Goal: Information Seeking & Learning: Learn about a topic

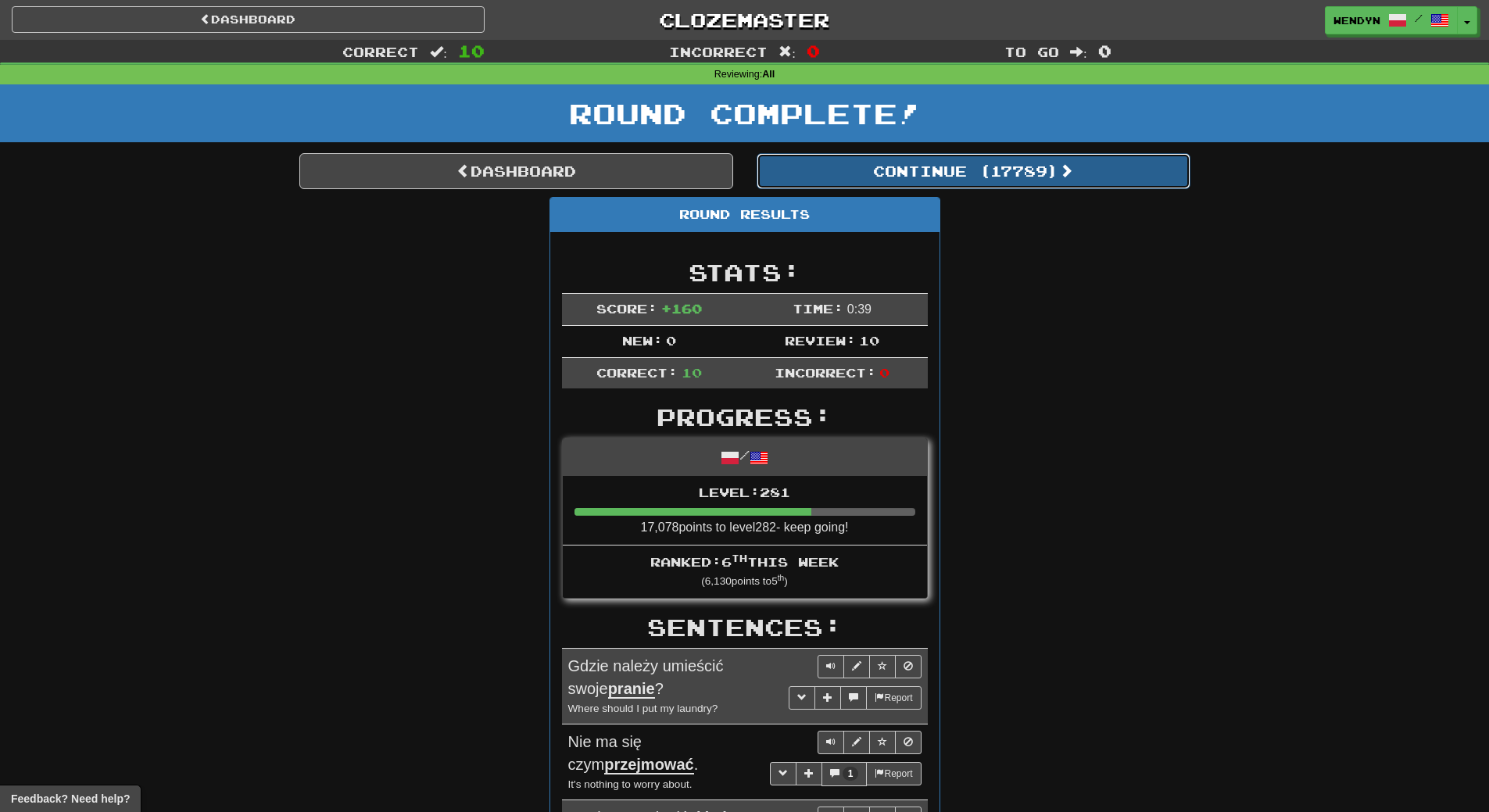
click at [1027, 178] on button "Continue ( 17789 )" at bounding box center [973, 171] width 433 height 36
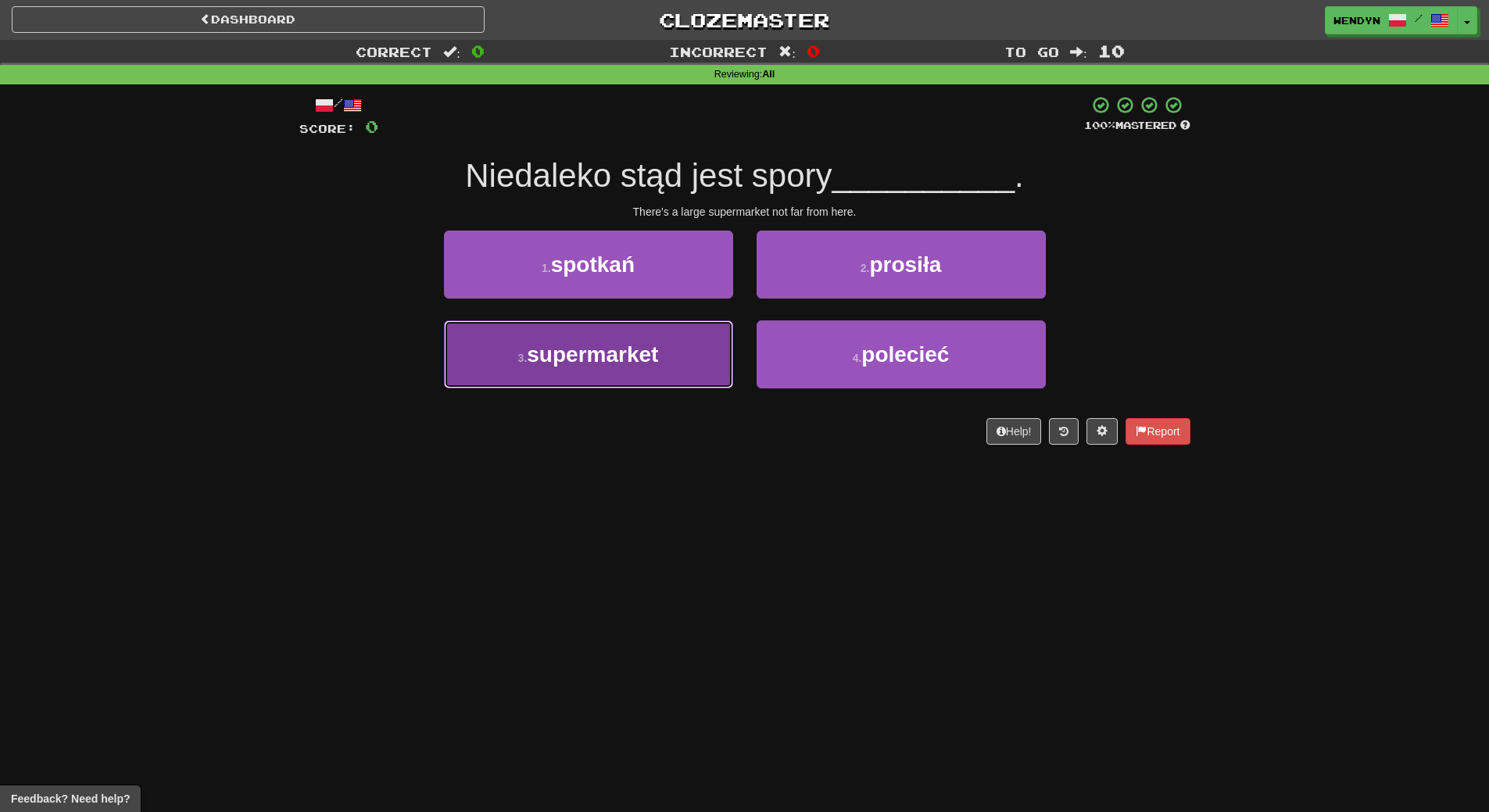
click at [589, 369] on button "3 . supermarket" at bounding box center [588, 355] width 289 height 68
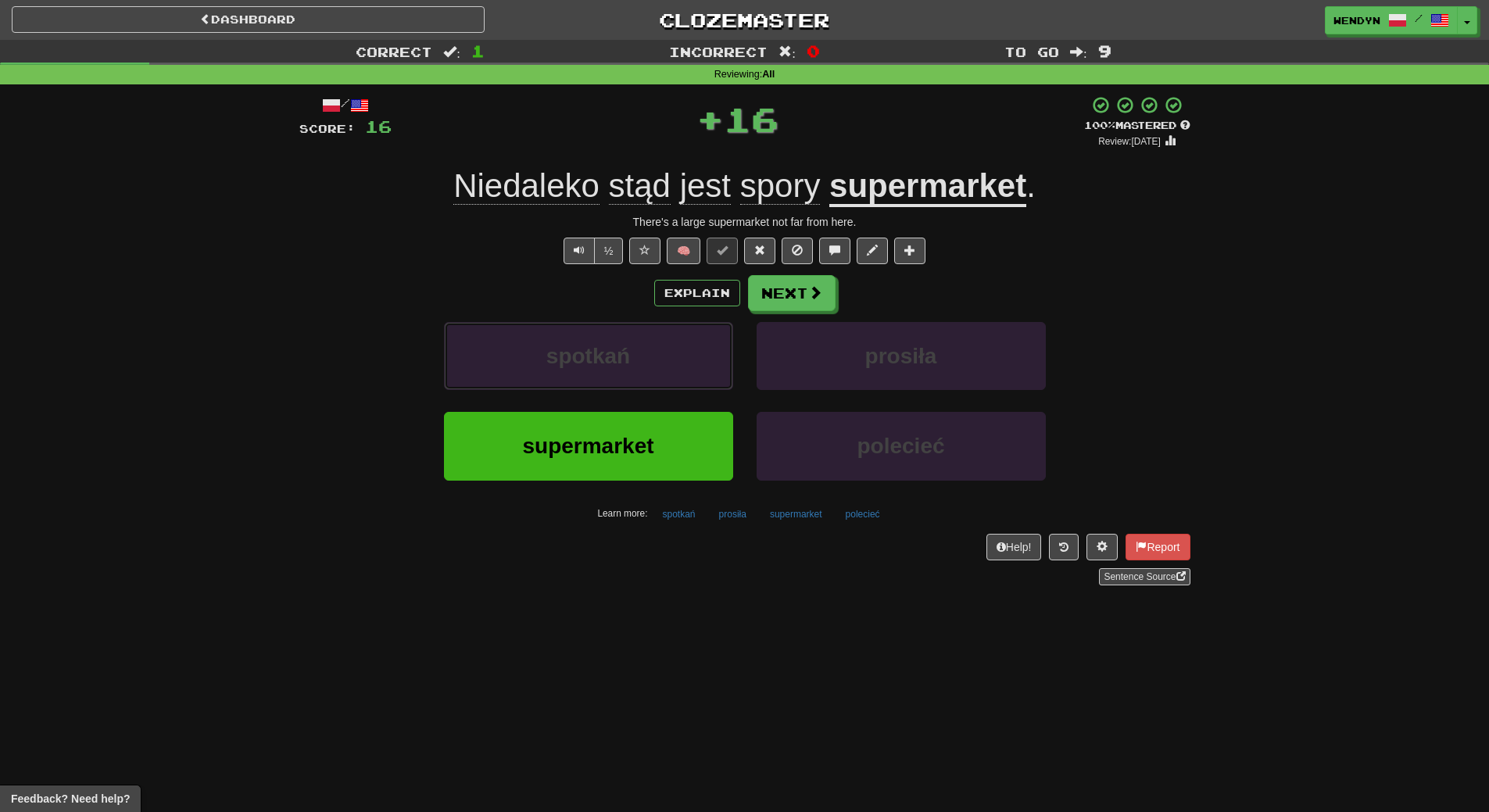
click at [589, 369] on button "spotkań" at bounding box center [588, 356] width 289 height 68
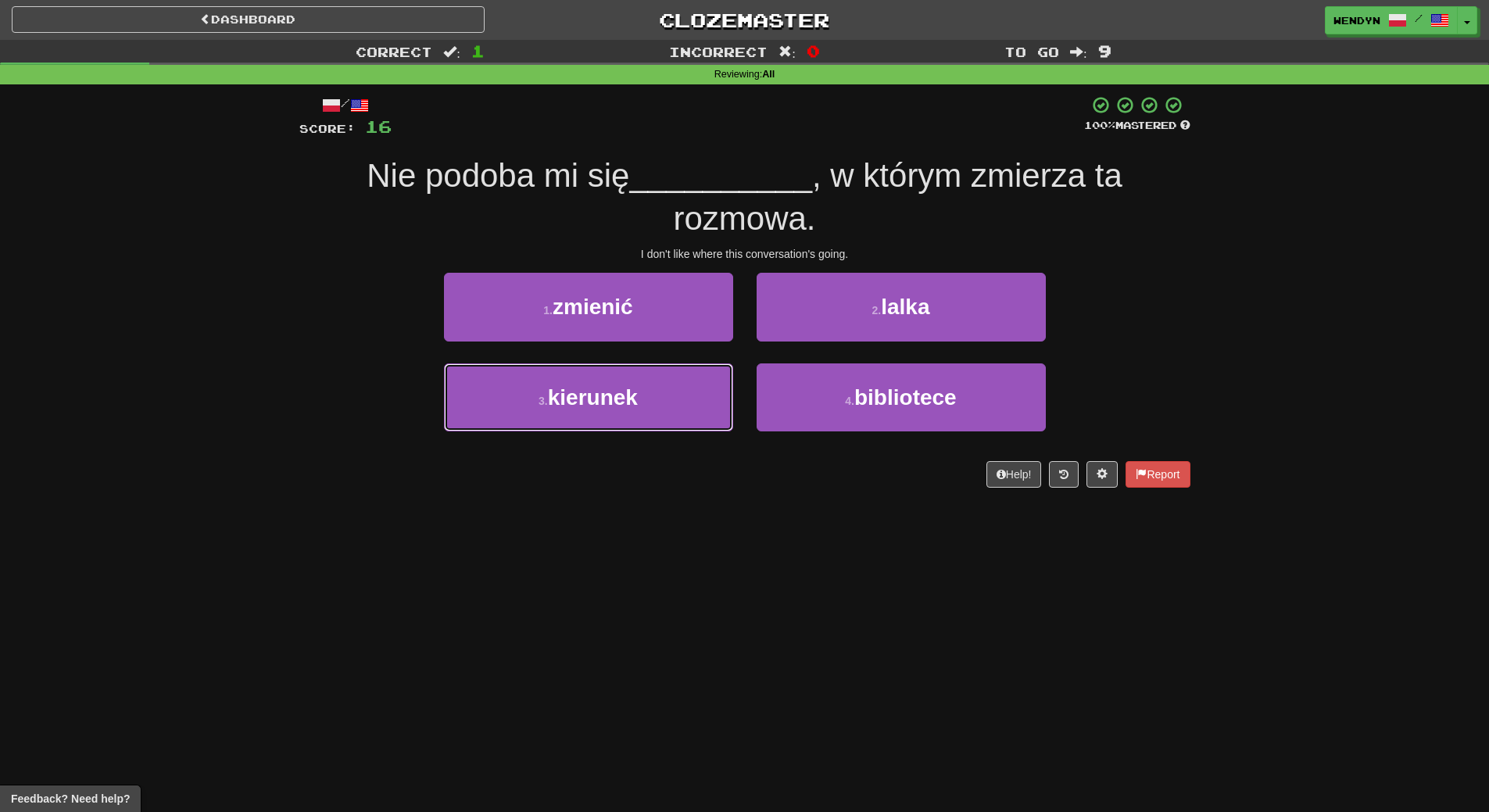
drag, startPoint x: 589, startPoint y: 369, endPoint x: 592, endPoint y: 570, distance: 201.0
click at [592, 570] on div "Dashboard Clozemaster WendyN / Toggle Dropdown Dashboard Leaderboard Activity F…" at bounding box center [744, 406] width 1489 height 812
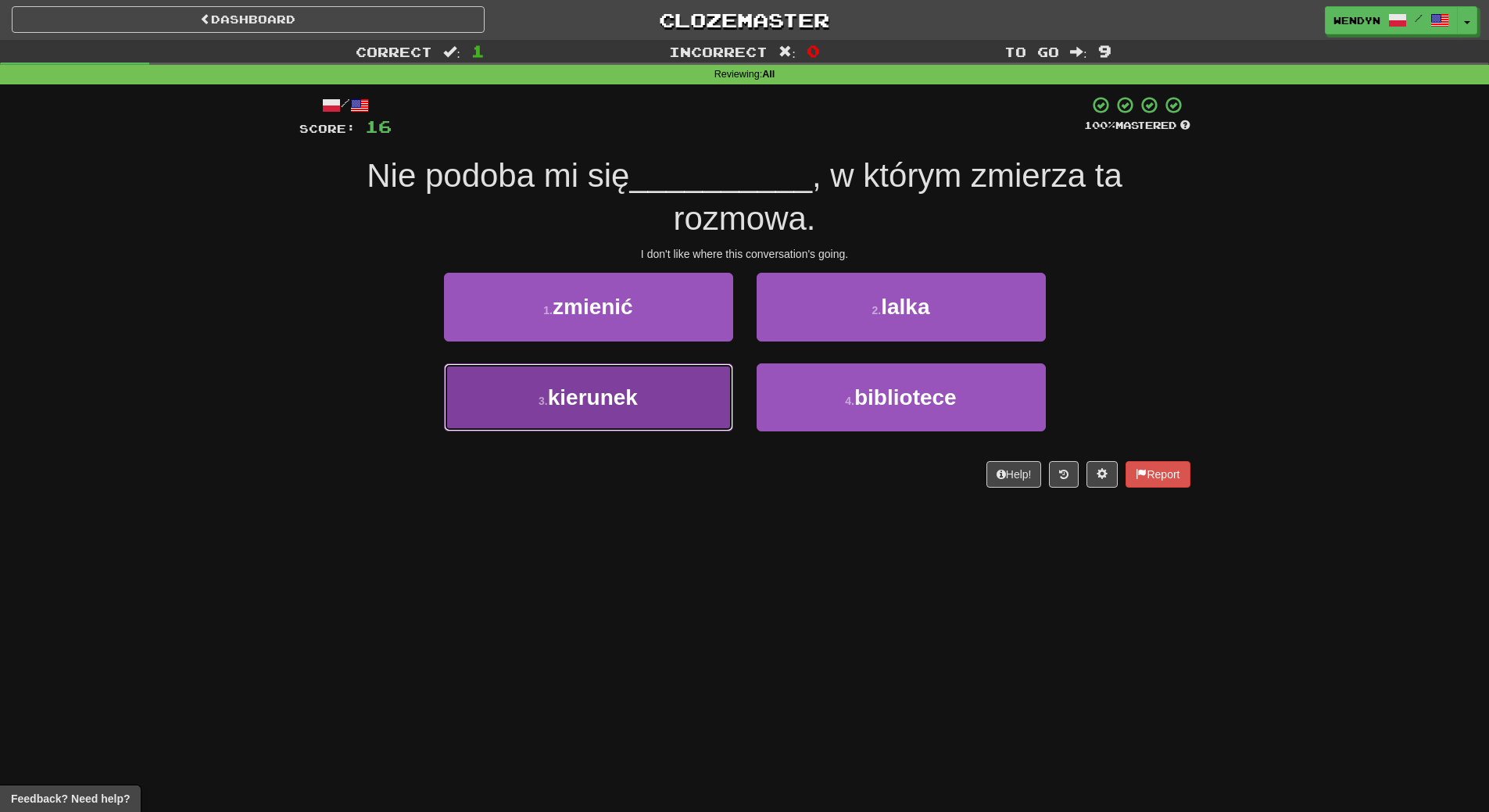
click at [598, 408] on span "kierunek" at bounding box center [592, 397] width 90 height 24
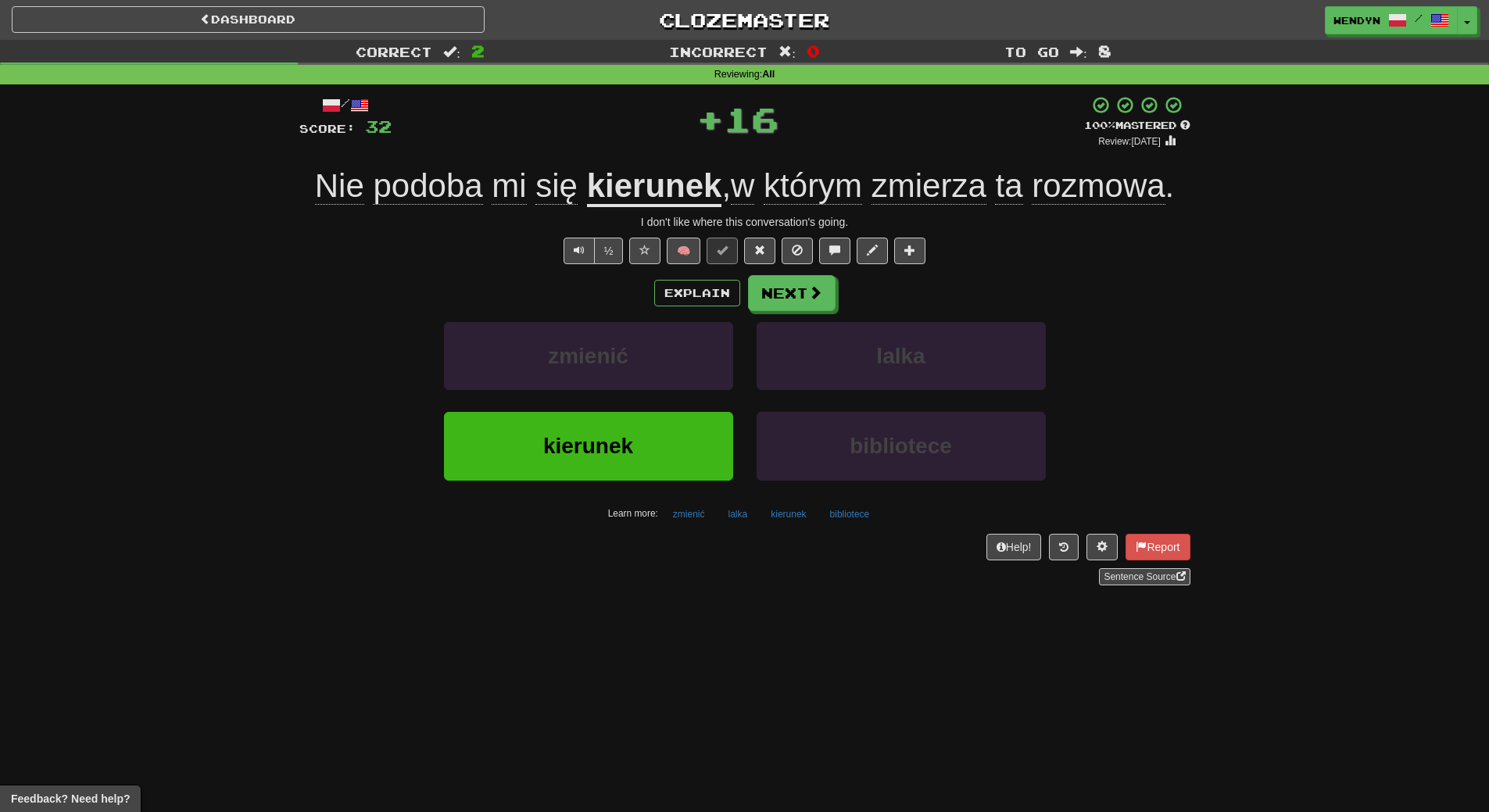
click at [578, 580] on div "Sentence Source" at bounding box center [744, 577] width 891 height 17
click at [571, 435] on span "kierunek" at bounding box center [587, 445] width 90 height 24
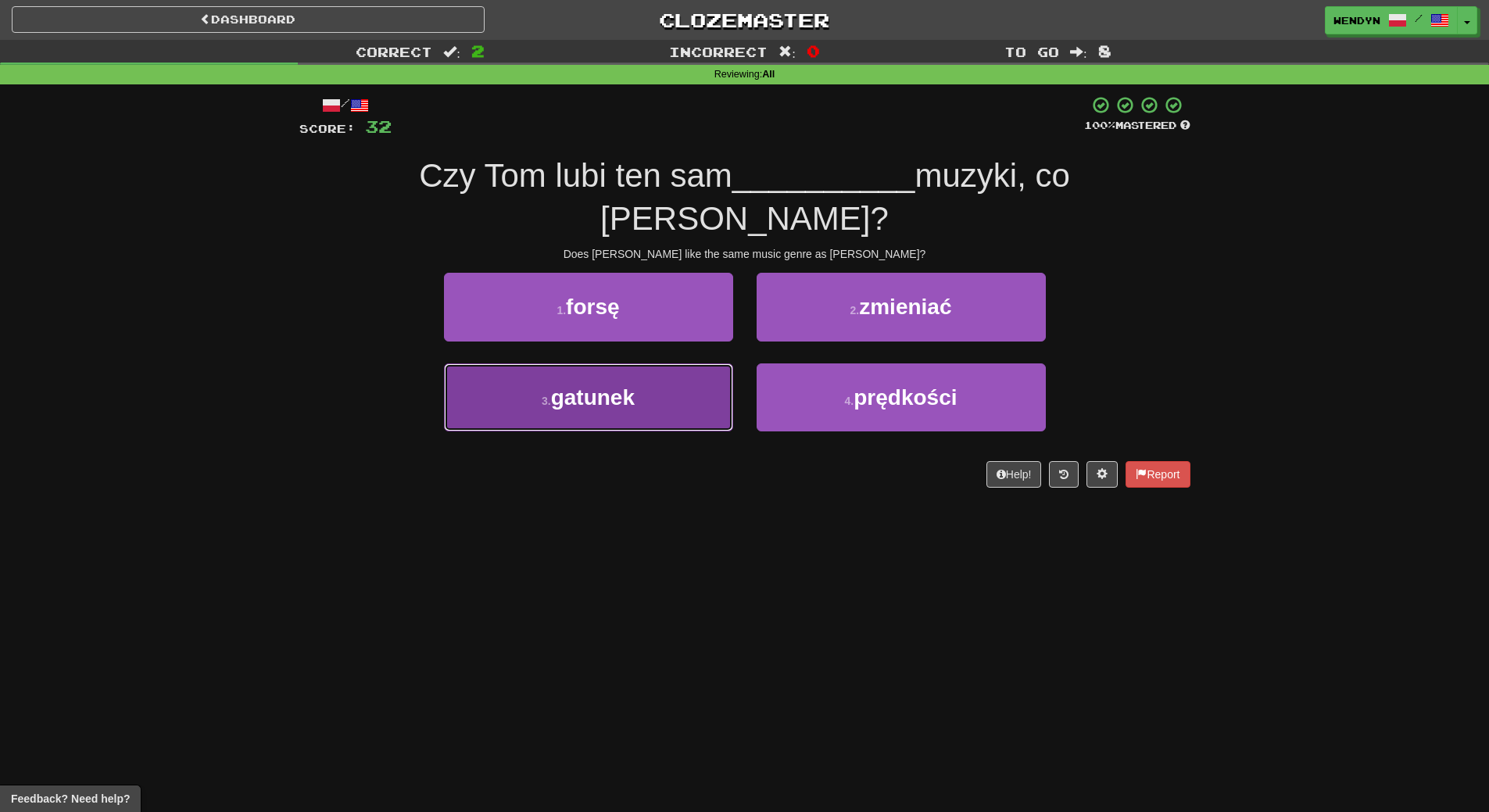
click at [597, 385] on span "gatunek" at bounding box center [593, 397] width 84 height 24
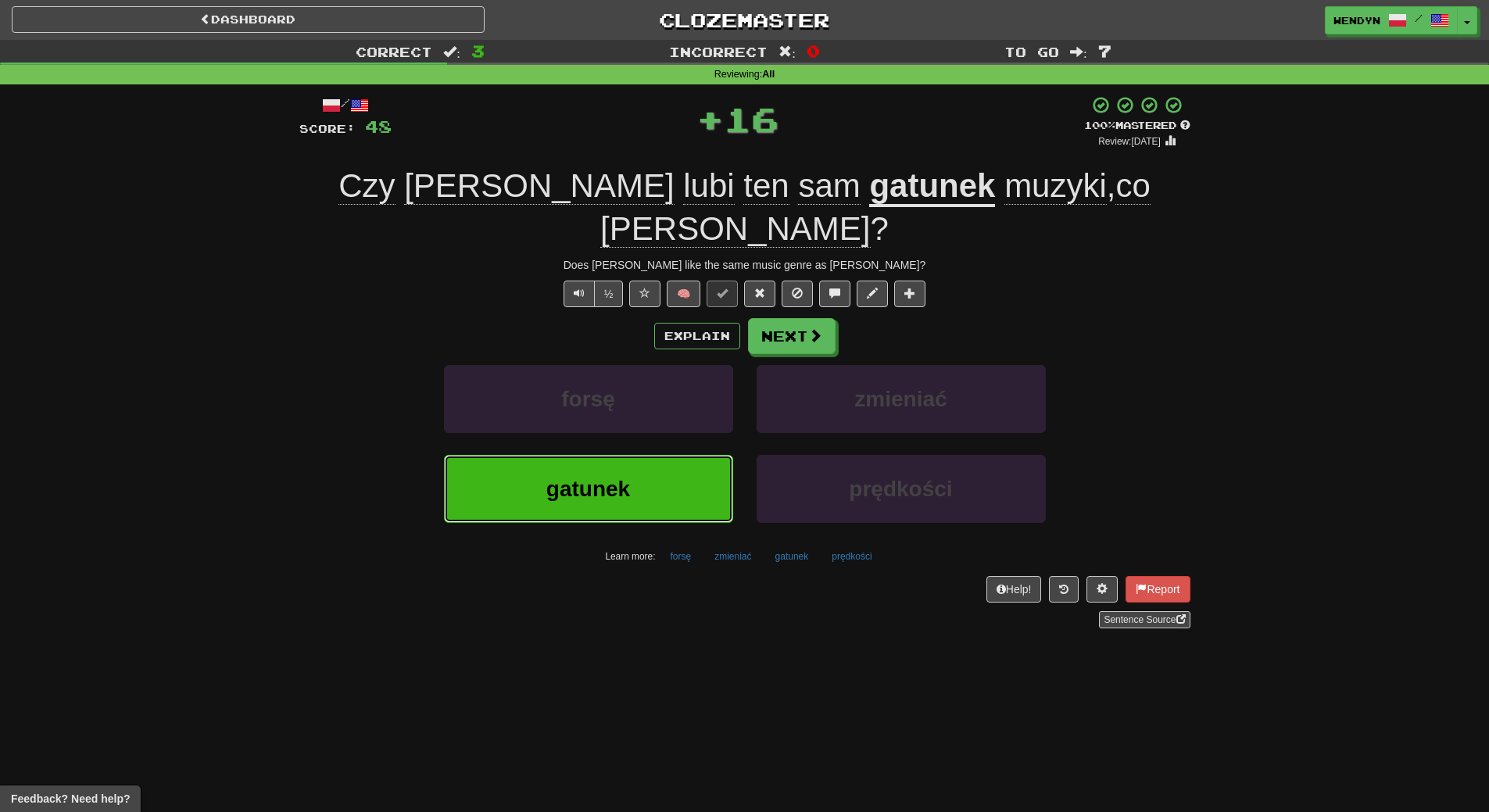
click at [580, 455] on button "gatunek" at bounding box center [588, 489] width 289 height 68
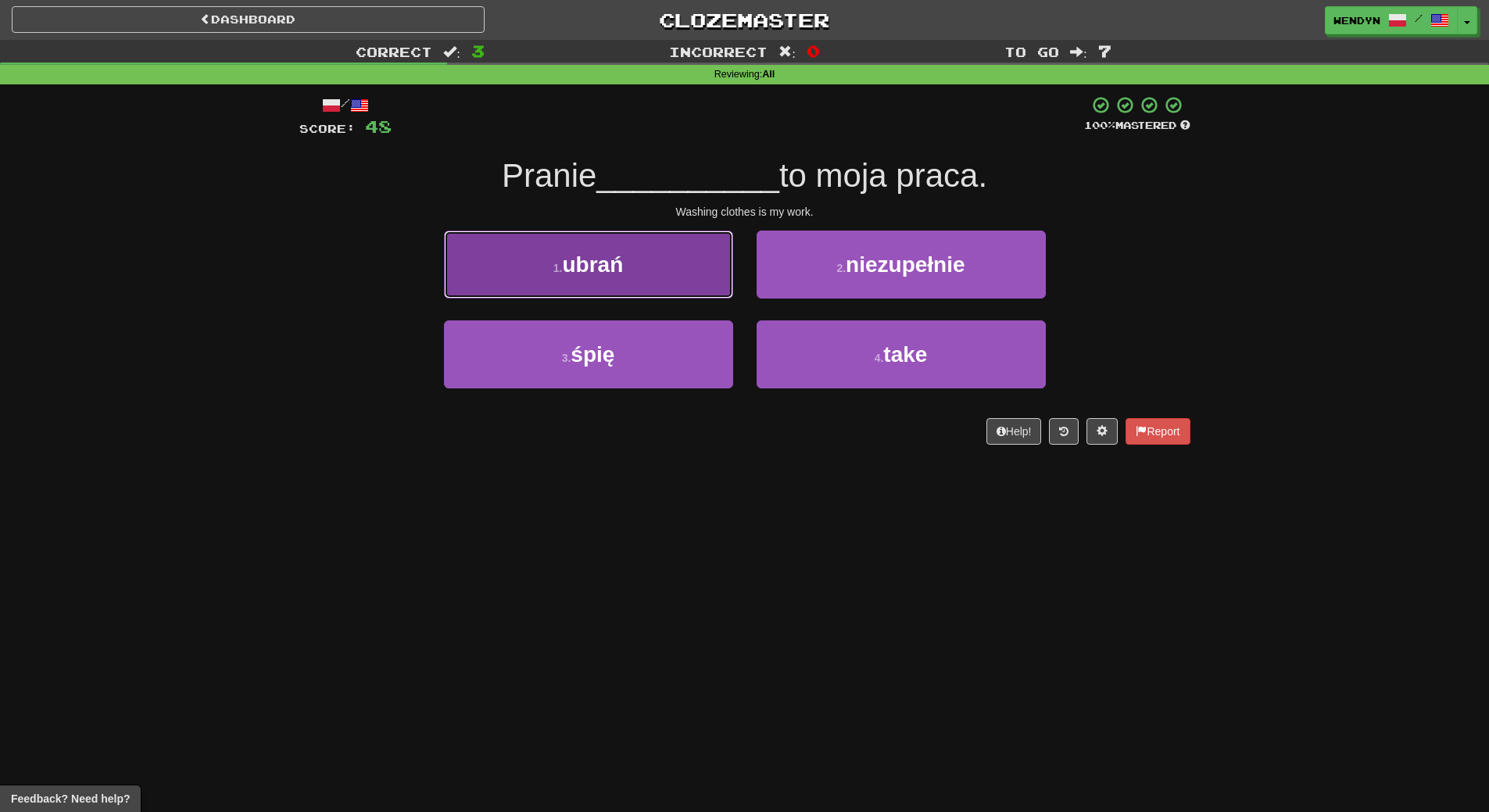
click at [557, 279] on button "1 . ubrań" at bounding box center [588, 265] width 289 height 68
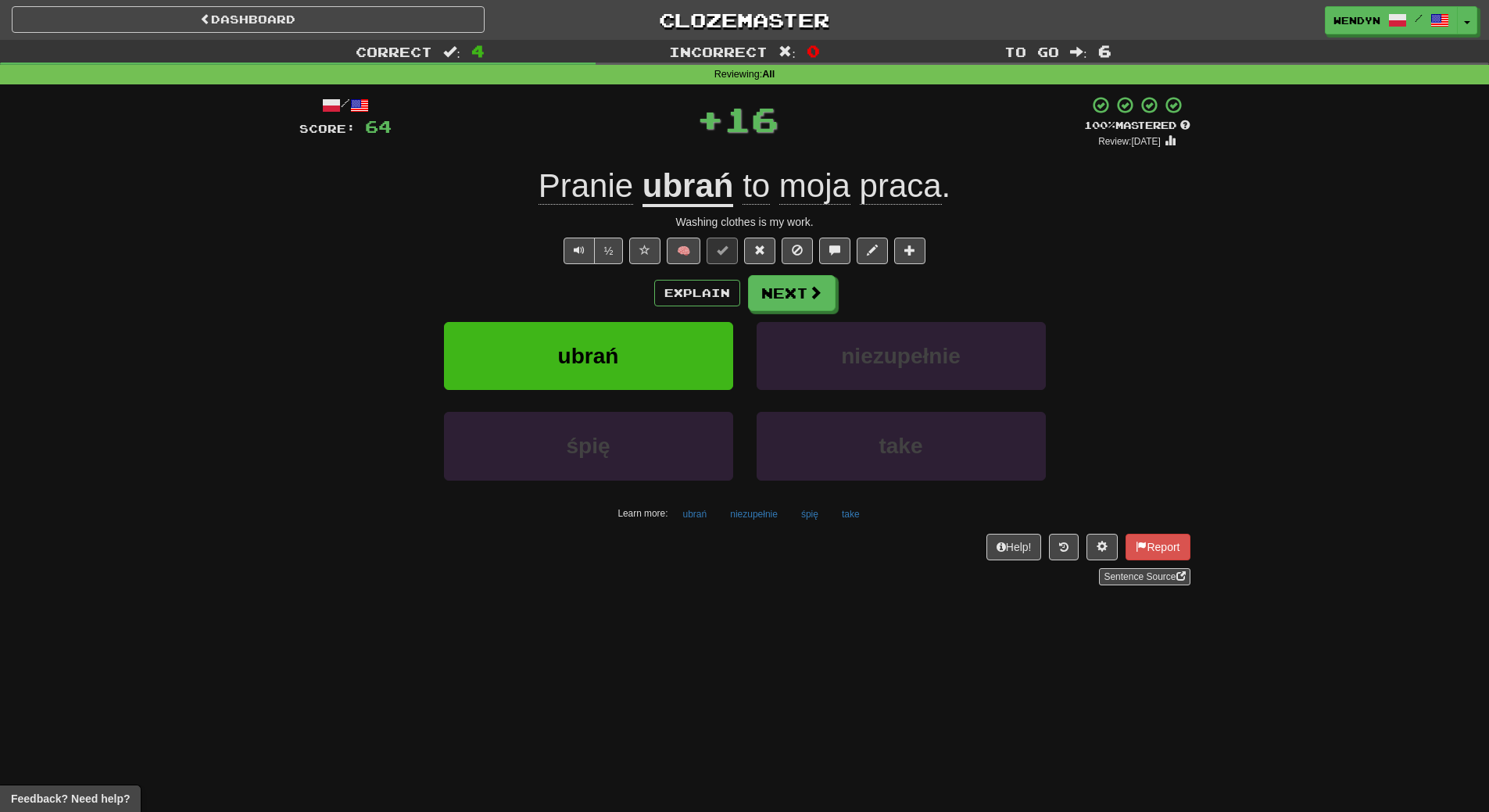
drag, startPoint x: 558, startPoint y: 313, endPoint x: 562, endPoint y: 344, distance: 31.3
click at [562, 335] on div "Explain Next ubrań niezupełnie śpię take Learn more: ubrań niezupełnie śpię take" at bounding box center [744, 401] width 891 height 251
click at [562, 362] on span "ubrań" at bounding box center [588, 356] width 61 height 24
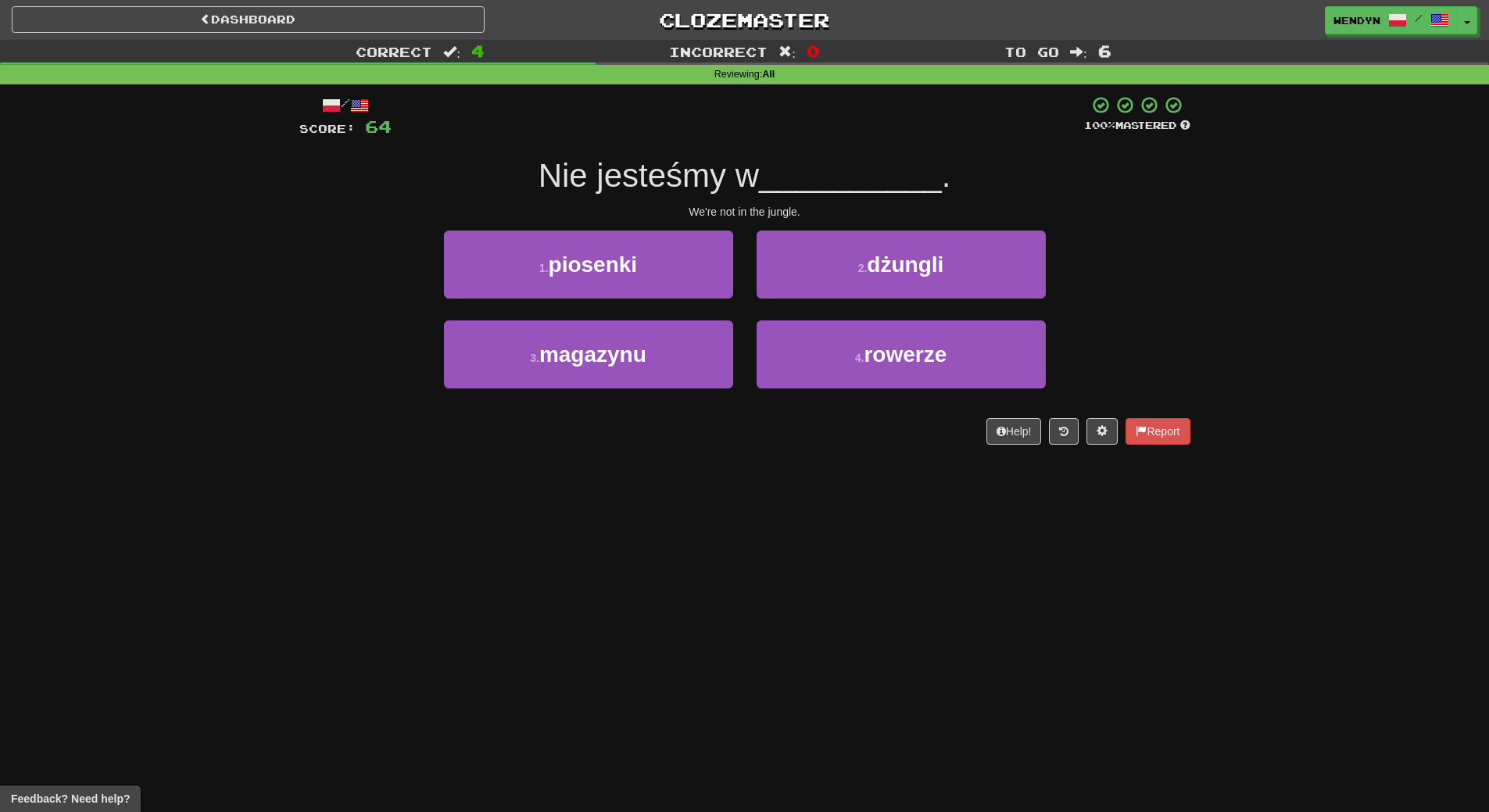
click at [541, 685] on div "Dashboard Clozemaster WendyN / Toggle Dropdown Dashboard Leaderboard Activity F…" at bounding box center [744, 406] width 1489 height 812
click at [881, 306] on div "2 . dżungli" at bounding box center [901, 275] width 313 height 90
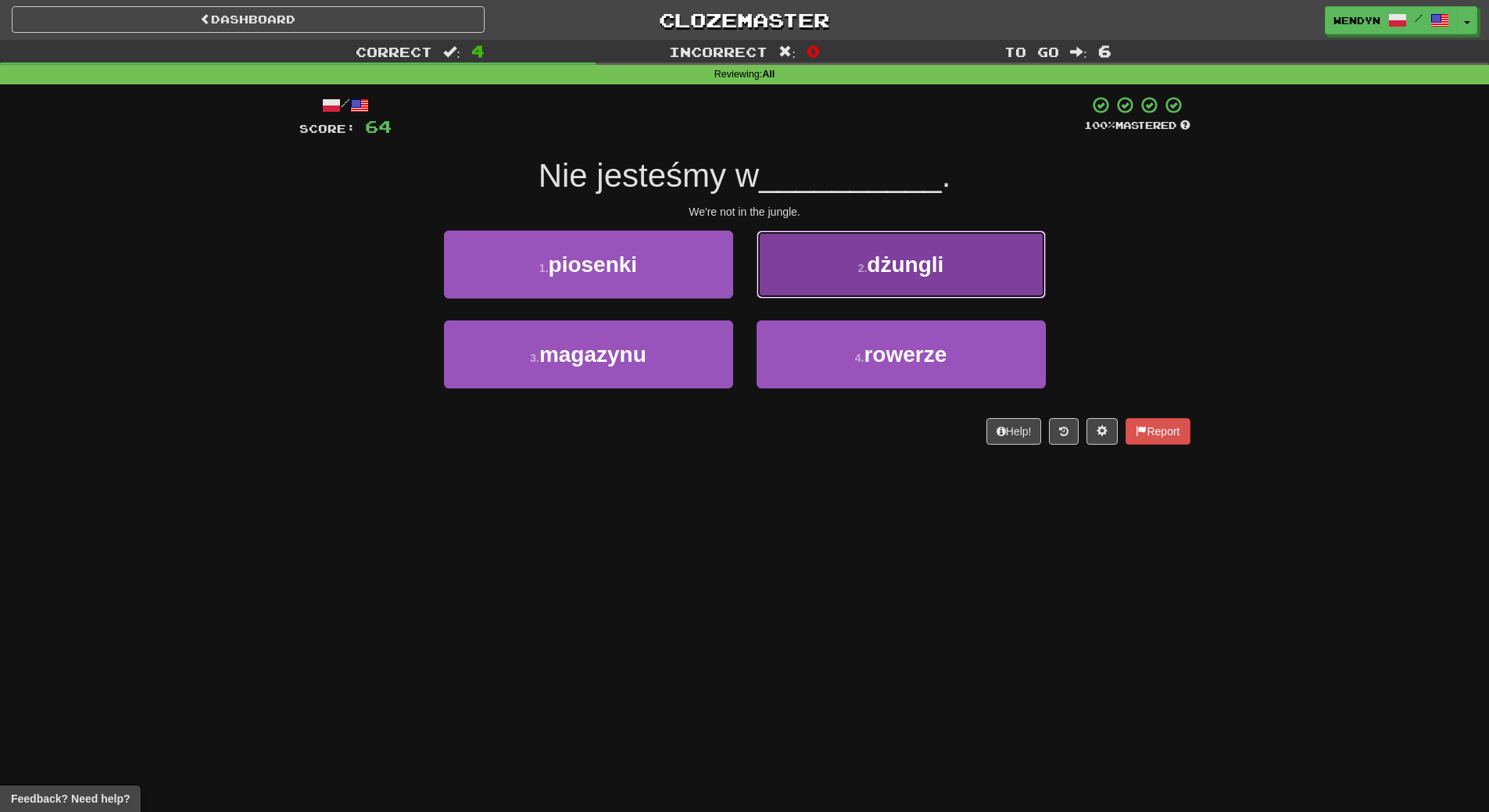
click at [894, 287] on button "2 . dżungli" at bounding box center [901, 265] width 289 height 68
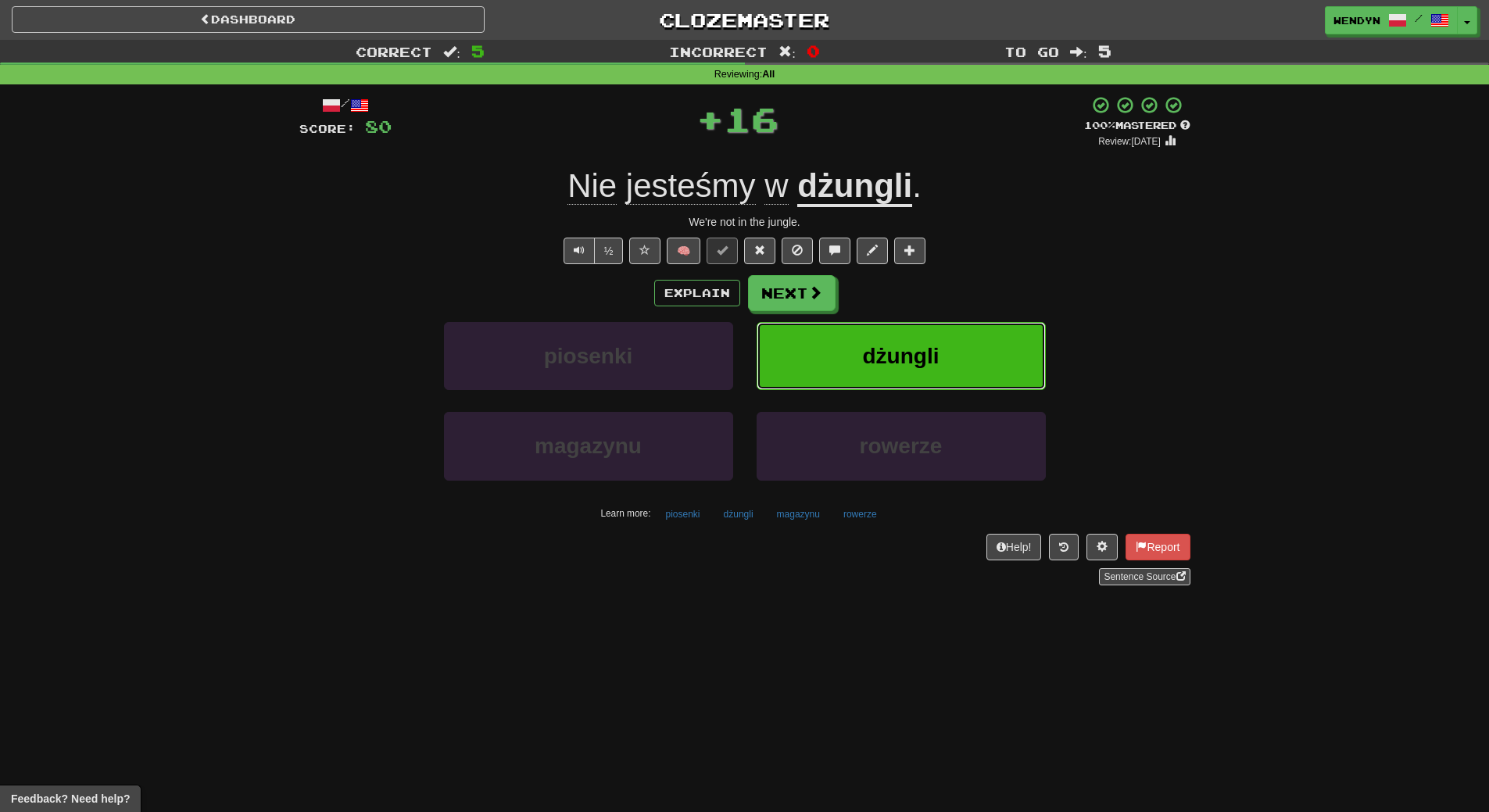
click at [888, 346] on span "dżungli" at bounding box center [901, 356] width 77 height 24
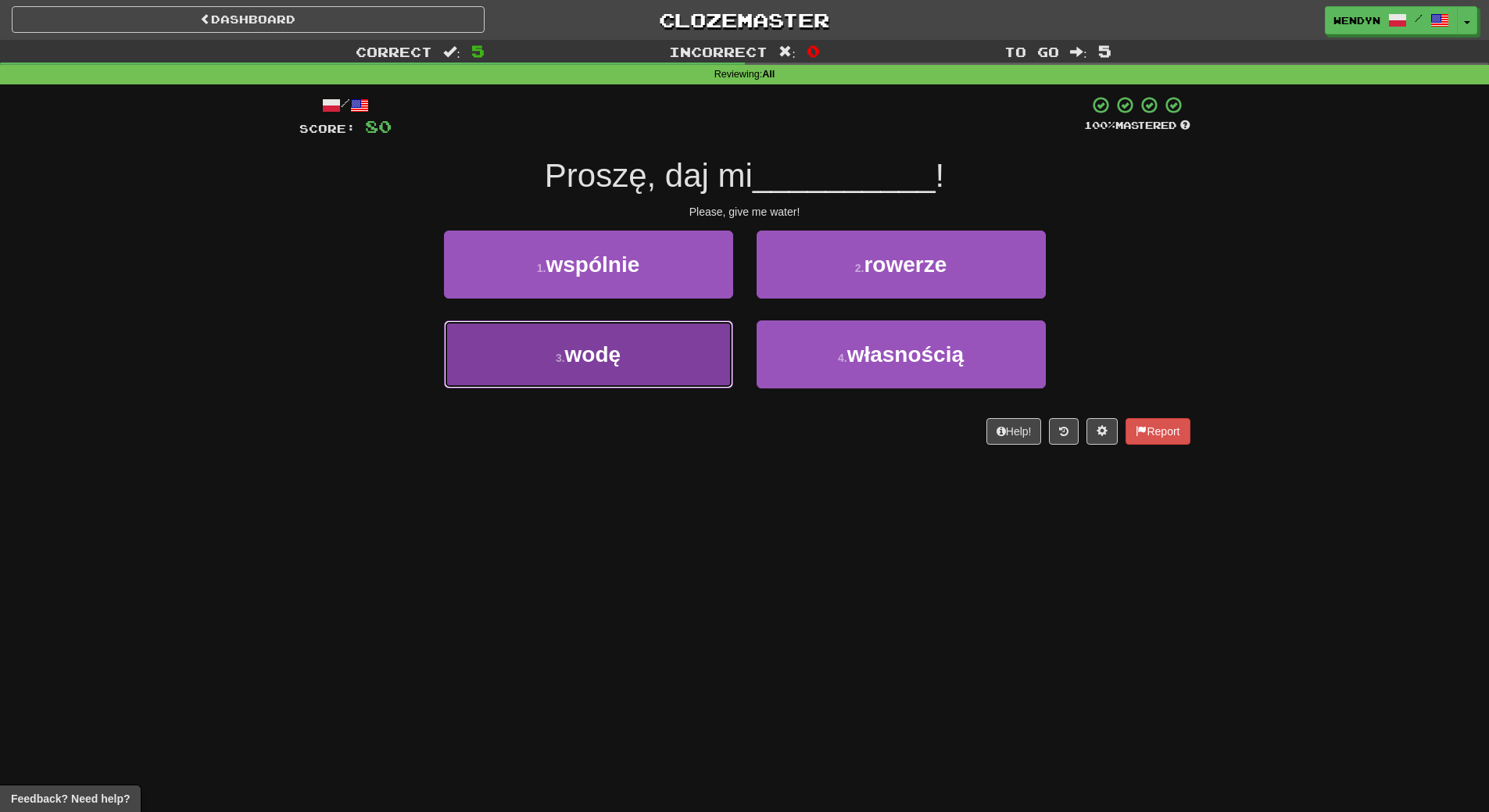
click at [668, 388] on button "3 . wodę" at bounding box center [588, 355] width 289 height 68
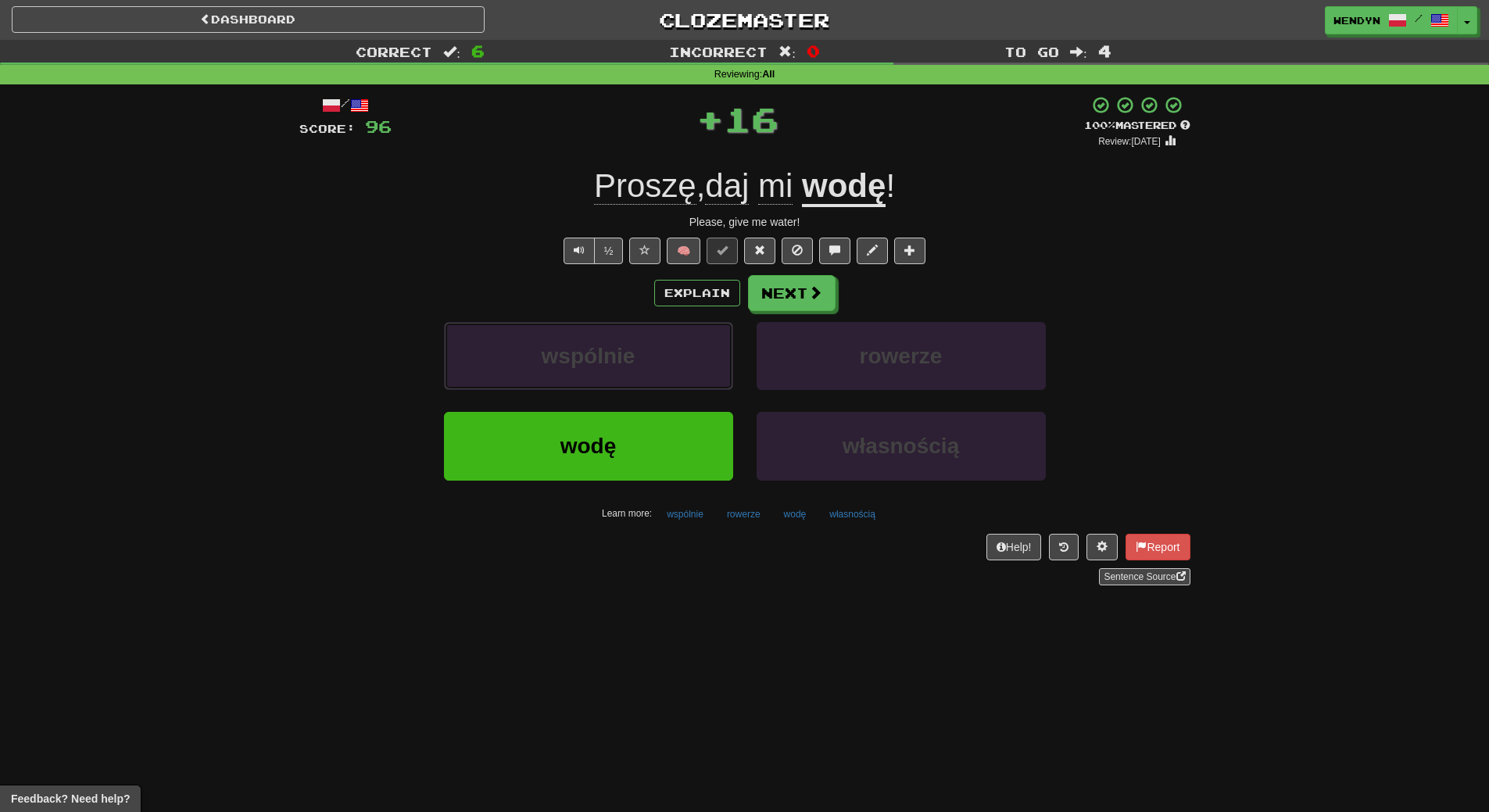
click at [668, 388] on button "wspólnie" at bounding box center [588, 356] width 289 height 68
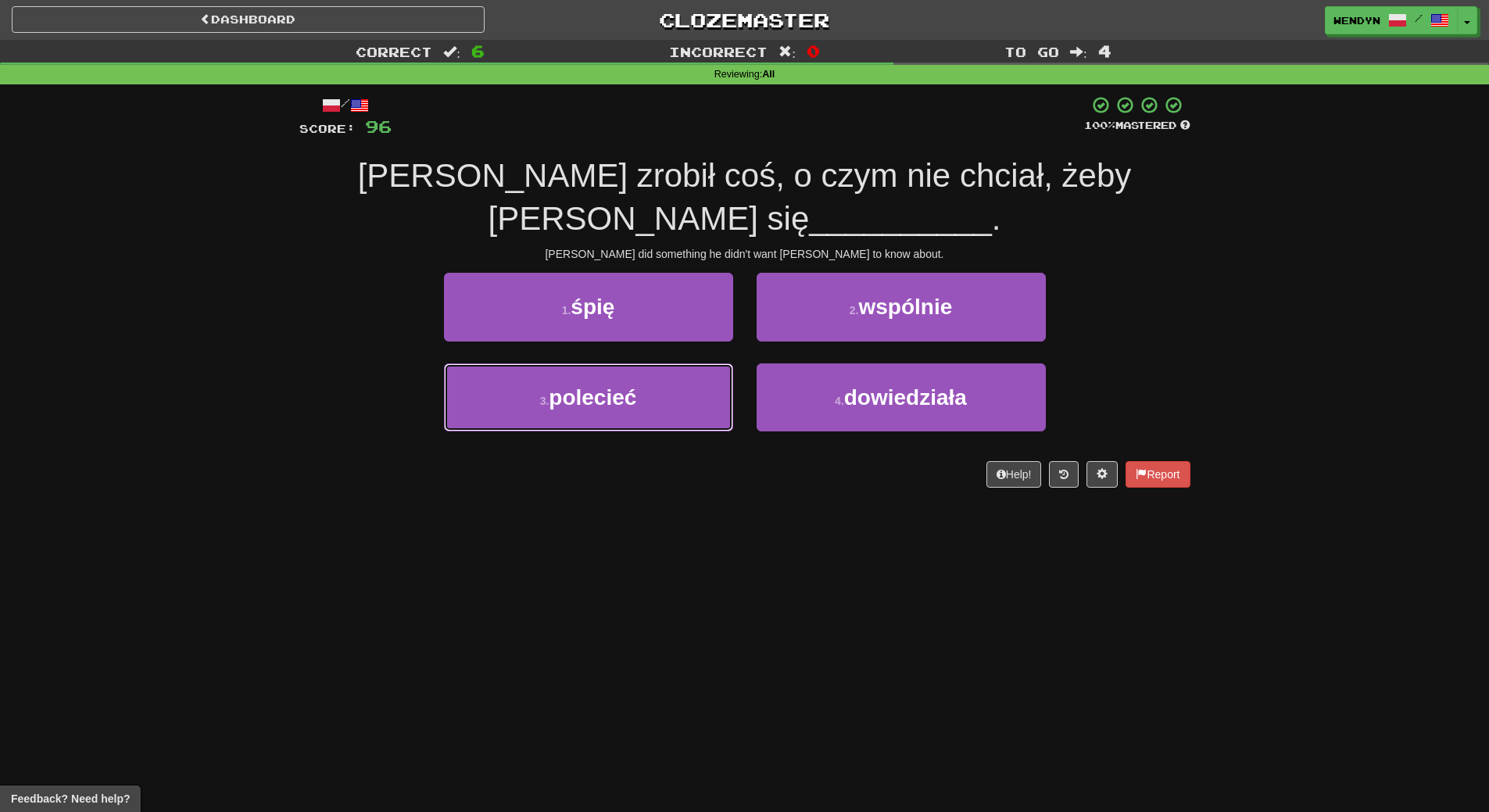
drag, startPoint x: 668, startPoint y: 388, endPoint x: 647, endPoint y: 669, distance: 281.8
click at [647, 669] on div "Dashboard Clozemaster WendyN / Toggle Dropdown Dashboard Leaderboard Activity F…" at bounding box center [744, 406] width 1489 height 812
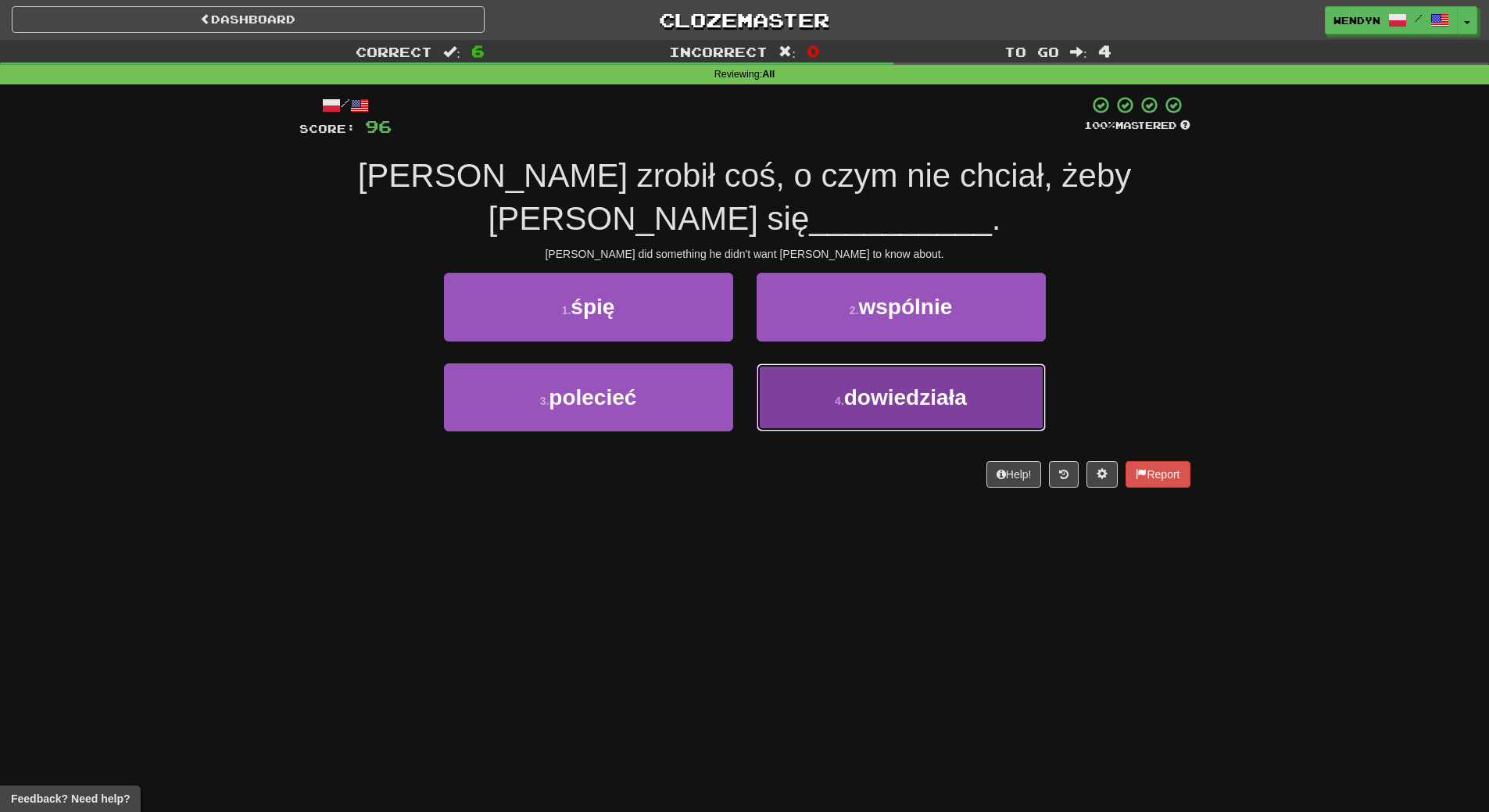
click at [945, 397] on span "dowiedziała" at bounding box center [906, 397] width 123 height 24
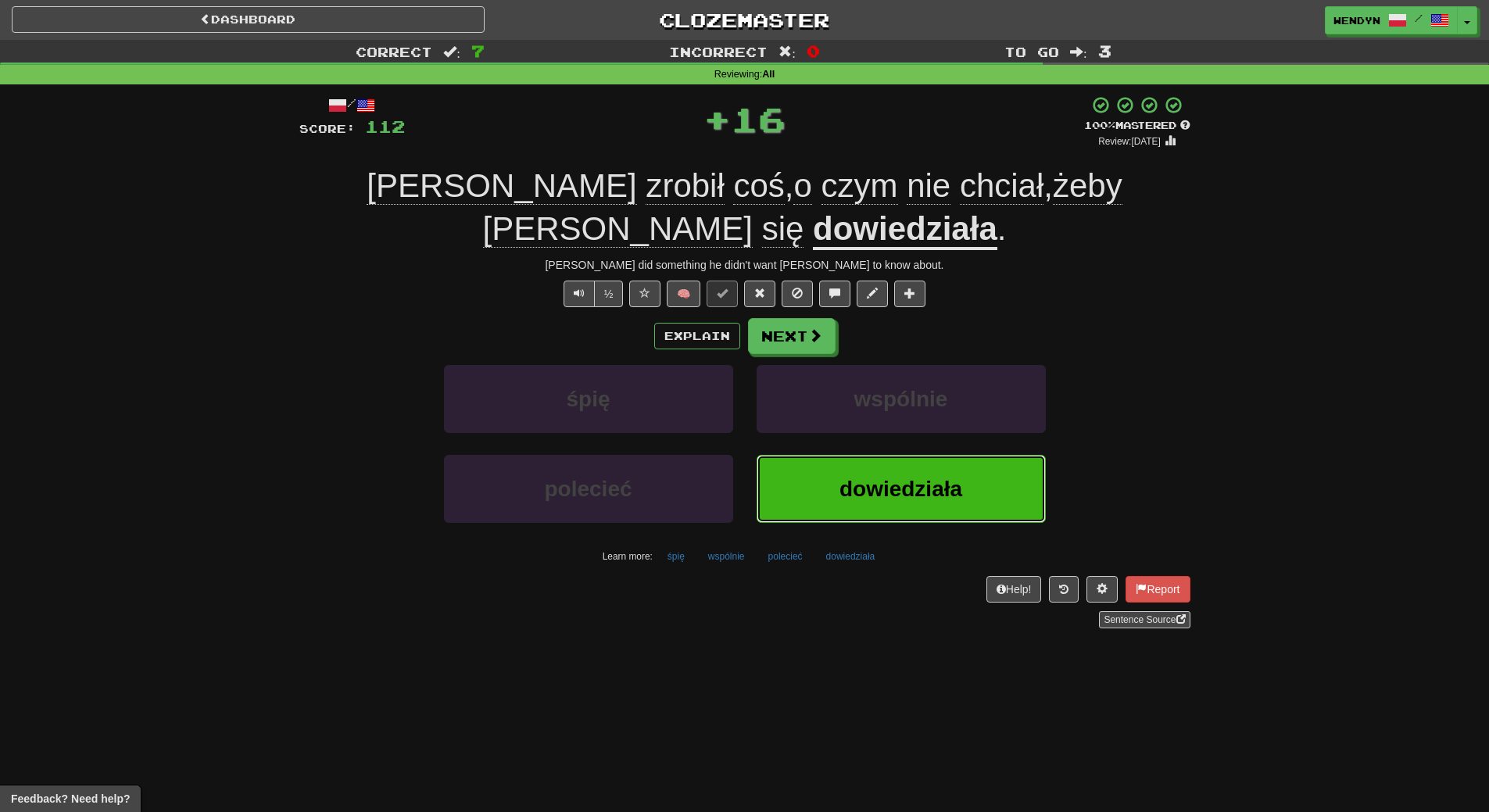
click at [941, 486] on span "dowiedziała" at bounding box center [901, 489] width 123 height 24
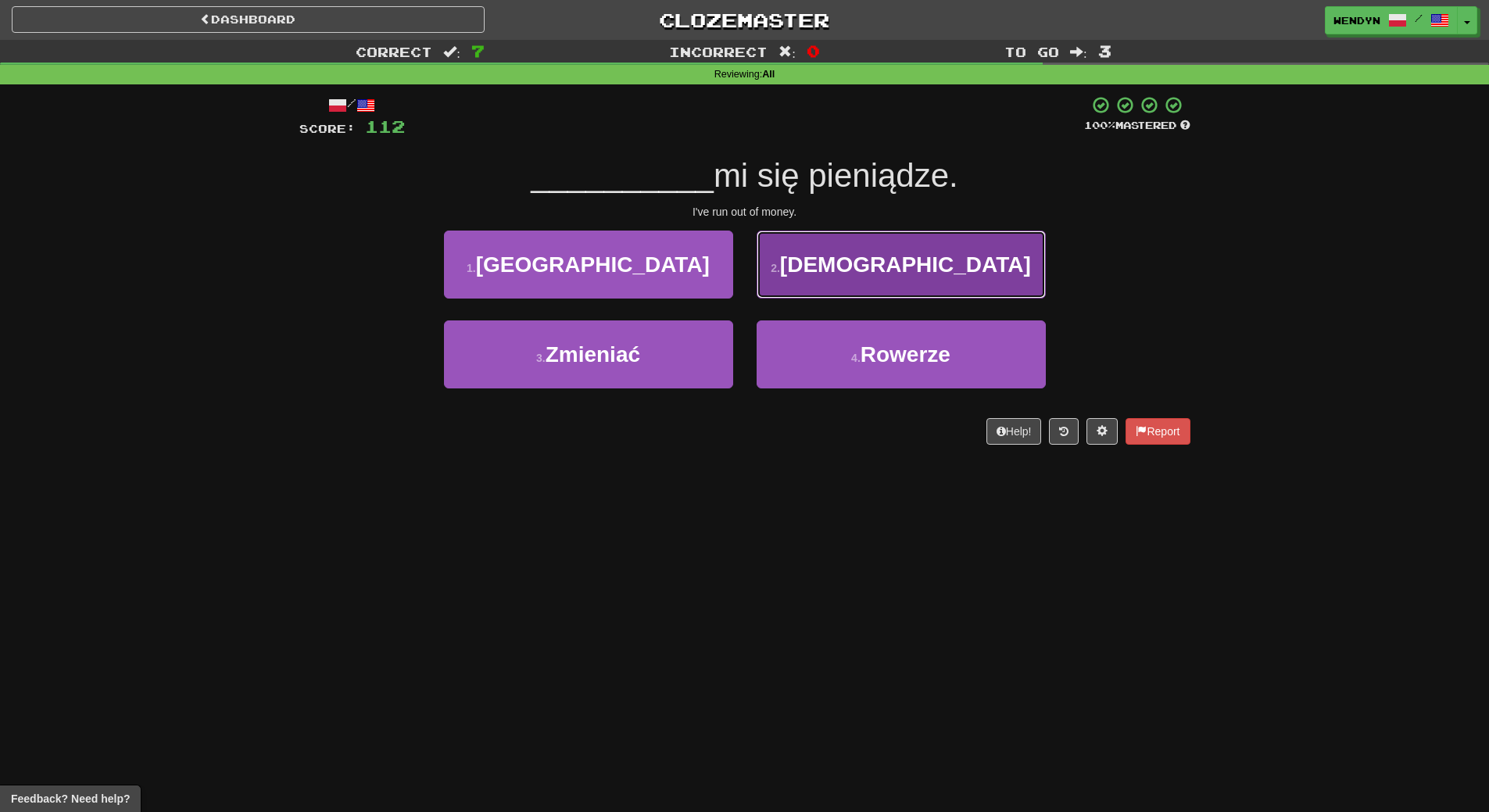
click at [954, 252] on span "Skończyły" at bounding box center [906, 264] width 251 height 24
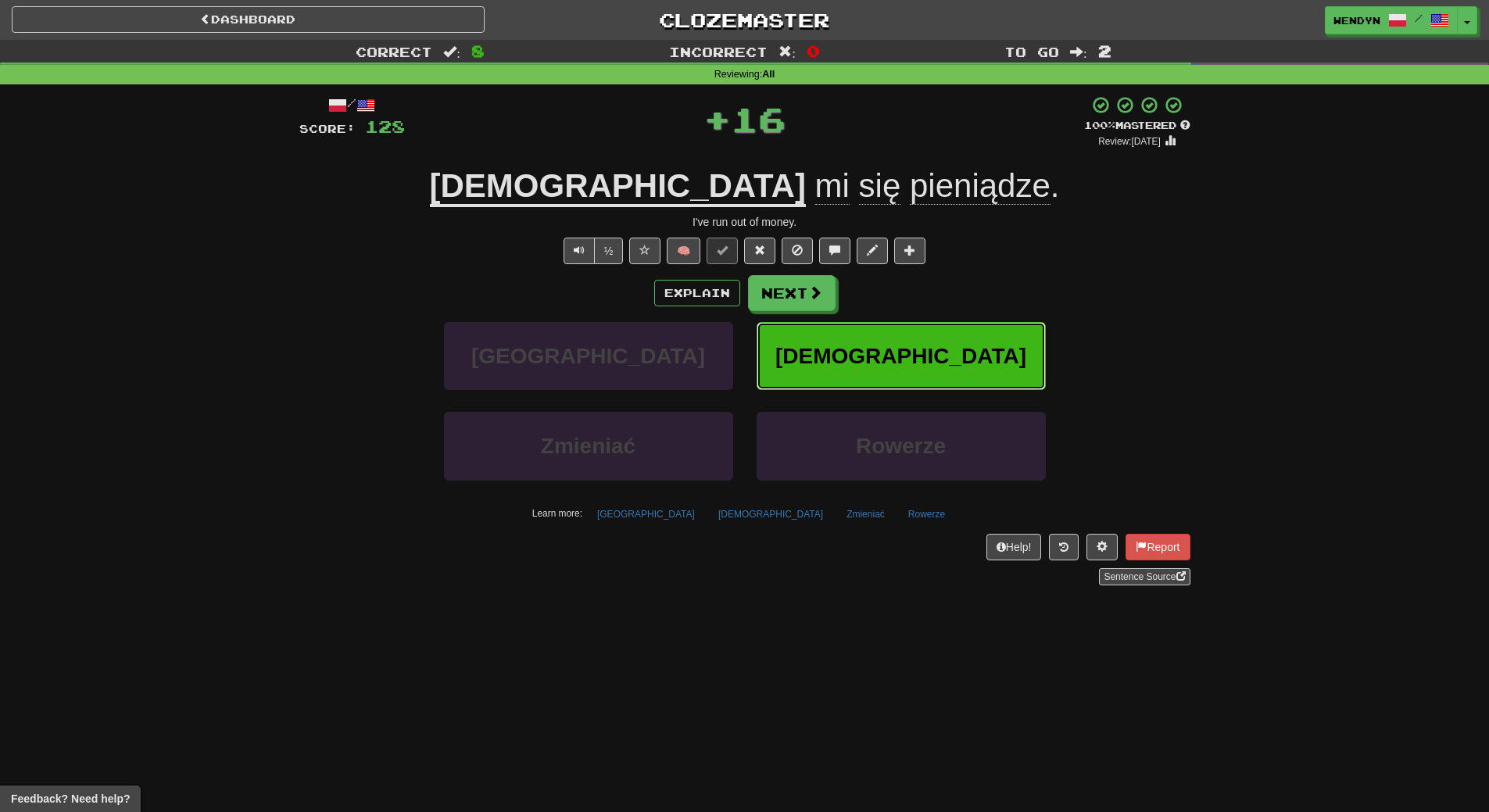
click at [958, 348] on button "Skończyły" at bounding box center [901, 356] width 289 height 68
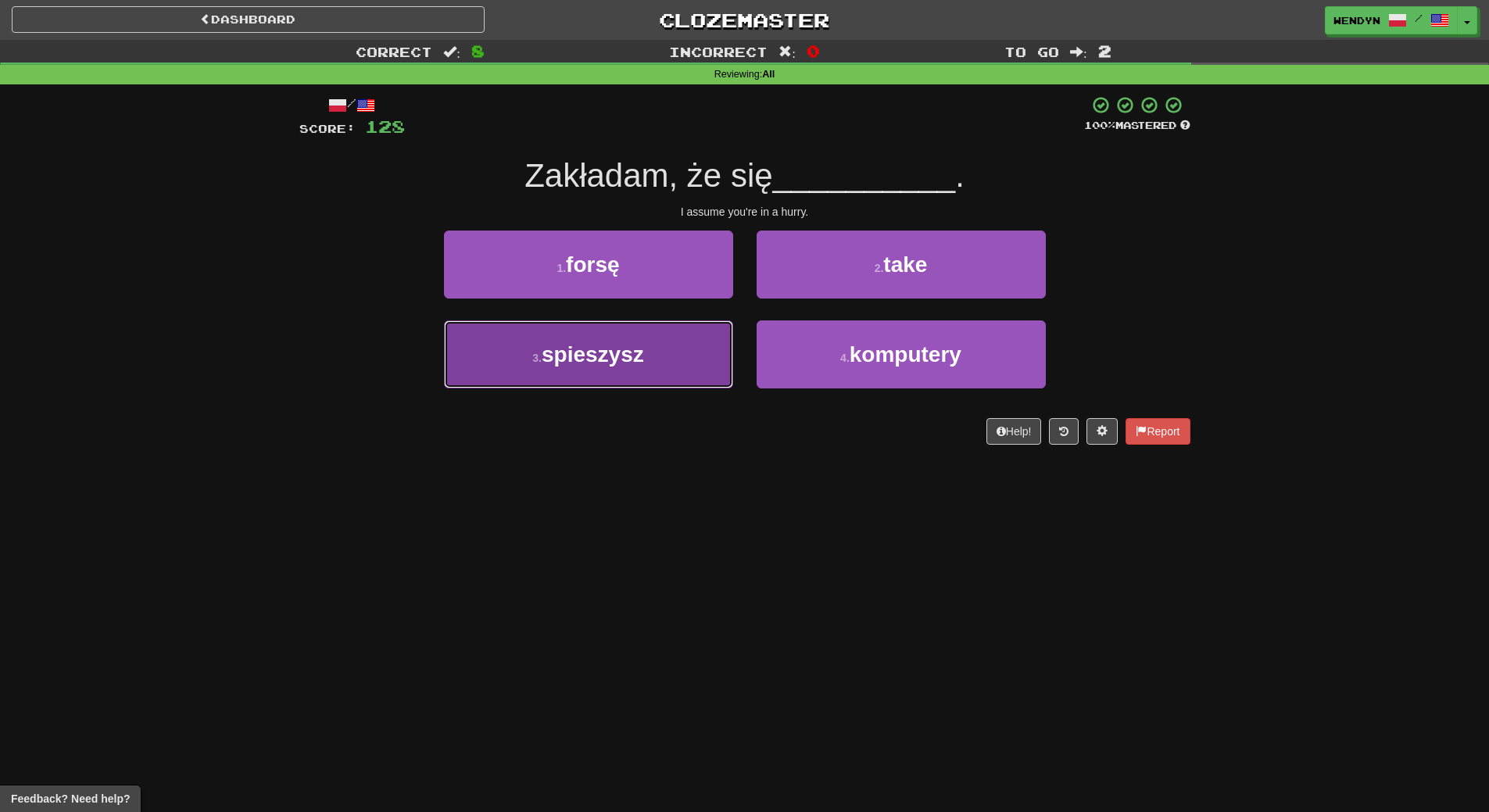
click at [662, 364] on button "3 . spieszysz" at bounding box center [588, 355] width 289 height 68
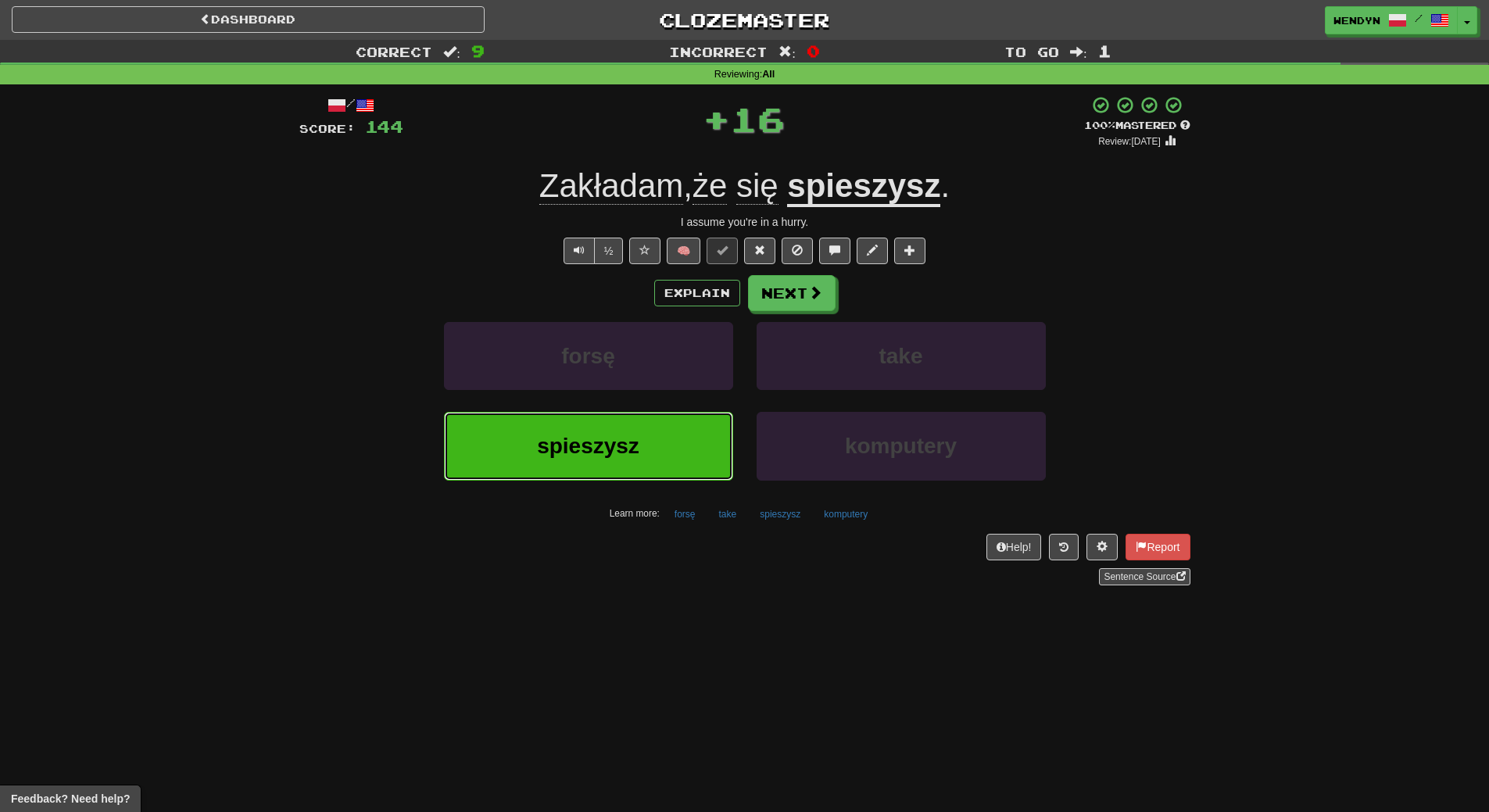
click at [648, 453] on button "spieszysz" at bounding box center [588, 446] width 289 height 68
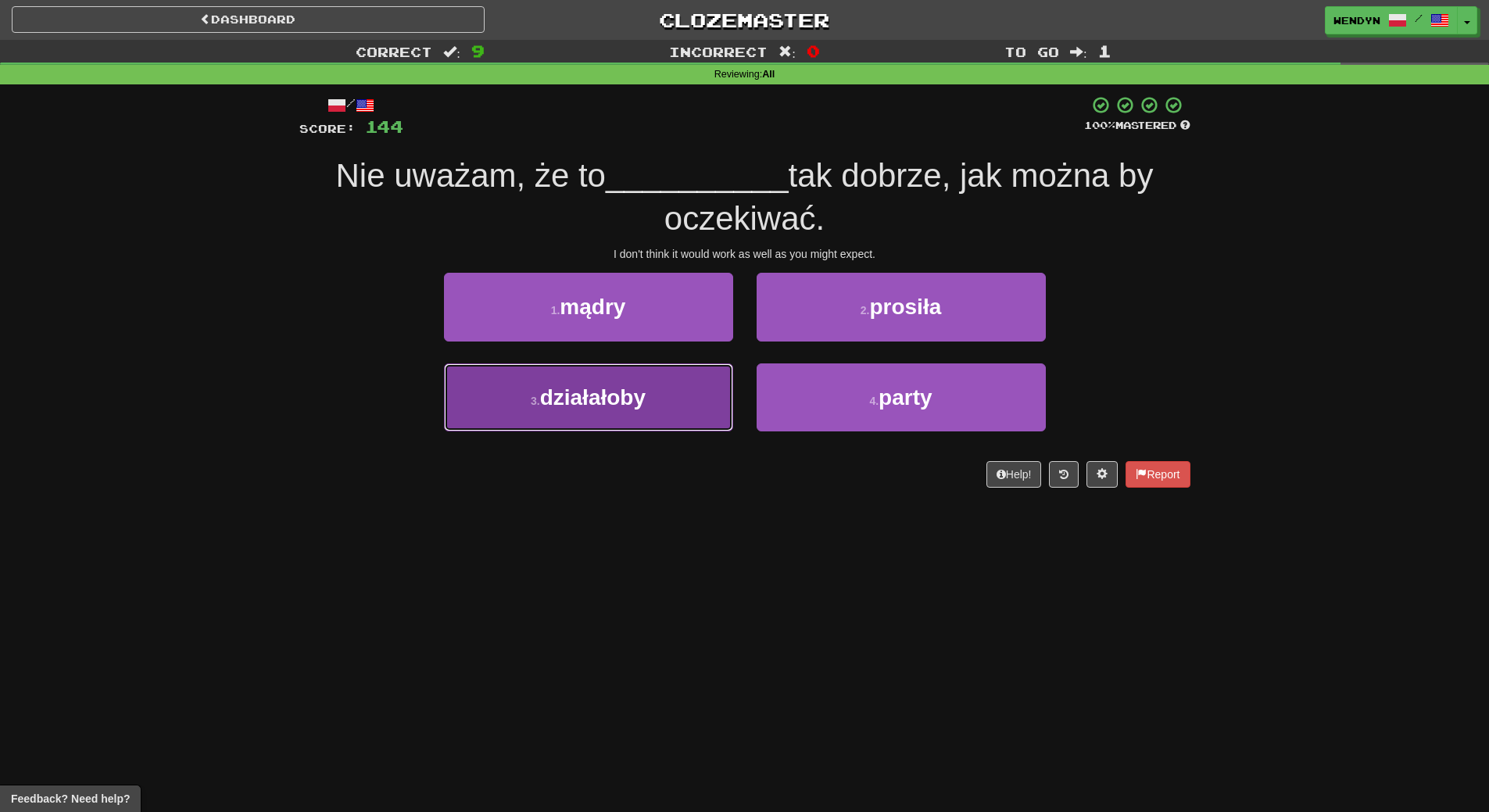
click at [611, 387] on span "działałoby" at bounding box center [592, 397] width 105 height 24
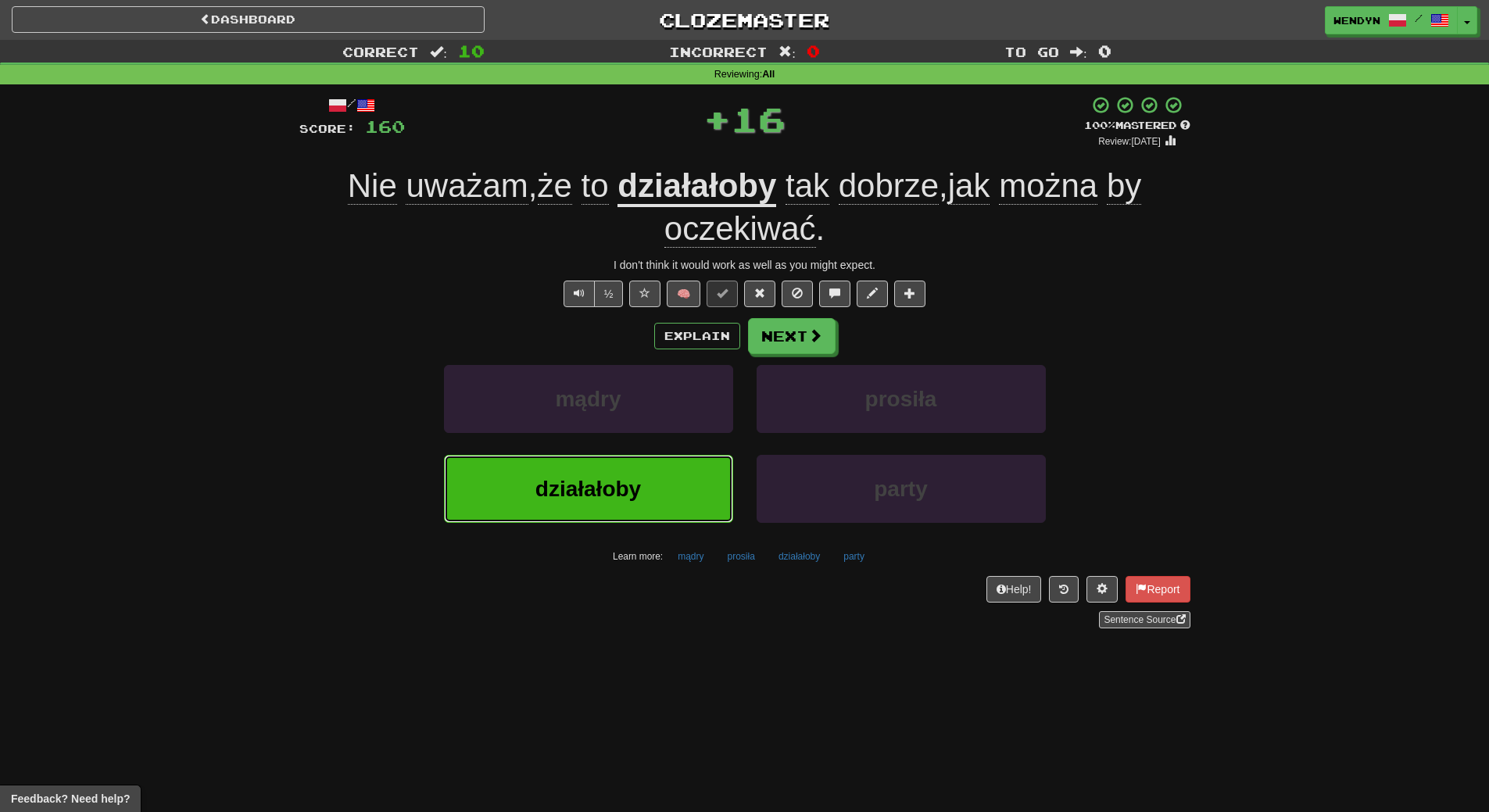
click at [614, 486] on span "działałoby" at bounding box center [587, 489] width 105 height 24
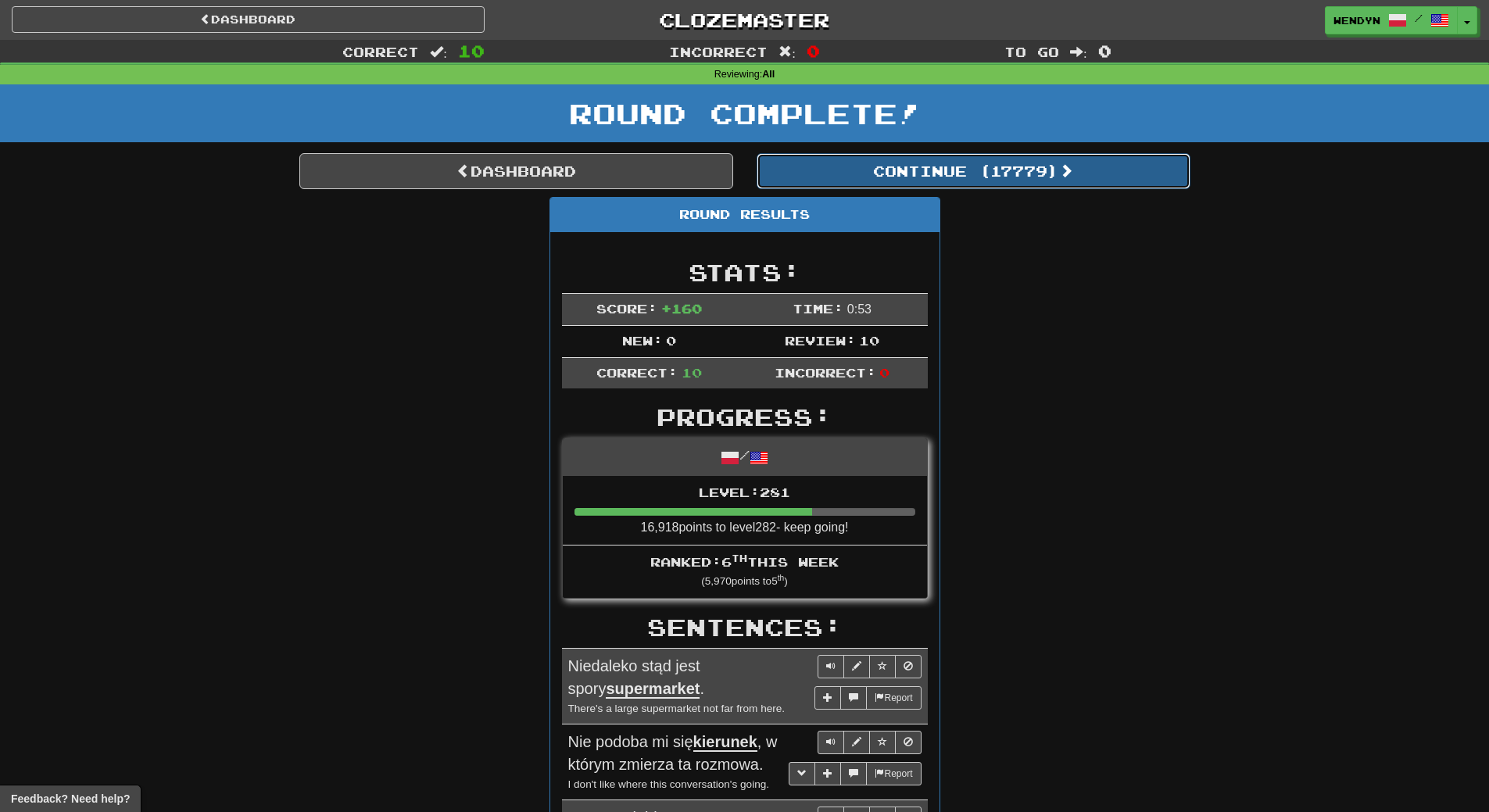
click at [1005, 168] on button "Continue ( 17779 )" at bounding box center [973, 171] width 433 height 36
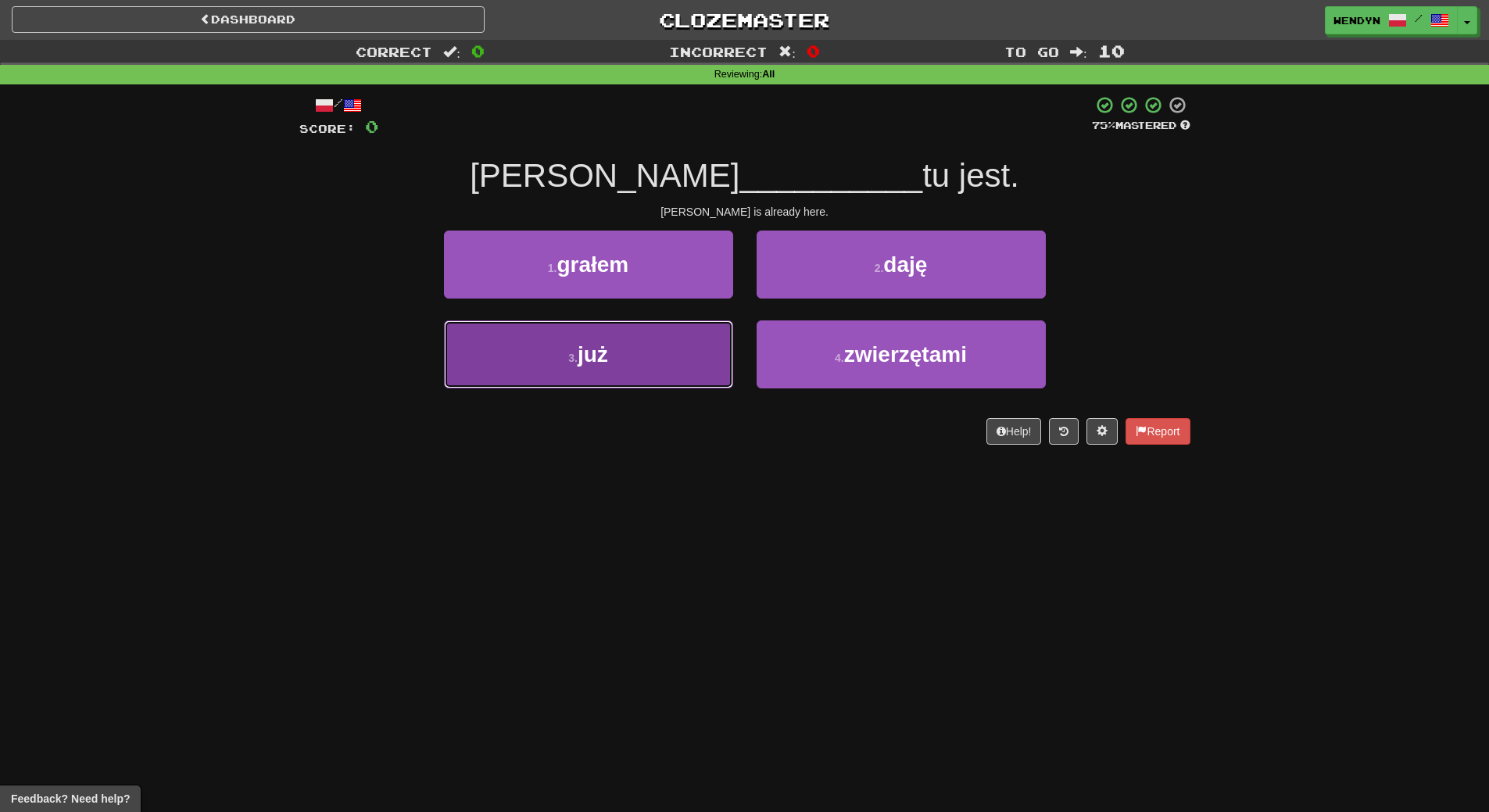
click at [567, 344] on button "3 . już" at bounding box center [588, 355] width 289 height 68
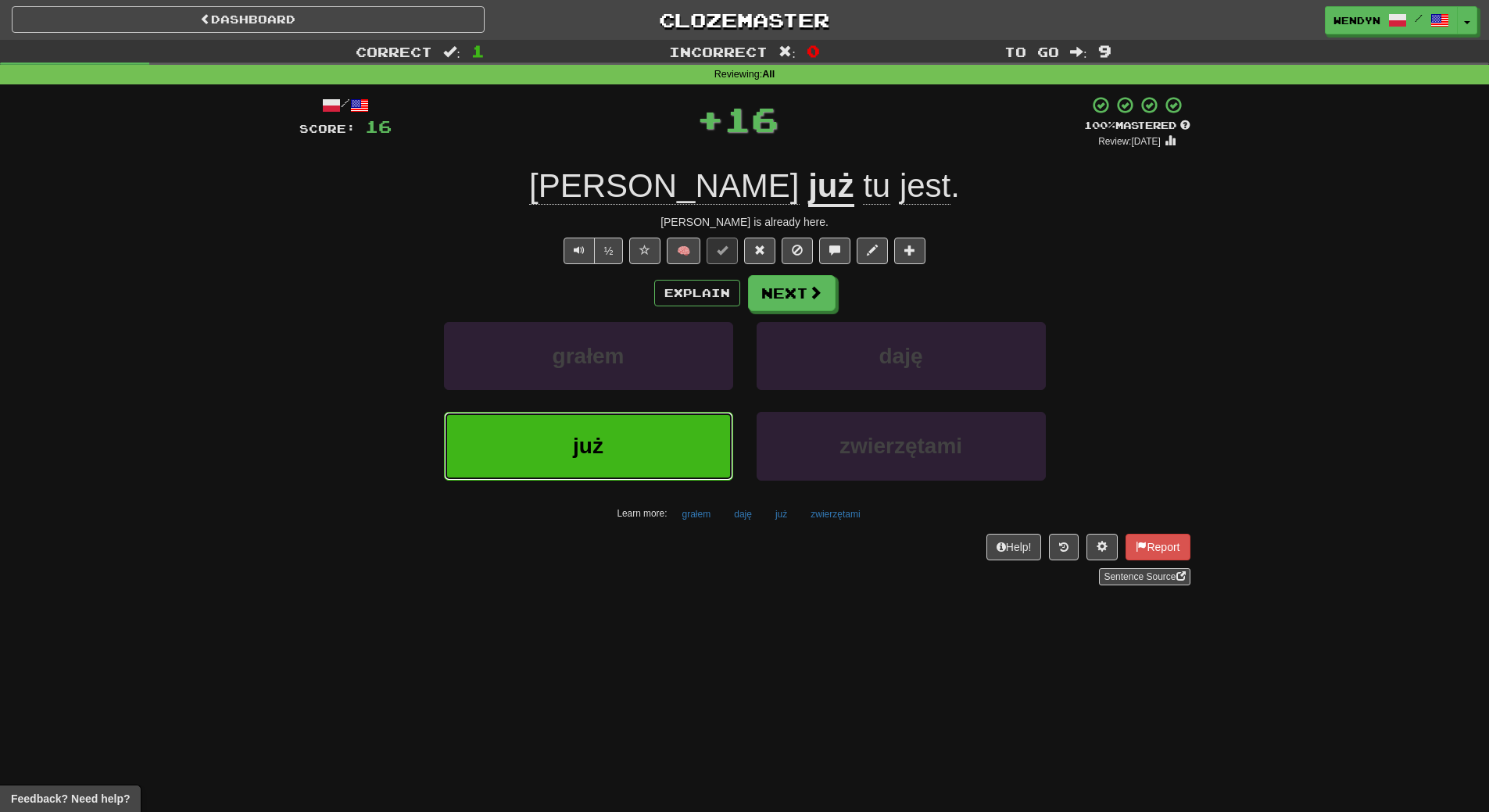
click at [554, 419] on button "już" at bounding box center [588, 446] width 289 height 68
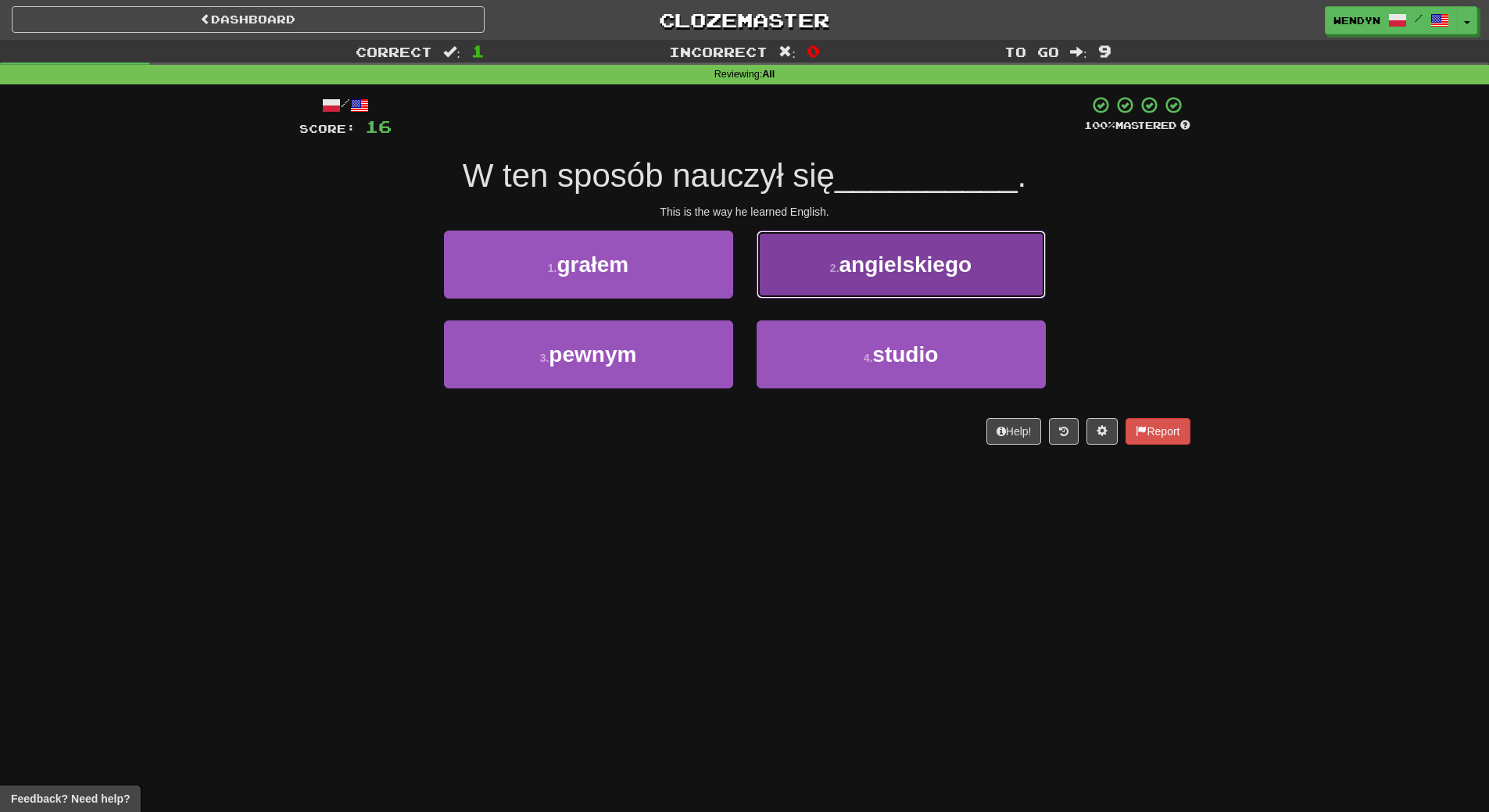
drag, startPoint x: 939, startPoint y: 259, endPoint x: 942, endPoint y: 328, distance: 69.1
click at [939, 262] on span "angielskiego" at bounding box center [905, 264] width 132 height 24
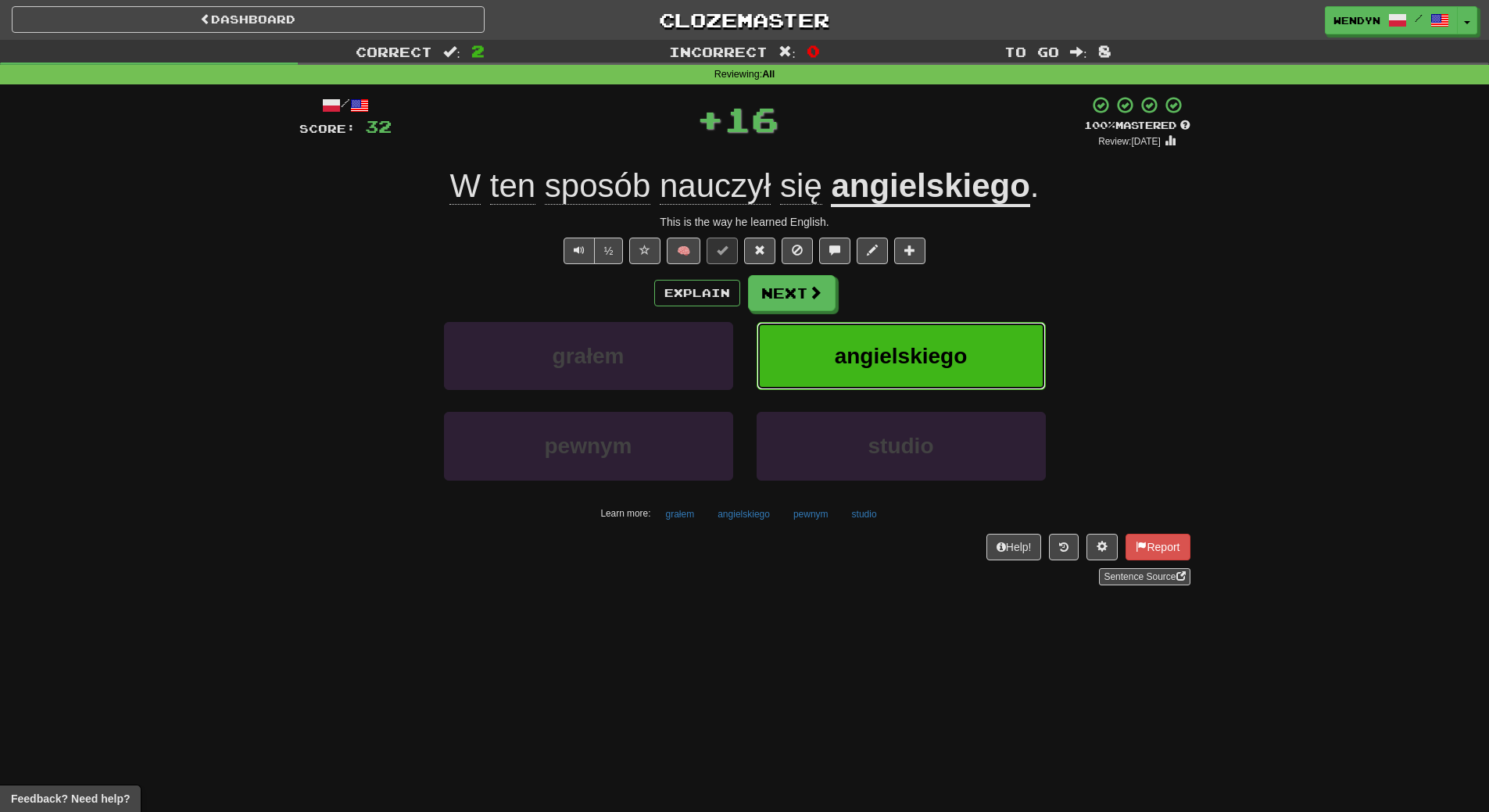
click at [941, 344] on span "angielskiego" at bounding box center [901, 356] width 132 height 24
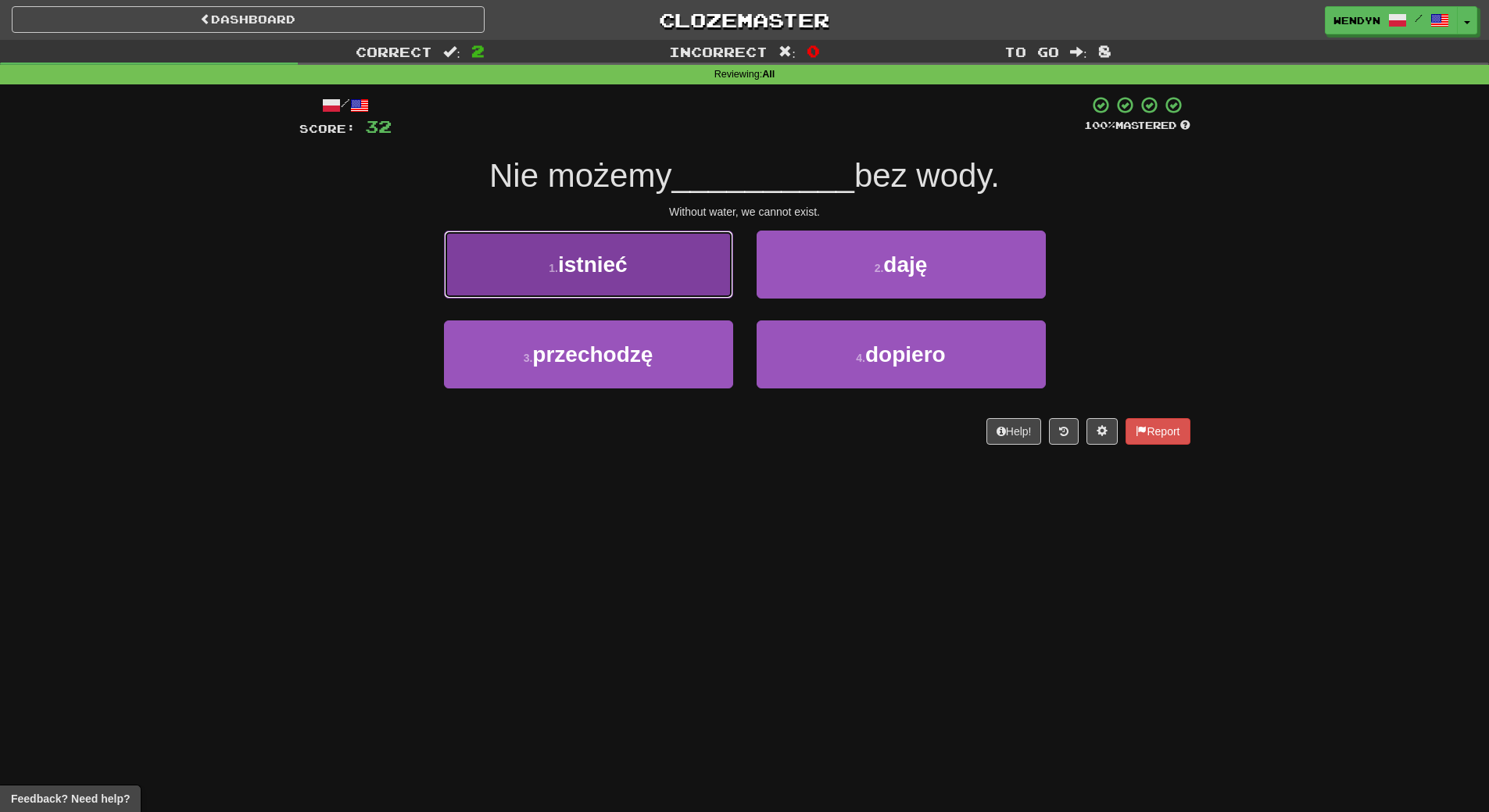
click at [644, 271] on button "1 . istnieć" at bounding box center [588, 265] width 289 height 68
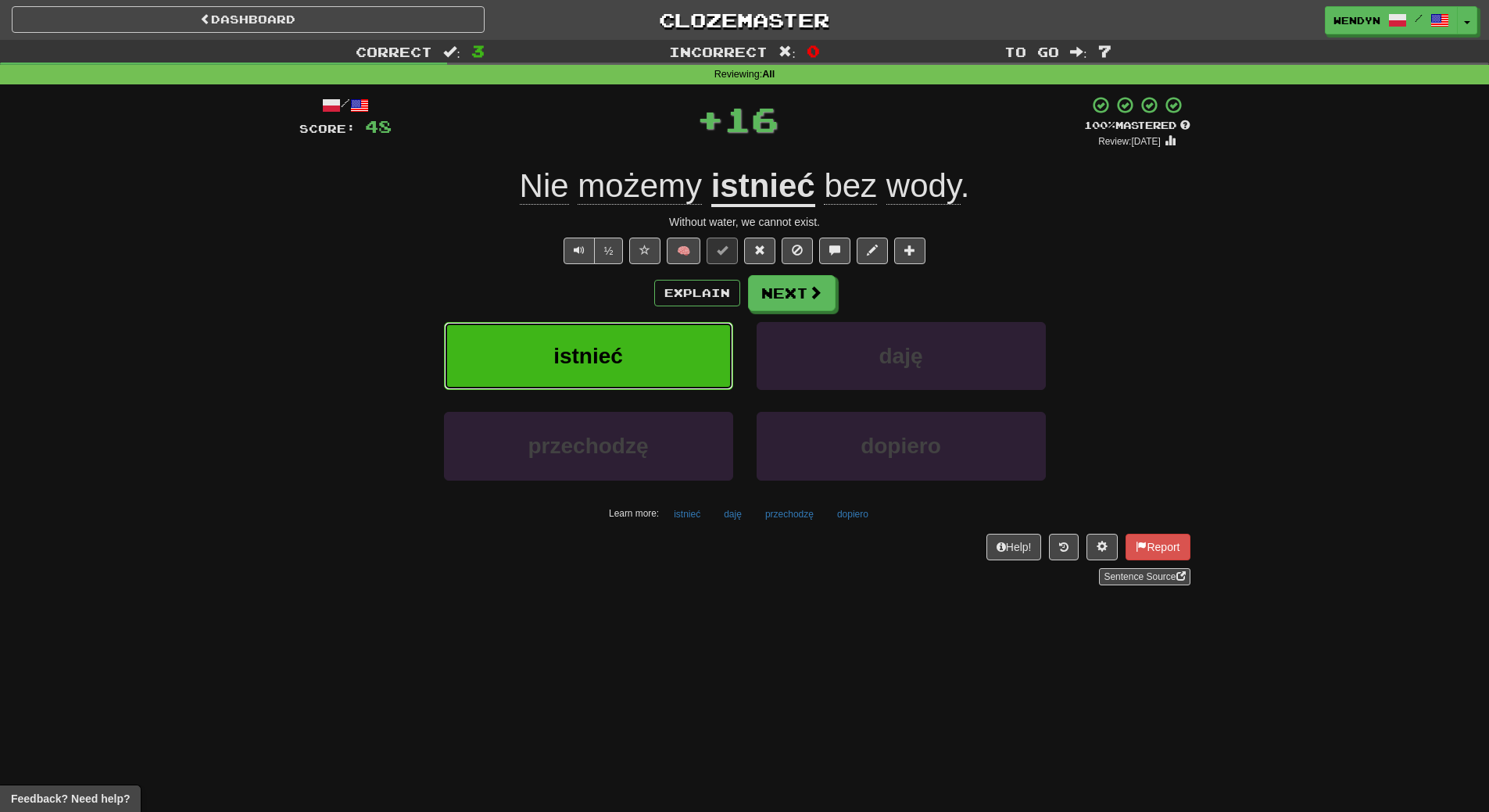
click at [624, 347] on button "istnieć" at bounding box center [588, 356] width 289 height 68
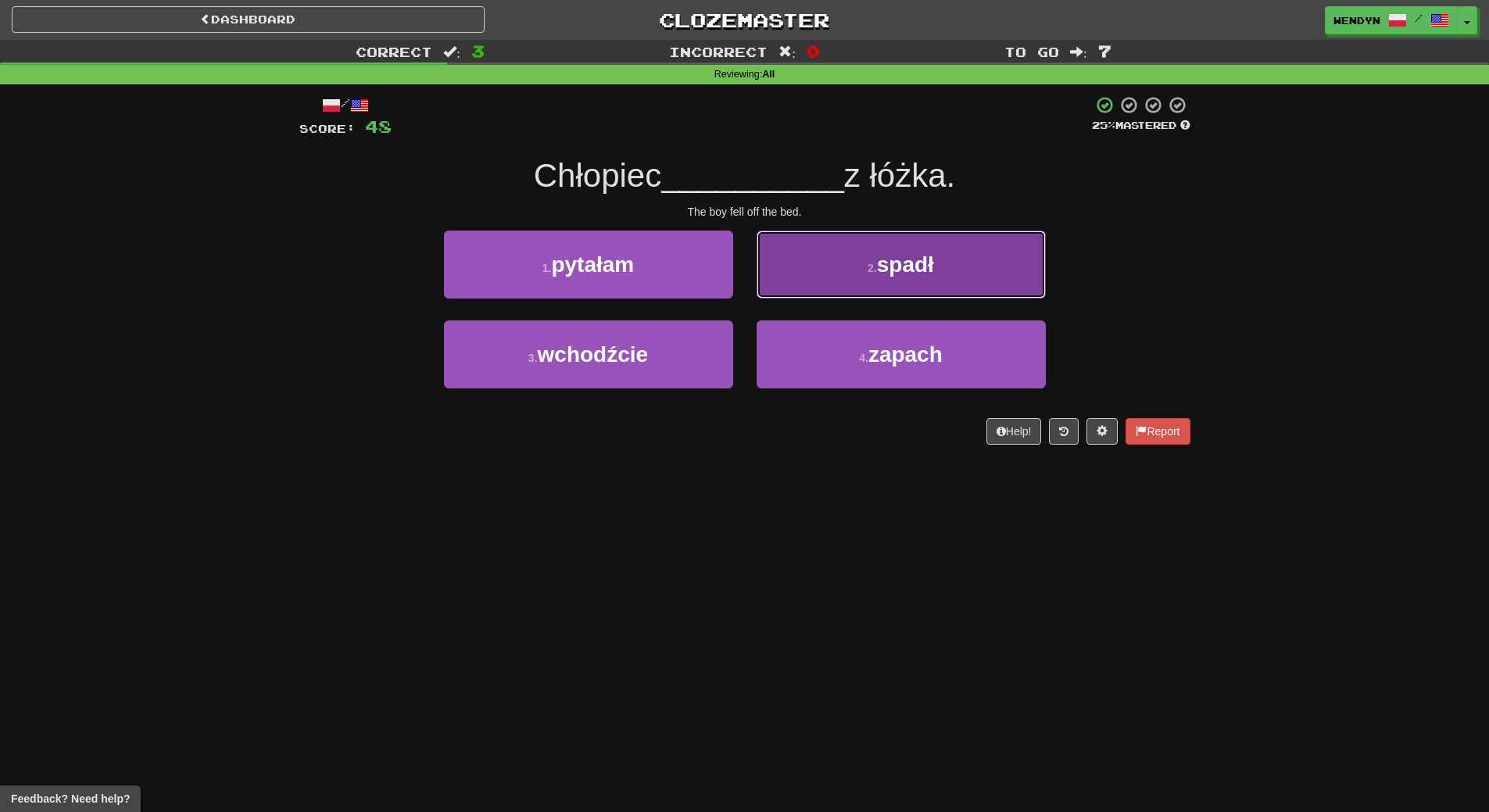
click at [940, 254] on button "2 . spadł" at bounding box center [901, 265] width 289 height 68
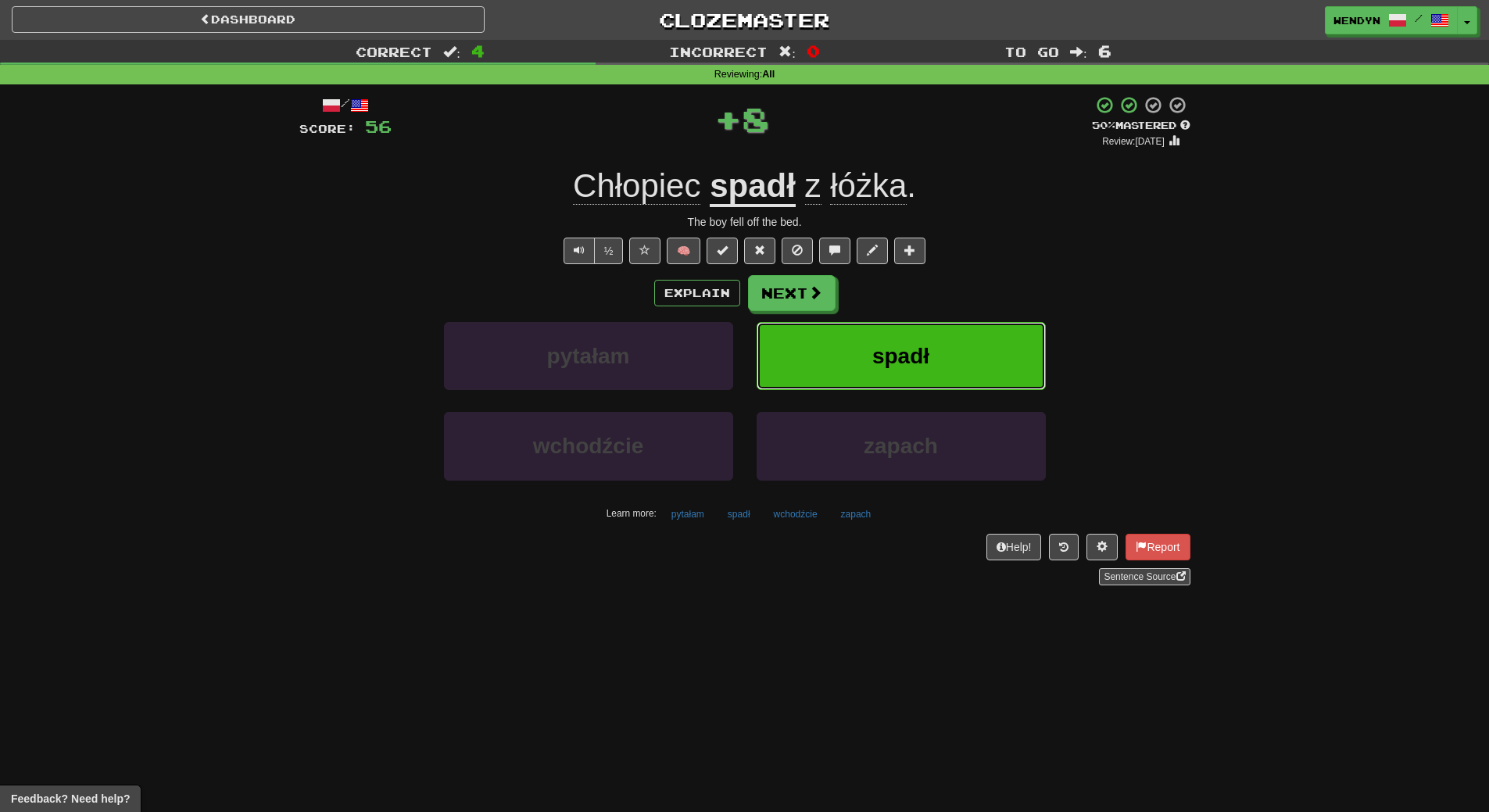
click at [933, 375] on button "spadł" at bounding box center [901, 356] width 289 height 68
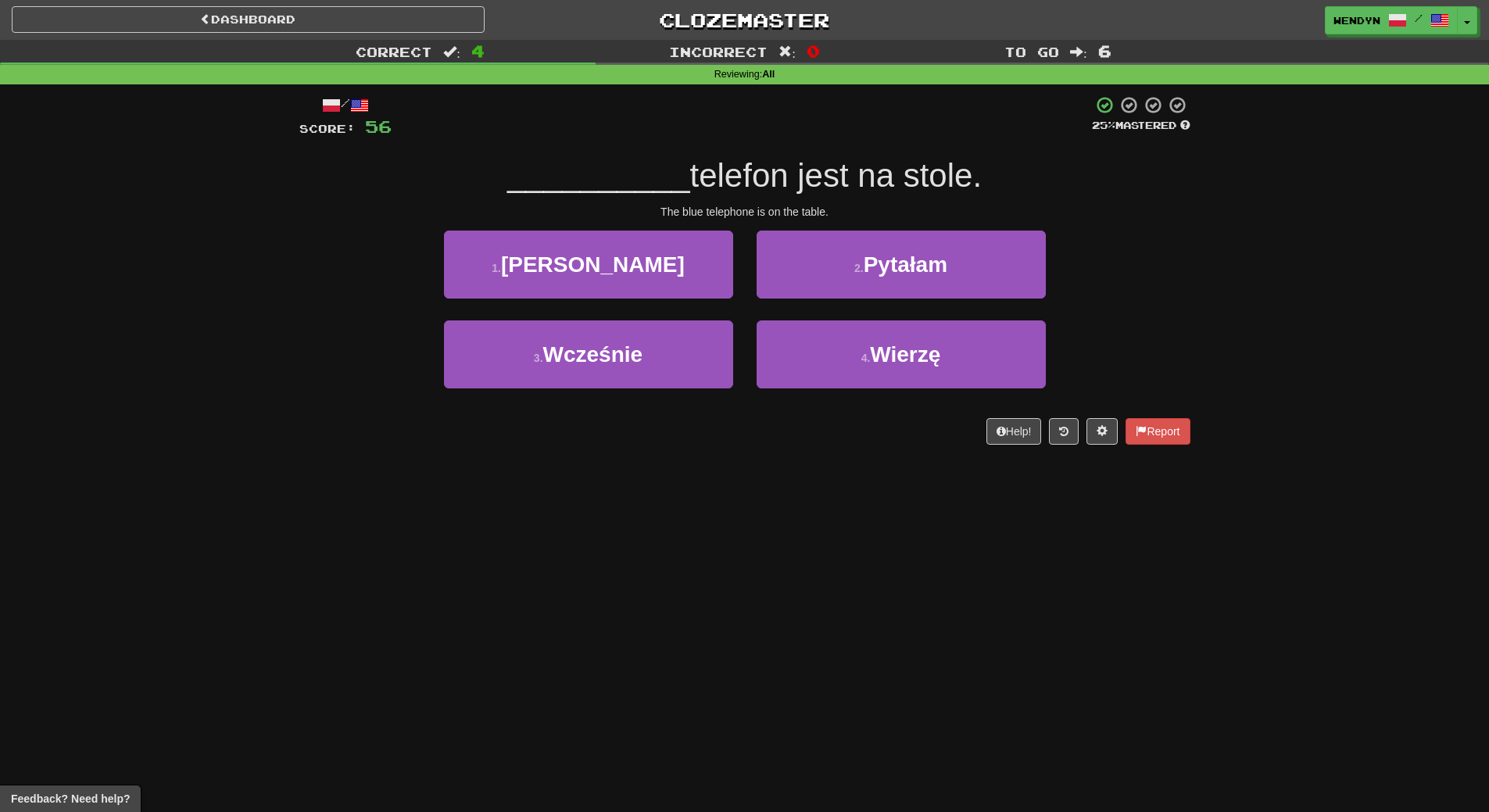
click at [566, 298] on div "1 . Niebieski" at bounding box center [589, 275] width 313 height 90
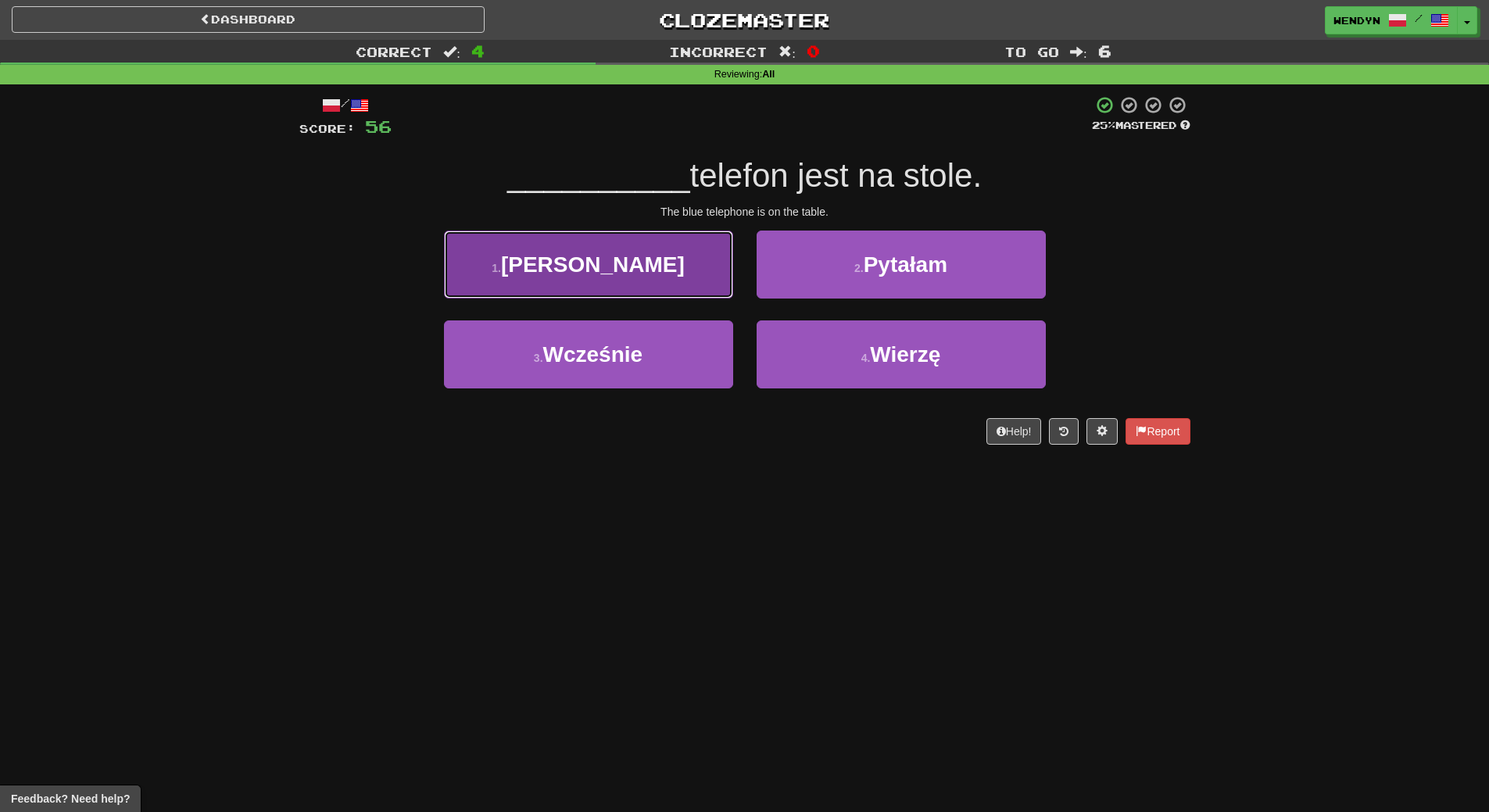
click at [566, 297] on button "1 . Niebieski" at bounding box center [588, 265] width 289 height 68
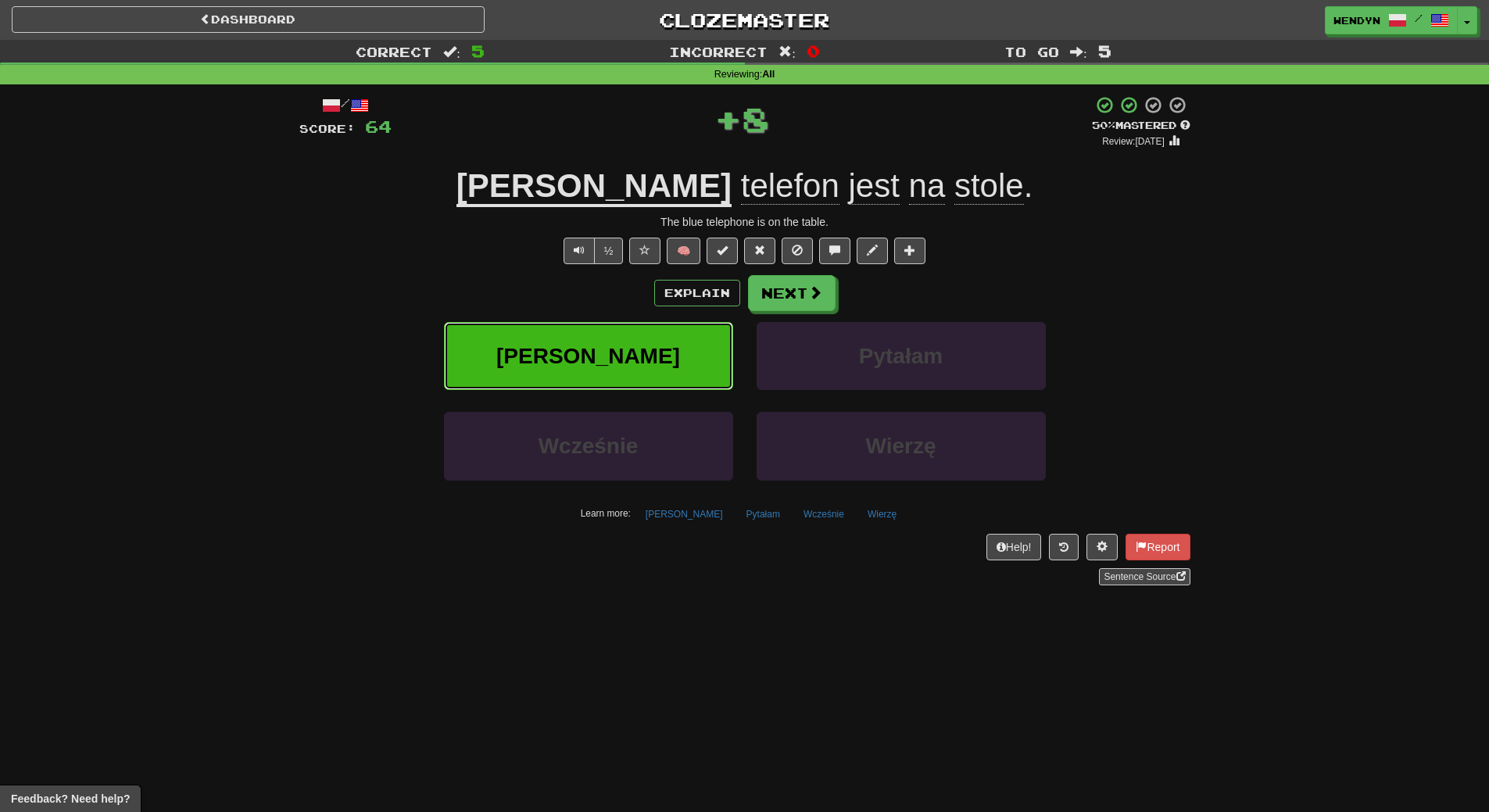
click at [562, 360] on span "Niebieski" at bounding box center [588, 356] width 184 height 24
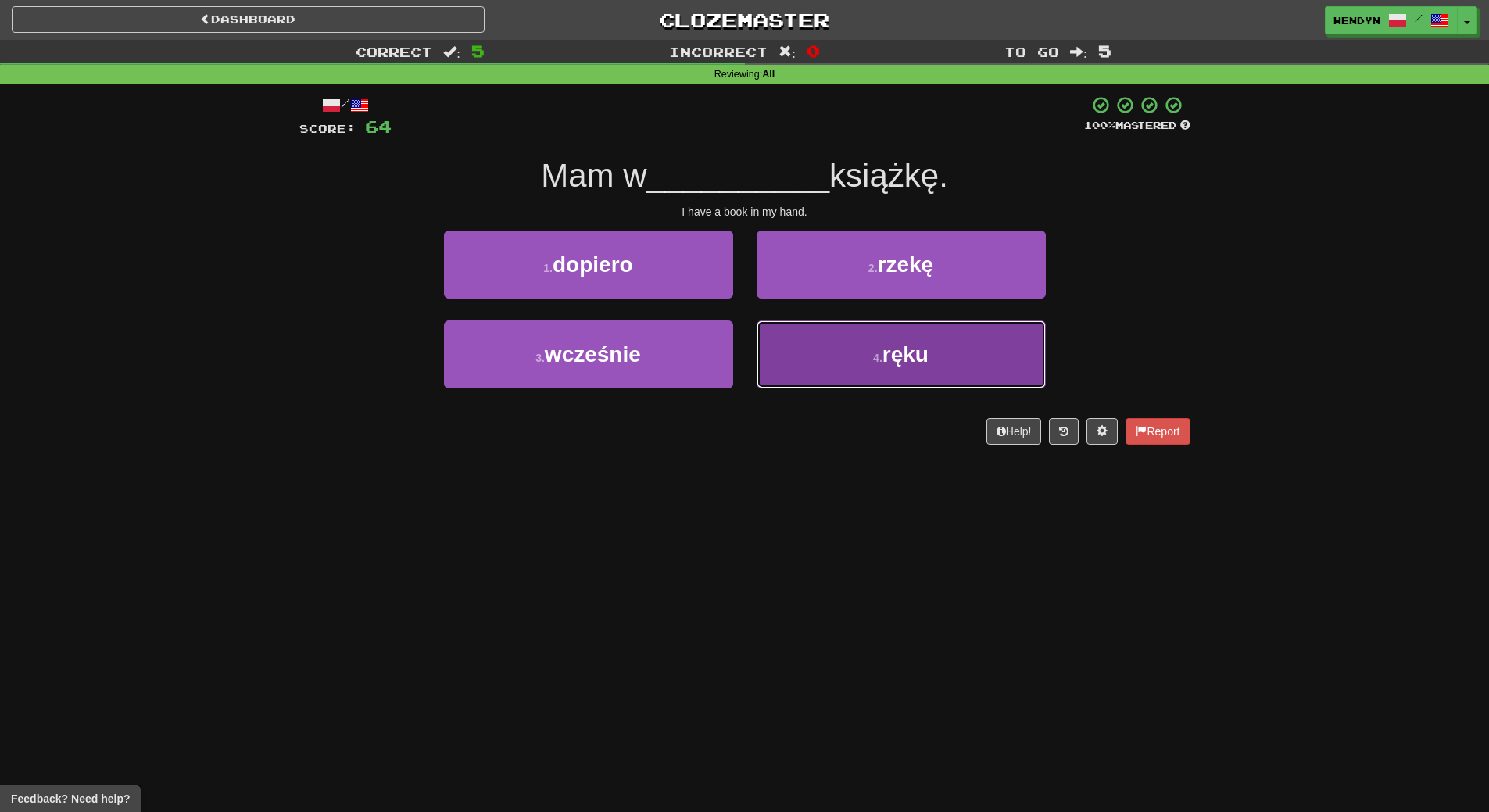
click at [949, 356] on button "4 . ręku" at bounding box center [901, 355] width 289 height 68
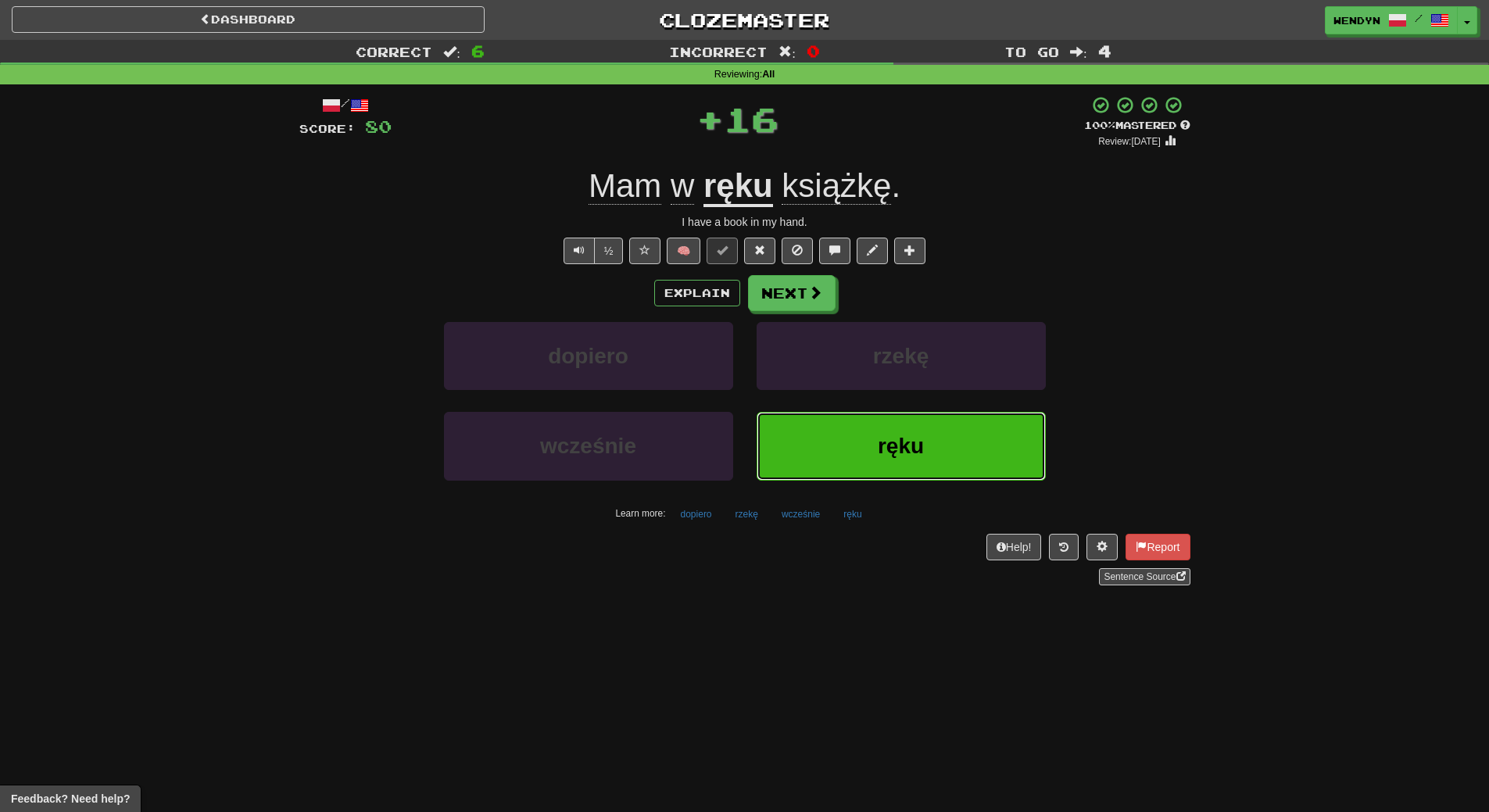
click at [923, 440] on span "ręku" at bounding box center [901, 445] width 46 height 24
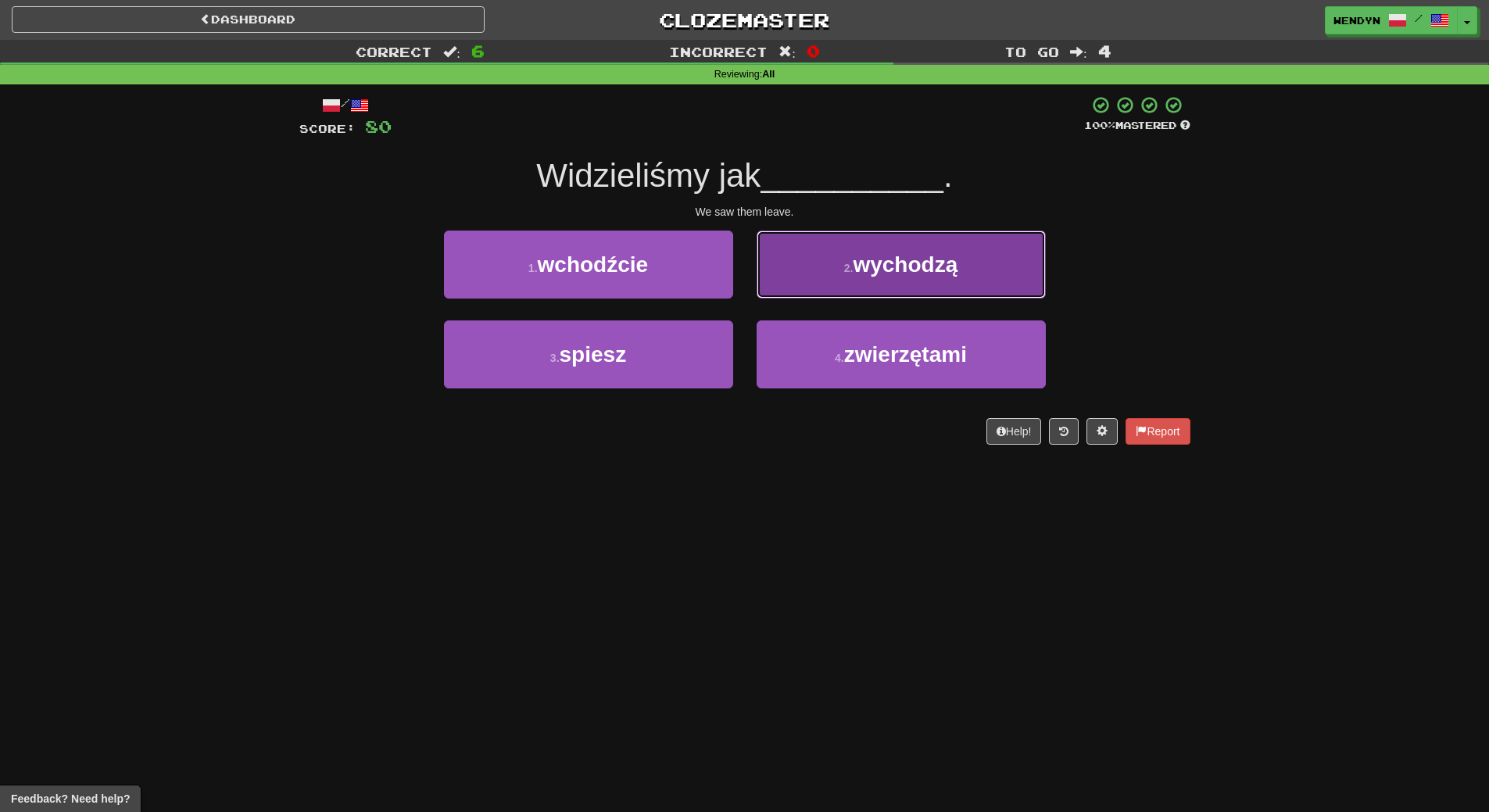
click at [892, 279] on button "2 . wychodzą" at bounding box center [901, 265] width 289 height 68
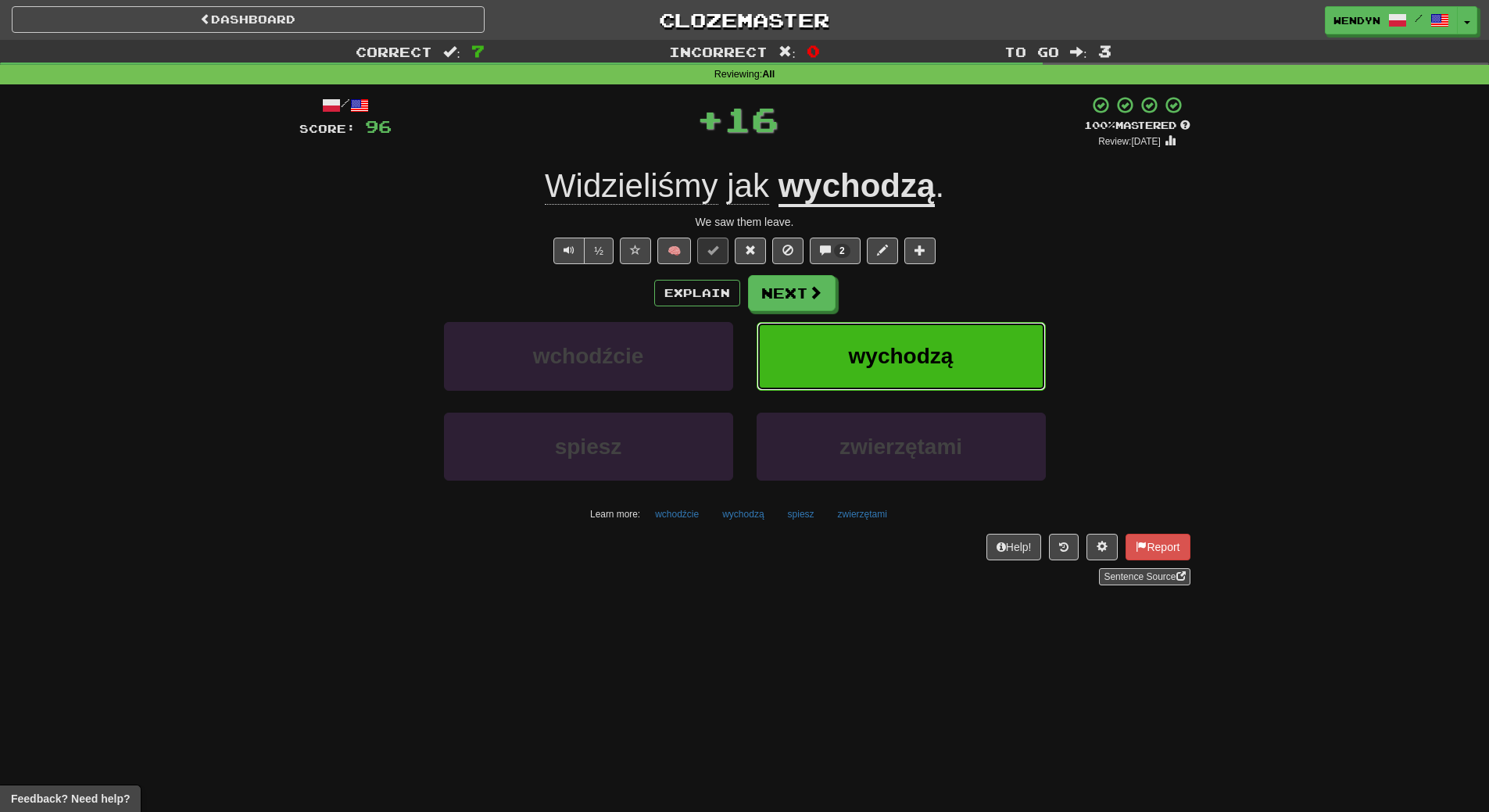
click at [894, 326] on button "wychodzą" at bounding box center [901, 356] width 289 height 68
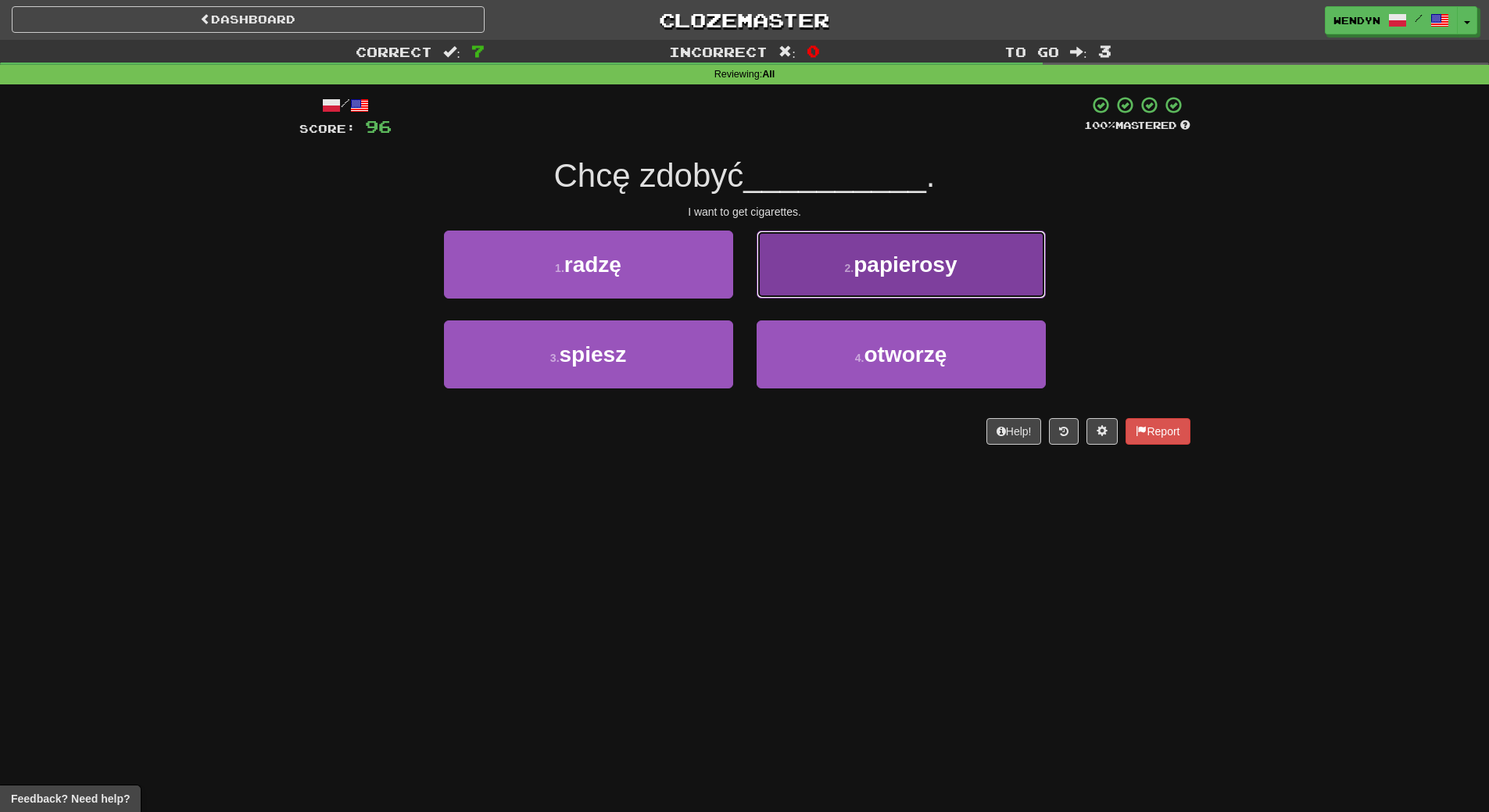
click at [905, 282] on button "2 . papierosy" at bounding box center [901, 265] width 289 height 68
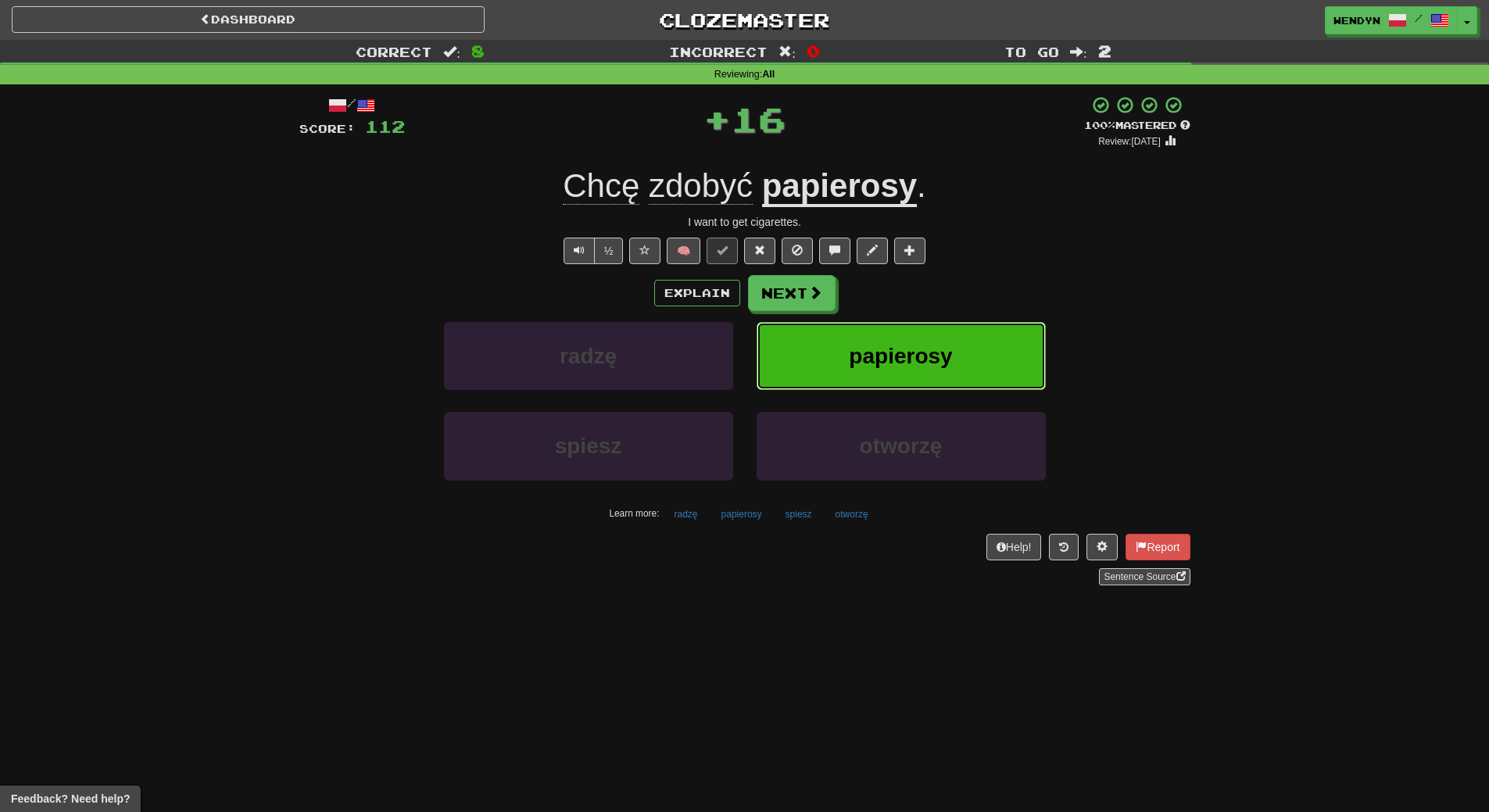
click at [907, 340] on button "papierosy" at bounding box center [901, 356] width 289 height 68
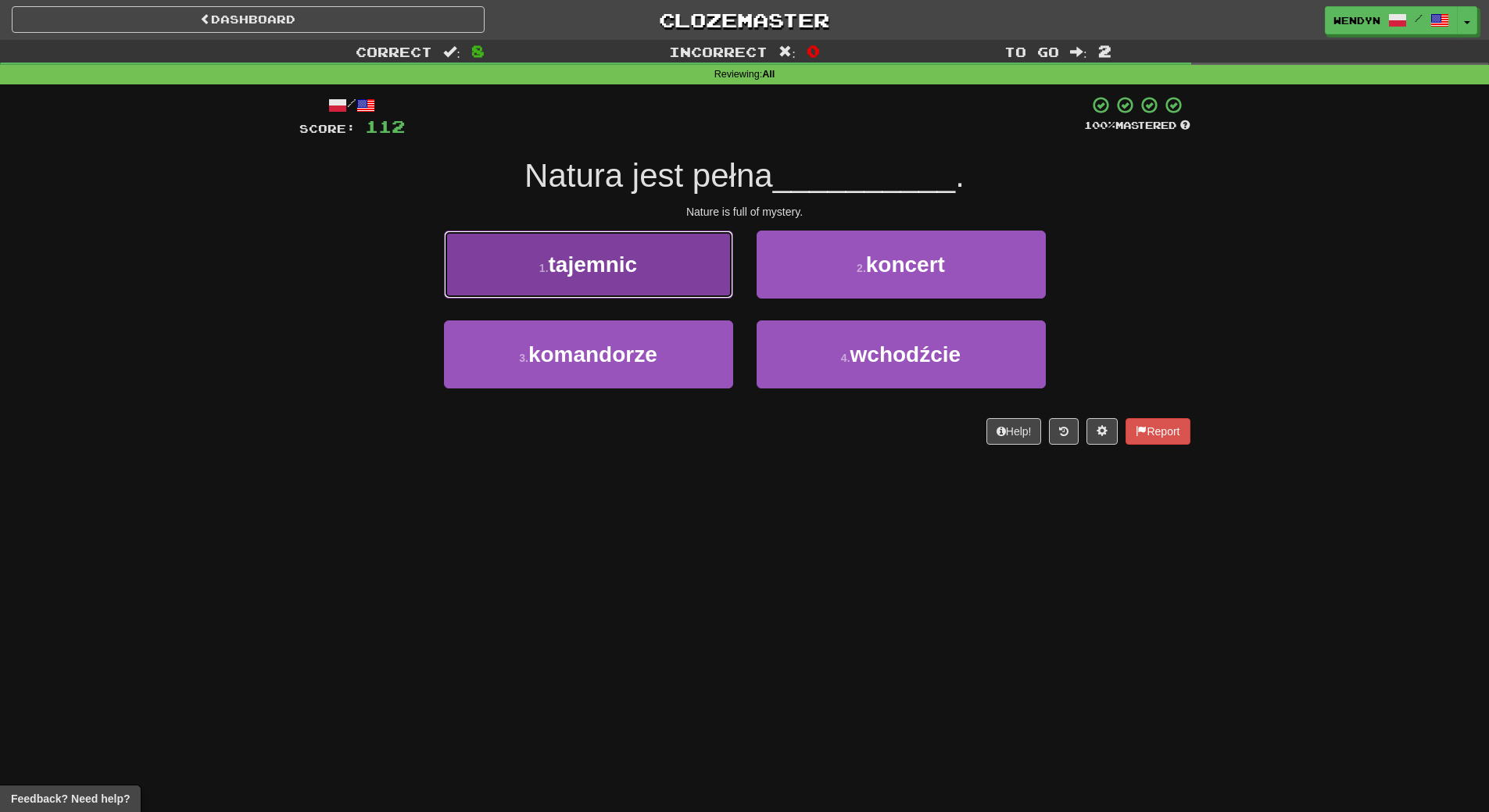
click at [543, 256] on button "1 . tajemnic" at bounding box center [588, 265] width 289 height 68
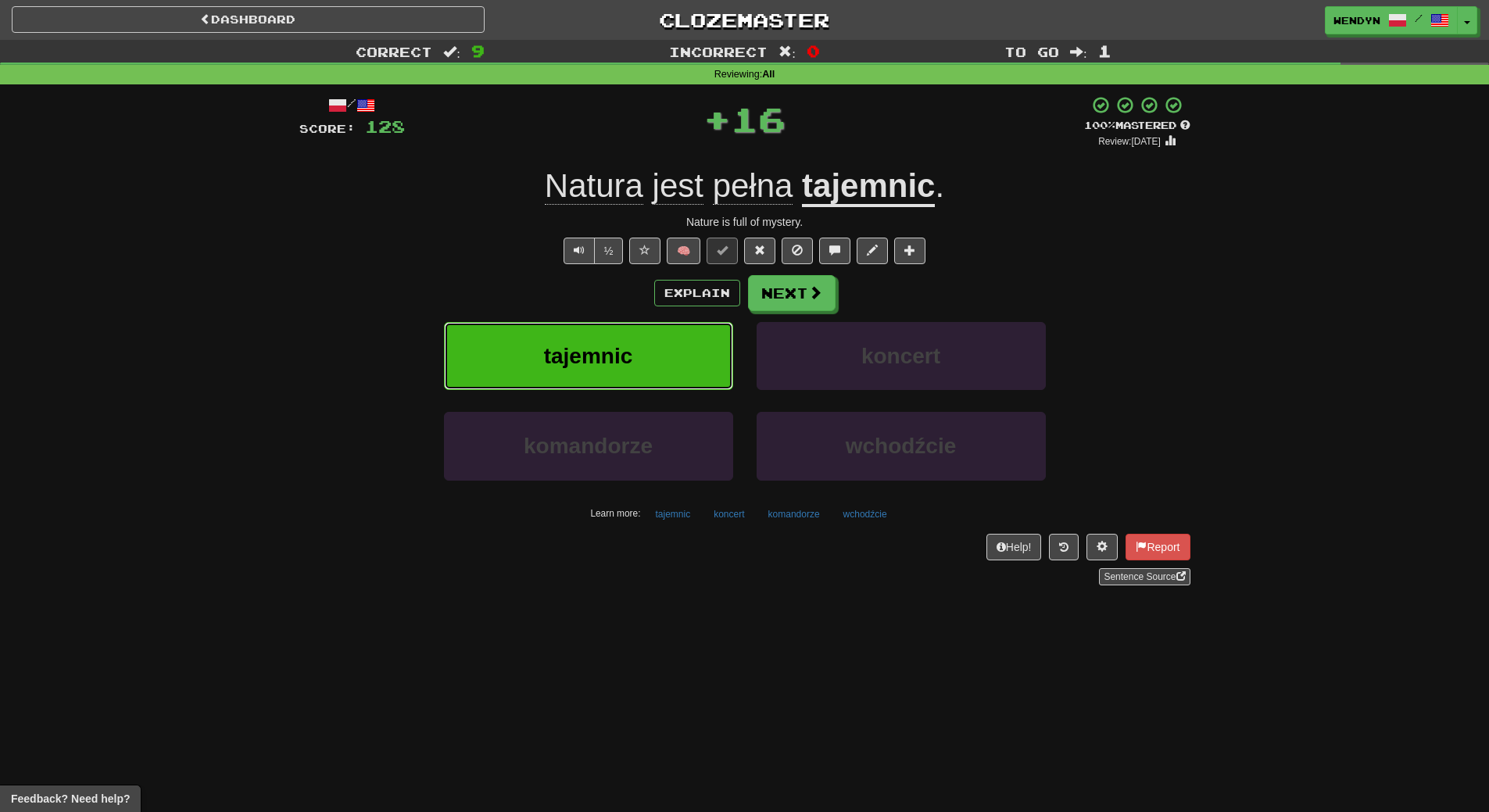
click at [543, 345] on button "tajemnic" at bounding box center [588, 356] width 289 height 68
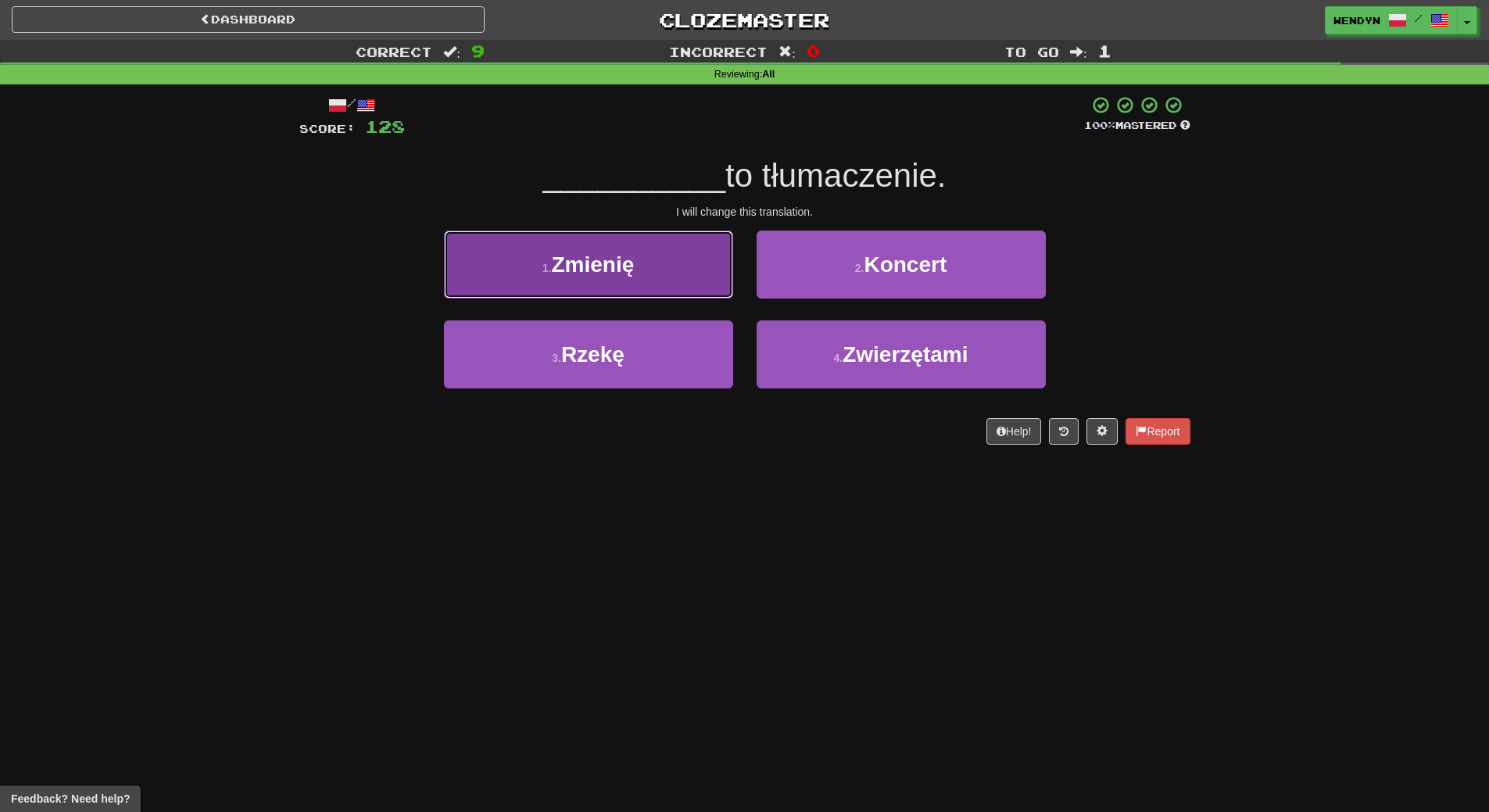
click at [679, 277] on button "1 . Zmienię" at bounding box center [588, 265] width 289 height 68
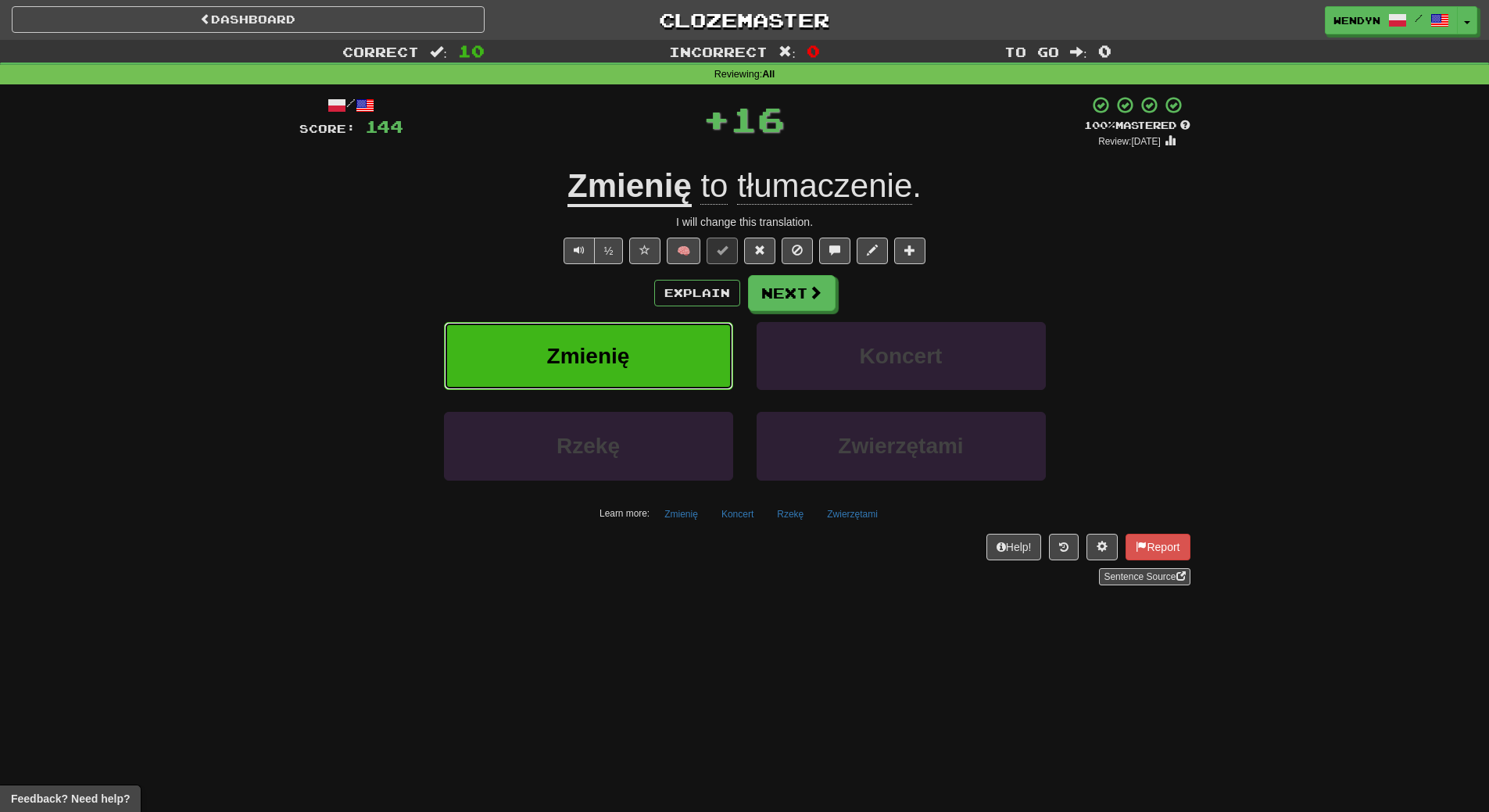
click at [668, 328] on button "Zmienię" at bounding box center [588, 356] width 289 height 68
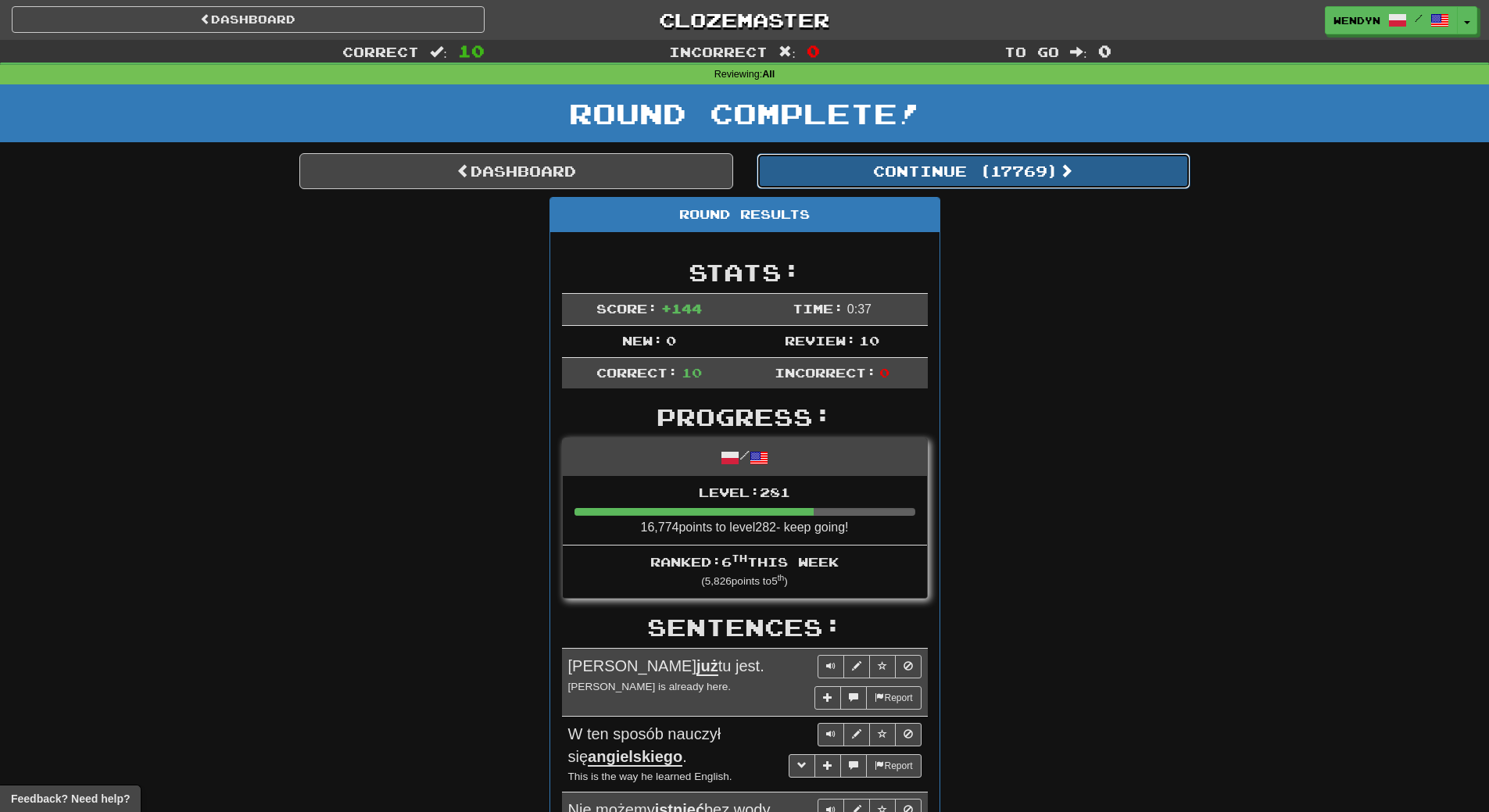
click at [1043, 167] on button "Continue ( 17769 )" at bounding box center [973, 171] width 433 height 36
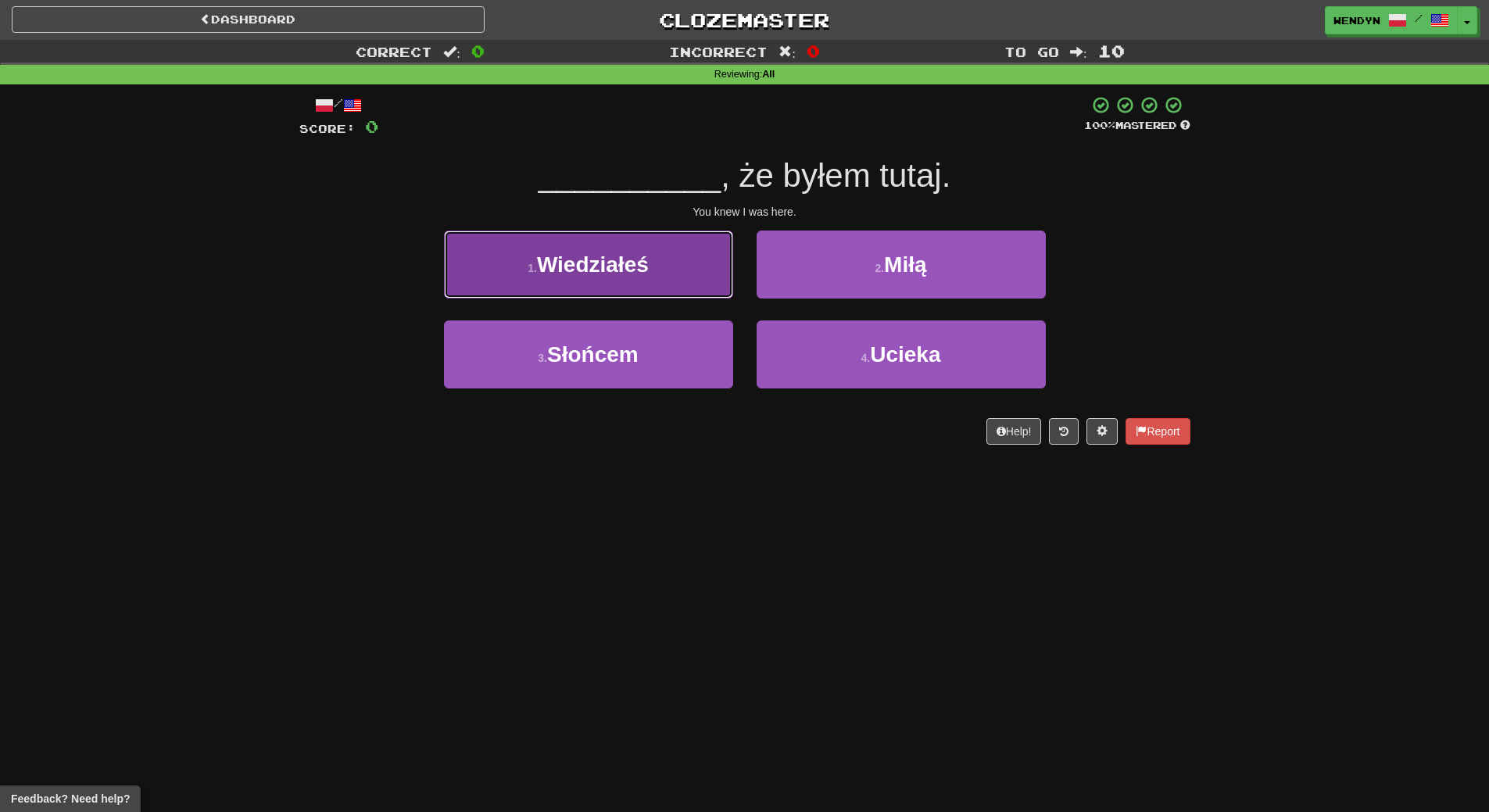
click at [626, 281] on button "1 . Wiedziałeś" at bounding box center [588, 265] width 289 height 68
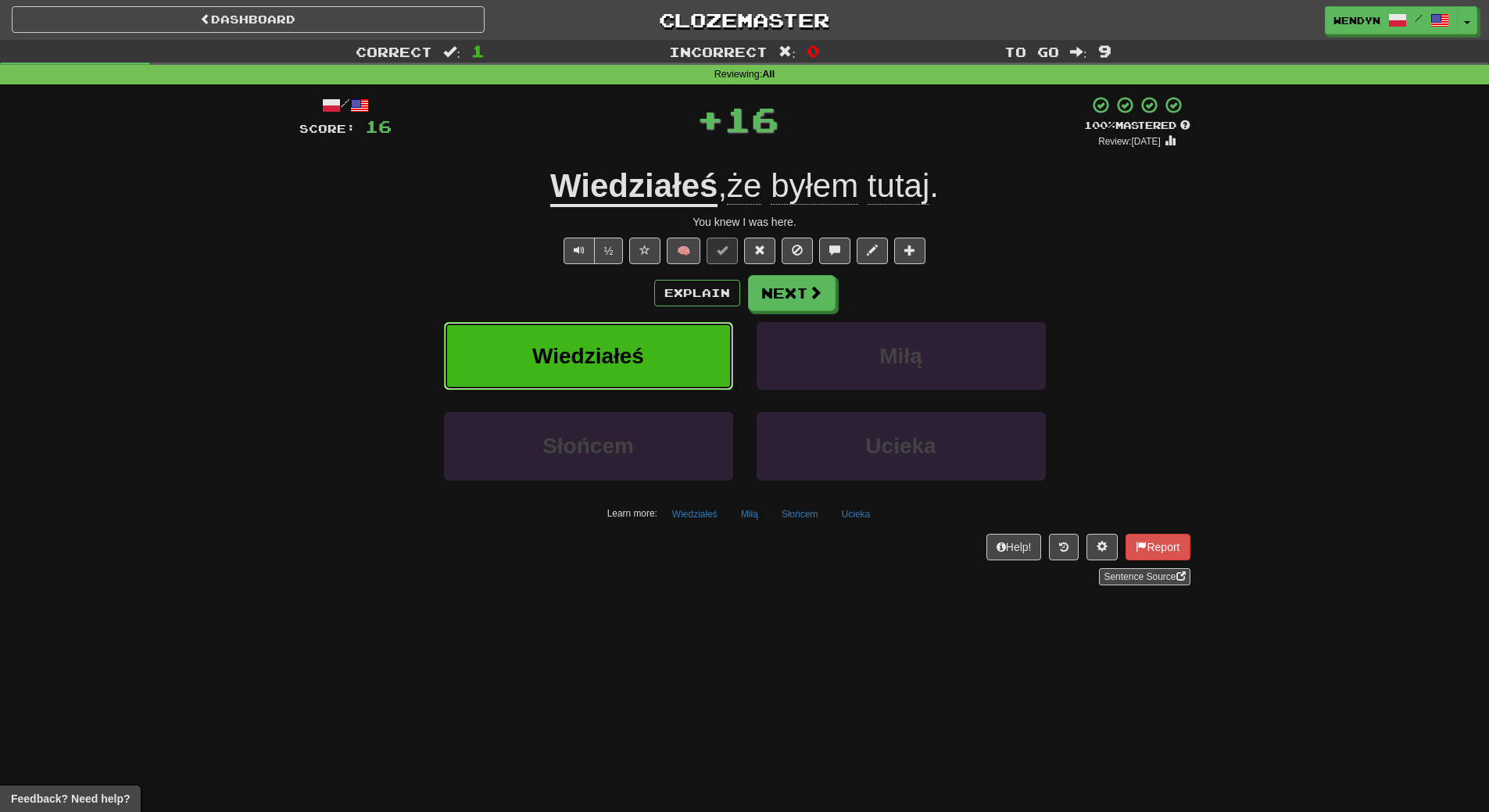
click at [622, 338] on button "Wiedziałeś" at bounding box center [588, 356] width 289 height 68
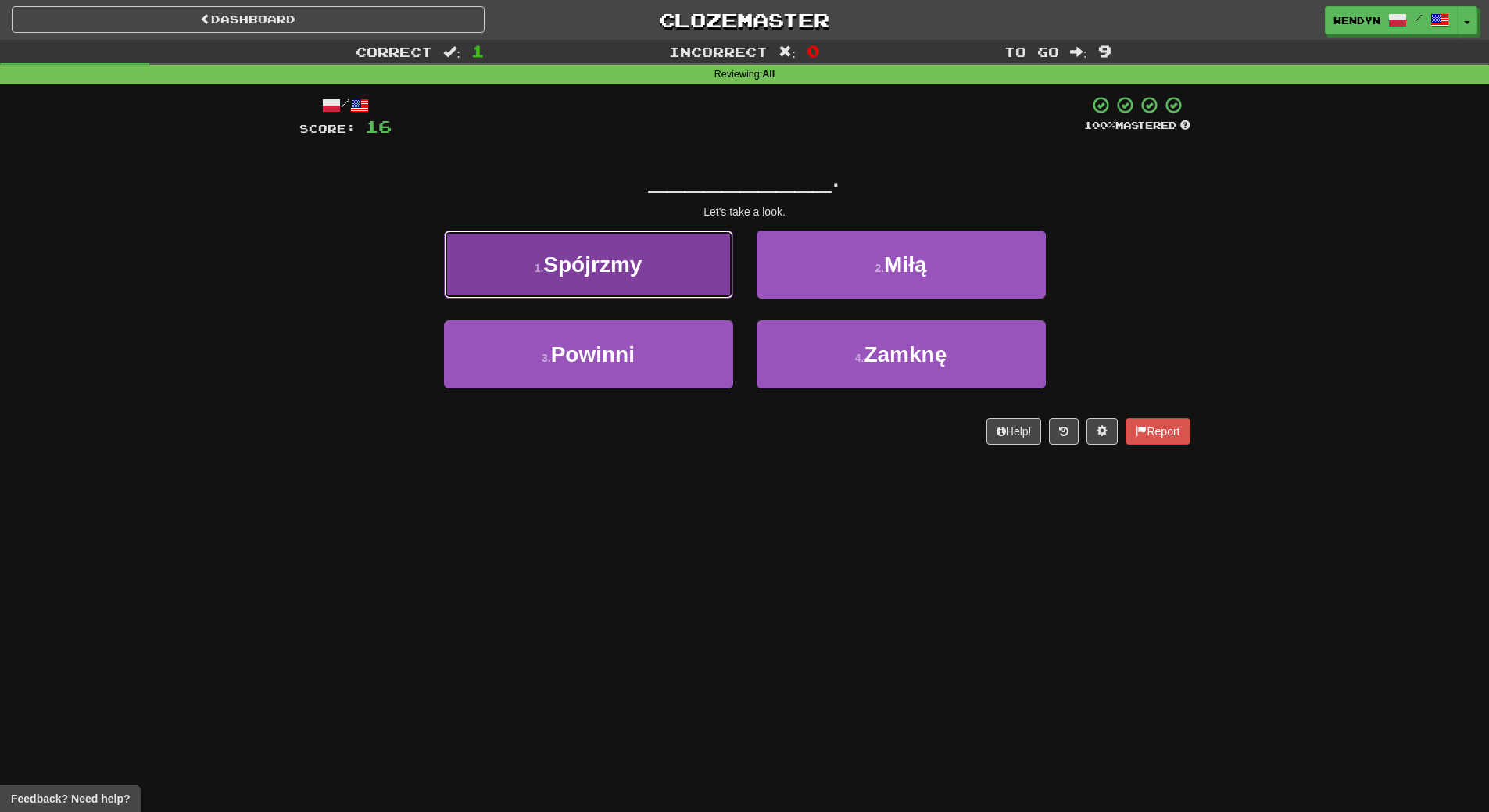
click at [612, 261] on span "Spójrzmy" at bounding box center [591, 264] width 98 height 24
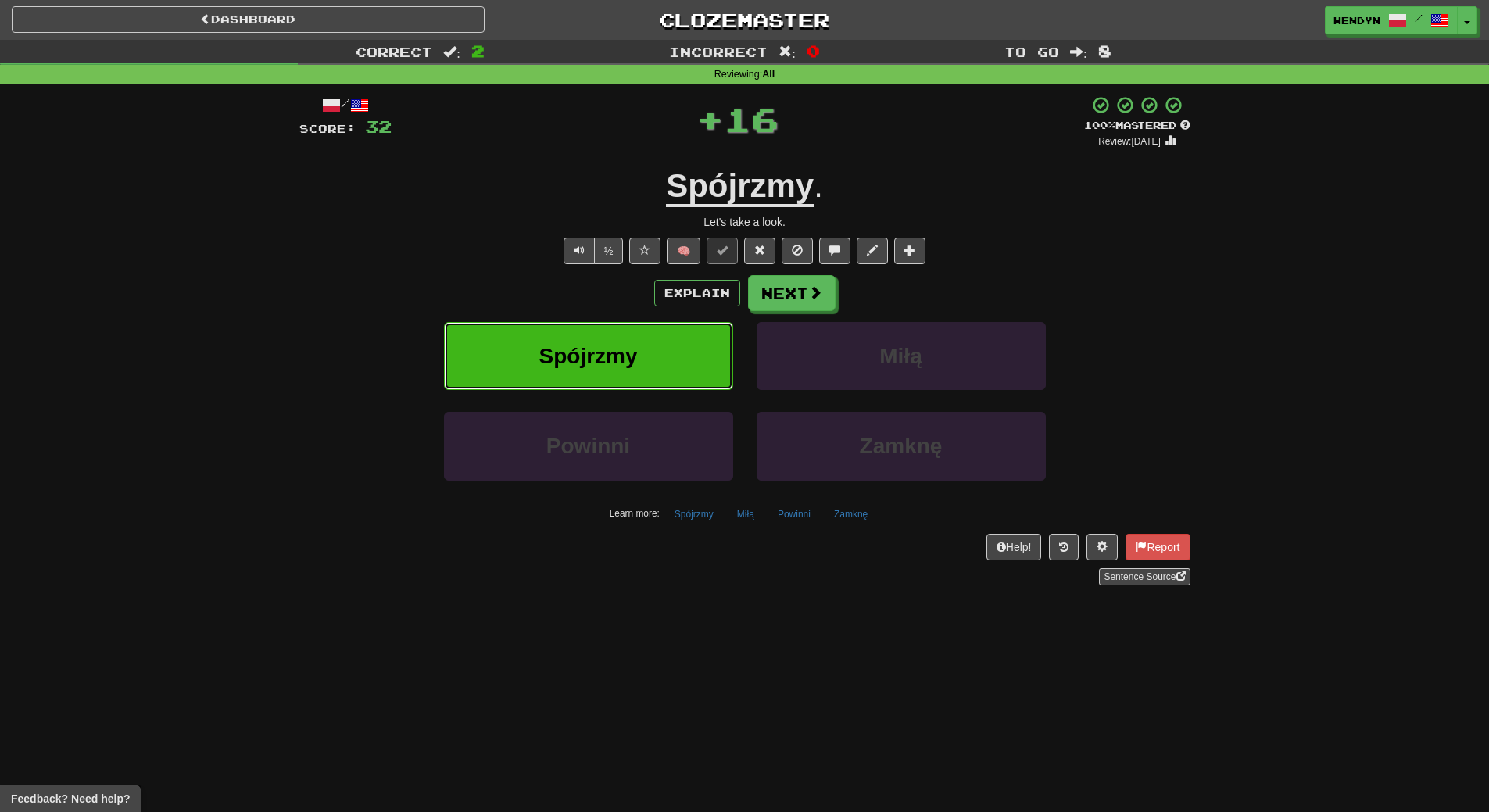
click at [615, 330] on button "Spójrzmy" at bounding box center [588, 356] width 289 height 68
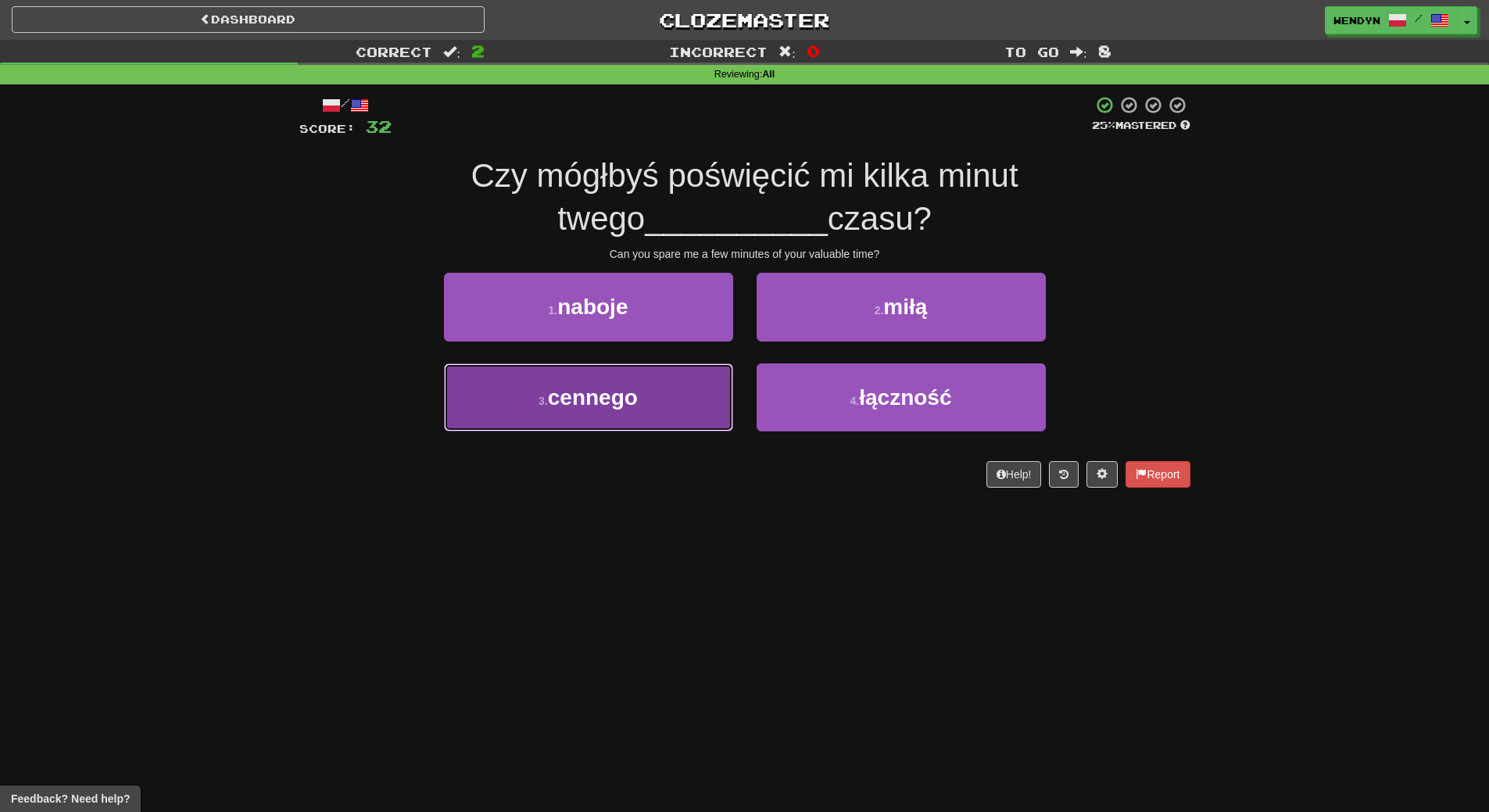
click at [643, 412] on button "3 . cennego" at bounding box center [588, 397] width 289 height 68
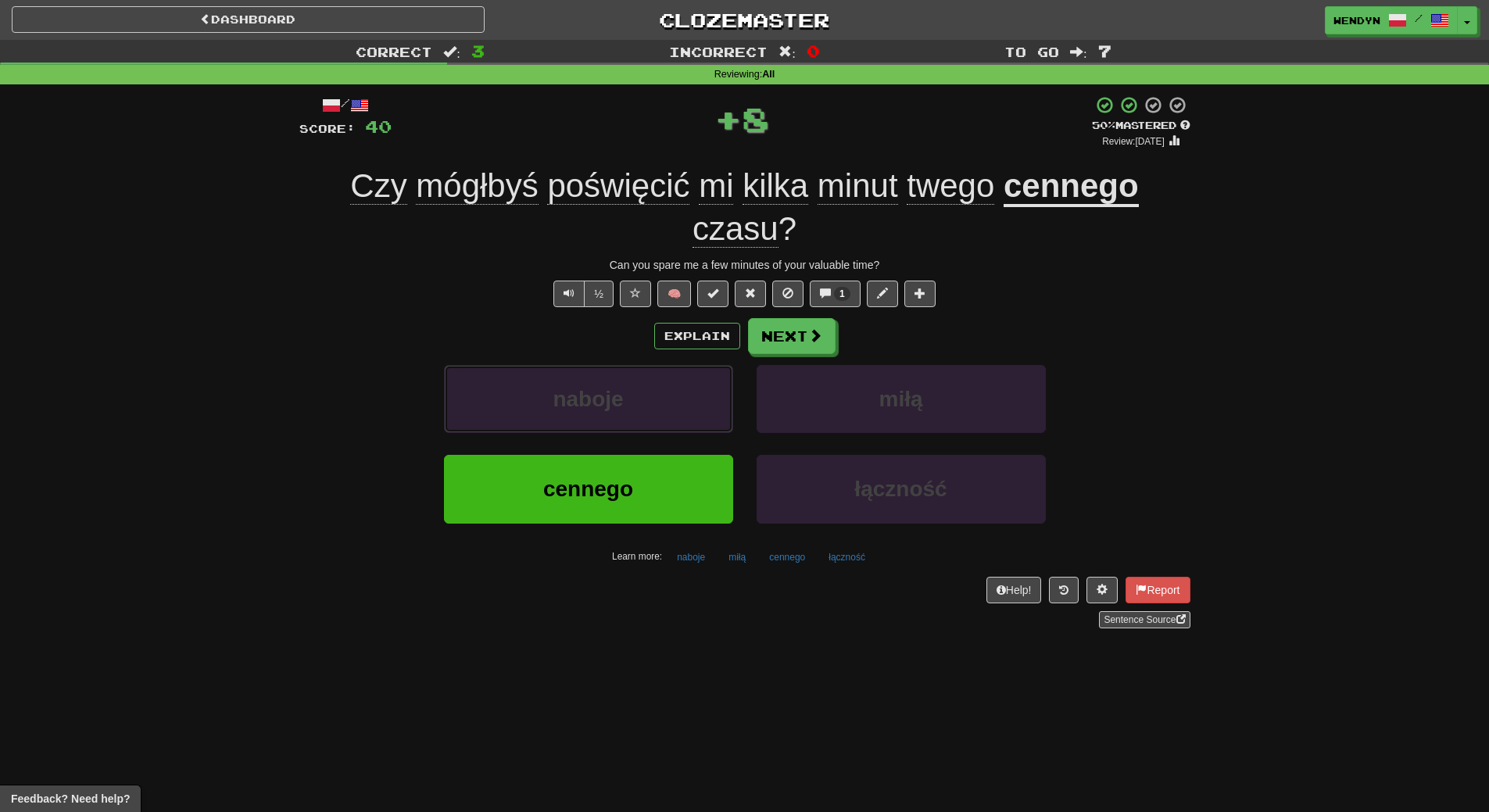
click at [643, 412] on button "naboje" at bounding box center [588, 399] width 289 height 68
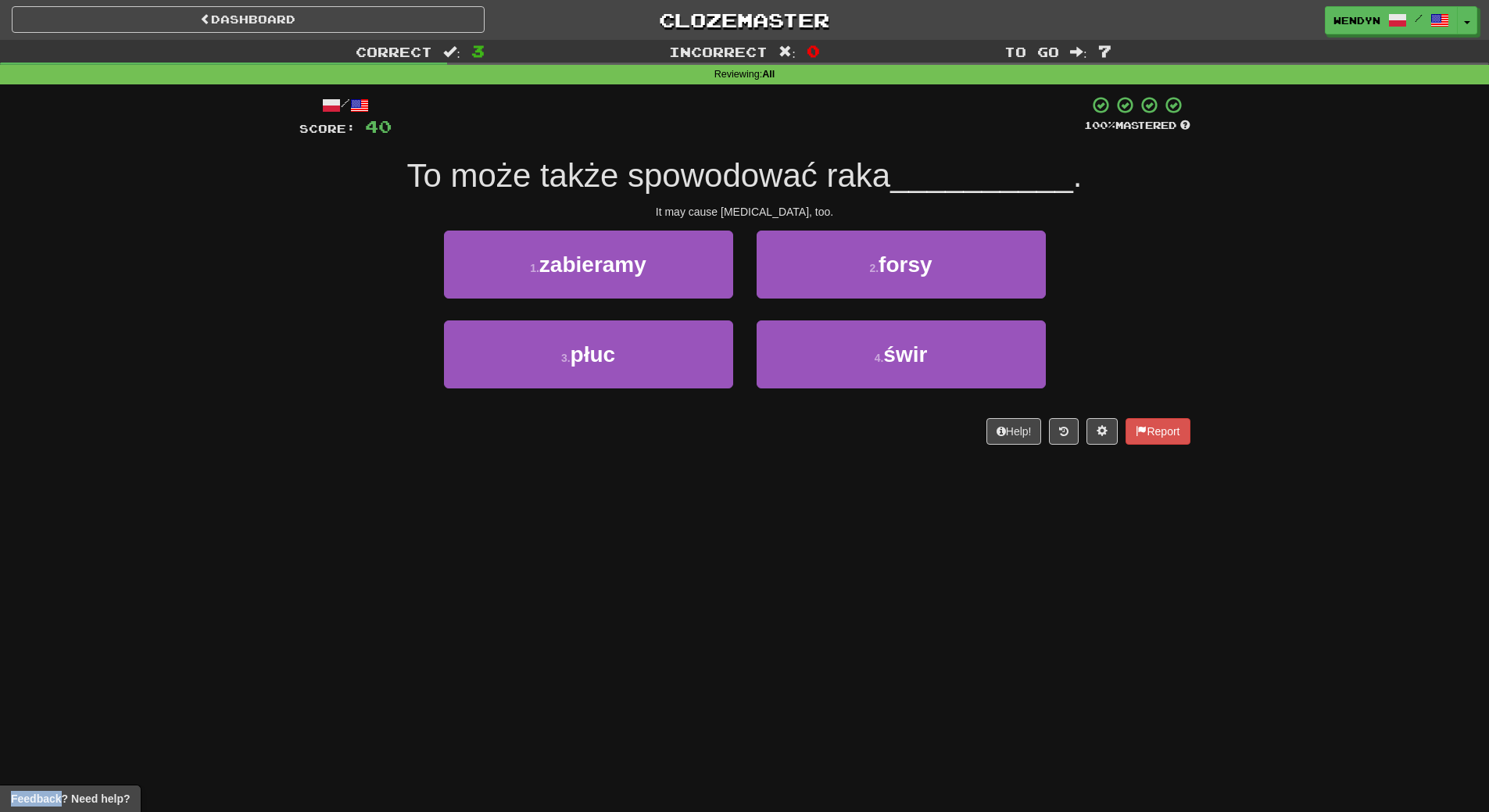
drag, startPoint x: 643, startPoint y: 412, endPoint x: 652, endPoint y: 496, distance: 84.5
click at [652, 496] on div "Dashboard Clozemaster WendyN / Toggle Dropdown Dashboard Leaderboard Activity F…" at bounding box center [744, 406] width 1489 height 812
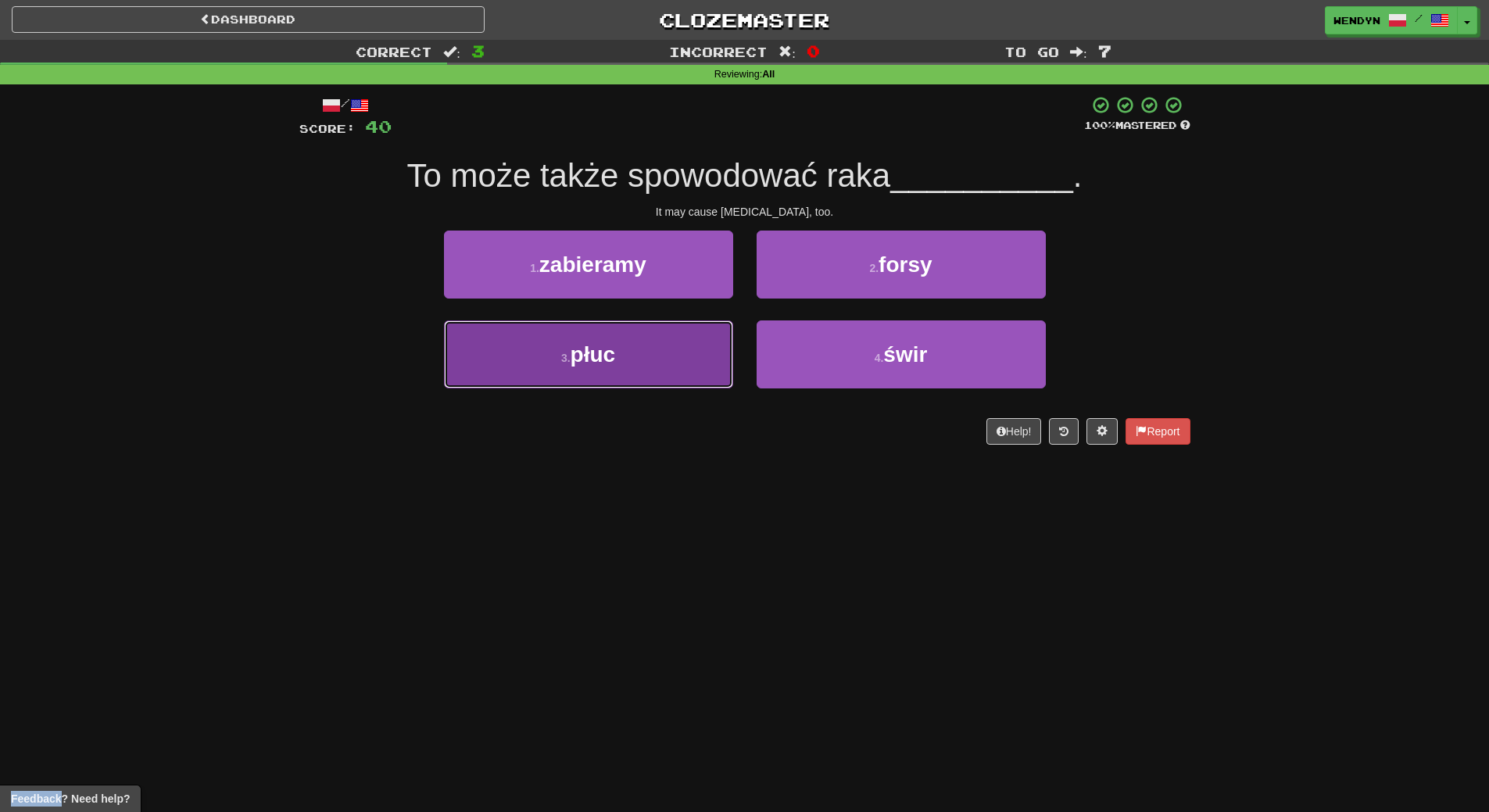
click at [627, 356] on button "3 . płuc" at bounding box center [588, 355] width 289 height 68
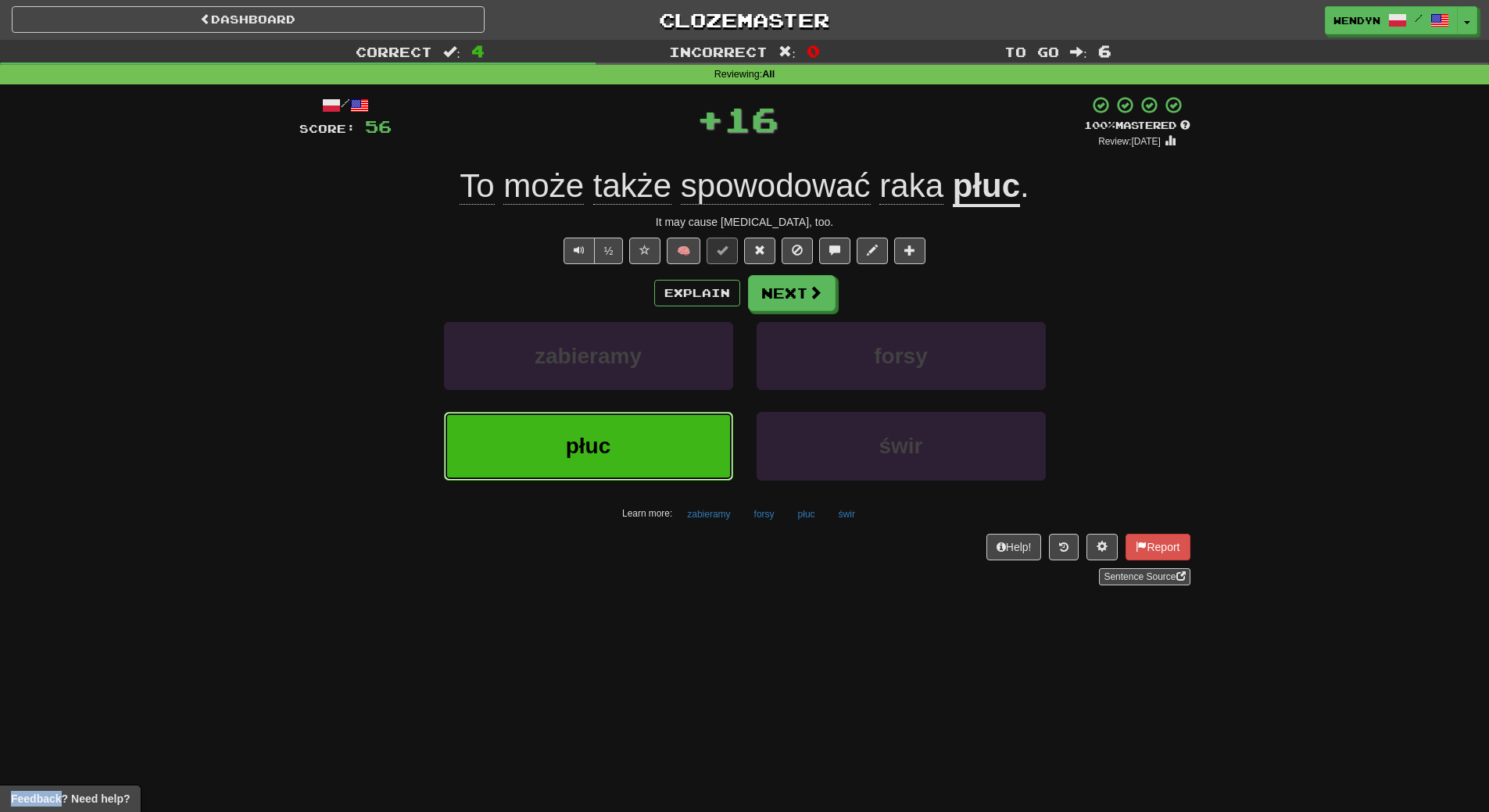
drag, startPoint x: 627, startPoint y: 437, endPoint x: 527, endPoint y: 549, distance: 150.1
click at [625, 441] on button "płuc" at bounding box center [588, 446] width 289 height 68
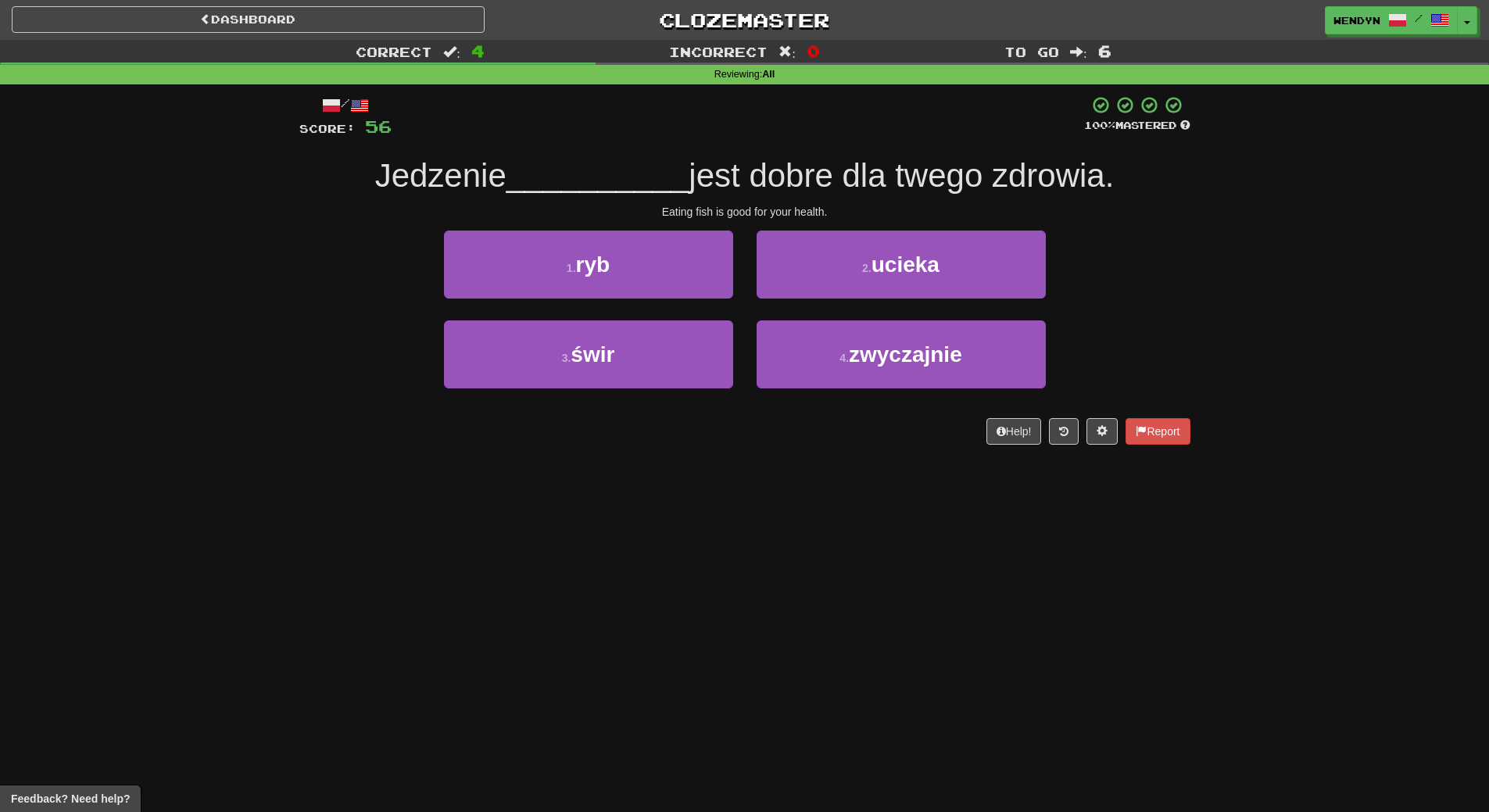
click at [632, 302] on div "1 . ryb" at bounding box center [589, 275] width 313 height 90
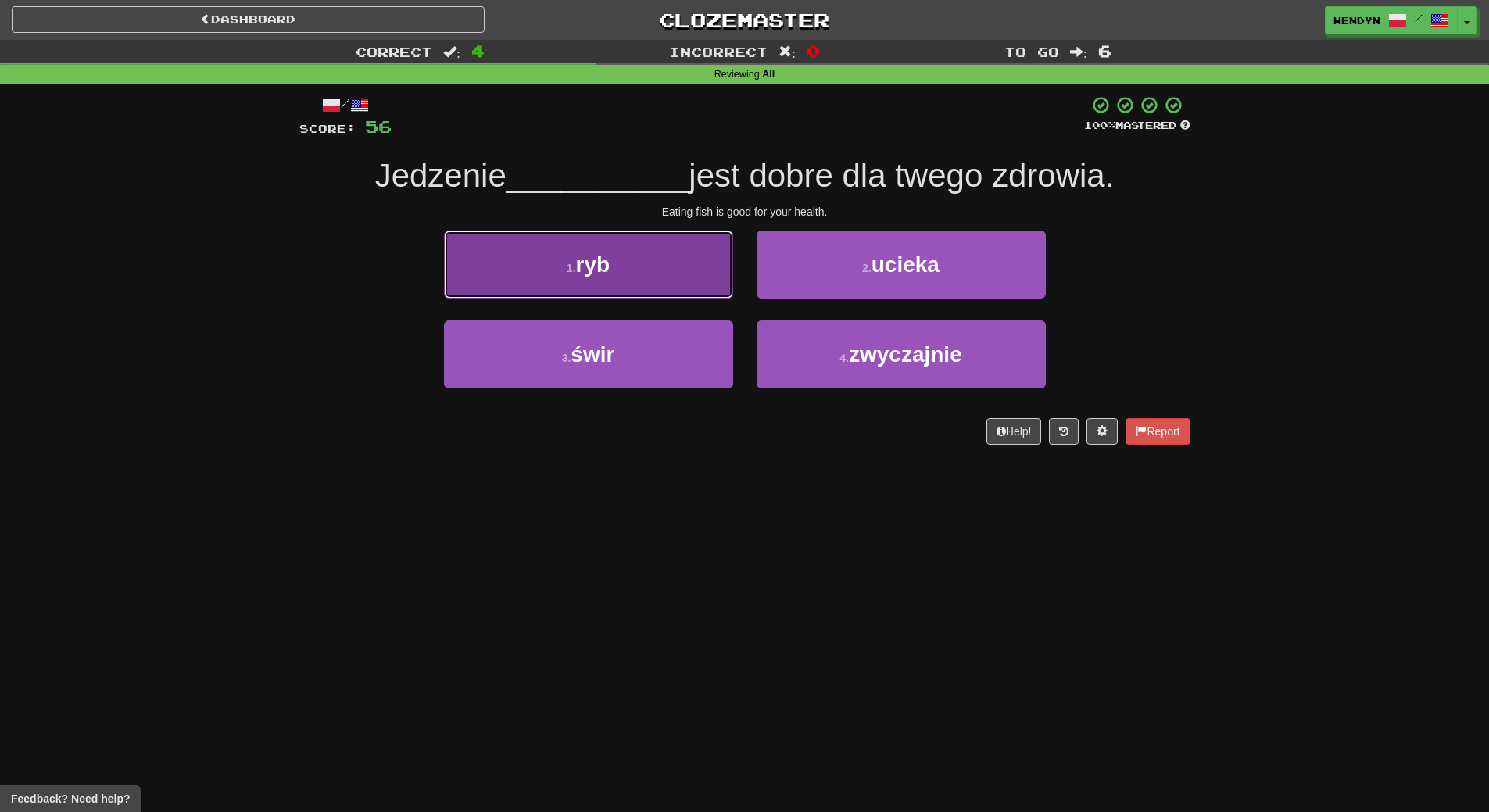
click at [632, 273] on button "1 . ryb" at bounding box center [588, 265] width 289 height 68
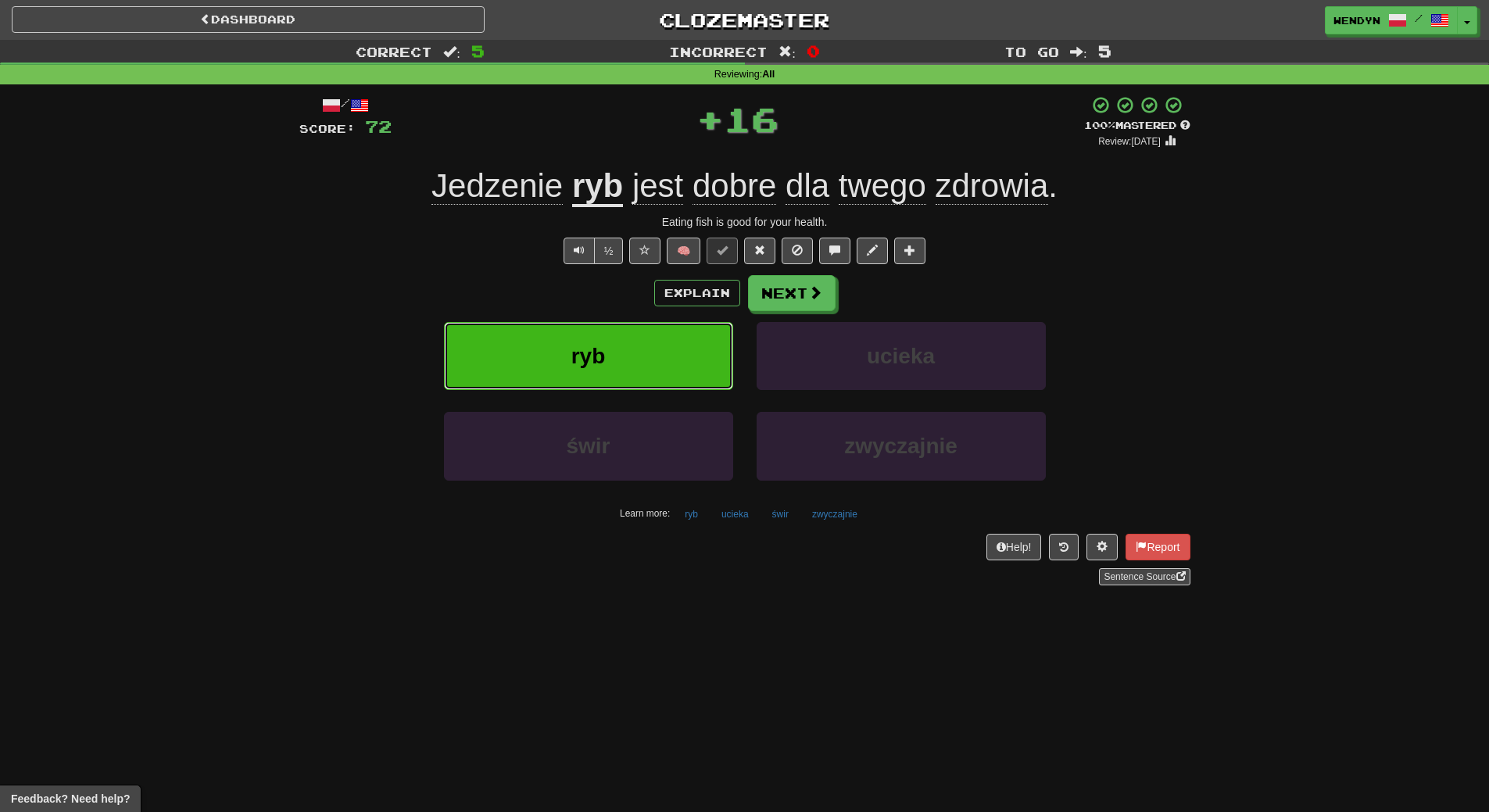
click at [628, 331] on button "ryb" at bounding box center [588, 356] width 289 height 68
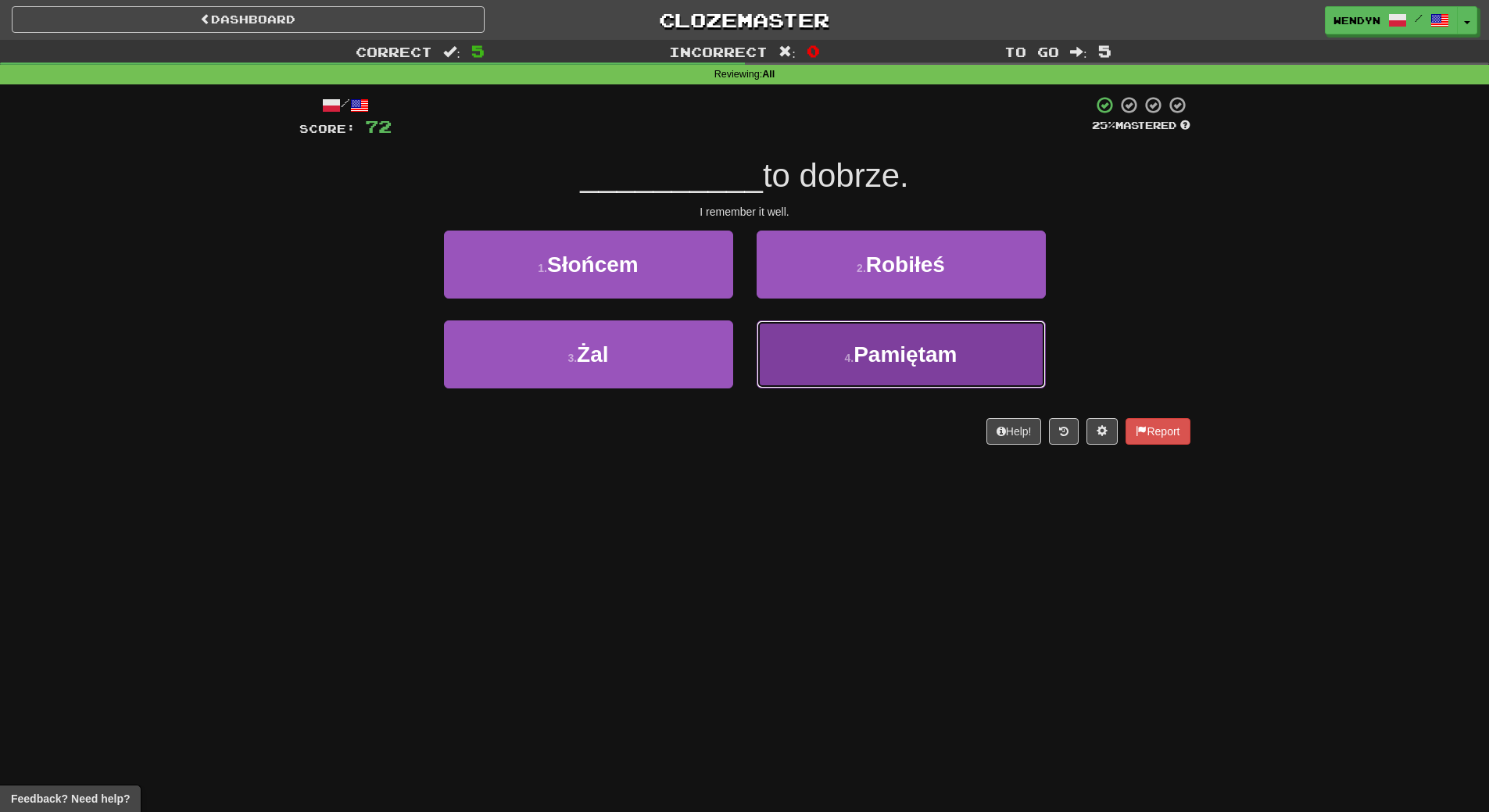
click at [921, 368] on button "4 . Pamiętam" at bounding box center [901, 355] width 289 height 68
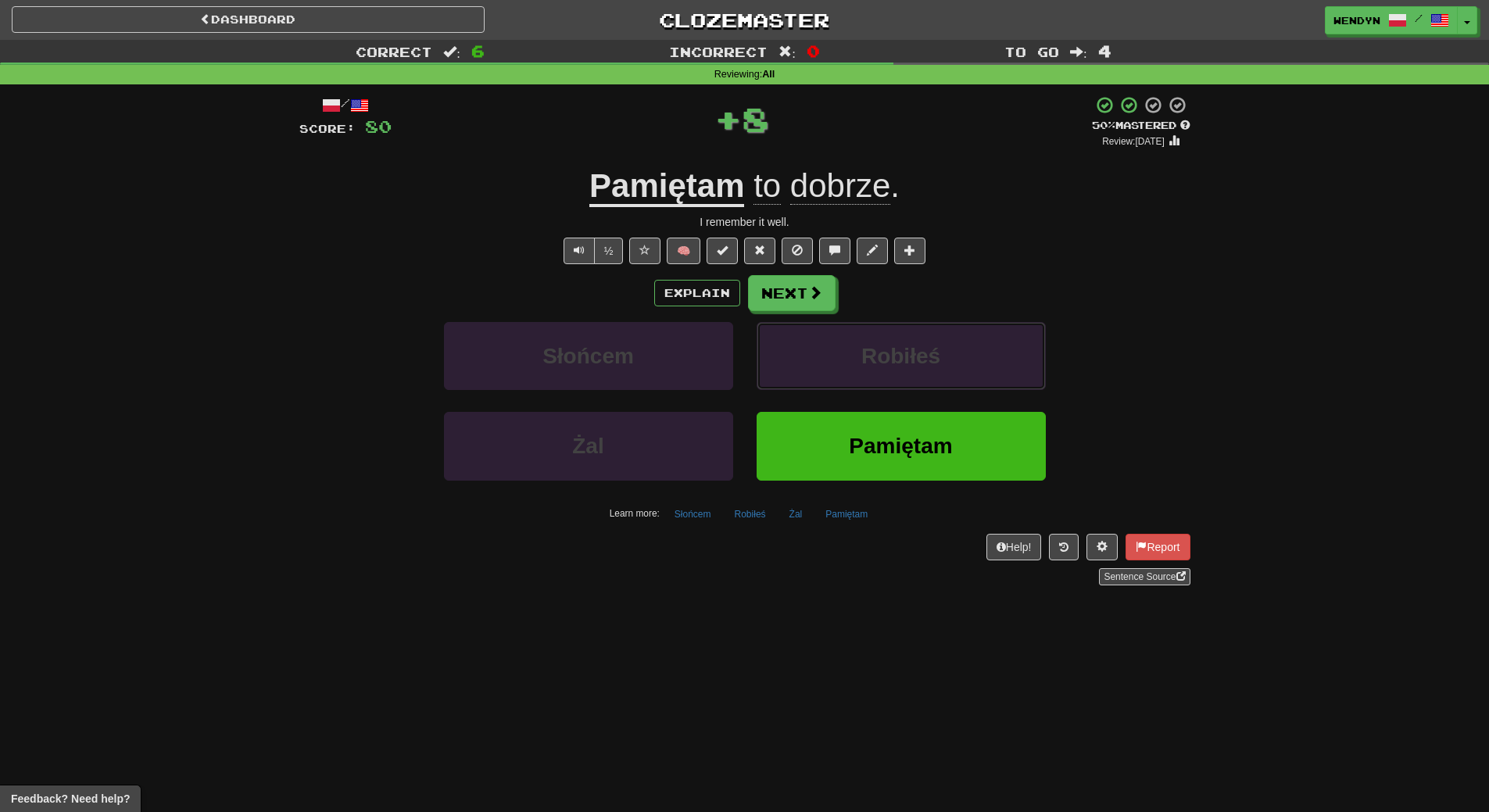
click at [921, 368] on button "Robiłeś" at bounding box center [901, 356] width 289 height 68
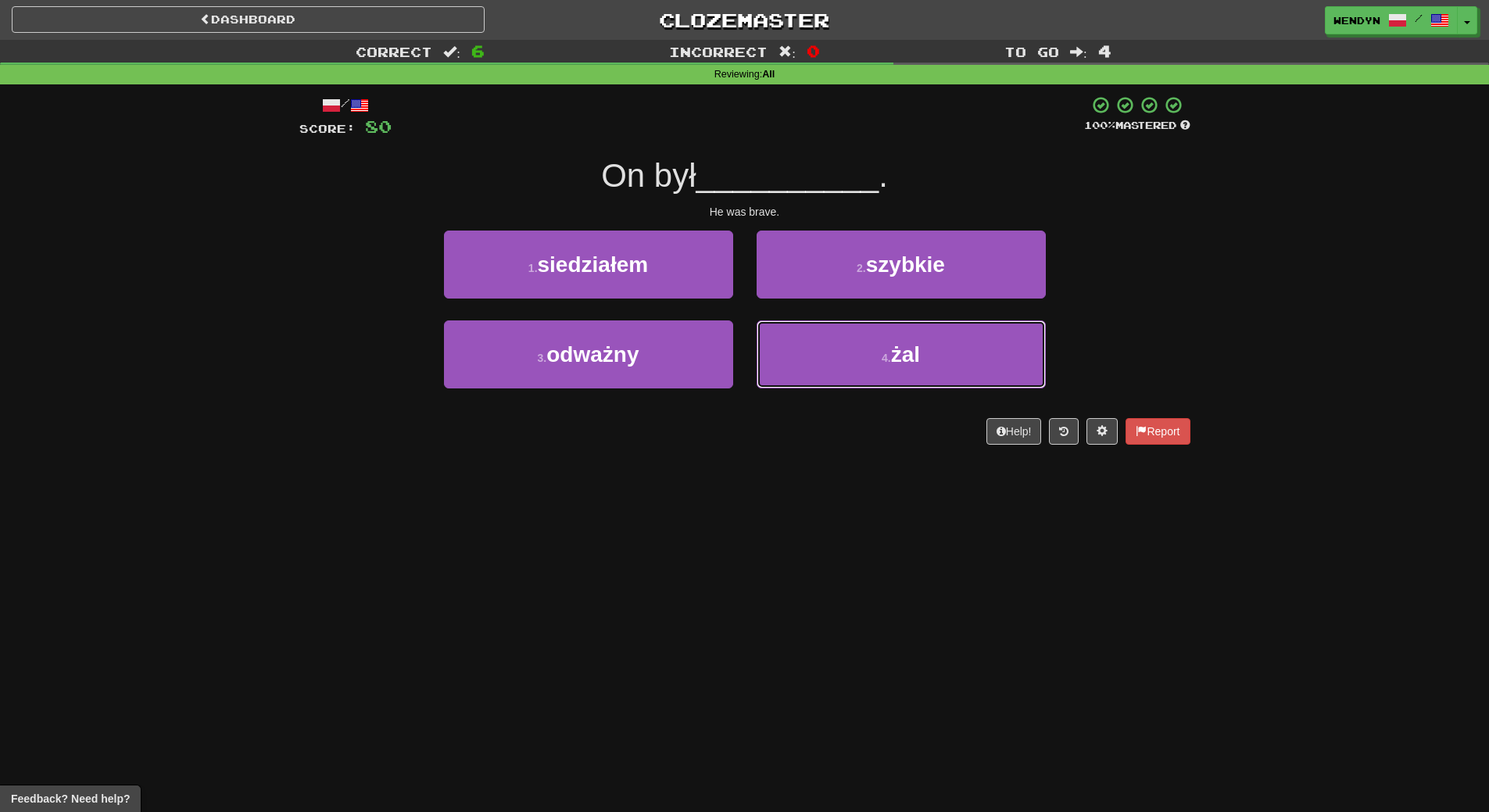
drag, startPoint x: 921, startPoint y: 368, endPoint x: 913, endPoint y: 552, distance: 184.2
click at [913, 552] on div "Dashboard Clozemaster WendyN / Toggle Dropdown Dashboard Leaderboard Activity F…" at bounding box center [744, 406] width 1489 height 812
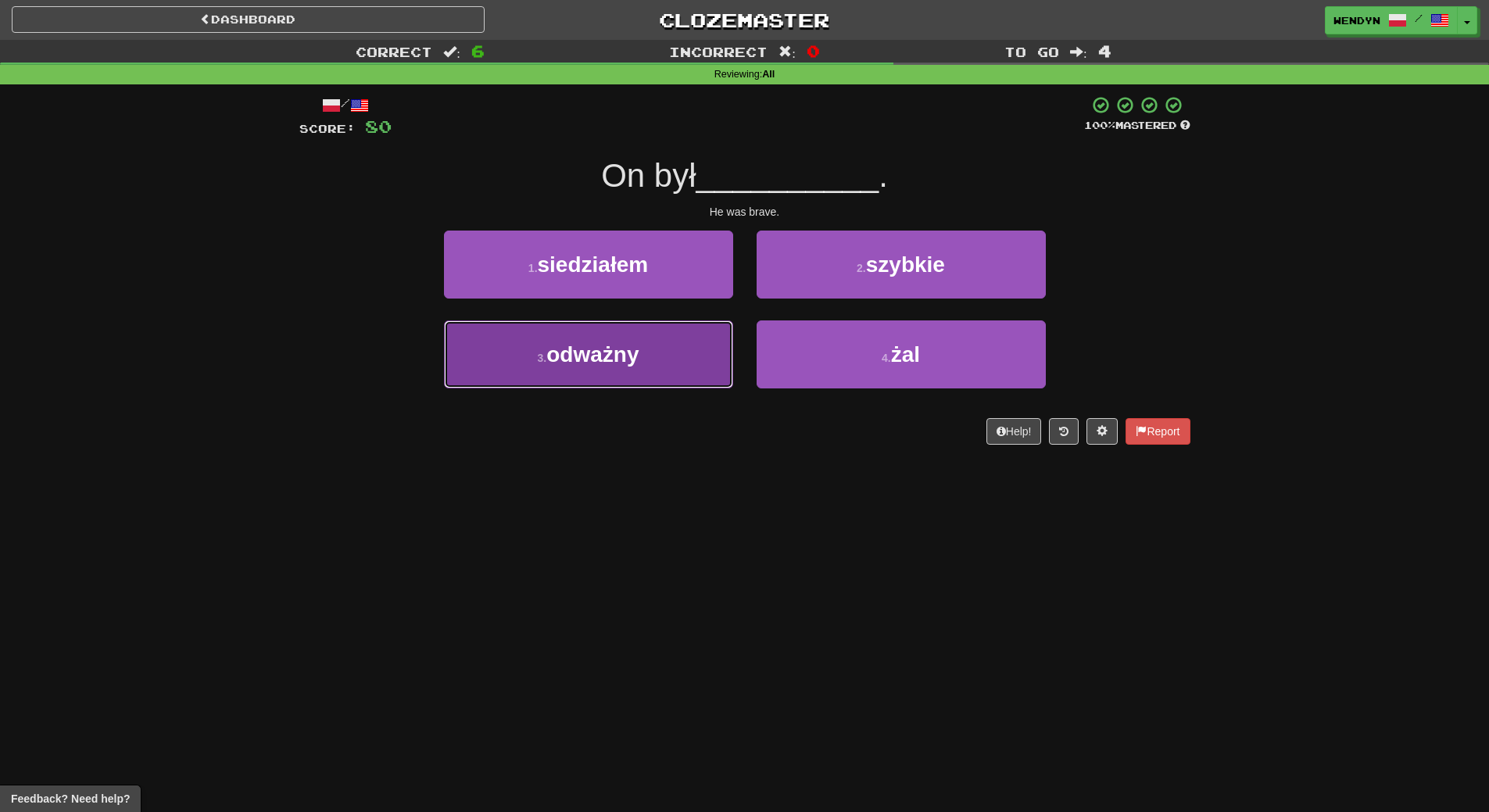
click at [591, 368] on button "3 . odważny" at bounding box center [588, 355] width 289 height 68
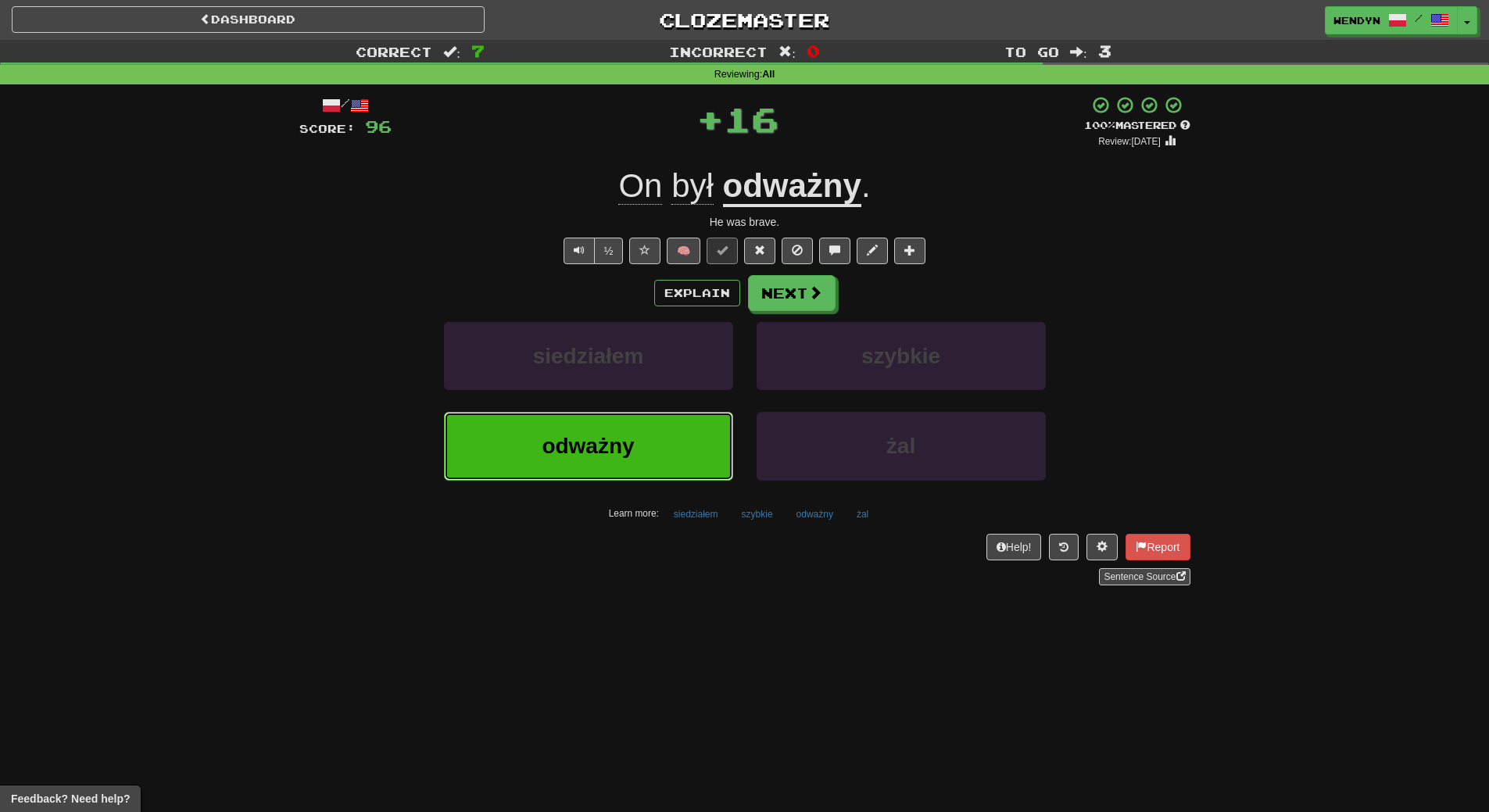
click at [597, 440] on span "odważny" at bounding box center [588, 445] width 92 height 24
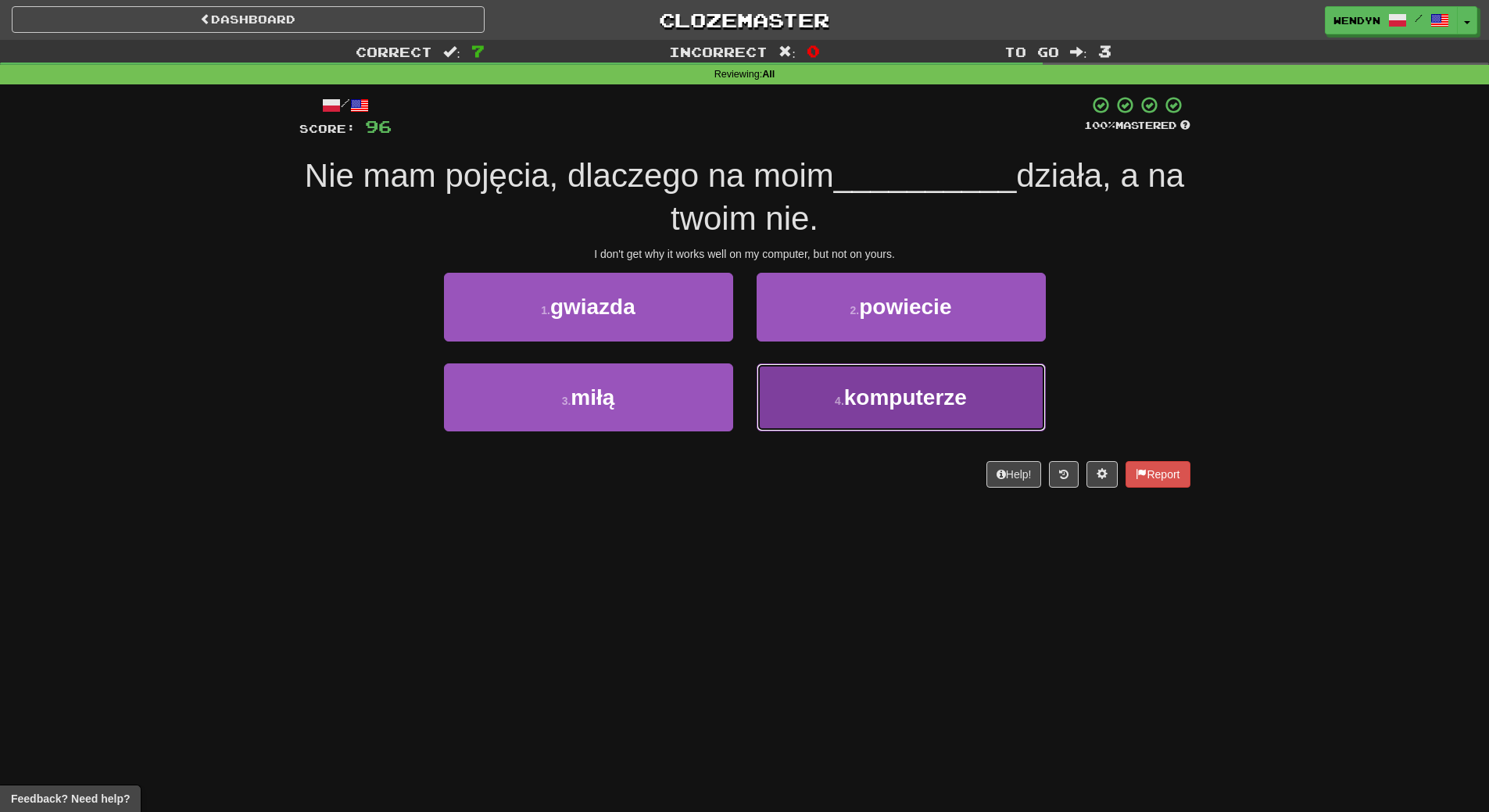
click at [933, 409] on span "komputerze" at bounding box center [906, 397] width 123 height 24
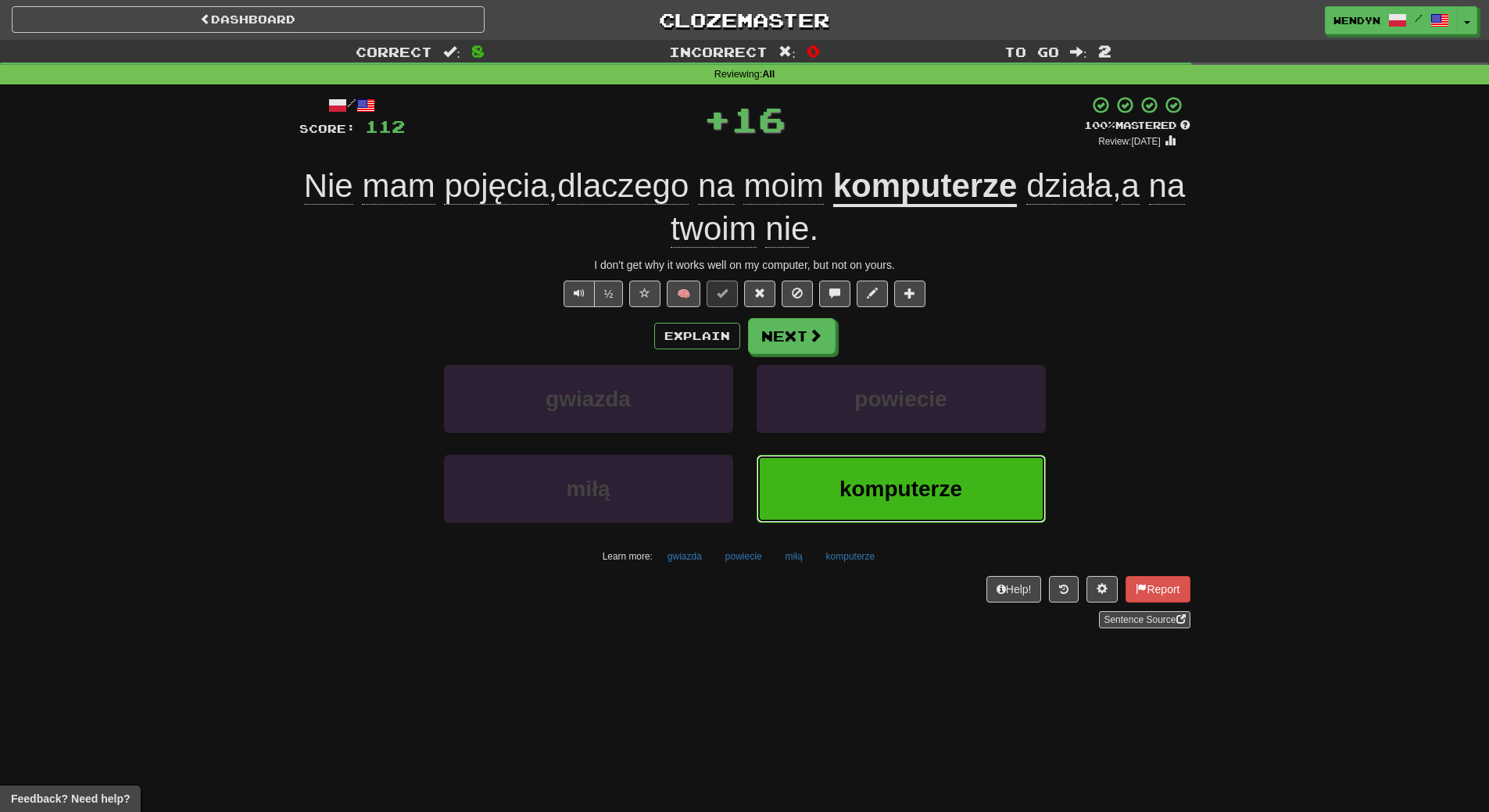
click at [917, 491] on span "komputerze" at bounding box center [901, 489] width 123 height 24
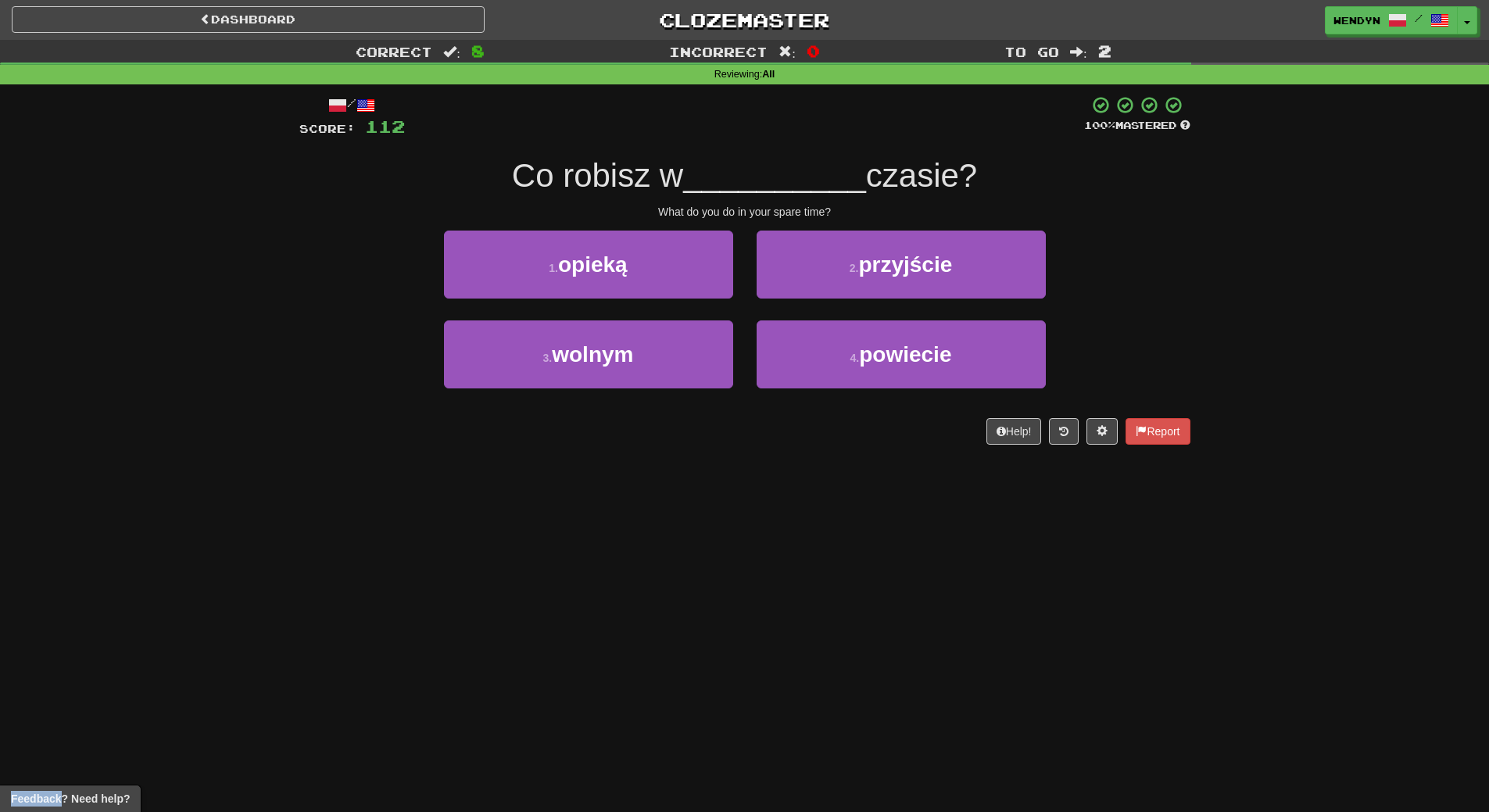
click at [917, 491] on div "Dashboard Clozemaster WendyN / Toggle Dropdown Dashboard Leaderboard Activity F…" at bounding box center [744, 406] width 1489 height 812
click at [556, 600] on div "Dashboard Clozemaster WendyN / Toggle Dropdown Dashboard Leaderboard Activity F…" at bounding box center [744, 406] width 1489 height 812
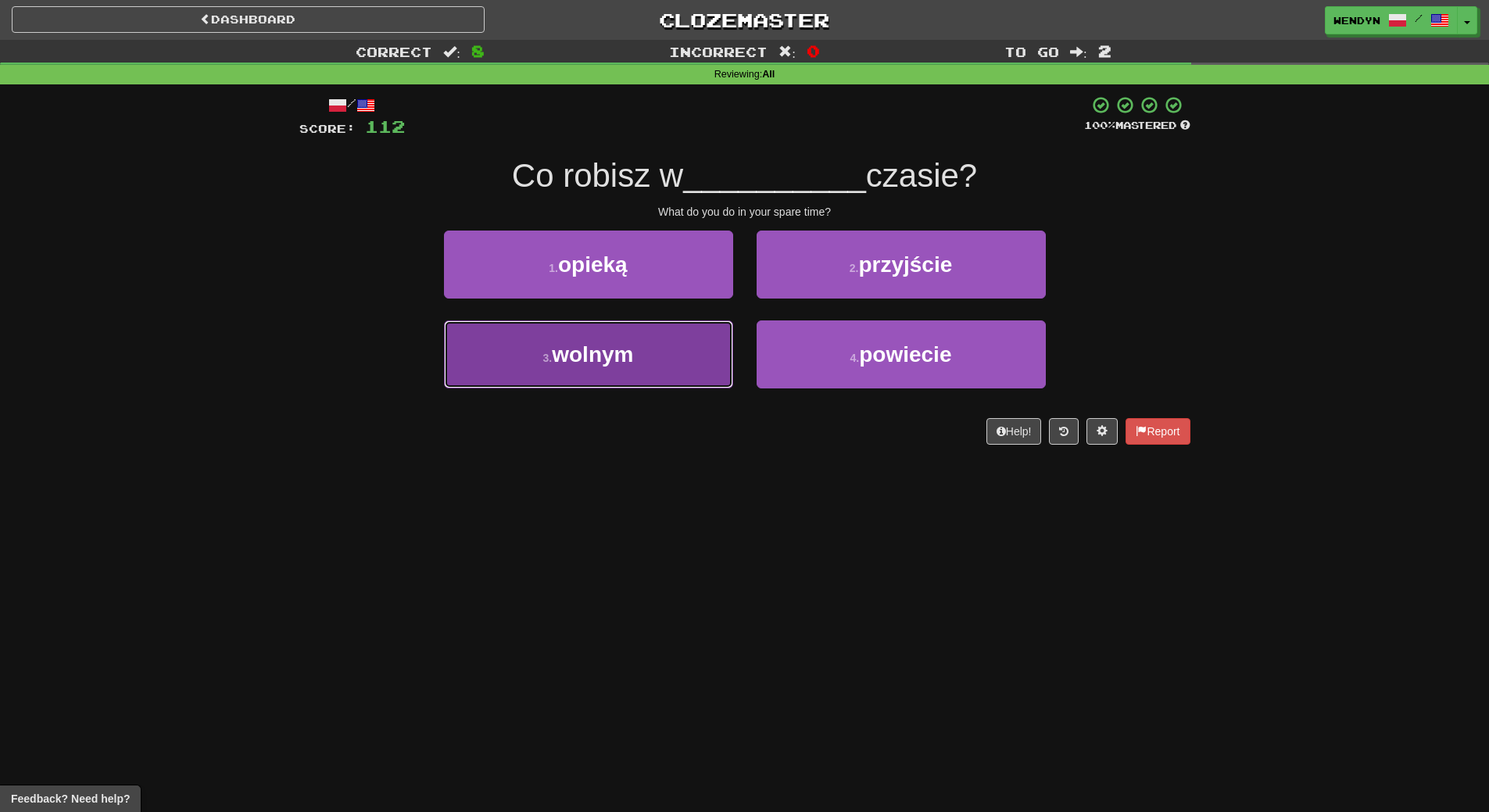
click at [579, 364] on span "wolnym" at bounding box center [592, 354] width 81 height 24
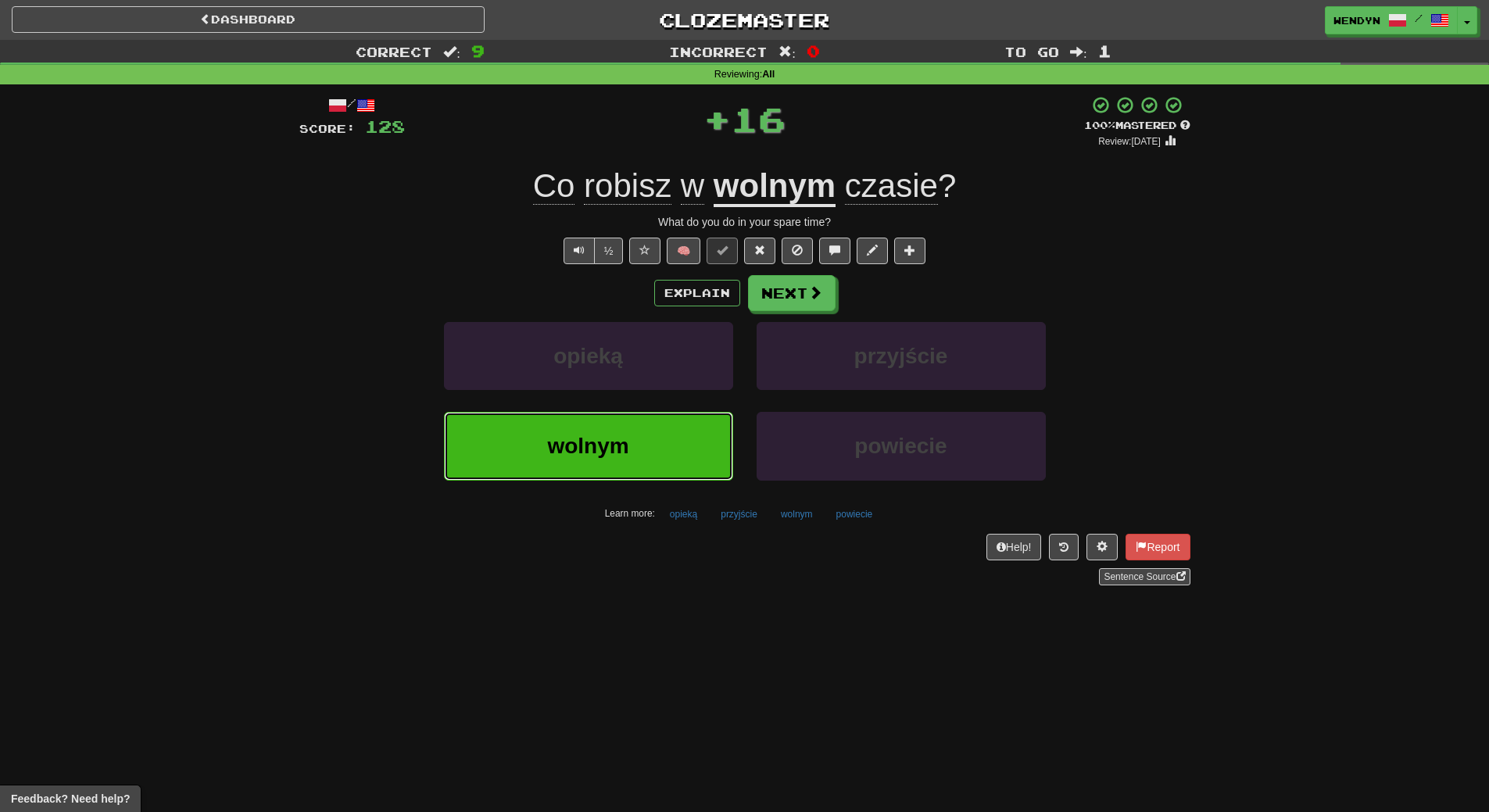
click at [595, 446] on span "wolnym" at bounding box center [587, 445] width 81 height 24
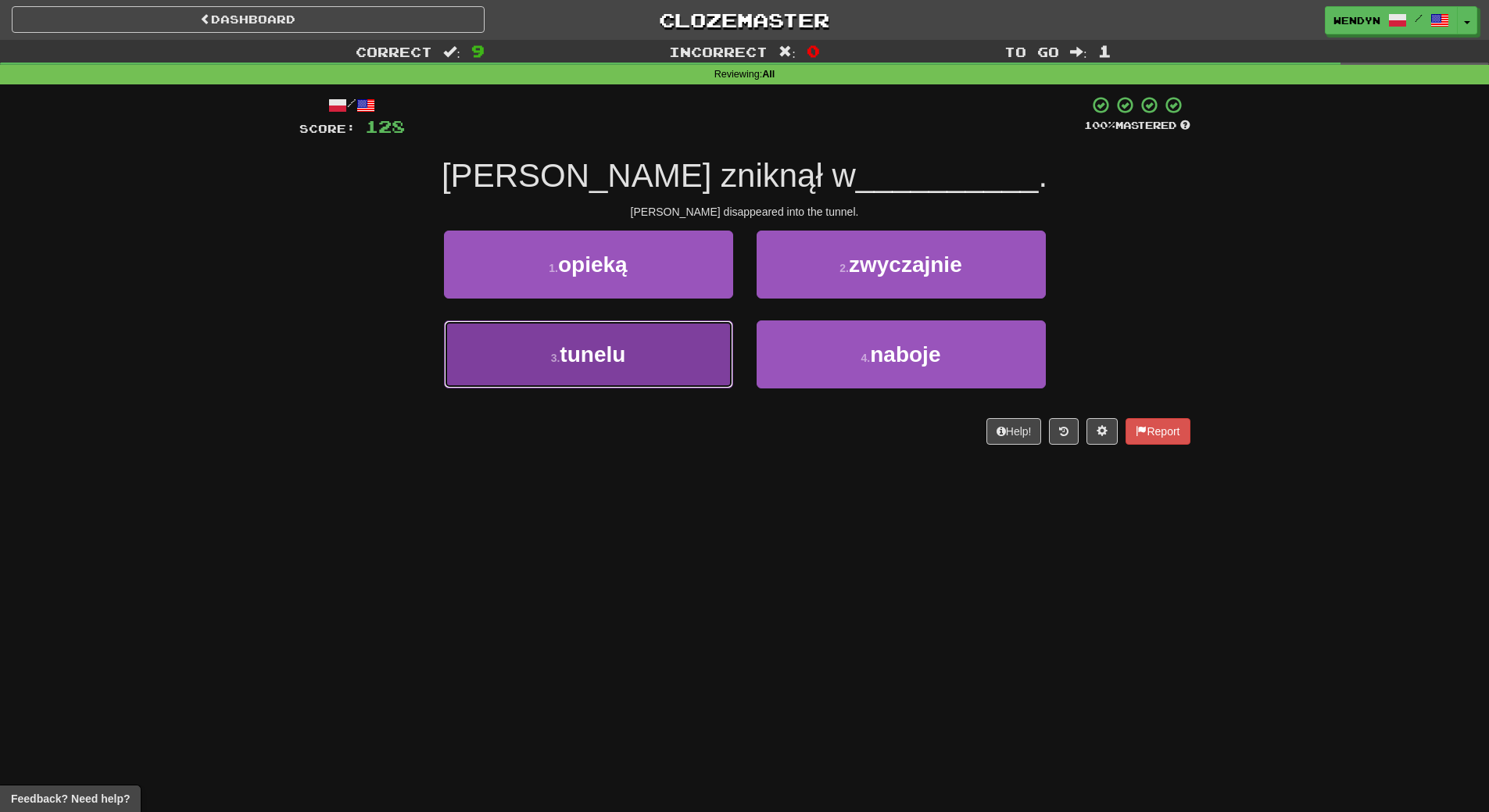
click at [639, 346] on button "3 . tunelu" at bounding box center [588, 355] width 289 height 68
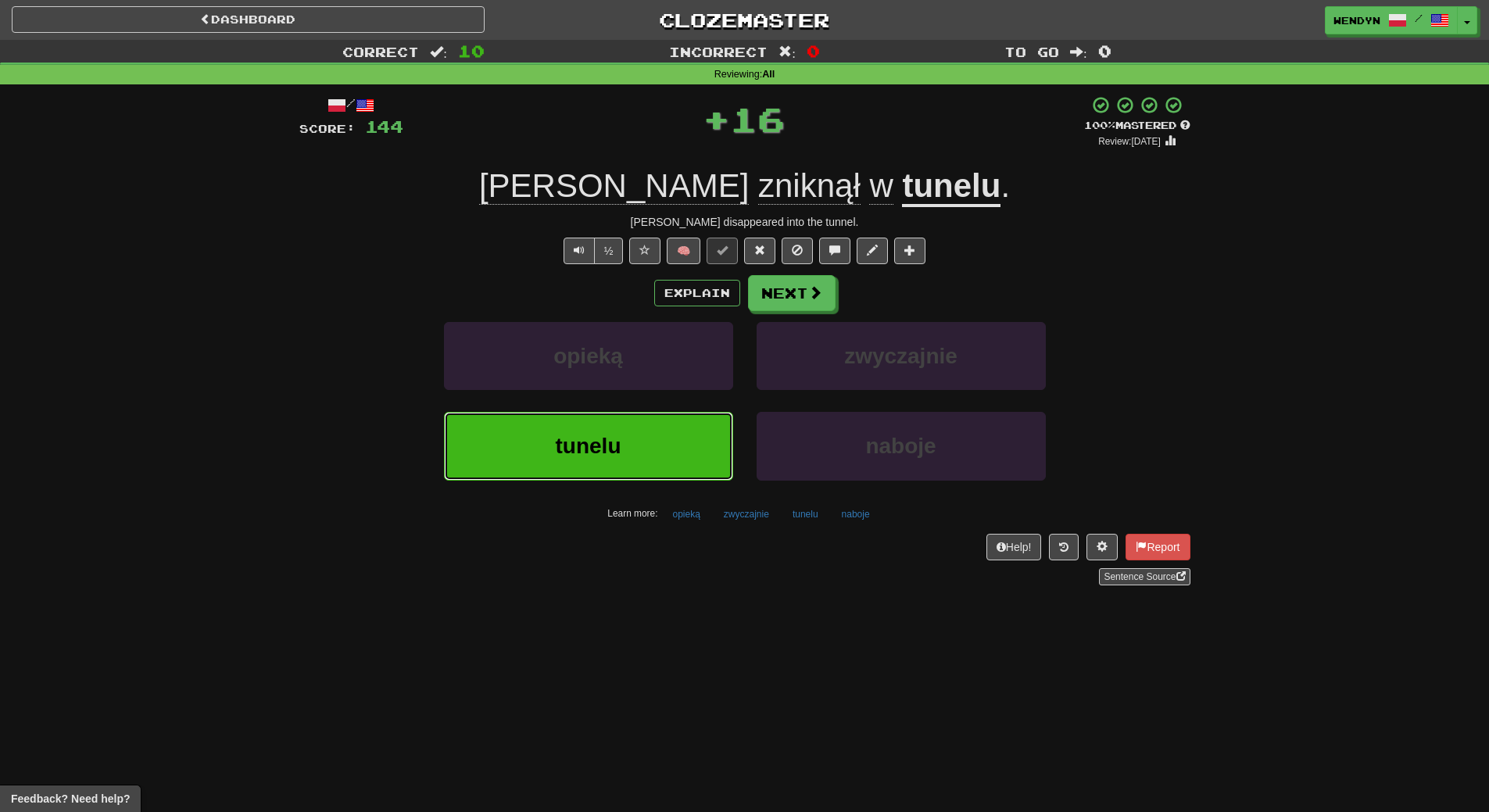
click at [642, 421] on button "tunelu" at bounding box center [588, 446] width 289 height 68
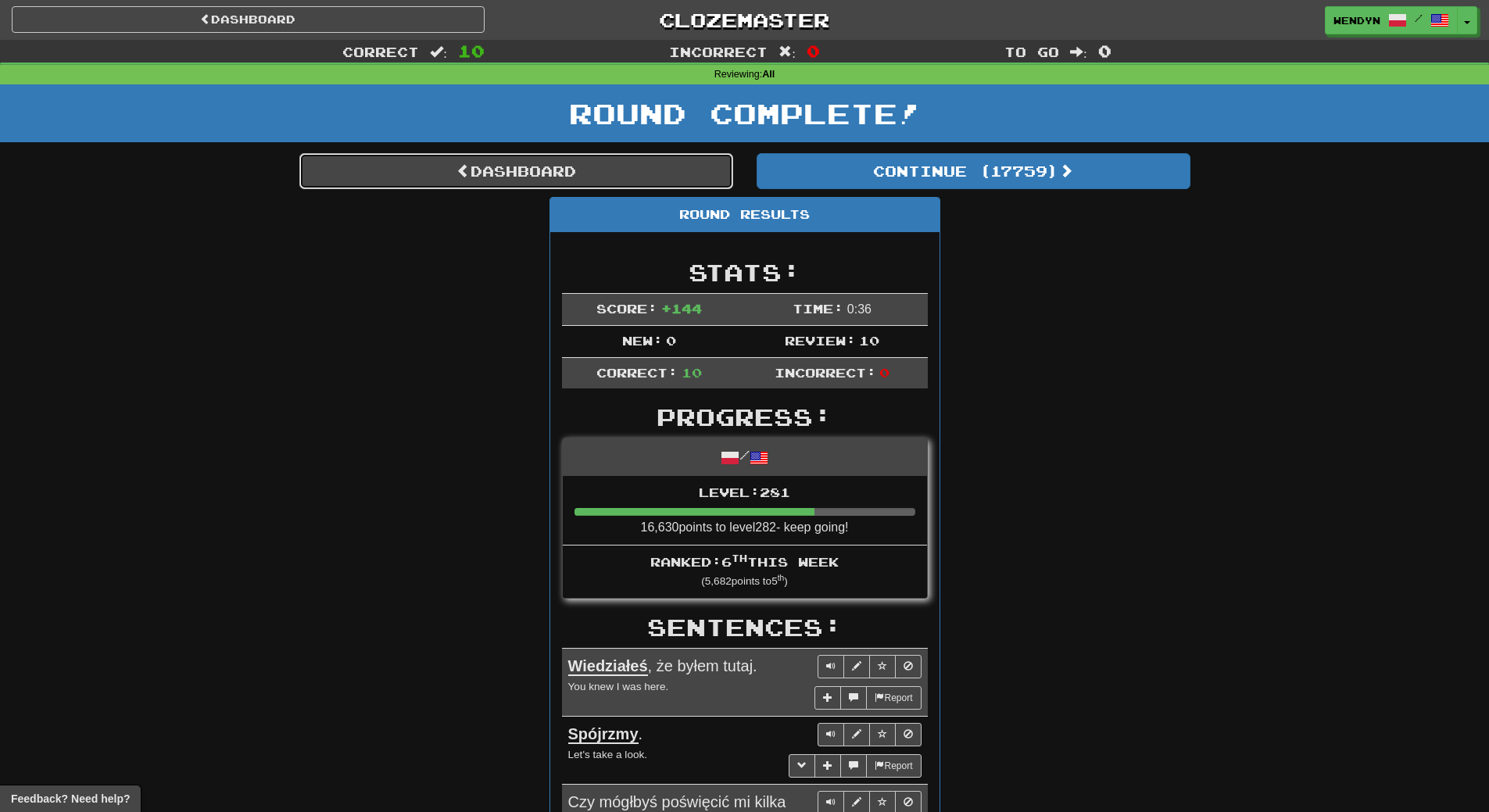
click at [634, 164] on link "Dashboard" at bounding box center [515, 171] width 433 height 36
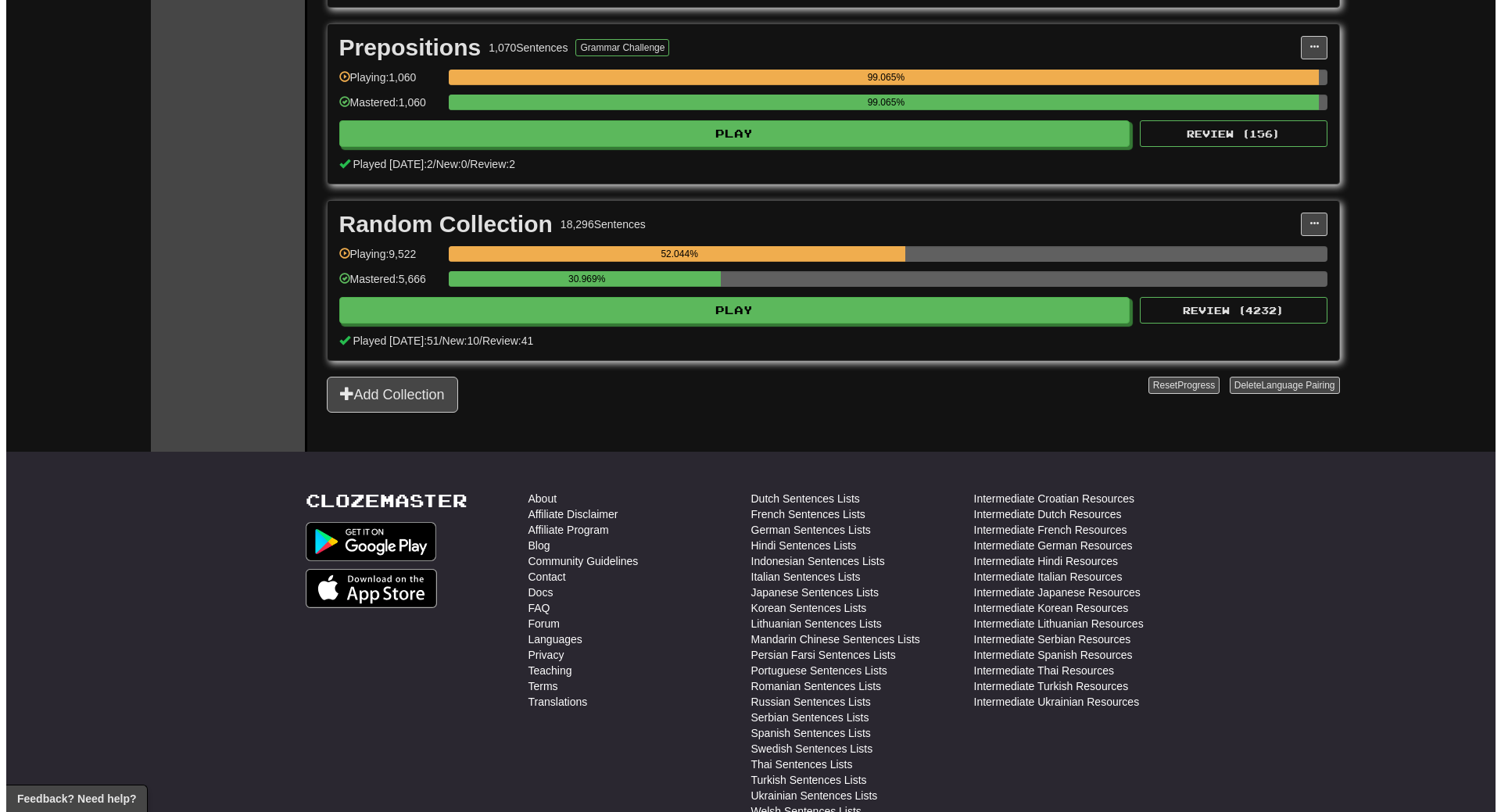
scroll to position [2657, 0]
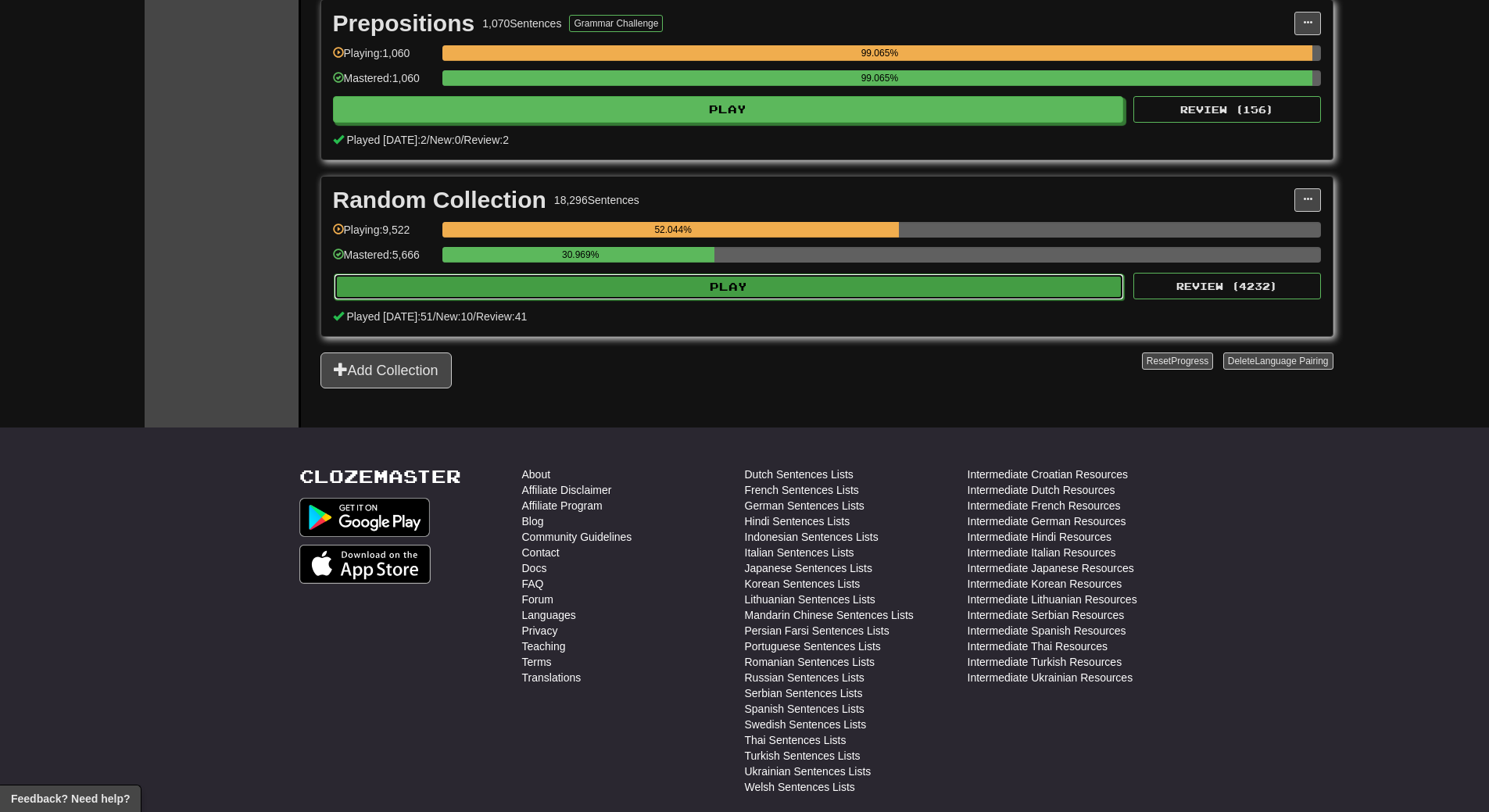
click at [767, 277] on button "Play" at bounding box center [728, 286] width 791 height 26
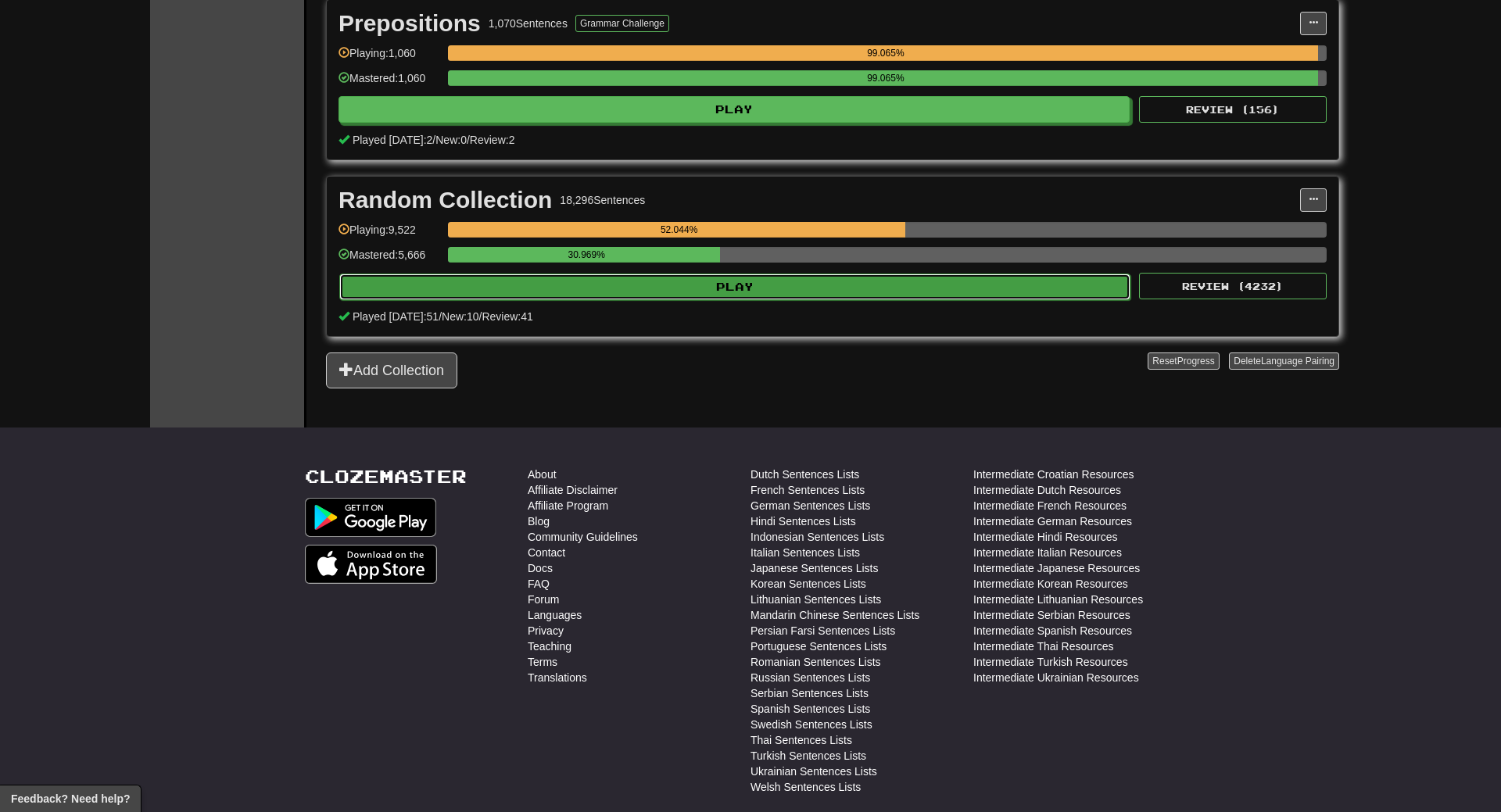
select select "**"
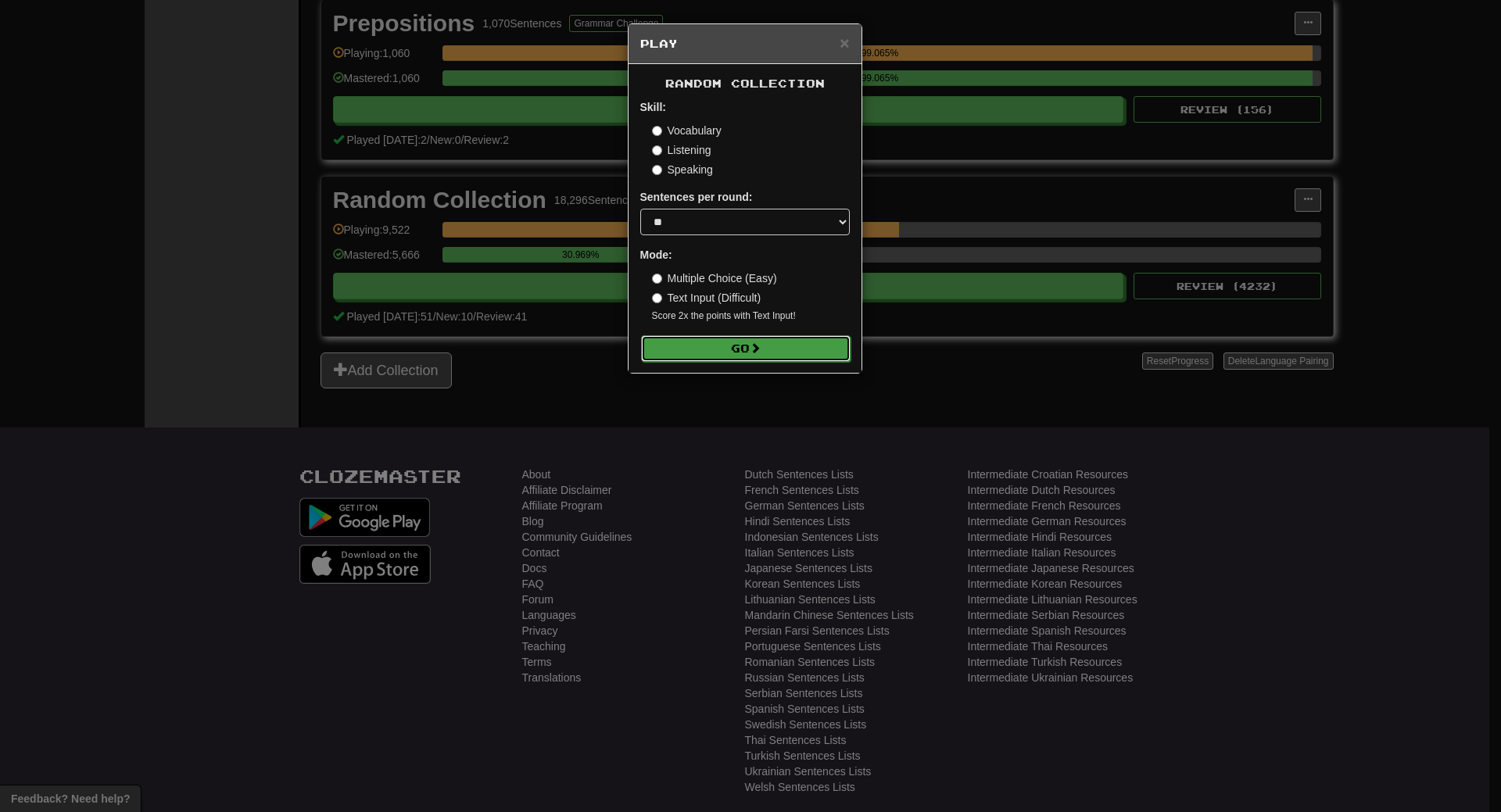
click at [761, 353] on span at bounding box center [755, 347] width 11 height 11
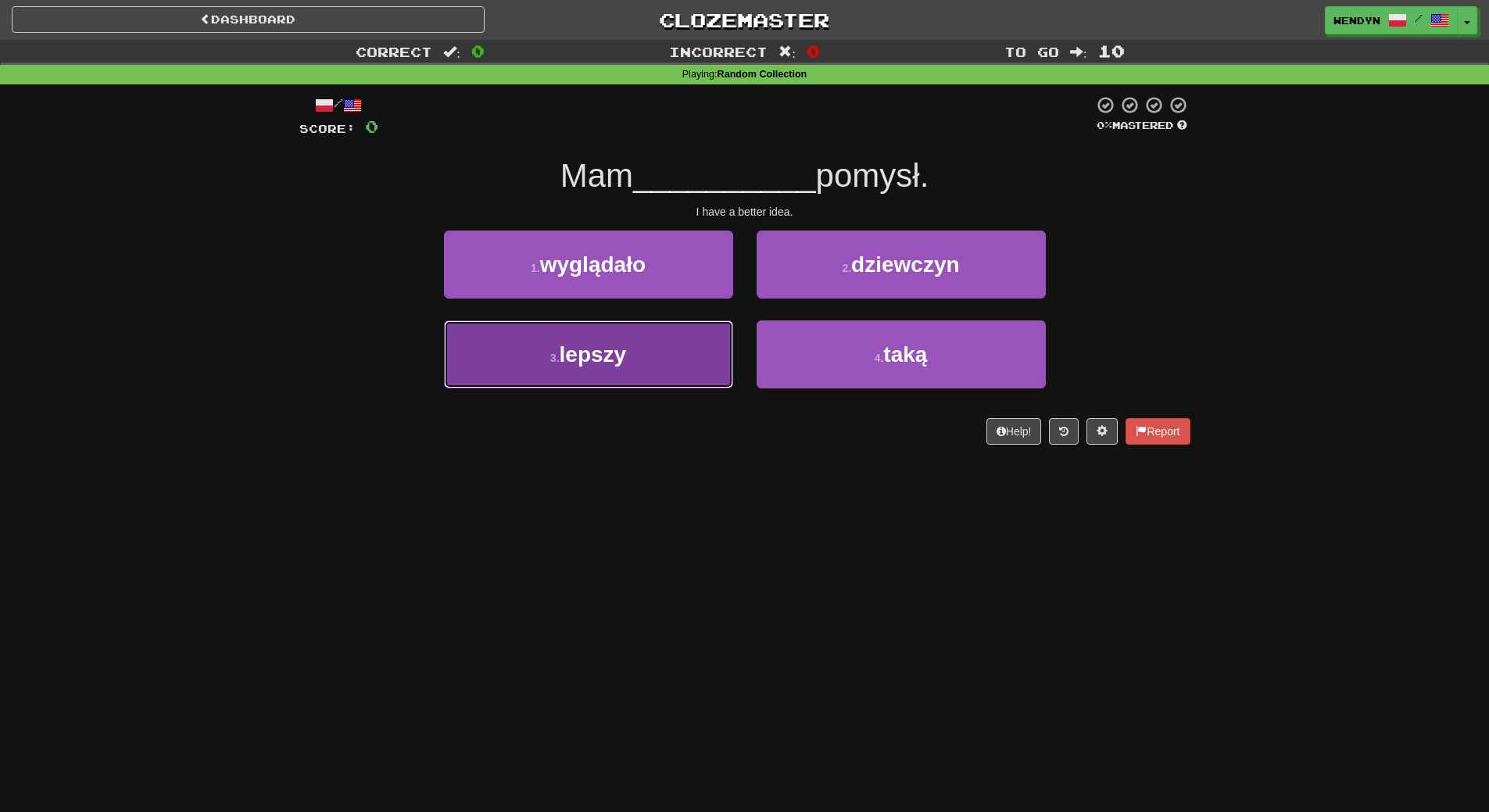
click at [702, 368] on button "3 . lepszy" at bounding box center [588, 355] width 289 height 68
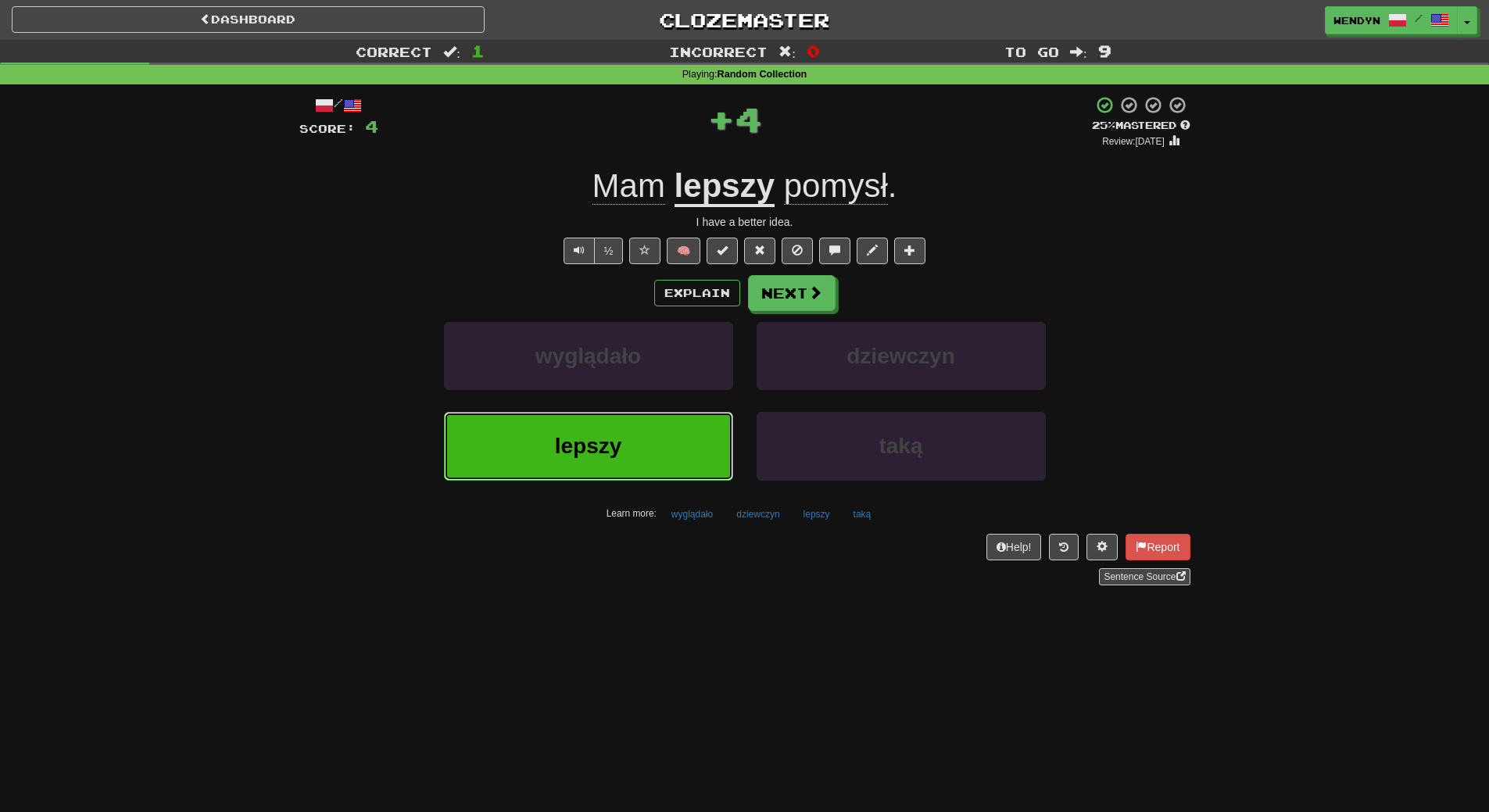
click at [686, 431] on button "lepszy" at bounding box center [588, 446] width 289 height 68
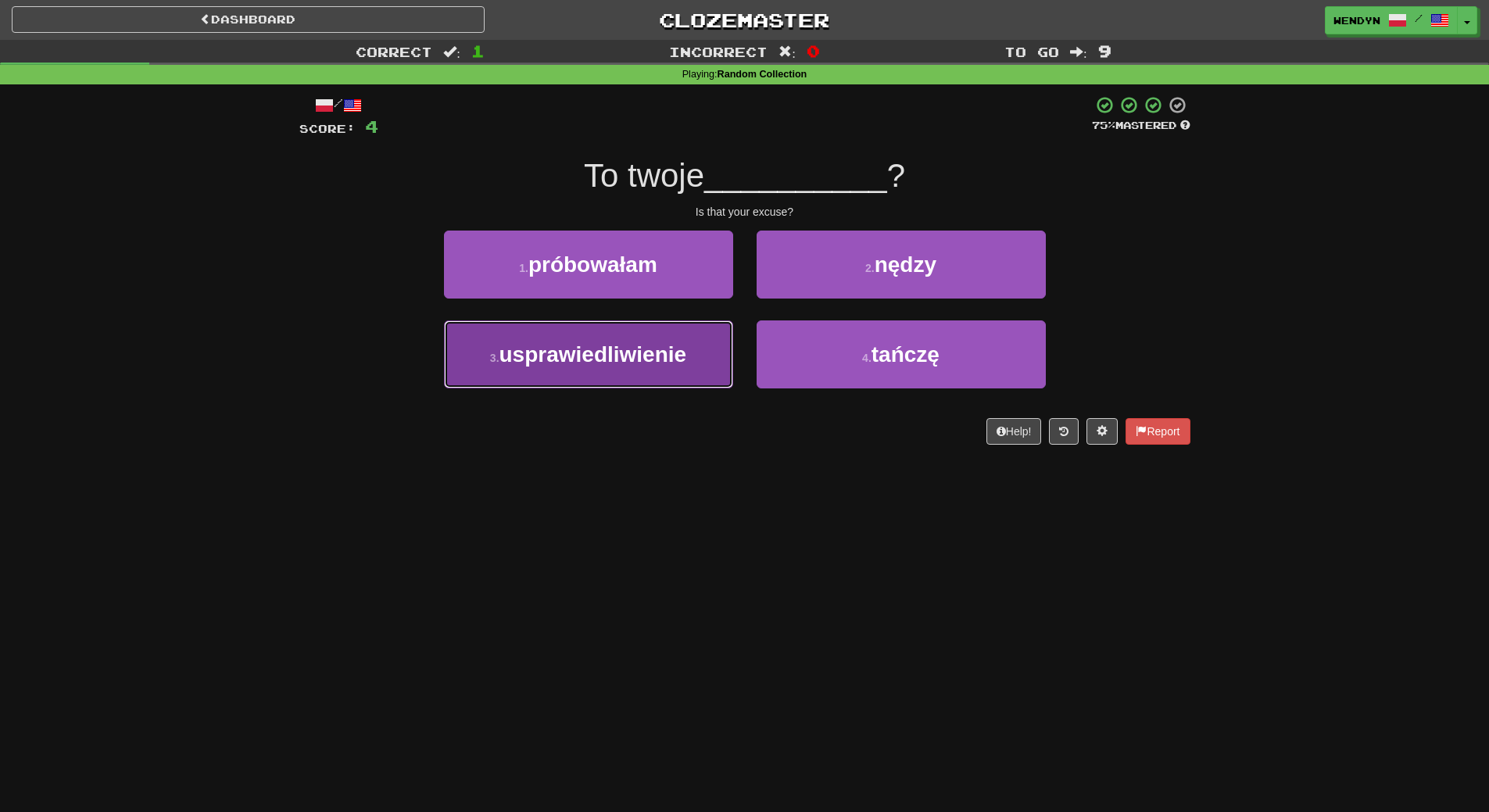
click at [579, 371] on button "3 . usprawiedliwienie" at bounding box center [588, 355] width 289 height 68
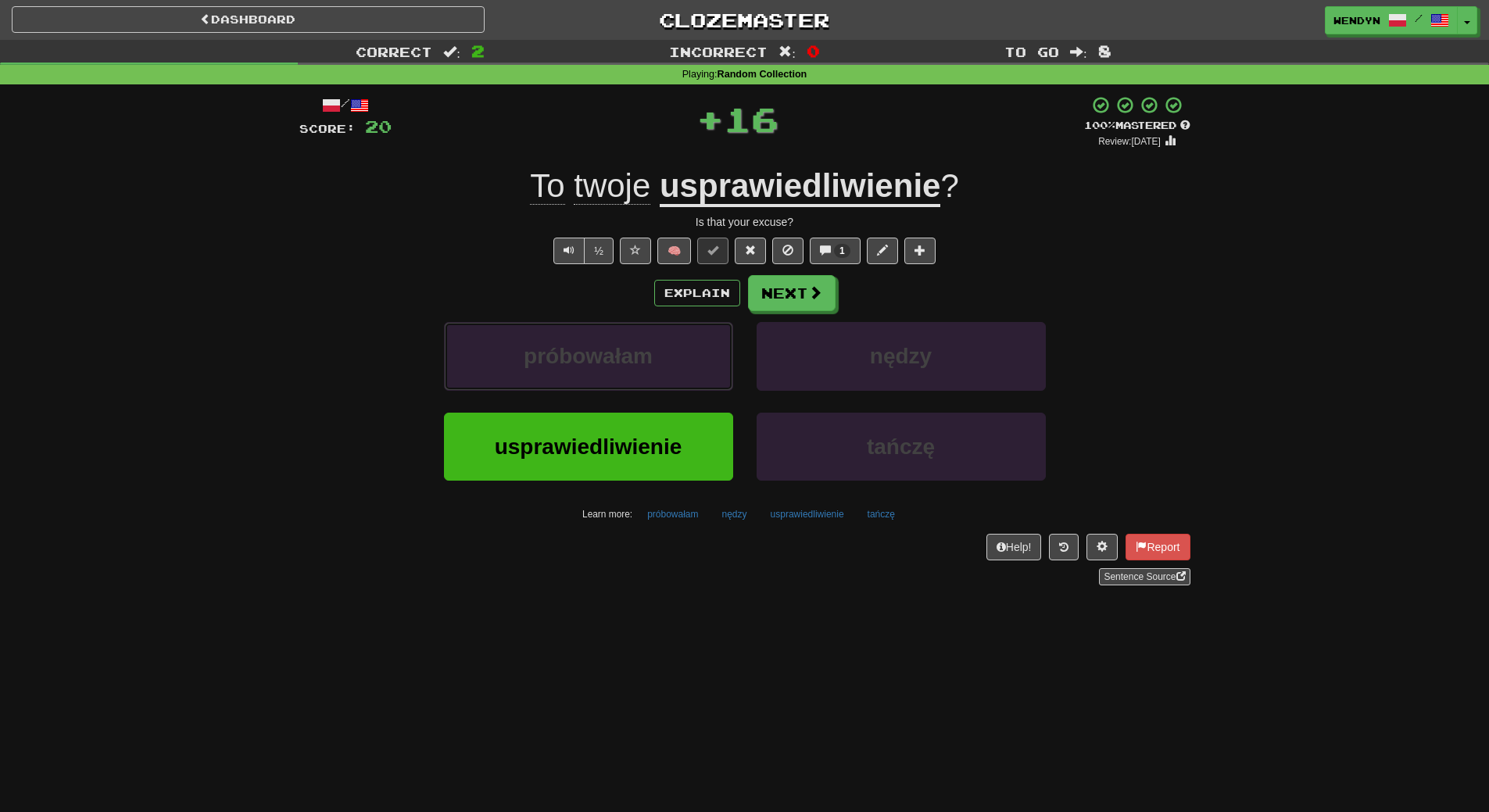
click at [579, 371] on button "próbowałam" at bounding box center [588, 356] width 289 height 68
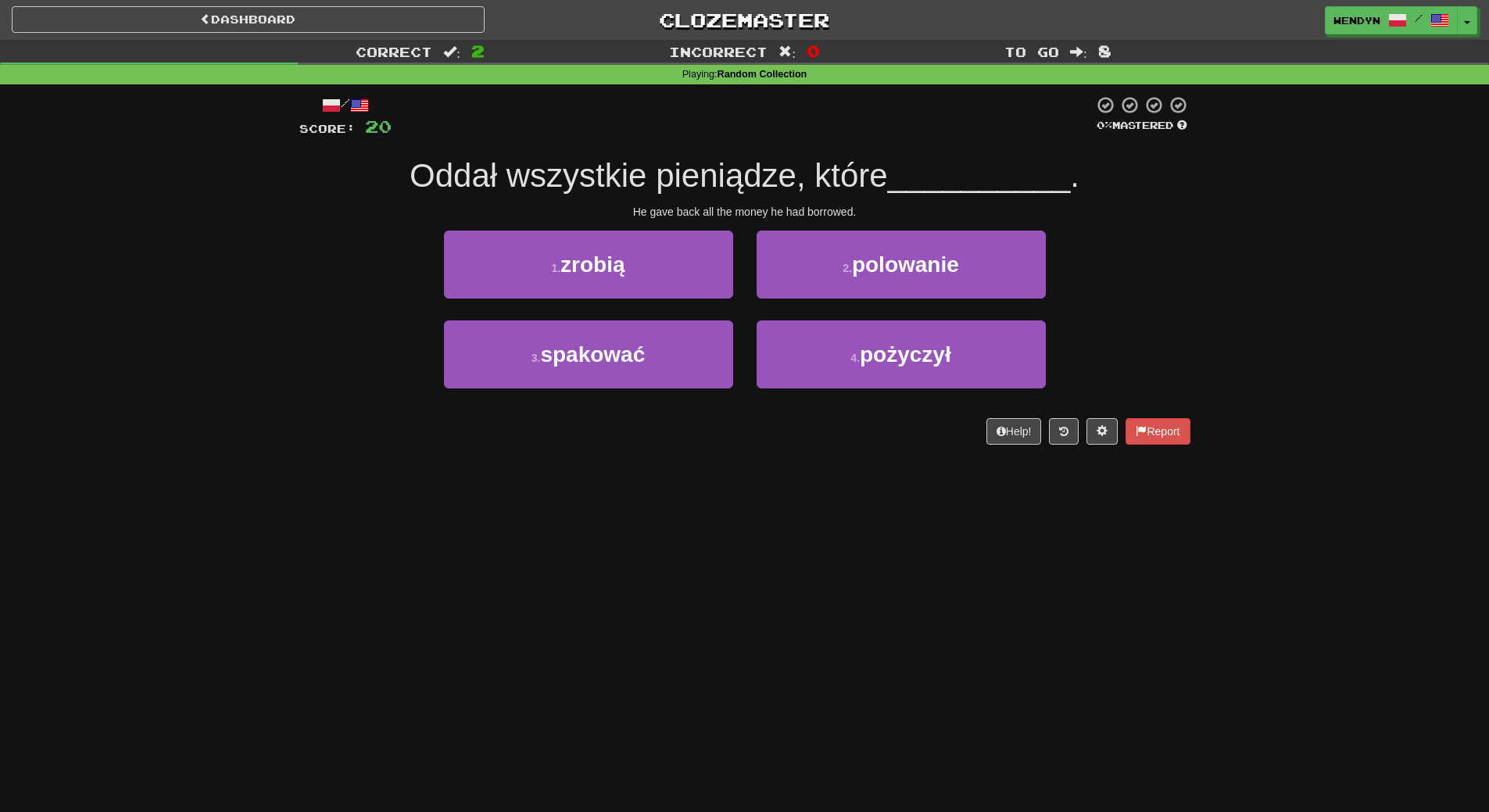
click at [580, 545] on div "Dashboard Clozemaster WendyN / Toggle Dropdown Dashboard Leaderboard Activity F…" at bounding box center [744, 406] width 1489 height 812
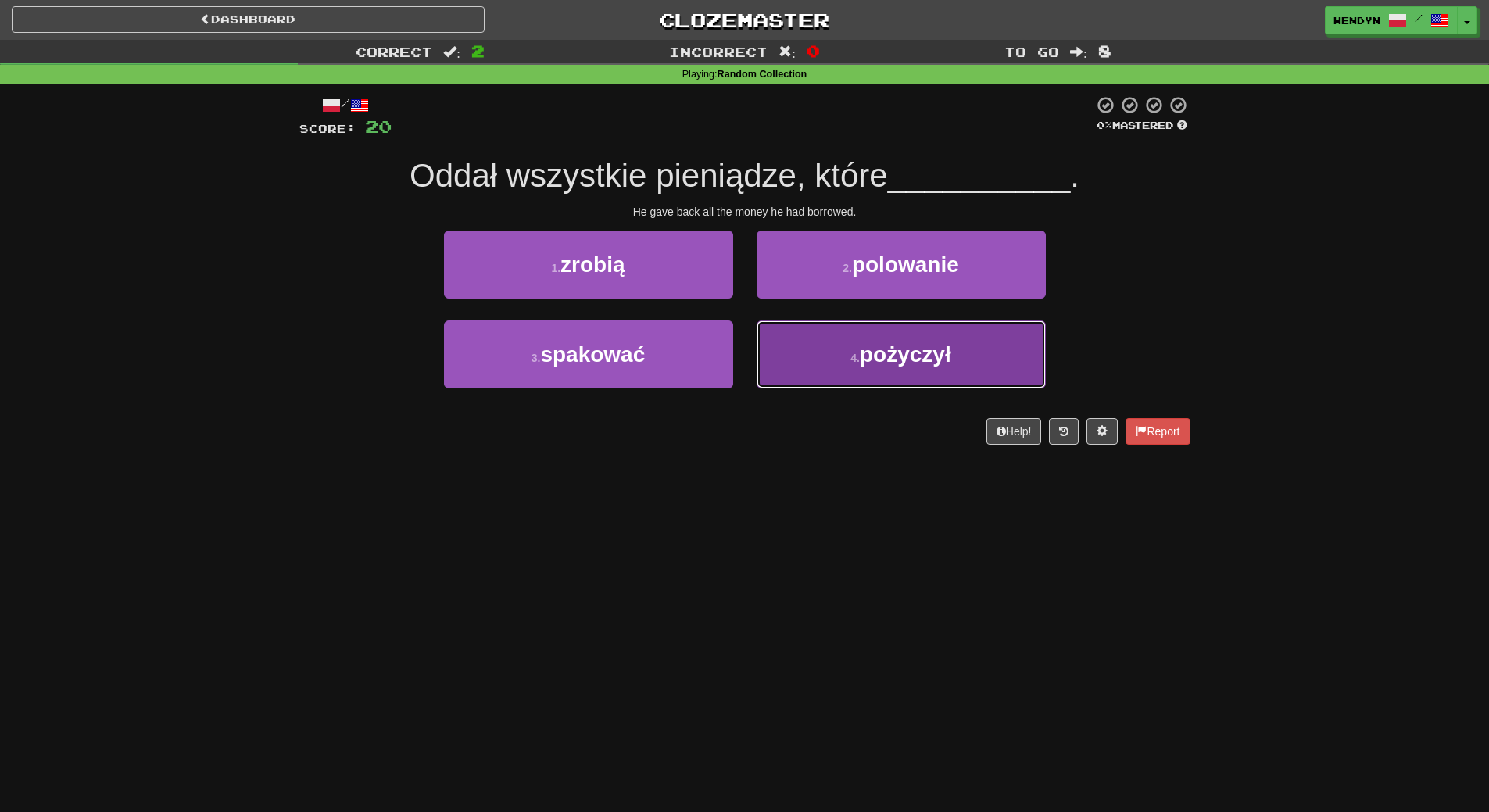
click at [937, 370] on button "4 . pożyczył" at bounding box center [901, 355] width 289 height 68
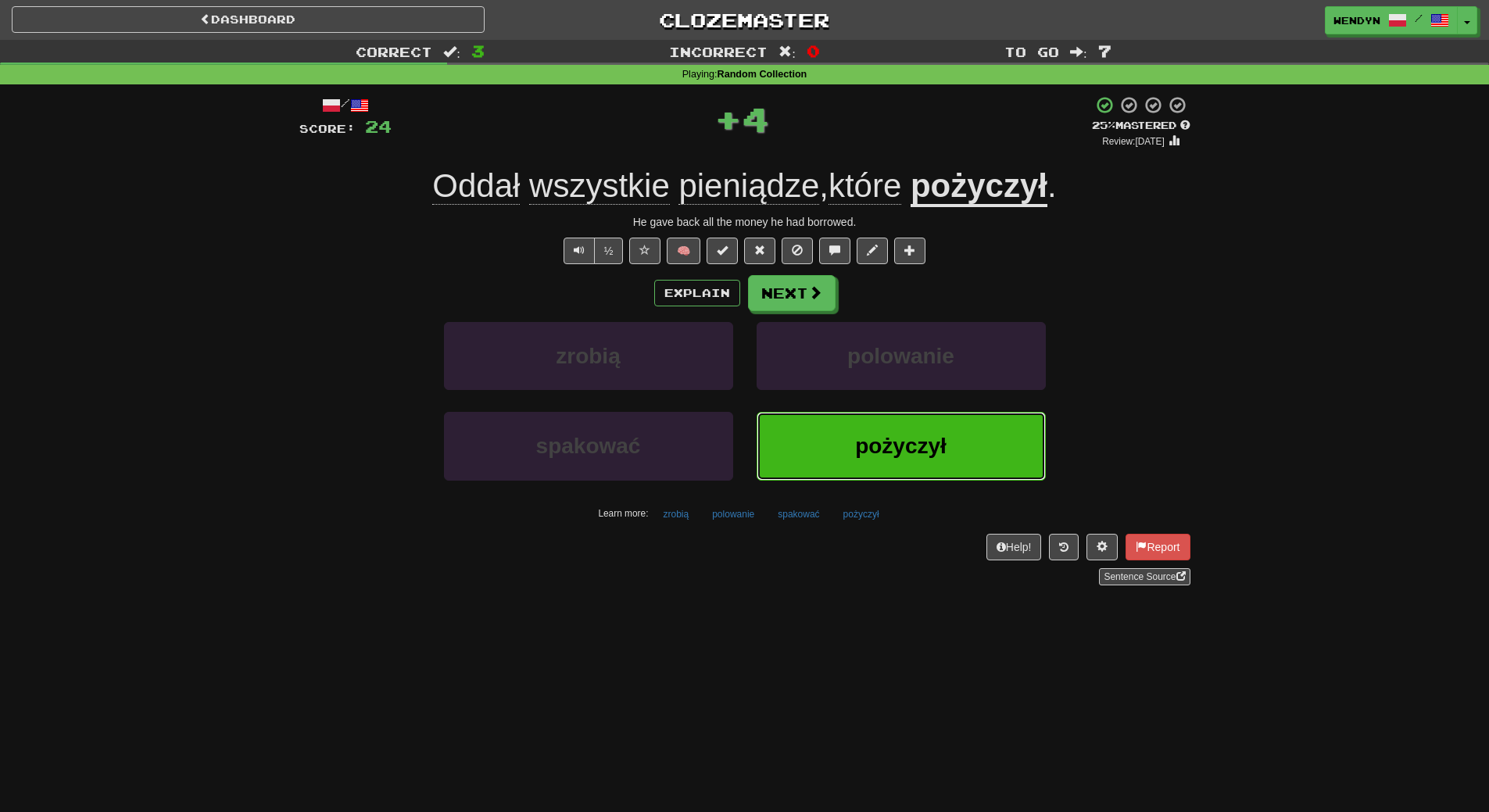
click at [928, 425] on button "pożyczył" at bounding box center [901, 446] width 289 height 68
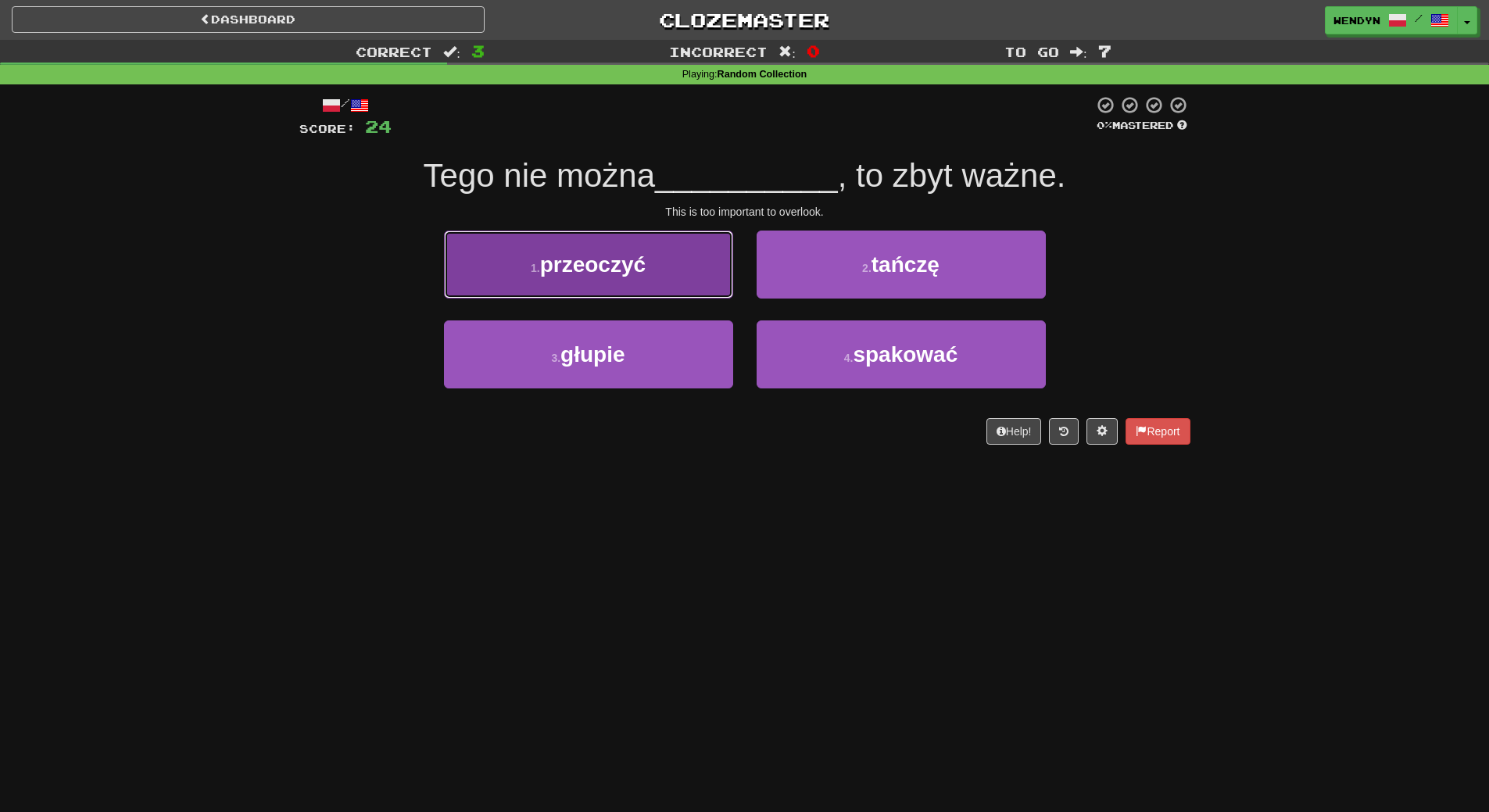
click at [639, 279] on button "1 . przeoczyć" at bounding box center [588, 265] width 289 height 68
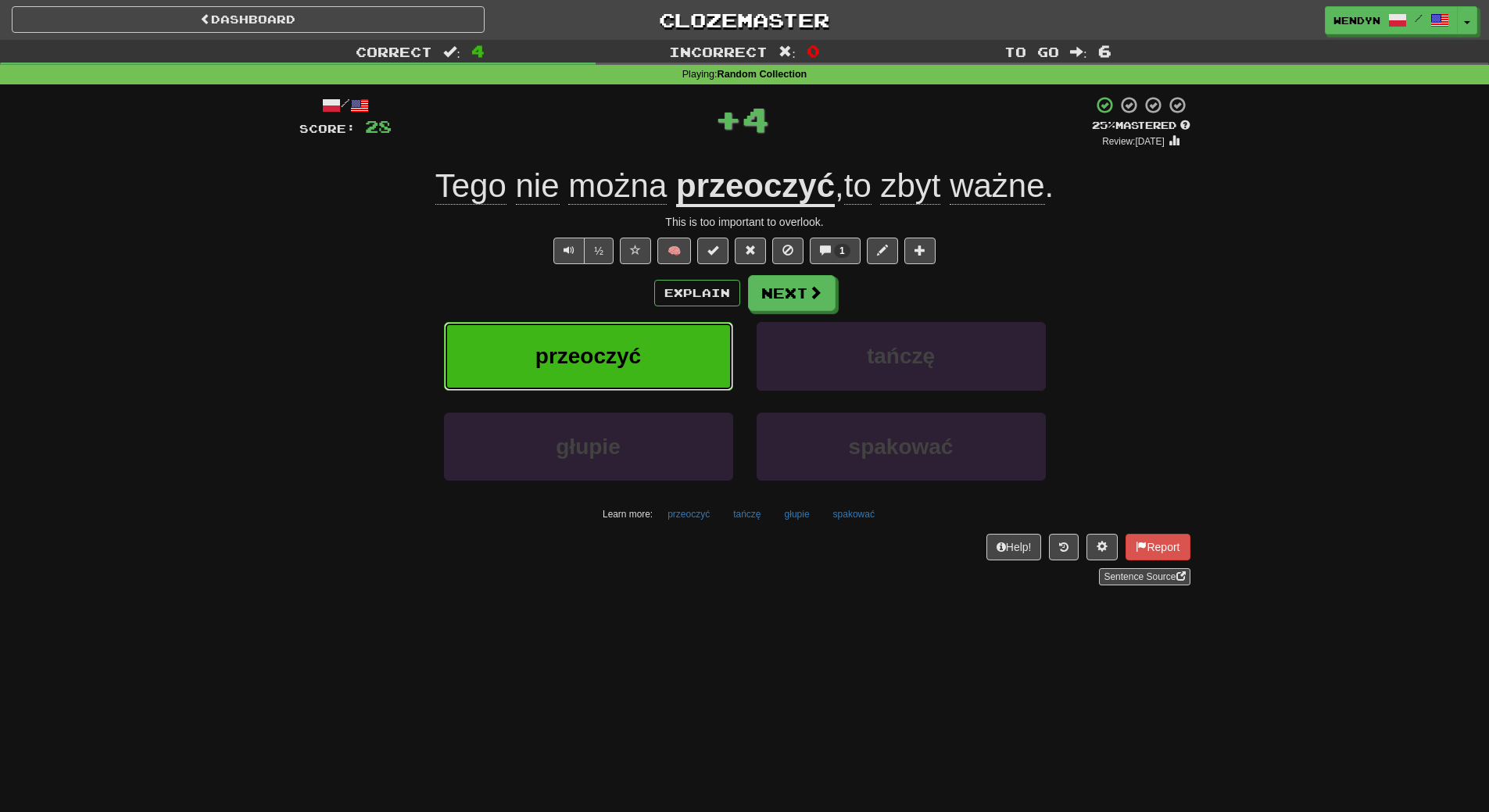
click at [634, 334] on button "przeoczyć" at bounding box center [588, 356] width 289 height 68
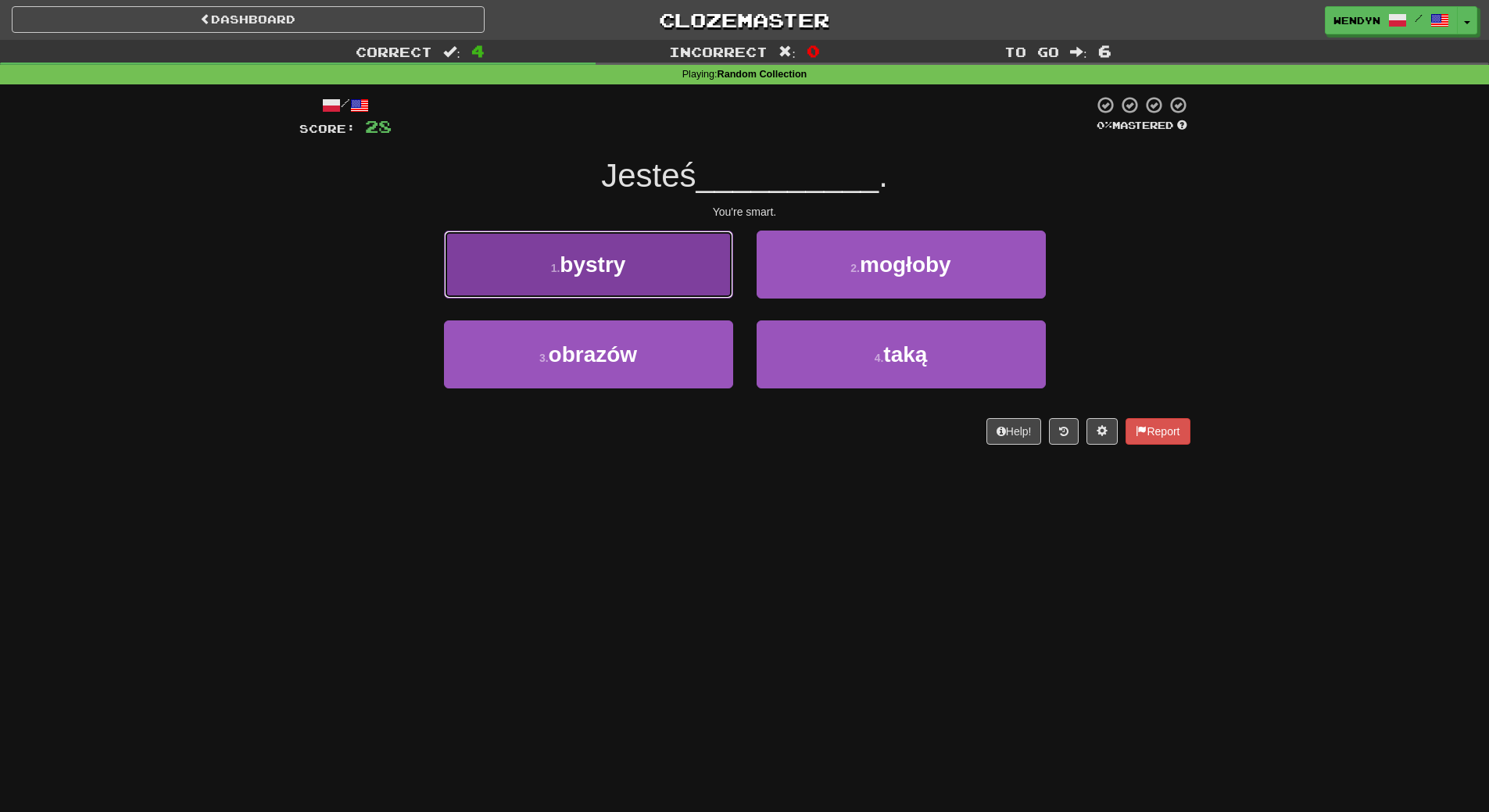
click at [644, 285] on button "1 . bystry" at bounding box center [588, 265] width 289 height 68
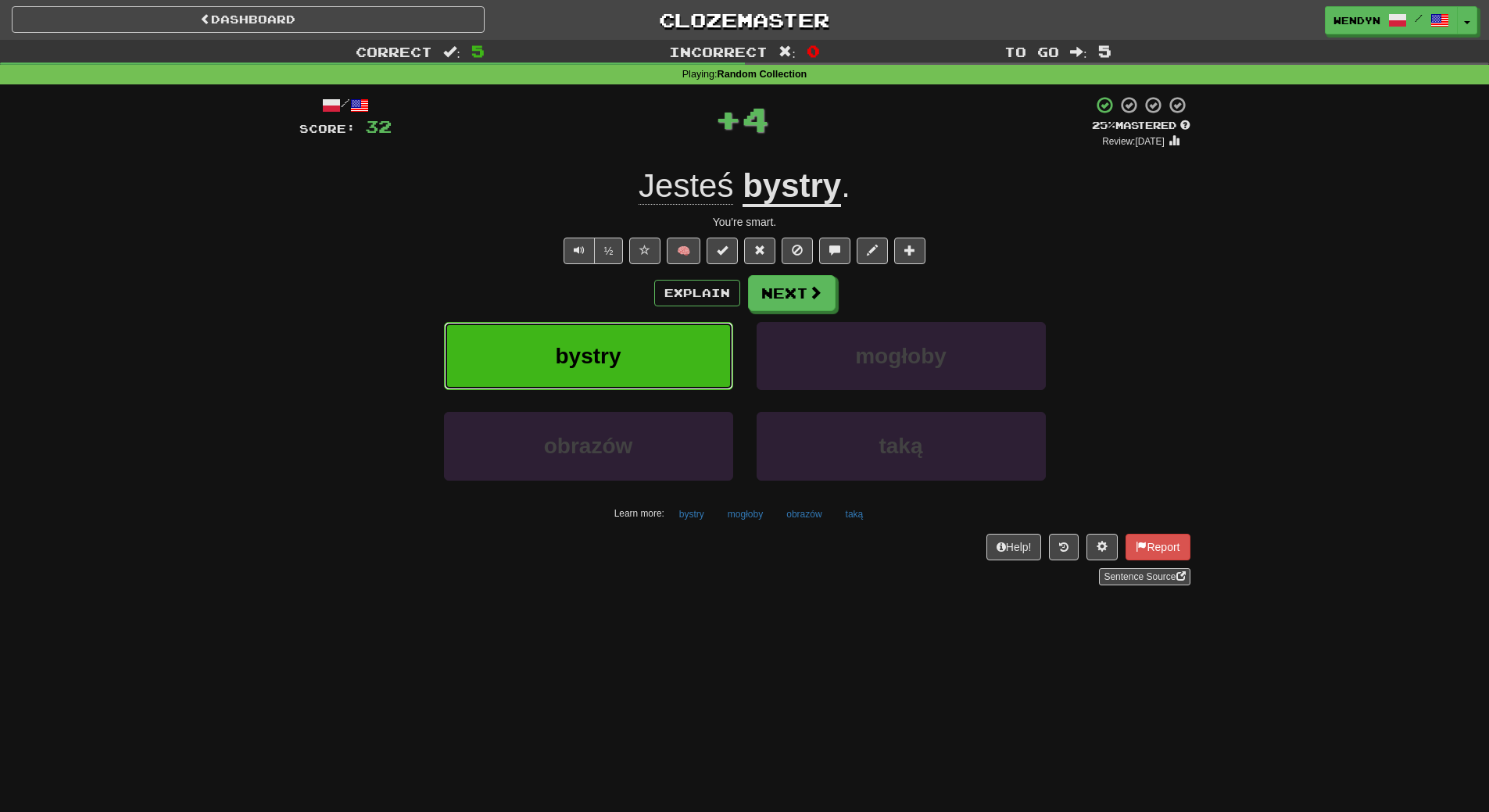
click at [634, 350] on button "bystry" at bounding box center [588, 356] width 289 height 68
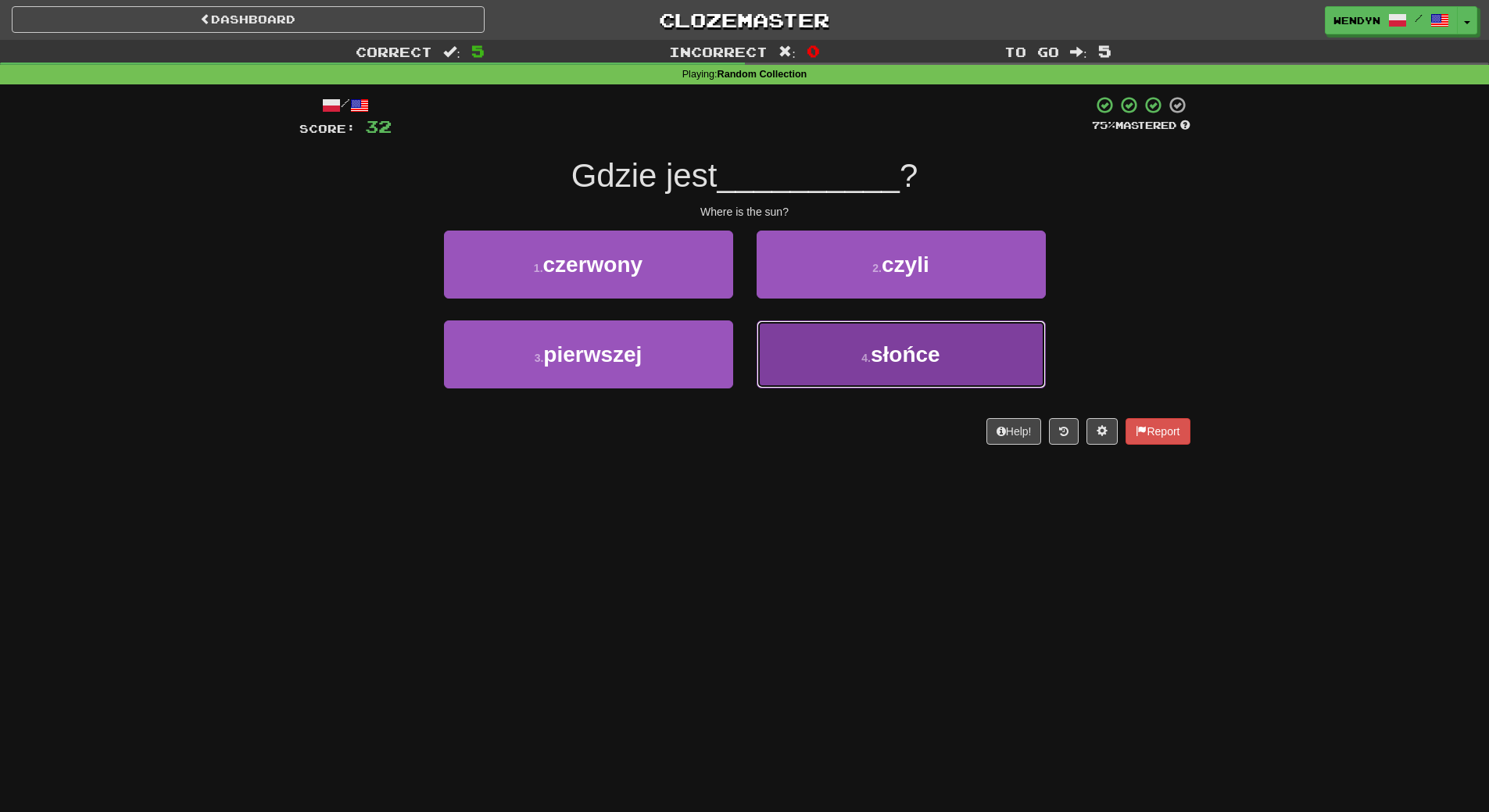
click at [975, 368] on button "4 . słońce" at bounding box center [901, 355] width 289 height 68
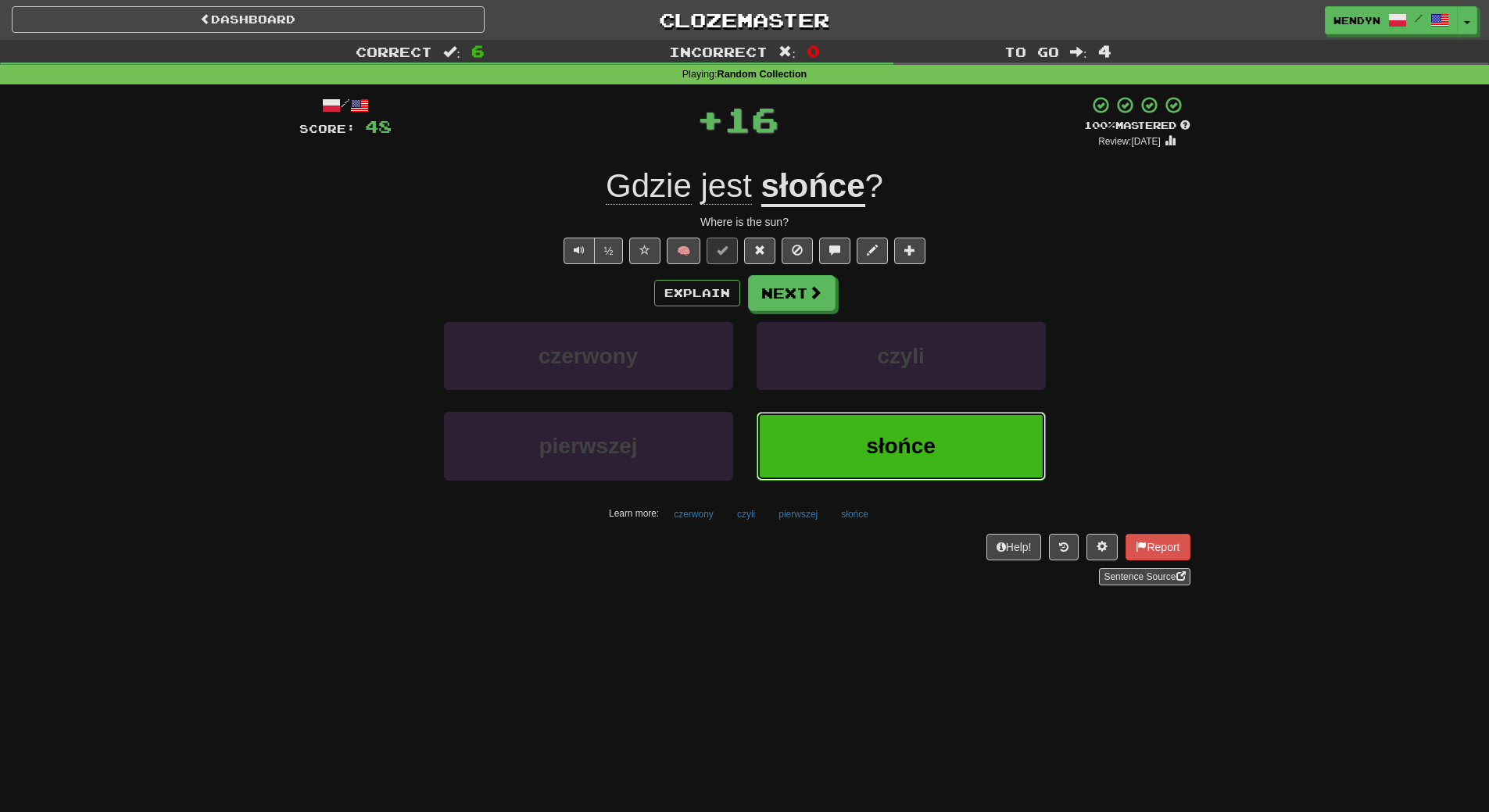
click at [931, 437] on span "słońce" at bounding box center [900, 445] width 69 height 24
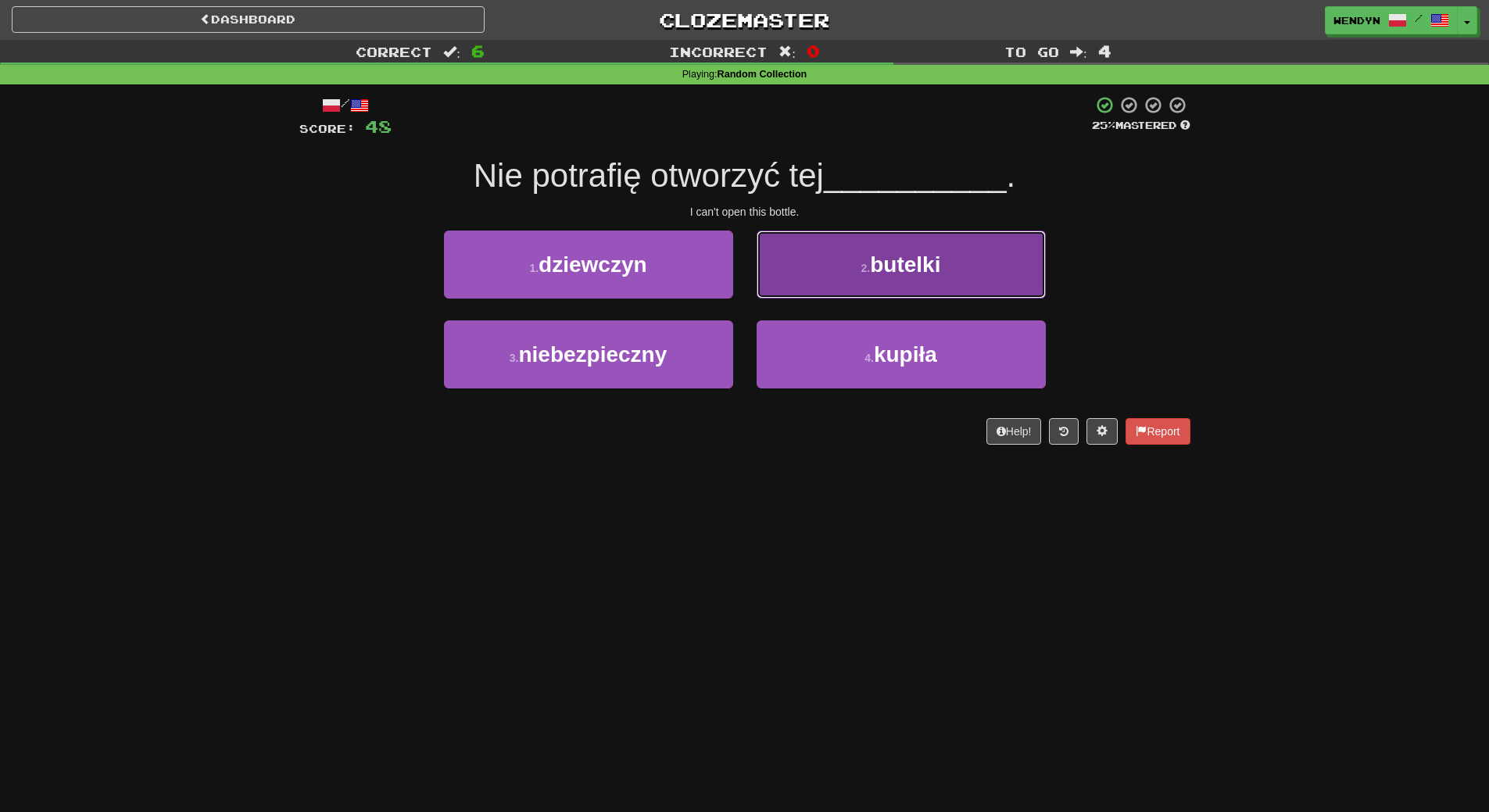
click at [900, 260] on span "butelki" at bounding box center [905, 264] width 70 height 24
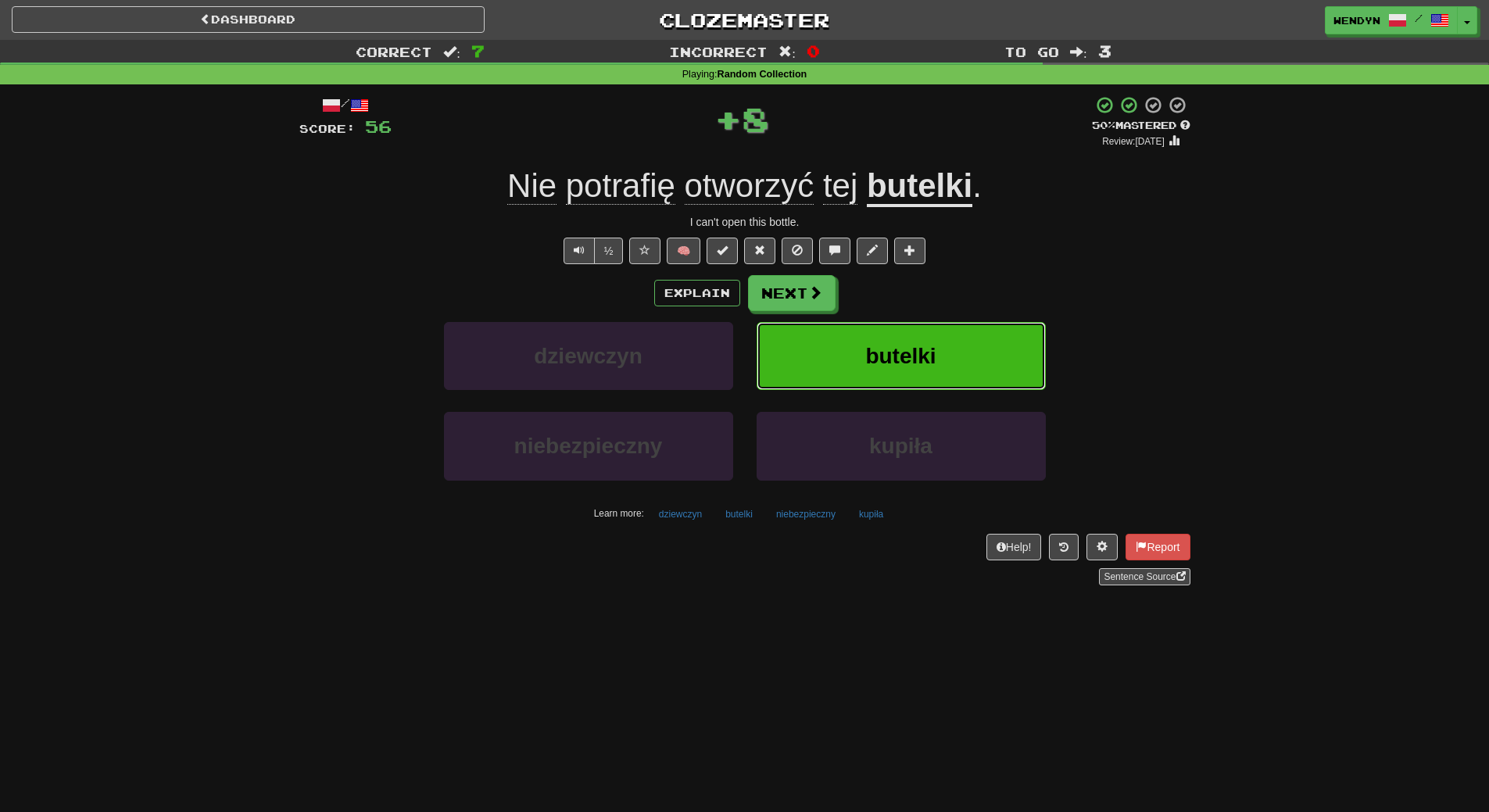
click at [917, 337] on button "butelki" at bounding box center [901, 356] width 289 height 68
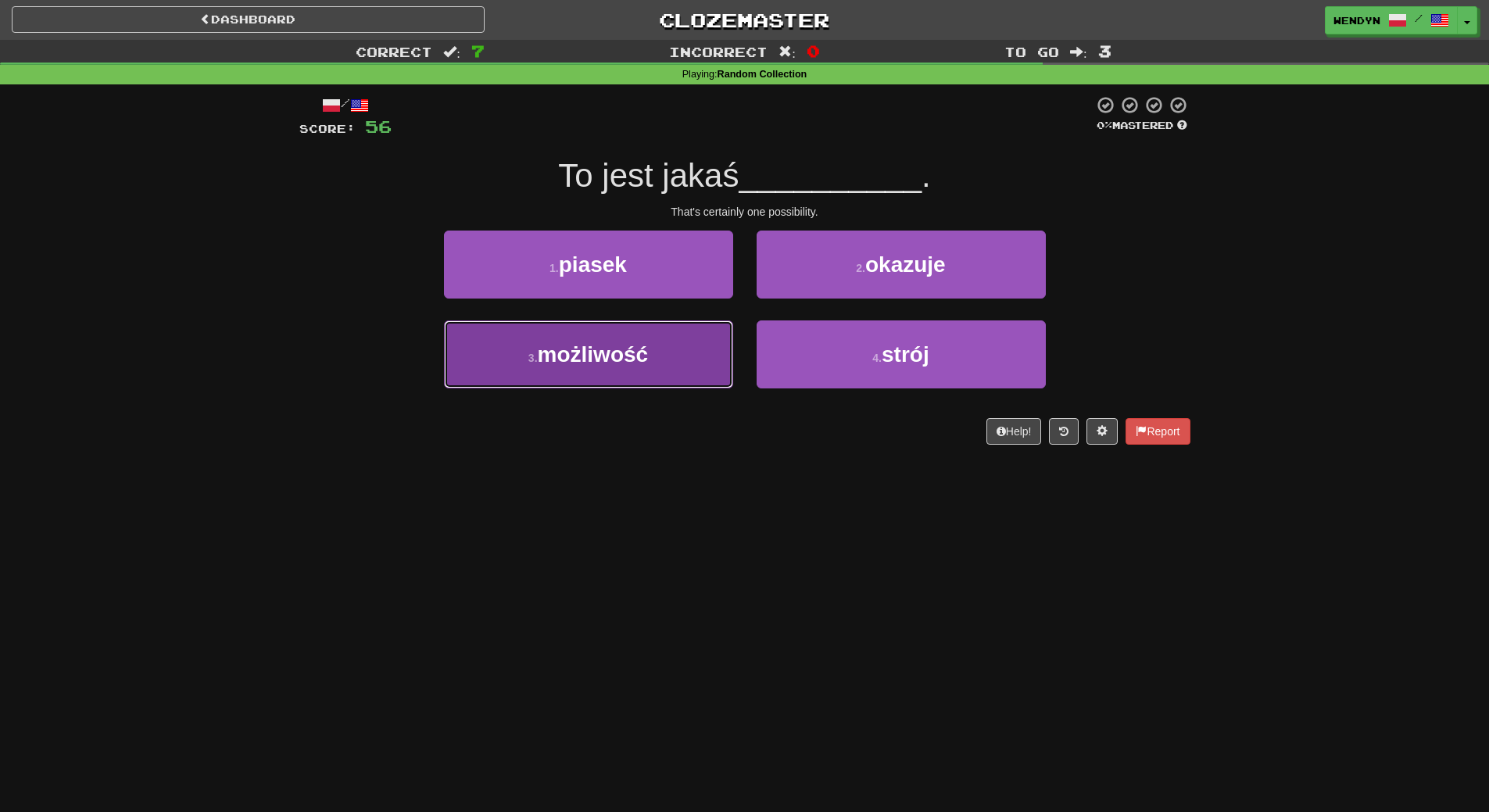
click at [644, 379] on button "3 . możliwość" at bounding box center [588, 355] width 289 height 68
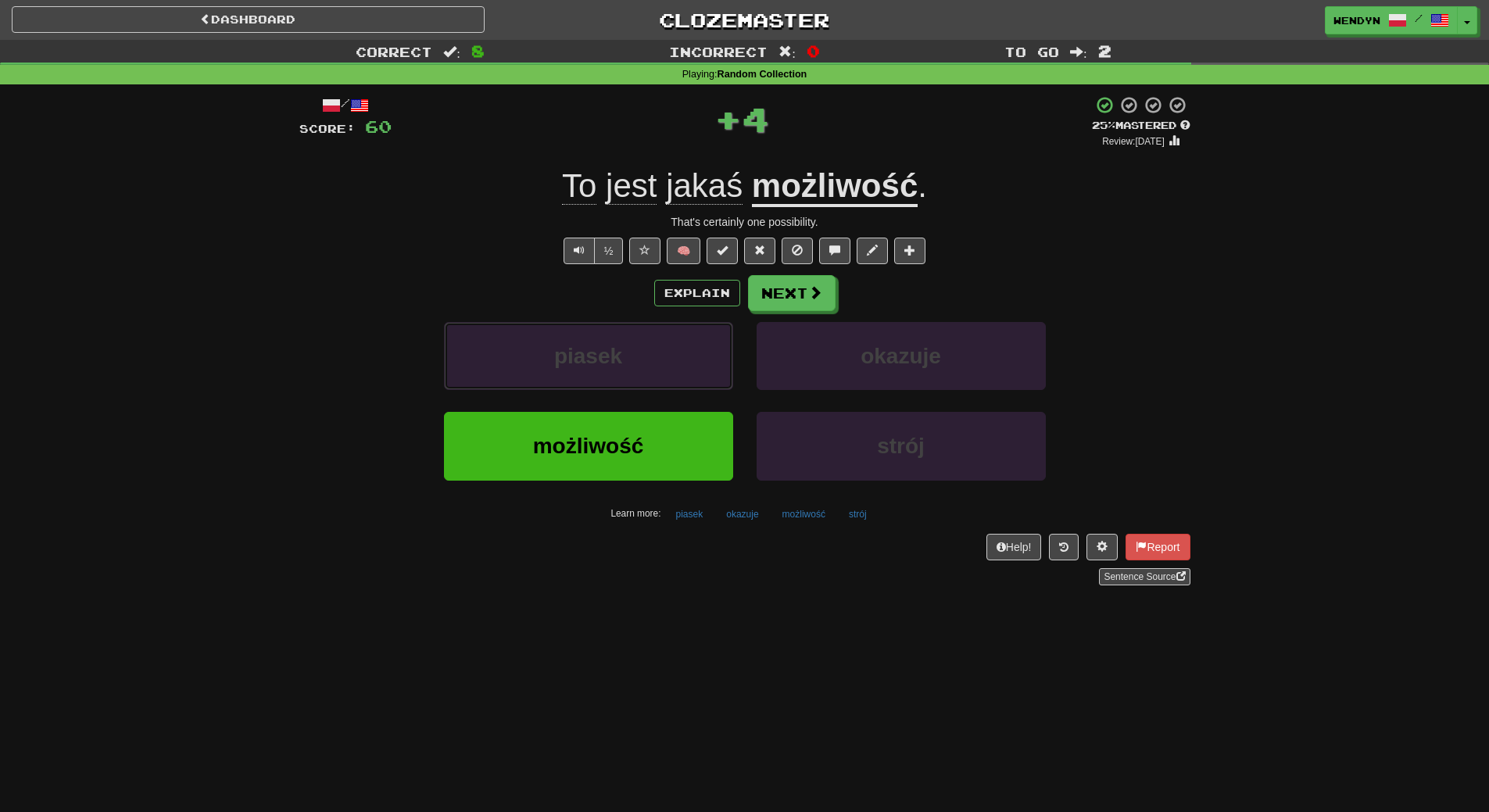
click at [644, 379] on button "piasek" at bounding box center [588, 356] width 289 height 68
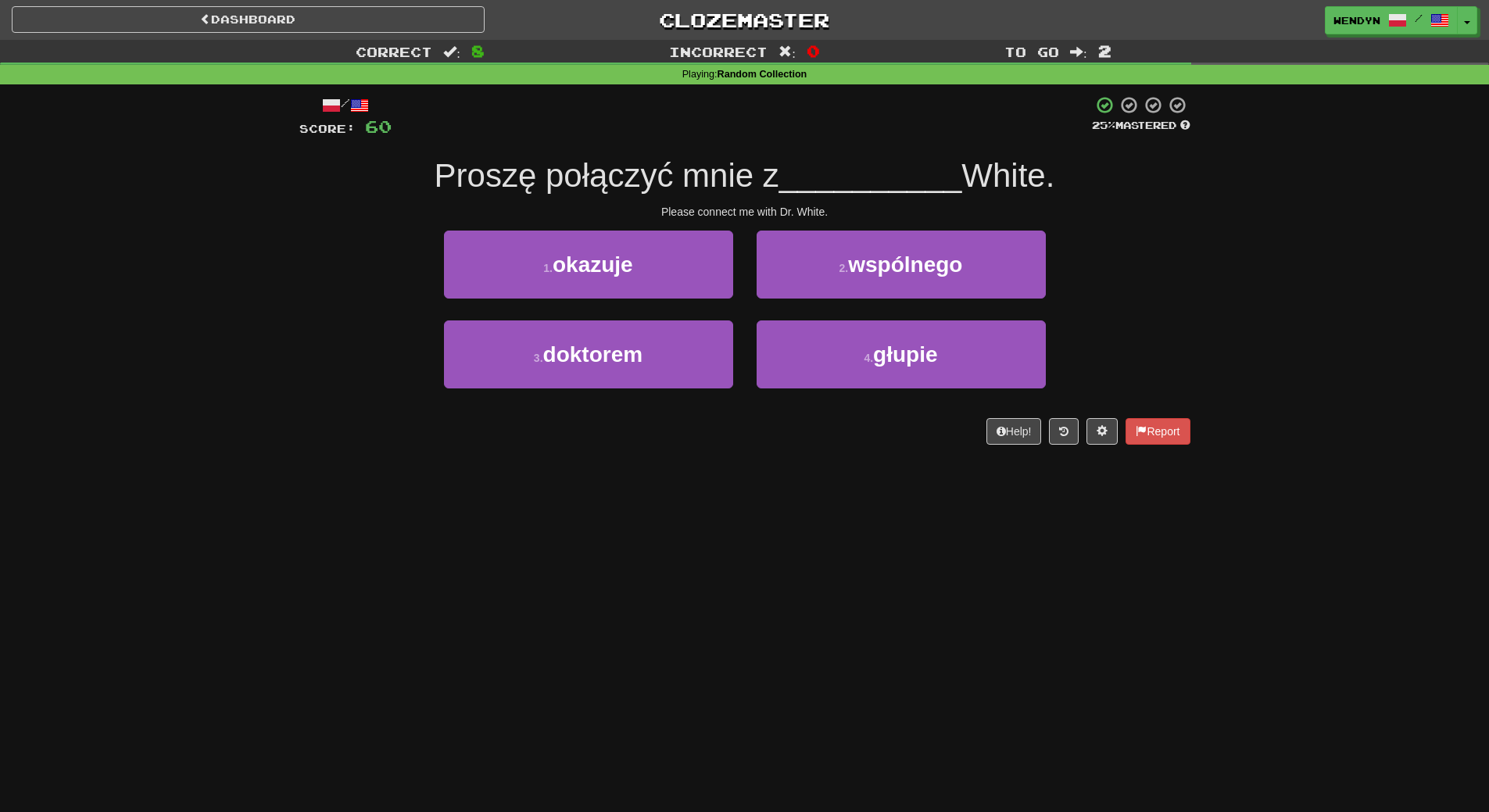
click at [637, 505] on div "Dashboard Clozemaster WendyN / Toggle Dropdown Dashboard Leaderboard Activity F…" at bounding box center [744, 406] width 1489 height 812
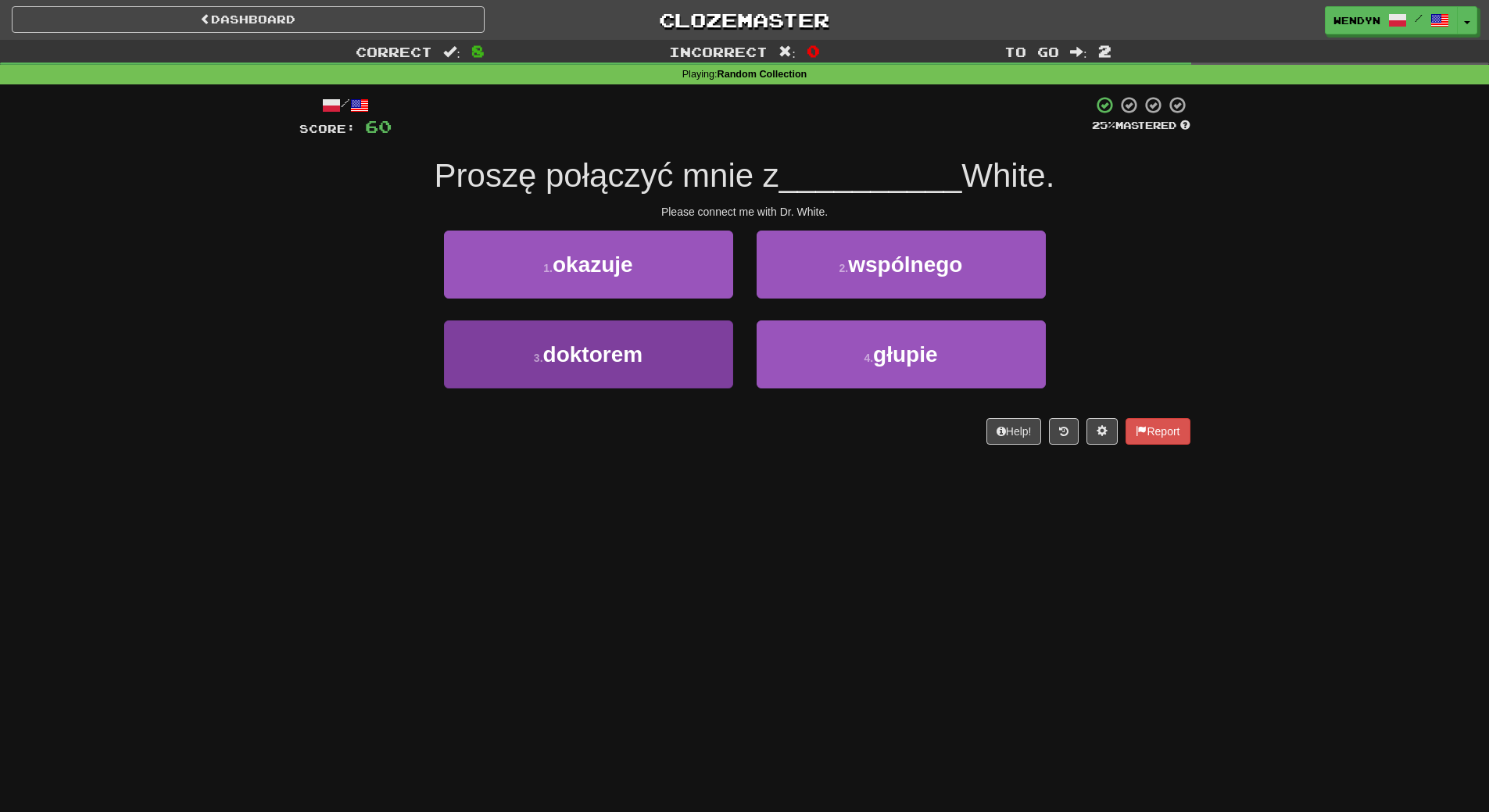
click at [625, 381] on button "3 . doktorem" at bounding box center [588, 355] width 289 height 68
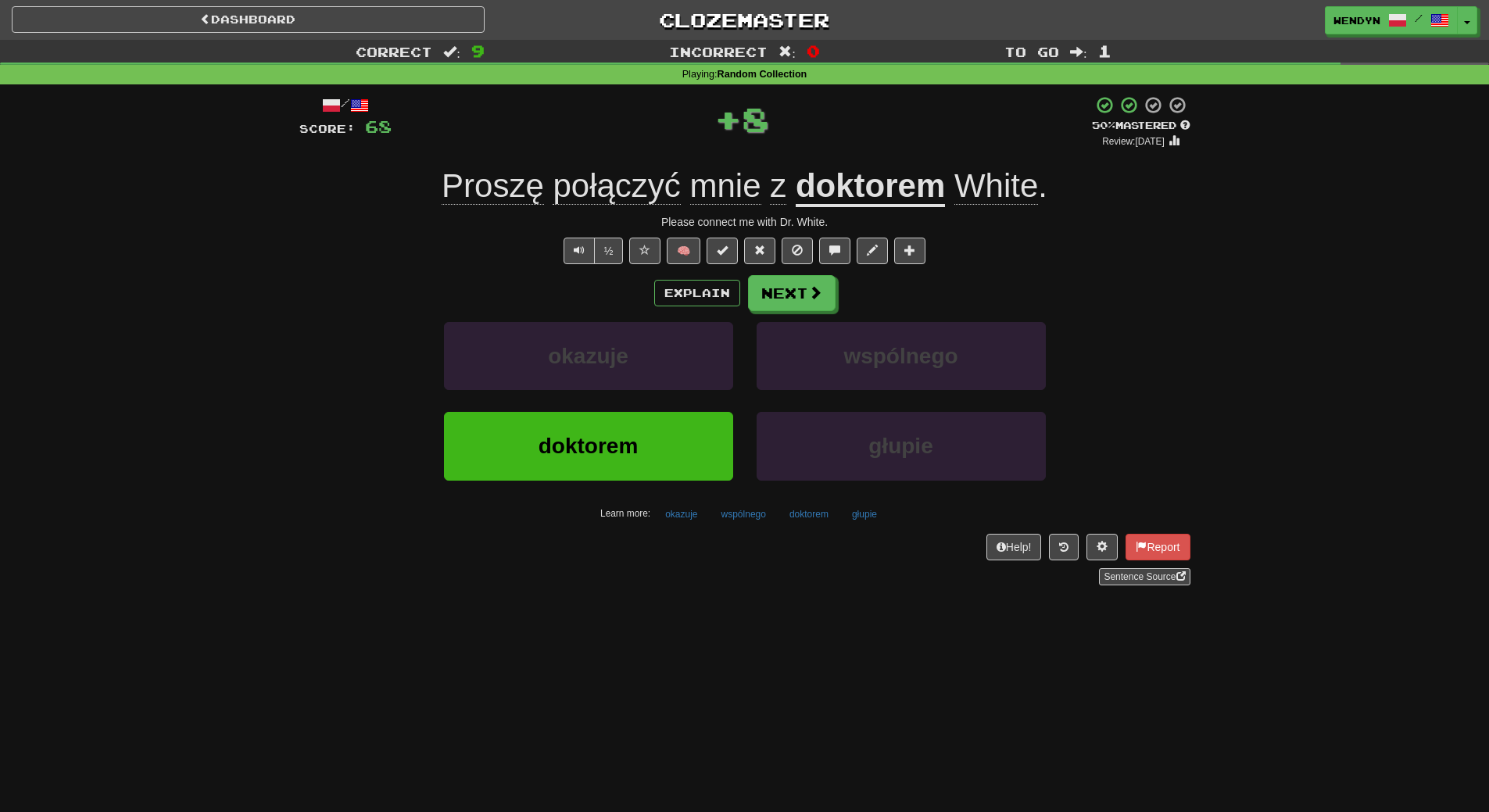
click at [631, 424] on button "doktorem" at bounding box center [588, 446] width 289 height 68
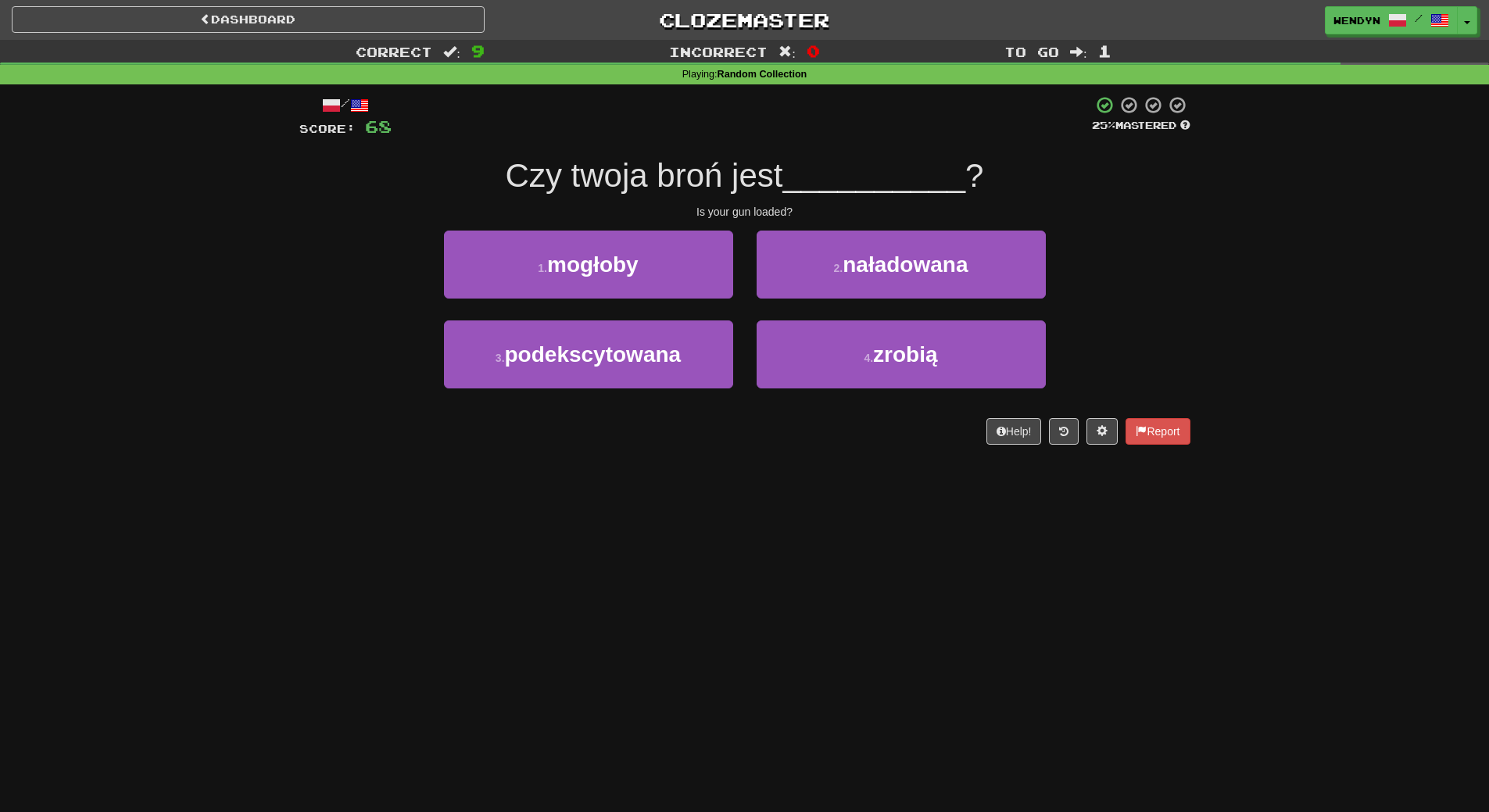
click at [637, 488] on div "Dashboard Clozemaster WendyN / Toggle Dropdown Dashboard Leaderboard Activity F…" at bounding box center [744, 406] width 1489 height 812
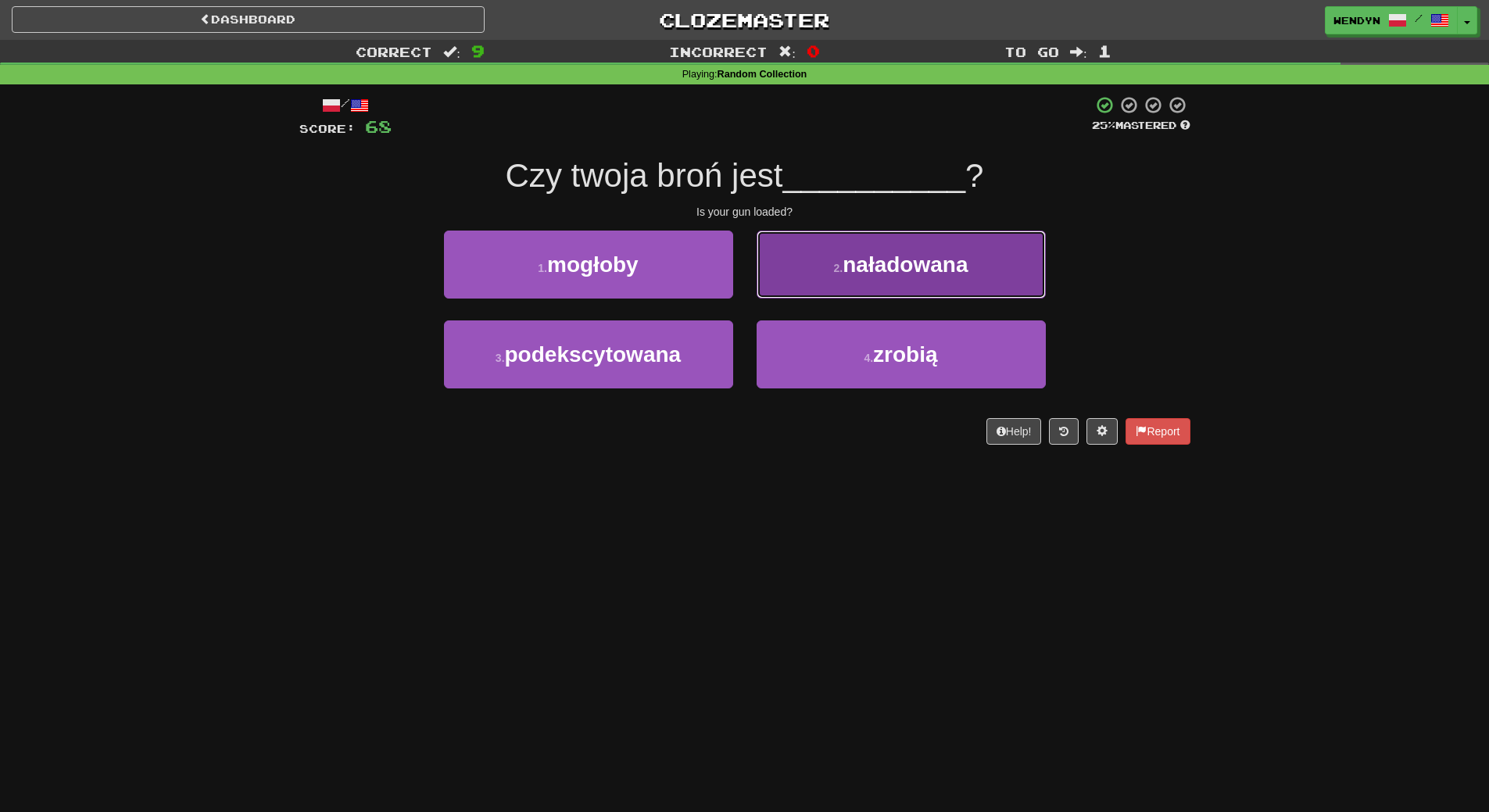
click at [1034, 275] on button "2 . naładowana" at bounding box center [901, 265] width 289 height 68
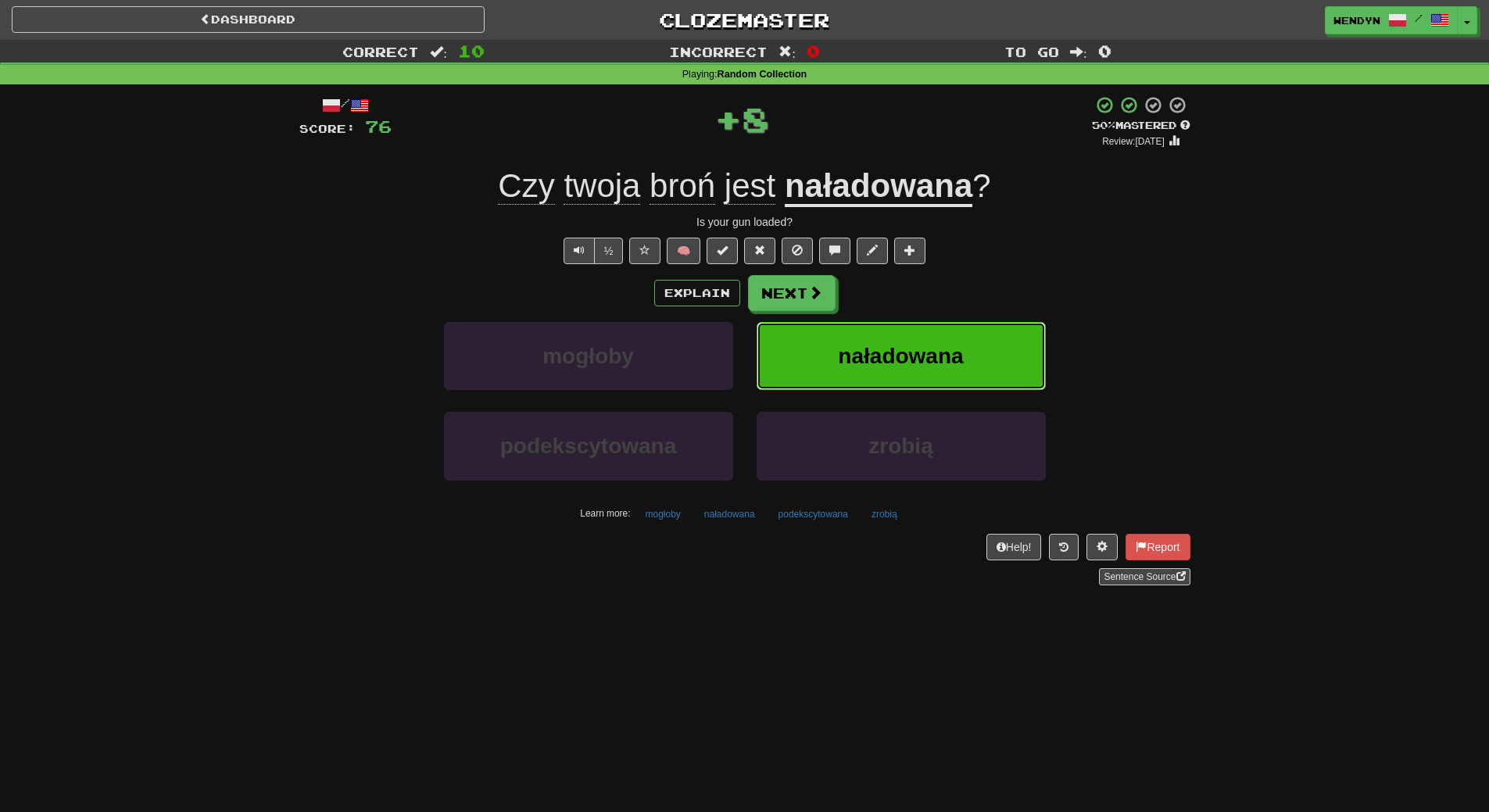
click at [1003, 331] on button "naładowana" at bounding box center [901, 356] width 289 height 68
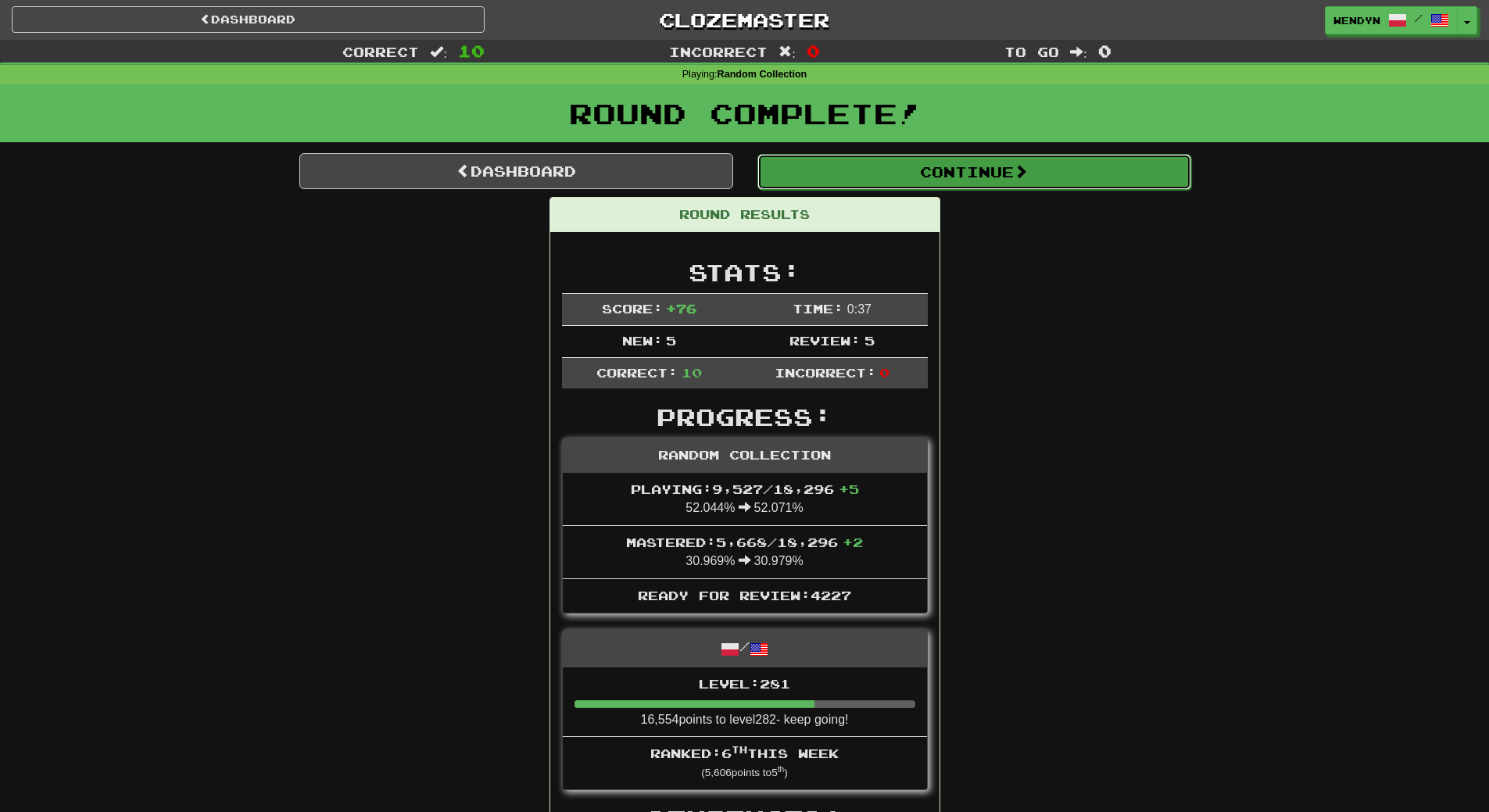
click at [1039, 153] on div "Continue" at bounding box center [973, 171] width 457 height 36
click at [1008, 174] on button "Continue" at bounding box center [974, 172] width 433 height 36
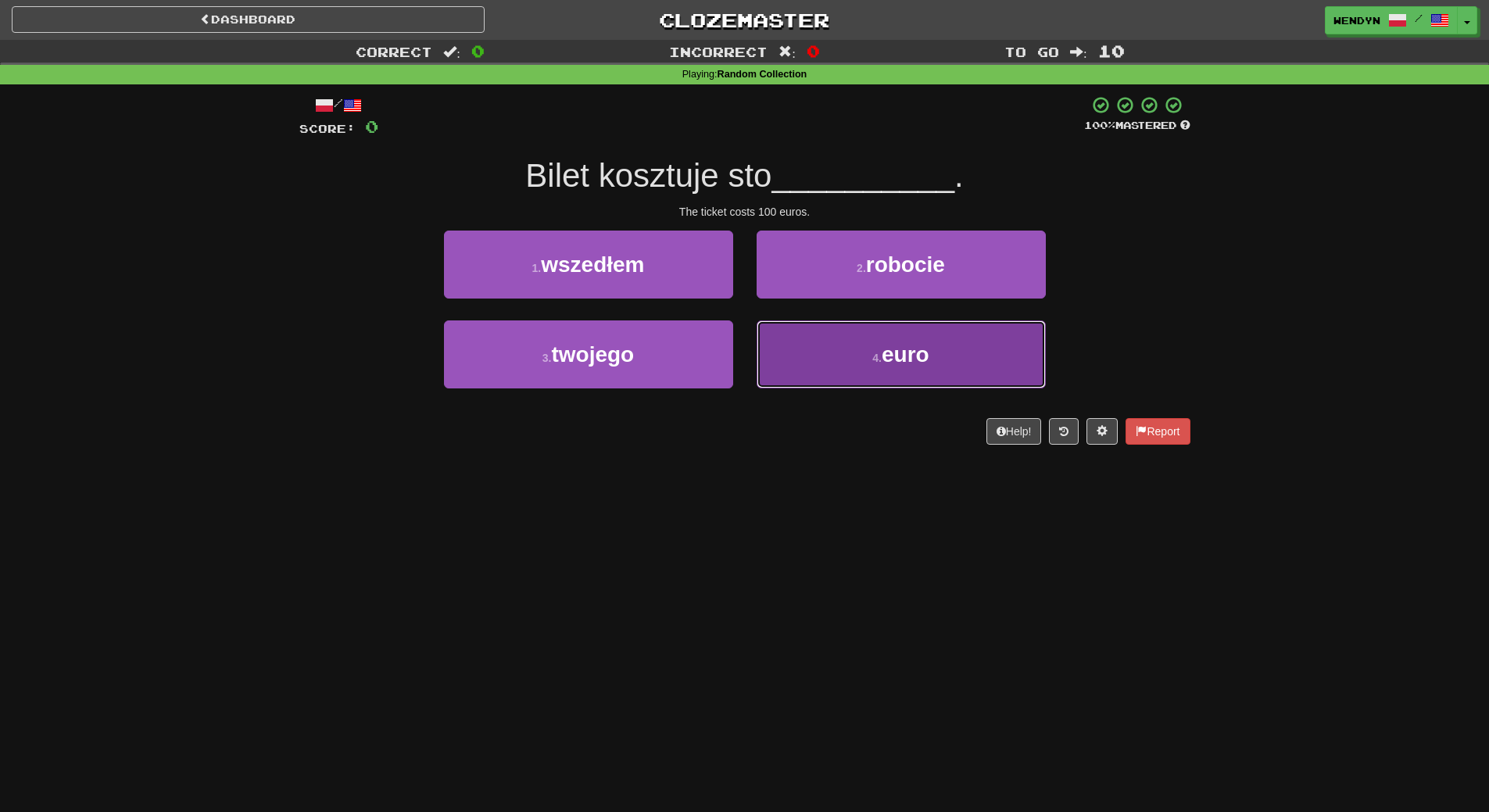
click at [830, 380] on button "4 . euro" at bounding box center [901, 355] width 289 height 68
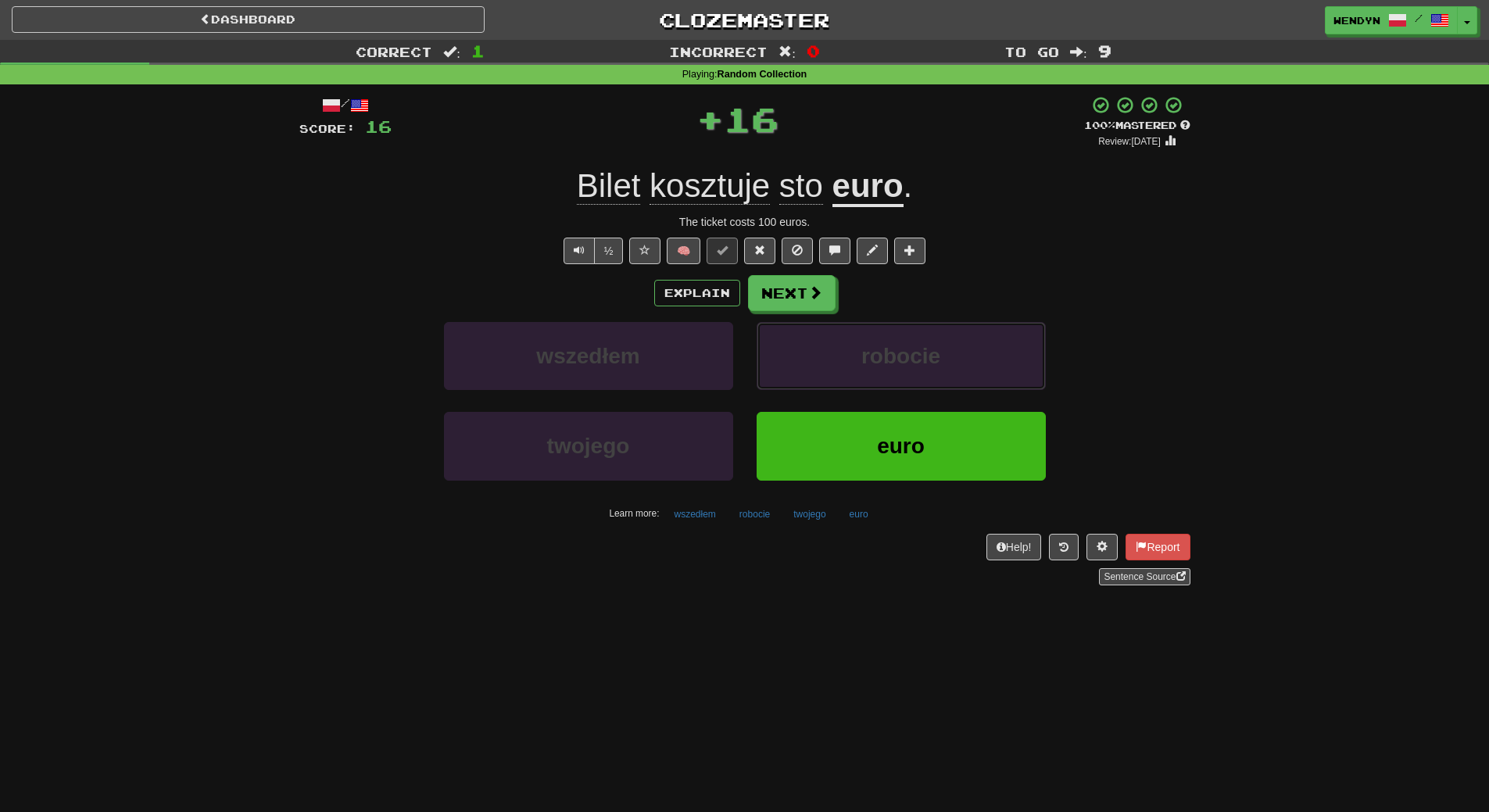
click at [830, 380] on button "robocie" at bounding box center [901, 356] width 289 height 68
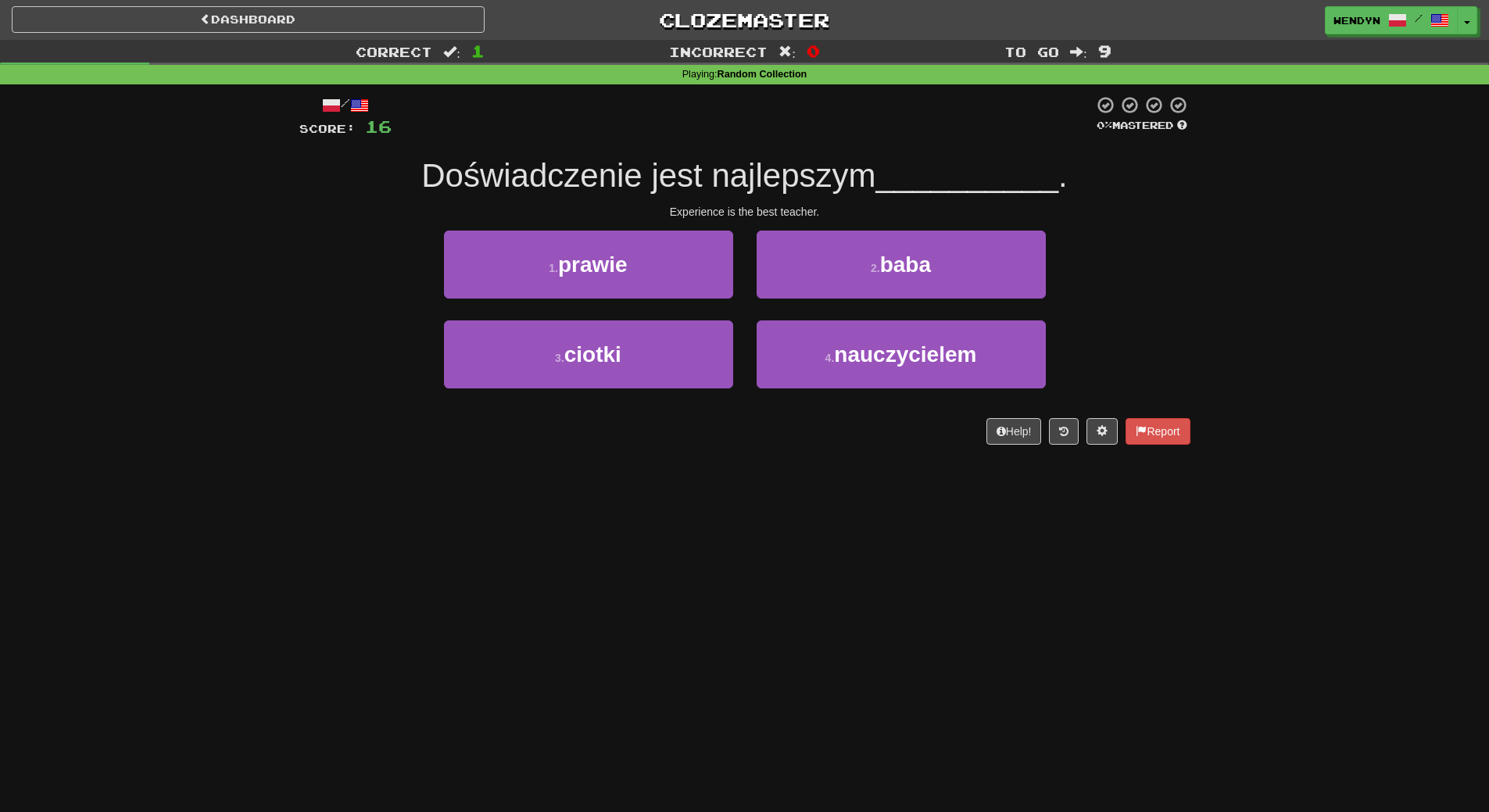
click at [826, 432] on div "/ Score: 16 0 % Mastered Doświadczenie jest najlepszym __________ . Experience …" at bounding box center [744, 270] width 891 height 350
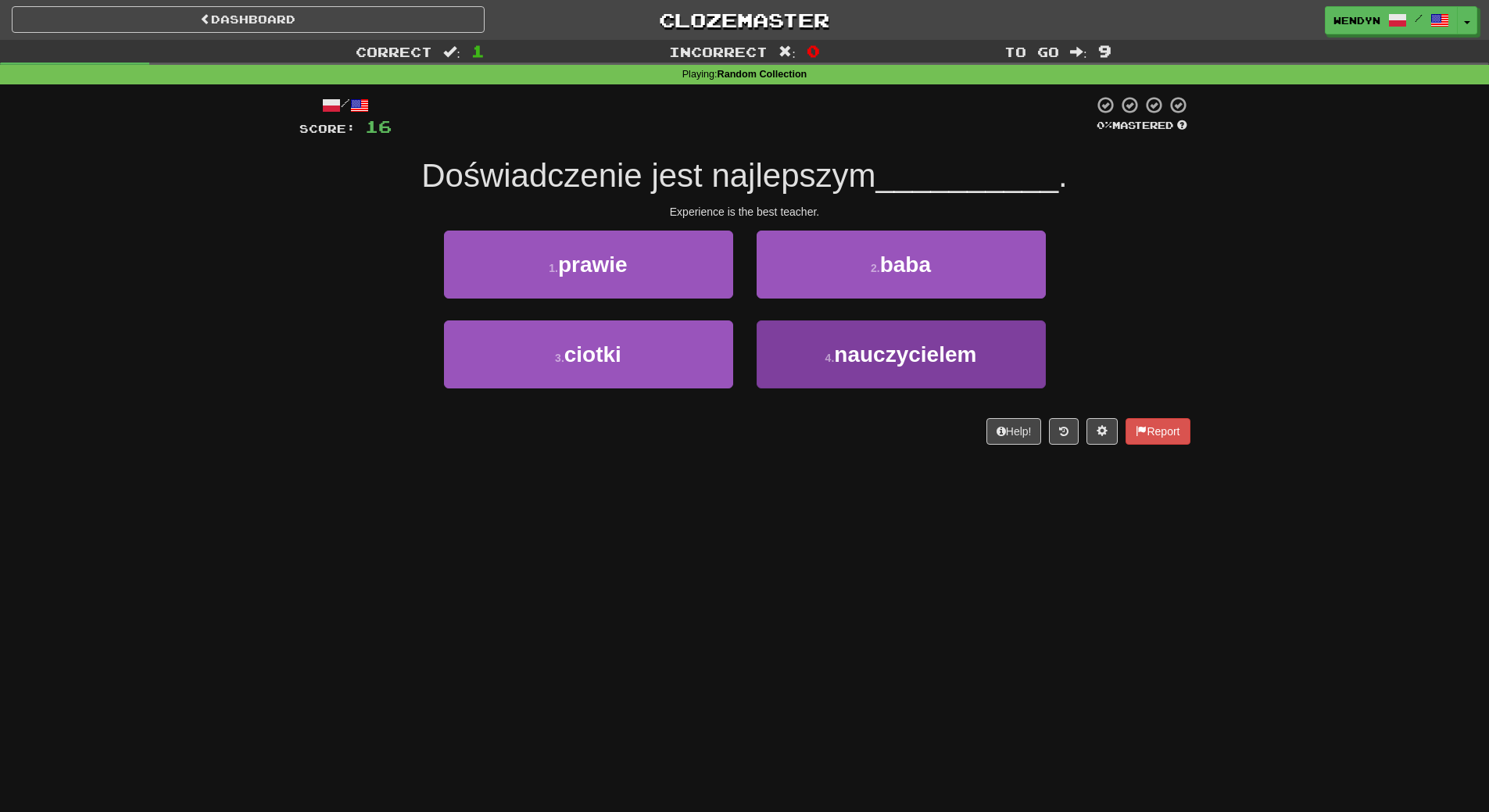
click at [836, 372] on button "4 . nauczycielem" at bounding box center [901, 355] width 289 height 68
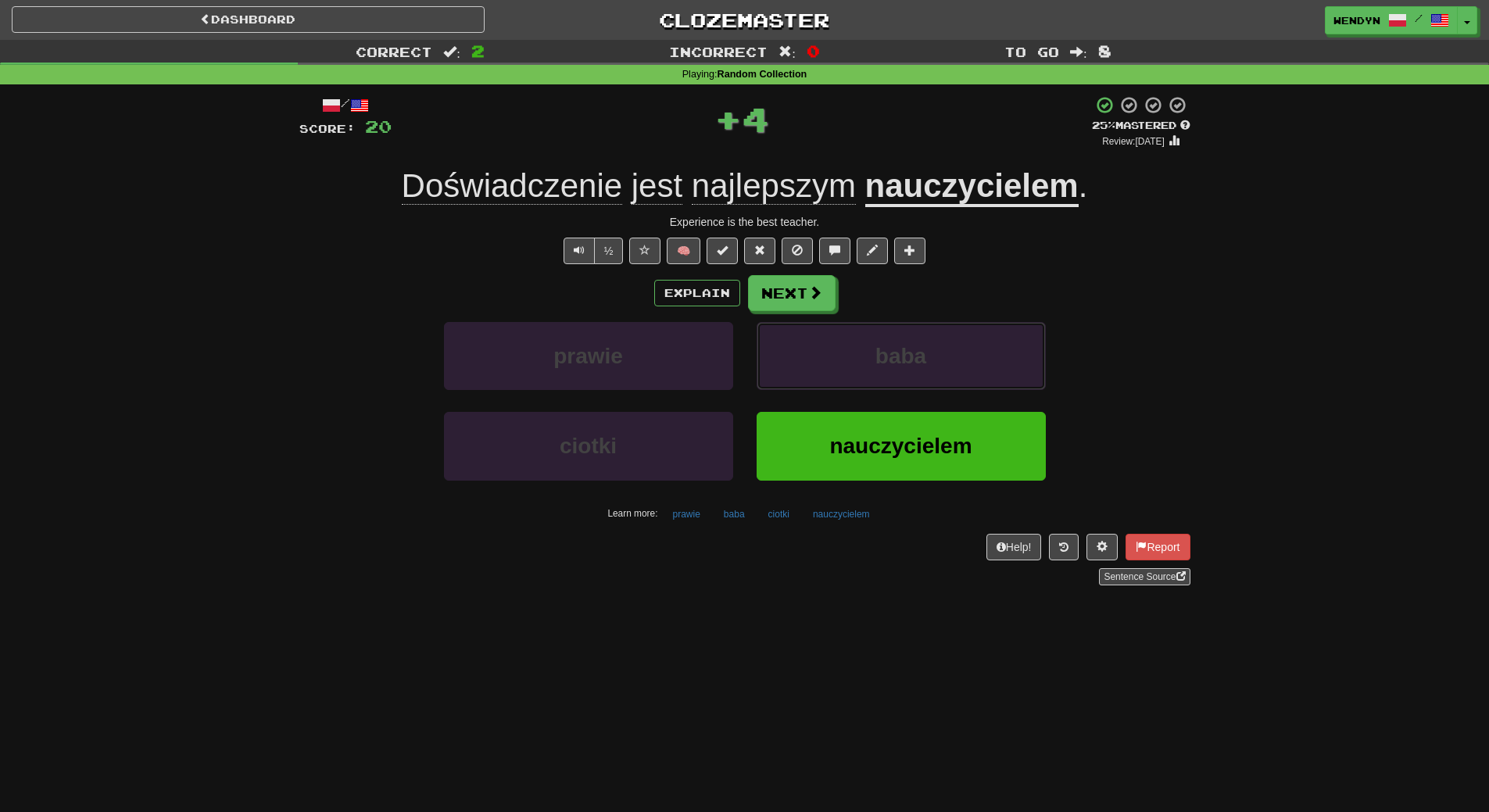
click at [836, 372] on button "baba" at bounding box center [901, 356] width 289 height 68
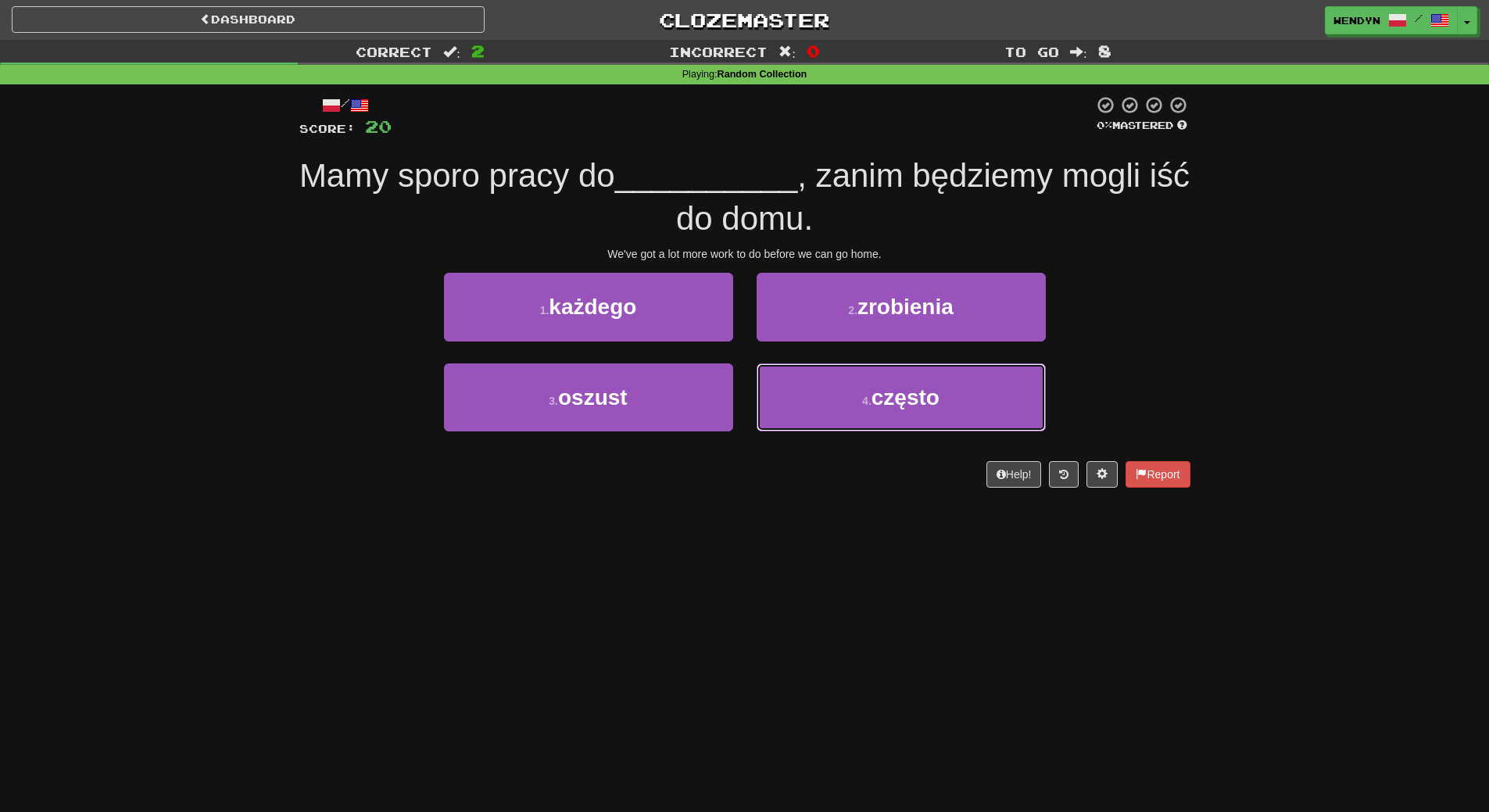
drag, startPoint x: 836, startPoint y: 372, endPoint x: 766, endPoint y: 515, distance: 159.2
click at [766, 515] on div "Dashboard Clozemaster WendyN / Toggle Dropdown Dashboard Leaderboard Activity F…" at bounding box center [744, 406] width 1489 height 812
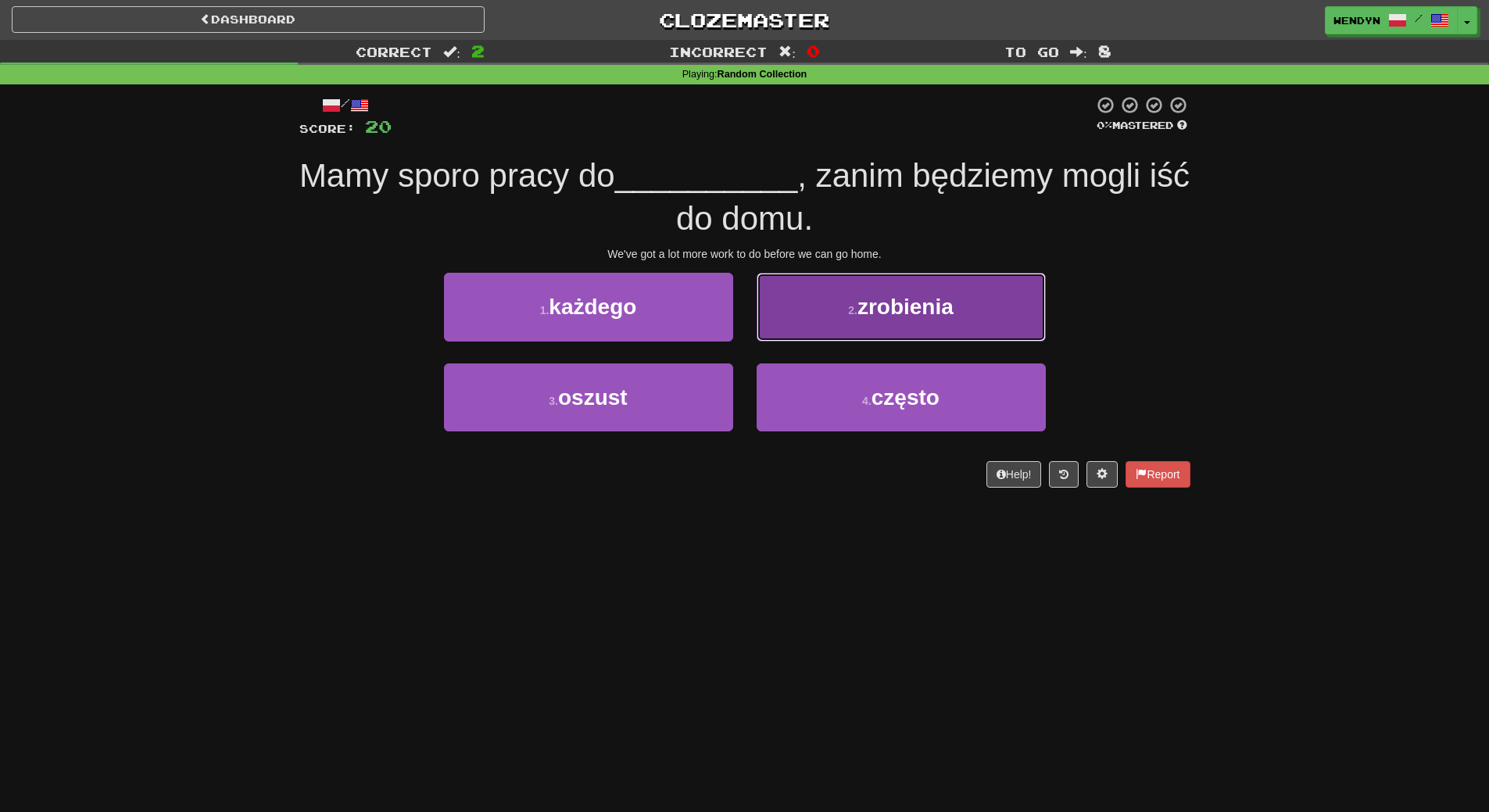
click at [956, 275] on button "2 . zrobienia" at bounding box center [901, 307] width 289 height 68
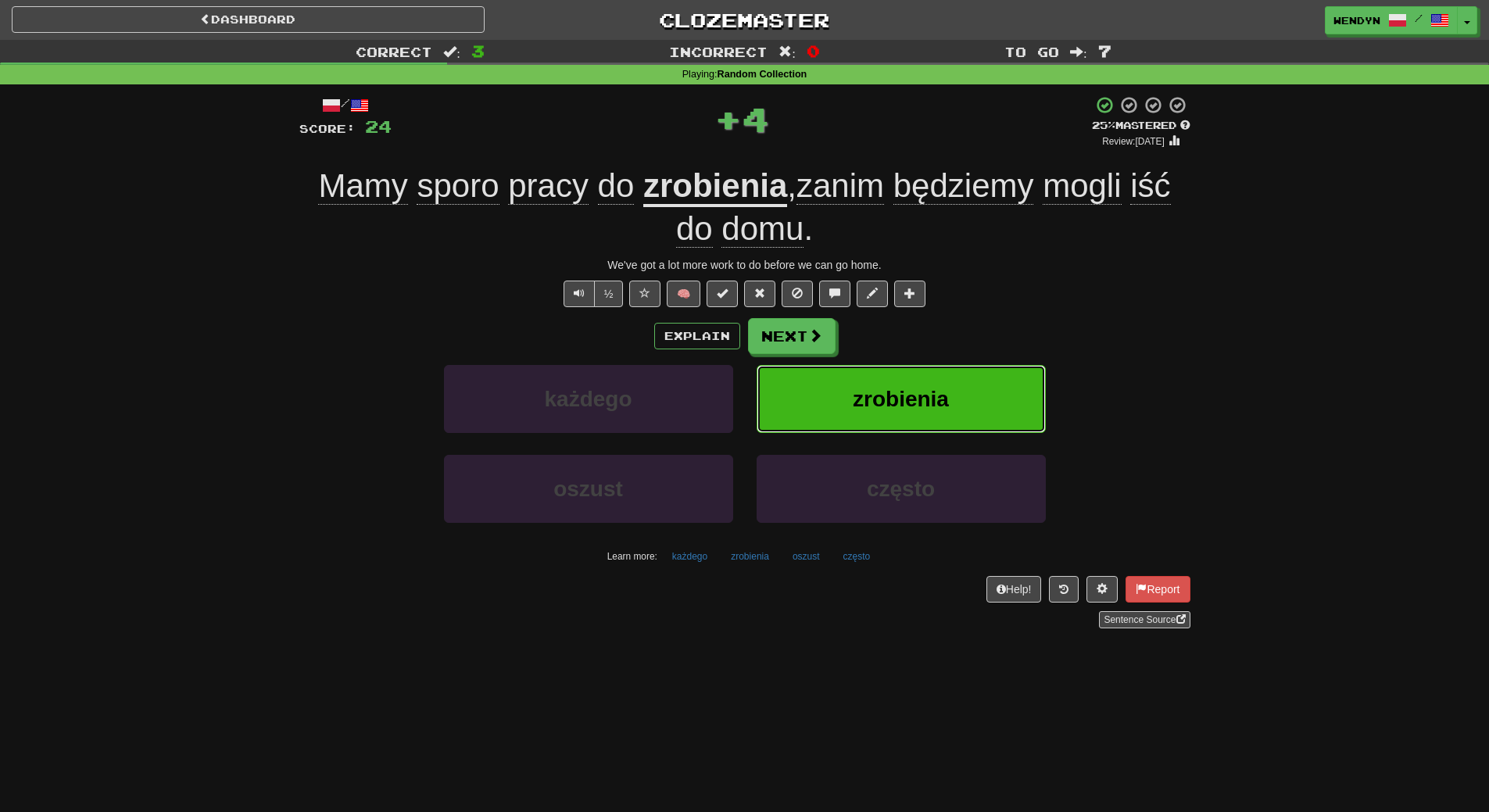
click at [961, 398] on button "zrobienia" at bounding box center [901, 399] width 289 height 68
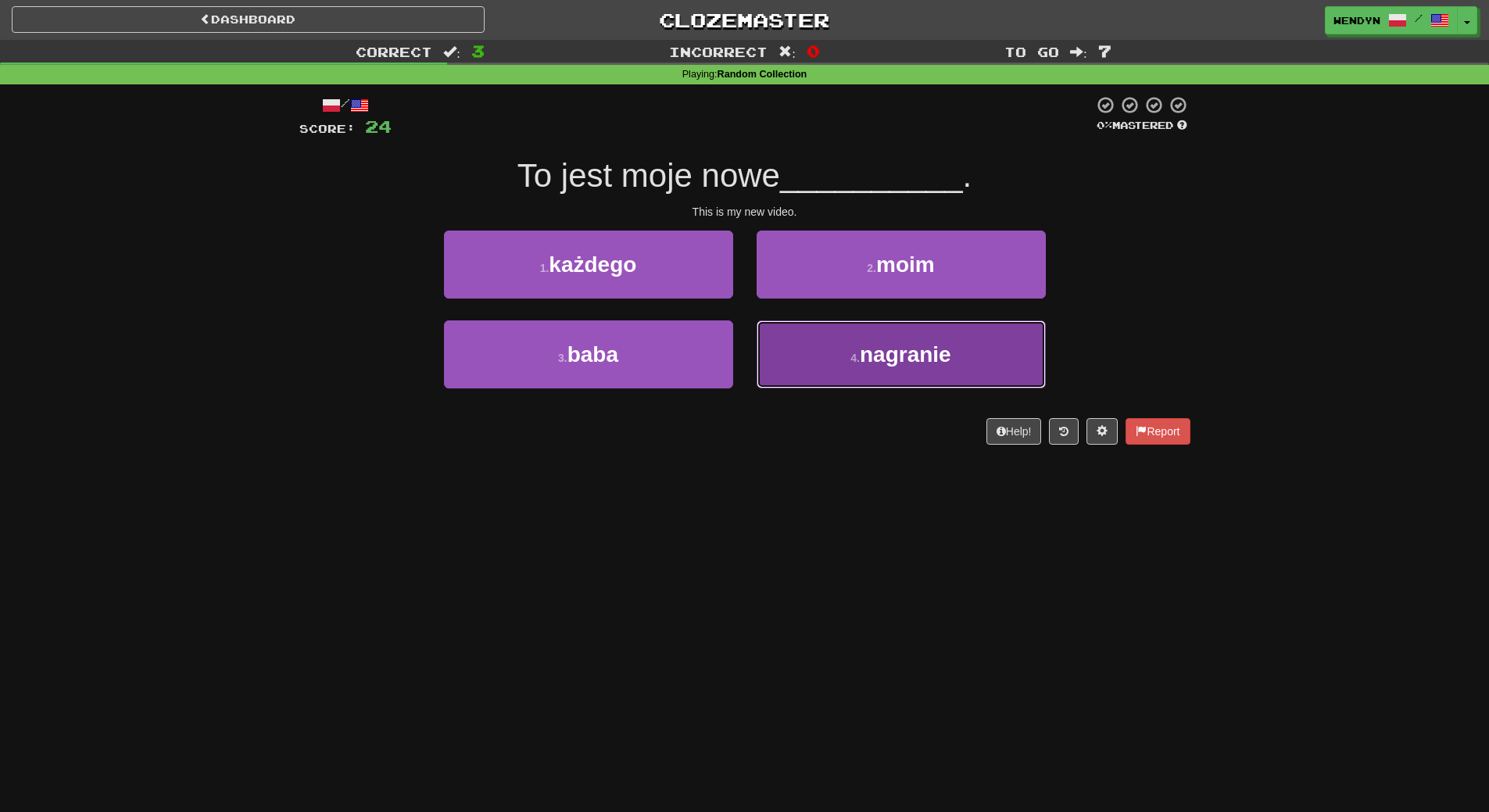
click at [903, 373] on button "4 . nagranie" at bounding box center [901, 355] width 289 height 68
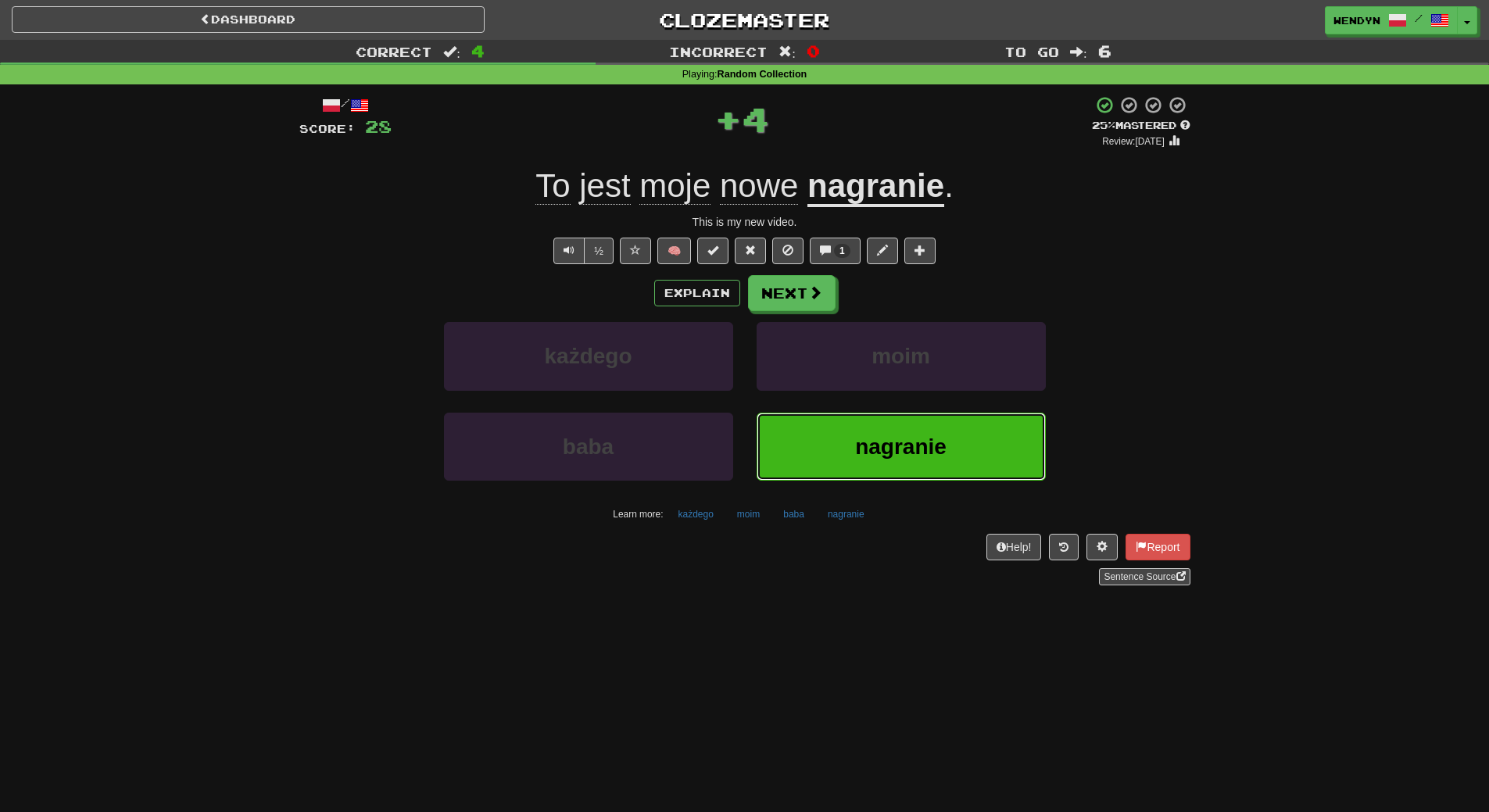
click at [900, 435] on span "nagranie" at bounding box center [900, 446] width 91 height 24
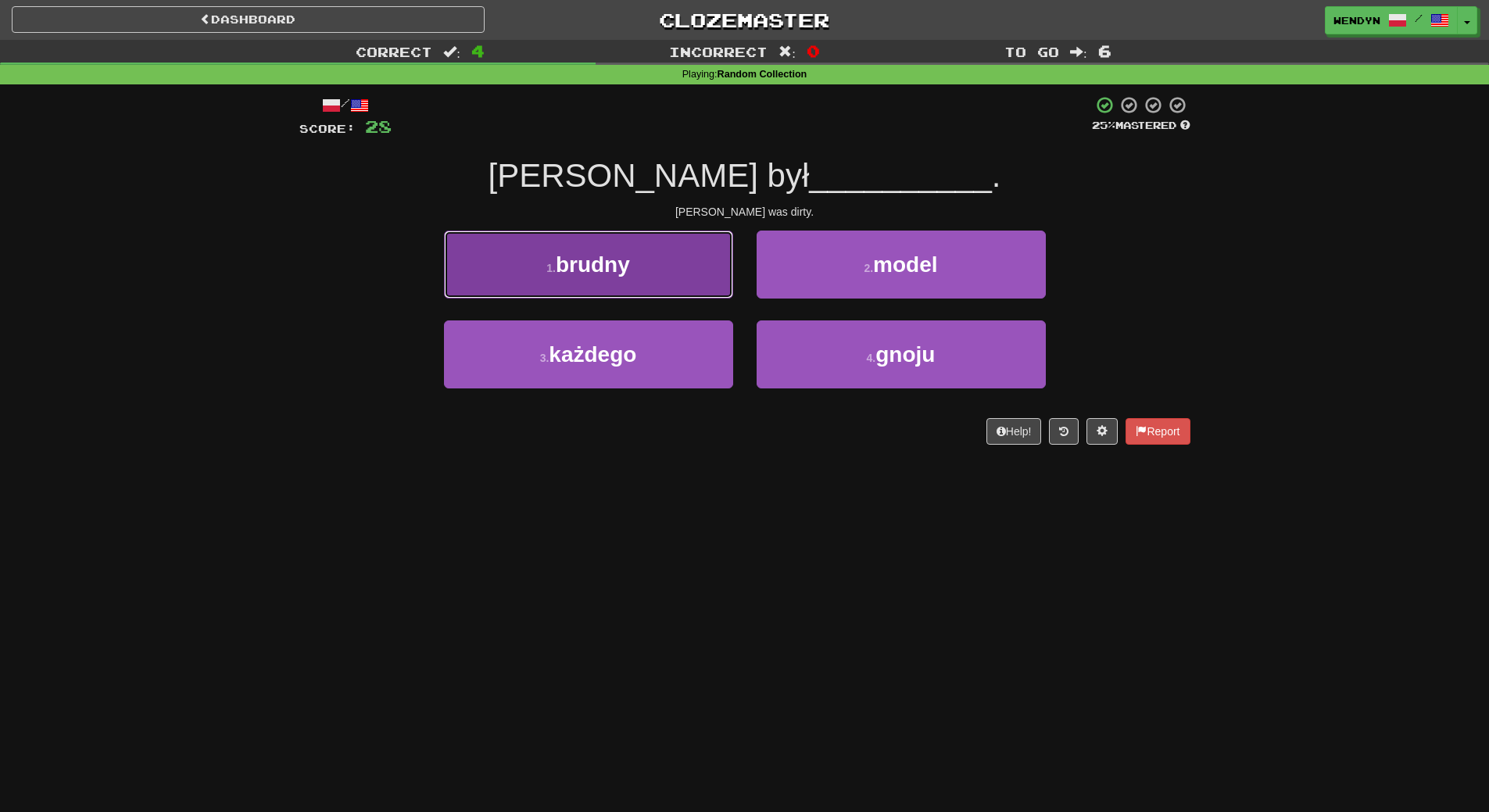
click at [656, 285] on button "1 . brudny" at bounding box center [588, 265] width 289 height 68
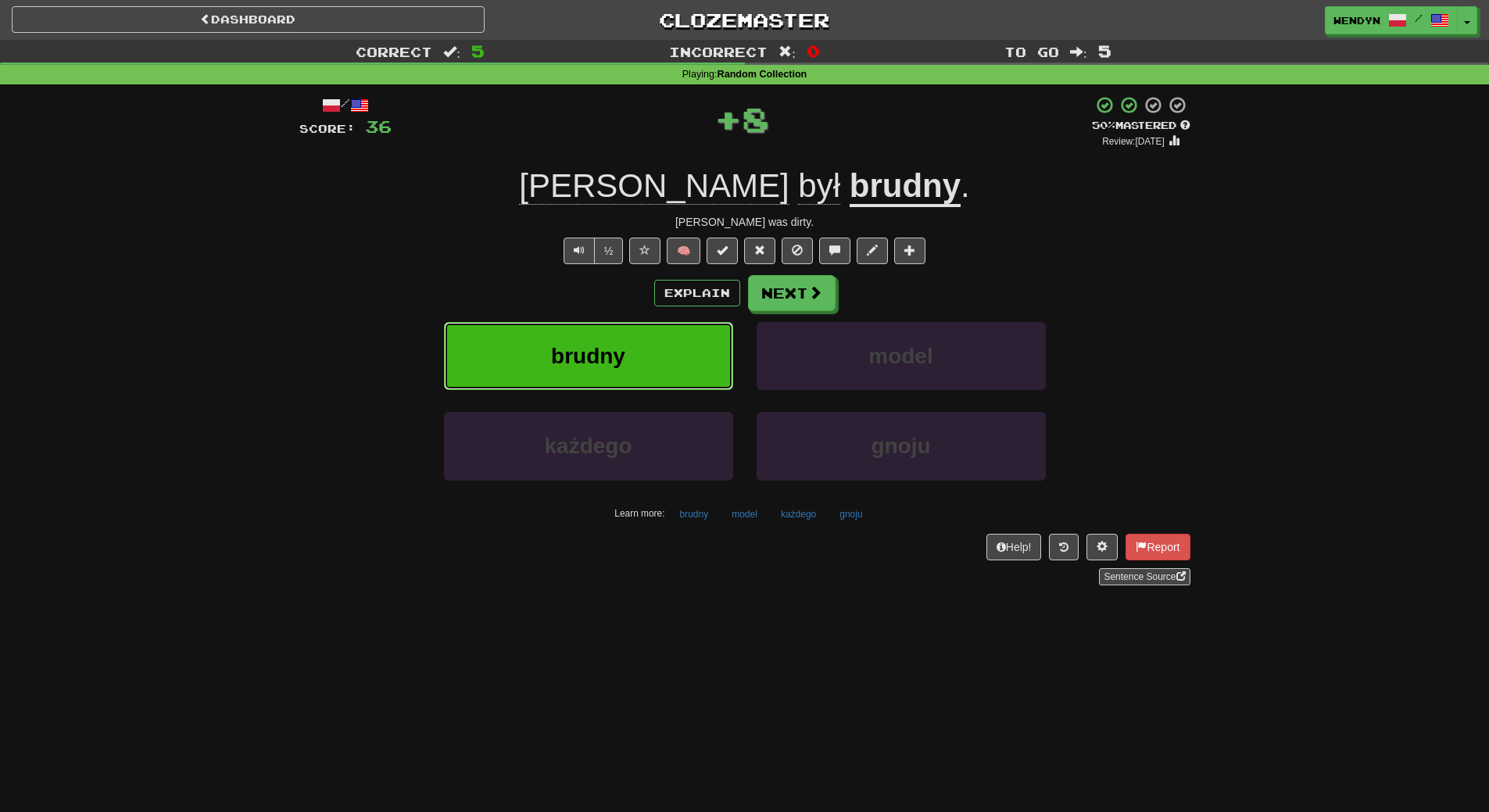
click at [661, 348] on button "brudny" at bounding box center [588, 356] width 289 height 68
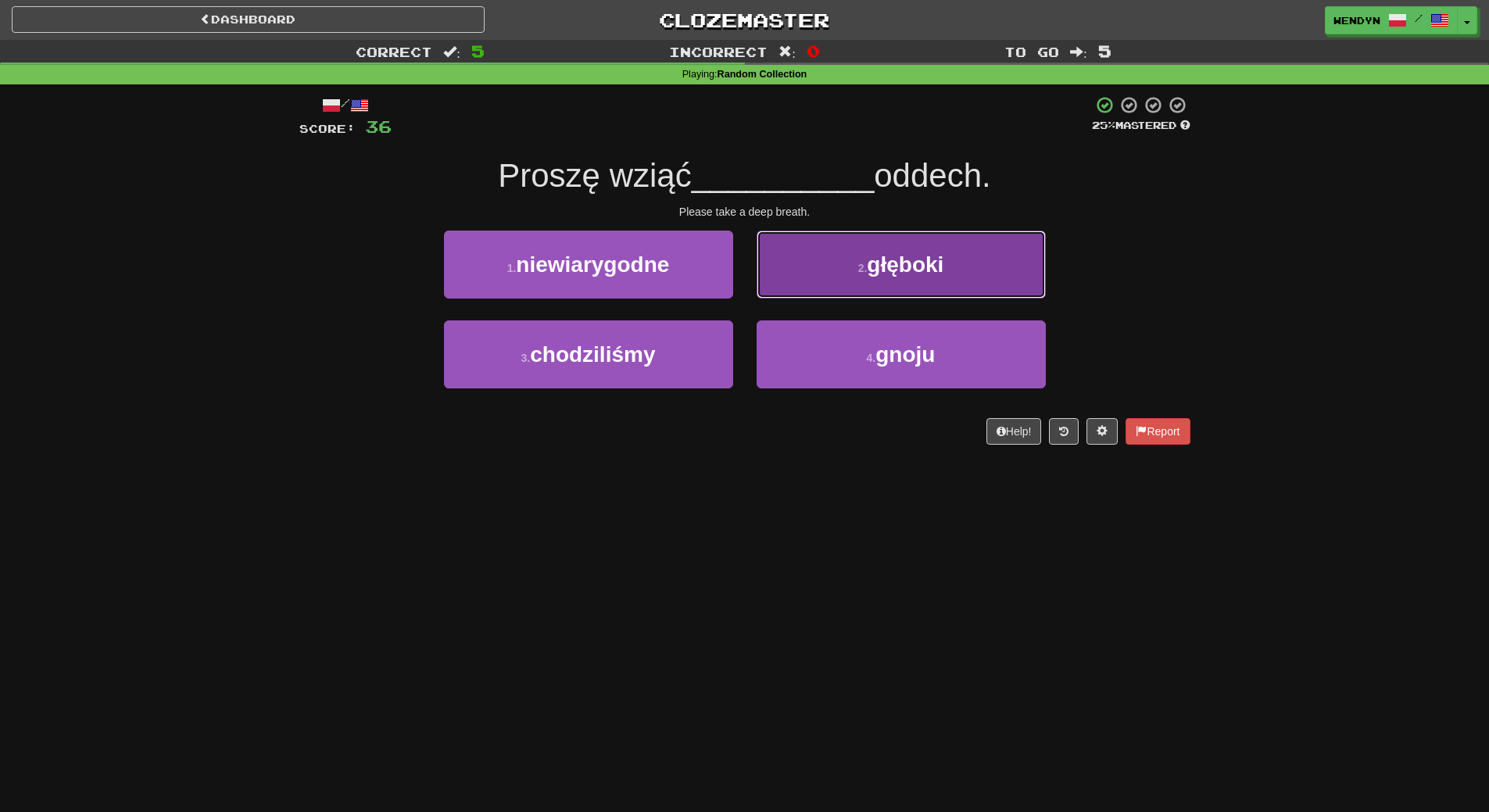
click at [929, 268] on span "głęboki" at bounding box center [905, 264] width 77 height 24
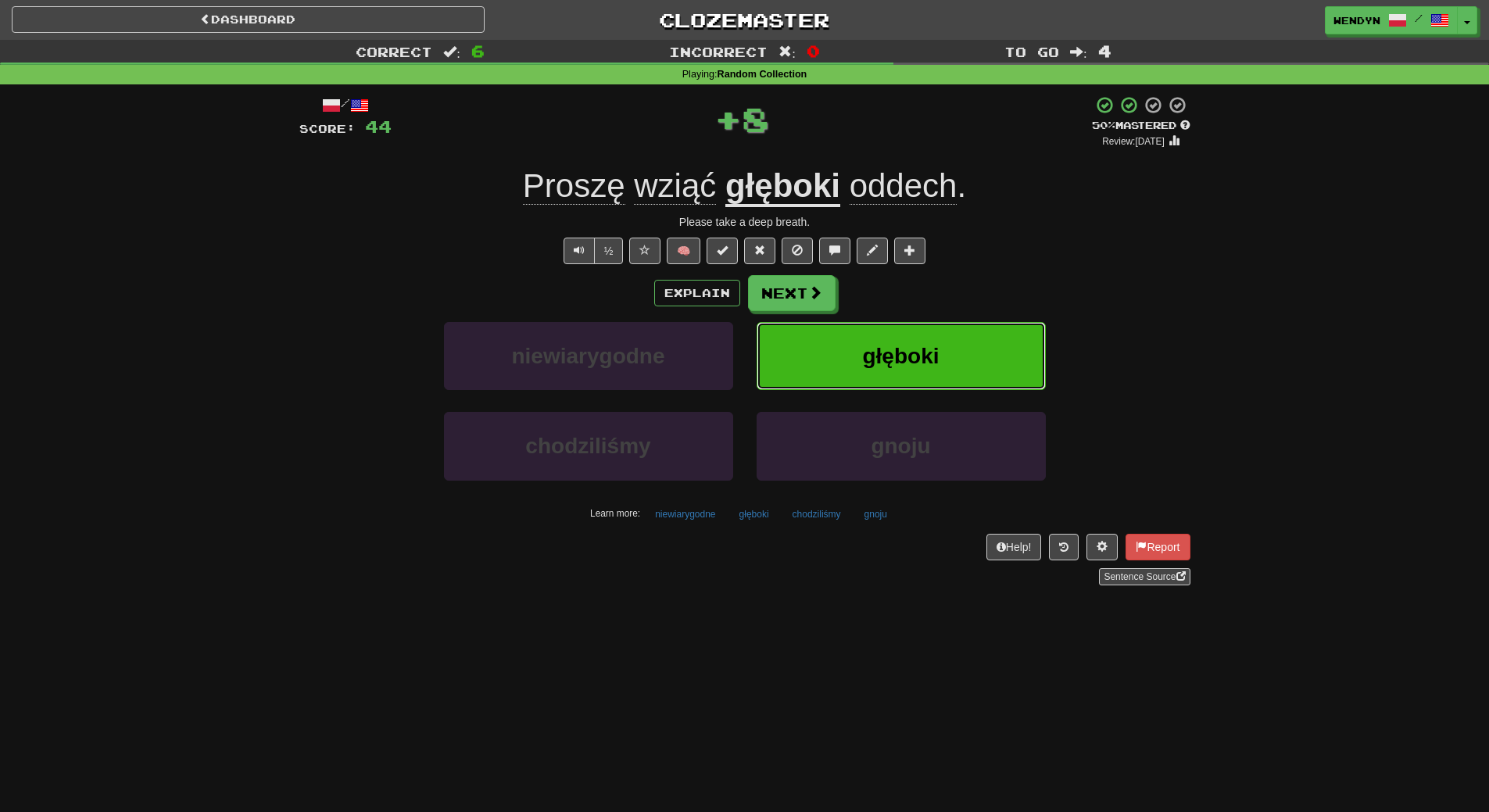
click at [934, 348] on span "głęboki" at bounding box center [901, 356] width 77 height 24
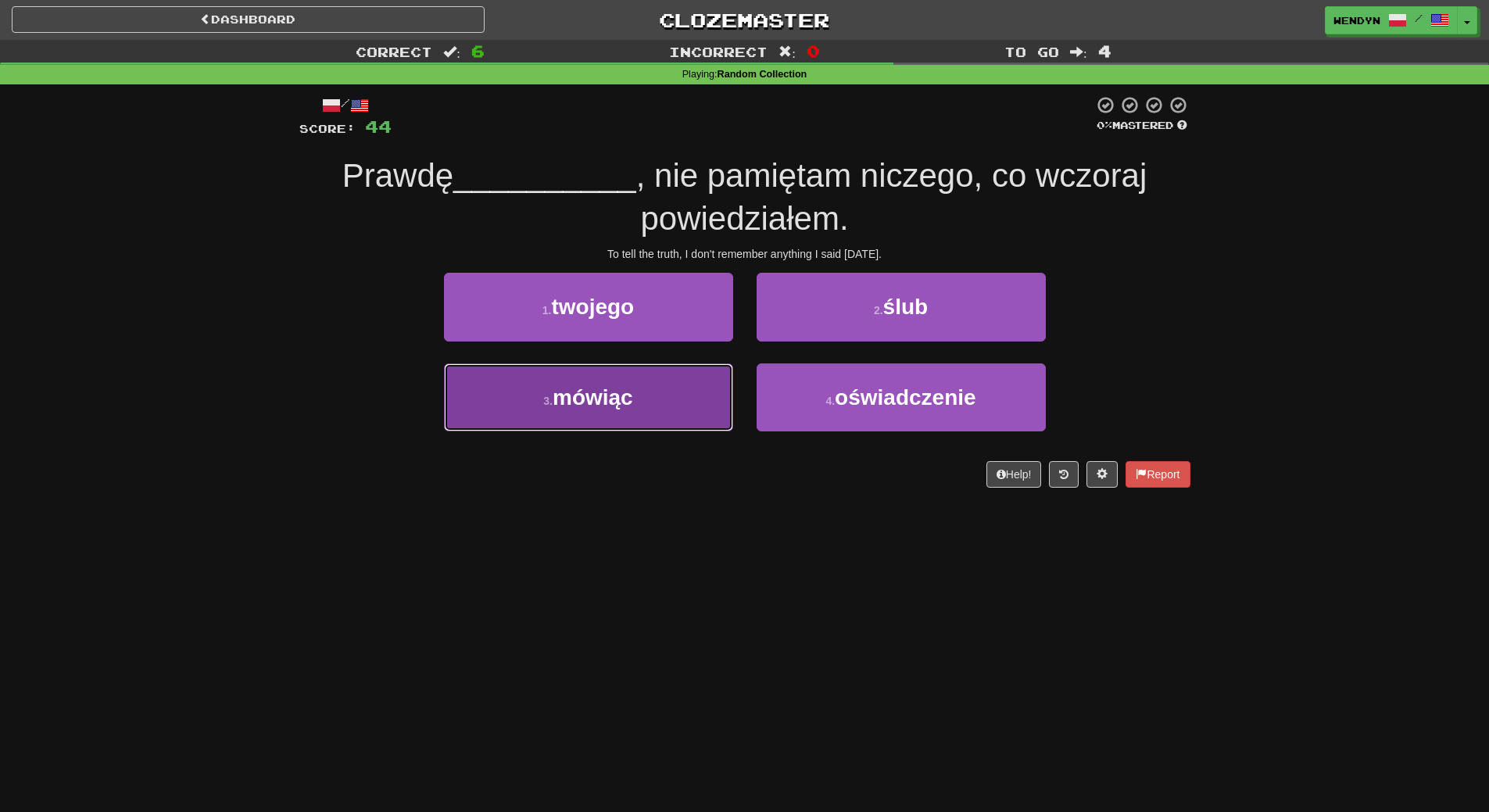
click at [662, 428] on button "3 . mówiąc" at bounding box center [588, 397] width 289 height 68
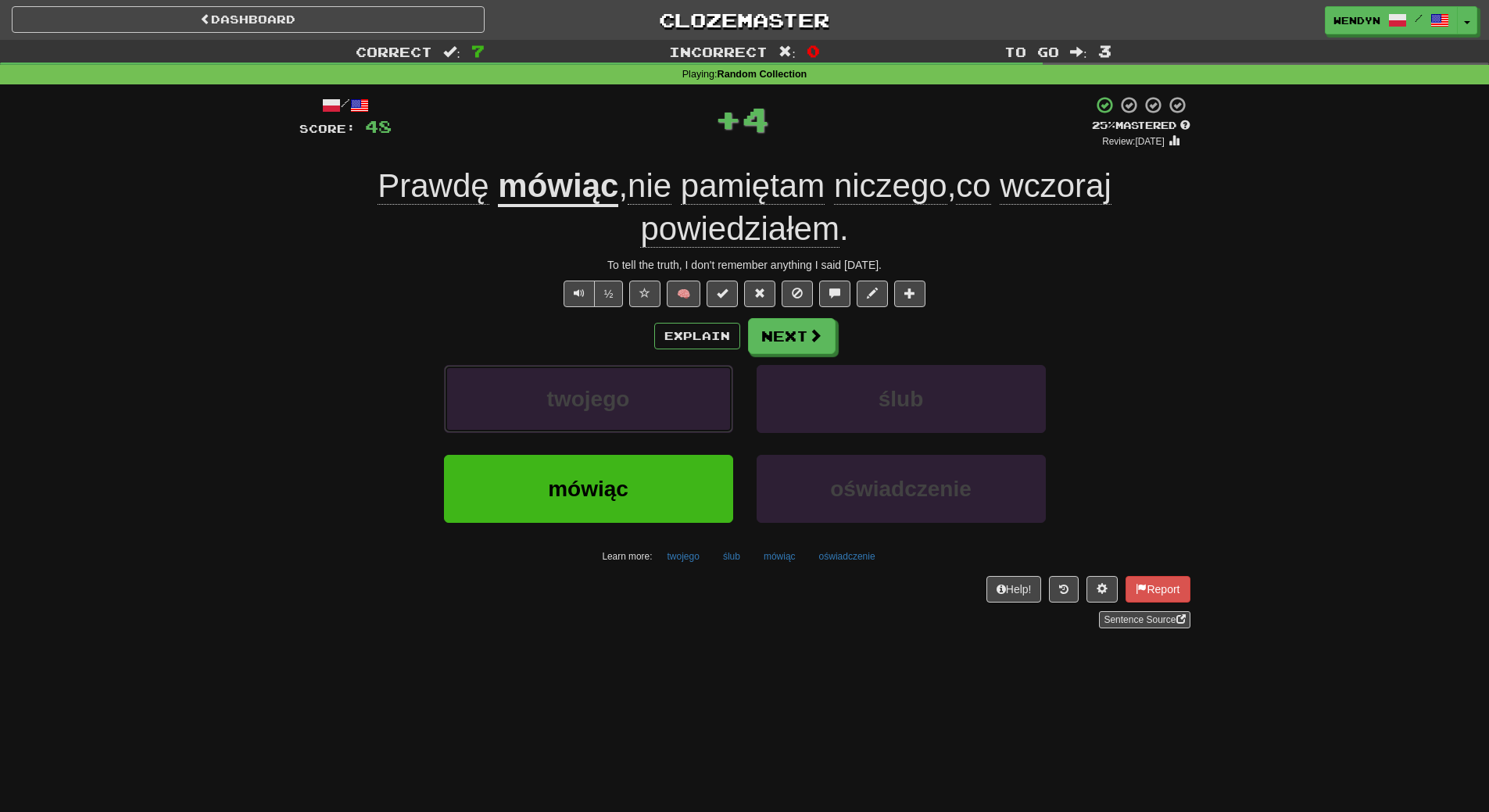
click at [662, 428] on button "twojego" at bounding box center [588, 399] width 289 height 68
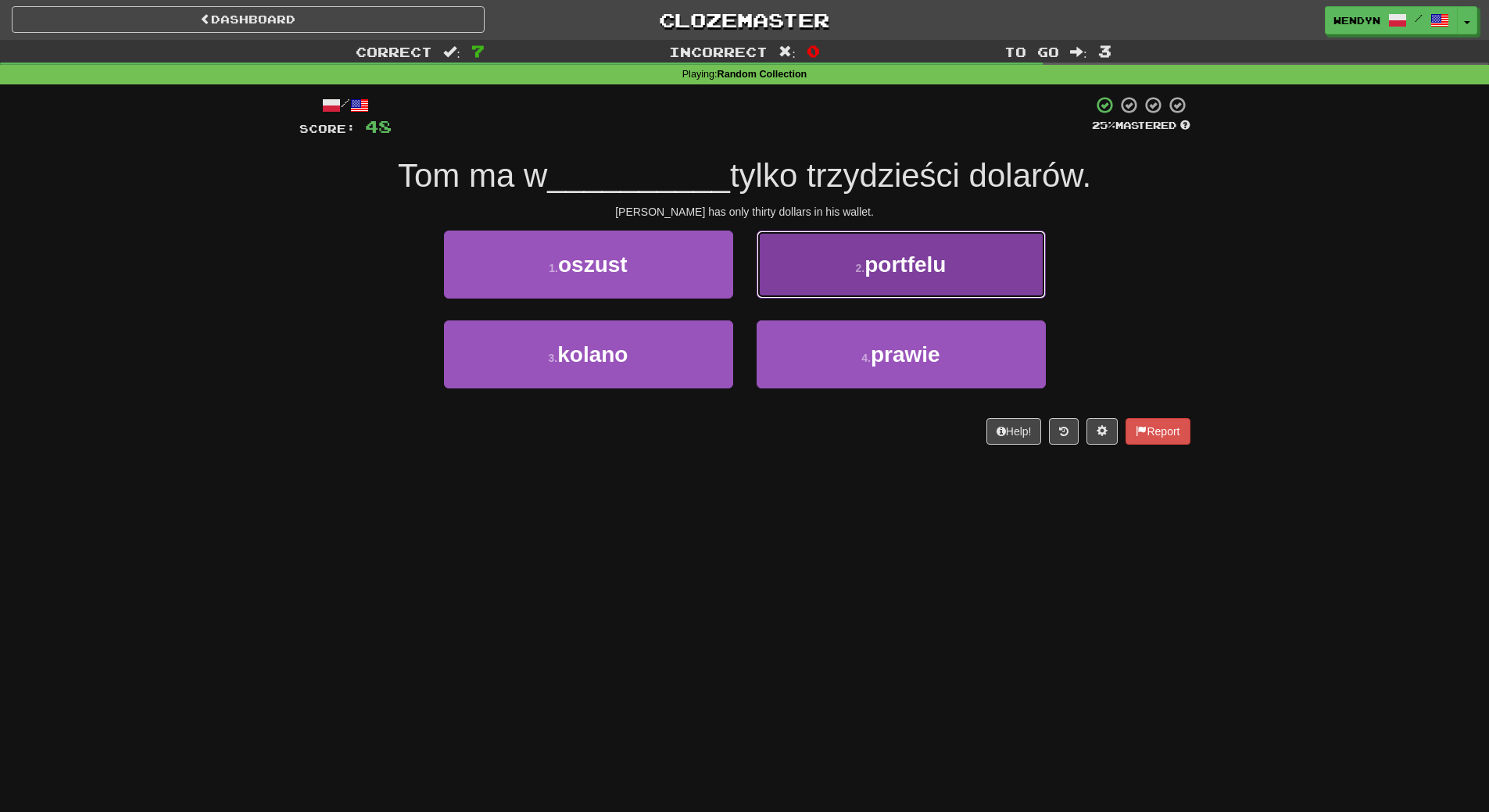
click at [900, 285] on button "2 . portfelu" at bounding box center [901, 265] width 289 height 68
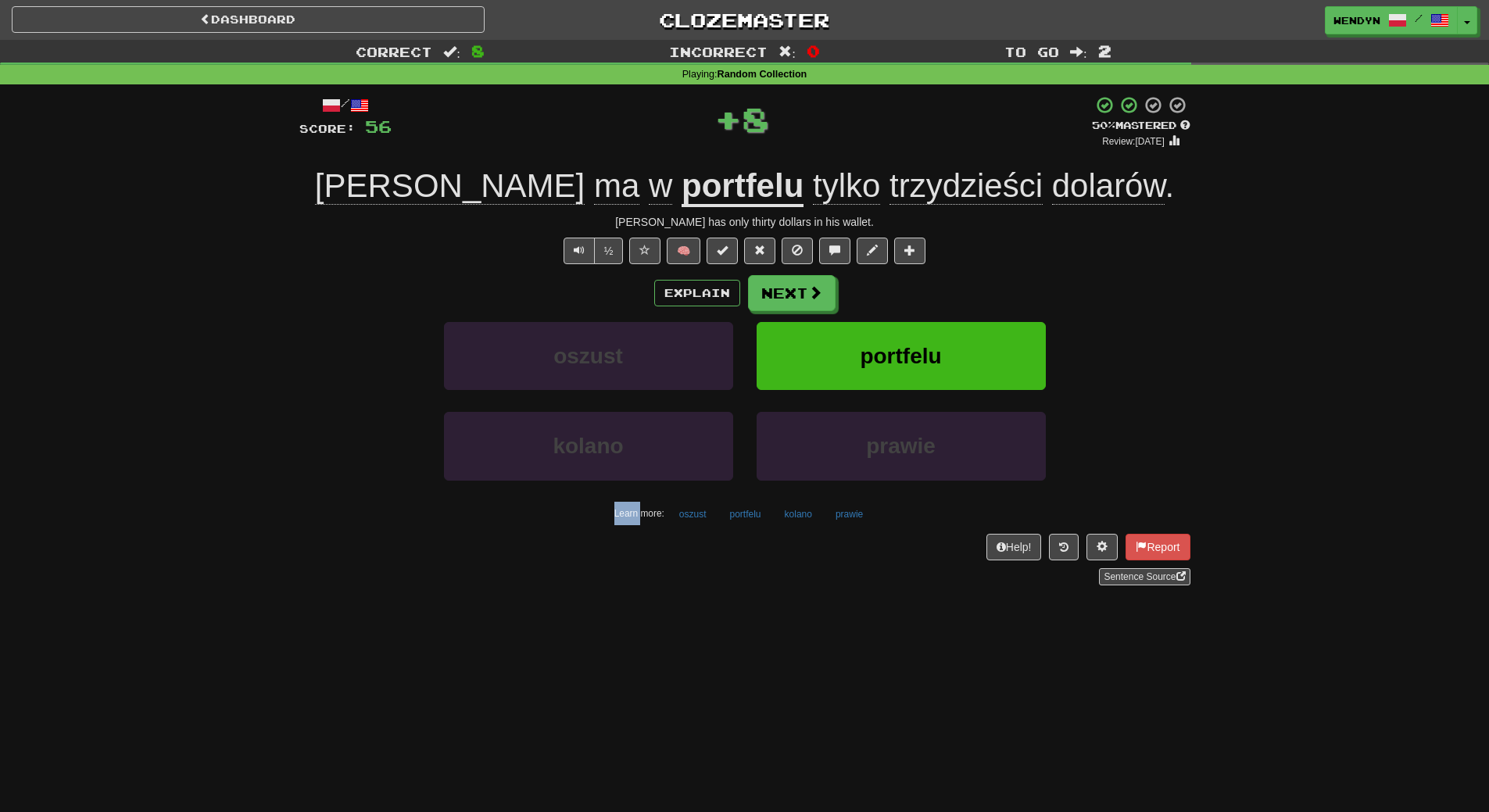
click at [900, 285] on div "Explain Next" at bounding box center [744, 293] width 891 height 36
click at [899, 344] on span "portfelu" at bounding box center [900, 356] width 81 height 24
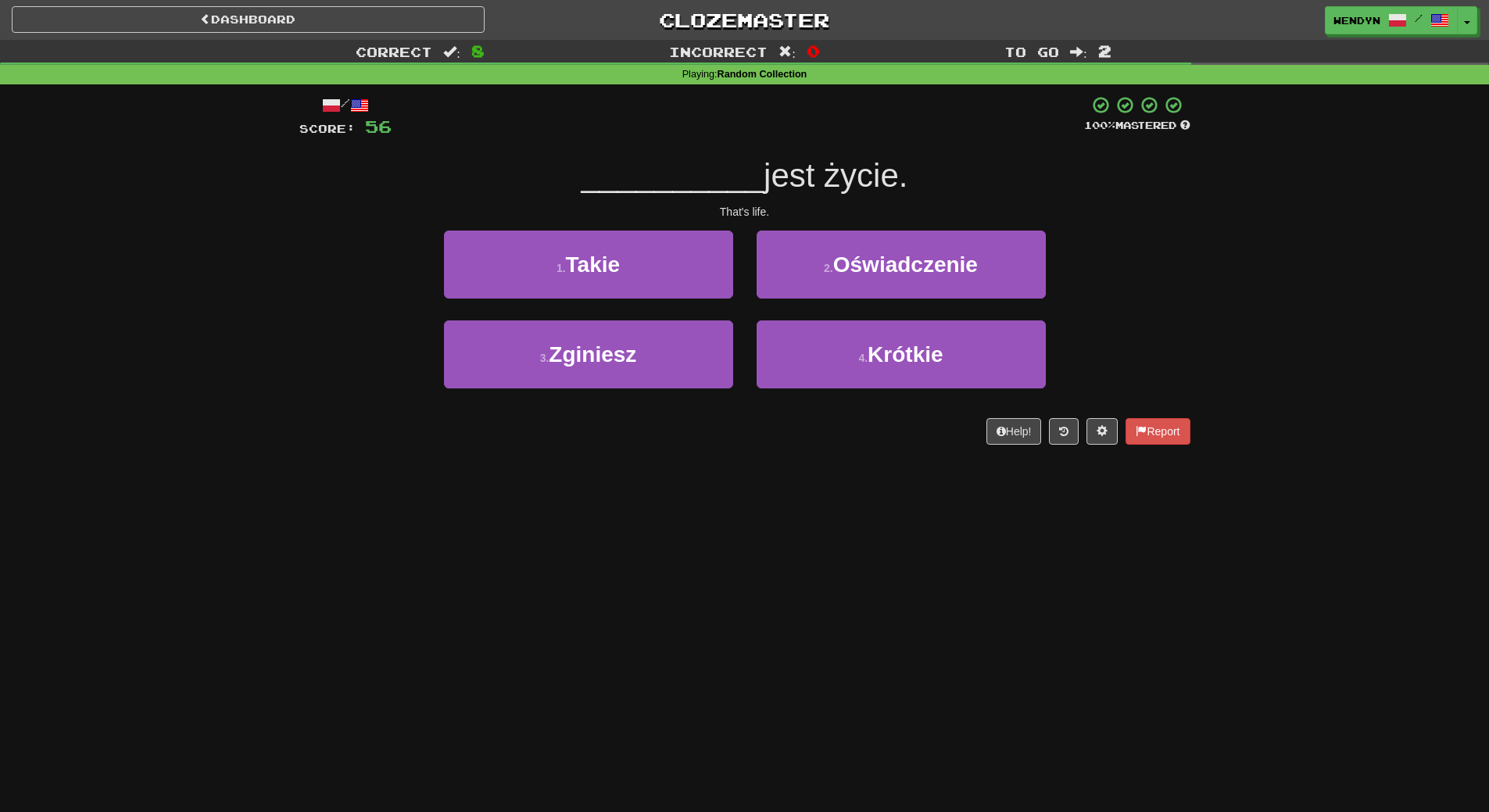
click at [759, 489] on div "Dashboard Clozemaster WendyN / Toggle Dropdown Dashboard Leaderboard Activity F…" at bounding box center [744, 406] width 1489 height 812
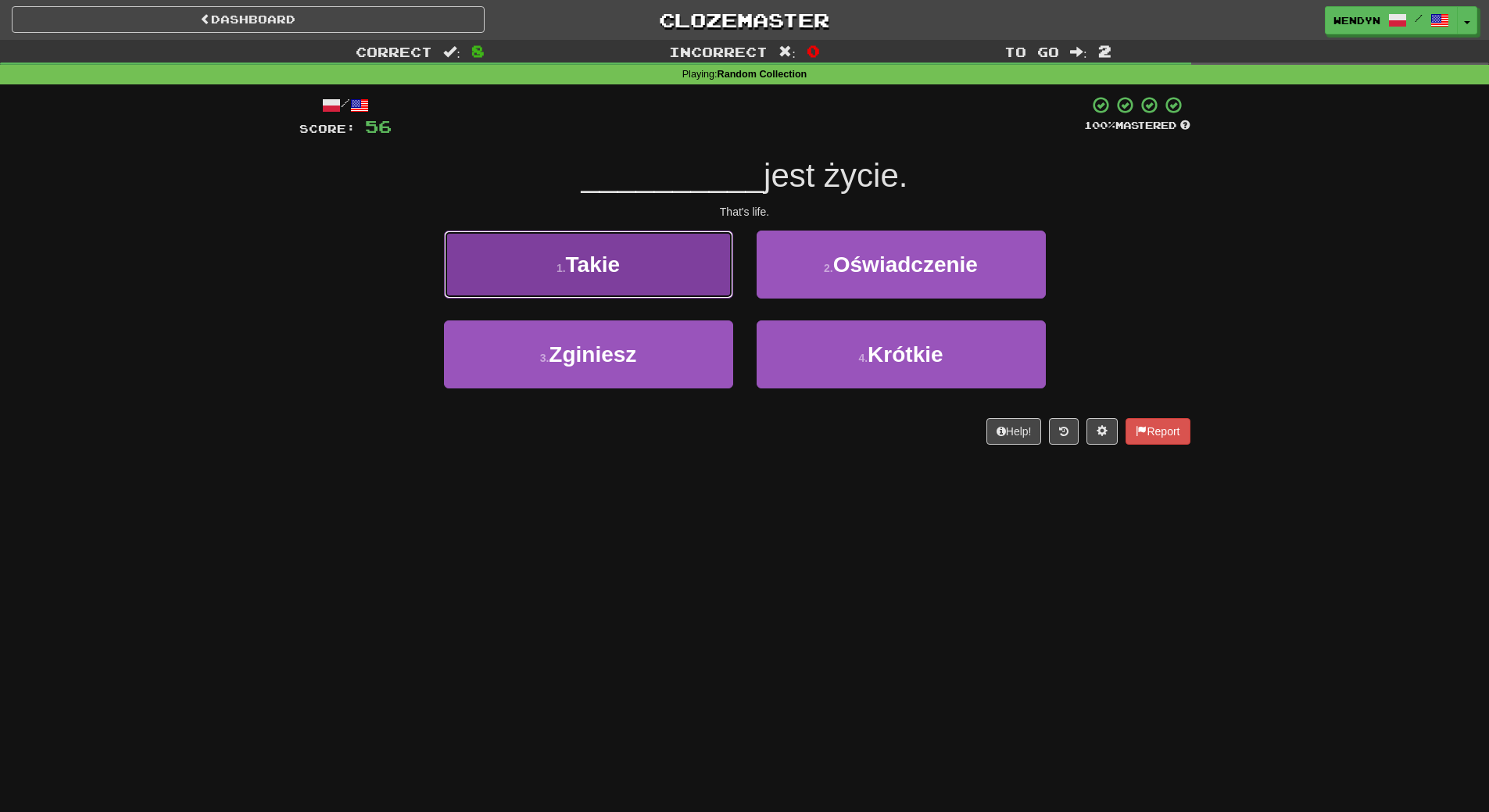
click at [668, 274] on button "1 . Takie" at bounding box center [588, 265] width 289 height 68
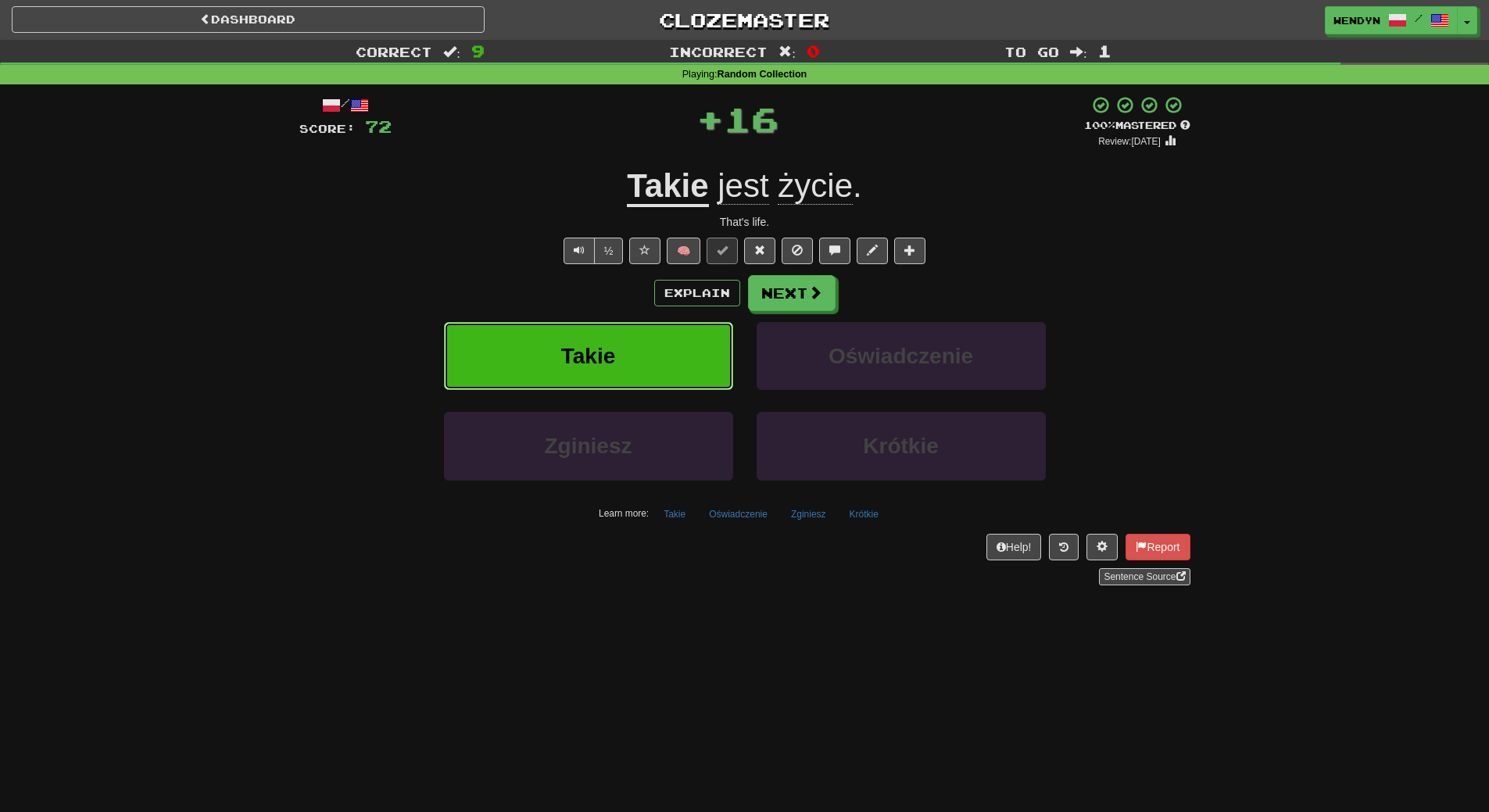
click at [650, 351] on button "Takie" at bounding box center [588, 356] width 289 height 68
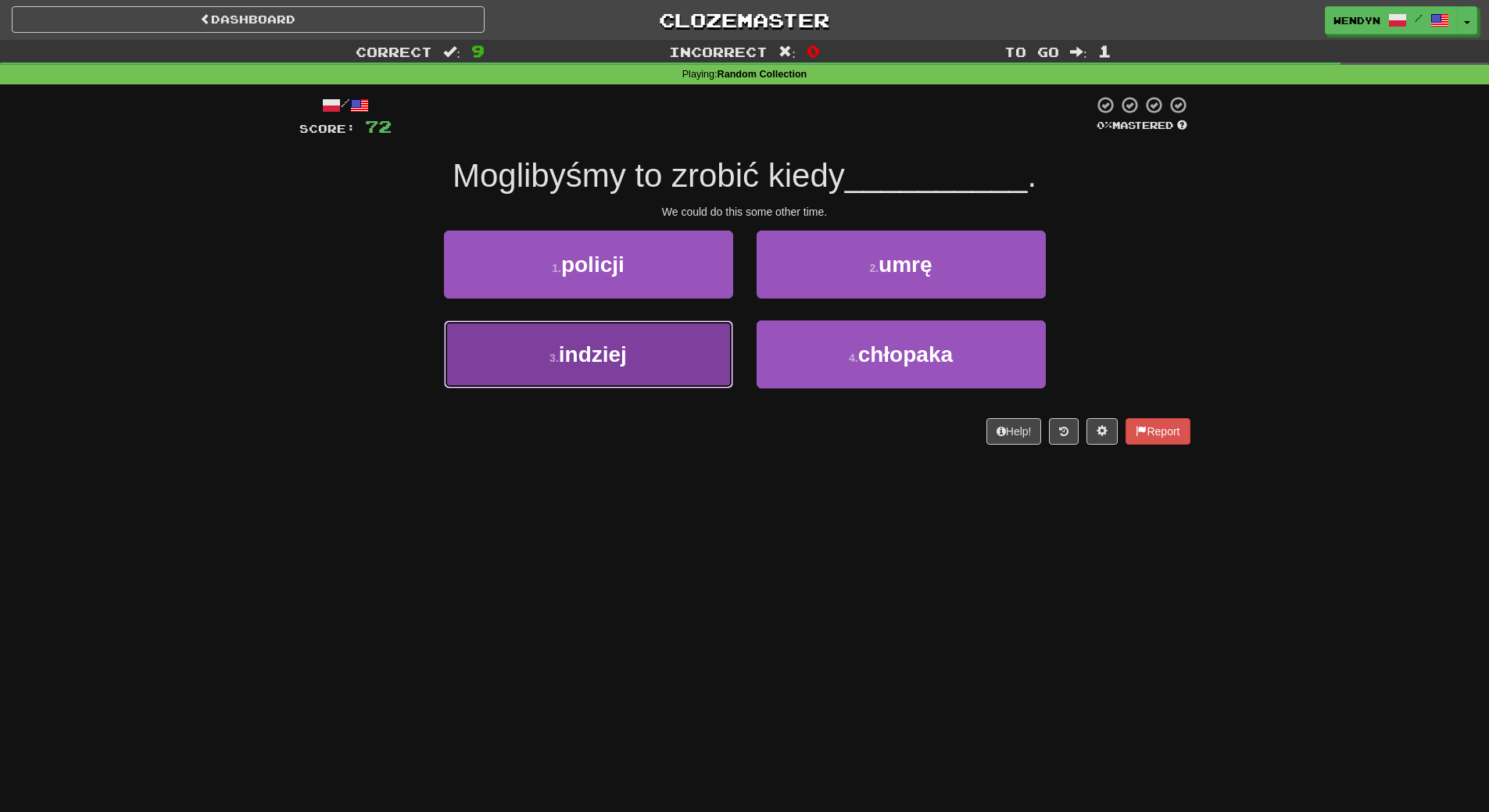
click at [609, 373] on button "3 . indziej" at bounding box center [588, 355] width 289 height 68
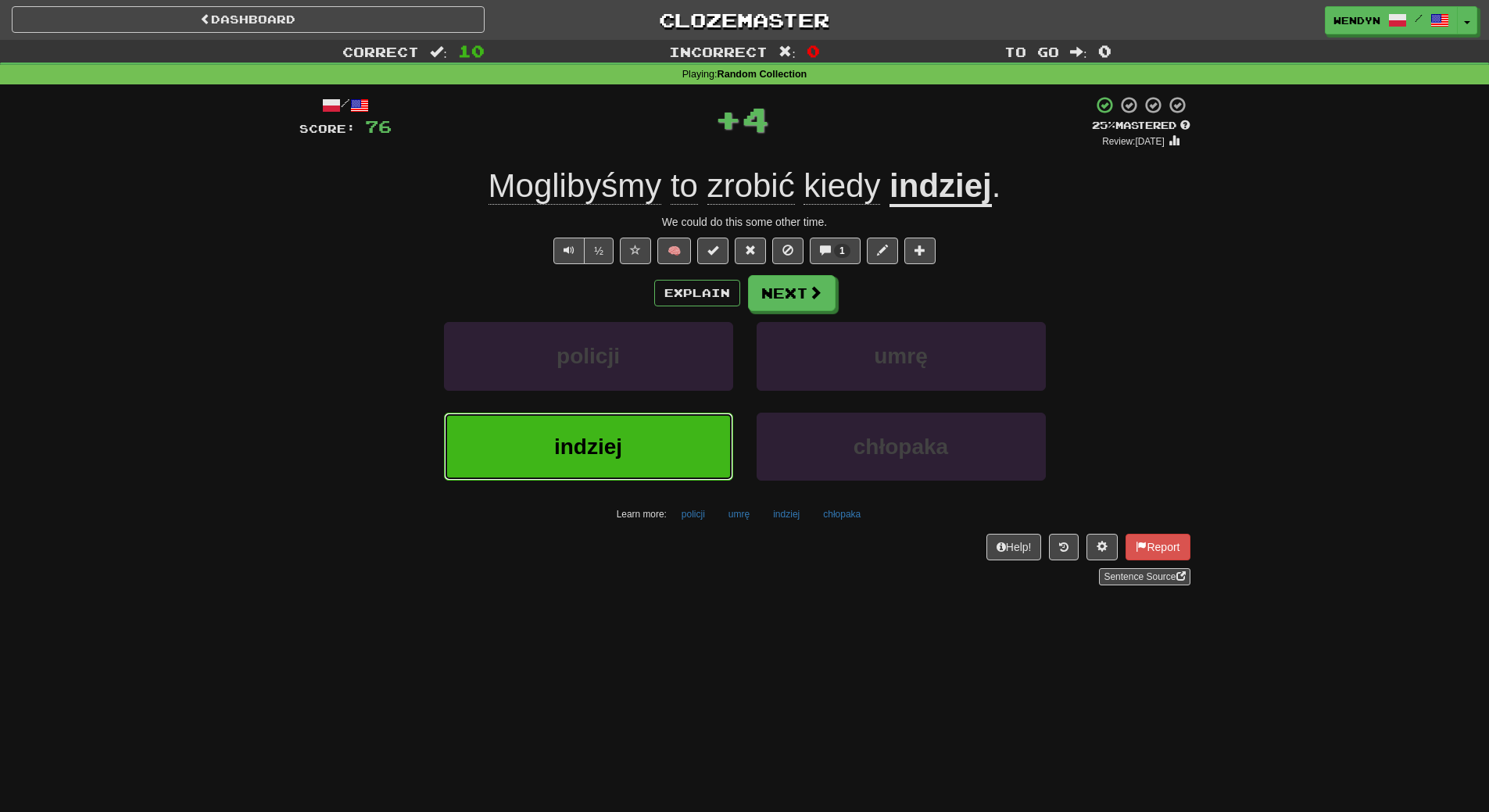
click at [608, 449] on span "indziej" at bounding box center [588, 446] width 68 height 24
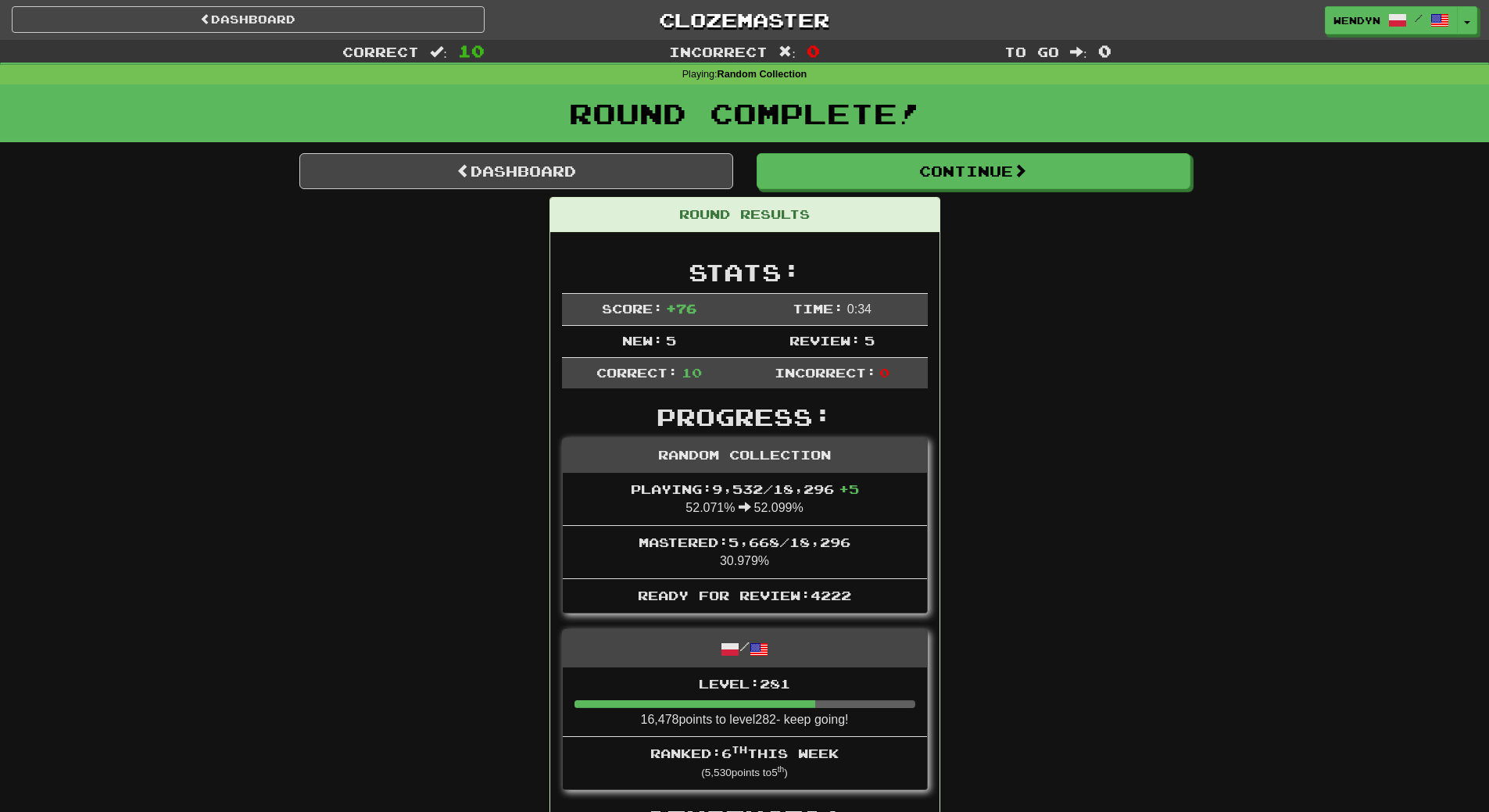
click at [644, 141] on div "Round Complete!" at bounding box center [744, 114] width 1489 height 58
click at [642, 161] on link "Dashboard" at bounding box center [515, 171] width 433 height 36
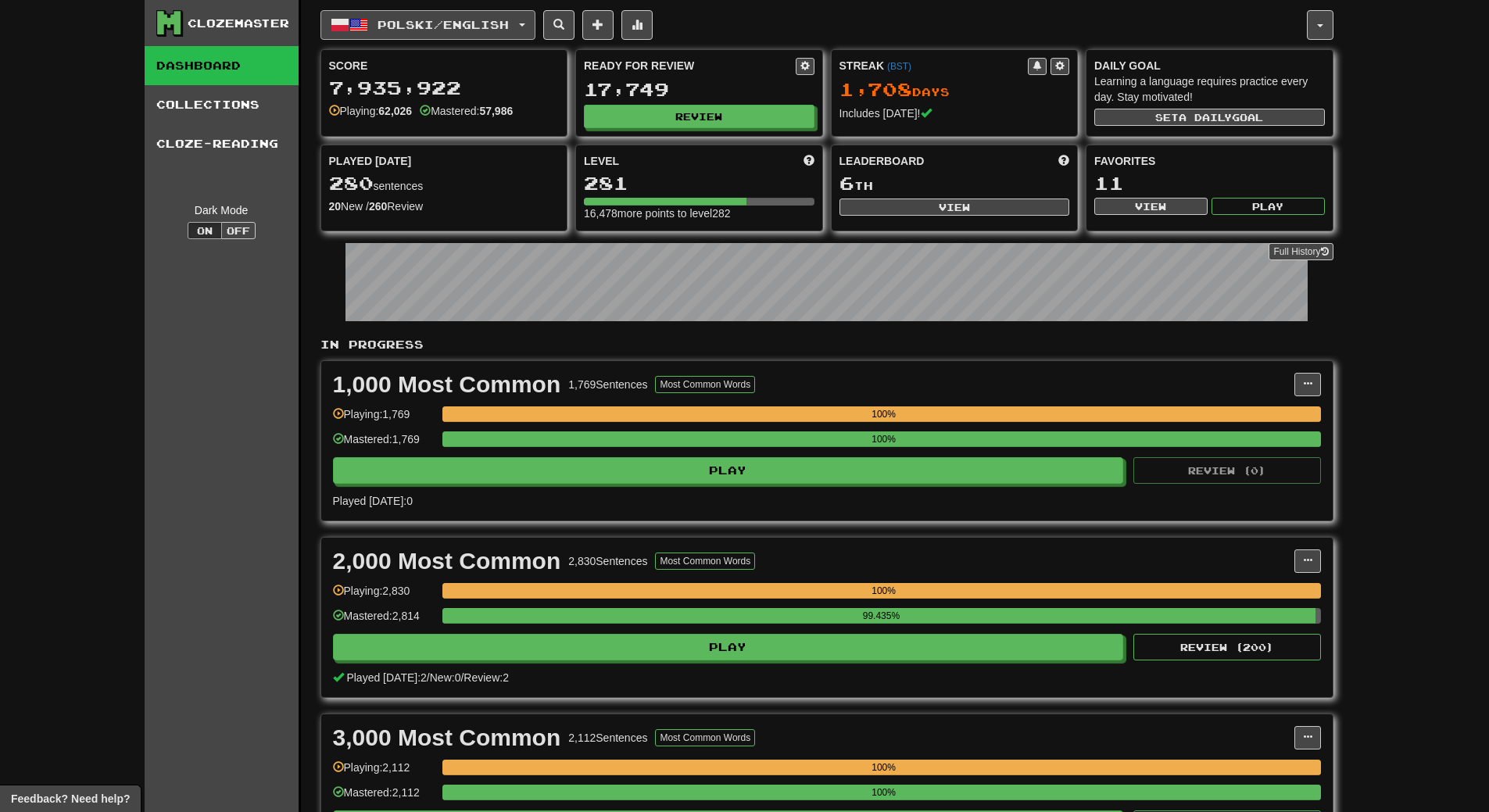
click at [523, 31] on button "Polski / English" at bounding box center [427, 25] width 215 height 30
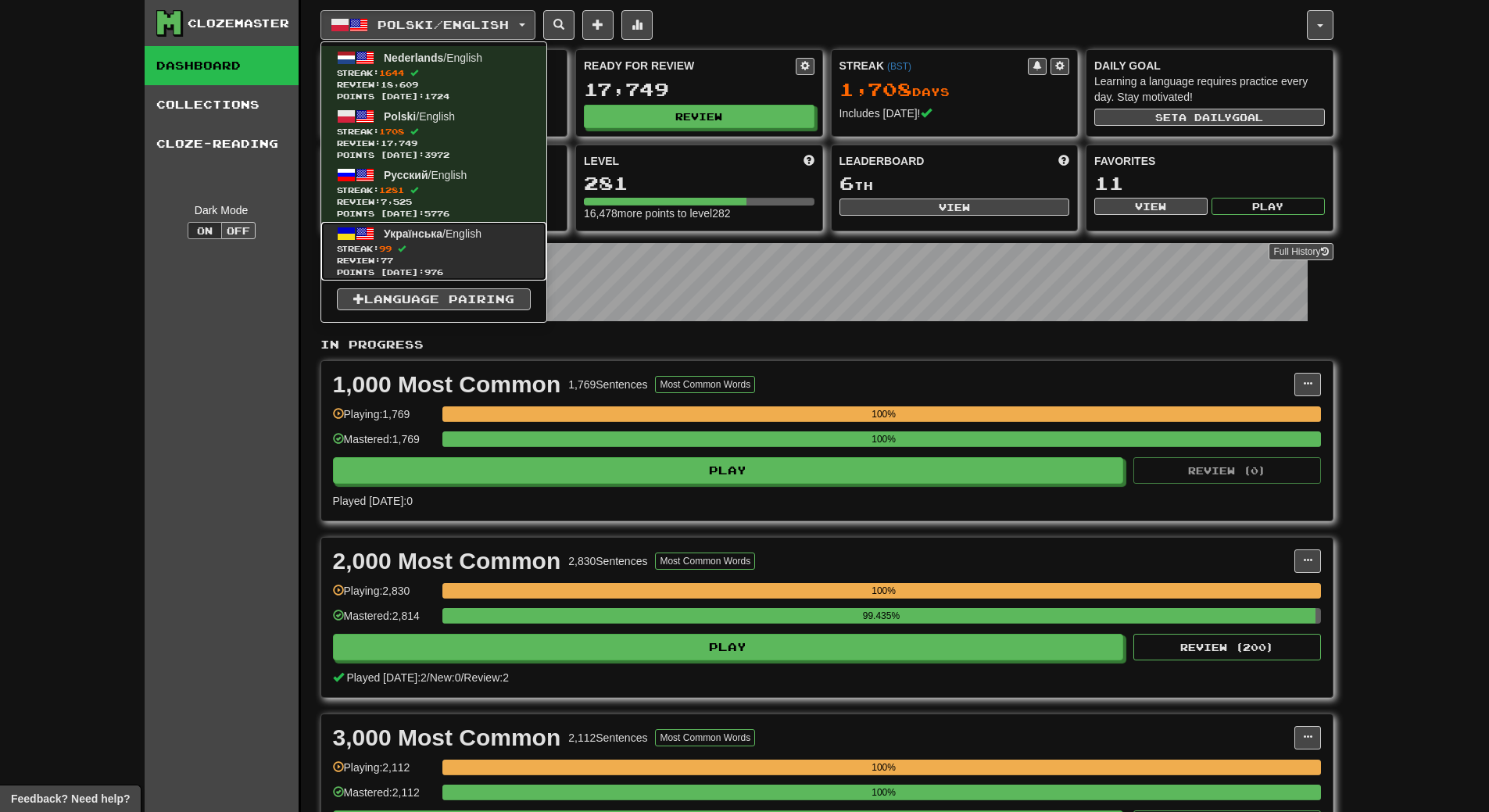
click at [481, 261] on span "Review: 77" at bounding box center [433, 261] width 194 height 12
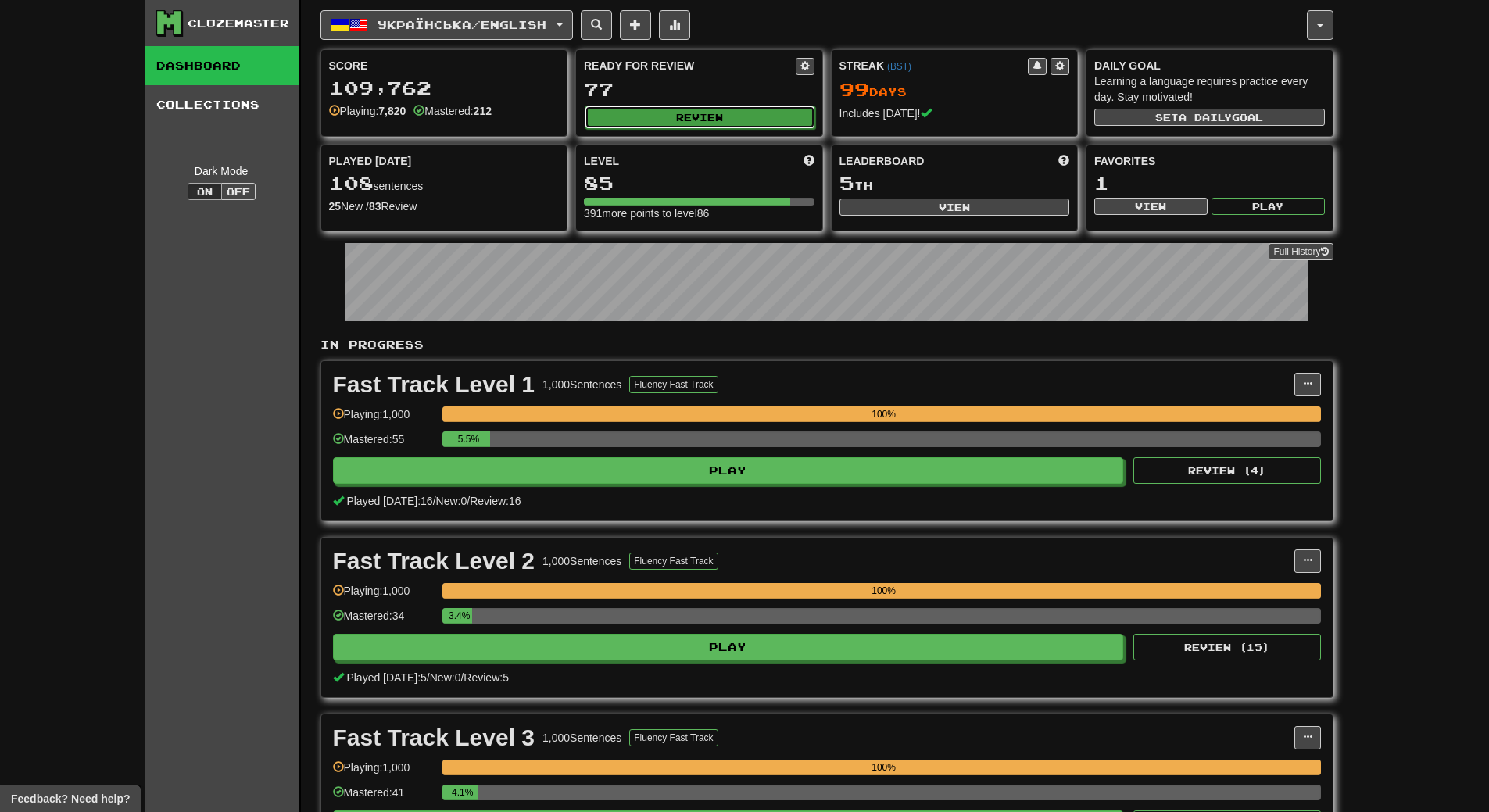
click at [721, 109] on button "Review" at bounding box center [700, 116] width 231 height 23
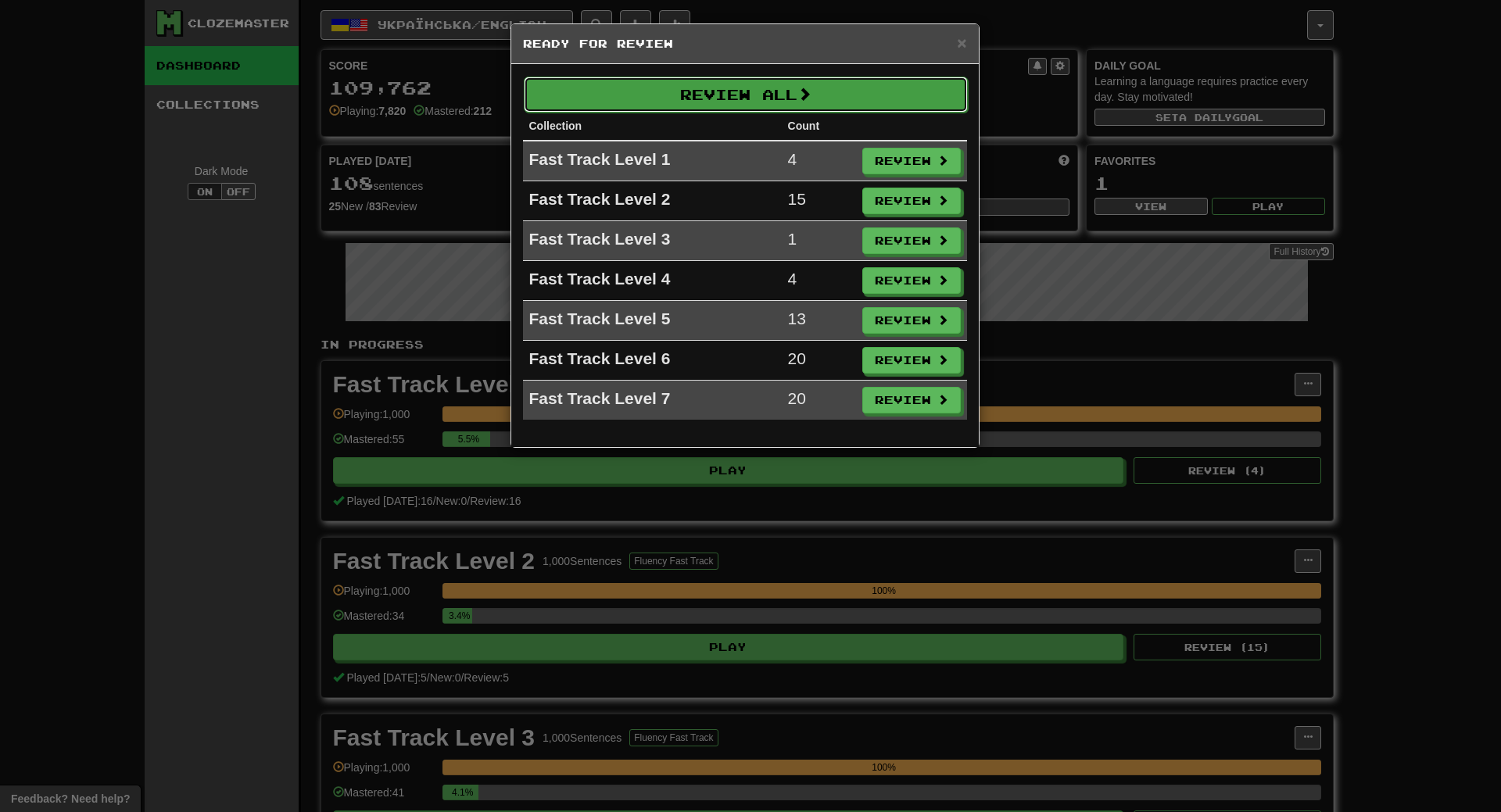
click at [745, 104] on button "Review All" at bounding box center [745, 95] width 444 height 36
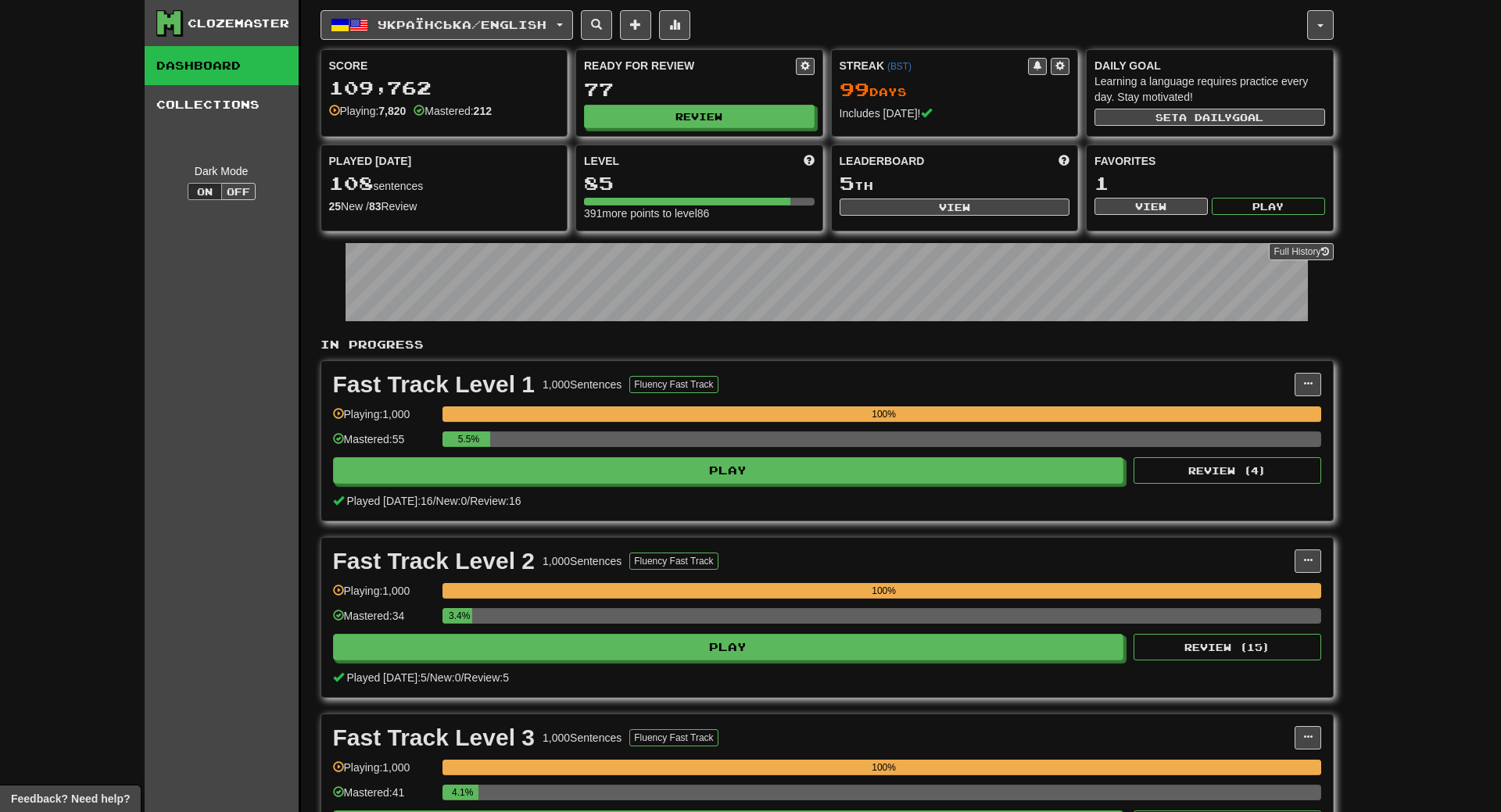
select select "**"
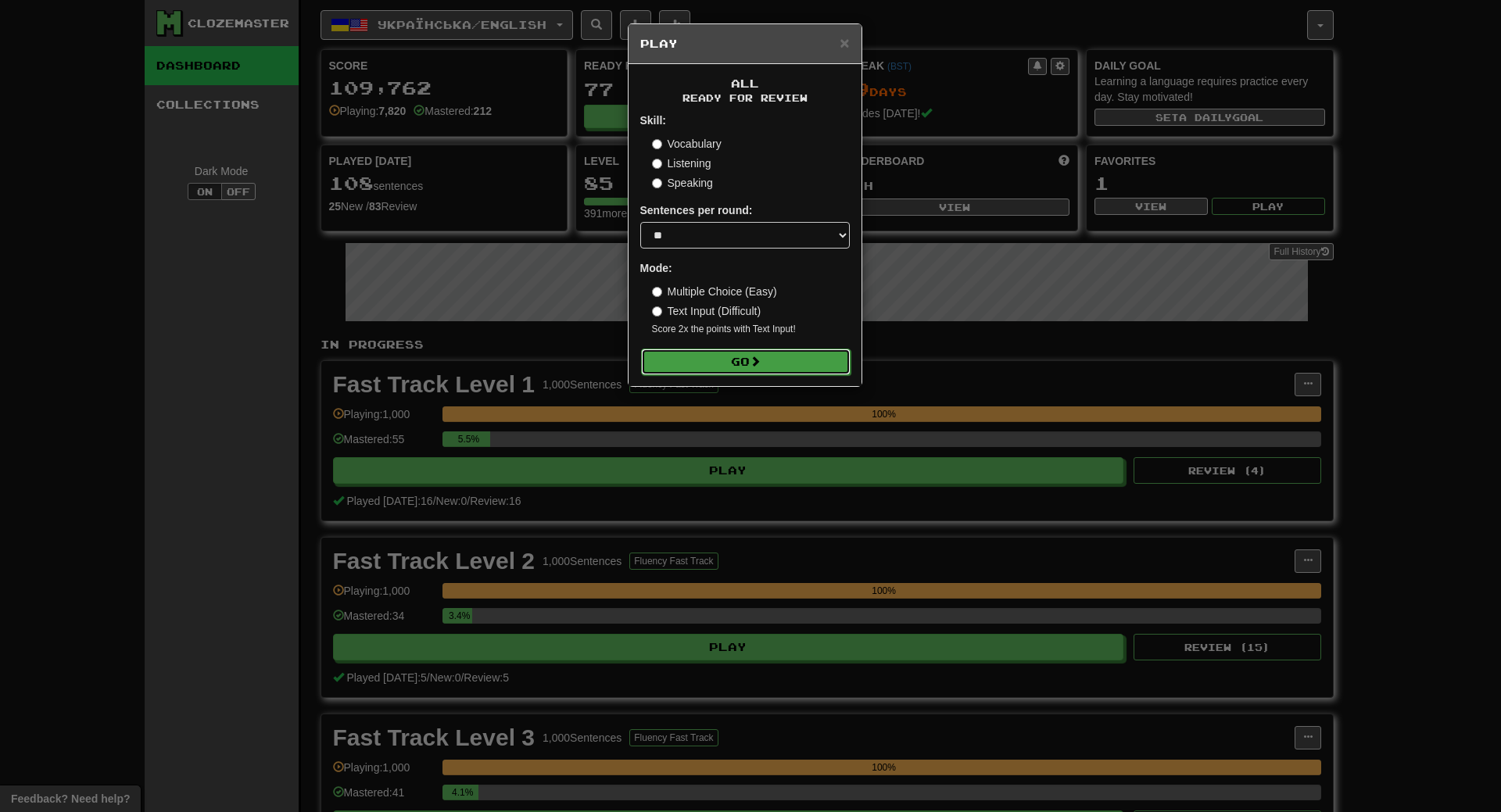
click at [786, 360] on button "Go" at bounding box center [745, 362] width 209 height 26
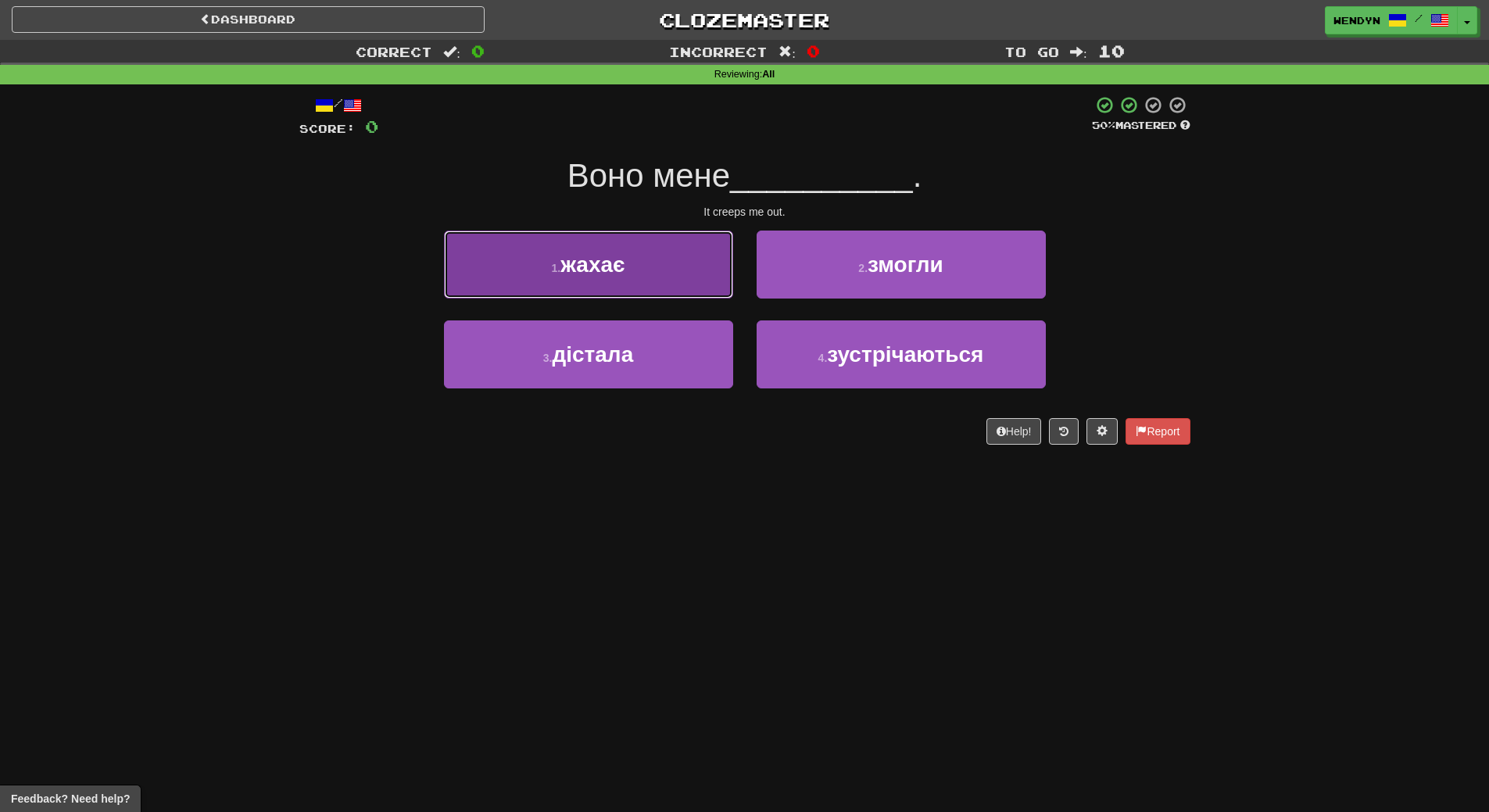
click at [666, 249] on button "1 . жахає" at bounding box center [588, 265] width 289 height 68
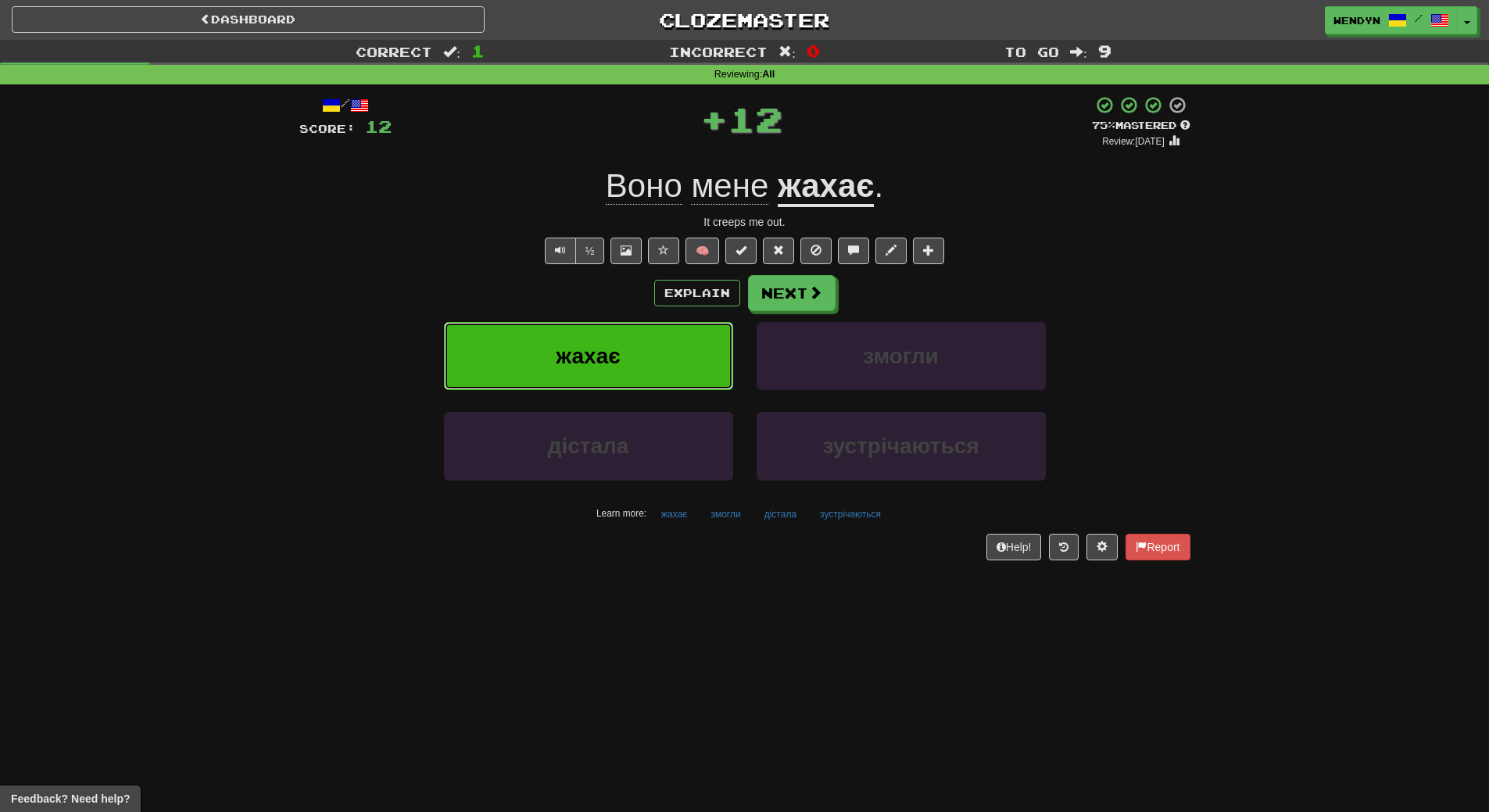
click at [664, 327] on button "жахає" at bounding box center [588, 356] width 289 height 68
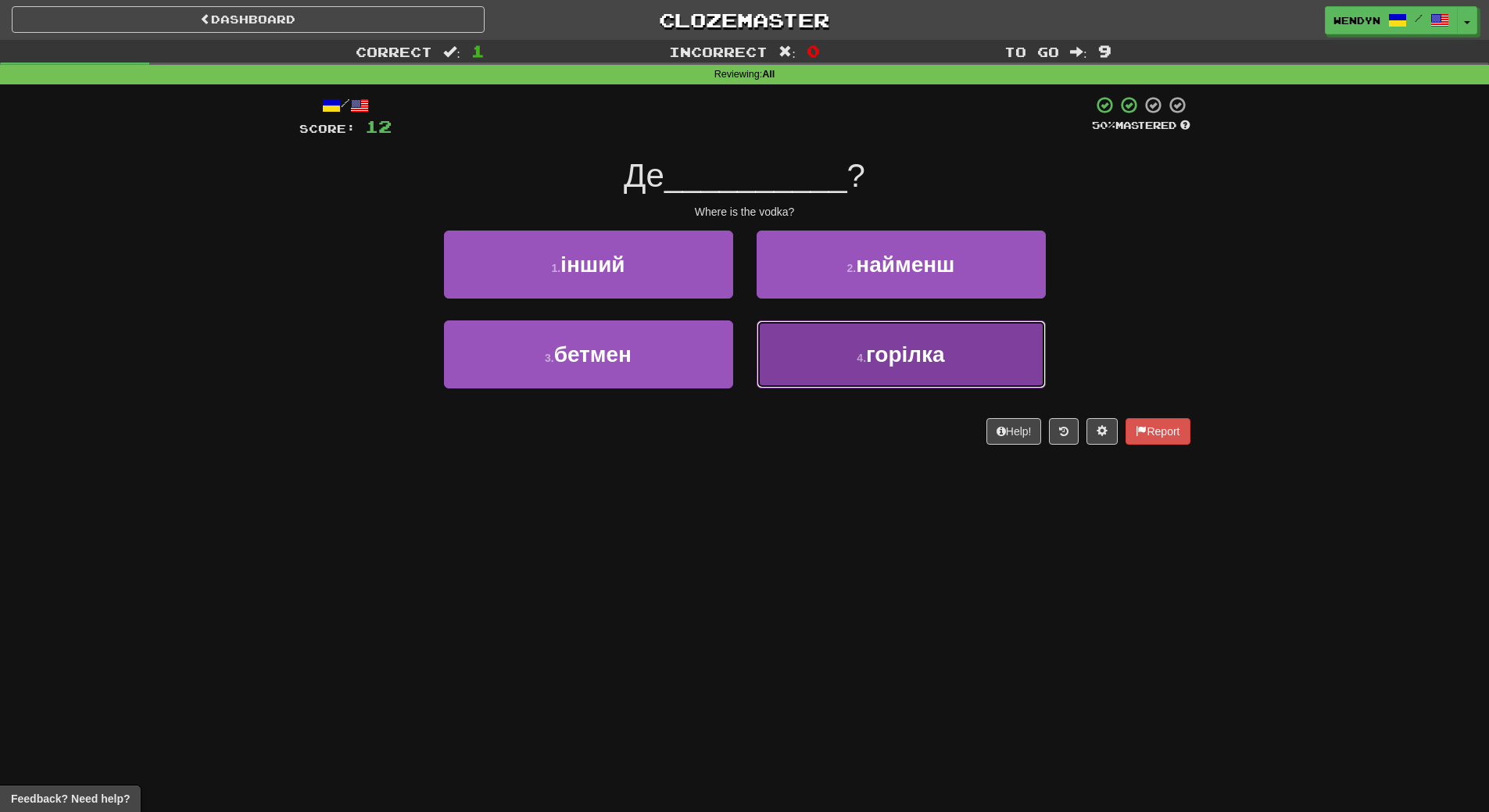
click at [850, 383] on button "4 . горілка" at bounding box center [901, 355] width 289 height 68
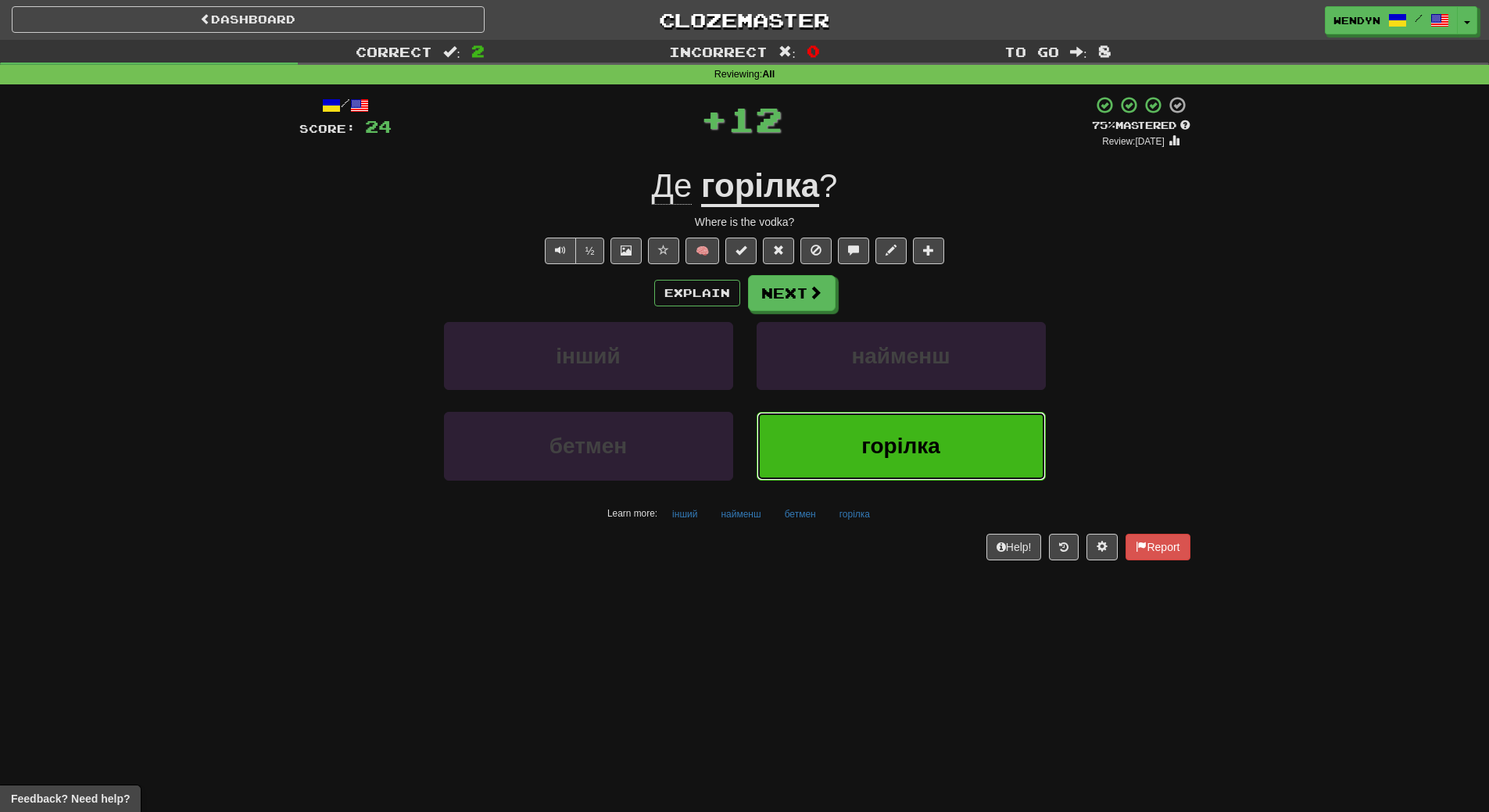
click at [852, 441] on button "горілка" at bounding box center [901, 446] width 289 height 68
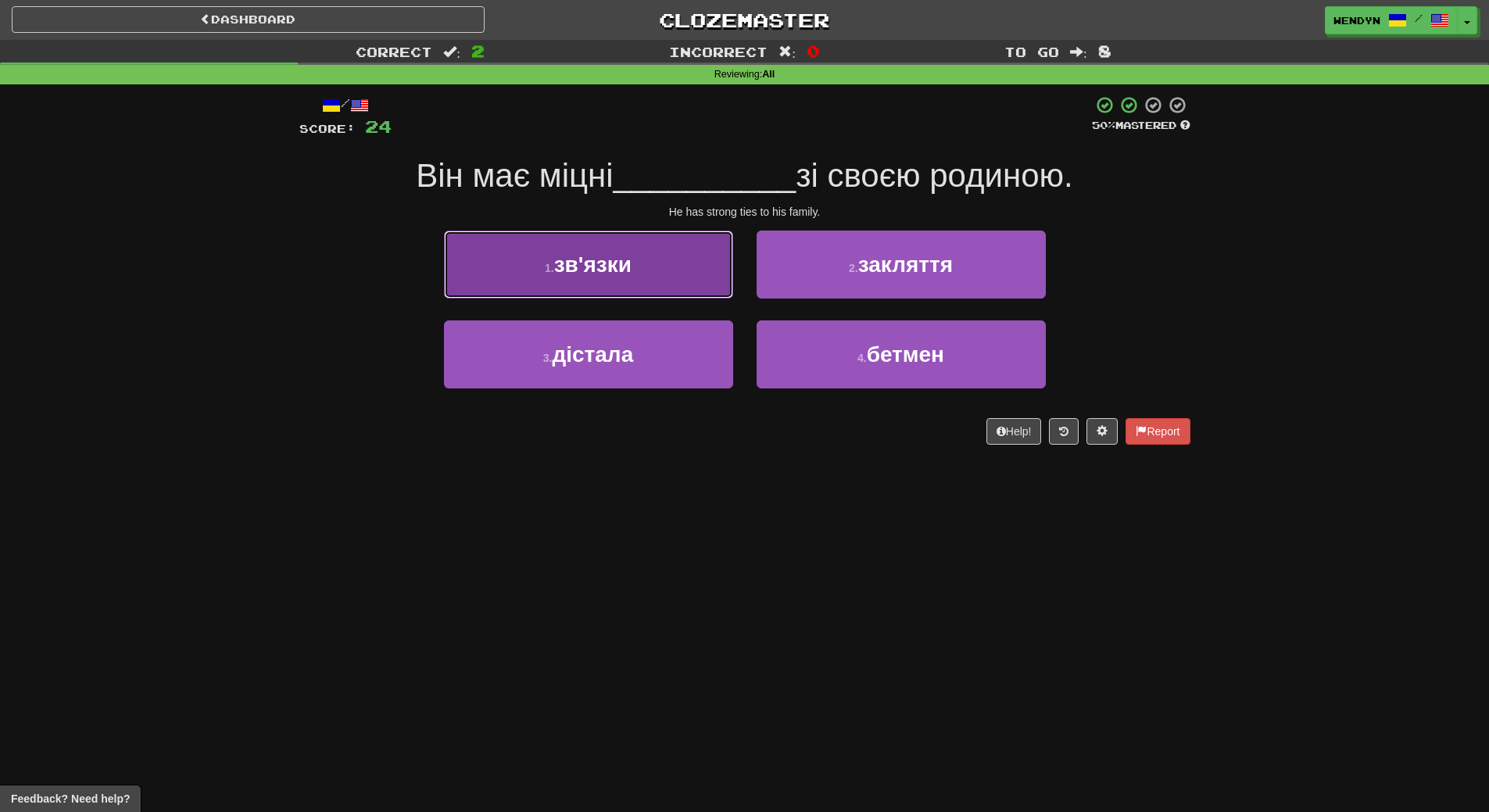
click at [647, 275] on button "1 . зв'язки" at bounding box center [588, 265] width 289 height 68
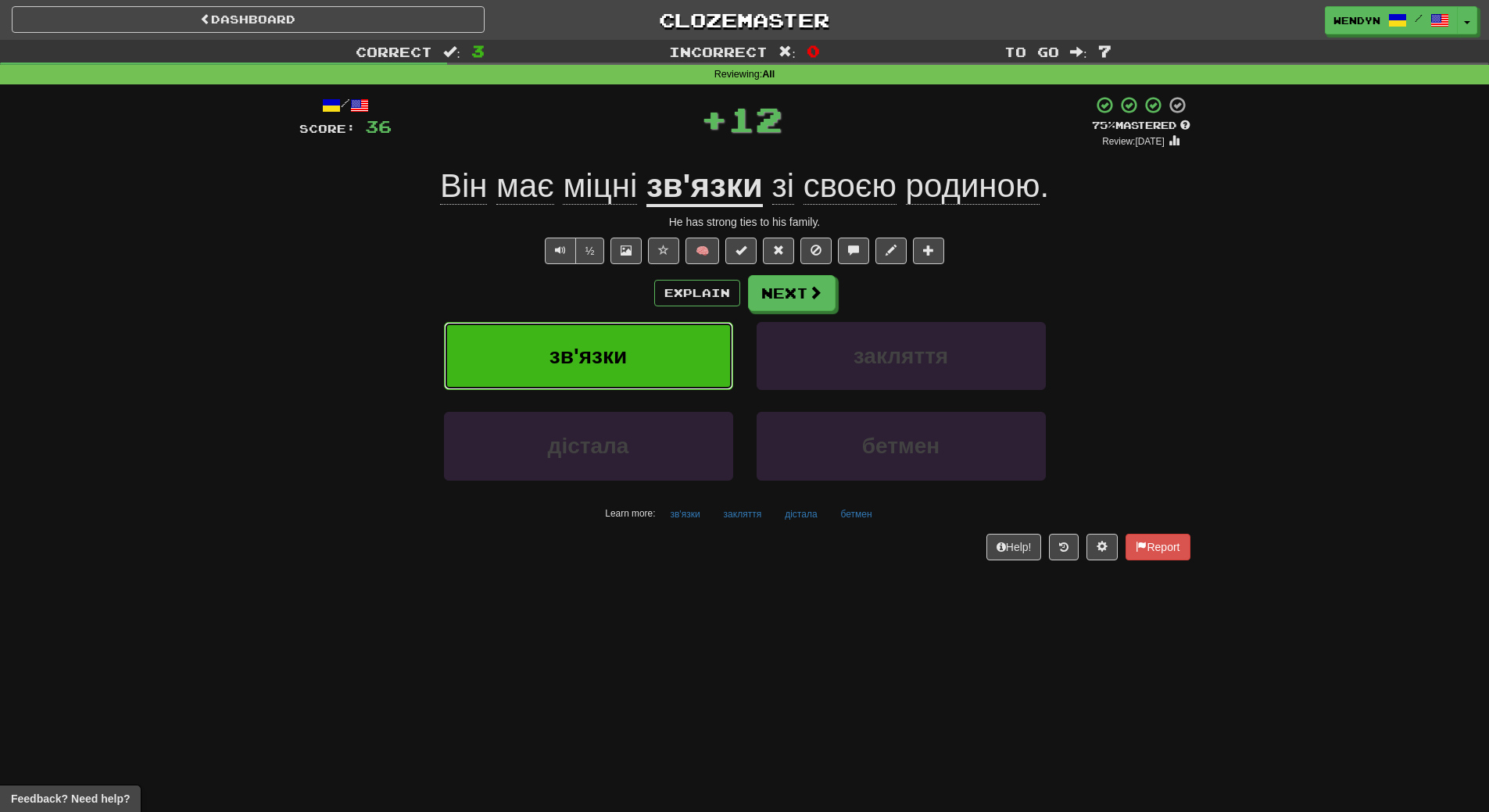
click at [645, 362] on button "зв'язки" at bounding box center [588, 356] width 289 height 68
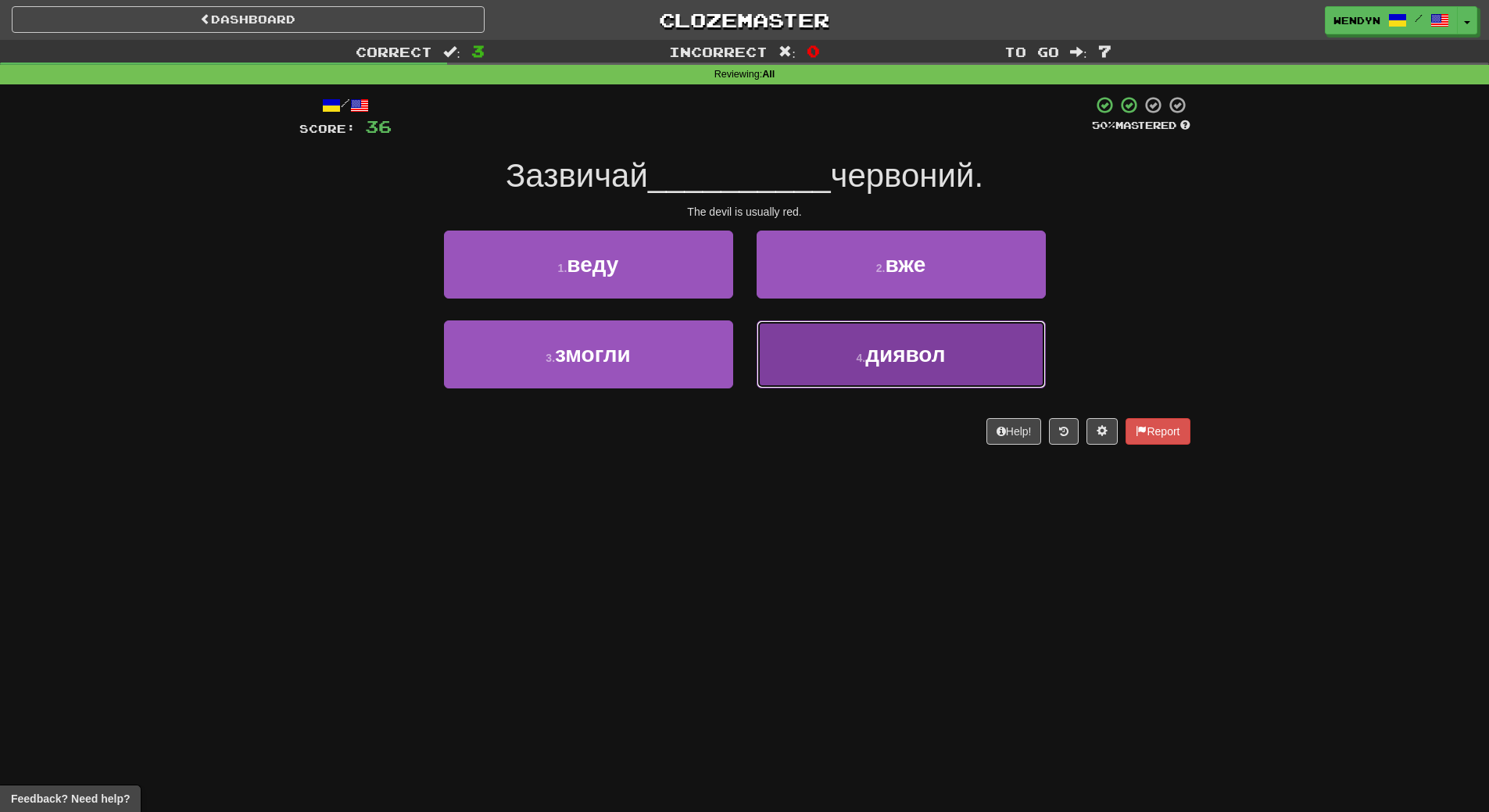
click at [904, 372] on button "4 . диявол" at bounding box center [901, 355] width 289 height 68
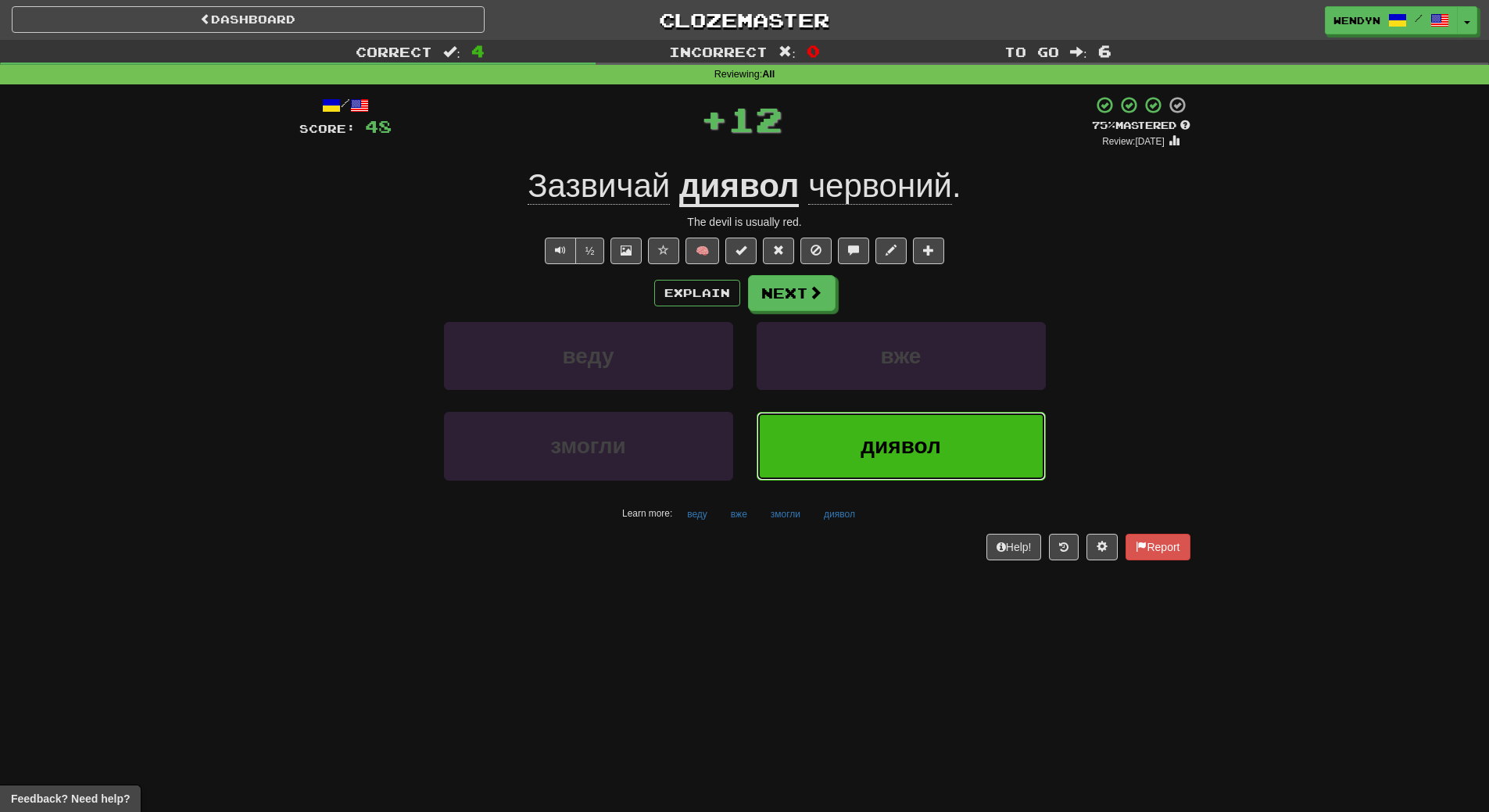
click at [903, 425] on button "диявол" at bounding box center [901, 446] width 289 height 68
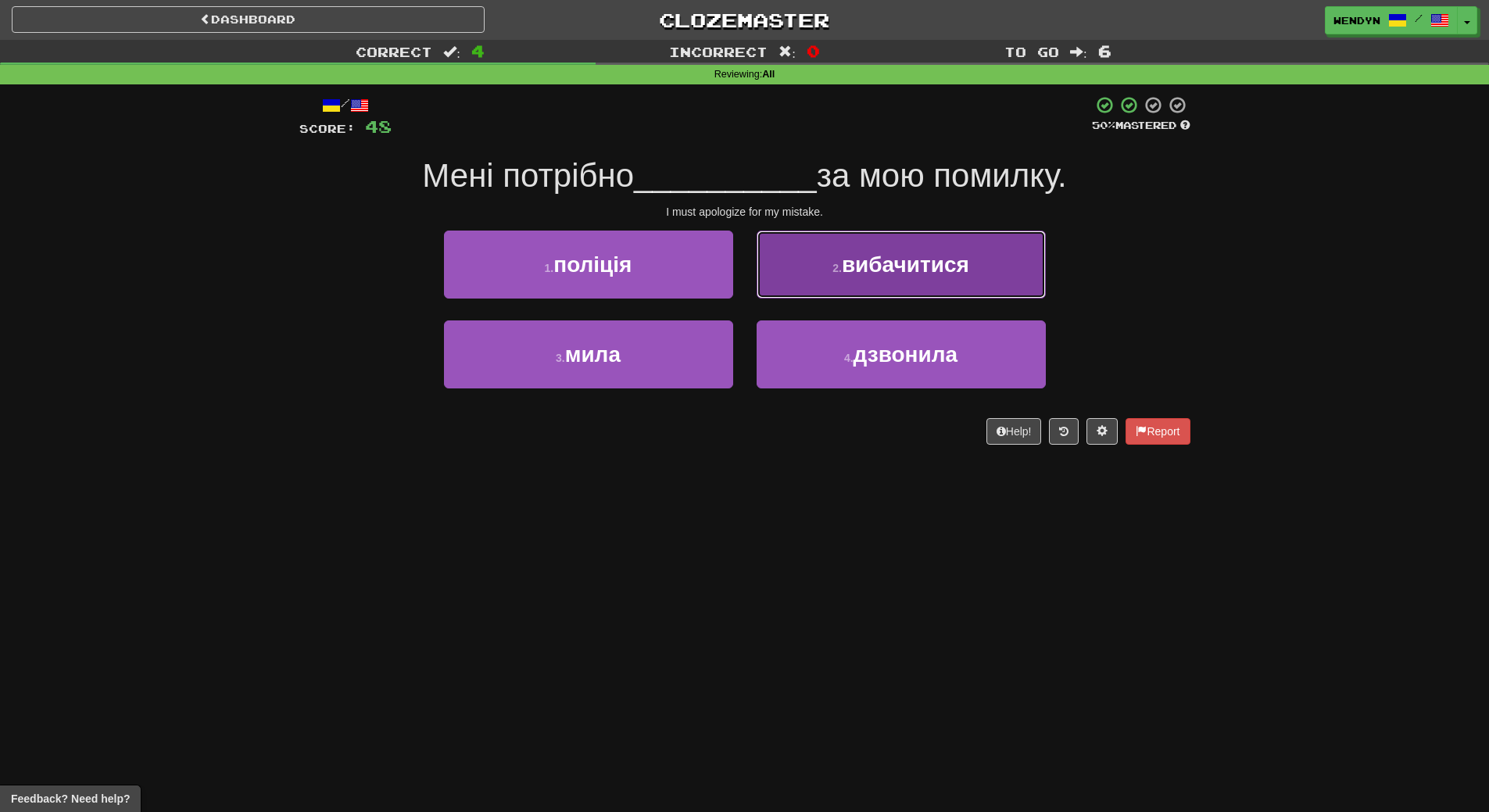
click at [913, 287] on button "2 . вибачитися" at bounding box center [901, 265] width 289 height 68
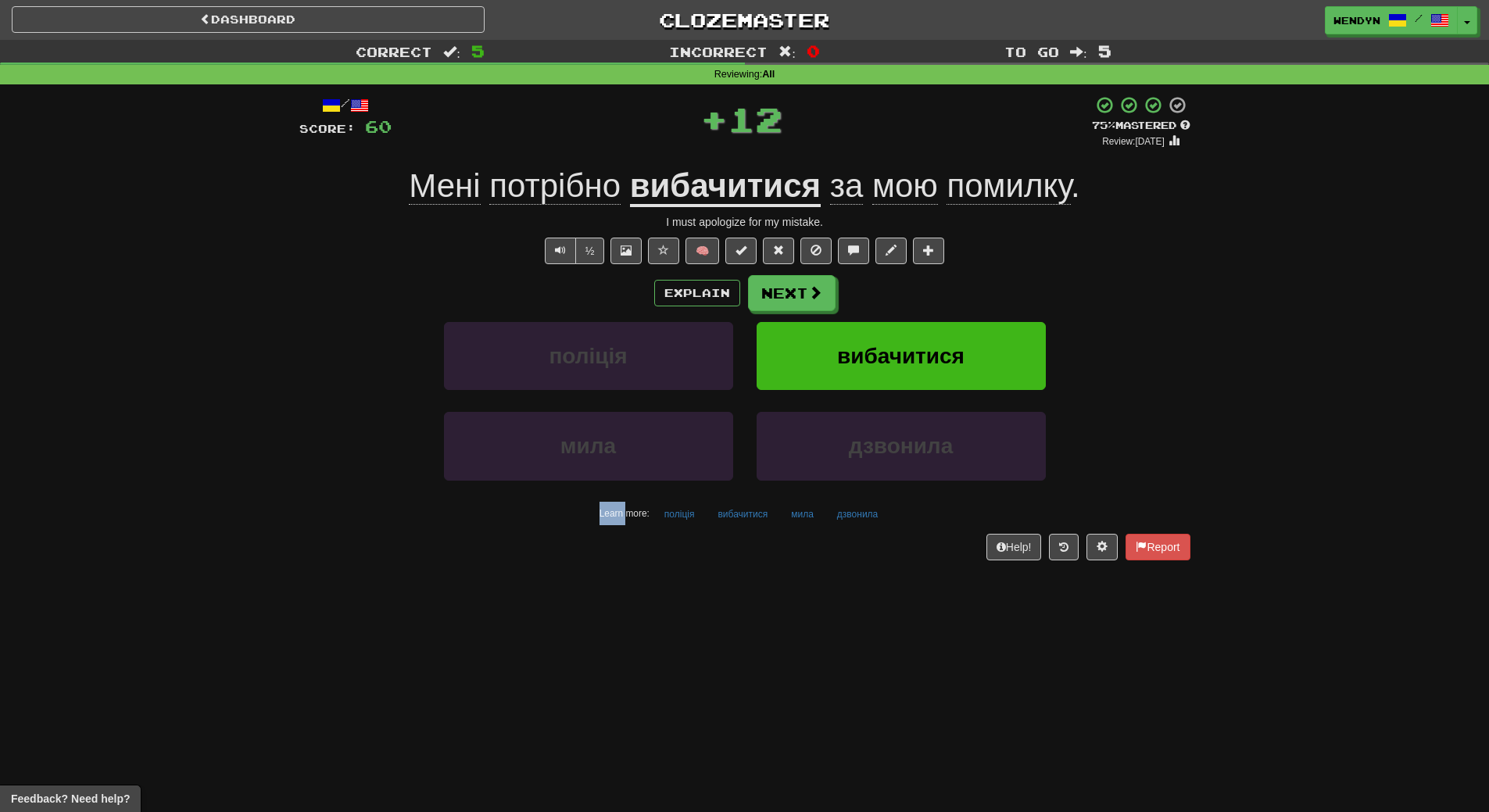
click at [913, 287] on div "Explain Next" at bounding box center [744, 293] width 891 height 36
click at [915, 361] on span "вибачитися" at bounding box center [900, 356] width 127 height 24
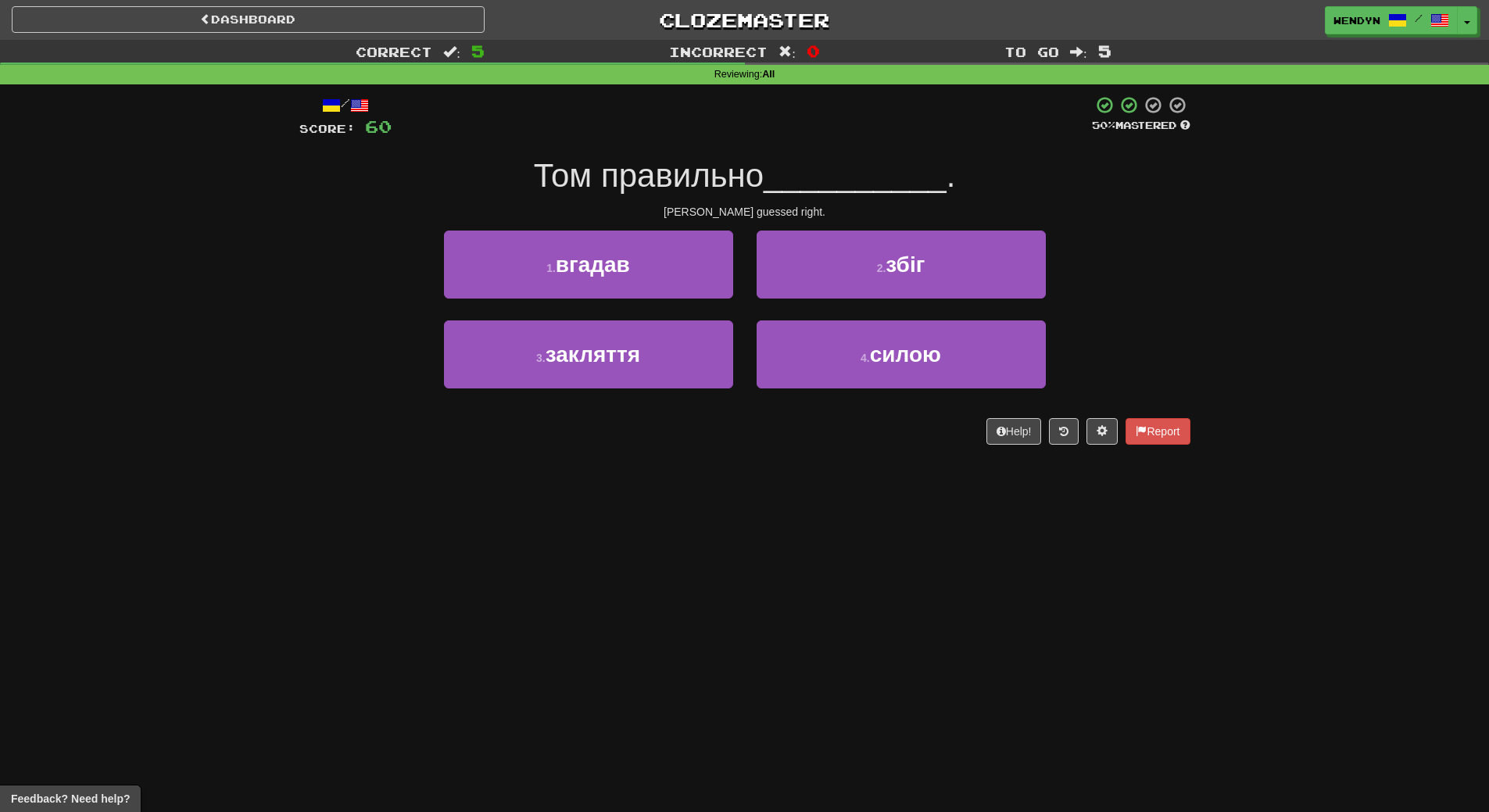
click at [735, 460] on div "/ Score: 60 50 % Mastered Том правильно __________ . Tom guessed right. 1 . вга…" at bounding box center [744, 275] width 891 height 382
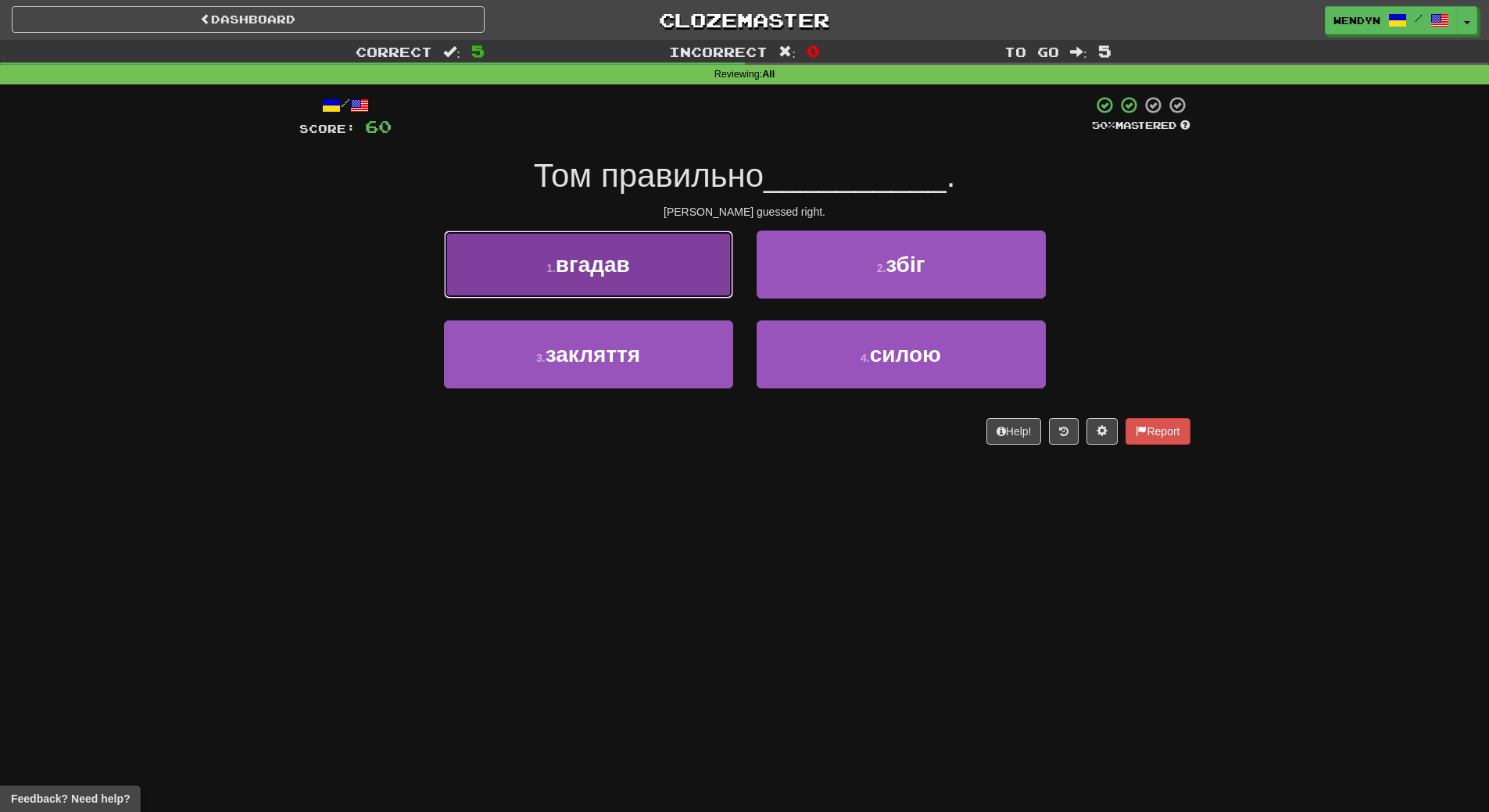
click at [671, 263] on button "1 . вгадав" at bounding box center [588, 265] width 289 height 68
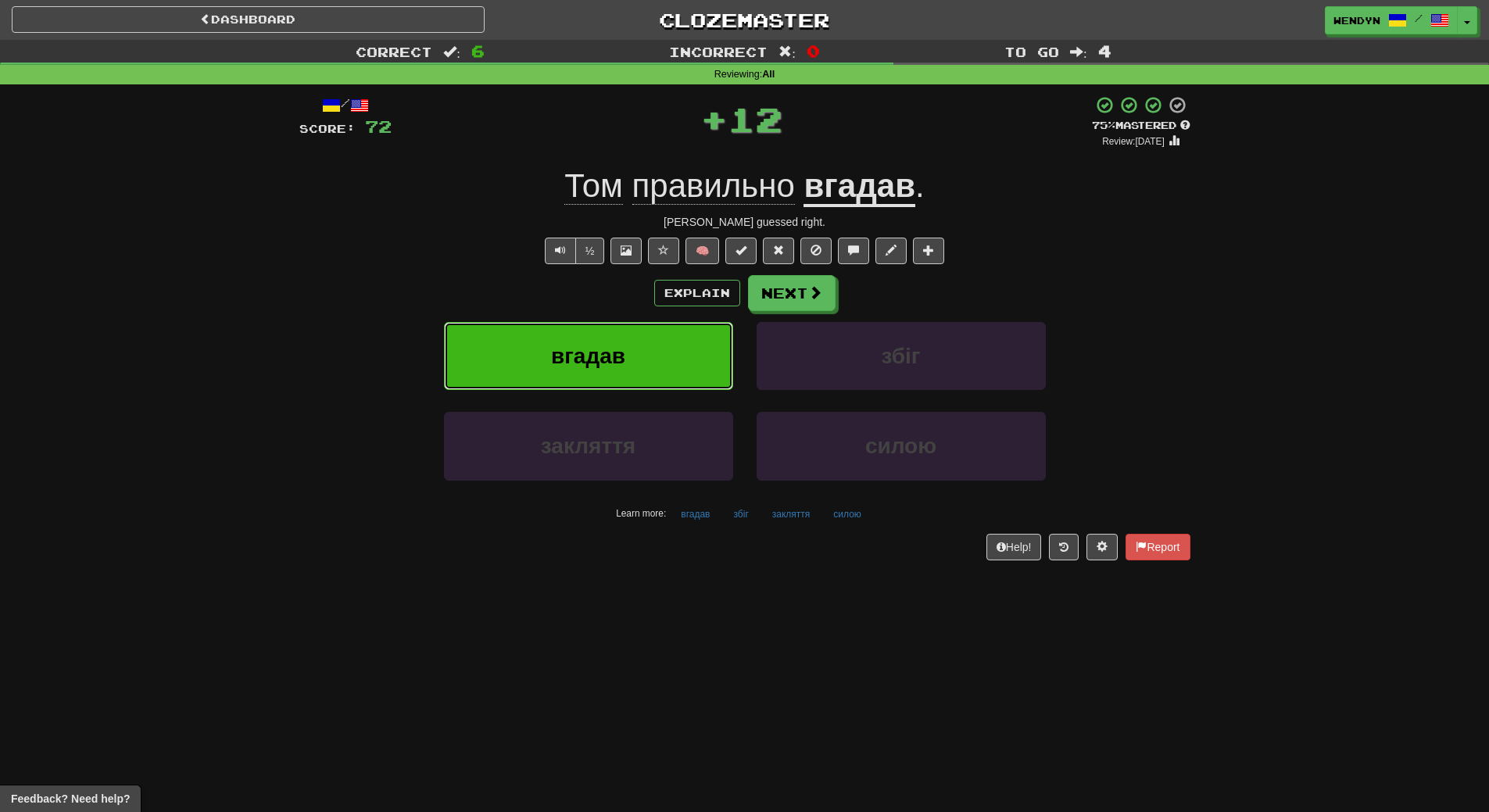
click at [667, 332] on button "вгадав" at bounding box center [588, 356] width 289 height 68
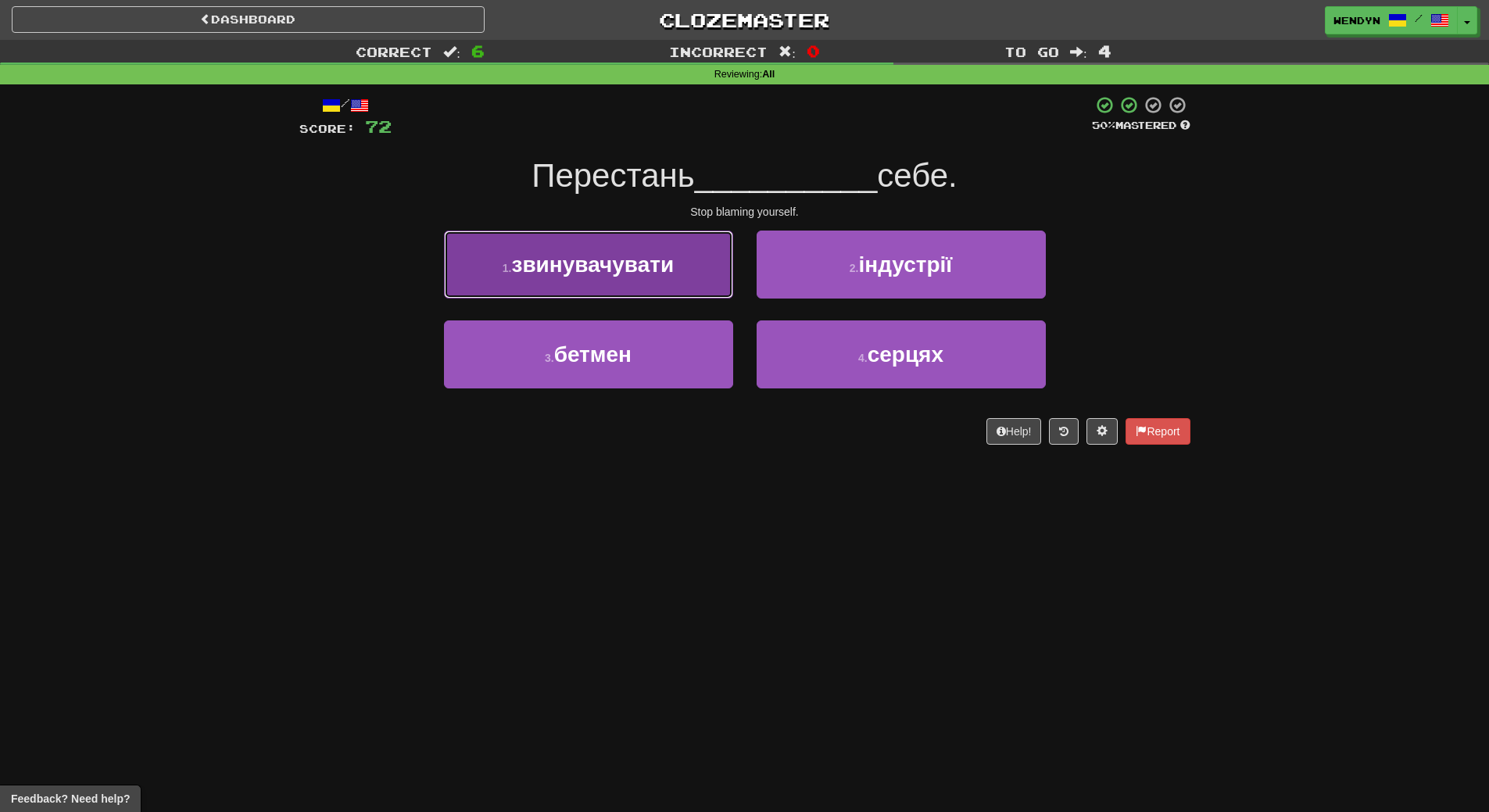
click at [668, 297] on button "1 . звинувачувати" at bounding box center [588, 265] width 289 height 68
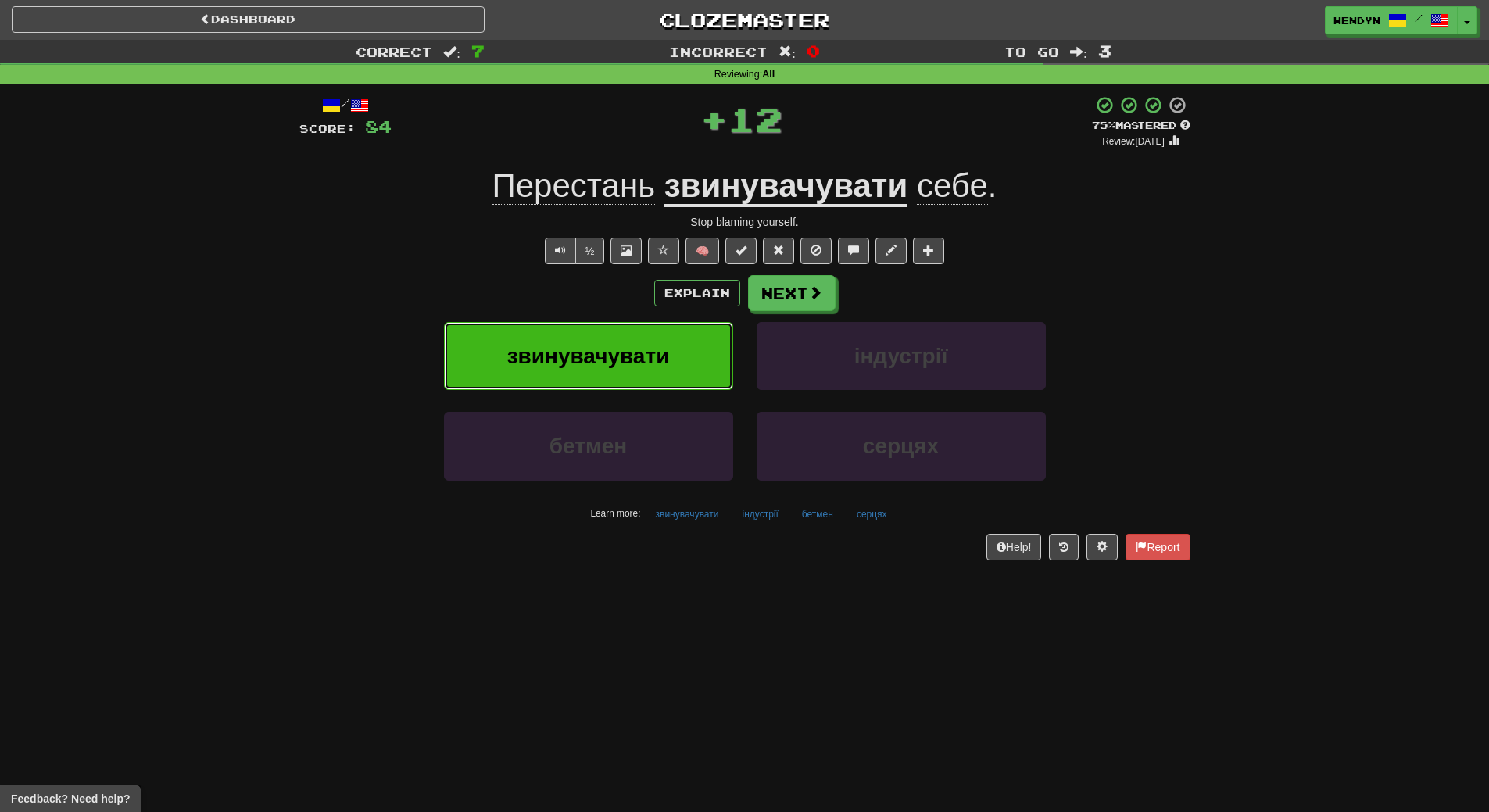
click at [668, 356] on span "звинувачувати" at bounding box center [588, 356] width 162 height 24
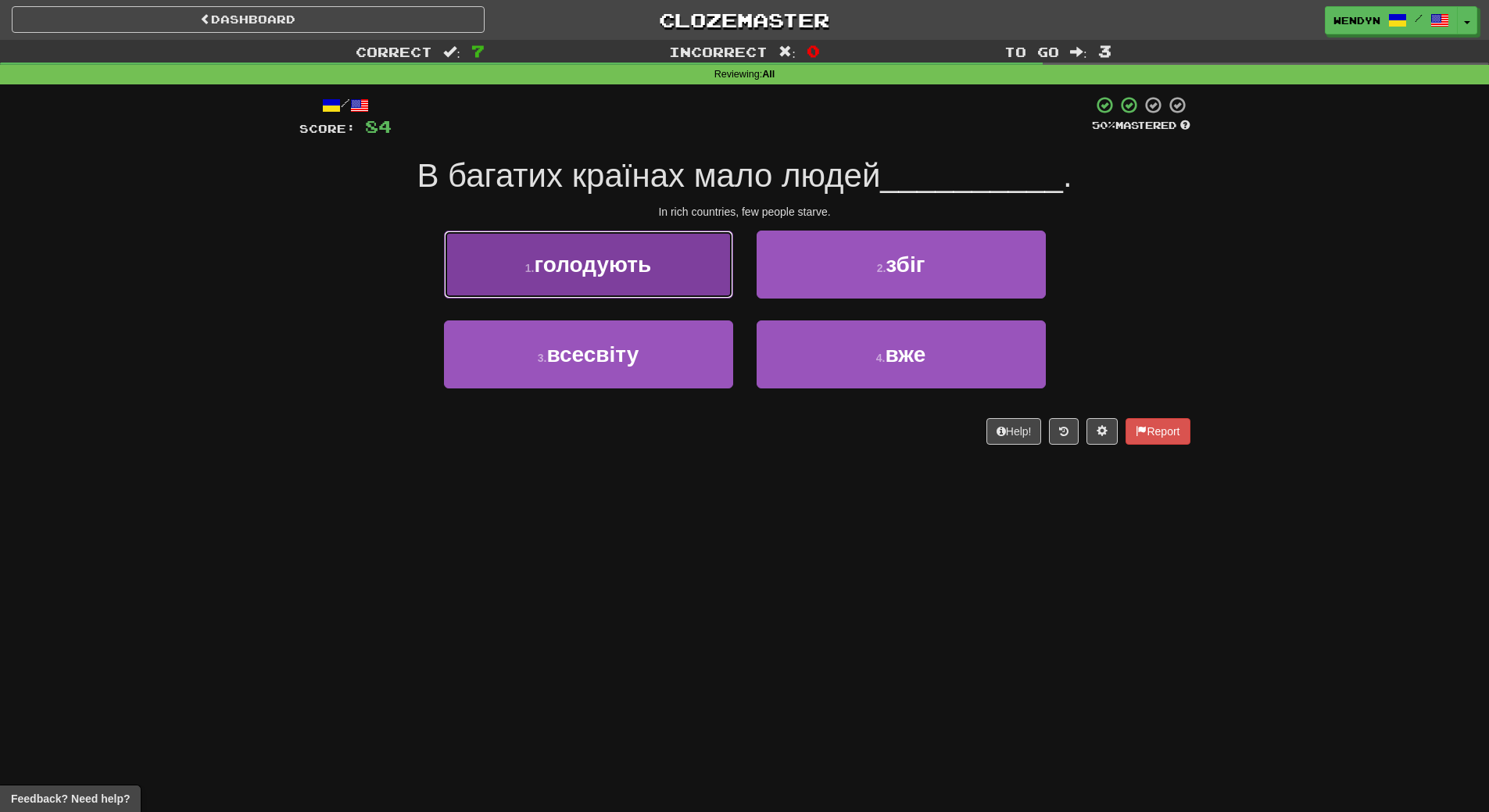
click at [671, 269] on button "1 . голодують" at bounding box center [588, 265] width 289 height 68
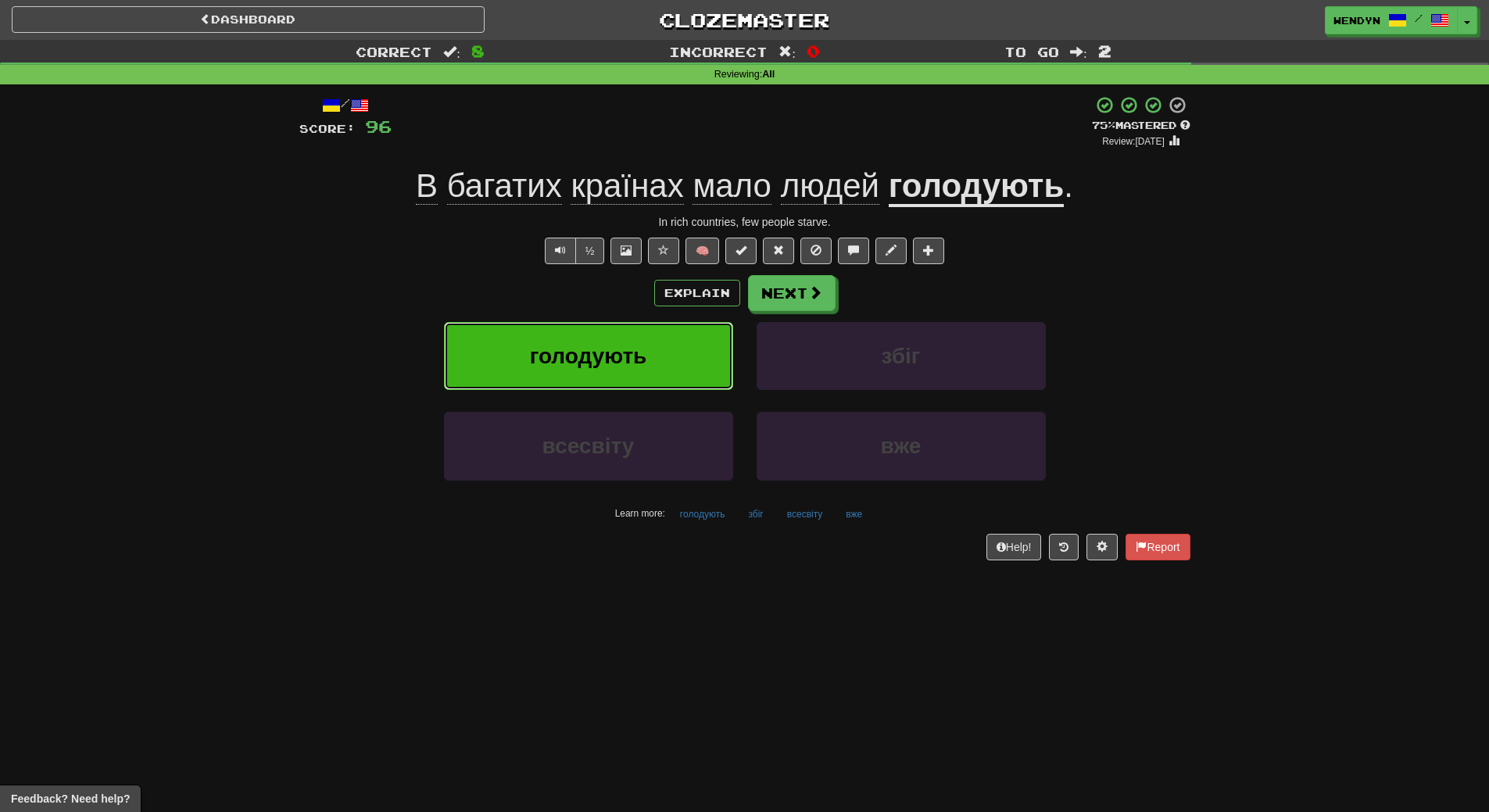
click at [670, 344] on button "голодують" at bounding box center [588, 356] width 289 height 68
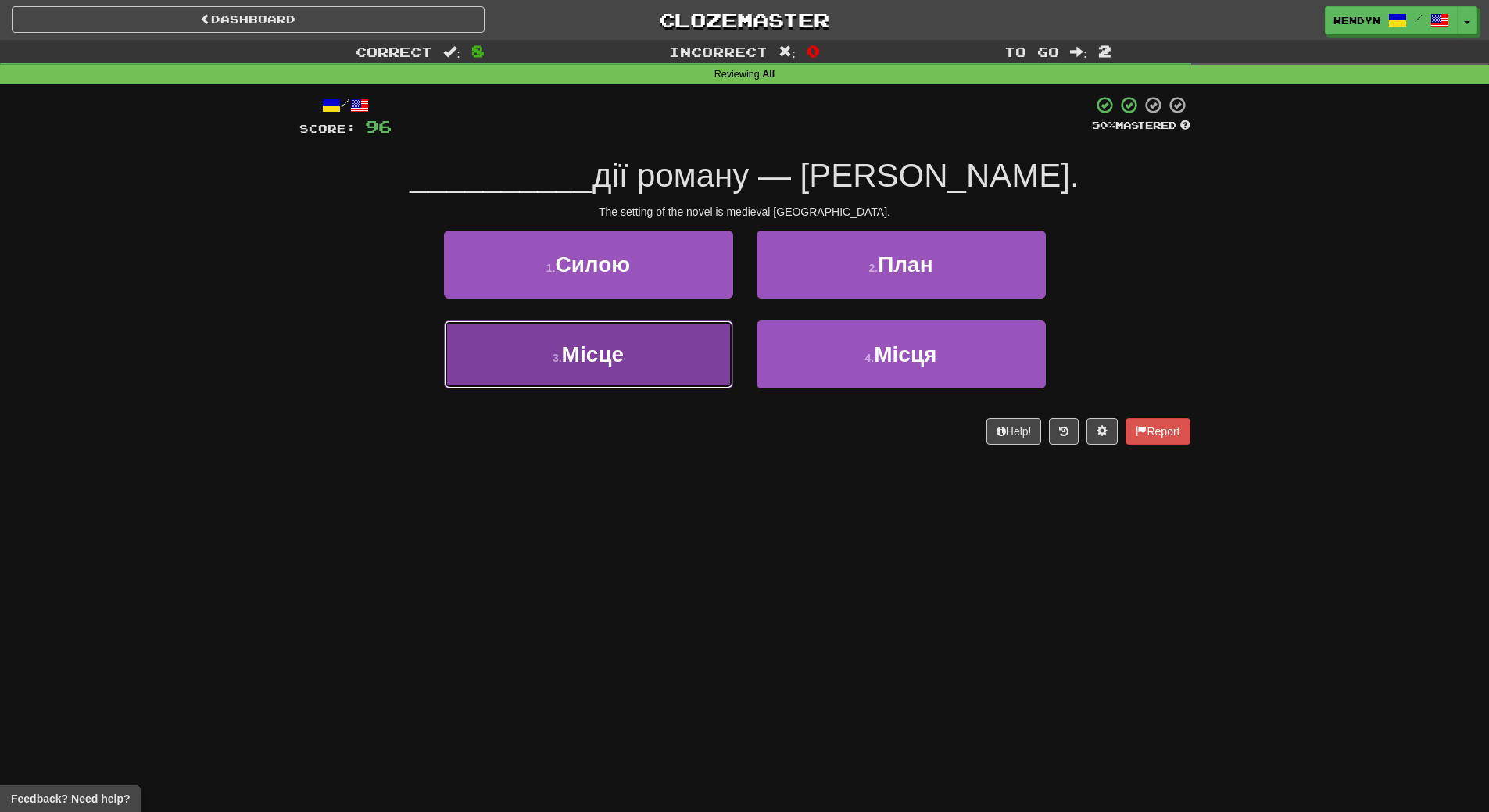
click at [650, 356] on button "3 . Місце" at bounding box center [588, 355] width 289 height 68
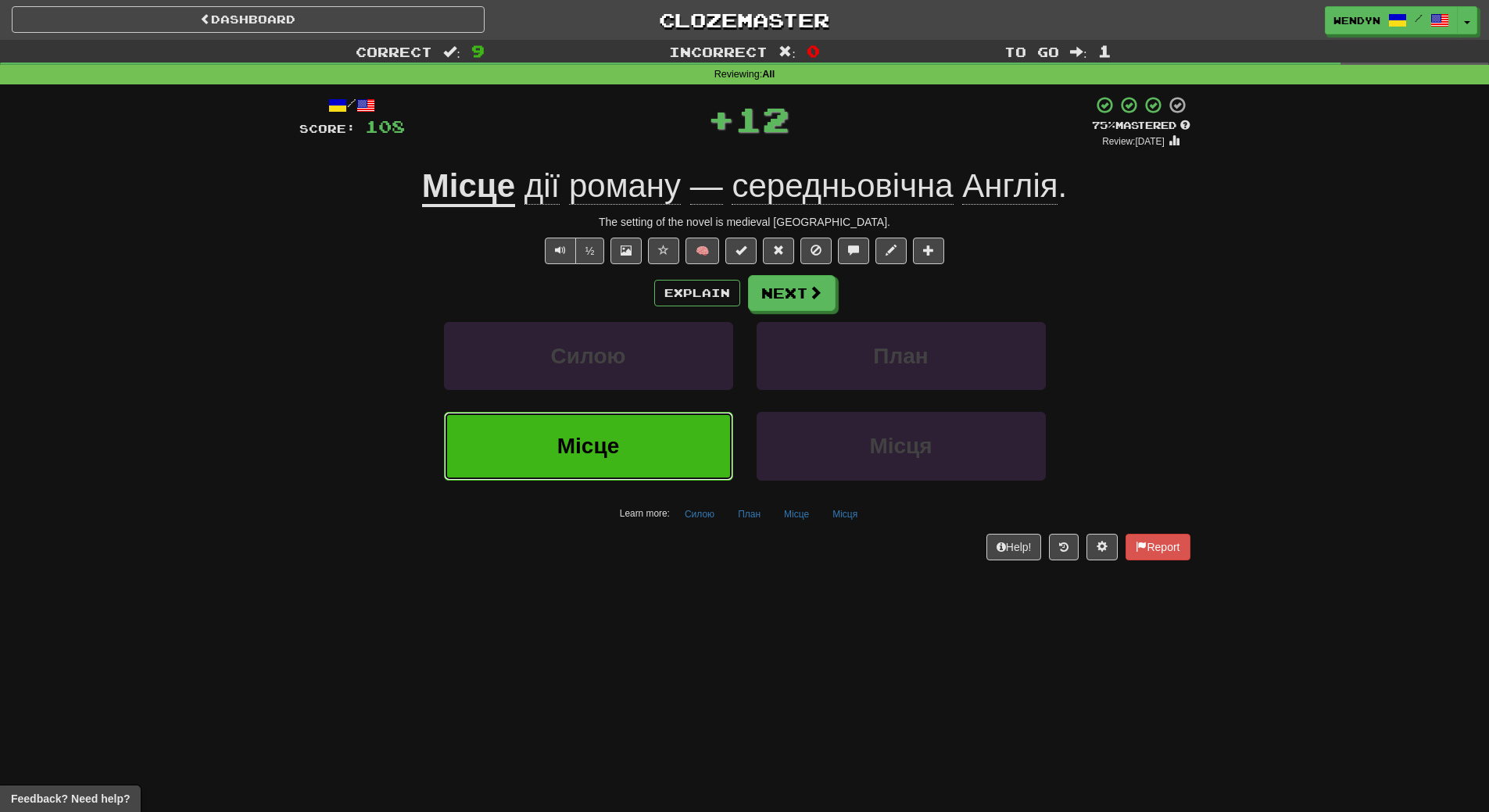
click at [644, 433] on button "Місце" at bounding box center [588, 446] width 289 height 68
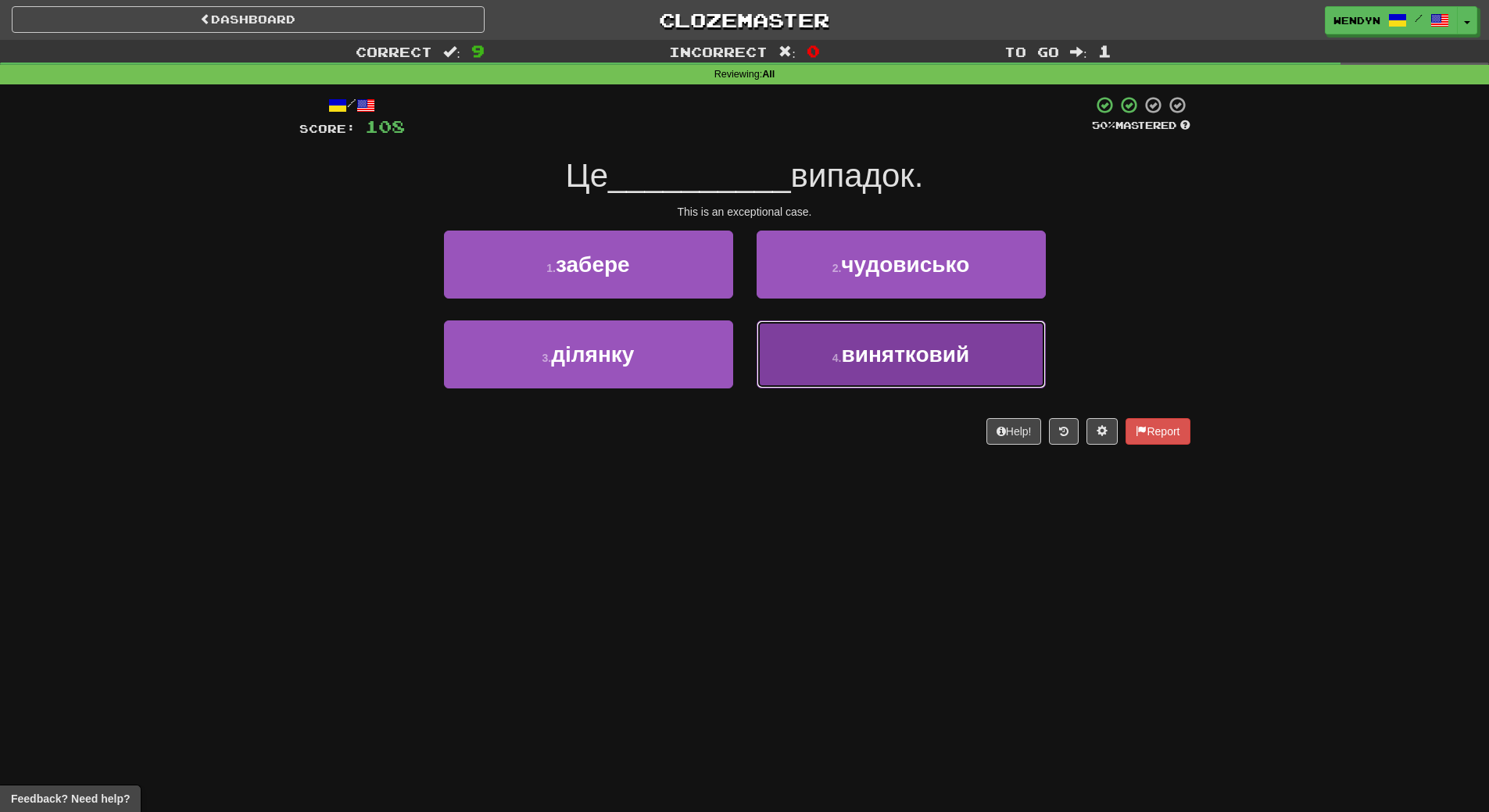
click at [868, 385] on button "4 . винятковий" at bounding box center [901, 355] width 289 height 68
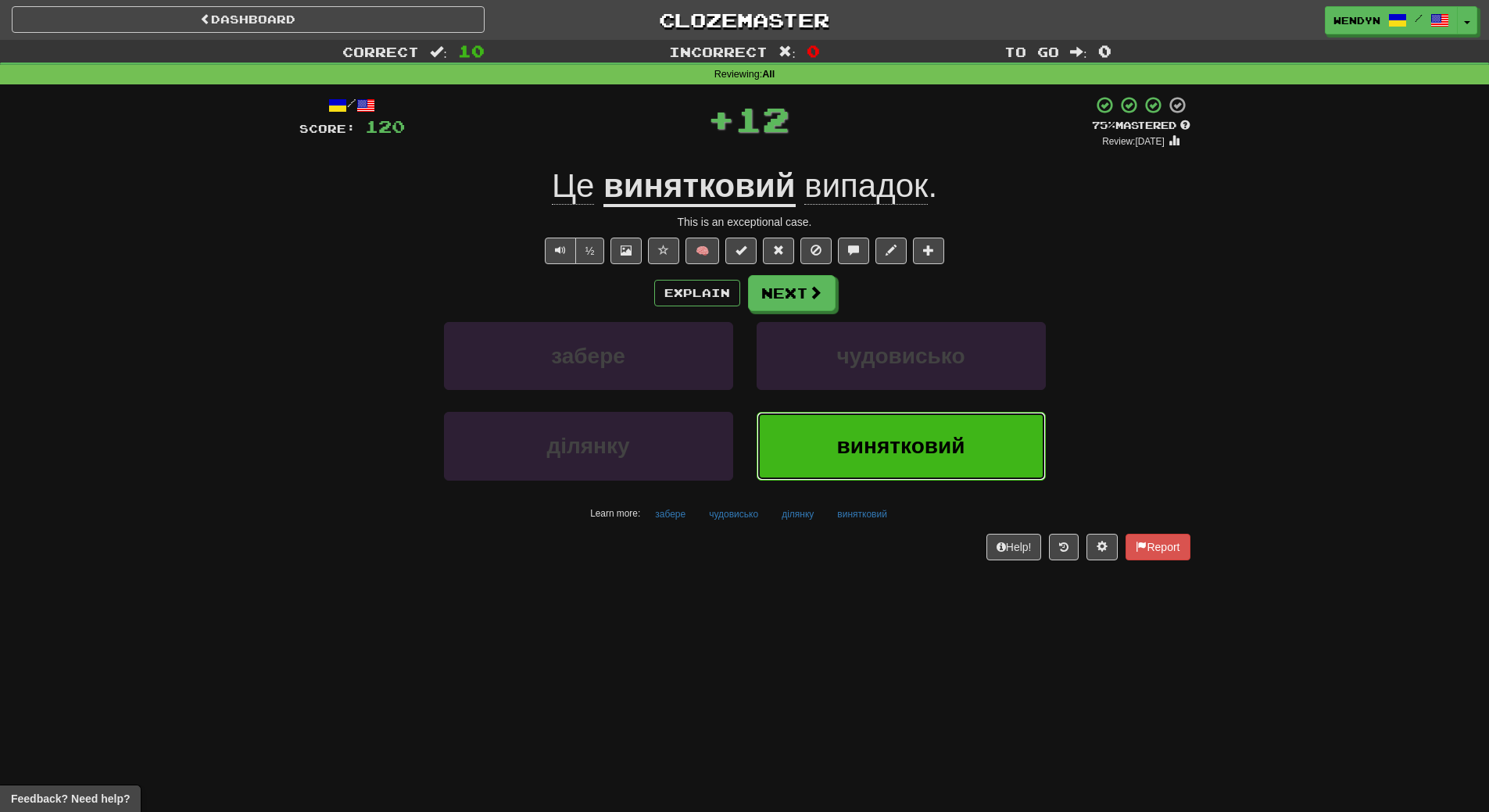
click at [859, 433] on button "винятковий" at bounding box center [901, 446] width 289 height 68
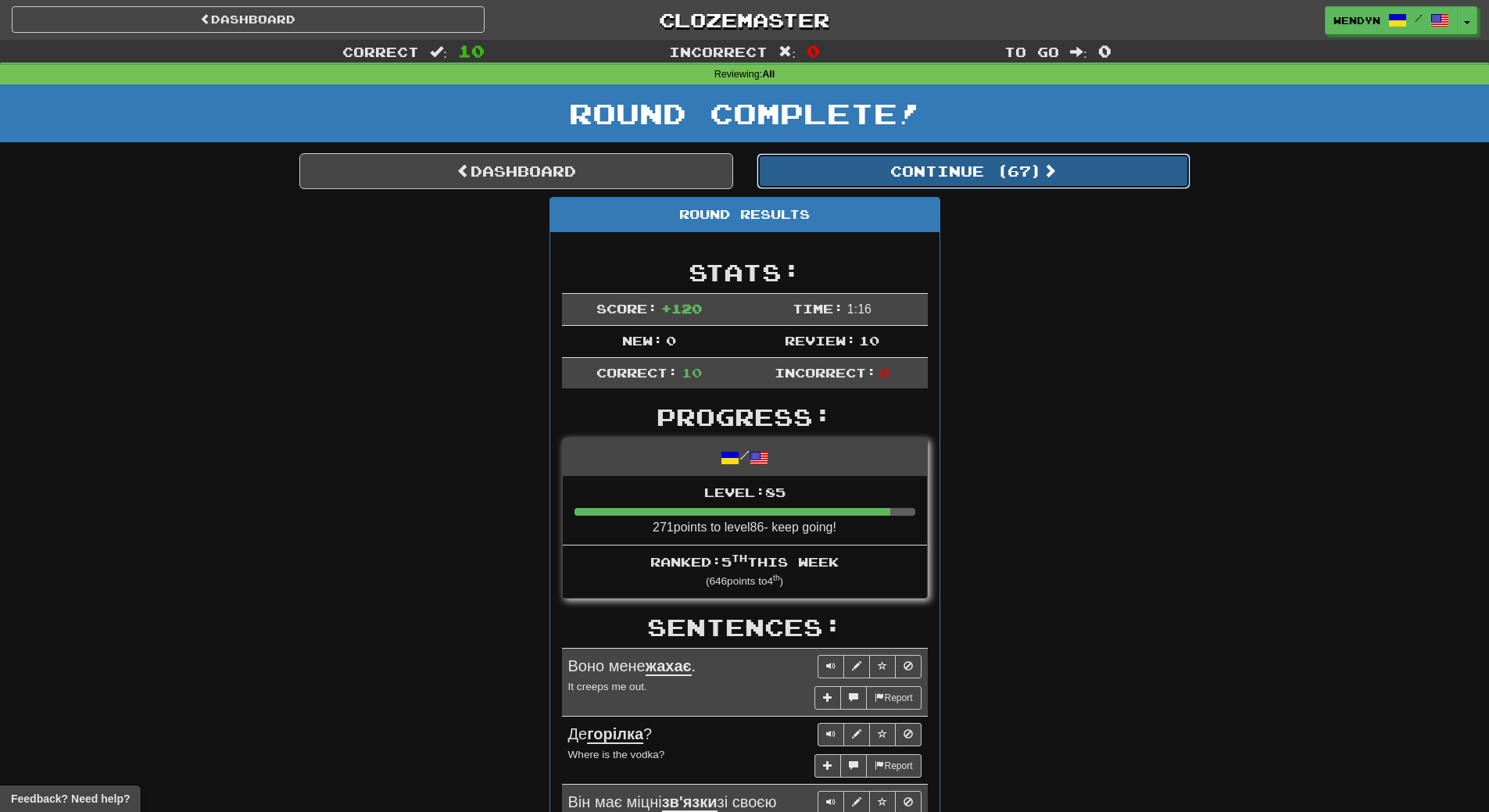
click at [1025, 166] on button "Continue ( 67 )" at bounding box center [973, 171] width 433 height 36
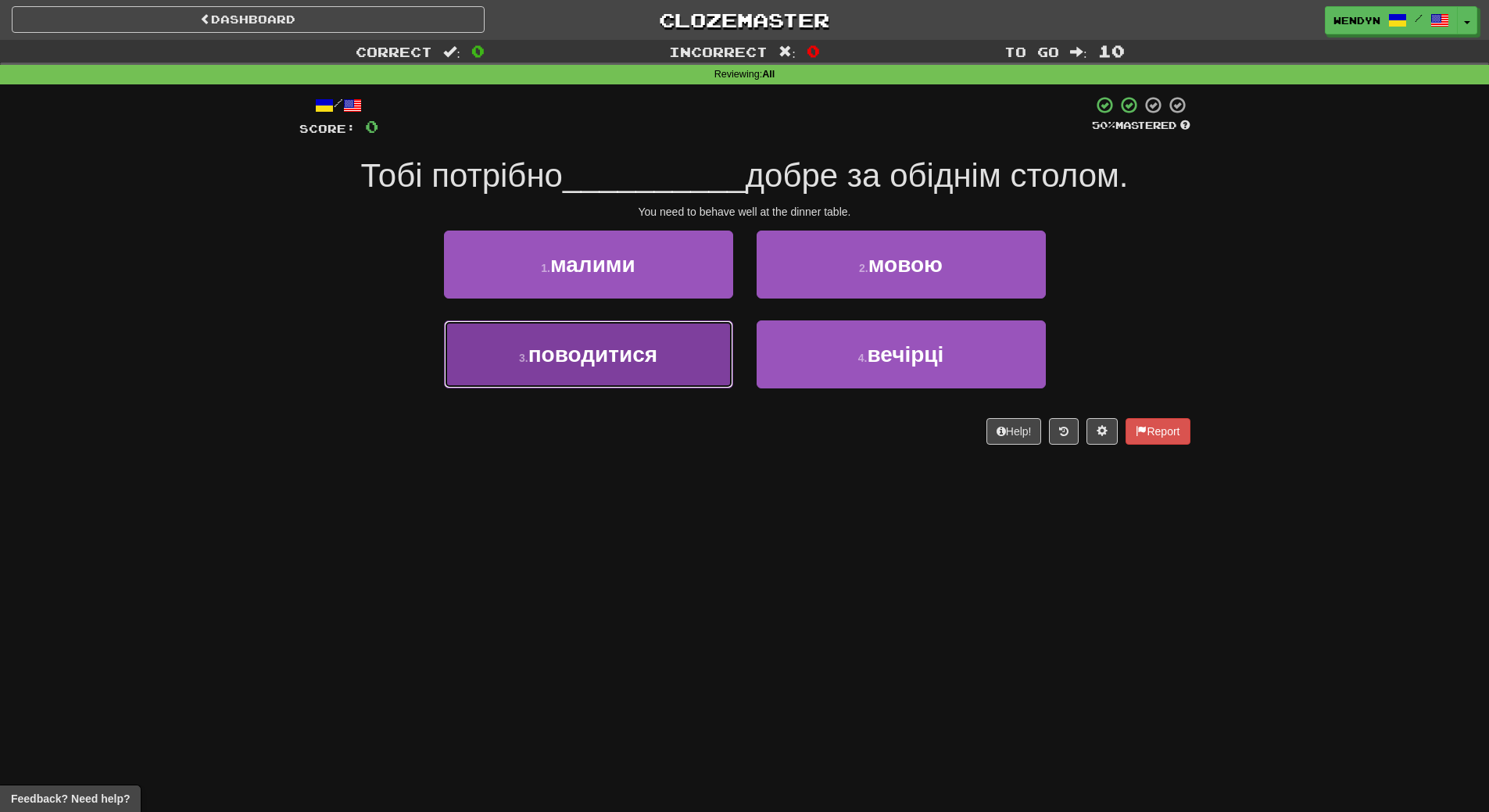
click at [687, 362] on button "3 . поводитися" at bounding box center [588, 355] width 289 height 68
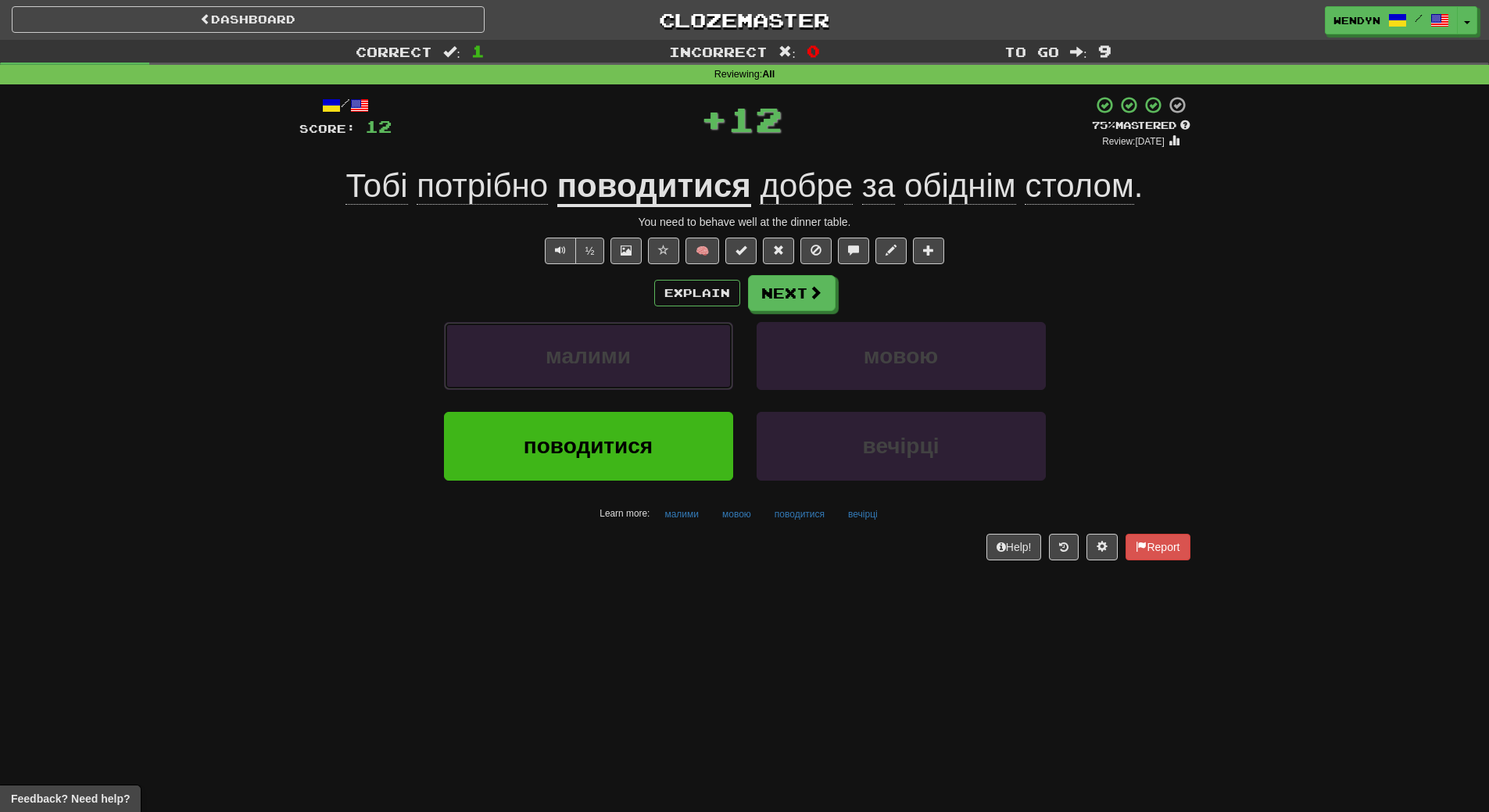
click at [687, 362] on button "малими" at bounding box center [588, 356] width 289 height 68
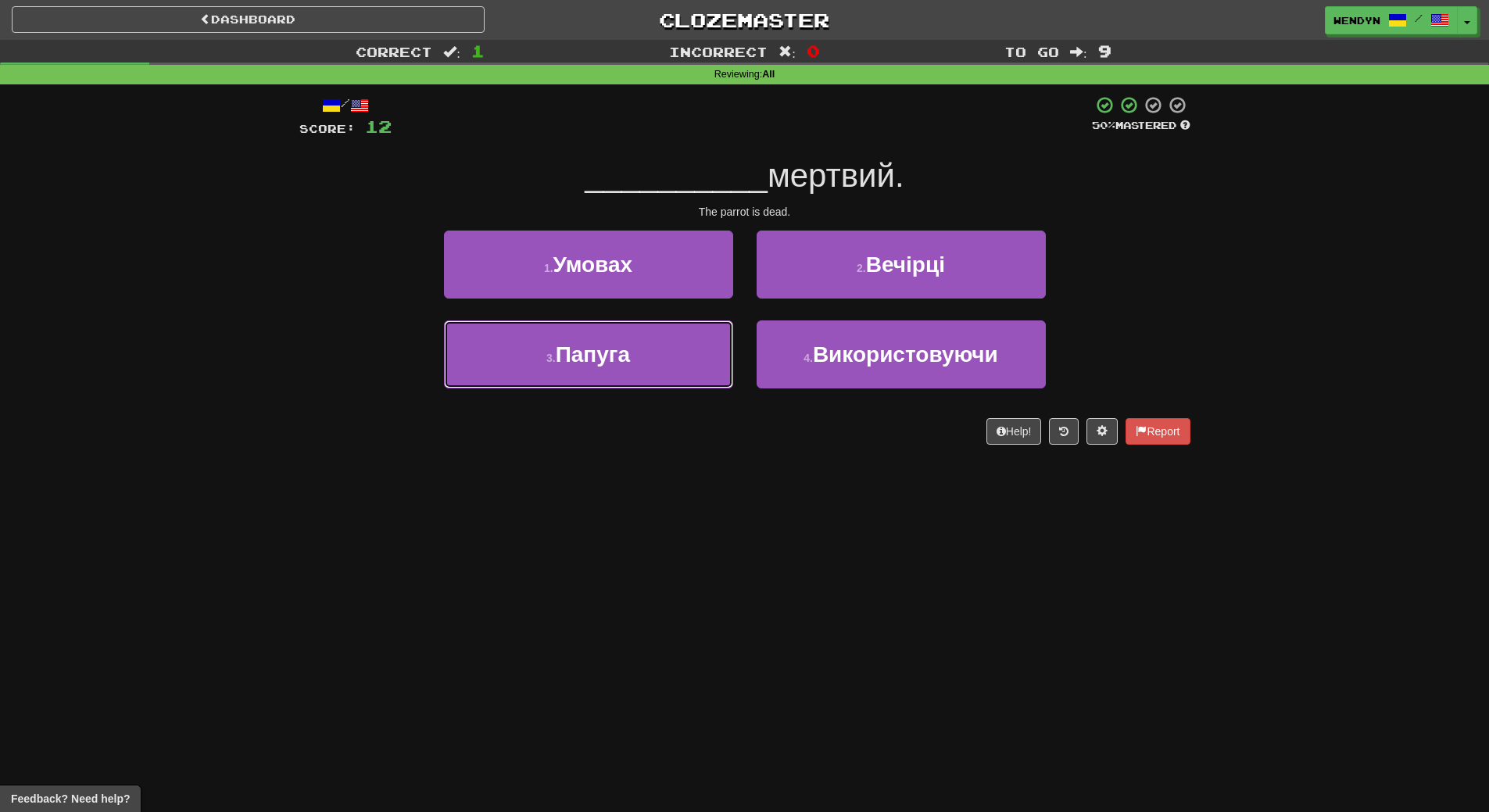
click at [687, 362] on button "3 . Папуга" at bounding box center [588, 355] width 289 height 68
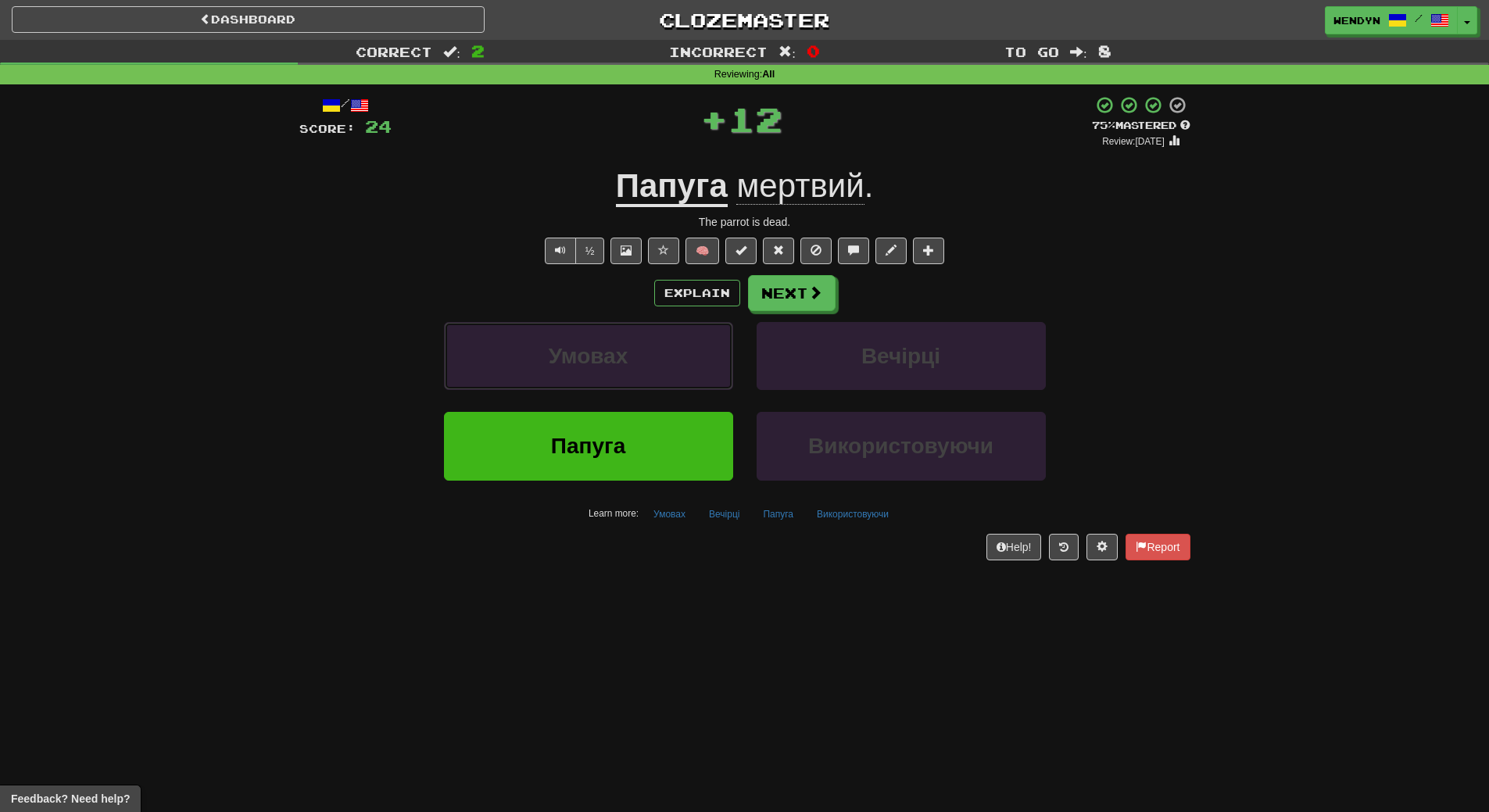
click at [687, 362] on button "Умовах" at bounding box center [588, 356] width 289 height 68
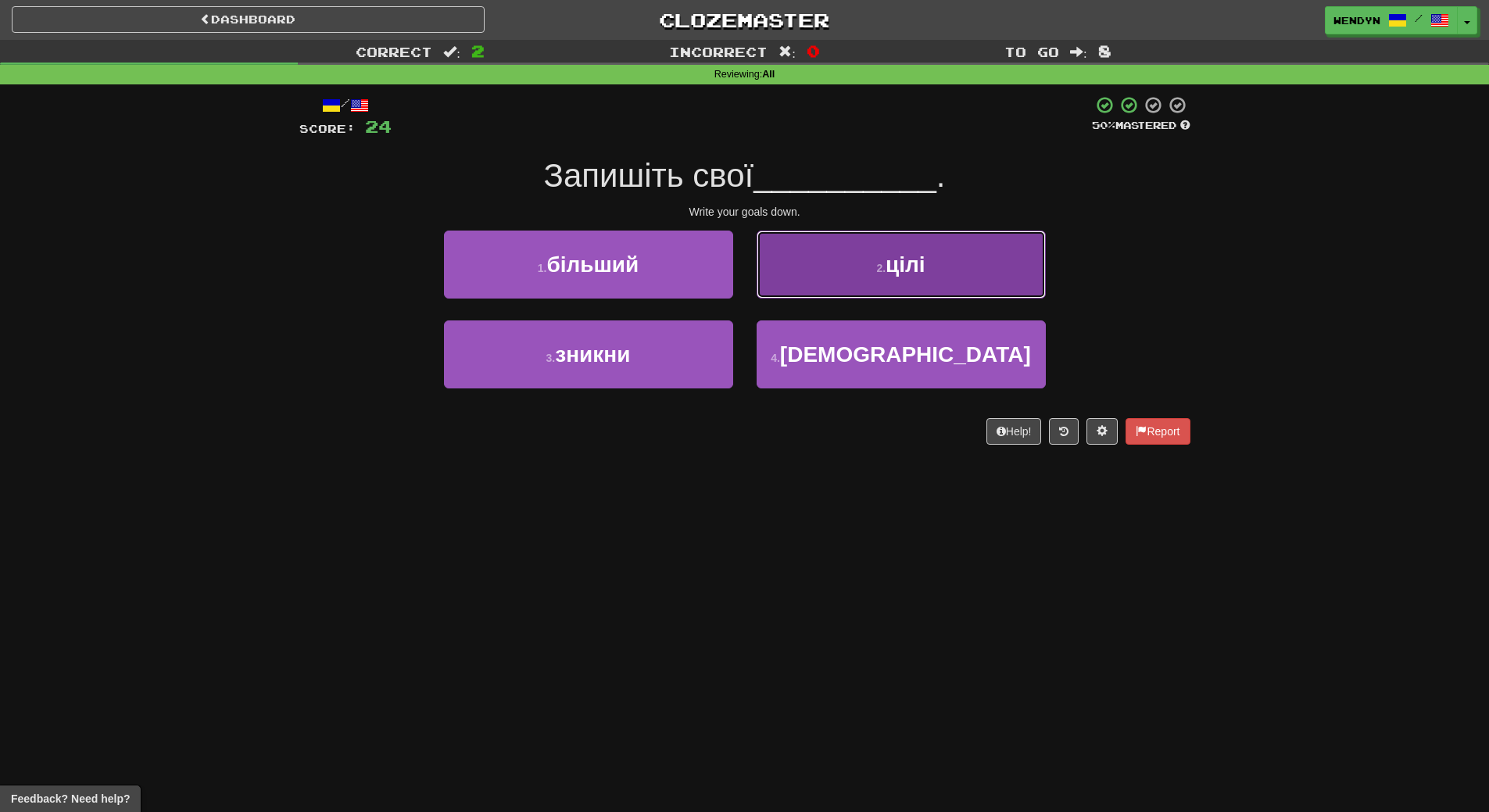
click at [926, 283] on button "2 . цілі" at bounding box center [901, 265] width 289 height 68
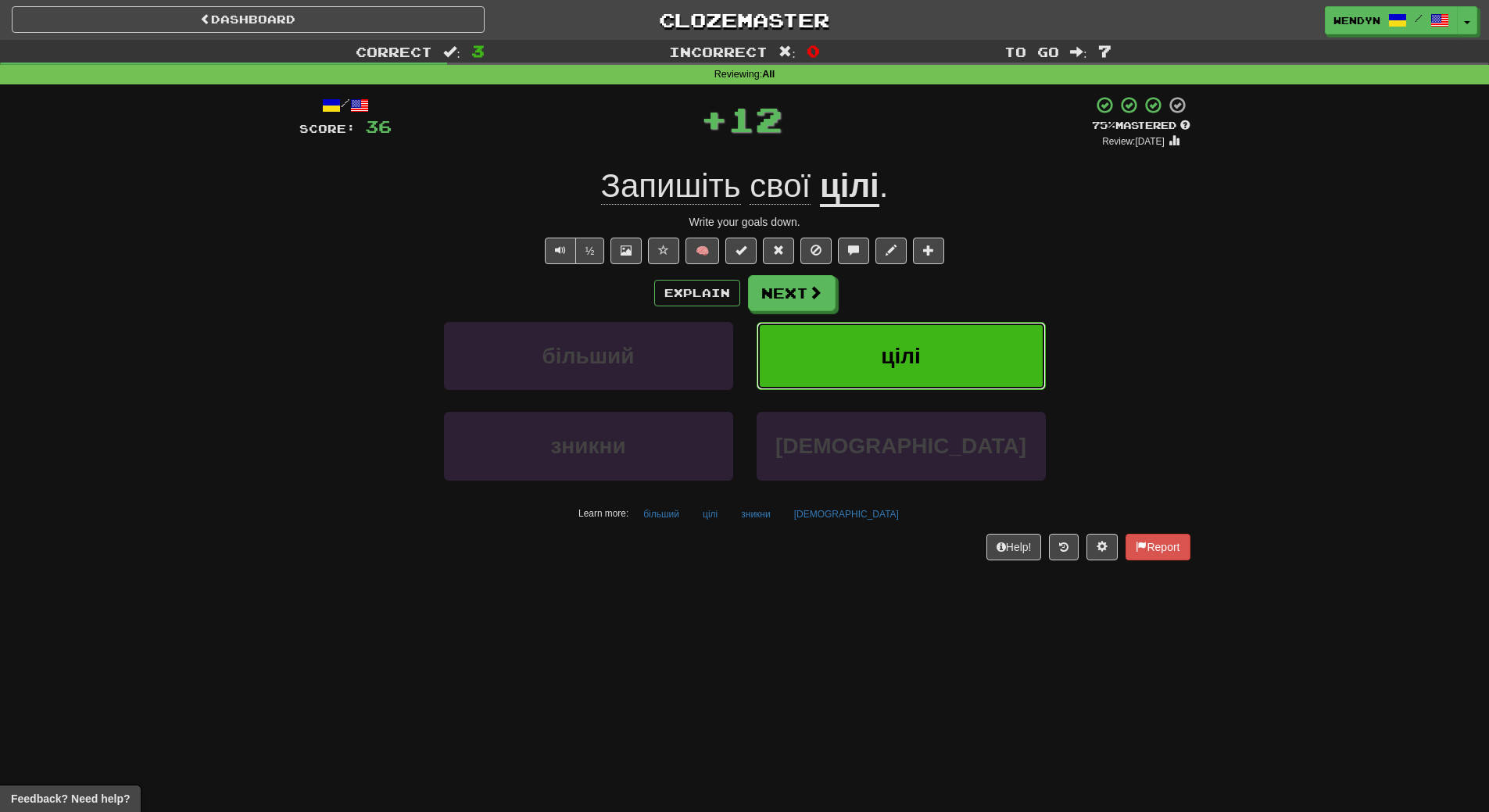
click at [919, 346] on span "цілі" at bounding box center [900, 356] width 40 height 24
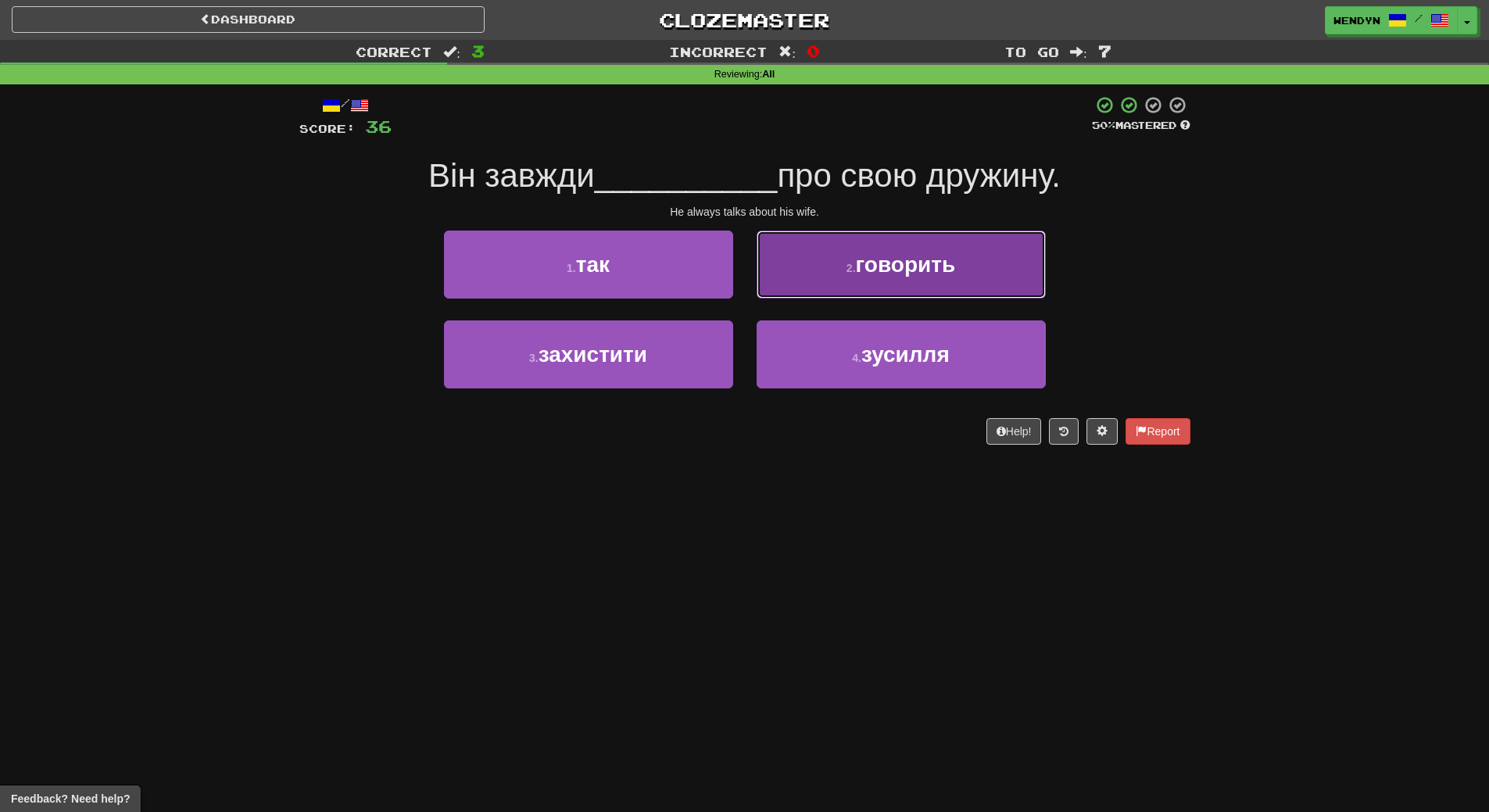
click at [913, 285] on button "2 . говорить" at bounding box center [901, 265] width 289 height 68
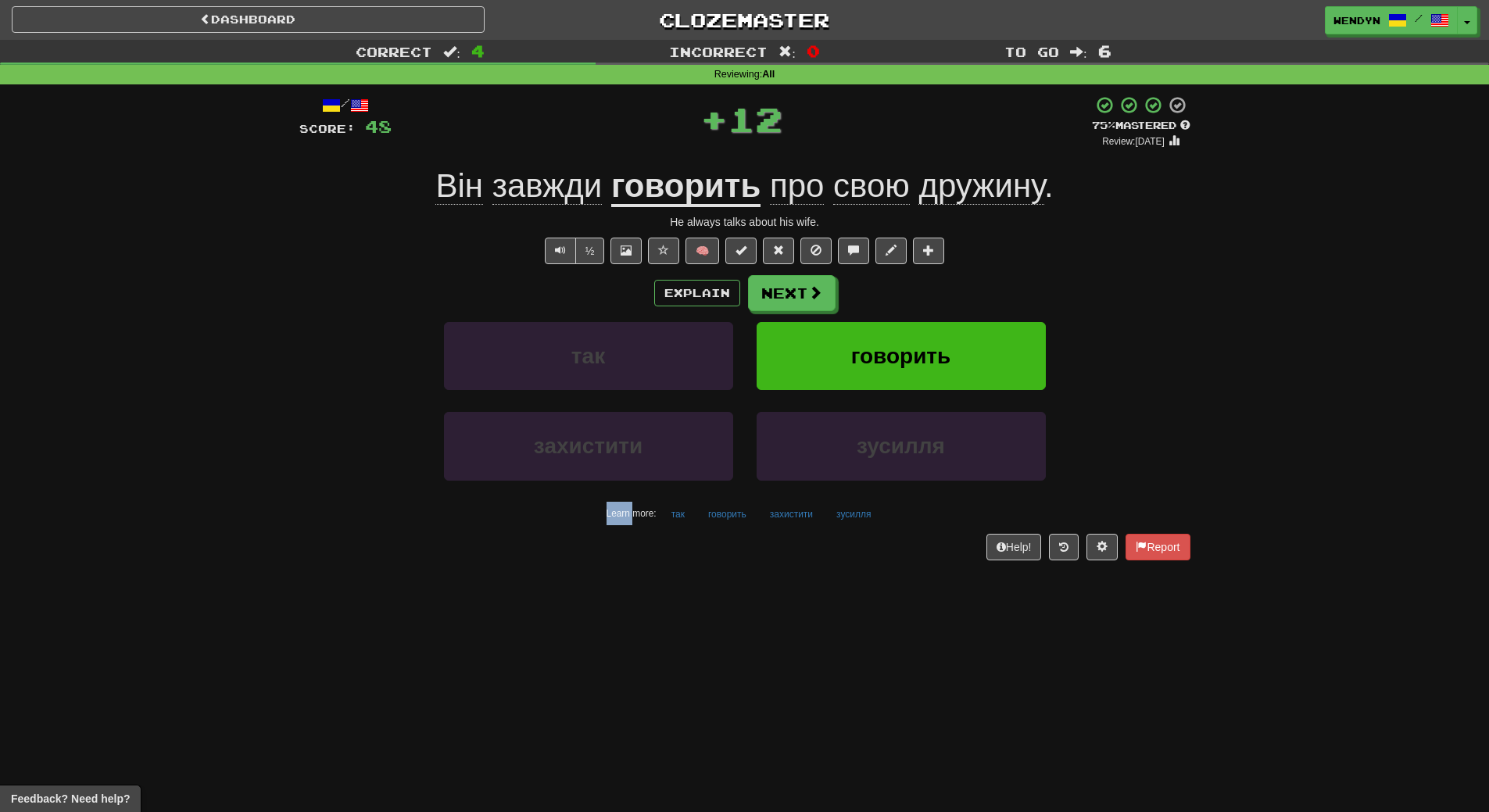
click at [913, 285] on div "Explain Next" at bounding box center [744, 293] width 891 height 36
click at [909, 342] on button "говорить" at bounding box center [901, 356] width 289 height 68
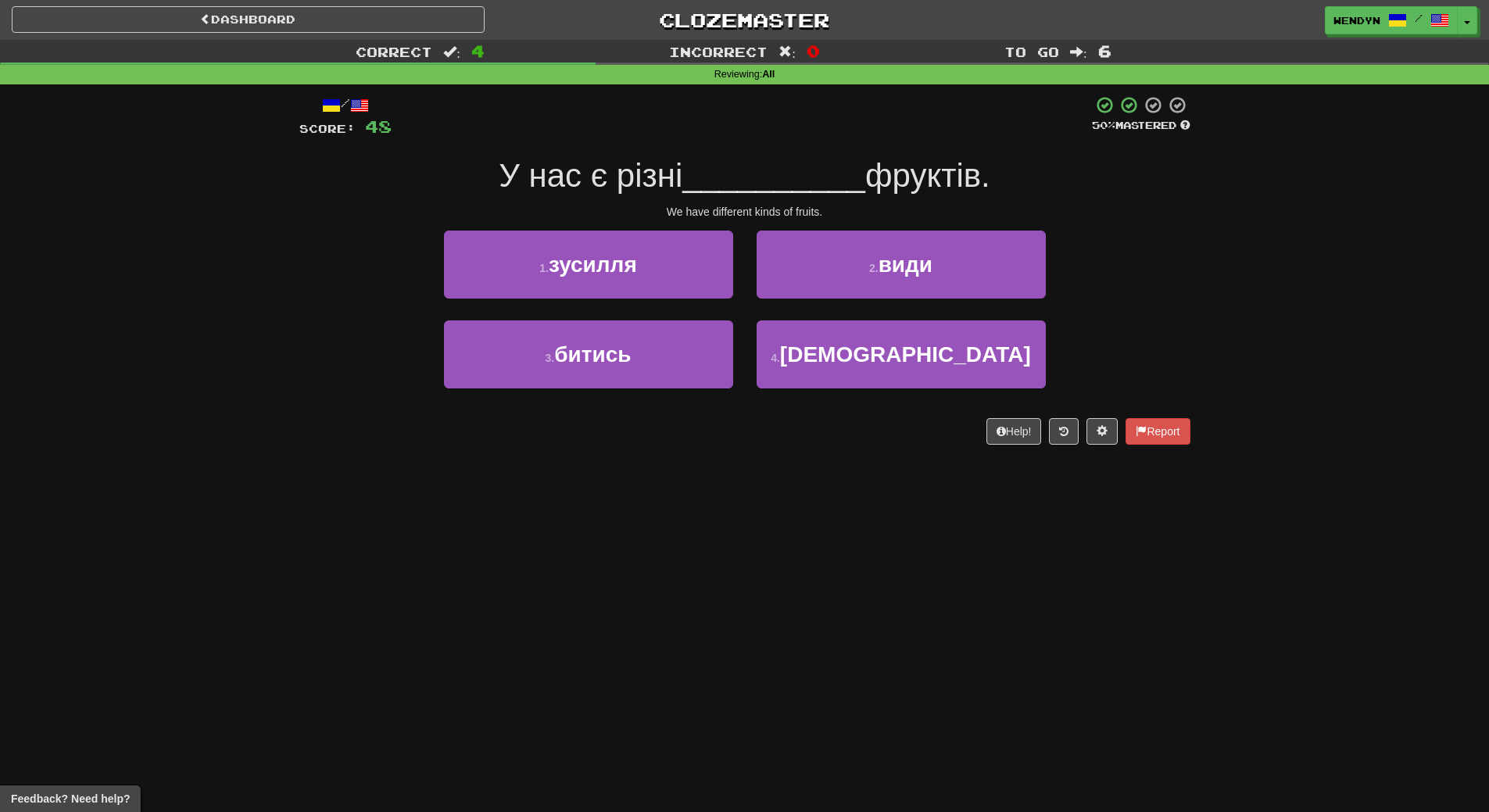
click at [768, 413] on div "/ Score: 48 50 % Mastered У нас є різні __________ фруктів. We have different k…" at bounding box center [744, 270] width 891 height 350
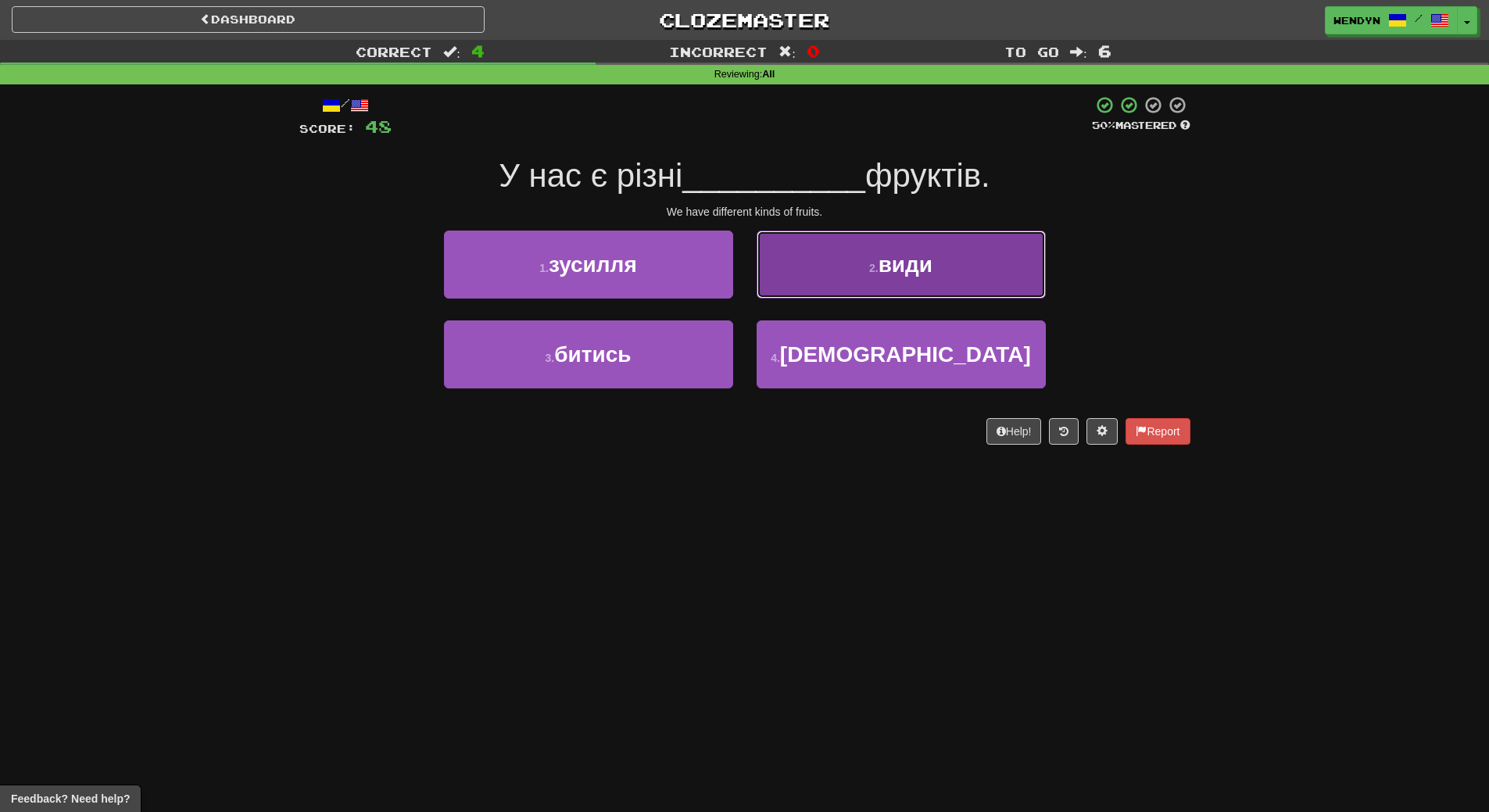
click at [949, 275] on button "2 . види" at bounding box center [901, 265] width 289 height 68
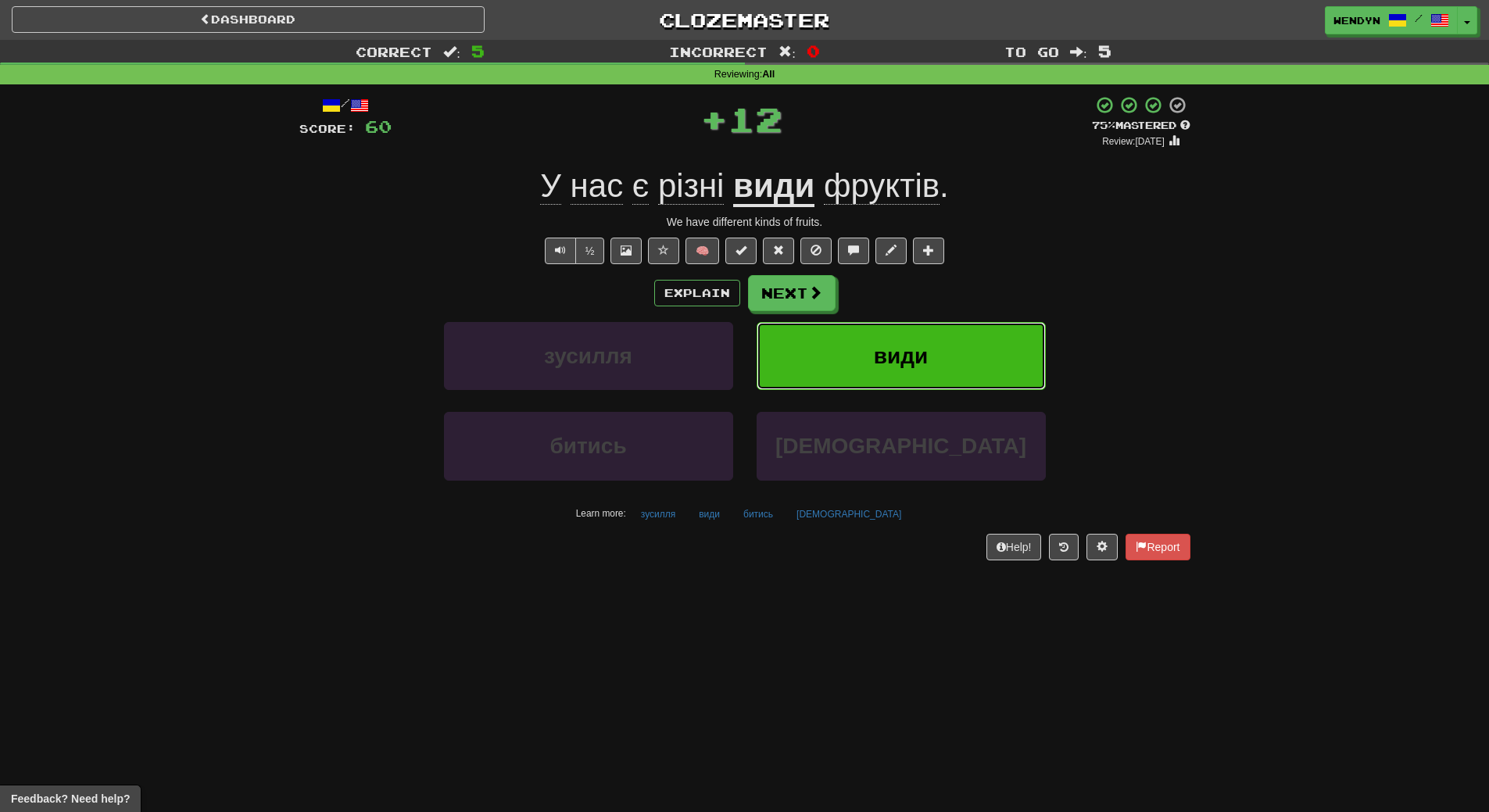
click at [930, 332] on button "види" at bounding box center [901, 356] width 289 height 68
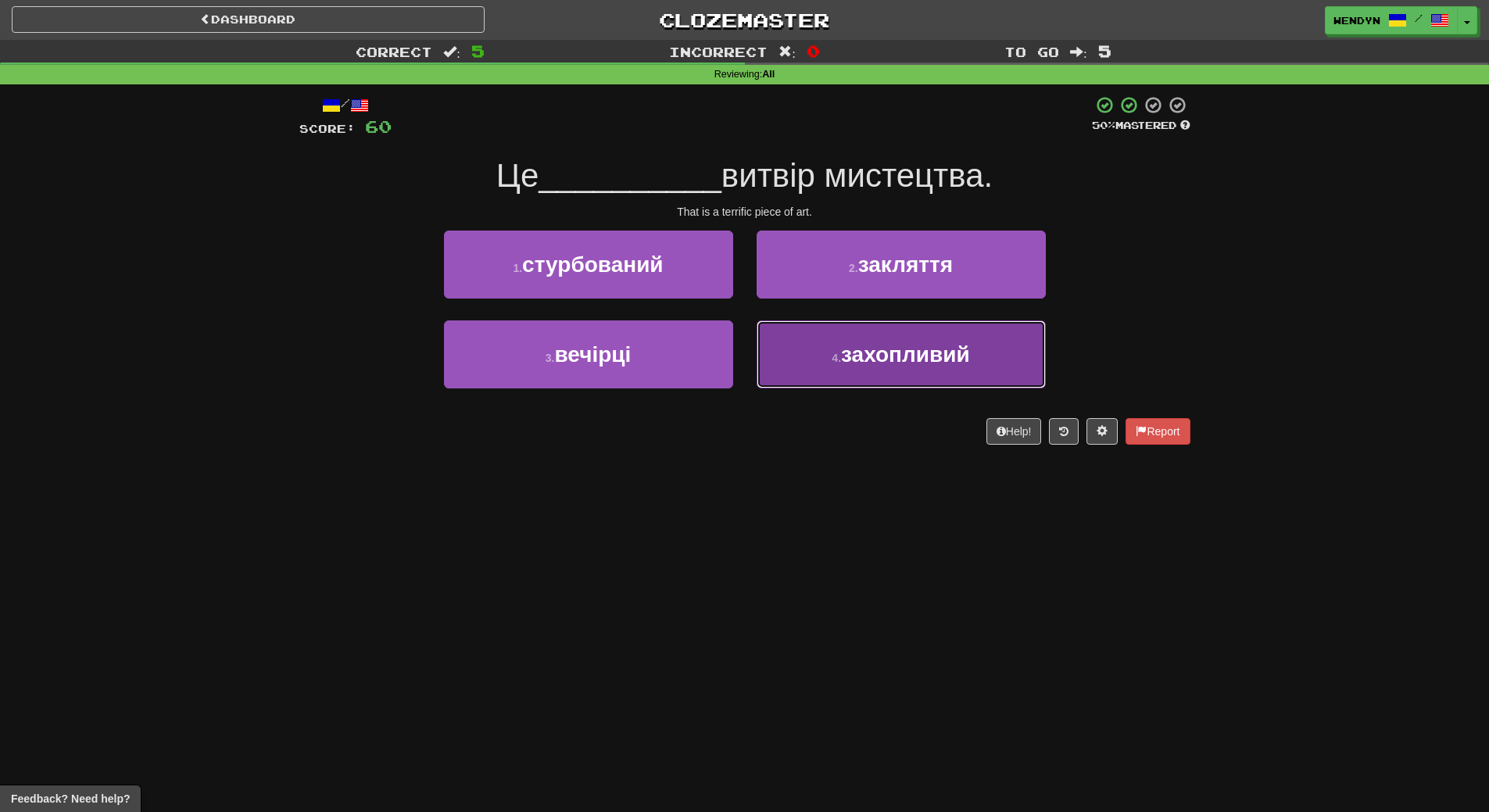
click at [850, 355] on span "захопливий" at bounding box center [905, 354] width 129 height 24
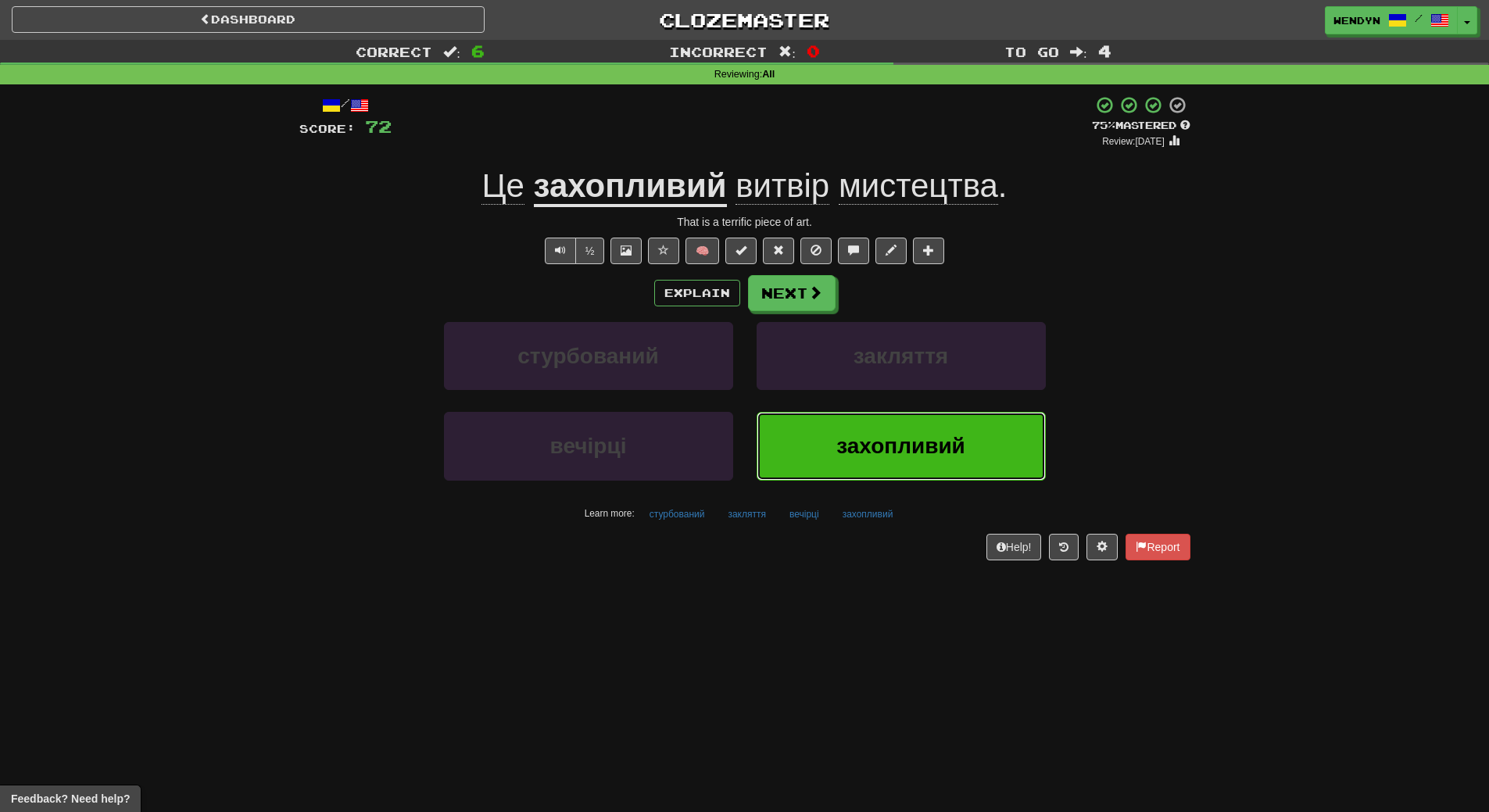
click at [861, 466] on button "захопливий" at bounding box center [901, 446] width 289 height 68
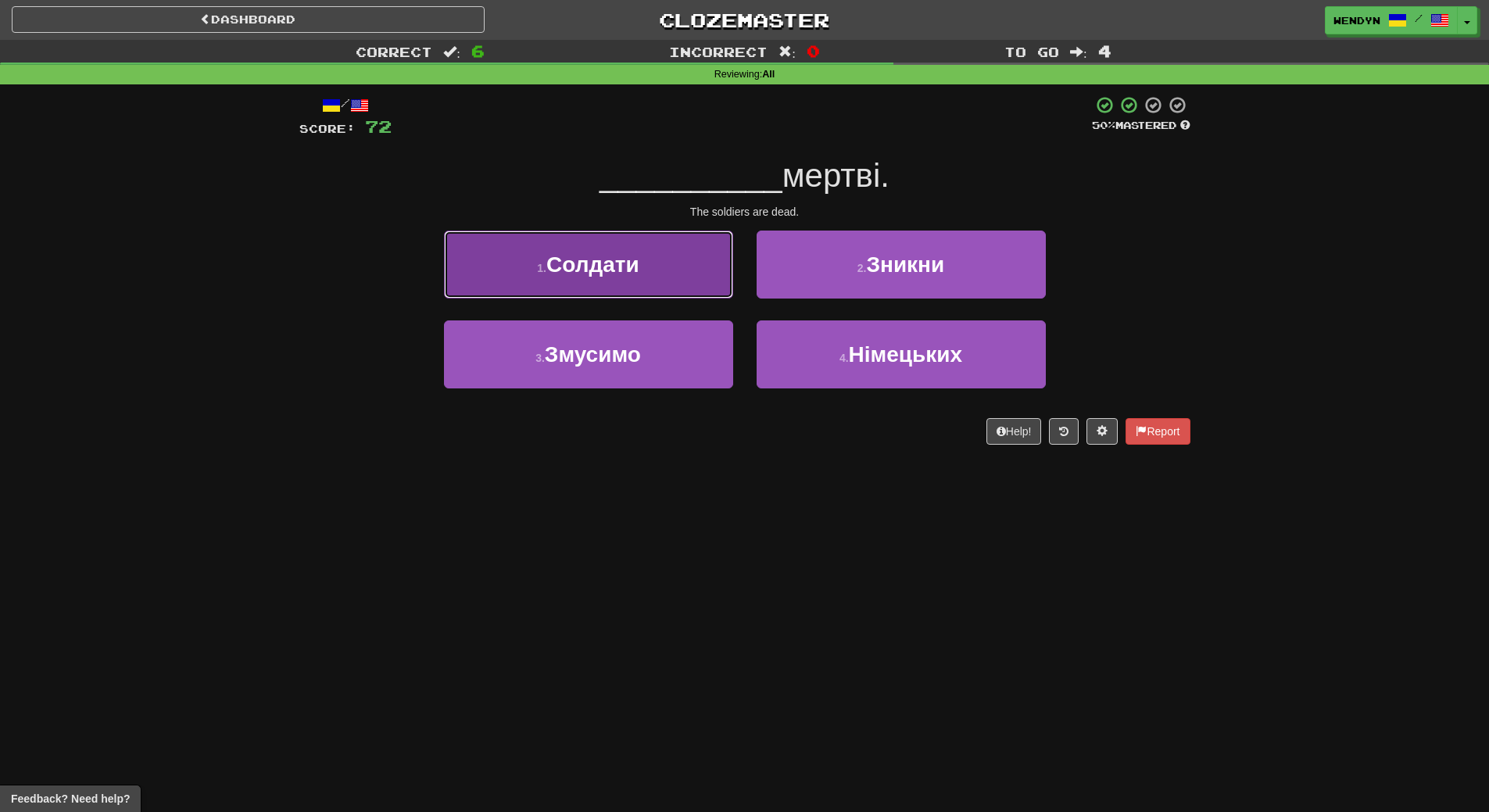
click at [640, 278] on button "1 . Солдати" at bounding box center [588, 265] width 289 height 68
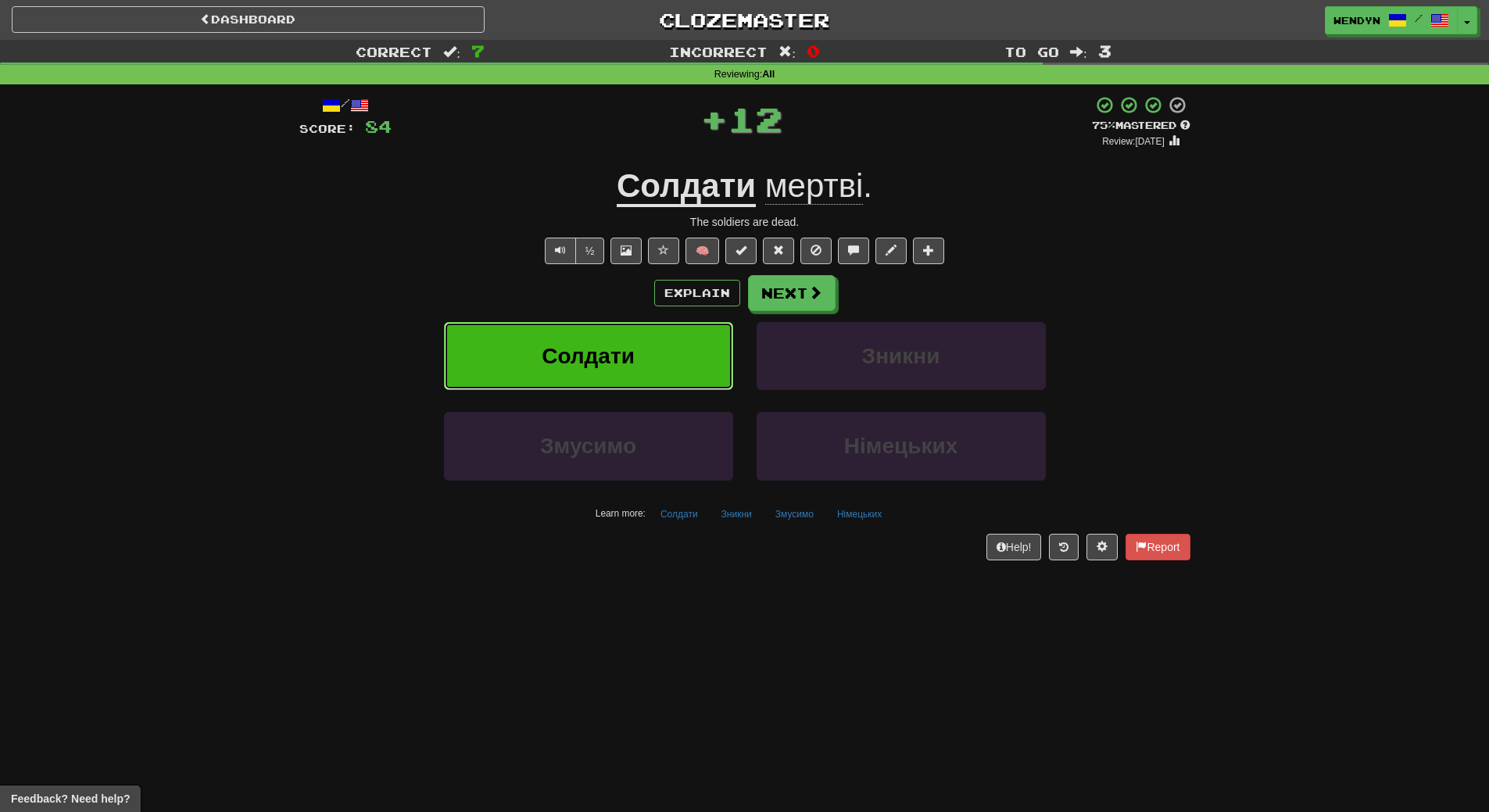
click at [639, 342] on button "Солдати" at bounding box center [588, 356] width 289 height 68
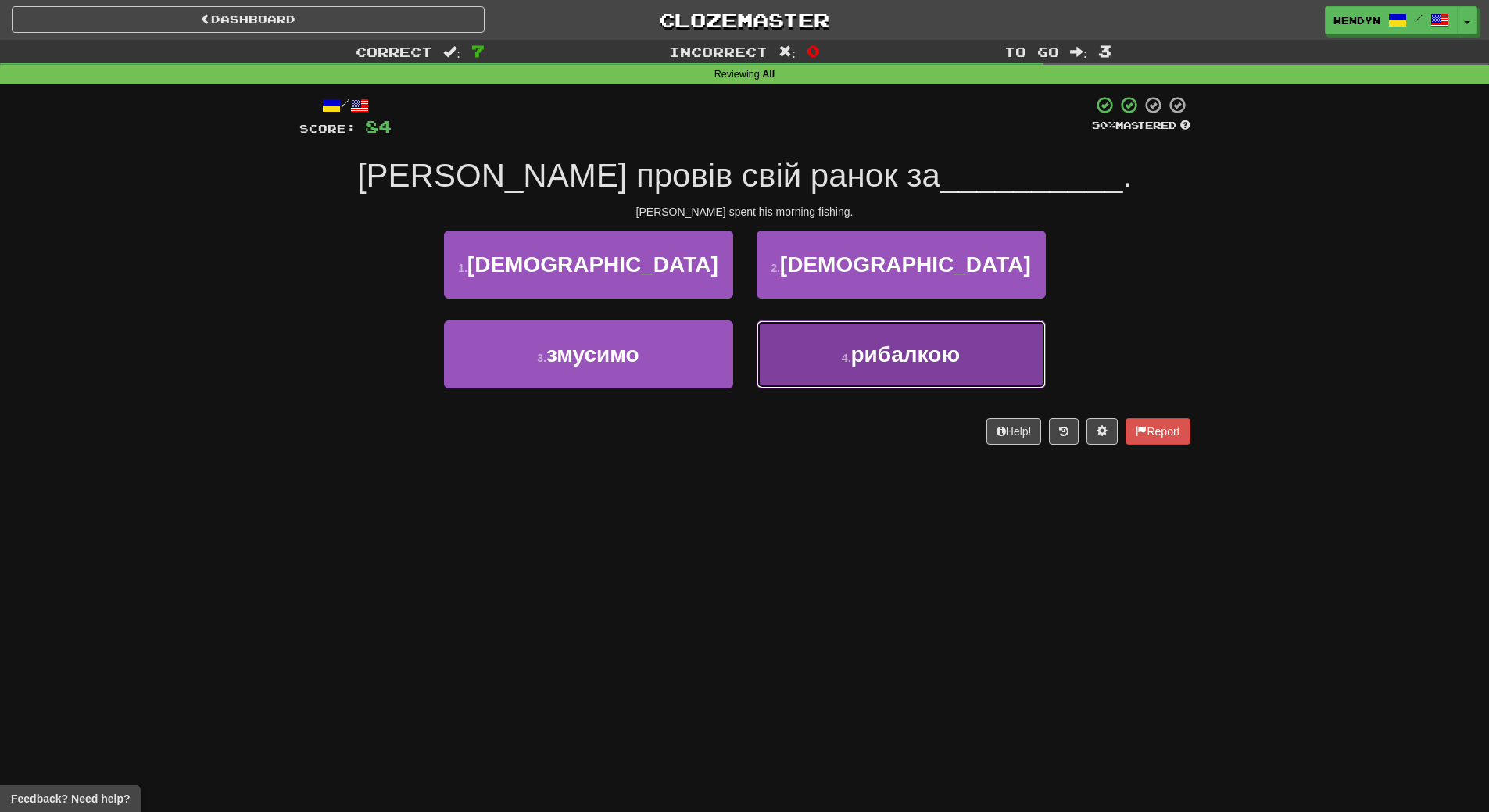
click at [880, 374] on button "4 . рибалкою" at bounding box center [901, 355] width 289 height 68
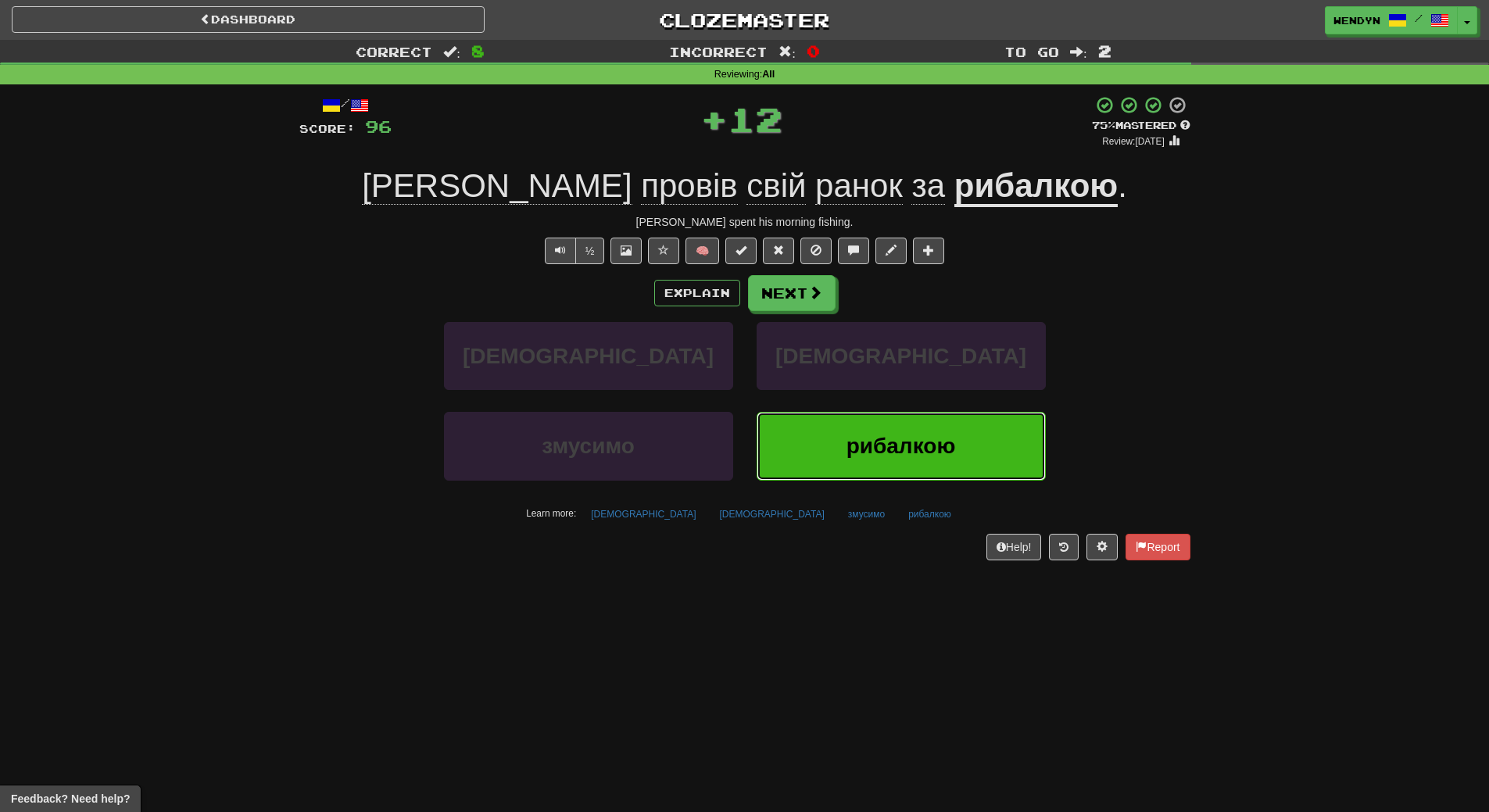
click at [868, 452] on span "рибалкою" at bounding box center [901, 445] width 109 height 24
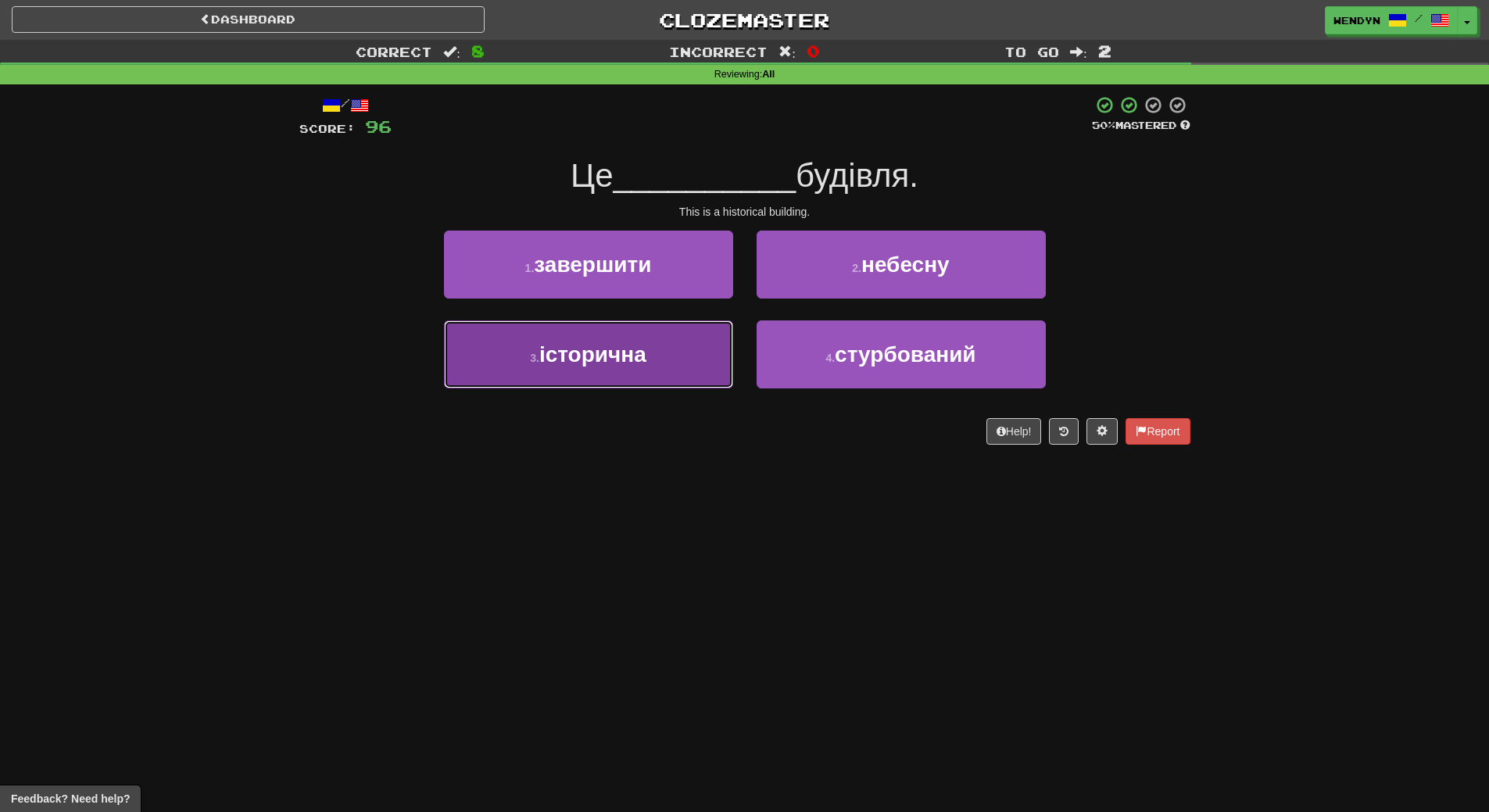
click at [689, 370] on button "3 . історична" at bounding box center [588, 355] width 289 height 68
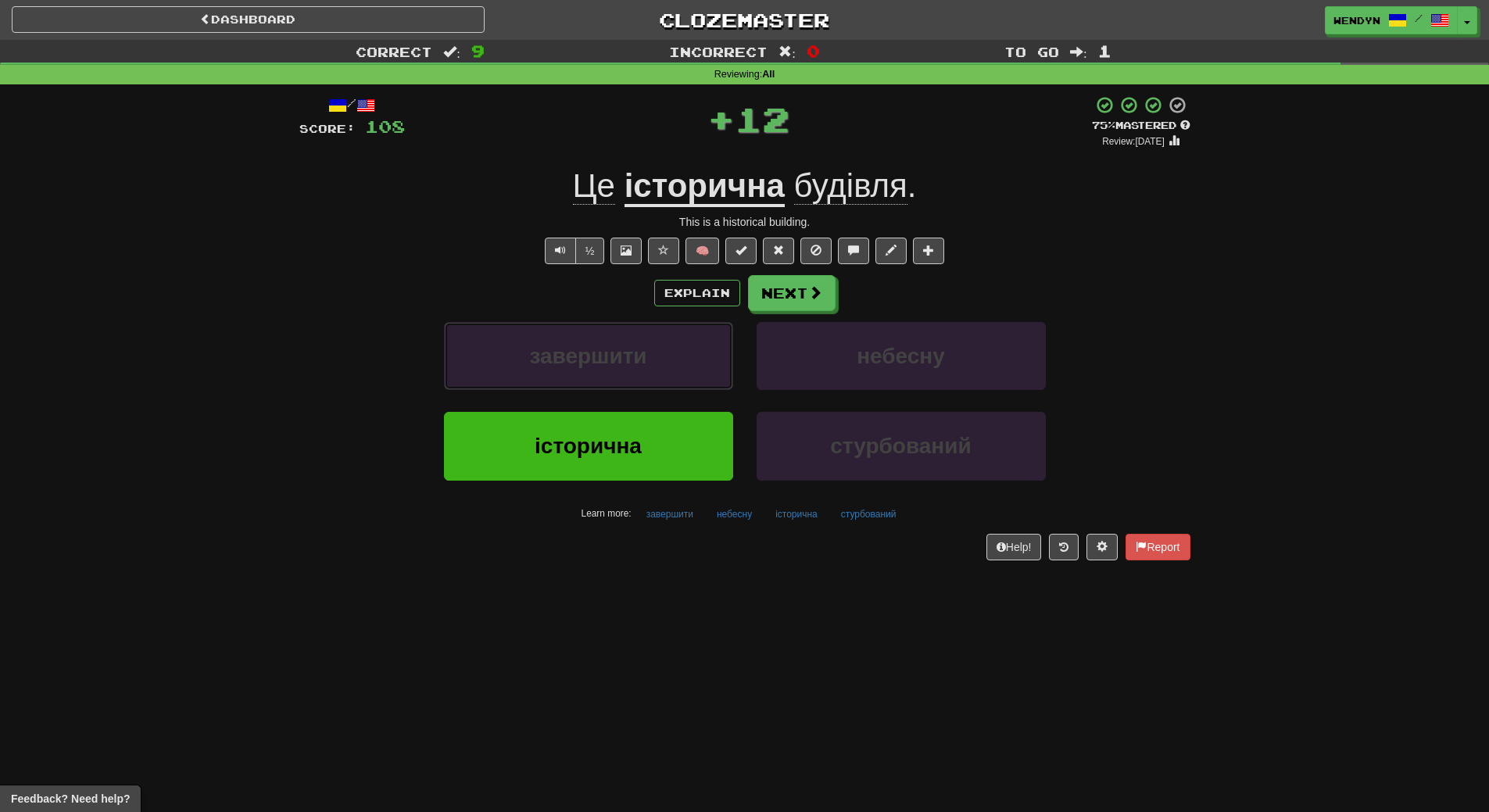
click at [689, 370] on button "завершити" at bounding box center [588, 356] width 289 height 68
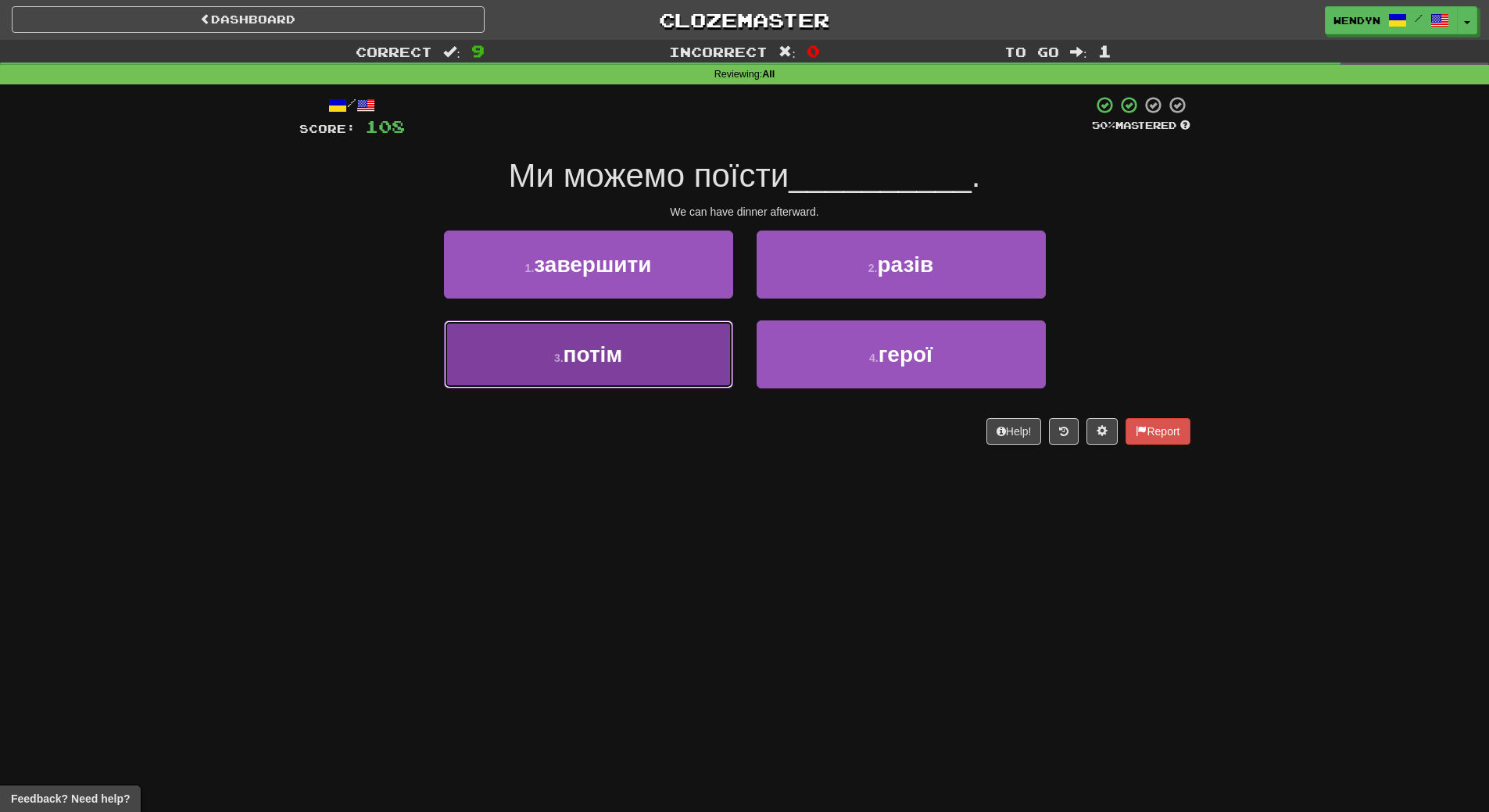
click at [693, 372] on button "3 . потім" at bounding box center [588, 355] width 289 height 68
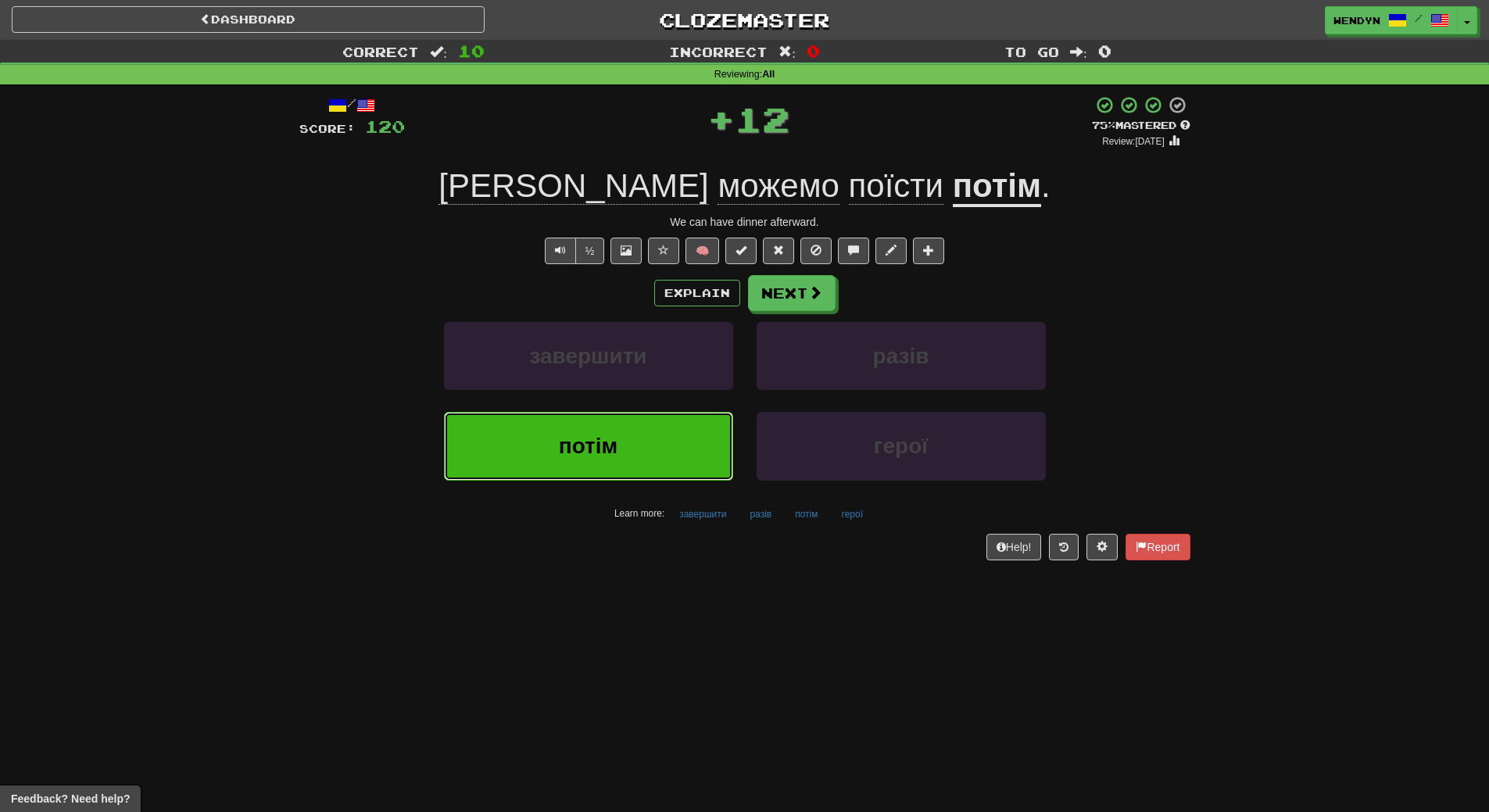
click at [679, 425] on button "потім" at bounding box center [588, 446] width 289 height 68
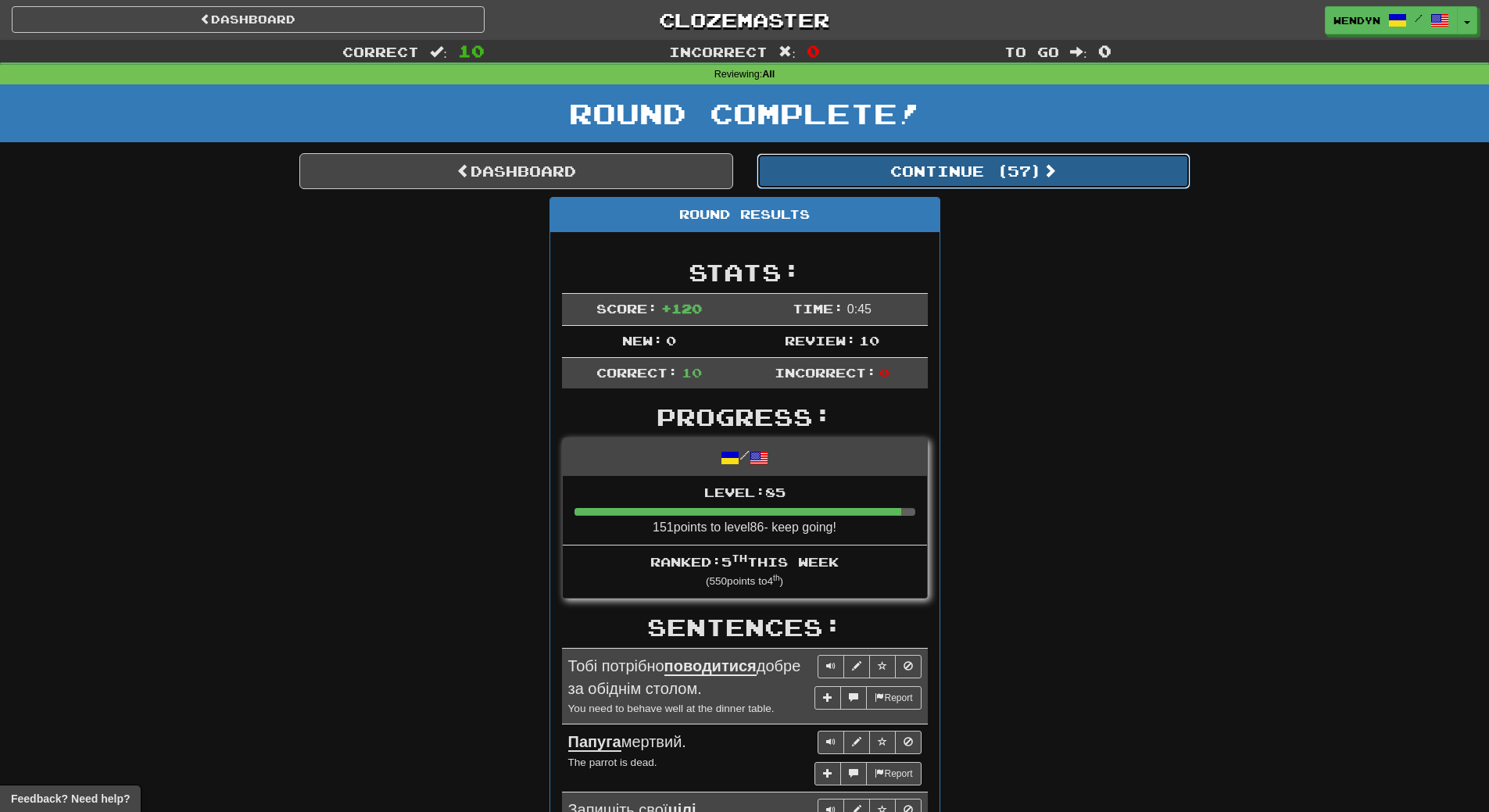
click at [1023, 187] on button "Continue ( 57 )" at bounding box center [973, 171] width 433 height 36
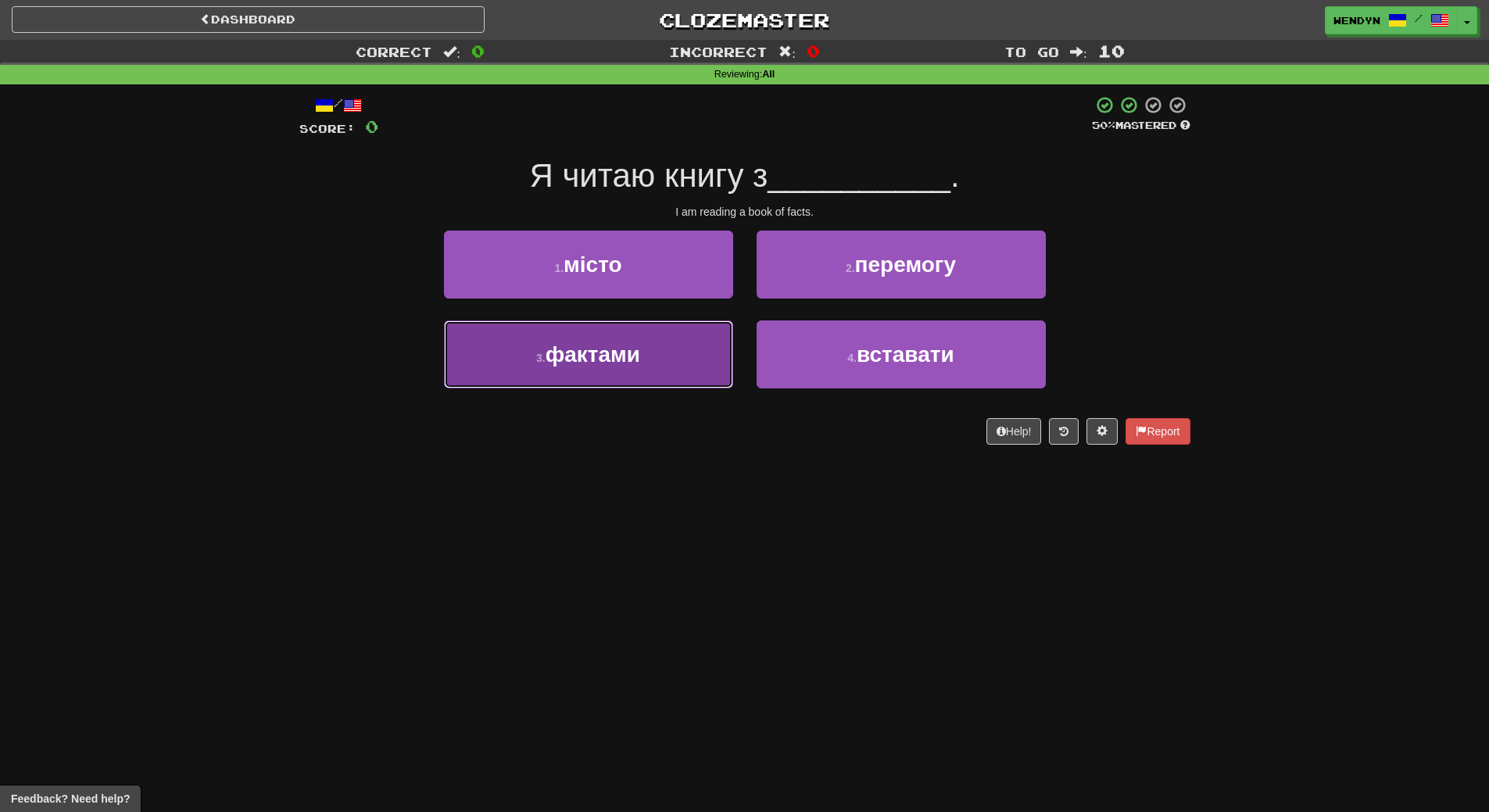
click at [683, 379] on button "3 . фактами" at bounding box center [588, 355] width 289 height 68
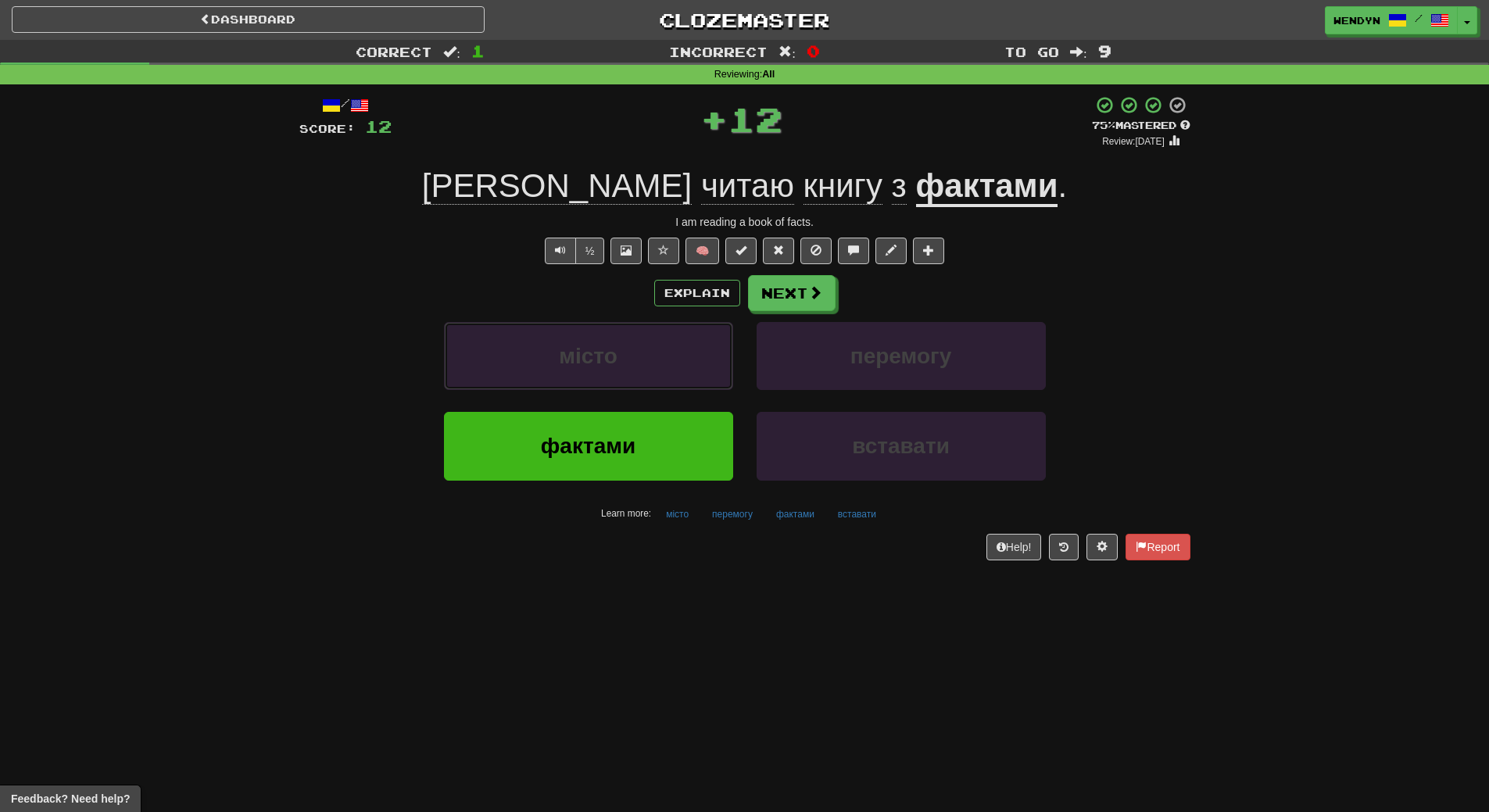
click at [683, 379] on button "місто" at bounding box center [588, 356] width 289 height 68
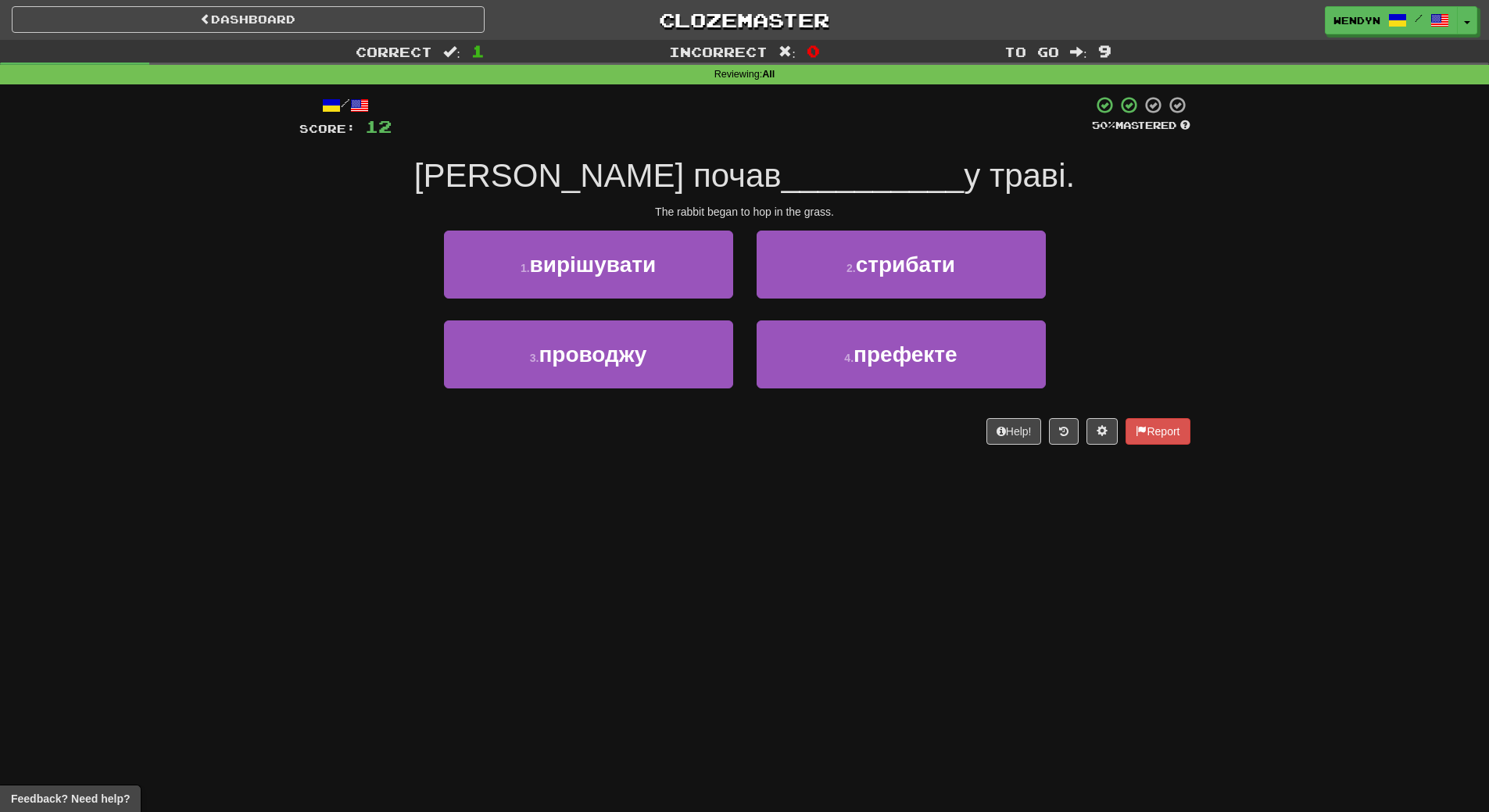
click at [669, 435] on div "/ Score: 12 50 % Mastered Кролик почав __________ у траві. The rabbit began to …" at bounding box center [744, 270] width 891 height 350
click at [669, 435] on div "Help! Report" at bounding box center [744, 431] width 891 height 26
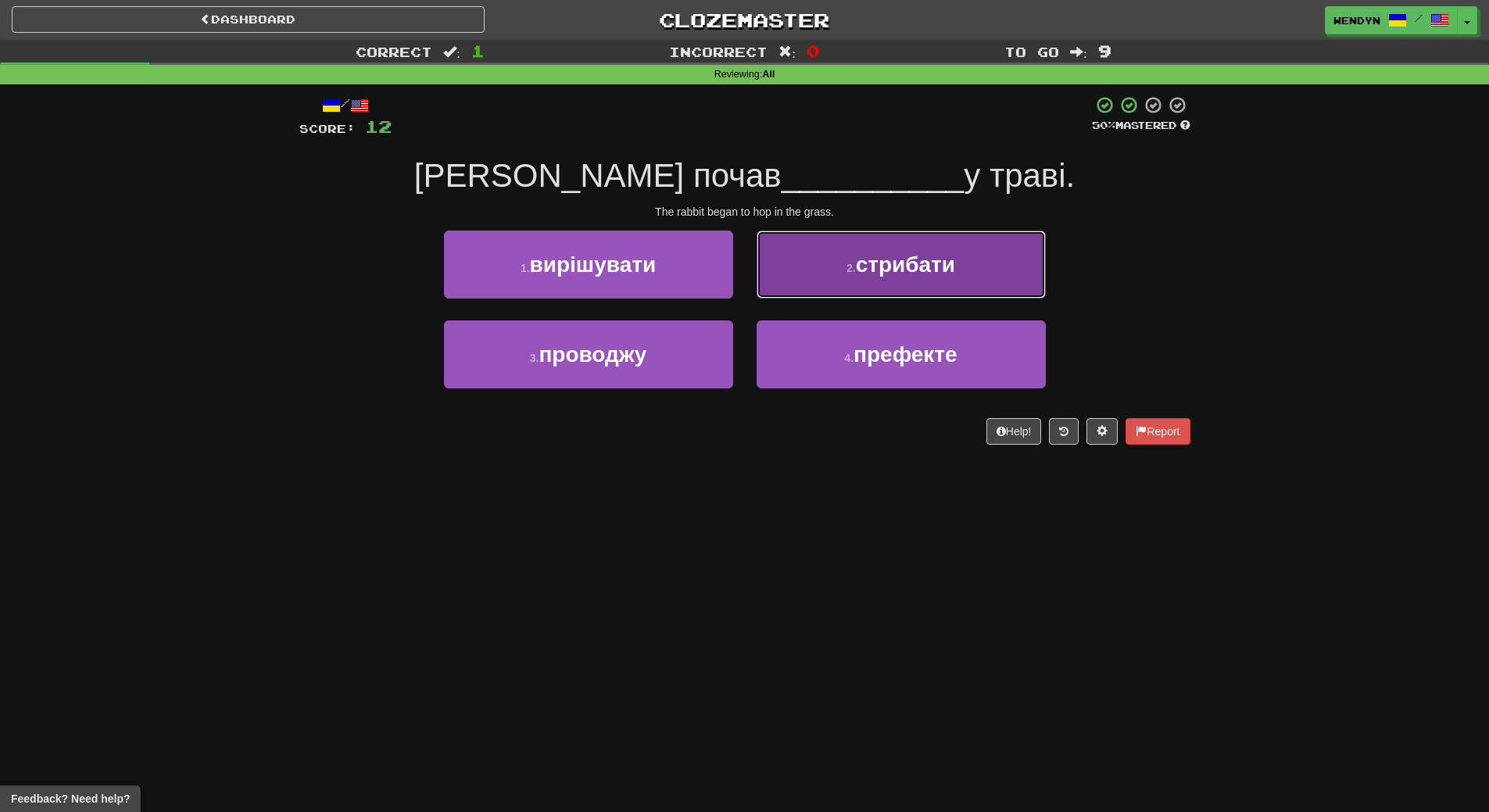
click at [950, 262] on span "стрибати" at bounding box center [905, 264] width 99 height 24
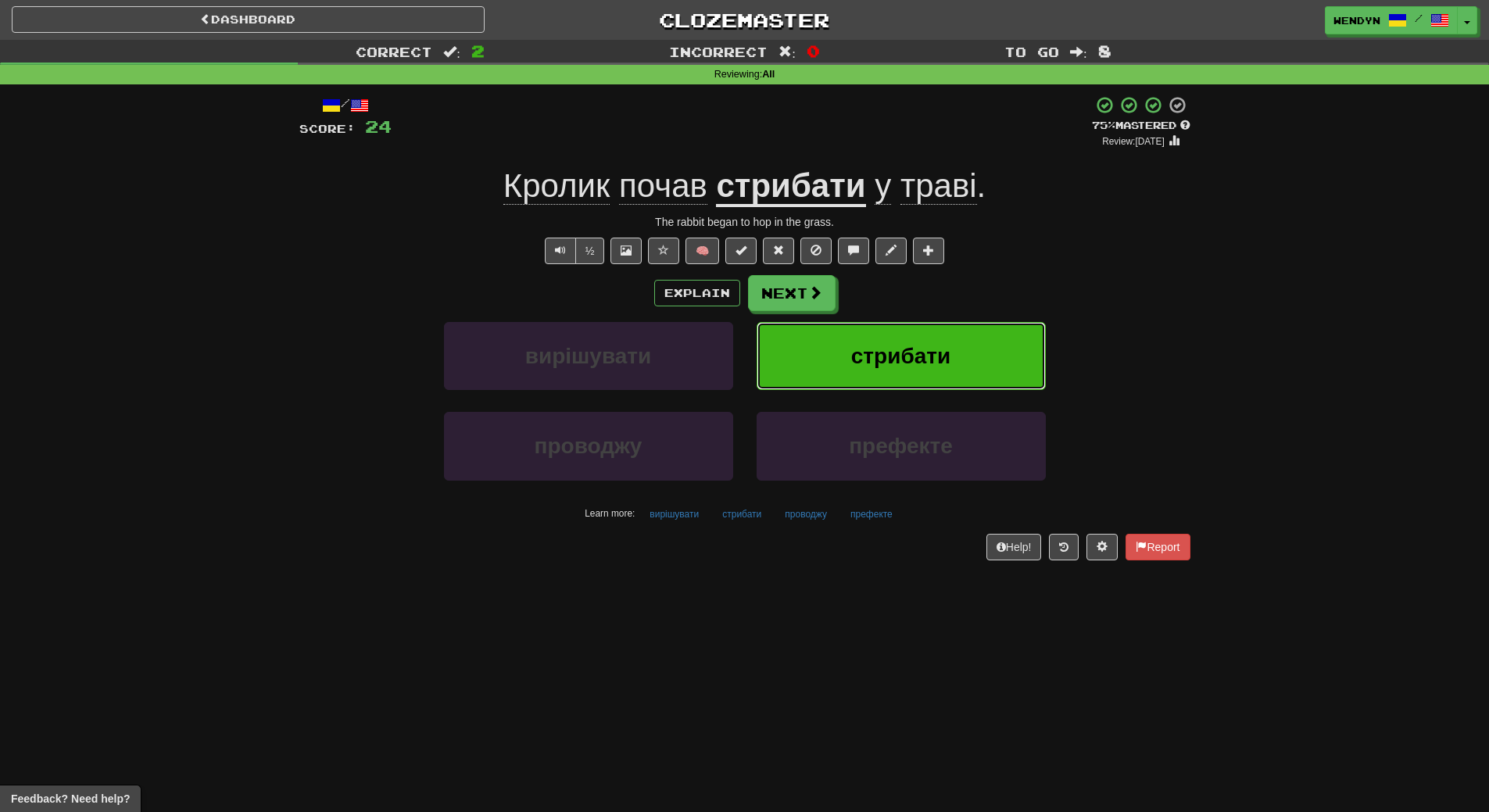
click at [962, 361] on button "стрибати" at bounding box center [901, 356] width 289 height 68
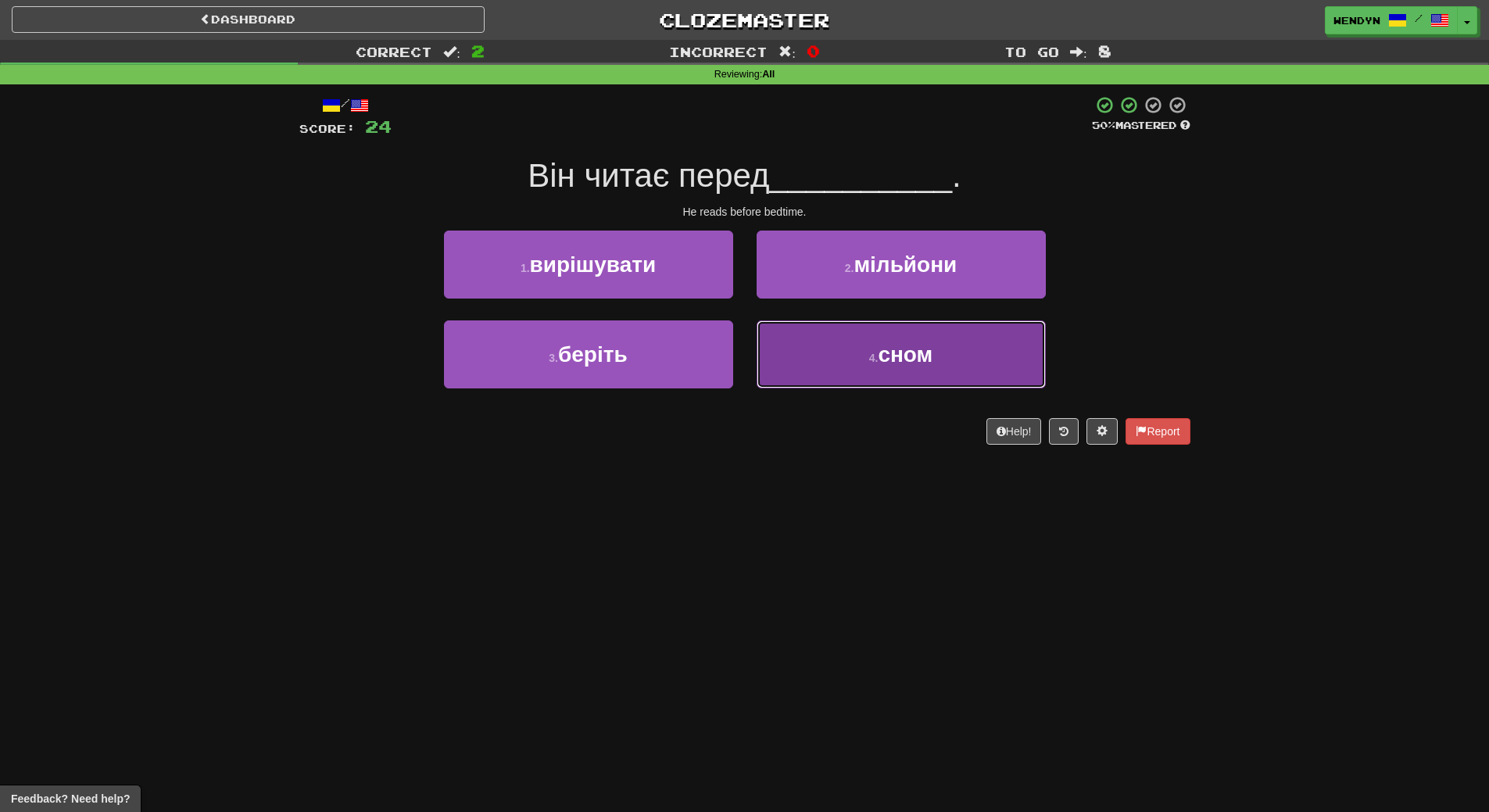
click at [960, 369] on button "4 . сном" at bounding box center [901, 355] width 289 height 68
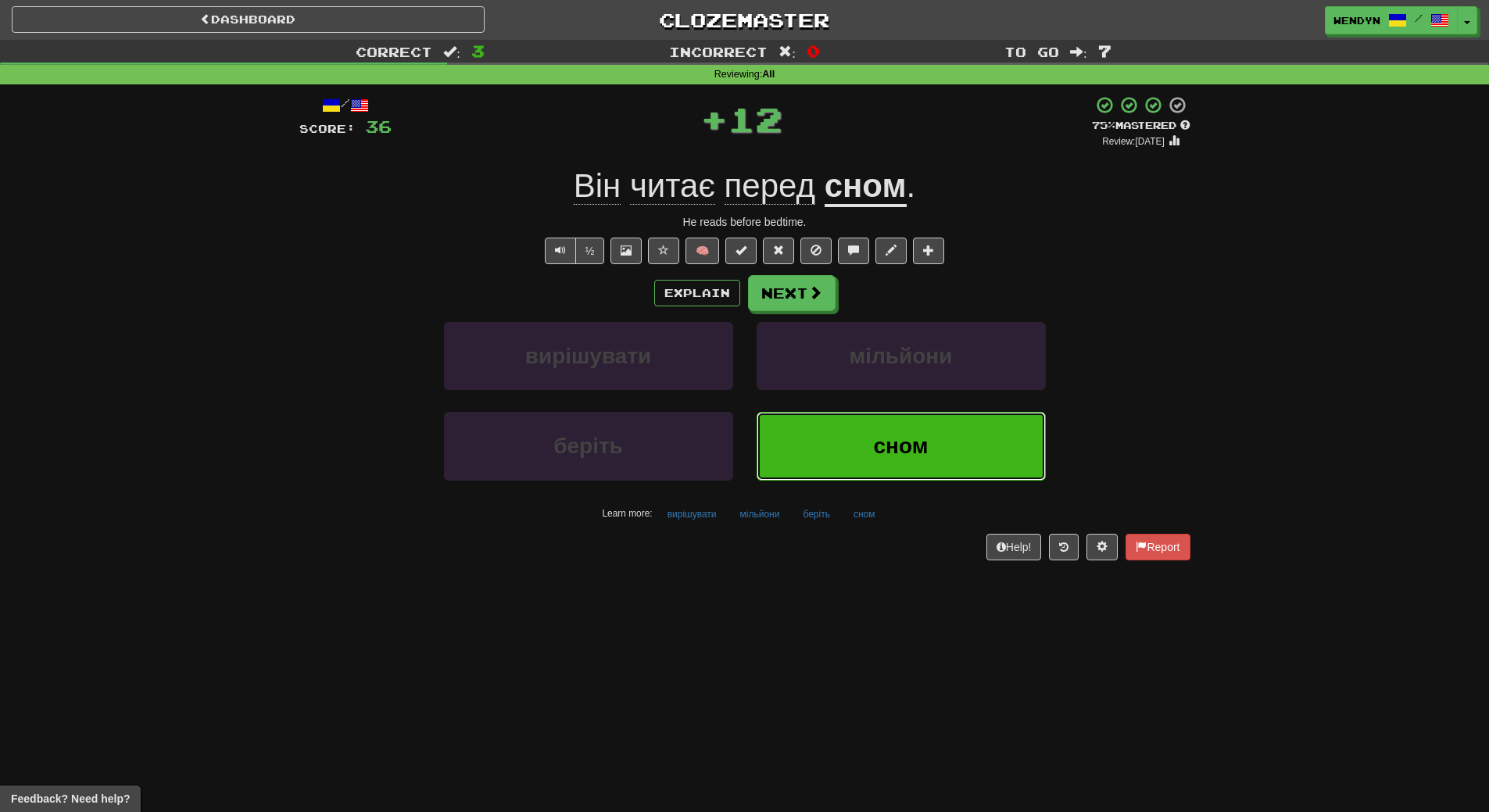
click at [928, 437] on button "сном" at bounding box center [901, 446] width 289 height 68
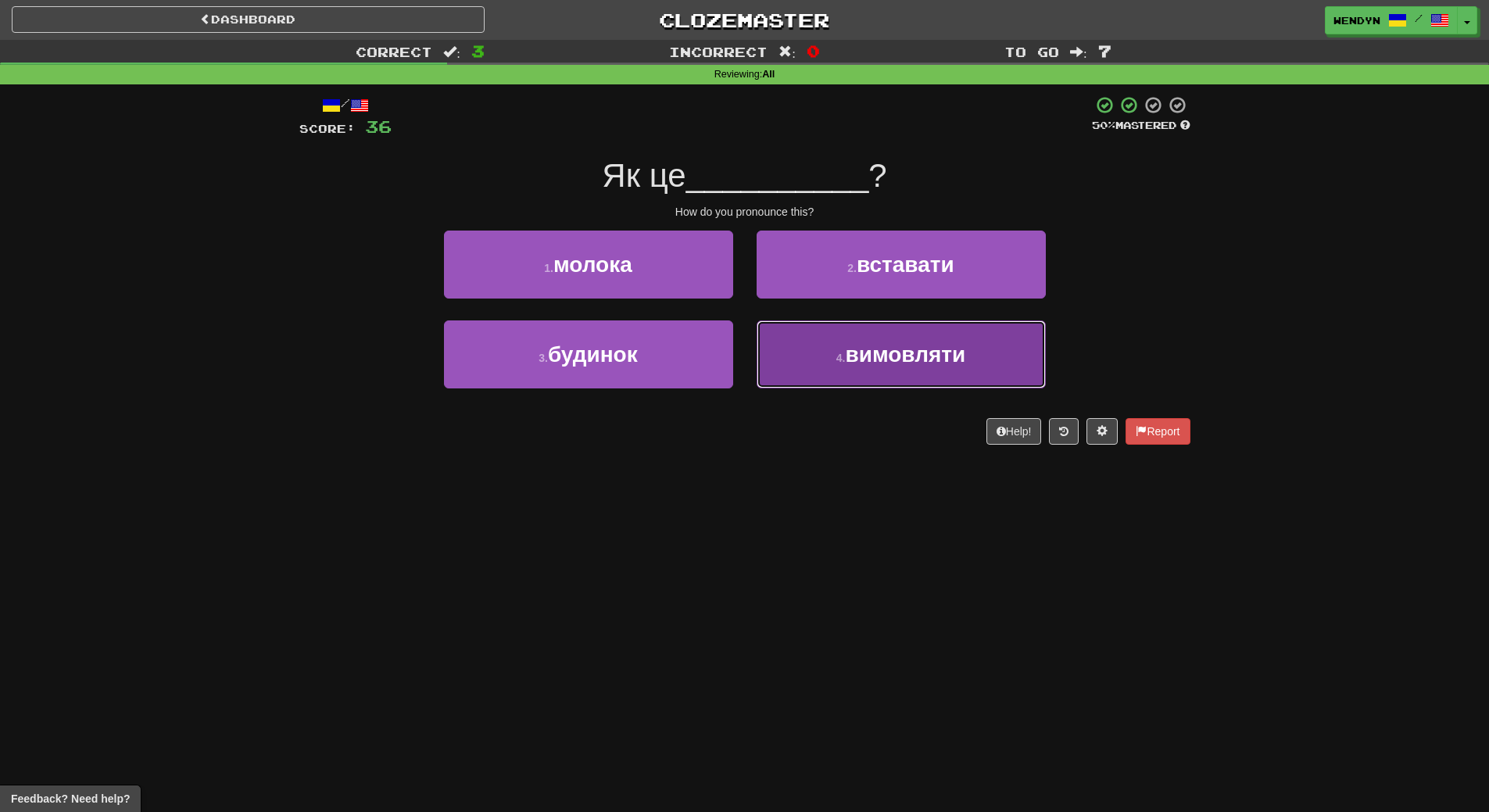
click at [873, 368] on button "4 . вимовляти" at bounding box center [901, 355] width 289 height 68
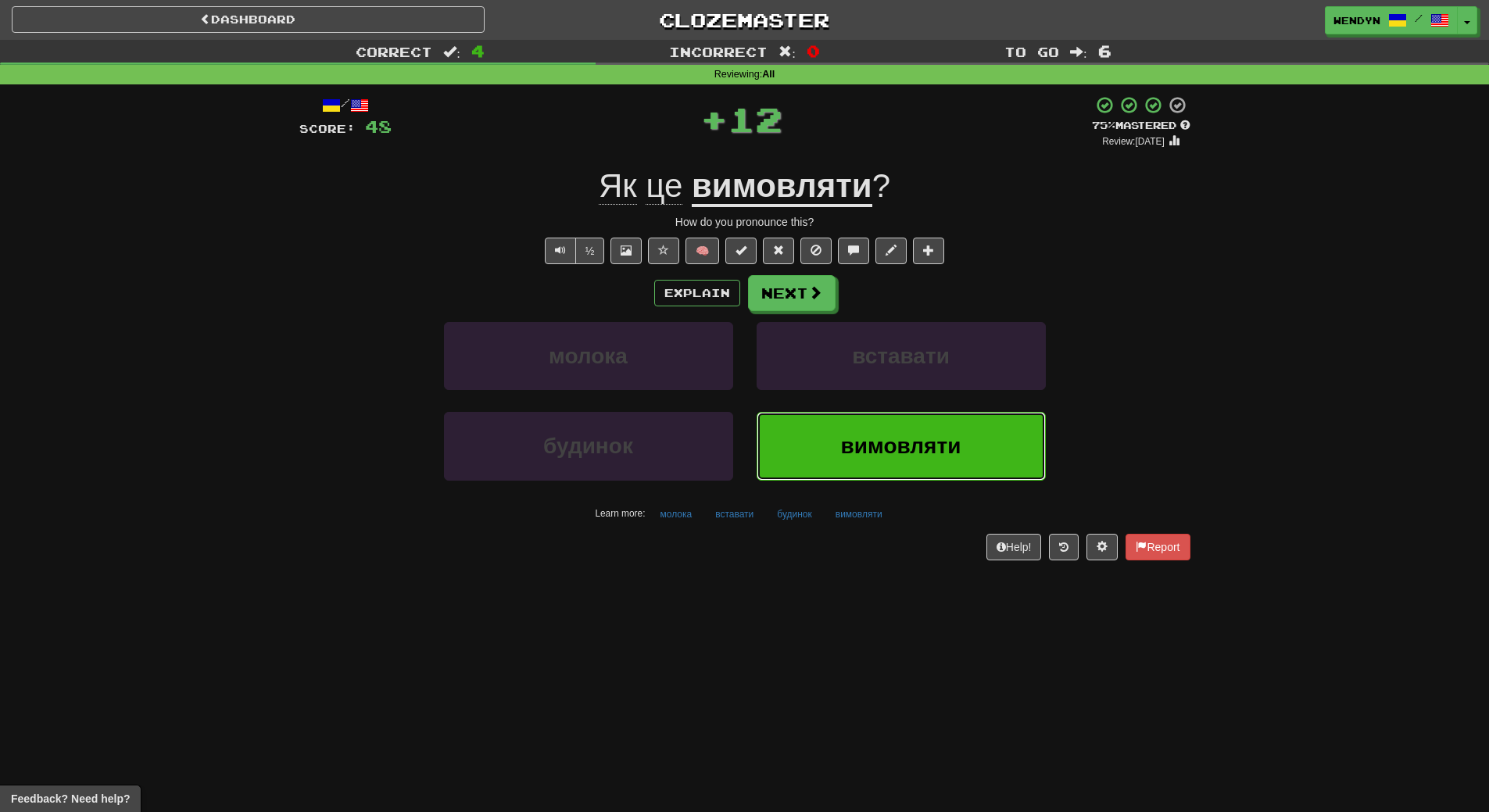
click at [877, 441] on span "вимовляти" at bounding box center [901, 445] width 121 height 24
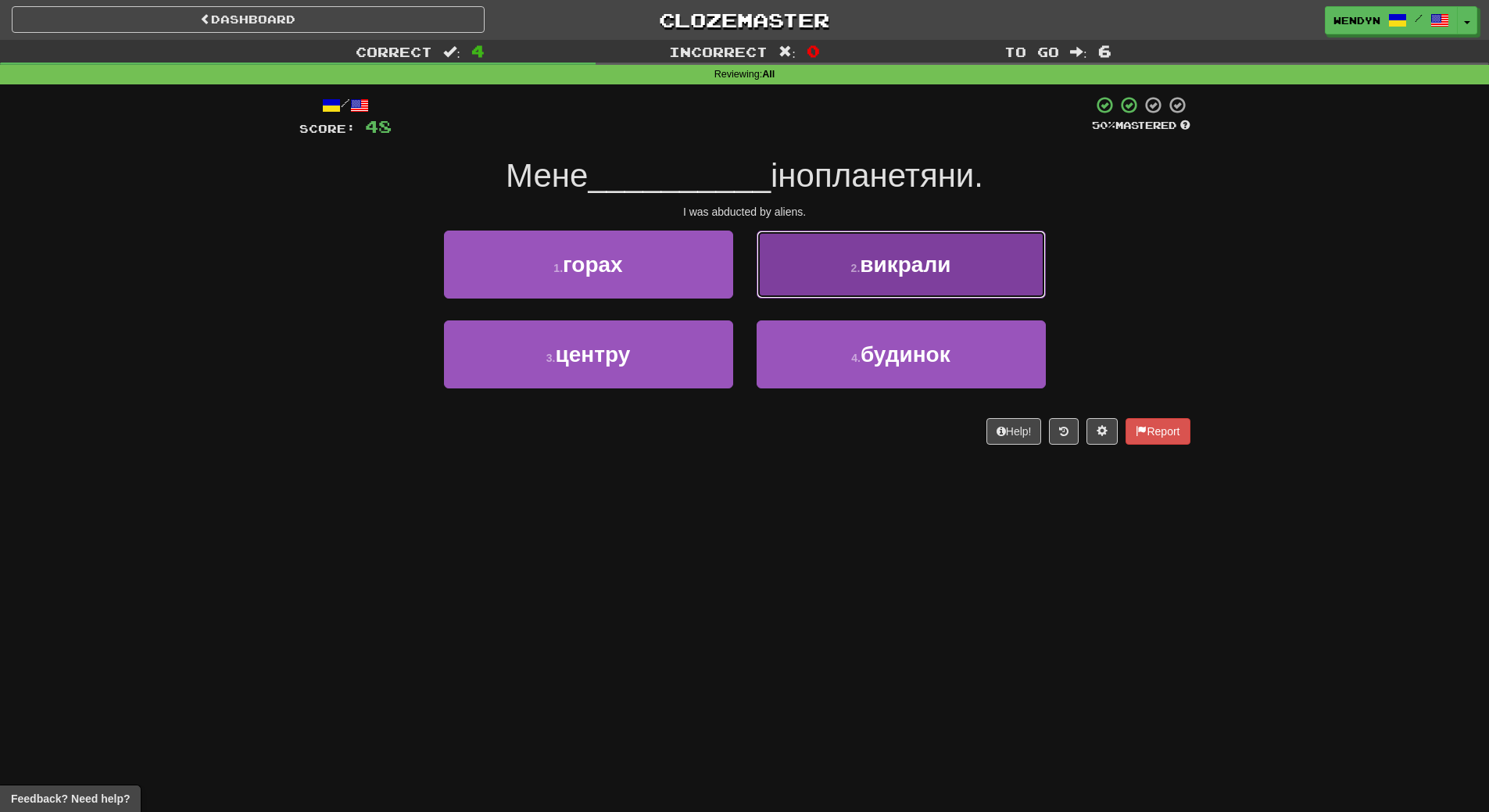
click at [965, 279] on button "2 . викрали" at bounding box center [901, 265] width 289 height 68
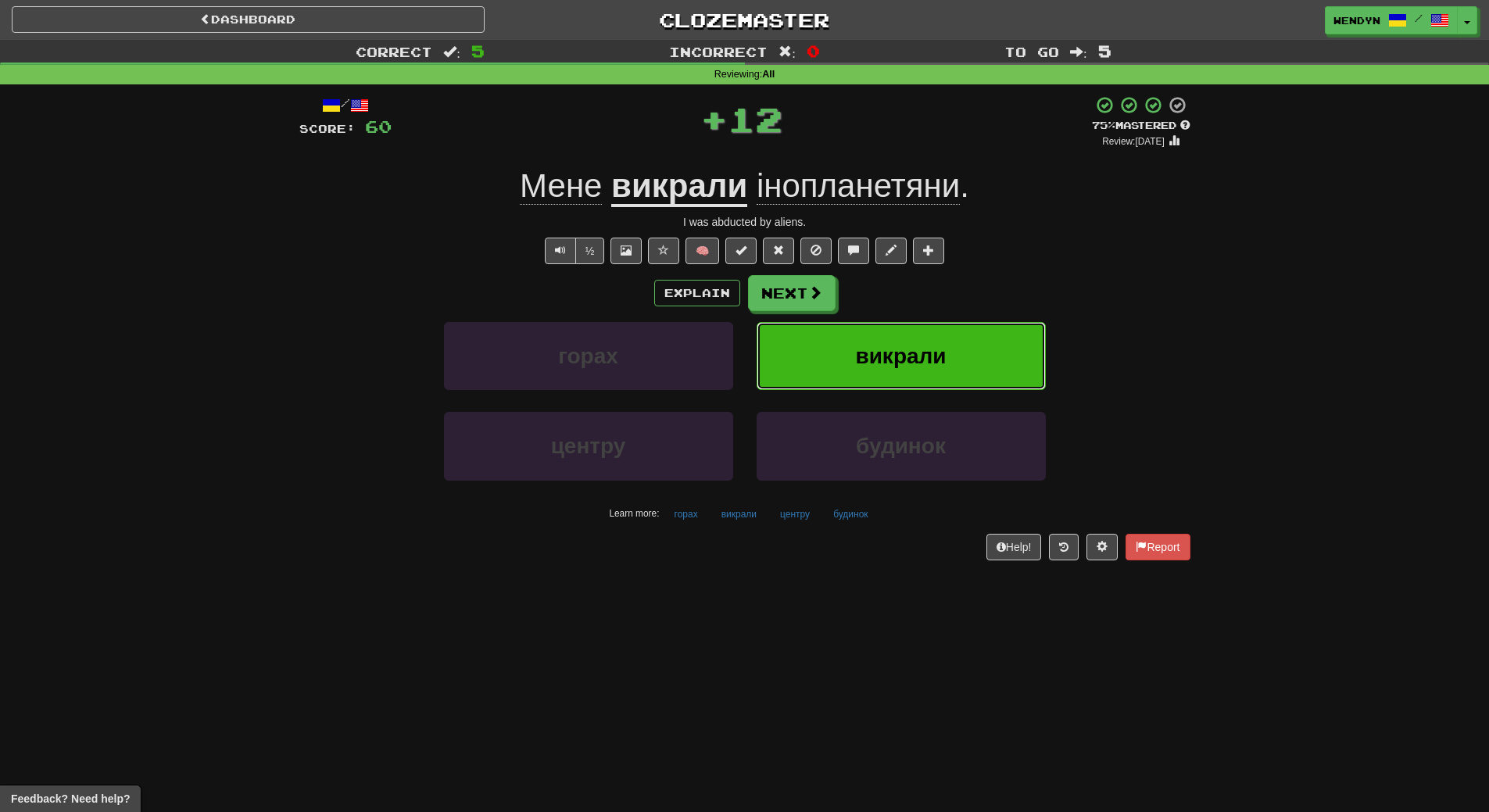
click at [956, 347] on button "викрали" at bounding box center [901, 356] width 289 height 68
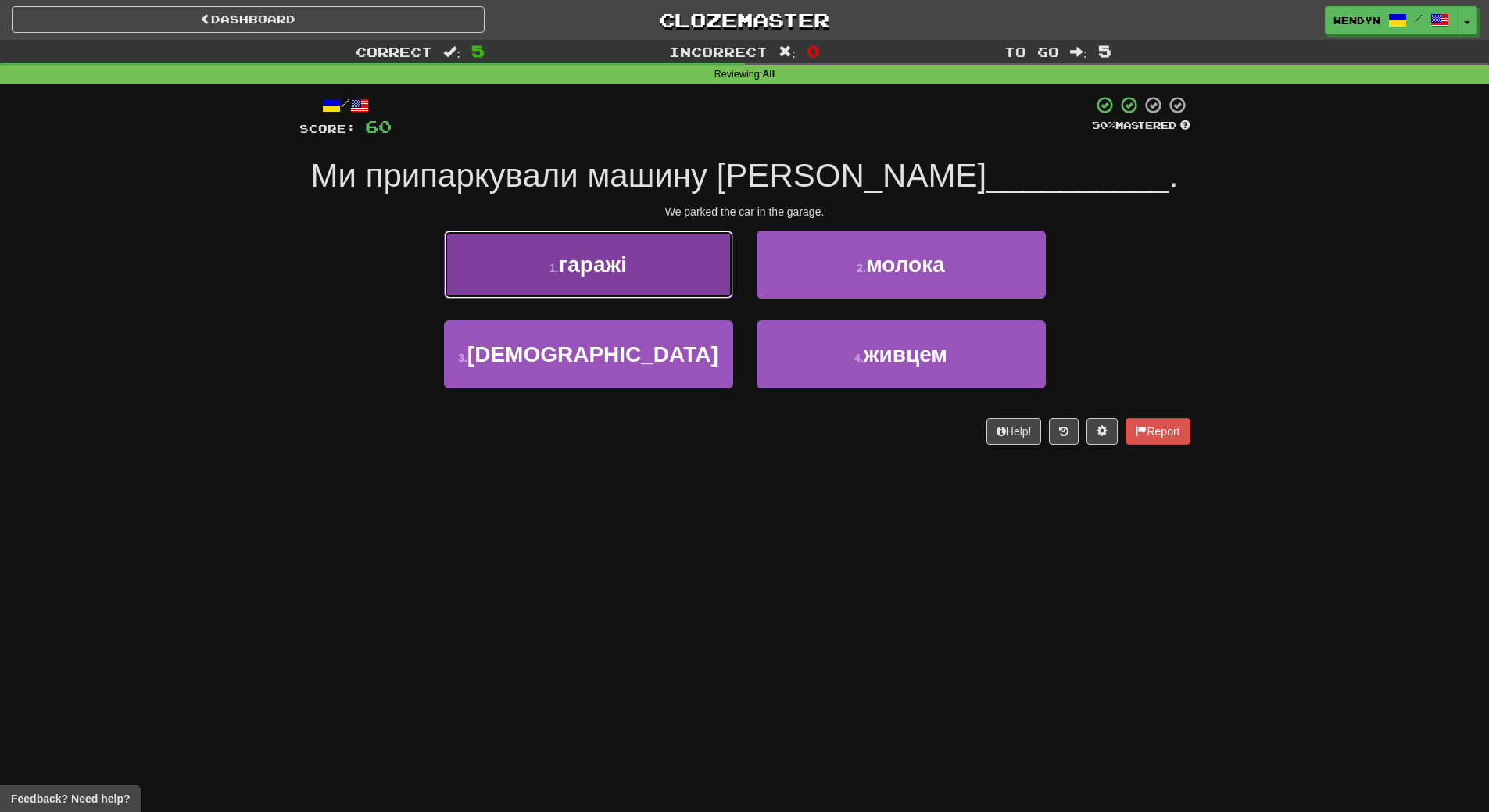
click at [644, 280] on button "1 . гаражі" at bounding box center [588, 265] width 289 height 68
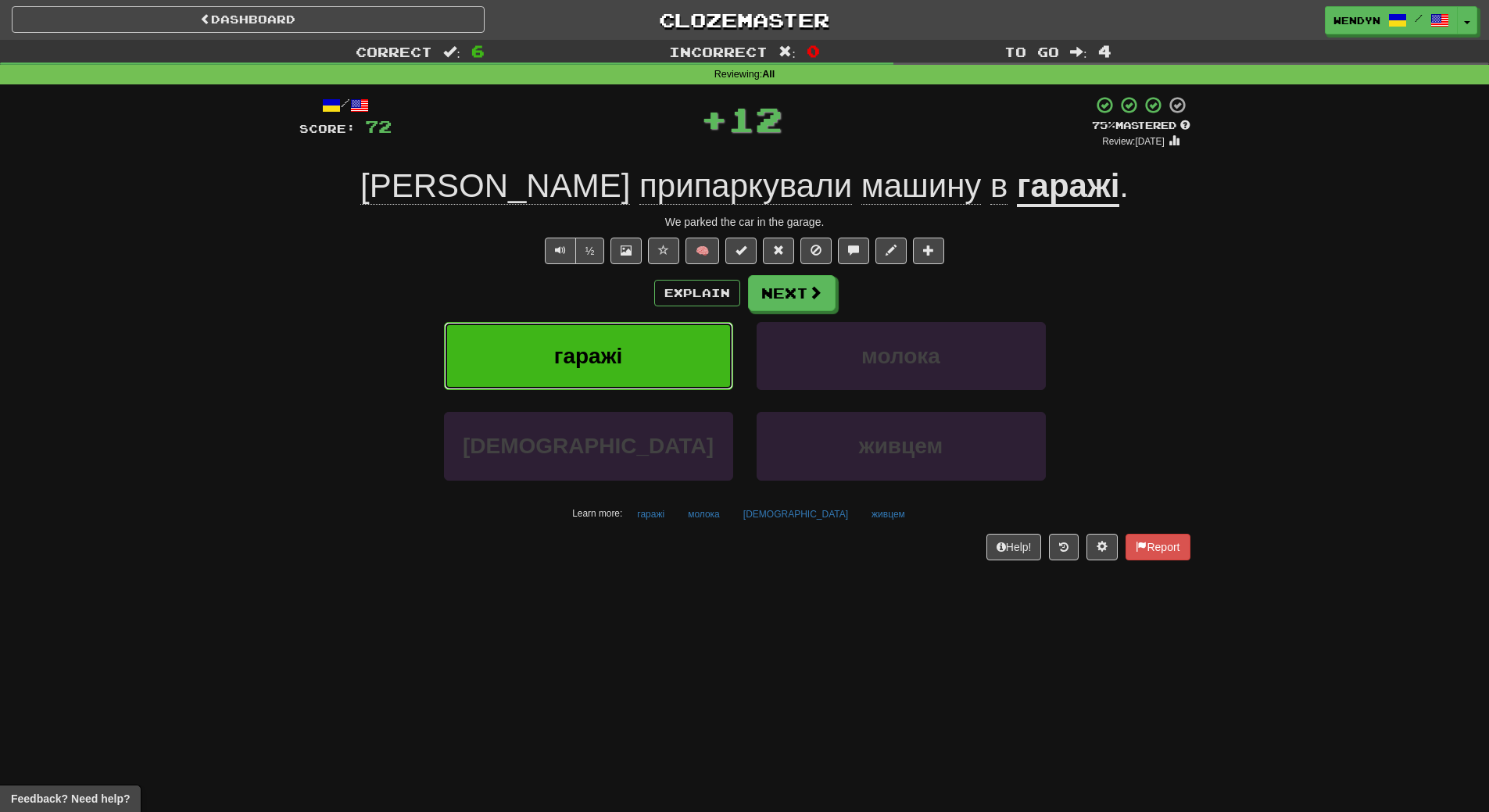
click at [640, 347] on button "гаражі" at bounding box center [588, 356] width 289 height 68
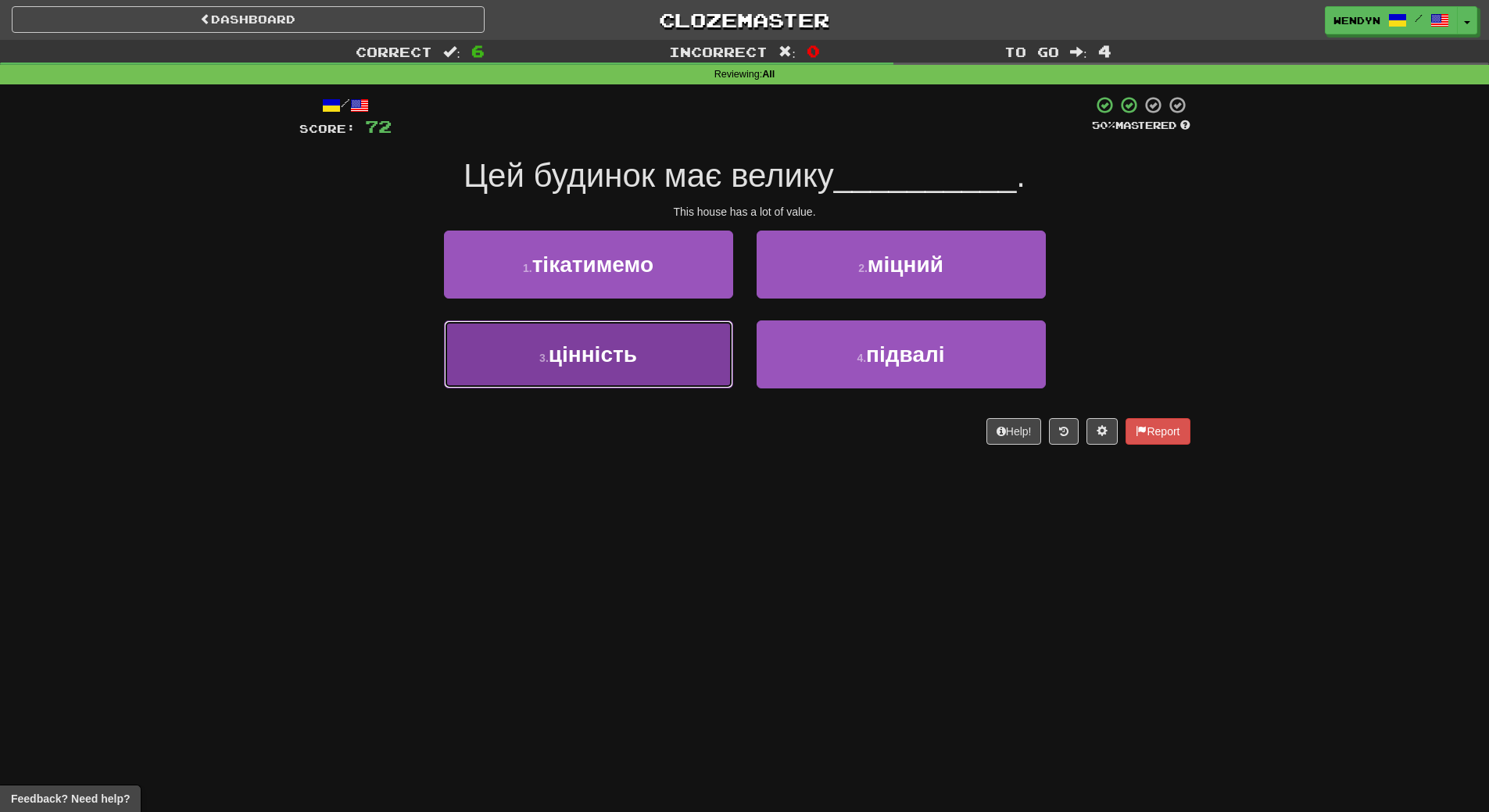
click at [671, 374] on button "3 . цінність" at bounding box center [588, 355] width 289 height 68
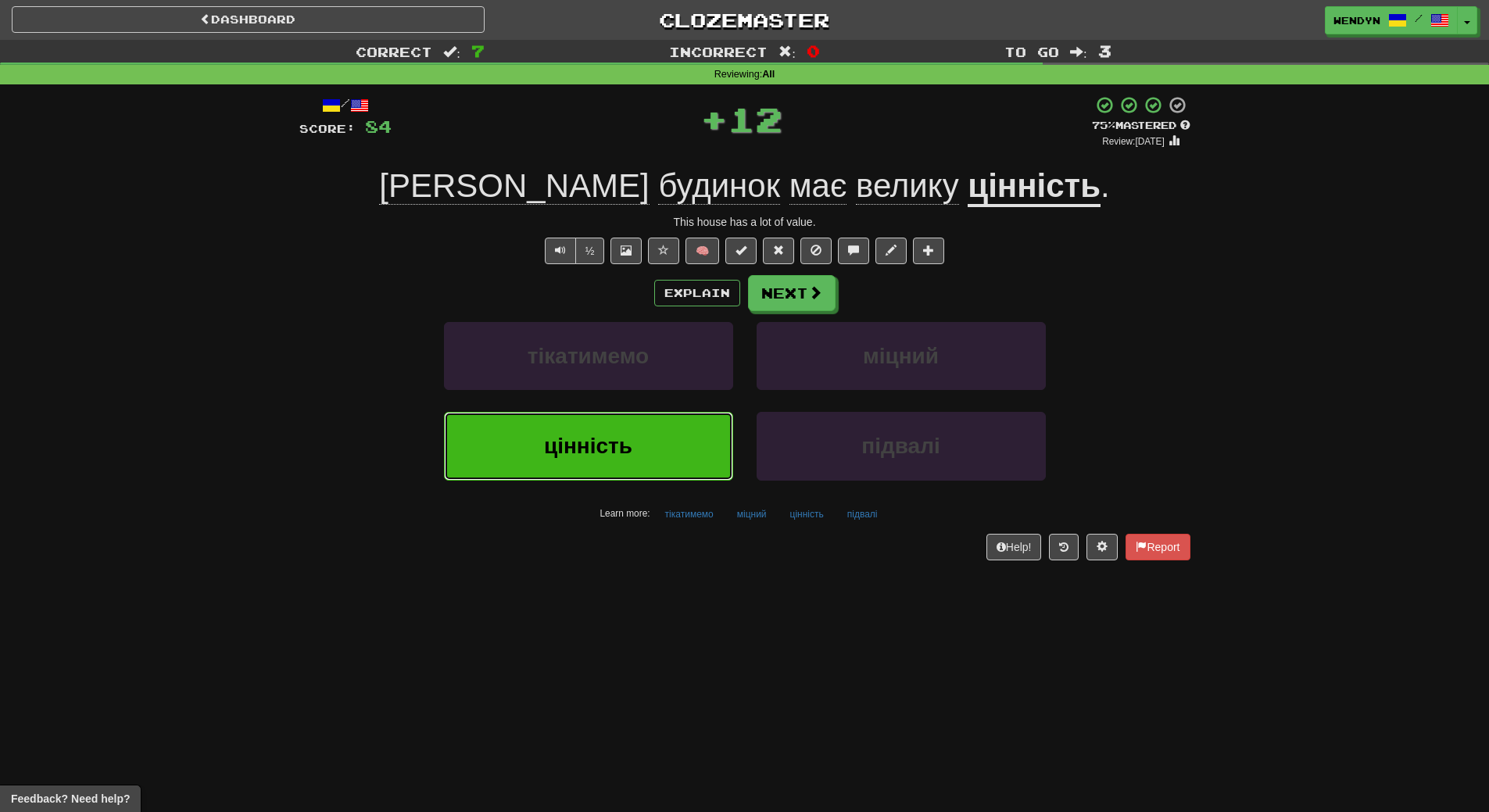
click at [662, 416] on button "цінність" at bounding box center [588, 446] width 289 height 68
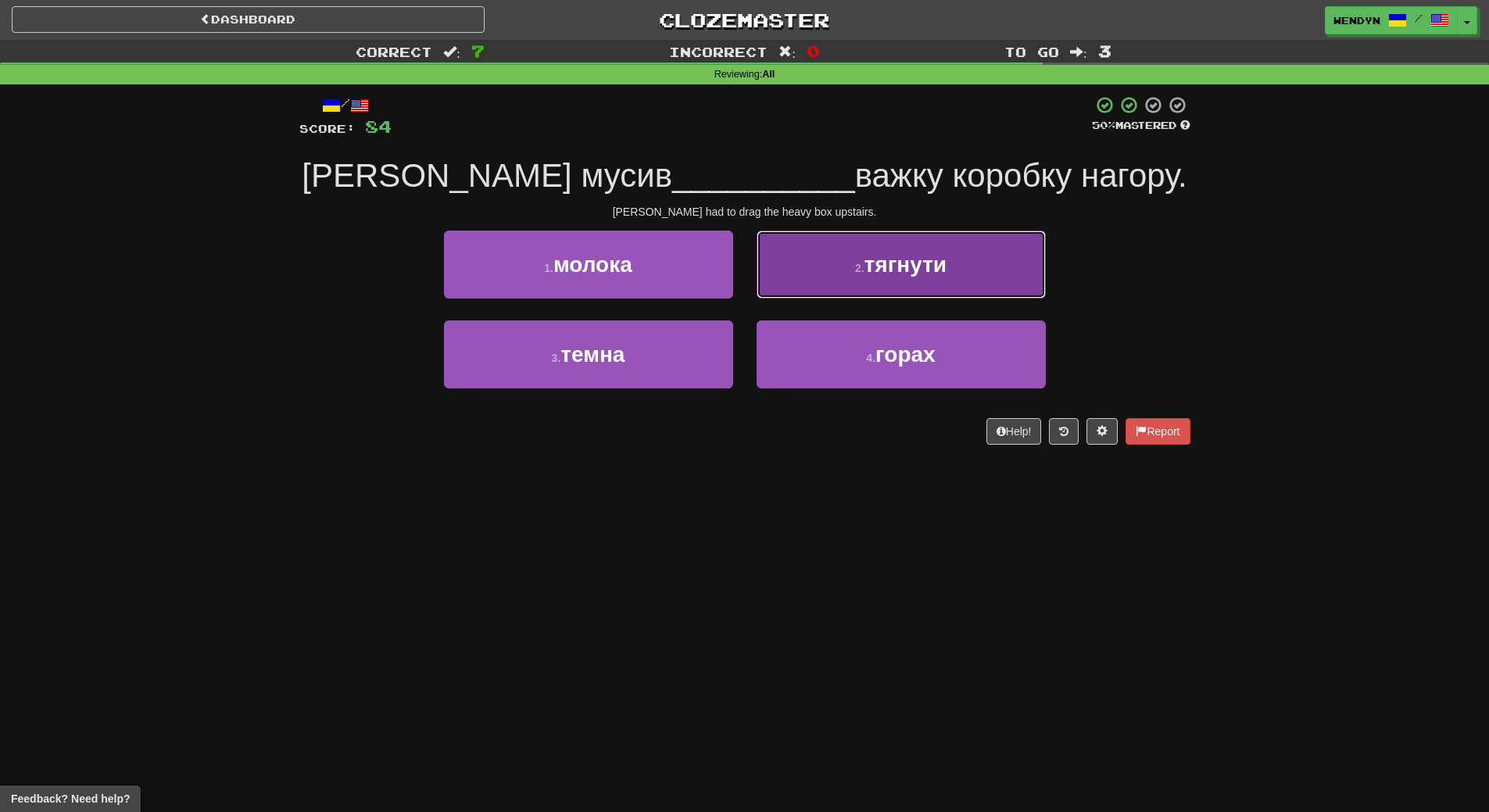
click at [945, 280] on button "2 . тягнути" at bounding box center [901, 265] width 289 height 68
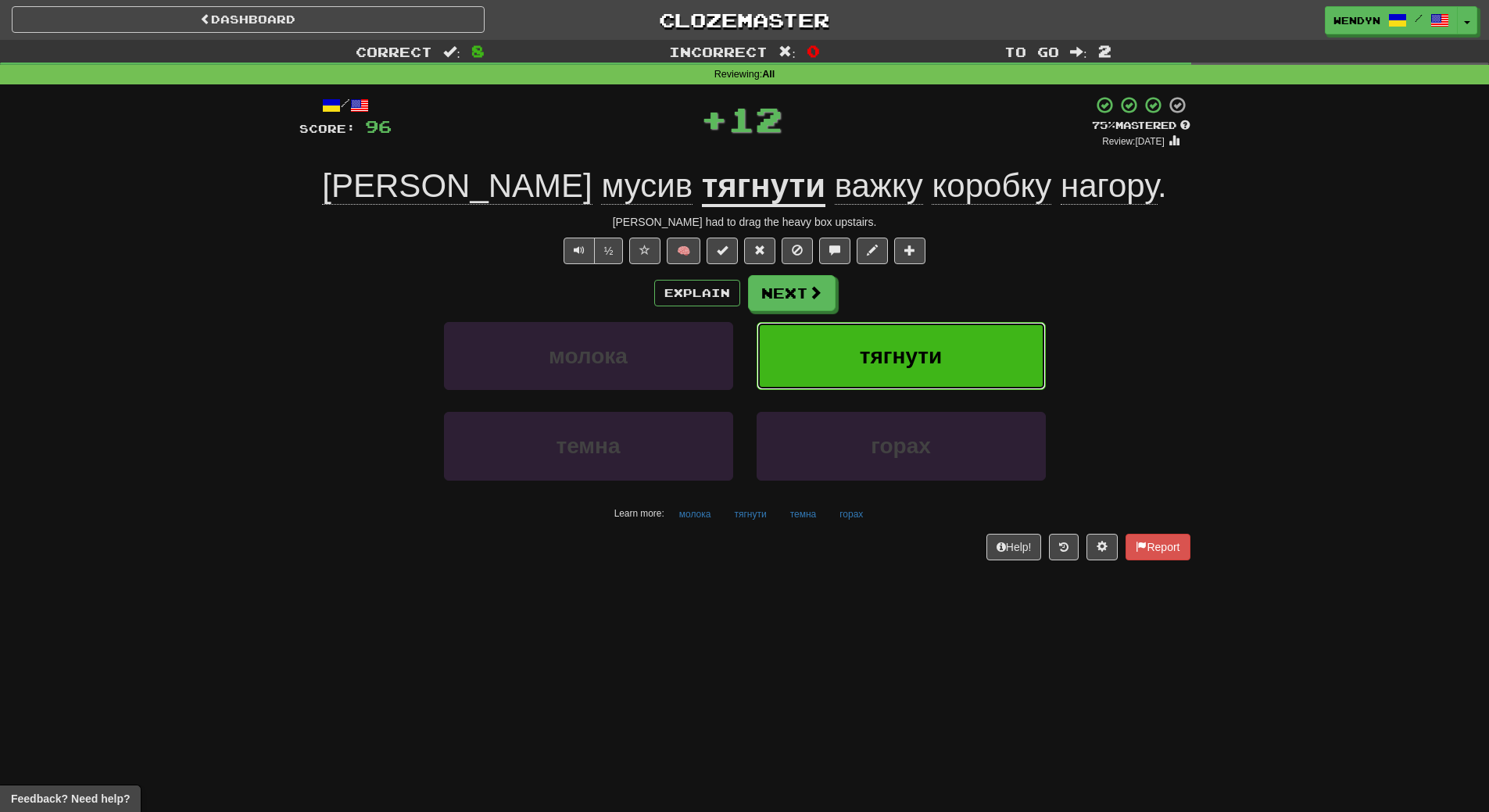
click at [943, 324] on button "тягнути" at bounding box center [901, 356] width 289 height 68
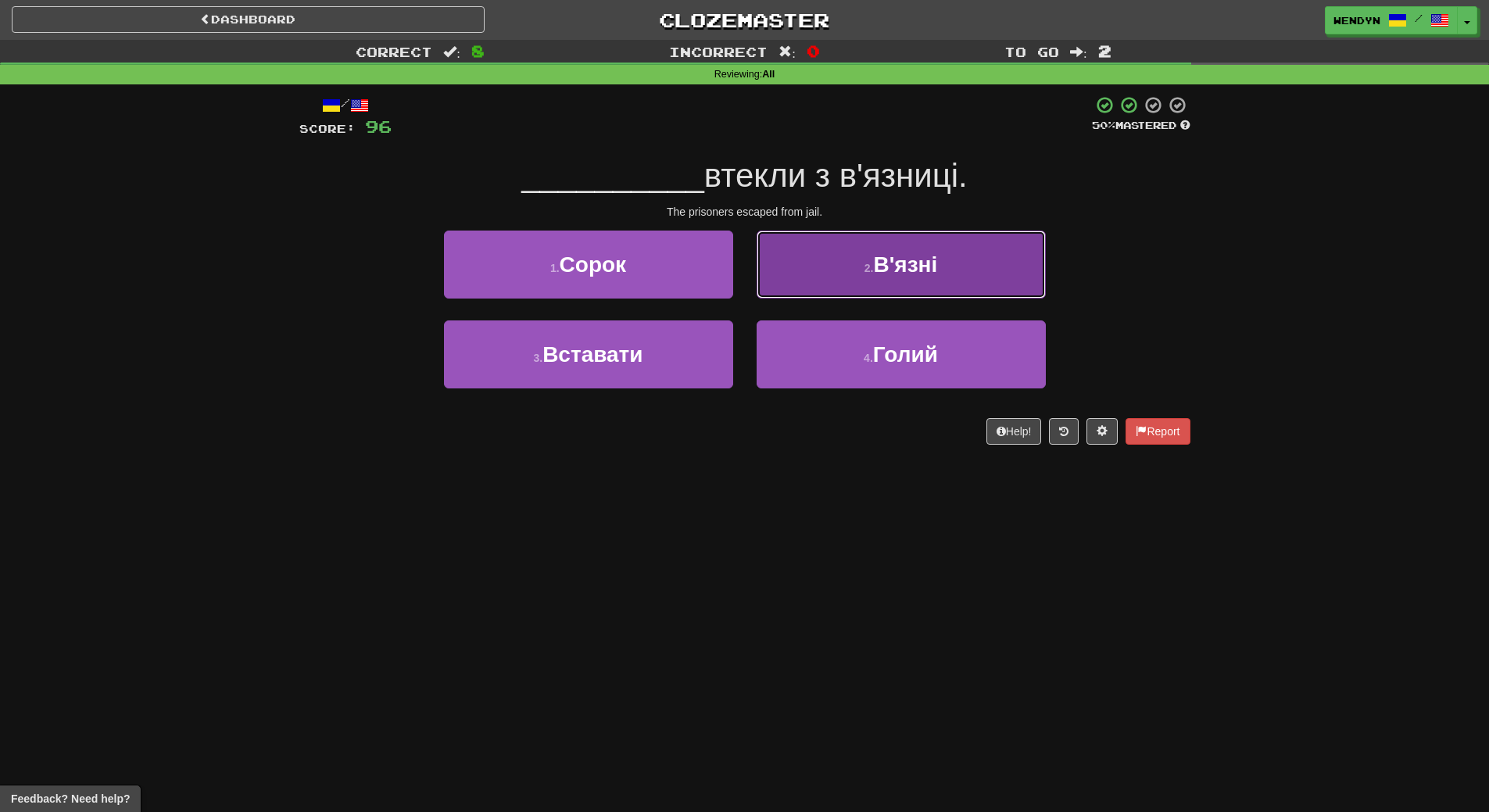
click at [913, 266] on span "В'язні" at bounding box center [904, 264] width 64 height 24
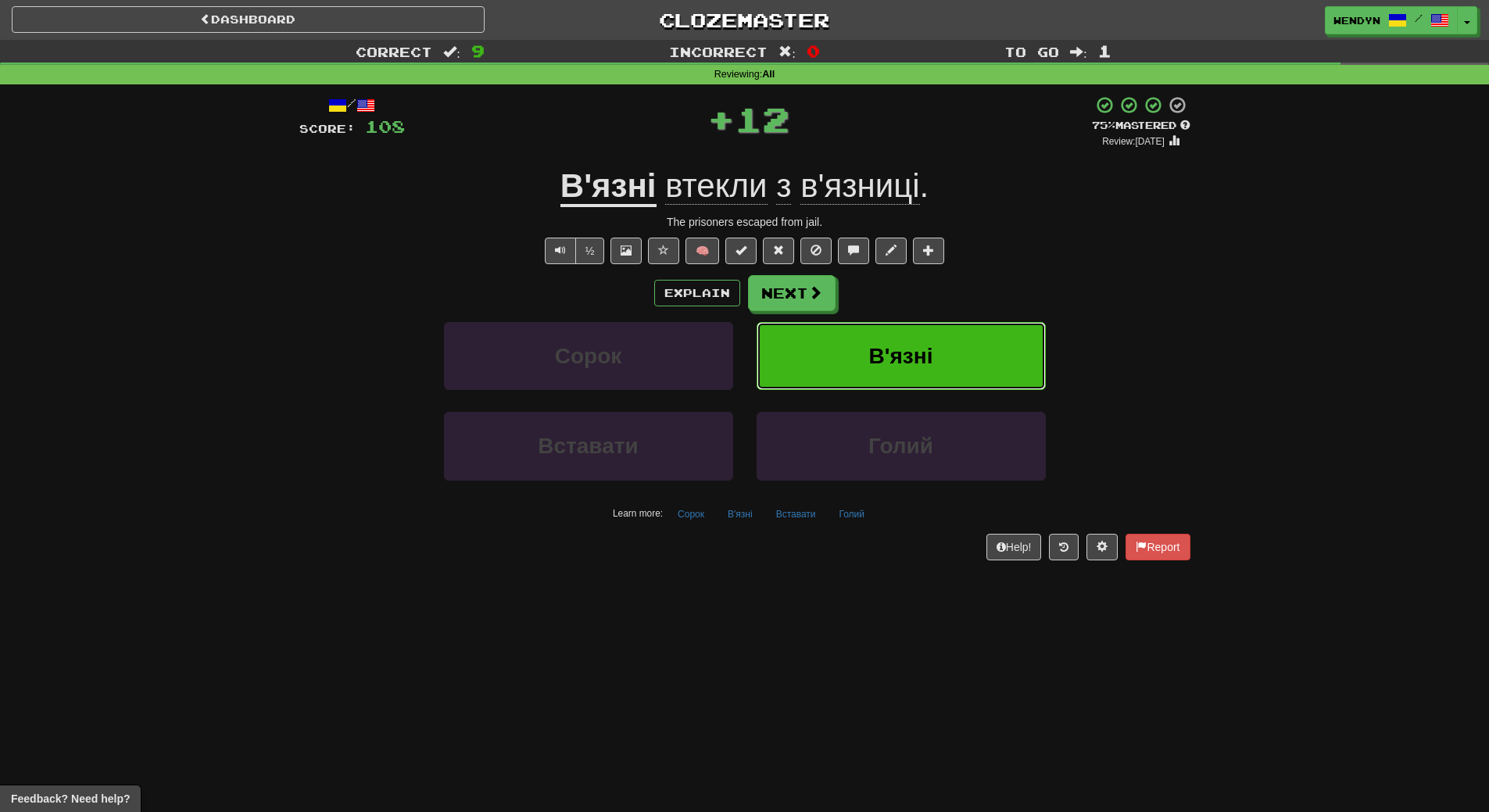
click at [909, 339] on button "В'язні" at bounding box center [901, 356] width 289 height 68
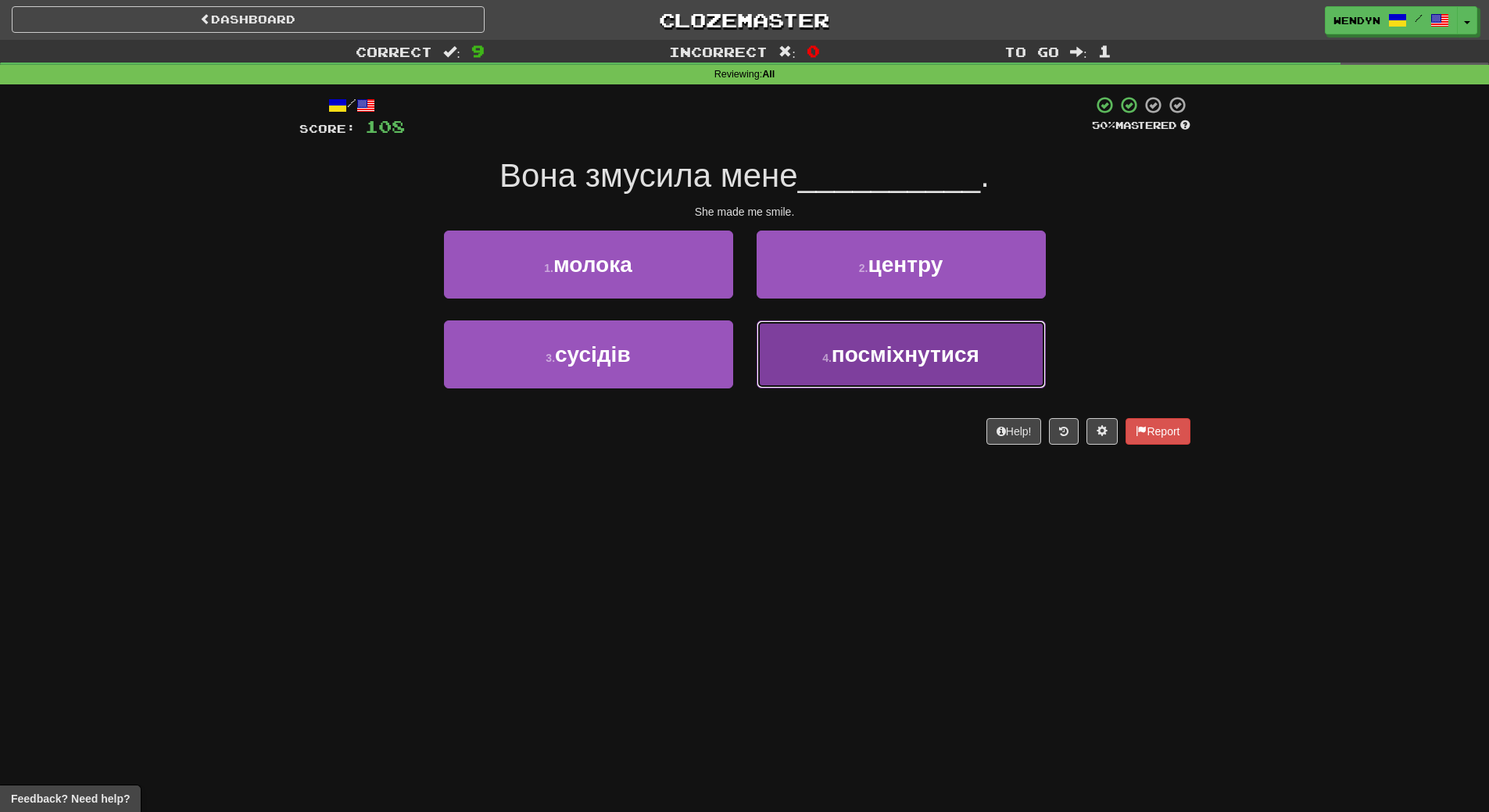
click at [870, 375] on button "4 . посміхнутися" at bounding box center [901, 355] width 289 height 68
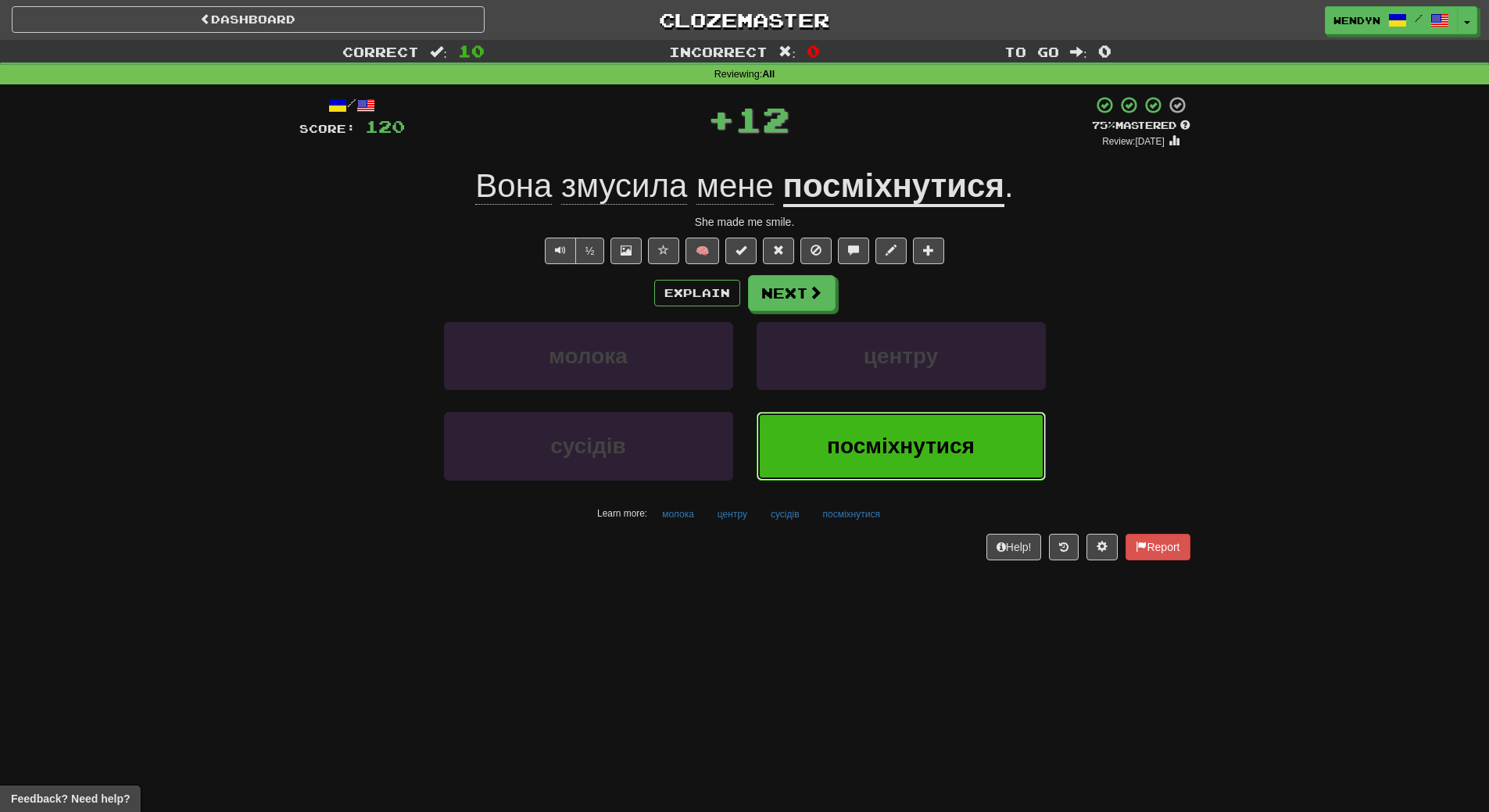
click at [855, 455] on span "посміхнутися" at bounding box center [900, 445] width 148 height 24
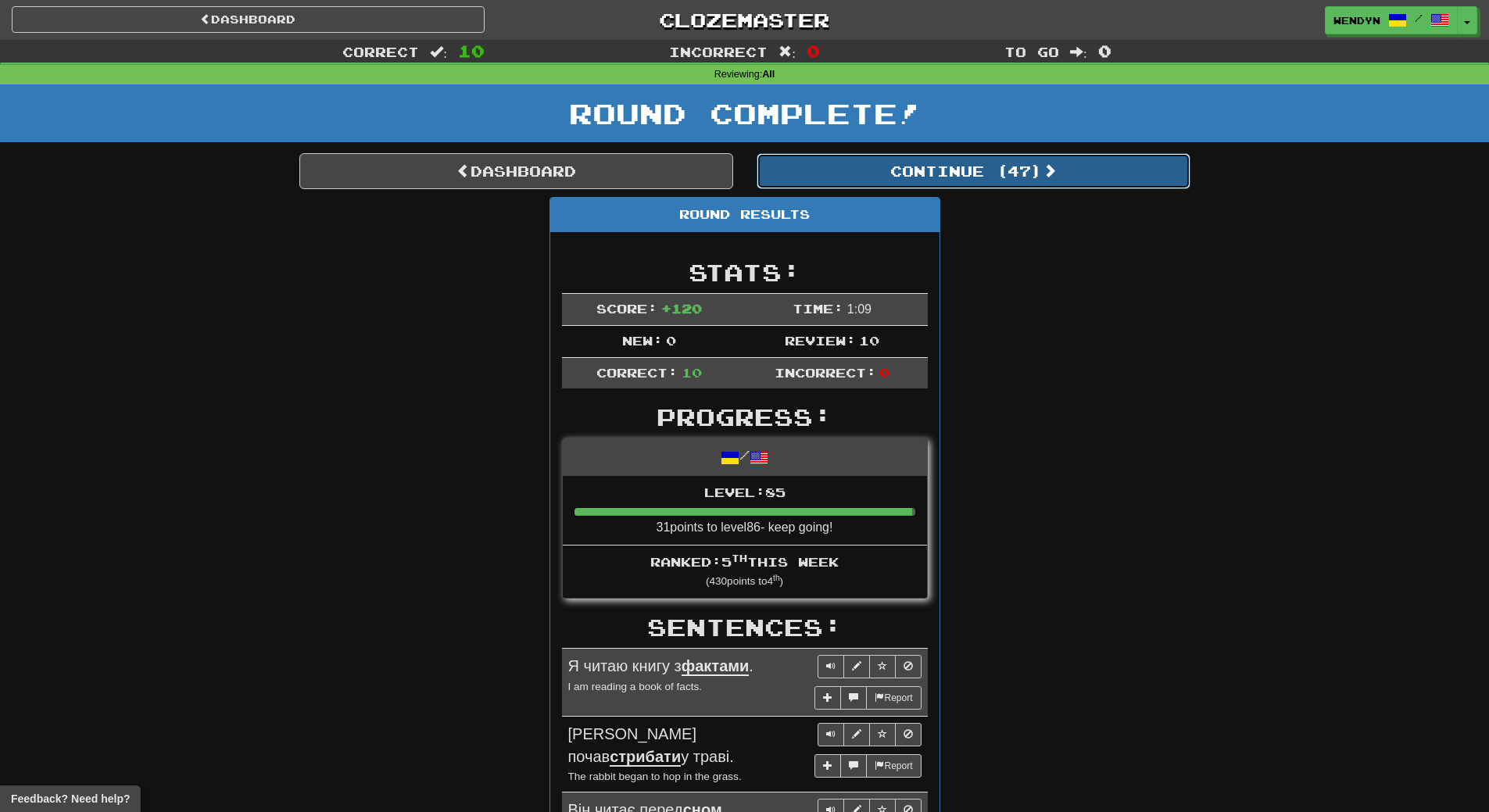
click at [1017, 166] on button "Continue ( 47 )" at bounding box center [973, 171] width 433 height 36
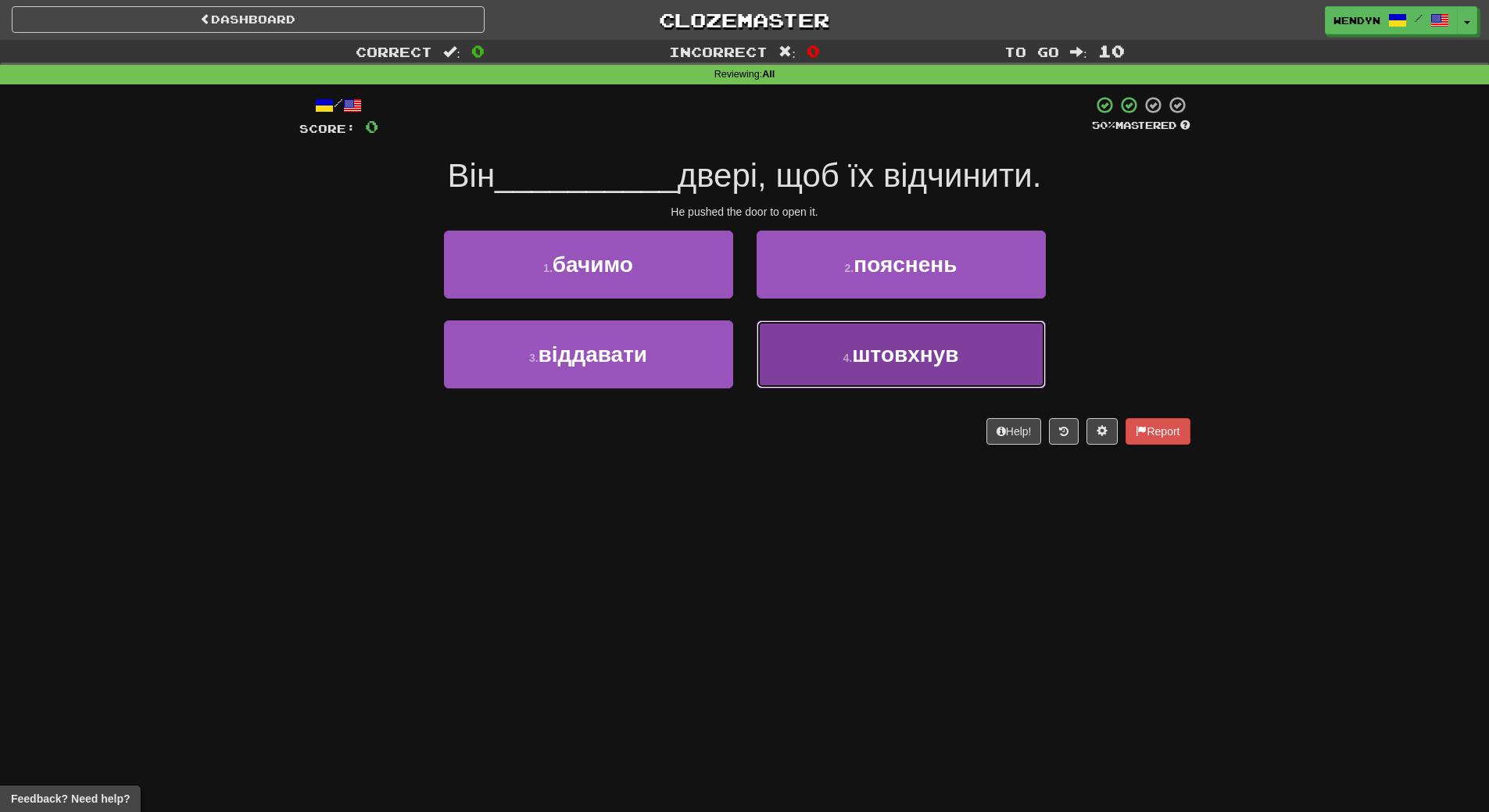
click at [921, 361] on span "штовхнув" at bounding box center [905, 354] width 106 height 24
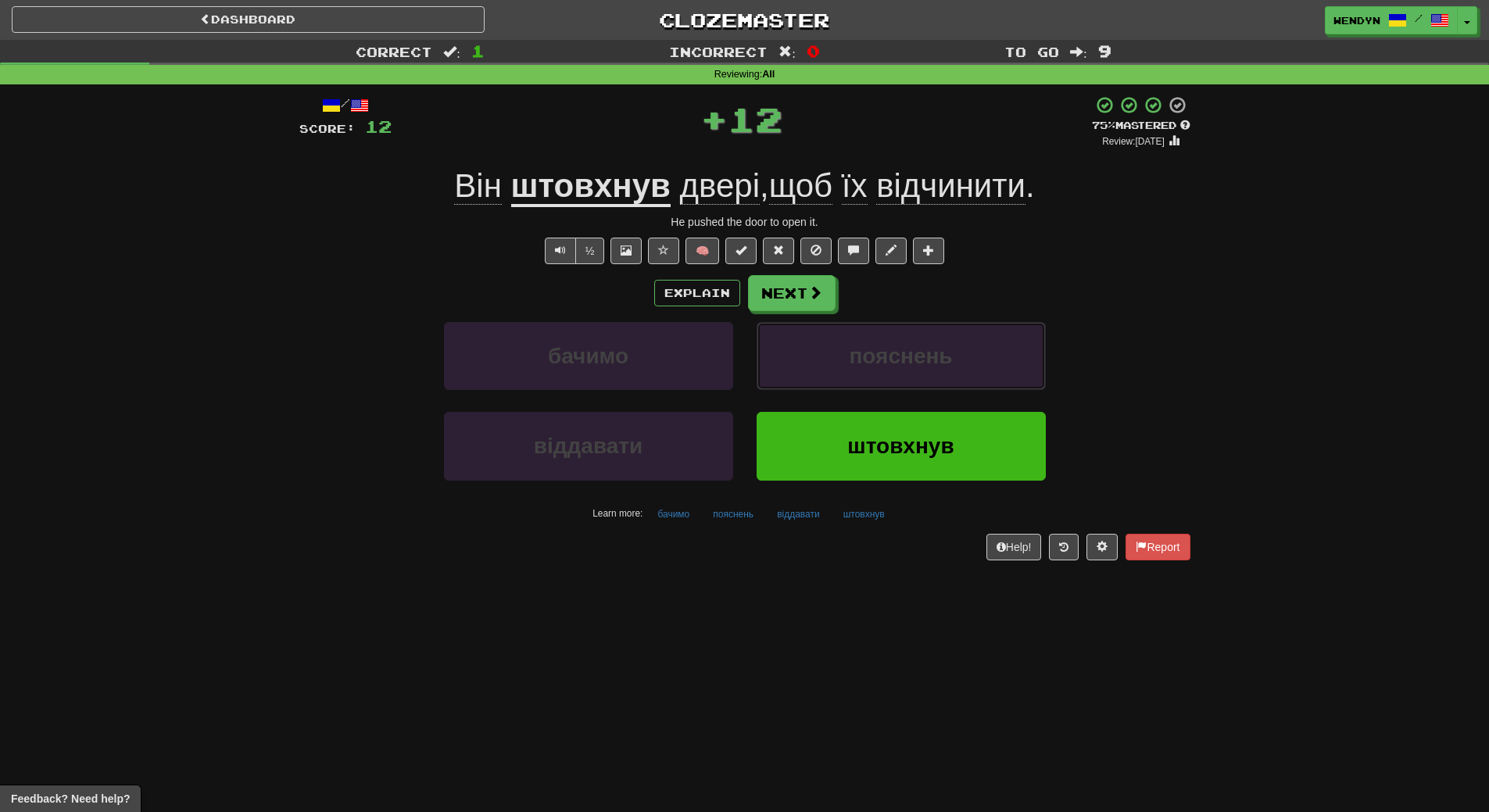
click at [921, 361] on span "пояснень" at bounding box center [900, 356] width 103 height 24
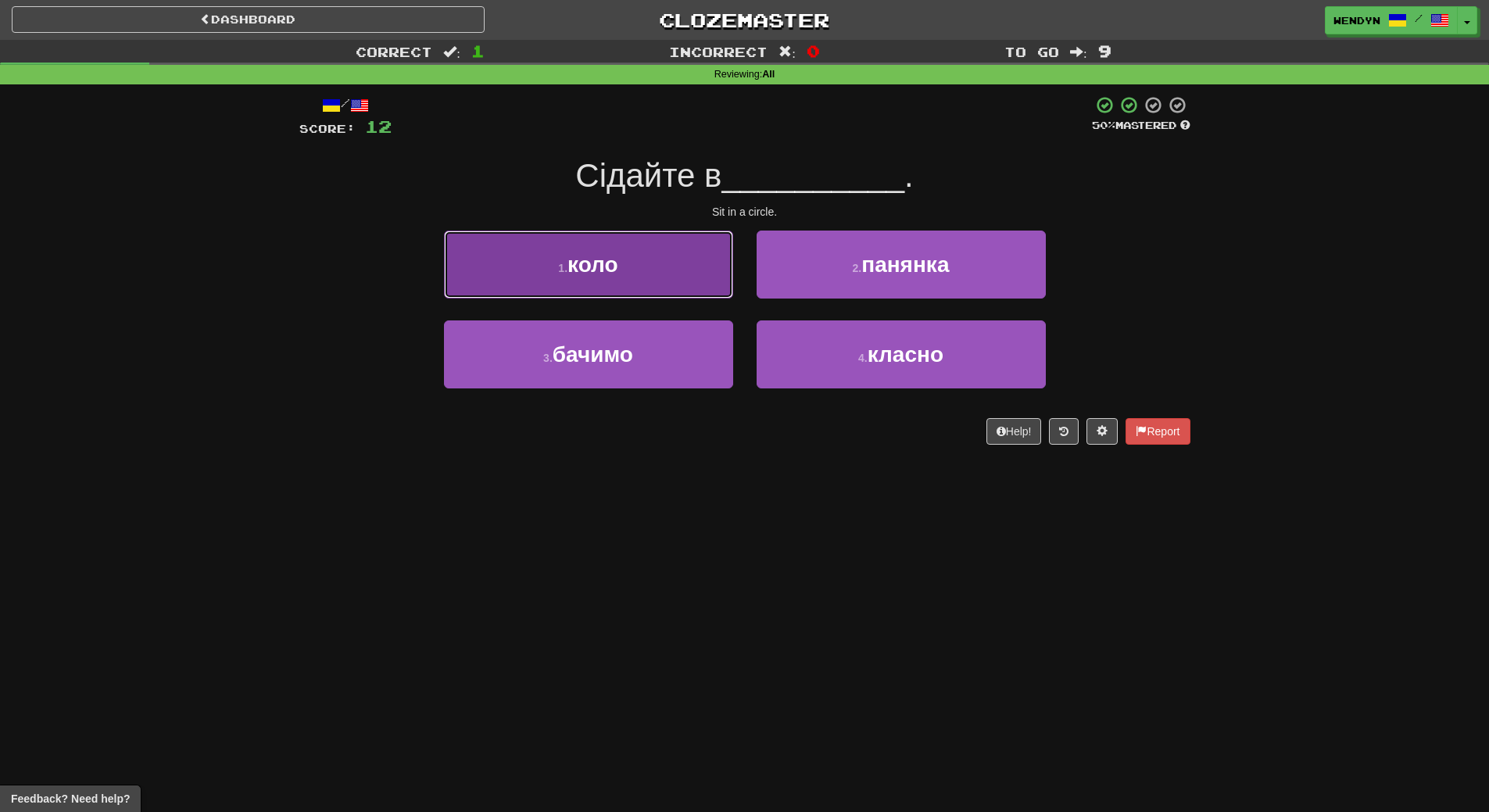
click at [639, 279] on button "1 . коло" at bounding box center [588, 265] width 289 height 68
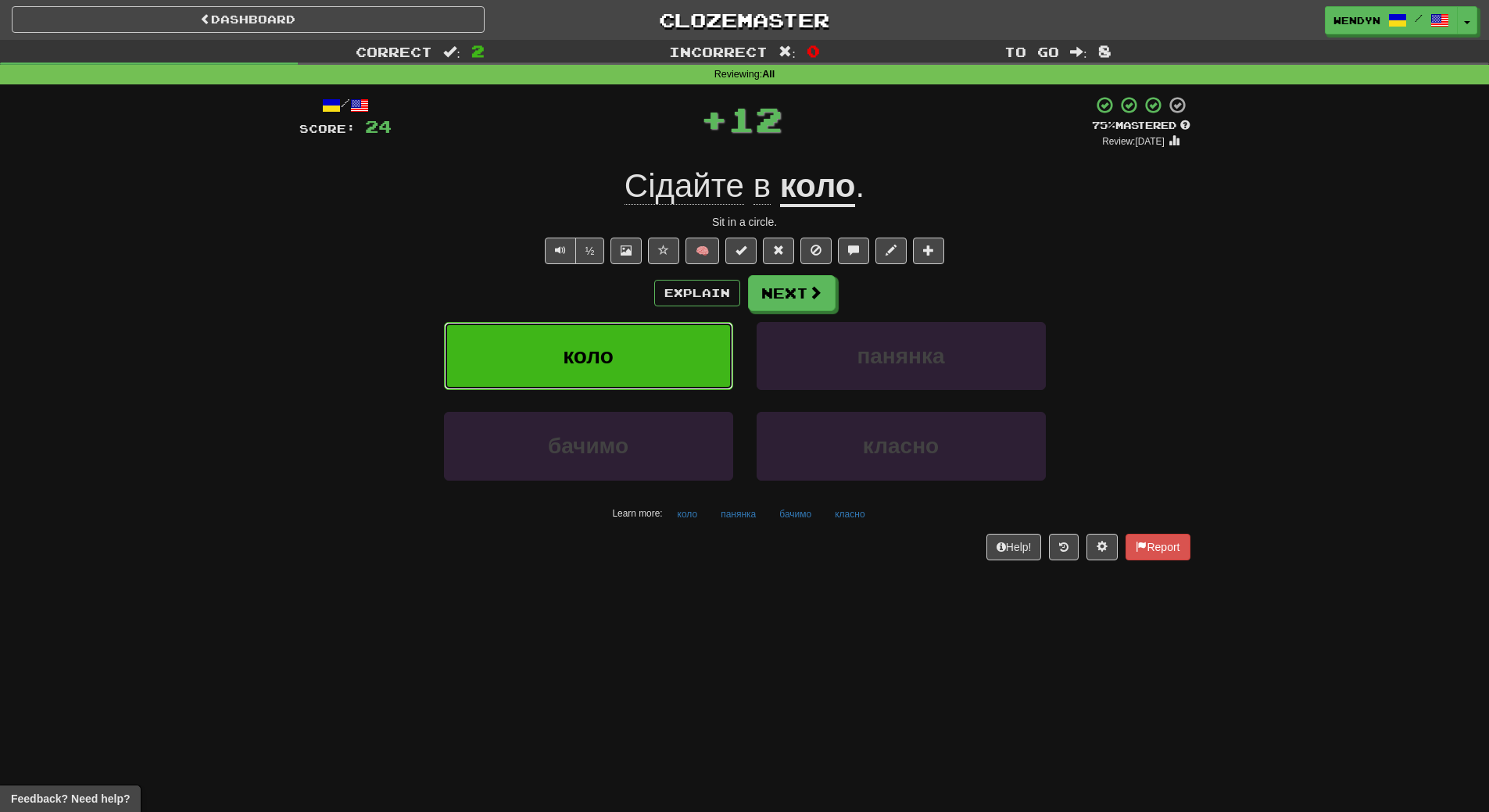
click at [633, 365] on button "коло" at bounding box center [588, 356] width 289 height 68
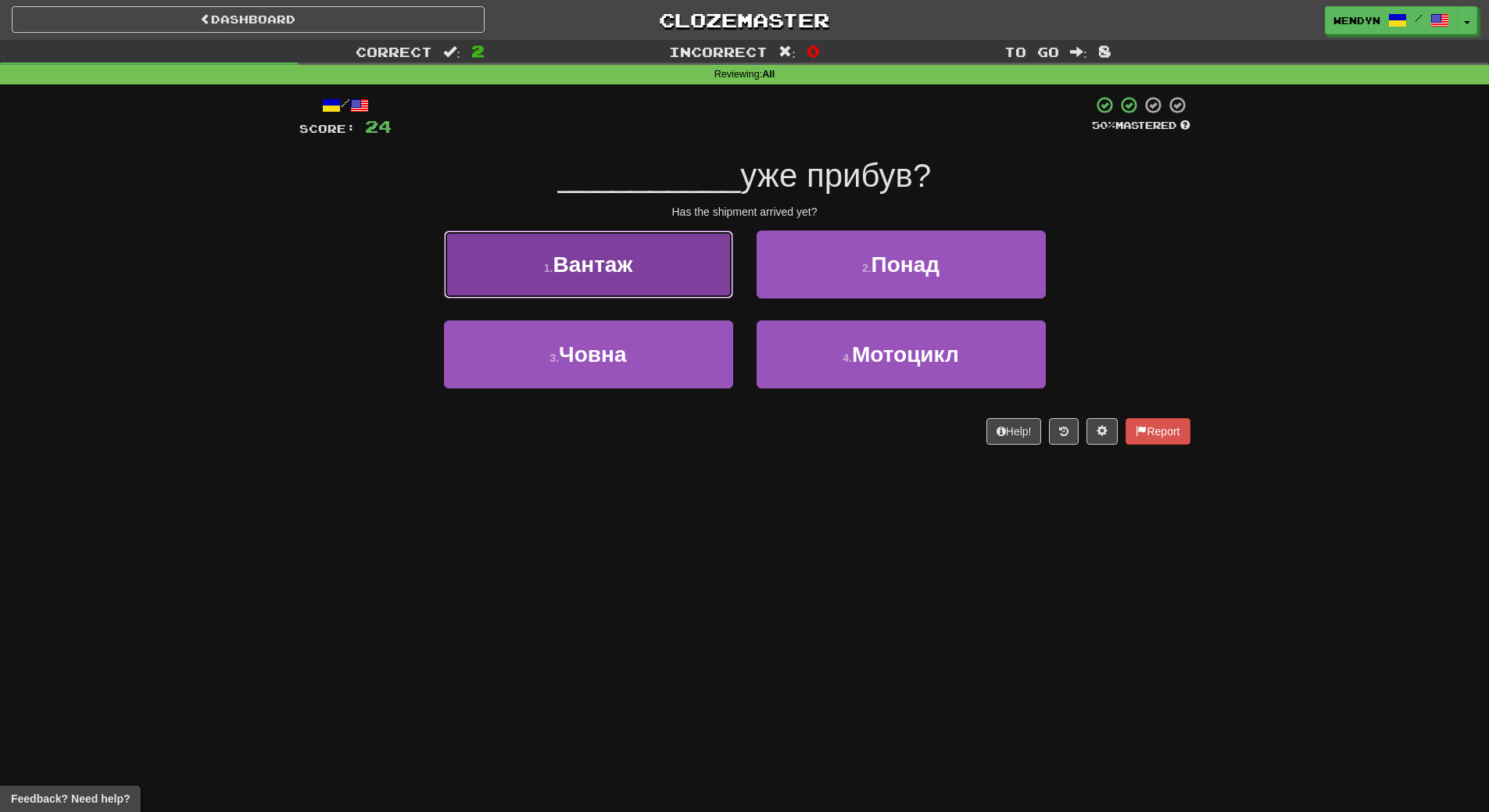
click at [615, 268] on span "Вантаж" at bounding box center [591, 264] width 79 height 24
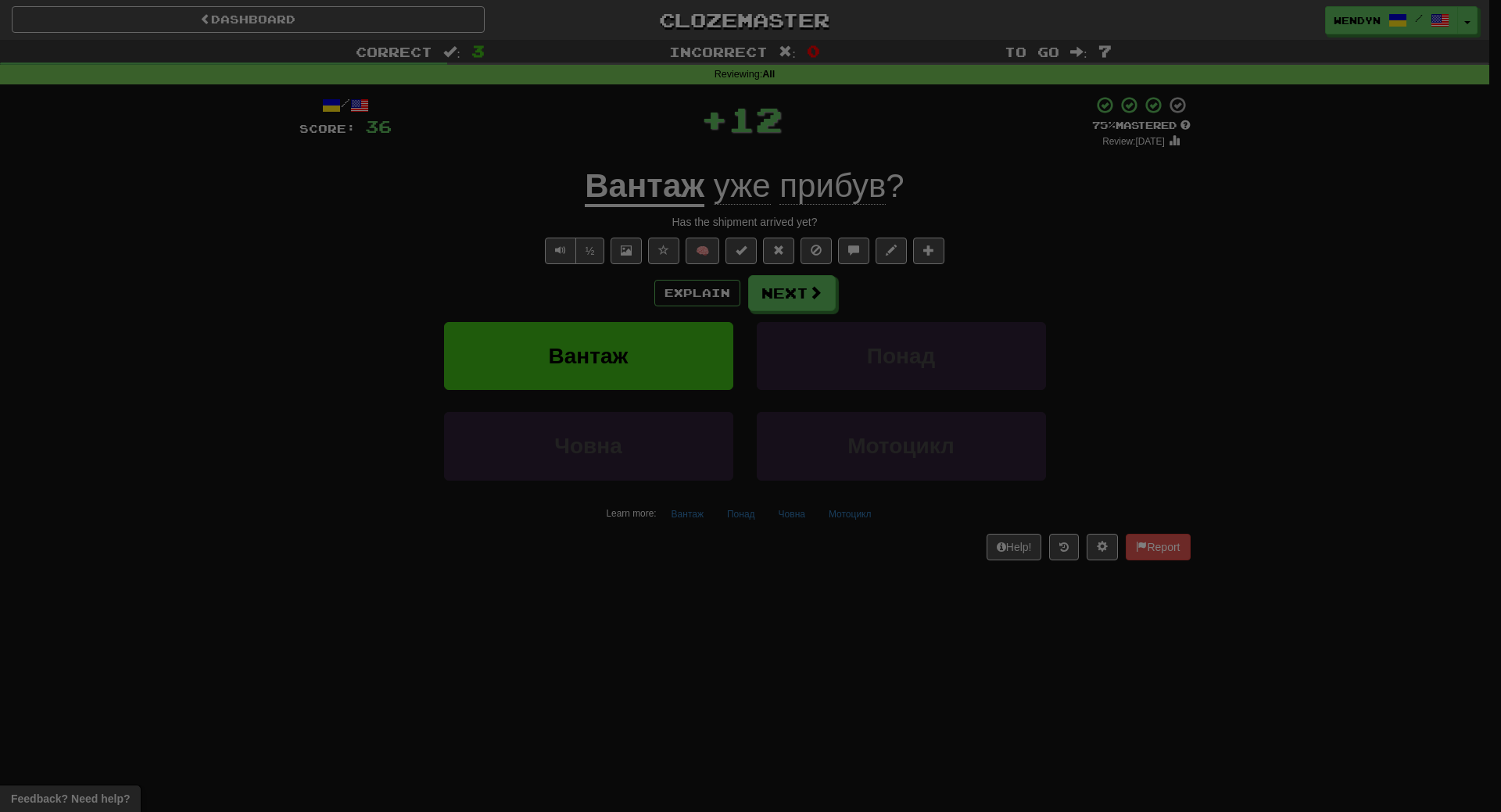
click at [0, 0] on div "× Leveled Up! / Level: 86 +1 Tell the world! Share Tweet Post Close" at bounding box center [0, 0] width 0 height 0
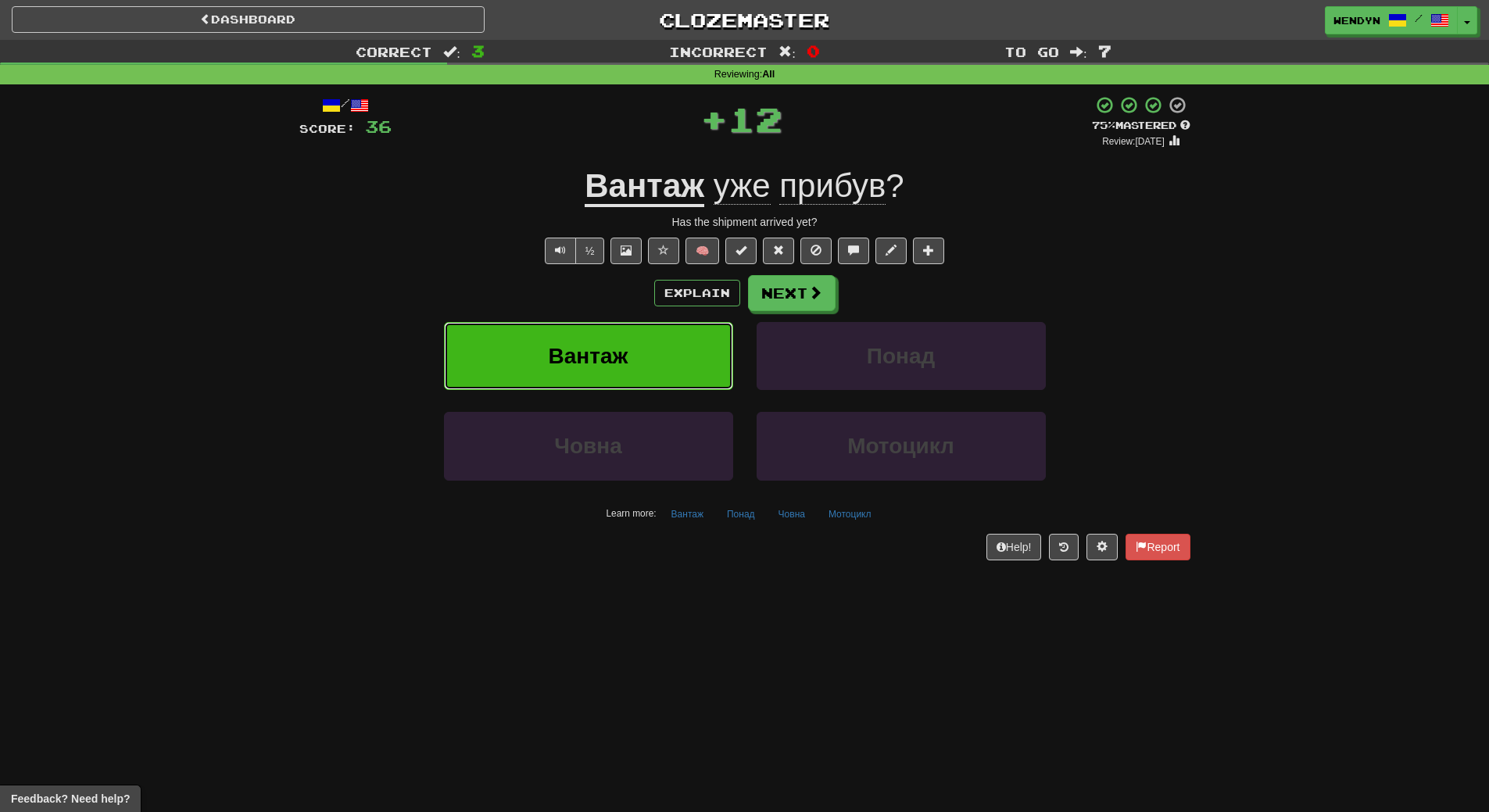
click at [609, 347] on span "Вантаж" at bounding box center [588, 356] width 79 height 24
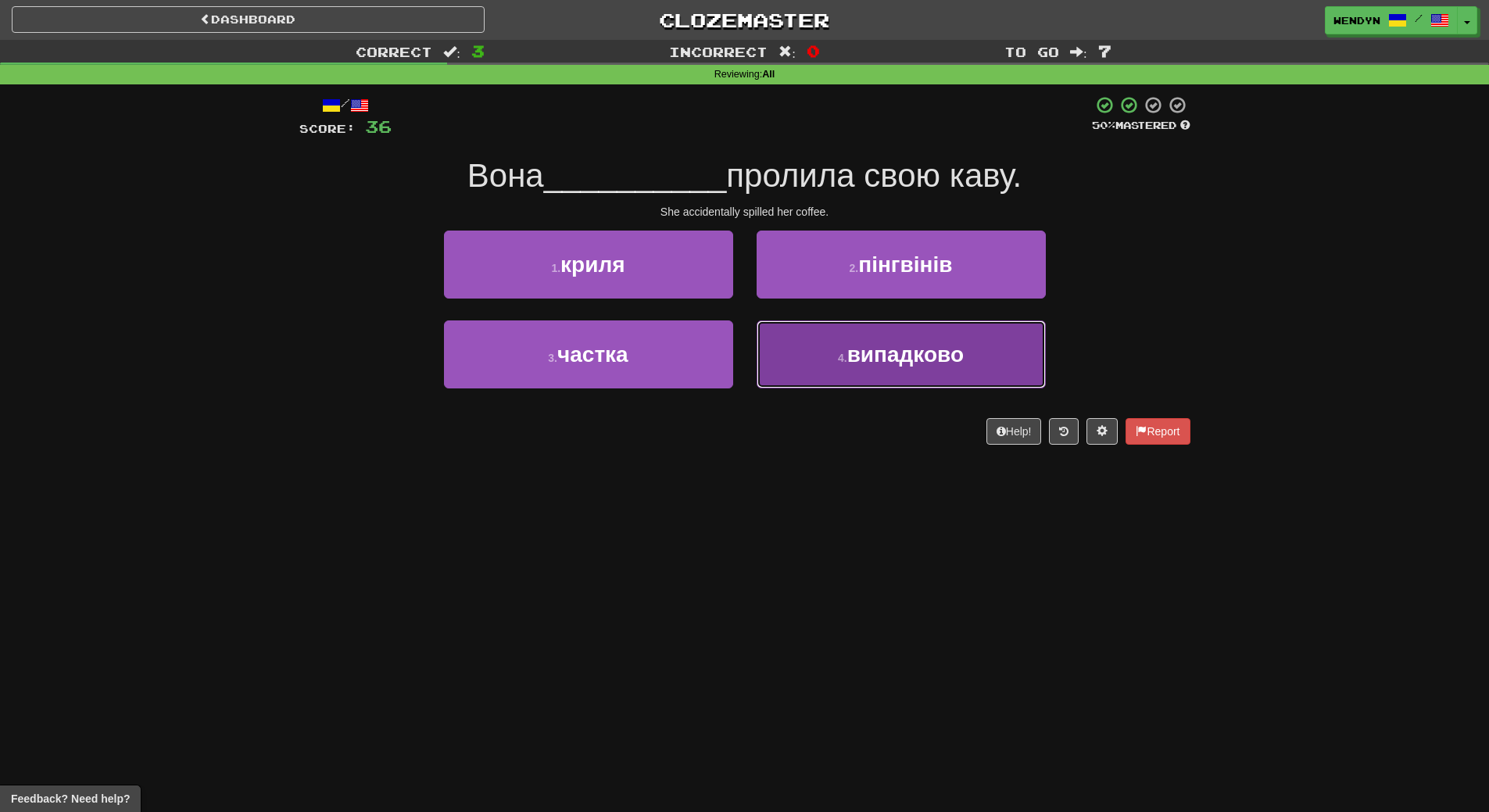
click at [863, 369] on button "4 . випадково" at bounding box center [901, 355] width 289 height 68
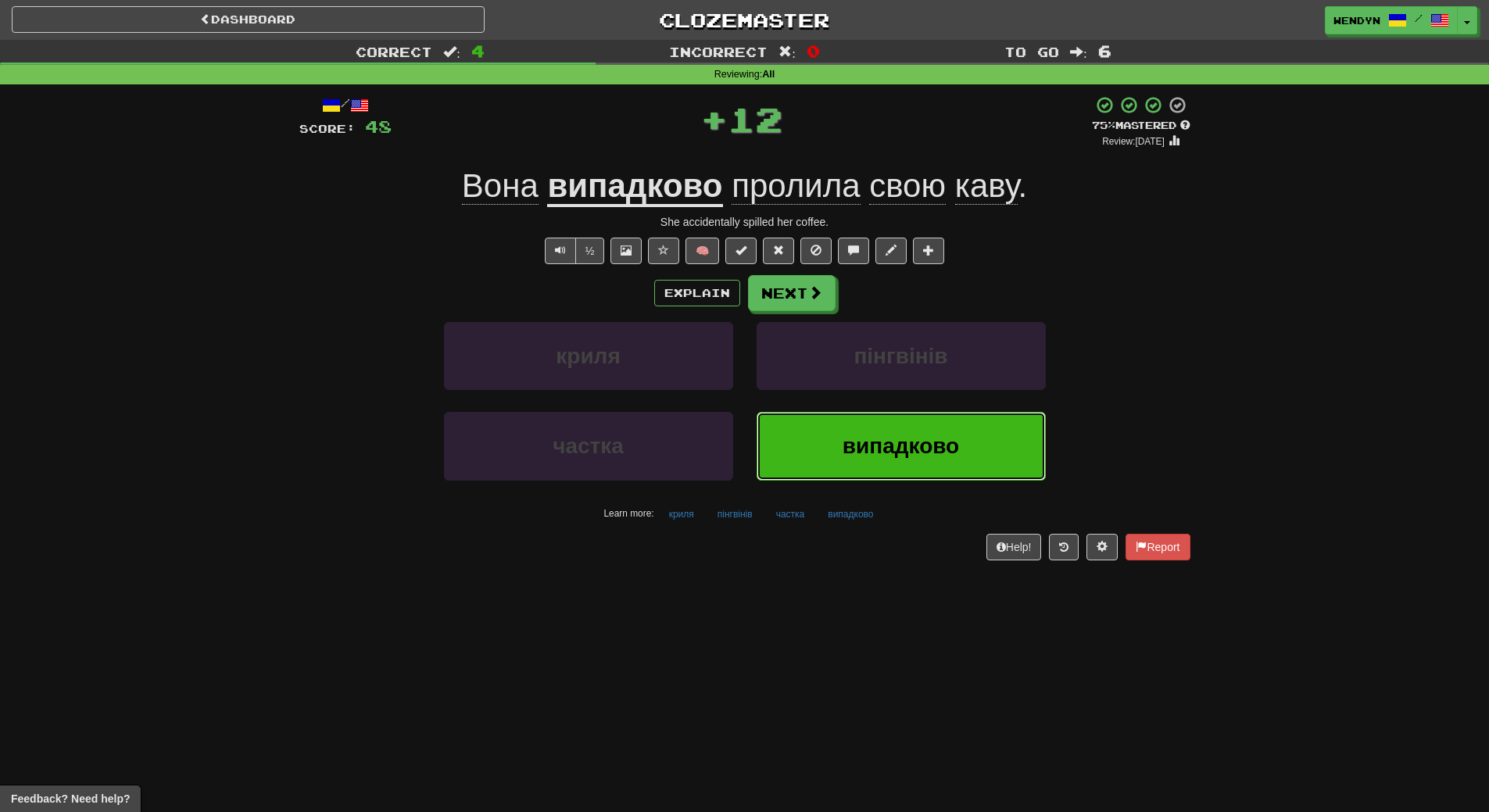
click at [818, 457] on button "випадково" at bounding box center [901, 446] width 289 height 68
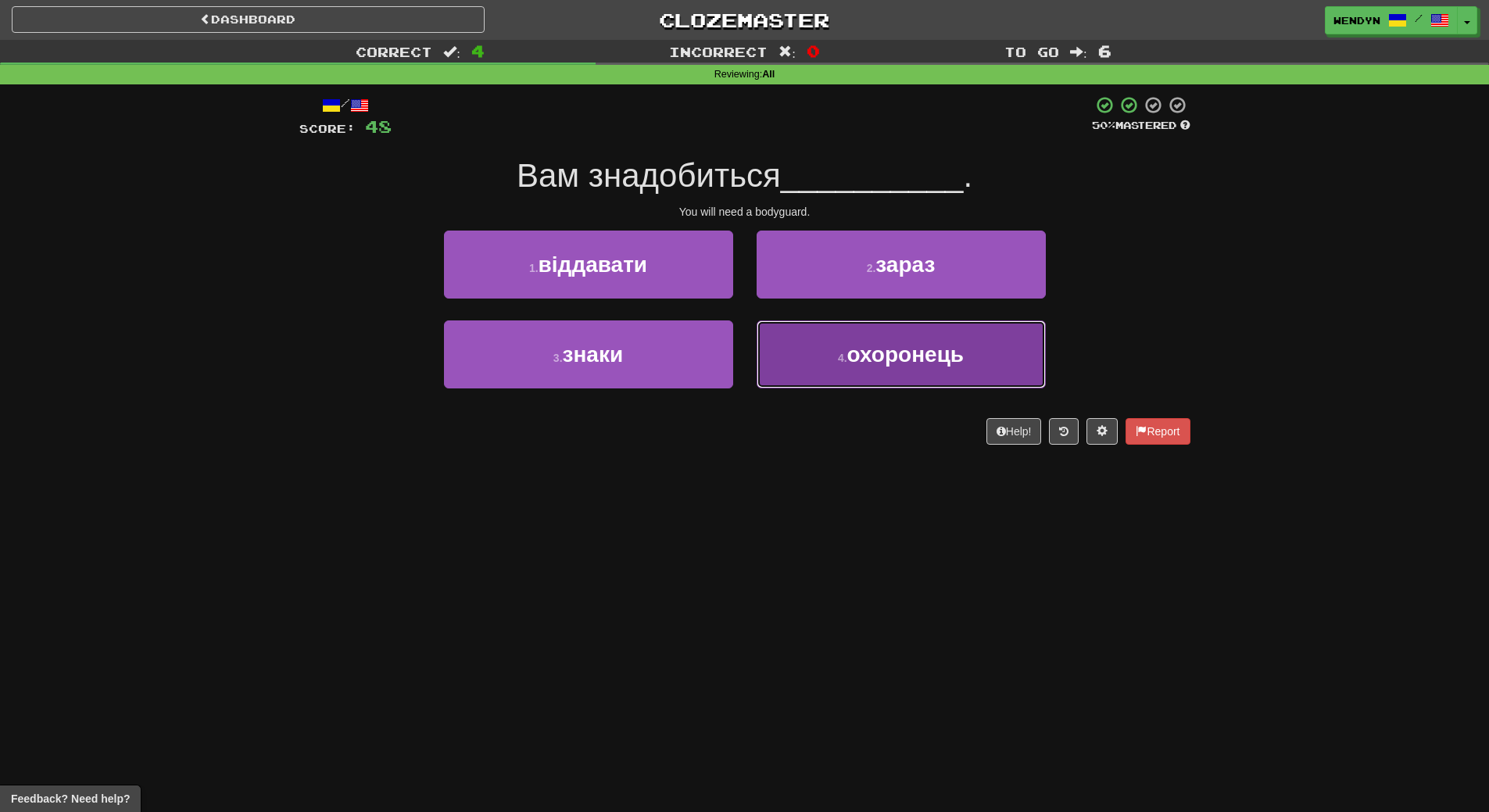
click at [905, 376] on button "4 . охоронець" at bounding box center [901, 355] width 289 height 68
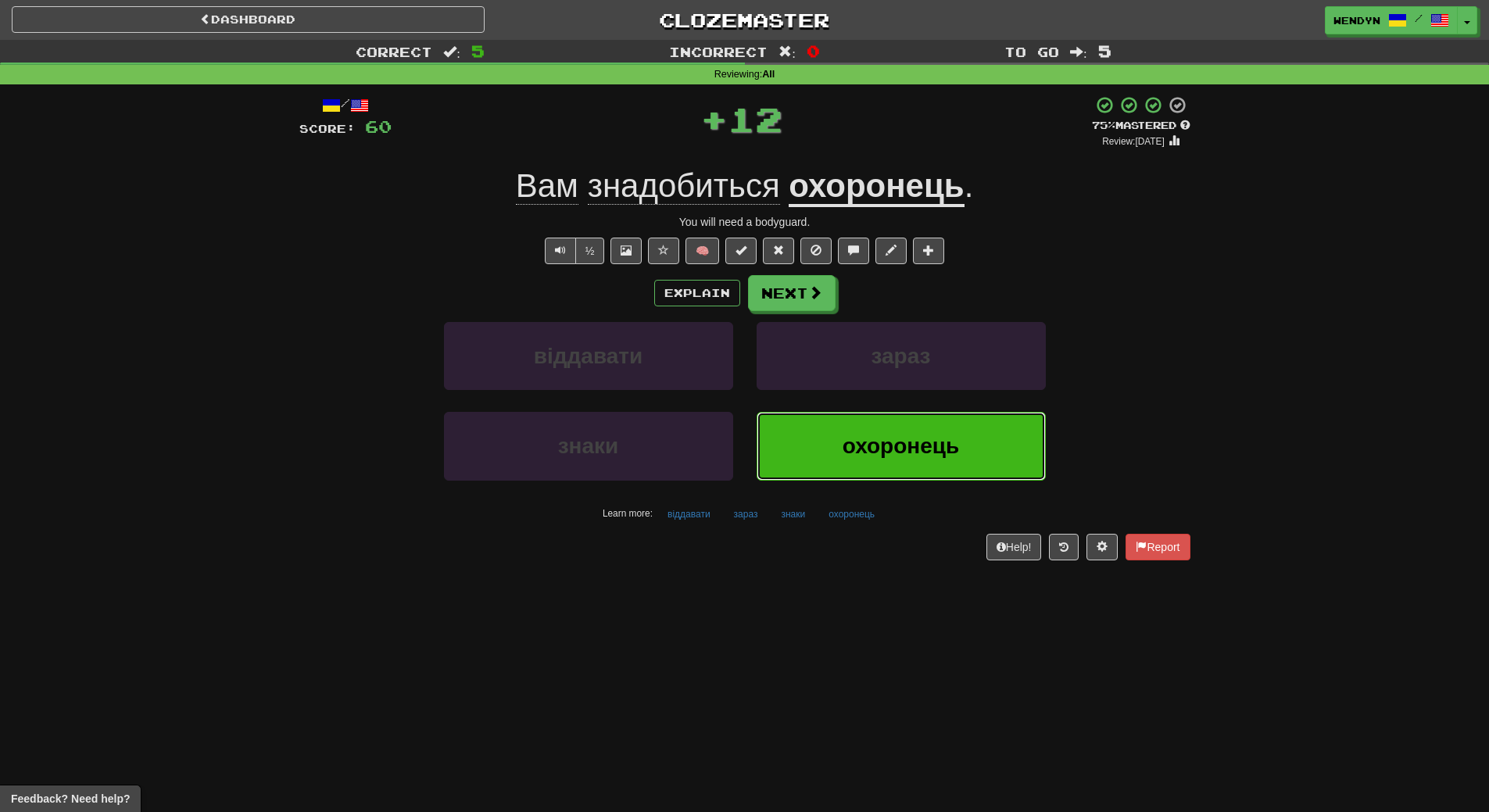
click at [862, 451] on span "охоронець" at bounding box center [901, 445] width 117 height 24
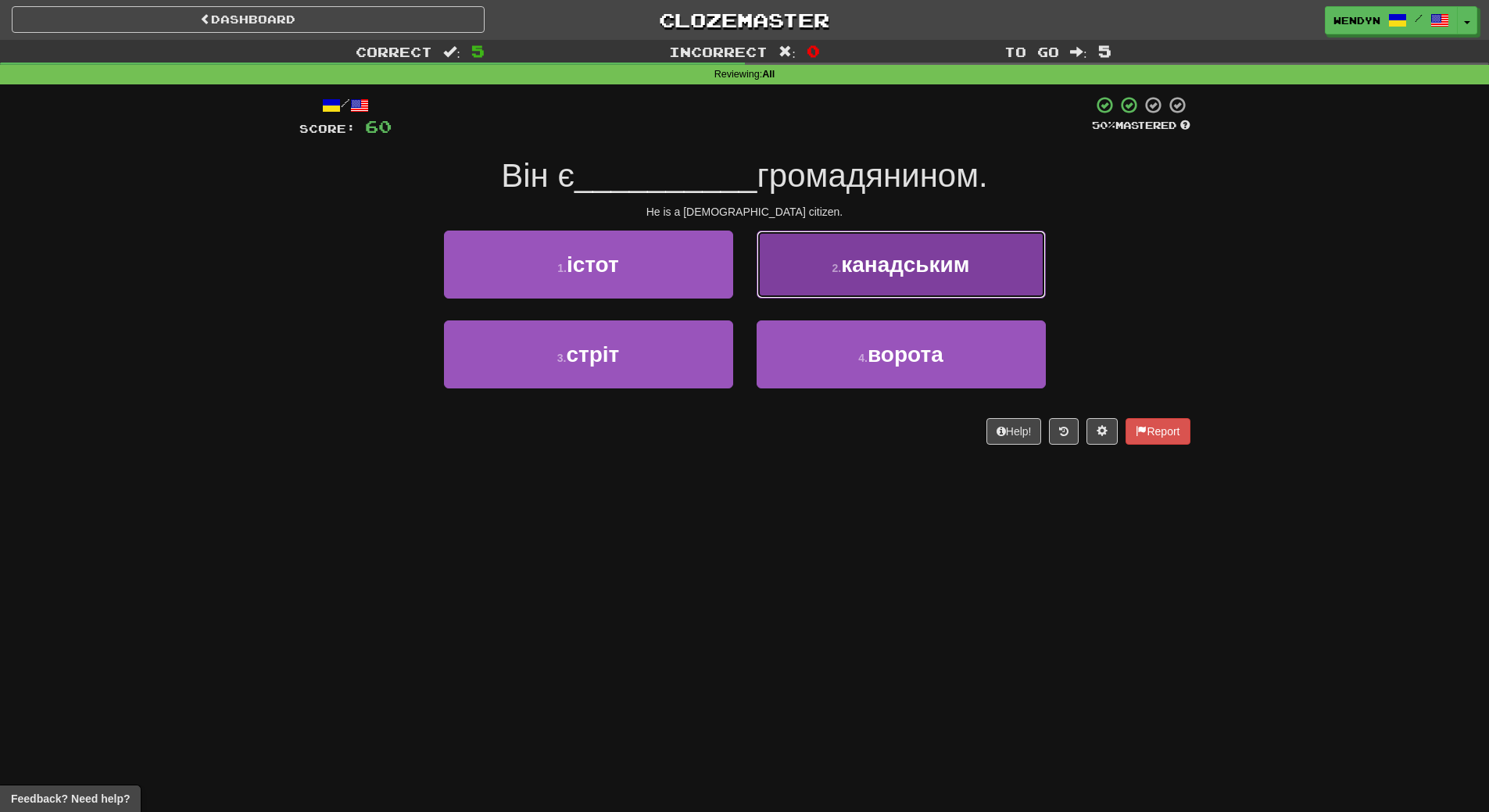
click at [908, 245] on button "2 . канадським" at bounding box center [901, 265] width 289 height 68
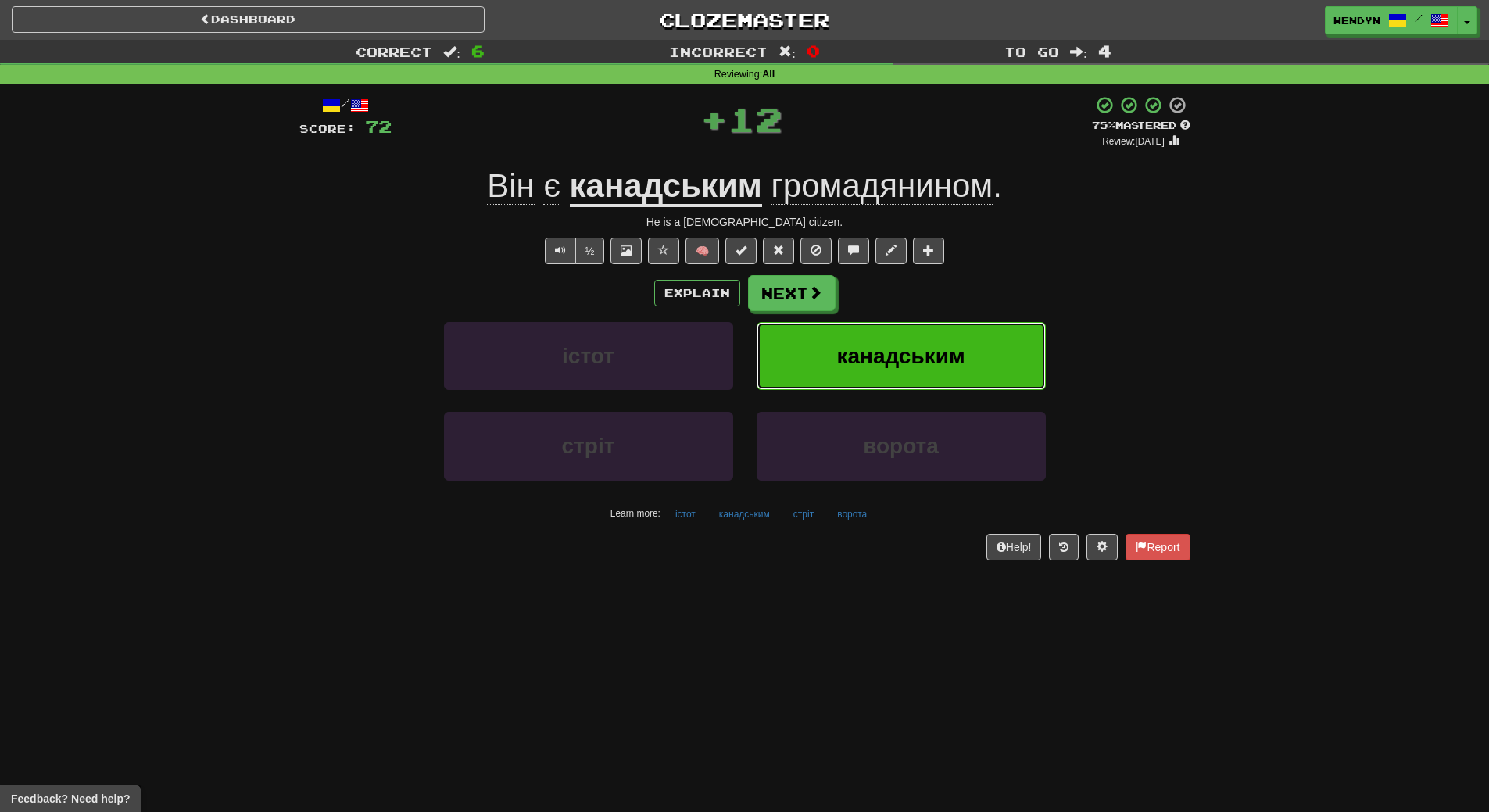
click at [897, 340] on button "канадським" at bounding box center [901, 356] width 289 height 68
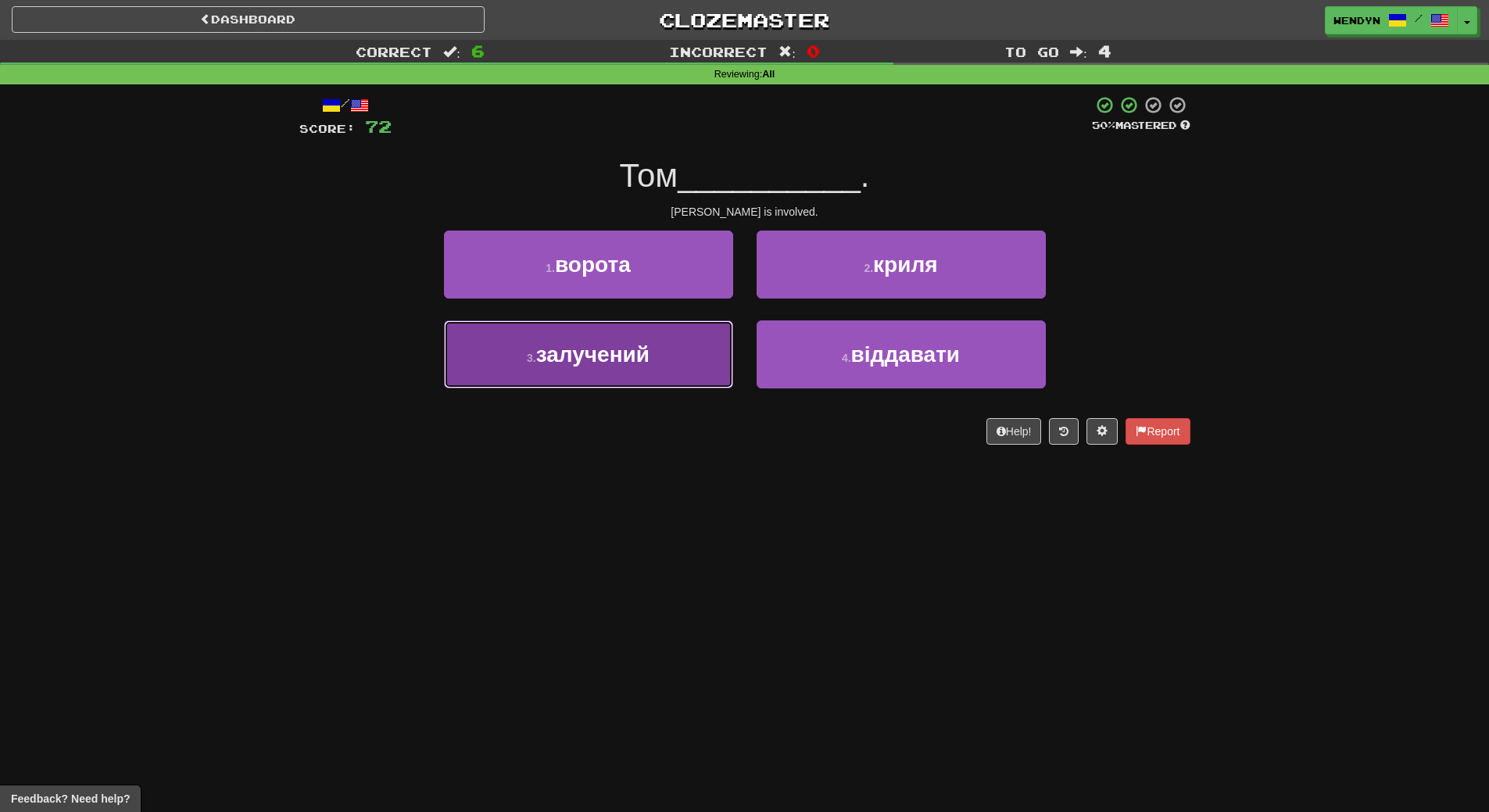
click at [627, 379] on button "3 . залучений" at bounding box center [588, 355] width 289 height 68
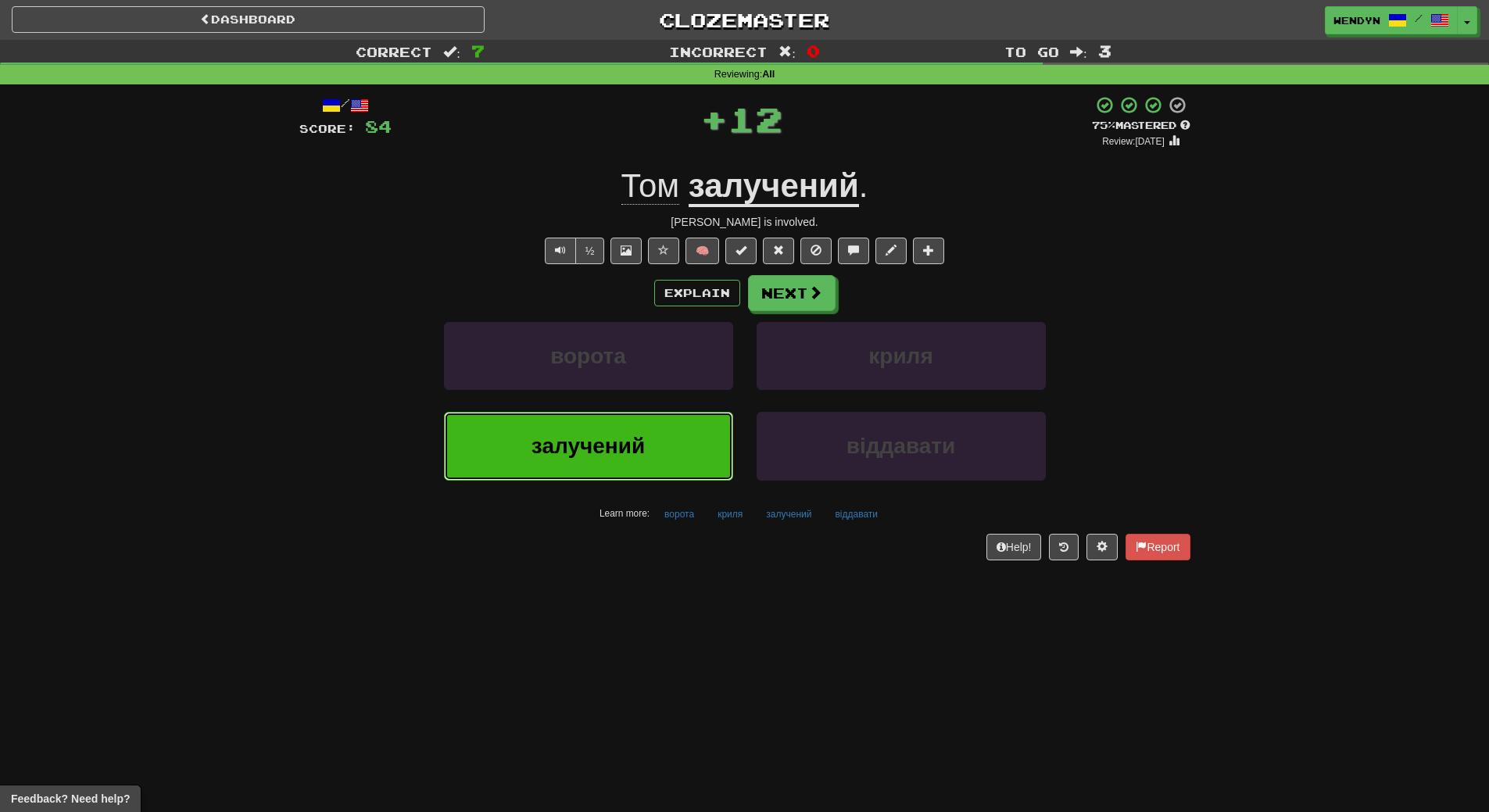
click at [603, 447] on span "залучений" at bounding box center [588, 445] width 114 height 24
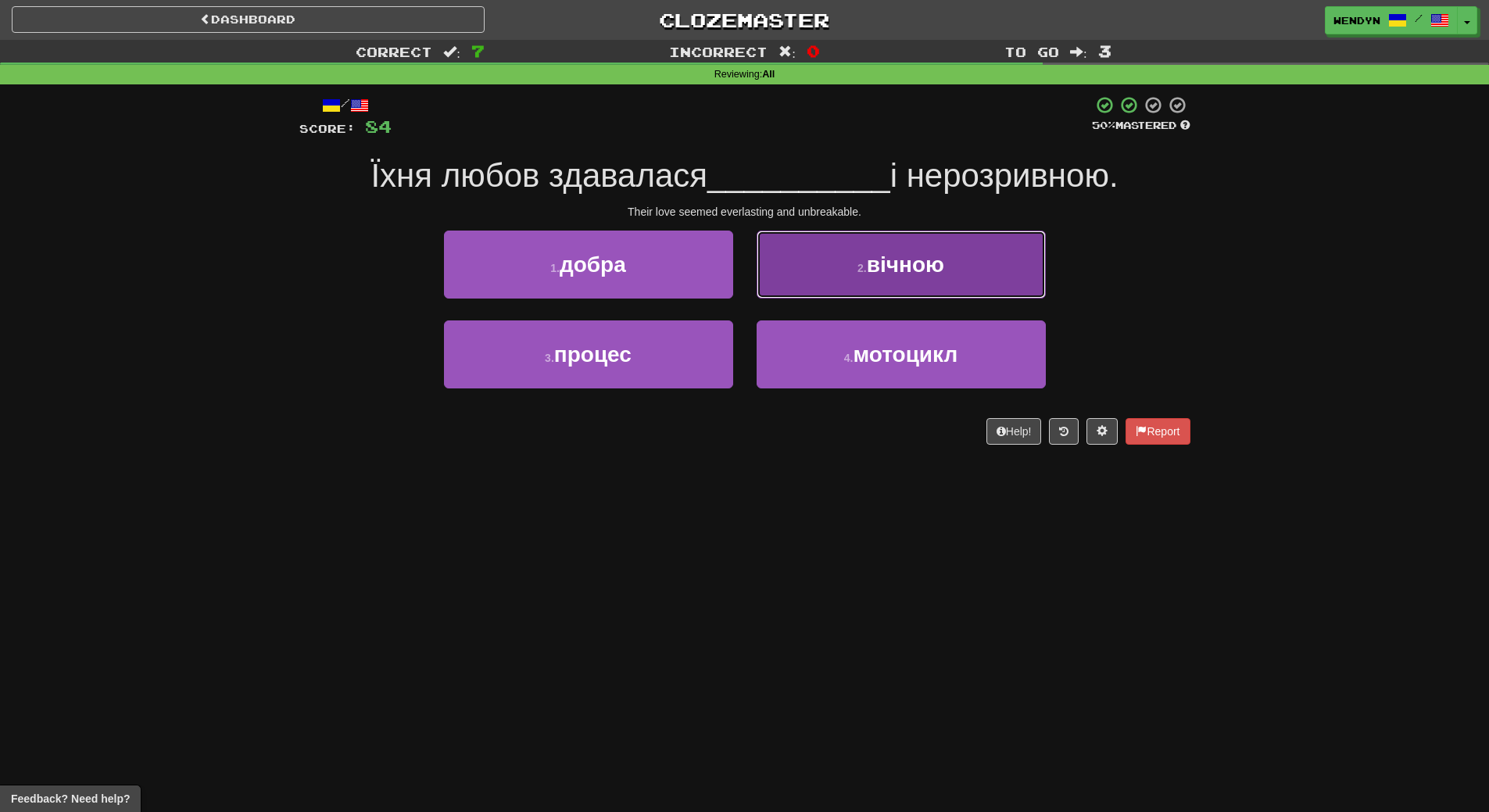
click at [965, 262] on button "2 . вічною" at bounding box center [901, 265] width 289 height 68
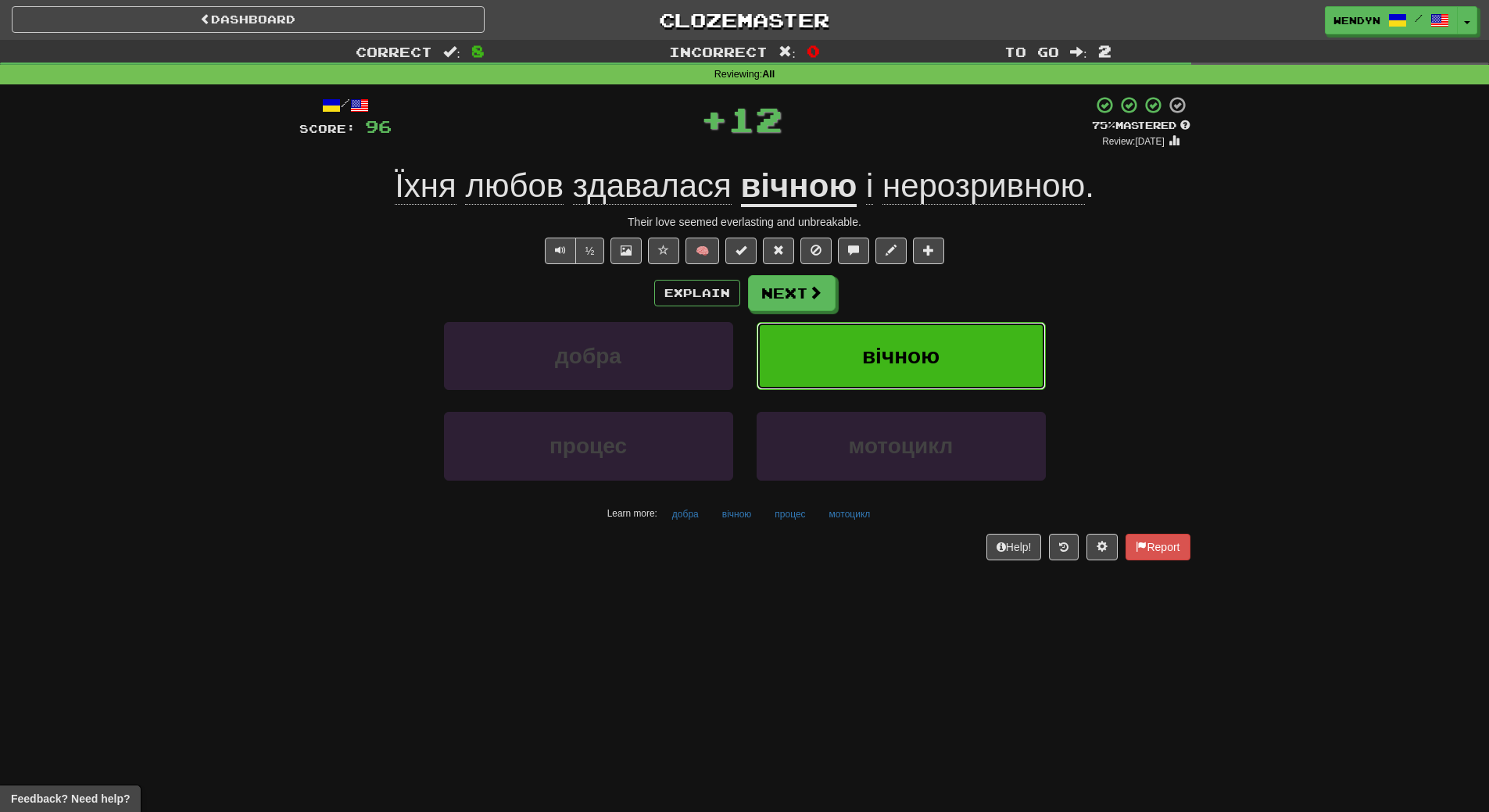
click at [925, 346] on span "вічною" at bounding box center [901, 356] width 78 height 24
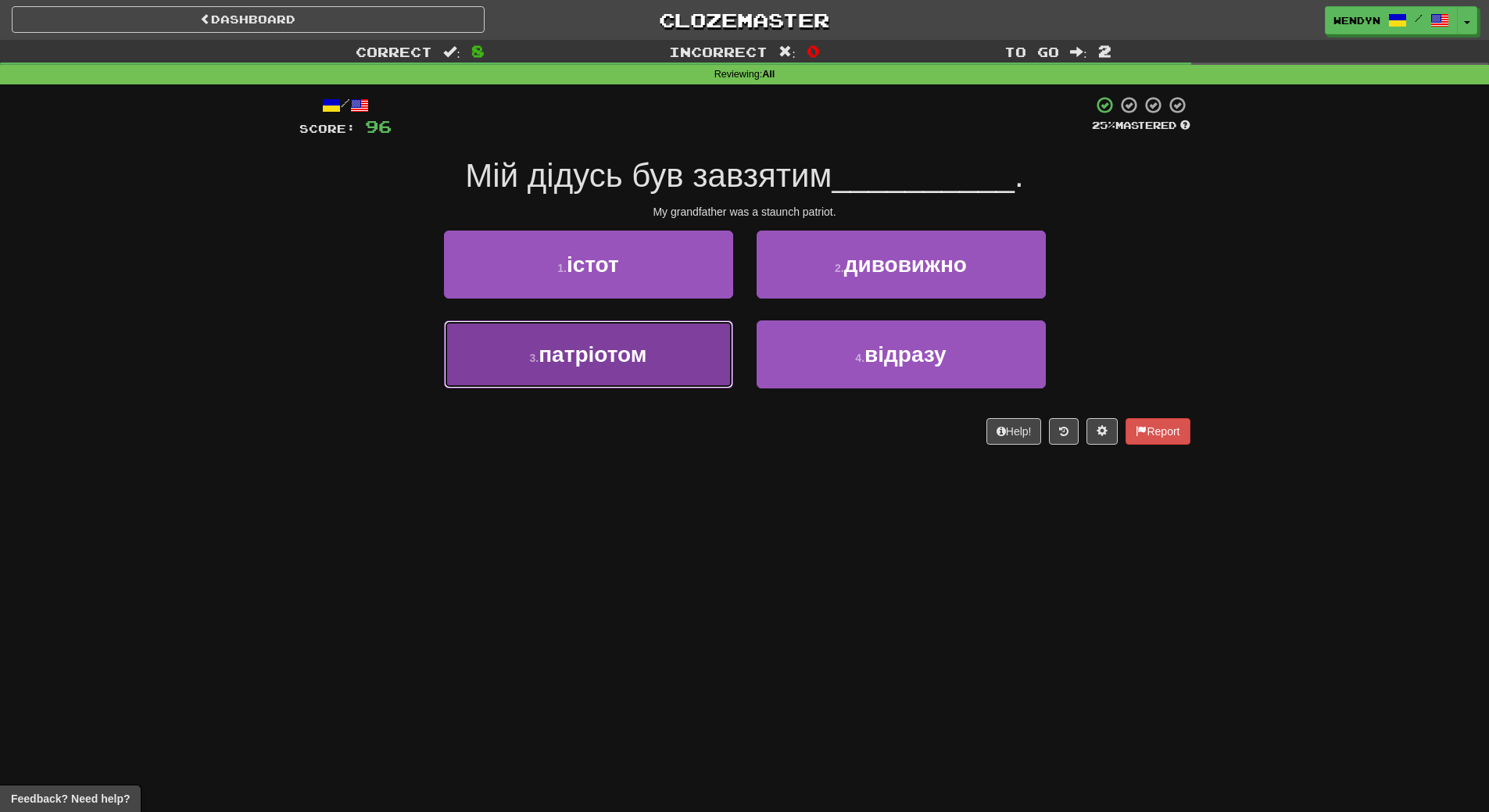
click at [625, 353] on span "патріотом" at bounding box center [592, 354] width 108 height 24
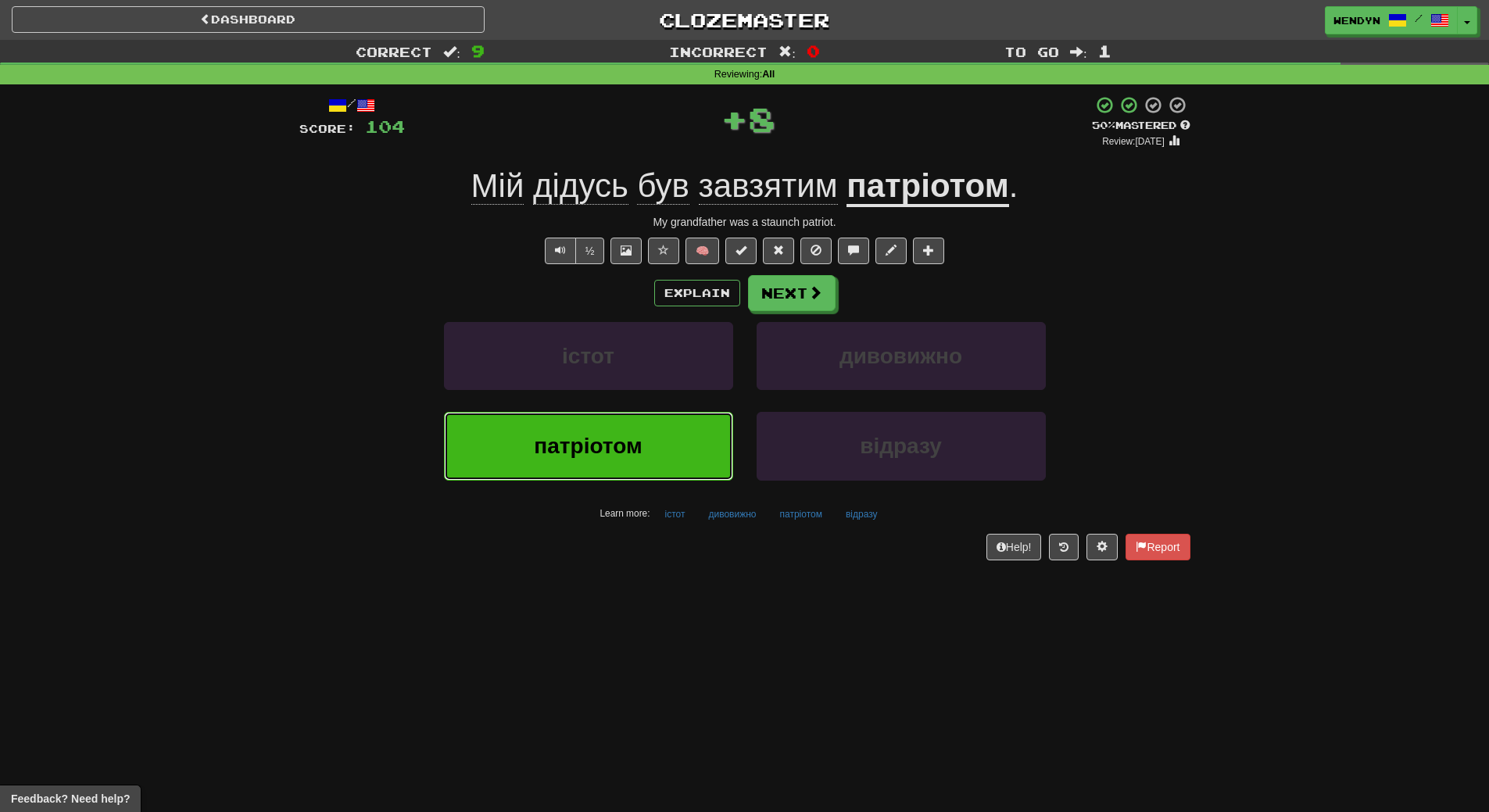
click at [568, 444] on span "патріотом" at bounding box center [588, 445] width 108 height 24
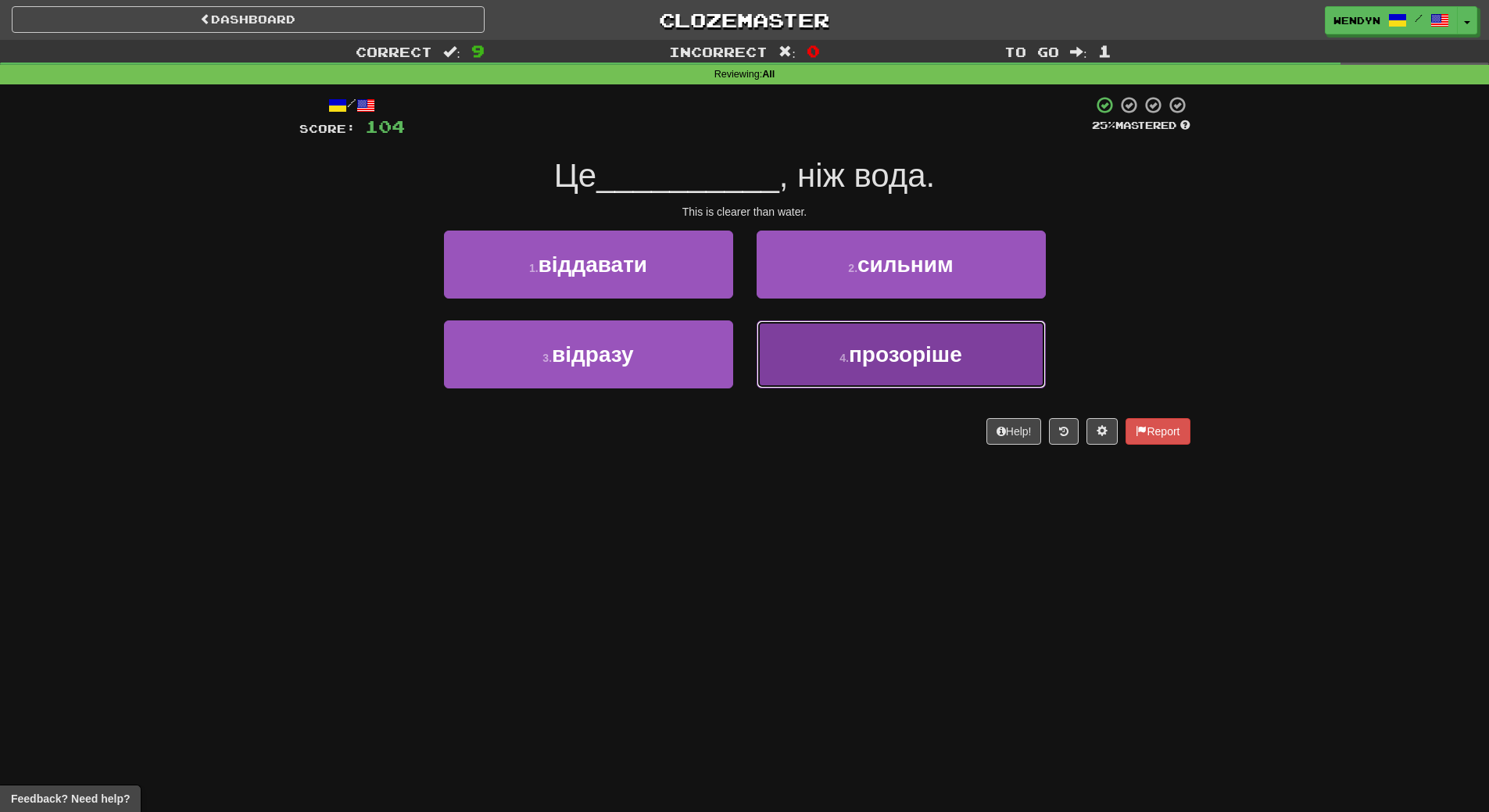
click at [909, 356] on span "прозоріше" at bounding box center [905, 354] width 114 height 24
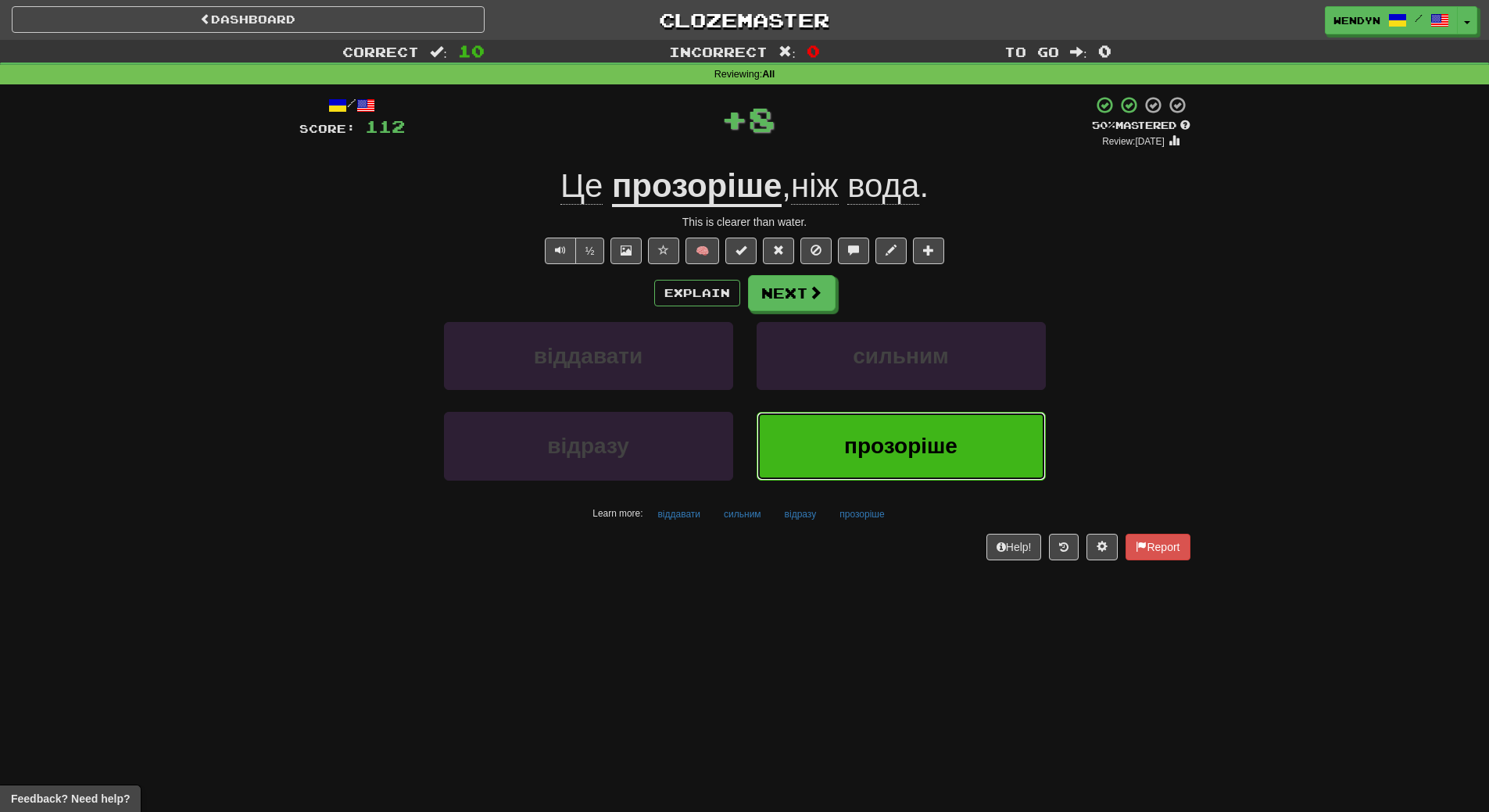
click at [883, 430] on button "прозоріше" at bounding box center [901, 446] width 289 height 68
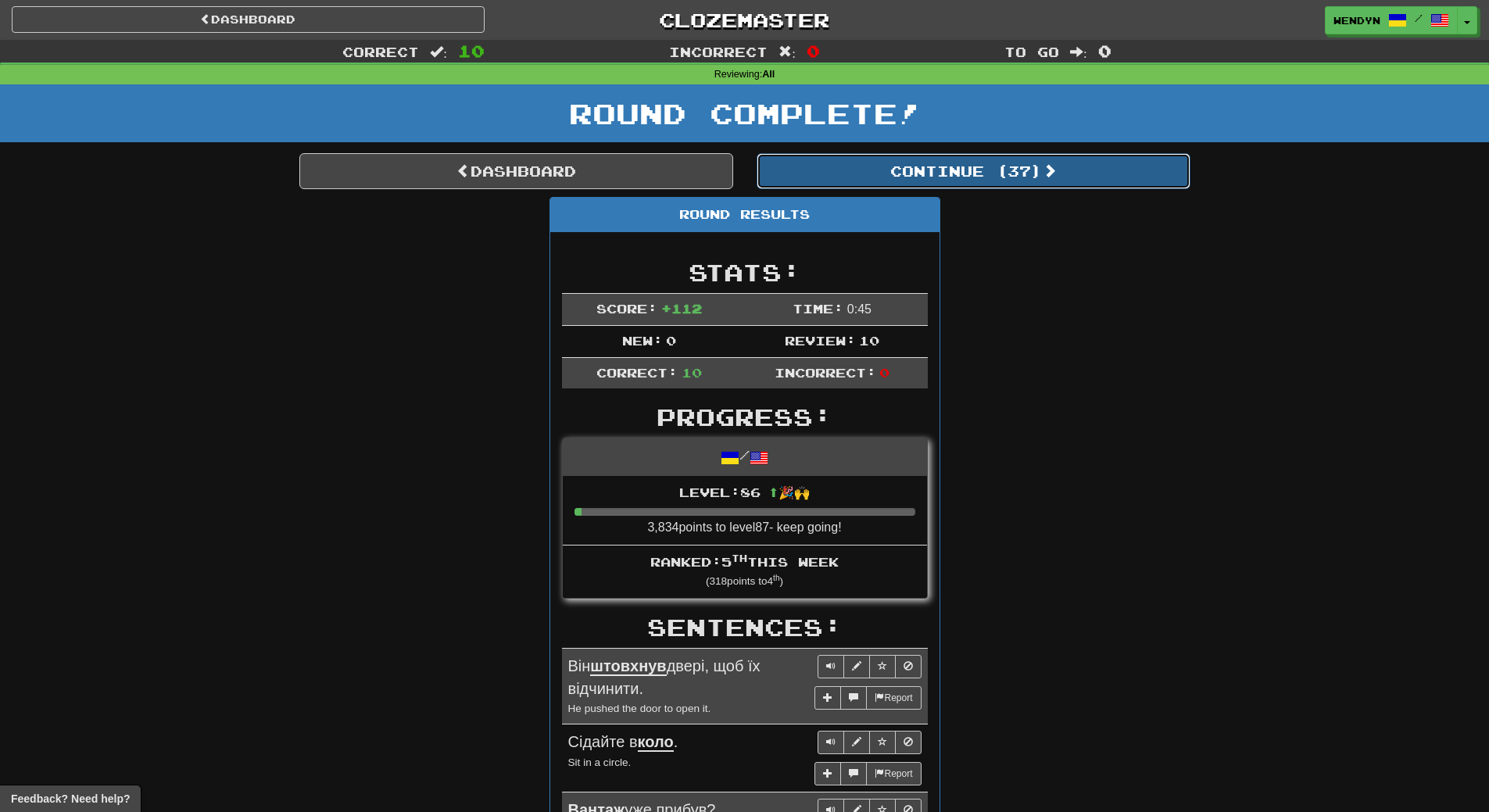
click at [1018, 174] on button "Continue ( 37 )" at bounding box center [973, 171] width 433 height 36
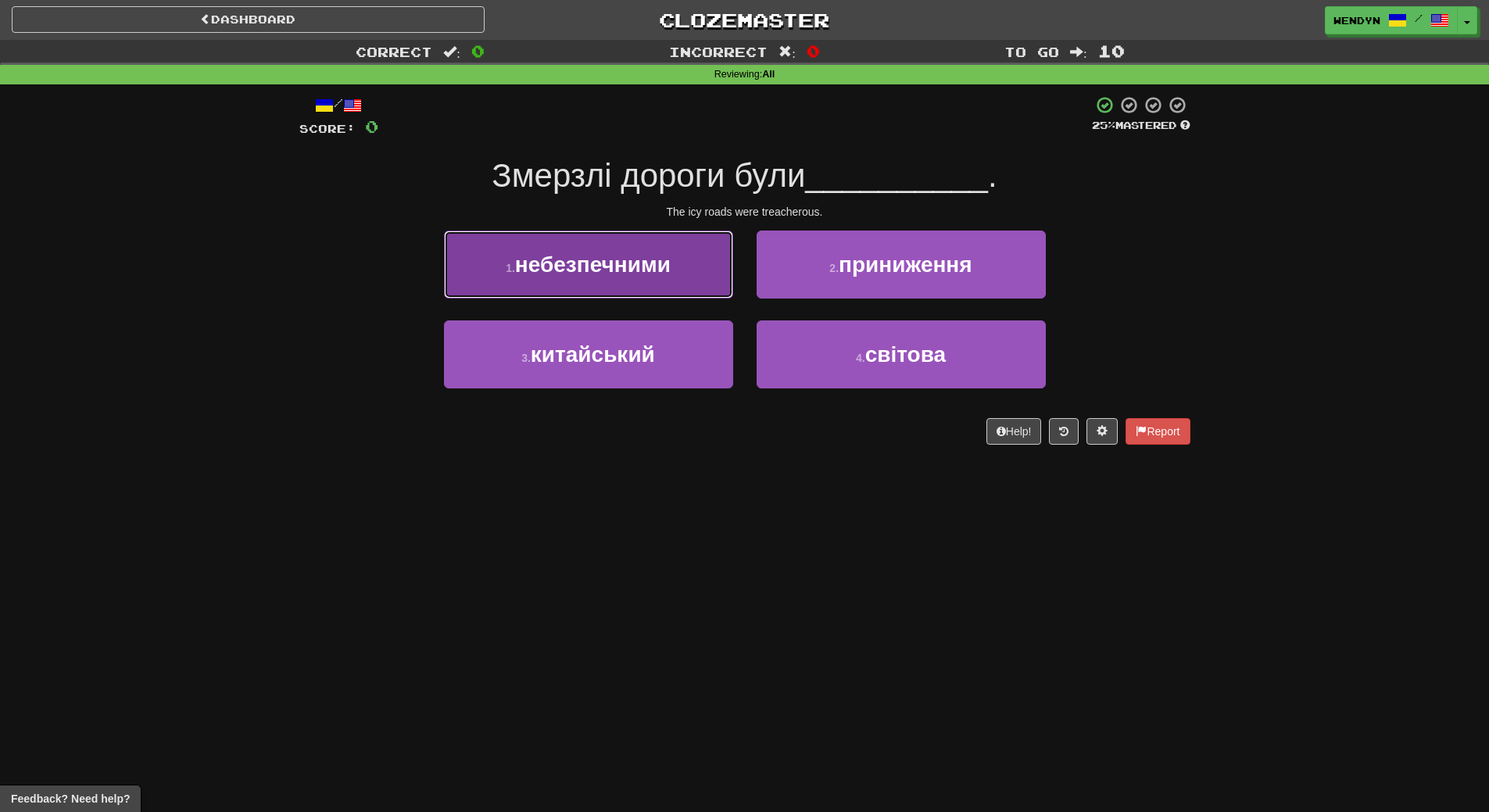
click at [590, 254] on span "небезпечними" at bounding box center [593, 264] width 156 height 24
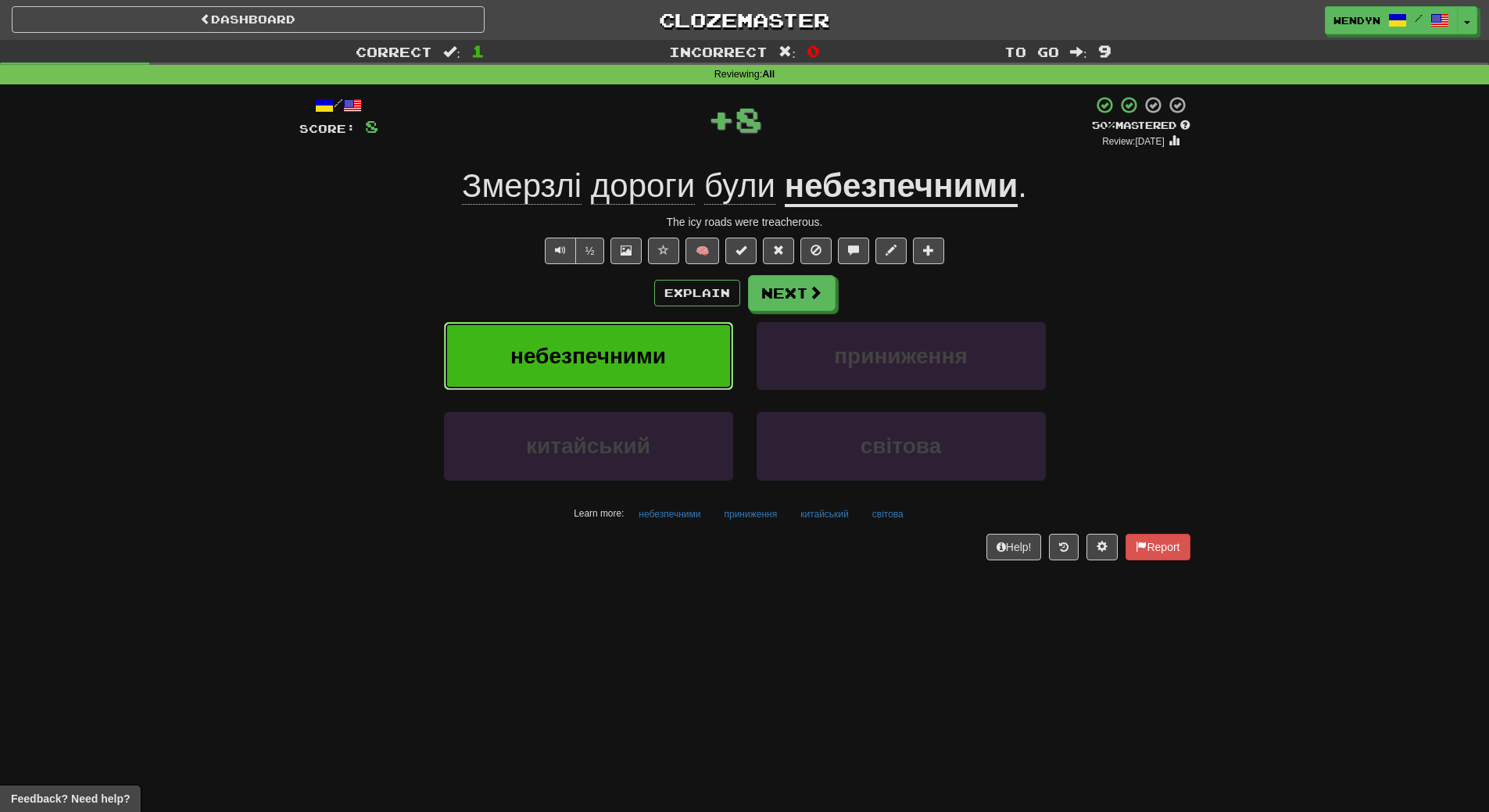
click at [595, 371] on button "небезпечними" at bounding box center [588, 356] width 289 height 68
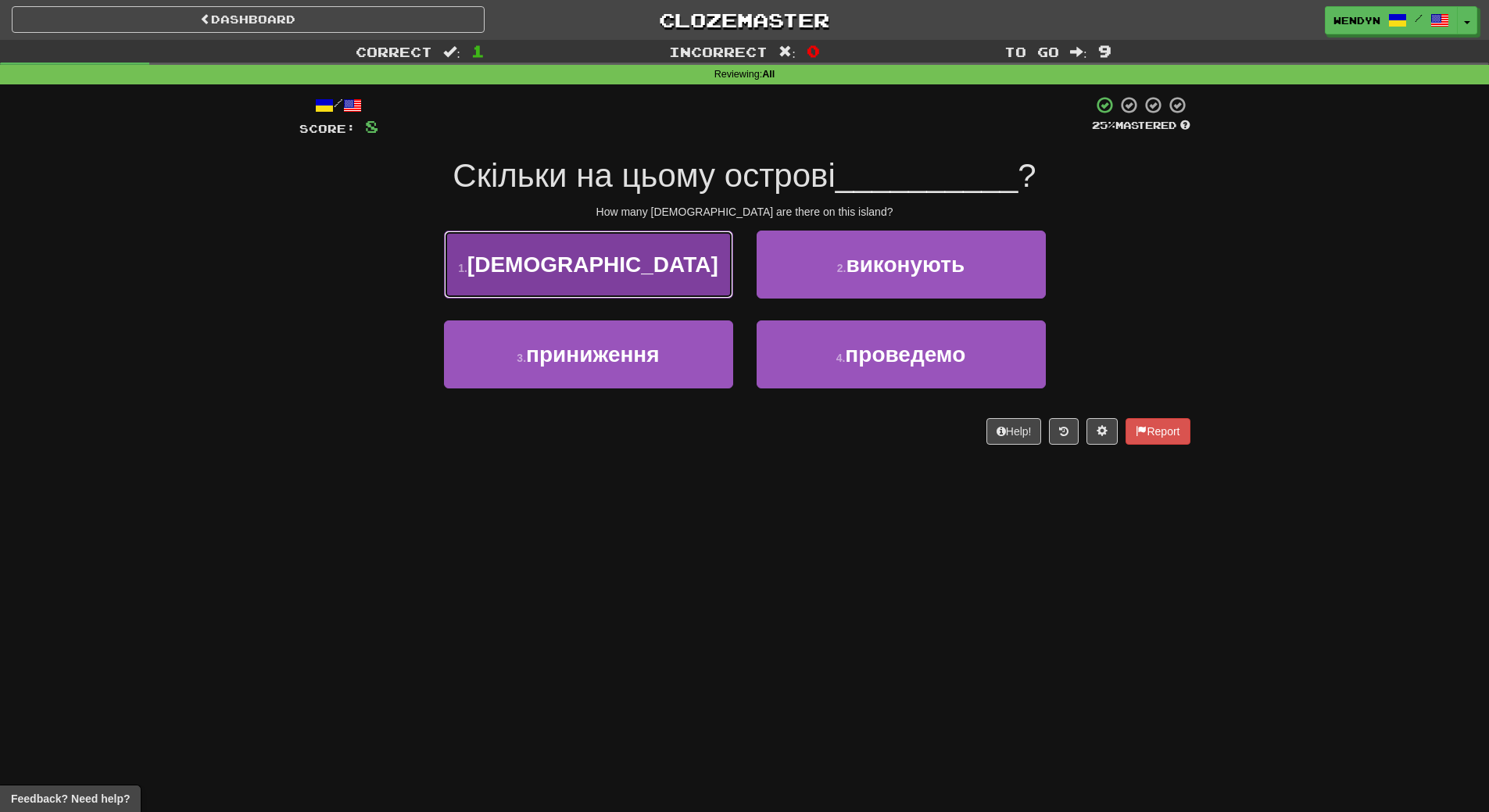
click at [666, 277] on button "1 . храмів" at bounding box center [588, 265] width 289 height 68
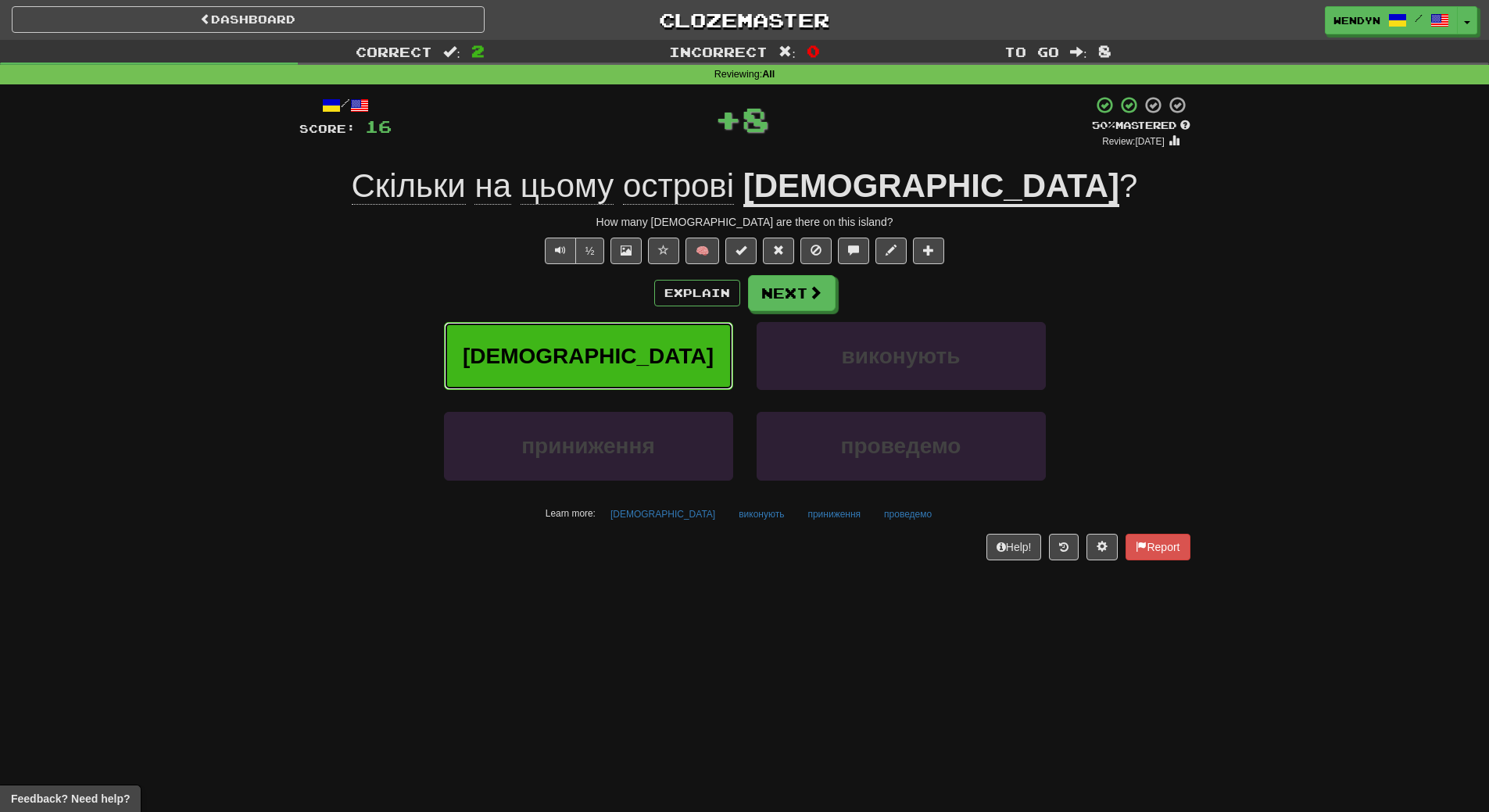
click at [627, 368] on button "храмів" at bounding box center [588, 356] width 289 height 68
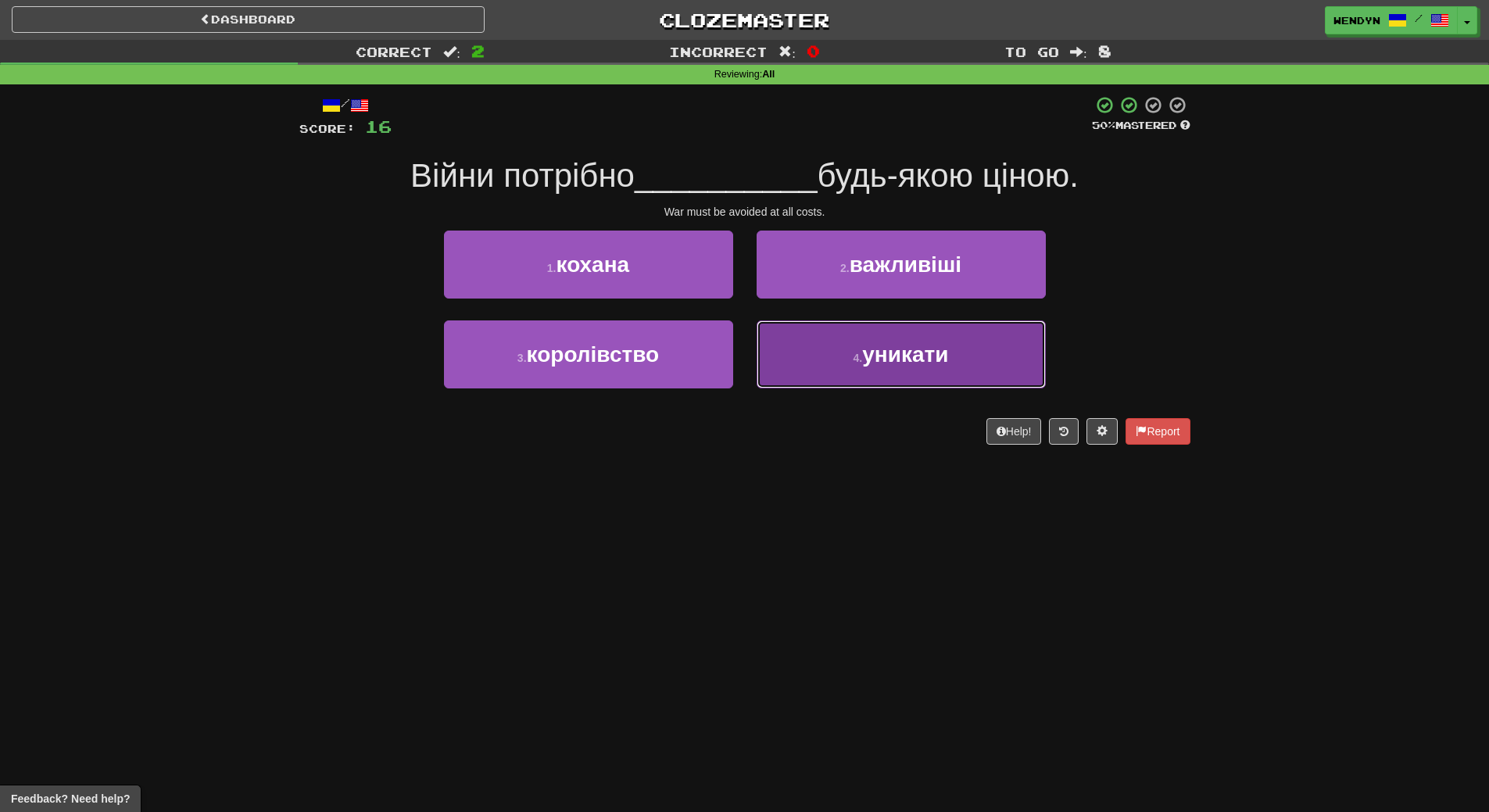
click at [905, 356] on span "уникати" at bounding box center [905, 354] width 86 height 24
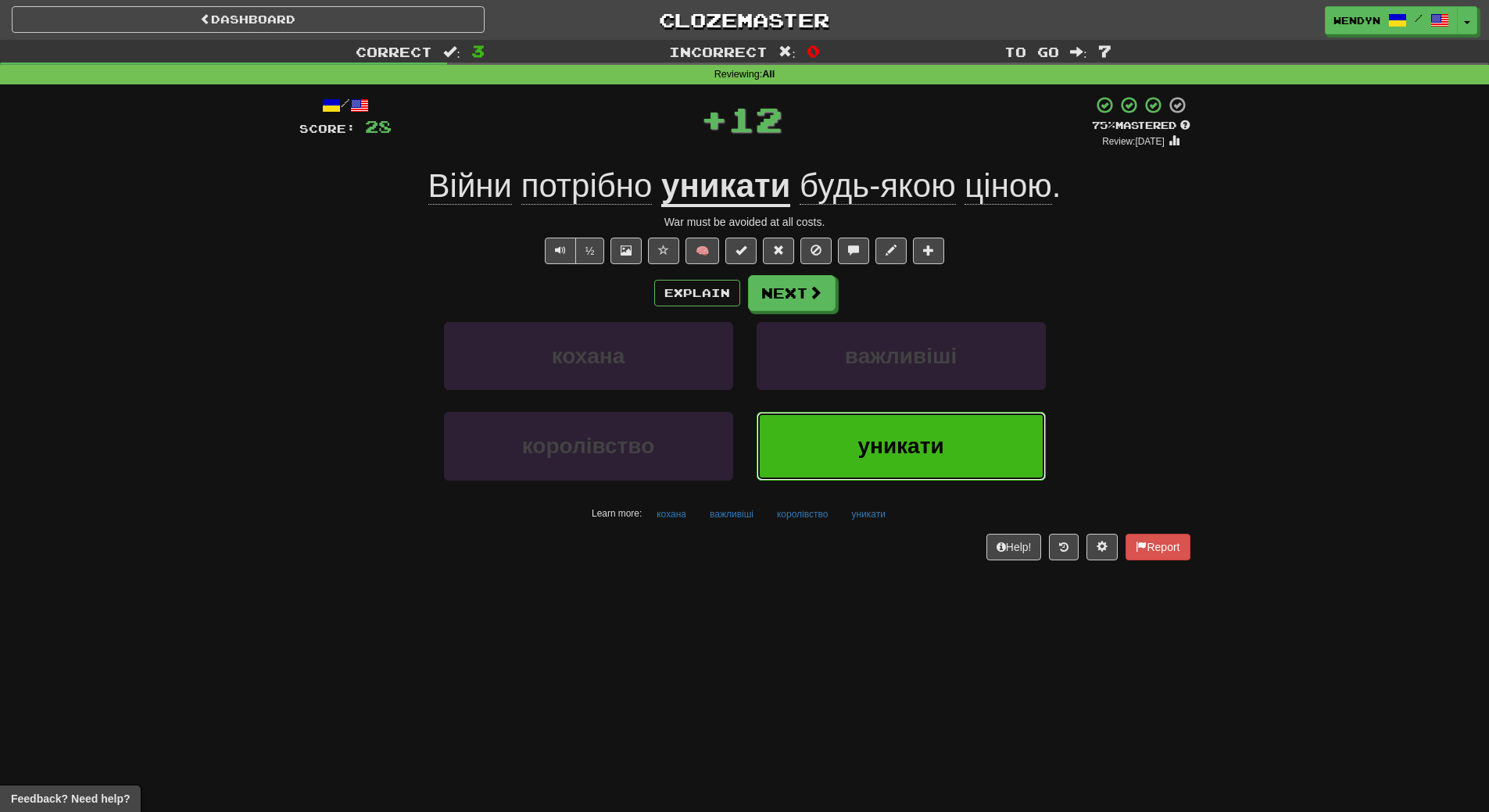
click at [873, 452] on span "уникати" at bounding box center [900, 445] width 86 height 24
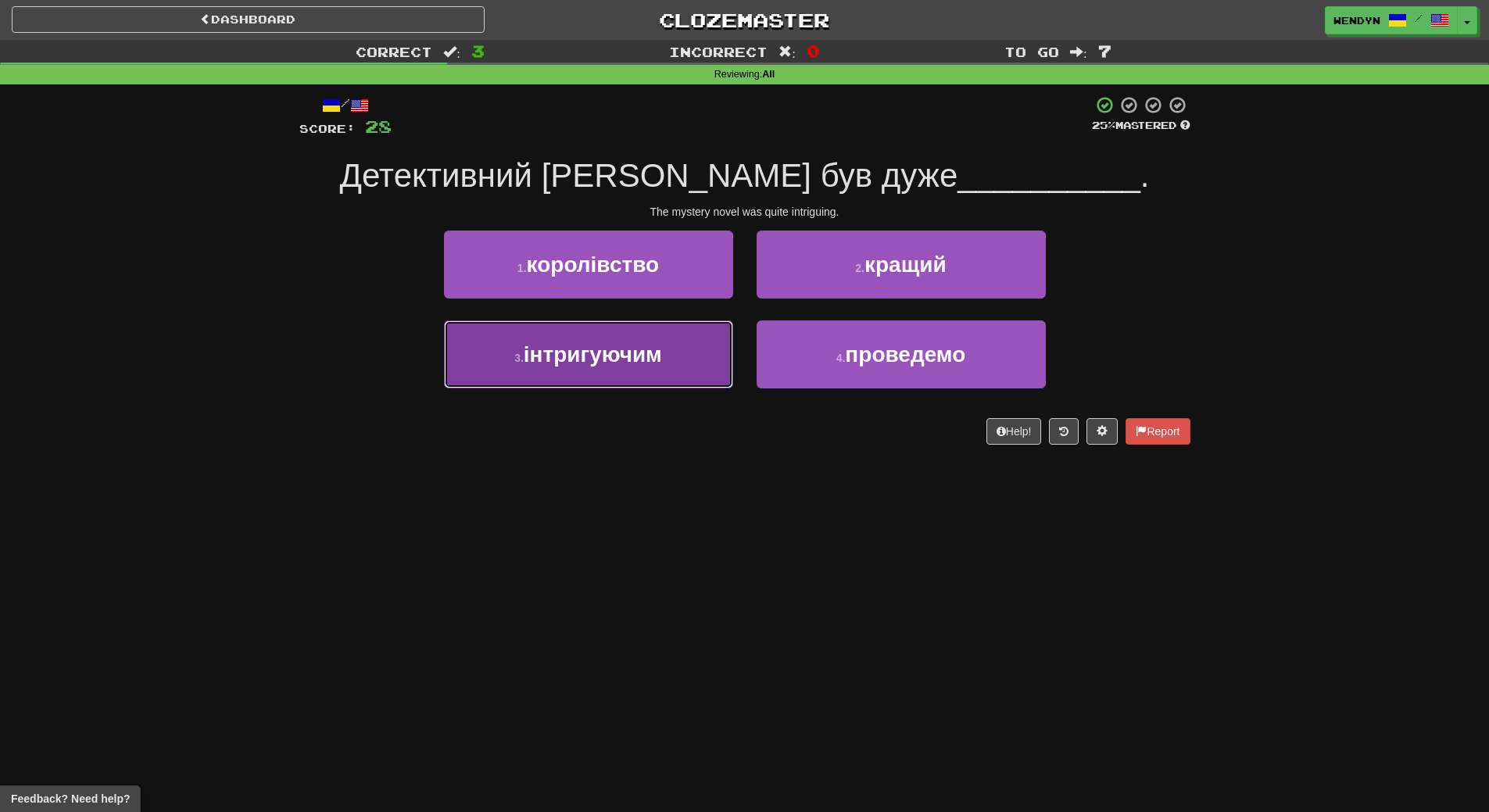
click at [639, 368] on button "3 . інтригуючим" at bounding box center [588, 355] width 289 height 68
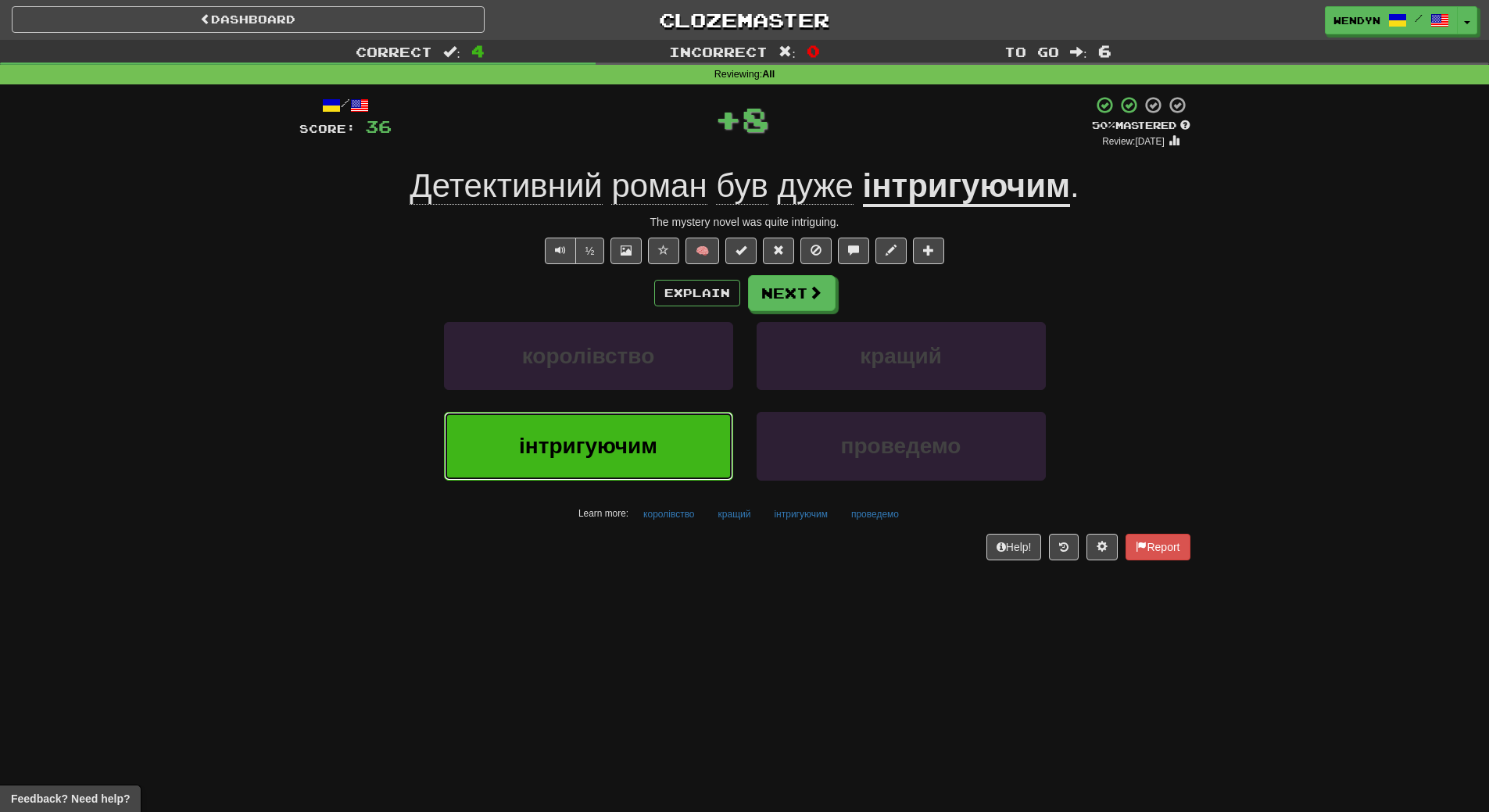
click at [627, 441] on span "інтригуючим" at bounding box center [588, 445] width 138 height 24
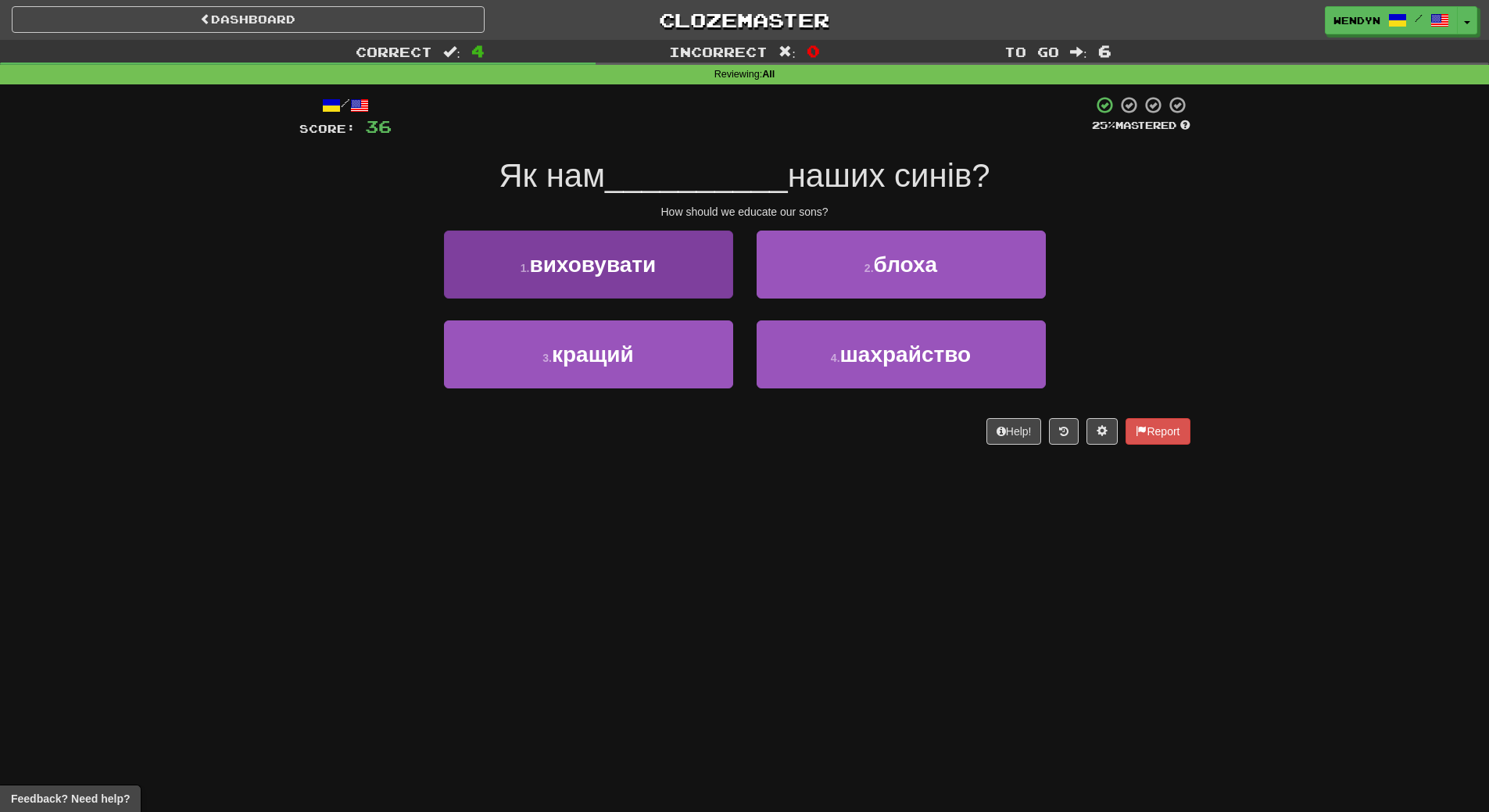
click at [617, 259] on span "виховувати" at bounding box center [592, 264] width 127 height 24
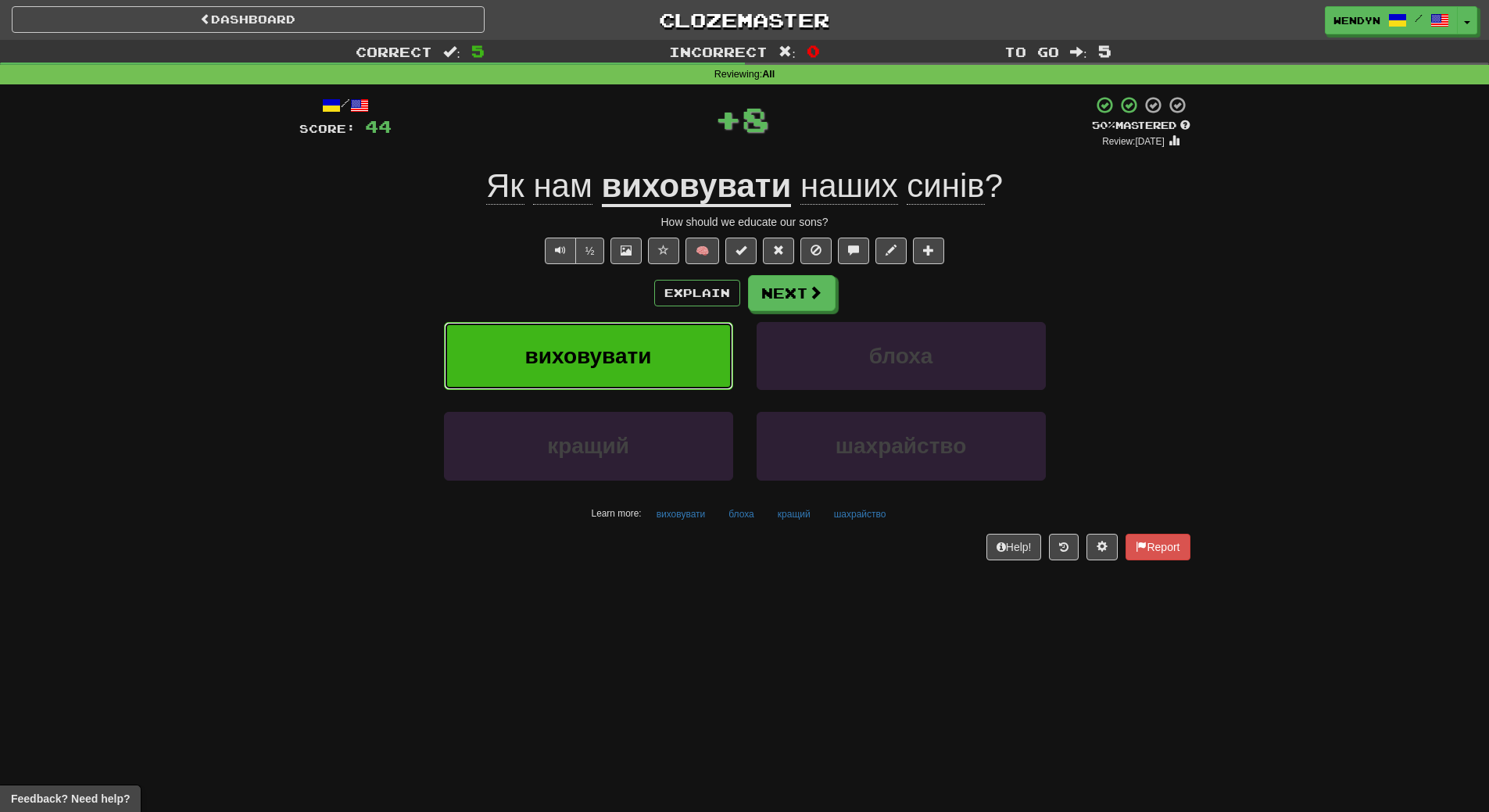
click at [600, 366] on span "виховувати" at bounding box center [588, 356] width 127 height 24
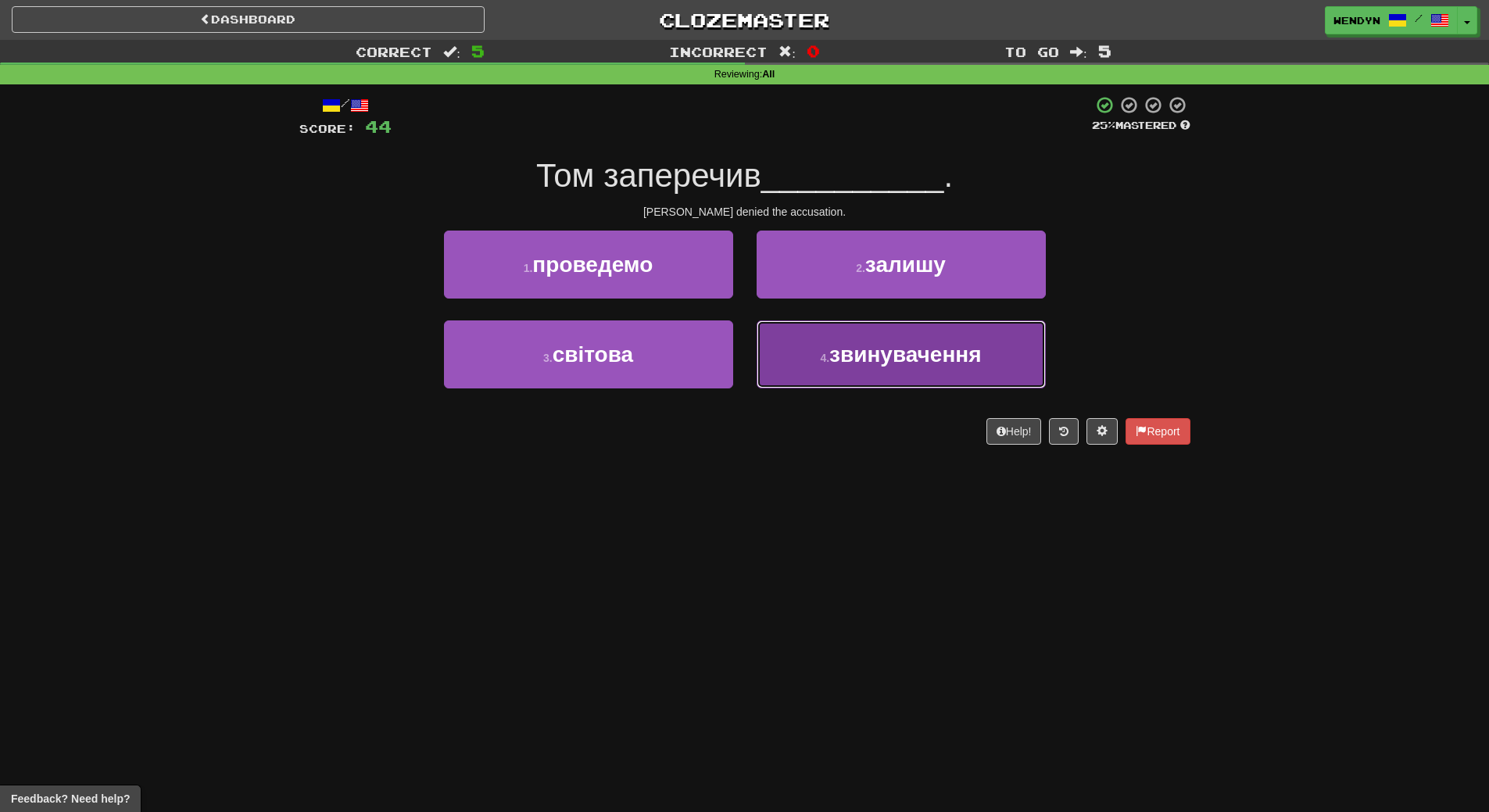
click at [903, 385] on button "4 . звинувачення" at bounding box center [901, 355] width 289 height 68
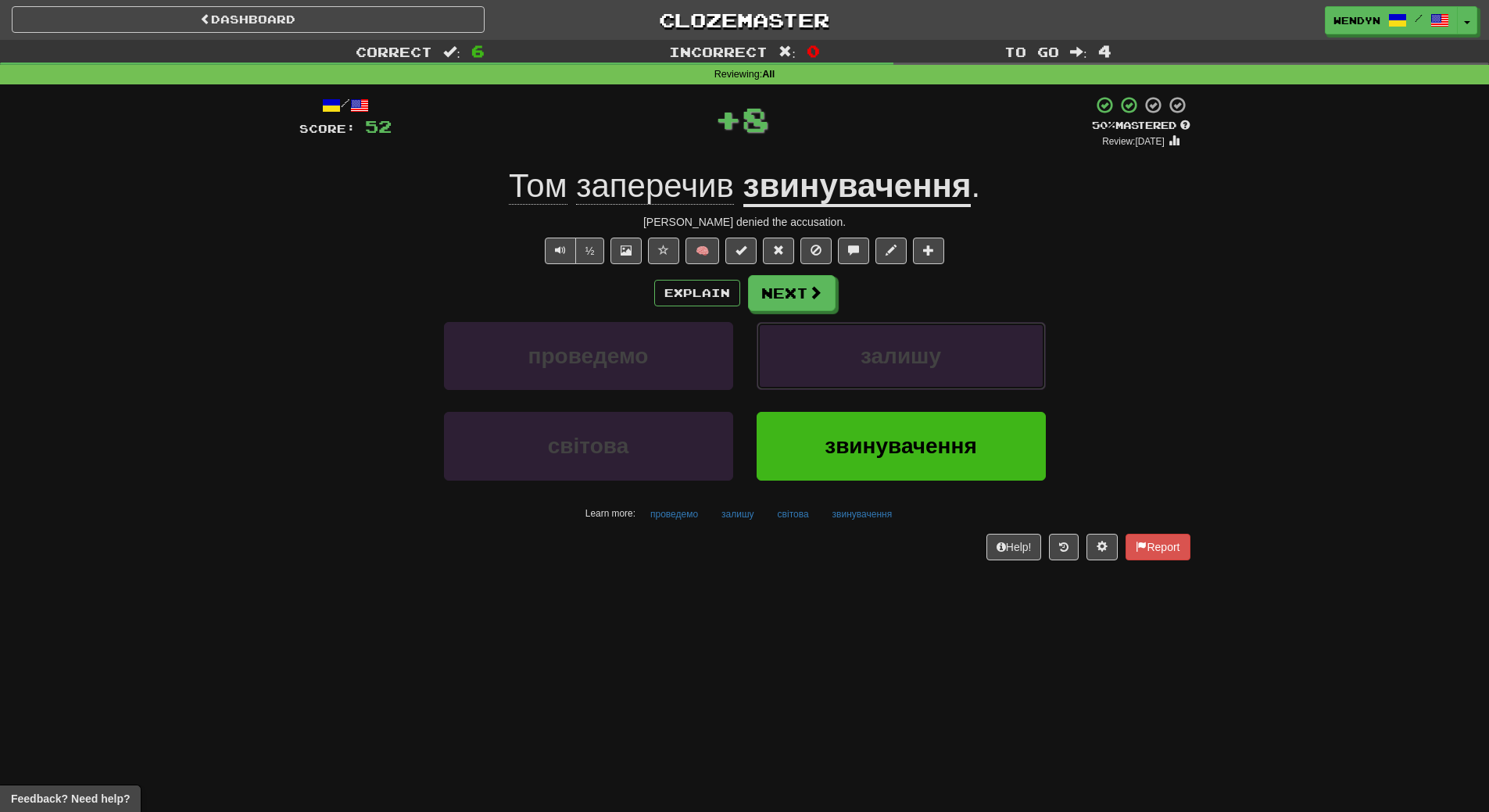
click at [903, 385] on button "залишу" at bounding box center [901, 356] width 289 height 68
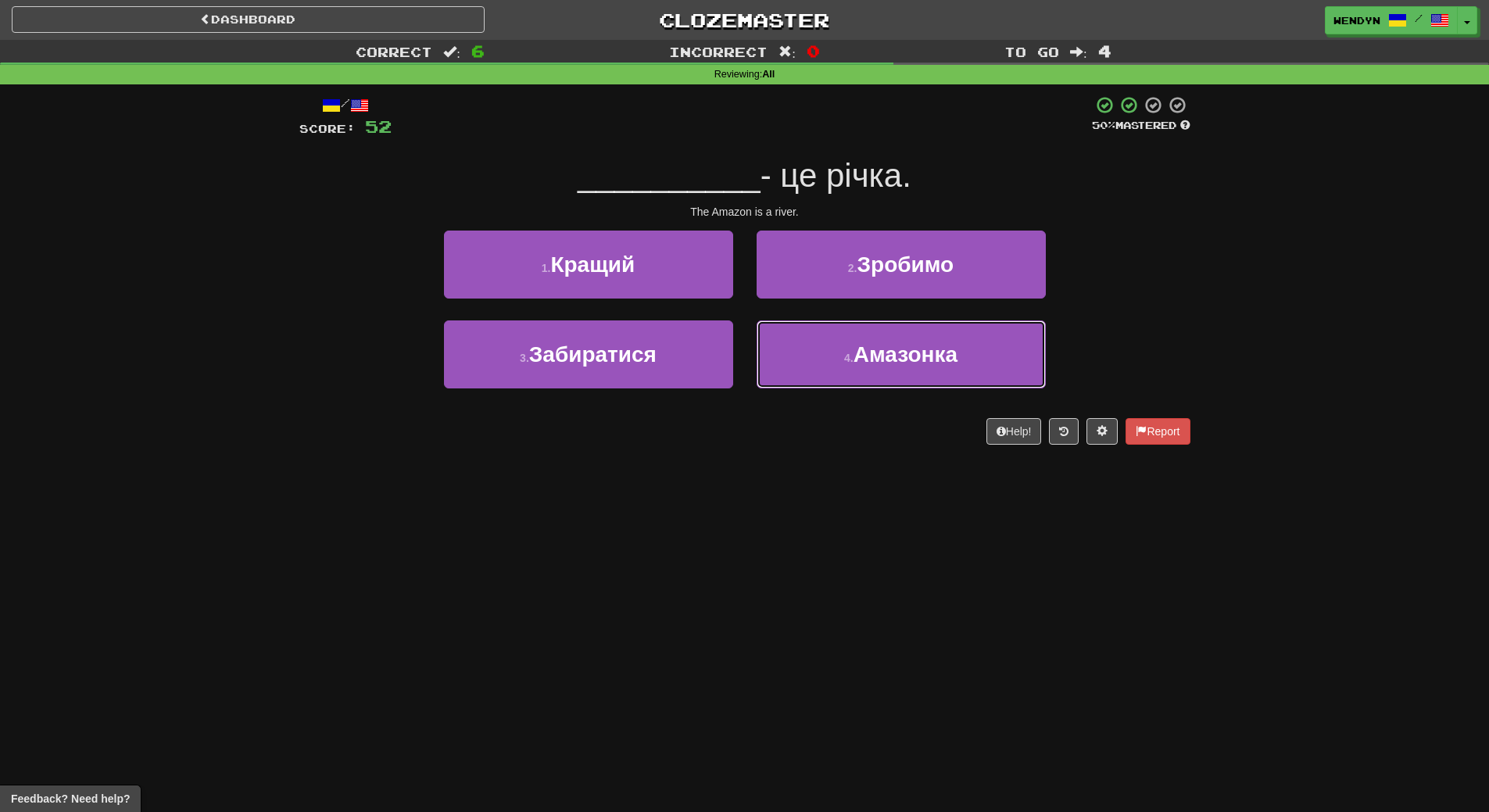
click at [903, 385] on button "4 . Амазонка" at bounding box center [901, 355] width 289 height 68
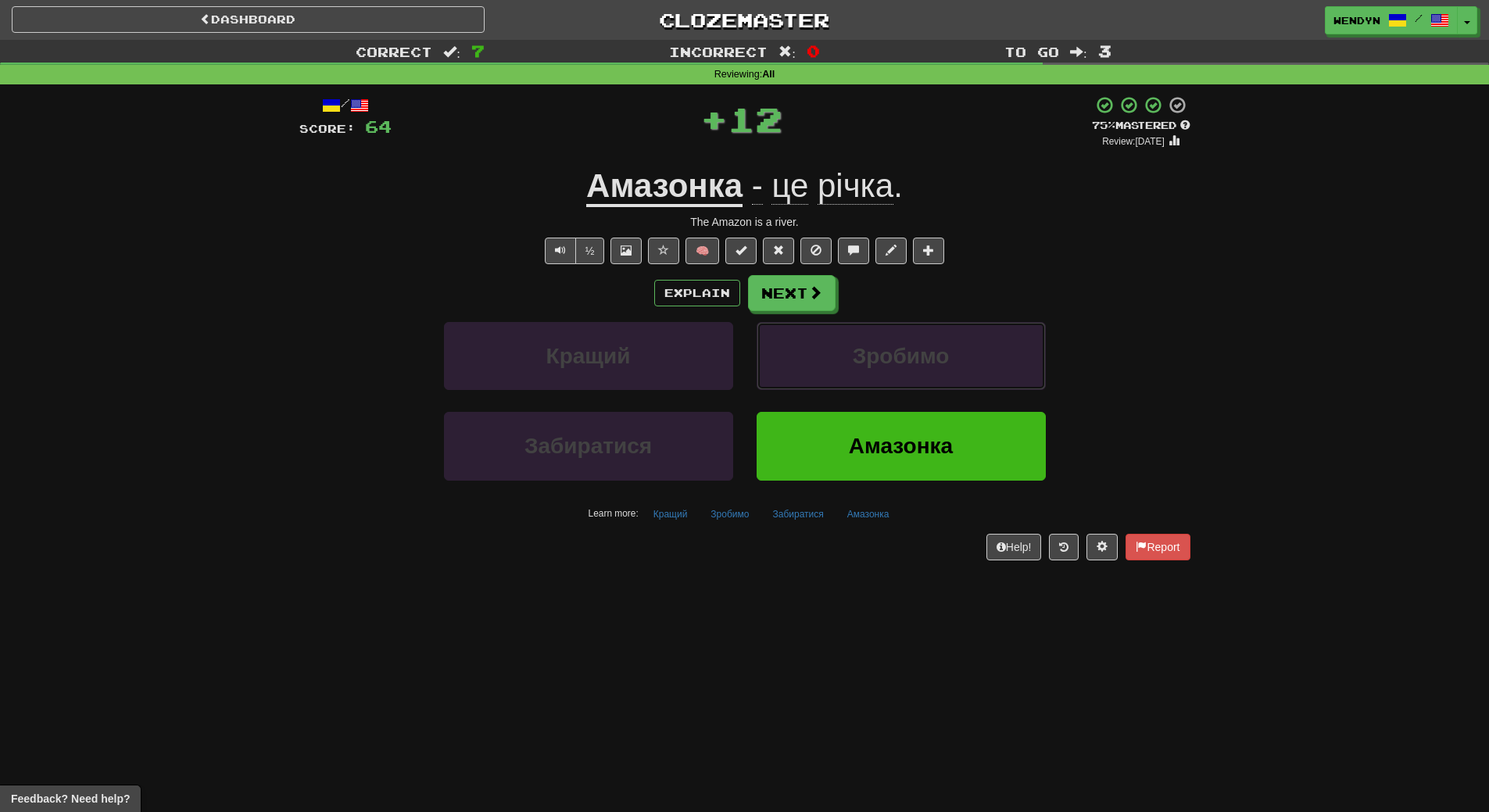
click at [903, 385] on button "Зробимо" at bounding box center [901, 356] width 289 height 68
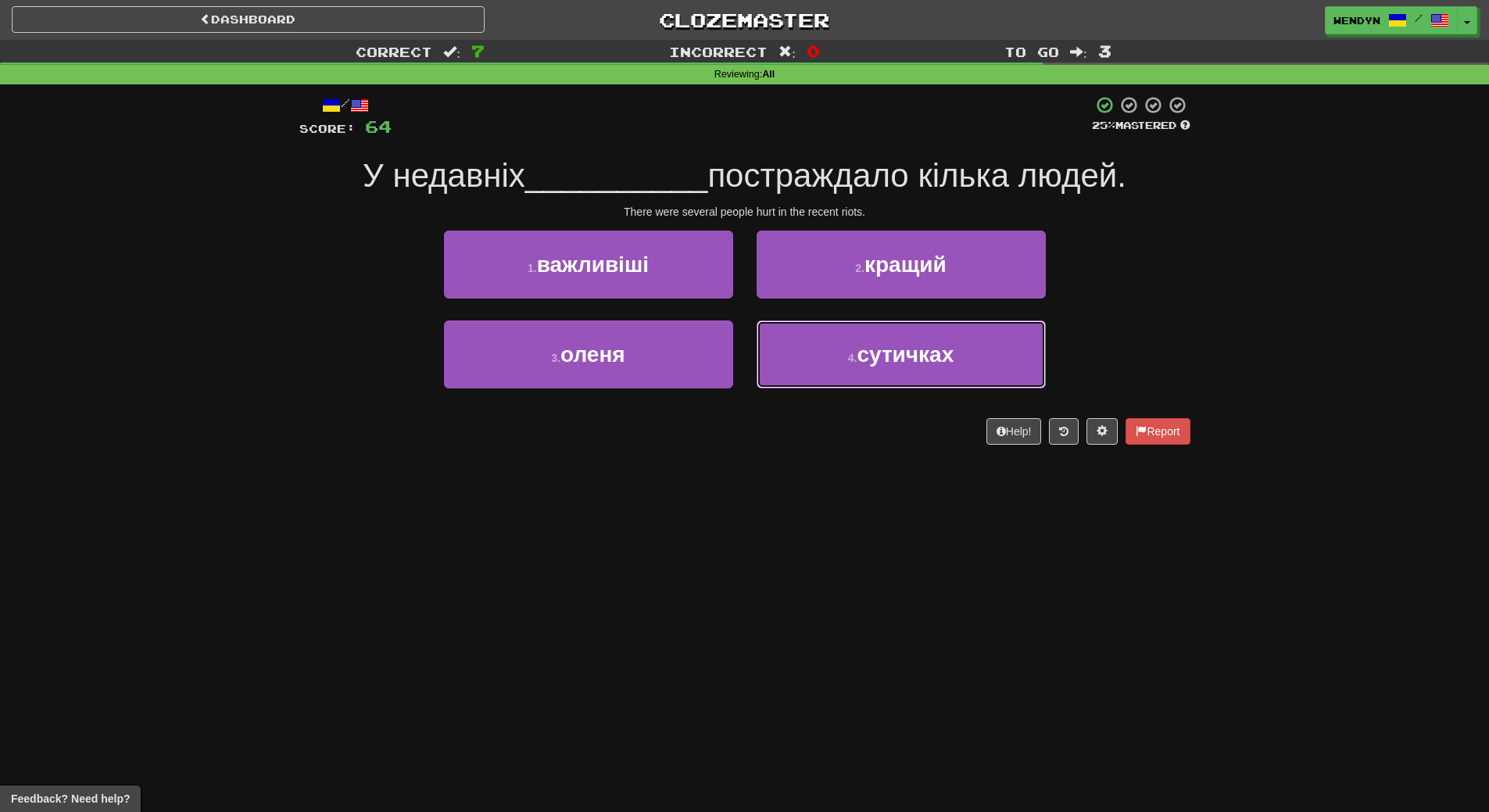
drag, startPoint x: 903, startPoint y: 385, endPoint x: 858, endPoint y: 457, distance: 84.9
click at [858, 457] on div "/ Score: 64 25 % Mastered У недавніх __________ постраждало кілька людей. There…" at bounding box center [744, 275] width 891 height 382
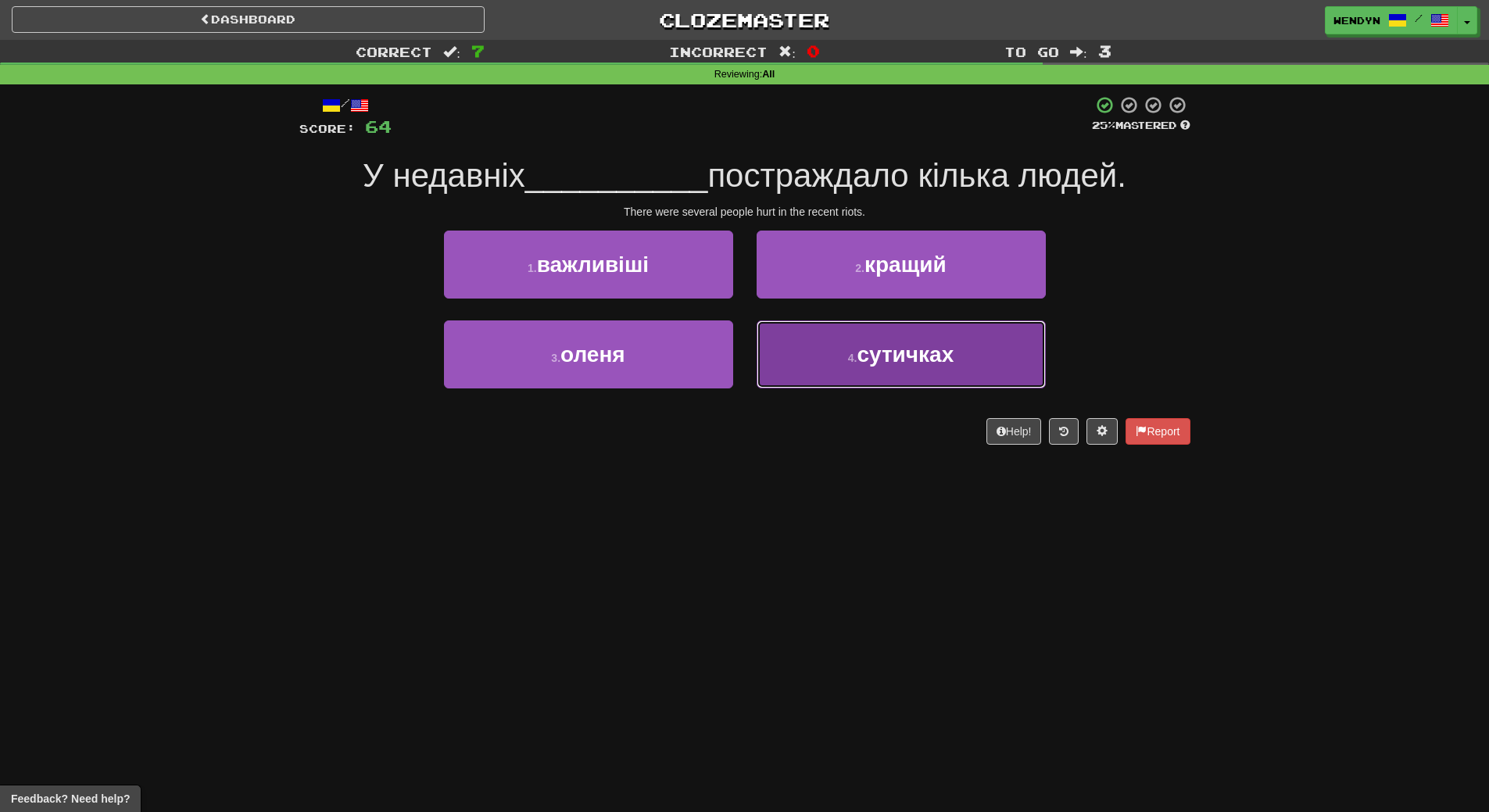
click at [916, 356] on span "сутичках" at bounding box center [904, 354] width 97 height 24
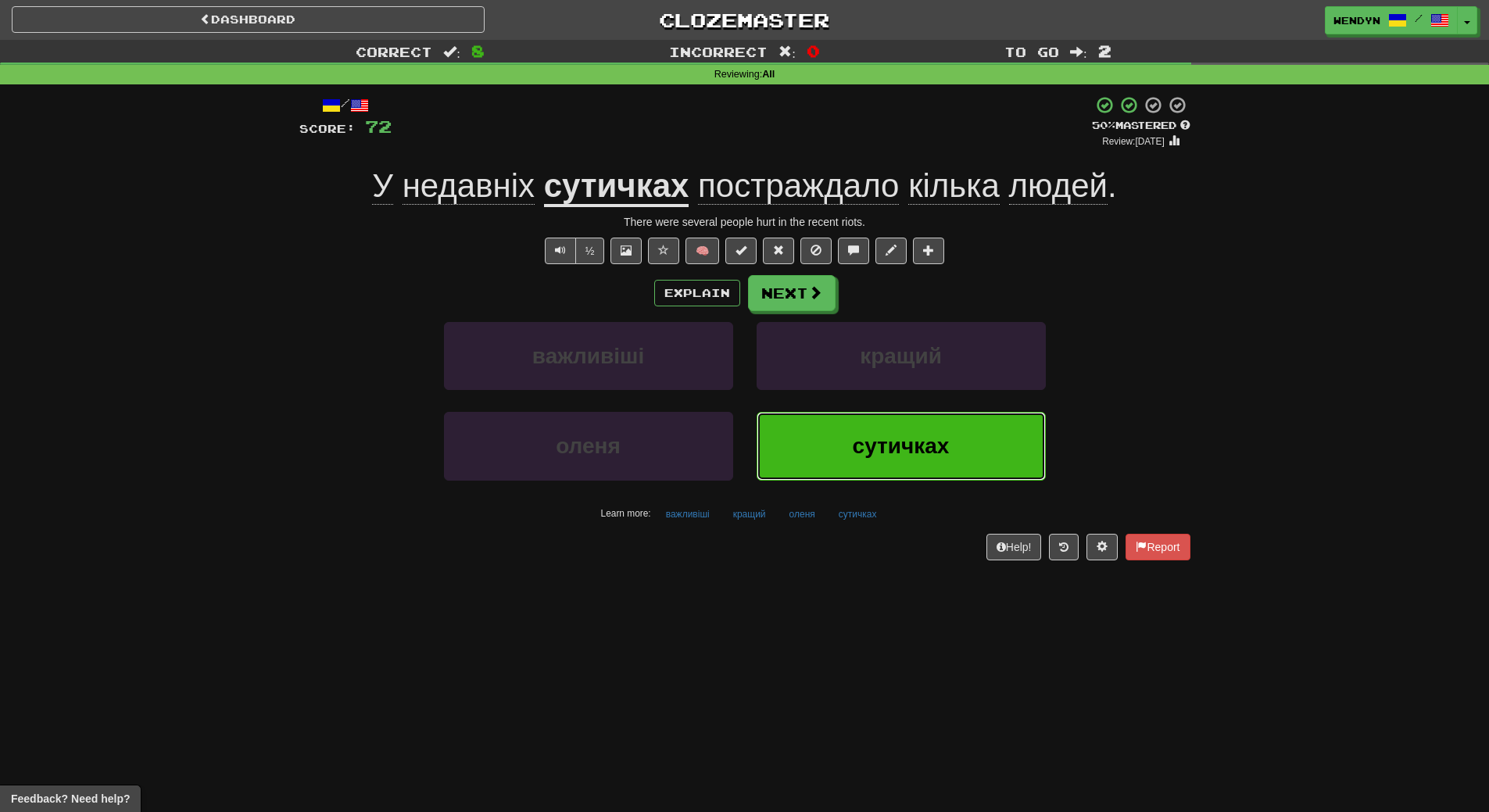
click at [894, 443] on span "сутичках" at bounding box center [901, 445] width 97 height 24
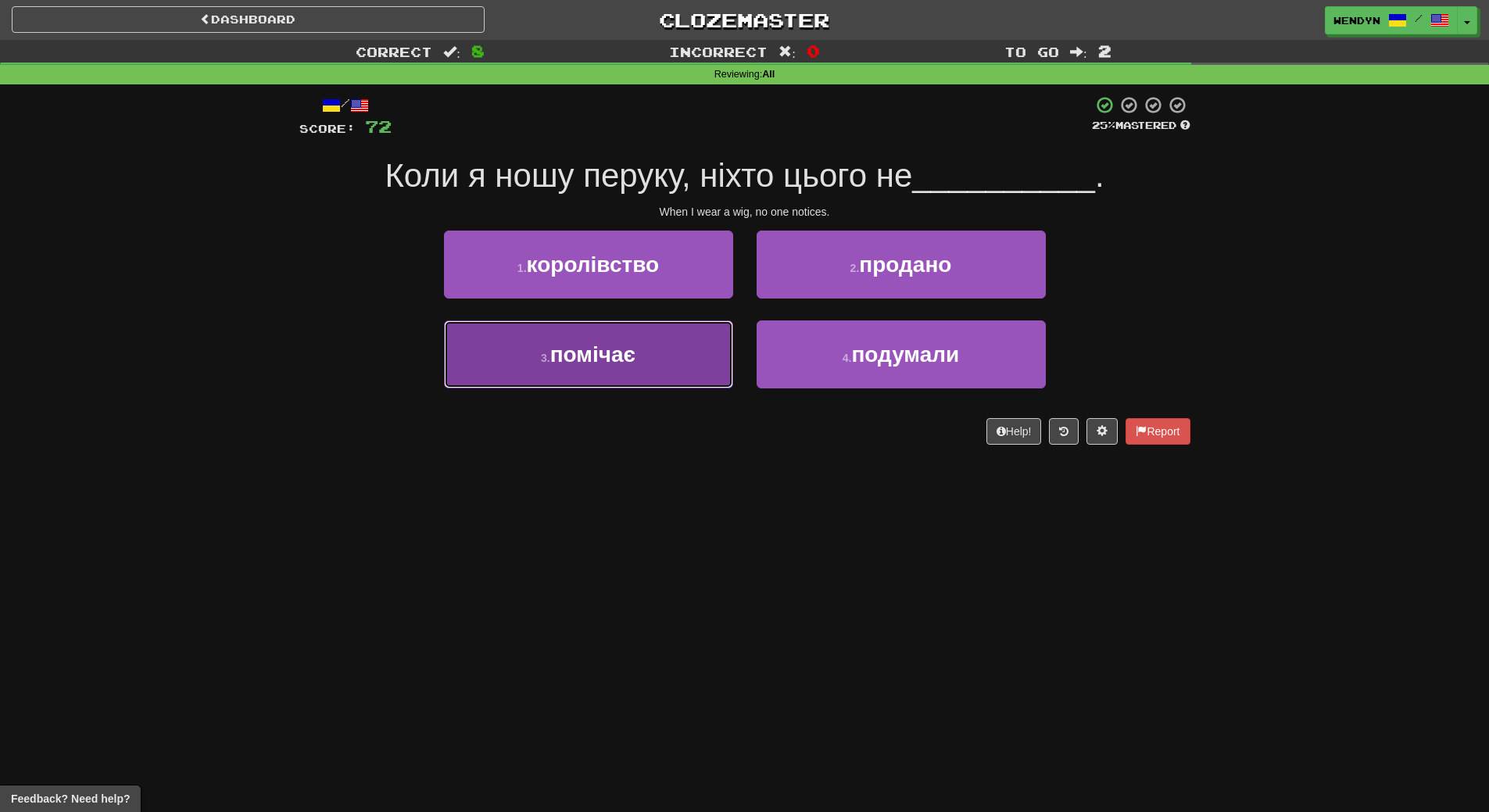
click at [648, 368] on button "3 . помічає" at bounding box center [588, 355] width 289 height 68
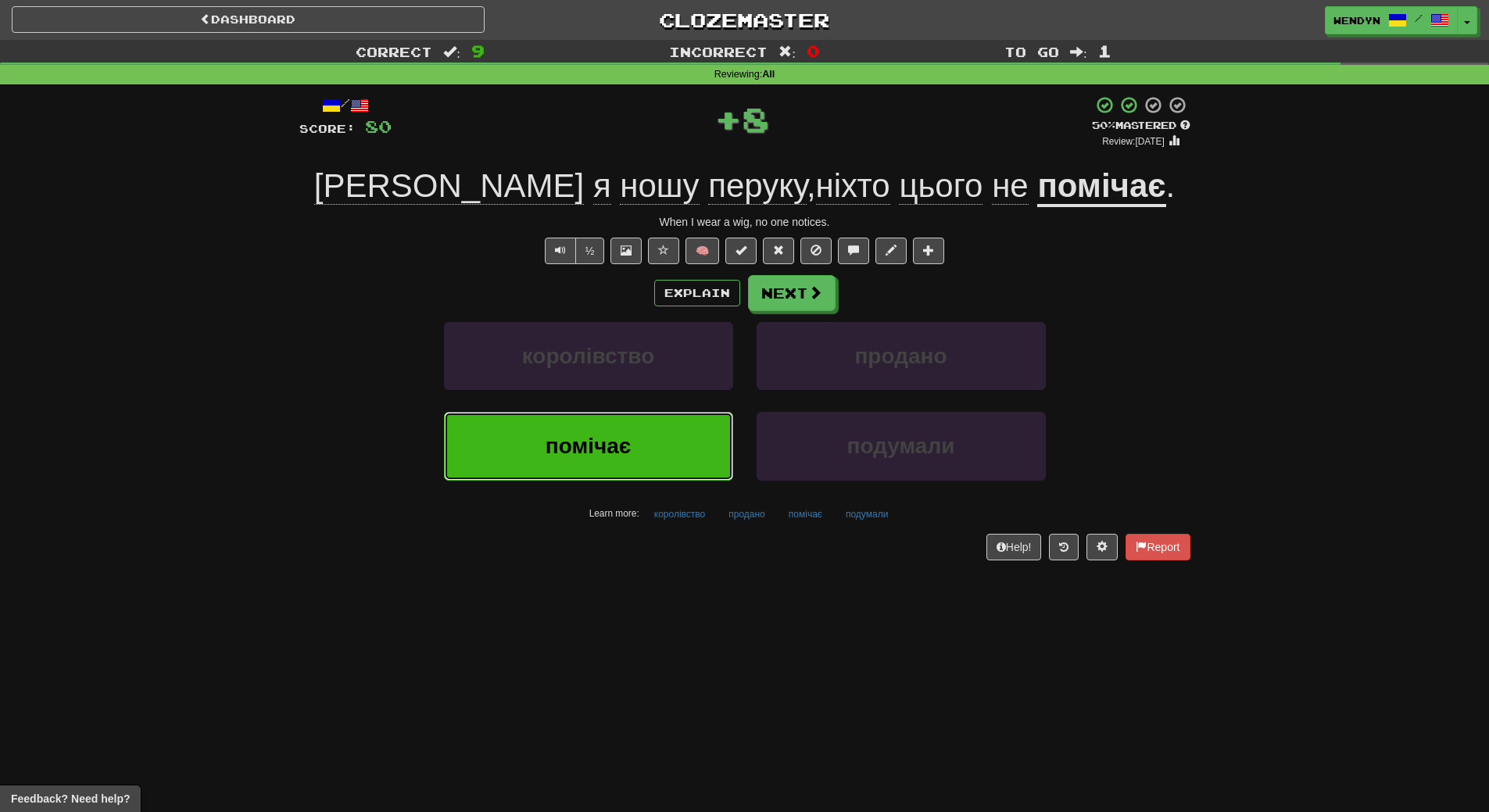
click at [624, 453] on span "помічає" at bounding box center [588, 445] width 85 height 24
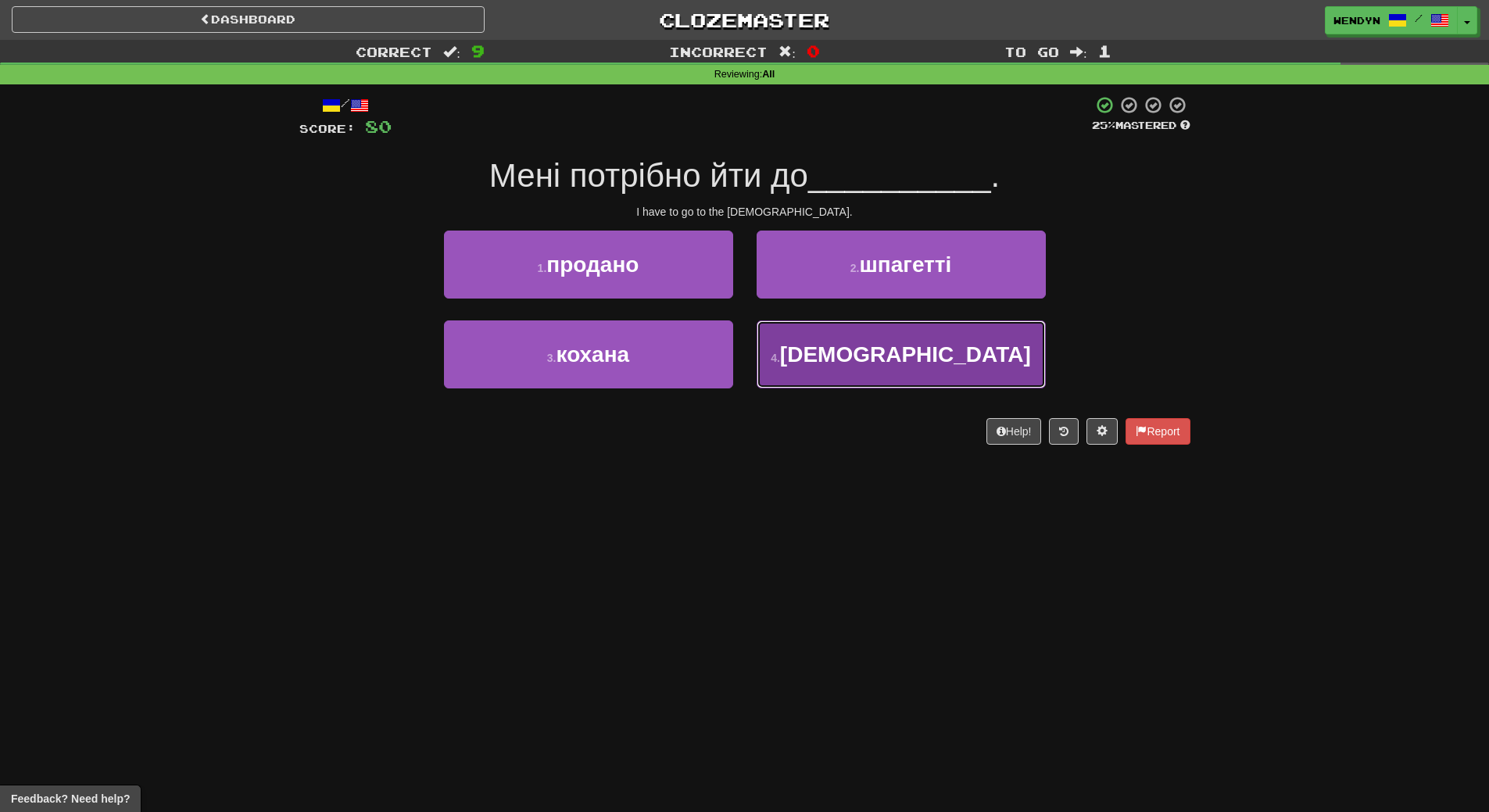
click at [877, 368] on button "4 . мечеті" at bounding box center [901, 355] width 289 height 68
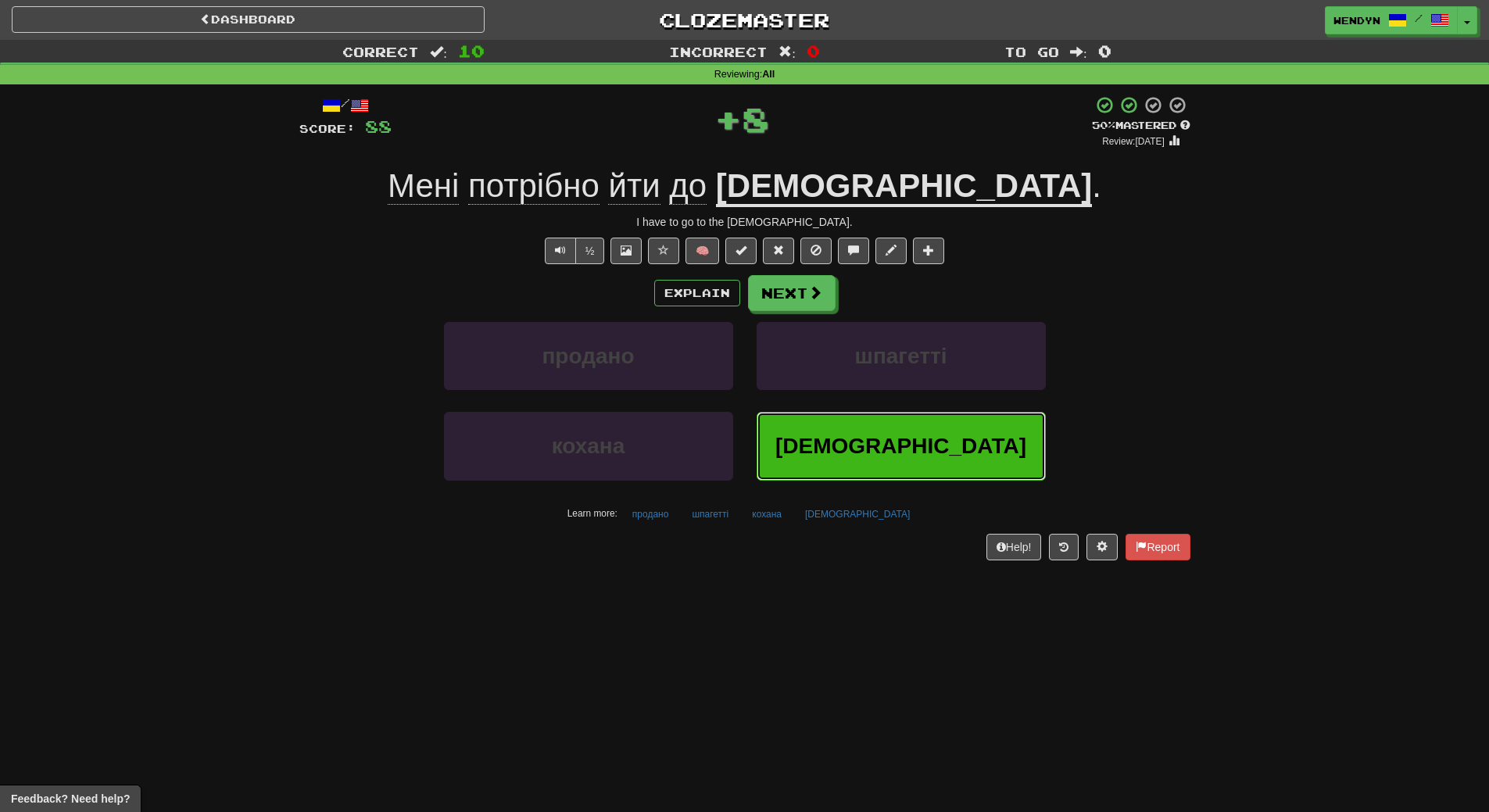
click at [827, 420] on button "мечеті" at bounding box center [901, 446] width 289 height 68
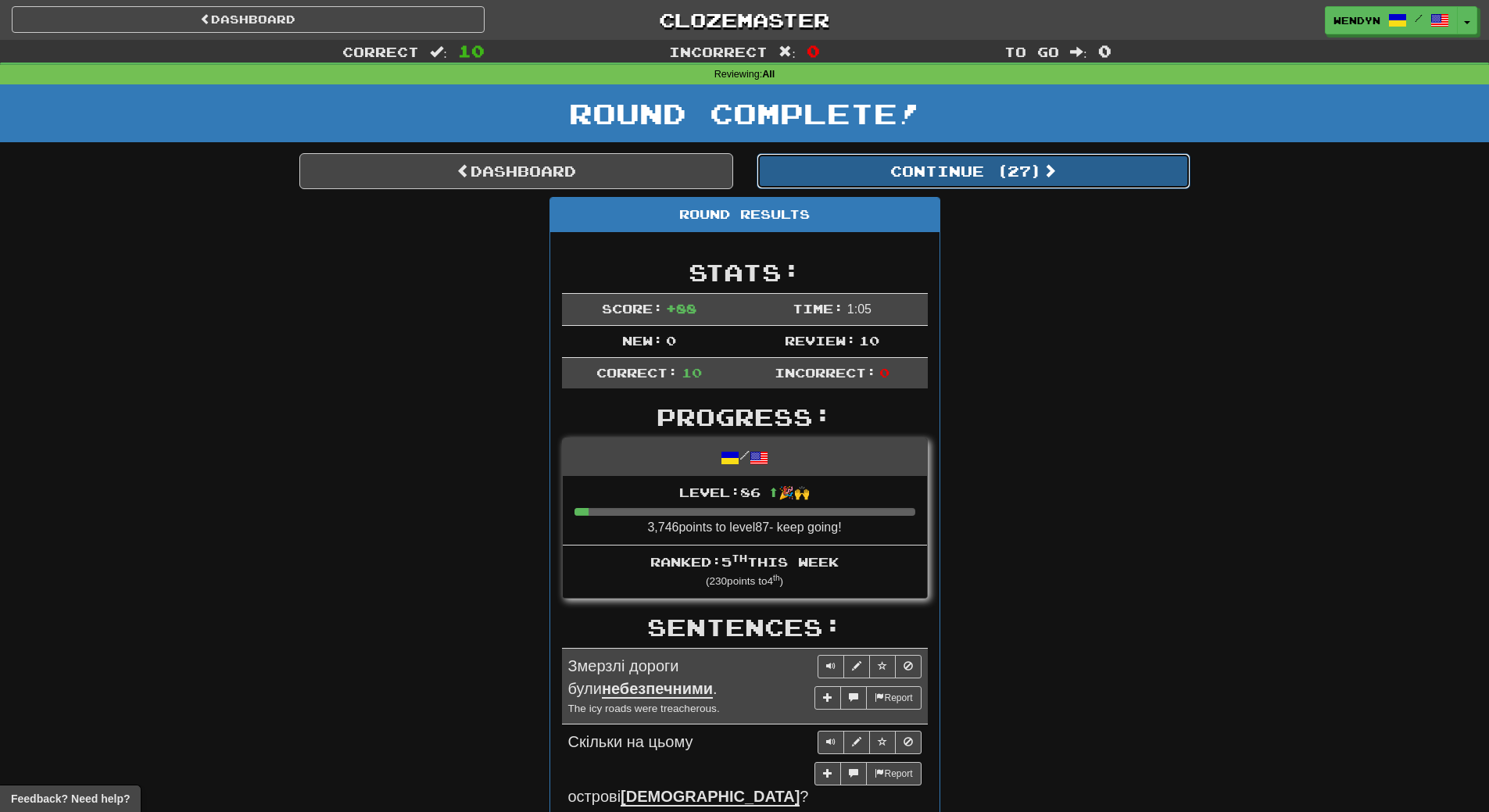
click at [1014, 173] on button "Continue ( 27 )" at bounding box center [973, 171] width 433 height 36
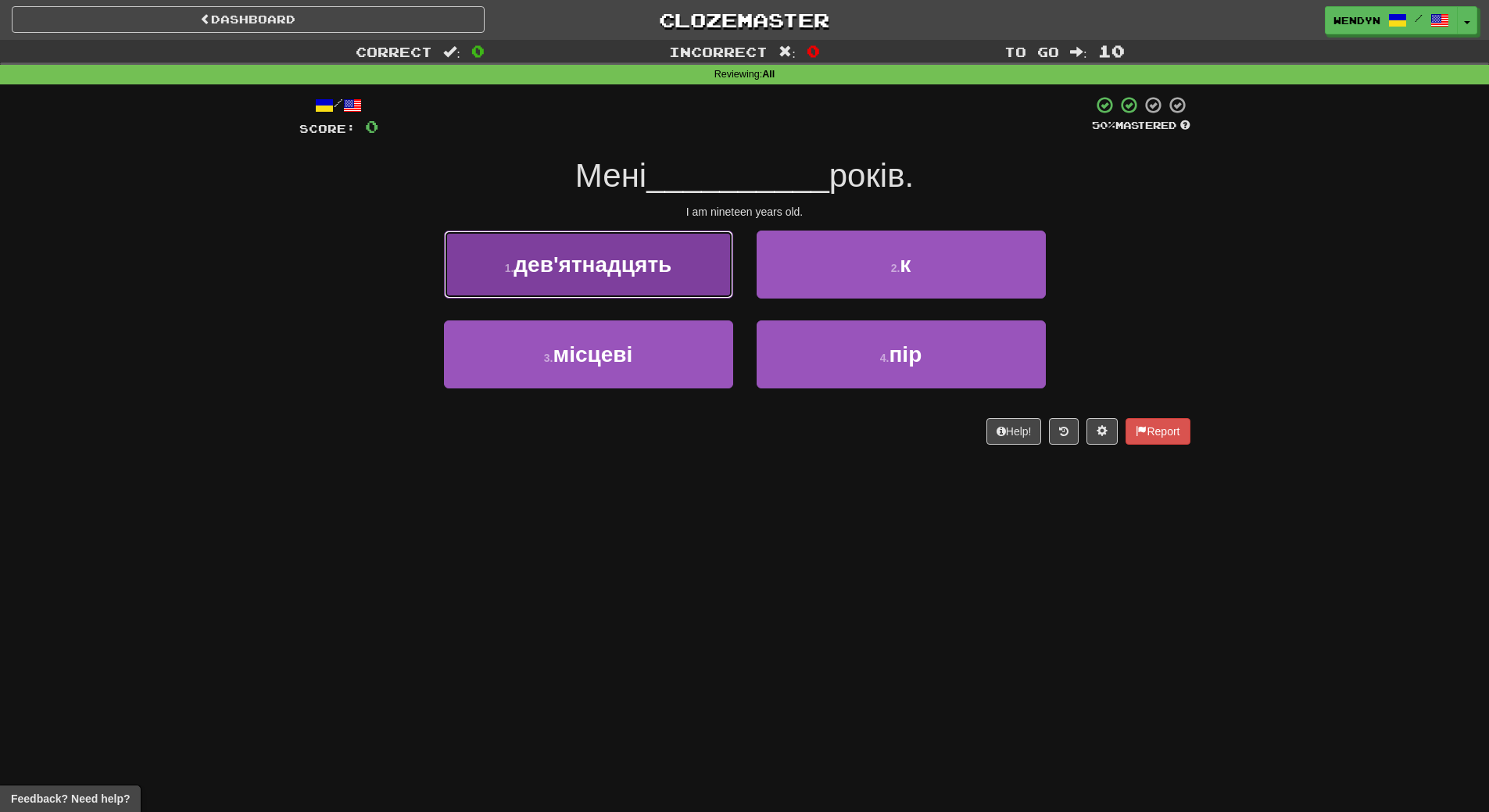
click at [679, 267] on button "1 . дев'ятнадцять" at bounding box center [588, 265] width 289 height 68
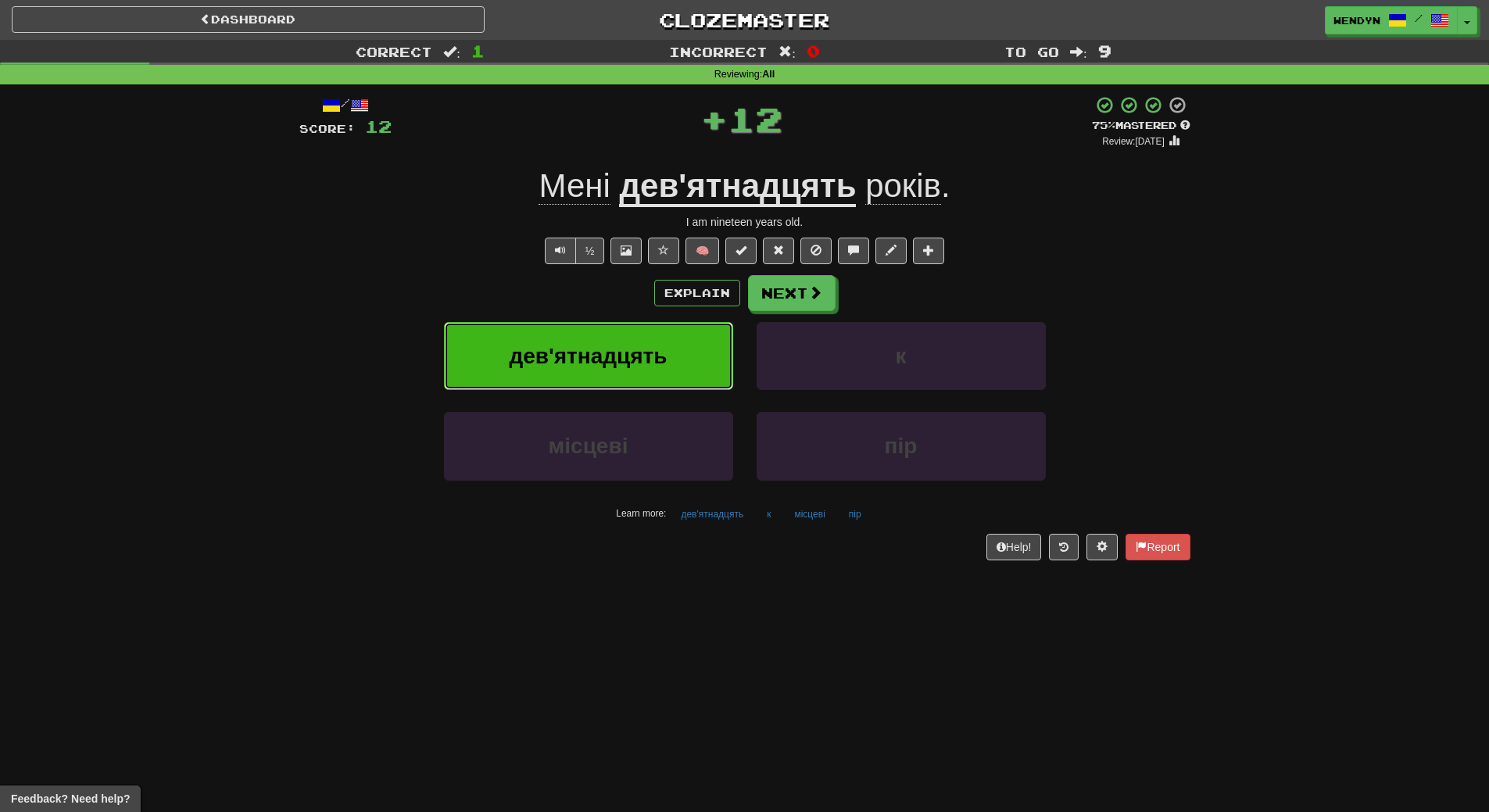
click at [660, 366] on span "дев'ятнадцять" at bounding box center [587, 356] width 158 height 24
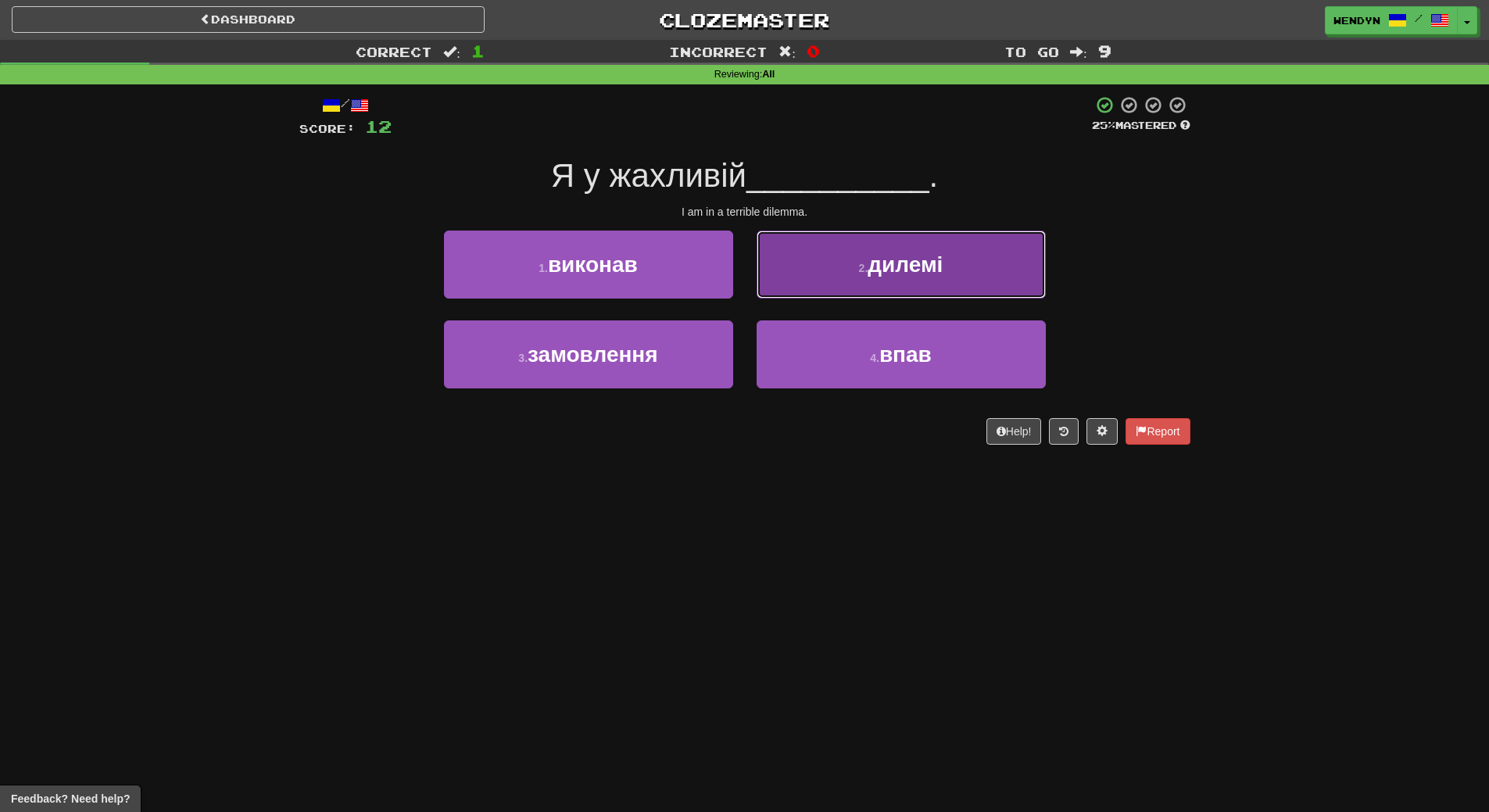
click at [912, 291] on button "2 . дилемі" at bounding box center [901, 265] width 289 height 68
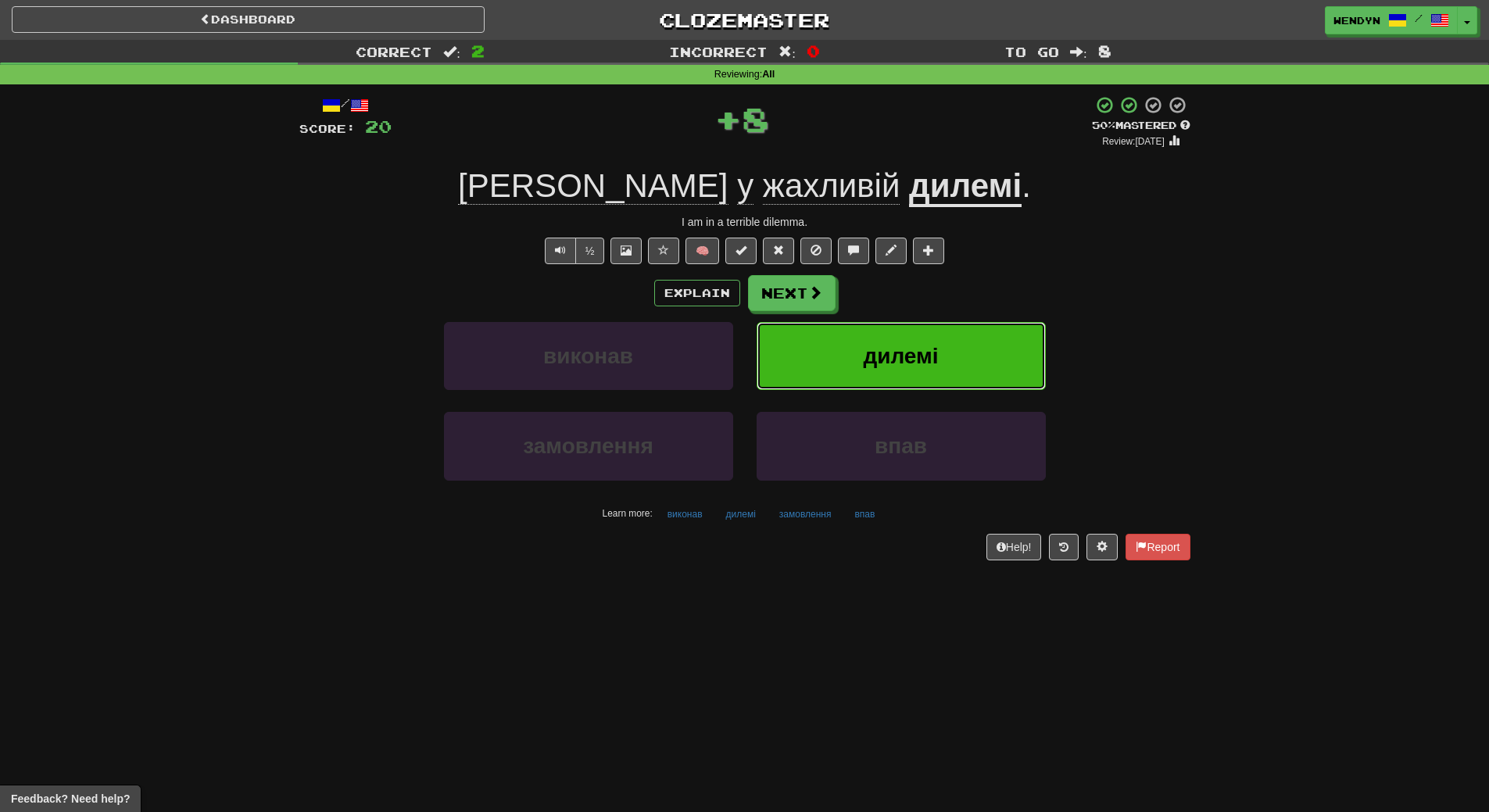
click at [888, 348] on span "дилемі" at bounding box center [900, 356] width 75 height 24
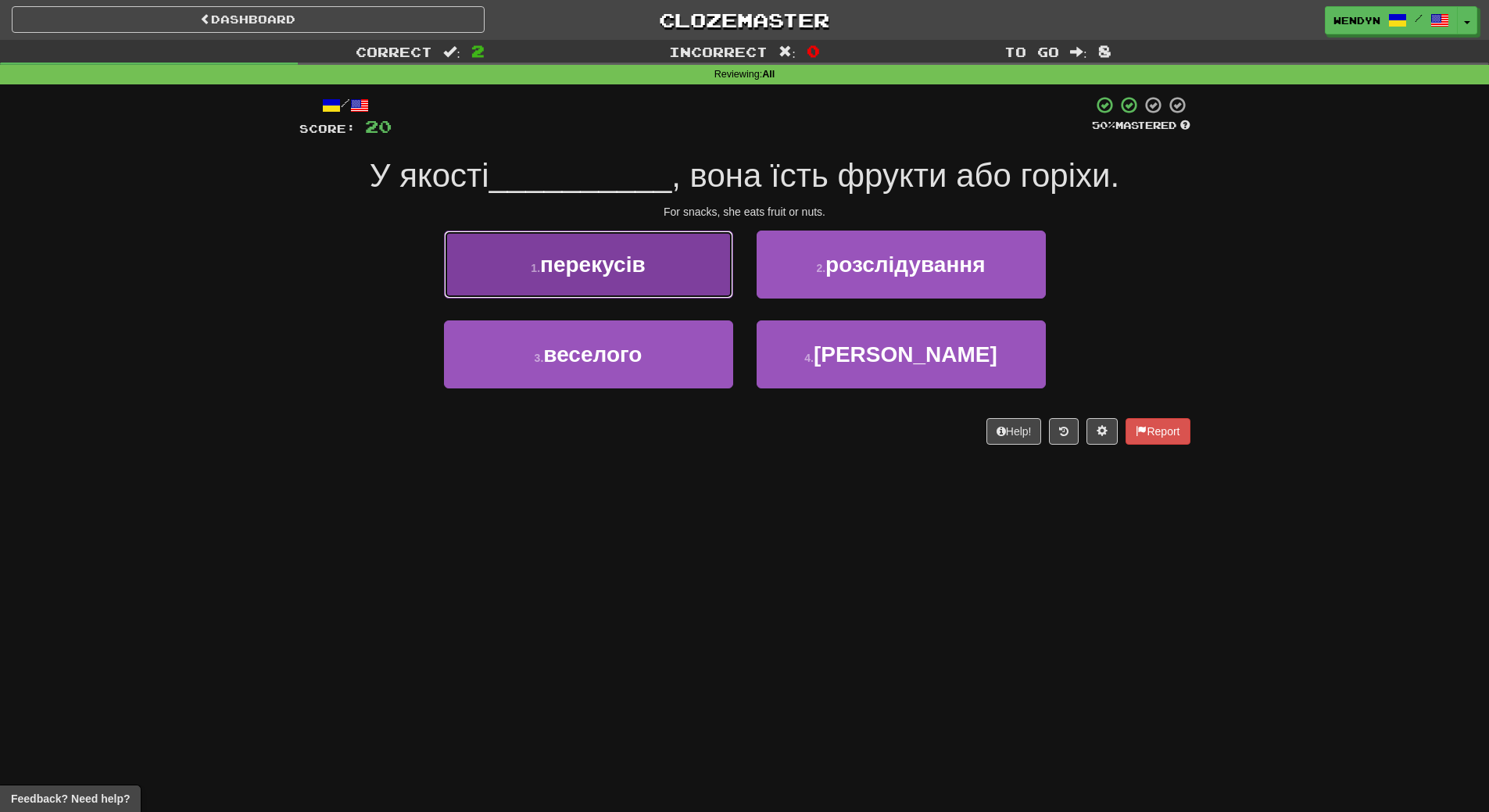
click at [658, 261] on button "1 . перекусів" at bounding box center [588, 265] width 289 height 68
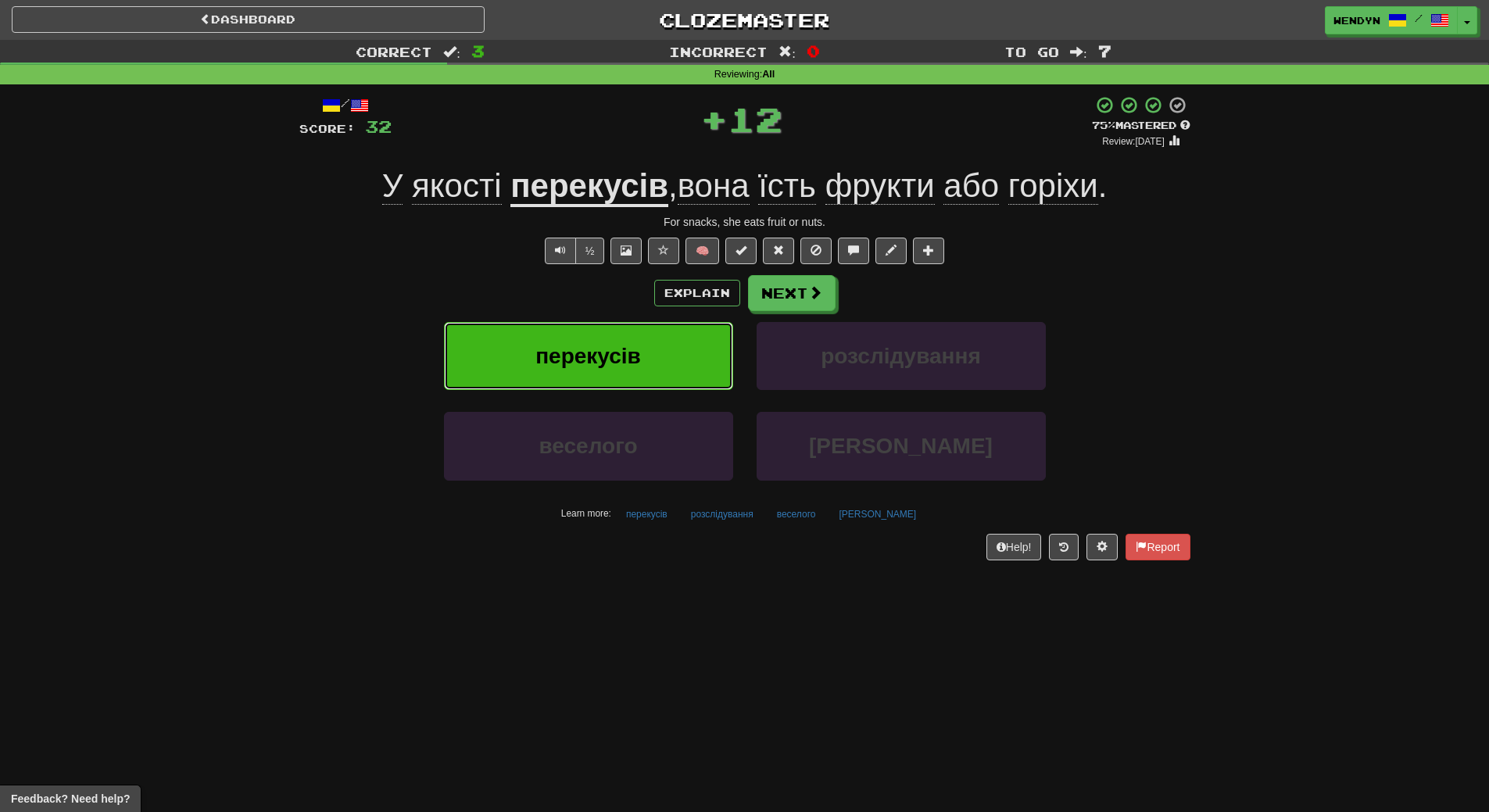
click at [659, 345] on button "перекусів" at bounding box center [588, 356] width 289 height 68
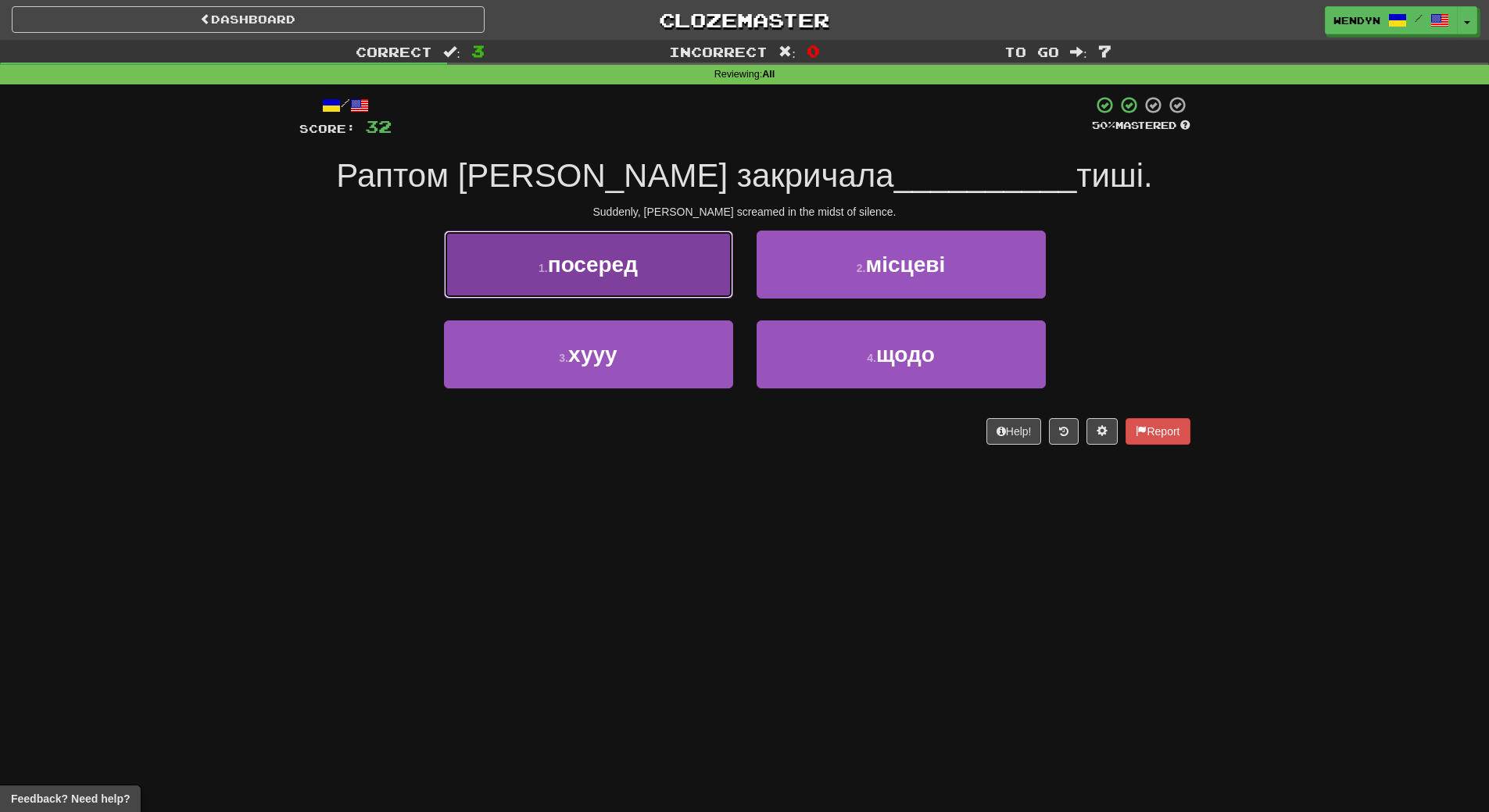
click at [627, 278] on button "1 . посеред" at bounding box center [588, 265] width 289 height 68
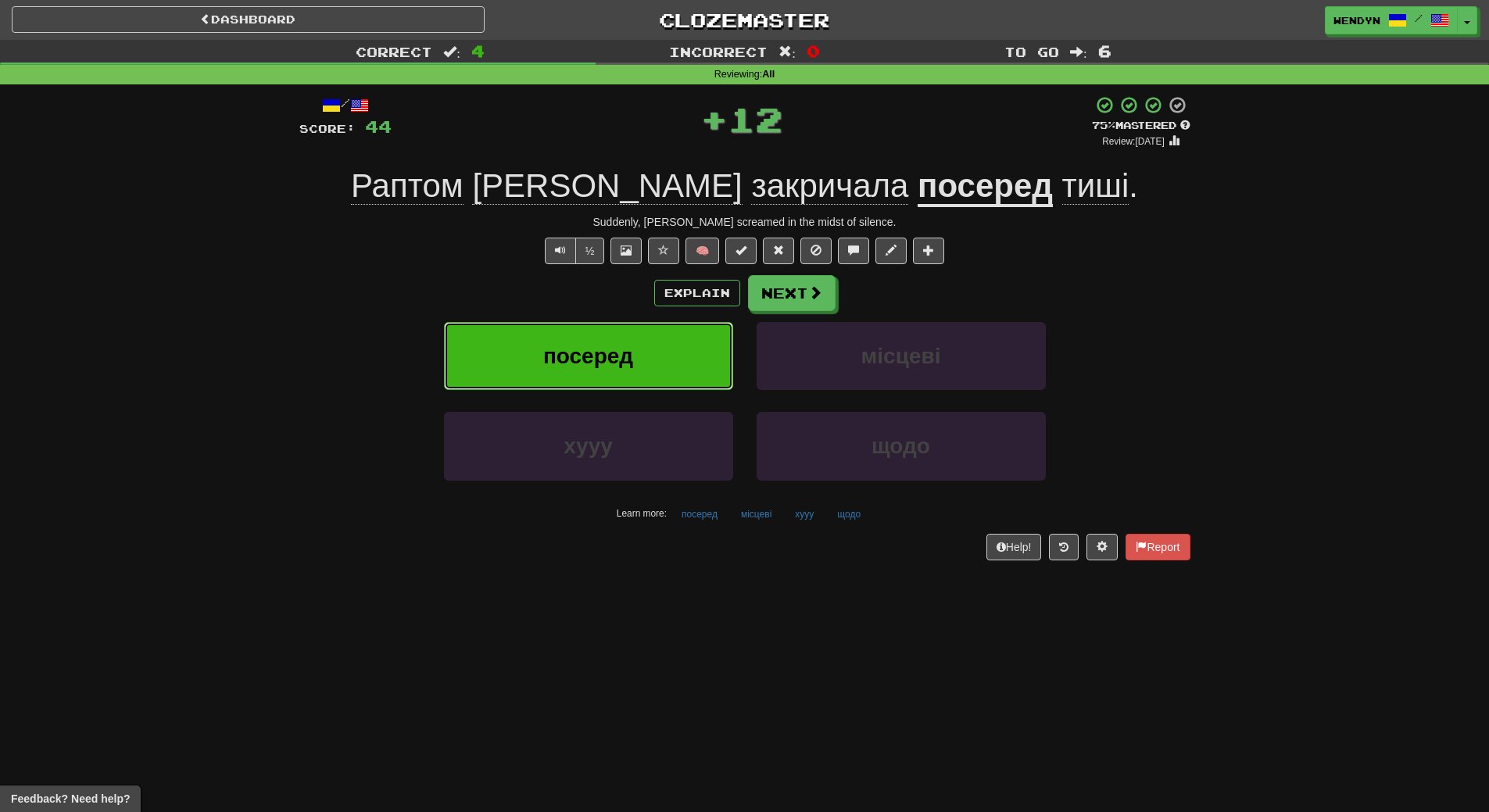
click at [603, 375] on button "посеред" at bounding box center [588, 356] width 289 height 68
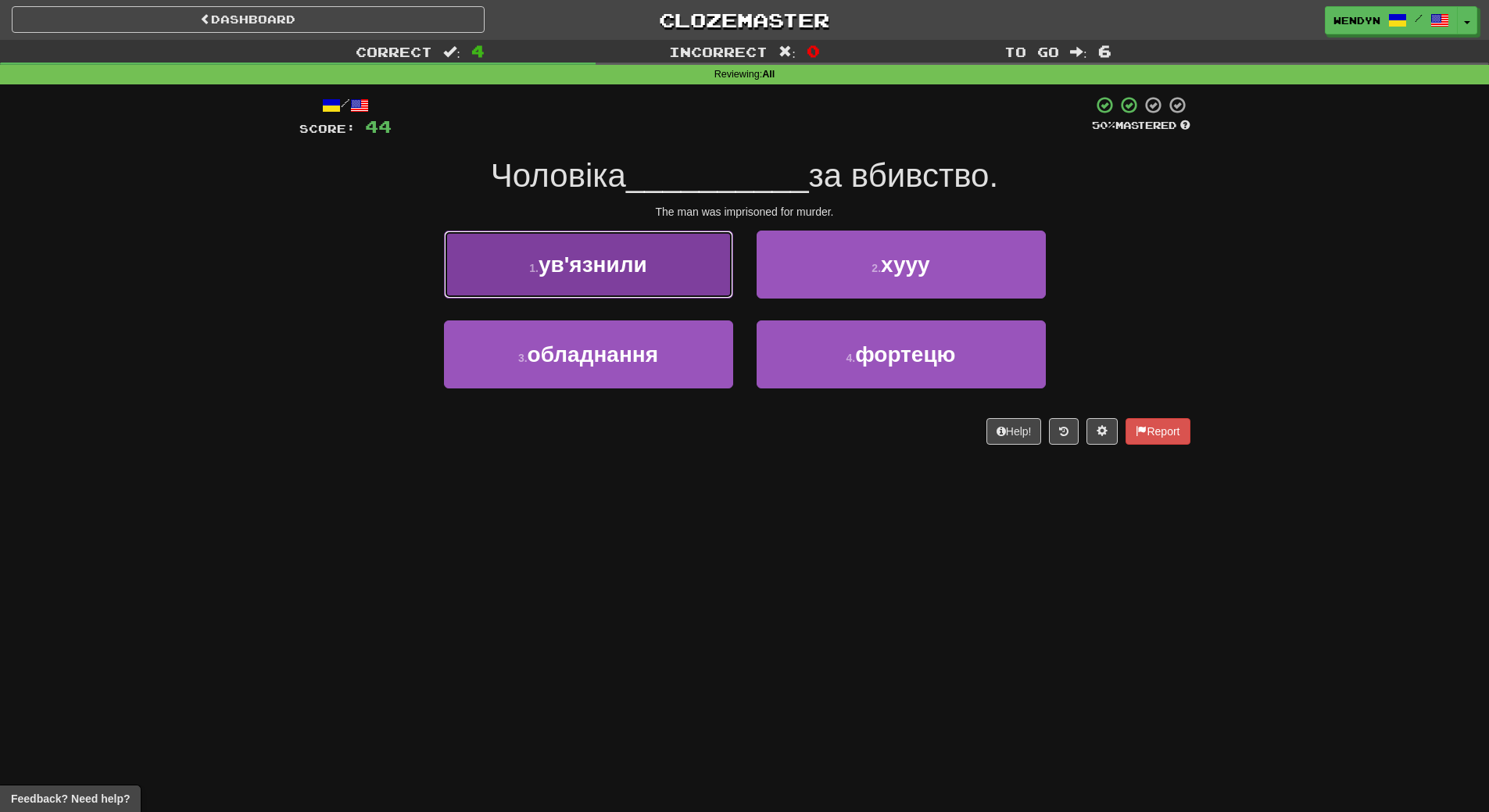
click at [631, 242] on button "1 . ув'язнили" at bounding box center [588, 265] width 289 height 68
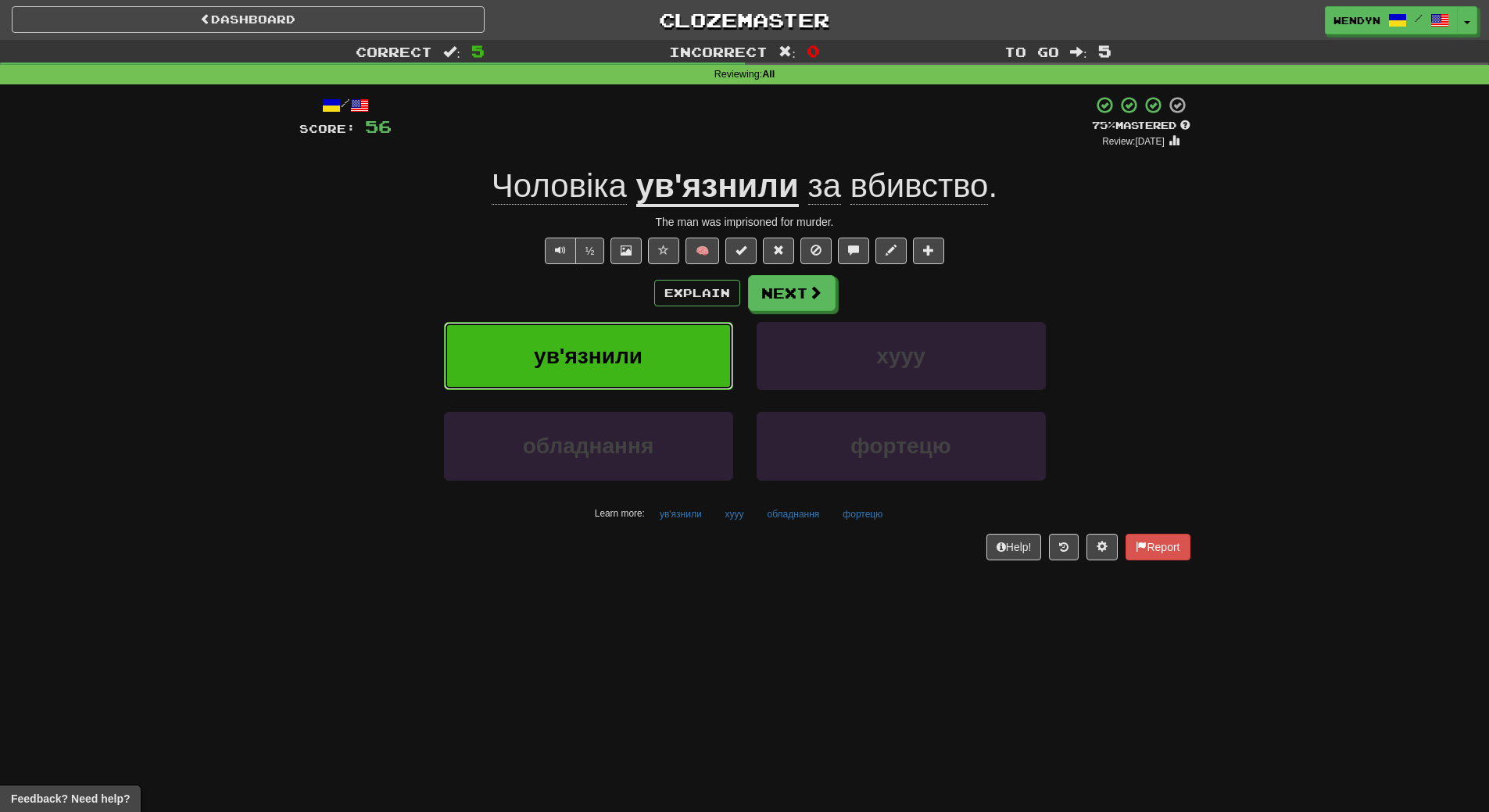
click at [621, 360] on span "ув'язнили" at bounding box center [588, 356] width 109 height 24
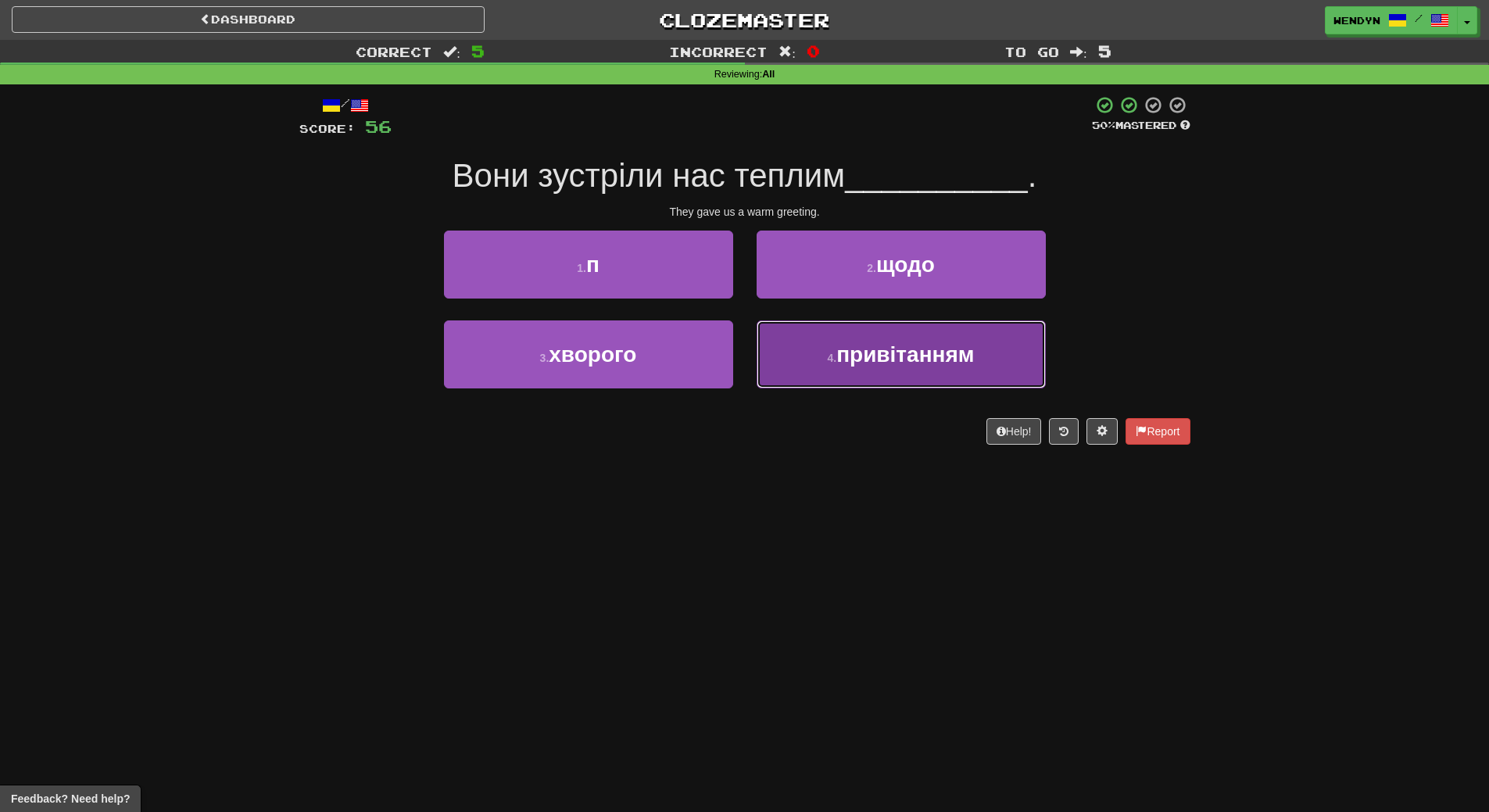
click at [864, 349] on span "привітанням" at bounding box center [904, 354] width 138 height 24
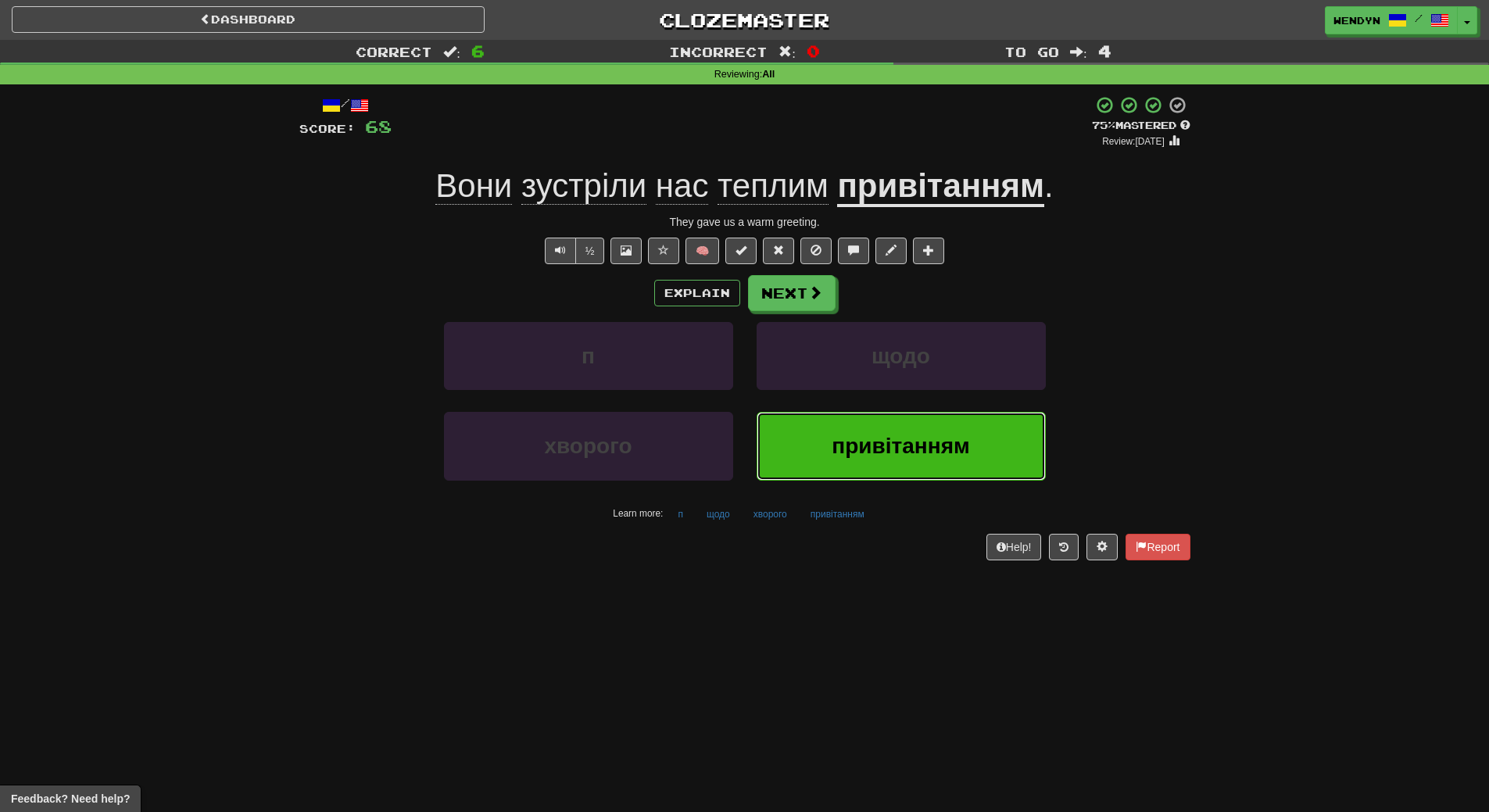
click at [849, 472] on button "привітанням" at bounding box center [901, 446] width 289 height 68
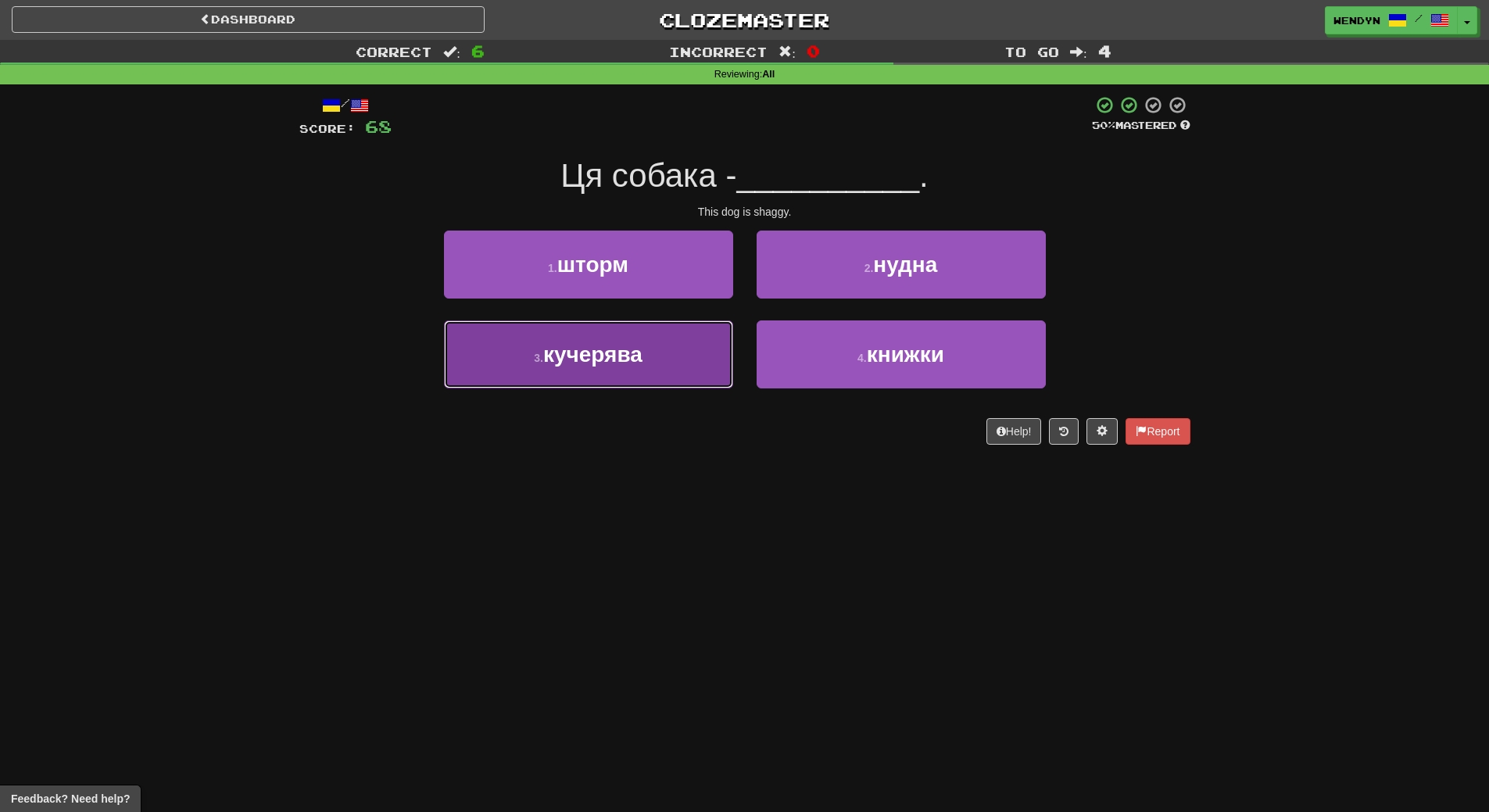
click at [586, 333] on button "3 . кучерява" at bounding box center [588, 355] width 289 height 68
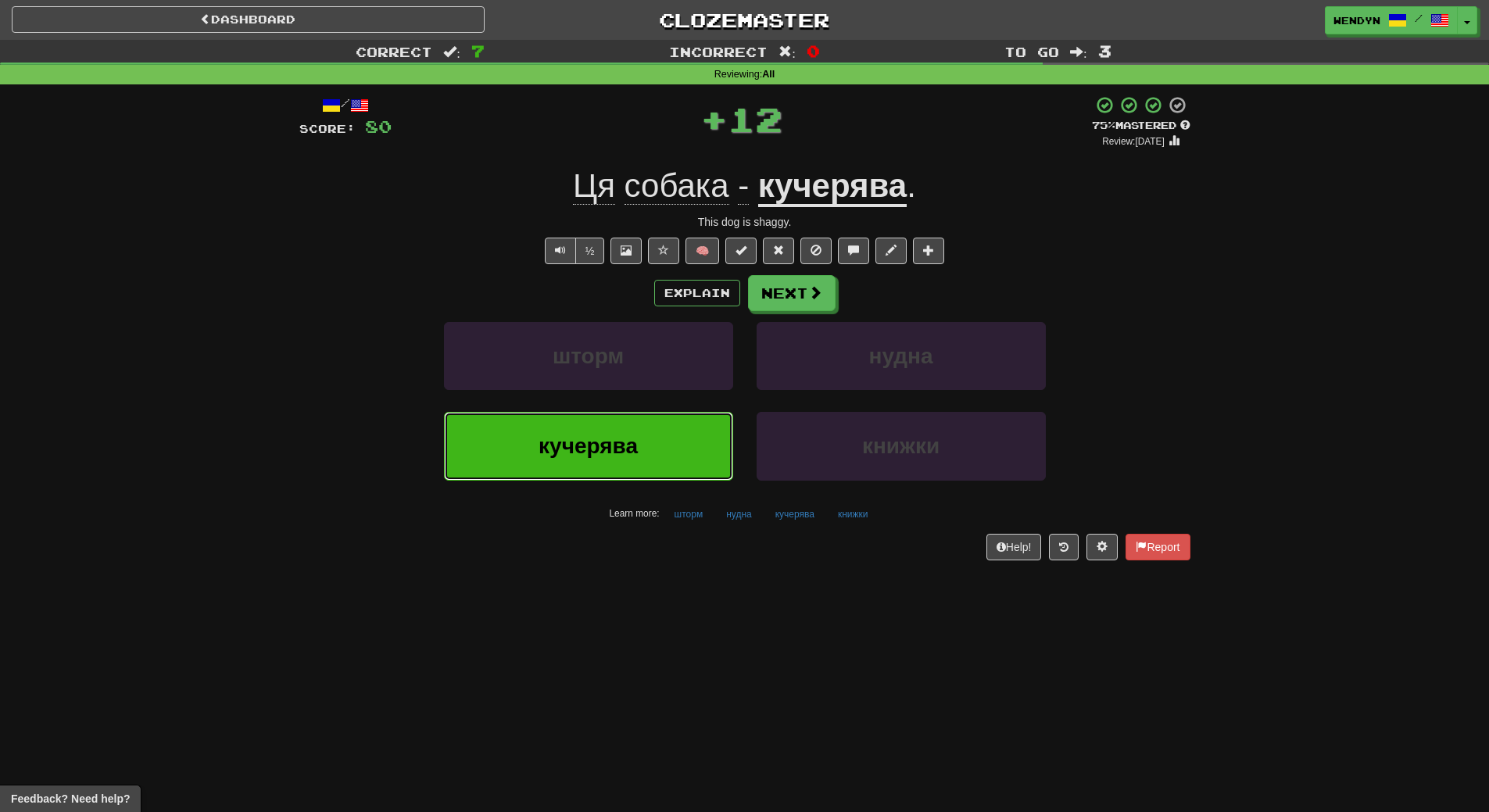
click at [591, 448] on span "кучерява" at bounding box center [588, 445] width 99 height 24
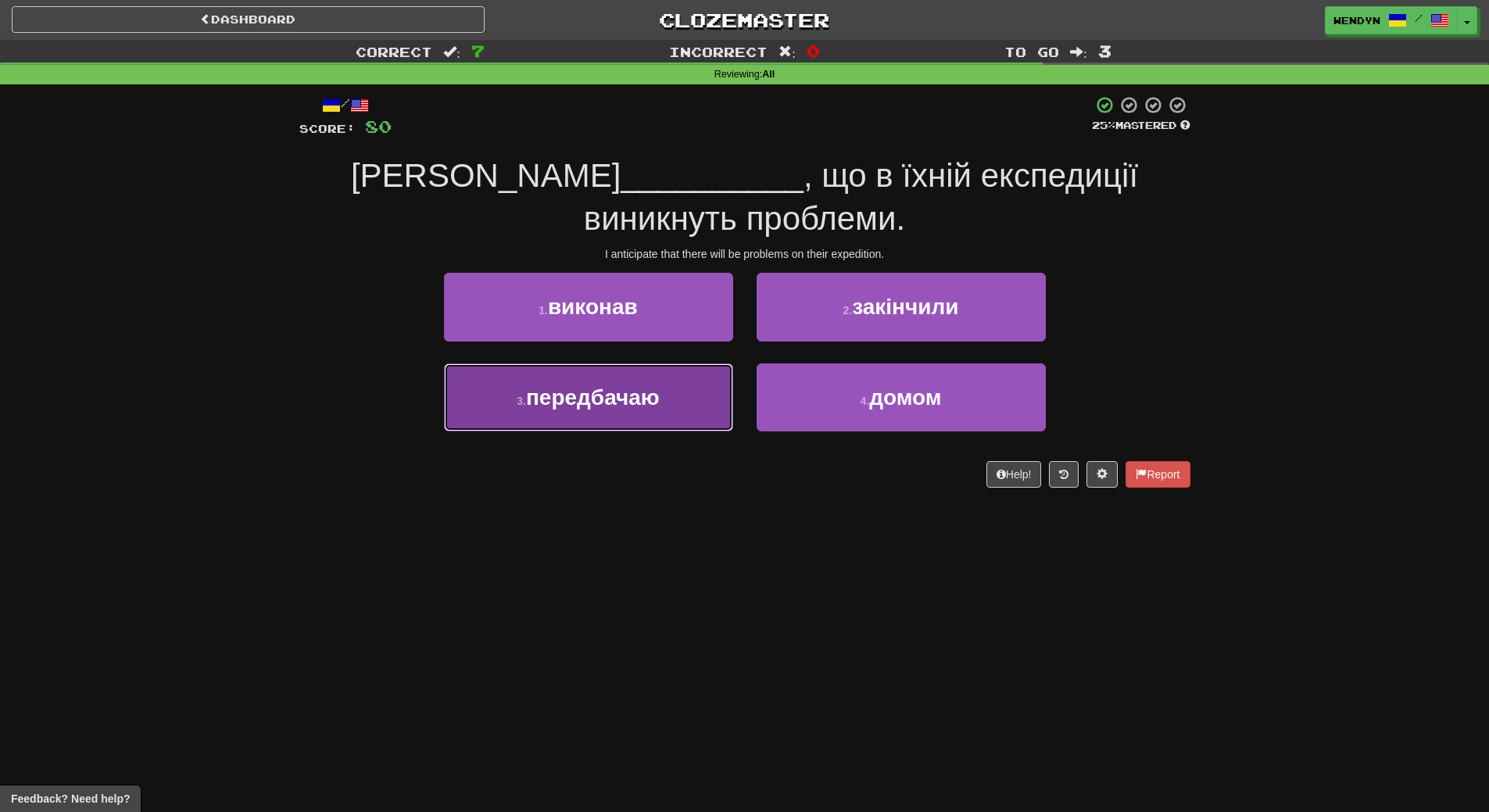
click at [627, 385] on span "передбачаю" at bounding box center [592, 397] width 133 height 24
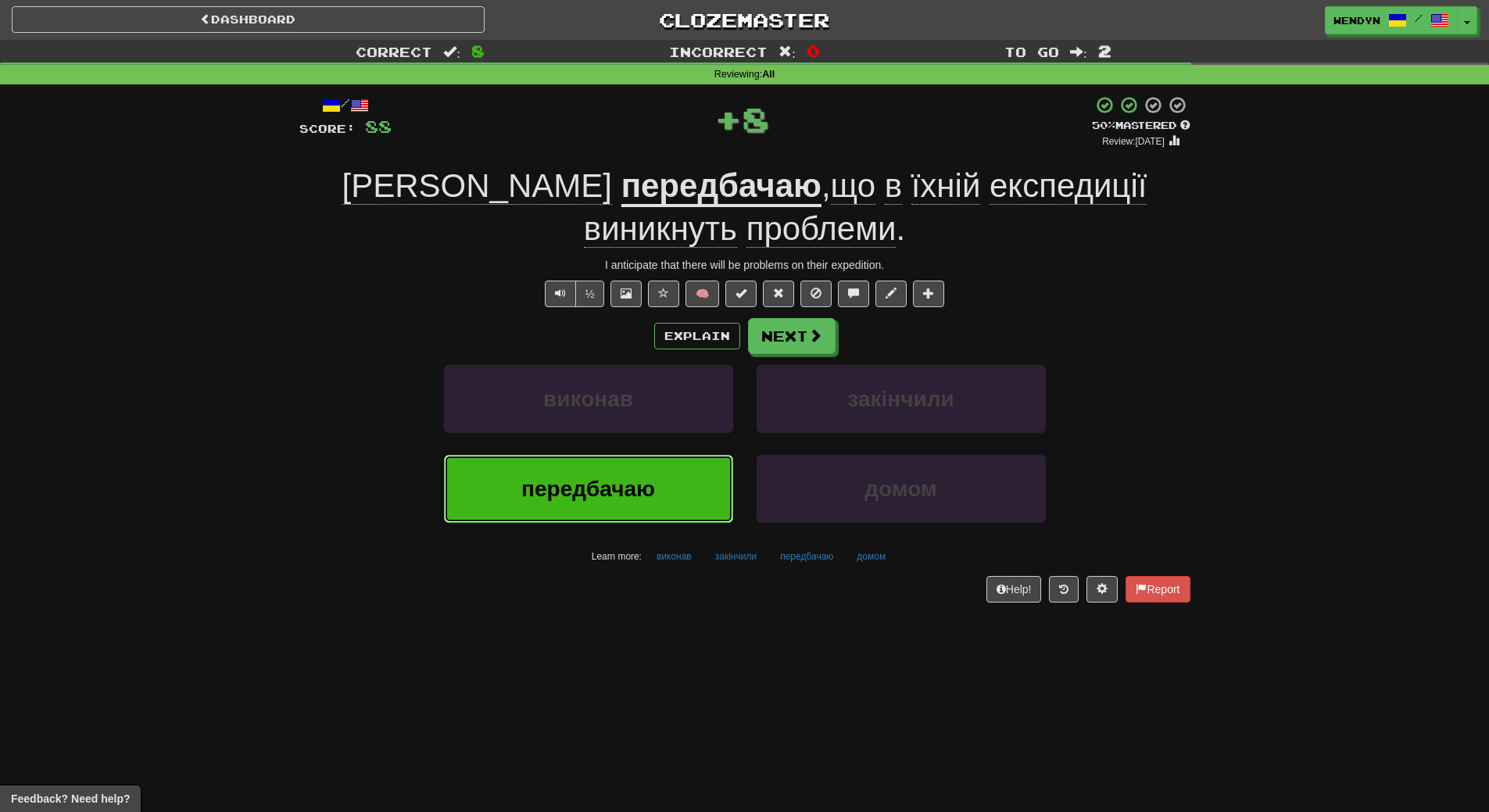
click at [607, 462] on button "передбачаю" at bounding box center [588, 489] width 289 height 68
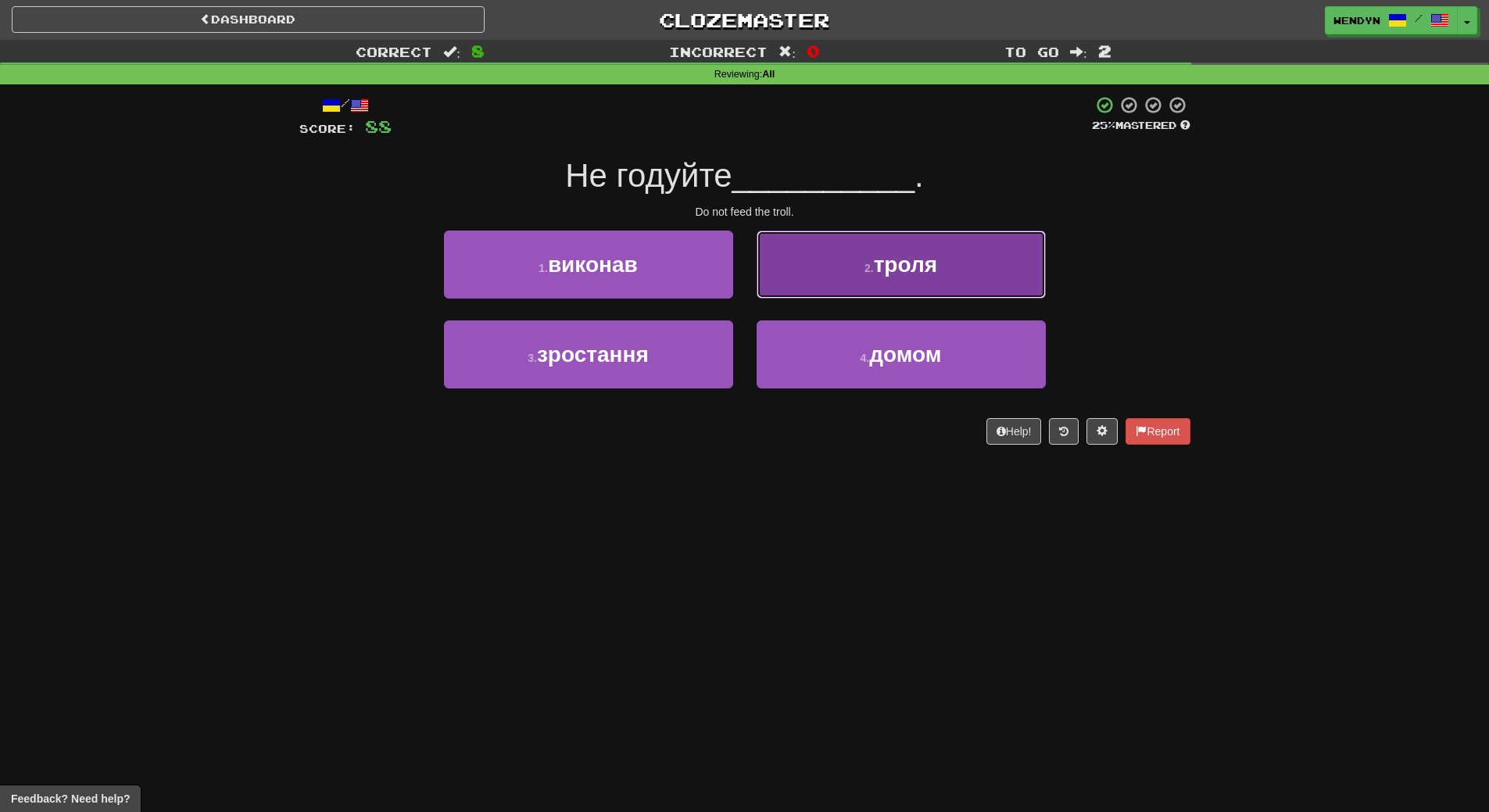
click at [932, 280] on button "2 . троля" at bounding box center [901, 265] width 289 height 68
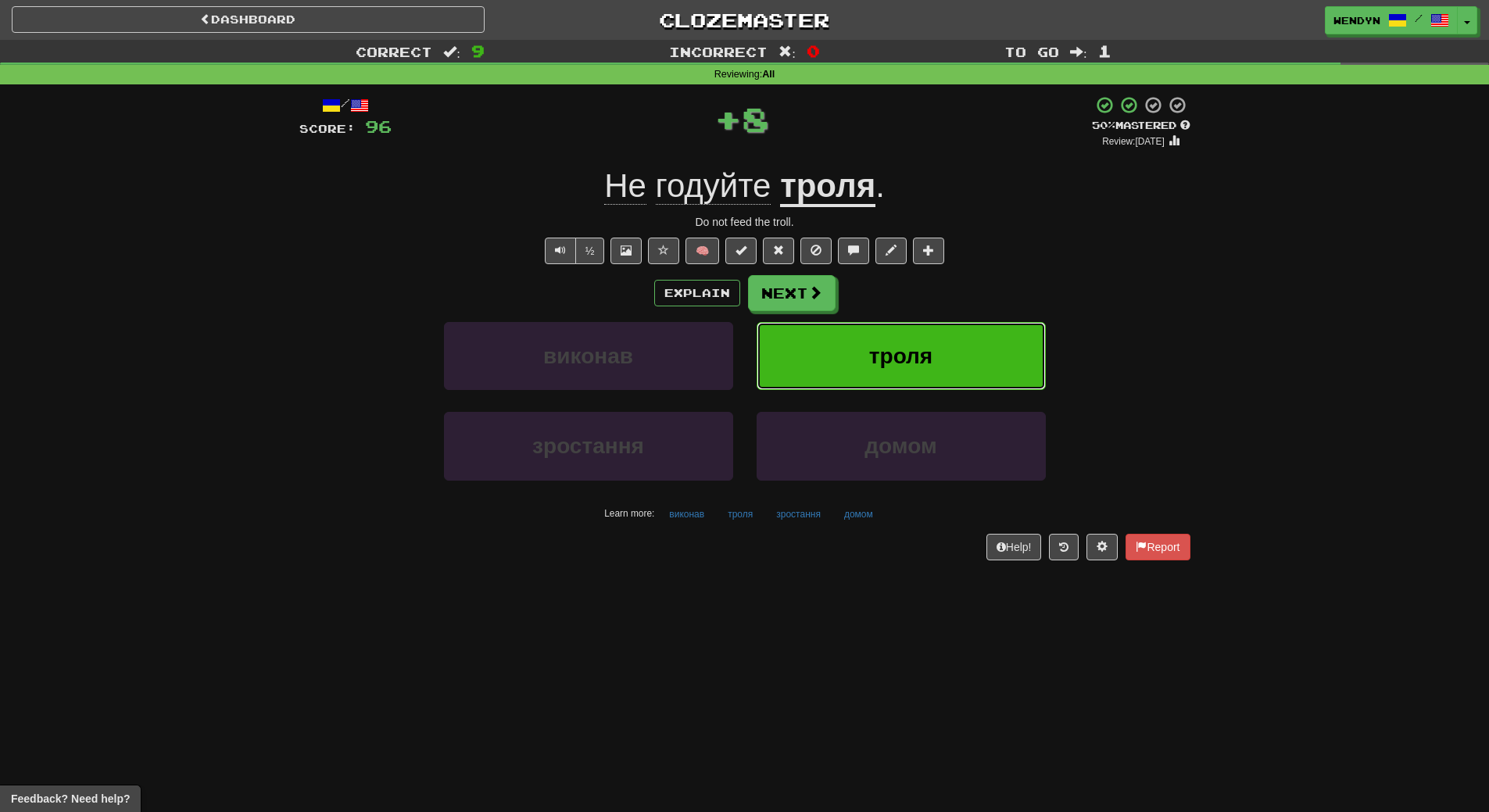
click at [921, 322] on button "троля" at bounding box center [901, 356] width 289 height 68
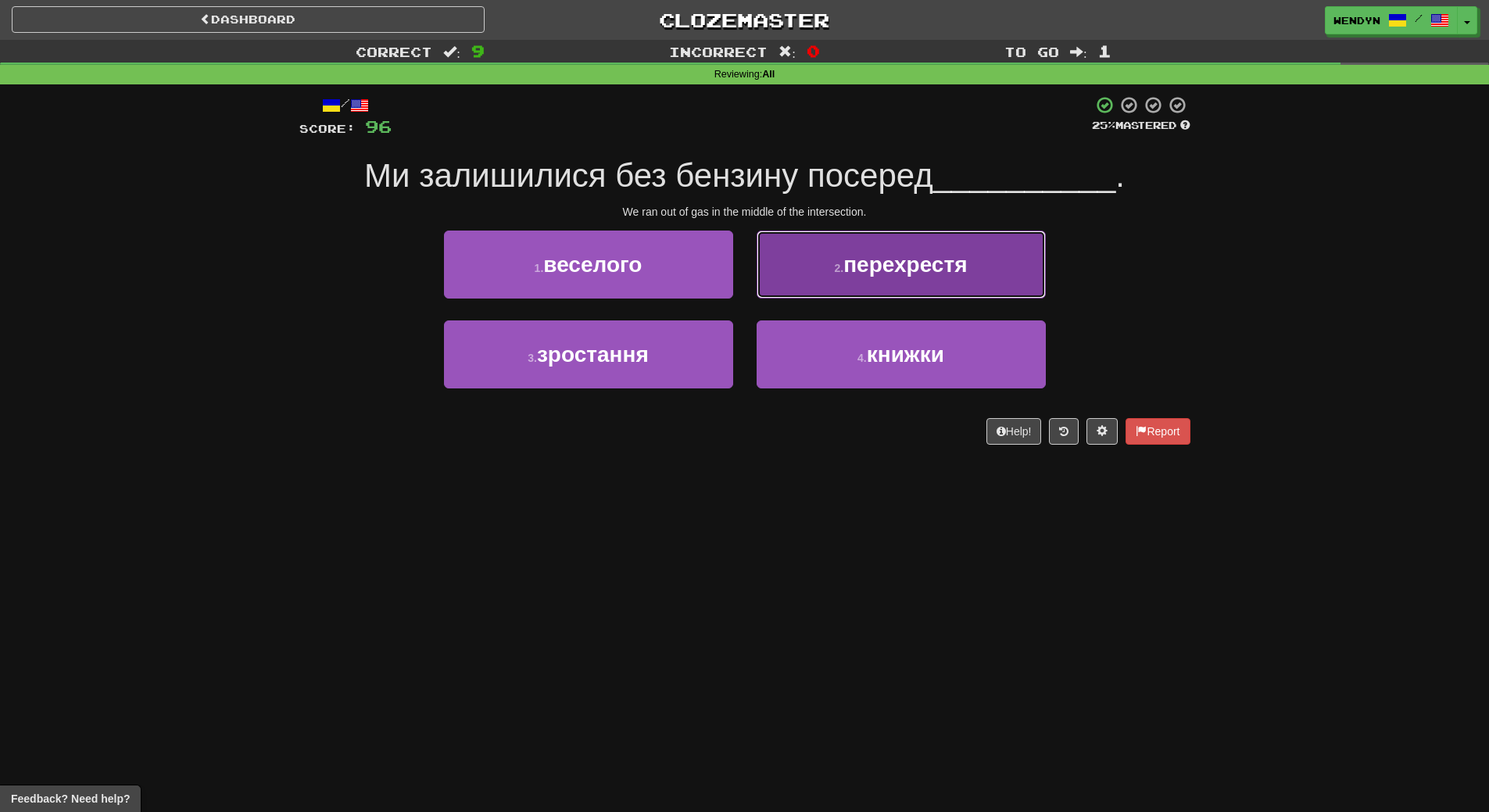
click at [934, 286] on button "2 . перехрестя" at bounding box center [901, 265] width 289 height 68
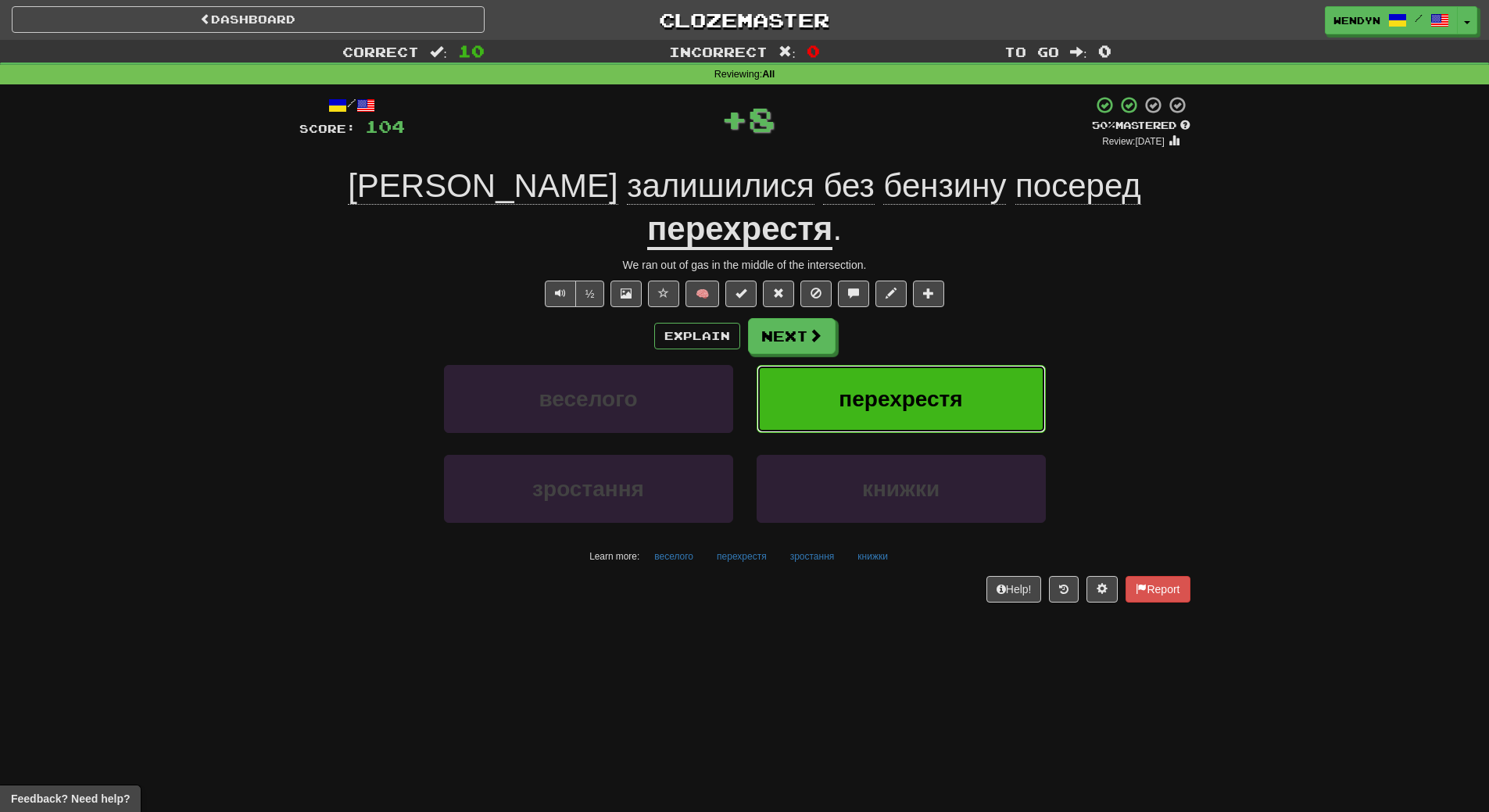
click at [875, 380] on button "перехрестя" at bounding box center [901, 399] width 289 height 68
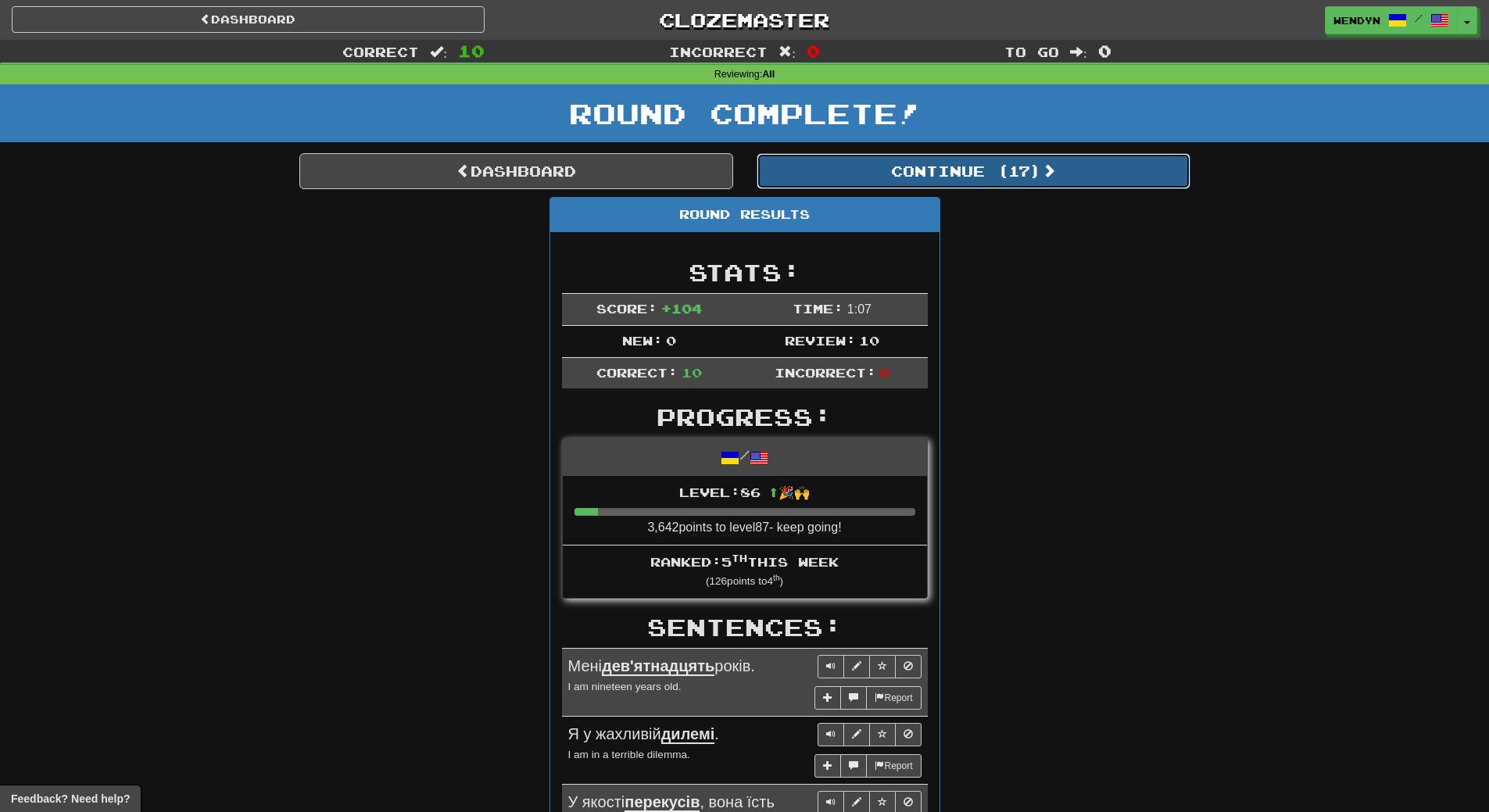
click at [999, 180] on button "Continue ( 17 )" at bounding box center [973, 171] width 433 height 36
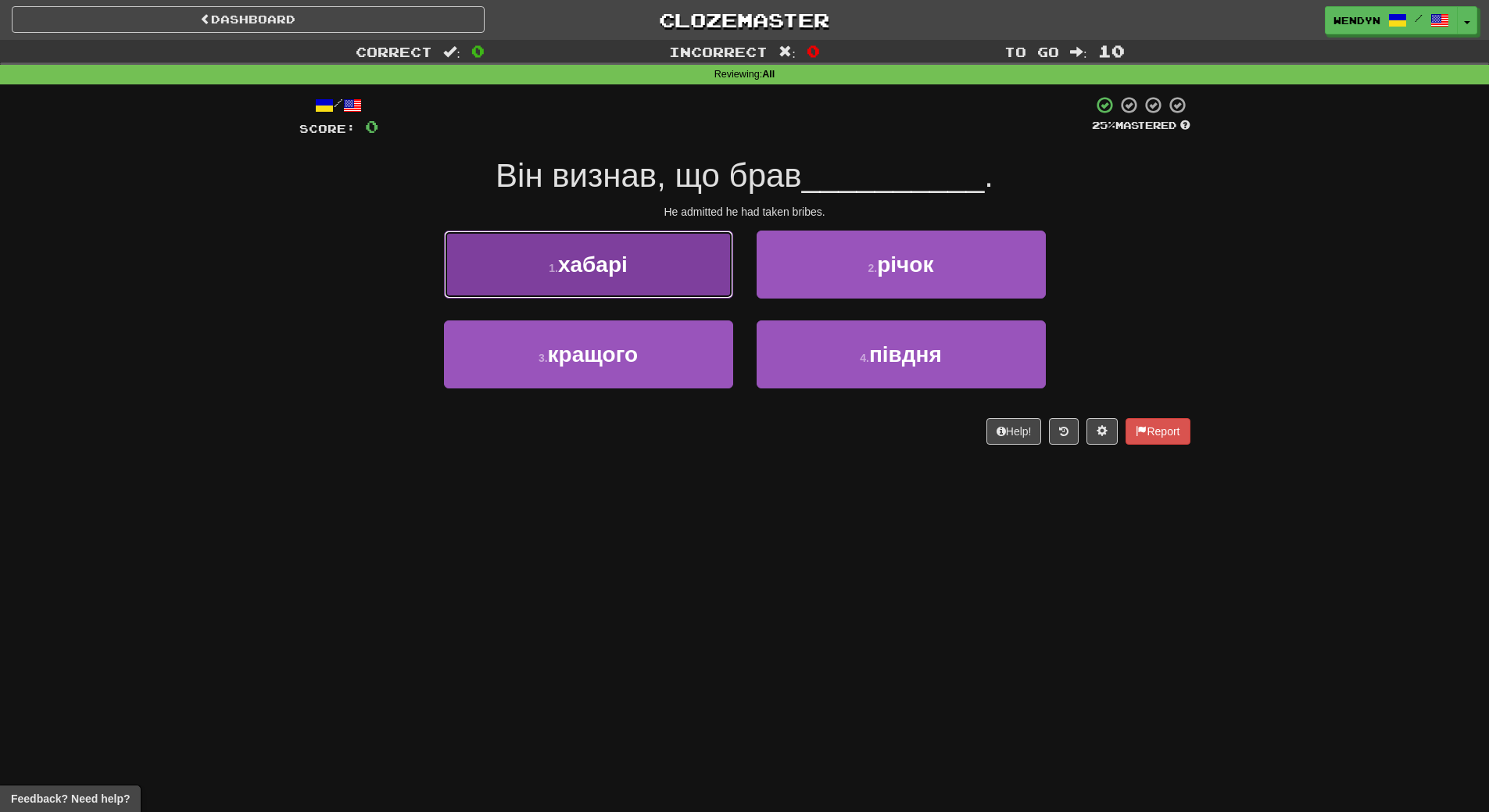
click at [664, 273] on button "1 . хабарі" at bounding box center [588, 265] width 289 height 68
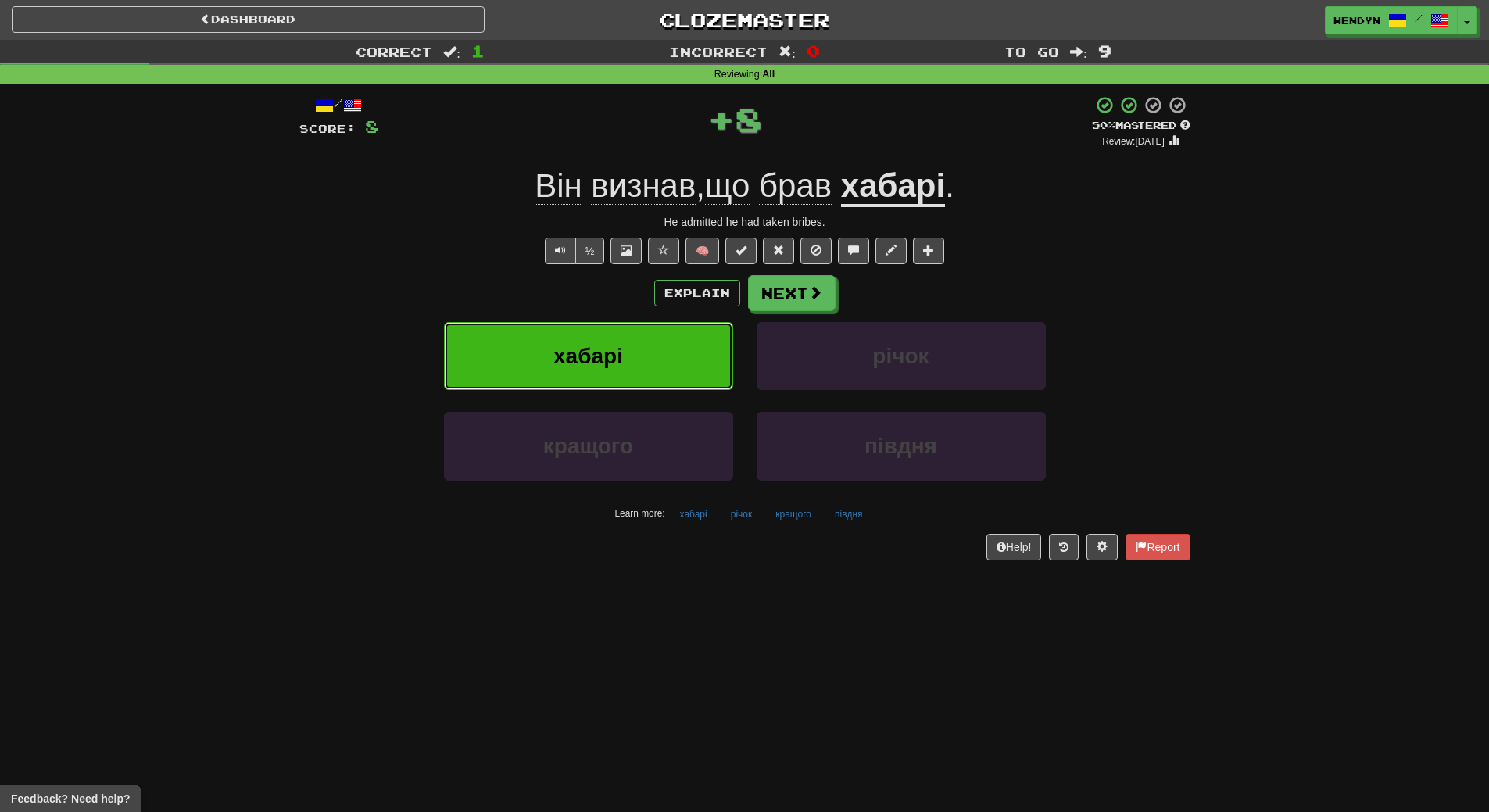
click at [653, 363] on button "хабарі" at bounding box center [588, 356] width 289 height 68
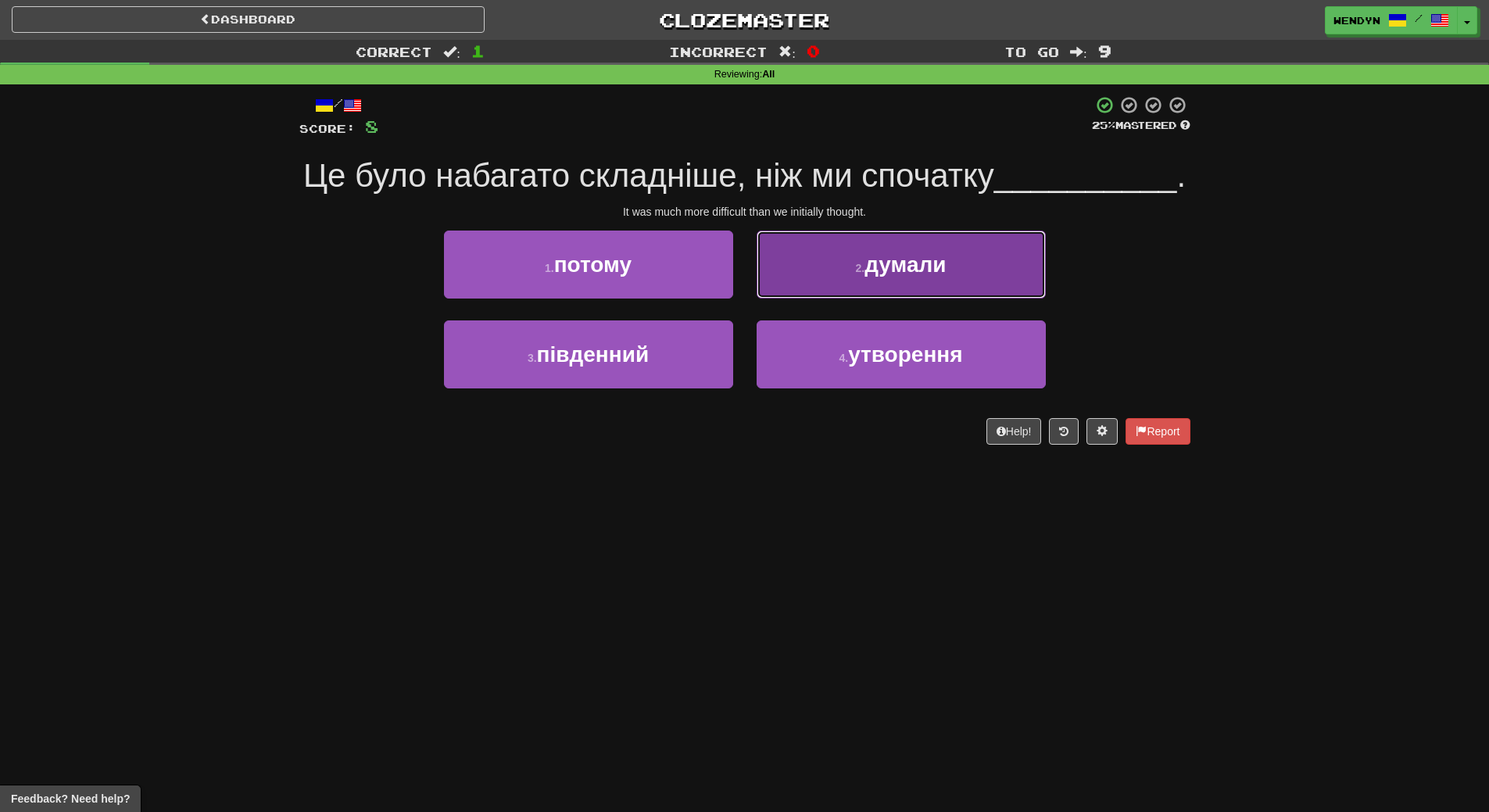
click at [935, 277] on span "думали" at bounding box center [904, 264] width 81 height 24
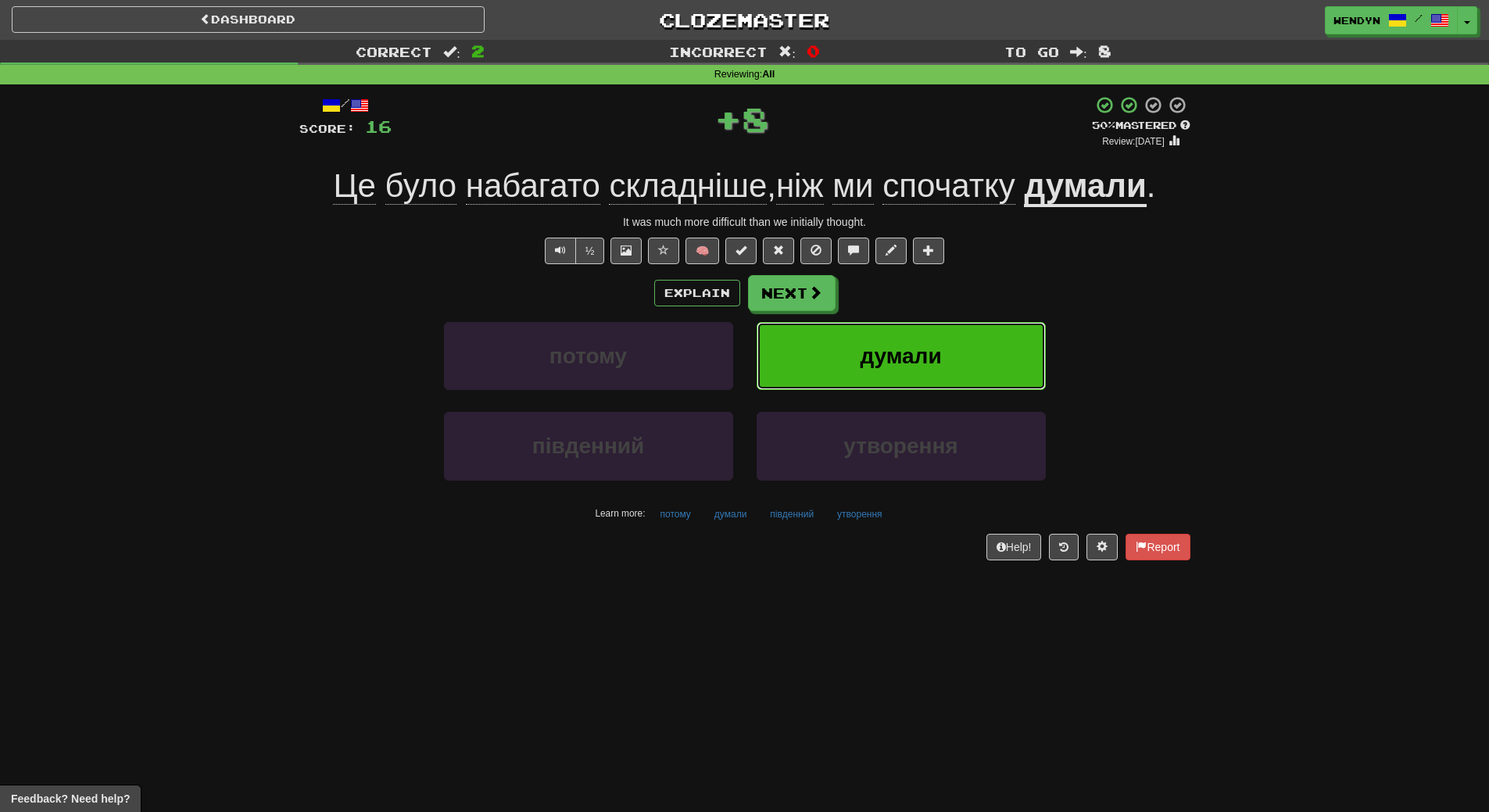
click at [921, 344] on span "думали" at bounding box center [900, 356] width 81 height 24
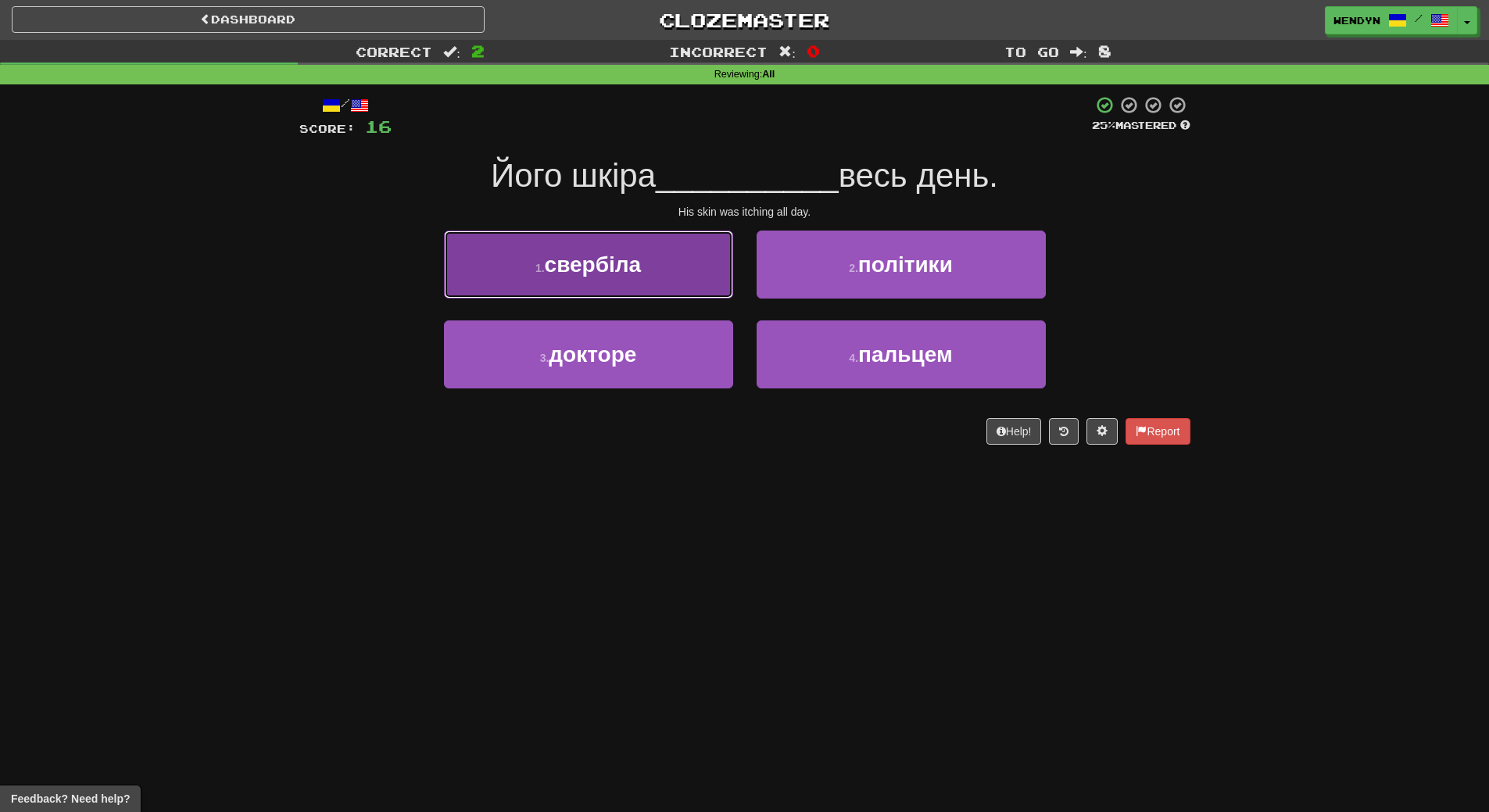
click at [639, 279] on button "1 . свербіла" at bounding box center [588, 265] width 289 height 68
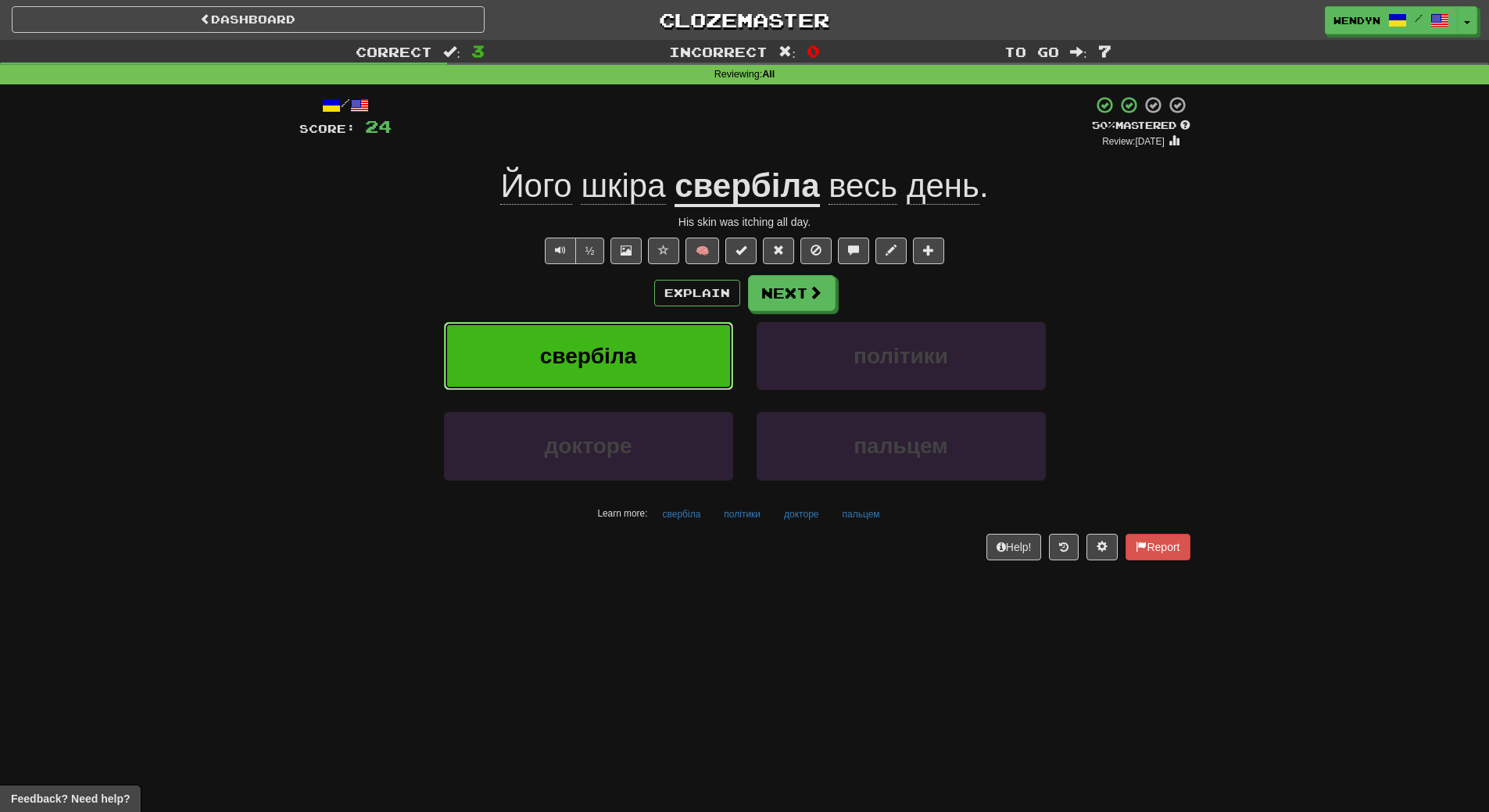
click at [631, 360] on span "свербіла" at bounding box center [588, 356] width 97 height 24
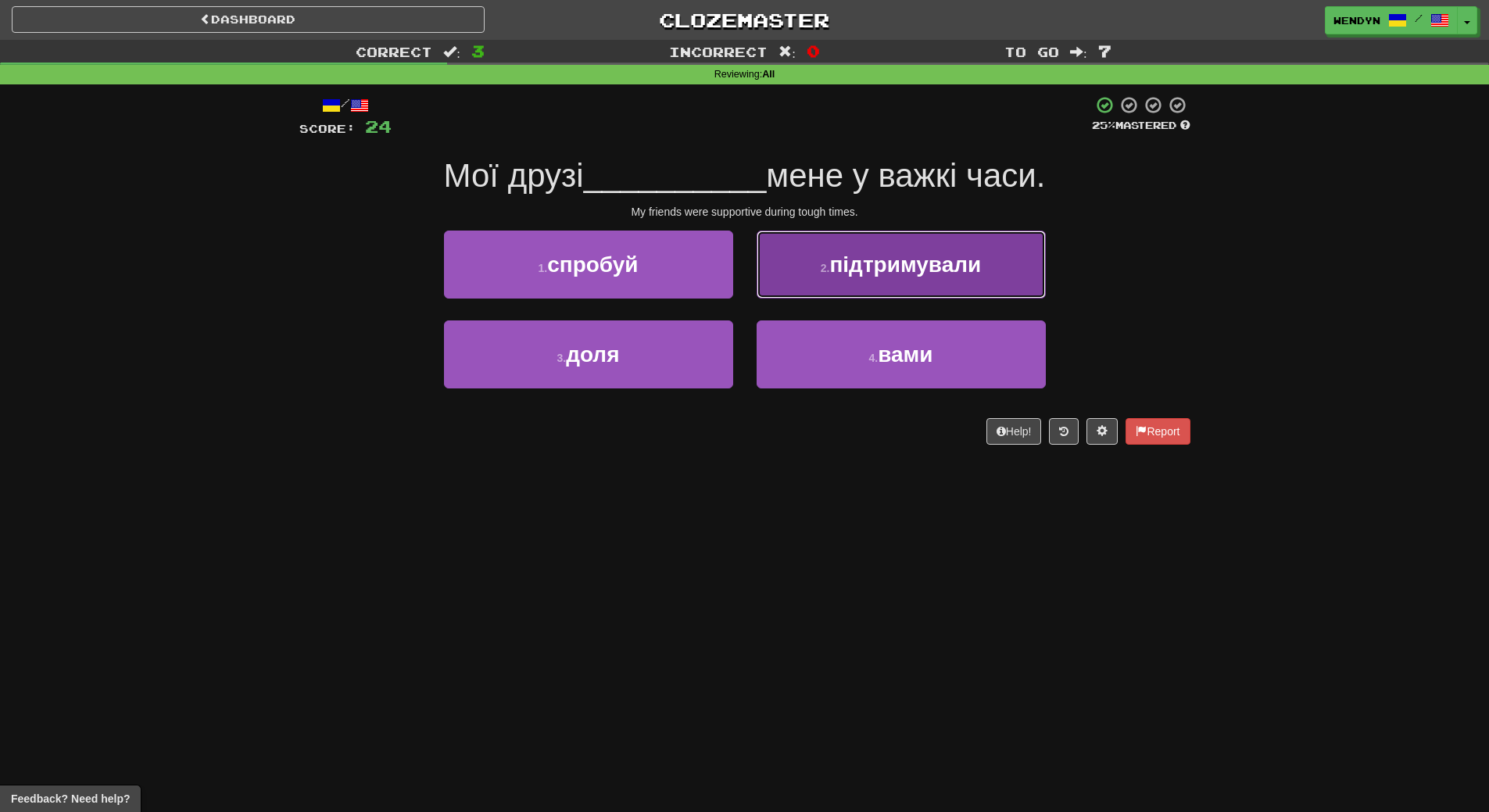
click at [991, 263] on button "2 . підтримували" at bounding box center [901, 265] width 289 height 68
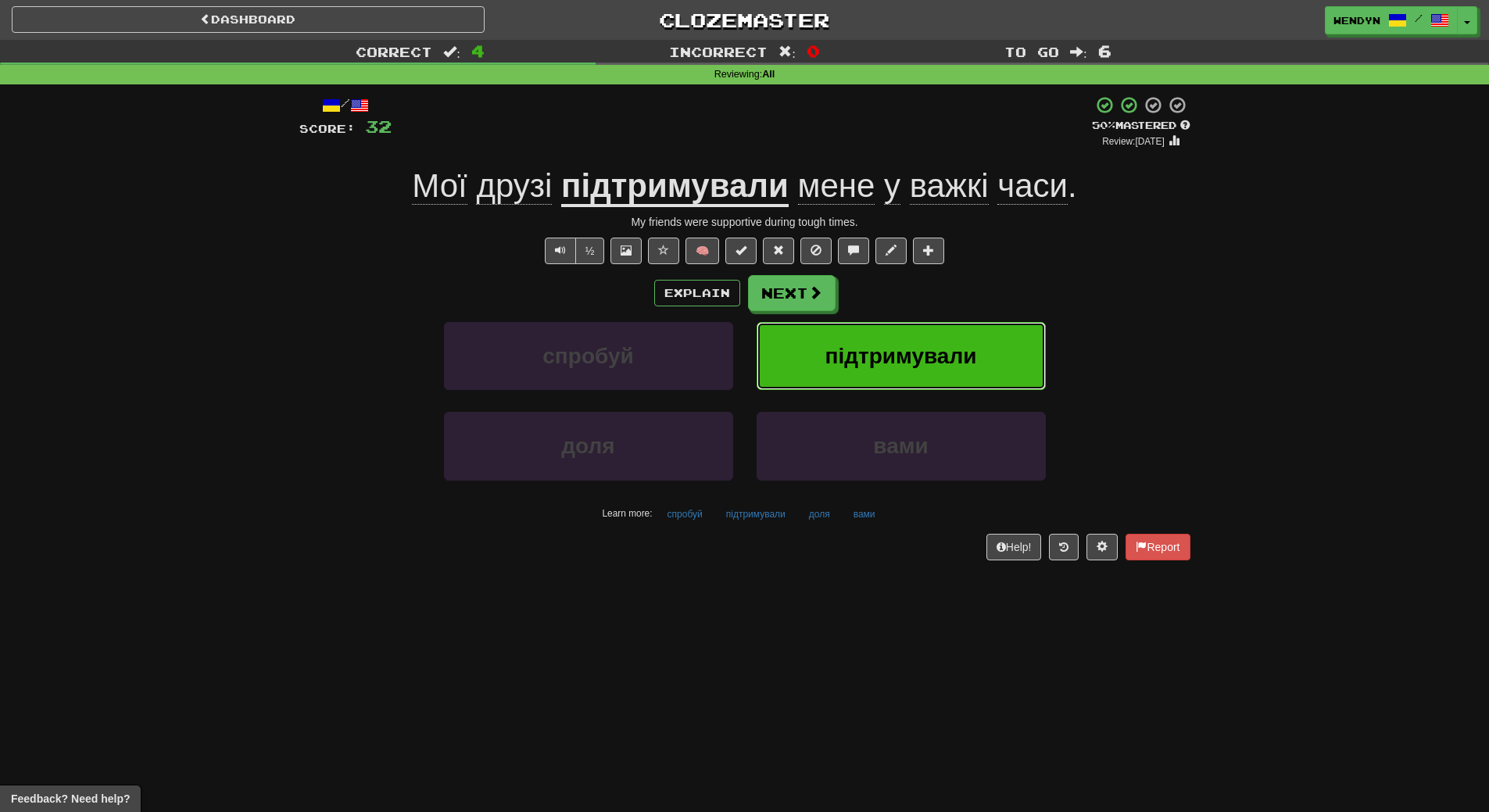
click at [952, 350] on span "підтримували" at bounding box center [901, 356] width 151 height 24
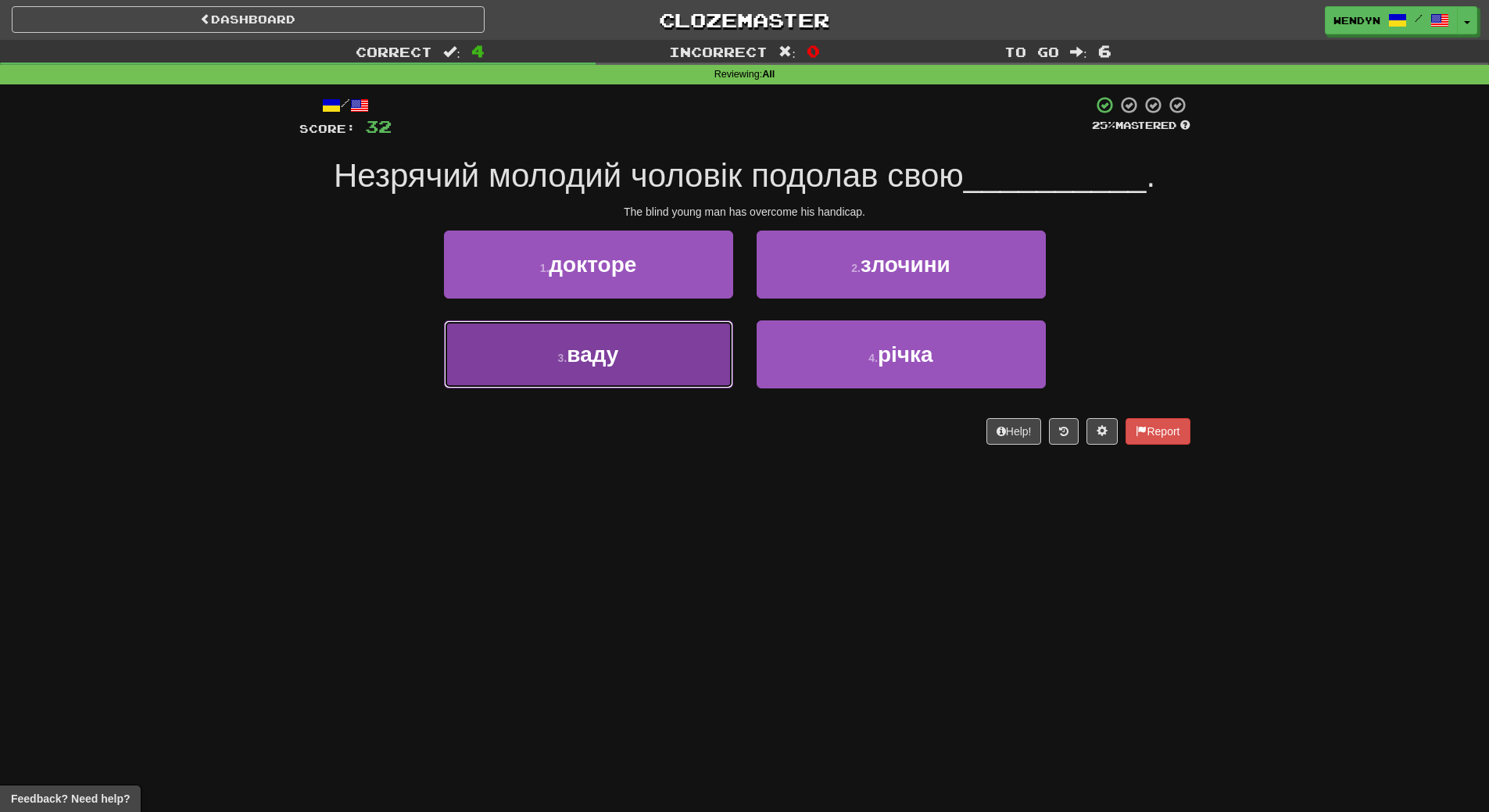
click at [642, 369] on button "3 . ваду" at bounding box center [588, 355] width 289 height 68
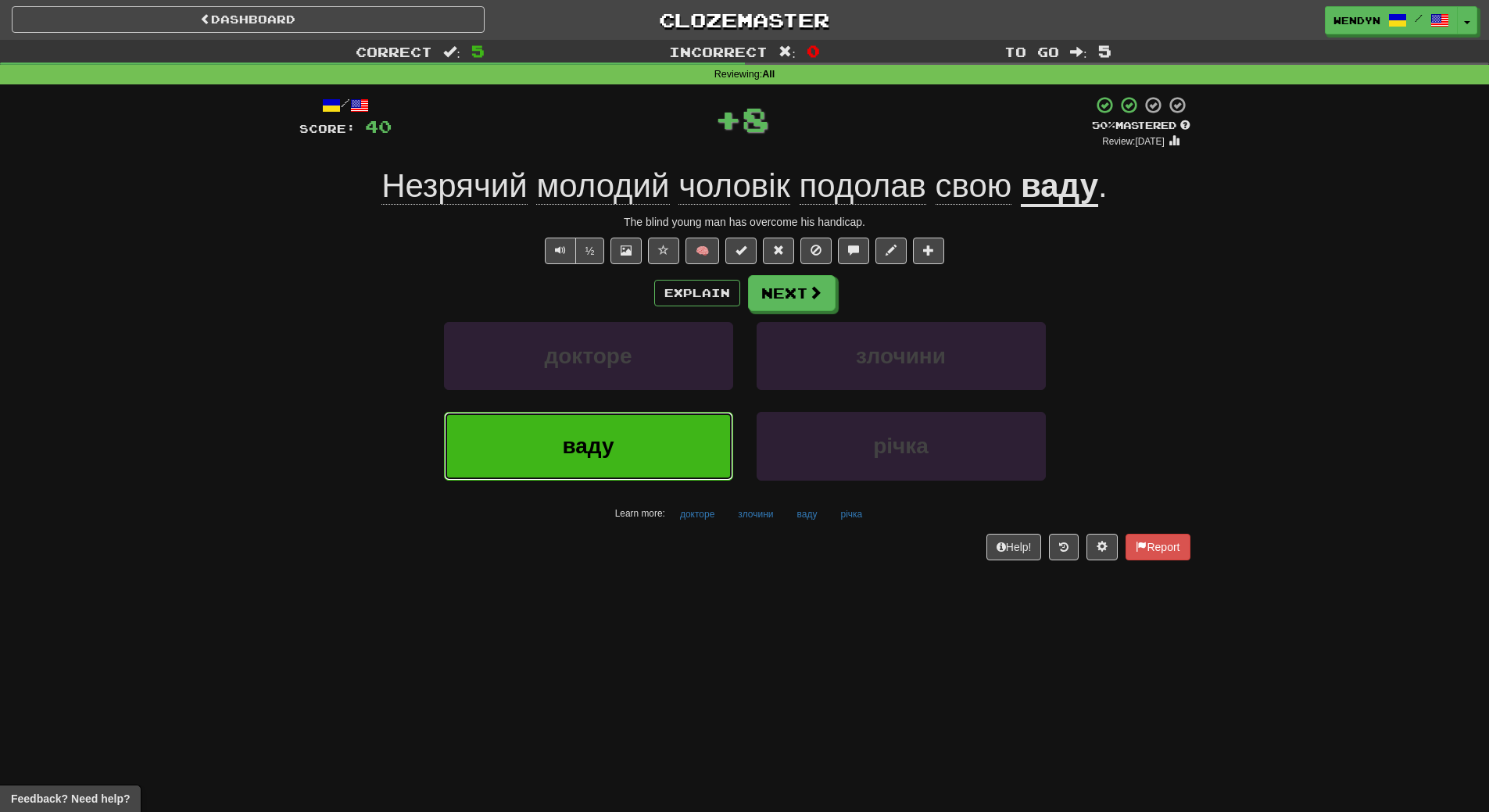
click at [665, 452] on button "ваду" at bounding box center [588, 446] width 289 height 68
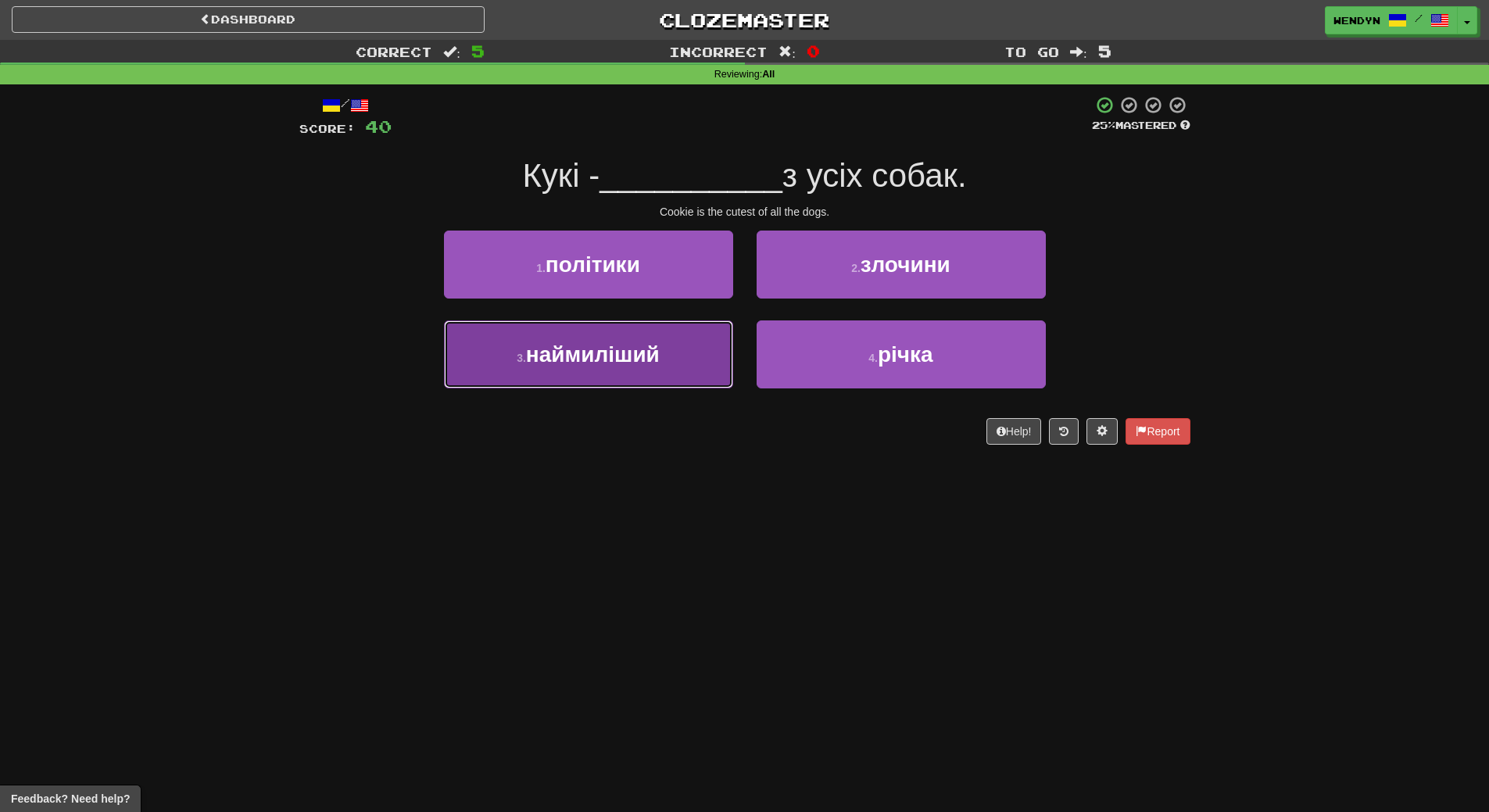
click at [672, 383] on button "3 . наймиліший" at bounding box center [588, 355] width 289 height 68
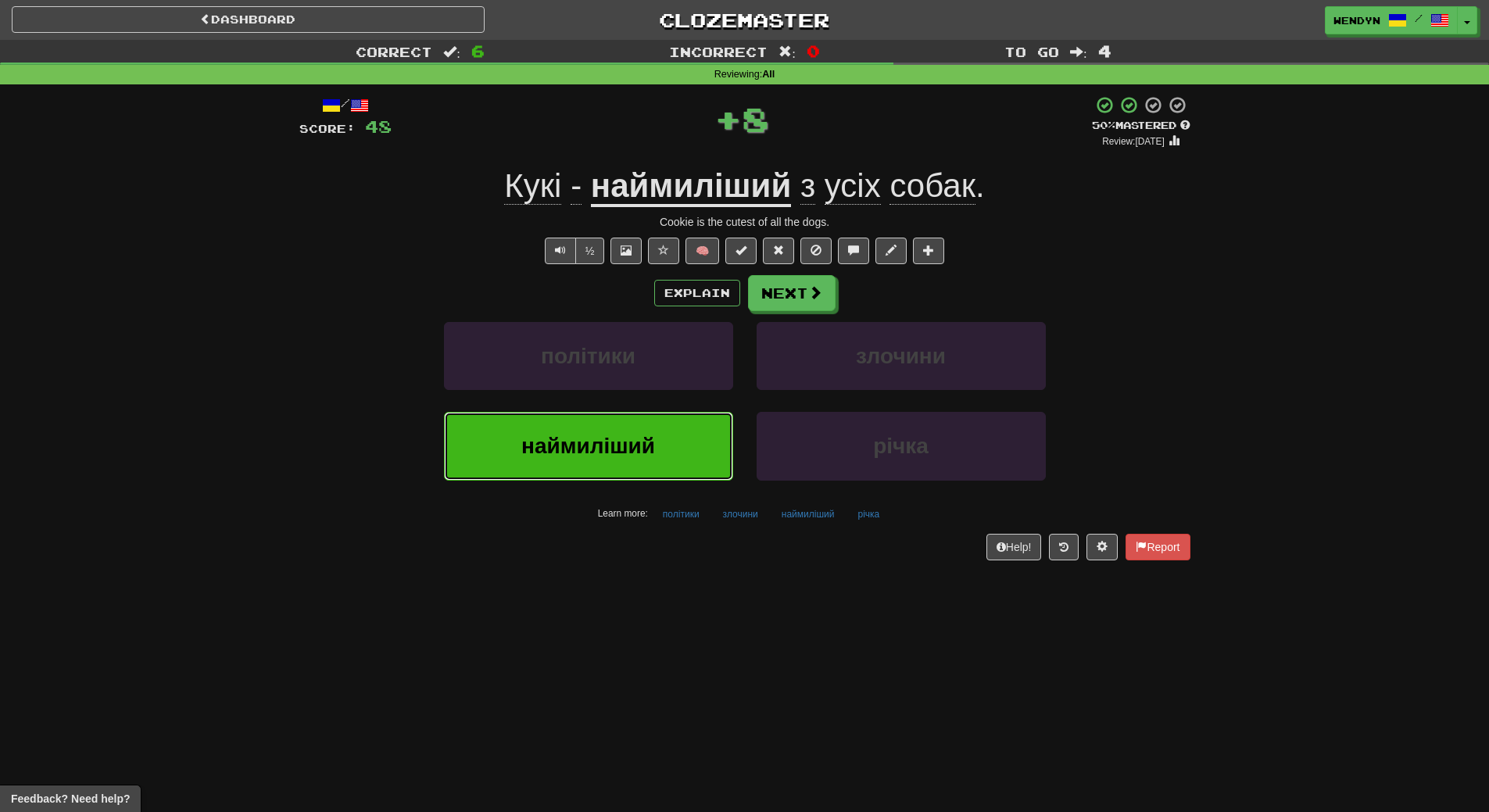
click at [668, 474] on button "наймиліший" at bounding box center [588, 446] width 289 height 68
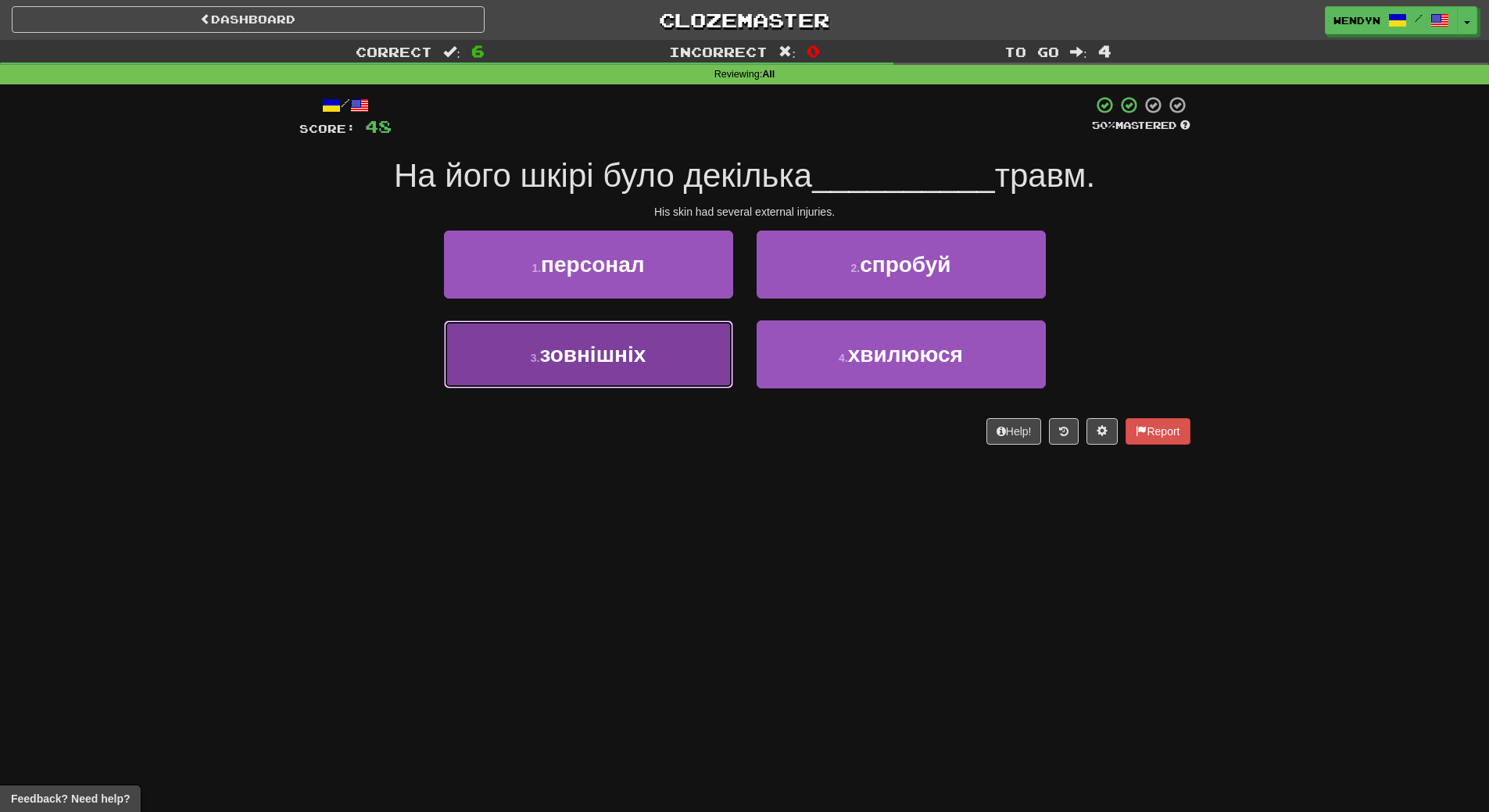
click at [691, 375] on button "3 . зовнішніх" at bounding box center [588, 355] width 289 height 68
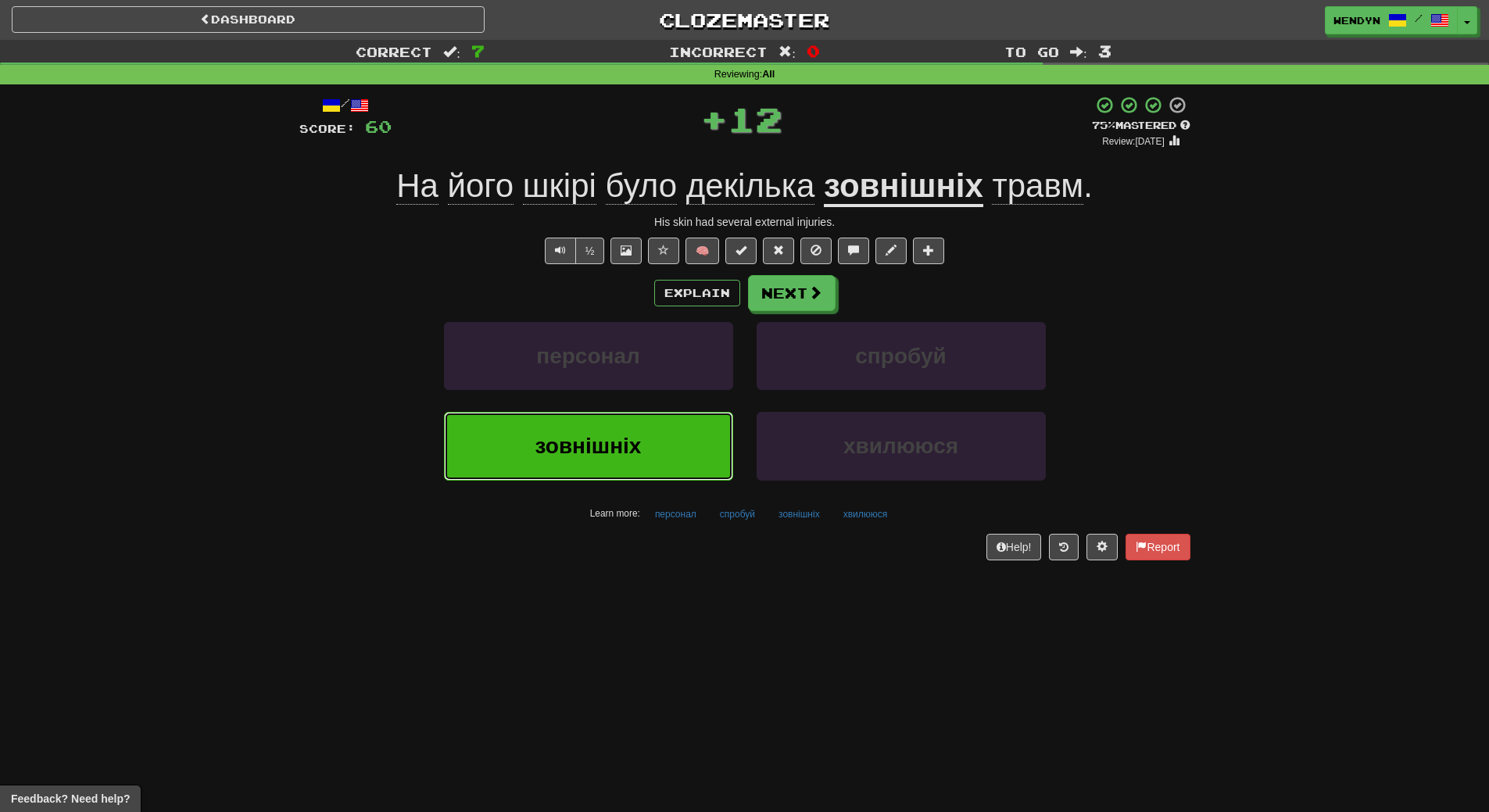
click at [679, 432] on button "зовнішніх" at bounding box center [588, 446] width 289 height 68
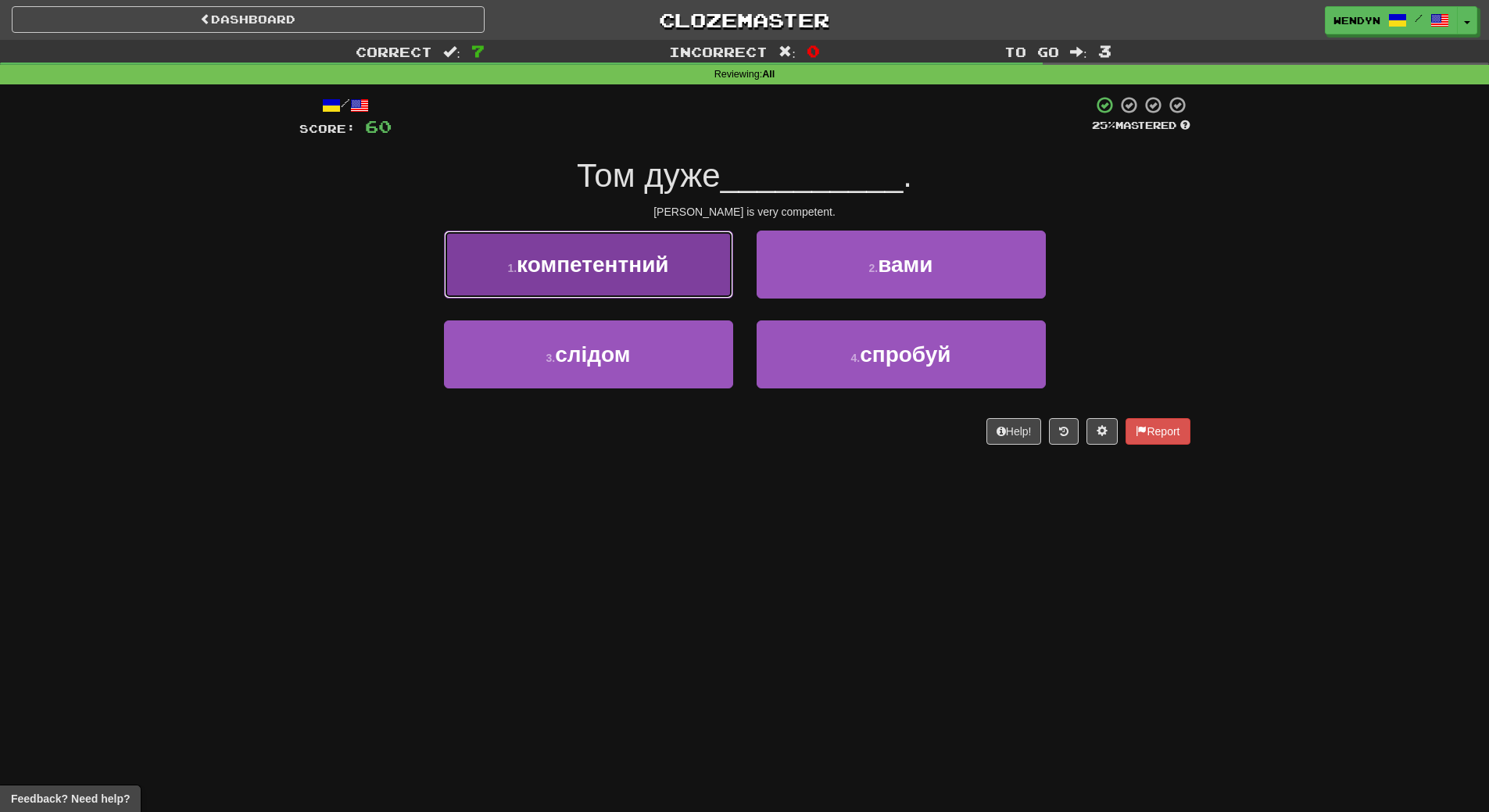
click at [689, 270] on button "1 . компетентний" at bounding box center [588, 265] width 289 height 68
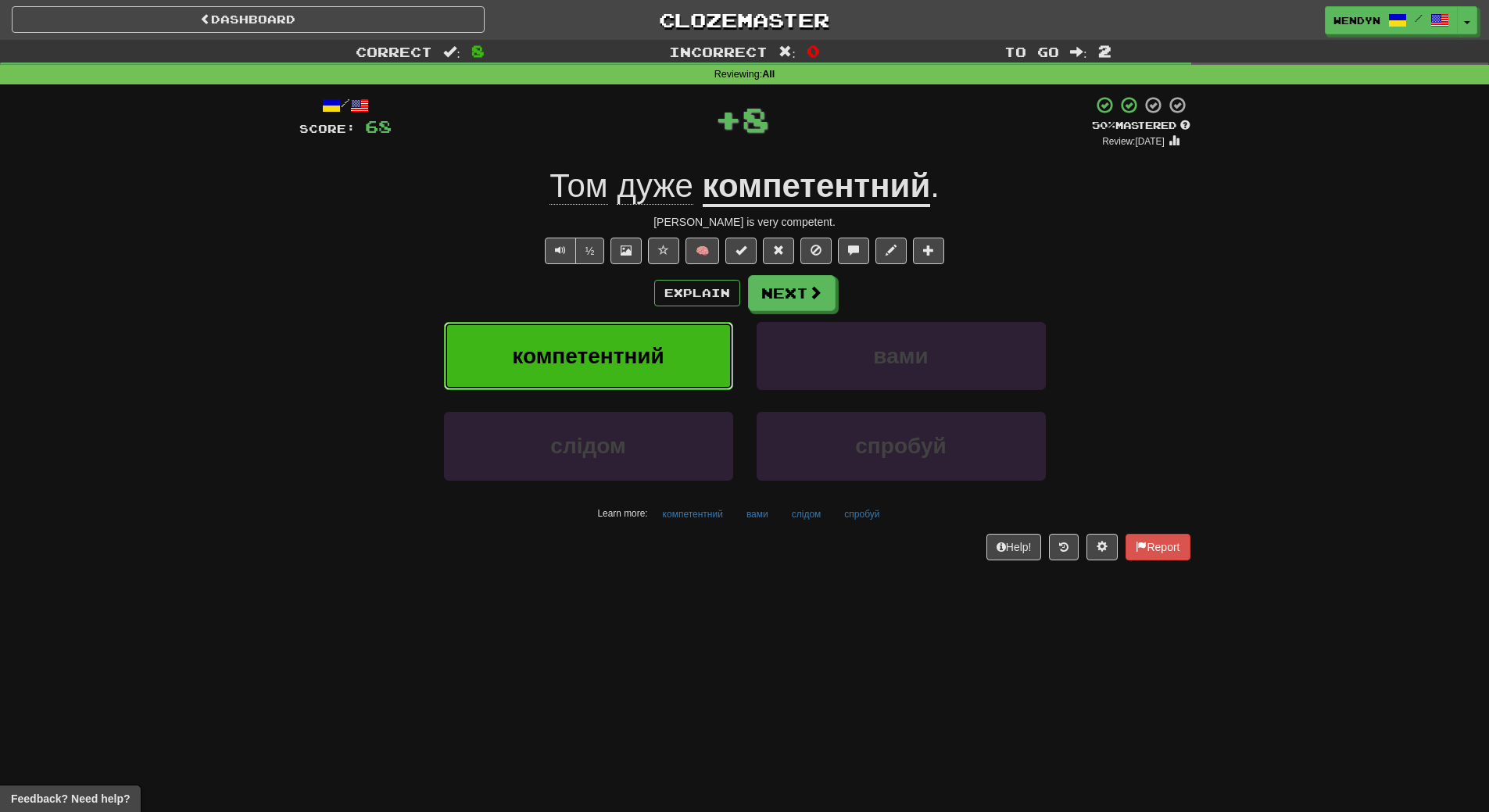
click at [660, 342] on button "компетентний" at bounding box center [588, 356] width 289 height 68
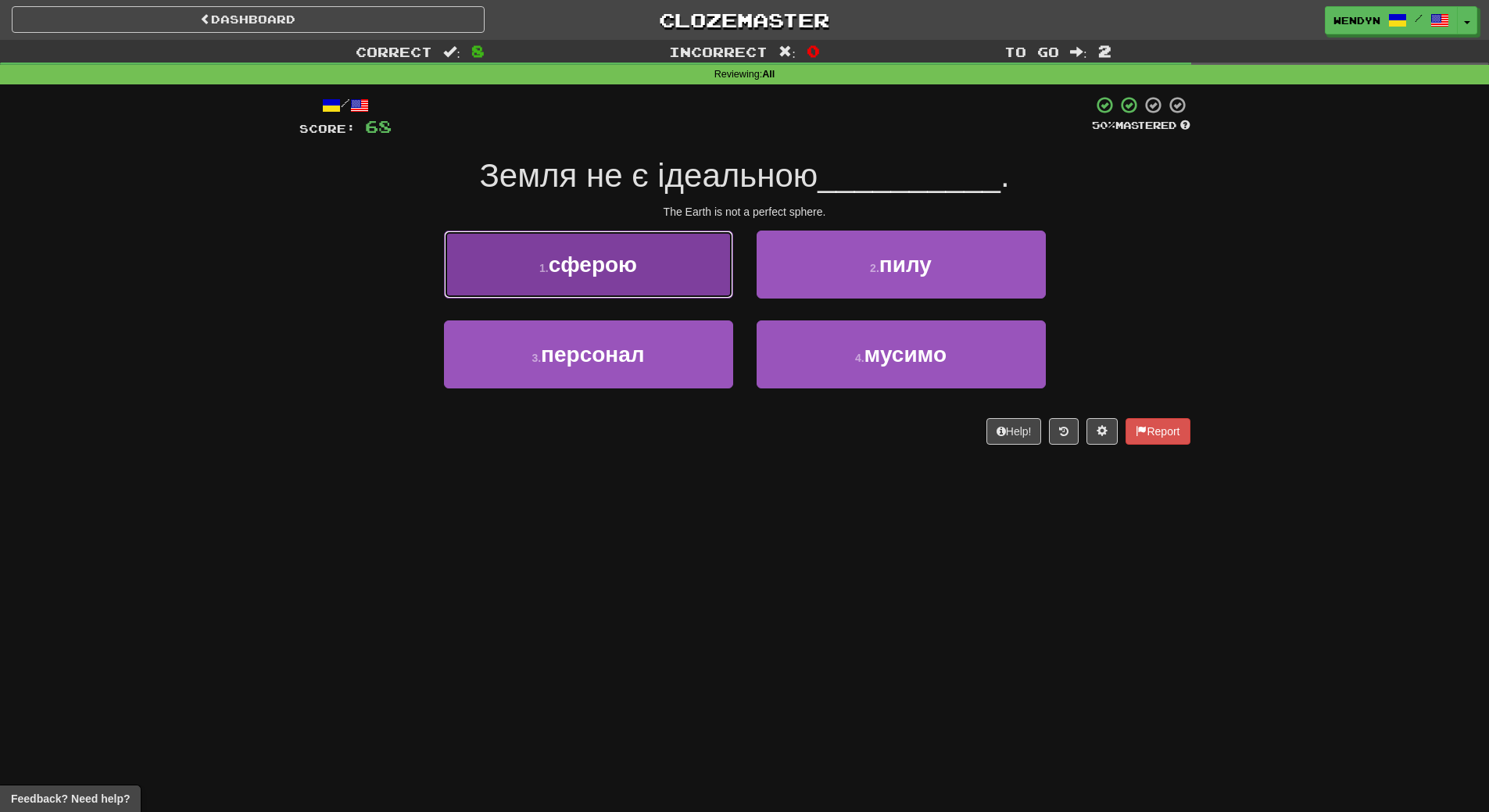
click at [665, 274] on button "1 . сферою" at bounding box center [588, 265] width 289 height 68
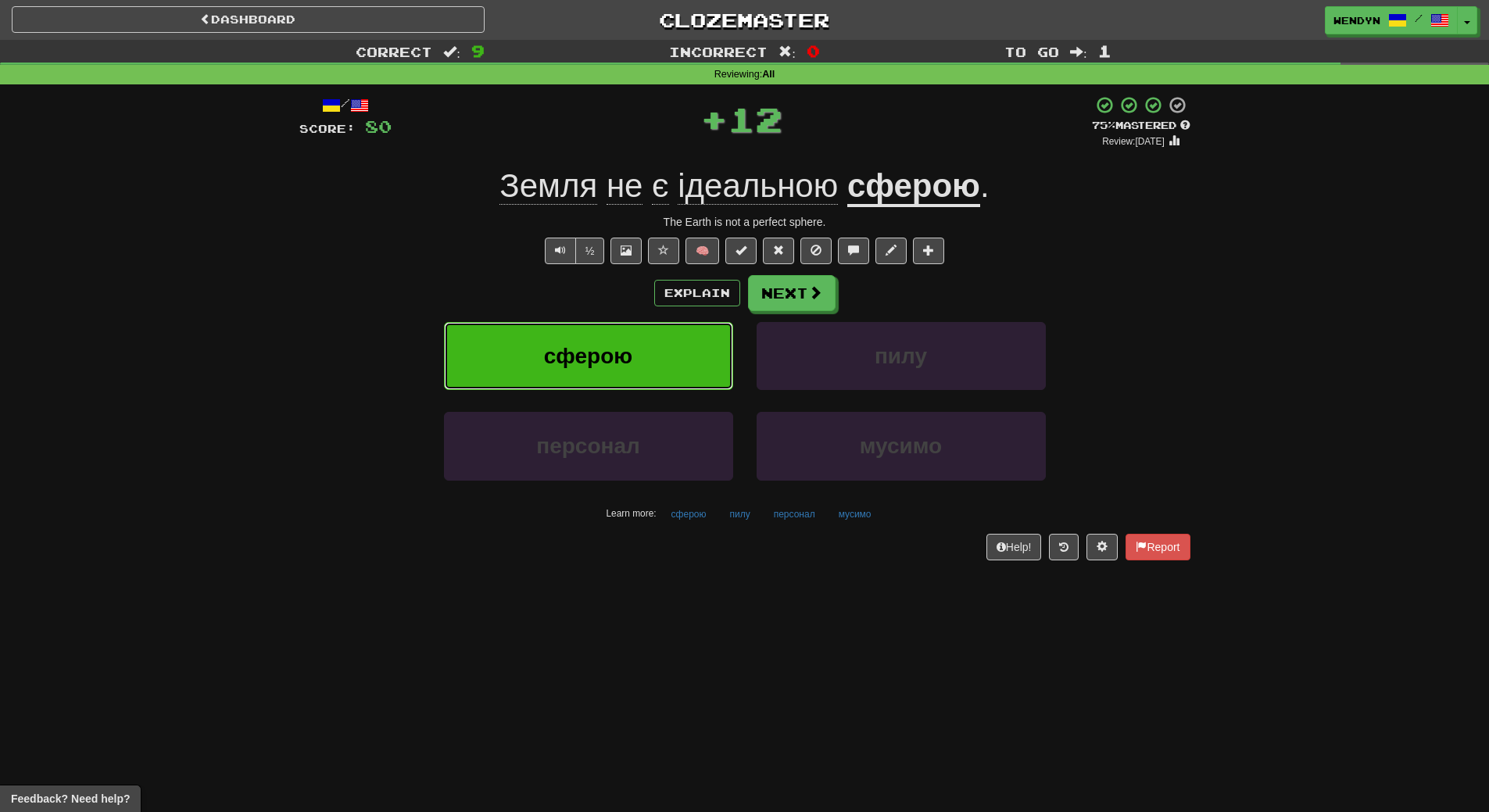
click at [657, 356] on button "сферою" at bounding box center [588, 356] width 289 height 68
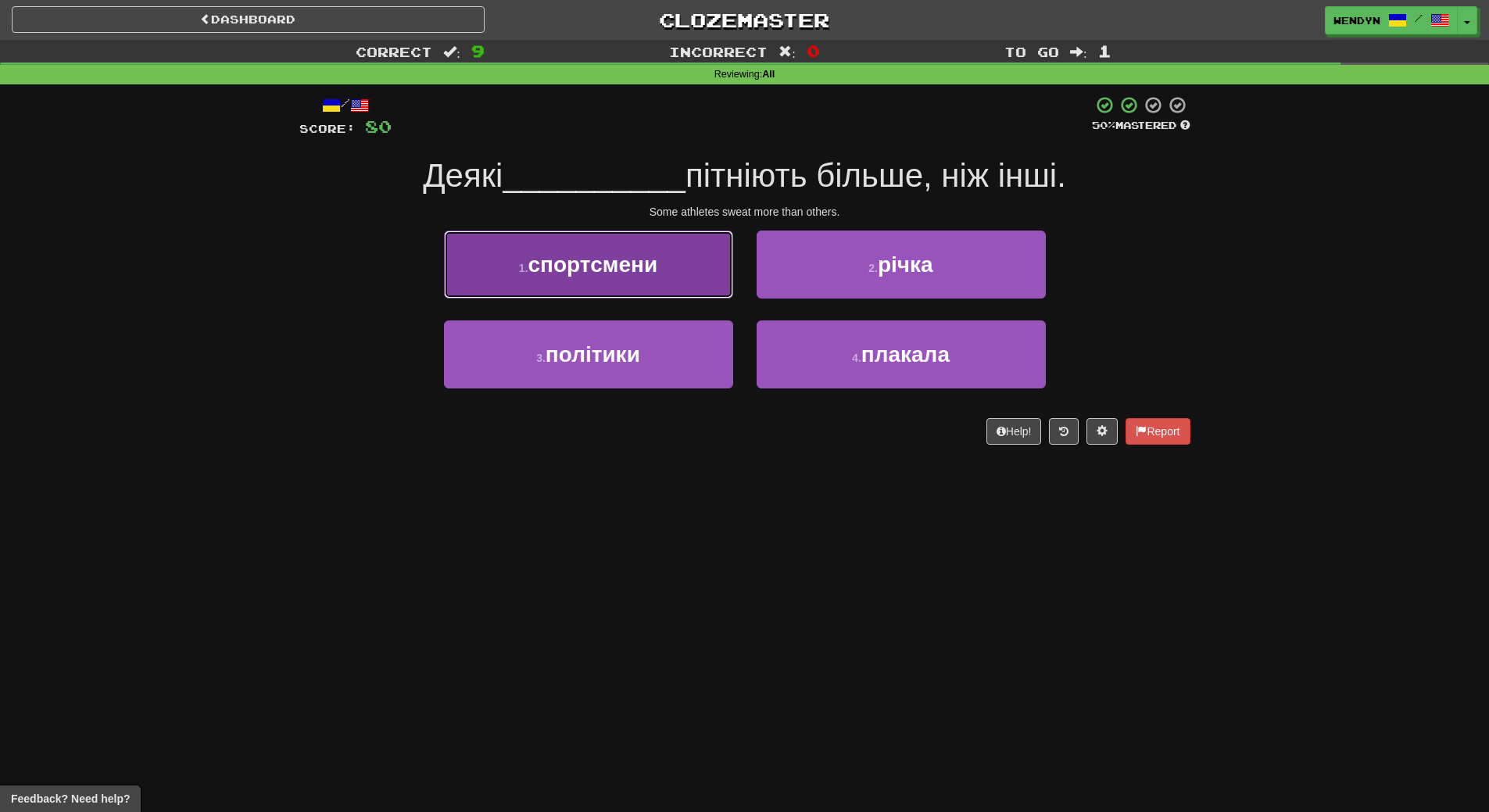
click at [680, 274] on button "1 . спортсмени" at bounding box center [588, 265] width 289 height 68
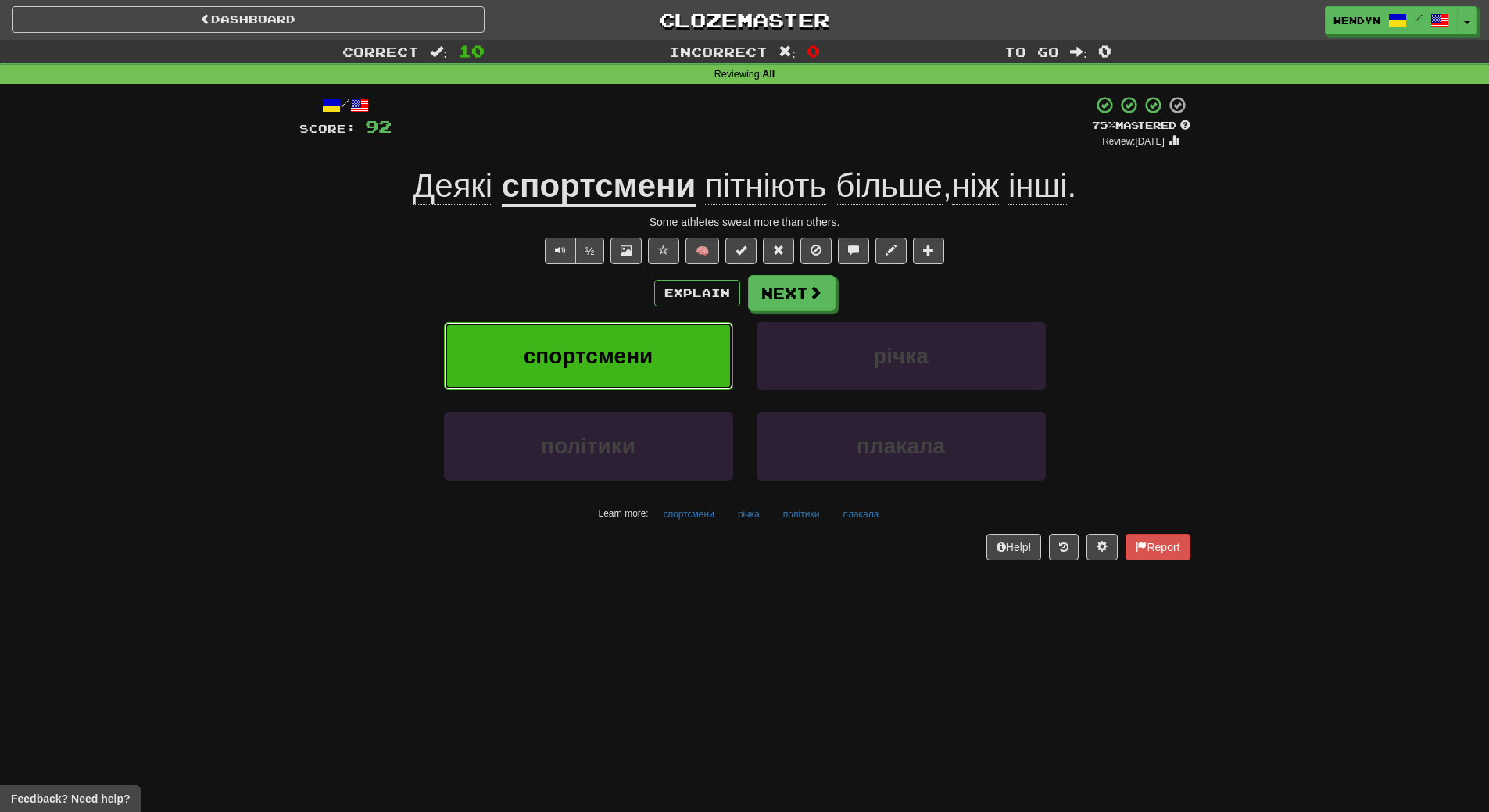
click at [658, 343] on button "спортсмени" at bounding box center [588, 356] width 289 height 68
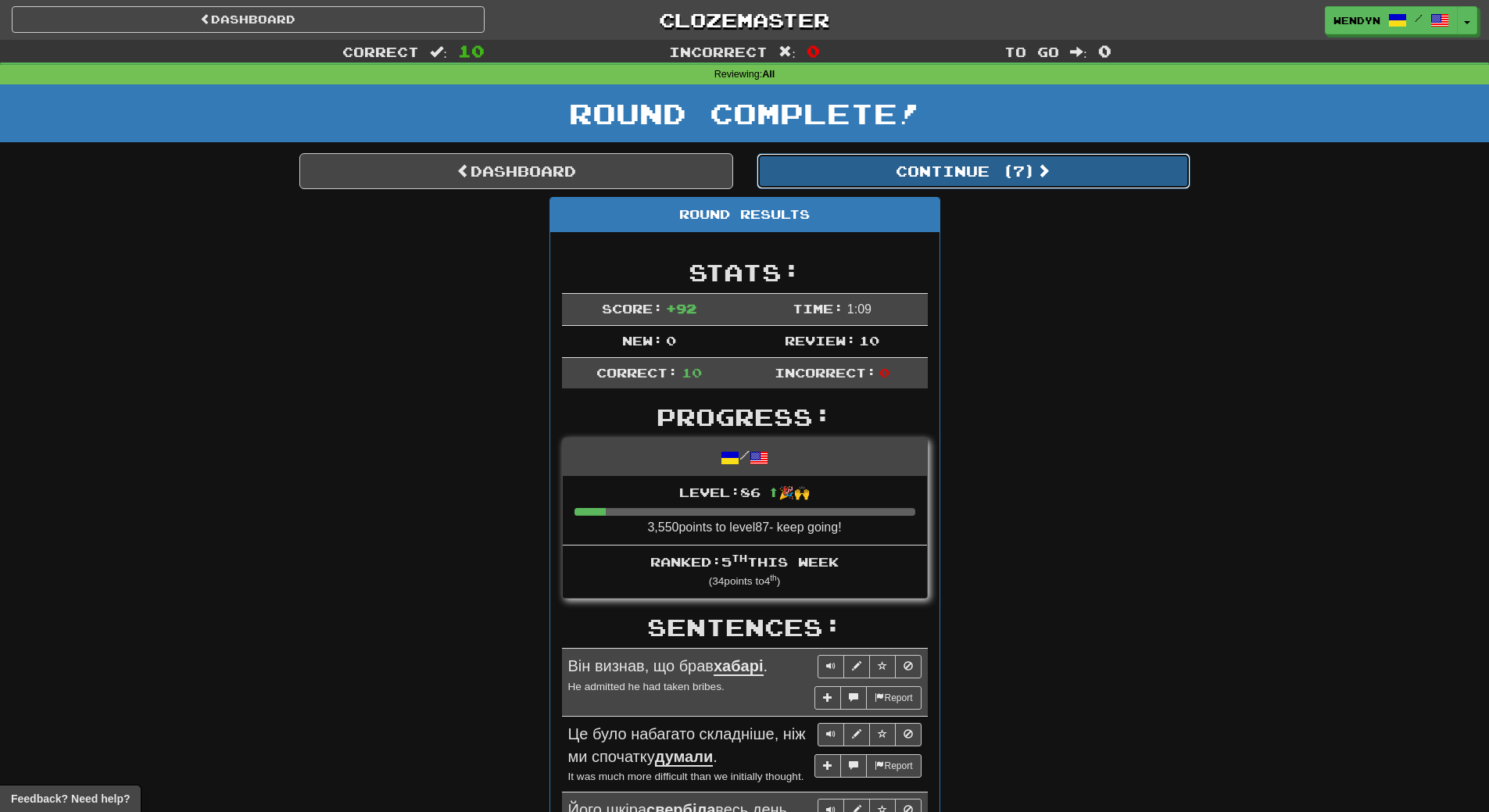
click at [1038, 177] on button "Continue ( 7 )" at bounding box center [973, 171] width 433 height 36
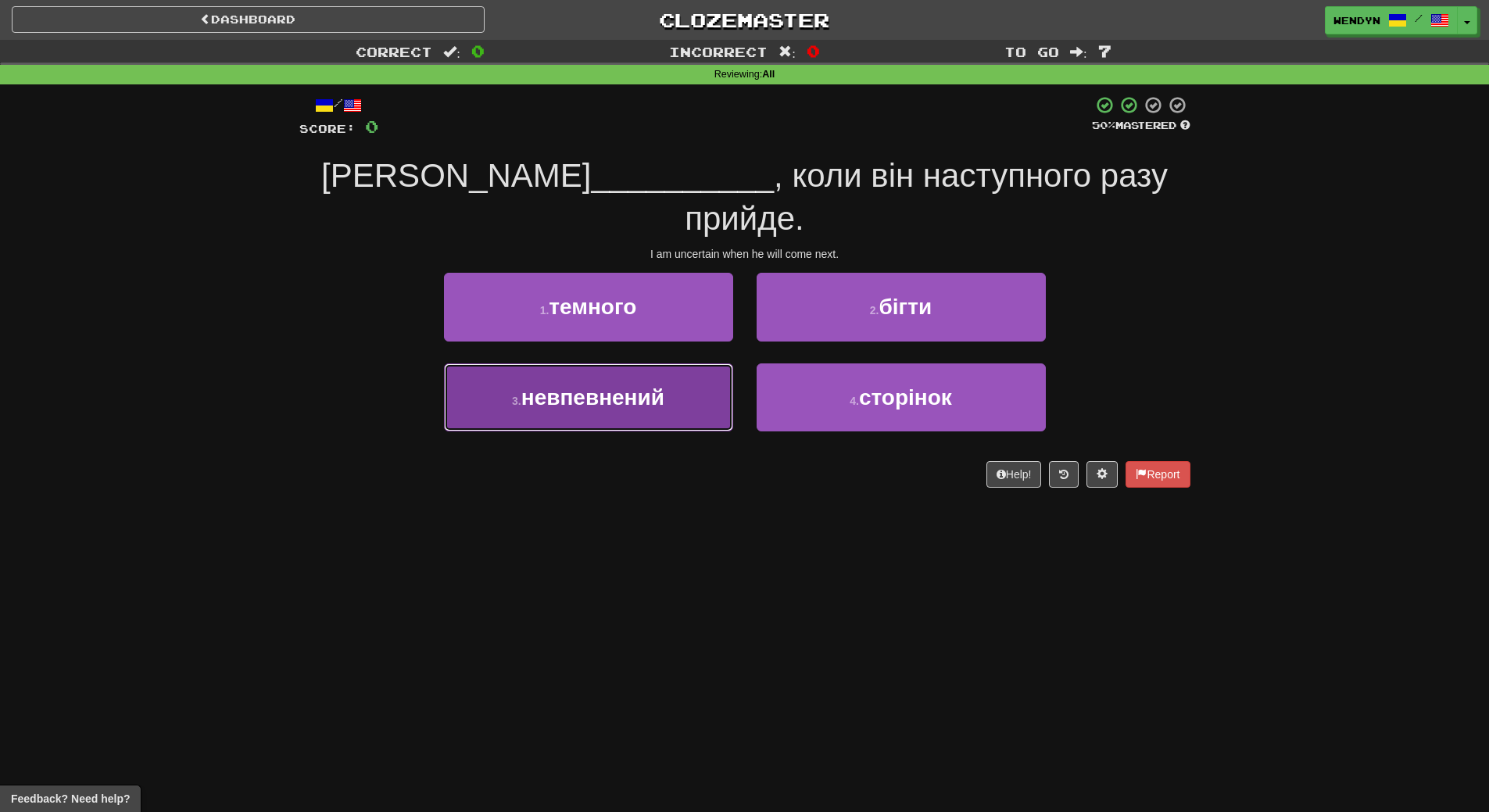
click at [686, 381] on button "3 . невпевнений" at bounding box center [588, 397] width 289 height 68
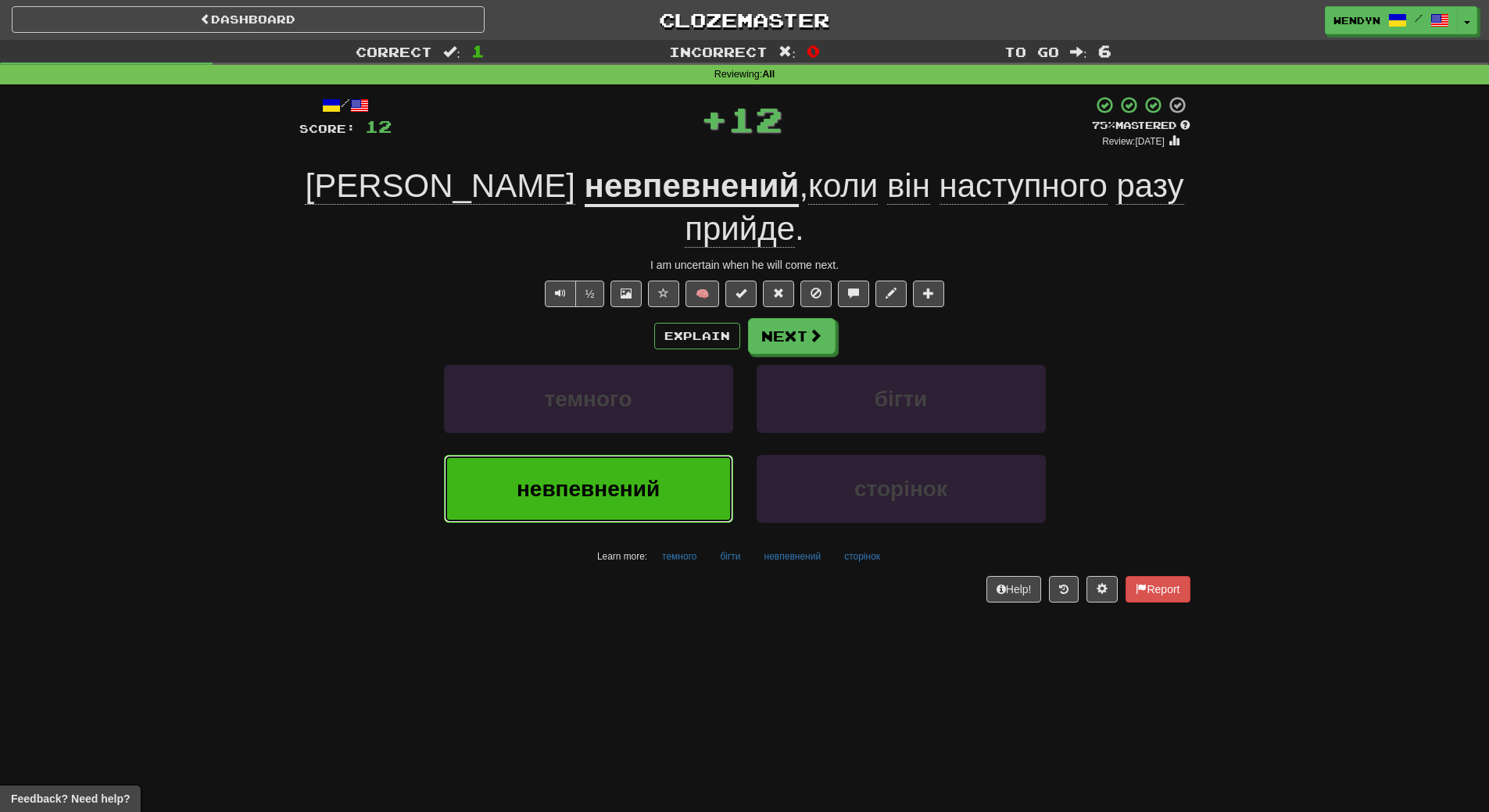
click at [671, 455] on button "невпевнений" at bounding box center [588, 489] width 289 height 68
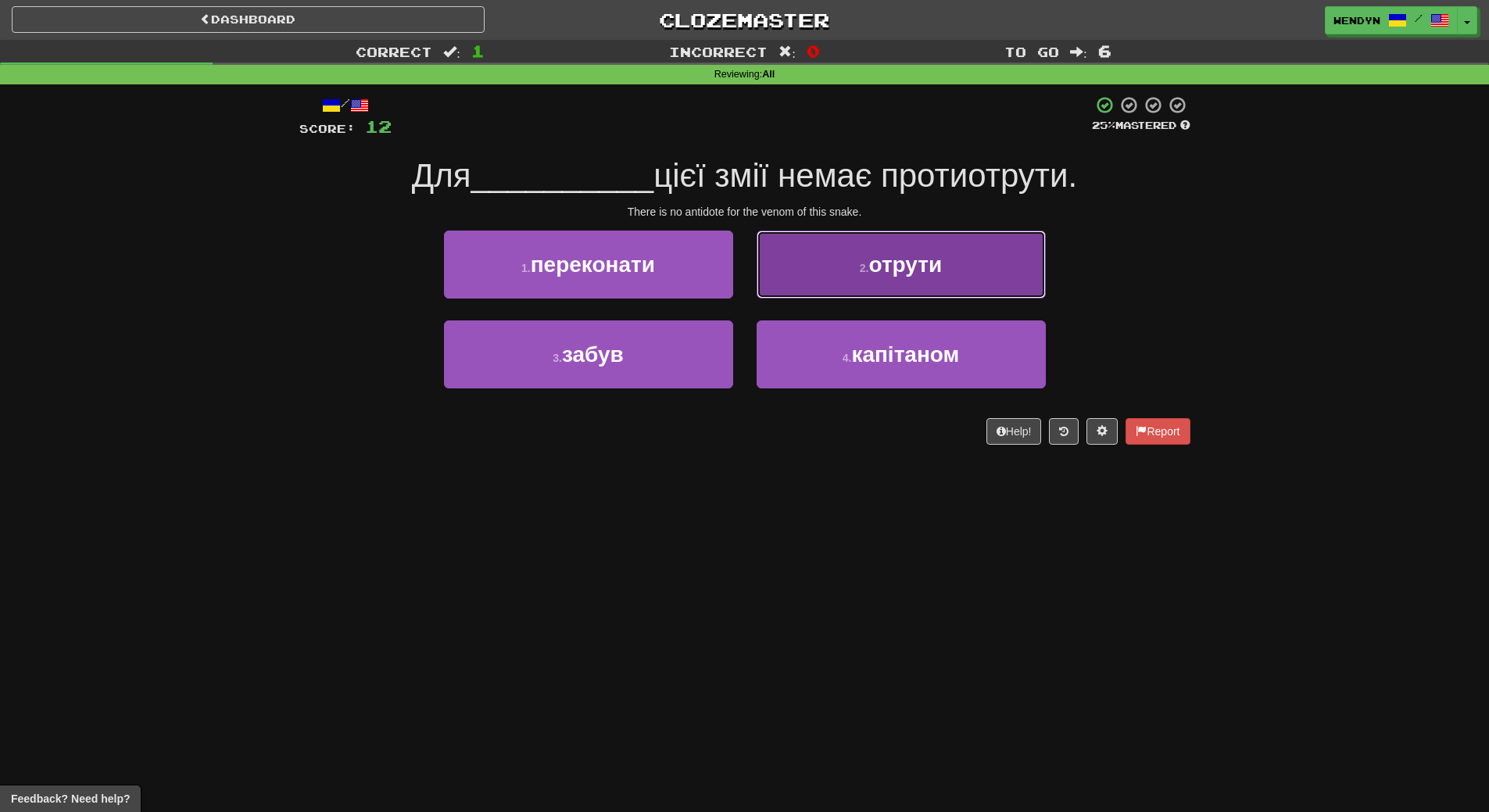
click at [973, 291] on button "2 . отрути" at bounding box center [901, 265] width 289 height 68
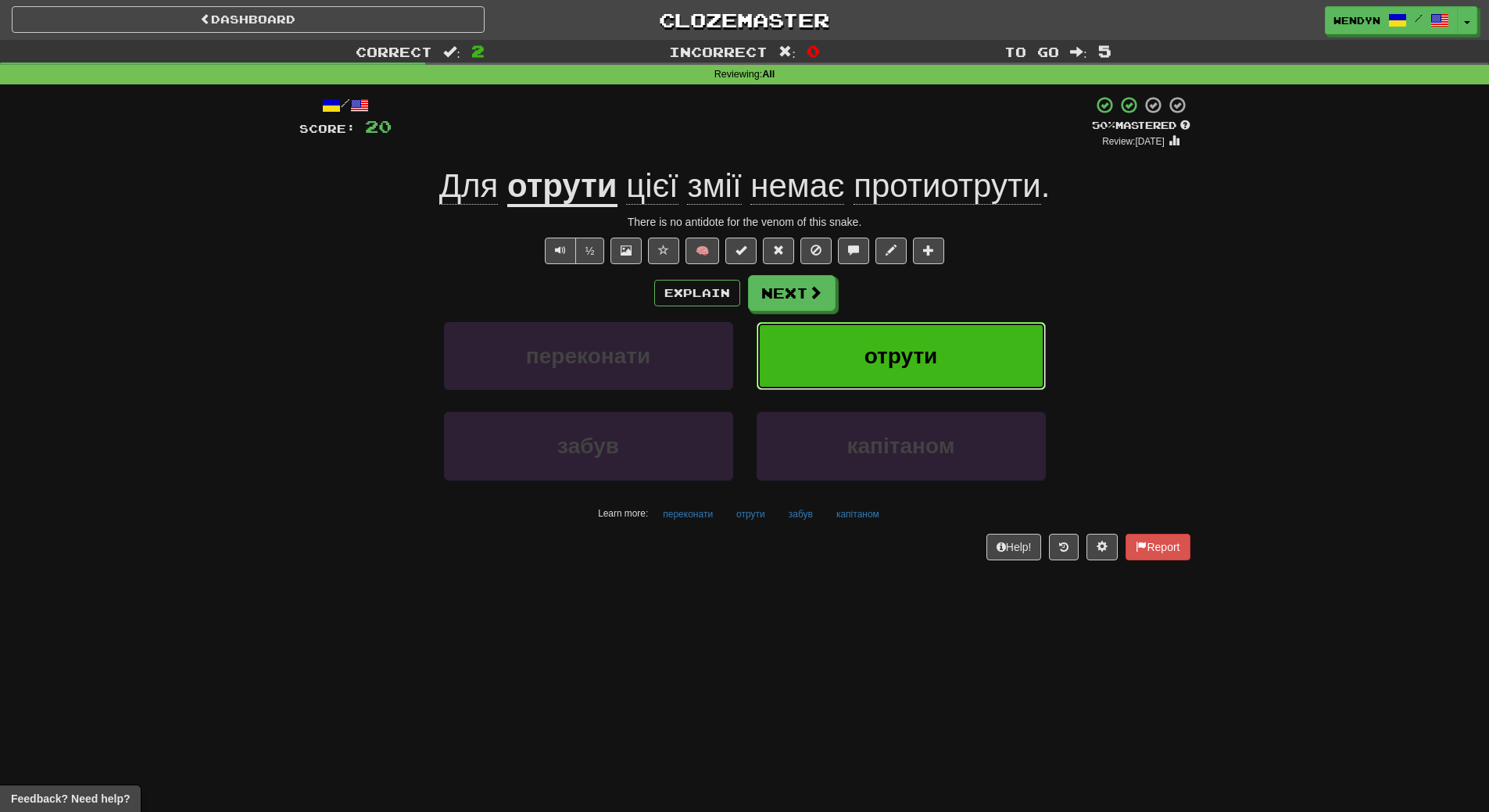
click at [968, 331] on button "отрути" at bounding box center [901, 356] width 289 height 68
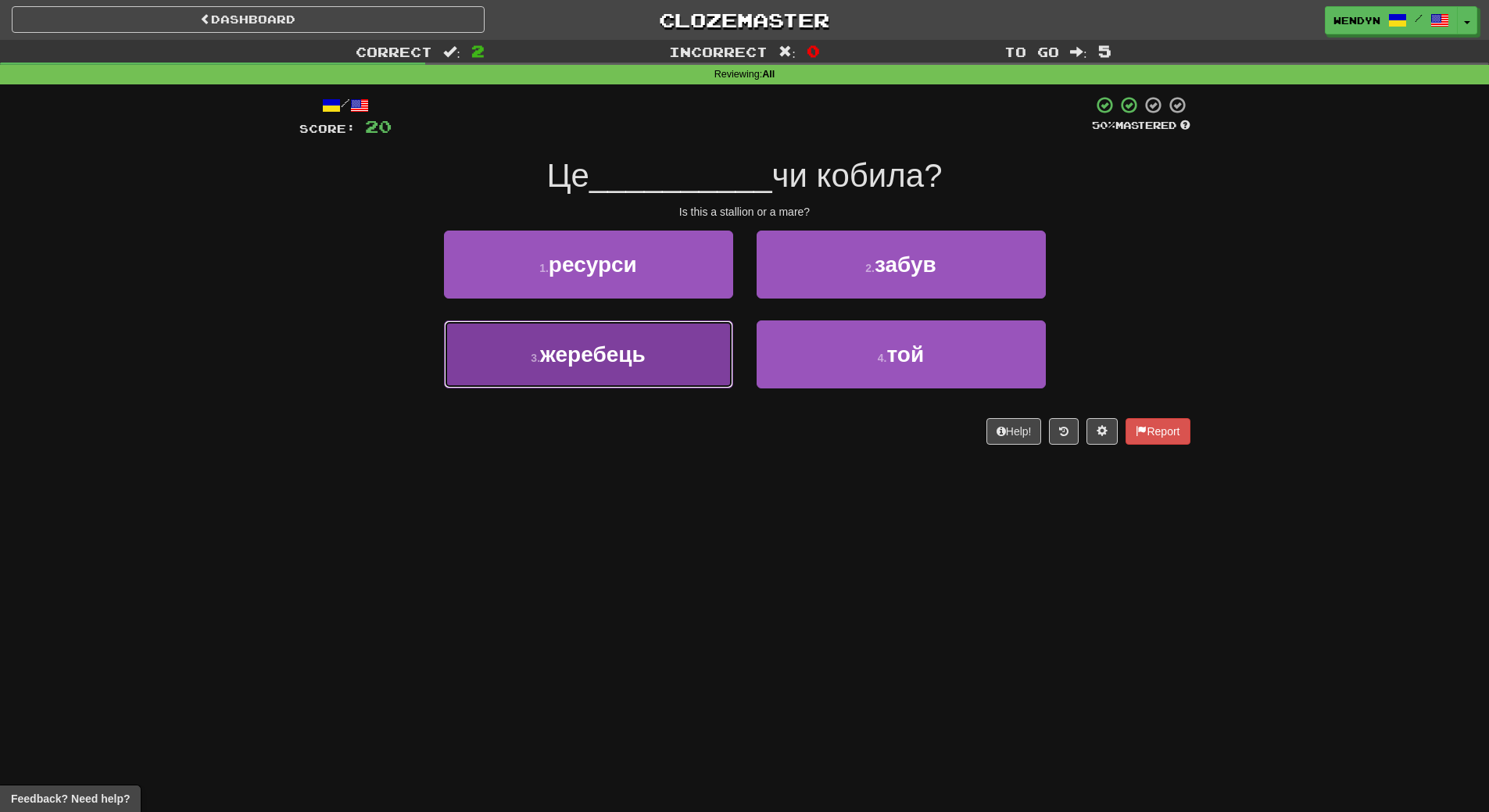
click at [680, 378] on button "3 . жеребець" at bounding box center [588, 355] width 289 height 68
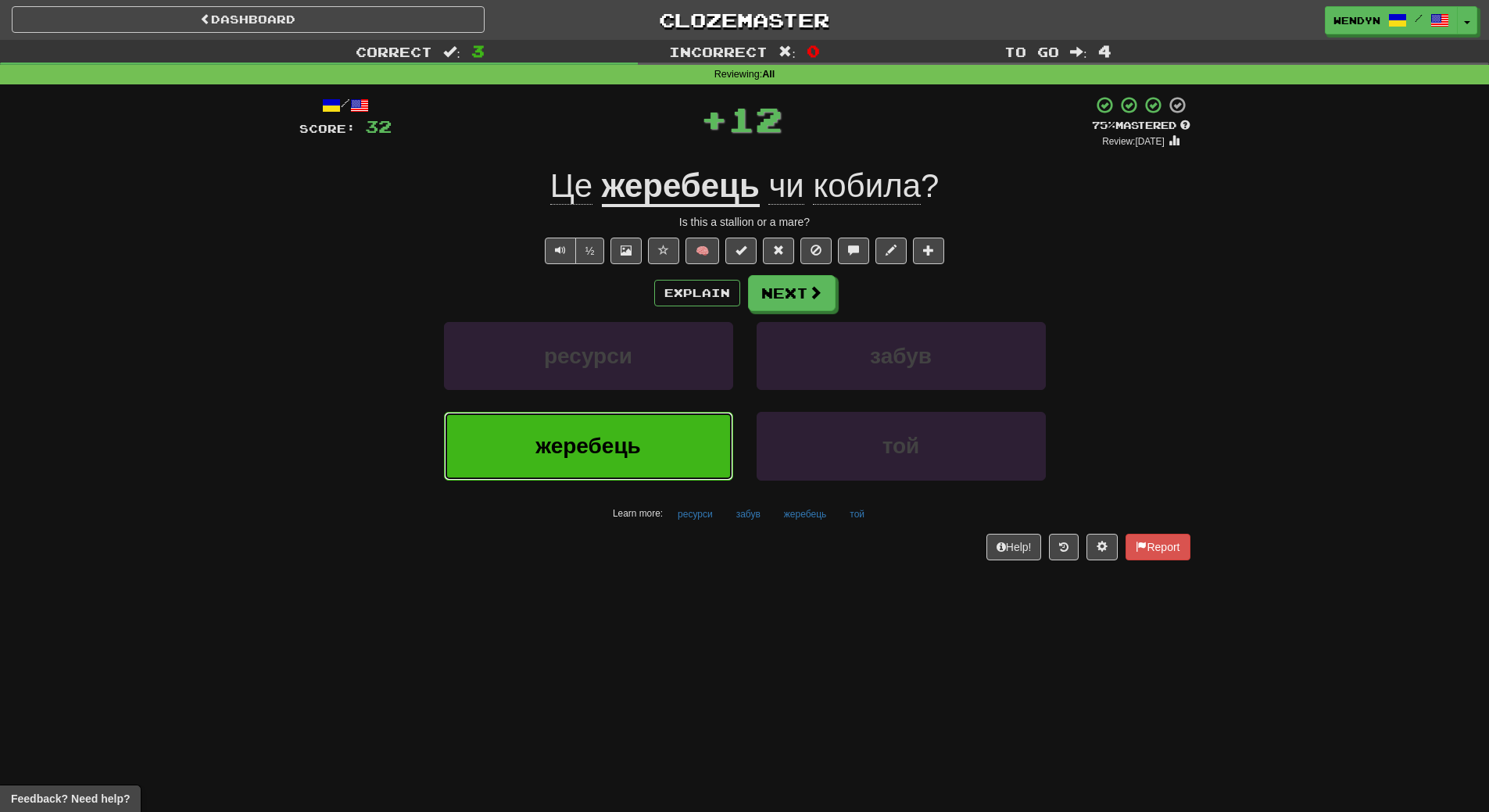
click at [659, 441] on button "жеребець" at bounding box center [588, 446] width 289 height 68
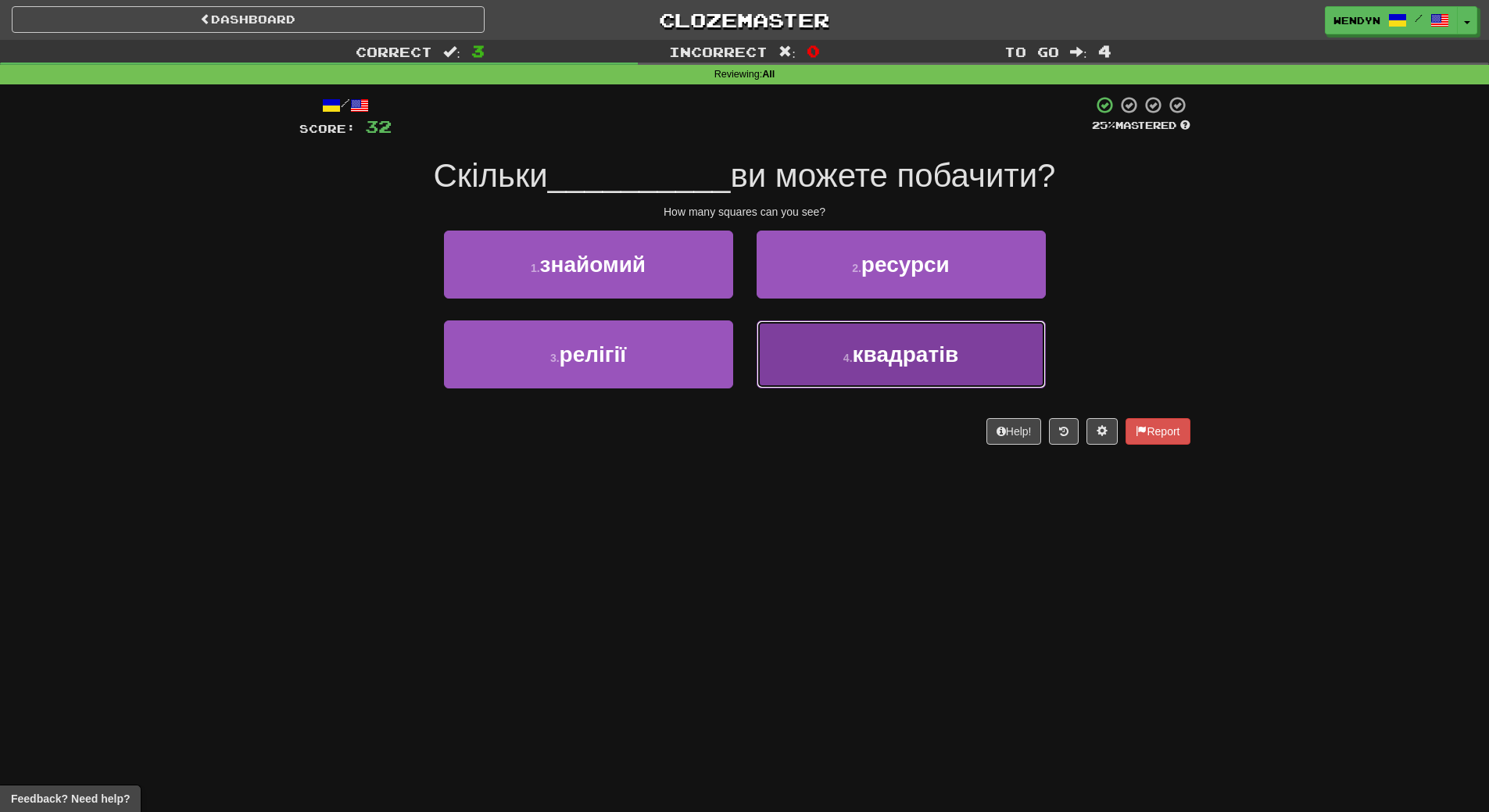
click at [983, 371] on button "4 . квадратів" at bounding box center [901, 355] width 289 height 68
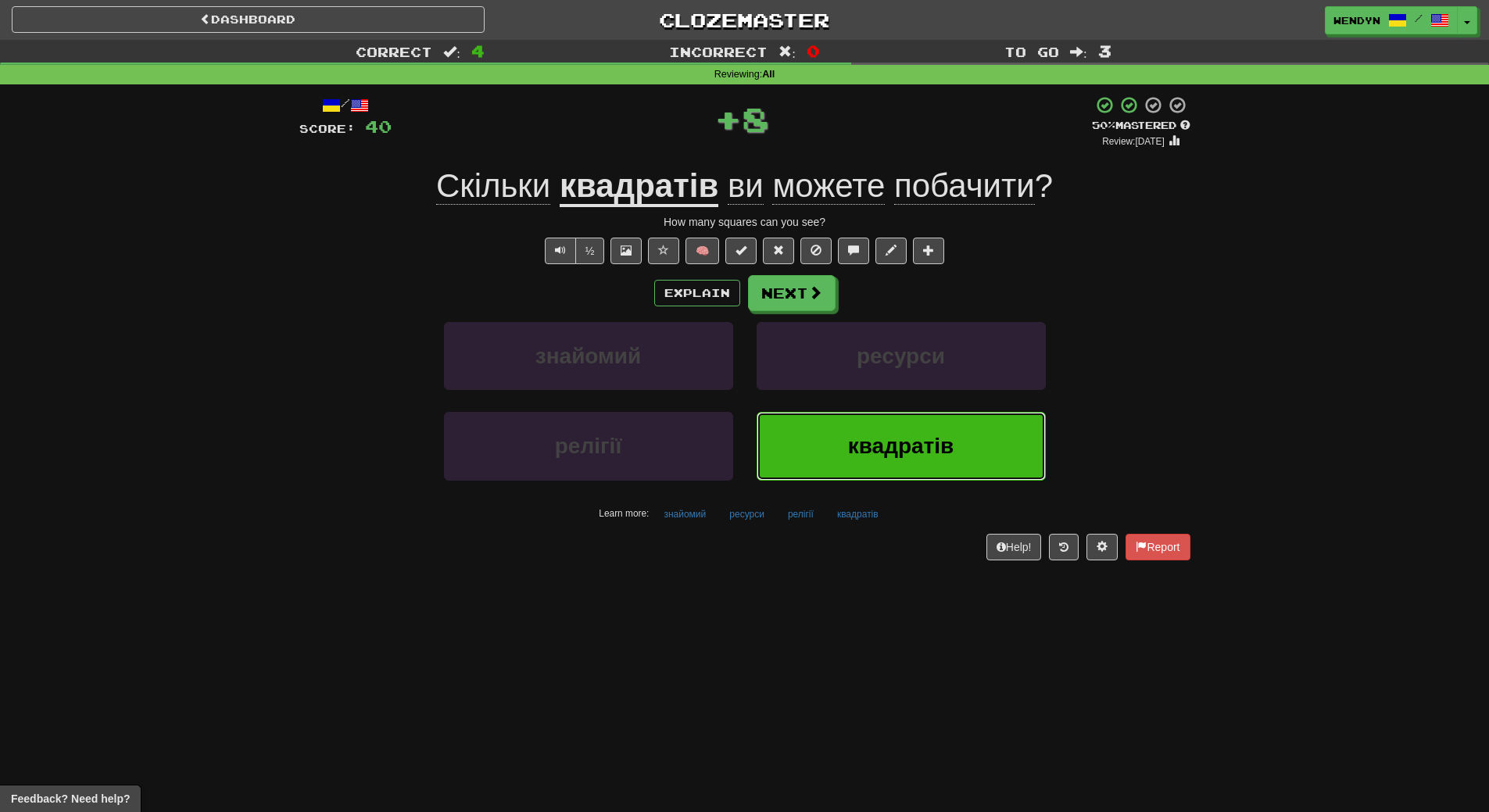
click at [957, 423] on button "квадратів" at bounding box center [901, 446] width 289 height 68
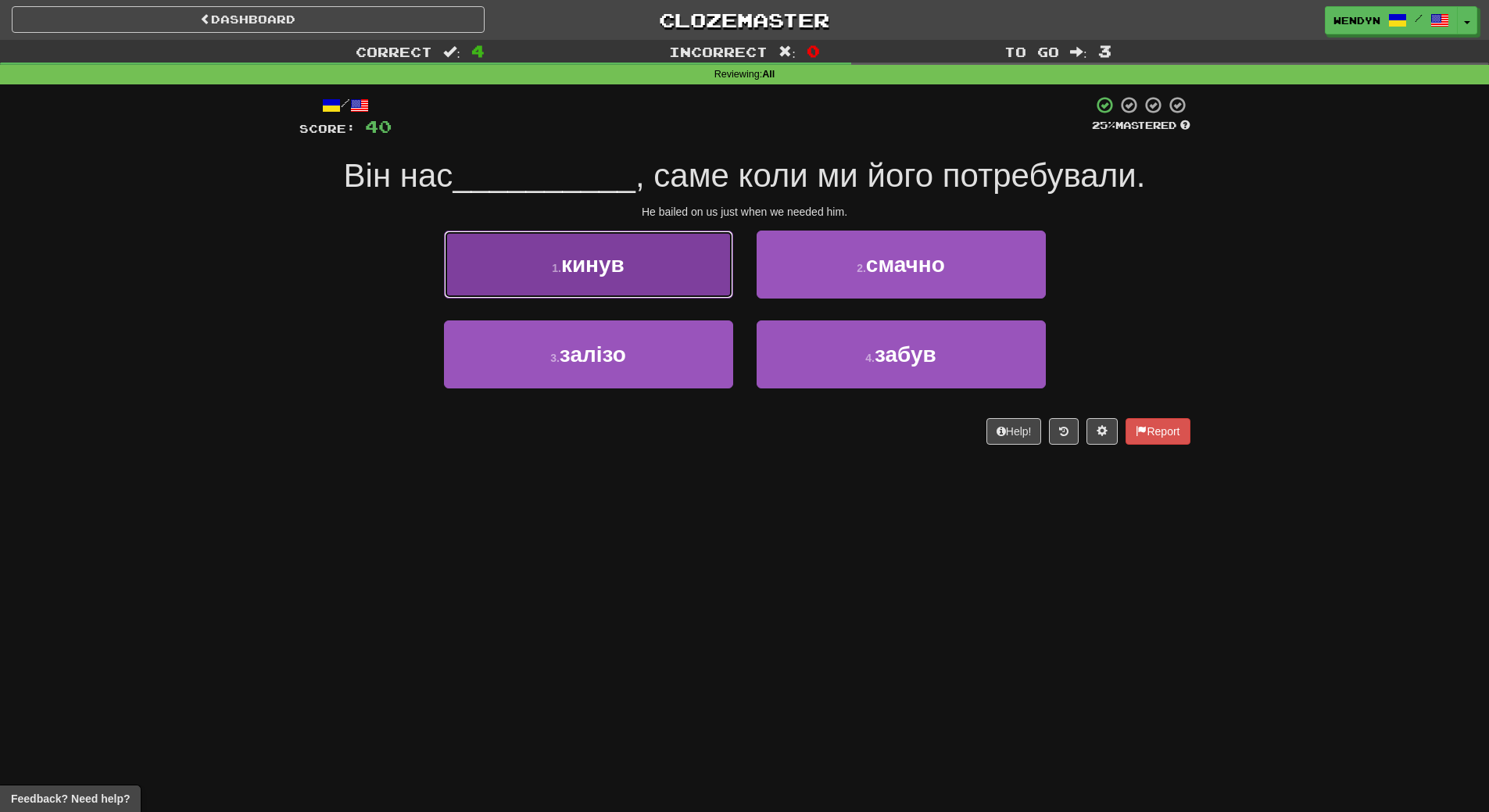
click at [709, 297] on button "1 . кинув" at bounding box center [588, 265] width 289 height 68
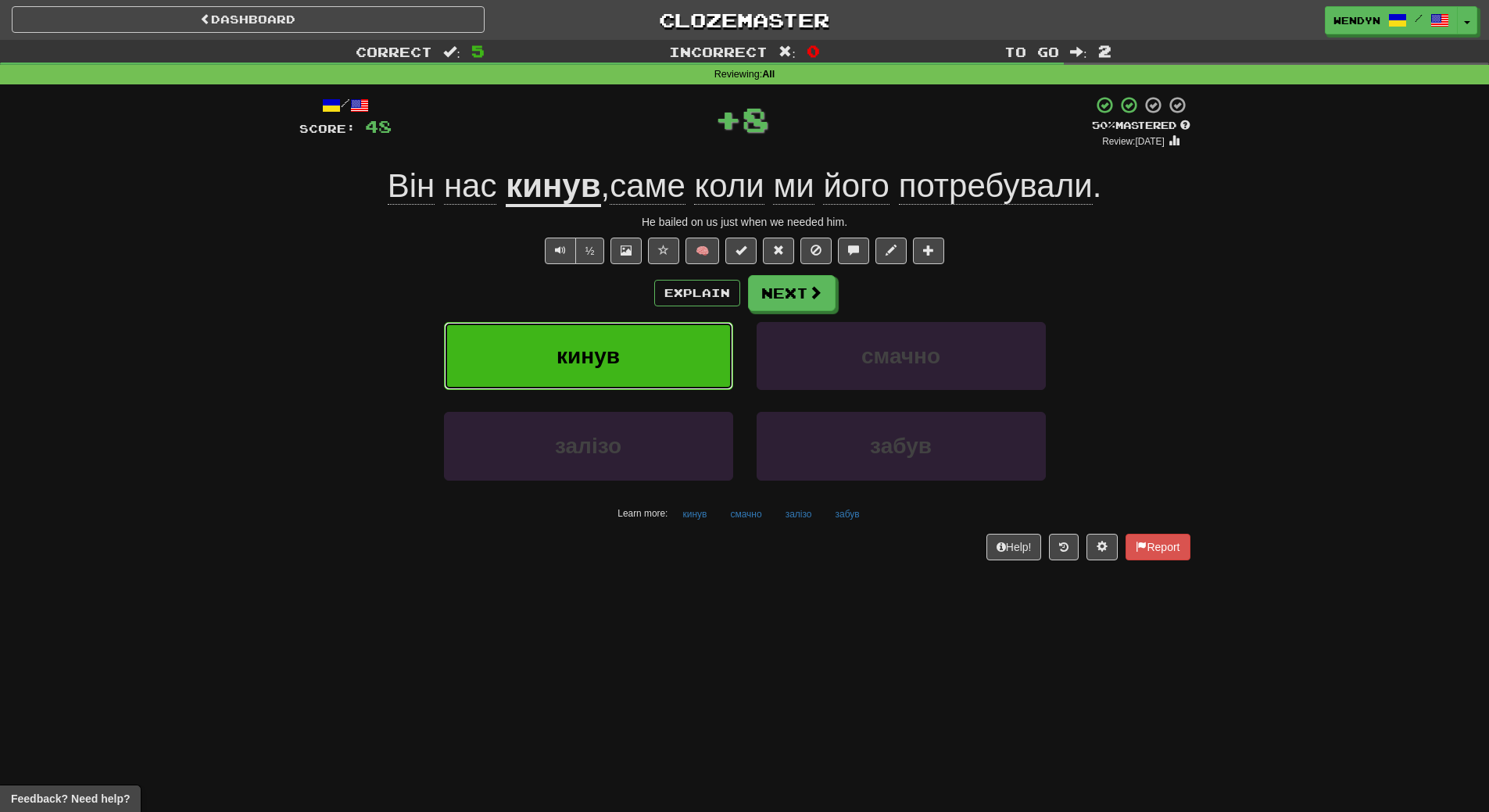
click at [688, 333] on button "кинув" at bounding box center [588, 356] width 289 height 68
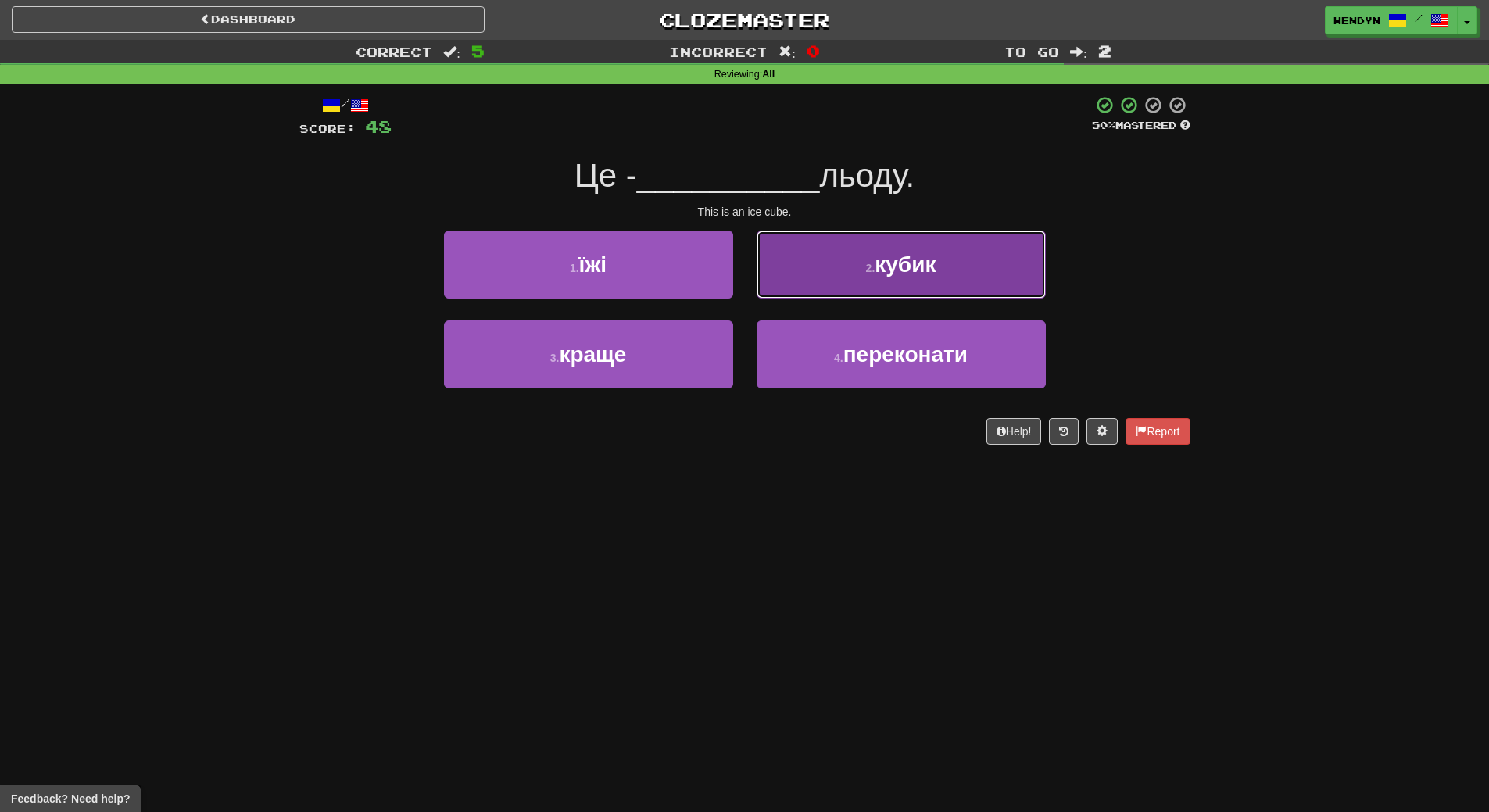
click at [880, 287] on button "2 . кубик" at bounding box center [901, 265] width 289 height 68
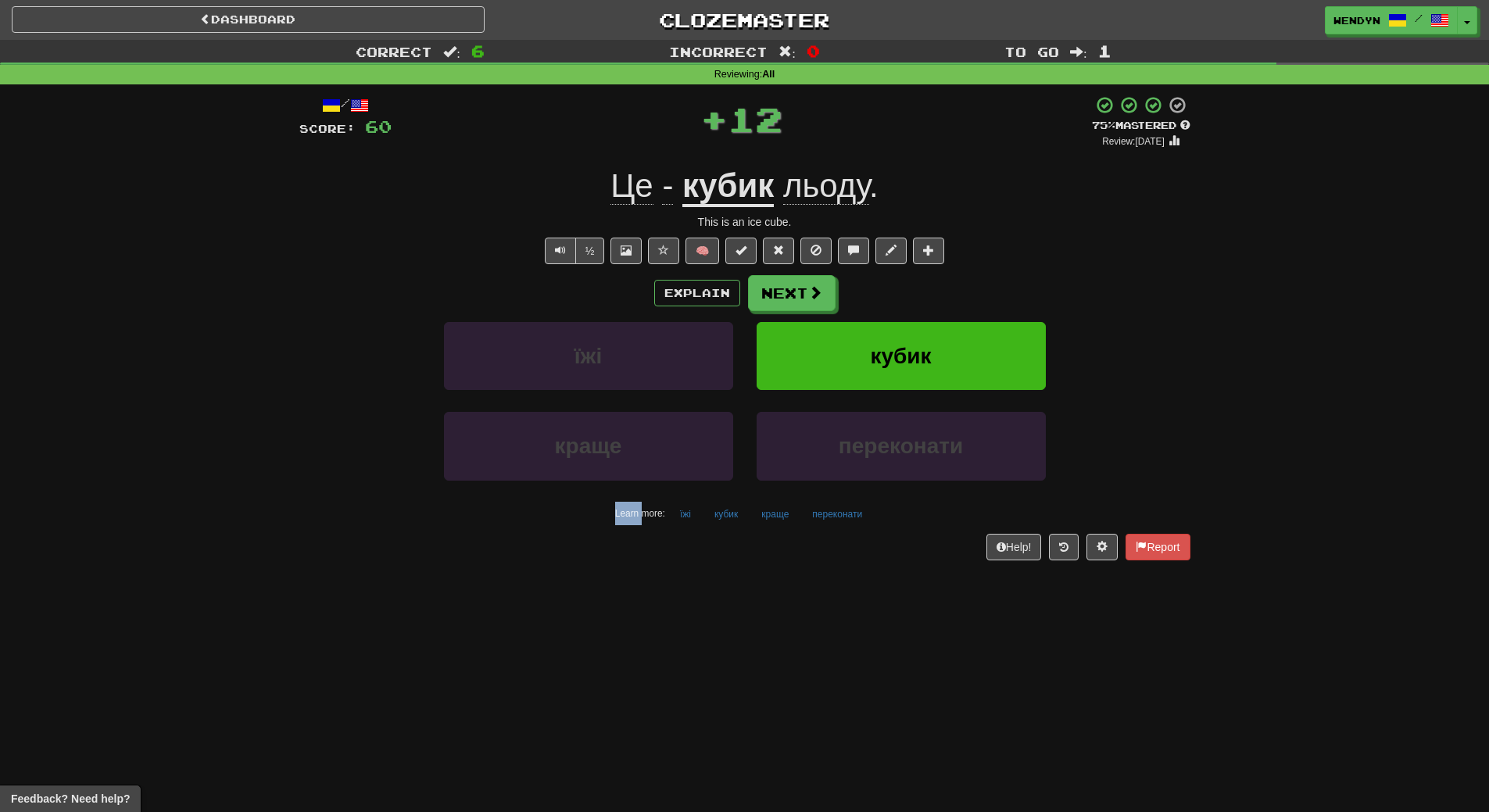
click at [880, 287] on div "Explain Next" at bounding box center [744, 293] width 891 height 36
click at [866, 330] on button "кубик" at bounding box center [901, 356] width 289 height 68
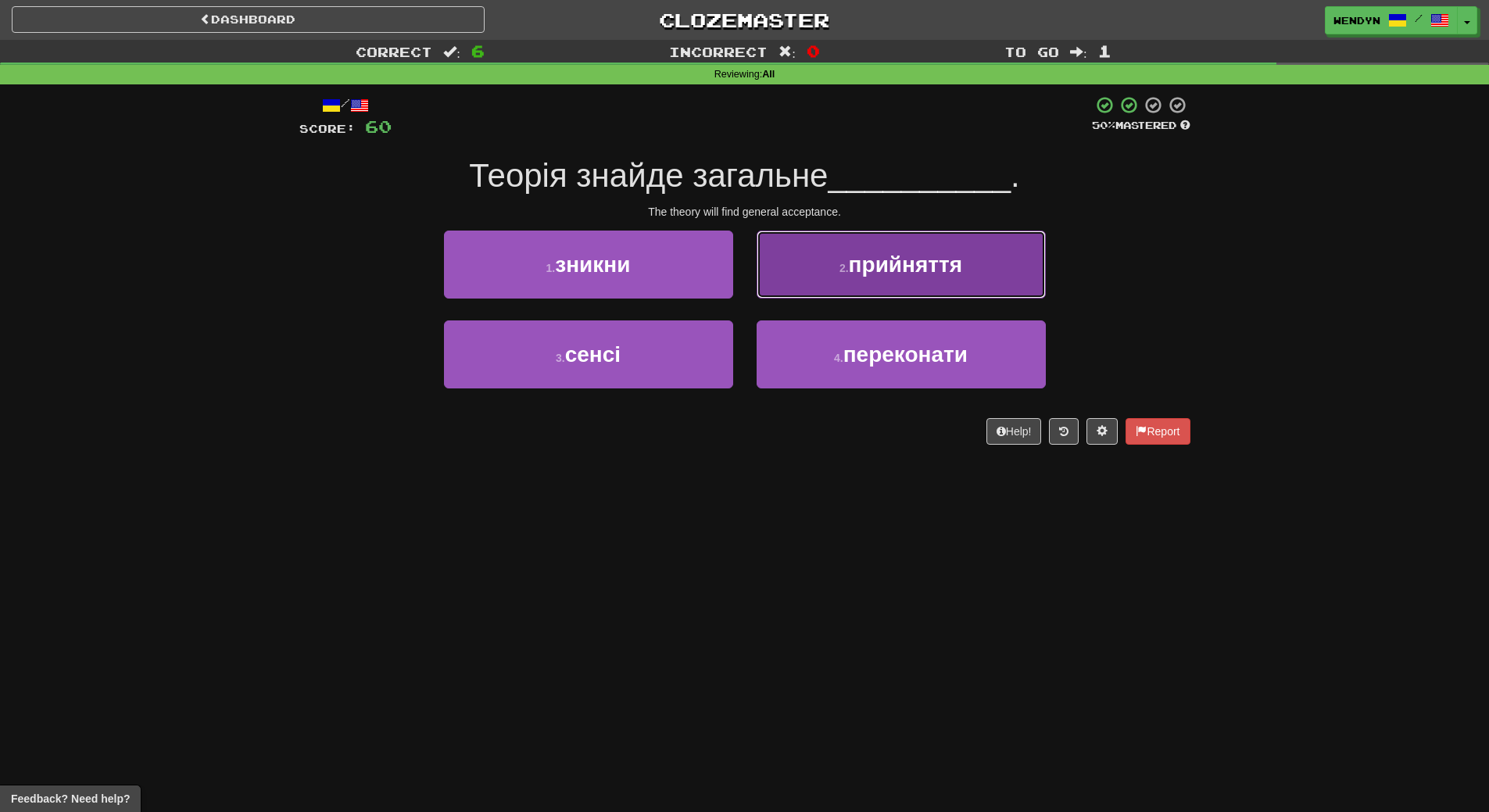
click at [926, 262] on span "прийняття" at bounding box center [905, 264] width 114 height 24
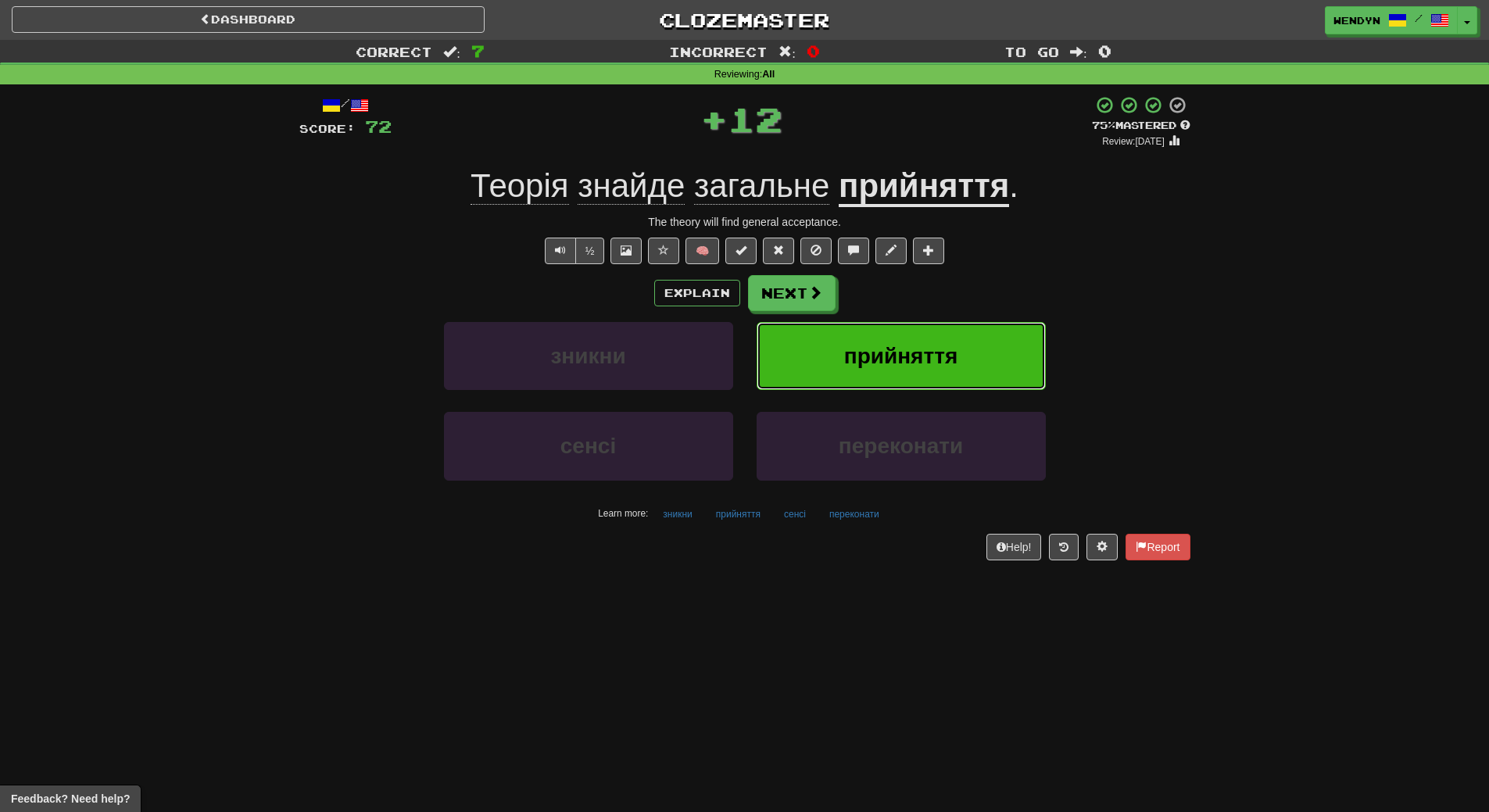
click at [913, 336] on button "прийняття" at bounding box center [901, 356] width 289 height 68
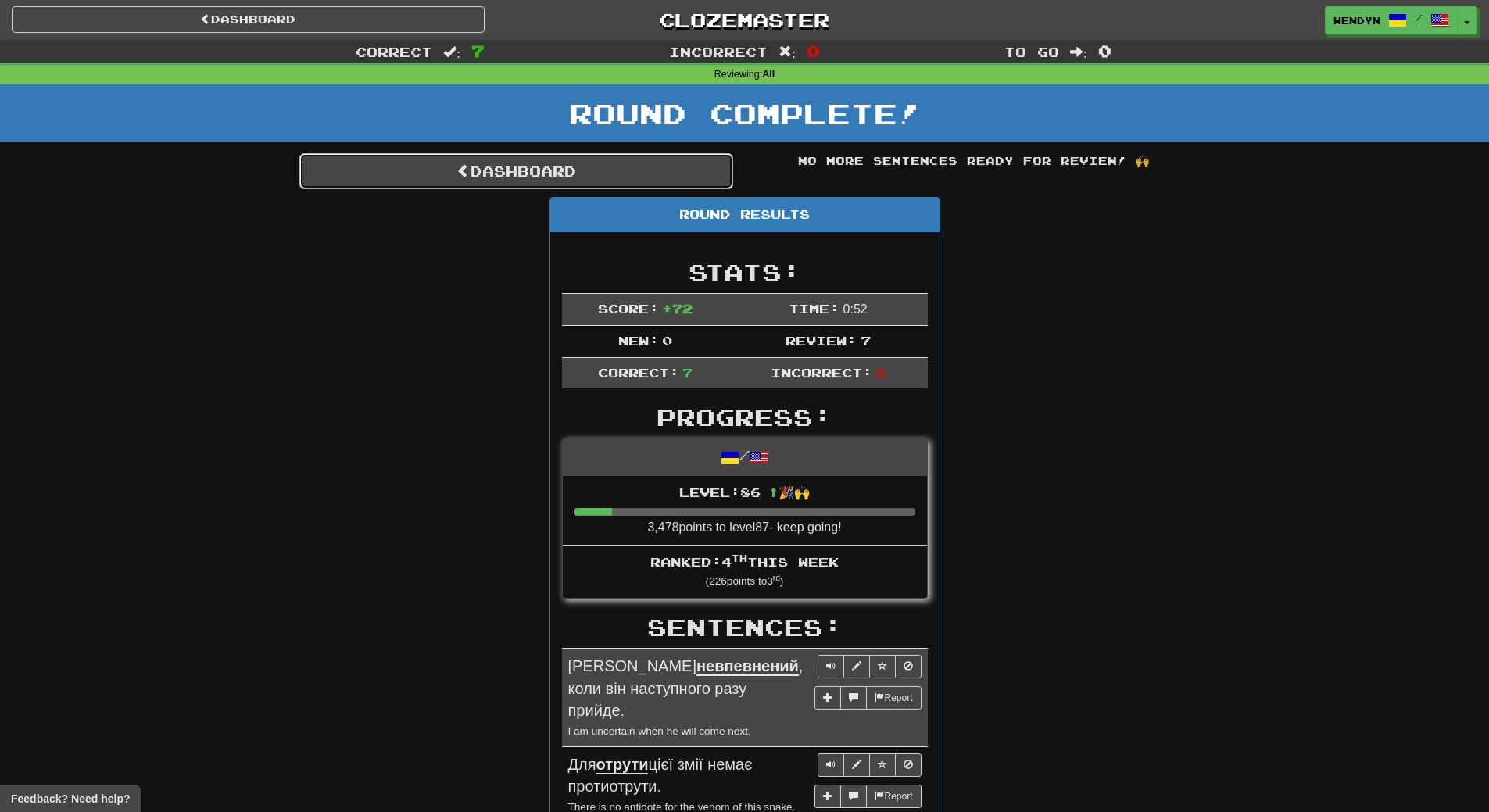
click at [603, 165] on link "Dashboard" at bounding box center [515, 171] width 433 height 36
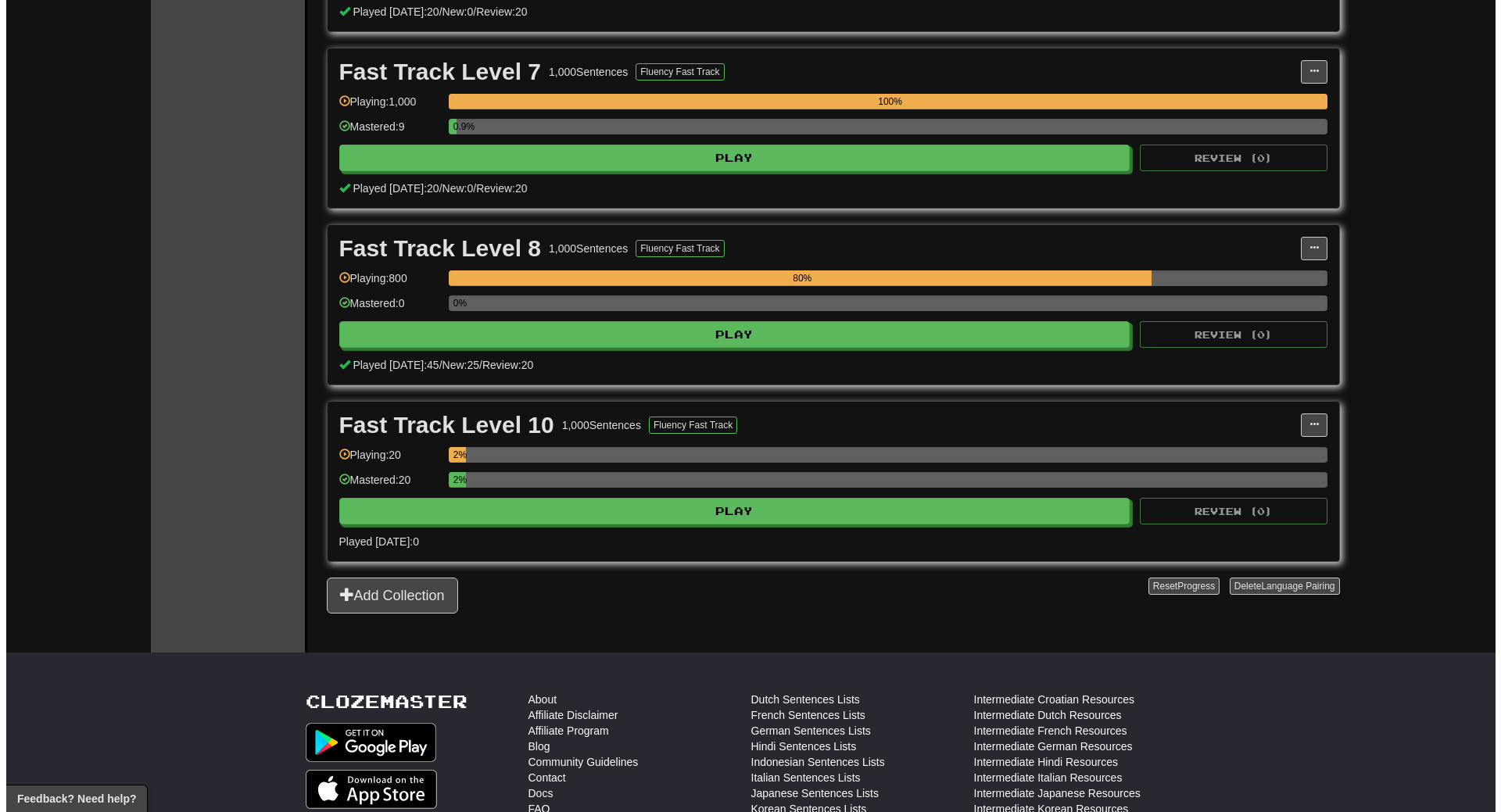
scroll to position [1250, 0]
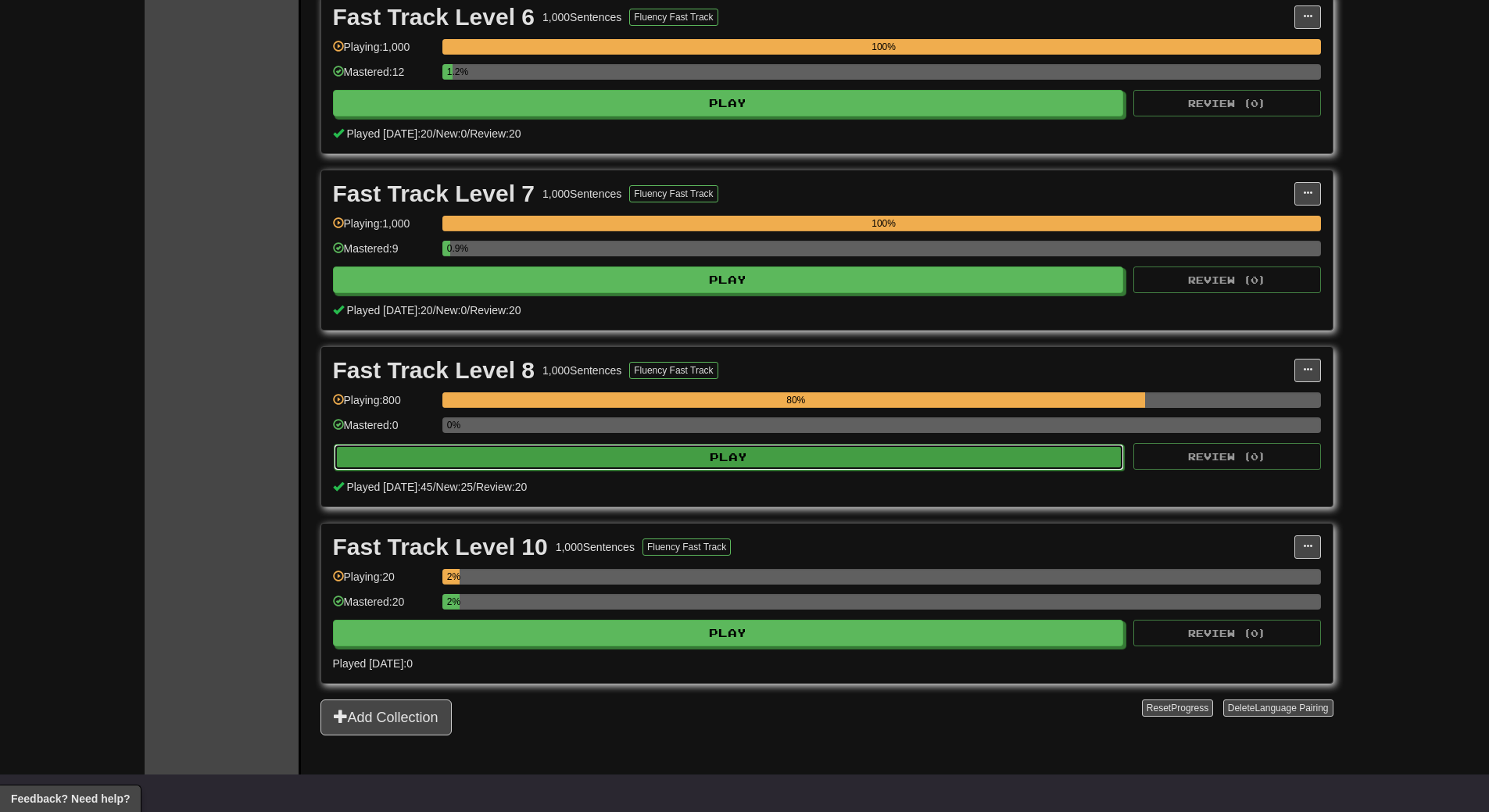
click at [725, 461] on button "Play" at bounding box center [728, 456] width 791 height 26
select select "**"
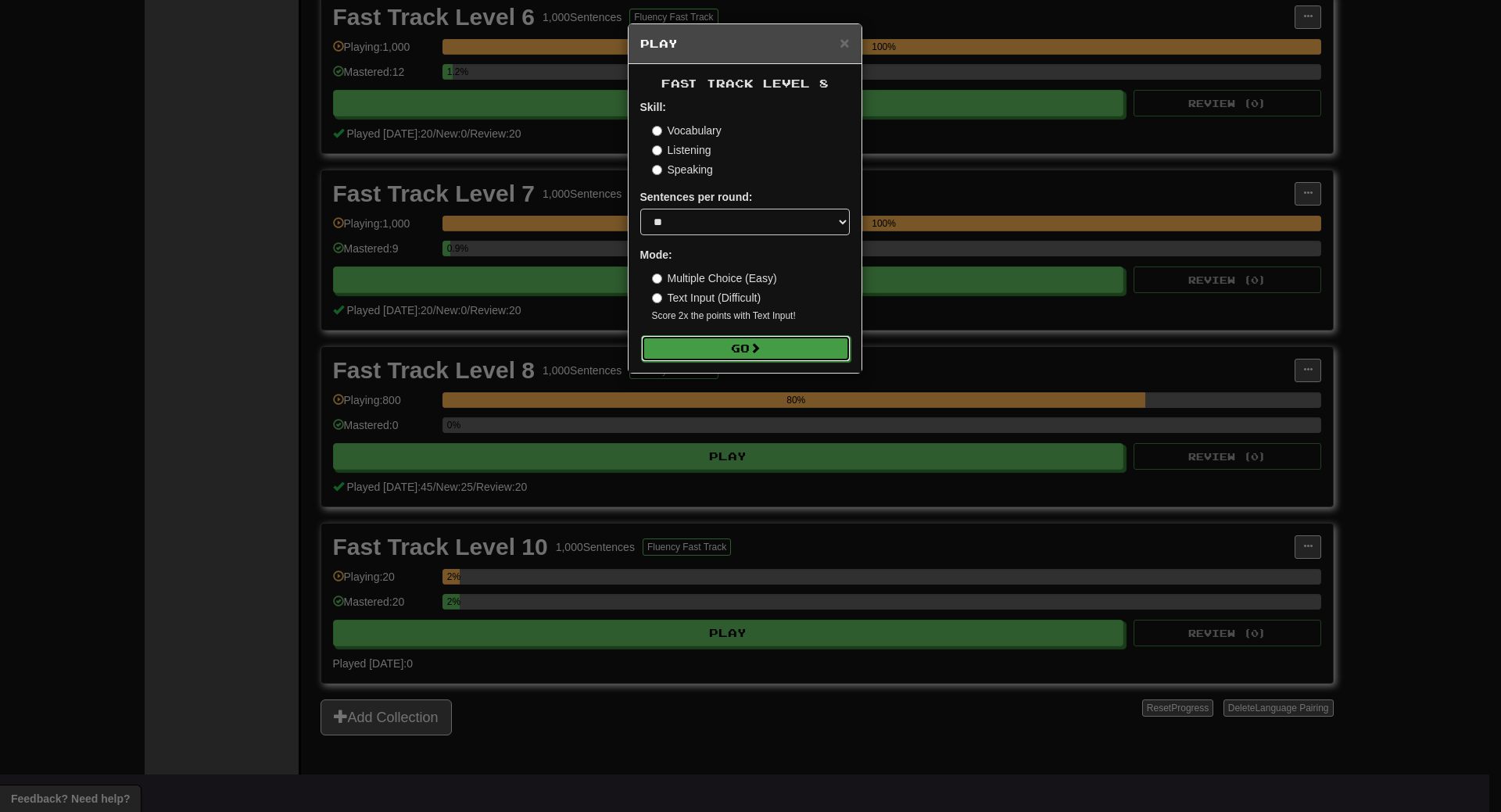
click at [741, 341] on button "Go" at bounding box center [745, 348] width 209 height 26
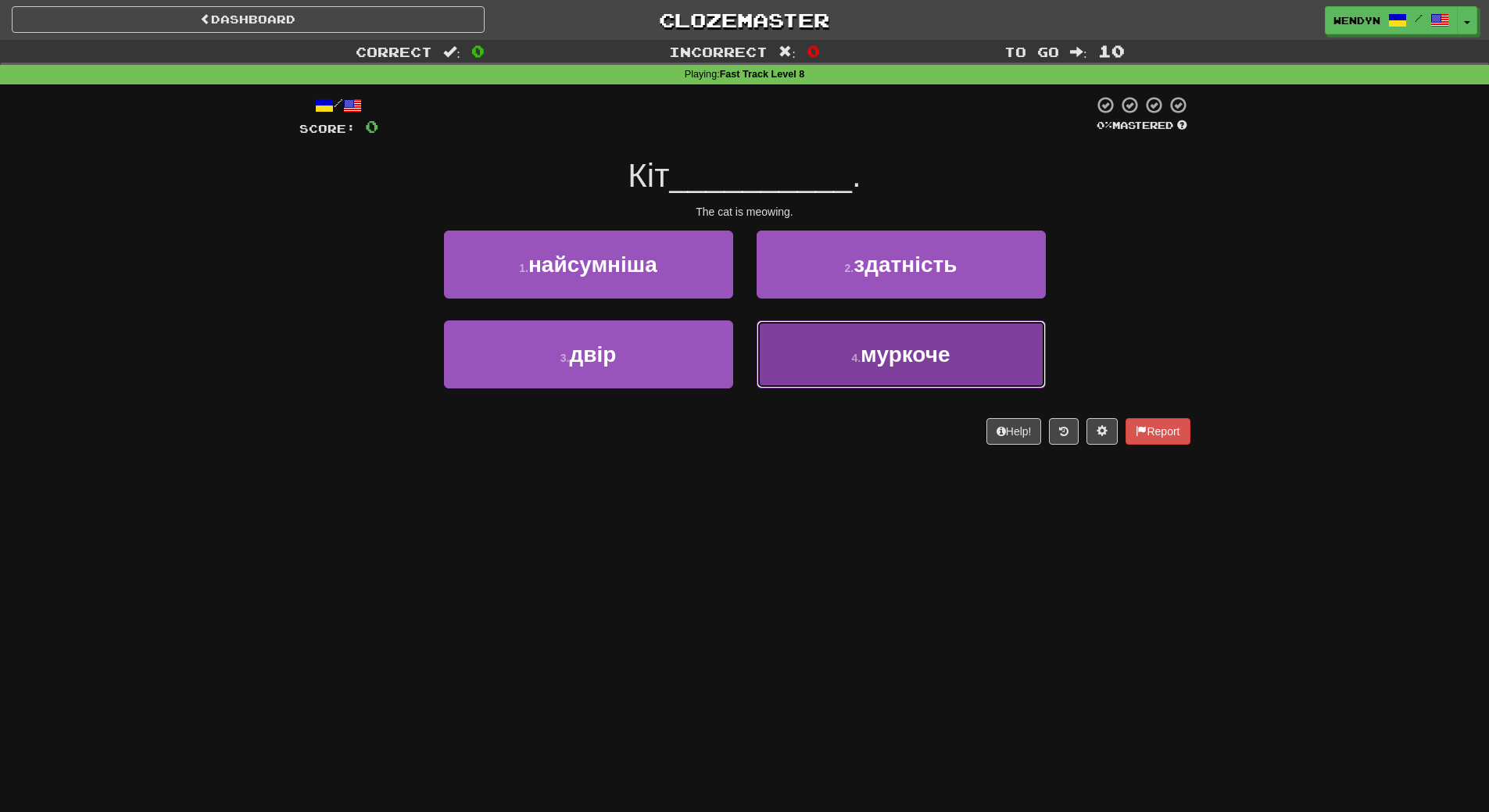
click at [828, 384] on button "4 . муркоче" at bounding box center [901, 355] width 289 height 68
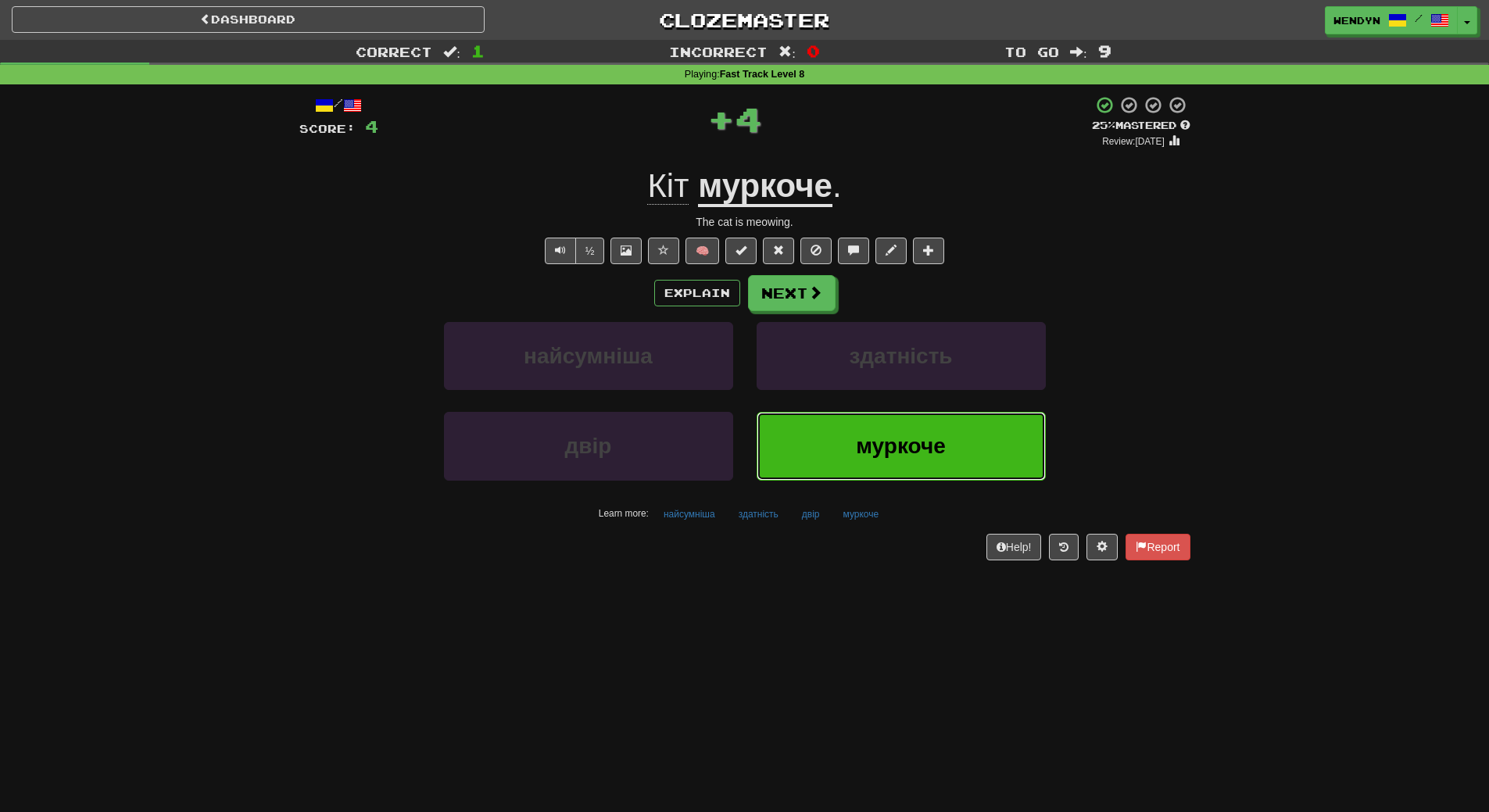
click at [835, 452] on button "муркоче" at bounding box center [901, 446] width 289 height 68
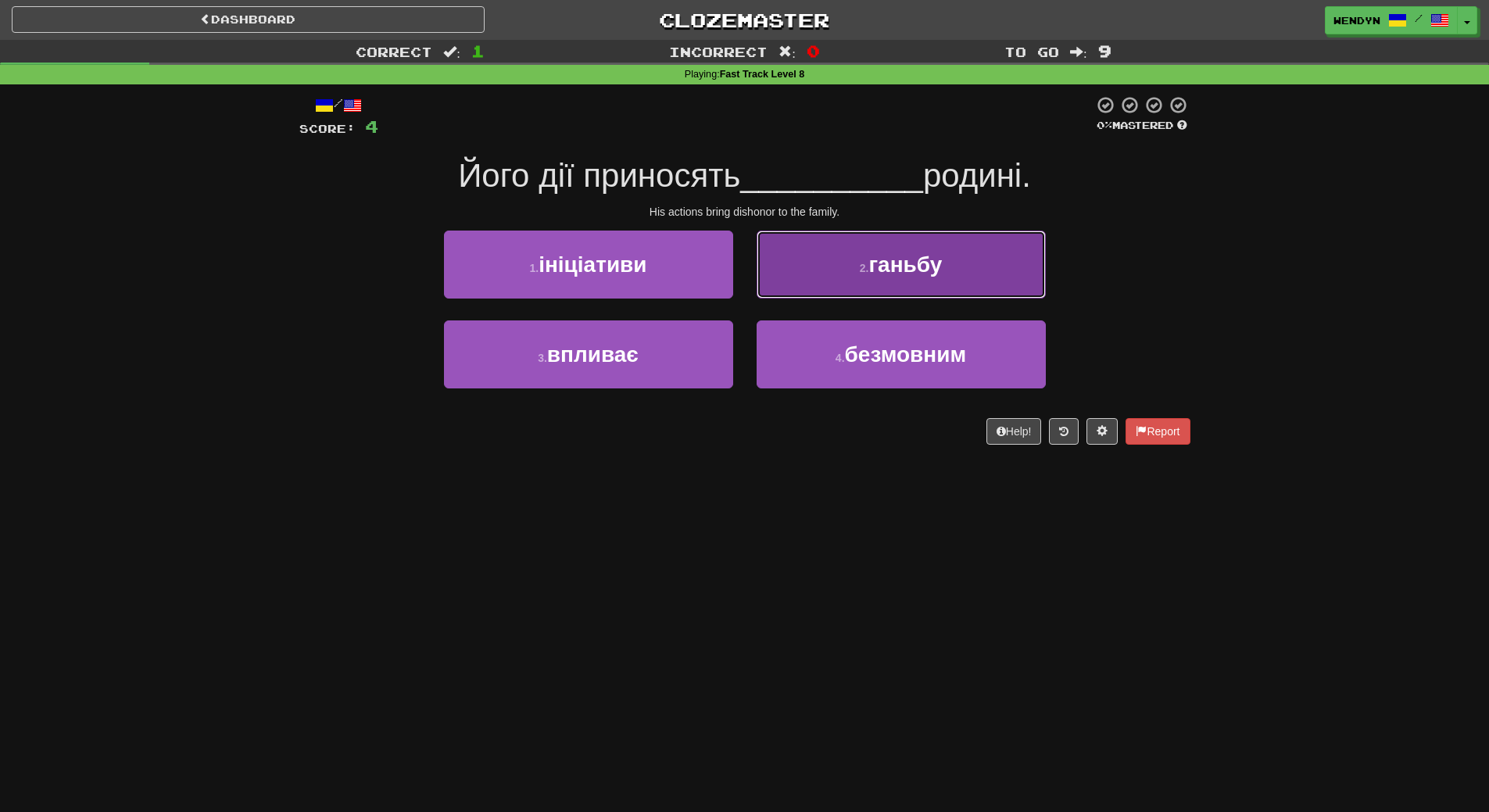
click at [932, 267] on span "ганьбу" at bounding box center [905, 264] width 74 height 24
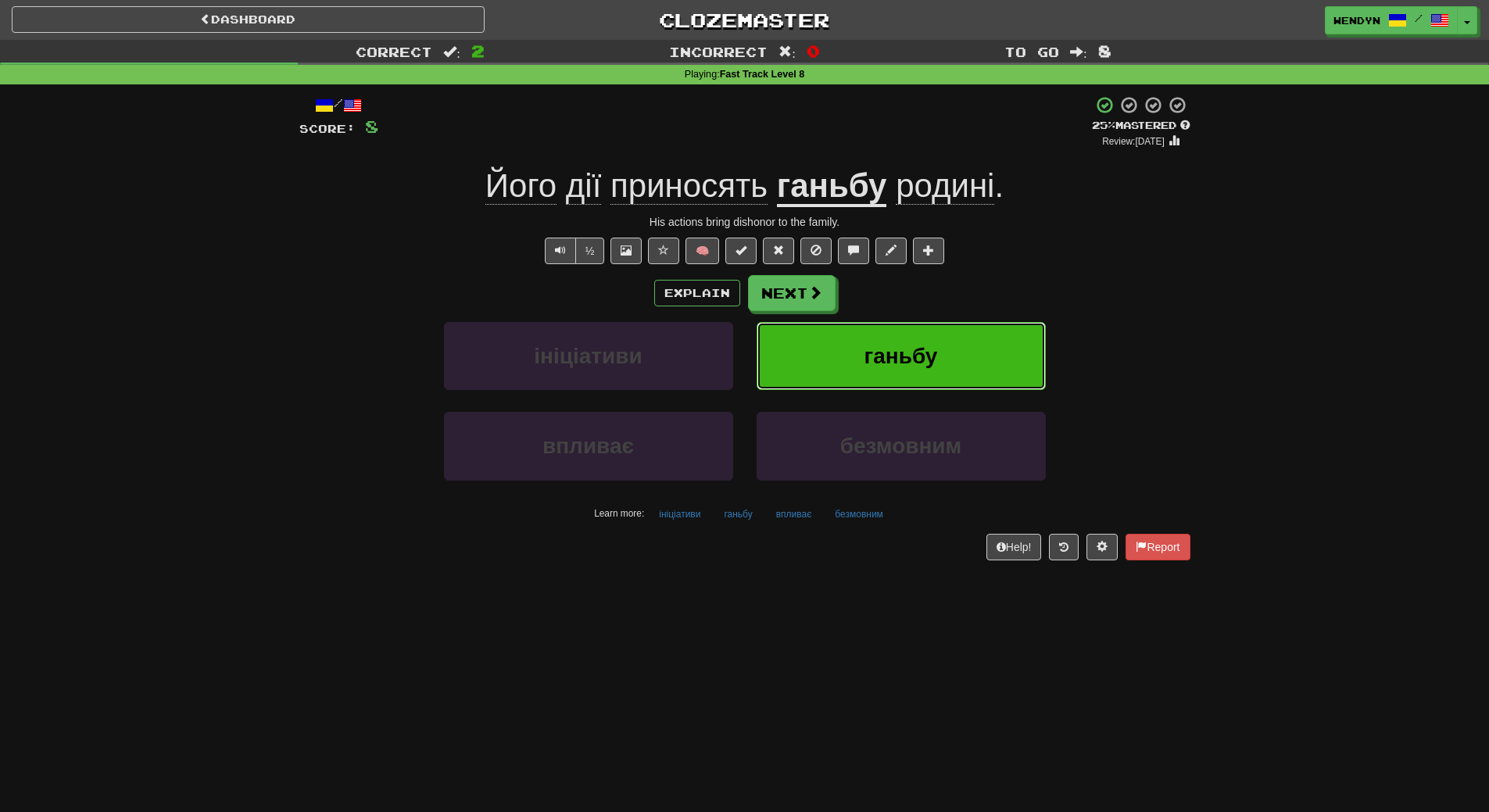
click at [971, 351] on button "ганьбу" at bounding box center [901, 356] width 289 height 68
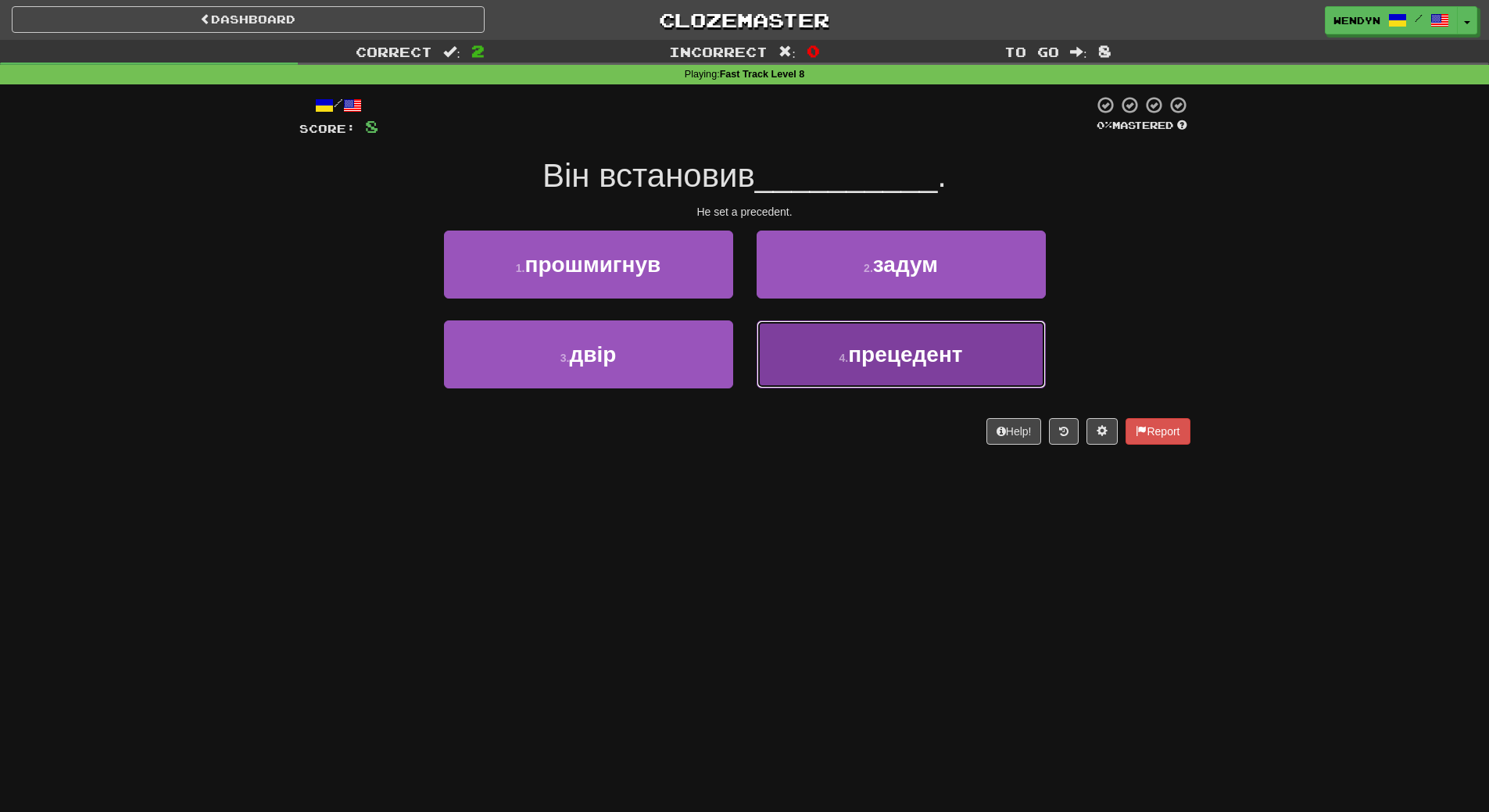
click at [909, 363] on span "прецедент" at bounding box center [904, 354] width 114 height 24
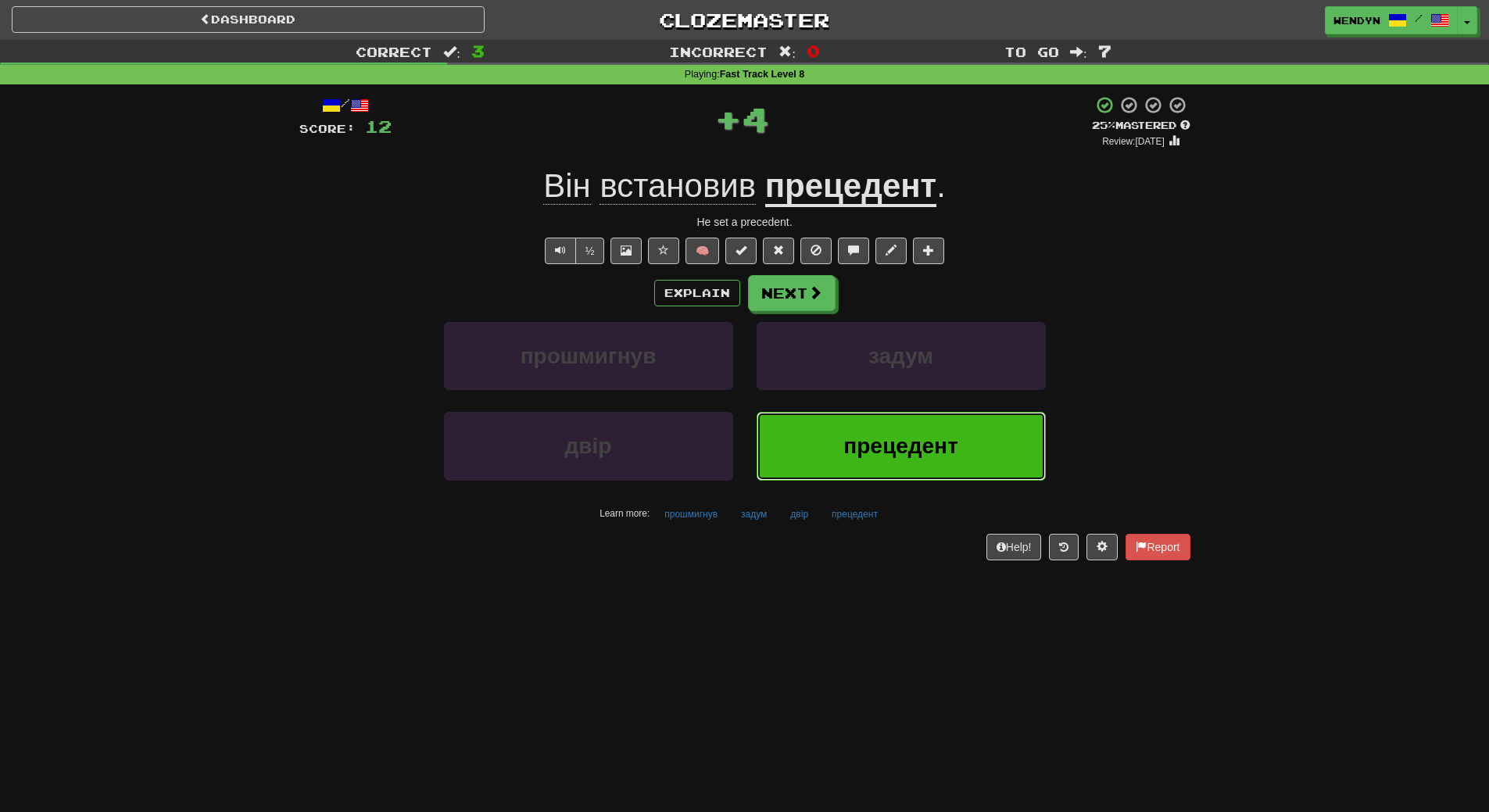
click at [922, 430] on button "прецедент" at bounding box center [901, 446] width 289 height 68
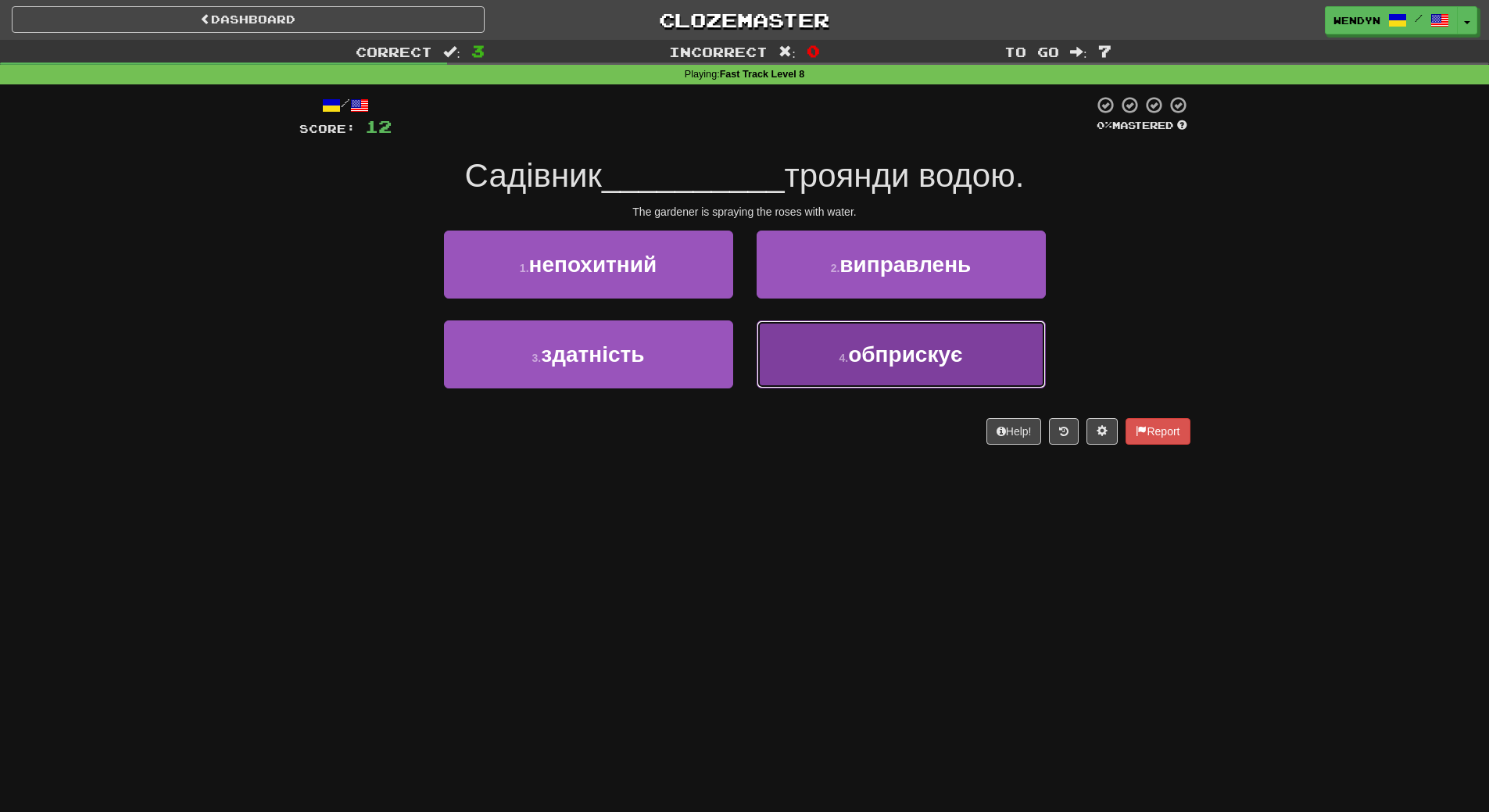
click at [880, 355] on span "обприскує" at bounding box center [904, 354] width 114 height 24
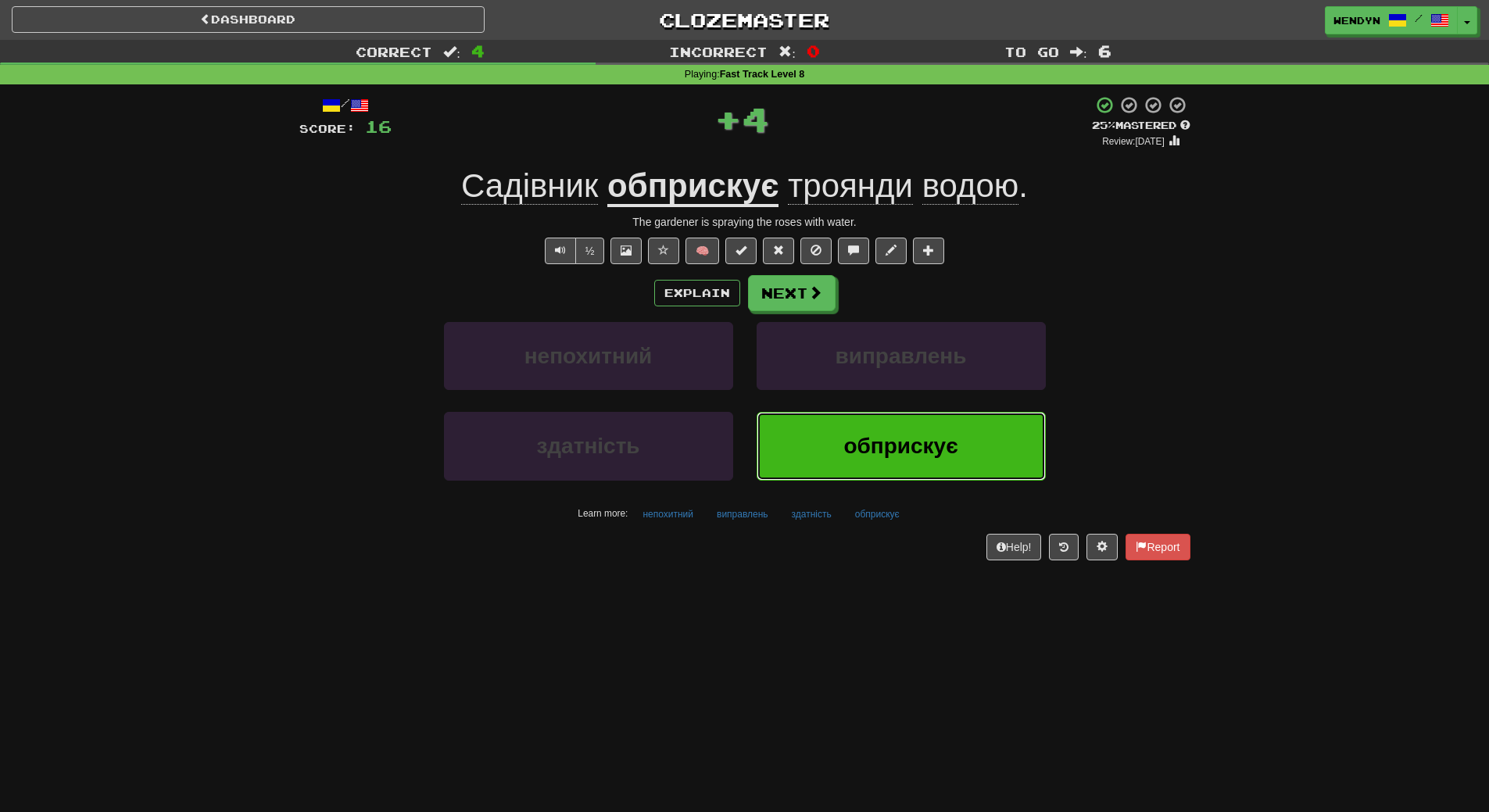
click at [867, 462] on button "обприскує" at bounding box center [901, 446] width 289 height 68
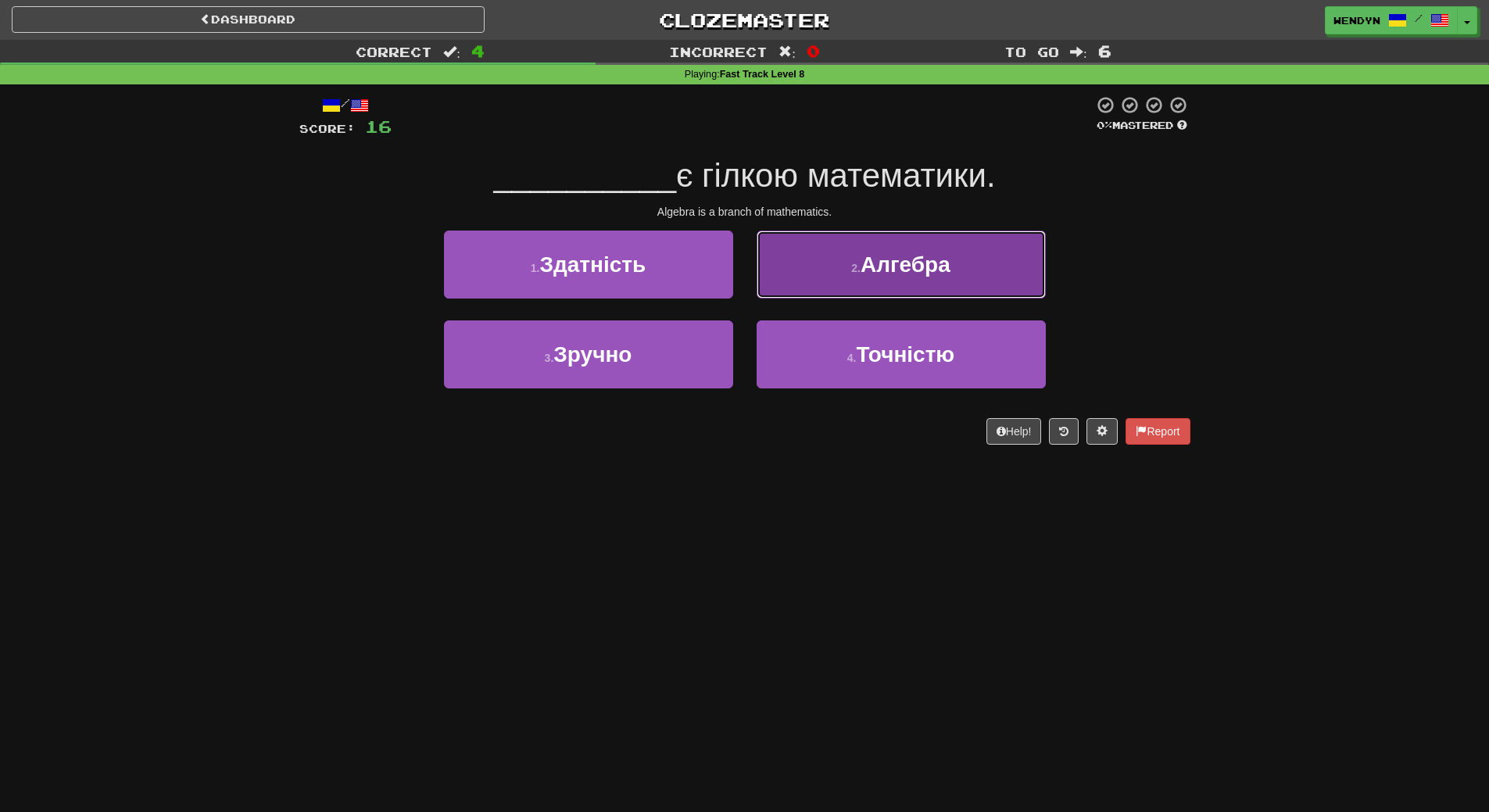
click at [918, 283] on button "2 . Алгебра" at bounding box center [901, 265] width 289 height 68
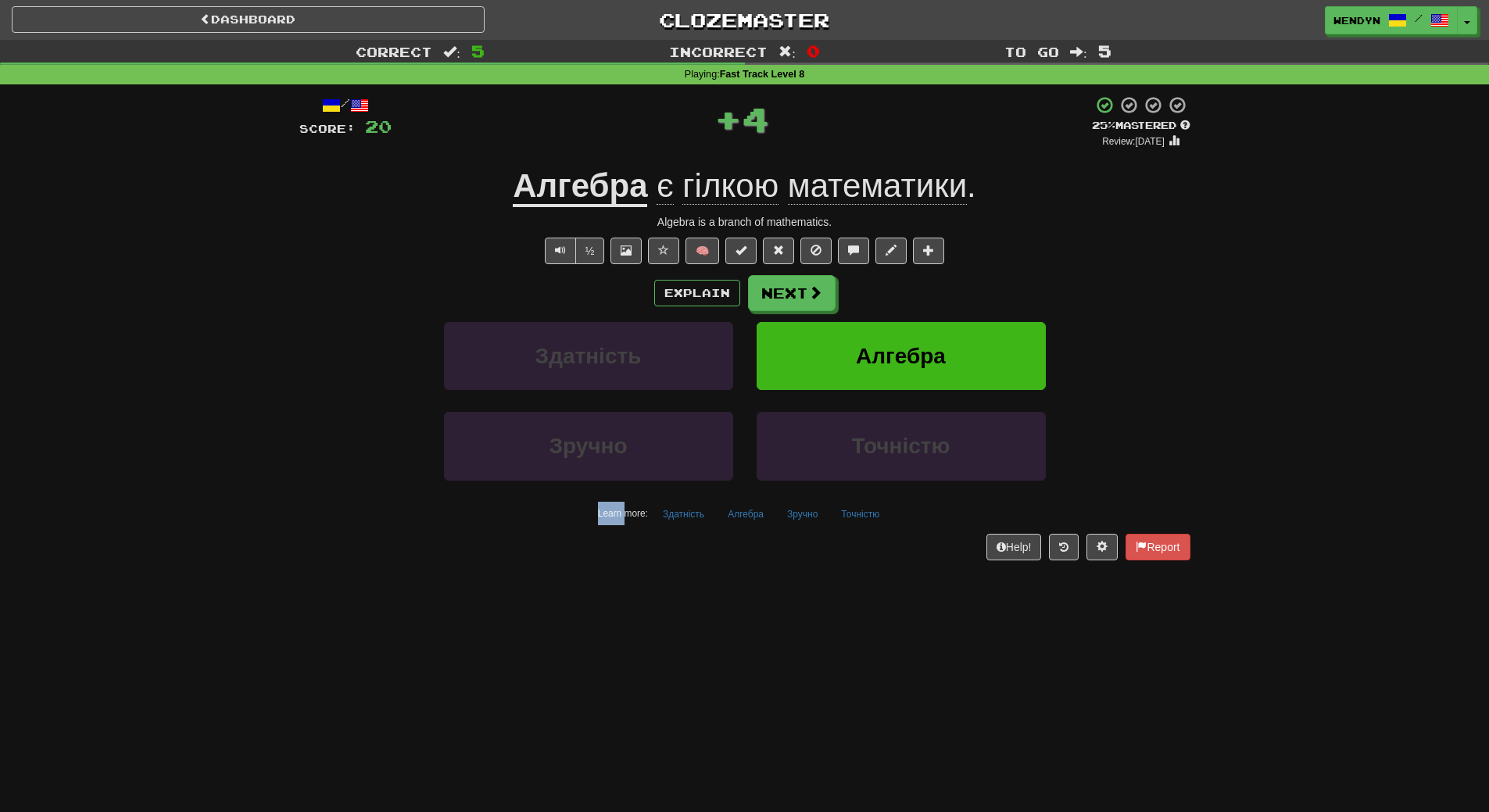
click at [918, 283] on div "Explain Next" at bounding box center [744, 293] width 891 height 36
click at [914, 369] on button "Алгебра" at bounding box center [901, 356] width 289 height 68
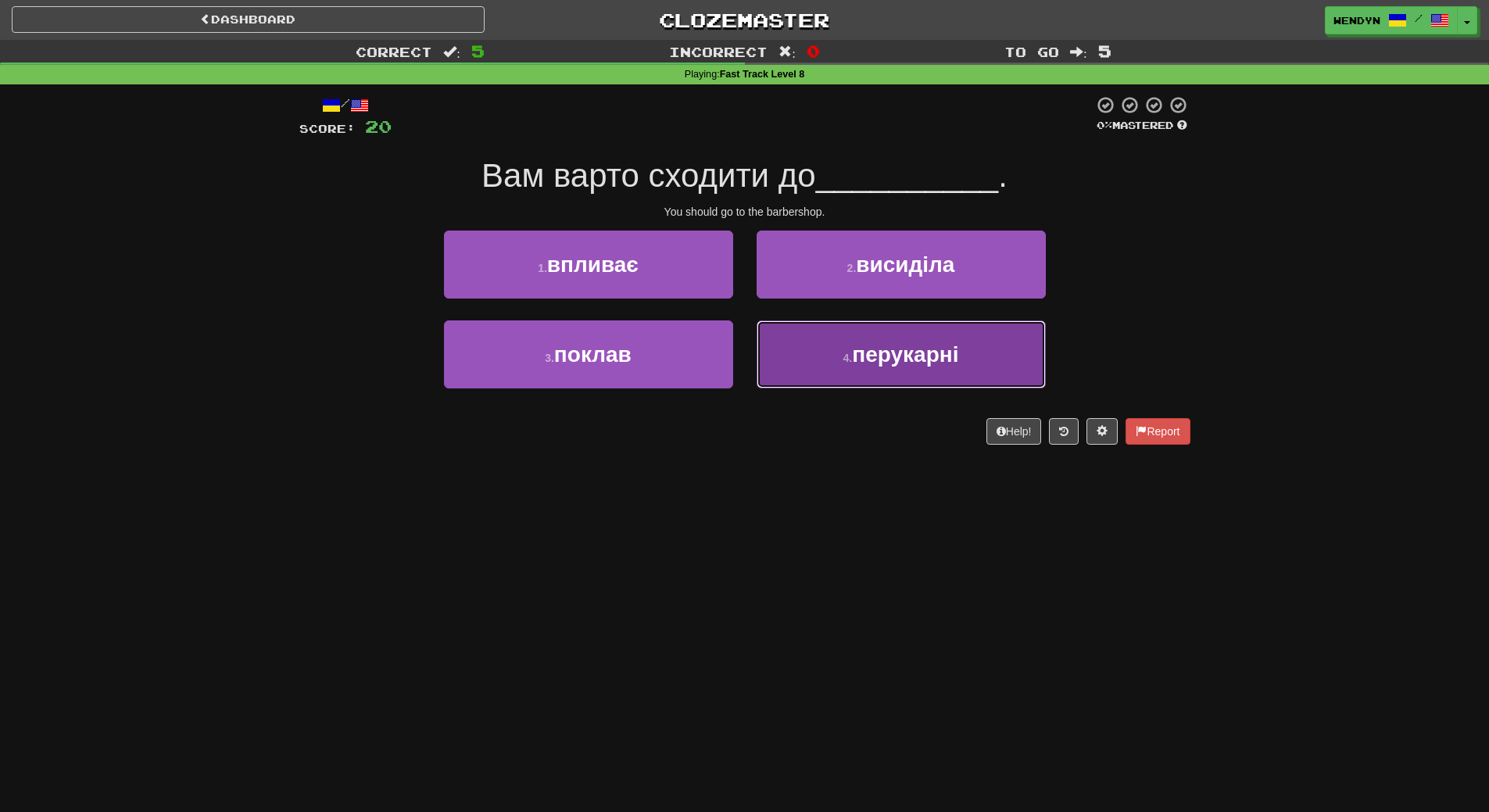
click at [866, 375] on button "4 . перукарні" at bounding box center [901, 355] width 289 height 68
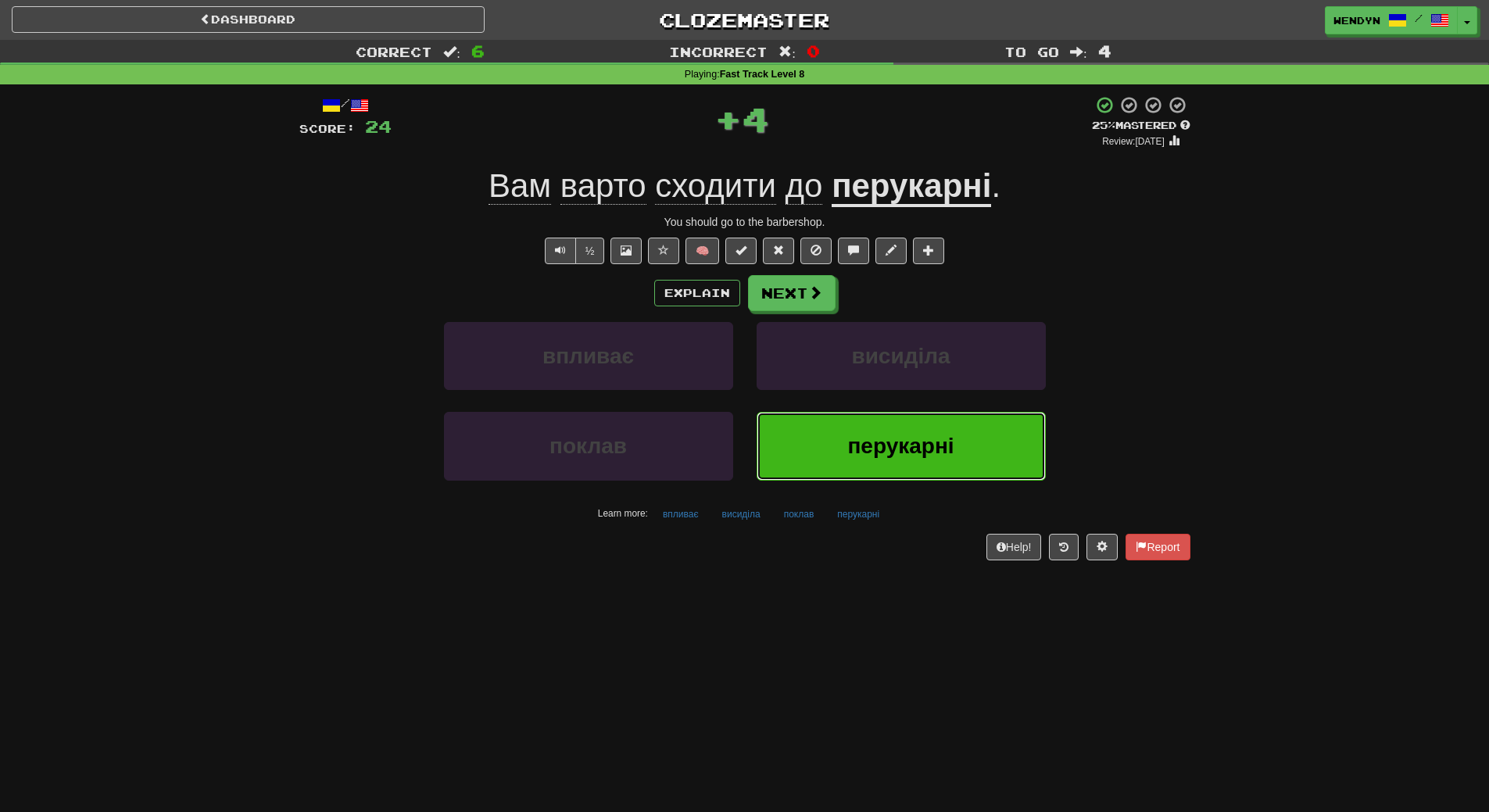
click at [880, 444] on span "перукарні" at bounding box center [900, 445] width 106 height 24
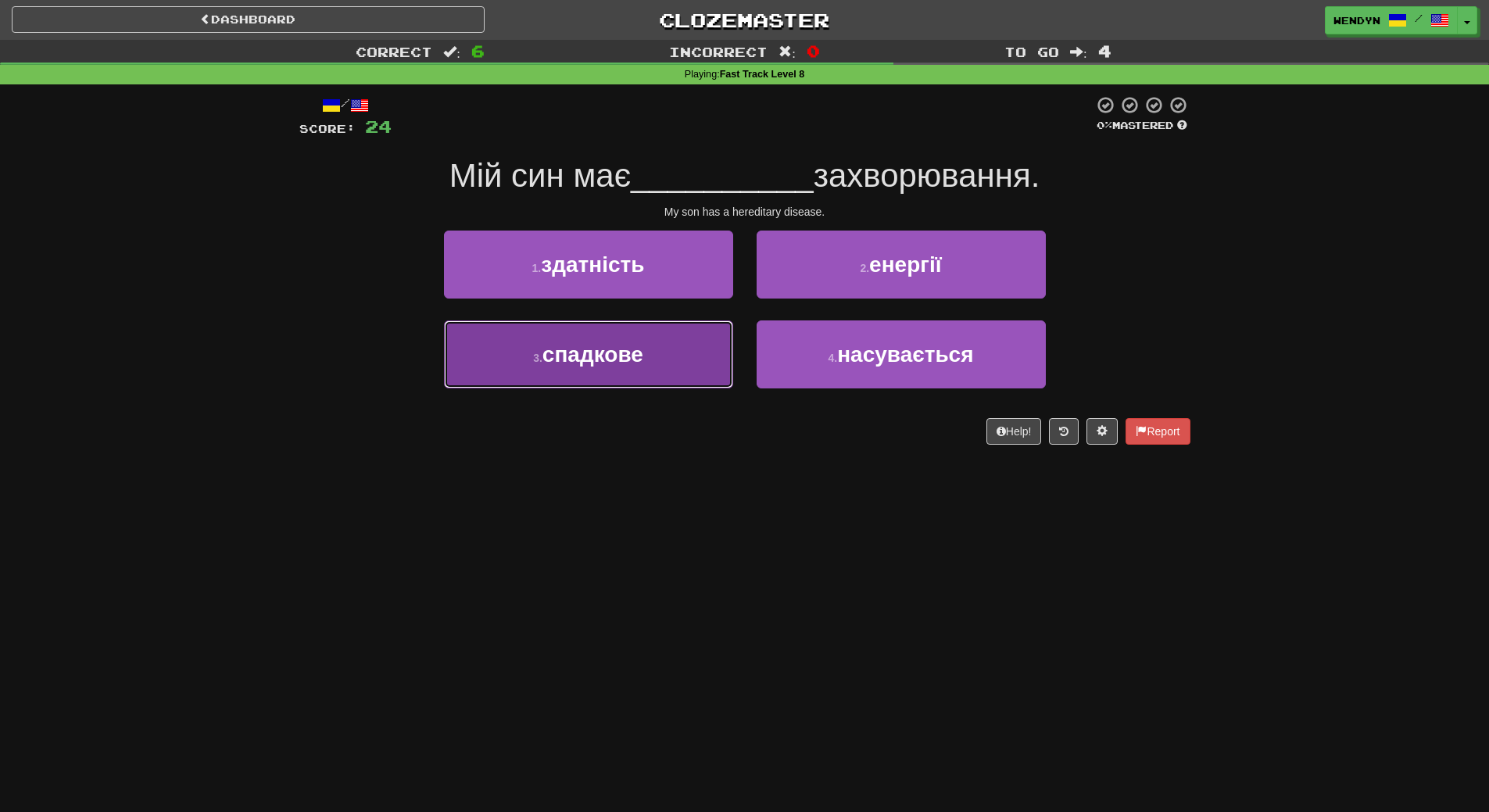
click at [675, 360] on button "3 . спадкове" at bounding box center [588, 355] width 289 height 68
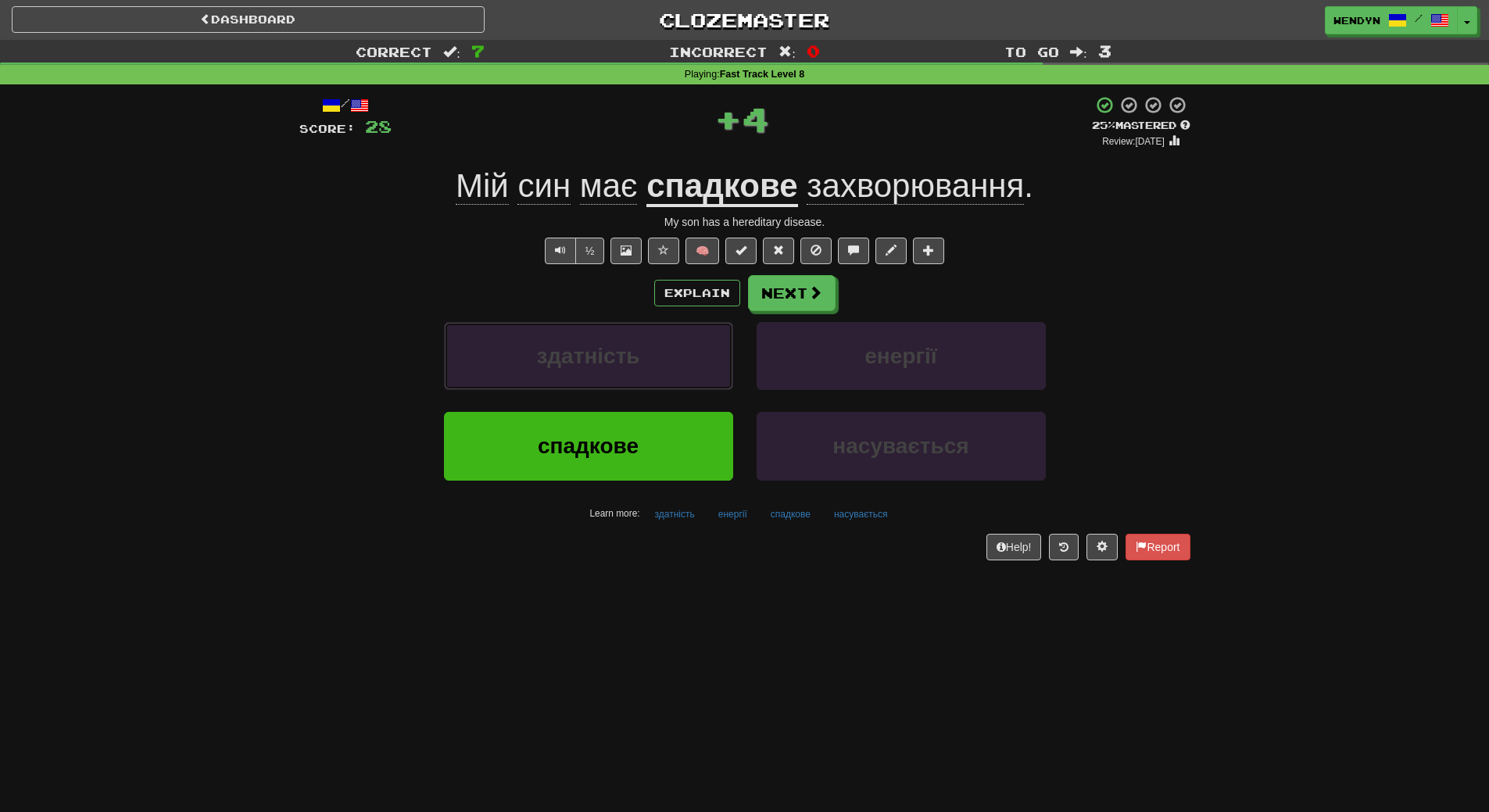
click at [675, 360] on button "здатність" at bounding box center [588, 356] width 289 height 68
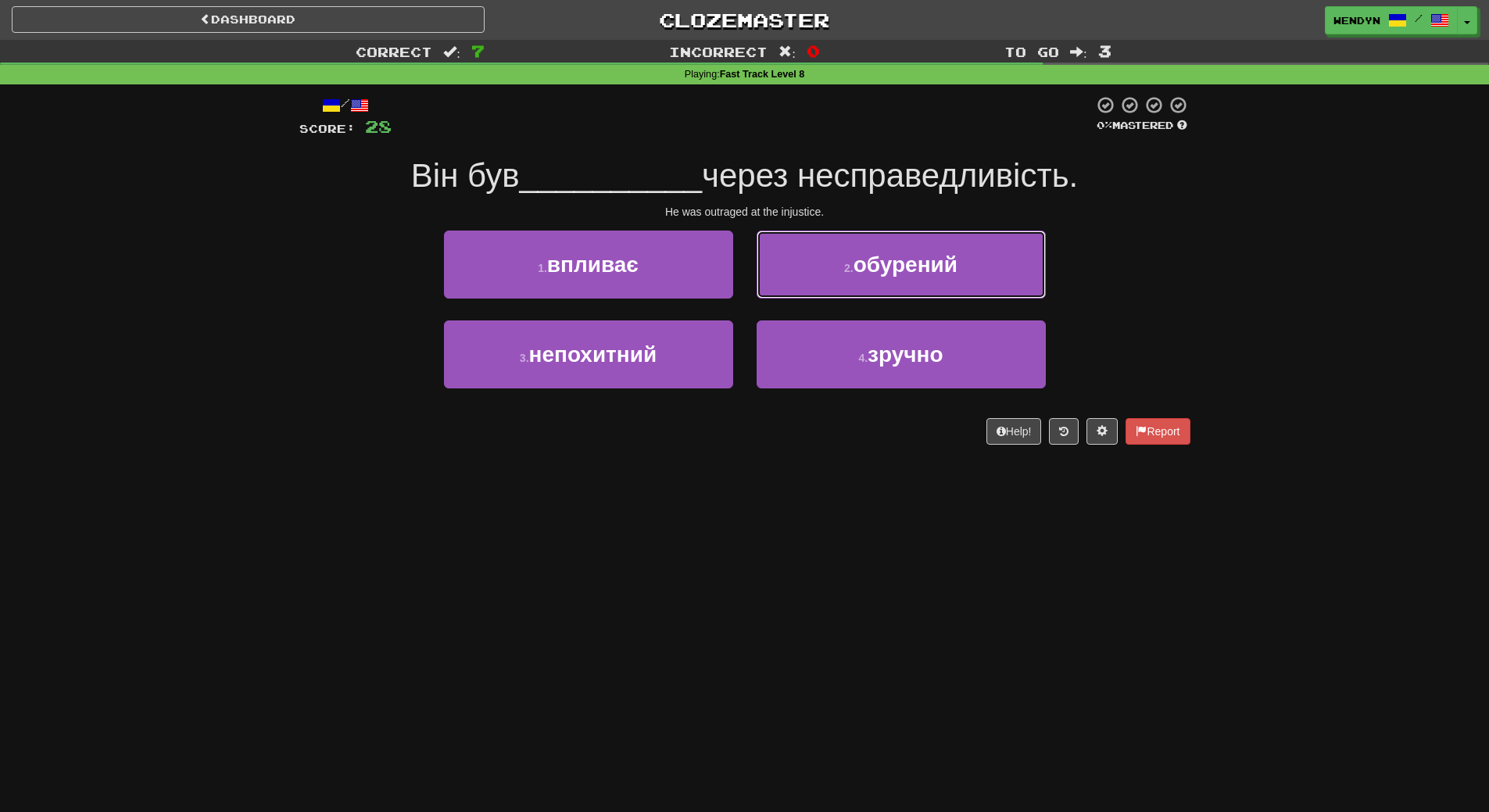
click at [962, 267] on button "2 . обурений" at bounding box center [901, 265] width 289 height 68
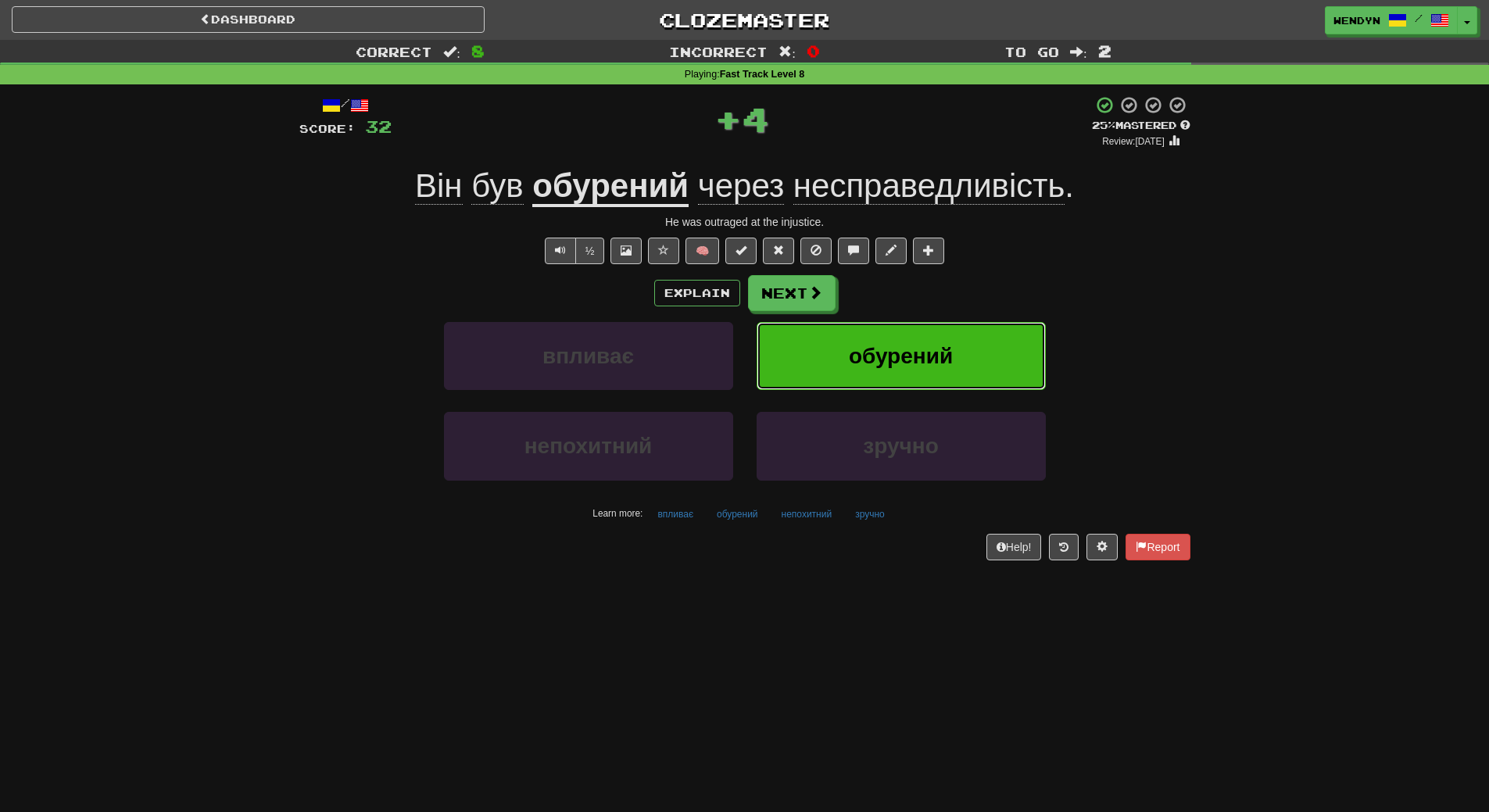
click at [947, 362] on span "обурений" at bounding box center [901, 356] width 104 height 24
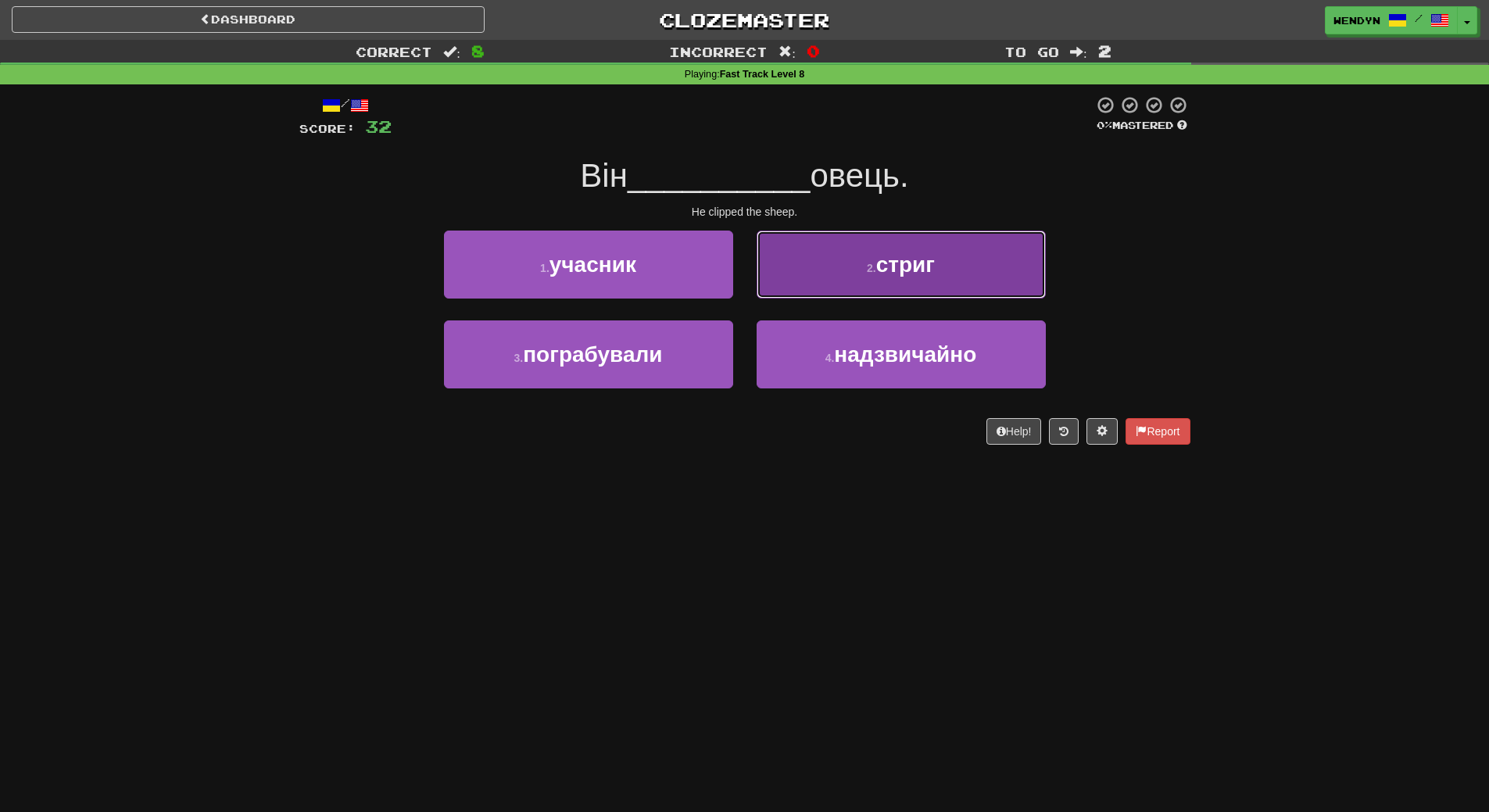
click at [954, 273] on button "2 . стриг" at bounding box center [901, 265] width 289 height 68
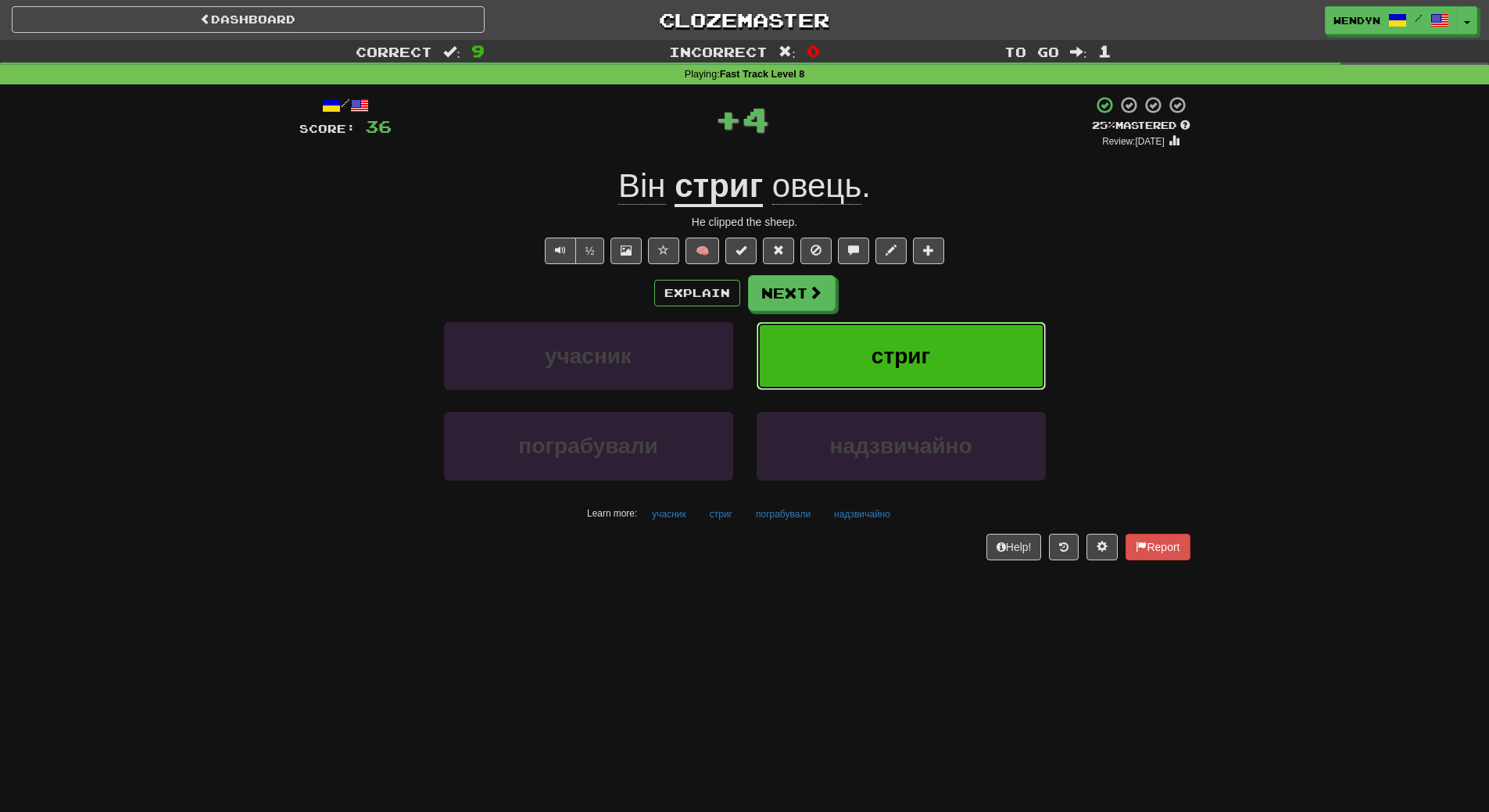
click at [940, 350] on button "стриг" at bounding box center [901, 356] width 289 height 68
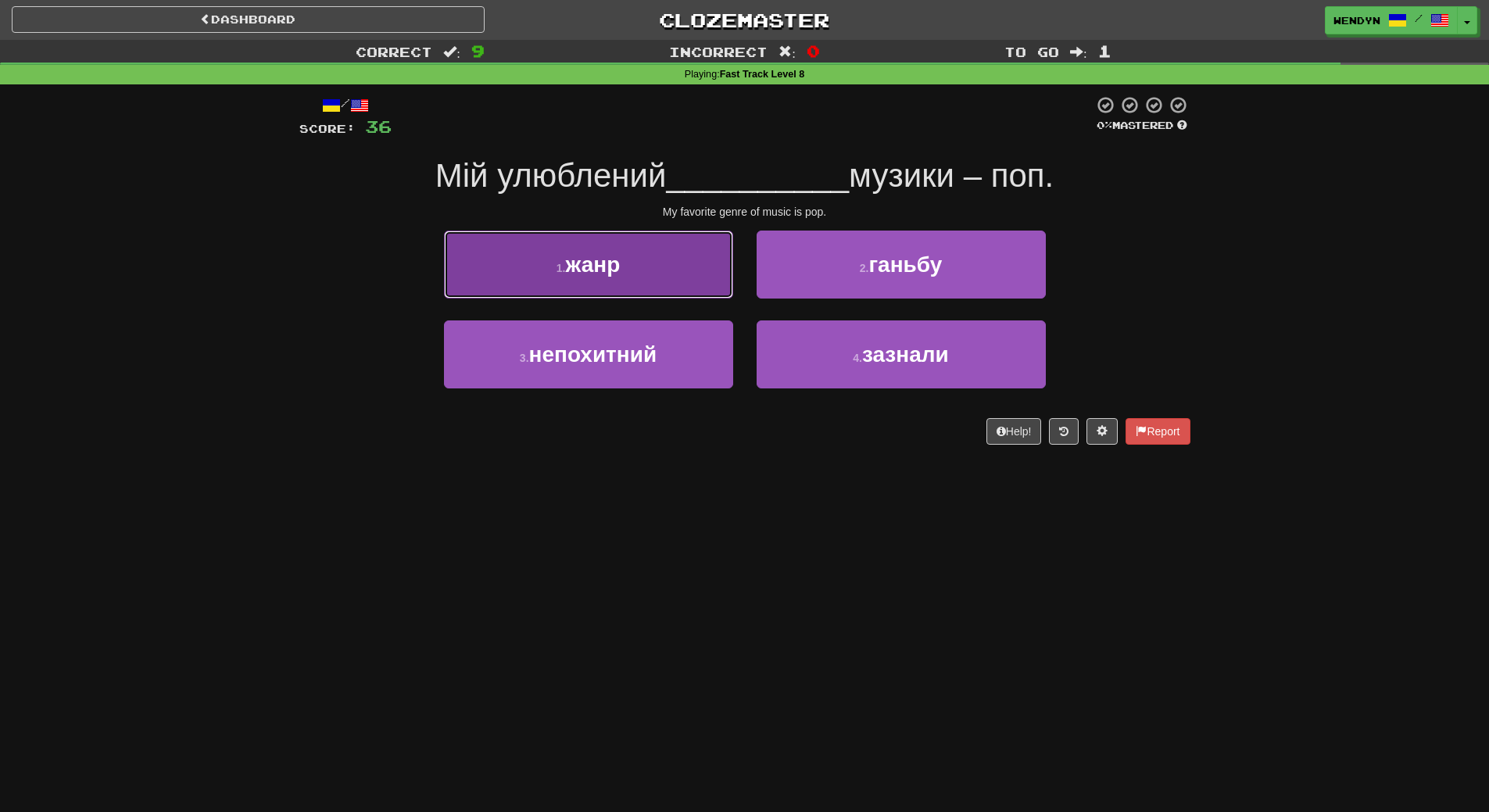
click at [683, 276] on button "1 . жанр" at bounding box center [588, 265] width 289 height 68
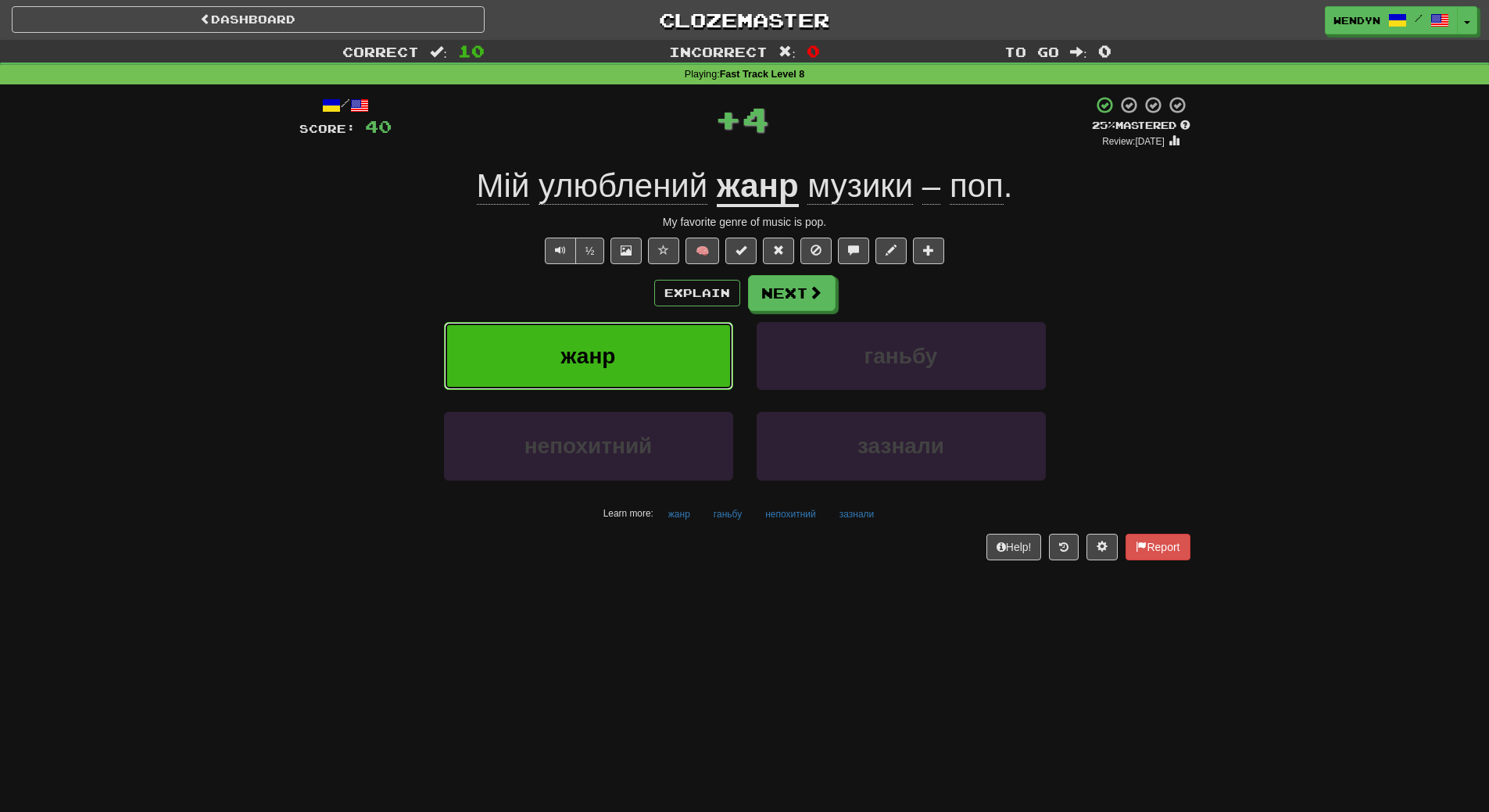
click at [659, 336] on button "жанр" at bounding box center [588, 356] width 289 height 68
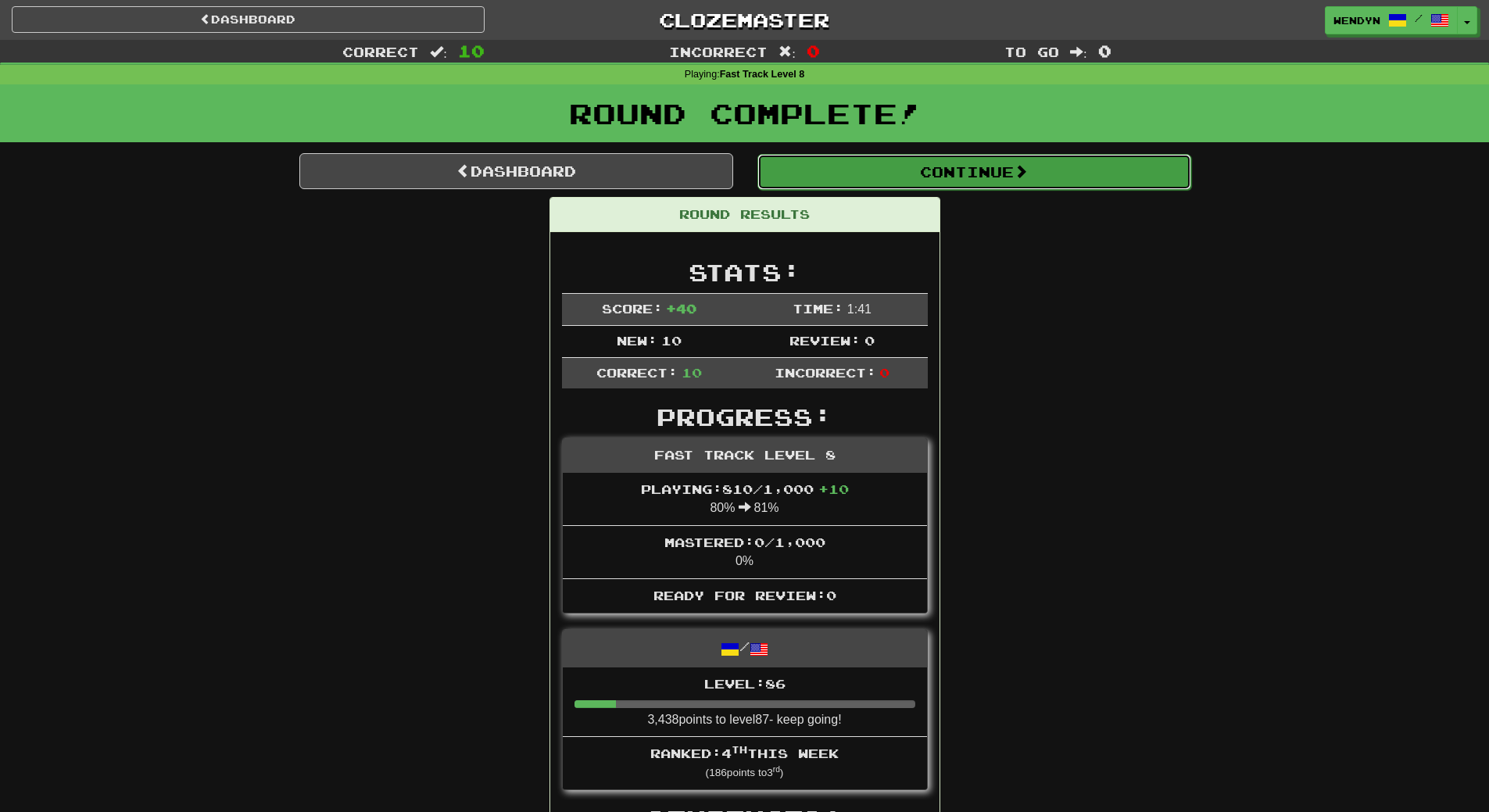
click at [989, 169] on button "Continue" at bounding box center [974, 172] width 433 height 36
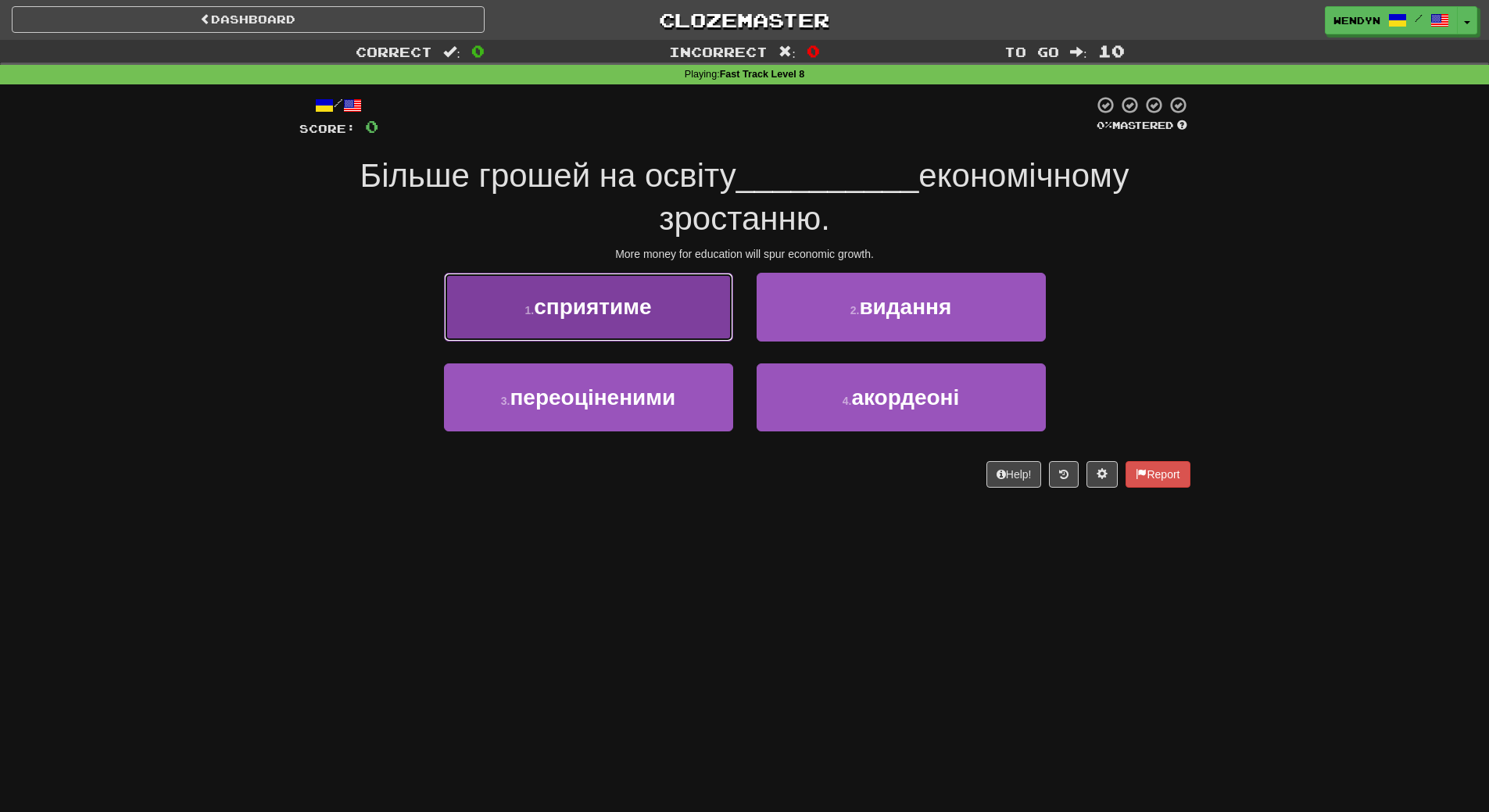
click at [617, 323] on button "1 . сприятиме" at bounding box center [588, 307] width 289 height 68
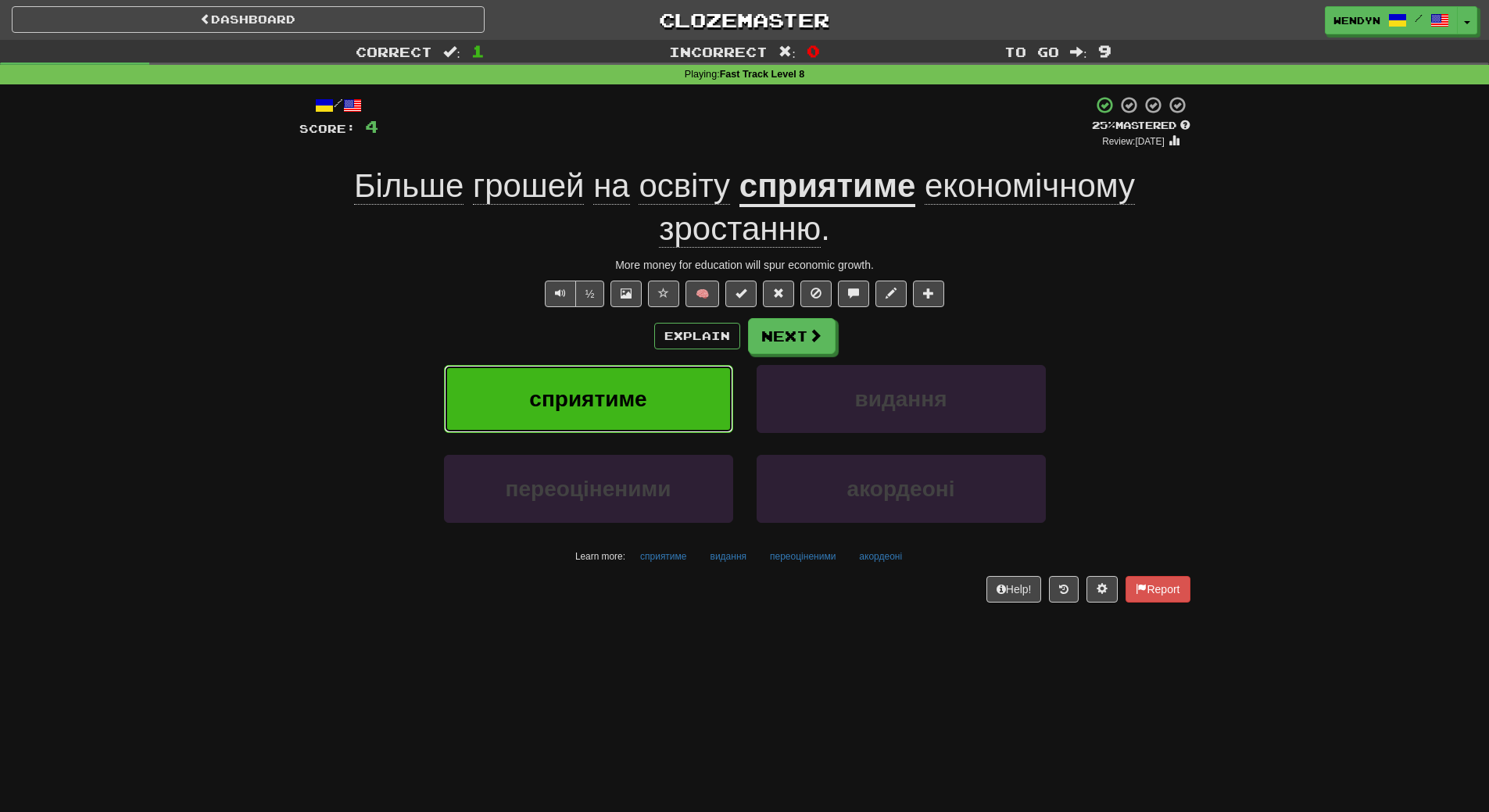
click at [614, 405] on span "сприятиме" at bounding box center [587, 399] width 117 height 24
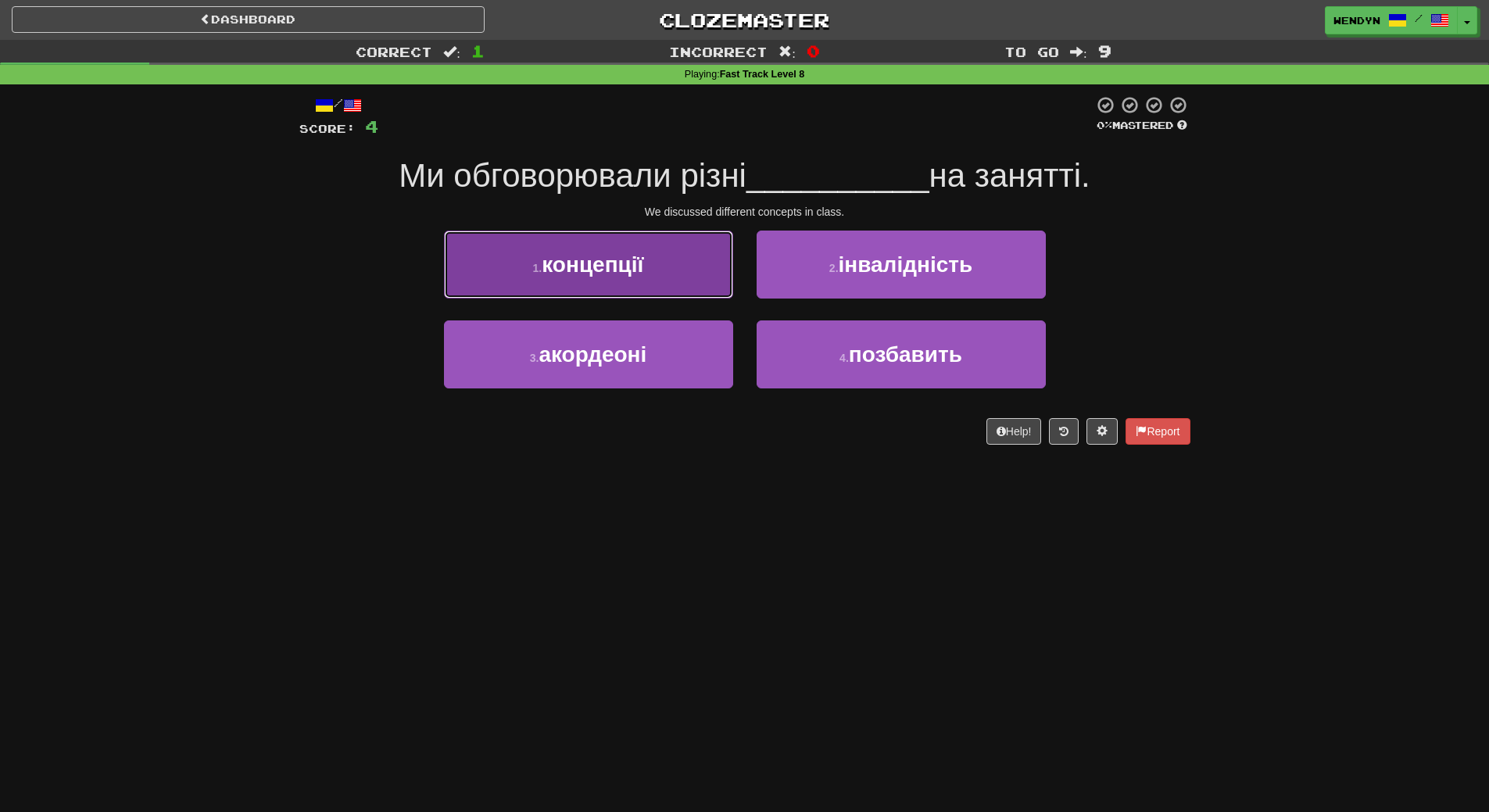
click at [646, 259] on button "1 . концепції" at bounding box center [588, 265] width 289 height 68
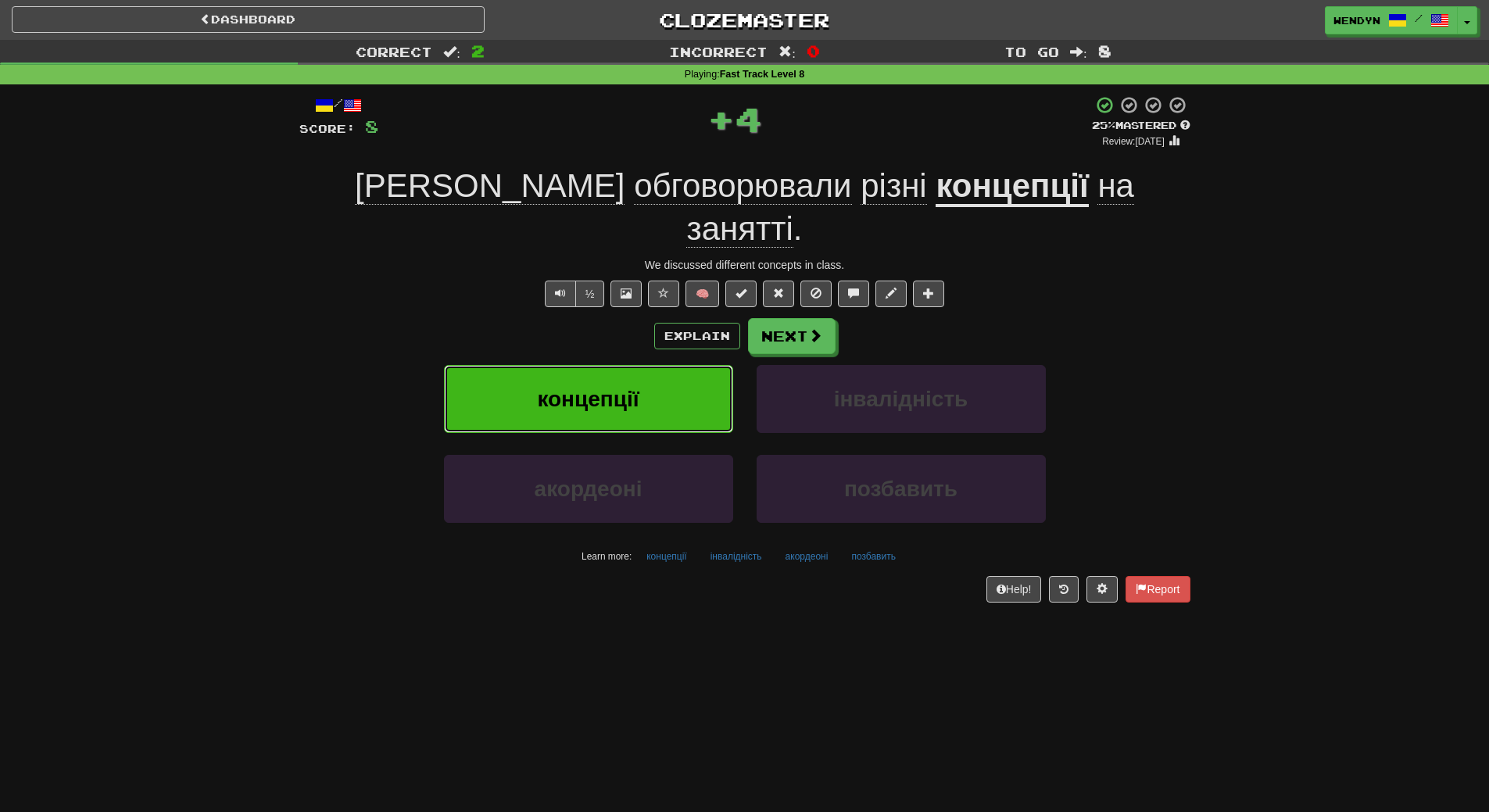
click at [638, 380] on button "концепції" at bounding box center [588, 399] width 289 height 68
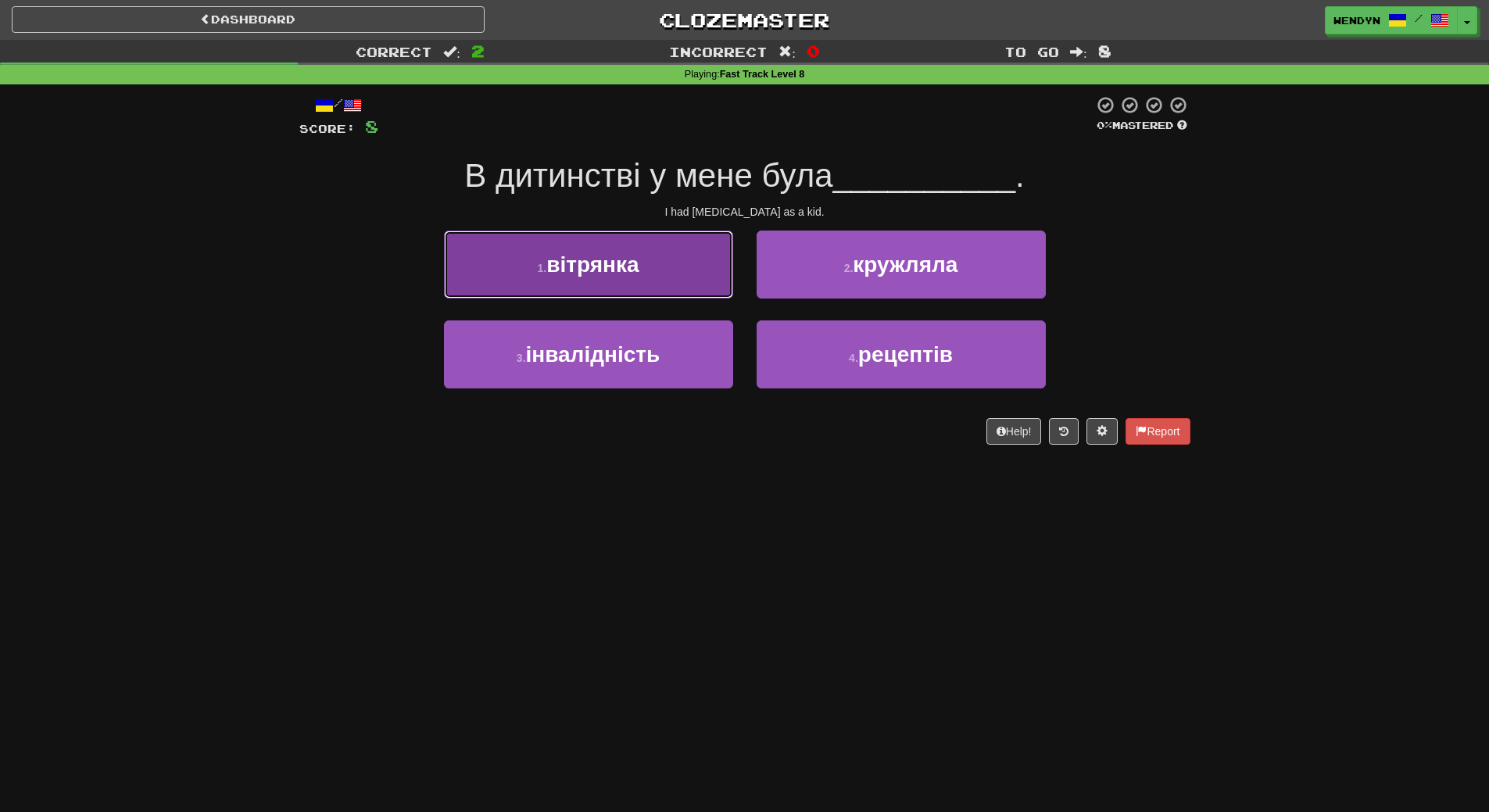
click at [644, 264] on button "1 . вітрянка" at bounding box center [588, 265] width 289 height 68
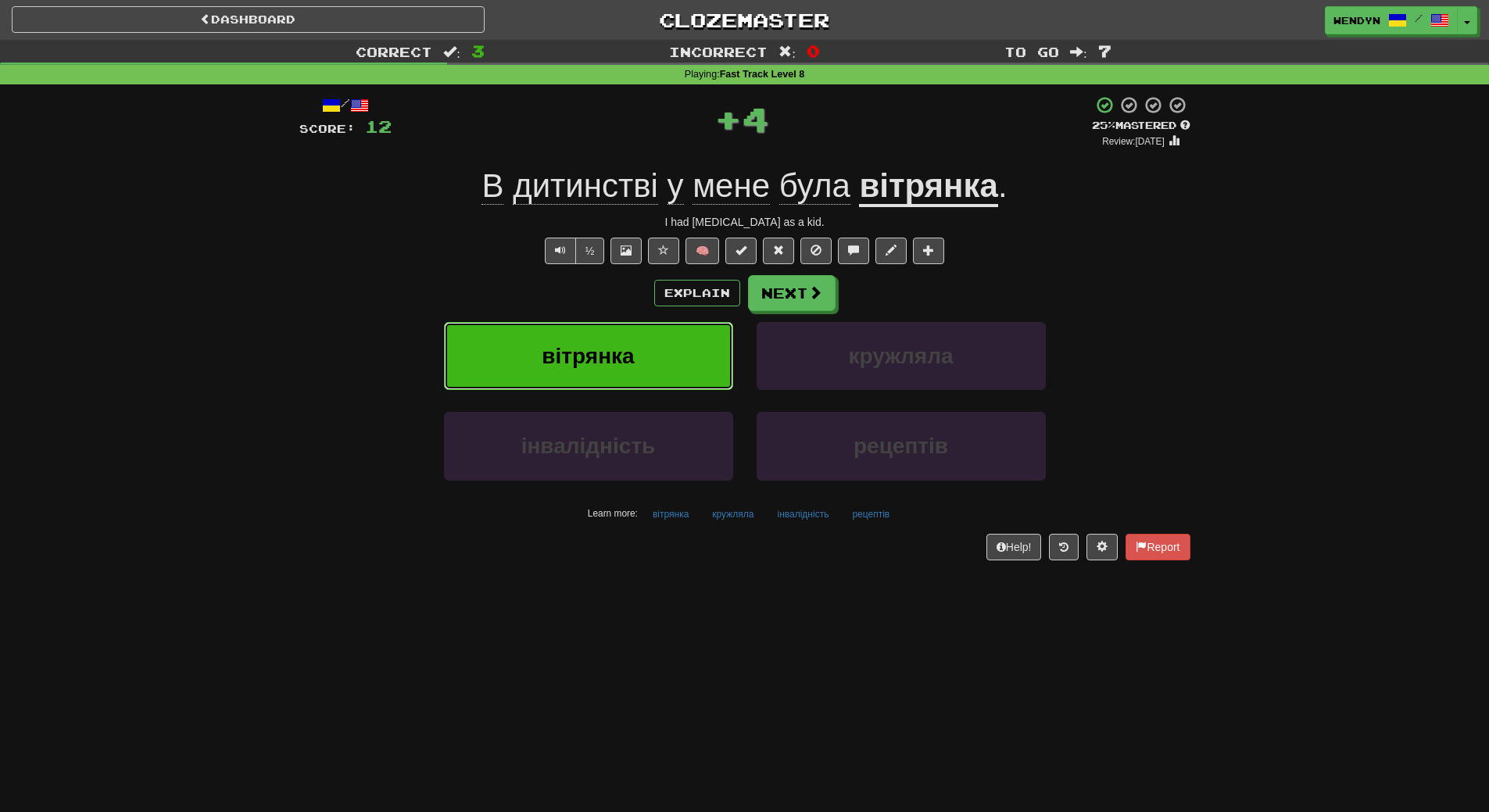
click at [639, 368] on button "вітрянка" at bounding box center [588, 356] width 289 height 68
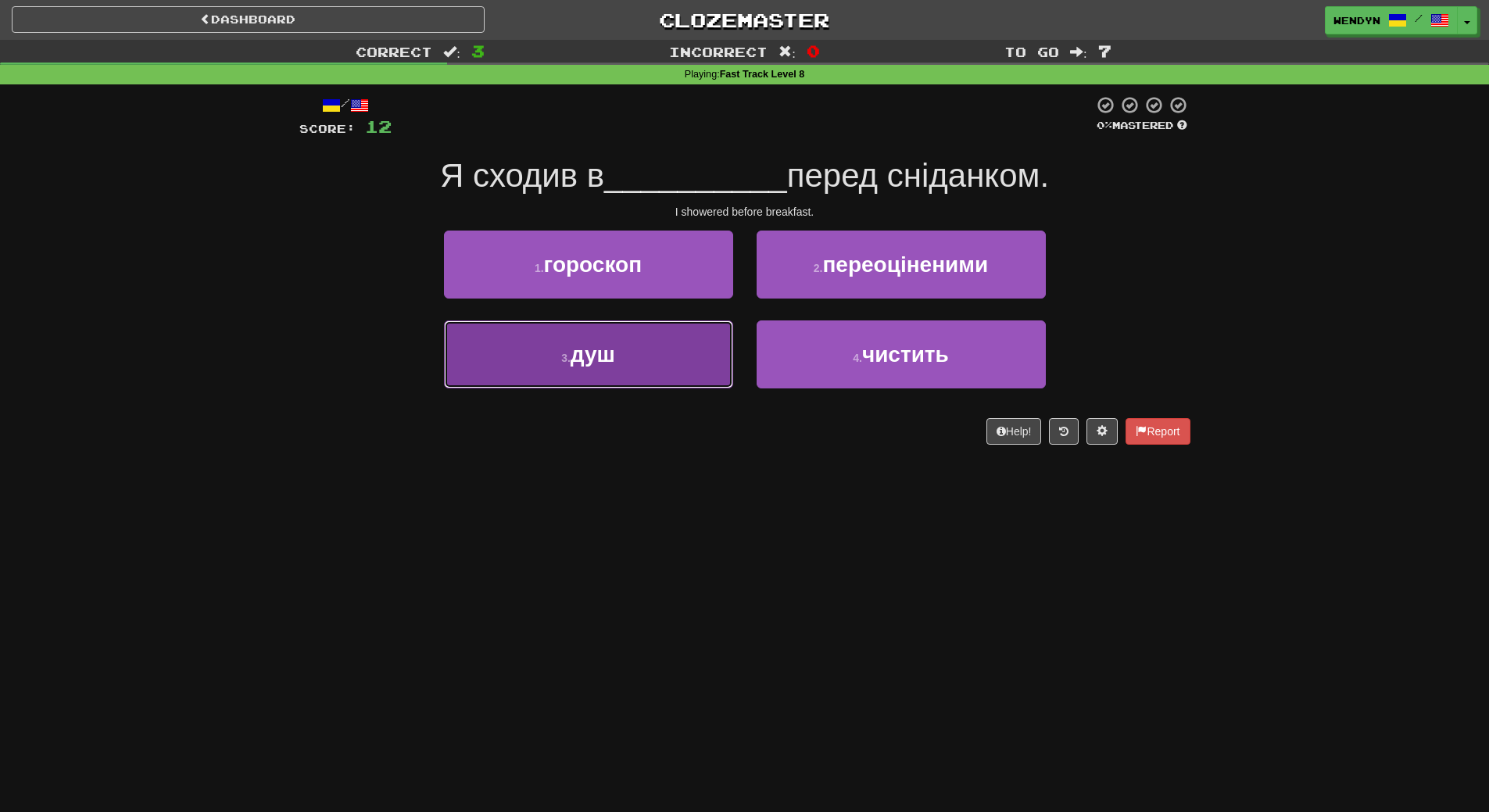
click at [650, 367] on button "3 . душ" at bounding box center [588, 355] width 289 height 68
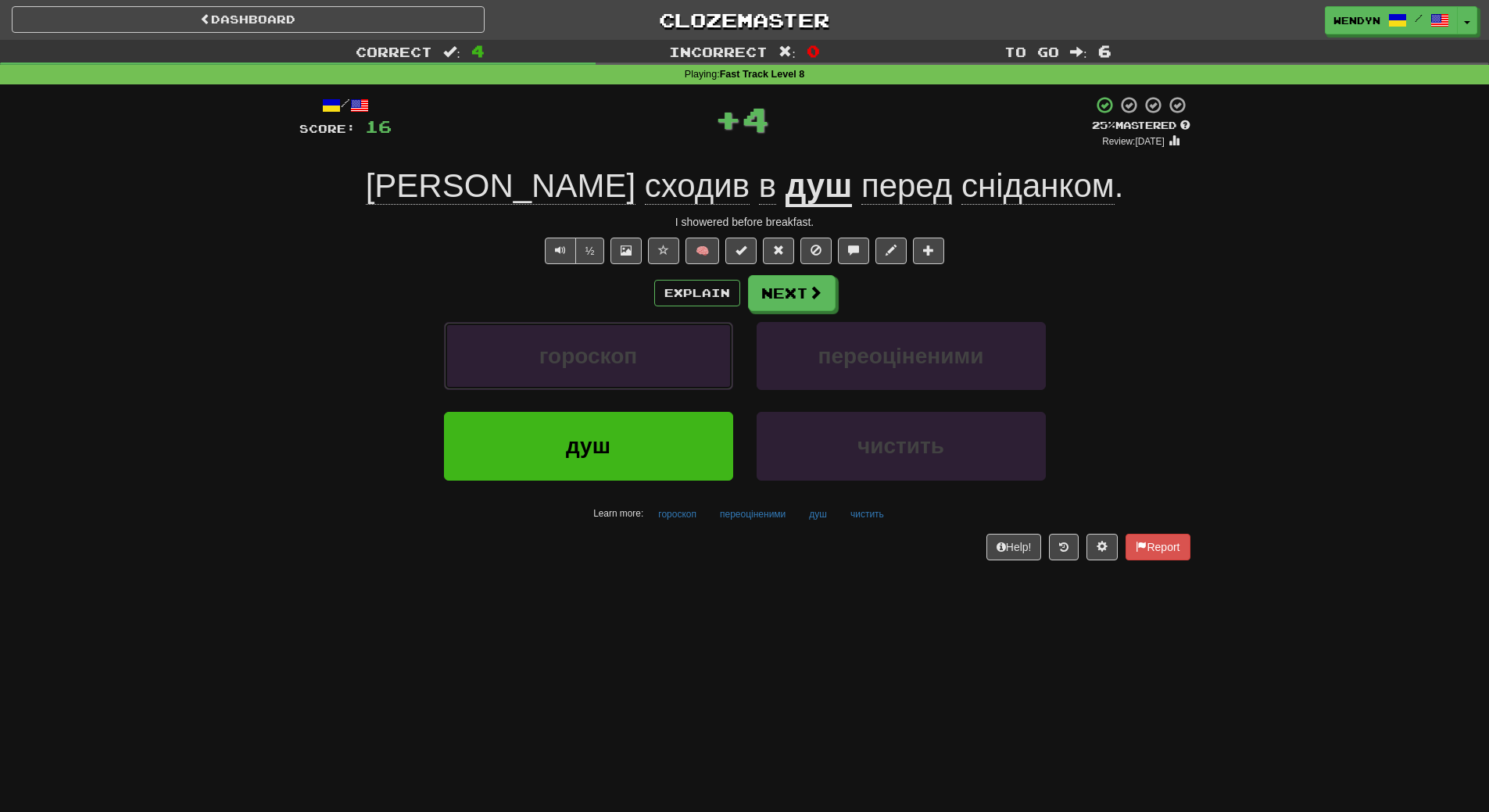
click at [650, 367] on button "гороскоп" at bounding box center [588, 356] width 289 height 68
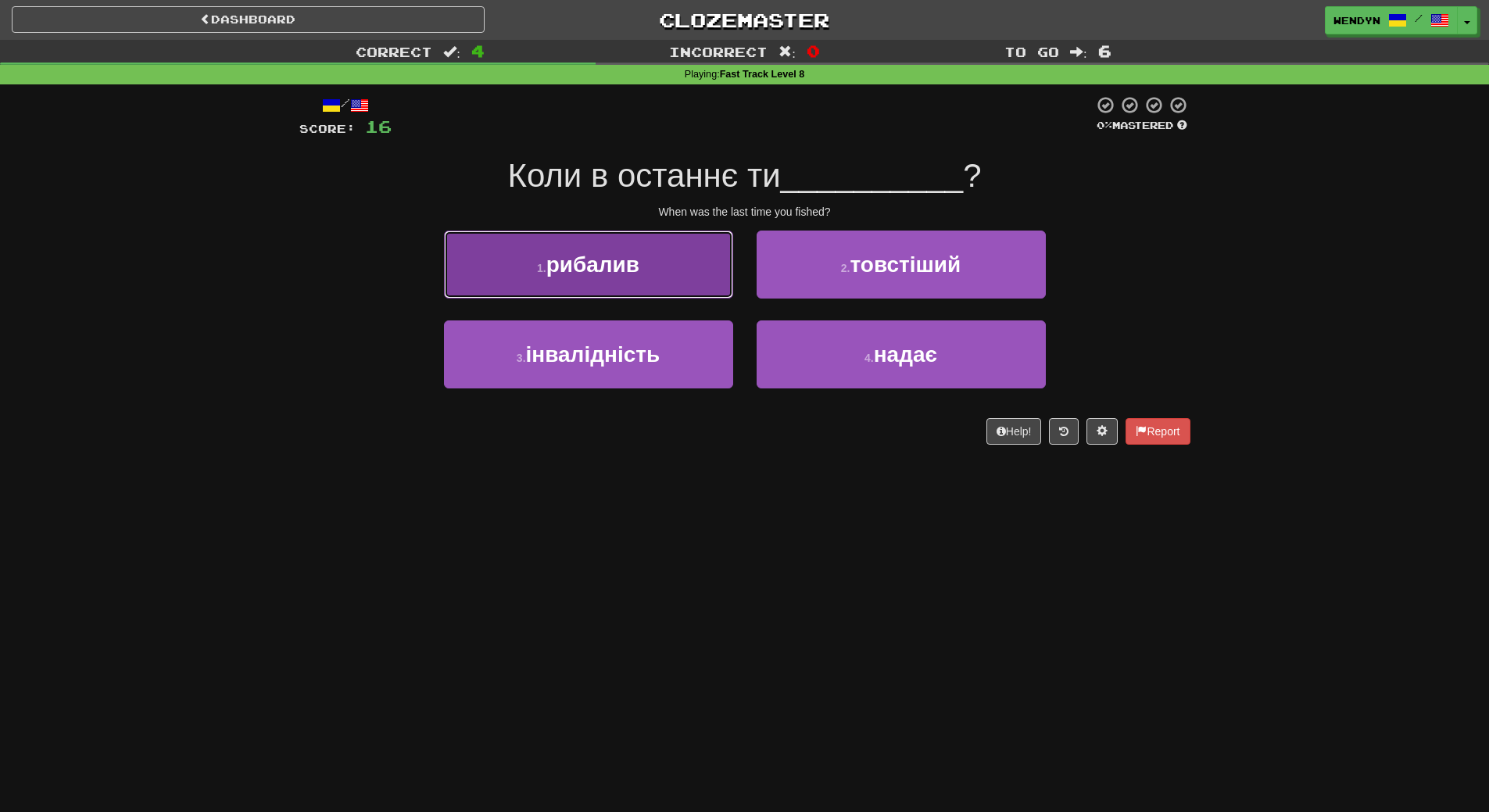
click at [639, 276] on span "рибалив" at bounding box center [592, 264] width 93 height 24
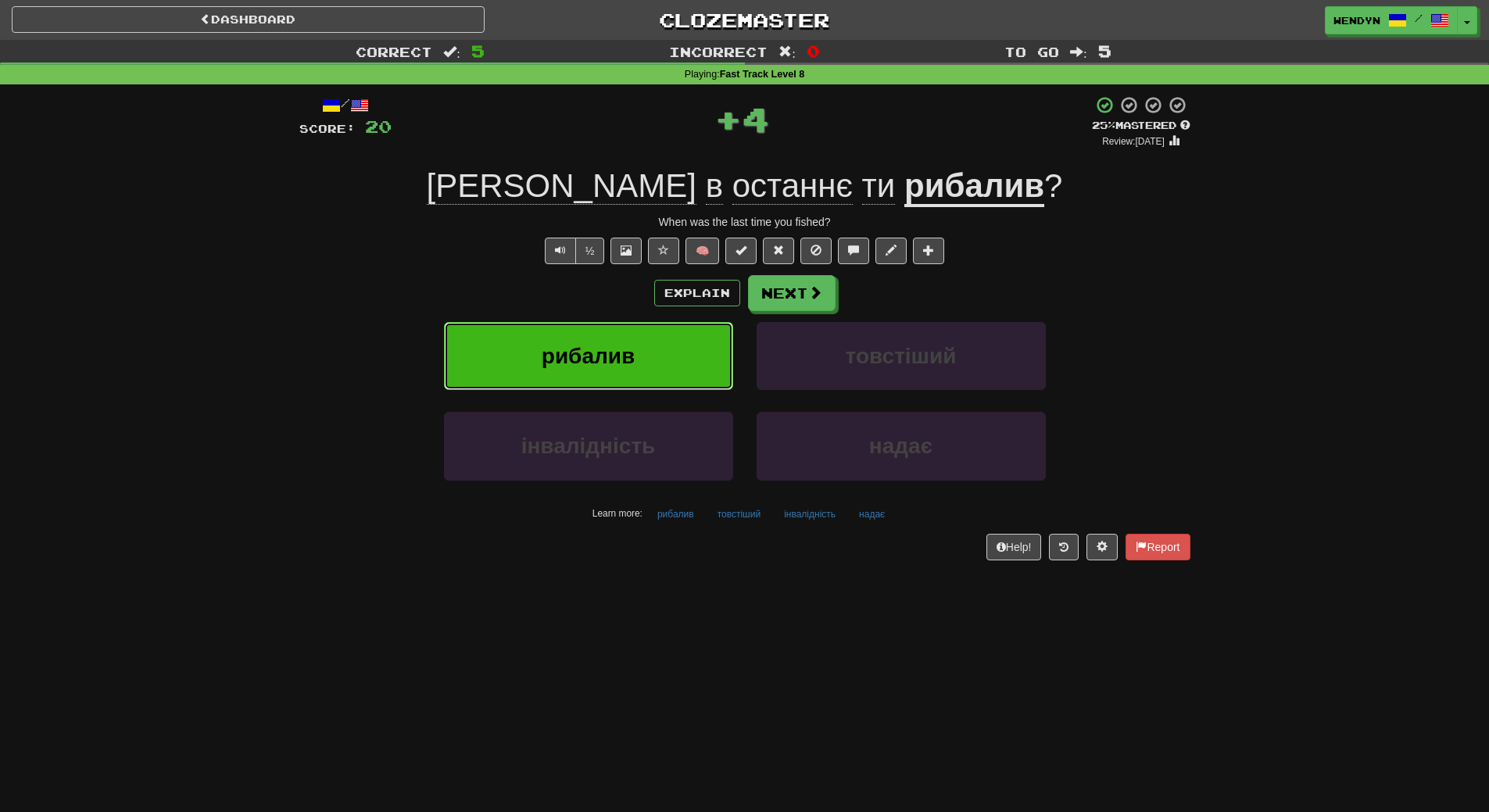
click at [633, 359] on span "рибалив" at bounding box center [588, 356] width 93 height 24
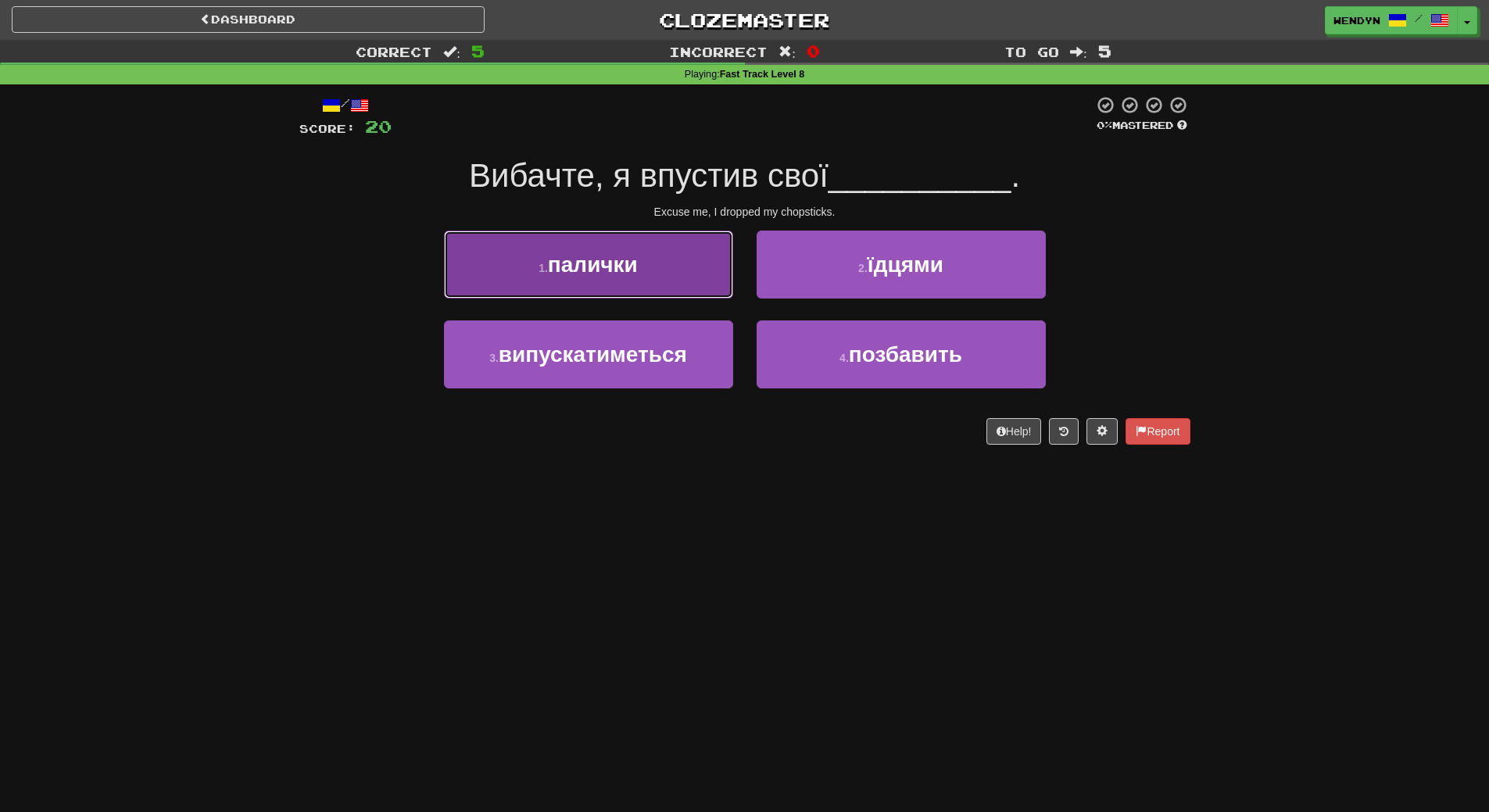
click at [639, 262] on button "1 . палички" at bounding box center [588, 265] width 289 height 68
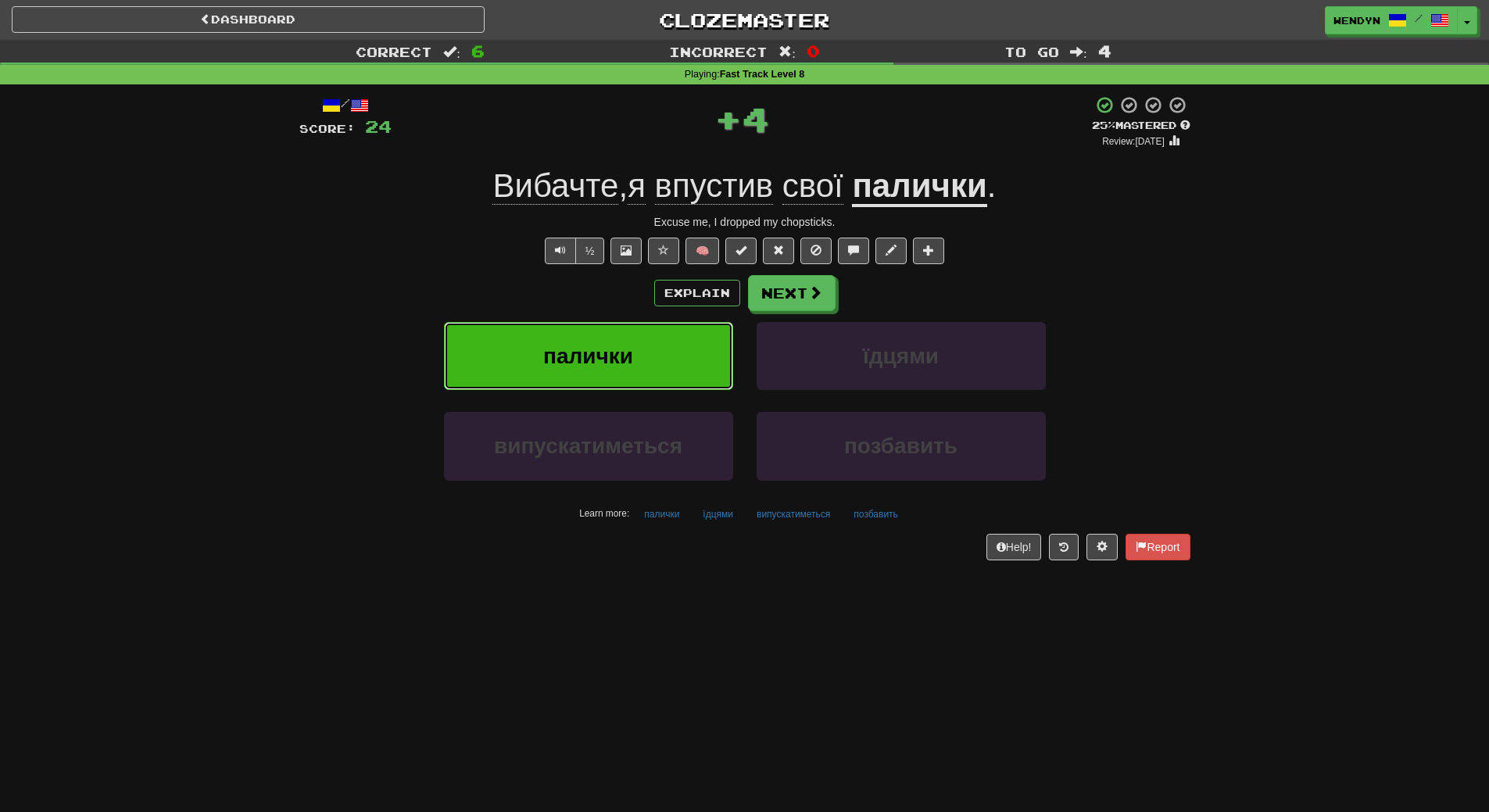
click at [633, 373] on button "палички" at bounding box center [588, 356] width 289 height 68
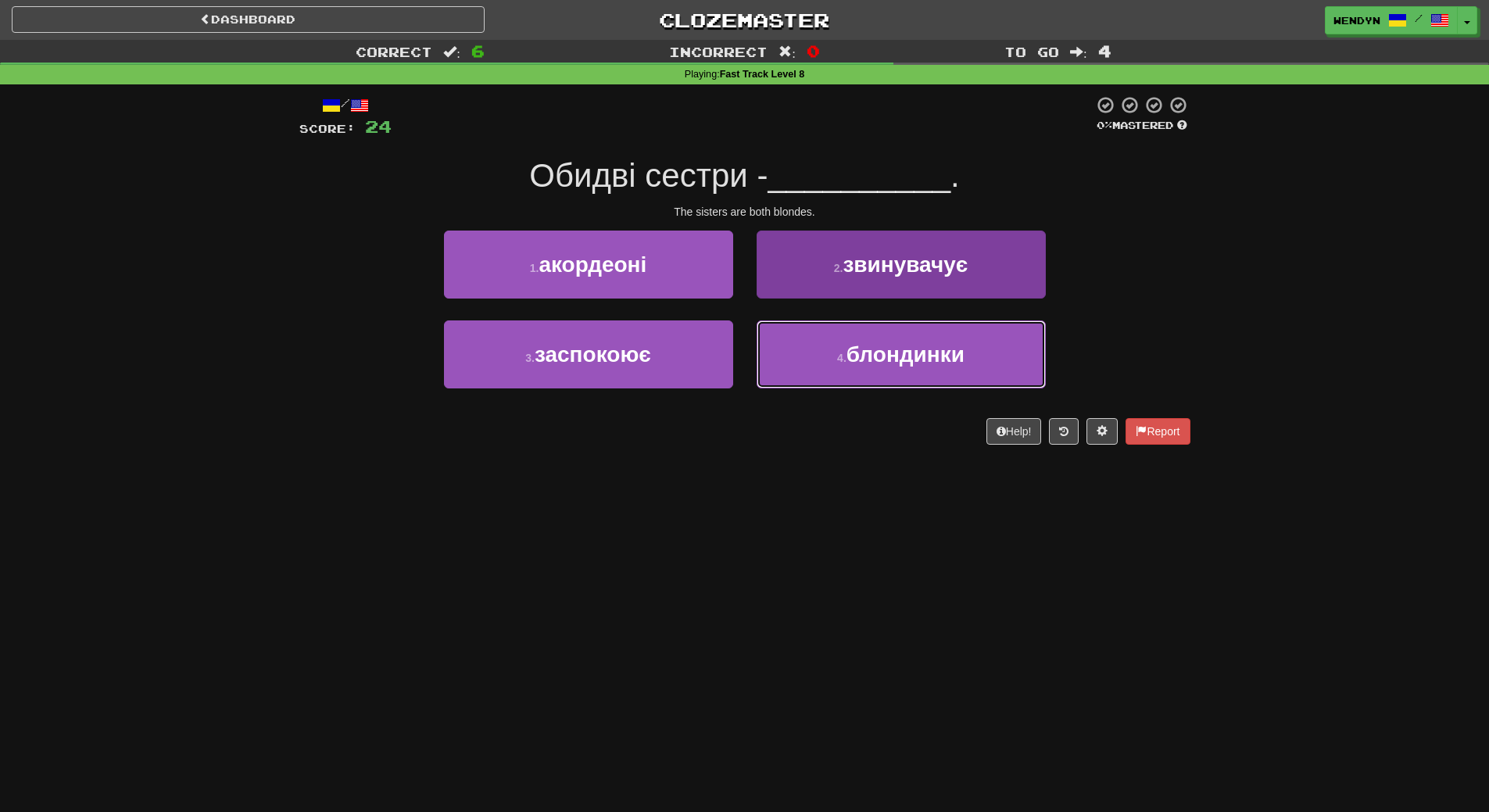
click at [860, 361] on span "блондинки" at bounding box center [905, 354] width 118 height 24
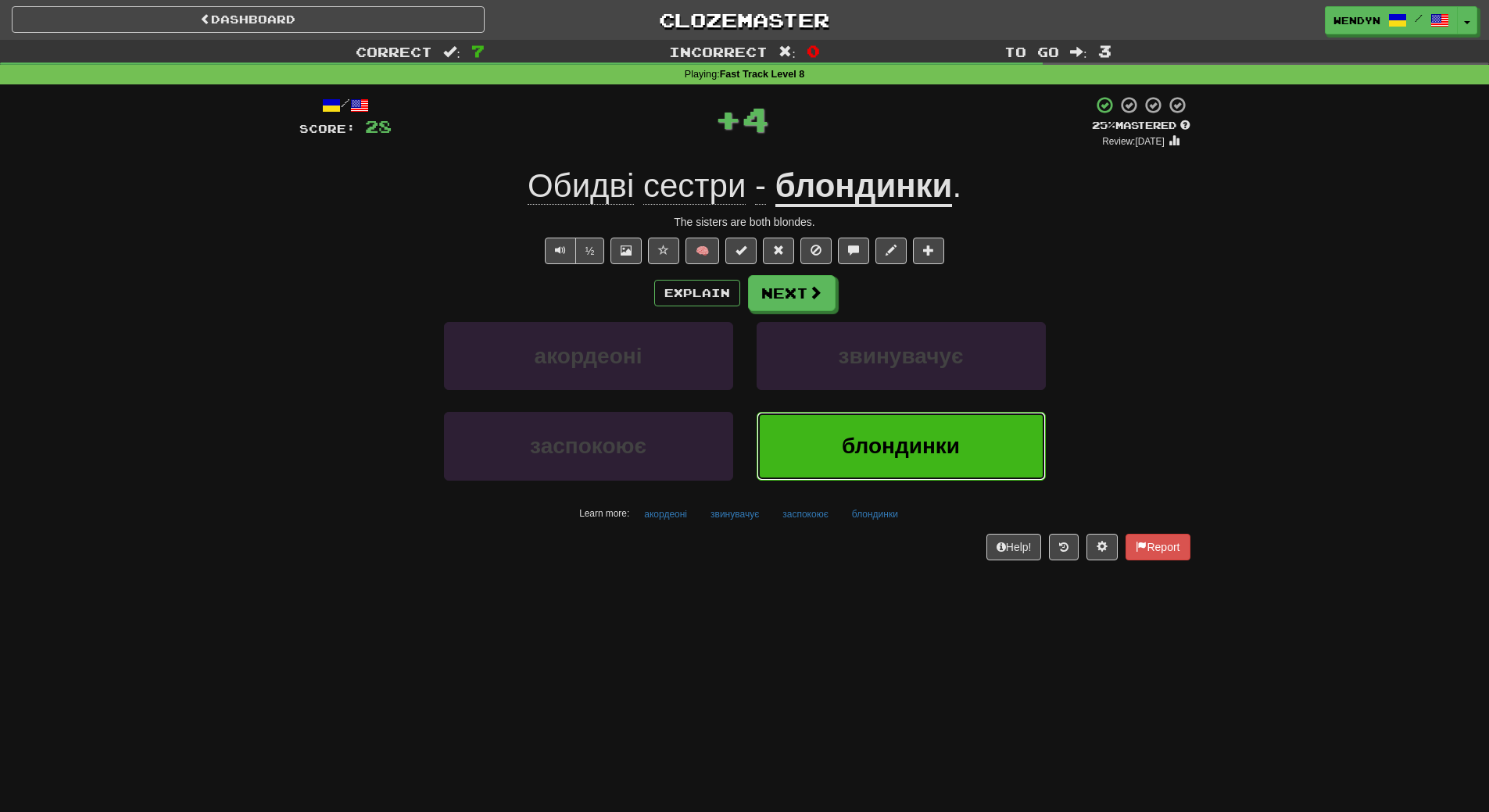
click at [852, 415] on button "блондинки" at bounding box center [901, 446] width 289 height 68
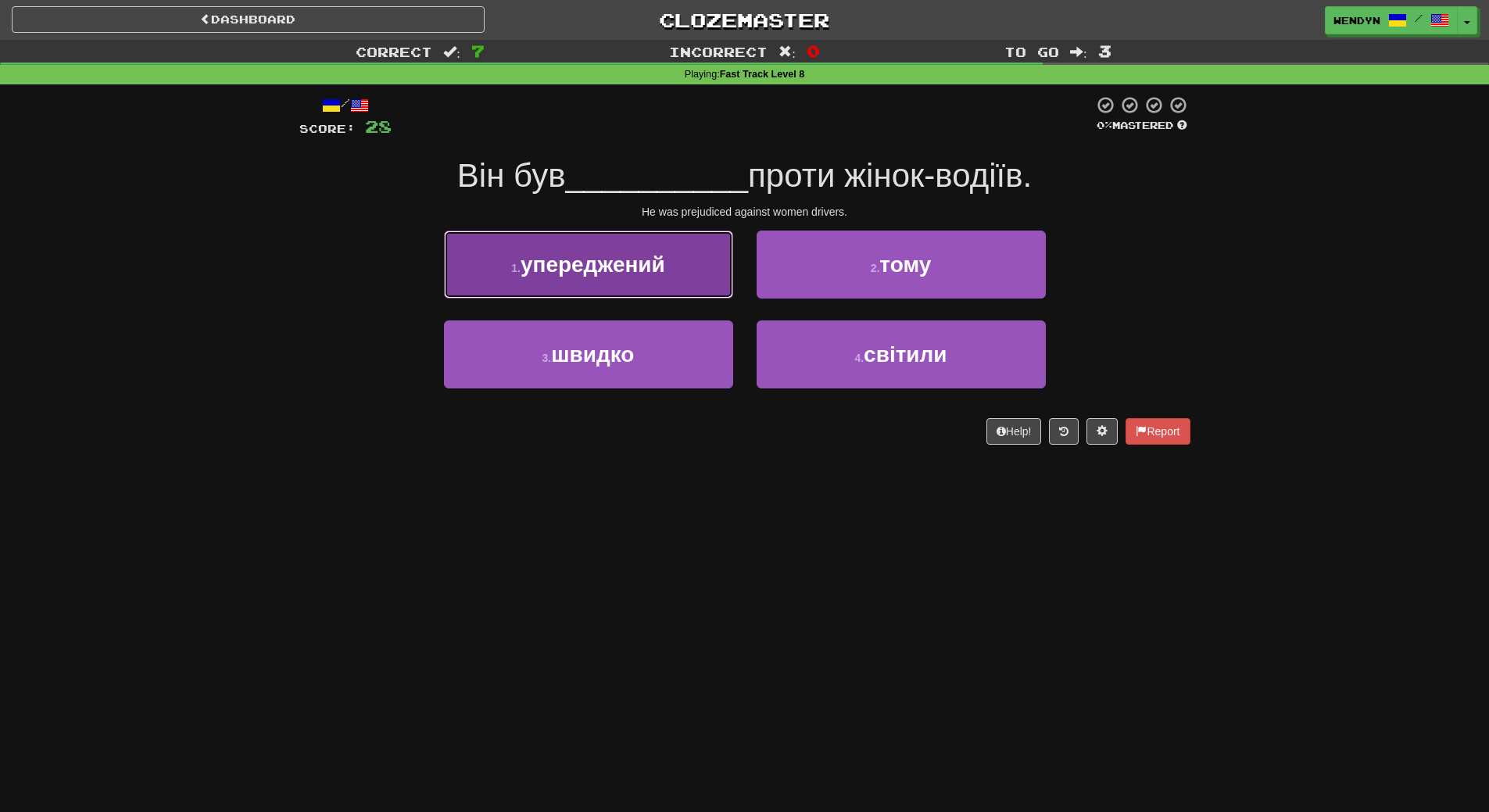
click at [644, 277] on button "1 . упереджений" at bounding box center [588, 265] width 289 height 68
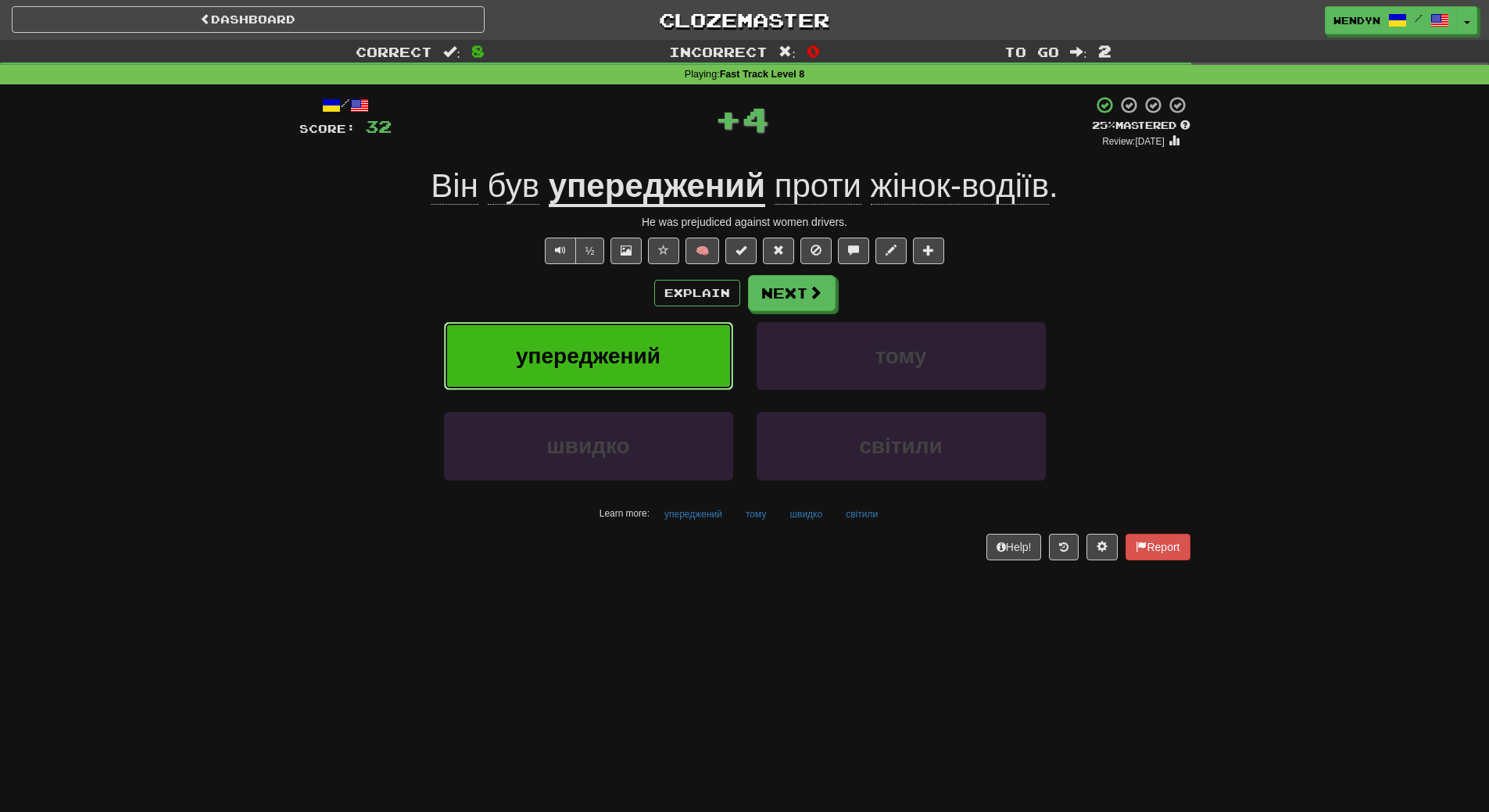
click at [639, 332] on button "упереджений" at bounding box center [588, 356] width 289 height 68
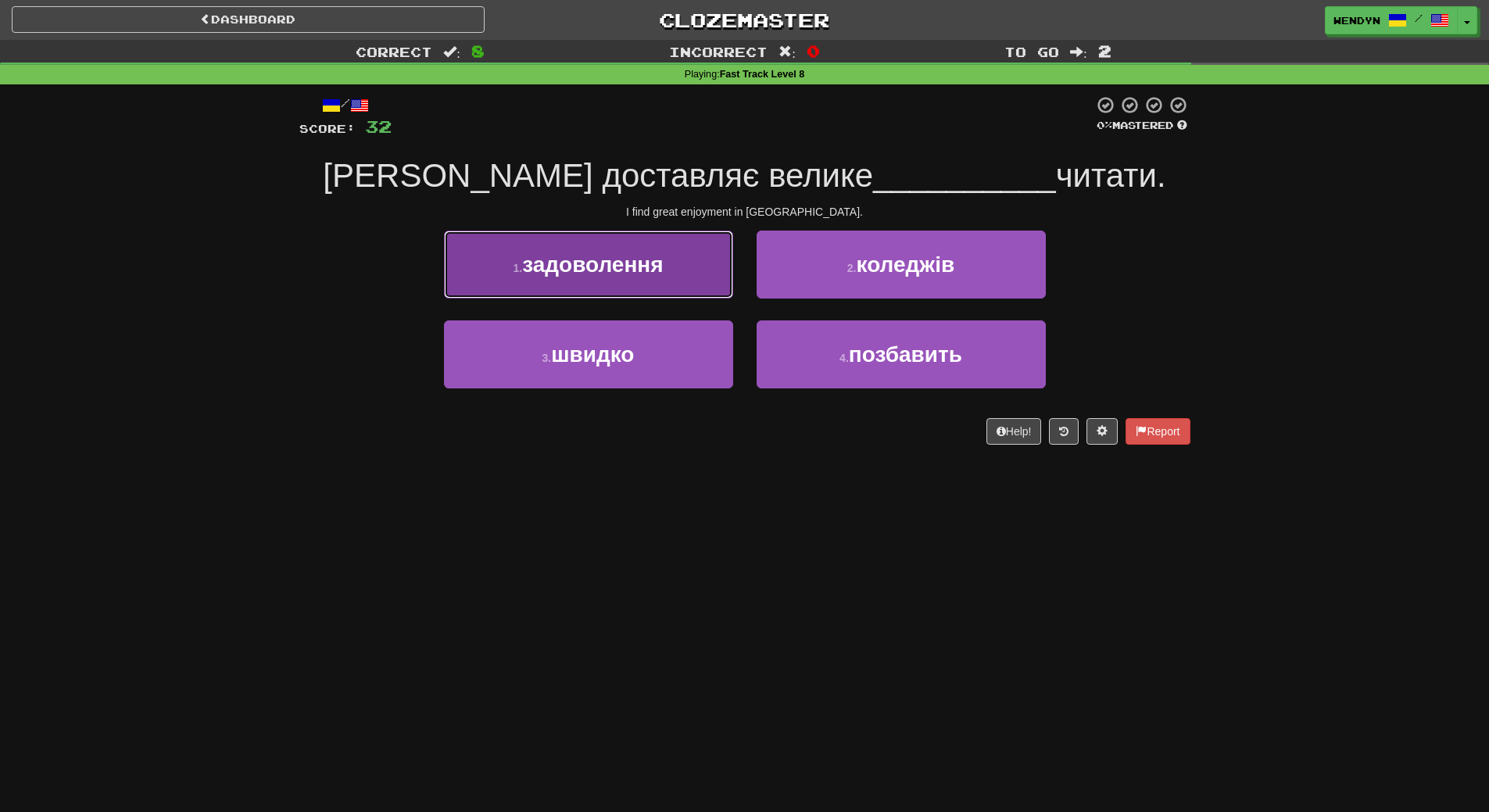
click at [644, 280] on button "1 . задоволення" at bounding box center [588, 265] width 289 height 68
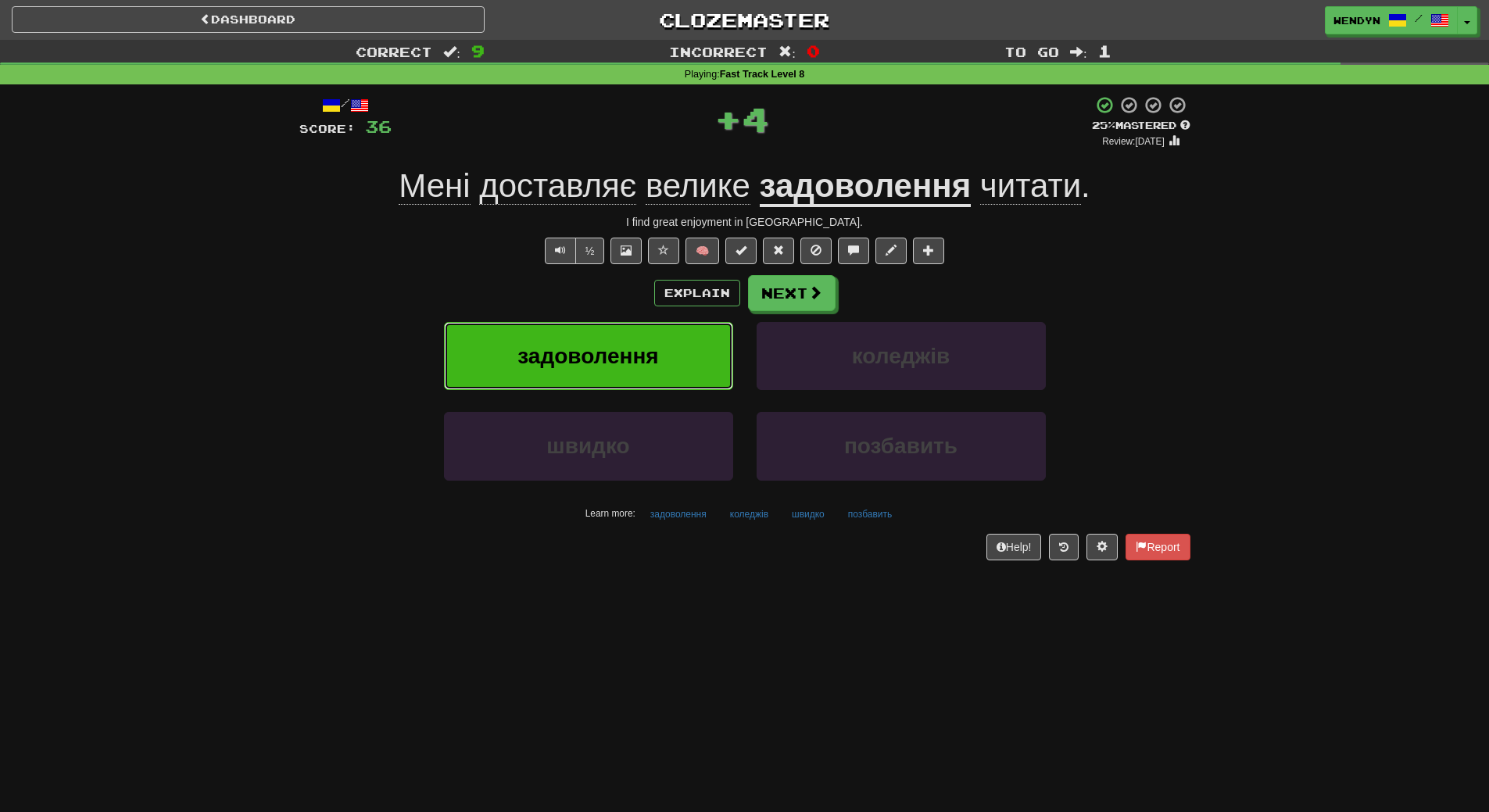
click at [634, 344] on span "задоволення" at bounding box center [587, 356] width 141 height 24
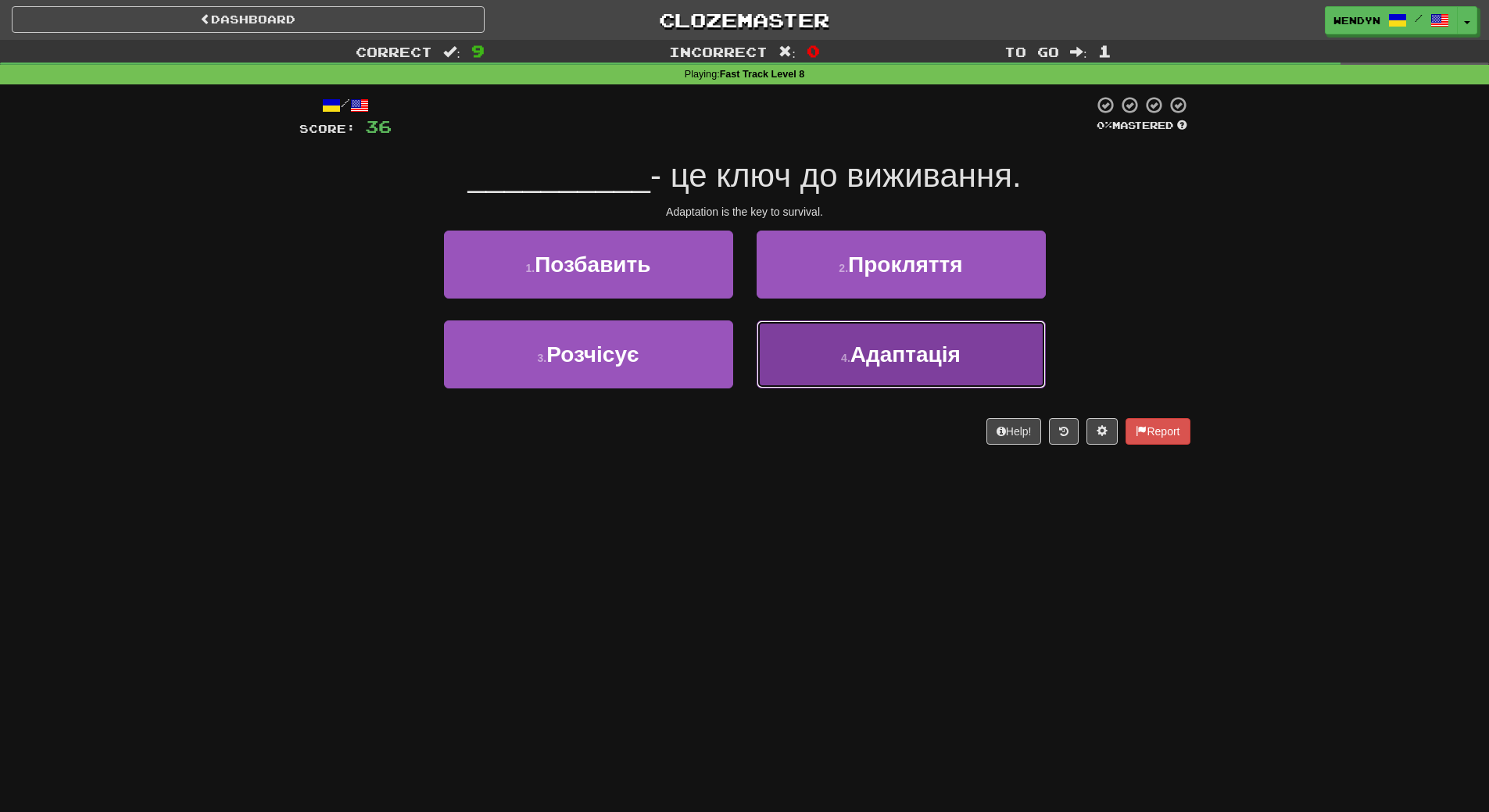
click at [866, 368] on button "4 . Адаптація" at bounding box center [901, 355] width 289 height 68
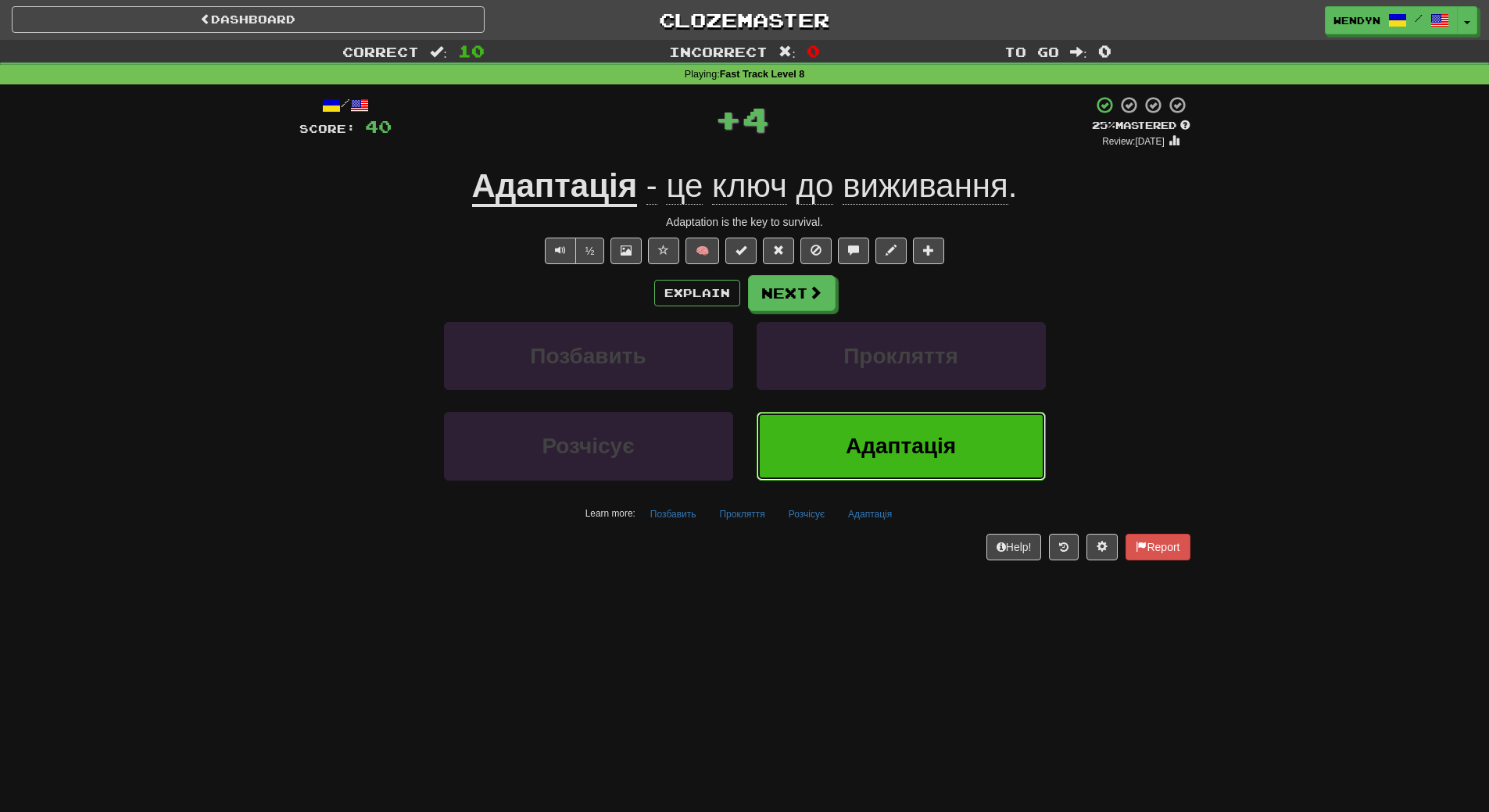
click at [830, 430] on button "Адаптація" at bounding box center [901, 446] width 289 height 68
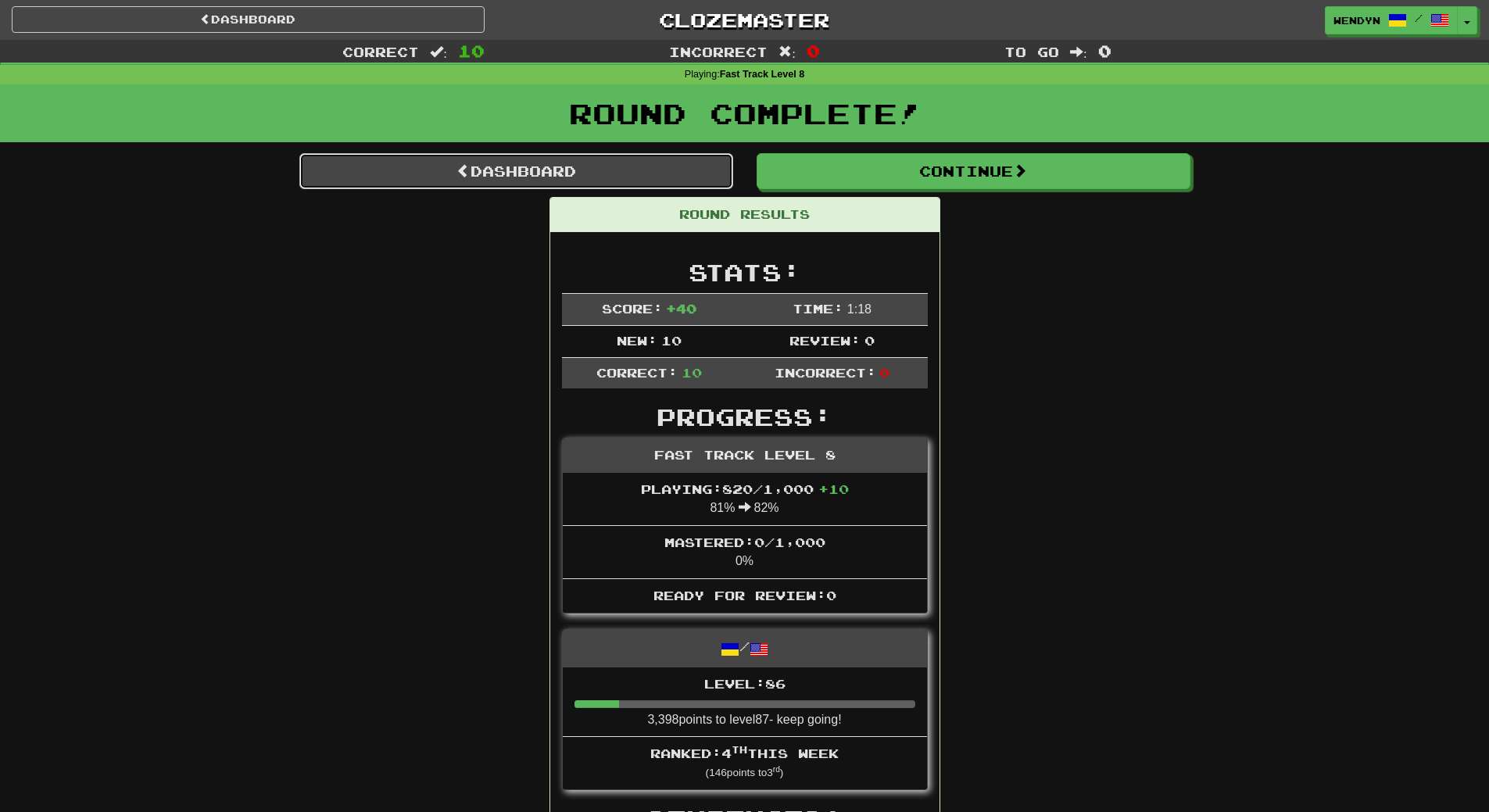
click at [548, 174] on link "Dashboard" at bounding box center [515, 171] width 433 height 36
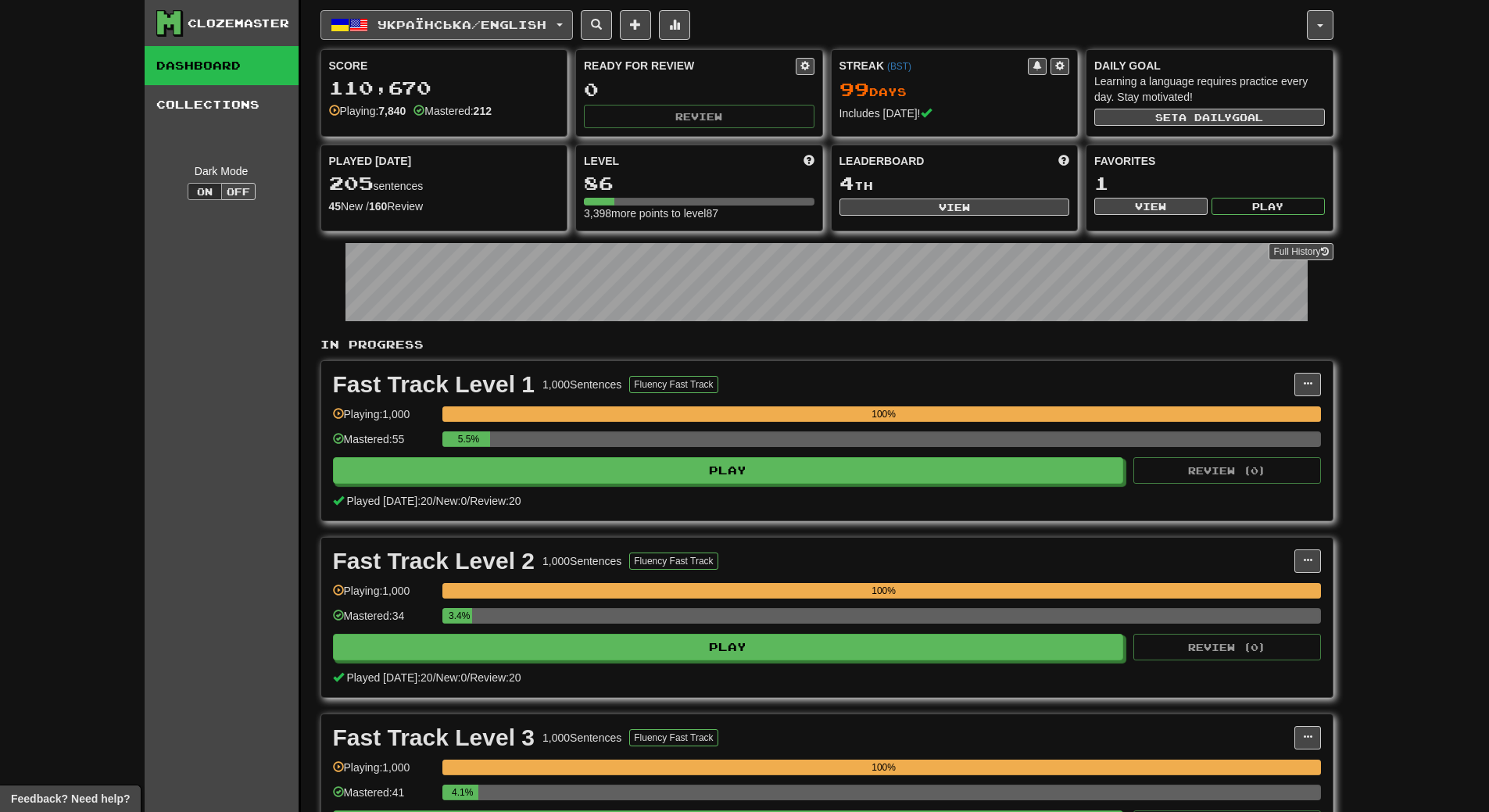
click at [530, 23] on span "Українська / English" at bounding box center [462, 25] width 169 height 14
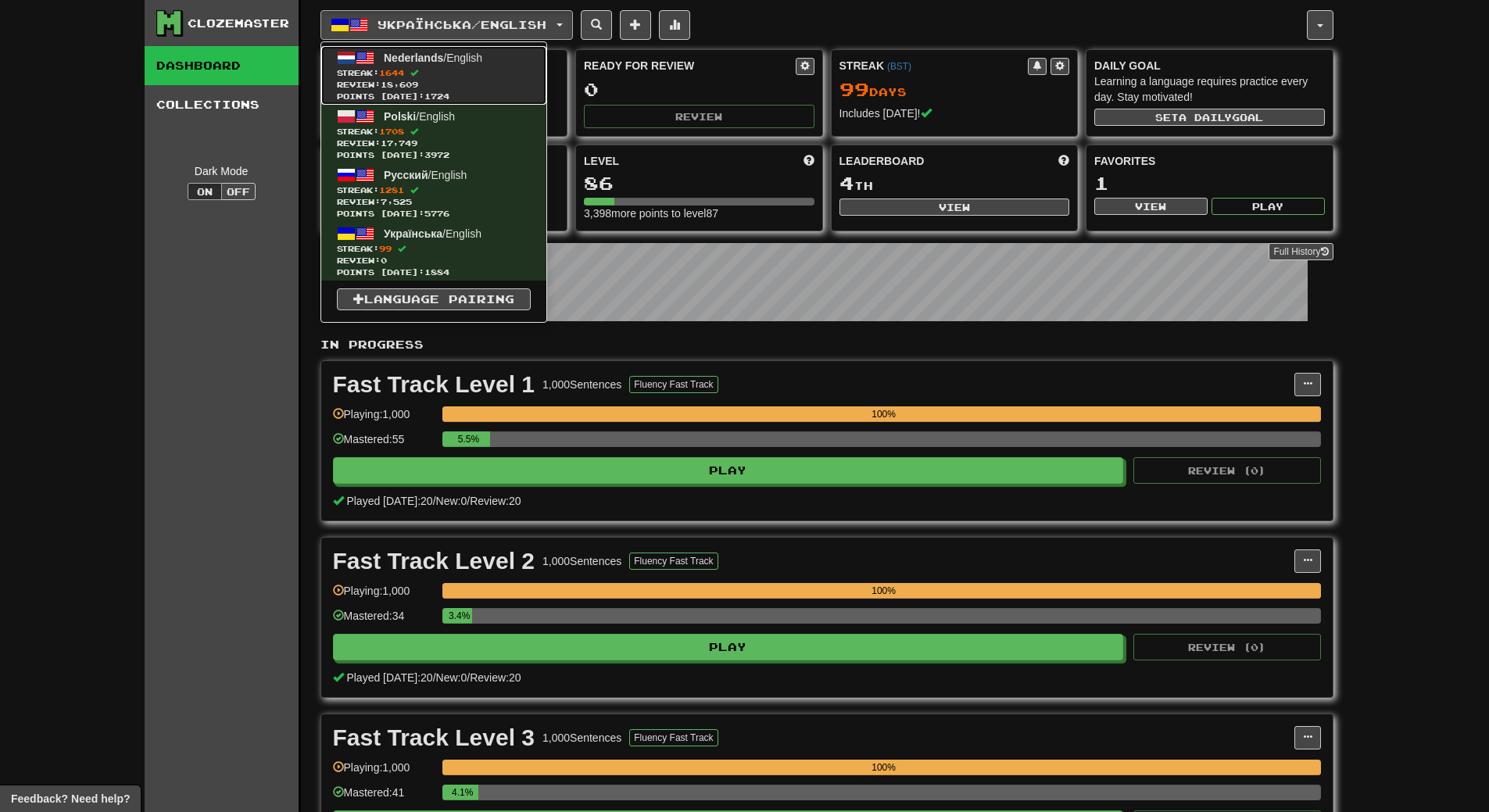
click at [511, 60] on link "Nederlands / English Streak: 1644 Review: 18,609 Points [DATE]: 1724" at bounding box center [433, 75] width 225 height 59
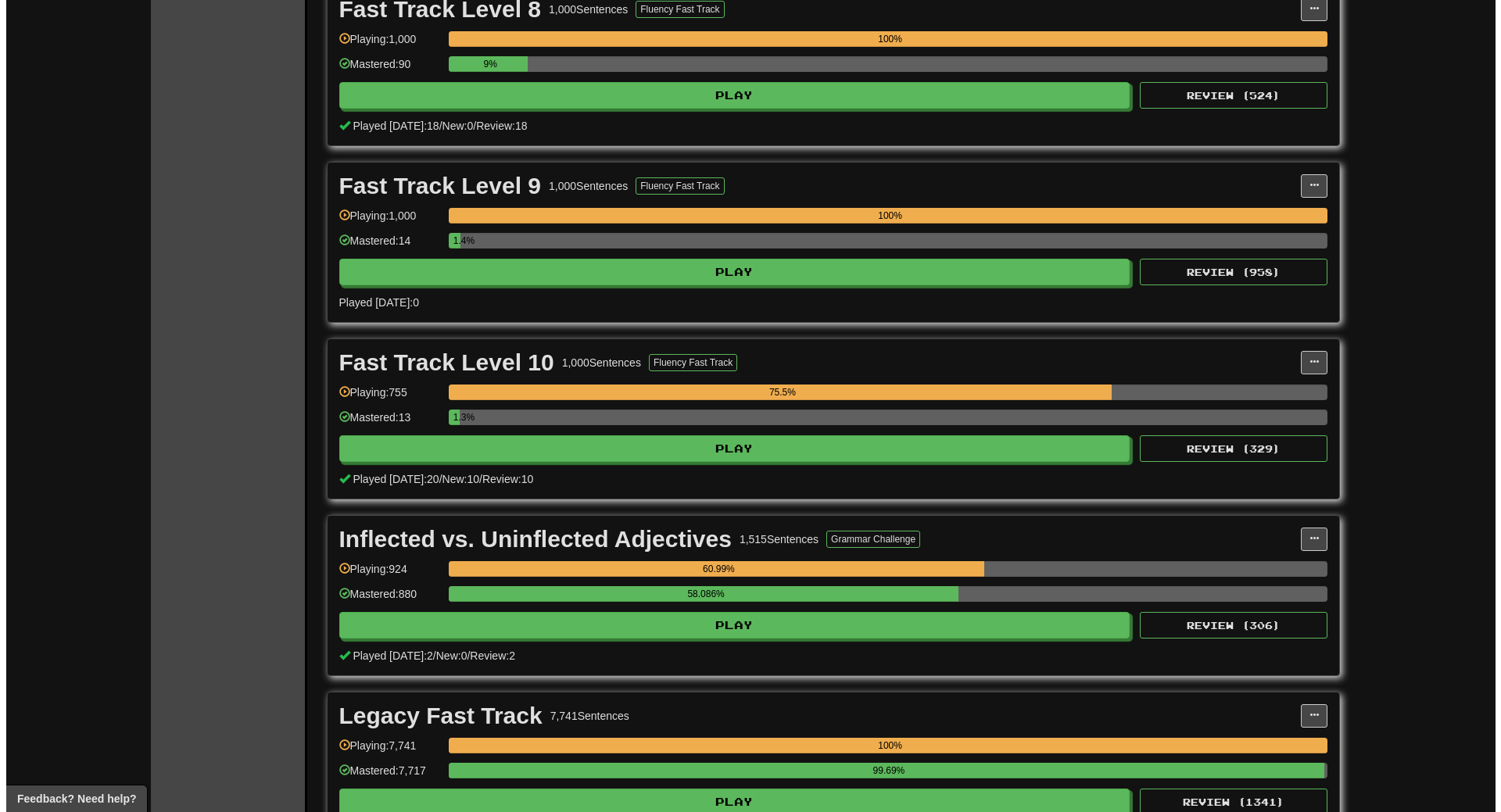
scroll to position [4064, 0]
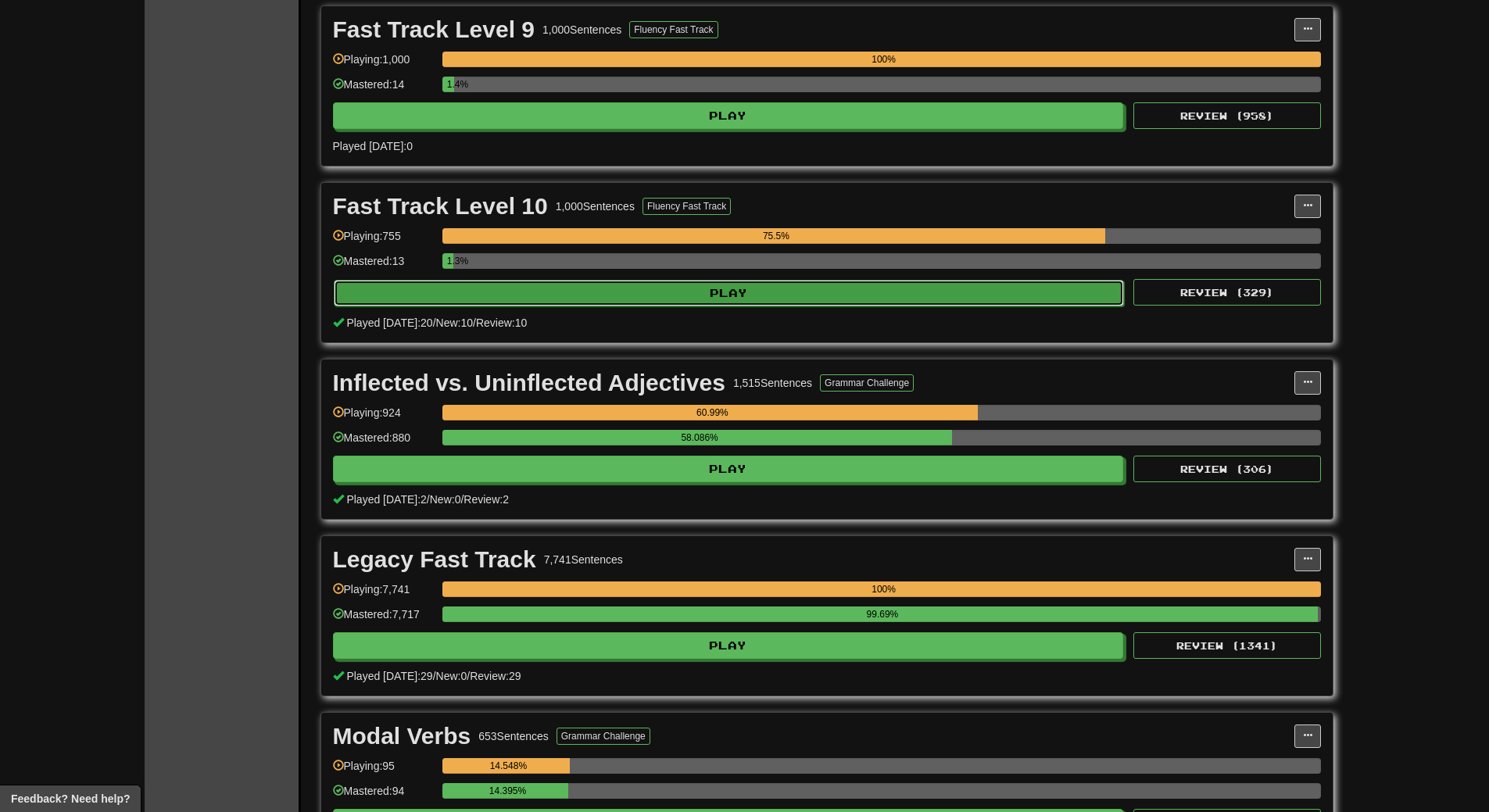
click at [820, 290] on button "Play" at bounding box center [728, 292] width 791 height 26
select select "**"
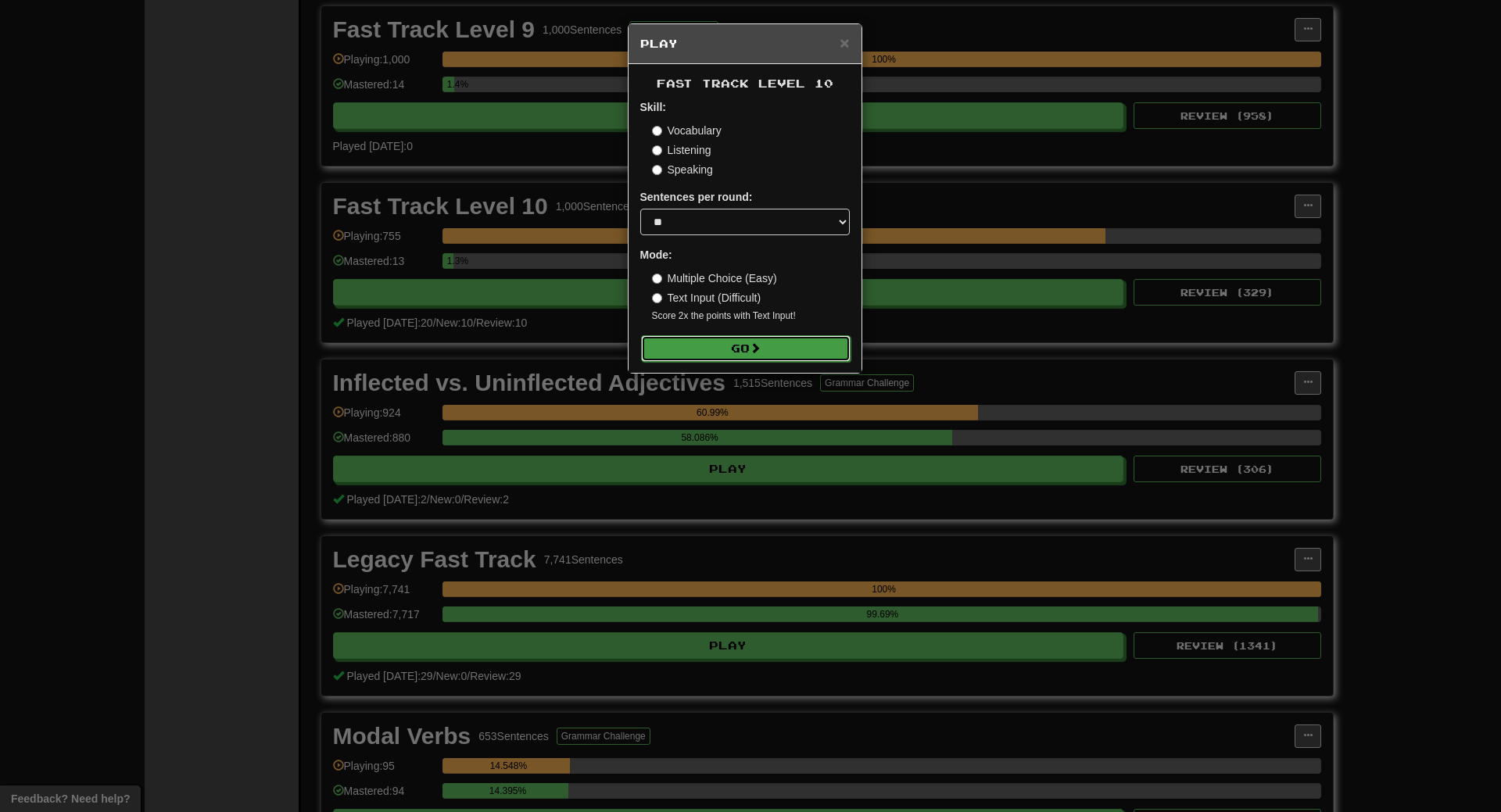
click at [717, 349] on button "Go" at bounding box center [745, 348] width 209 height 26
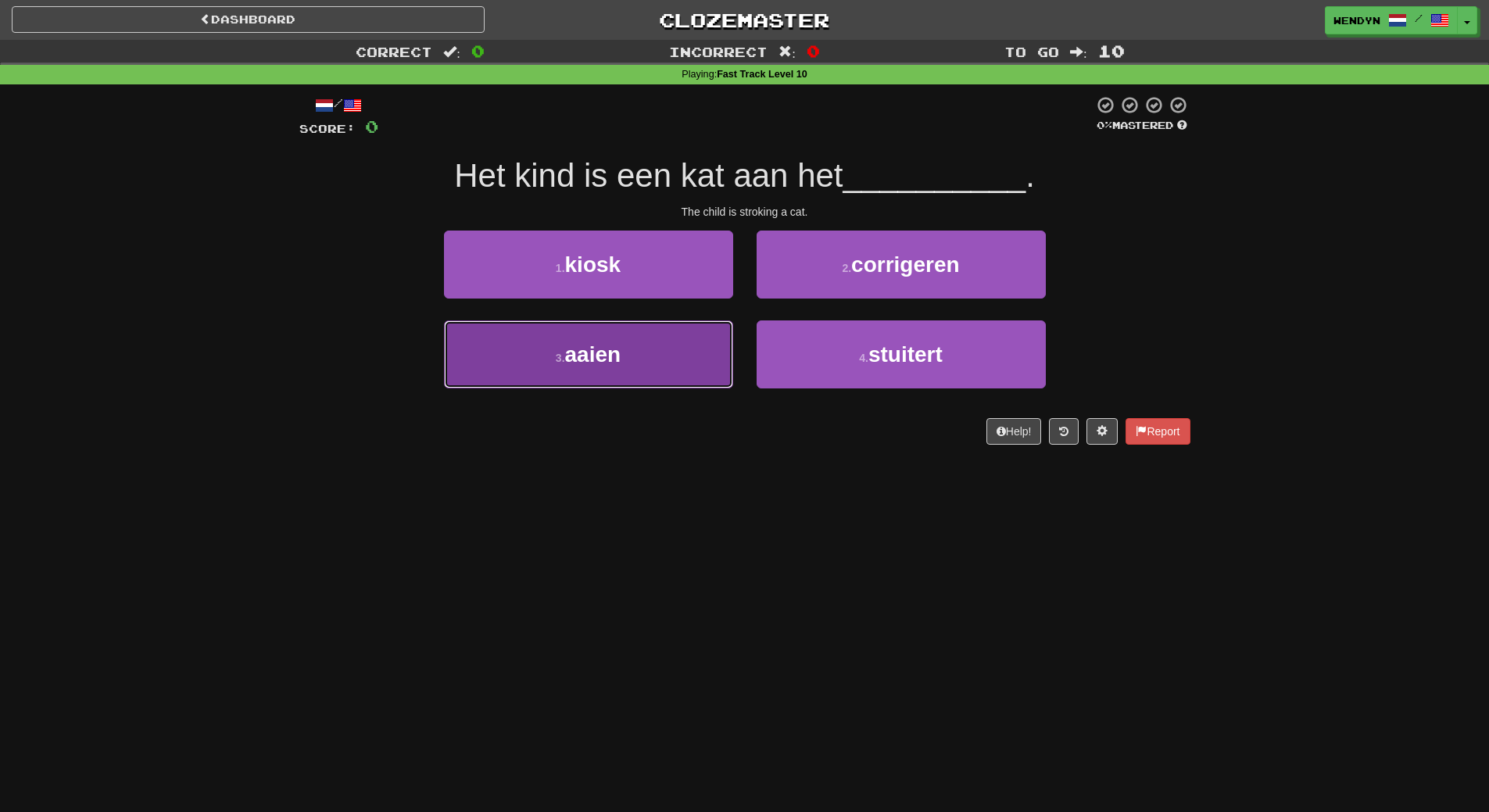
click at [604, 355] on span "aaien" at bounding box center [593, 354] width 56 height 24
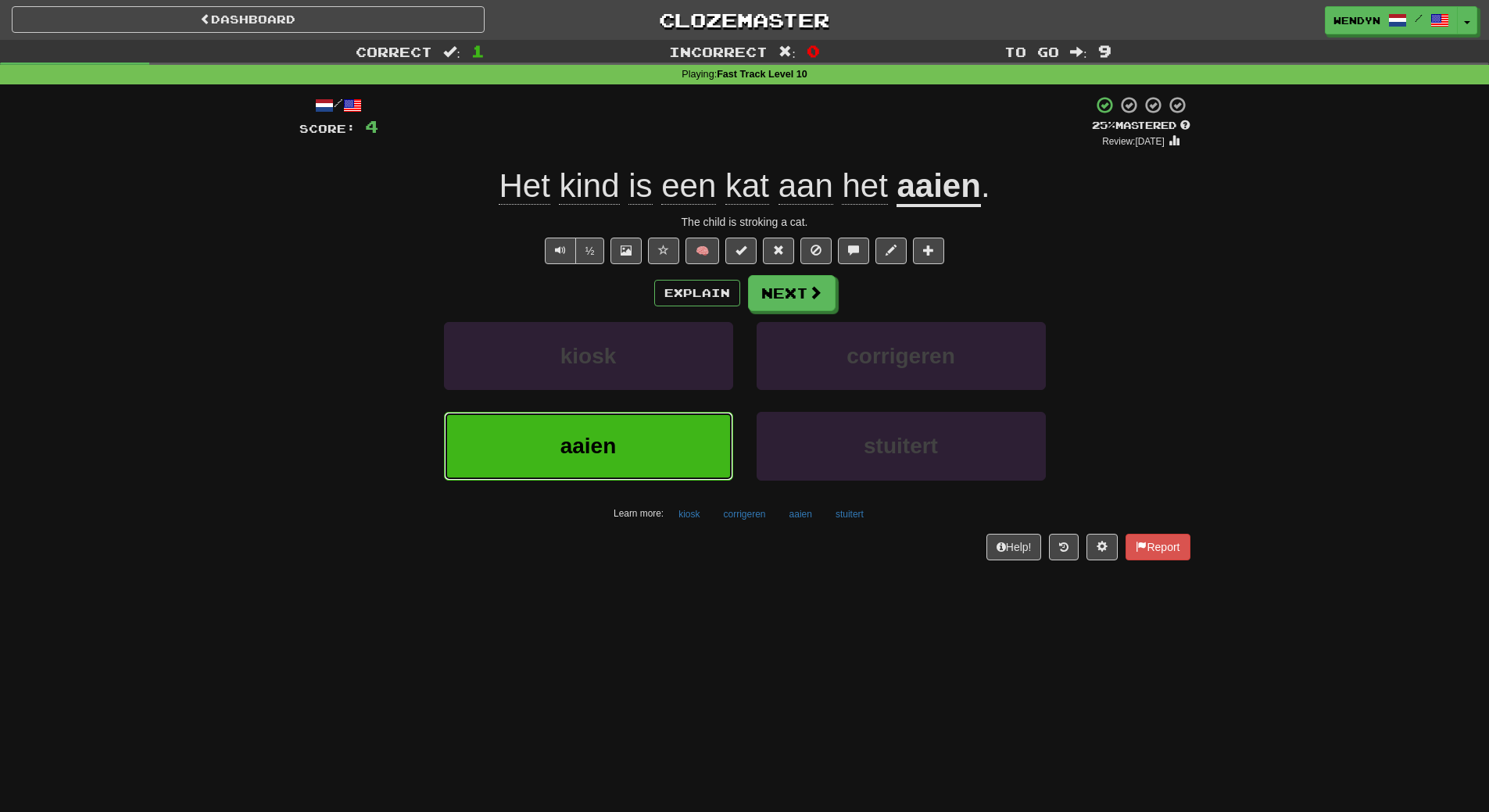
click at [616, 413] on button "aaien" at bounding box center [588, 446] width 289 height 68
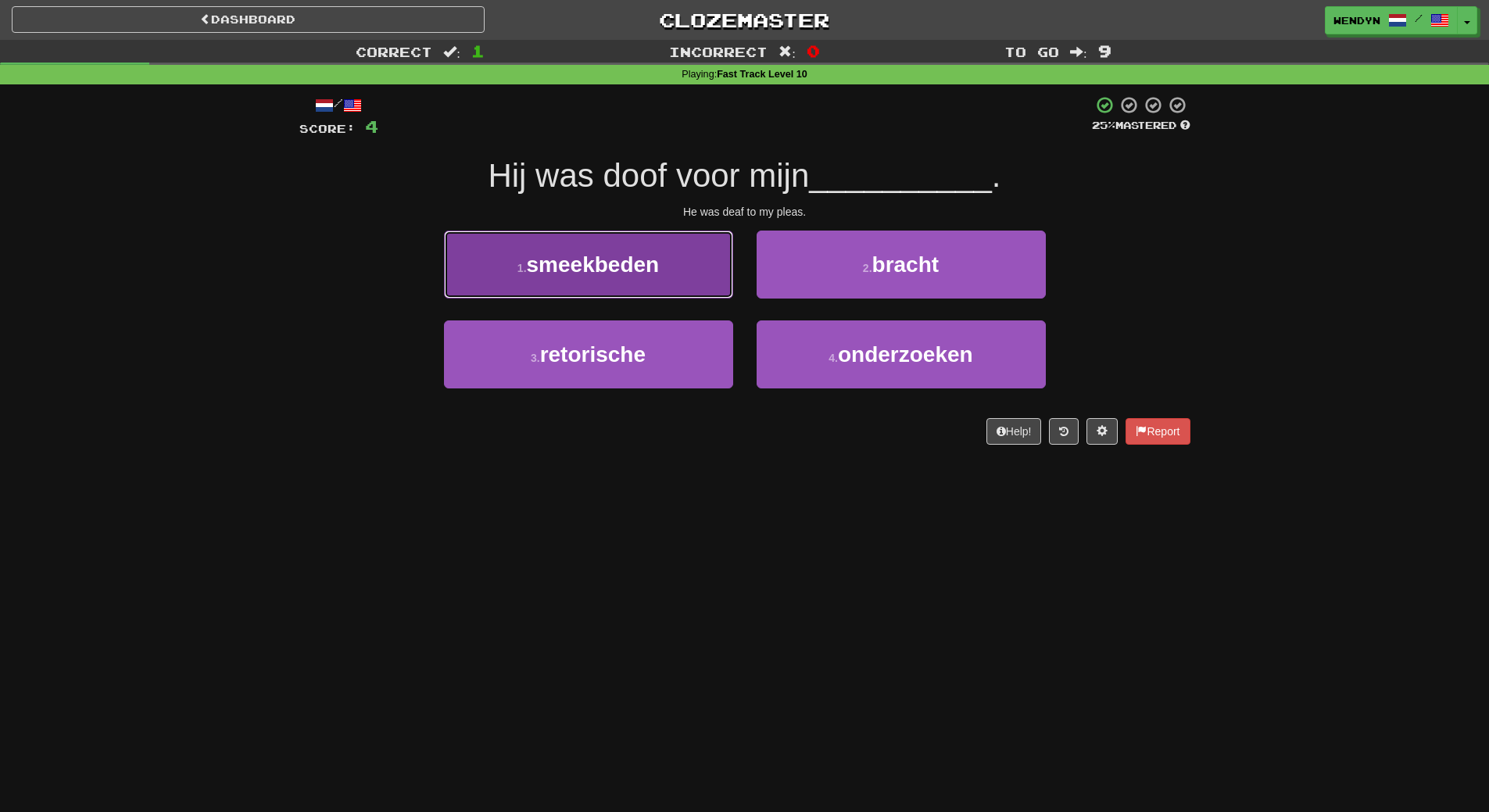
click at [664, 281] on button "1 . smeekbeden" at bounding box center [588, 265] width 289 height 68
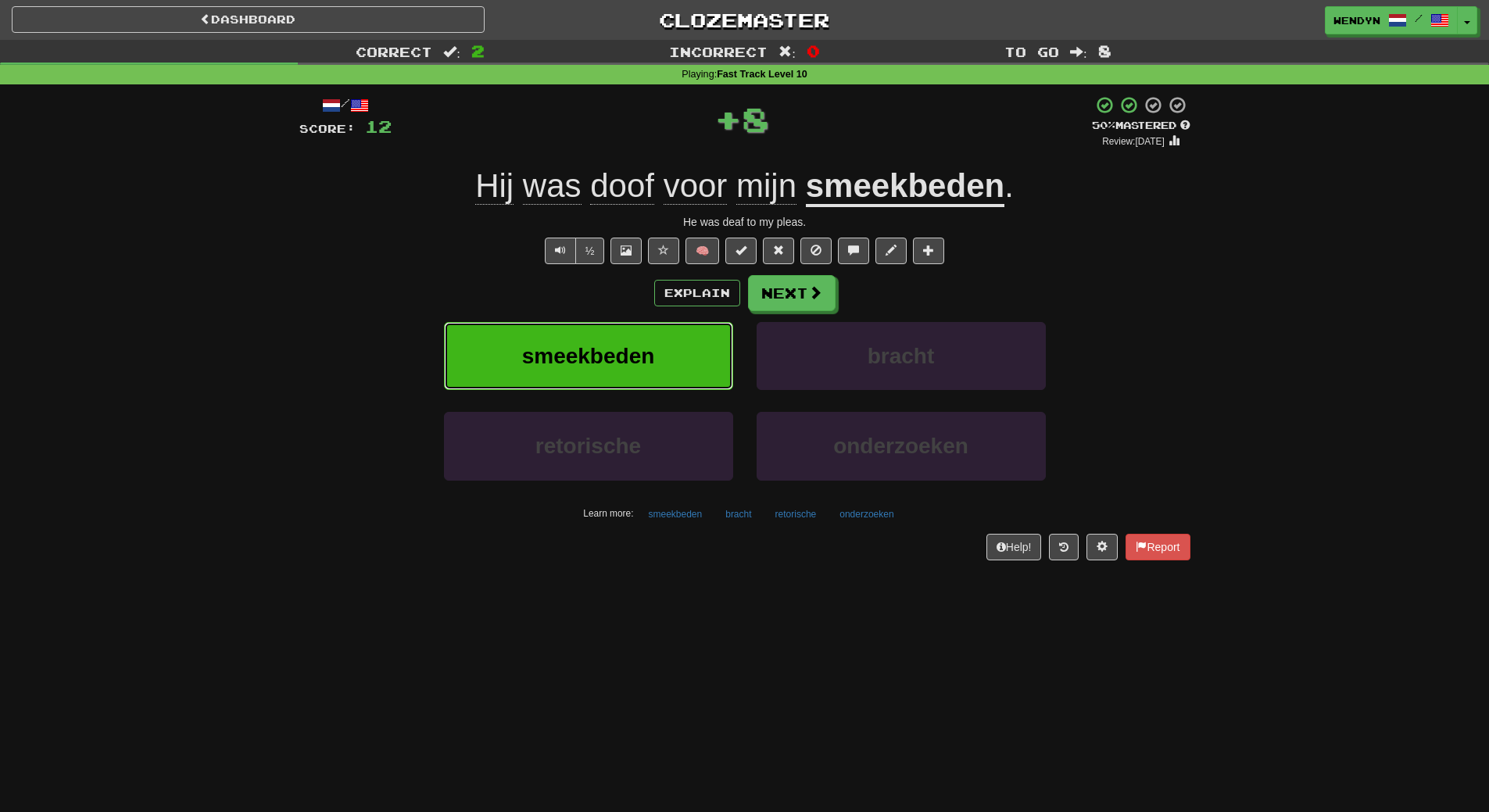
click at [640, 359] on span "smeekbeden" at bounding box center [588, 356] width 132 height 24
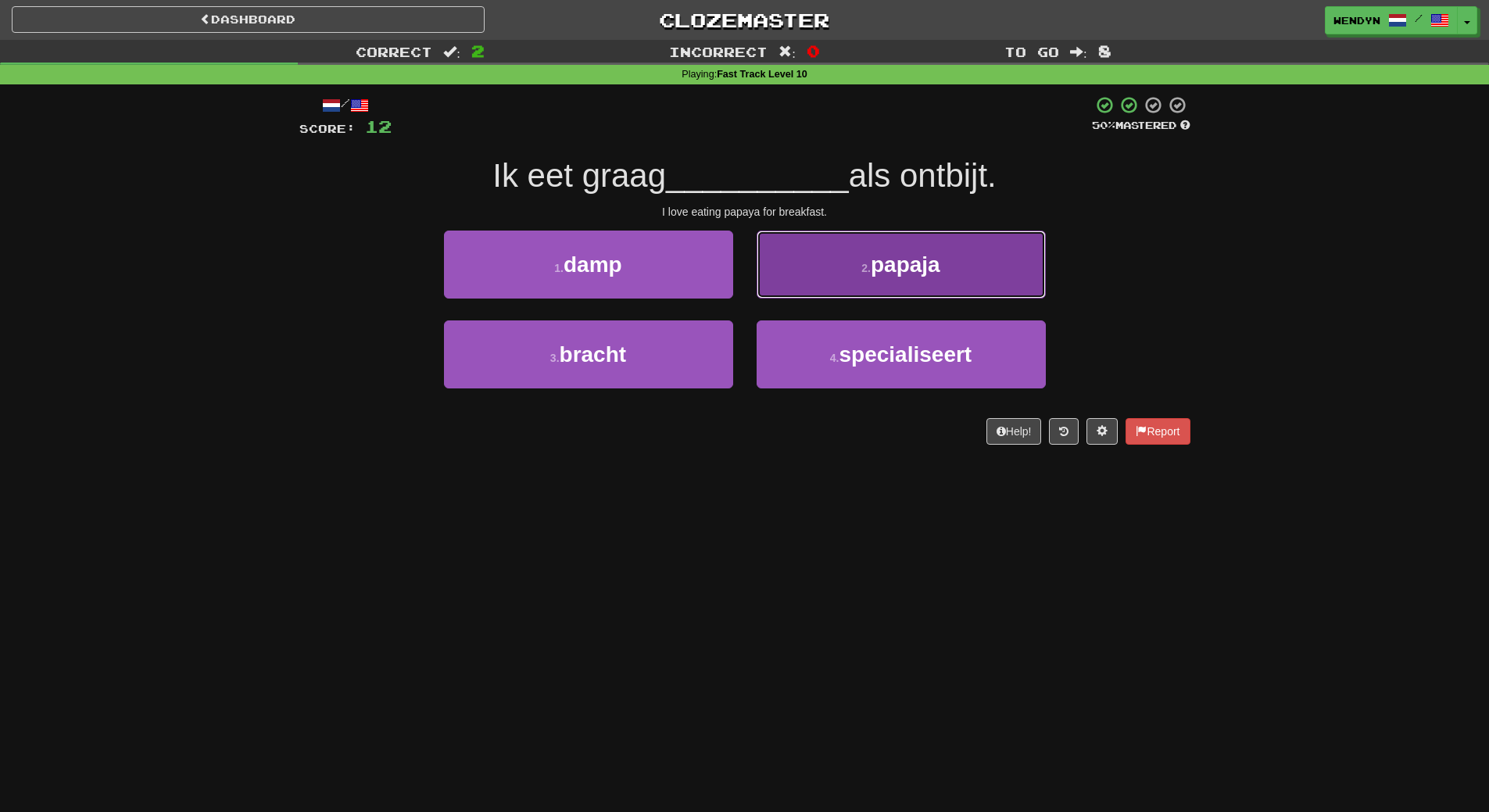
click at [907, 266] on span "papaja" at bounding box center [905, 264] width 69 height 24
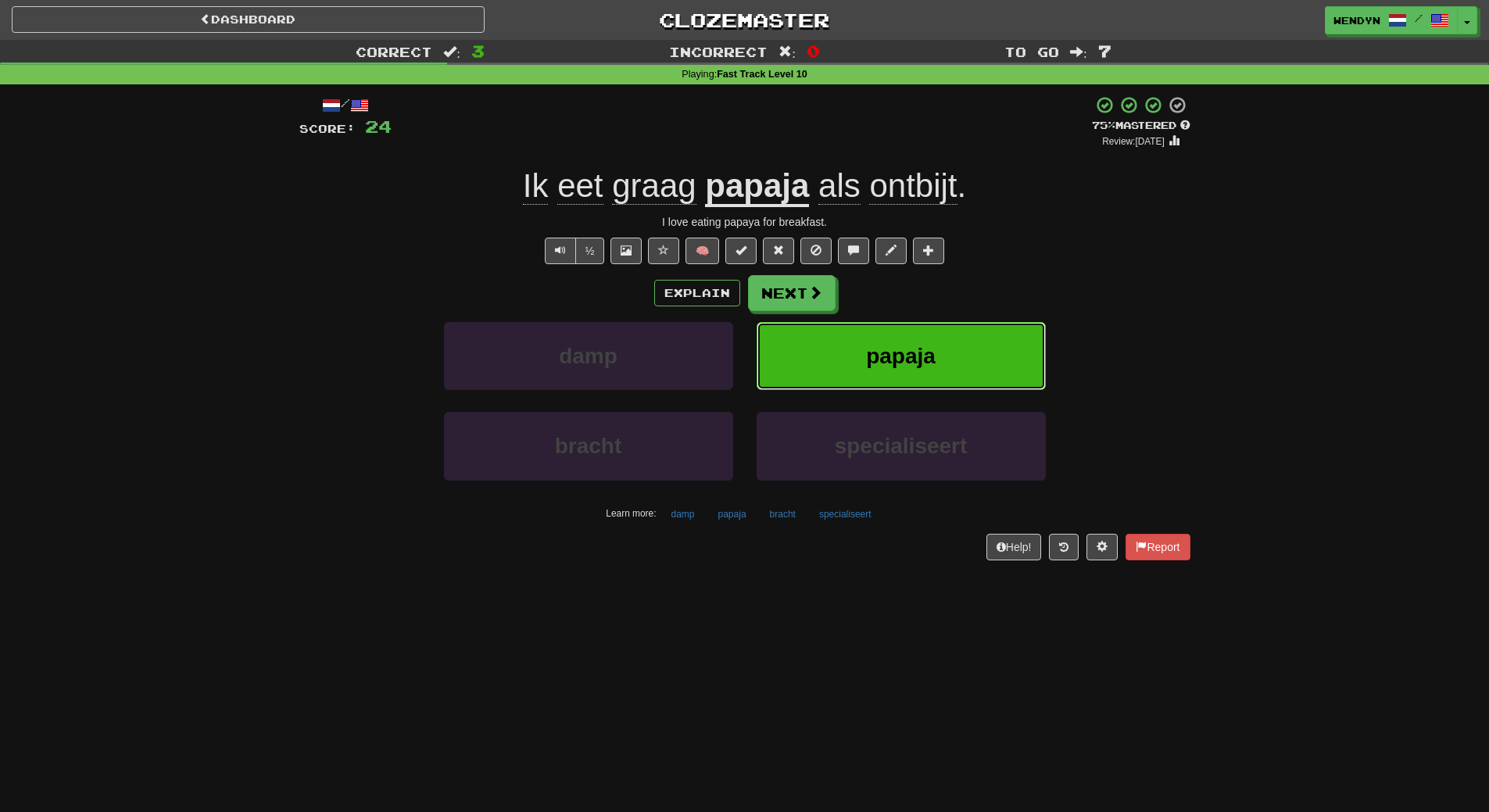
click at [906, 339] on button "papaja" at bounding box center [901, 356] width 289 height 68
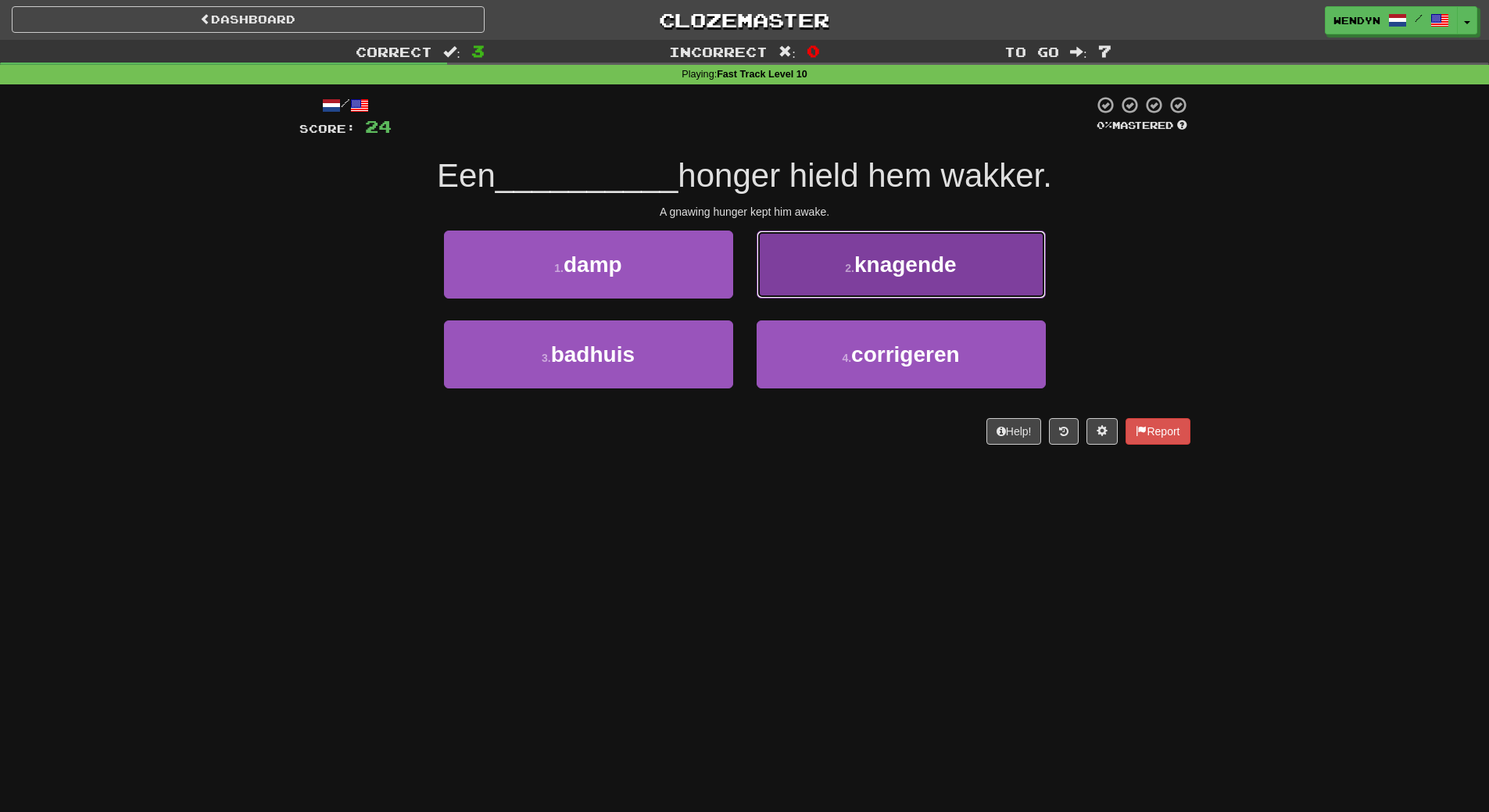
click at [984, 265] on button "2 . knagende" at bounding box center [901, 265] width 289 height 68
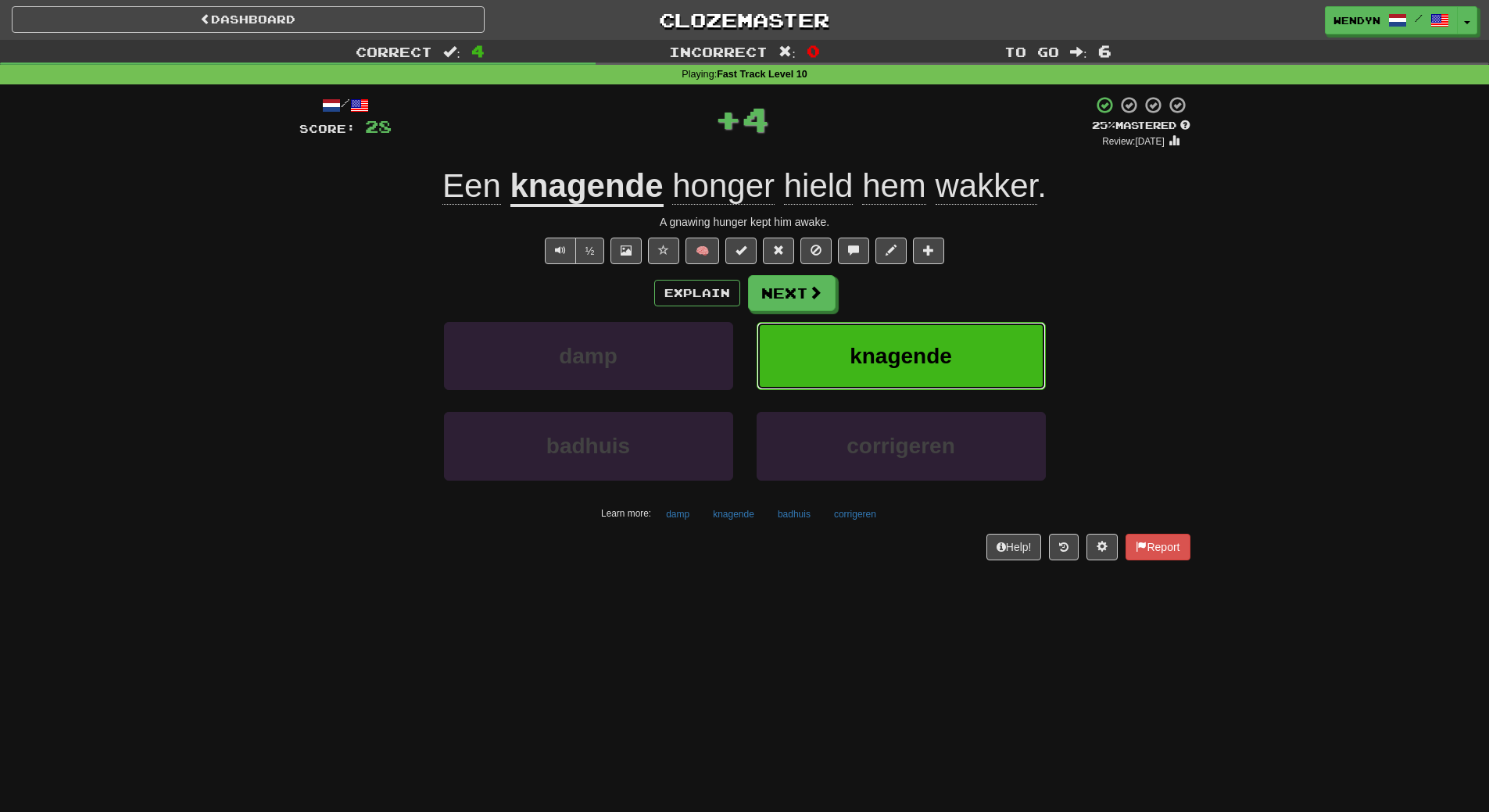
click at [991, 345] on button "knagende" at bounding box center [901, 356] width 289 height 68
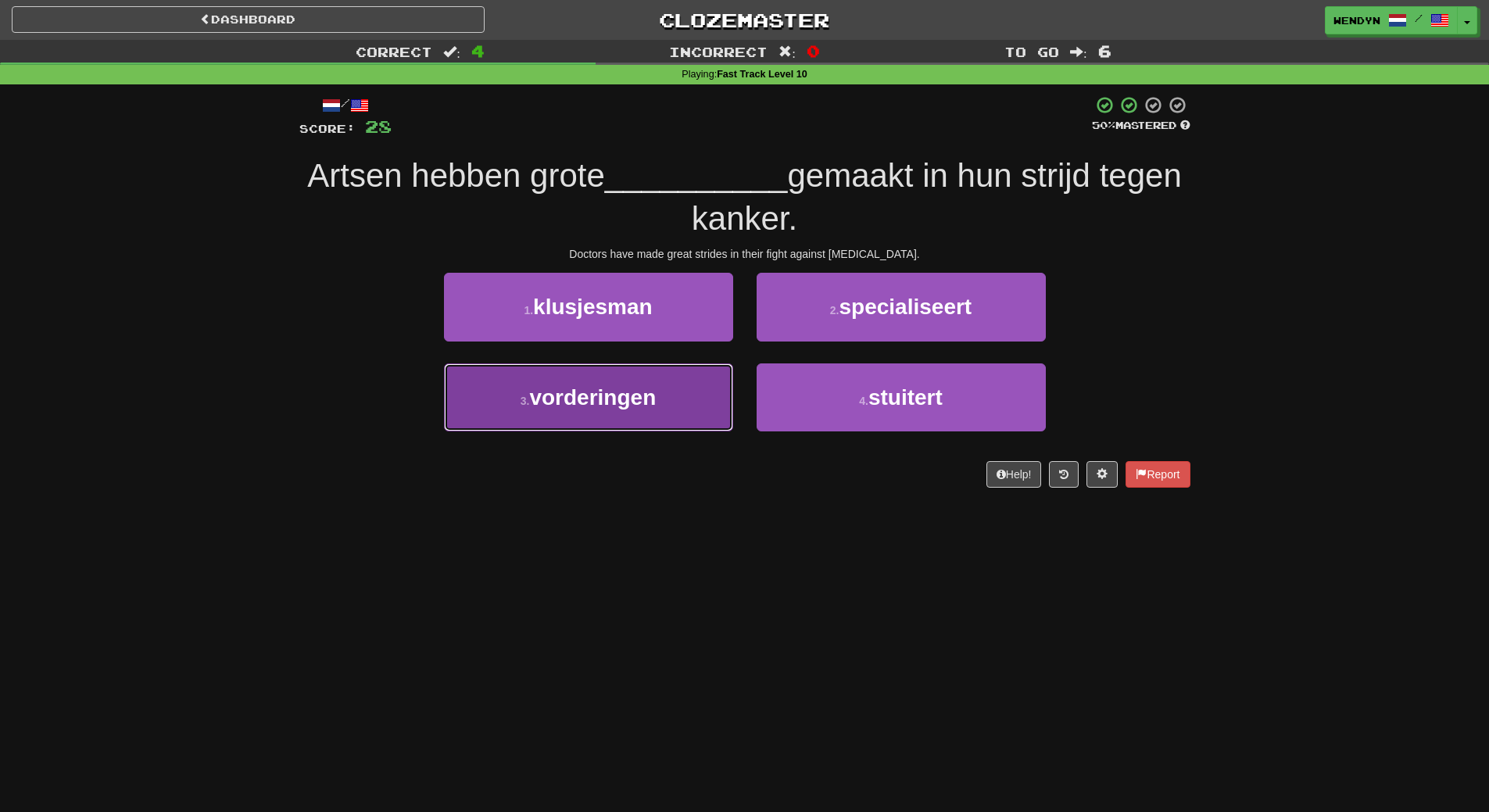
click at [588, 420] on button "3 . vorderingen" at bounding box center [588, 397] width 289 height 68
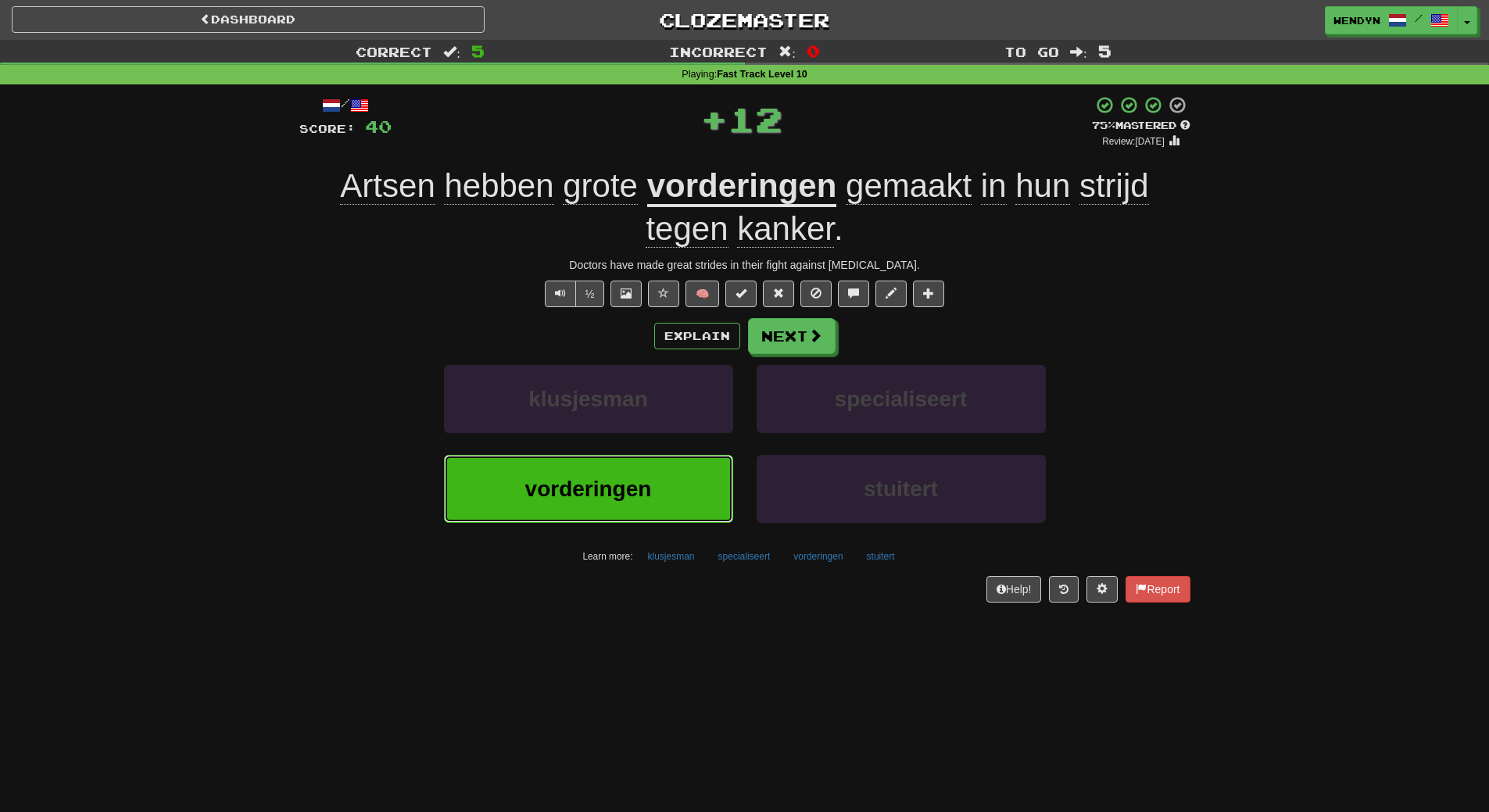
click at [580, 479] on span "vorderingen" at bounding box center [588, 489] width 127 height 24
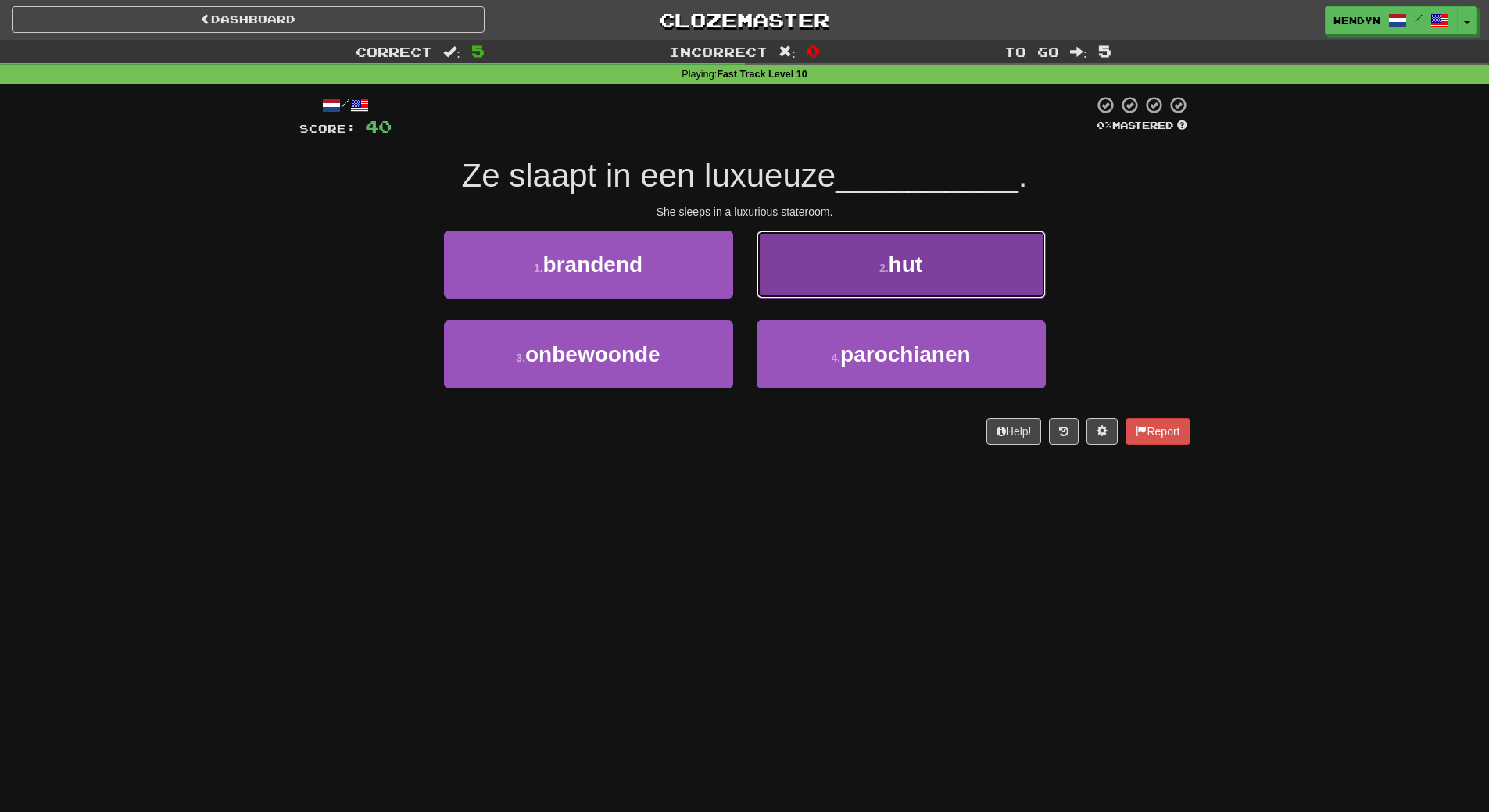
click at [916, 279] on button "2 . hut" at bounding box center [901, 265] width 289 height 68
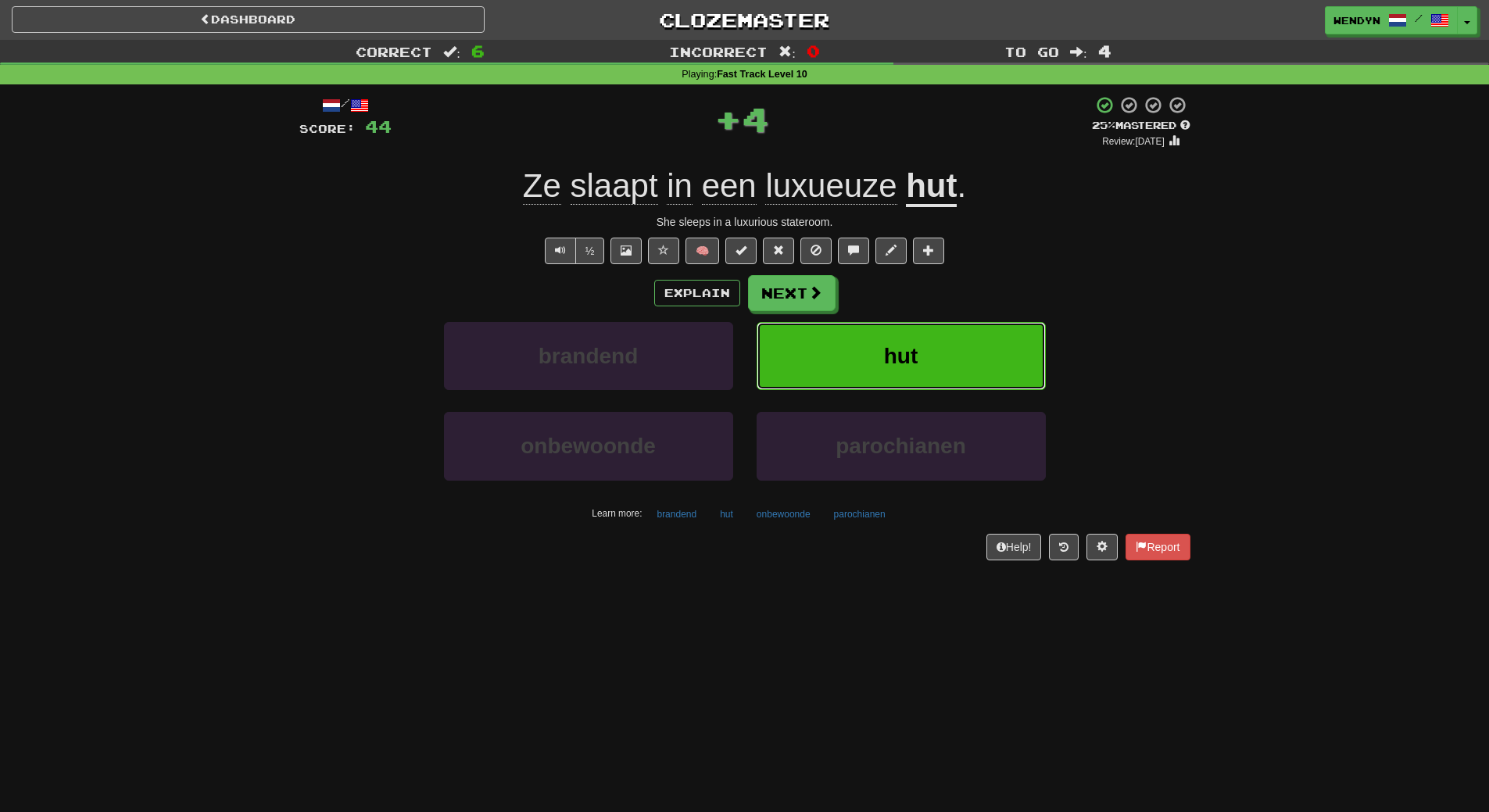
click at [830, 378] on button "hut" at bounding box center [901, 356] width 289 height 68
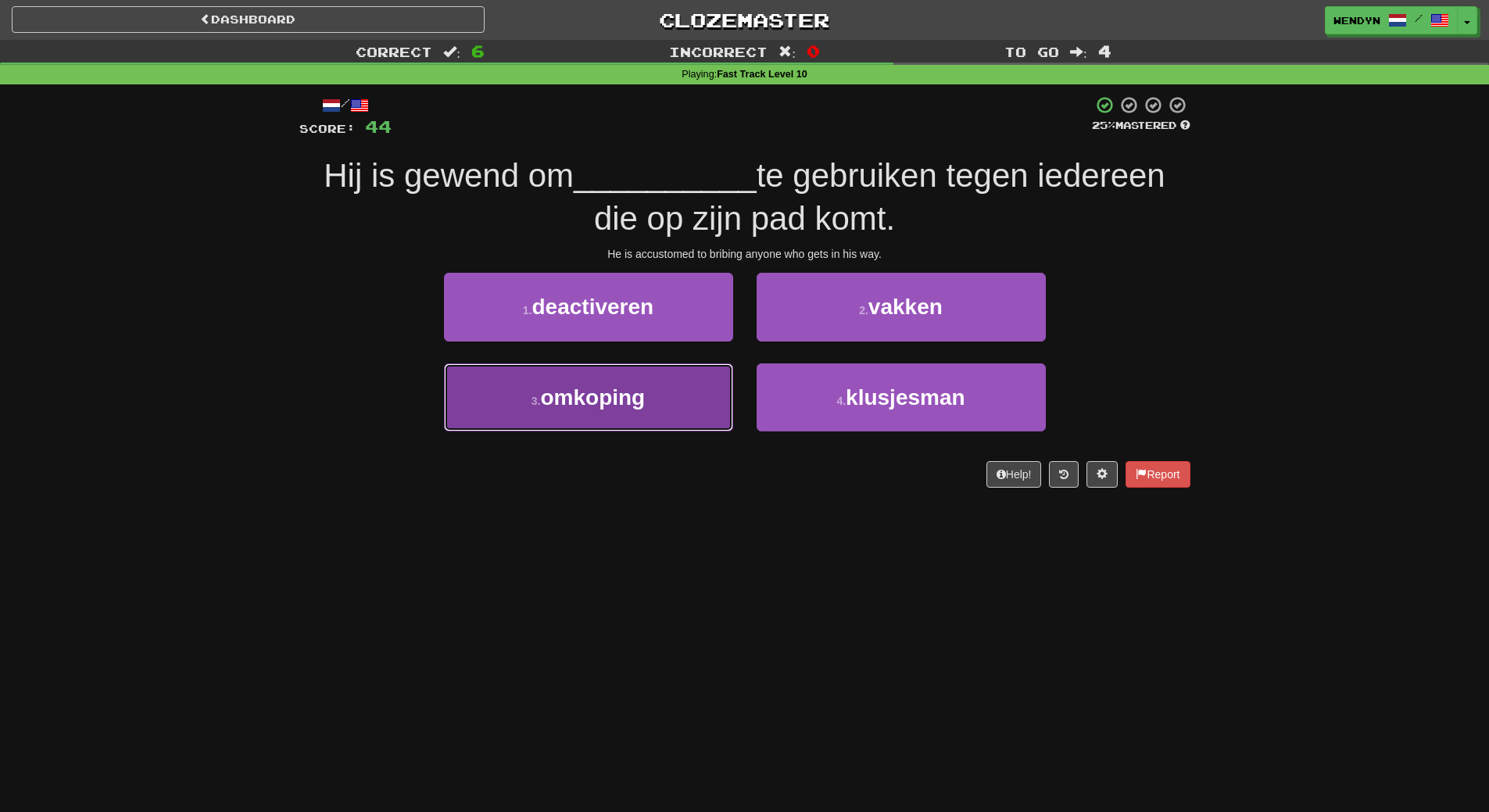
click at [653, 409] on button "3 . omkoping" at bounding box center [588, 397] width 289 height 68
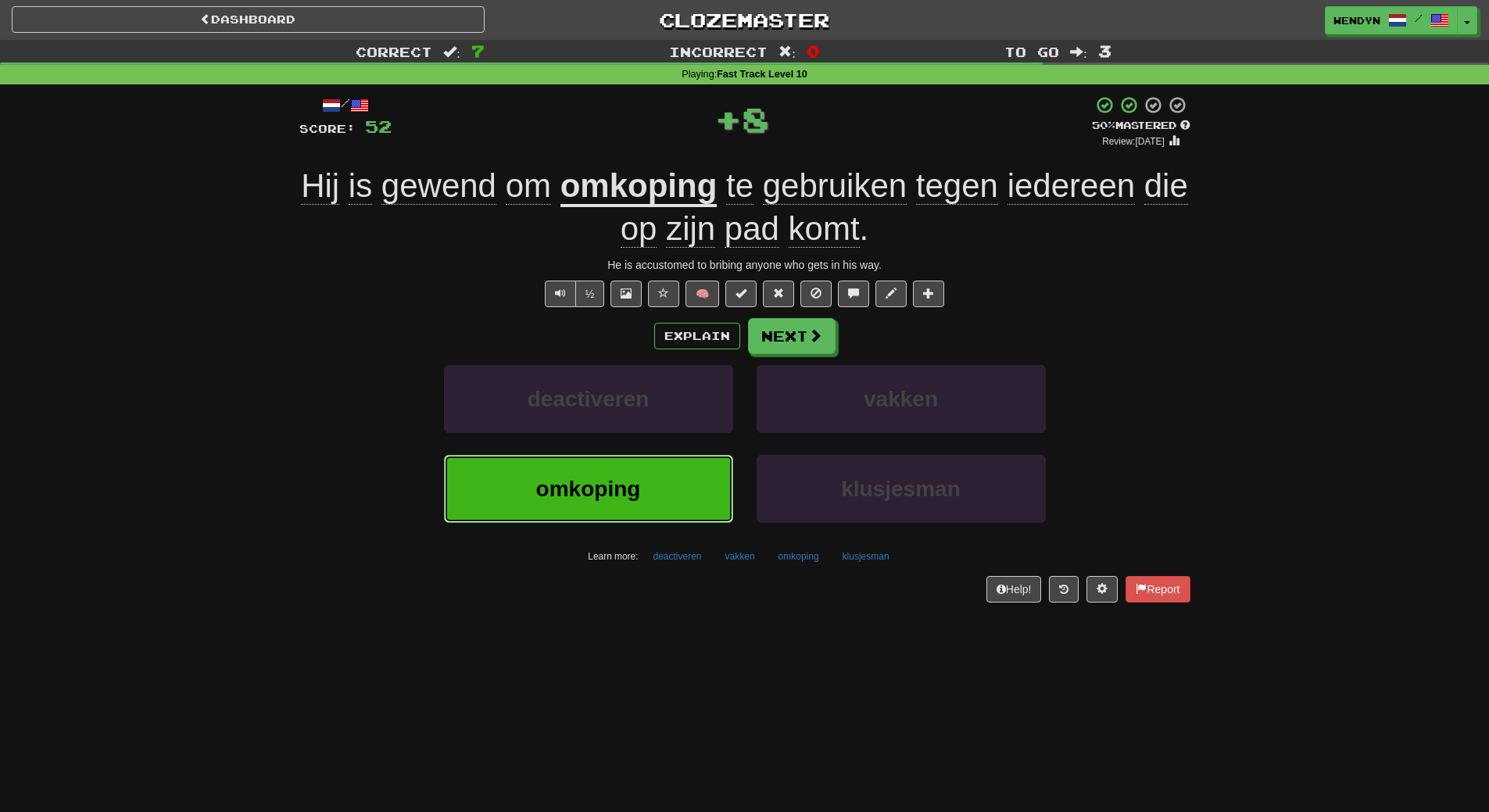
click at [654, 472] on button "omkoping" at bounding box center [588, 489] width 289 height 68
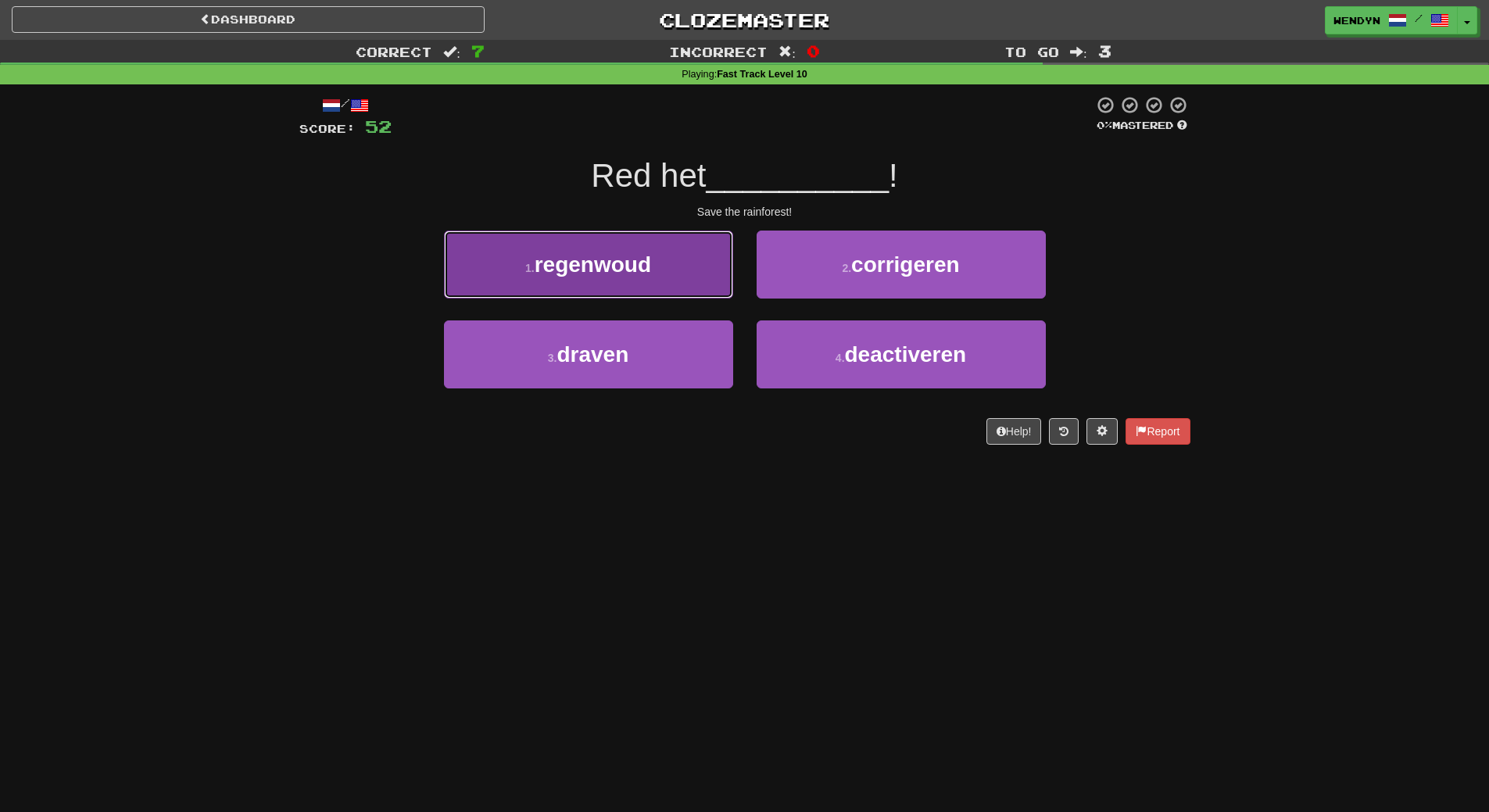
click at [577, 255] on span "regenwoud" at bounding box center [592, 264] width 116 height 24
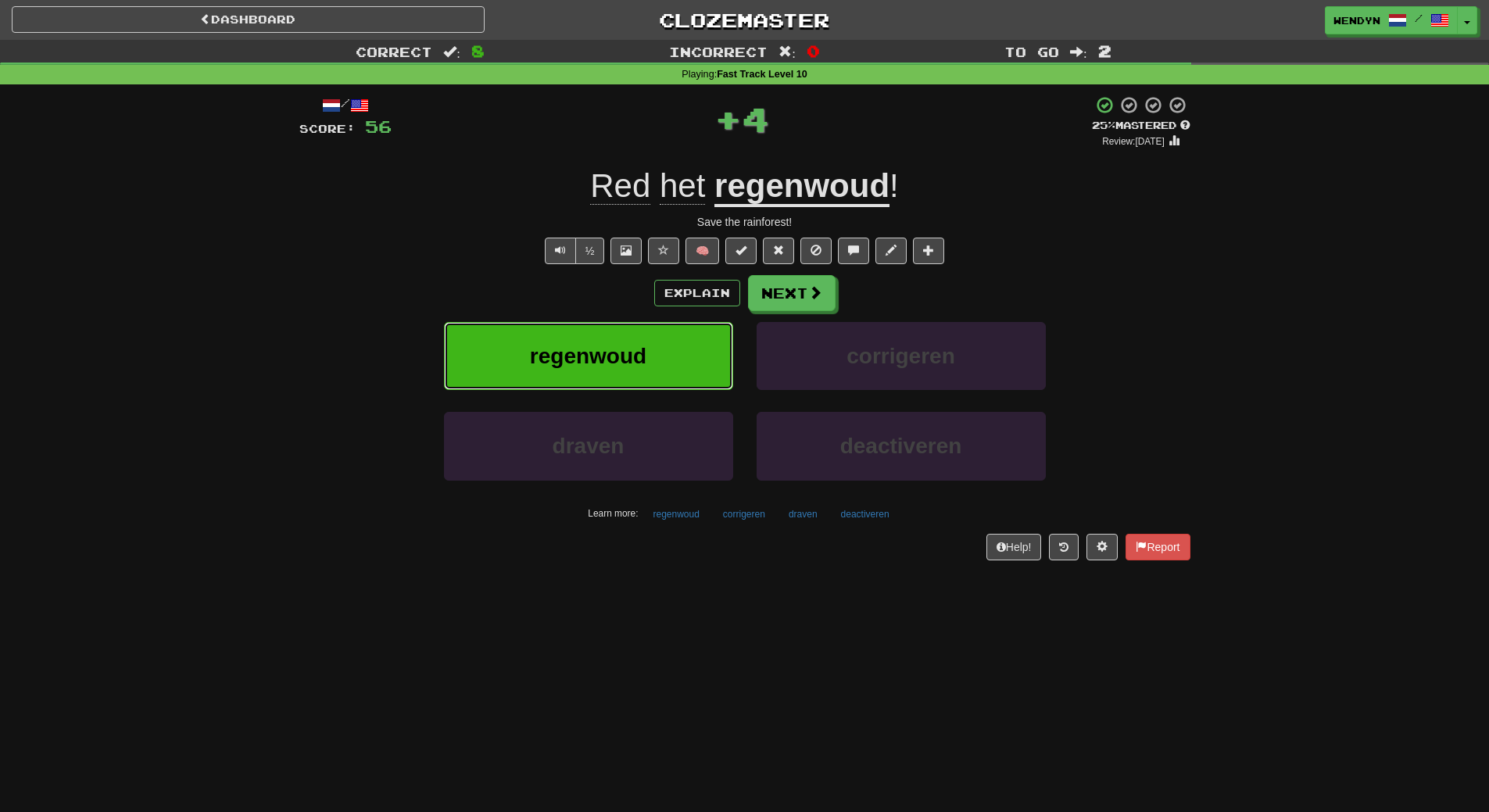
click at [586, 347] on span "regenwoud" at bounding box center [588, 356] width 116 height 24
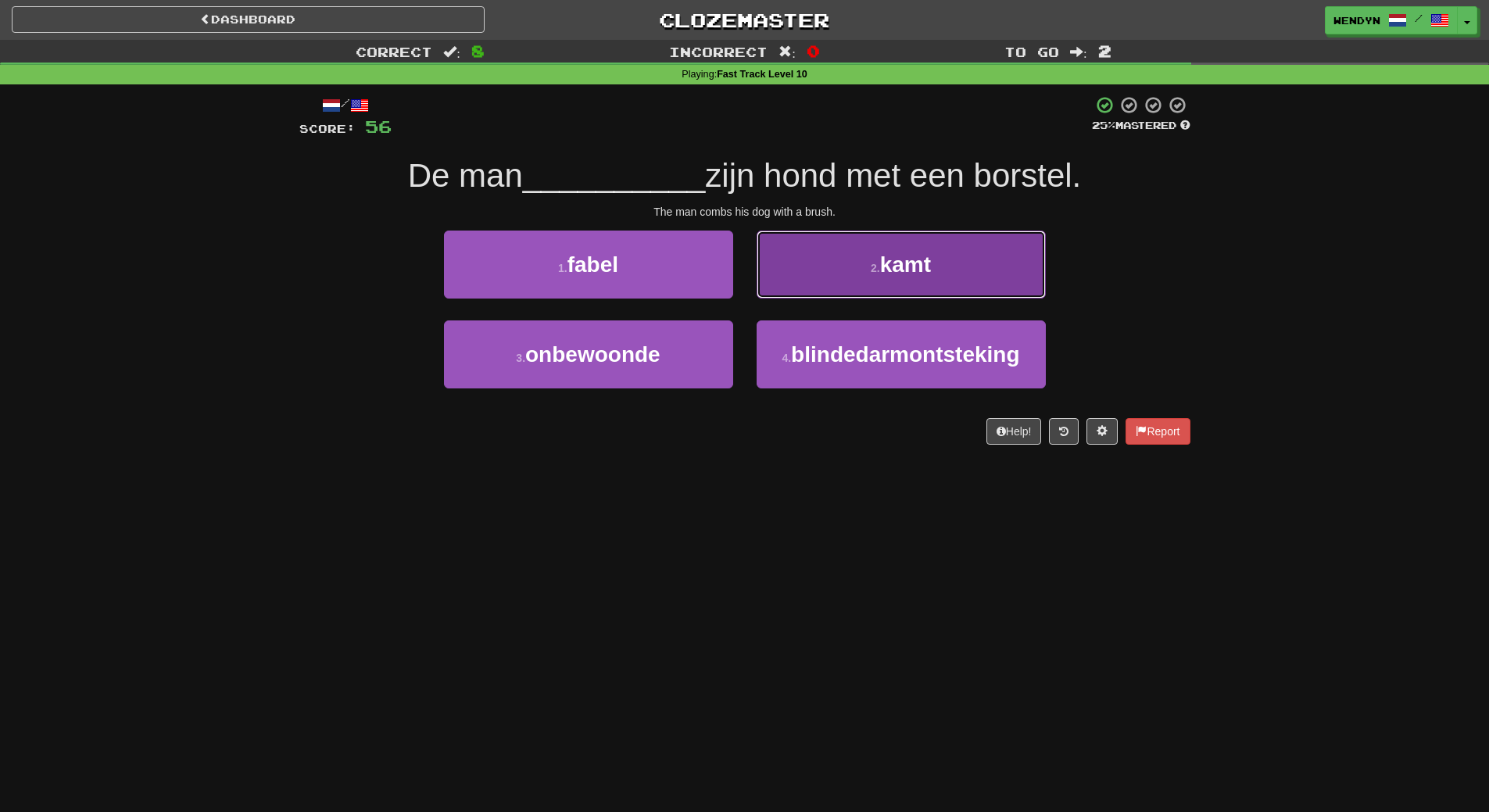
click at [899, 283] on button "2 . kamt" at bounding box center [901, 265] width 289 height 68
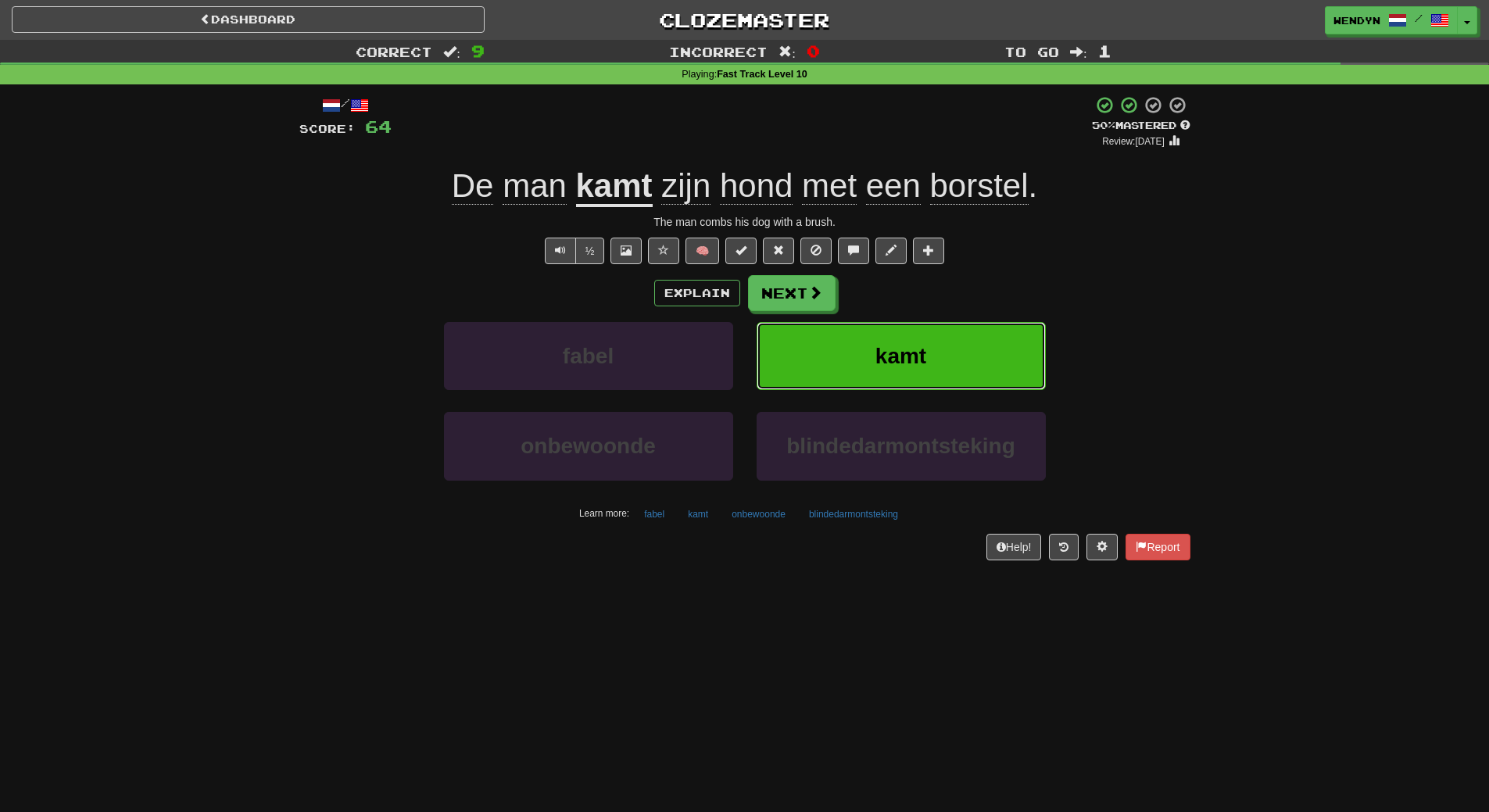
click at [875, 365] on span "kamt" at bounding box center [900, 356] width 50 height 24
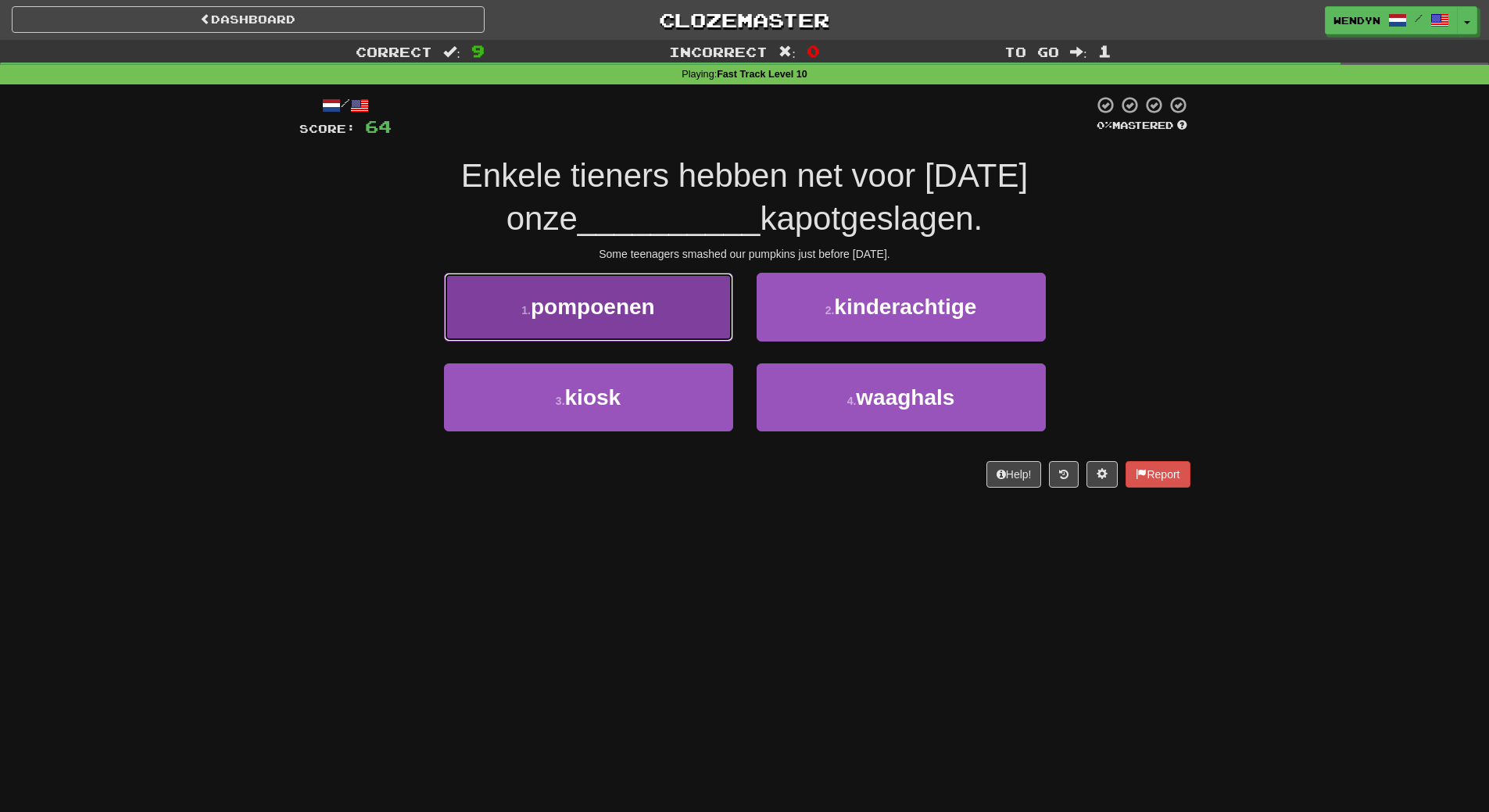
click at [607, 319] on span "pompoenen" at bounding box center [592, 307] width 124 height 24
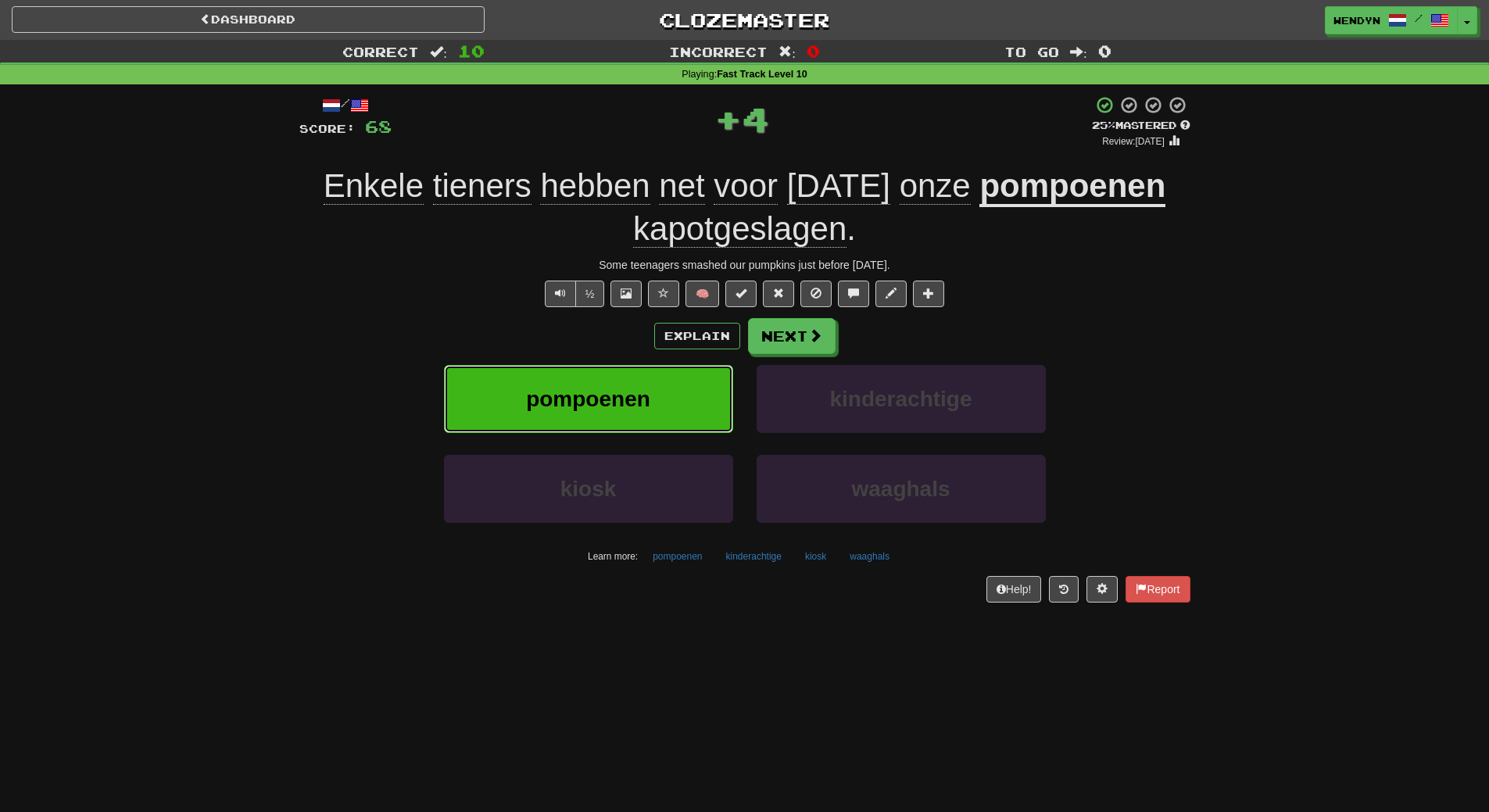
click at [578, 396] on span "pompoenen" at bounding box center [587, 399] width 124 height 24
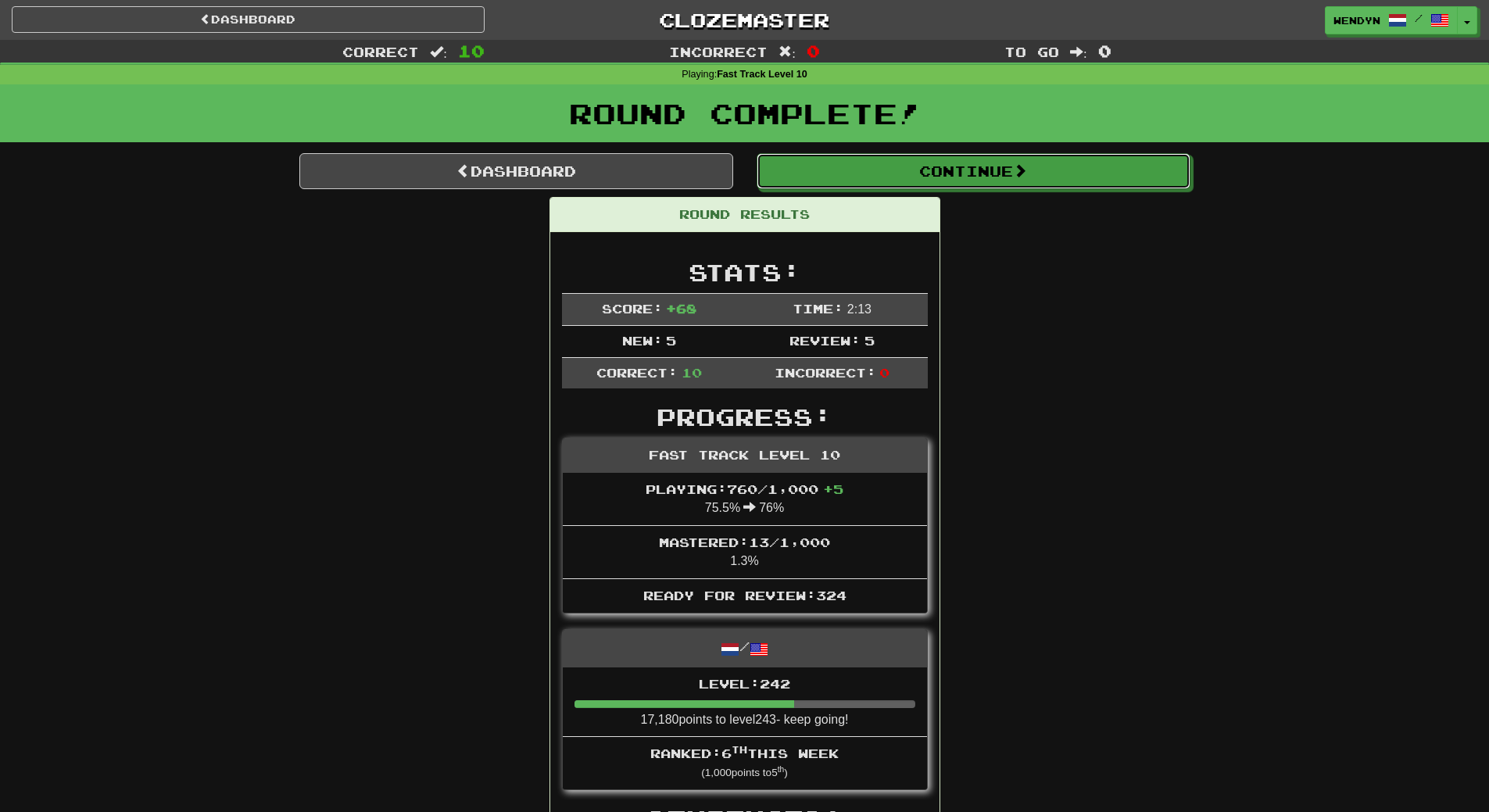
drag, startPoint x: 1015, startPoint y: 180, endPoint x: 1014, endPoint y: 263, distance: 83.0
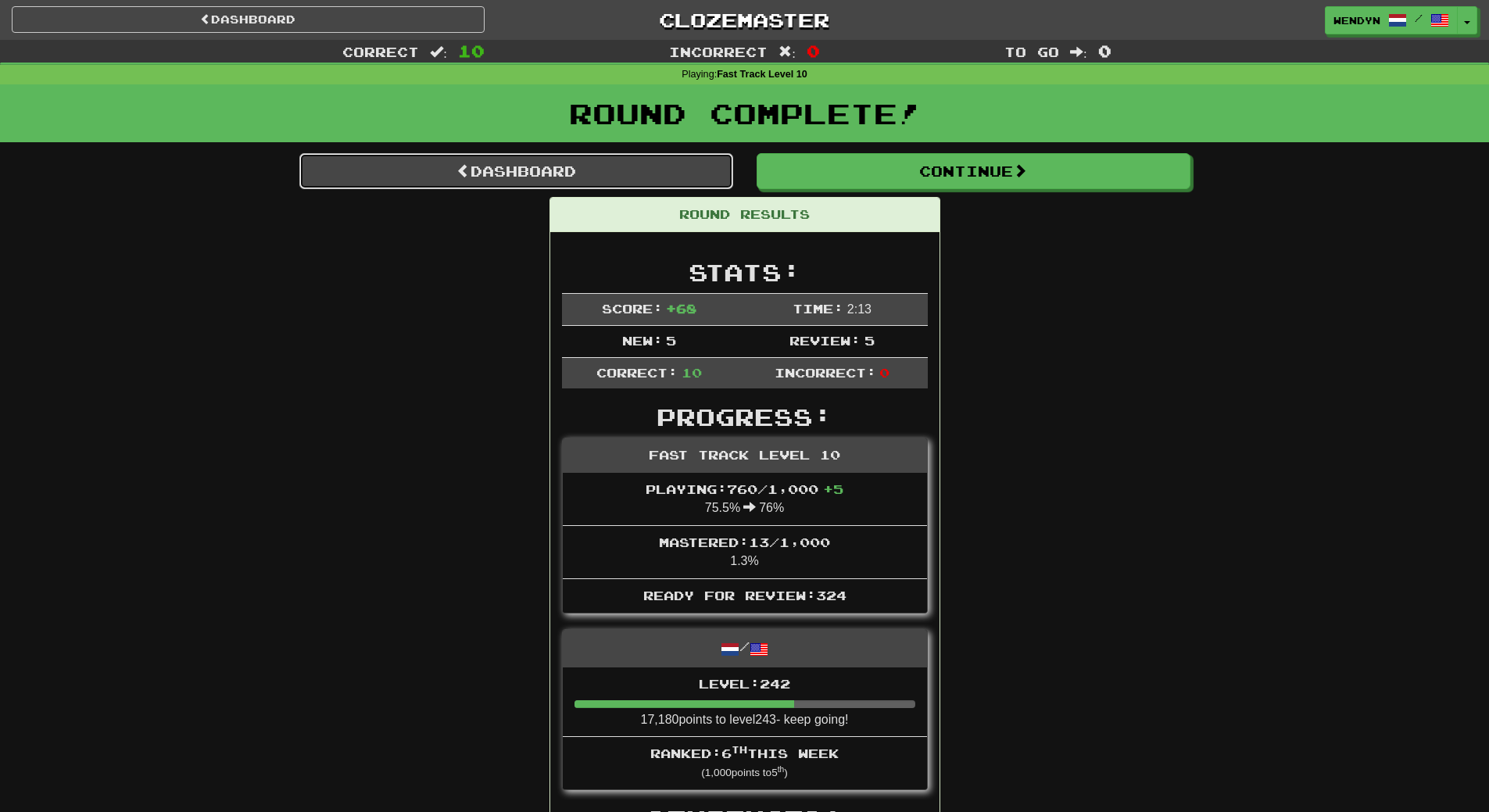
click at [586, 165] on link "Dashboard" at bounding box center [515, 171] width 433 height 36
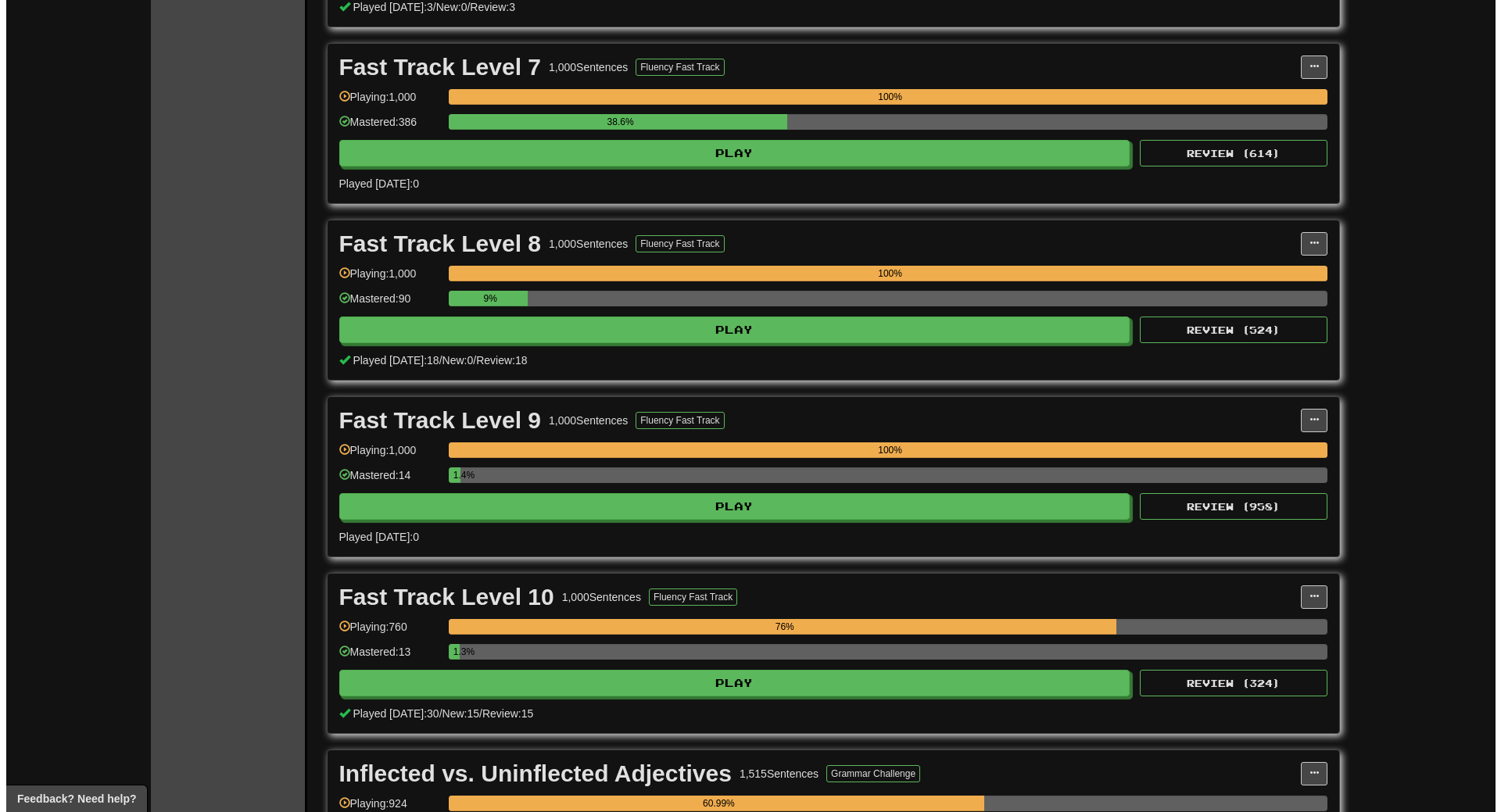
scroll to position [3751, 0]
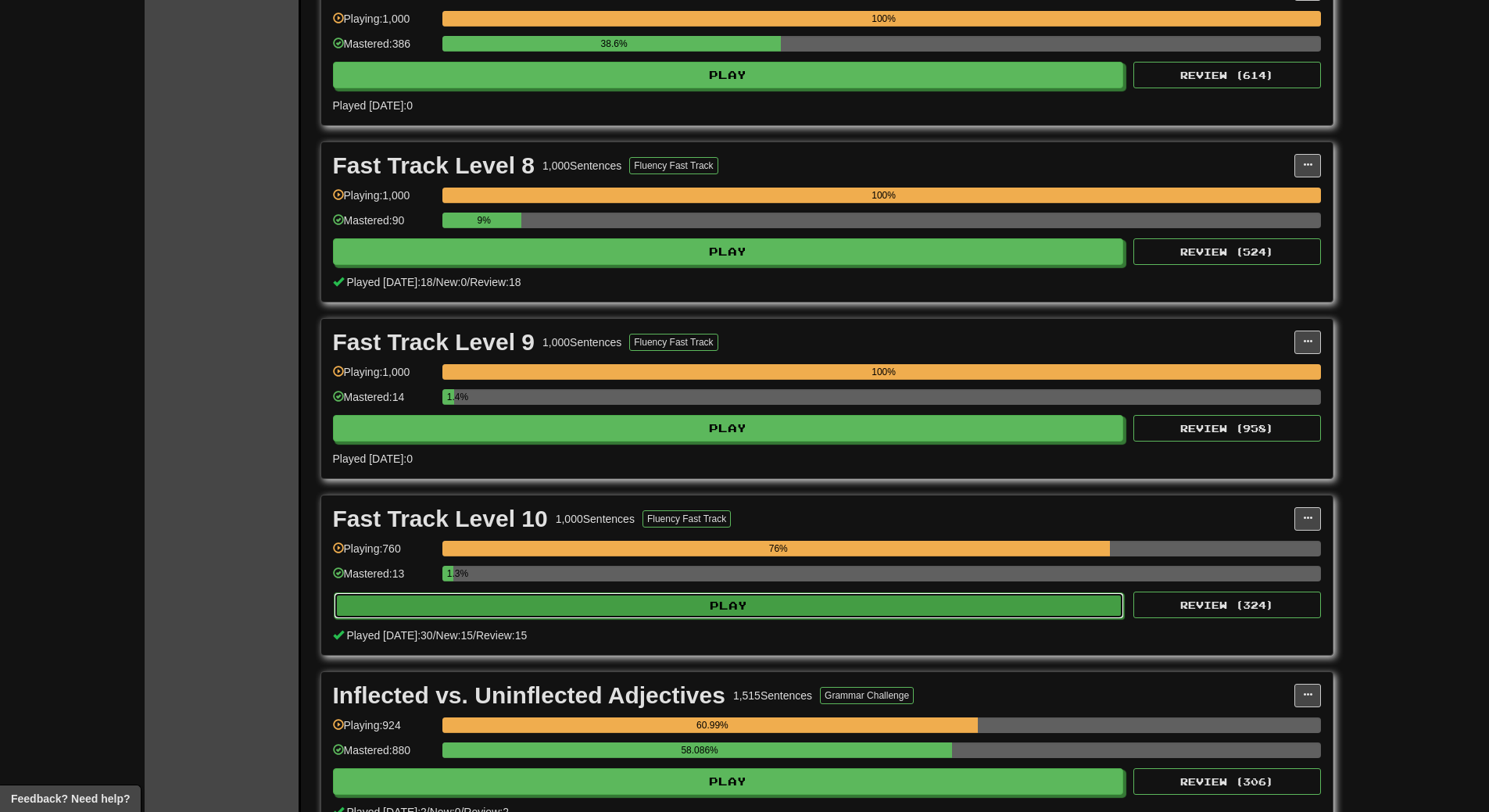
click at [804, 597] on button "Play" at bounding box center [728, 605] width 791 height 26
select select "**"
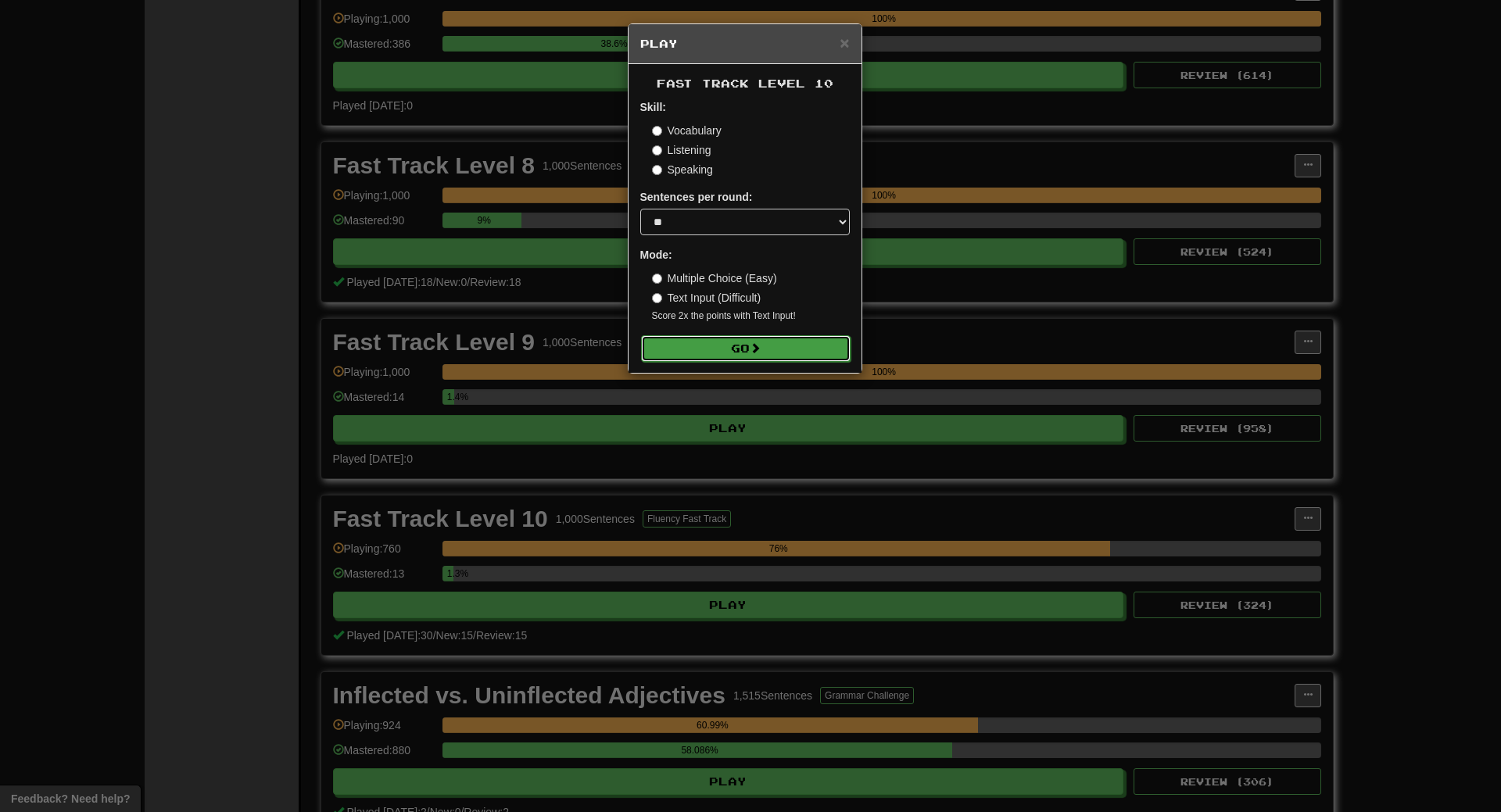
click at [771, 356] on button "Go" at bounding box center [745, 348] width 209 height 26
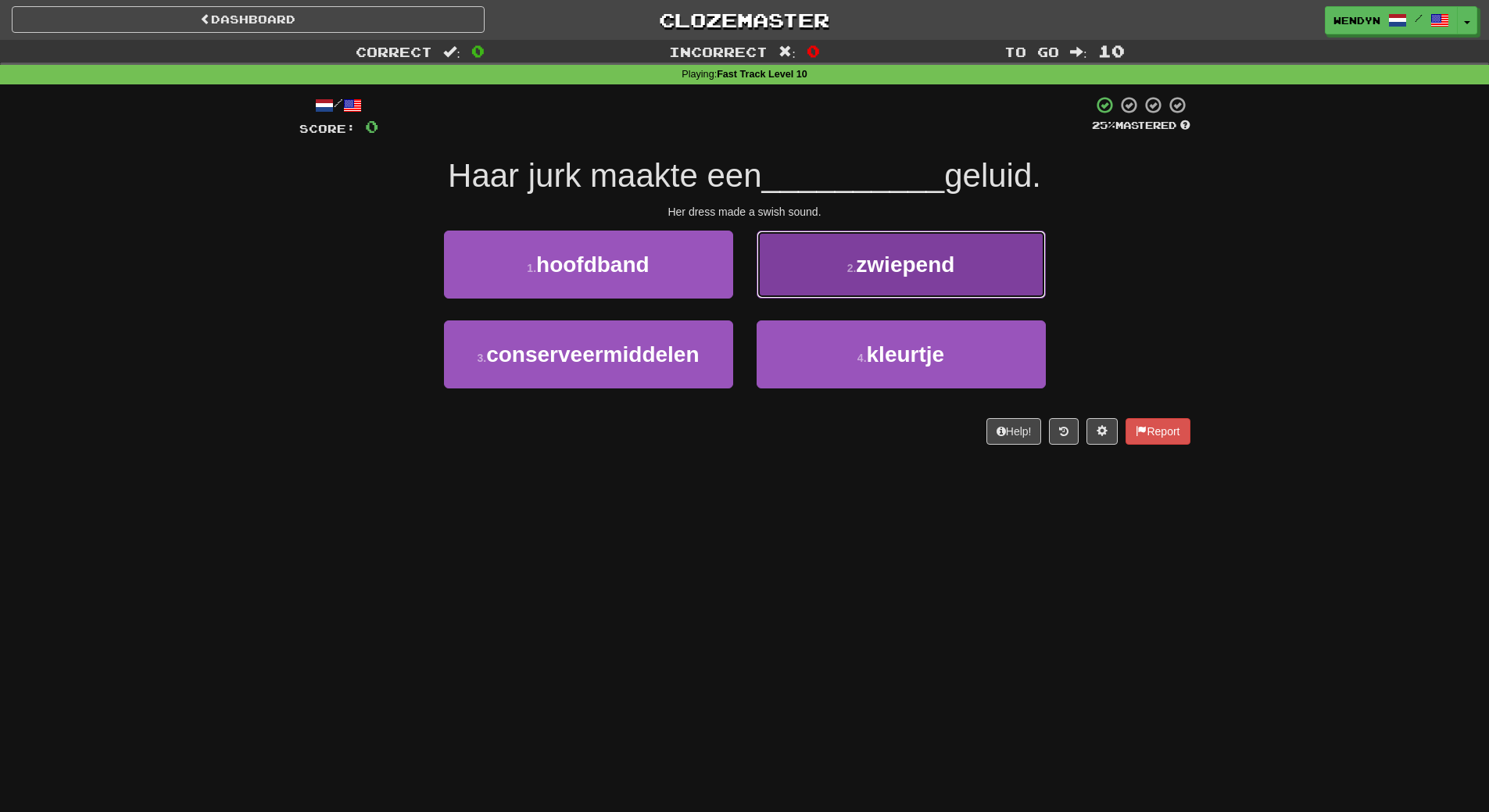
click at [927, 280] on button "2 . zwiepend" at bounding box center [901, 265] width 289 height 68
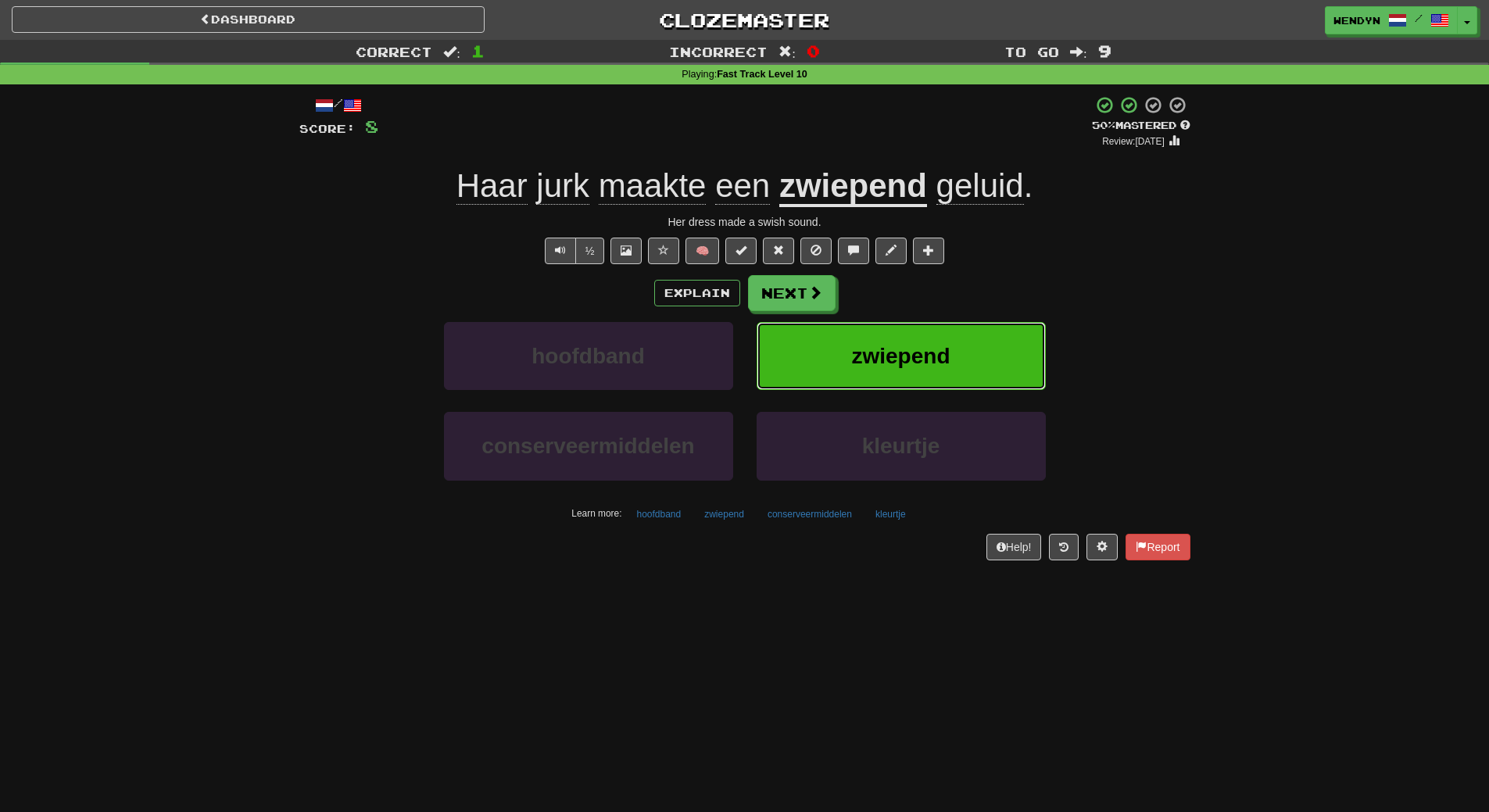
click at [952, 333] on button "zwiepend" at bounding box center [901, 356] width 289 height 68
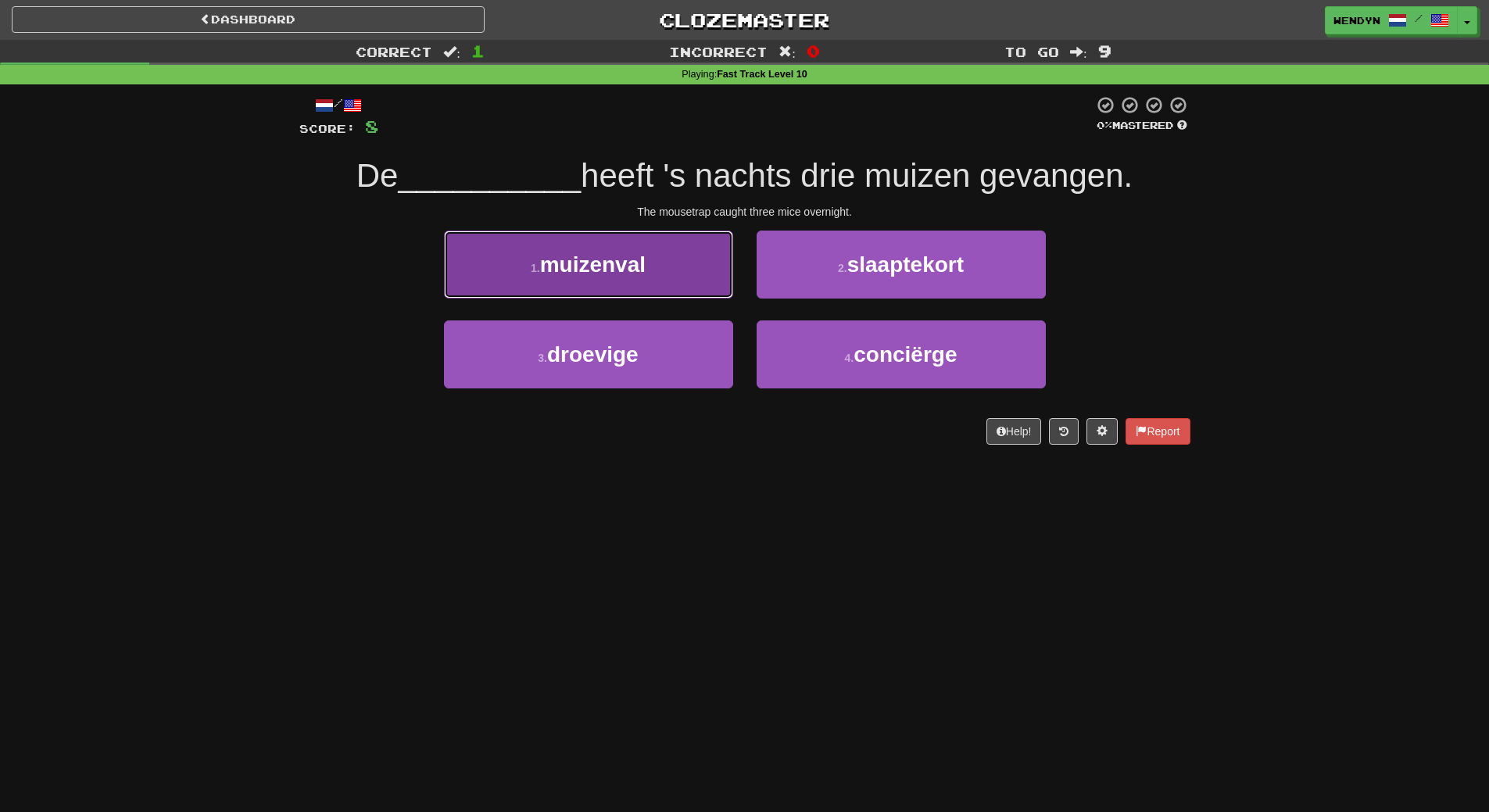
drag, startPoint x: 641, startPoint y: 279, endPoint x: 633, endPoint y: 356, distance: 77.4
click at [641, 285] on button "1 . muizenval" at bounding box center [588, 265] width 289 height 68
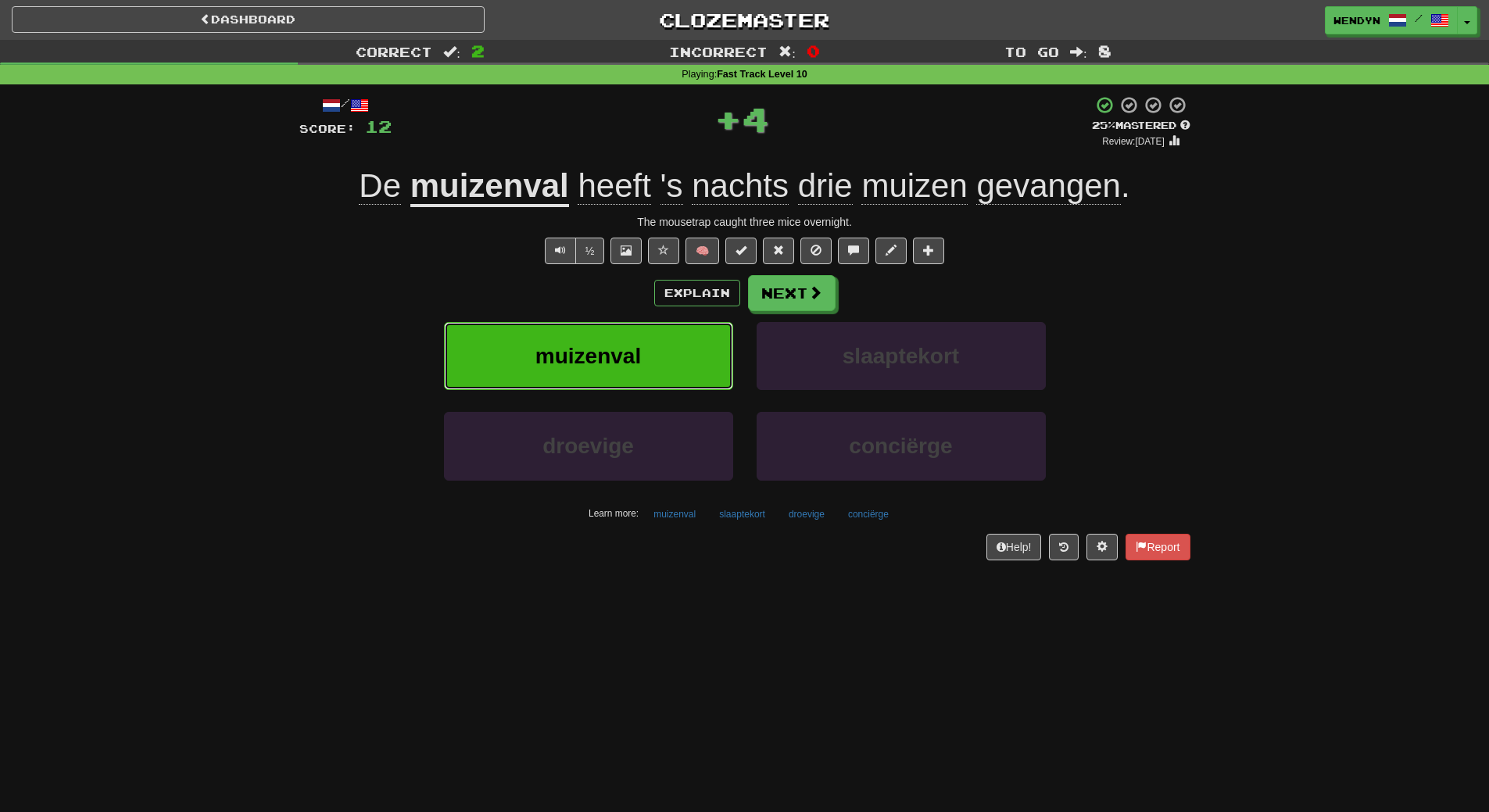
click at [633, 357] on span "muizenval" at bounding box center [587, 356] width 105 height 24
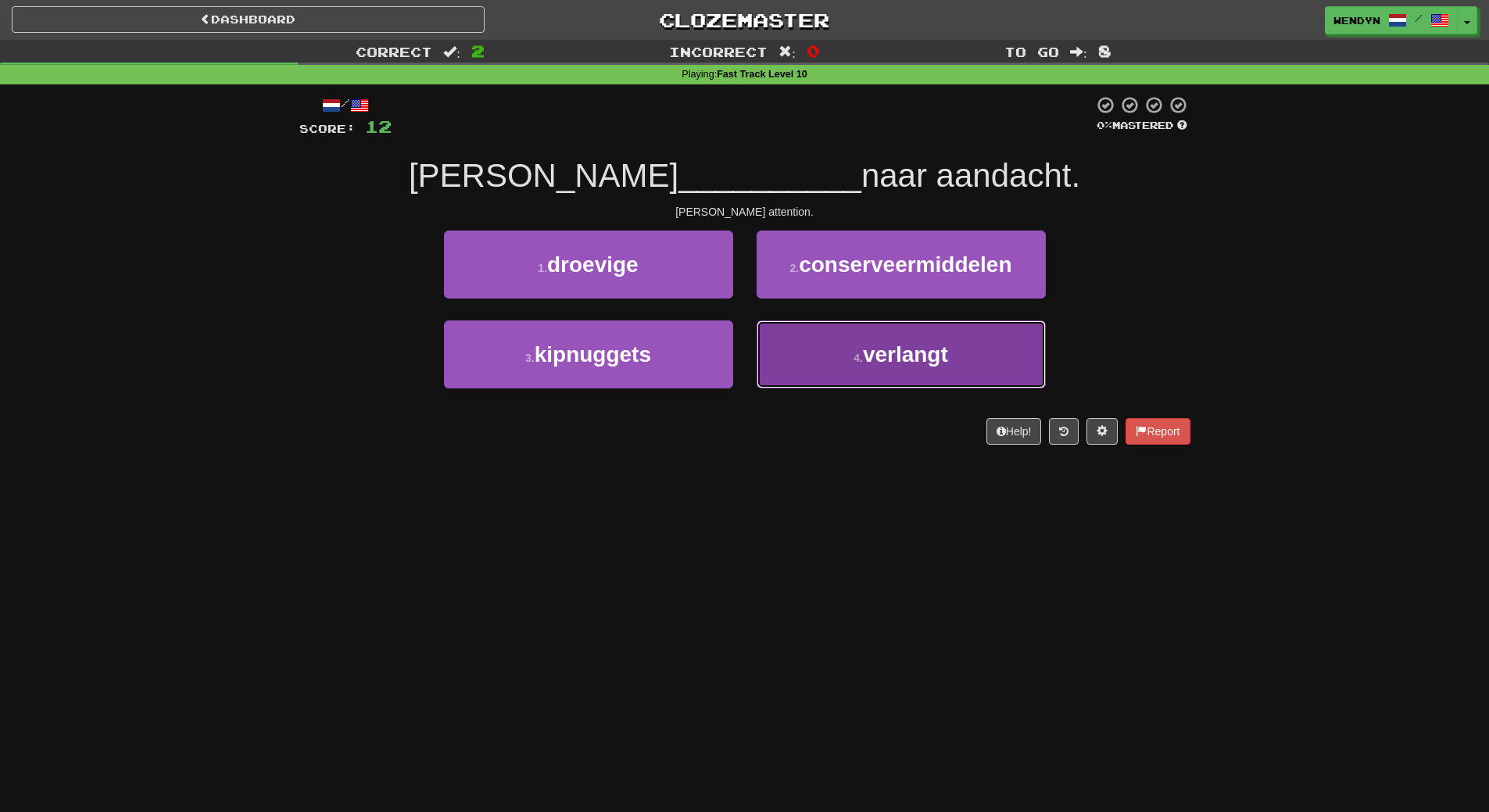
click at [868, 349] on span "verlangt" at bounding box center [905, 354] width 85 height 24
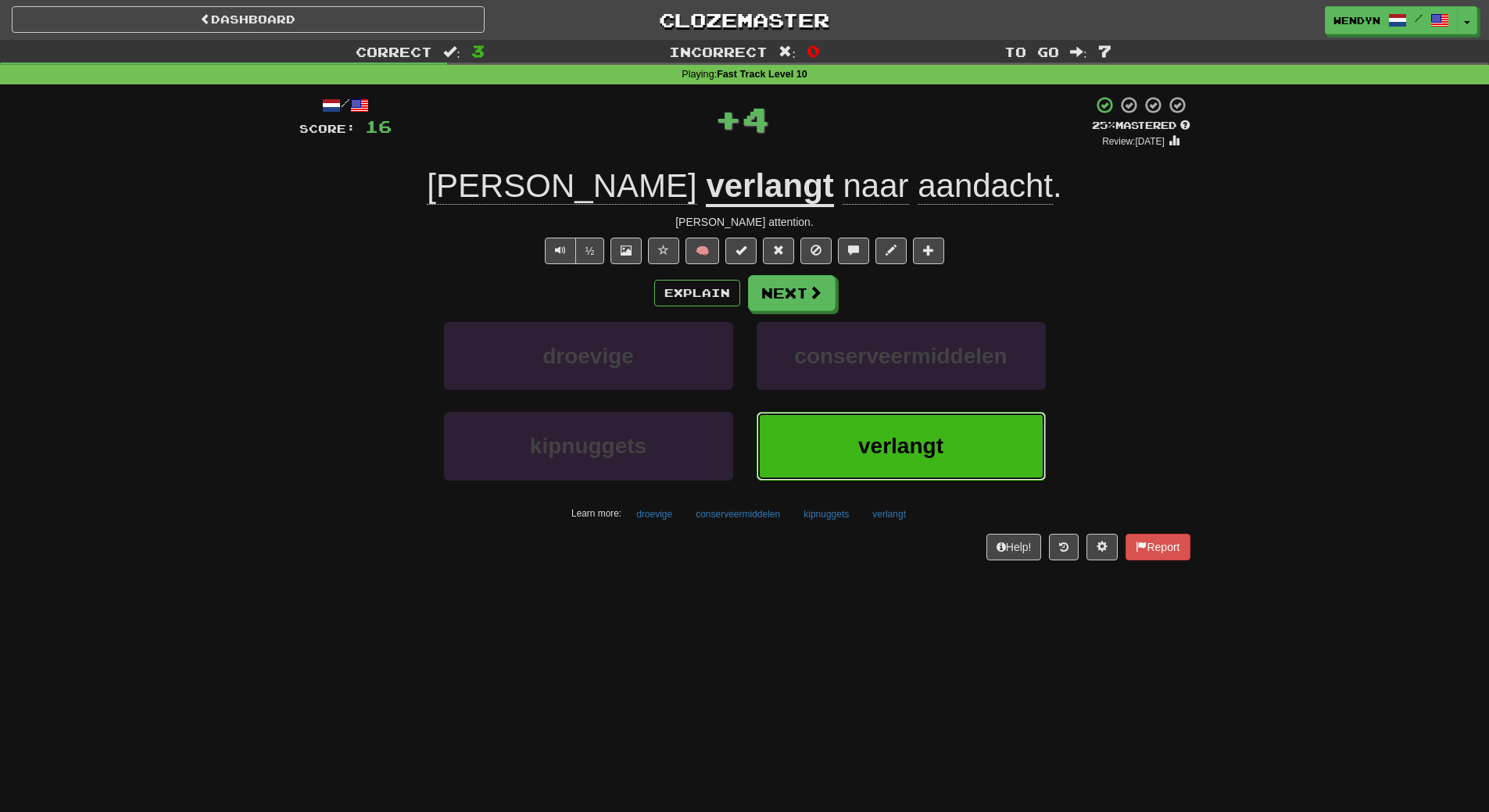
click at [873, 438] on span "verlangt" at bounding box center [901, 445] width 85 height 24
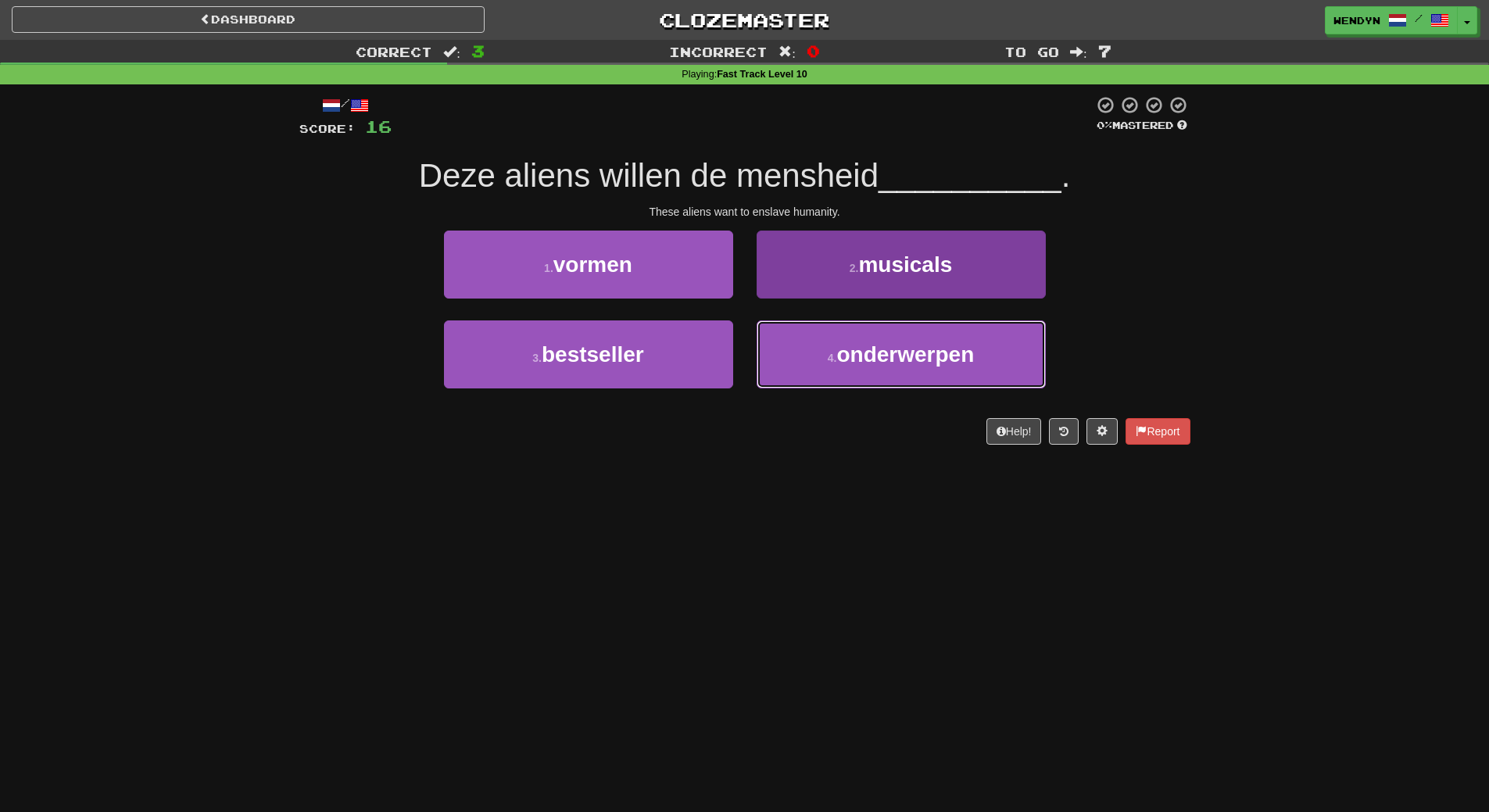
click at [899, 374] on button "4 . onderwerpen" at bounding box center [901, 355] width 289 height 68
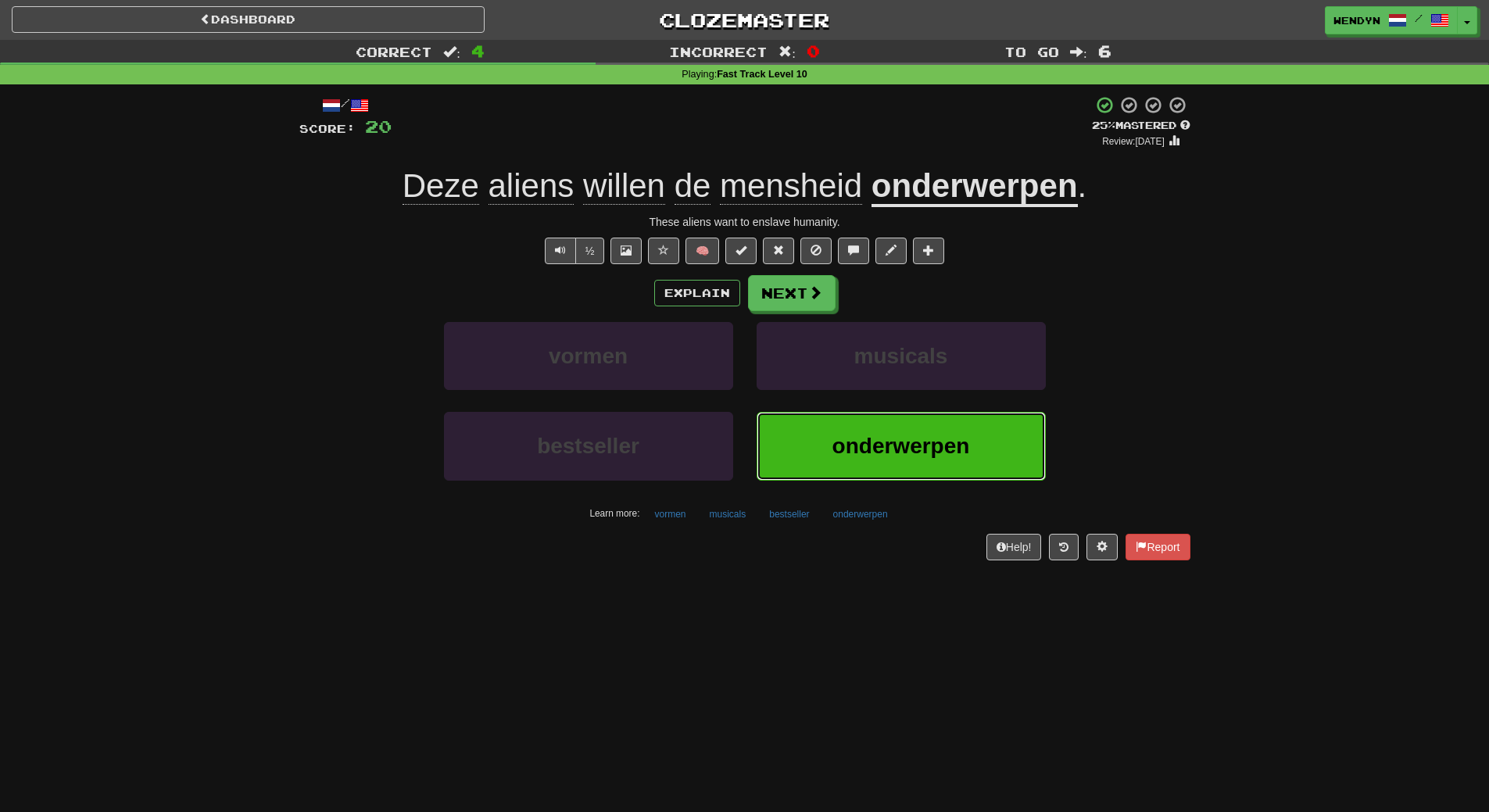
click at [959, 444] on span "onderwerpen" at bounding box center [901, 445] width 138 height 24
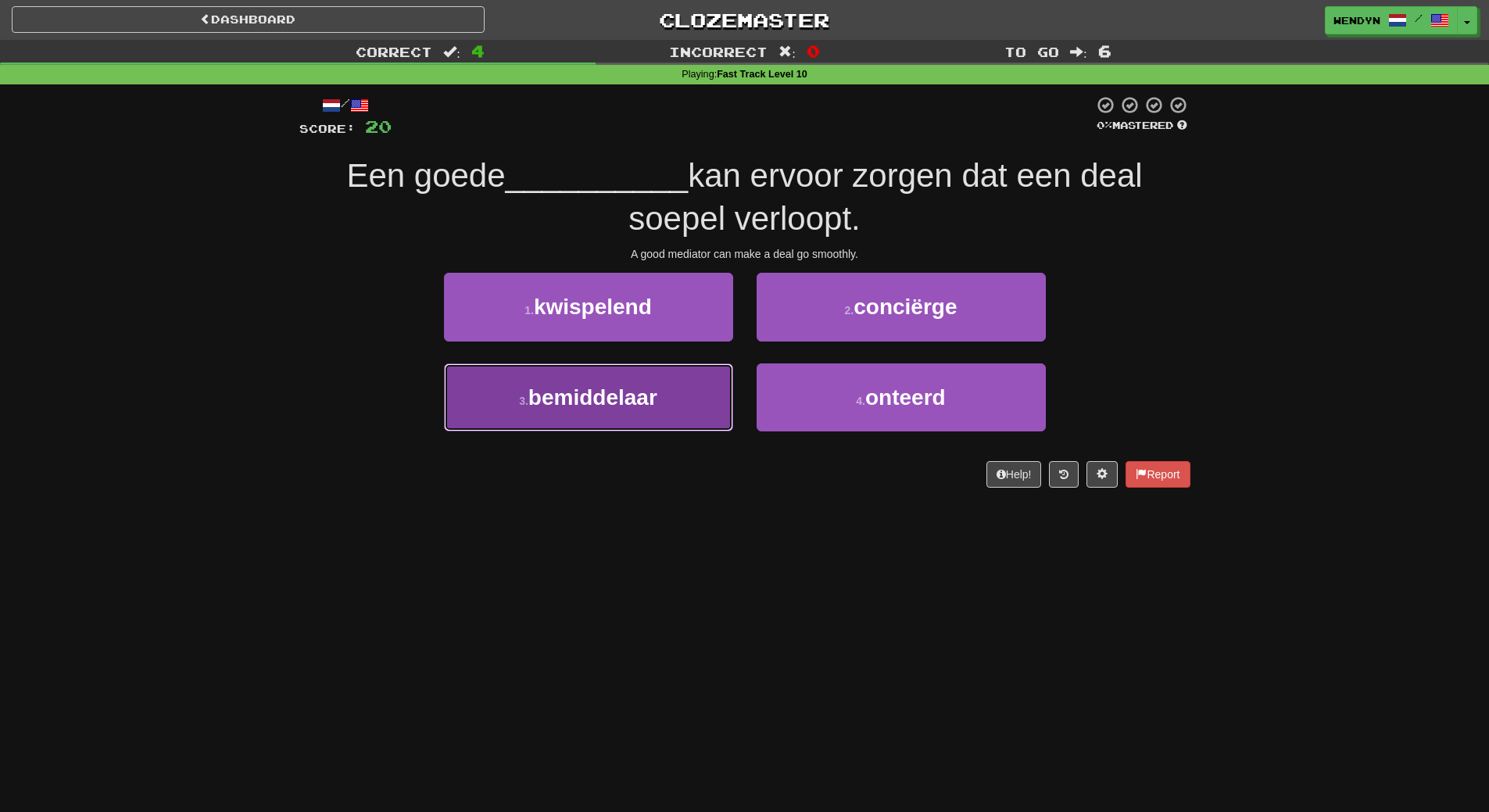
drag, startPoint x: 692, startPoint y: 425, endPoint x: 678, endPoint y: 505, distance: 81.2
click at [692, 426] on button "3 . bemiddelaar" at bounding box center [588, 397] width 289 height 68
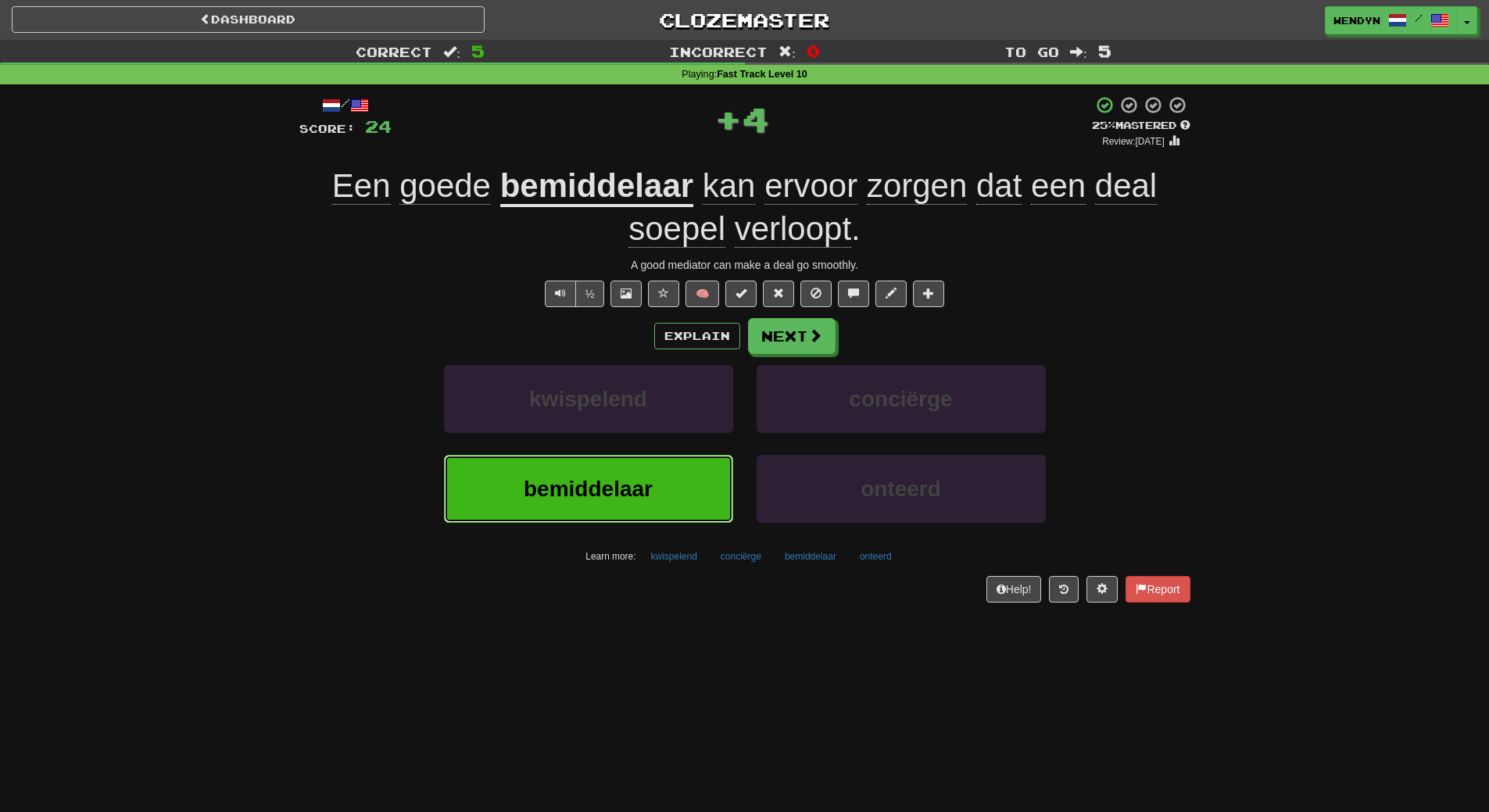
click at [677, 497] on button "bemiddelaar" at bounding box center [588, 489] width 289 height 68
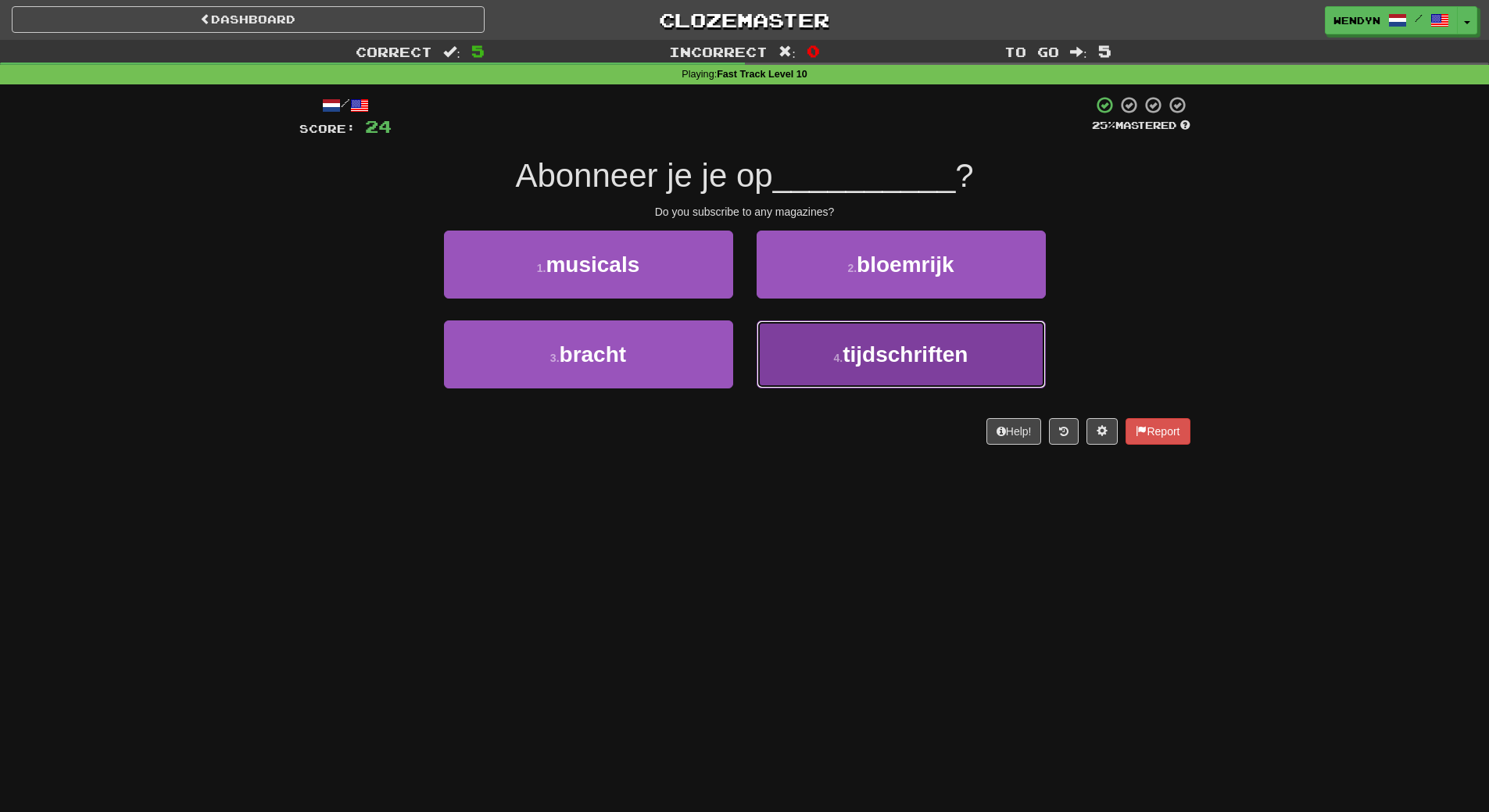
click at [915, 377] on button "4 . tijdschriften" at bounding box center [901, 355] width 289 height 68
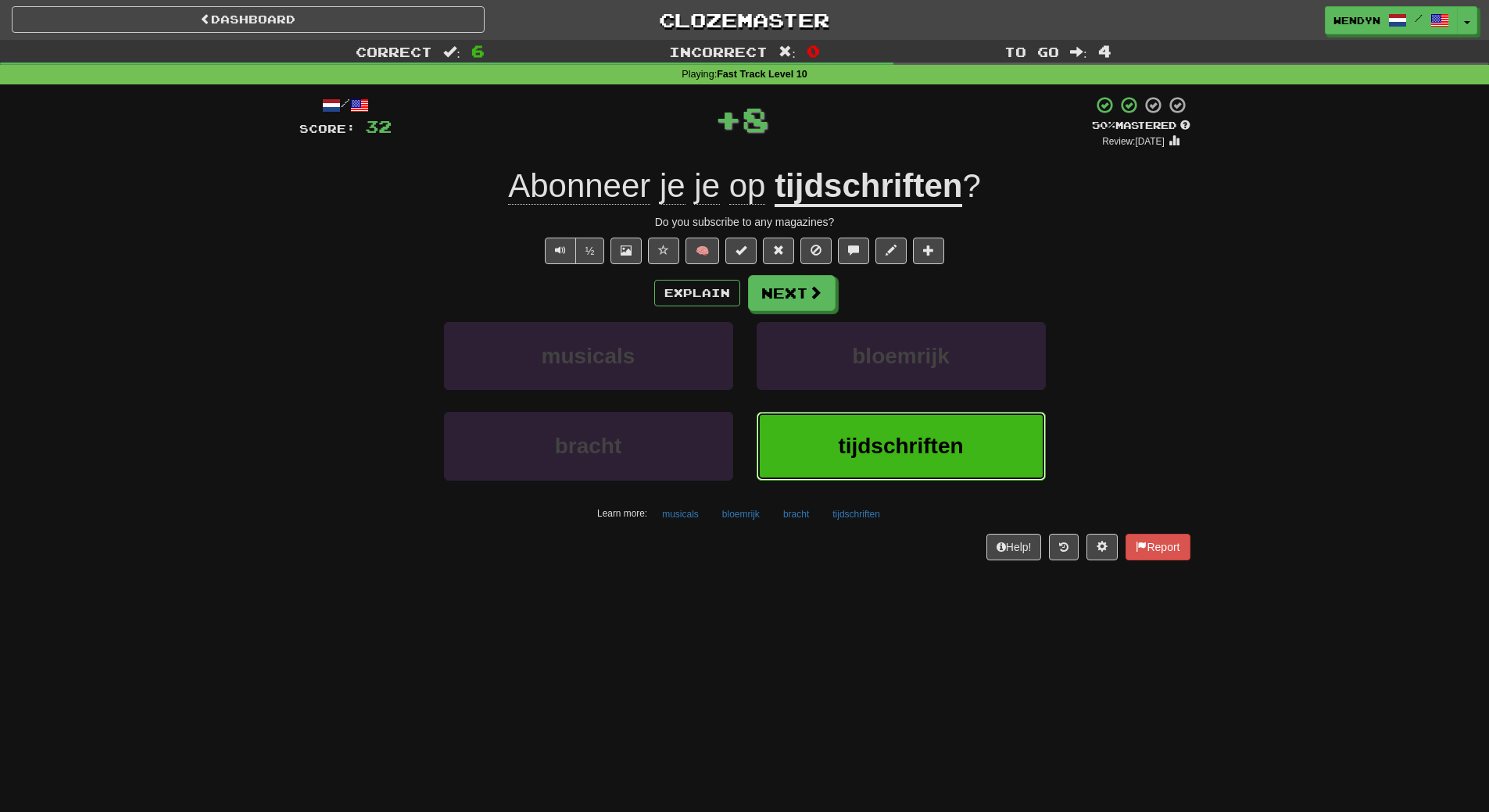
click at [903, 453] on span "tijdschriften" at bounding box center [900, 445] width 125 height 24
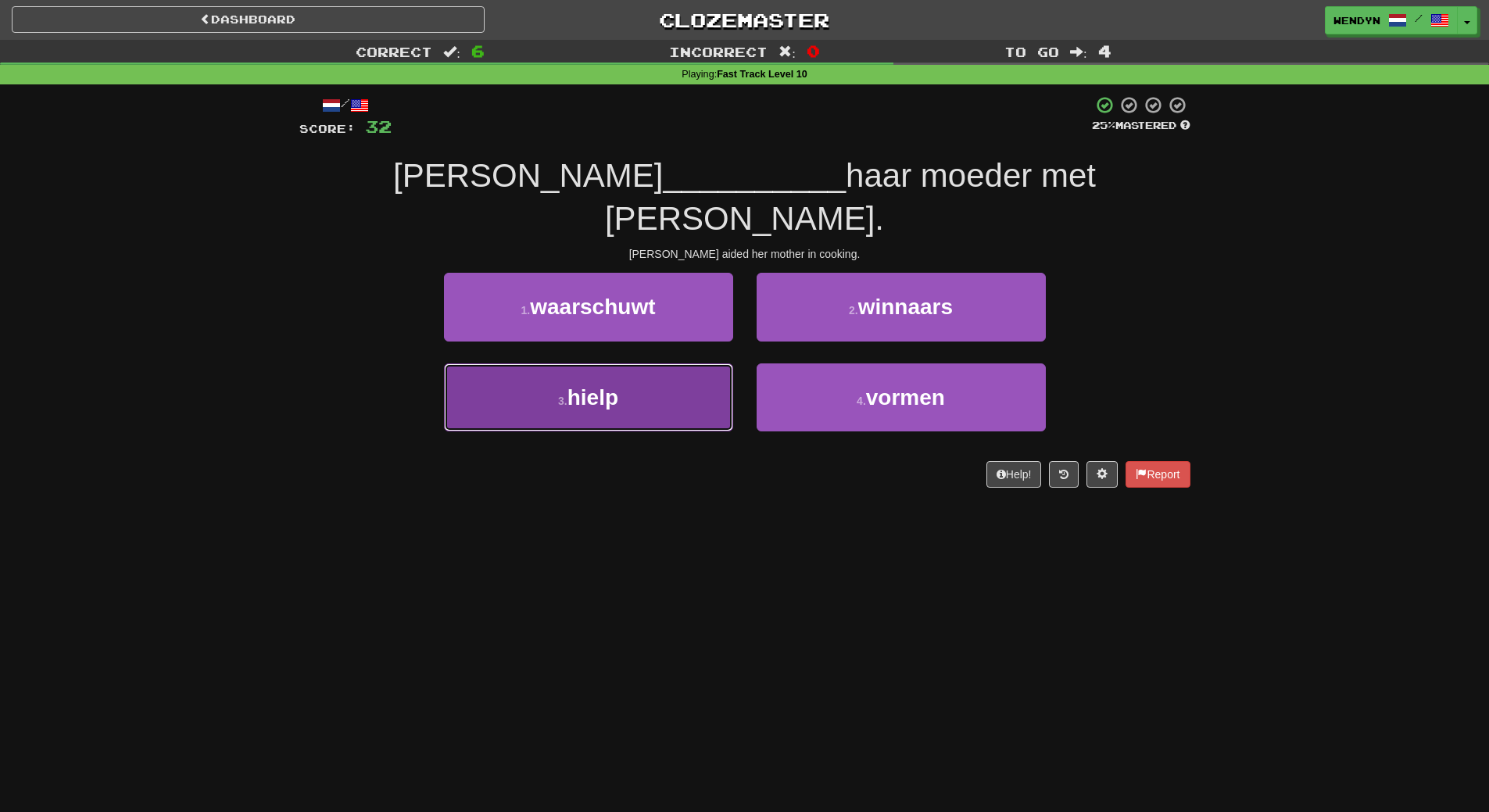
click at [558, 395] on small "3 ." at bounding box center [562, 401] width 9 height 13
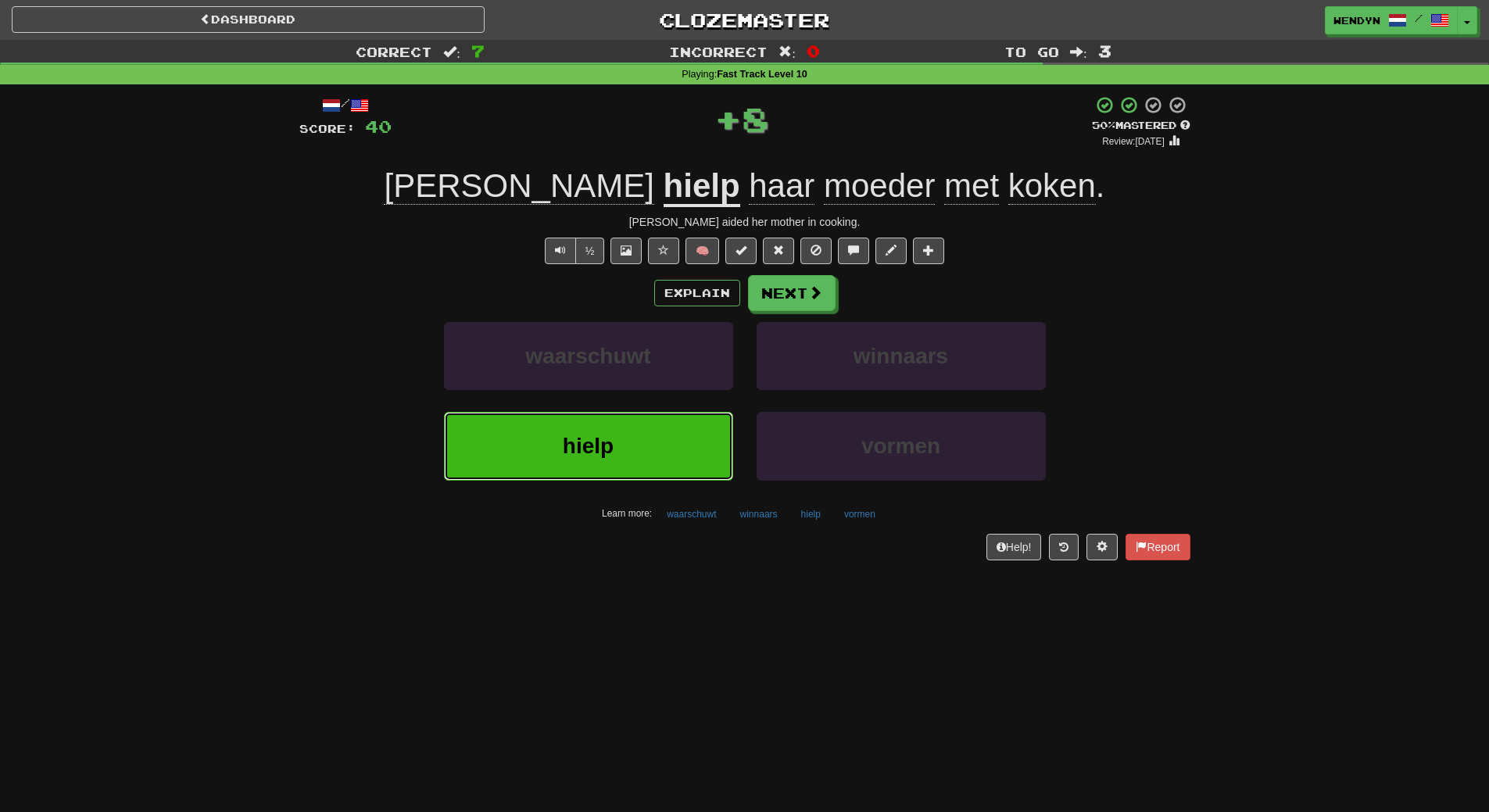
click at [609, 440] on span "hielp" at bounding box center [587, 445] width 50 height 24
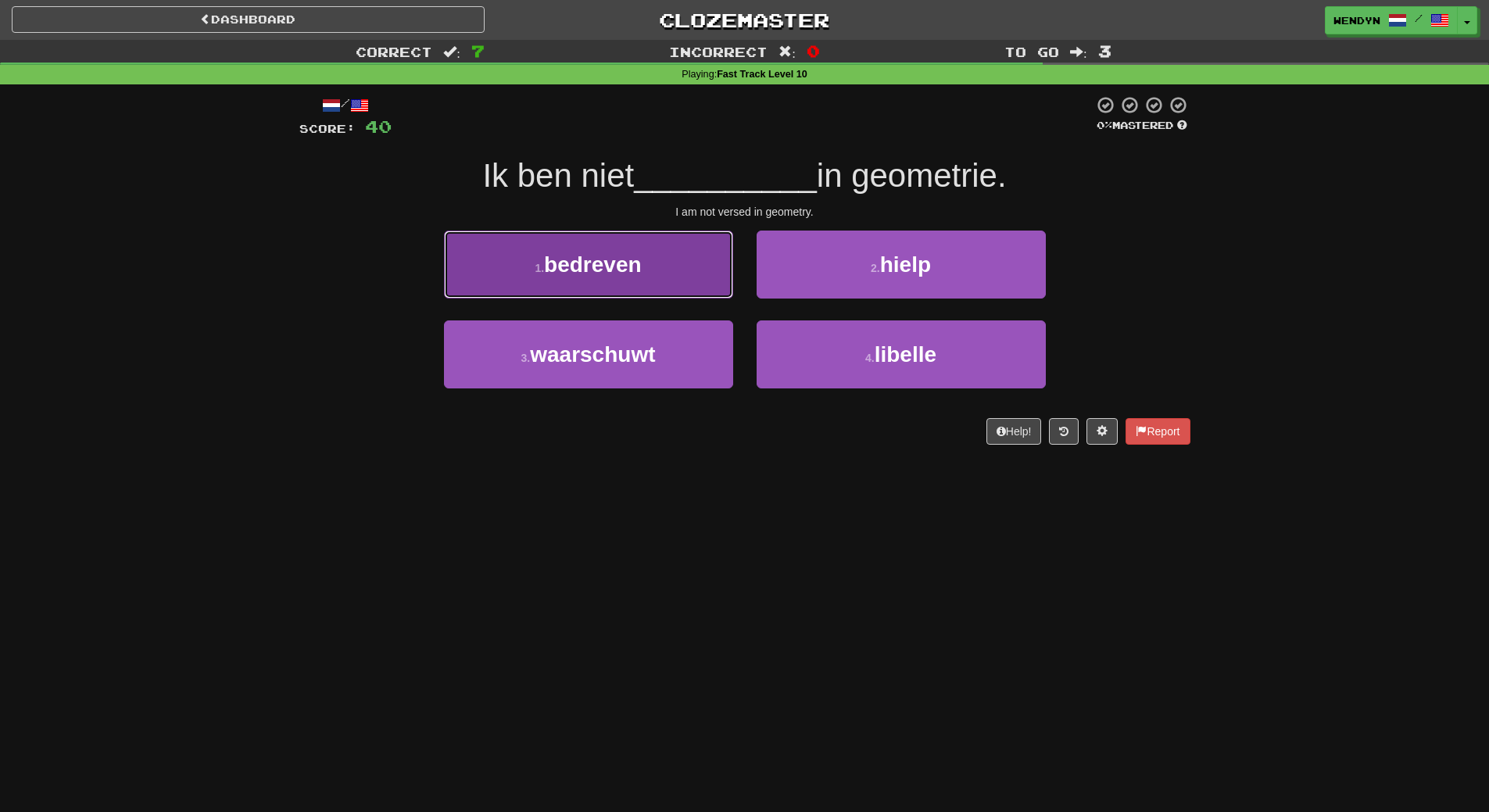
click at [580, 271] on span "bedreven" at bounding box center [592, 264] width 97 height 24
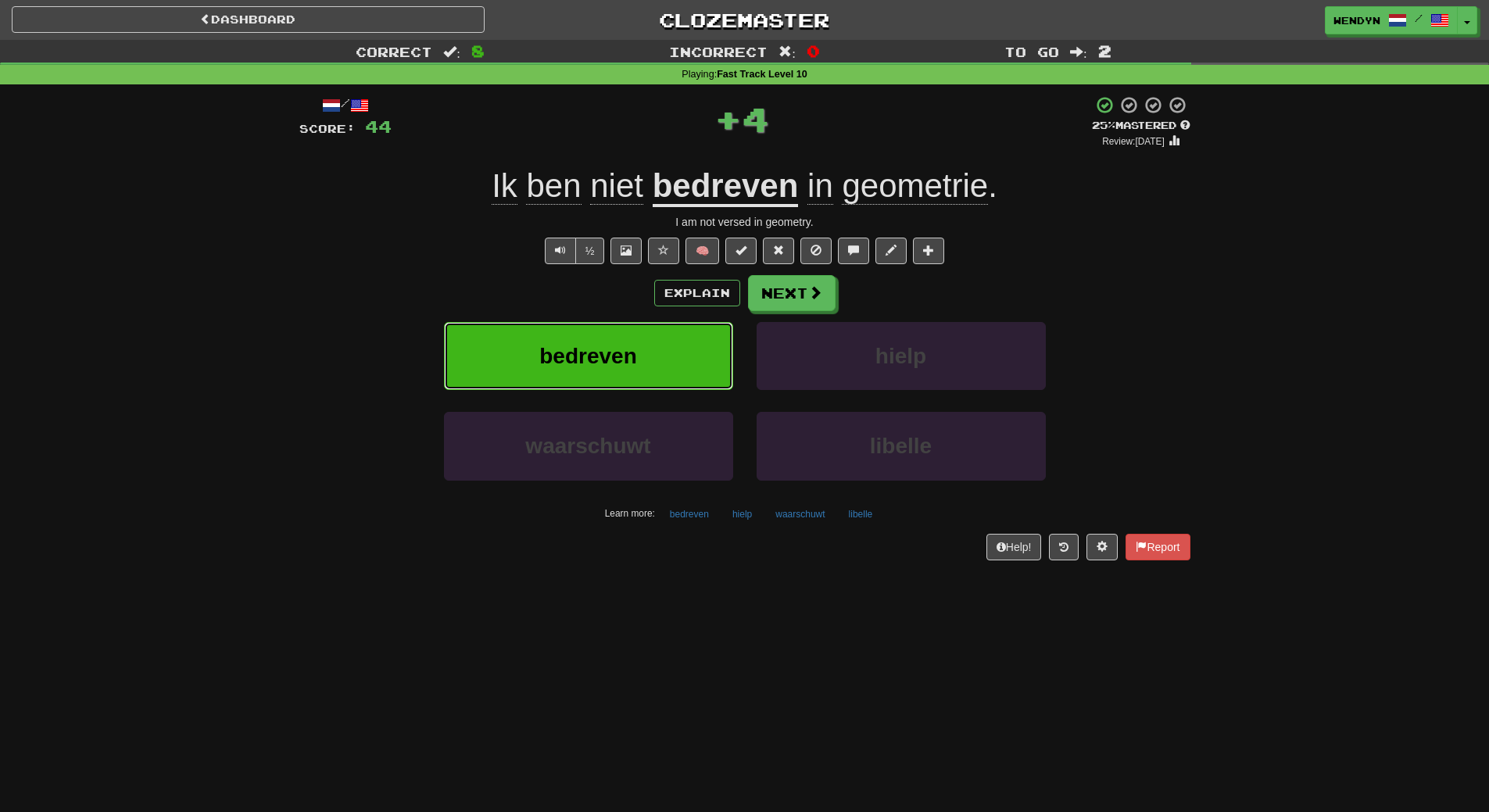
click at [585, 348] on span "bedreven" at bounding box center [588, 356] width 97 height 24
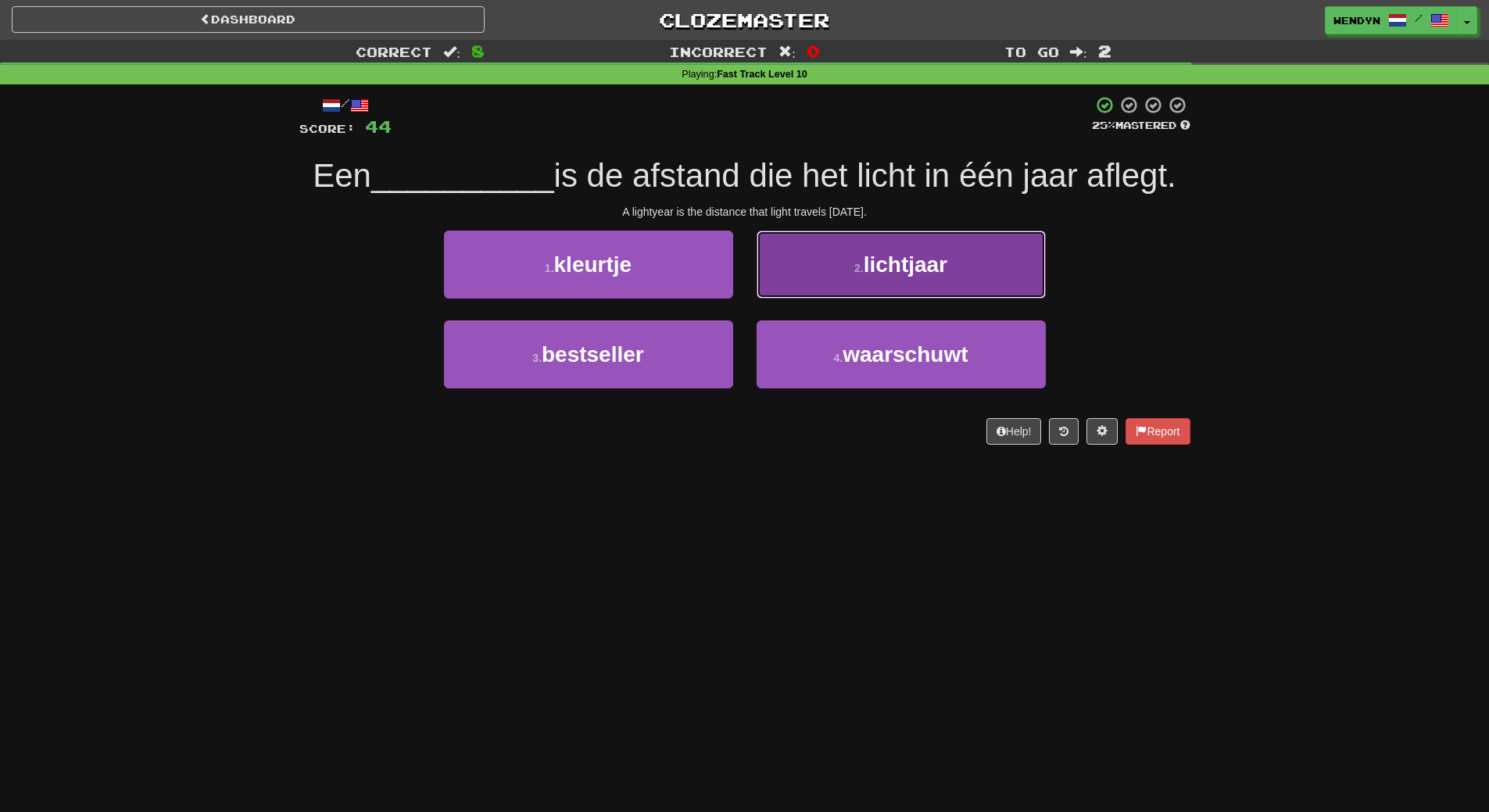
click at [969, 273] on button "2 . lichtjaar" at bounding box center [901, 265] width 289 height 68
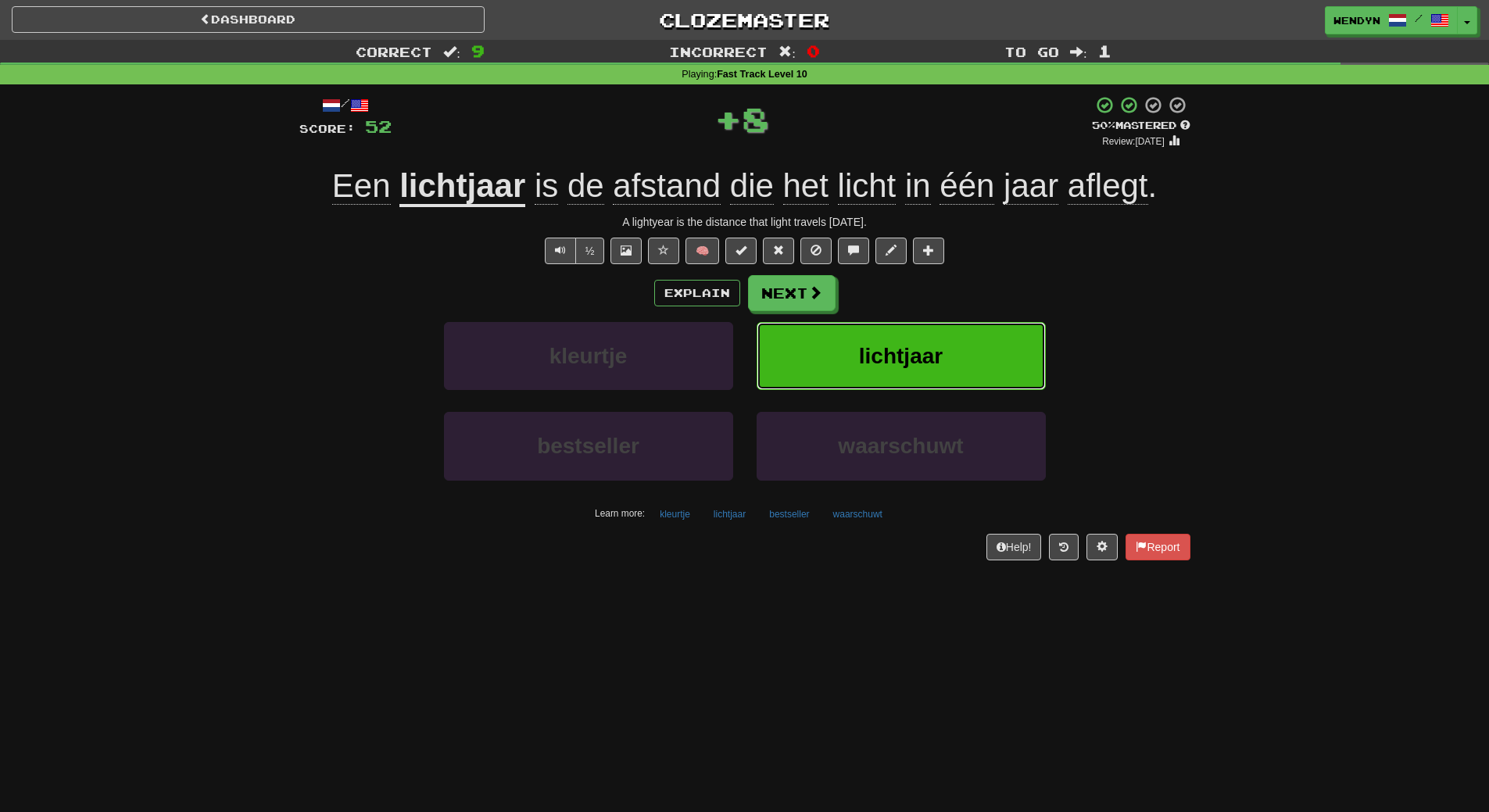
drag, startPoint x: 967, startPoint y: 362, endPoint x: 820, endPoint y: 425, distance: 159.9
click at [963, 365] on button "lichtjaar" at bounding box center [901, 356] width 289 height 68
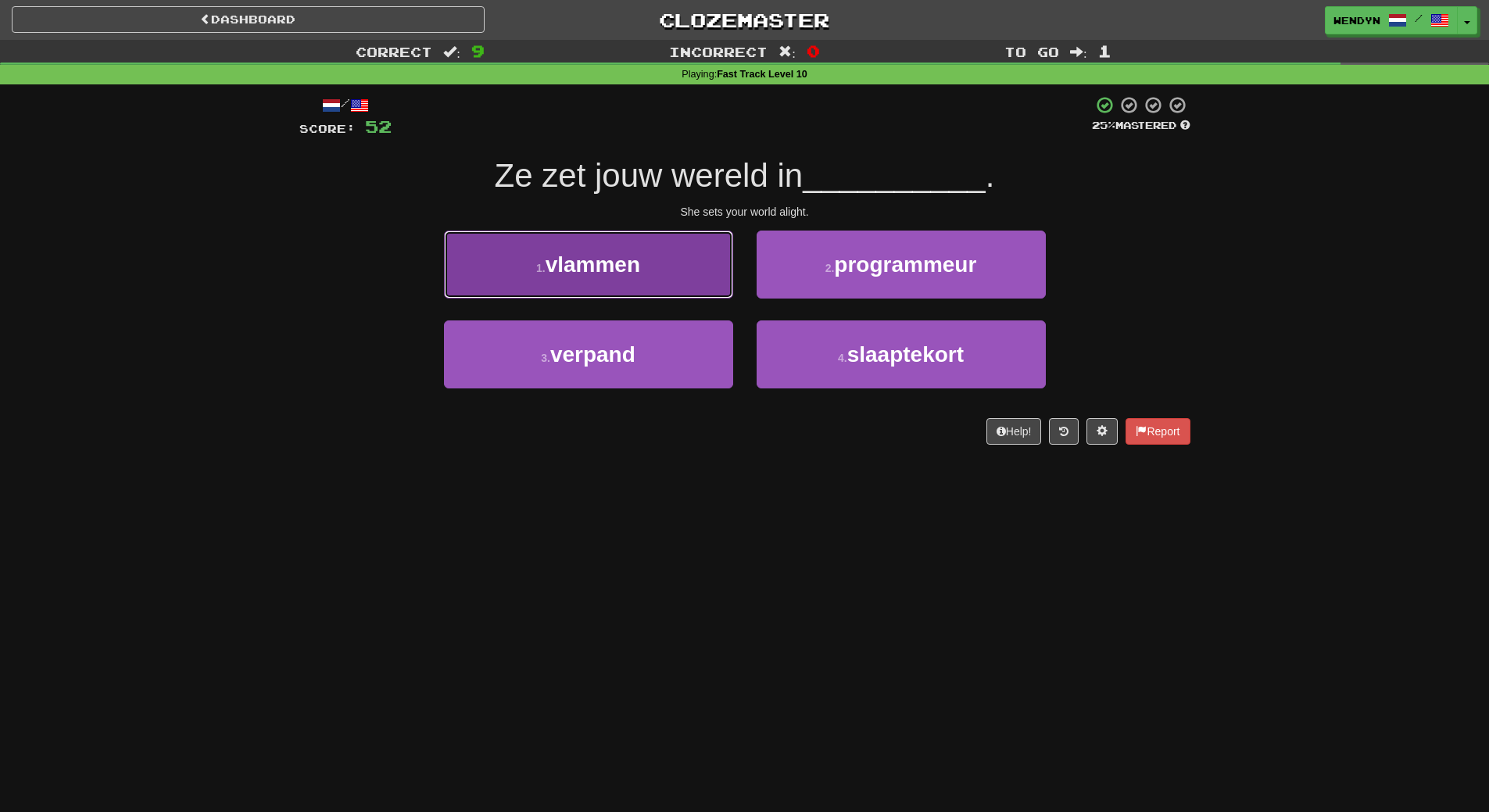
click at [580, 258] on span "vlammen" at bounding box center [592, 264] width 95 height 24
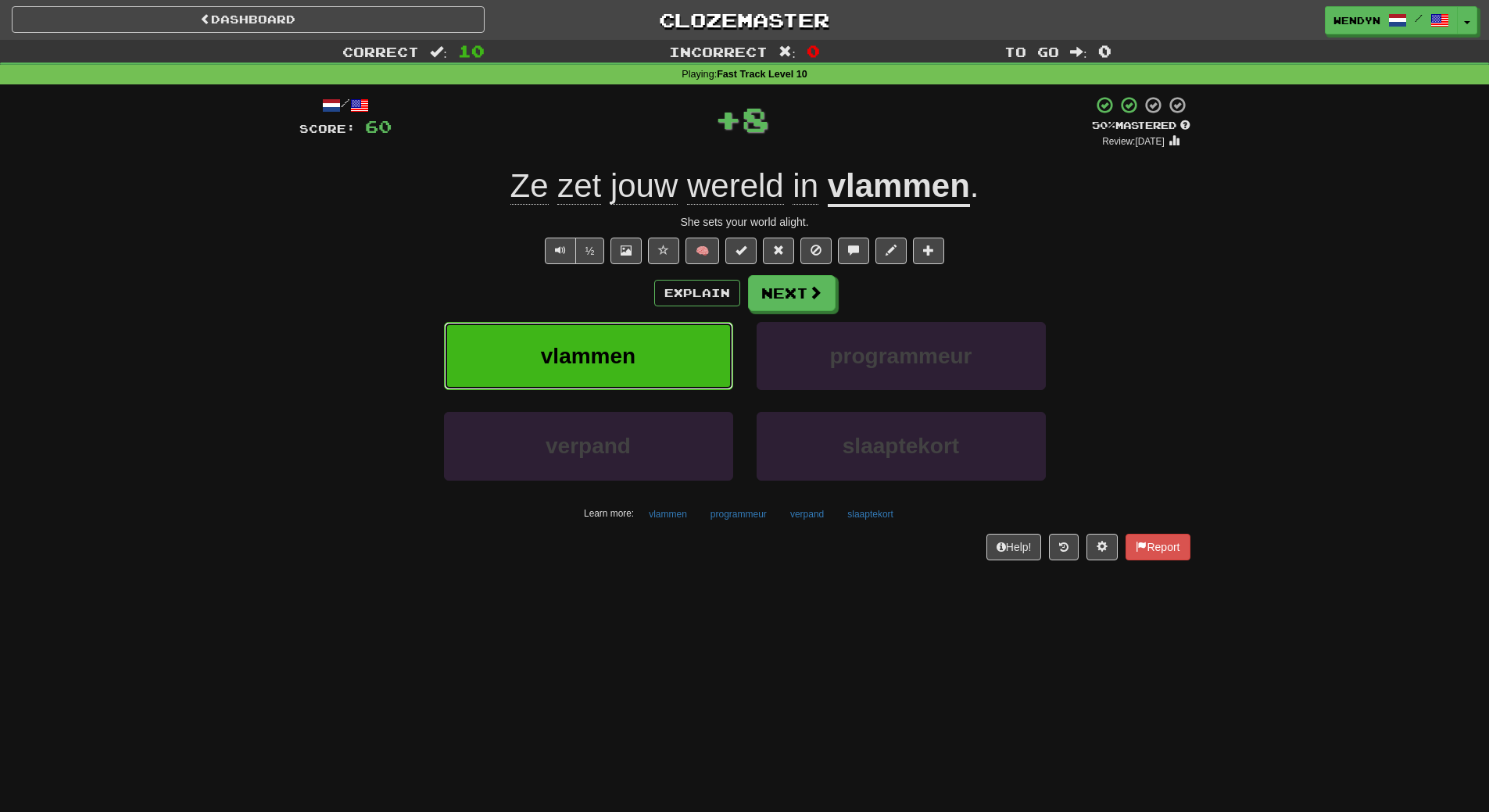
click at [588, 359] on span "vlammen" at bounding box center [588, 356] width 95 height 24
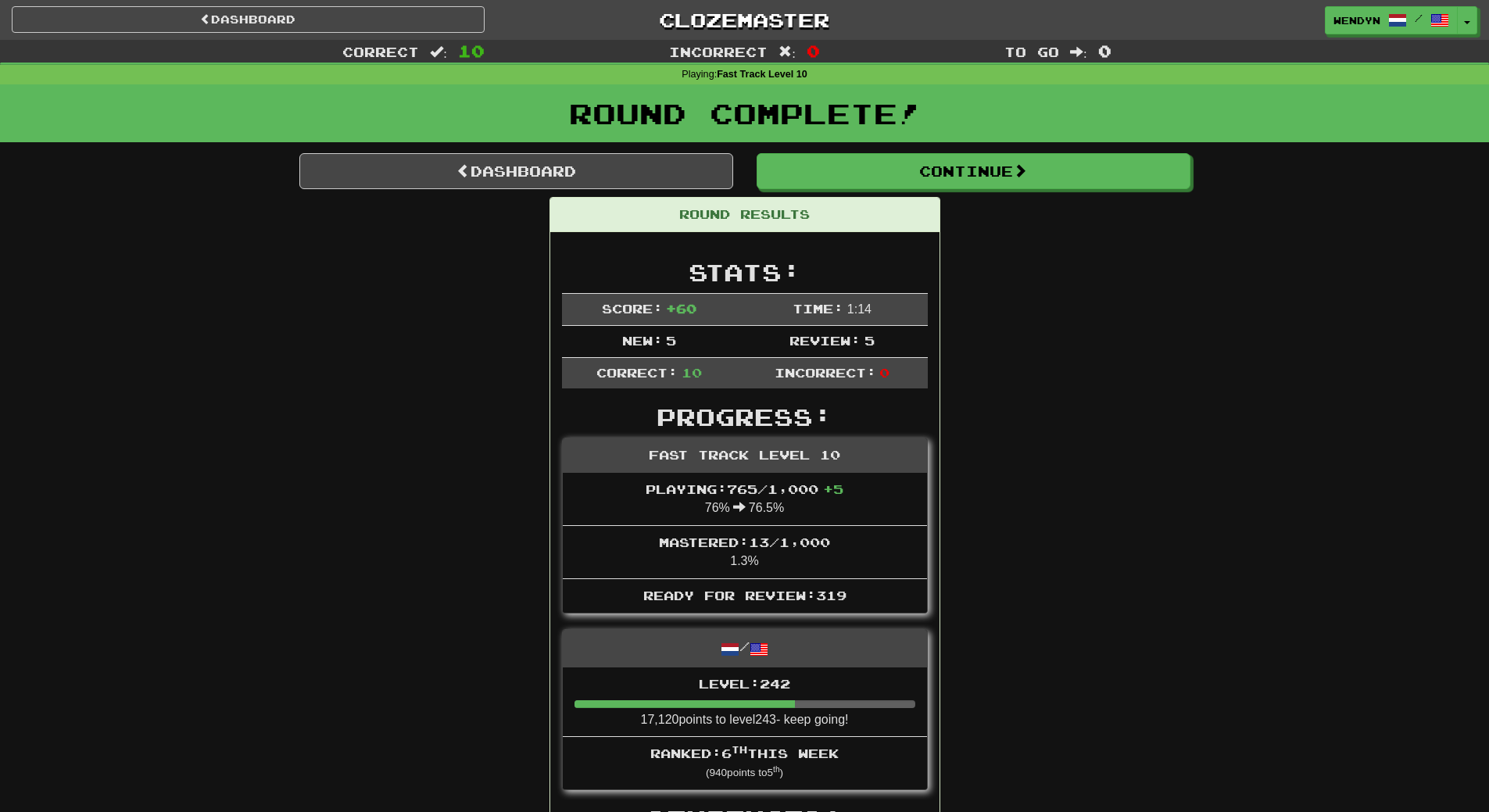
click at [590, 175] on link "Dashboard" at bounding box center [515, 171] width 433 height 36
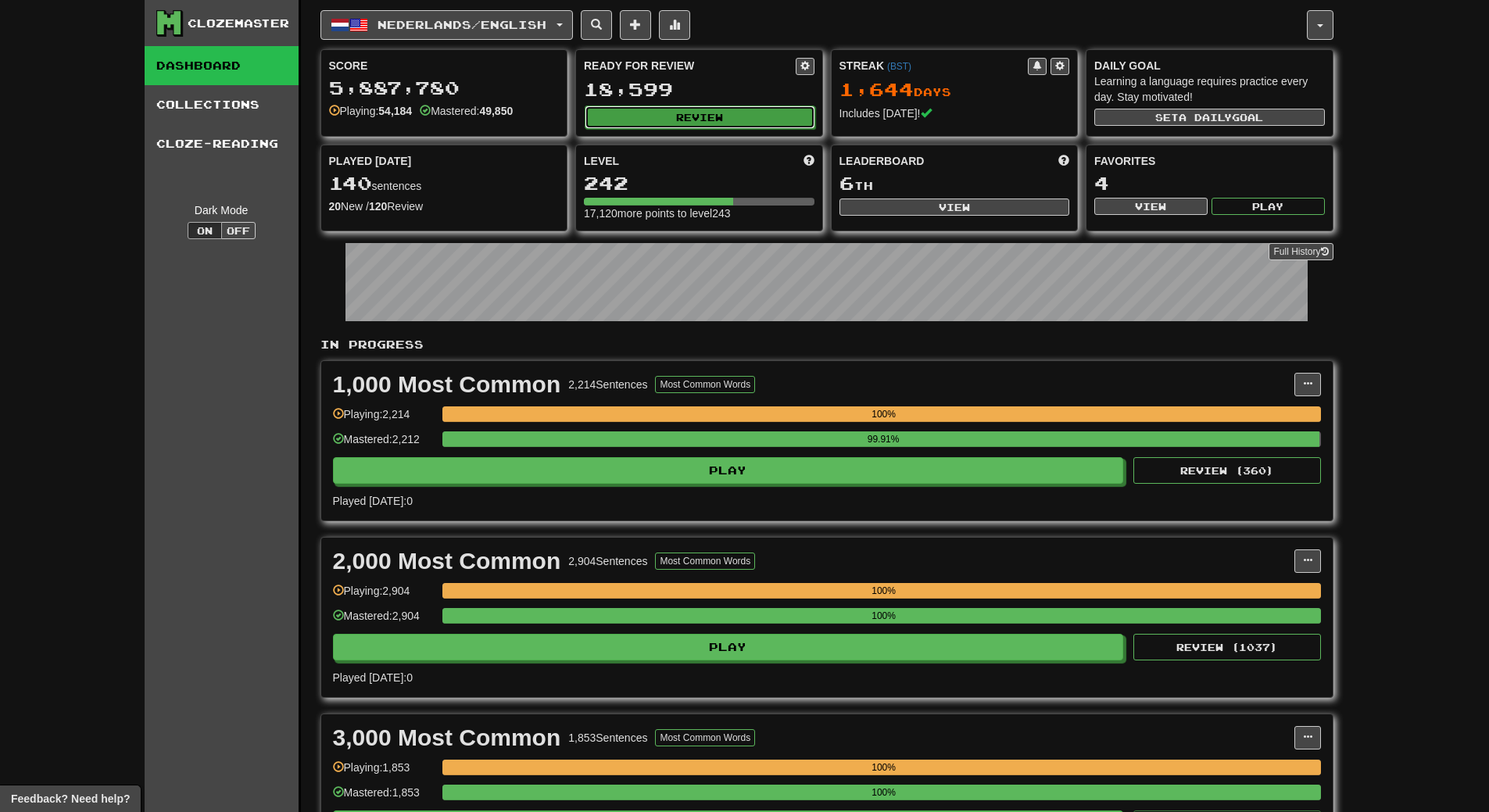
click at [713, 122] on button "Review" at bounding box center [700, 116] width 231 height 23
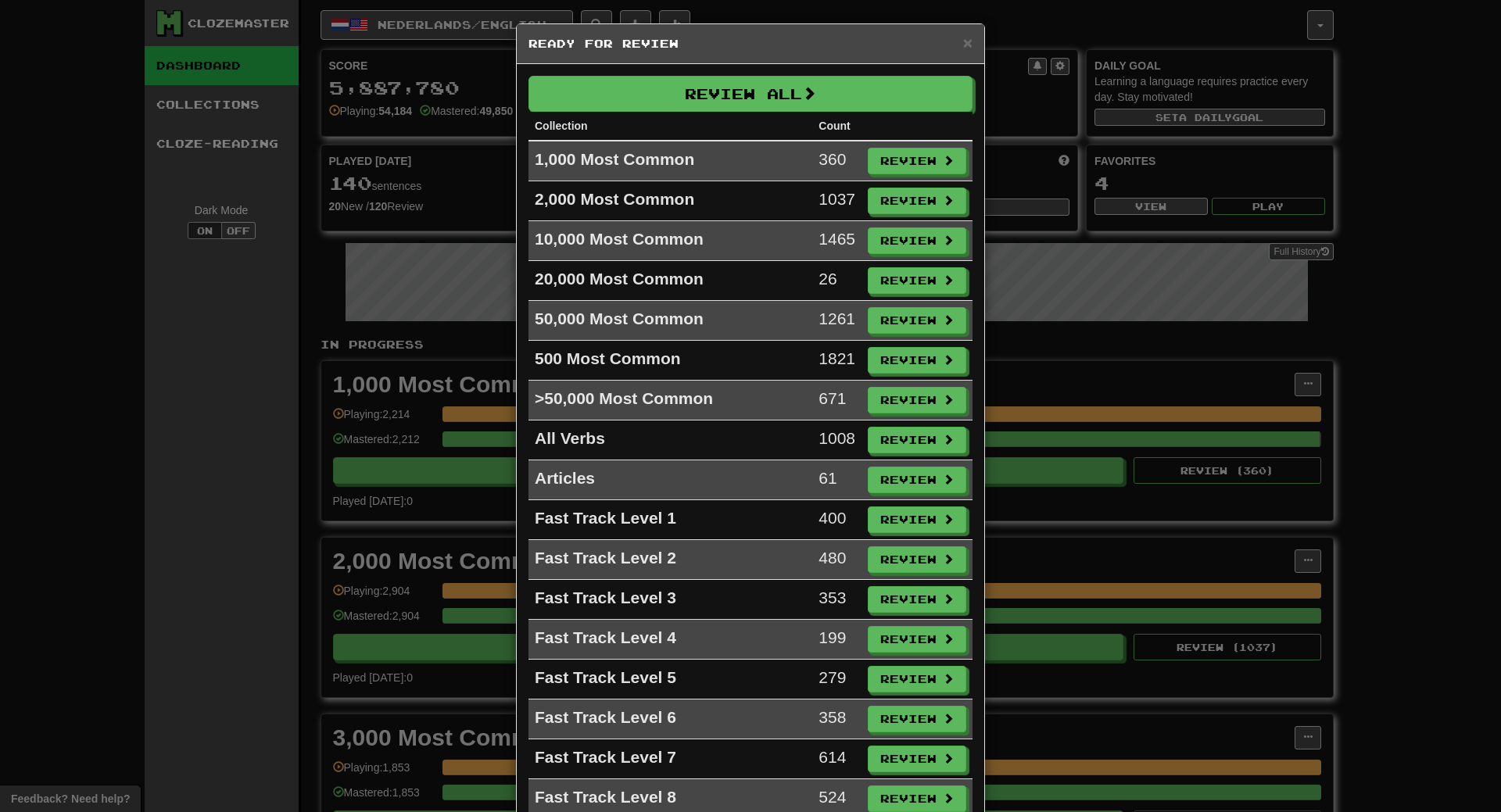
click at [1447, 129] on div "× Ready for Review Review All Collection Count 1,000 Most Common 360 Review 2,0…" at bounding box center [750, 406] width 1501 height 812
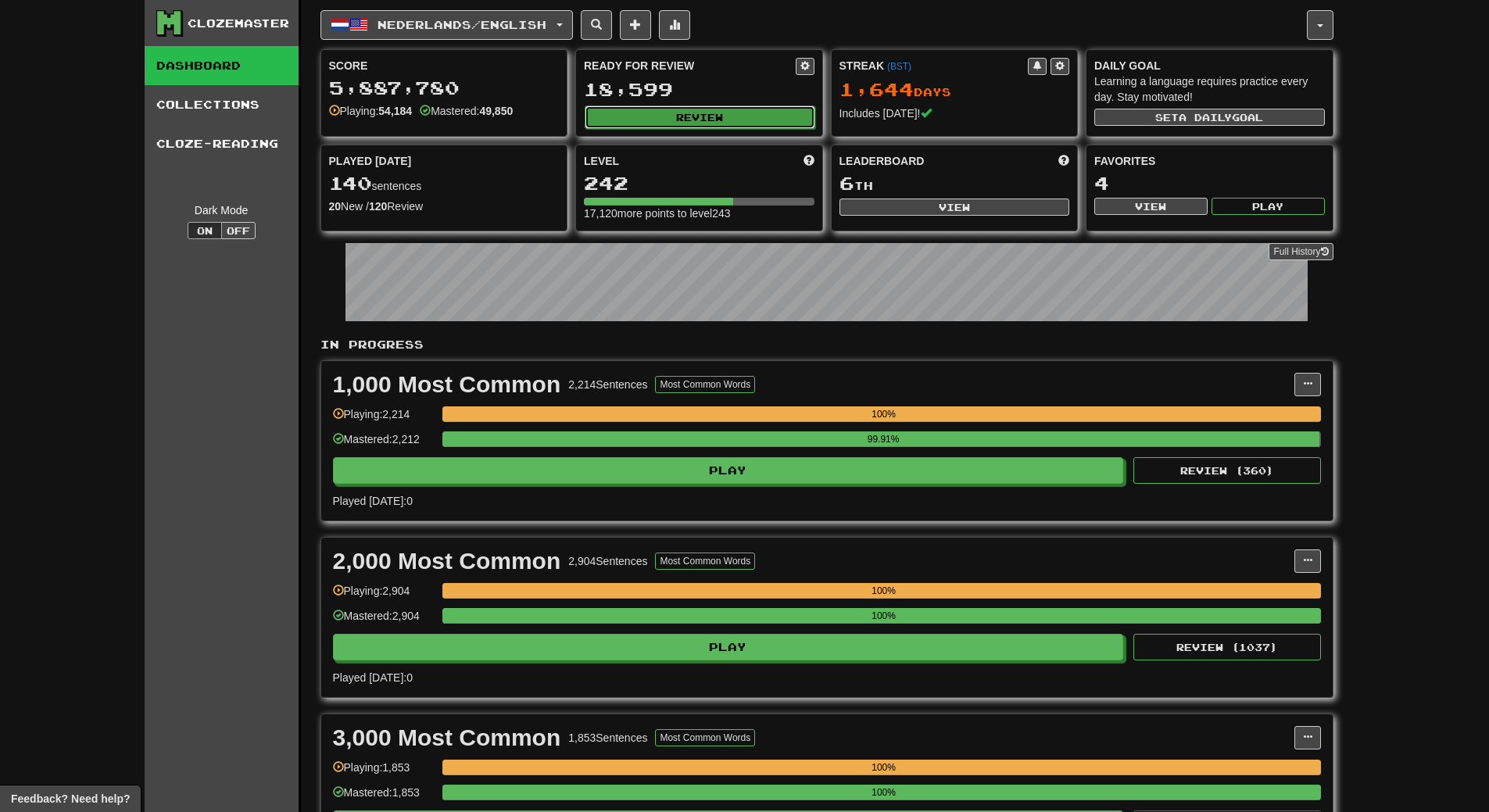
click at [707, 121] on button "Review" at bounding box center [700, 116] width 231 height 23
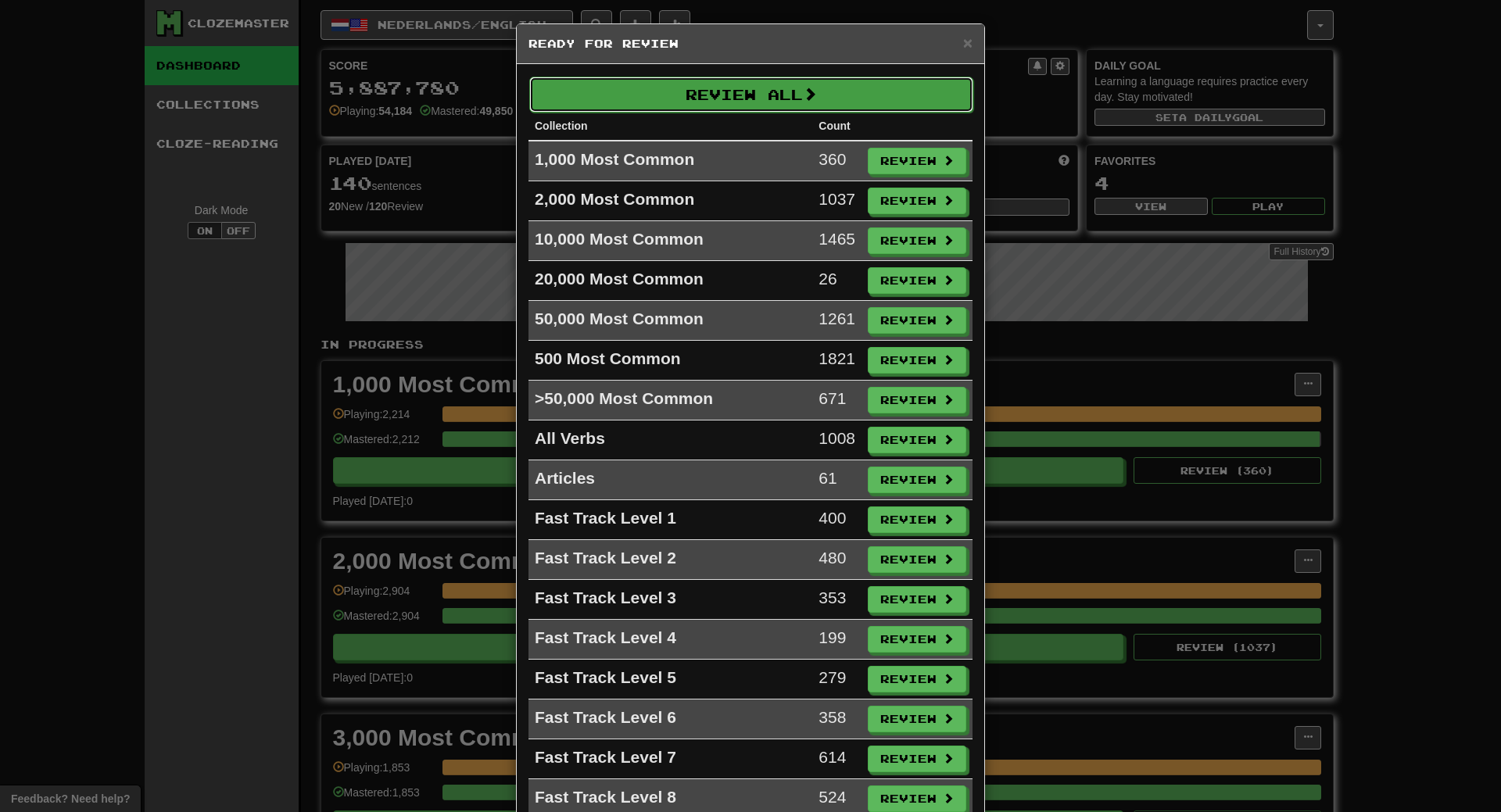
click at [712, 94] on button "Review All" at bounding box center [750, 95] width 444 height 36
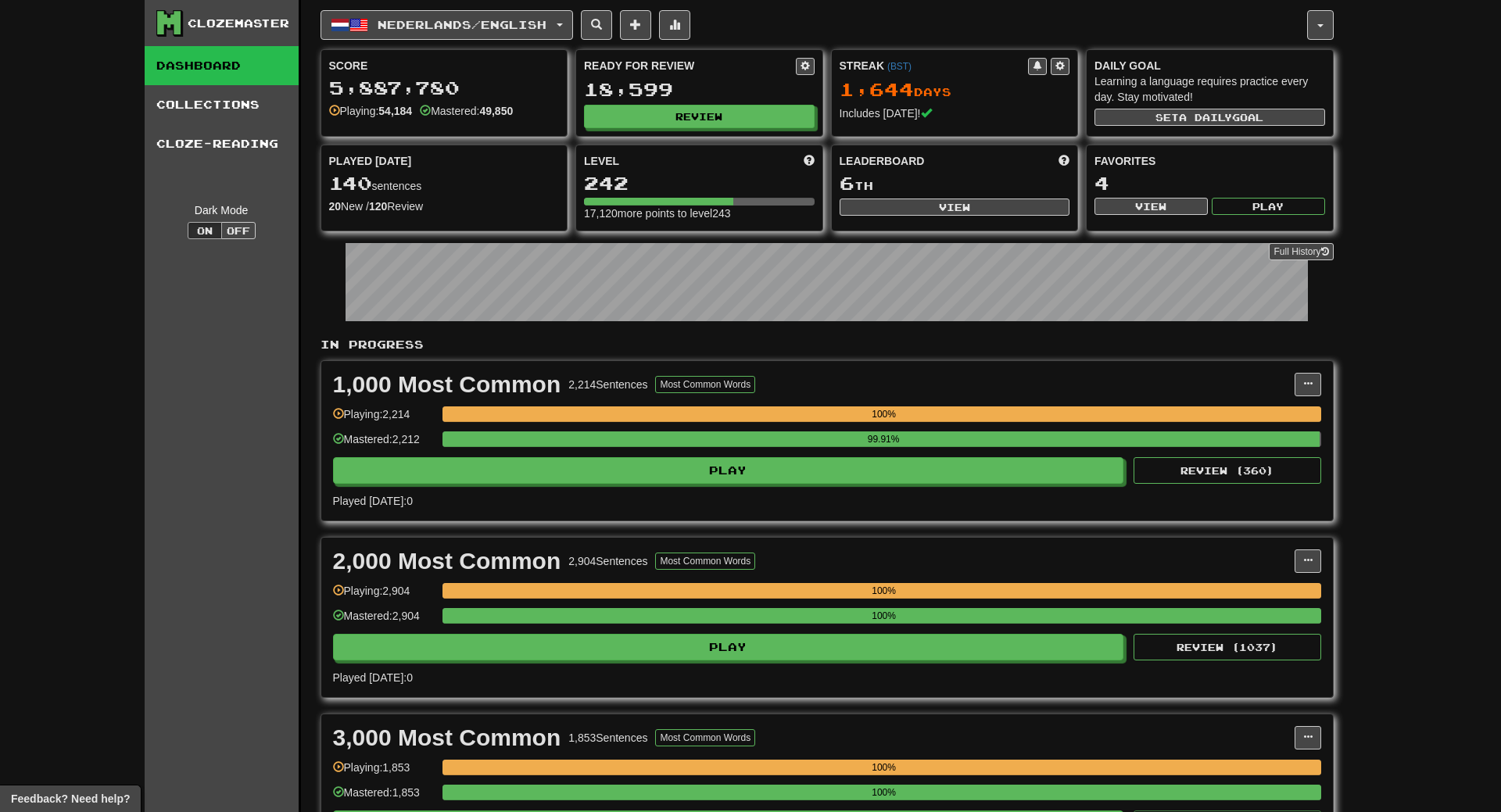
select select "**"
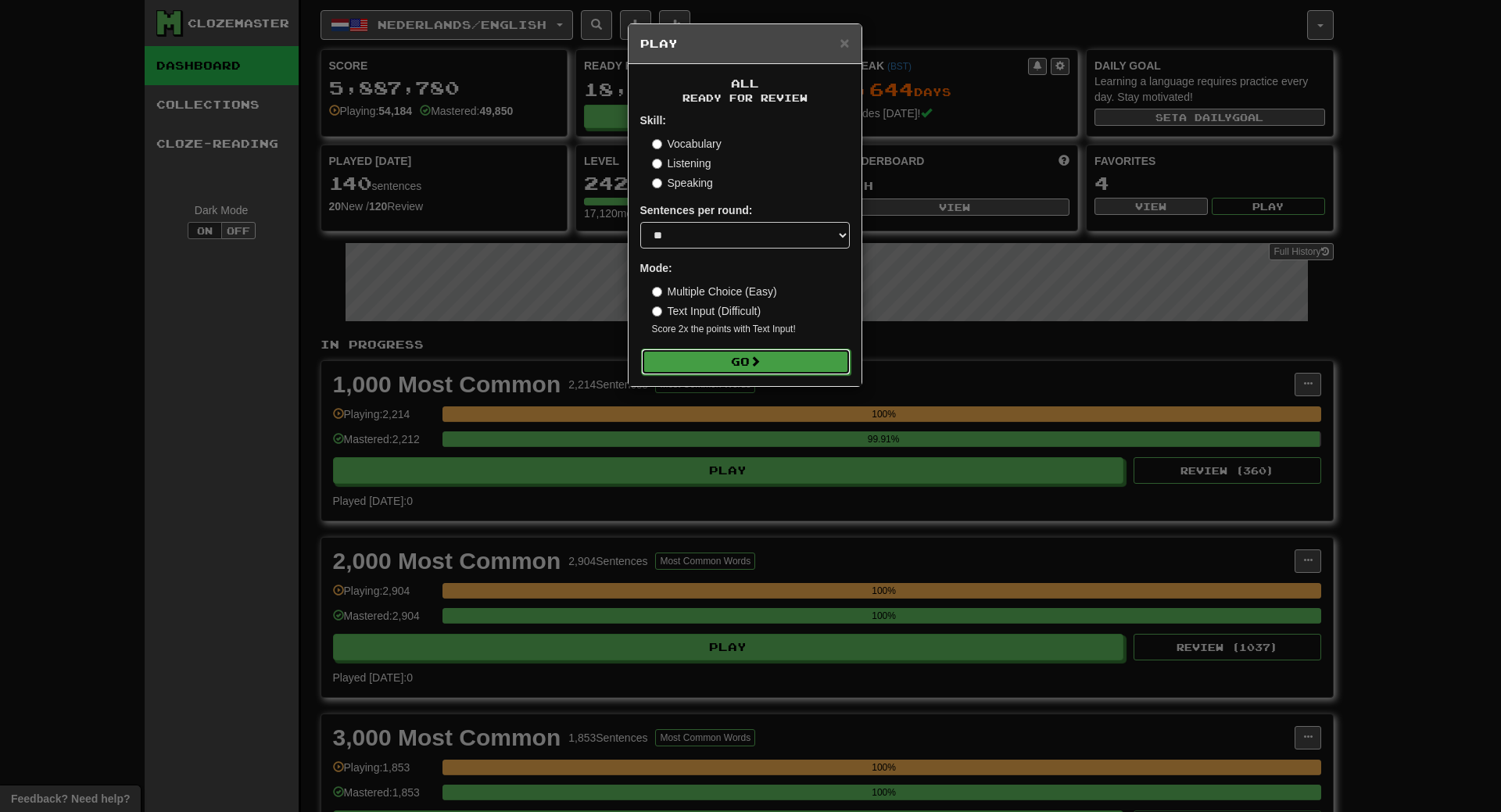
click at [788, 360] on button "Go" at bounding box center [745, 362] width 209 height 26
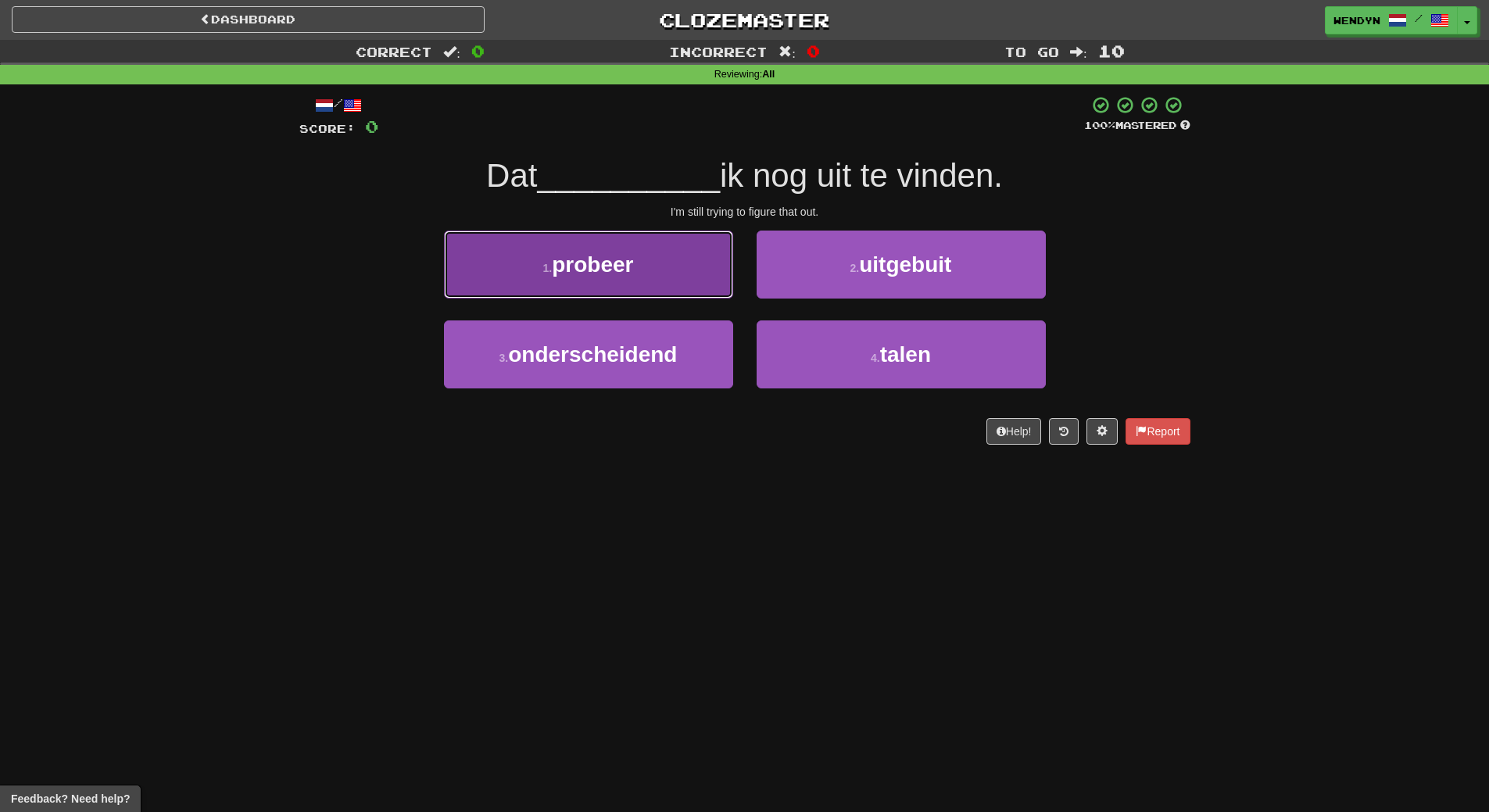
click at [651, 287] on button "1 . probeer" at bounding box center [588, 265] width 289 height 68
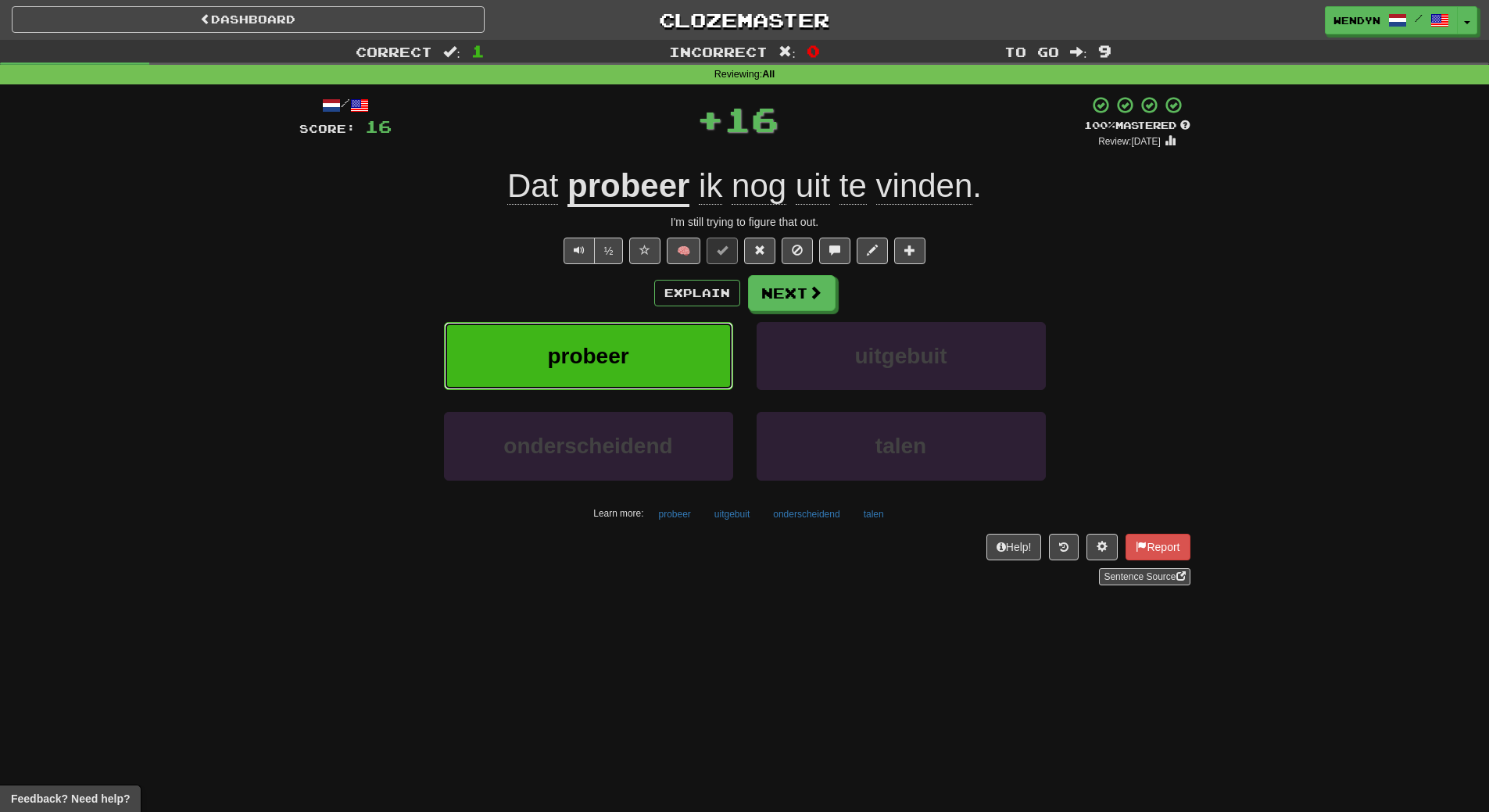
click at [644, 340] on button "probeer" at bounding box center [588, 356] width 289 height 68
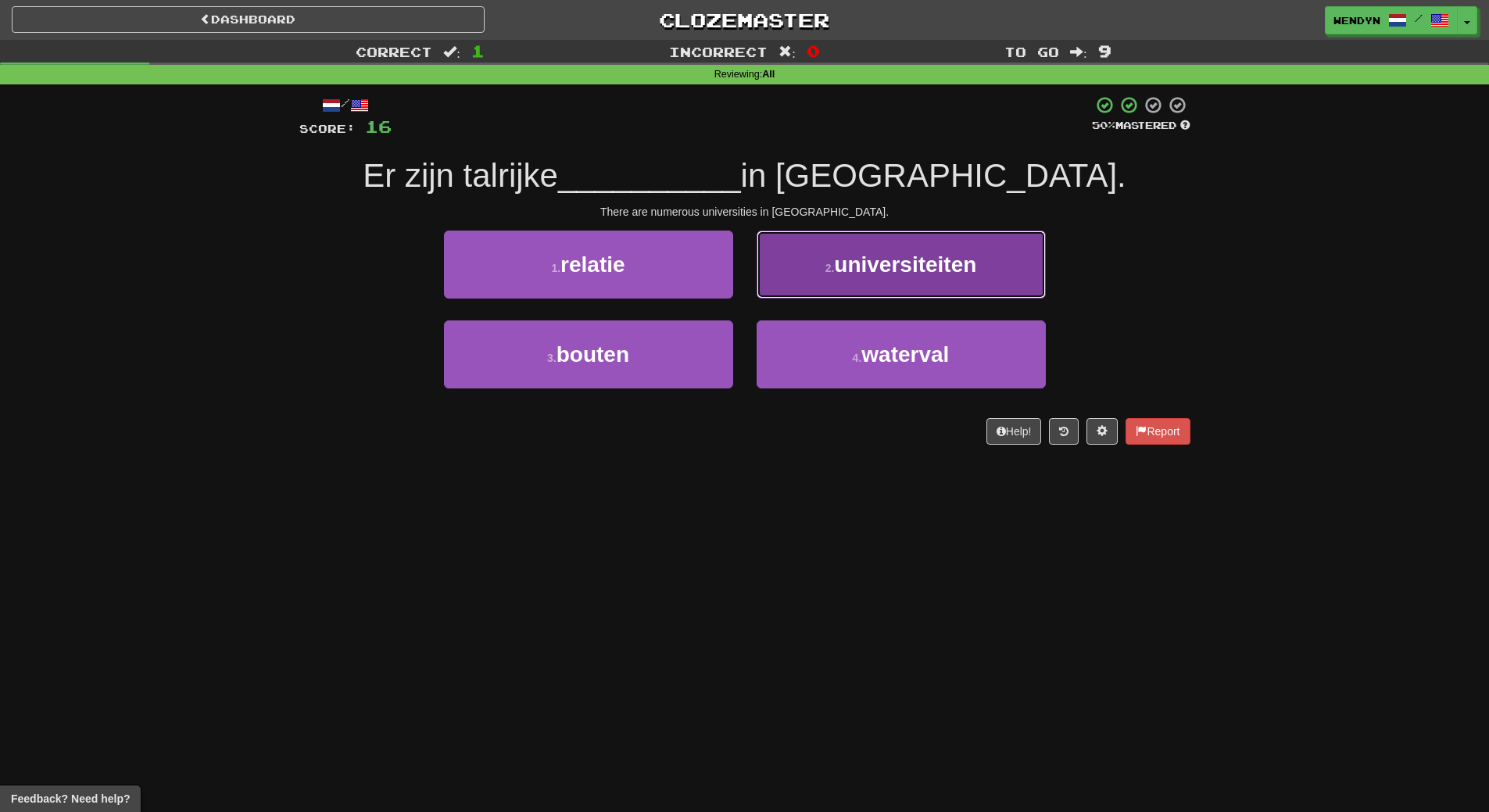
click at [950, 276] on span "universiteiten" at bounding box center [905, 264] width 142 height 24
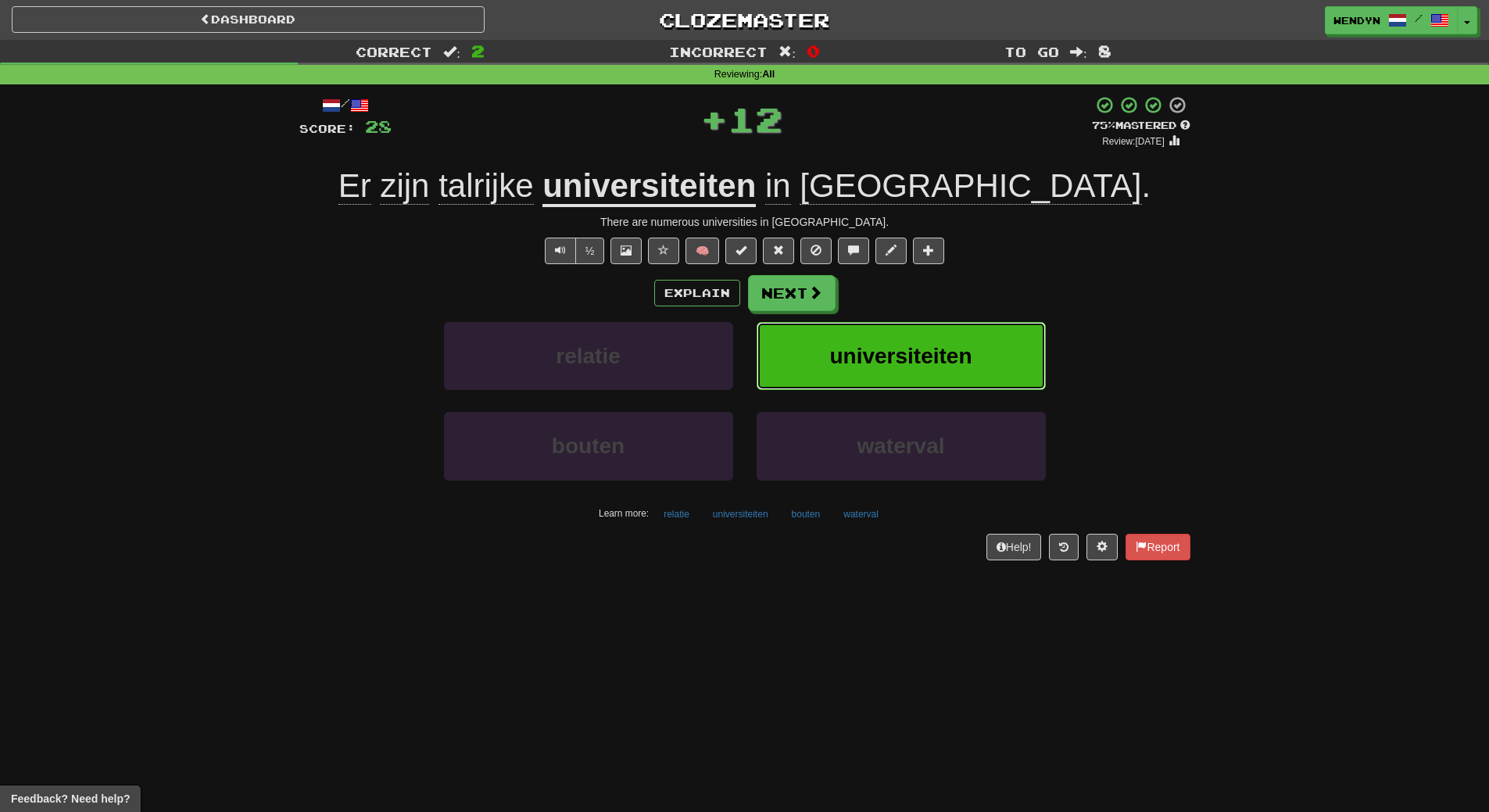
click at [953, 362] on span "universiteiten" at bounding box center [900, 356] width 142 height 24
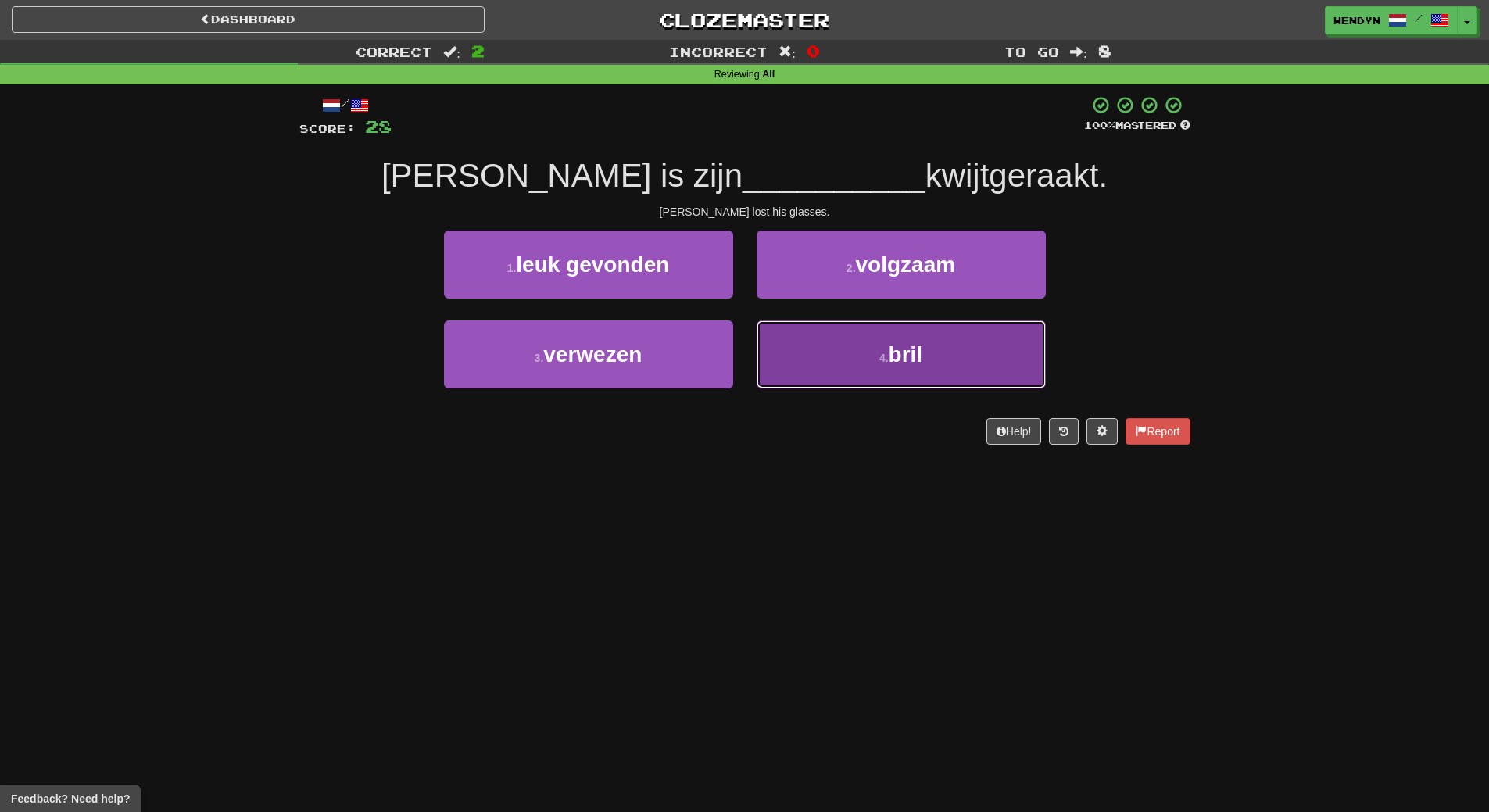
click at [927, 363] on button "4 . bril" at bounding box center [901, 355] width 289 height 68
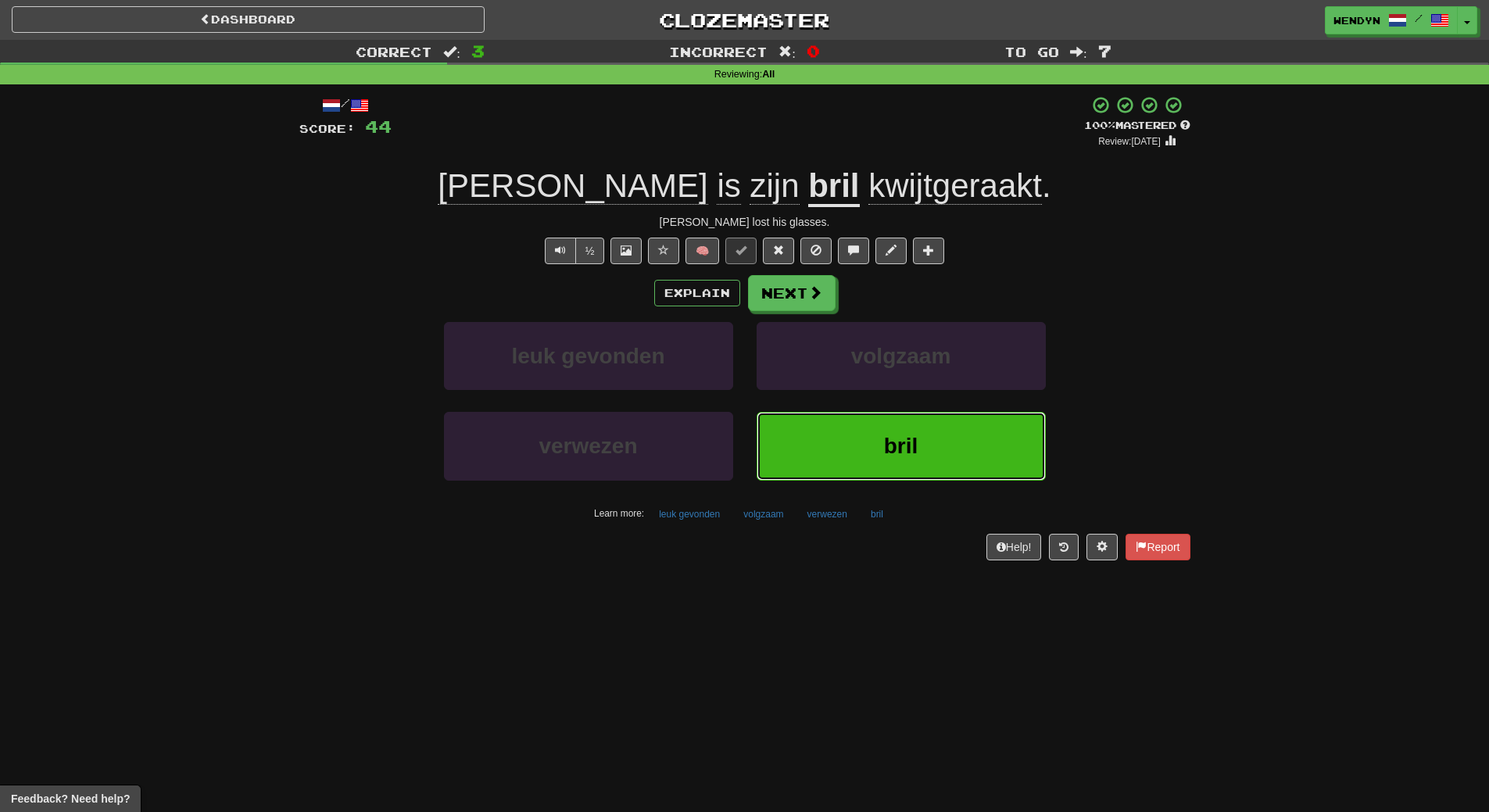
click at [944, 444] on button "bril" at bounding box center [901, 446] width 289 height 68
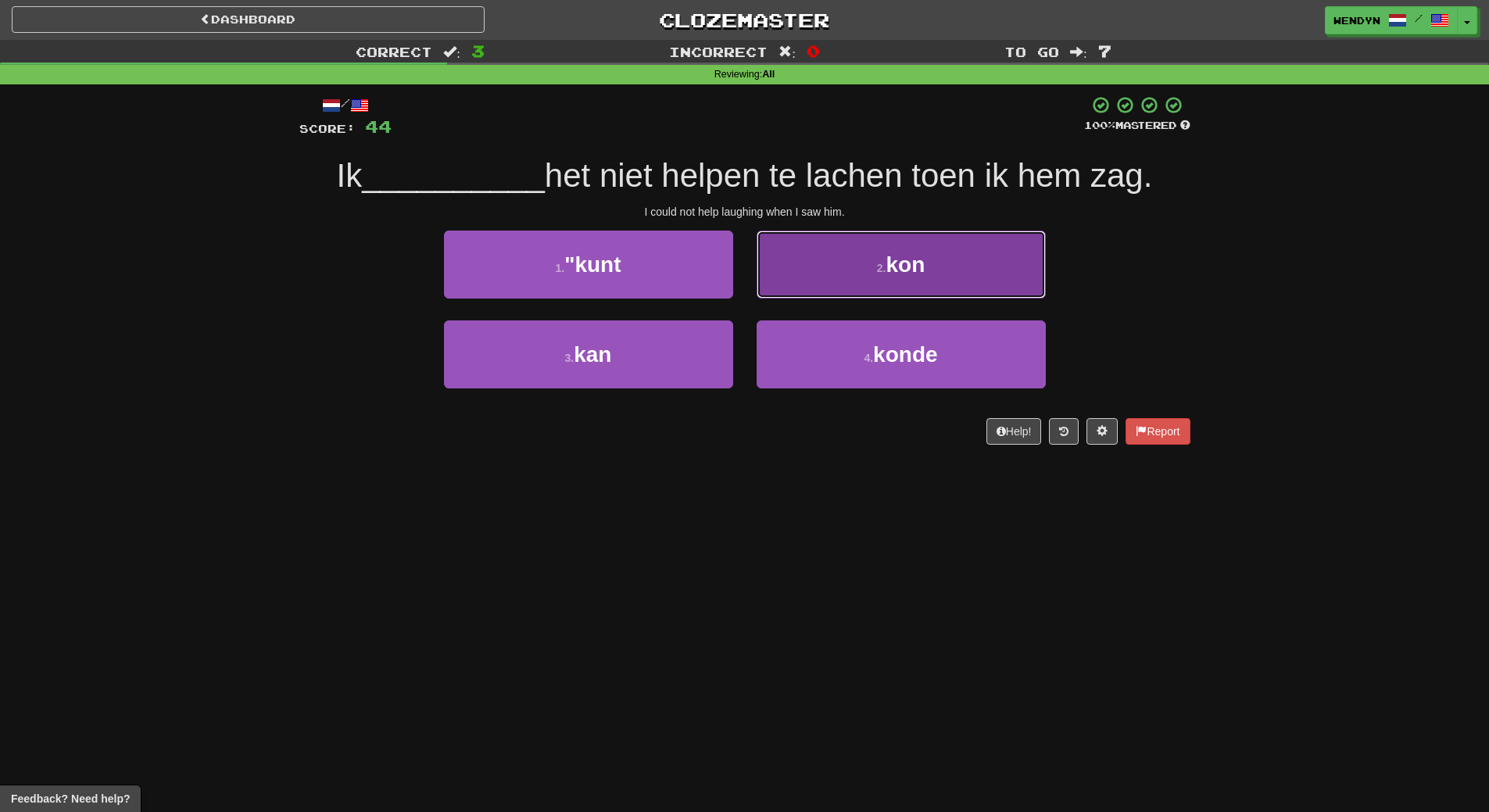
click at [957, 280] on button "2 . kon" at bounding box center [901, 265] width 289 height 68
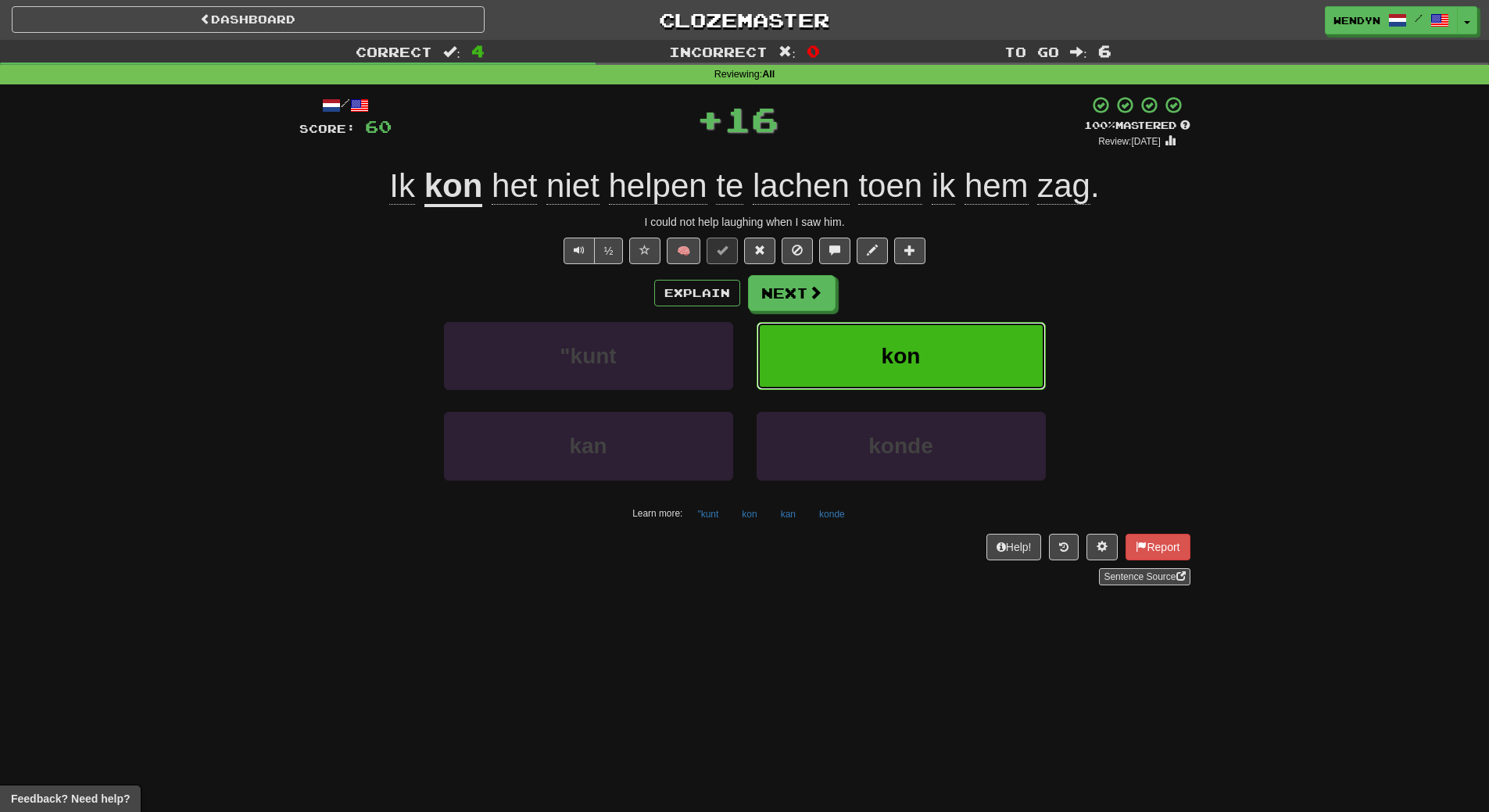
click at [962, 340] on button "kon" at bounding box center [901, 356] width 289 height 68
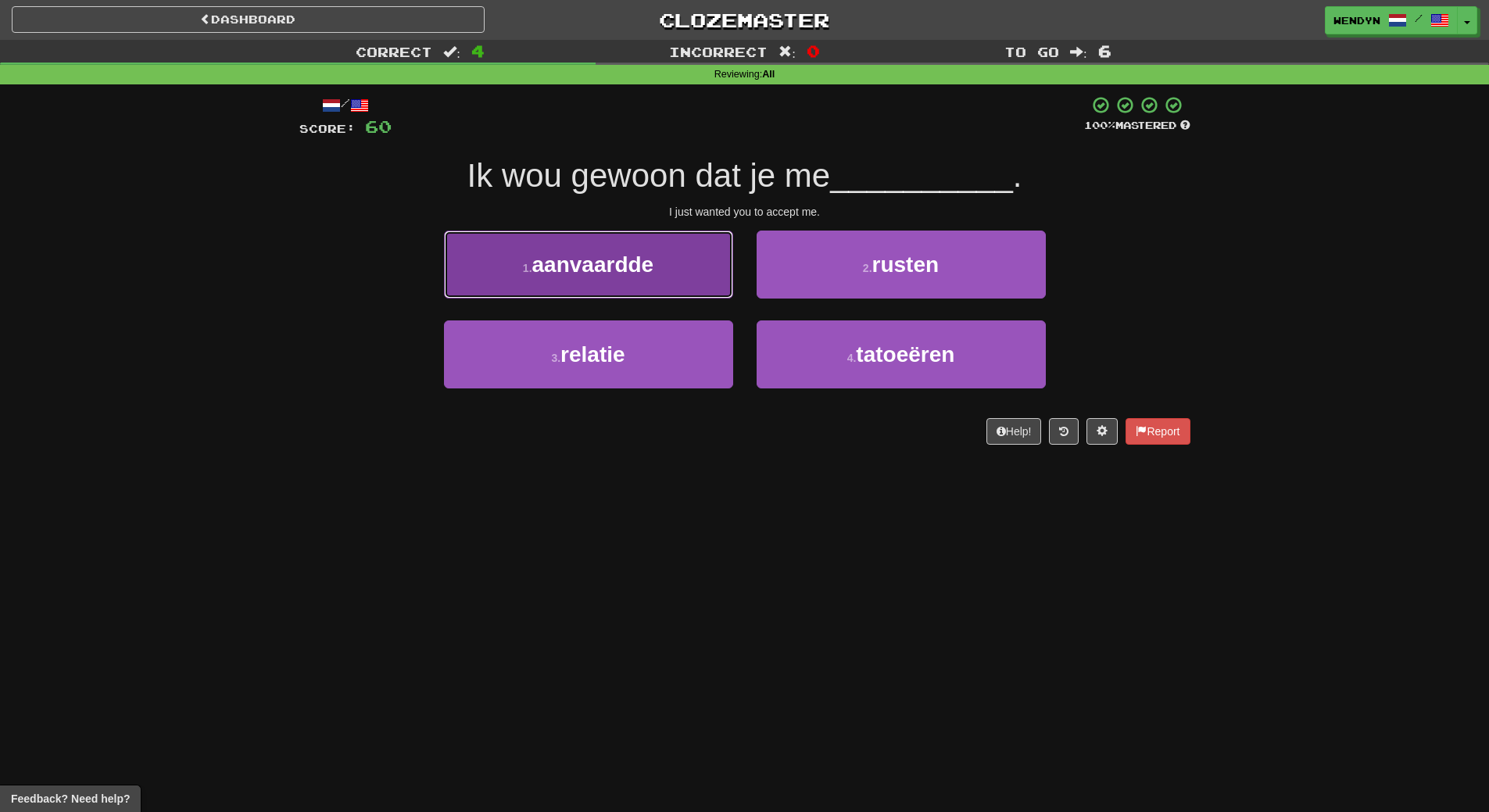
click at [615, 279] on button "1 . aanvaardde" at bounding box center [588, 265] width 289 height 68
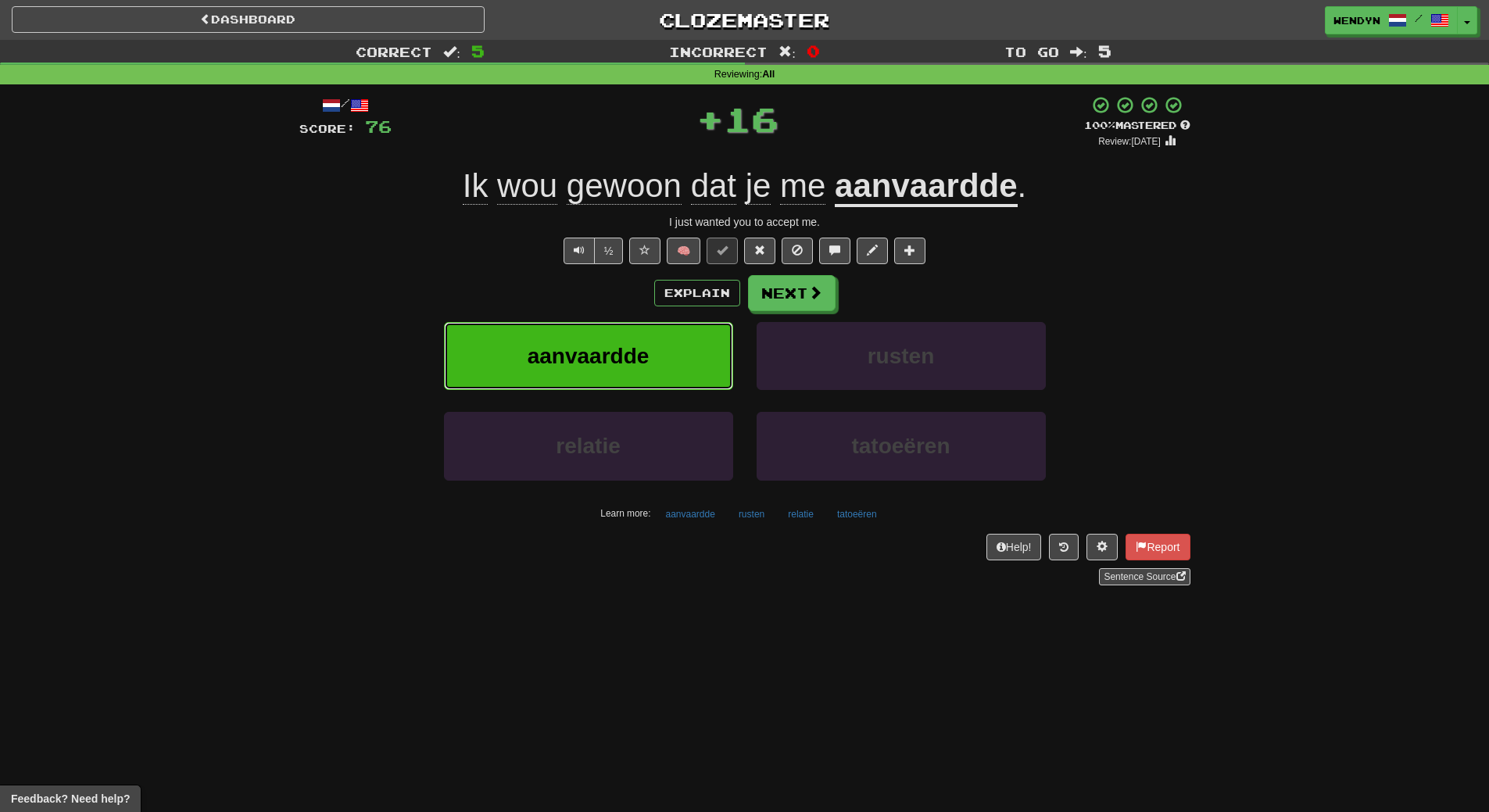
click at [611, 344] on span "aanvaardde" at bounding box center [588, 356] width 122 height 24
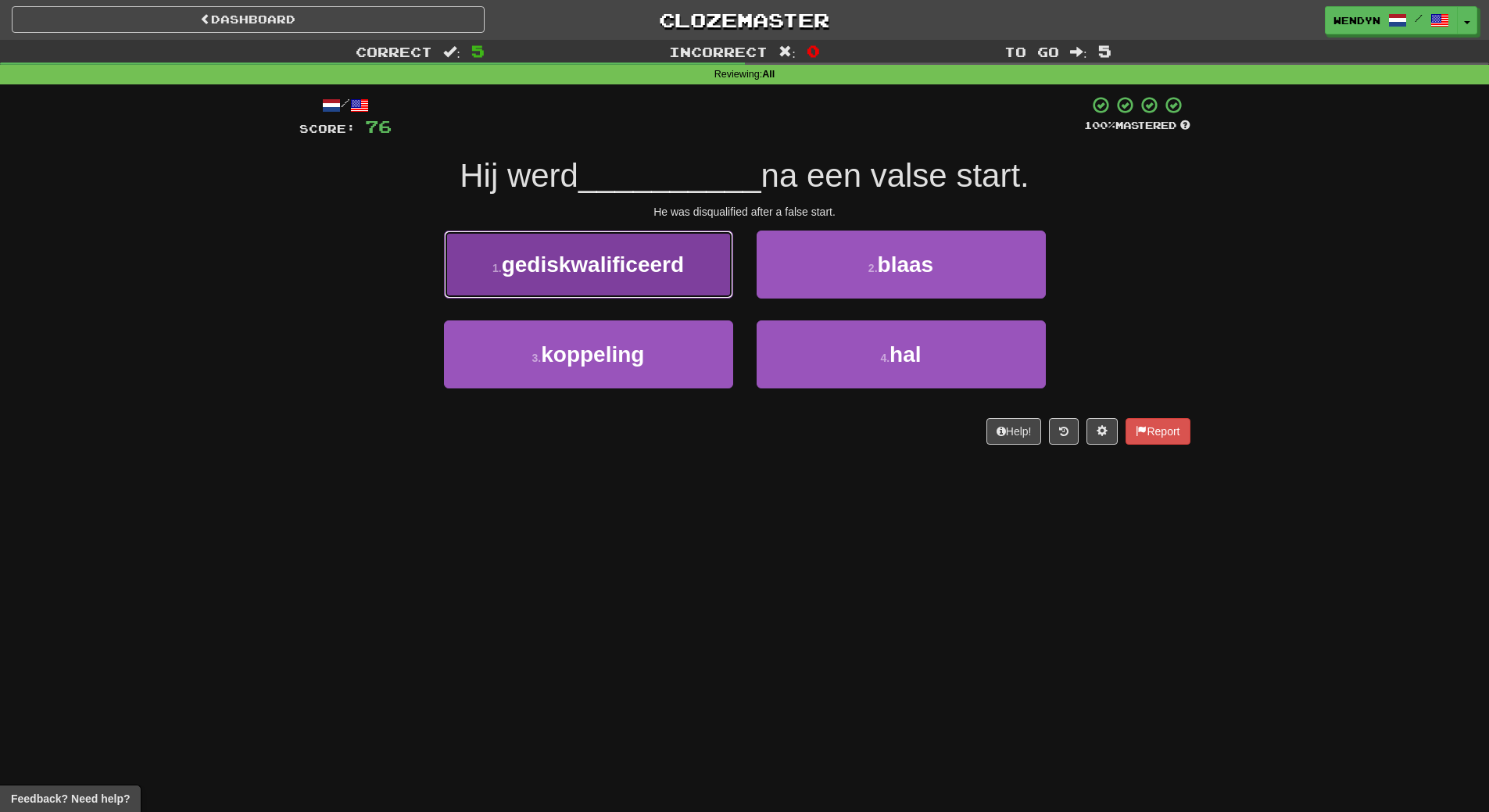
click at [627, 283] on button "1 . gediskwalificeerd" at bounding box center [588, 265] width 289 height 68
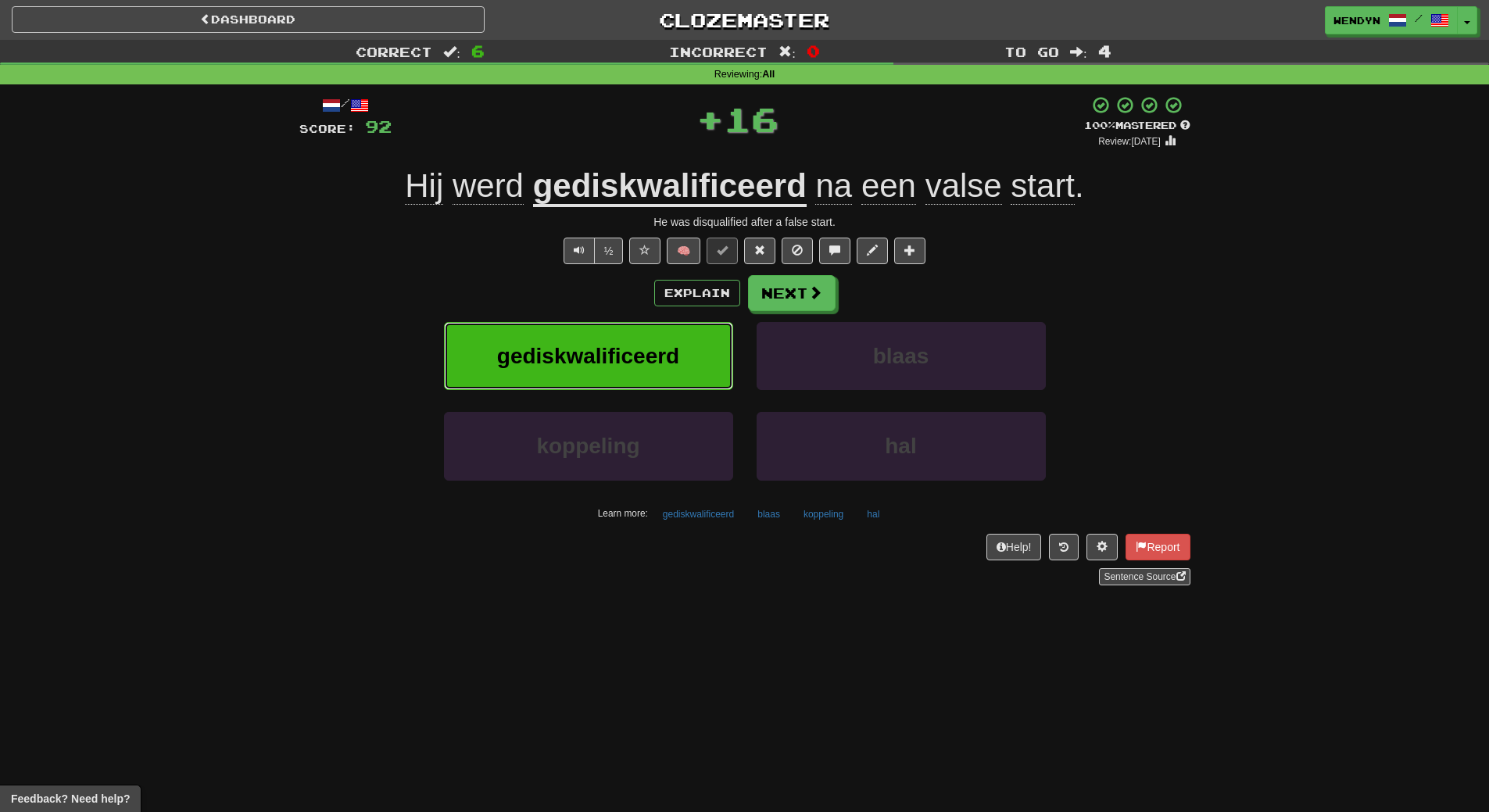
click at [624, 332] on button "gediskwalificeerd" at bounding box center [588, 356] width 289 height 68
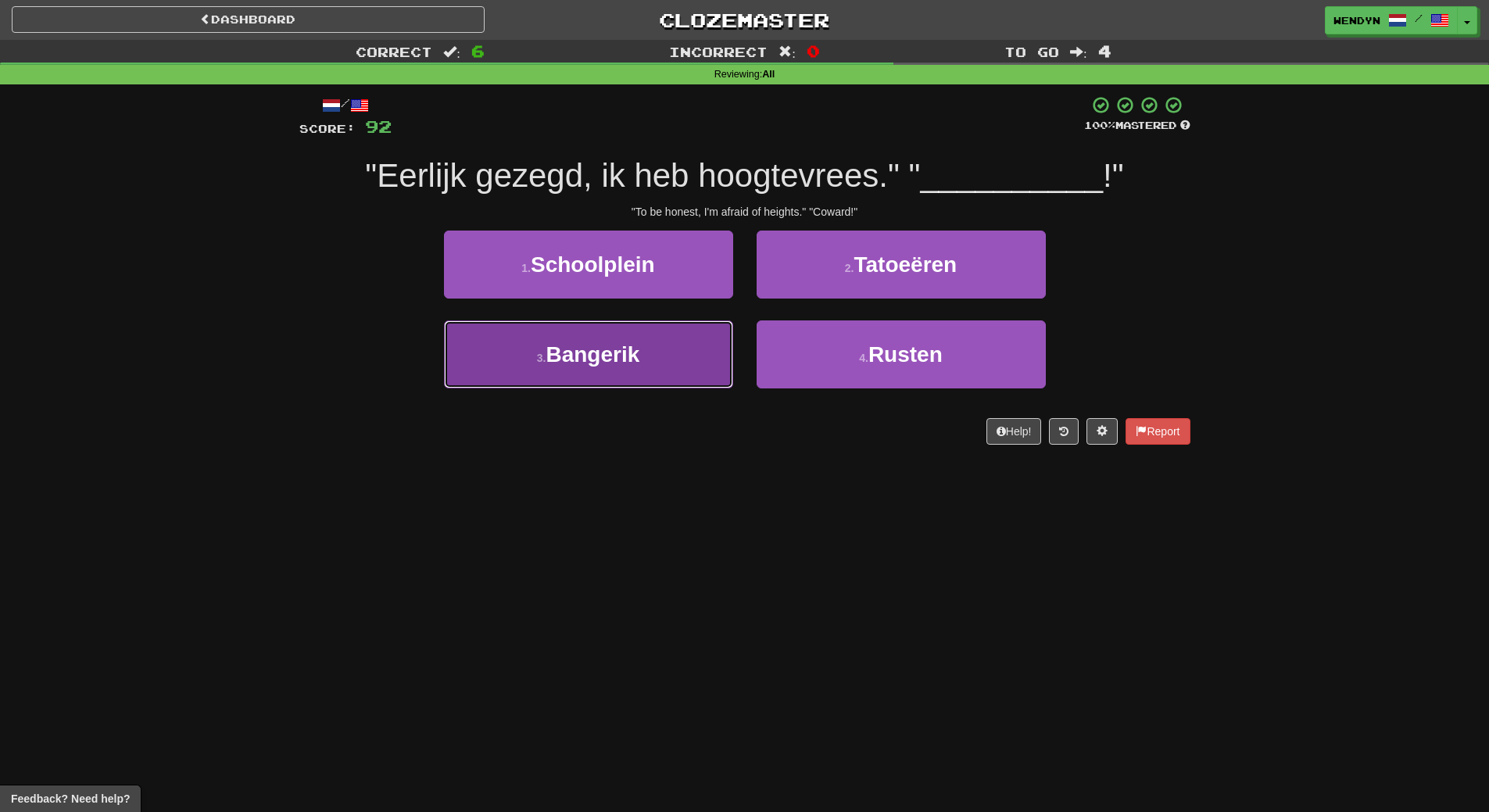
click at [601, 355] on span "Bangerik" at bounding box center [592, 354] width 94 height 24
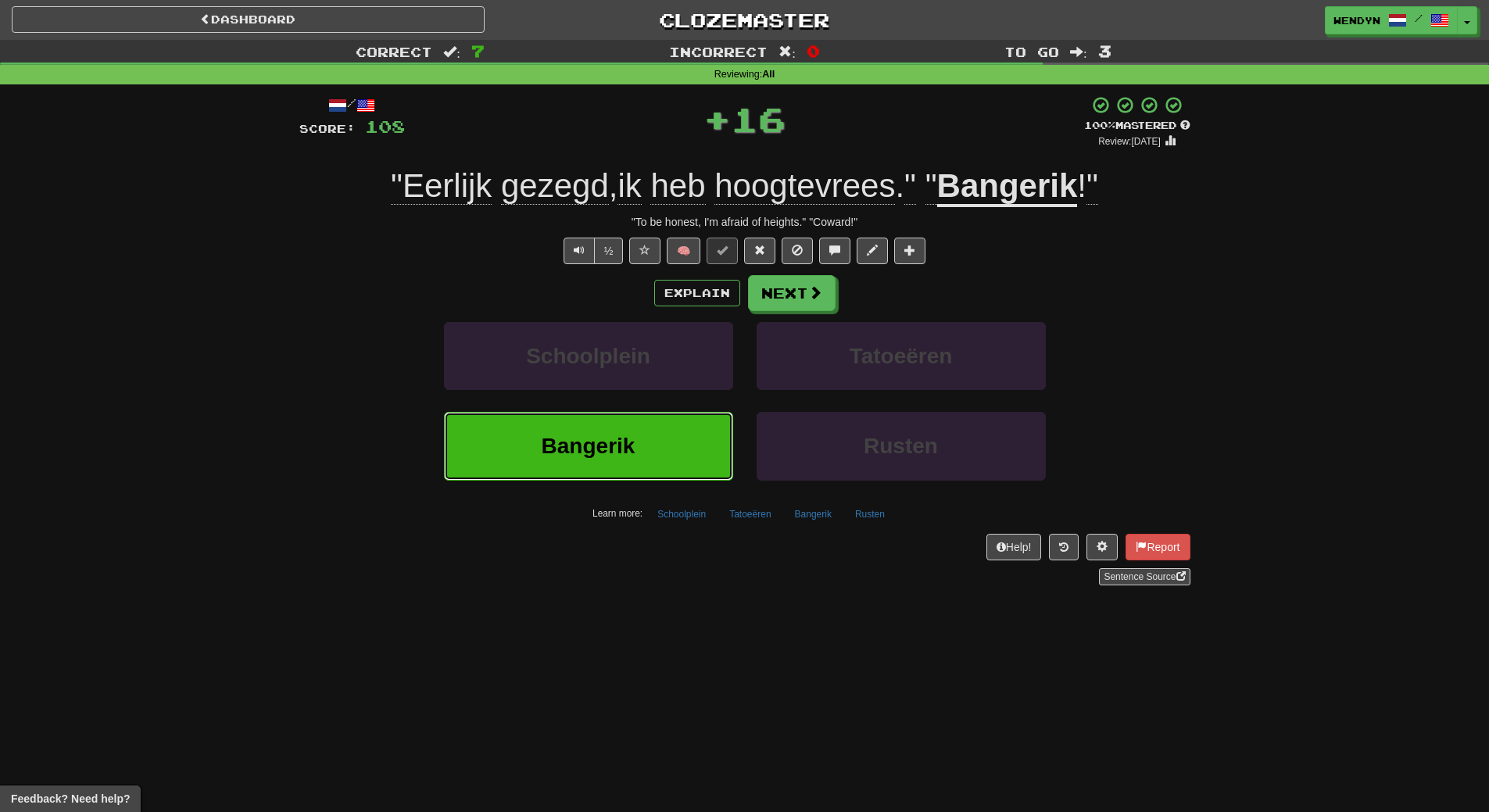
click at [587, 442] on span "Bangerik" at bounding box center [589, 445] width 94 height 24
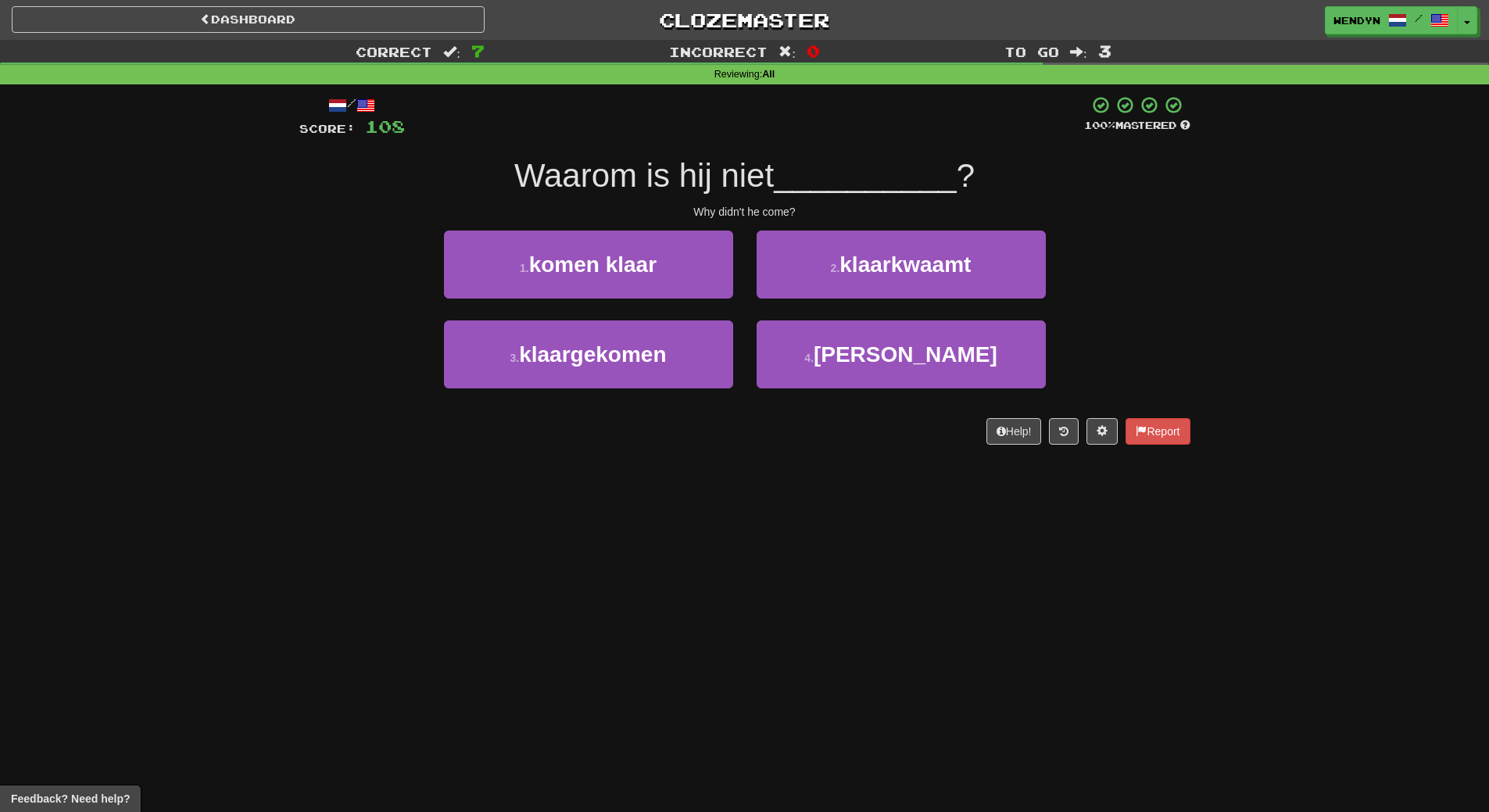
click at [555, 481] on div "Dashboard Clozemaster WendyN / Toggle Dropdown Dashboard Leaderboard Activity F…" at bounding box center [744, 406] width 1489 height 812
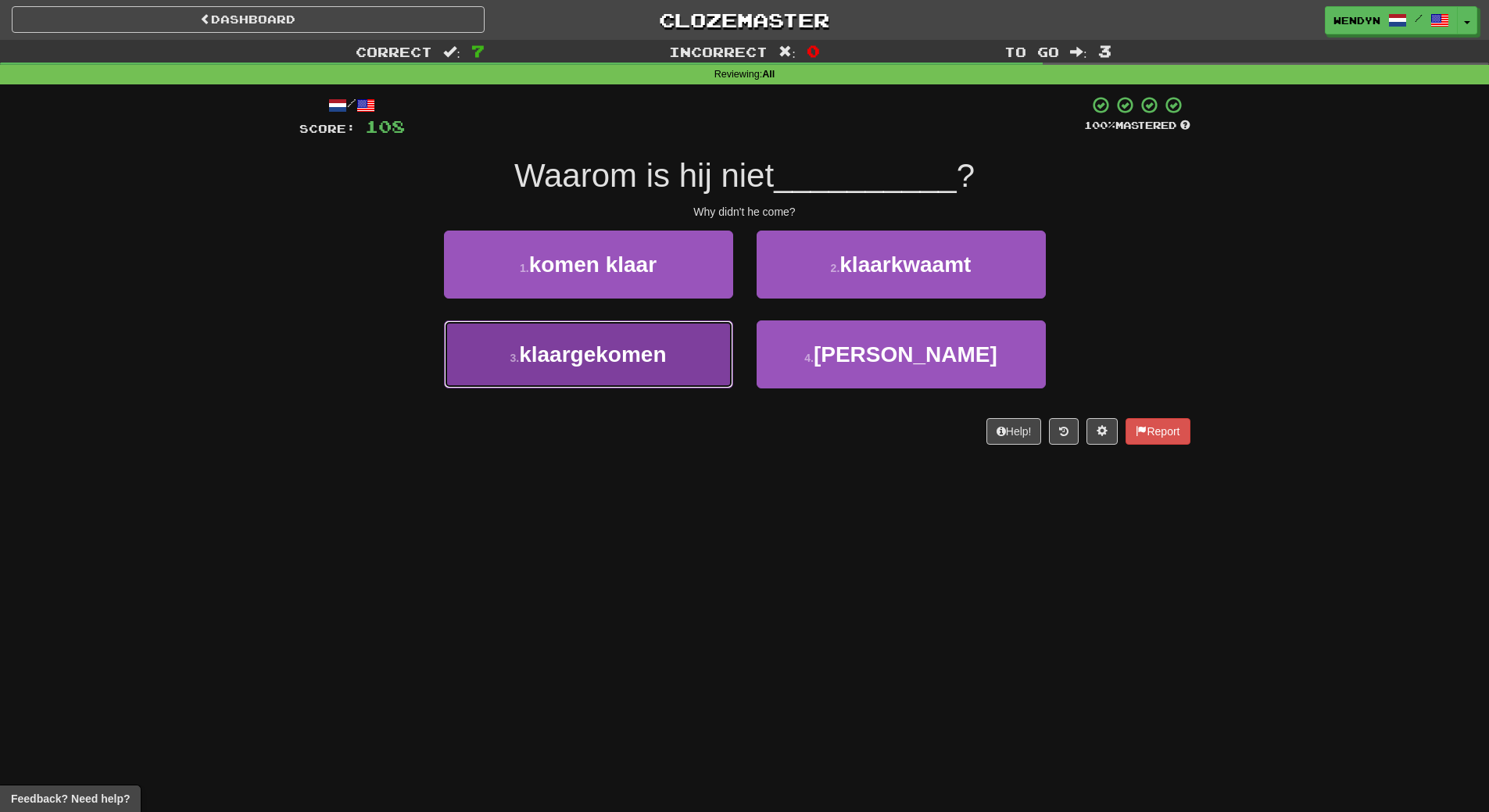
click at [625, 381] on button "3 . klaargekomen" at bounding box center [588, 355] width 289 height 68
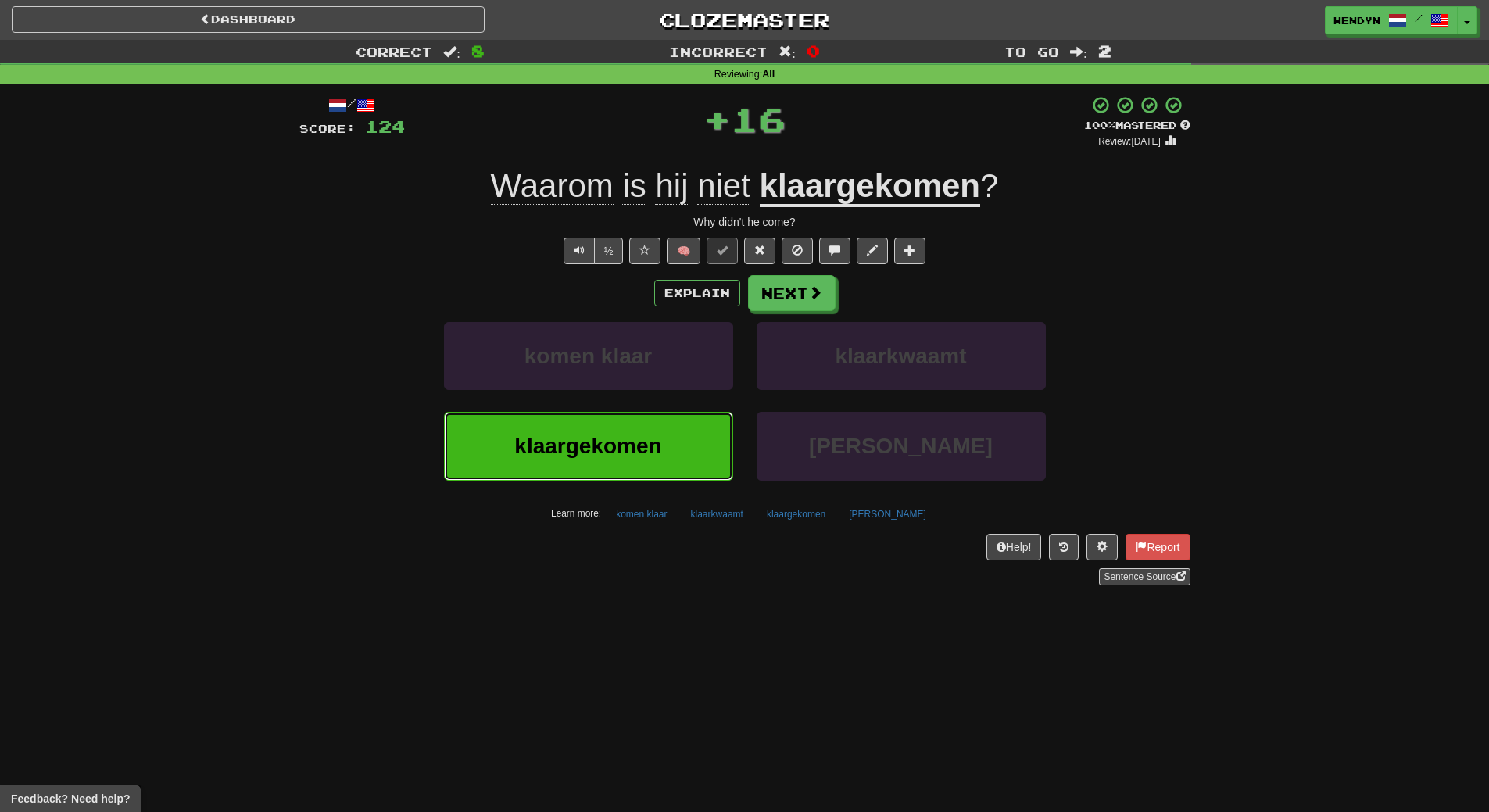
click at [617, 446] on span "klaargekomen" at bounding box center [588, 445] width 147 height 24
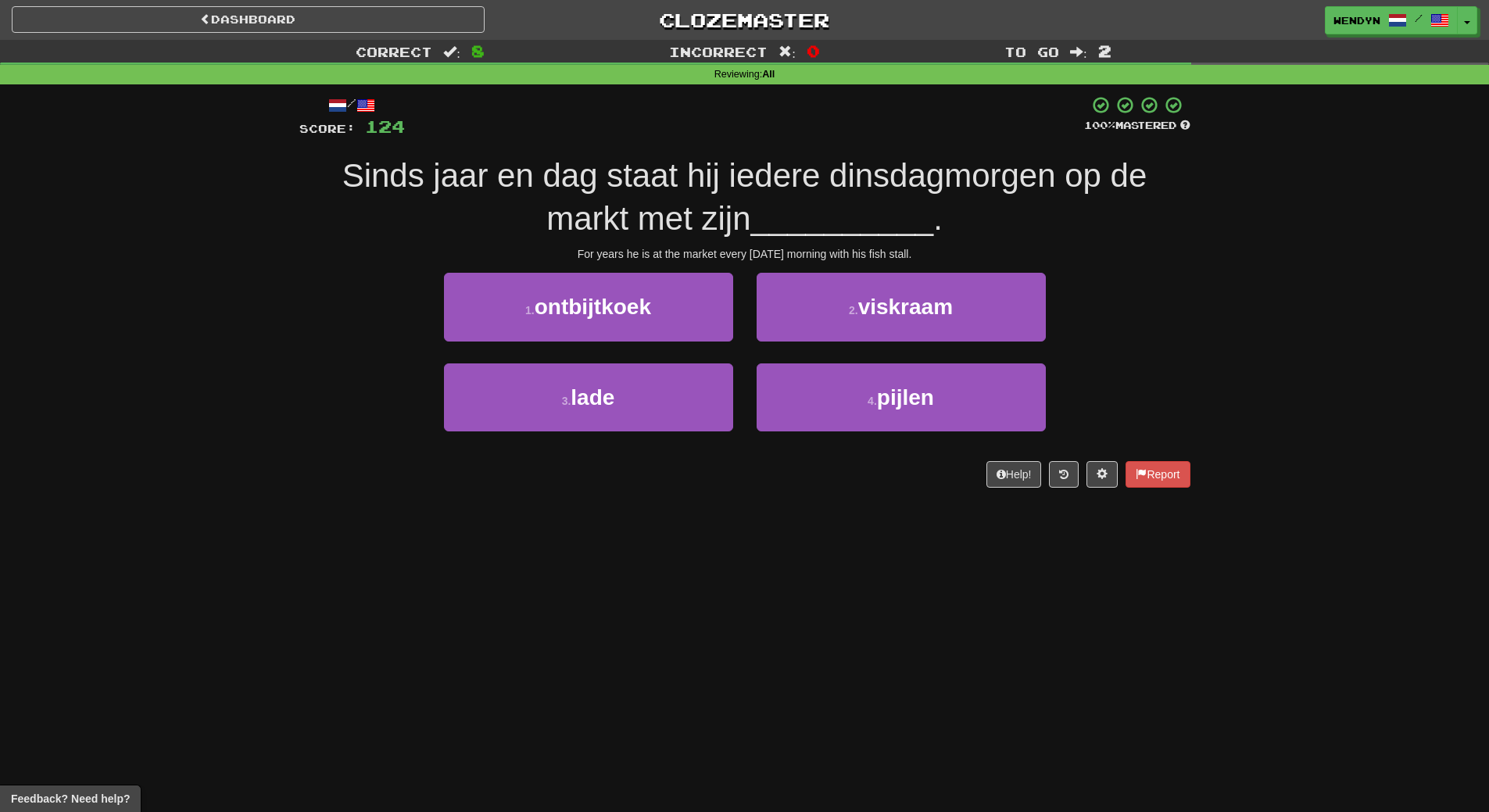
click at [586, 492] on div "/ Score: 124 100 % Mastered Sinds jaar en dag staat hij iedere dinsdagmorgen op…" at bounding box center [744, 297] width 891 height 424
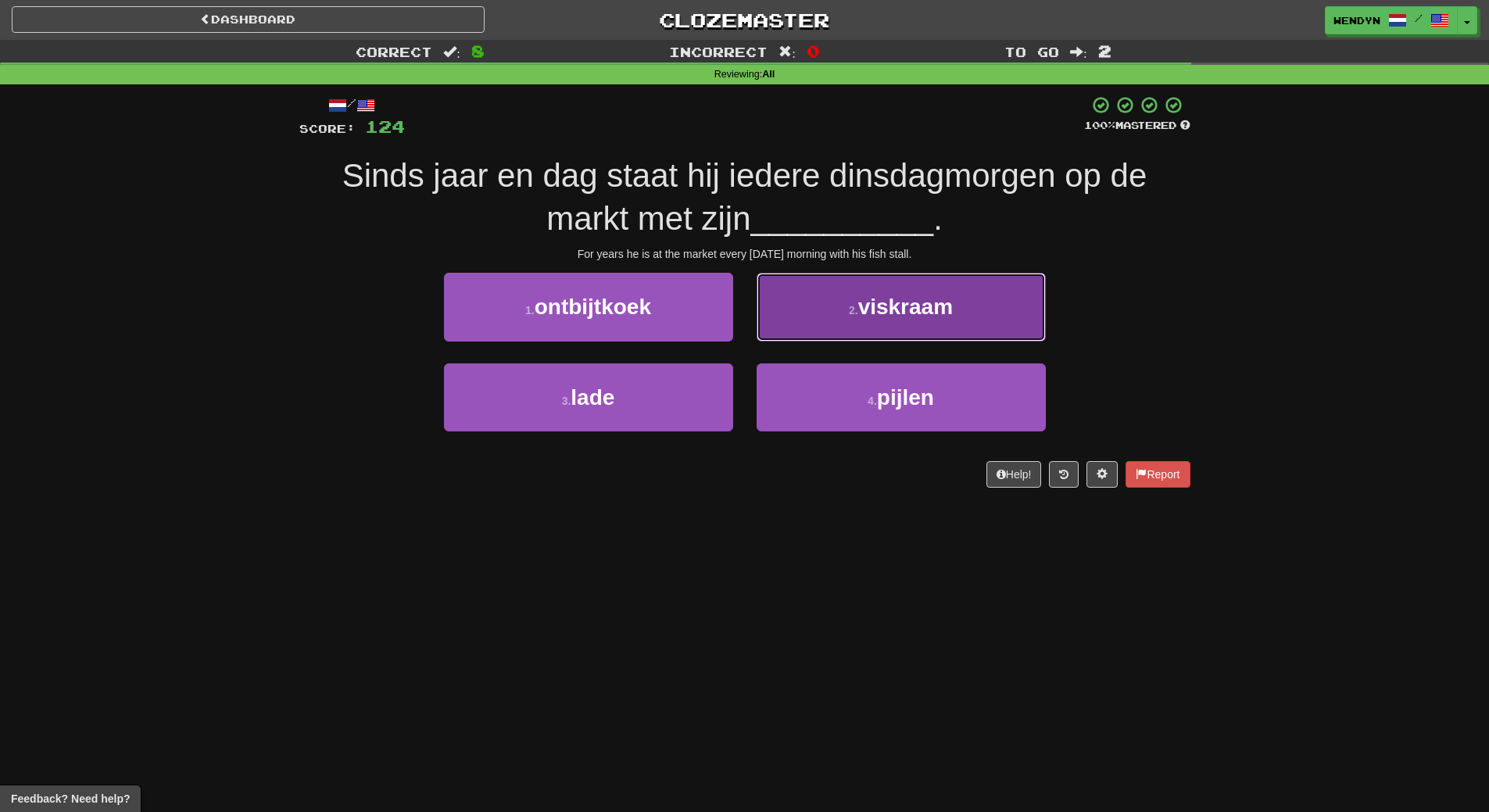
click at [997, 285] on button "2 . viskraam" at bounding box center [901, 307] width 289 height 68
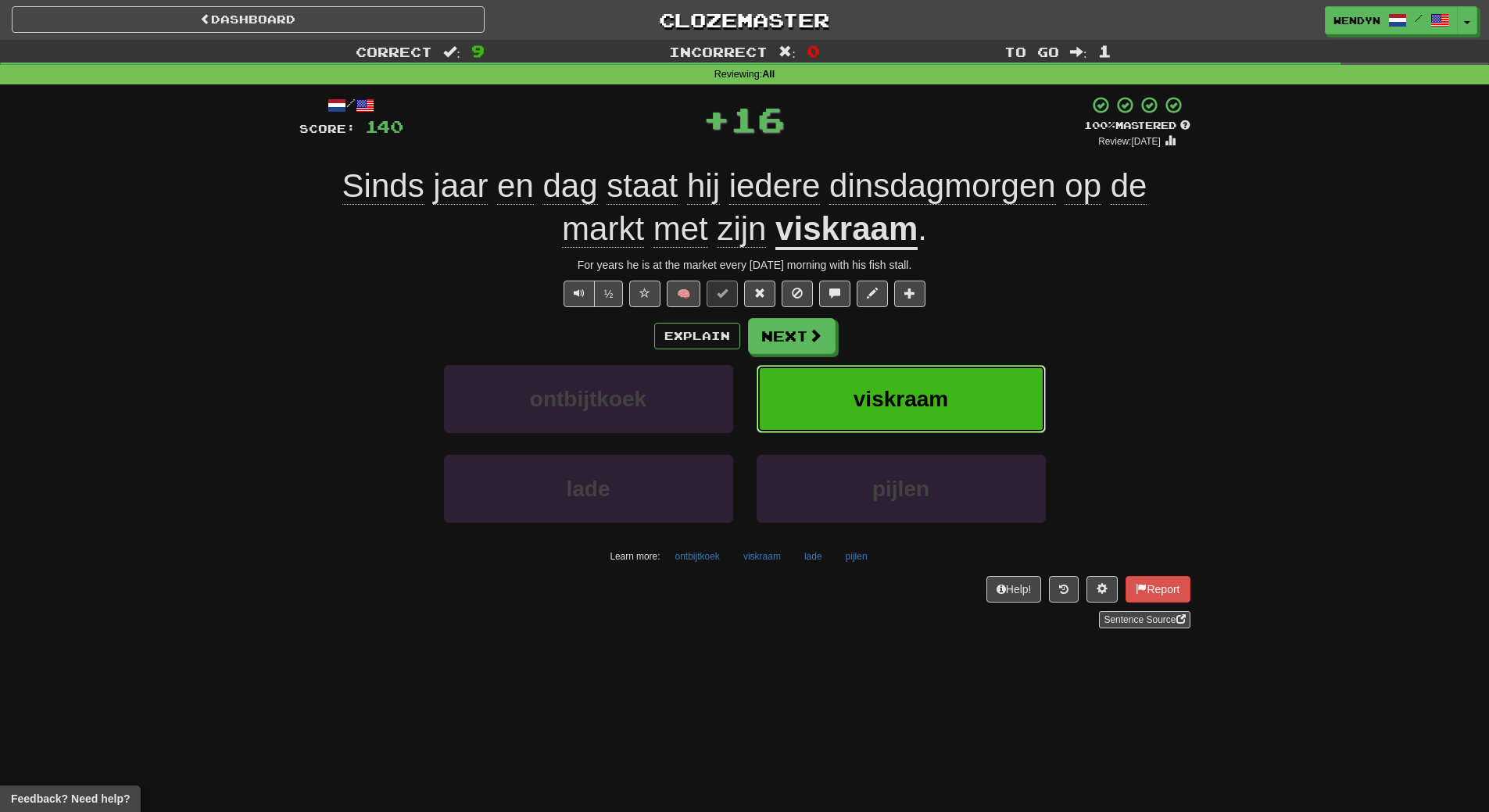
click at [919, 415] on button "viskraam" at bounding box center [901, 399] width 289 height 68
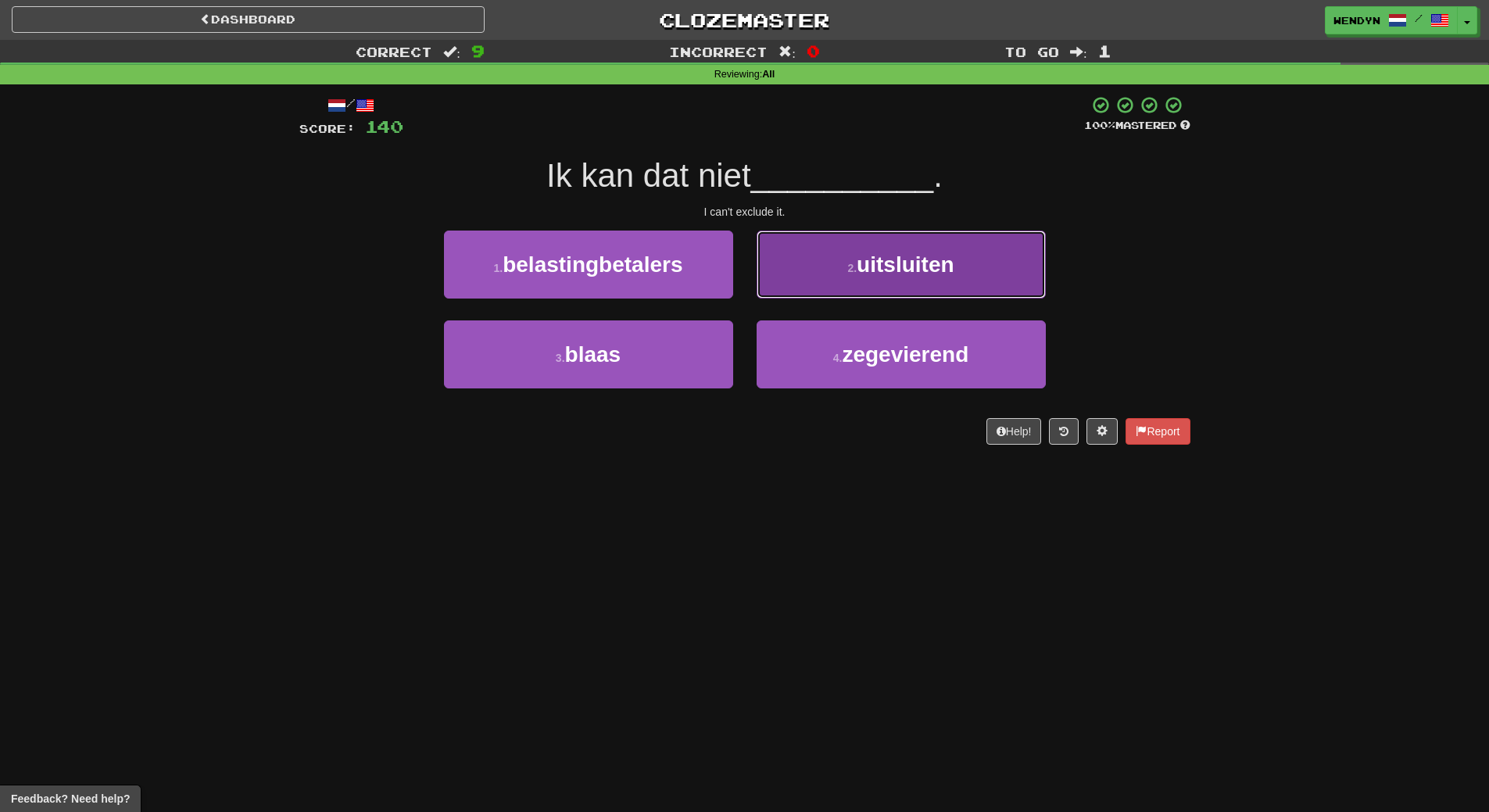
click at [939, 272] on span "uitsluiten" at bounding box center [904, 264] width 97 height 24
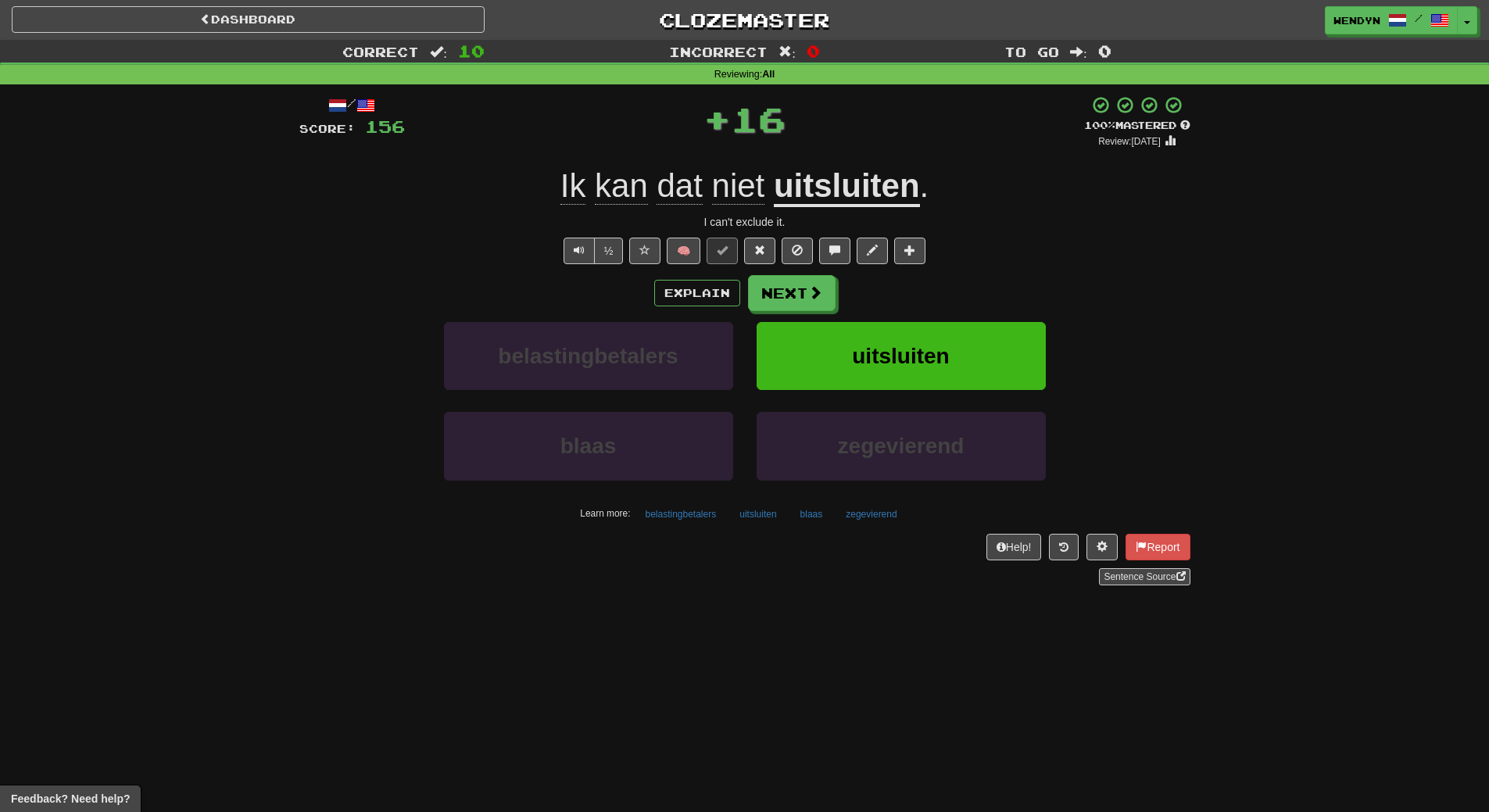
click at [939, 272] on div "/ Score: 156 + 16 100 % Mastered Review: 2026-03-17 Ik kan dat niet uitsluiten …" at bounding box center [744, 340] width 891 height 490
click at [942, 339] on button "uitsluiten" at bounding box center [901, 356] width 289 height 68
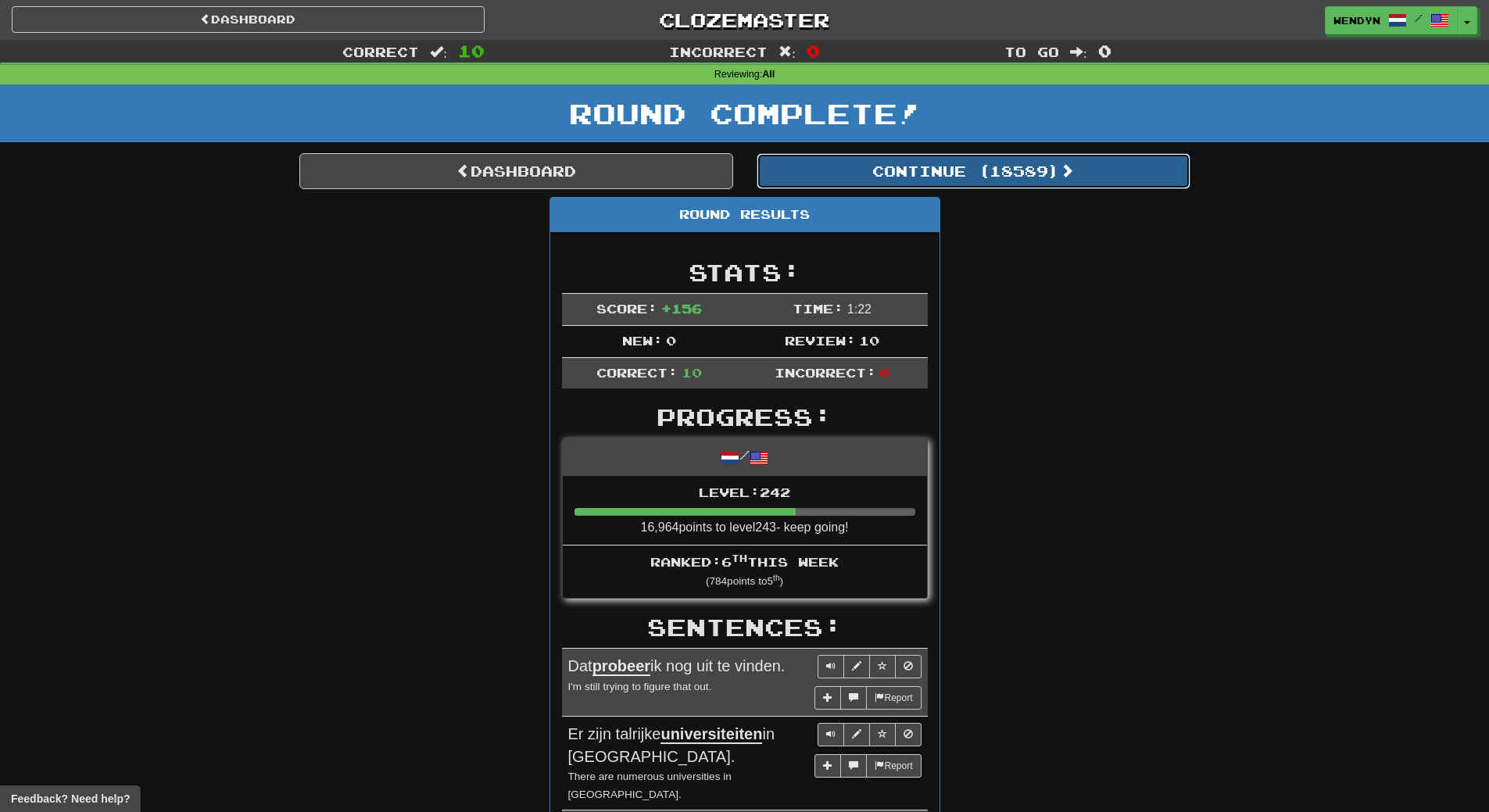
click at [1024, 183] on button "Continue ( 18589 )" at bounding box center [973, 171] width 433 height 36
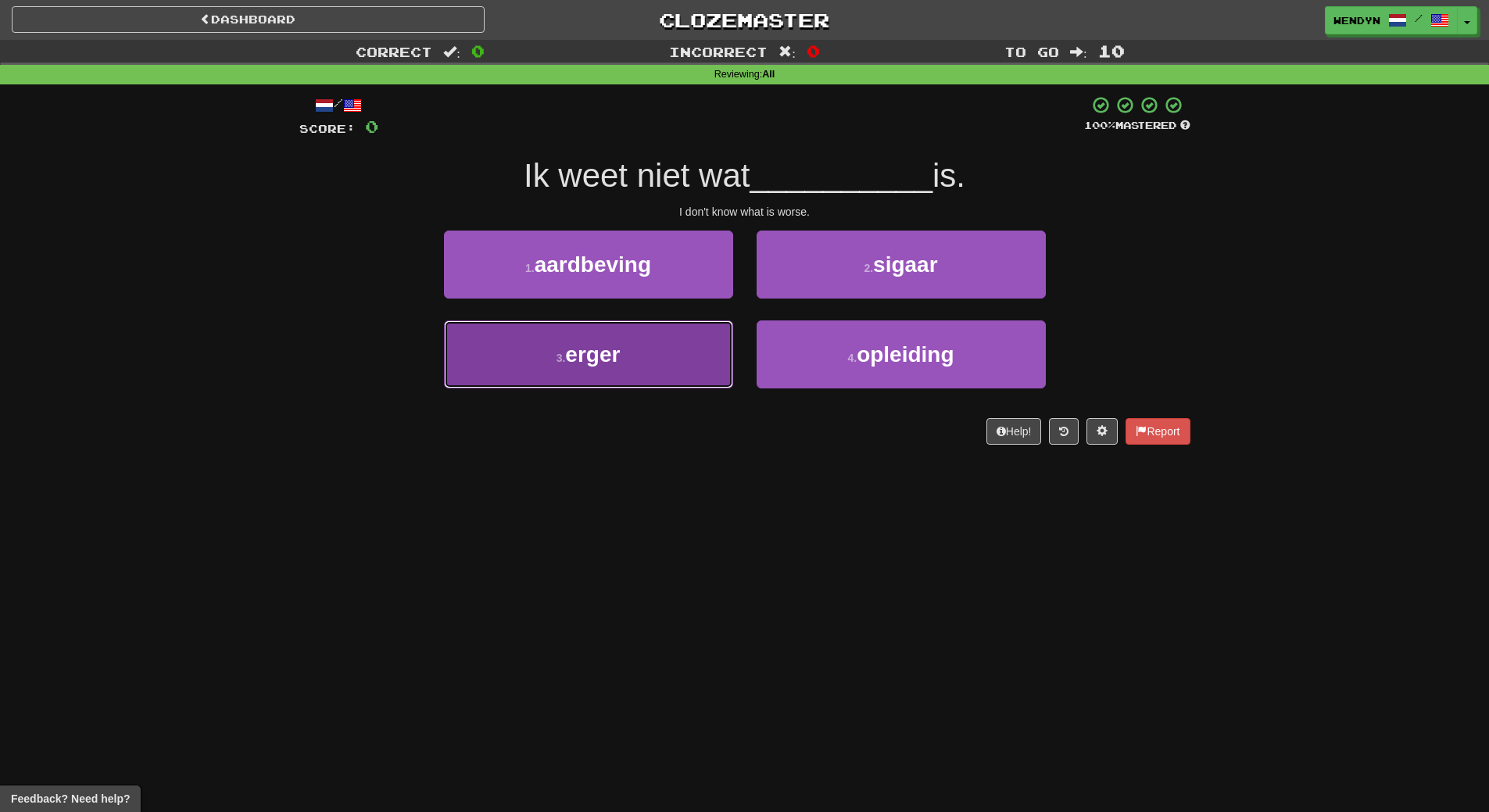
click at [645, 361] on button "3 . erger" at bounding box center [588, 355] width 289 height 68
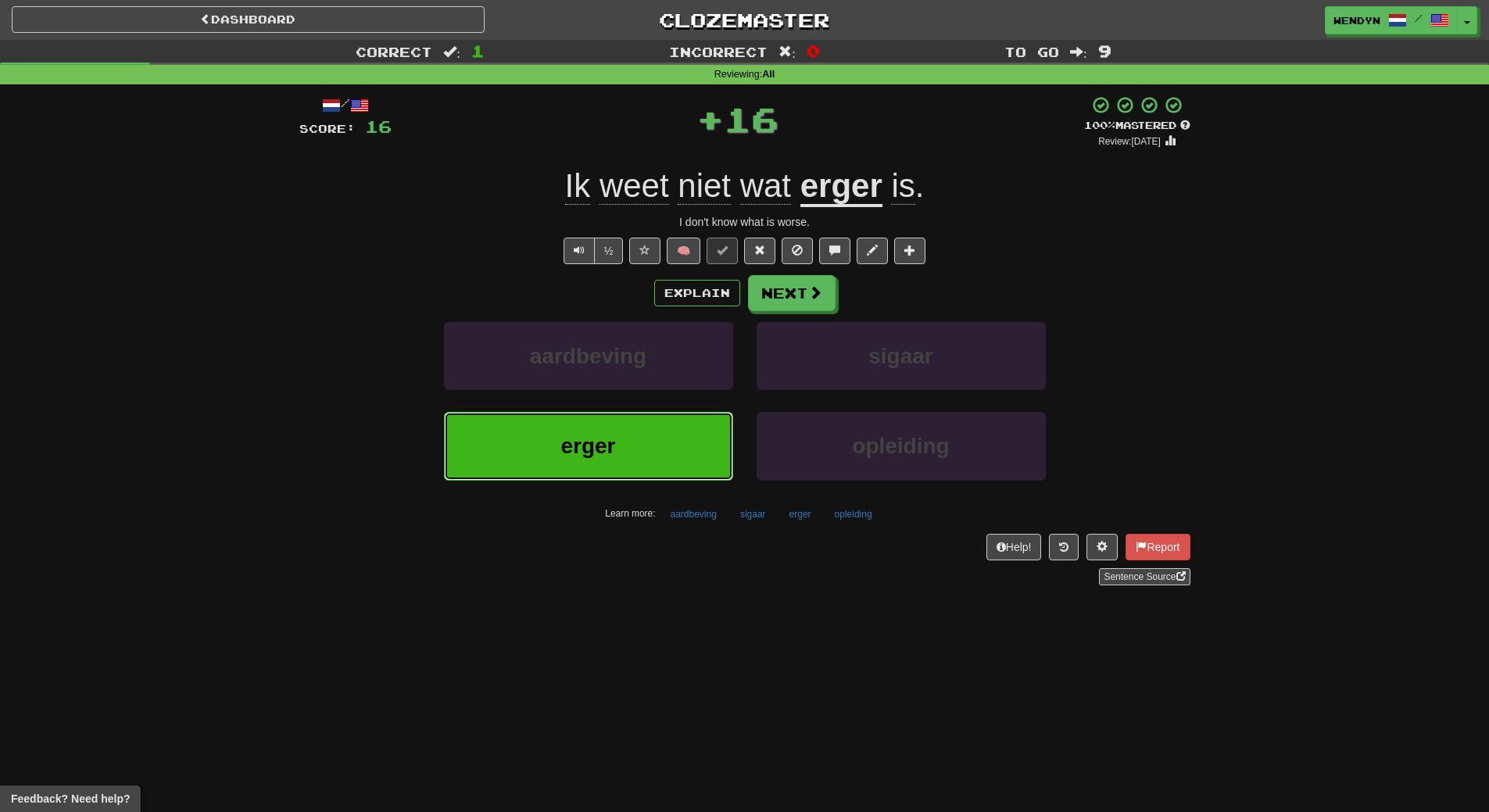
click at [650, 449] on button "erger" at bounding box center [588, 446] width 289 height 68
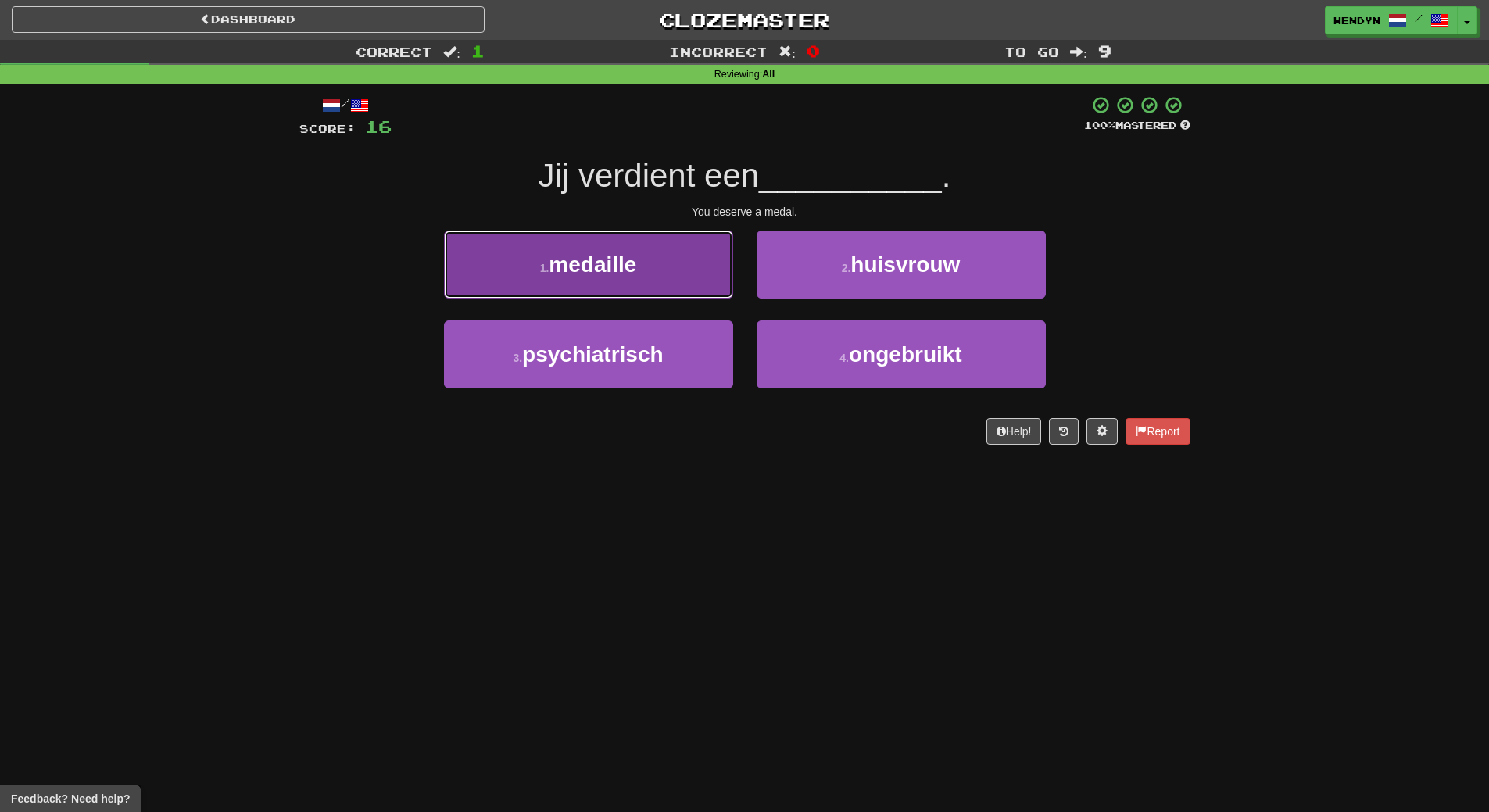
click at [712, 295] on button "1 . medaille" at bounding box center [588, 265] width 289 height 68
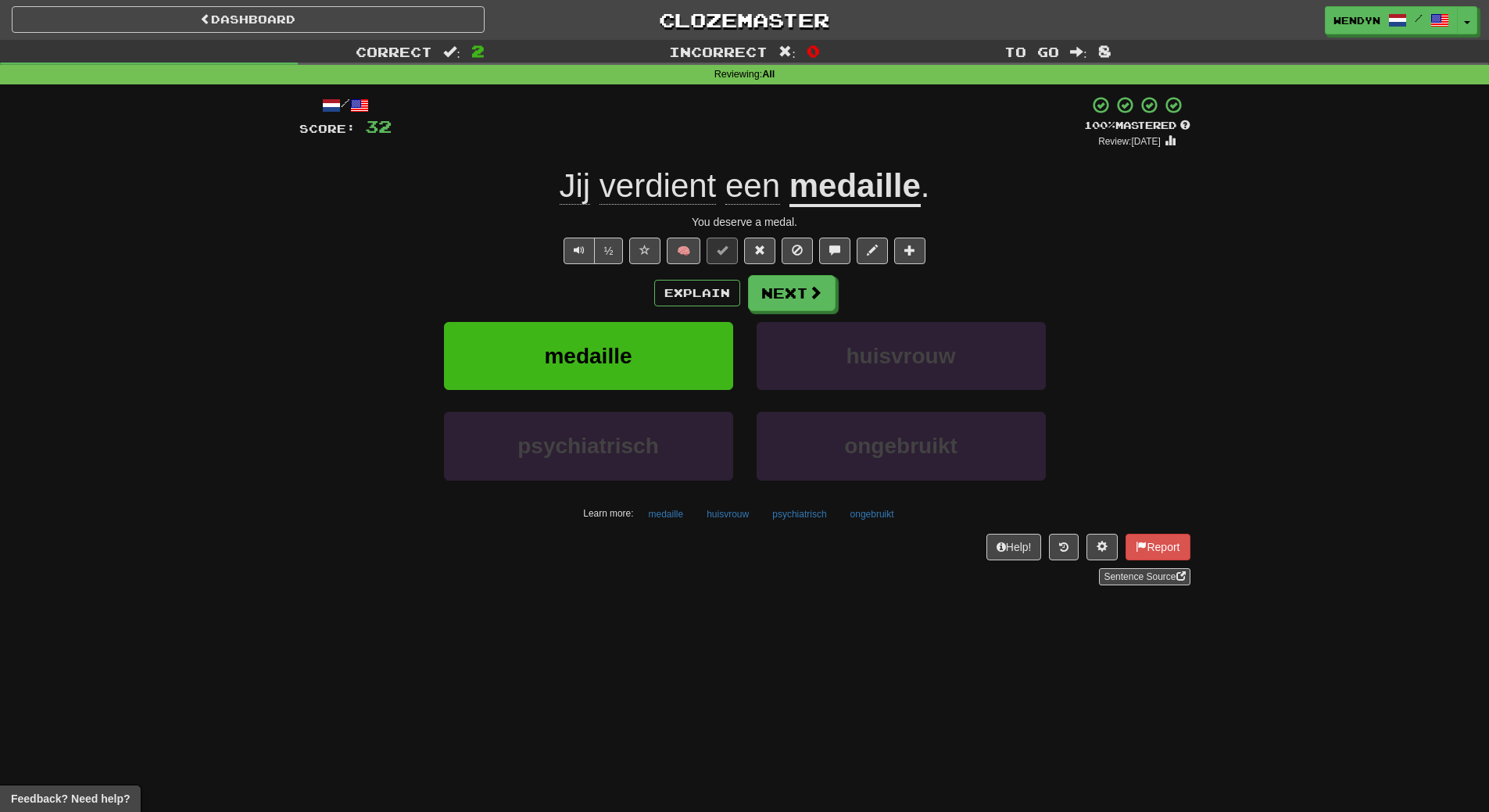
click at [857, 580] on div "Sentence Source" at bounding box center [744, 577] width 891 height 17
click at [574, 372] on button "medaille" at bounding box center [588, 356] width 289 height 68
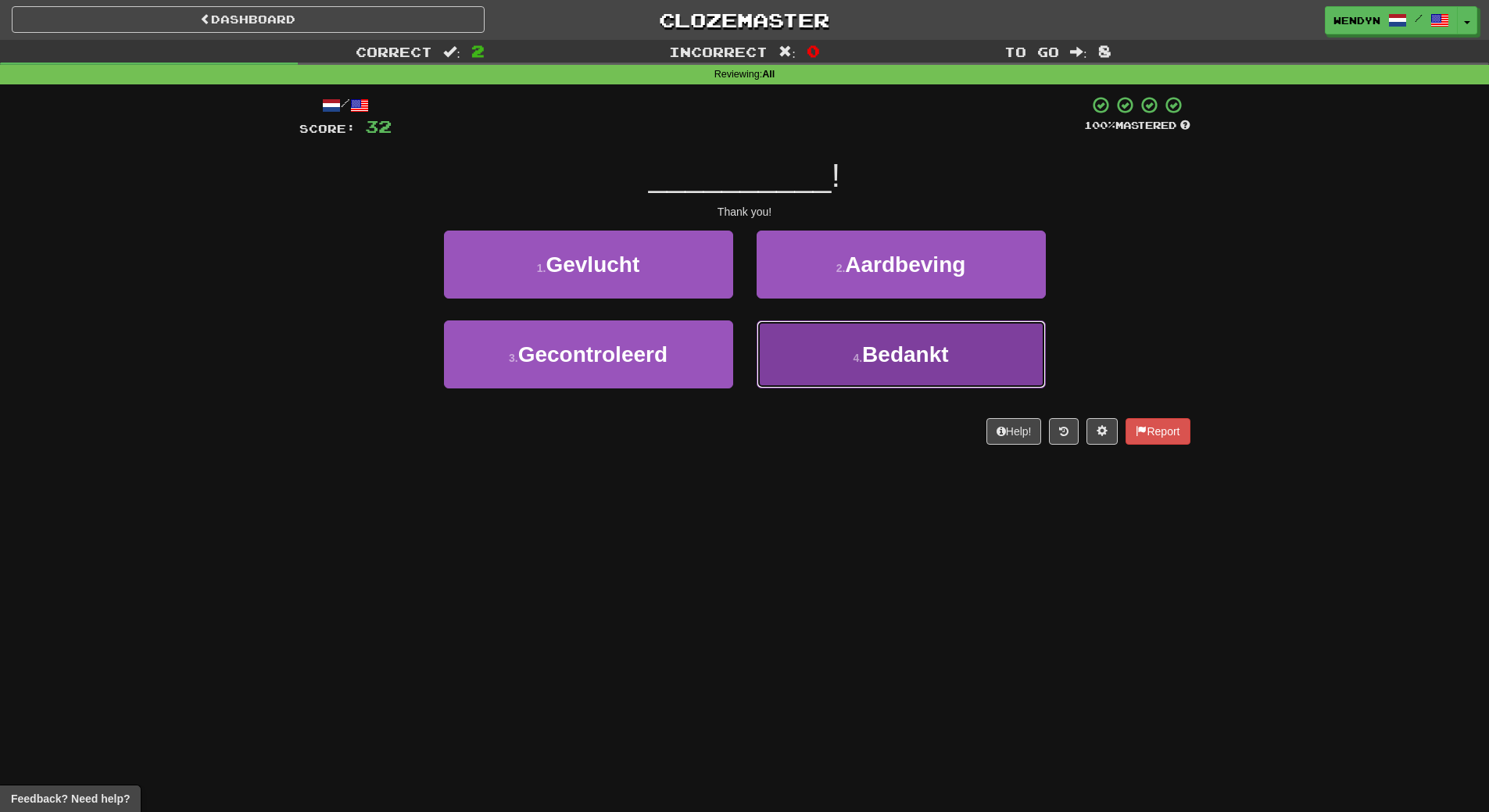
click at [880, 368] on button "4 . Bedankt" at bounding box center [901, 355] width 289 height 68
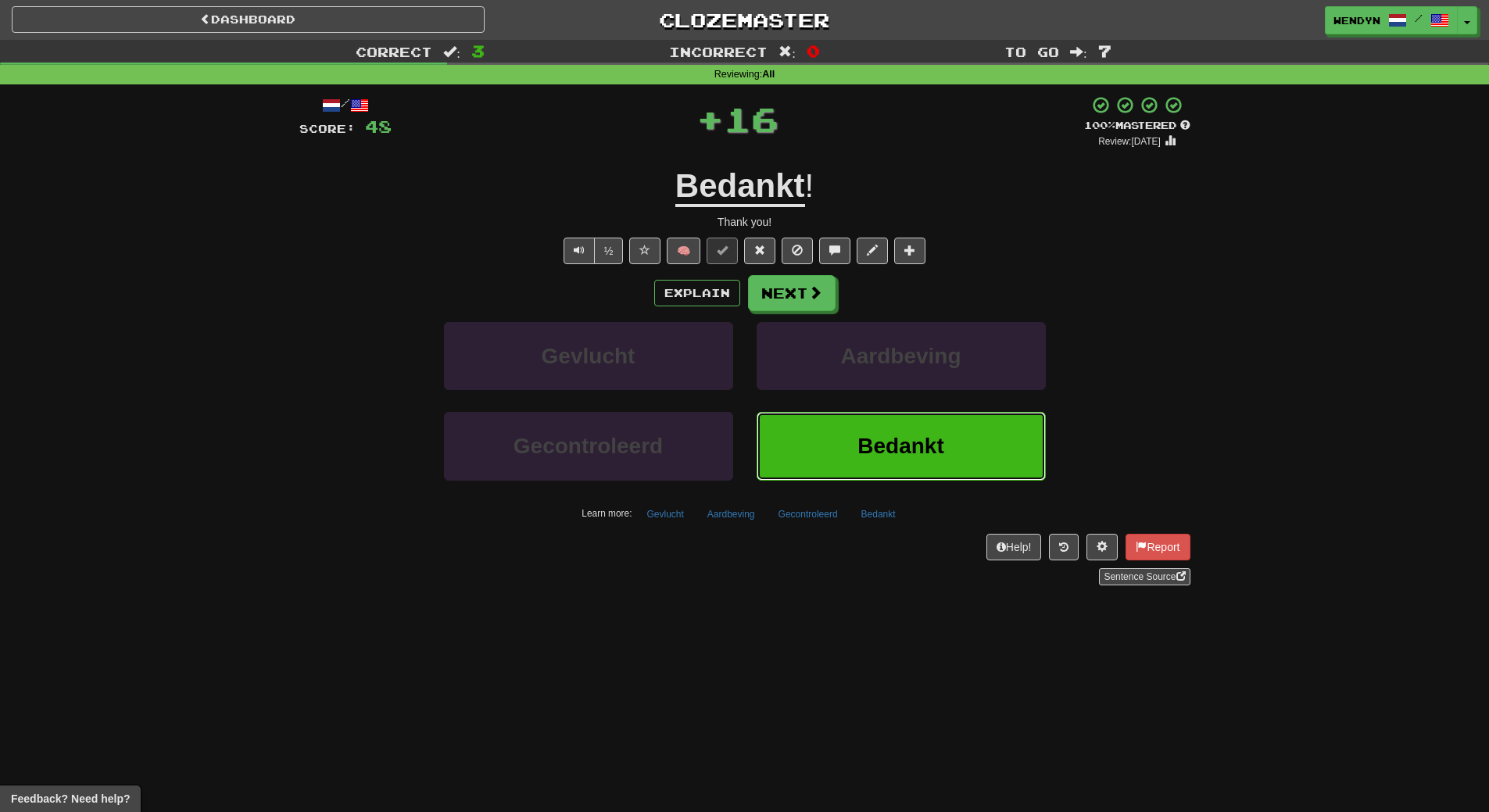
click at [876, 467] on button "Bedankt" at bounding box center [901, 446] width 289 height 68
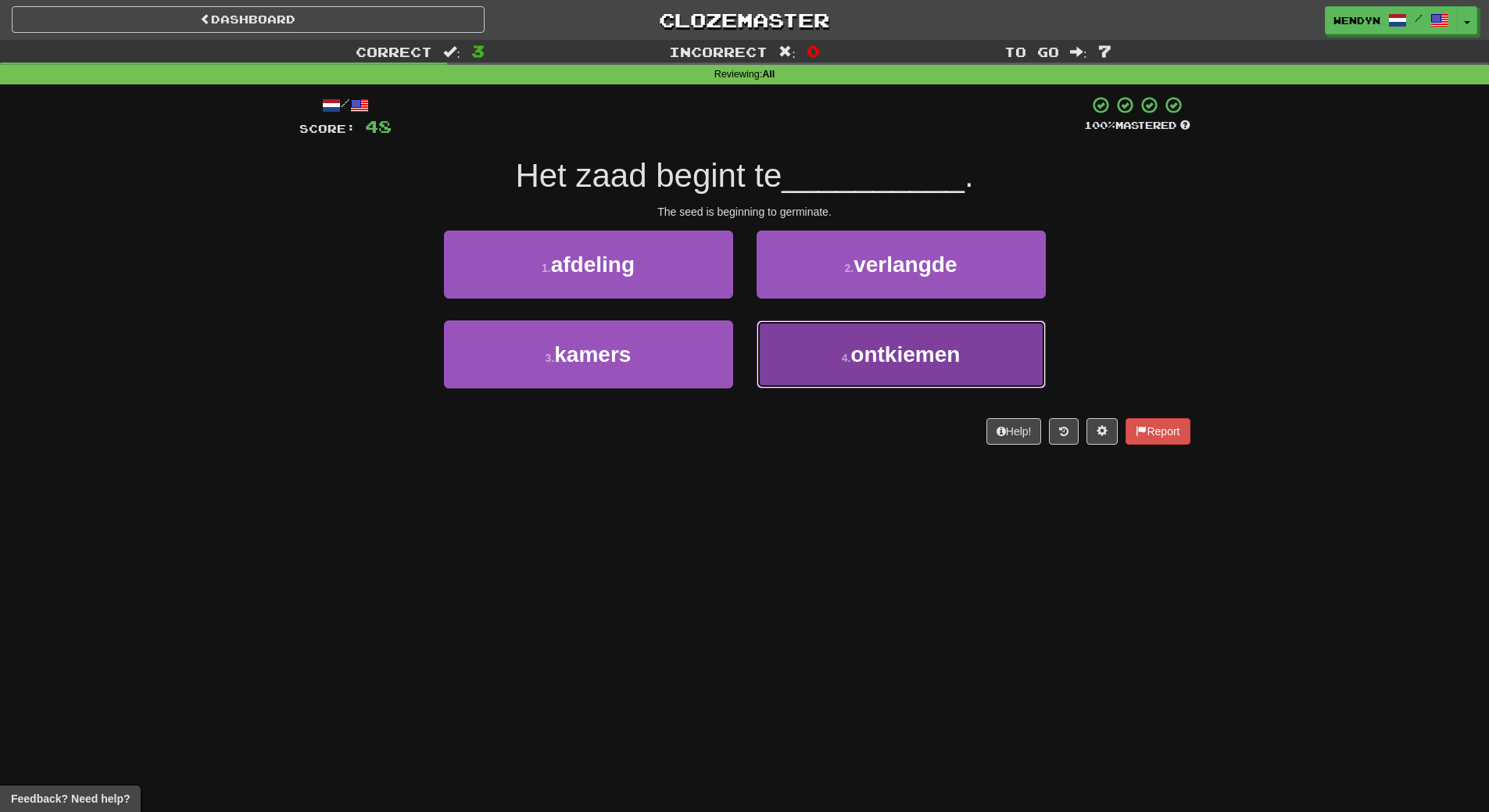
click at [919, 349] on span "ontkiemen" at bounding box center [905, 354] width 109 height 24
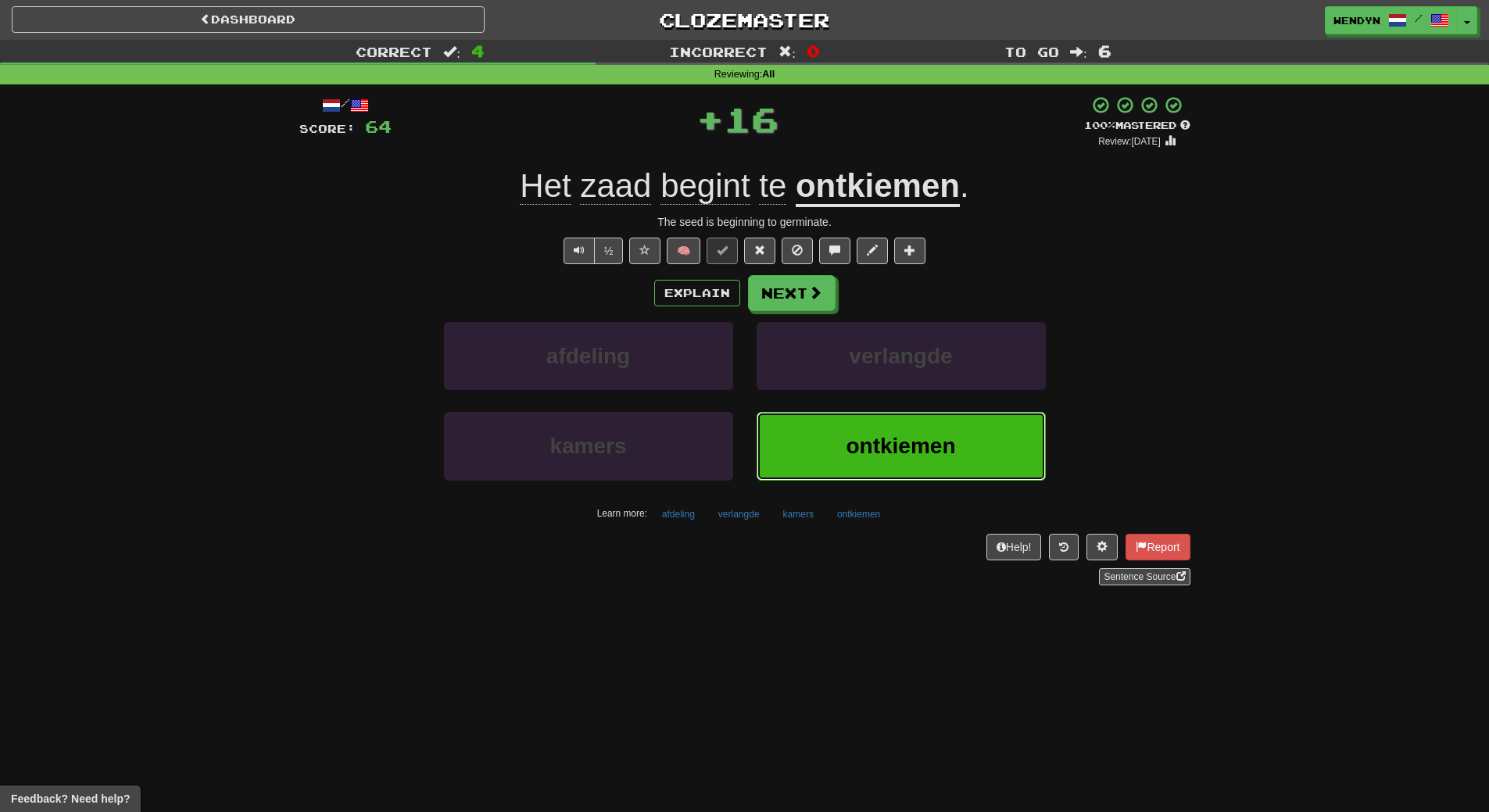
click at [895, 450] on span "ontkiemen" at bounding box center [900, 445] width 109 height 24
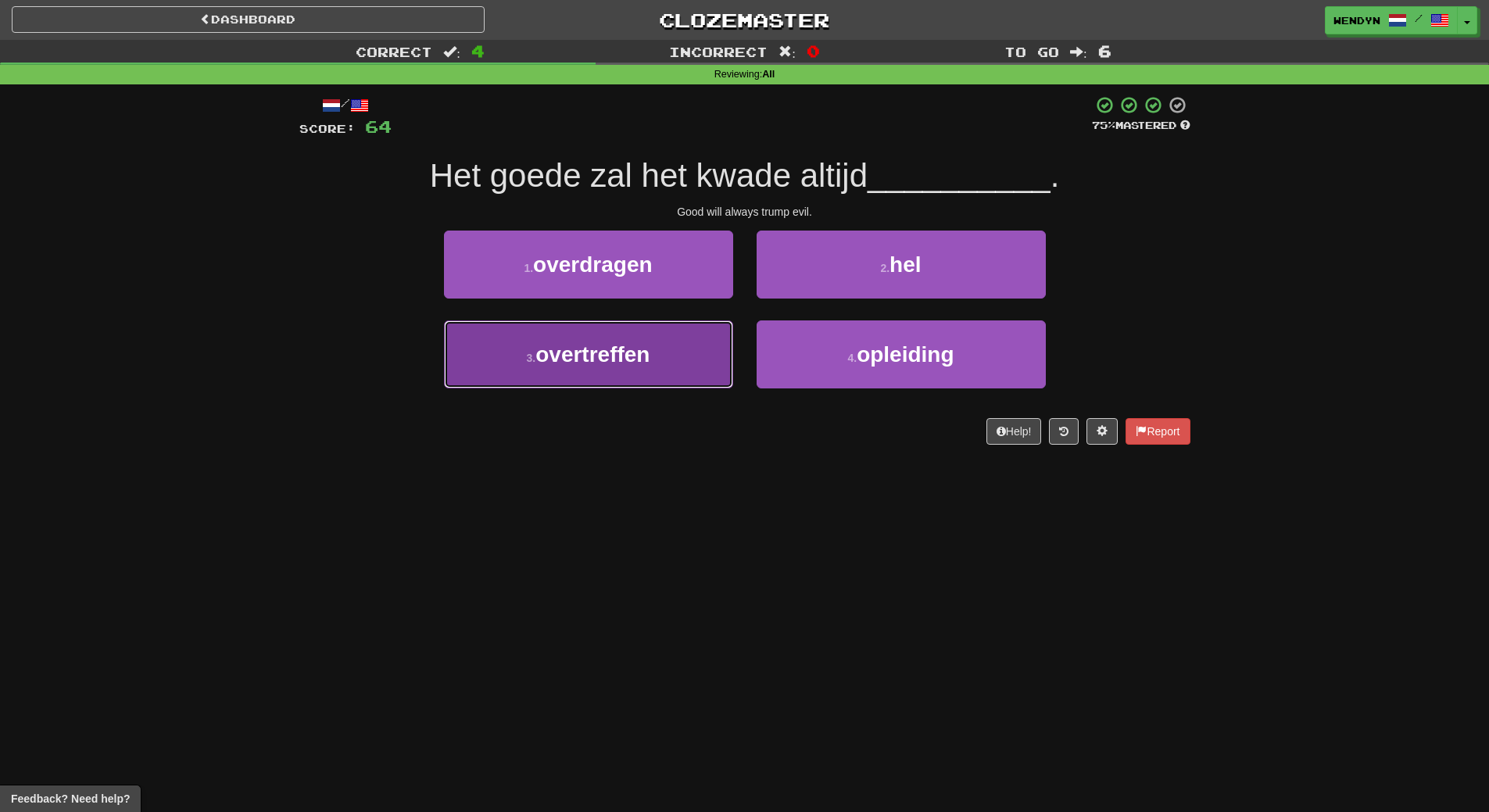
click at [698, 361] on button "3 . overtreffen" at bounding box center [588, 355] width 289 height 68
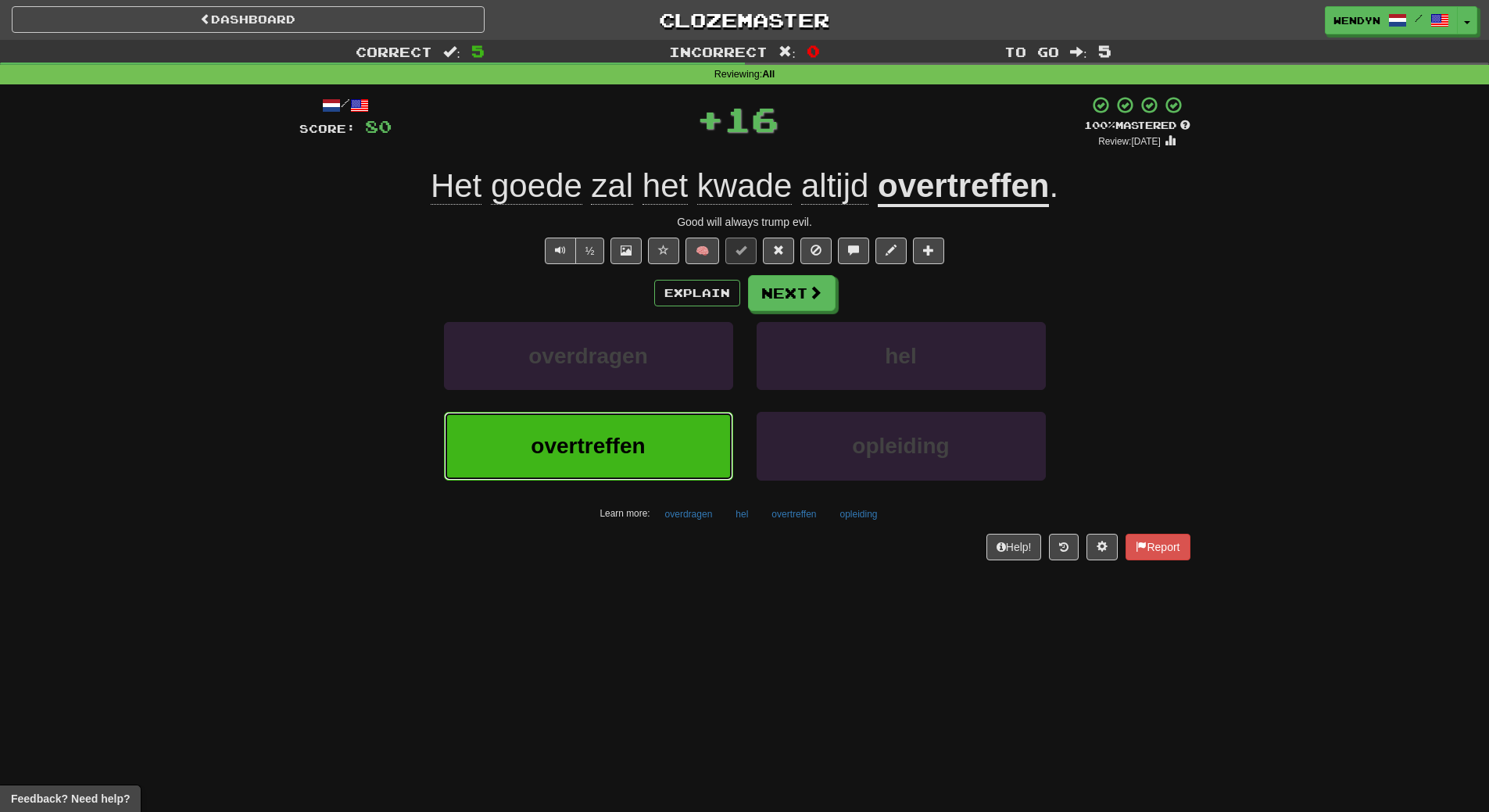
click at [689, 463] on button "overtreffen" at bounding box center [588, 446] width 289 height 68
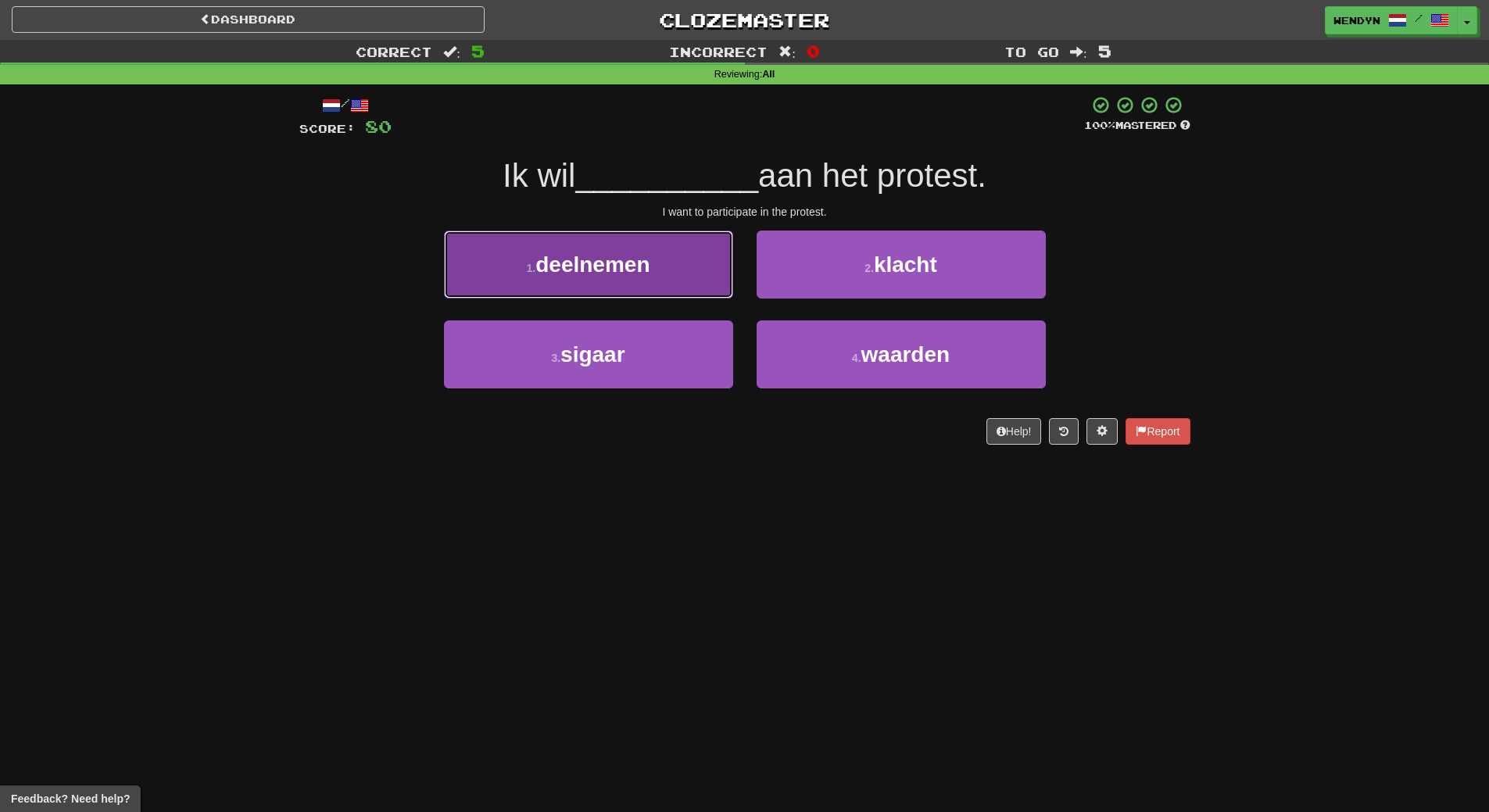
click at [668, 293] on button "1 . deelnemen" at bounding box center [588, 265] width 289 height 68
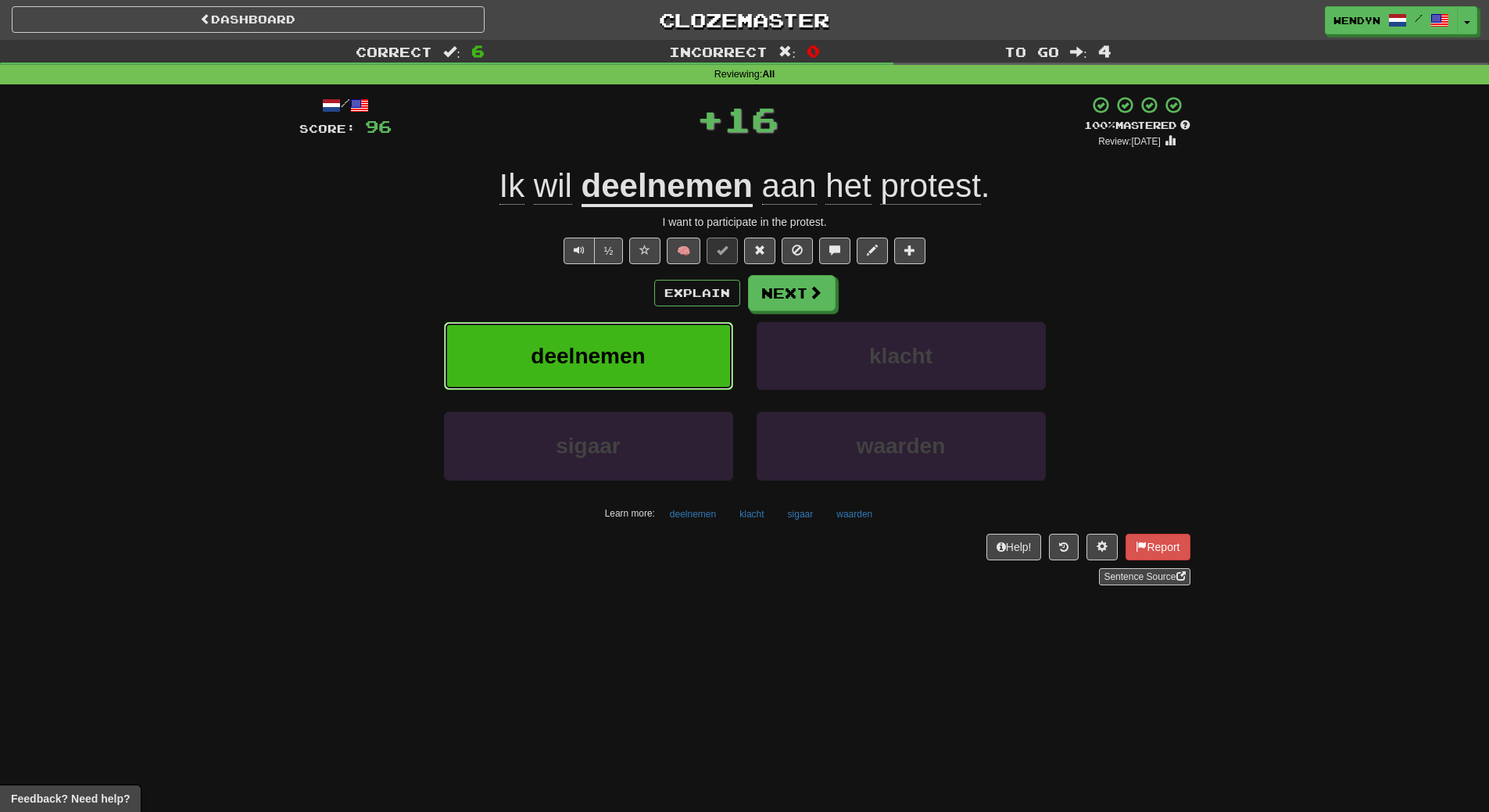
click at [668, 353] on button "deelnemen" at bounding box center [588, 356] width 289 height 68
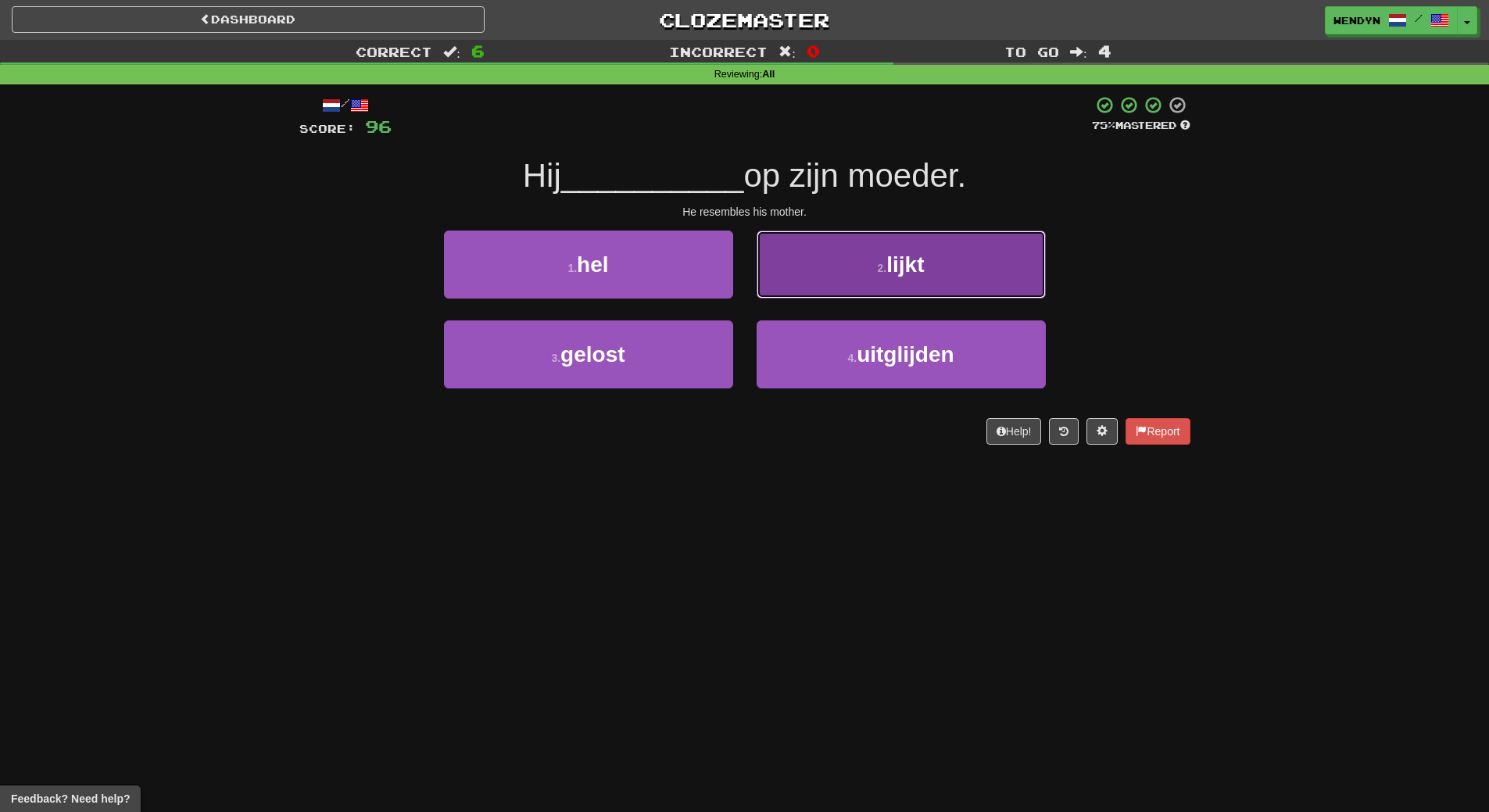
click at [931, 237] on button "2 . lijkt" at bounding box center [901, 265] width 289 height 68
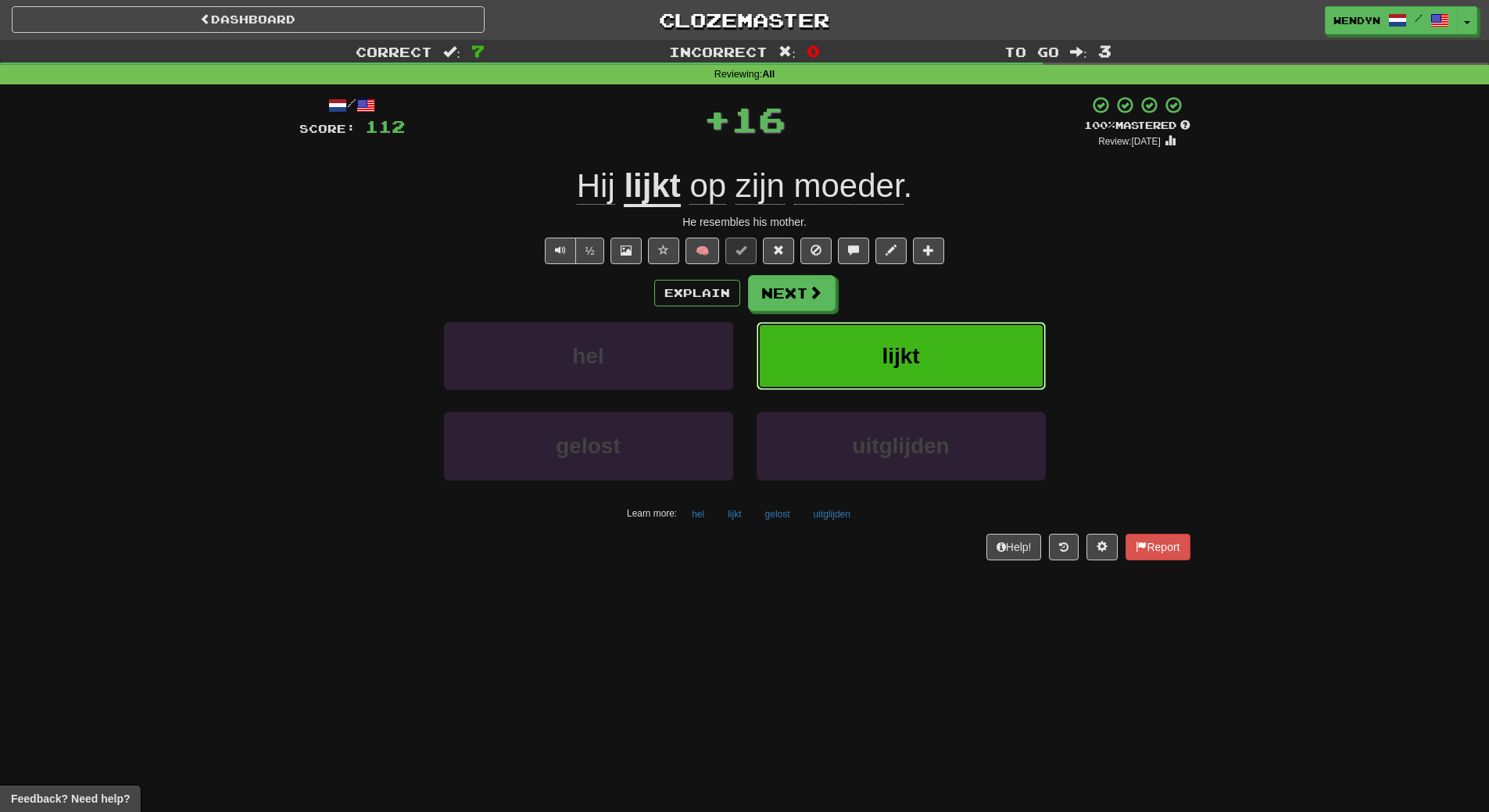
click at [950, 323] on button "lijkt" at bounding box center [901, 356] width 289 height 68
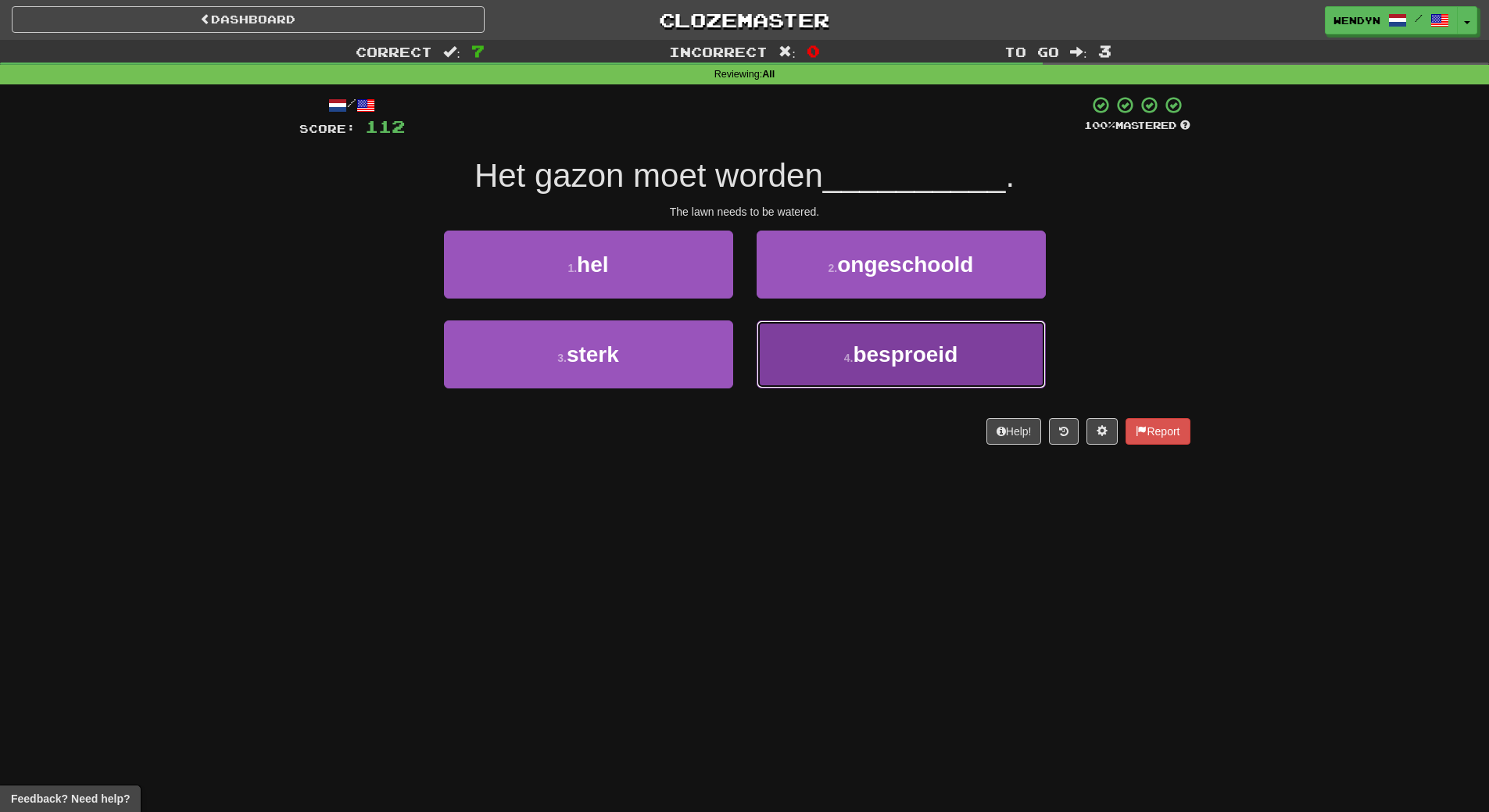
click at [915, 366] on span "besproeid" at bounding box center [905, 354] width 105 height 24
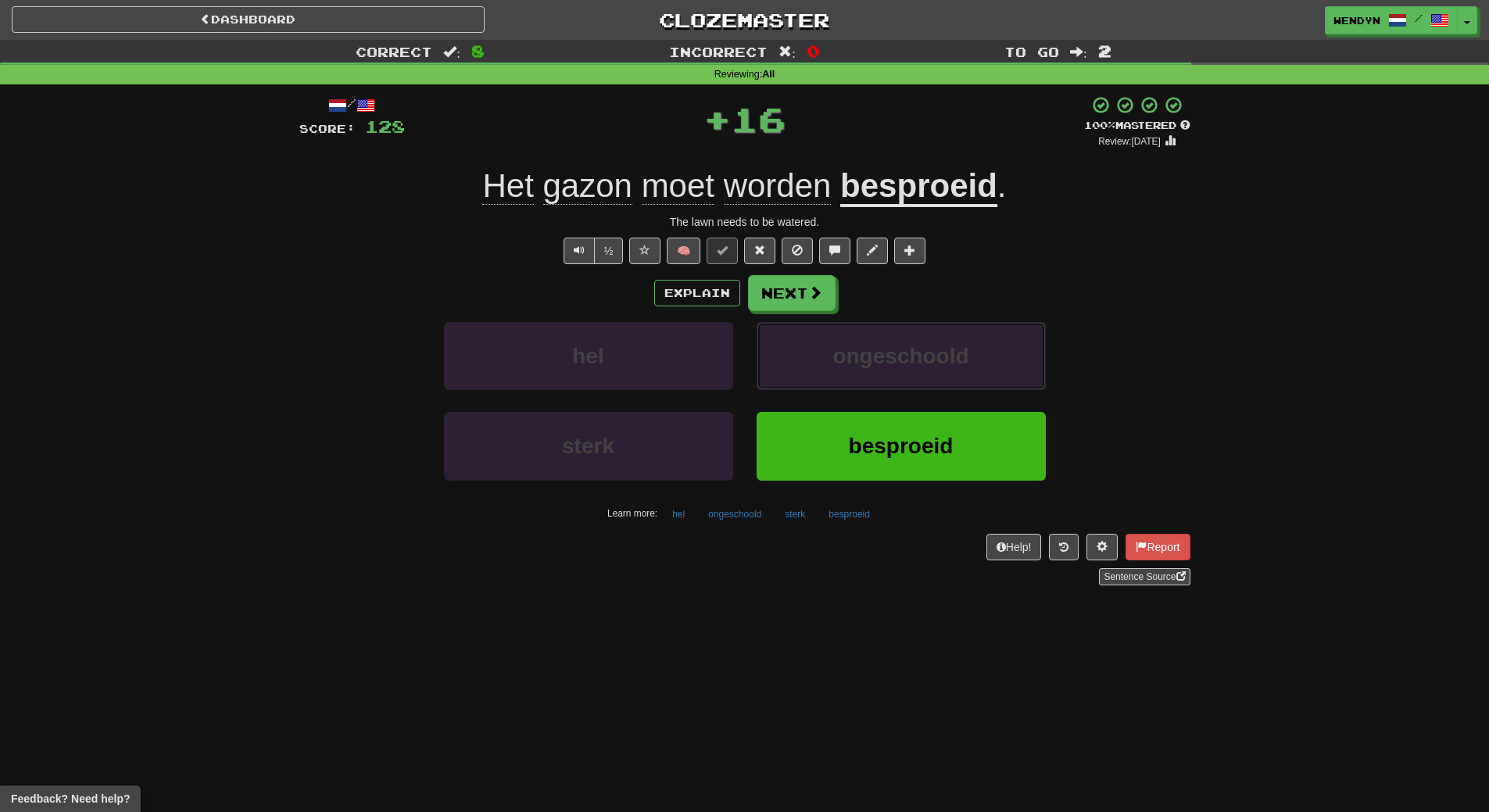
click at [915, 366] on span "ongeschoold" at bounding box center [900, 356] width 136 height 24
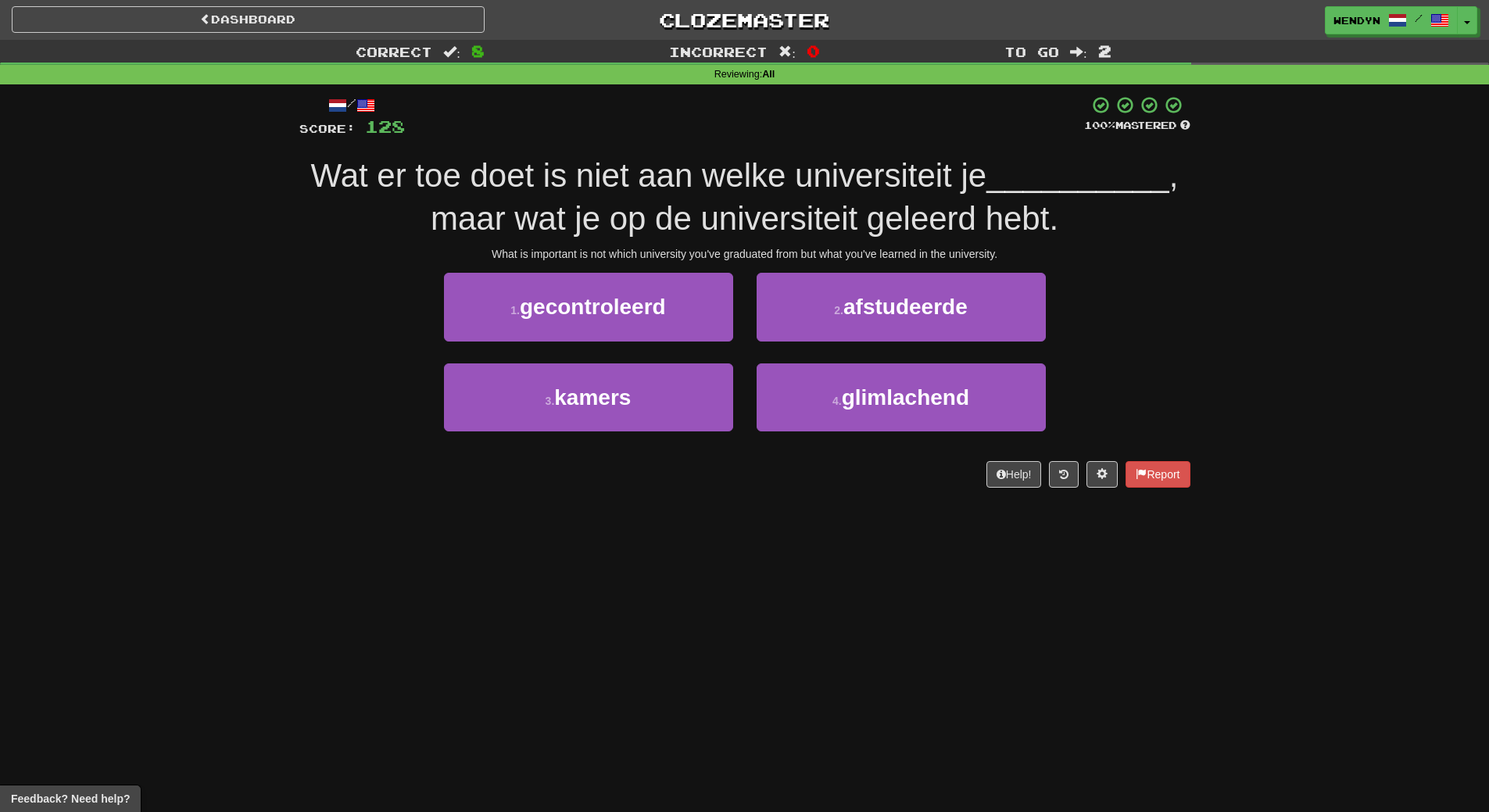
click at [856, 524] on div "Dashboard Clozemaster WendyN / Toggle Dropdown Dashboard Leaderboard Activity F…" at bounding box center [744, 406] width 1489 height 812
click at [935, 312] on span "afstudeerde" at bounding box center [905, 307] width 124 height 24
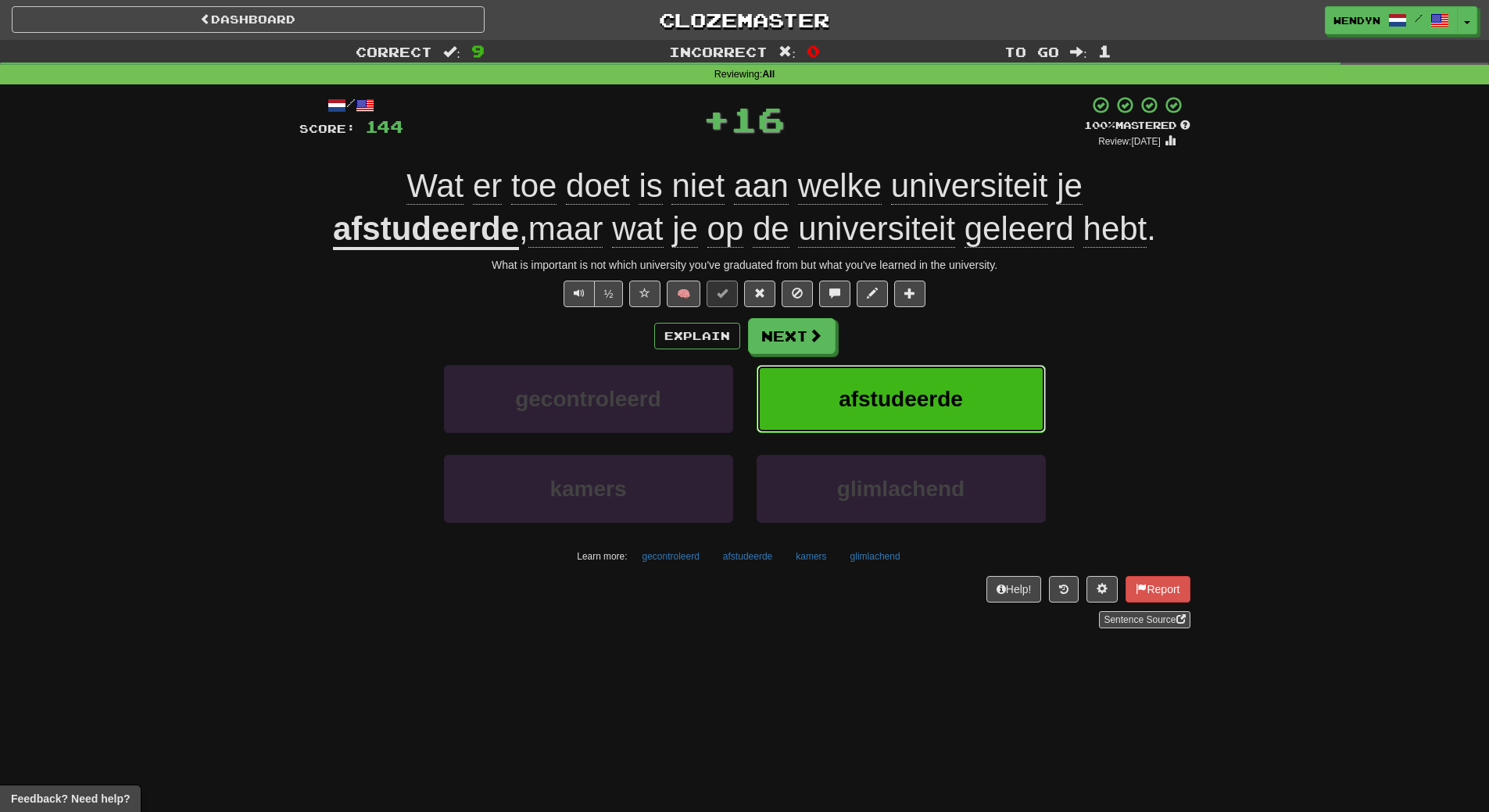
click at [935, 397] on span "afstudeerde" at bounding box center [900, 399] width 124 height 24
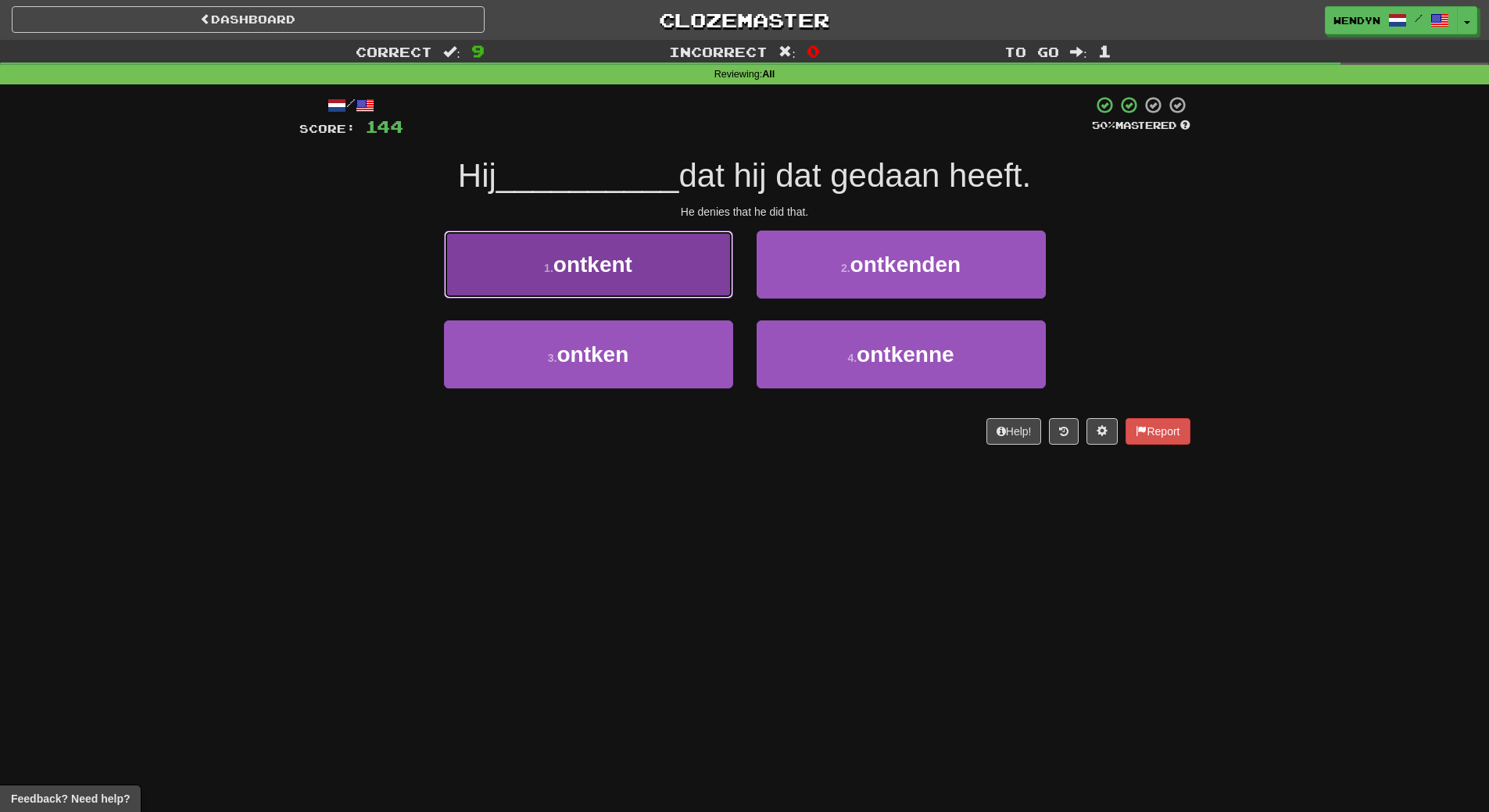
click at [668, 273] on button "1 . ontkent" at bounding box center [588, 265] width 289 height 68
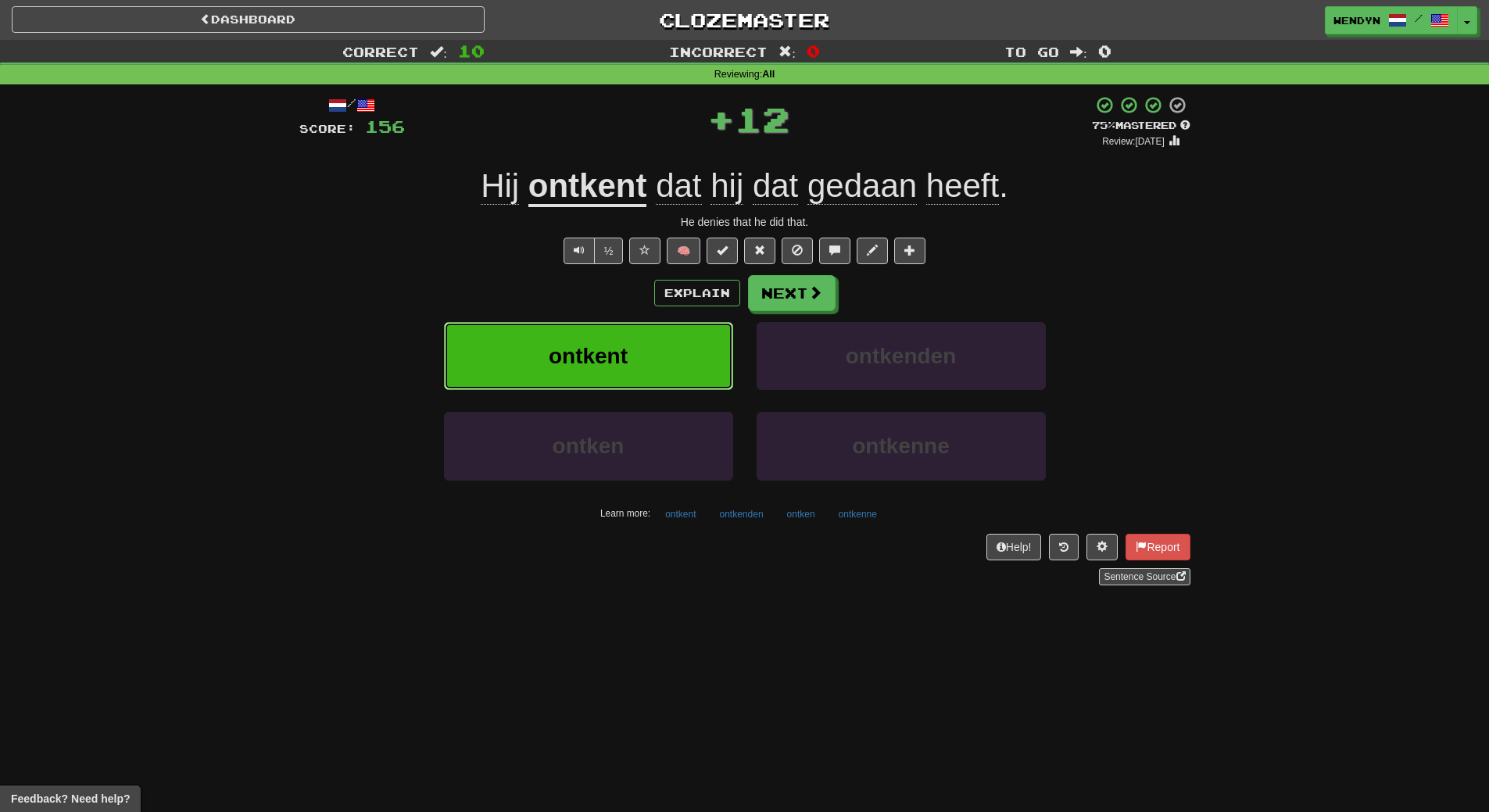
click at [674, 351] on button "ontkent" at bounding box center [588, 356] width 289 height 68
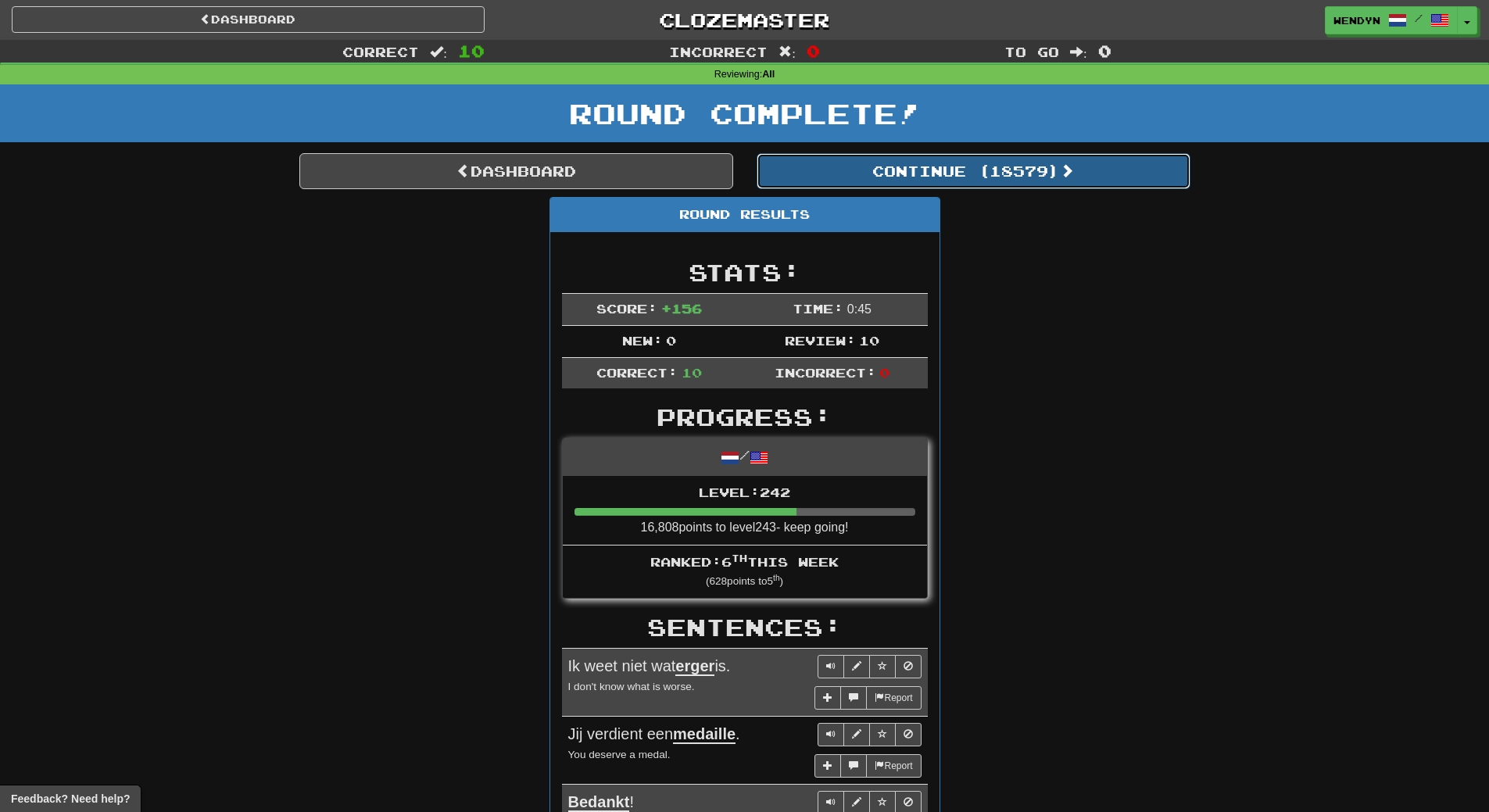
click at [1041, 174] on button "Continue ( 18579 )" at bounding box center [973, 171] width 433 height 36
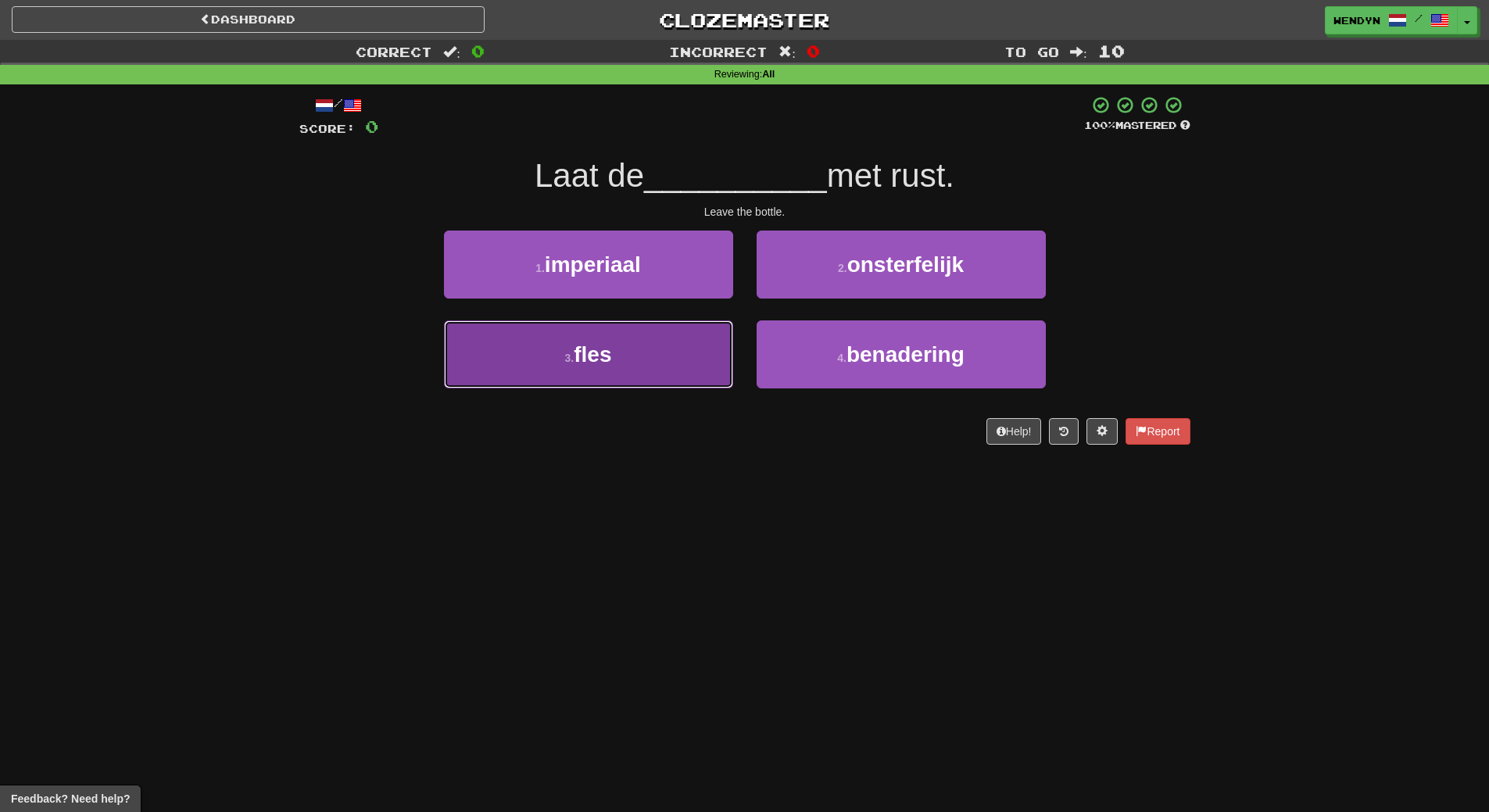
click at [696, 356] on button "3 . fles" at bounding box center [588, 355] width 289 height 68
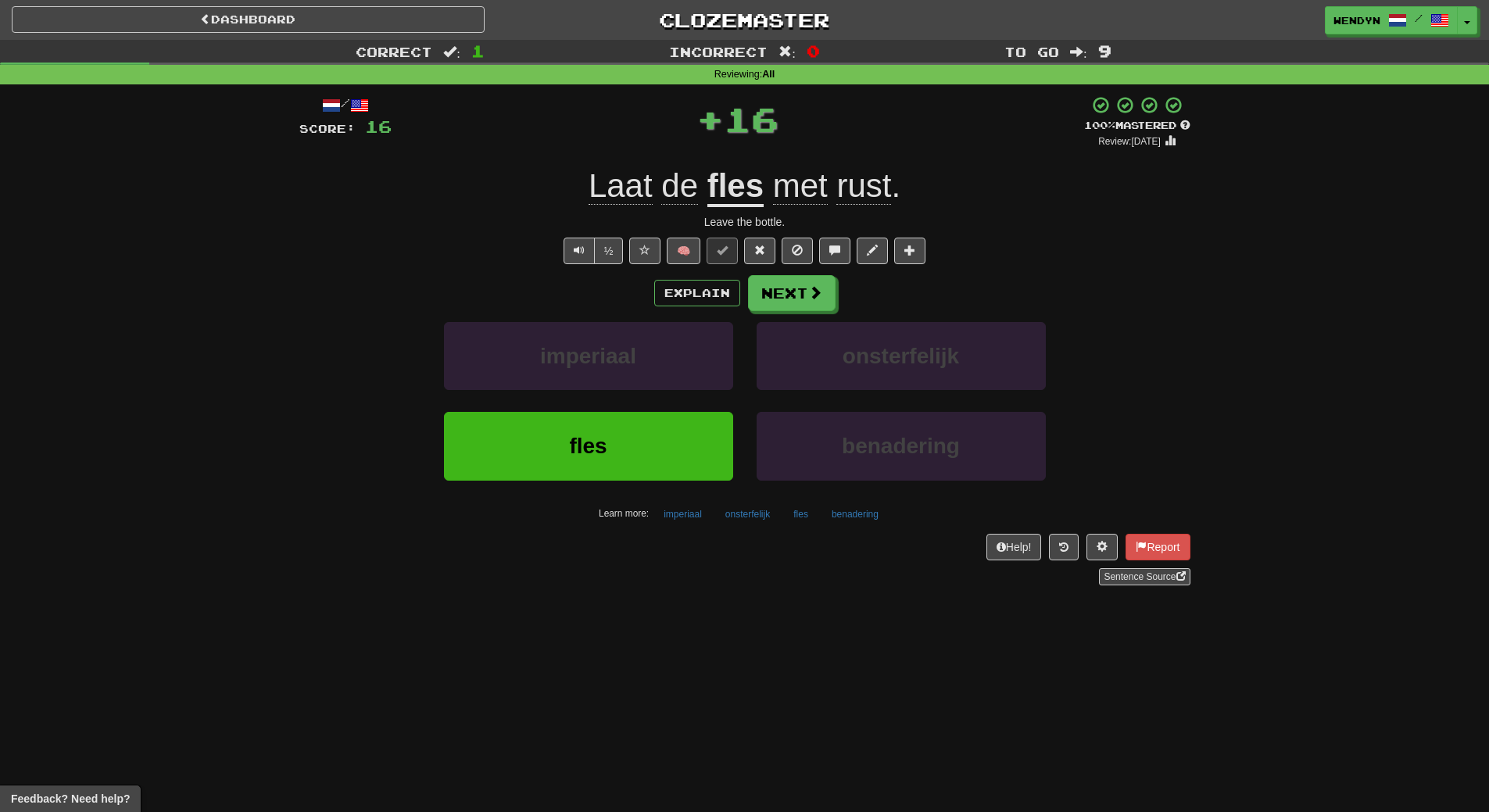
click at [691, 405] on div "imperiaal" at bounding box center [589, 367] width 313 height 90
click at [689, 427] on button "fles" at bounding box center [588, 446] width 289 height 68
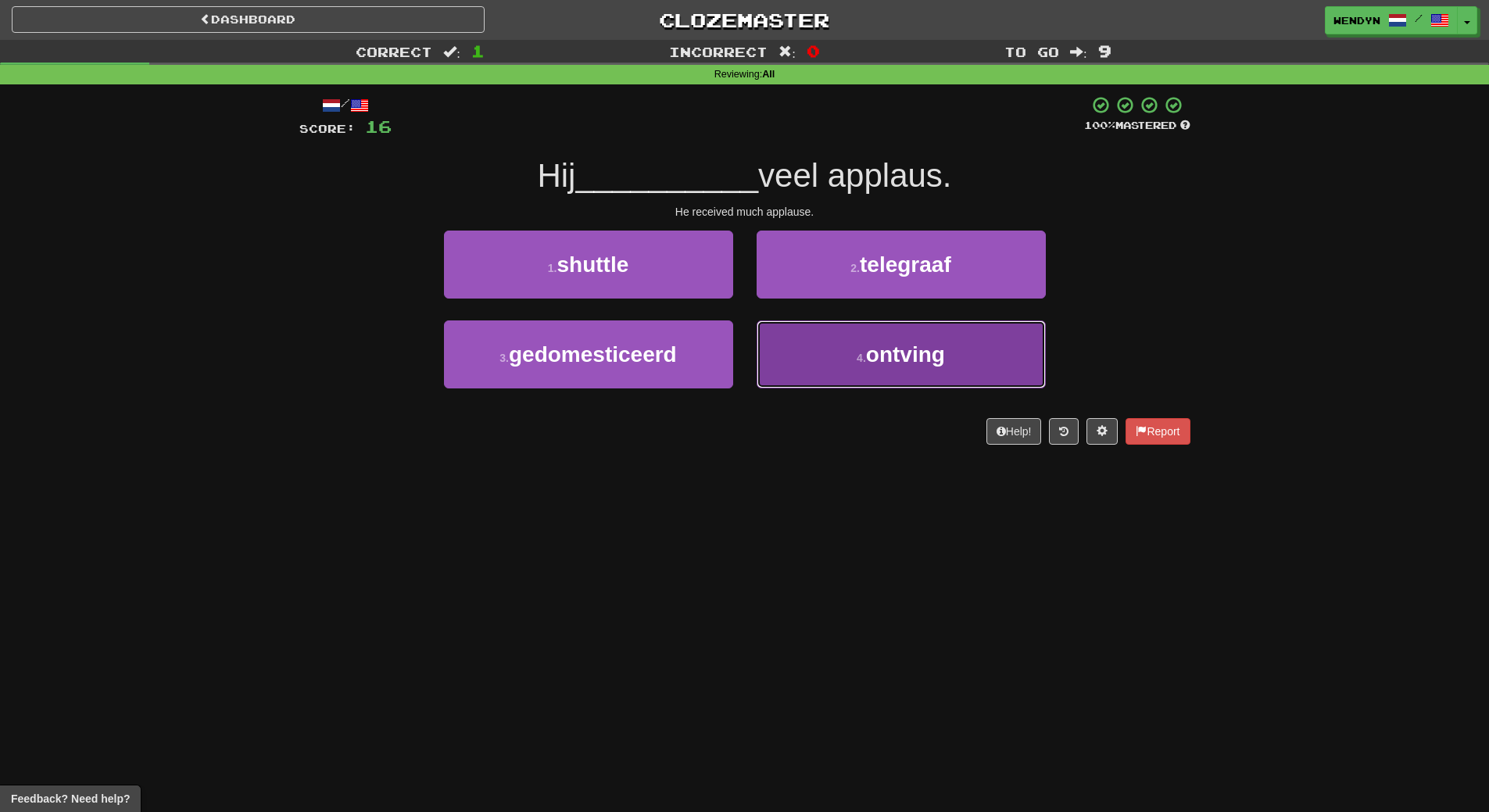
click at [877, 357] on span "ontving" at bounding box center [905, 354] width 79 height 24
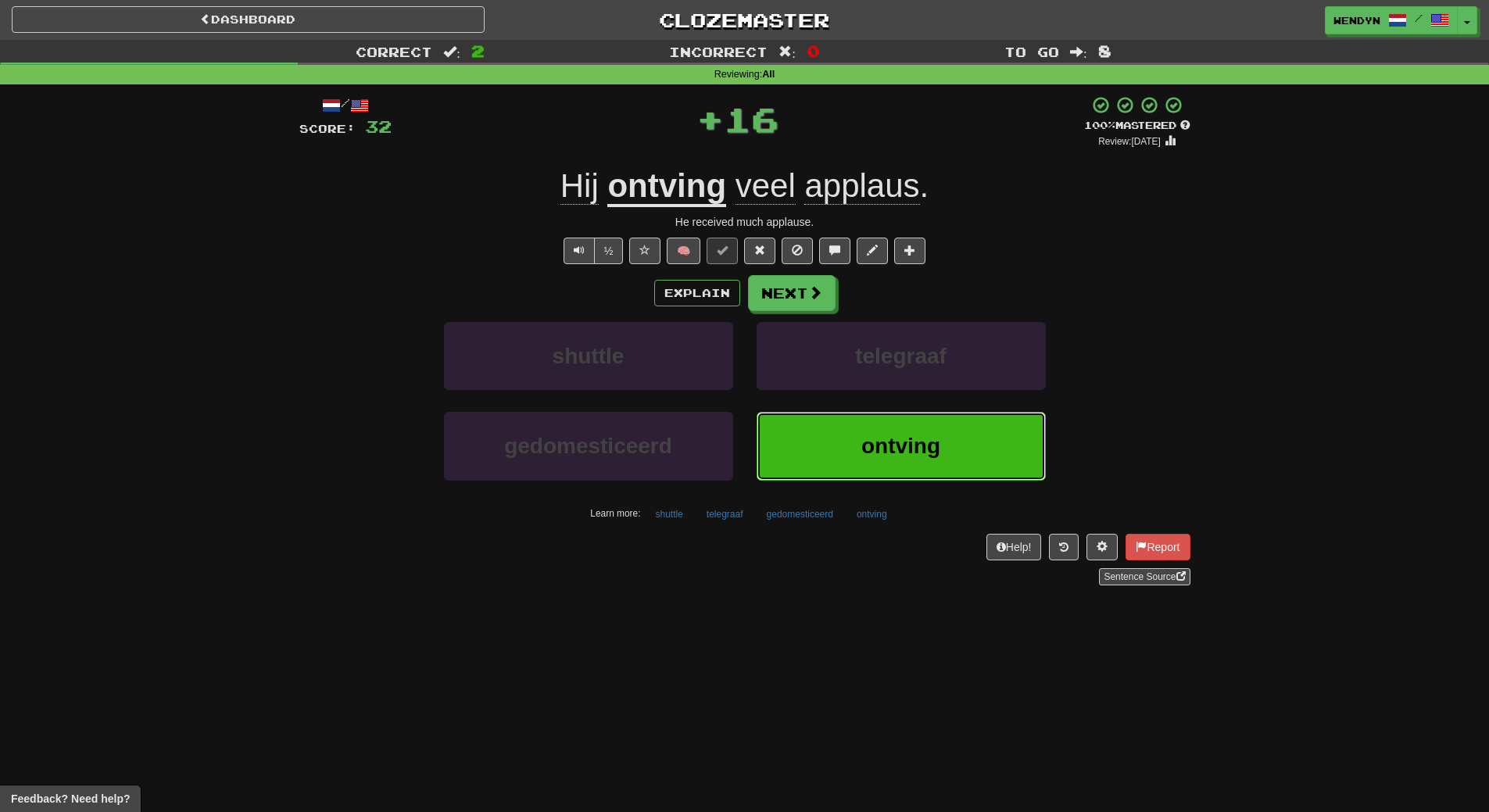
click at [879, 424] on button "ontving" at bounding box center [901, 446] width 289 height 68
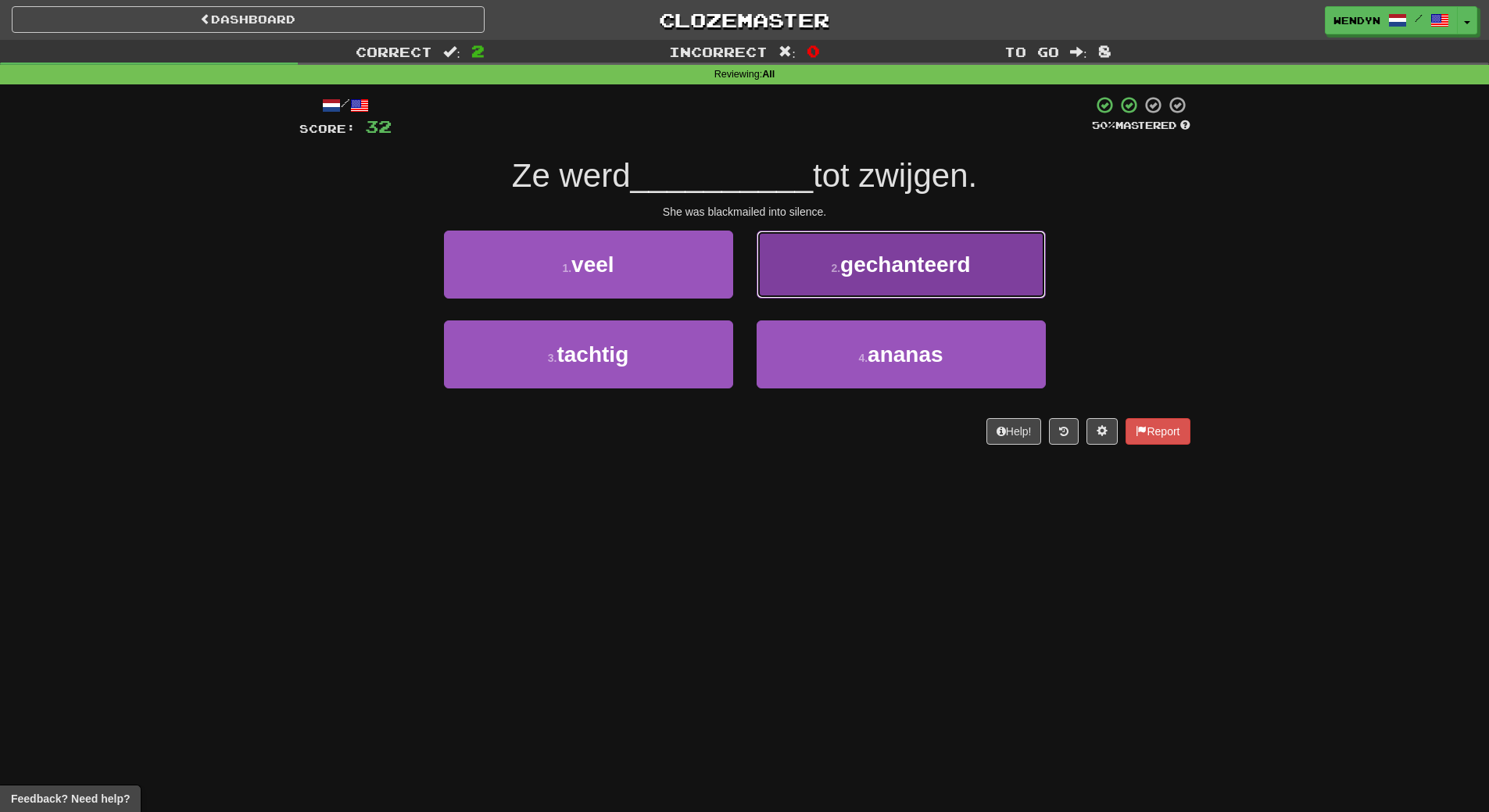
click at [956, 269] on span "gechanteerd" at bounding box center [905, 264] width 131 height 24
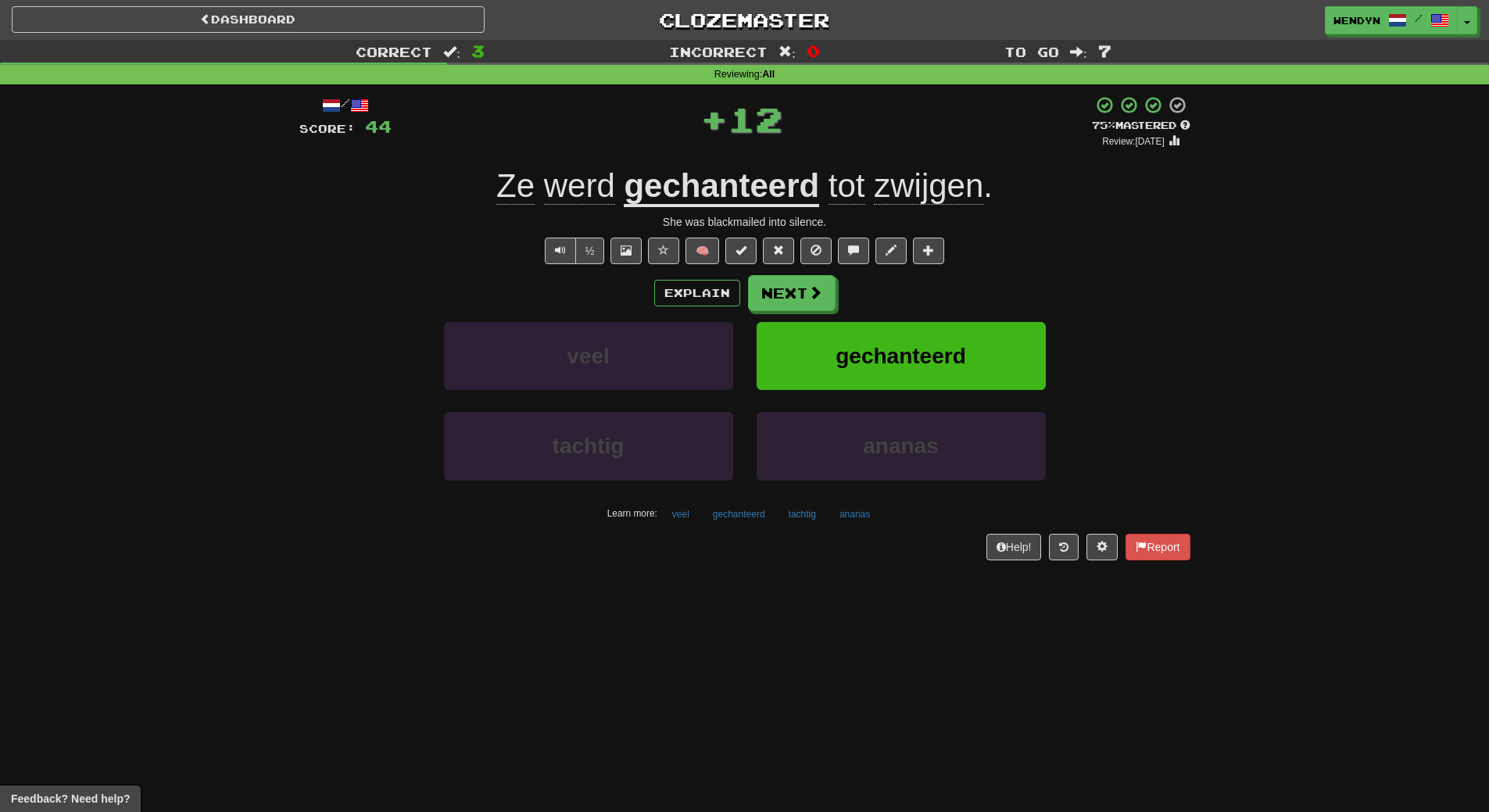
click at [956, 269] on div "/ Score: 44 + 12 75 % Mastered Review: 2025-10-18 Ze werd gechanteerd tot zwijg…" at bounding box center [744, 327] width 891 height 464
click at [954, 340] on button "gechanteerd" at bounding box center [901, 356] width 289 height 68
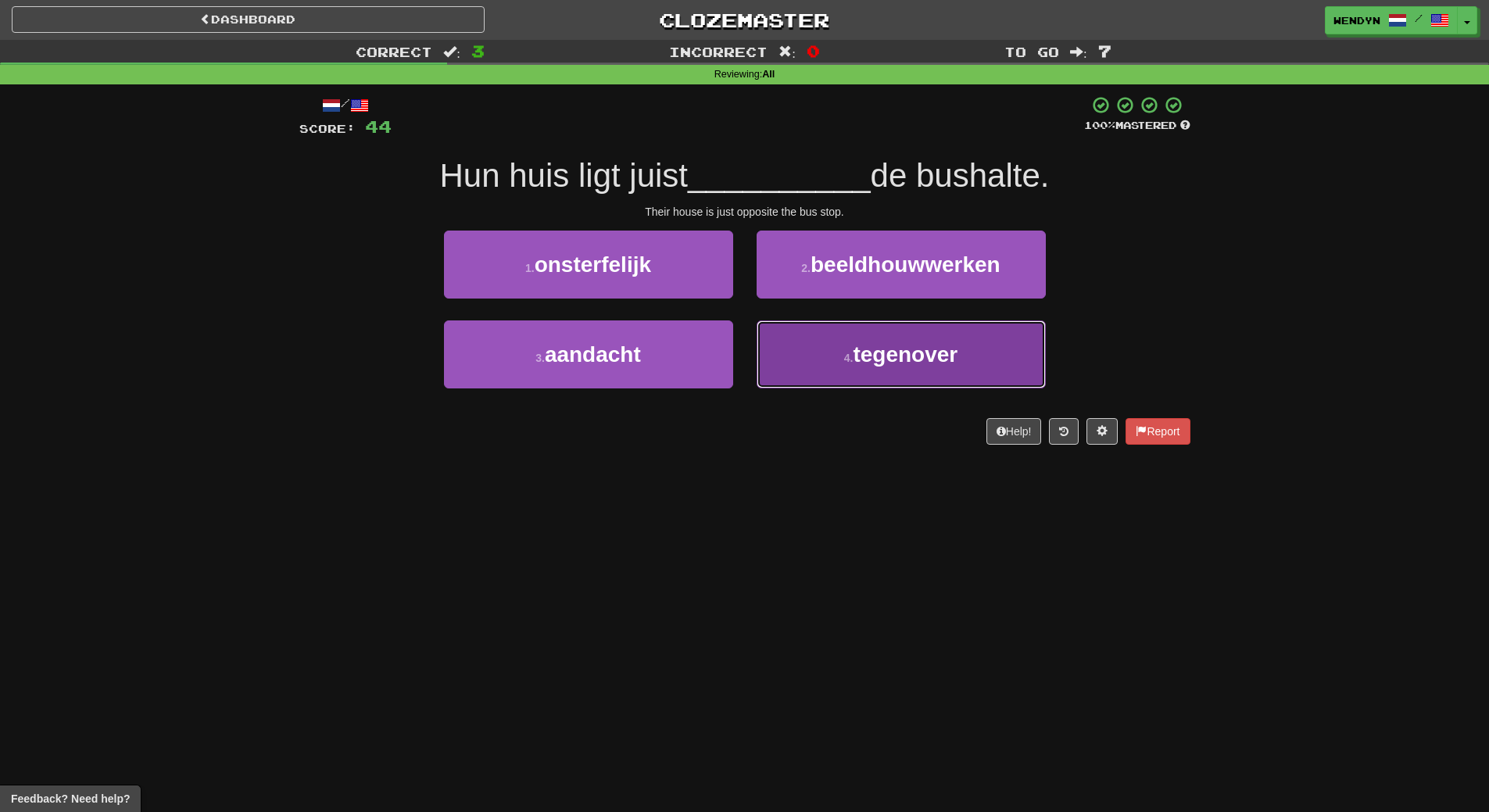
click at [965, 359] on button "4 . tegenover" at bounding box center [901, 355] width 289 height 68
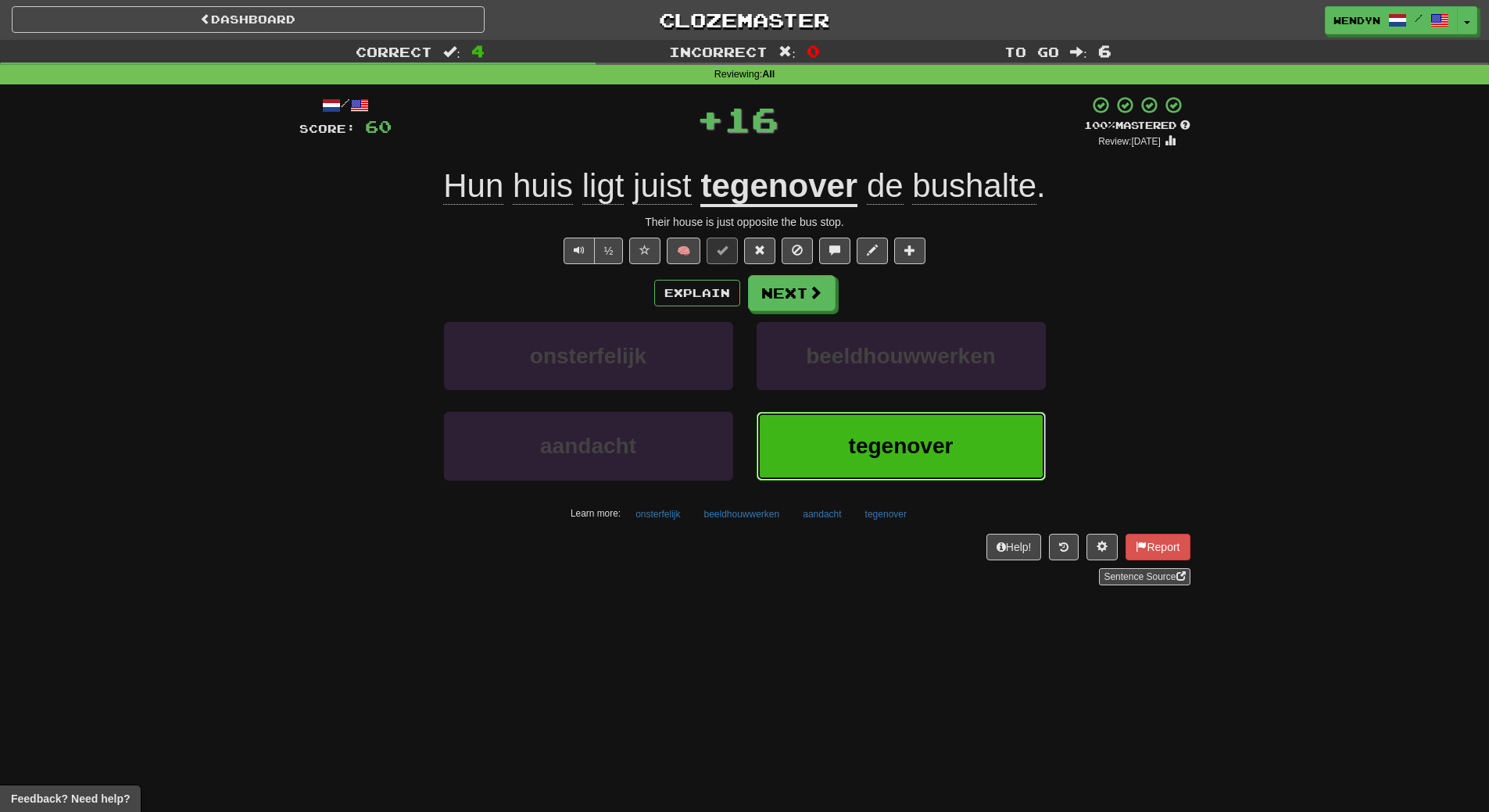
click at [884, 465] on button "tegenover" at bounding box center [901, 446] width 289 height 68
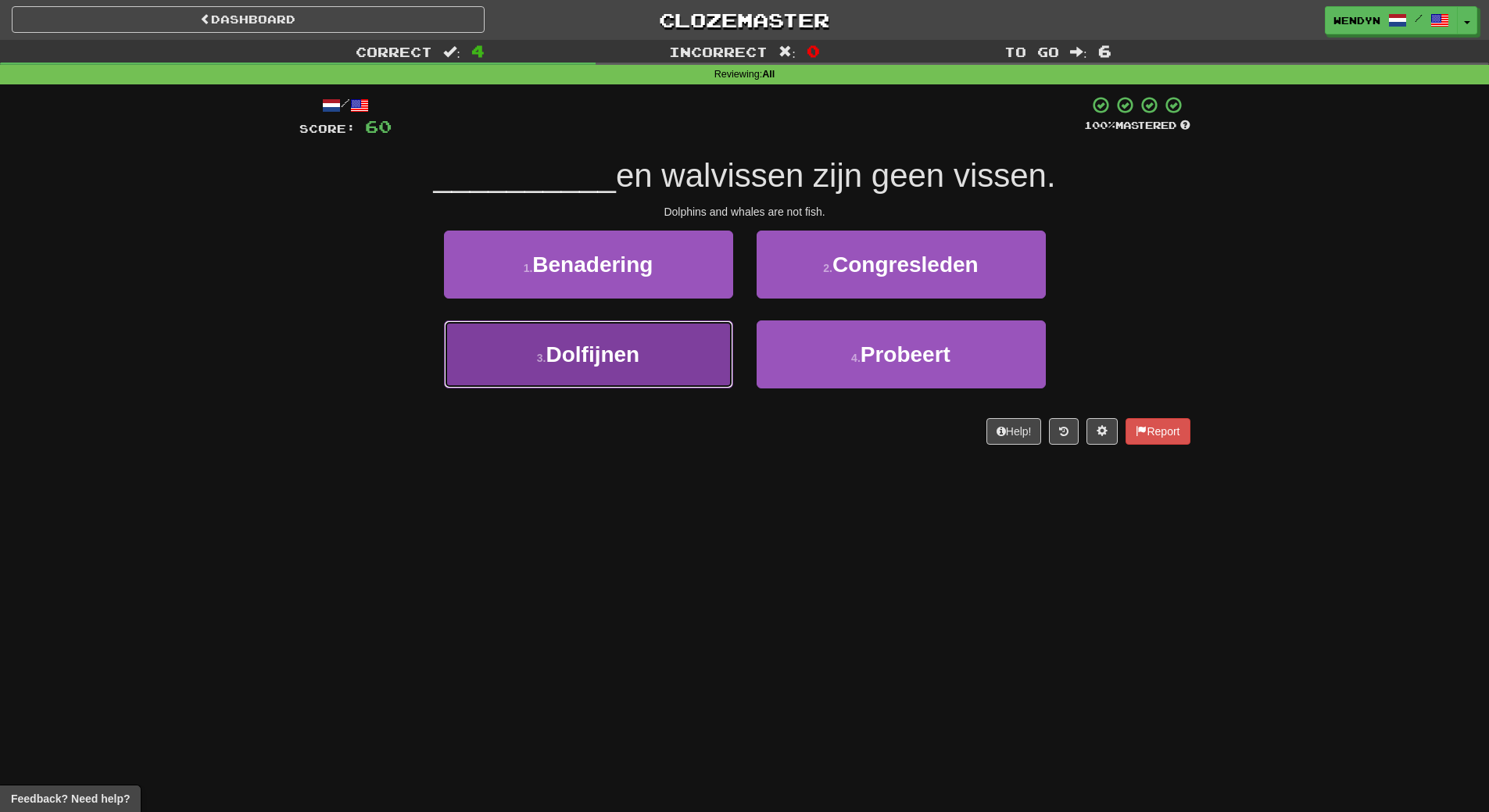
click at [509, 368] on button "3 . Dolfijnen" at bounding box center [588, 355] width 289 height 68
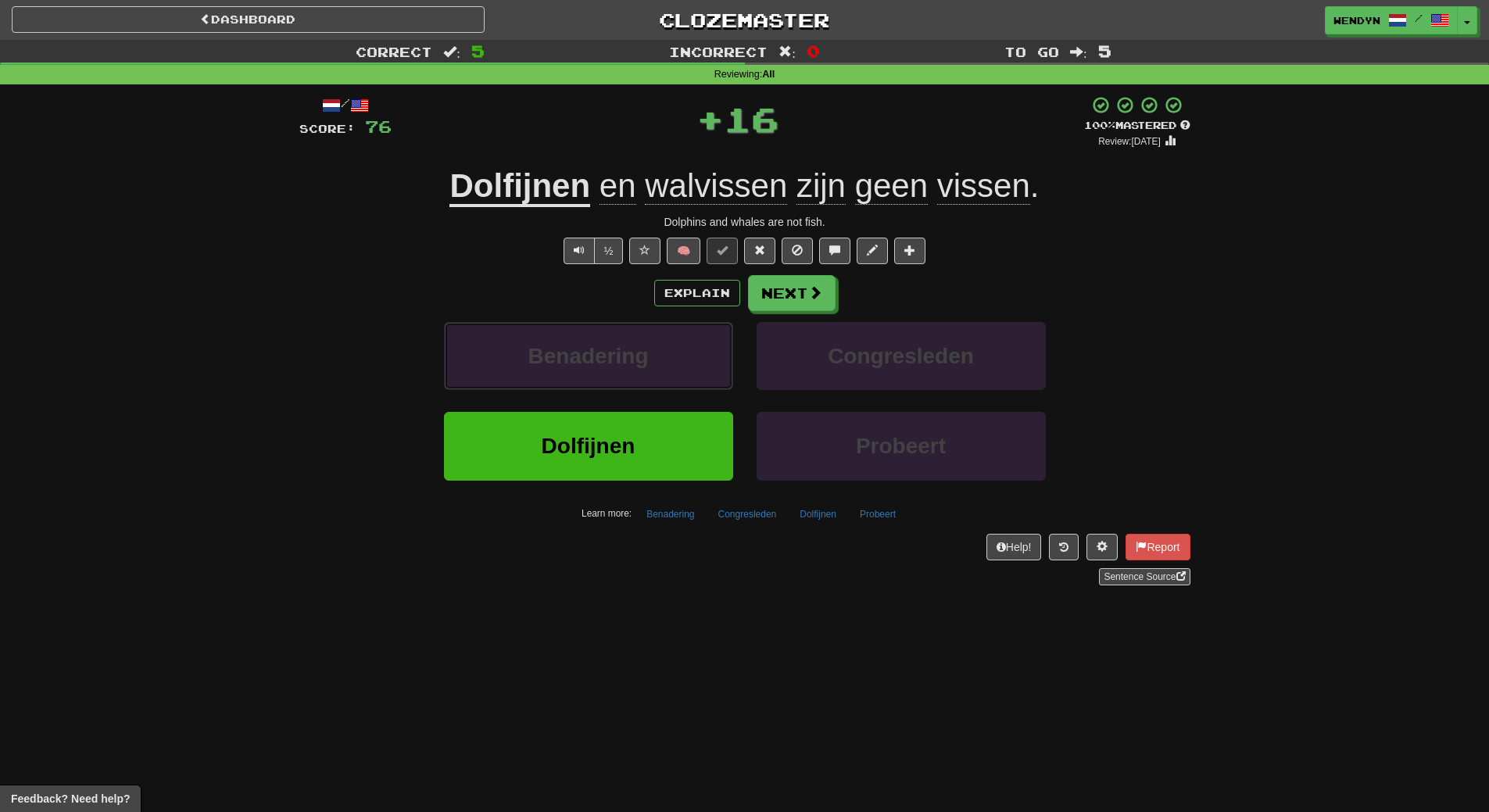
click at [509, 368] on button "Benadering" at bounding box center [588, 356] width 289 height 68
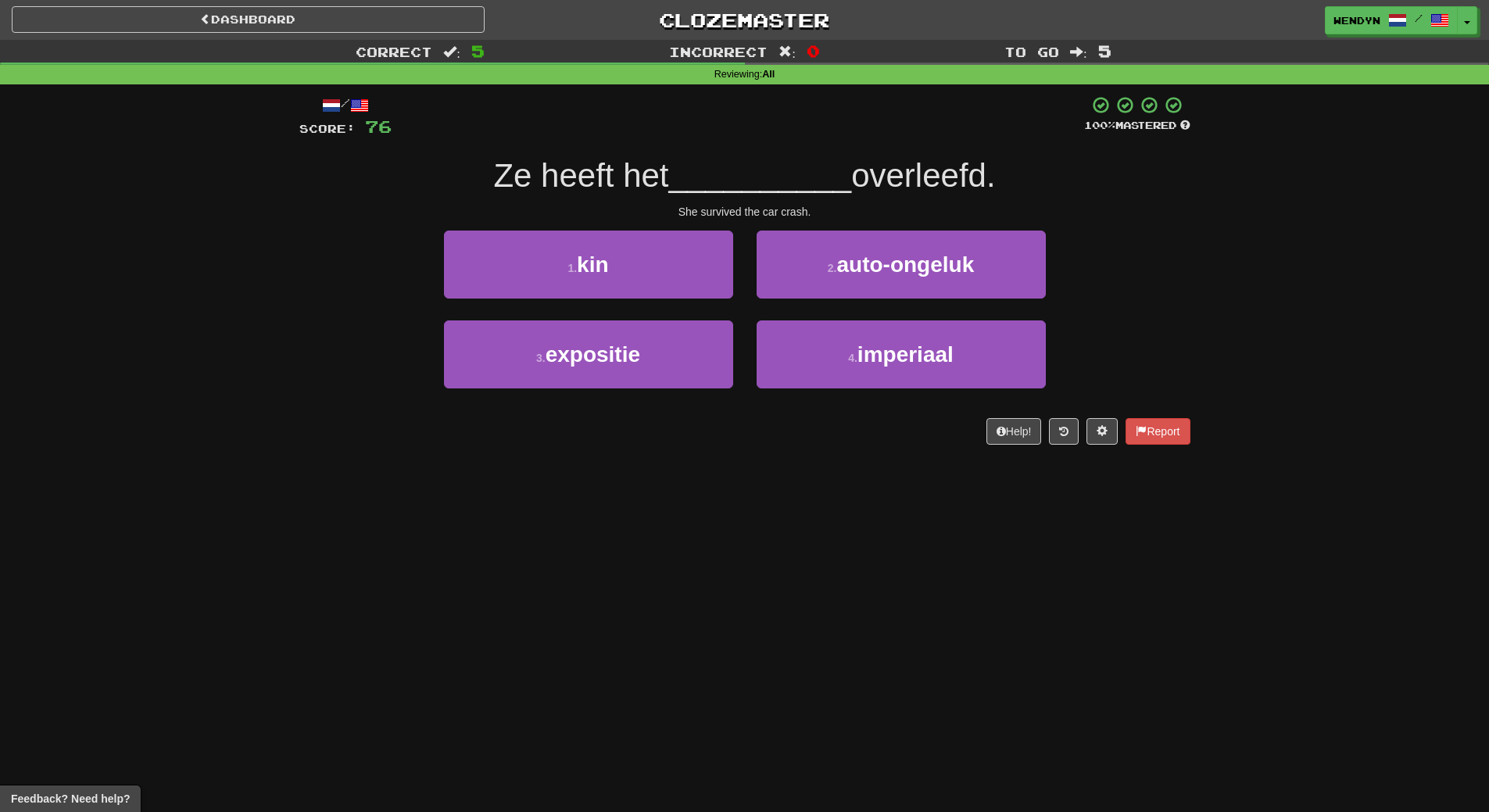
click at [515, 485] on div "Dashboard Clozemaster WendyN / Toggle Dropdown Dashboard Leaderboard Activity F…" at bounding box center [744, 406] width 1489 height 812
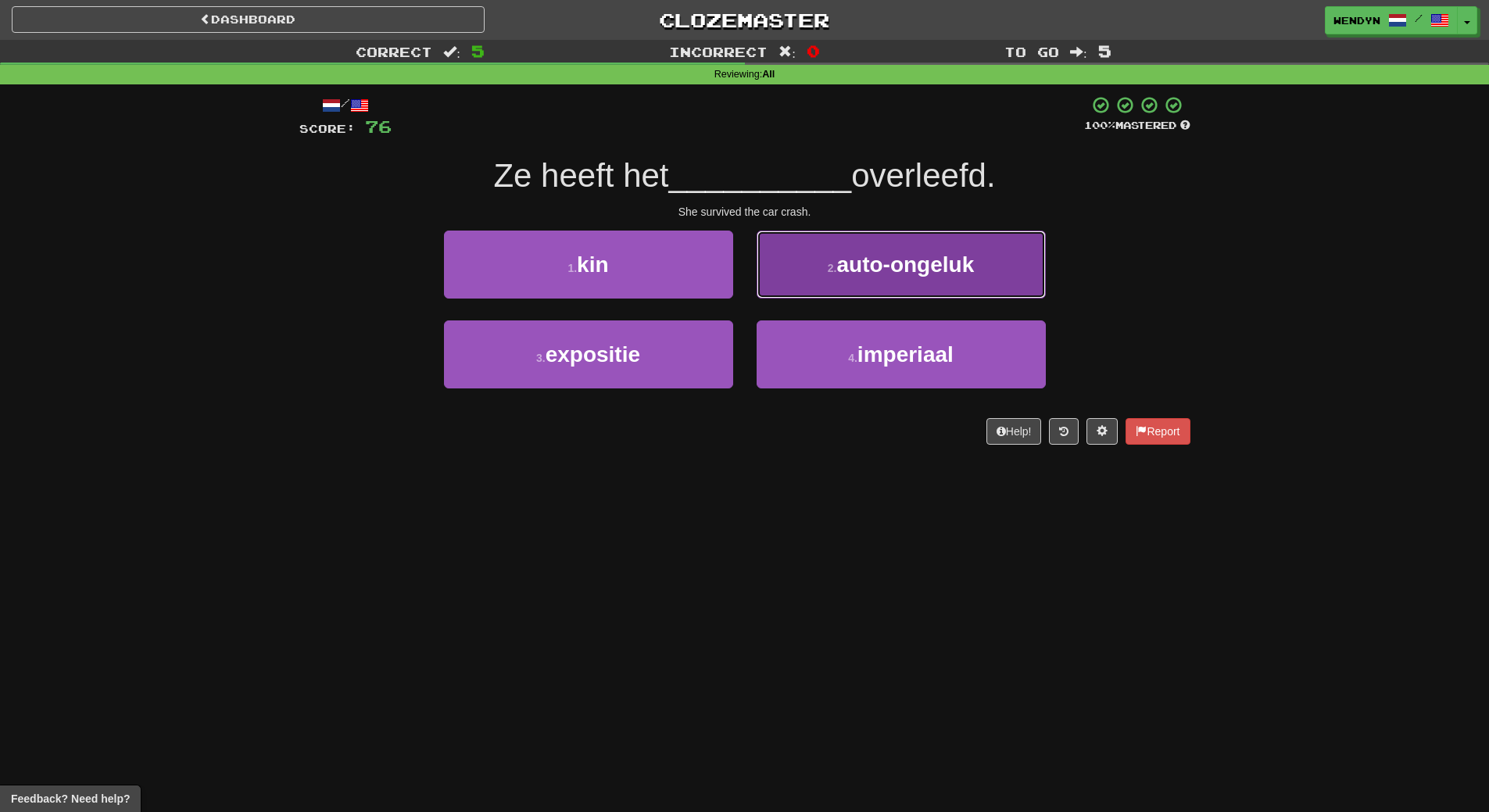
click at [1024, 276] on button "2 . auto-ongeluk" at bounding box center [901, 265] width 289 height 68
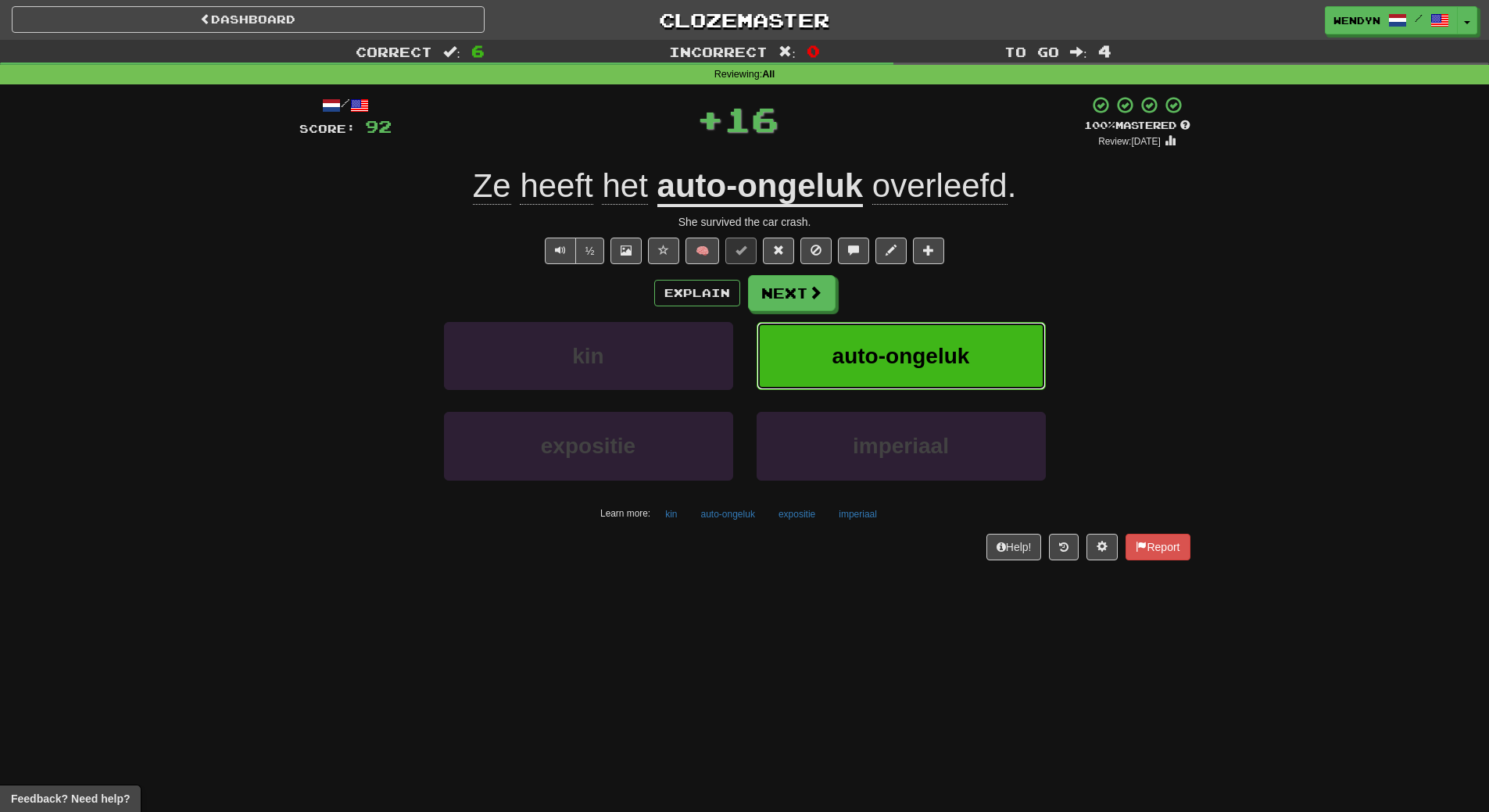
click at [1004, 343] on button "auto-ongeluk" at bounding box center [901, 356] width 289 height 68
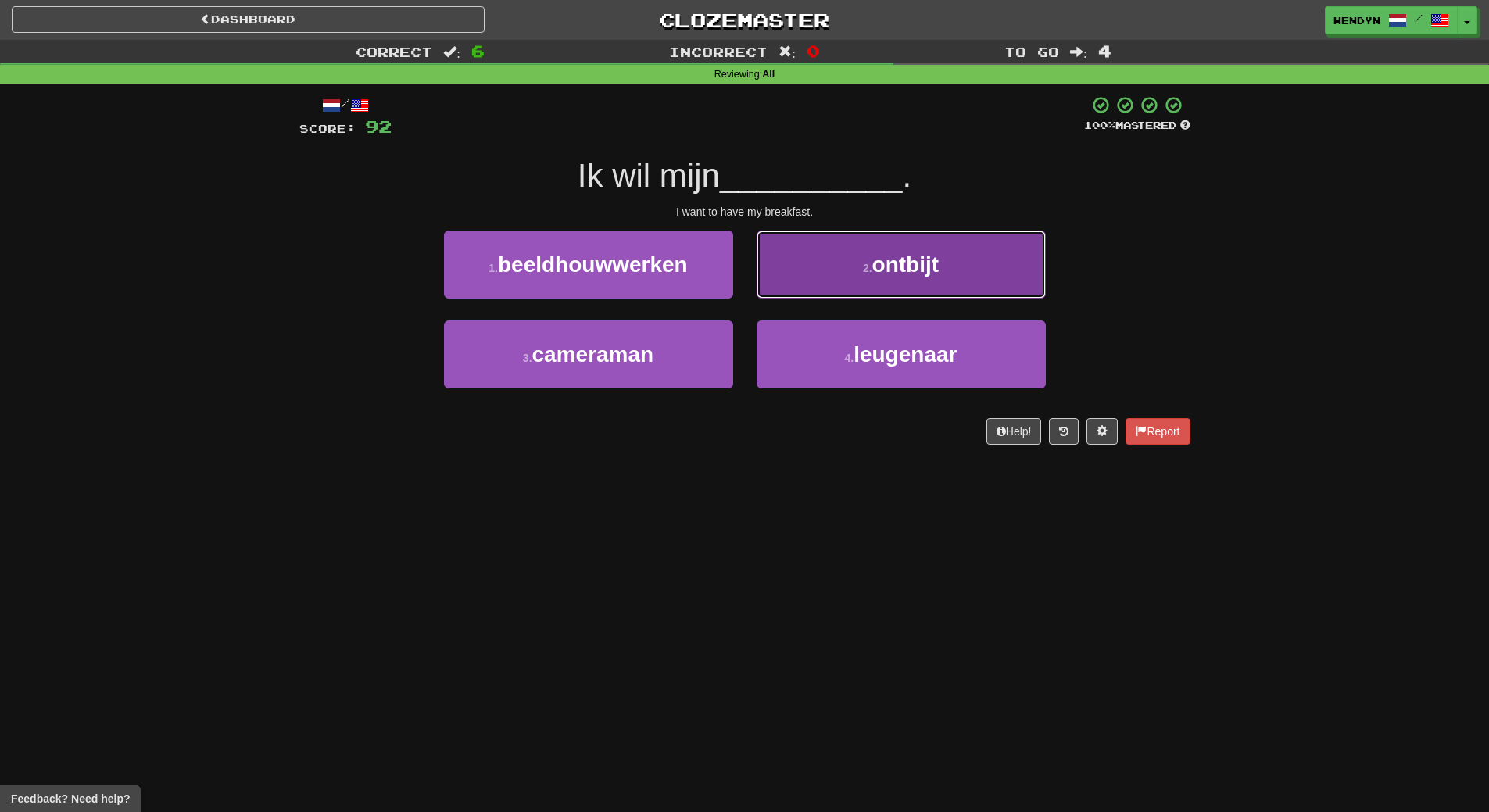
click at [977, 256] on button "2 . ontbijt" at bounding box center [901, 265] width 289 height 68
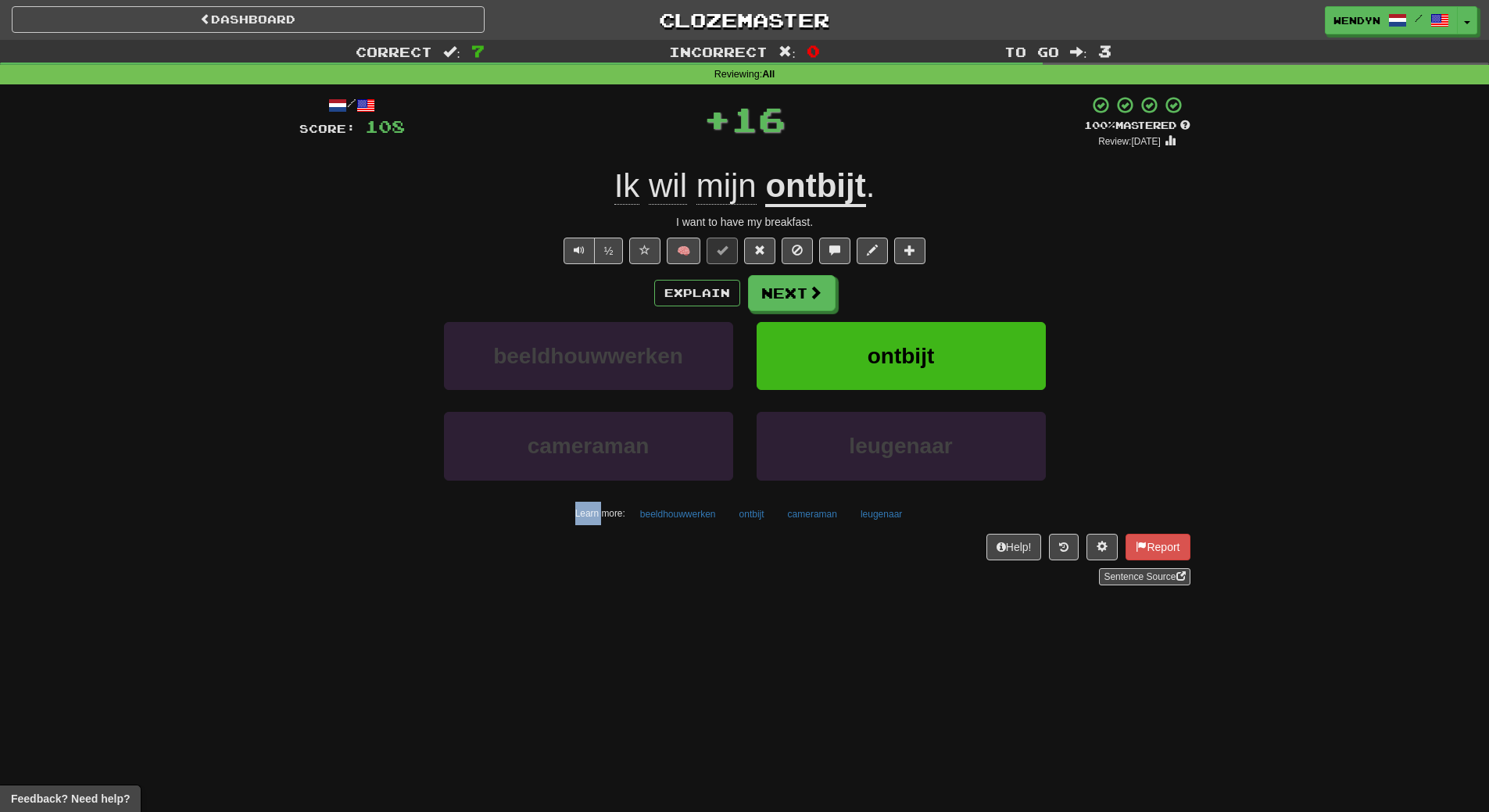
click at [977, 256] on div "½ 🧠" at bounding box center [744, 250] width 891 height 26
click at [975, 343] on button "ontbijt" at bounding box center [901, 356] width 289 height 68
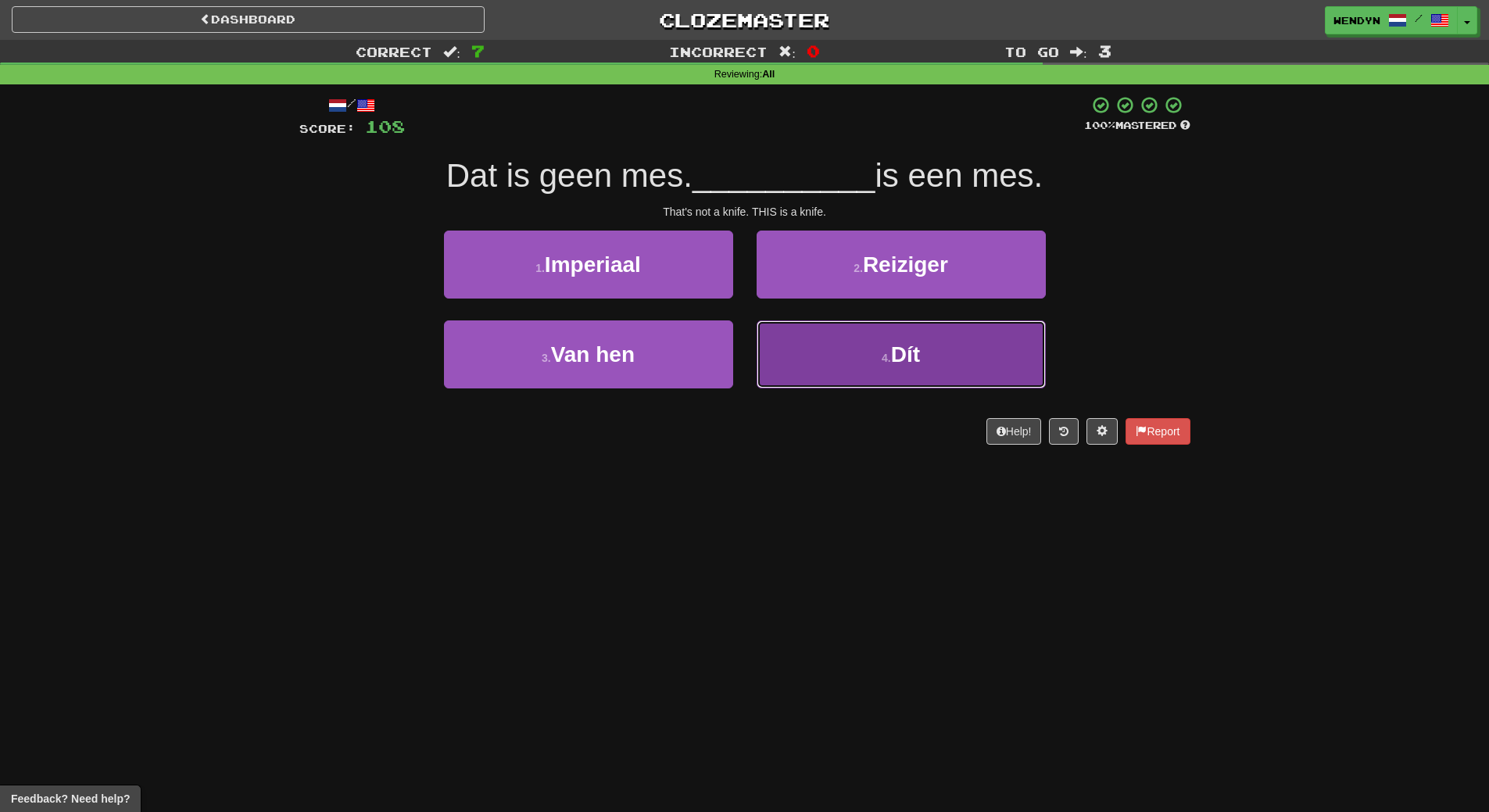
click at [872, 377] on button "4 . Dít" at bounding box center [901, 355] width 289 height 68
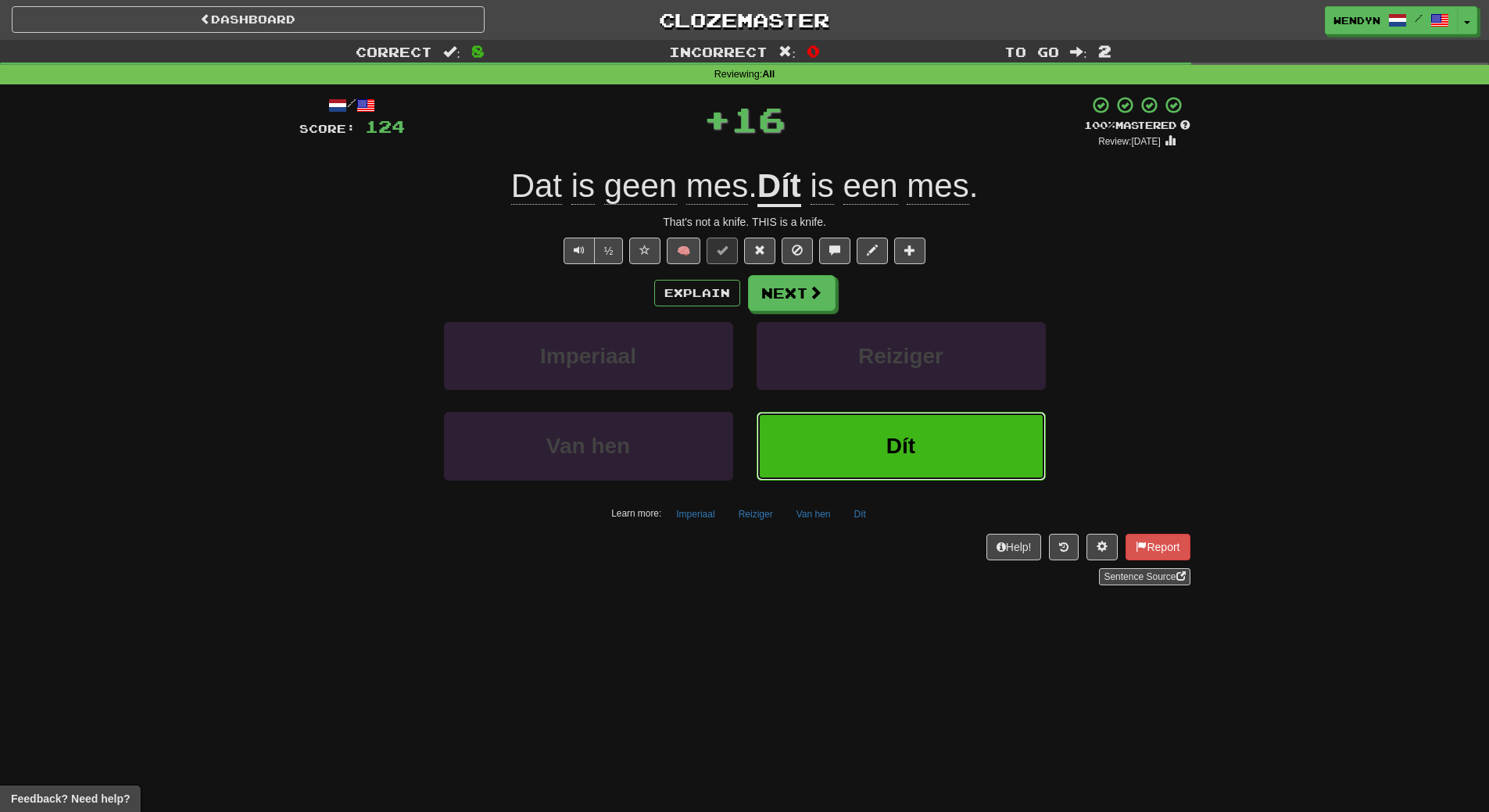
click at [884, 463] on button "Dít" at bounding box center [901, 446] width 289 height 68
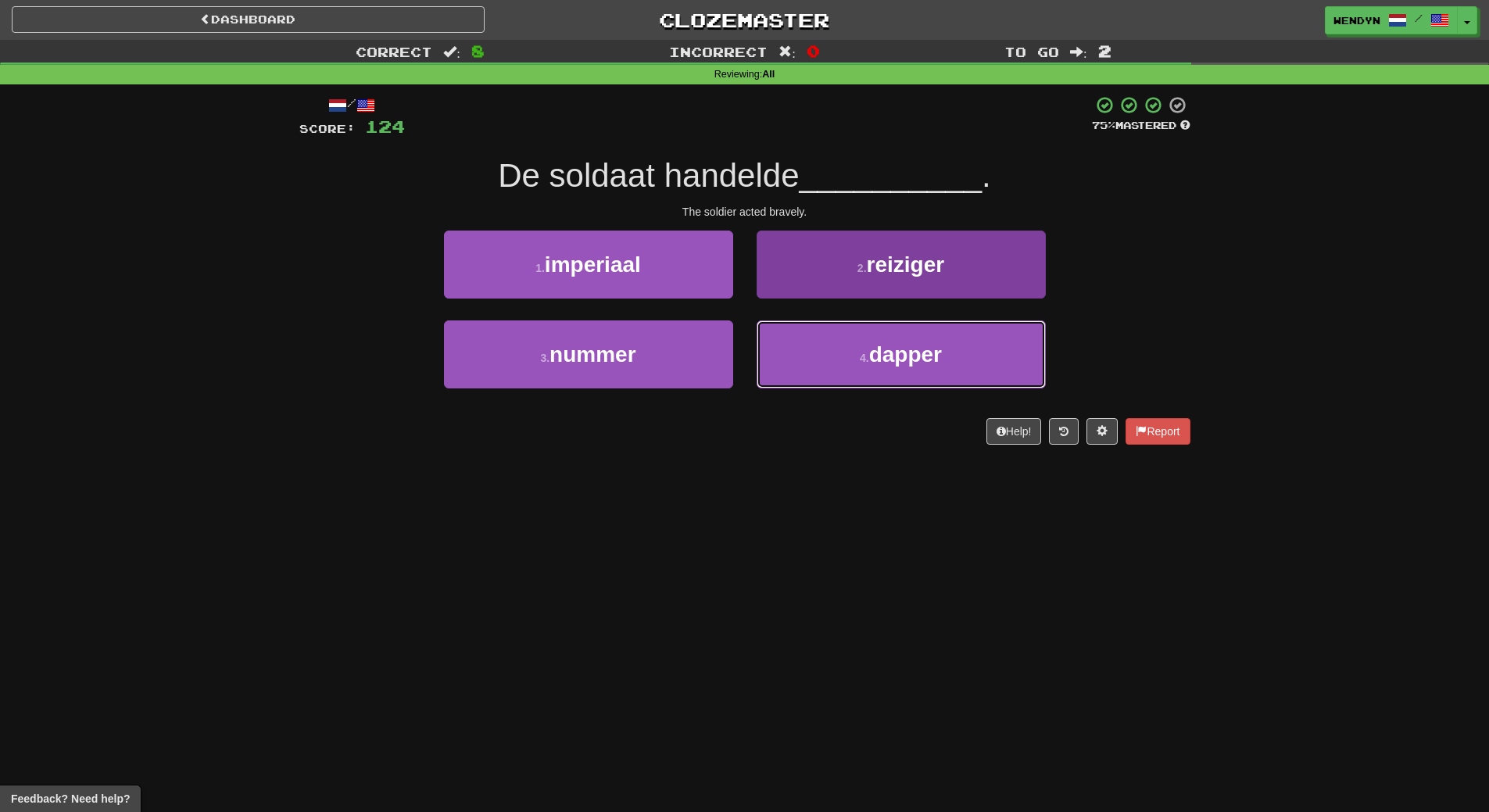
drag, startPoint x: 875, startPoint y: 329, endPoint x: 880, endPoint y: 351, distance: 22.6
click at [876, 336] on button "4 . dapper" at bounding box center [901, 355] width 289 height 68
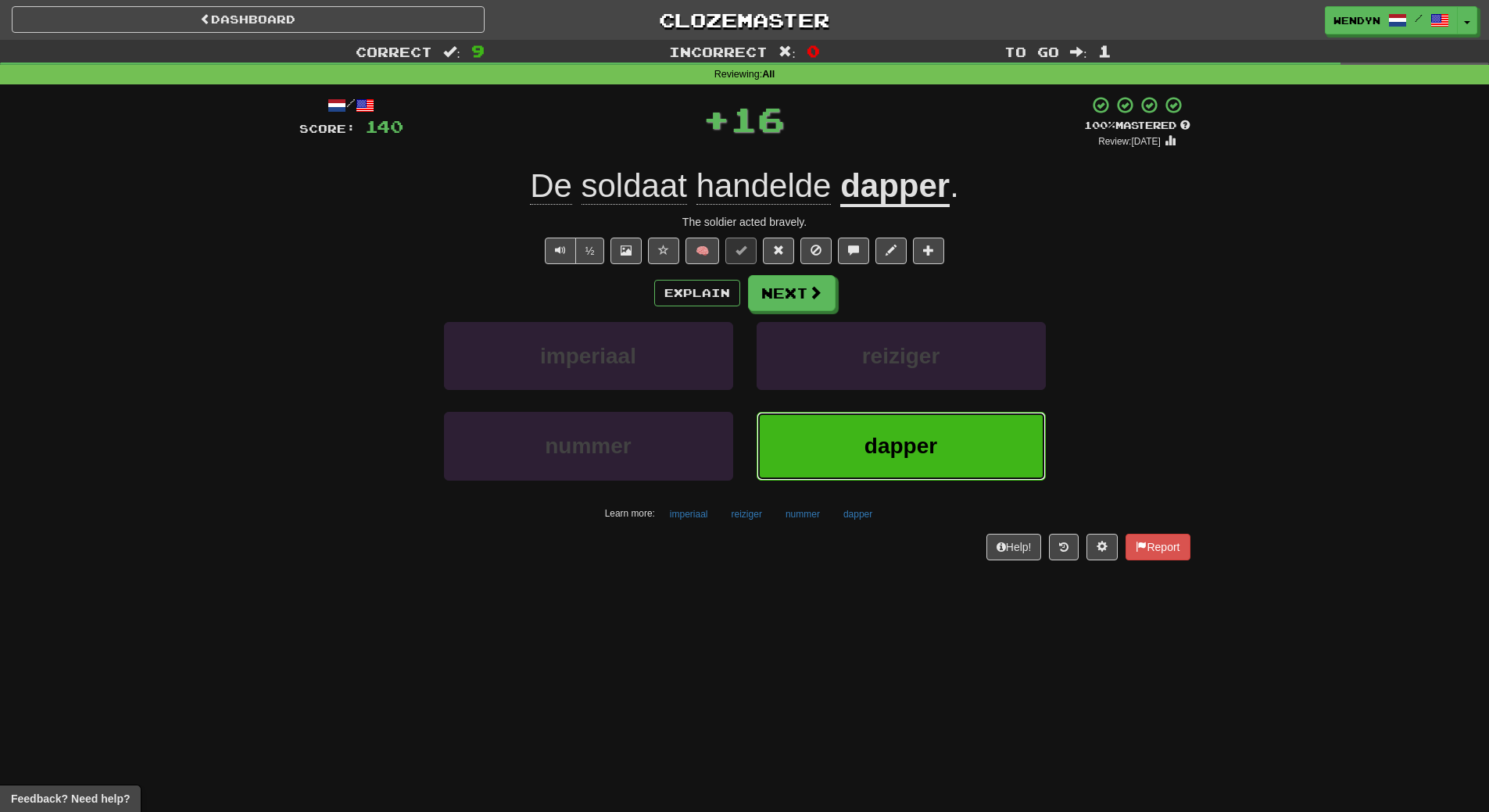
drag, startPoint x: 901, startPoint y: 432, endPoint x: 903, endPoint y: 445, distance: 13.2
click at [903, 445] on button "dapper" at bounding box center [901, 446] width 289 height 68
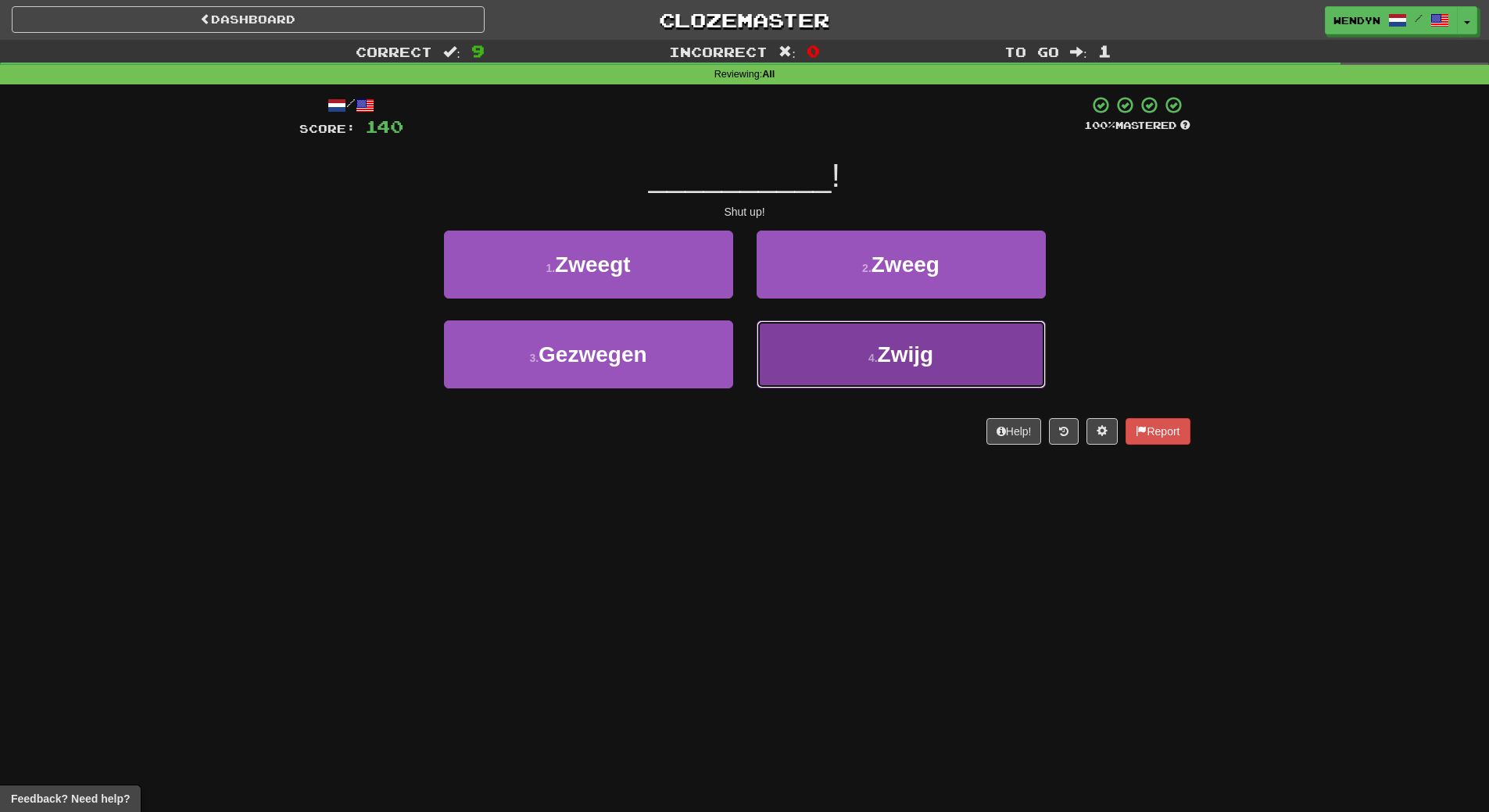
click at [932, 369] on button "4 . Zwijg" at bounding box center [901, 355] width 289 height 68
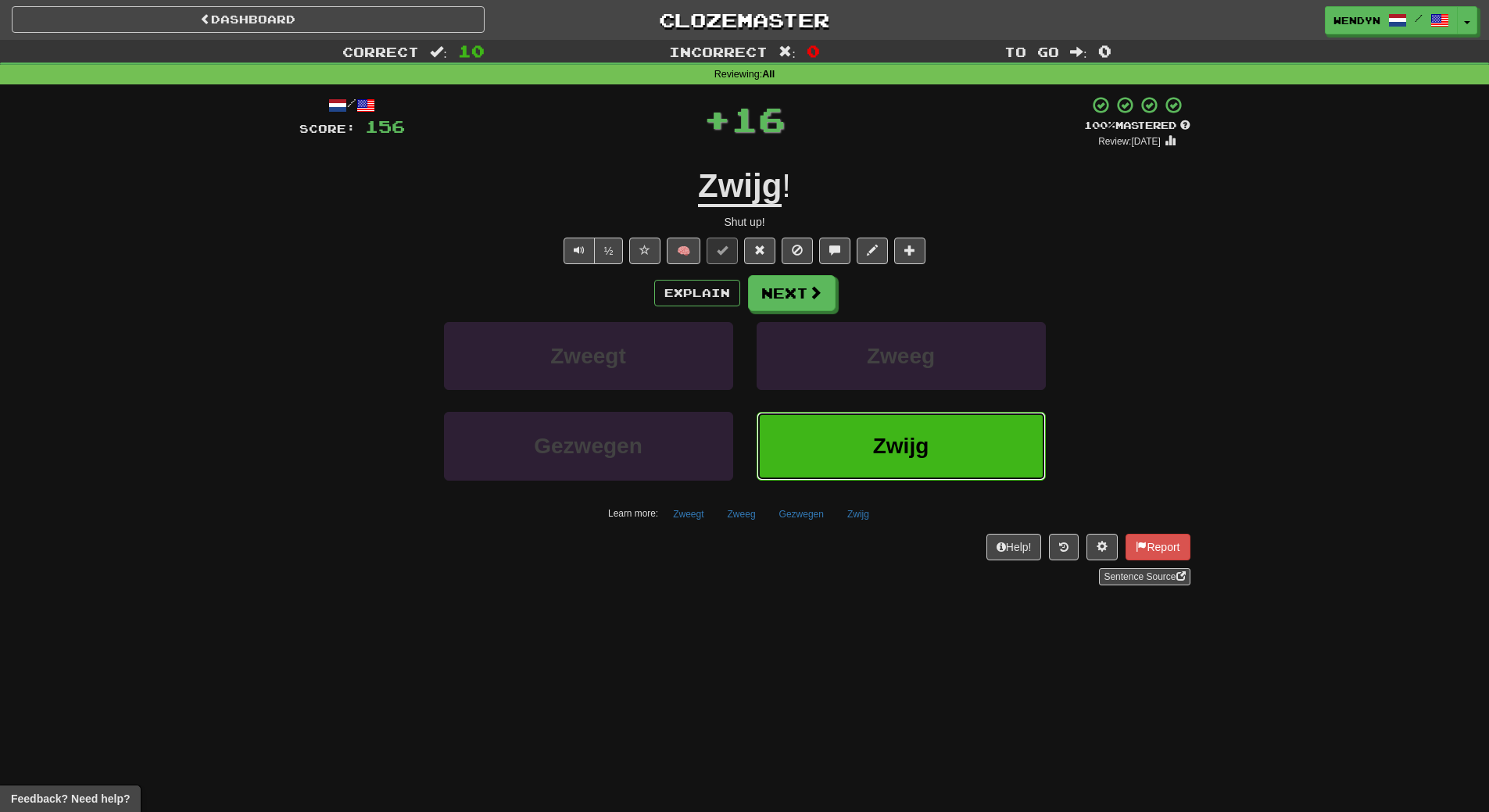
click at [886, 421] on button "Zwijg" at bounding box center [901, 446] width 289 height 68
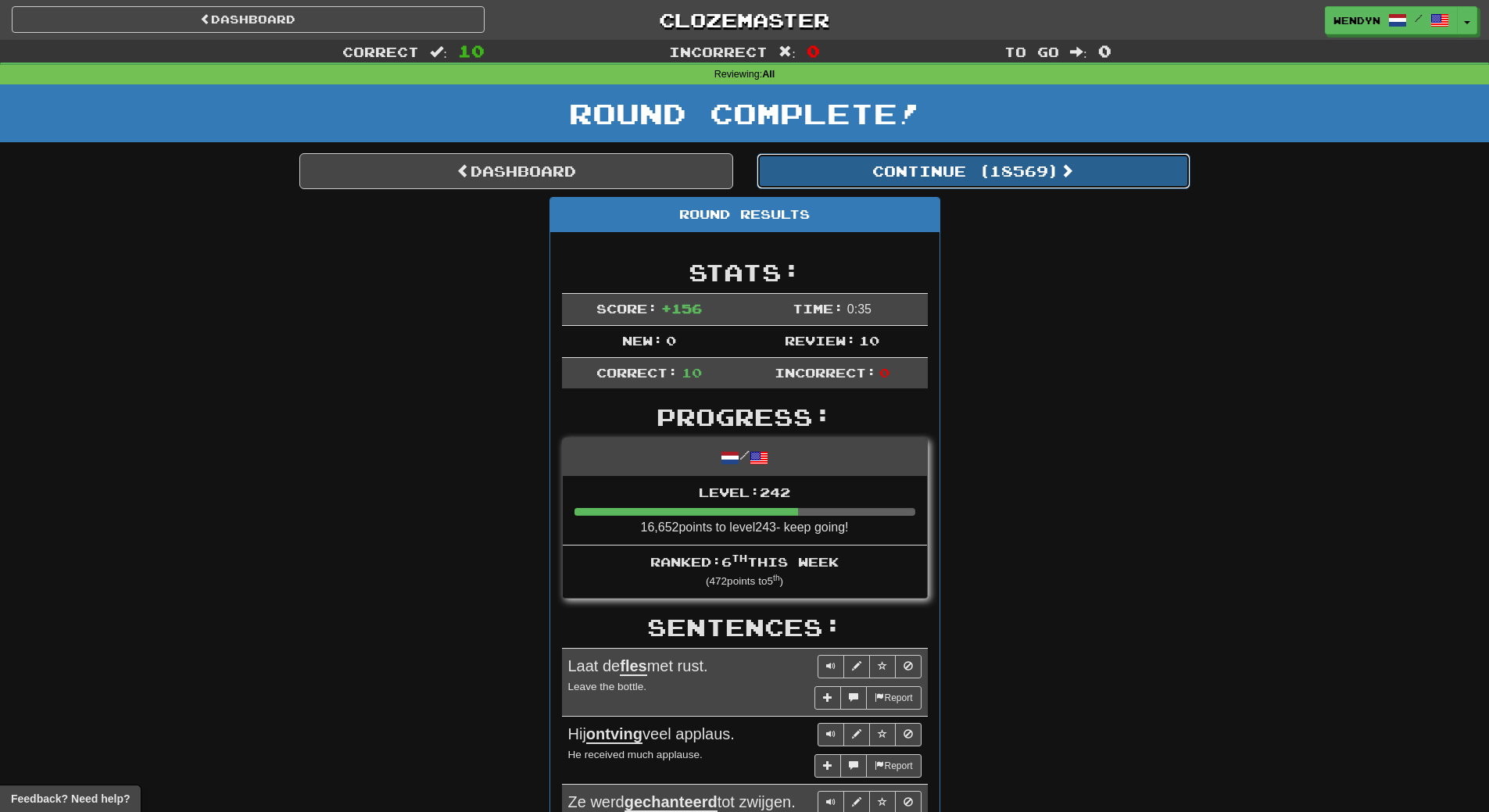
click at [1009, 174] on button "Continue ( 18569 )" at bounding box center [973, 171] width 433 height 36
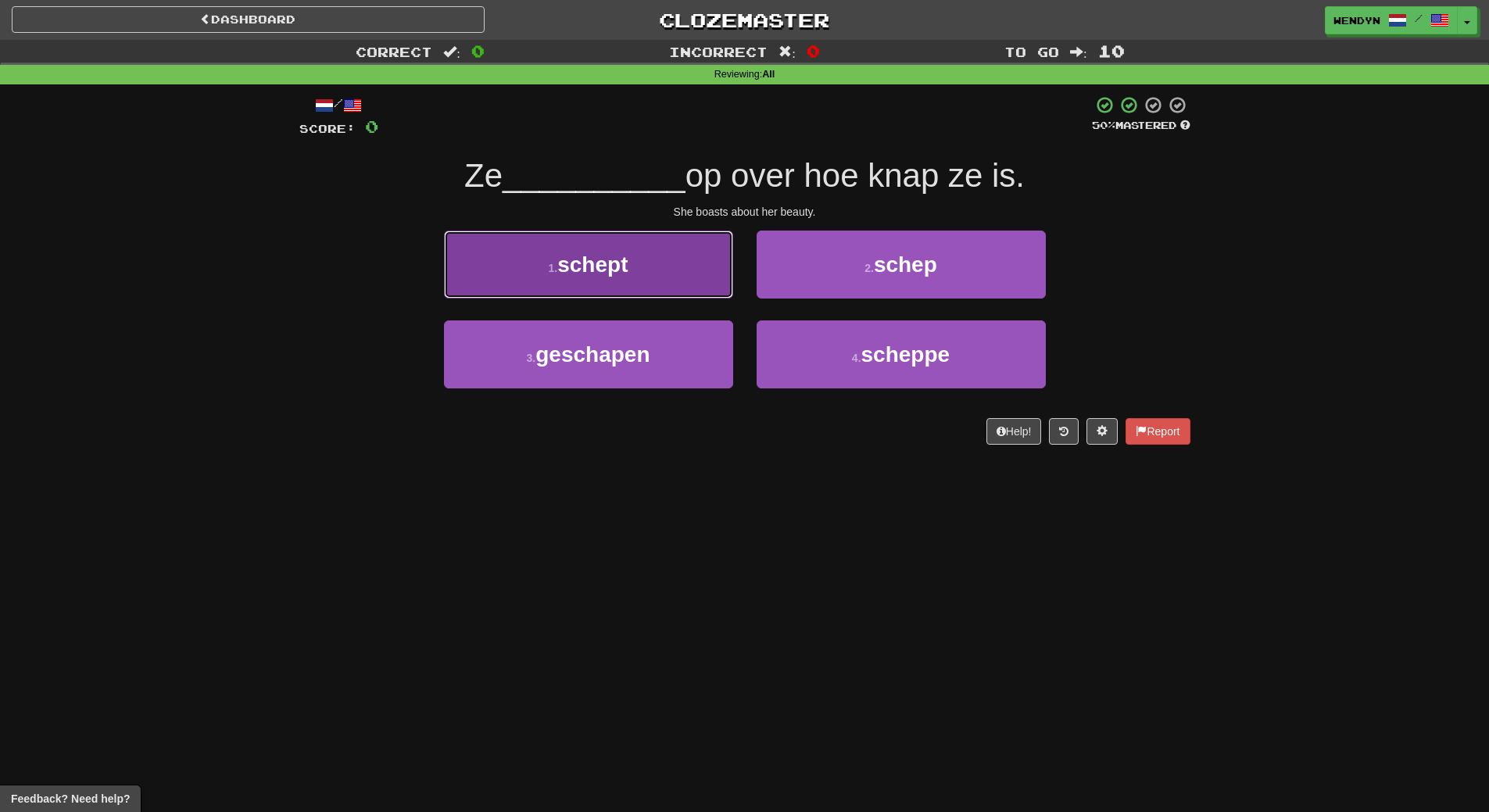
click at [692, 279] on button "1 . schept" at bounding box center [588, 265] width 289 height 68
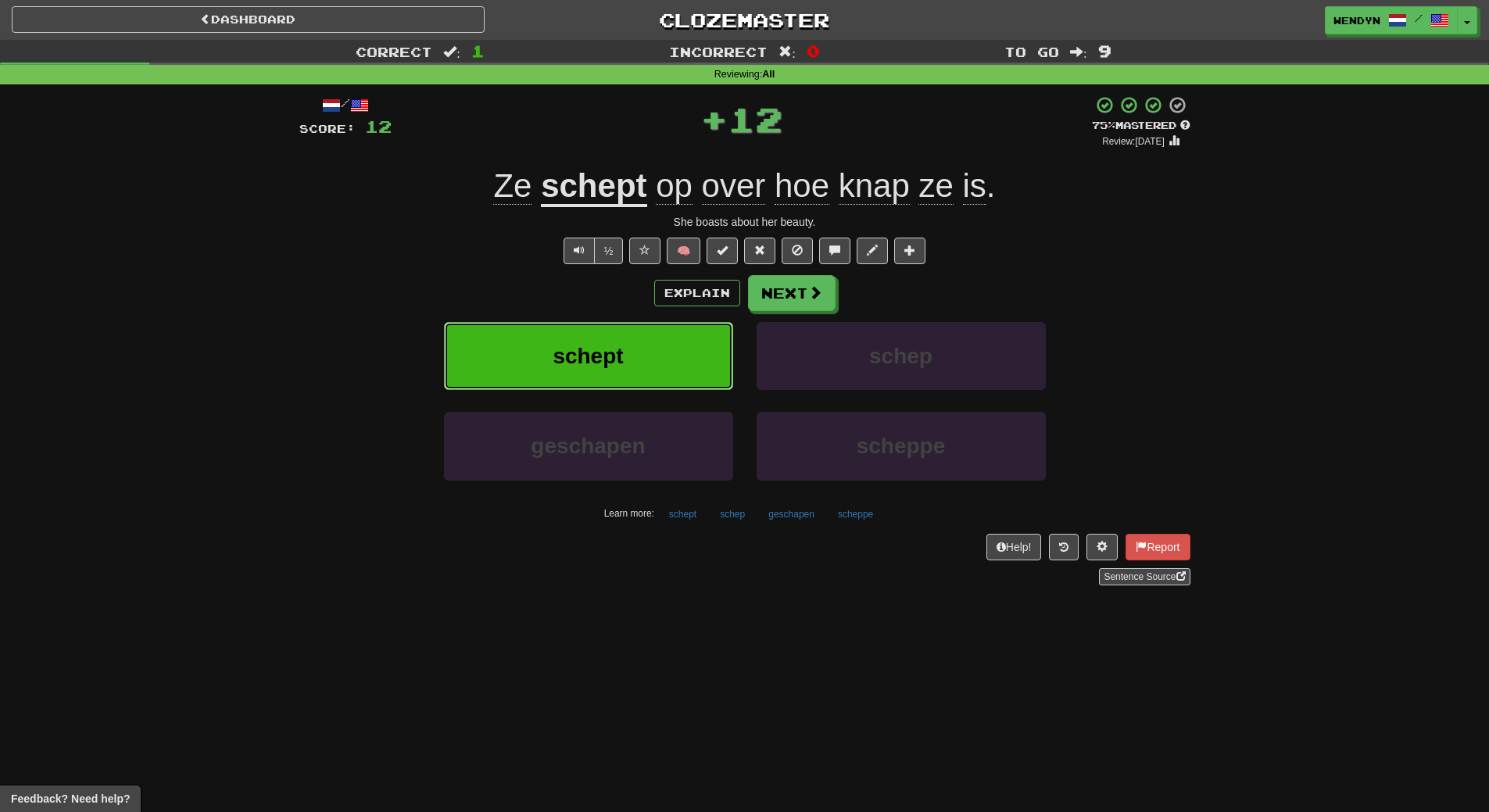
click at [669, 376] on button "schept" at bounding box center [588, 356] width 289 height 68
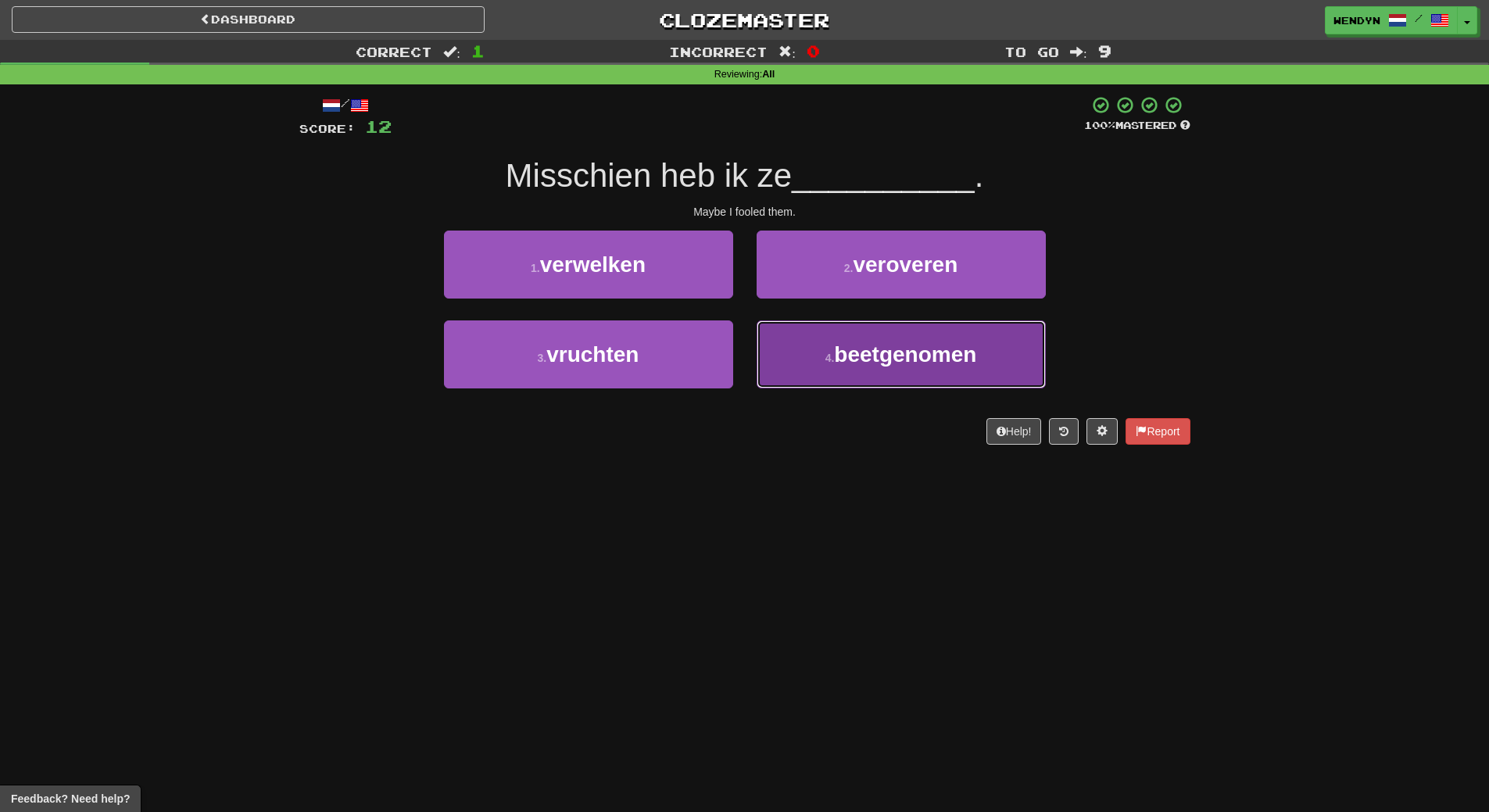
click at [878, 373] on button "4 . beetgenomen" at bounding box center [901, 355] width 289 height 68
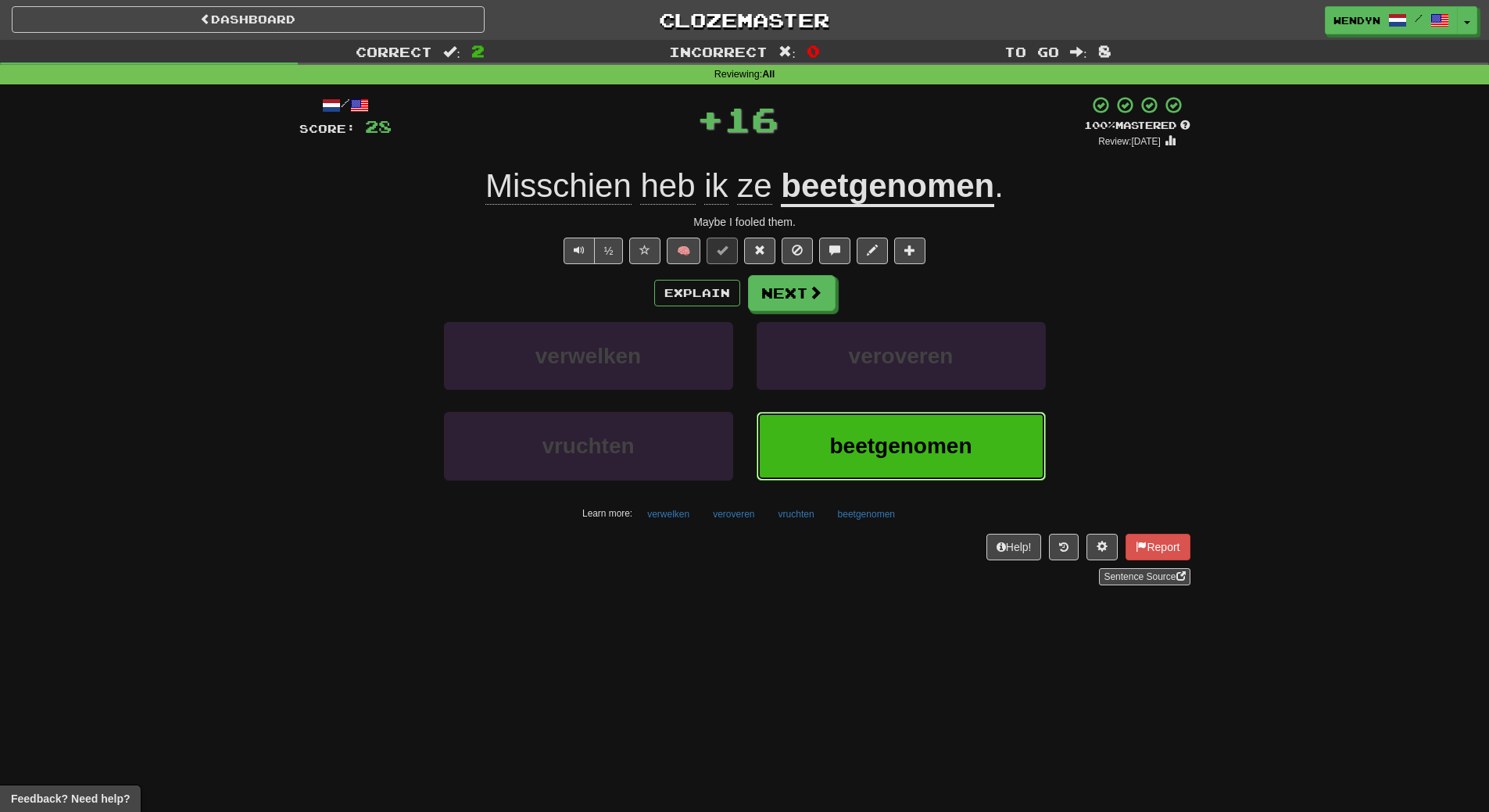
click at [892, 441] on span "beetgenomen" at bounding box center [900, 445] width 142 height 24
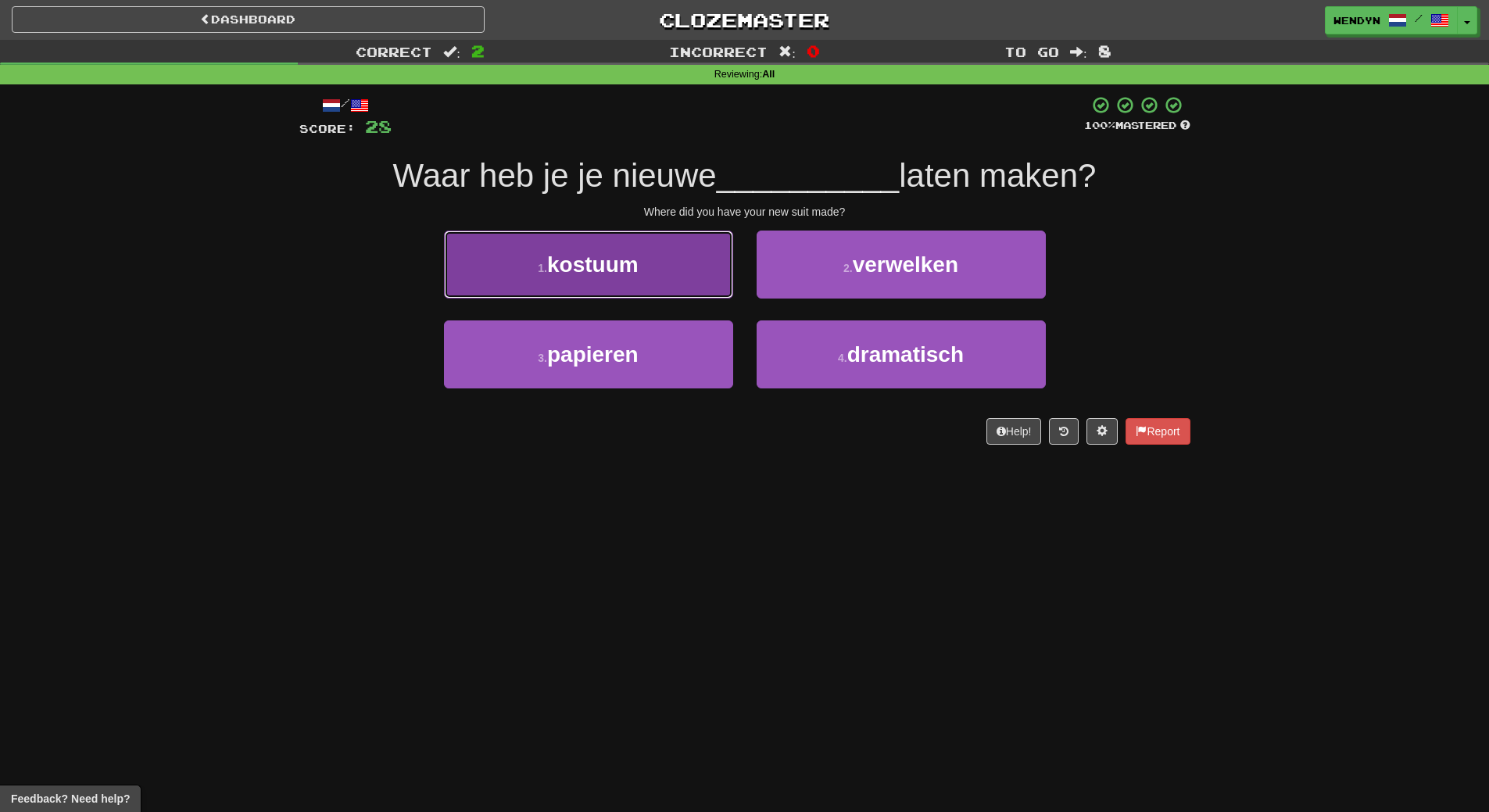
click at [618, 239] on button "1 . kostuum" at bounding box center [588, 265] width 289 height 68
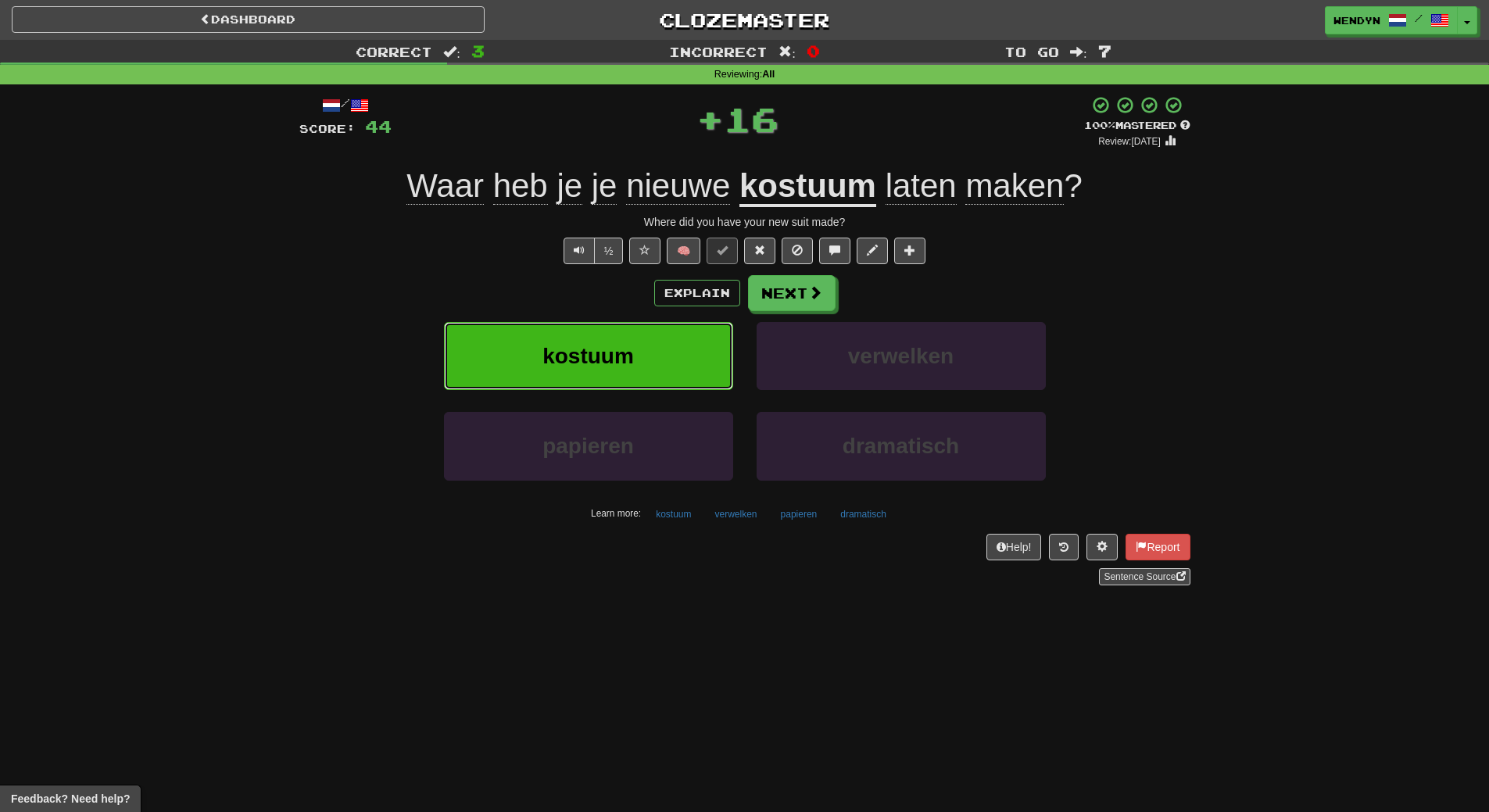
click at [628, 347] on span "kostuum" at bounding box center [588, 356] width 91 height 24
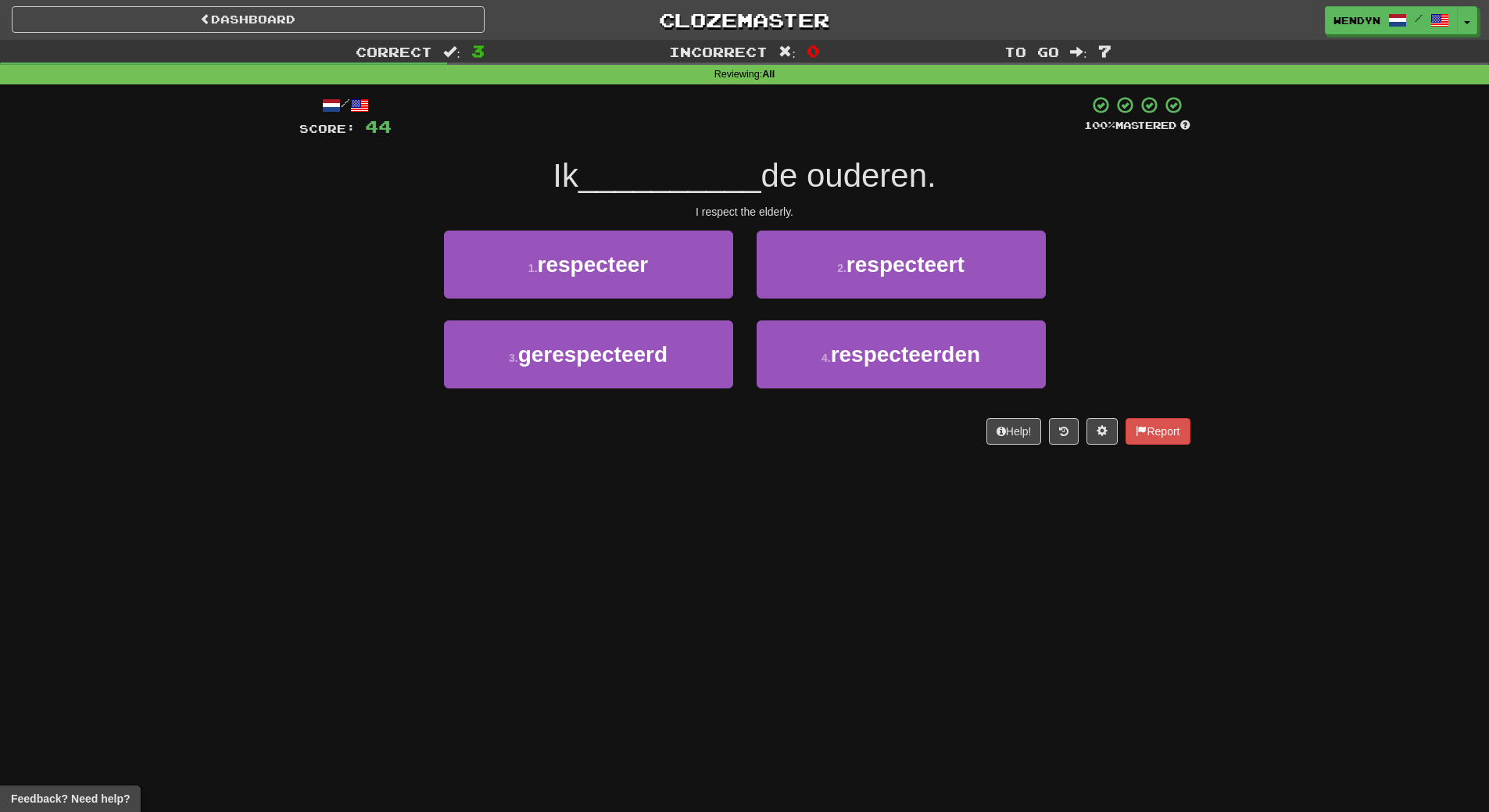
click at [641, 306] on div "1 . respecteer" at bounding box center [589, 275] width 313 height 90
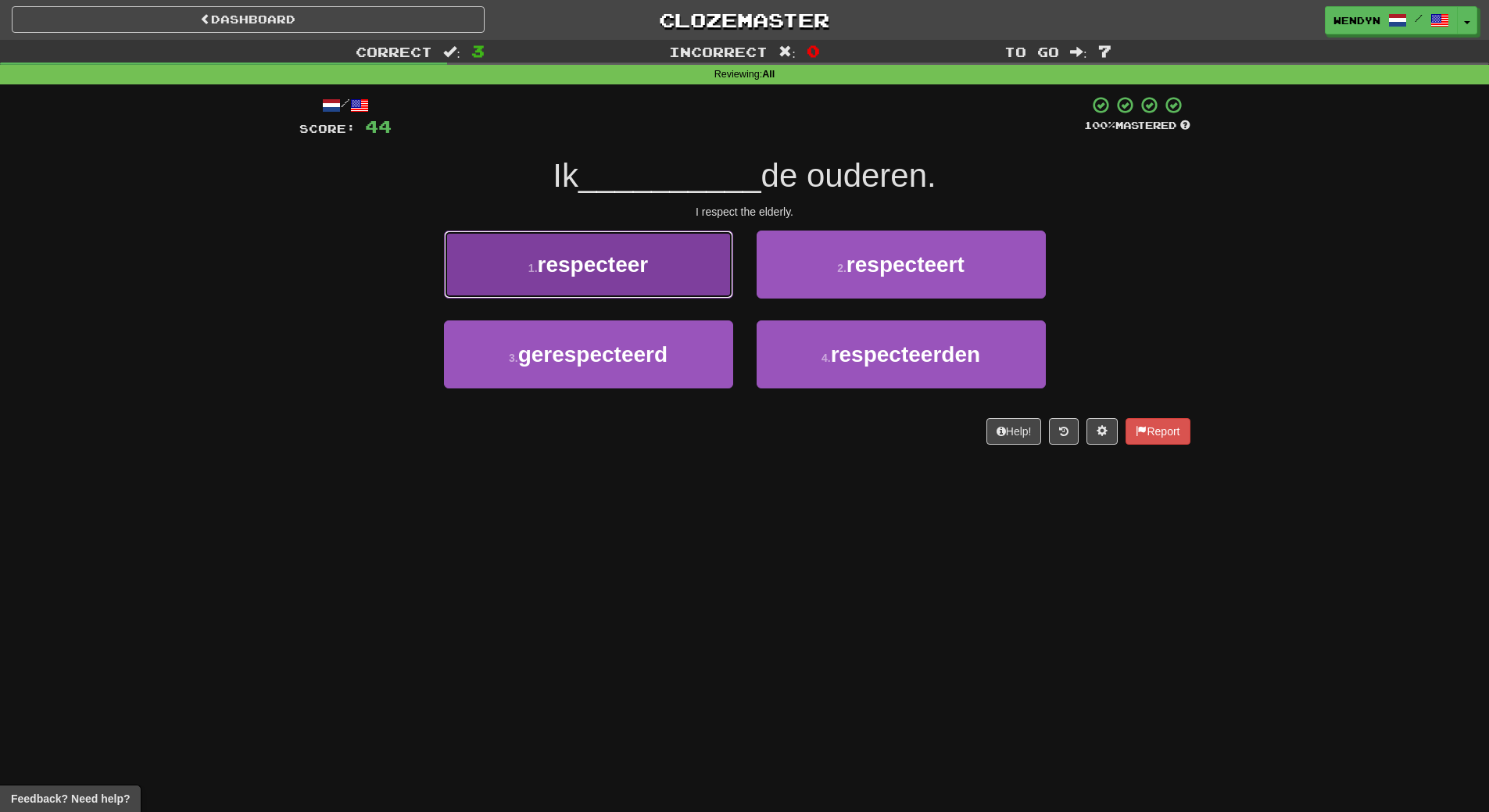
click at [641, 277] on button "1 . respecteer" at bounding box center [588, 265] width 289 height 68
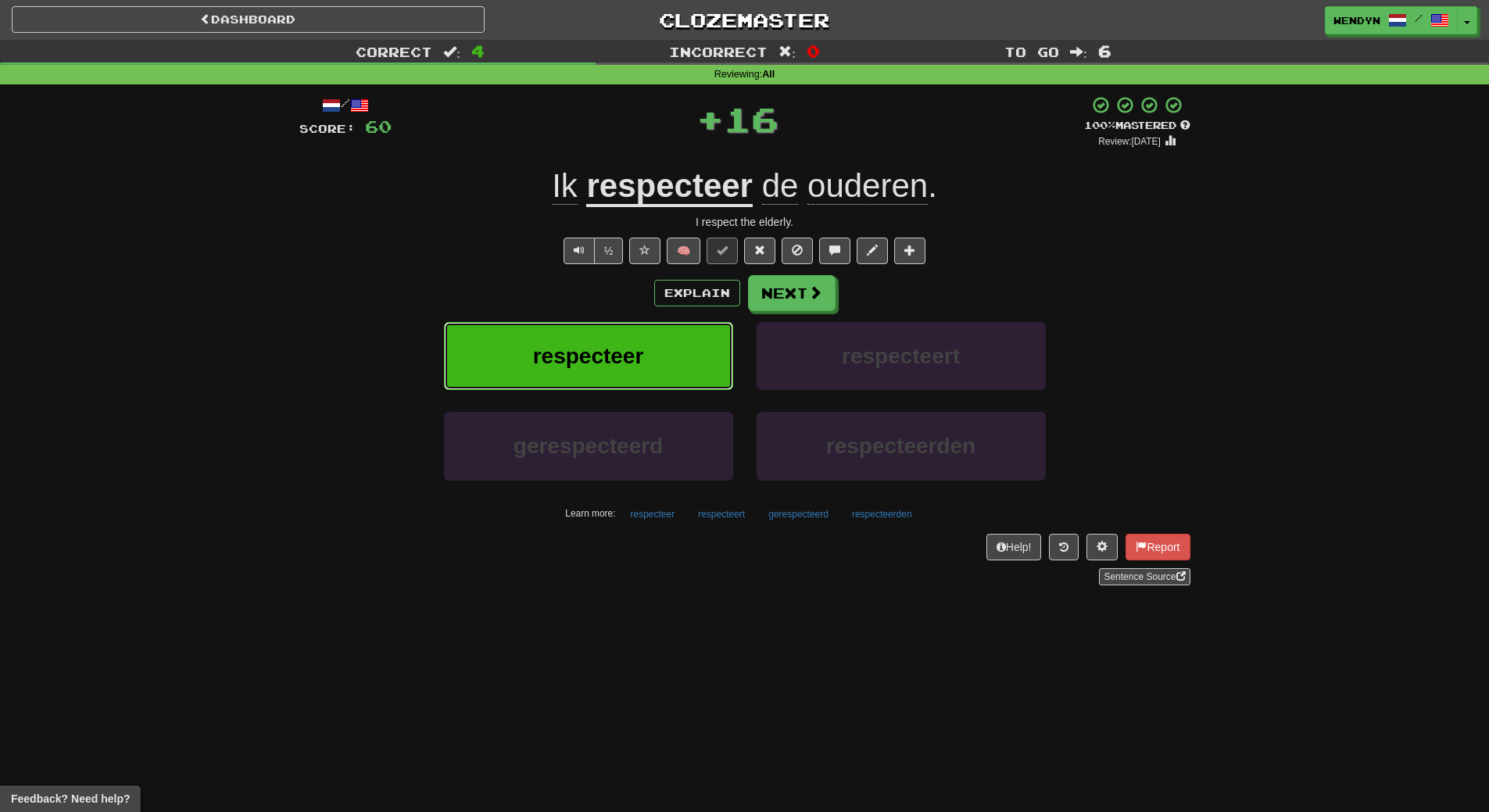
click at [648, 349] on button "respecteer" at bounding box center [588, 356] width 289 height 68
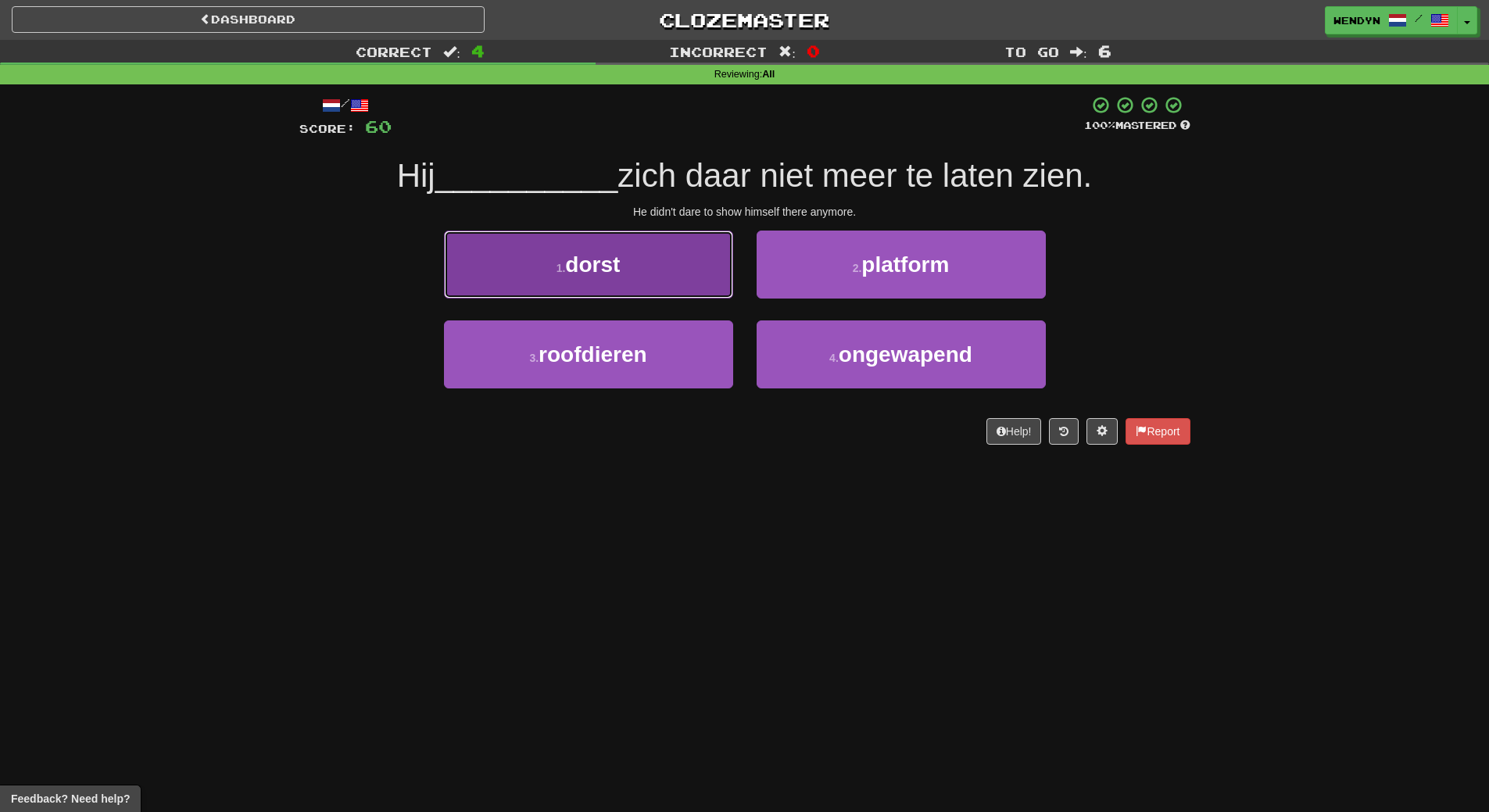
click at [656, 277] on button "1 . dorst" at bounding box center [588, 265] width 289 height 68
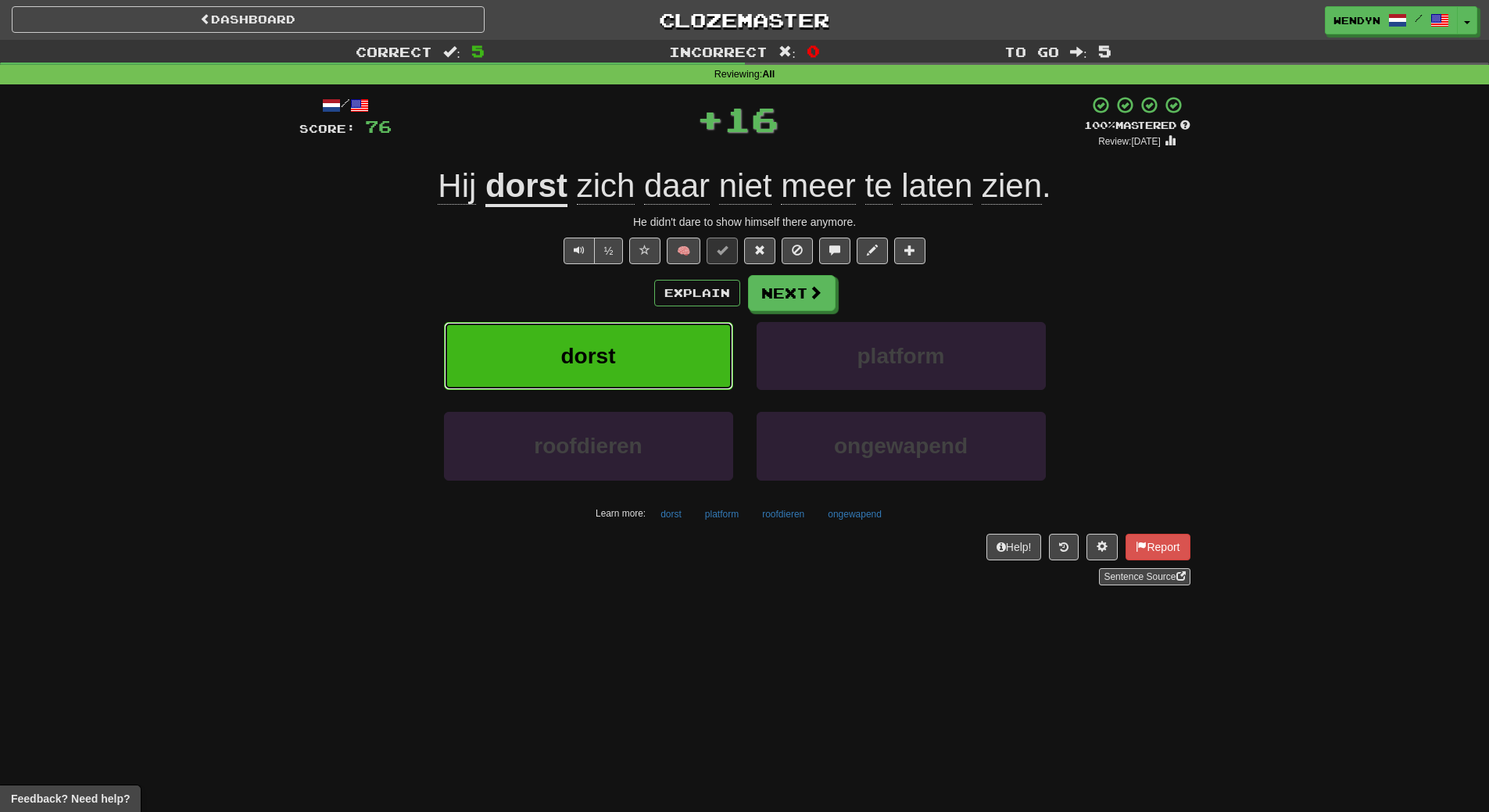
click at [621, 374] on button "dorst" at bounding box center [588, 356] width 289 height 68
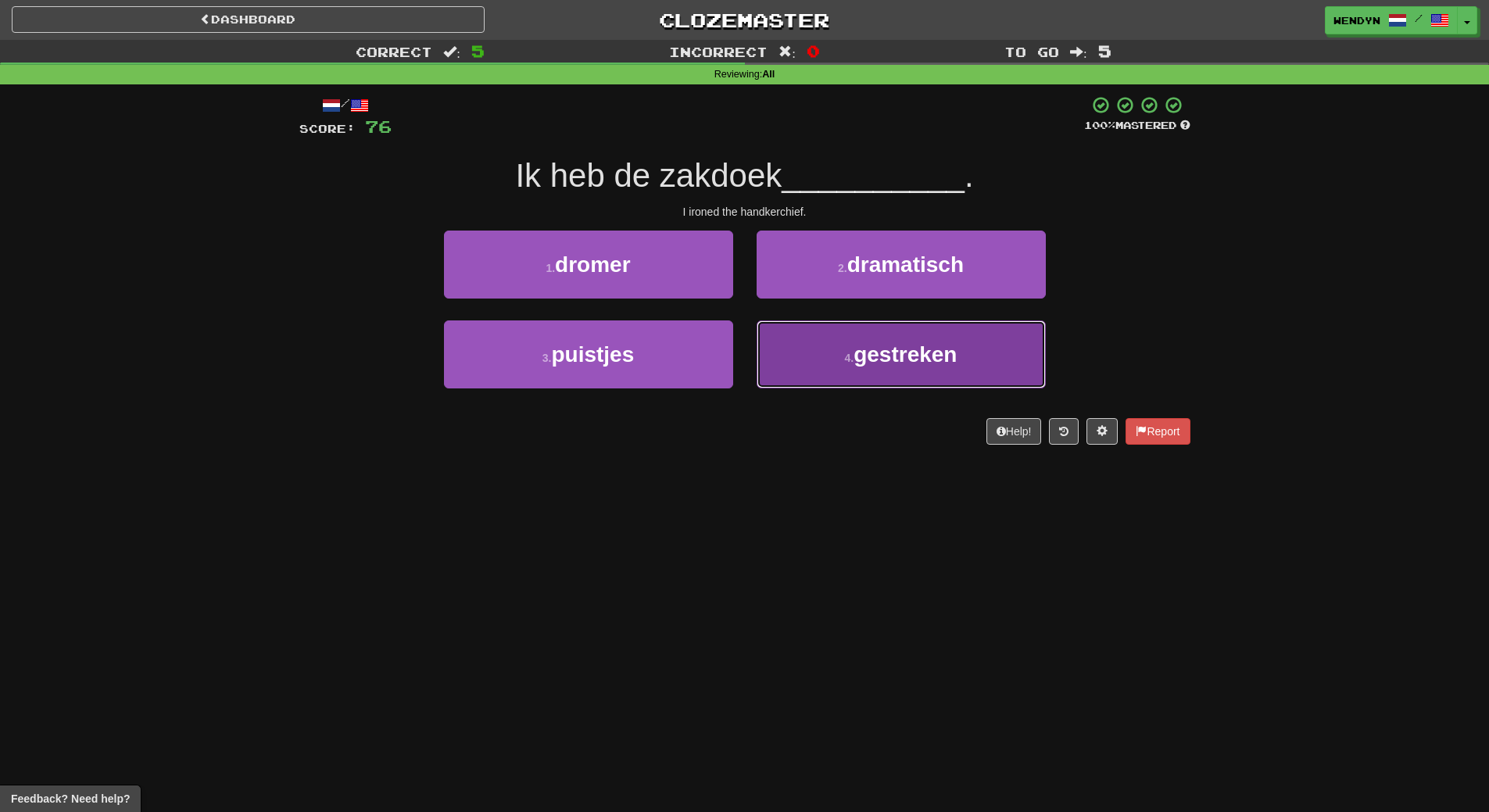
click at [900, 367] on button "4 . gestreken" at bounding box center [901, 355] width 289 height 68
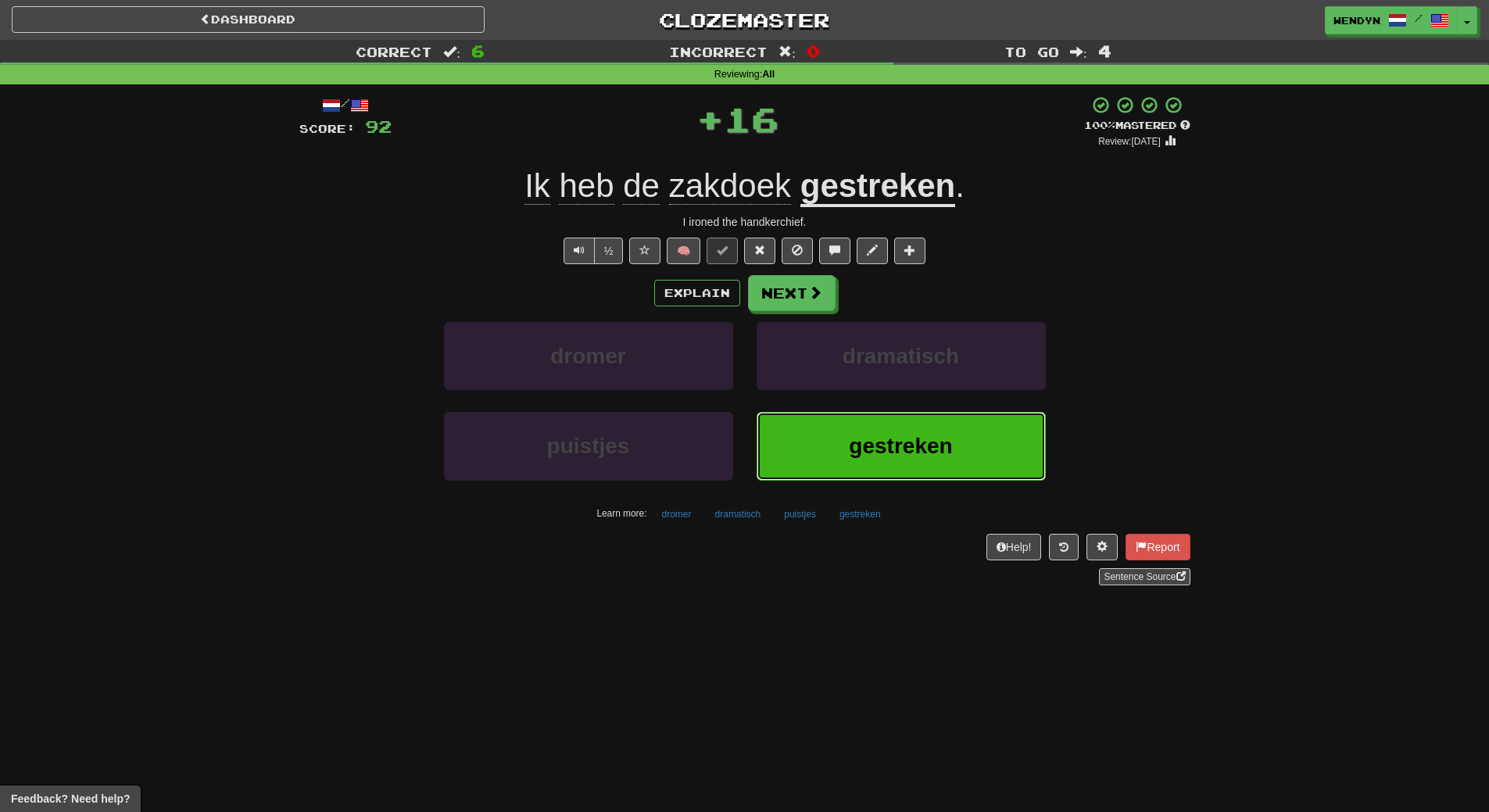
click at [901, 475] on button "gestreken" at bounding box center [901, 446] width 289 height 68
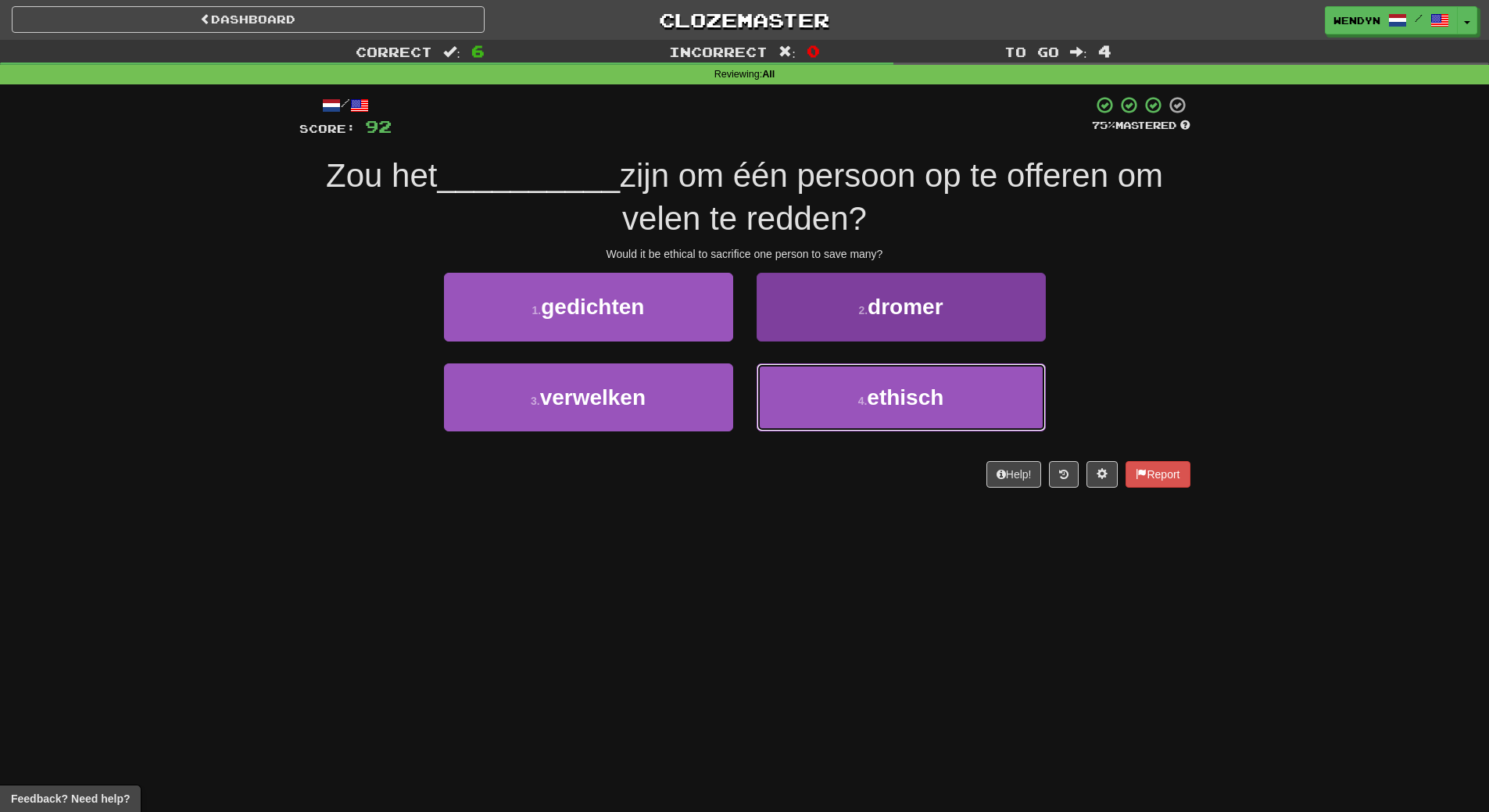
click at [927, 385] on span "ethisch" at bounding box center [905, 397] width 77 height 24
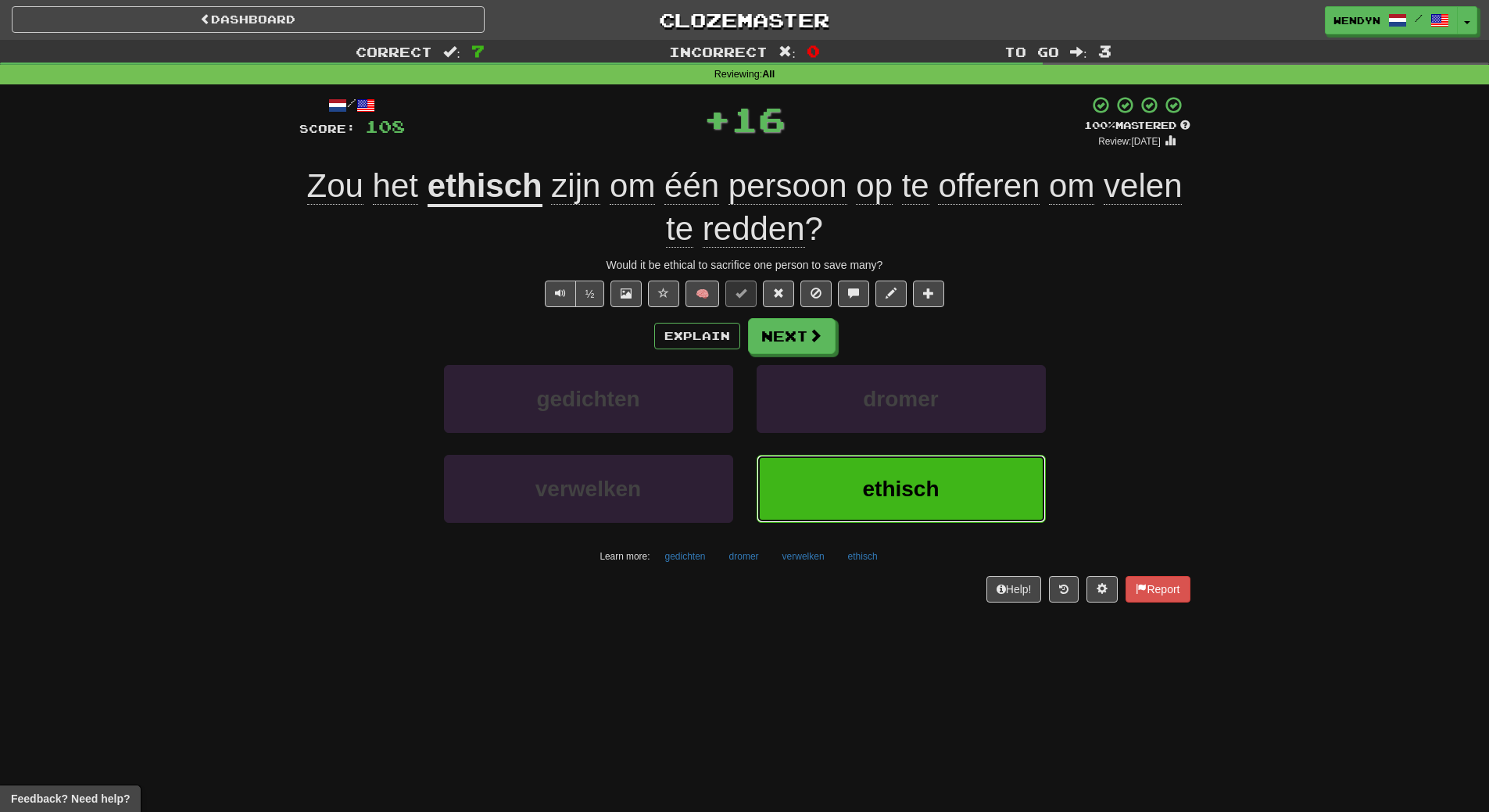
click at [919, 464] on button "ethisch" at bounding box center [901, 489] width 289 height 68
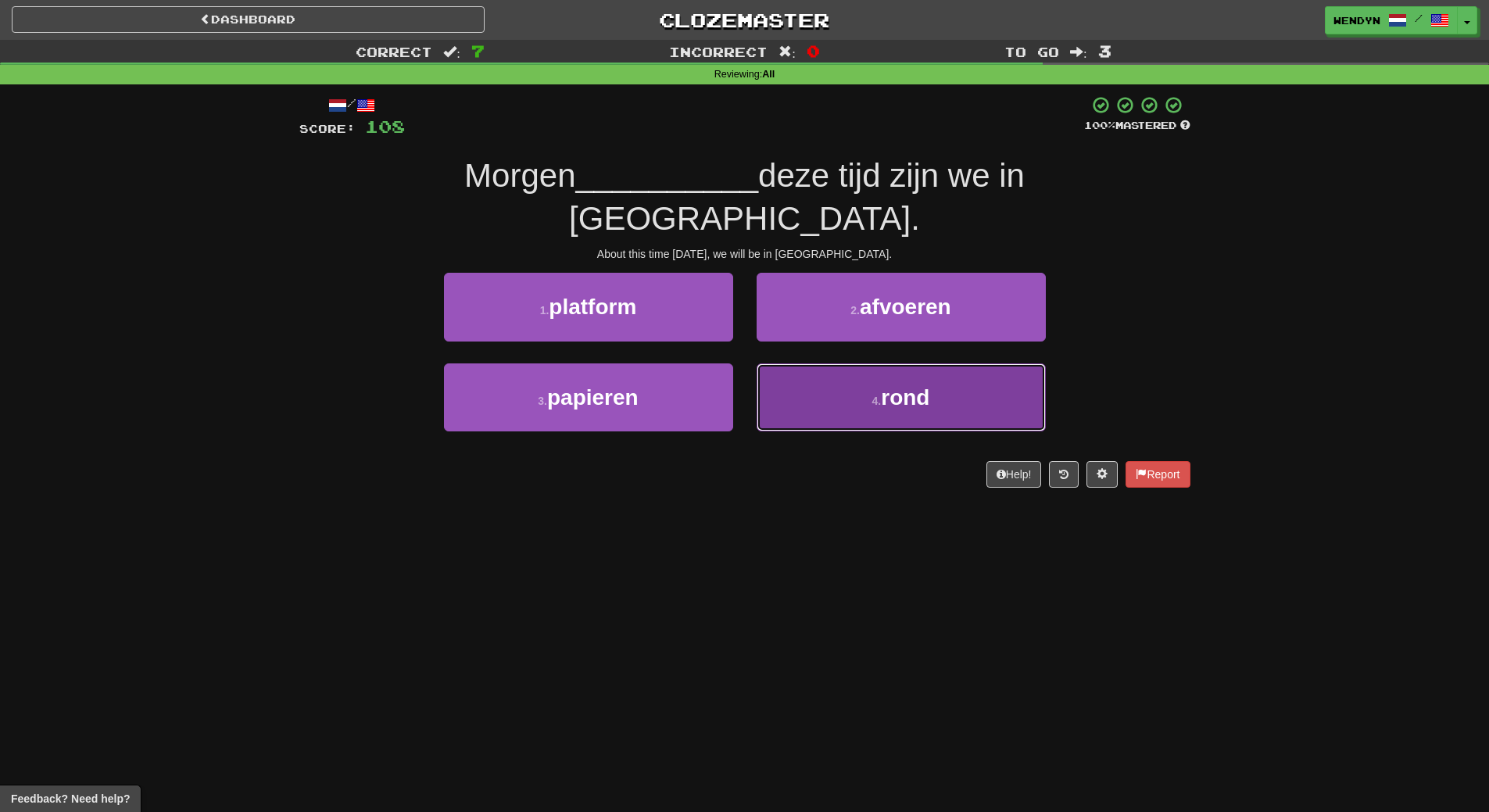
click at [913, 385] on span "rond" at bounding box center [904, 397] width 49 height 24
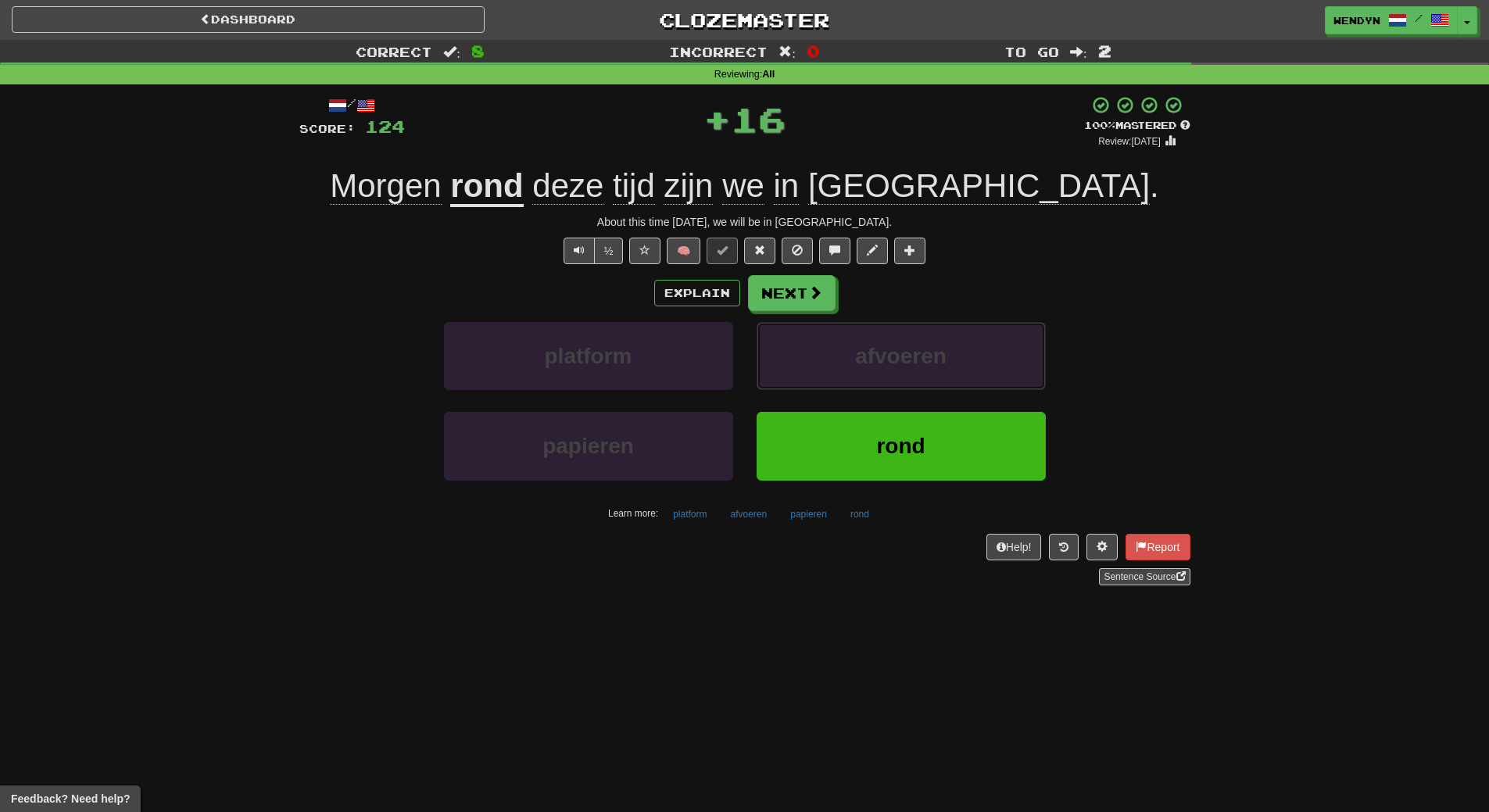
click at [913, 360] on span "afvoeren" at bounding box center [900, 356] width 91 height 24
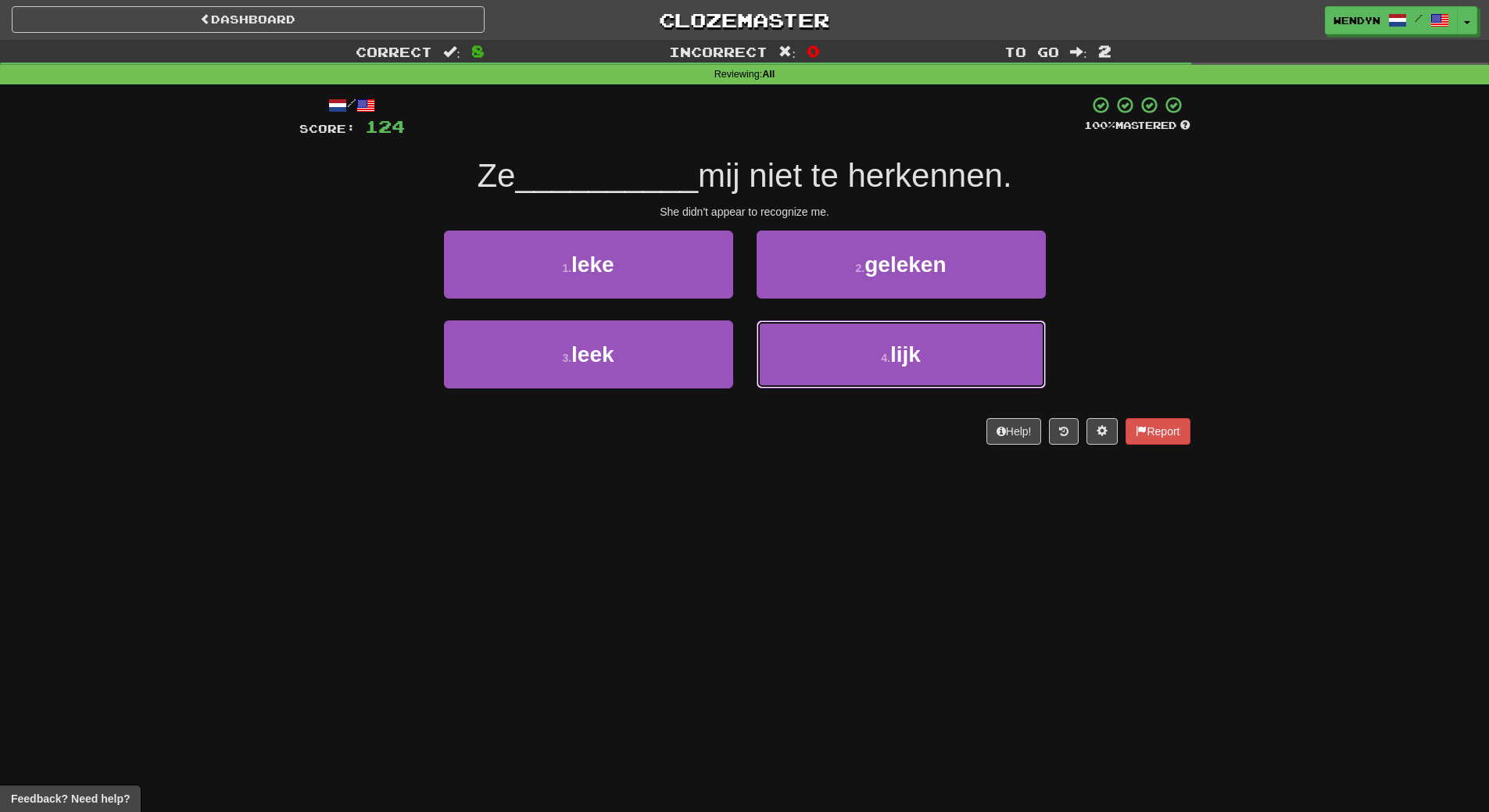
drag, startPoint x: 913, startPoint y: 360, endPoint x: 890, endPoint y: 500, distance: 141.9
click at [890, 500] on div "Dashboard Clozemaster WendyN / Toggle Dropdown Dashboard Leaderboard Activity F…" at bounding box center [744, 406] width 1489 height 812
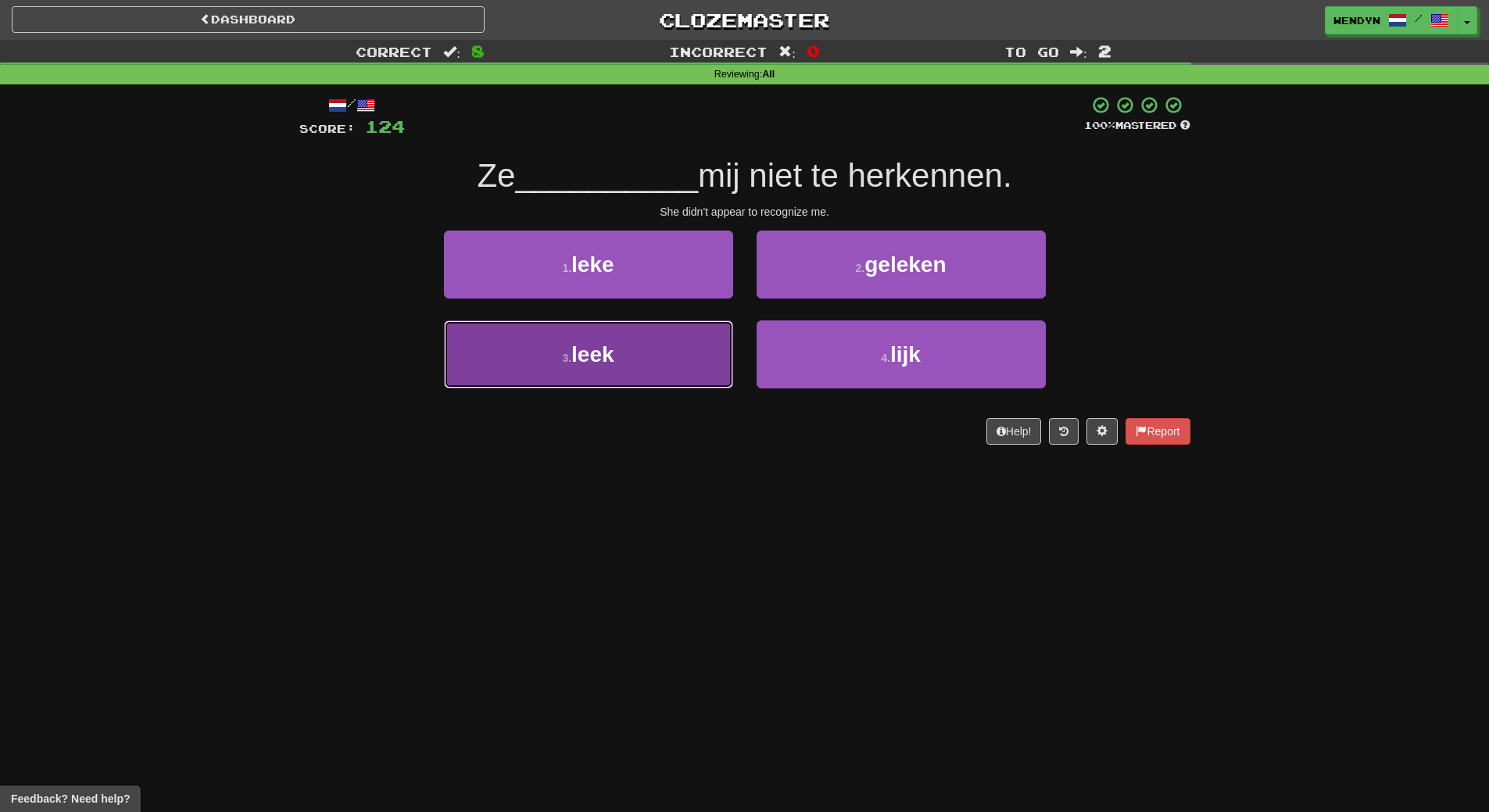
click at [723, 345] on button "3 . leek" at bounding box center [588, 355] width 289 height 68
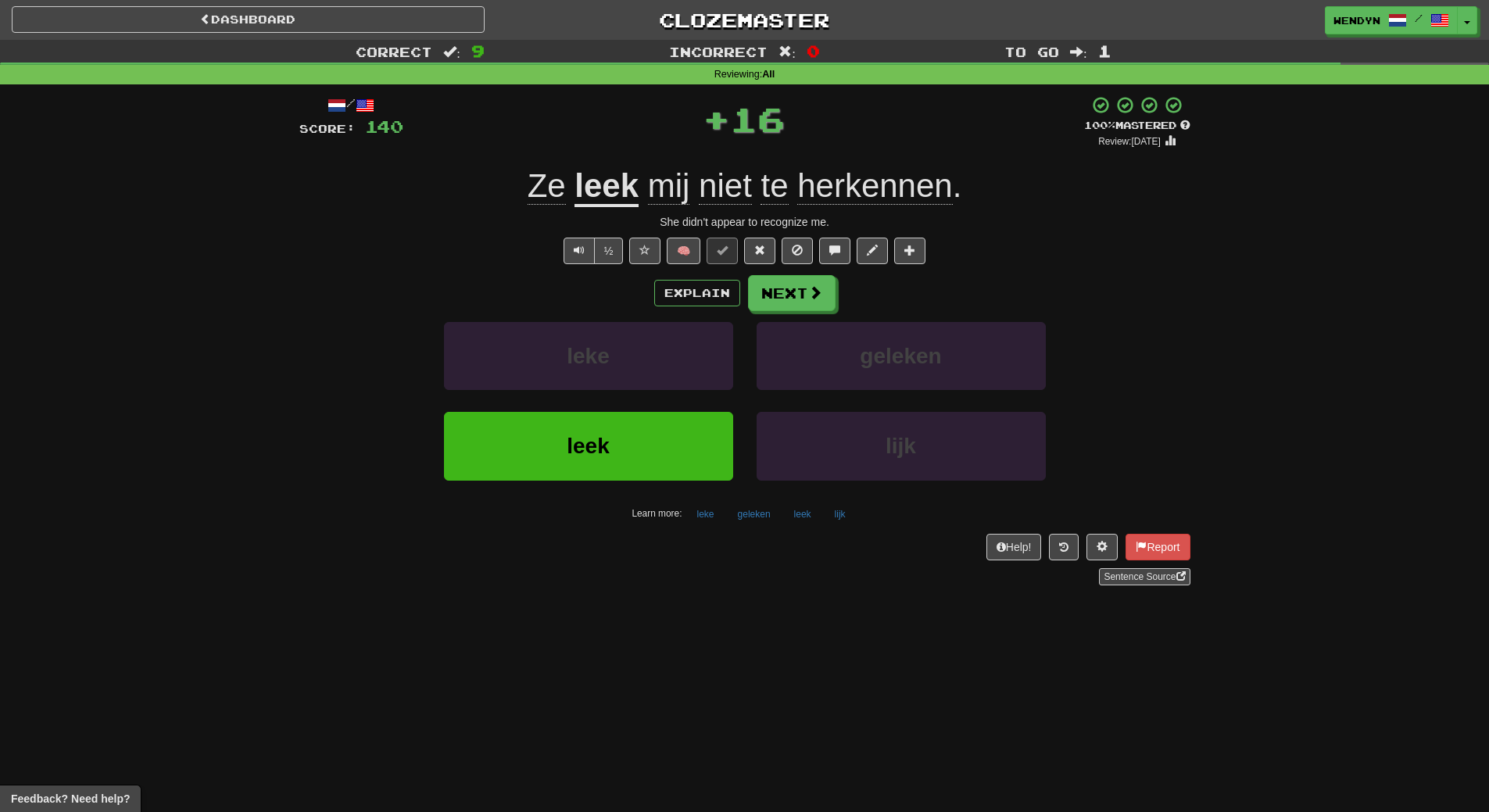
click at [703, 408] on div "leke" at bounding box center [589, 367] width 313 height 90
click at [698, 431] on button "leek" at bounding box center [588, 446] width 289 height 68
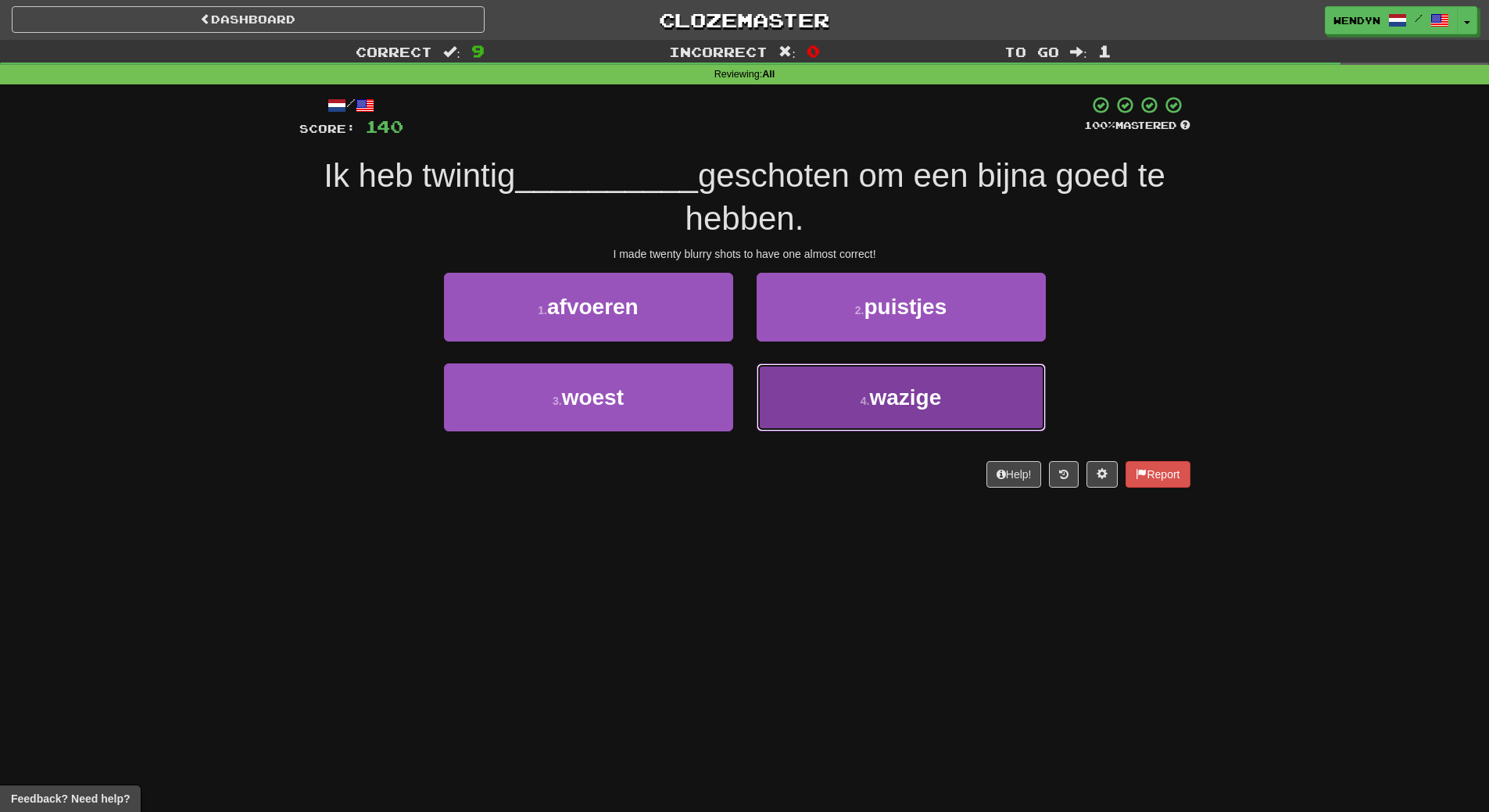
click at [945, 415] on button "4 . wazige" at bounding box center [901, 397] width 289 height 68
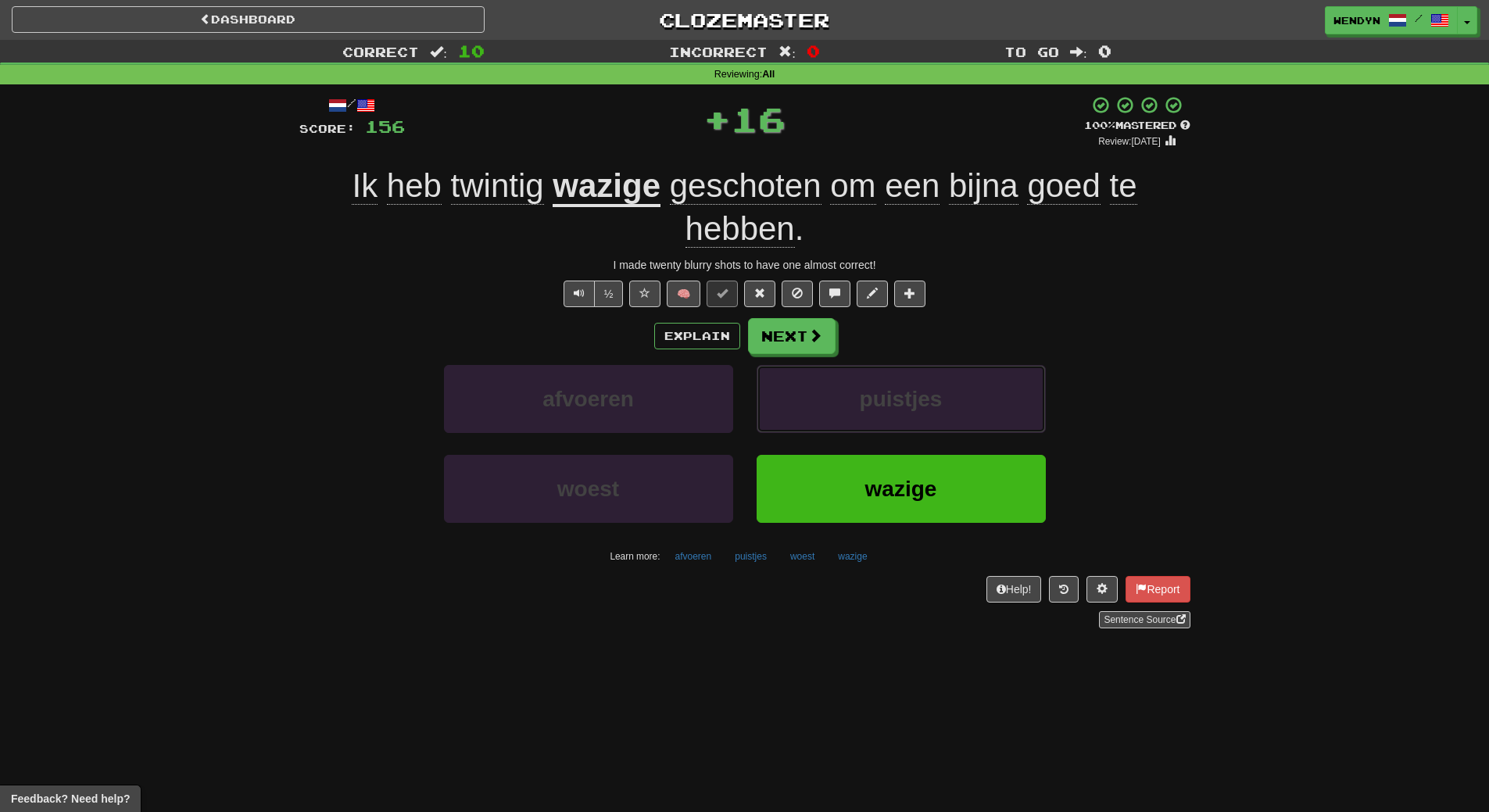
click at [945, 415] on button "puistjes" at bounding box center [901, 399] width 289 height 68
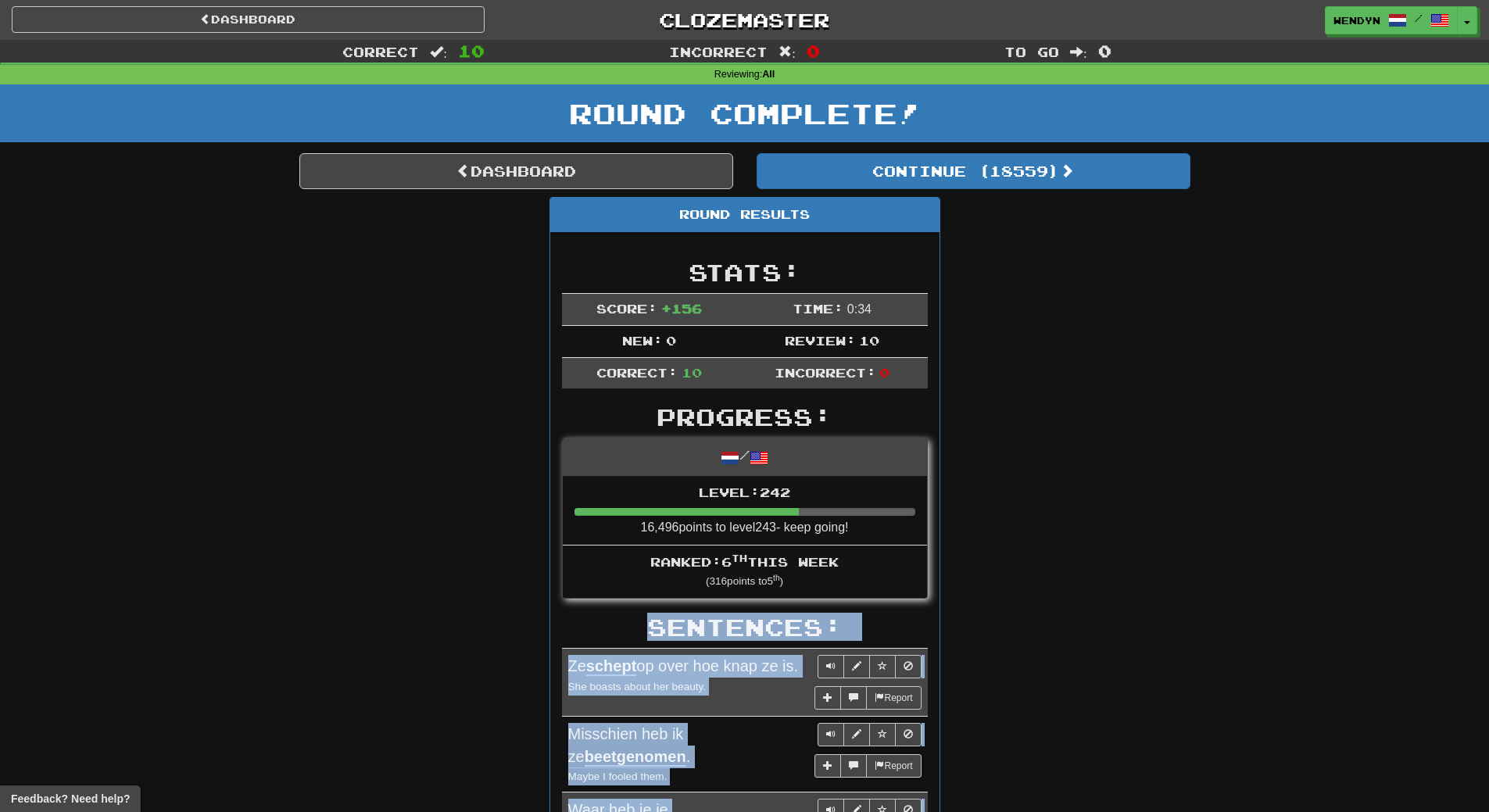
click at [945, 415] on div "Dashboard Clozemaster WendyN / Toggle Dropdown Dashboard Leaderboard Activity F…" at bounding box center [744, 750] width 1489 height 1501
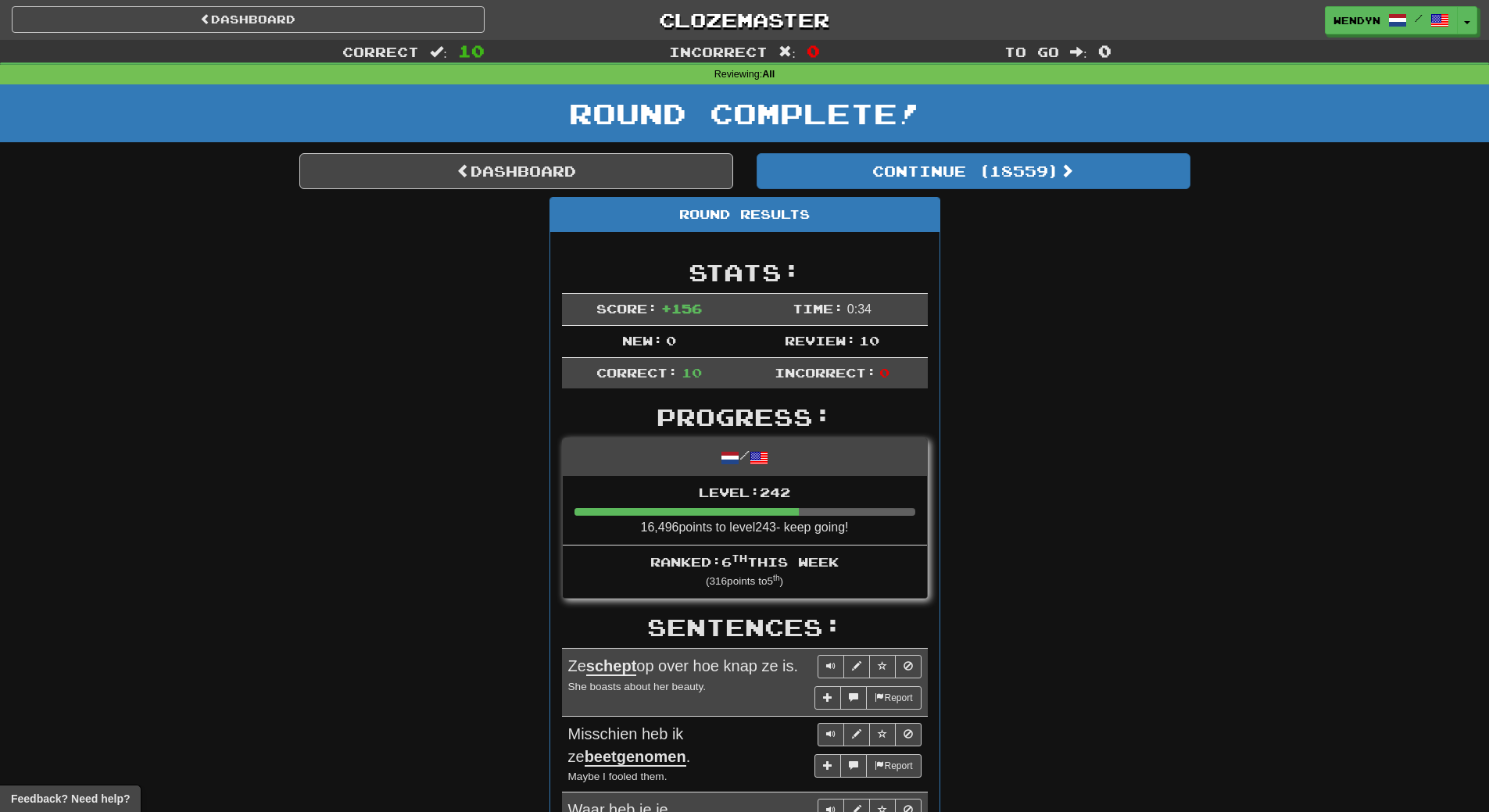
click at [1168, 317] on div "Round Results Stats: Score: + 156 Time: 0 : 34 New: 0 Review: 10 Correct: 10 In…" at bounding box center [744, 827] width 891 height 1261
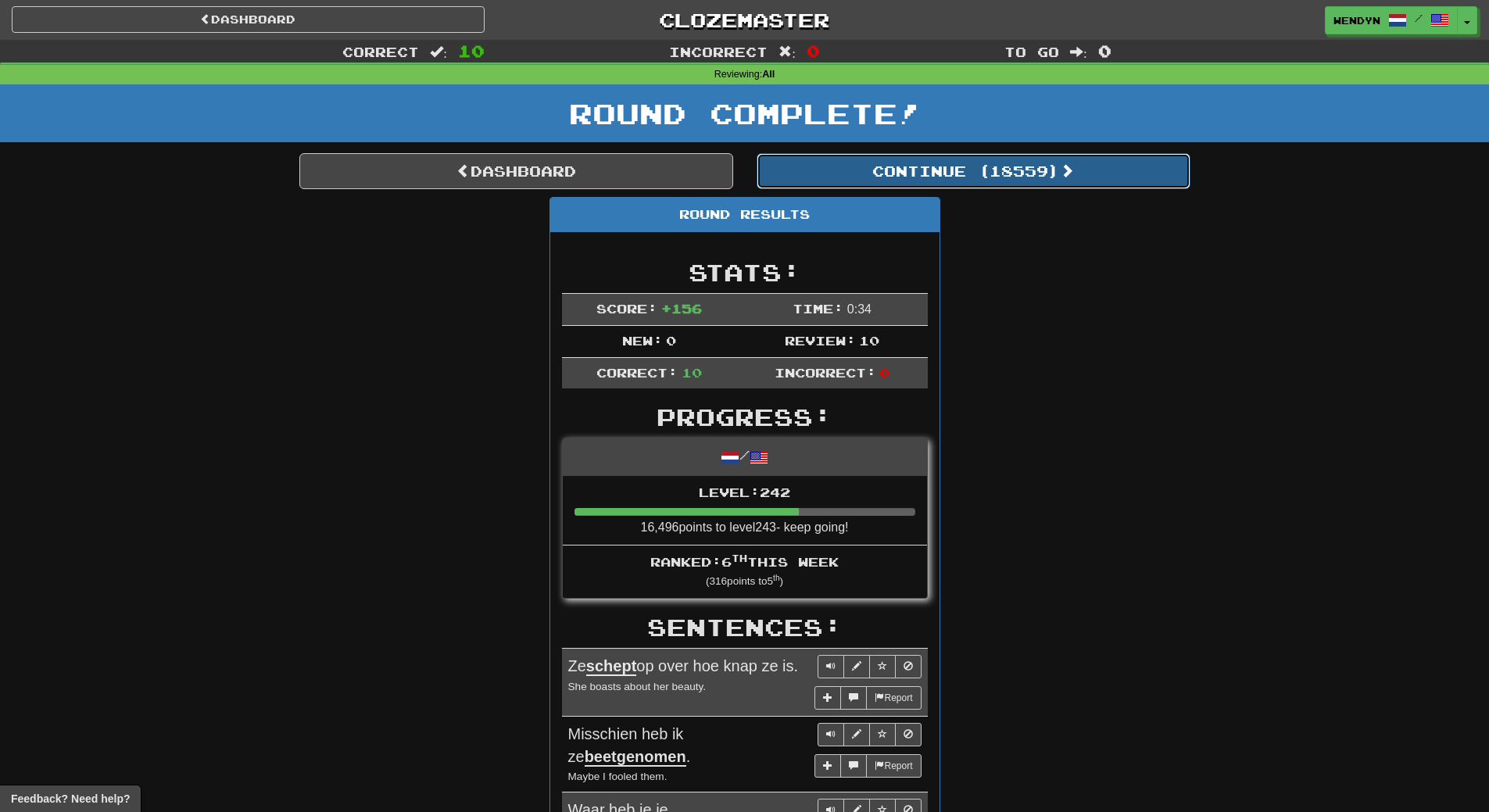
click at [1043, 157] on button "Continue ( 18559 )" at bounding box center [973, 171] width 433 height 36
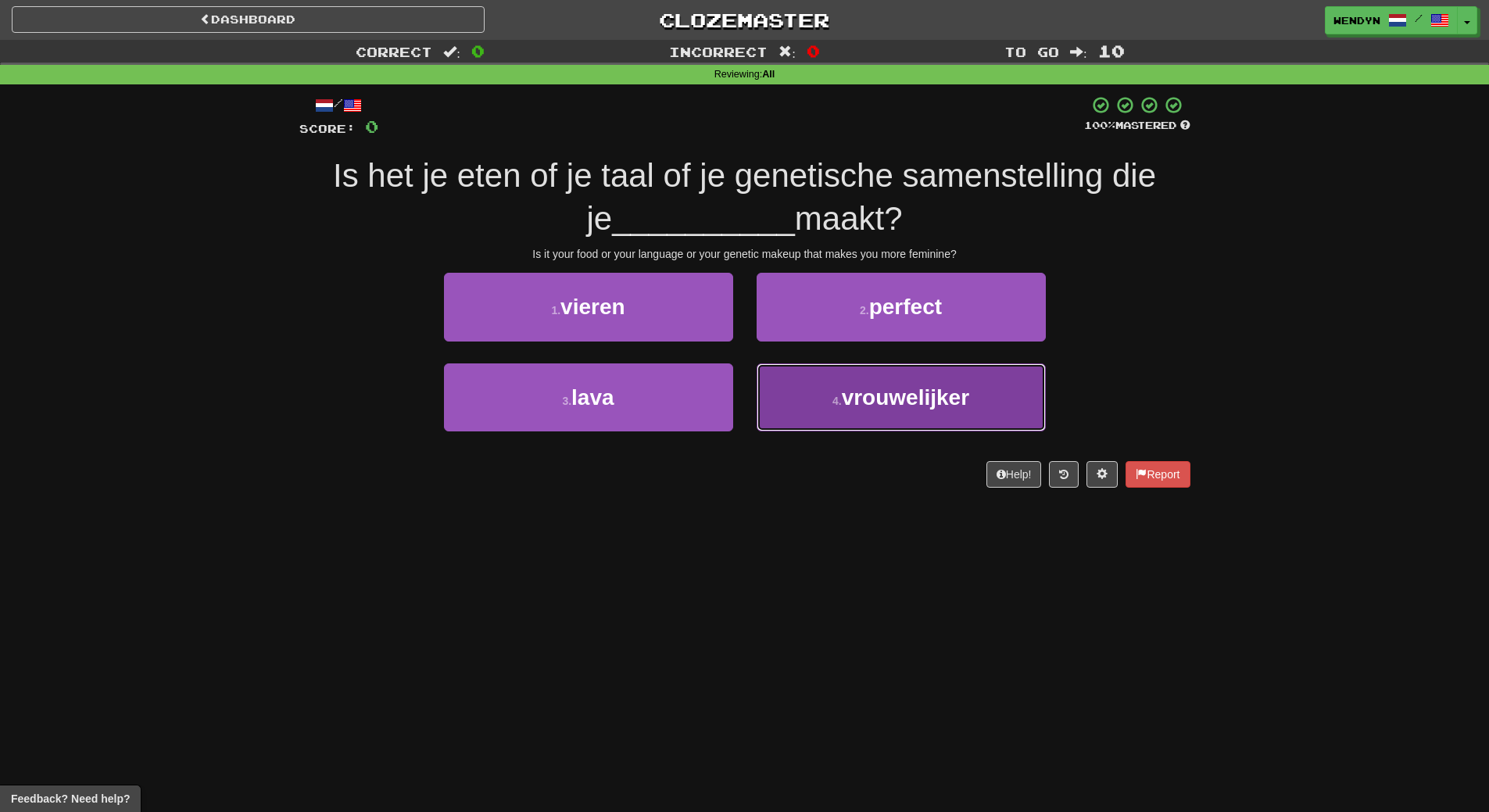
click at [846, 410] on button "4 . vrouwelijker" at bounding box center [901, 397] width 289 height 68
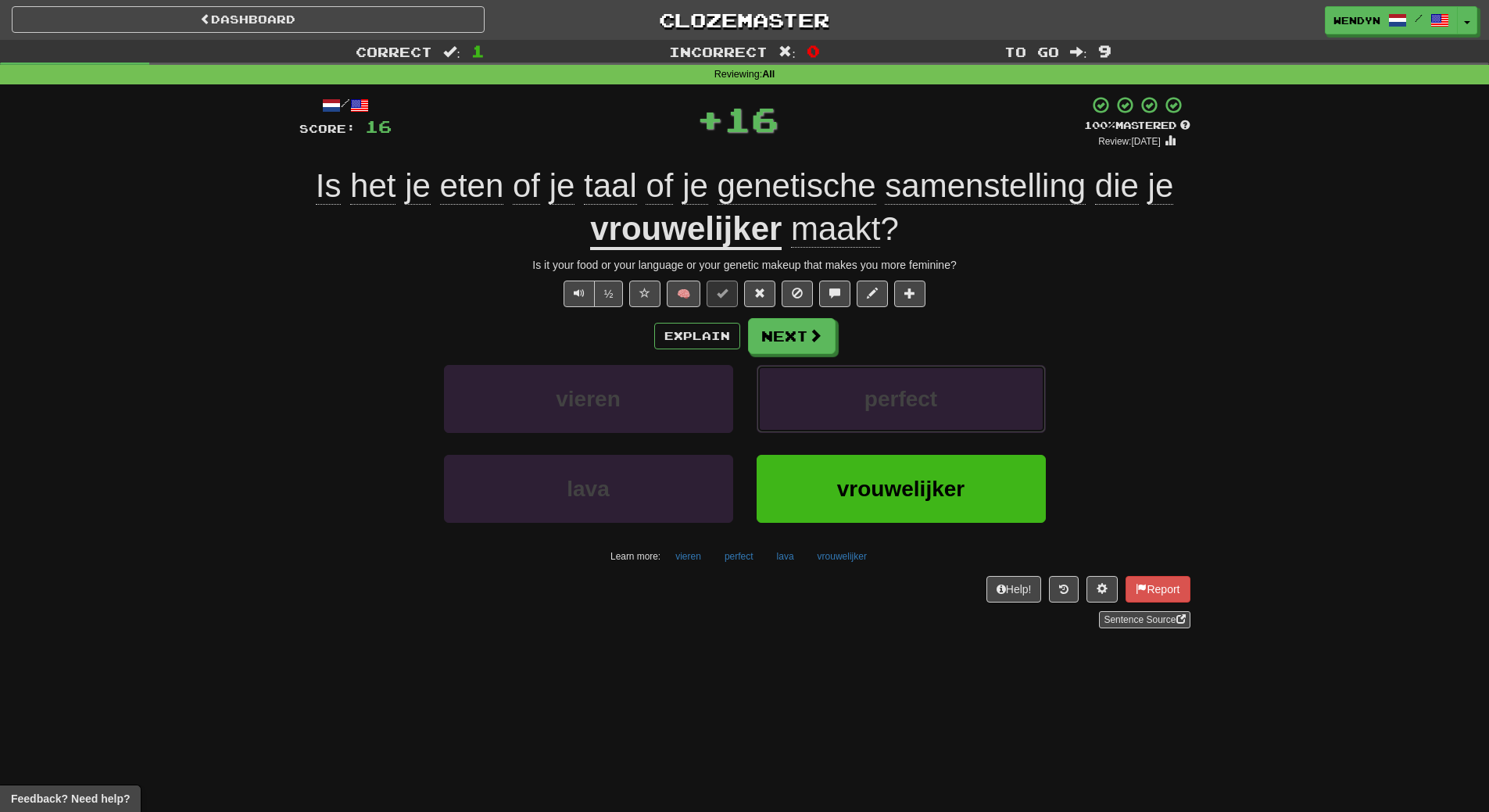
click at [846, 410] on button "perfect" at bounding box center [901, 399] width 289 height 68
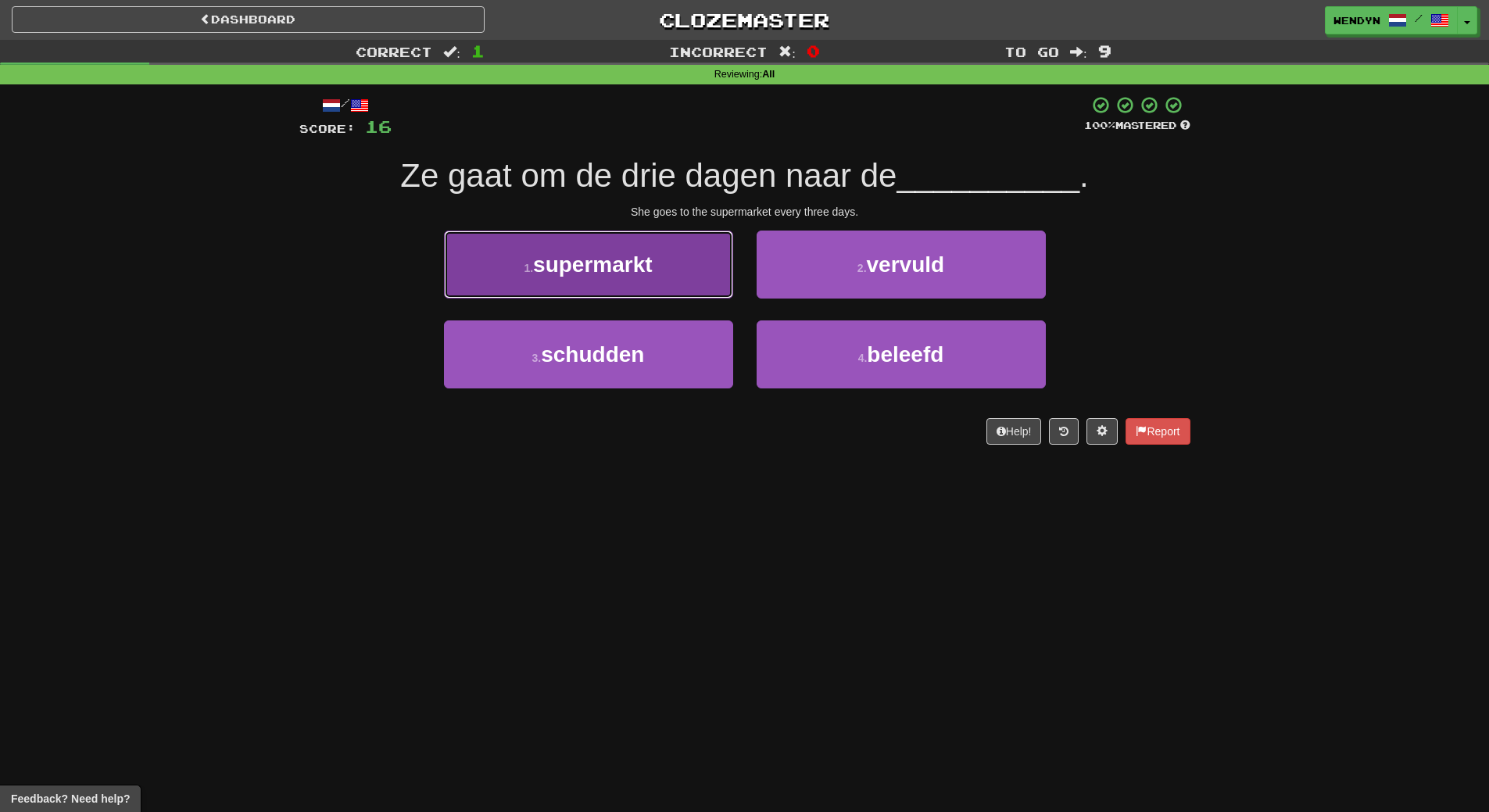
click at [652, 274] on span "supermarkt" at bounding box center [593, 264] width 120 height 24
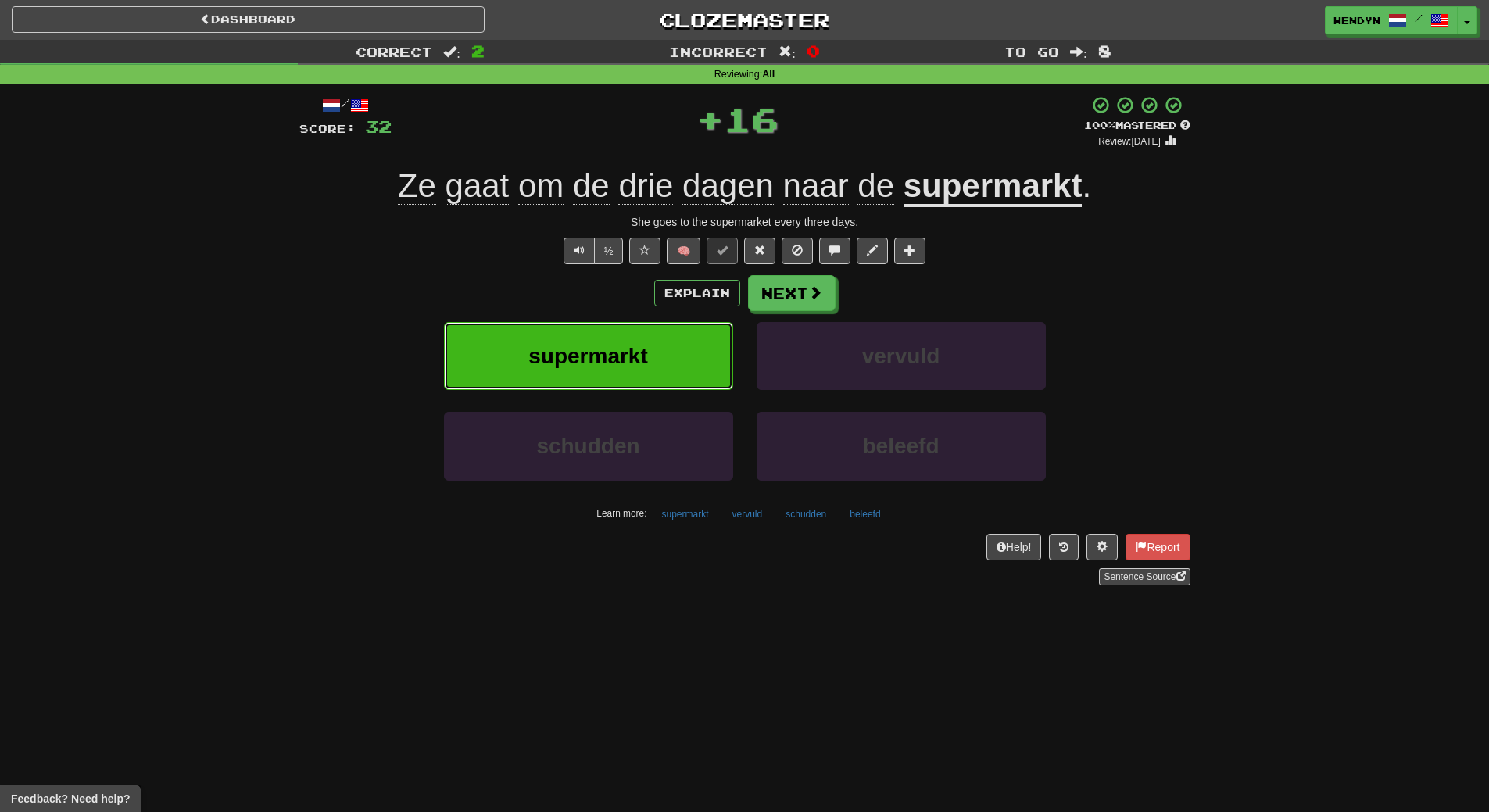
click at [650, 356] on button "supermarkt" at bounding box center [588, 356] width 289 height 68
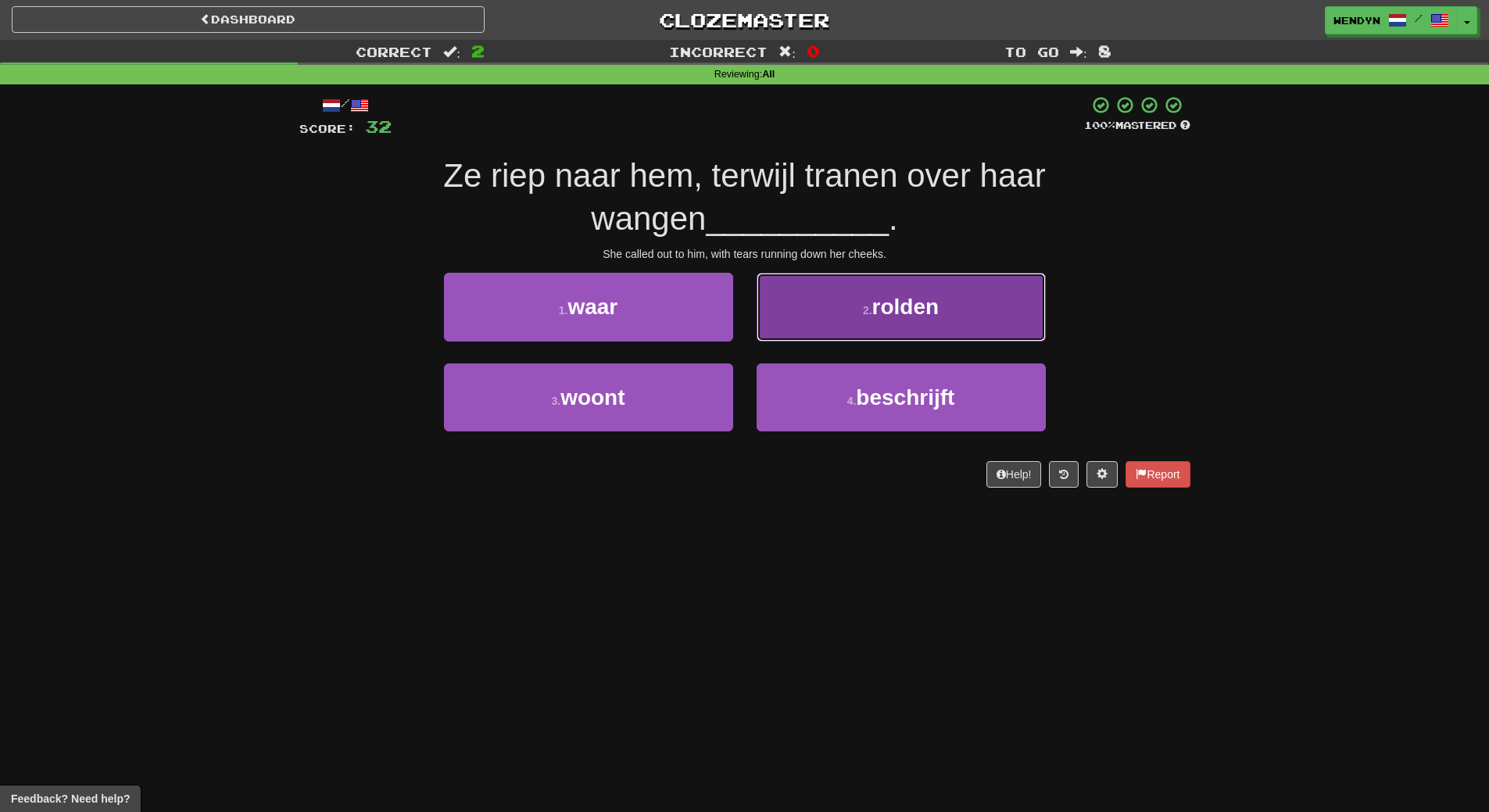
click at [980, 312] on button "2 . rolden" at bounding box center [901, 307] width 289 height 68
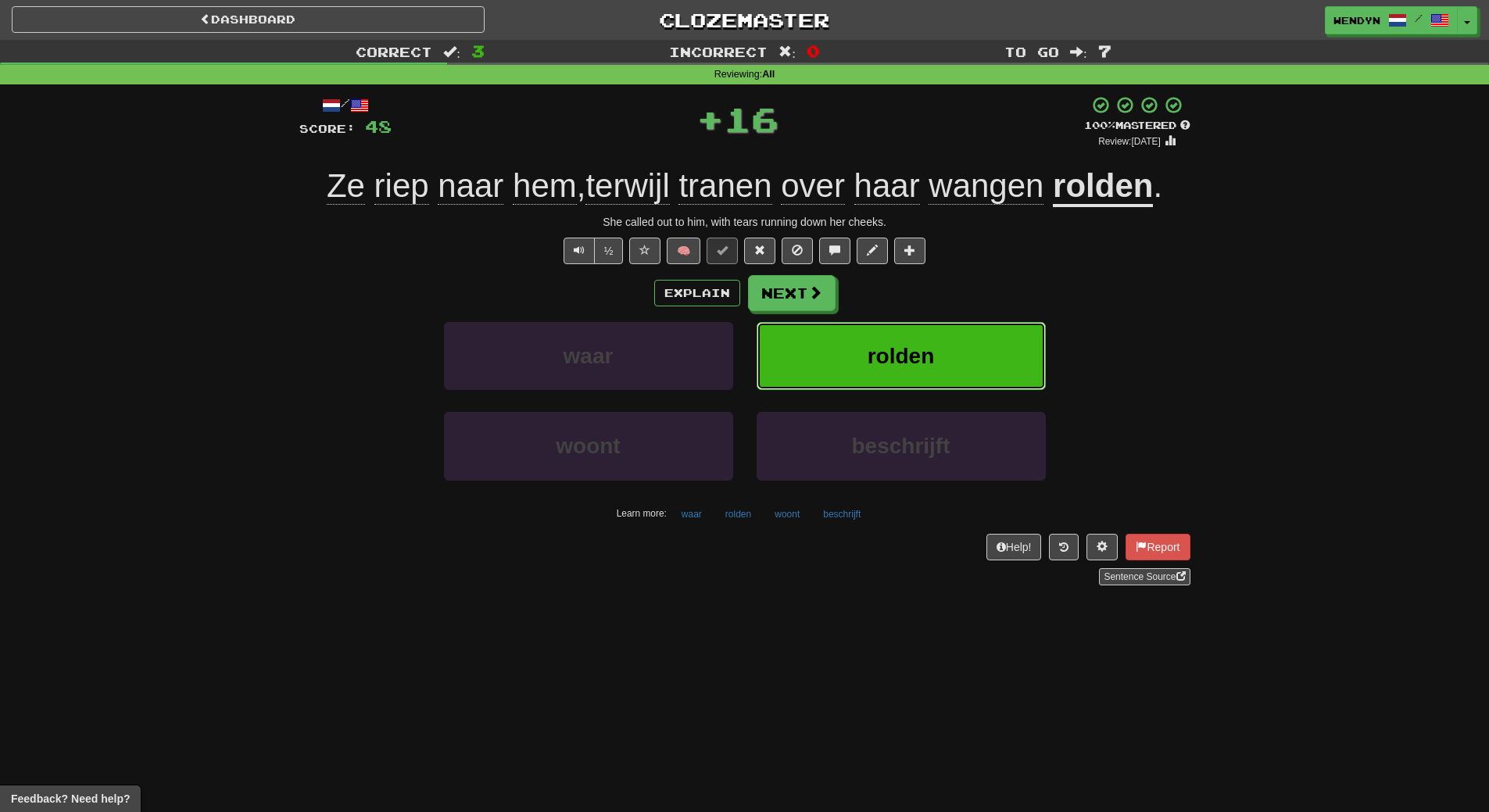
click at [983, 347] on button "rolden" at bounding box center [901, 356] width 289 height 68
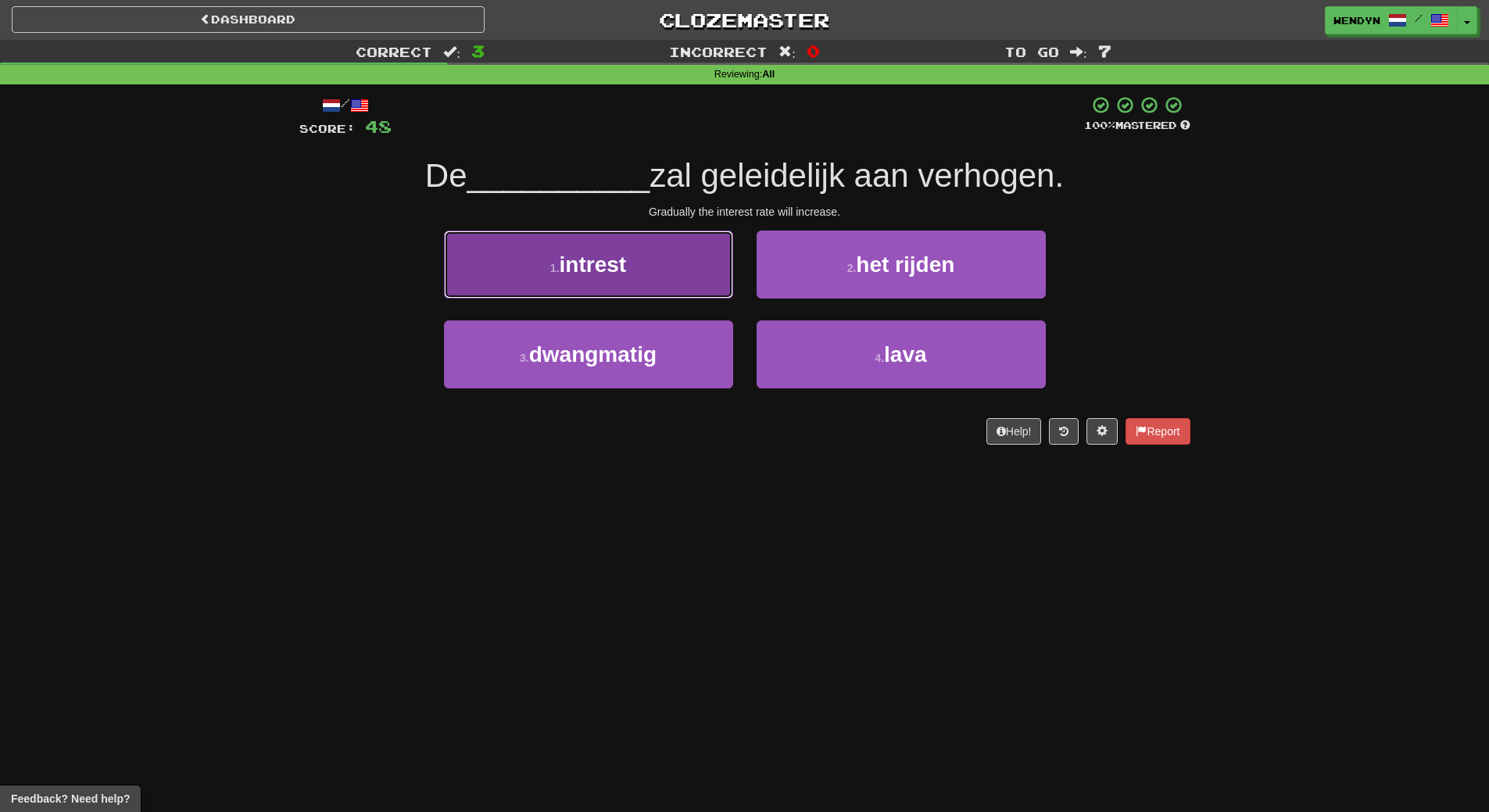
click at [644, 264] on button "1 . intrest" at bounding box center [588, 265] width 289 height 68
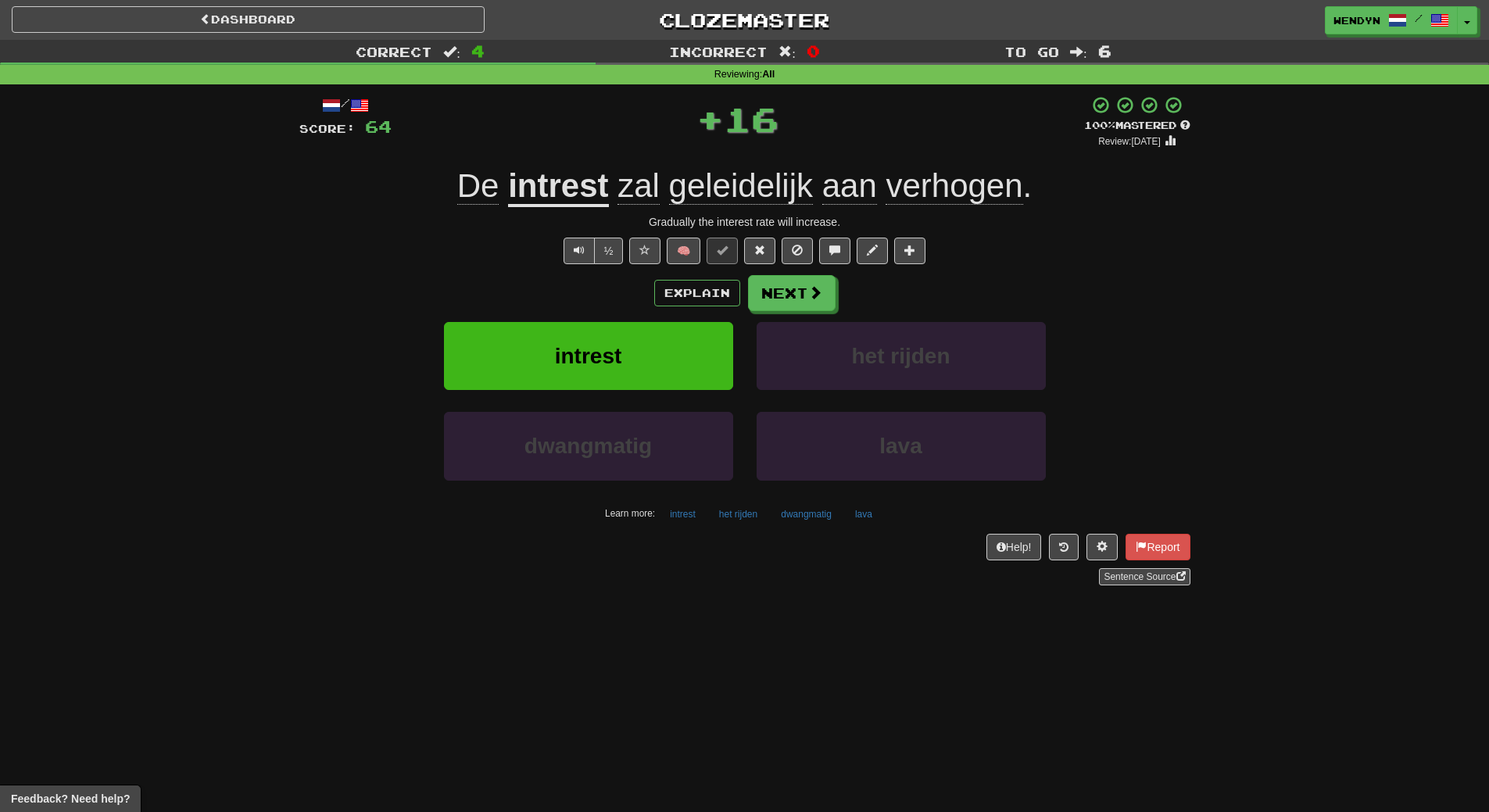
click at [648, 316] on div "Explain Next intrest het rijden dwangmatig lava Learn more: intrest het rijden …" at bounding box center [744, 401] width 891 height 251
click at [646, 353] on button "intrest" at bounding box center [588, 356] width 289 height 68
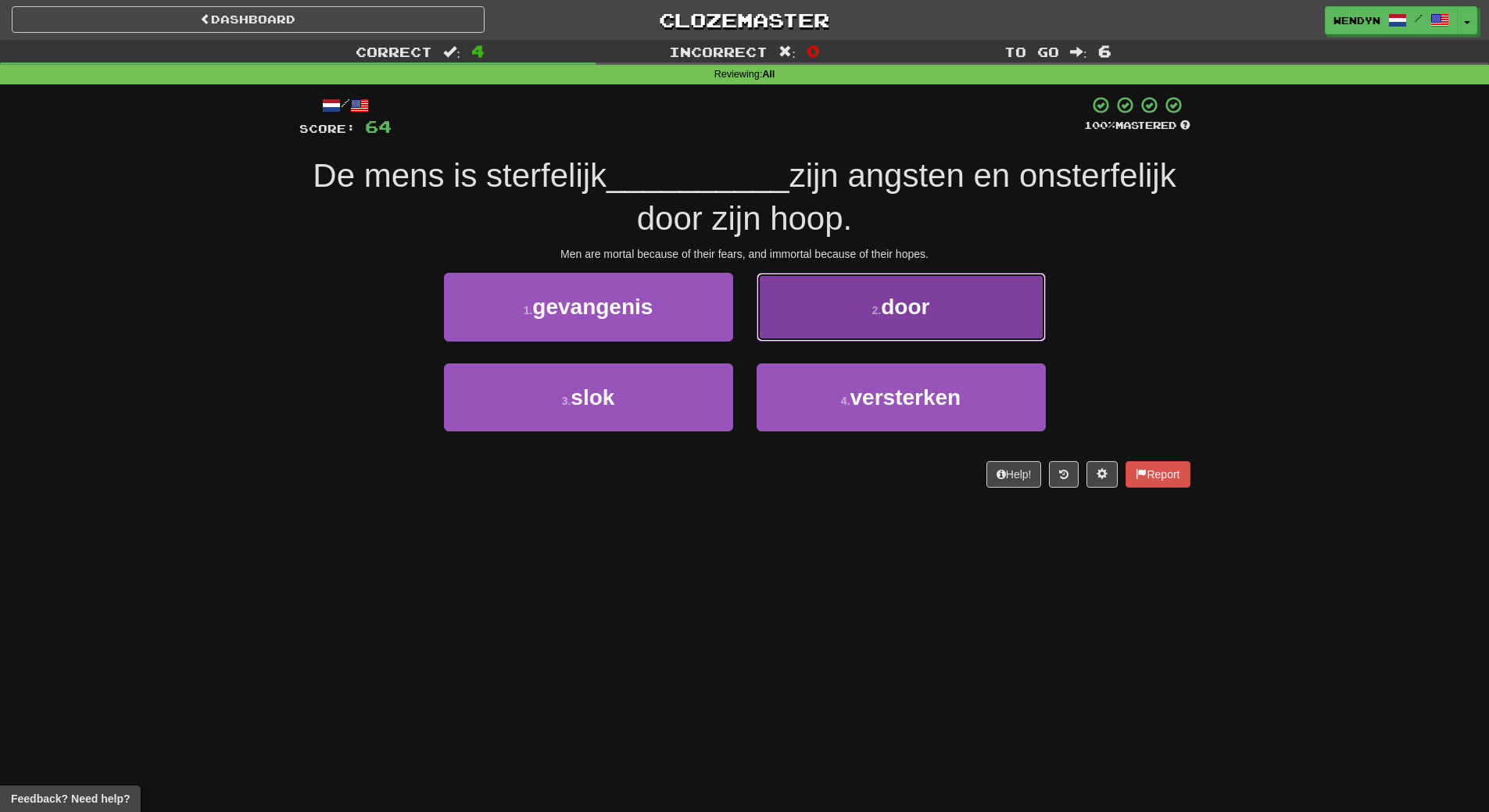
click at [903, 320] on button "2 . door" at bounding box center [901, 307] width 289 height 68
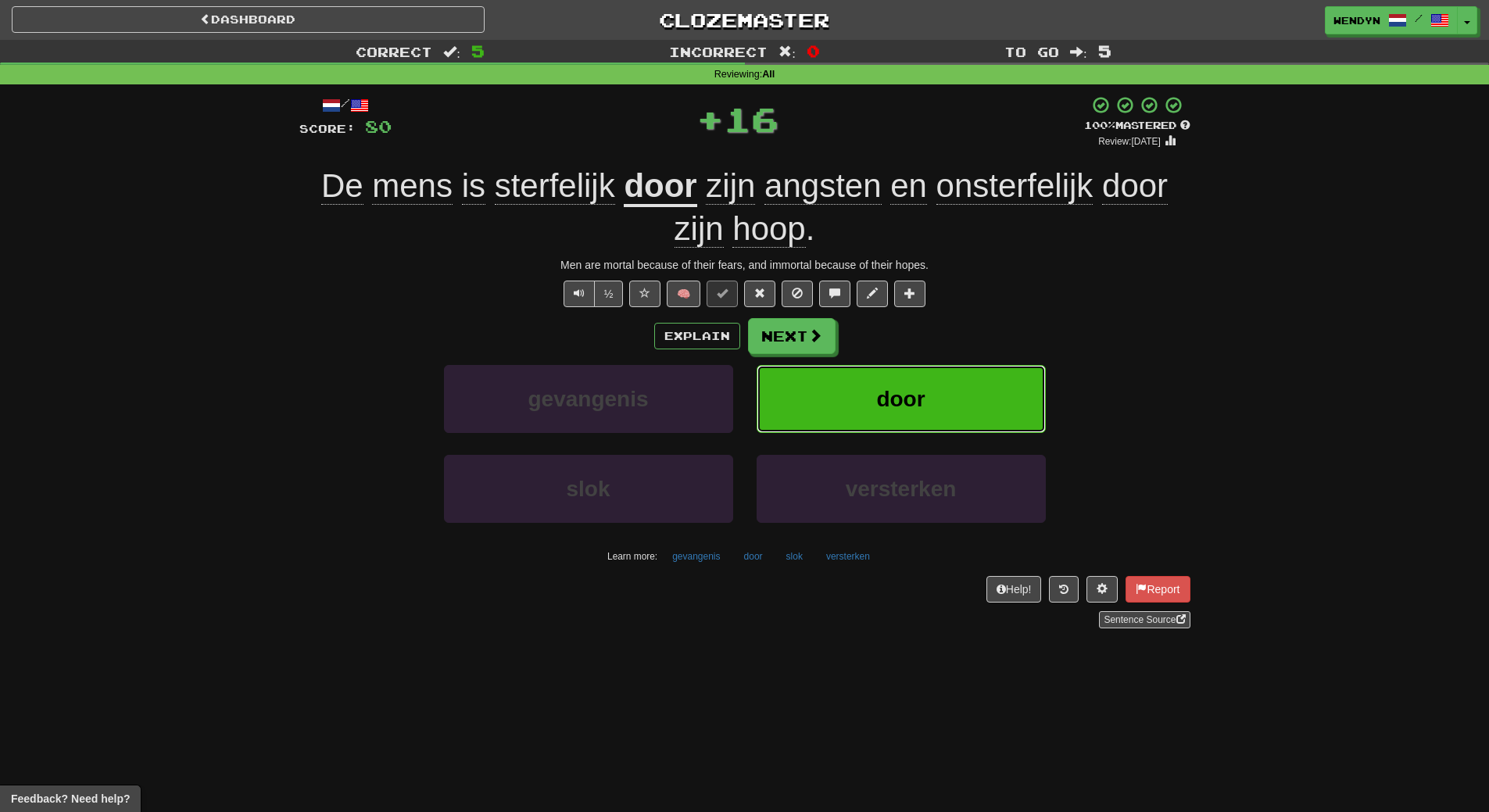
click at [957, 386] on button "door" at bounding box center [901, 399] width 289 height 68
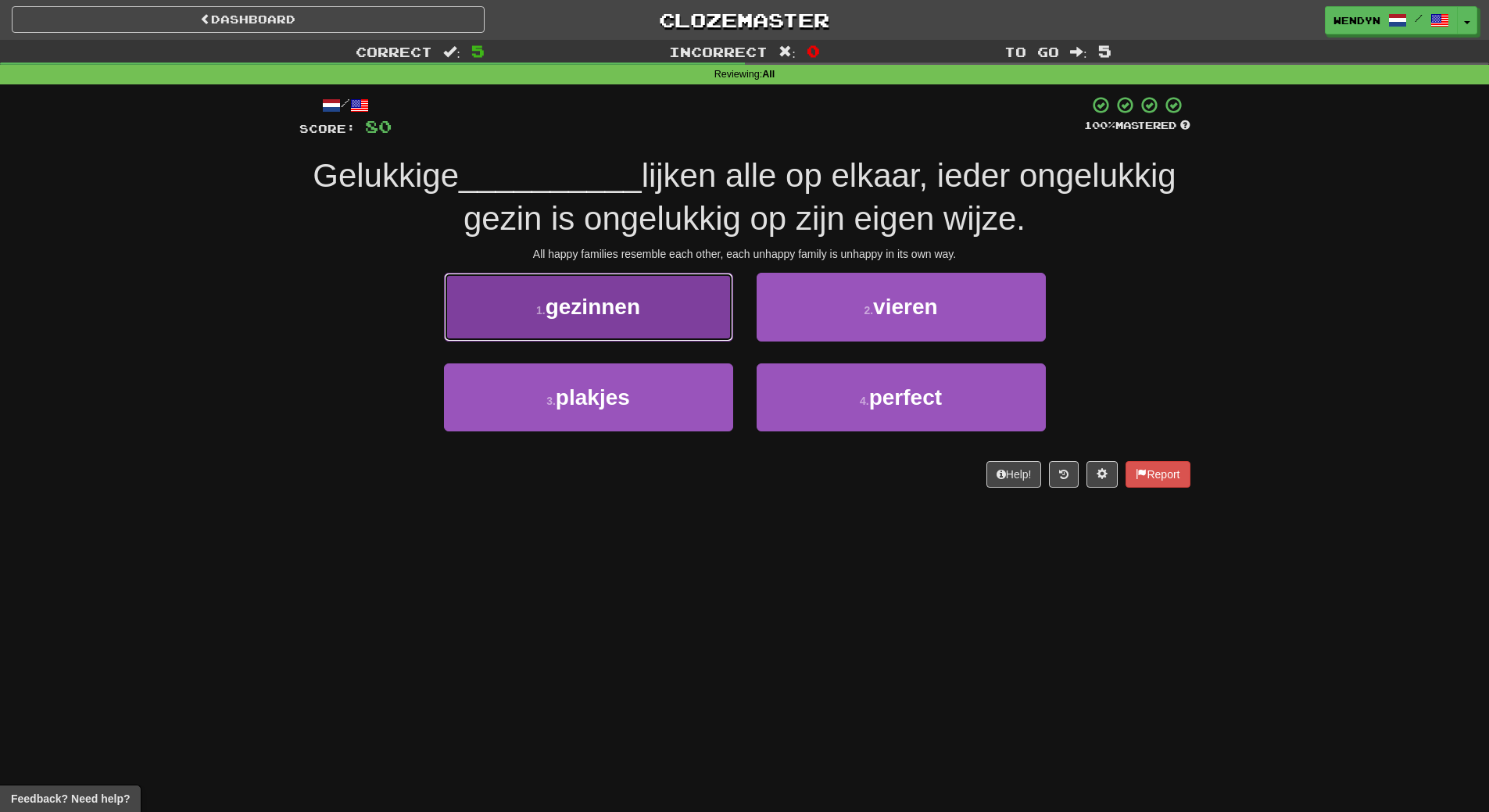
click at [706, 304] on button "1 . gezinnen" at bounding box center [588, 307] width 289 height 68
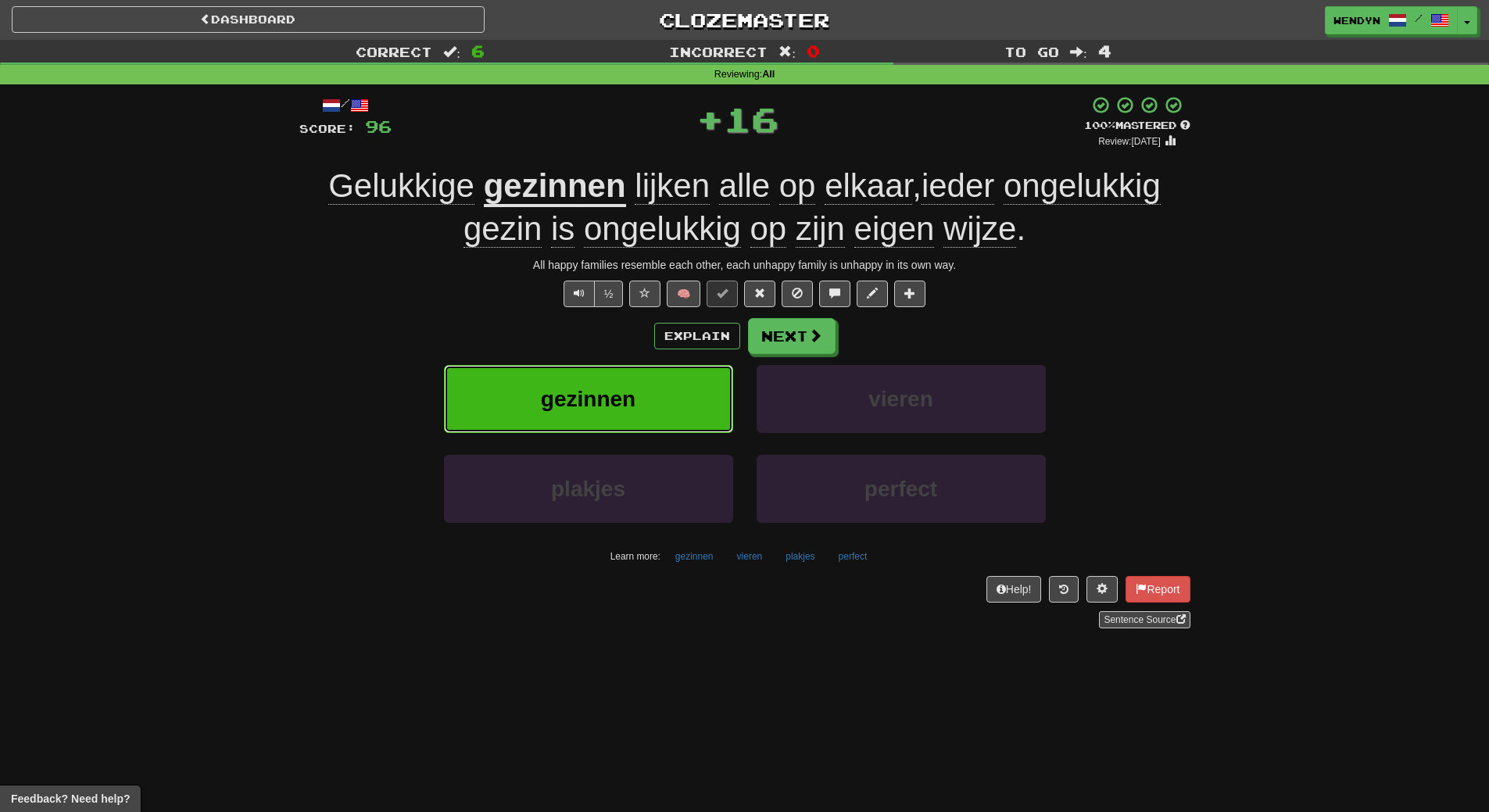
click at [674, 387] on button "gezinnen" at bounding box center [588, 399] width 289 height 68
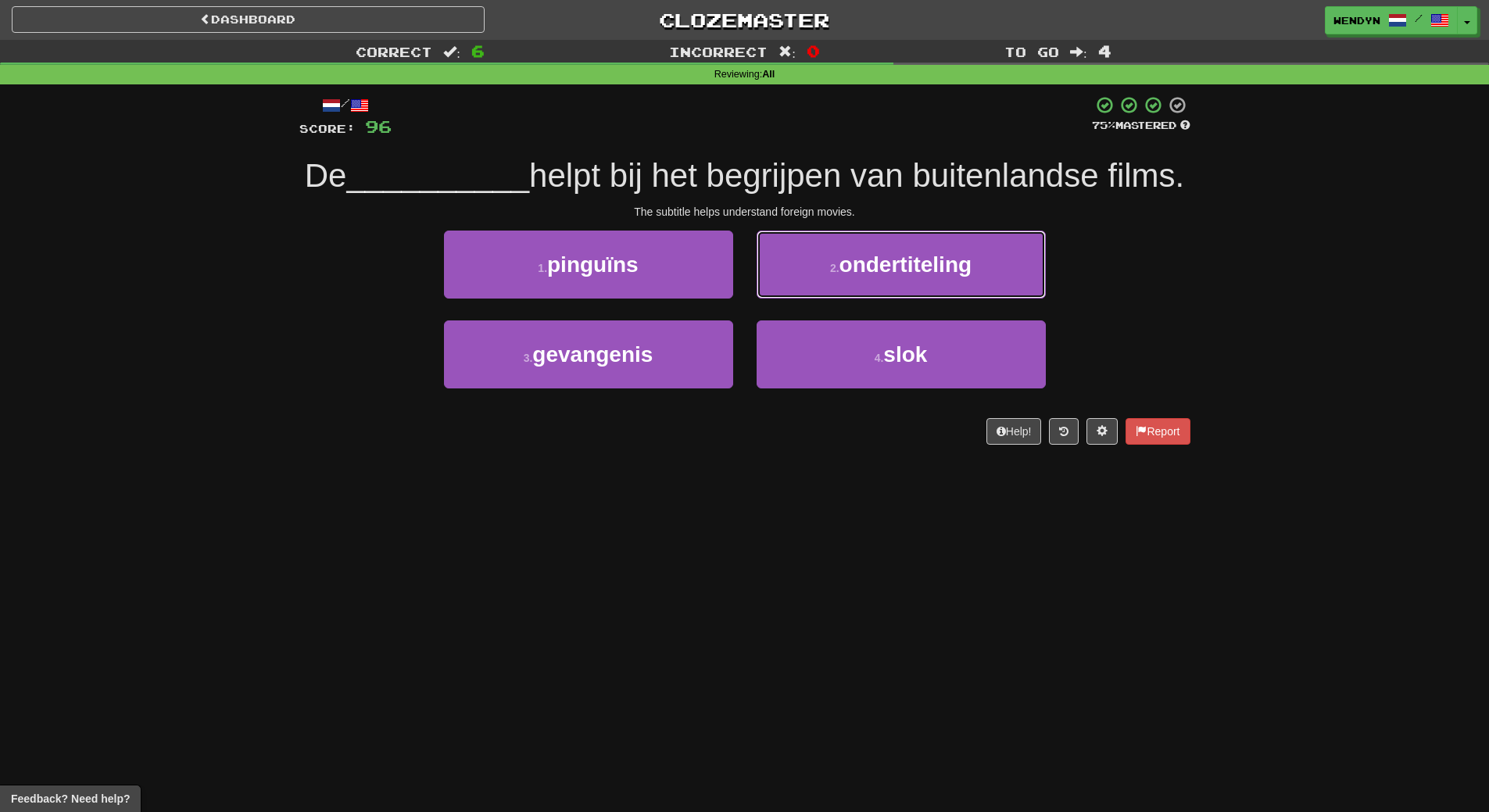
drag, startPoint x: 968, startPoint y: 295, endPoint x: 966, endPoint y: 308, distance: 13.2
click at [968, 294] on button "2 . ondertiteling" at bounding box center [901, 265] width 289 height 68
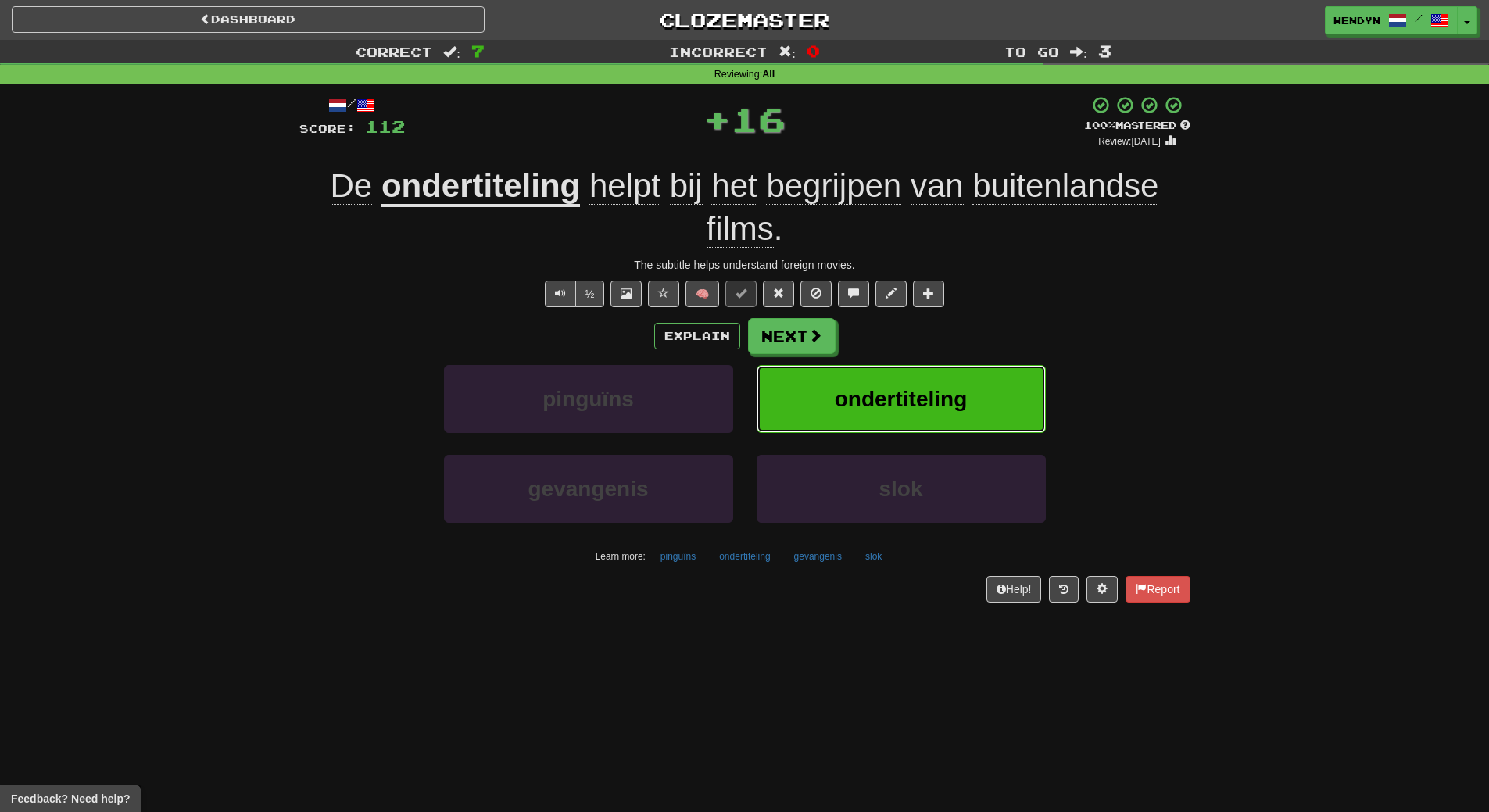
click at [958, 388] on span "ondertiteling" at bounding box center [901, 399] width 132 height 24
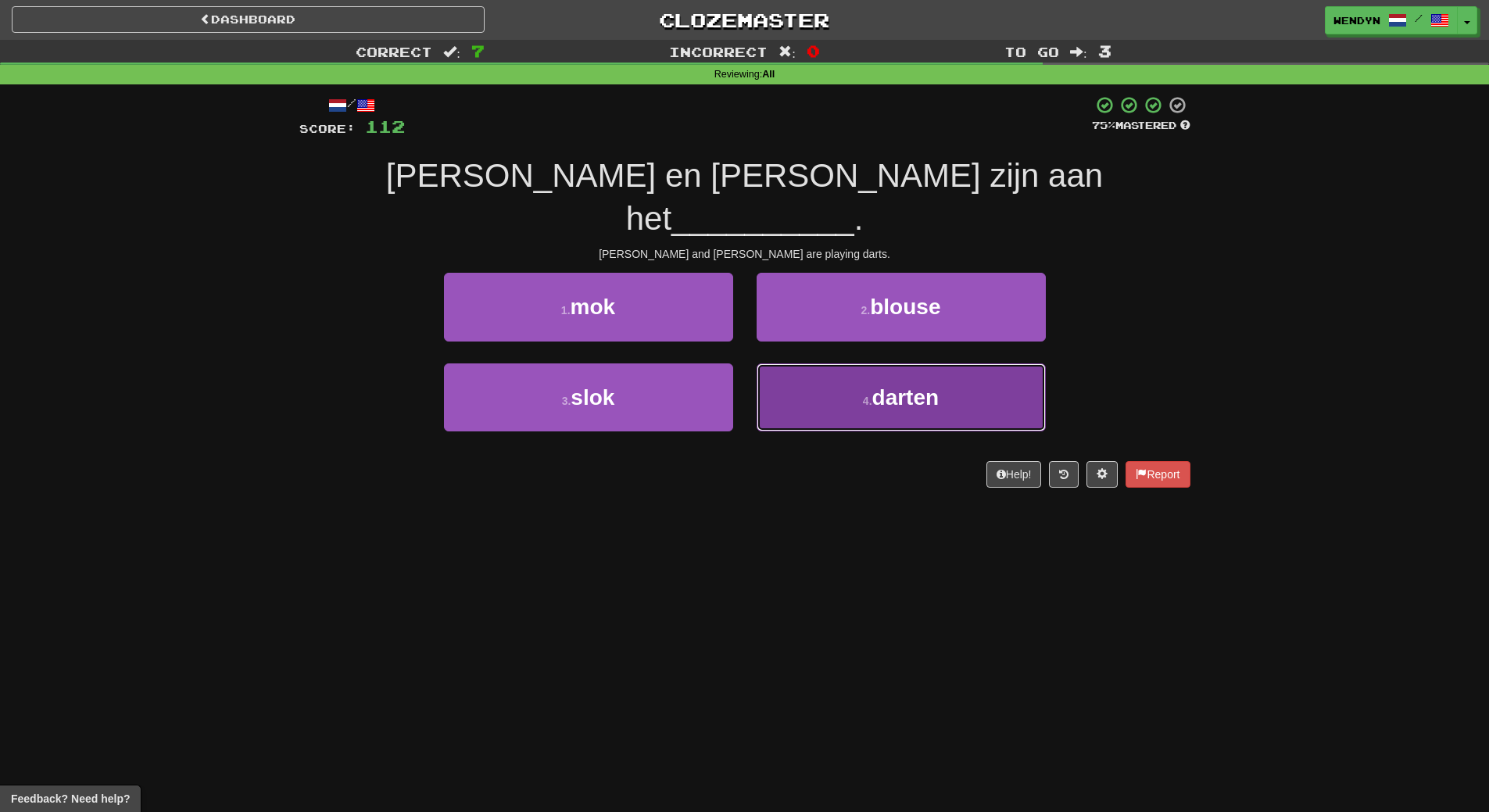
click at [892, 386] on button "4 . darten" at bounding box center [901, 397] width 289 height 68
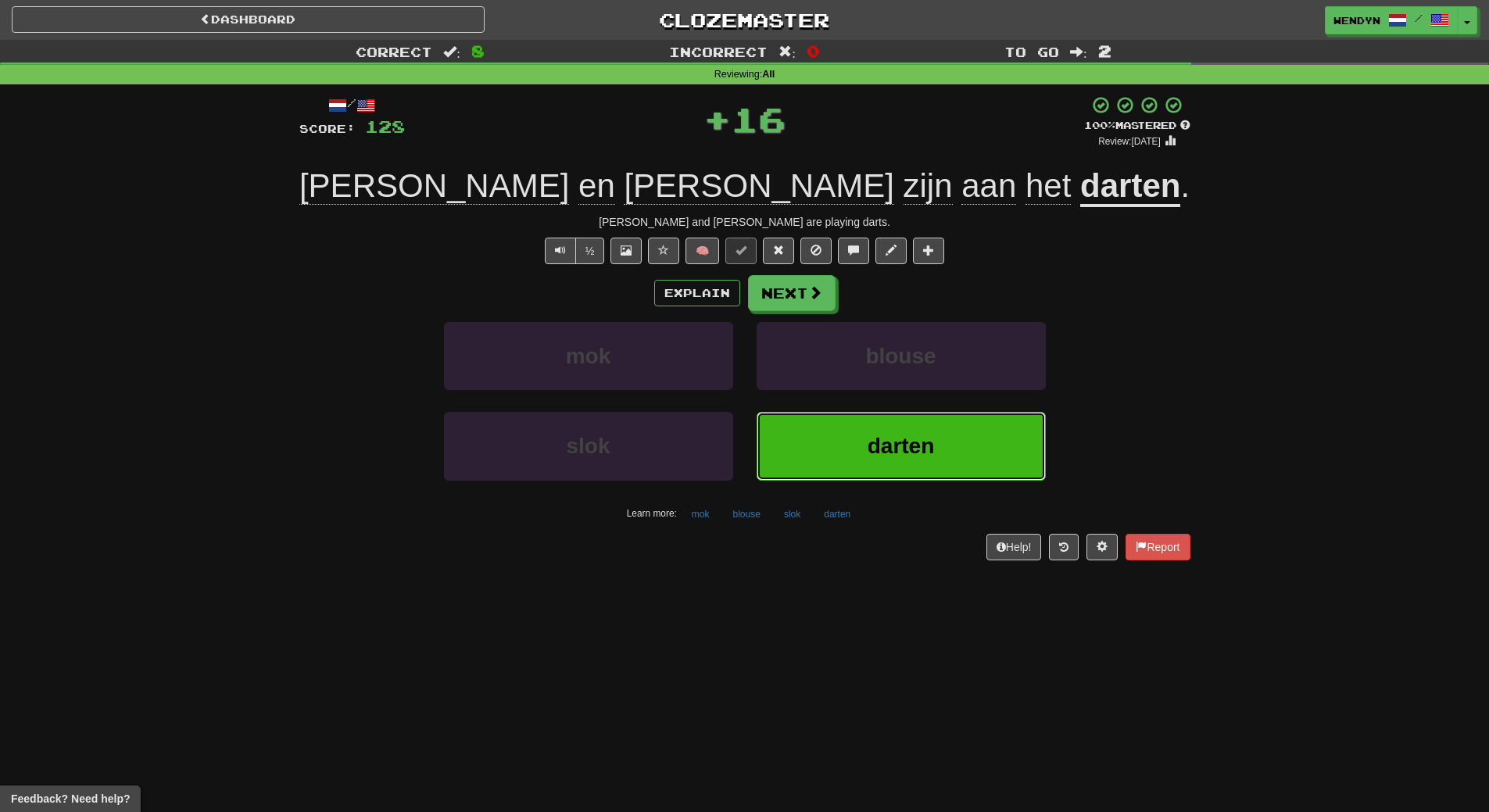
click at [891, 445] on span "darten" at bounding box center [901, 445] width 68 height 24
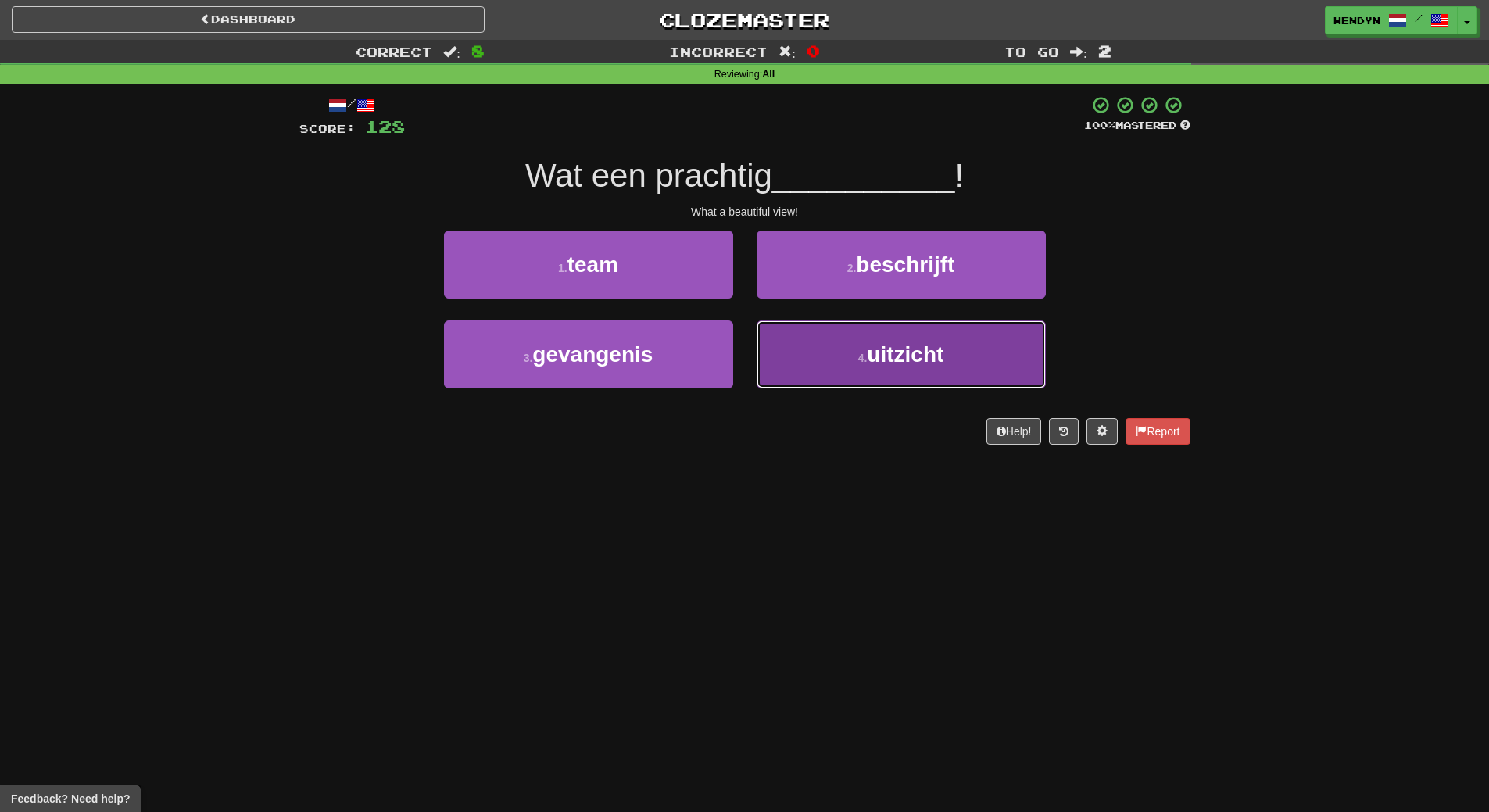
click at [905, 372] on button "4 . uitzicht" at bounding box center [901, 355] width 289 height 68
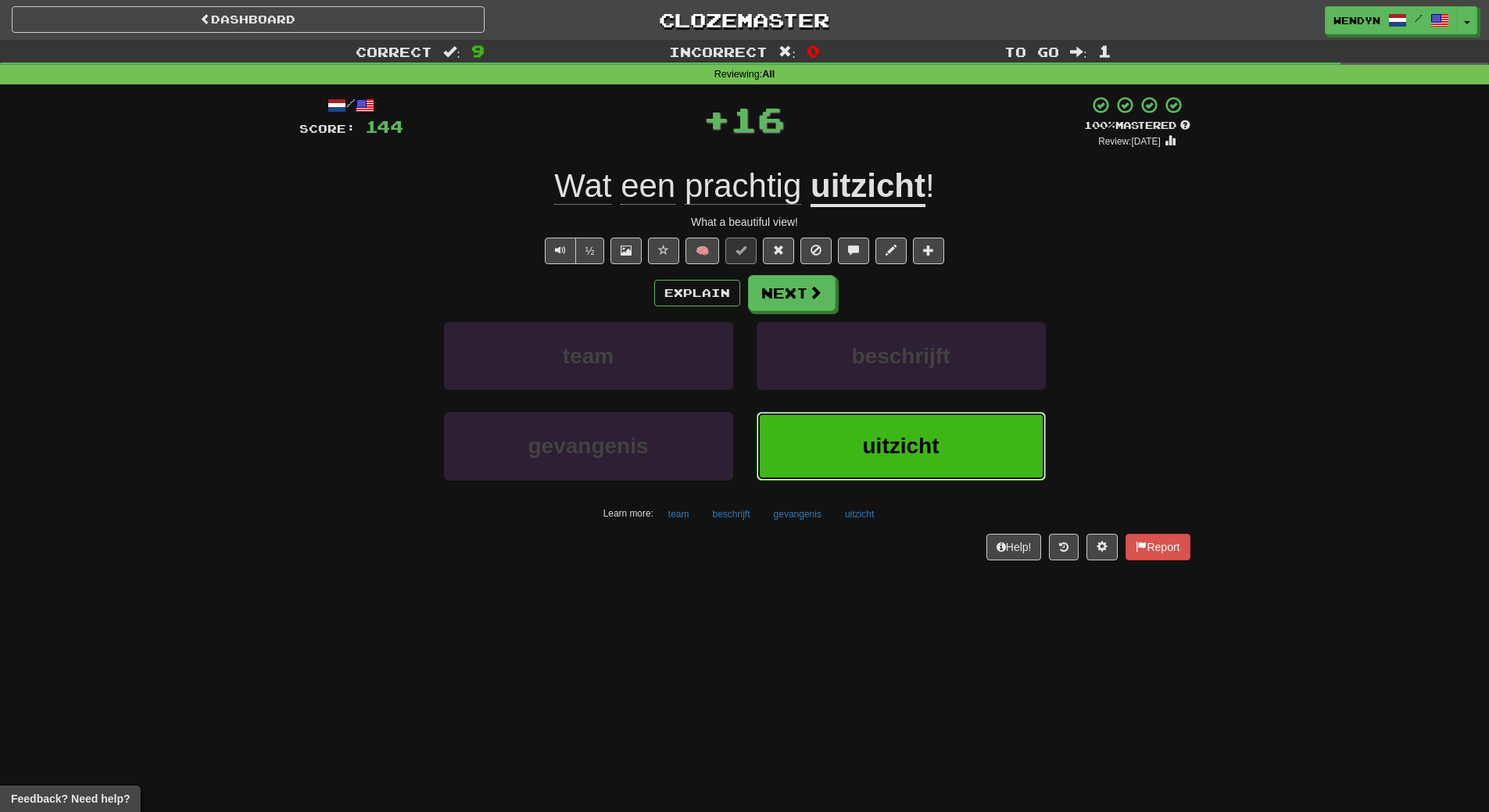
click at [886, 466] on button "uitzicht" at bounding box center [901, 446] width 289 height 68
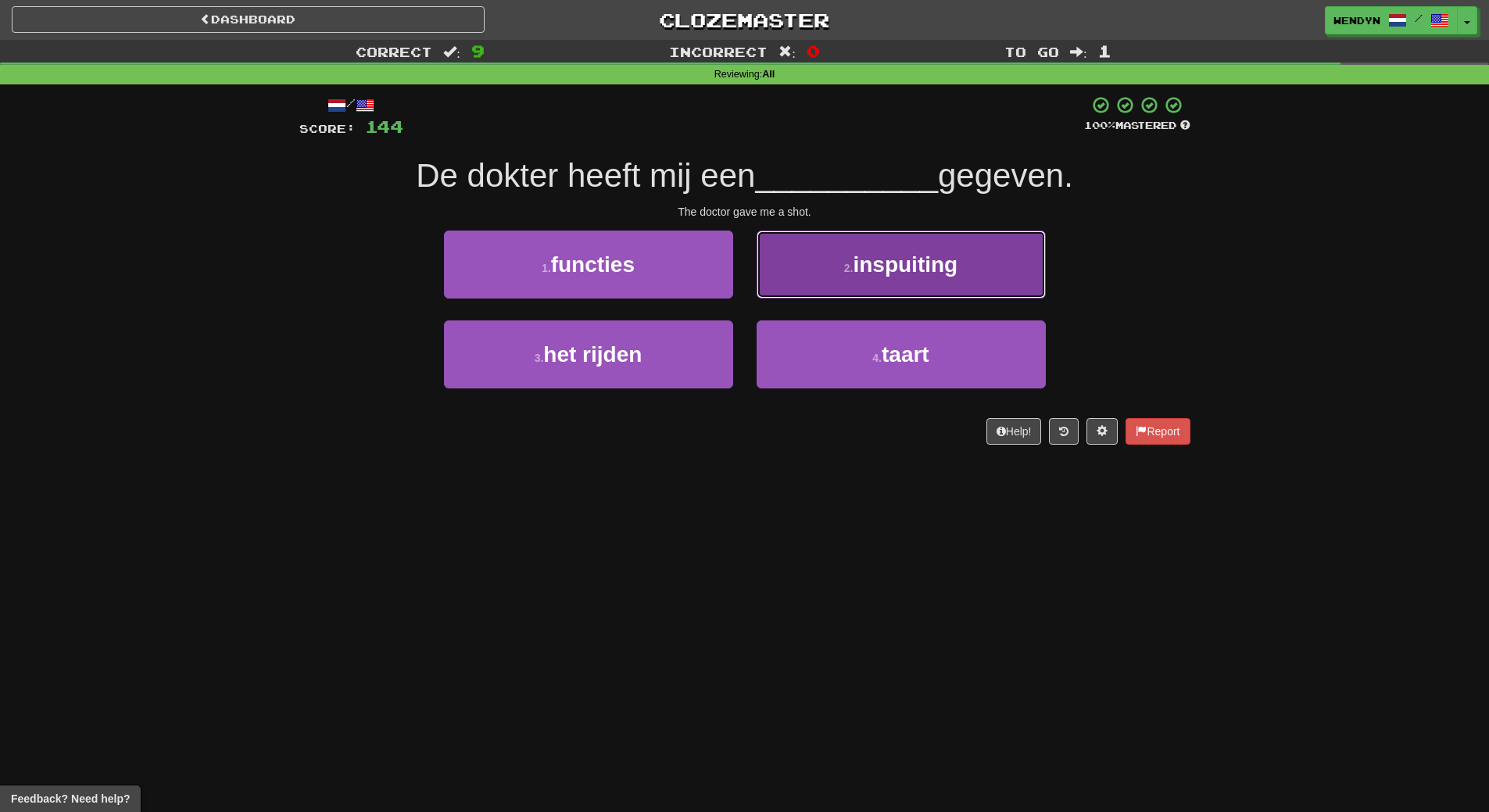
click at [919, 269] on span "inspuiting" at bounding box center [905, 264] width 105 height 24
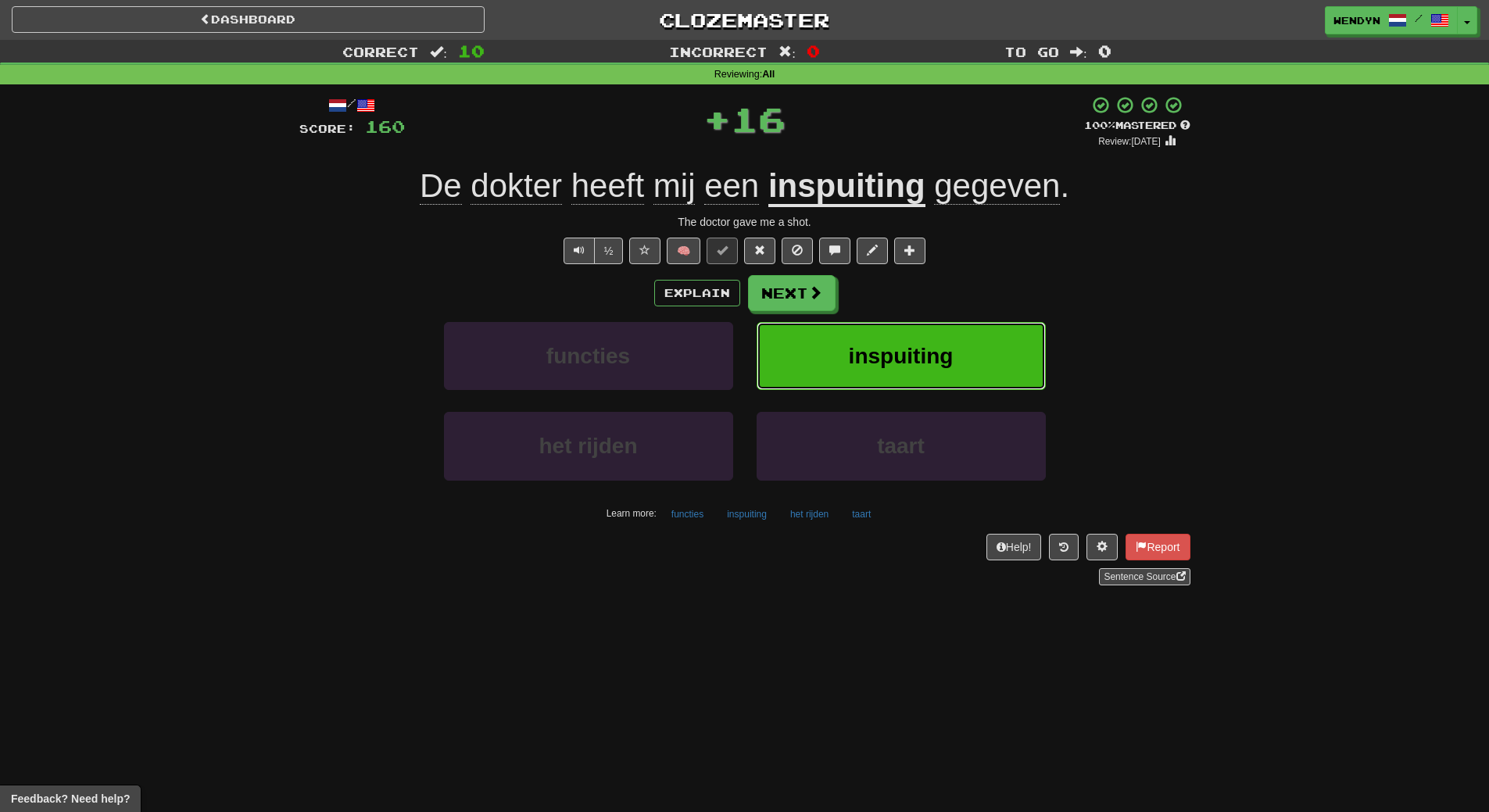
click at [921, 345] on span "inspuiting" at bounding box center [901, 356] width 105 height 24
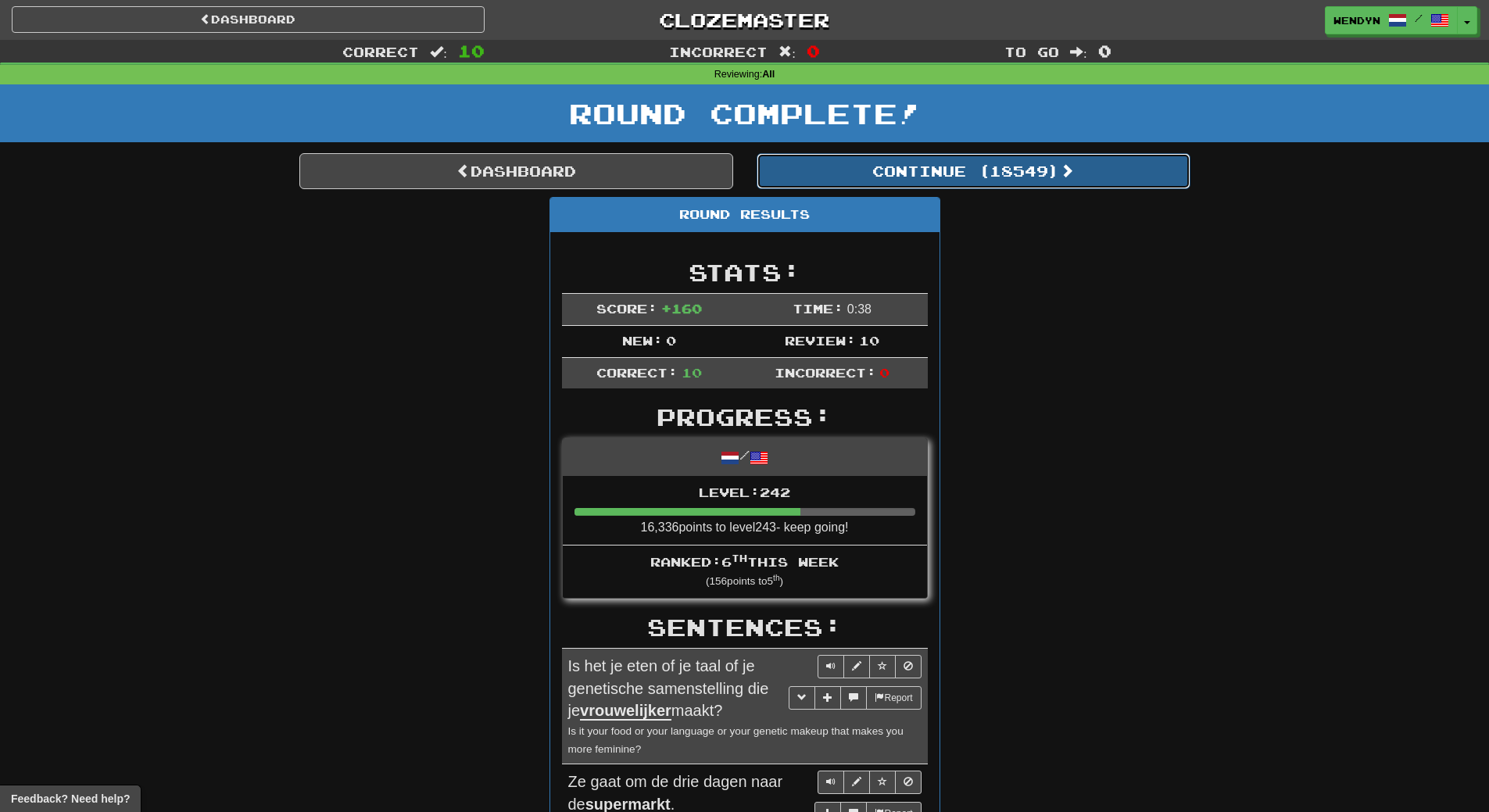
click at [1029, 185] on button "Continue ( 18549 )" at bounding box center [973, 171] width 433 height 36
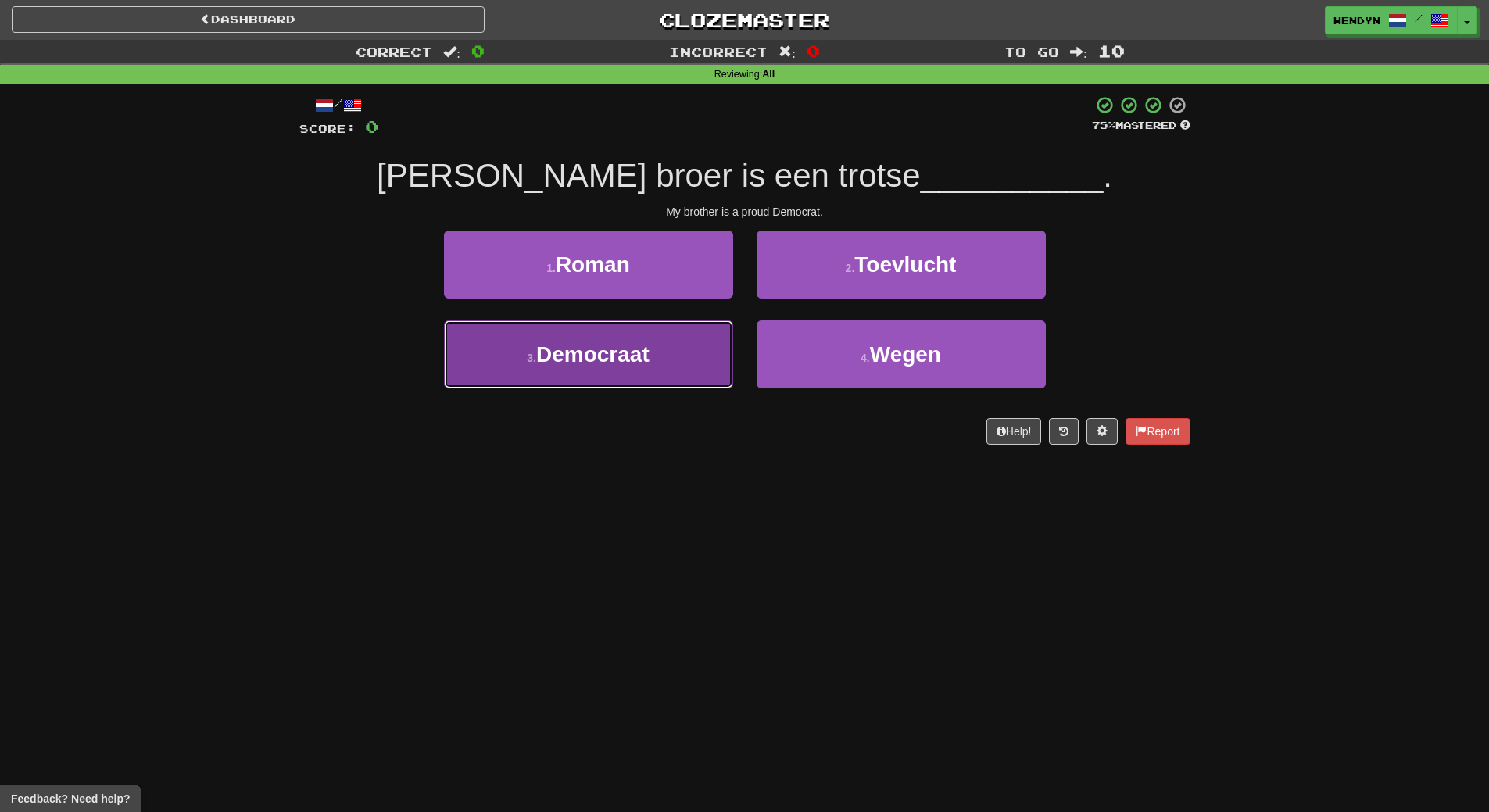
click at [674, 357] on button "3 . Democraat" at bounding box center [588, 355] width 289 height 68
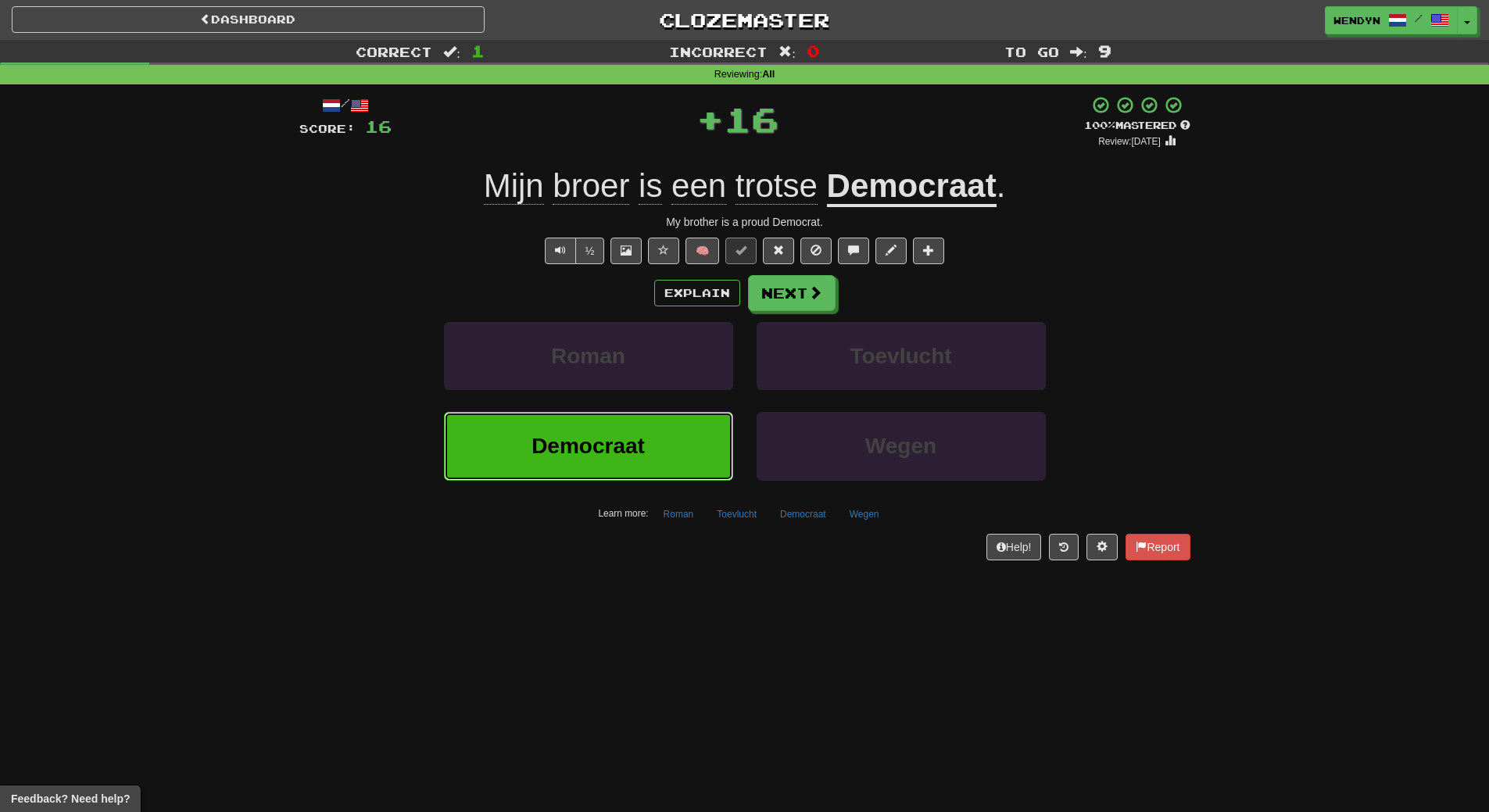
click at [659, 467] on button "Democraat" at bounding box center [588, 446] width 289 height 68
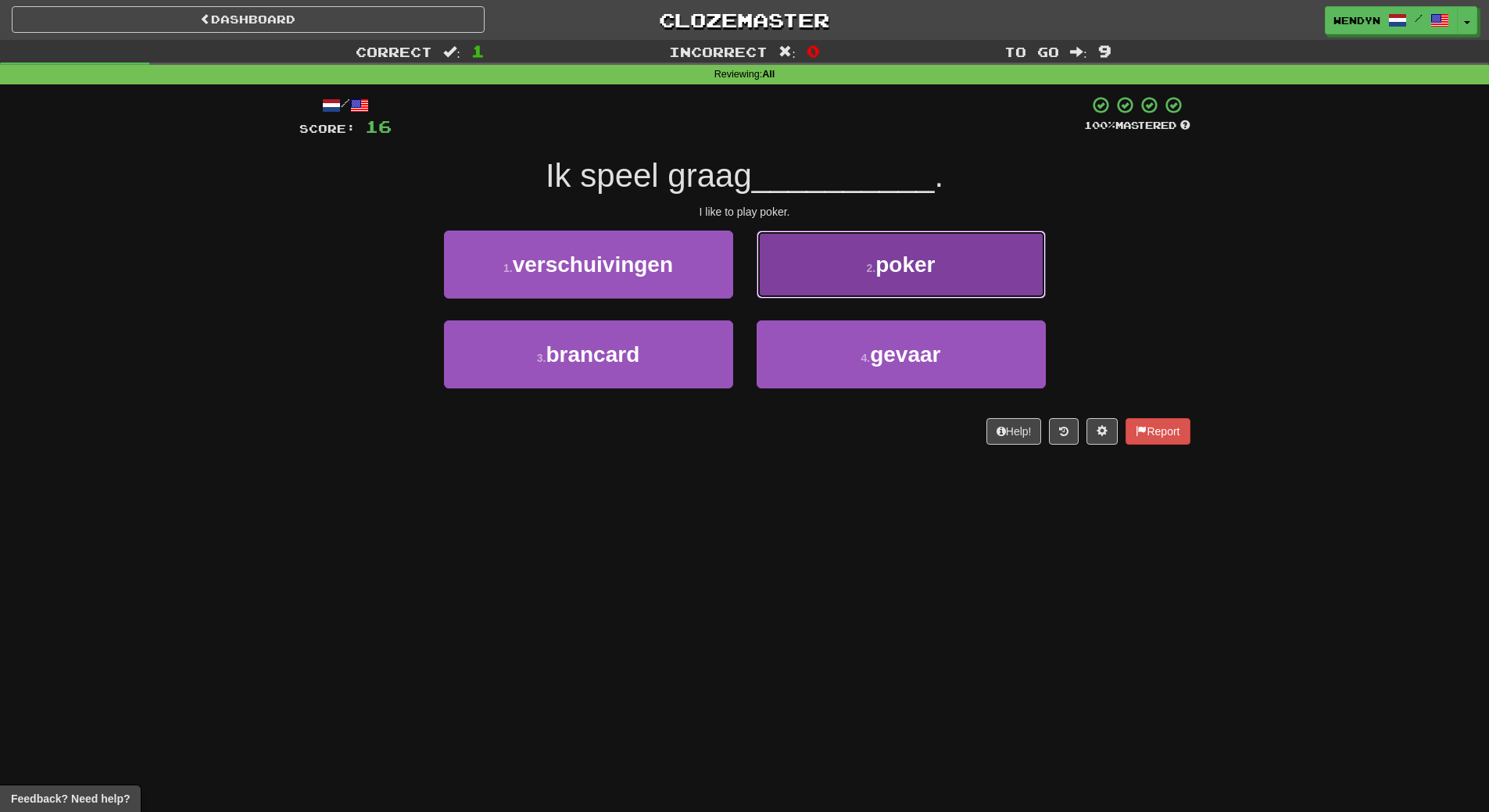
click at [940, 287] on button "2 . poker" at bounding box center [901, 265] width 289 height 68
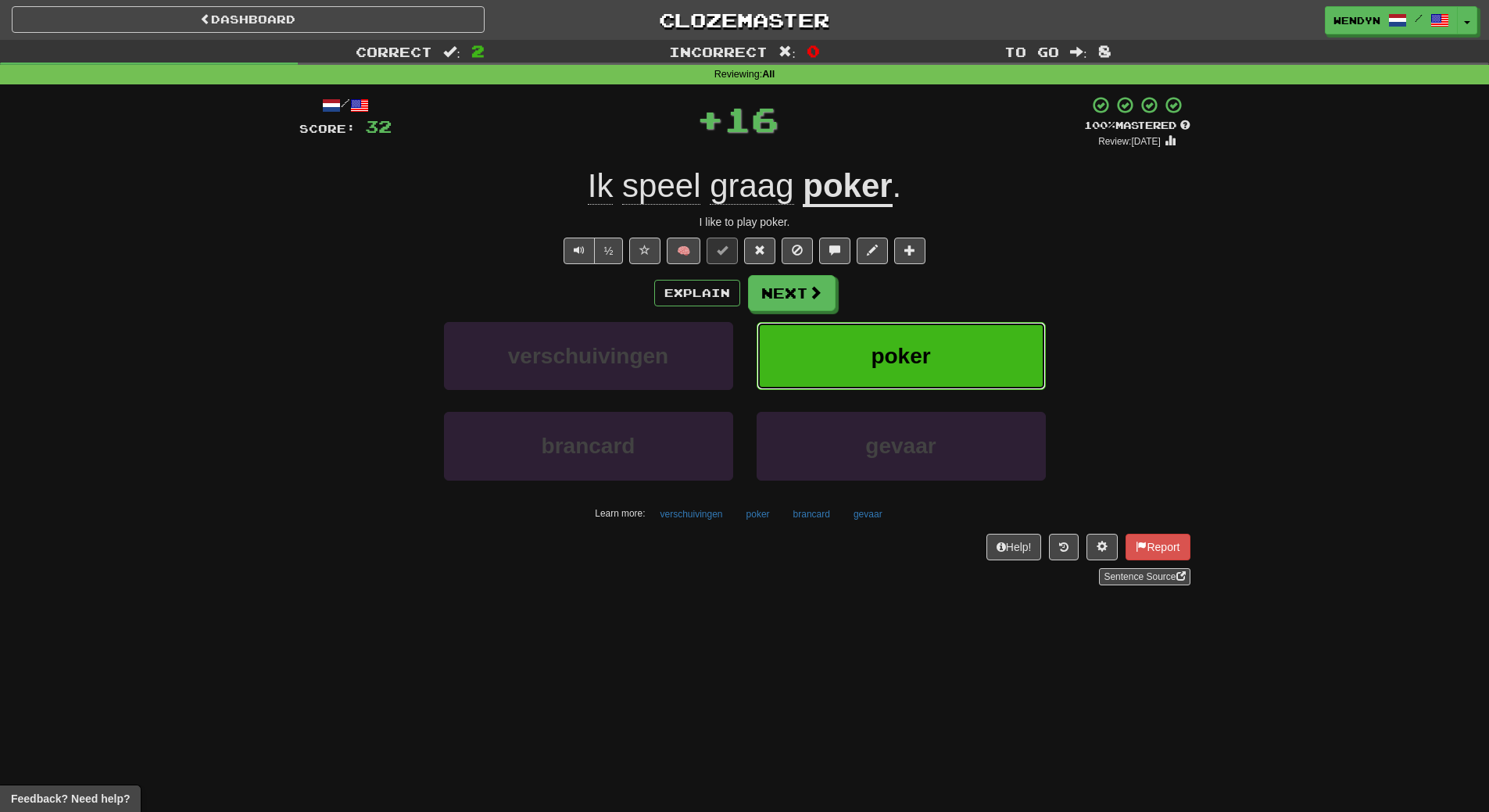
click at [936, 373] on button "poker" at bounding box center [901, 356] width 289 height 68
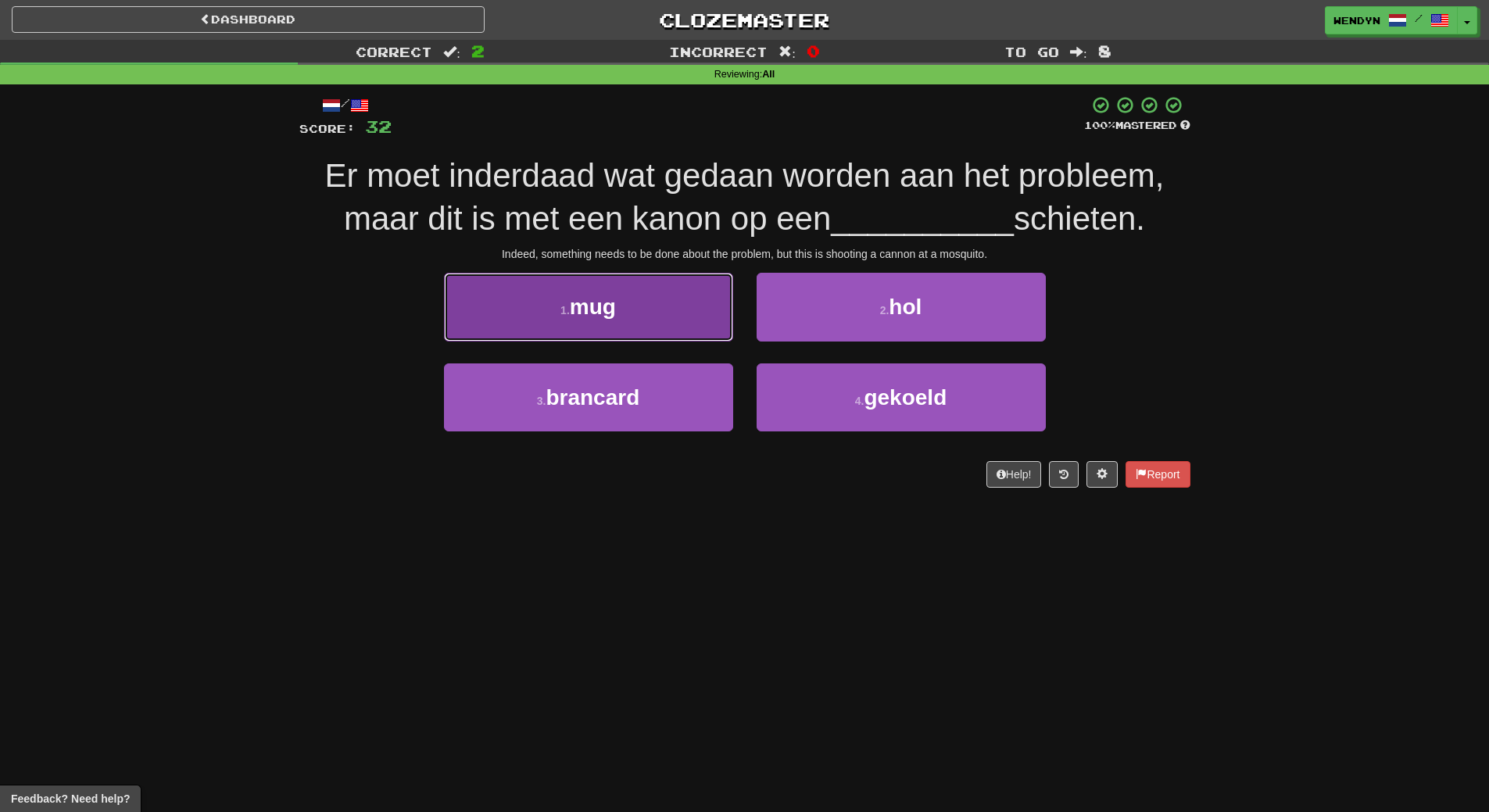
click at [697, 328] on button "1 . mug" at bounding box center [588, 307] width 289 height 68
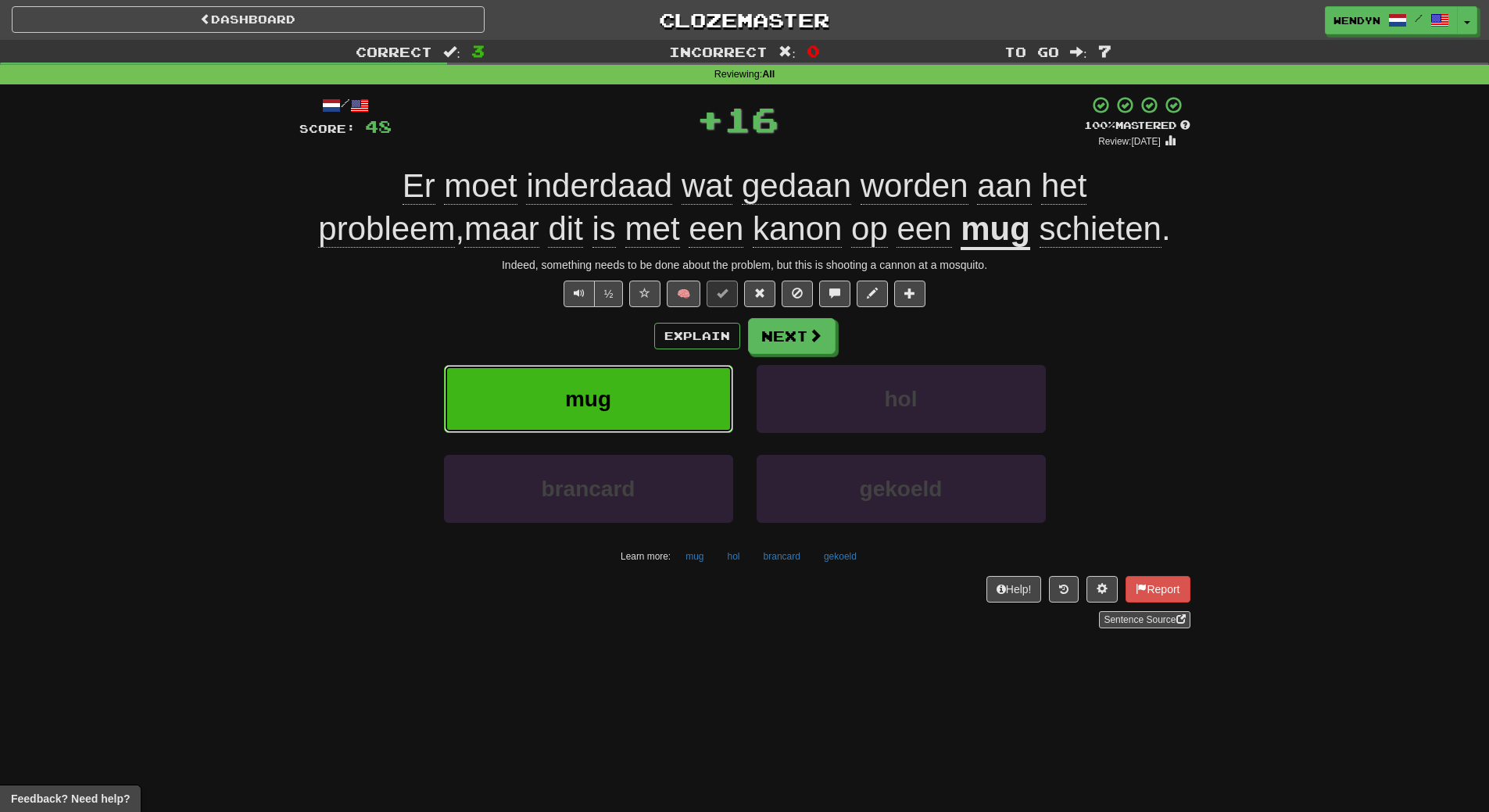
click at [688, 391] on button "mug" at bounding box center [588, 399] width 289 height 68
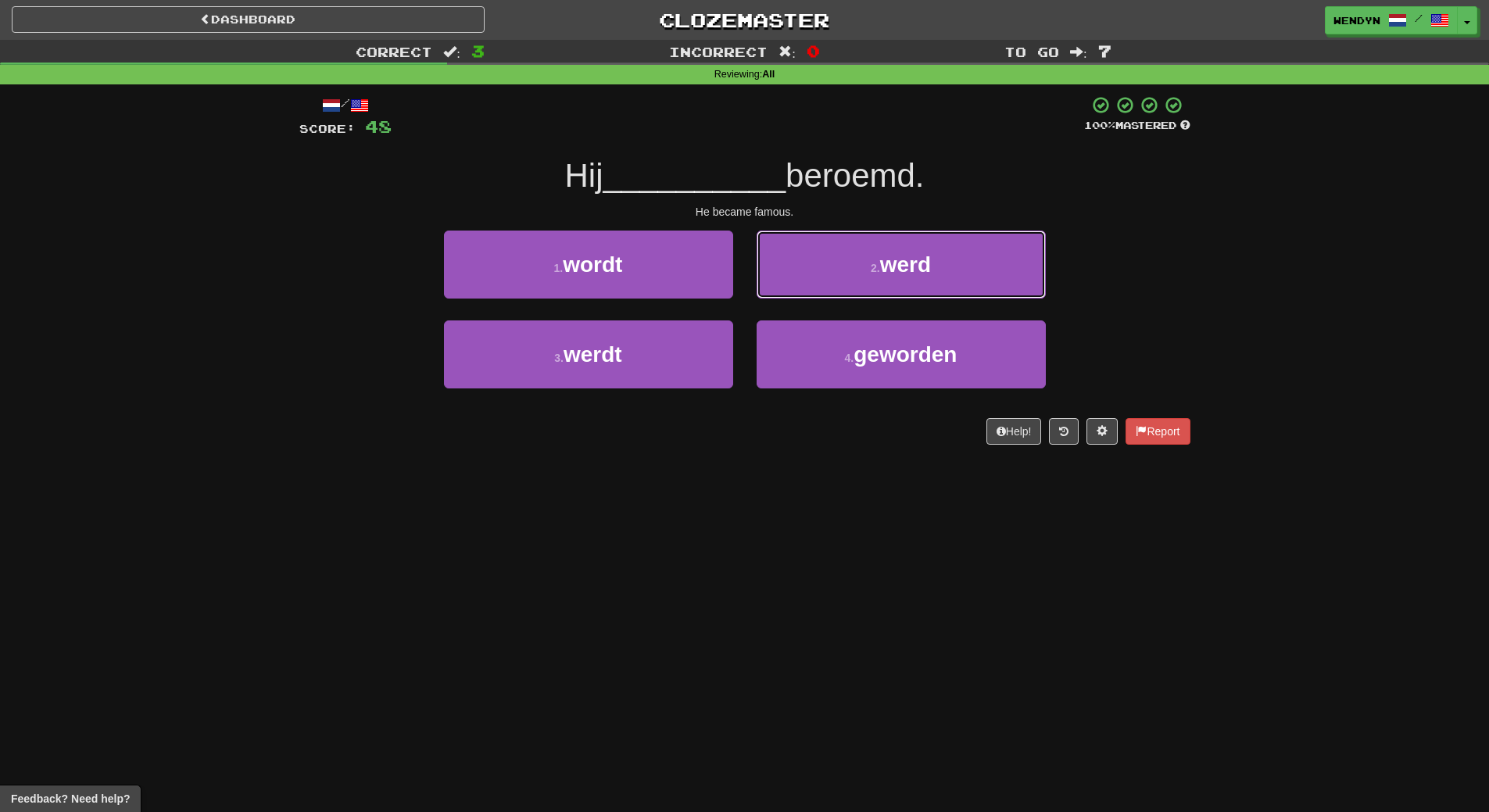
click at [973, 257] on button "2 . werd" at bounding box center [901, 265] width 289 height 68
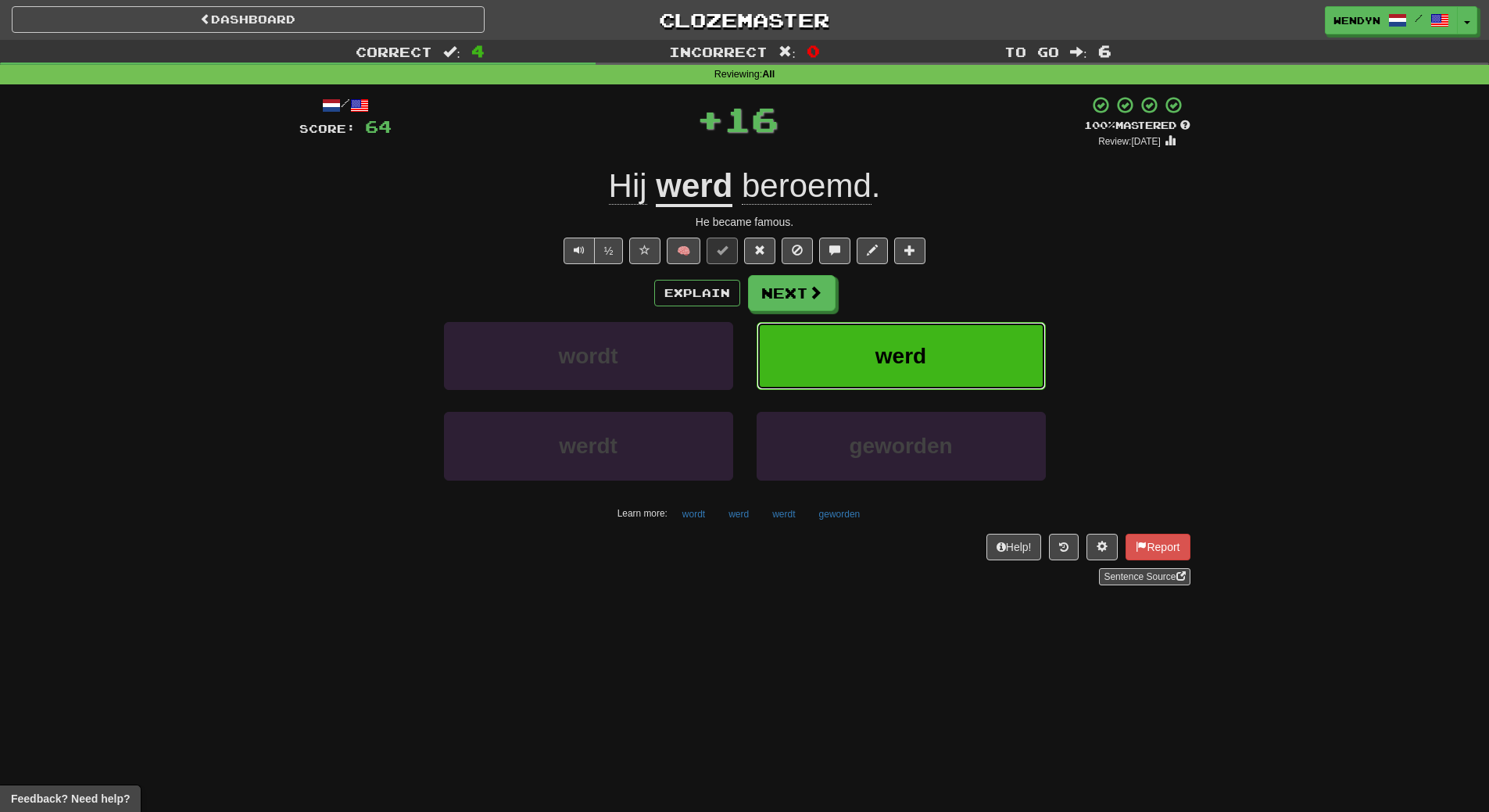
click at [887, 344] on span "werd" at bounding box center [900, 356] width 50 height 24
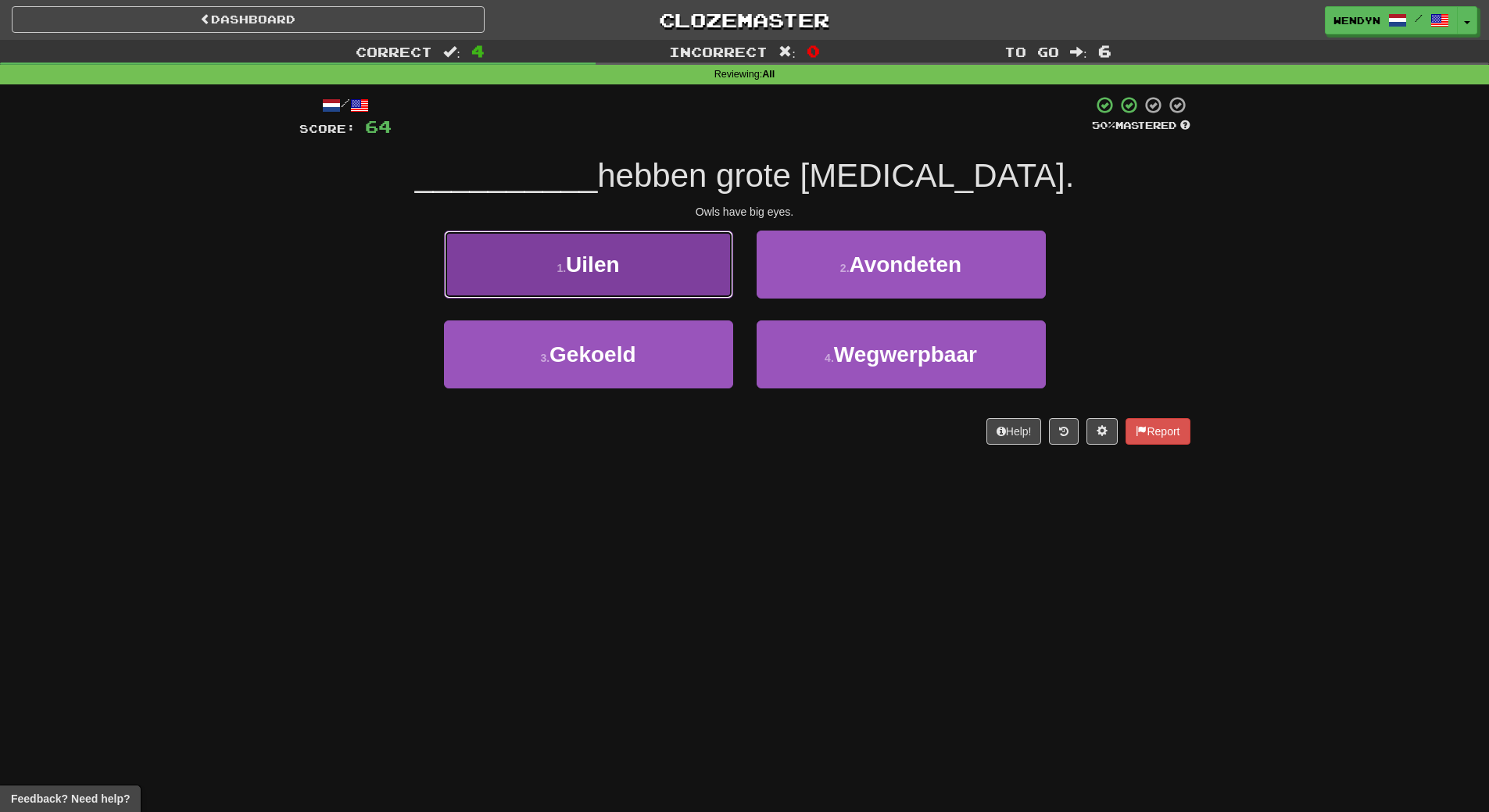
click at [687, 278] on button "1 . Uilen" at bounding box center [588, 265] width 289 height 68
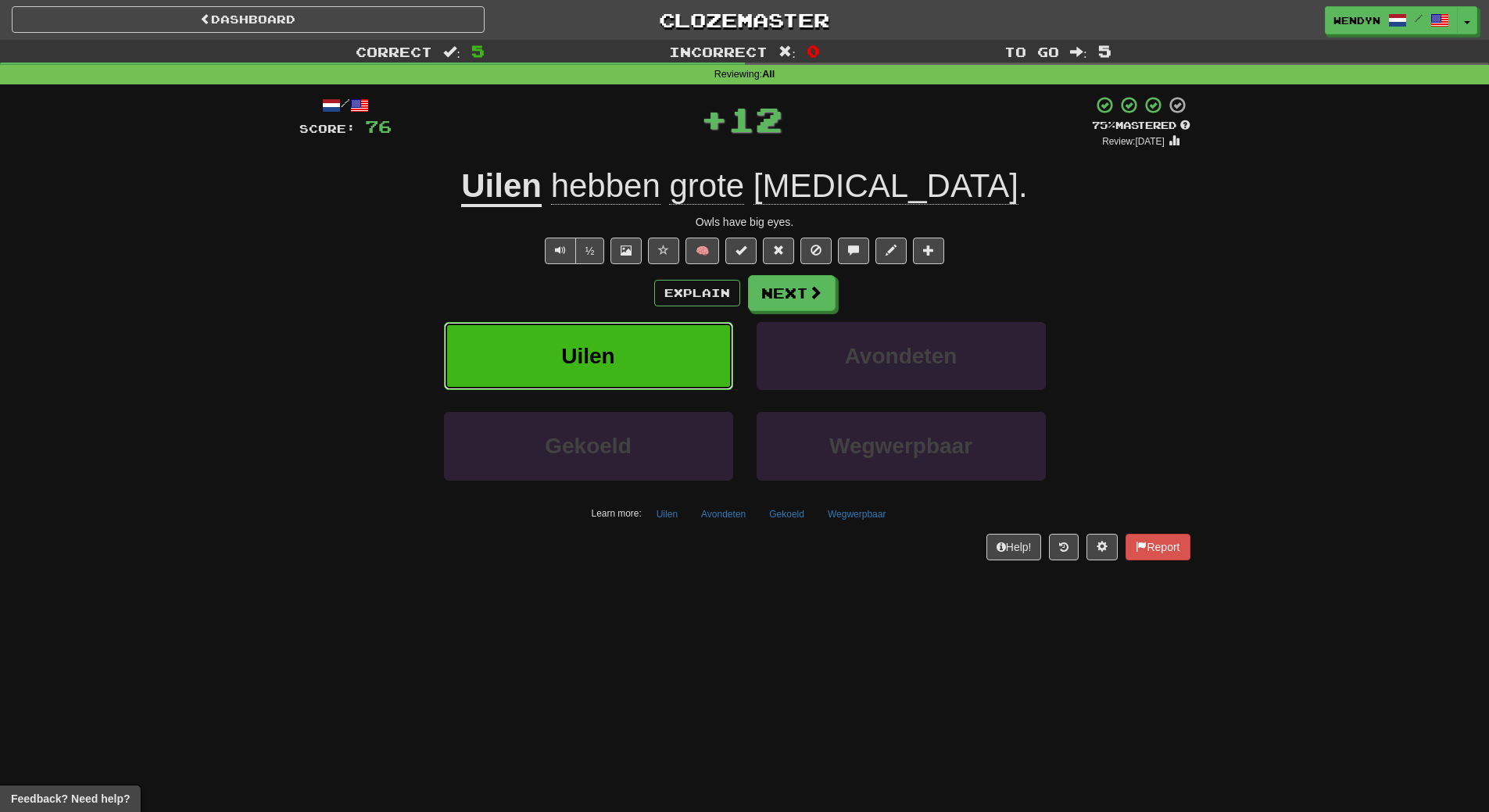
click at [610, 323] on button "Uilen" at bounding box center [588, 356] width 289 height 68
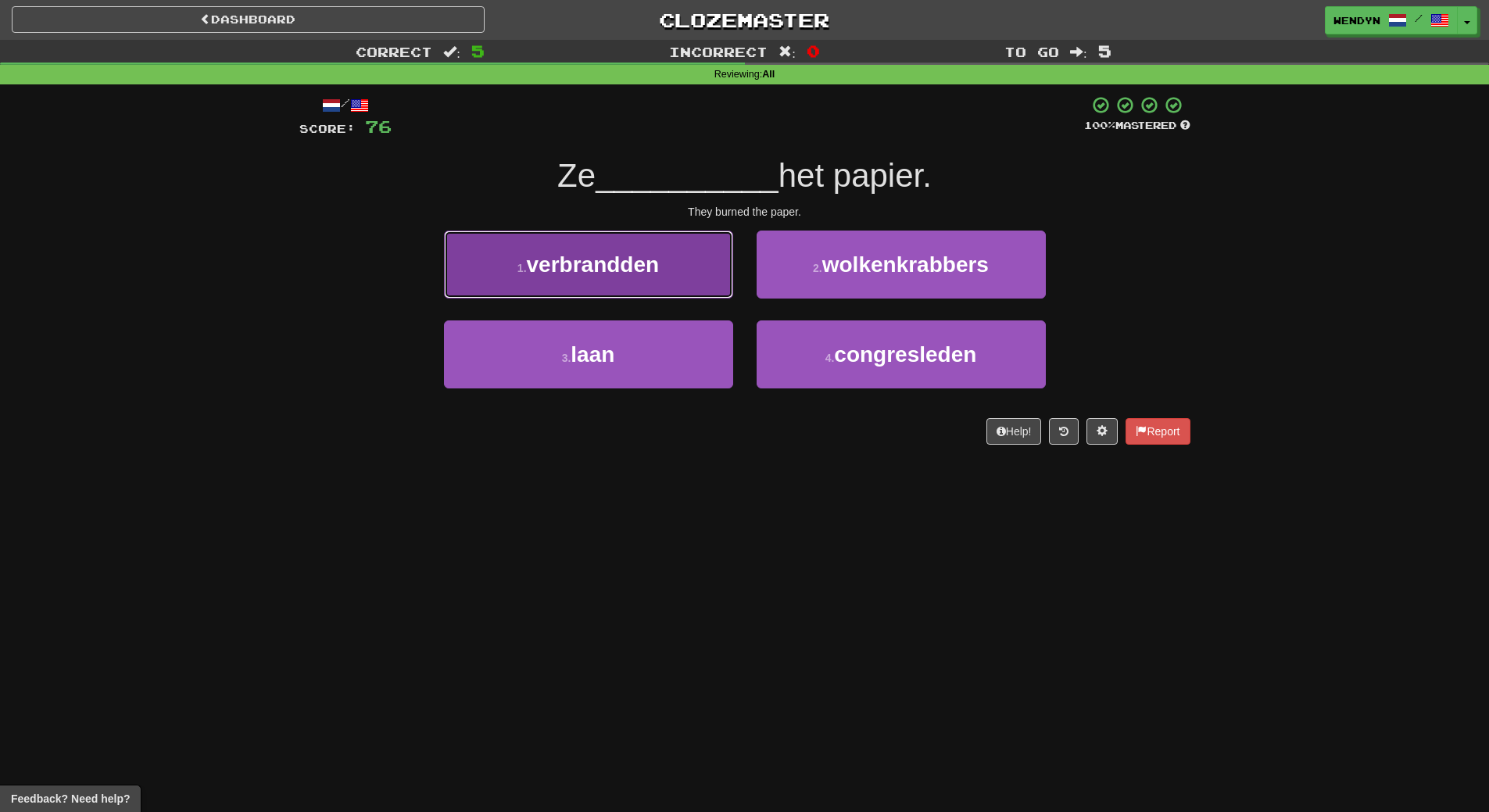
click at [694, 277] on button "1 . verbrandden" at bounding box center [588, 265] width 289 height 68
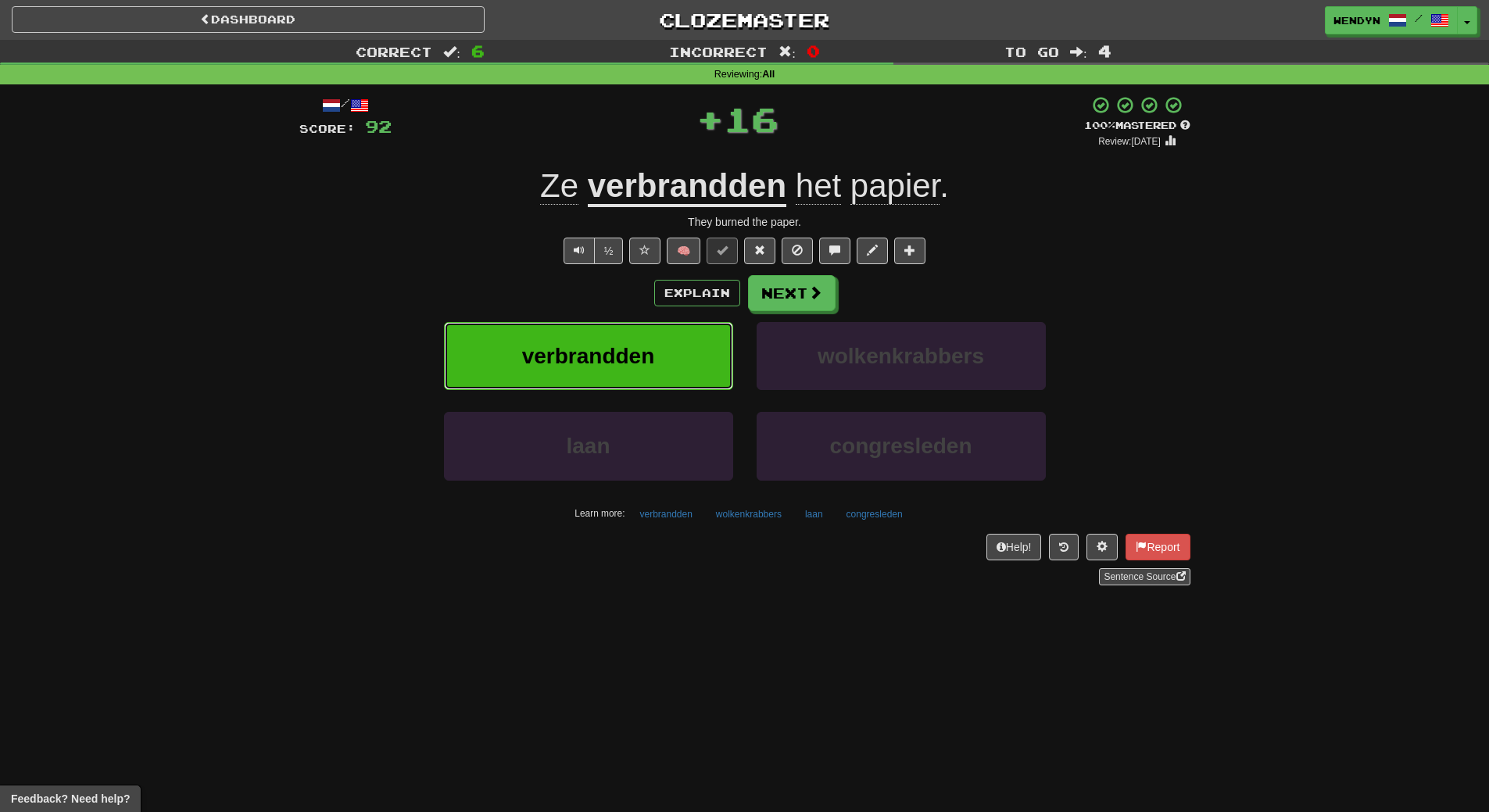
click at [664, 343] on button "verbrandden" at bounding box center [588, 356] width 289 height 68
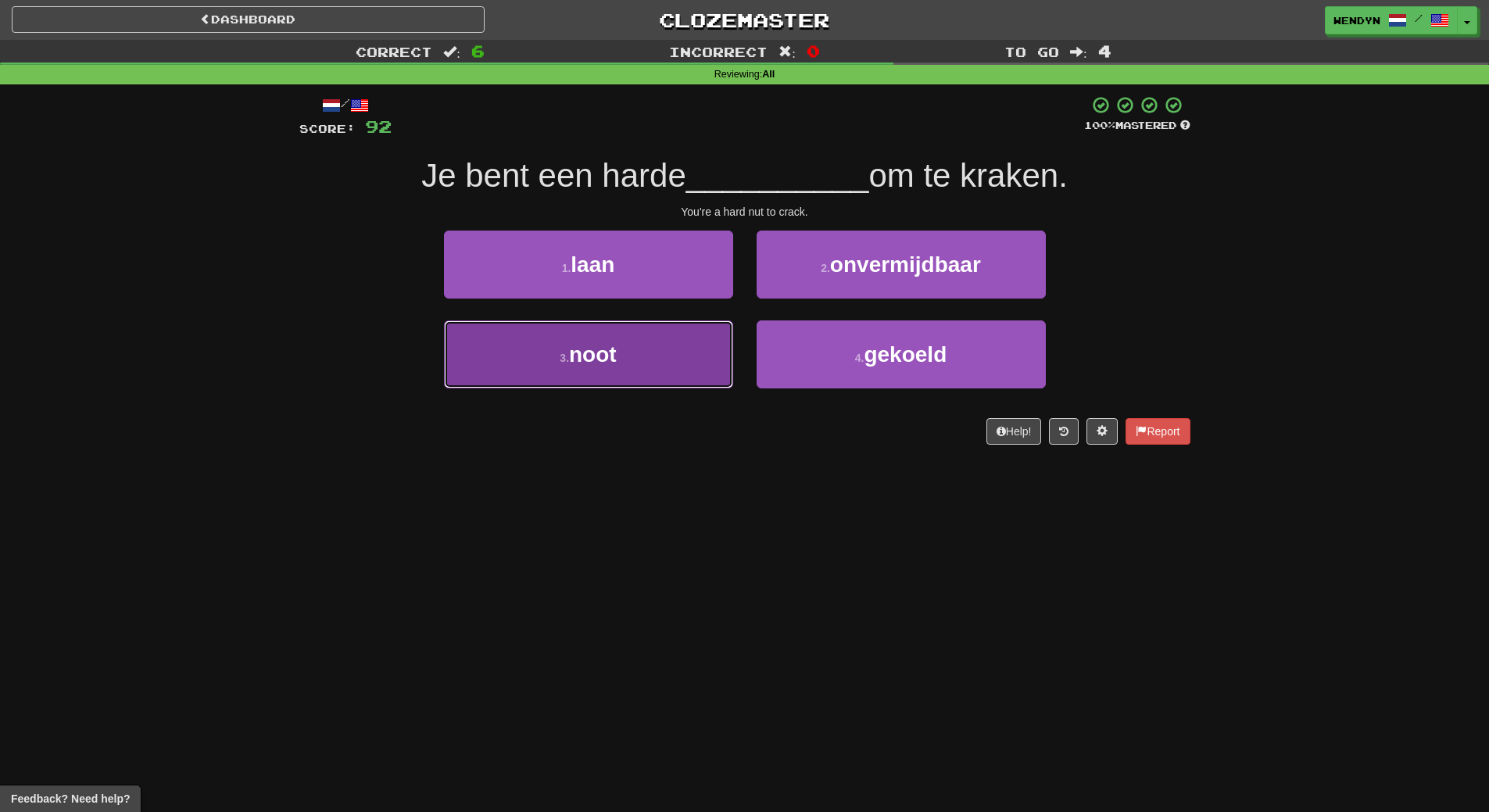
click at [618, 350] on button "3 . noot" at bounding box center [588, 355] width 289 height 68
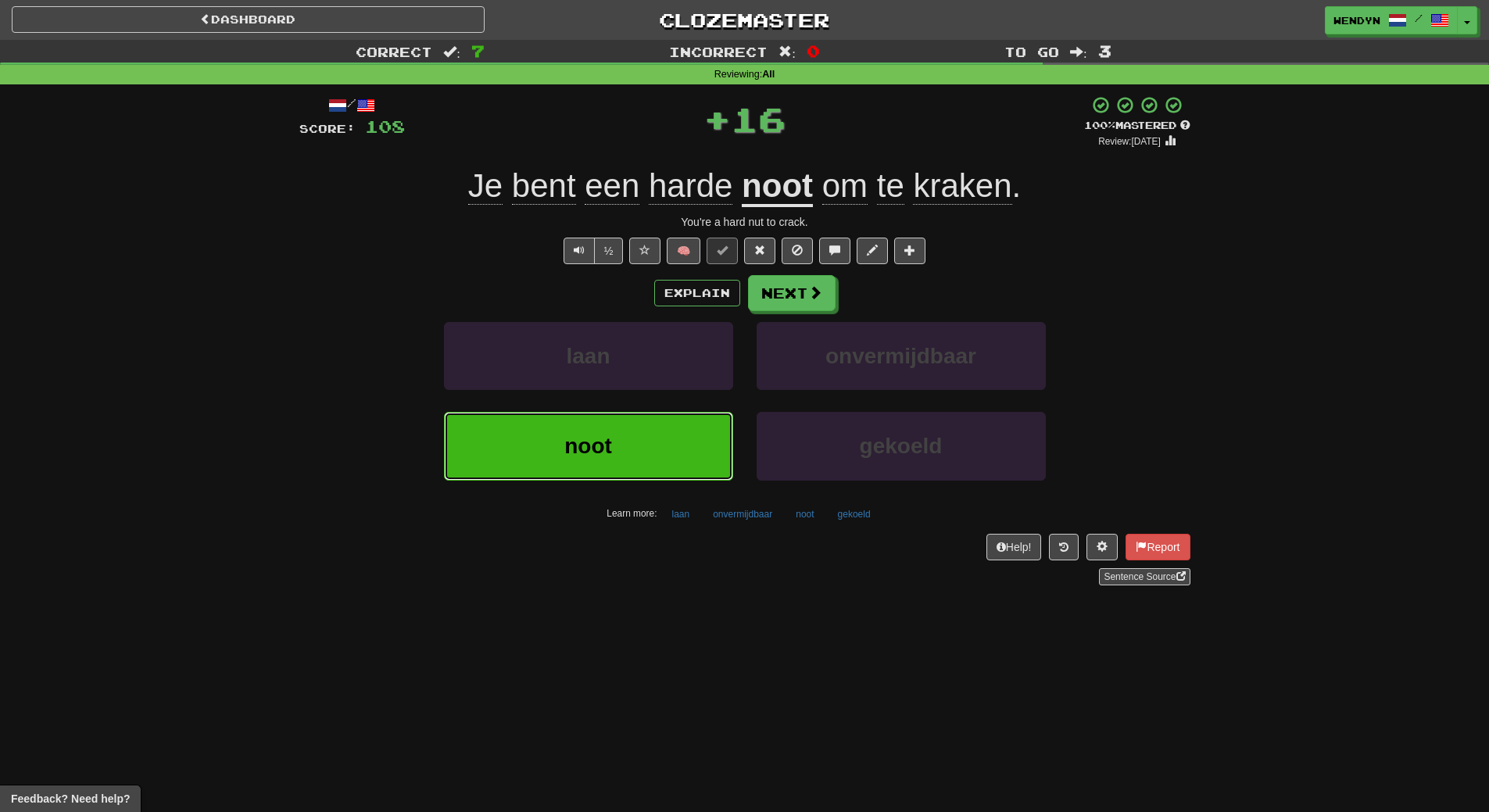
click at [590, 429] on button "noot" at bounding box center [588, 446] width 289 height 68
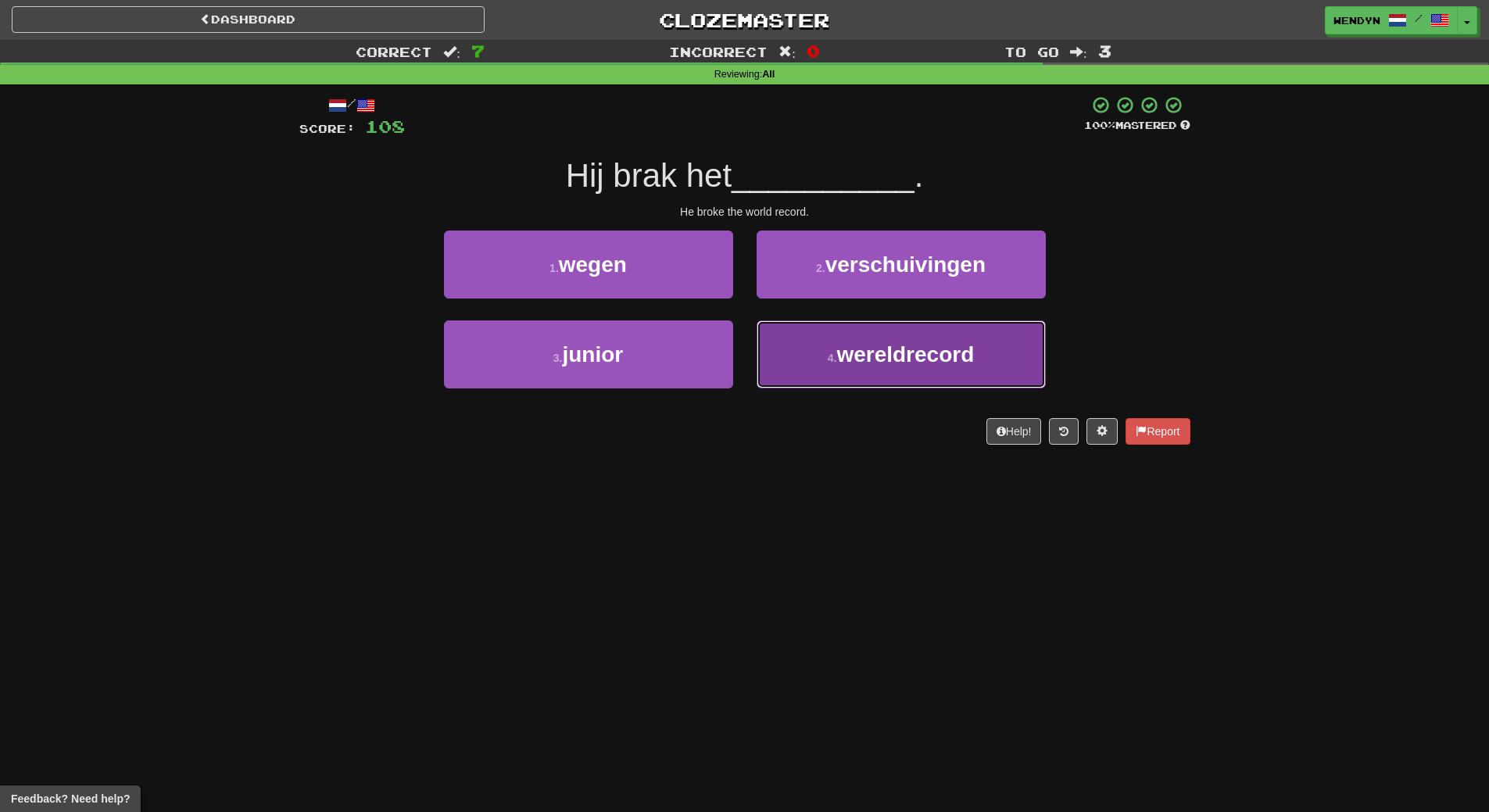
click at [903, 350] on span "wereldrecord" at bounding box center [904, 354] width 138 height 24
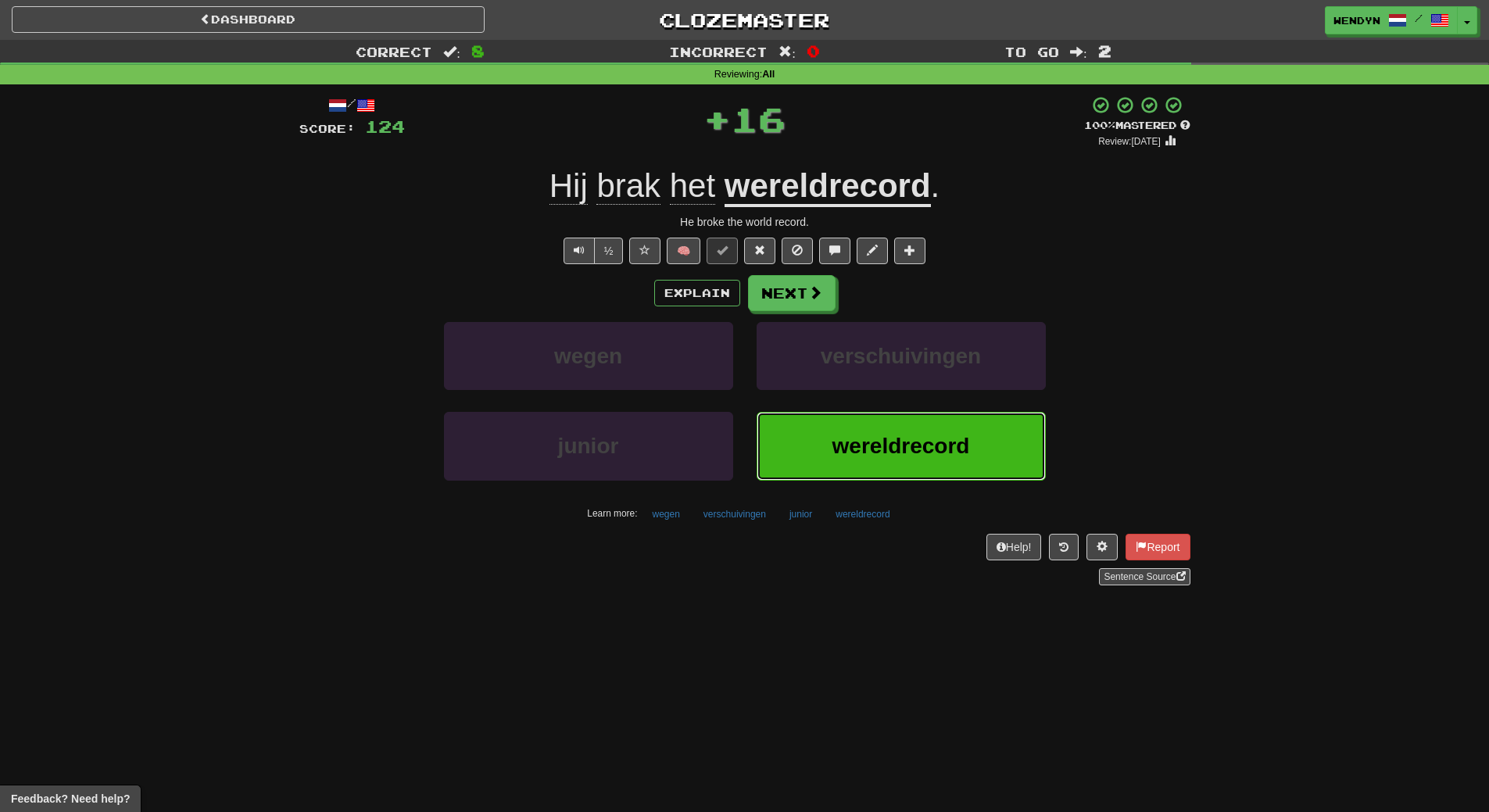
click at [888, 475] on button "wereldrecord" at bounding box center [901, 446] width 289 height 68
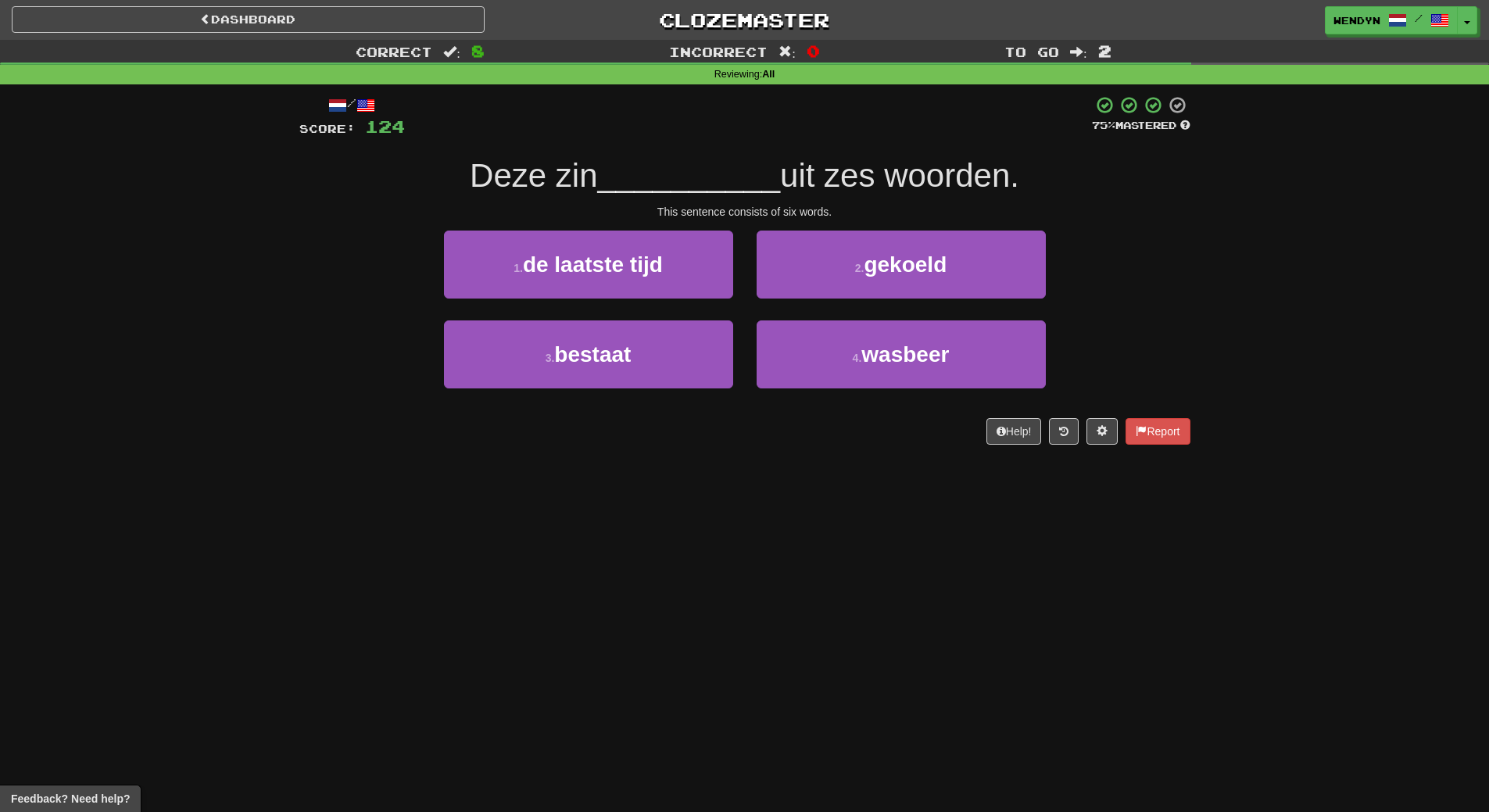
click at [888, 475] on div "Dashboard Clozemaster WendyN / Toggle Dropdown Dashboard Leaderboard Activity F…" at bounding box center [744, 406] width 1489 height 812
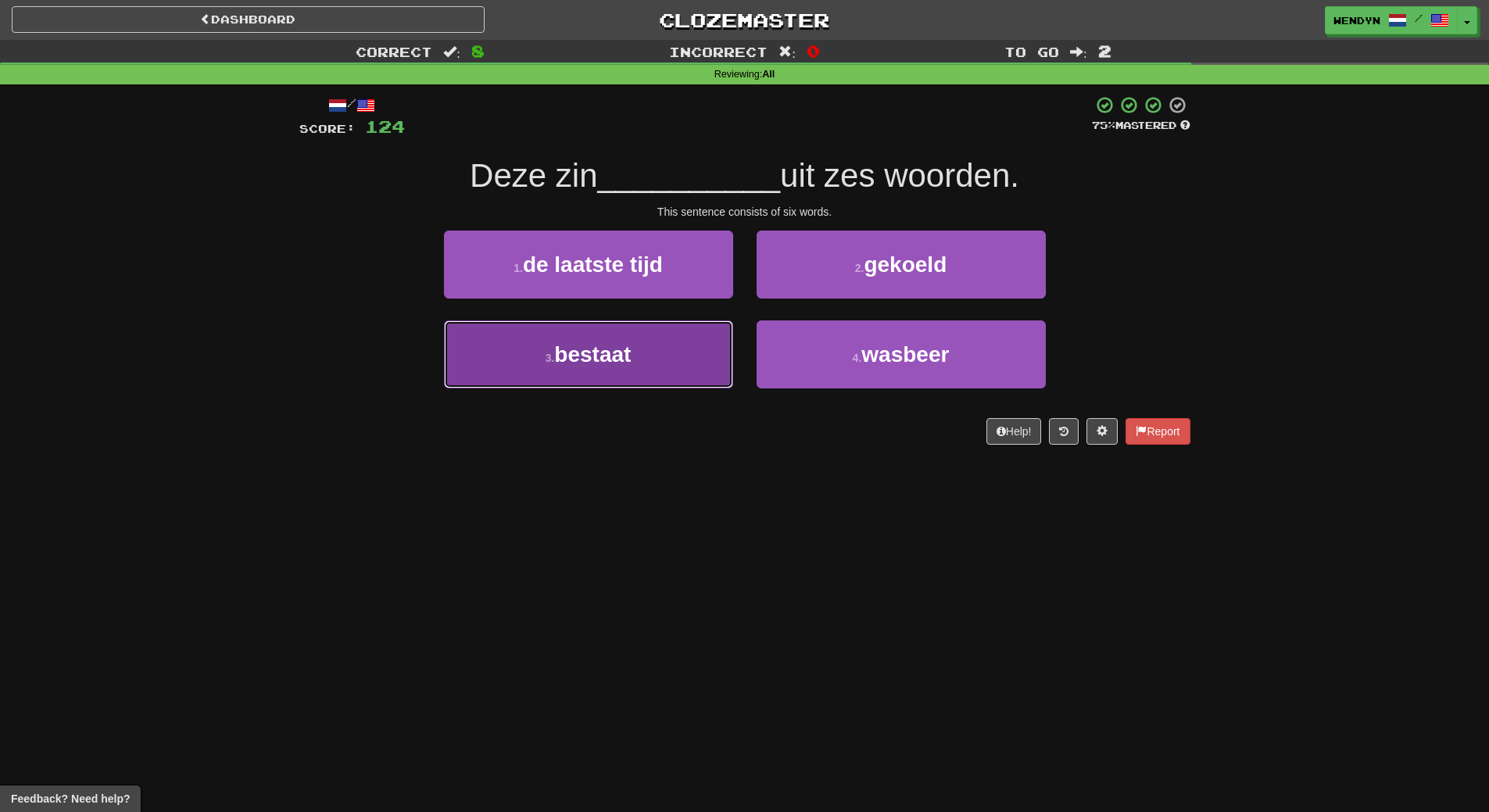
click at [659, 349] on button "3 . bestaat" at bounding box center [588, 355] width 289 height 68
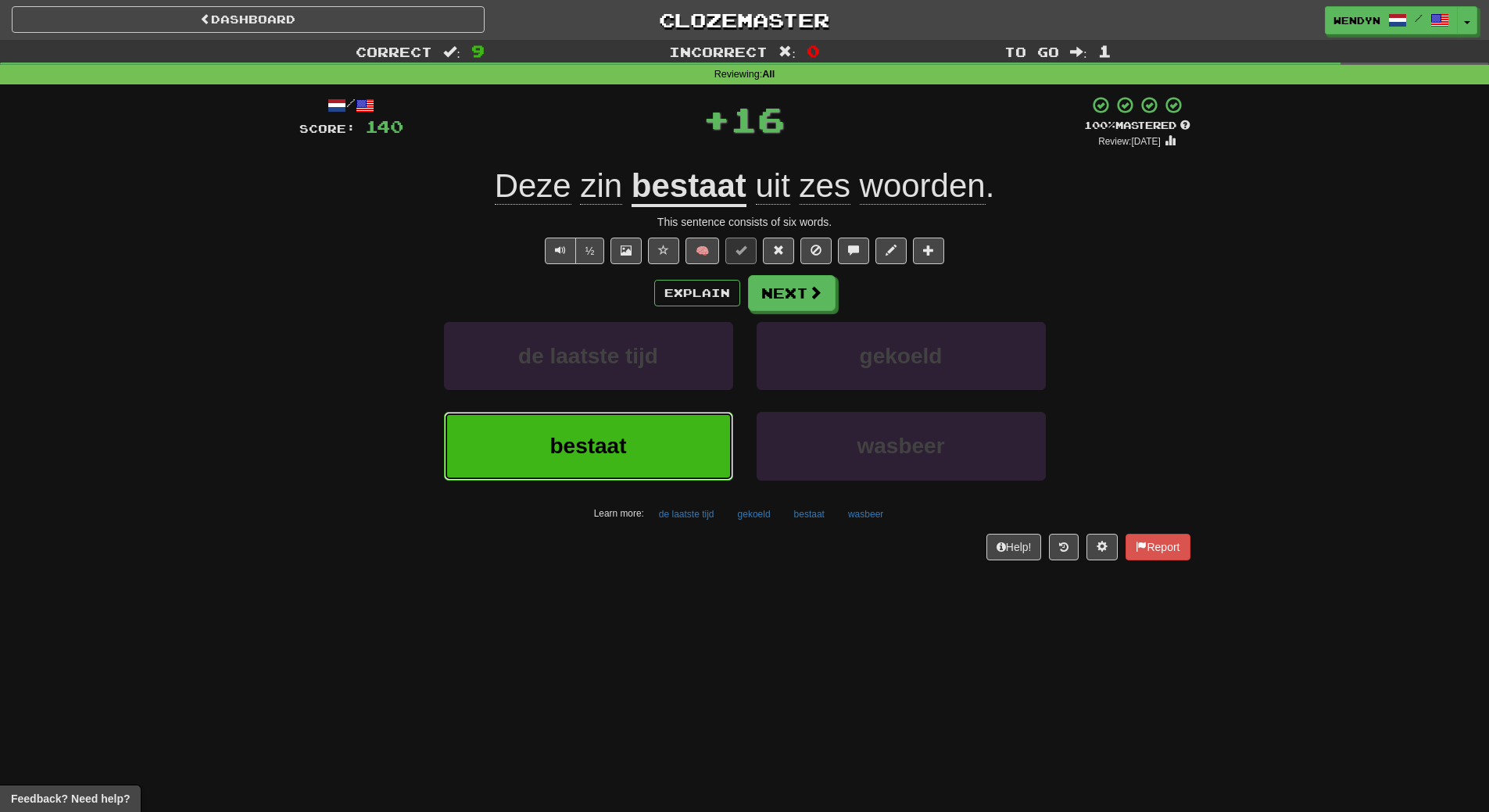
click at [652, 450] on button "bestaat" at bounding box center [588, 446] width 289 height 68
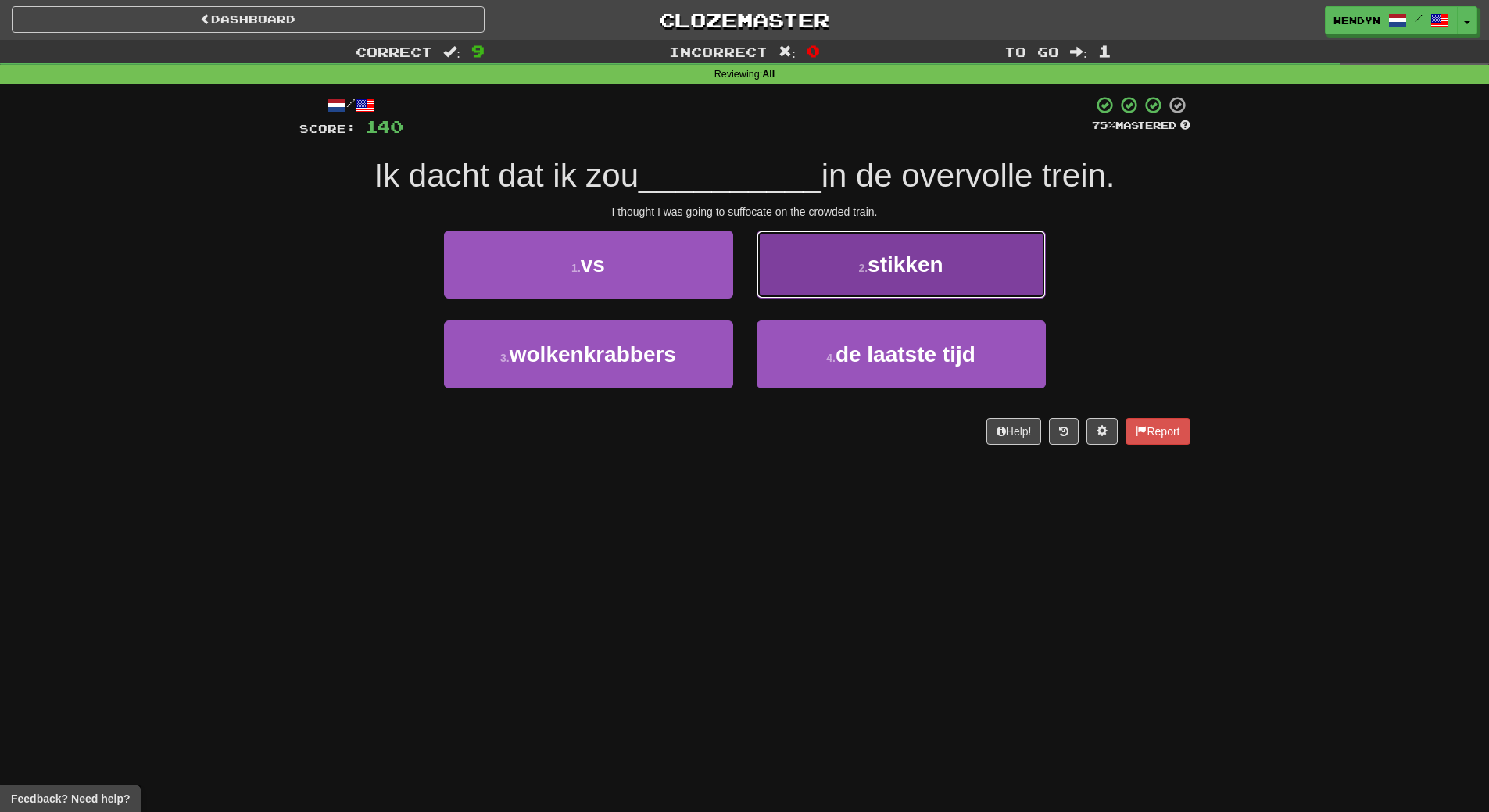
click at [912, 271] on span "stikken" at bounding box center [905, 264] width 76 height 24
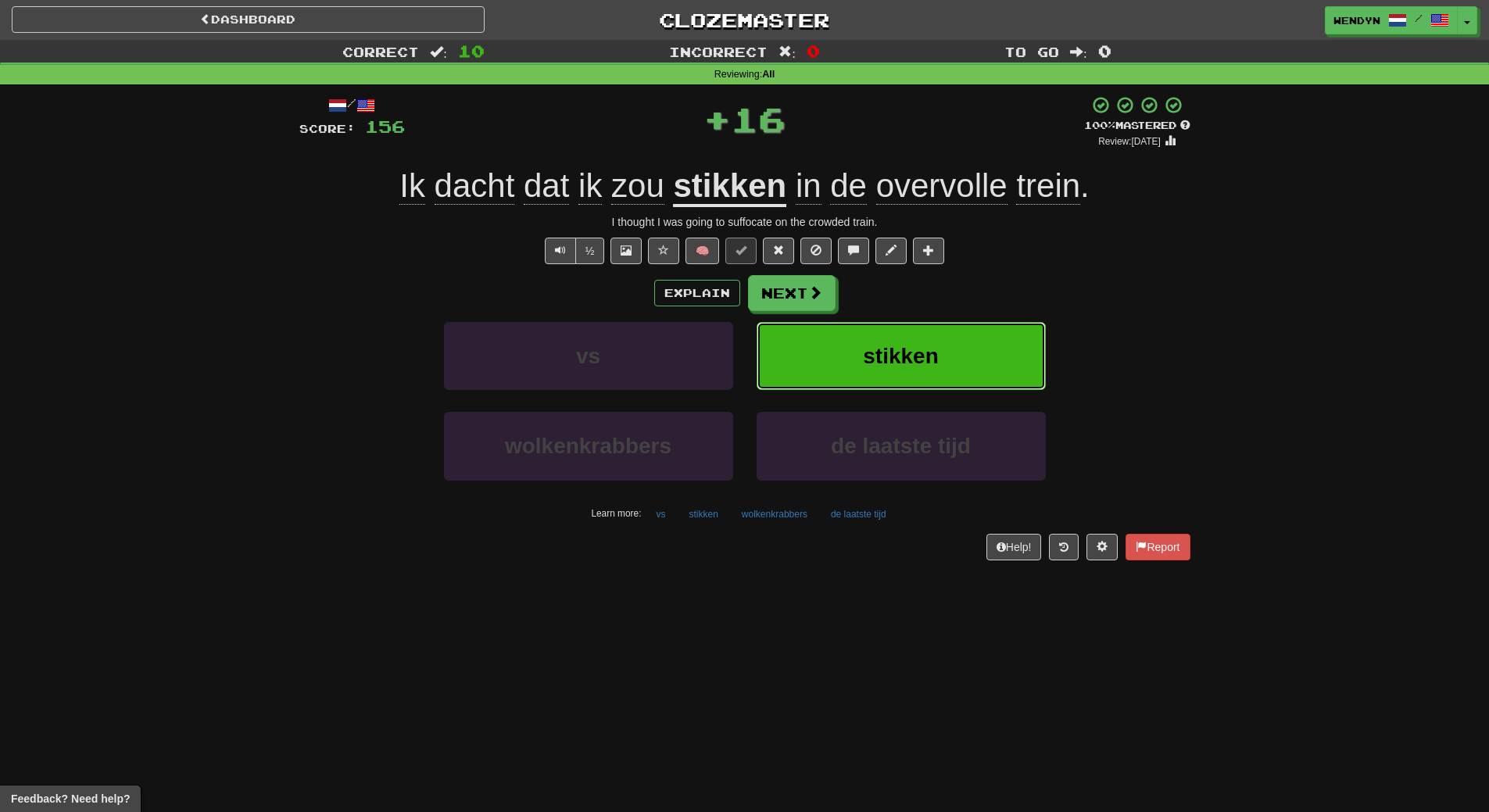
click at [938, 348] on span "stikken" at bounding box center [900, 356] width 76 height 24
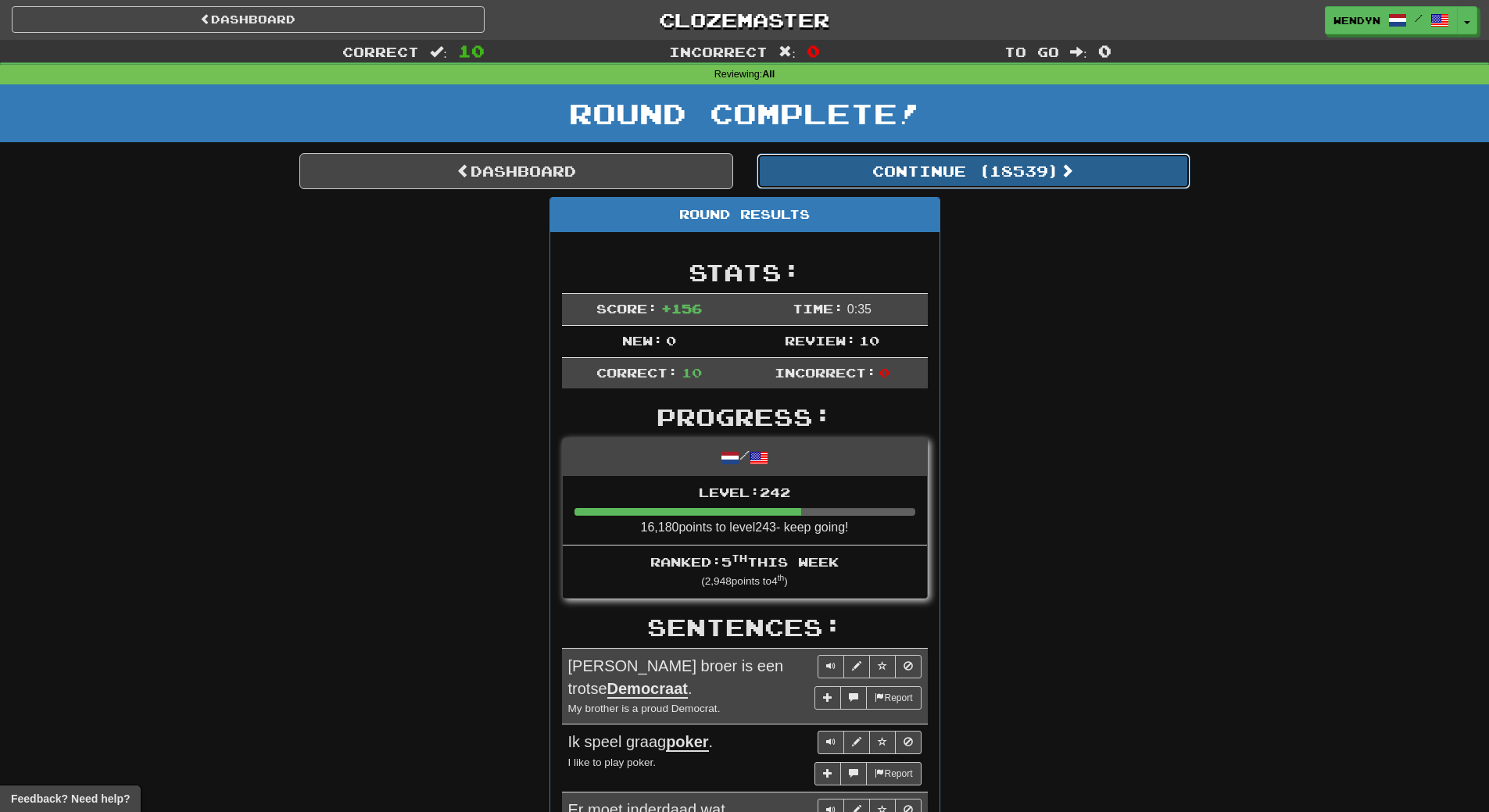
click at [1035, 168] on button "Continue ( 18539 )" at bounding box center [973, 171] width 433 height 36
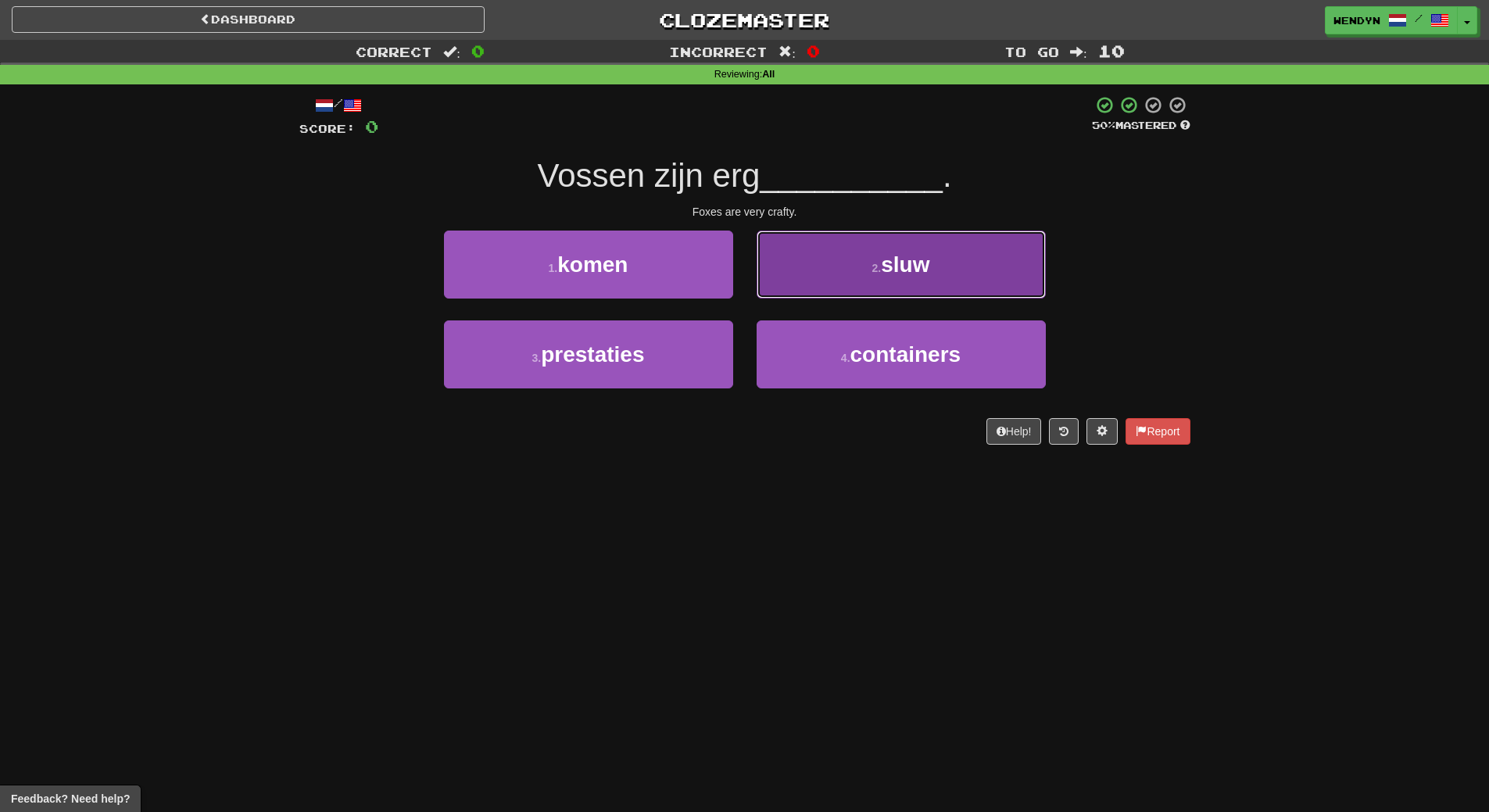
click at [940, 266] on button "2 . sluw" at bounding box center [901, 265] width 289 height 68
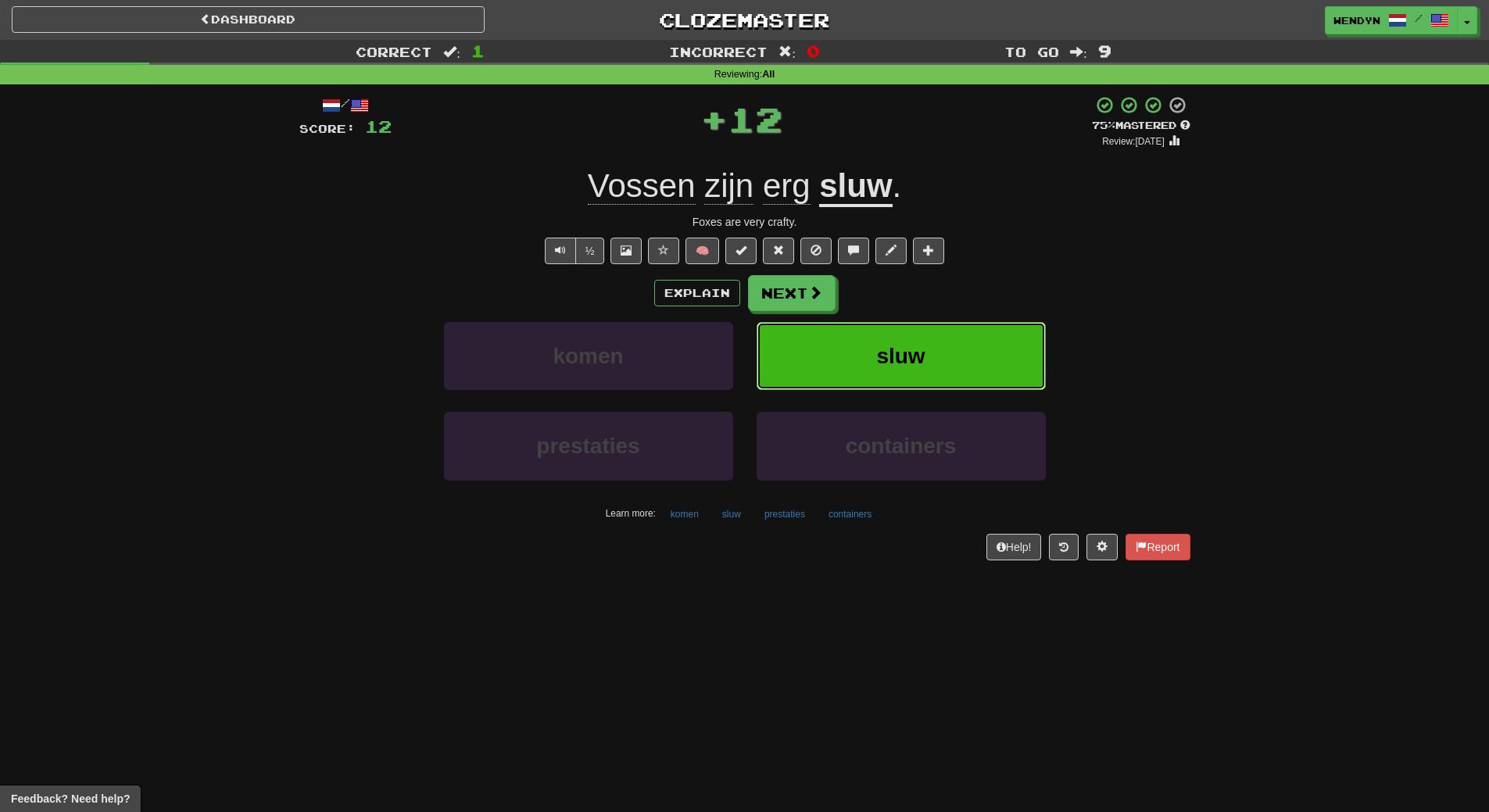
click at [934, 323] on button "sluw" at bounding box center [901, 356] width 289 height 68
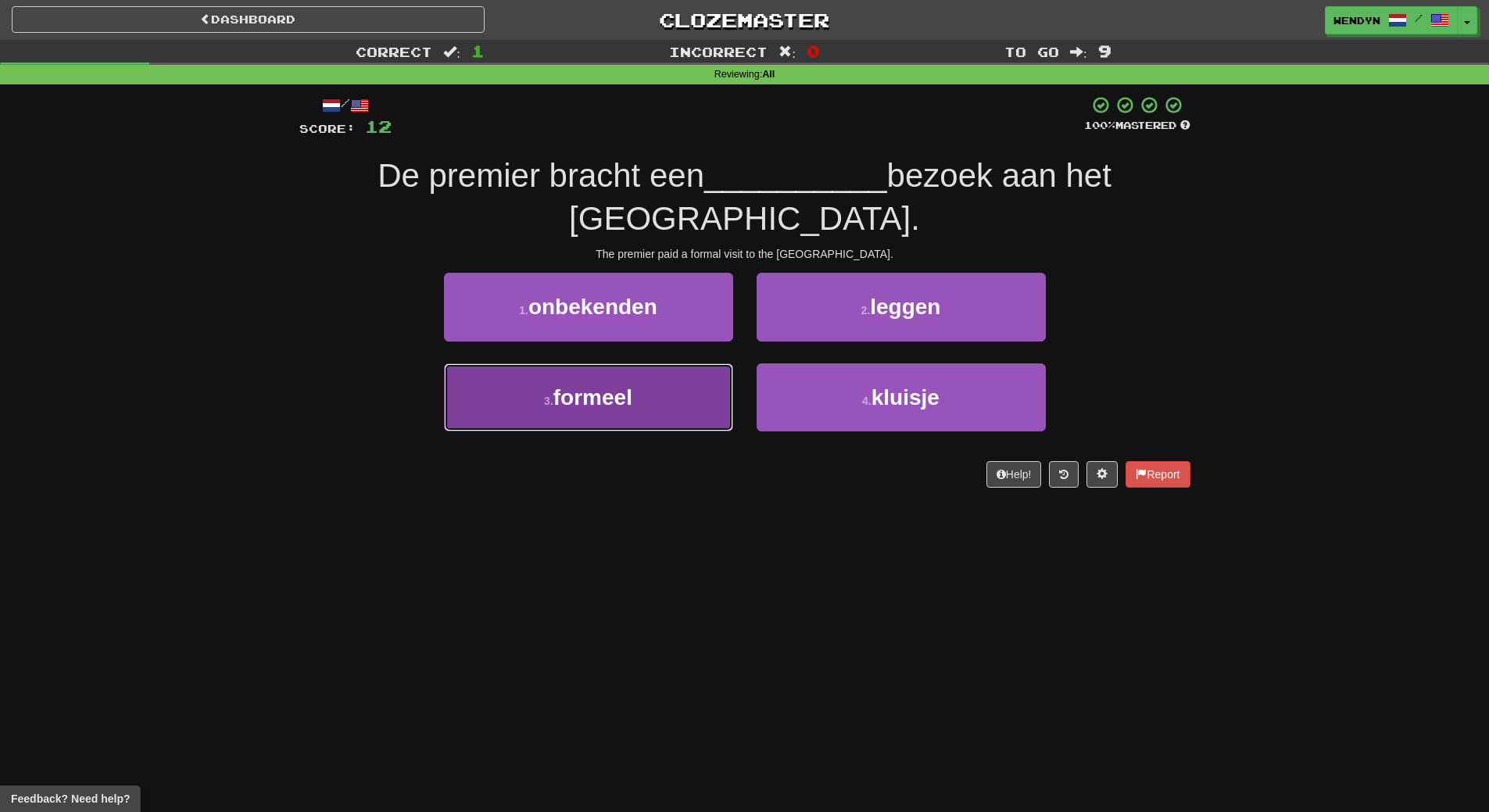
click at [702, 408] on button "3 . formeel" at bounding box center [588, 397] width 289 height 68
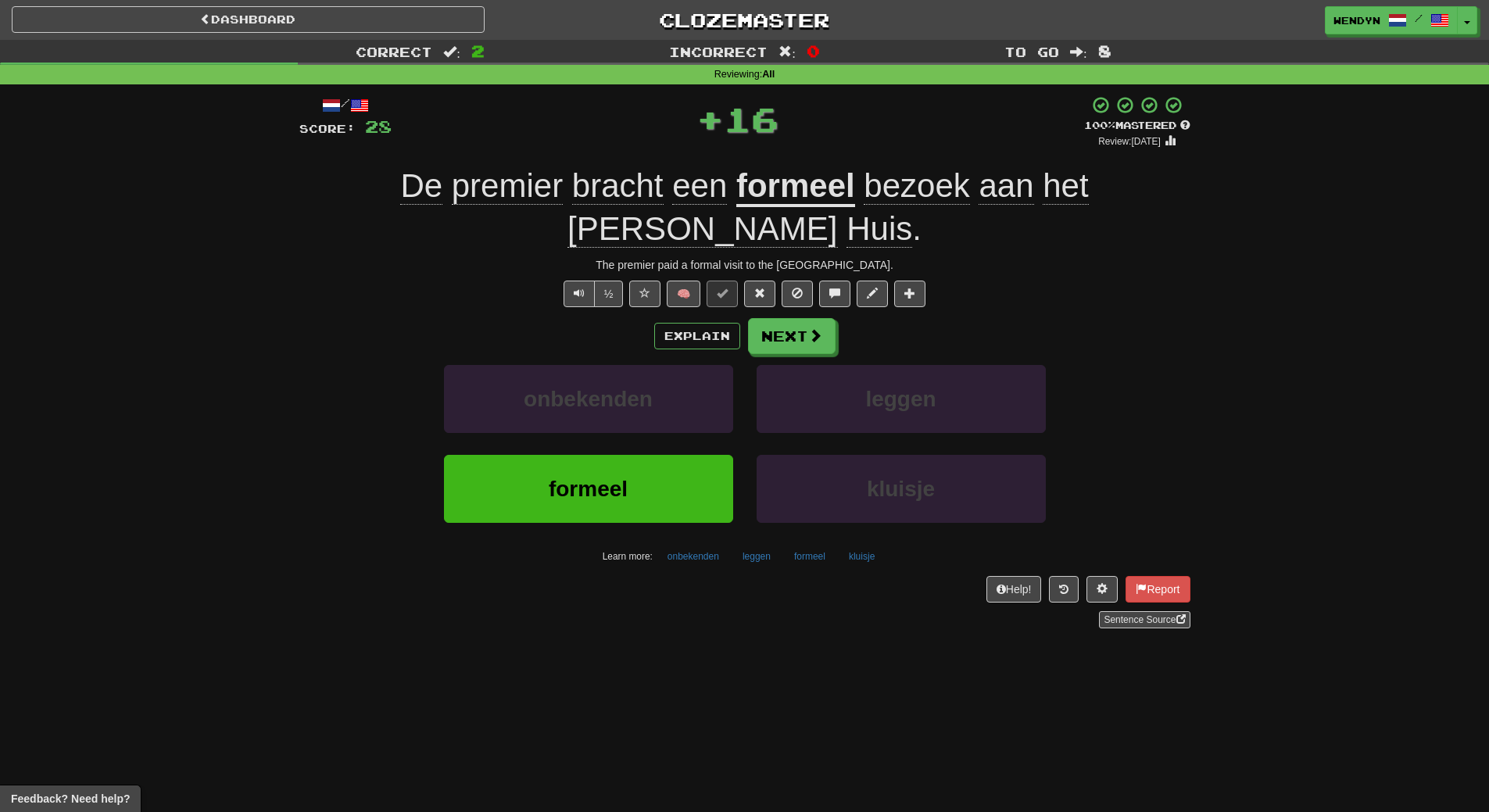
click at [686, 492] on div "formeel" at bounding box center [589, 499] width 313 height 90
drag, startPoint x: 682, startPoint y: 451, endPoint x: 682, endPoint y: 438, distance: 13.0
click at [682, 455] on button "formeel" at bounding box center [588, 489] width 289 height 68
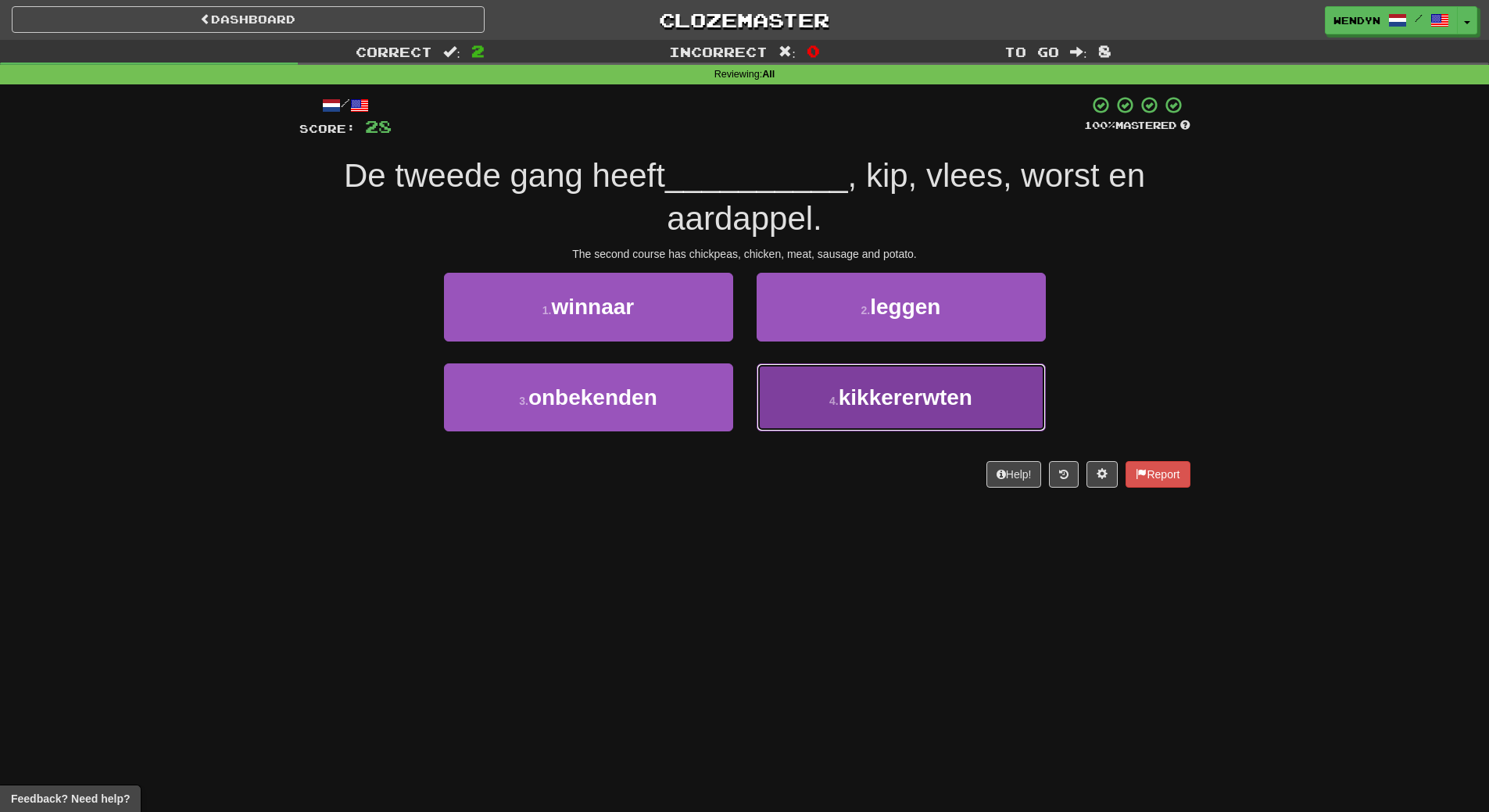
click at [899, 417] on button "4 . kikkererwten" at bounding box center [901, 397] width 289 height 68
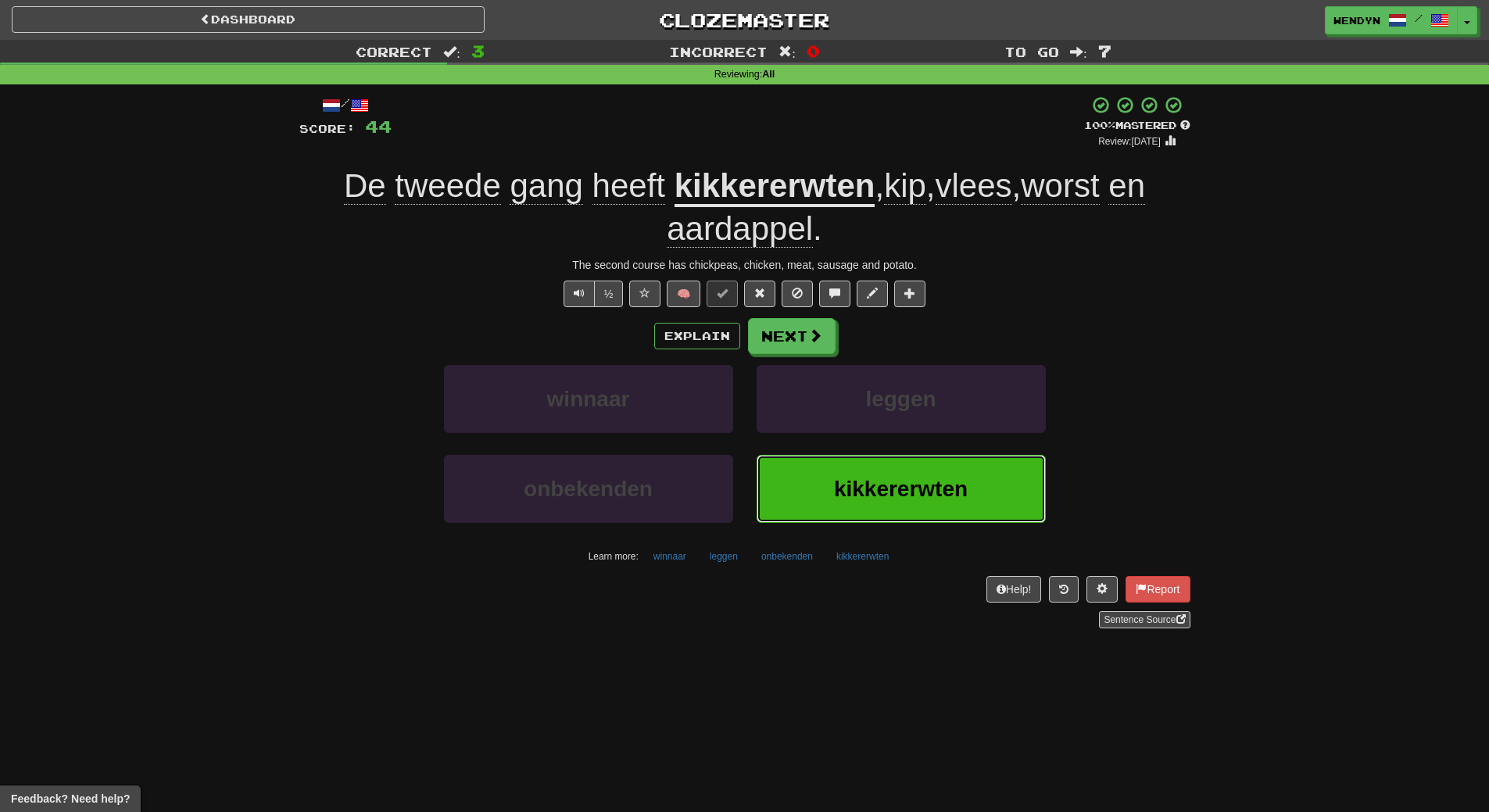
click at [892, 507] on button "kikkererwten" at bounding box center [901, 489] width 289 height 68
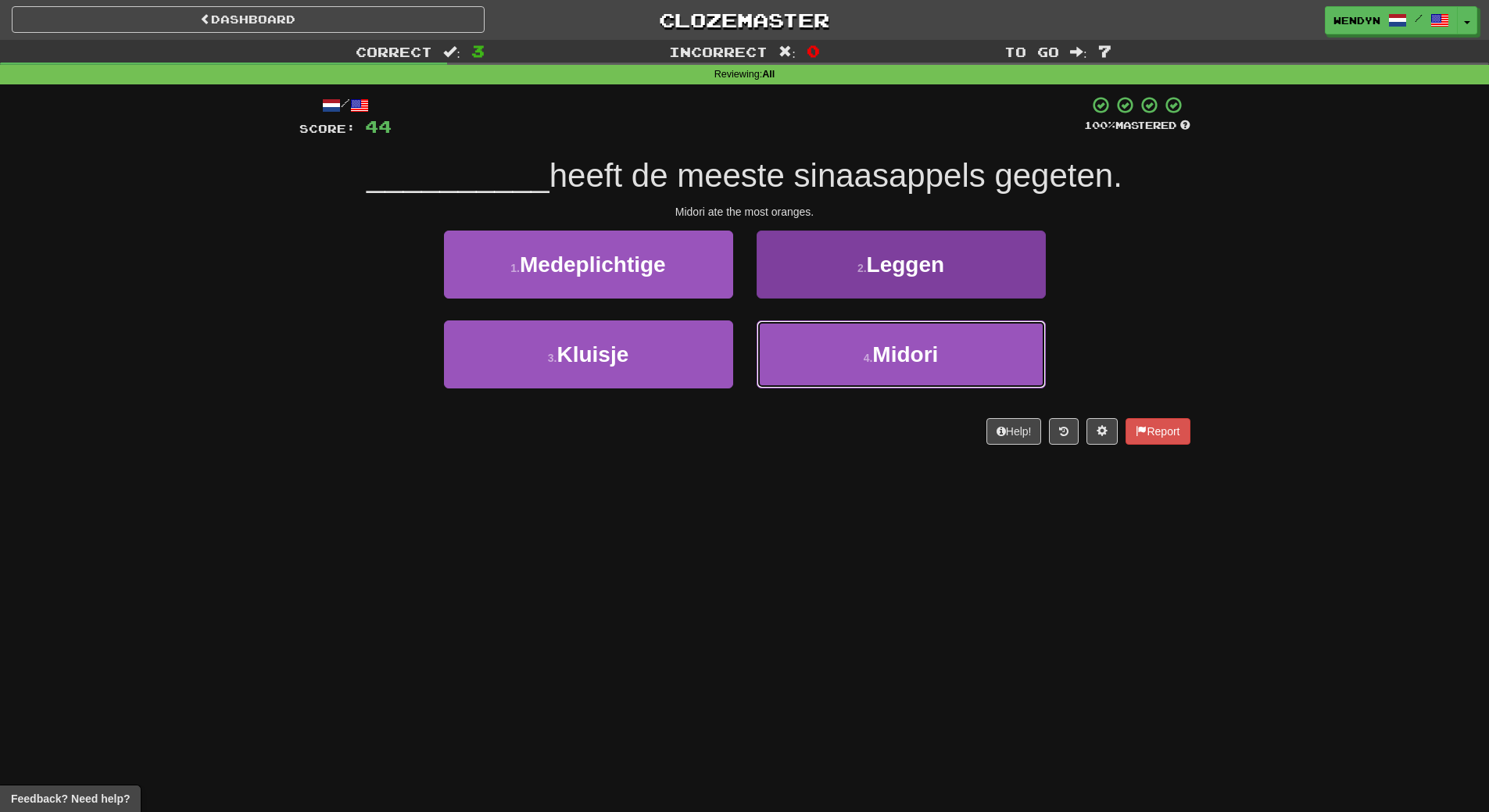
click at [917, 340] on button "4 . Midori" at bounding box center [901, 355] width 289 height 68
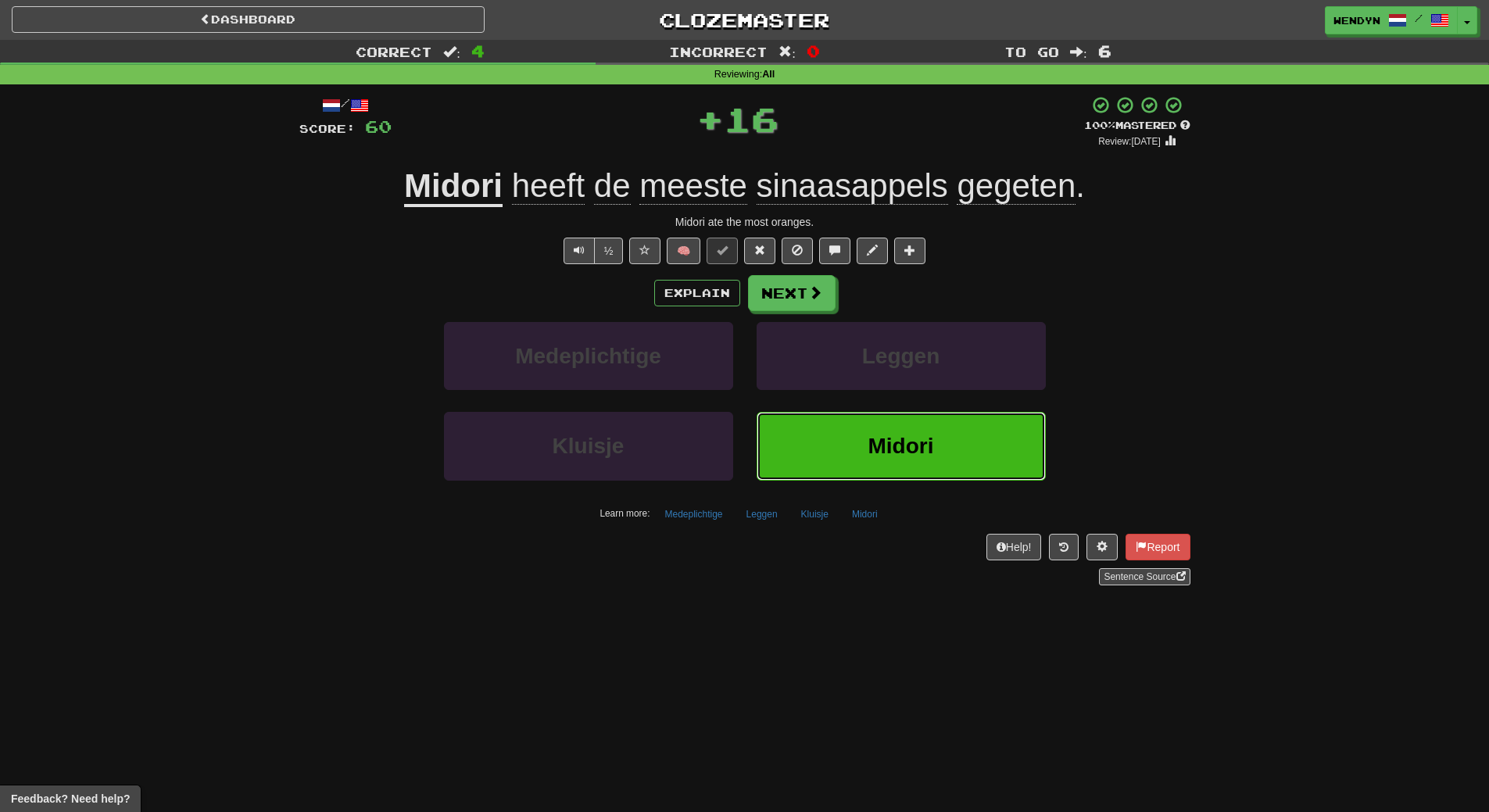
drag, startPoint x: 921, startPoint y: 432, endPoint x: 890, endPoint y: 442, distance: 32.6
click at [921, 432] on button "Midori" at bounding box center [901, 446] width 289 height 68
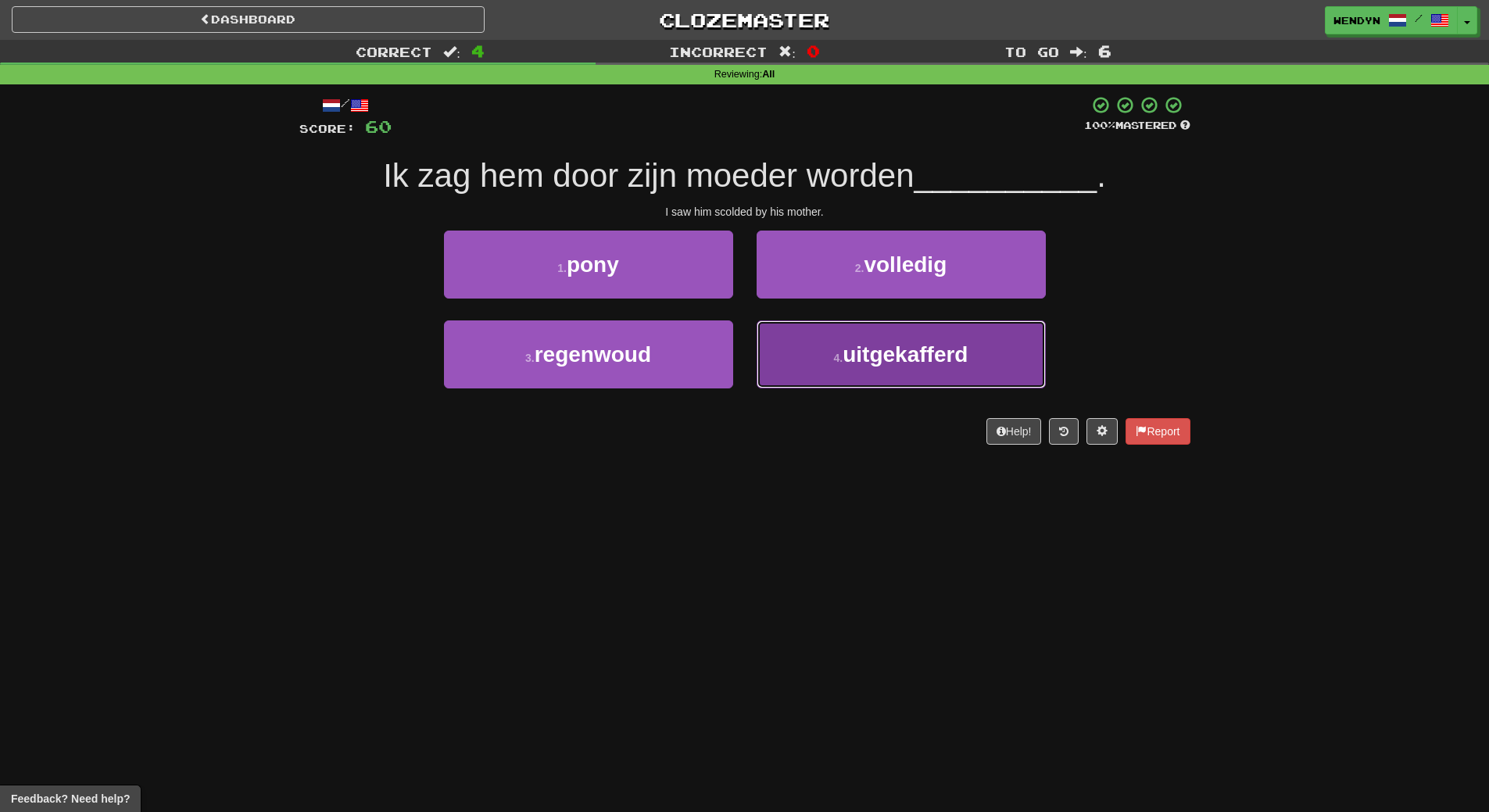
click at [916, 381] on button "4 . uitgekafferd" at bounding box center [901, 355] width 289 height 68
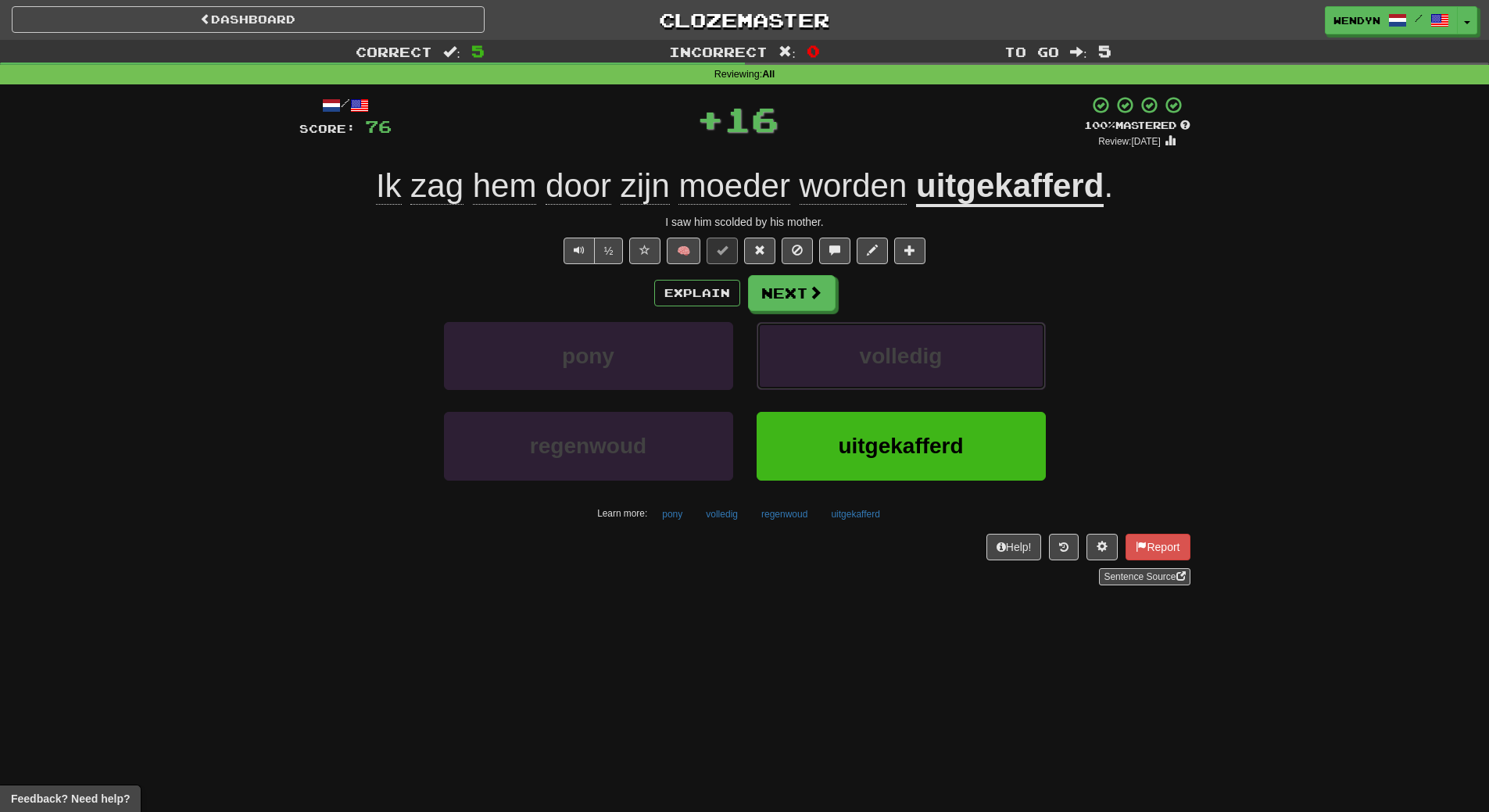
click at [916, 381] on button "volledig" at bounding box center [901, 356] width 289 height 68
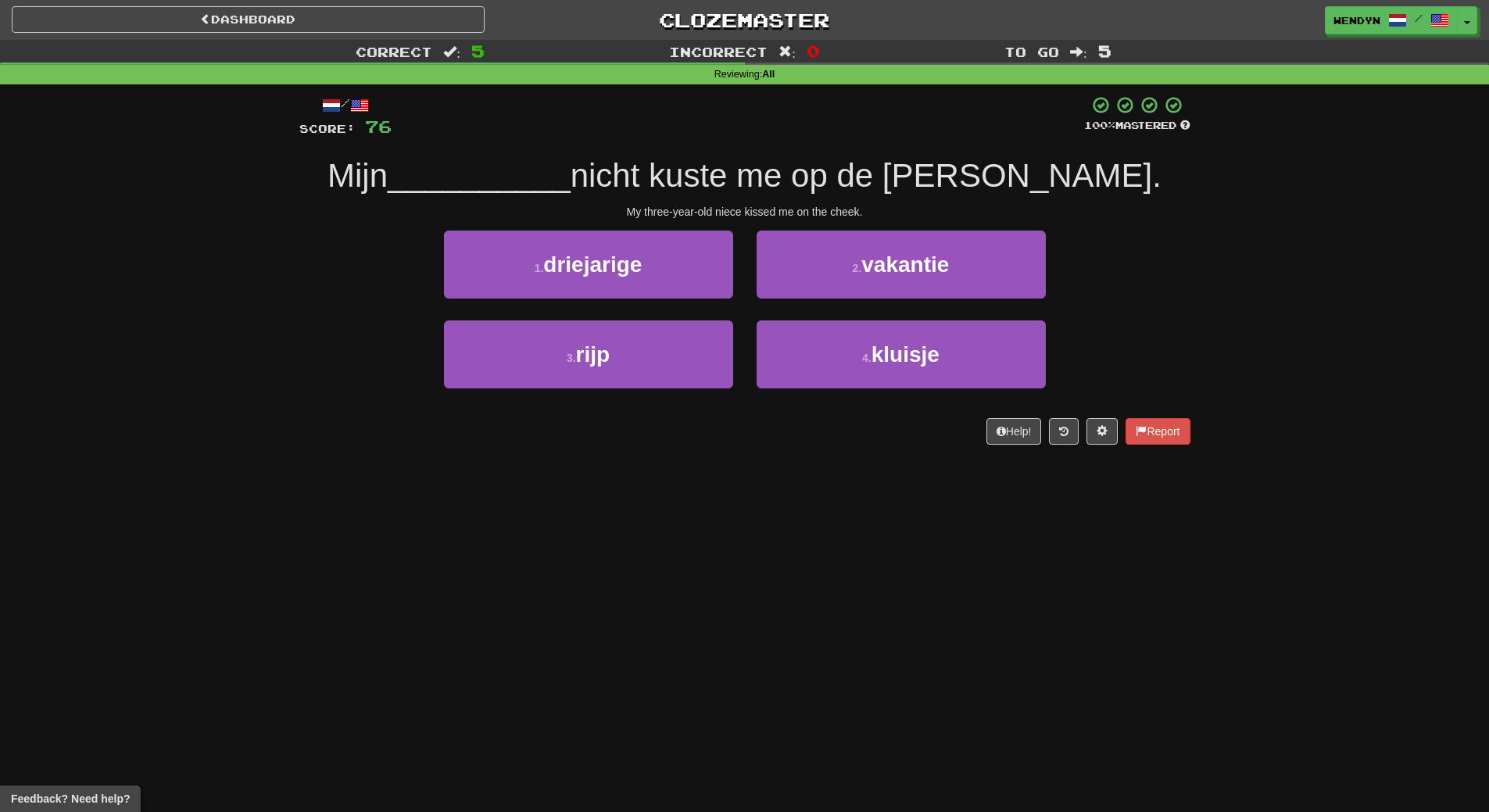
click at [908, 471] on div "Dashboard Clozemaster WendyN / Toggle Dropdown Dashboard Leaderboard Activity F…" at bounding box center [744, 406] width 1489 height 812
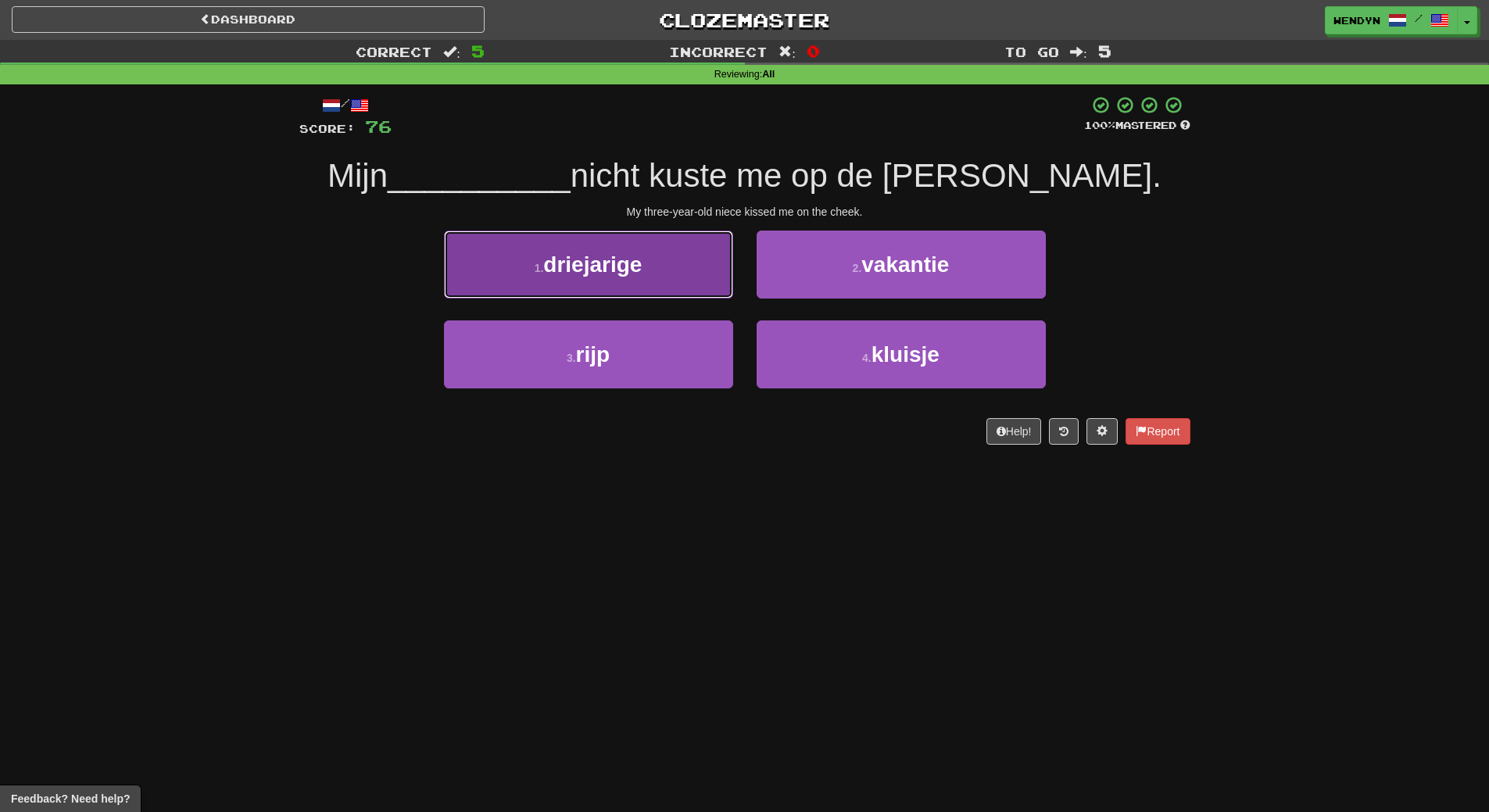
click at [675, 268] on button "1 . driejarige" at bounding box center [588, 265] width 289 height 68
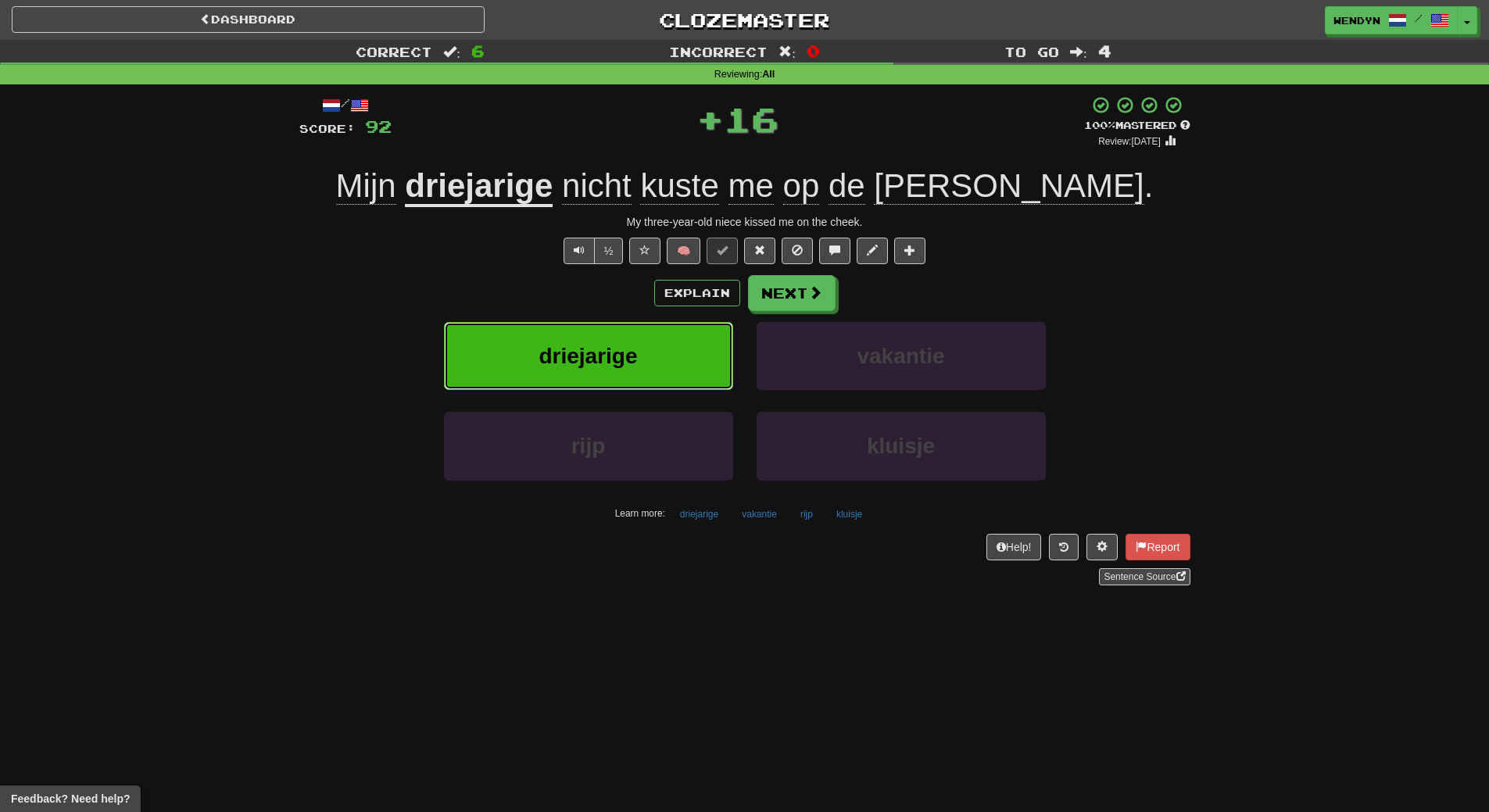
click at [681, 360] on button "driejarige" at bounding box center [588, 356] width 289 height 68
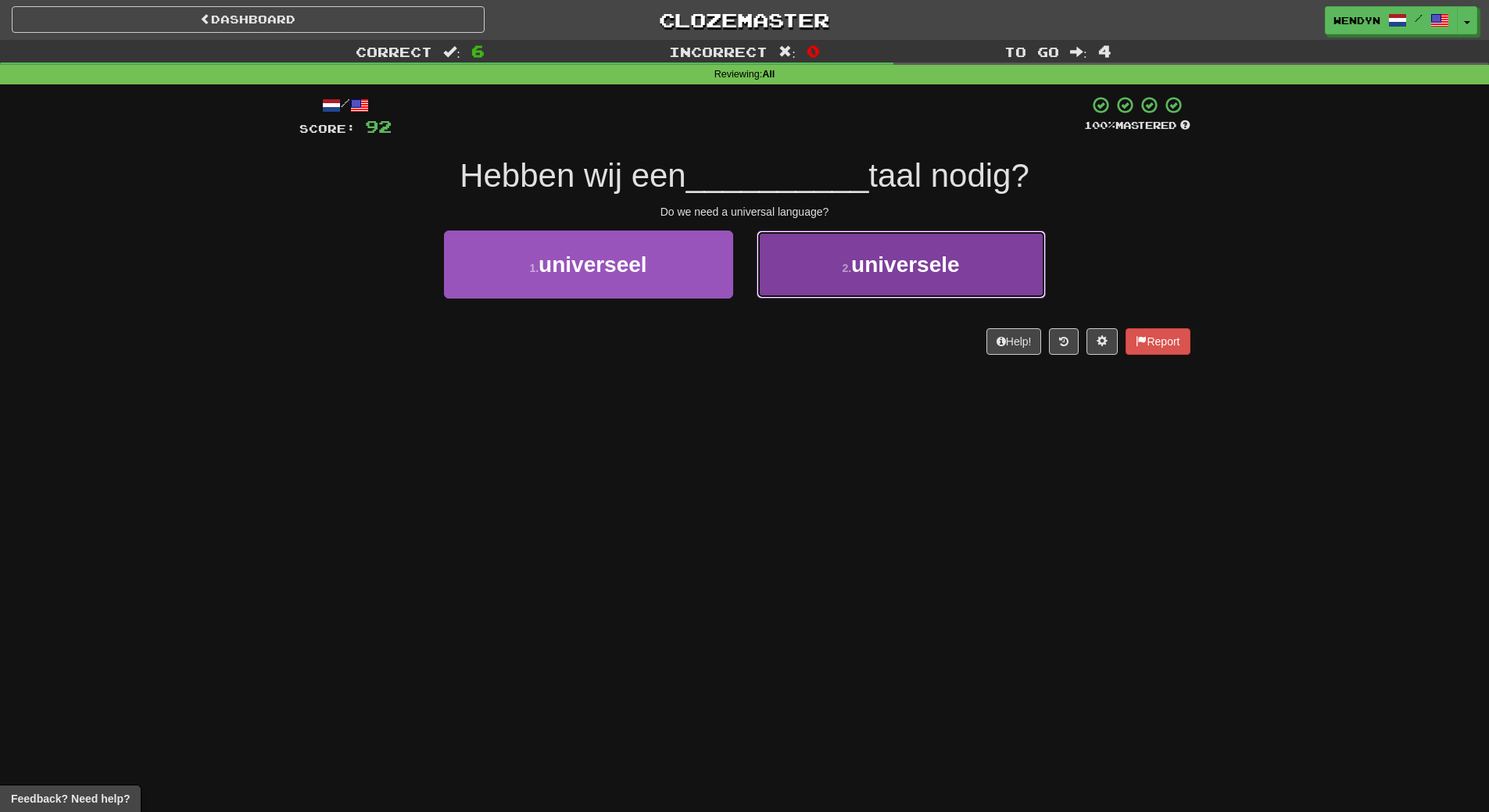
click at [903, 274] on span "universele" at bounding box center [905, 264] width 109 height 24
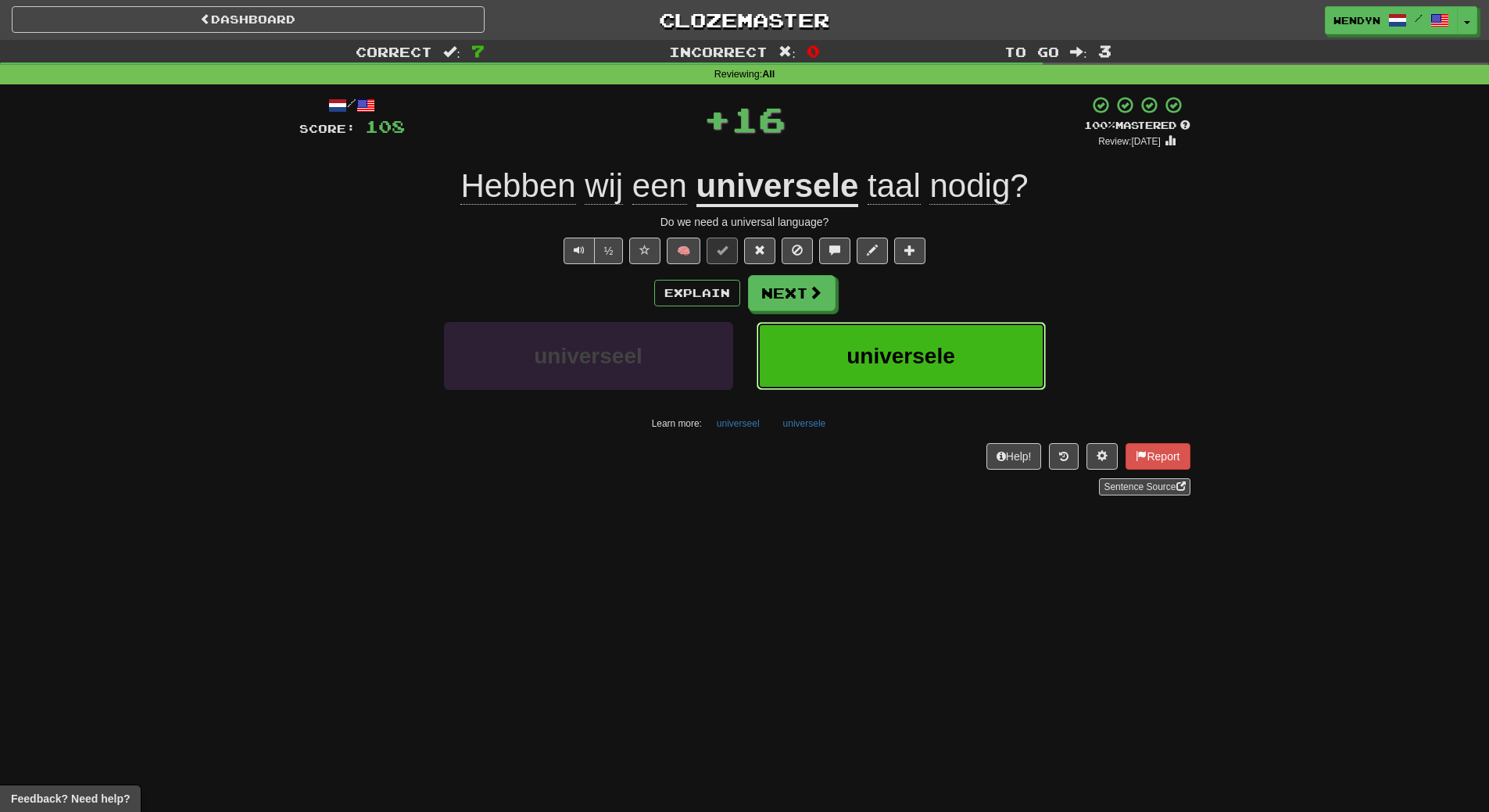
click at [909, 381] on button "universele" at bounding box center [901, 356] width 289 height 68
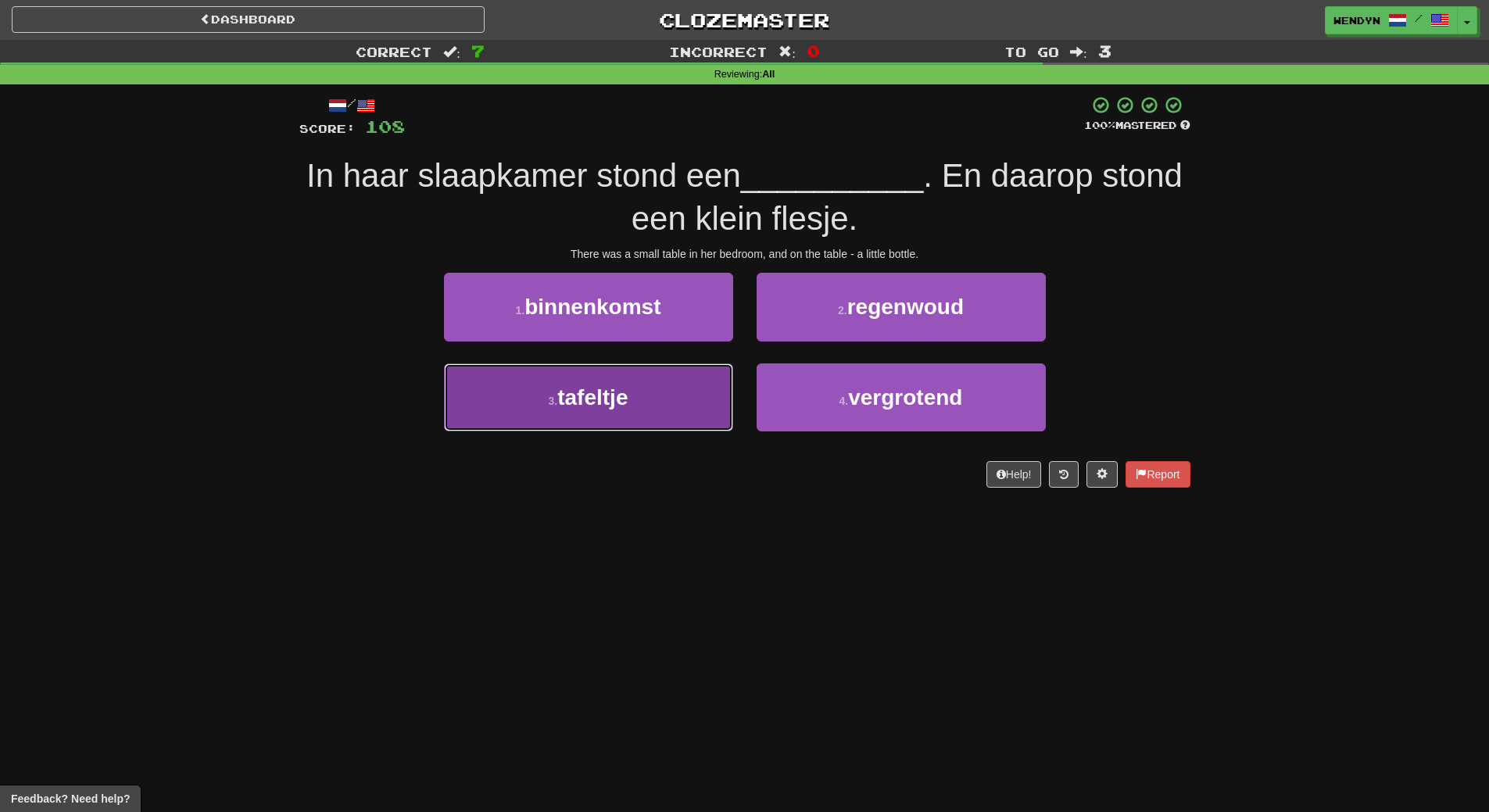
click at [662, 402] on button "3 . tafeltje" at bounding box center [588, 397] width 289 height 68
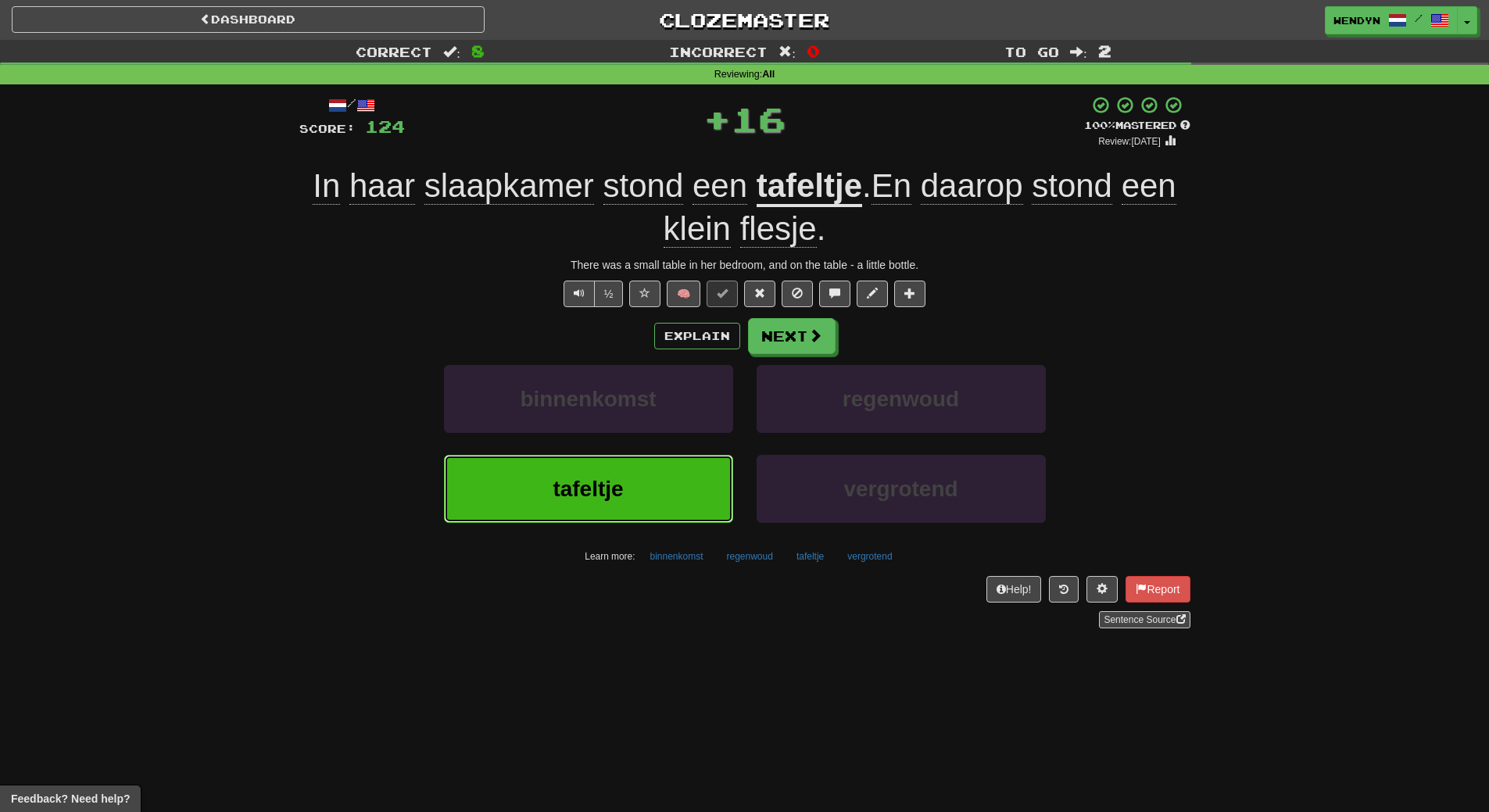
click at [660, 479] on button "tafeltje" at bounding box center [588, 489] width 289 height 68
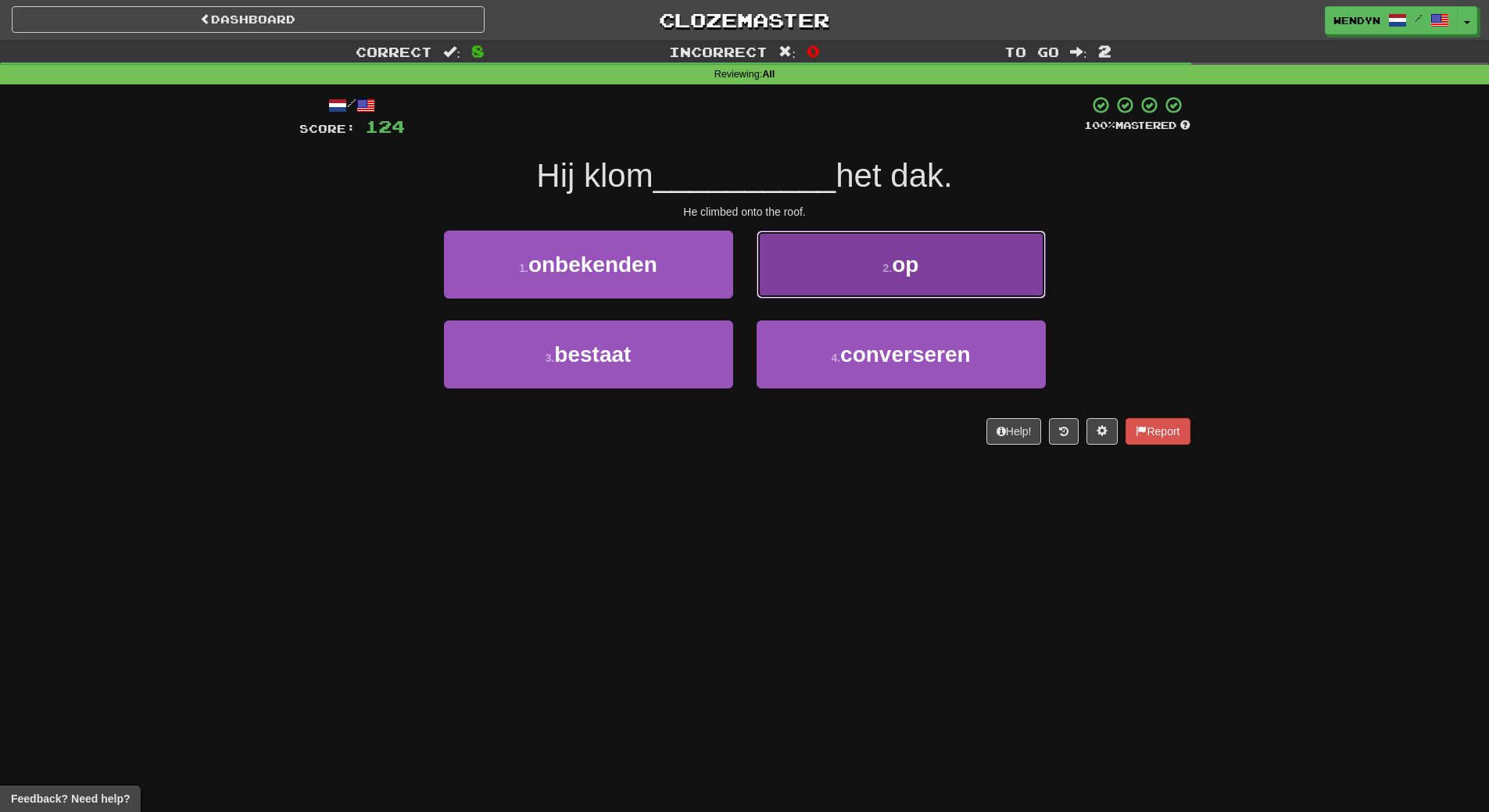
click at [989, 268] on button "2 . op" at bounding box center [901, 265] width 289 height 68
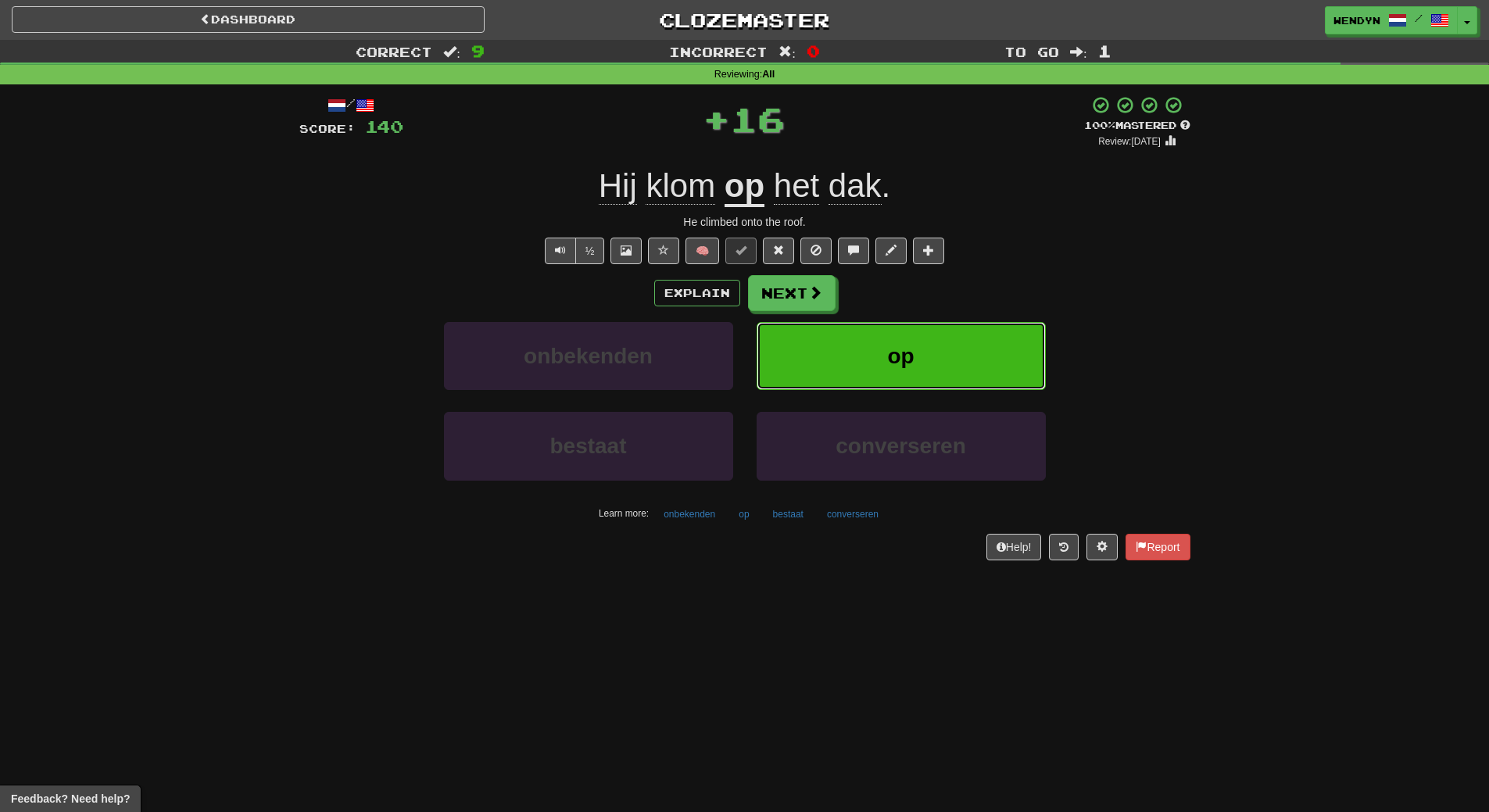
click at [984, 335] on button "op" at bounding box center [901, 356] width 289 height 68
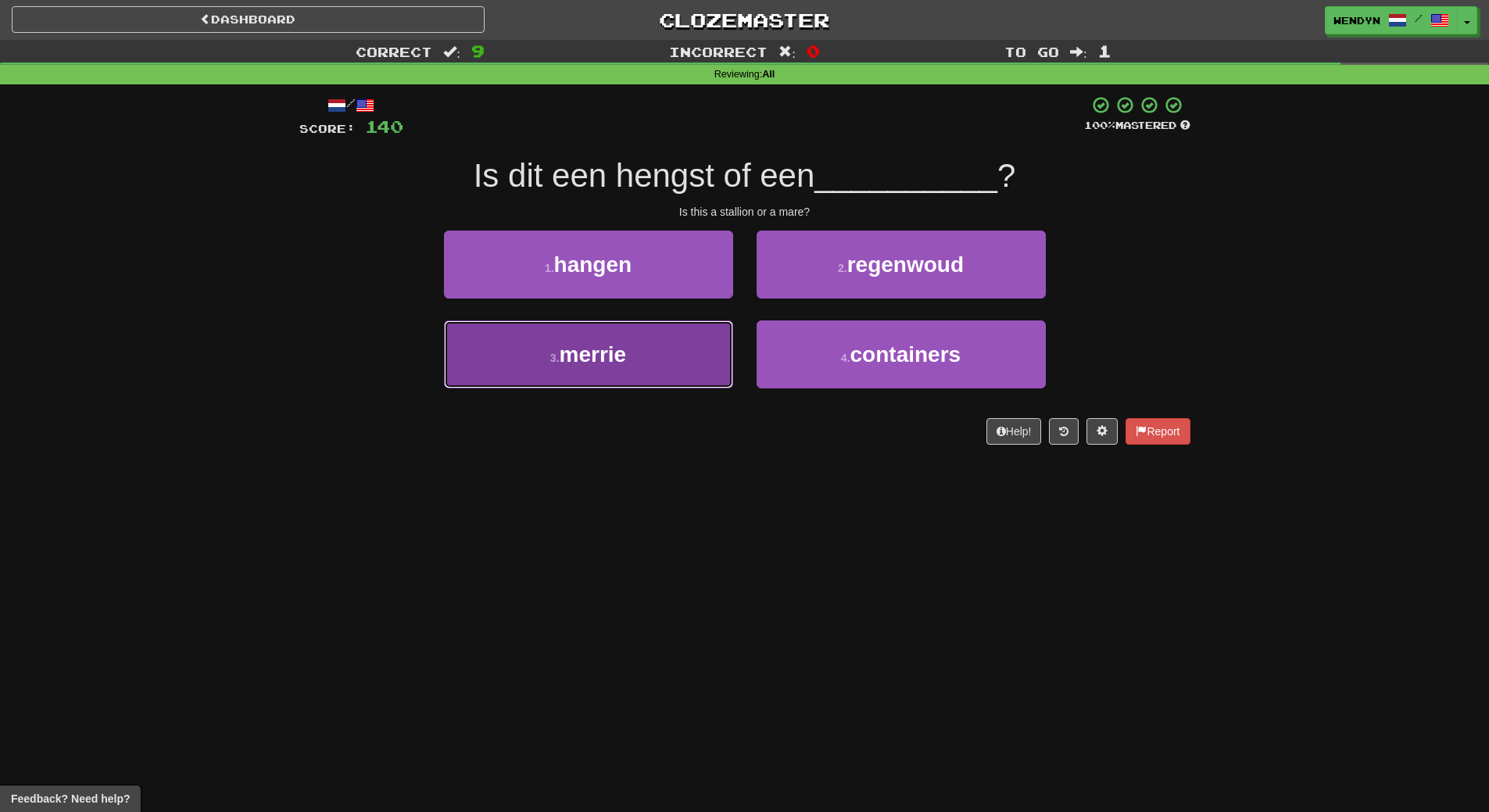
click at [628, 369] on button "3 . merrie" at bounding box center [588, 355] width 289 height 68
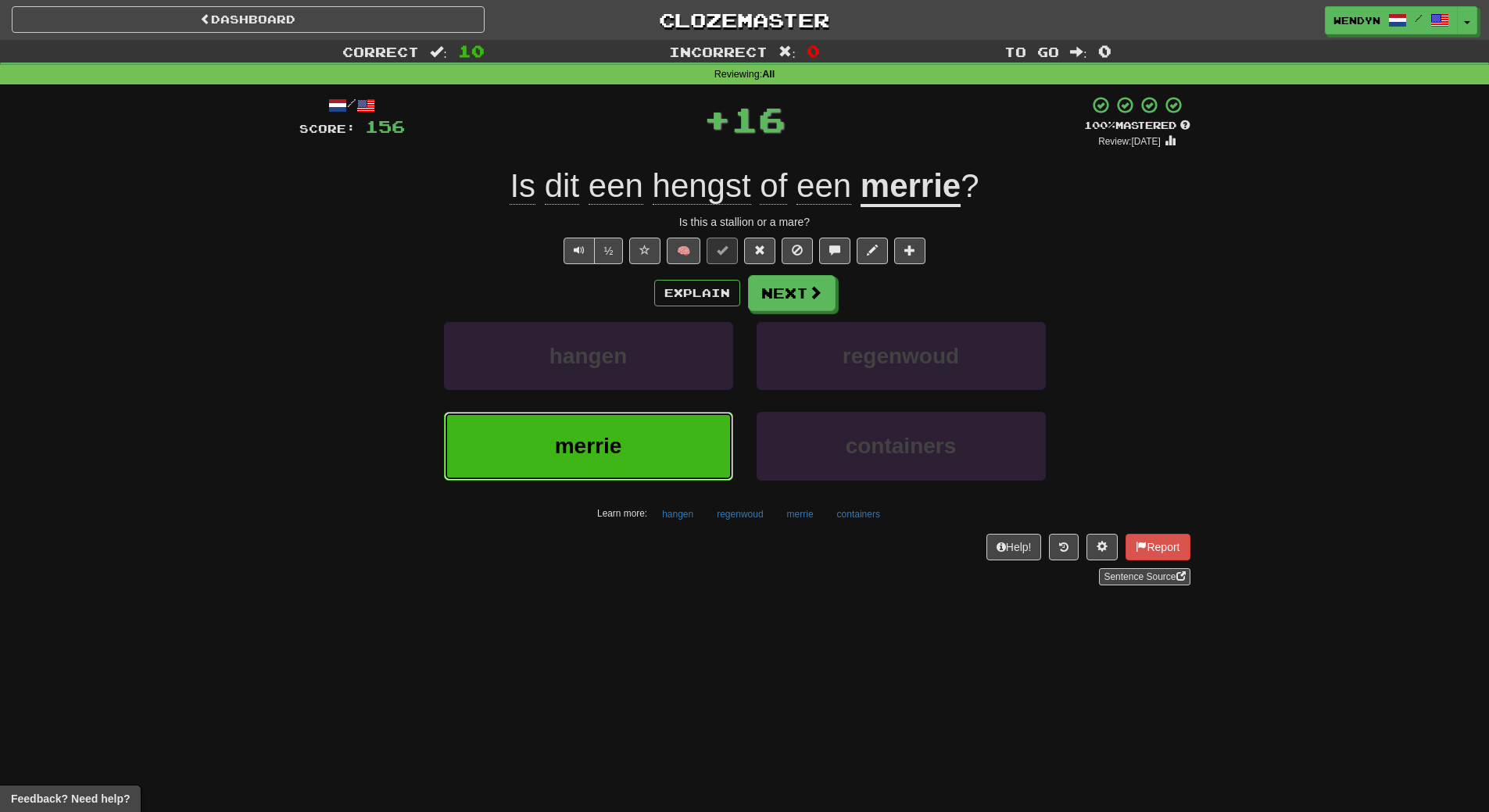
click at [631, 440] on button "merrie" at bounding box center [588, 446] width 289 height 68
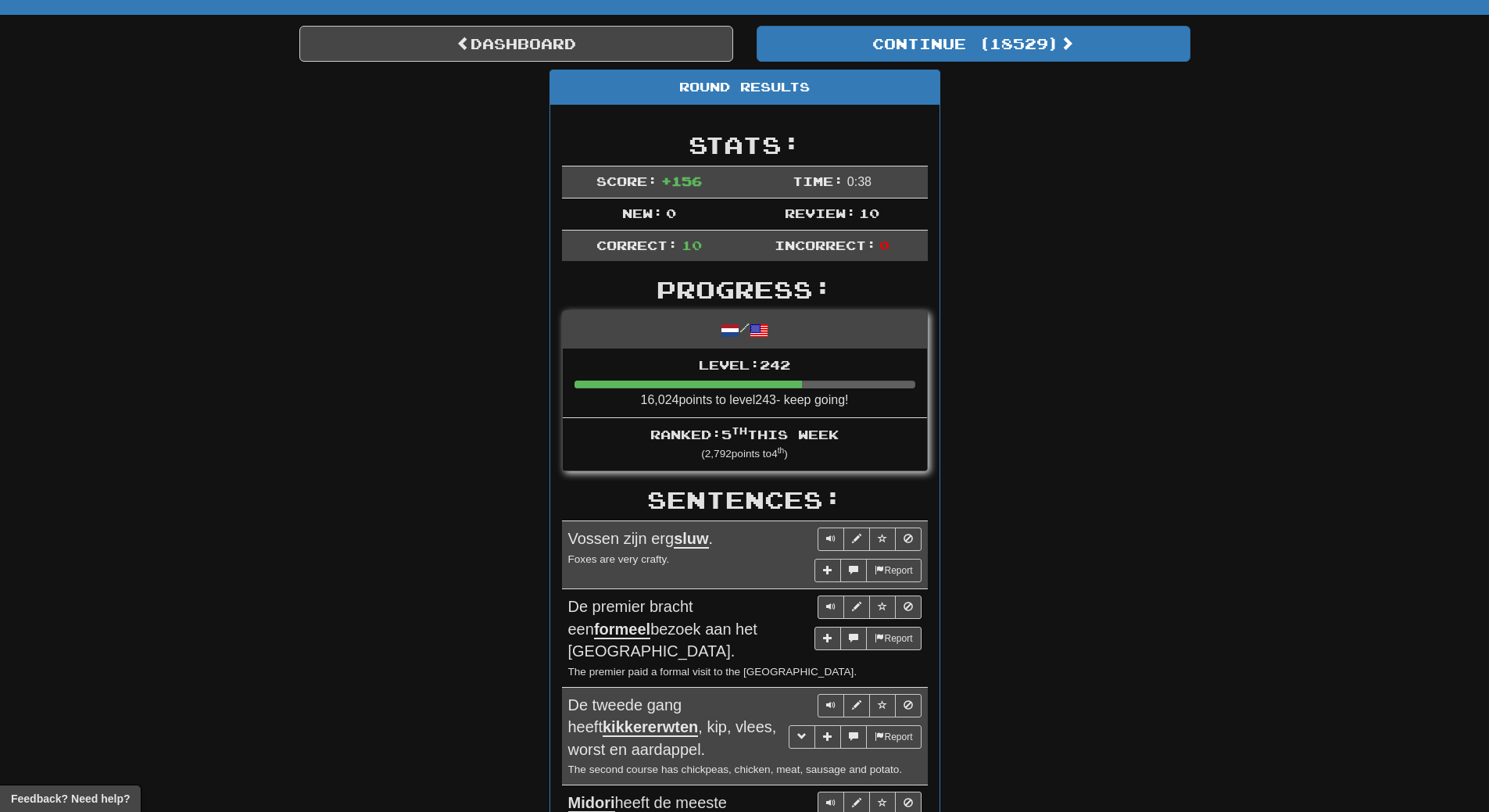
scroll to position [78, 0]
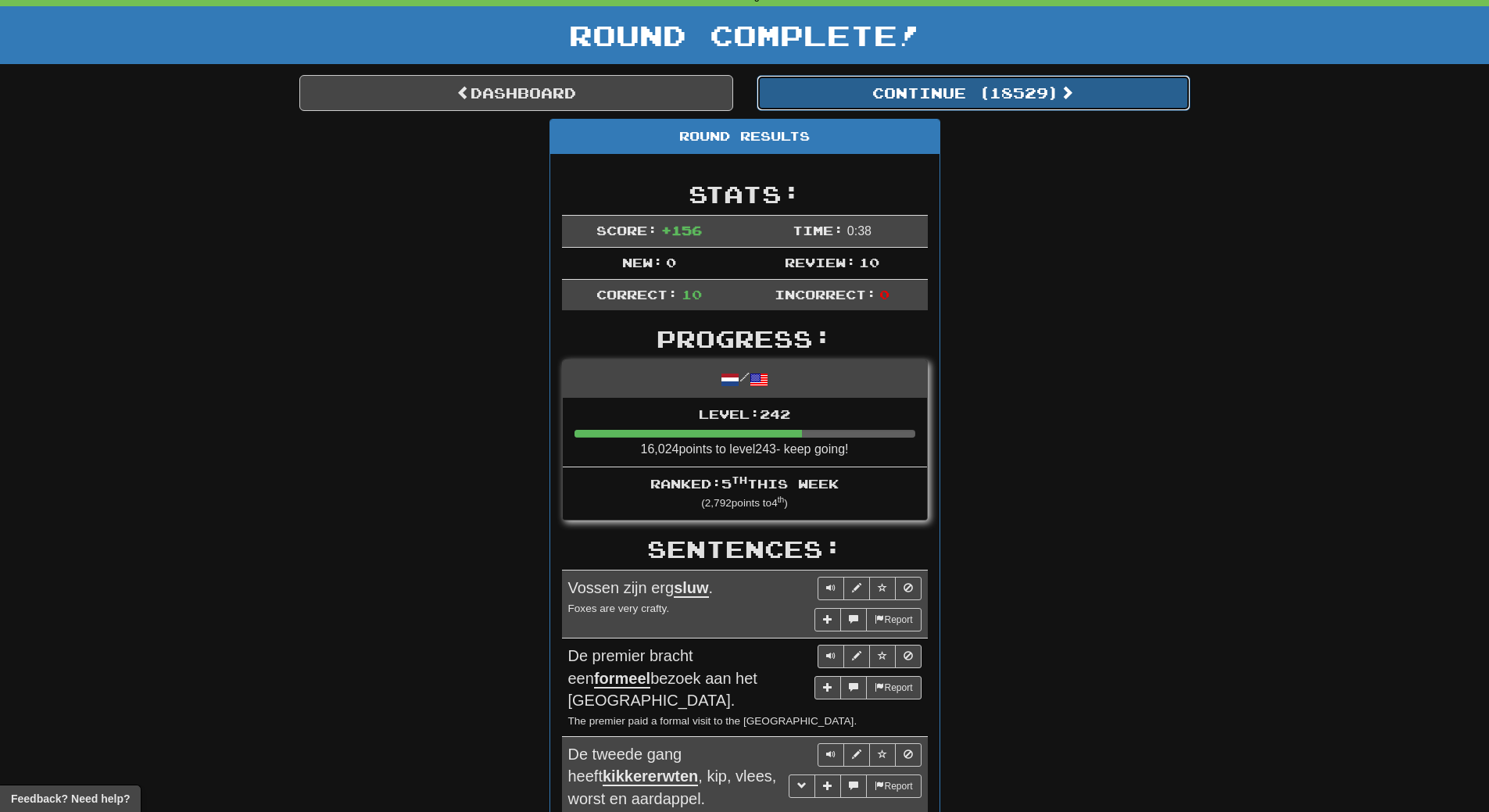
click at [1051, 106] on button "Continue ( 18529 )" at bounding box center [973, 93] width 433 height 36
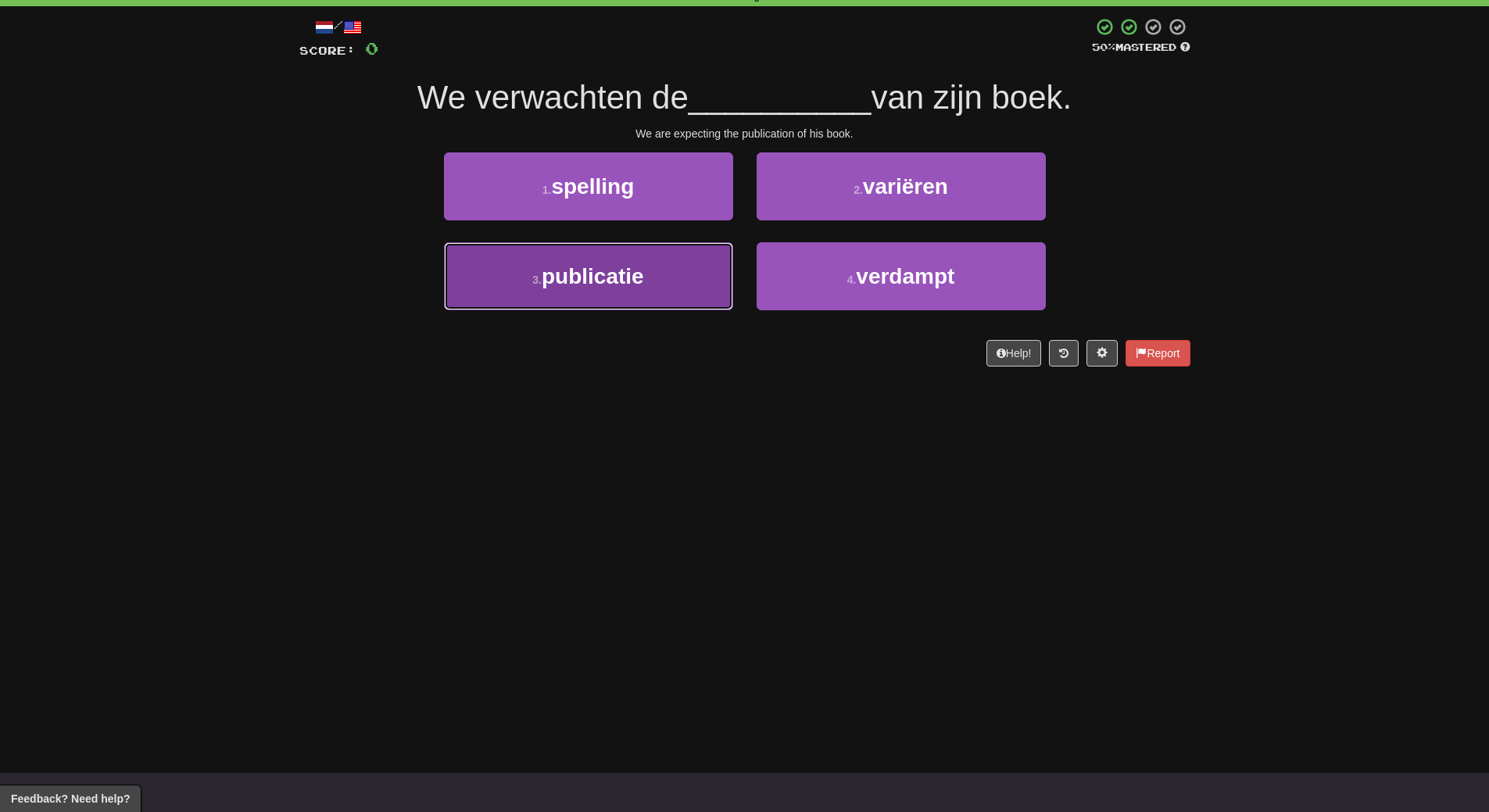
click at [674, 297] on button "3 . publicatie" at bounding box center [588, 276] width 289 height 68
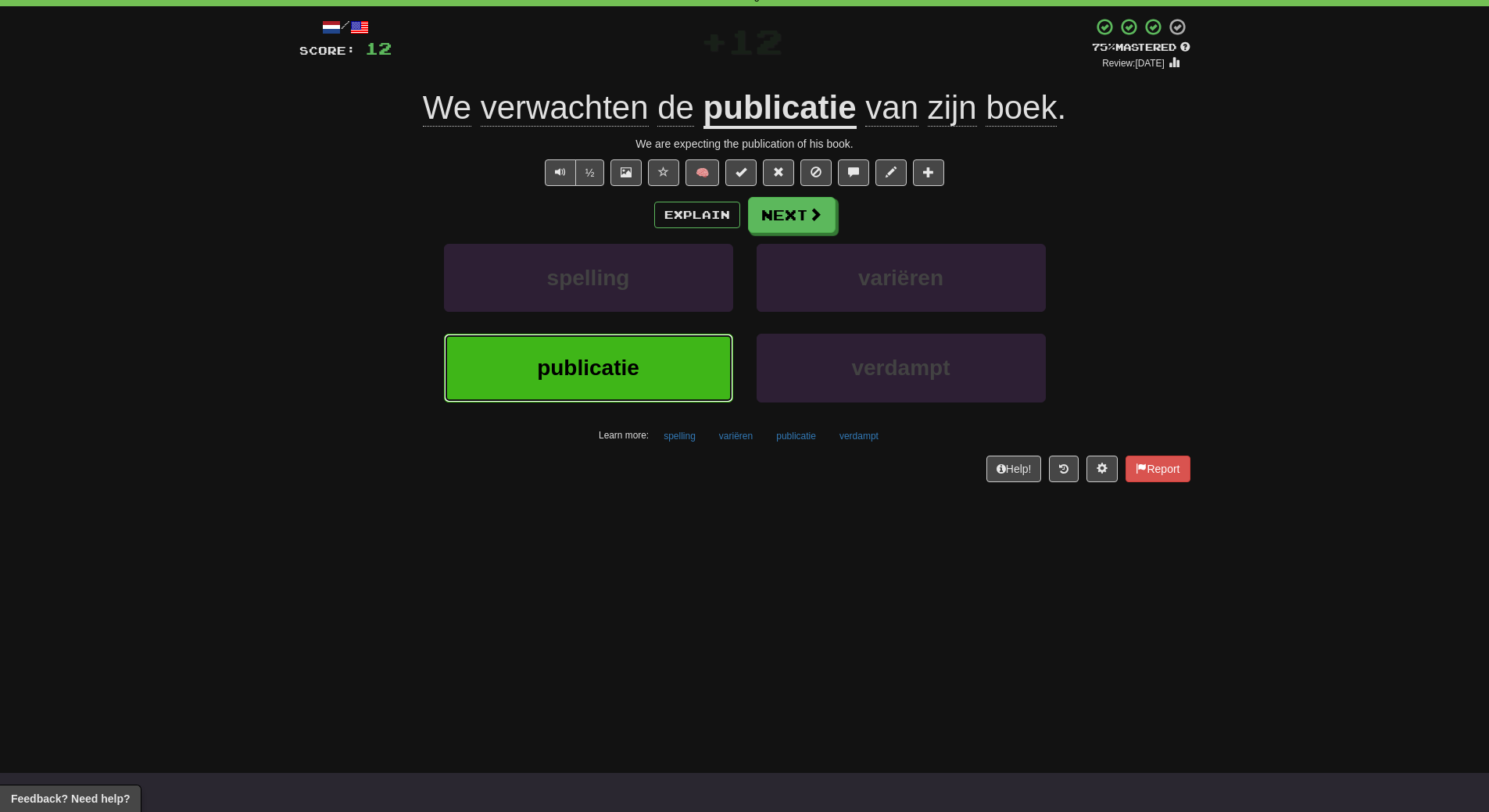
drag, startPoint x: 667, startPoint y: 366, endPoint x: 679, endPoint y: 424, distance: 59.2
click at [679, 424] on div "publicatie" at bounding box center [589, 378] width 313 height 90
click at [682, 382] on button "publicatie" at bounding box center [588, 368] width 289 height 68
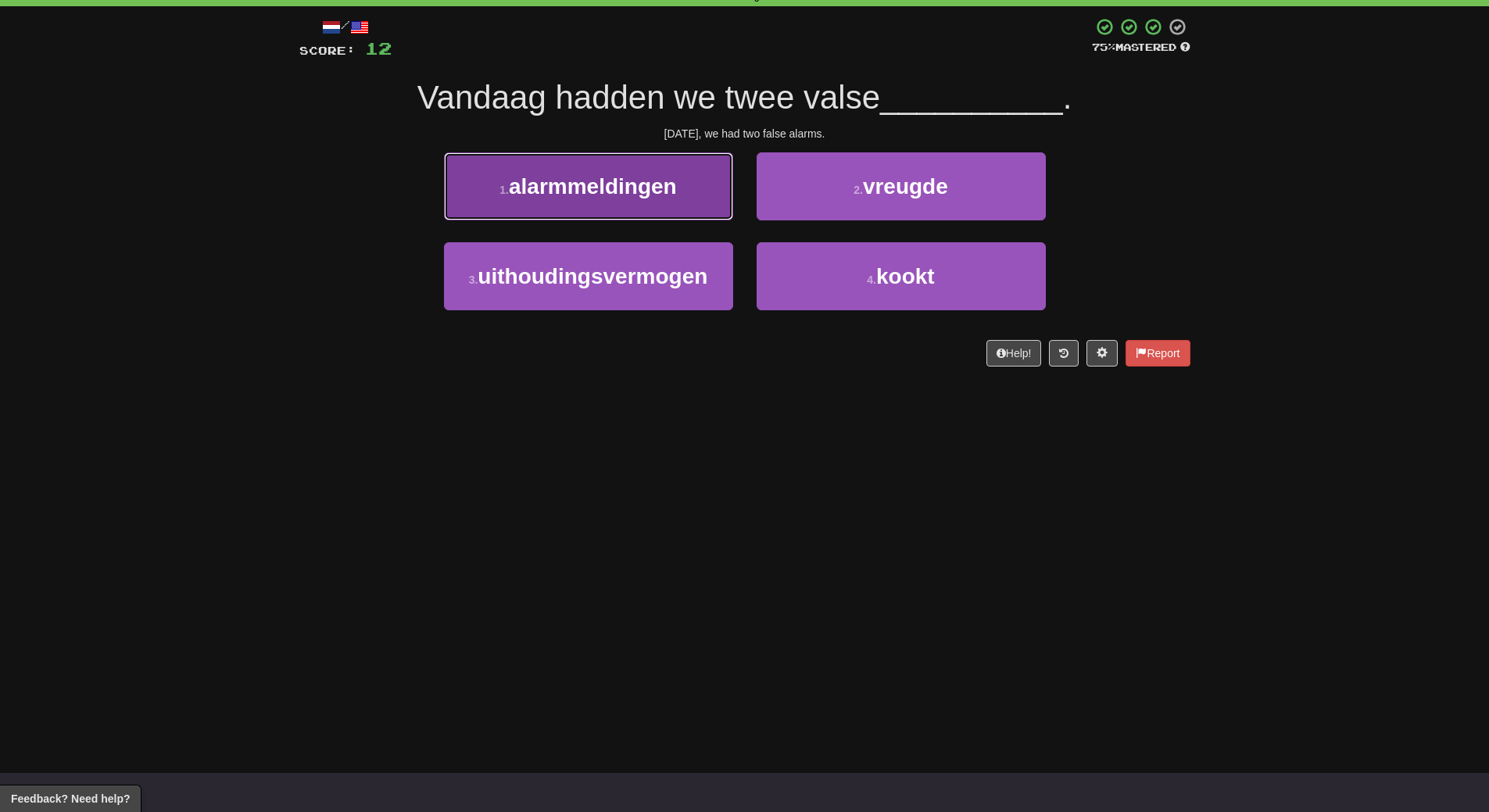
click at [668, 200] on button "1 . alarmmeldingen" at bounding box center [588, 186] width 289 height 68
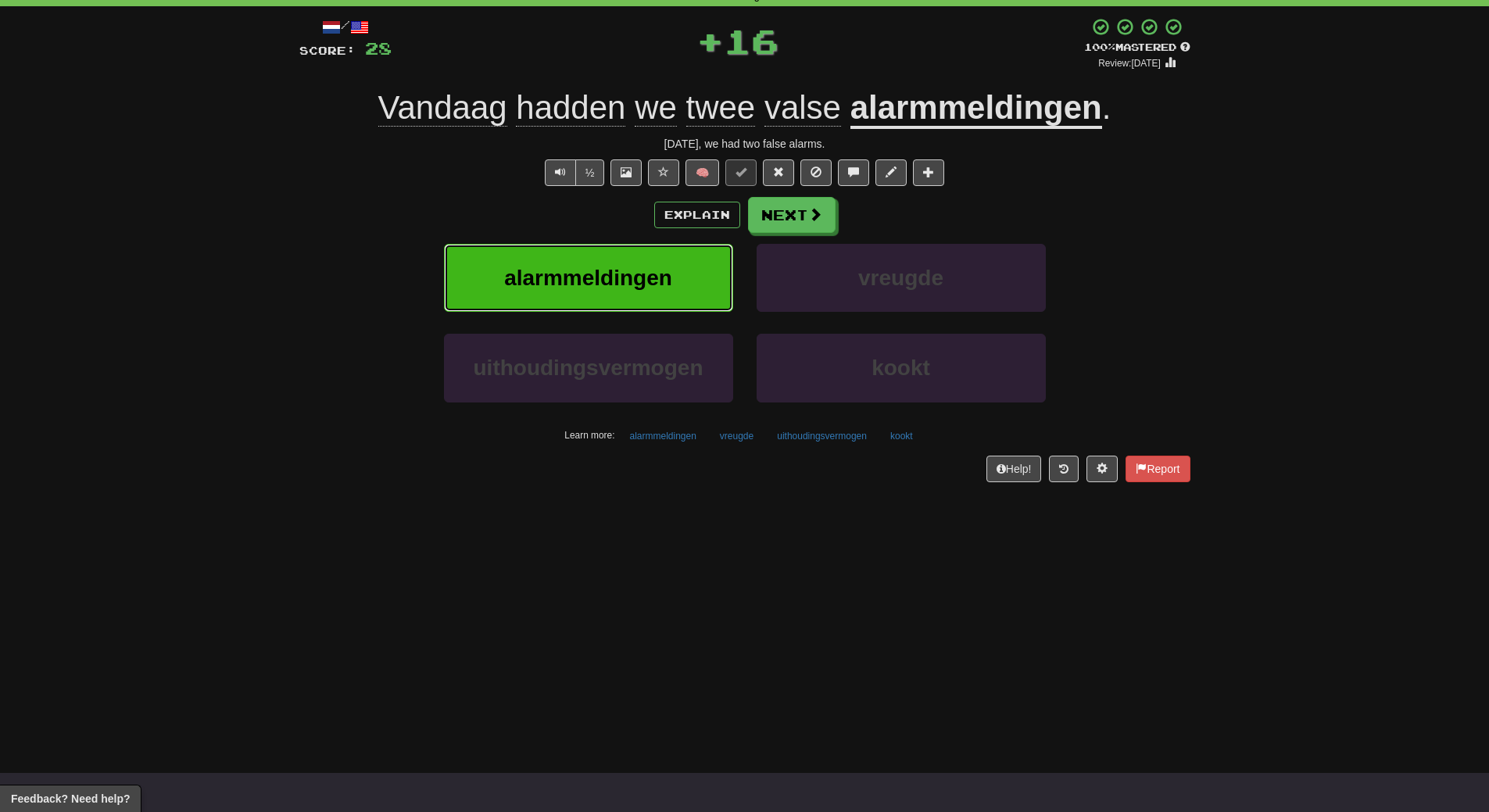
click at [668, 258] on button "alarmmeldingen" at bounding box center [588, 278] width 289 height 68
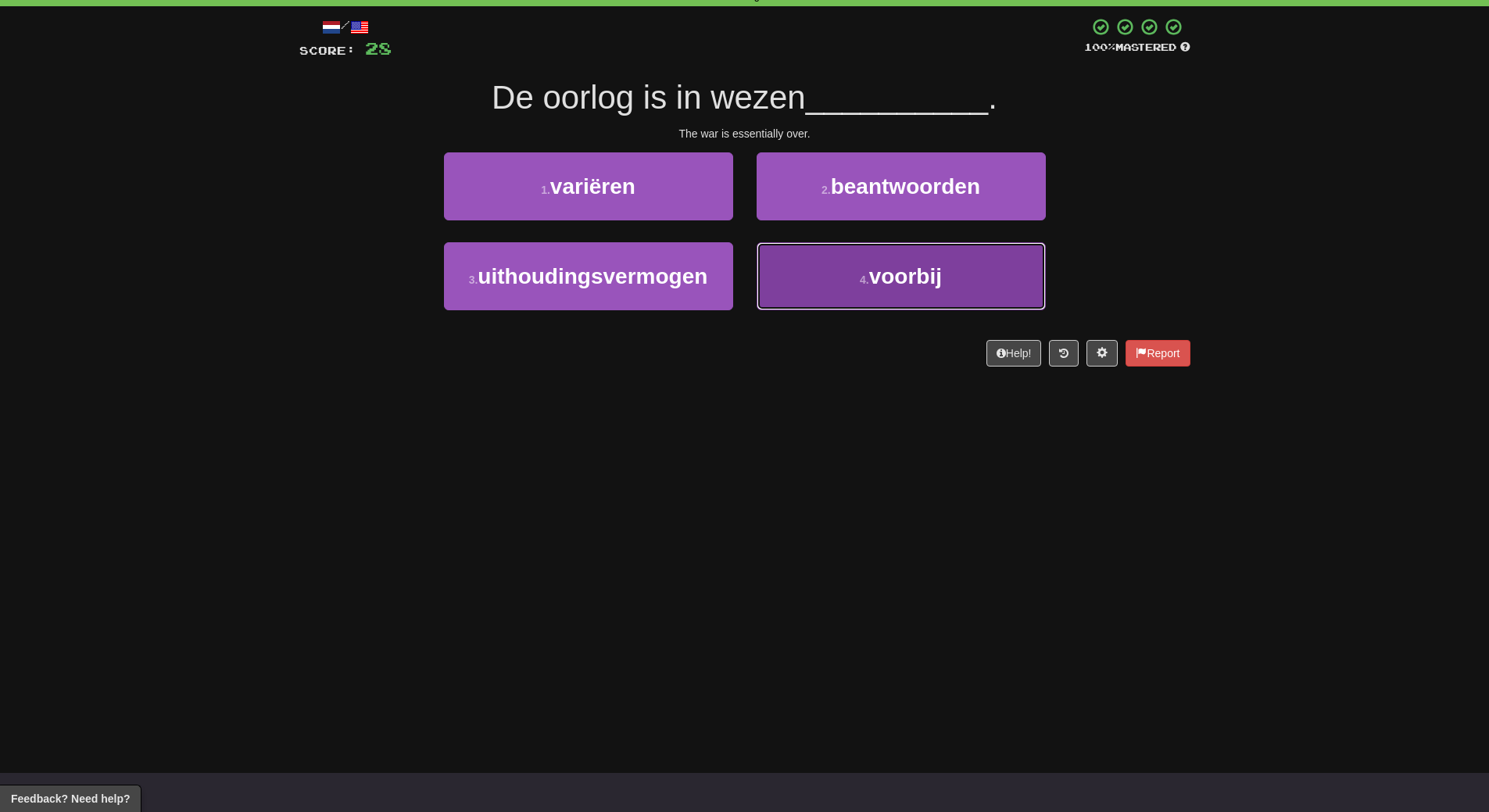
click at [905, 274] on span "voorbij" at bounding box center [905, 276] width 73 height 24
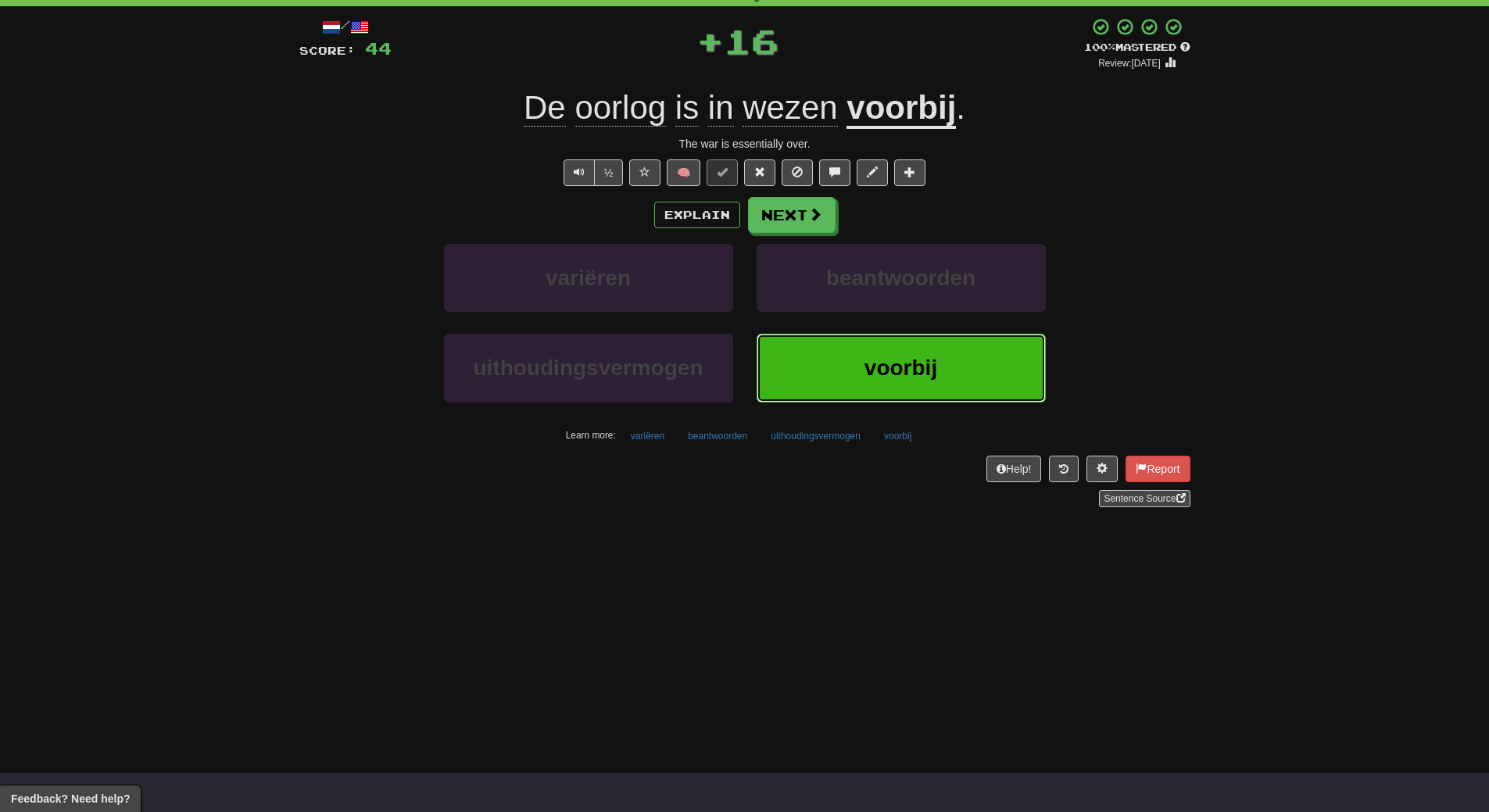
click at [895, 378] on span "voorbij" at bounding box center [900, 368] width 73 height 24
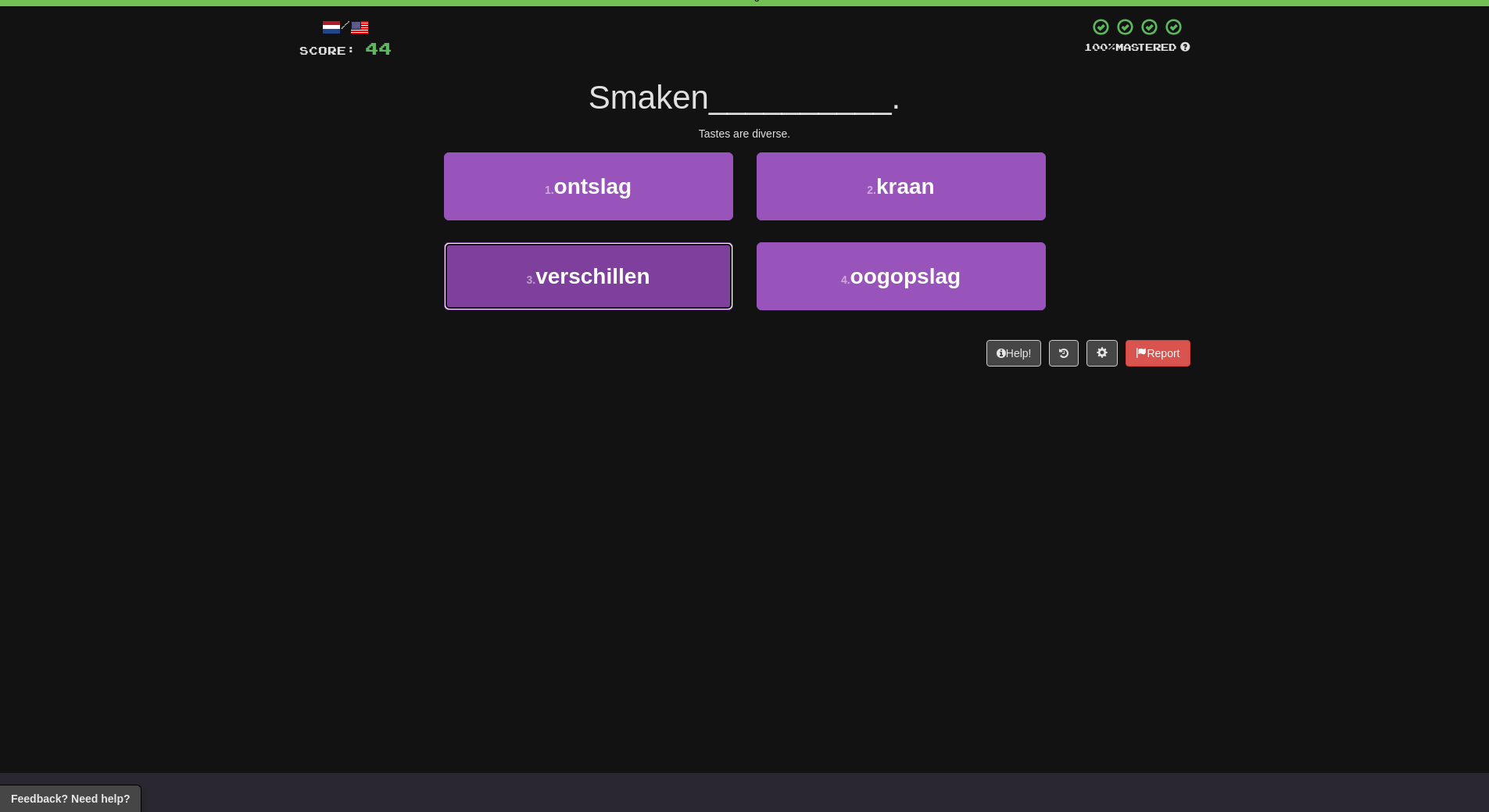
click at [617, 286] on span "verschillen" at bounding box center [591, 276] width 114 height 24
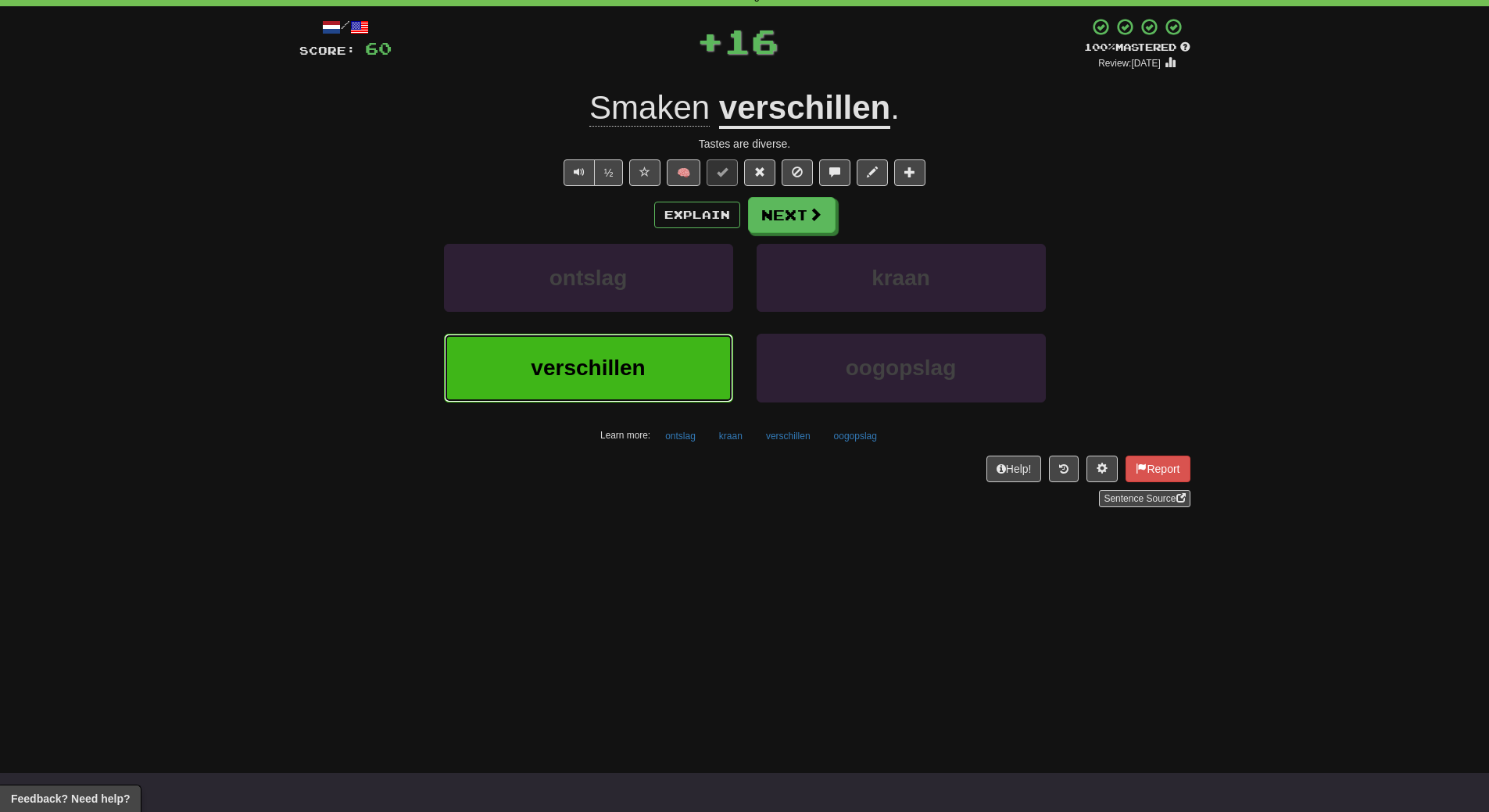
click at [632, 374] on span "verschillen" at bounding box center [587, 368] width 114 height 24
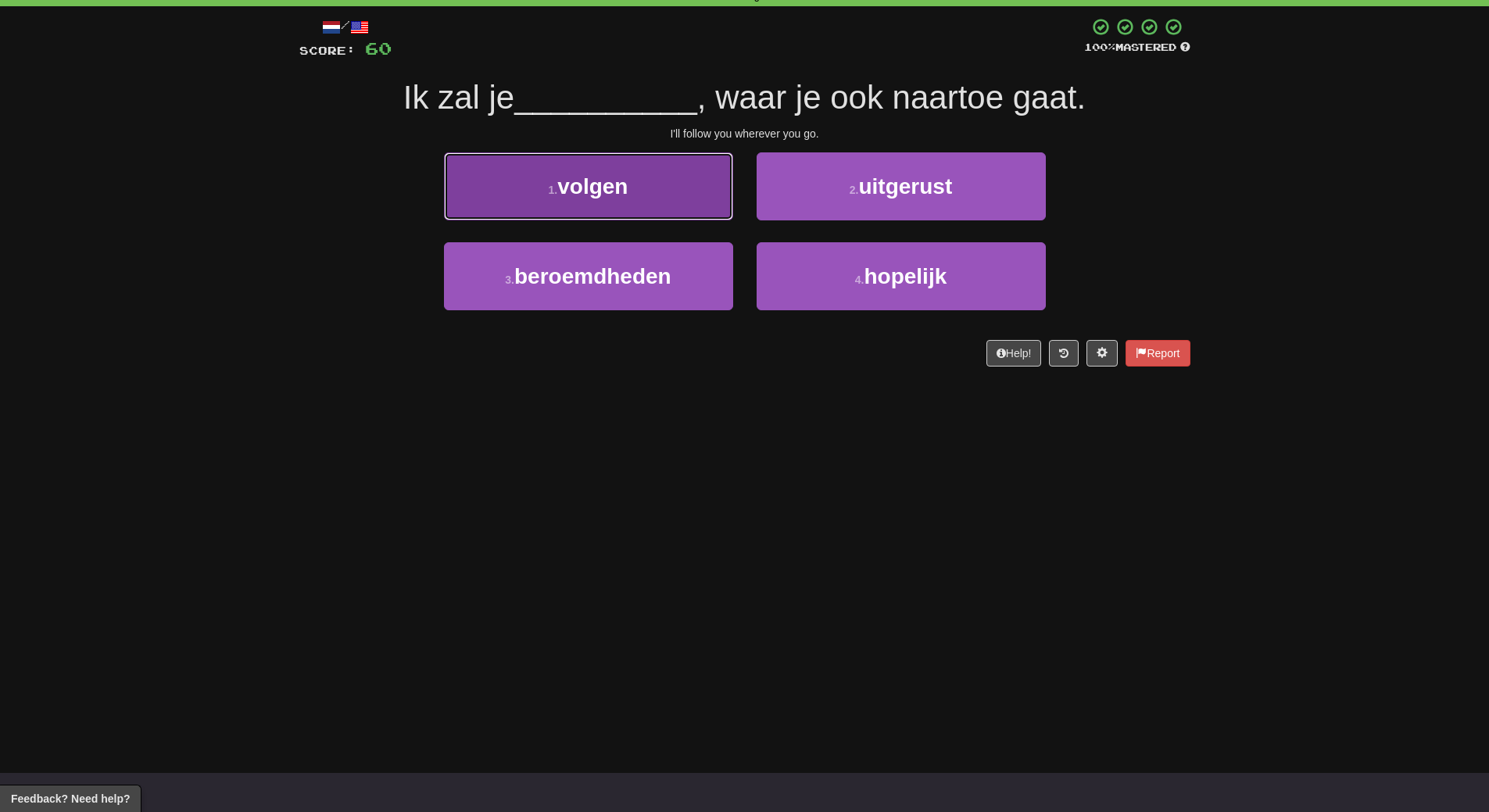
click at [653, 189] on button "1 . volgen" at bounding box center [588, 186] width 289 height 68
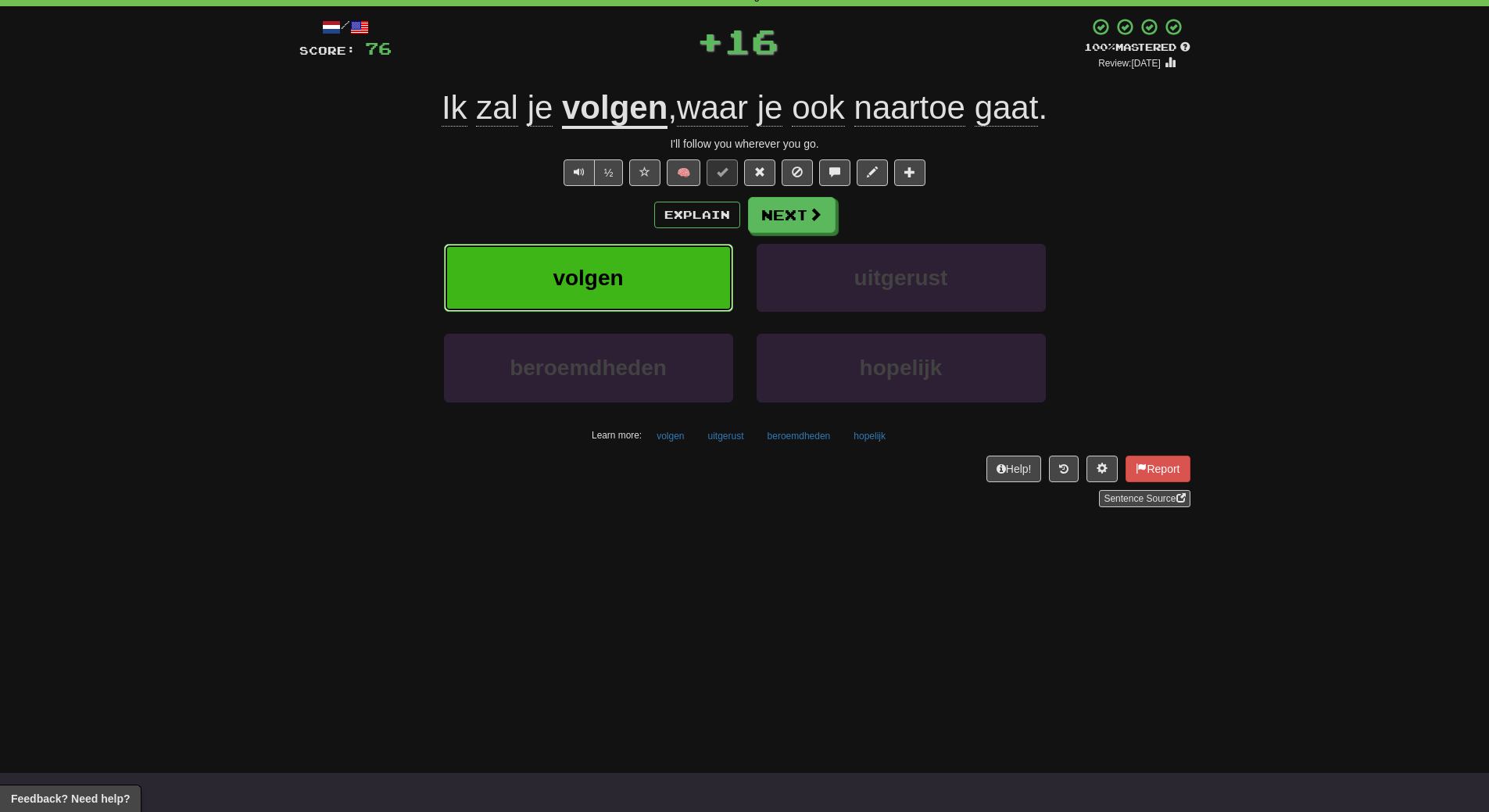
click at [653, 278] on button "volgen" at bounding box center [588, 278] width 289 height 68
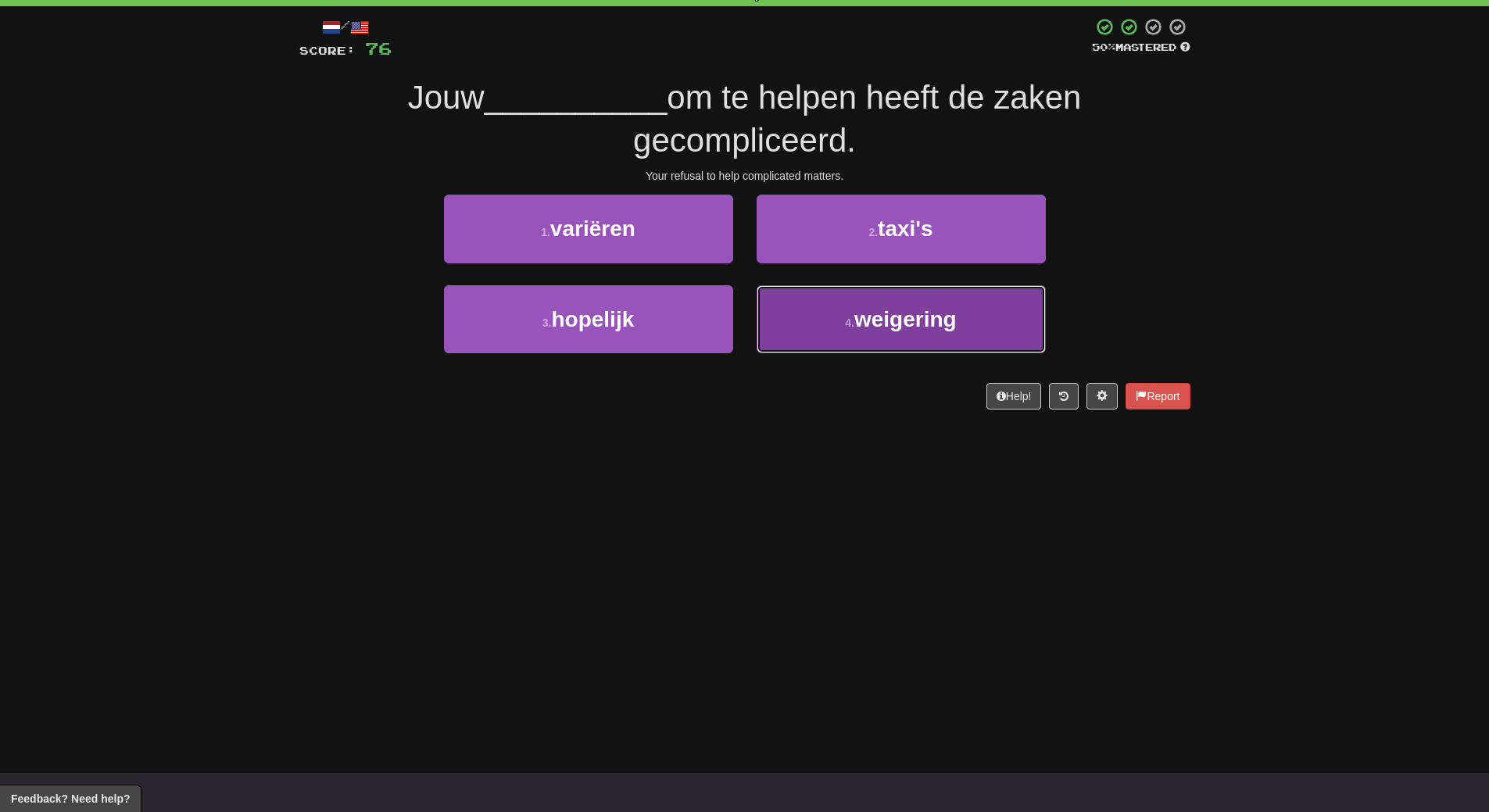
click at [927, 311] on span "weigering" at bounding box center [905, 319] width 103 height 24
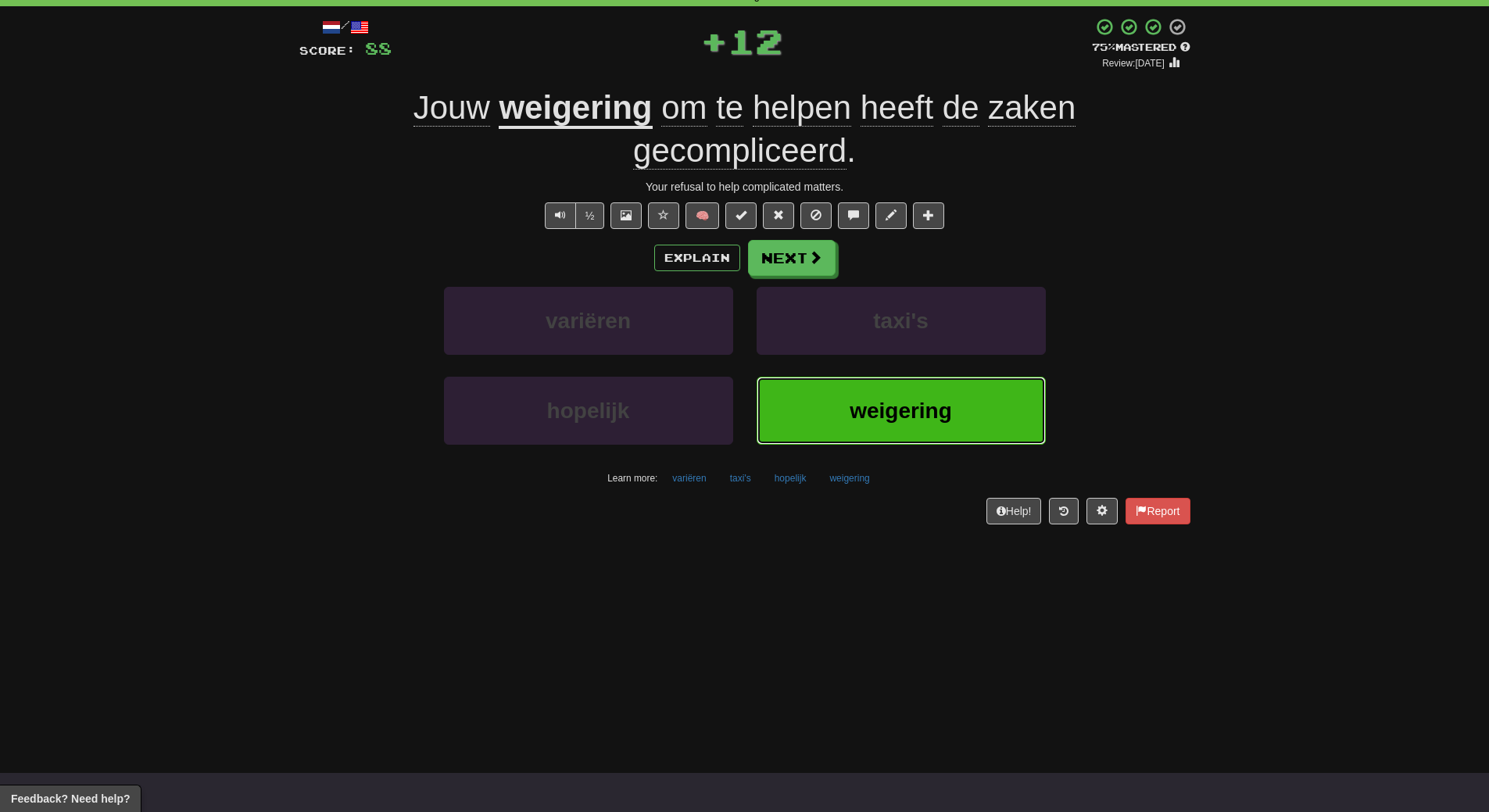
click at [919, 405] on span "weigering" at bounding box center [901, 410] width 103 height 24
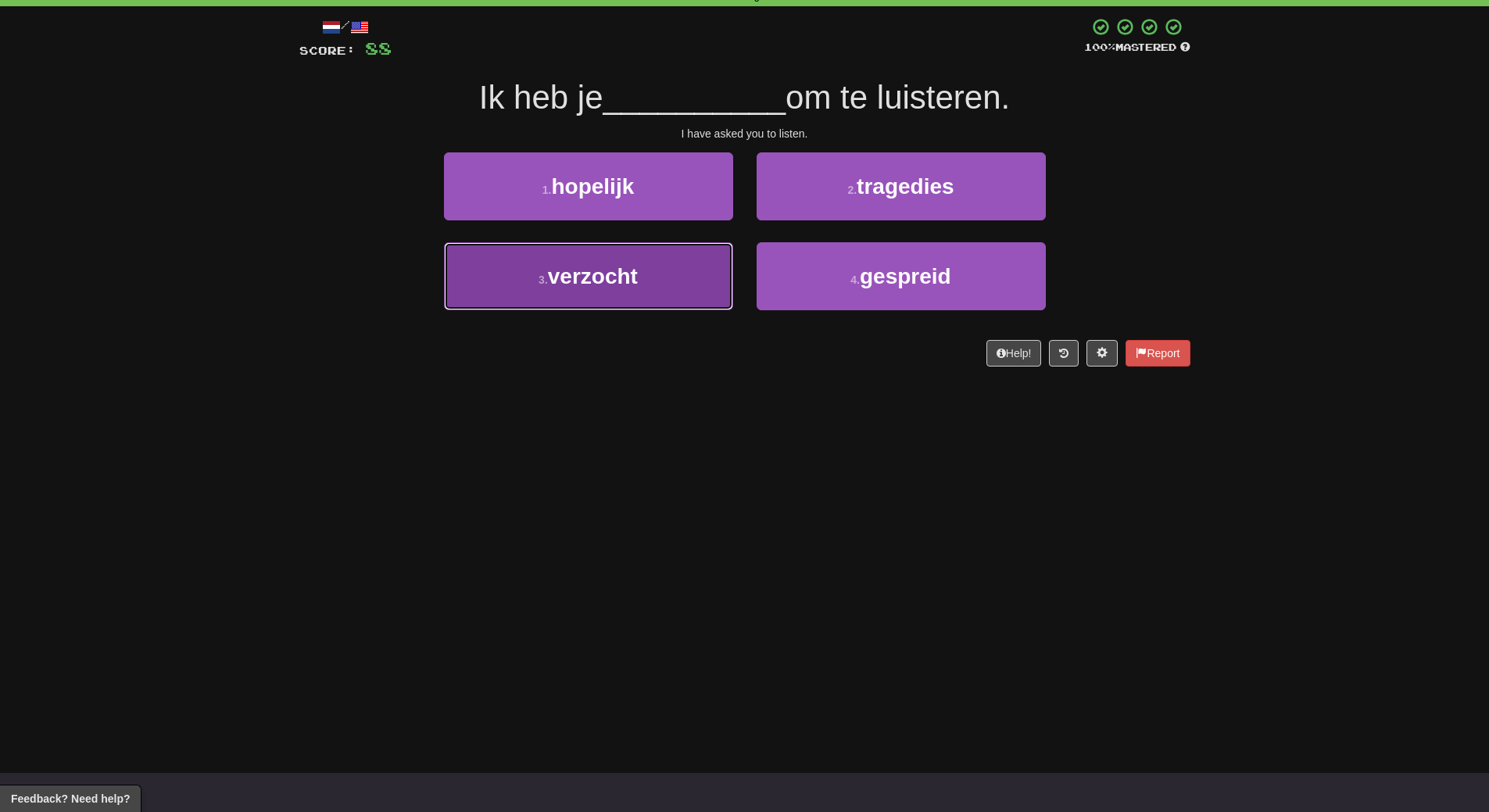
click at [698, 284] on button "3 . verzocht" at bounding box center [588, 276] width 289 height 68
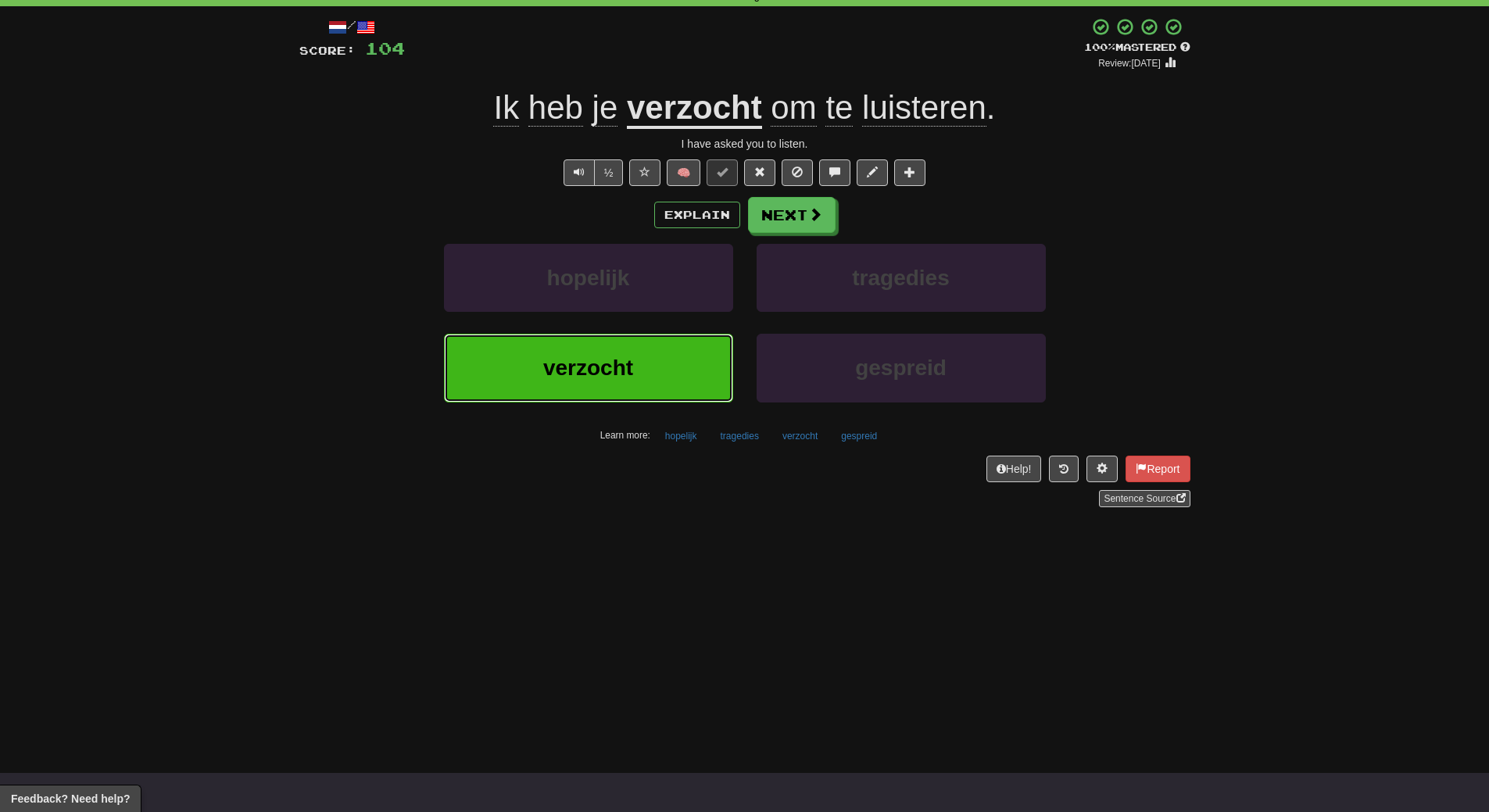
click at [680, 353] on button "verzocht" at bounding box center [588, 368] width 289 height 68
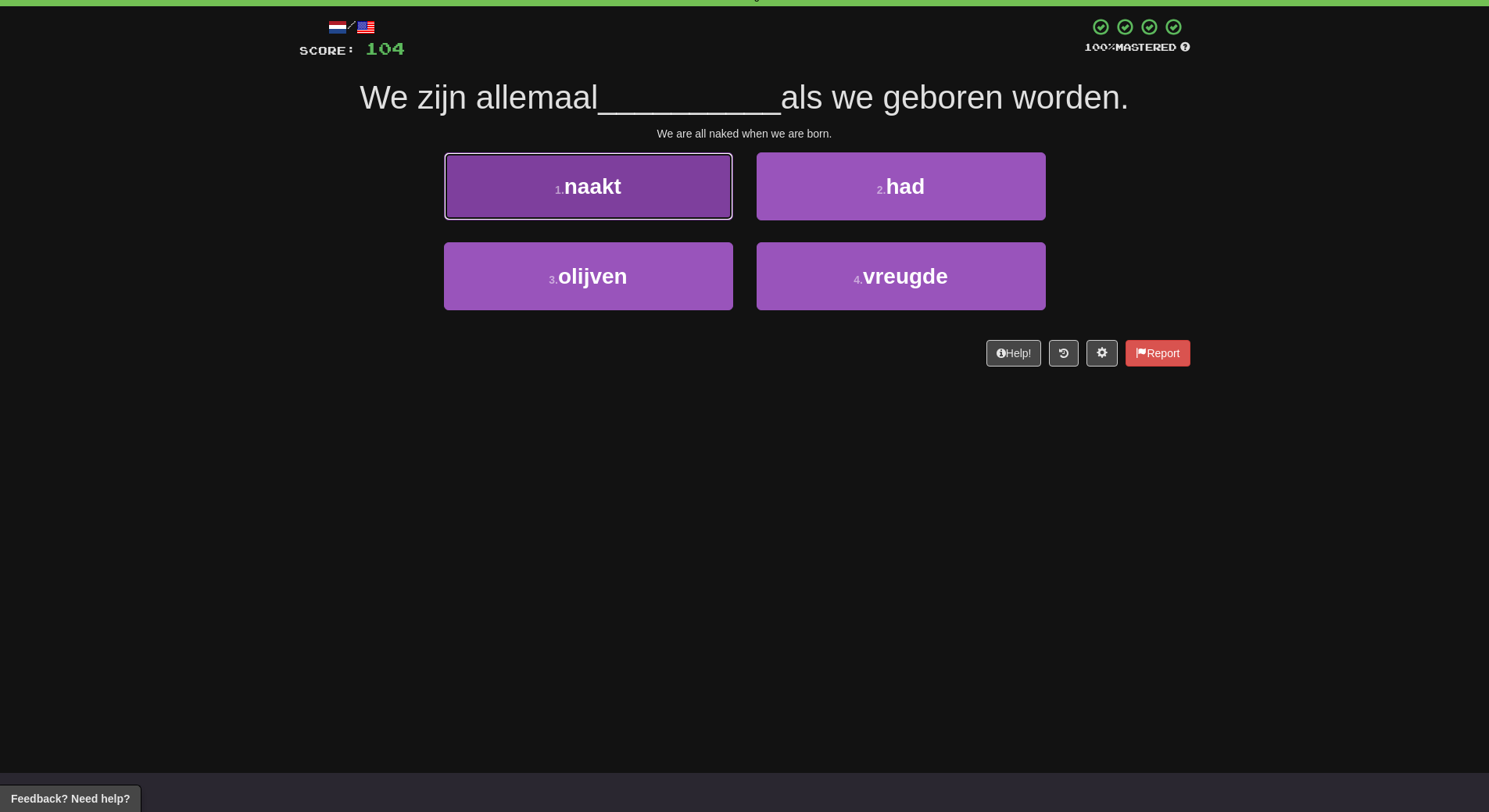
click at [669, 216] on button "1 . naakt" at bounding box center [588, 186] width 289 height 68
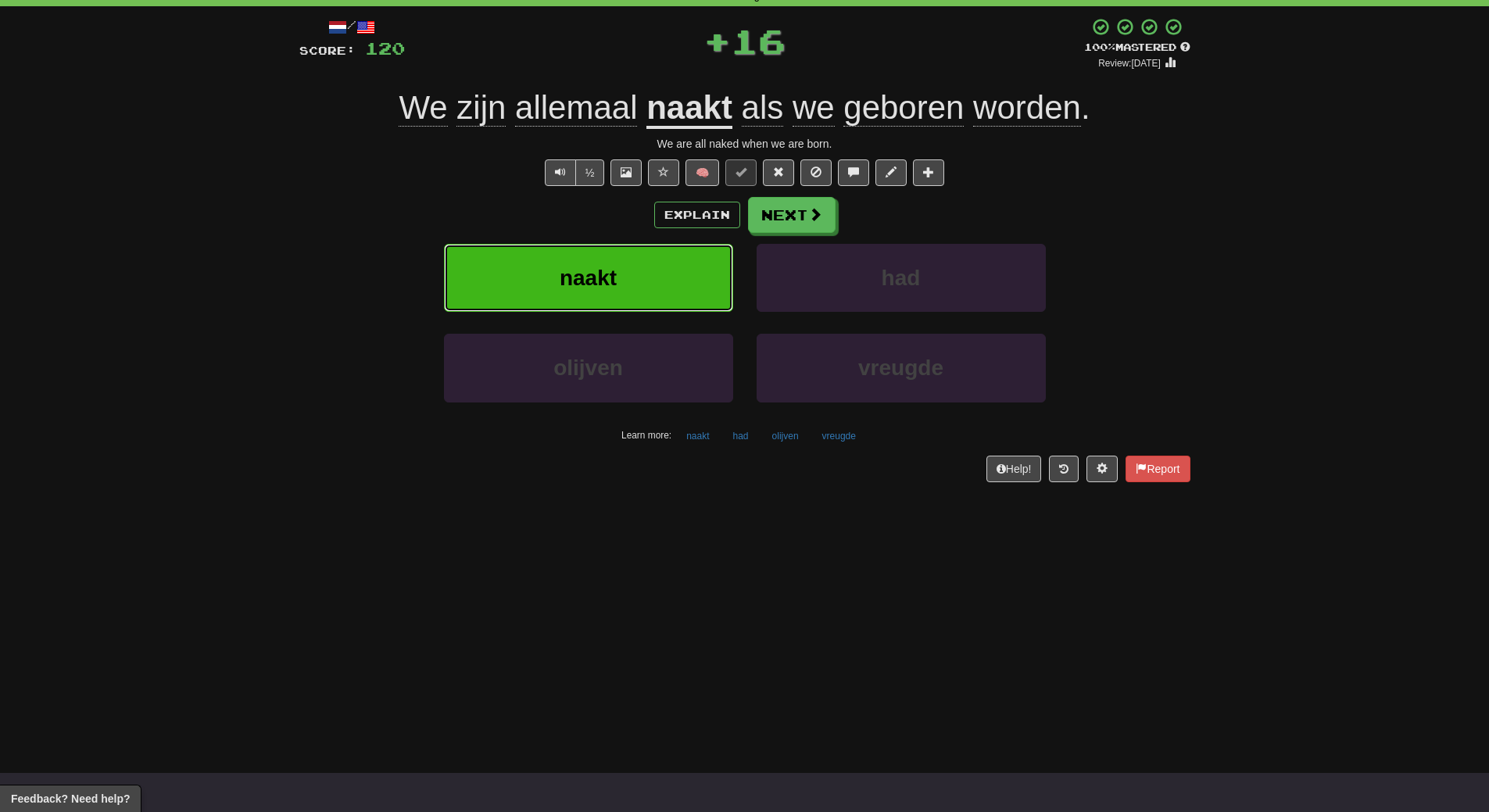
click at [668, 285] on button "naakt" at bounding box center [588, 278] width 289 height 68
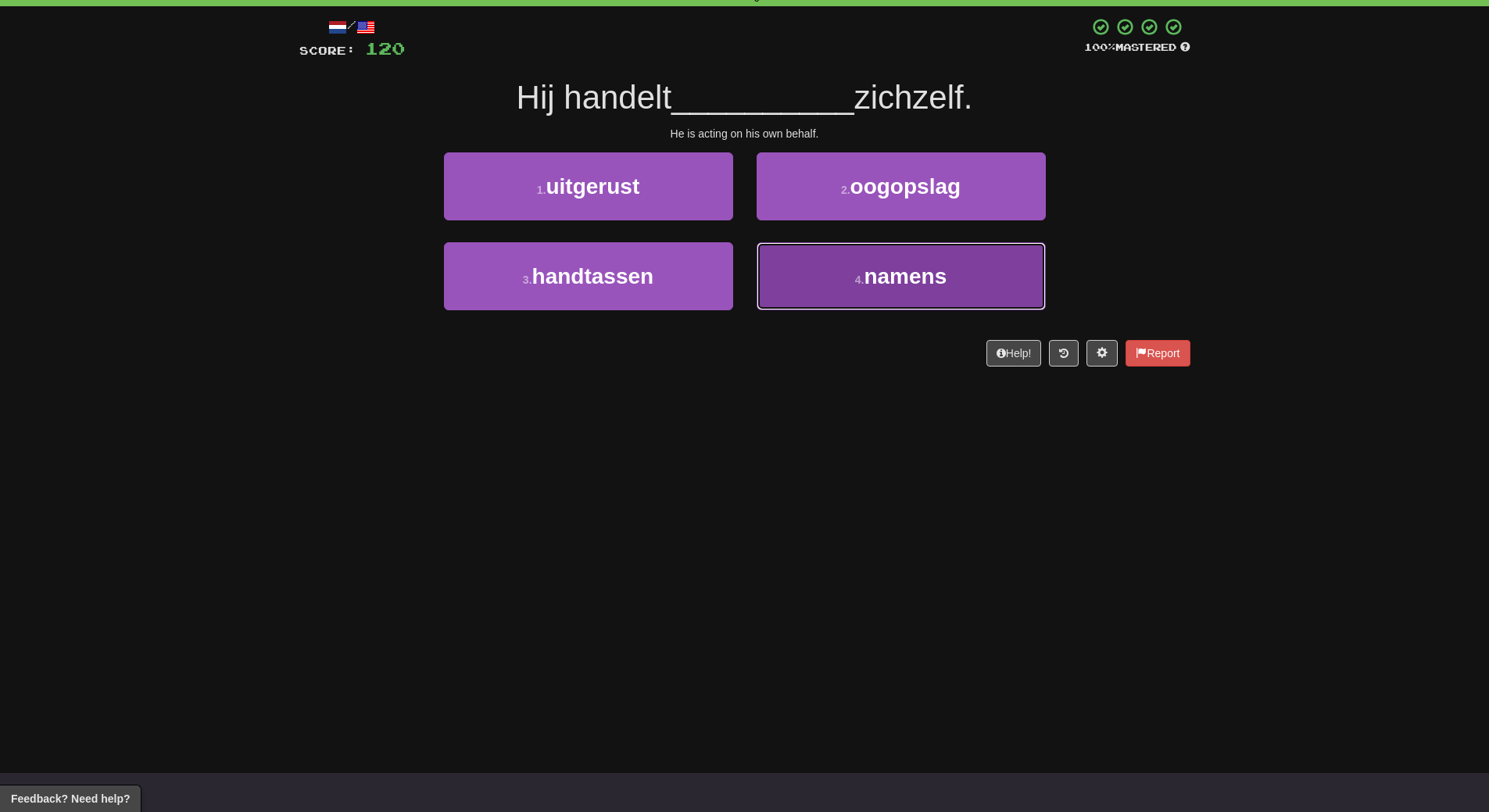
click at [935, 270] on span "namens" at bounding box center [904, 276] width 83 height 24
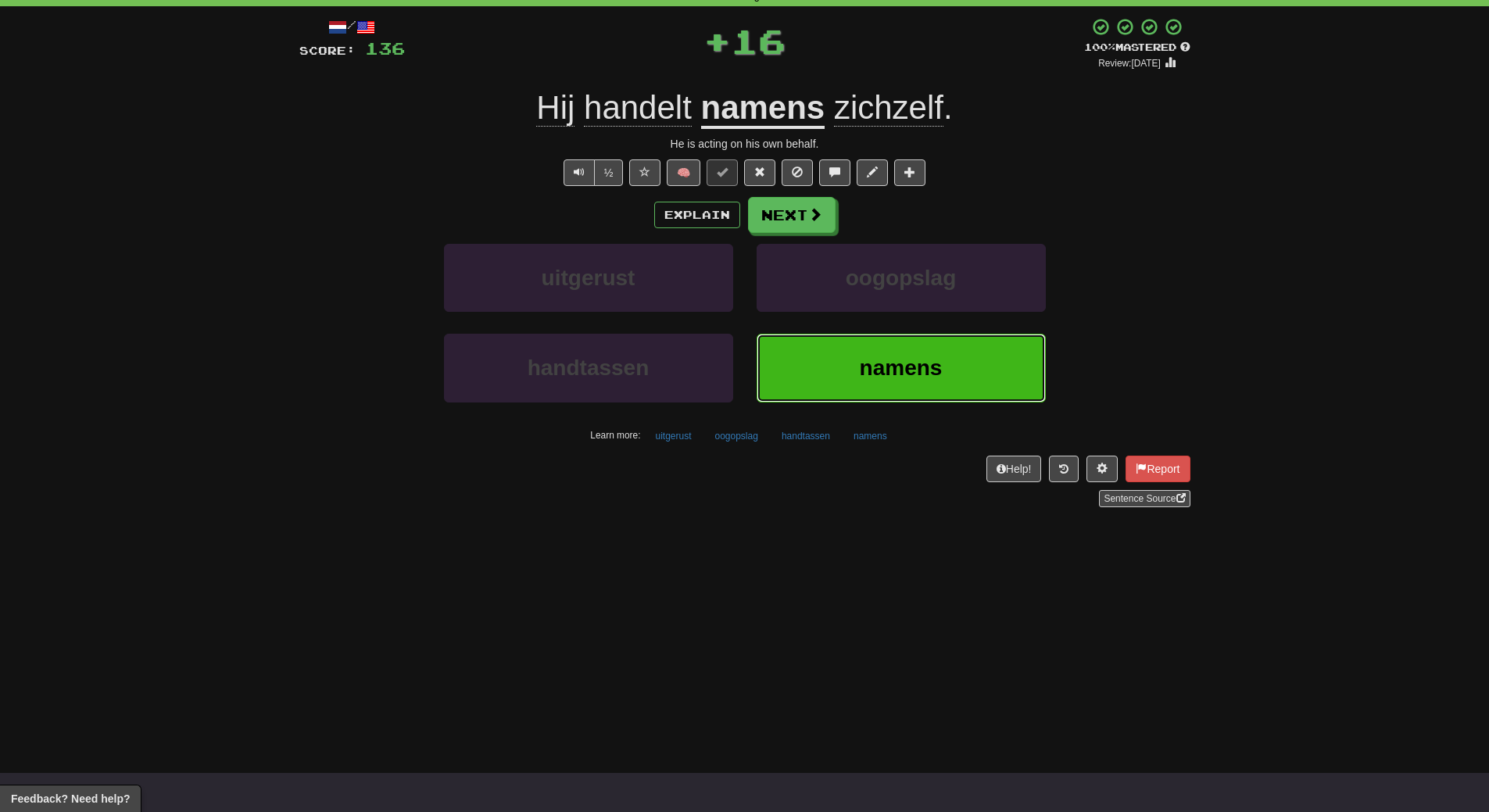
click at [878, 368] on span "namens" at bounding box center [901, 368] width 83 height 24
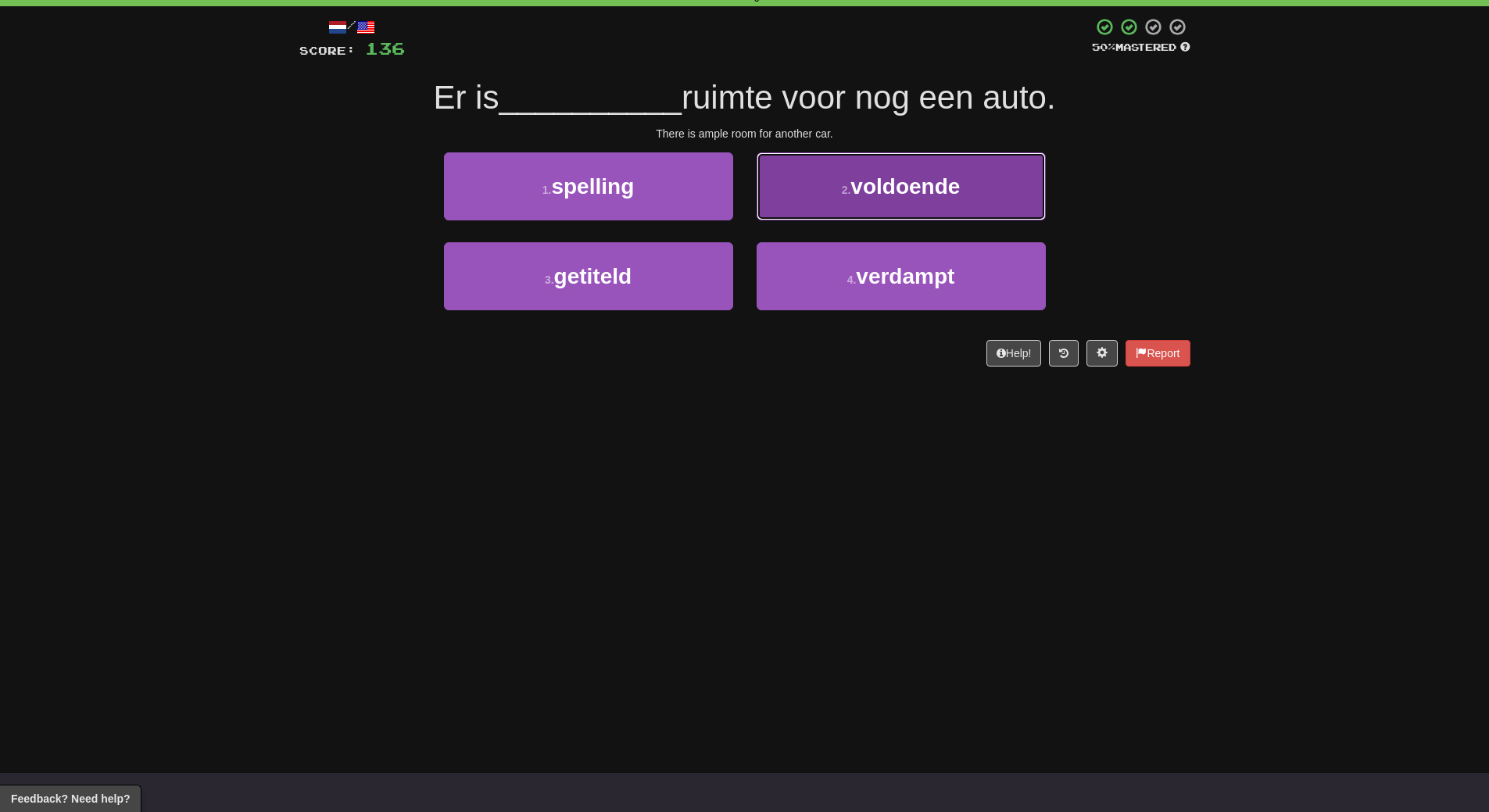
click at [949, 216] on button "2 . voldoende" at bounding box center [901, 186] width 289 height 68
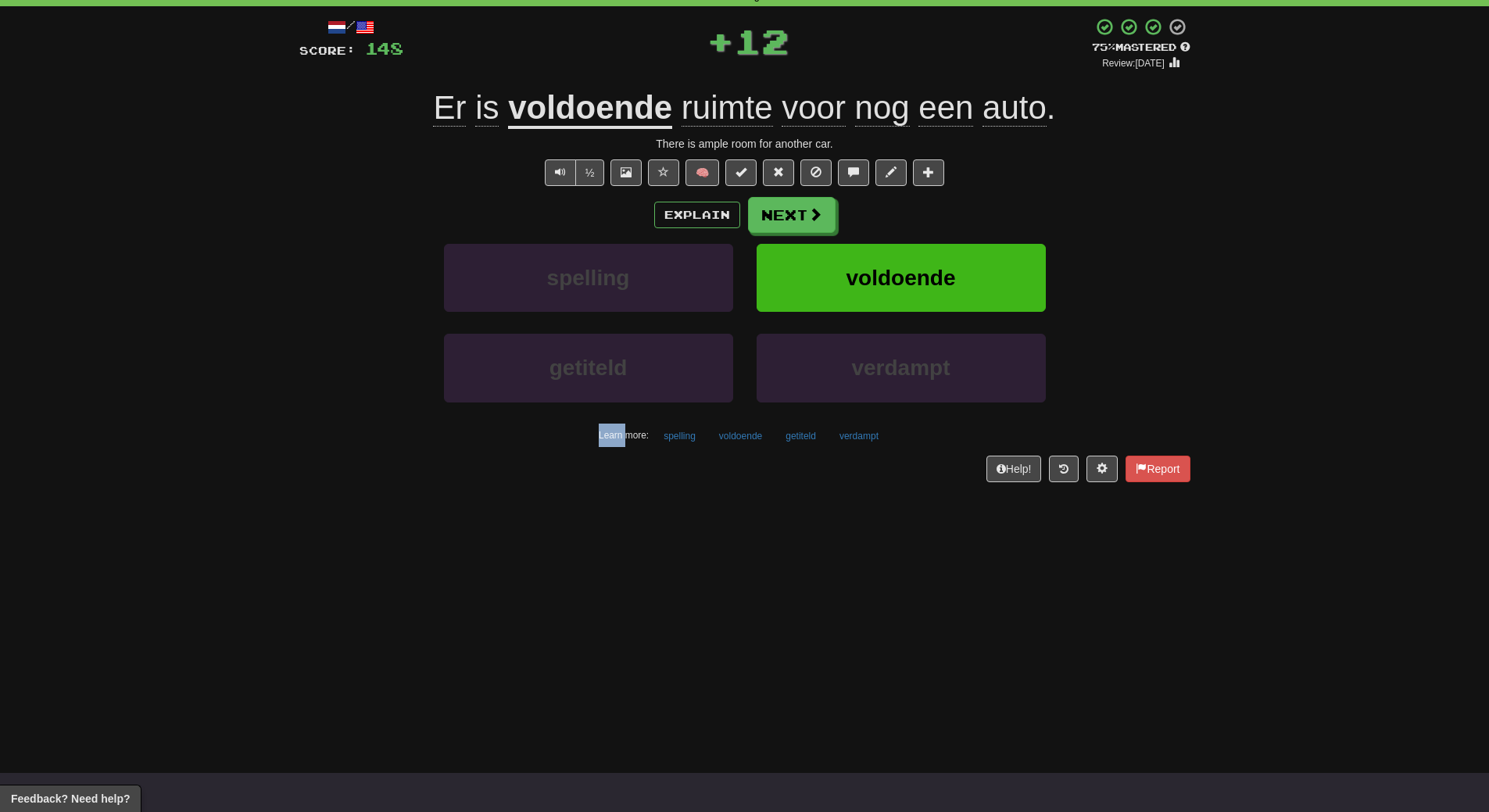
click at [949, 216] on div "Explain Next" at bounding box center [744, 215] width 891 height 36
click at [945, 285] on span "voldoende" at bounding box center [900, 278] width 109 height 24
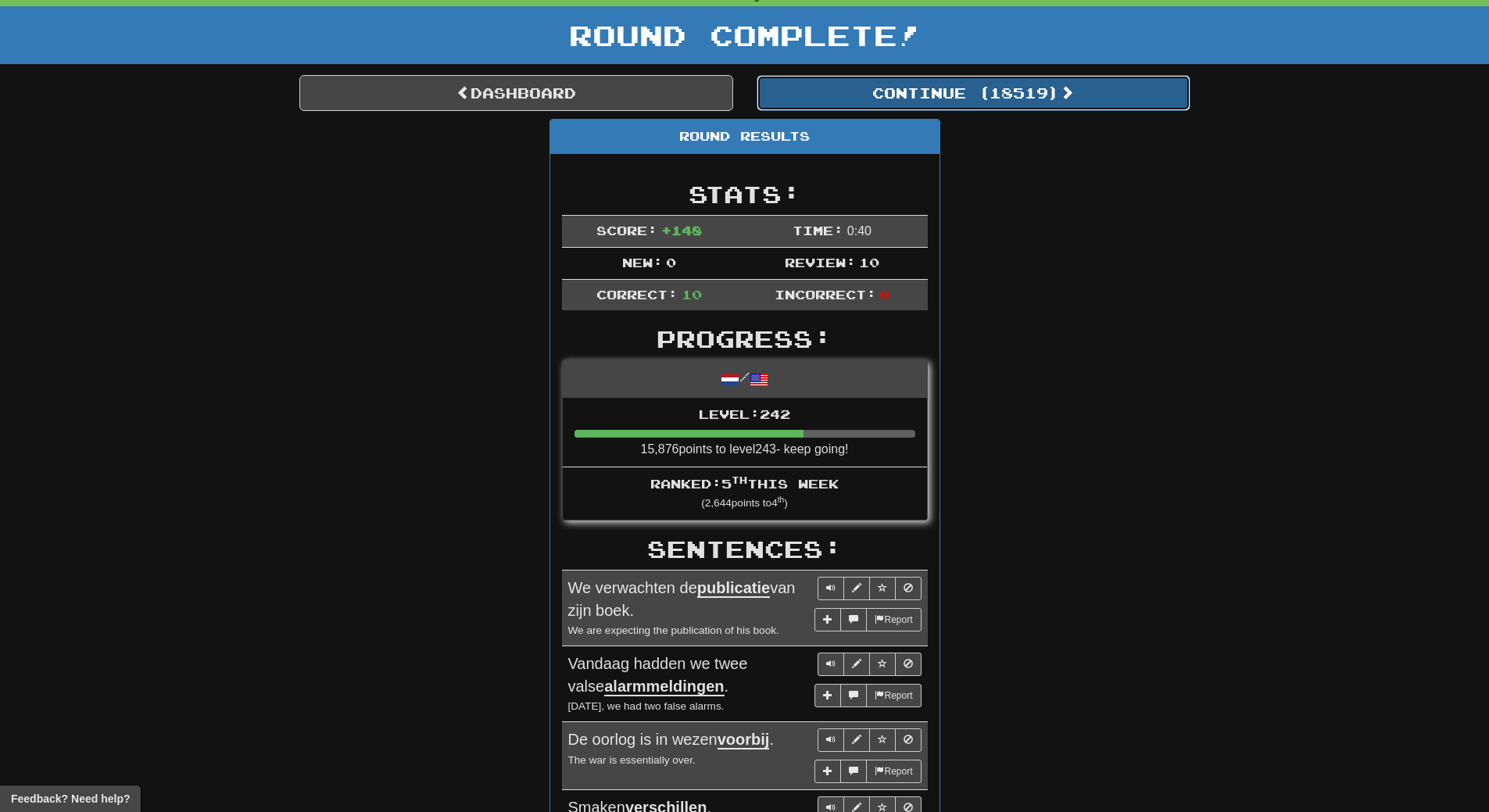
click at [1030, 90] on button "Continue ( 18519 )" at bounding box center [973, 93] width 433 height 36
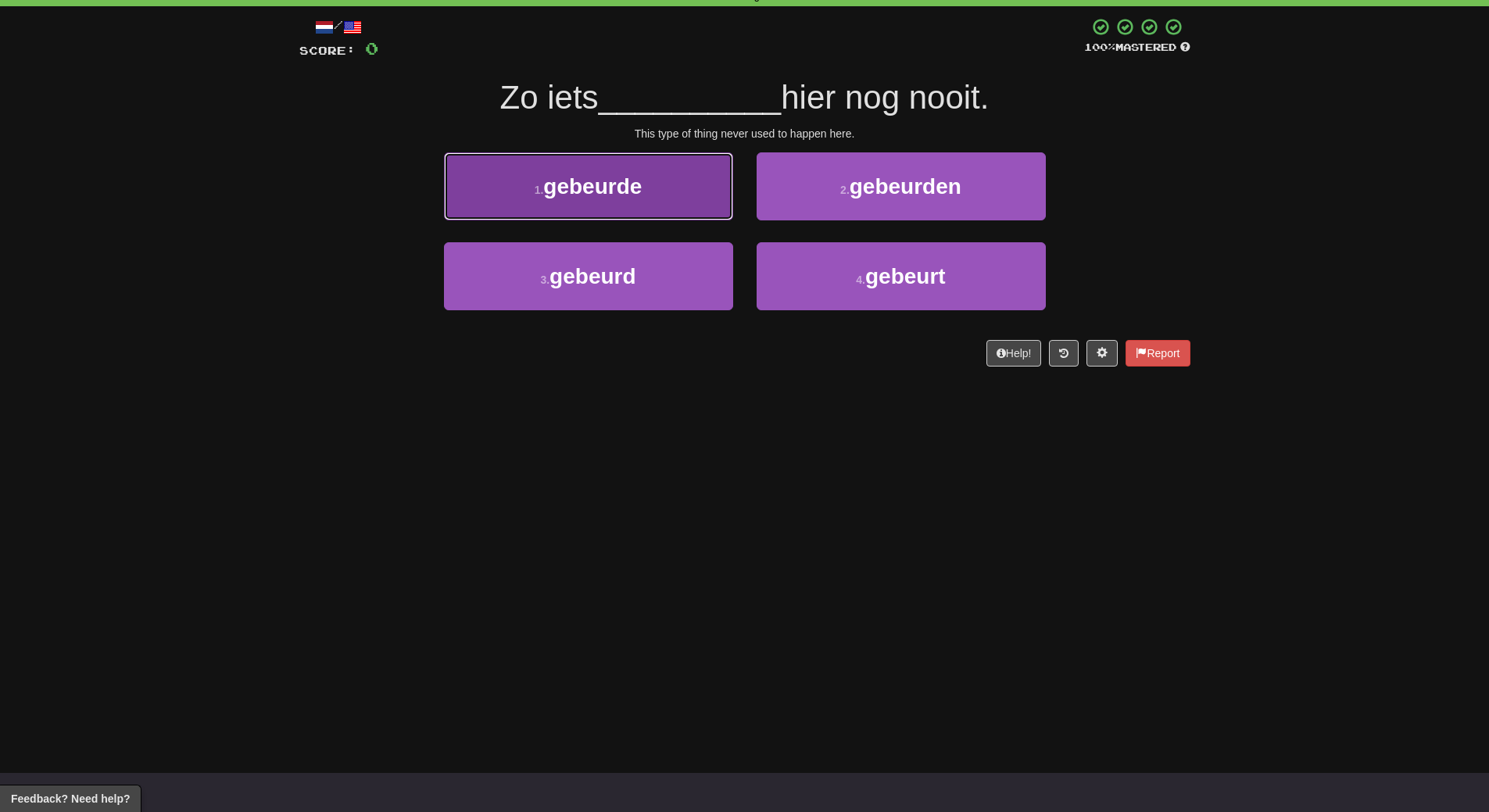
click at [662, 209] on button "1 . gebeurde" at bounding box center [588, 186] width 289 height 68
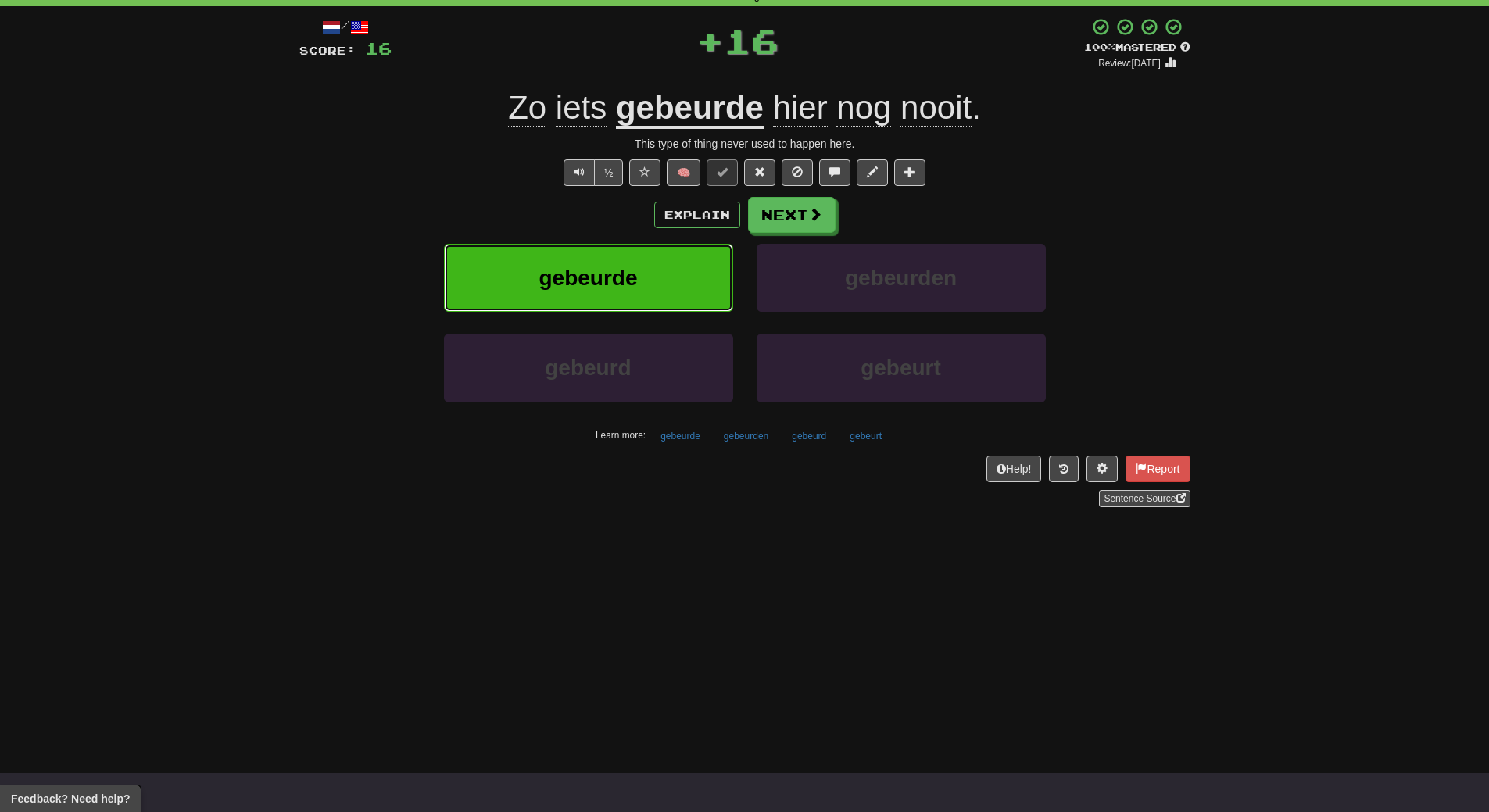
click at [662, 282] on button "gebeurde" at bounding box center [588, 278] width 289 height 68
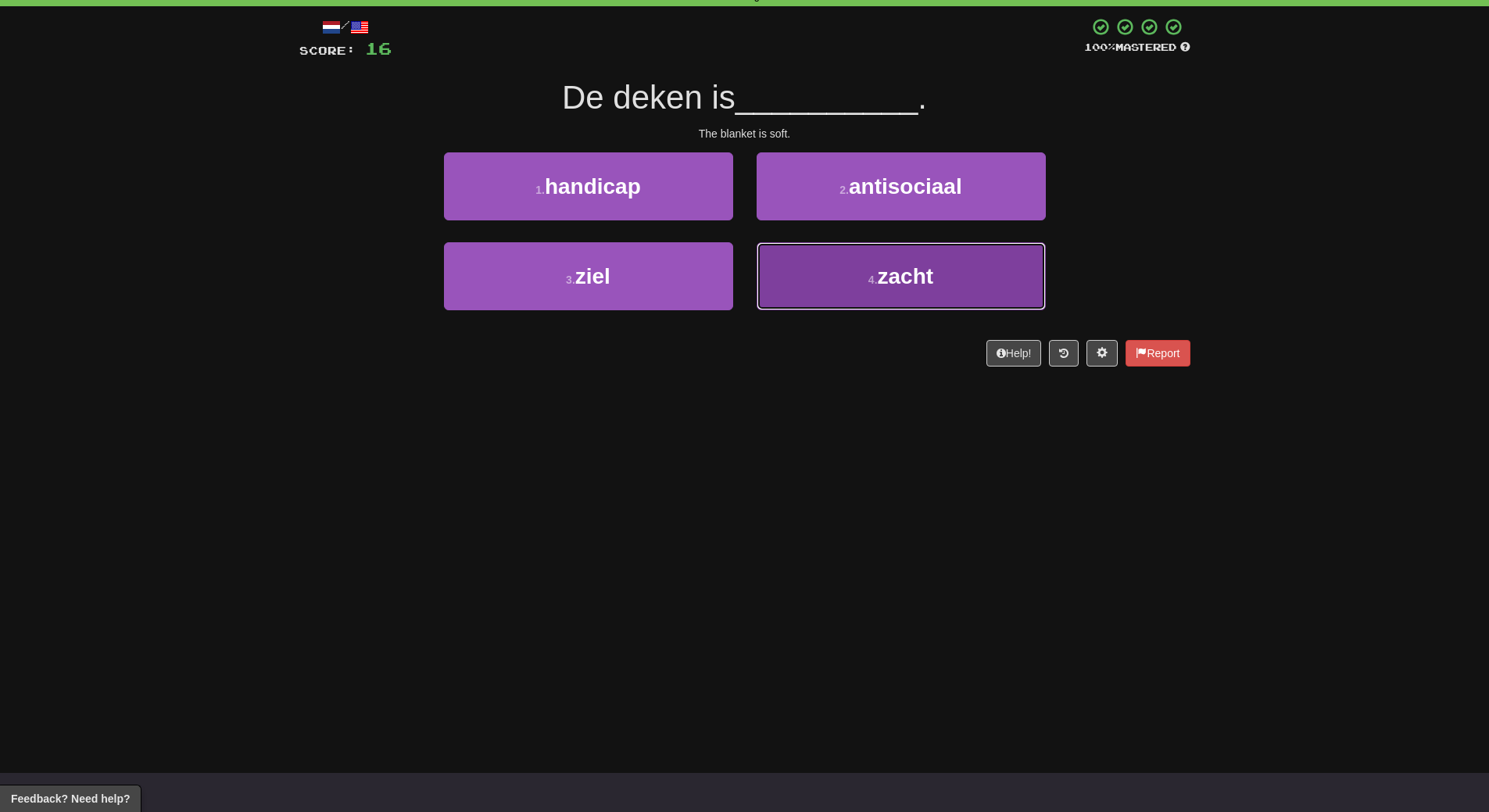
click at [877, 295] on button "4 . zacht" at bounding box center [901, 276] width 289 height 68
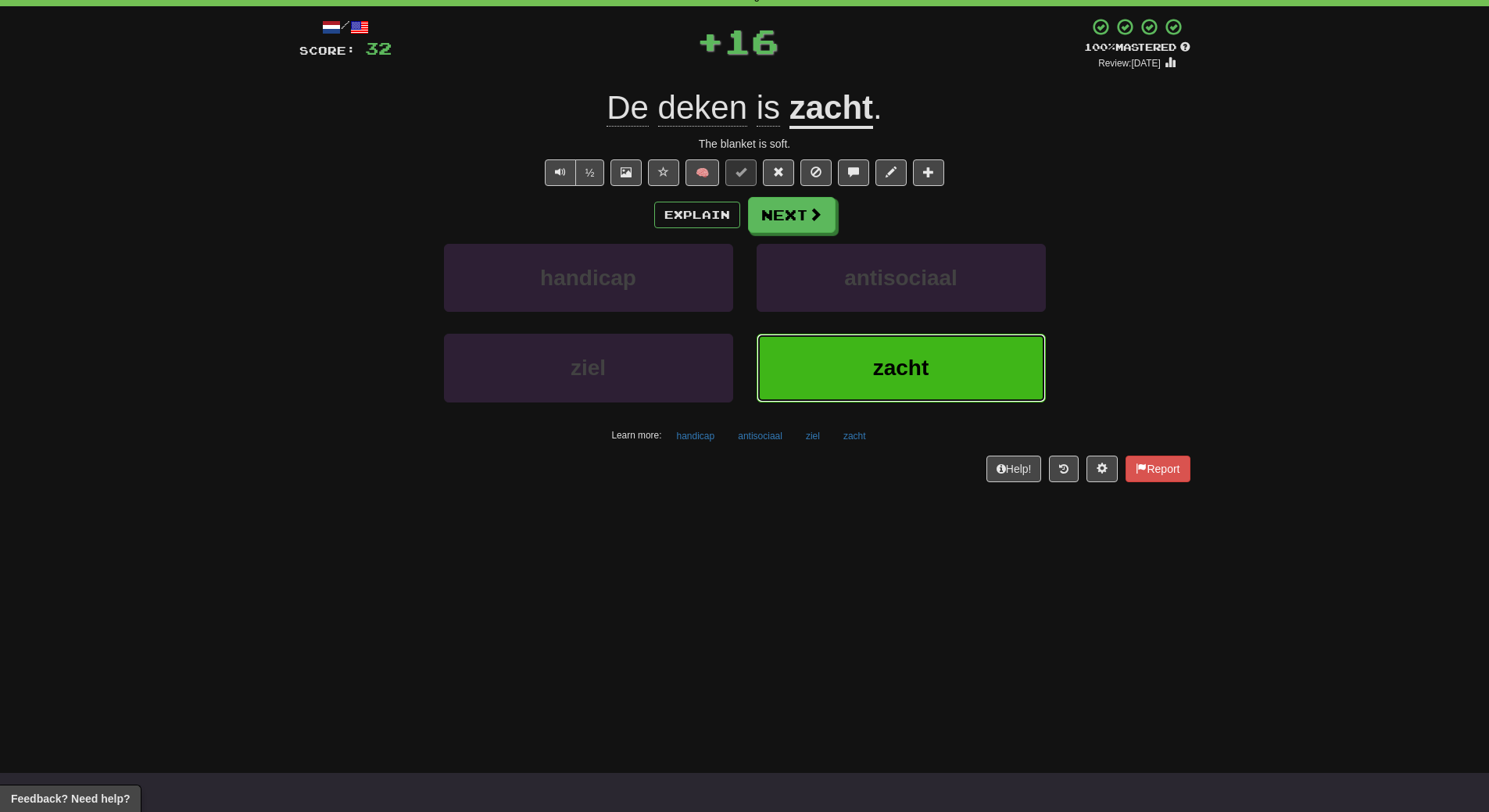
click at [877, 381] on button "zacht" at bounding box center [901, 368] width 289 height 68
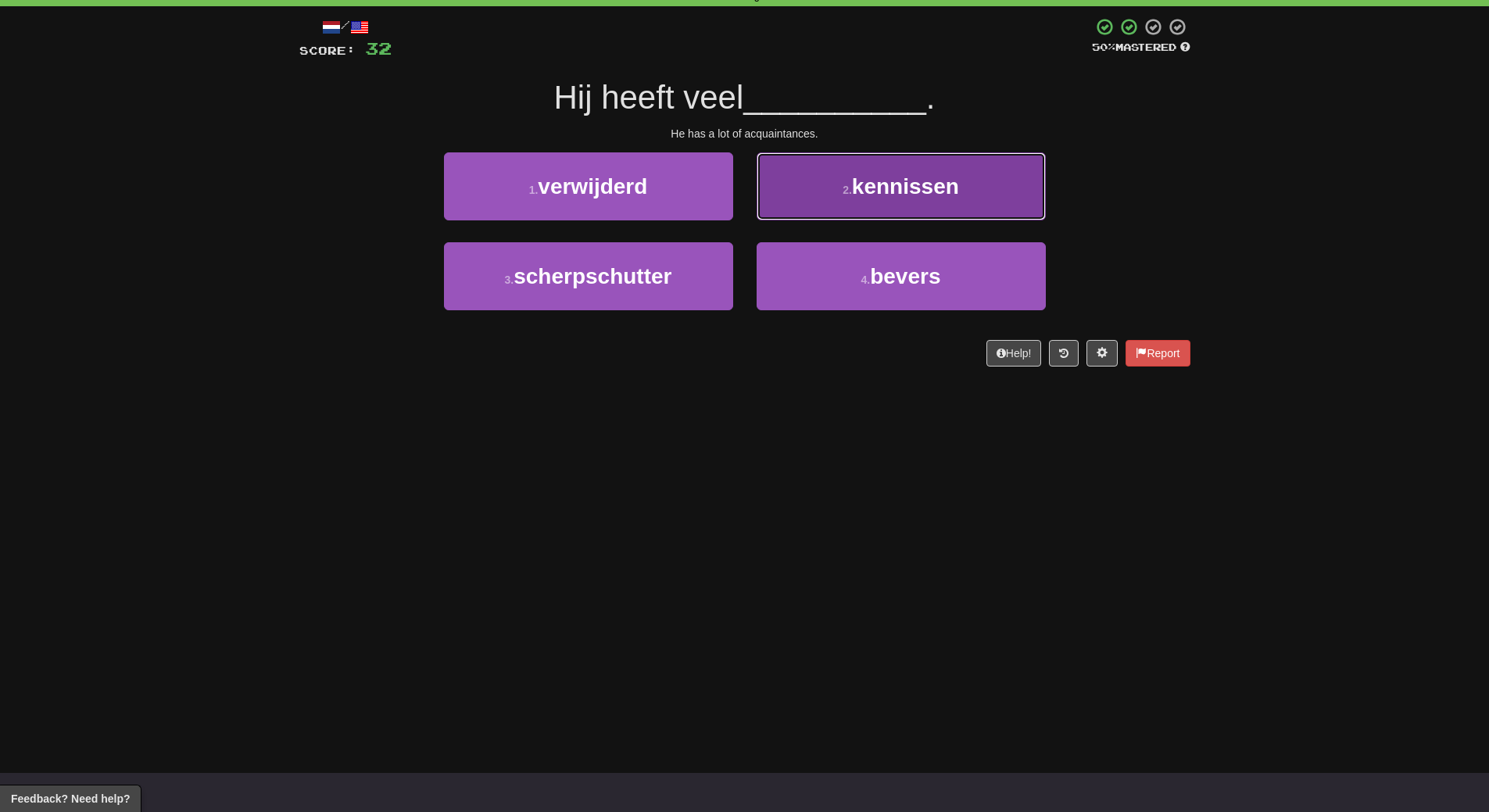
click at [913, 172] on button "2 . kennissen" at bounding box center [901, 186] width 289 height 68
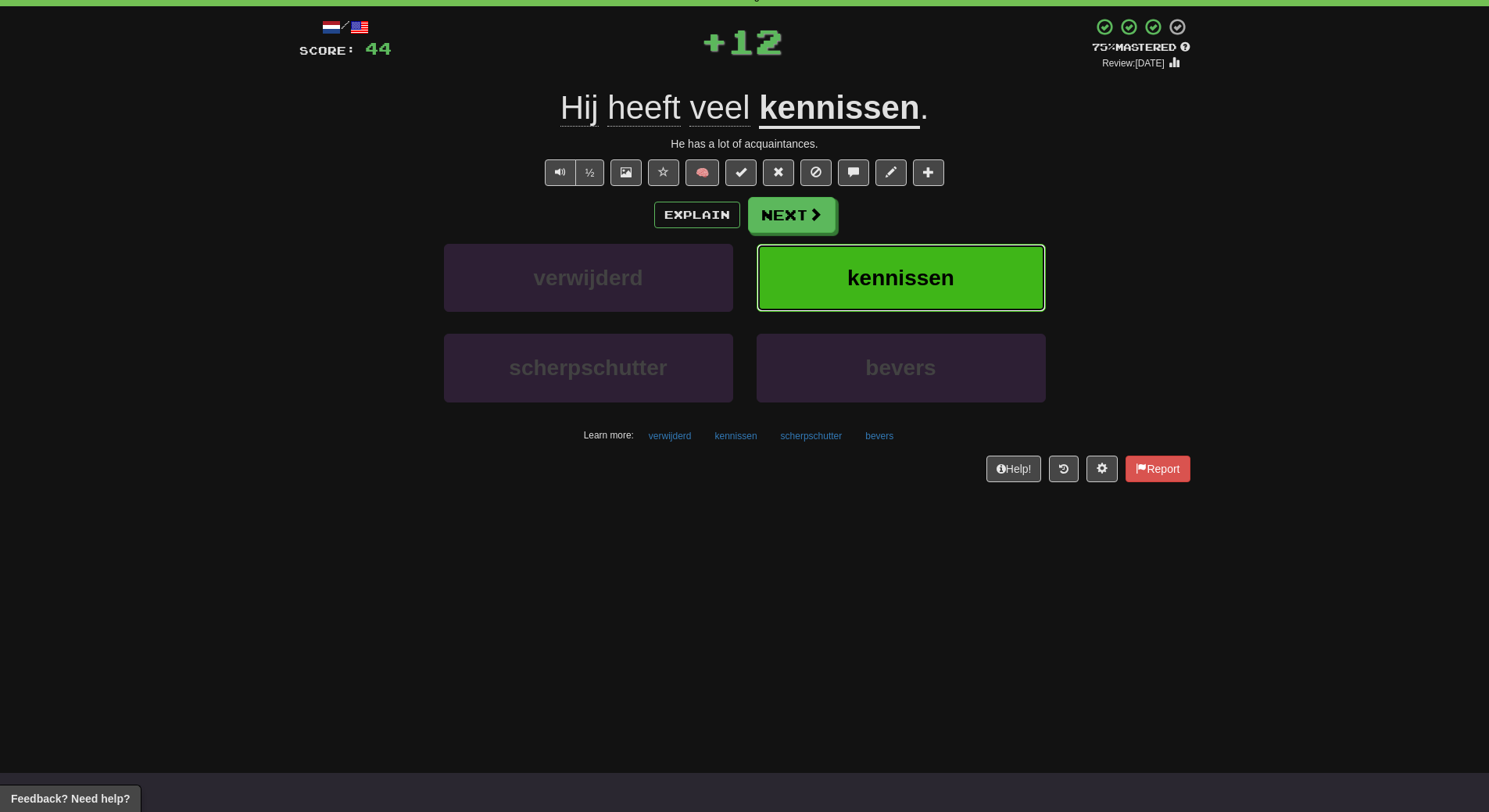
click at [917, 255] on button "kennissen" at bounding box center [901, 278] width 289 height 68
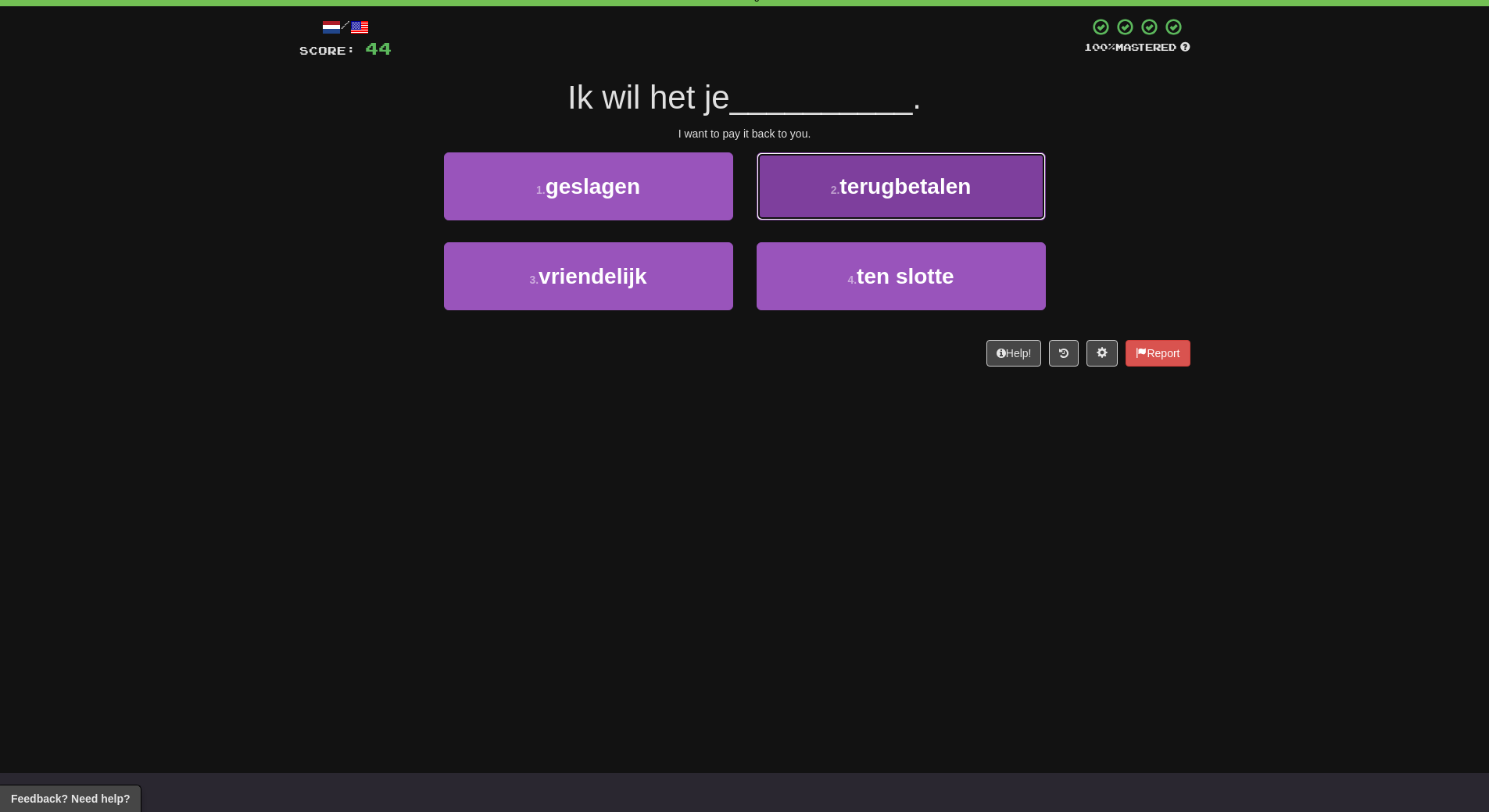
click at [932, 199] on button "2 . terugbetalen" at bounding box center [901, 186] width 289 height 68
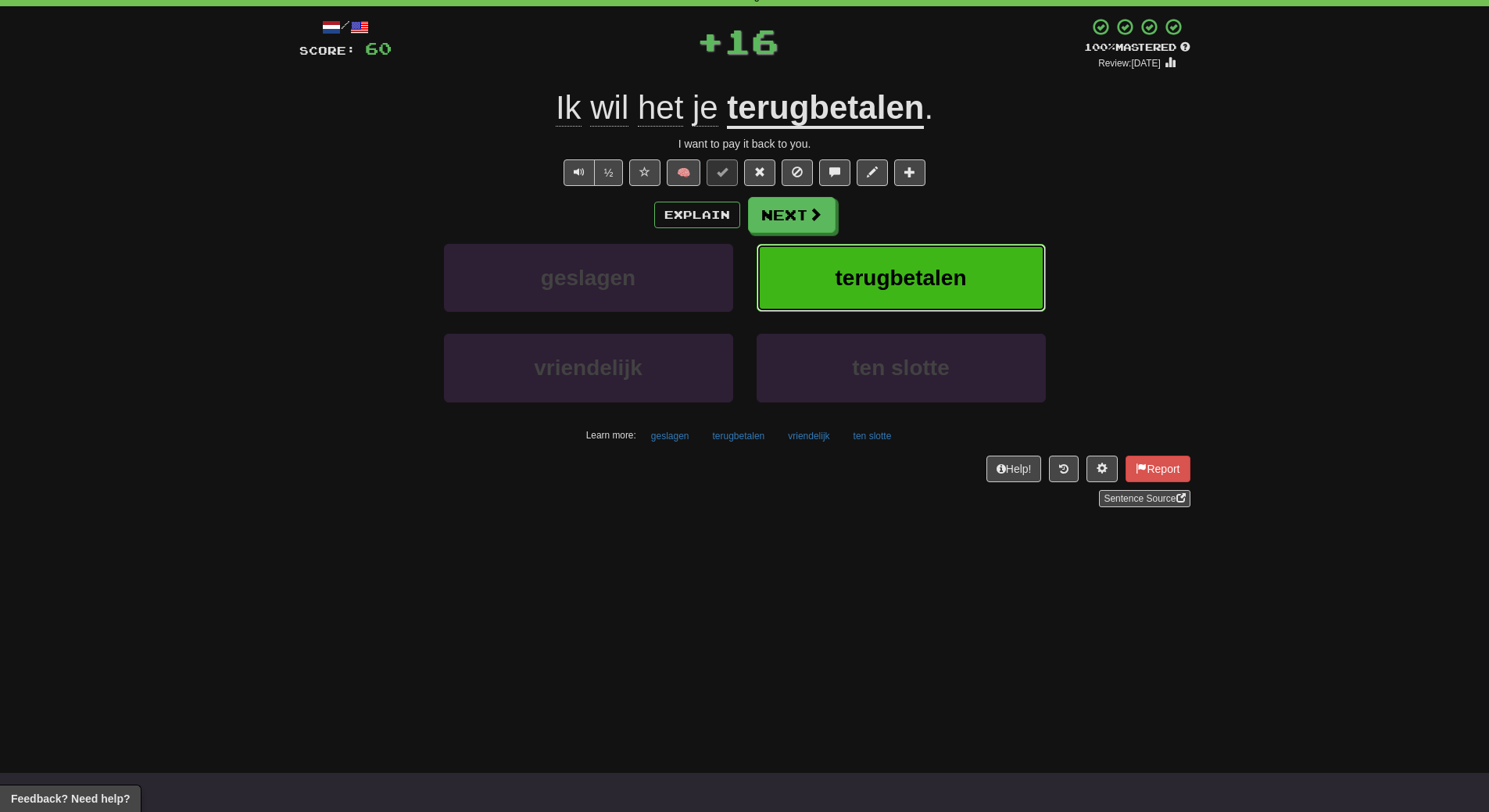
click at [925, 257] on button "terugbetalen" at bounding box center [901, 278] width 289 height 68
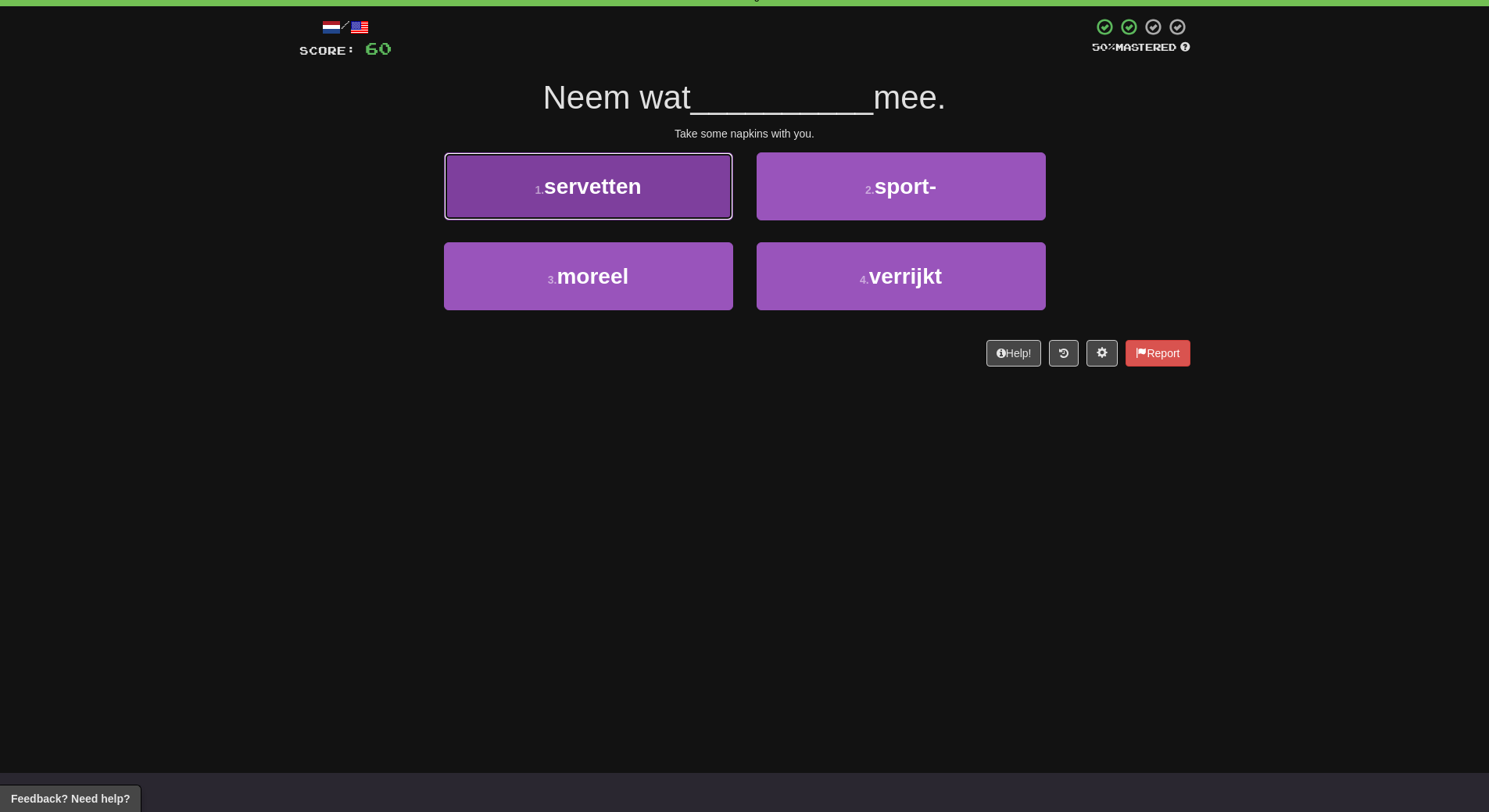
click at [671, 215] on button "1 . servetten" at bounding box center [588, 186] width 289 height 68
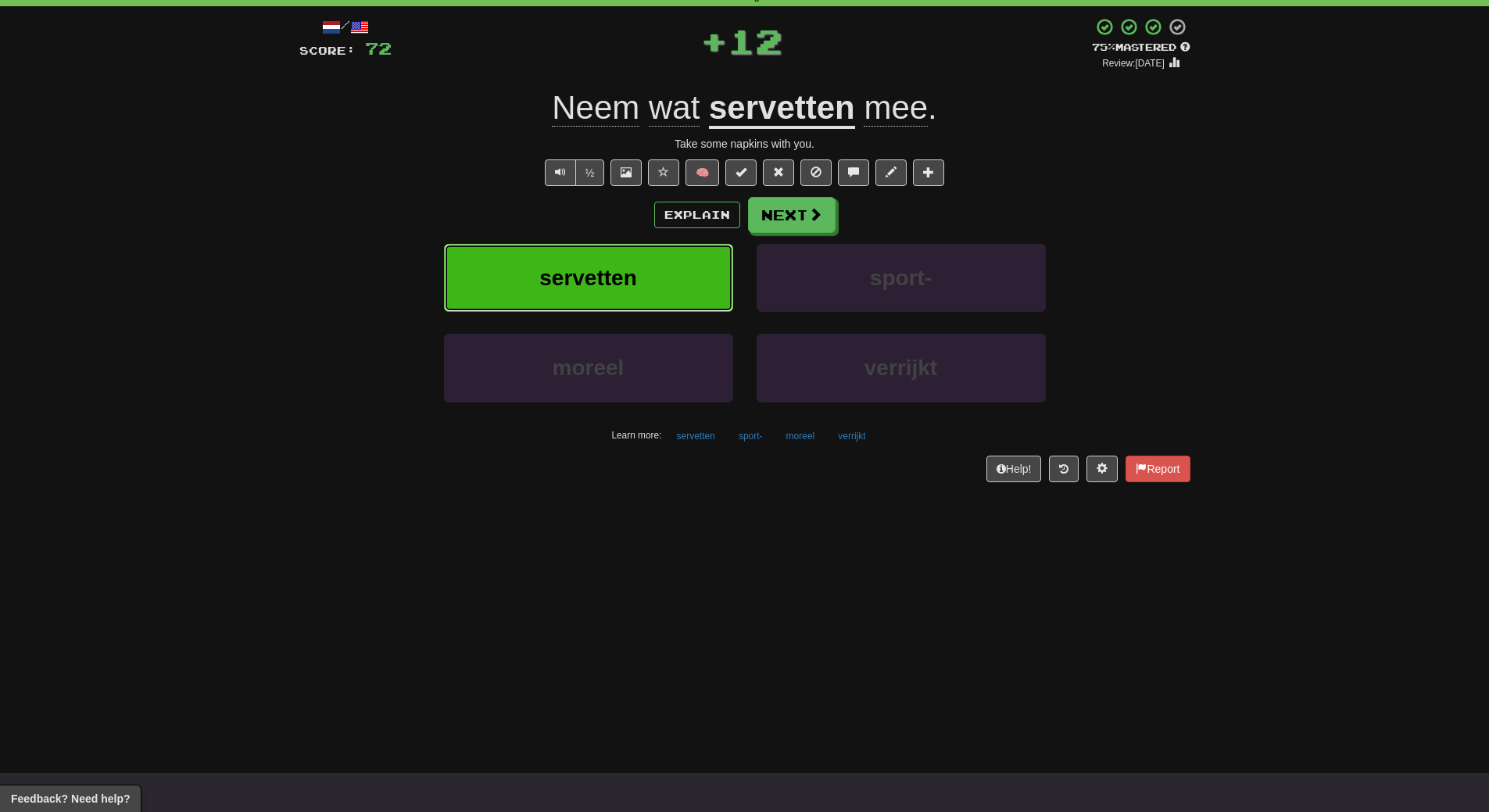
click at [671, 274] on button "servetten" at bounding box center [588, 278] width 289 height 68
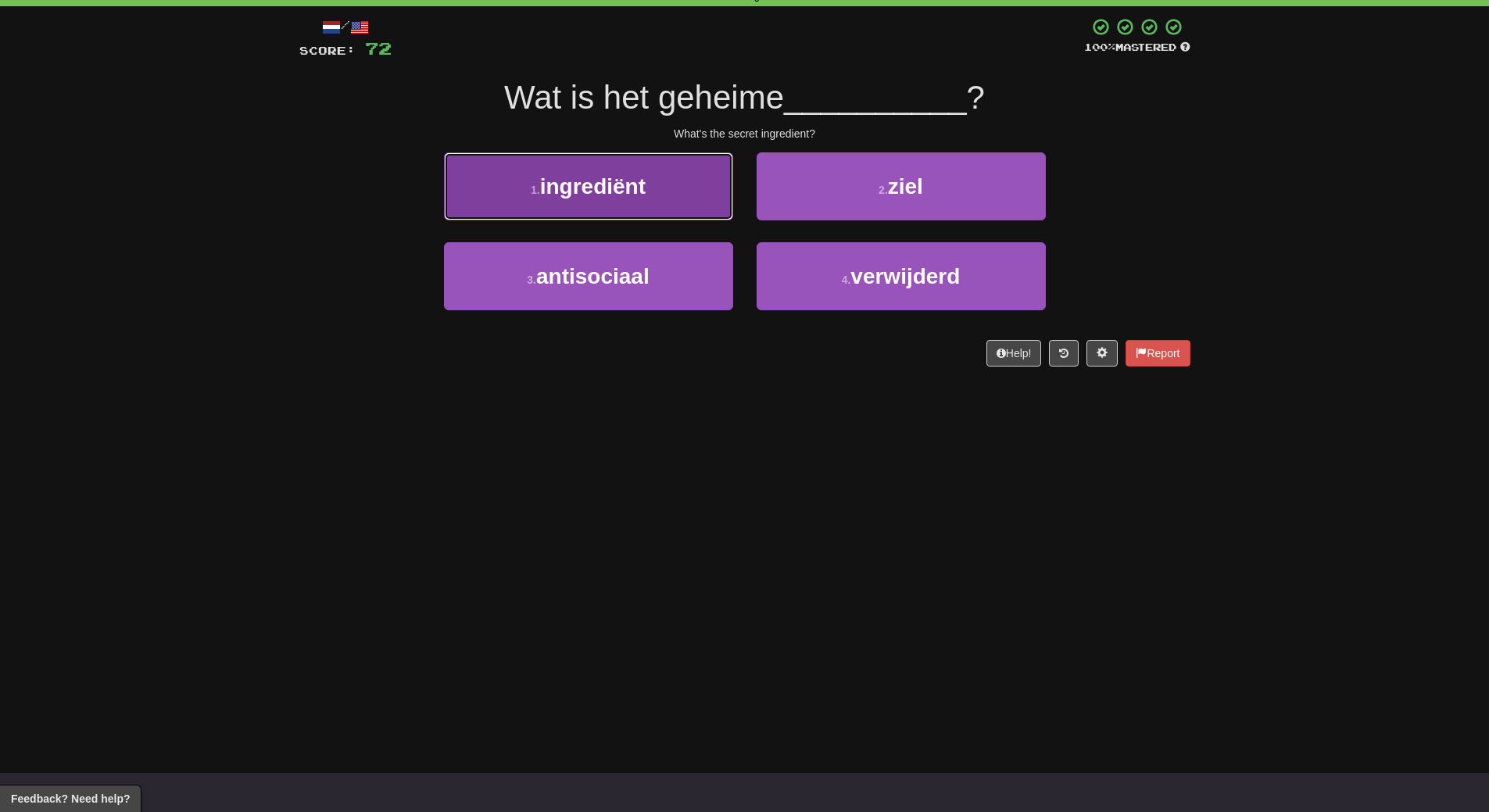
click at [663, 216] on button "1 . ingrediënt" at bounding box center [588, 186] width 289 height 68
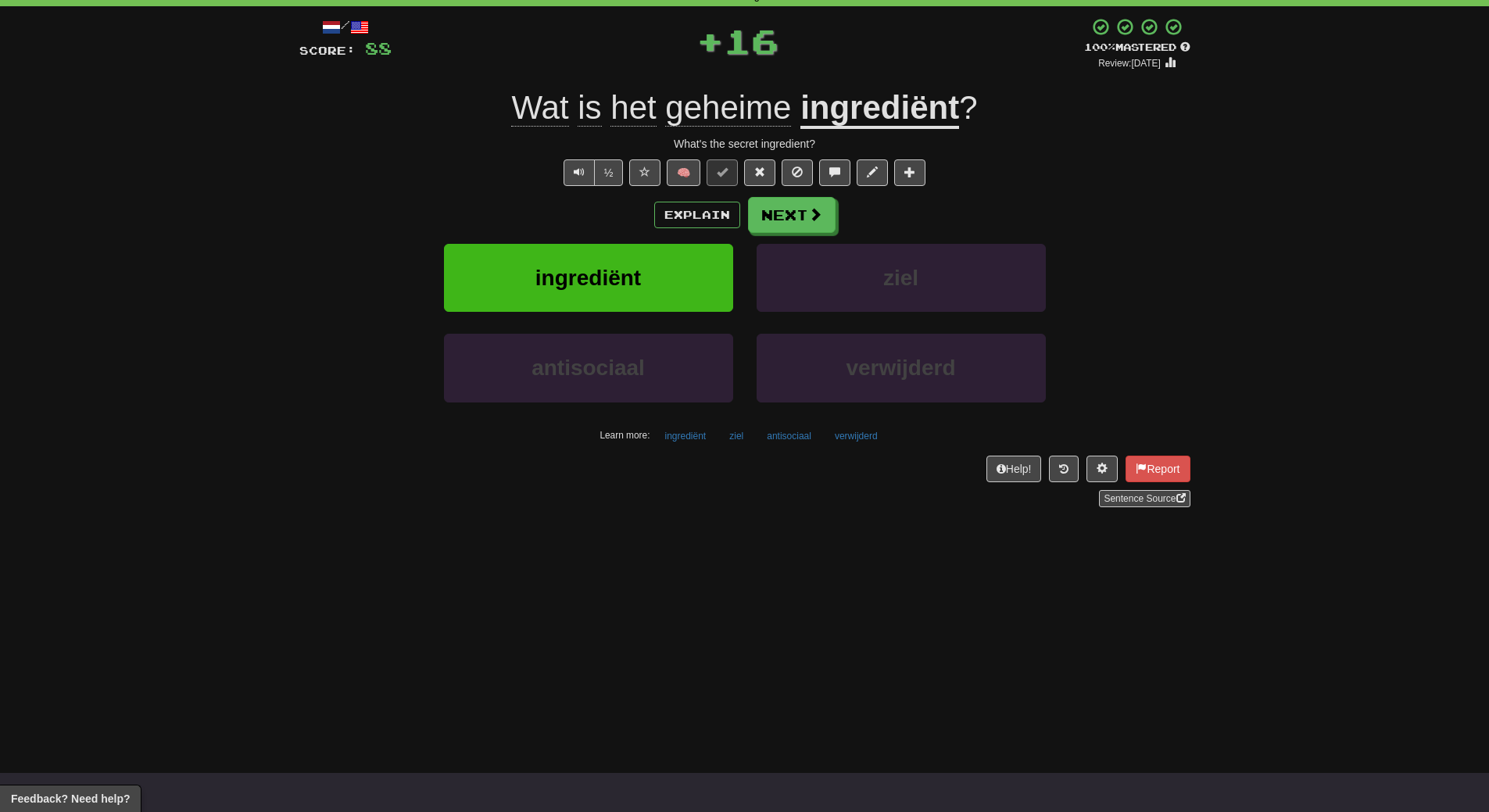
click at [663, 216] on button "Explain" at bounding box center [697, 215] width 86 height 26
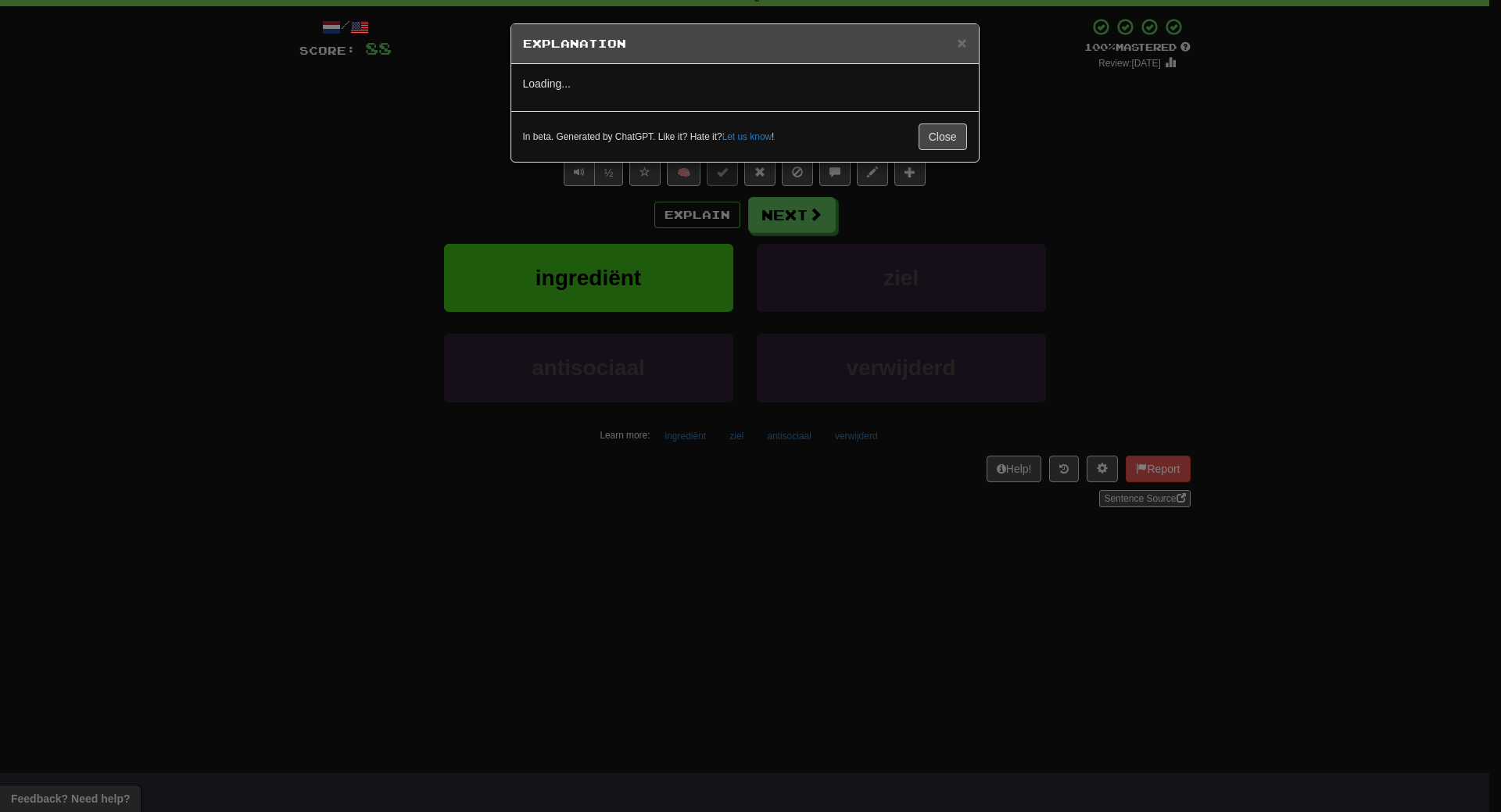
click at [1396, 176] on div "× Explanation Loading... In beta. Generated by ChatGPT. Like it? Hate it? Let u…" at bounding box center [750, 406] width 1501 height 812
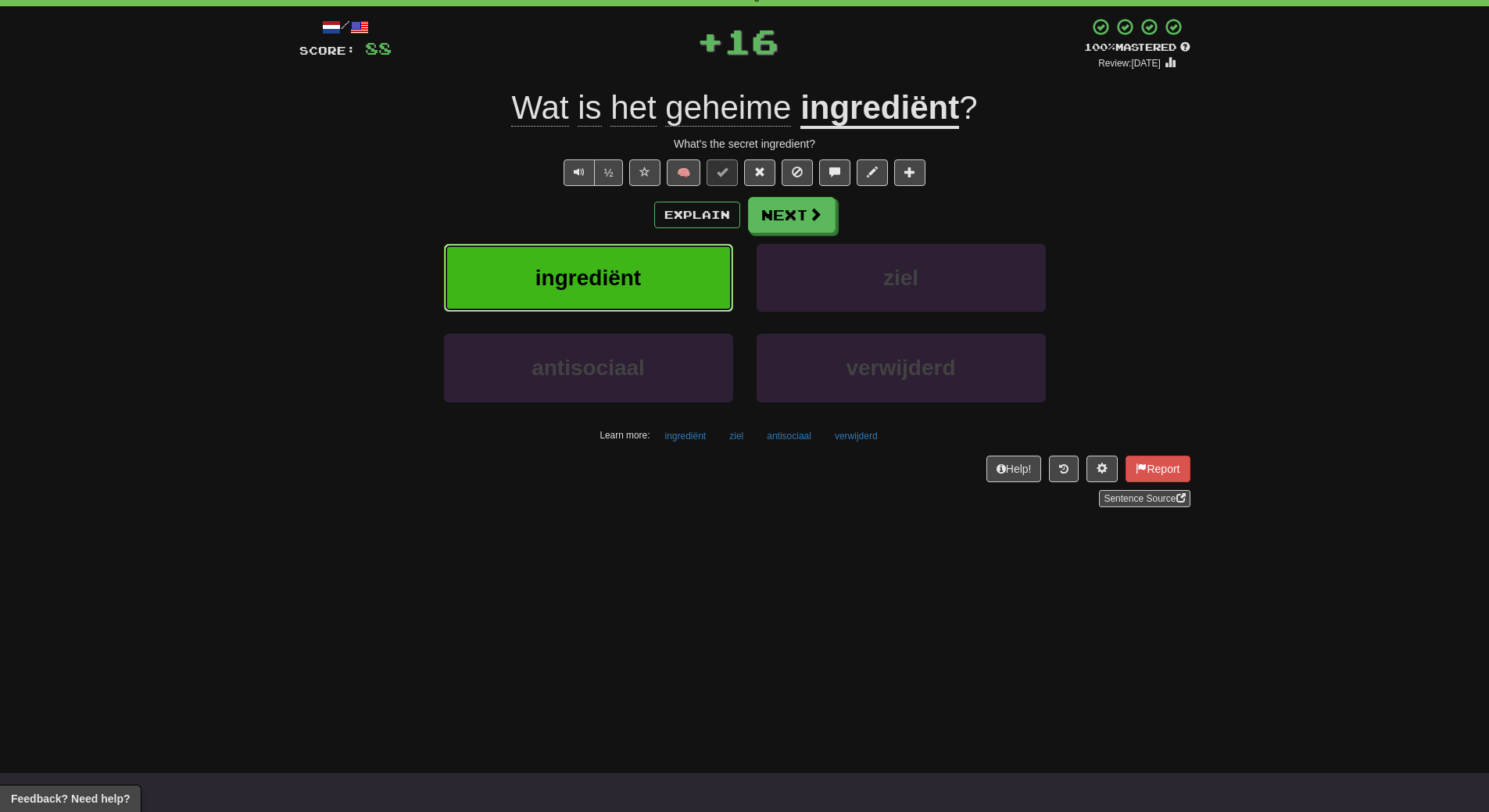
click at [700, 269] on button "ingrediënt" at bounding box center [588, 278] width 289 height 68
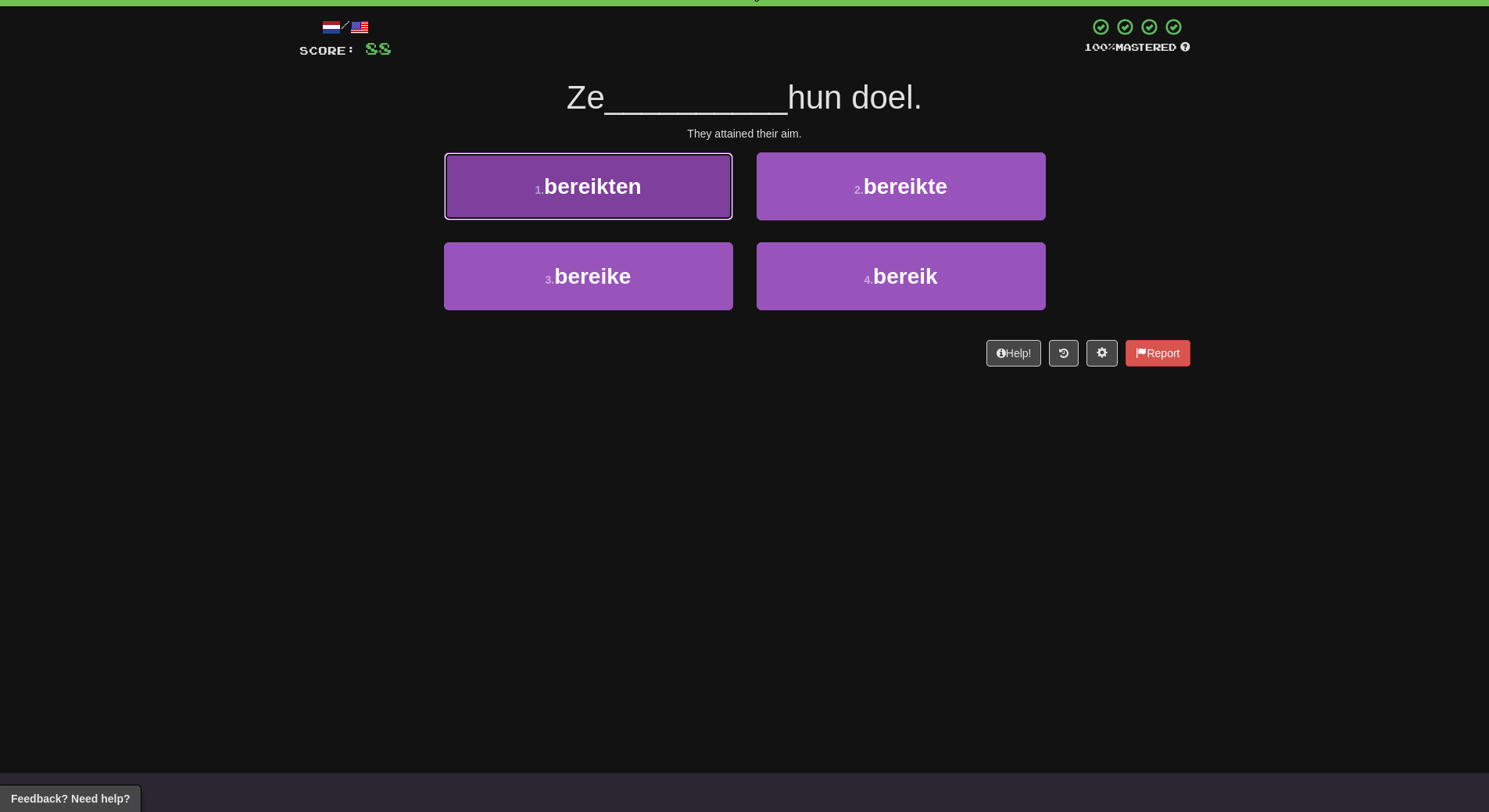
click at [690, 199] on button "1 . bereikten" at bounding box center [588, 186] width 289 height 68
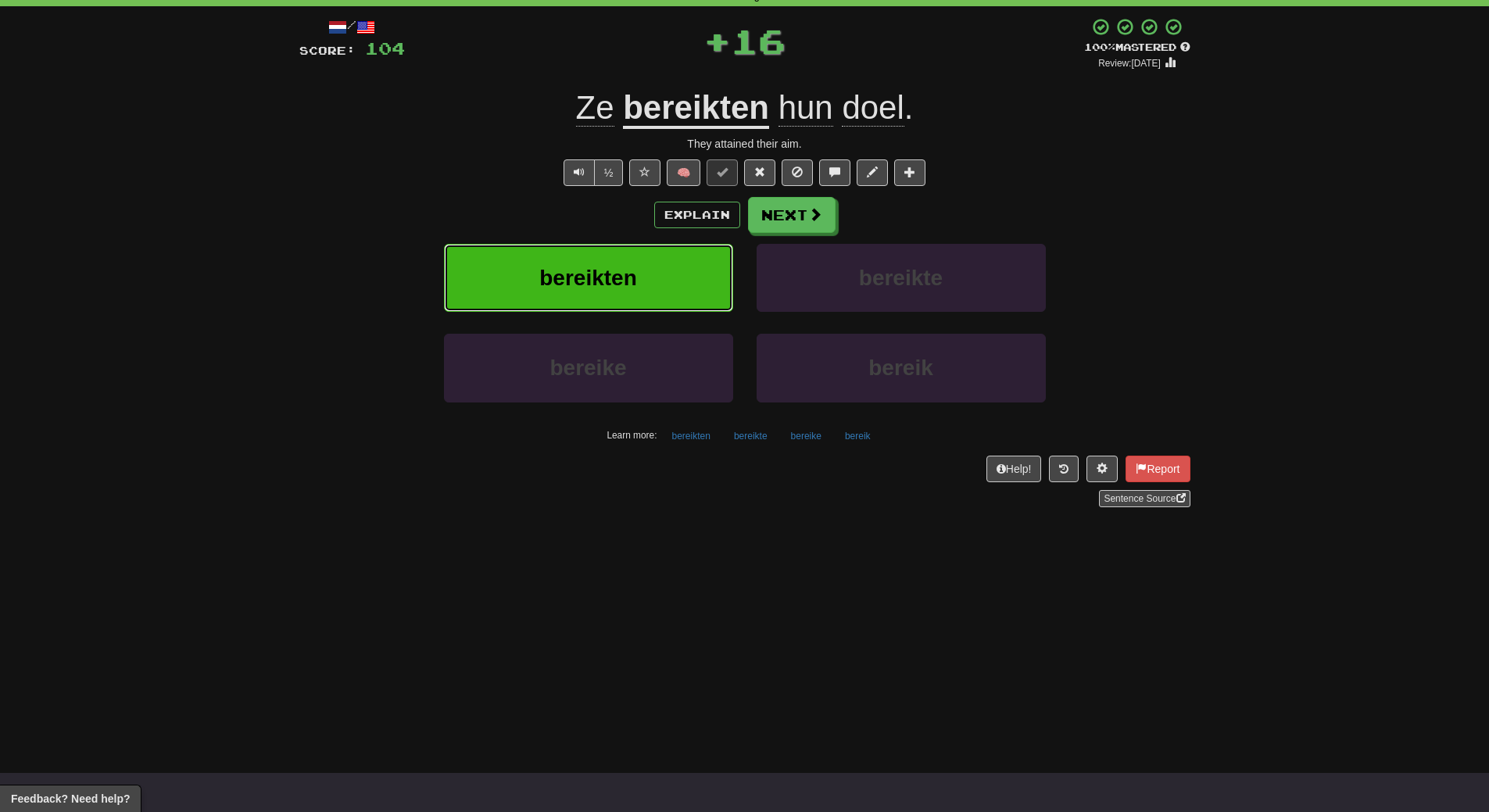
click at [692, 279] on button "bereikten" at bounding box center [588, 278] width 289 height 68
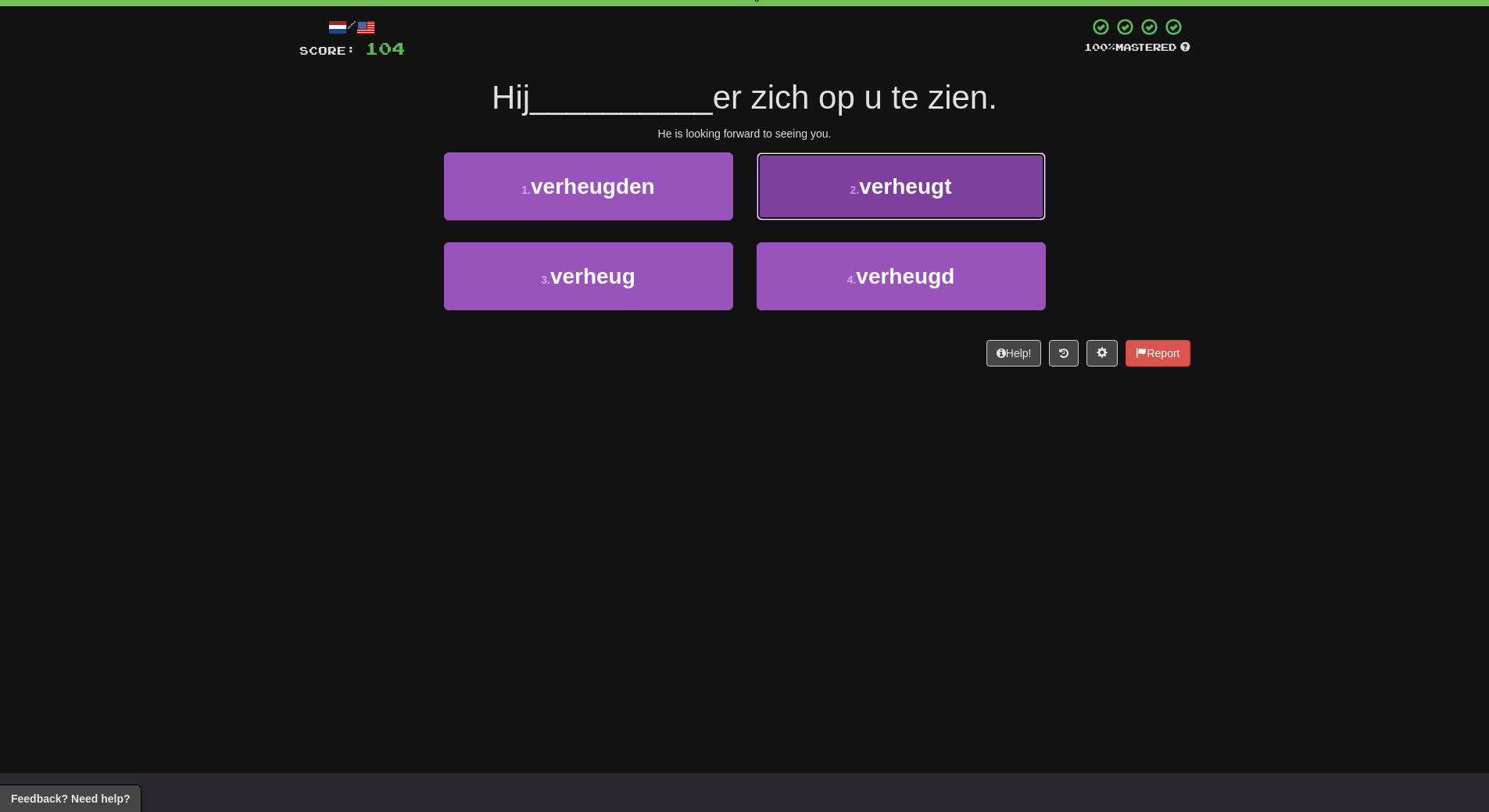
click at [1002, 209] on button "2 . verheugt" at bounding box center [901, 186] width 289 height 68
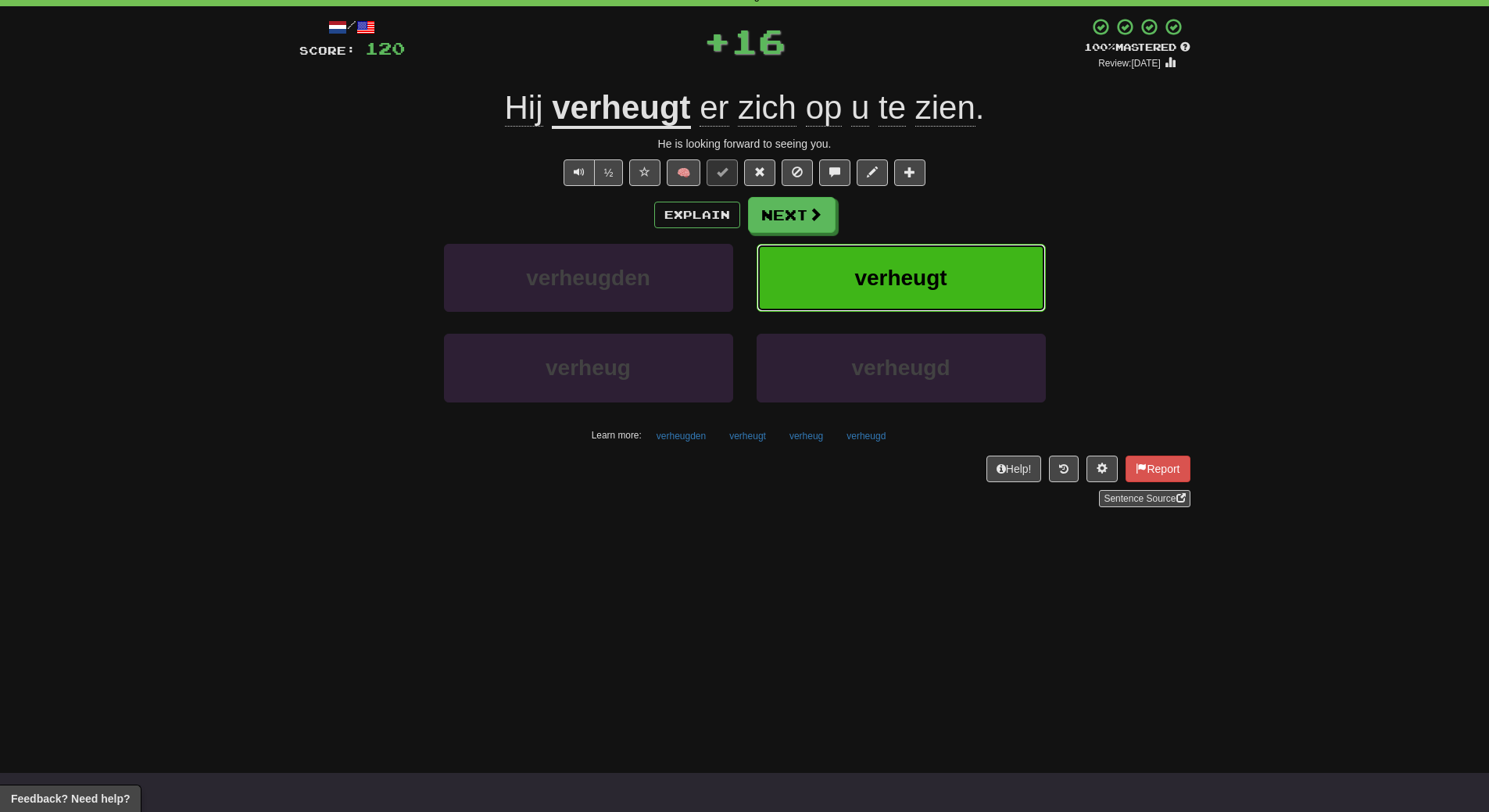
click at [998, 254] on button "verheugt" at bounding box center [901, 278] width 289 height 68
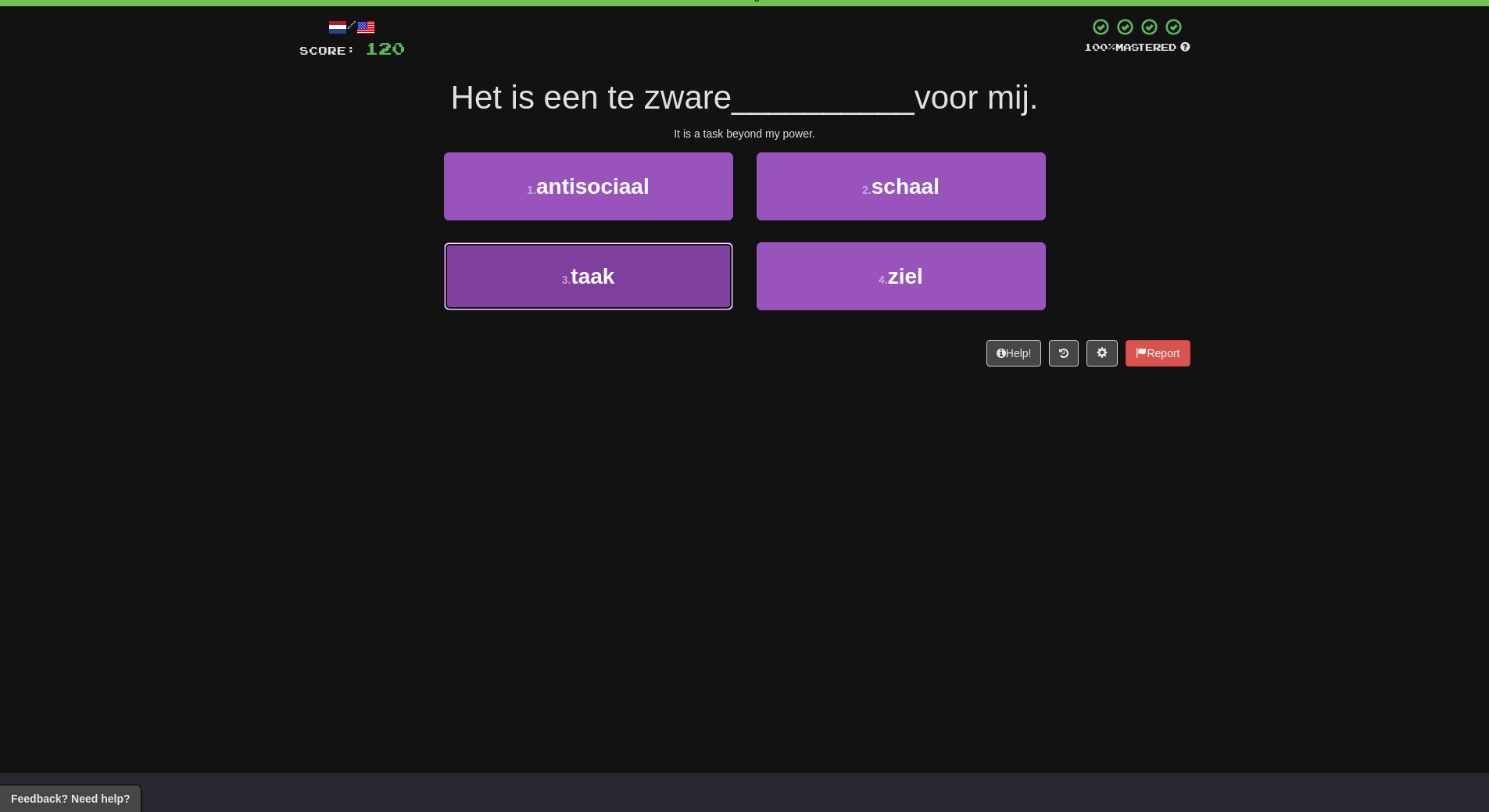
click at [684, 288] on button "3 . taak" at bounding box center [588, 276] width 289 height 68
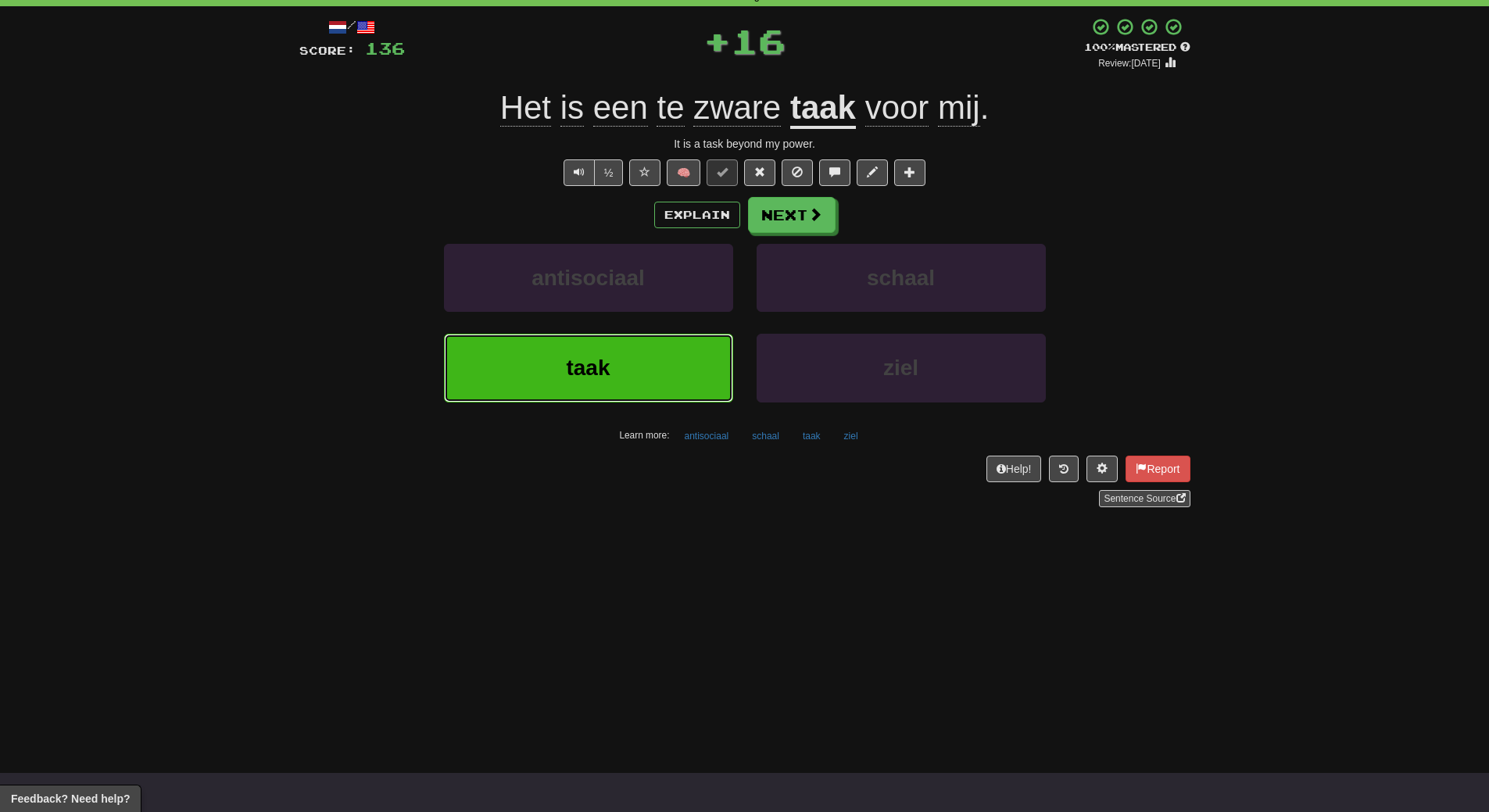
click at [647, 359] on button "taak" at bounding box center [588, 368] width 289 height 68
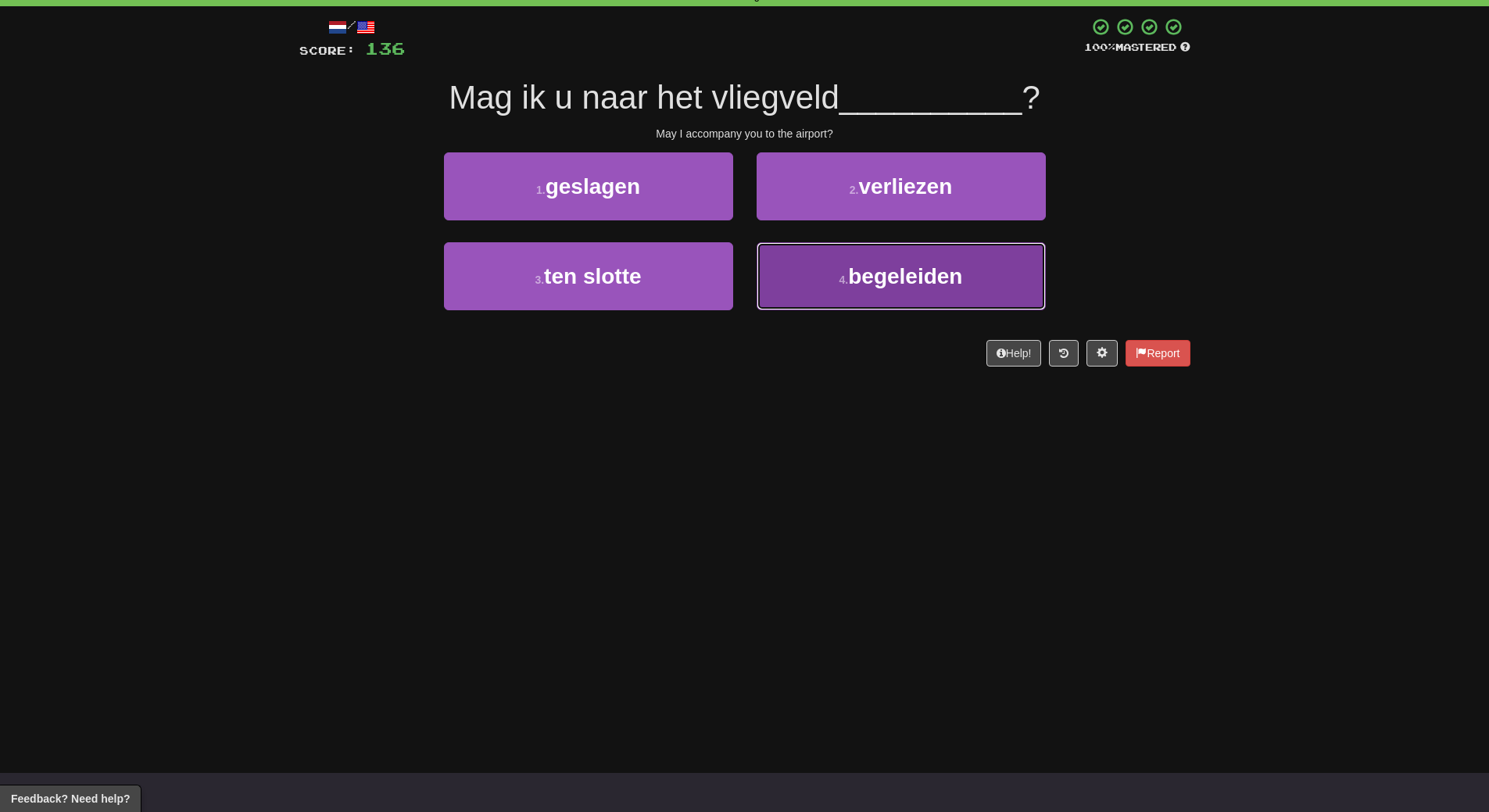
click at [900, 290] on button "4 . begeleiden" at bounding box center [901, 276] width 289 height 68
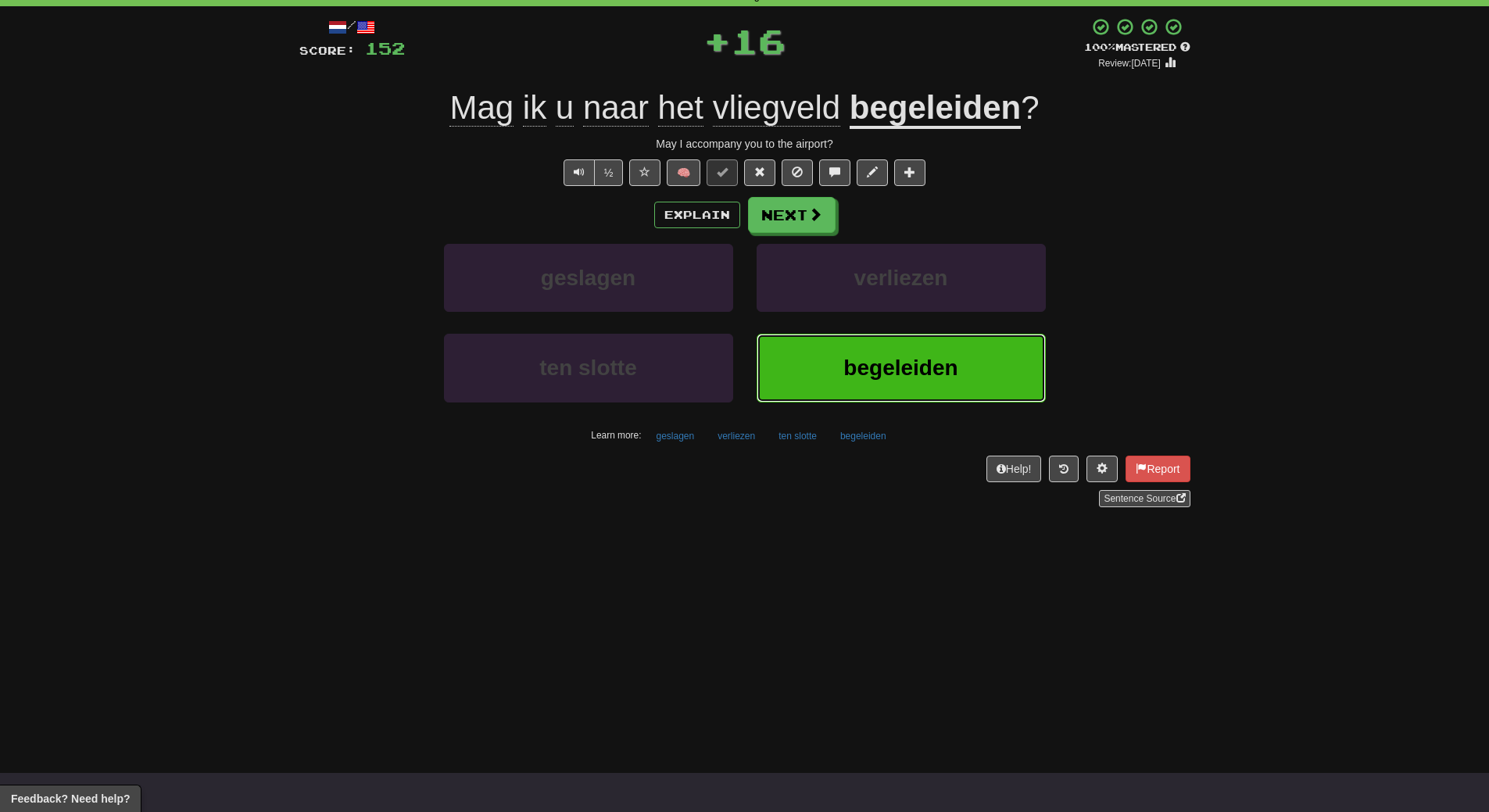
click at [898, 363] on span "begeleiden" at bounding box center [900, 368] width 114 height 24
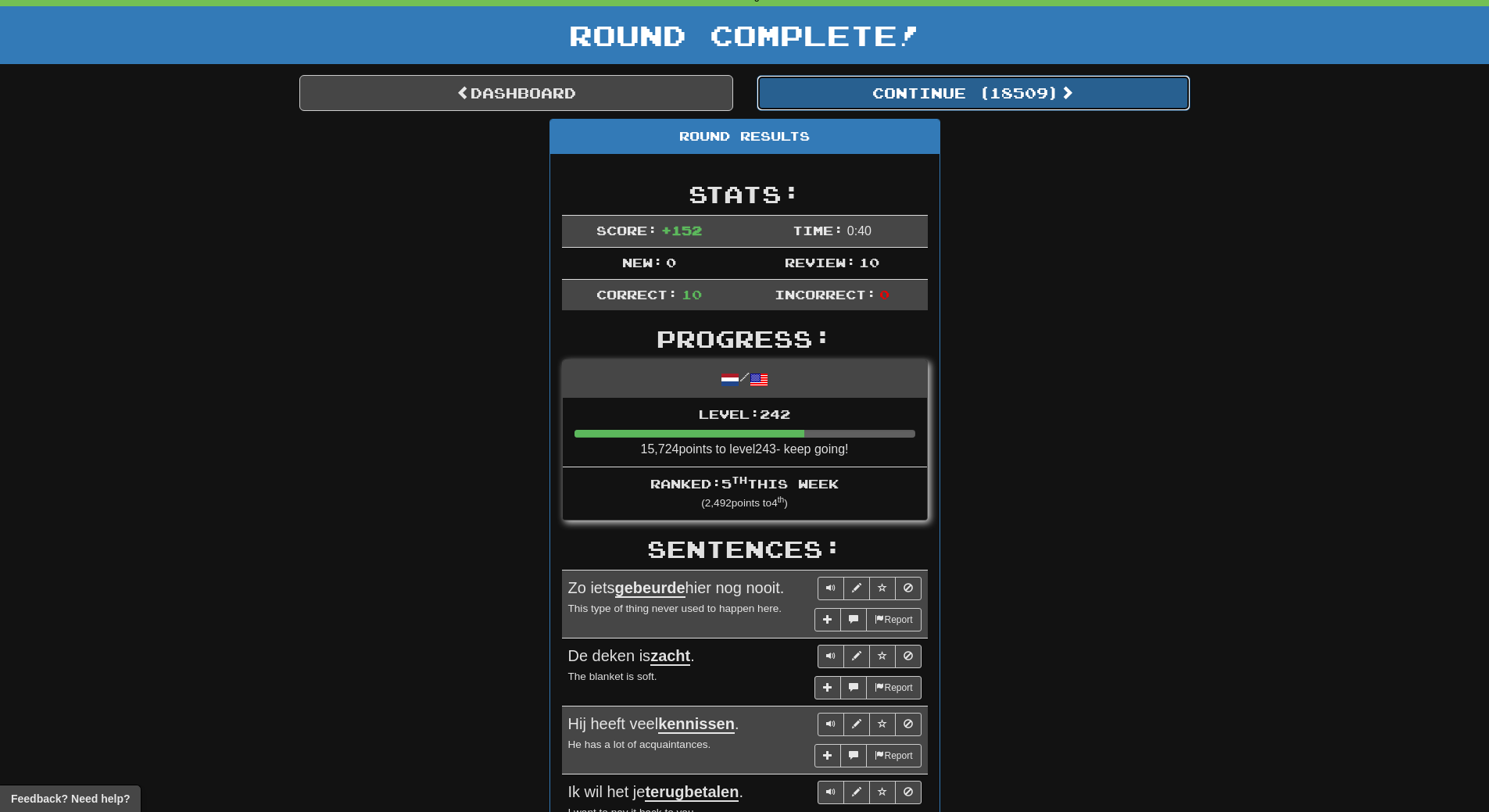
click at [1019, 103] on button "Continue ( 18509 )" at bounding box center [973, 93] width 433 height 36
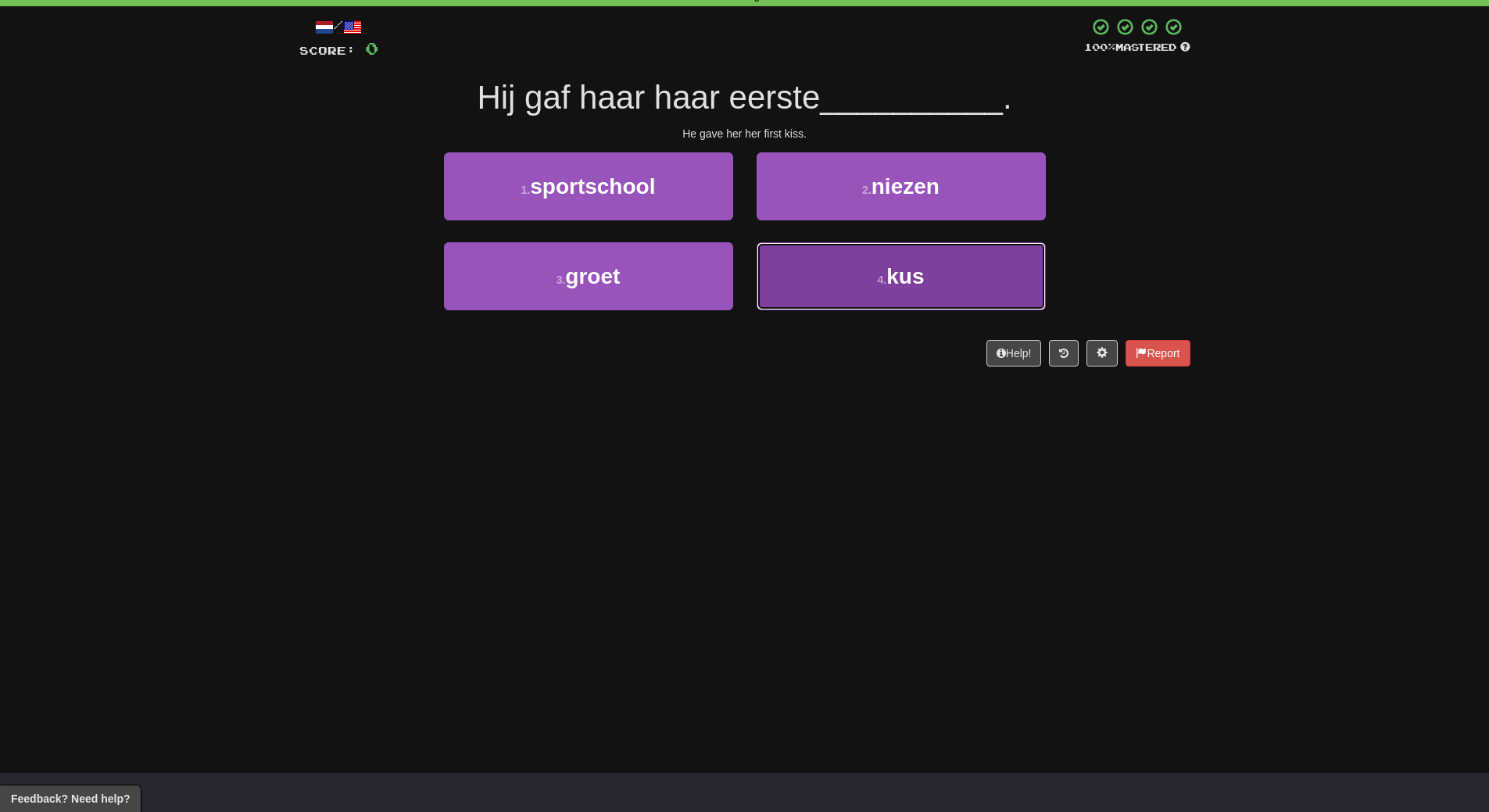
click at [873, 268] on button "4 . kus" at bounding box center [901, 276] width 289 height 68
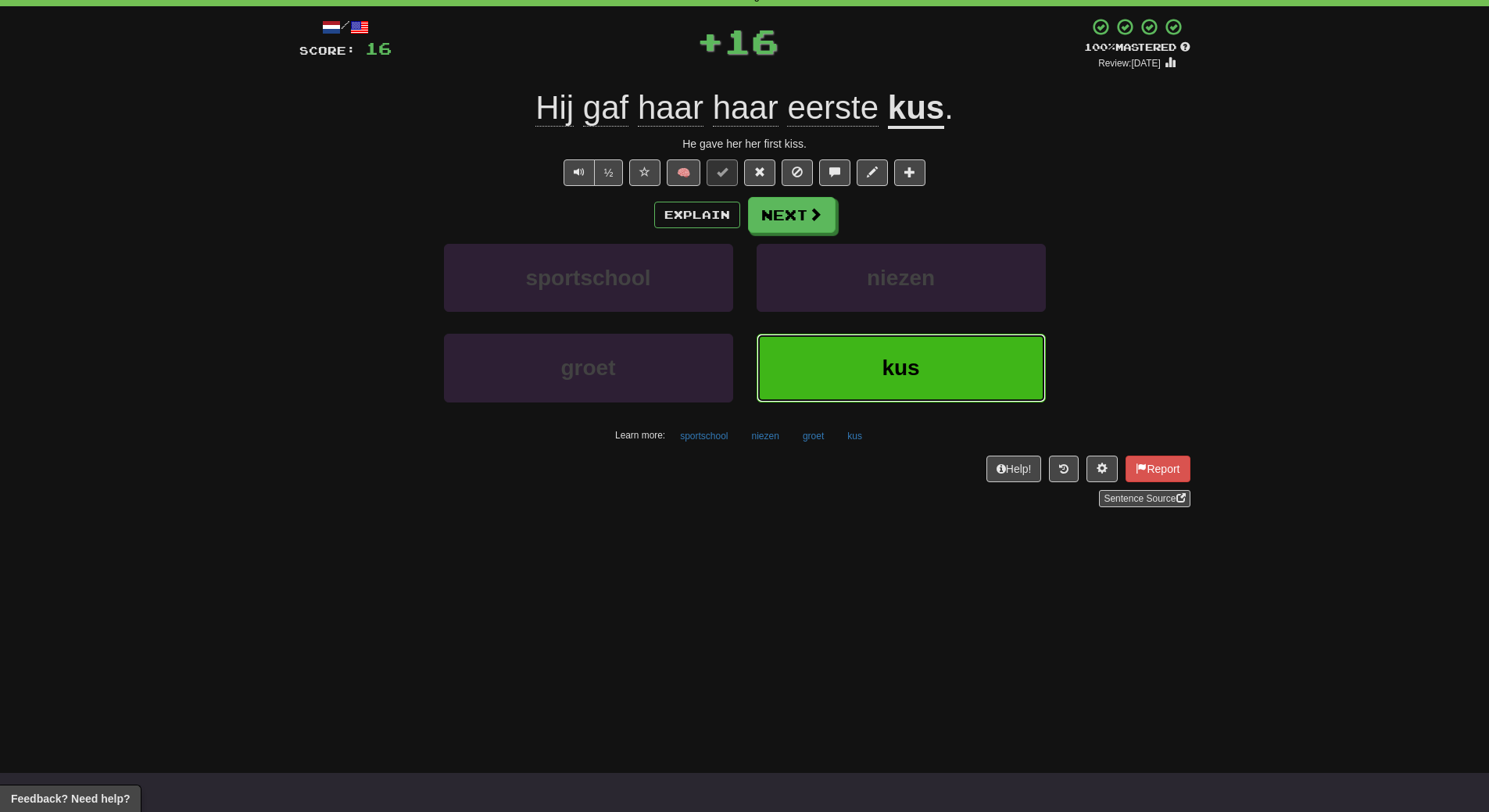
click at [868, 354] on button "kus" at bounding box center [901, 368] width 289 height 68
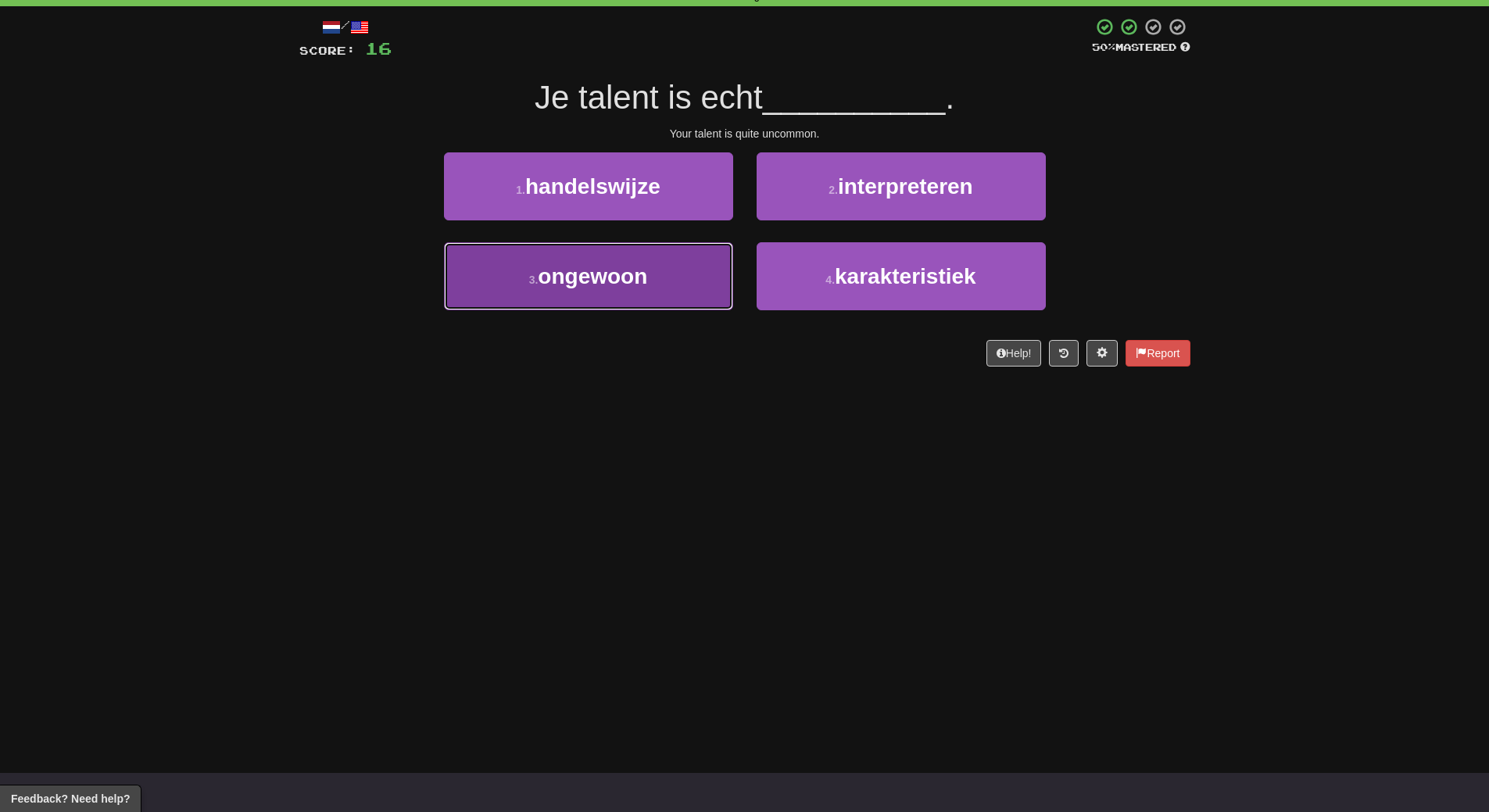
click at [603, 287] on span "ongewoon" at bounding box center [592, 276] width 109 height 24
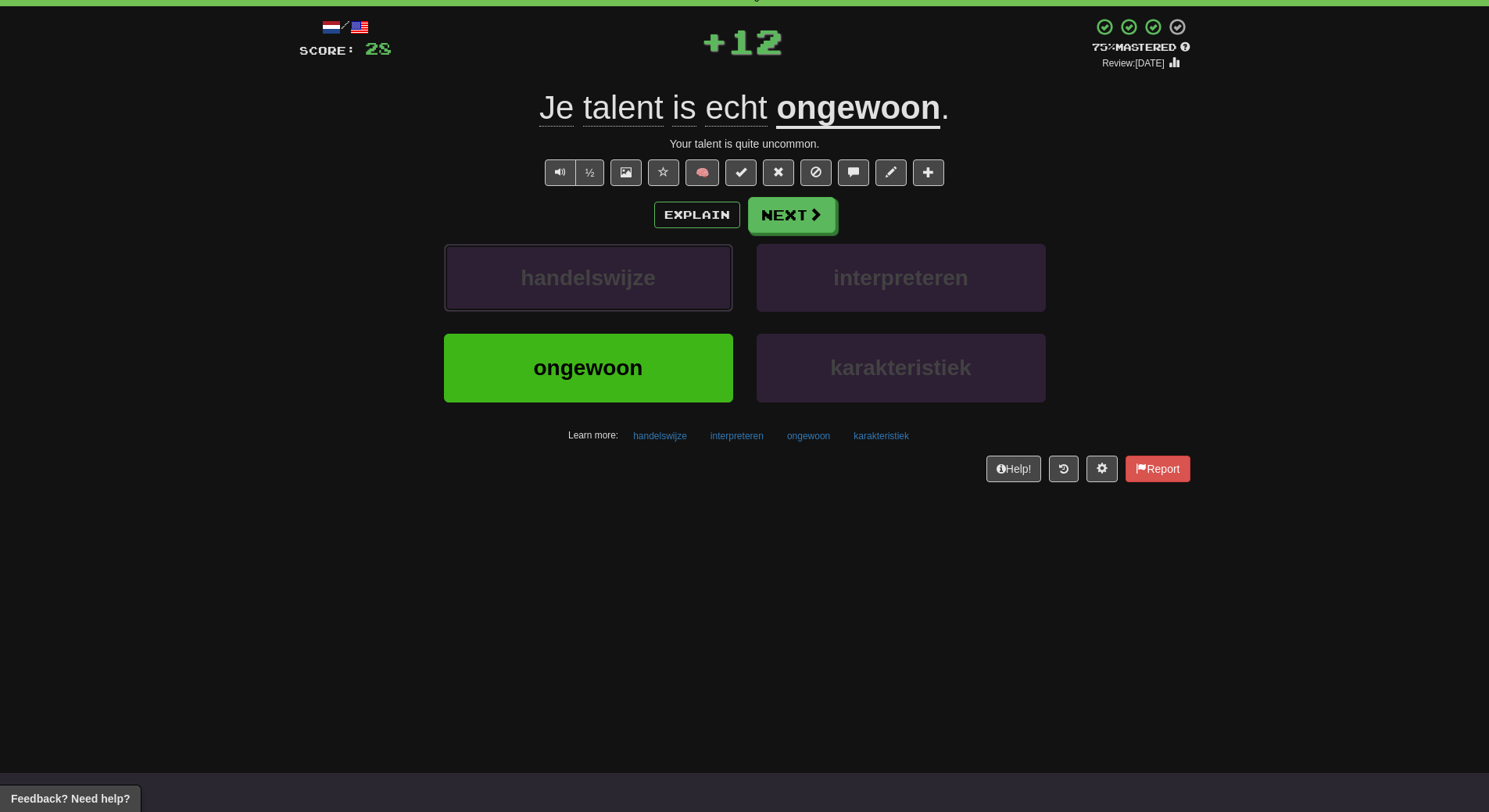
click at [603, 287] on span "handelswijze" at bounding box center [588, 278] width 135 height 24
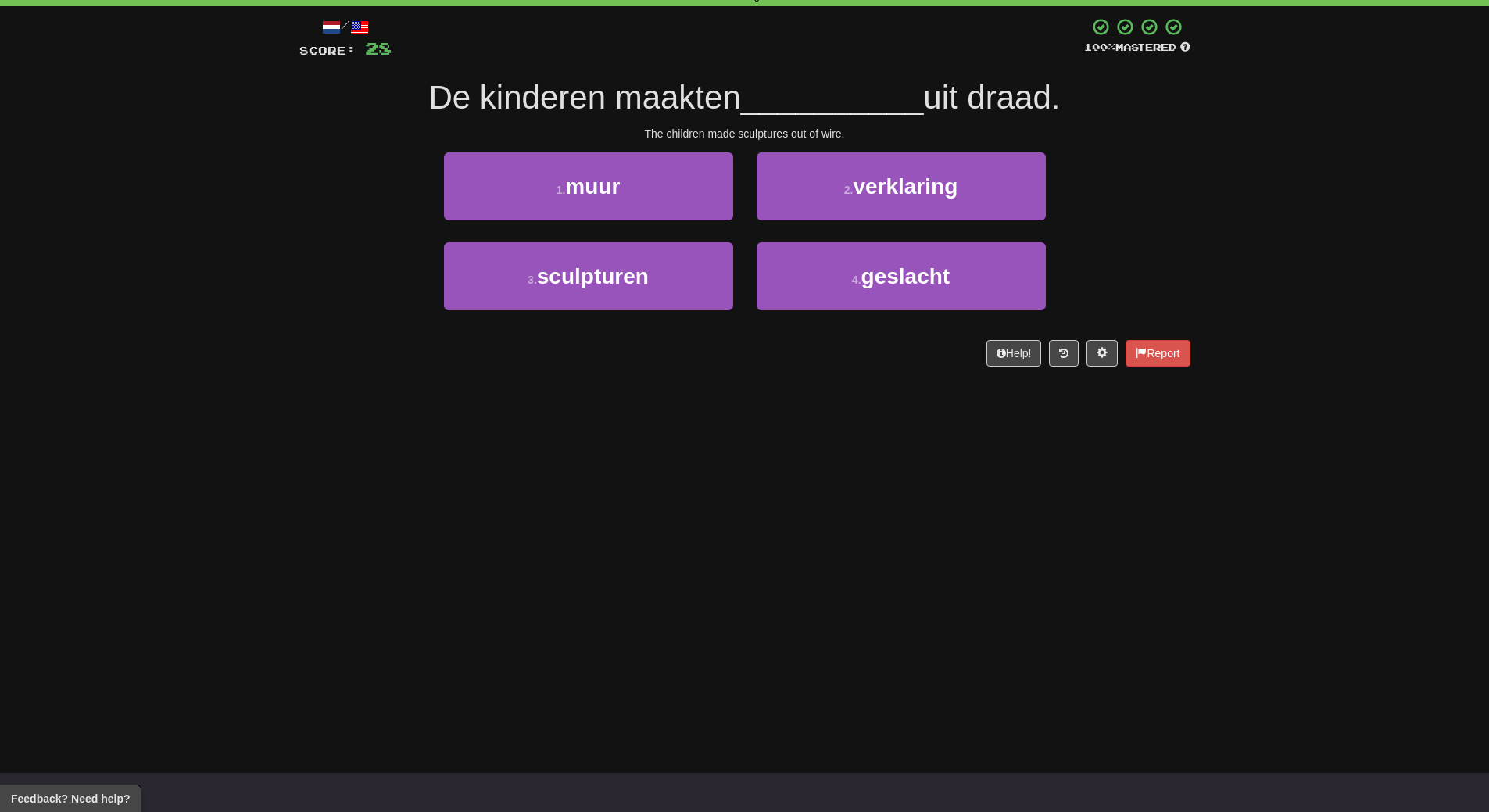
click at [603, 287] on span "sculpturen" at bounding box center [592, 276] width 112 height 24
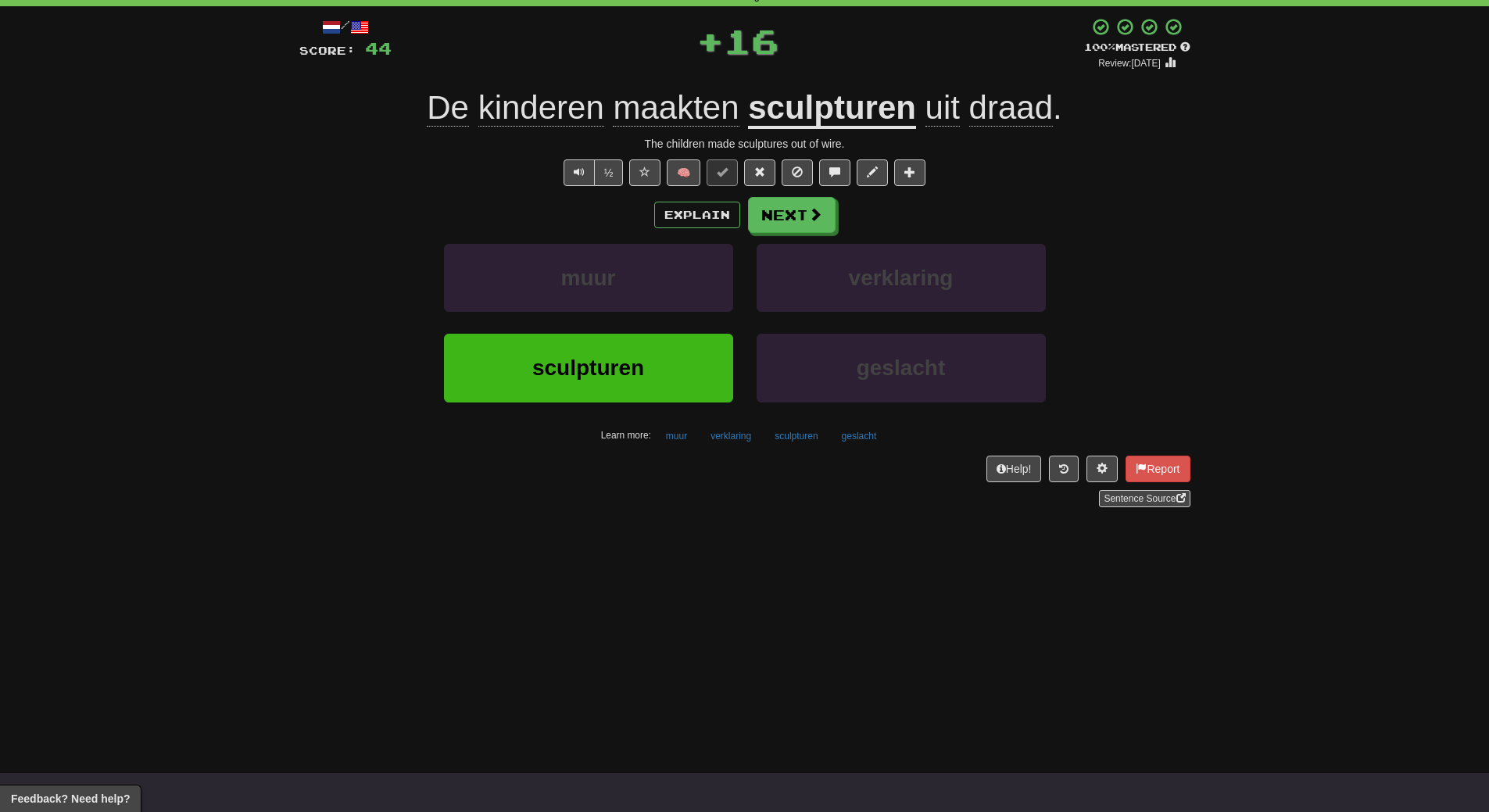
click at [608, 363] on span "sculpturen" at bounding box center [588, 368] width 112 height 24
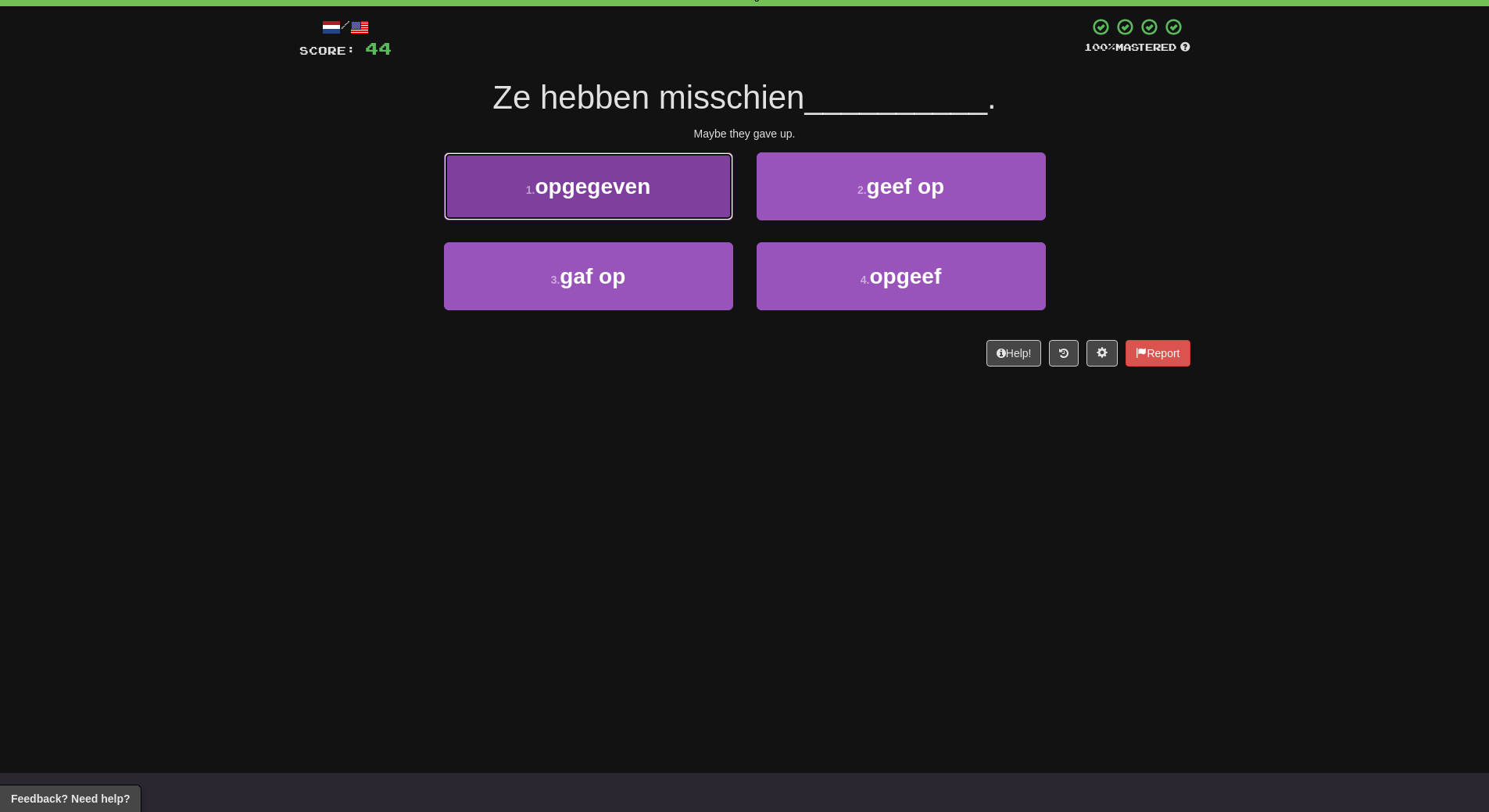
click at [685, 191] on button "1 . opgegeven" at bounding box center [588, 186] width 289 height 68
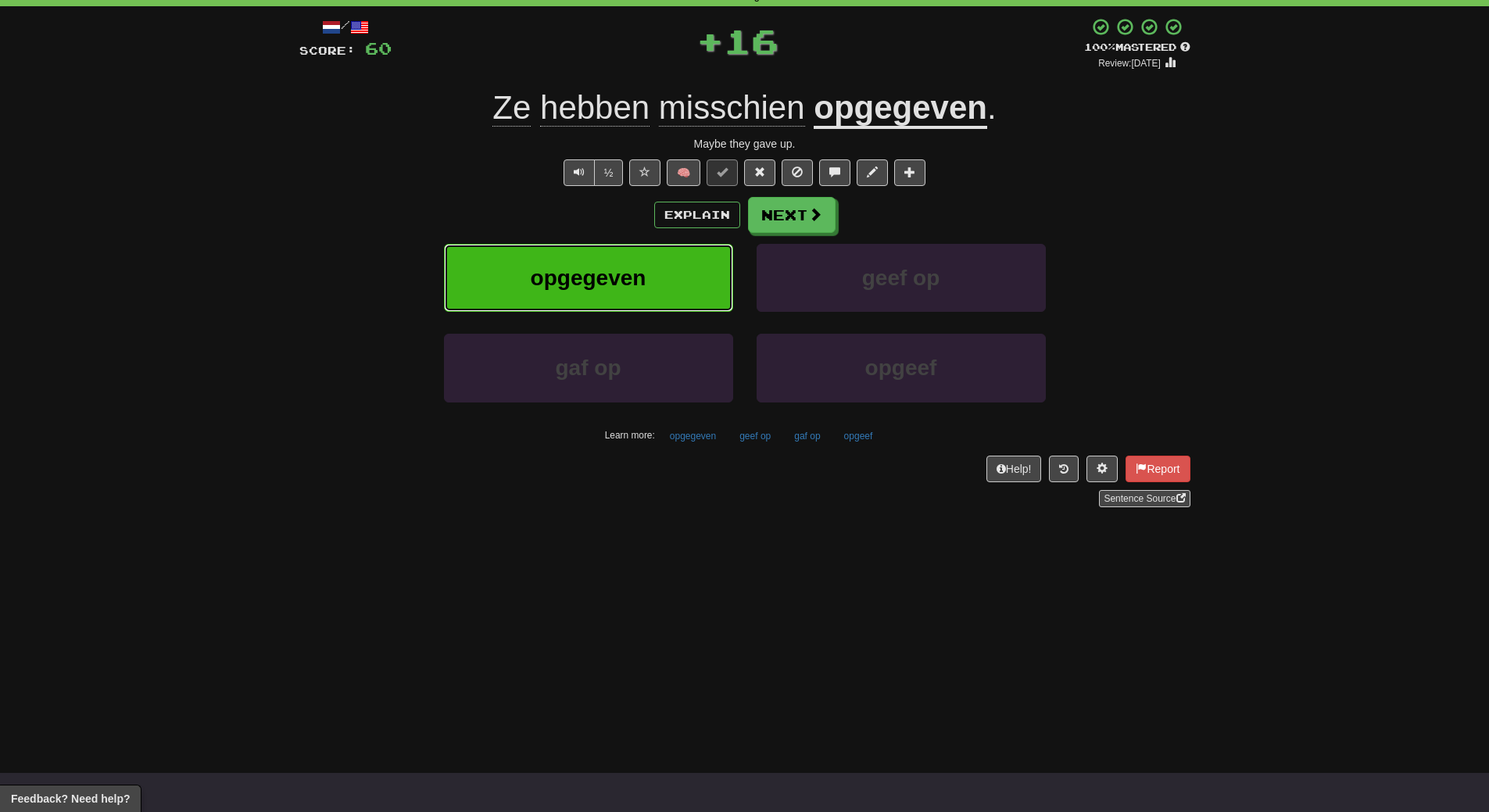
click at [674, 279] on button "opgegeven" at bounding box center [588, 278] width 289 height 68
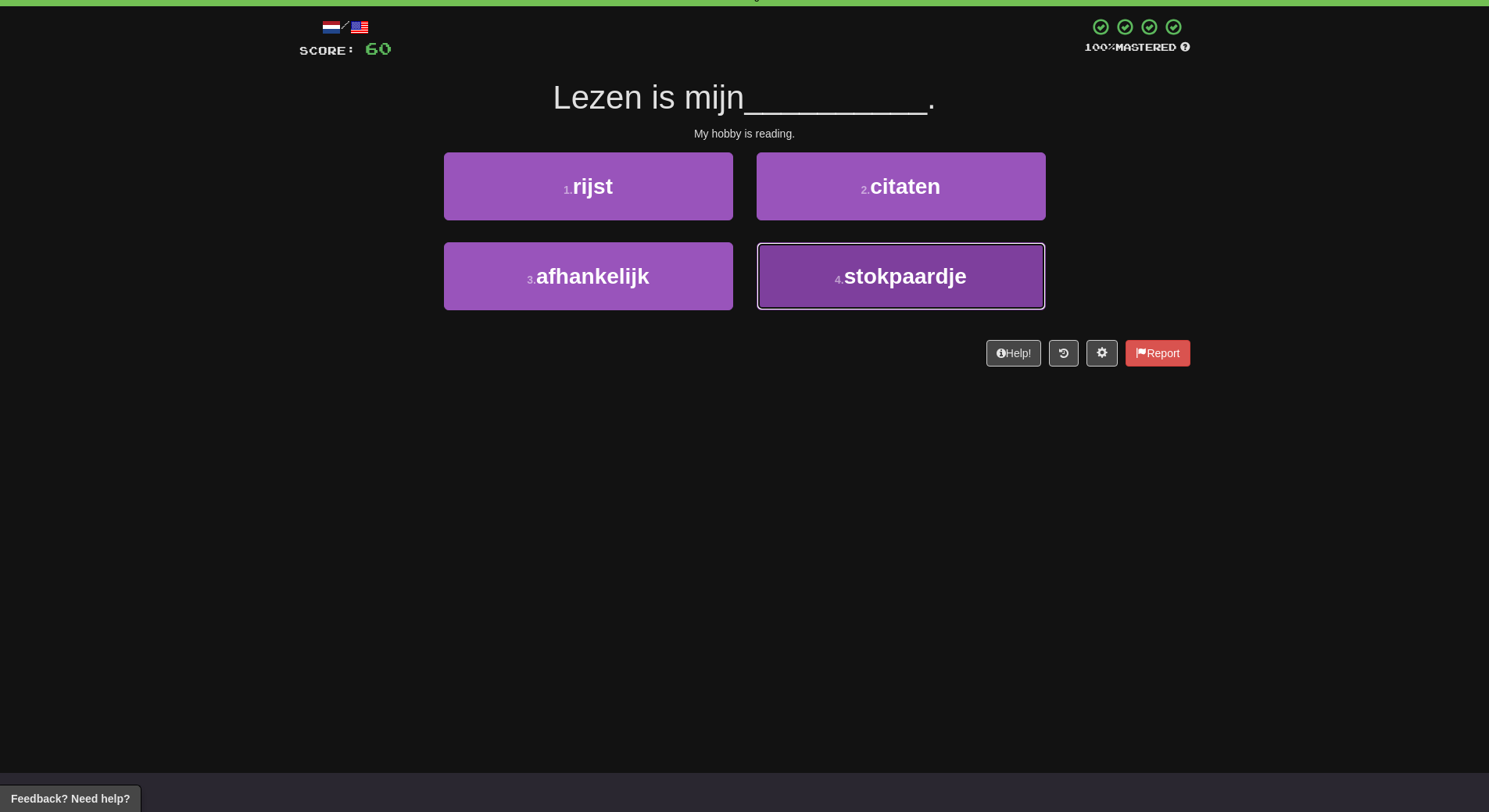
click at [981, 272] on button "4 . stokpaardje" at bounding box center [901, 276] width 289 height 68
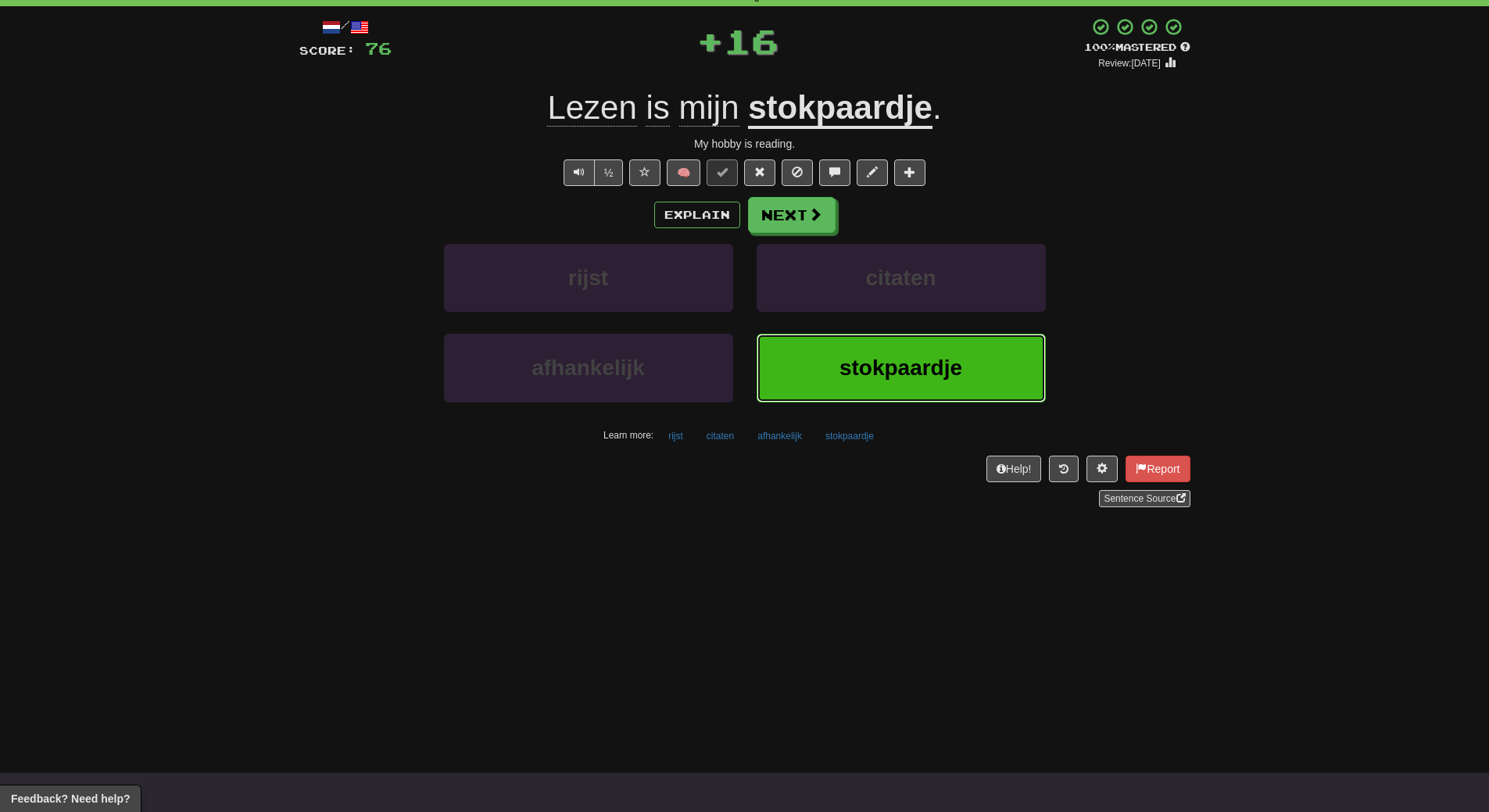
click at [880, 342] on button "stokpaardje" at bounding box center [901, 368] width 289 height 68
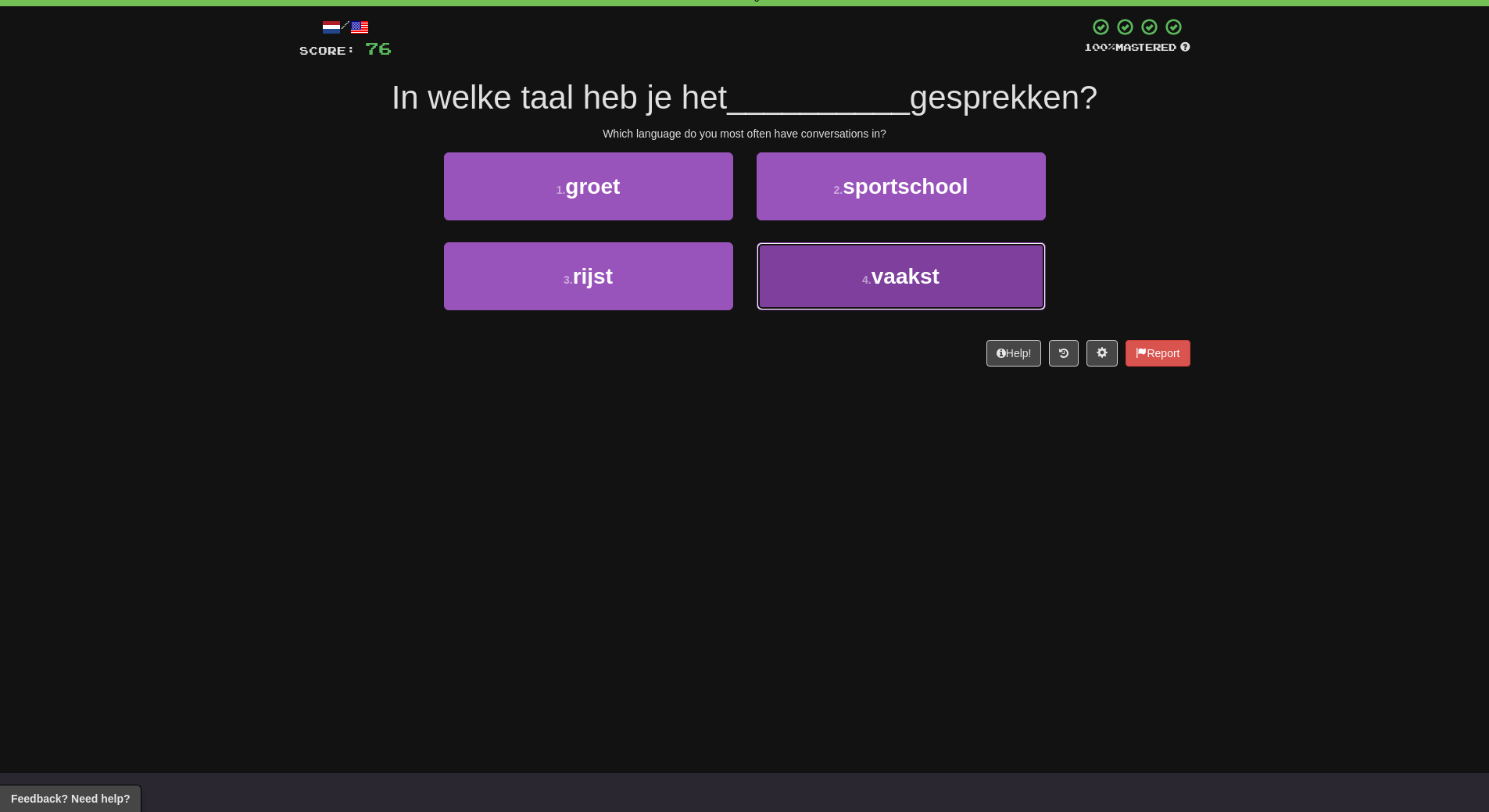
click at [891, 296] on button "4 . vaakst" at bounding box center [901, 276] width 289 height 68
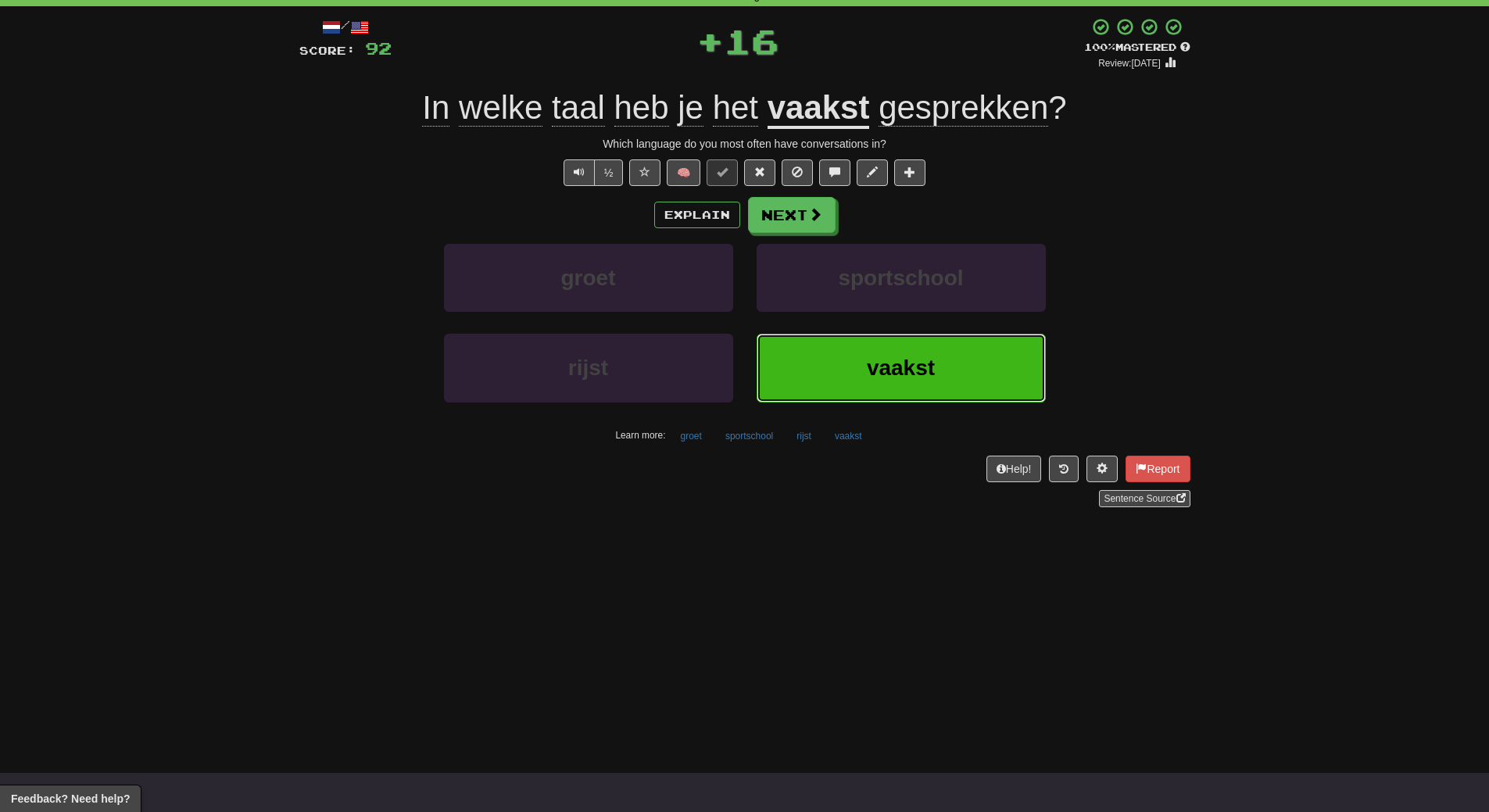
click at [886, 358] on span "vaakst" at bounding box center [901, 368] width 68 height 24
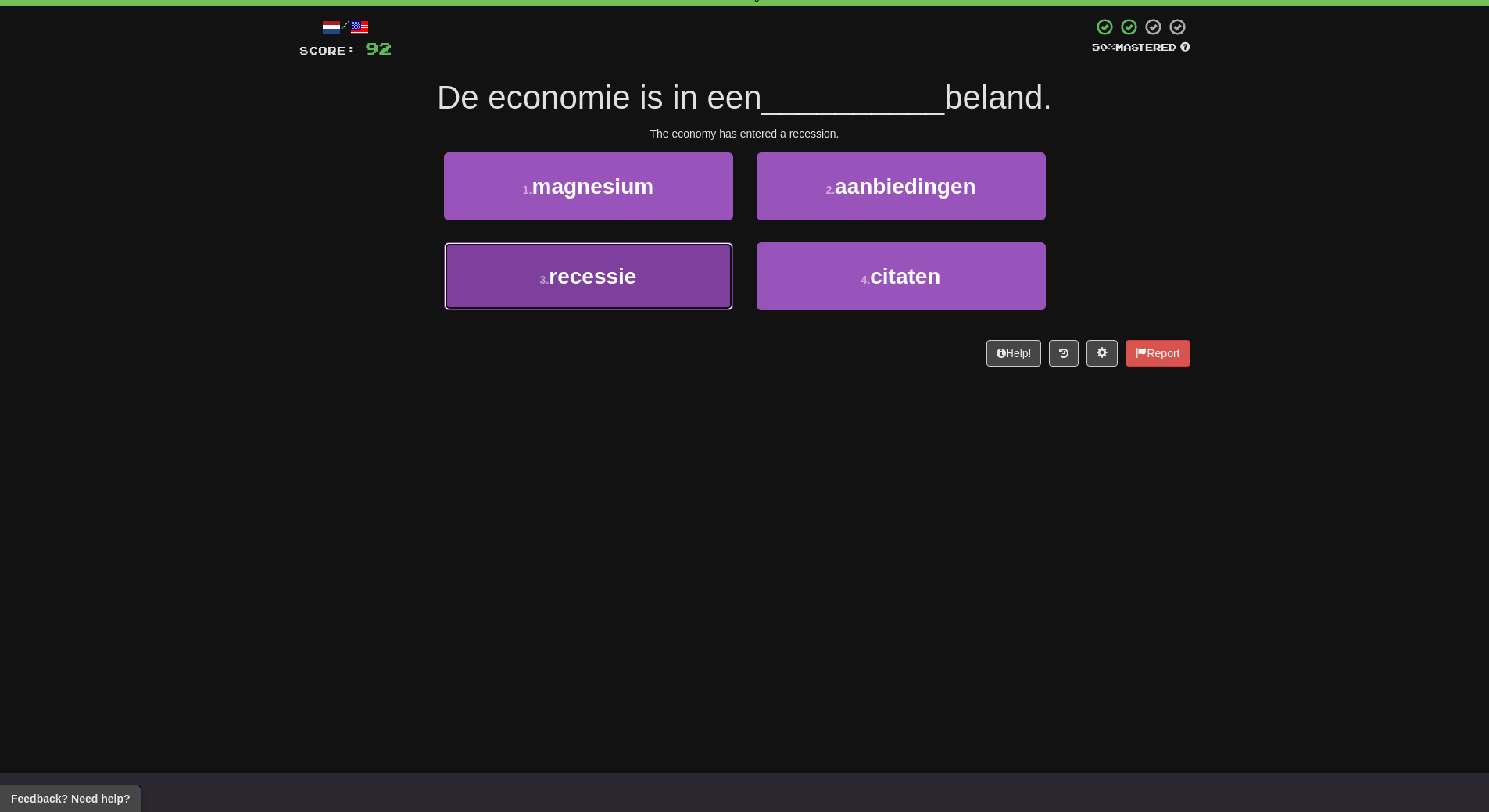
click at [671, 287] on button "3 . recessie" at bounding box center [588, 276] width 289 height 68
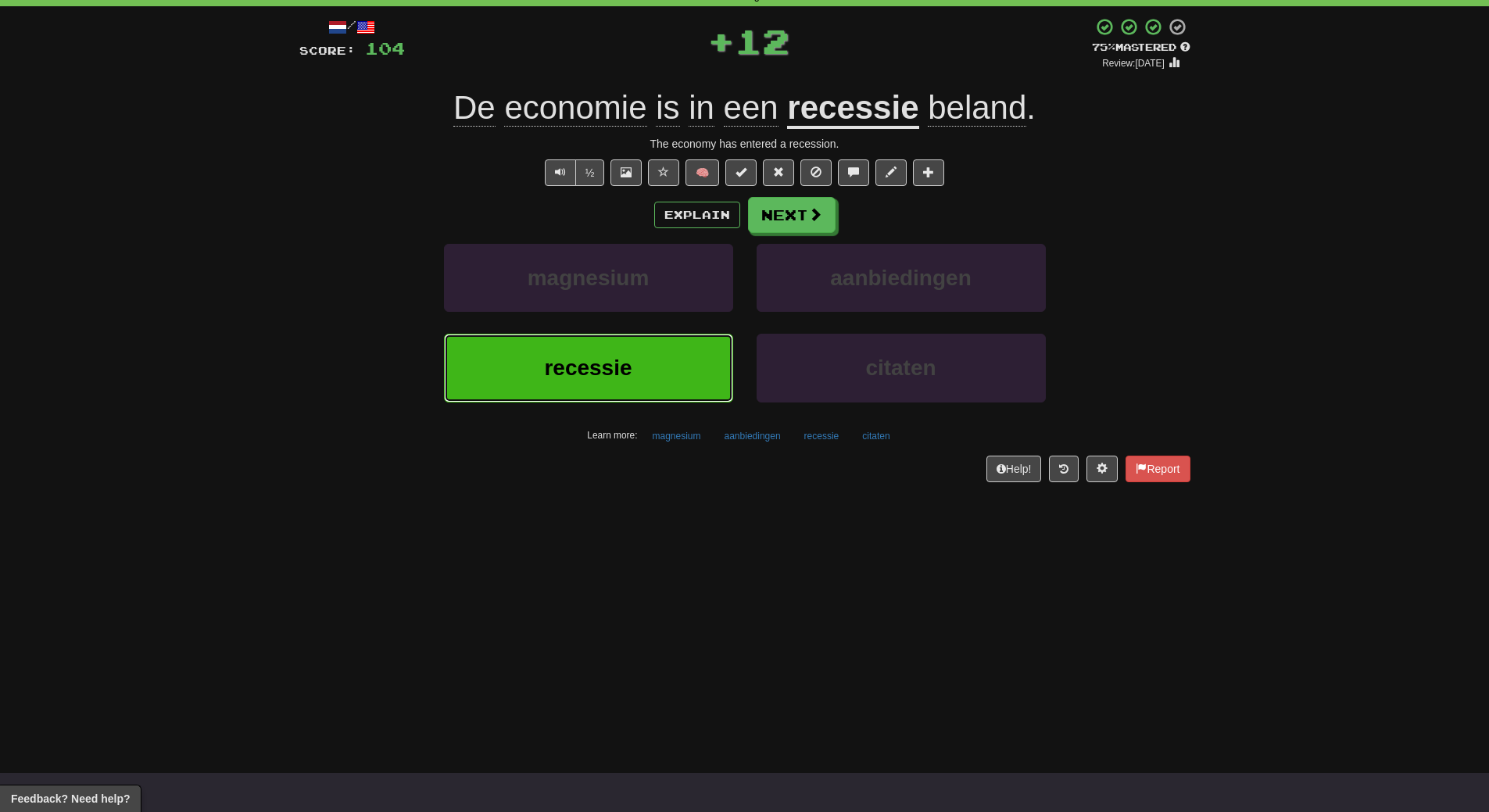
click at [658, 356] on button "recessie" at bounding box center [588, 368] width 289 height 68
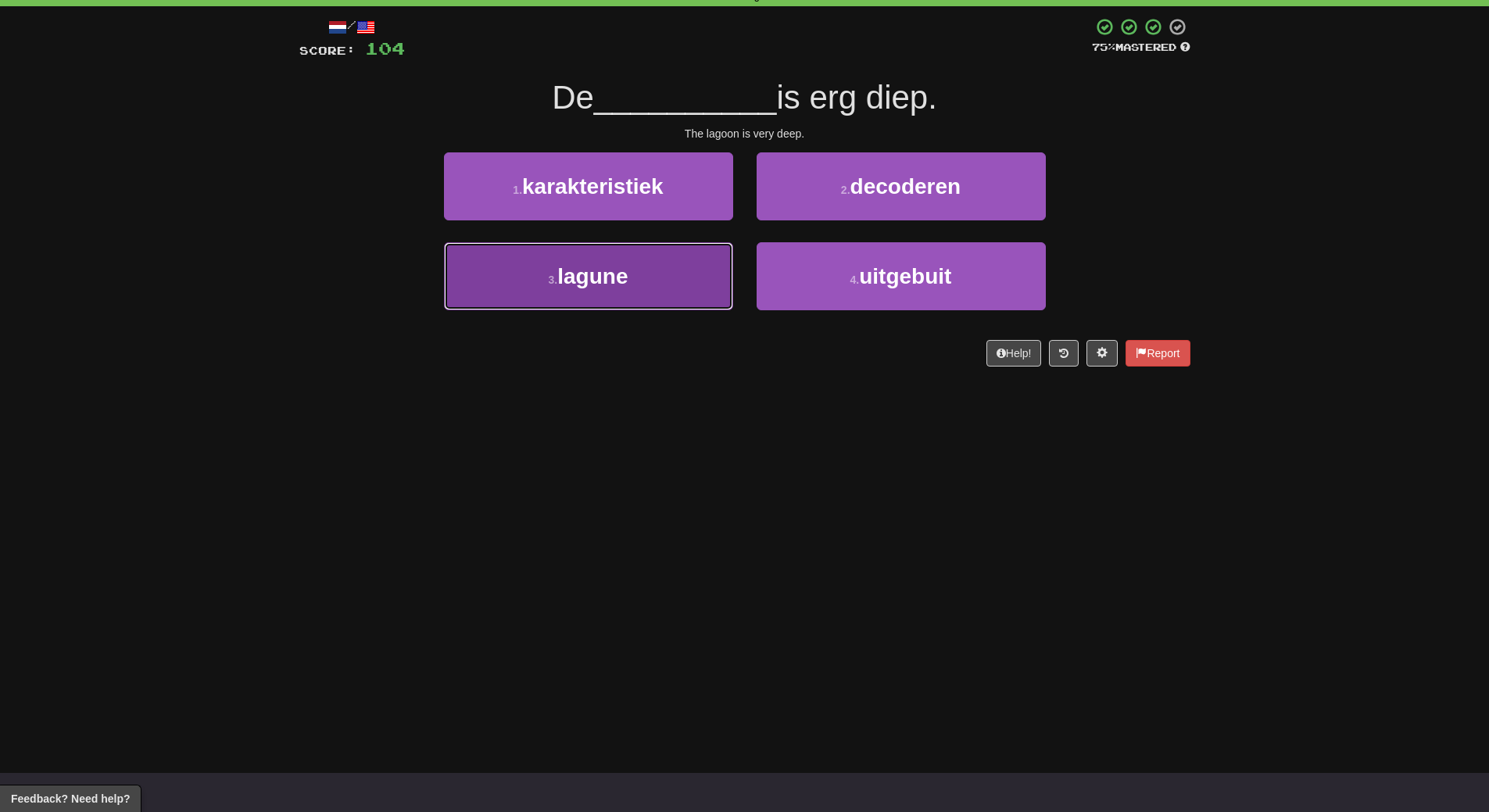
click at [698, 286] on button "3 . lagune" at bounding box center [588, 276] width 289 height 68
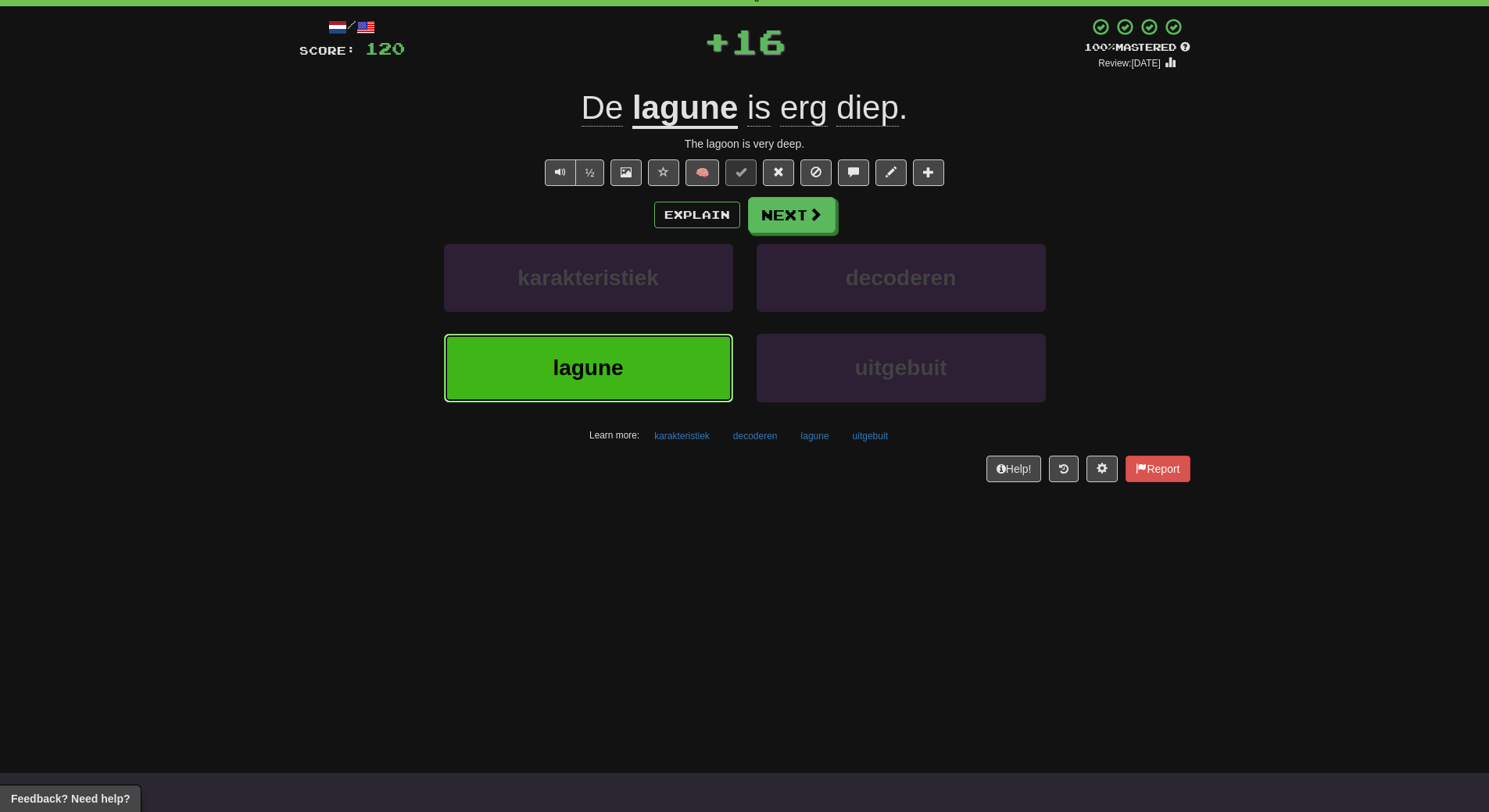
click at [694, 380] on button "lagune" at bounding box center [588, 368] width 289 height 68
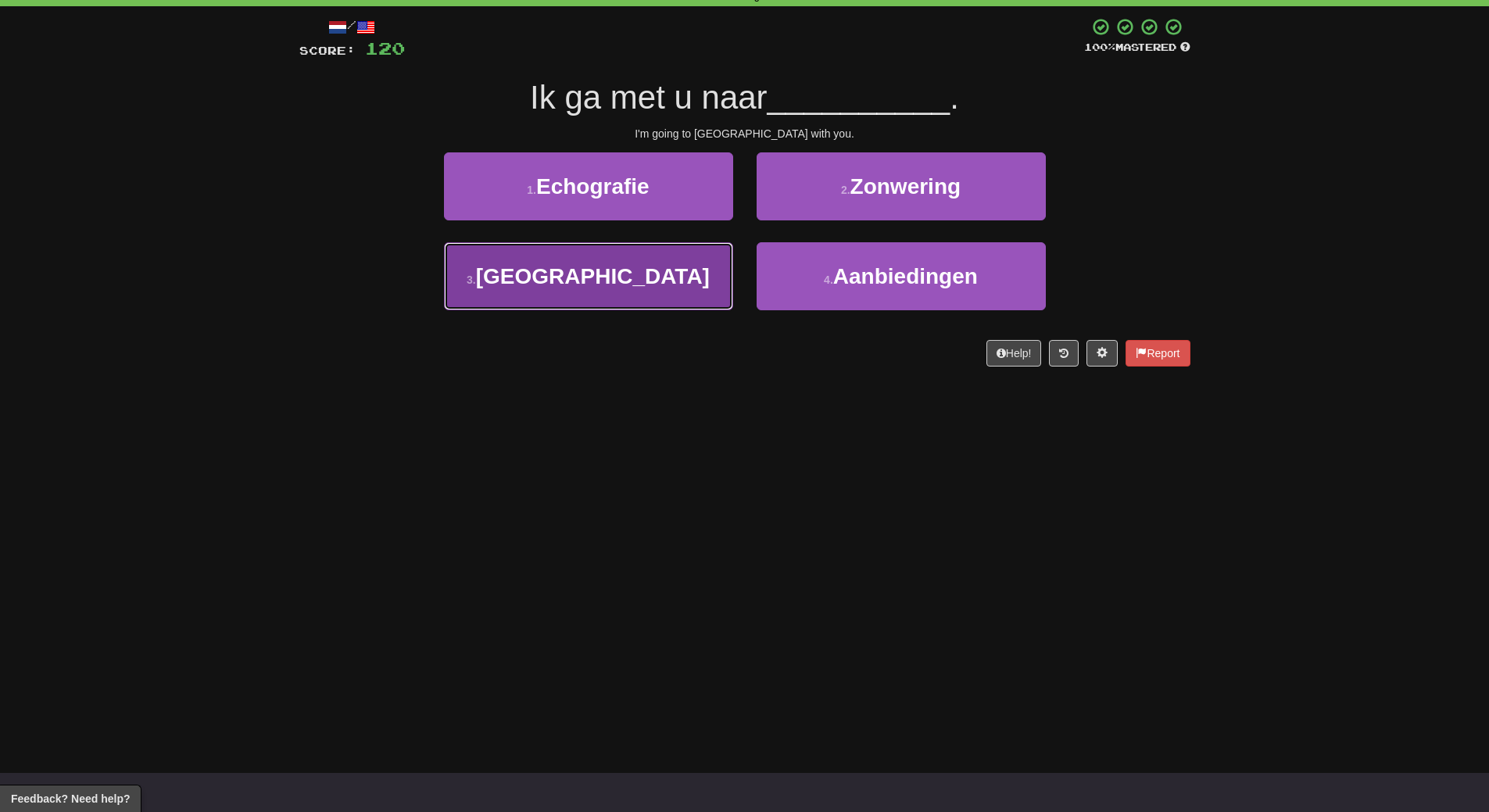
click at [671, 291] on button "3 . Hannover" at bounding box center [588, 276] width 289 height 68
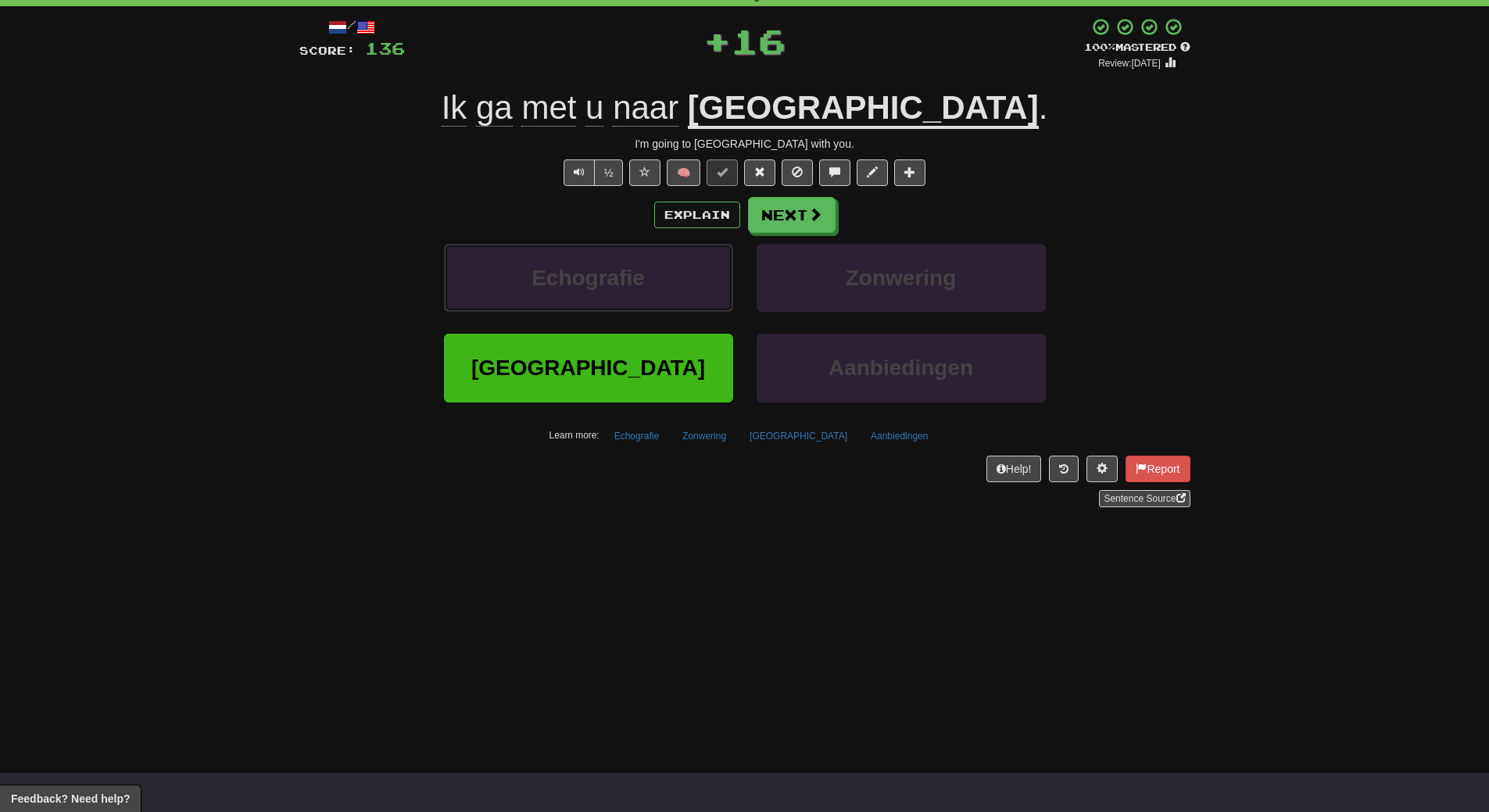
click at [671, 291] on button "Echografie" at bounding box center [588, 278] width 289 height 68
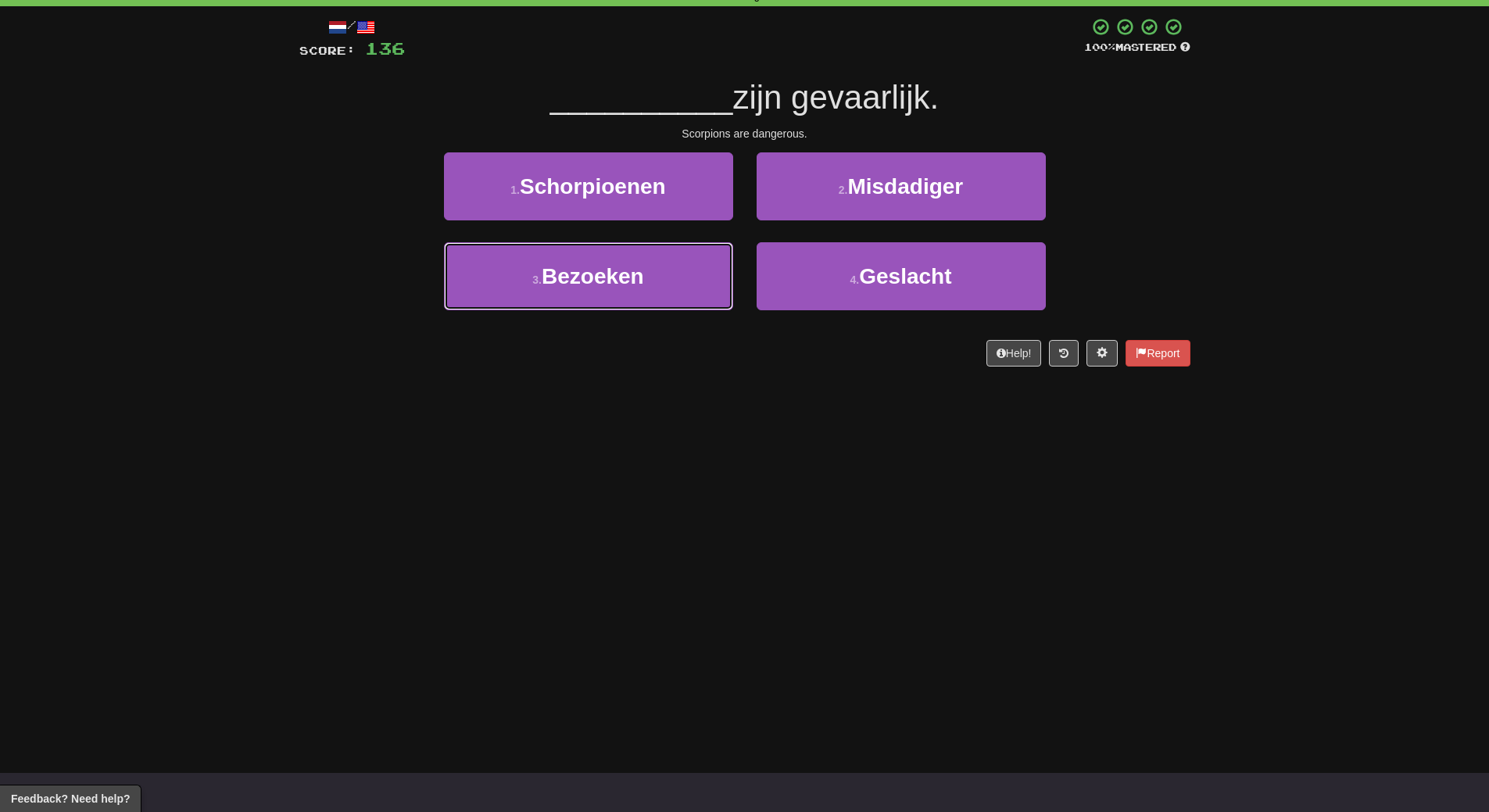
drag, startPoint x: 671, startPoint y: 291, endPoint x: 676, endPoint y: 391, distance: 100.1
click at [676, 391] on div "Dashboard Clozemaster WendyN / Toggle Dropdown Dashboard Leaderboard Activity F…" at bounding box center [744, 328] width 1489 height 812
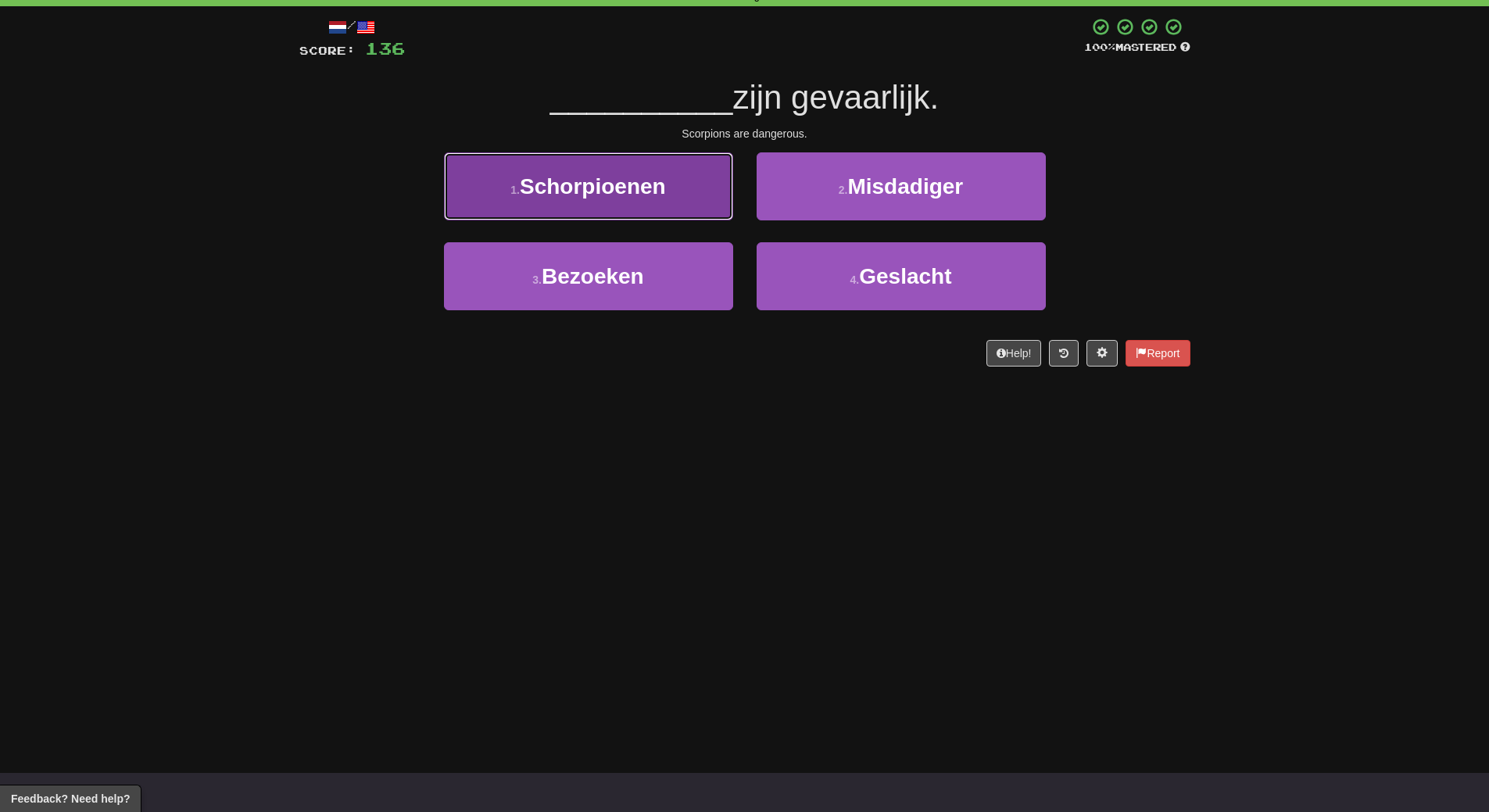
click at [672, 203] on button "1 . Schorpioenen" at bounding box center [588, 186] width 289 height 68
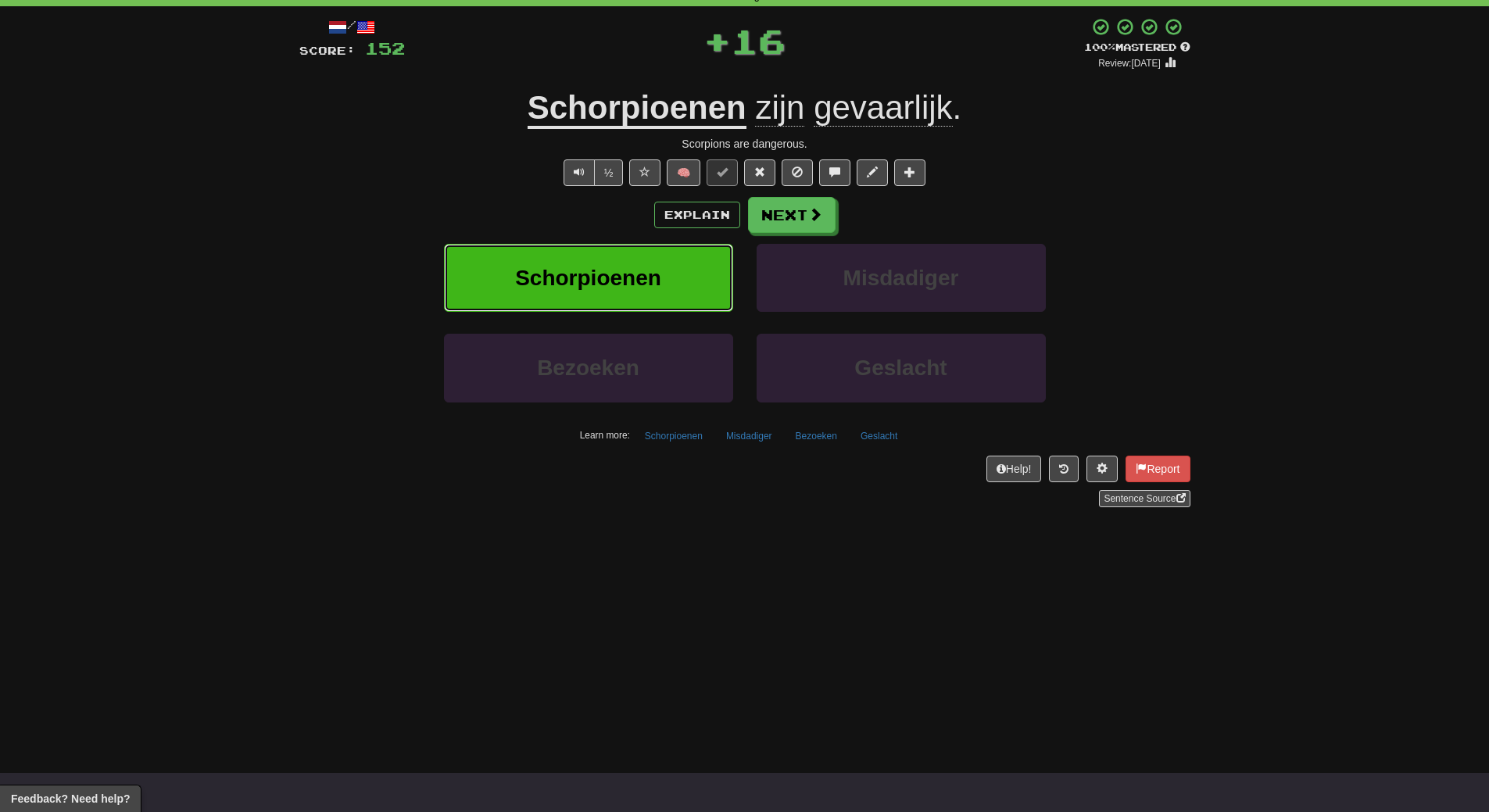
click at [647, 267] on span "Schorpioenen" at bounding box center [588, 278] width 146 height 24
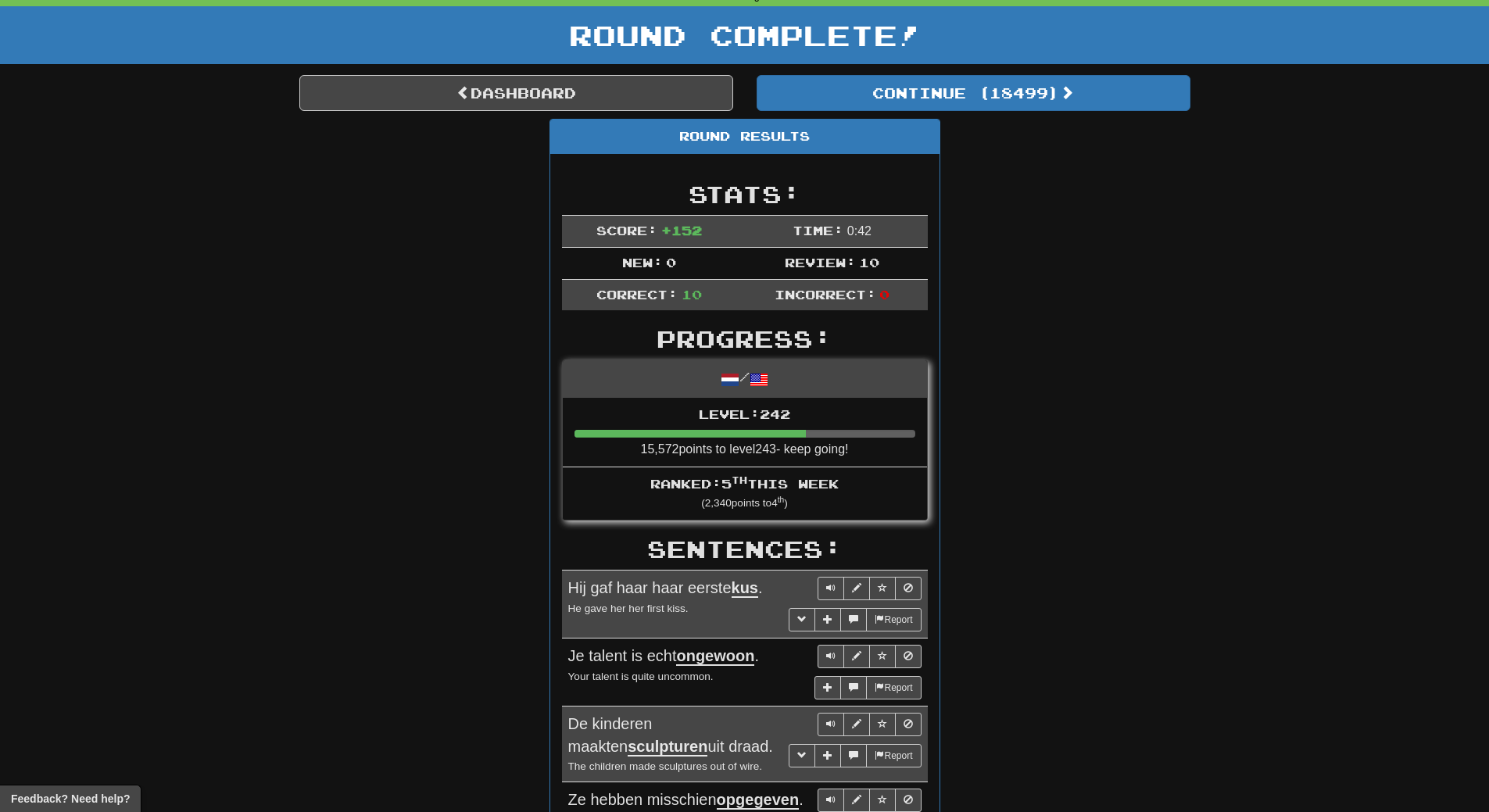
click at [1154, 356] on div "Round Results Stats: Score: + 152 Time: 0 : 42 New: 0 Review: 10 Correct: 10 In…" at bounding box center [744, 721] width 891 height 1205
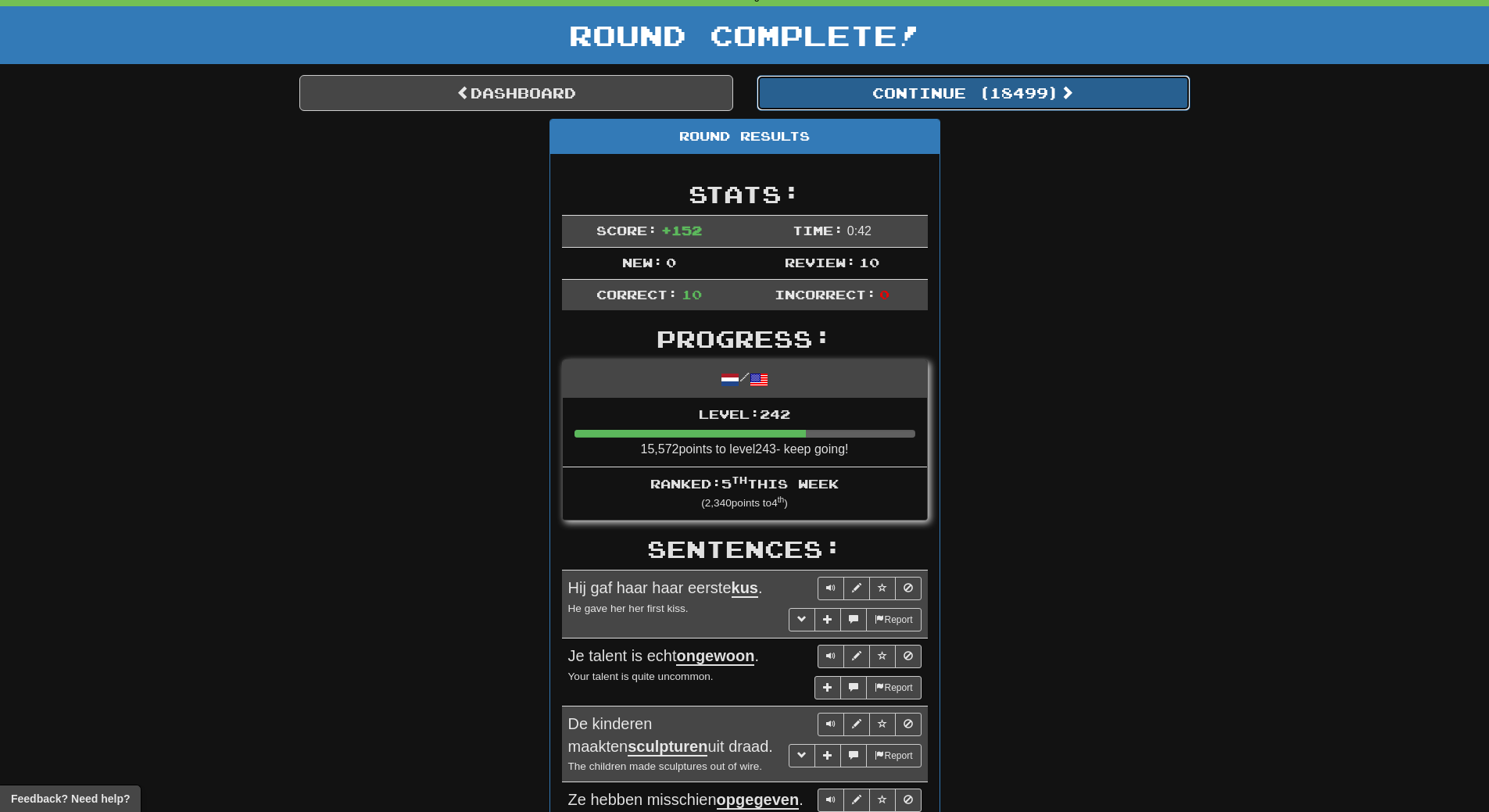
click at [1013, 104] on button "Continue ( 18499 )" at bounding box center [973, 93] width 433 height 36
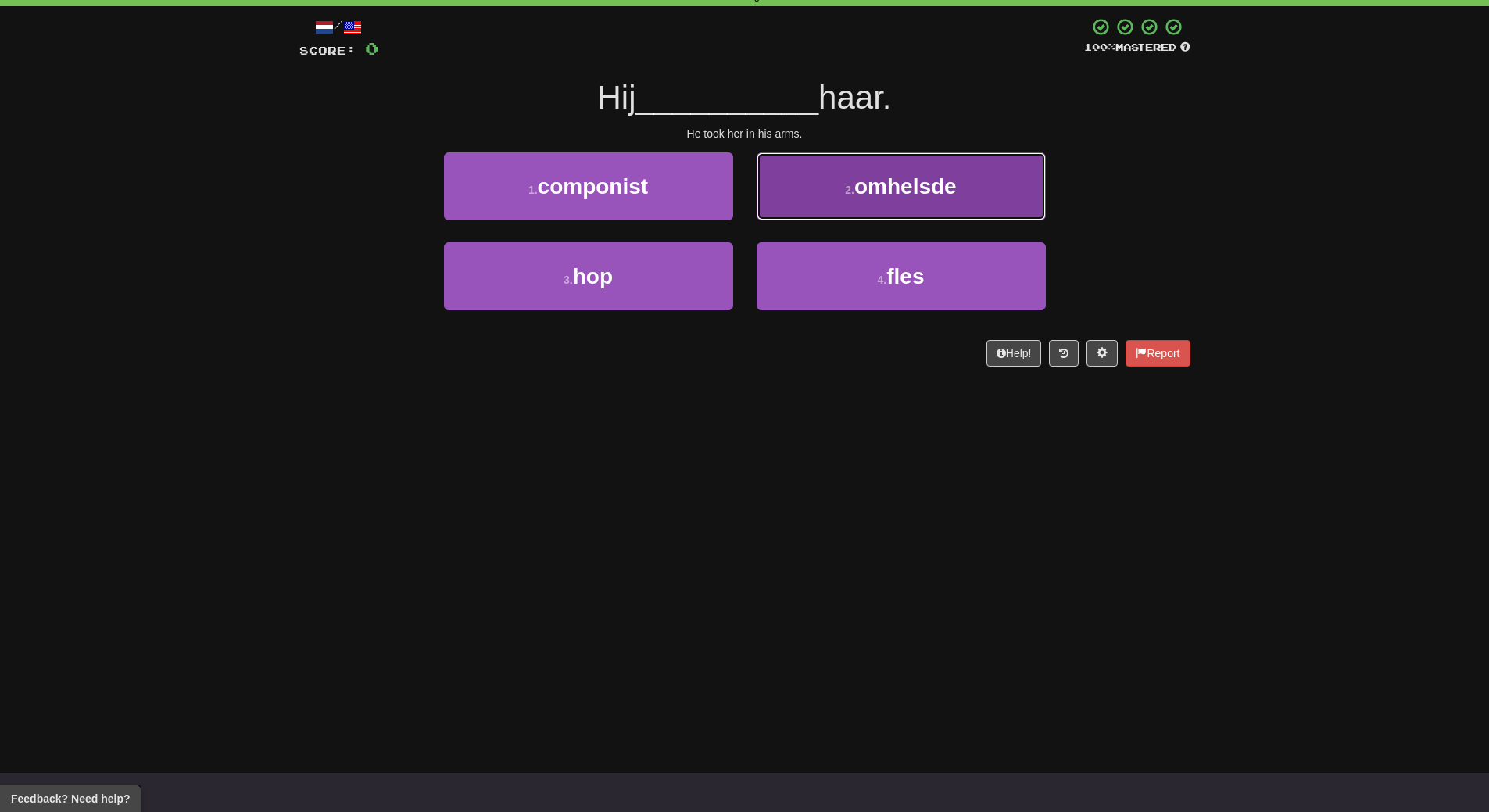
click at [897, 204] on button "2 . omhelsde" at bounding box center [901, 186] width 289 height 68
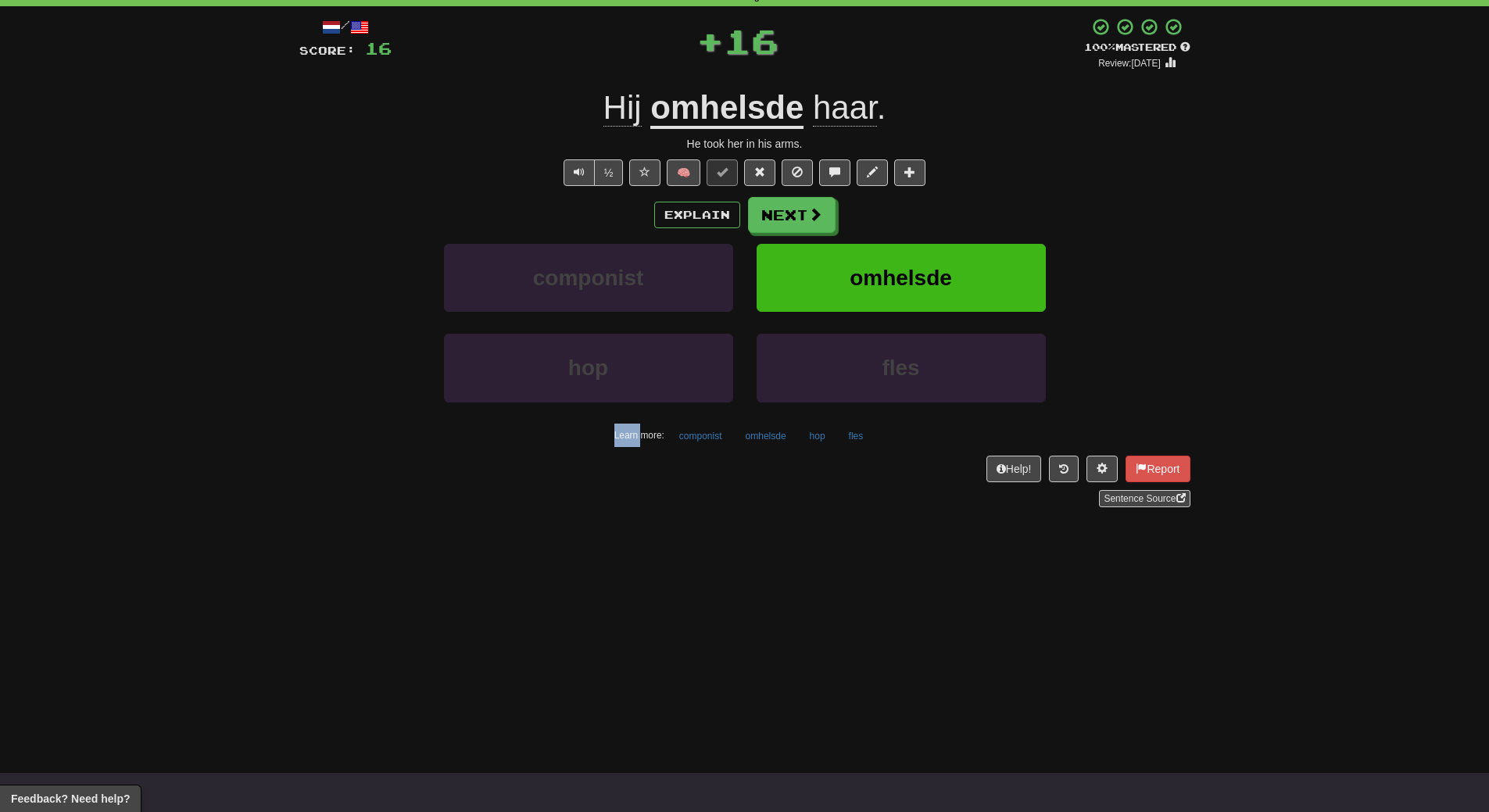
click at [897, 204] on div "Explain Next" at bounding box center [744, 215] width 891 height 36
click at [899, 279] on span "omhelsde" at bounding box center [901, 278] width 103 height 24
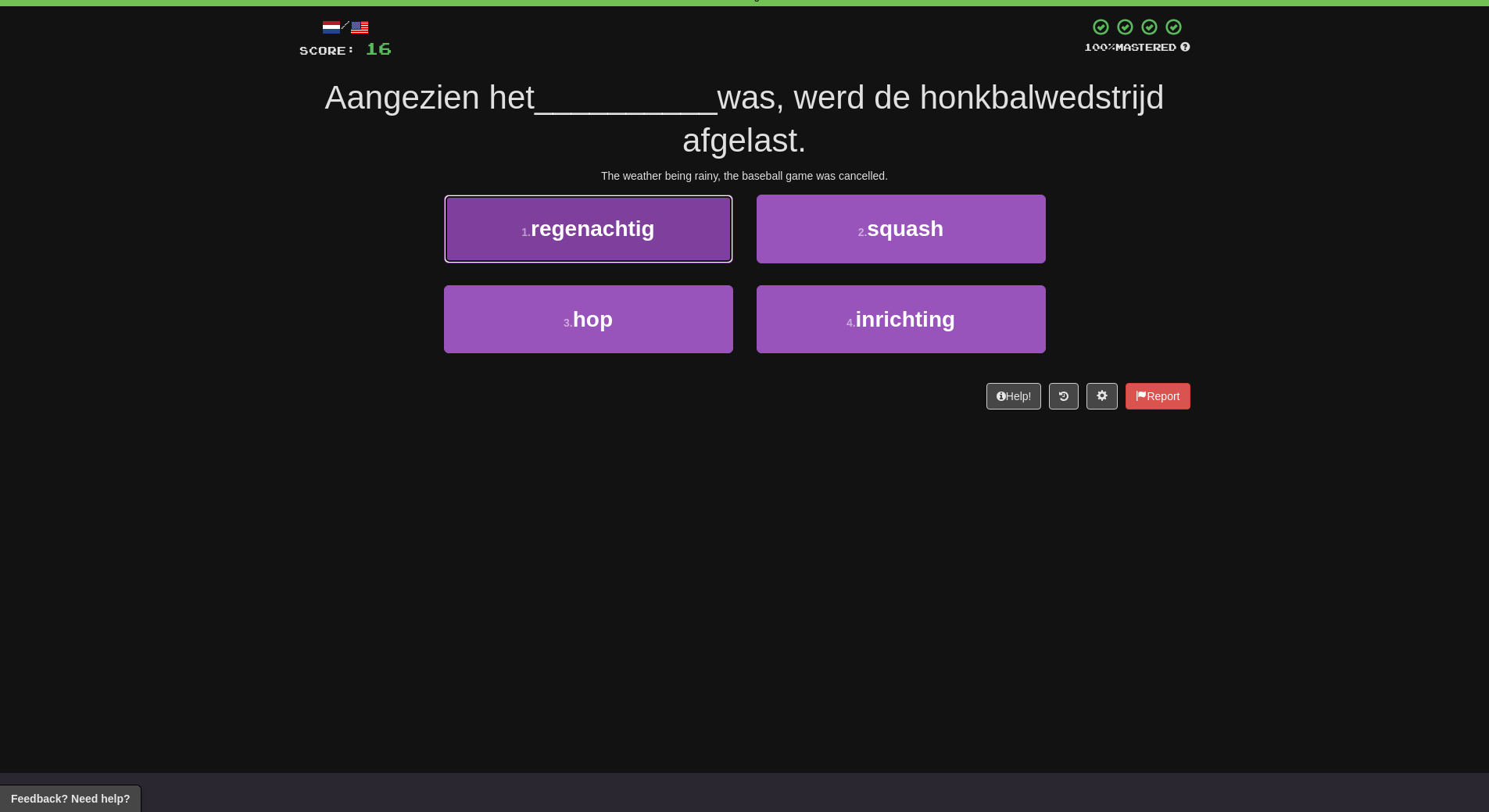
click at [651, 247] on button "1 . regenachtig" at bounding box center [588, 229] width 289 height 68
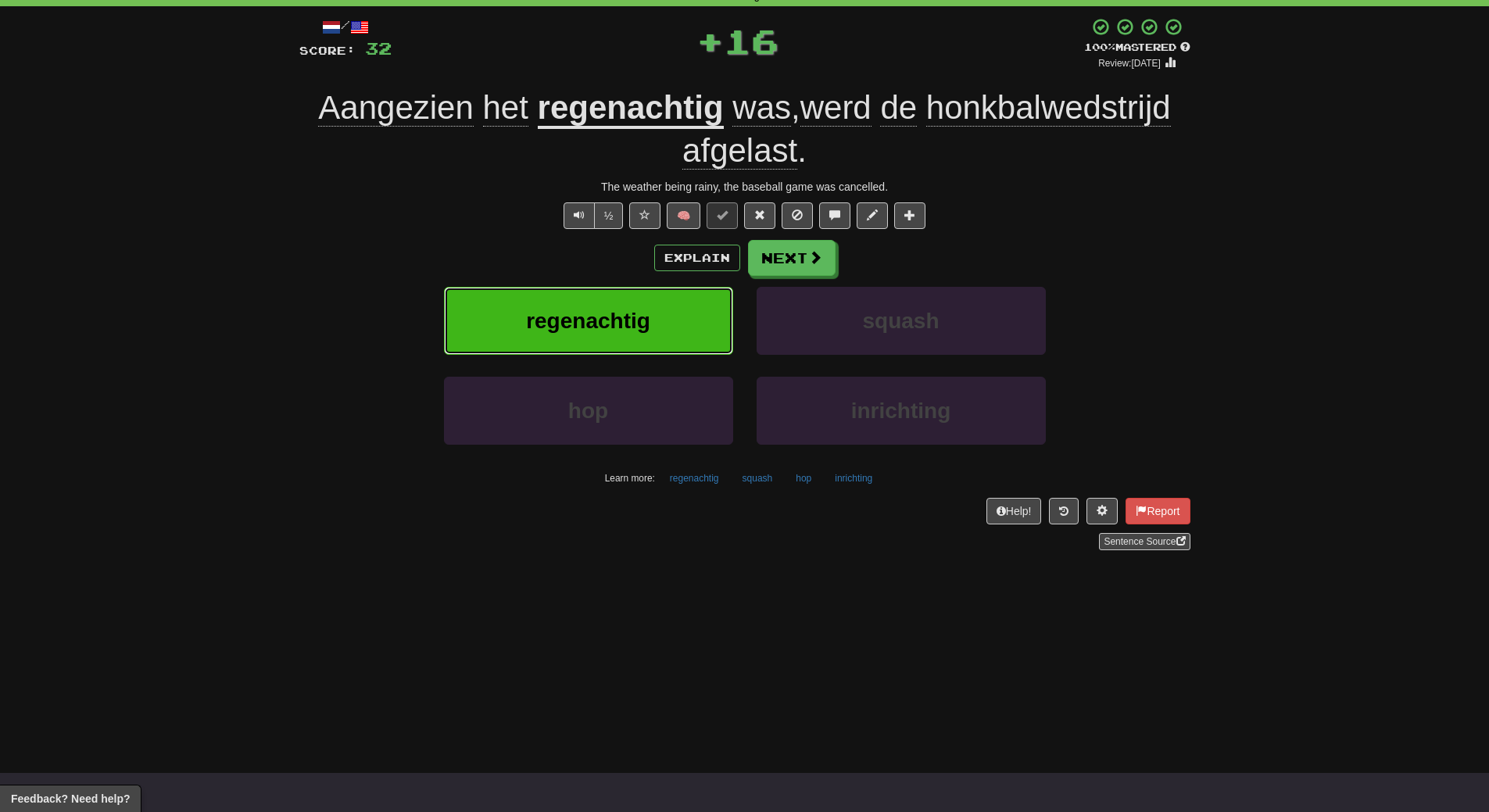
click at [656, 316] on button "regenachtig" at bounding box center [588, 321] width 289 height 68
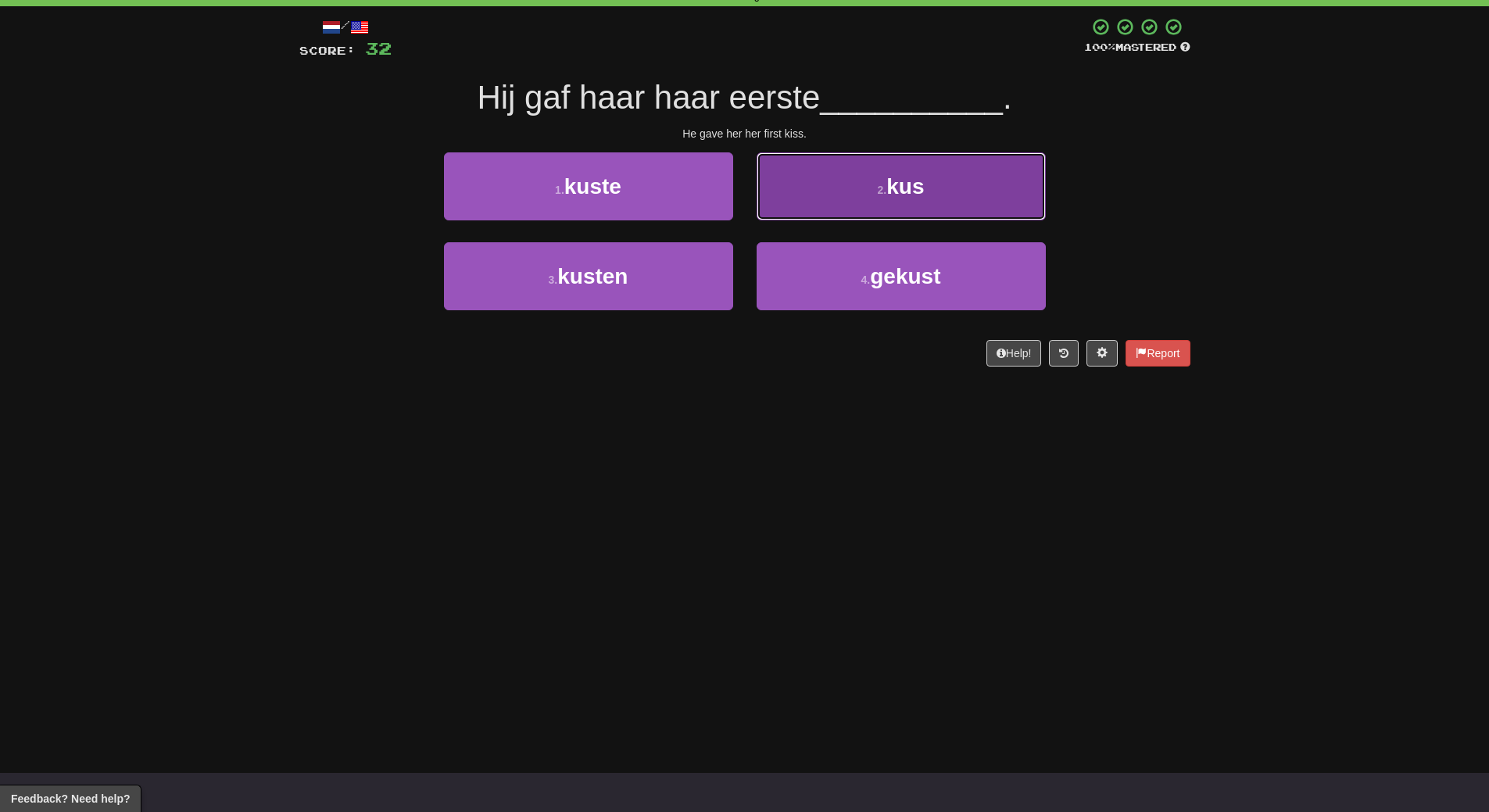
click at [933, 178] on button "2 . kus" at bounding box center [901, 186] width 289 height 68
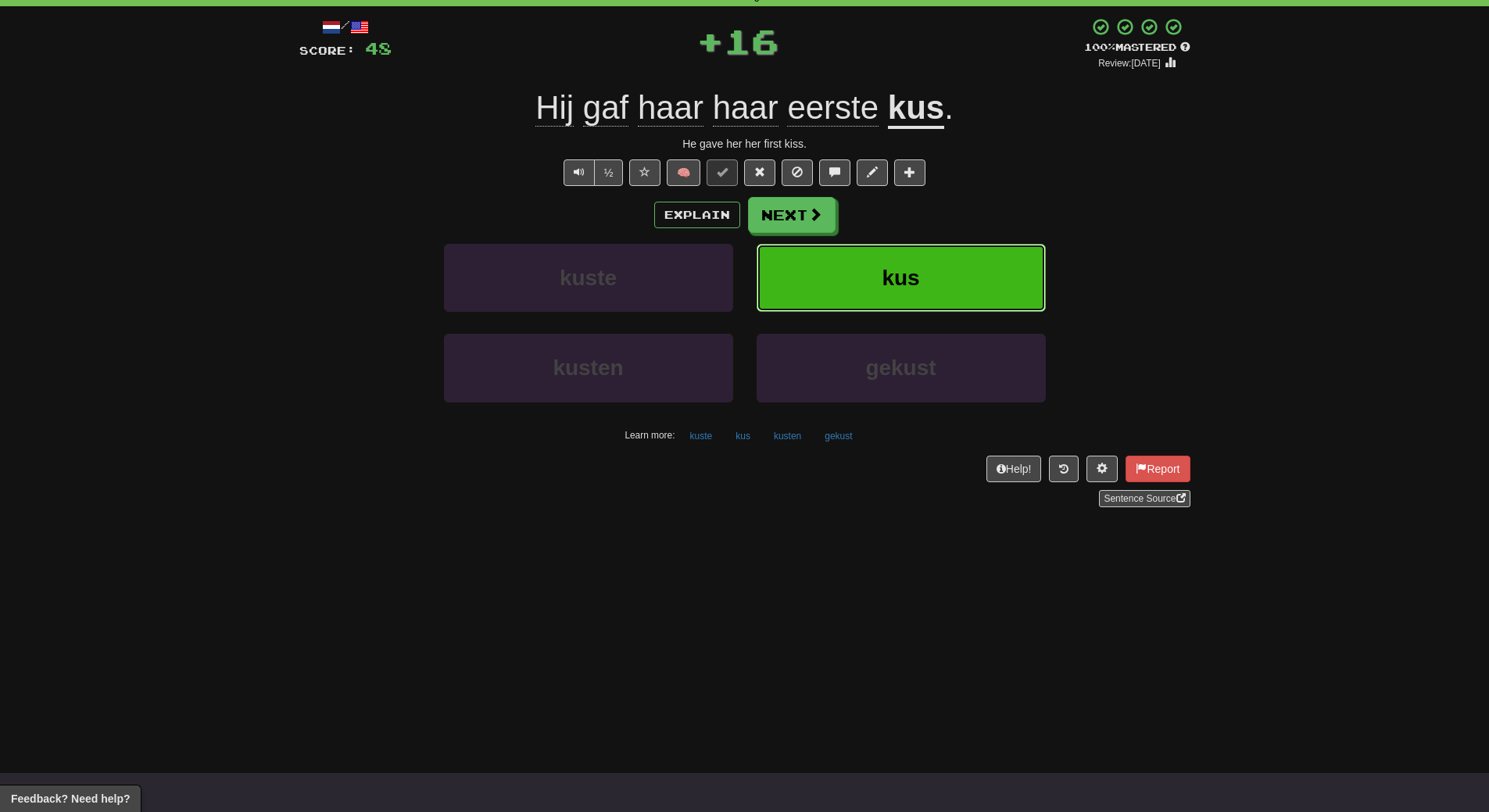
click at [939, 262] on button "kus" at bounding box center [901, 278] width 289 height 68
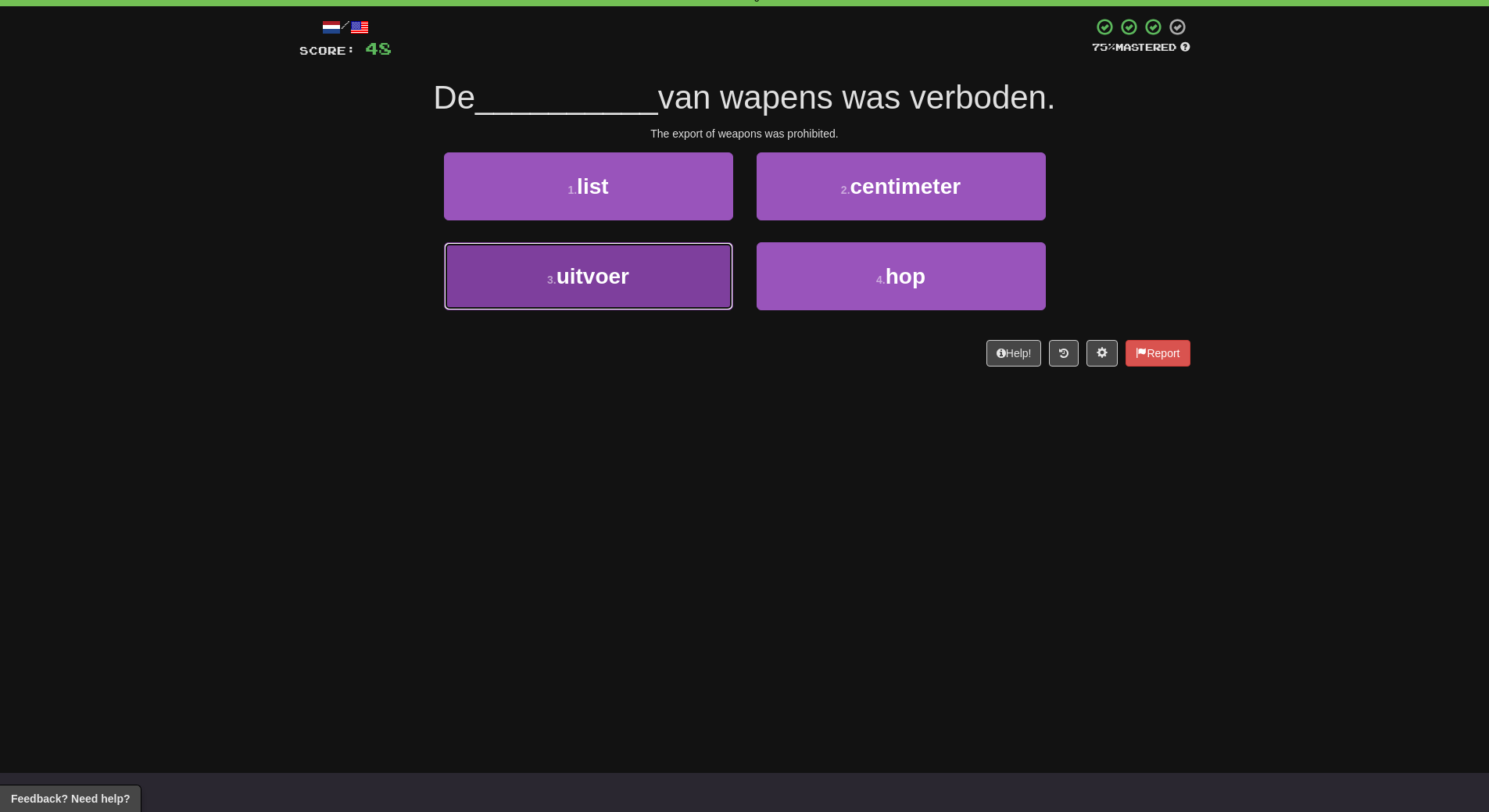
click at [671, 281] on button "3 . uitvoer" at bounding box center [588, 276] width 289 height 68
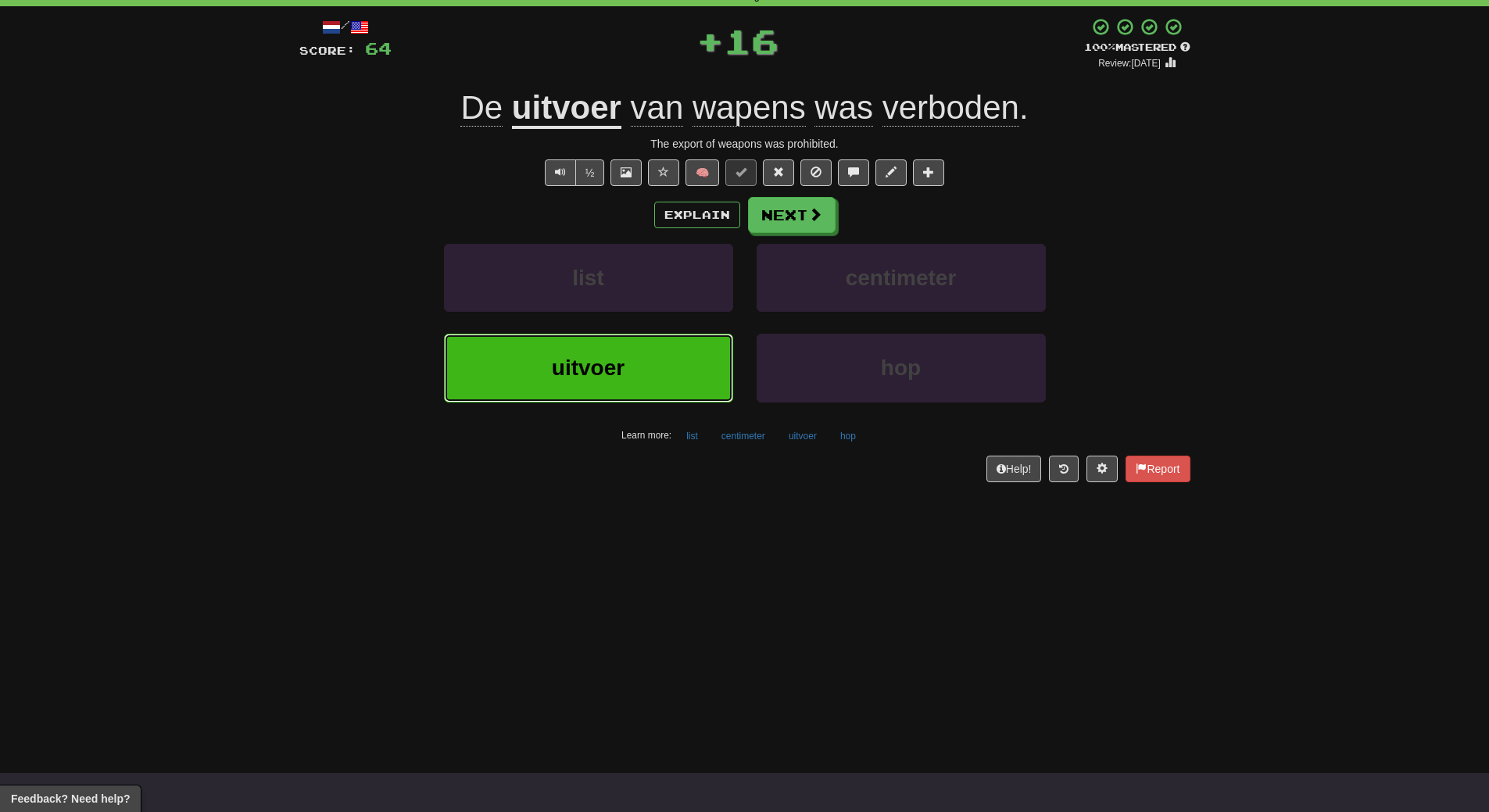
click at [671, 368] on button "uitvoer" at bounding box center [588, 368] width 289 height 68
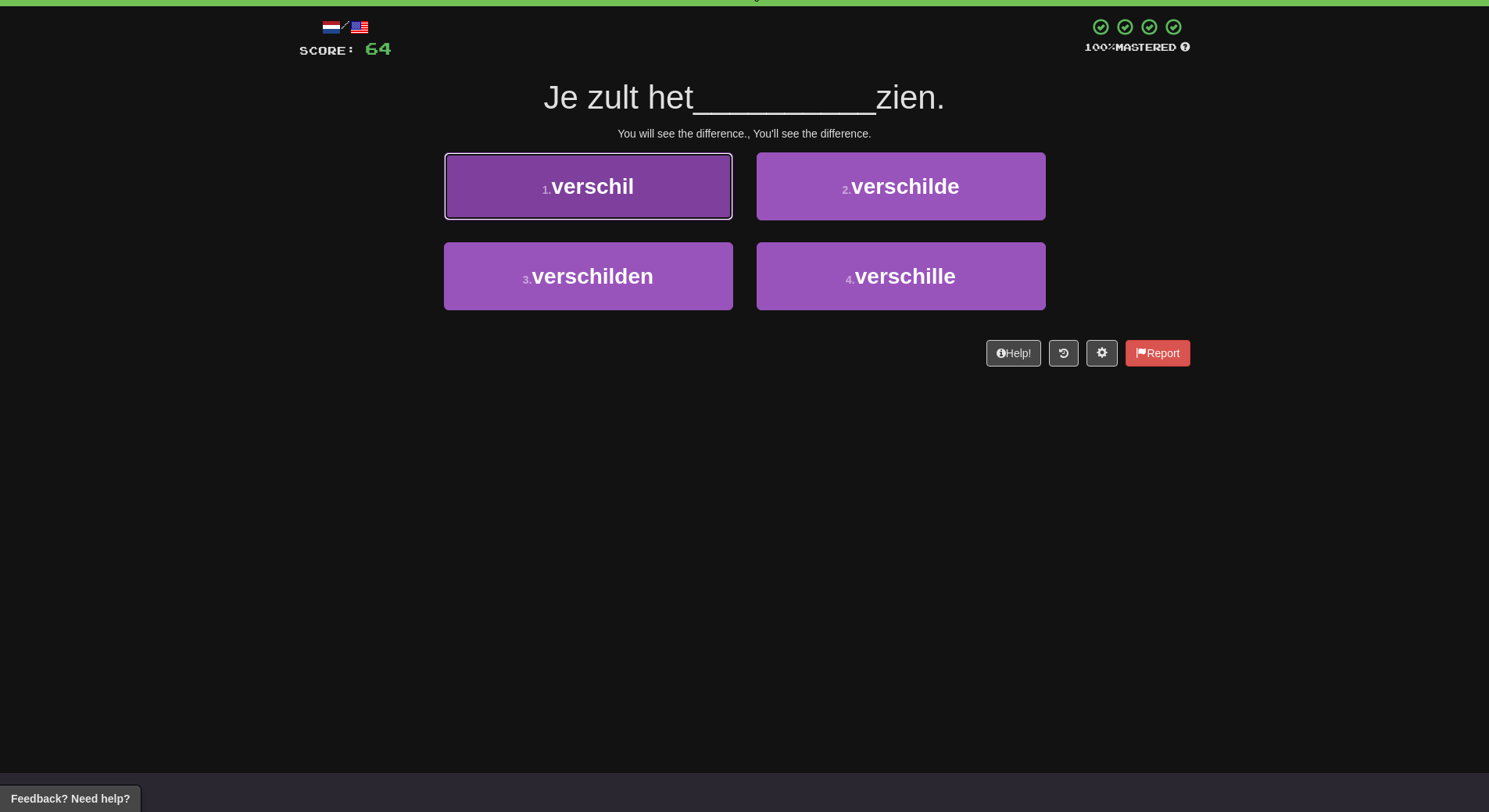
click at [664, 202] on button "1 . verschil" at bounding box center [588, 186] width 289 height 68
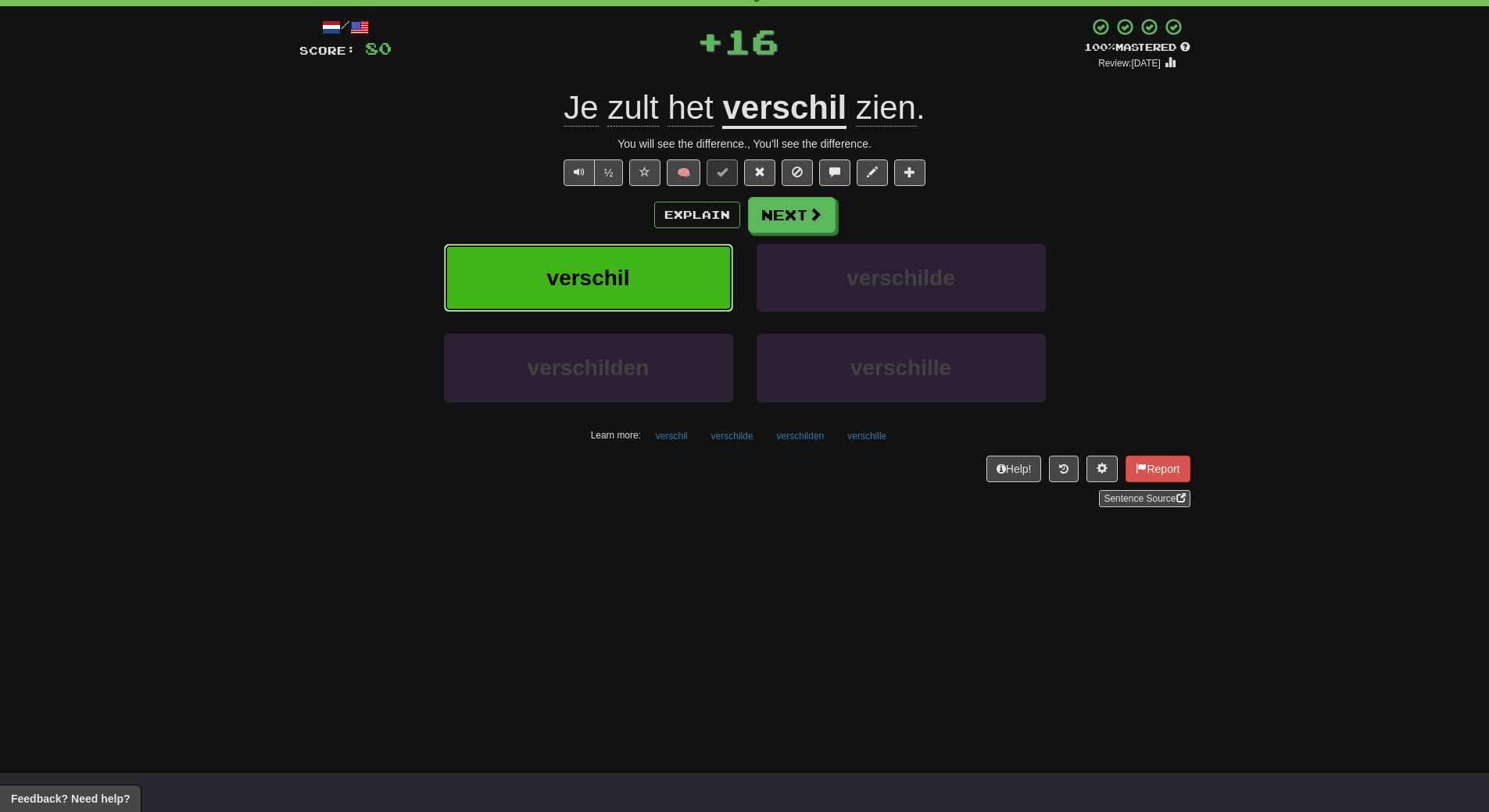
click at [661, 277] on button "verschil" at bounding box center [588, 278] width 289 height 68
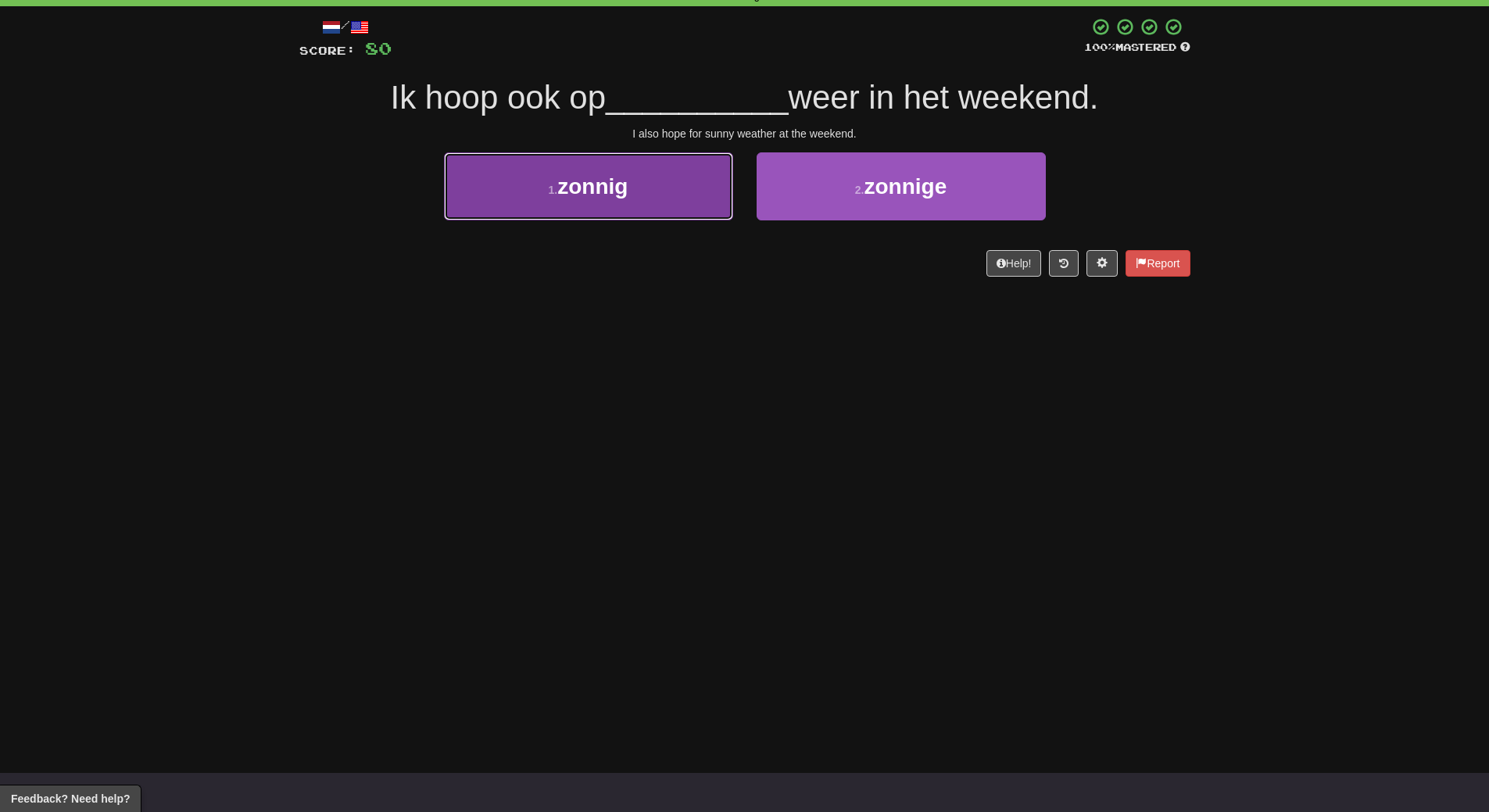
click at [689, 197] on button "1 . zonnig" at bounding box center [588, 186] width 289 height 68
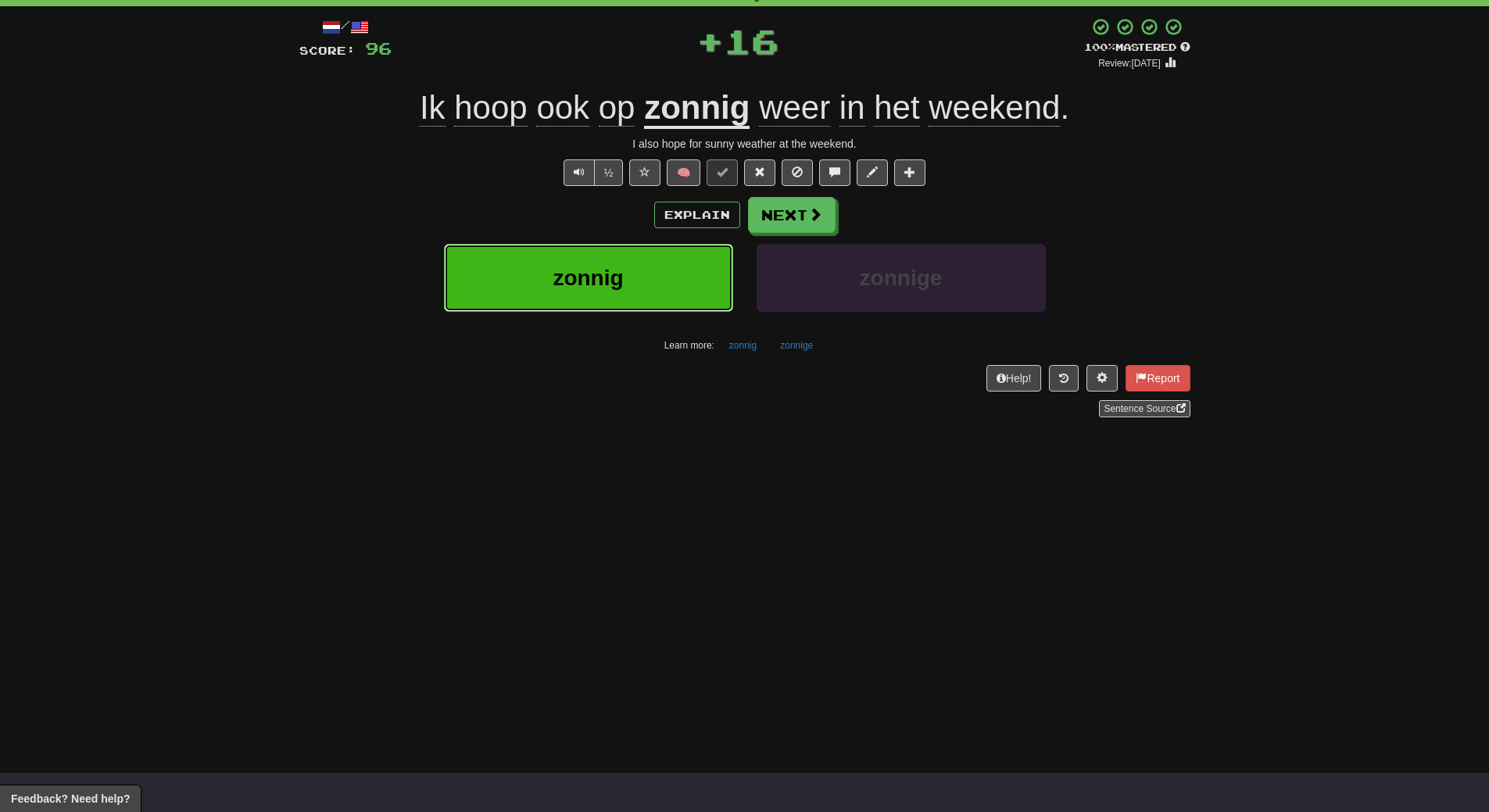
click at [674, 278] on button "zonnig" at bounding box center [588, 278] width 289 height 68
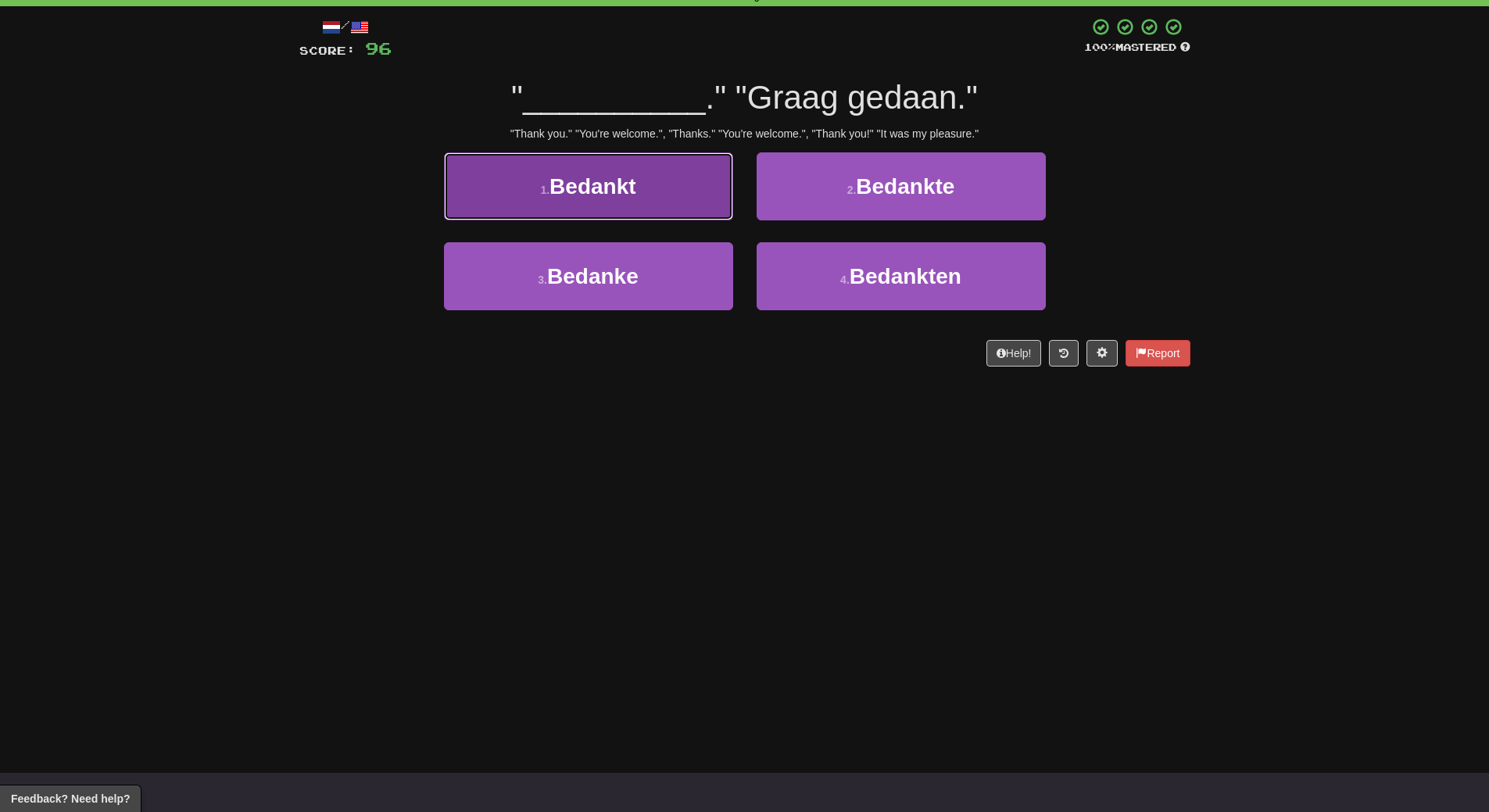
click at [607, 198] on button "1 . Bedankt" at bounding box center [588, 186] width 289 height 68
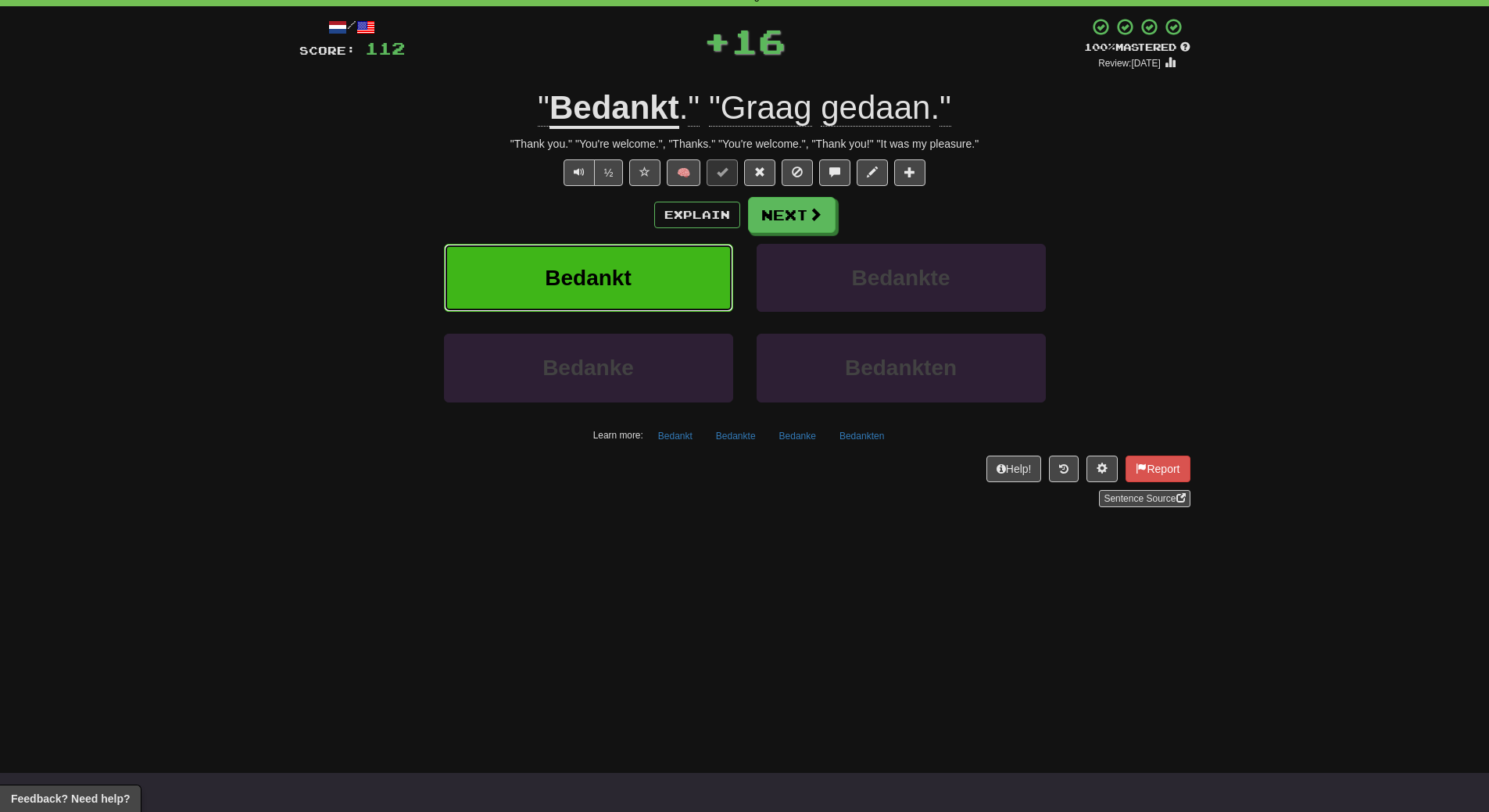
click at [603, 262] on button "Bedankt" at bounding box center [588, 278] width 289 height 68
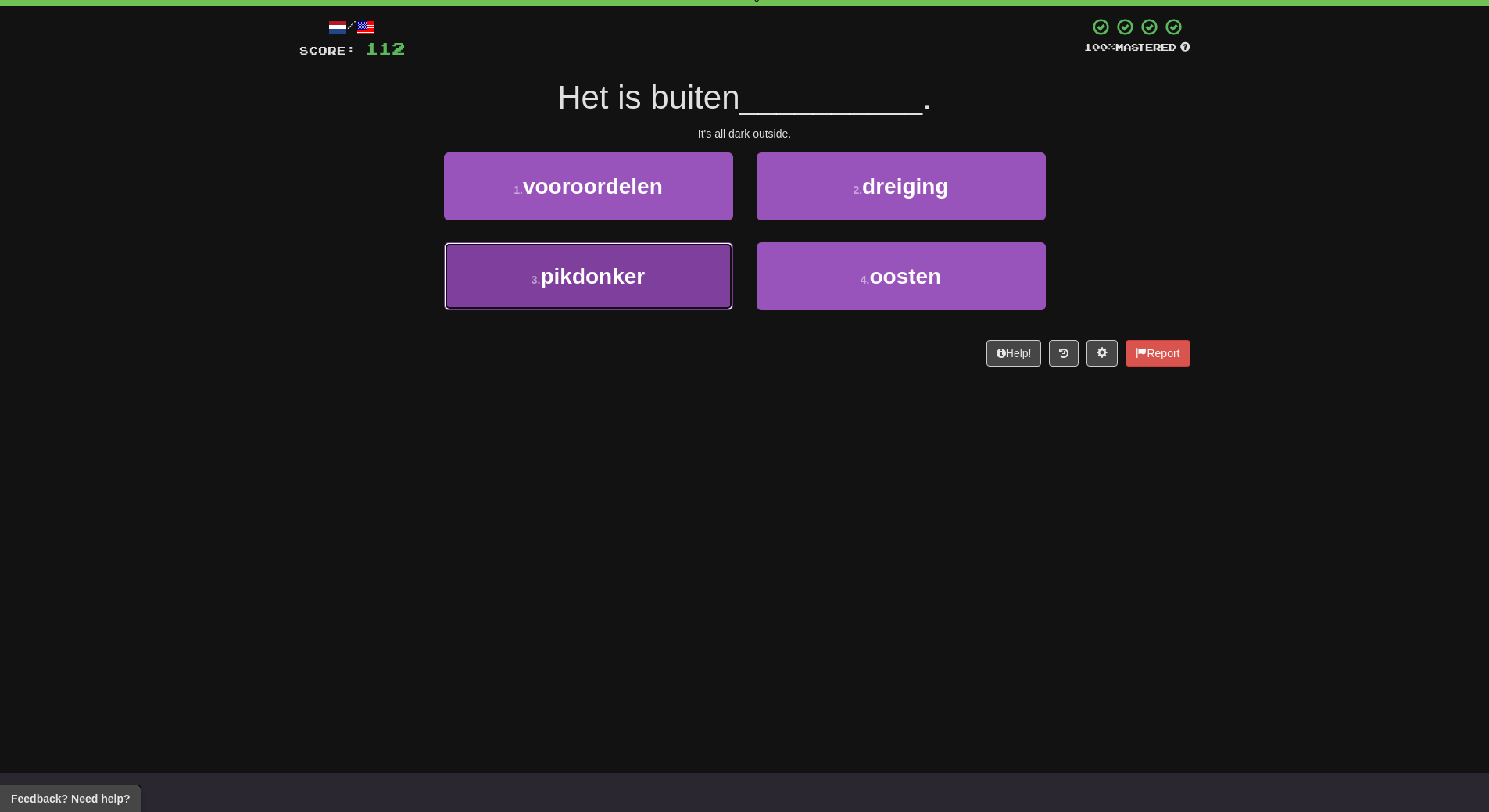
click at [644, 280] on span "pikdonker" at bounding box center [592, 276] width 105 height 24
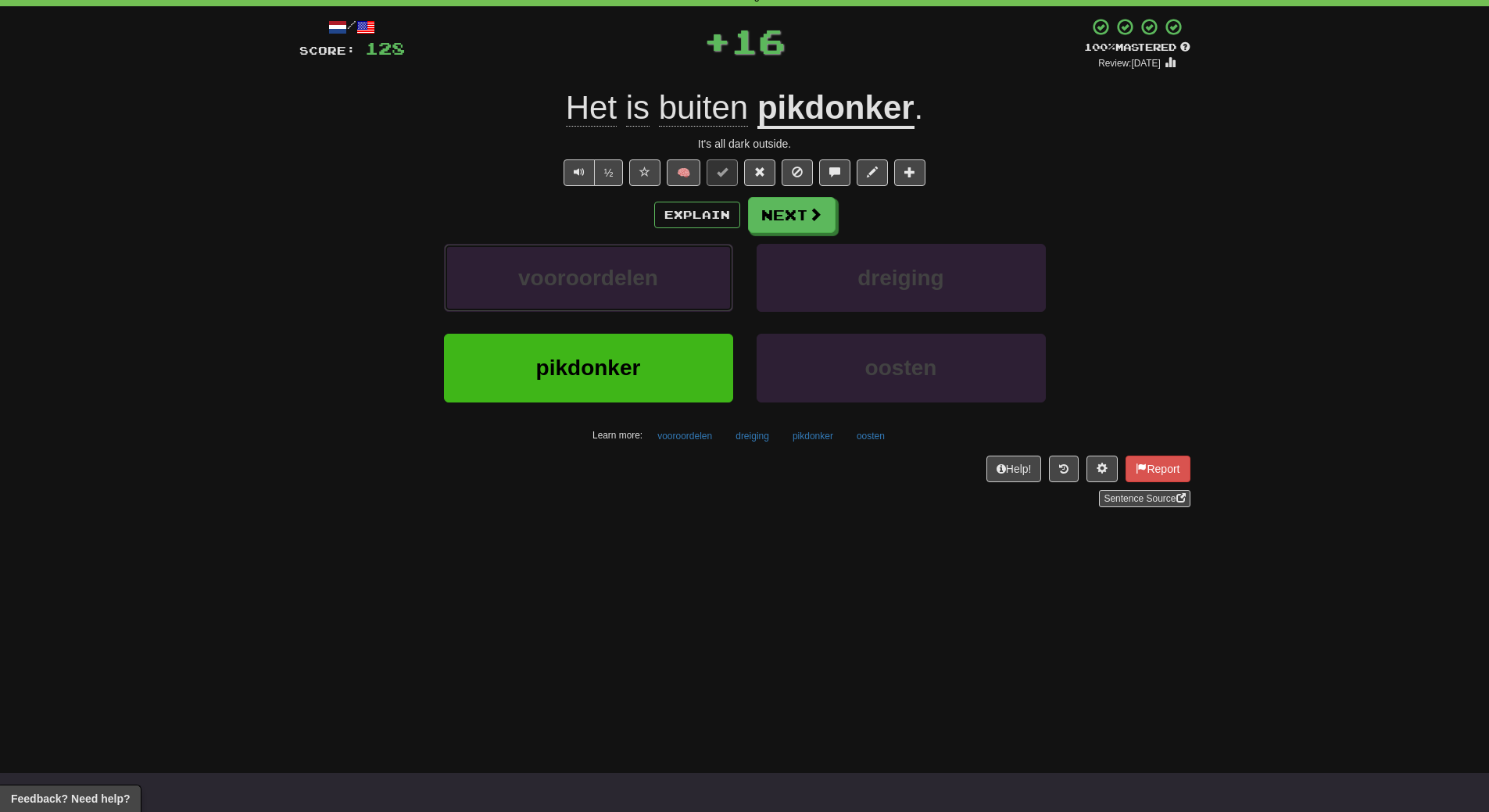
click at [645, 280] on span "vooroordelen" at bounding box center [588, 278] width 140 height 24
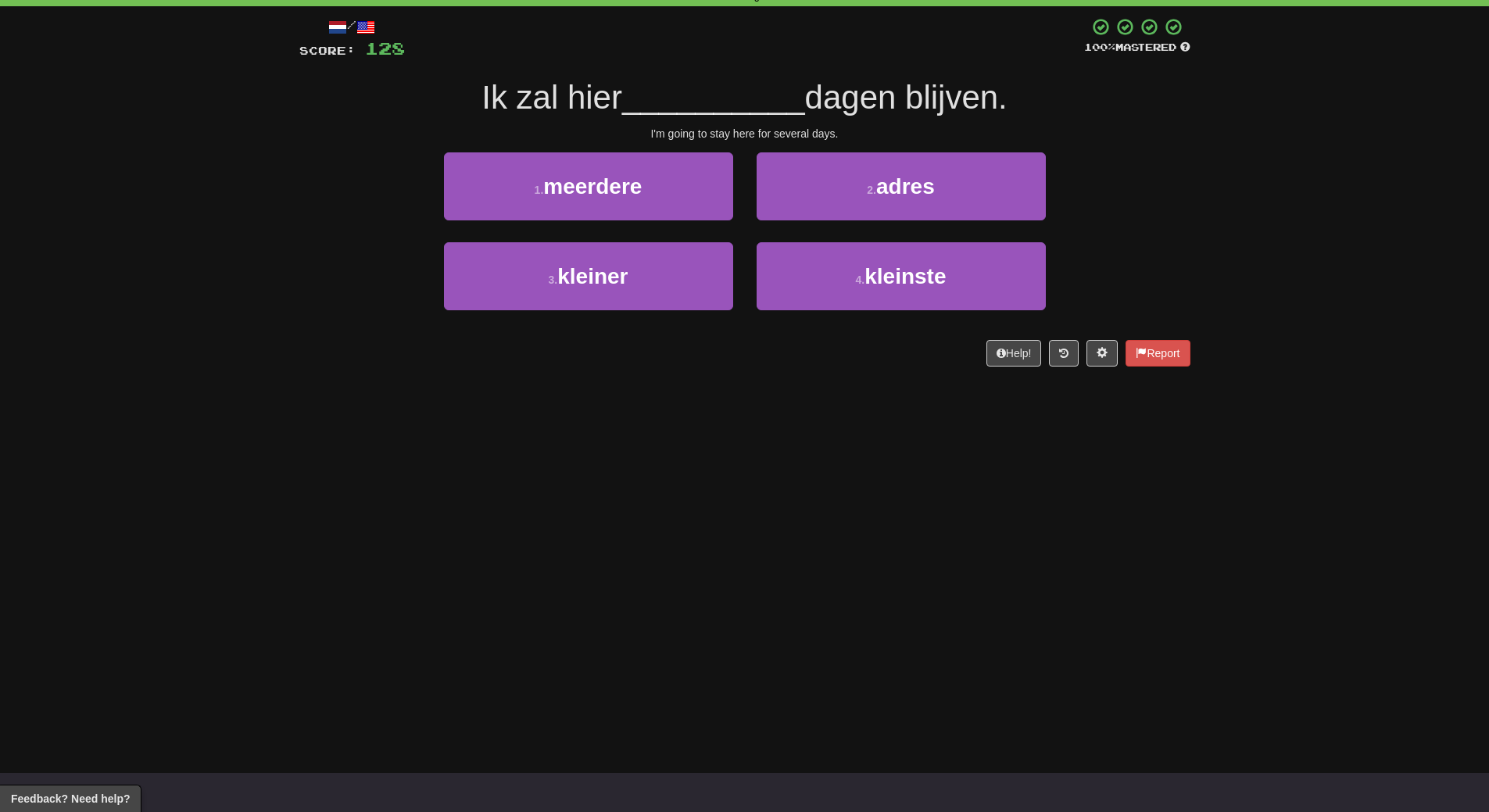
click at [644, 350] on div "/ Score: 128 100 % Mastered Ik zal hier __________ dagen blijven. I'm going to …" at bounding box center [744, 191] width 891 height 350
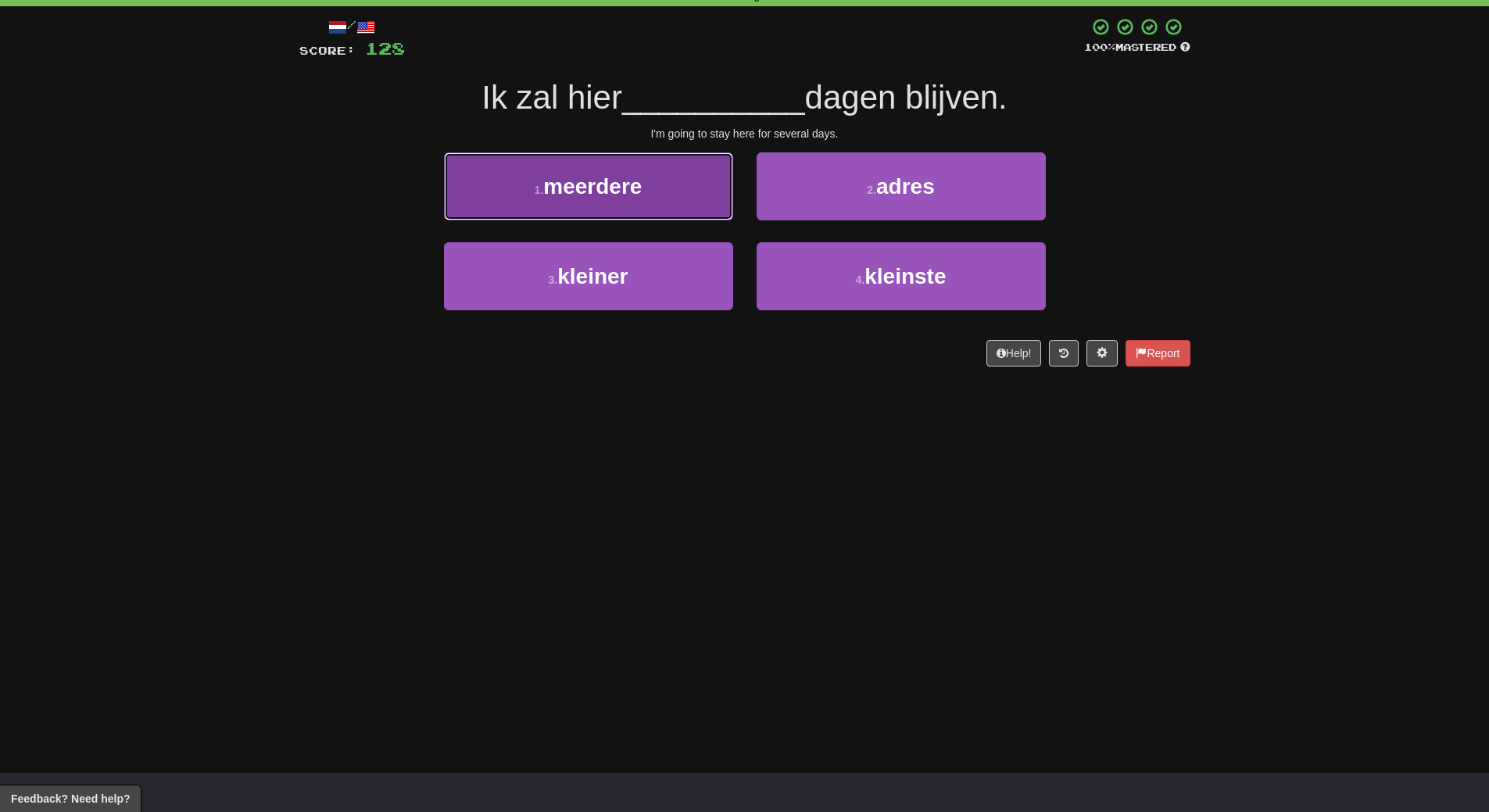
click at [670, 179] on button "1 . meerdere" at bounding box center [588, 186] width 289 height 68
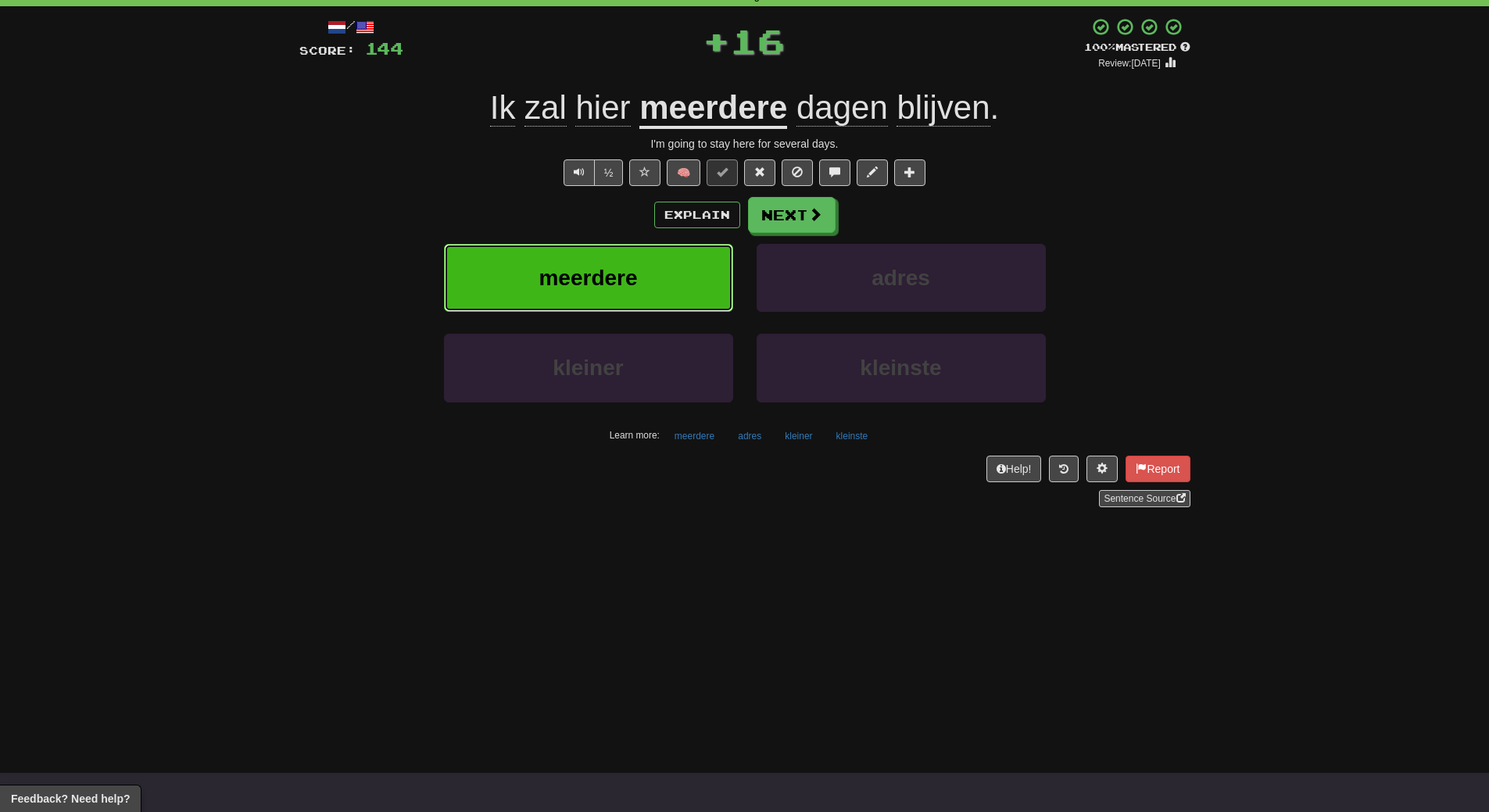
click at [657, 262] on button "meerdere" at bounding box center [588, 278] width 289 height 68
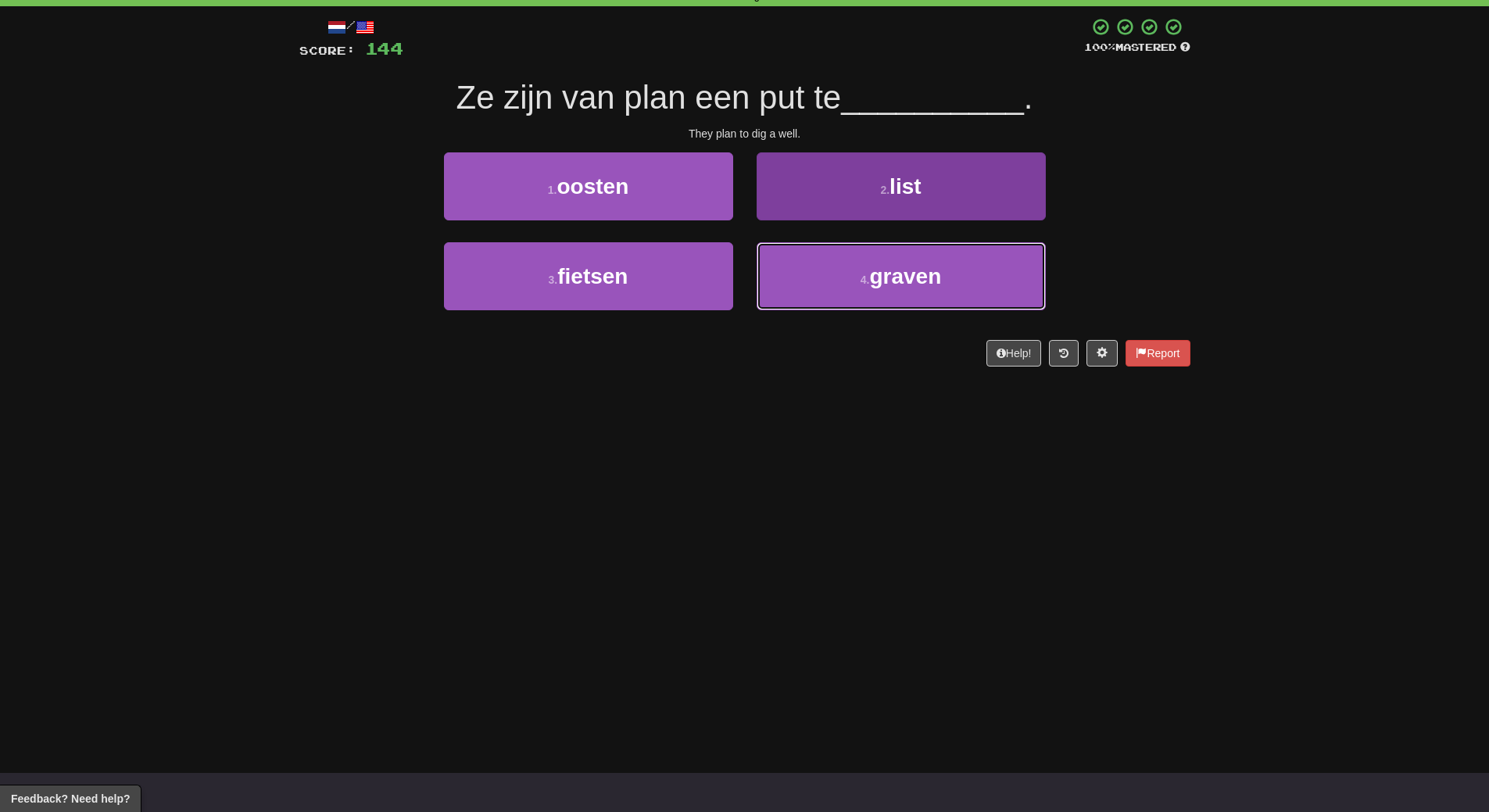
drag, startPoint x: 902, startPoint y: 297, endPoint x: 900, endPoint y: 284, distance: 13.2
click at [902, 297] on button "4 . graven" at bounding box center [901, 276] width 289 height 68
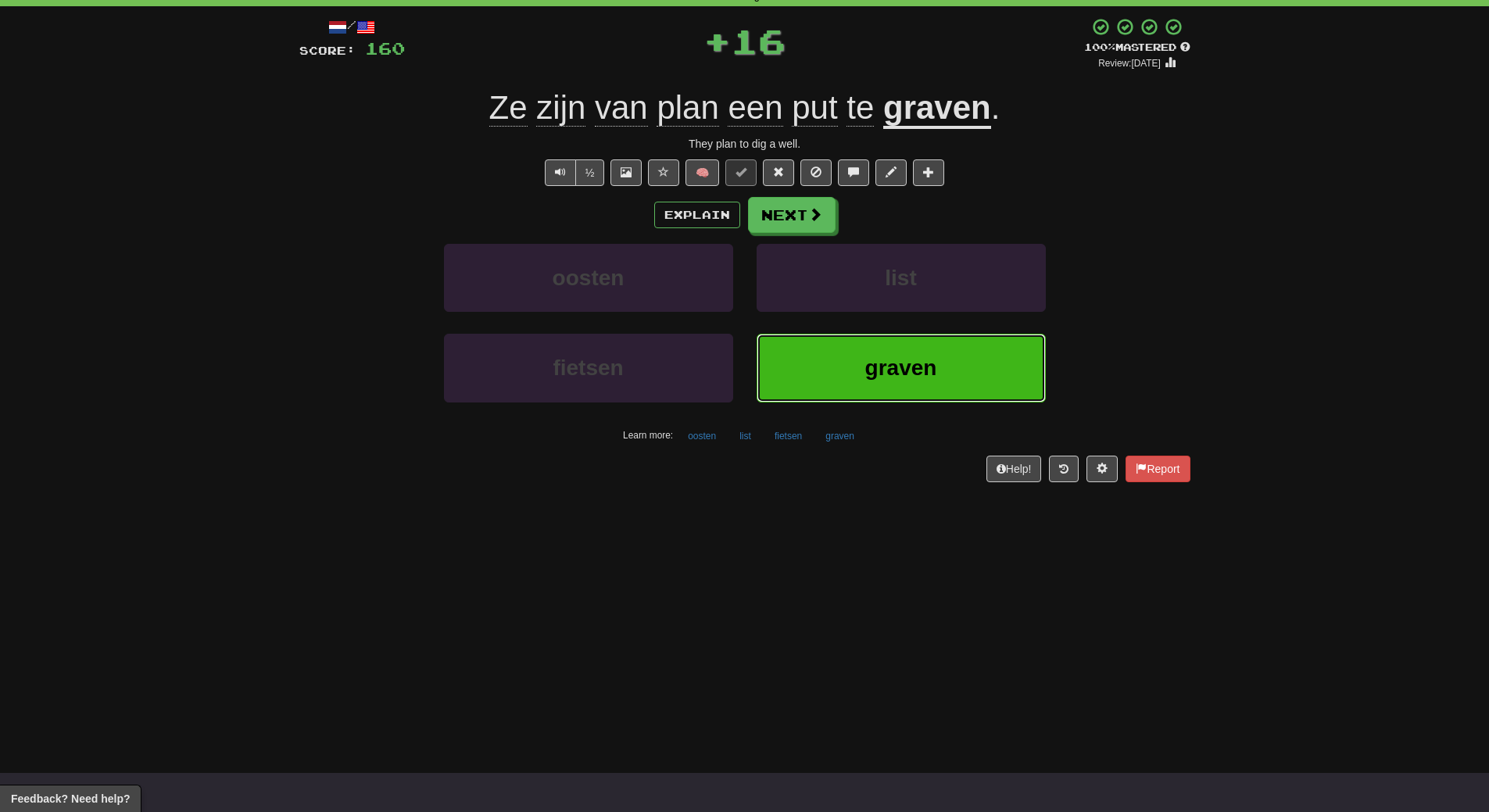
click at [856, 339] on button "graven" at bounding box center [901, 368] width 289 height 68
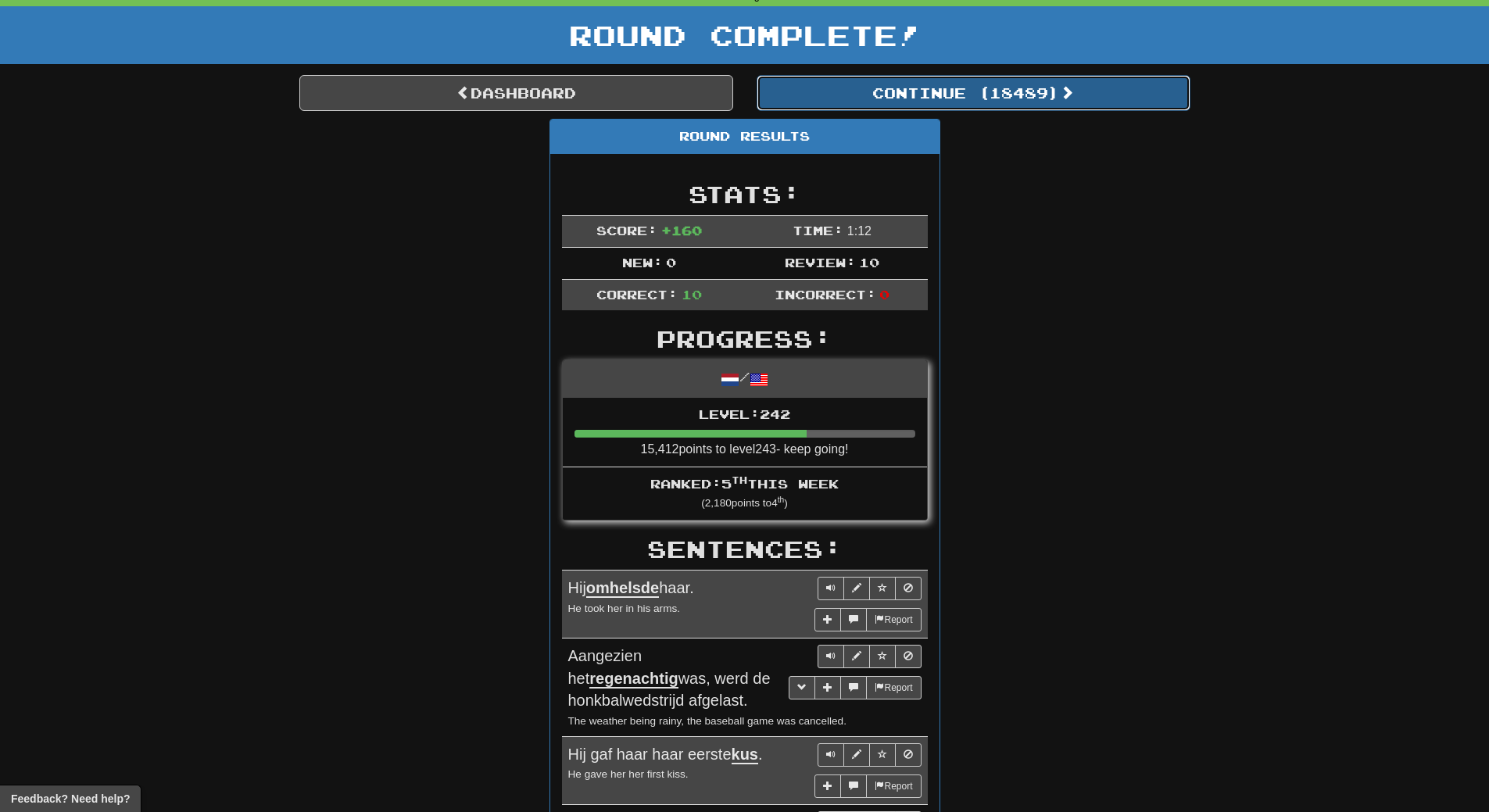
click at [1018, 108] on button "Continue ( 18489 )" at bounding box center [973, 93] width 433 height 36
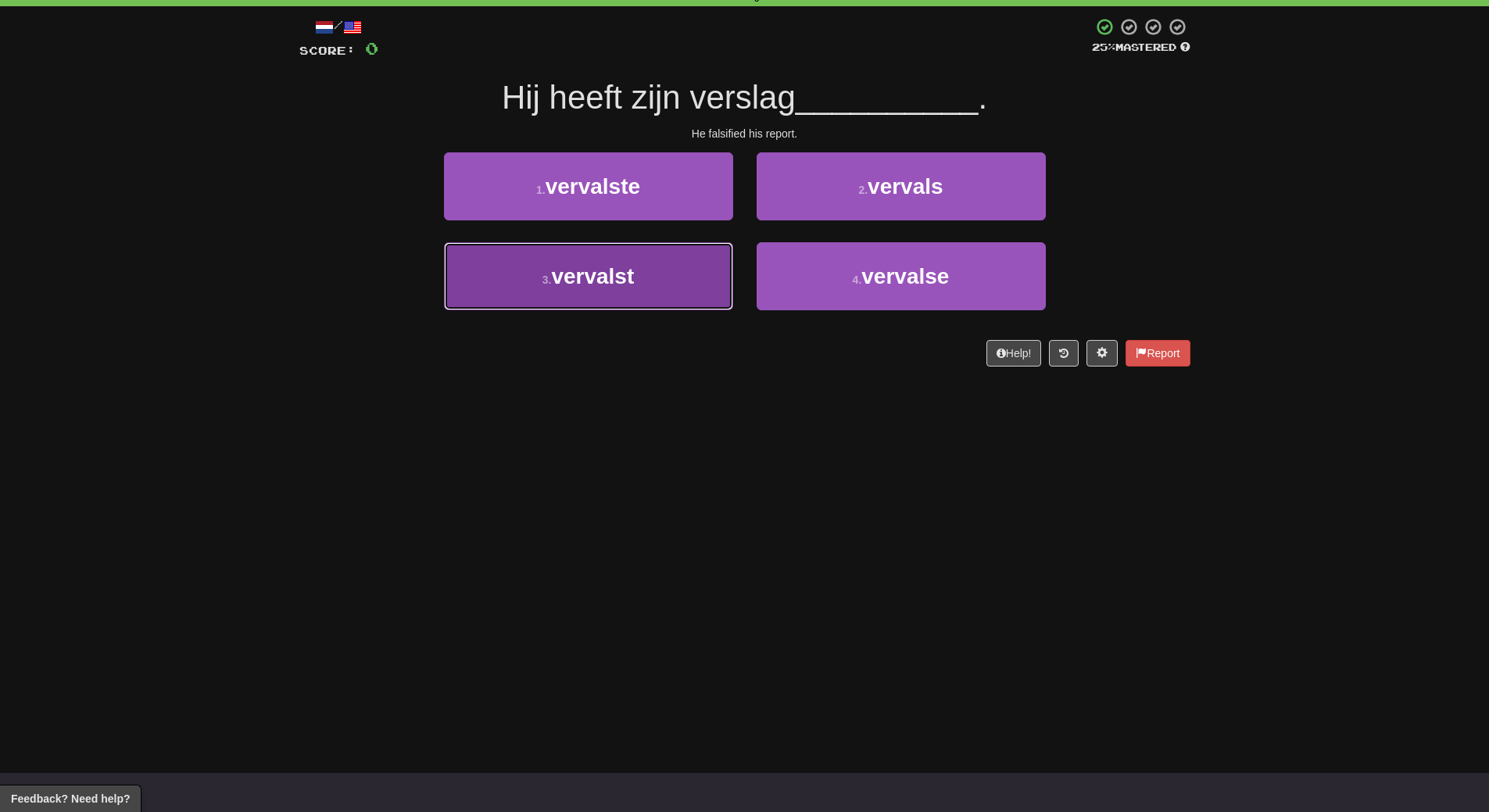
click at [617, 276] on span "vervalst" at bounding box center [592, 276] width 83 height 24
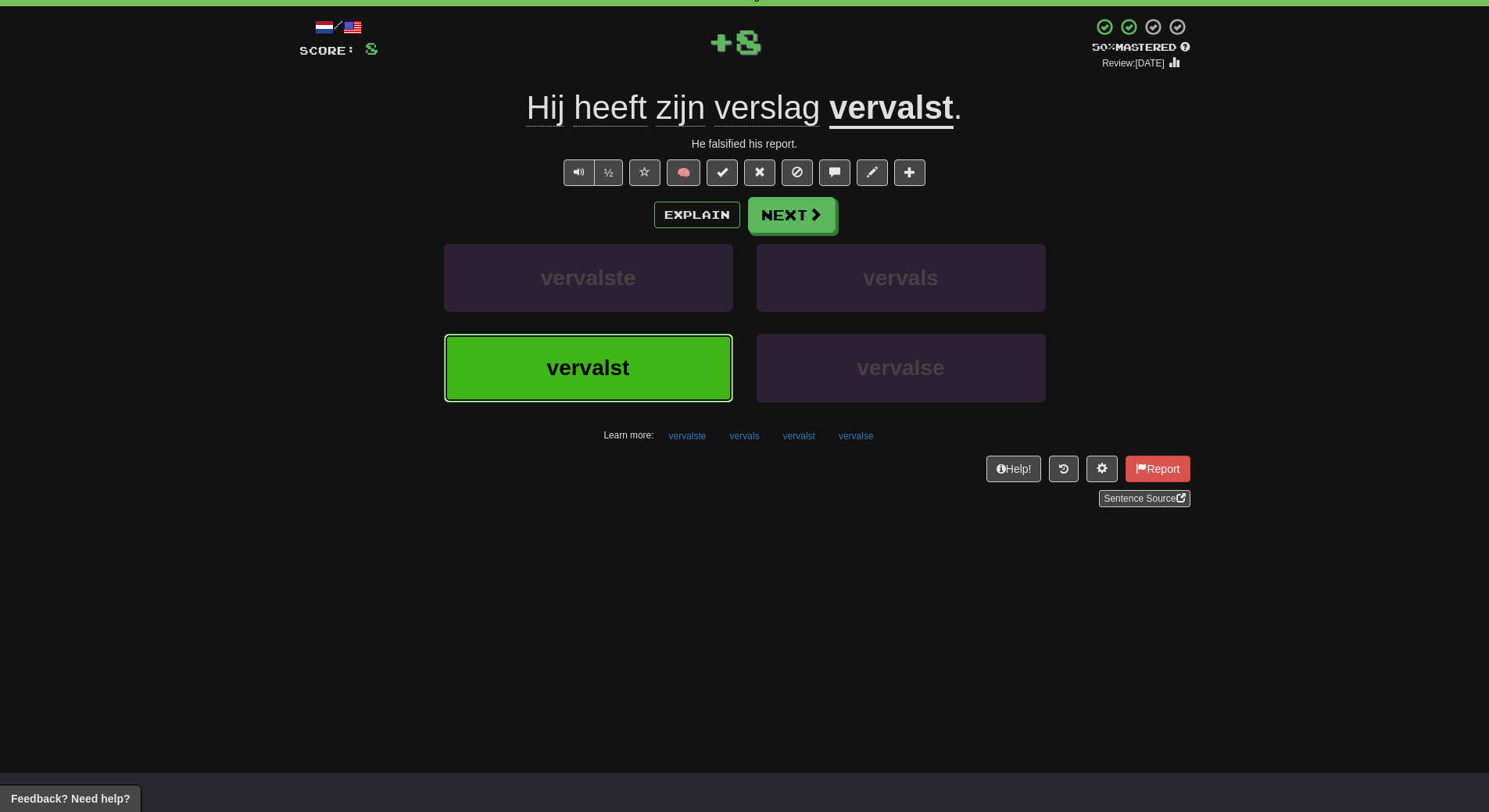
click at [622, 388] on button "vervalst" at bounding box center [588, 368] width 289 height 68
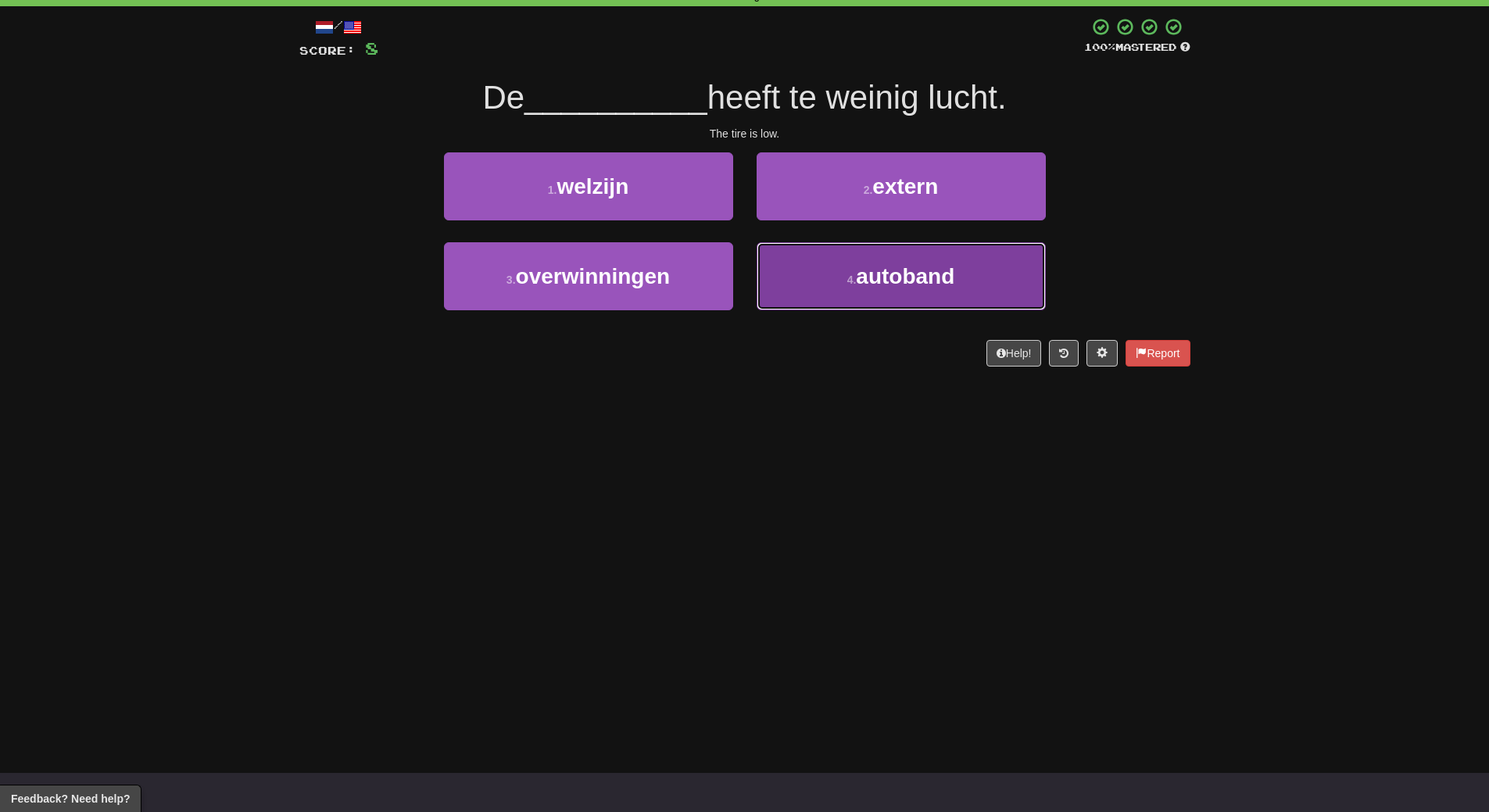
click at [926, 296] on button "4 . autoband" at bounding box center [901, 276] width 289 height 68
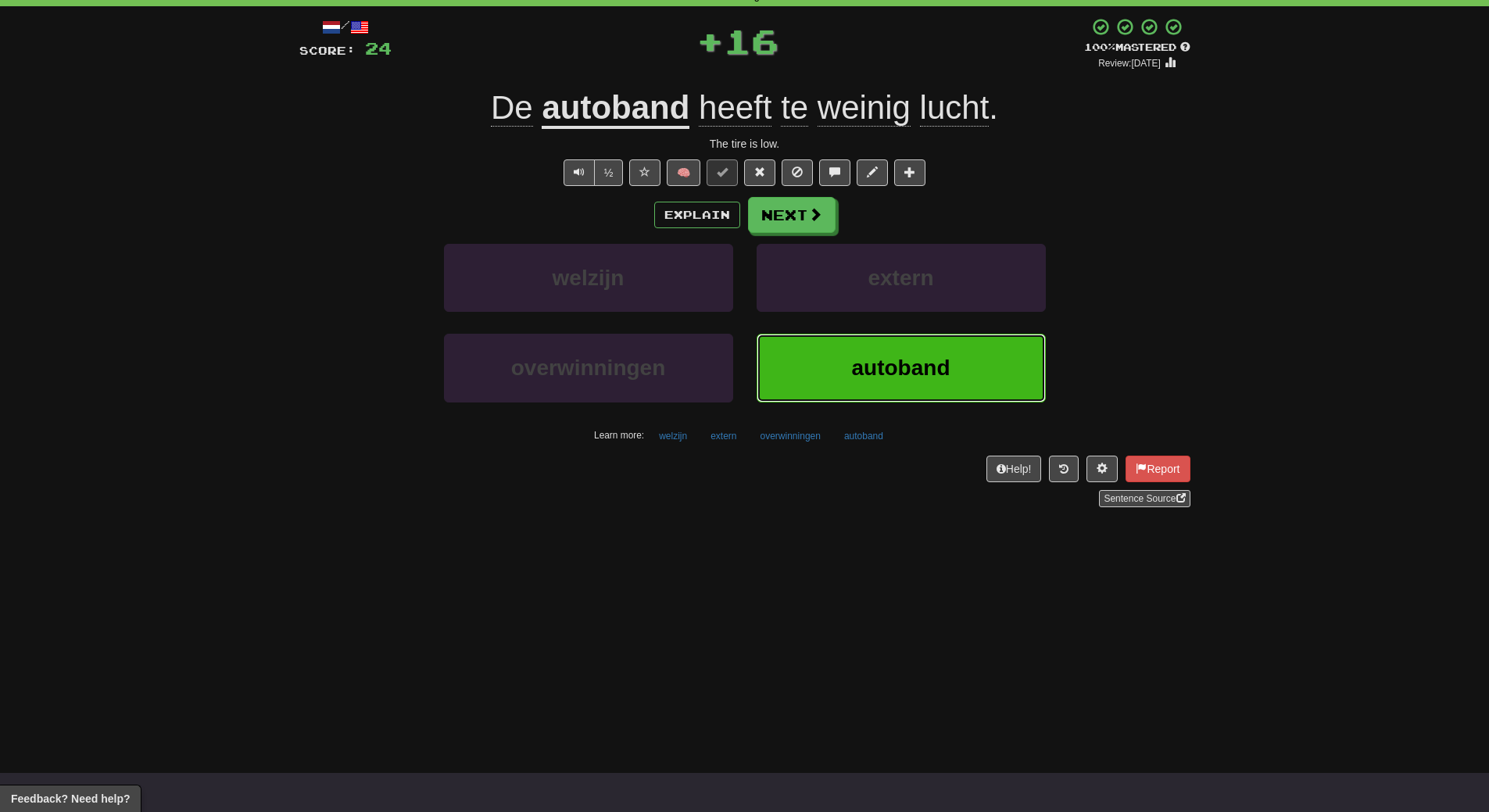
click at [909, 357] on span "autoband" at bounding box center [901, 368] width 98 height 24
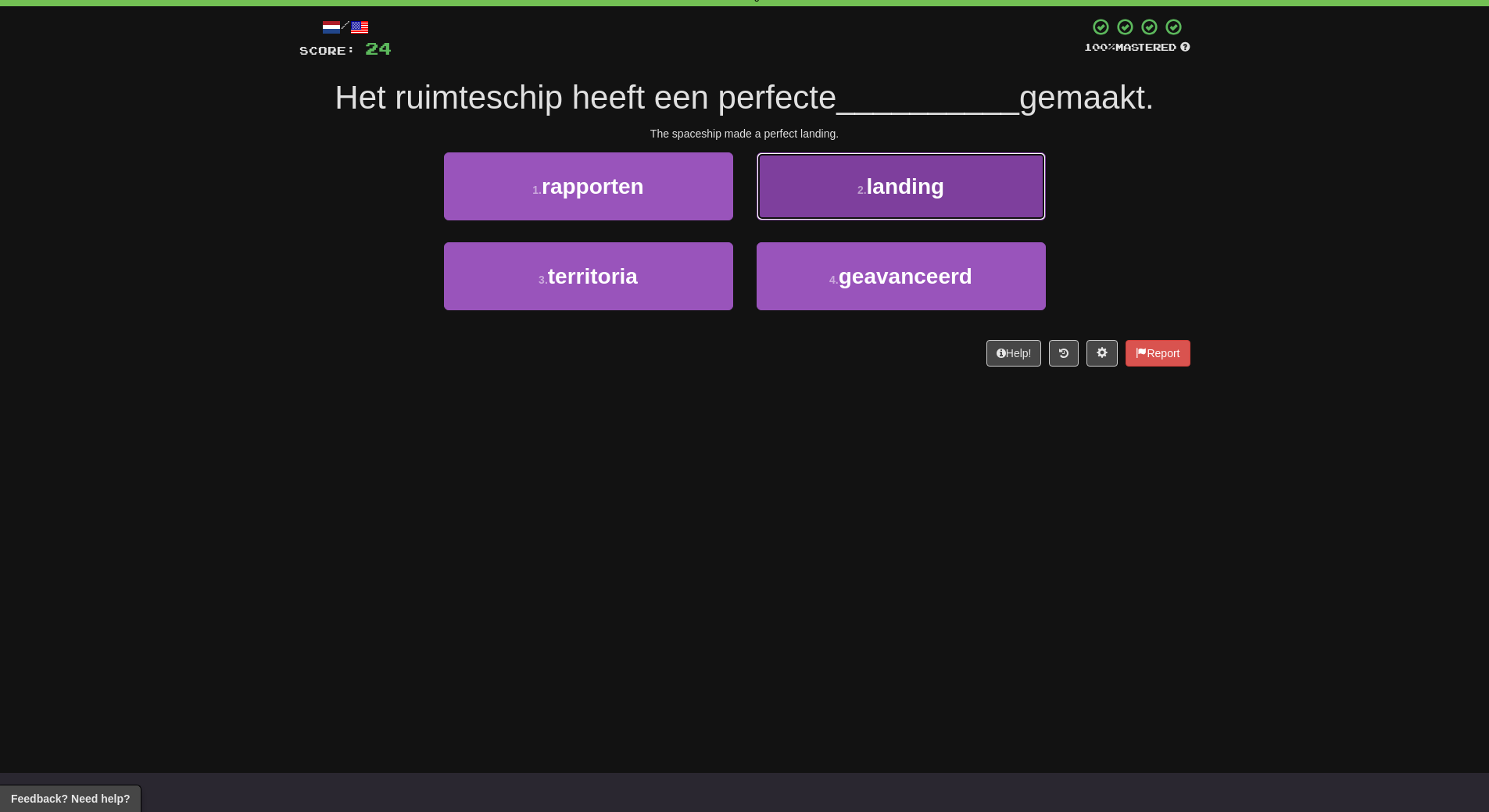
click at [917, 215] on button "2 . landing" at bounding box center [901, 186] width 289 height 68
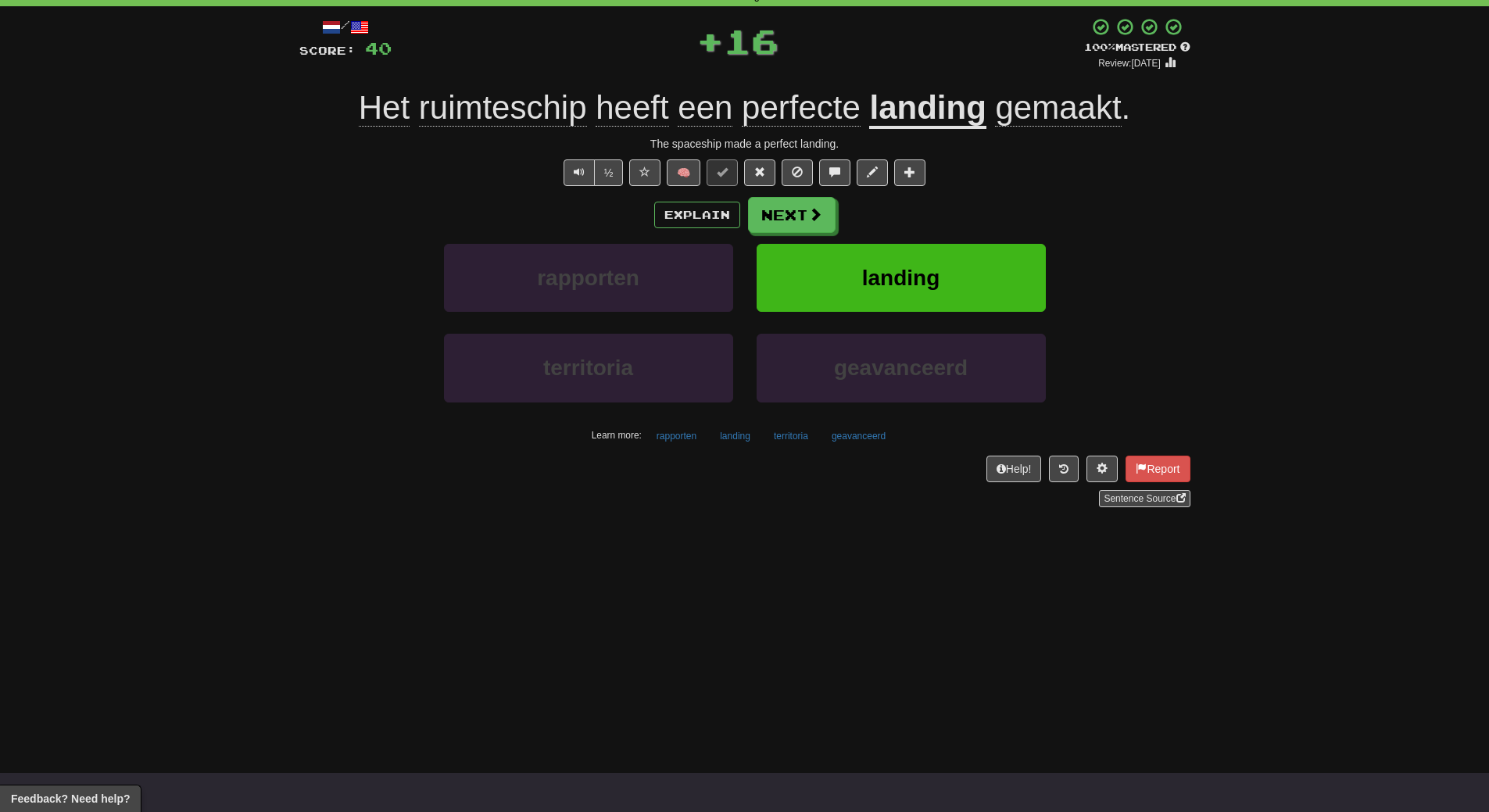
click at [917, 215] on div "Explain Next" at bounding box center [744, 215] width 891 height 36
click at [909, 285] on span "landing" at bounding box center [901, 278] width 78 height 24
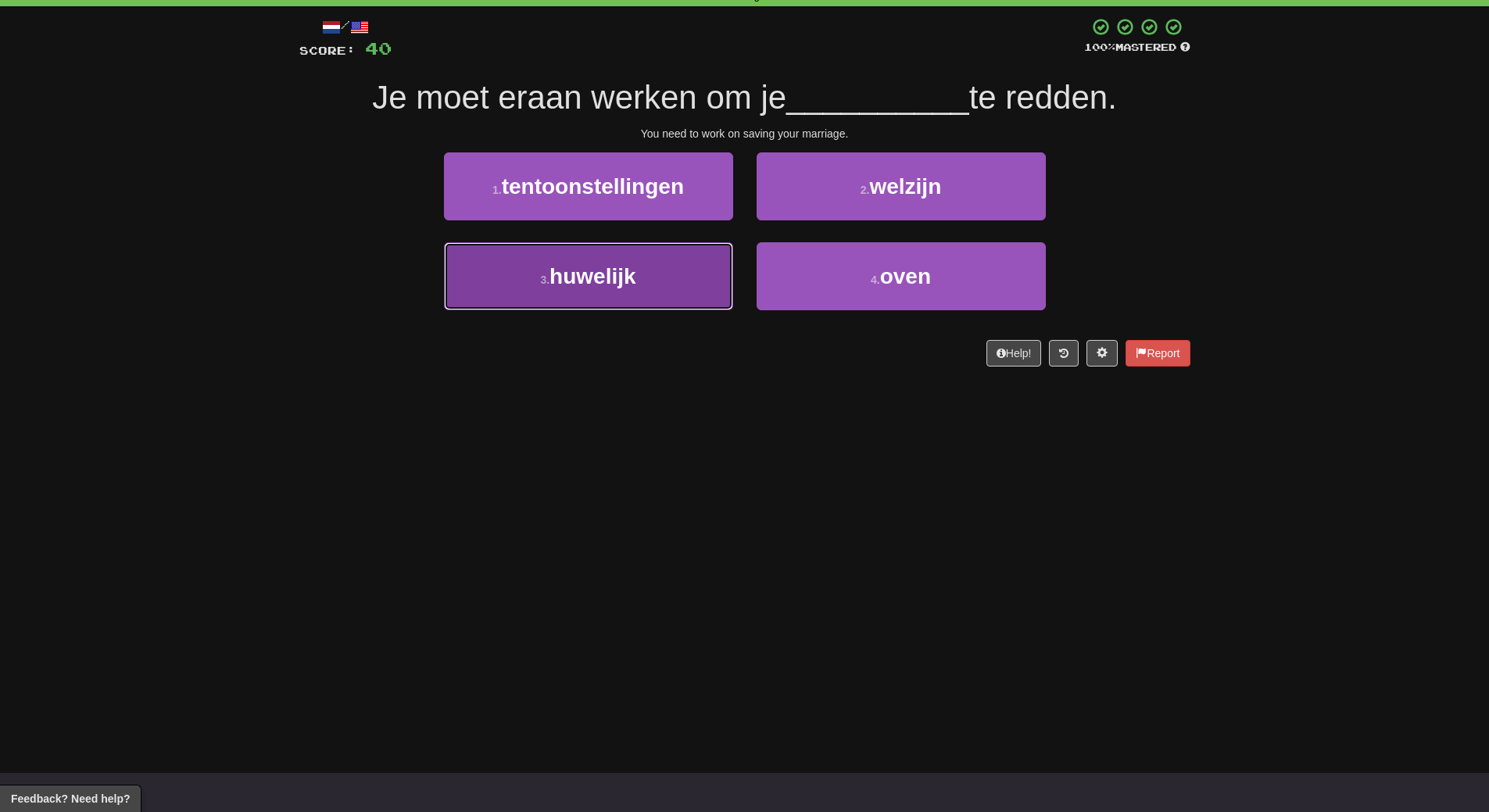
click at [645, 269] on button "3 . huwelijk" at bounding box center [588, 276] width 289 height 68
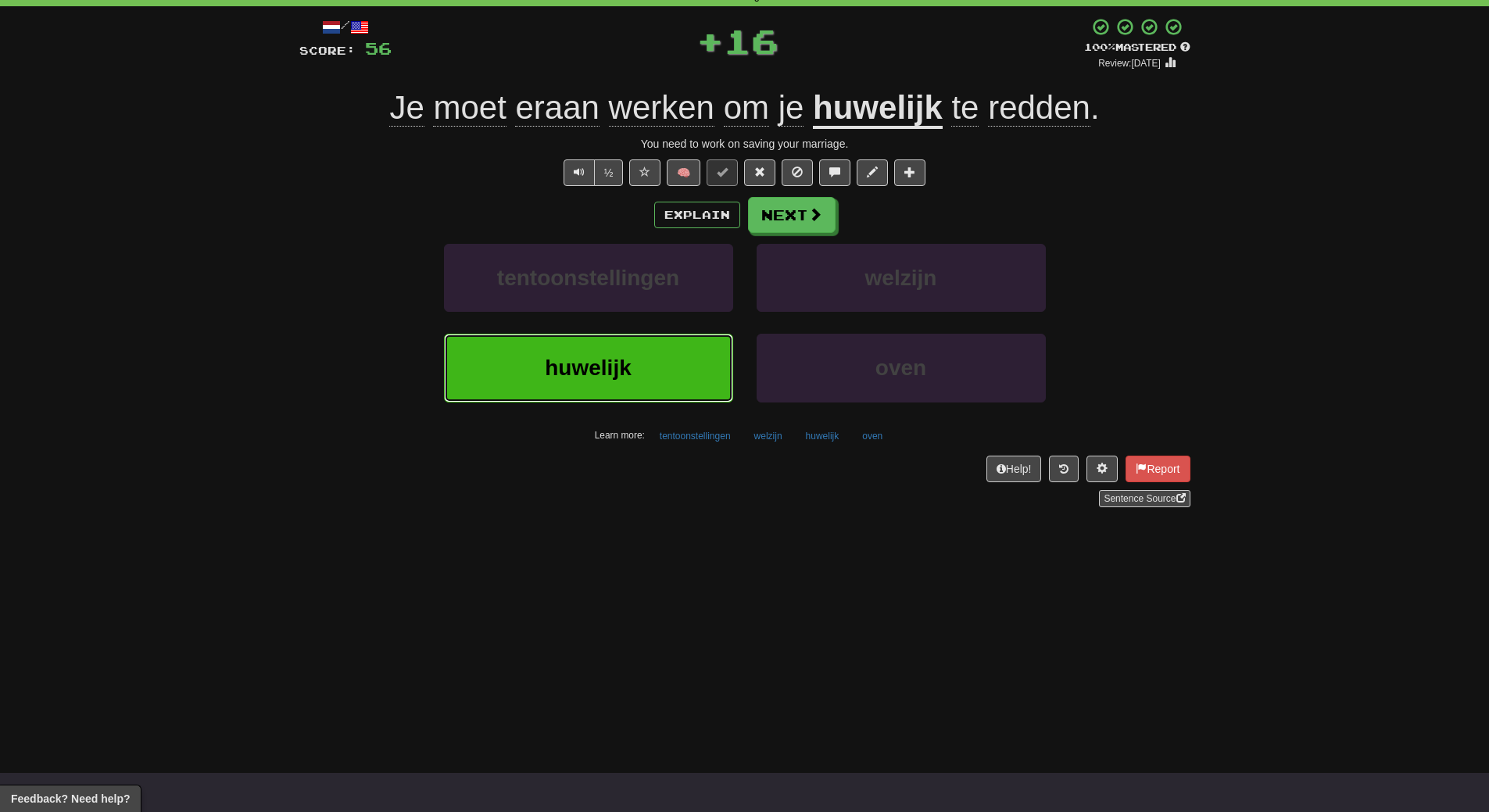
click at [652, 387] on button "huwelijk" at bounding box center [588, 368] width 289 height 68
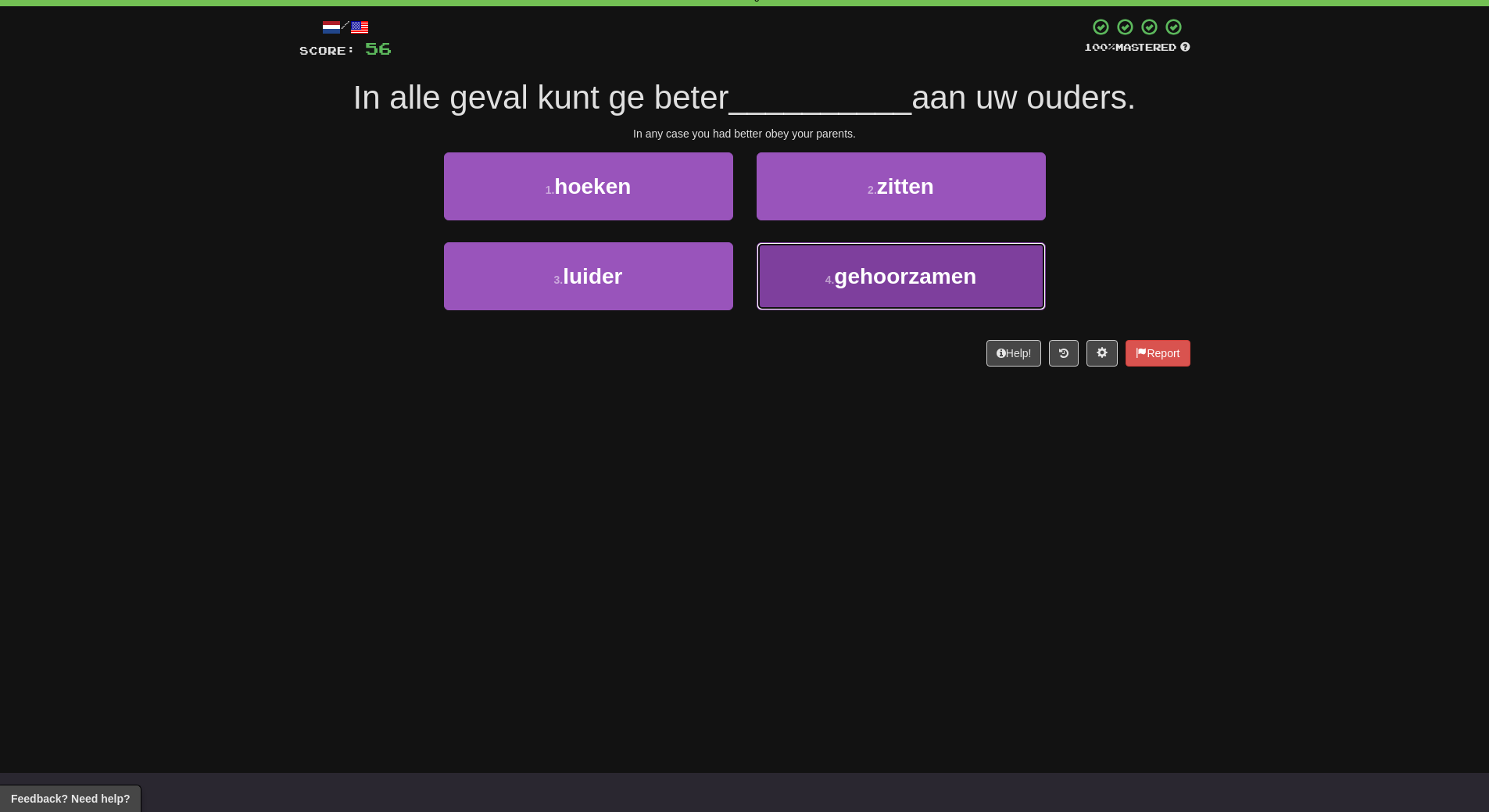
click at [898, 292] on button "4 . gehoorzamen" at bounding box center [901, 276] width 289 height 68
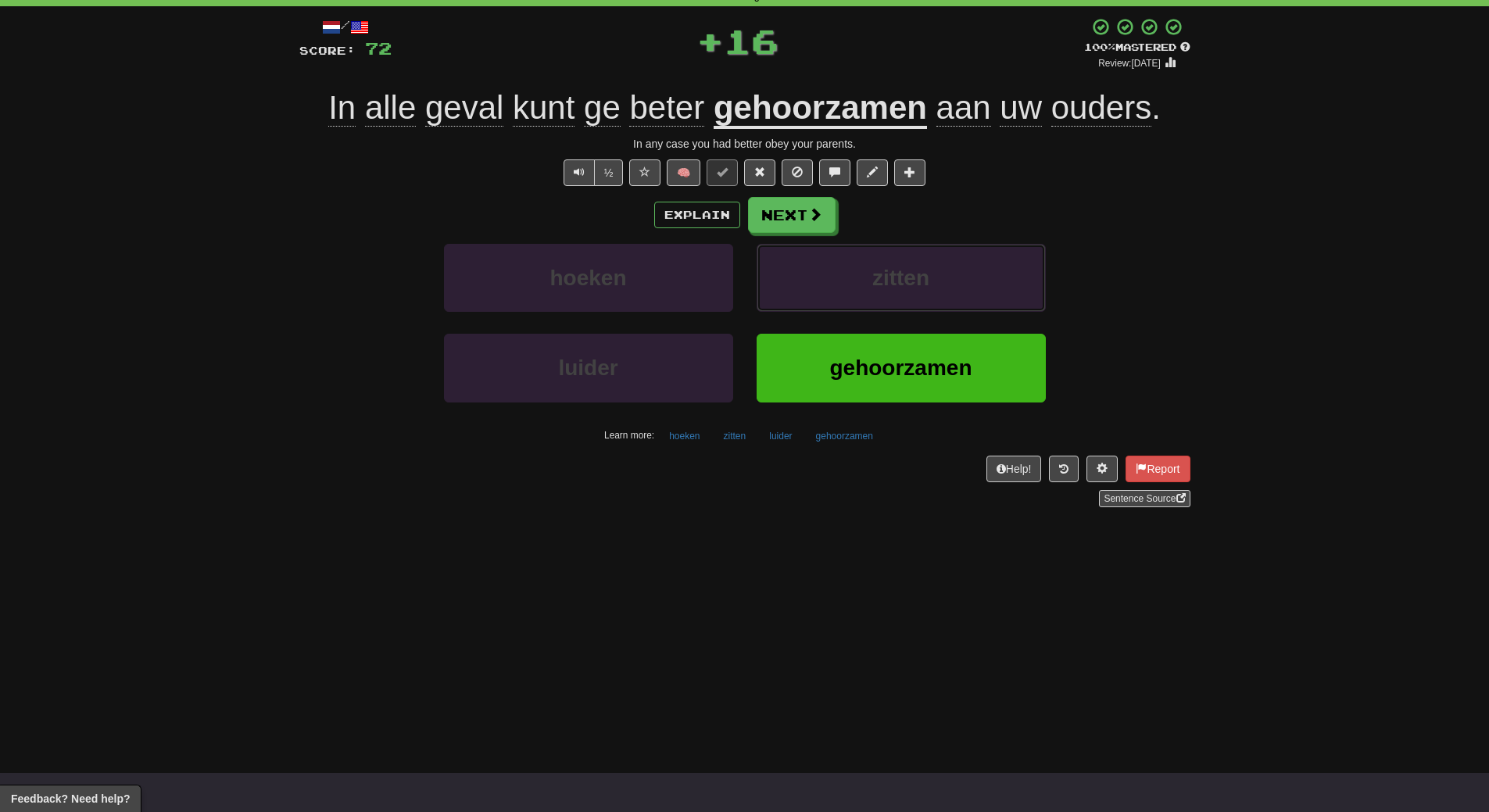
click at [898, 292] on button "zitten" at bounding box center [901, 278] width 289 height 68
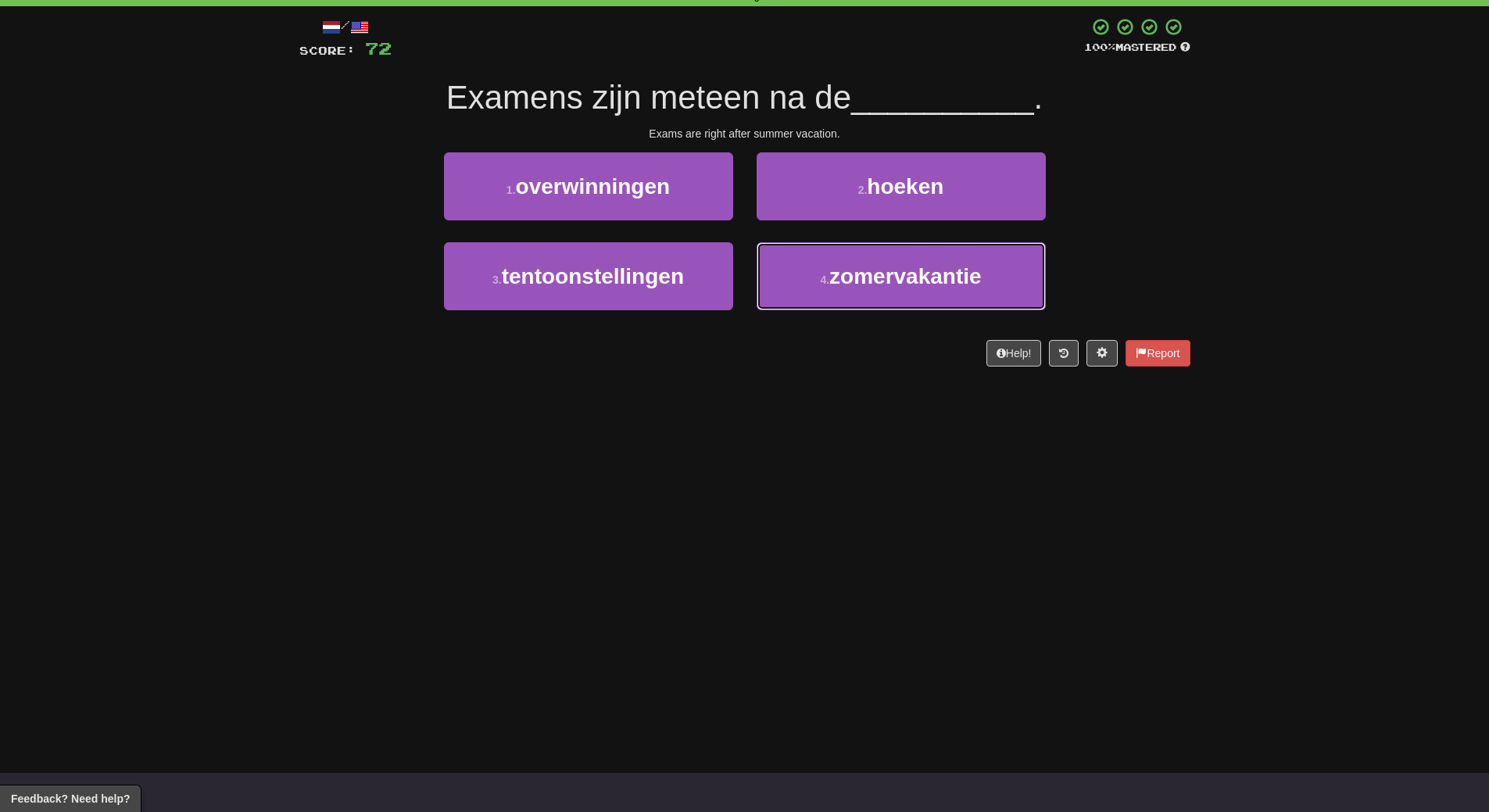
click at [898, 292] on button "4 . zomervakantie" at bounding box center [901, 276] width 289 height 68
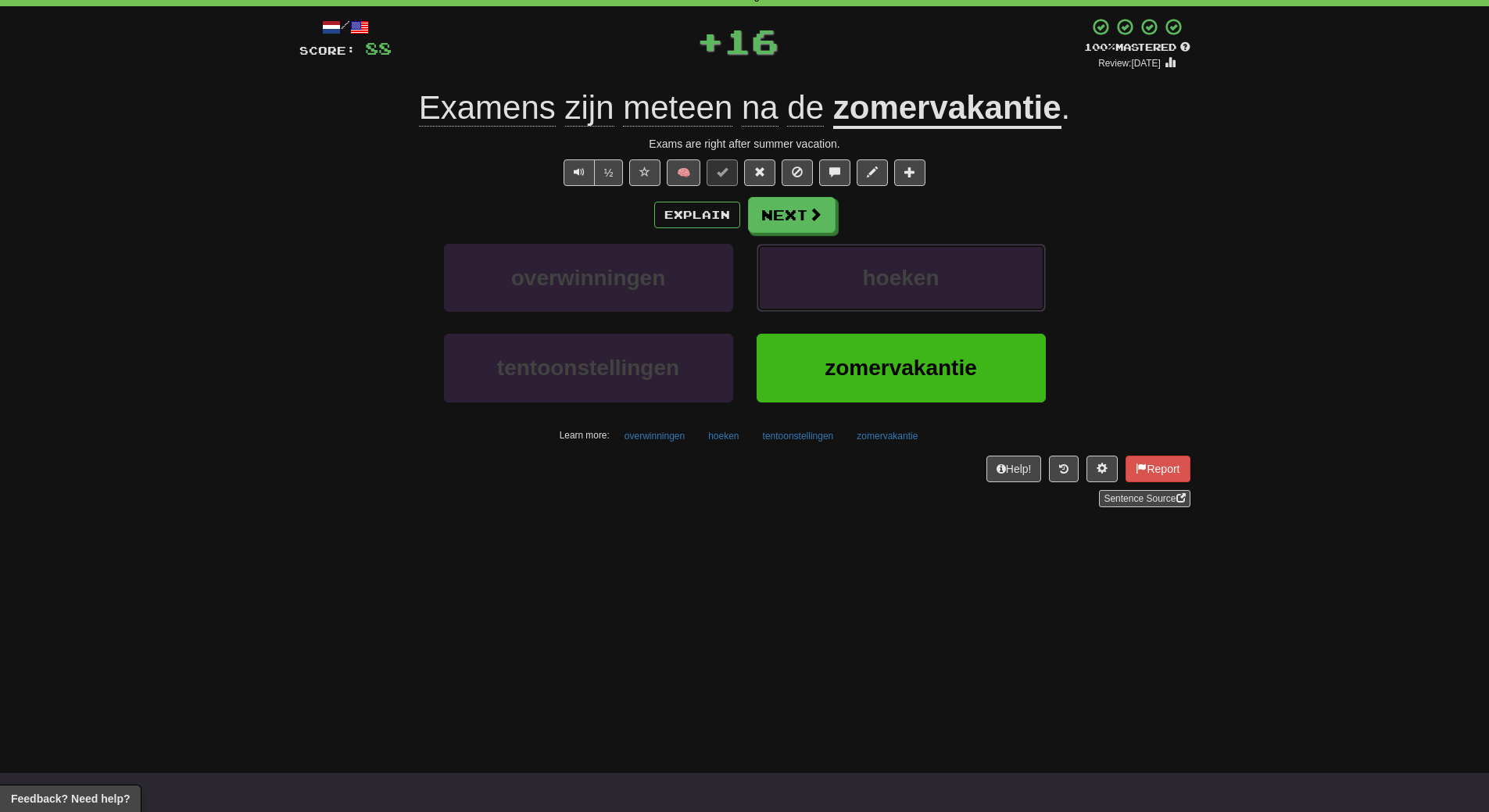
click at [898, 292] on button "hoeken" at bounding box center [901, 278] width 289 height 68
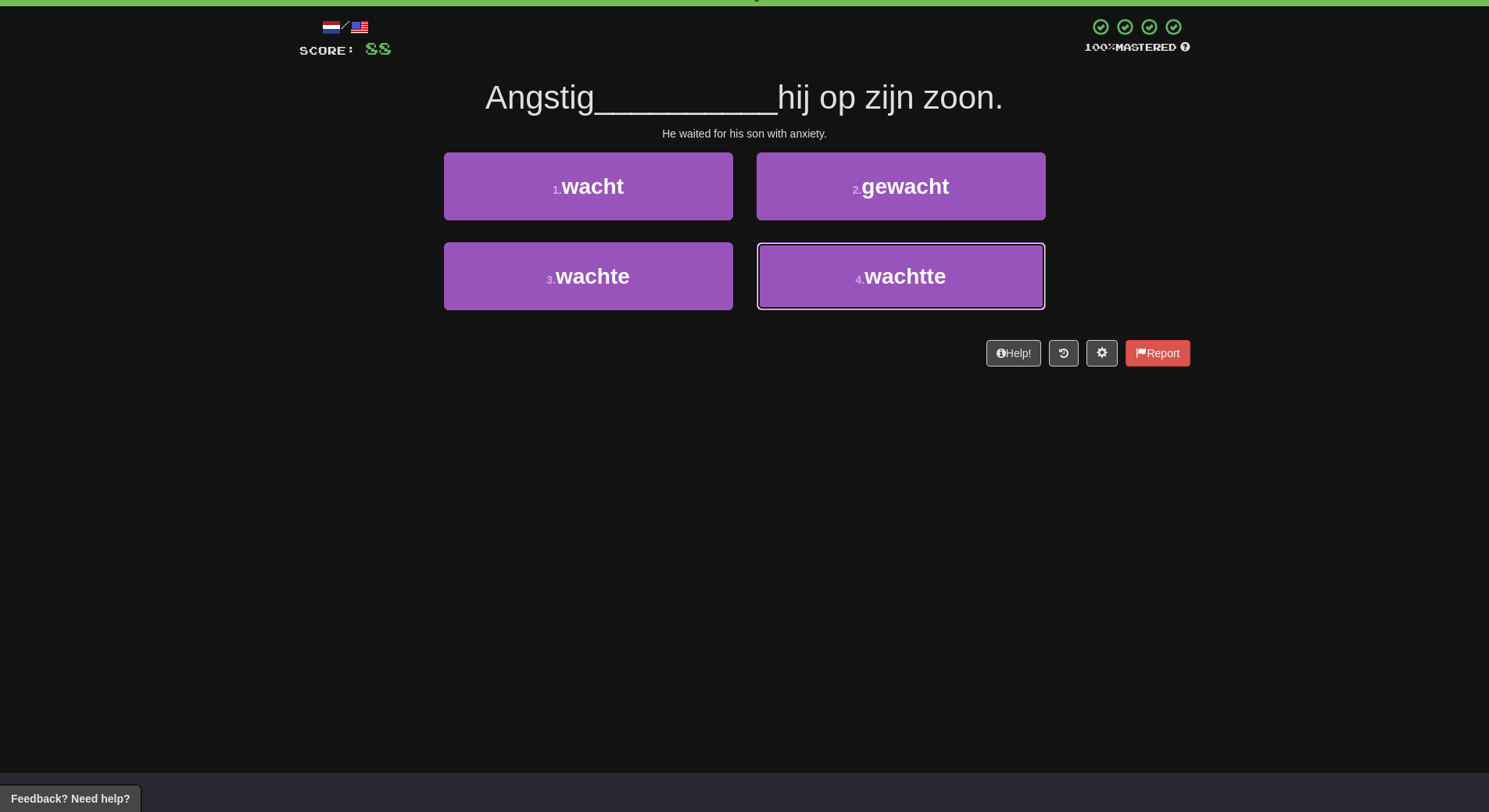
drag, startPoint x: 898, startPoint y: 292, endPoint x: 873, endPoint y: 430, distance: 140.2
click at [873, 430] on div "Dashboard Clozemaster WendyN / Toggle Dropdown Dashboard Leaderboard Activity F…" at bounding box center [744, 328] width 1489 height 812
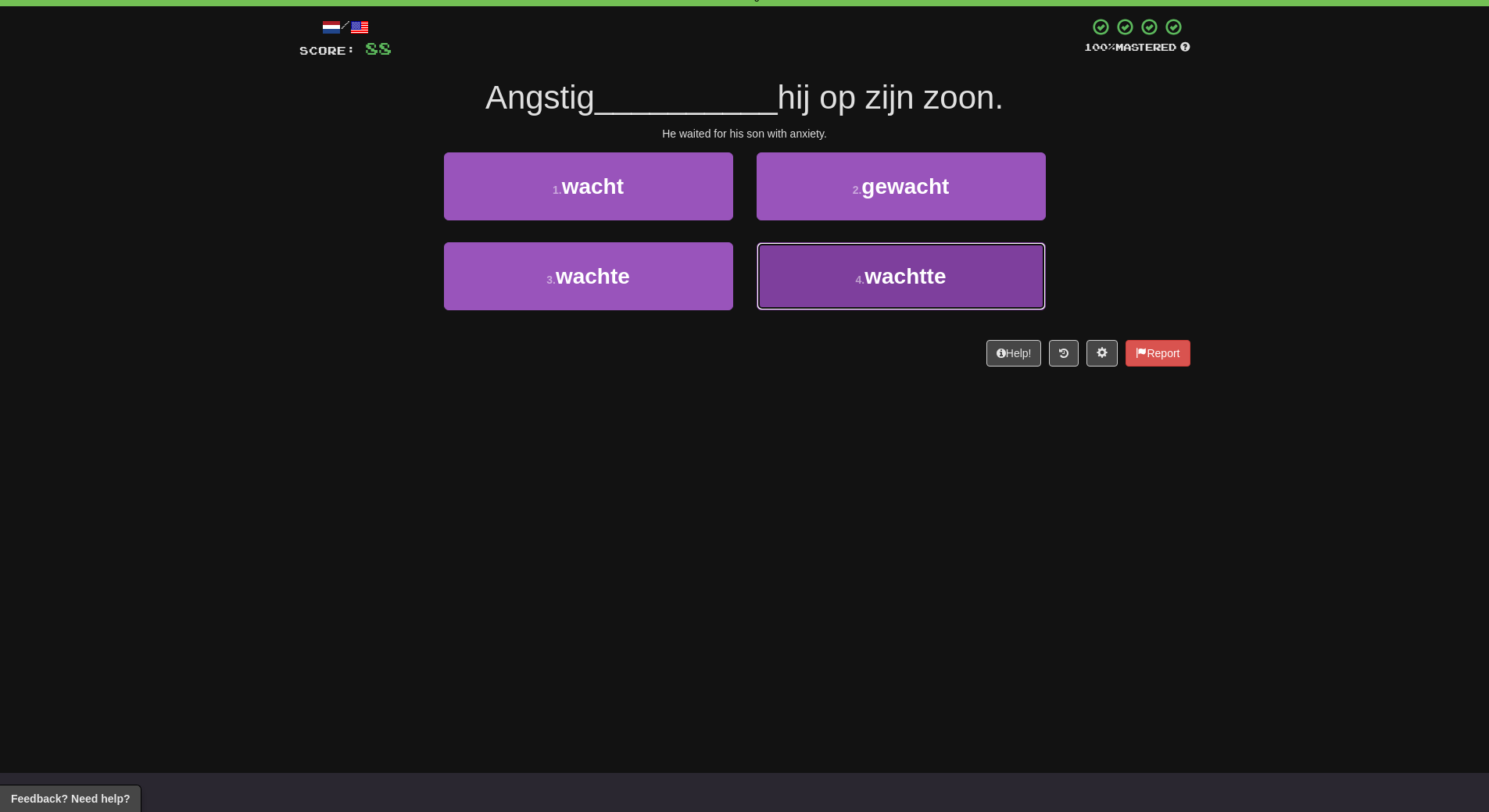
click at [866, 288] on button "4 . wachtte" at bounding box center [901, 276] width 289 height 68
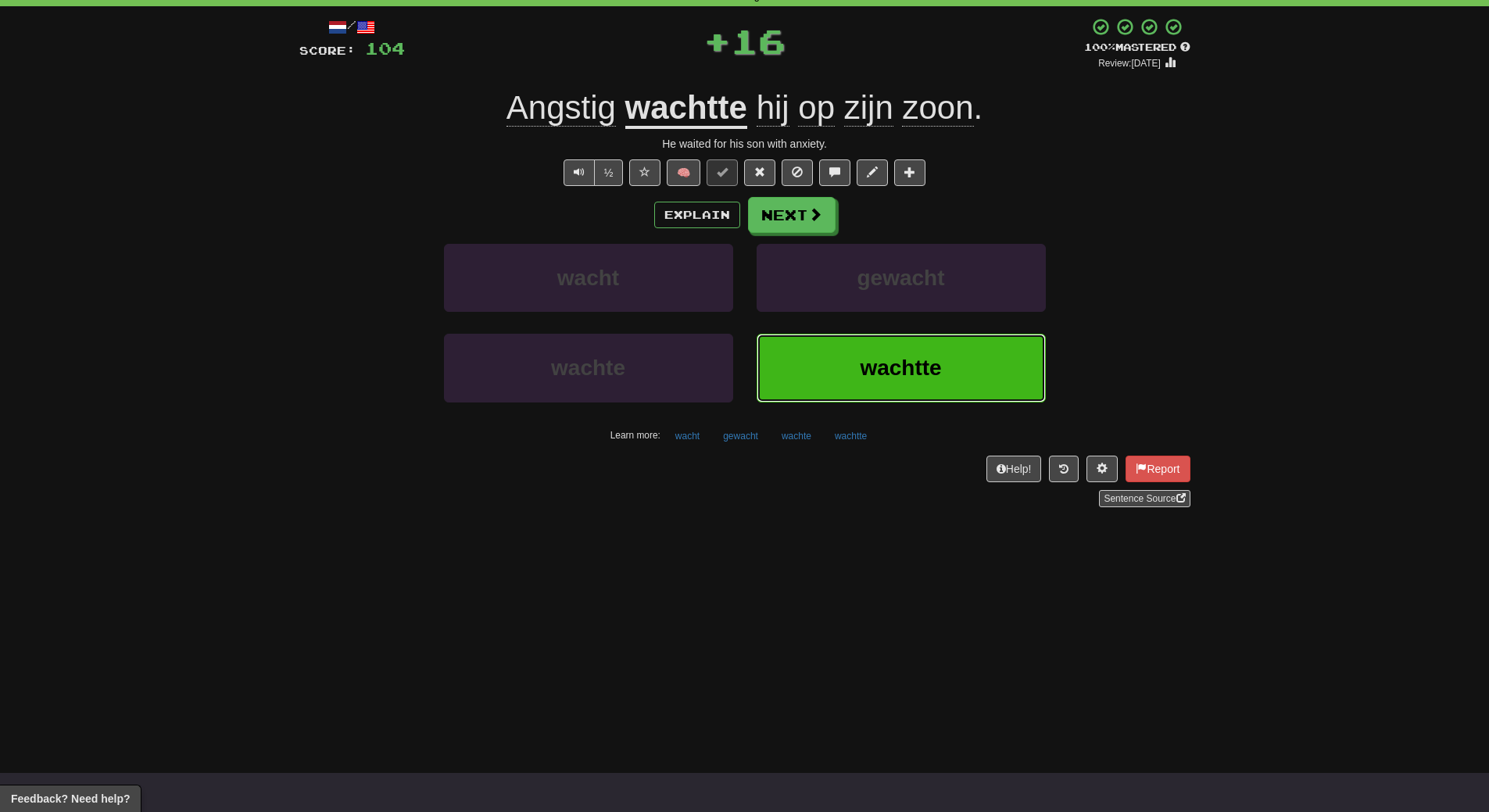
click at [853, 357] on button "wachtte" at bounding box center [901, 368] width 289 height 68
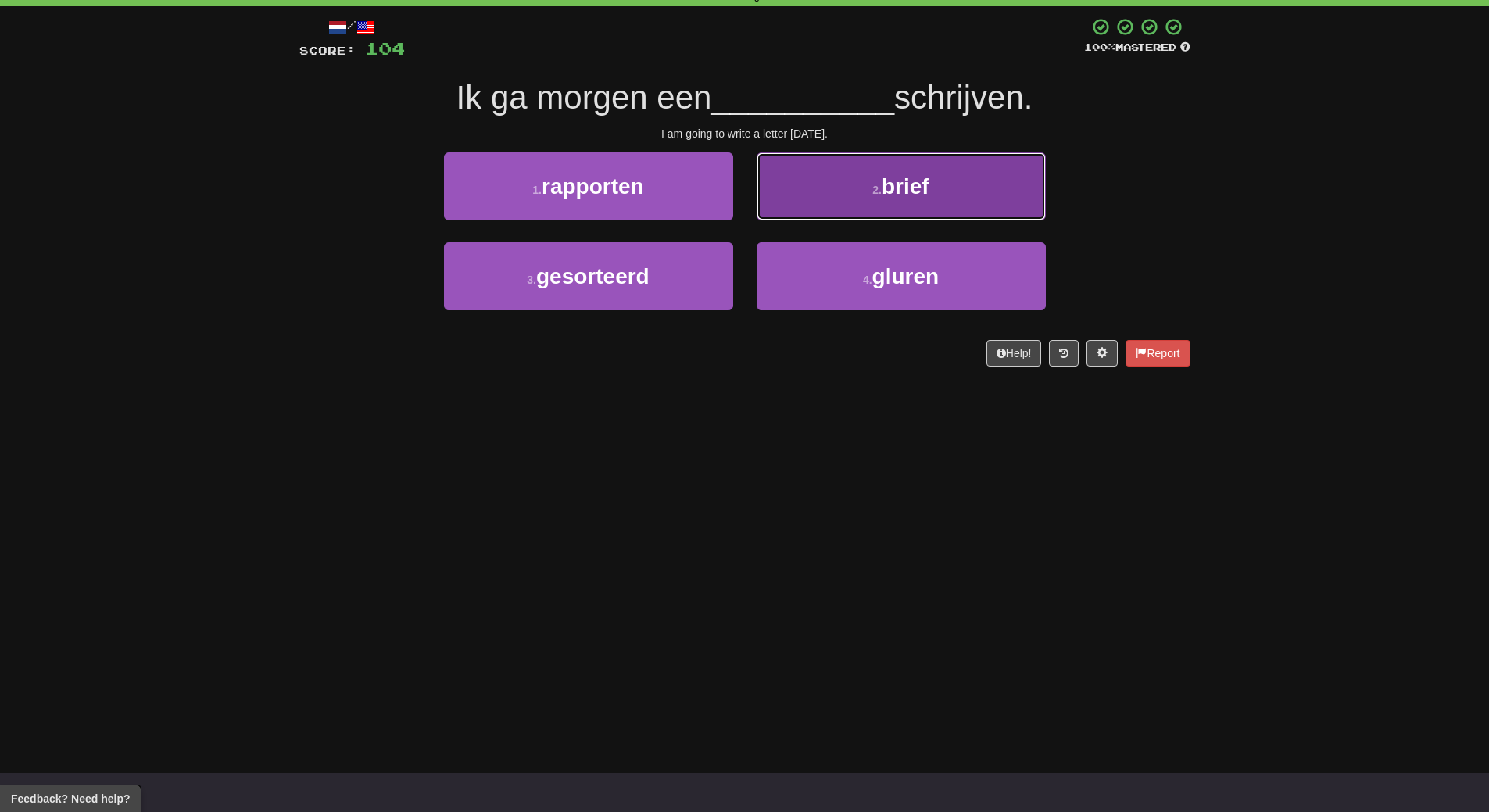
click at [924, 193] on span "brief" at bounding box center [905, 186] width 48 height 24
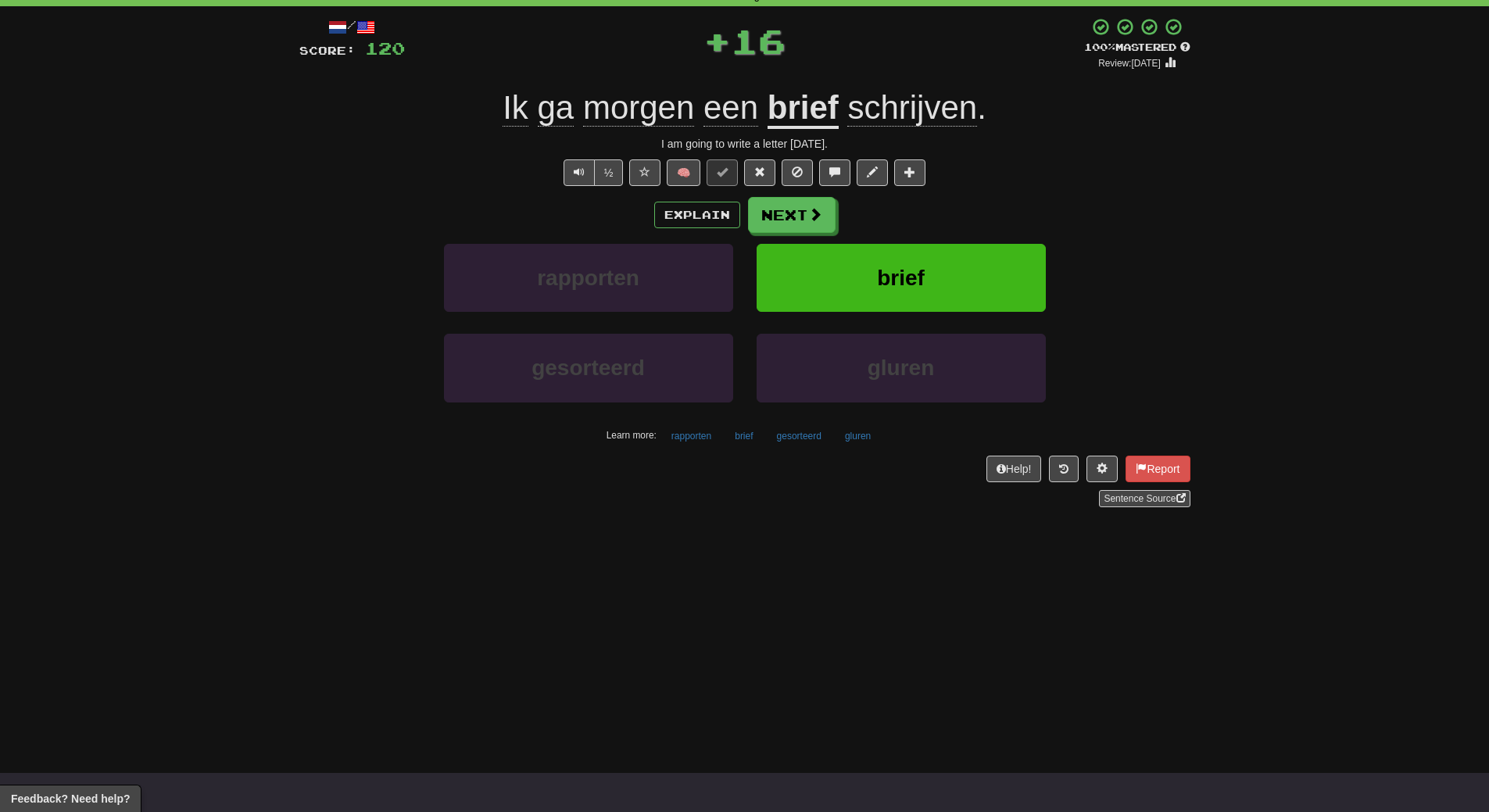
click at [924, 193] on div "/ Score: 120 + 16 100 % Mastered Review: 2026-03-17 Ik ga morgen een brief schr…" at bounding box center [744, 262] width 891 height 490
click at [914, 249] on button "brief" at bounding box center [901, 278] width 289 height 68
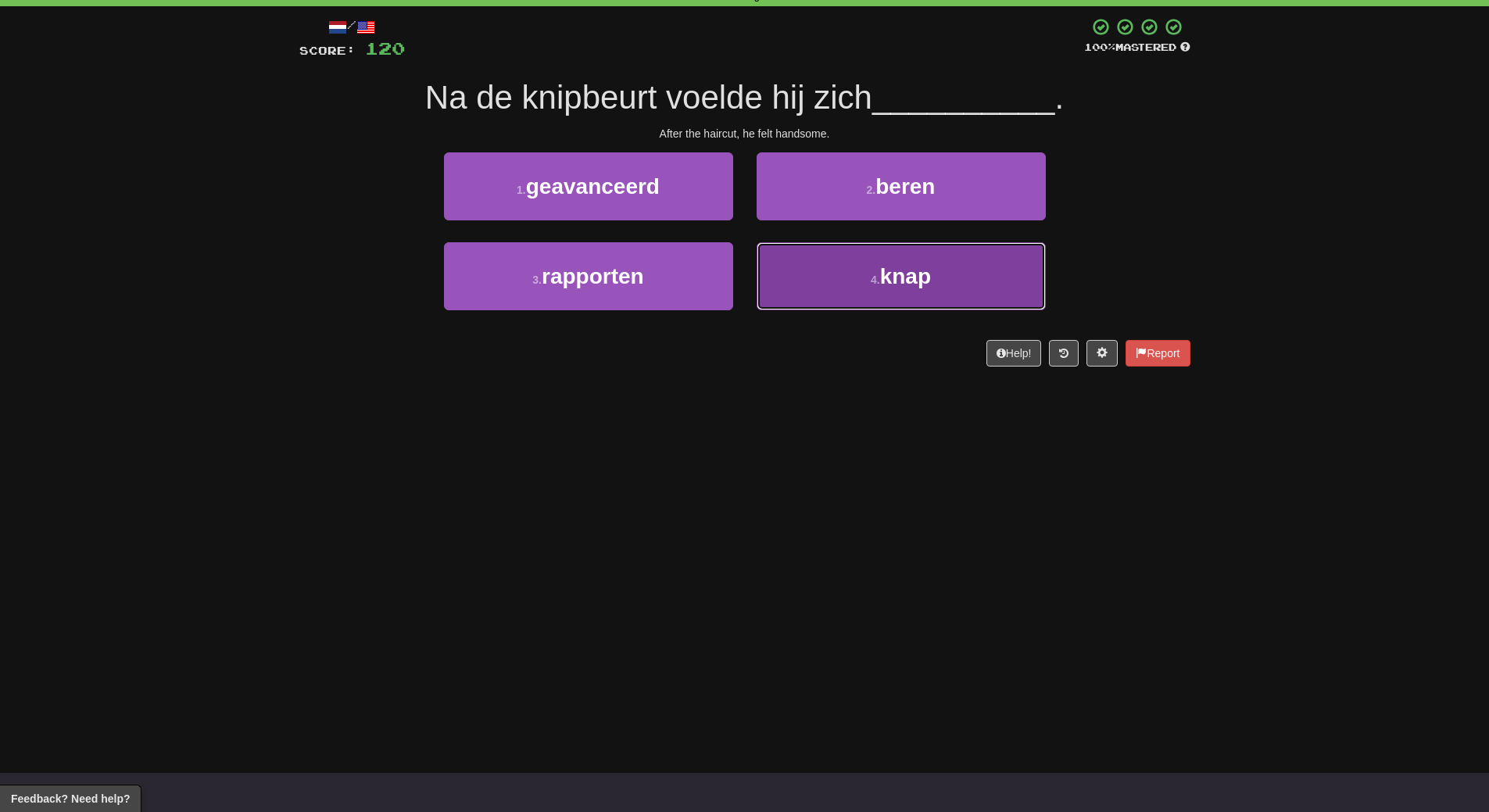
click at [853, 302] on button "4 . knap" at bounding box center [901, 276] width 289 height 68
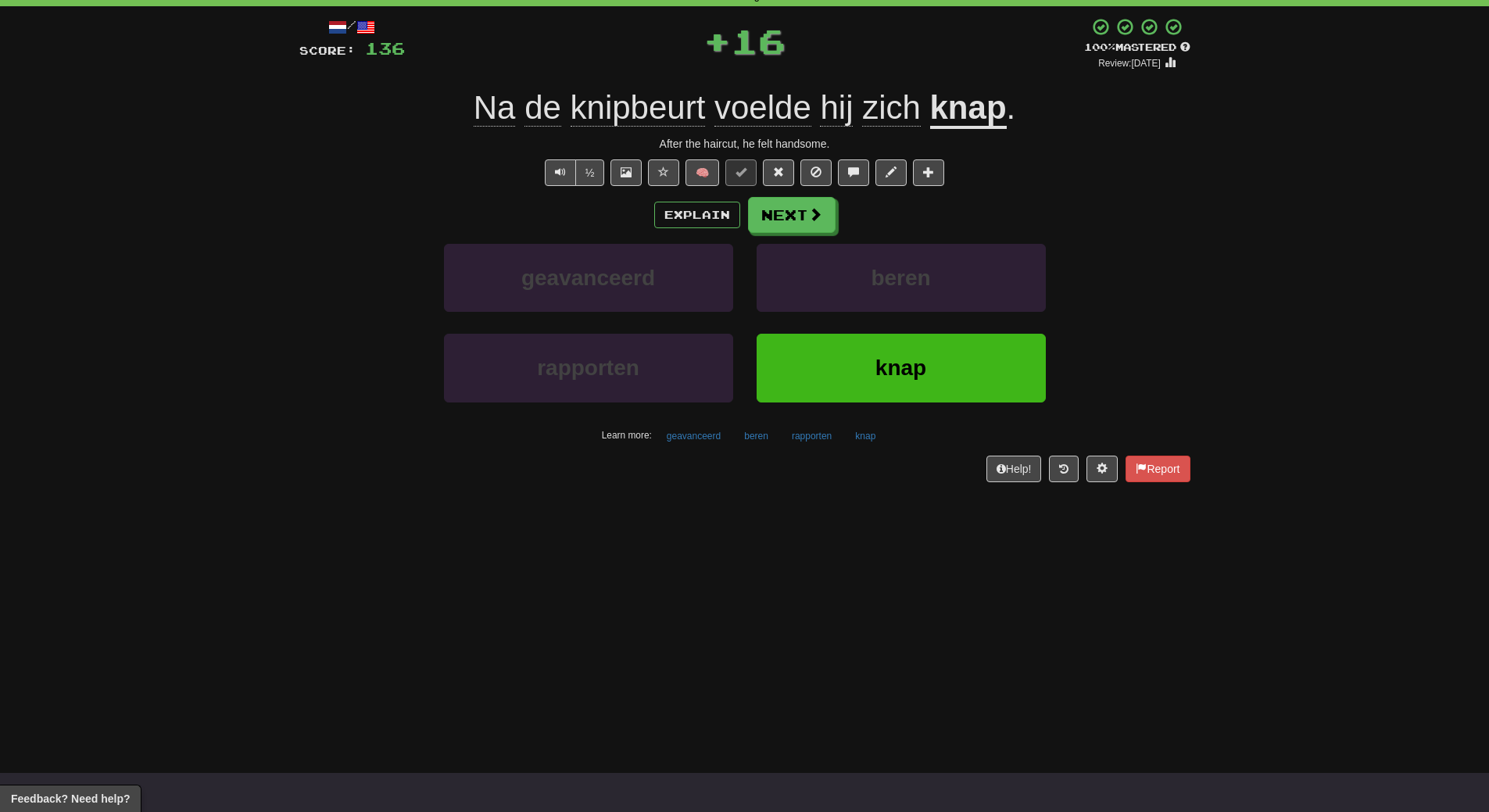
click at [856, 325] on div "beren" at bounding box center [901, 288] width 313 height 90
click at [855, 357] on button "knap" at bounding box center [901, 368] width 289 height 68
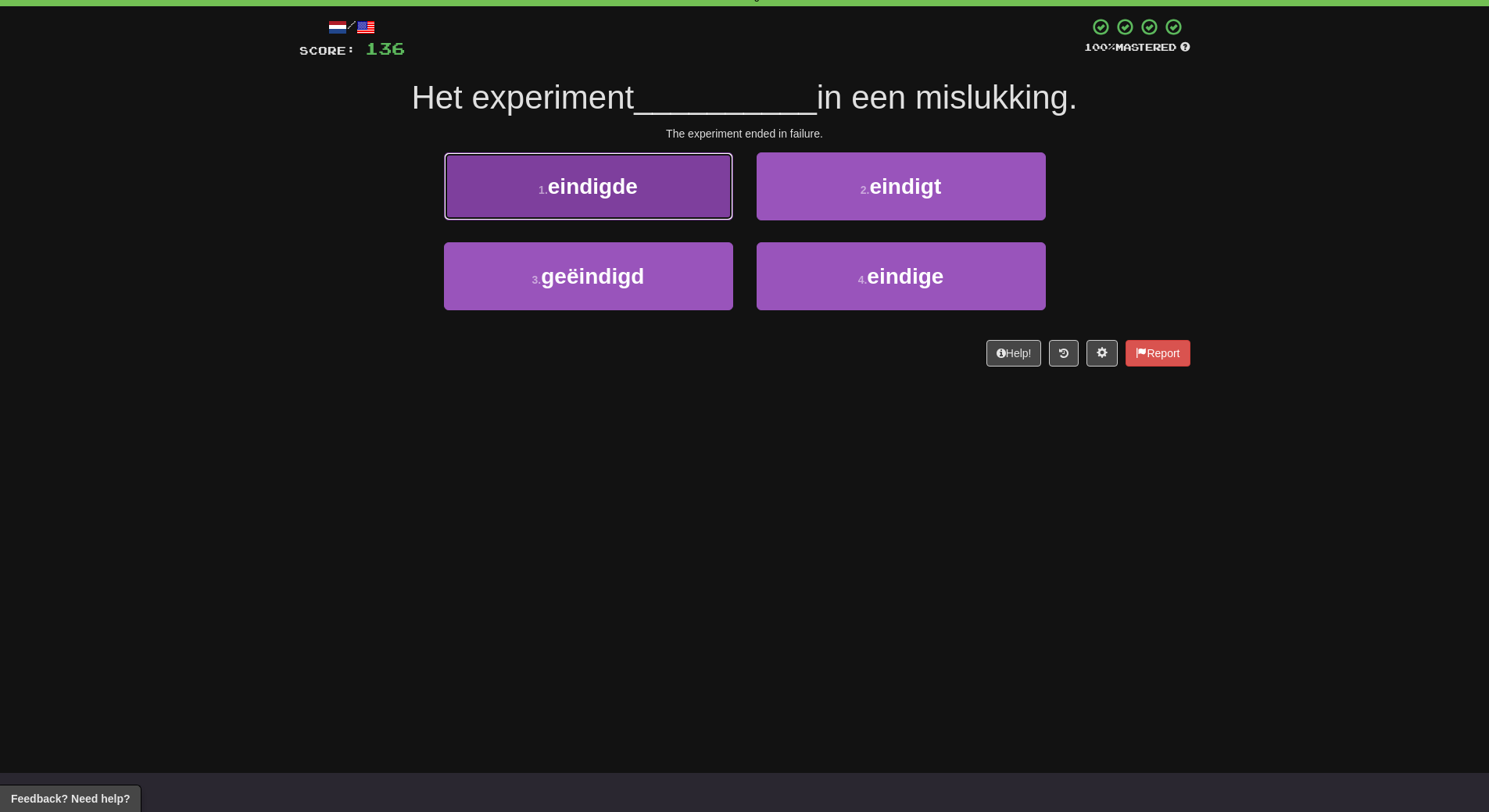
click at [614, 163] on button "1 . eindigde" at bounding box center [588, 186] width 289 height 68
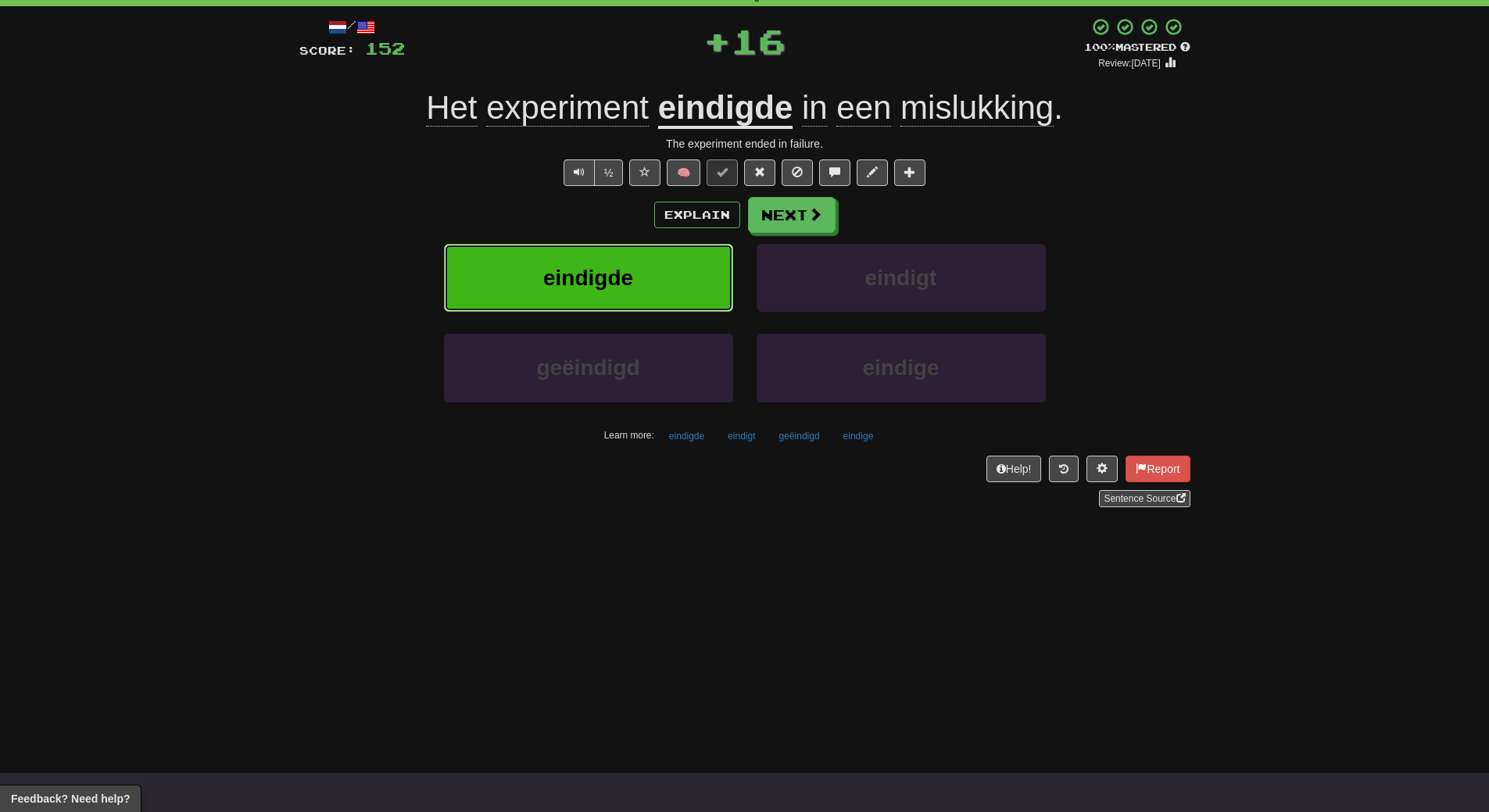
click at [624, 259] on button "eindigde" at bounding box center [588, 278] width 289 height 68
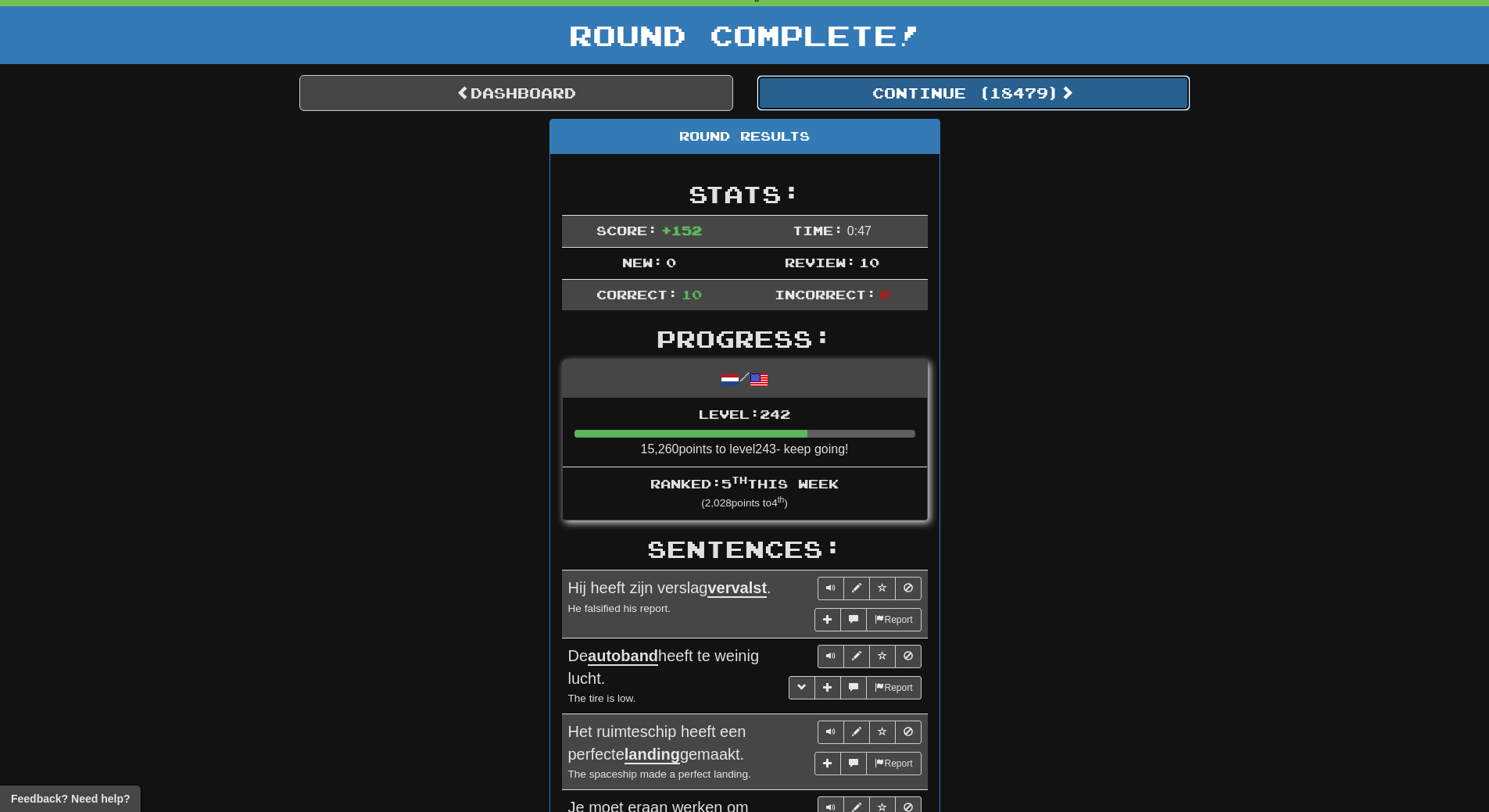
click at [1005, 95] on button "Continue ( 18479 )" at bounding box center [973, 93] width 433 height 36
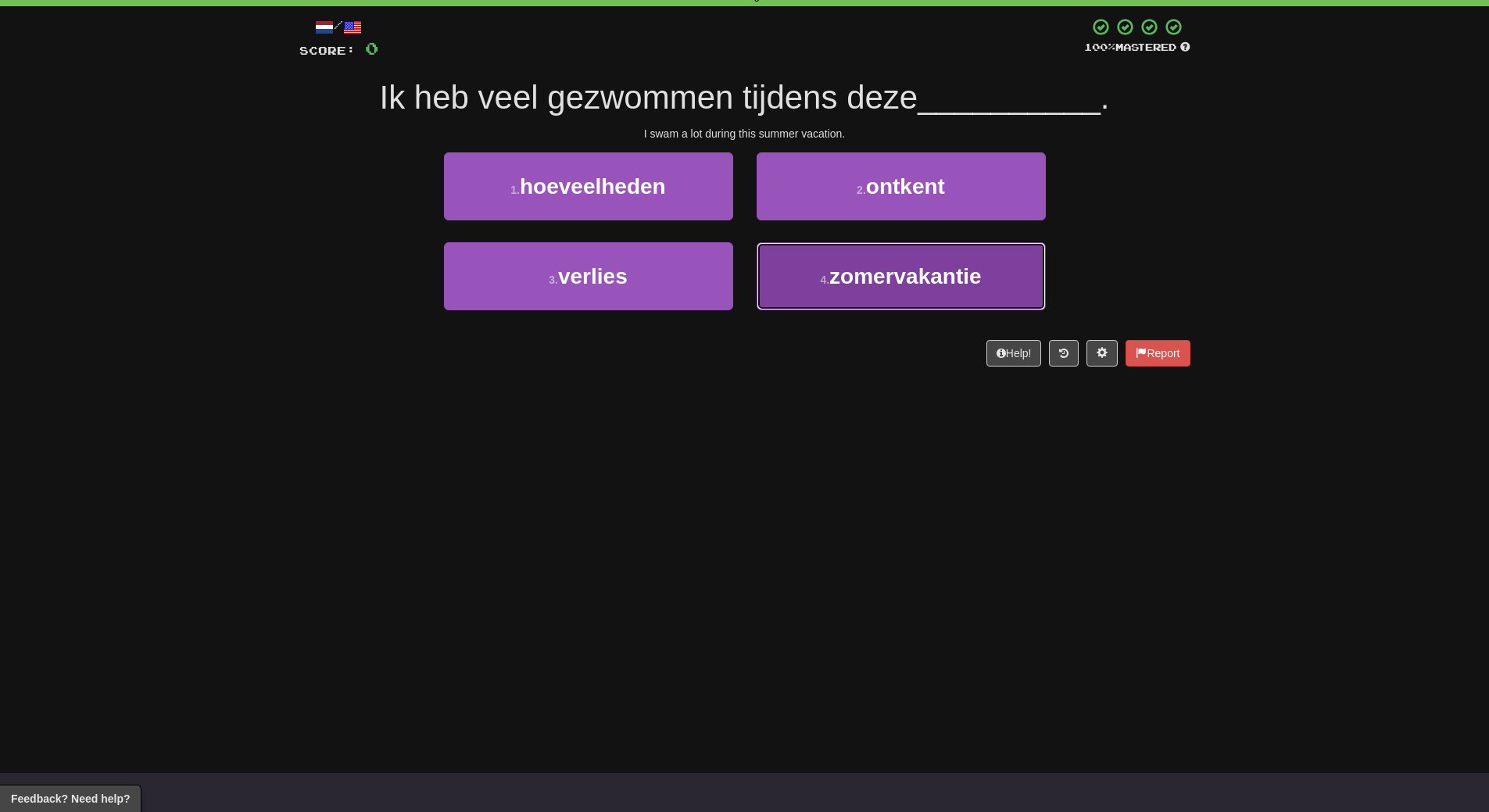
click at [856, 289] on button "4 . zomervakantie" at bounding box center [901, 276] width 289 height 68
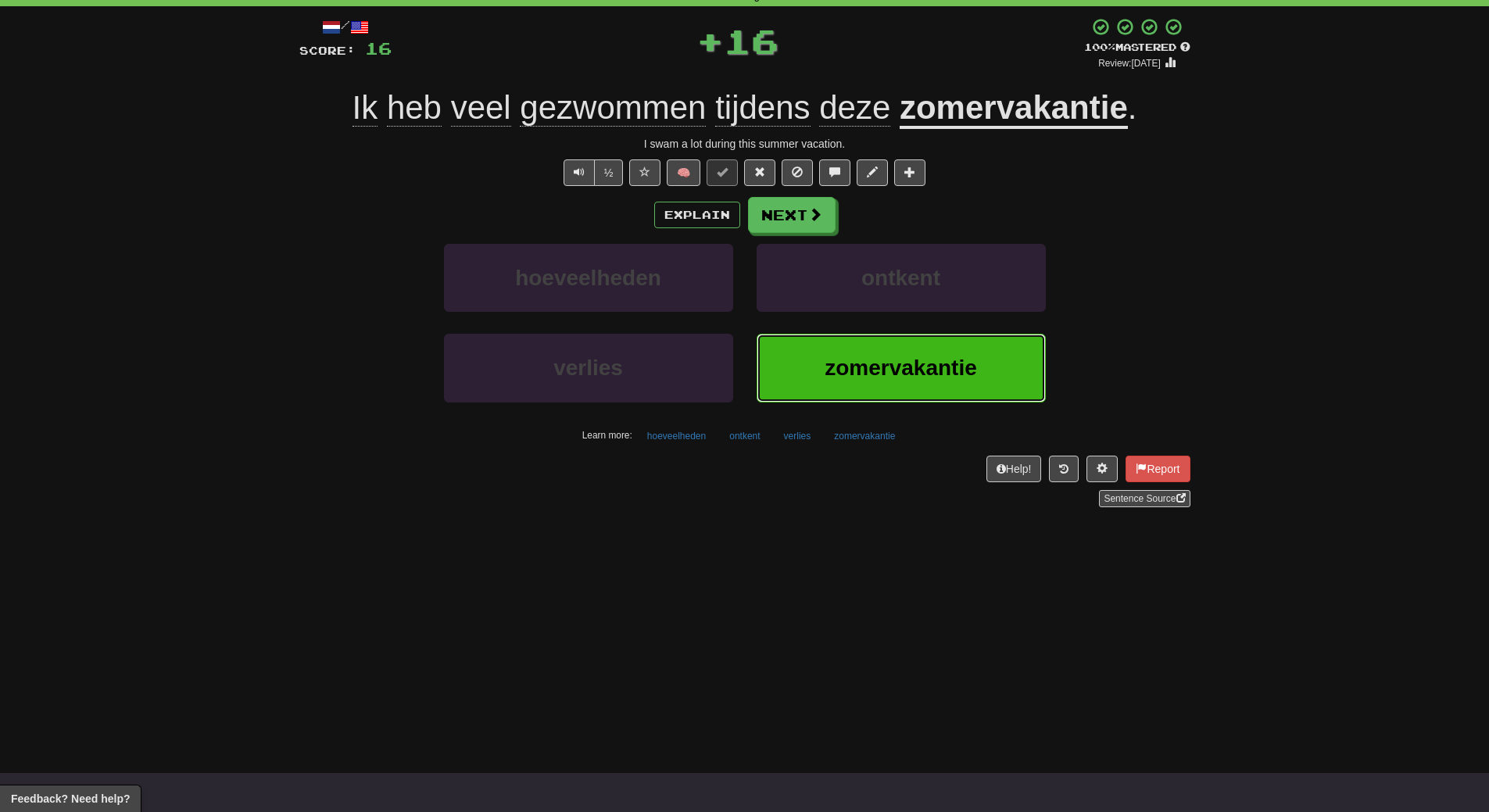
click at [859, 370] on span "zomervakantie" at bounding box center [901, 368] width 152 height 24
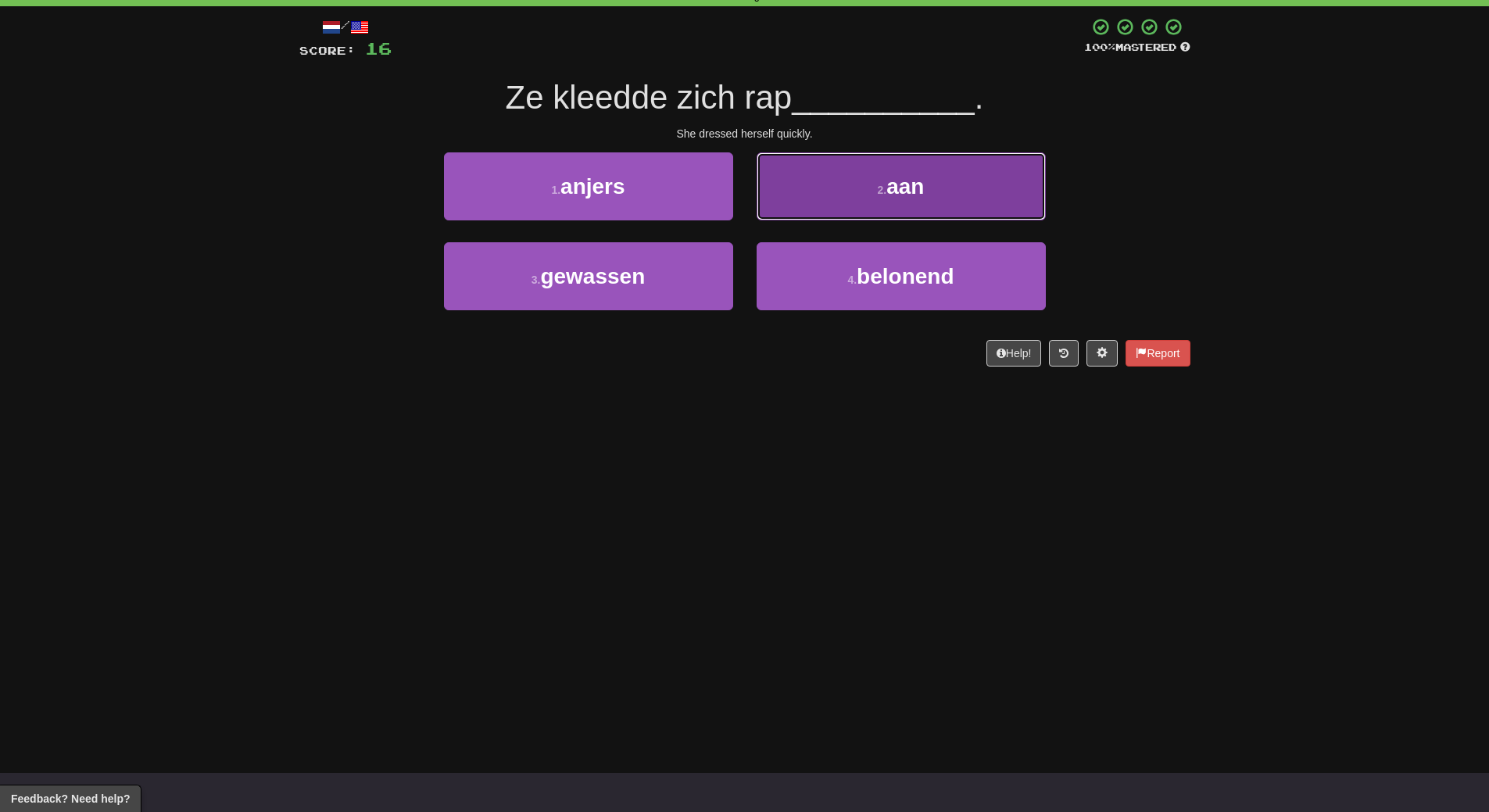
click at [924, 197] on span "aan" at bounding box center [905, 186] width 38 height 24
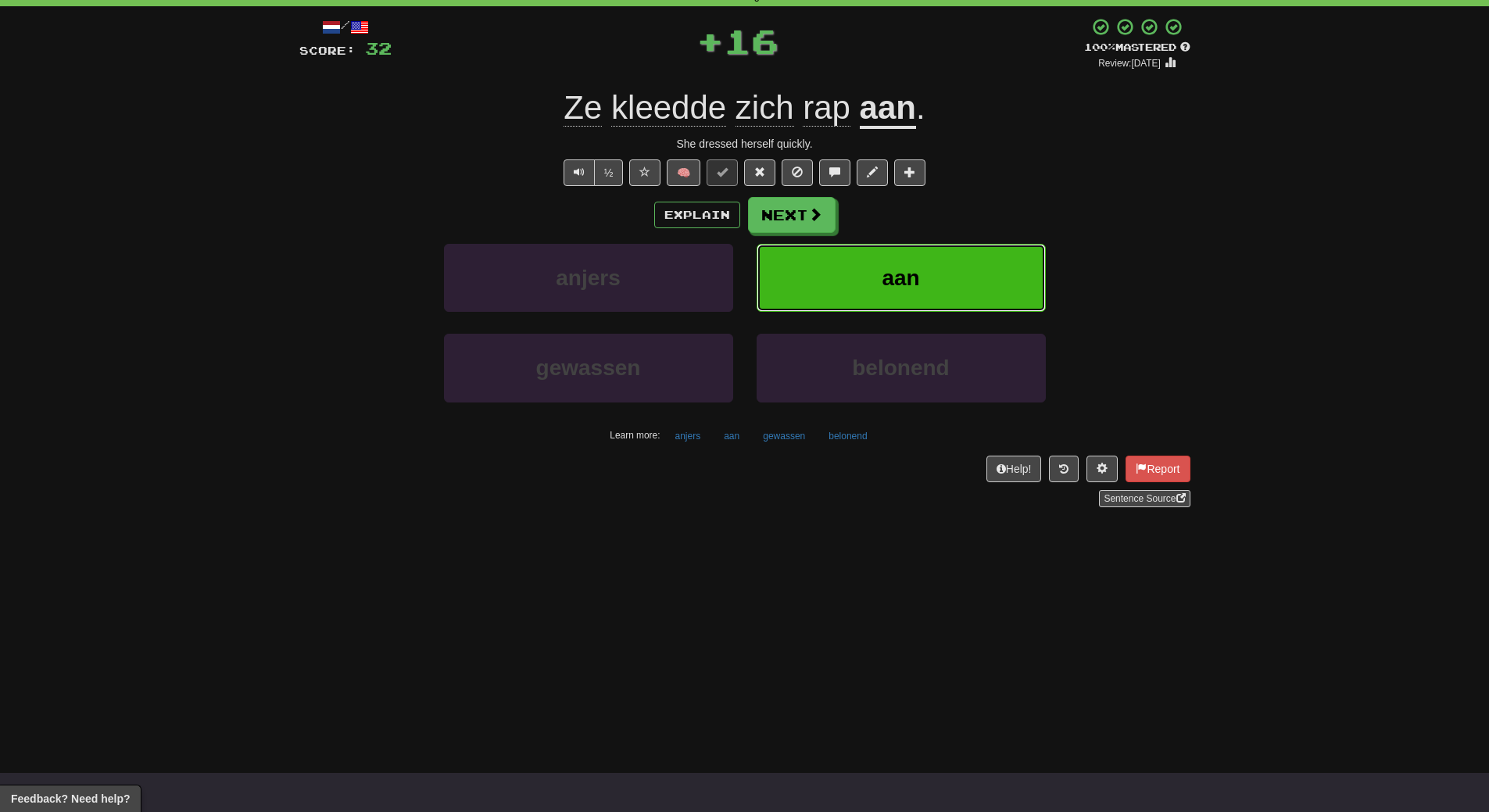
click at [924, 271] on button "aan" at bounding box center [901, 278] width 289 height 68
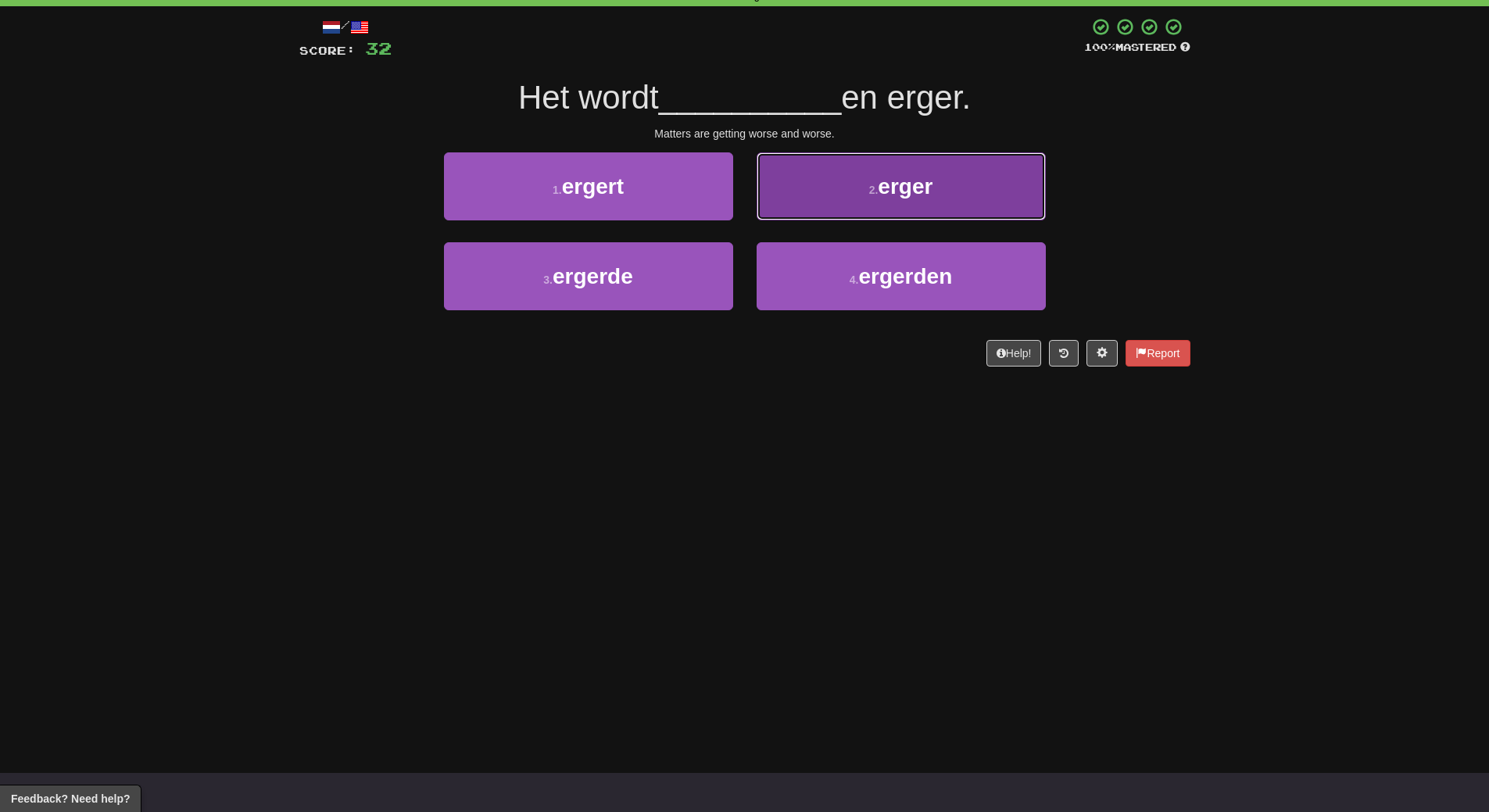
click at [968, 205] on button "2 . erger" at bounding box center [901, 186] width 289 height 68
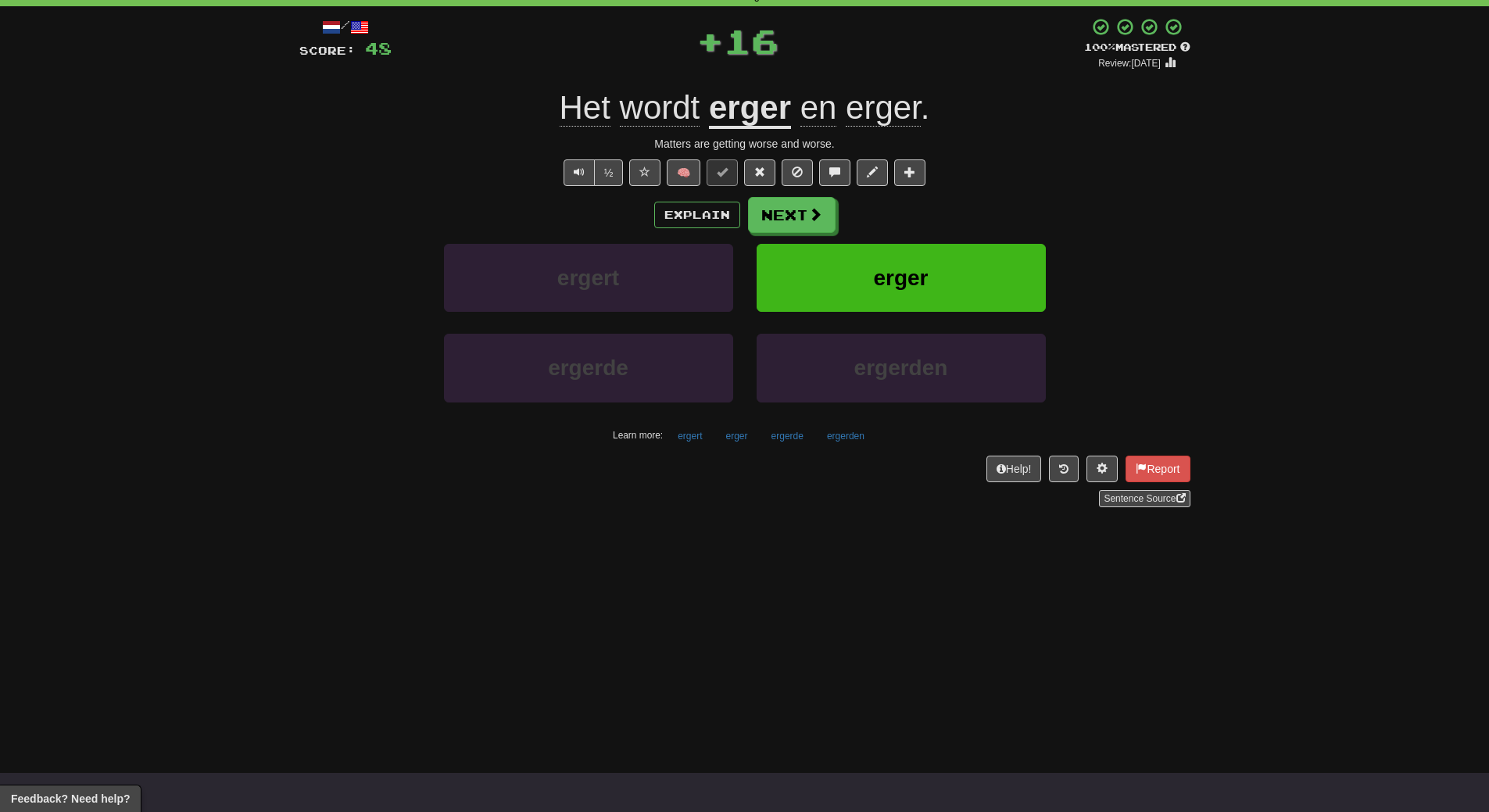
click at [968, 205] on div "Explain Next" at bounding box center [744, 215] width 891 height 36
click at [960, 272] on button "erger" at bounding box center [901, 278] width 289 height 68
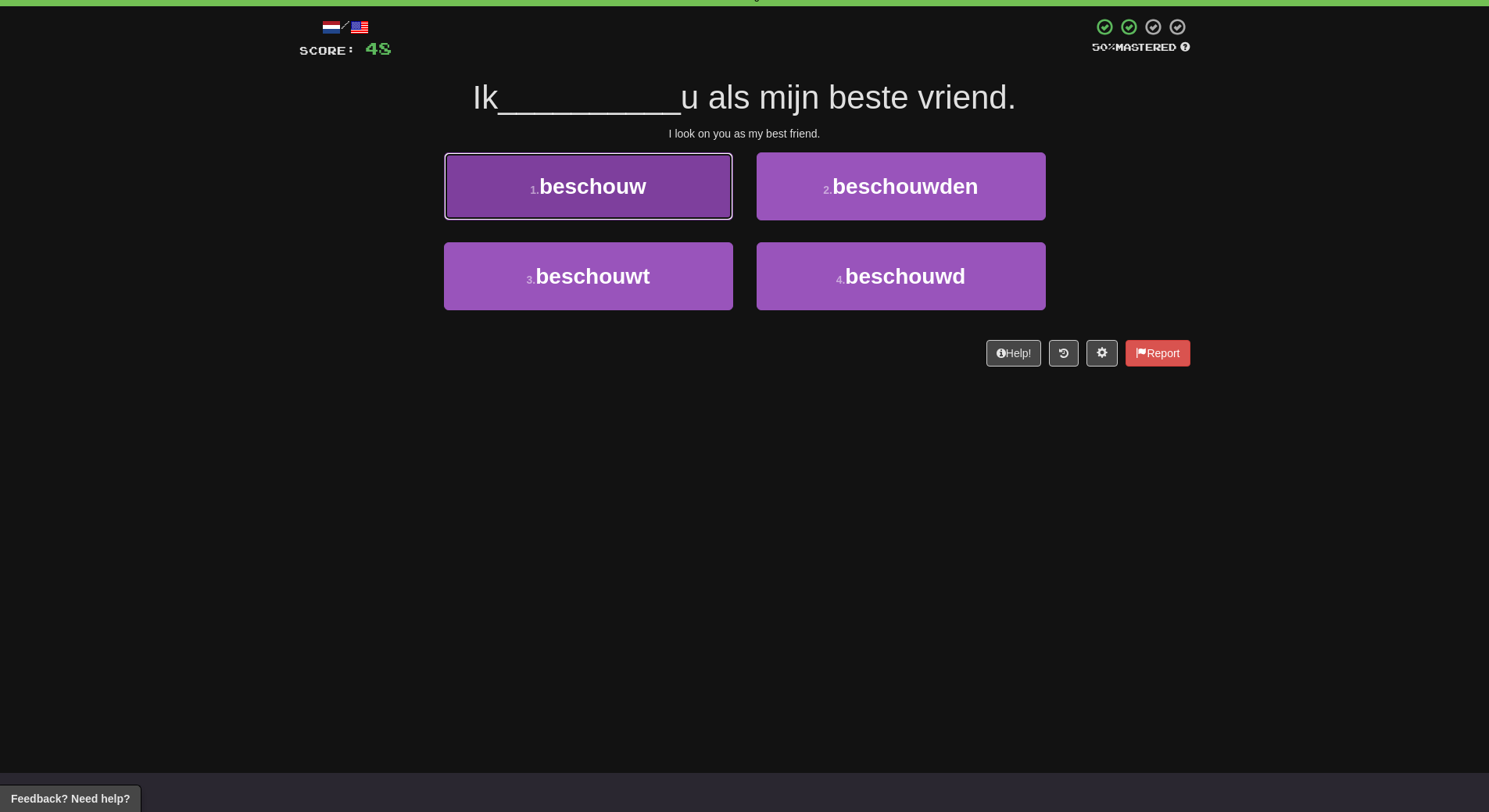
click at [638, 208] on button "1 . beschouw" at bounding box center [588, 186] width 289 height 68
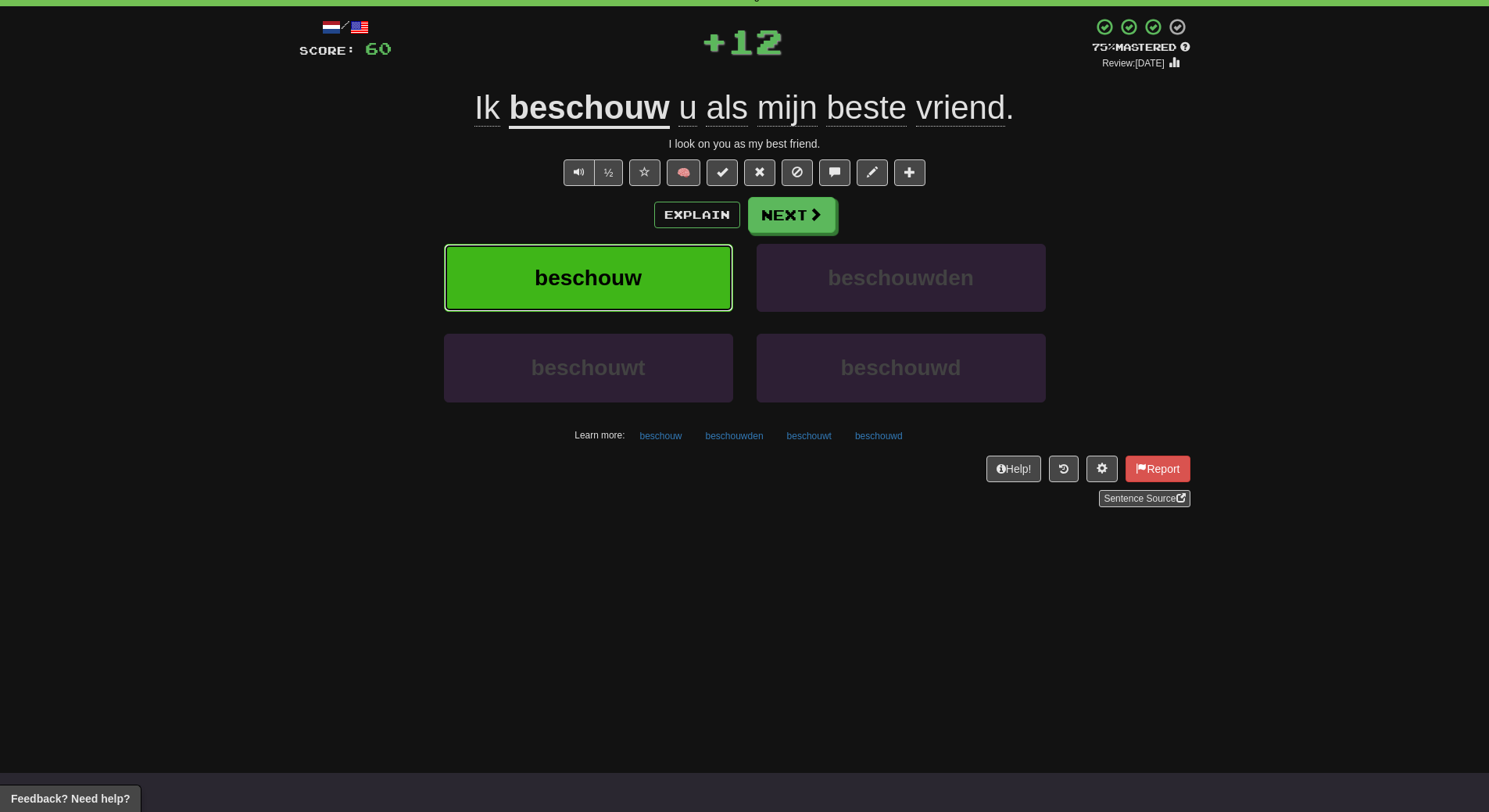
click at [640, 266] on span "beschouw" at bounding box center [587, 278] width 107 height 24
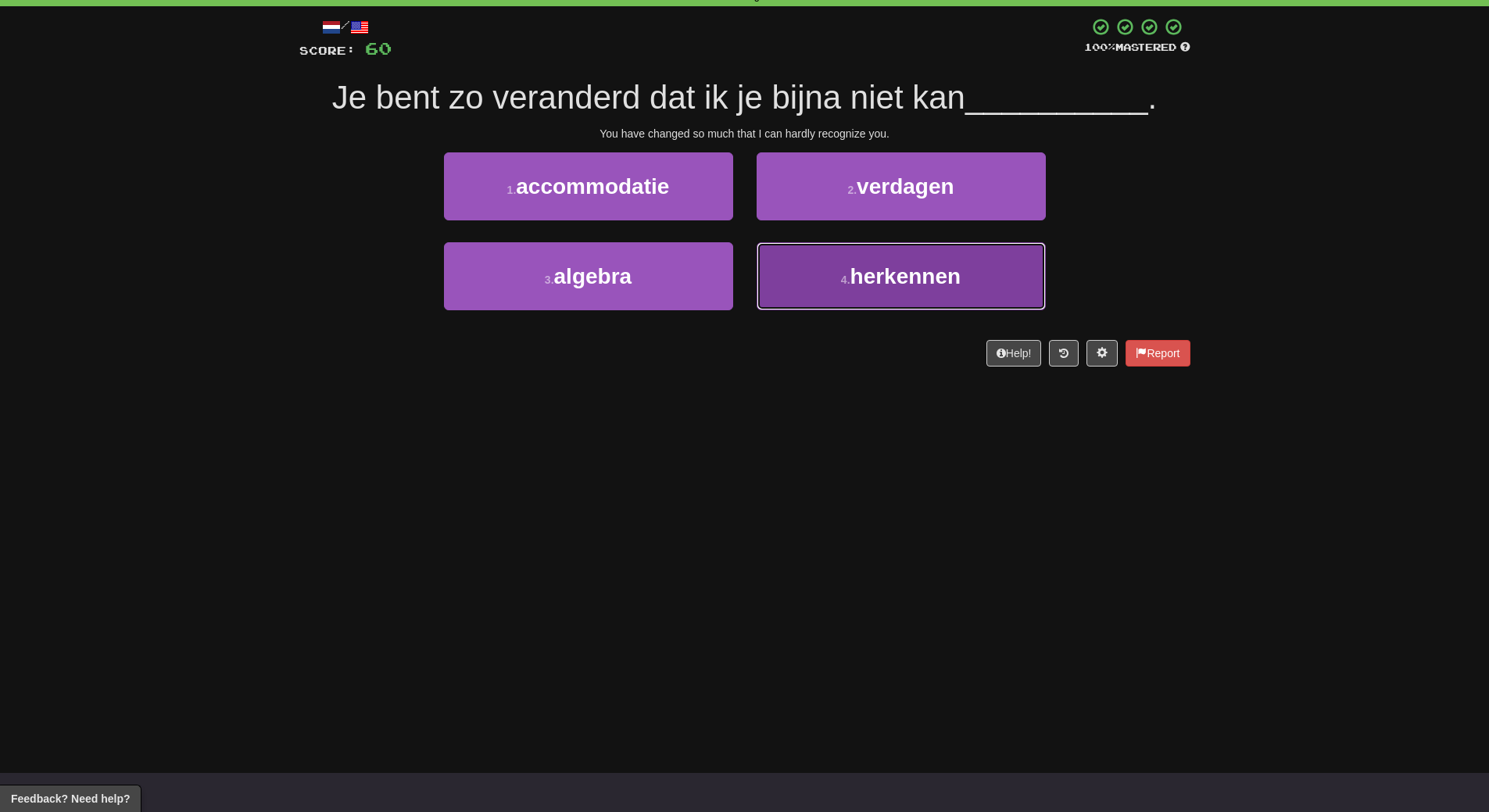
click at [932, 277] on span "herkennen" at bounding box center [906, 276] width 111 height 24
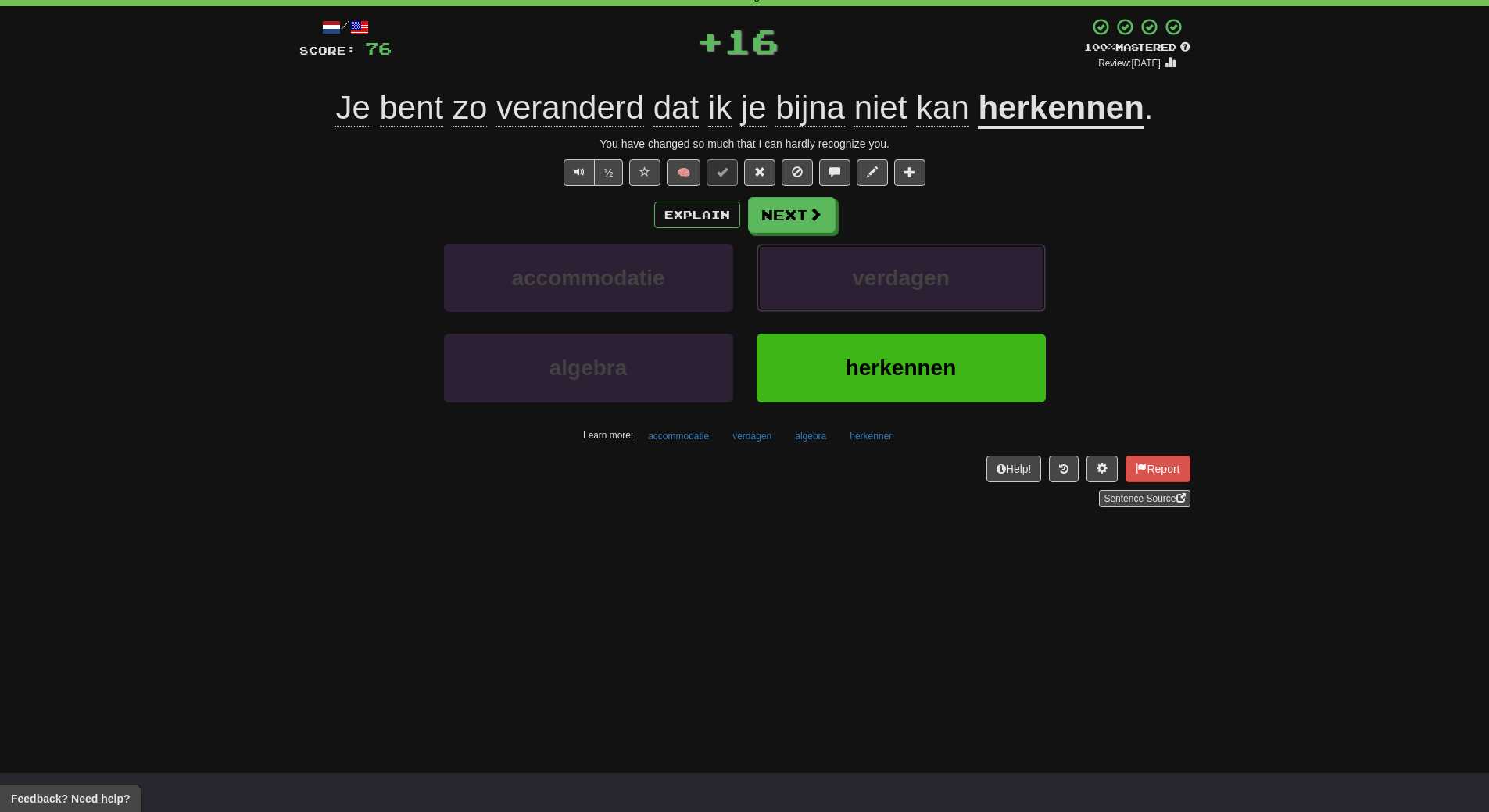
click at [932, 277] on span "verdagen" at bounding box center [901, 278] width 97 height 24
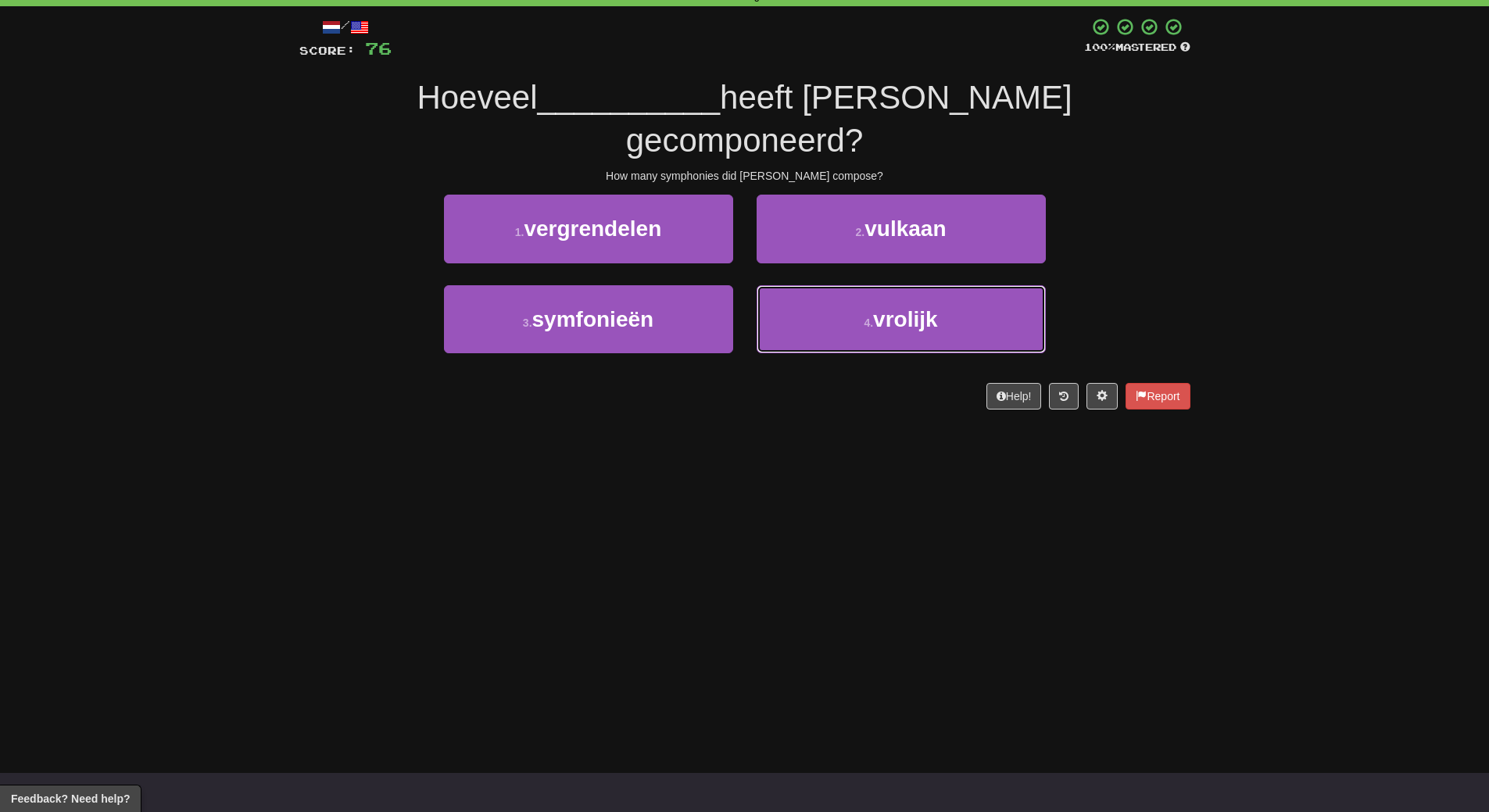
drag, startPoint x: 932, startPoint y: 277, endPoint x: 847, endPoint y: 385, distance: 137.4
click at [847, 385] on div "/ Score: 76 100 % Mastered Hoeveel __________ heeft Beethoven gecomponeerd? How…" at bounding box center [744, 218] width 891 height 424
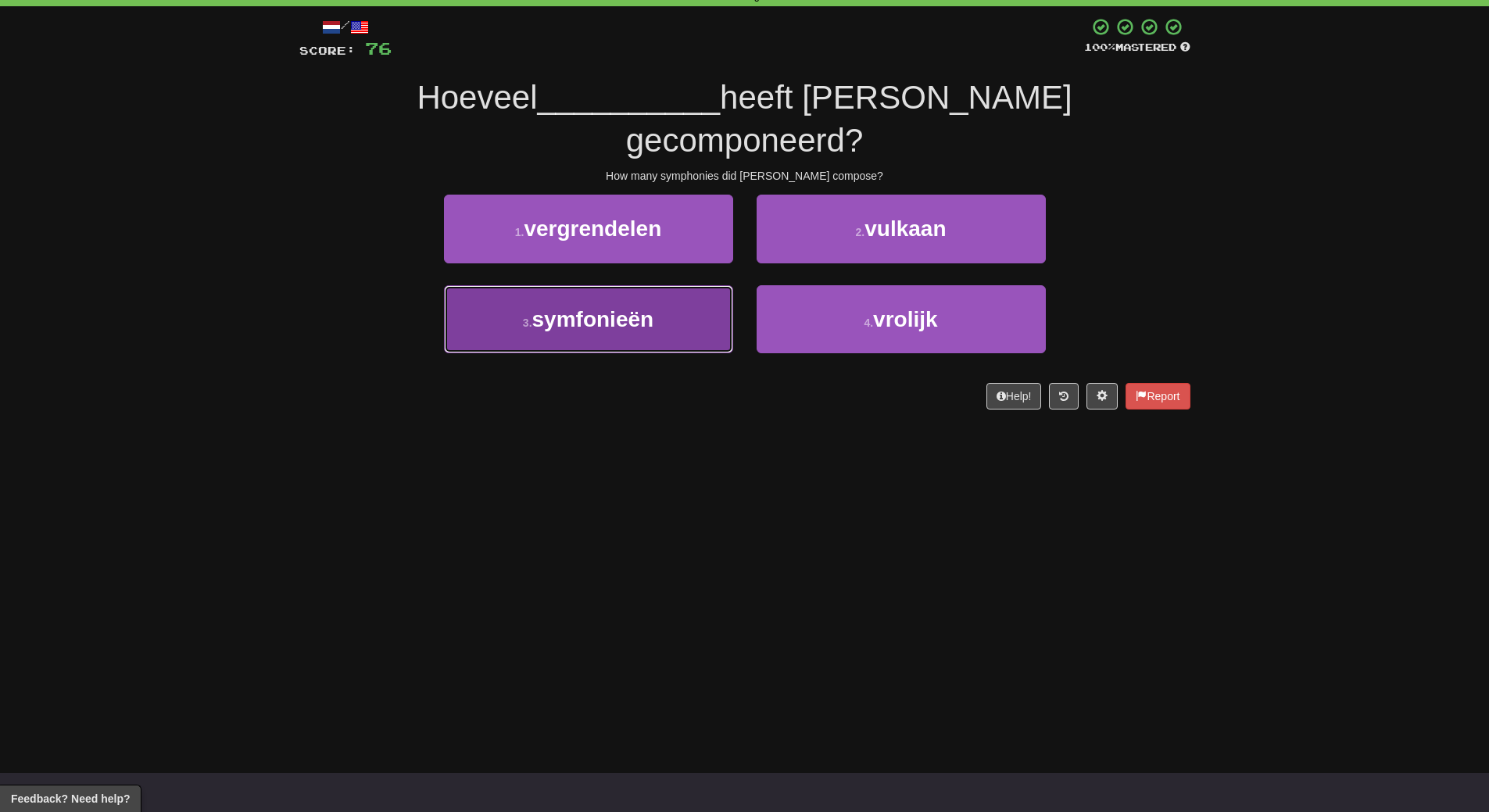
click at [676, 303] on button "3 . symfonieën" at bounding box center [588, 320] width 289 height 68
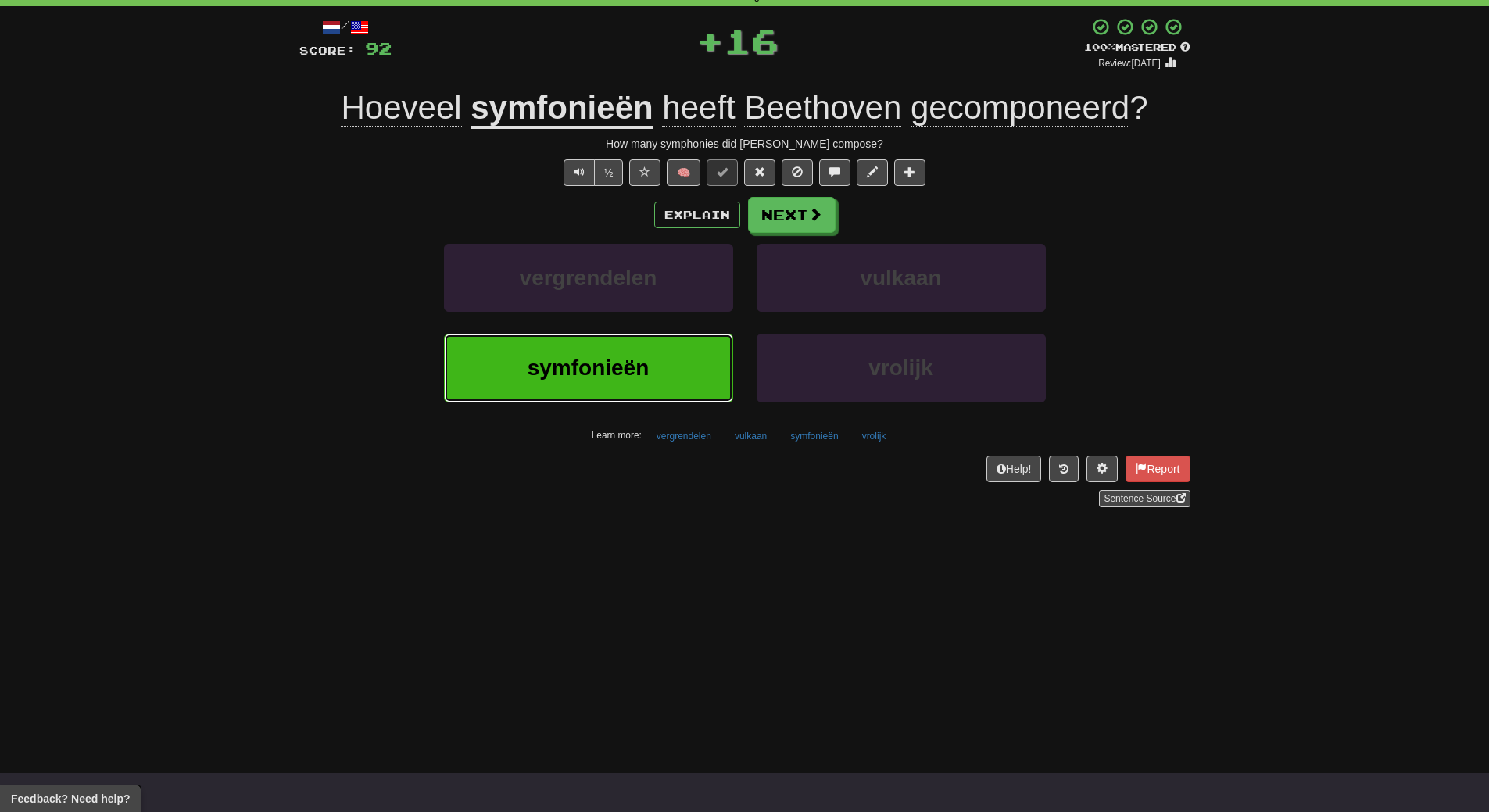
click at [680, 355] on button "symfonieën" at bounding box center [588, 368] width 289 height 68
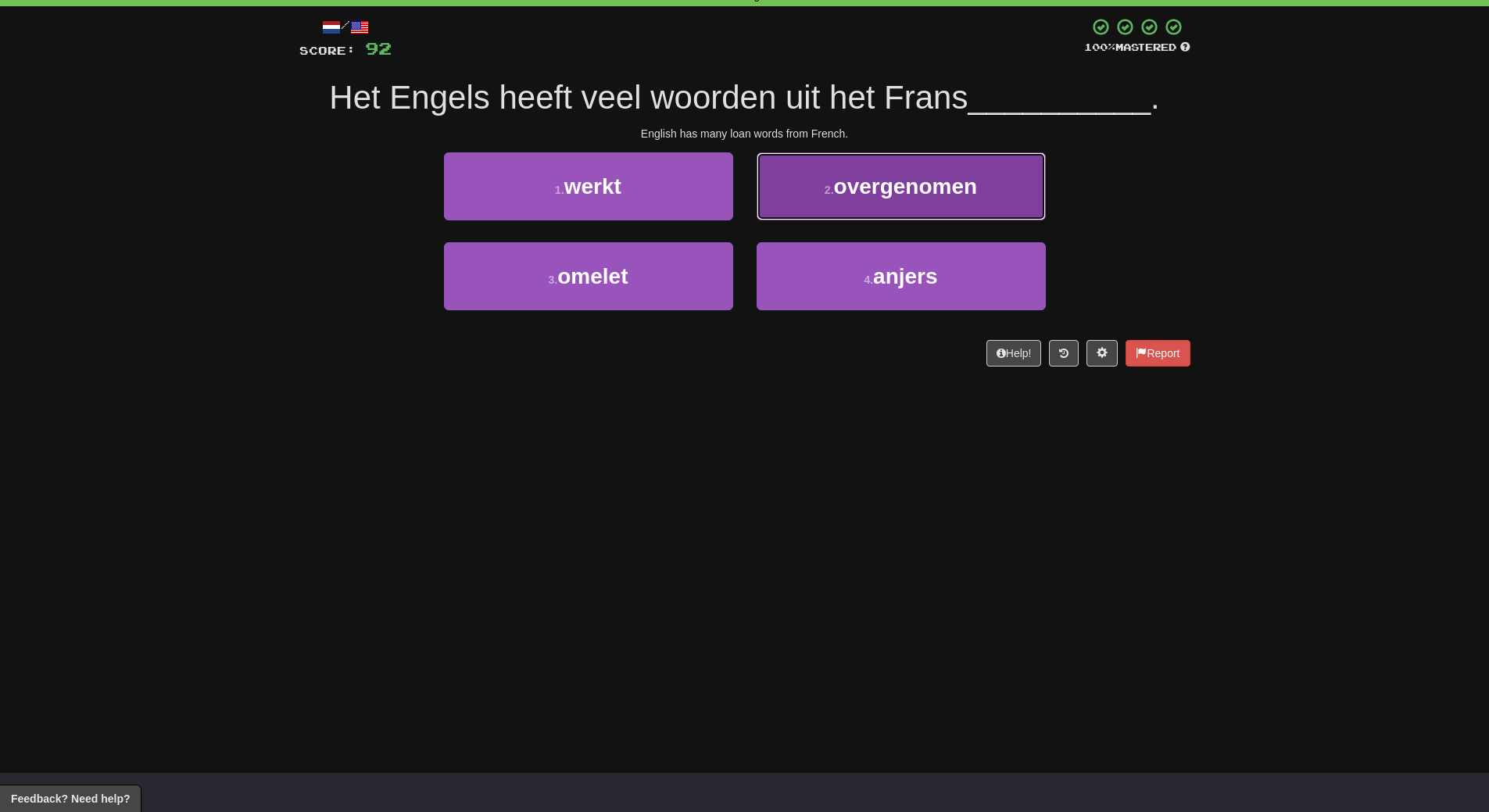
click at [995, 163] on button "2 . overgenomen" at bounding box center [901, 186] width 289 height 68
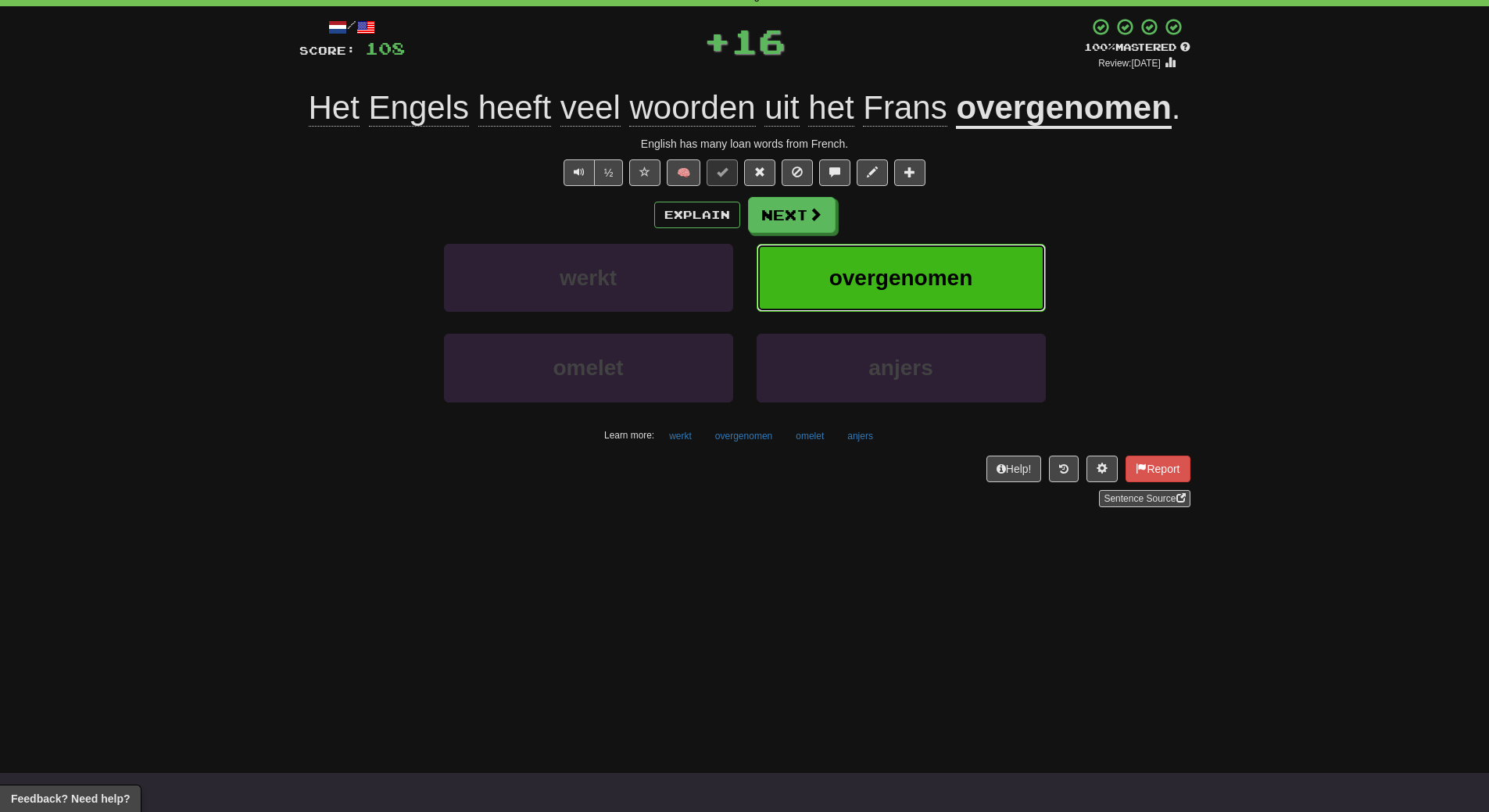
click at [975, 263] on button "overgenomen" at bounding box center [901, 278] width 289 height 68
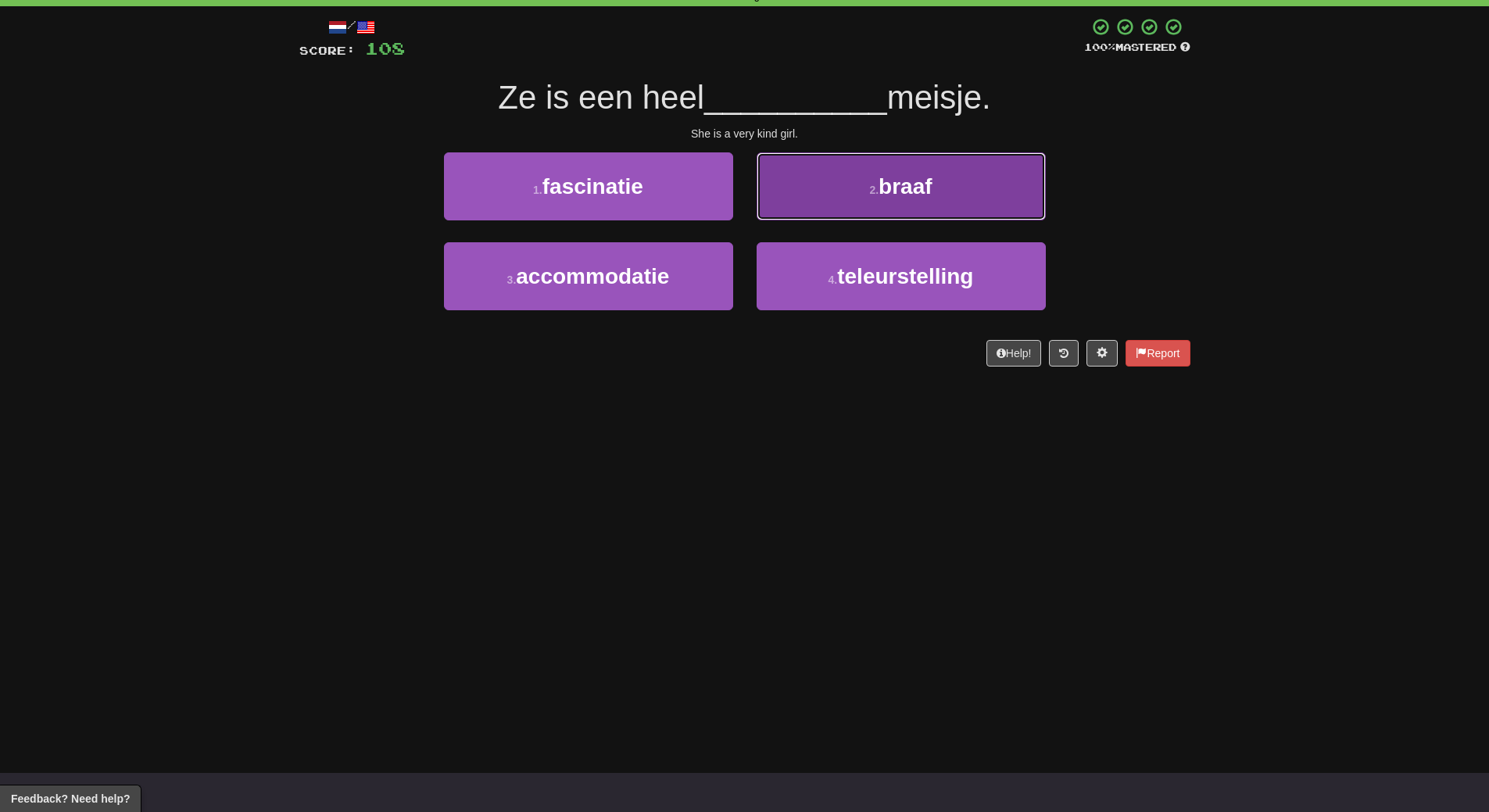
click at [986, 196] on button "2 . braaf" at bounding box center [901, 186] width 289 height 68
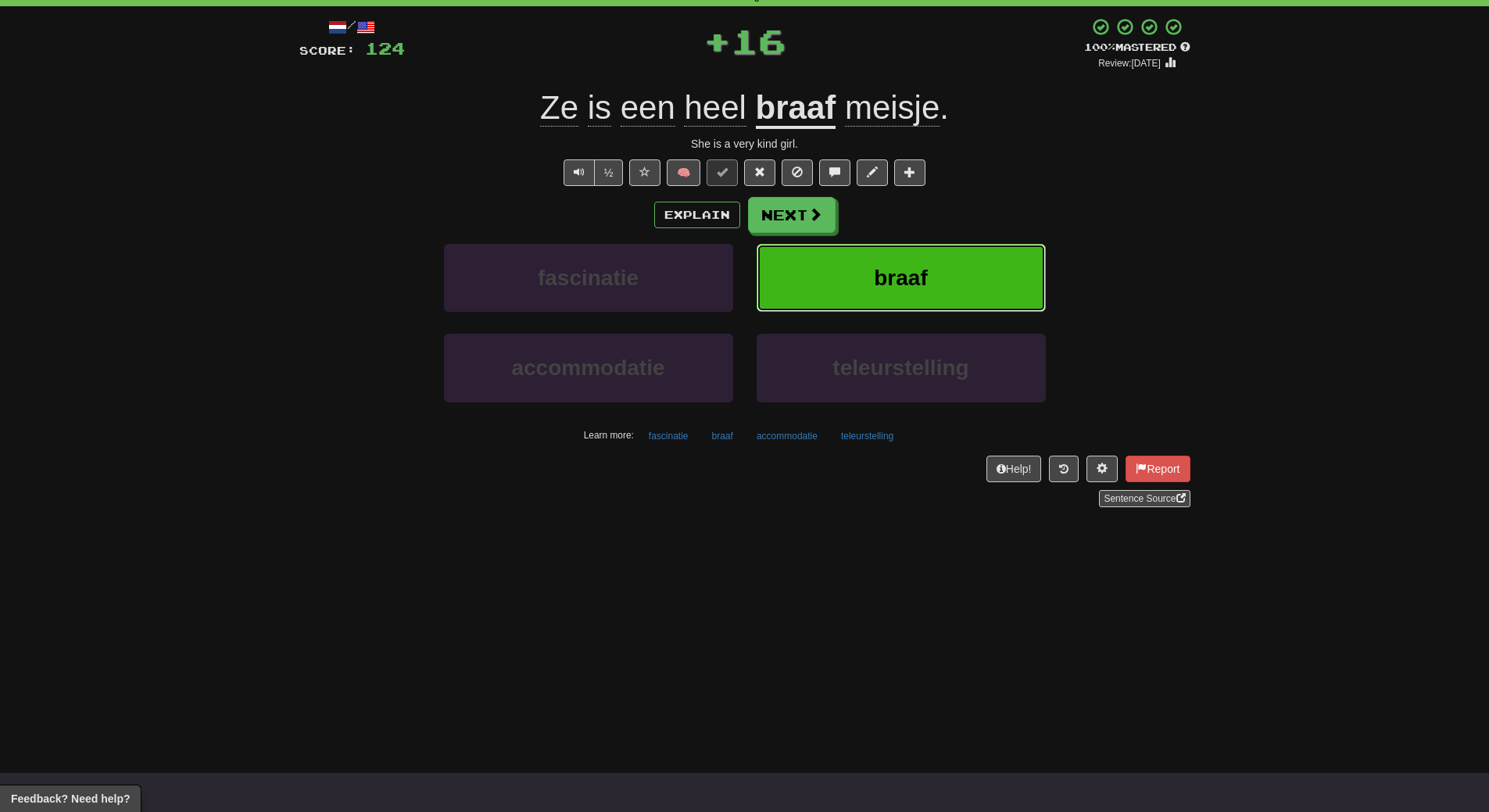
click at [972, 249] on button "braaf" at bounding box center [901, 278] width 289 height 68
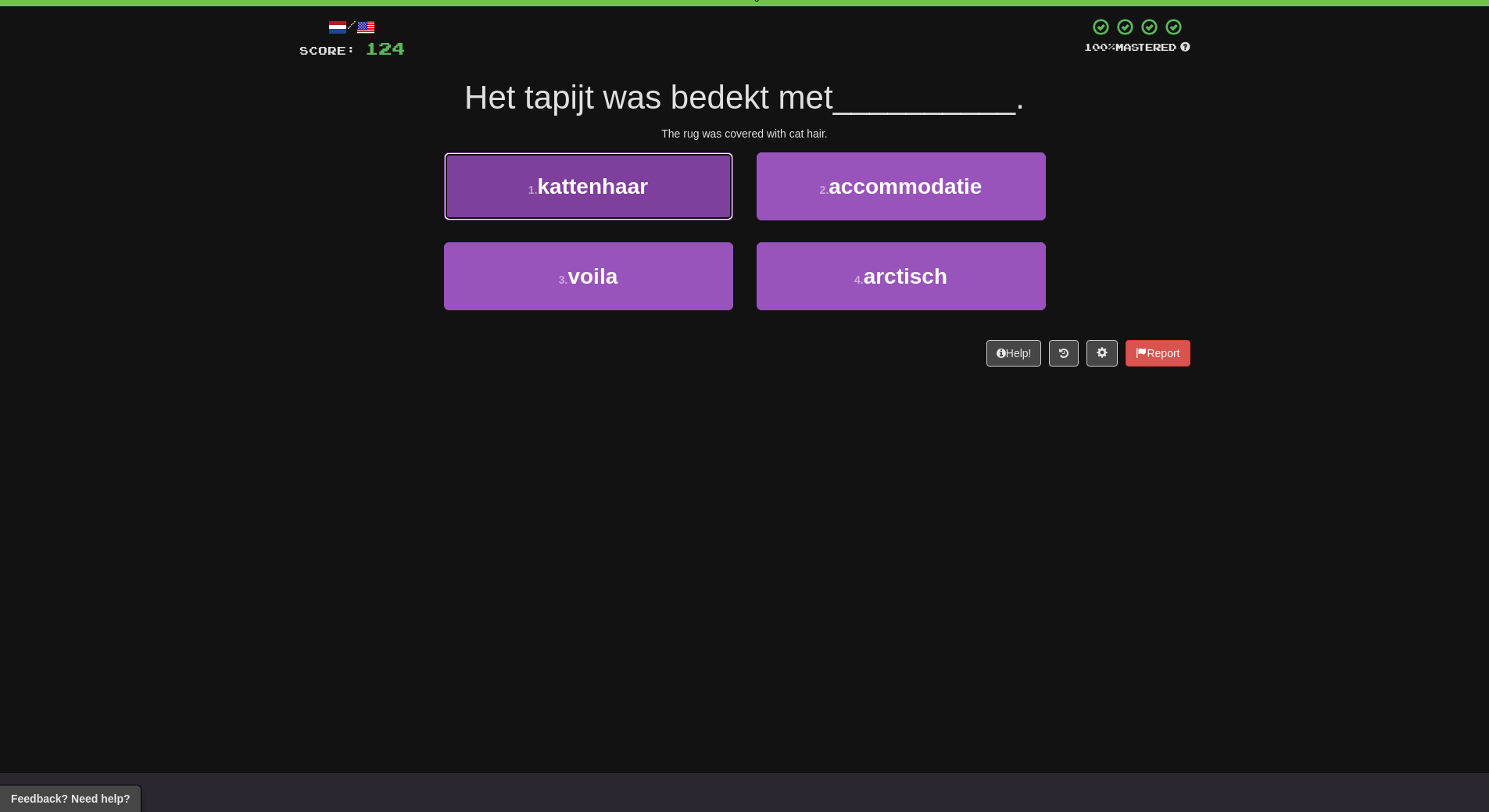
click at [607, 191] on span "kattenhaar" at bounding box center [593, 186] width 111 height 24
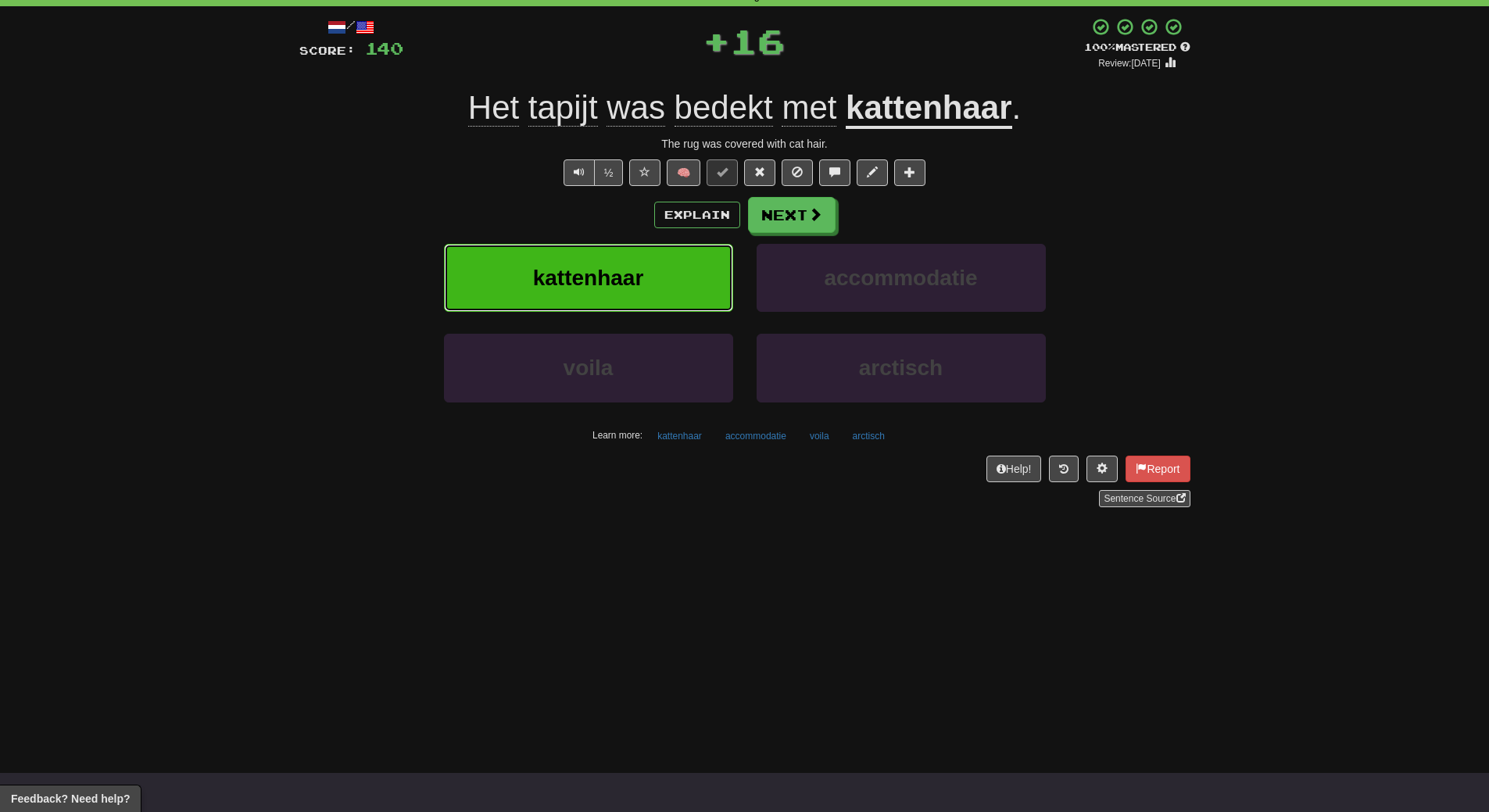
click at [609, 258] on button "kattenhaar" at bounding box center [588, 278] width 289 height 68
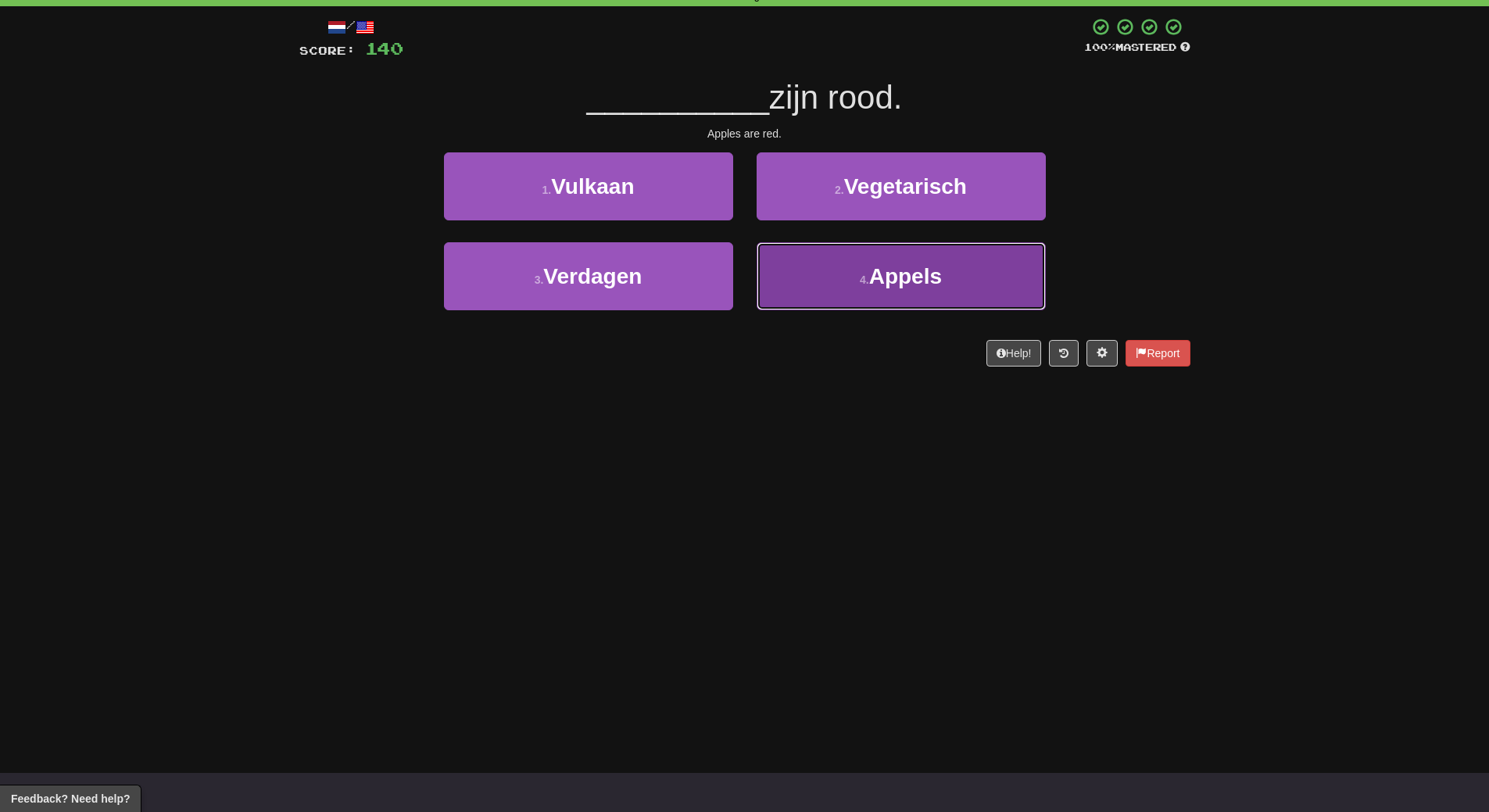
click at [916, 283] on span "Appels" at bounding box center [905, 276] width 73 height 24
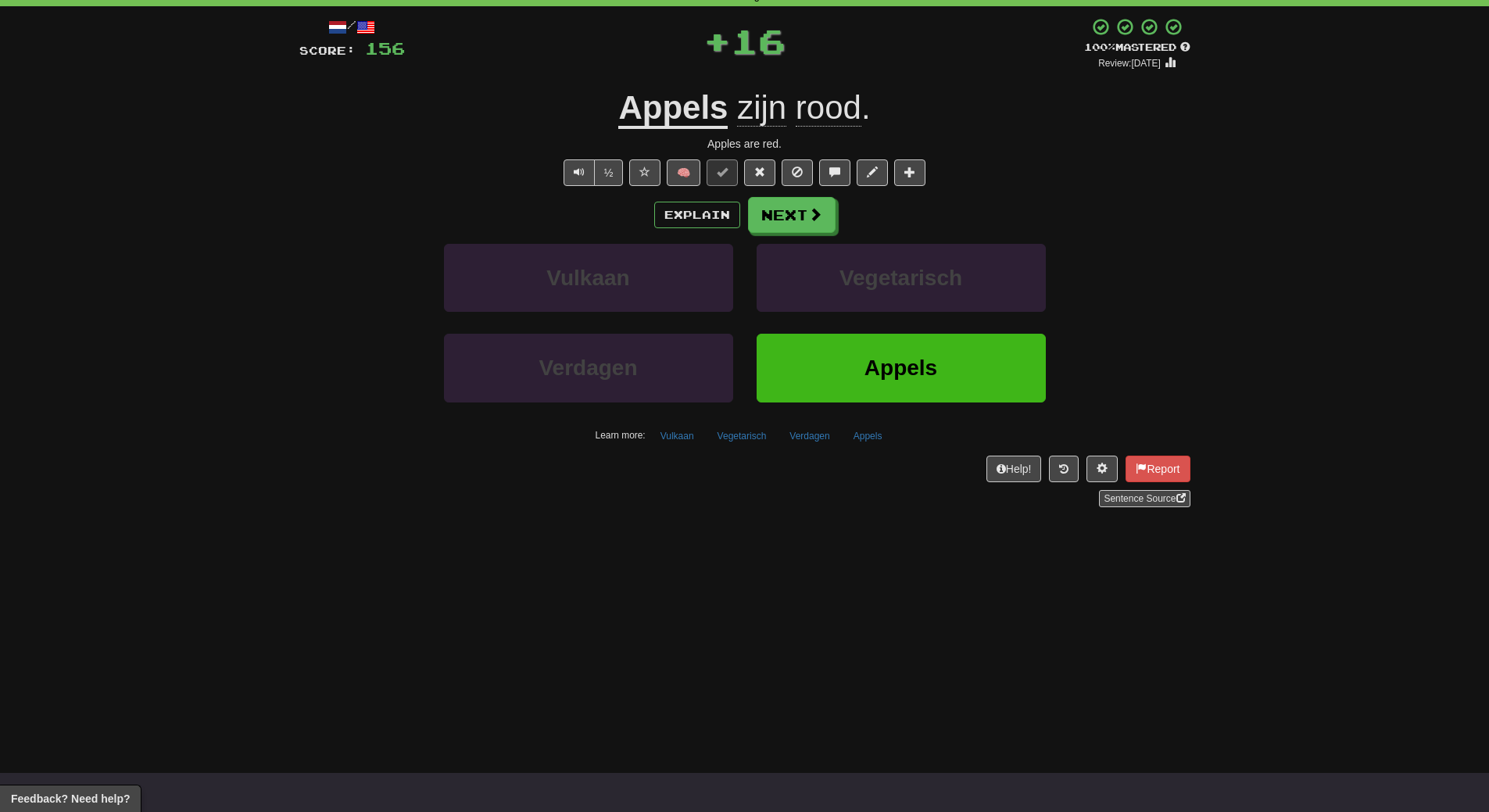
drag, startPoint x: 882, startPoint y: 517, endPoint x: 886, endPoint y: 492, distance: 25.3
click at [883, 514] on div "/ Score: 156 + 16 100 % Mastered Review: 2026-03-17 Appels zijn rood . Apples a…" at bounding box center [744, 268] width 891 height 523
click at [895, 380] on span "Appels" at bounding box center [900, 368] width 73 height 24
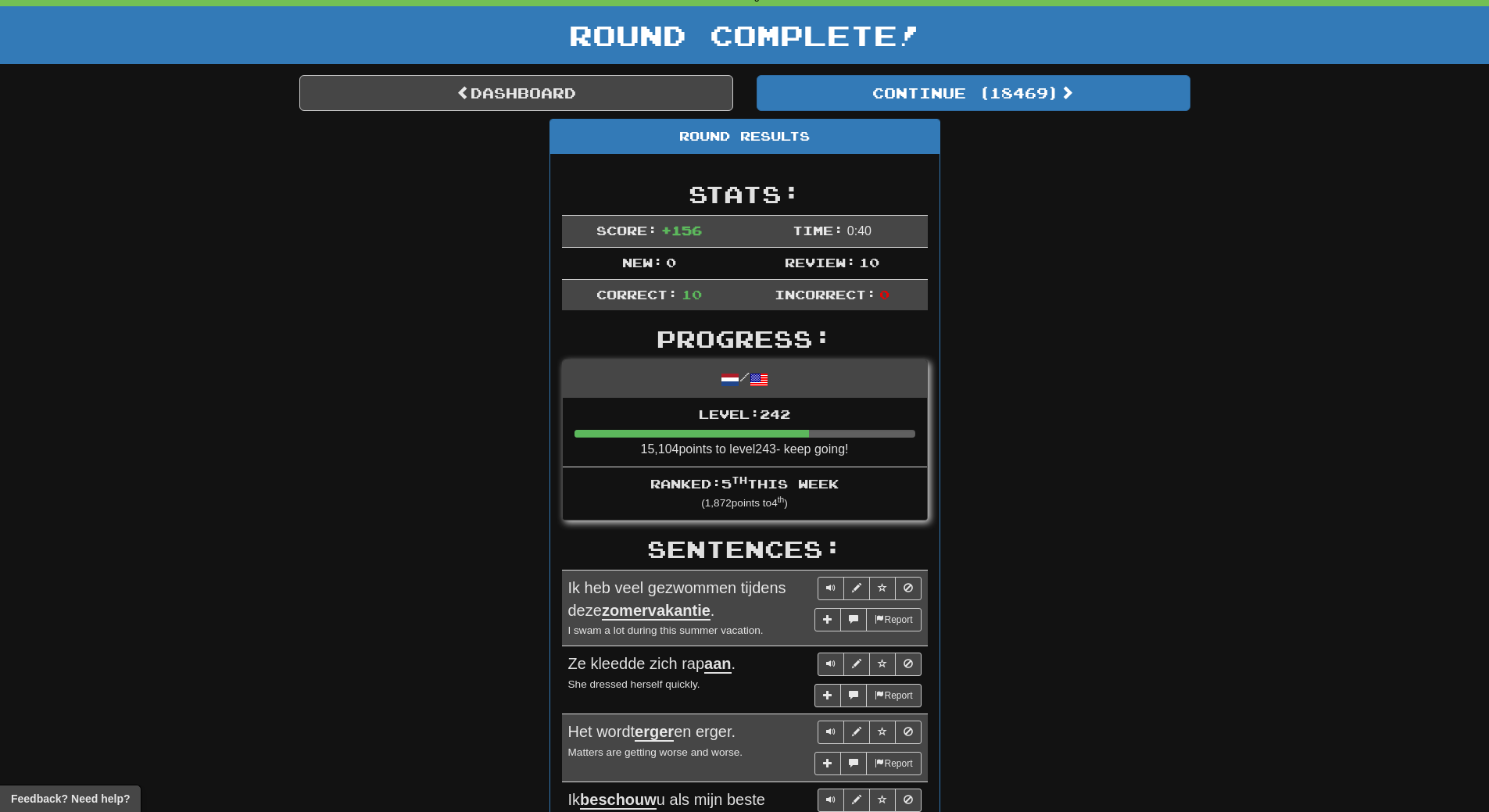
click at [1028, 196] on div "Round Results Stats: Score: + 156 Time: 0 : 40 New: 0 Review: 10 Correct: 10 In…" at bounding box center [744, 740] width 891 height 1243
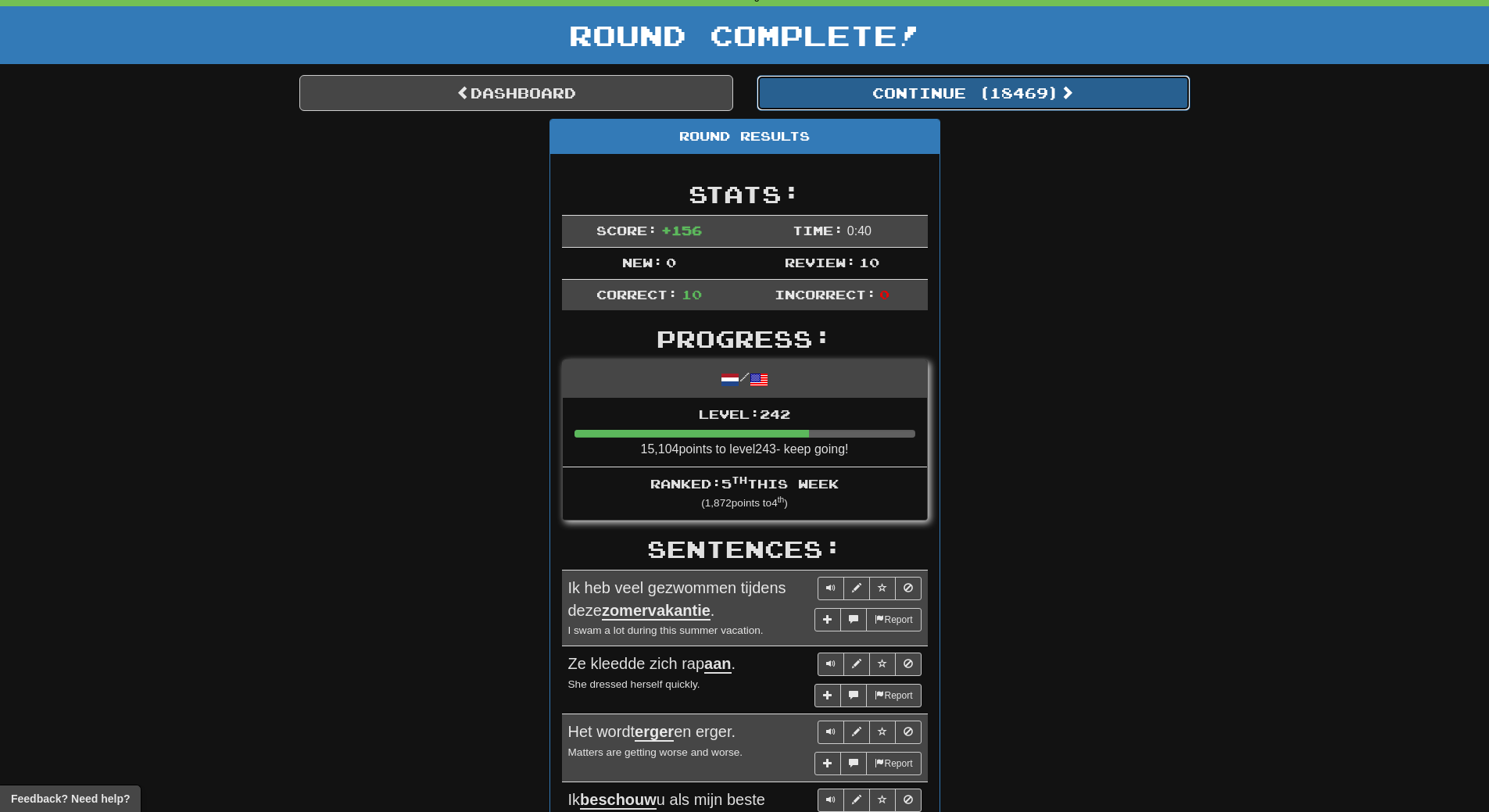
click at [1027, 97] on button "Continue ( 18469 )" at bounding box center [973, 93] width 433 height 36
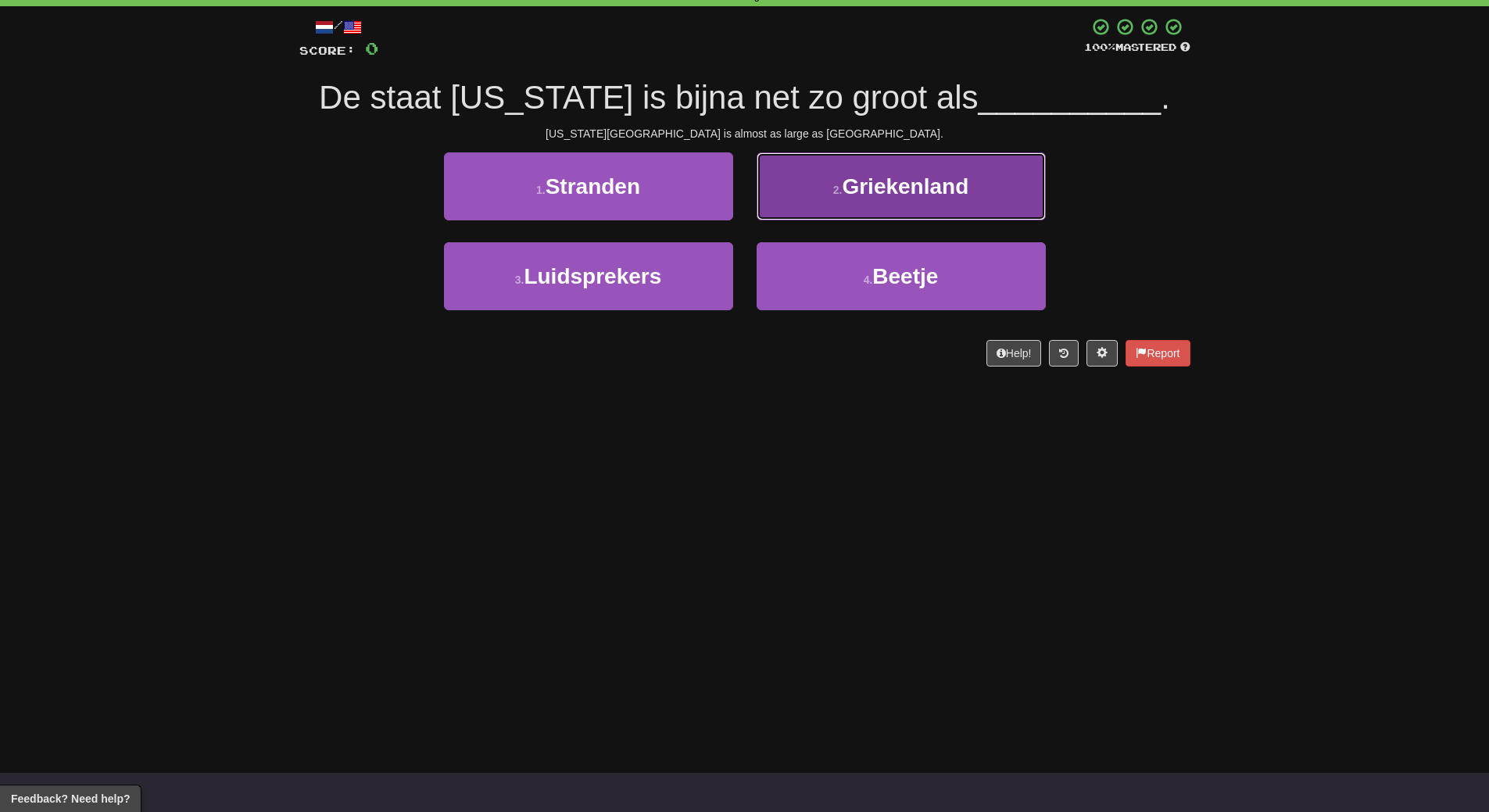
click at [981, 197] on button "2 . Griekenland" at bounding box center [901, 186] width 289 height 68
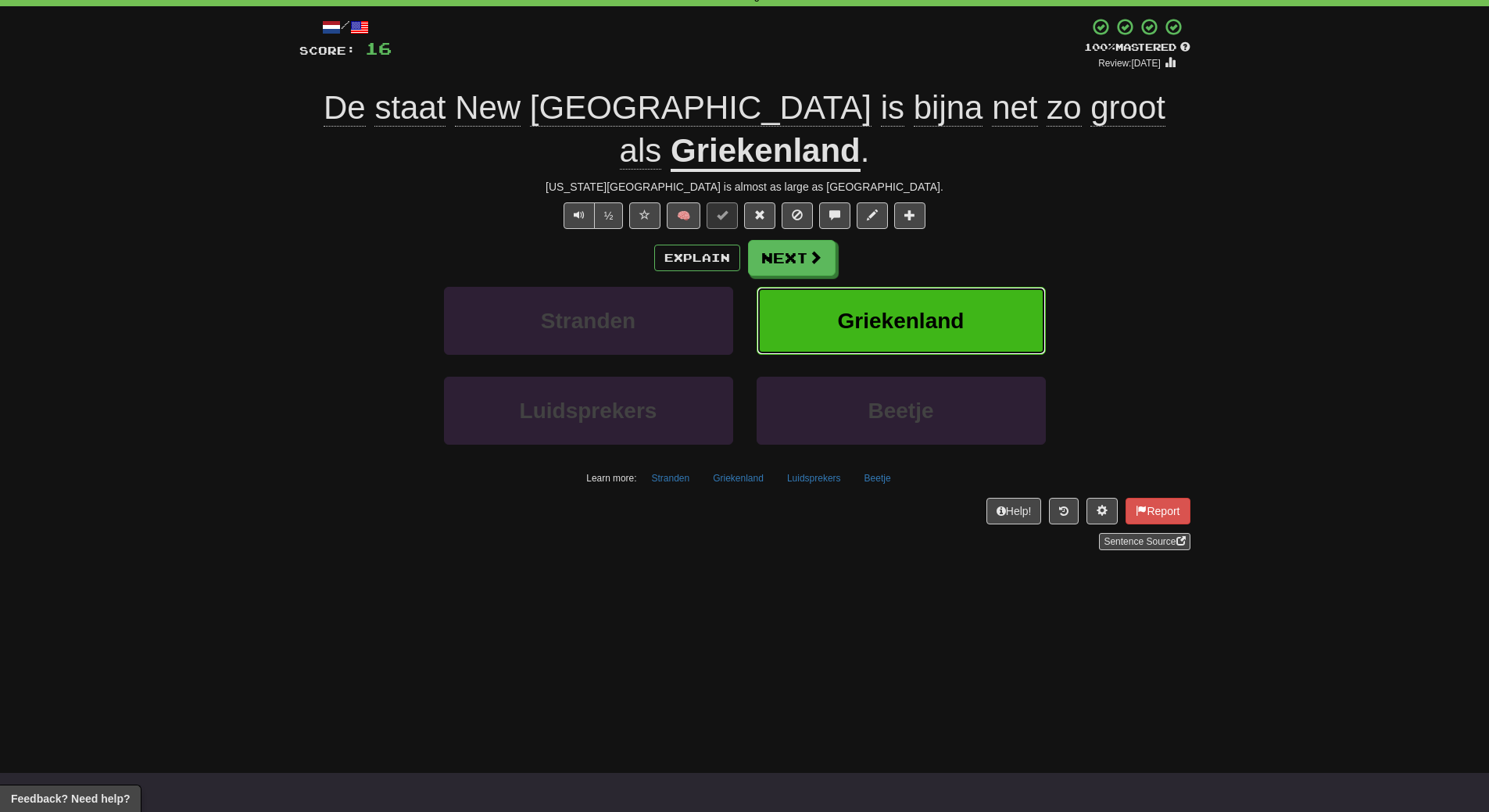
click at [927, 309] on span "Griekenland" at bounding box center [901, 321] width 127 height 24
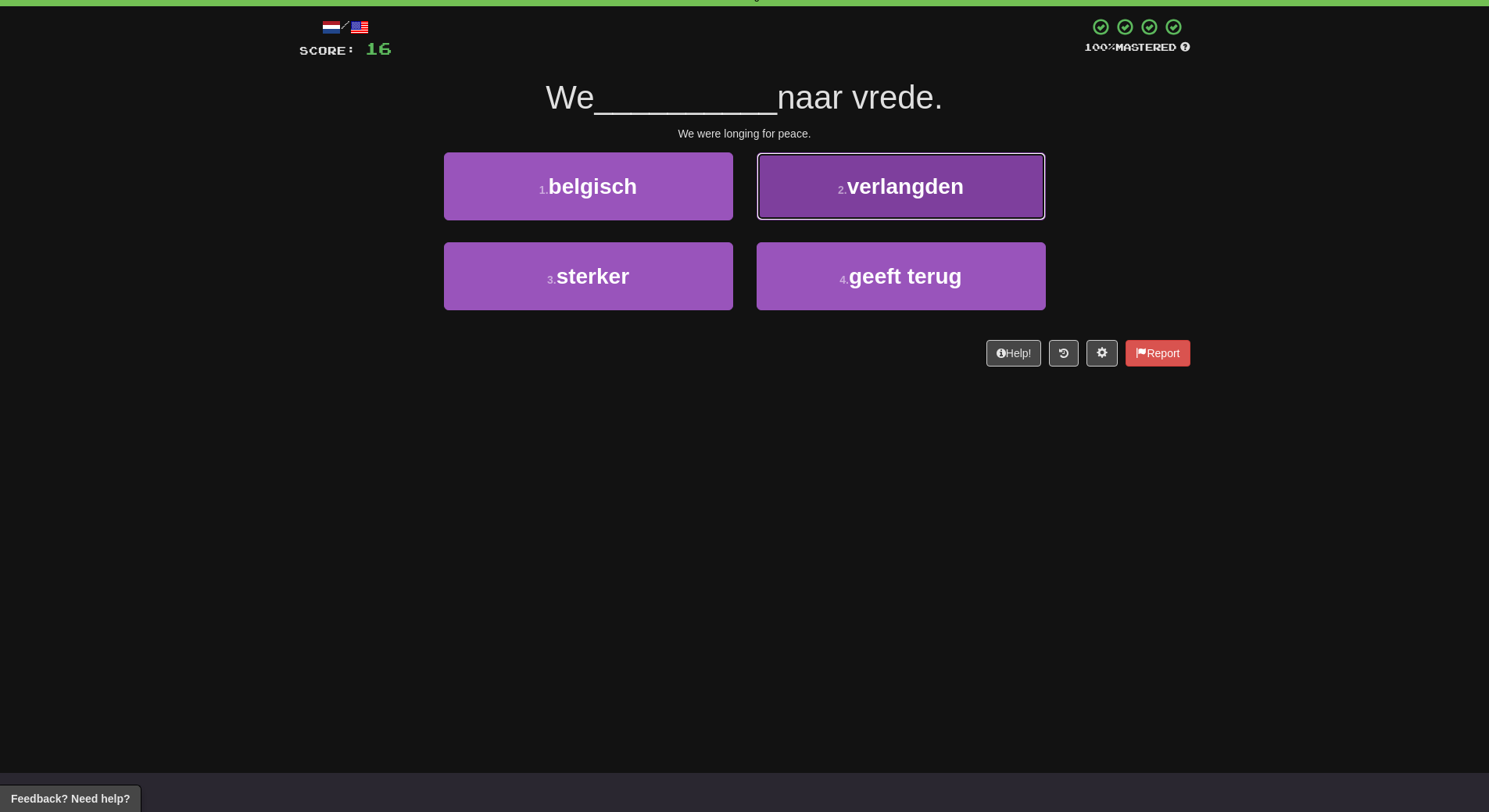
click at [915, 187] on span "verlangden" at bounding box center [905, 186] width 116 height 24
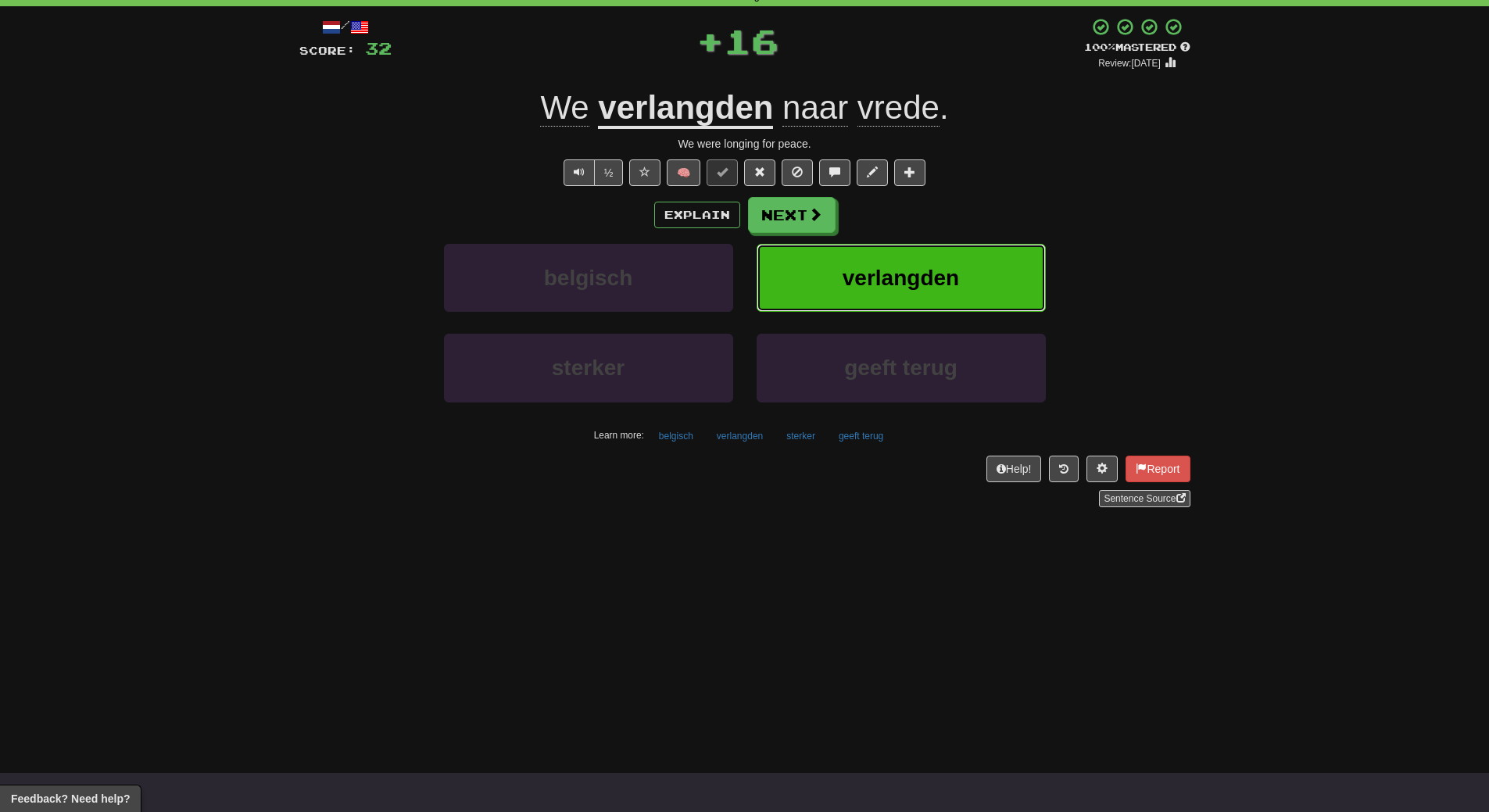
click at [932, 285] on span "verlangden" at bounding box center [901, 278] width 116 height 24
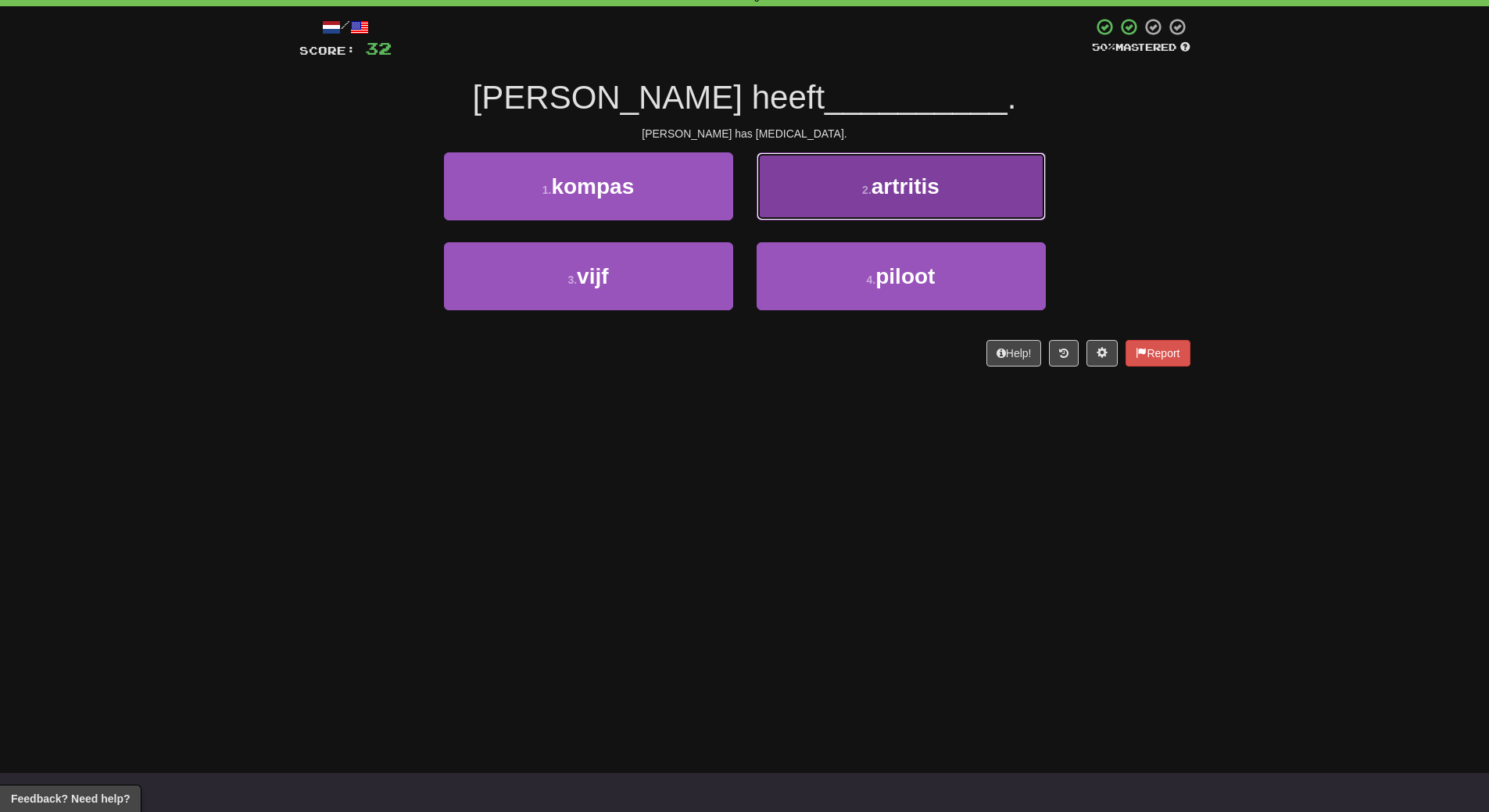
click at [956, 194] on button "2 . artritis" at bounding box center [901, 186] width 289 height 68
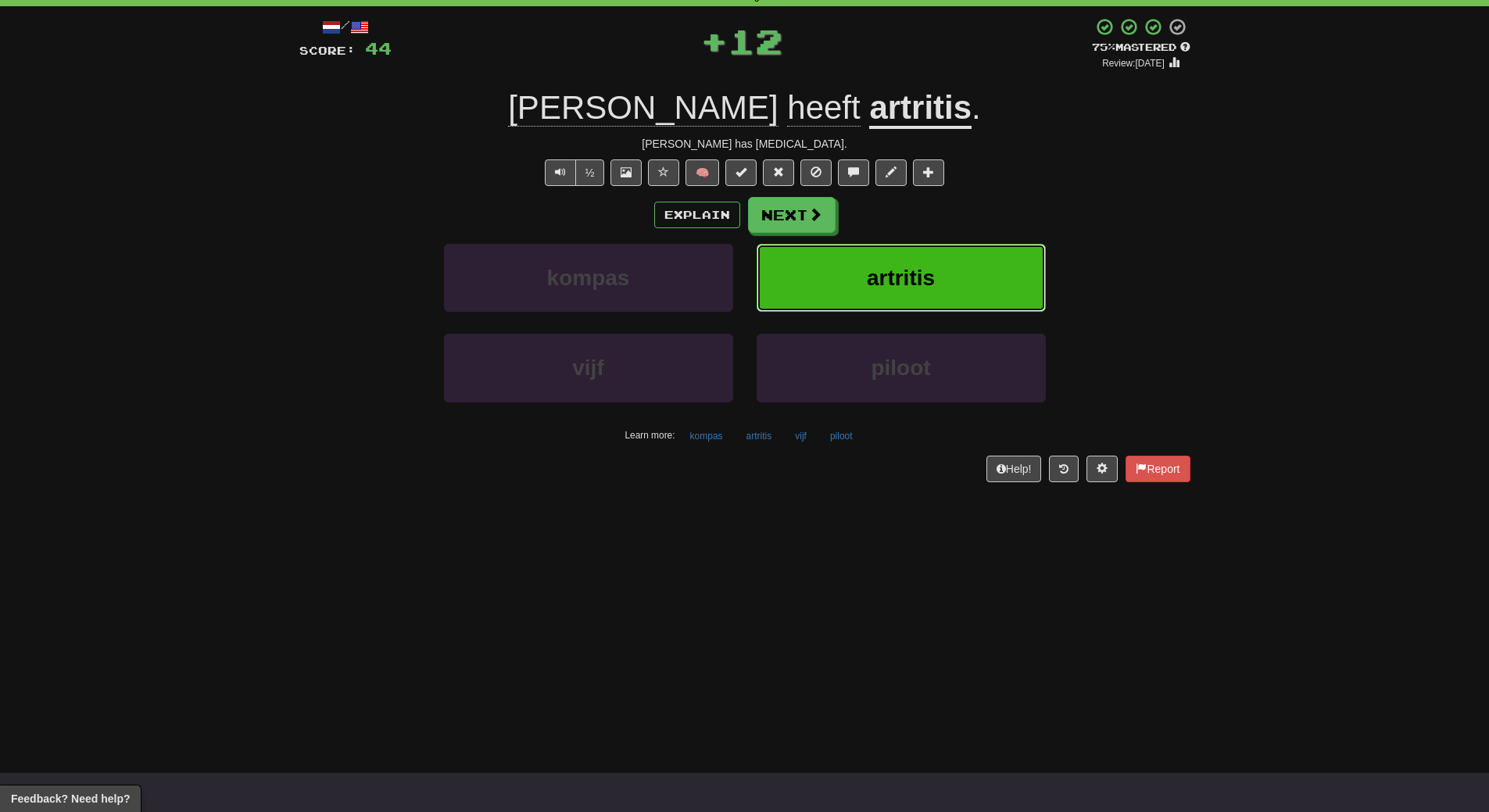
click at [947, 274] on button "artritis" at bounding box center [901, 278] width 289 height 68
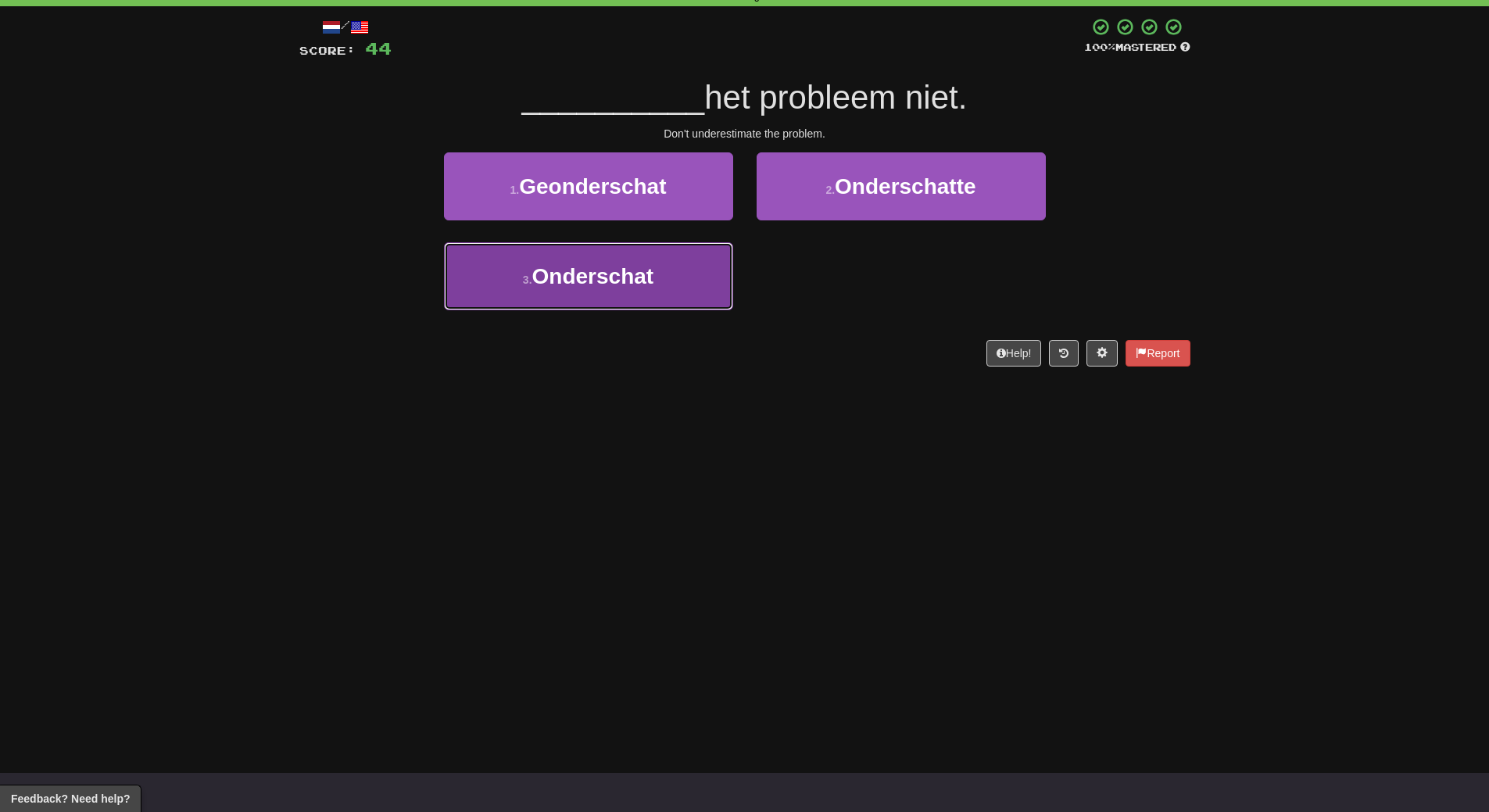
click at [676, 282] on button "3 . Onderschat" at bounding box center [588, 276] width 289 height 68
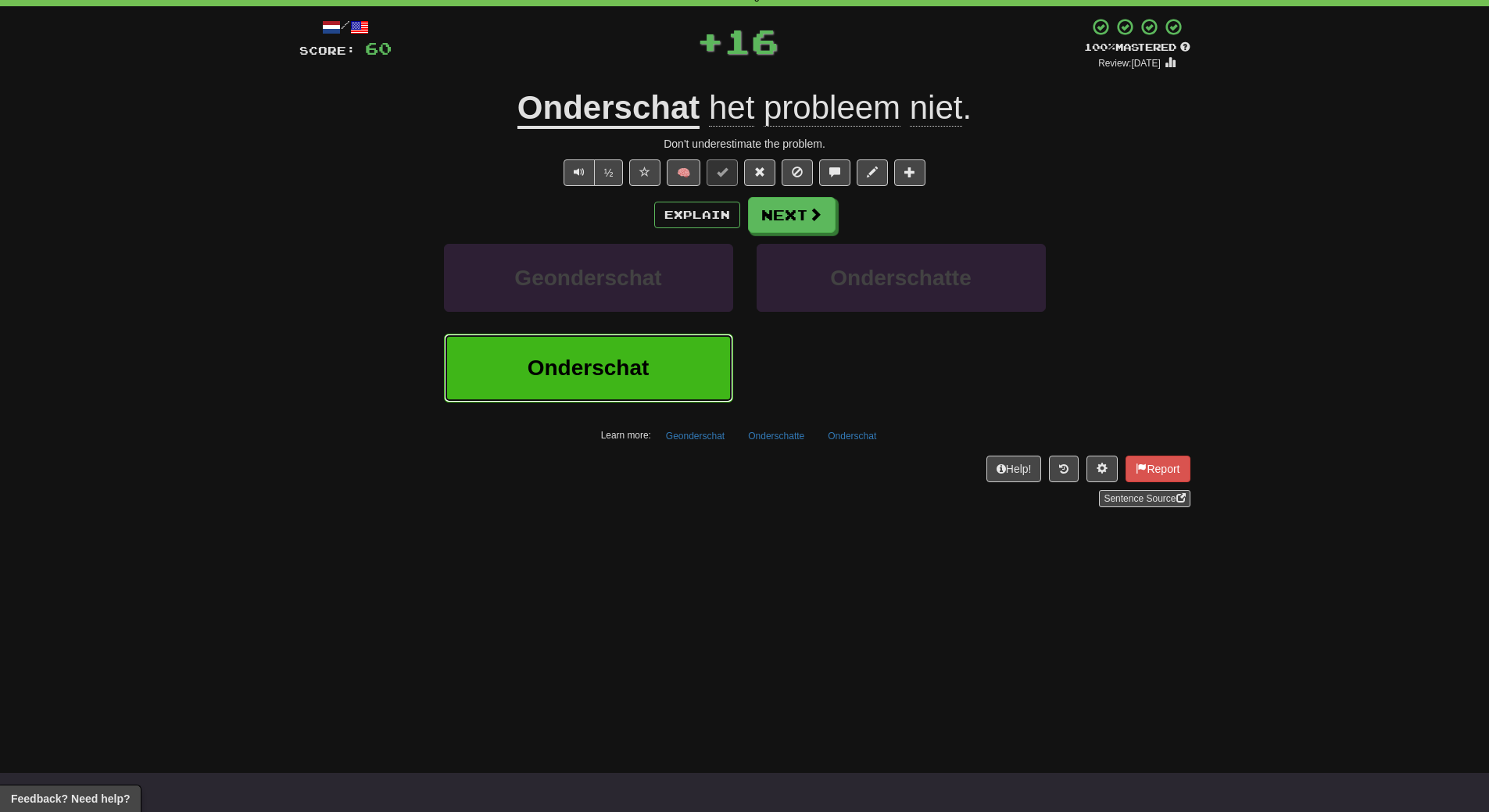
click at [683, 366] on button "Onderschat" at bounding box center [588, 368] width 289 height 68
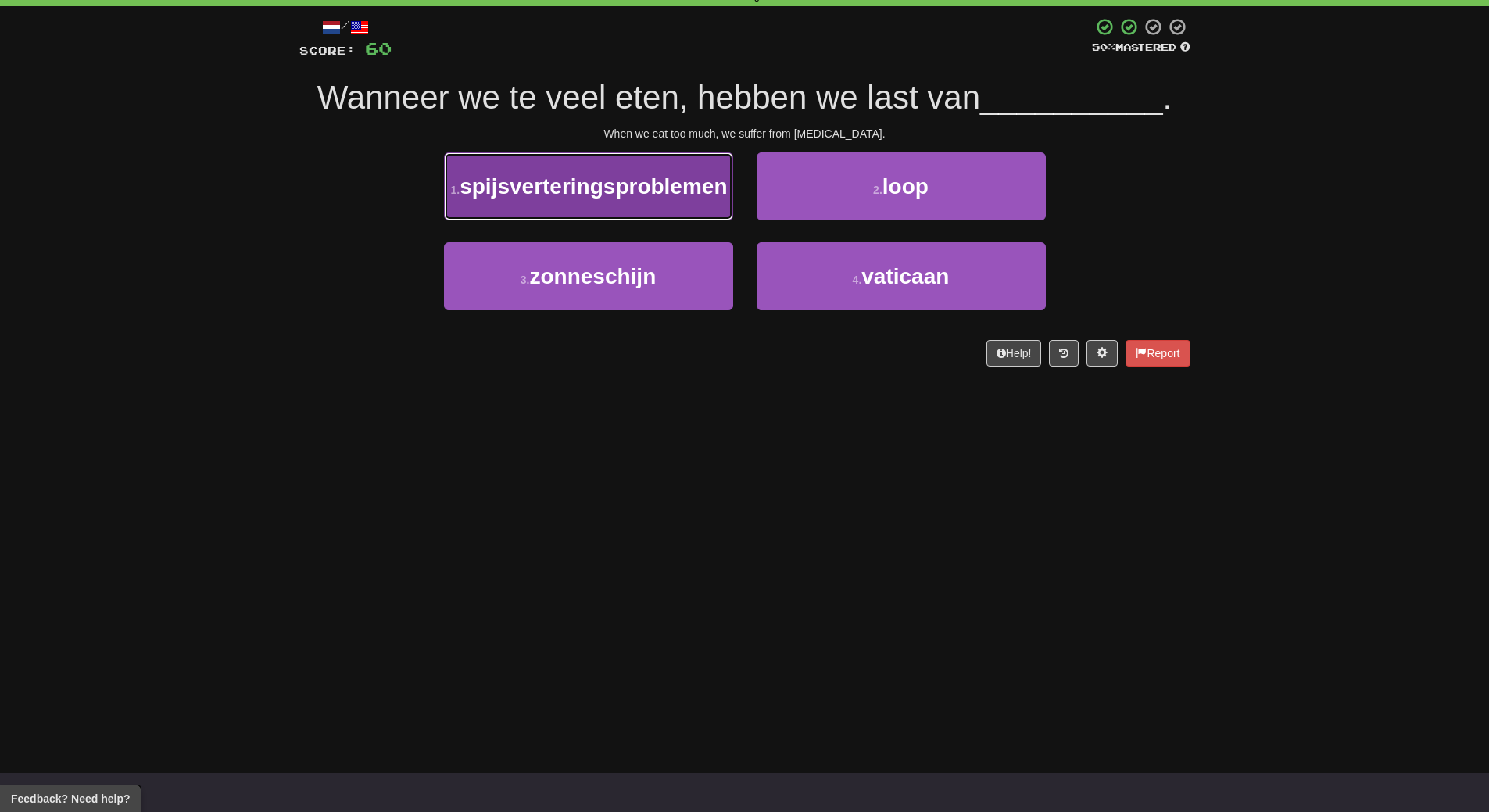
click at [666, 198] on span "spijsverteringsproblemen" at bounding box center [593, 186] width 268 height 24
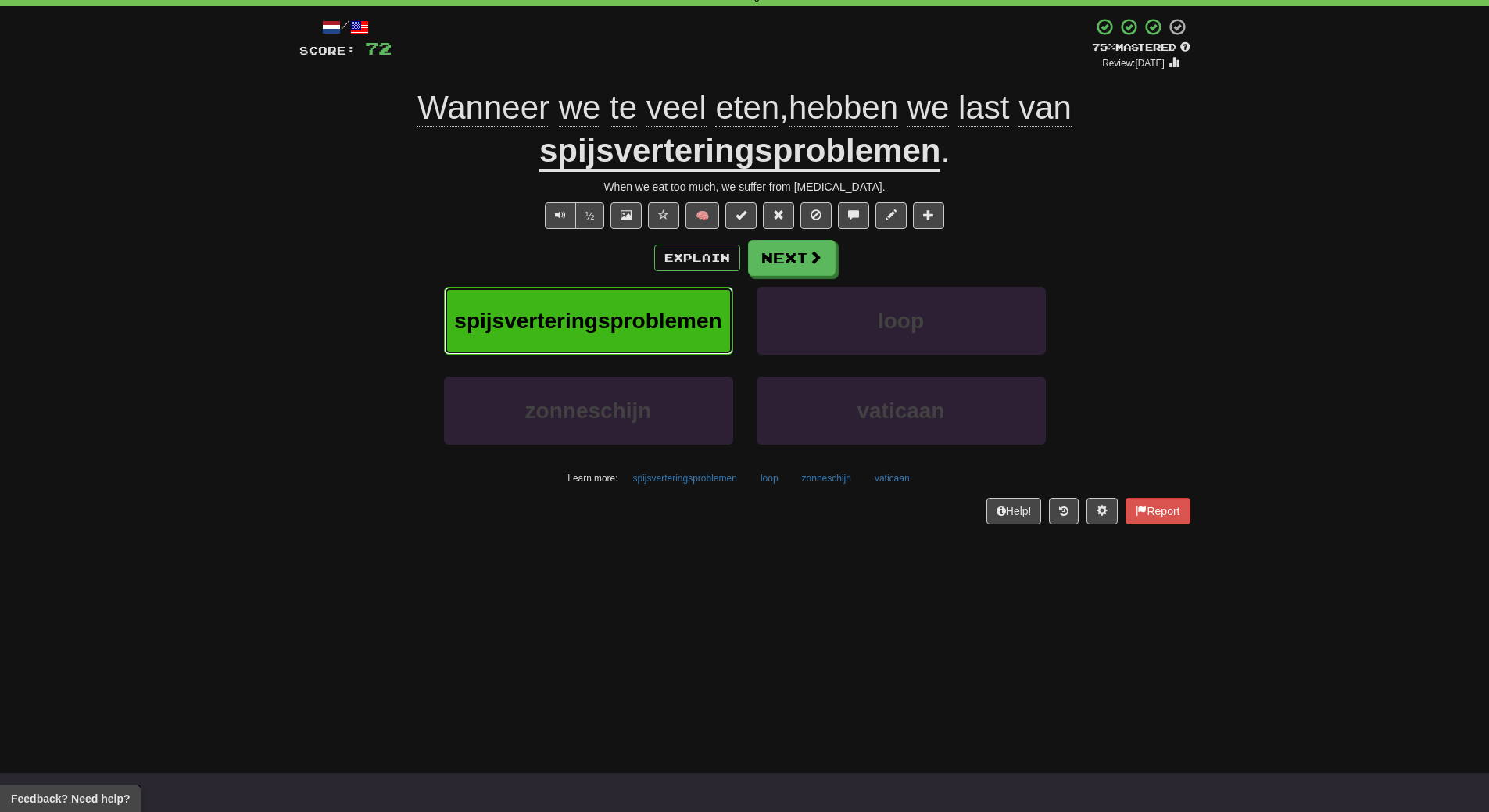
click at [661, 318] on span "spijsverteringsproblemen" at bounding box center [587, 321] width 268 height 24
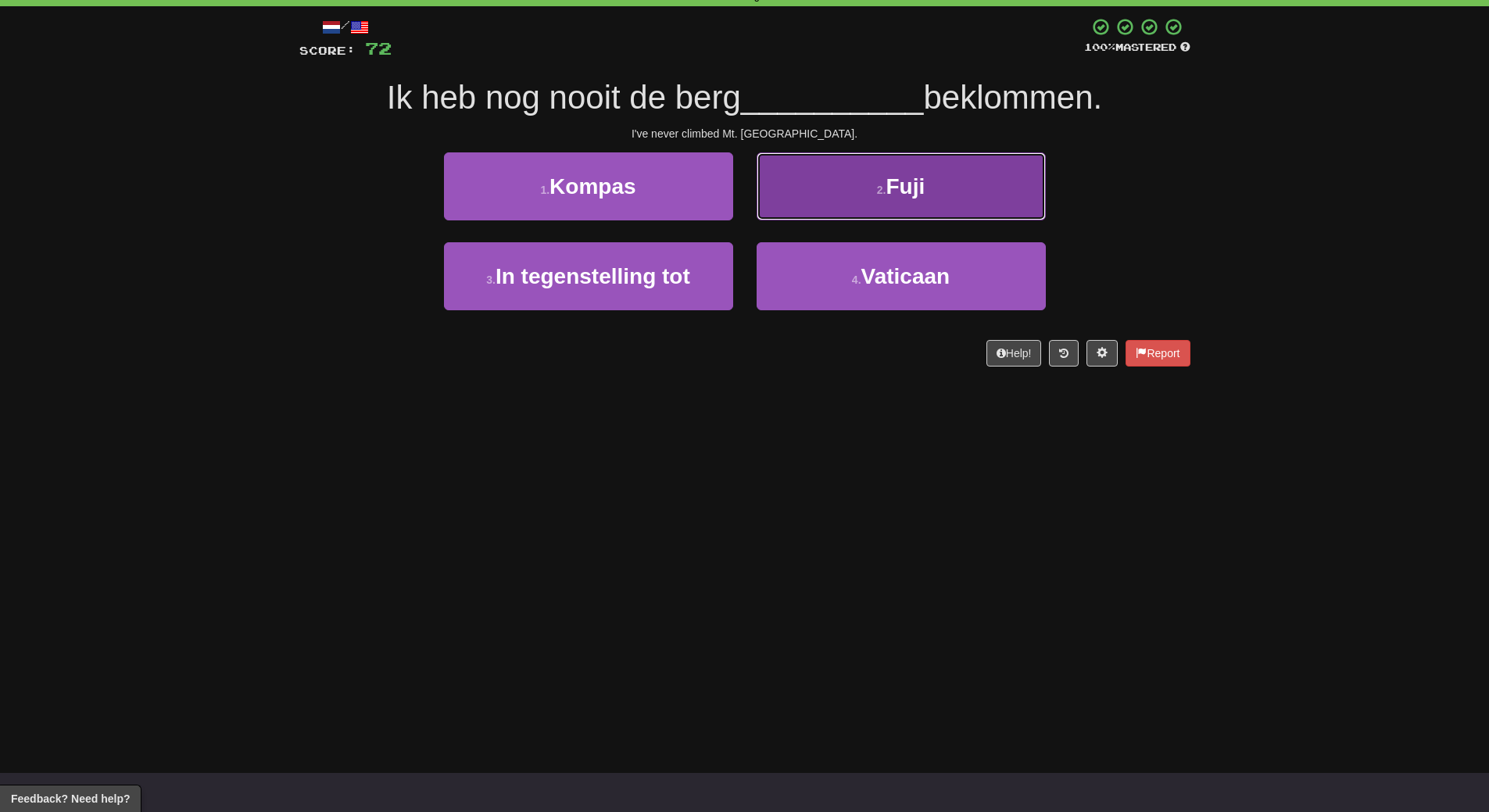
click at [973, 187] on button "2 . Fuji" at bounding box center [901, 186] width 289 height 68
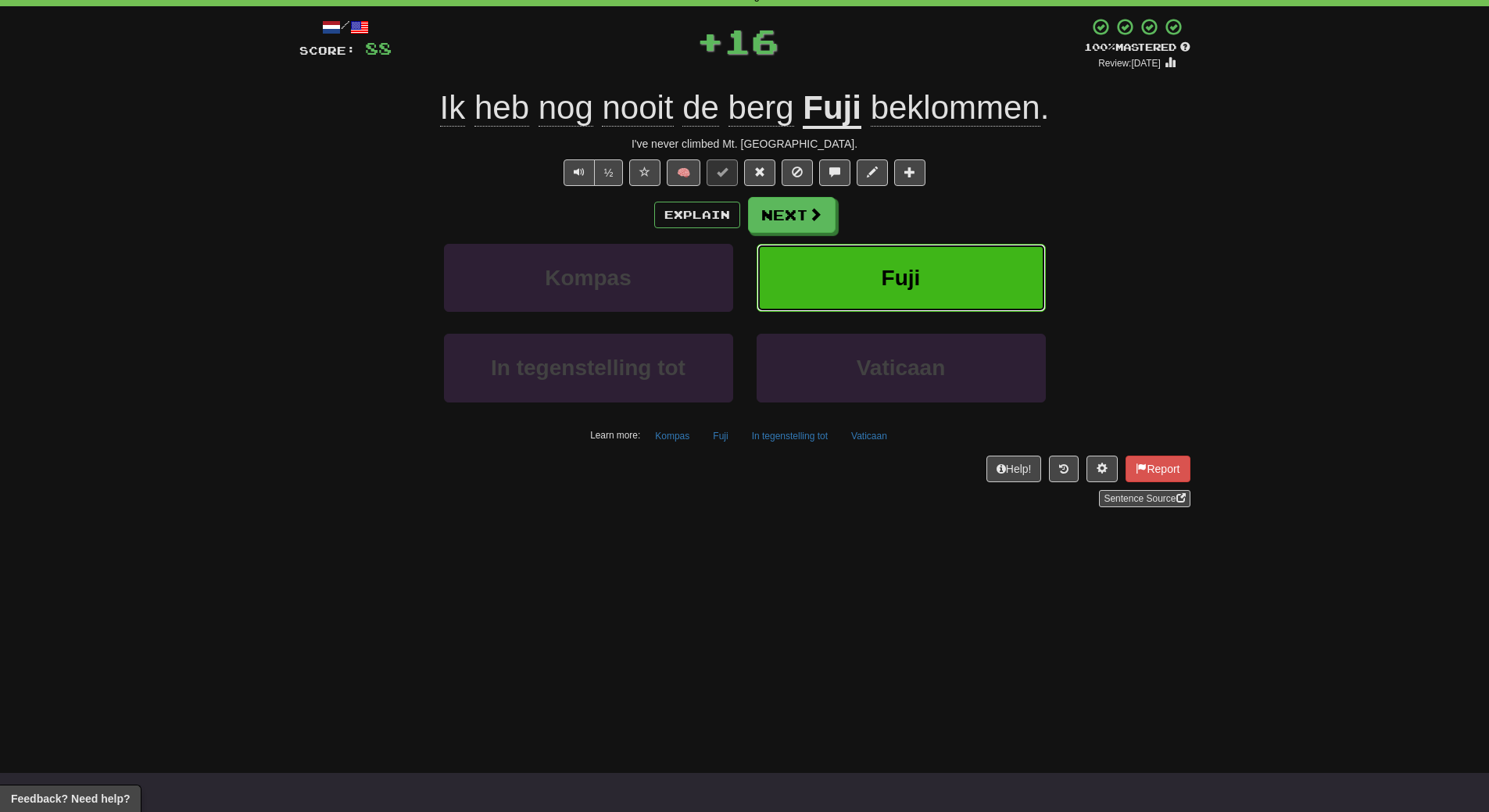
click at [975, 284] on button "Fuji" at bounding box center [901, 278] width 289 height 68
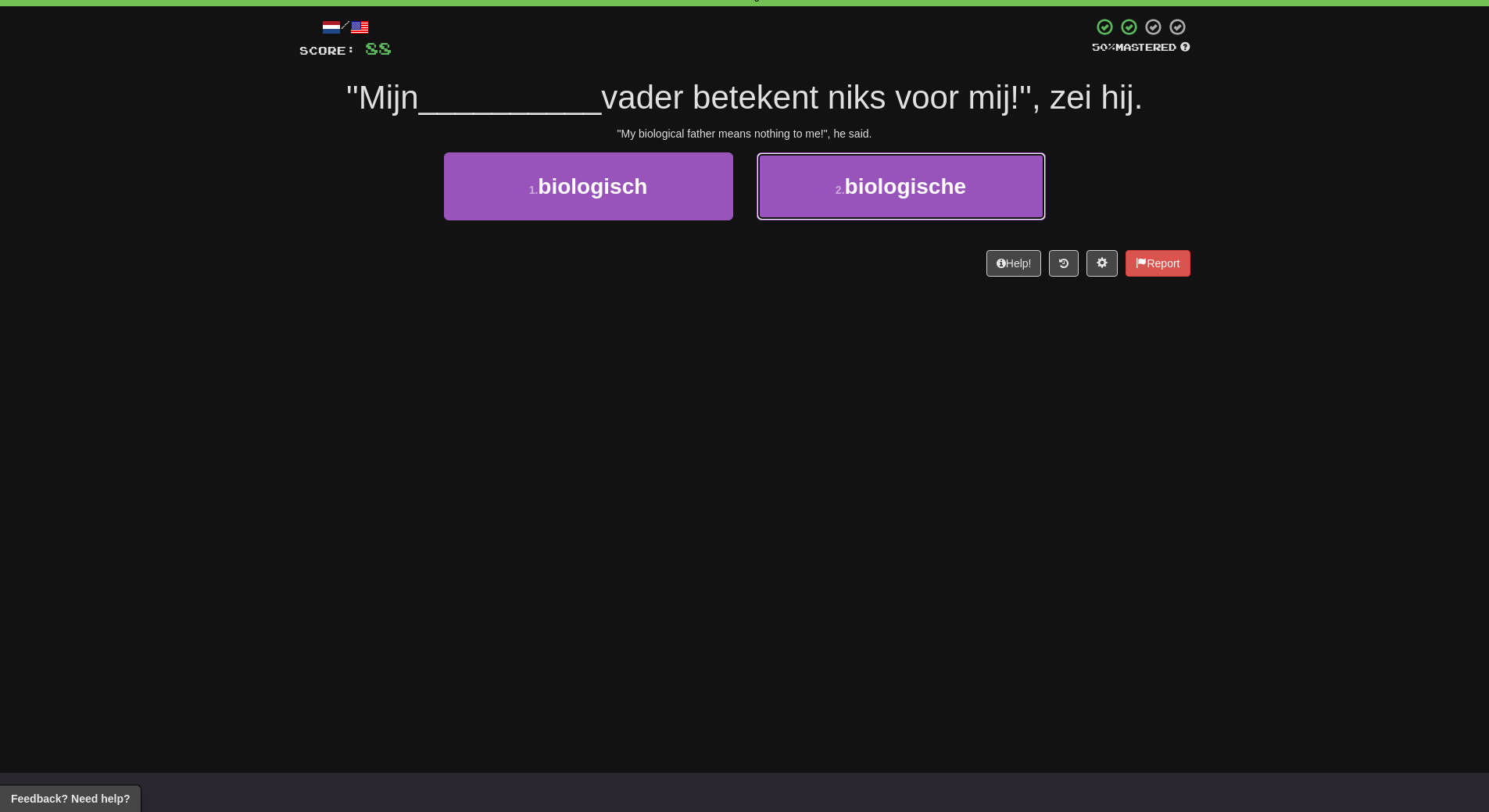
click at [898, 196] on span "biologische" at bounding box center [905, 186] width 122 height 24
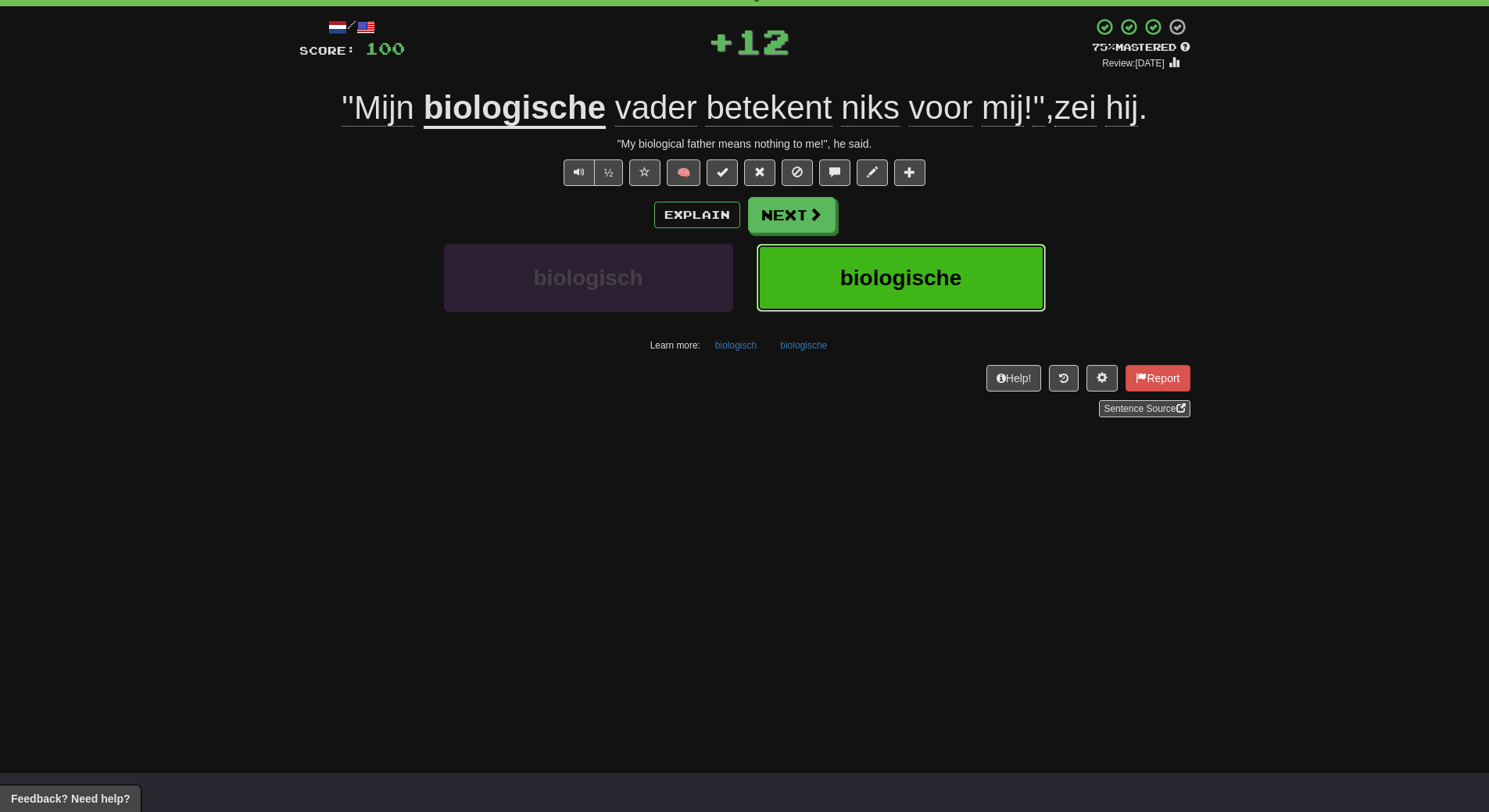
drag, startPoint x: 910, startPoint y: 274, endPoint x: 903, endPoint y: 291, distance: 18.4
click at [903, 291] on button "biologische" at bounding box center [901, 278] width 289 height 68
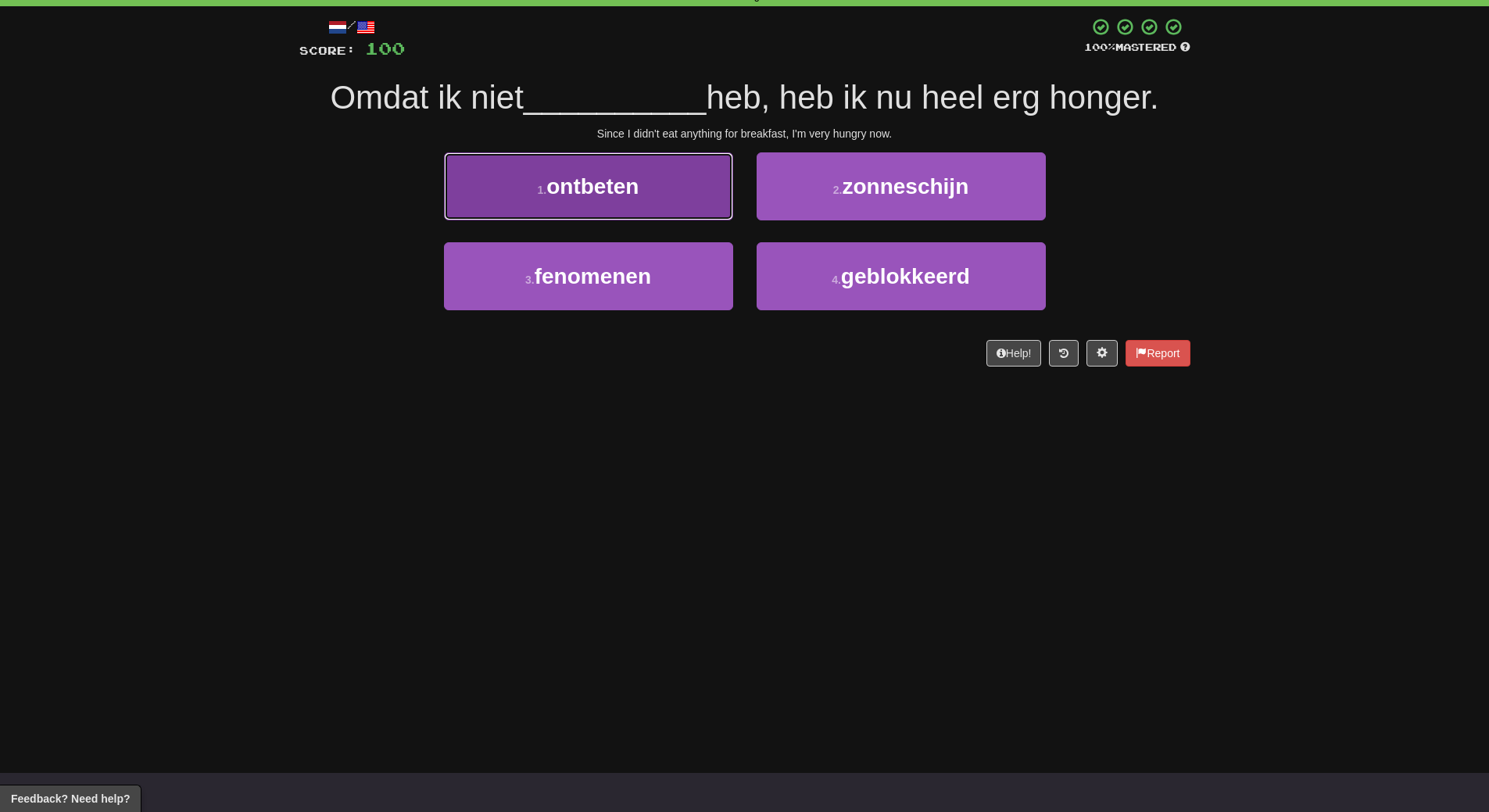
click at [654, 184] on button "1 . ontbeten" at bounding box center [588, 186] width 289 height 68
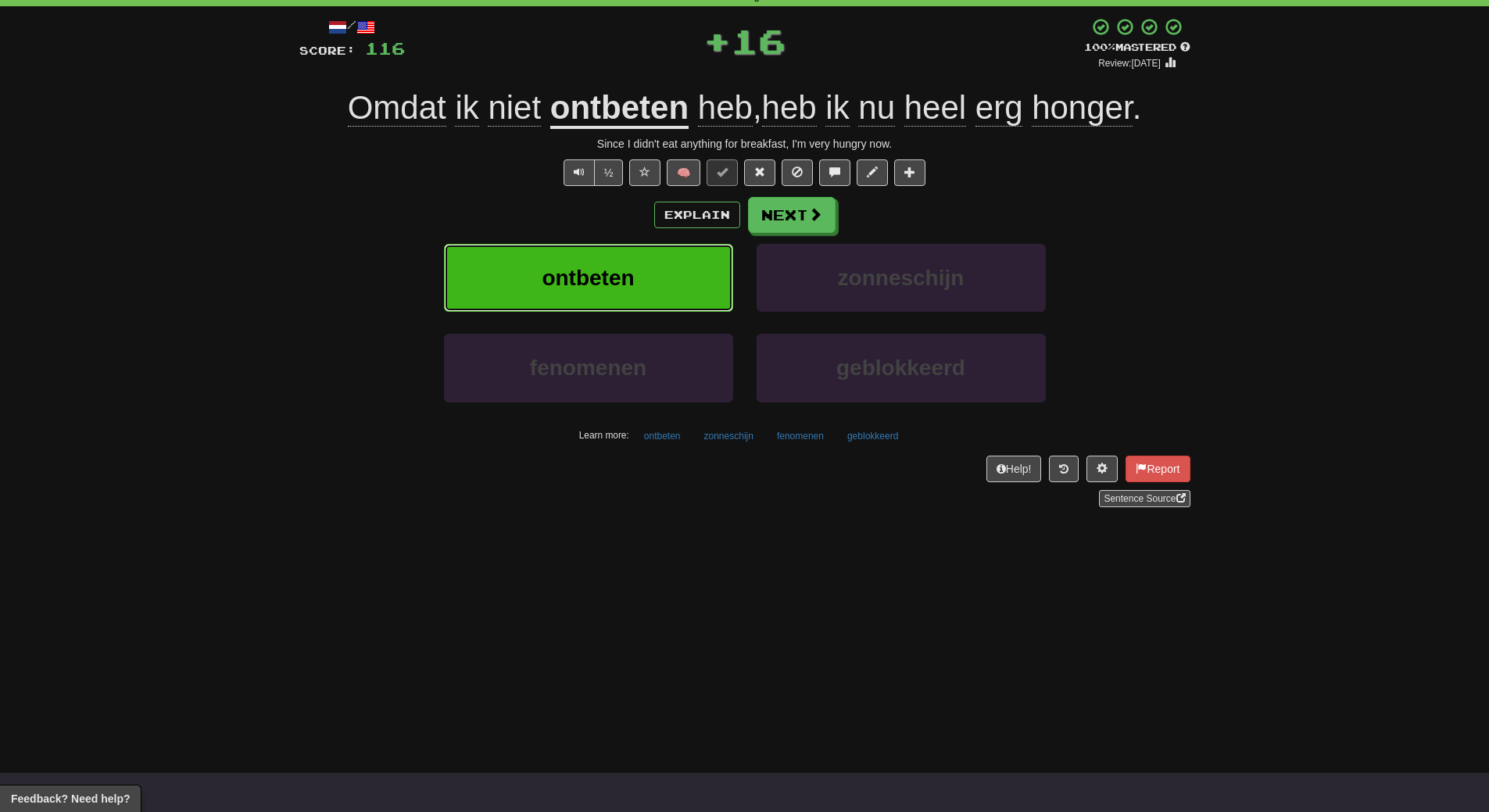
click at [675, 273] on button "ontbeten" at bounding box center [588, 278] width 289 height 68
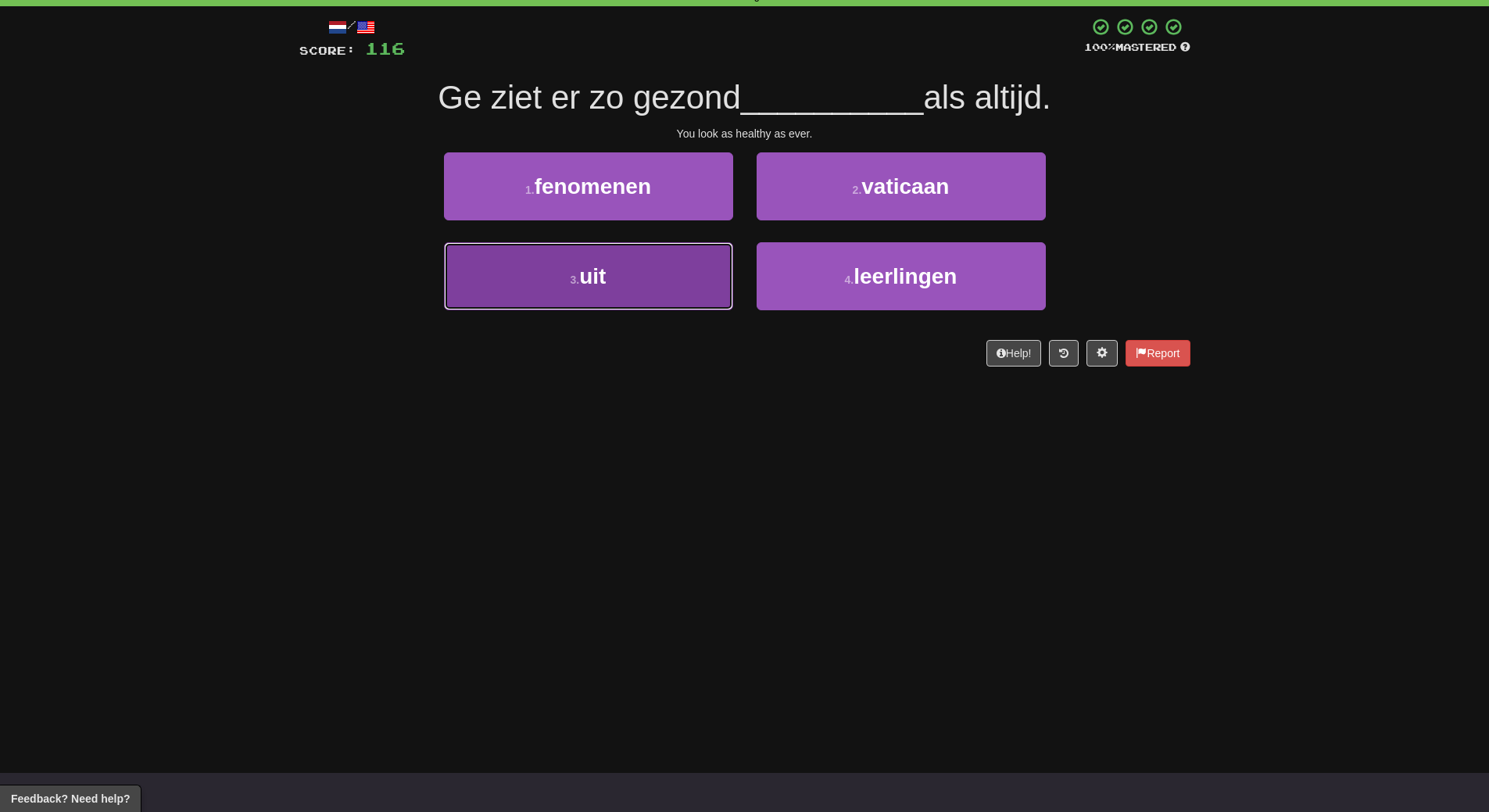
click at [658, 287] on button "3 . uit" at bounding box center [588, 276] width 289 height 68
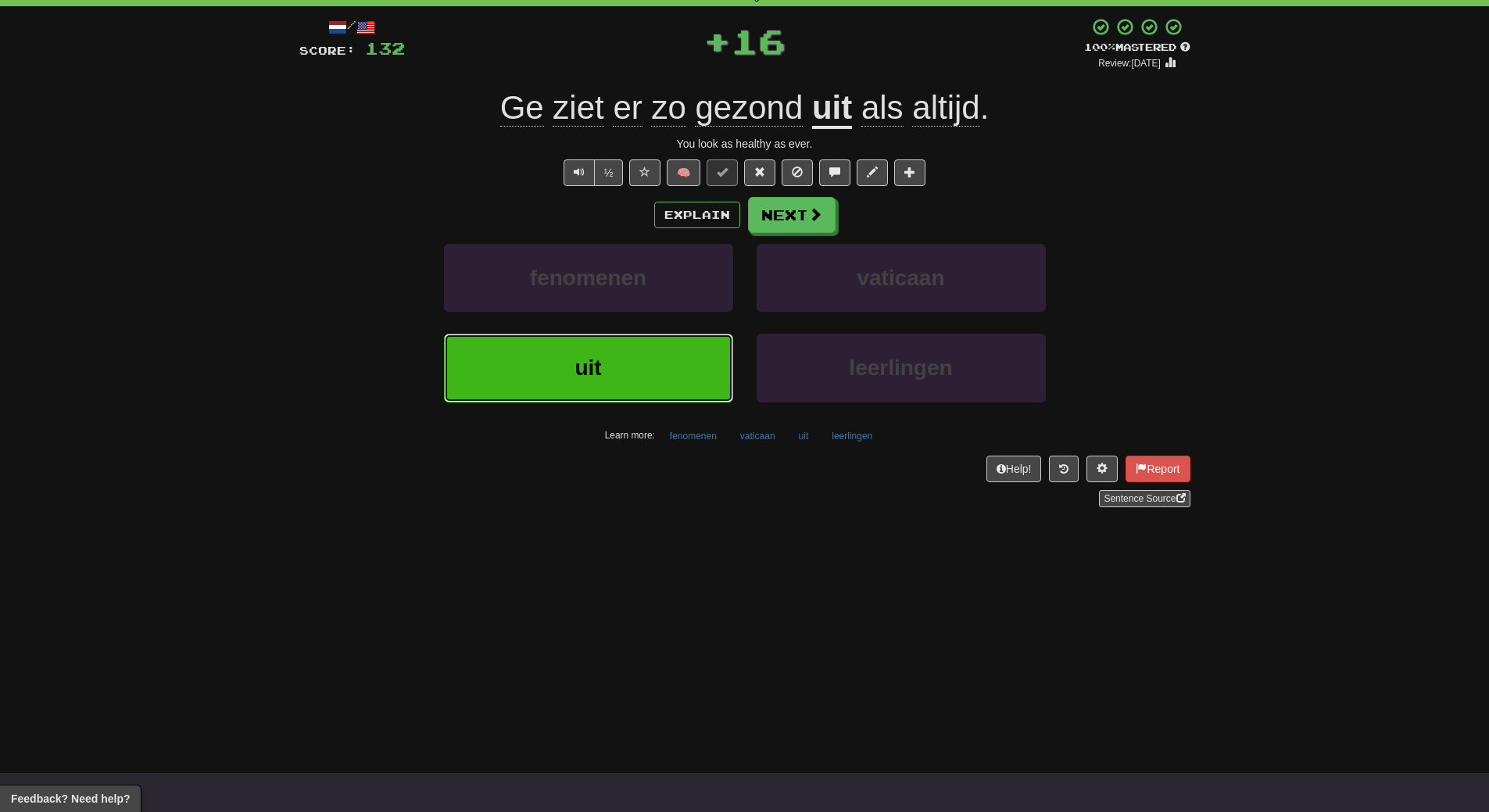
click at [667, 365] on button "uit" at bounding box center [588, 368] width 289 height 68
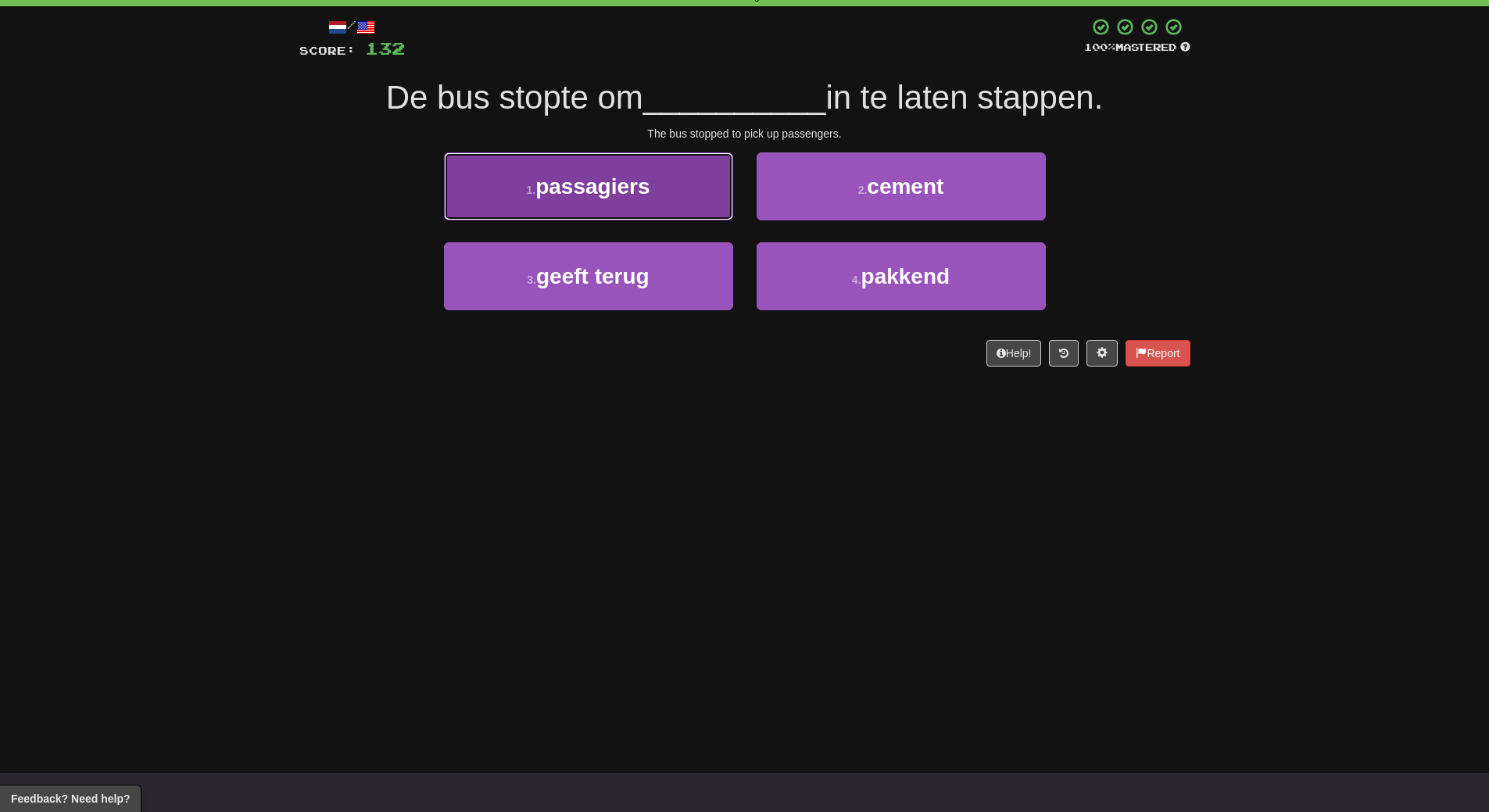
click at [665, 198] on button "1 . passagiers" at bounding box center [588, 186] width 289 height 68
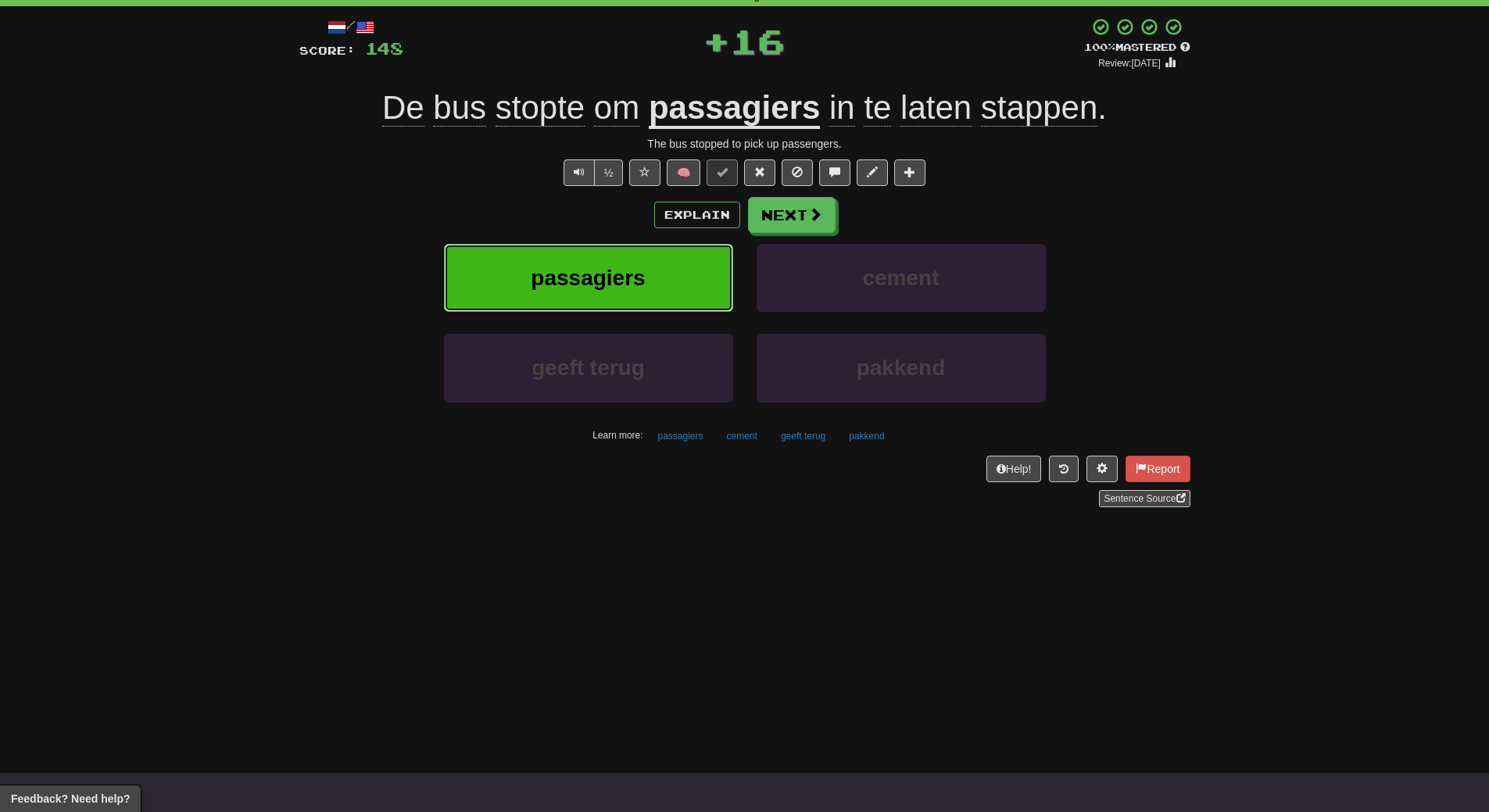
click at [668, 294] on button "passagiers" at bounding box center [588, 278] width 289 height 68
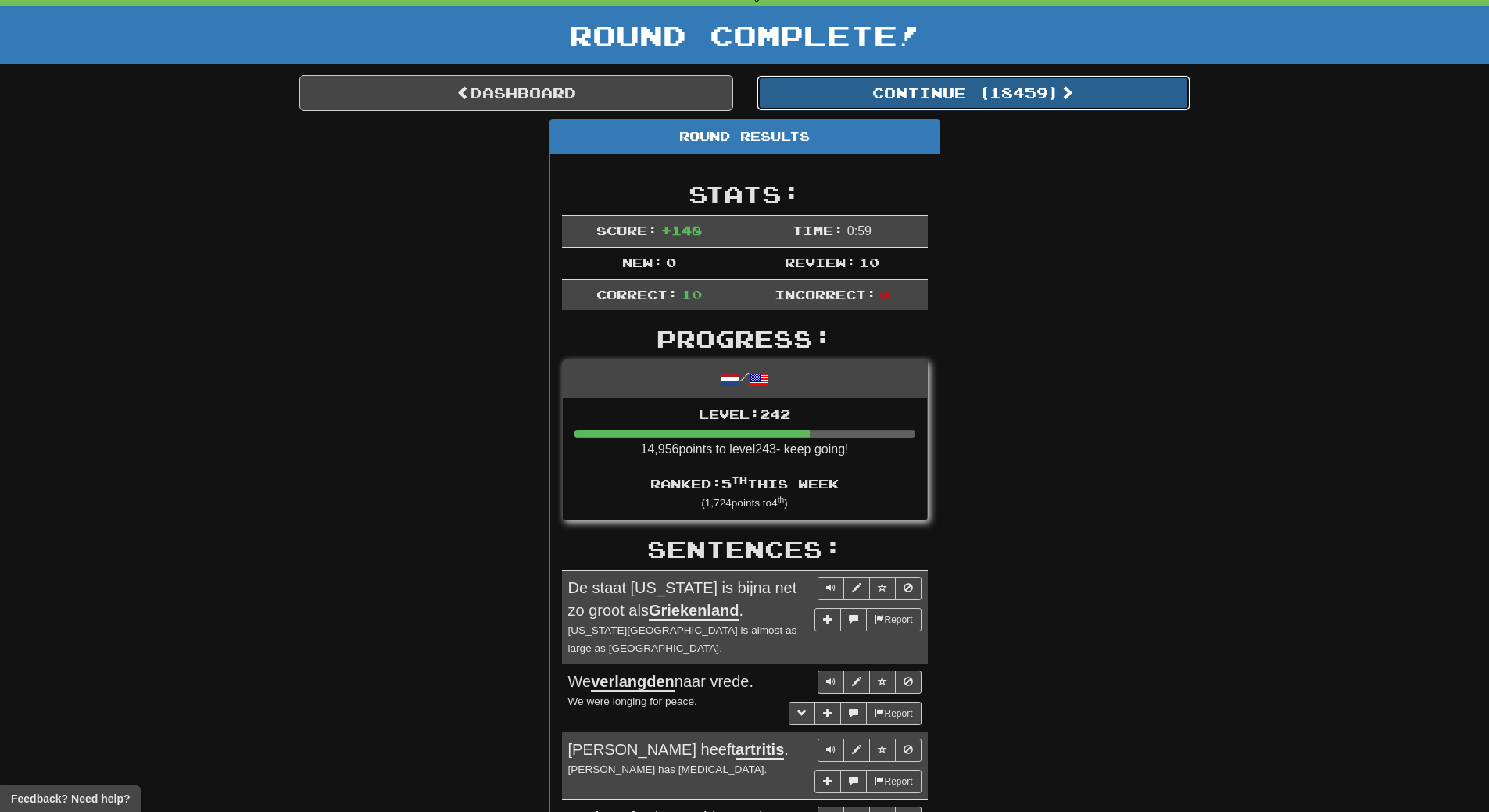
drag, startPoint x: 1023, startPoint y: 88, endPoint x: 1030, endPoint y: 196, distance: 108.2
click at [1030, 196] on div "Dashboard Continue ( 18459 ) Round Results Stats: Score: + 148 Time: 0 : 59 New…" at bounding box center [744, 754] width 891 height 1358
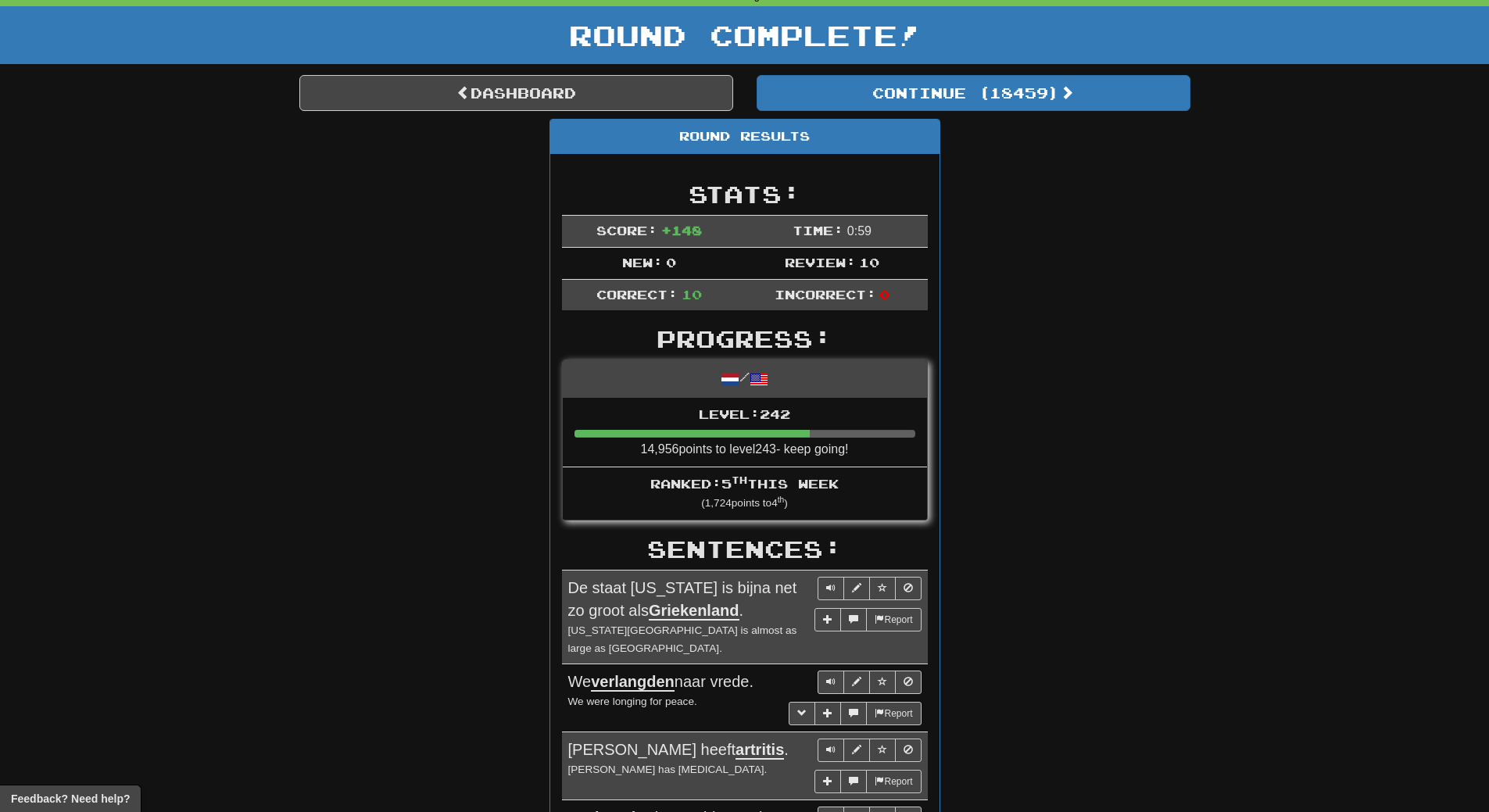
click at [1030, 196] on div "Round Results Stats: Score: + 148 Time: 0 : 59 New: 0 Review: 10 Correct: 10 In…" at bounding box center [744, 758] width 891 height 1279
click at [556, 89] on link "Dashboard" at bounding box center [515, 93] width 433 height 36
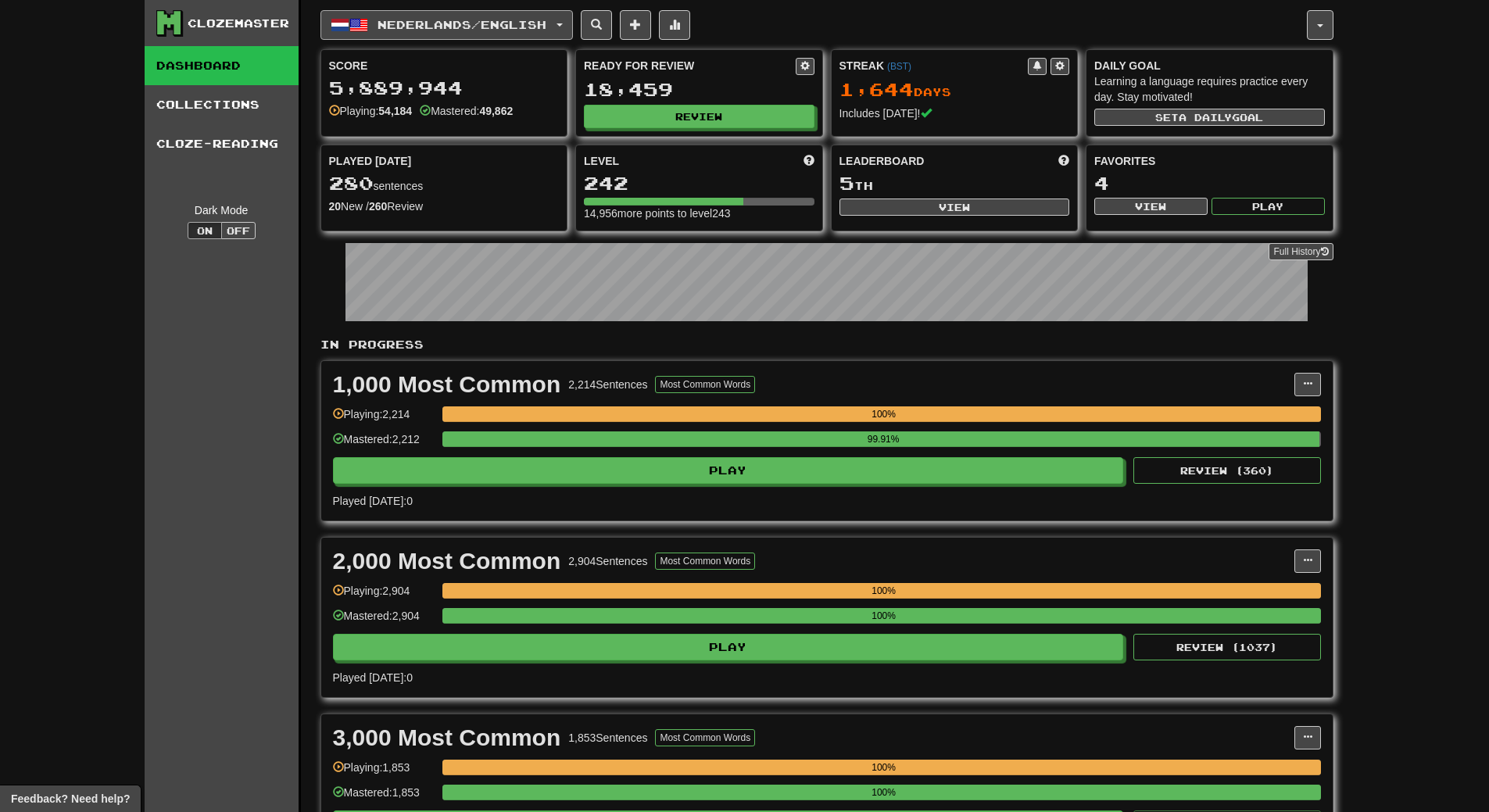
click at [489, 23] on span "Nederlands / English" at bounding box center [462, 25] width 169 height 14
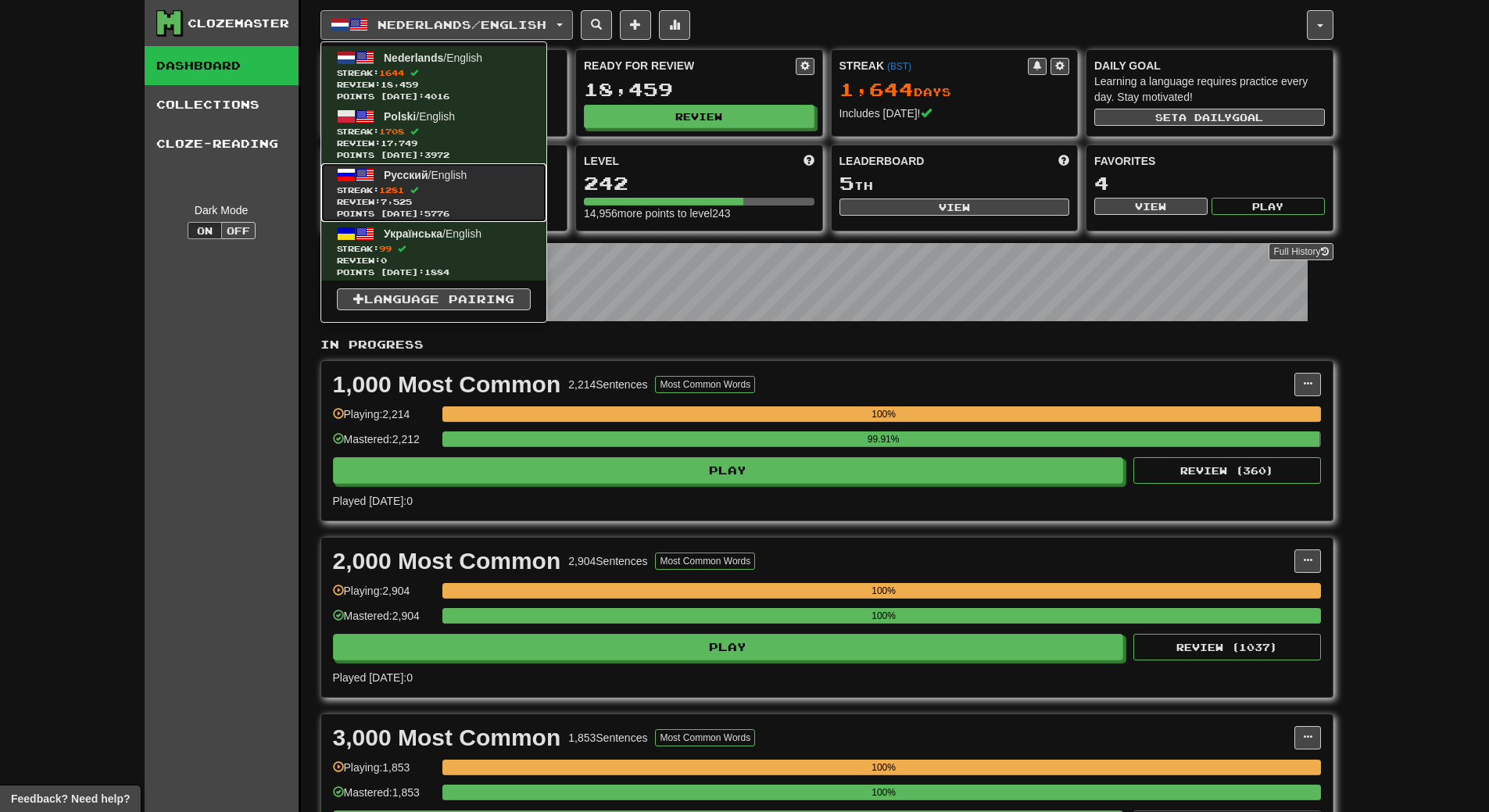
click at [449, 203] on span "Review: 7,525" at bounding box center [433, 203] width 194 height 12
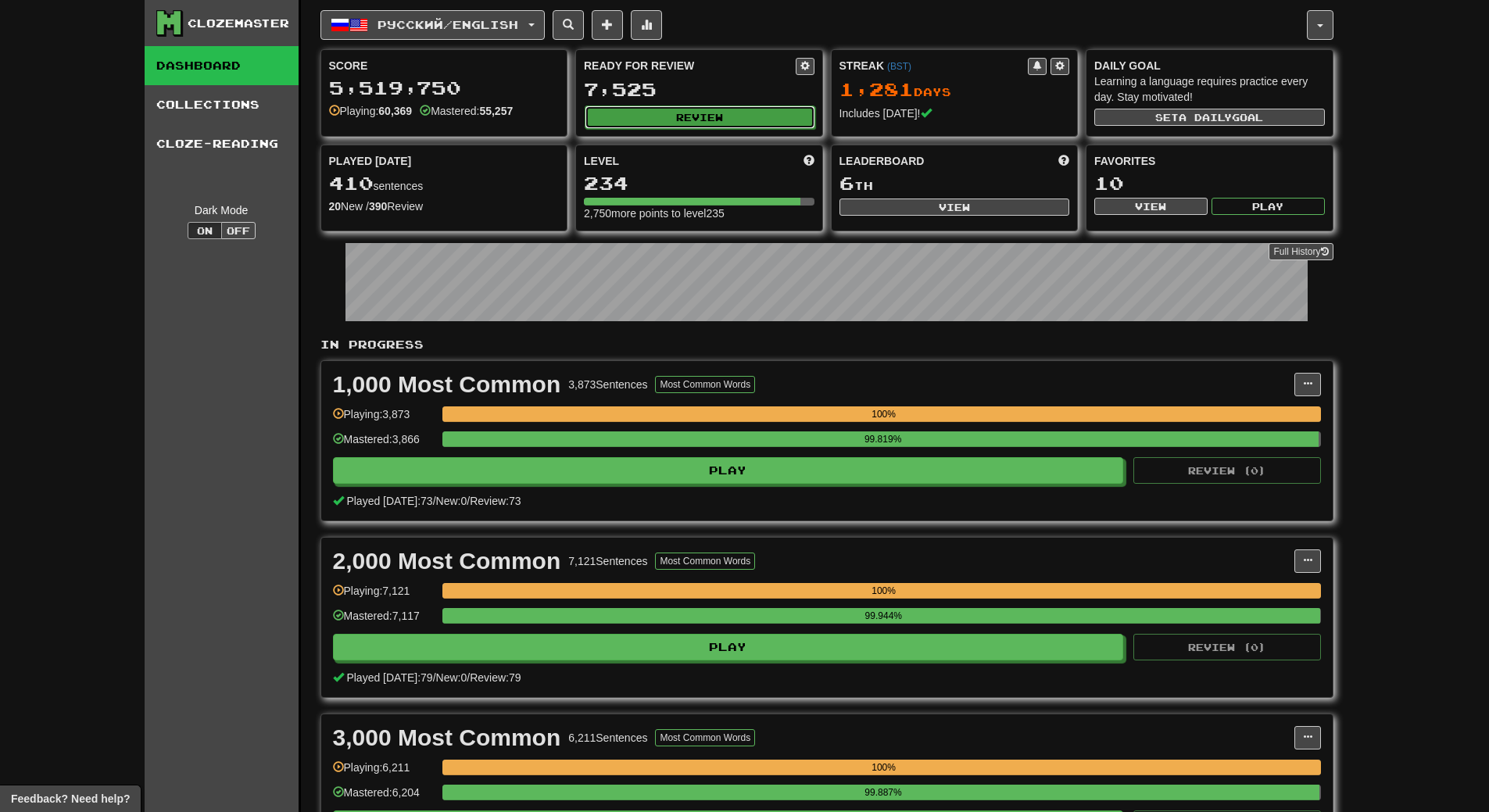
click at [744, 120] on button "Review" at bounding box center [700, 116] width 231 height 23
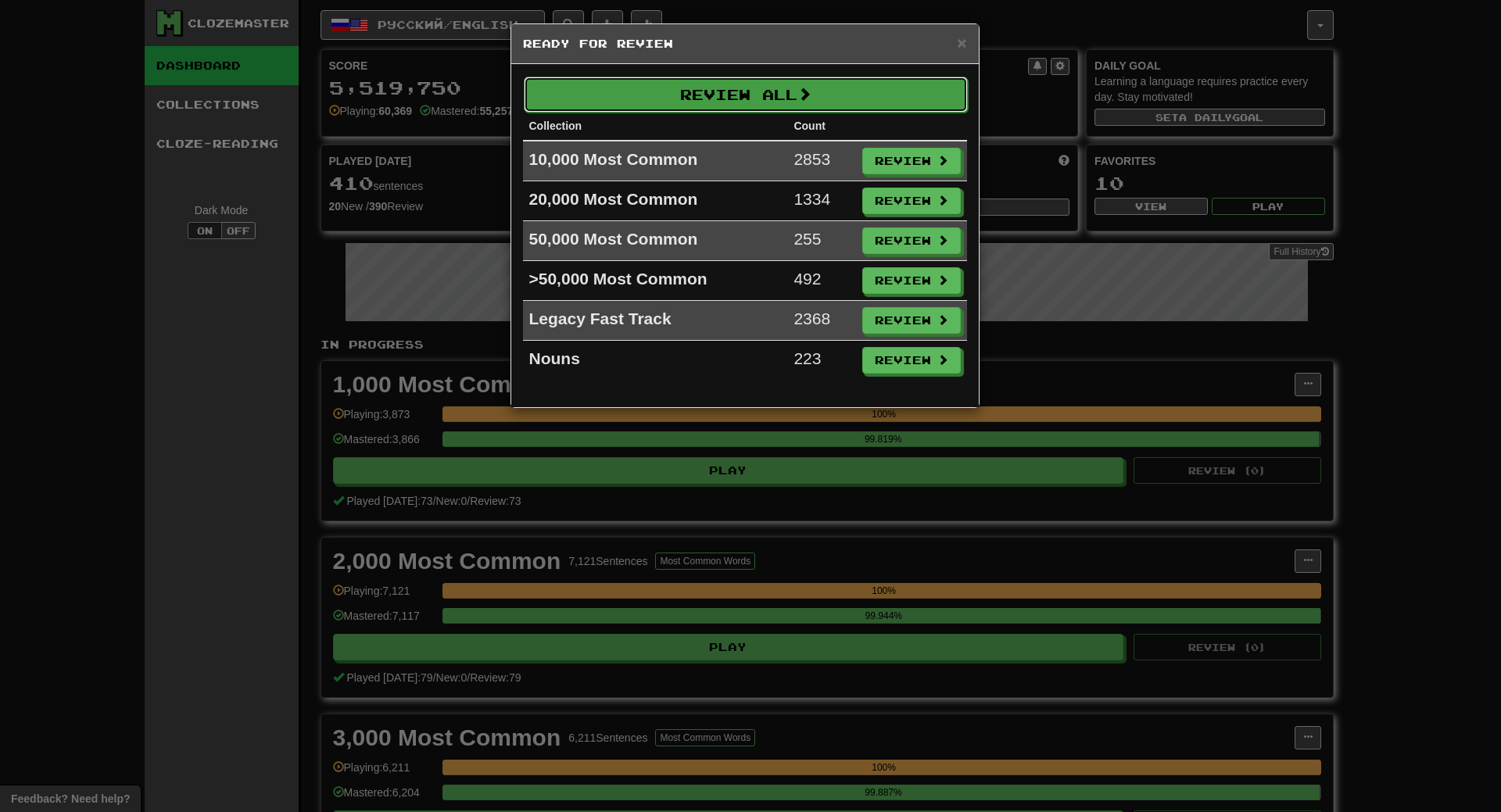
click at [819, 97] on button "Review All" at bounding box center [745, 95] width 444 height 36
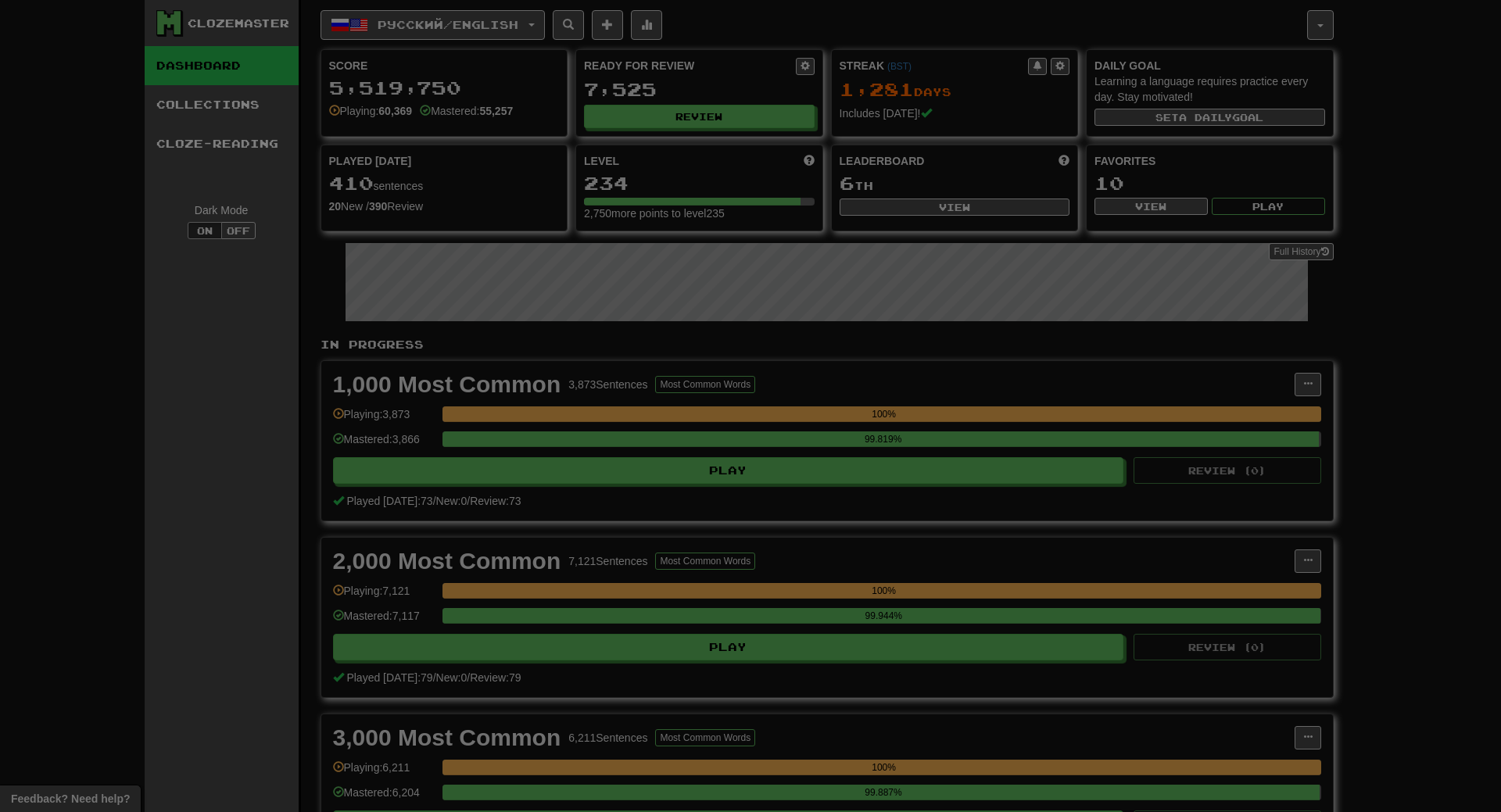
select select "**"
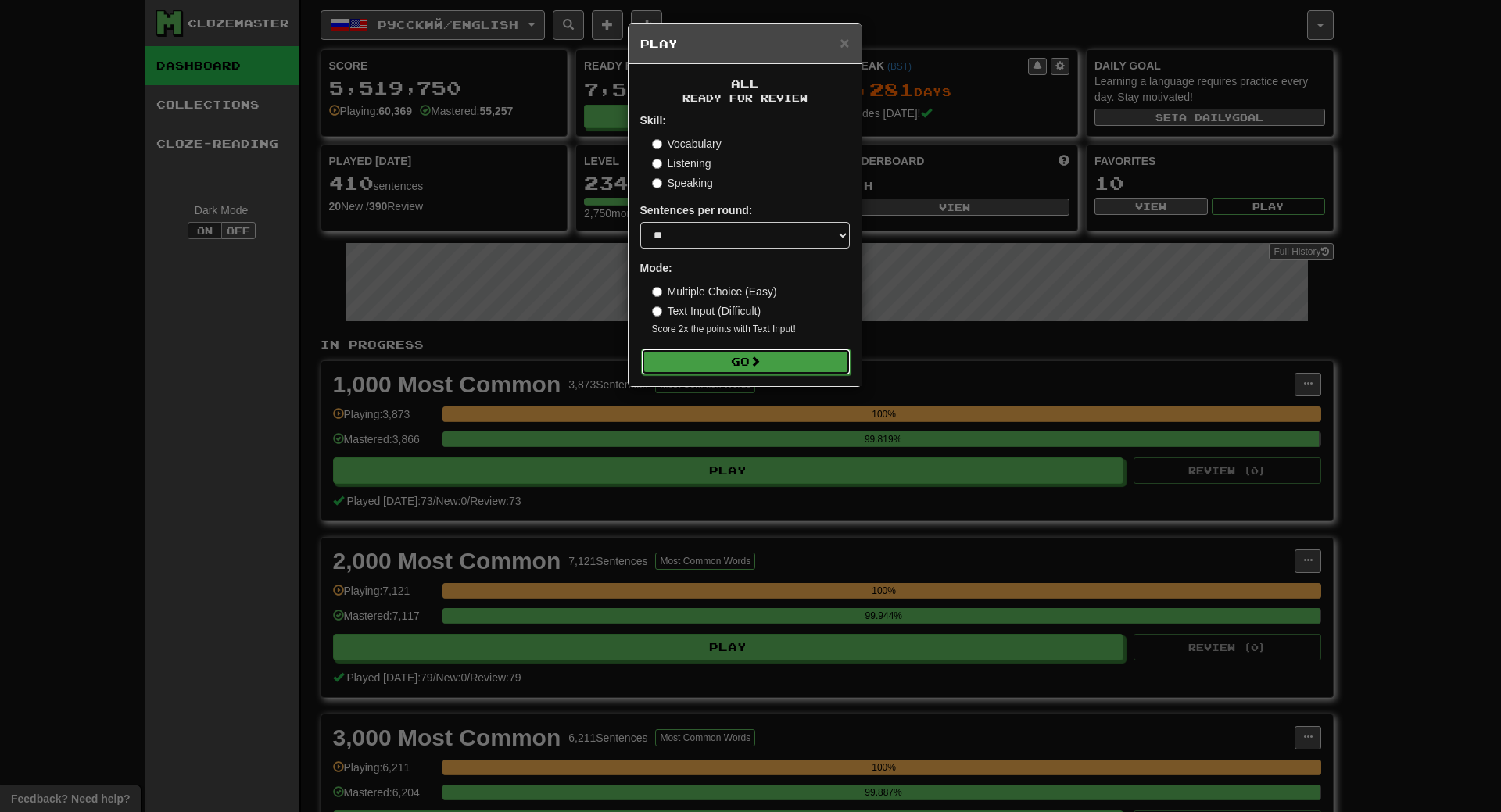
click at [776, 363] on button "Go" at bounding box center [745, 362] width 209 height 26
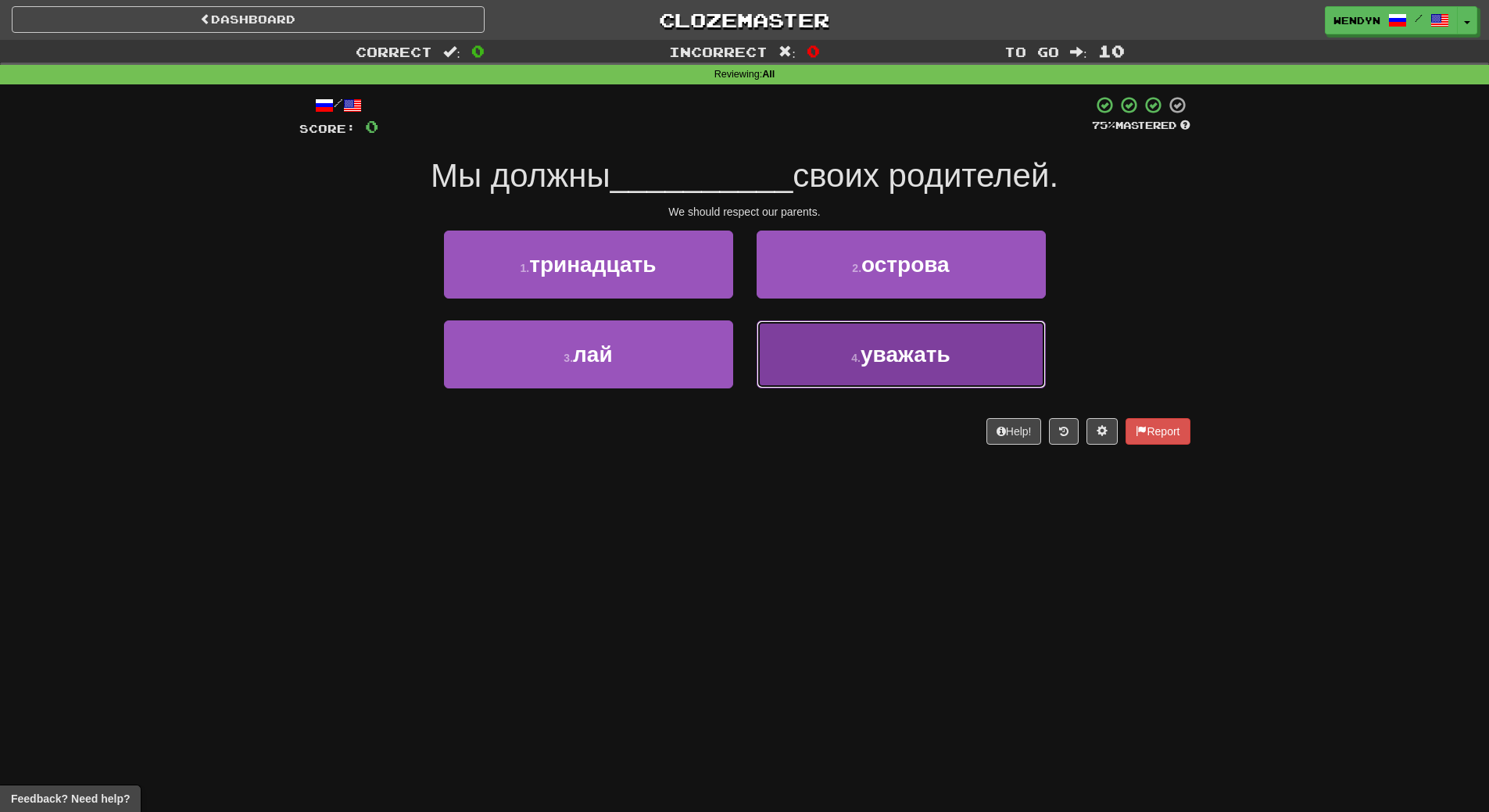
click at [846, 368] on button "4 . уважать" at bounding box center [901, 355] width 289 height 68
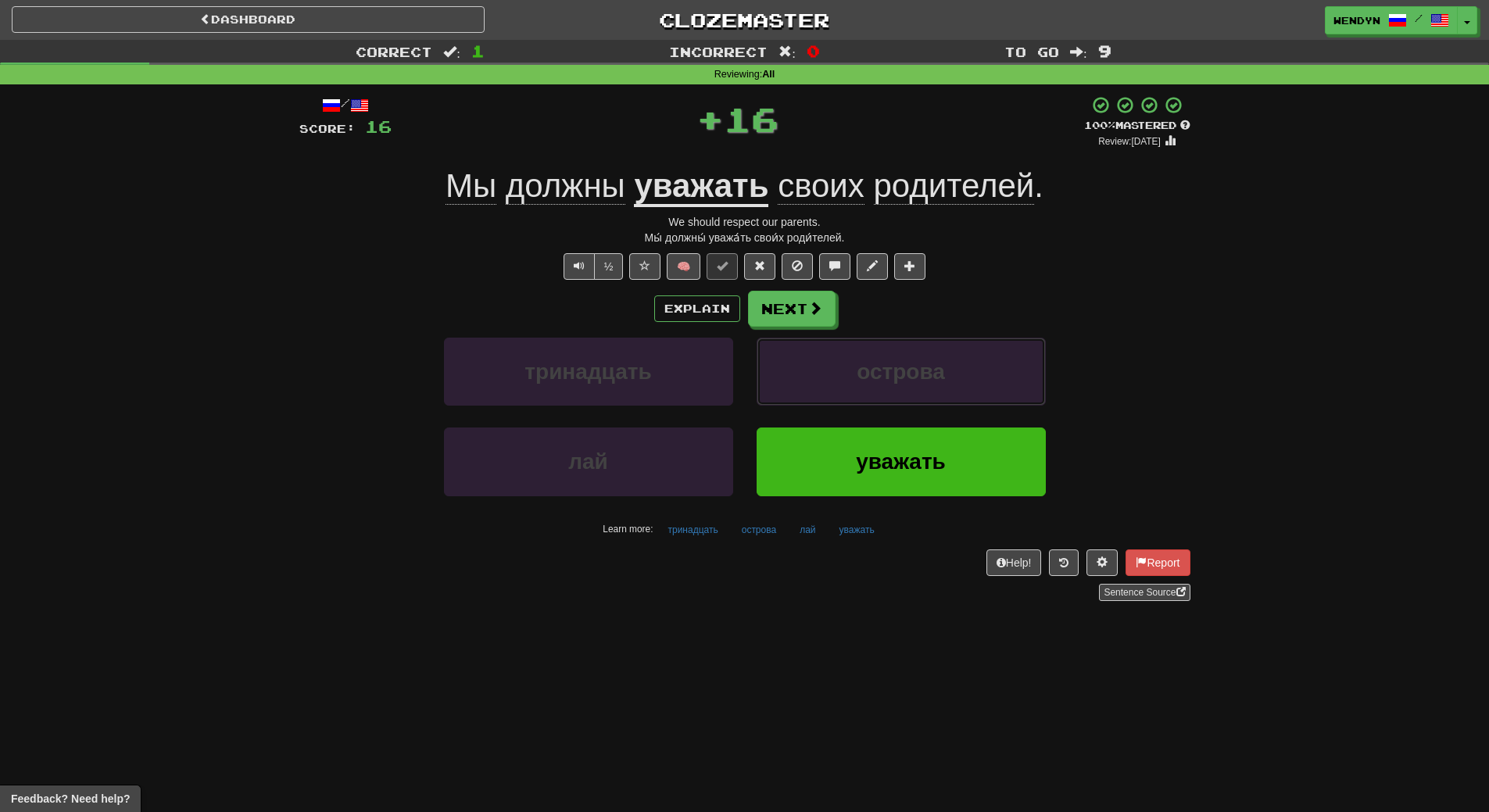
click at [846, 368] on button "острова" at bounding box center [901, 372] width 289 height 68
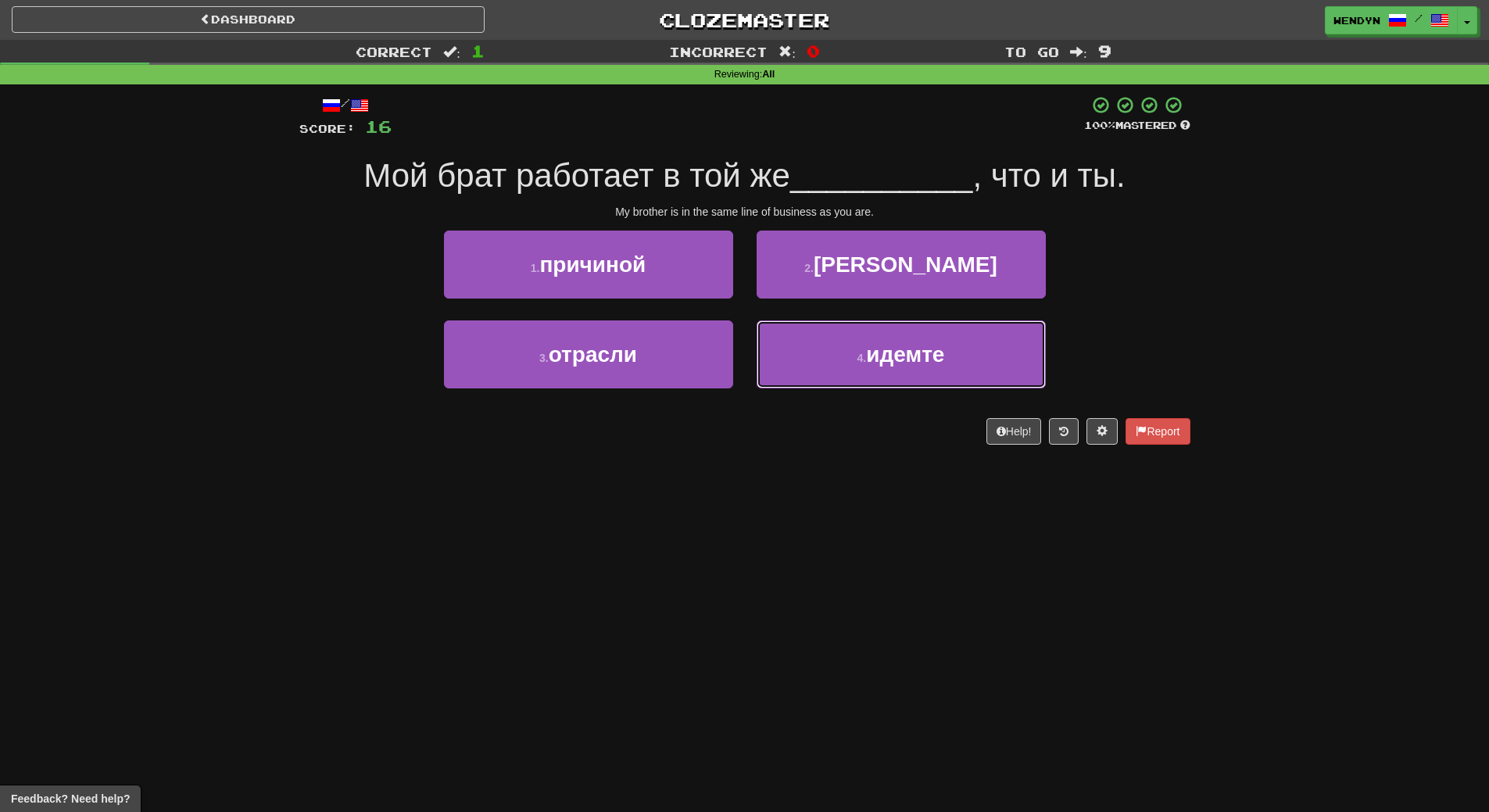
drag, startPoint x: 846, startPoint y: 368, endPoint x: 781, endPoint y: 427, distance: 87.8
click at [781, 427] on div "/ Score: 16 100 % Mastered Мой брат работает в той же __________ , что и ты. My…" at bounding box center [744, 270] width 891 height 350
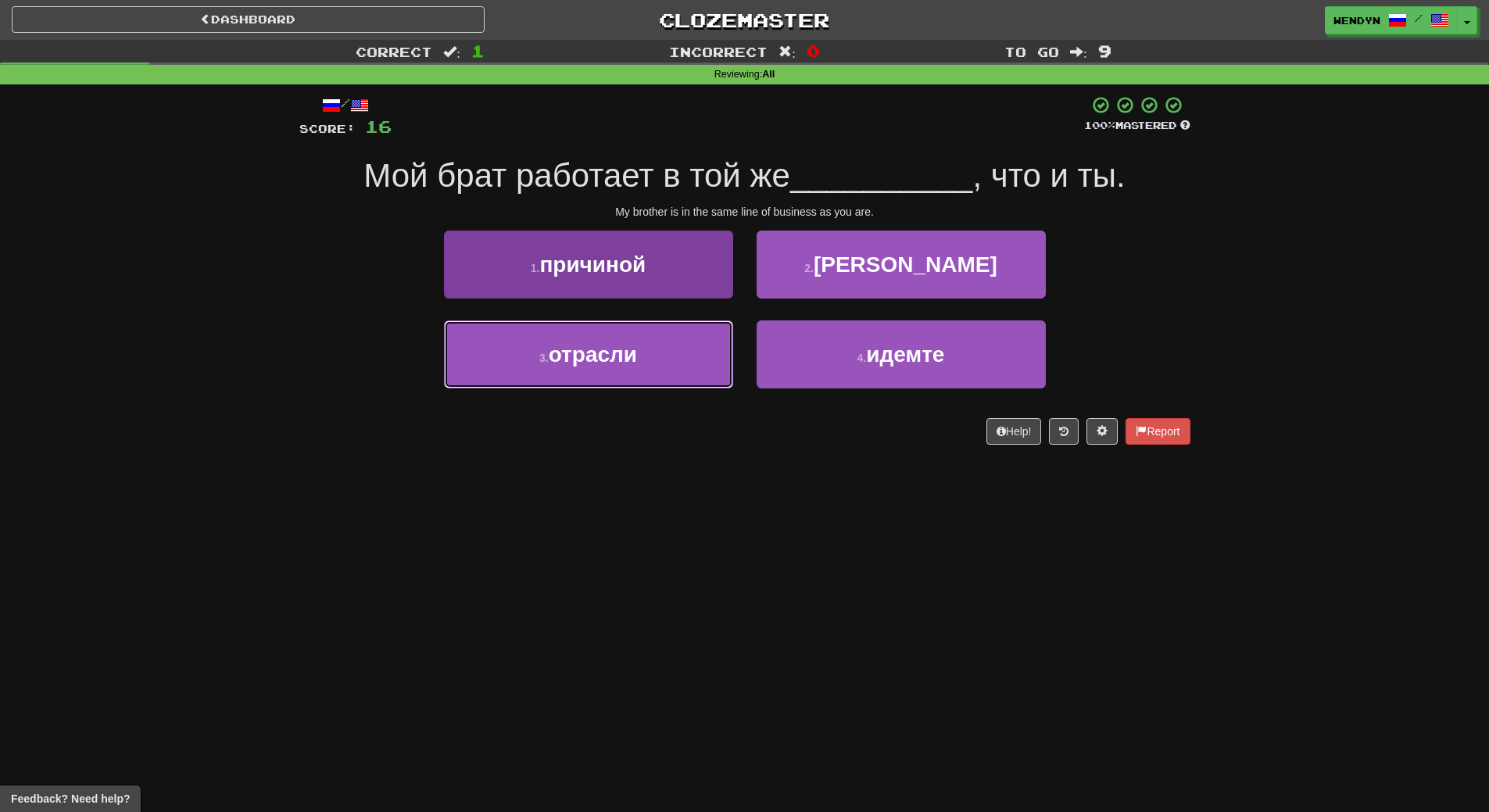
click at [684, 365] on button "3 . отрасли" at bounding box center [588, 355] width 289 height 68
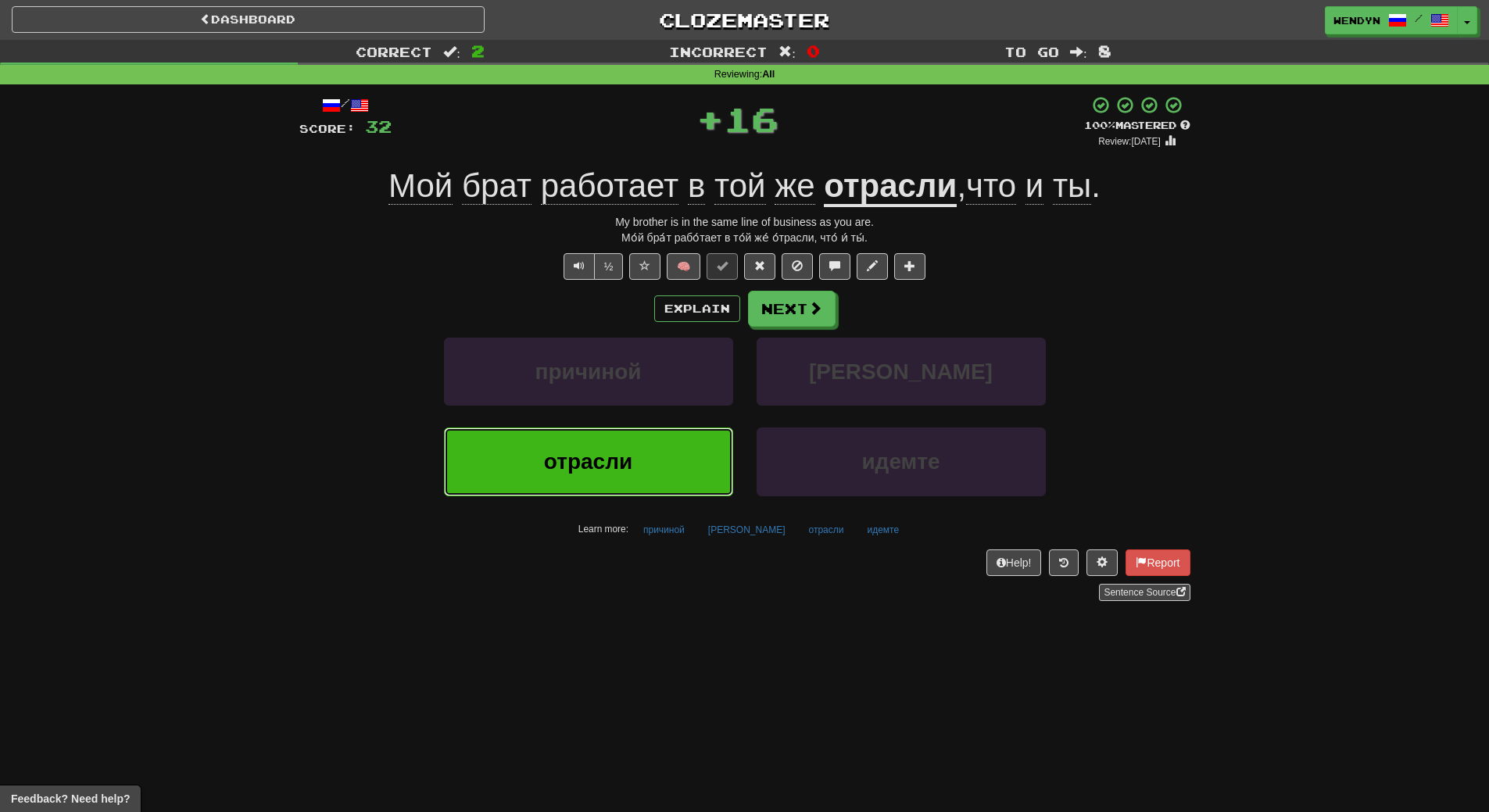
click at [636, 459] on button "отрасли" at bounding box center [588, 462] width 289 height 68
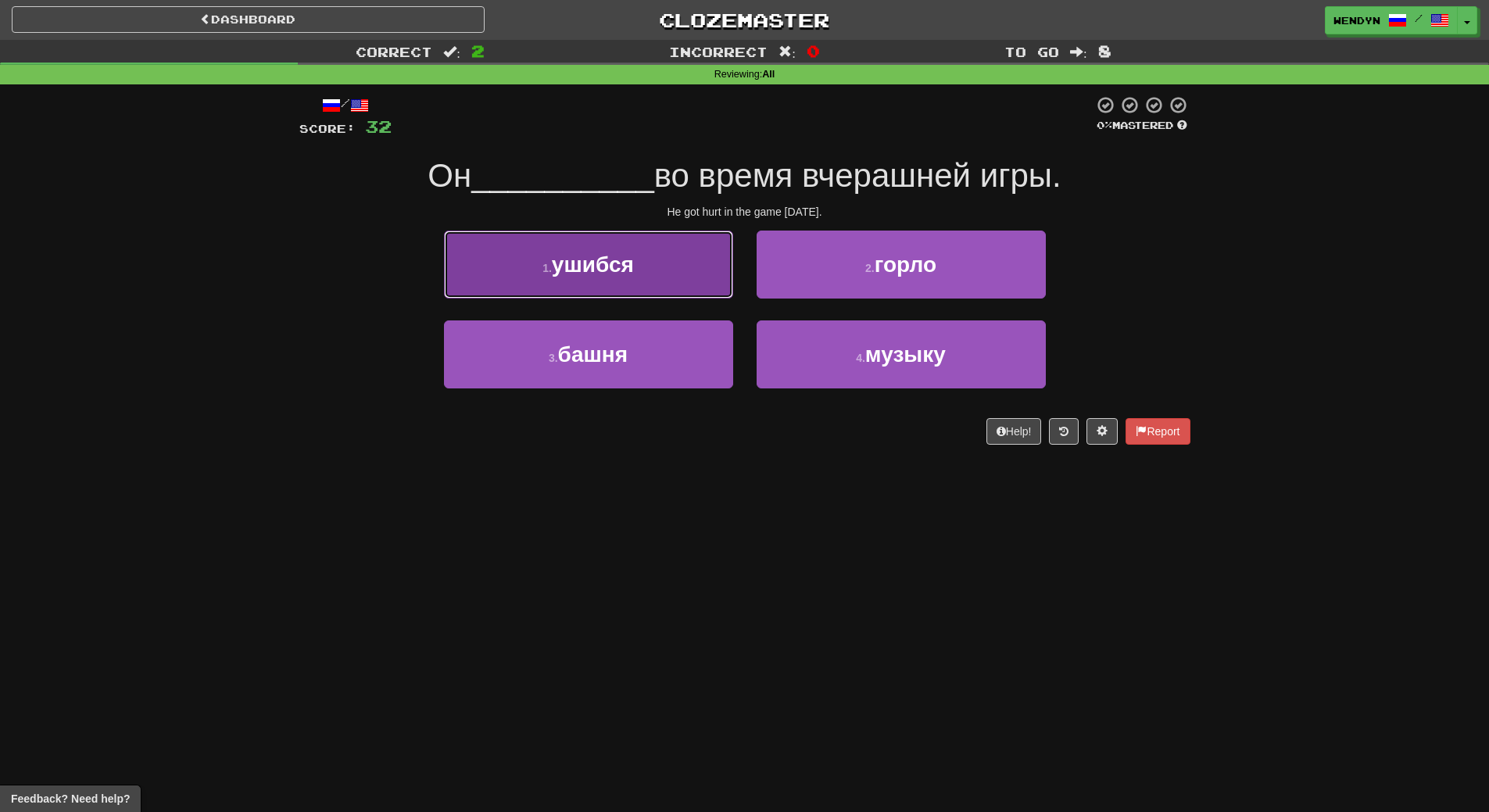
click at [603, 281] on button "1 . ушибся" at bounding box center [588, 265] width 289 height 68
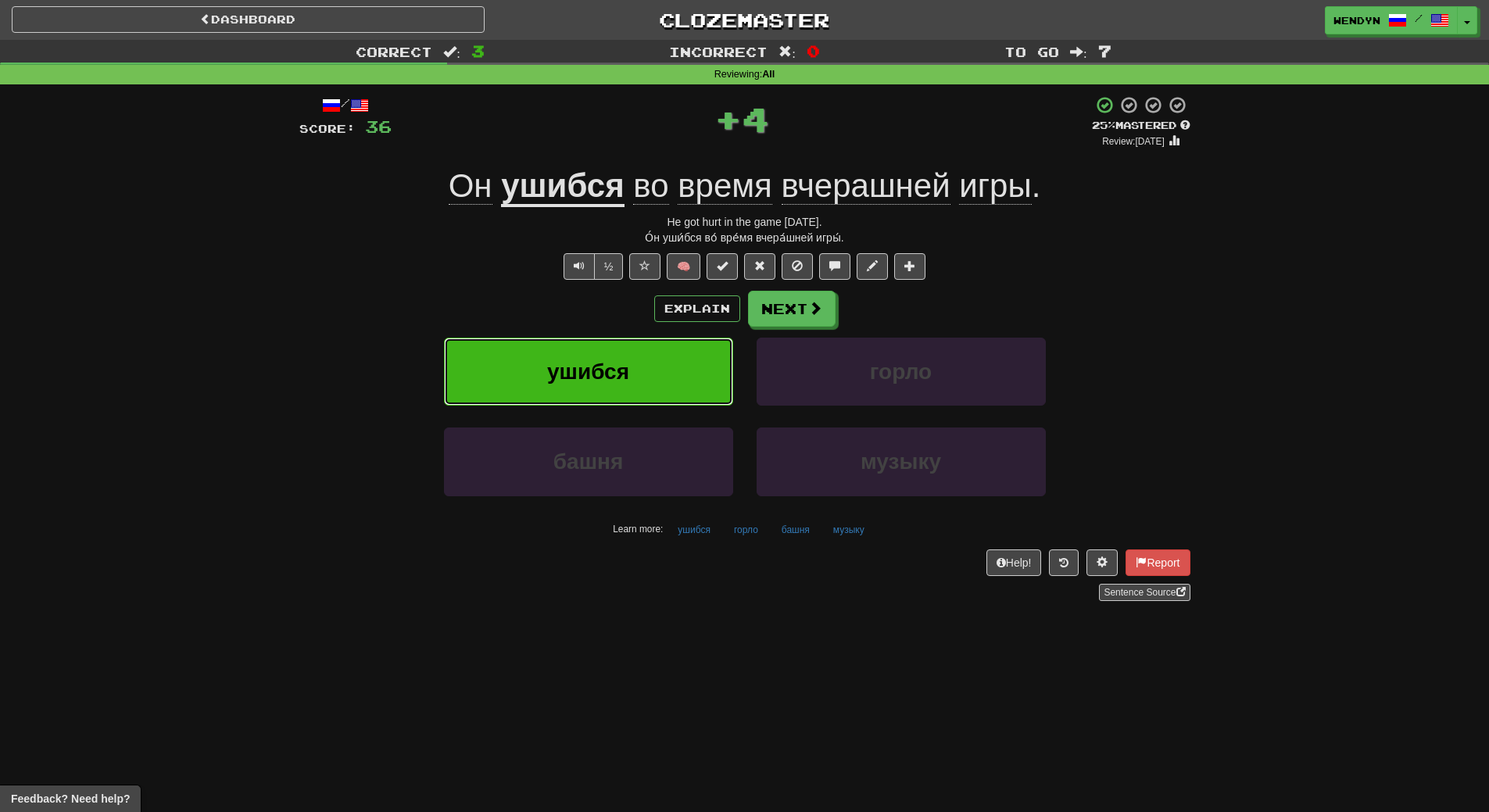
click at [589, 350] on button "ушибся" at bounding box center [588, 372] width 289 height 68
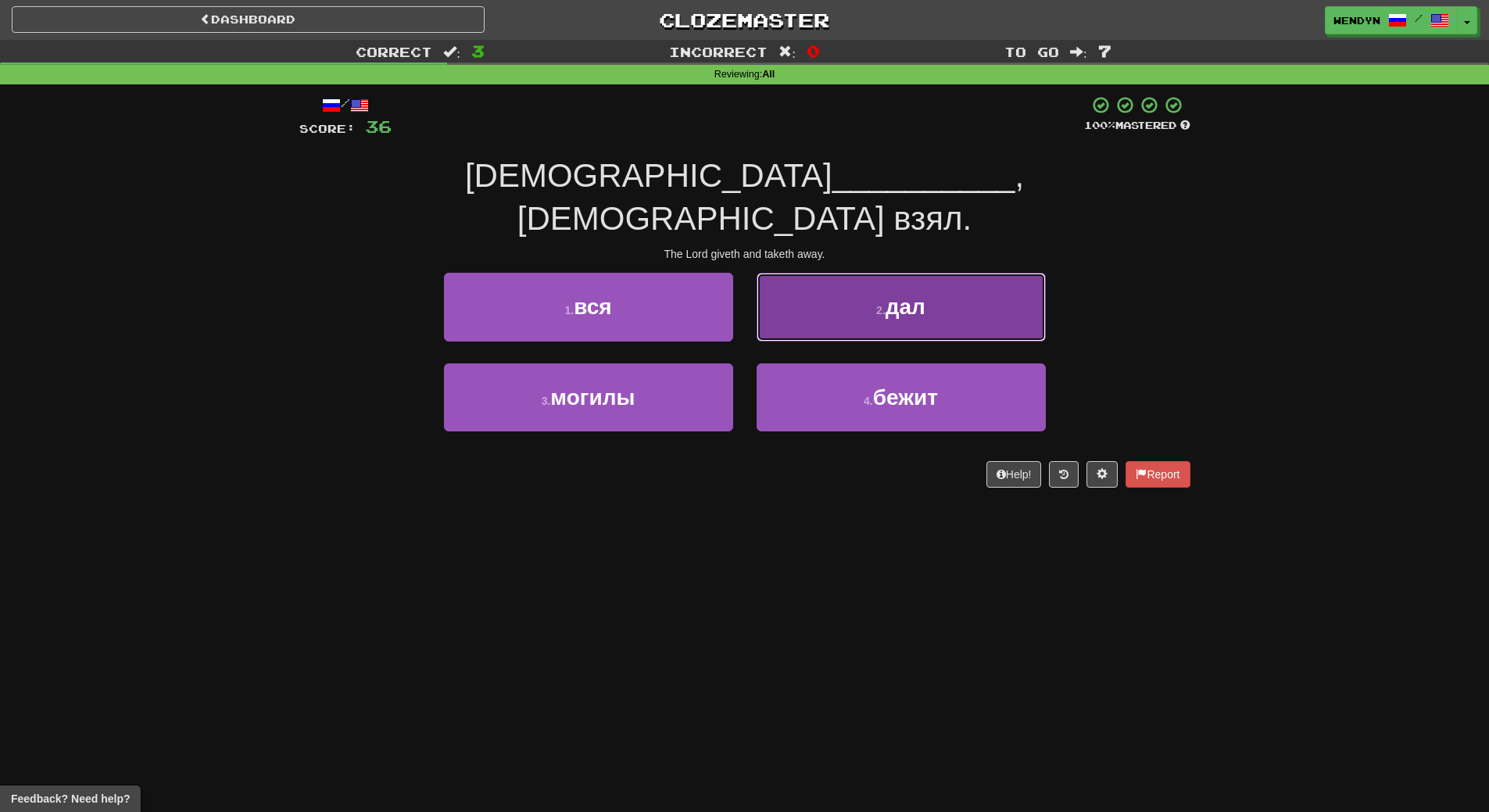
click at [939, 293] on button "2 . дал" at bounding box center [901, 307] width 289 height 68
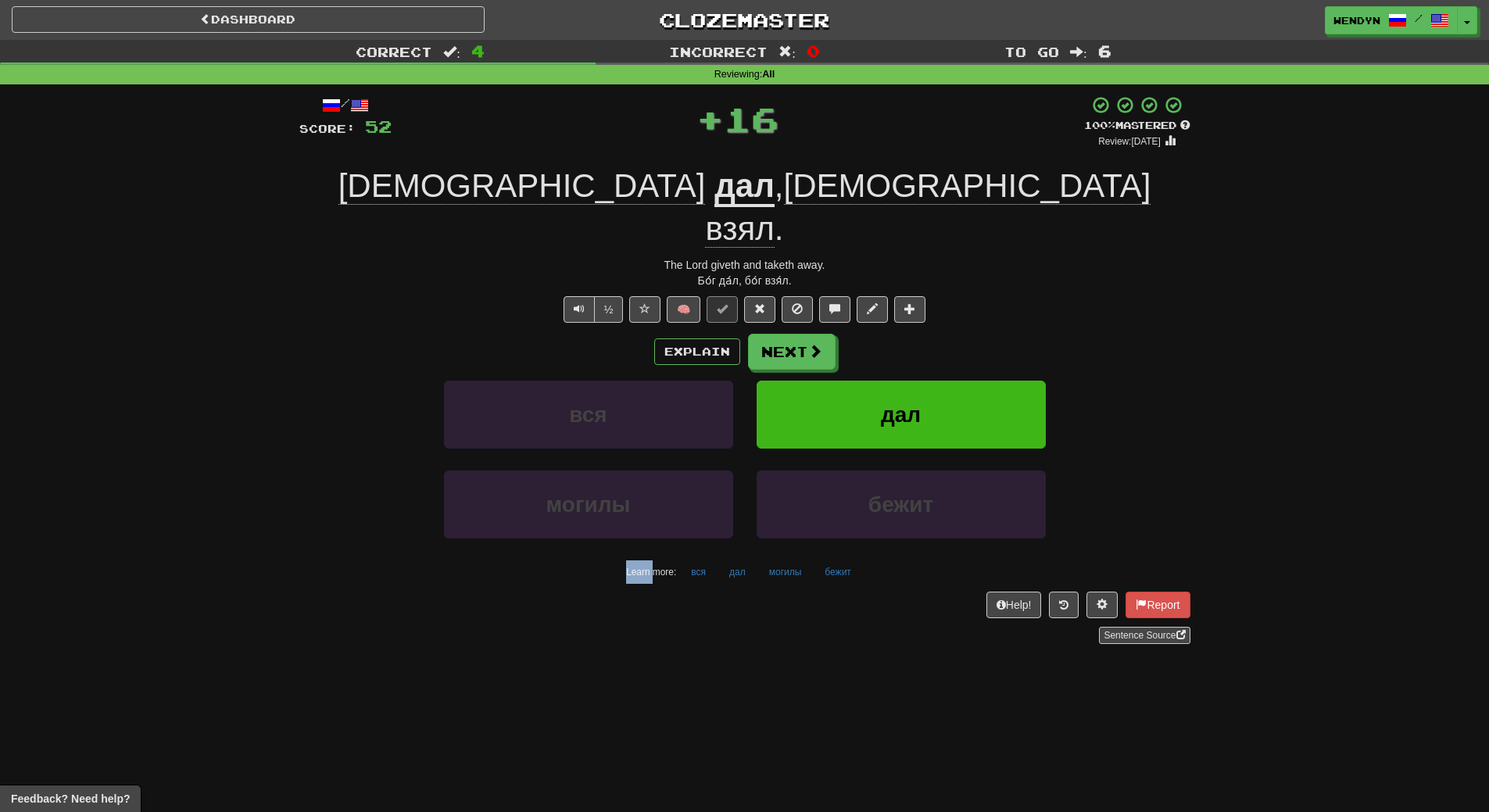
click at [939, 333] on div "Explain Next" at bounding box center [744, 351] width 891 height 36
click at [931, 380] on button "дал" at bounding box center [901, 415] width 289 height 68
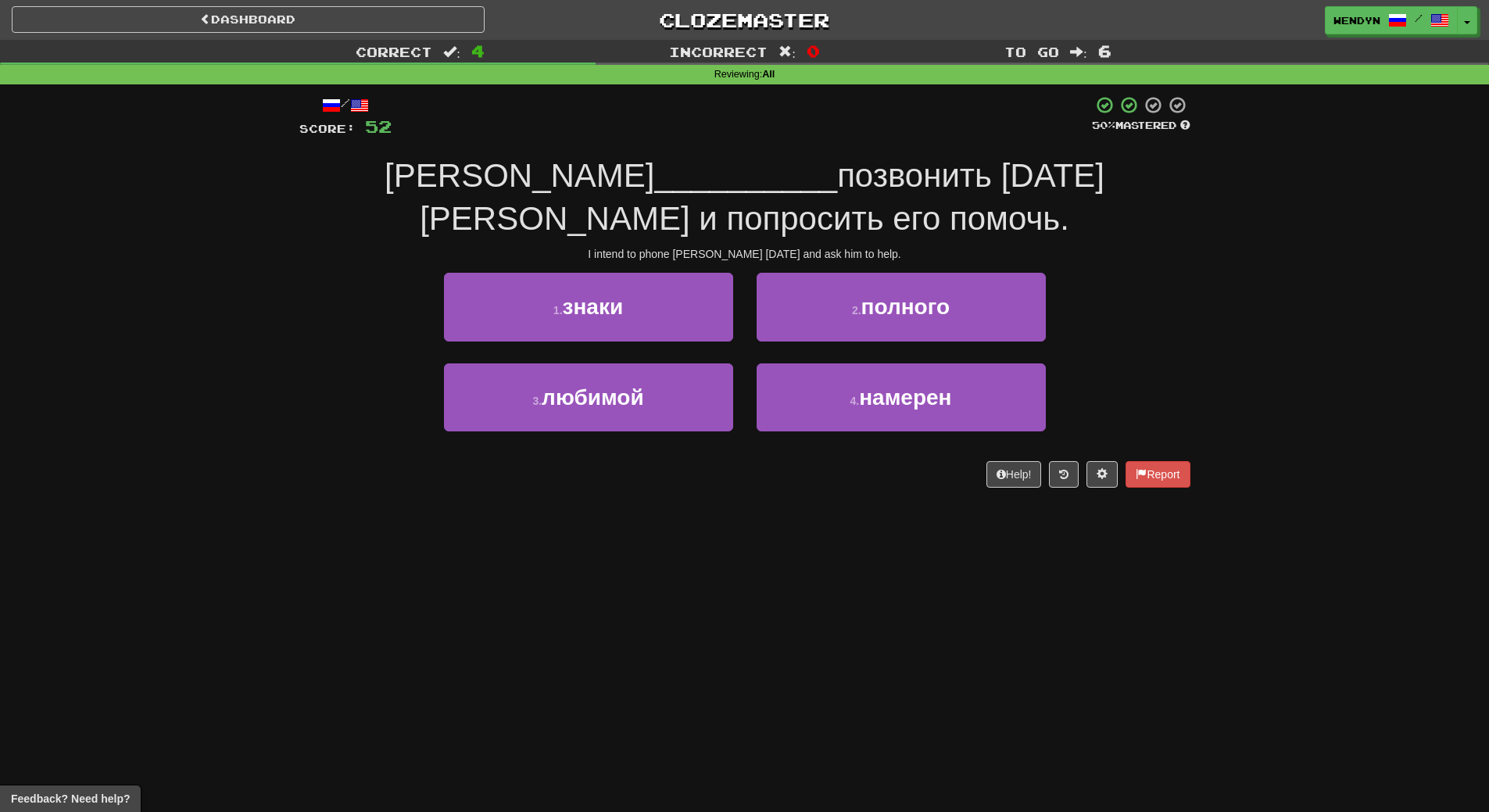
click at [611, 501] on div "/ Score: 52 50 % Mastered Я __________ позвонить завтра Тому и попросить его по…" at bounding box center [744, 297] width 891 height 424
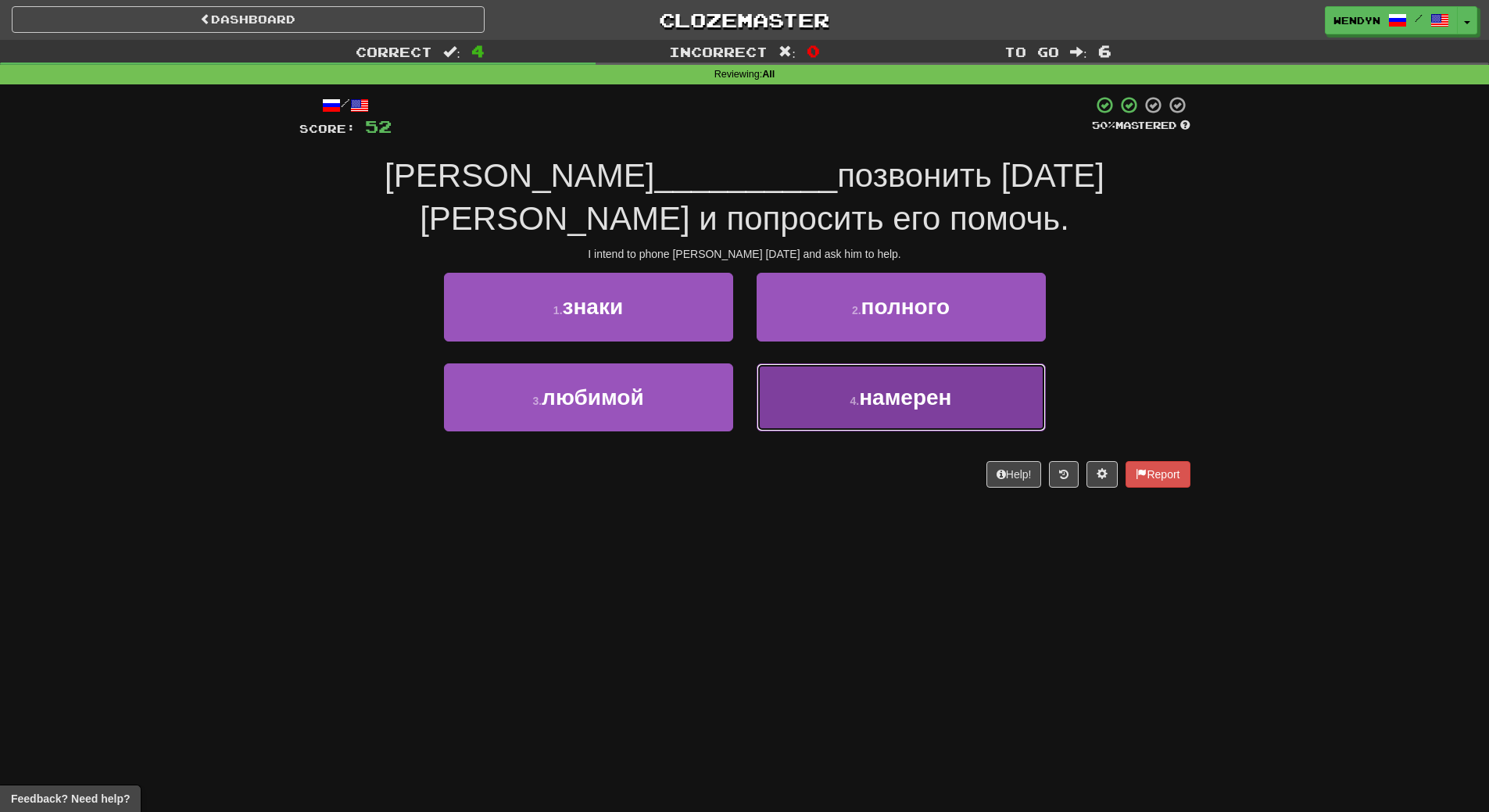
click at [811, 400] on button "4 . намерен" at bounding box center [901, 397] width 289 height 68
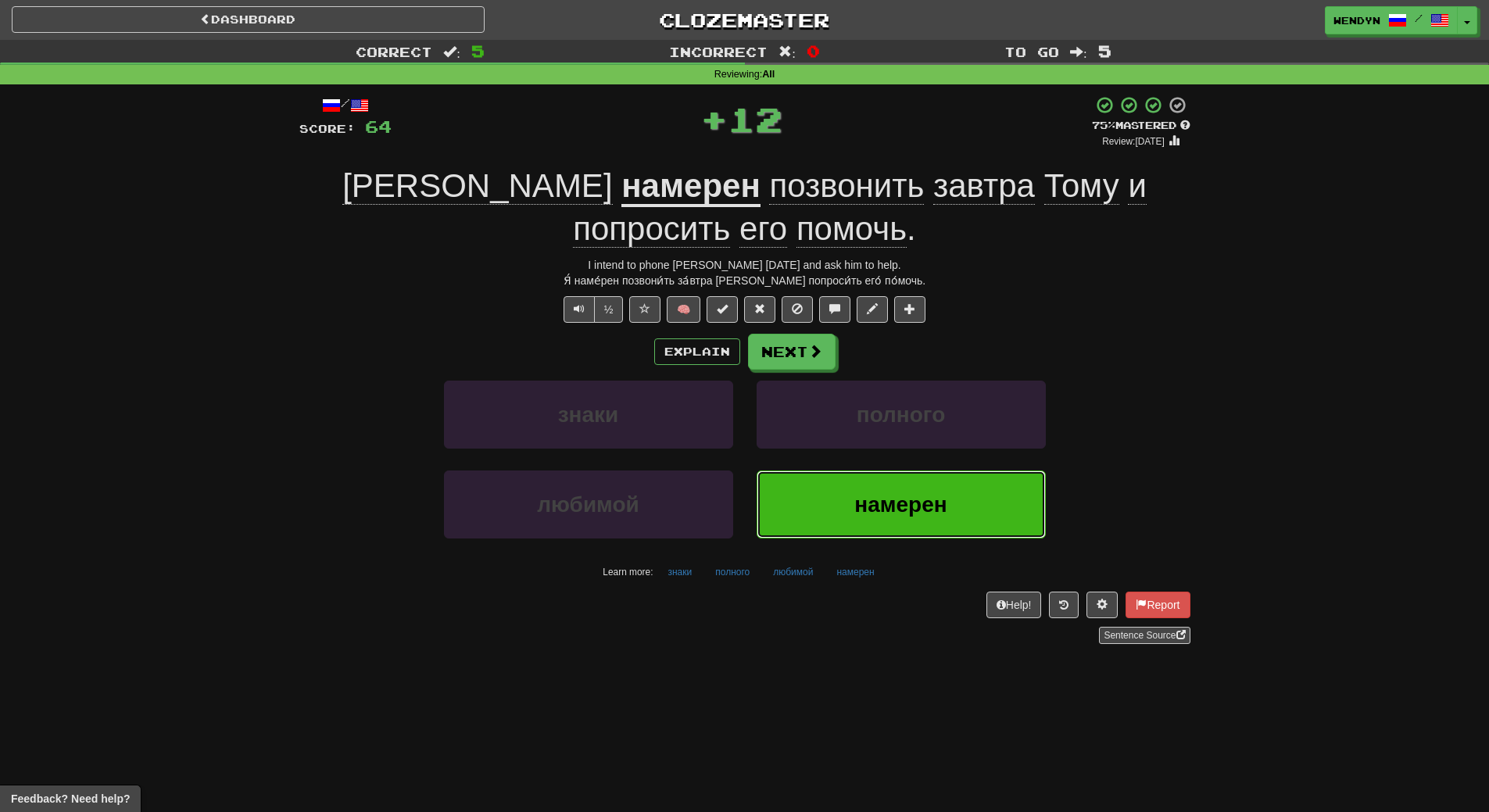
click at [801, 488] on button "намерен" at bounding box center [901, 504] width 289 height 68
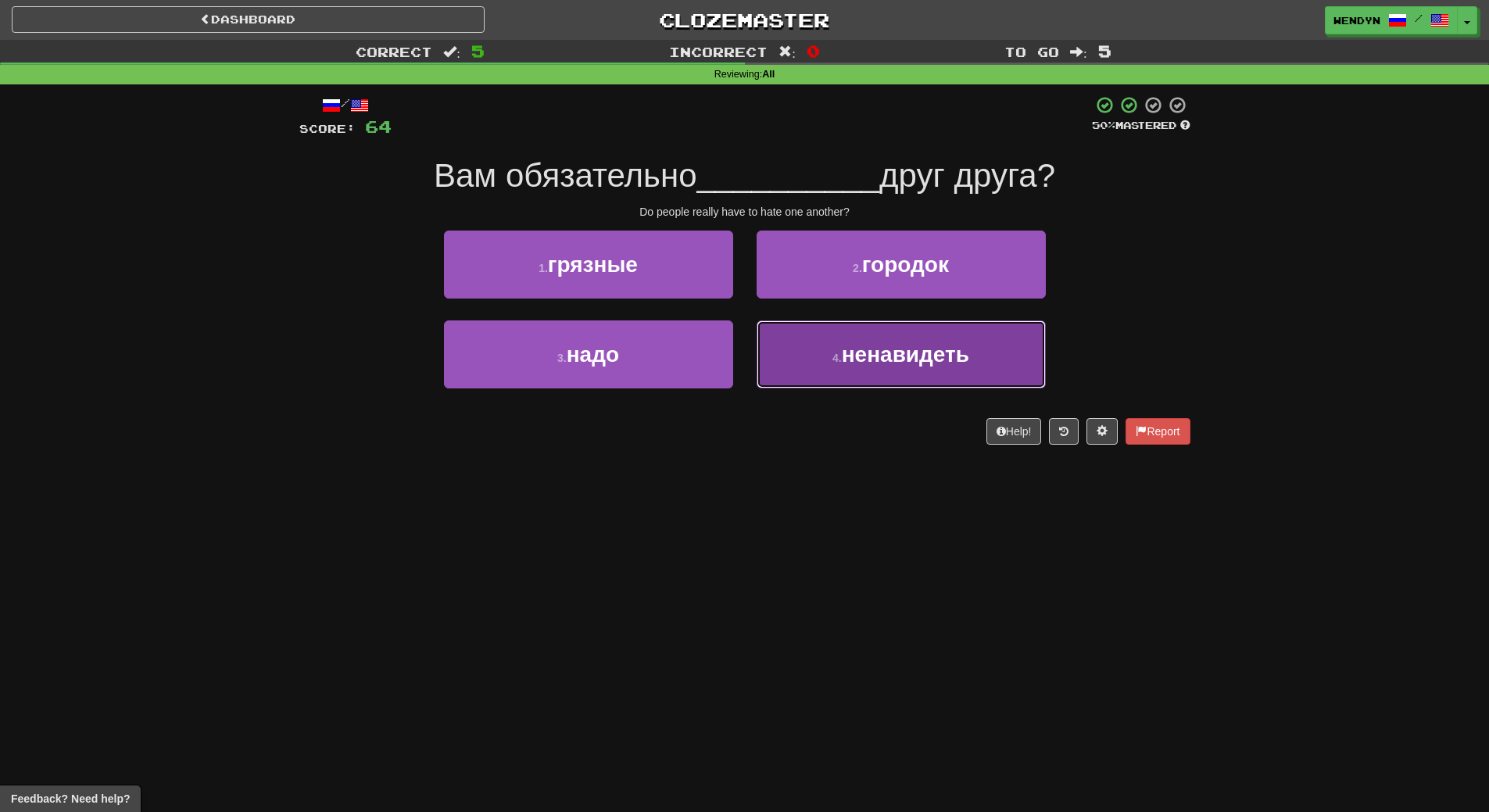
click at [892, 367] on button "4 . ненавидеть" at bounding box center [901, 355] width 289 height 68
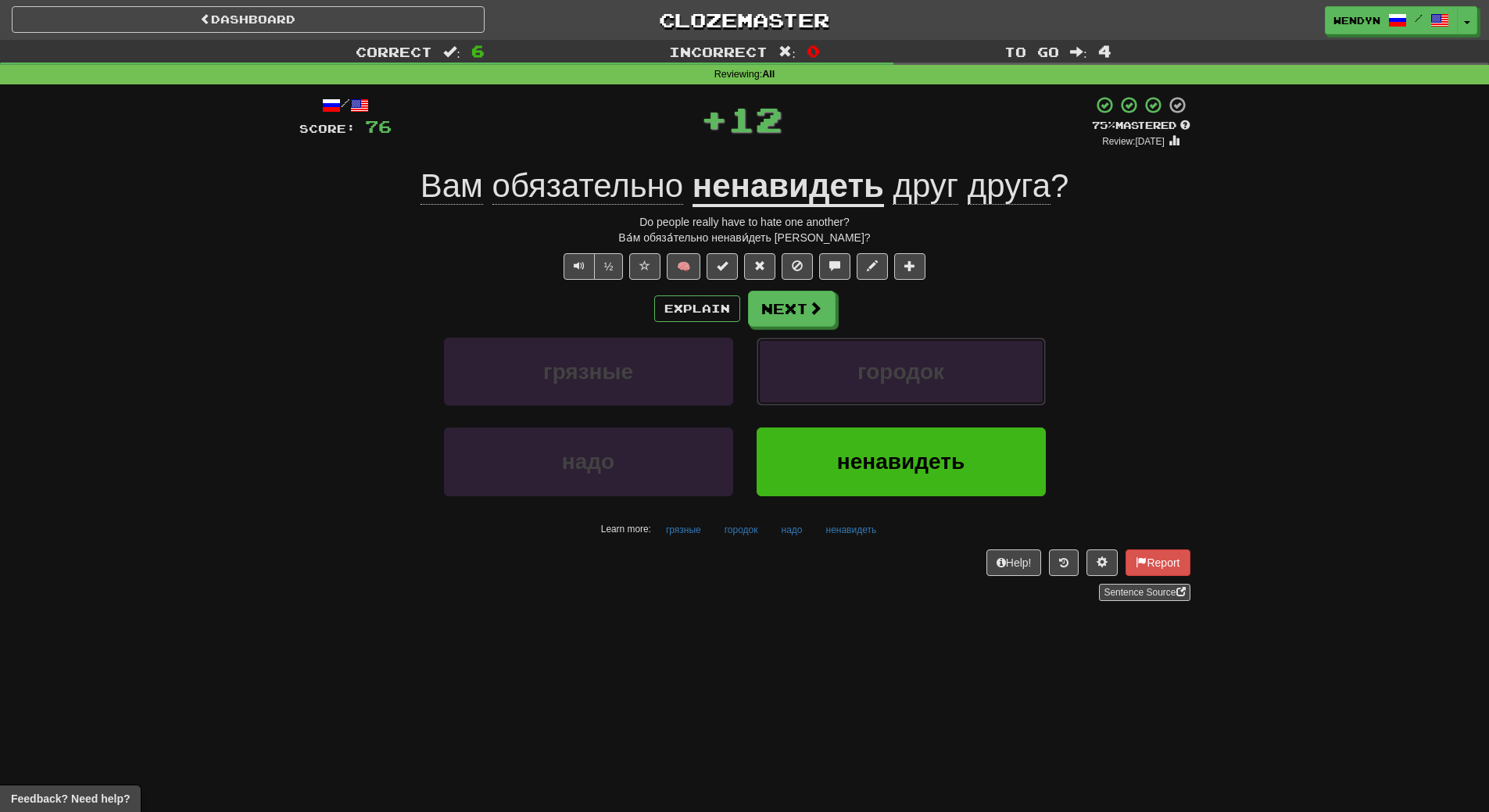
click at [892, 367] on span "городок" at bounding box center [900, 372] width 86 height 24
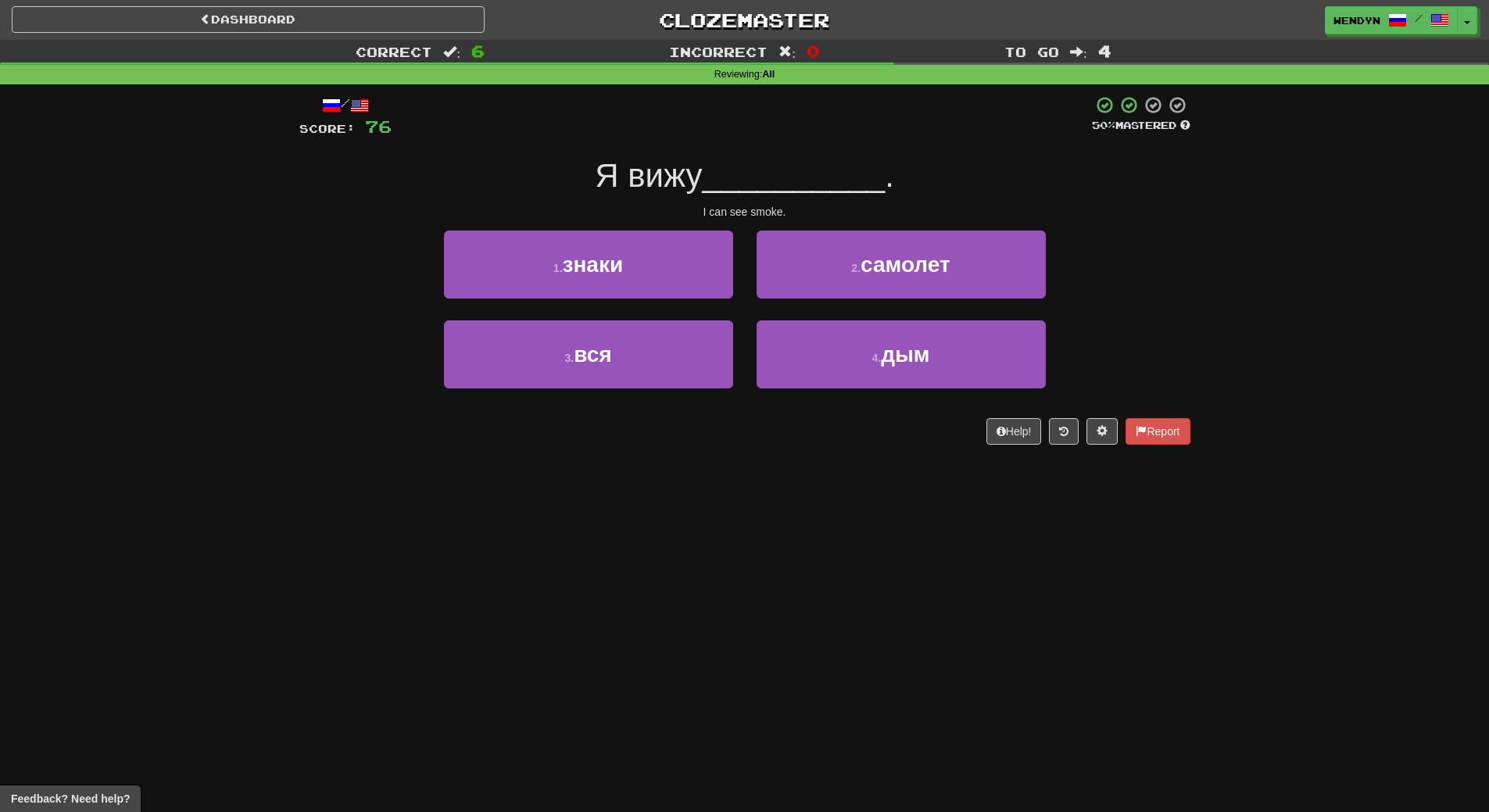
click at [892, 367] on button "4 . дым" at bounding box center [901, 355] width 289 height 68
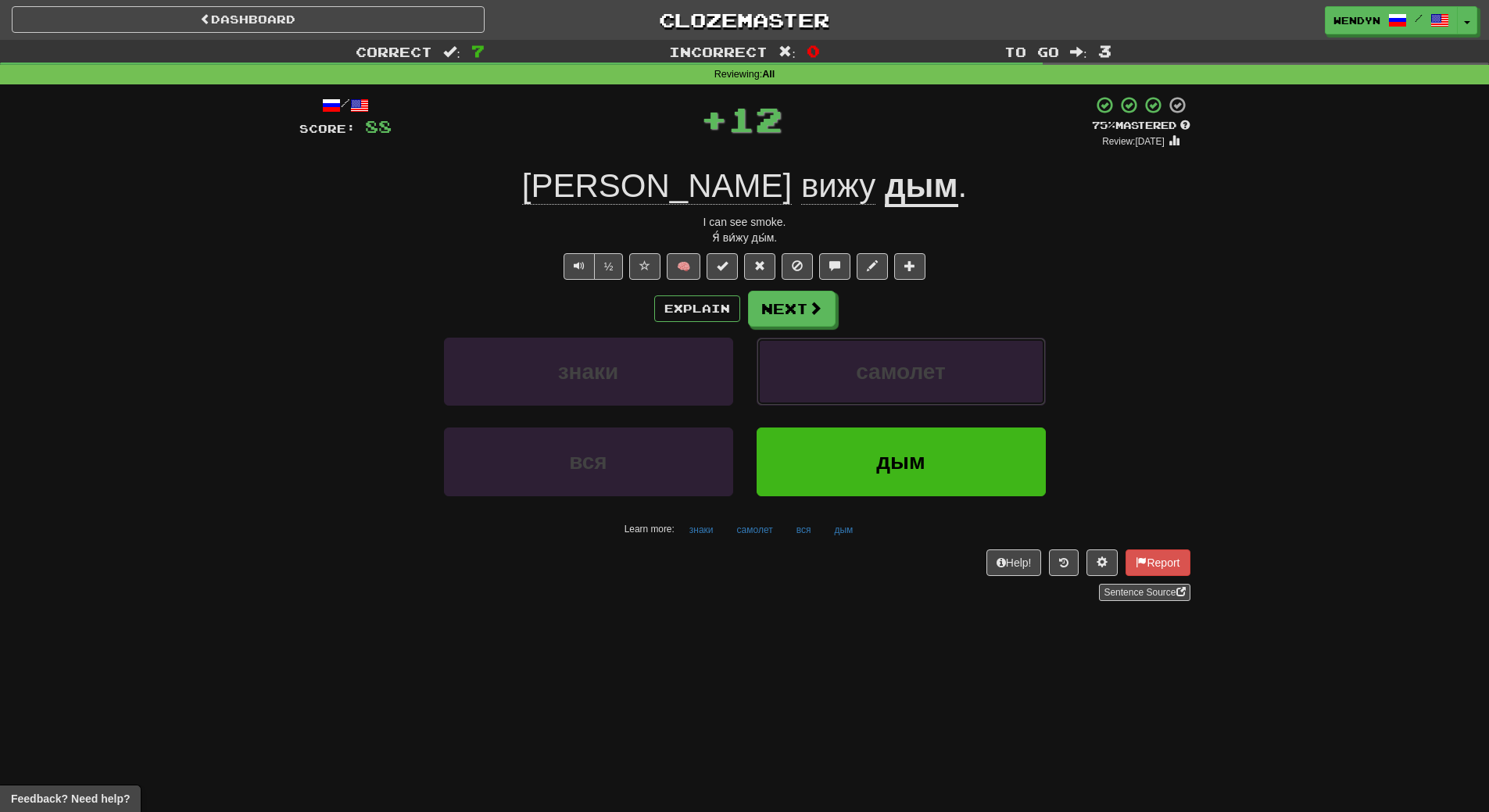
click at [892, 367] on span "самолет" at bounding box center [900, 372] width 90 height 24
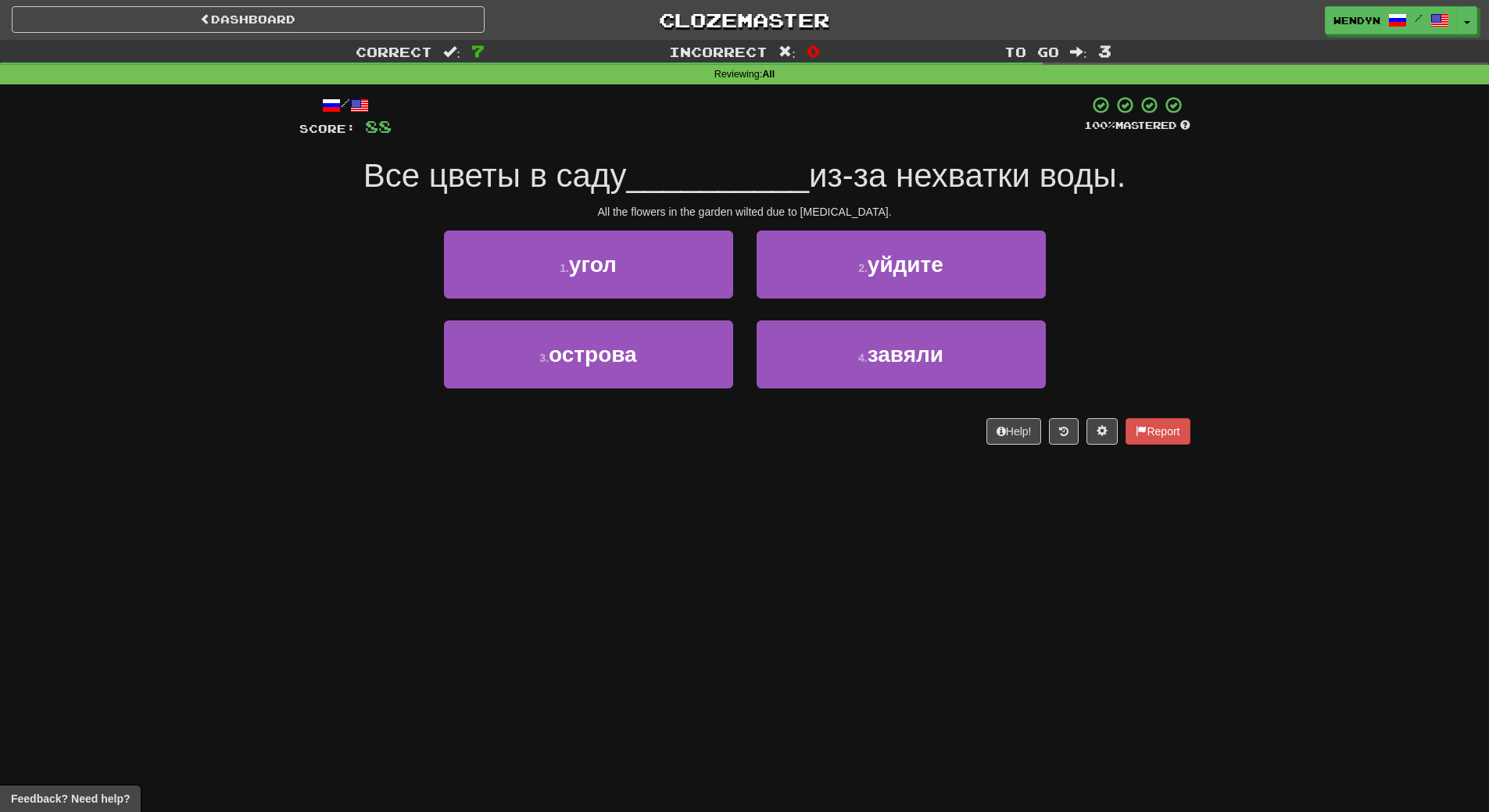
click at [733, 509] on div "Dashboard Clozemaster WendyN / Toggle Dropdown Dashboard Leaderboard Activity F…" at bounding box center [744, 406] width 1489 height 812
click at [861, 395] on div "4 . завяли" at bounding box center [901, 365] width 313 height 90
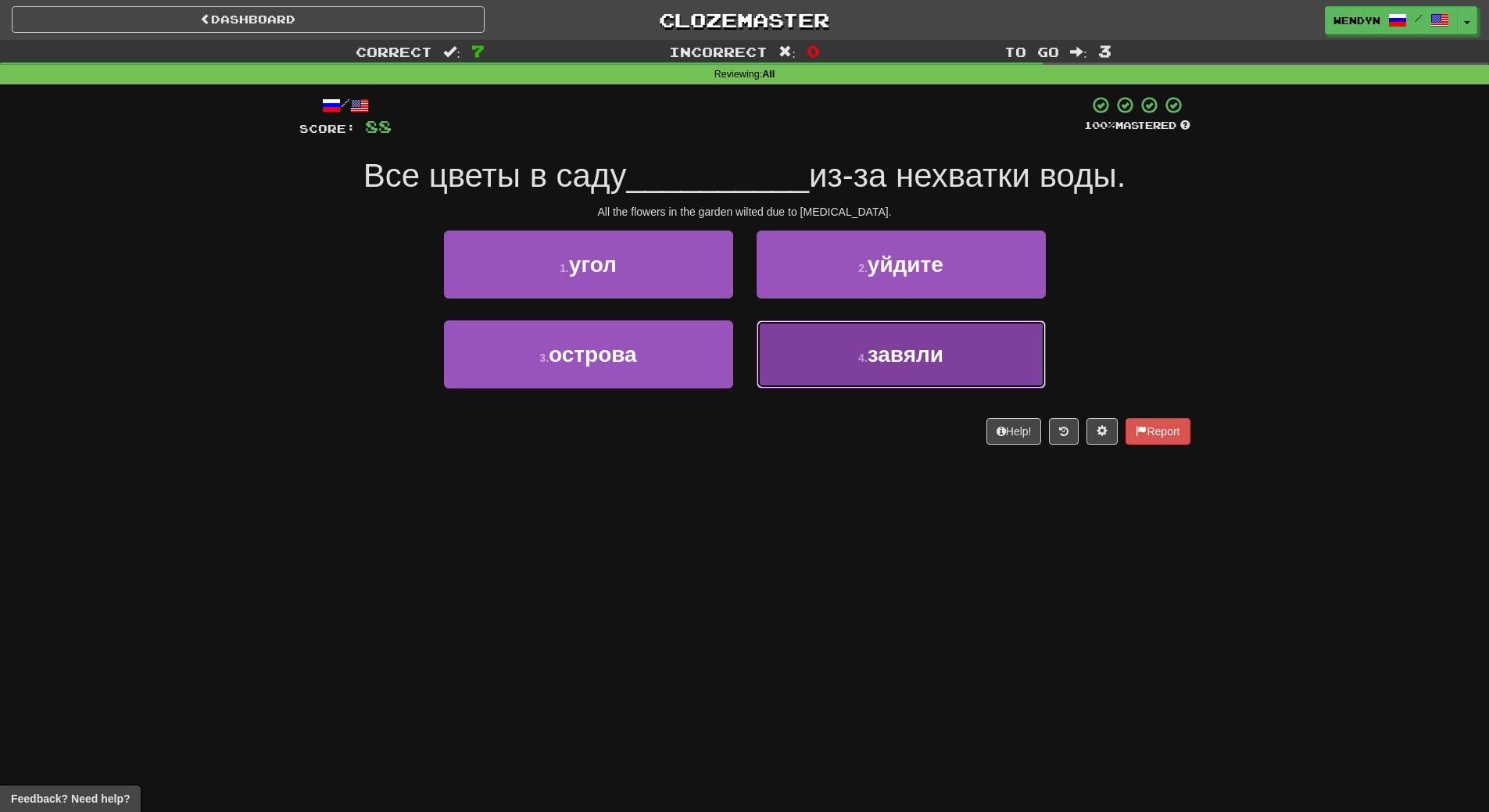
click at [850, 344] on button "4 . завяли" at bounding box center [901, 355] width 289 height 68
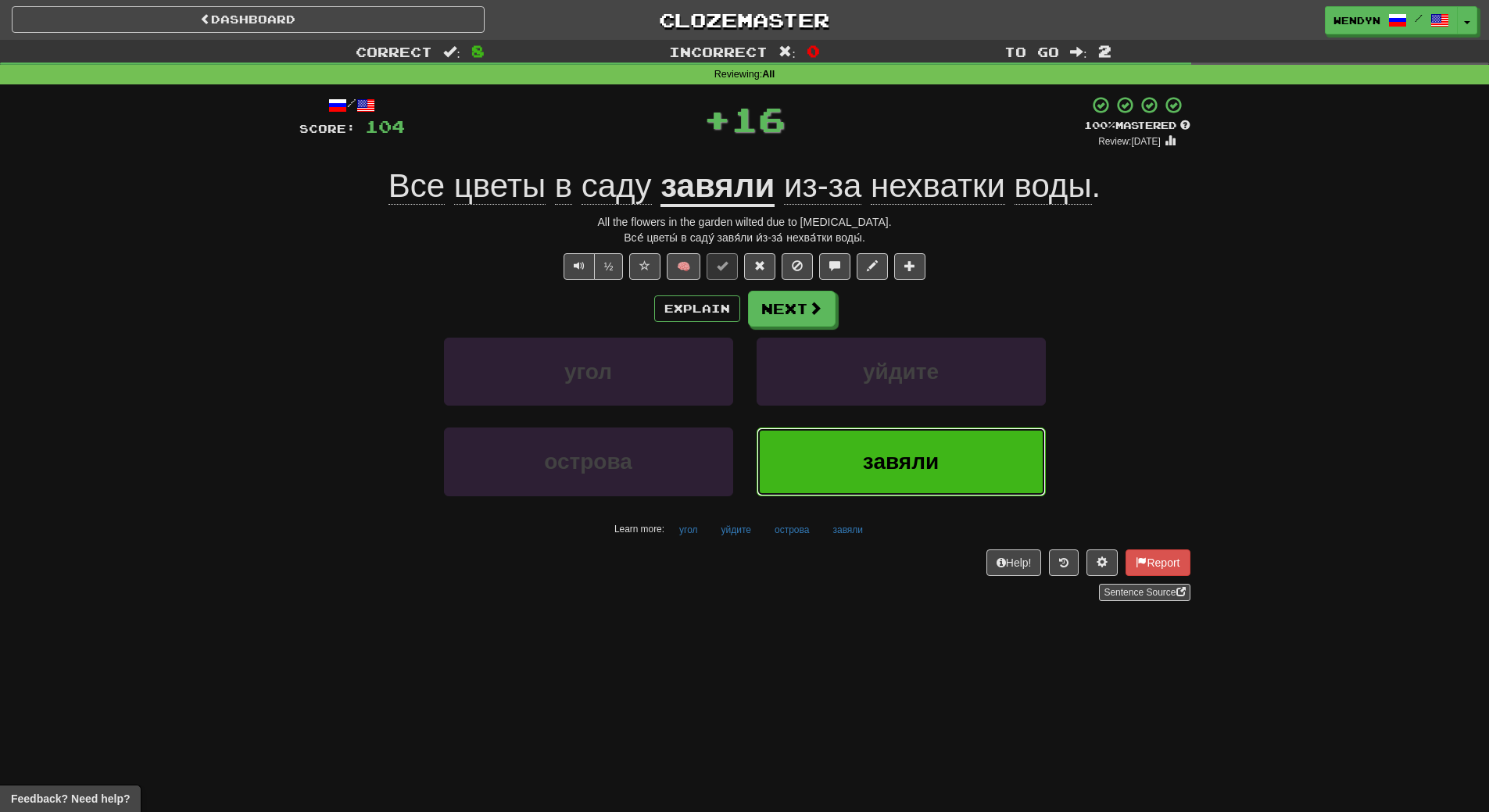
click at [852, 443] on button "завяли" at bounding box center [901, 462] width 289 height 68
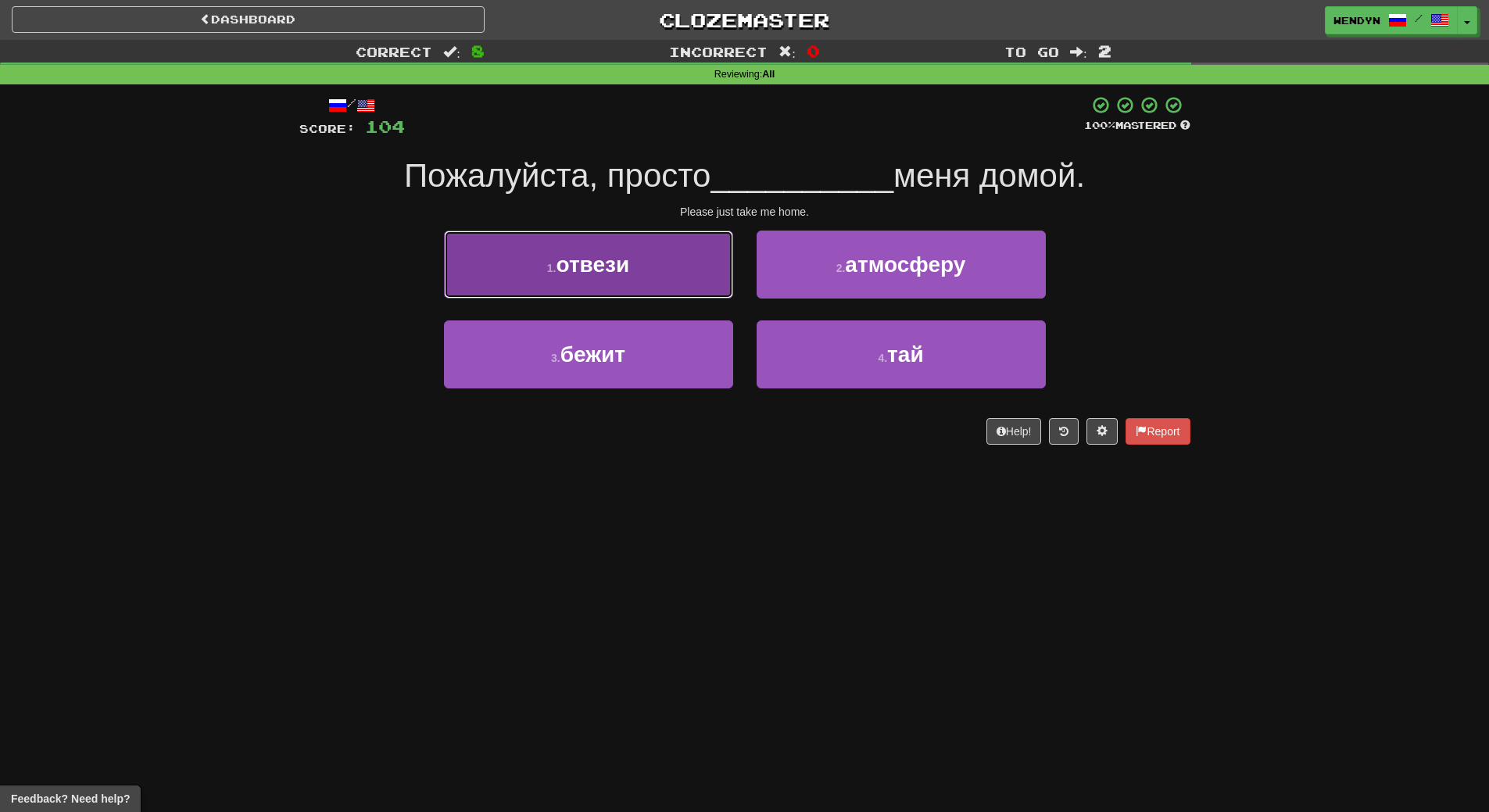
click at [671, 281] on button "1 . отвези" at bounding box center [588, 265] width 289 height 68
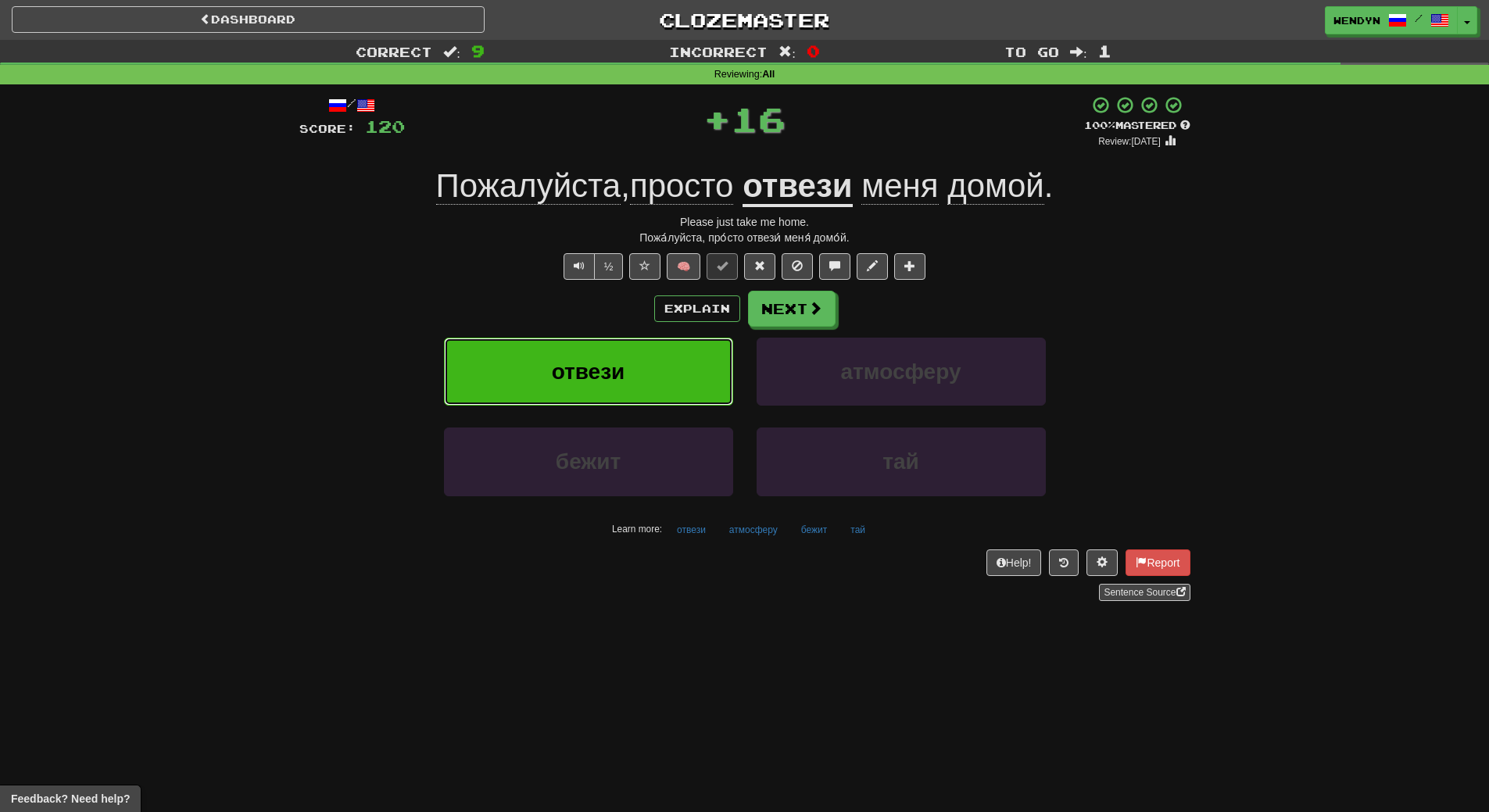
click at [670, 366] on button "отвези" at bounding box center [588, 372] width 289 height 68
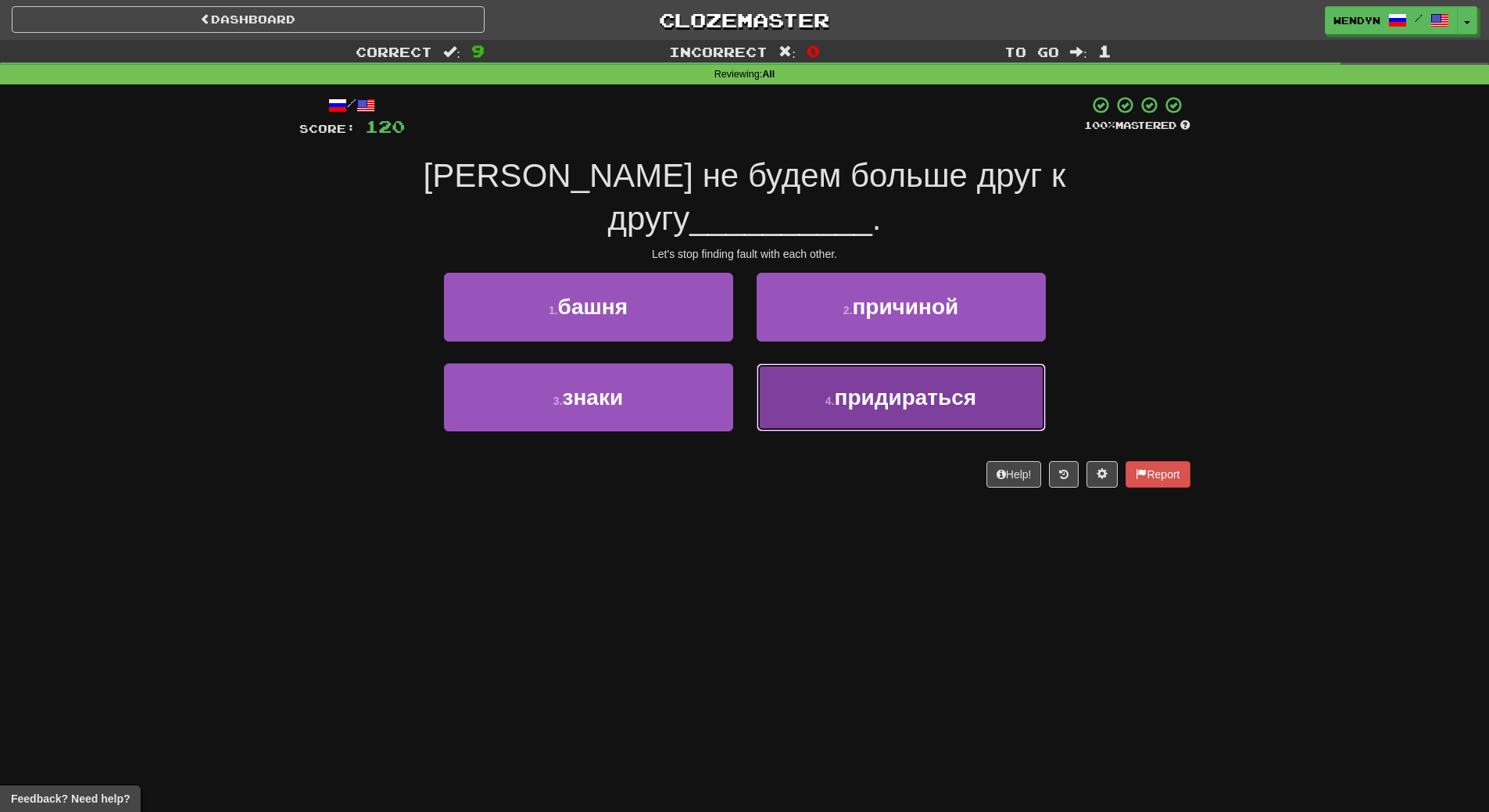
click at [956, 385] on button "4 . придираться" at bounding box center [901, 397] width 289 height 68
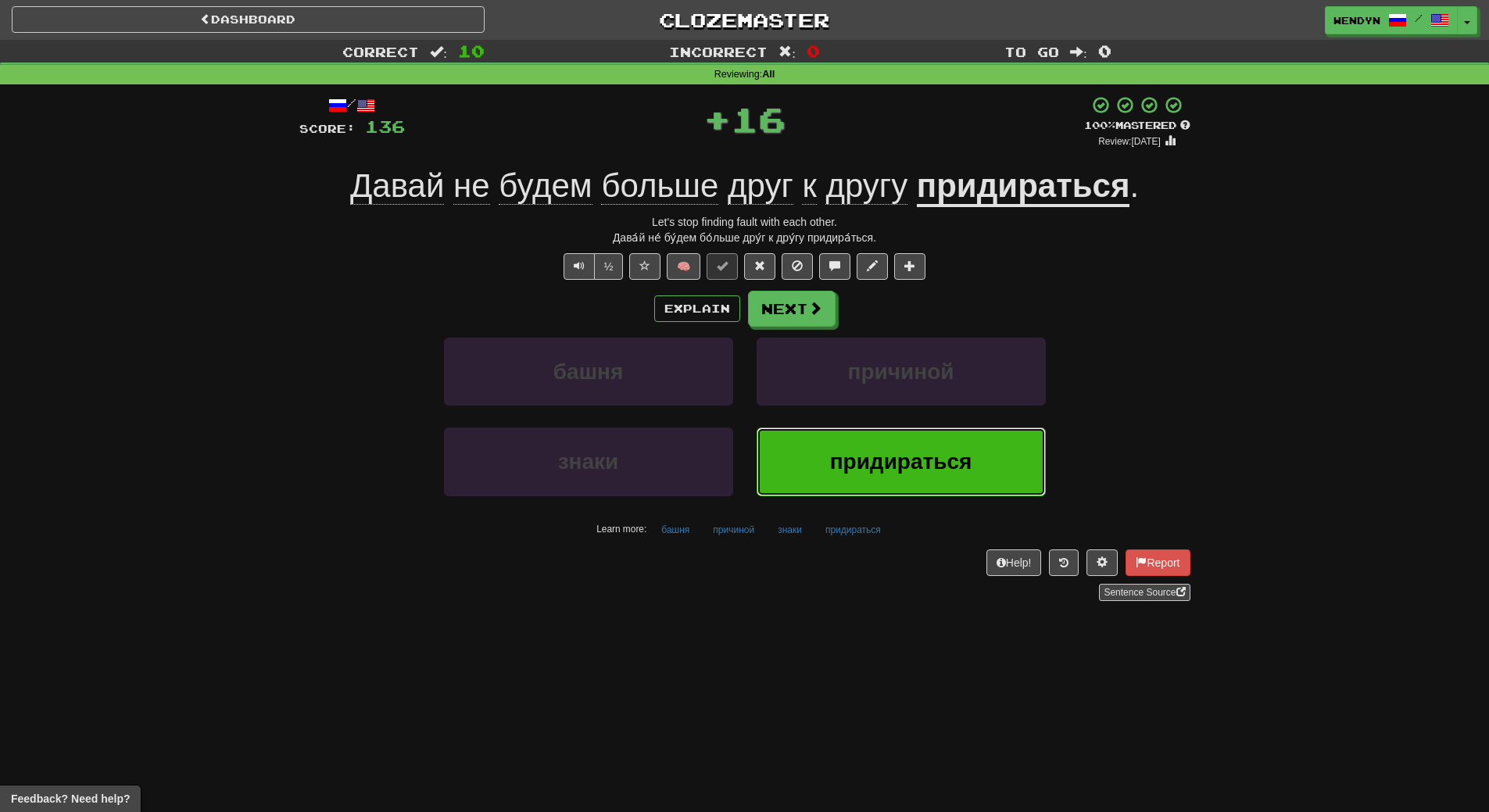
click at [936, 467] on span "придираться" at bounding box center [901, 462] width 142 height 24
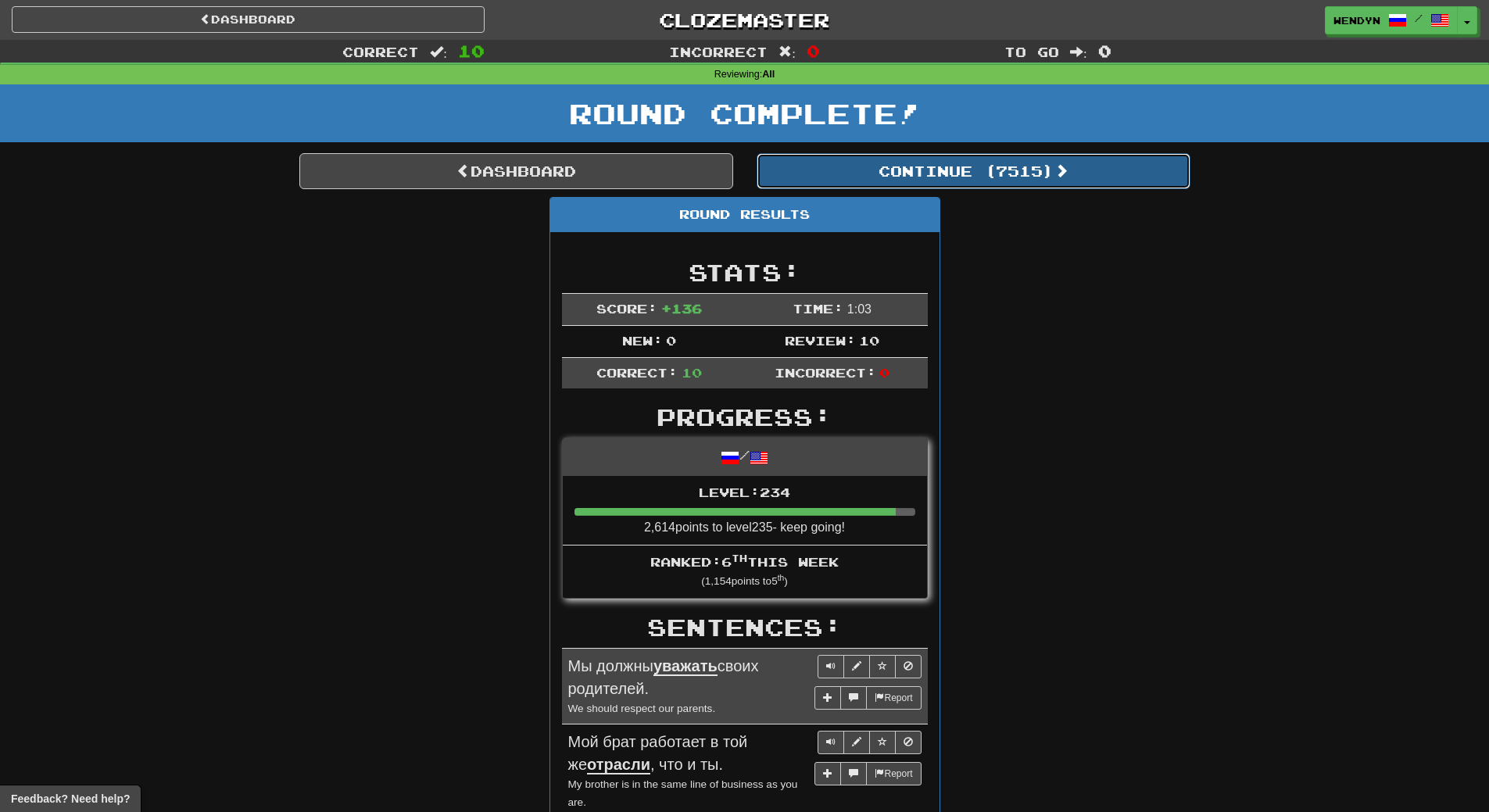
click at [1015, 178] on button "Continue ( 7515 )" at bounding box center [973, 171] width 433 height 36
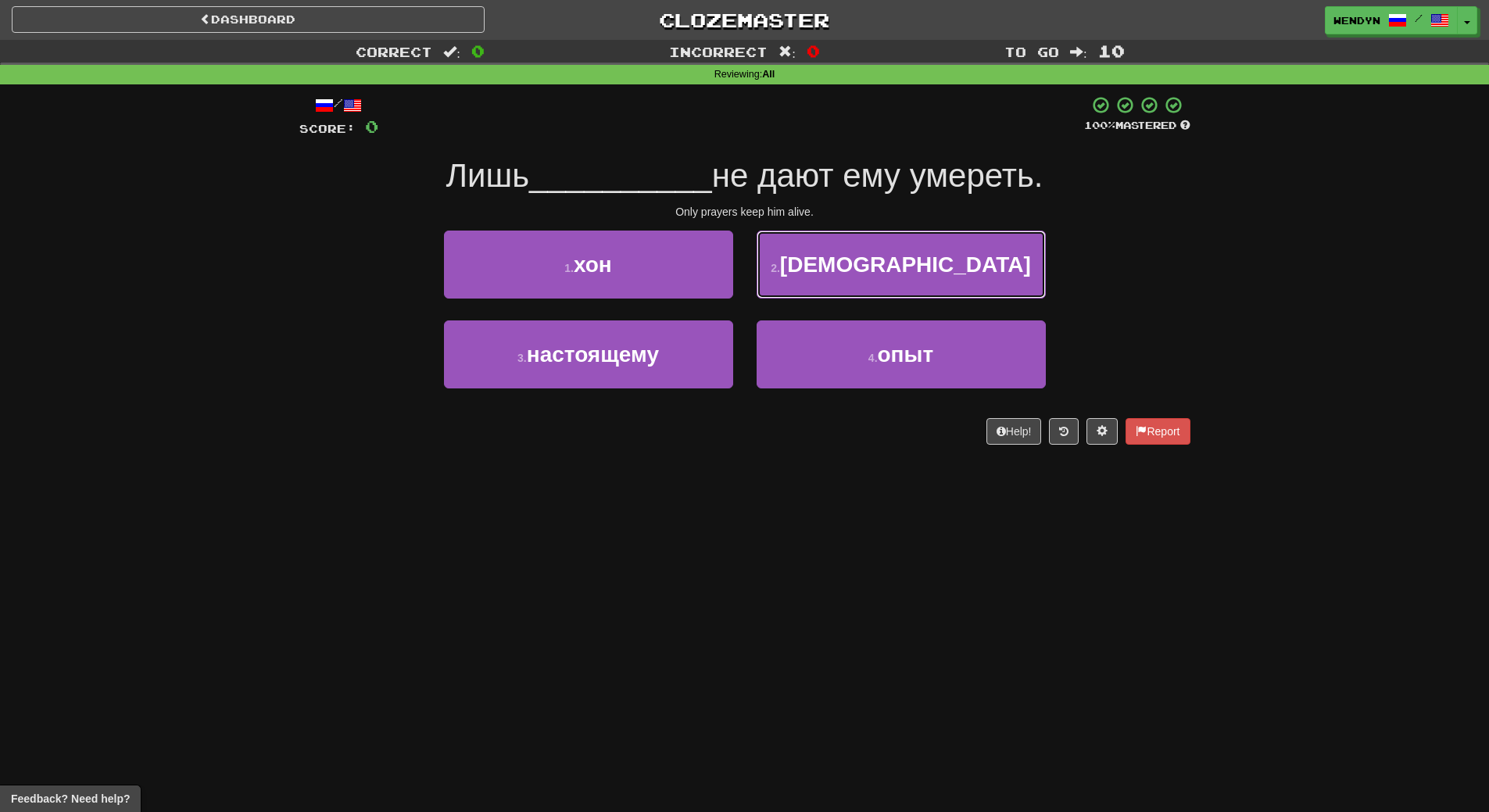
click at [927, 281] on button "2 . молитвы" at bounding box center [901, 265] width 289 height 68
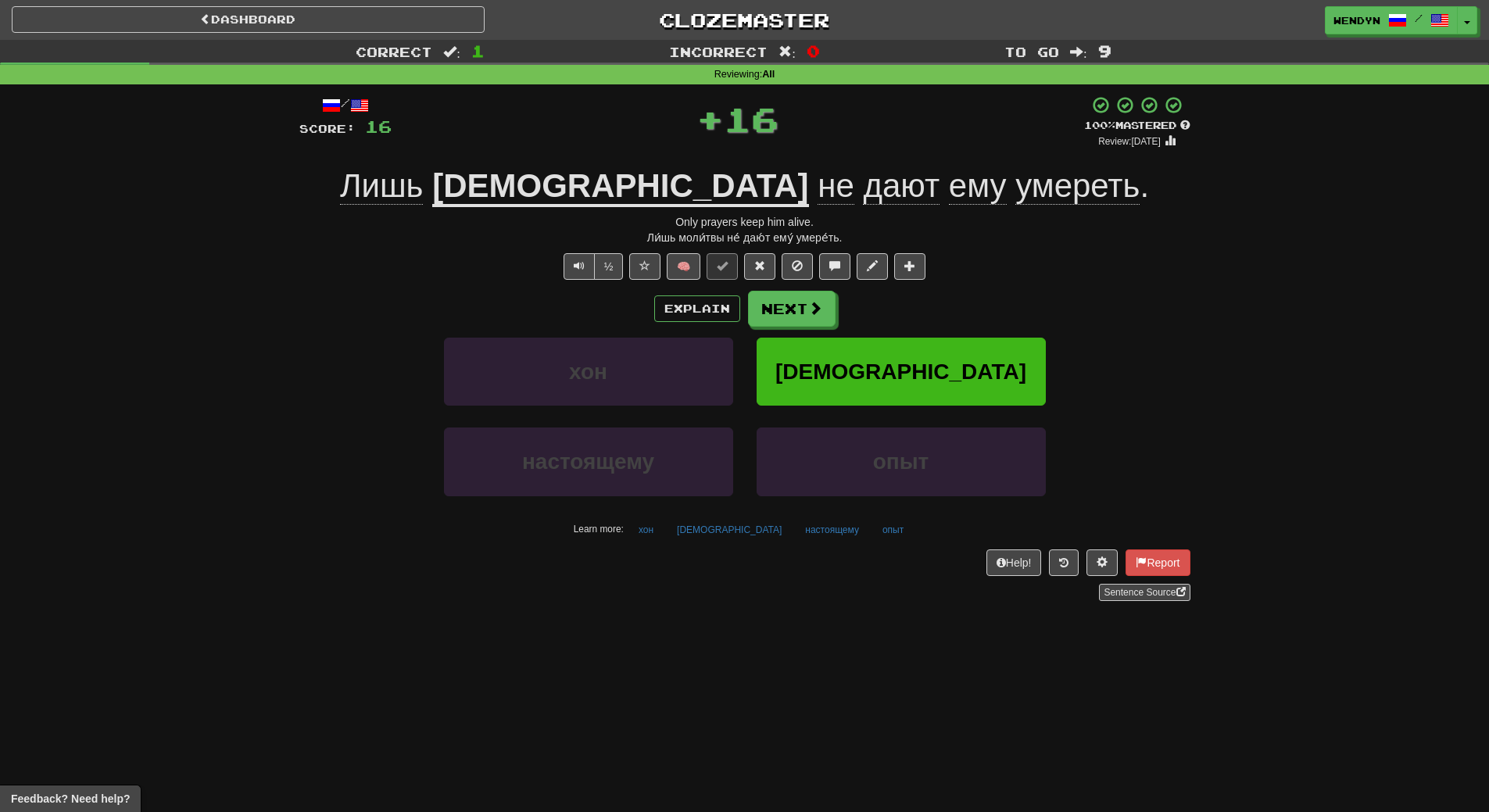
click at [925, 291] on div "Explain Next" at bounding box center [744, 309] width 891 height 36
click at [899, 376] on span "молитвы" at bounding box center [901, 372] width 251 height 24
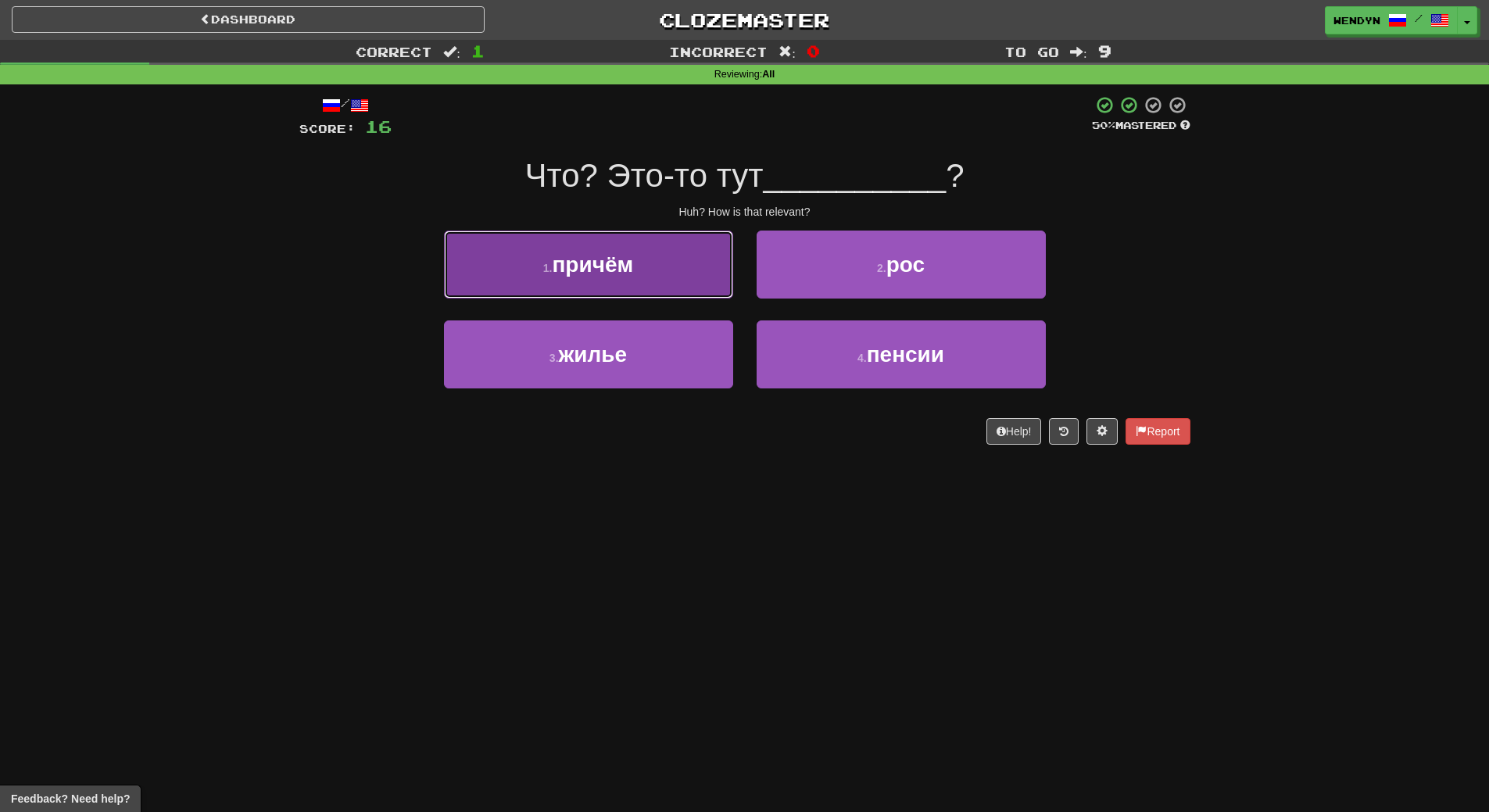
click at [635, 267] on button "1 . причём" at bounding box center [588, 265] width 289 height 68
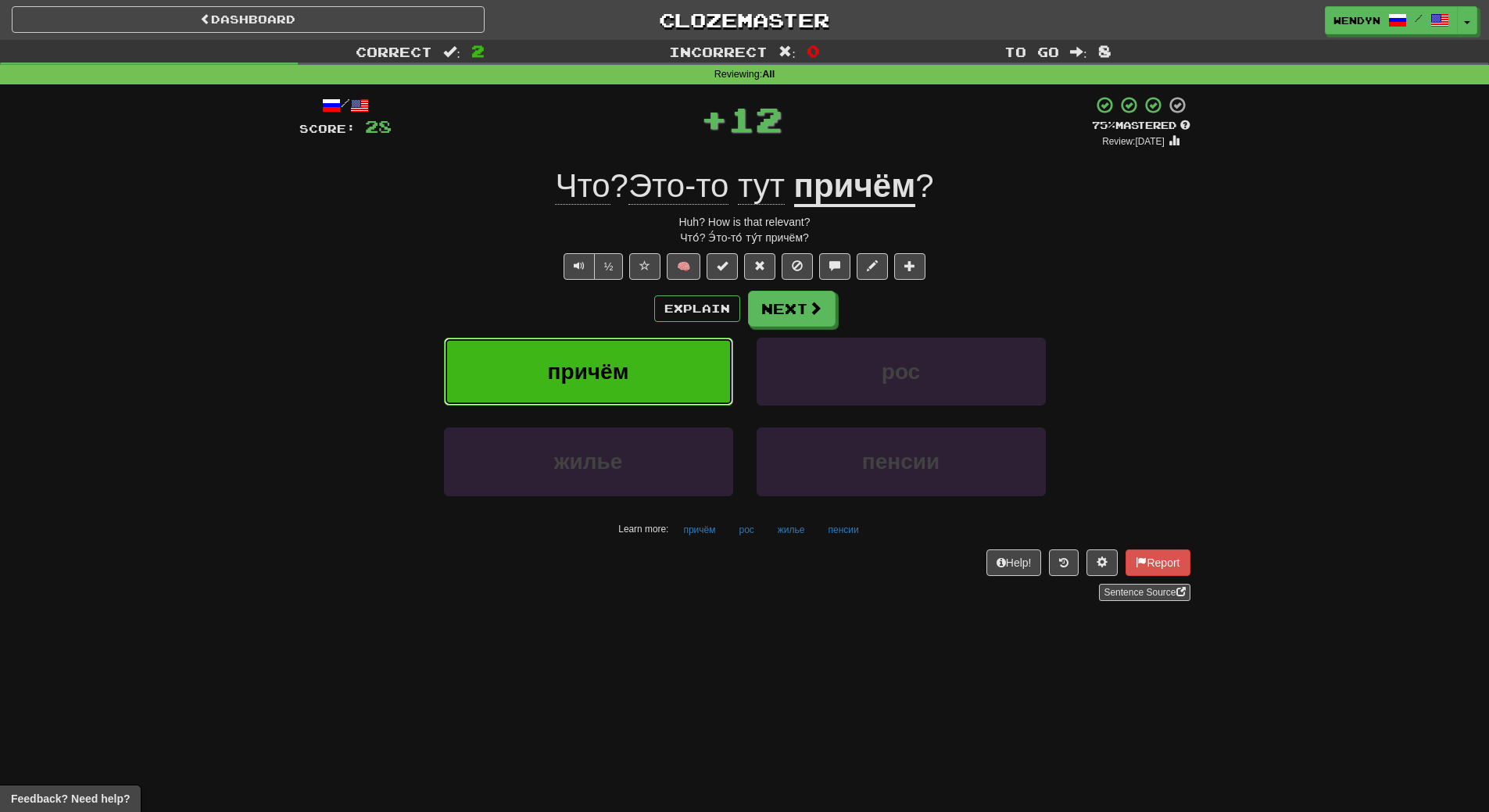
click at [627, 356] on button "причём" at bounding box center [588, 372] width 289 height 68
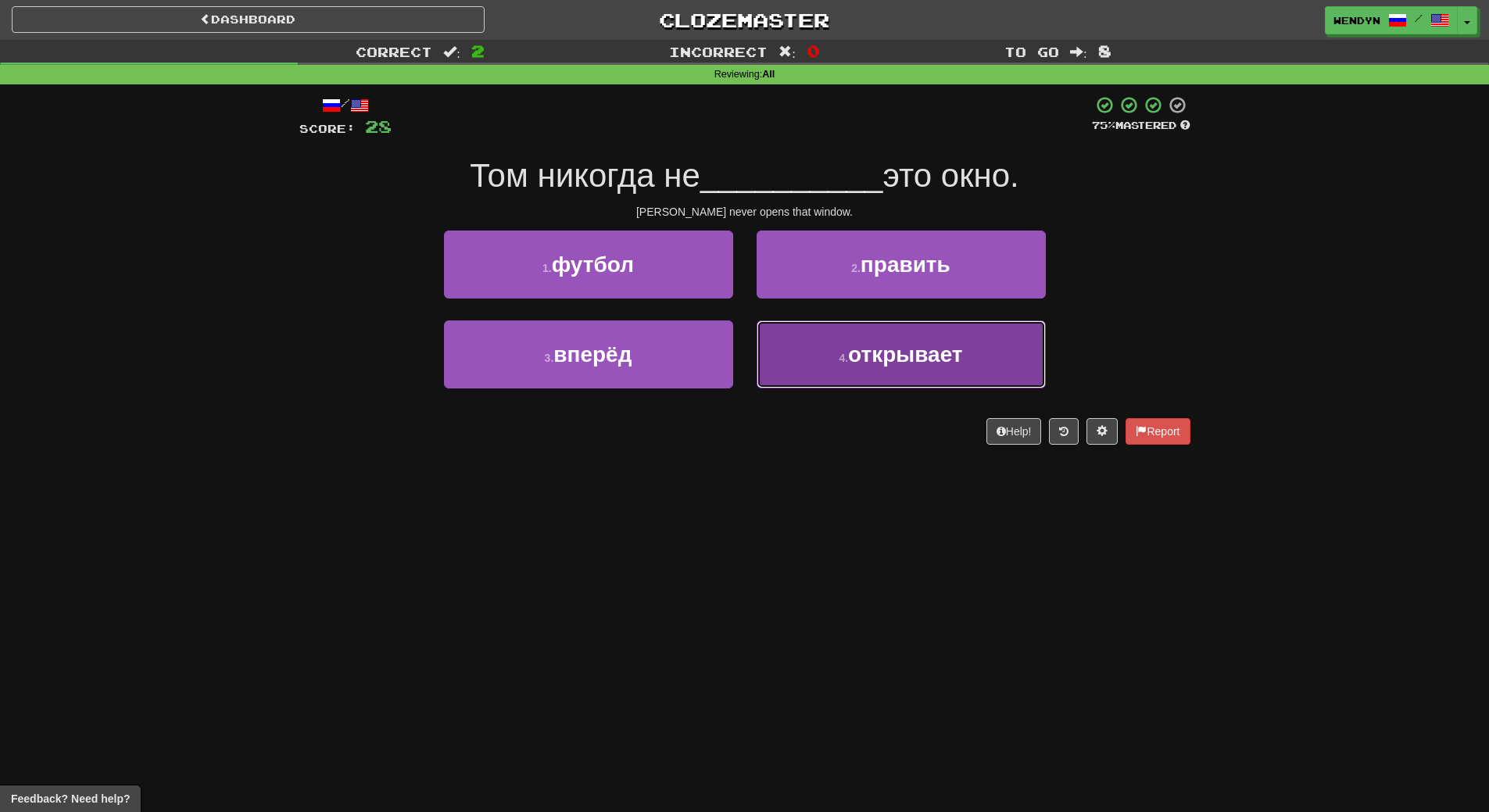
click at [878, 359] on span "открывает" at bounding box center [904, 354] width 114 height 24
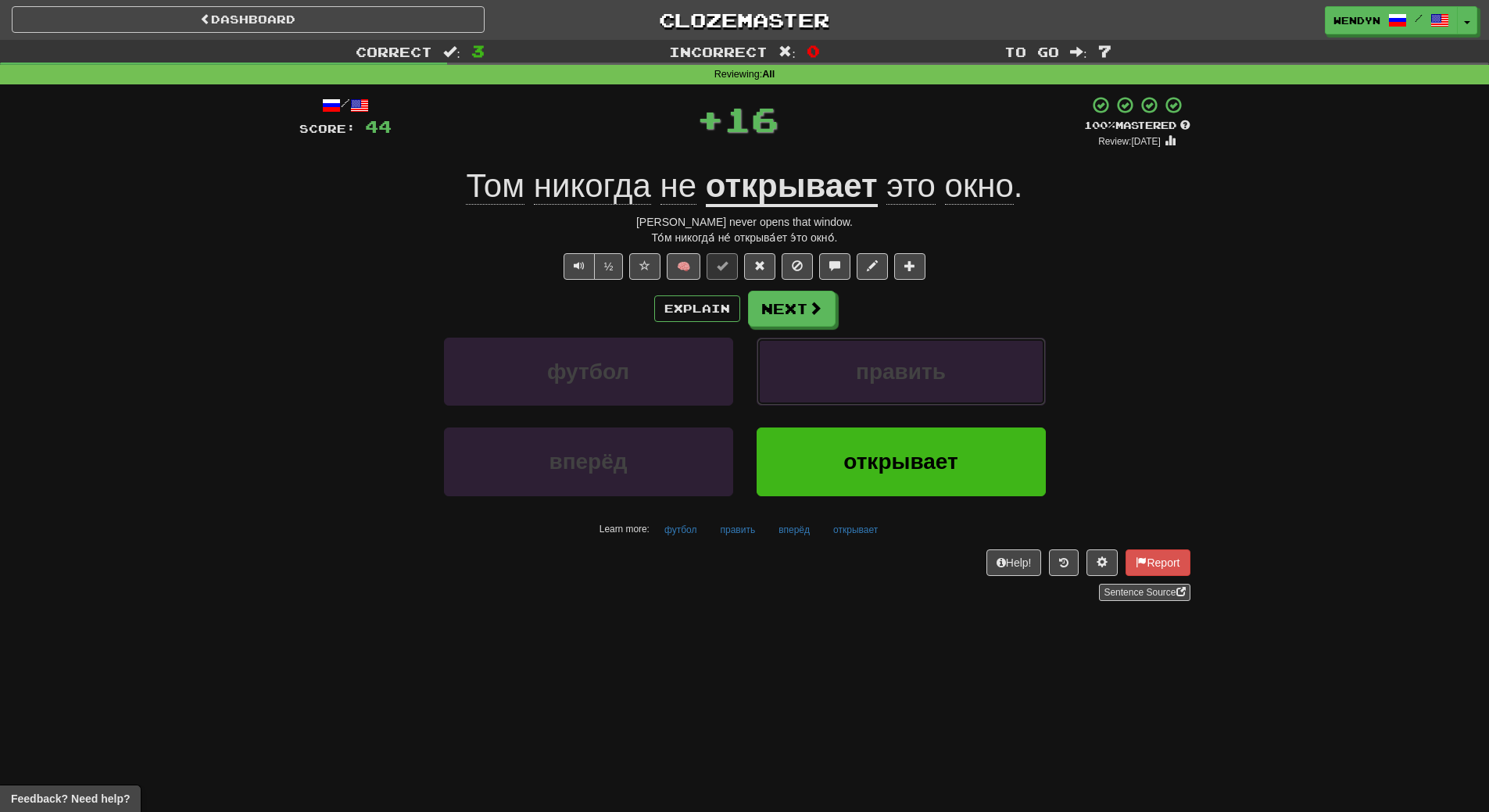
click at [878, 360] on span "править" at bounding box center [900, 372] width 90 height 24
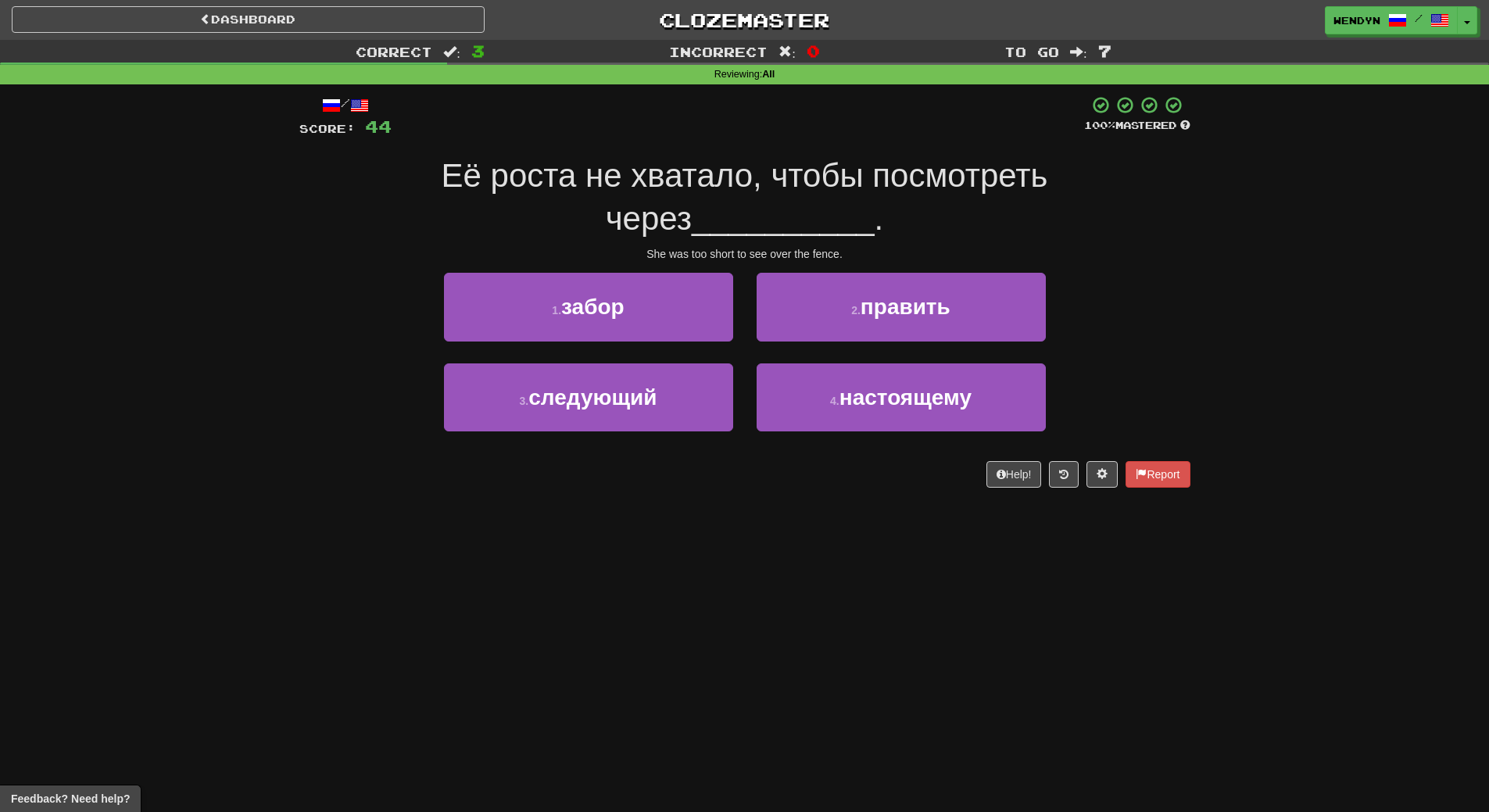
drag, startPoint x: 878, startPoint y: 359, endPoint x: 756, endPoint y: 494, distance: 182.0
click at [756, 494] on div "/ Score: 44 100 % Mastered Её роста не хватало, чтобы посмотреть через ________…" at bounding box center [744, 297] width 891 height 424
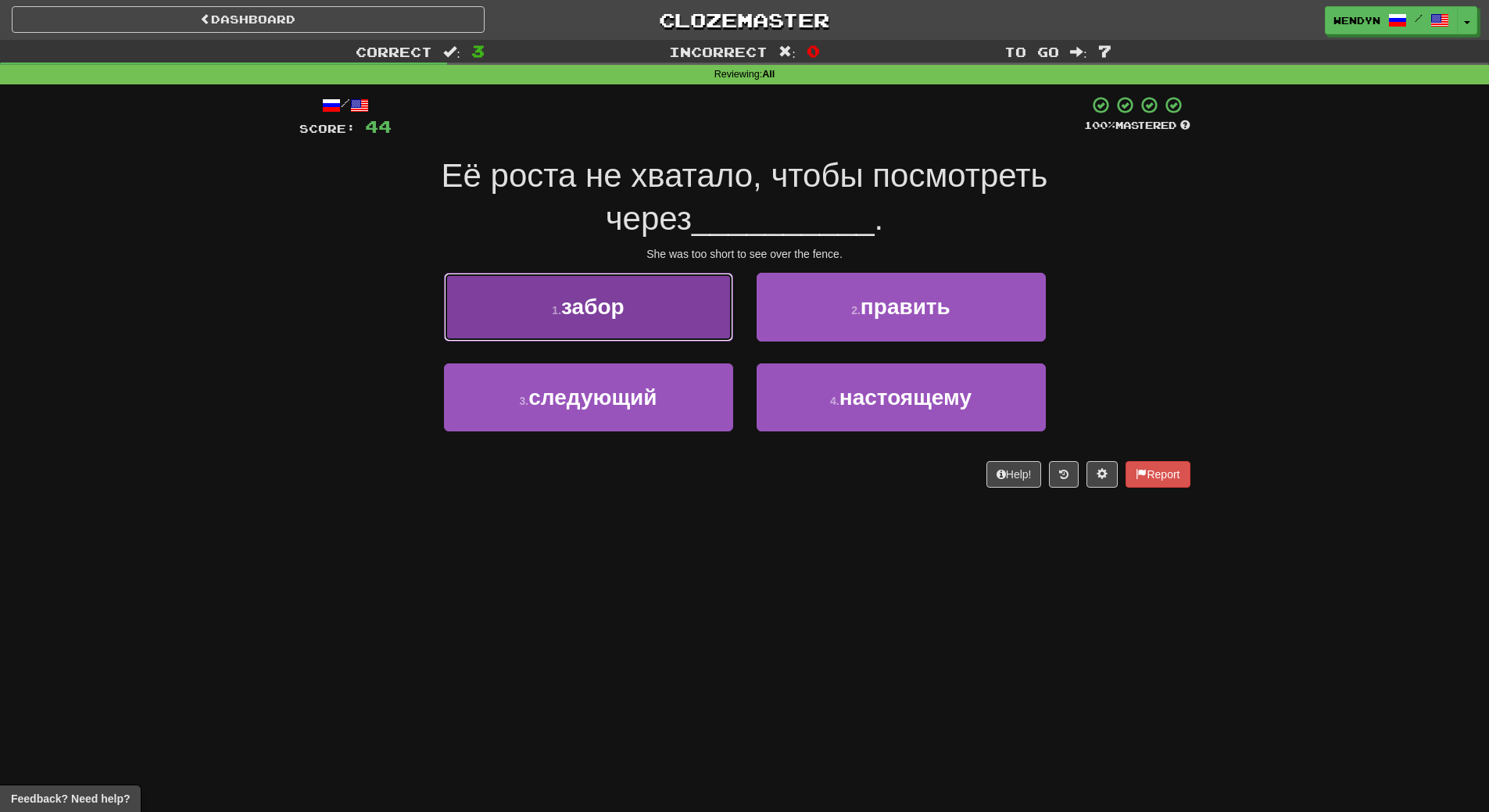
click at [685, 324] on button "1 . забор" at bounding box center [588, 307] width 289 height 68
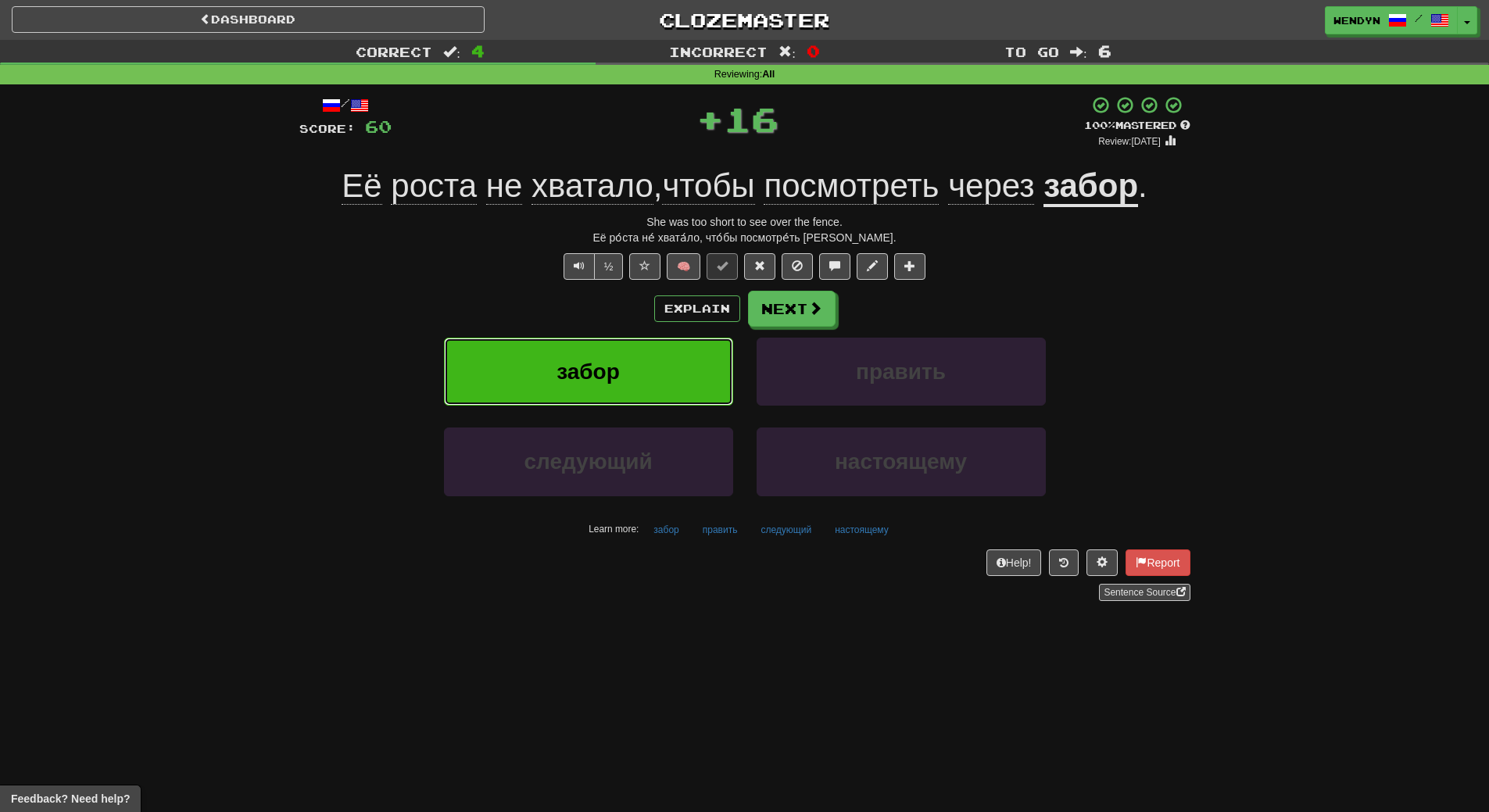
click at [680, 391] on button "забор" at bounding box center [588, 372] width 289 height 68
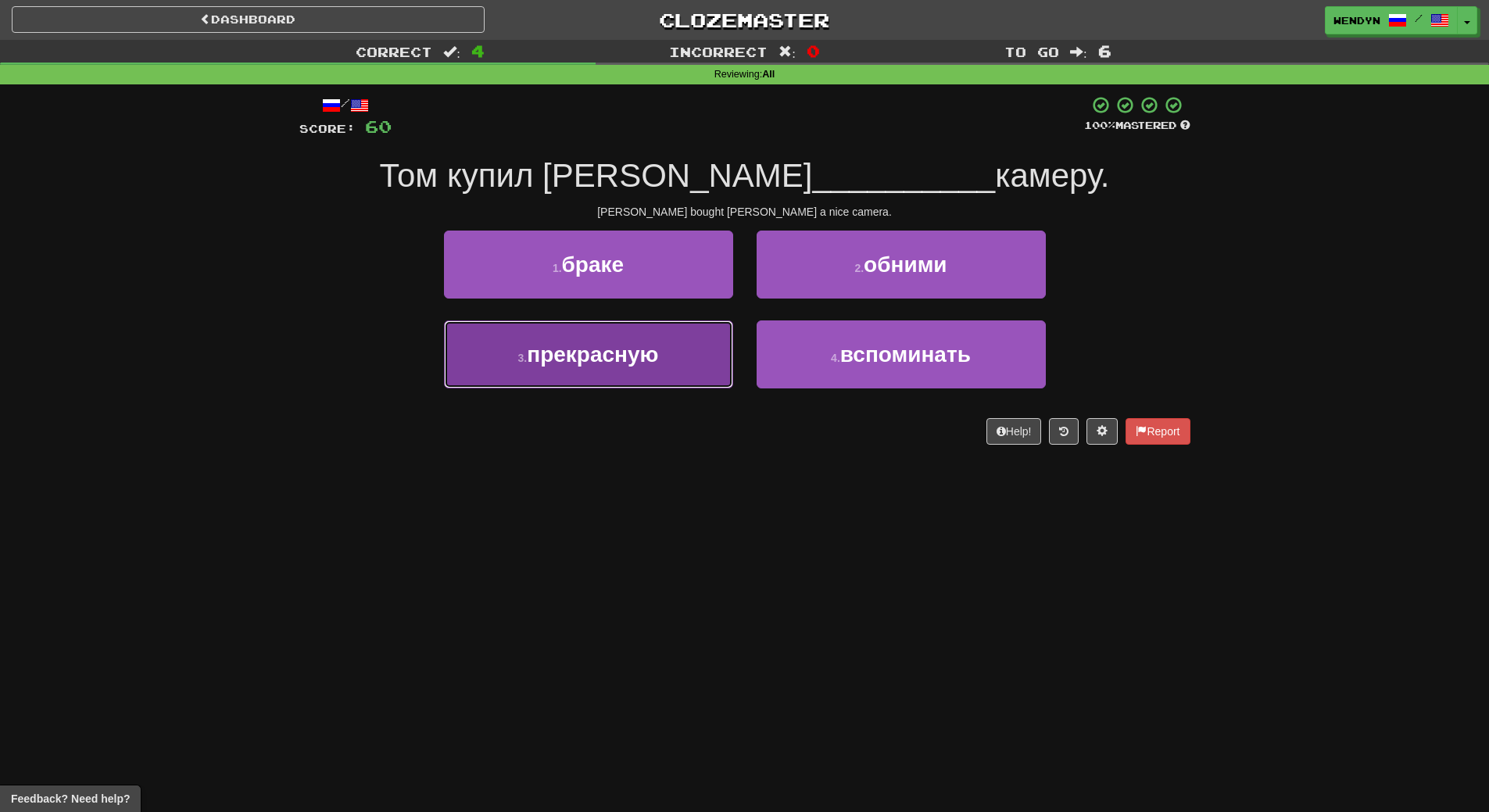
click at [620, 364] on span "прекрасную" at bounding box center [592, 354] width 132 height 24
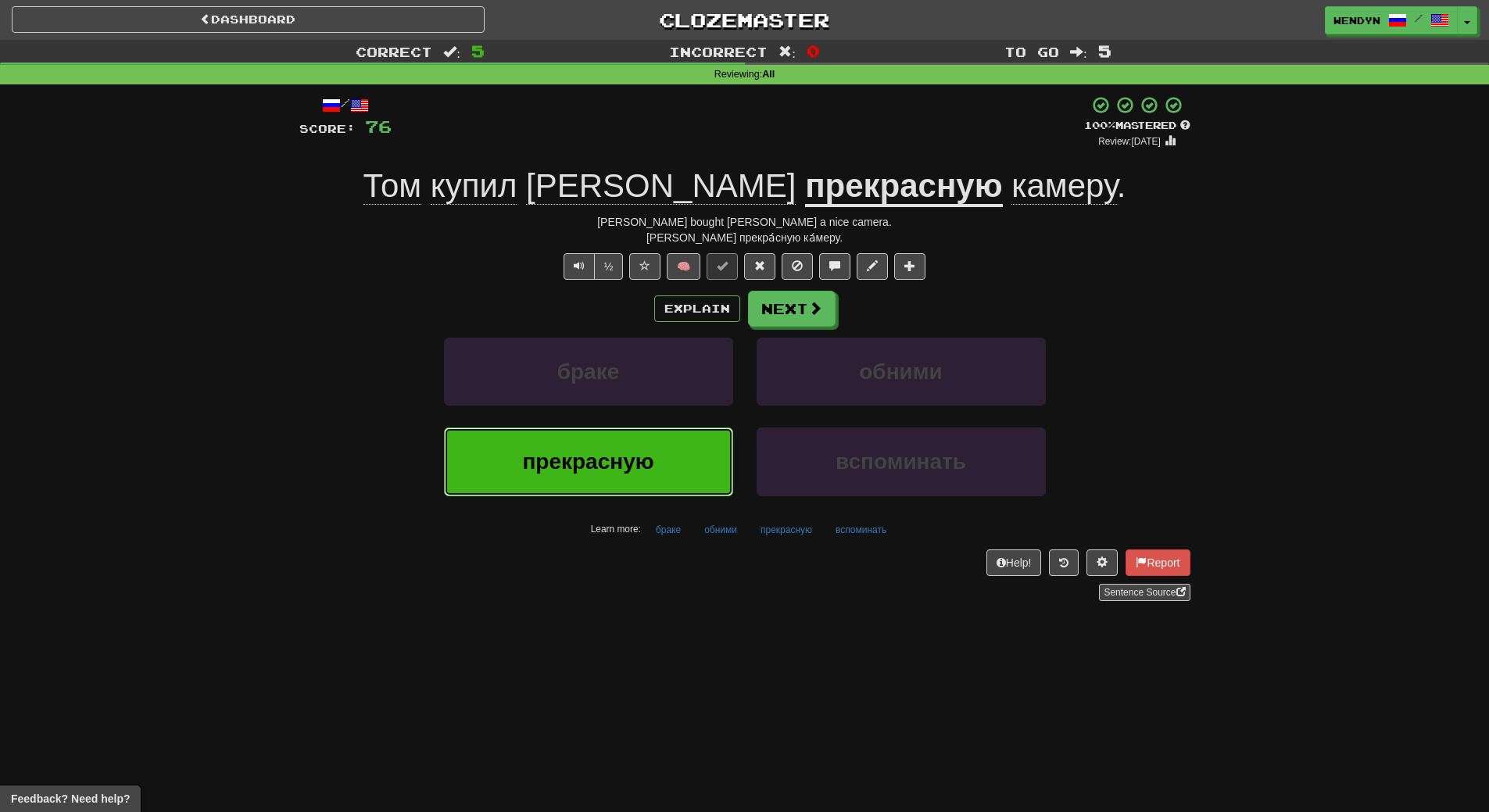
click at [616, 459] on span "прекрасную" at bounding box center [588, 462] width 132 height 24
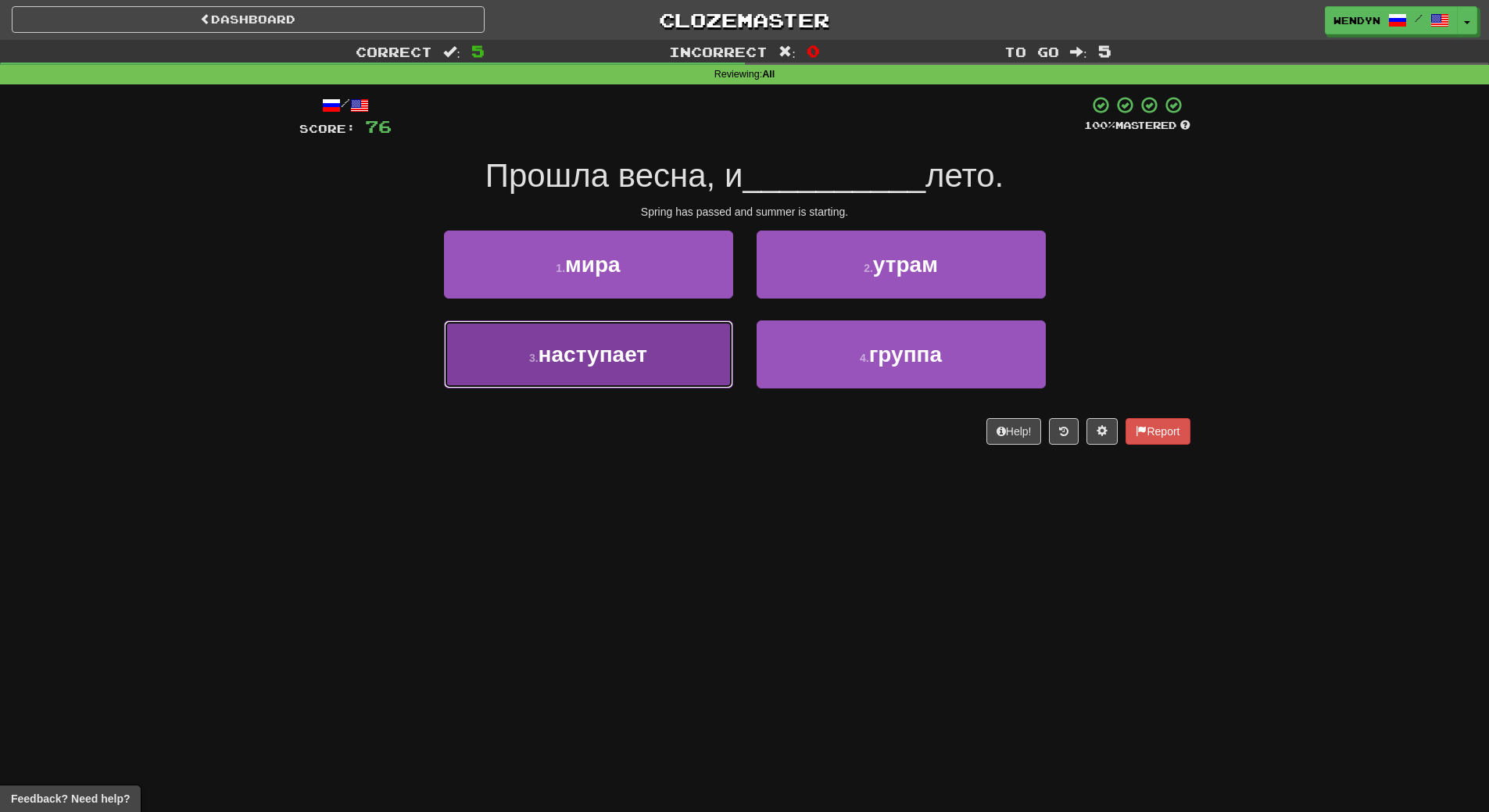
click at [657, 382] on button "3 . наступает" at bounding box center [588, 355] width 289 height 68
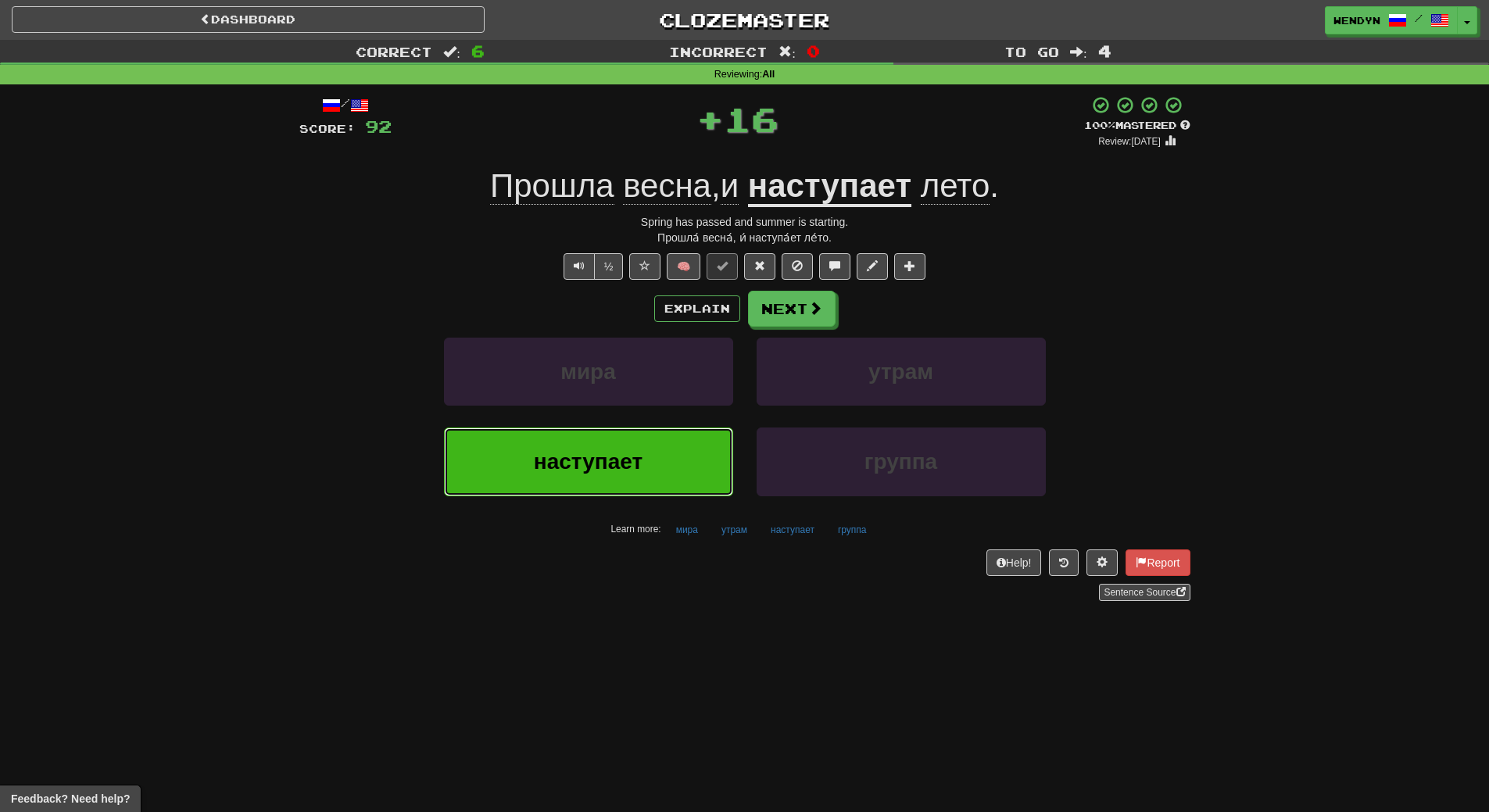
click at [652, 459] on button "наступает" at bounding box center [588, 462] width 289 height 68
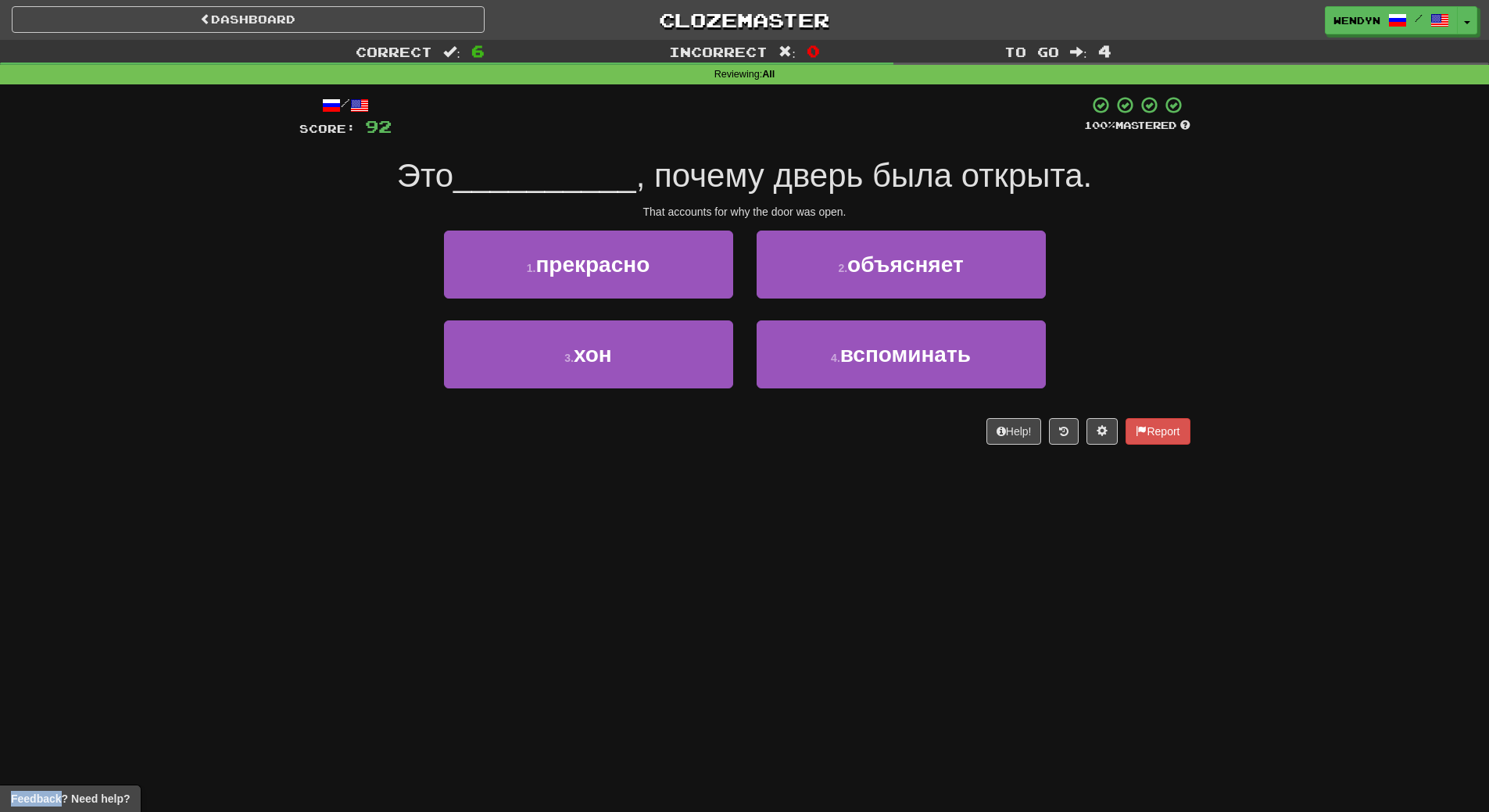
click at [652, 459] on div "/ Score: 92 100 % Mastered Это __________ , почему дверь была открыта. That acc…" at bounding box center [744, 275] width 891 height 382
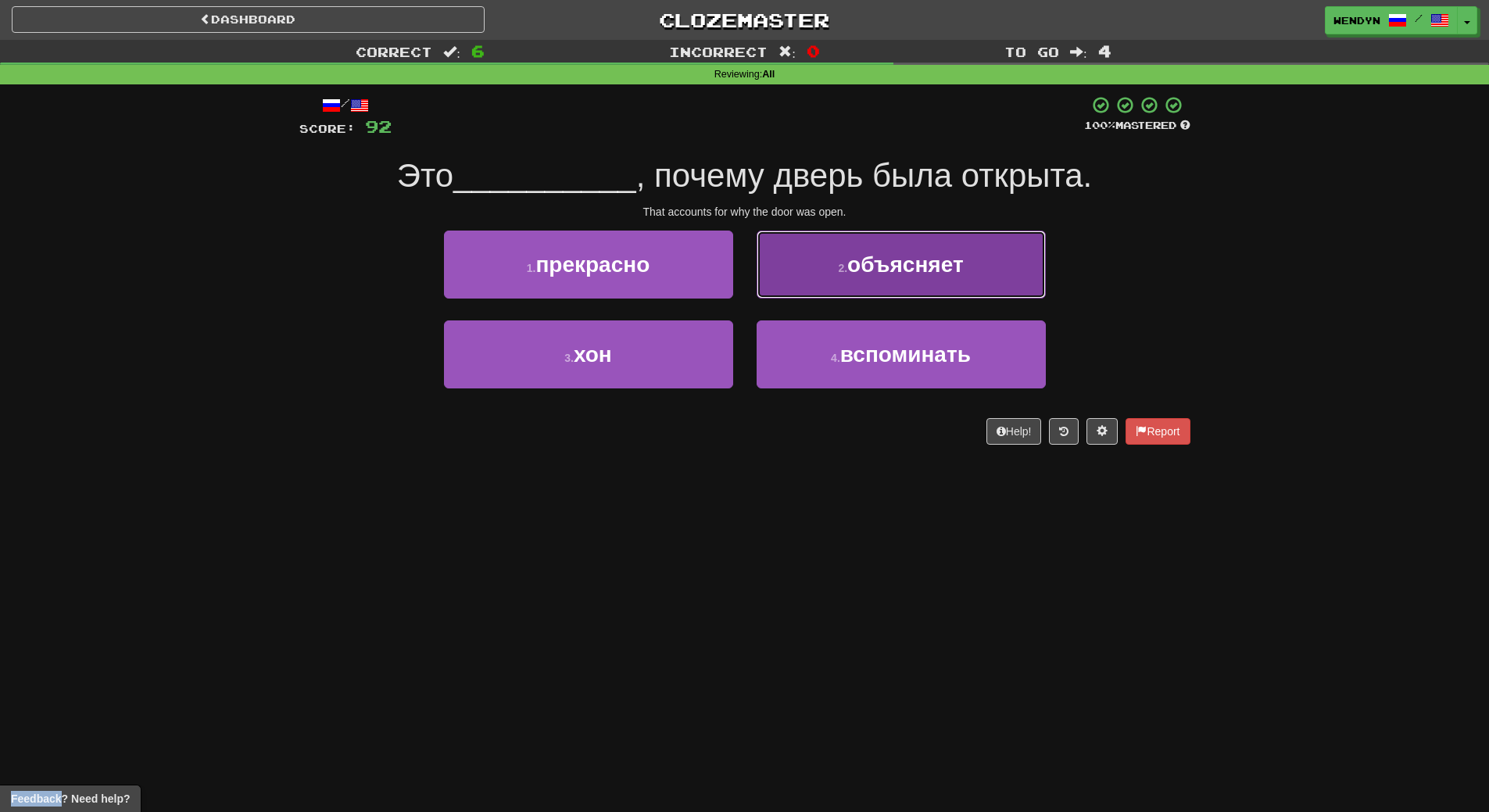
click at [925, 272] on span "объясняет" at bounding box center [905, 264] width 116 height 24
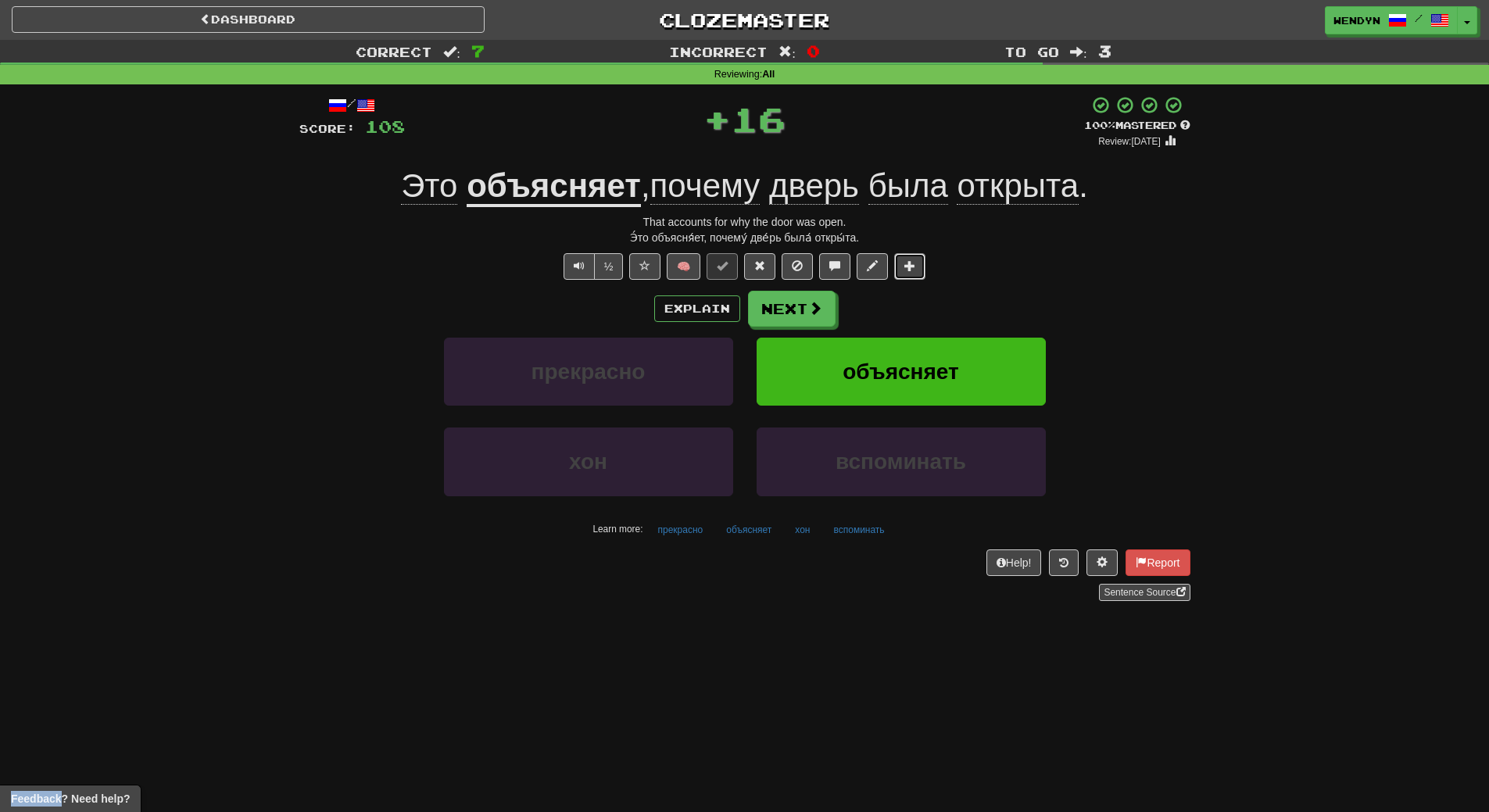
click at [925, 272] on button at bounding box center [909, 266] width 32 height 26
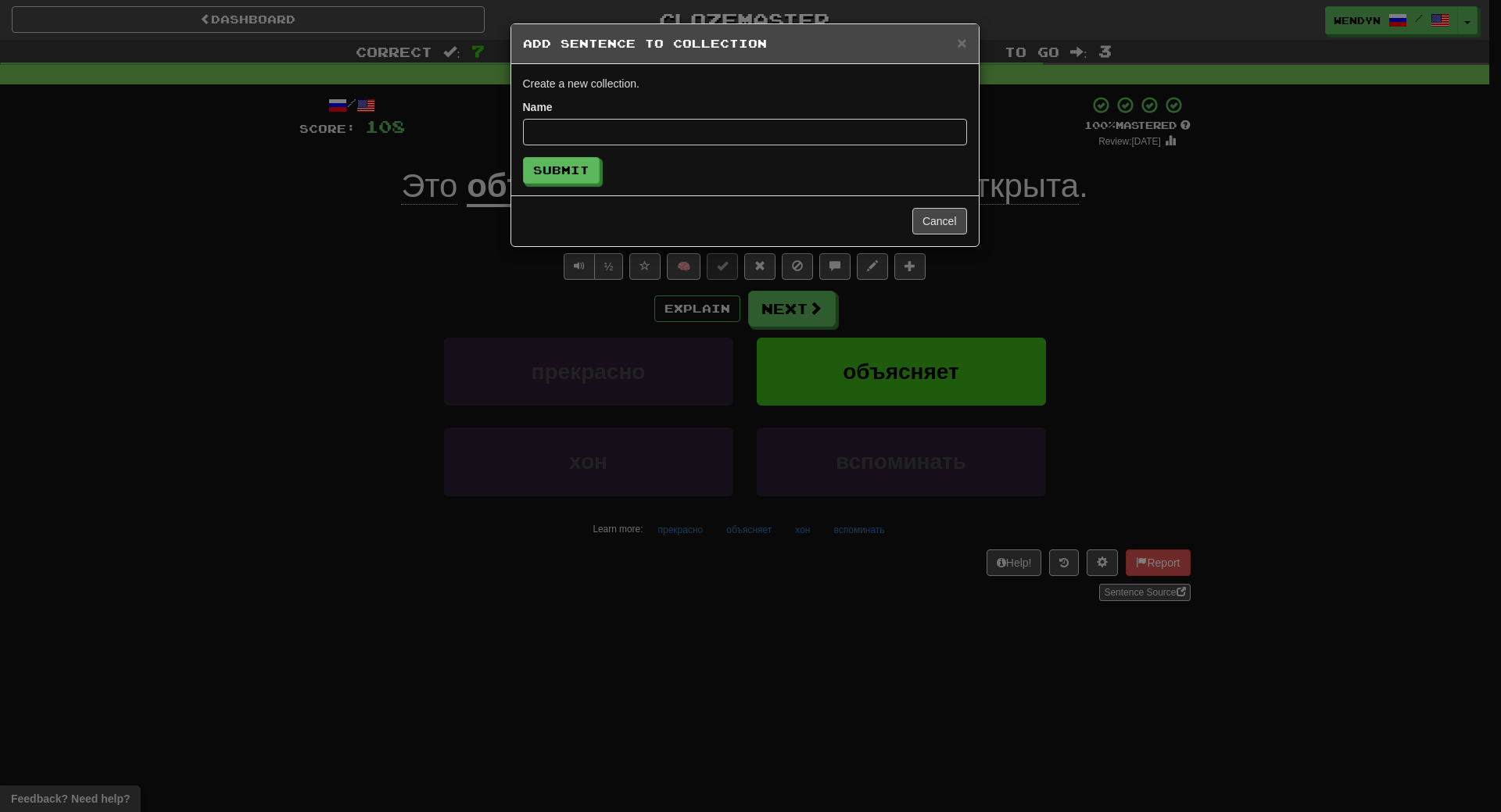
click at [921, 334] on div "× Add Sentence to Collection Create a new collection. Name Submit Cancel" at bounding box center [750, 406] width 1501 height 812
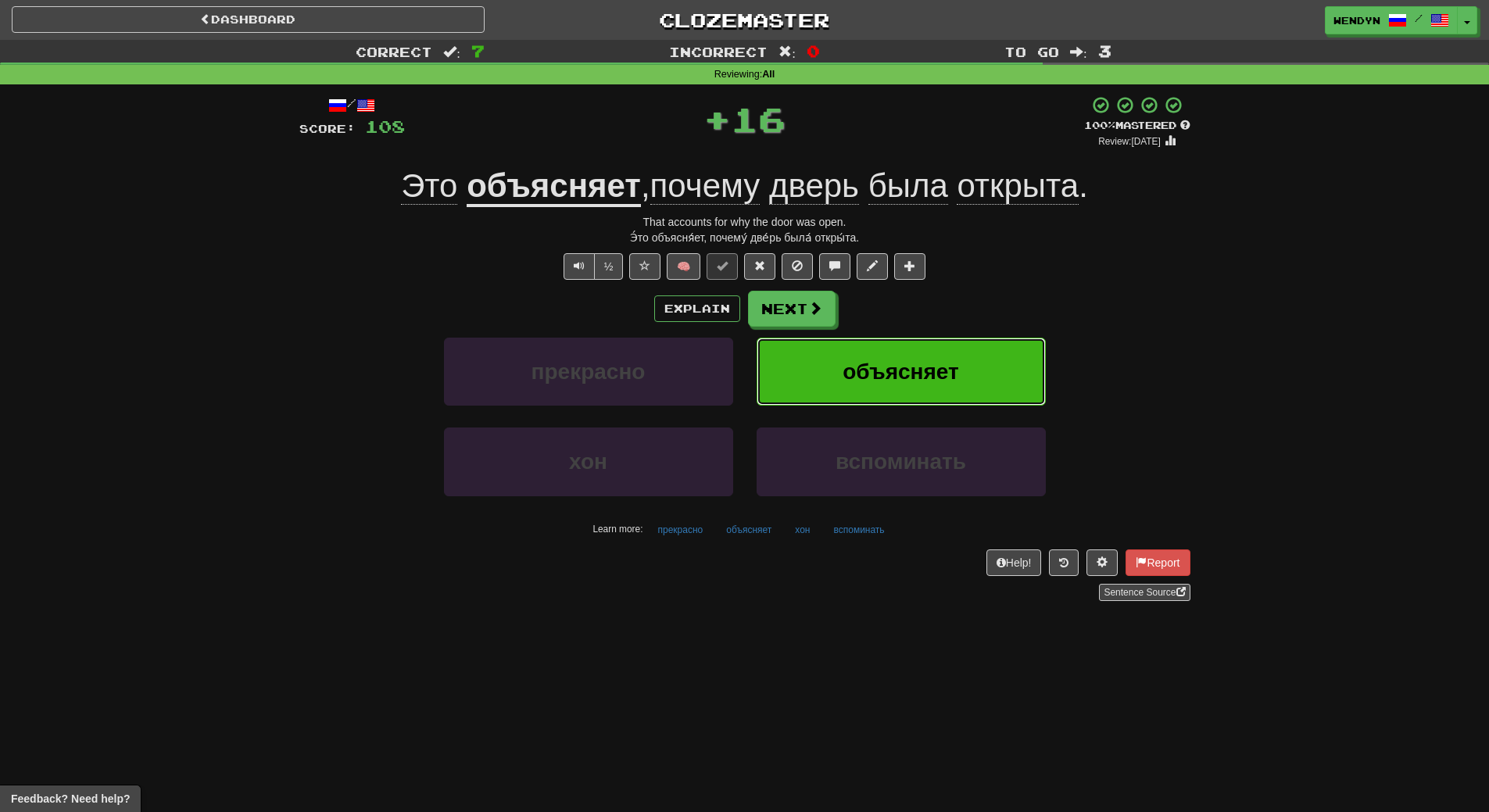
click at [920, 371] on span "объясняет" at bounding box center [901, 372] width 116 height 24
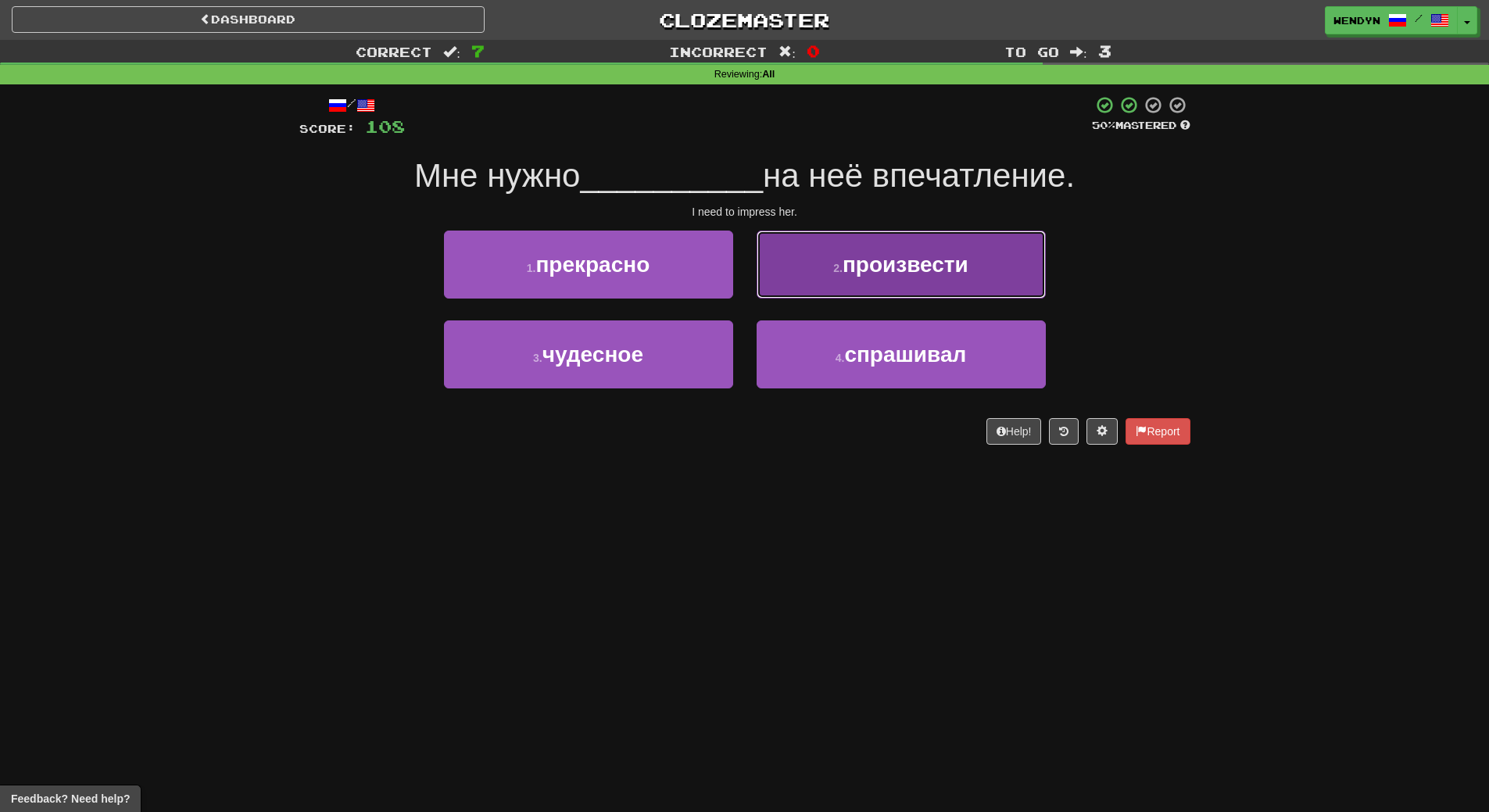
click at [930, 256] on span "произвести" at bounding box center [905, 264] width 126 height 24
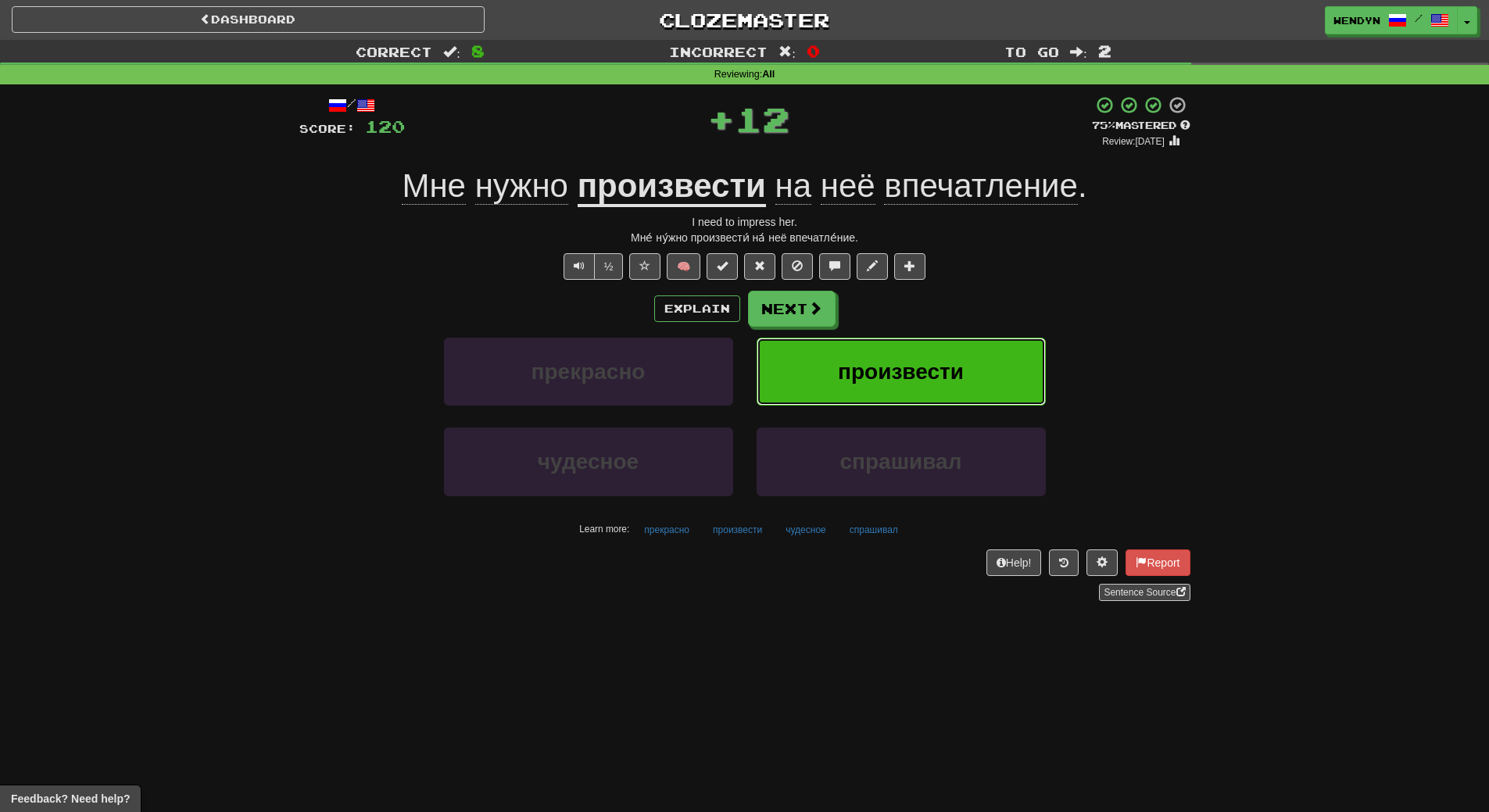
click at [932, 362] on span "произвести" at bounding box center [900, 372] width 126 height 24
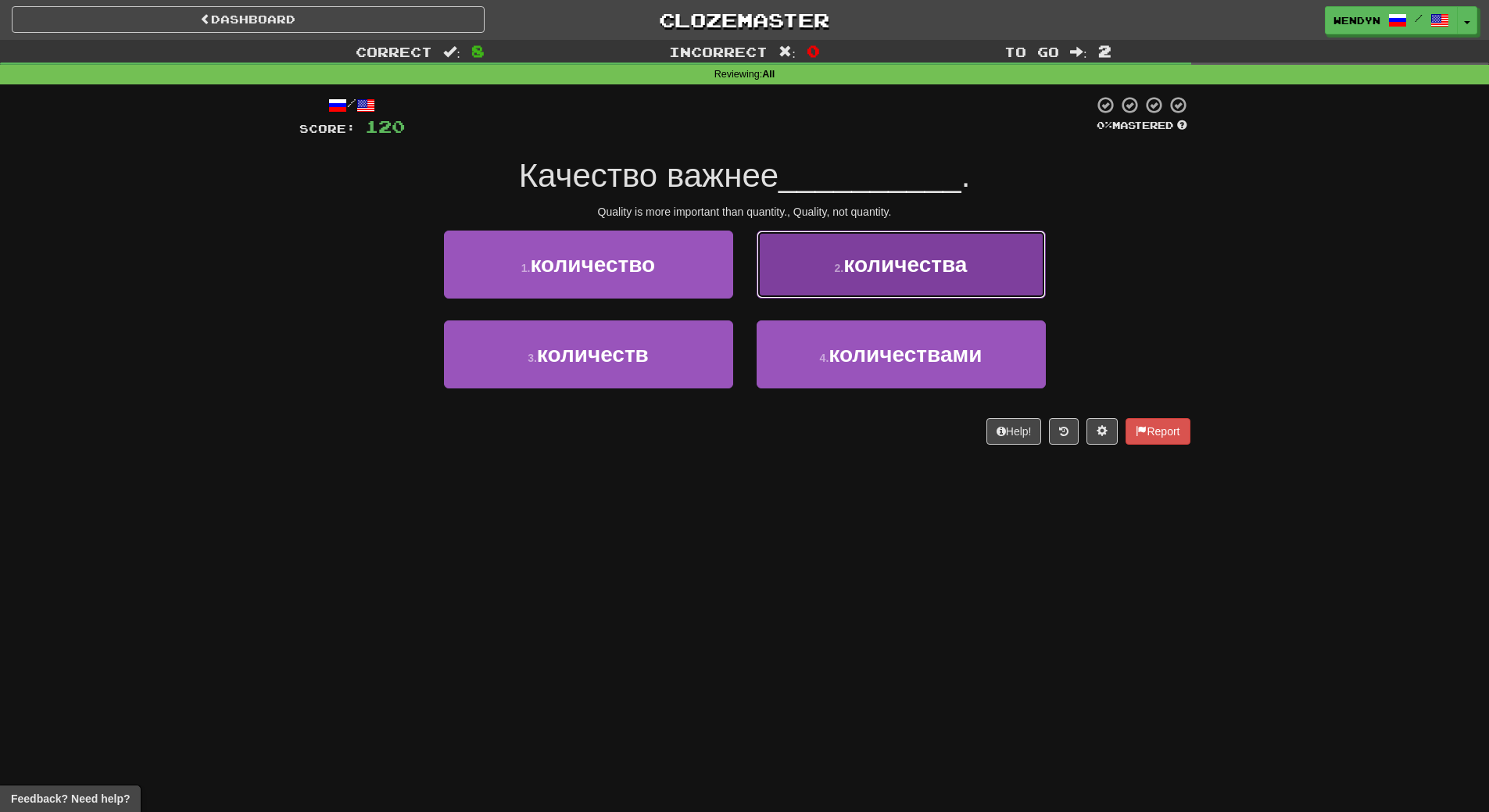
click at [977, 275] on button "2 . количества" at bounding box center [901, 265] width 289 height 68
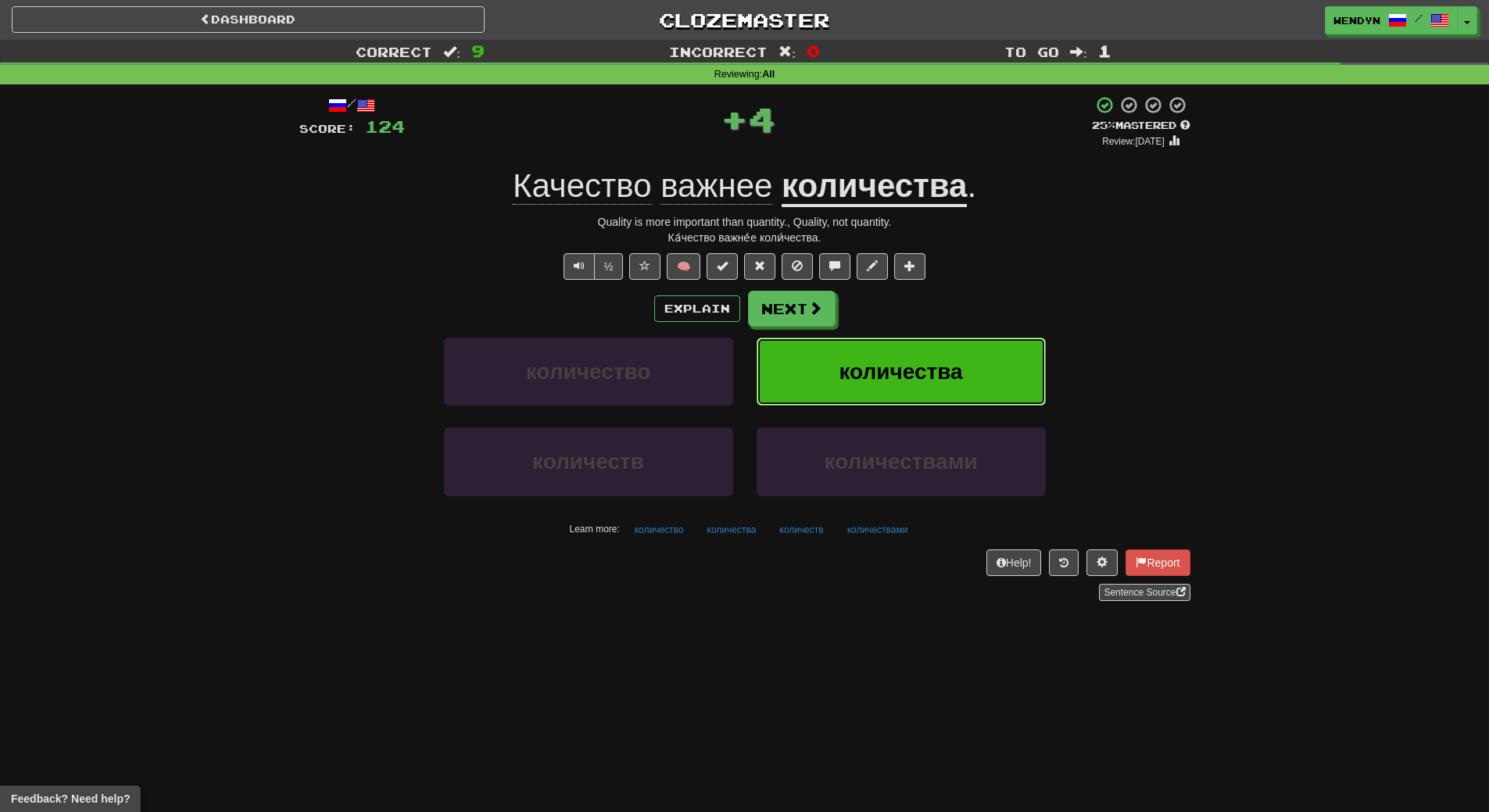
click at [974, 342] on button "количества" at bounding box center [901, 372] width 289 height 68
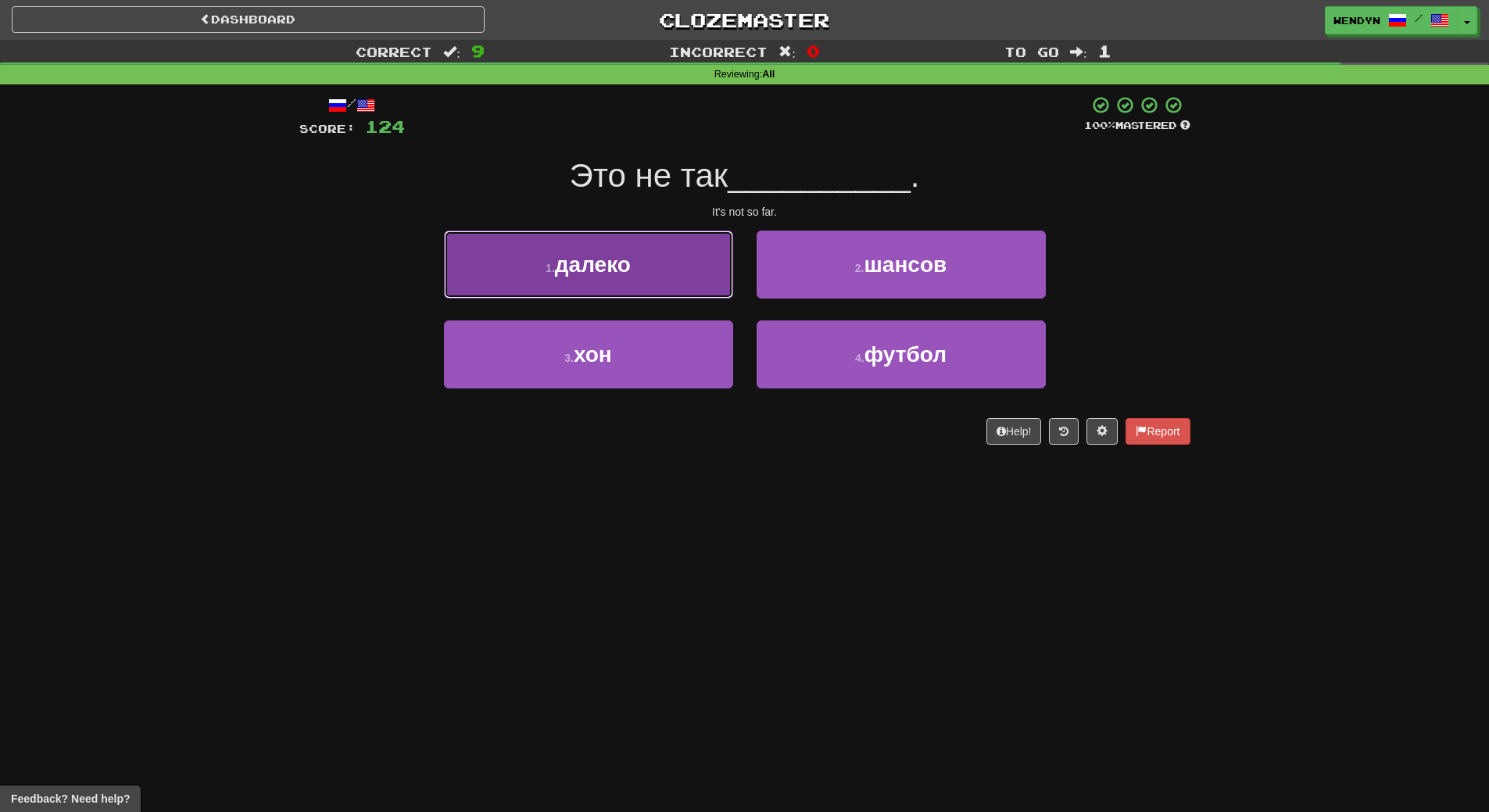
click at [669, 246] on button "1 . далеко" at bounding box center [588, 265] width 289 height 68
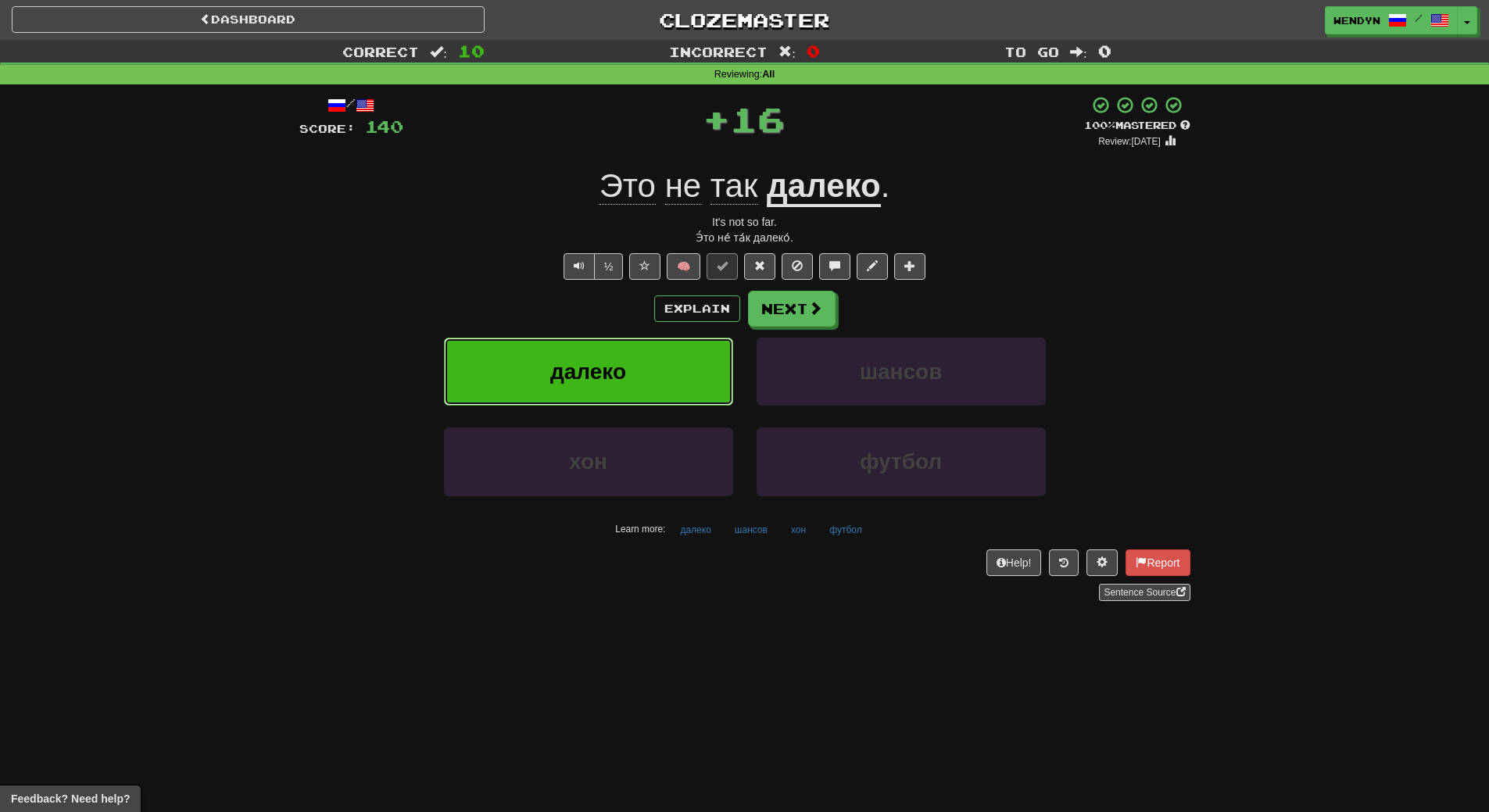
click at [661, 380] on button "далеко" at bounding box center [588, 372] width 289 height 68
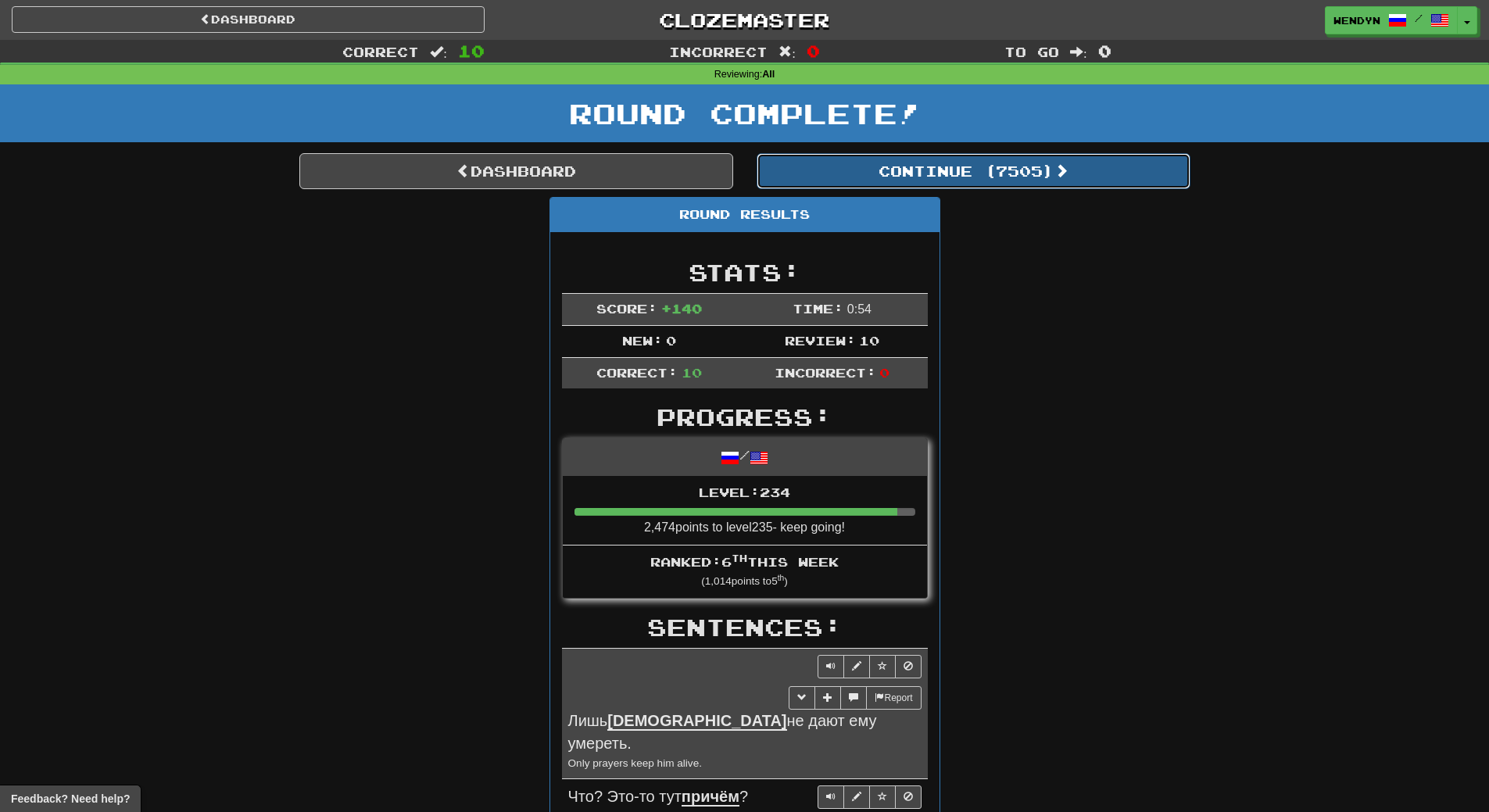
click at [1004, 182] on button "Continue ( 7505 )" at bounding box center [973, 171] width 433 height 36
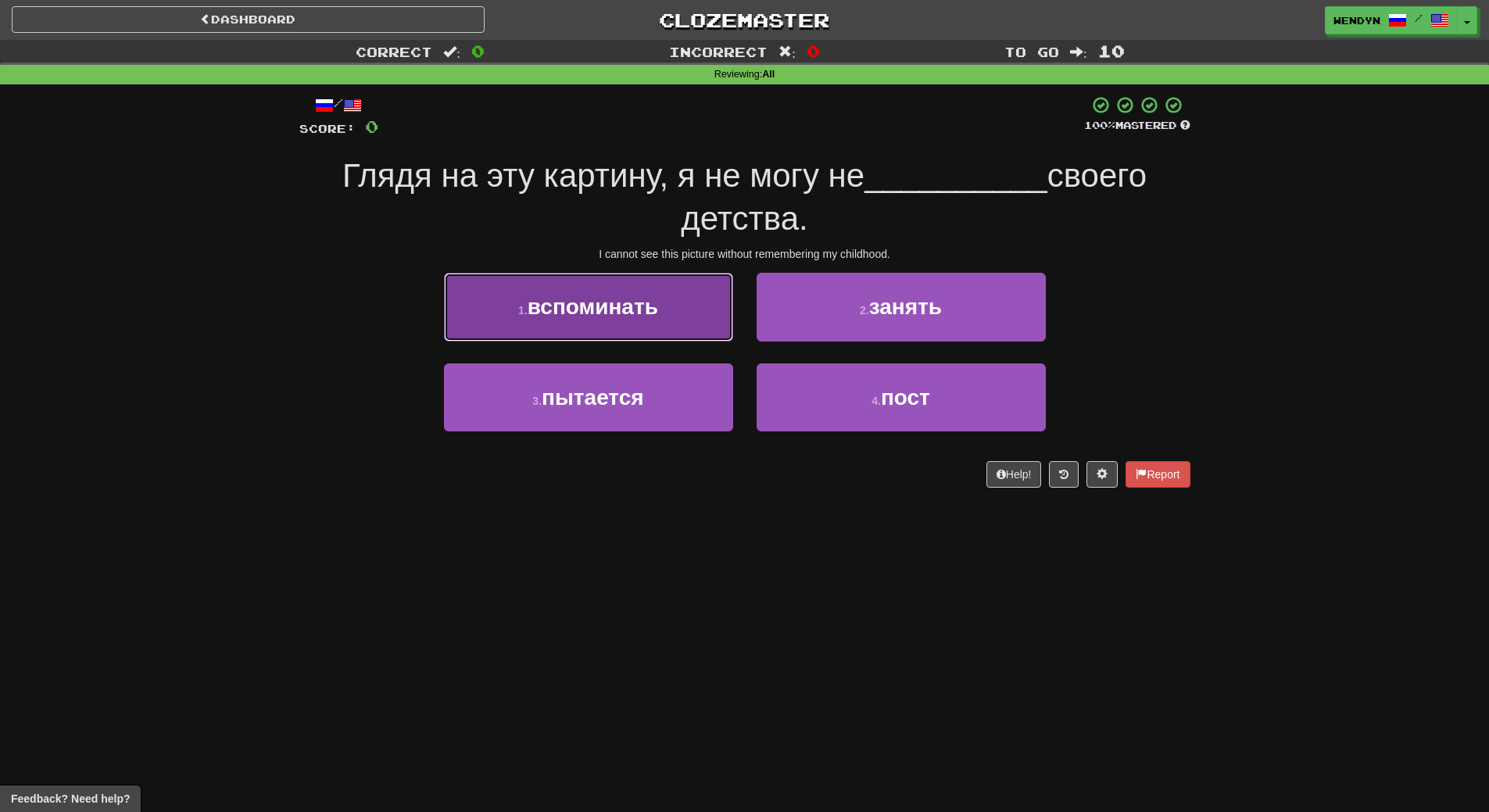
click at [671, 329] on button "1 . вспоминать" at bounding box center [588, 307] width 289 height 68
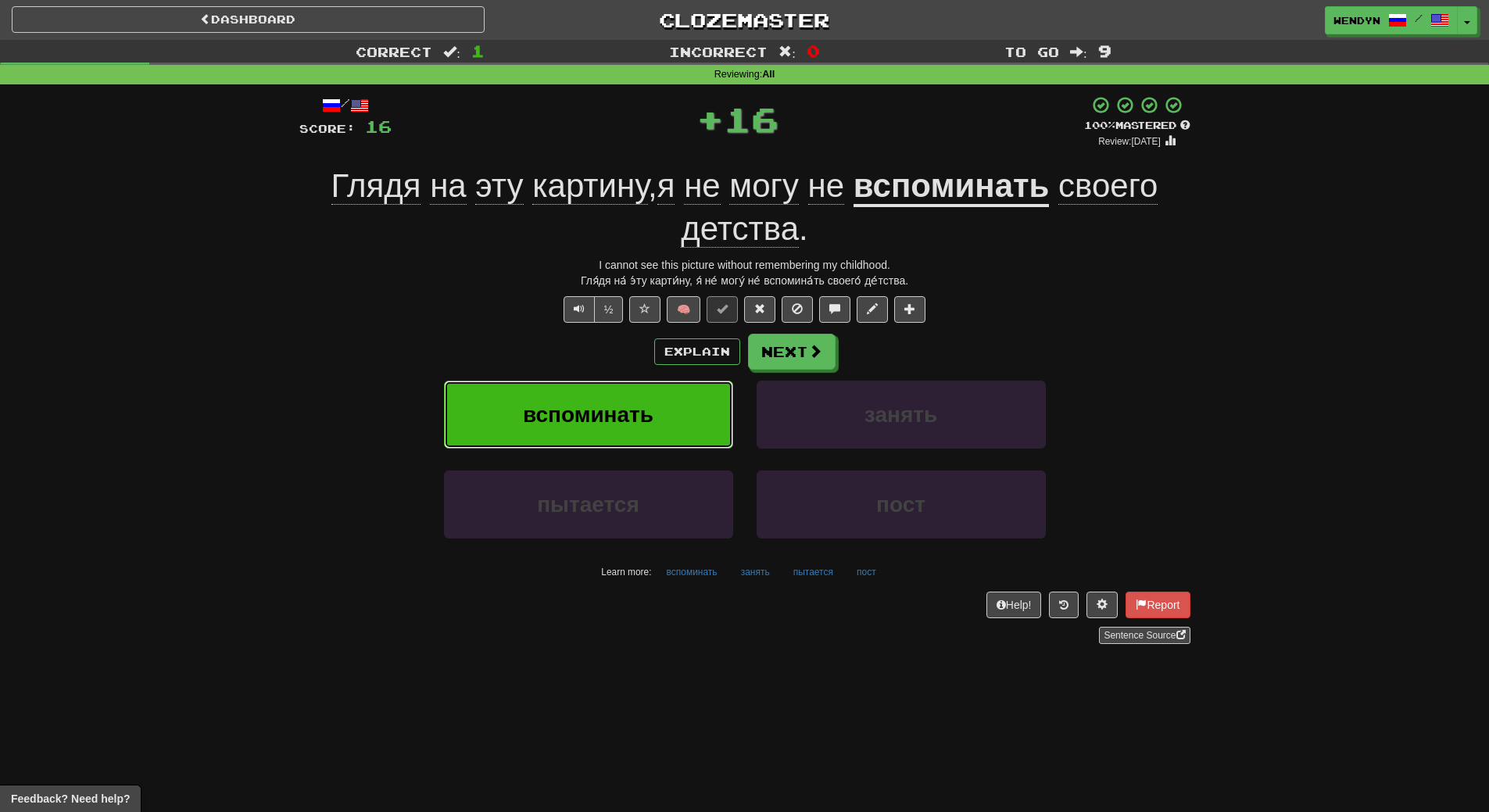
click at [662, 415] on button "вспоминать" at bounding box center [588, 415] width 289 height 68
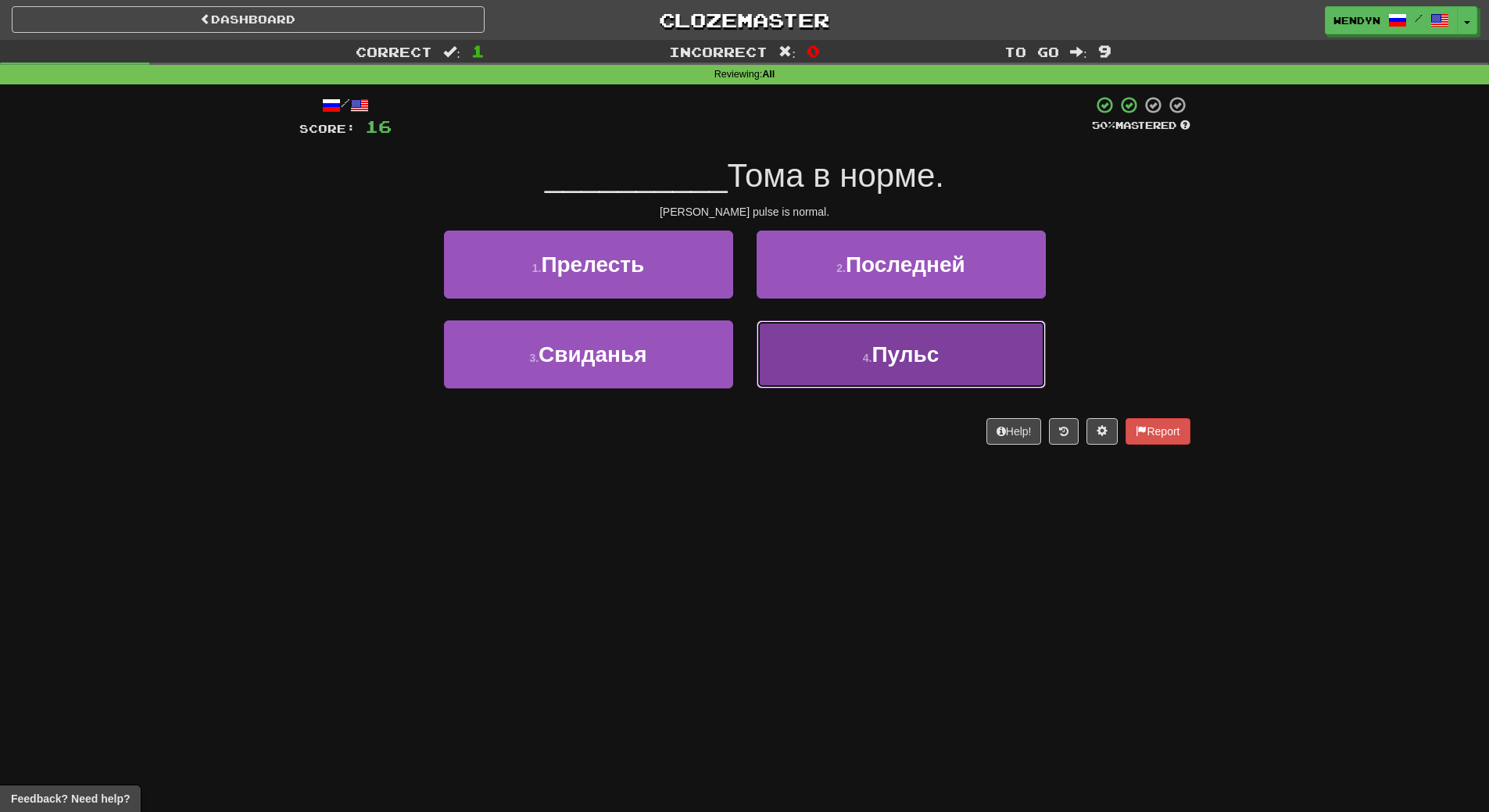
click at [868, 380] on button "4 . Пульс" at bounding box center [901, 355] width 289 height 68
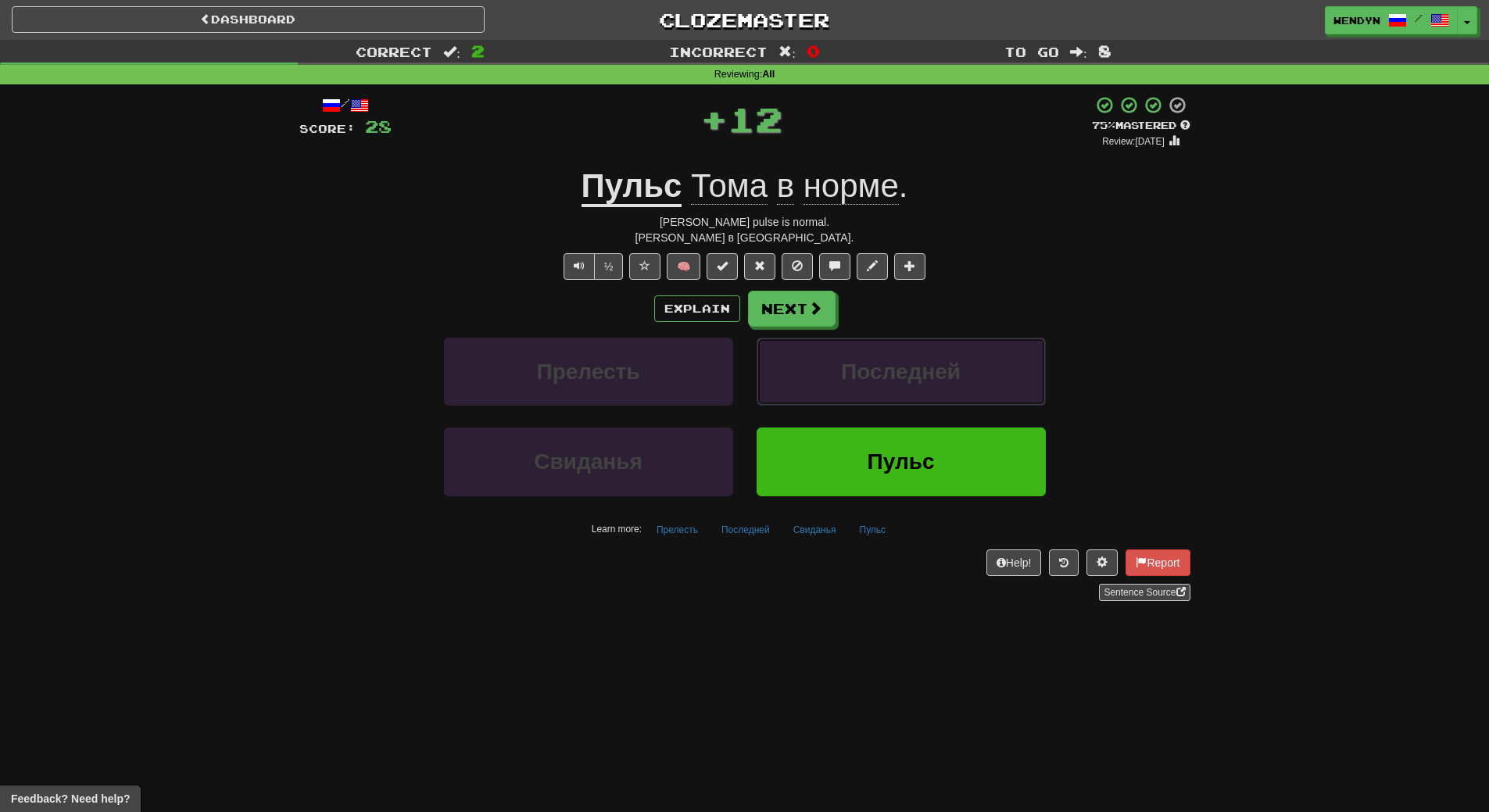
click at [868, 380] on span "Последней" at bounding box center [901, 372] width 120 height 24
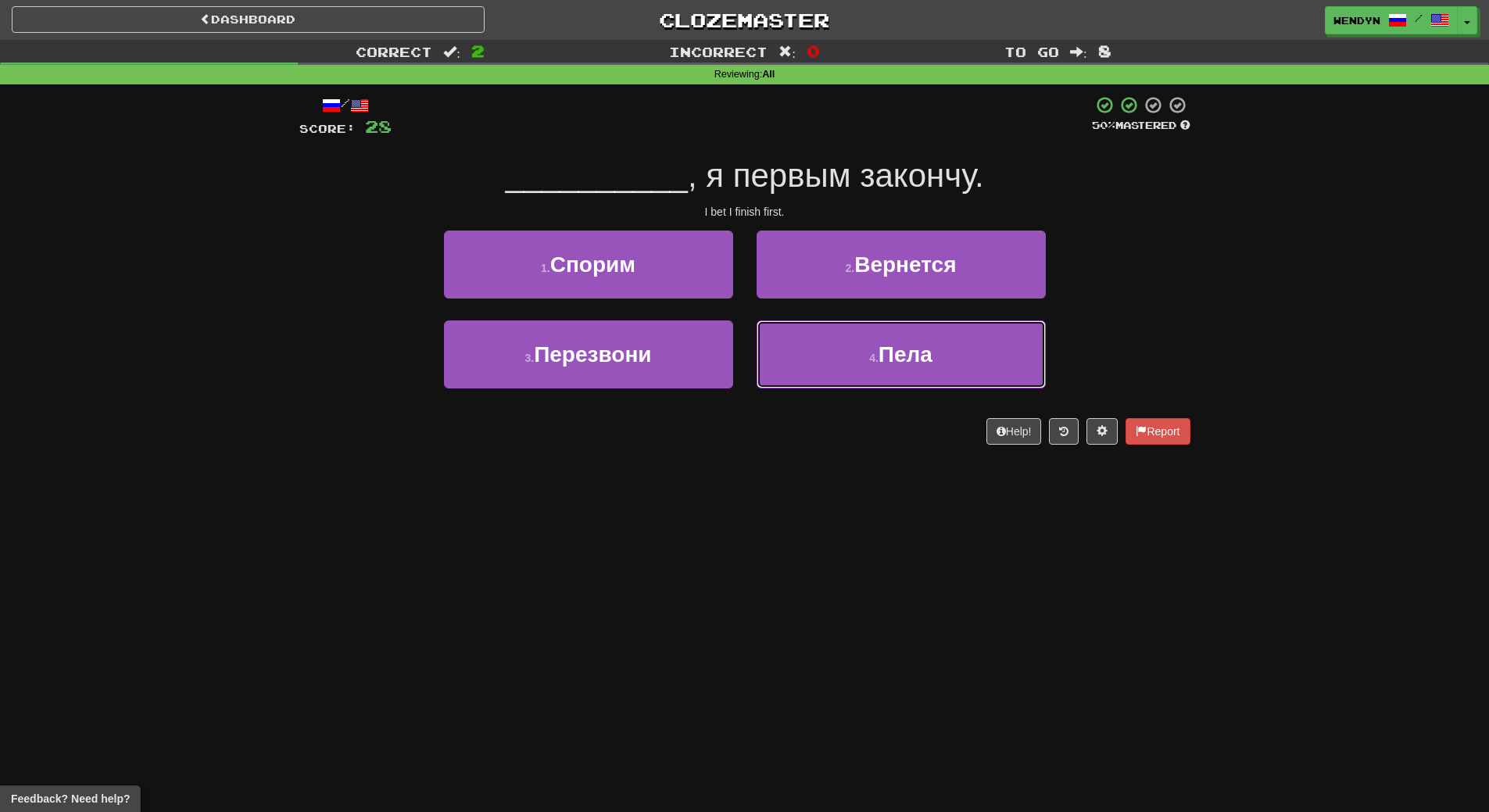
drag, startPoint x: 868, startPoint y: 380, endPoint x: 809, endPoint y: 483, distance: 118.7
click at [809, 483] on div "Dashboard Clozemaster WendyN / Toggle Dropdown Dashboard Leaderboard Activity F…" at bounding box center [744, 406] width 1489 height 812
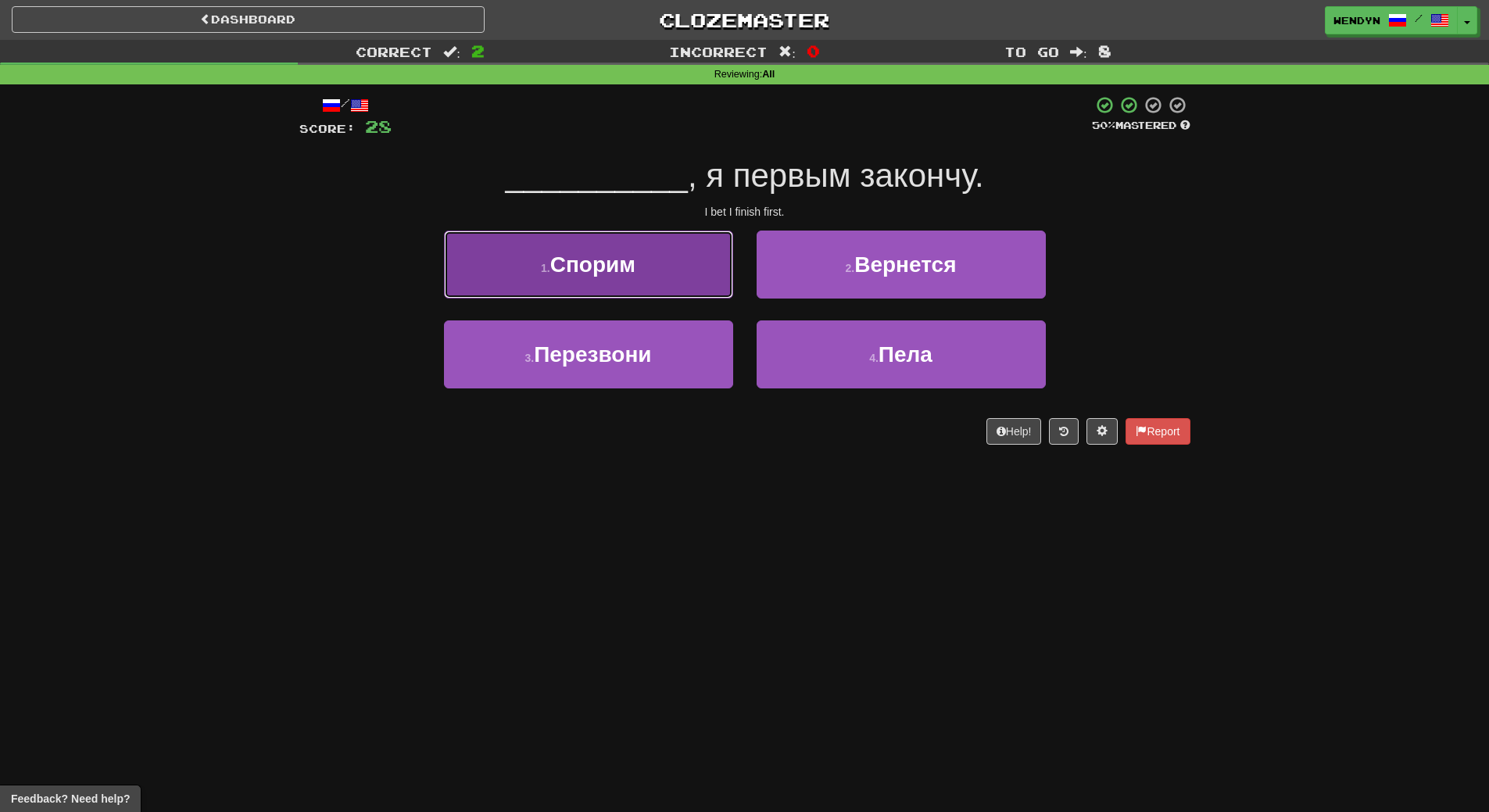
click at [668, 270] on button "1 . Спорим" at bounding box center [588, 265] width 289 height 68
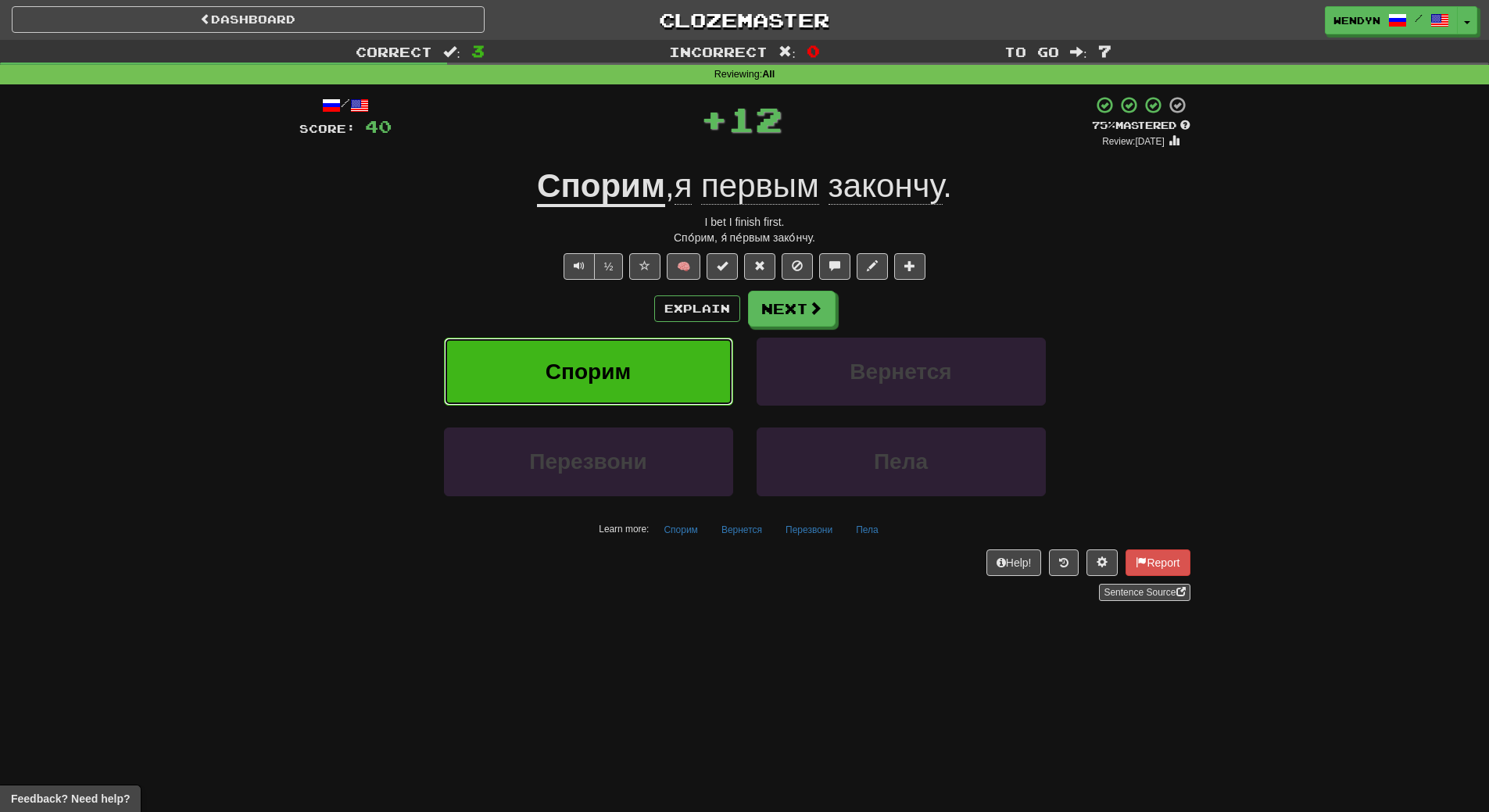
click at [661, 353] on button "Спорим" at bounding box center [588, 372] width 289 height 68
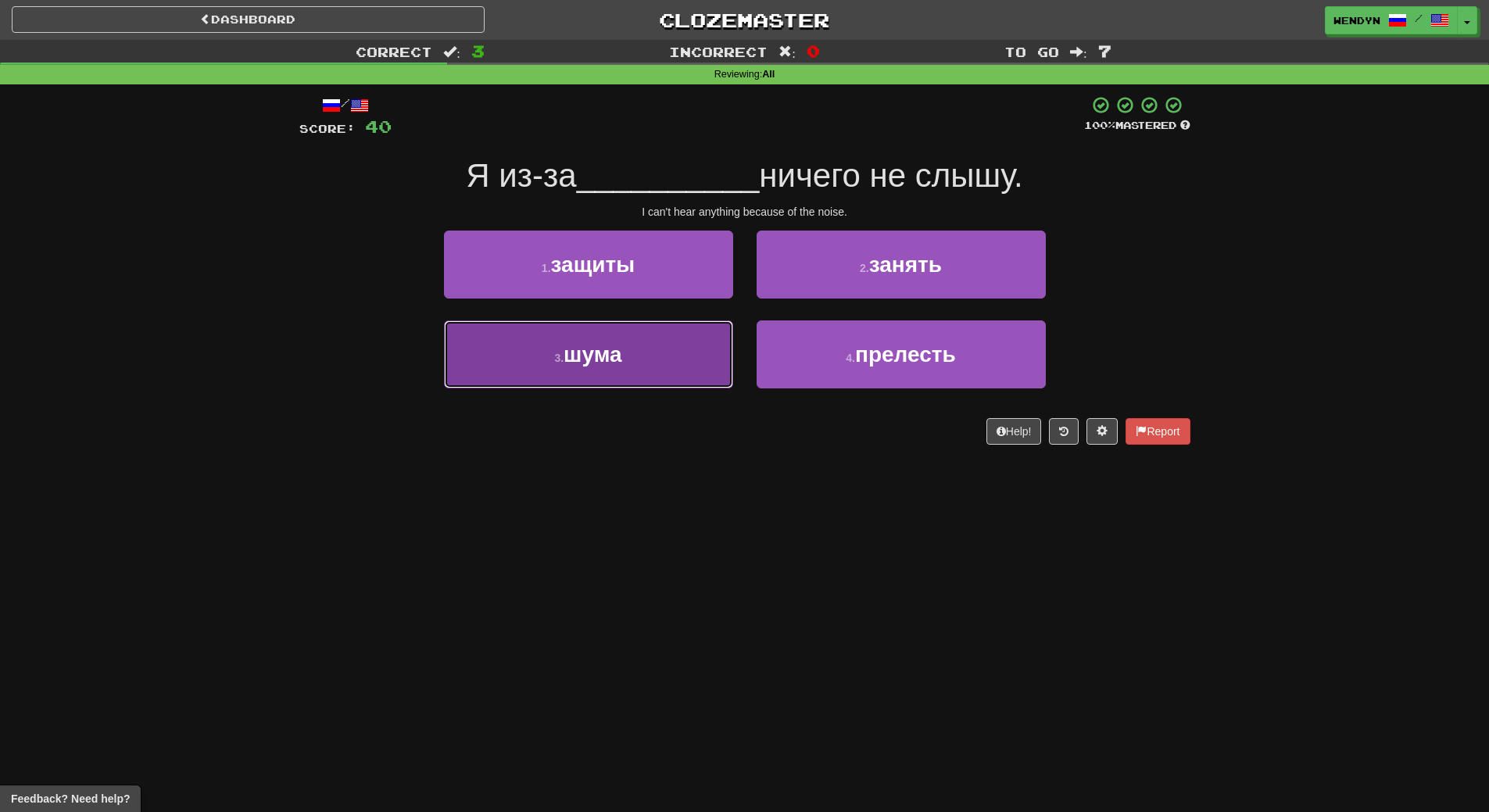
click at [662, 381] on button "3 . шума" at bounding box center [588, 355] width 289 height 68
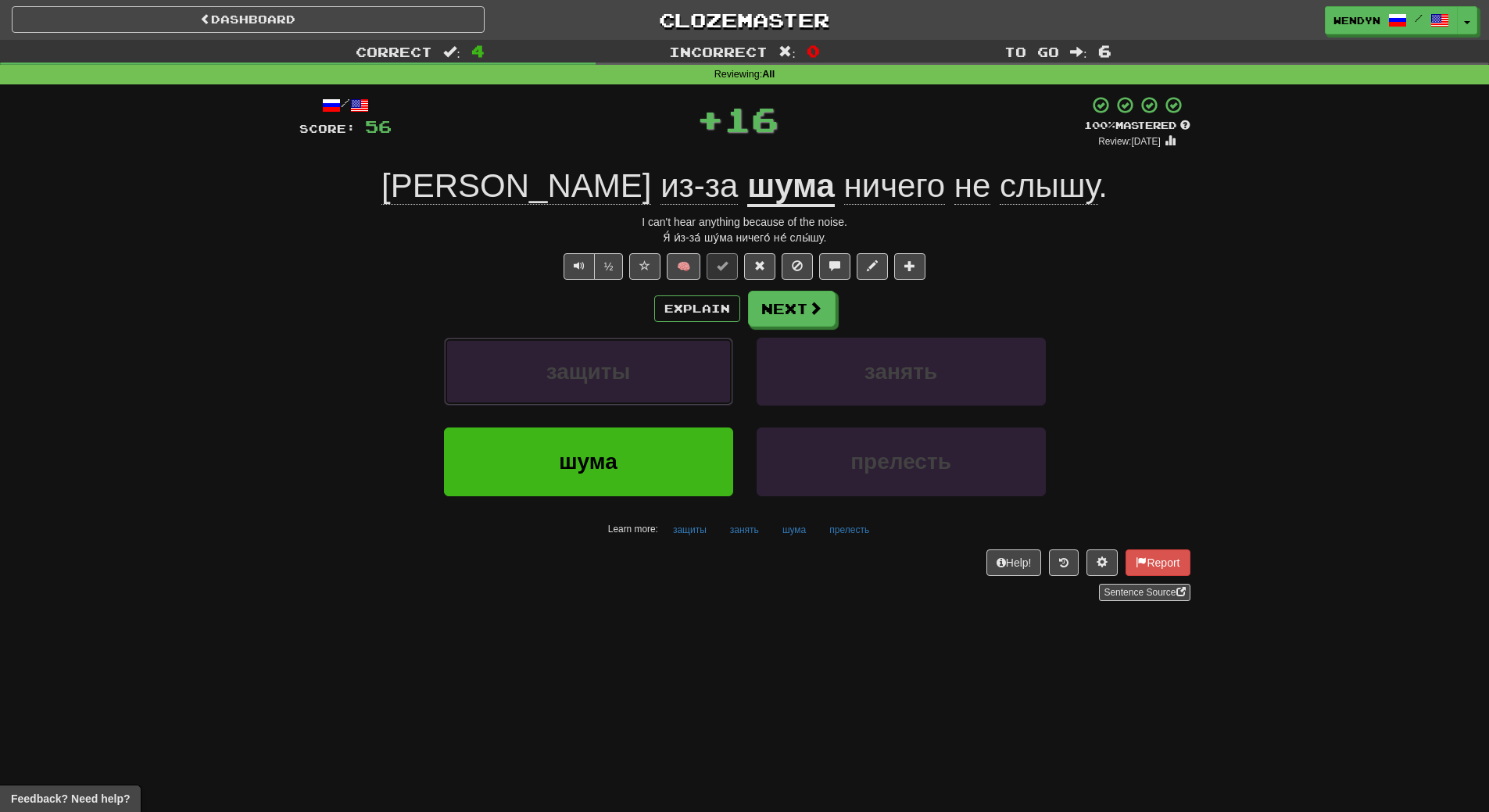
click at [662, 381] on button "защиты" at bounding box center [588, 372] width 289 height 68
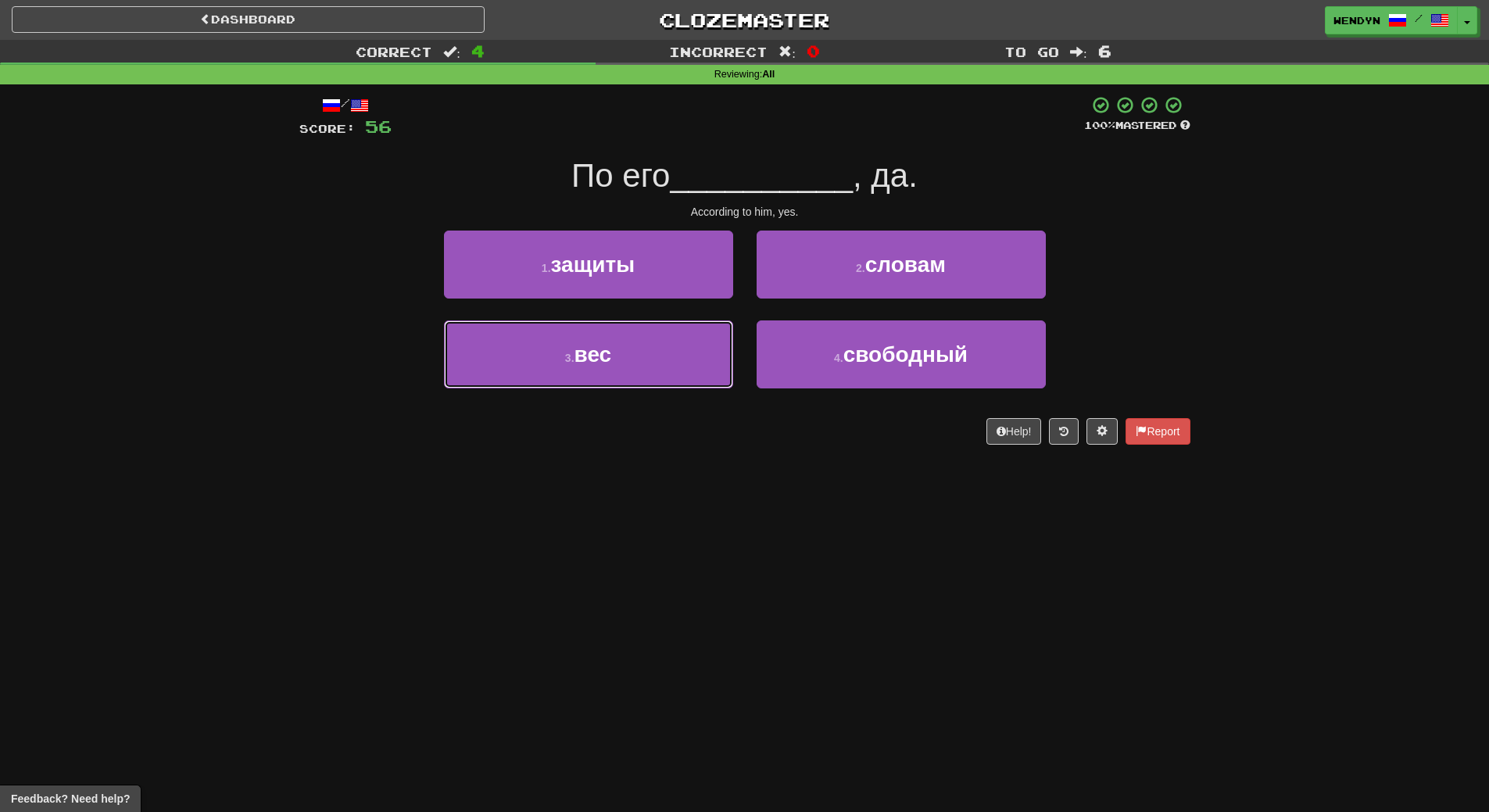
drag, startPoint x: 662, startPoint y: 381, endPoint x: 660, endPoint y: 454, distance: 73.0
click at [660, 454] on div "/ Score: 56 100 % Mastered По его __________ , да. According to him, yes. 1 . з…" at bounding box center [744, 275] width 891 height 382
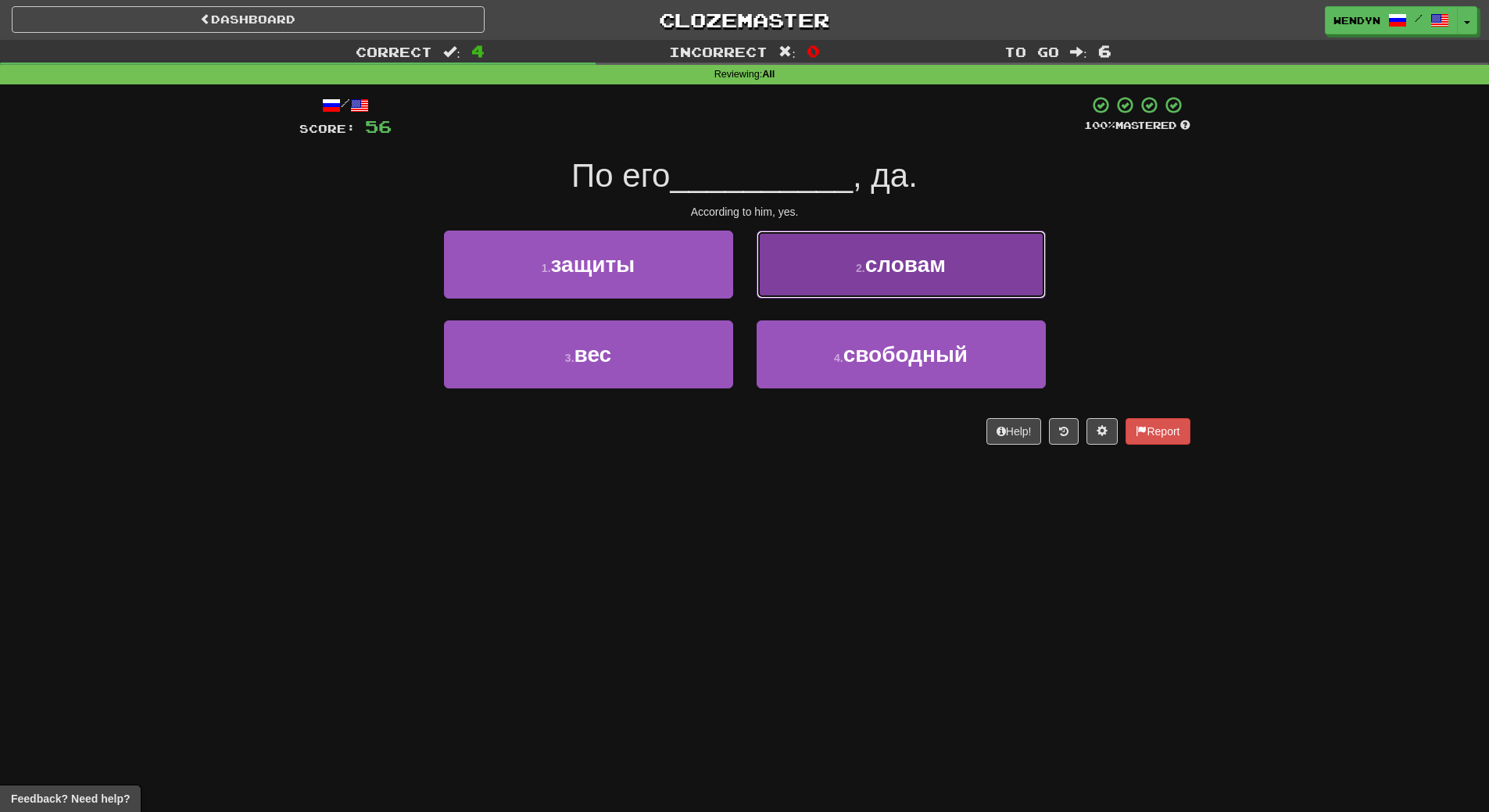
click at [927, 262] on span "словам" at bounding box center [905, 264] width 80 height 24
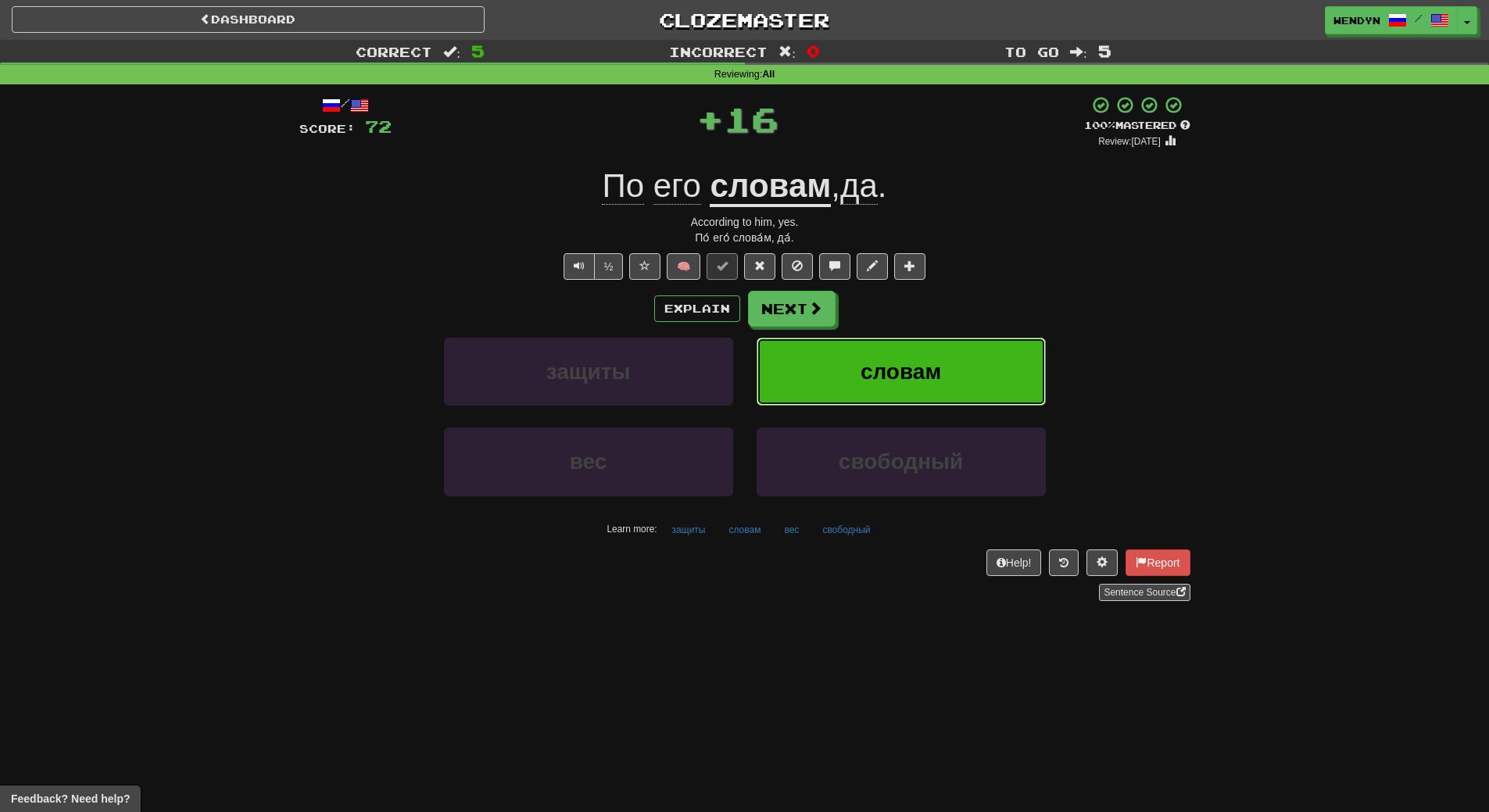
click at [923, 370] on span "словам" at bounding box center [901, 372] width 80 height 24
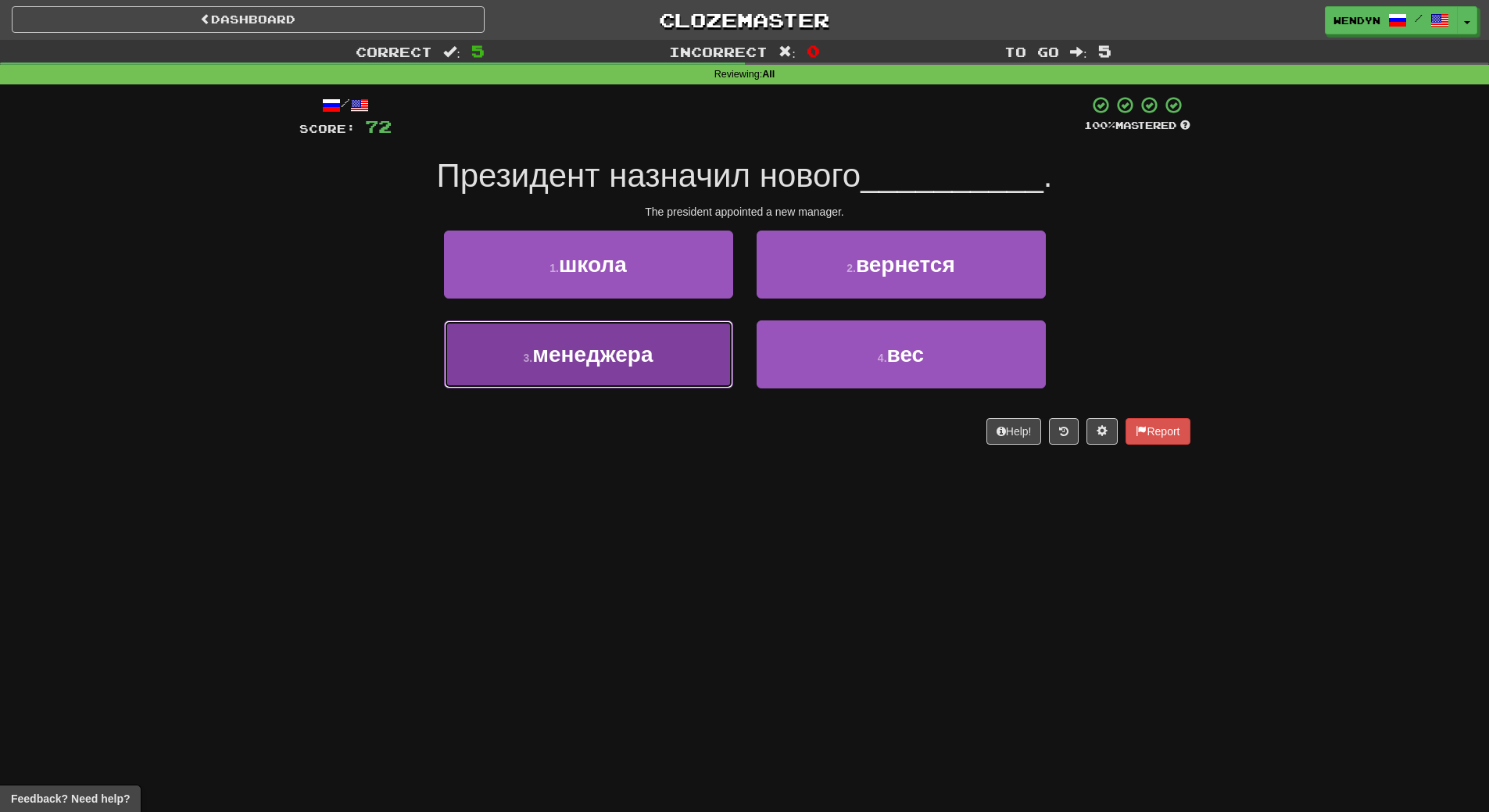
click at [672, 375] on button "3 . менеджера" at bounding box center [588, 355] width 289 height 68
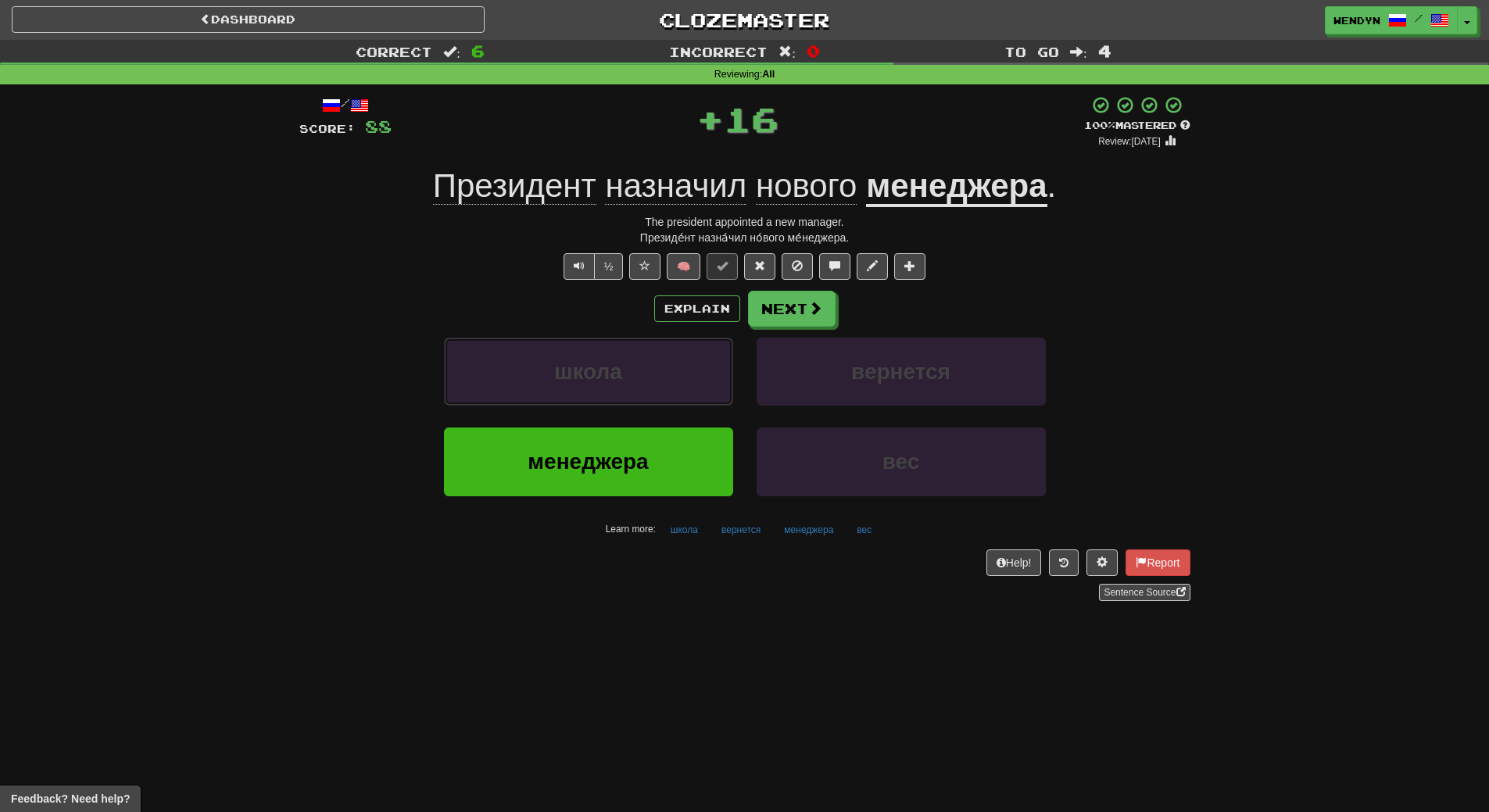
click at [672, 375] on button "школа" at bounding box center [588, 372] width 289 height 68
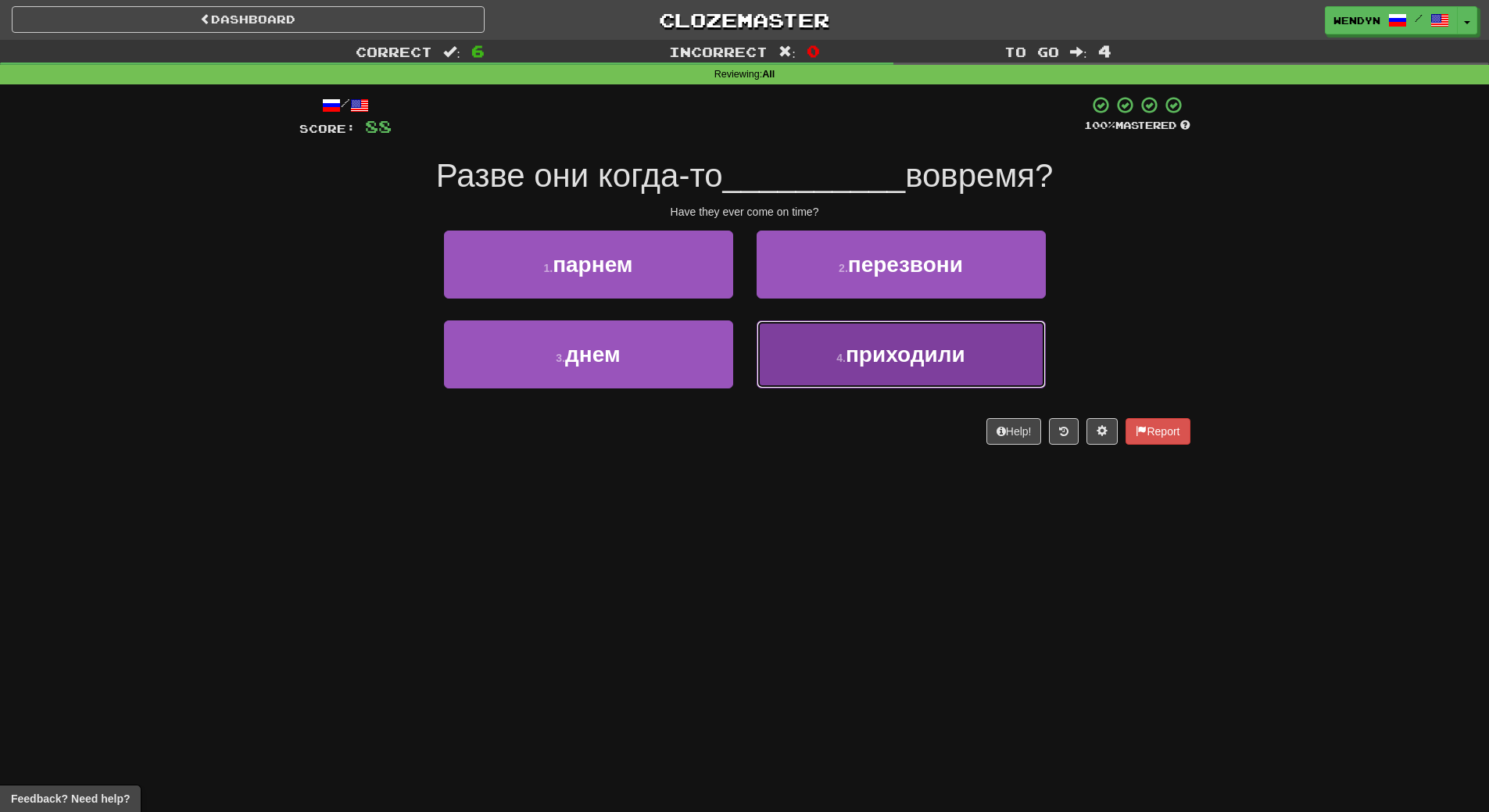
click at [844, 368] on button "4 . приходили" at bounding box center [901, 355] width 289 height 68
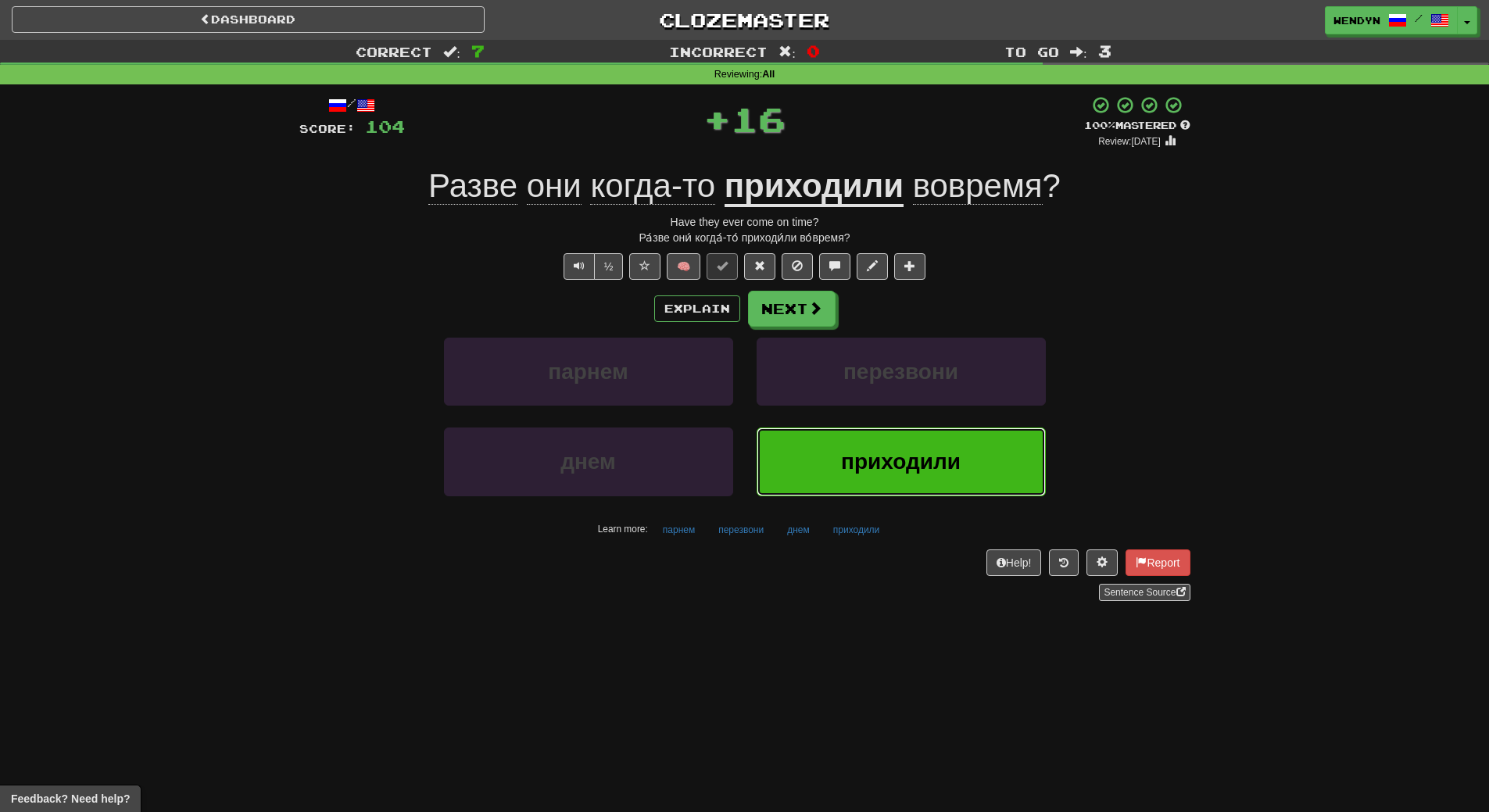
click at [864, 457] on span "приходили" at bounding box center [901, 462] width 120 height 24
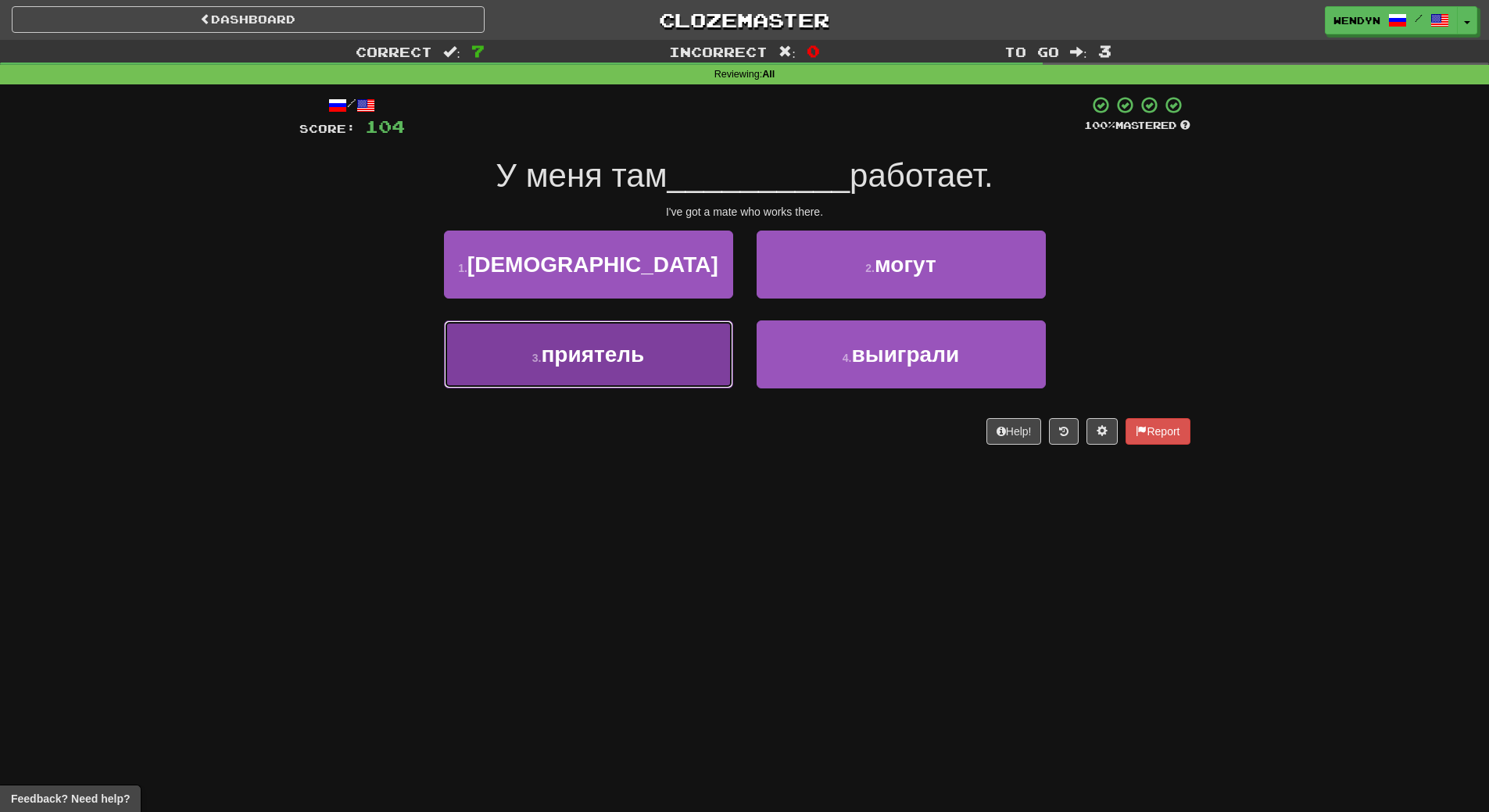
click at [654, 362] on button "3 . приятель" at bounding box center [588, 355] width 289 height 68
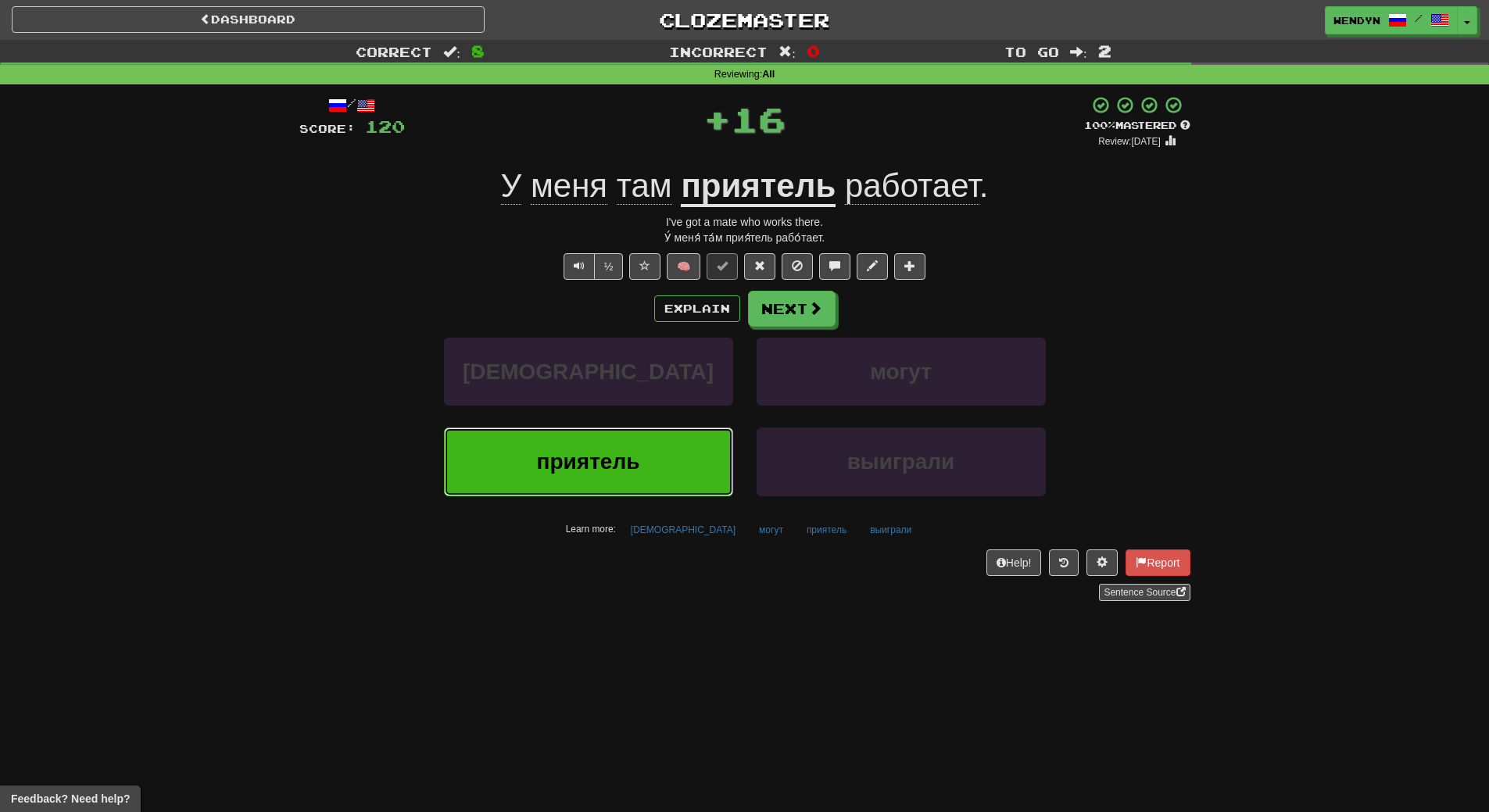
click at [661, 459] on button "приятель" at bounding box center [588, 462] width 289 height 68
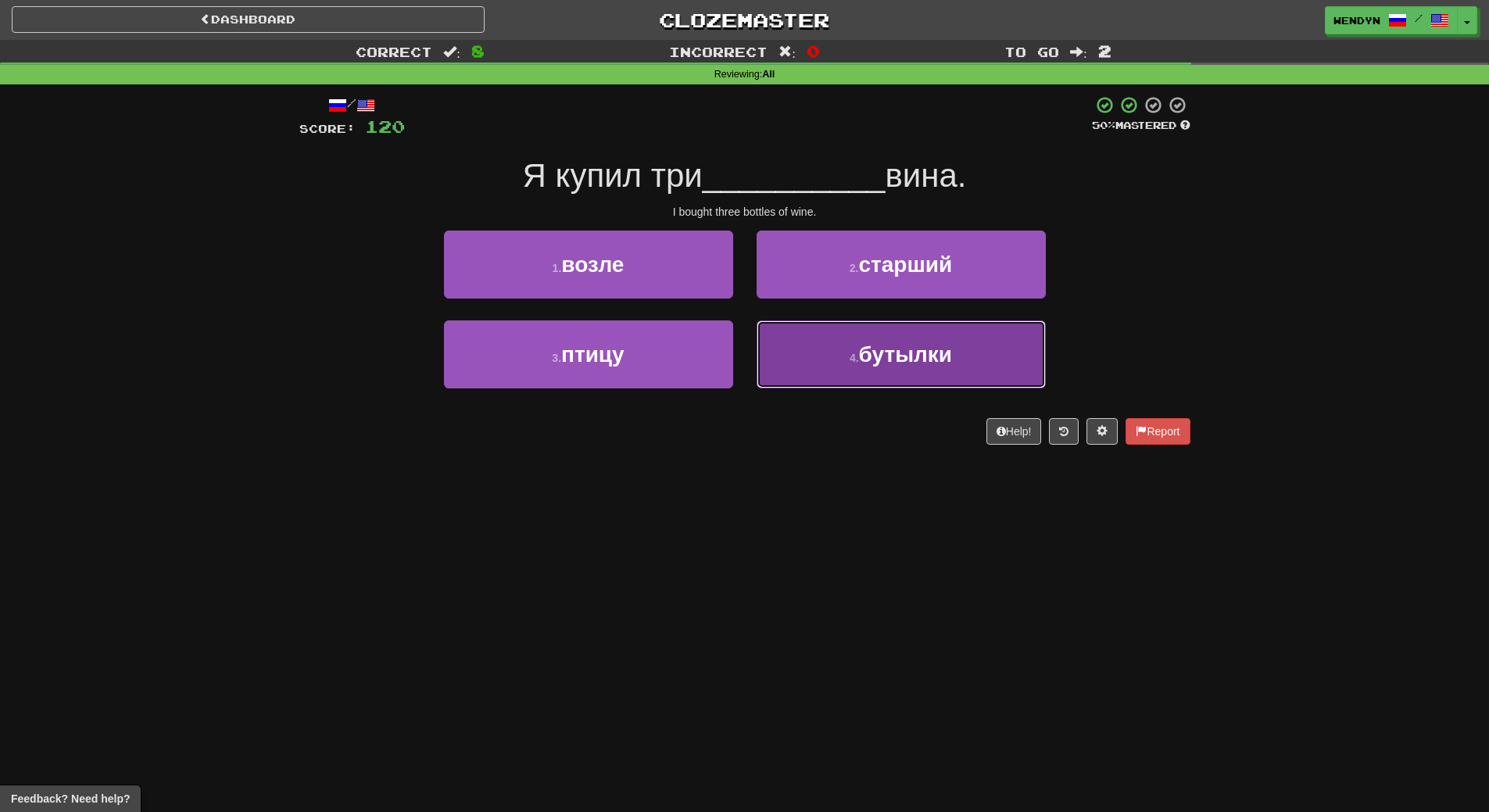
click at [821, 374] on button "4 . бутылки" at bounding box center [901, 355] width 289 height 68
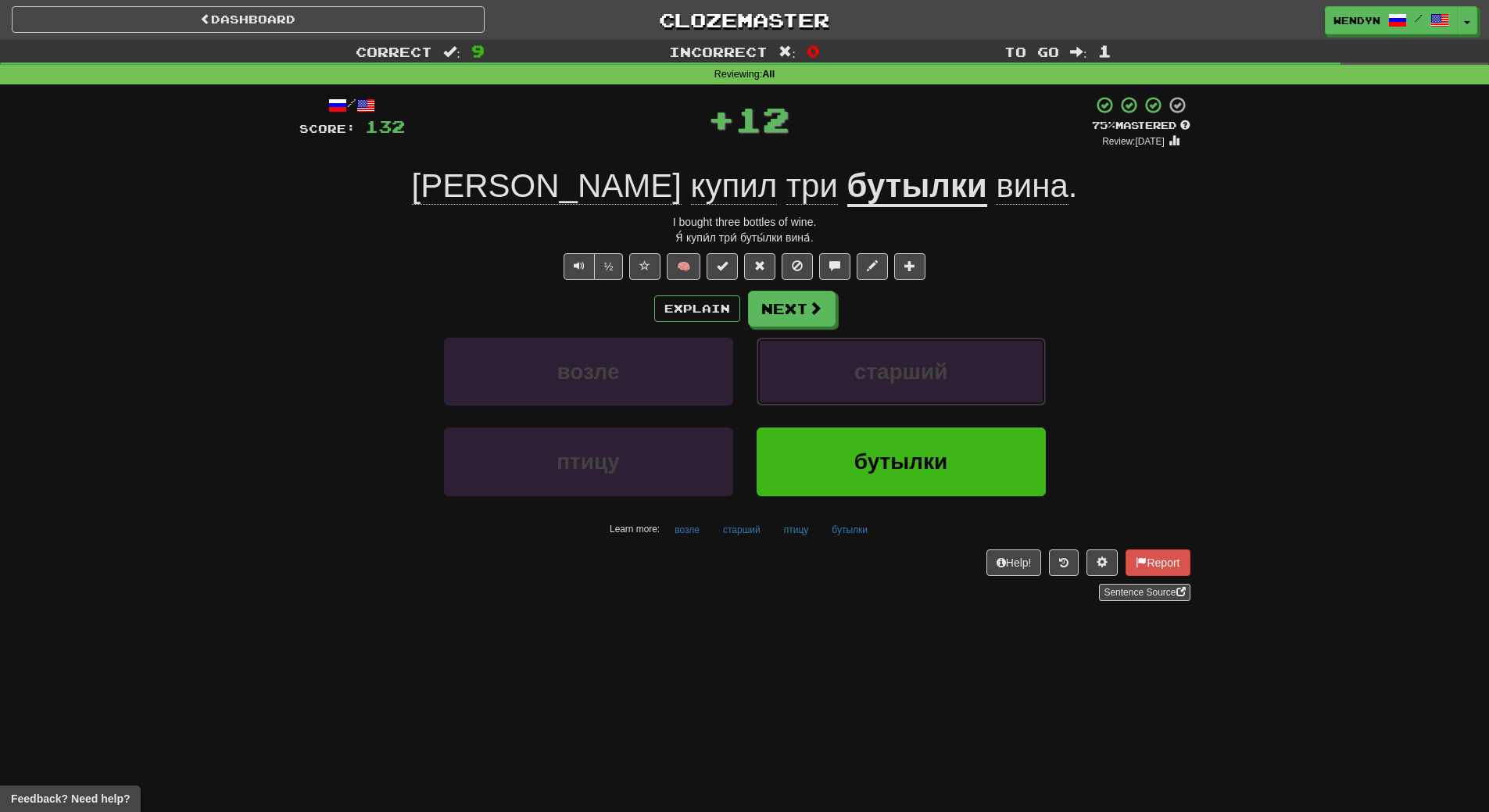
click at [821, 374] on button "старший" at bounding box center [901, 372] width 289 height 68
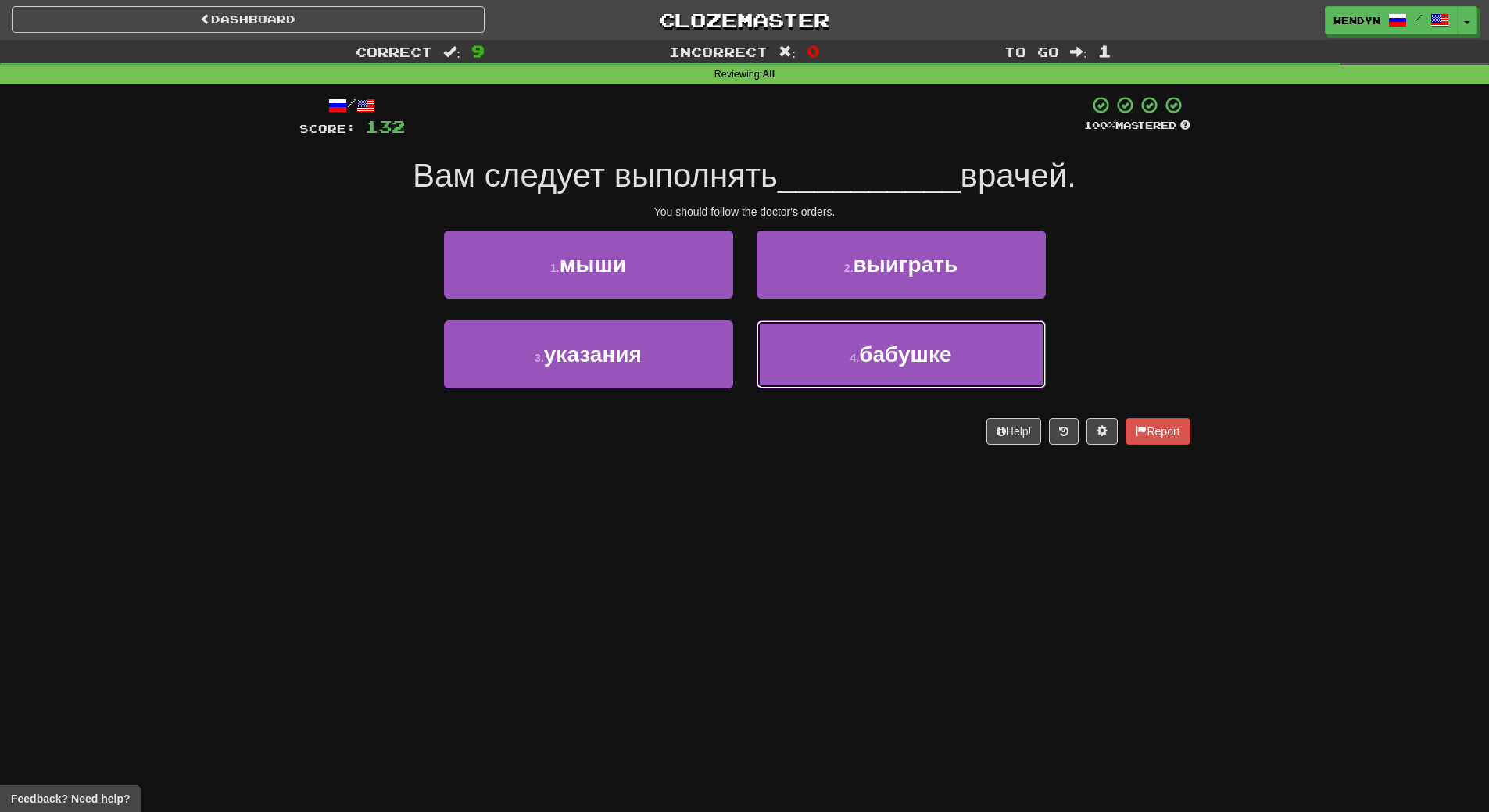
drag, startPoint x: 821, startPoint y: 374, endPoint x: 818, endPoint y: 438, distance: 64.1
click at [818, 438] on div "/ Score: 132 100 % Mastered Вам следует выполнять __________ врачей. You should…" at bounding box center [744, 270] width 891 height 350
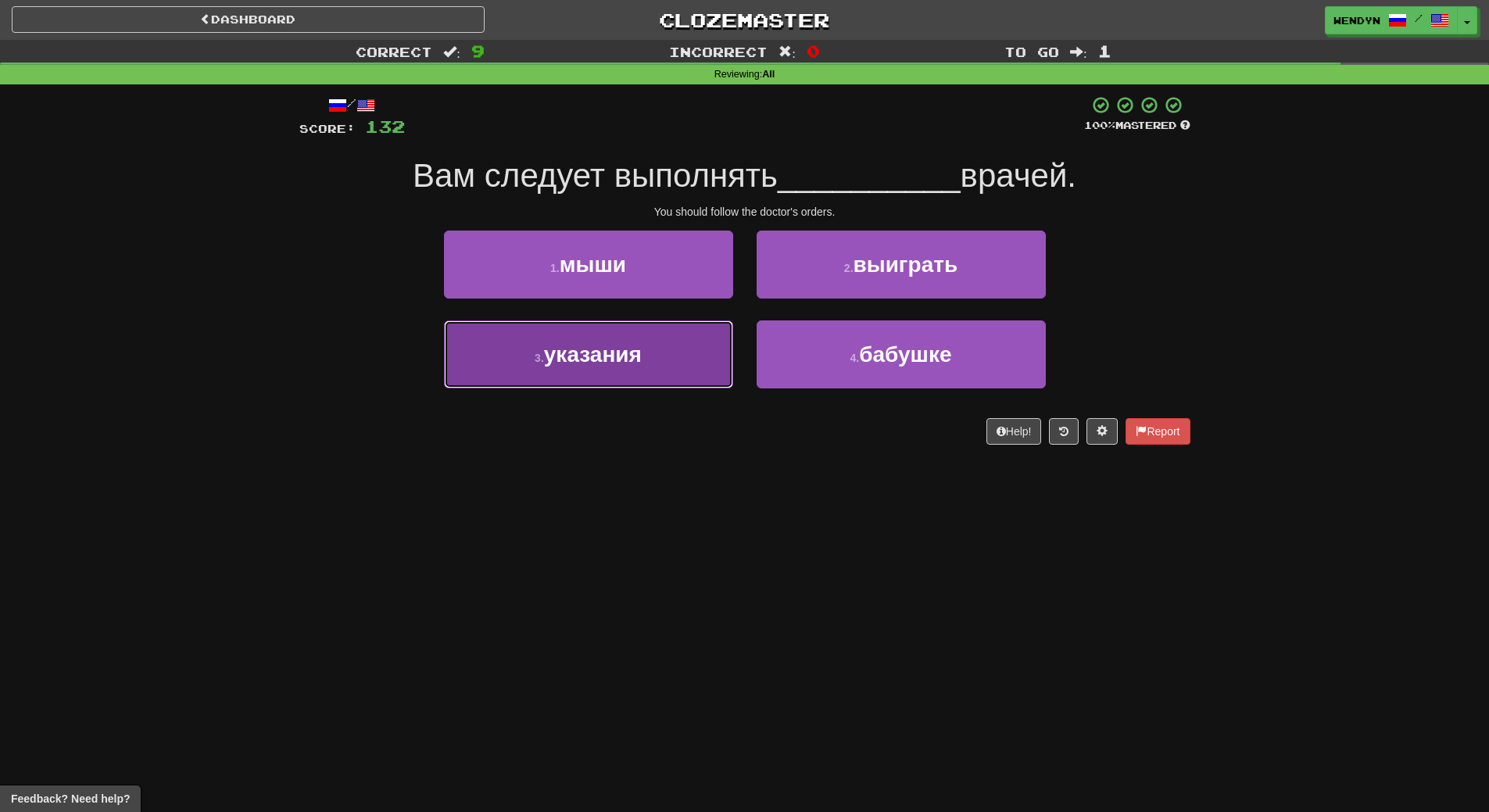
click at [700, 388] on button "3 . указания" at bounding box center [588, 355] width 289 height 68
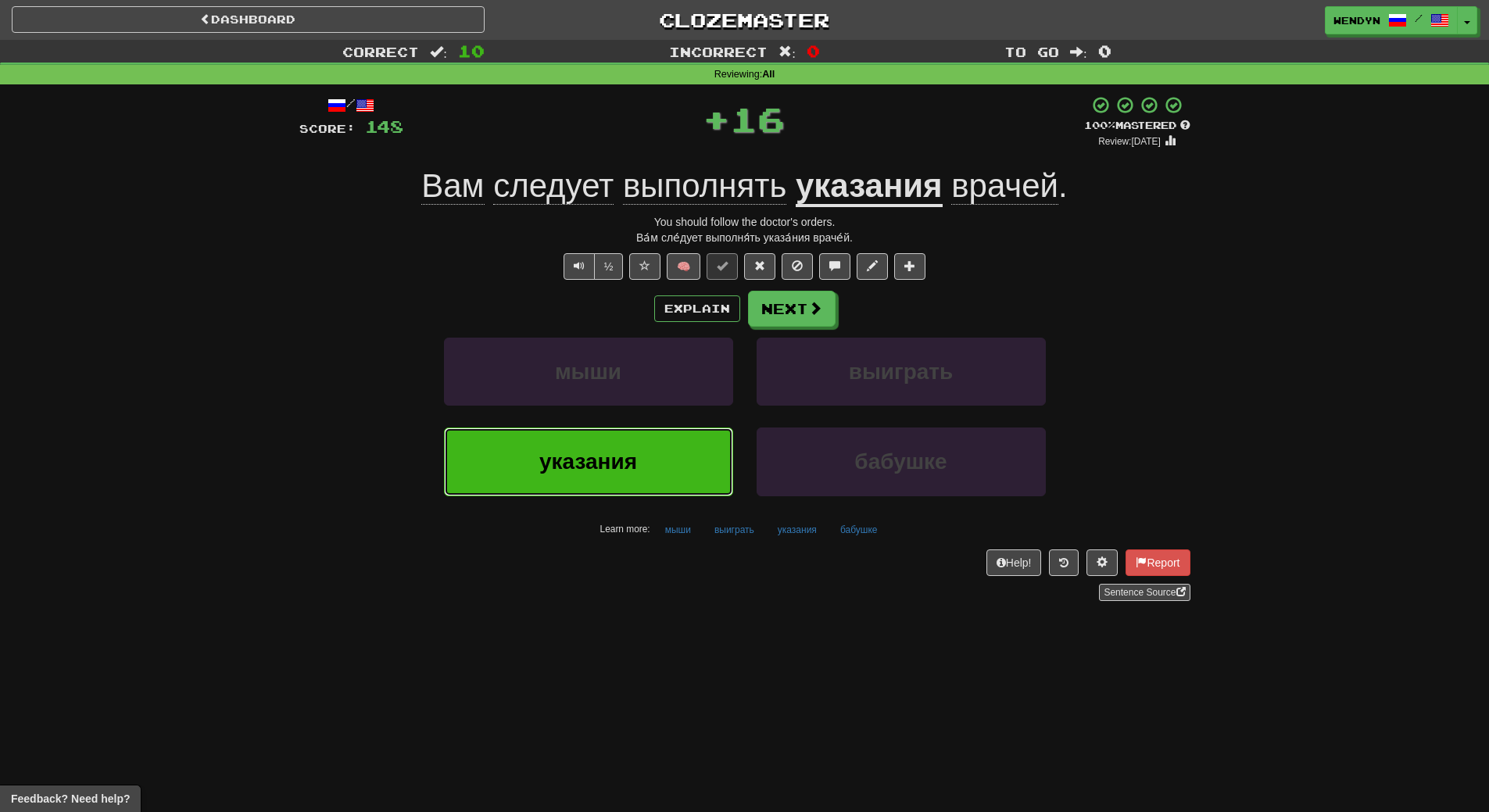
click at [696, 448] on button "указания" at bounding box center [588, 462] width 289 height 68
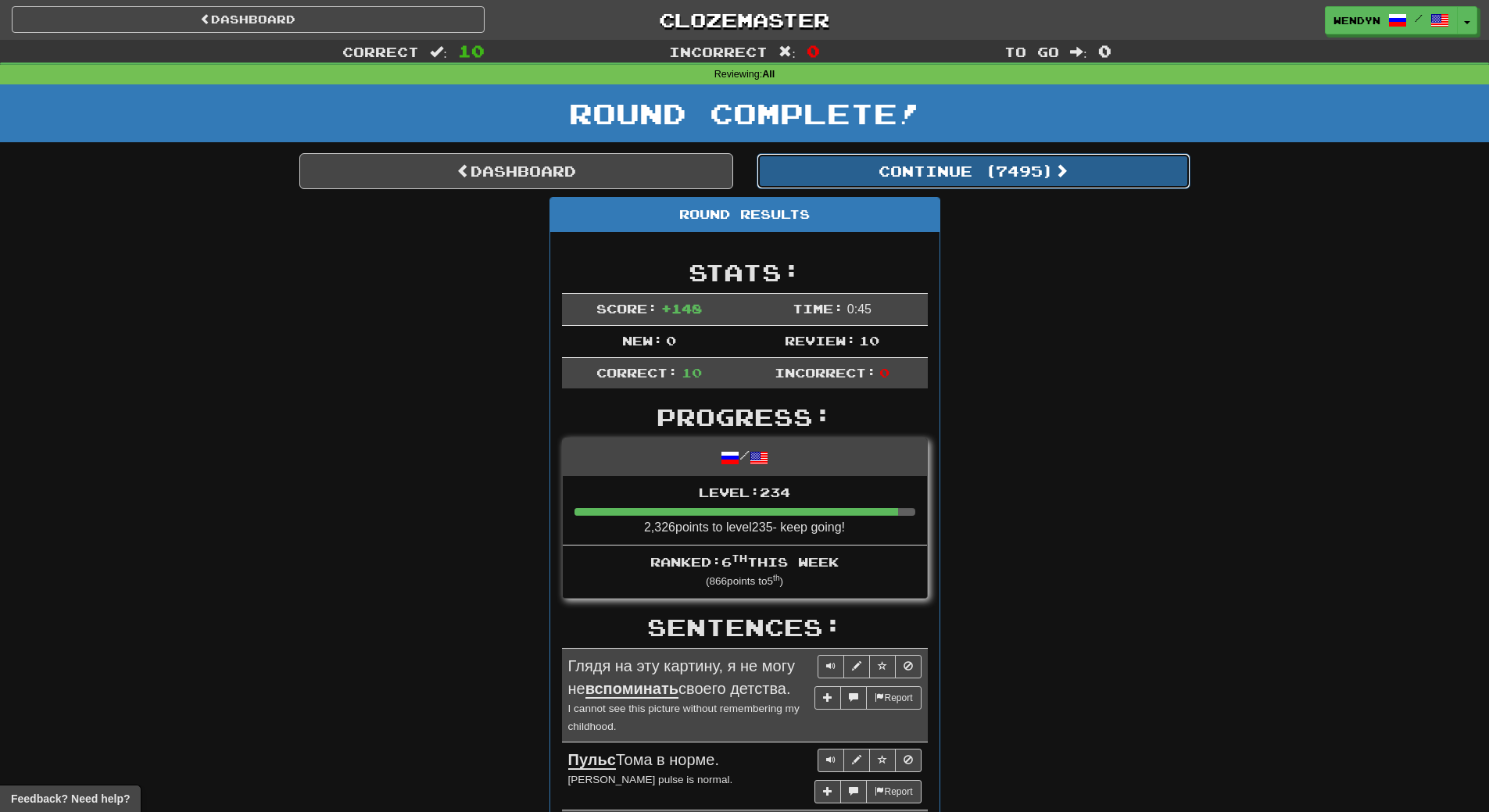
click at [1002, 158] on button "Continue ( 7495 )" at bounding box center [973, 171] width 433 height 36
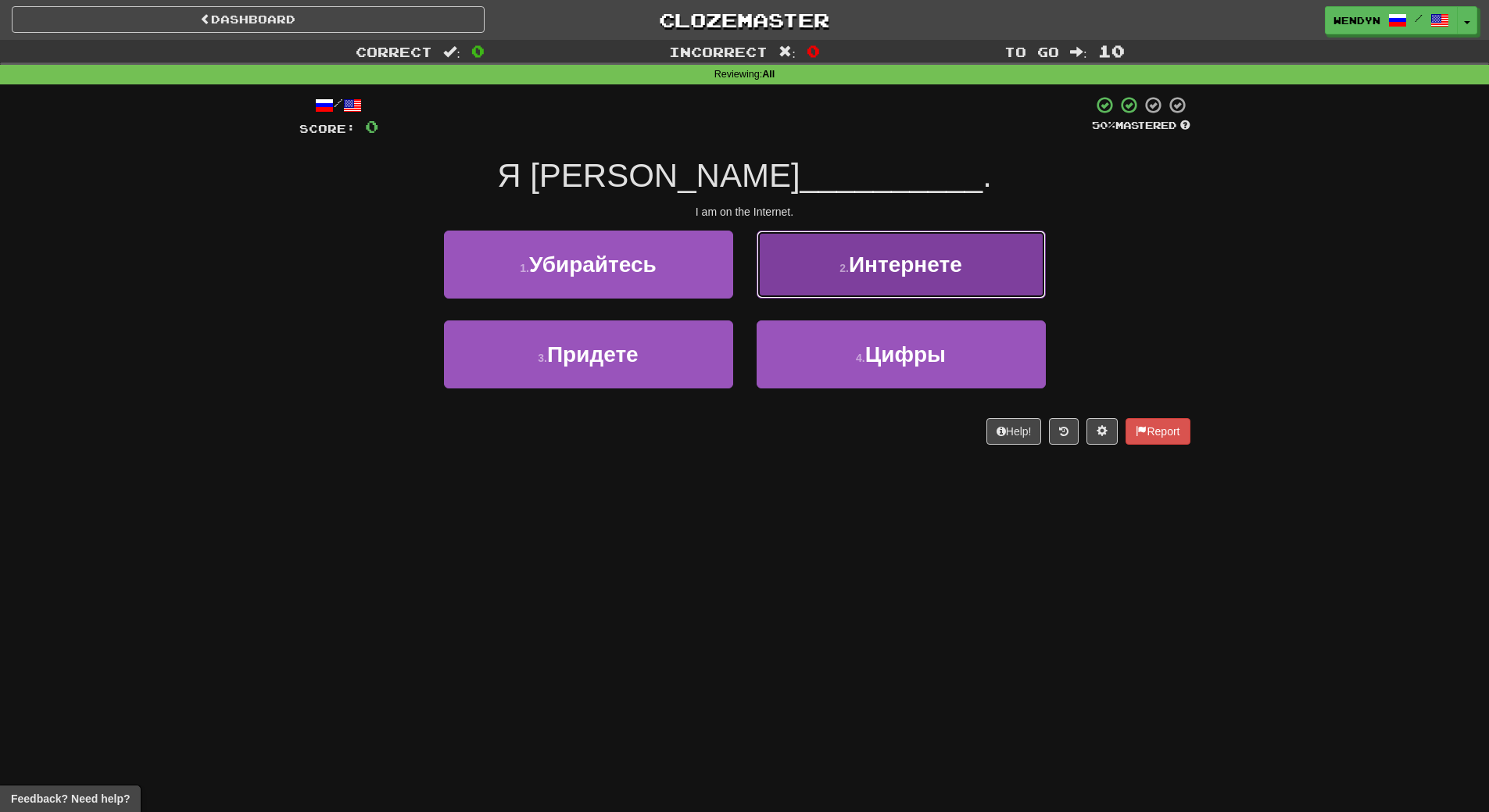
click at [917, 258] on span "Интернете" at bounding box center [905, 264] width 114 height 24
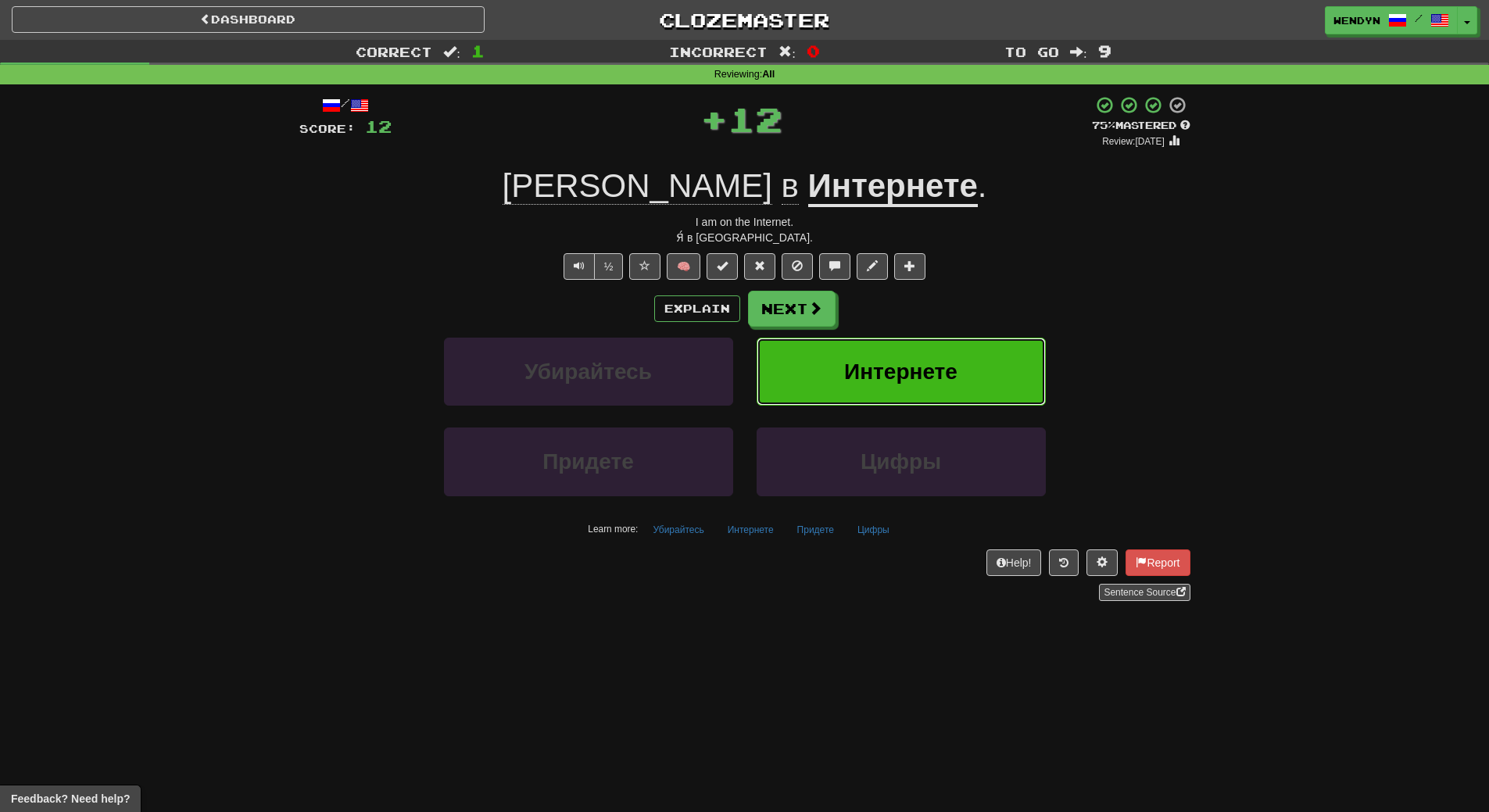
click at [899, 360] on span "Интернете" at bounding box center [901, 372] width 114 height 24
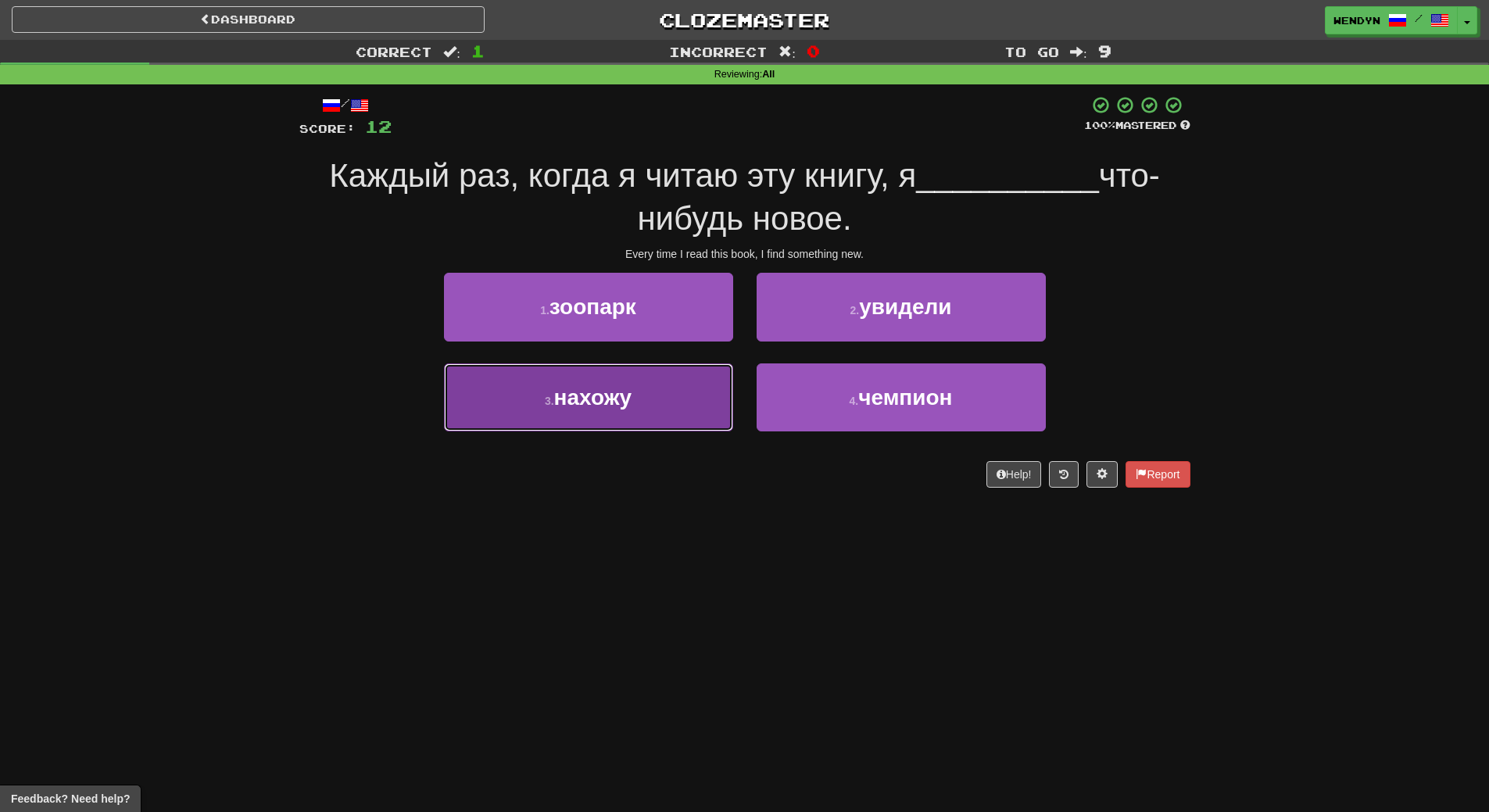
click at [650, 397] on button "3 . нахожу" at bounding box center [588, 397] width 289 height 68
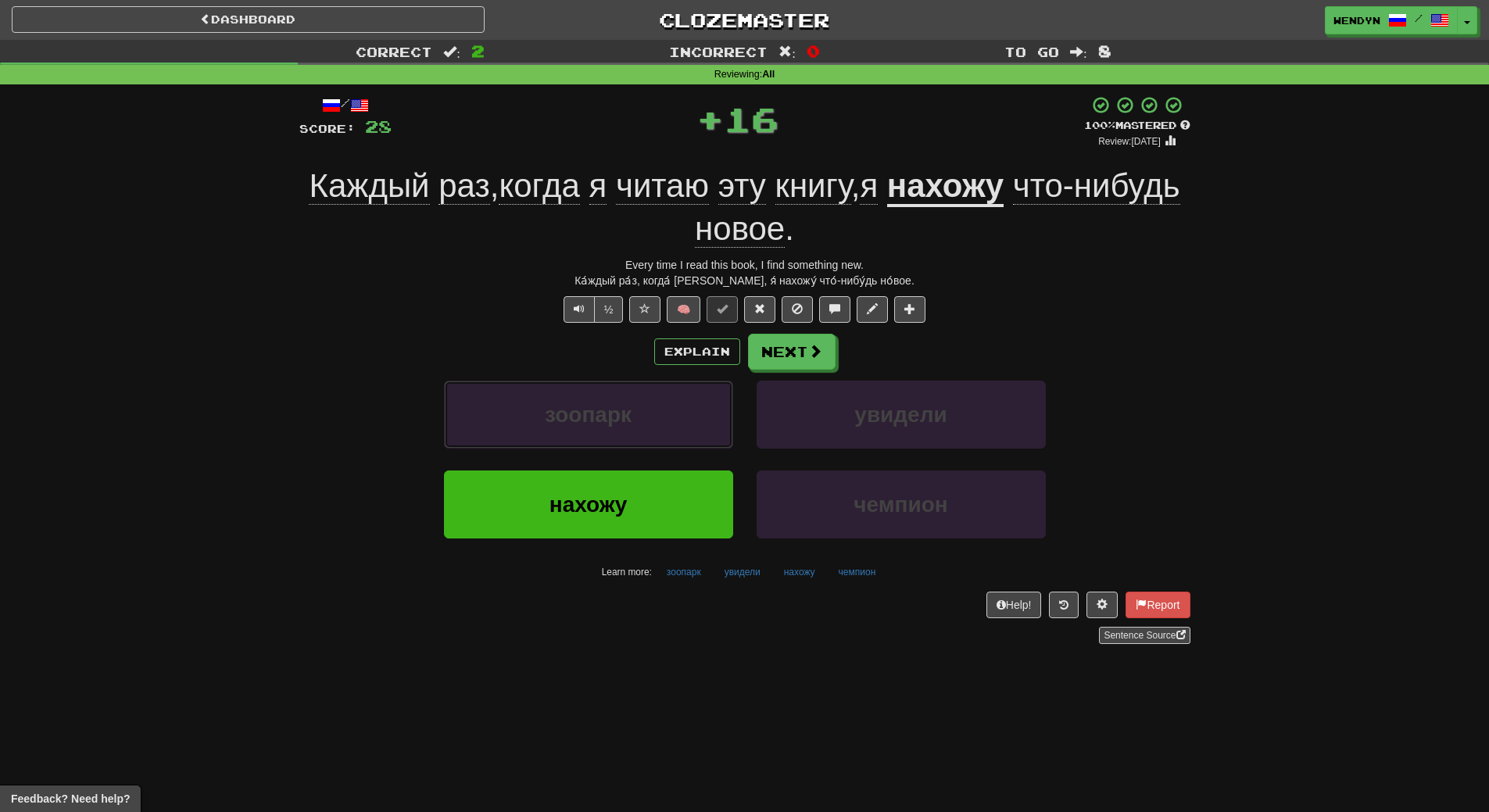
click at [650, 397] on button "зоопарк" at bounding box center [588, 415] width 289 height 68
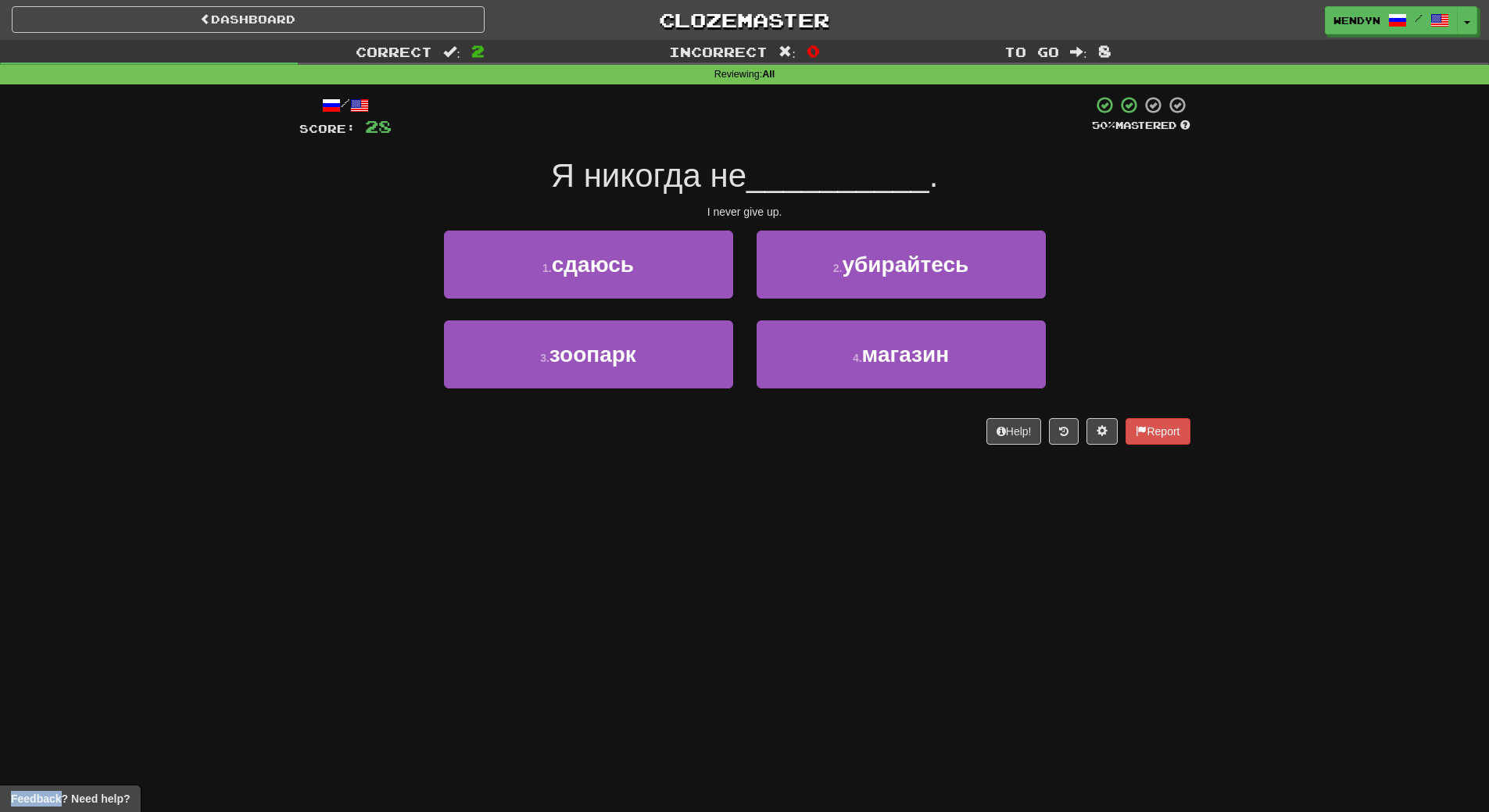
click at [650, 407] on div "3 . зоопарк" at bounding box center [589, 365] width 313 height 90
drag, startPoint x: 625, startPoint y: 242, endPoint x: 627, endPoint y: 286, distance: 44.0
click at [626, 270] on button "1 . сдаюсь" at bounding box center [588, 265] width 289 height 68
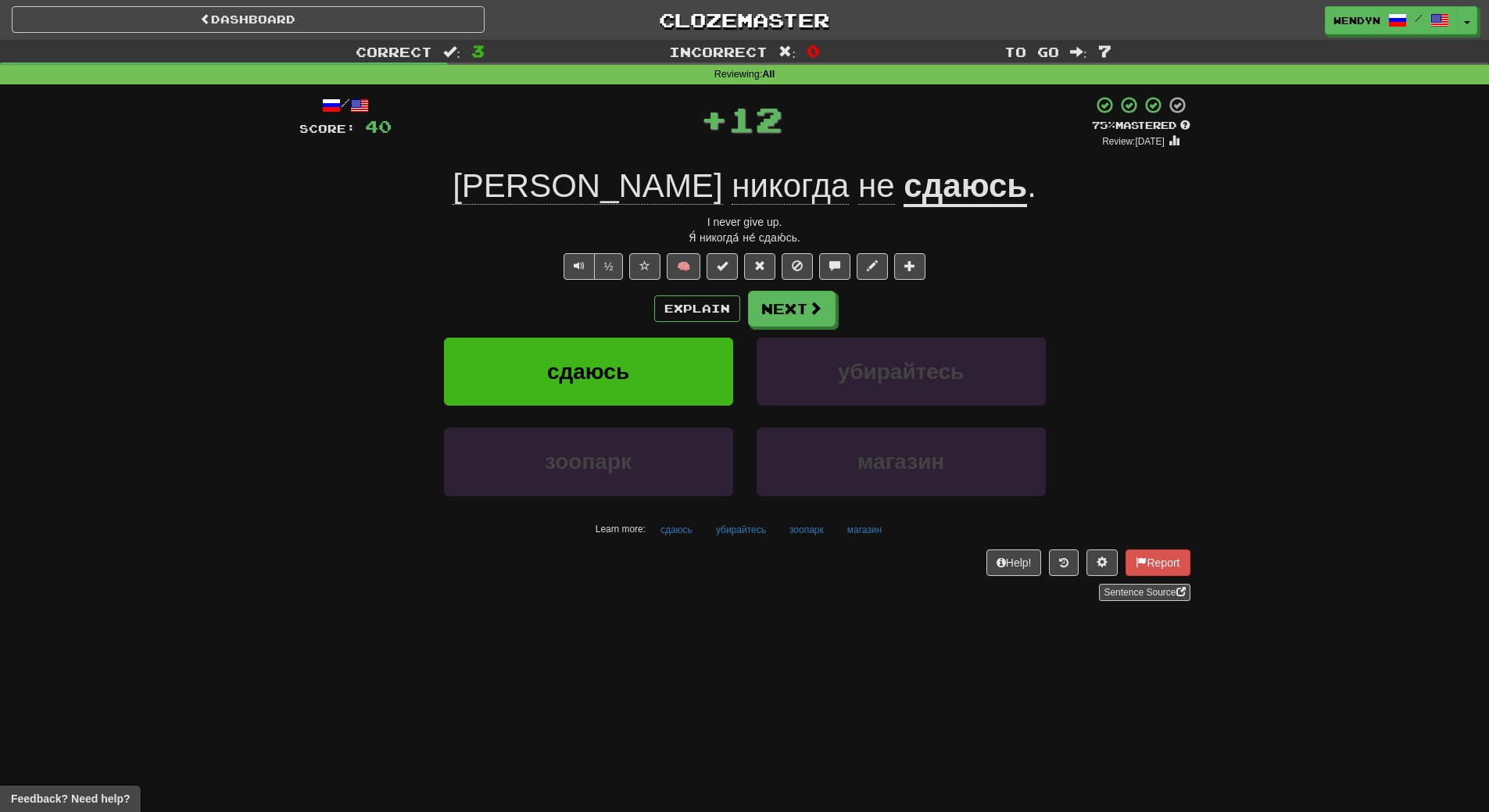
click at [628, 312] on div "Explain Next" at bounding box center [744, 309] width 891 height 36
click at [634, 359] on button "сдаюсь" at bounding box center [588, 372] width 289 height 68
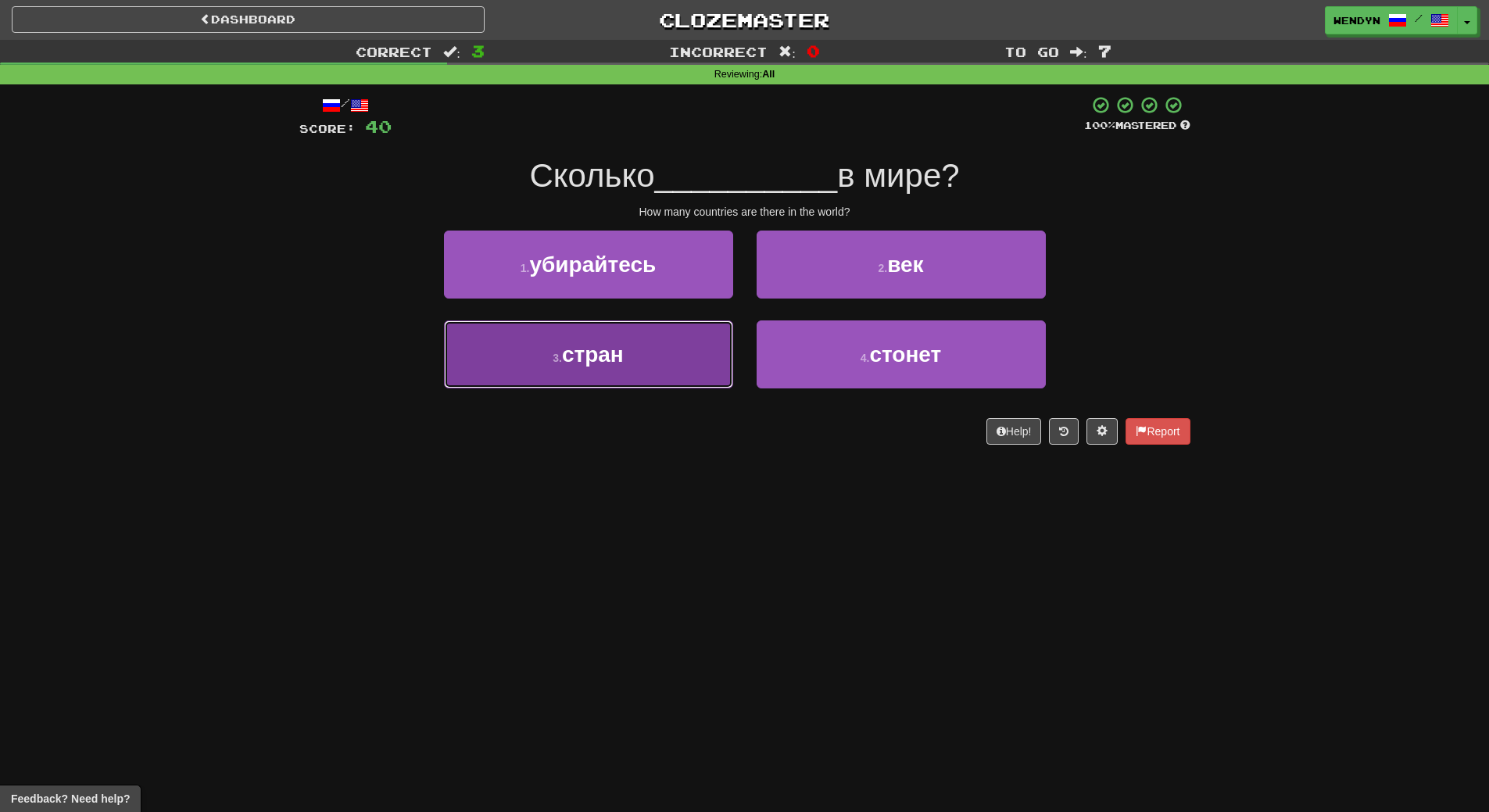
click at [668, 353] on button "3 . стран" at bounding box center [588, 355] width 289 height 68
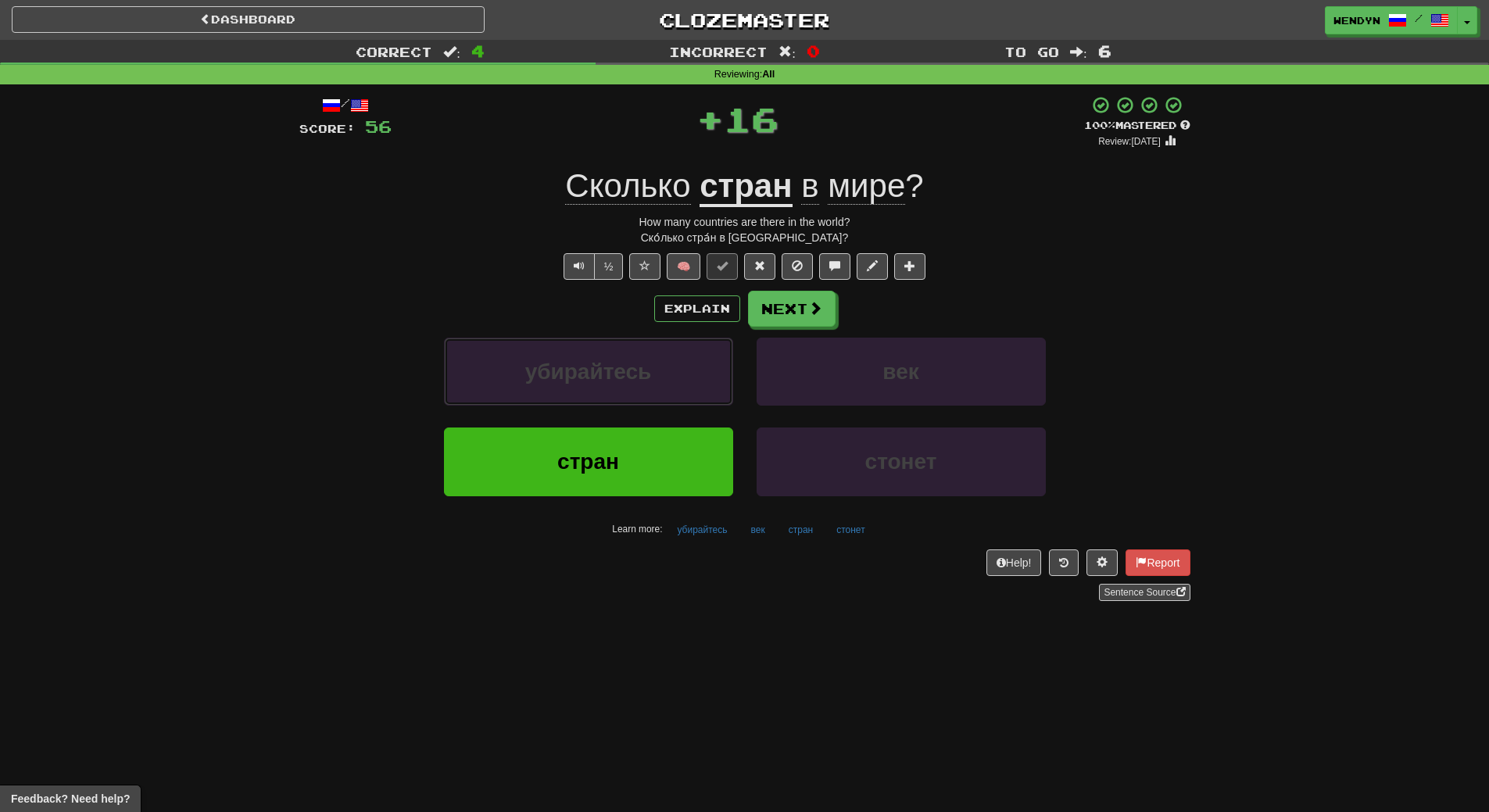
click at [668, 353] on button "убирайтесь" at bounding box center [588, 372] width 289 height 68
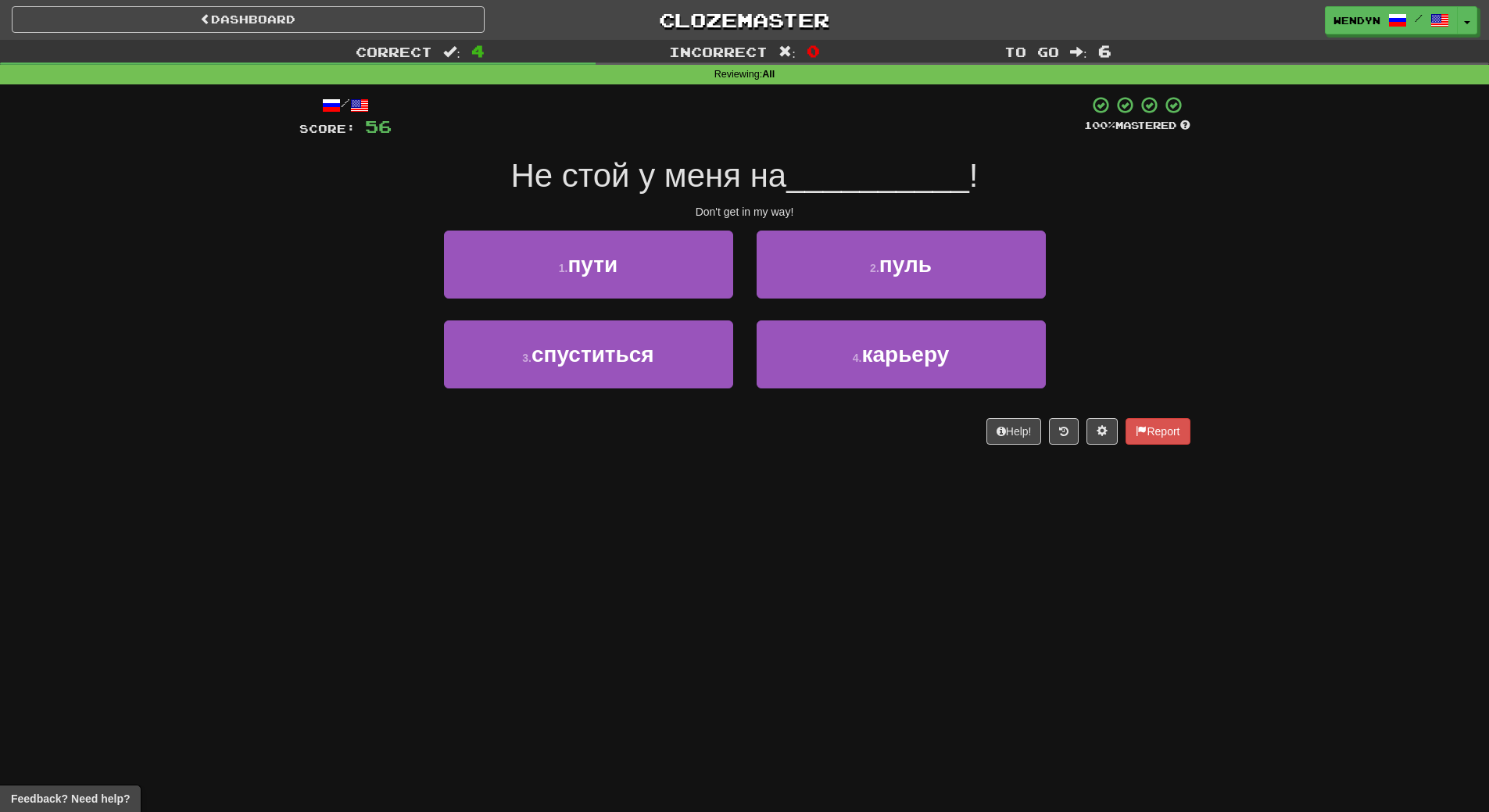
click at [657, 511] on div "Dashboard Clozemaster WendyN / Toggle Dropdown Dashboard Leaderboard Activity F…" at bounding box center [744, 406] width 1489 height 812
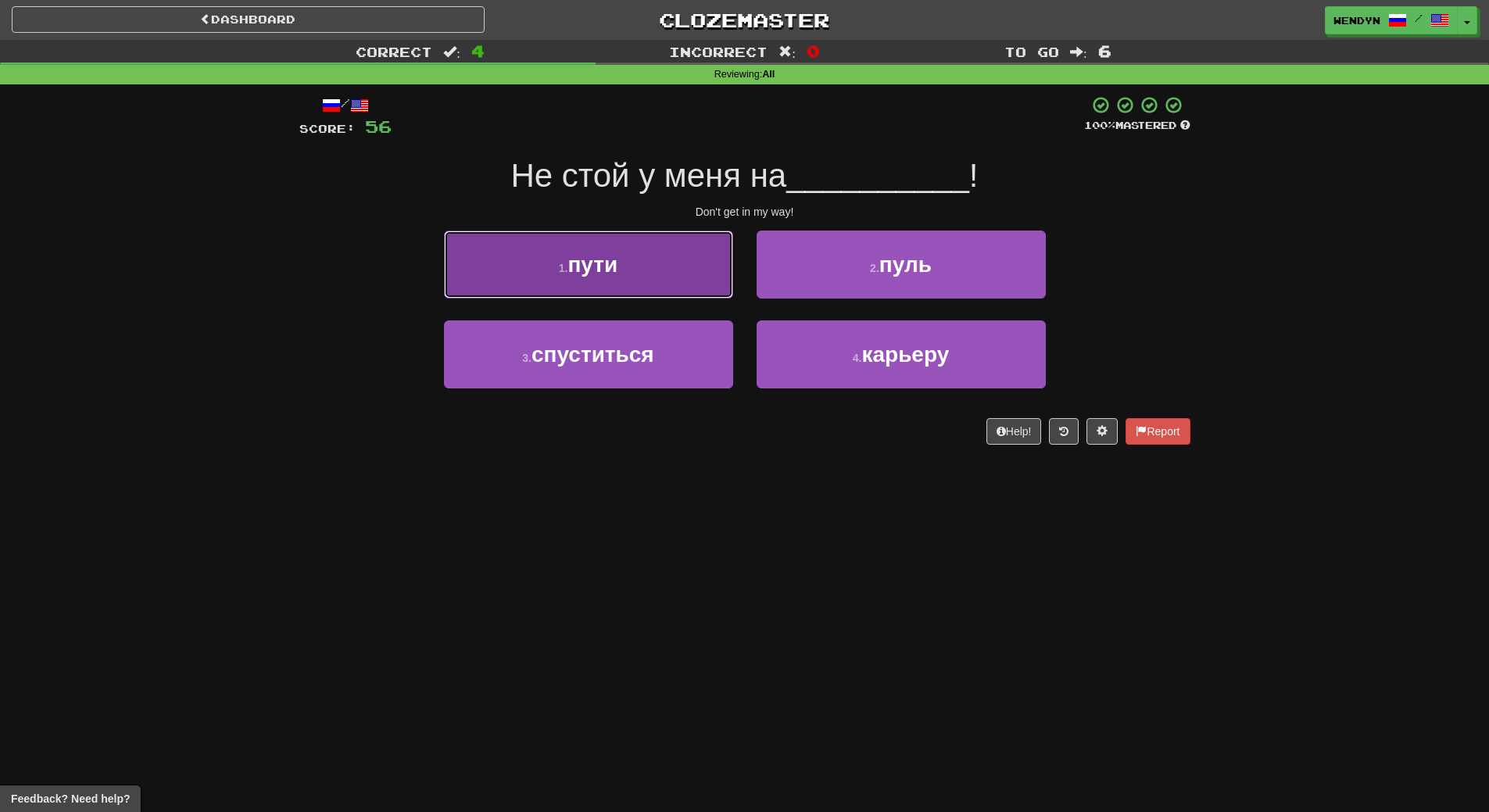
click at [618, 286] on button "1 . пути" at bounding box center [588, 265] width 289 height 68
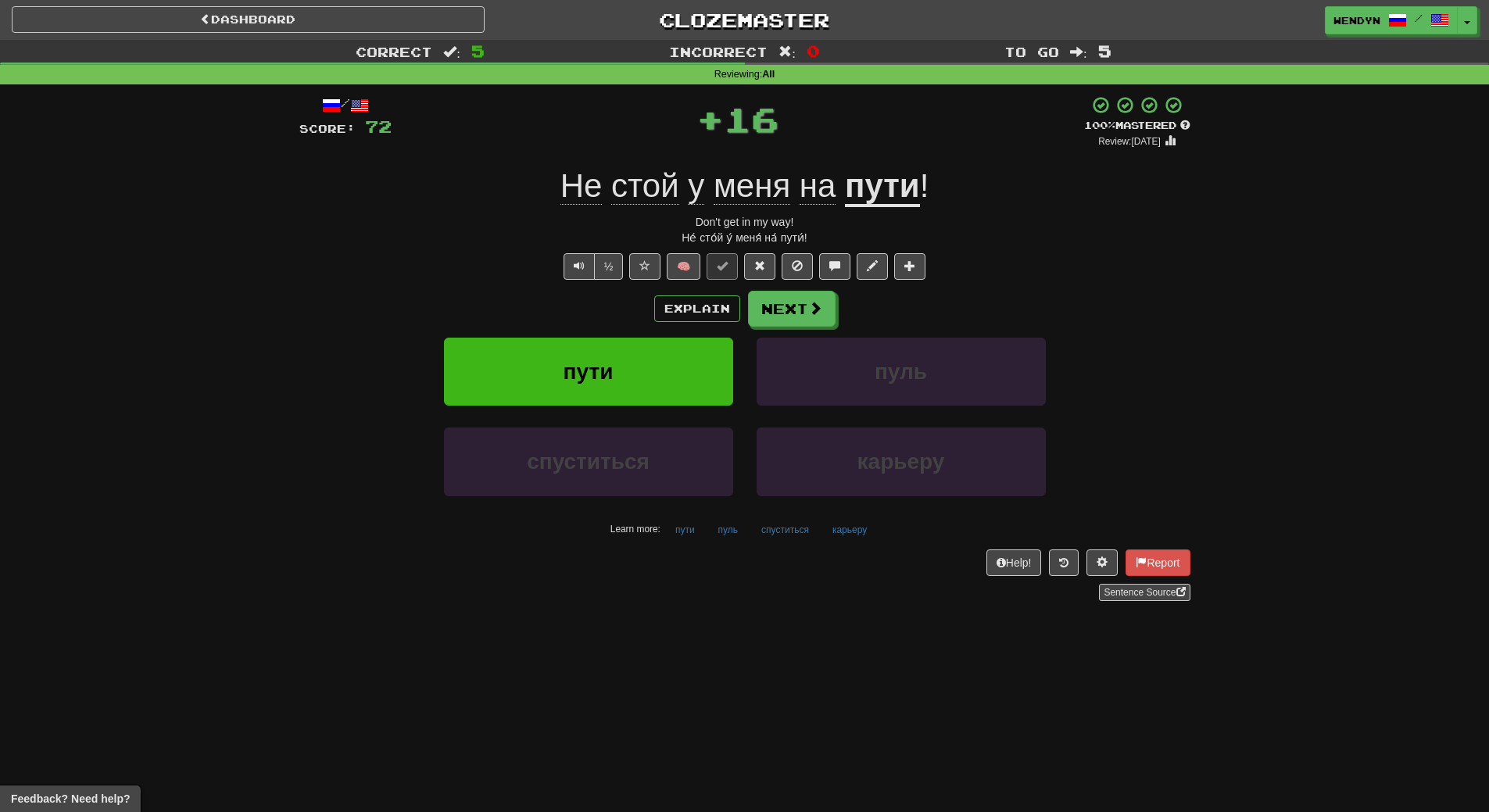
click at [618, 286] on div "/ Score: 72 + 16 100 % Mastered Review: 2026-03-17 Не стой у меня на пути ! Don…" at bounding box center [744, 349] width 891 height 506
click at [616, 353] on button "пути" at bounding box center [588, 372] width 289 height 68
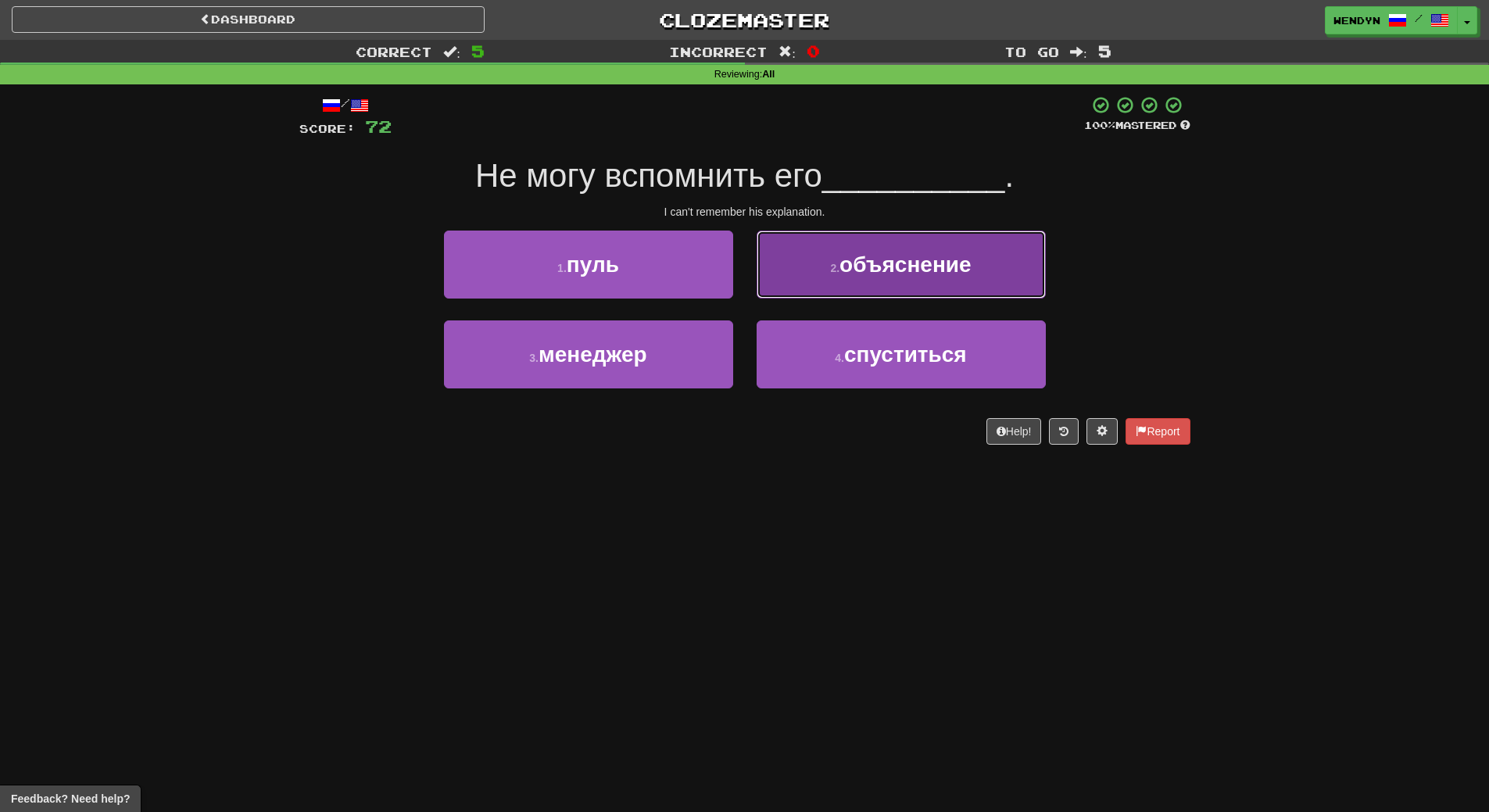
click at [878, 279] on button "2 . объяснение" at bounding box center [901, 265] width 289 height 68
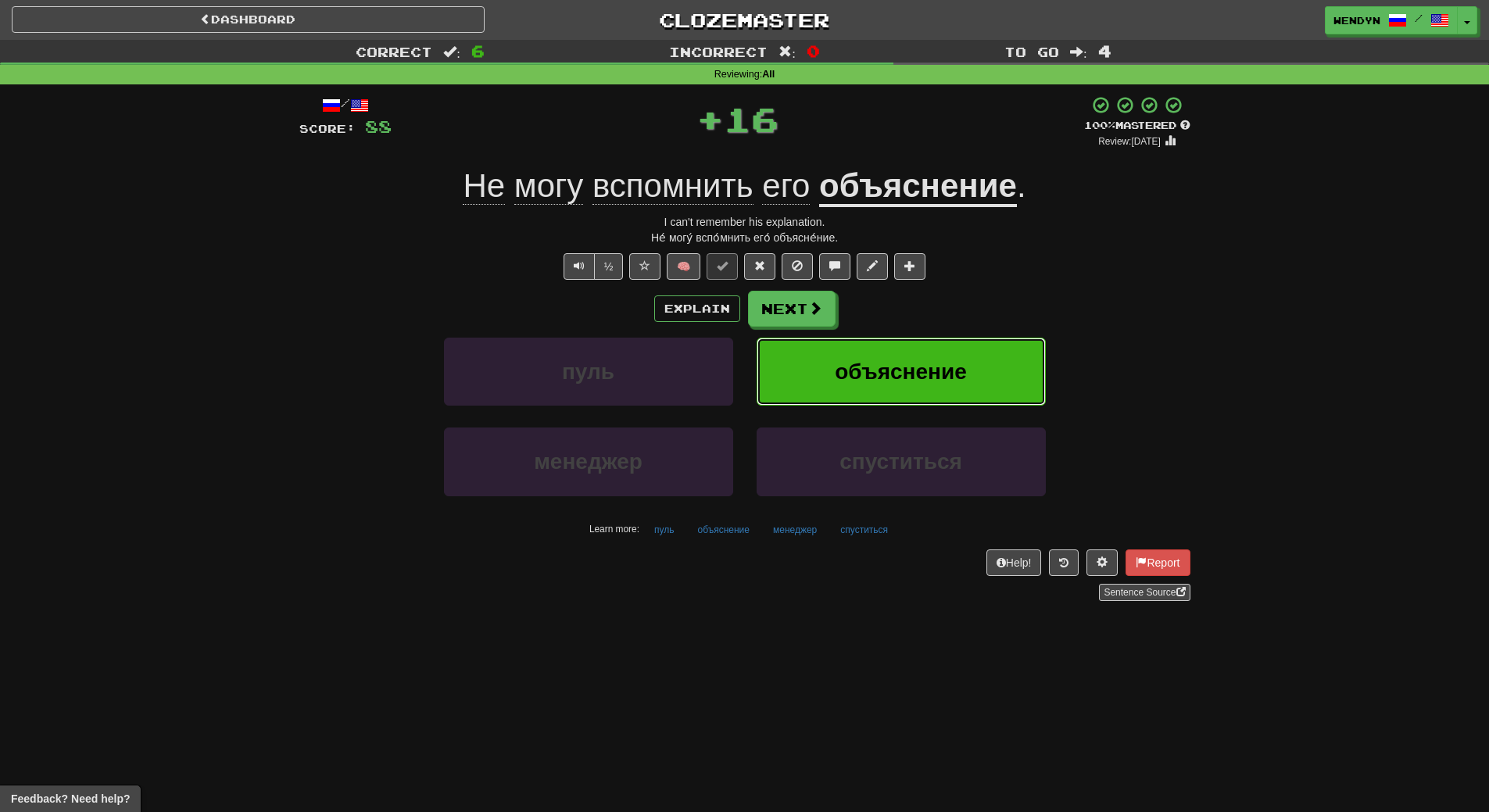
click at [874, 360] on span "объяснение" at bounding box center [901, 372] width 132 height 24
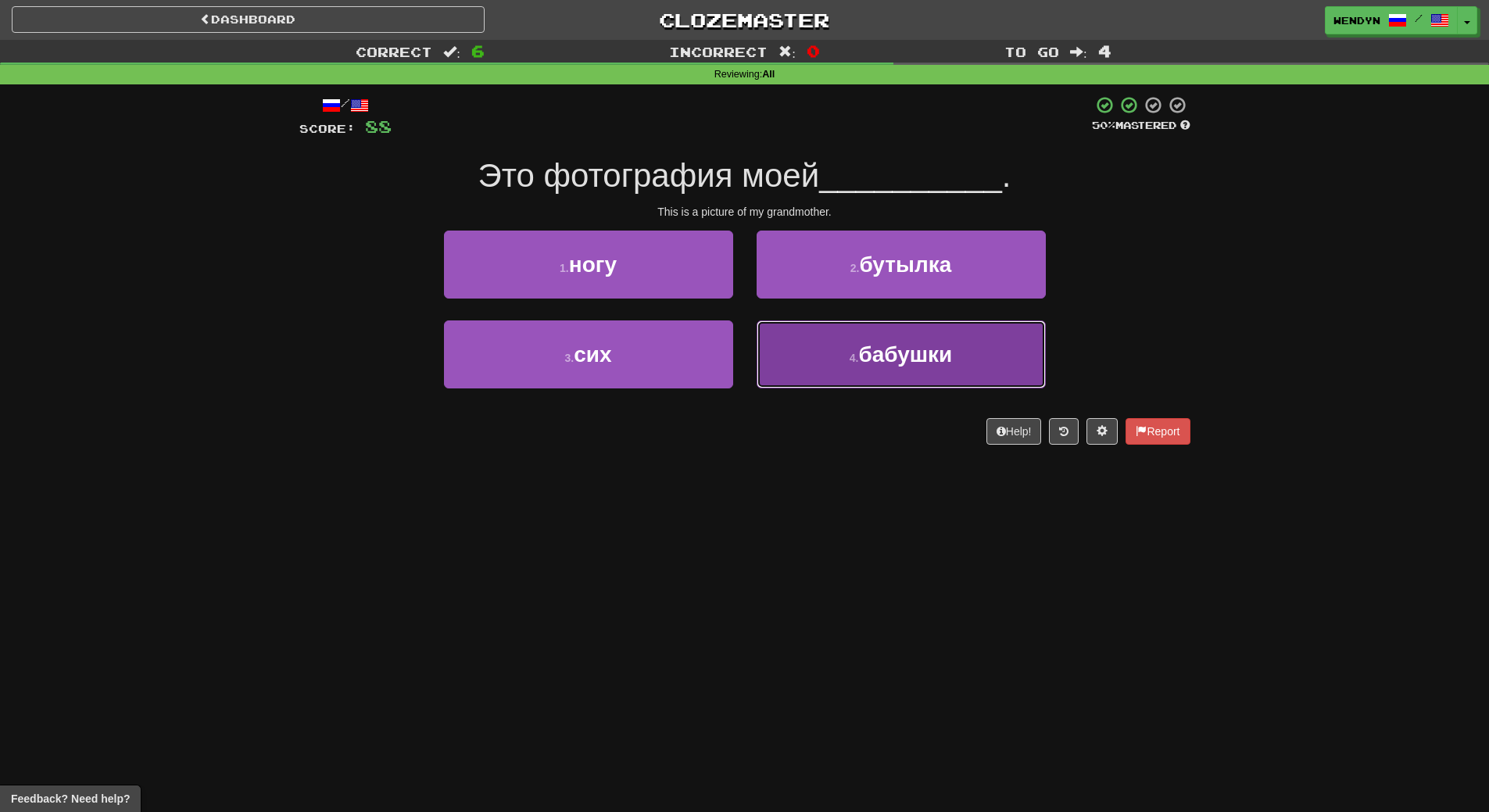
click at [826, 373] on button "4 . бабушки" at bounding box center [901, 355] width 289 height 68
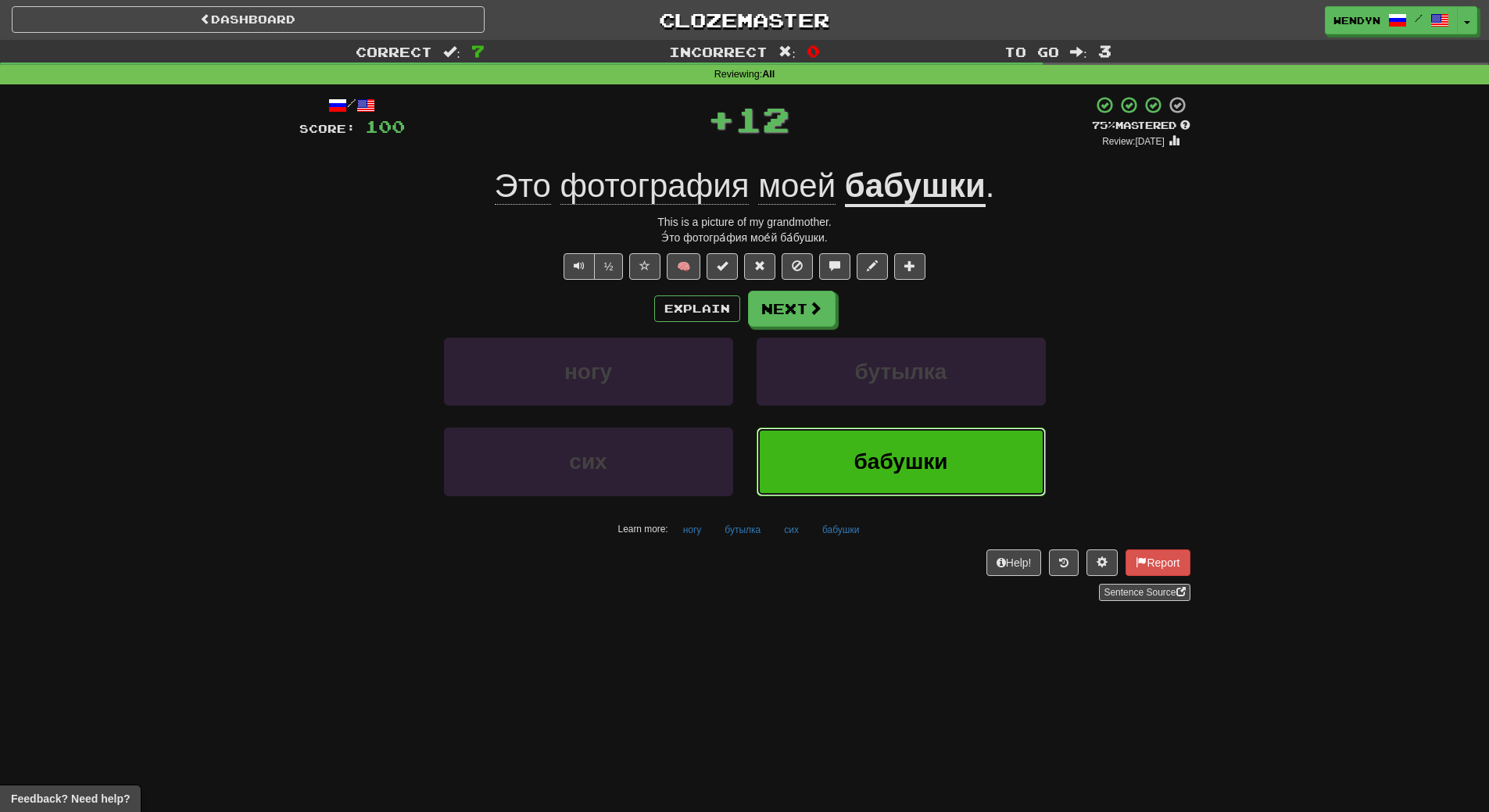
click at [821, 449] on button "бабушки" at bounding box center [901, 462] width 289 height 68
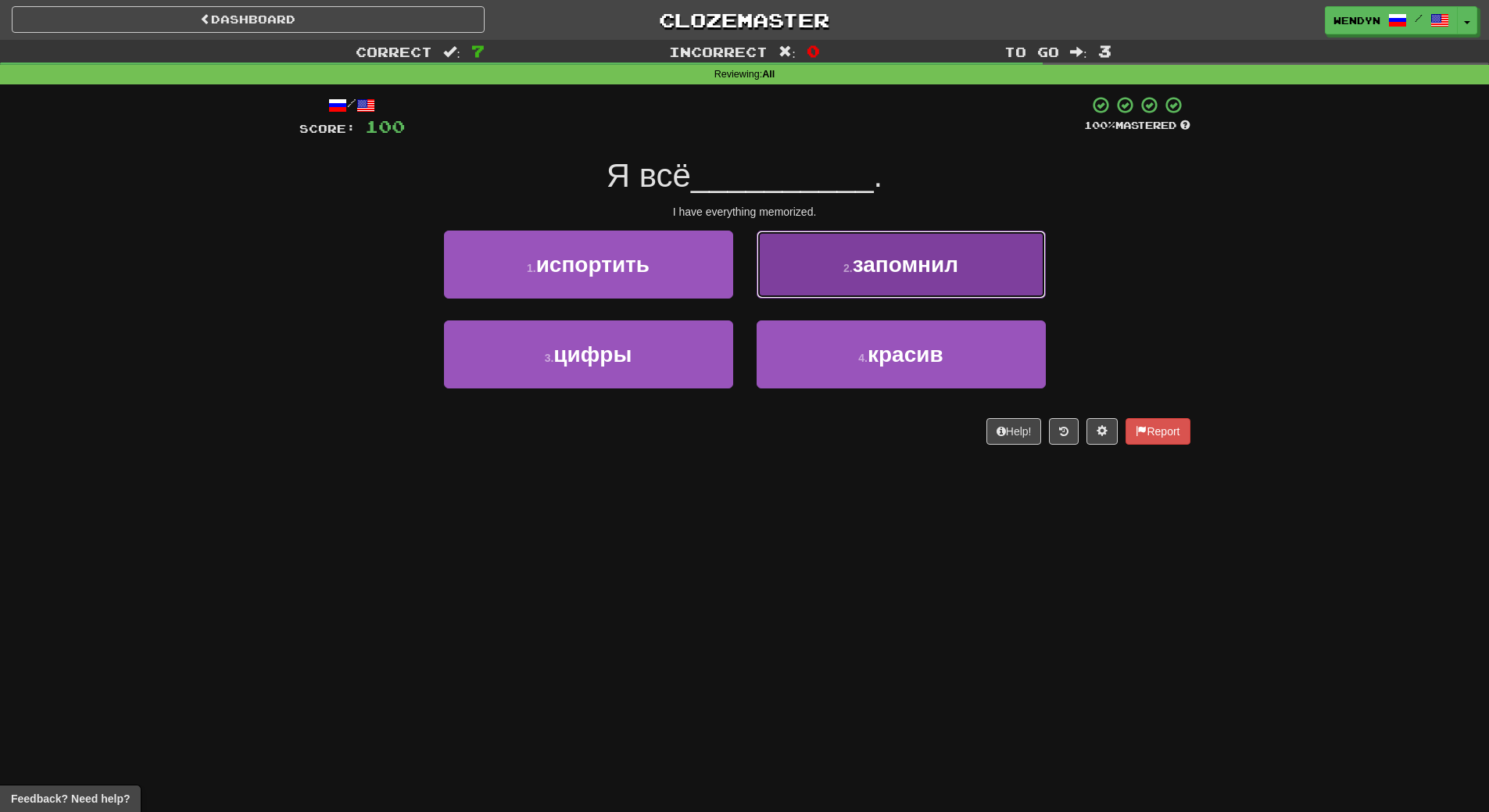
click at [957, 261] on span "запомнил" at bounding box center [905, 264] width 105 height 24
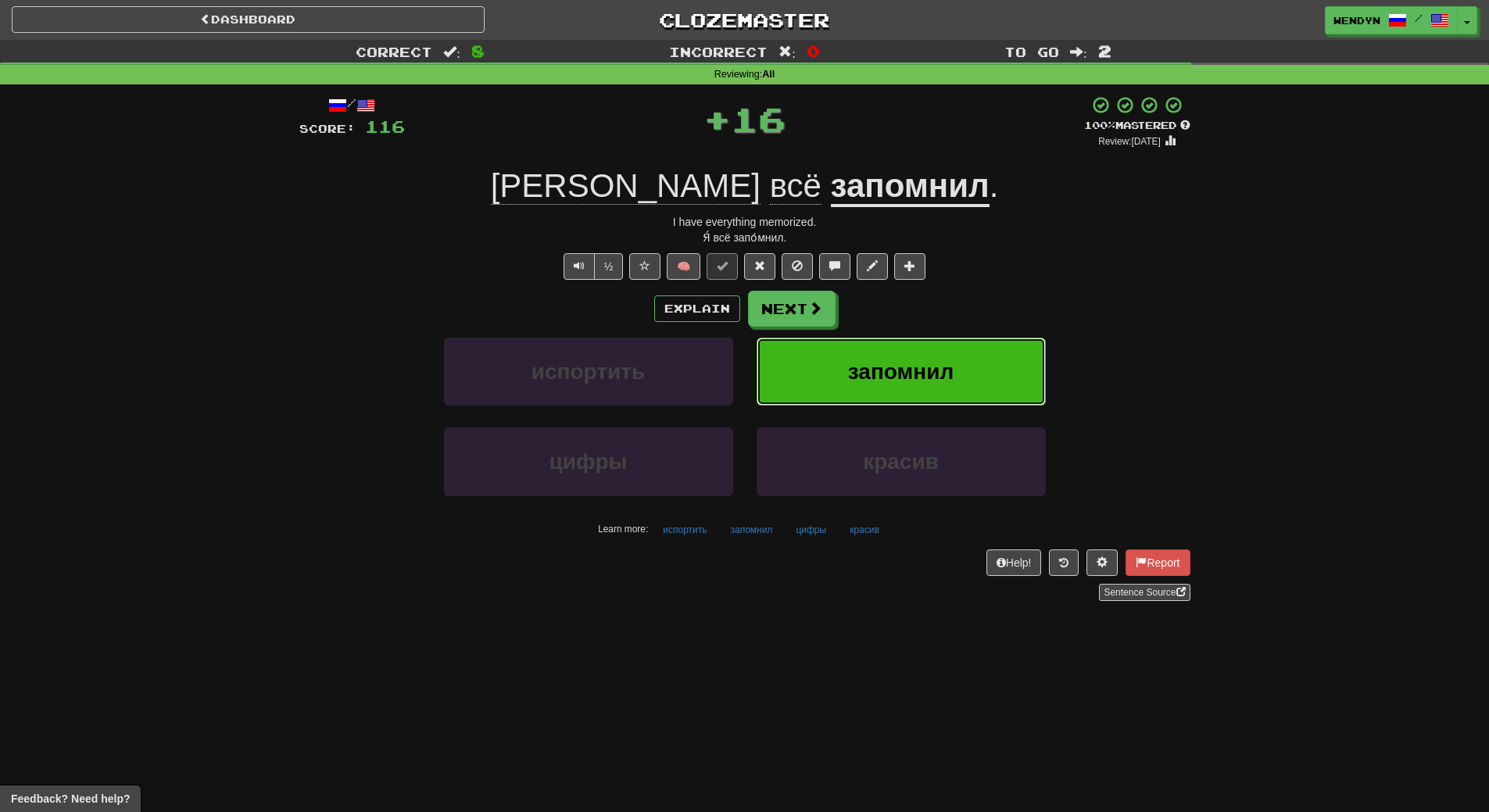
click at [958, 371] on button "запомнил" at bounding box center [901, 372] width 289 height 68
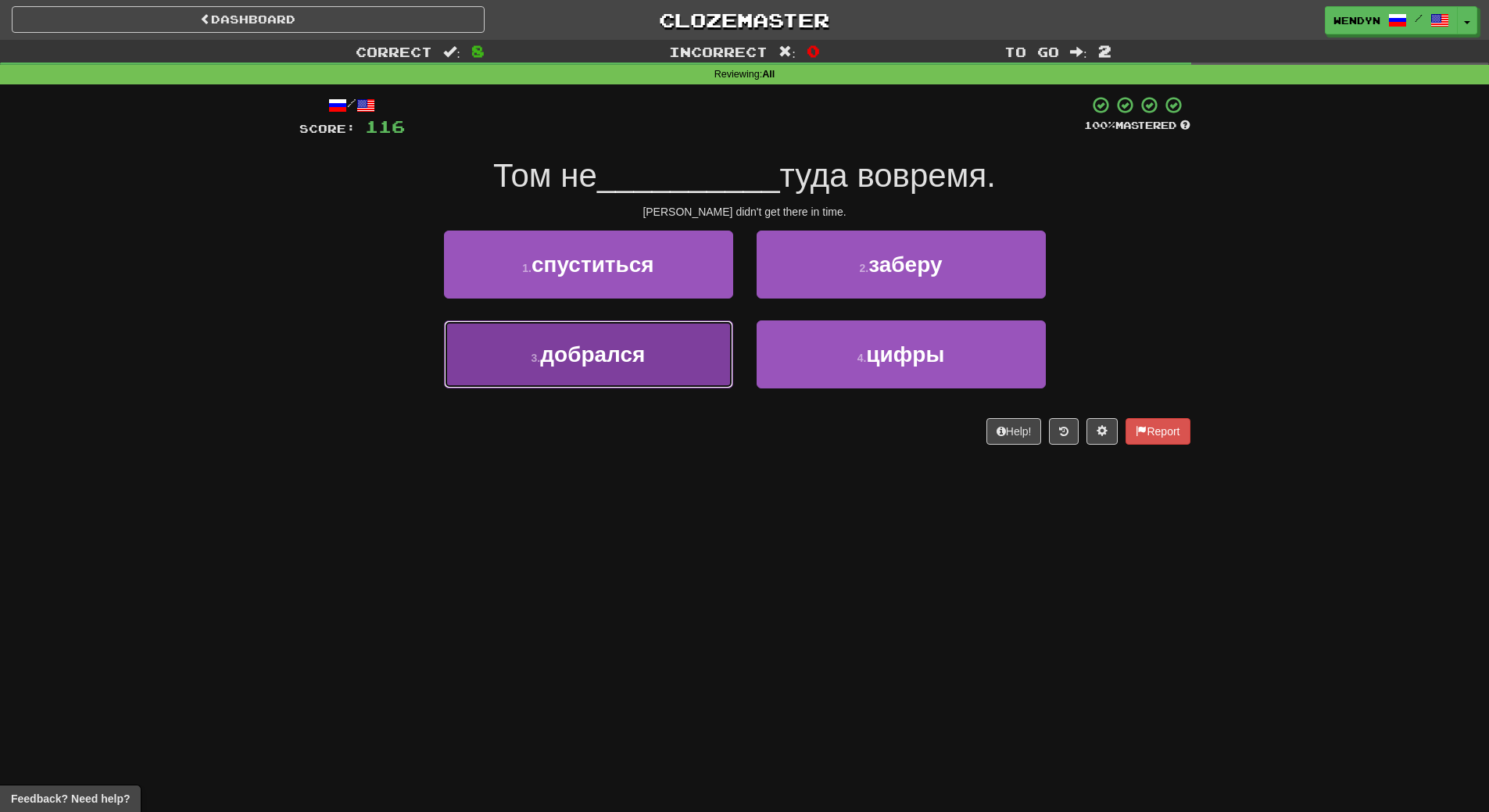
click at [694, 372] on button "3 . добрался" at bounding box center [588, 355] width 289 height 68
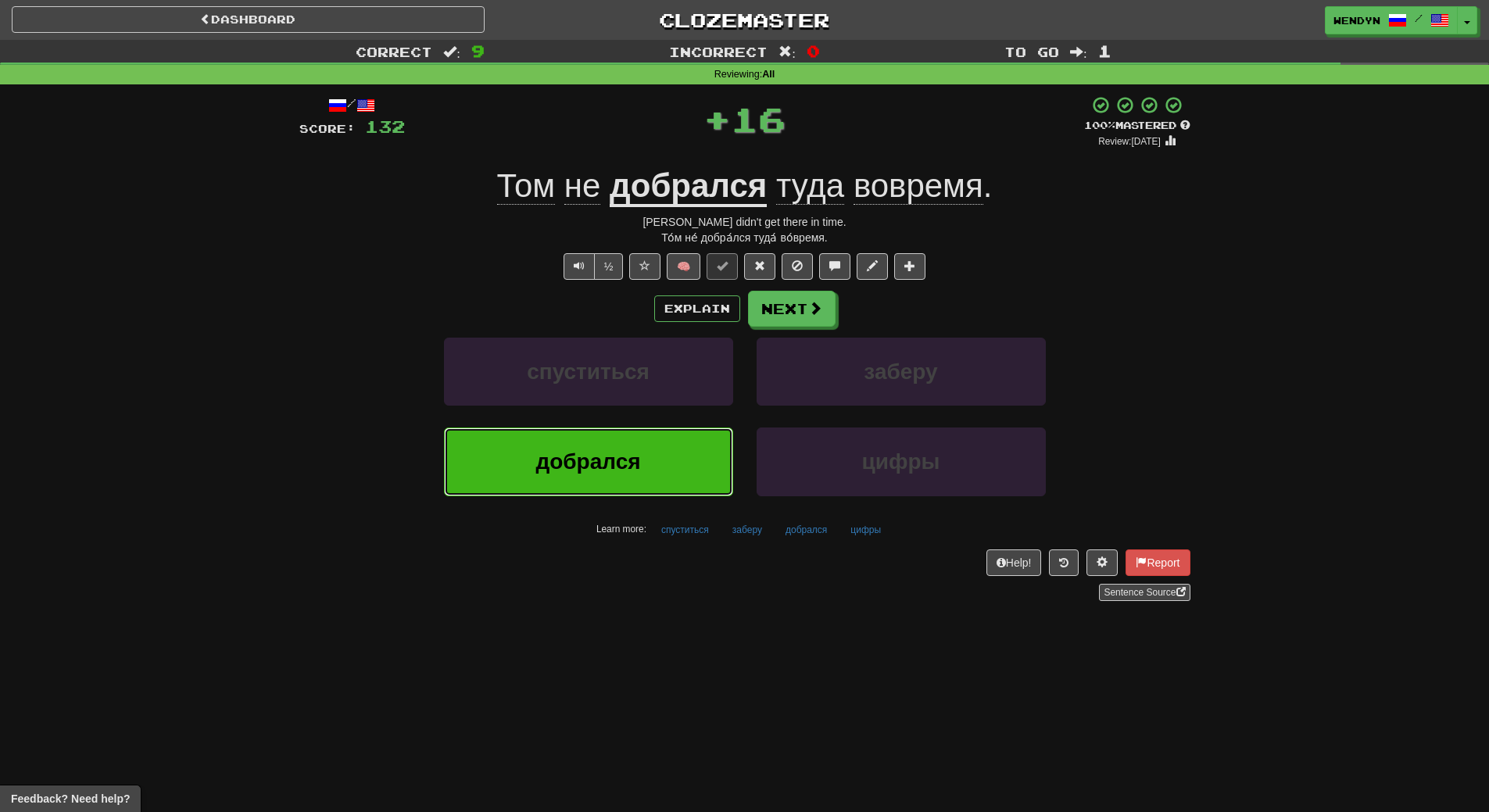
click at [694, 482] on button "добрался" at bounding box center [588, 462] width 289 height 68
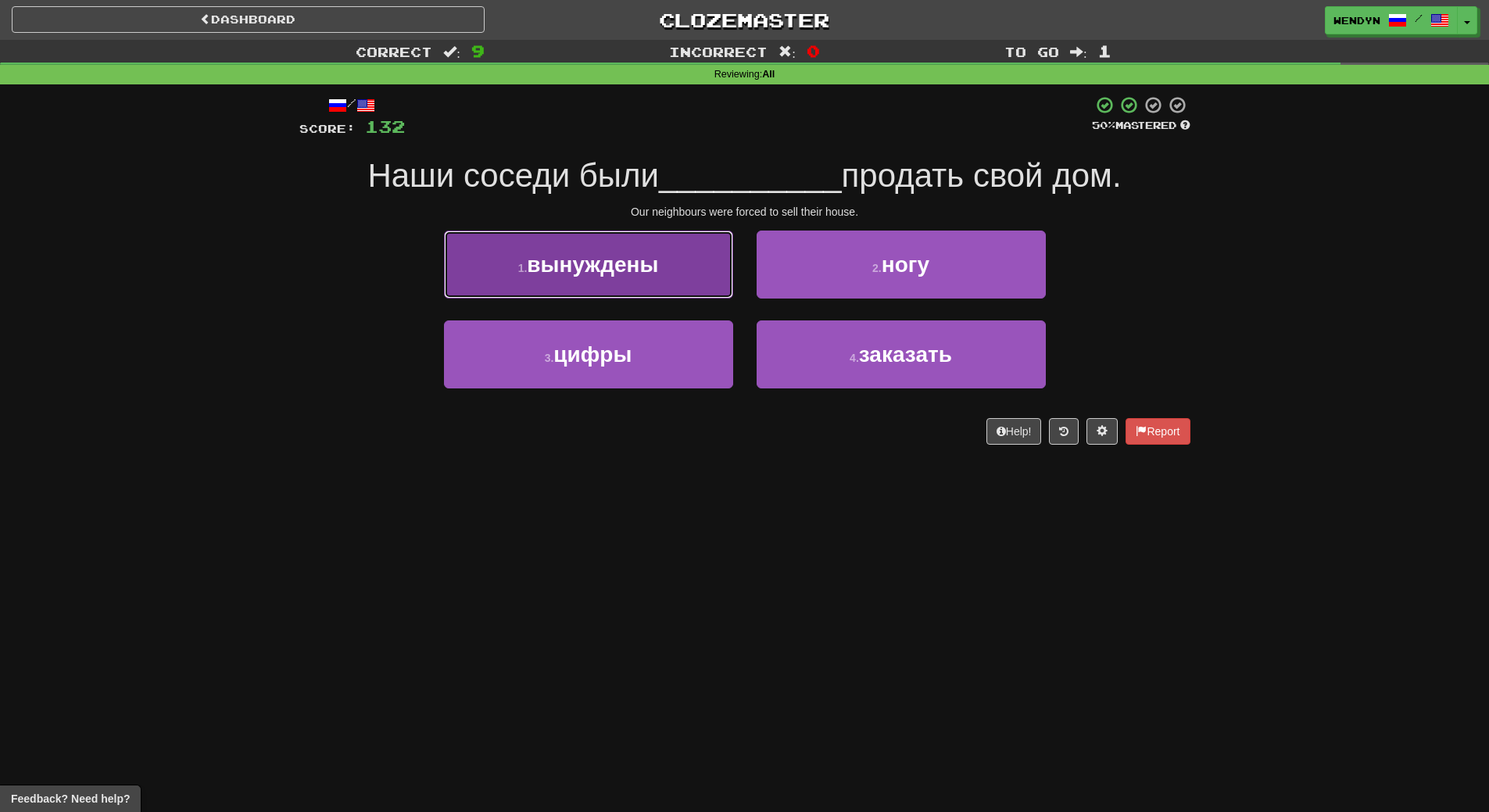
click at [706, 277] on button "1 . вынуждены" at bounding box center [588, 265] width 289 height 68
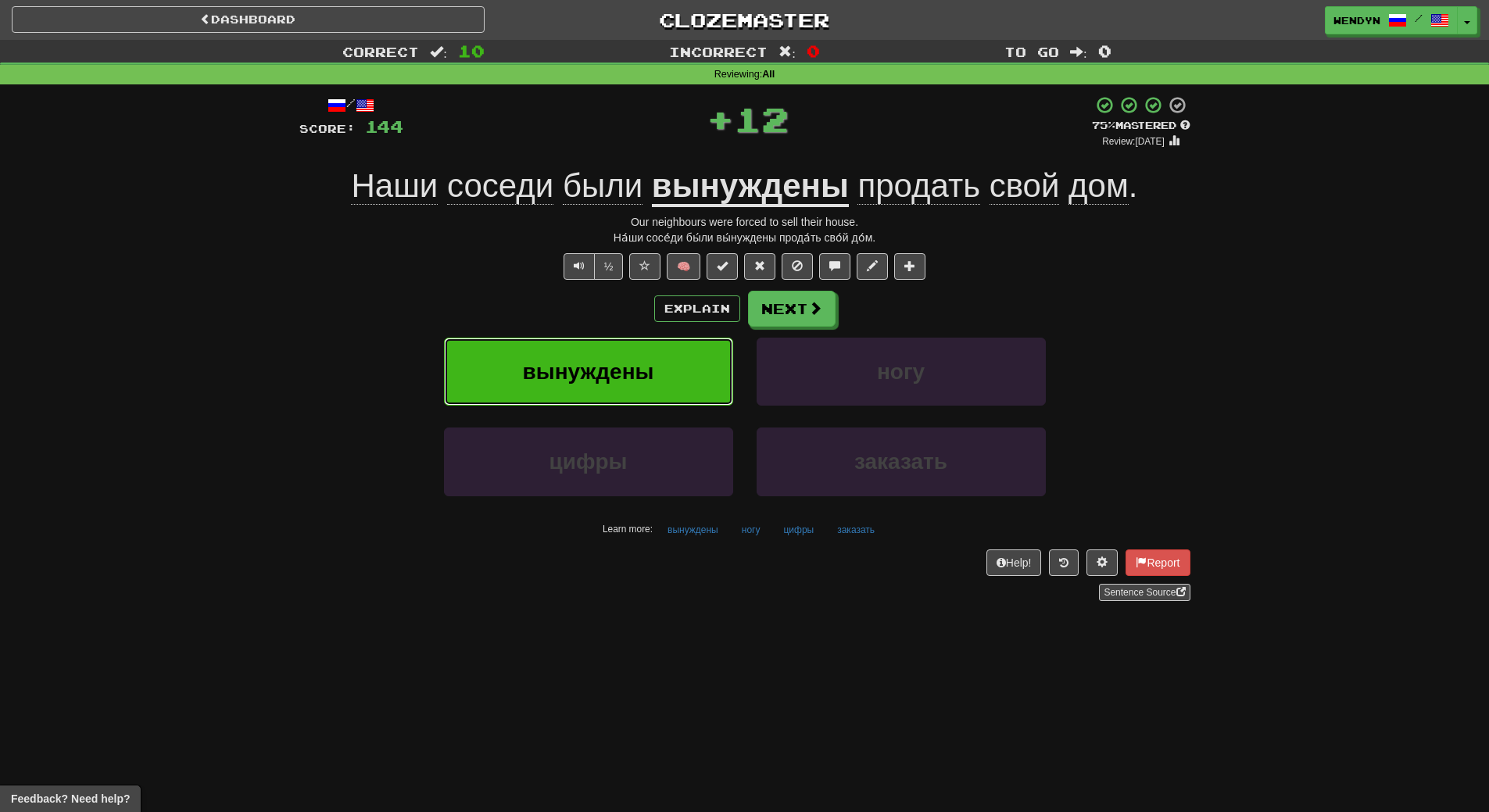
click at [693, 359] on button "вынуждены" at bounding box center [588, 372] width 289 height 68
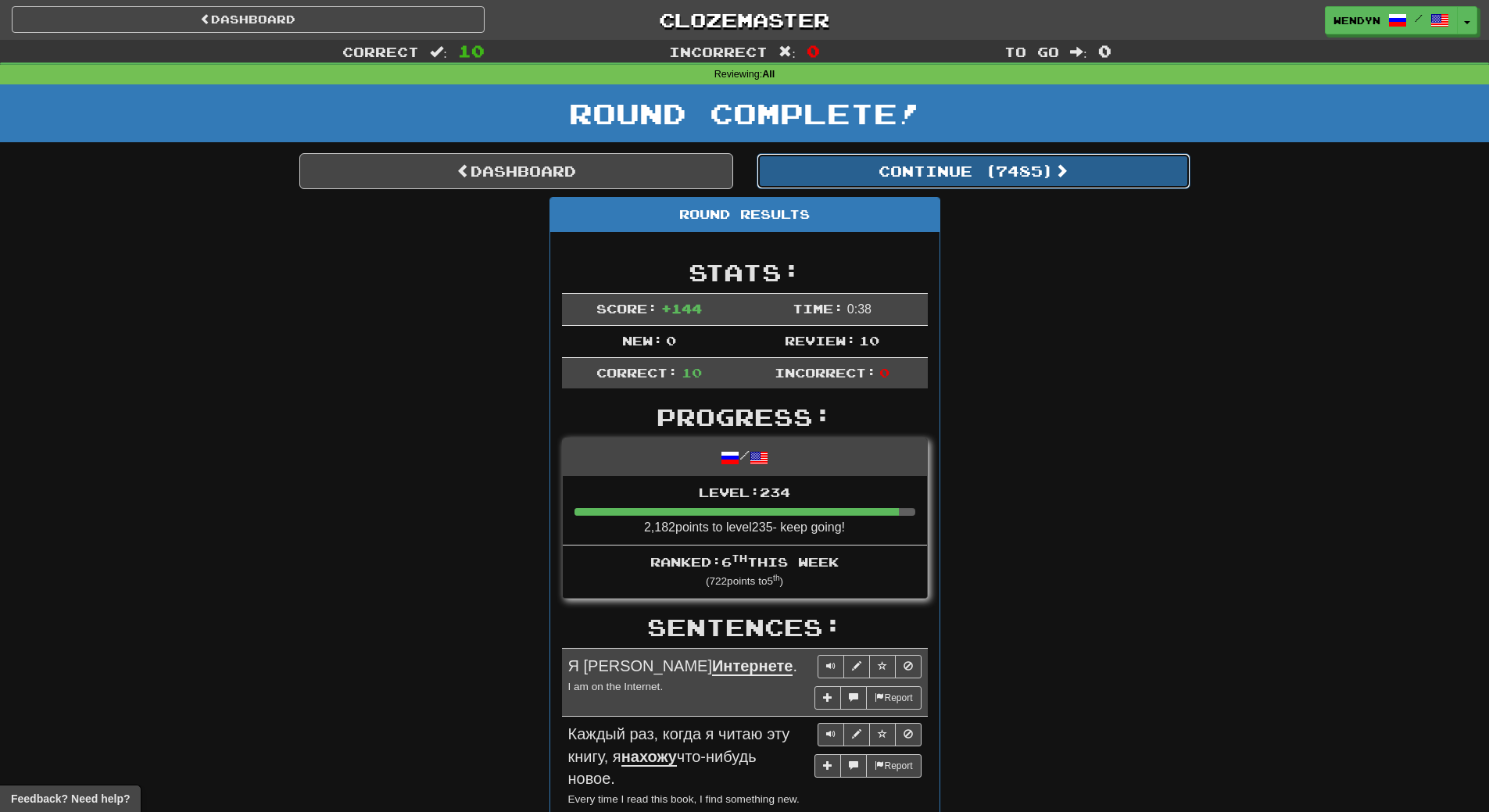
click at [990, 178] on button "Continue ( 7485 )" at bounding box center [973, 171] width 433 height 36
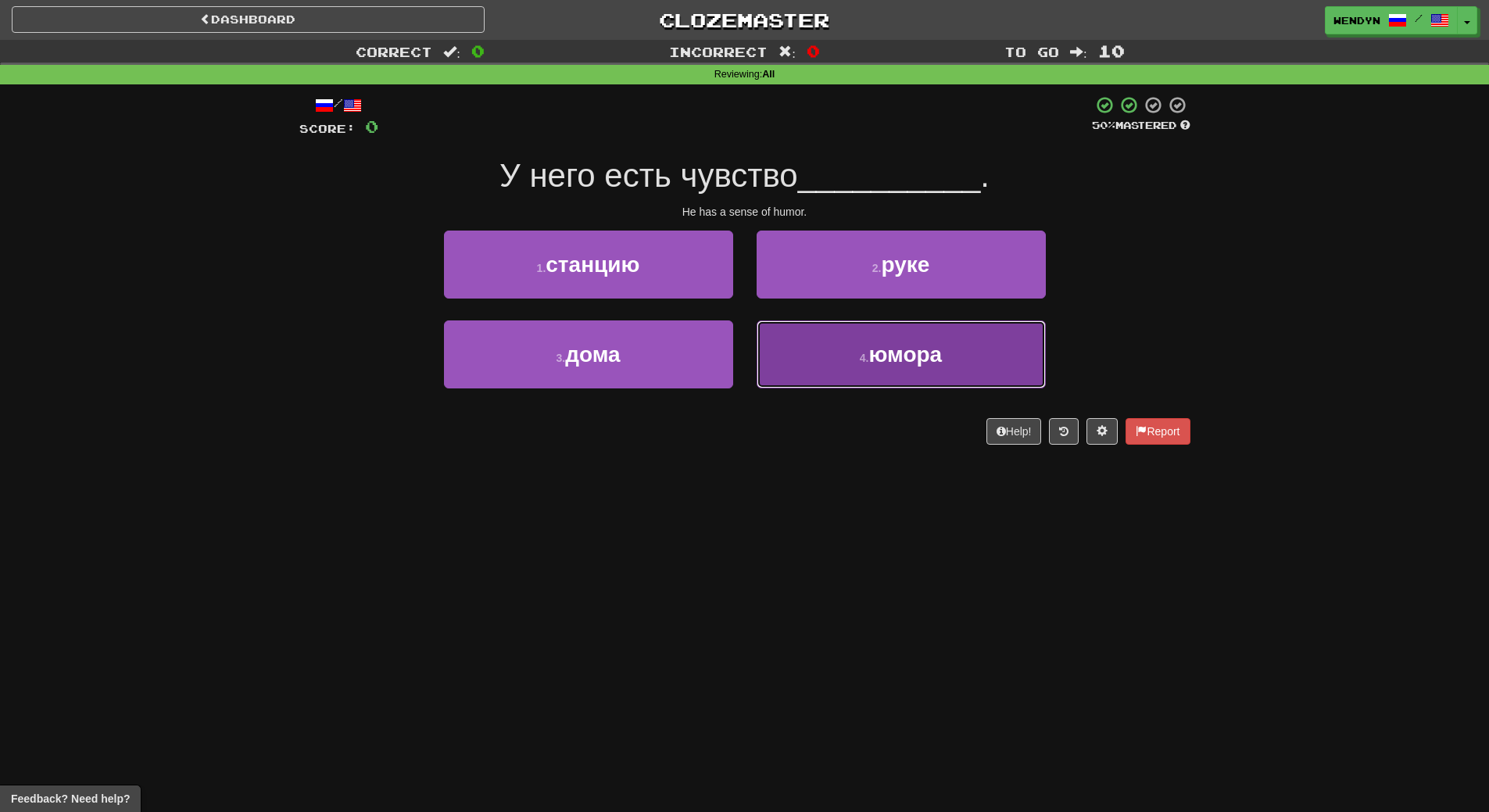
click at [845, 349] on button "4 . юмора" at bounding box center [901, 355] width 289 height 68
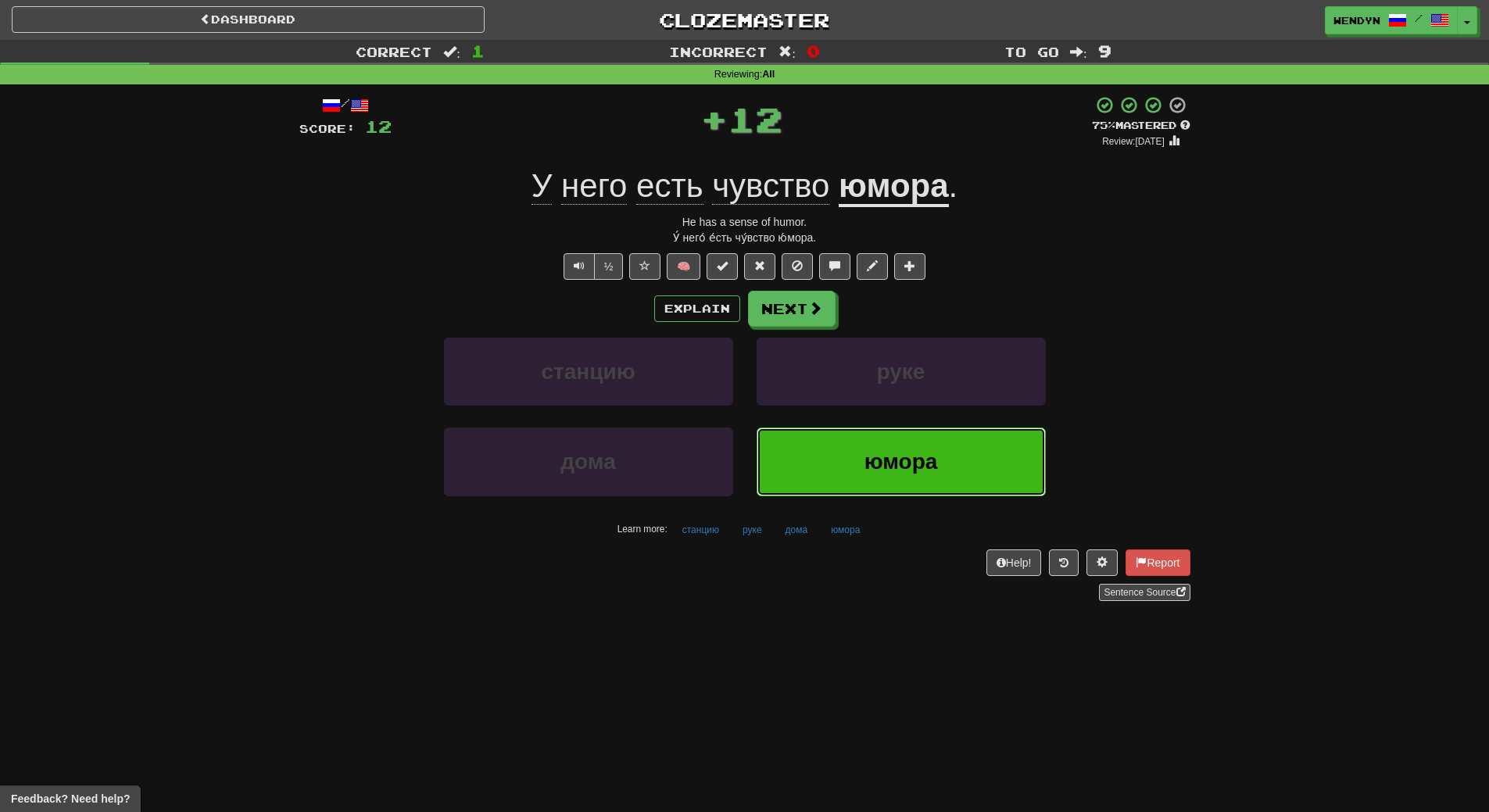
click at [826, 483] on button "юмора" at bounding box center [901, 462] width 289 height 68
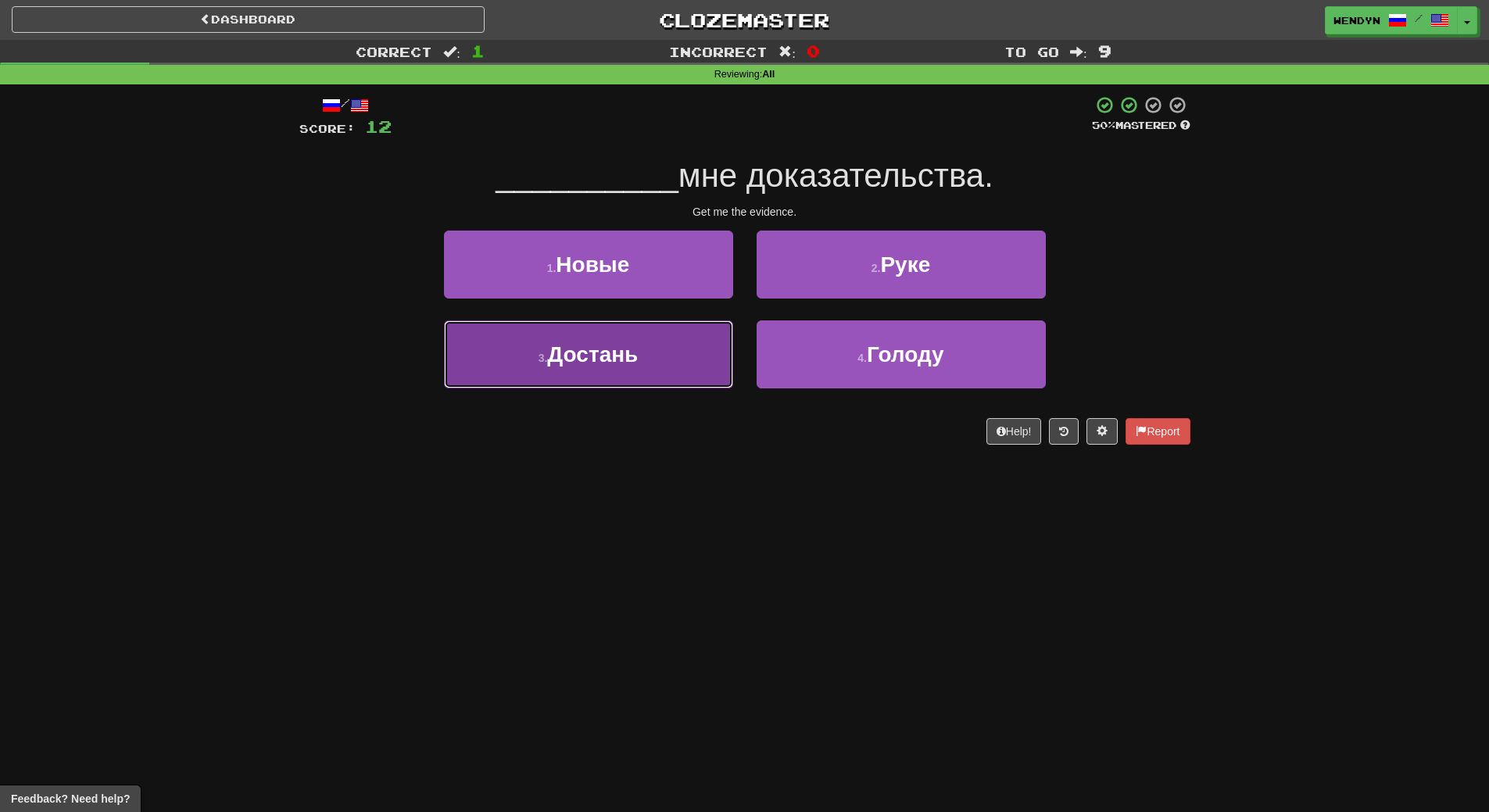
click at [674, 382] on button "3 . Достань" at bounding box center [588, 355] width 289 height 68
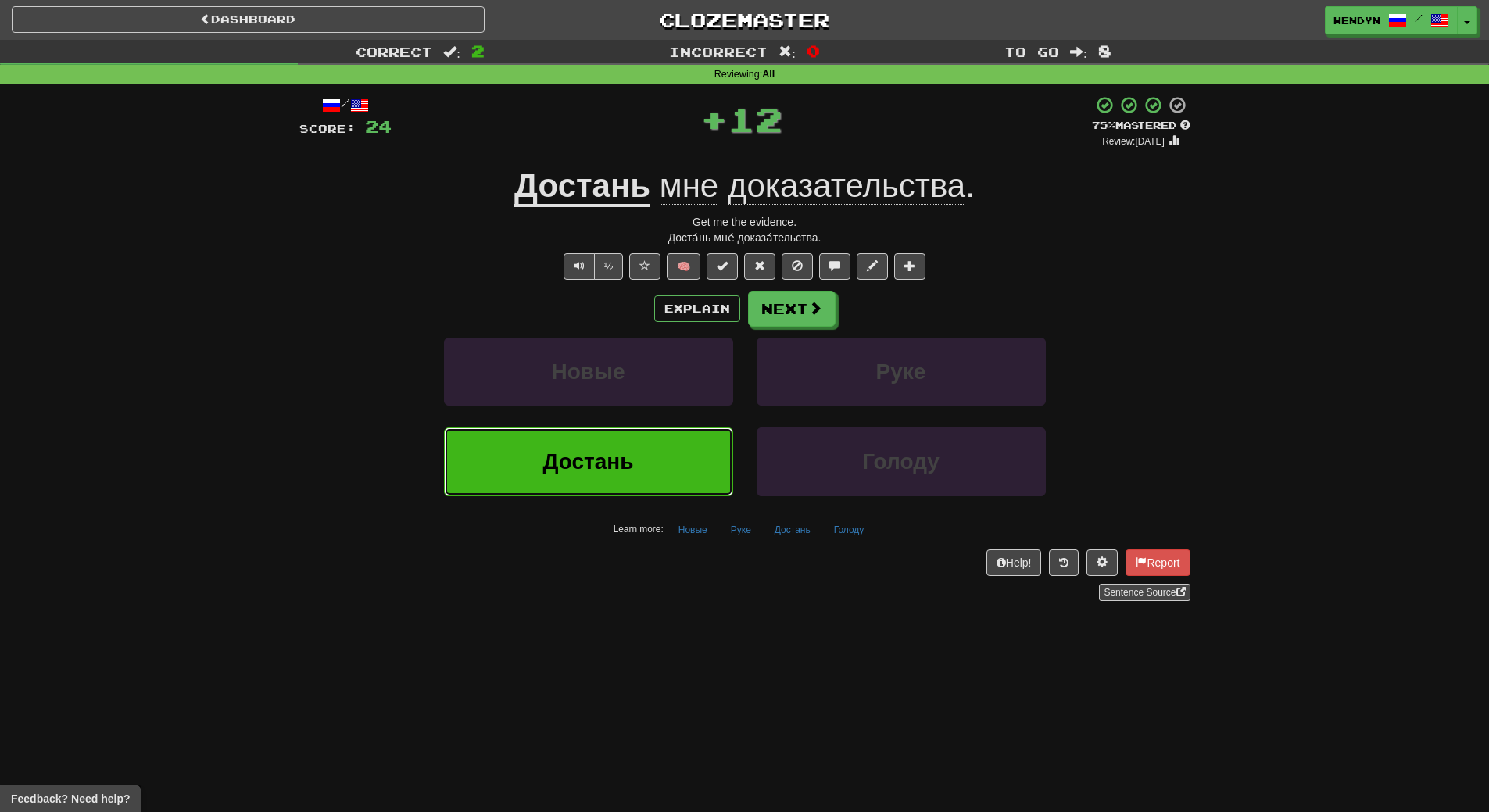
click at [658, 486] on button "Достань" at bounding box center [588, 462] width 289 height 68
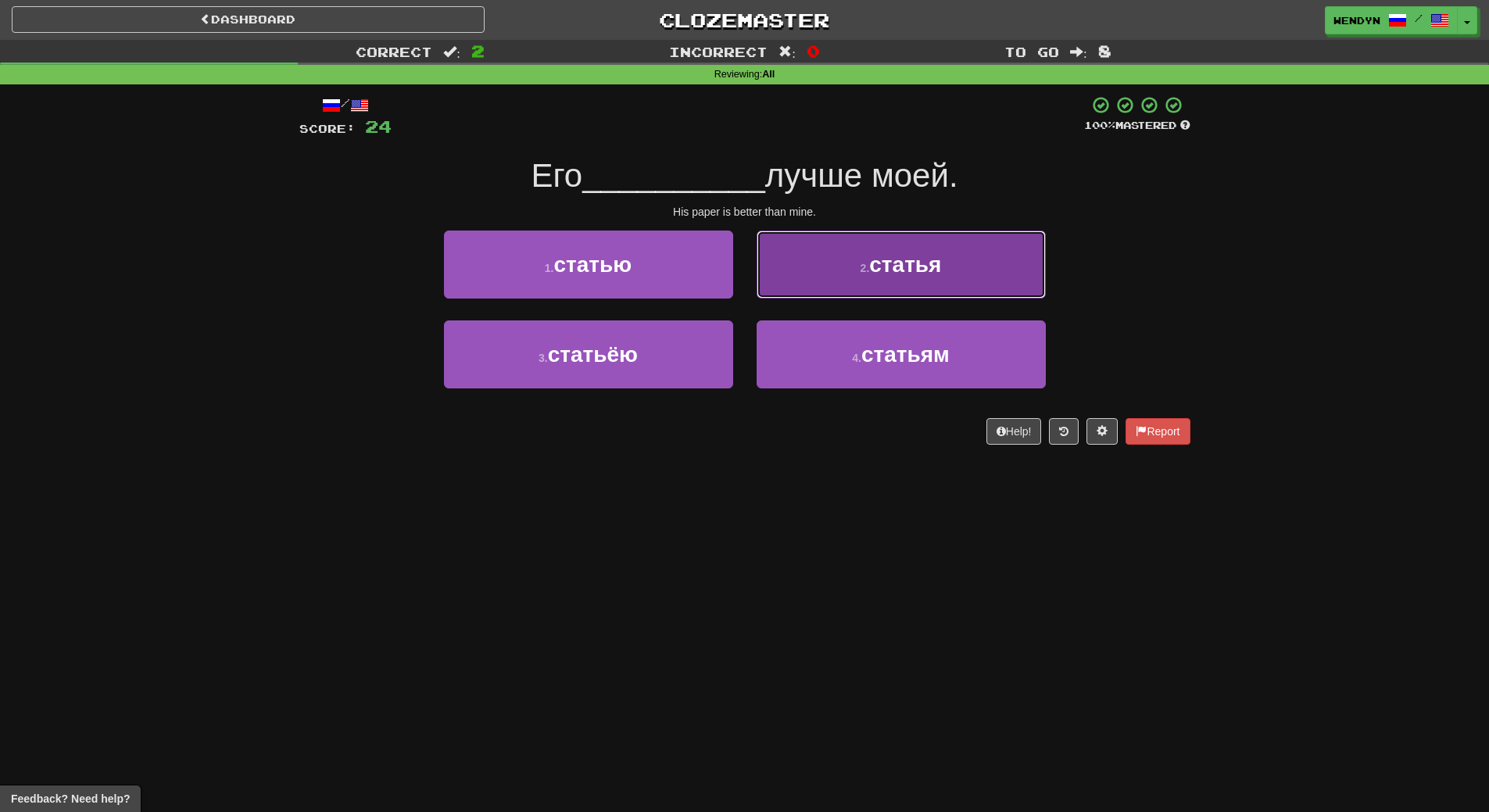
click at [941, 259] on span "статья" at bounding box center [905, 264] width 72 height 24
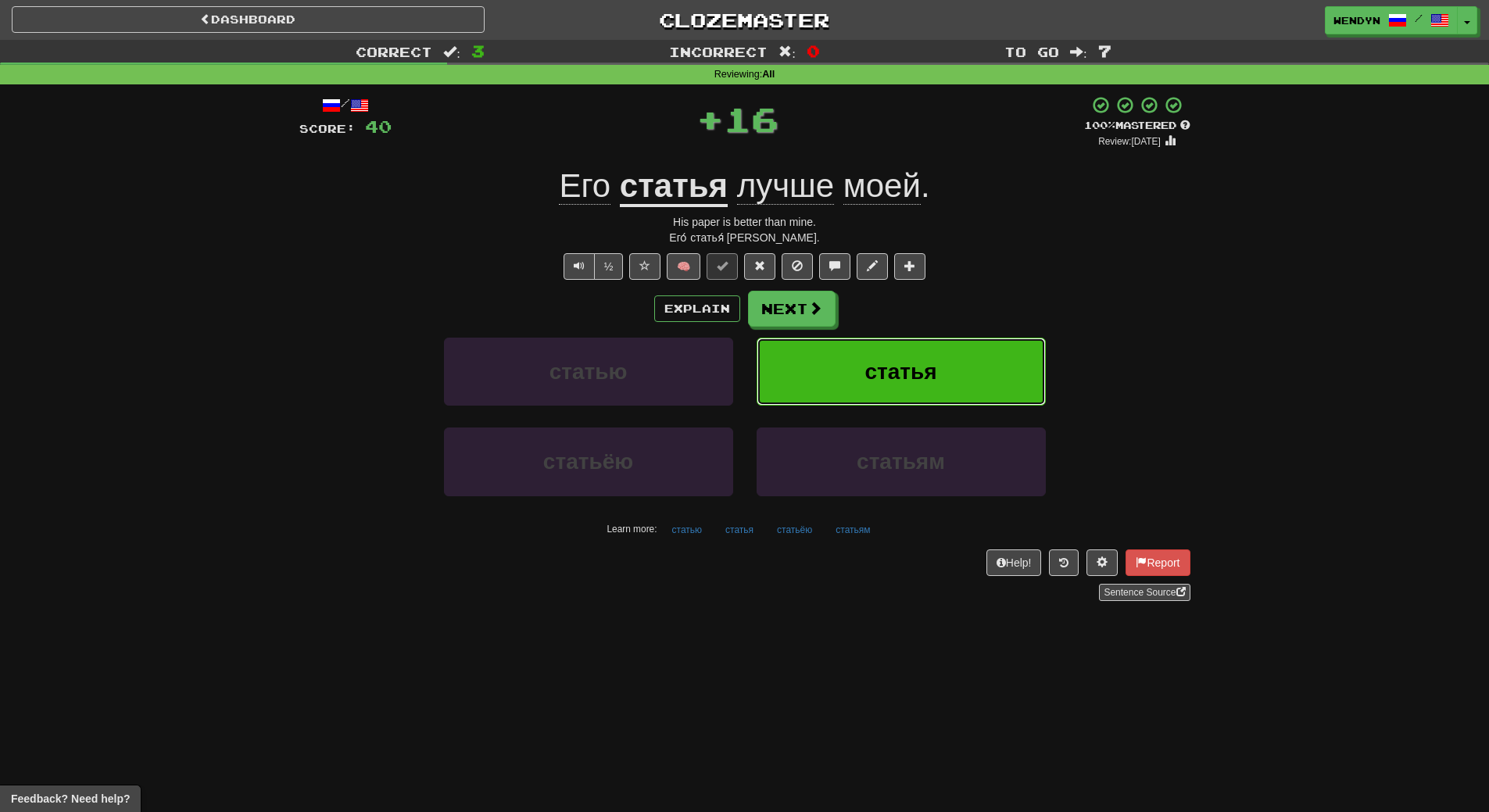
click at [941, 361] on button "статья" at bounding box center [901, 372] width 289 height 68
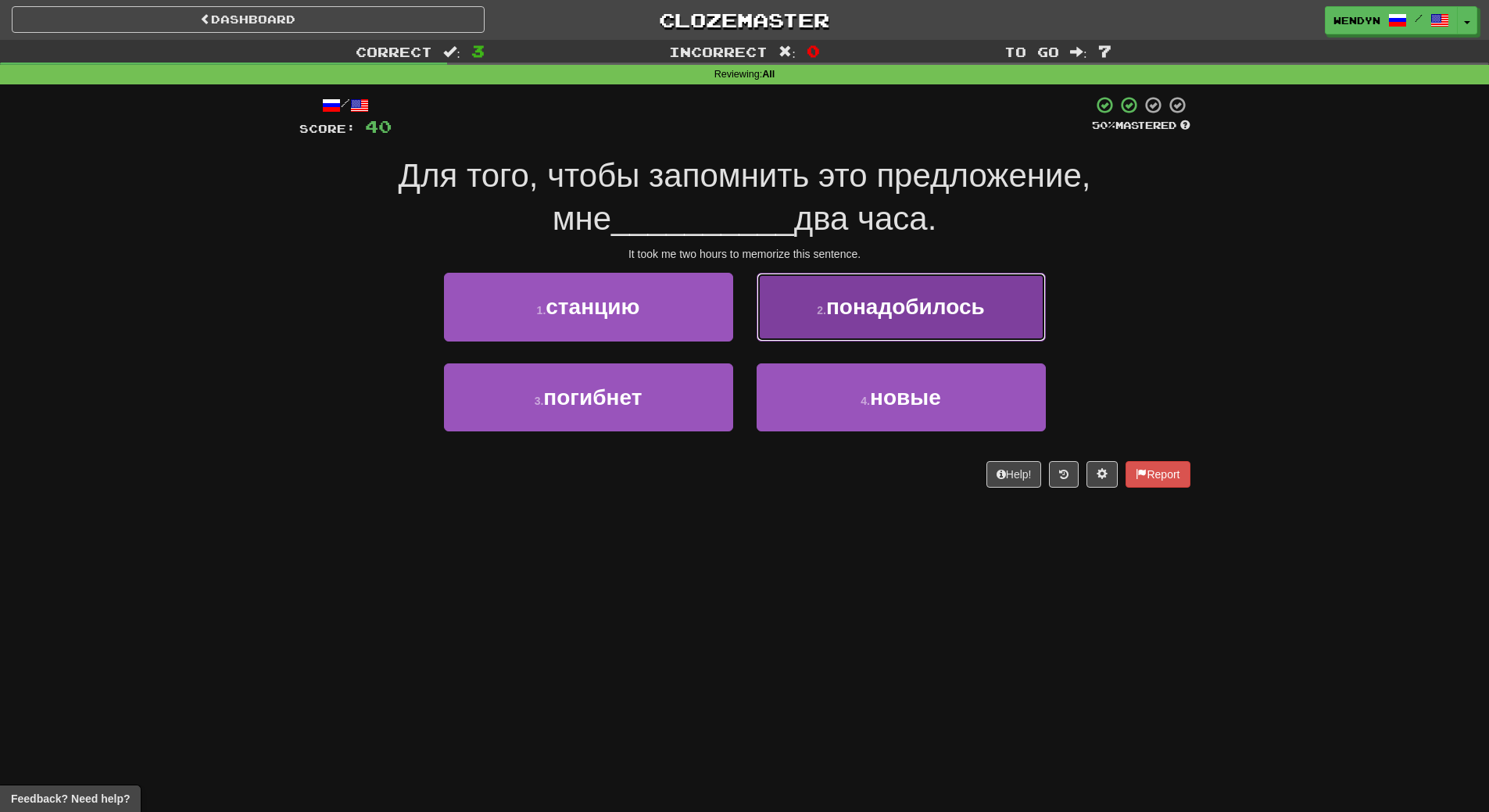
click at [898, 312] on span "понадобилось" at bounding box center [905, 307] width 159 height 24
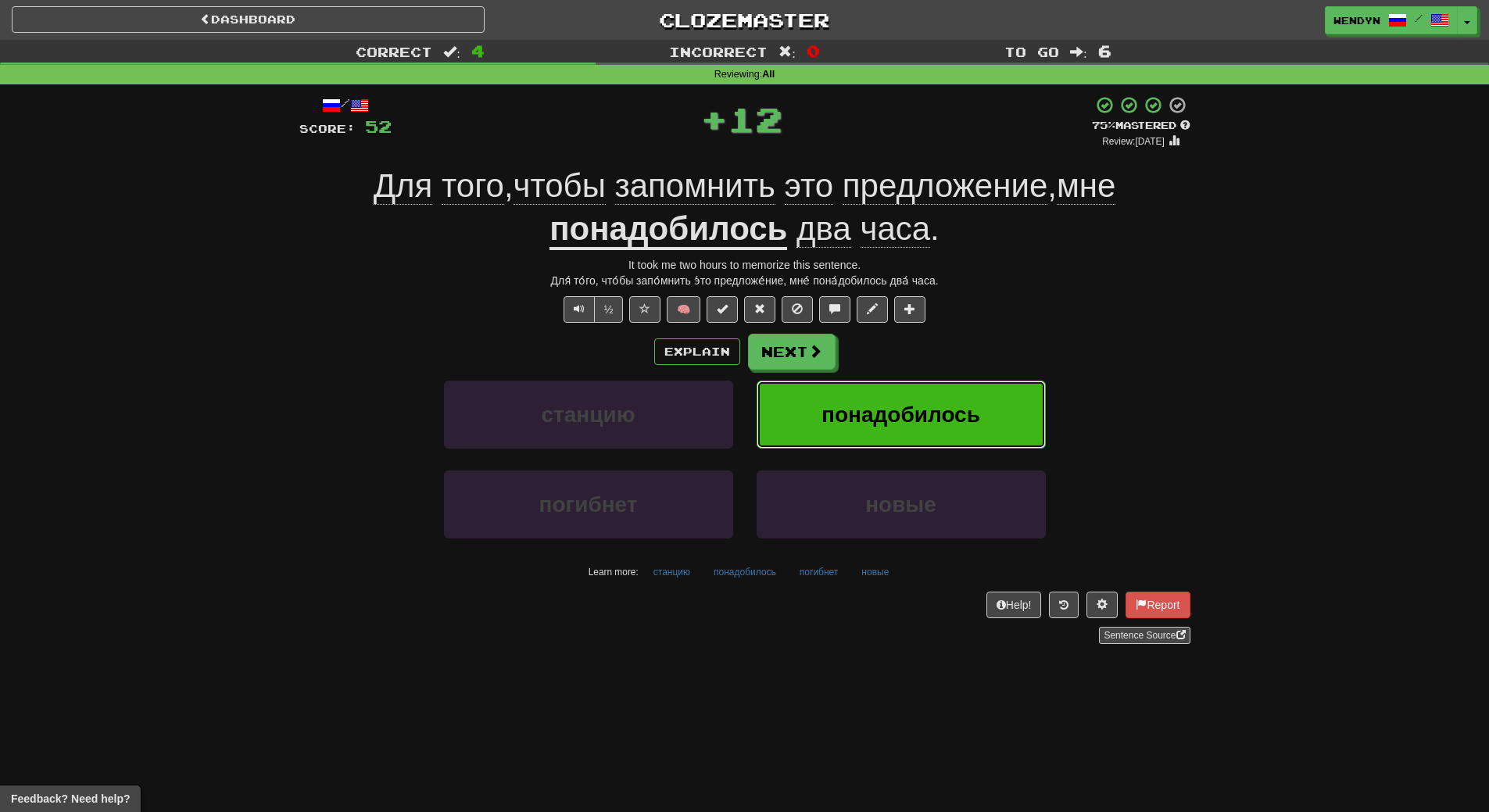
click at [909, 403] on span "понадобилось" at bounding box center [901, 415] width 159 height 24
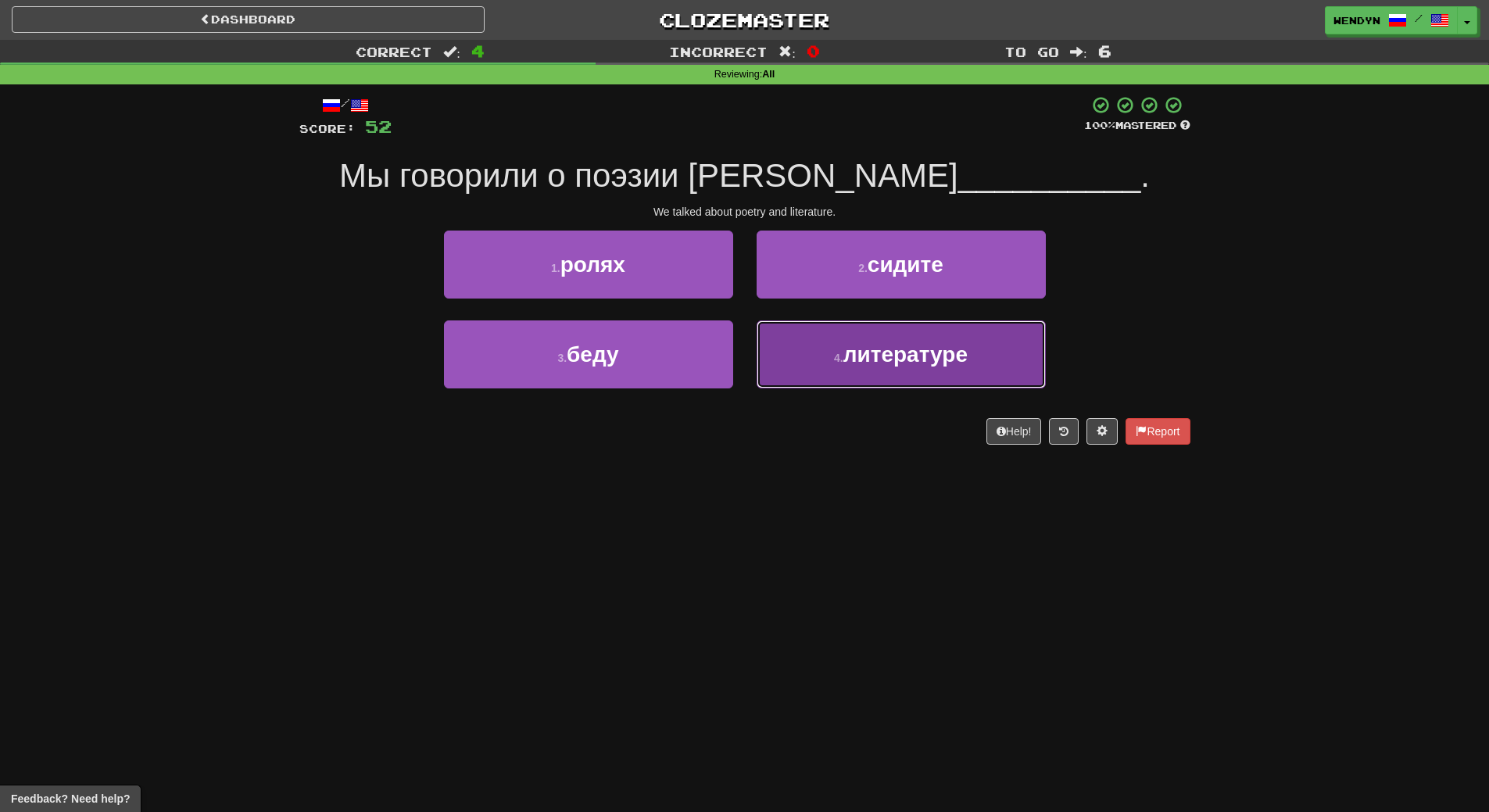
click at [855, 365] on span "литературе" at bounding box center [905, 354] width 124 height 24
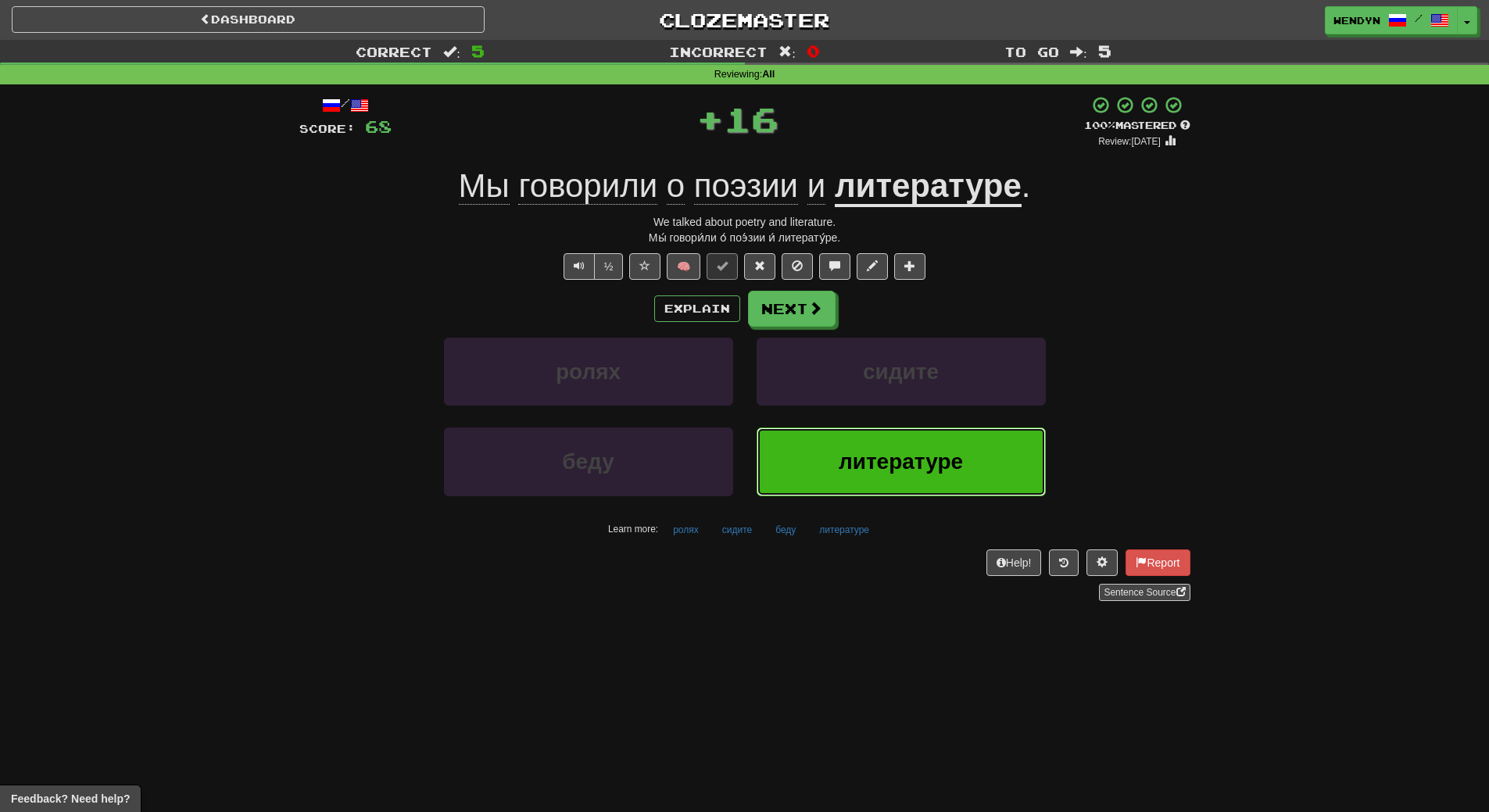
click at [826, 457] on button "литературе" at bounding box center [901, 462] width 289 height 68
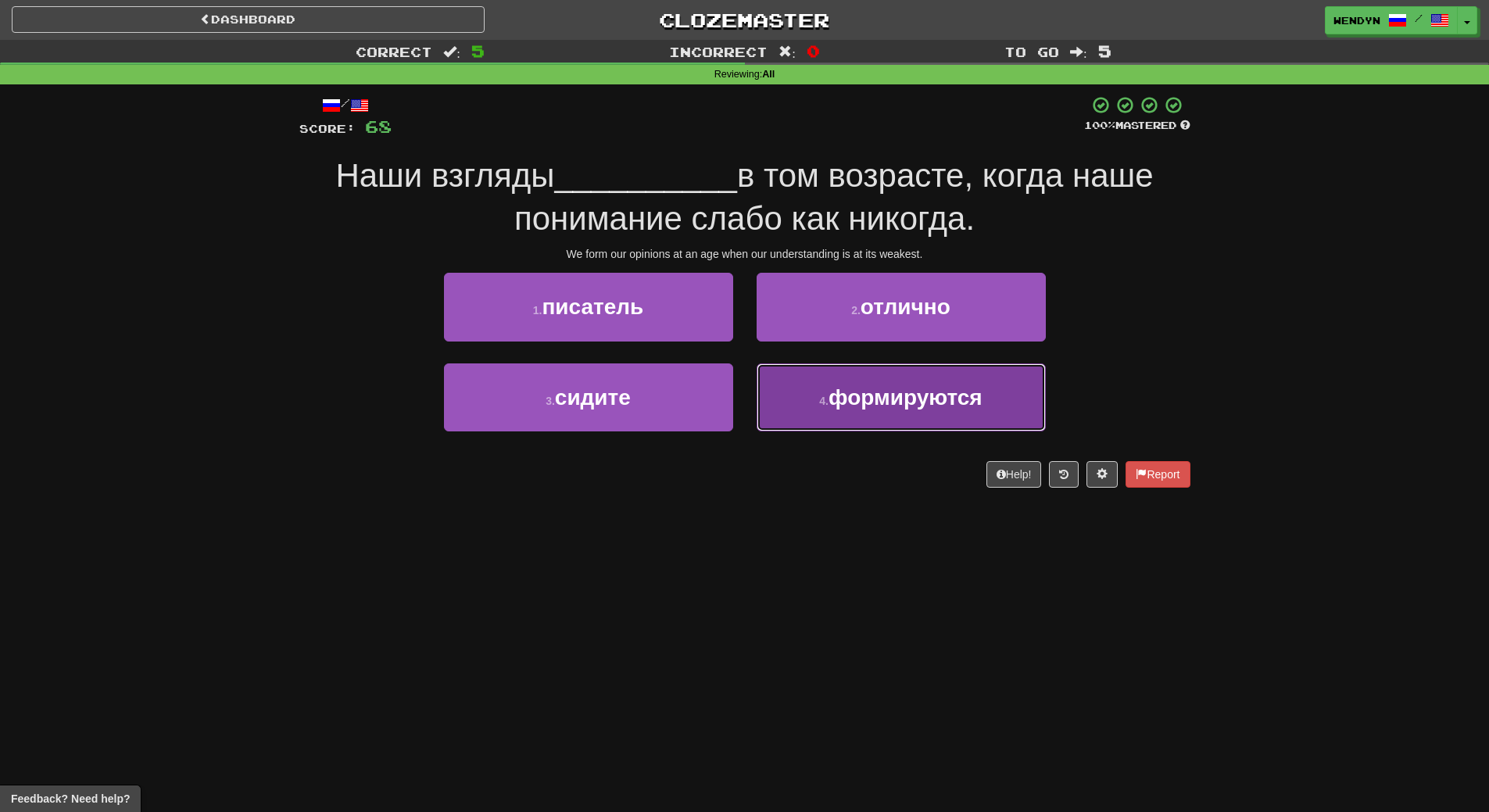
click at [898, 386] on span "формируются" at bounding box center [905, 397] width 154 height 24
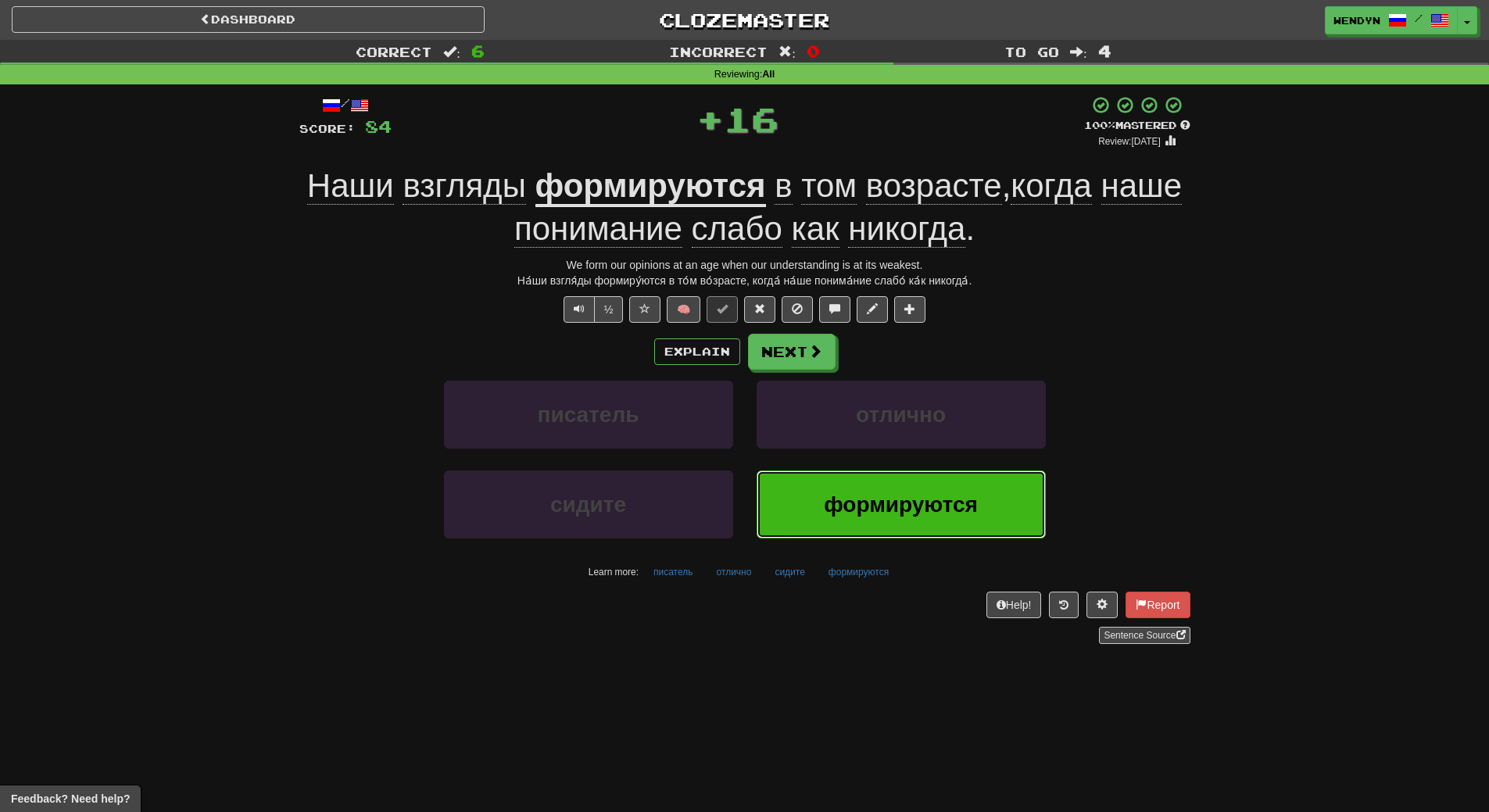
click at [879, 482] on button "формируются" at bounding box center [901, 504] width 289 height 68
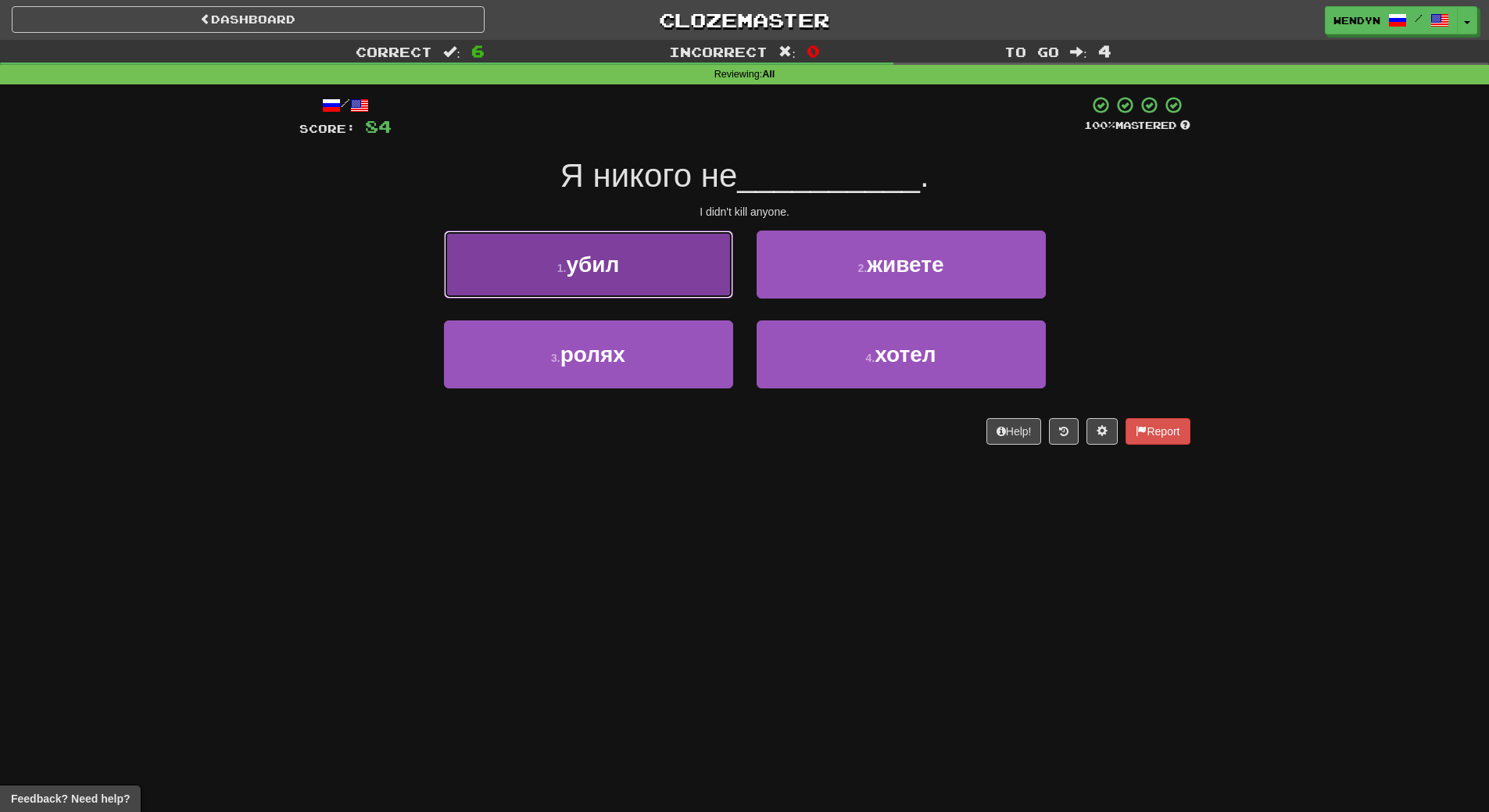
click at [634, 276] on button "1 . убил" at bounding box center [588, 265] width 289 height 68
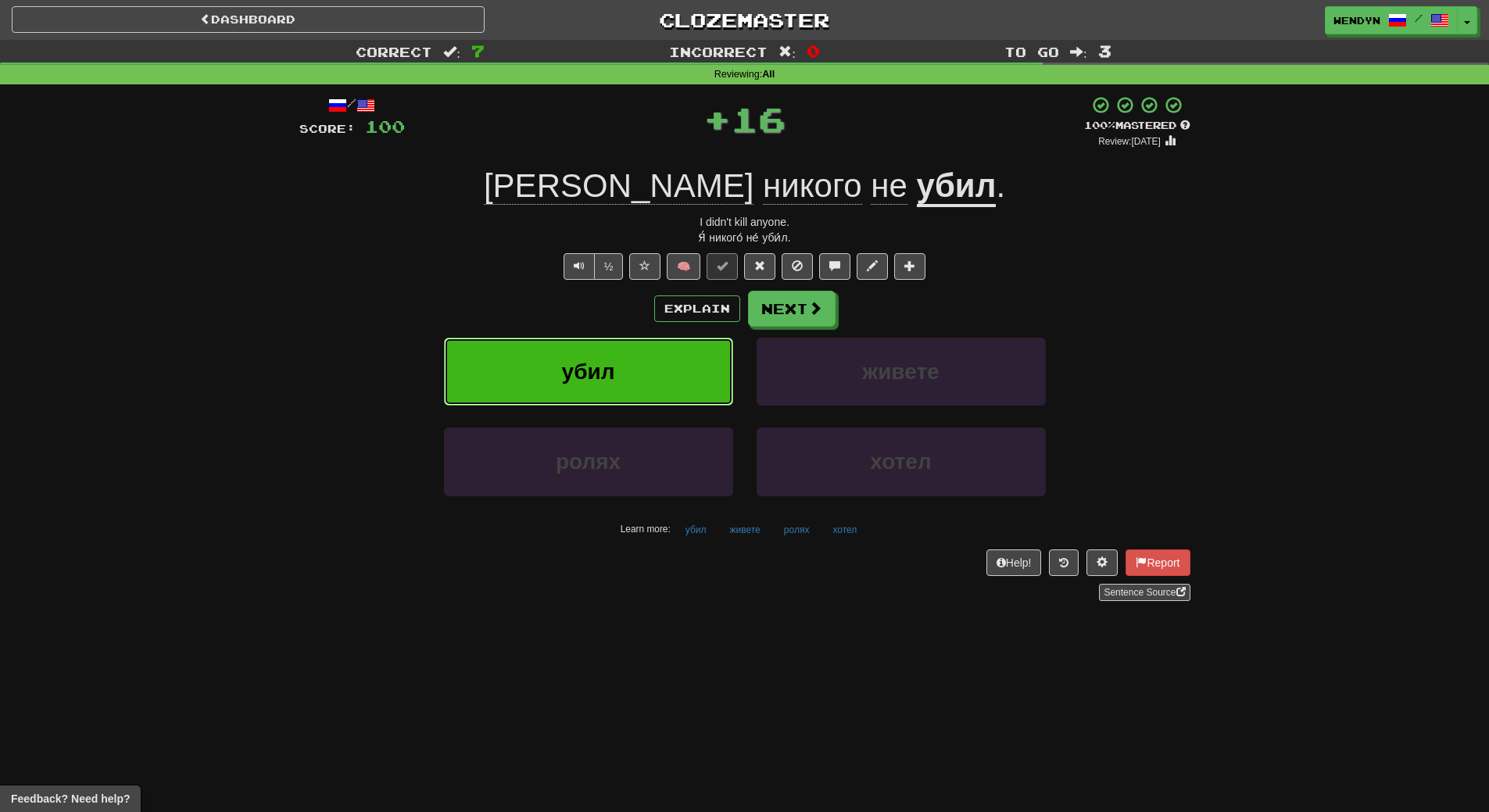
click at [625, 366] on button "убил" at bounding box center [588, 372] width 289 height 68
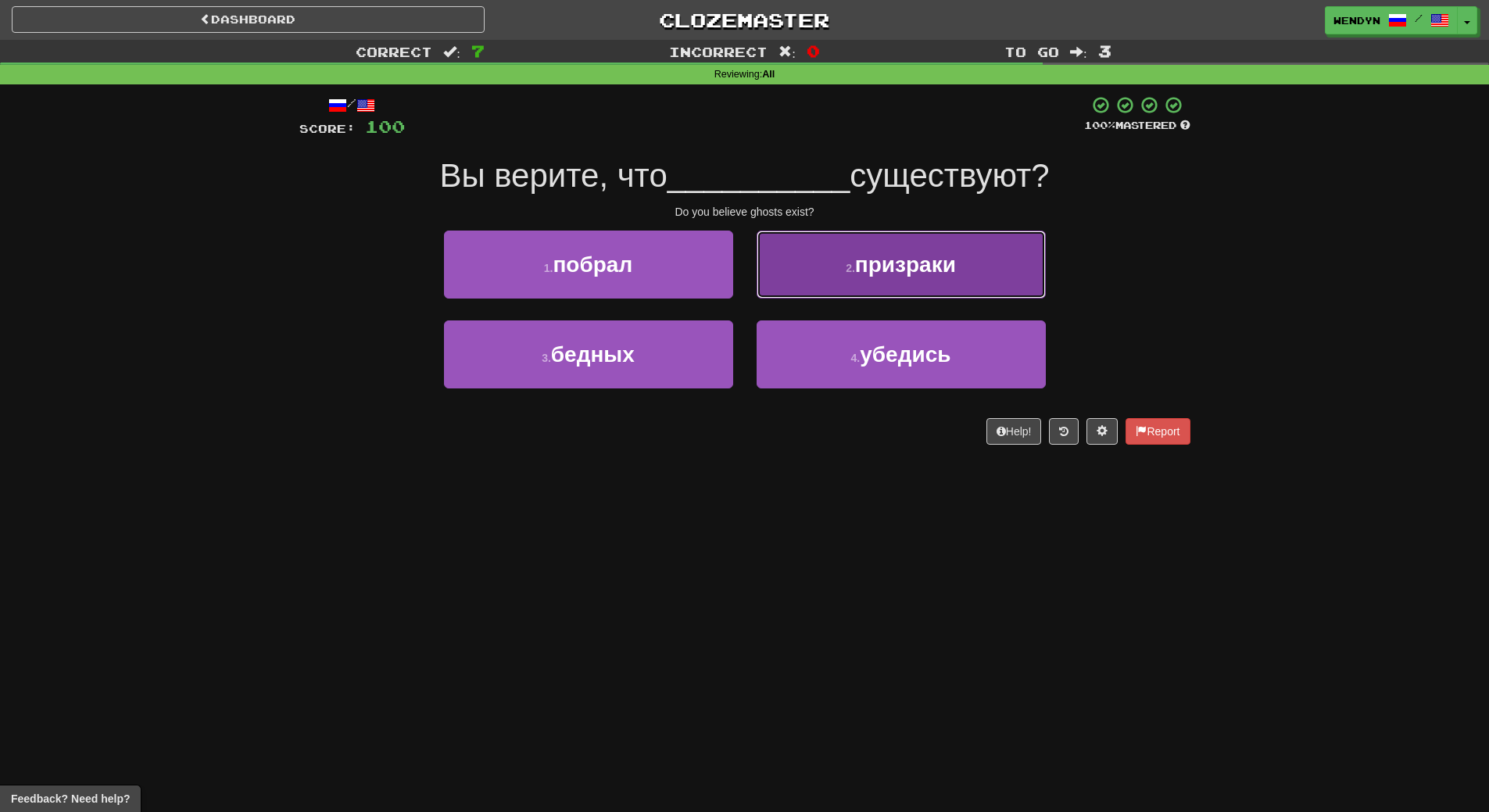
click at [927, 268] on span "призраки" at bounding box center [905, 264] width 101 height 24
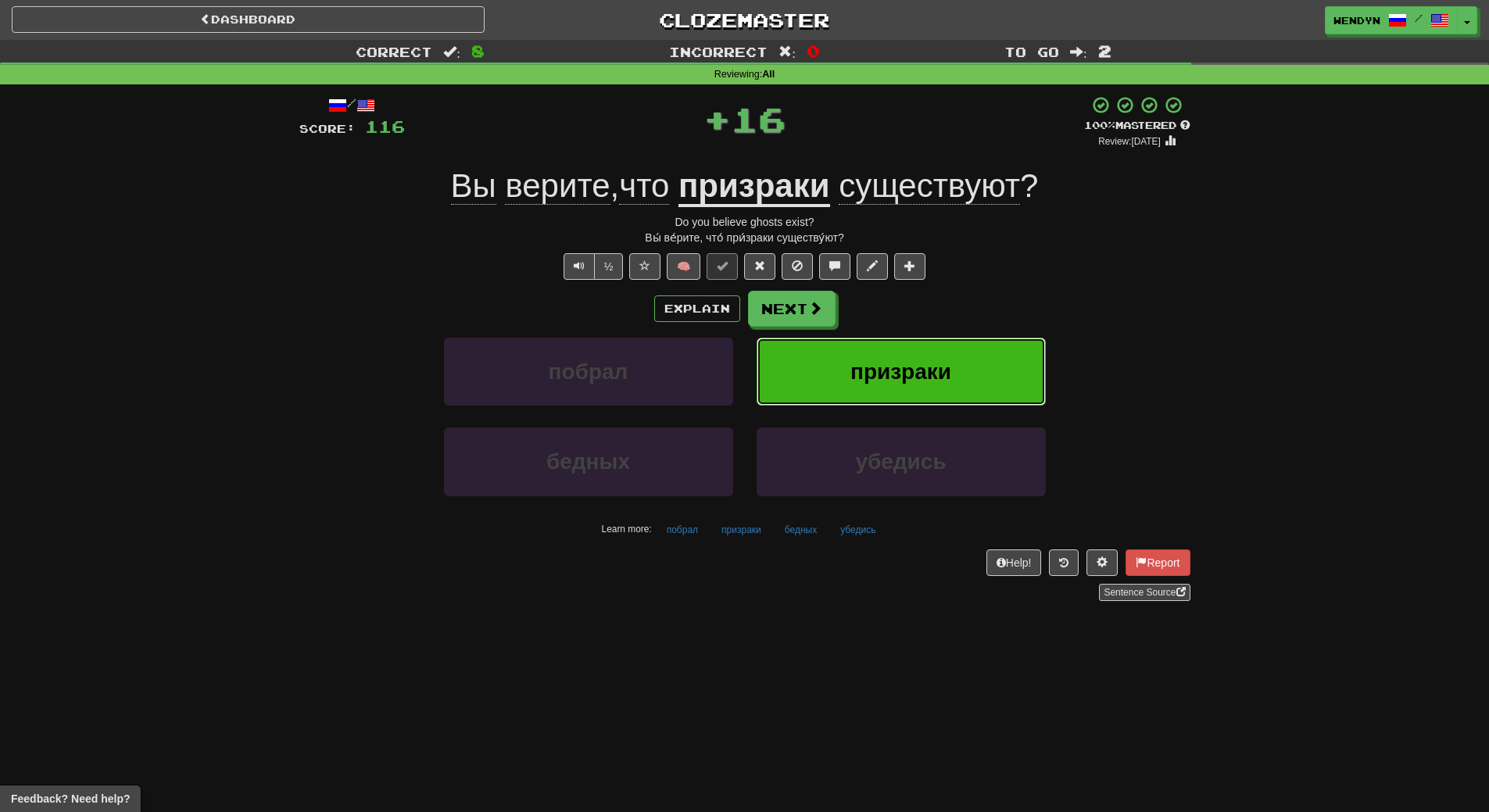
click at [908, 377] on span "призраки" at bounding box center [901, 372] width 101 height 24
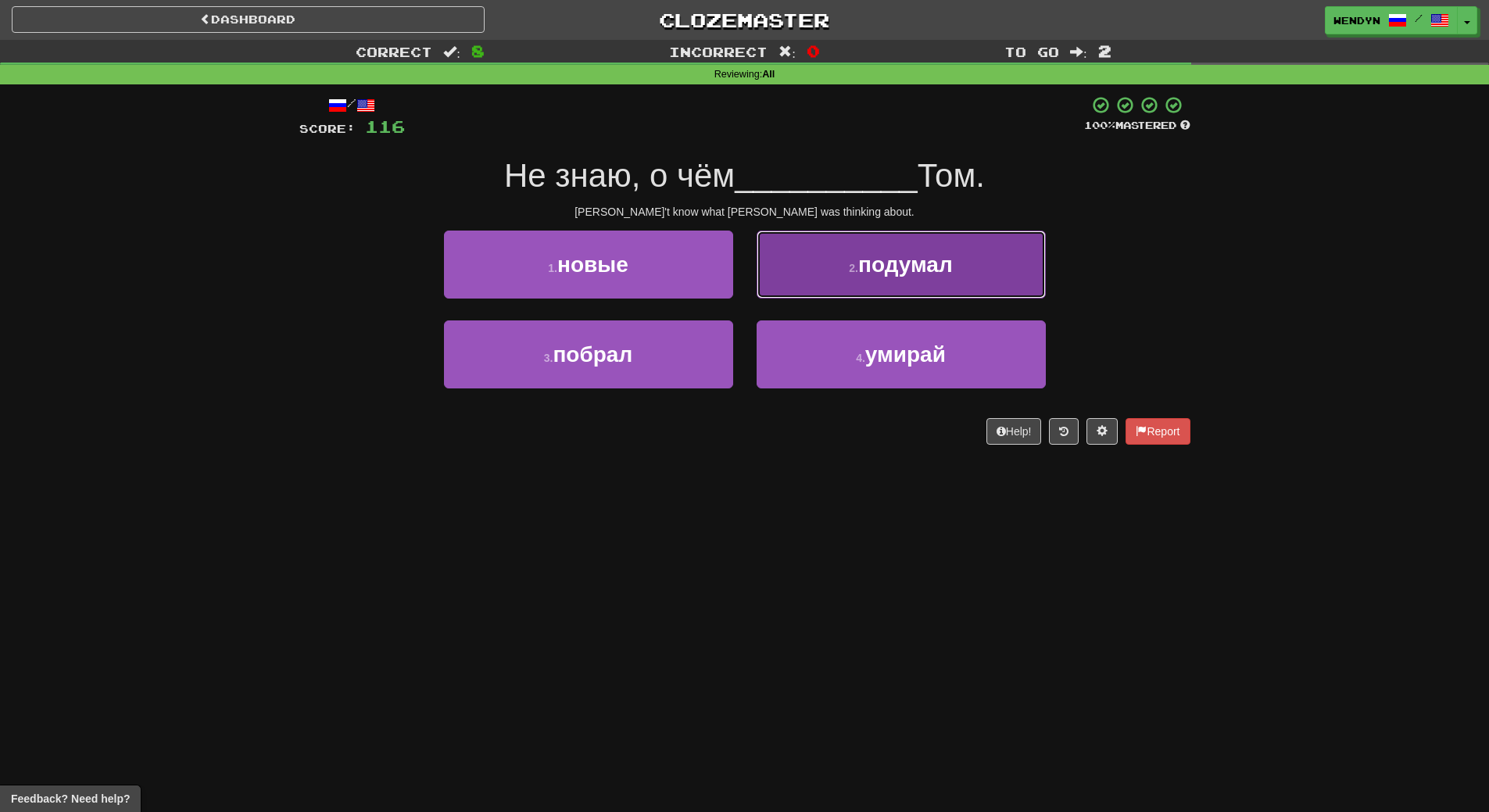
click at [915, 272] on span "подумал" at bounding box center [905, 264] width 95 height 24
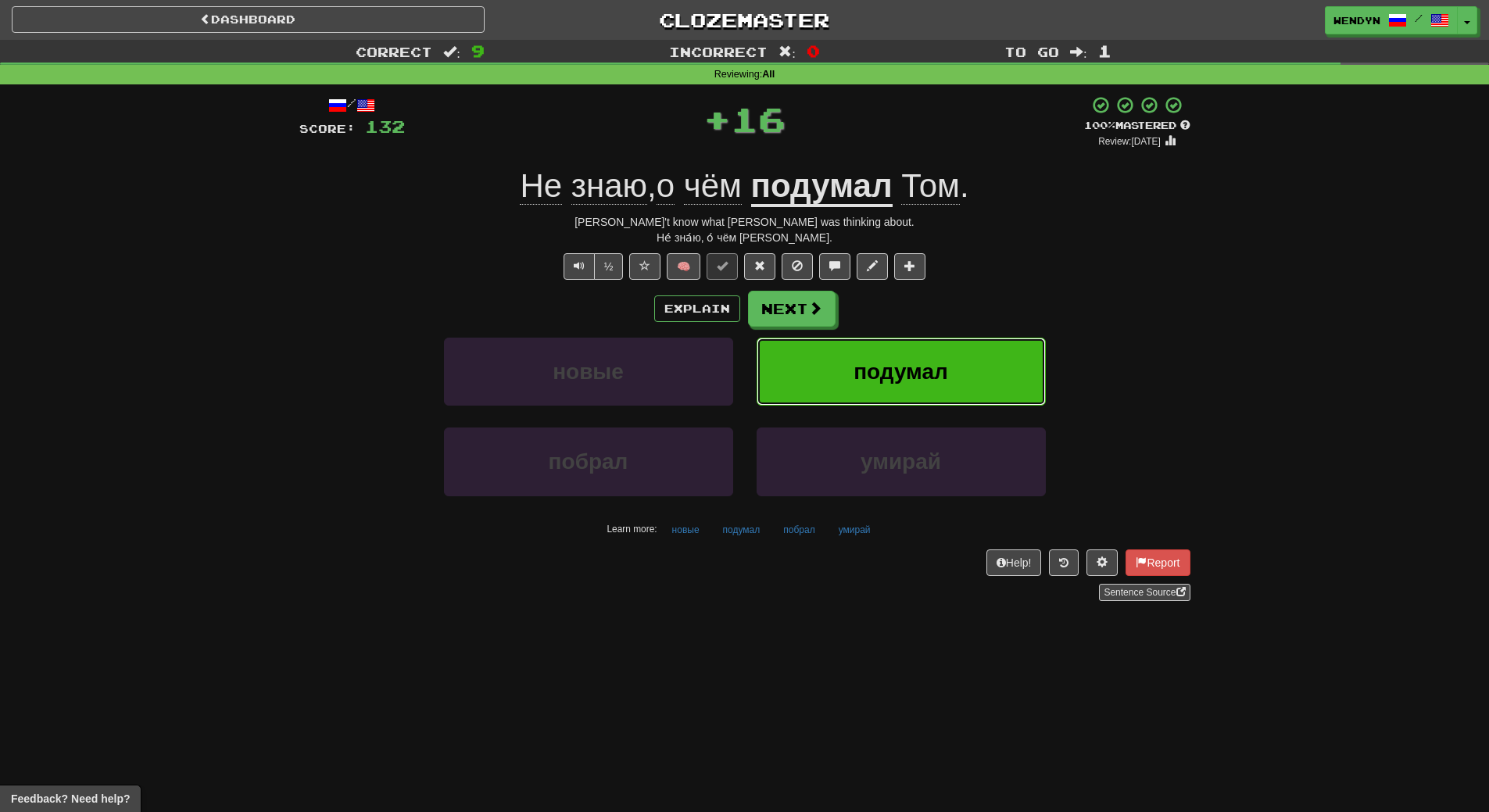
click at [909, 371] on span "подумал" at bounding box center [900, 372] width 95 height 24
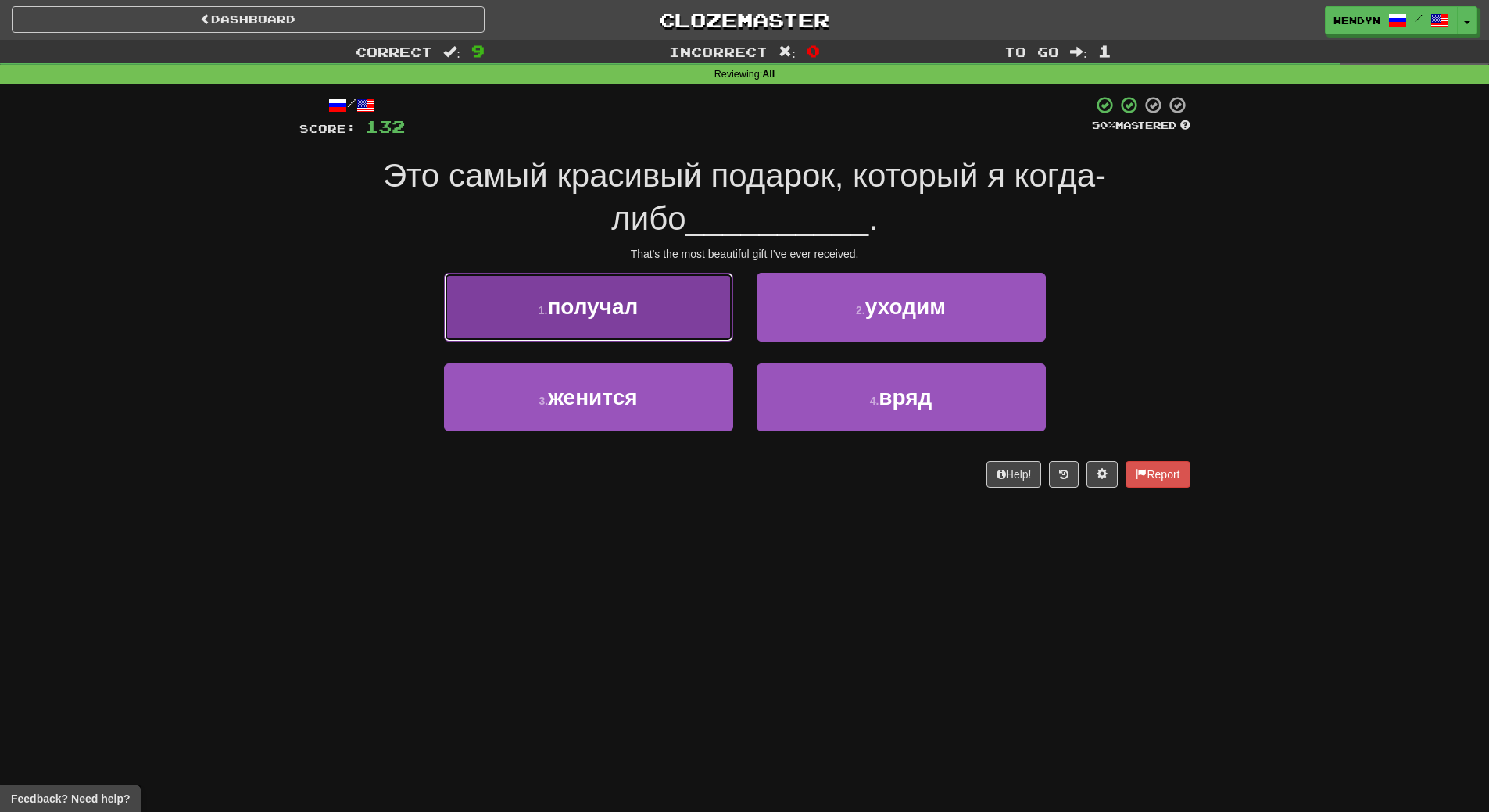
click at [611, 328] on button "1 . получал" at bounding box center [588, 307] width 289 height 68
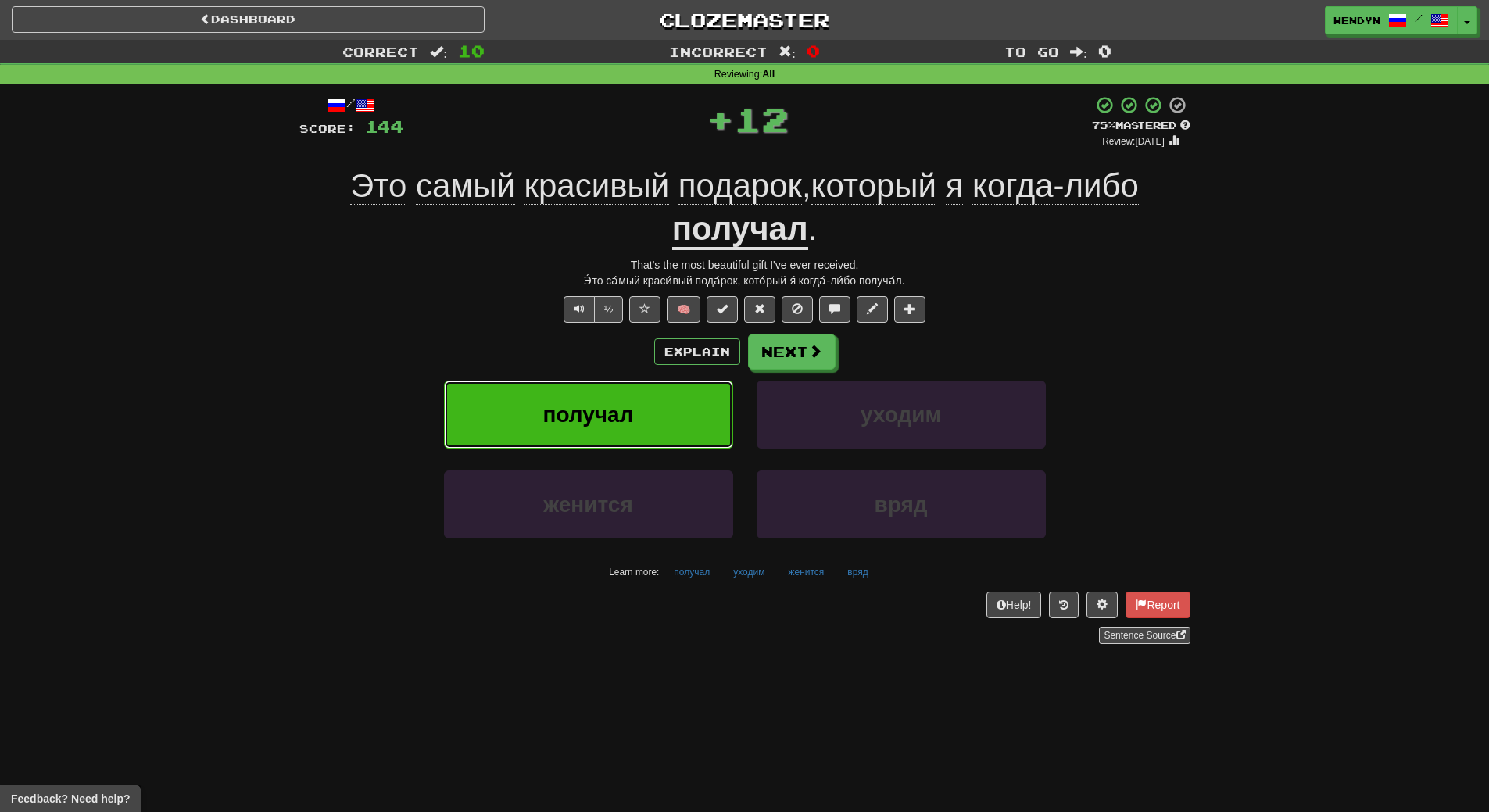
click at [600, 403] on span "получал" at bounding box center [588, 415] width 91 height 24
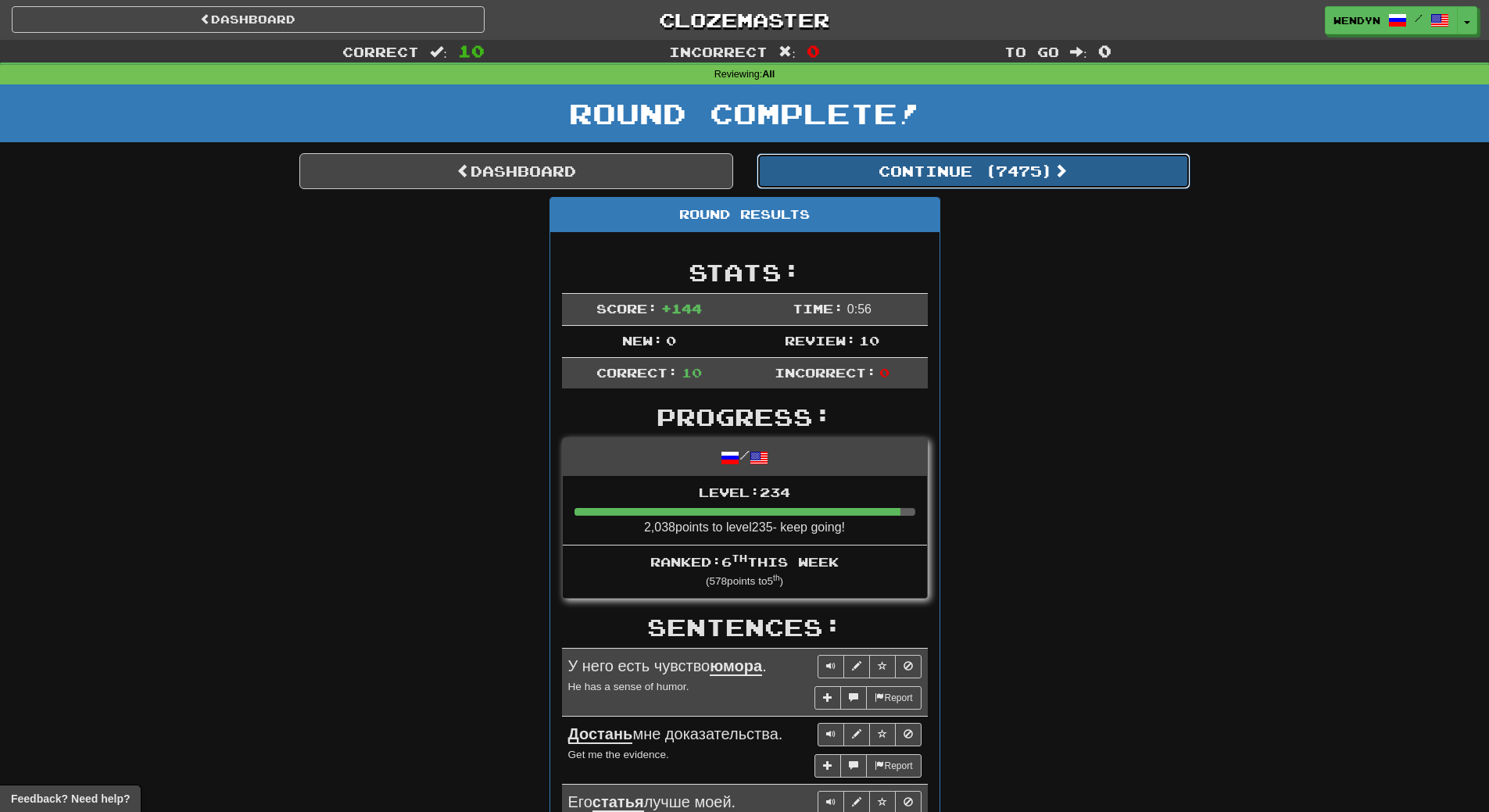
click at [1009, 162] on button "Continue ( 7475 )" at bounding box center [973, 171] width 433 height 36
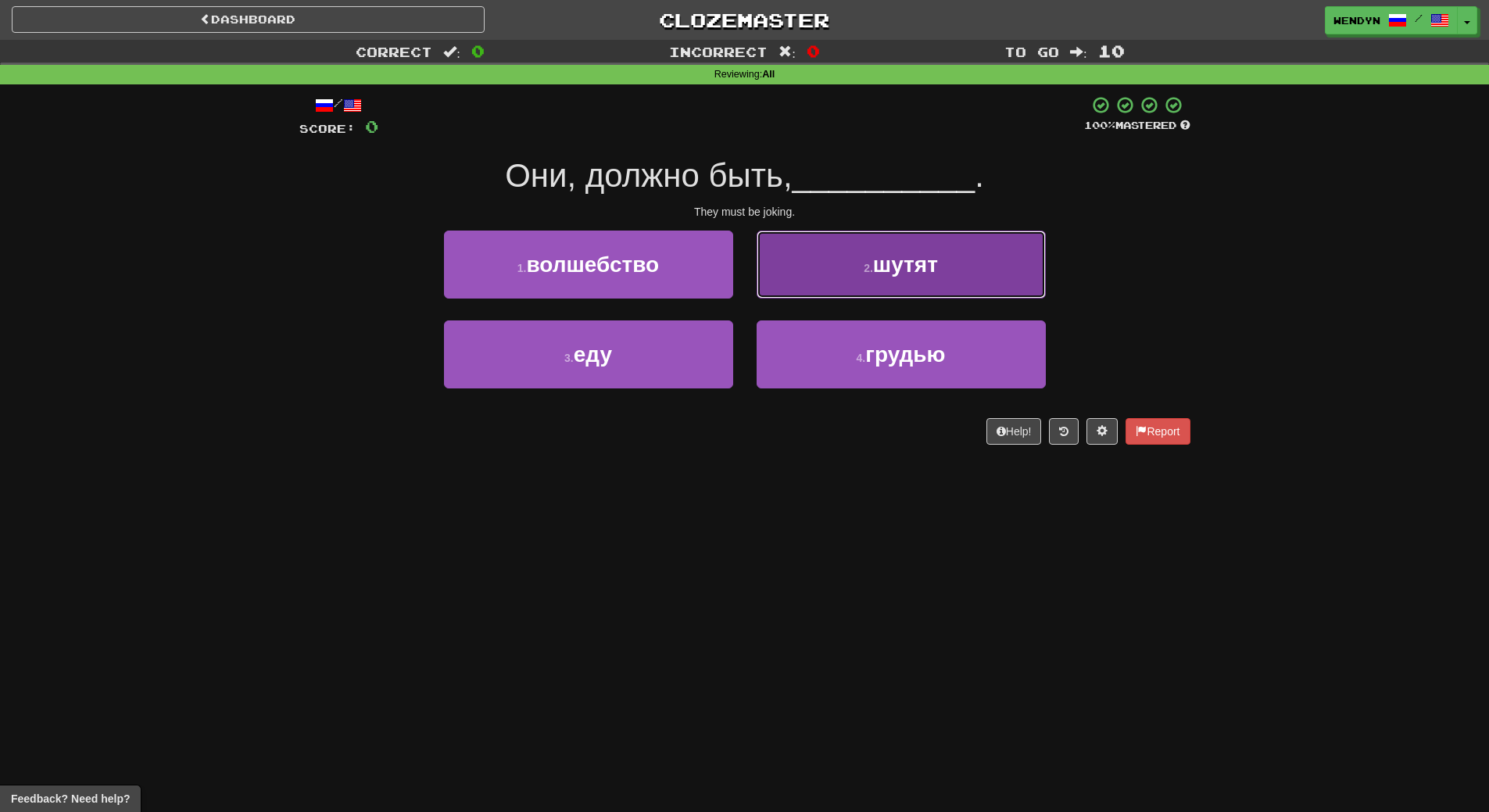
click at [931, 268] on span "шутят" at bounding box center [905, 264] width 65 height 24
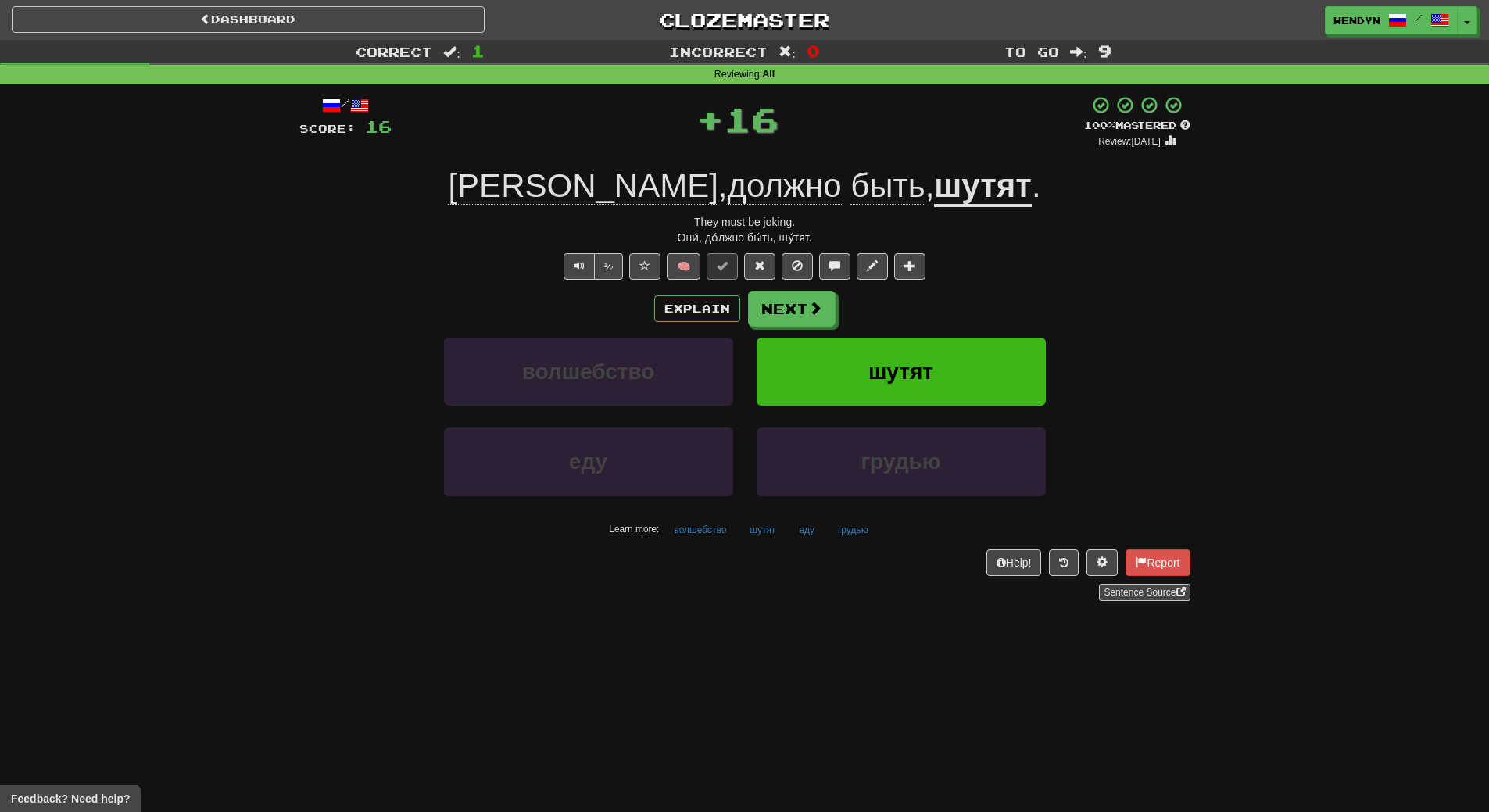
click at [931, 268] on div "½ 🧠" at bounding box center [744, 266] width 891 height 26
click at [915, 360] on span "шутят" at bounding box center [901, 372] width 65 height 24
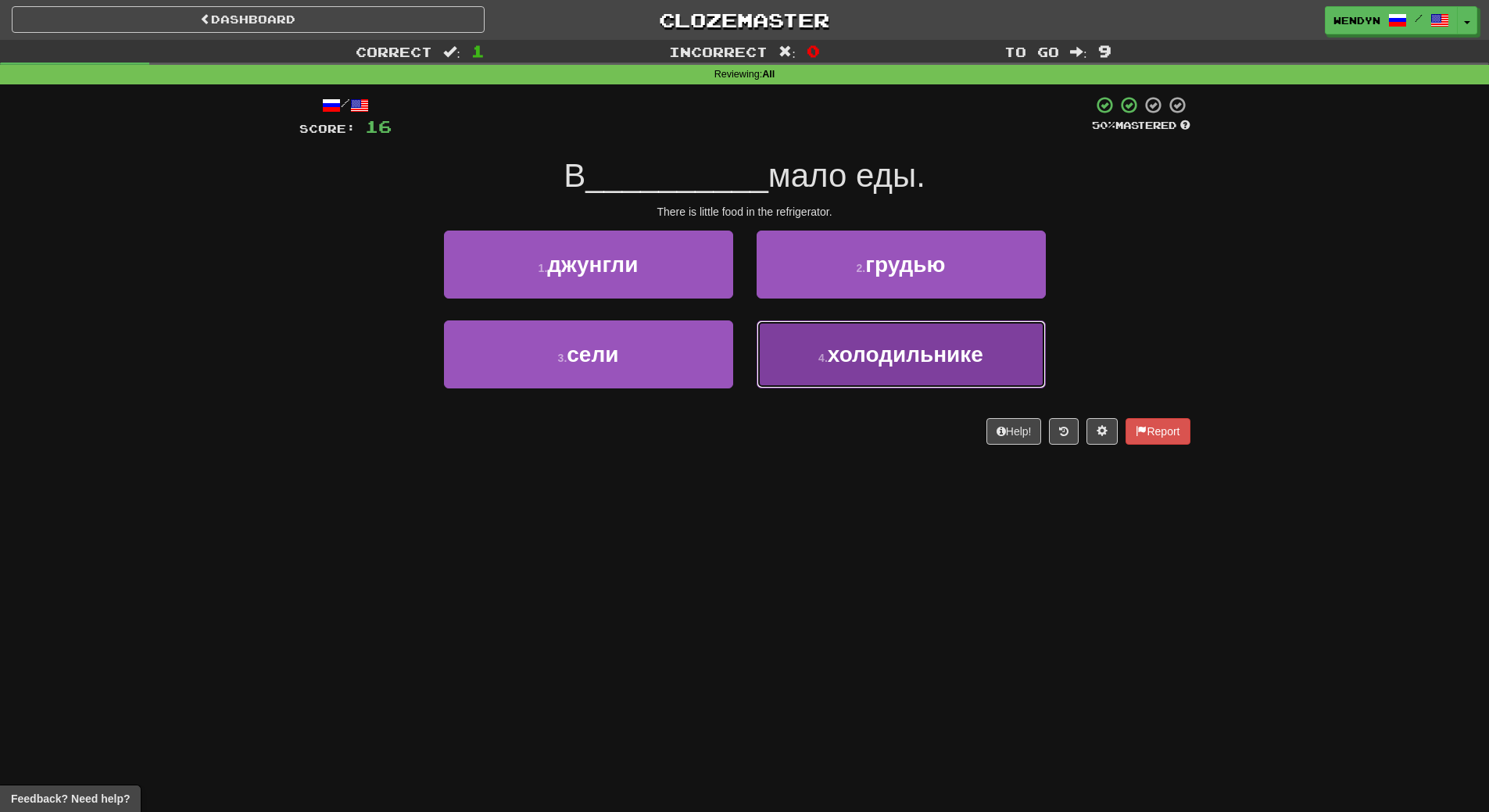
click at [898, 374] on button "4 . холодильнике" at bounding box center [901, 355] width 289 height 68
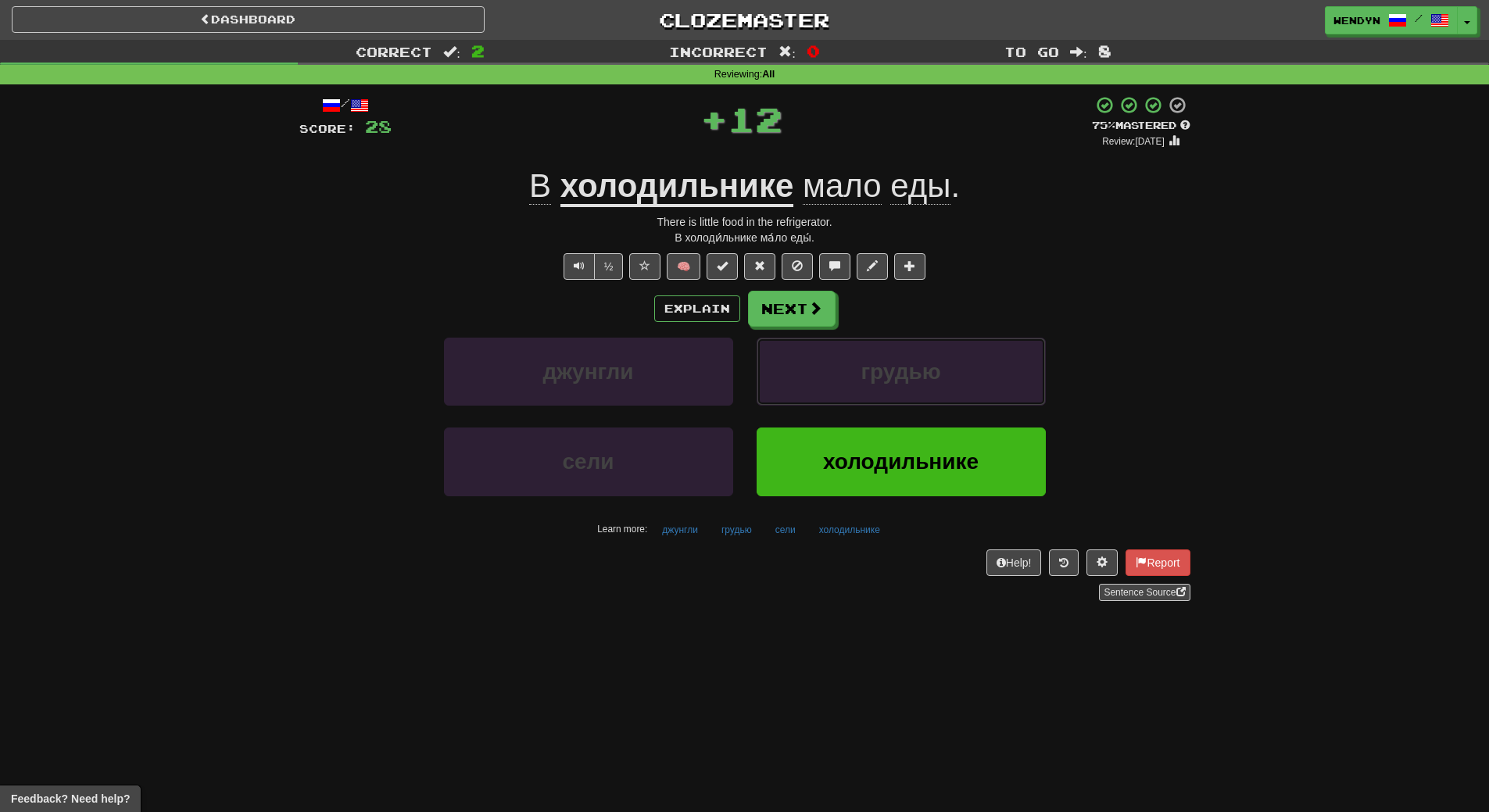
click at [898, 374] on span "грудью" at bounding box center [900, 372] width 79 height 24
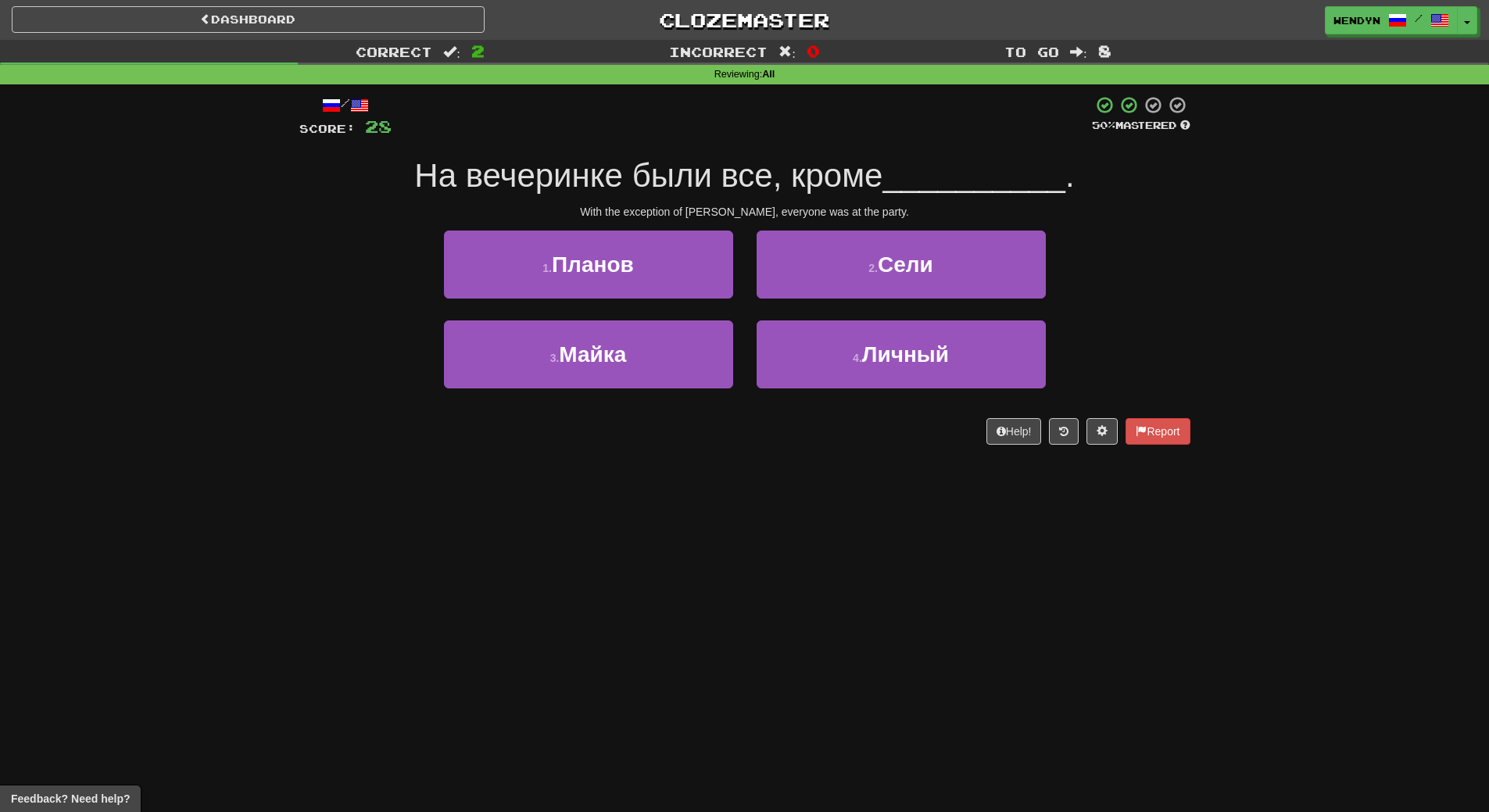
click at [841, 503] on div "Dashboard Clozemaster WendyN / Toggle Dropdown Dashboard Leaderboard Activity F…" at bounding box center [744, 406] width 1489 height 812
click at [655, 432] on div "Help! Report" at bounding box center [744, 431] width 891 height 26
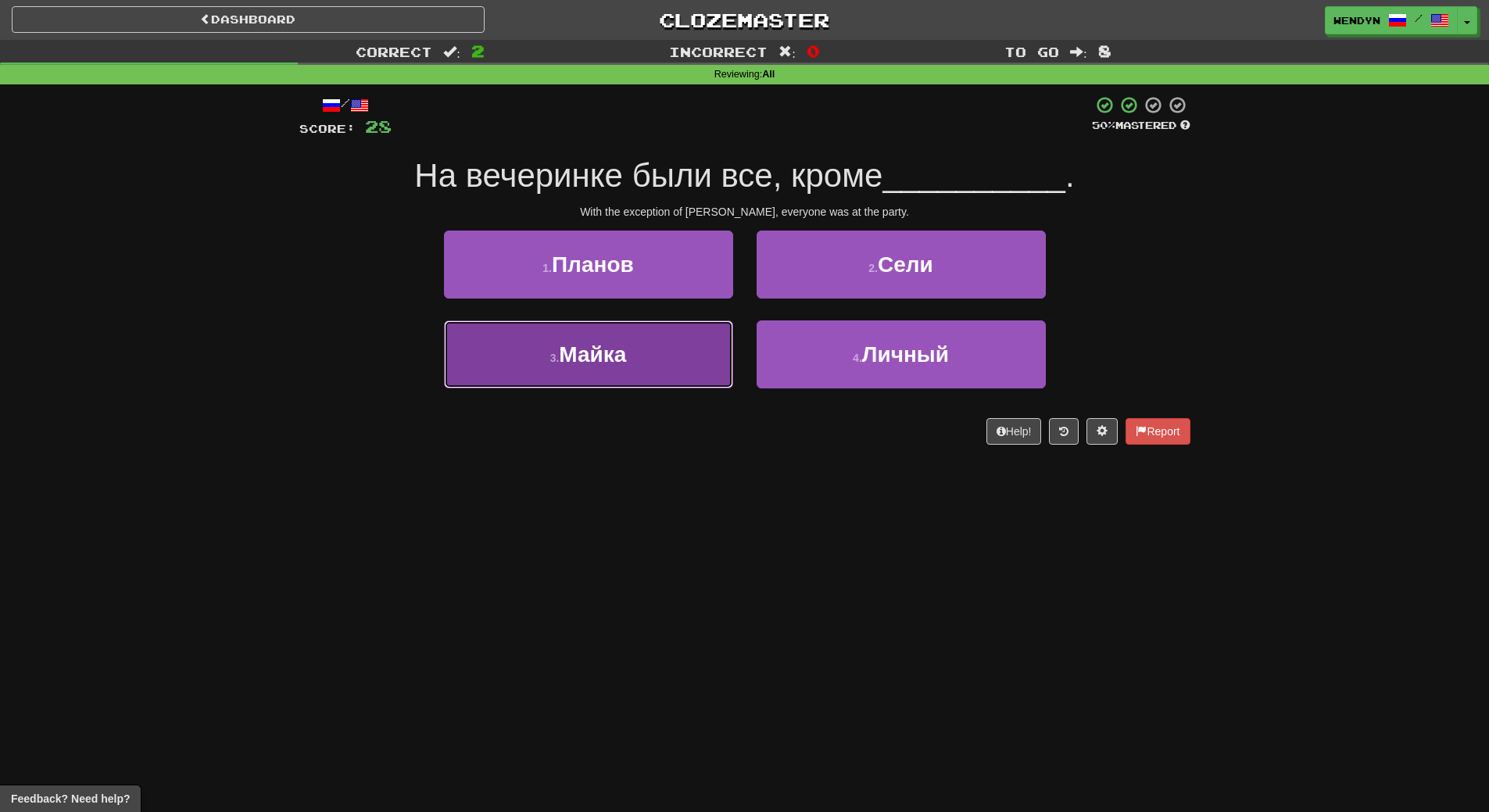
click at [686, 361] on button "3 . Майка" at bounding box center [588, 355] width 289 height 68
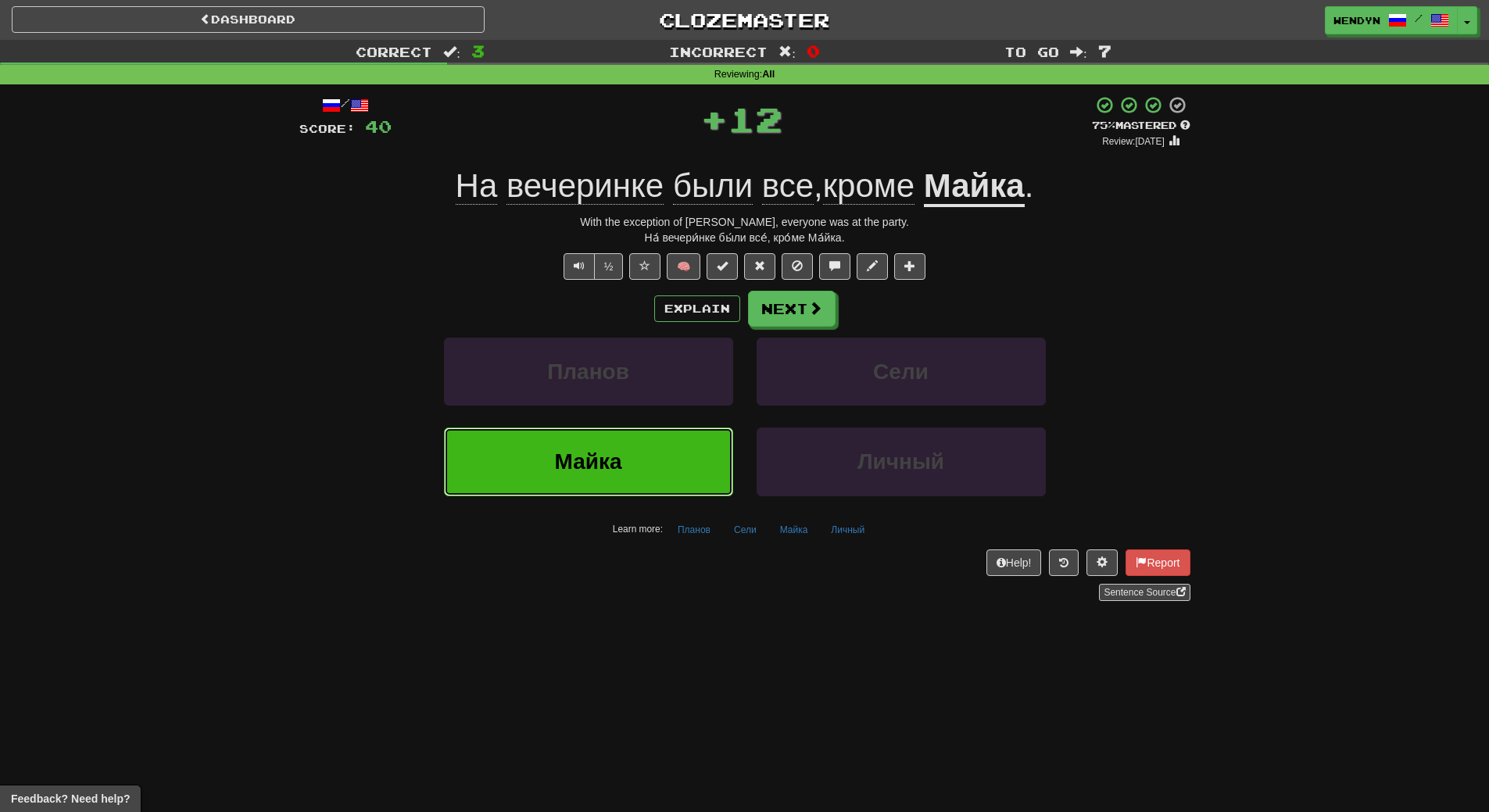
click at [683, 427] on button "Майка" at bounding box center [588, 462] width 289 height 68
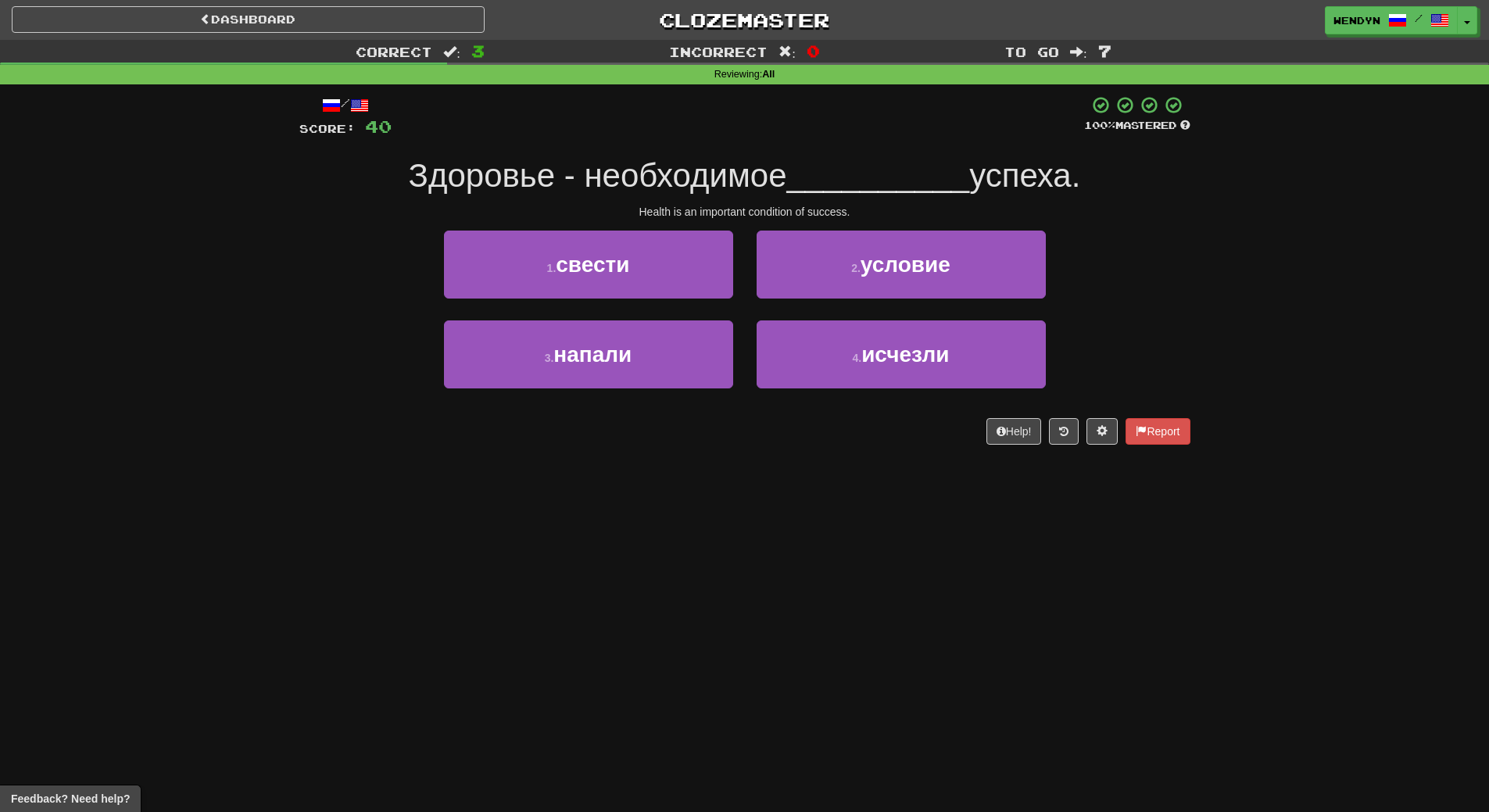
click at [683, 427] on div "Help! Report" at bounding box center [744, 431] width 891 height 26
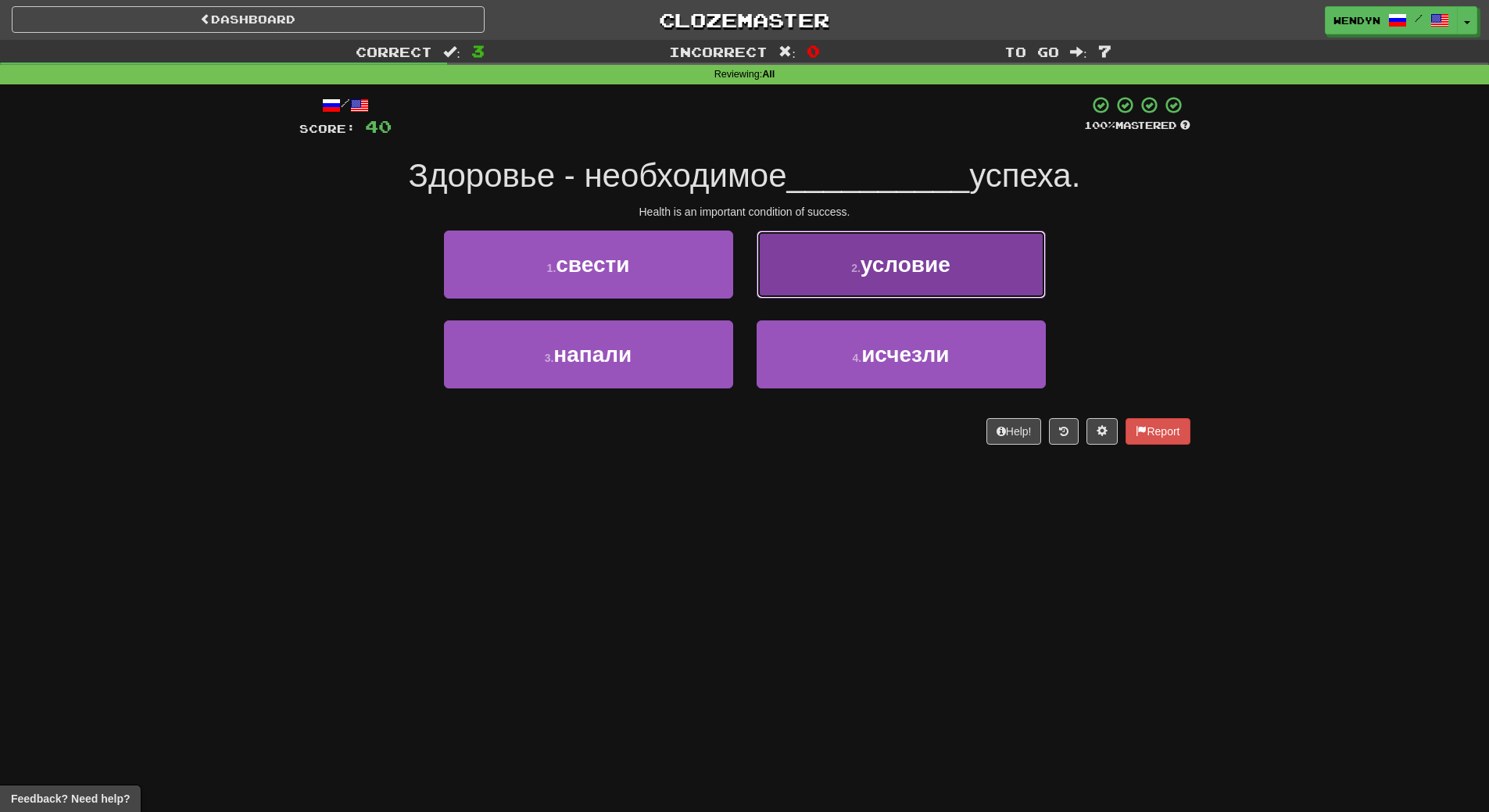
click at [914, 252] on span "условие" at bounding box center [905, 264] width 90 height 24
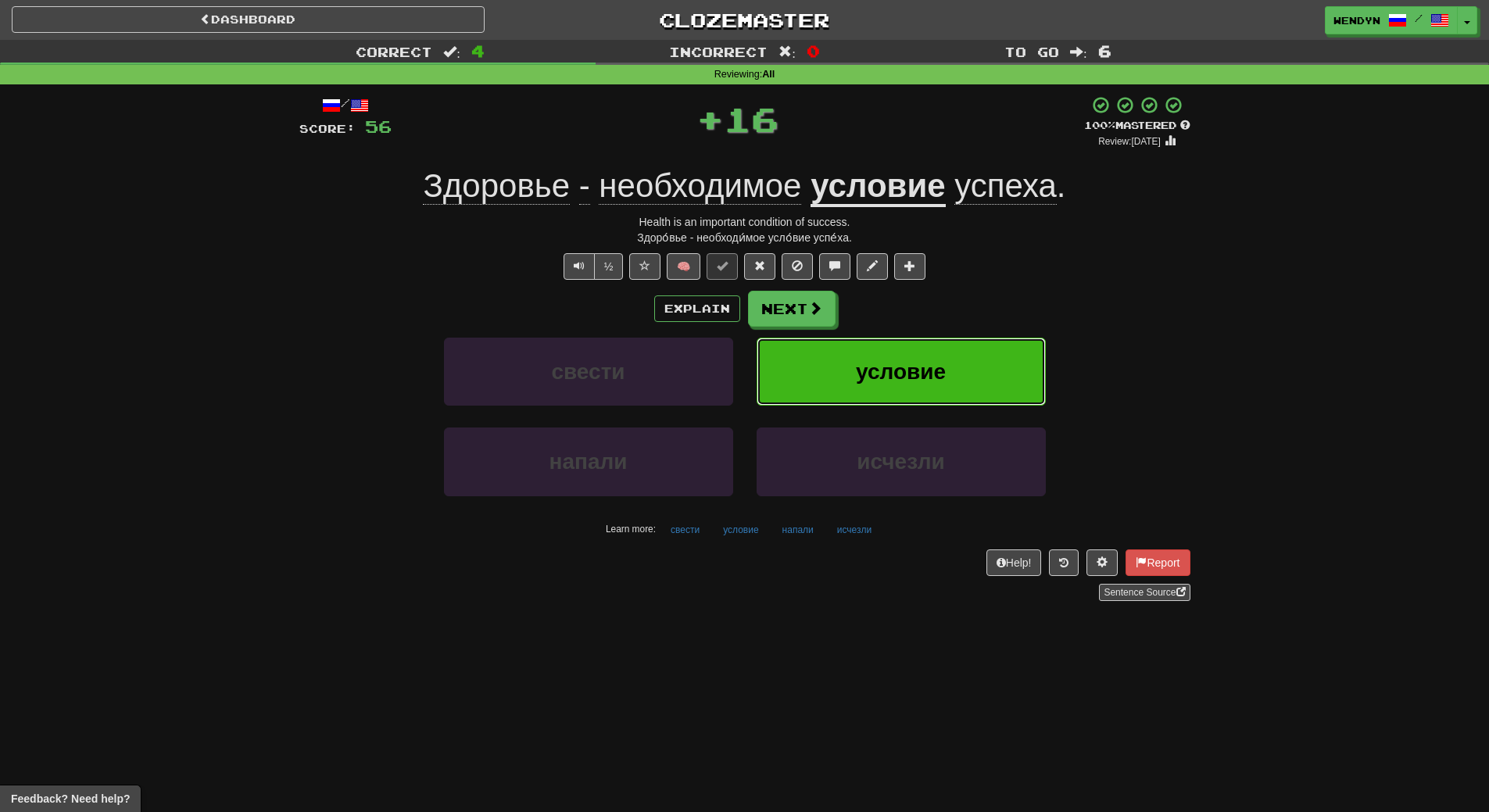
click at [905, 349] on button "условие" at bounding box center [901, 372] width 289 height 68
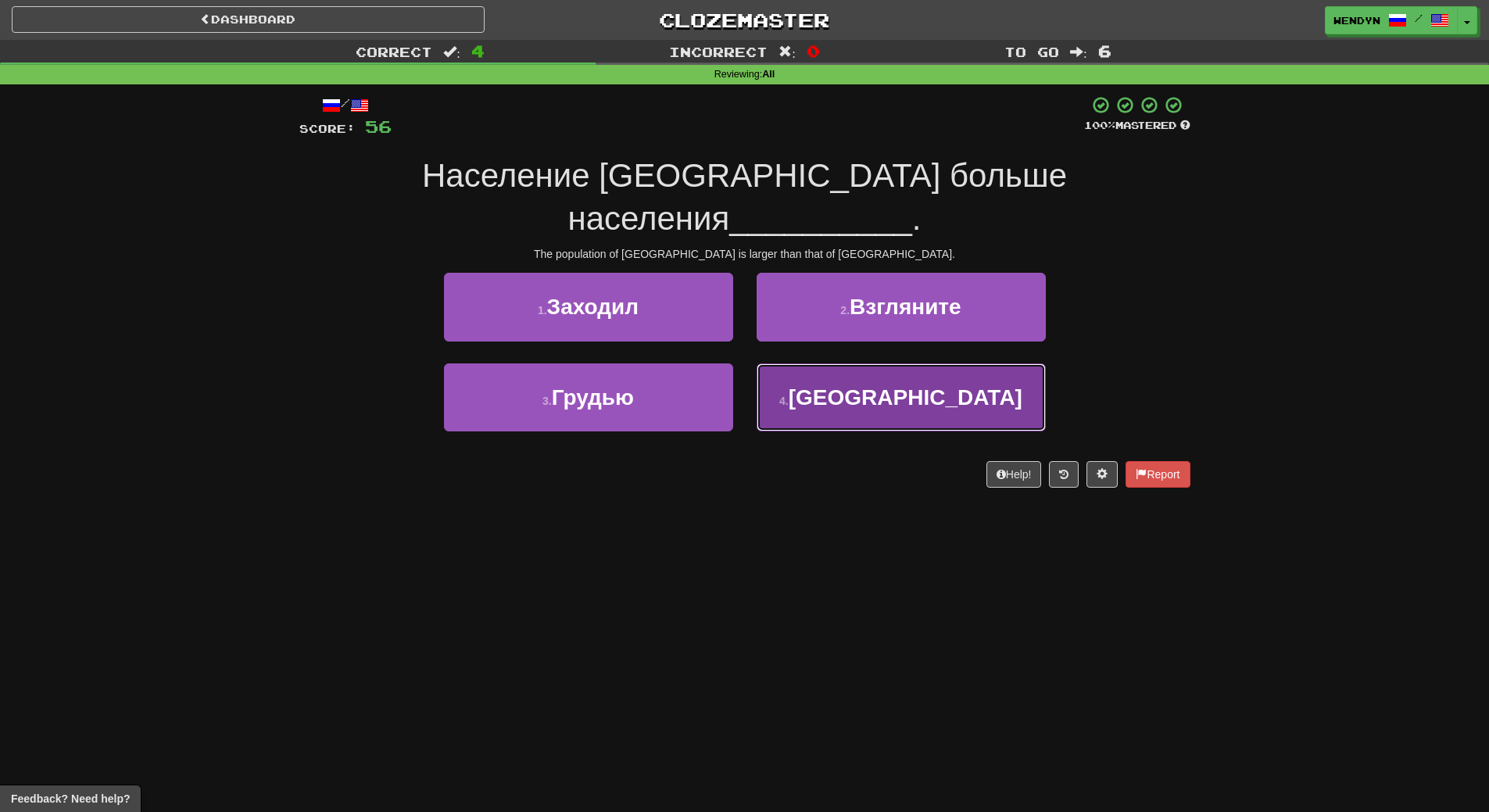
click at [904, 385] on span "Канады" at bounding box center [905, 397] width 233 height 24
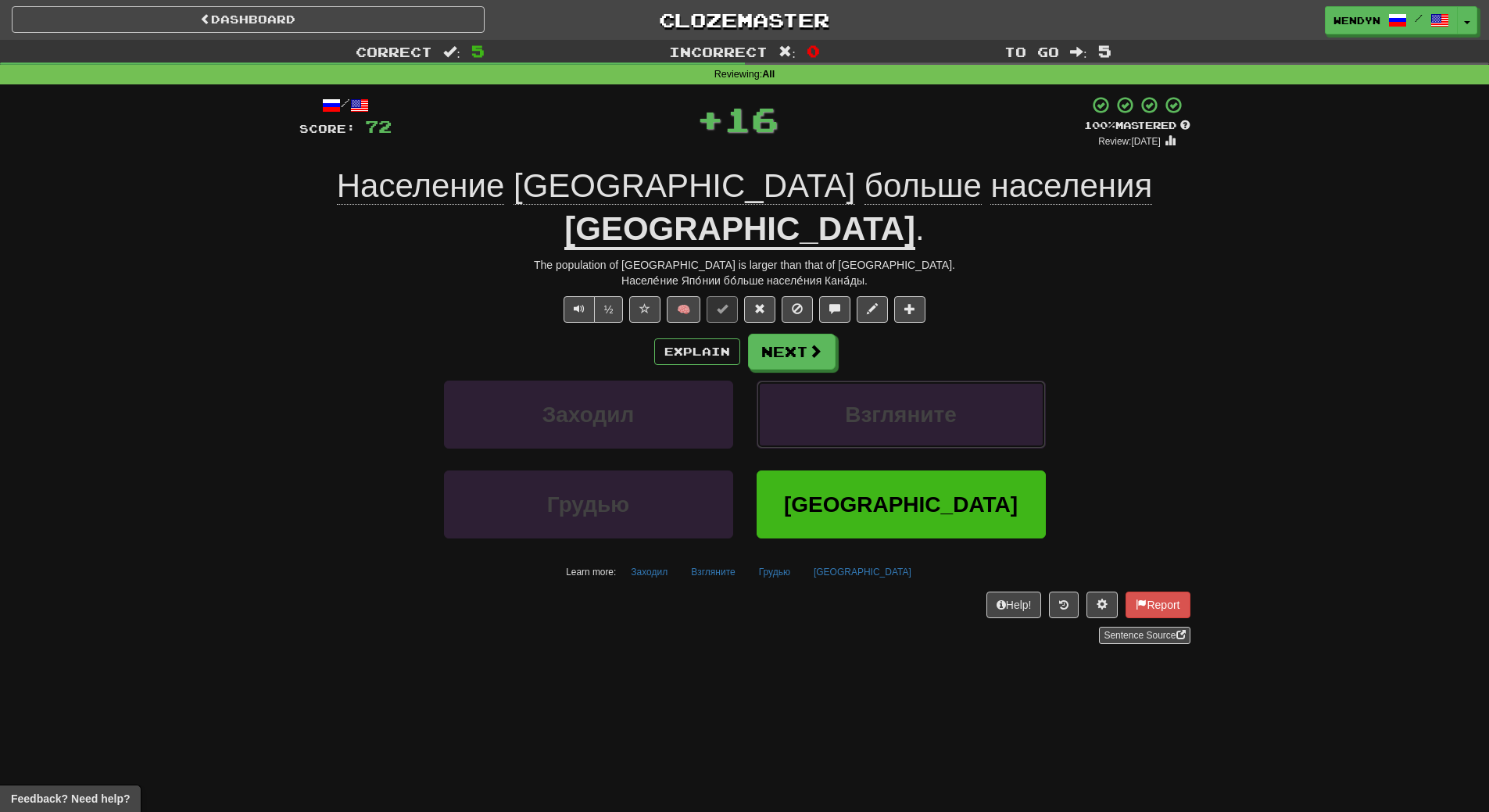
click at [904, 380] on button "Взгляните" at bounding box center [901, 415] width 289 height 68
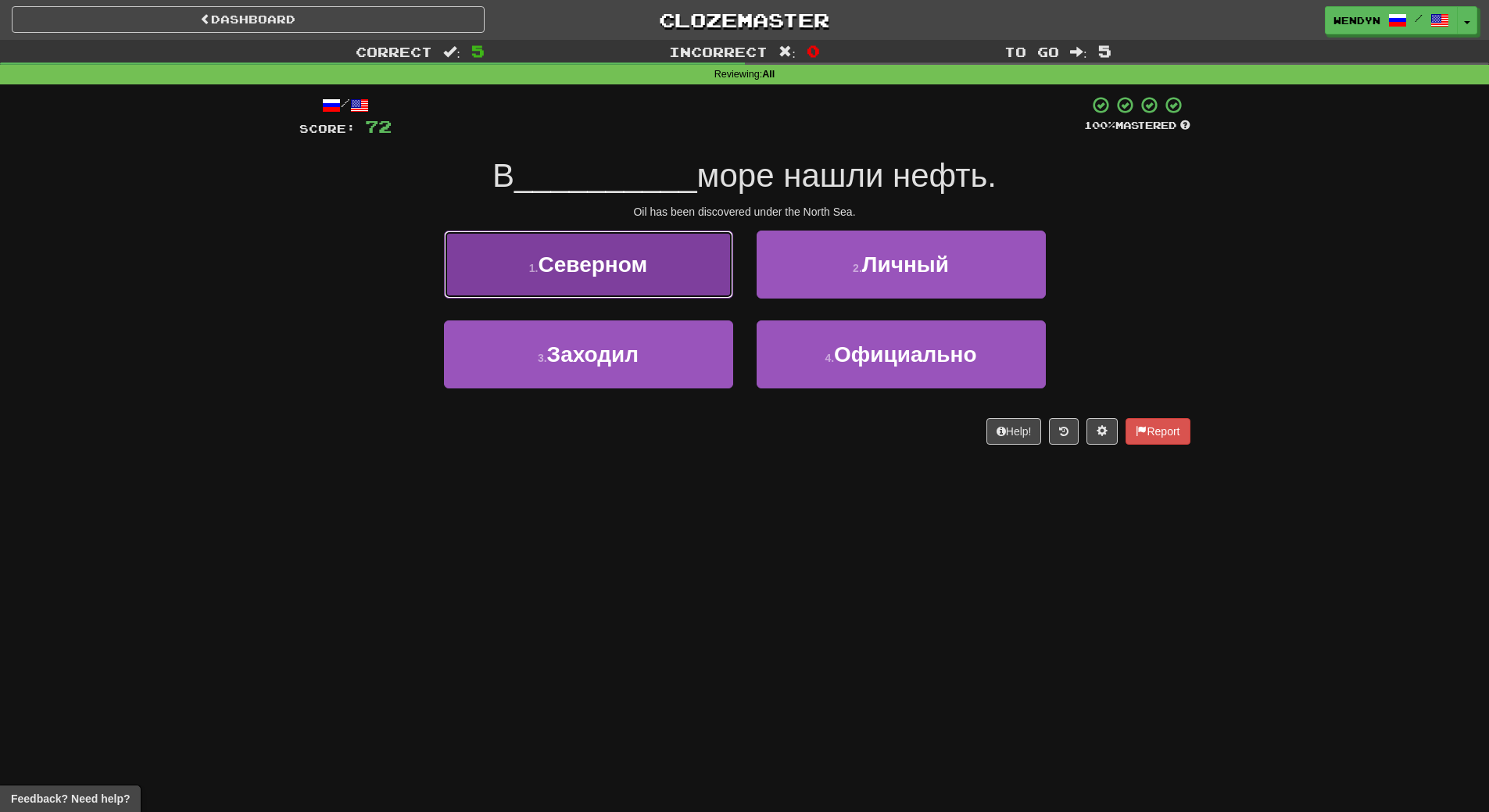
click at [668, 278] on button "1 . Северном" at bounding box center [588, 265] width 289 height 68
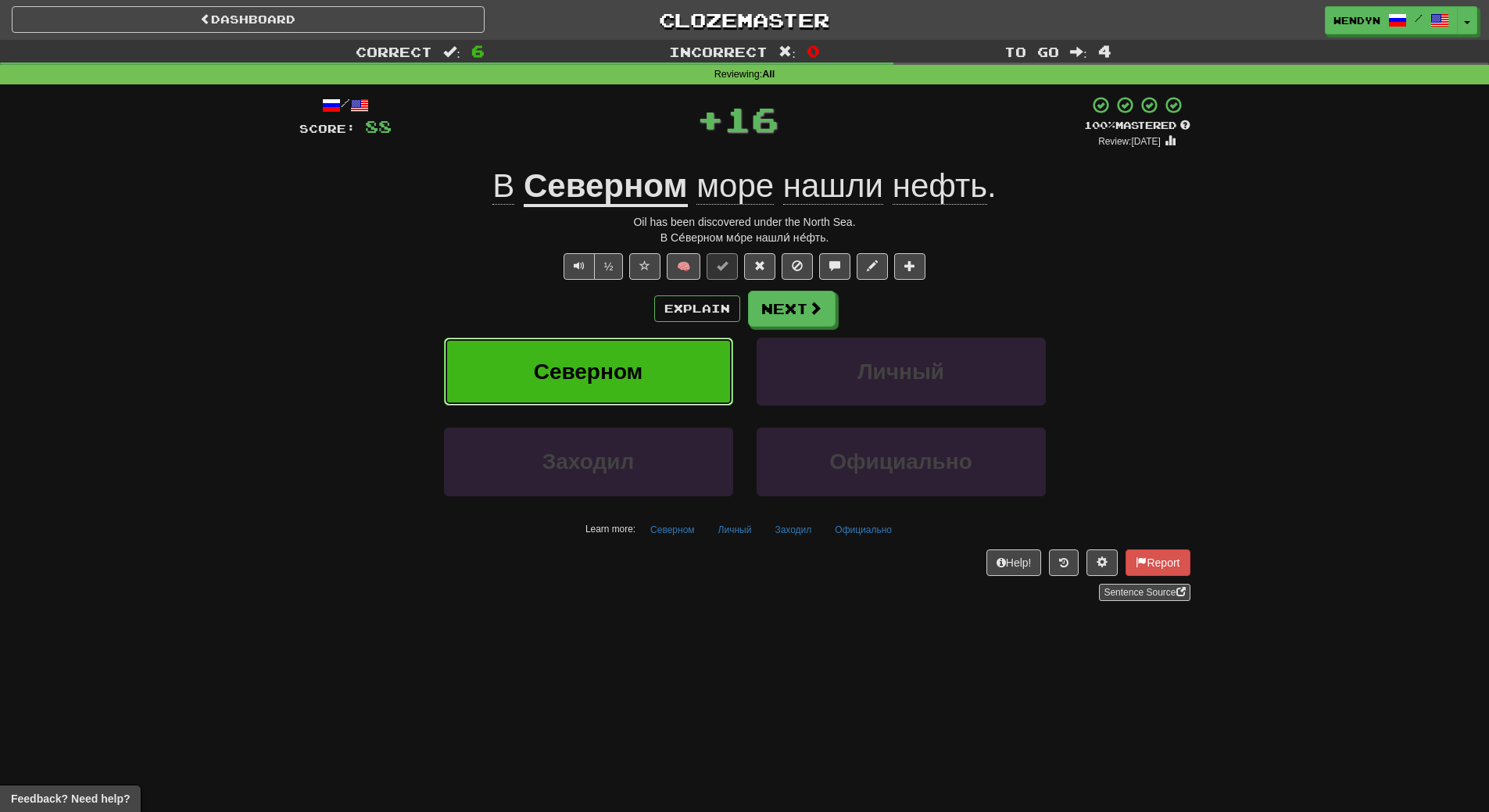
click at [675, 369] on button "Северном" at bounding box center [588, 372] width 289 height 68
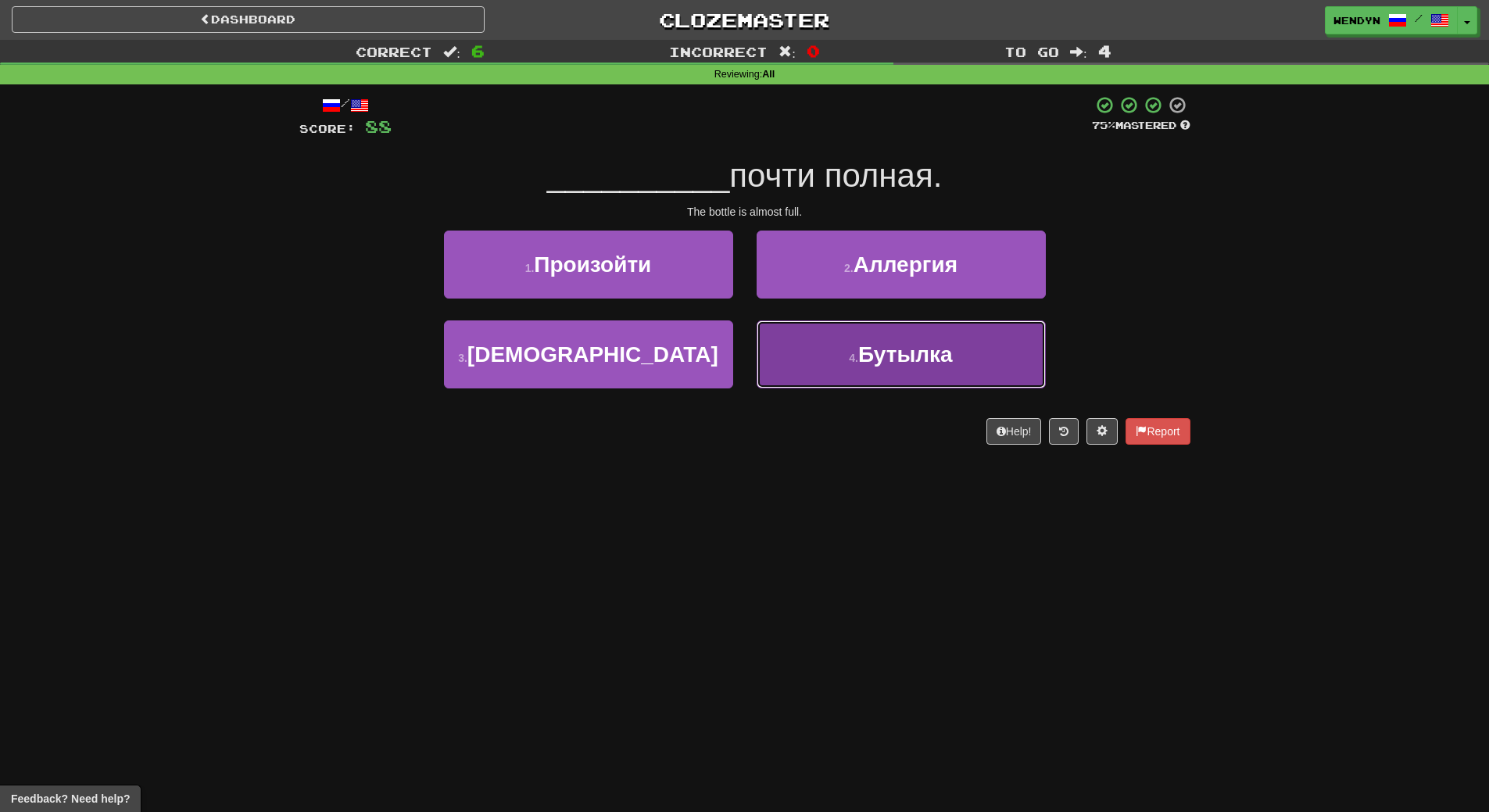
click at [819, 368] on button "4 . Бутылка" at bounding box center [901, 355] width 289 height 68
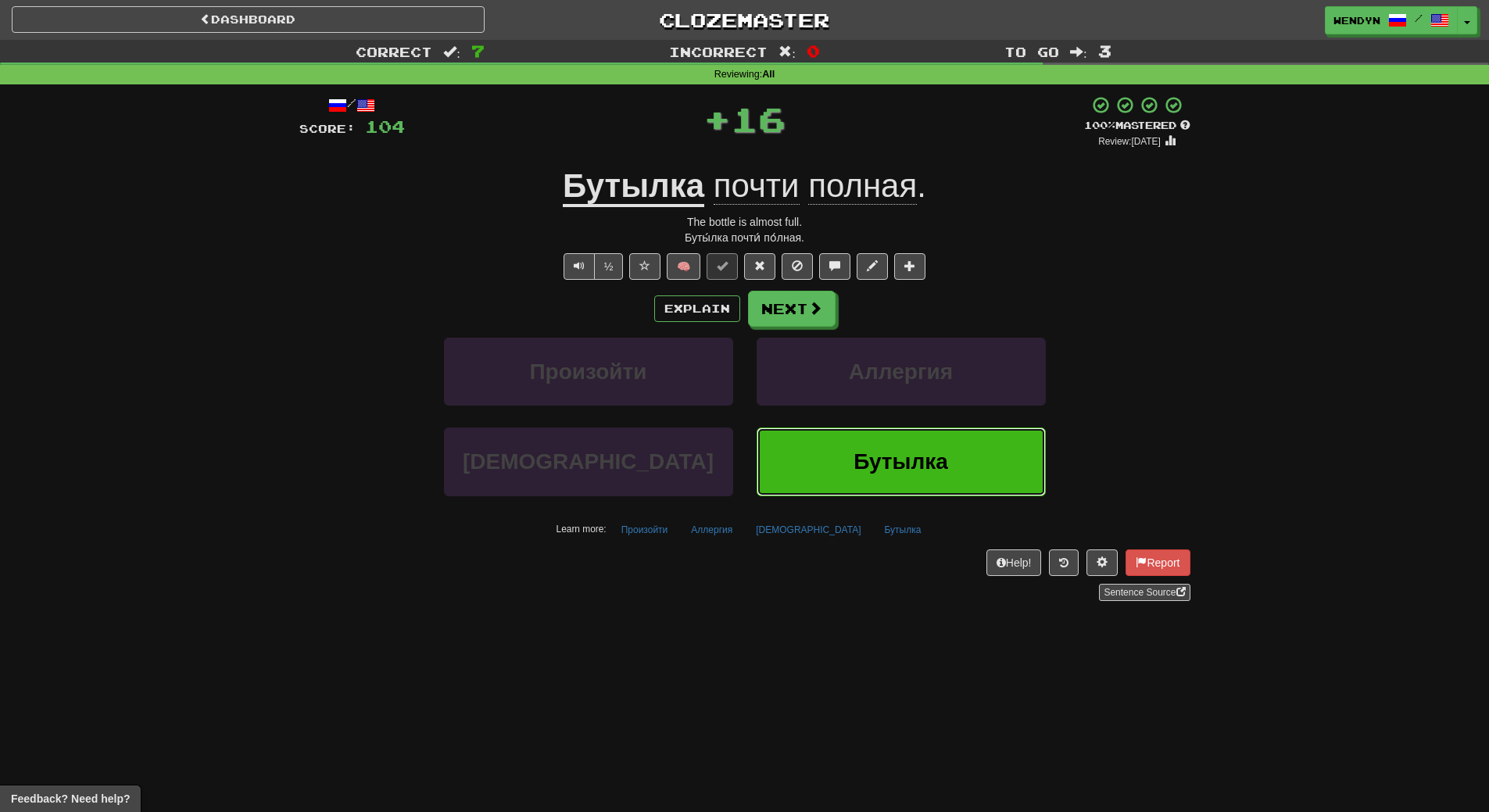
click at [826, 446] on button "Бутылка" at bounding box center [901, 462] width 289 height 68
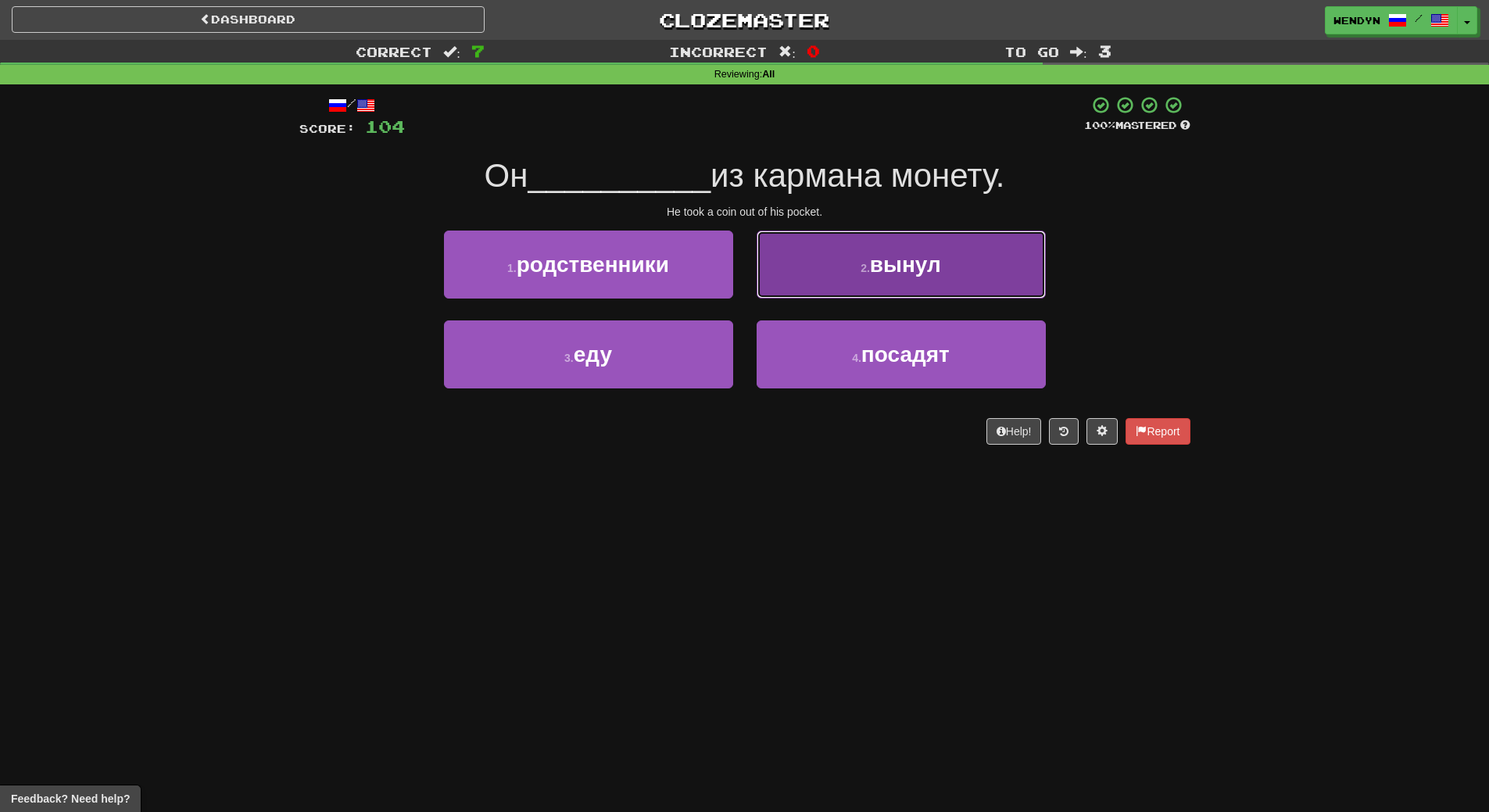
click at [924, 282] on button "2 . вынул" at bounding box center [901, 265] width 289 height 68
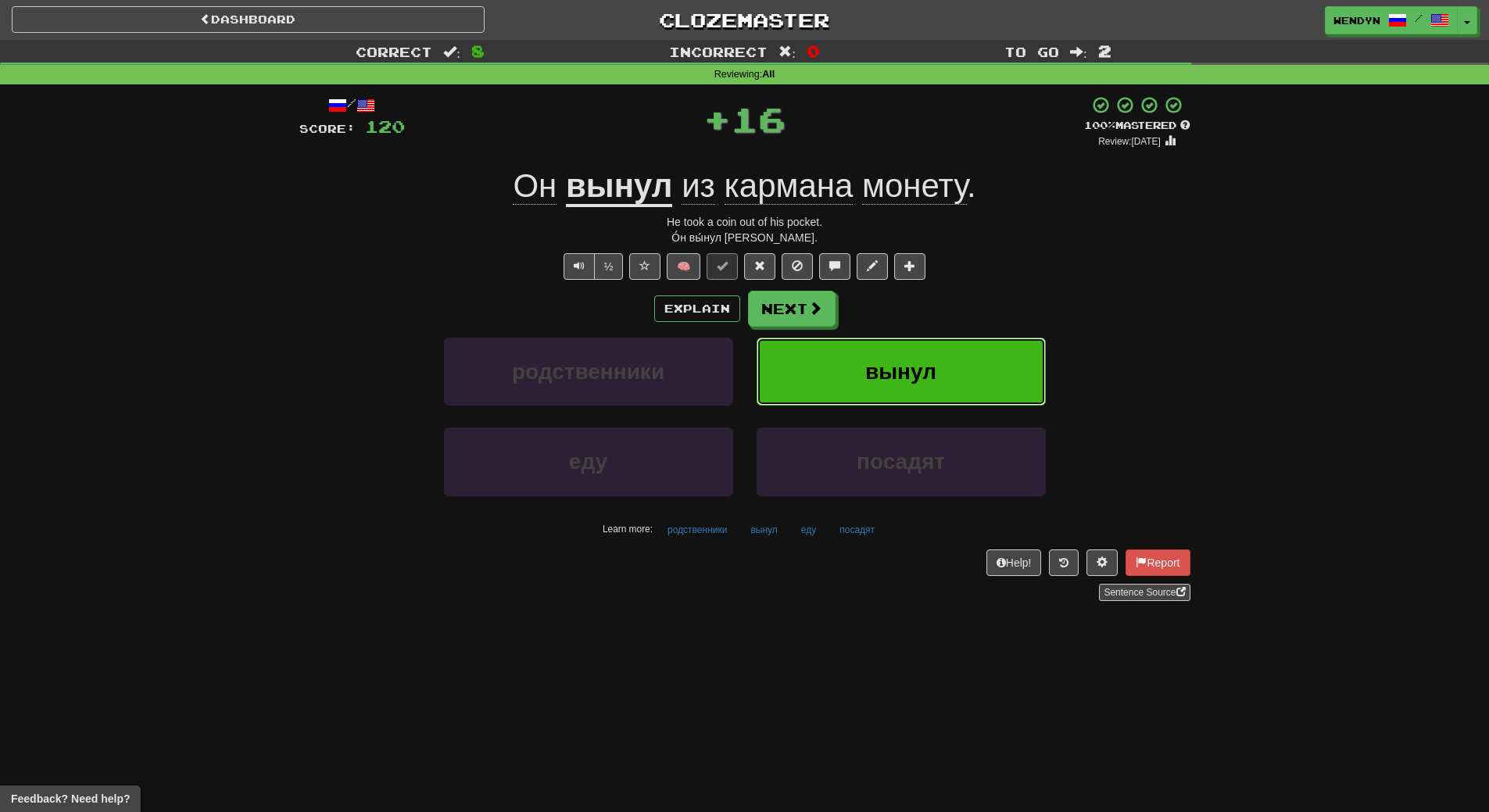
click at [916, 360] on span "вынул" at bounding box center [900, 372] width 71 height 24
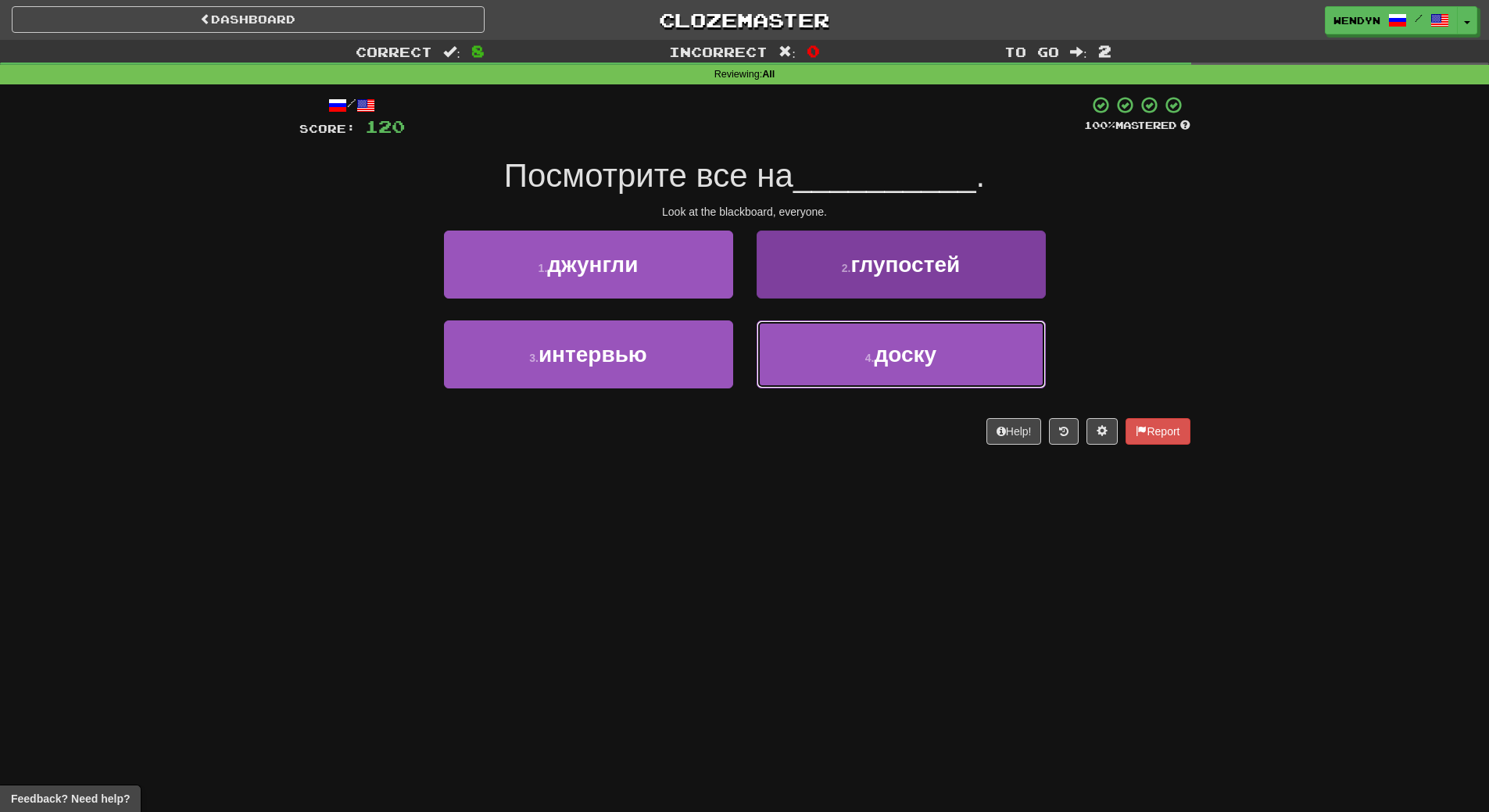
click at [916, 360] on span "доску" at bounding box center [905, 354] width 62 height 24
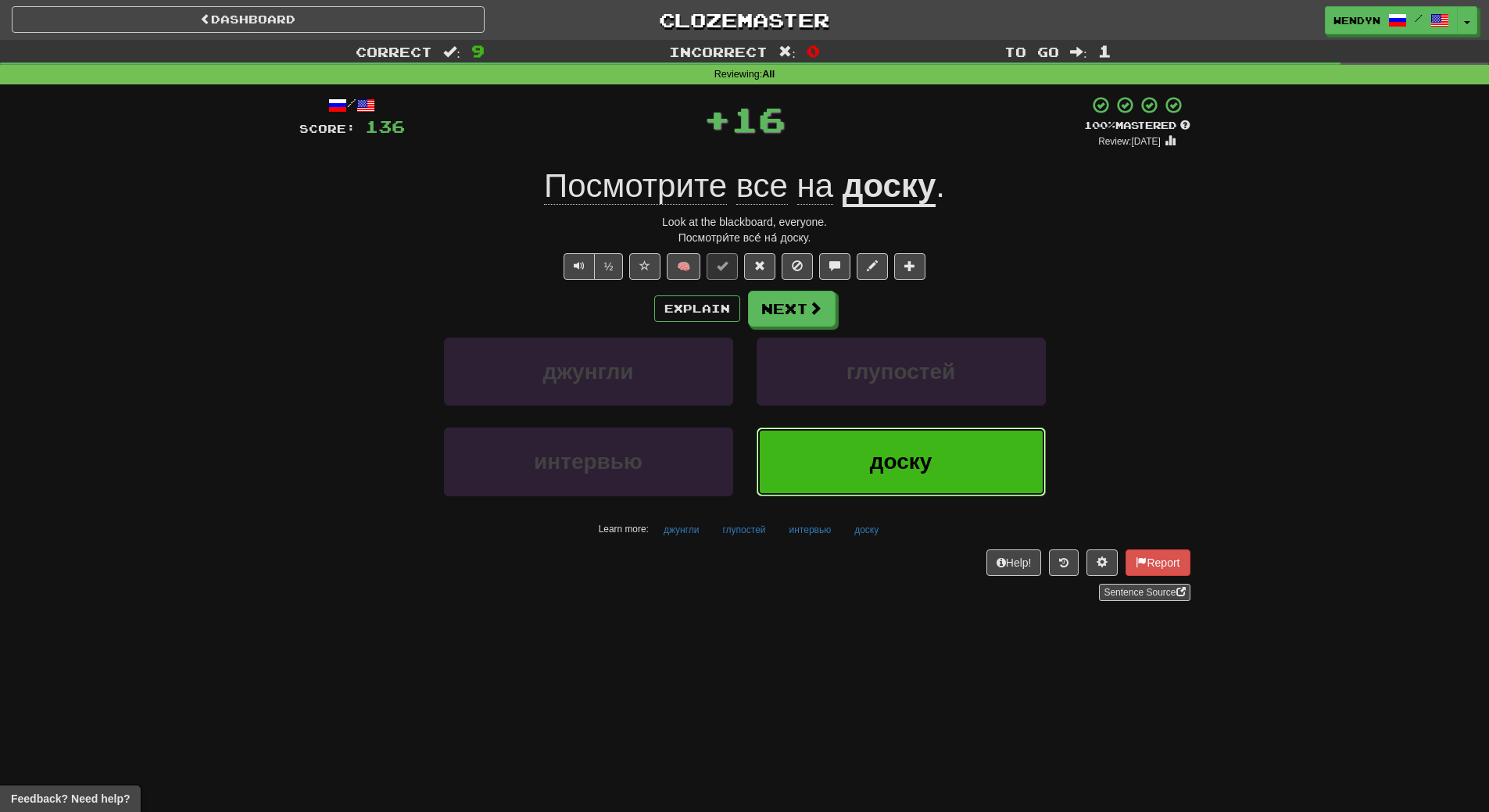
click at [931, 465] on span "доску" at bounding box center [901, 462] width 62 height 24
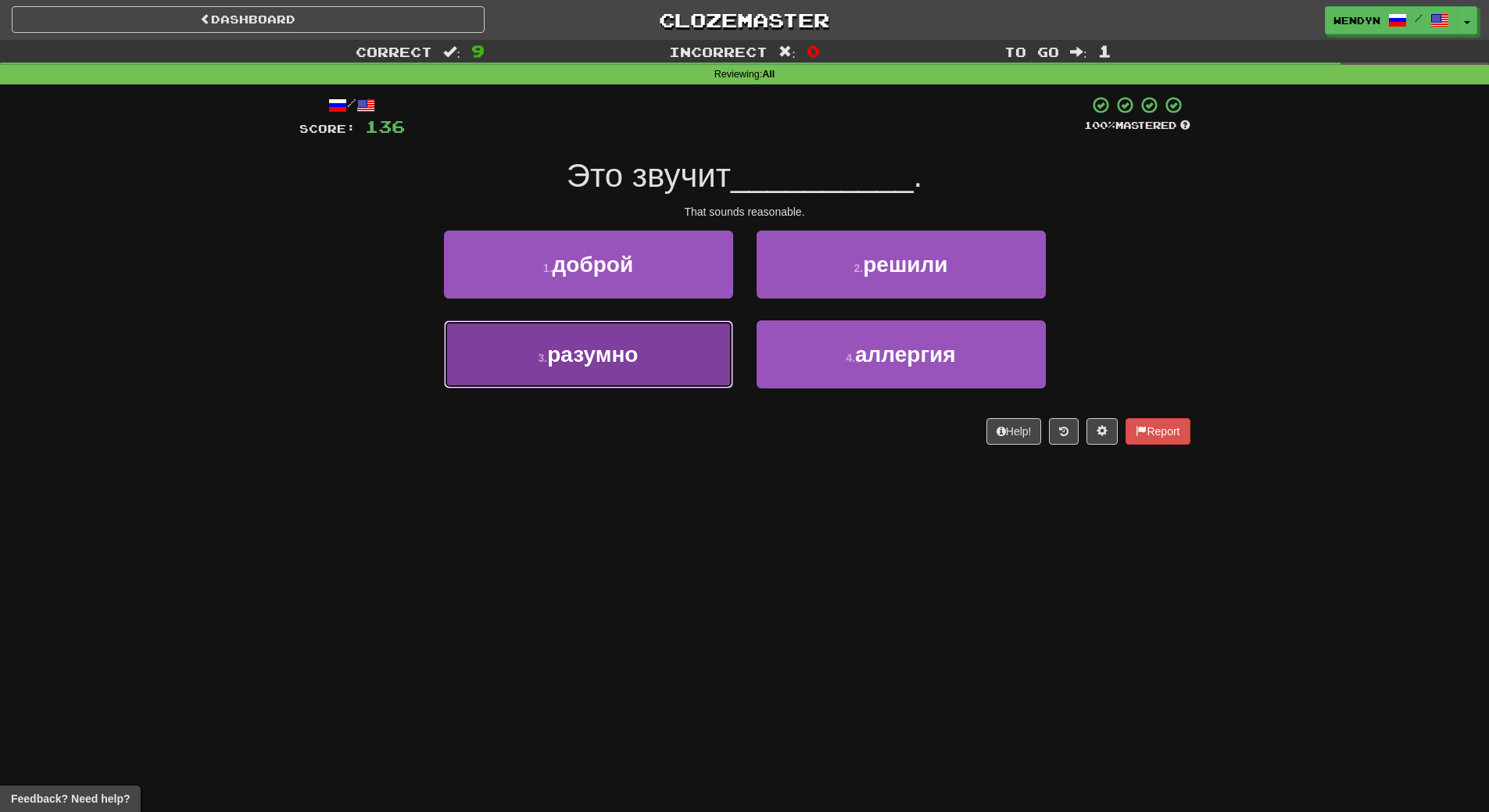
click at [662, 361] on button "3 . разумно" at bounding box center [588, 355] width 289 height 68
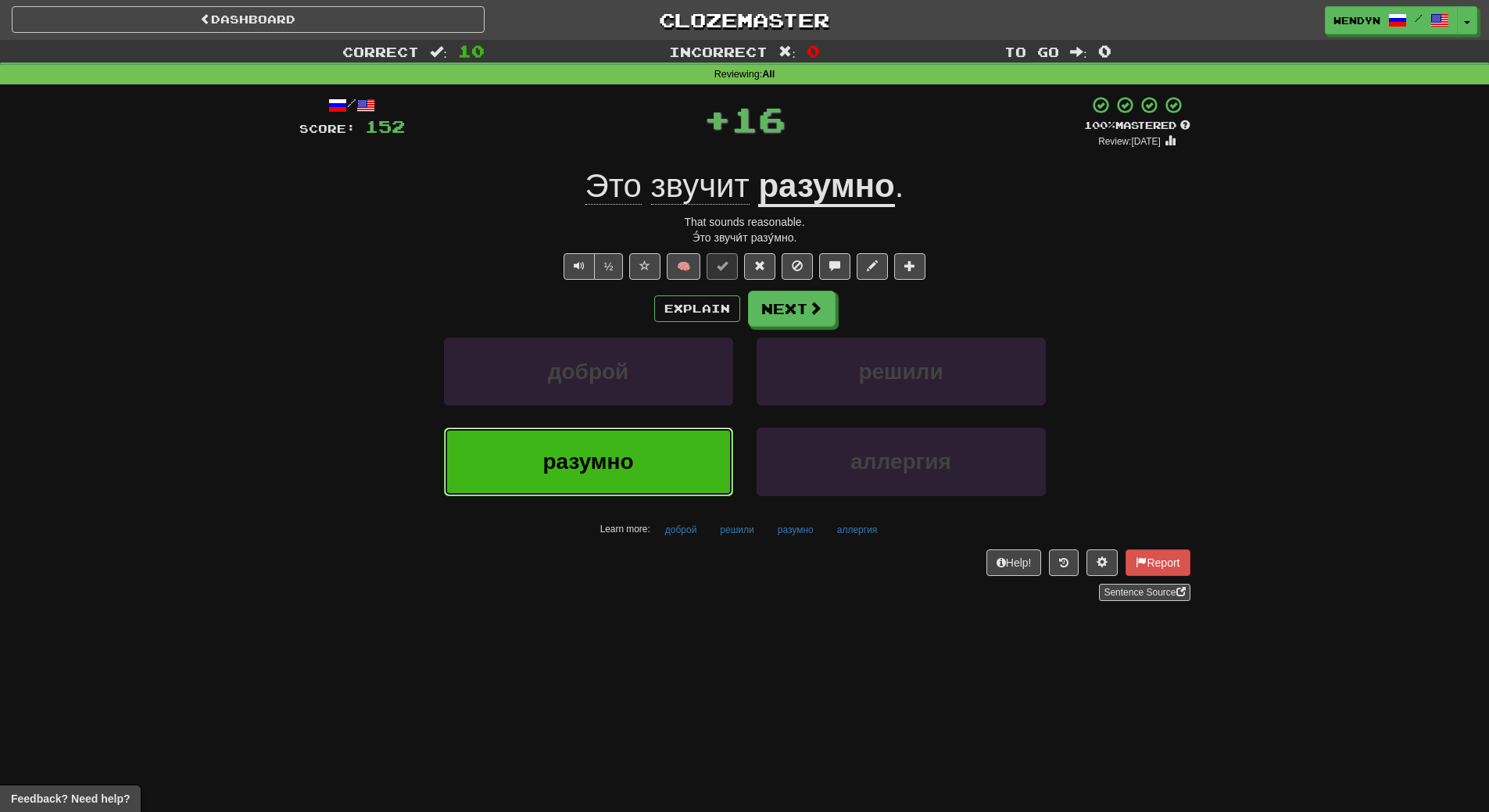
click at [640, 472] on button "разумно" at bounding box center [588, 462] width 289 height 68
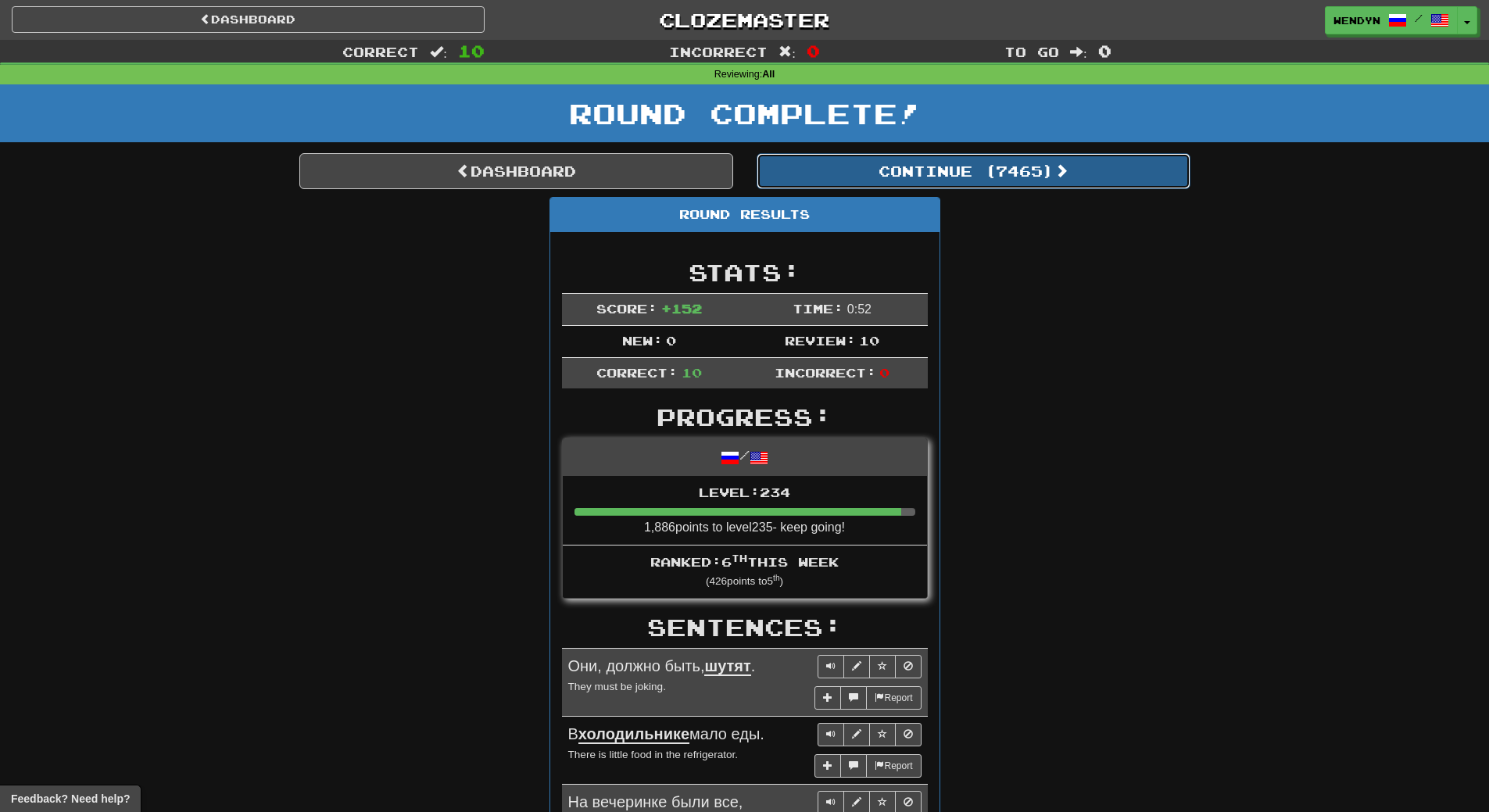
click at [1019, 174] on button "Continue ( 7465 )" at bounding box center [973, 171] width 433 height 36
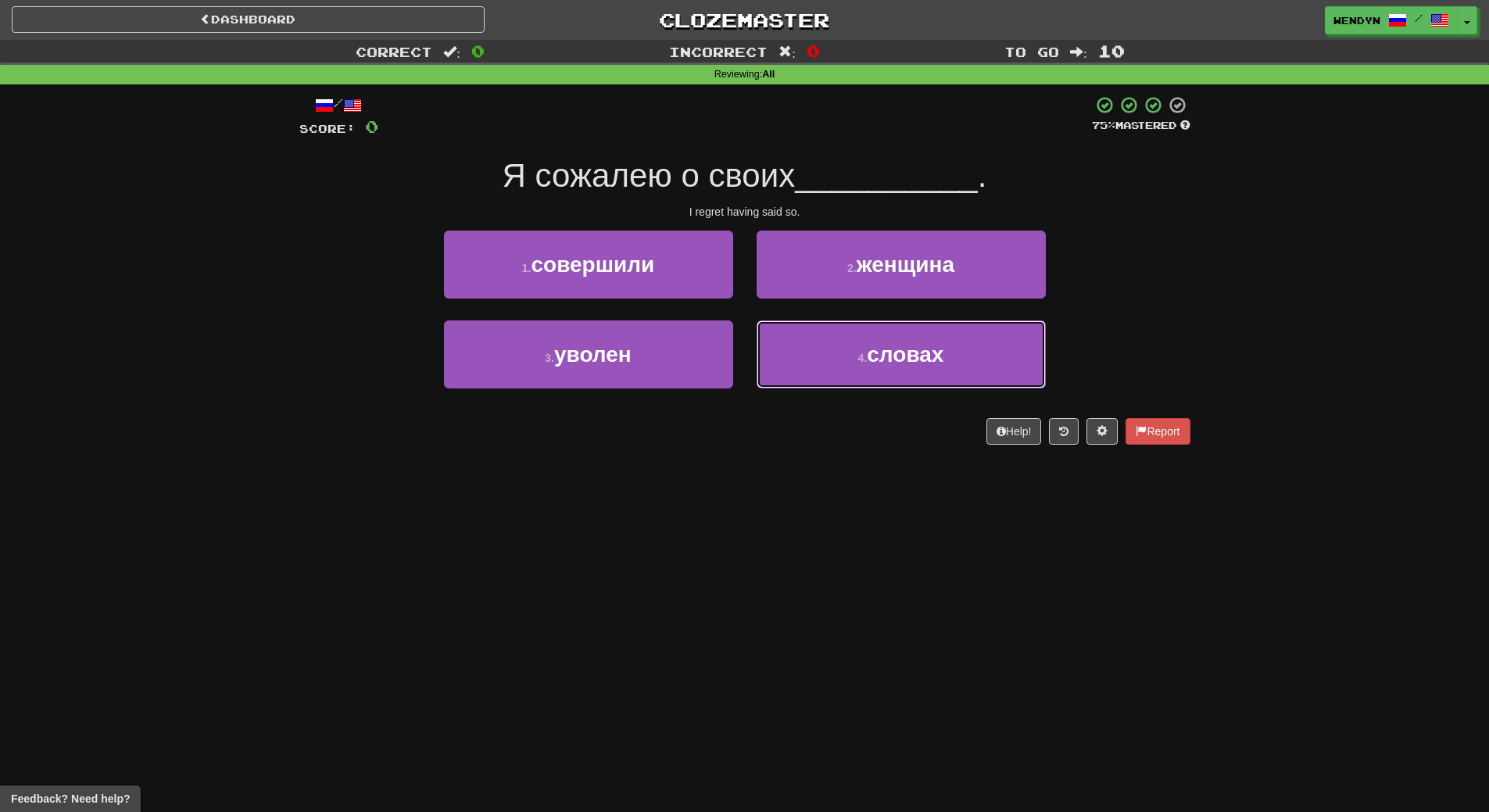
drag, startPoint x: 908, startPoint y: 360, endPoint x: 892, endPoint y: 250, distance: 111.2
click at [908, 360] on span "словах" at bounding box center [905, 354] width 77 height 24
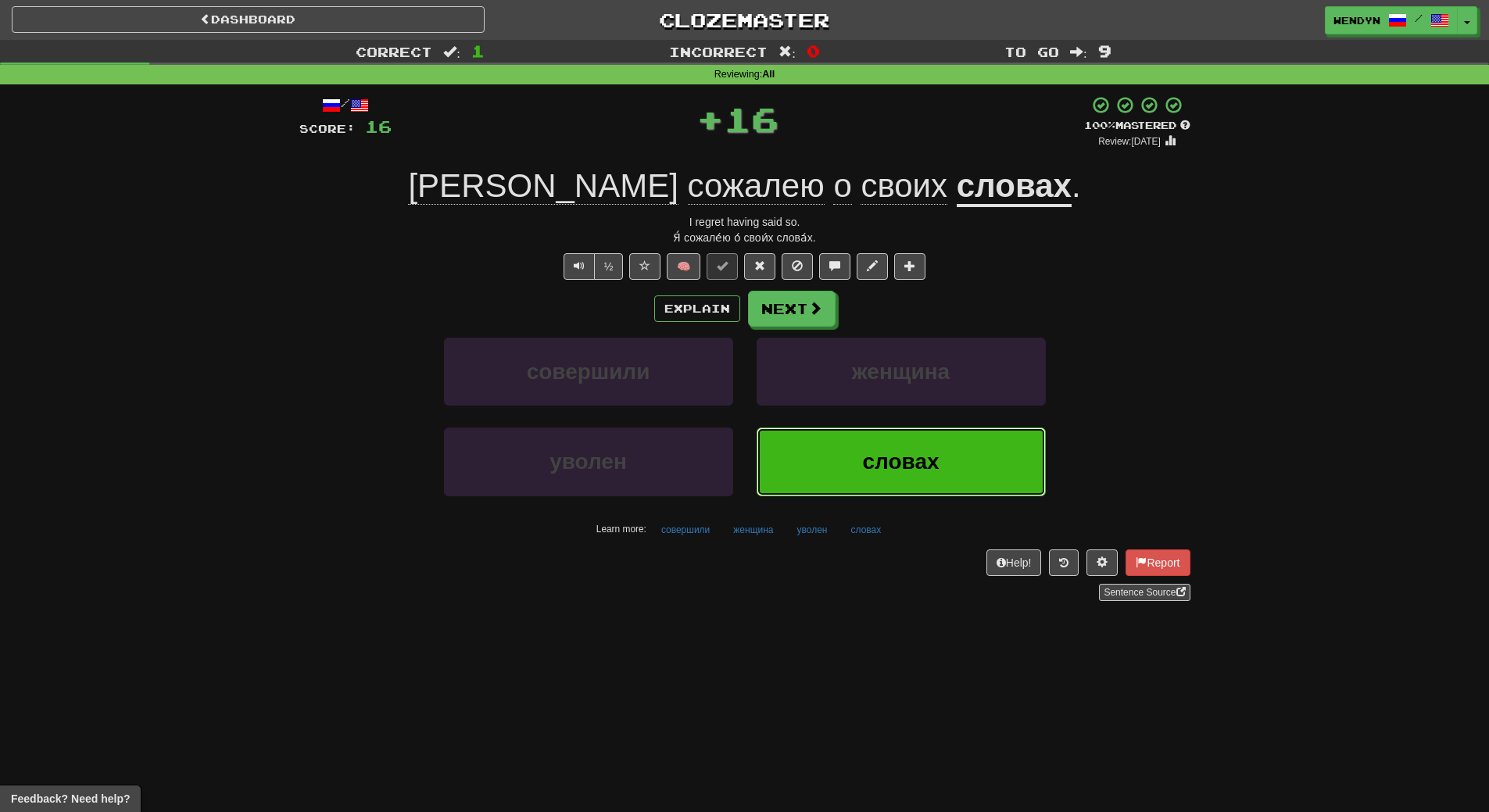
click at [849, 480] on button "словах" at bounding box center [901, 462] width 289 height 68
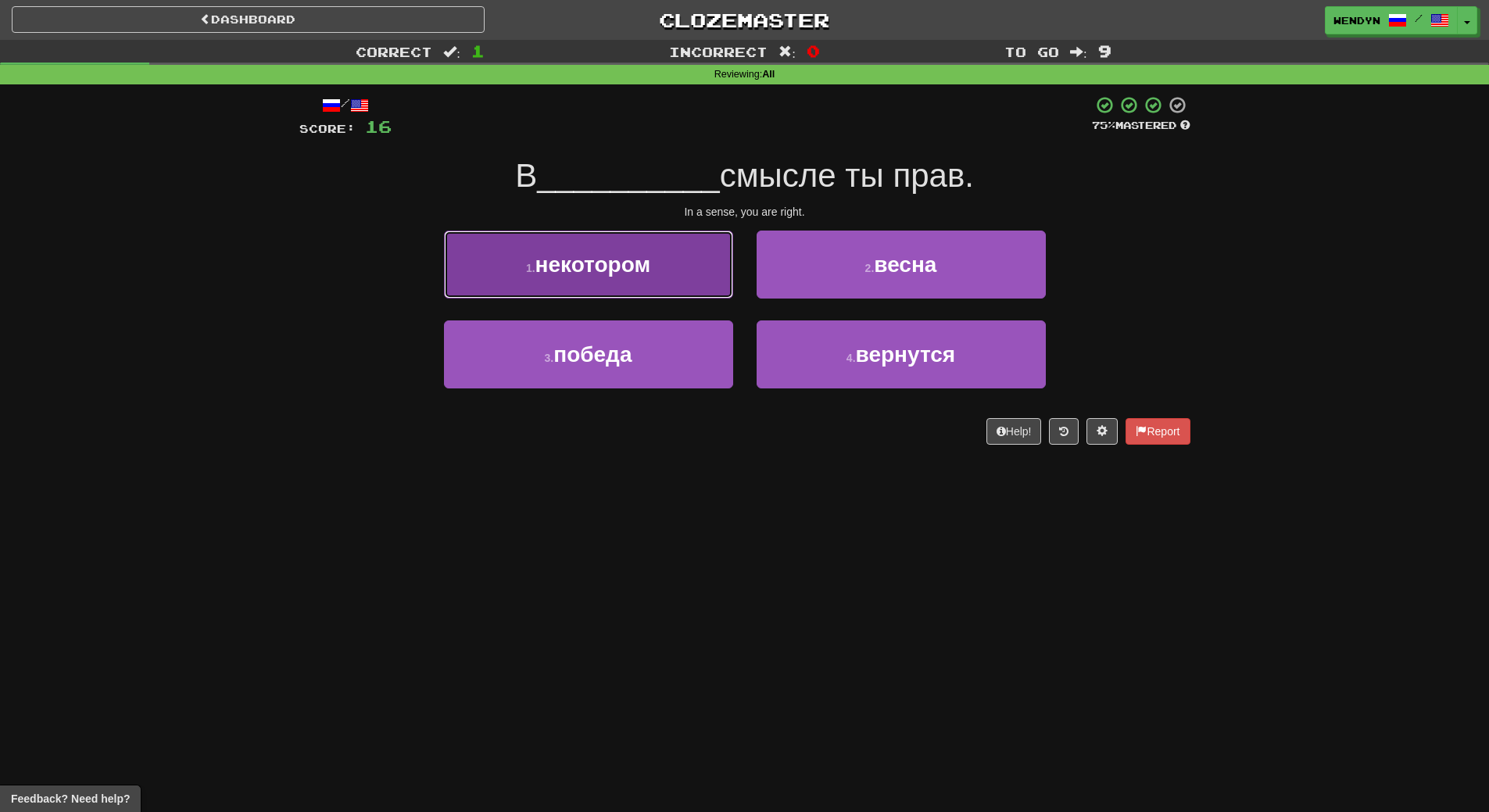
click at [653, 274] on button "1 . некотором" at bounding box center [588, 265] width 289 height 68
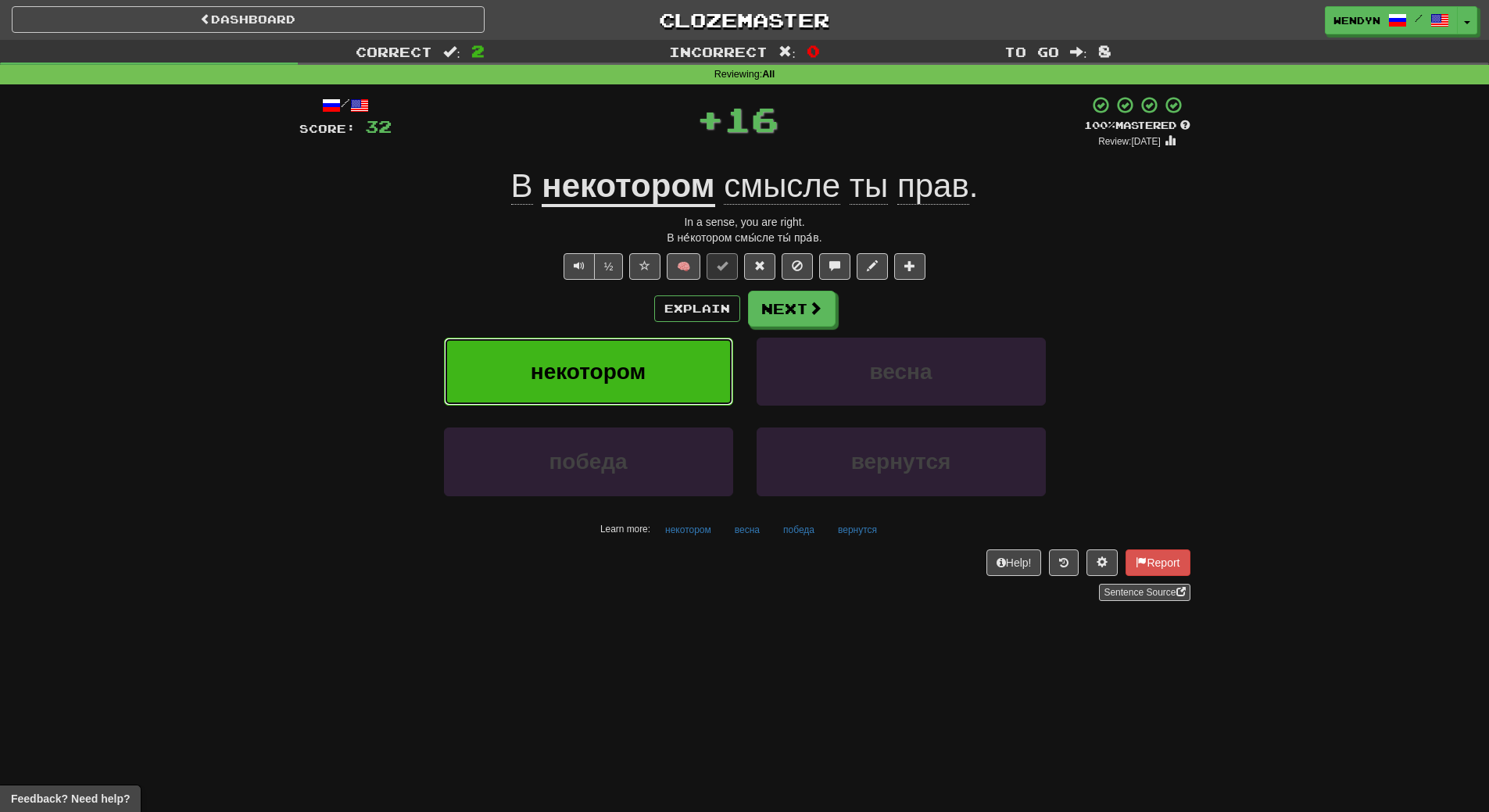
click at [662, 377] on button "некотором" at bounding box center [588, 372] width 289 height 68
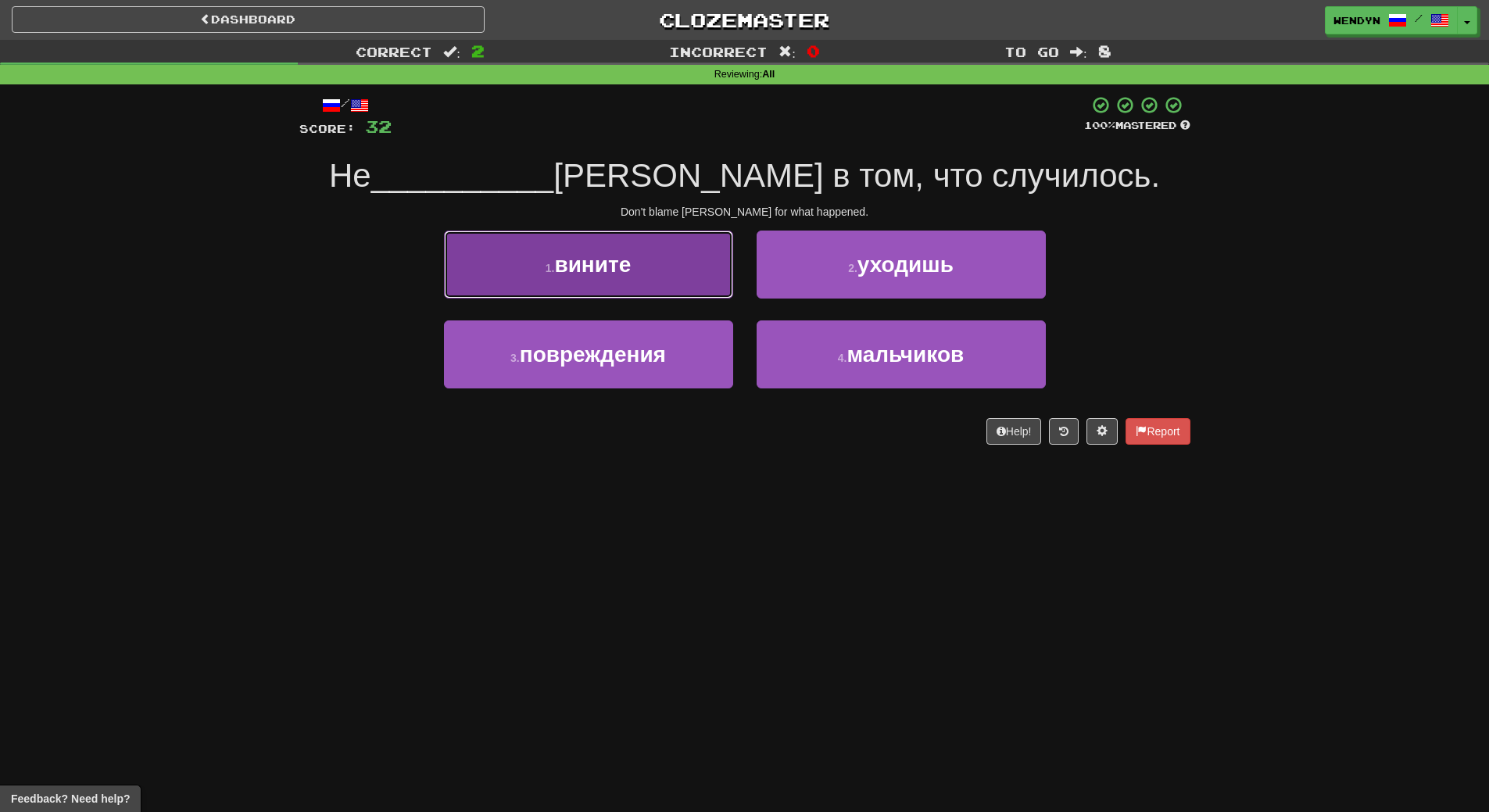
click at [671, 271] on button "1 . вините" at bounding box center [588, 265] width 289 height 68
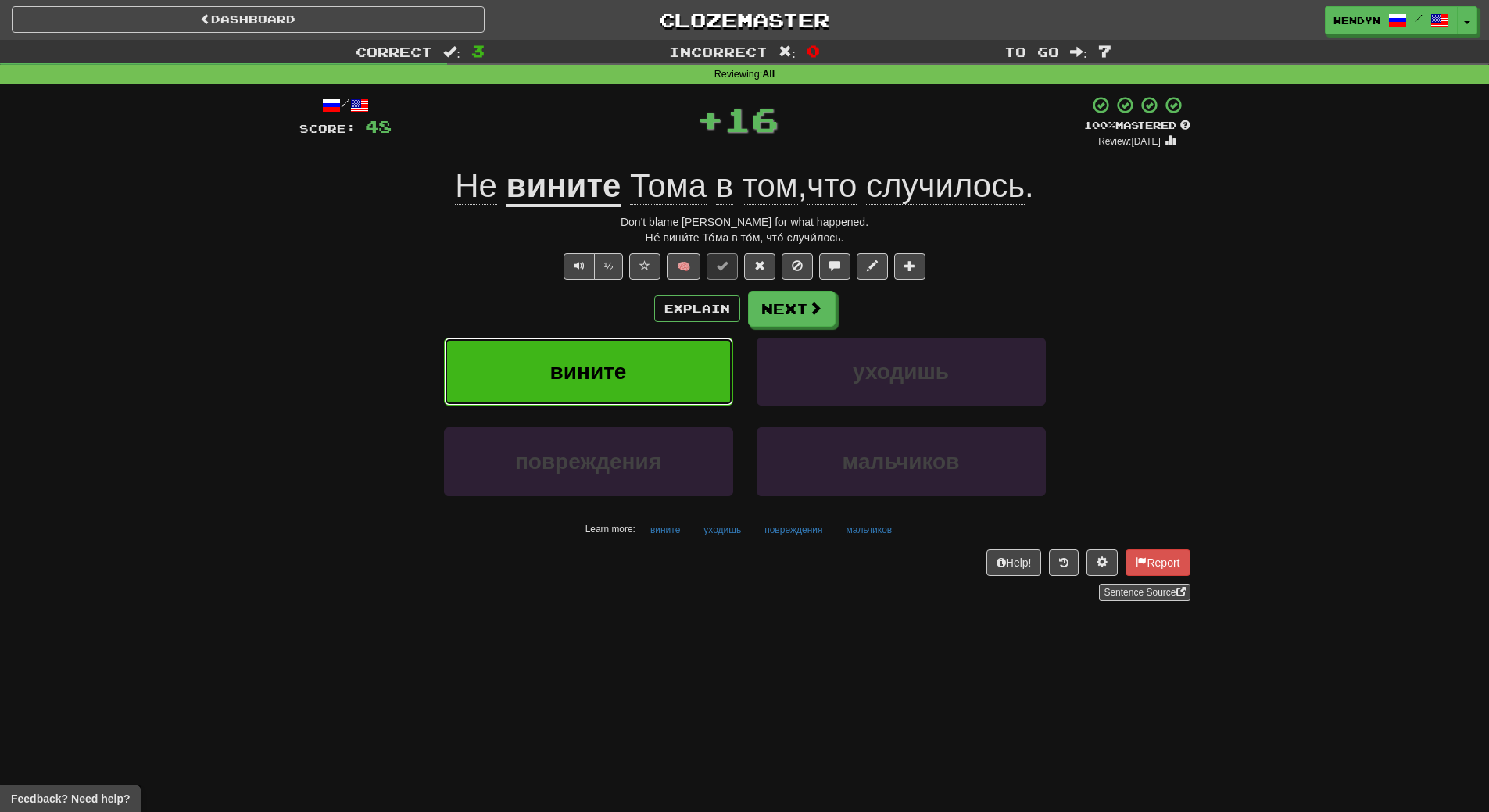
click at [670, 388] on button "вините" at bounding box center [588, 372] width 289 height 68
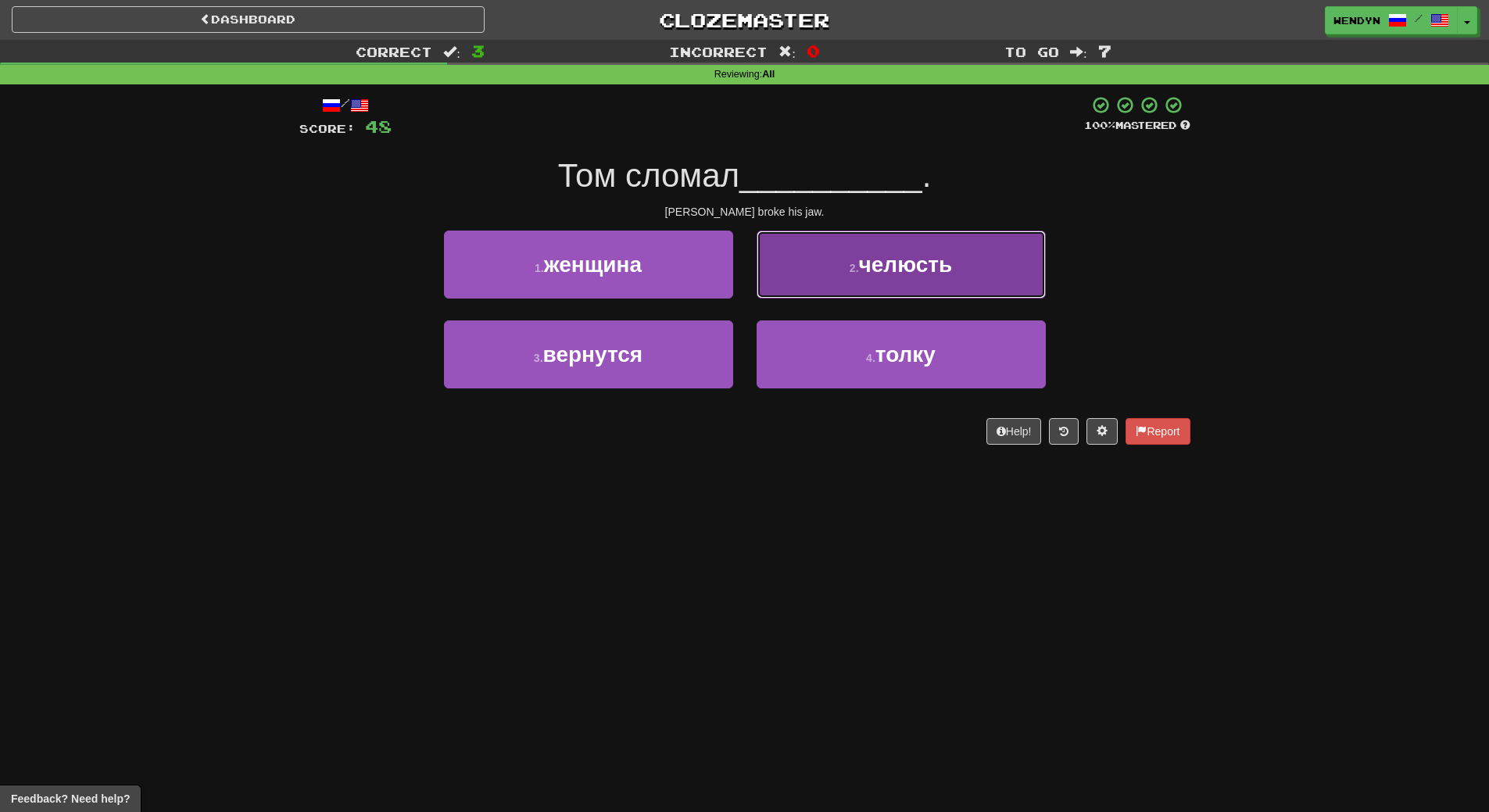
click at [968, 286] on button "2 . челюсть" at bounding box center [901, 265] width 289 height 68
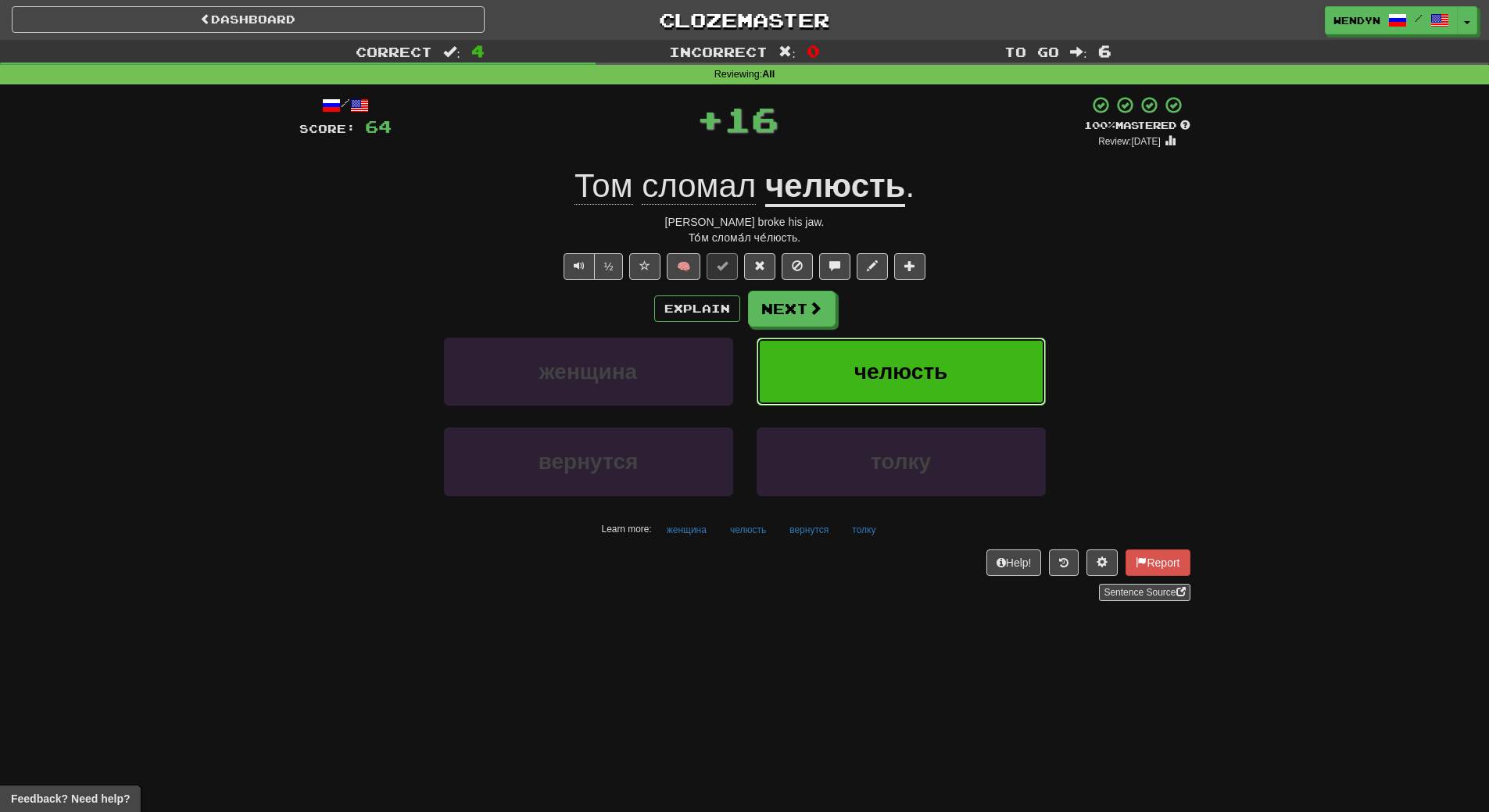
drag, startPoint x: 963, startPoint y: 384, endPoint x: 953, endPoint y: 339, distance: 46.1
click at [953, 339] on button "челюсть" at bounding box center [901, 372] width 289 height 68
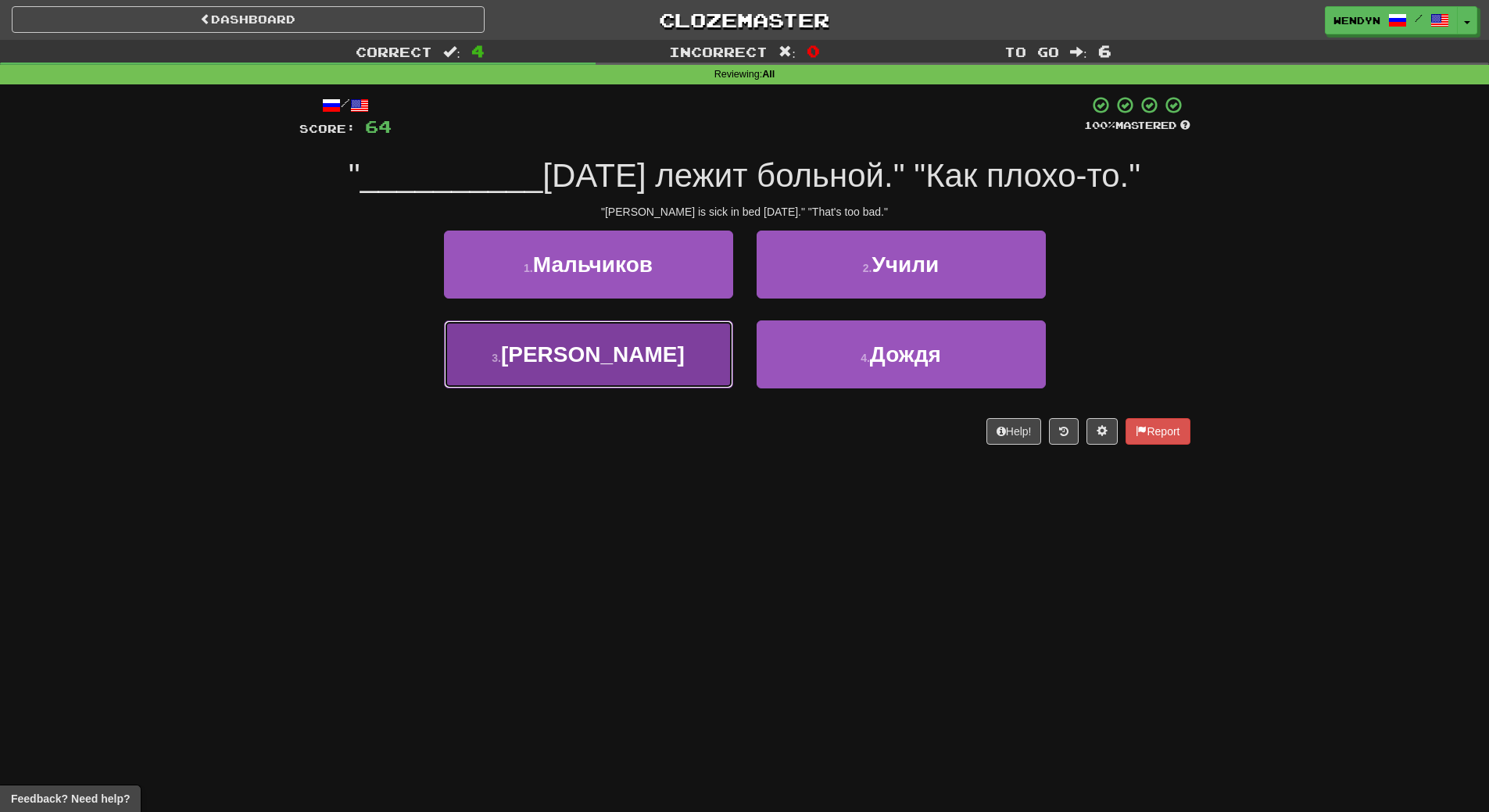
click at [694, 350] on button "3 . Павел" at bounding box center [588, 355] width 289 height 68
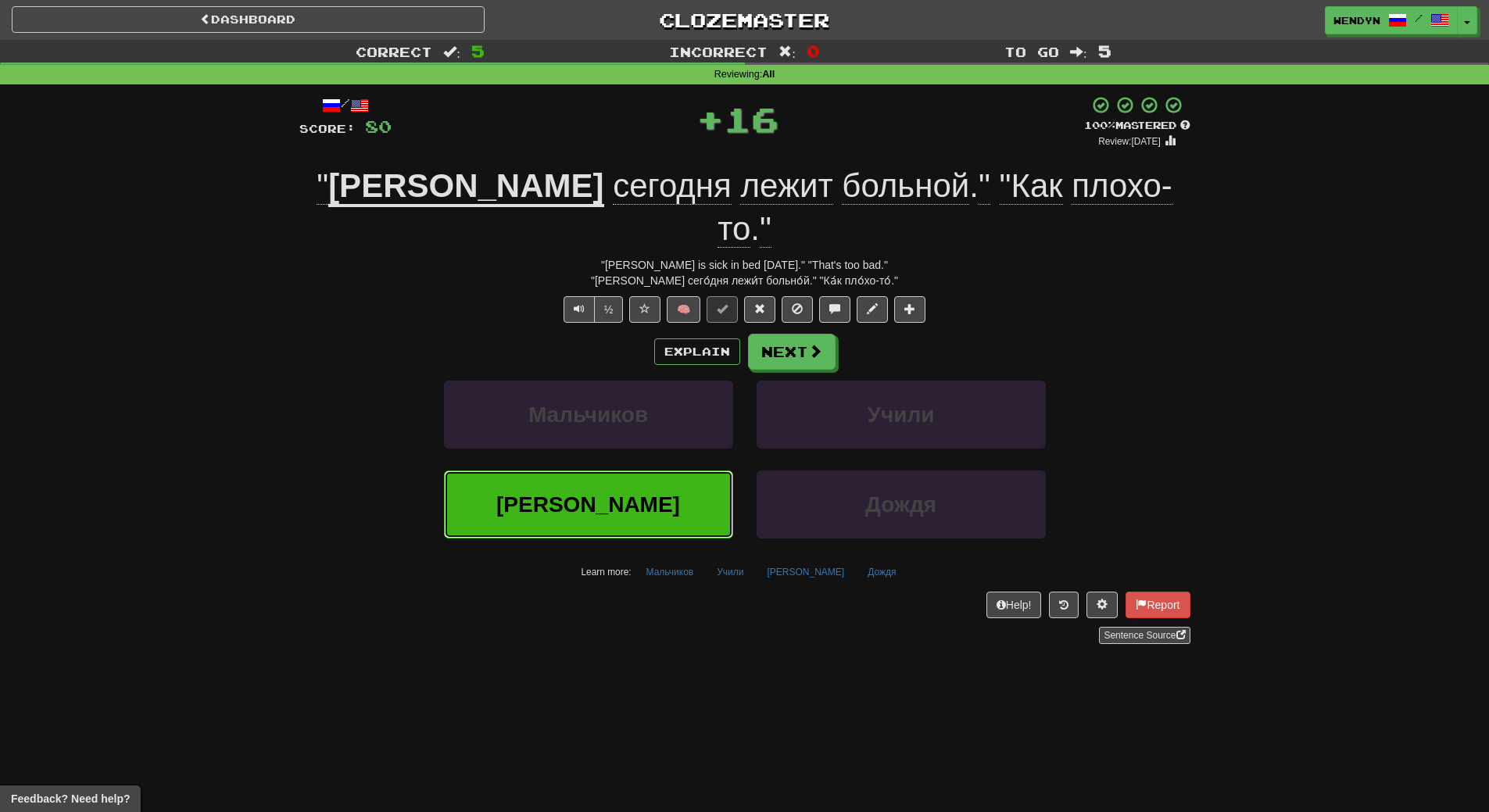
click at [690, 470] on button "Павел" at bounding box center [588, 504] width 289 height 68
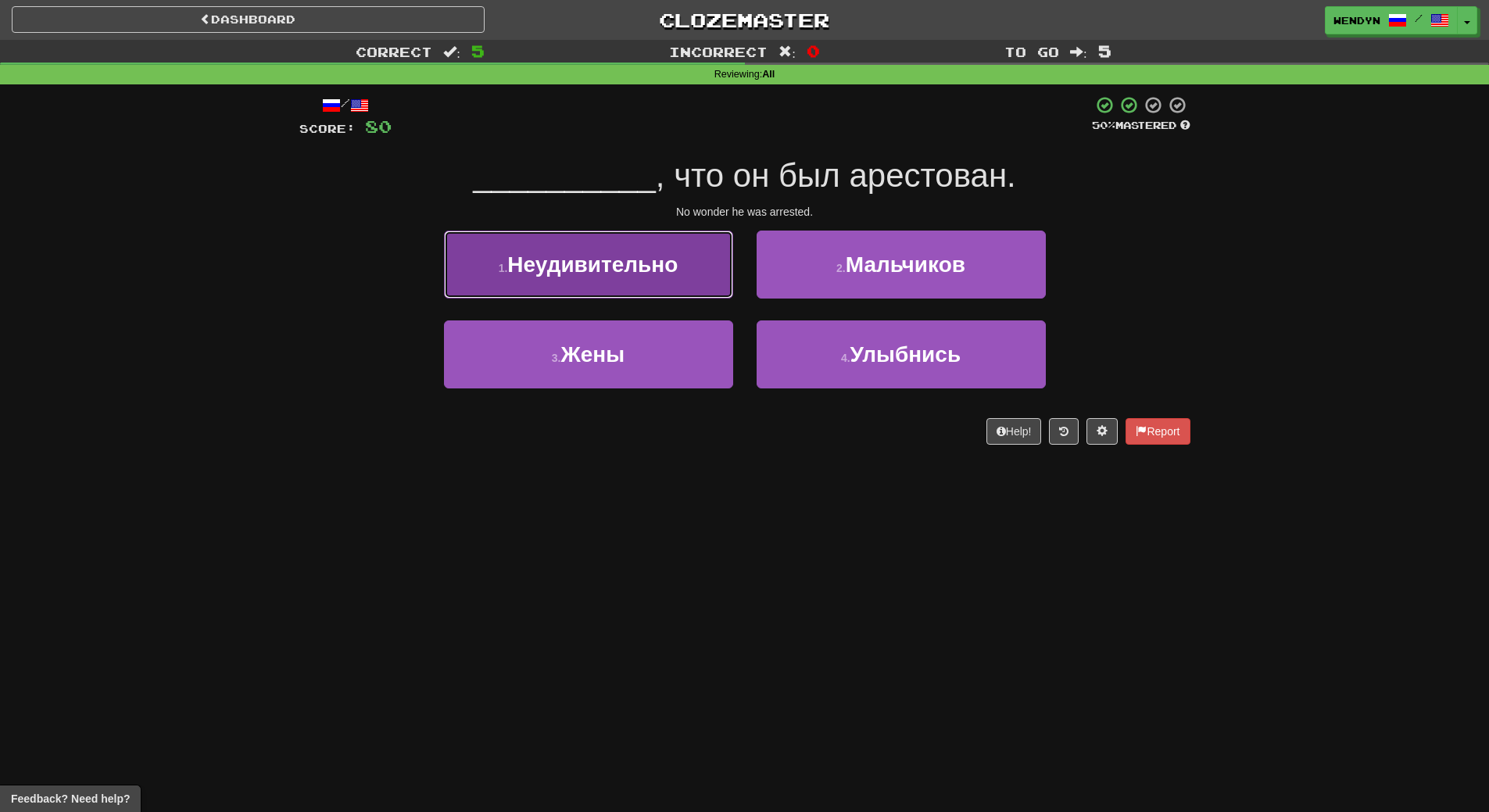
click at [638, 286] on button "1 . Неудивительно" at bounding box center [588, 265] width 289 height 68
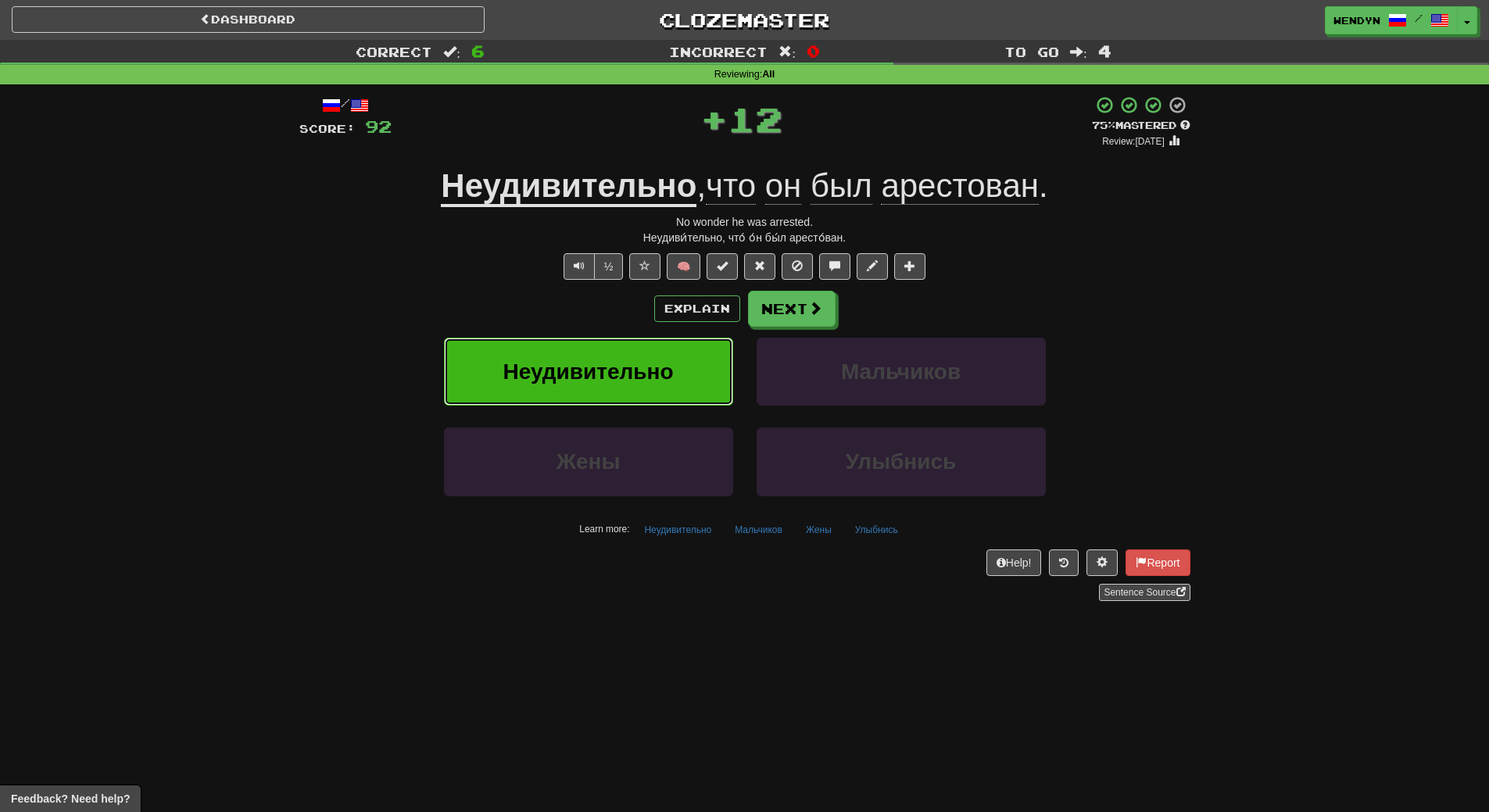
click at [634, 360] on span "Неудивительно" at bounding box center [587, 372] width 170 height 24
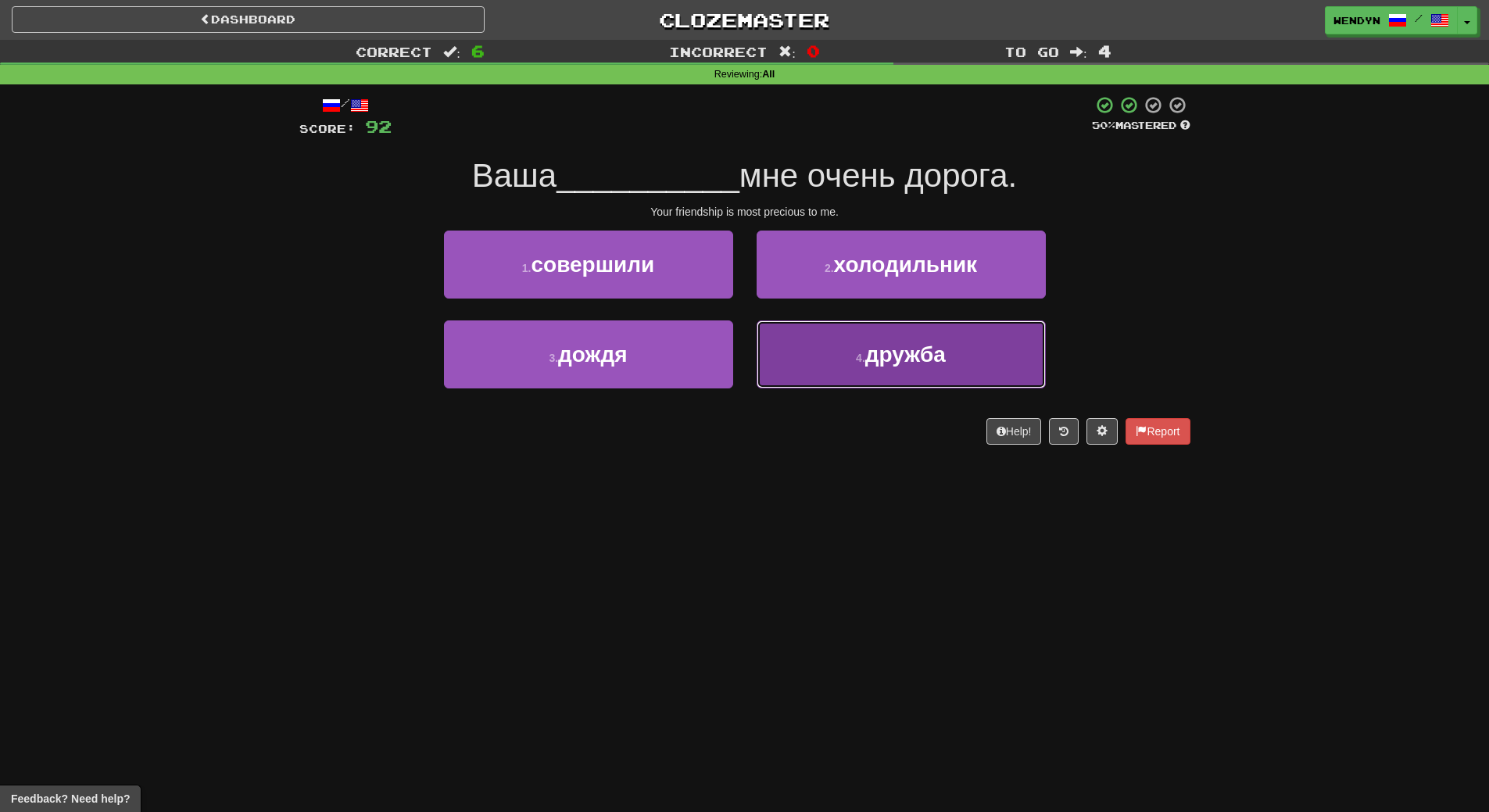
click at [879, 375] on button "4 . дружба" at bounding box center [901, 355] width 289 height 68
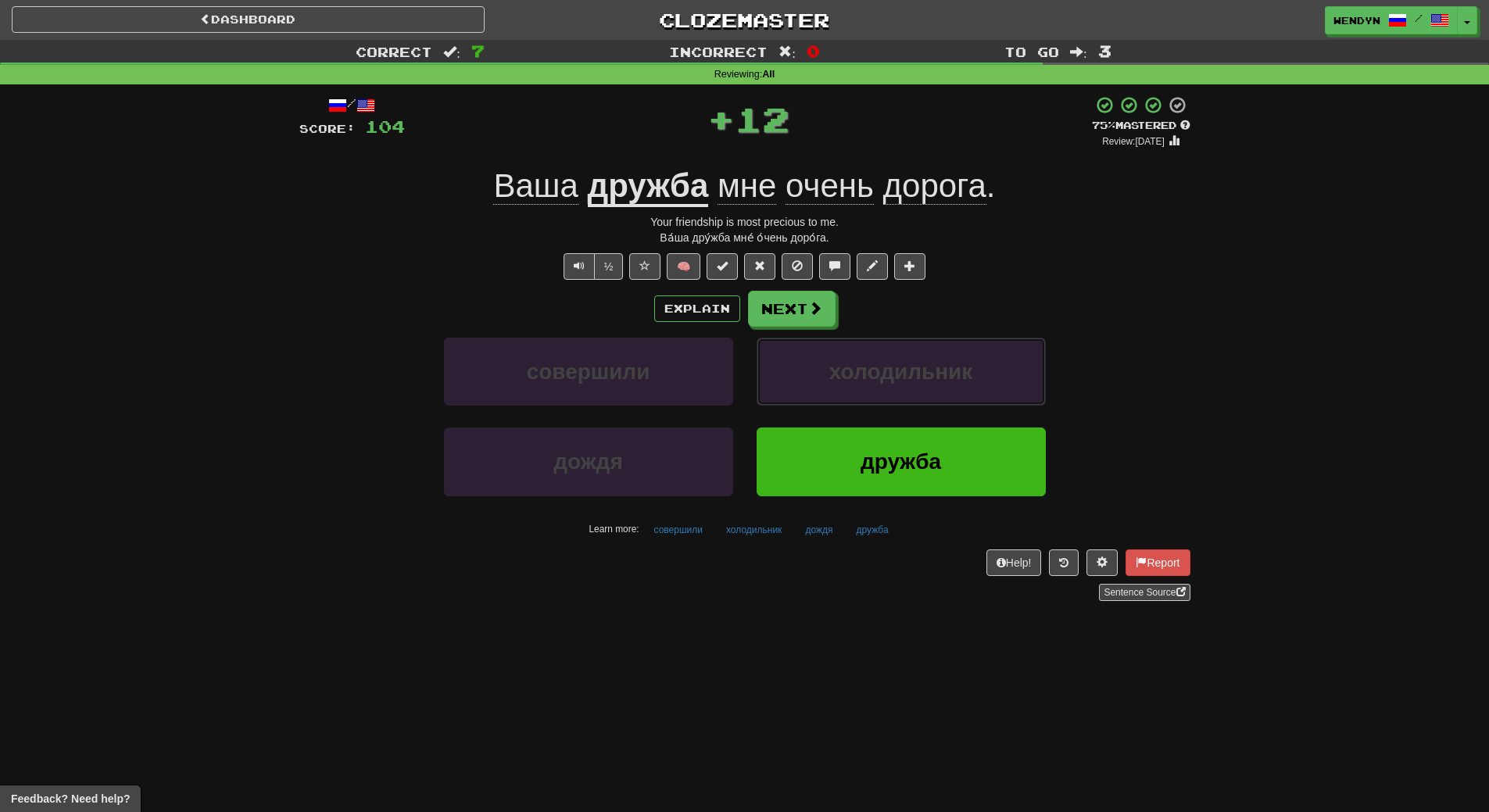
click at [879, 375] on span "холодильник" at bounding box center [901, 372] width 144 height 24
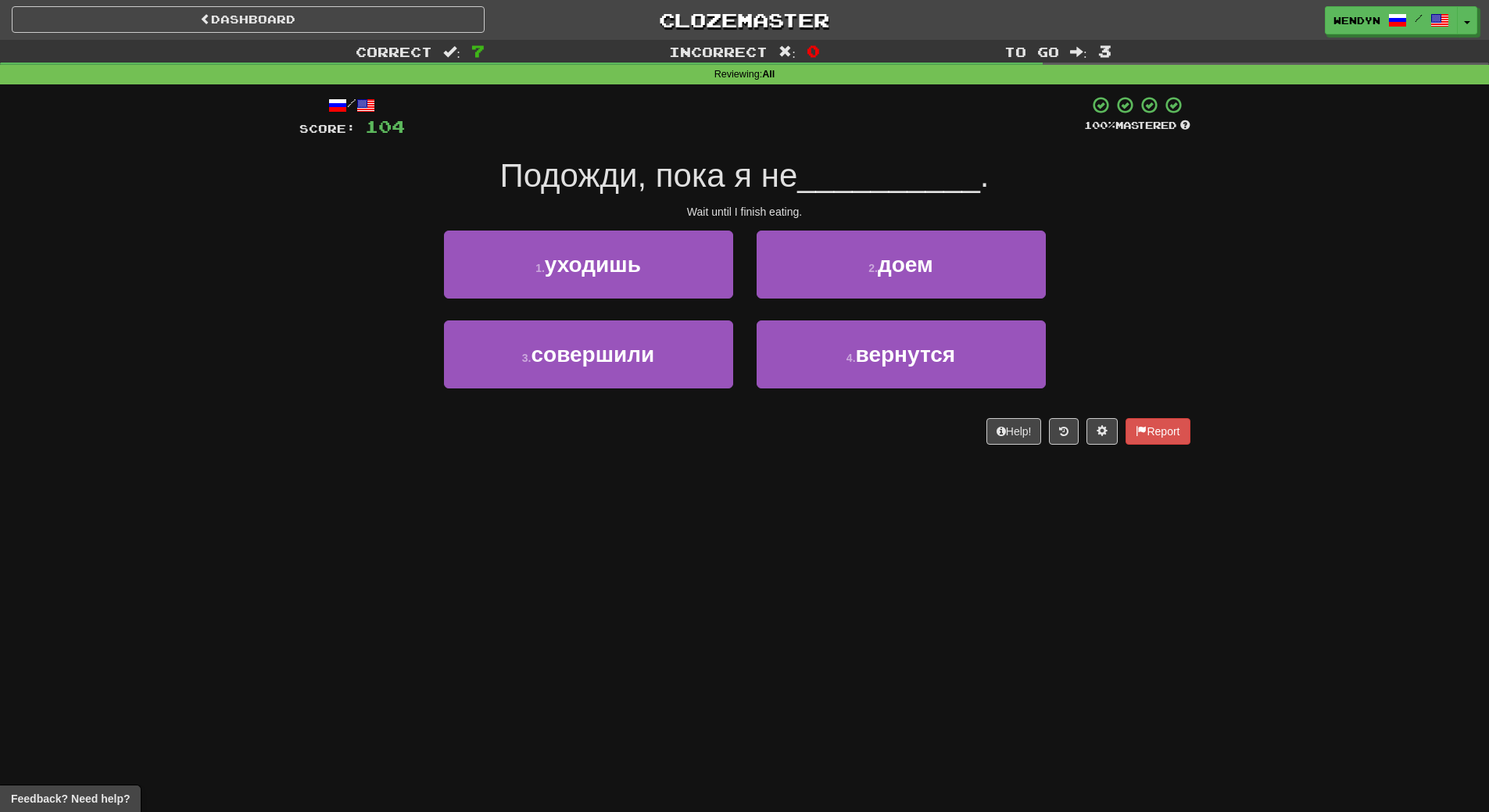
click at [868, 490] on div "Dashboard Clozemaster WendyN / Toggle Dropdown Dashboard Leaderboard Activity F…" at bounding box center [744, 406] width 1489 height 812
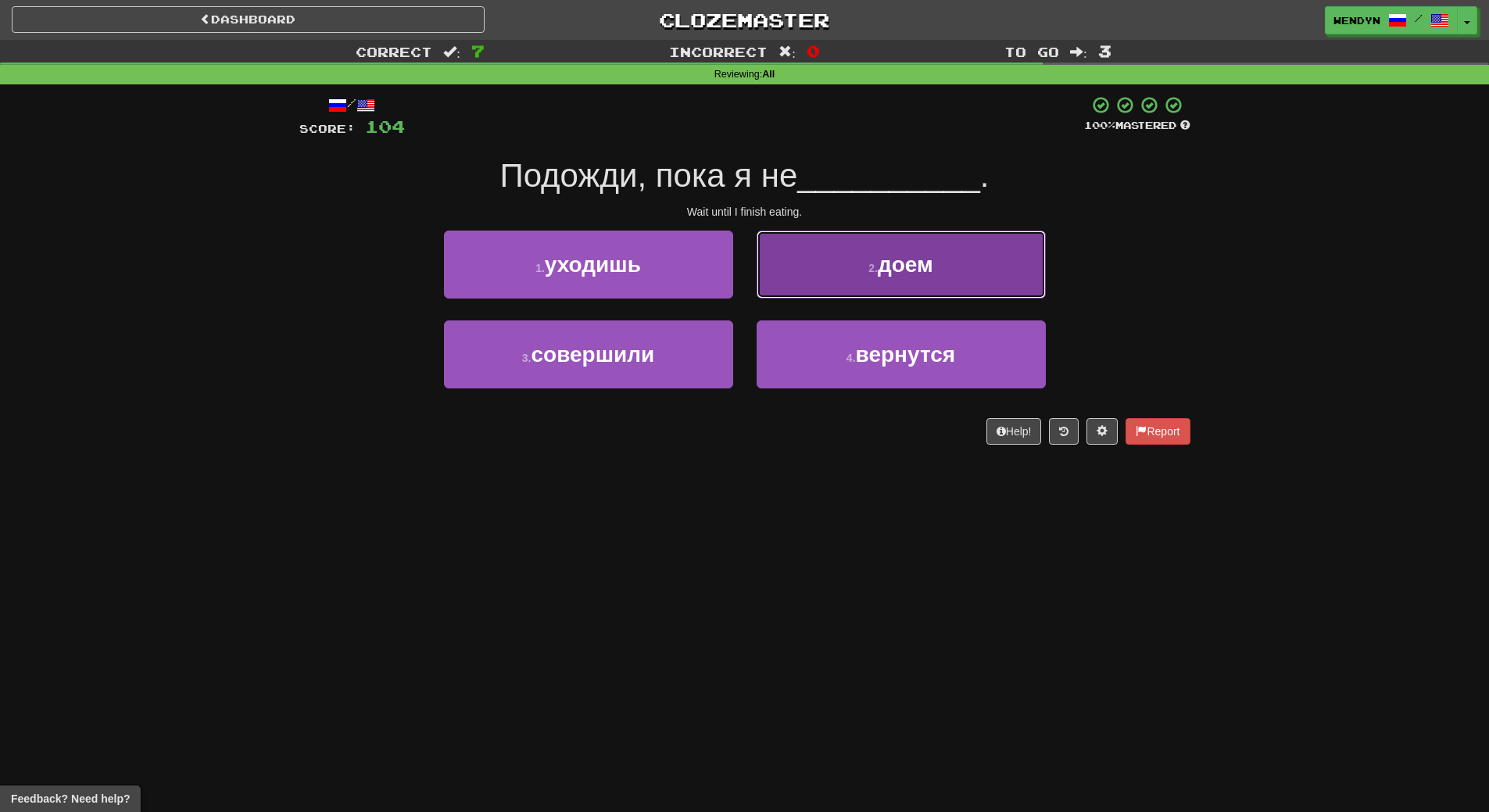
click at [918, 296] on button "2 . доем" at bounding box center [901, 265] width 289 height 68
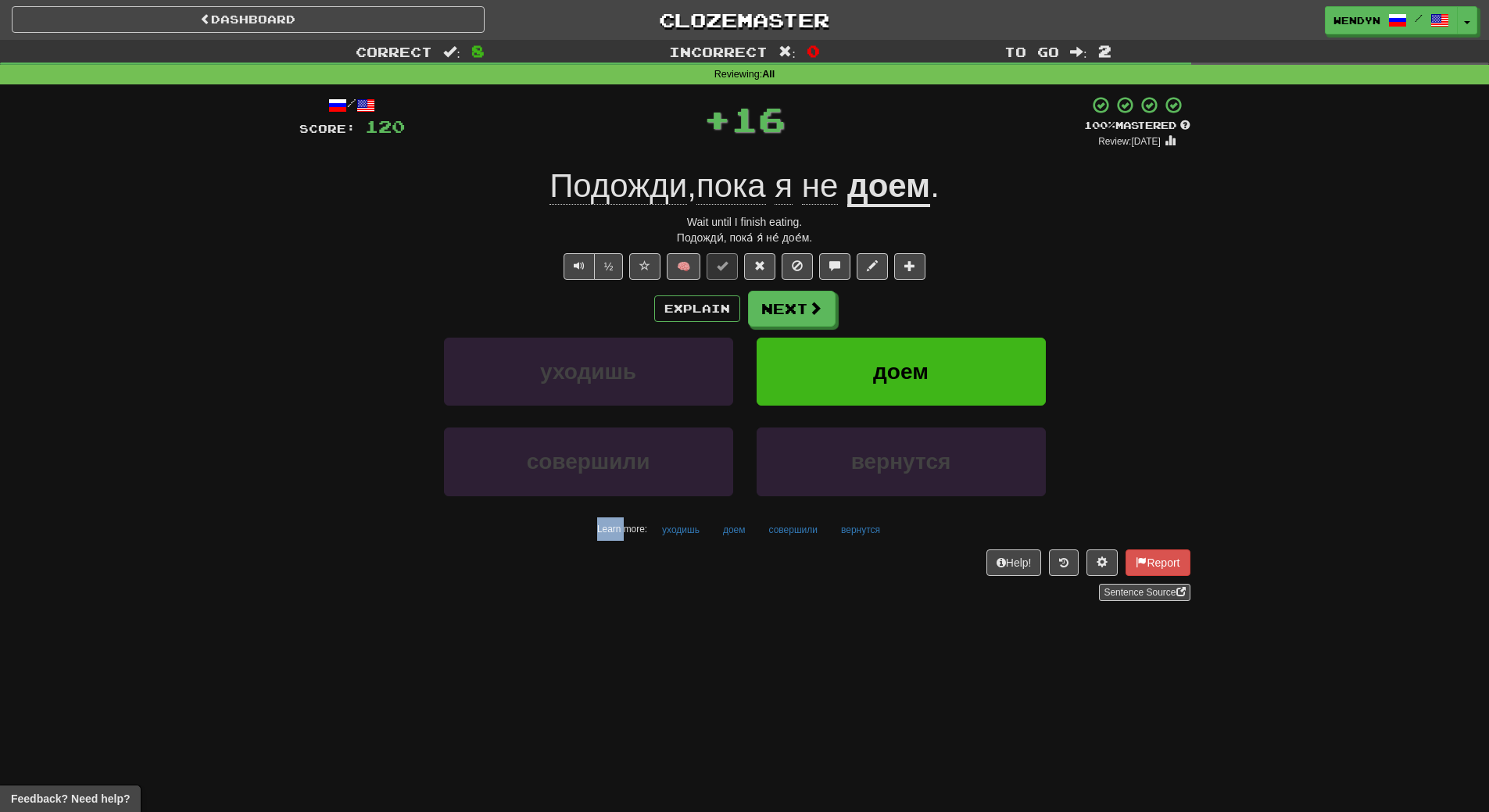
click at [918, 296] on div "Explain Next" at bounding box center [744, 309] width 891 height 36
click at [917, 366] on span "доем" at bounding box center [900, 372] width 56 height 24
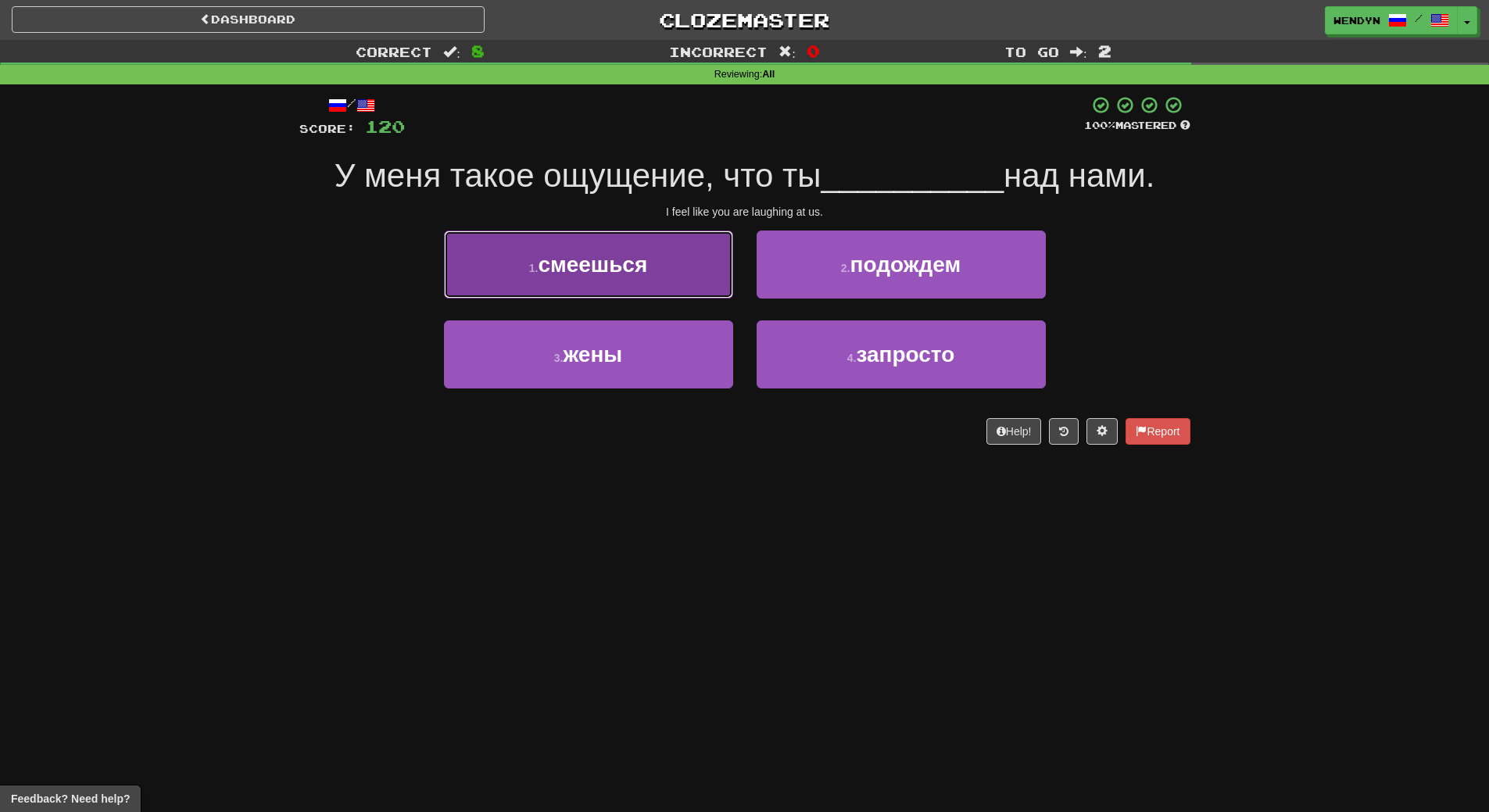
click at [702, 282] on button "1 . смеешься" at bounding box center [588, 265] width 289 height 68
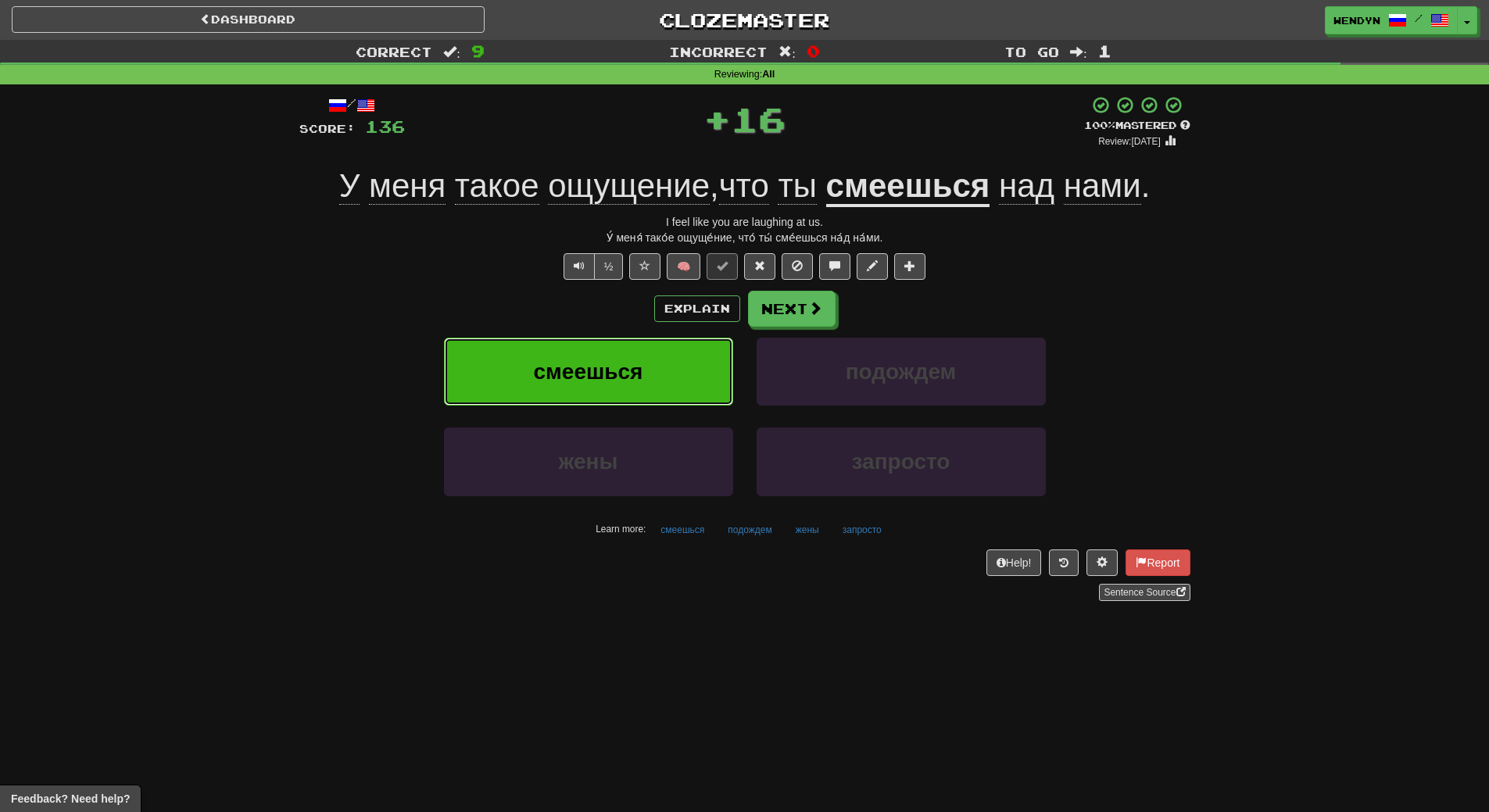
click at [696, 387] on button "смеешься" at bounding box center [588, 372] width 289 height 68
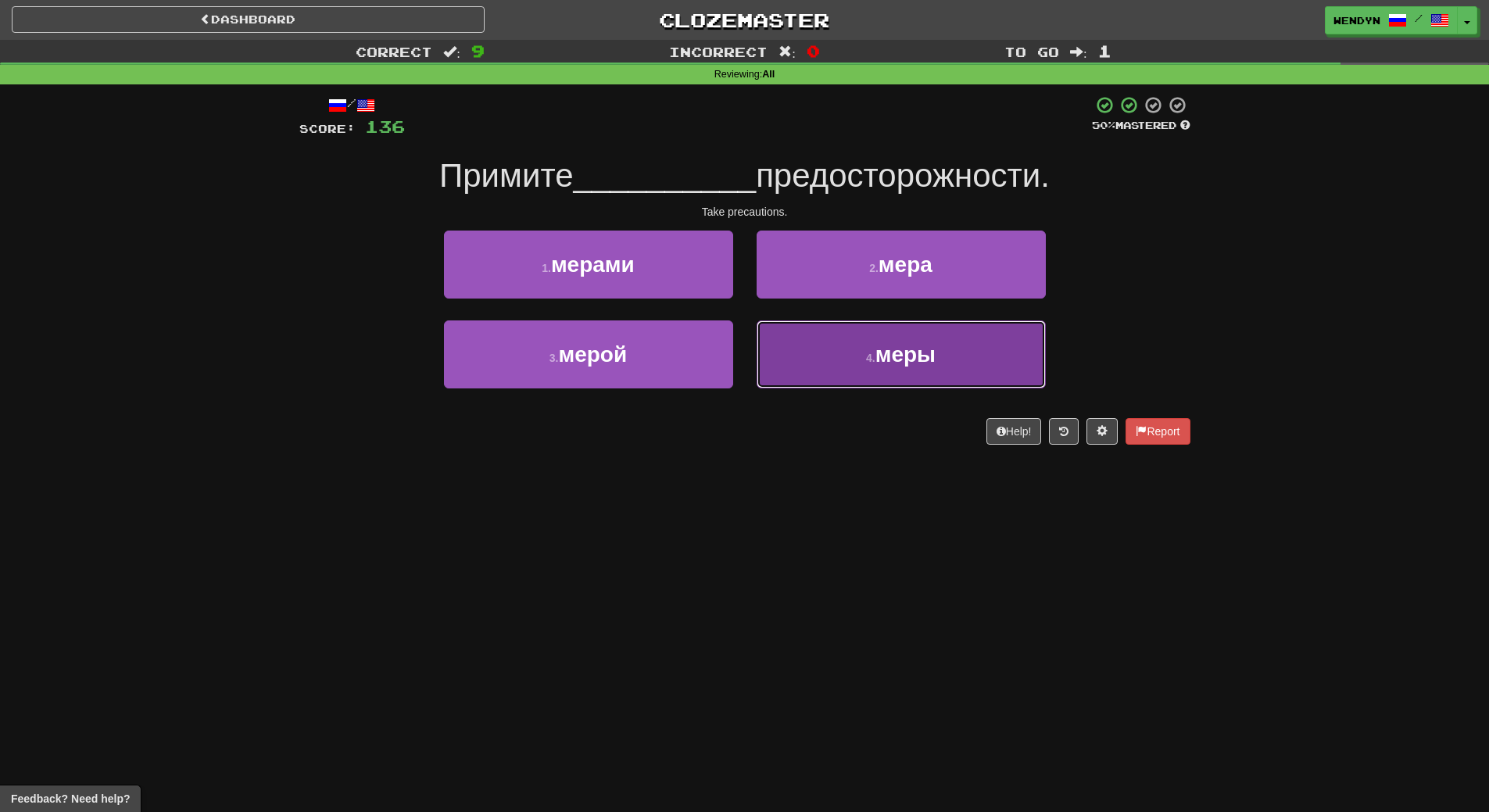
click at [856, 371] on button "4 . меры" at bounding box center [901, 355] width 289 height 68
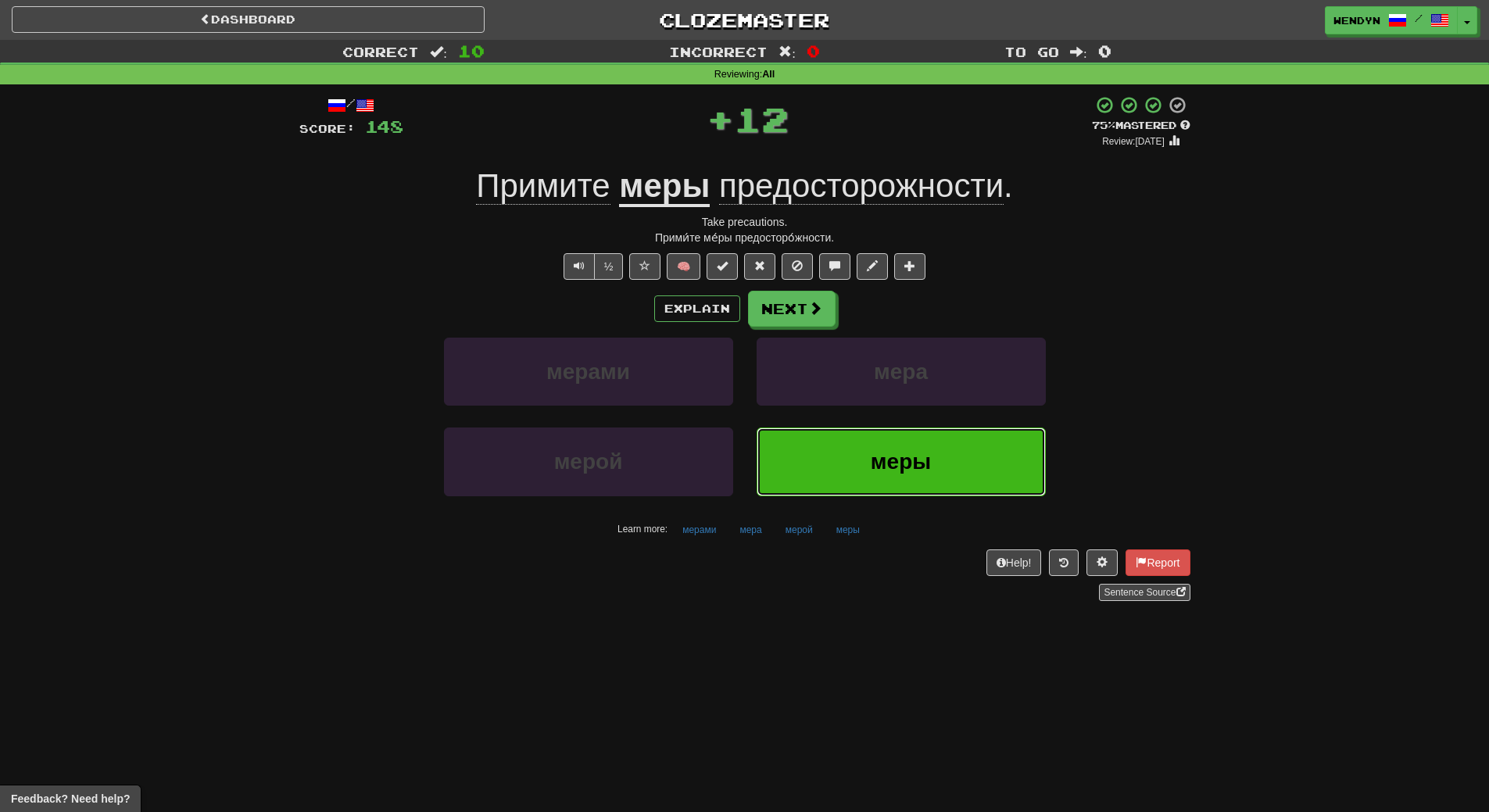
click at [849, 450] on button "меры" at bounding box center [901, 462] width 289 height 68
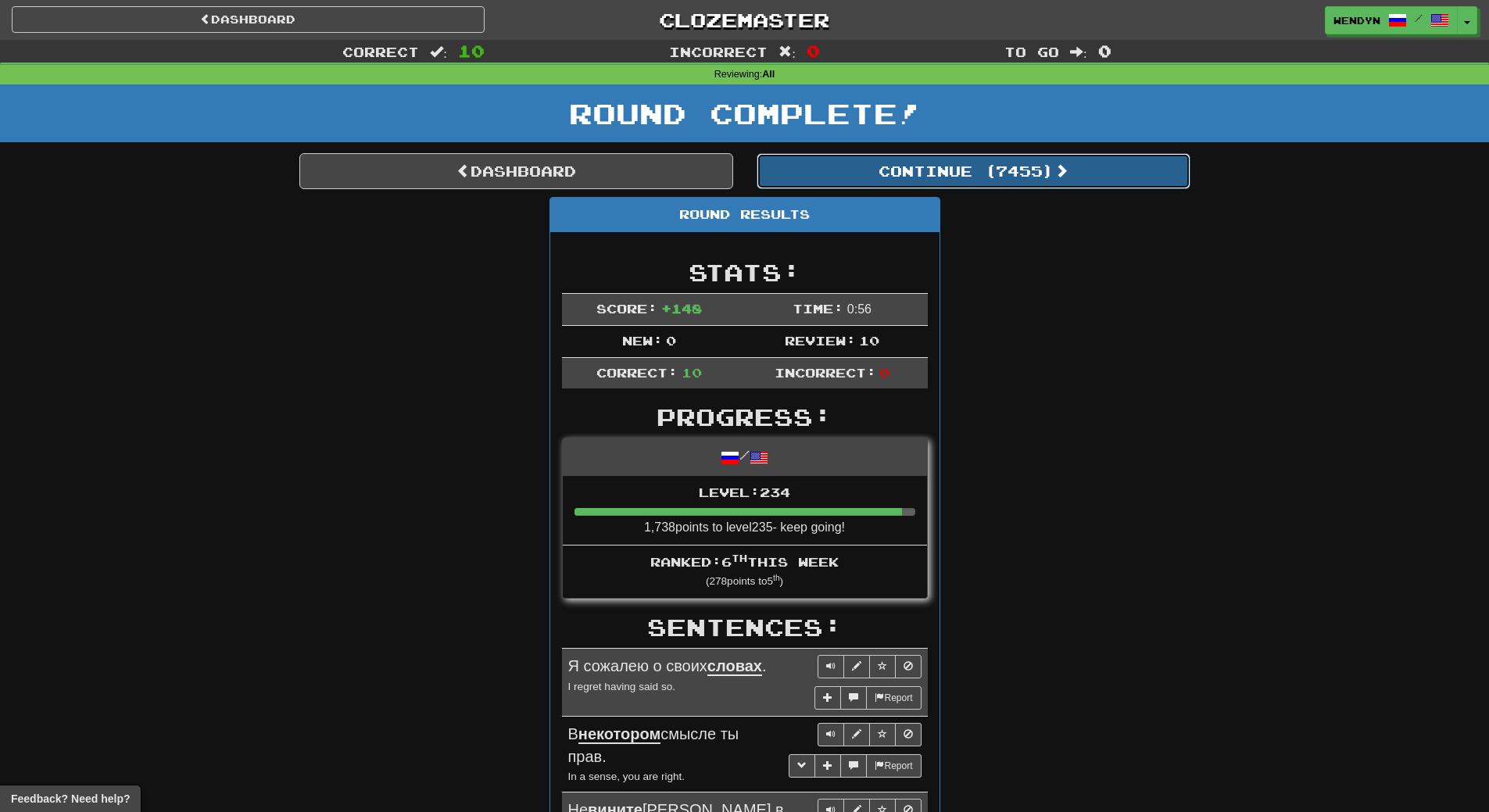
click at [1068, 174] on span at bounding box center [1061, 170] width 14 height 14
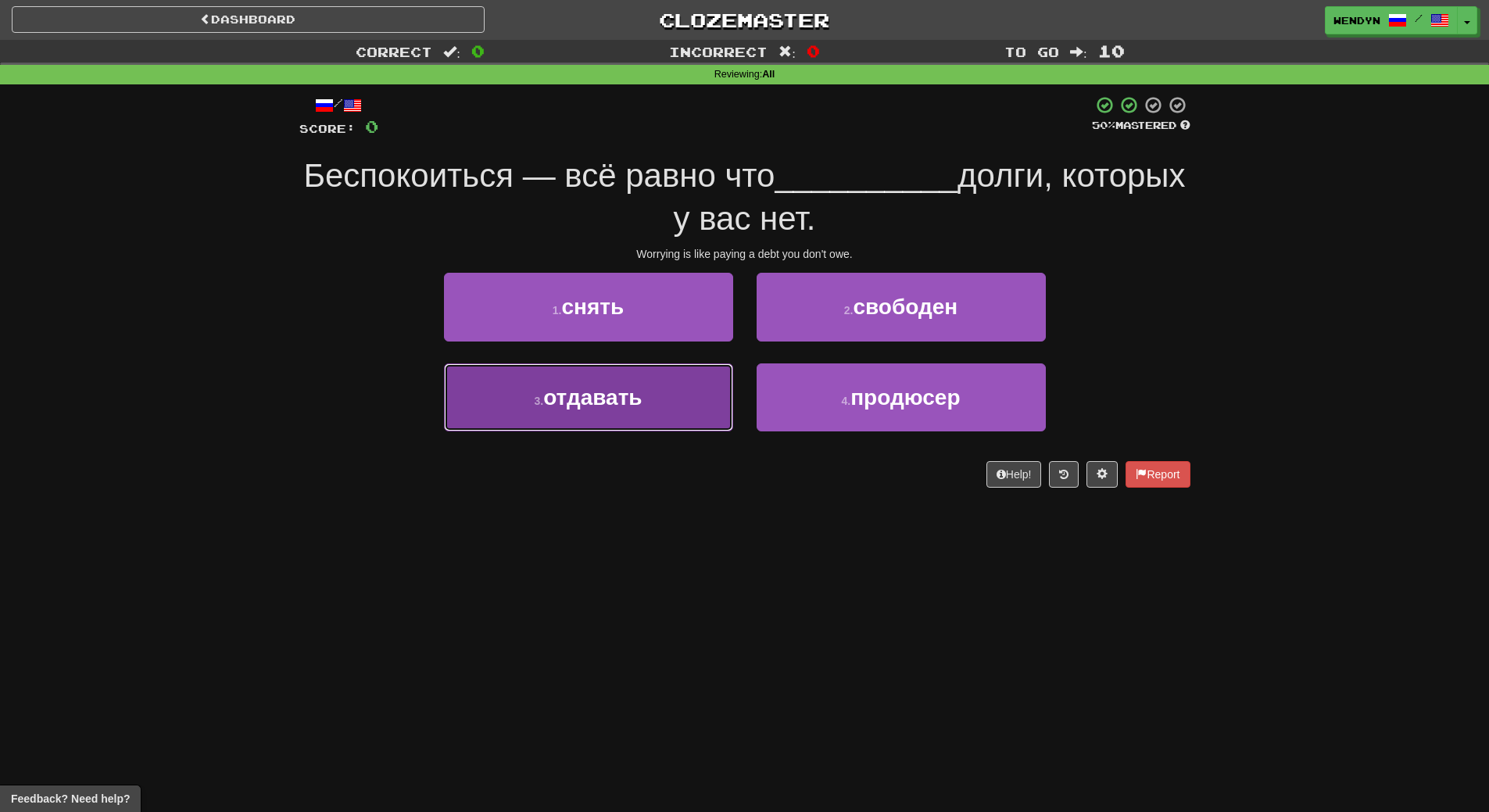
click at [680, 419] on button "3 . отдавать" at bounding box center [588, 397] width 289 height 68
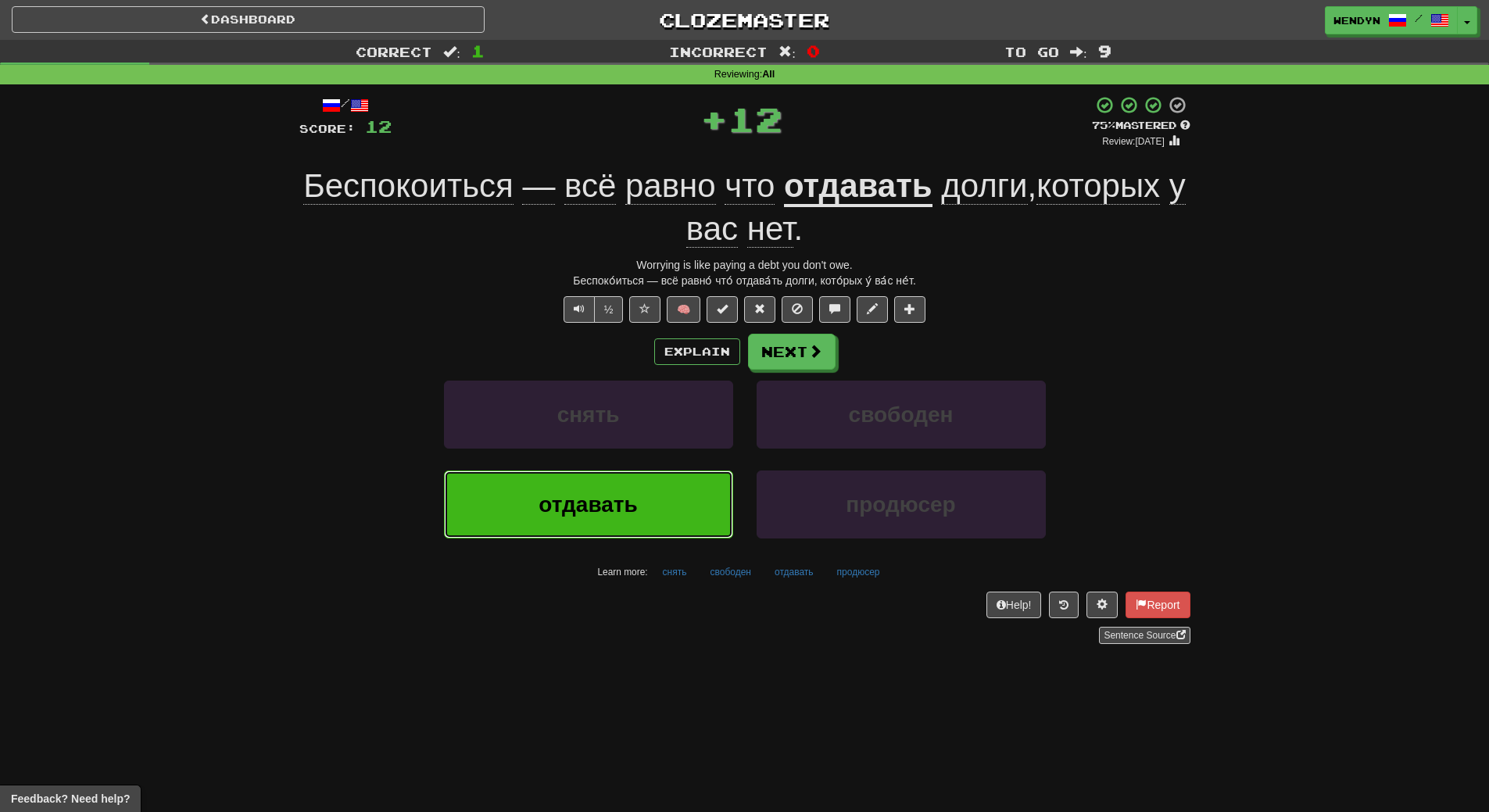
click at [652, 492] on button "отдавать" at bounding box center [588, 504] width 289 height 68
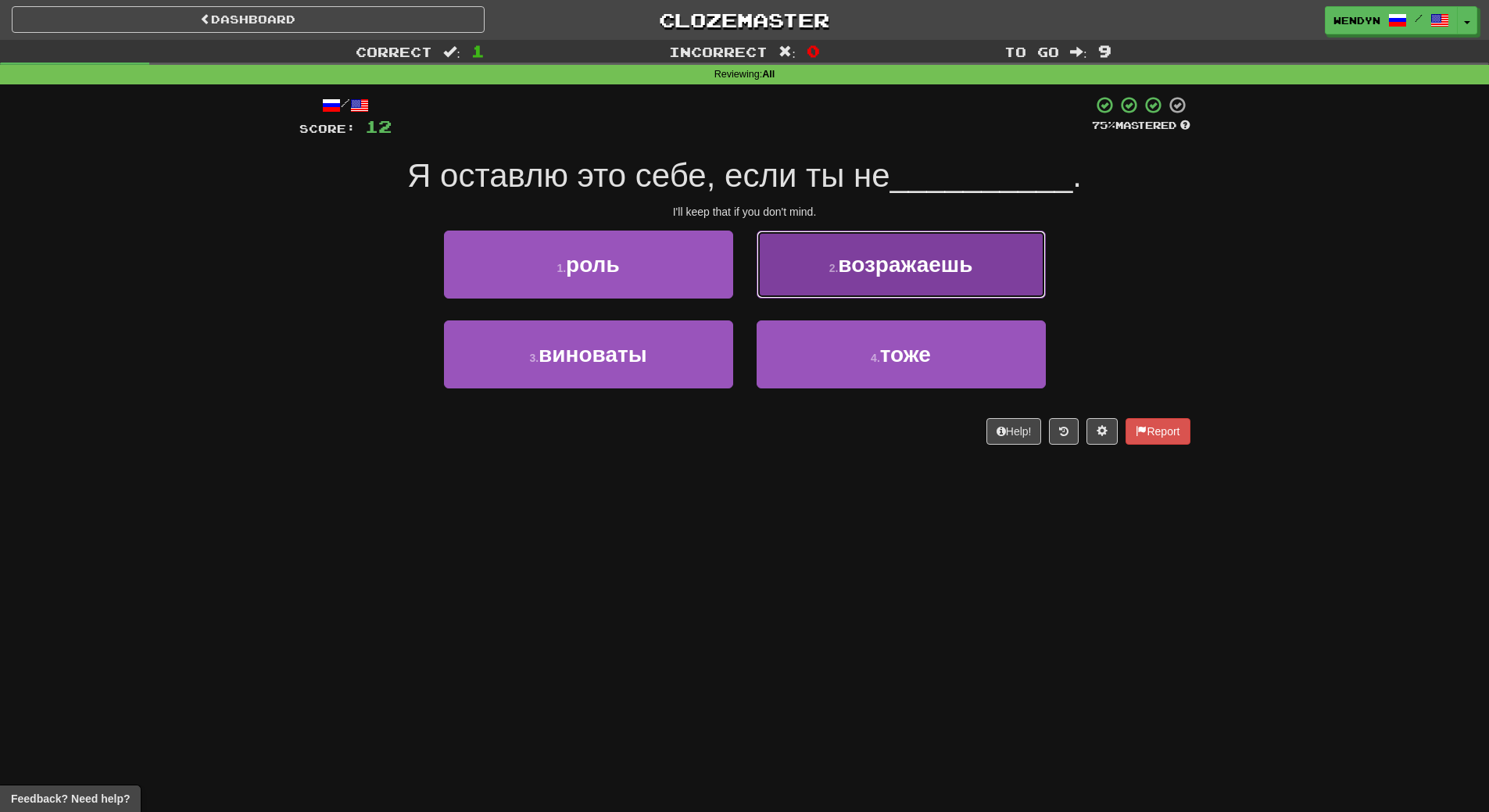
click at [965, 254] on span "возражаешь" at bounding box center [904, 264] width 134 height 24
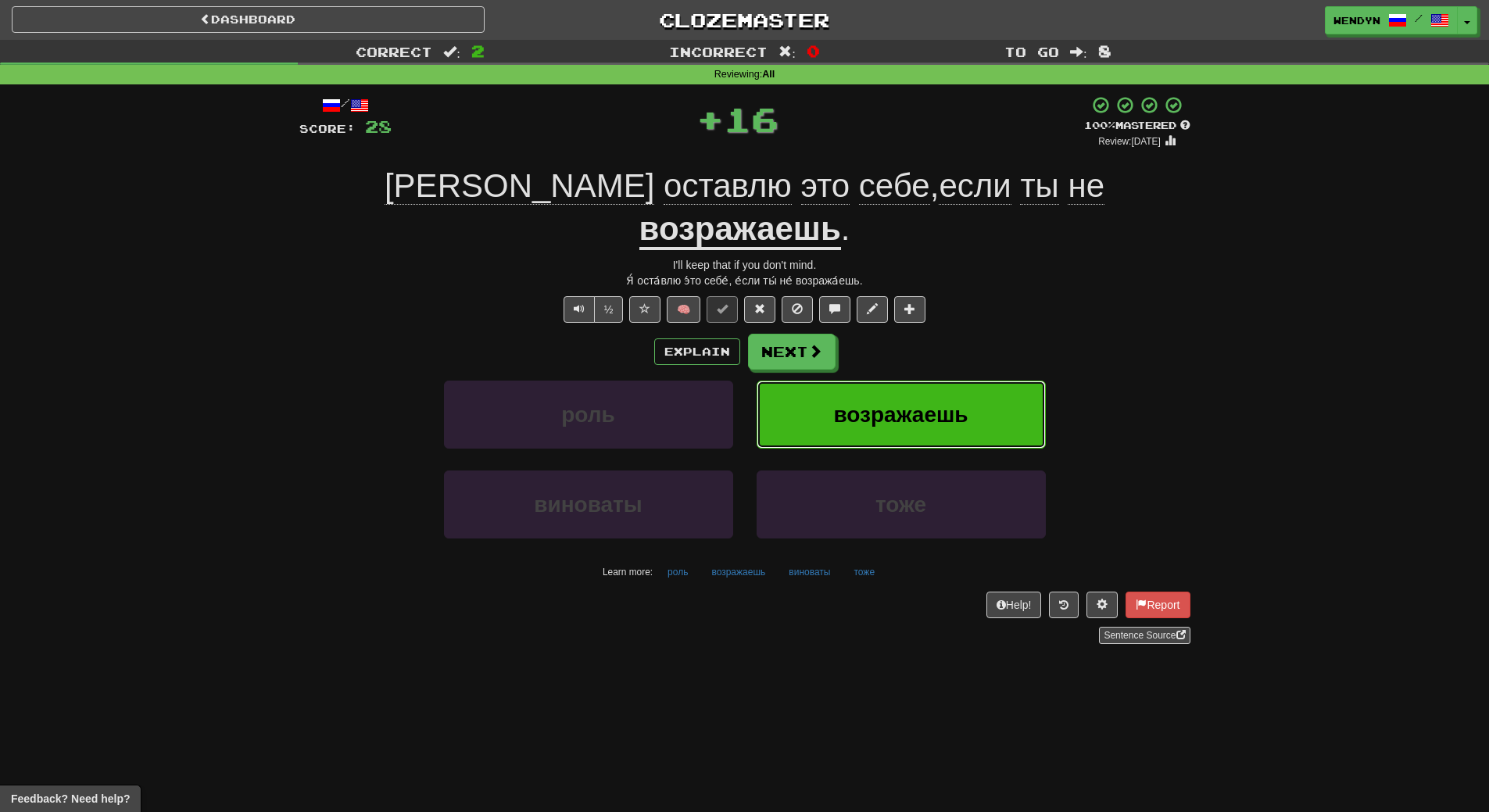
click at [945, 403] on span "возражаешь" at bounding box center [900, 415] width 134 height 24
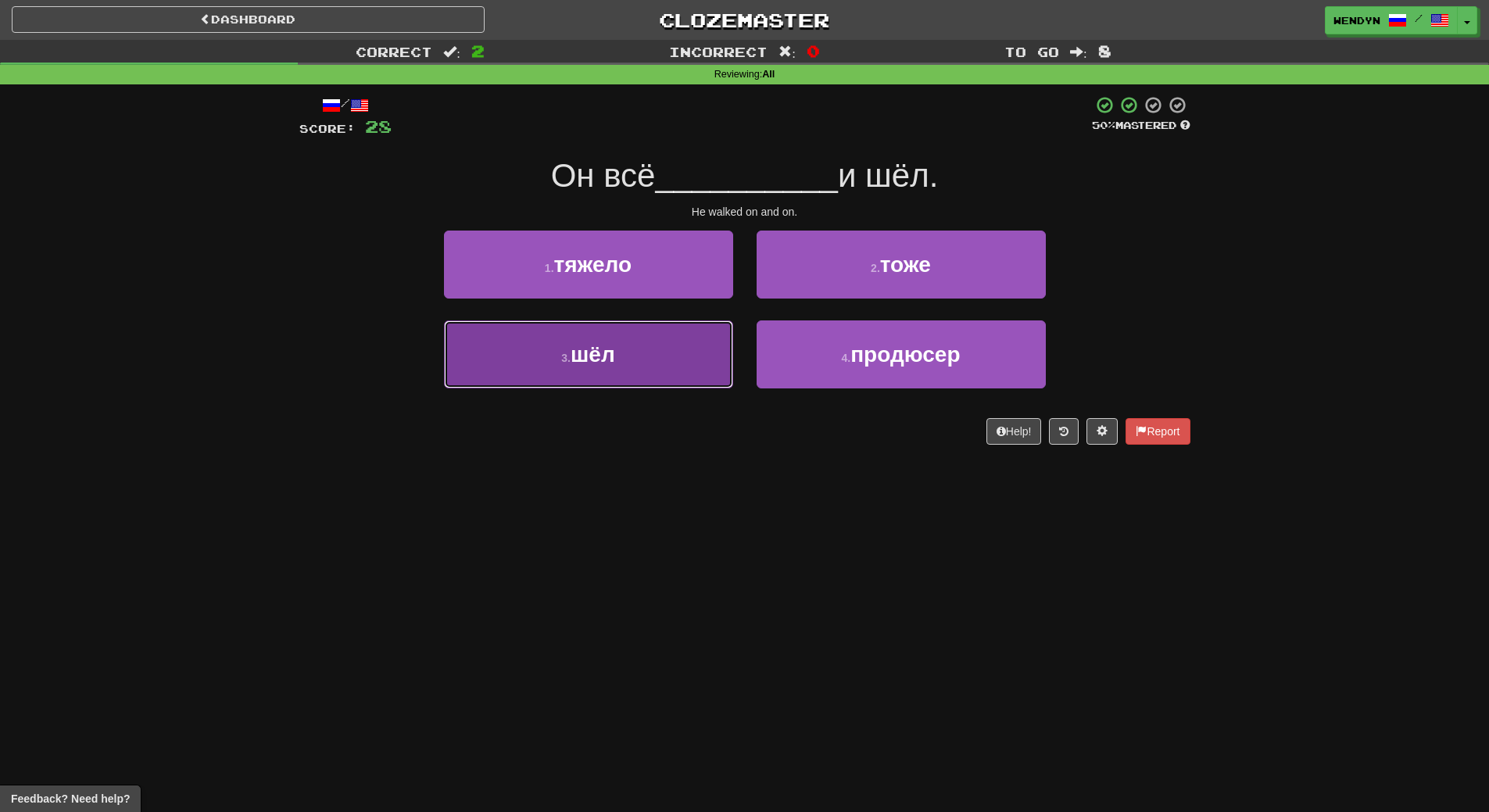
click at [674, 364] on button "3 . шёл" at bounding box center [588, 355] width 289 height 68
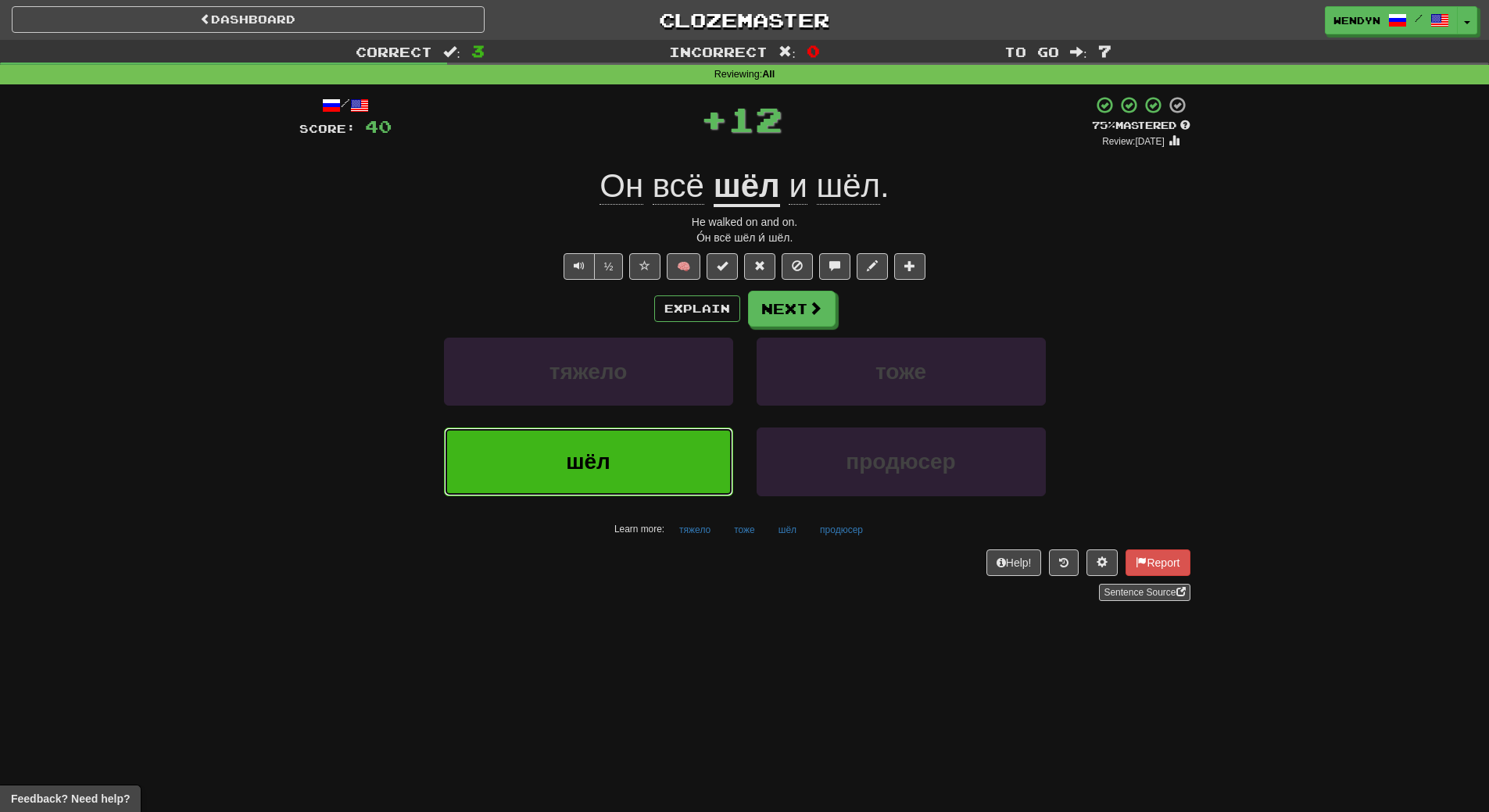
click at [671, 451] on button "шёл" at bounding box center [588, 462] width 289 height 68
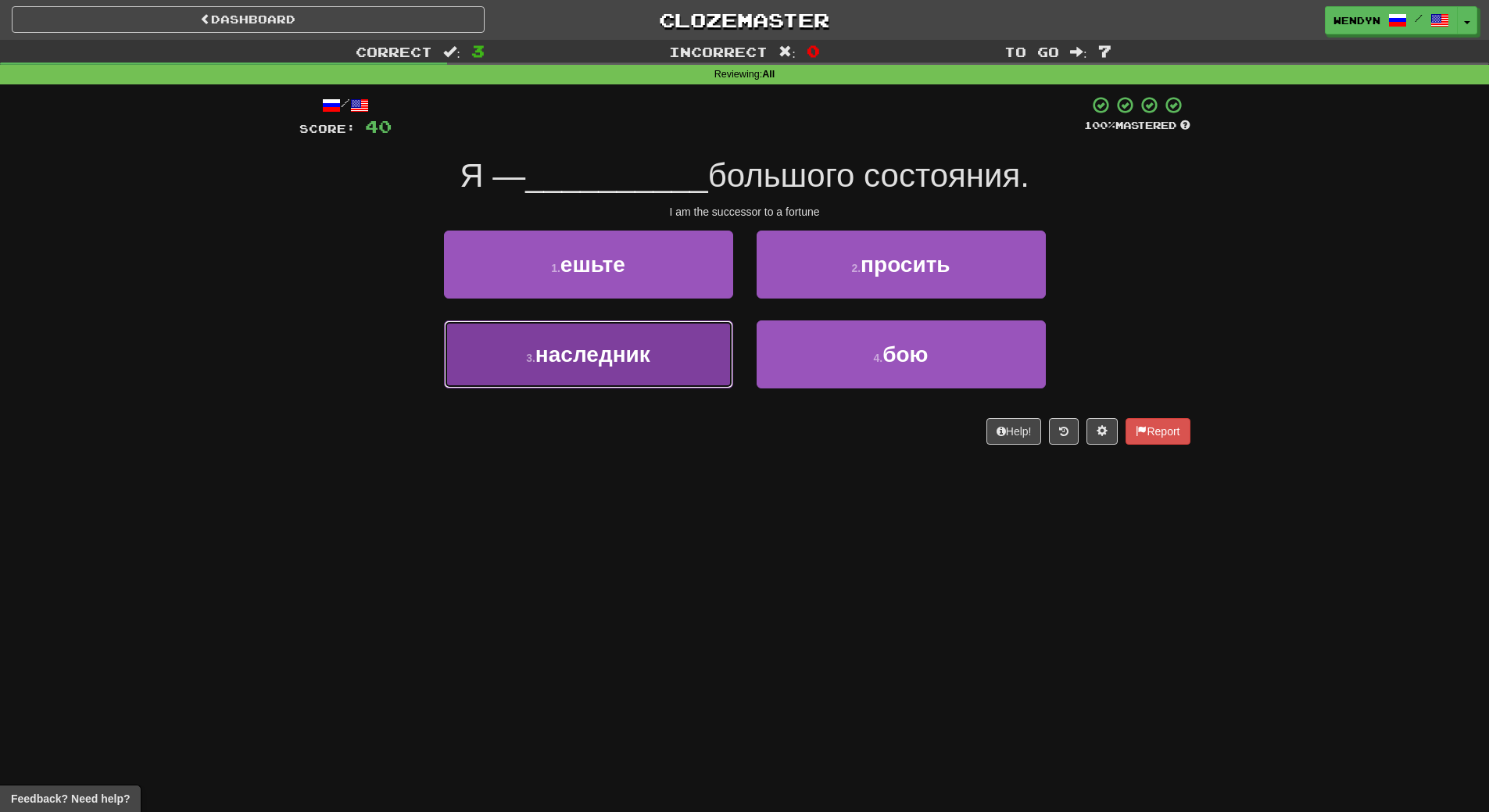
click at [668, 380] on button "3 . наследник" at bounding box center [588, 355] width 289 height 68
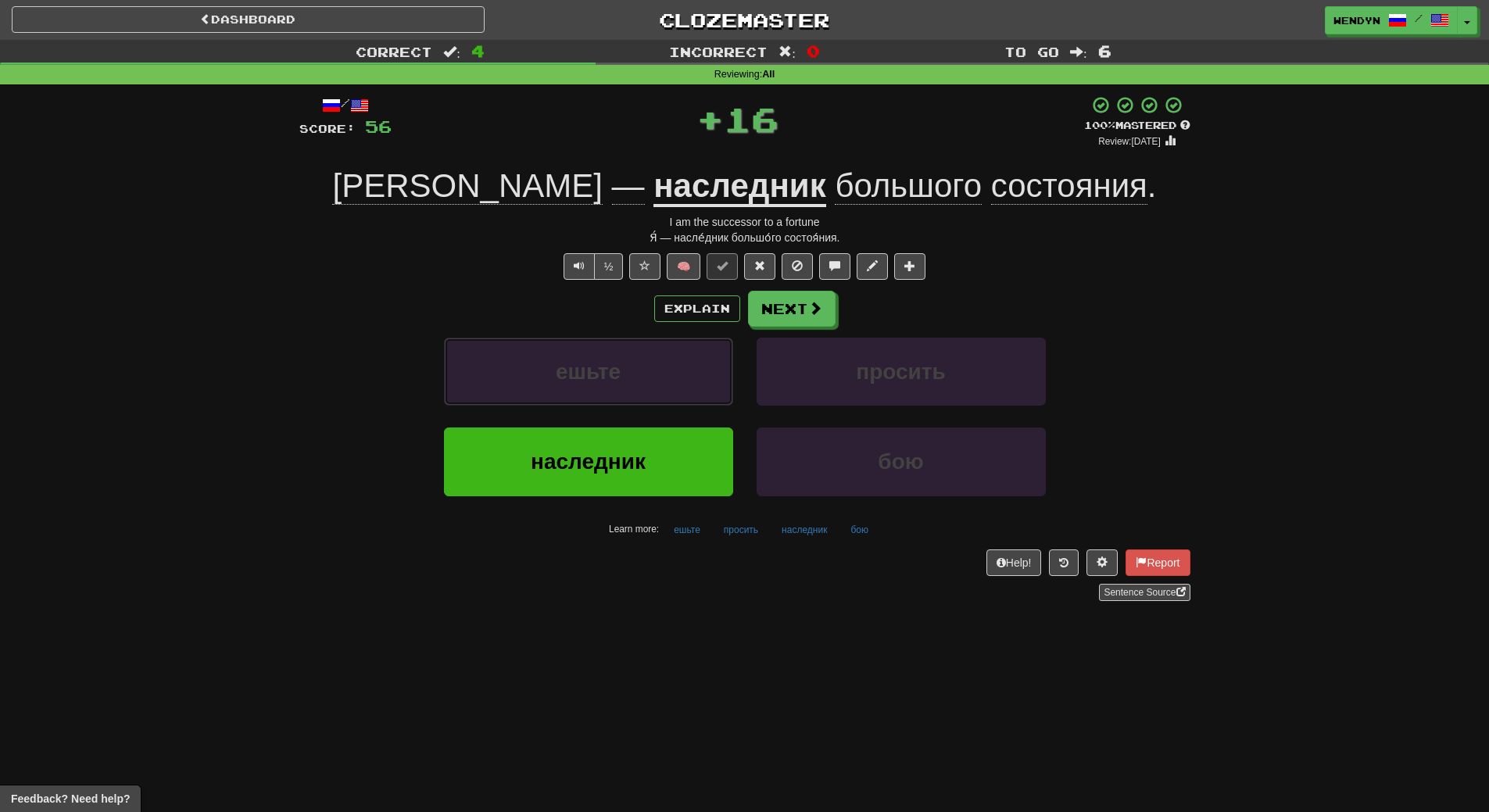
click at [668, 380] on button "ешьте" at bounding box center [588, 372] width 289 height 68
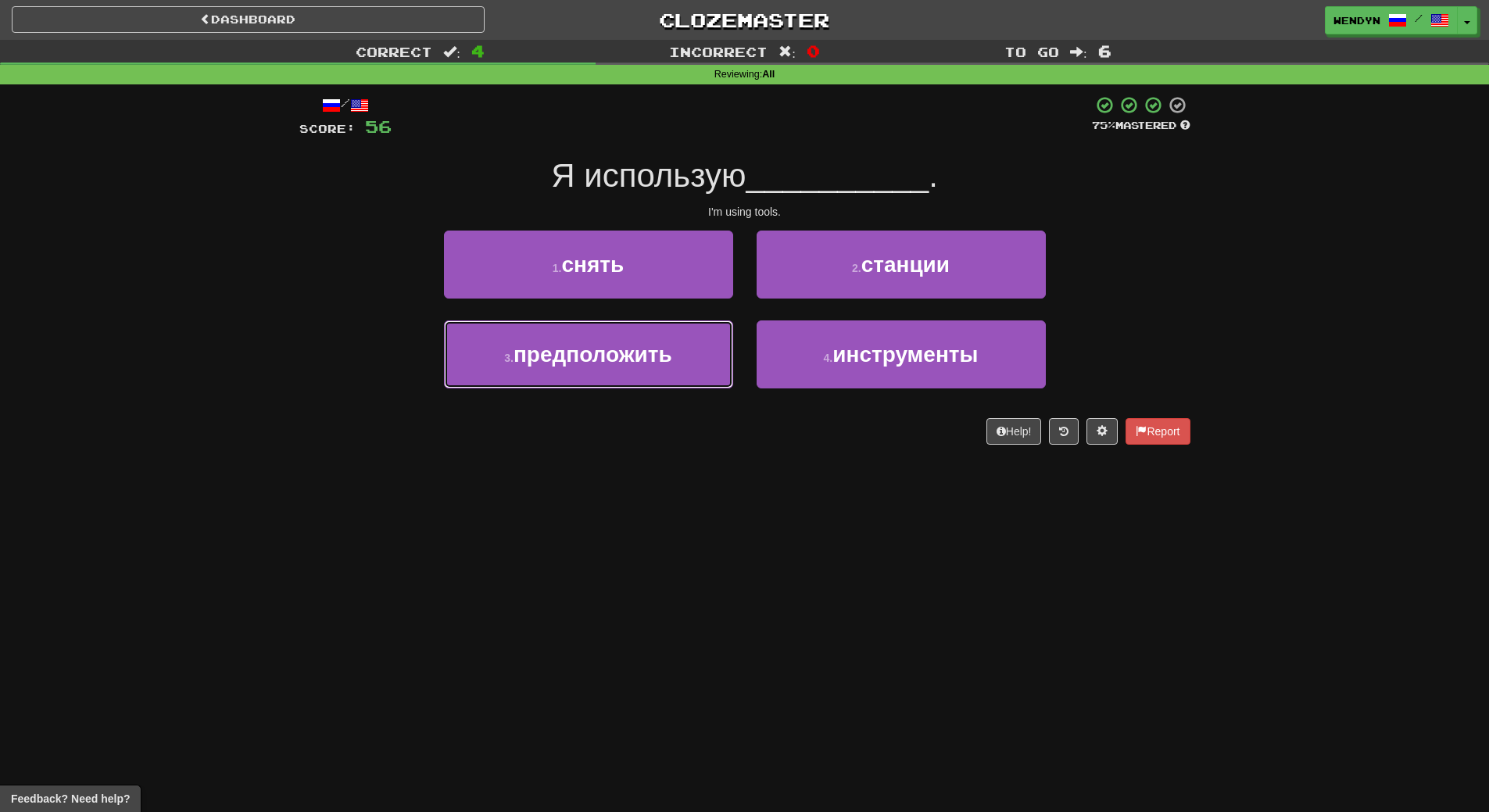
drag, startPoint x: 668, startPoint y: 380, endPoint x: 672, endPoint y: 462, distance: 82.1
click at [672, 462] on div "/ Score: 56 75 % Mastered Я использую __________ . I'm using tools. 1 . снять 2…" at bounding box center [744, 275] width 891 height 382
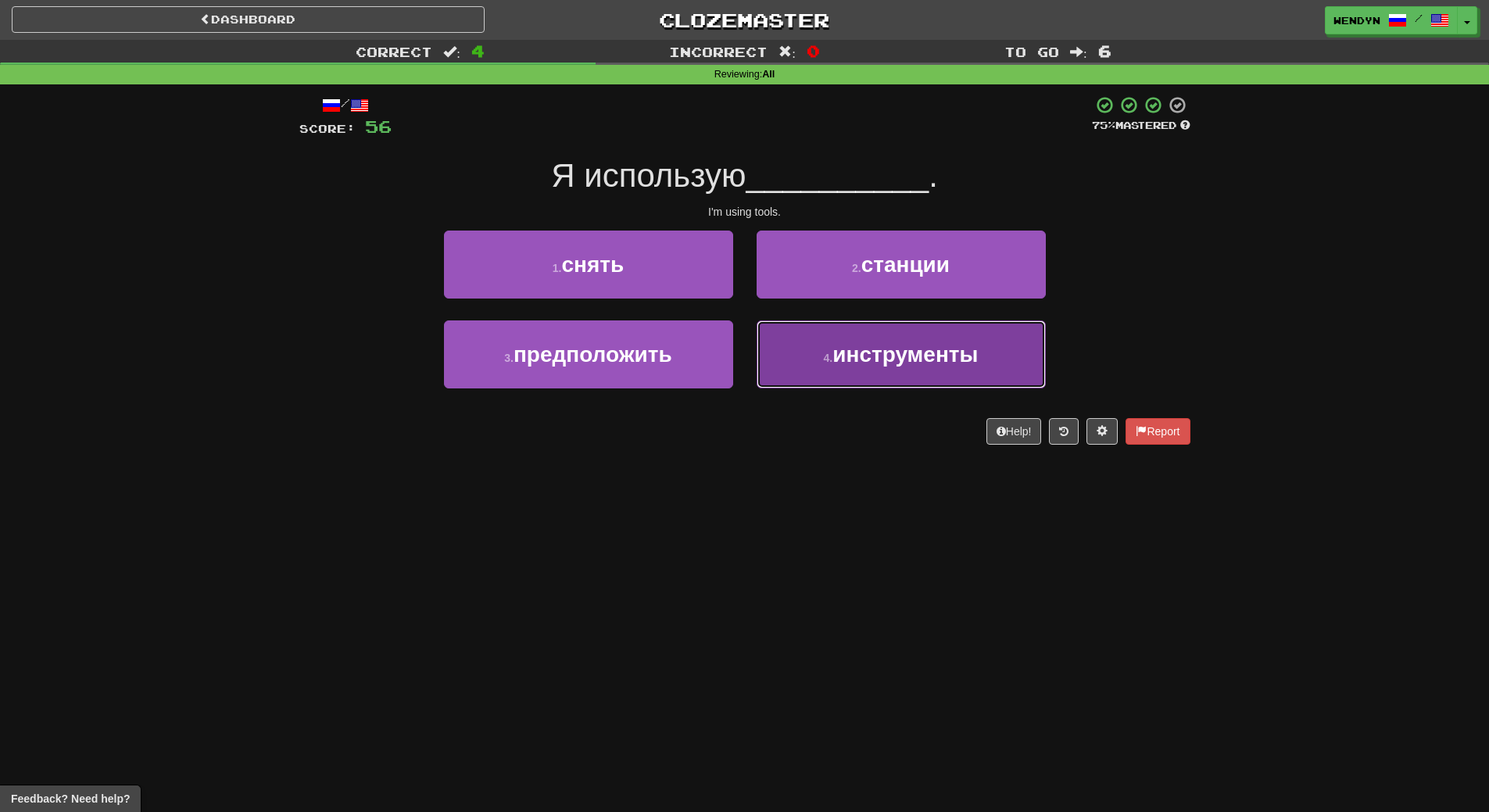
click at [853, 381] on button "4 . инструменты" at bounding box center [901, 355] width 289 height 68
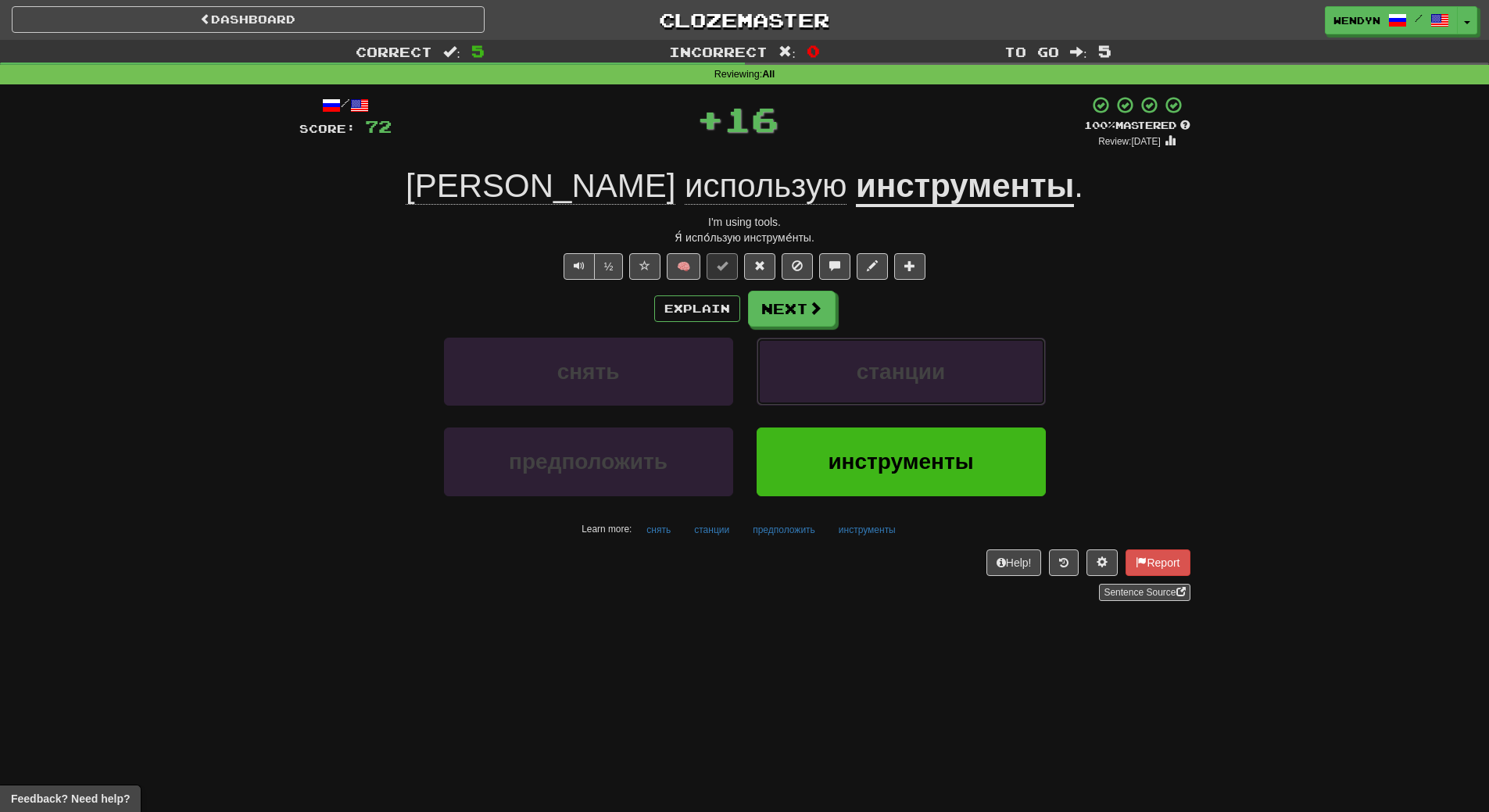
click at [853, 381] on button "станции" at bounding box center [901, 372] width 289 height 68
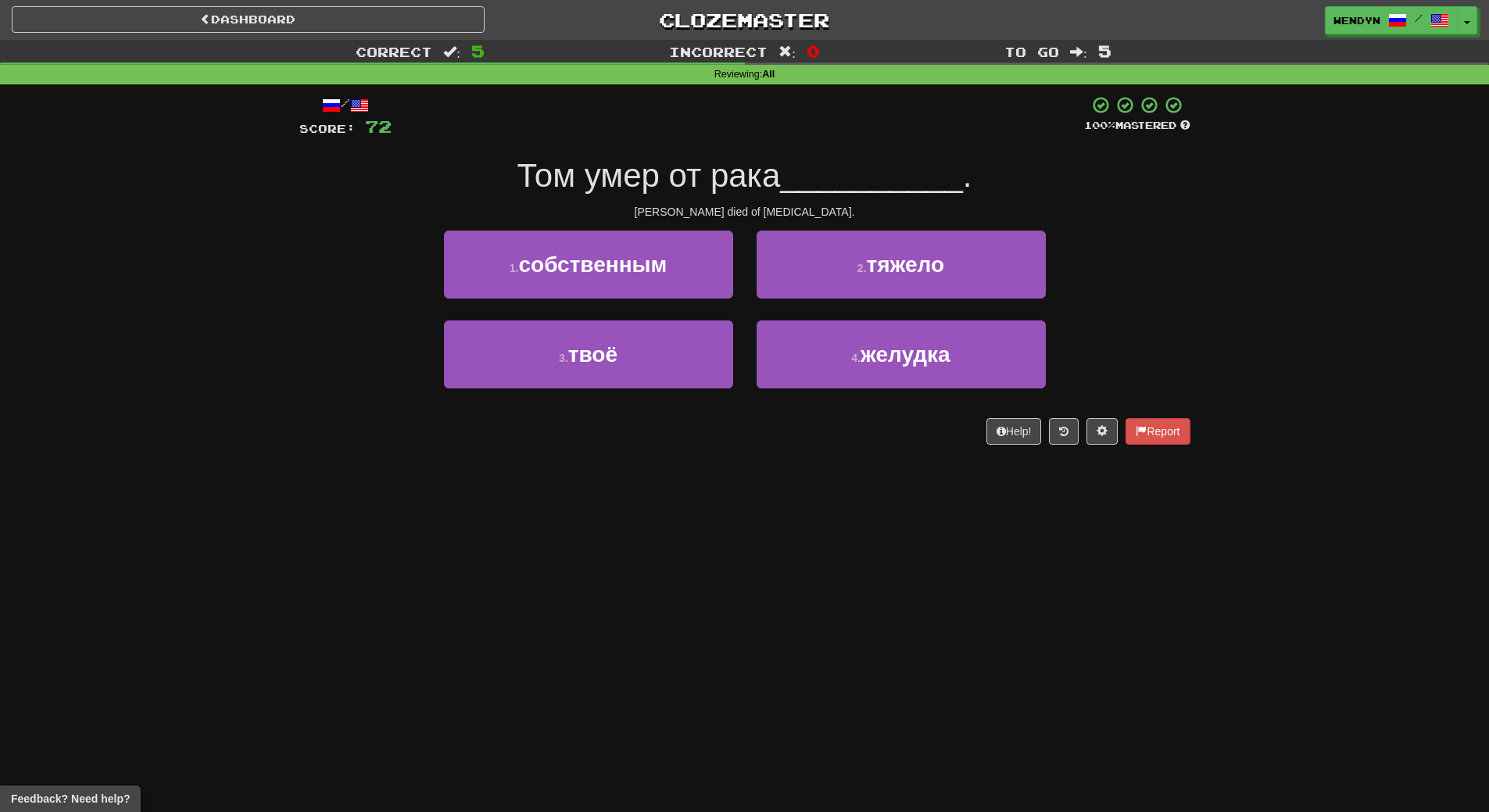
click at [853, 381] on button "4 . желудка" at bounding box center [901, 355] width 289 height 68
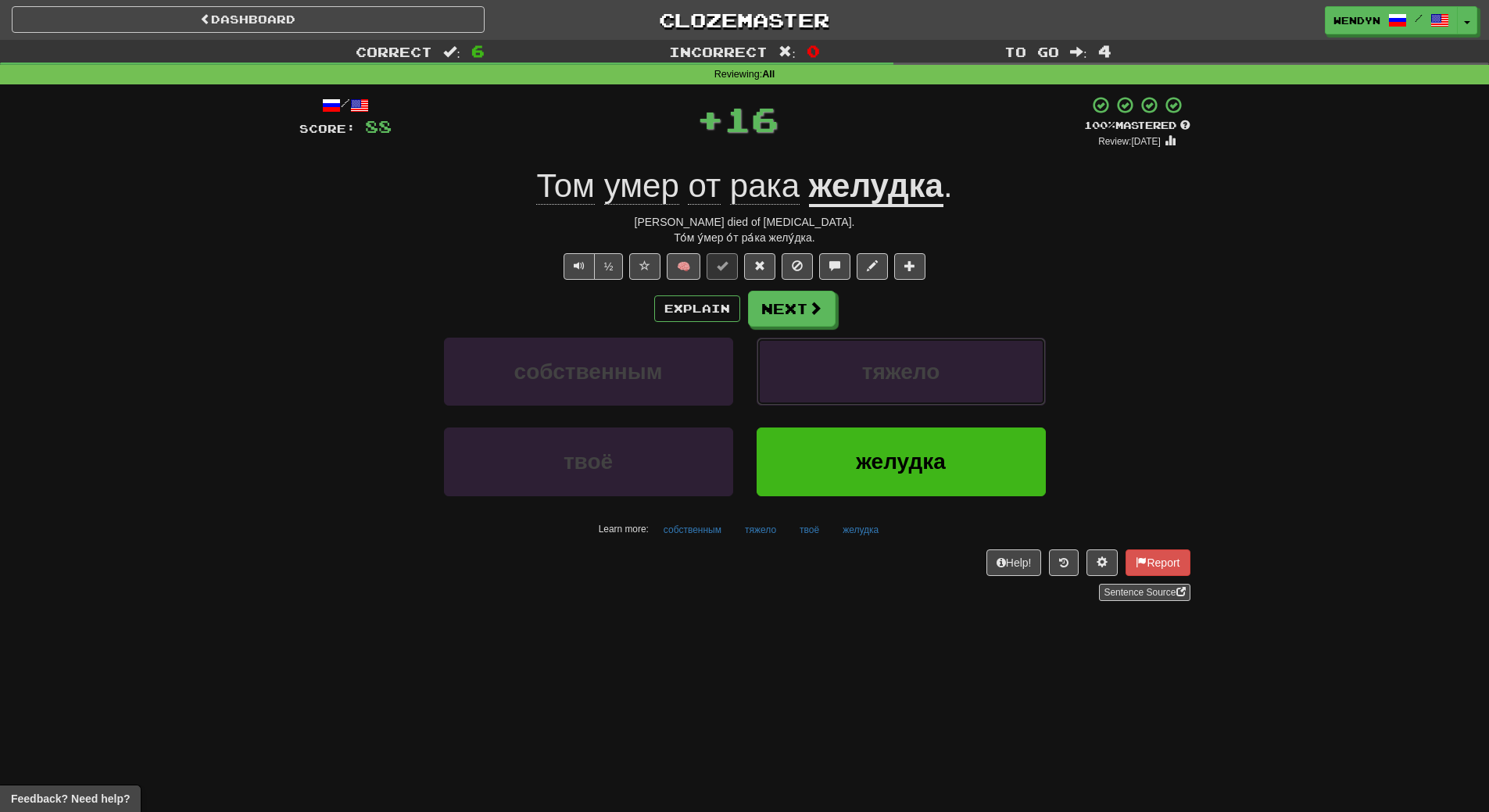
click at [853, 381] on button "тяжело" at bounding box center [901, 372] width 289 height 68
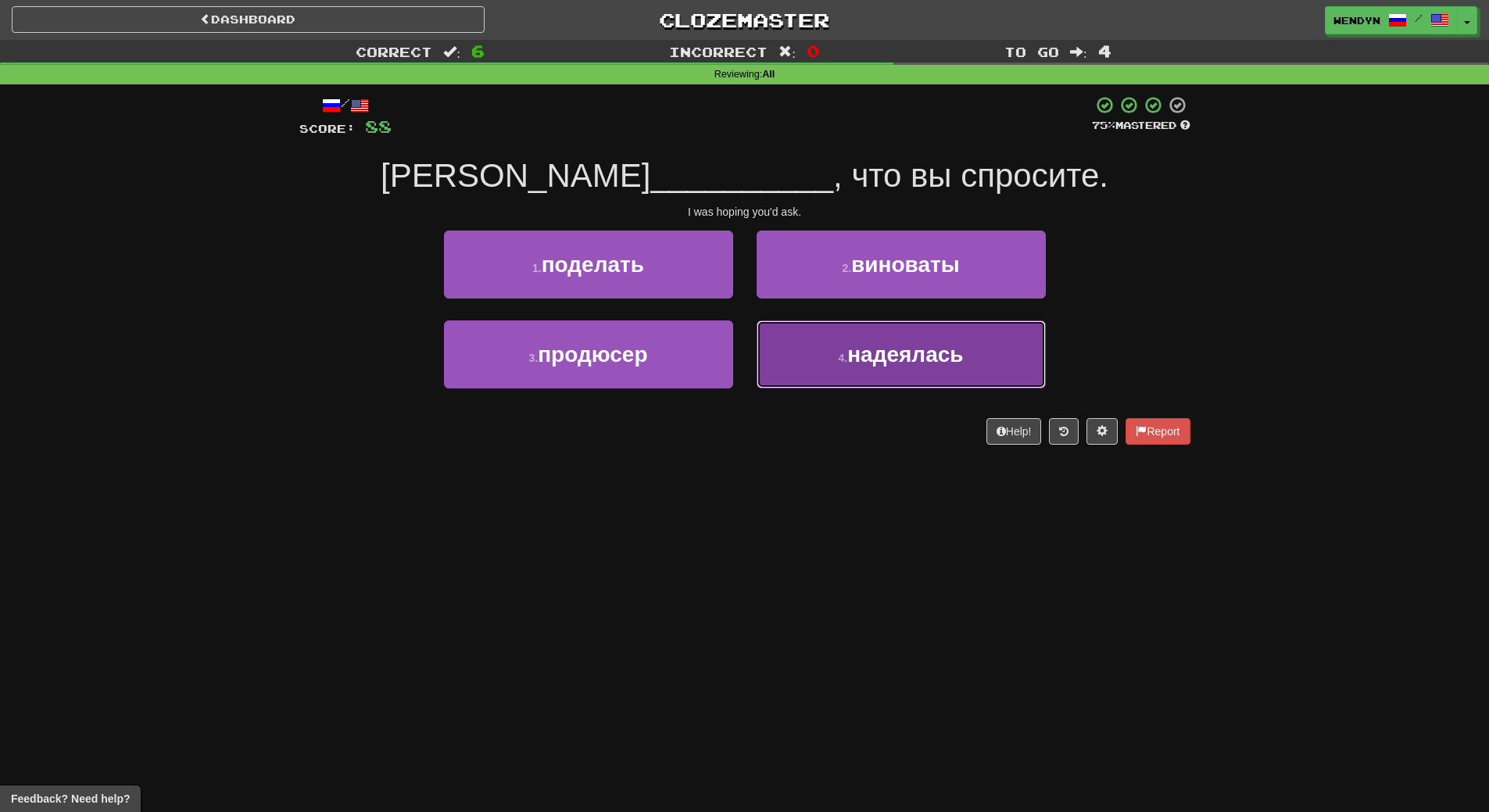
click at [834, 379] on button "4 . надеялась" at bounding box center [901, 355] width 289 height 68
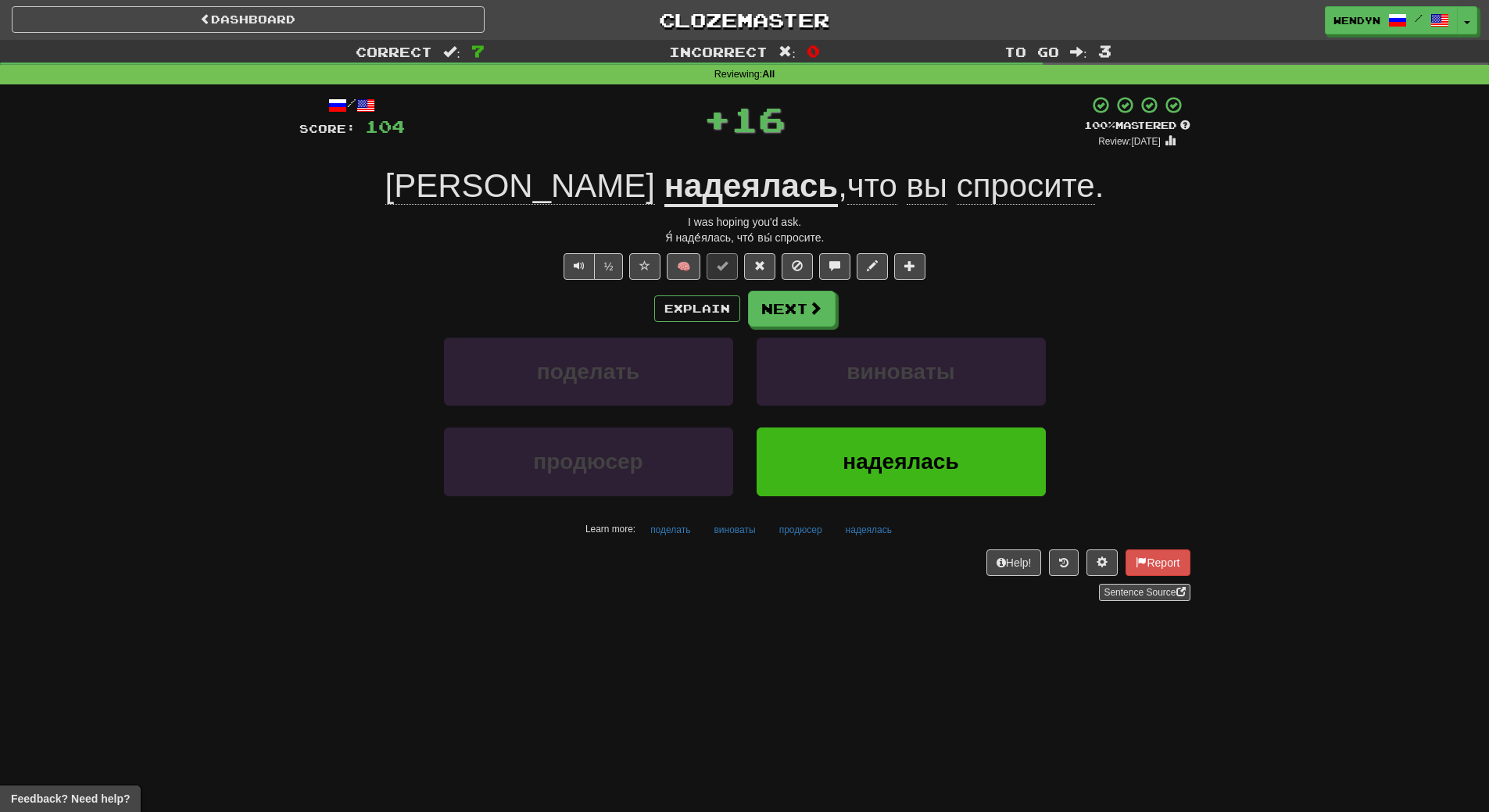
click at [847, 505] on div "надеялась" at bounding box center [901, 472] width 313 height 90
click at [851, 488] on button "надеялась" at bounding box center [901, 462] width 289 height 68
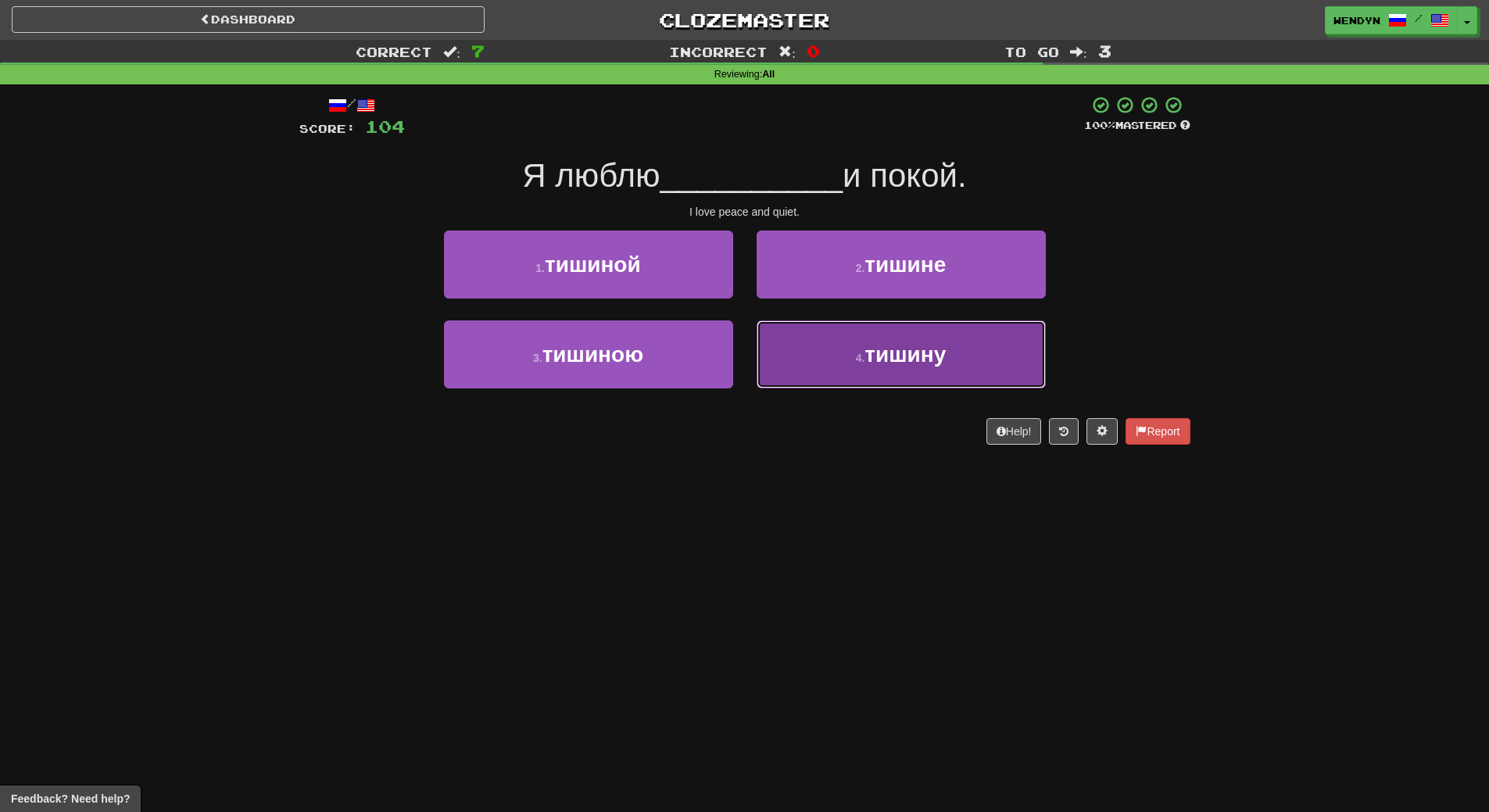
click at [929, 361] on span "тишину" at bounding box center [904, 354] width 81 height 24
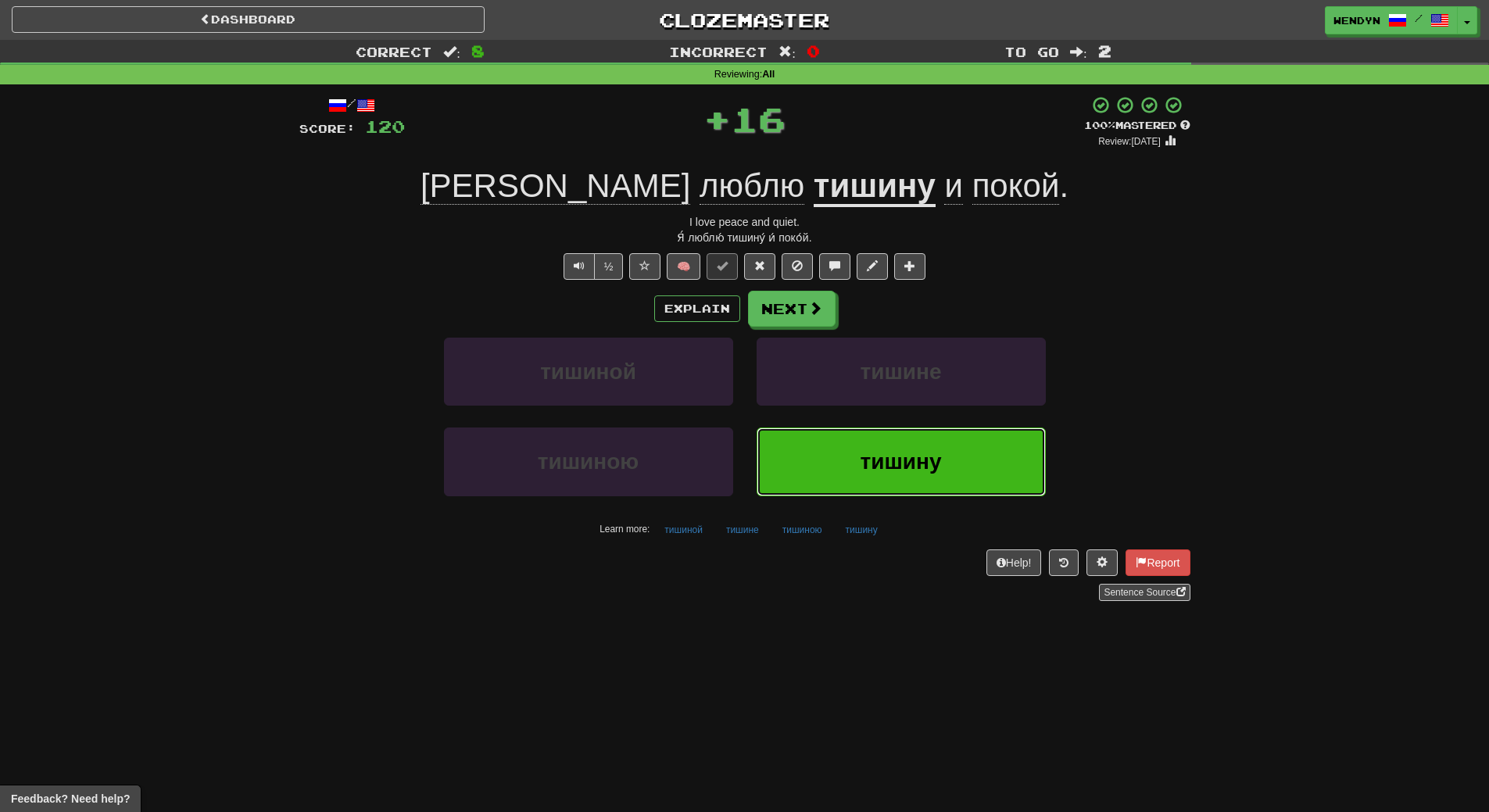
click at [887, 461] on span "тишину" at bounding box center [901, 462] width 81 height 24
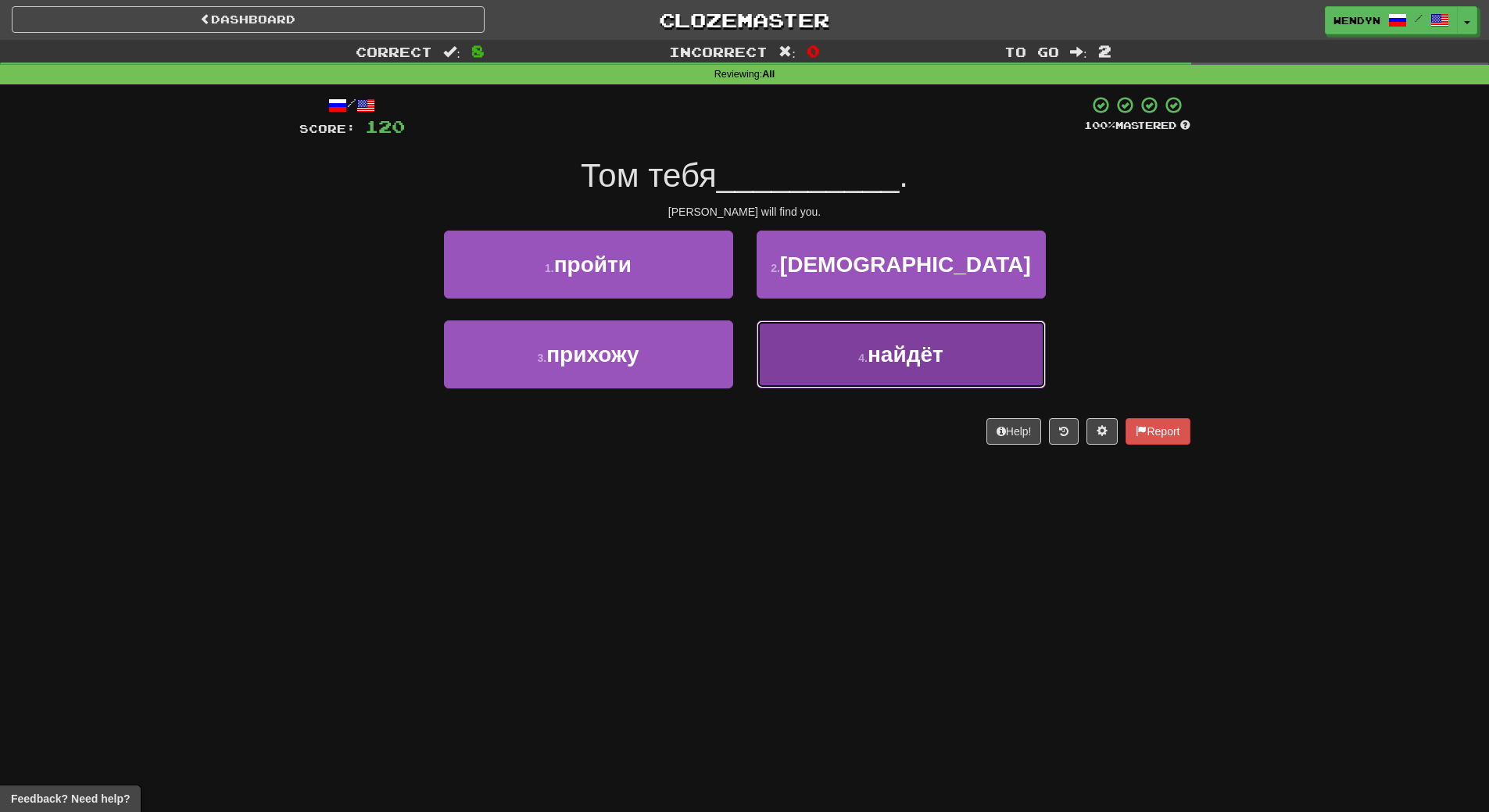
click at [880, 364] on span "найдёт" at bounding box center [905, 354] width 76 height 24
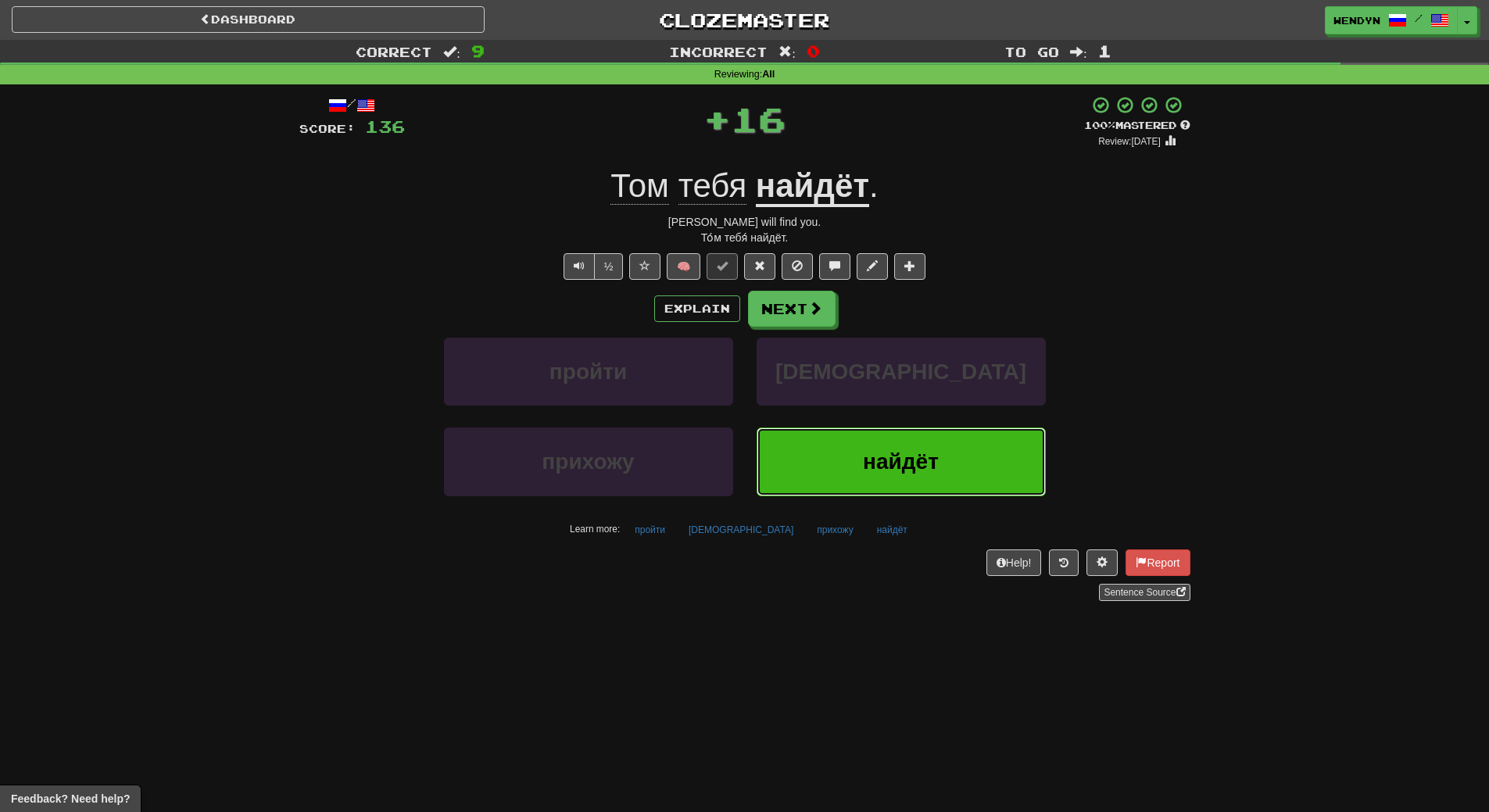
click at [859, 441] on button "найдёт" at bounding box center [901, 462] width 289 height 68
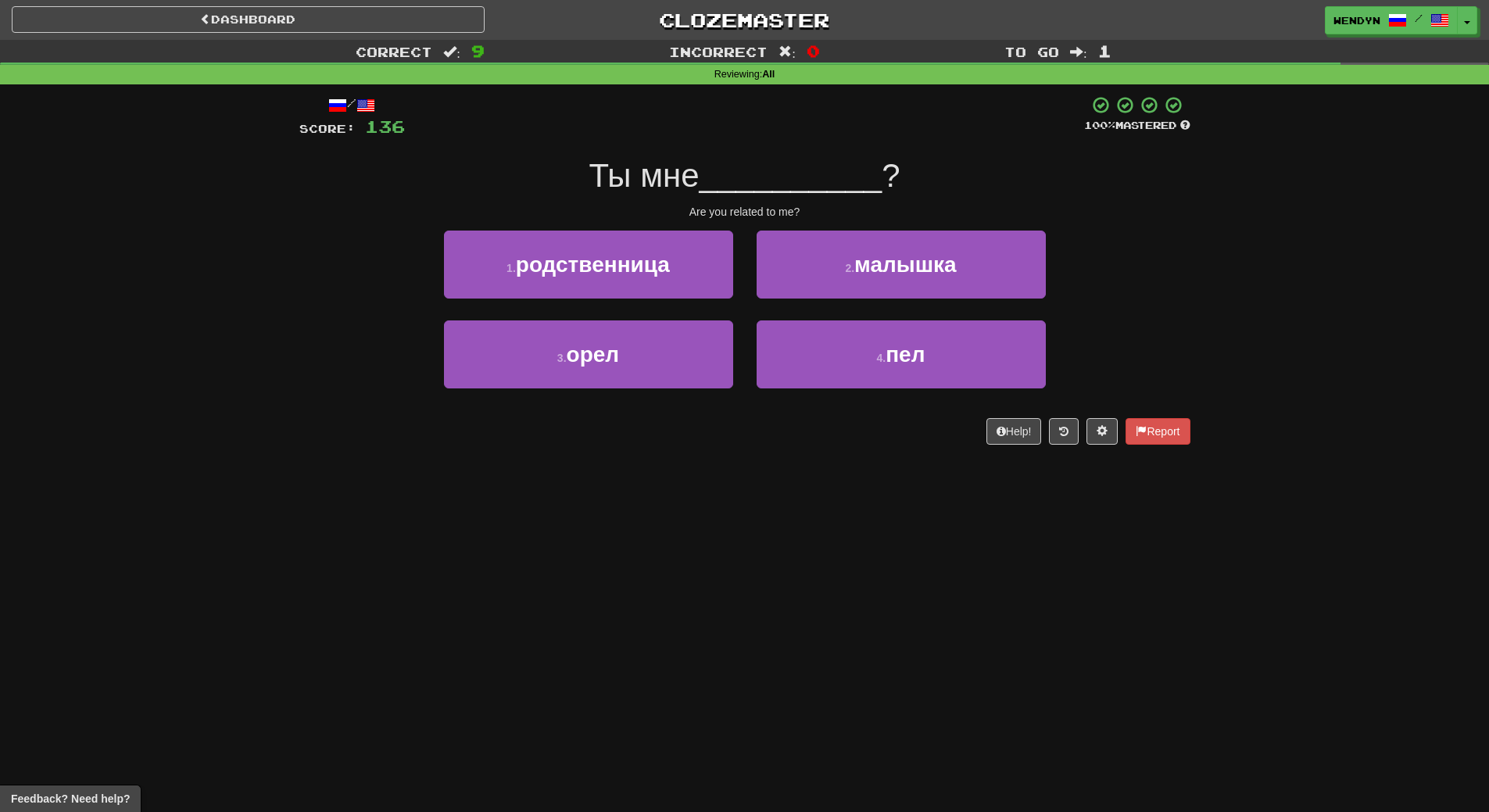
click at [620, 227] on div "/ Score: 136 100 % Mastered Ты мне __________ ? Are you related to me? 1 . родс…" at bounding box center [744, 270] width 891 height 350
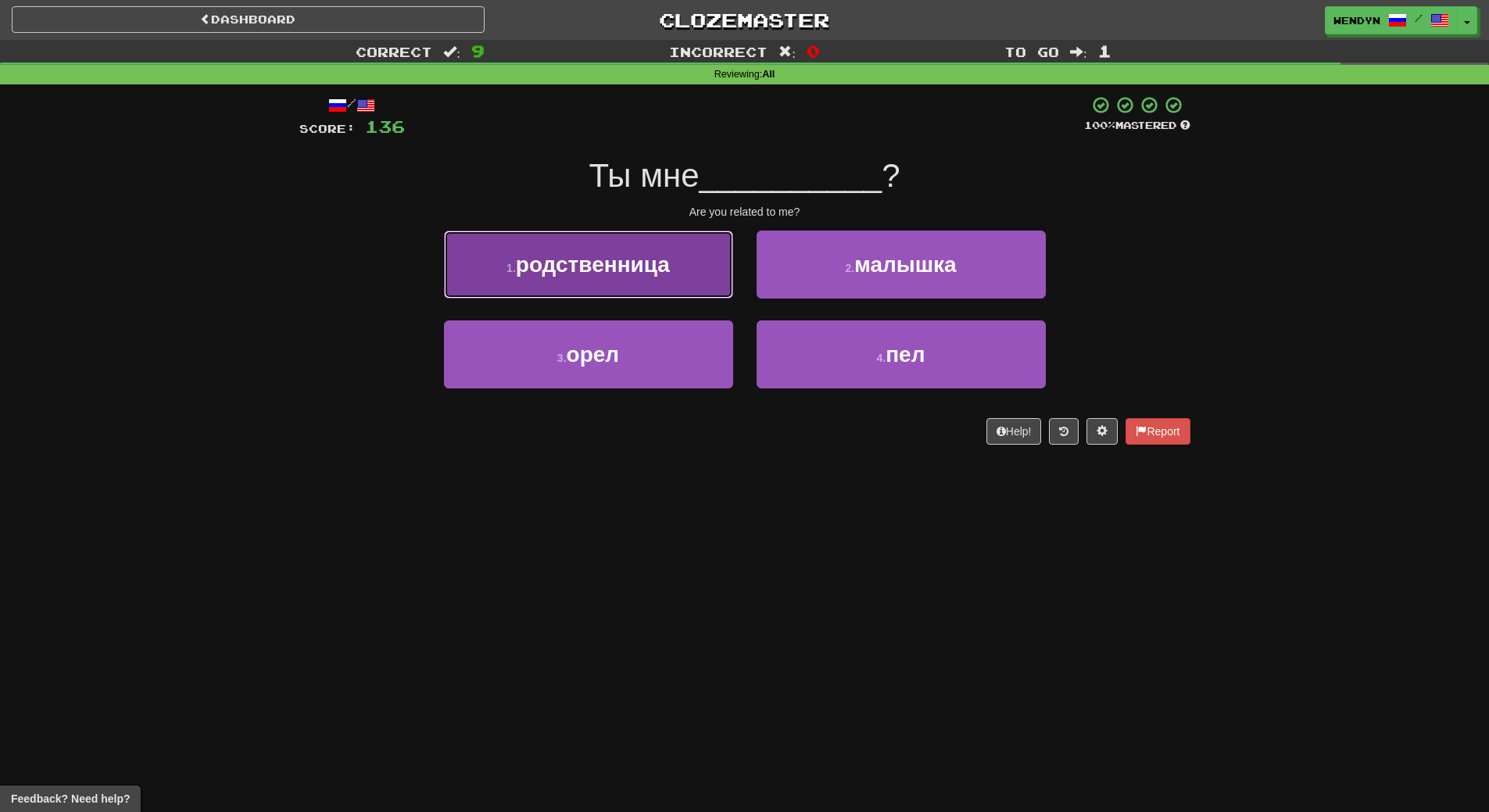
click at [616, 258] on span "родственница" at bounding box center [592, 264] width 154 height 24
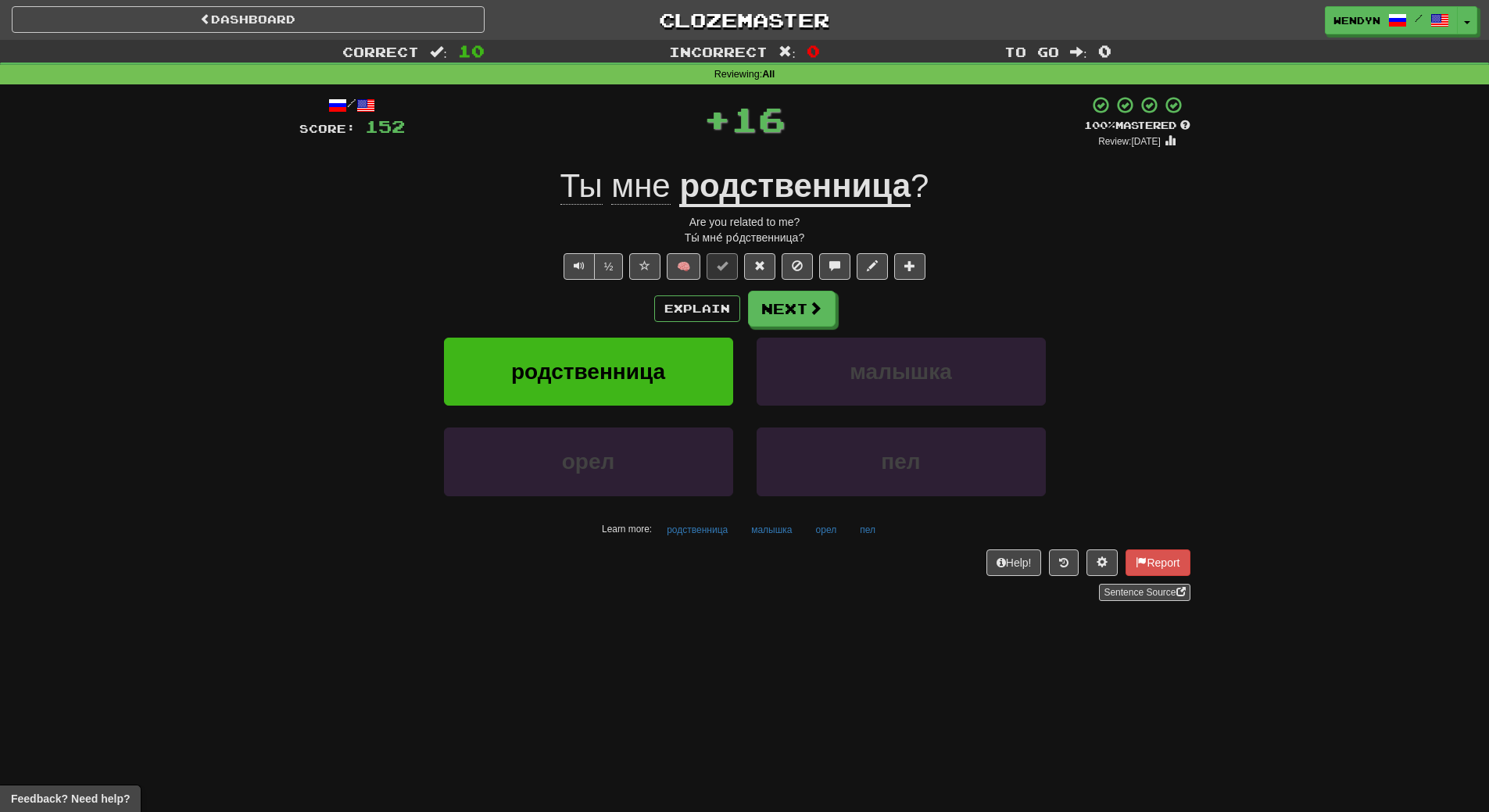
drag, startPoint x: 615, startPoint y: 327, endPoint x: 614, endPoint y: 342, distance: 15.0
click at [614, 342] on div "Explain Next родственница малышка орел пел Learn more: родственница малышка оре…" at bounding box center [744, 416] width 891 height 251
click at [614, 373] on span "родственница" at bounding box center [588, 372] width 154 height 24
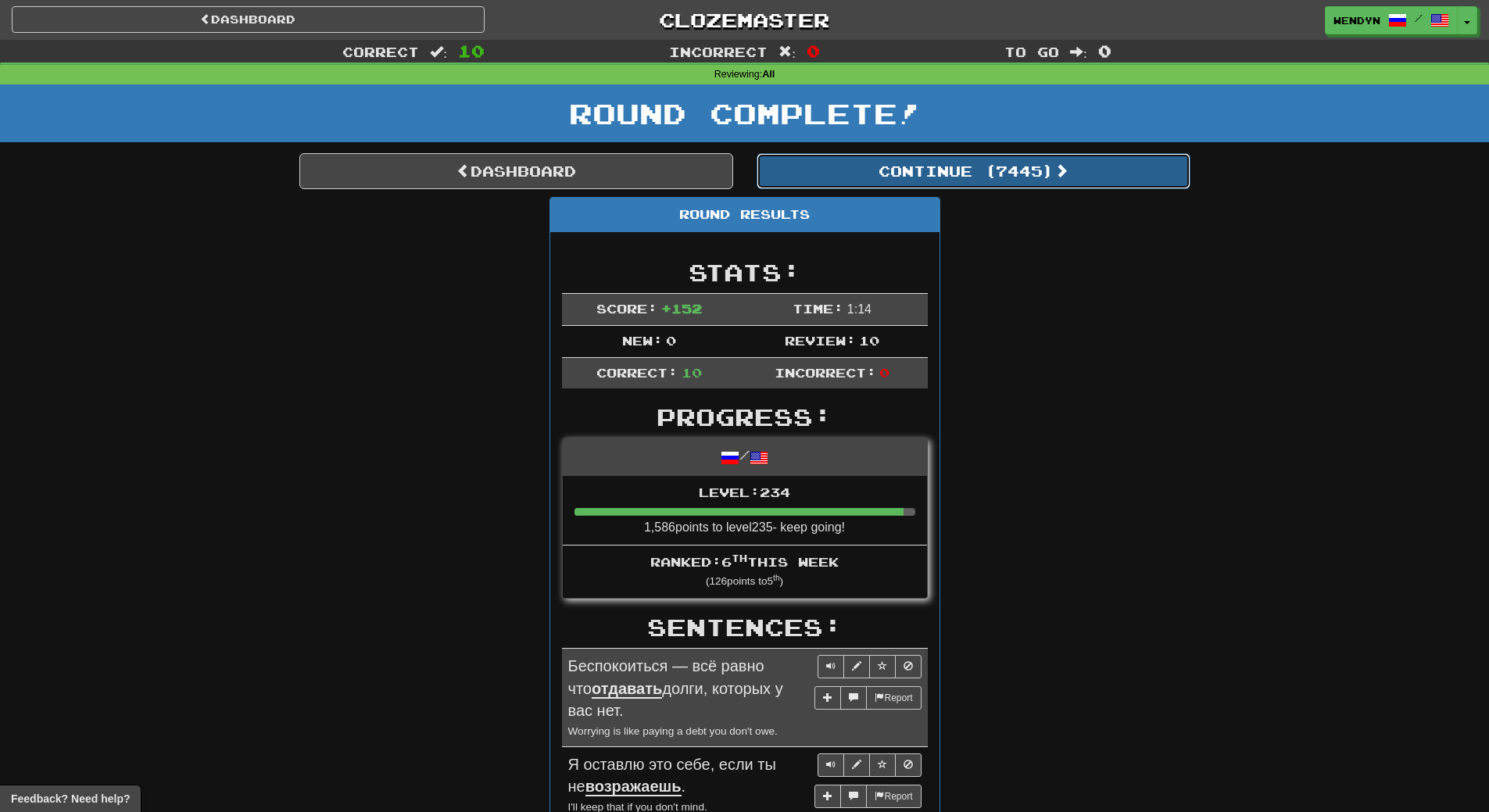
click at [1042, 185] on button "Continue ( 7445 )" at bounding box center [973, 171] width 433 height 36
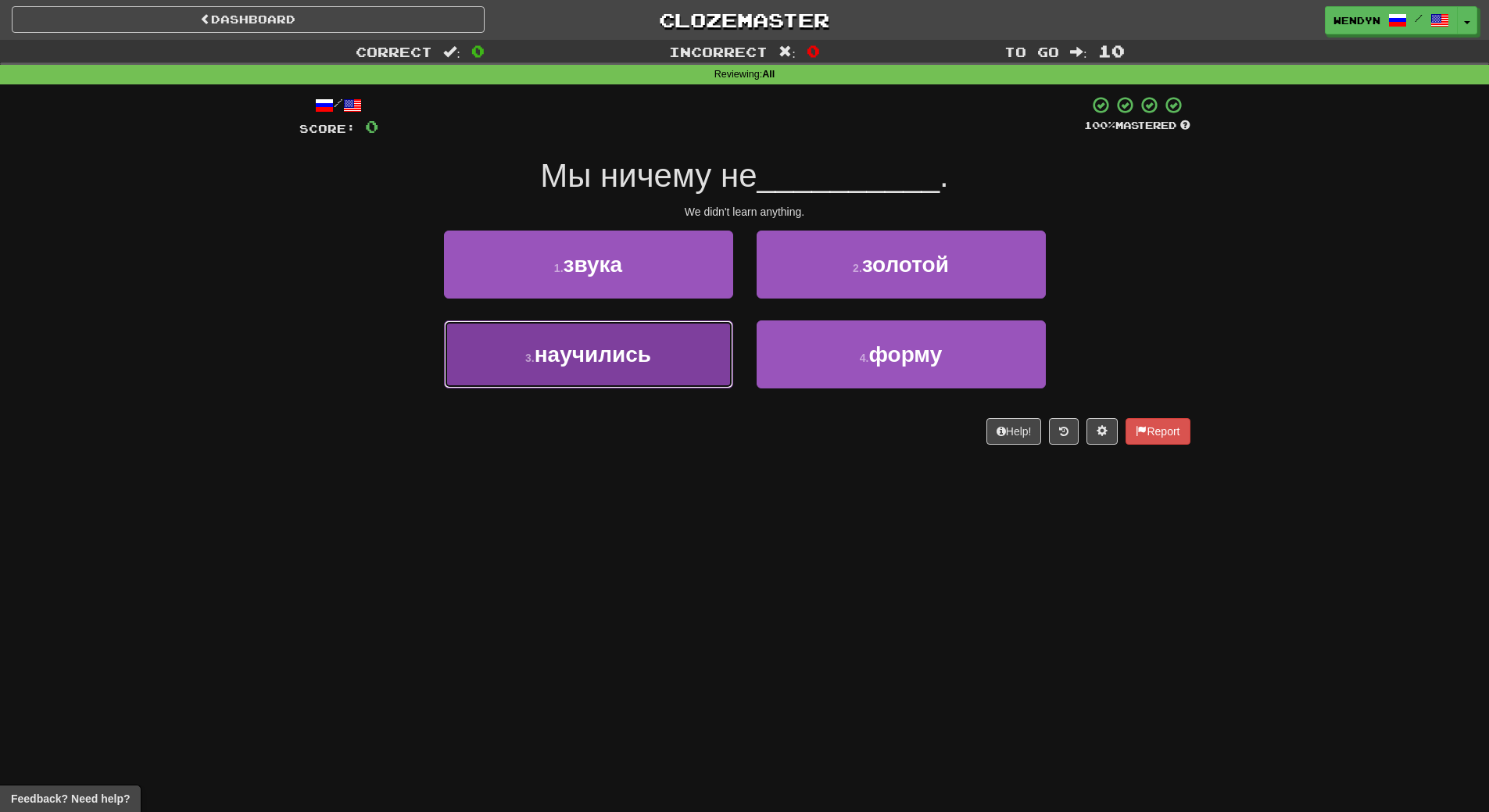
click at [703, 380] on button "3 . научились" at bounding box center [588, 355] width 289 height 68
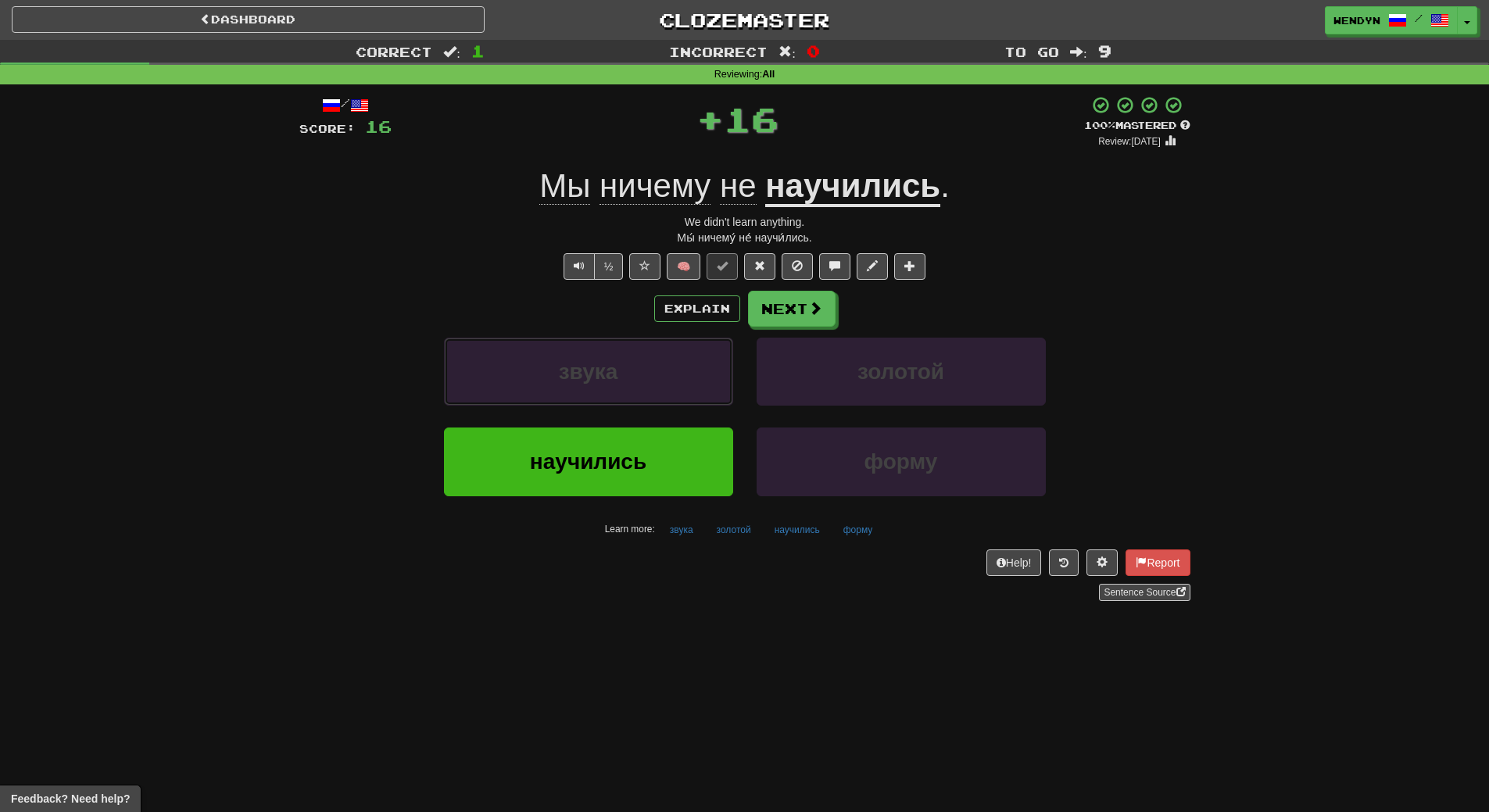
click at [703, 380] on button "звука" at bounding box center [588, 372] width 289 height 68
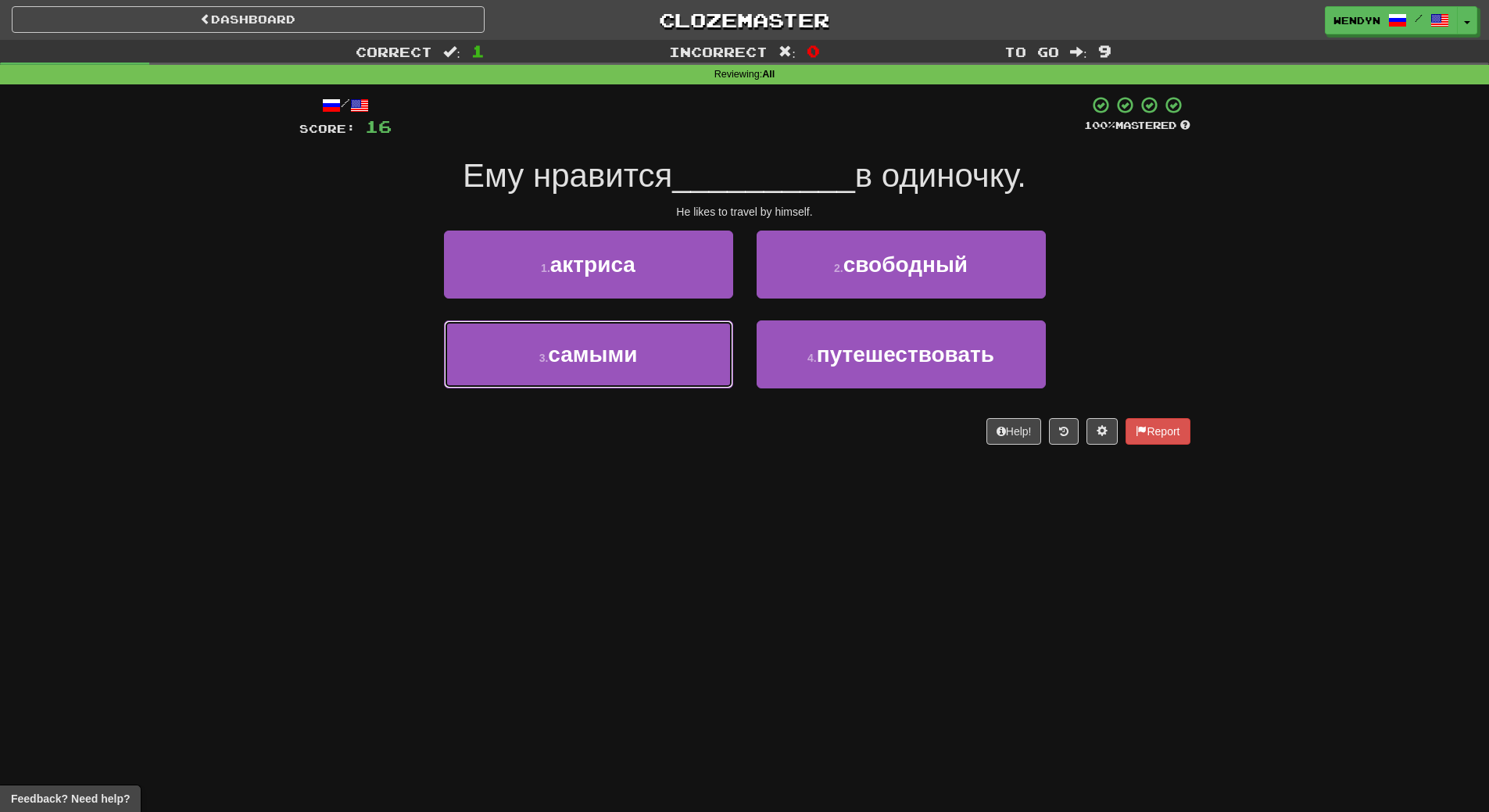
drag, startPoint x: 703, startPoint y: 380, endPoint x: 660, endPoint y: 480, distance: 108.9
click at [660, 480] on div "Dashboard Clozemaster WendyN / Toggle Dropdown Dashboard Leaderboard Activity F…" at bounding box center [744, 406] width 1489 height 812
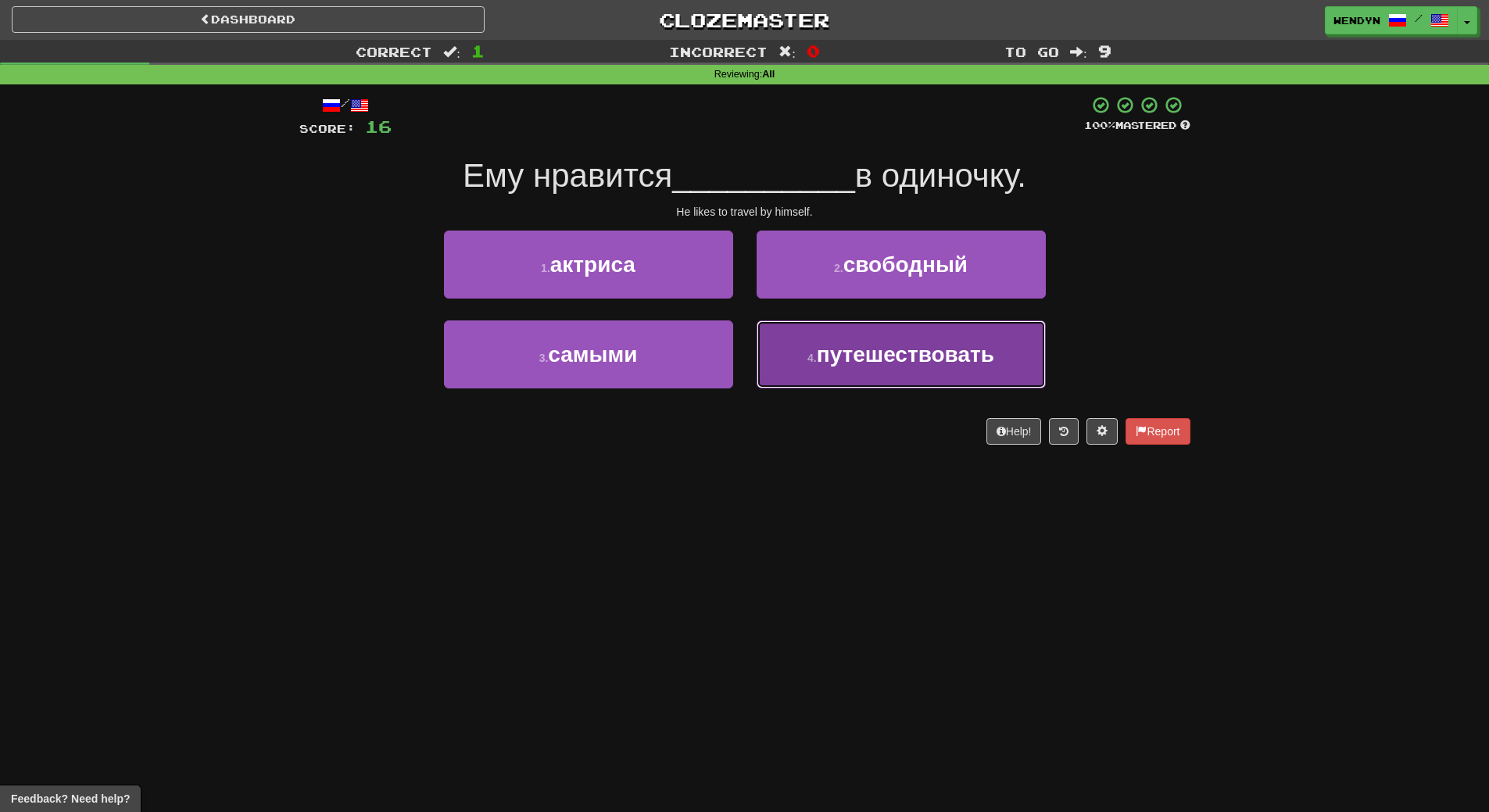
click at [892, 384] on button "4 . путешествовать" at bounding box center [901, 355] width 289 height 68
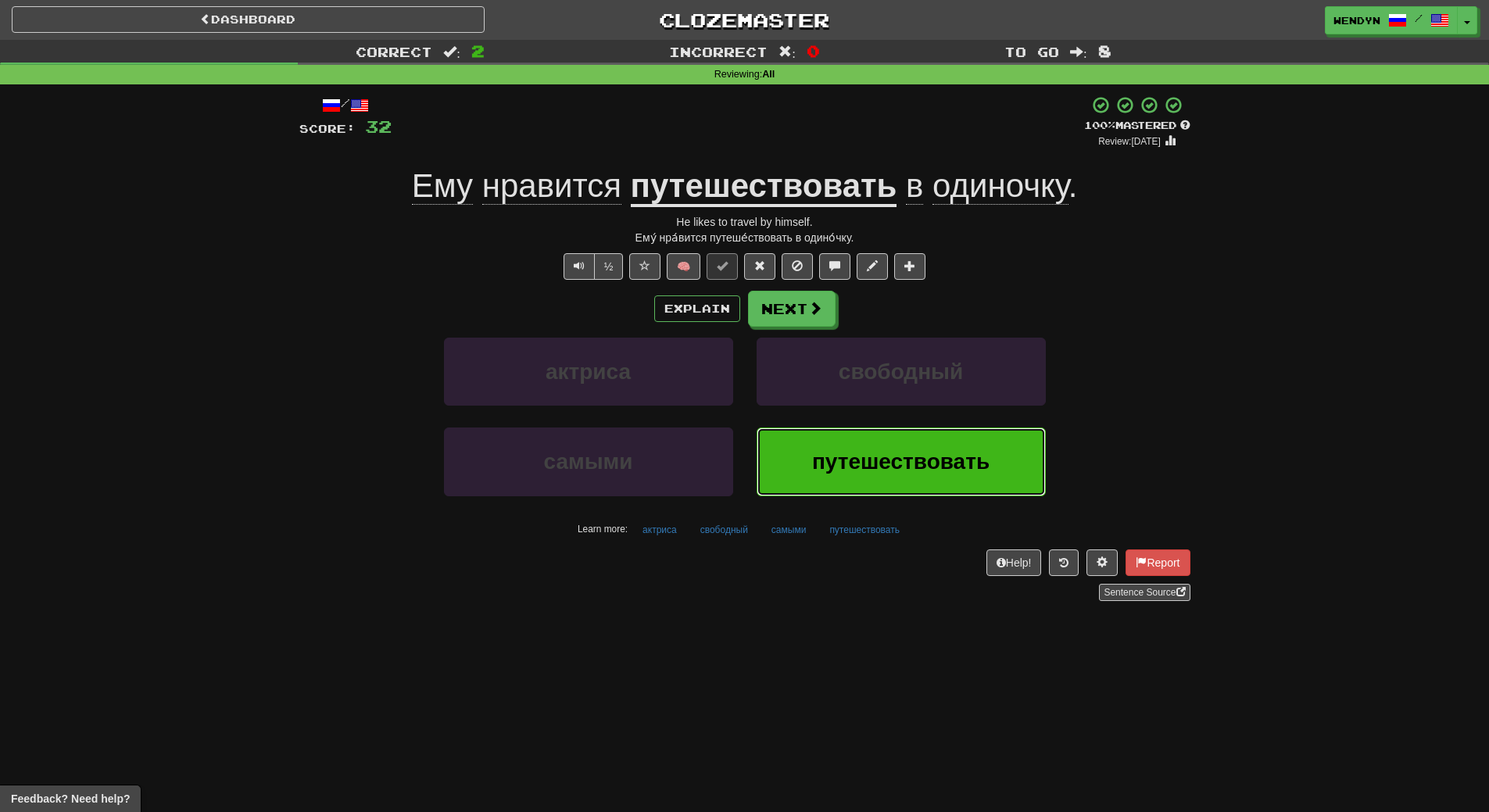
click at [854, 450] on span "путешествовать" at bounding box center [901, 462] width 178 height 24
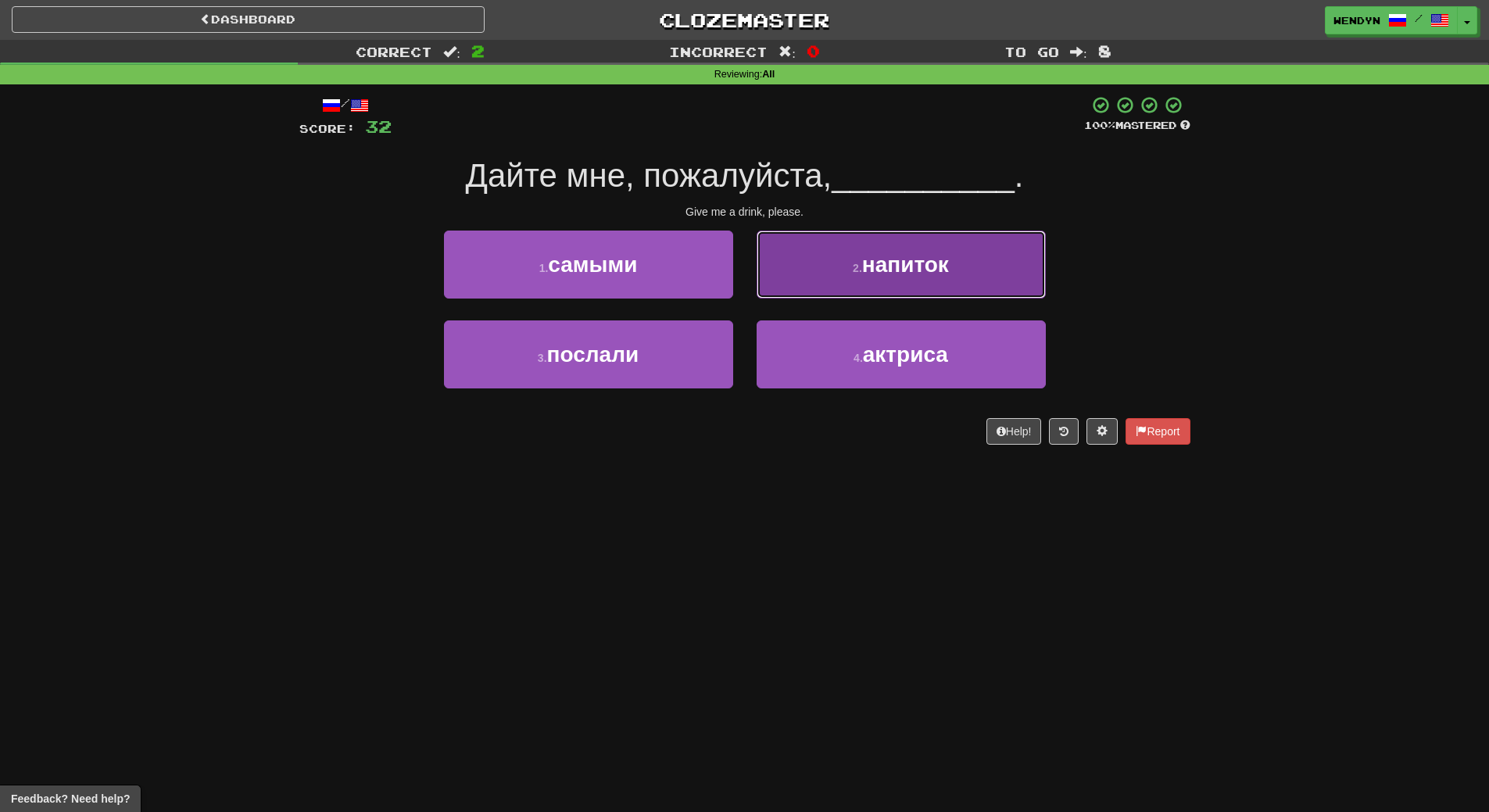
click at [956, 267] on button "2 . напиток" at bounding box center [901, 265] width 289 height 68
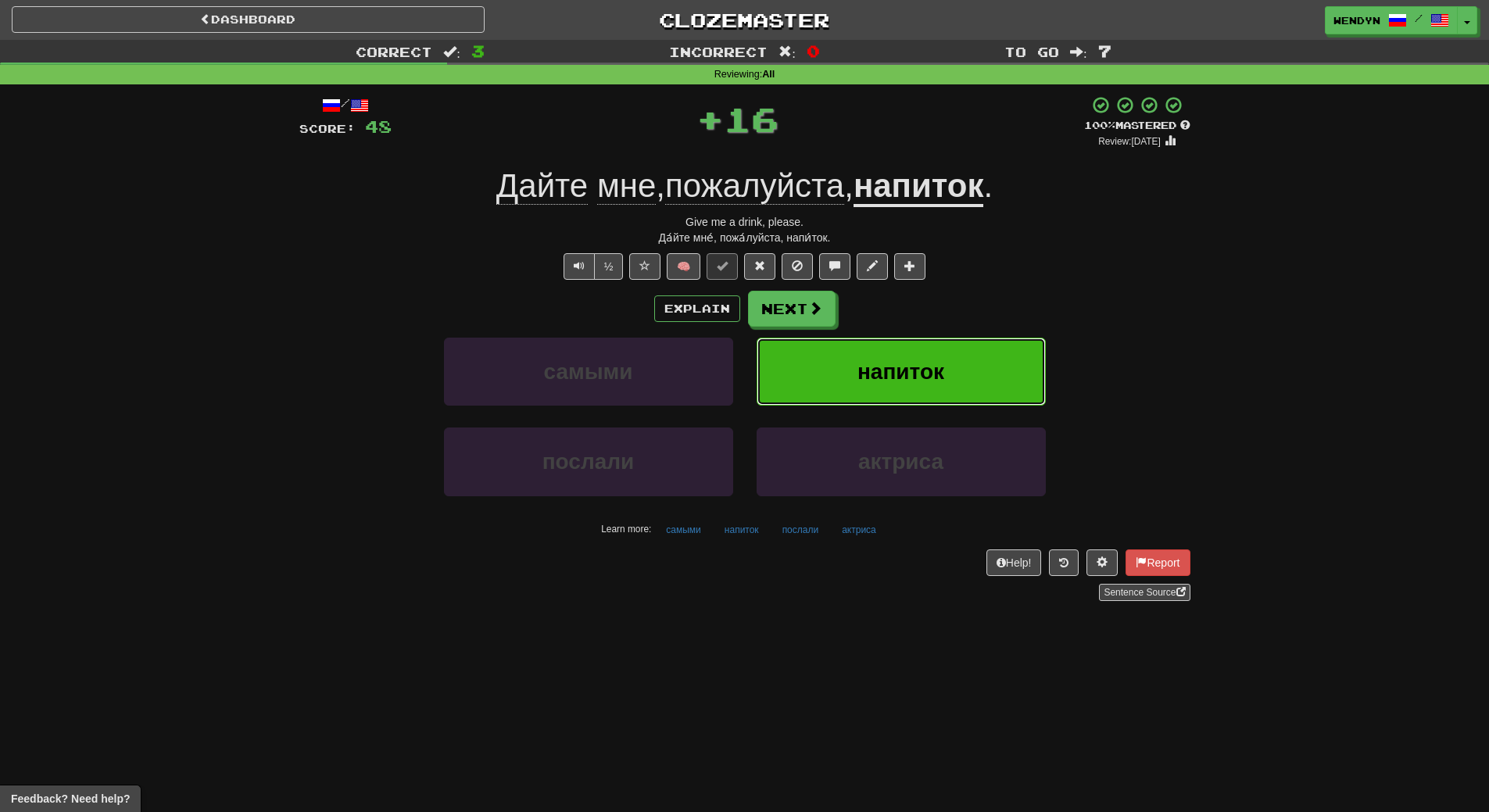
click at [934, 351] on button "напиток" at bounding box center [901, 372] width 289 height 68
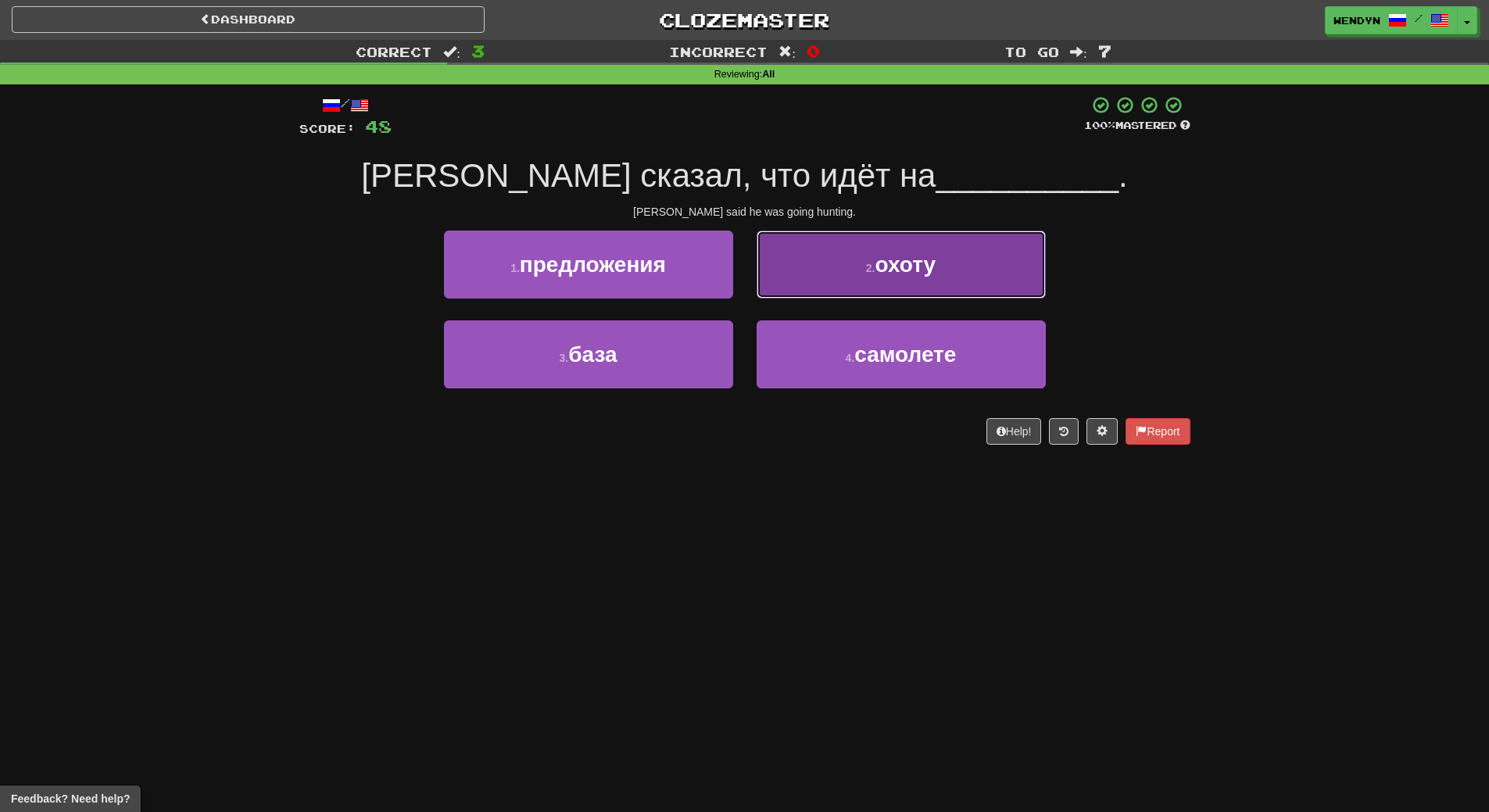
click at [925, 258] on span "охоту" at bounding box center [905, 264] width 61 height 24
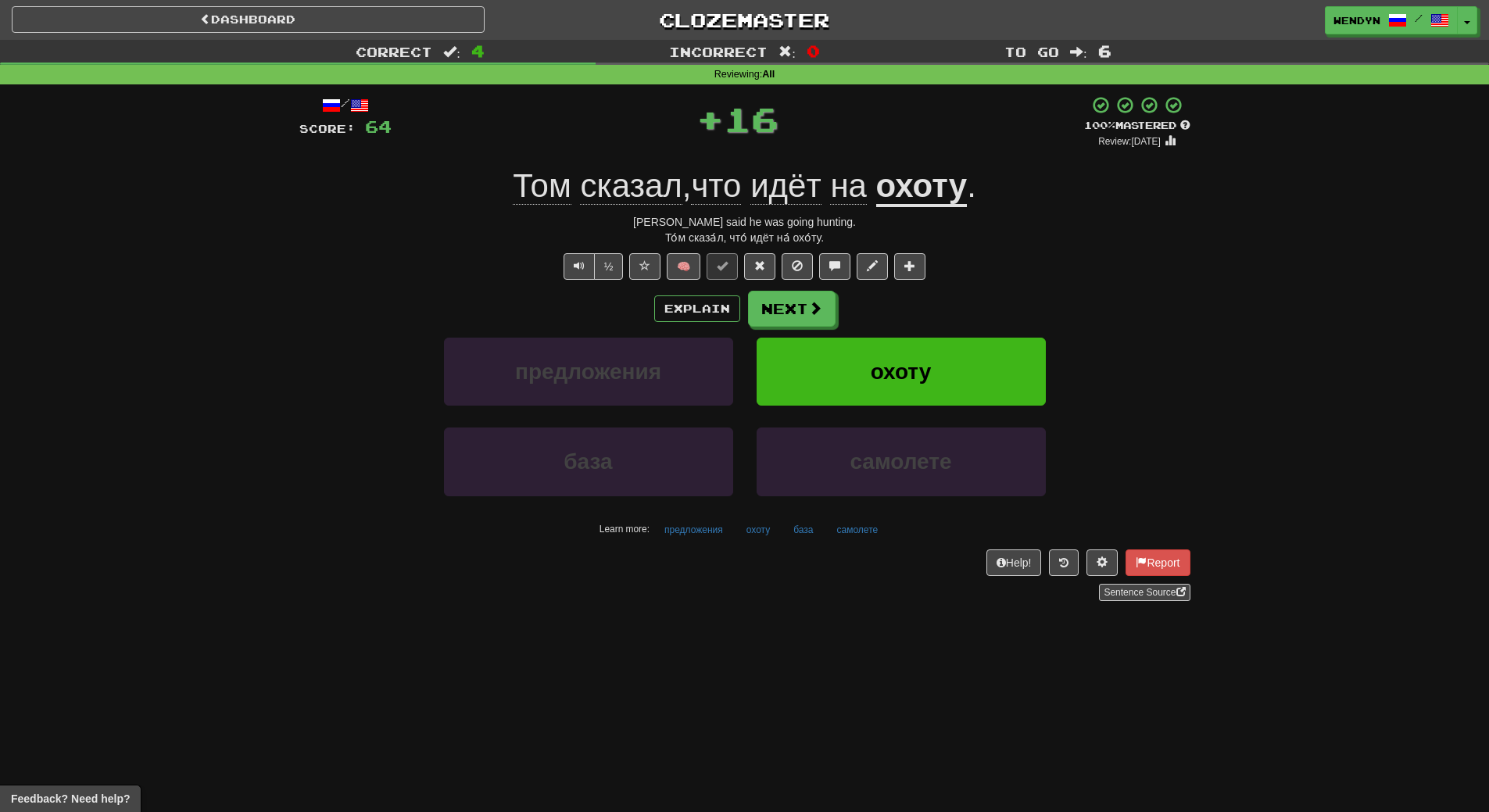
click at [948, 268] on div "½ 🧠" at bounding box center [744, 266] width 891 height 26
click at [927, 356] on button "охоту" at bounding box center [901, 372] width 289 height 68
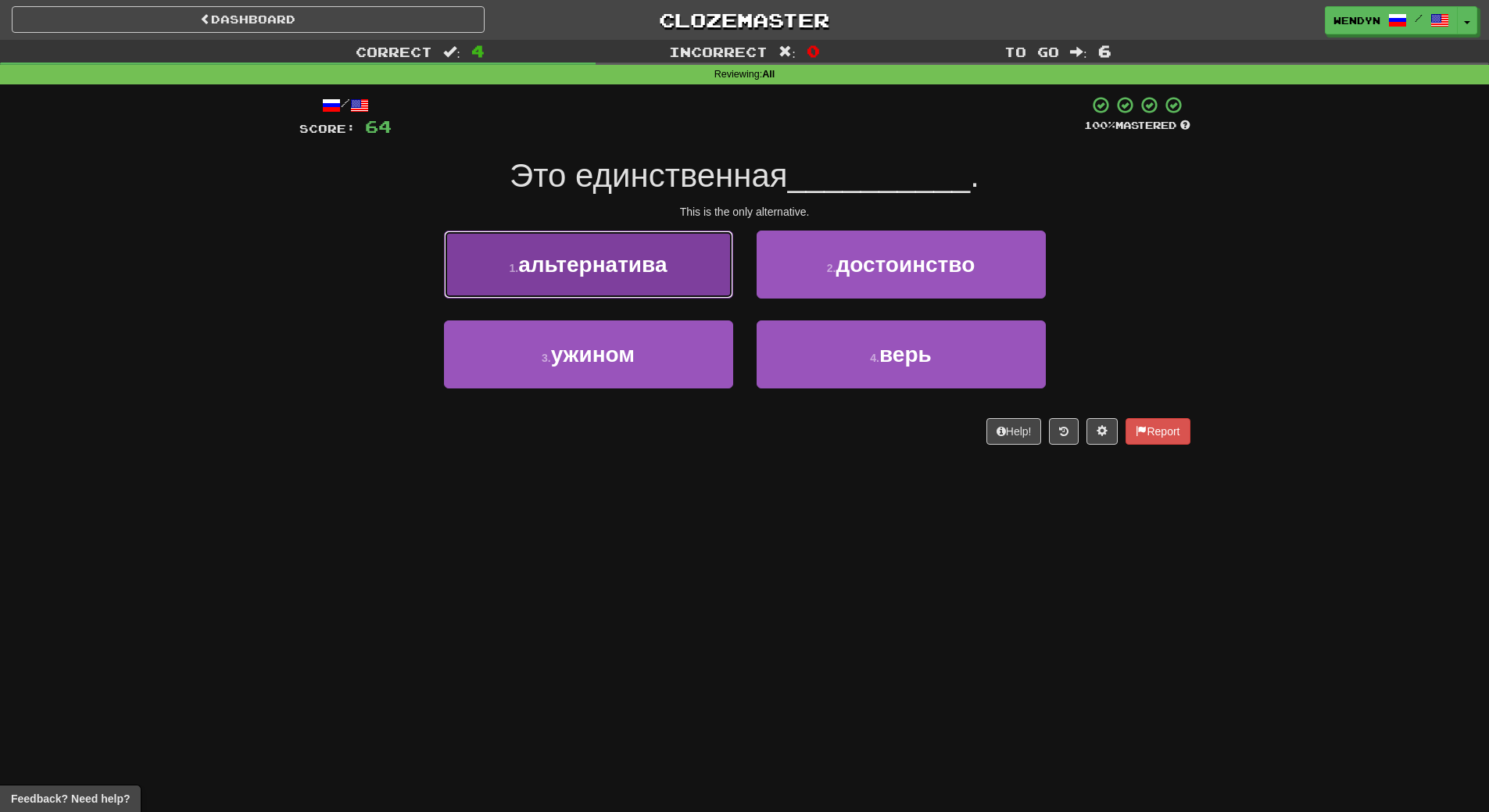
click at [629, 269] on span "альтернатива" at bounding box center [592, 264] width 149 height 24
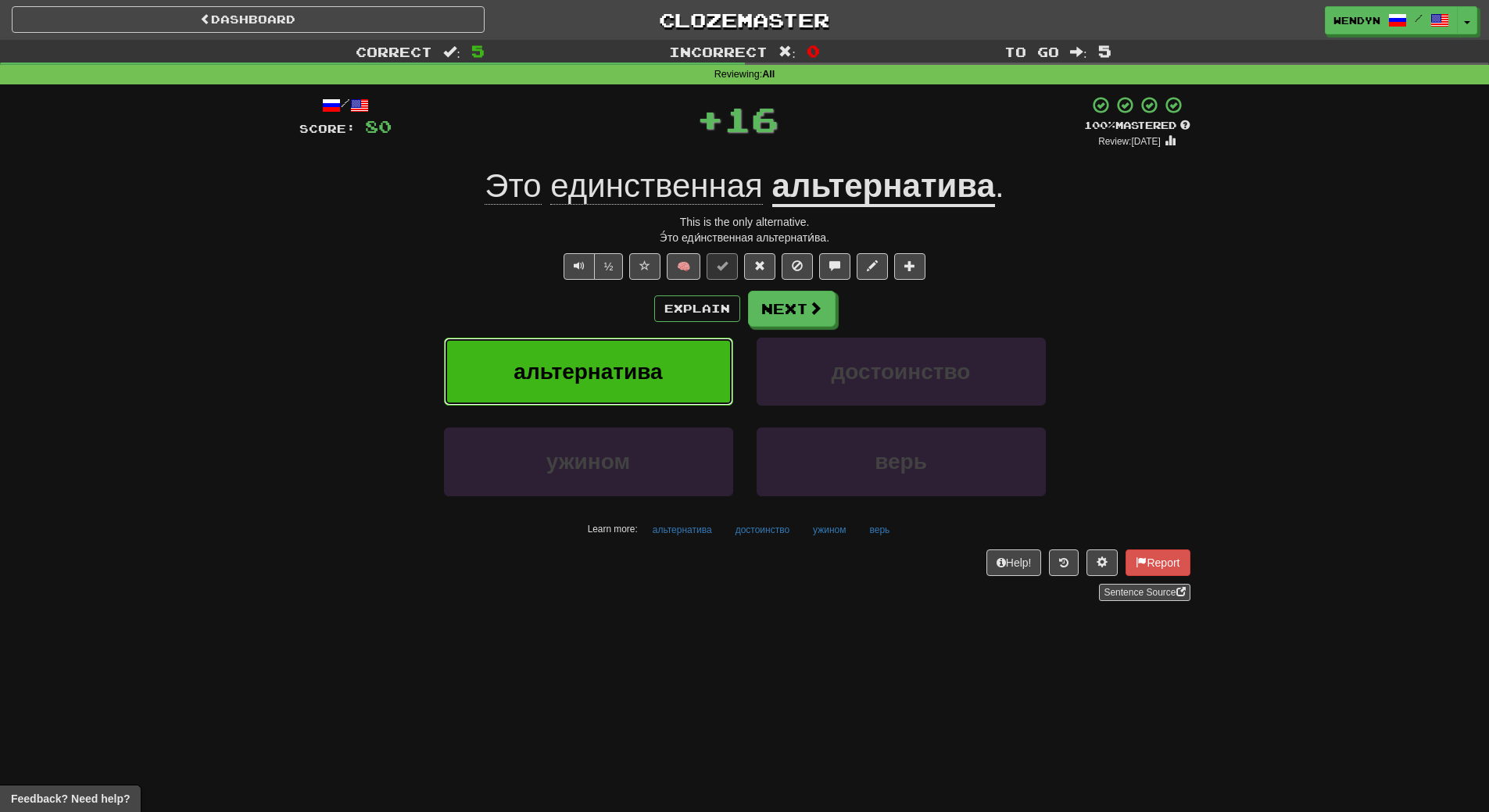
click at [627, 371] on span "альтернатива" at bounding box center [588, 372] width 149 height 24
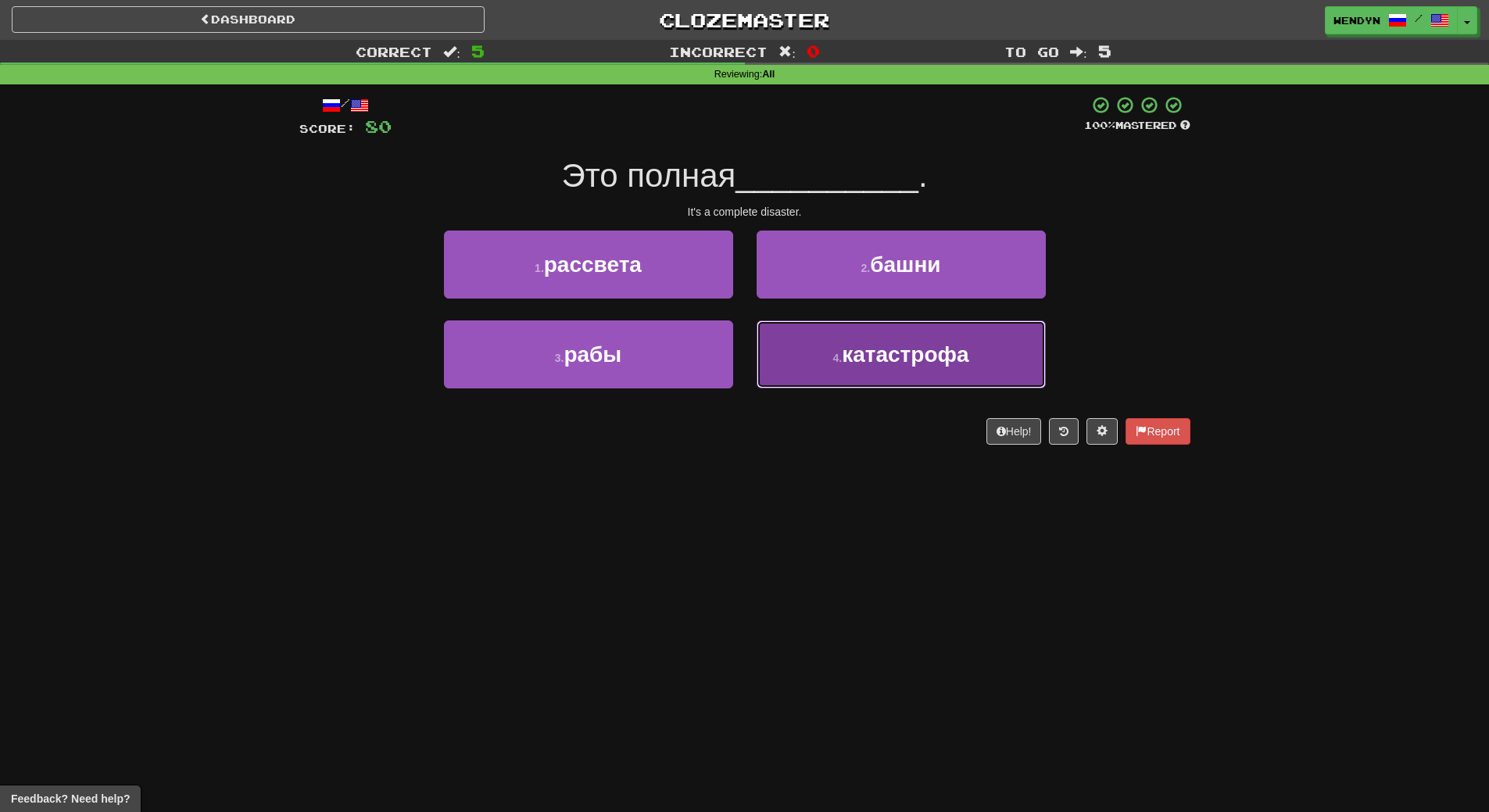
click at [880, 362] on span "катастрофа" at bounding box center [905, 354] width 127 height 24
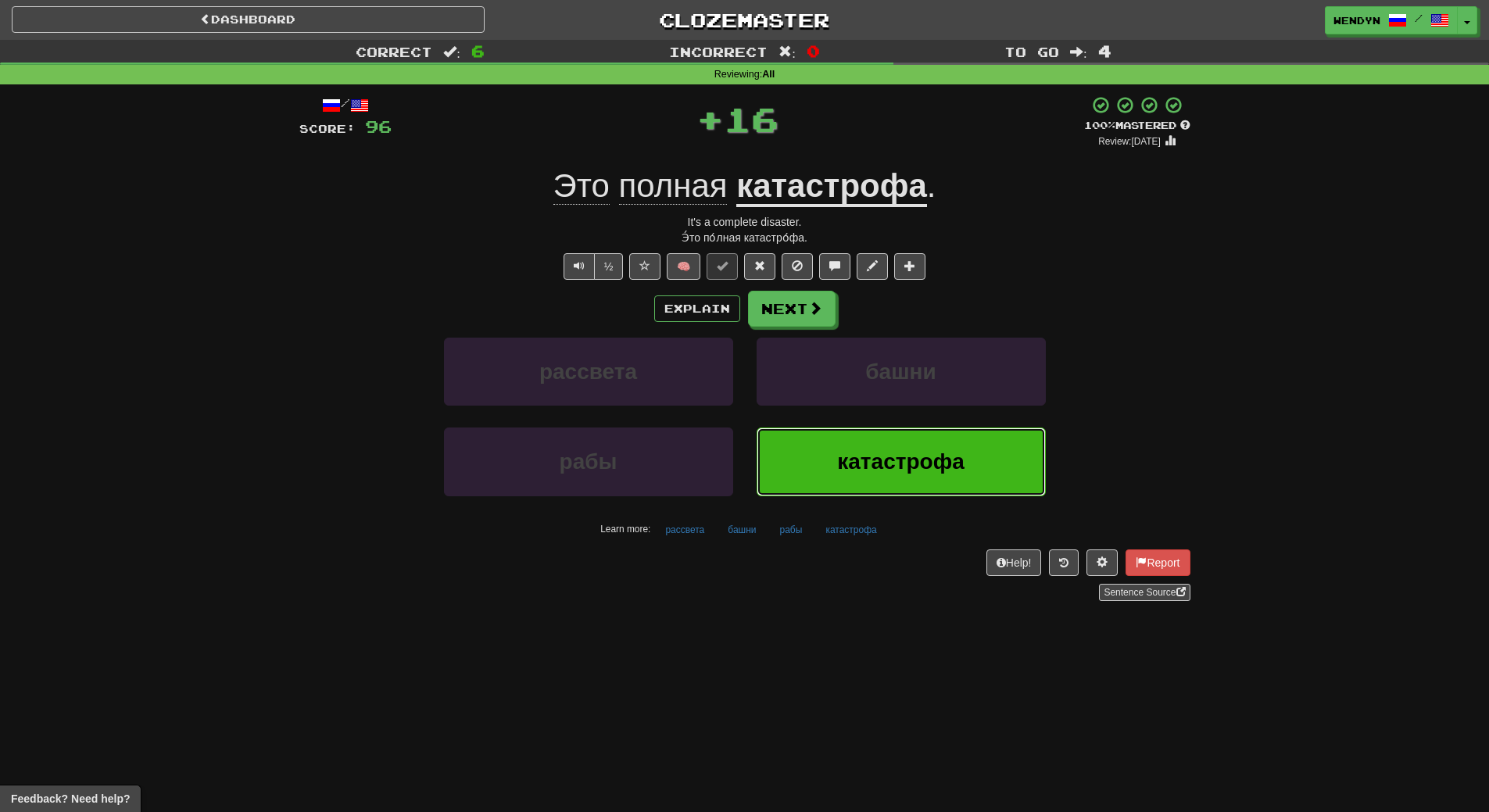
click at [859, 479] on button "катастрофа" at bounding box center [901, 462] width 289 height 68
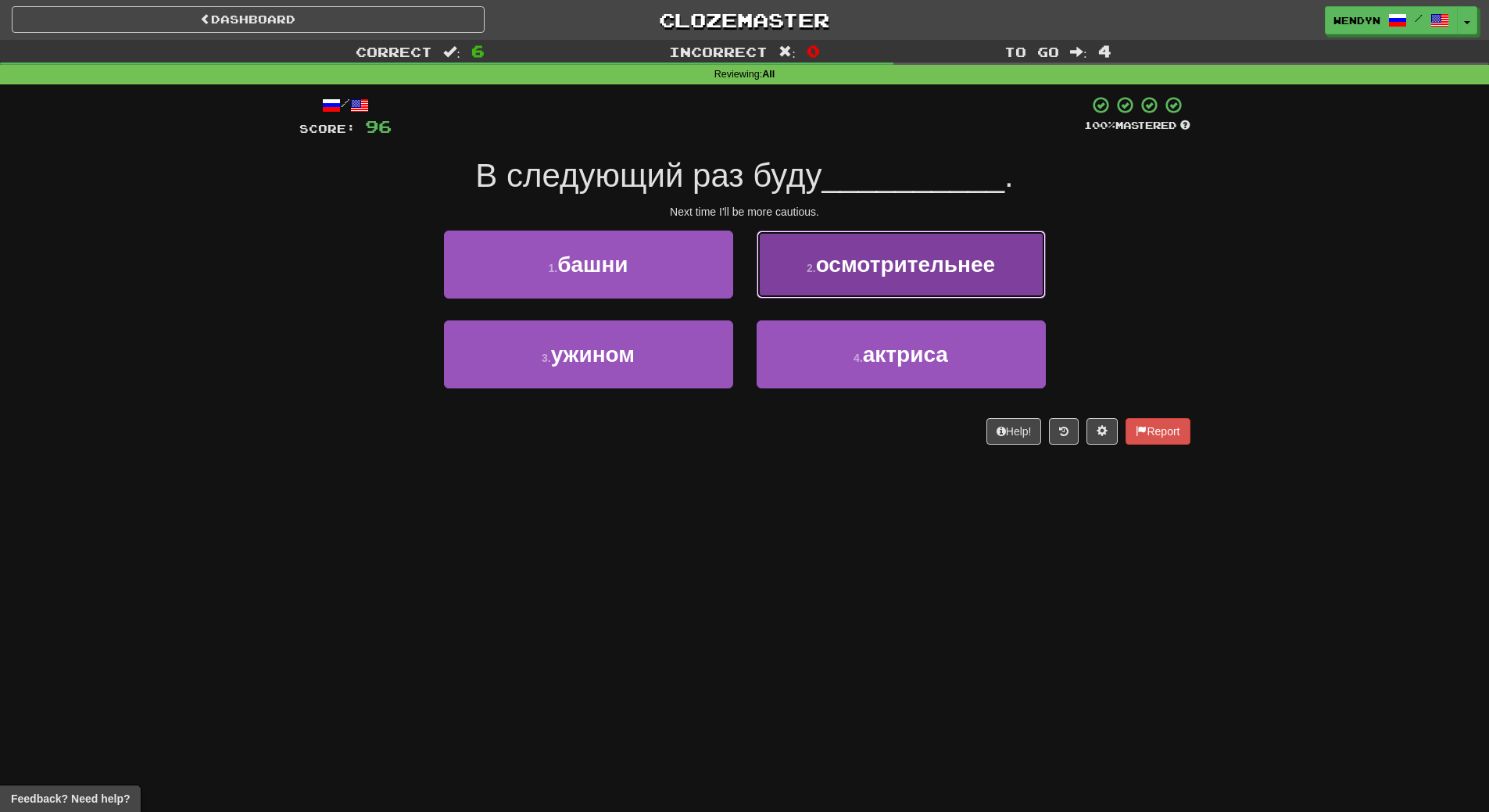
click at [913, 272] on span "осмотрительнее" at bounding box center [905, 264] width 179 height 24
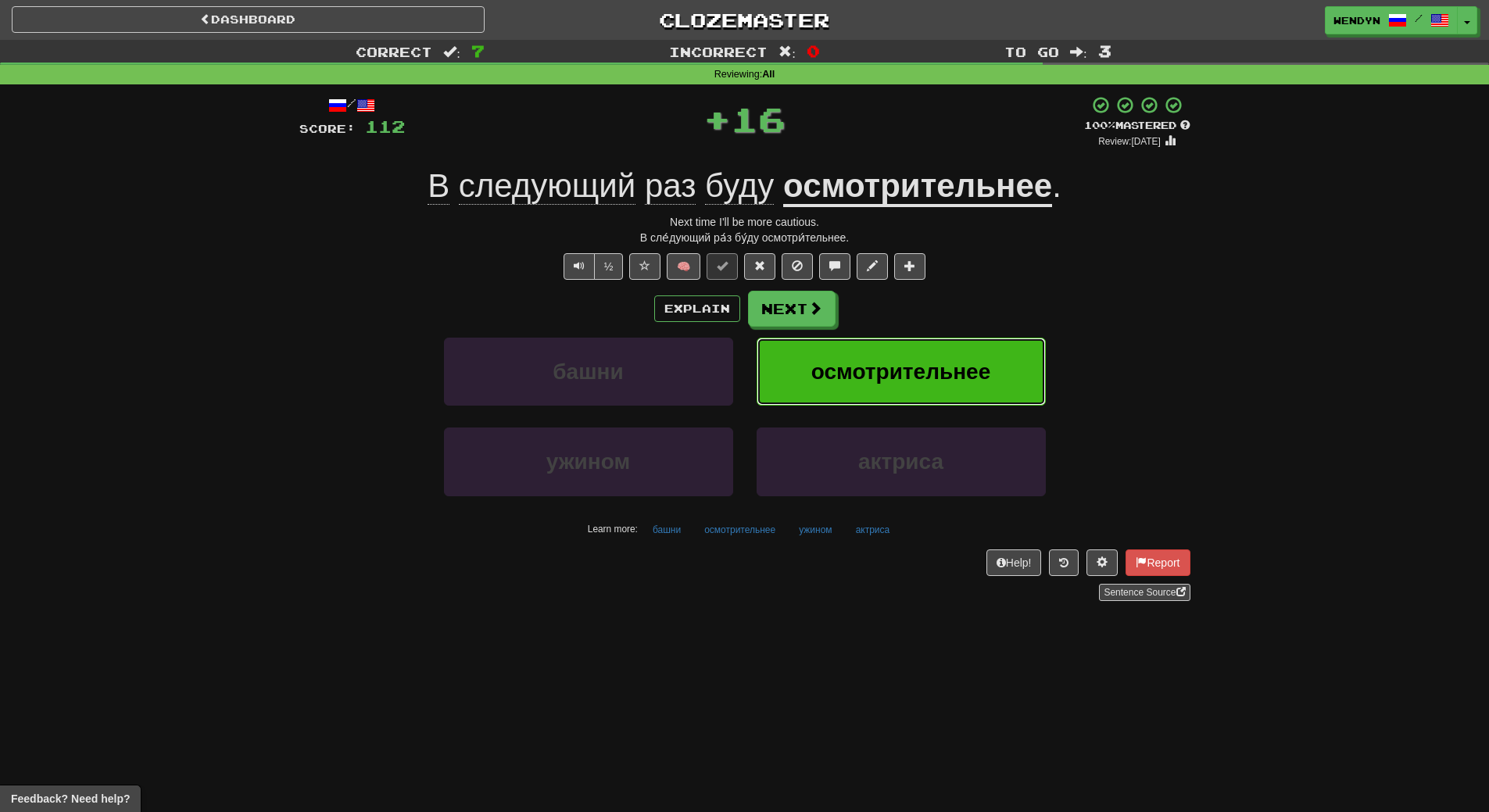
click at [901, 390] on button "осмотрительнее" at bounding box center [901, 372] width 289 height 68
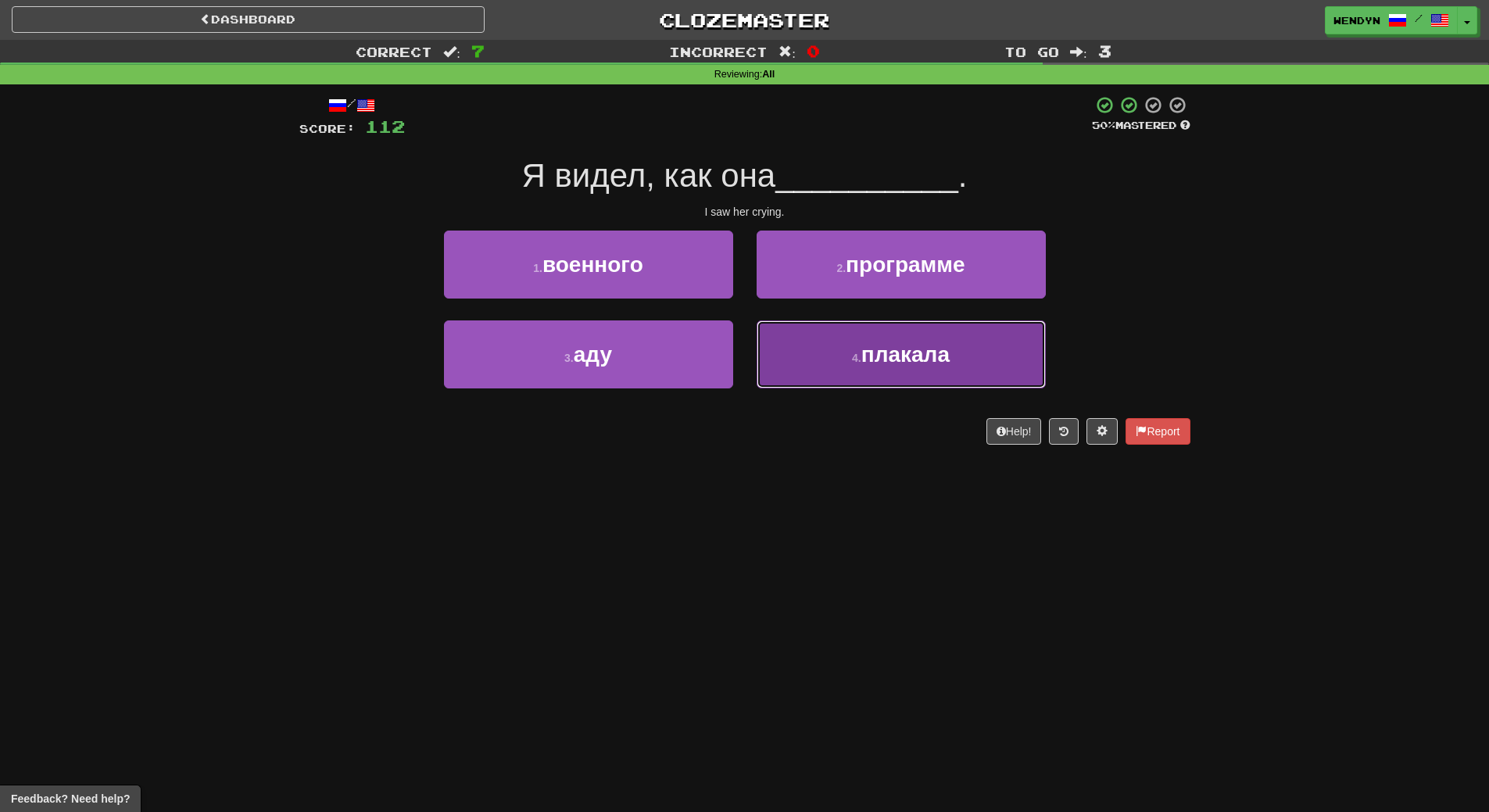
click at [923, 360] on span "плакала" at bounding box center [905, 354] width 88 height 24
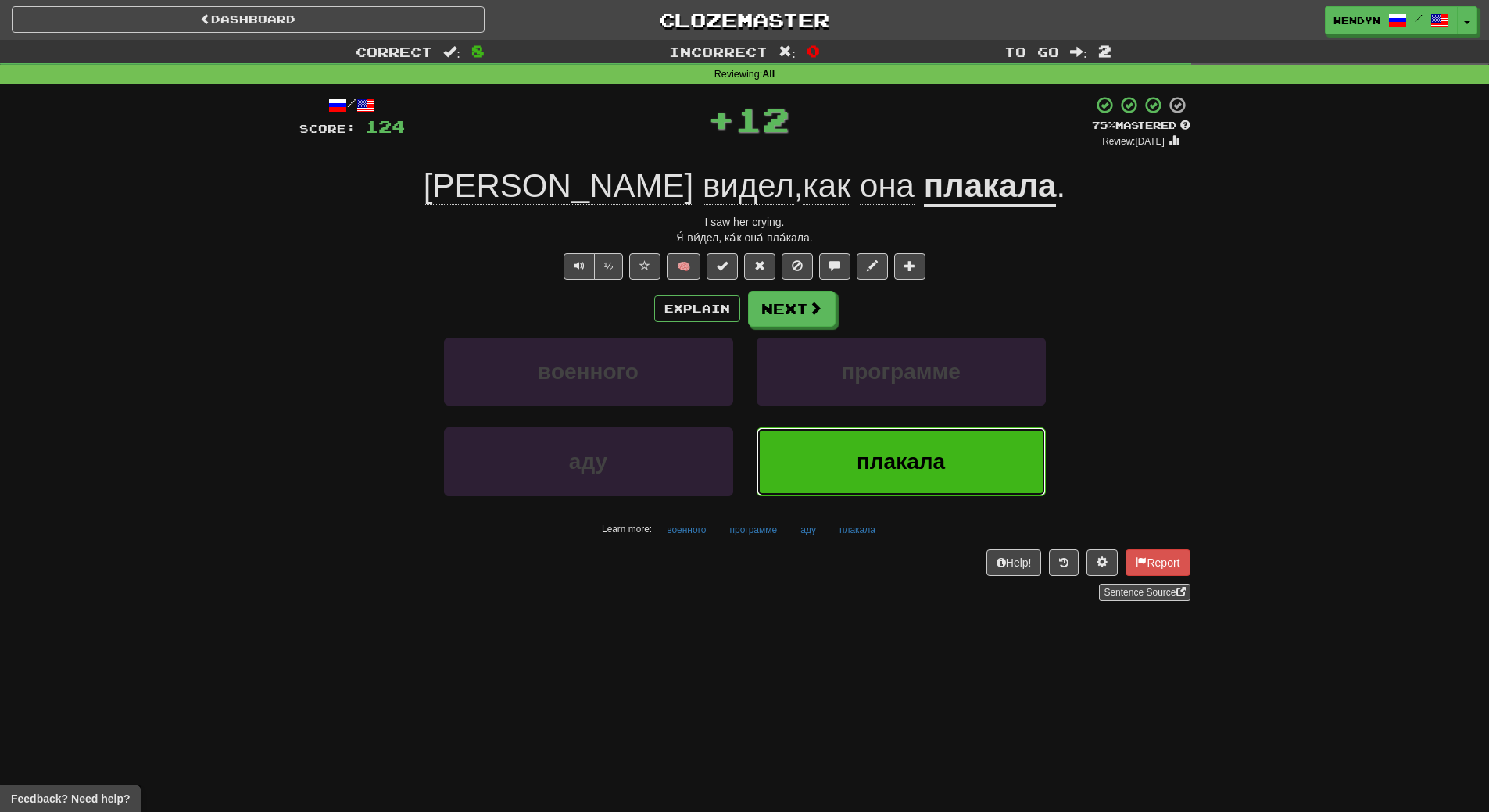
click at [913, 432] on button "плакала" at bounding box center [901, 462] width 289 height 68
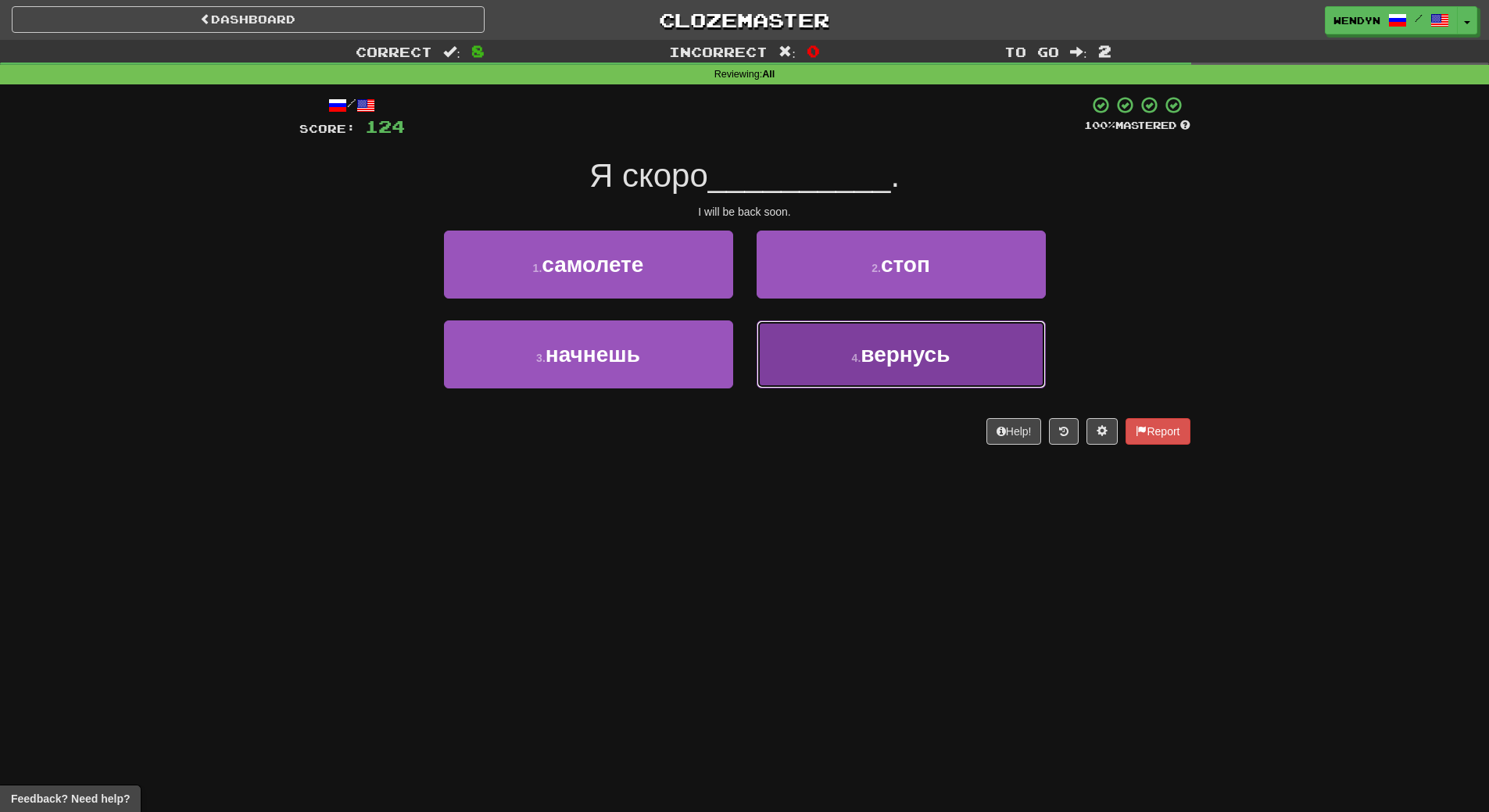
click at [891, 380] on button "4 . вернусь" at bounding box center [901, 355] width 289 height 68
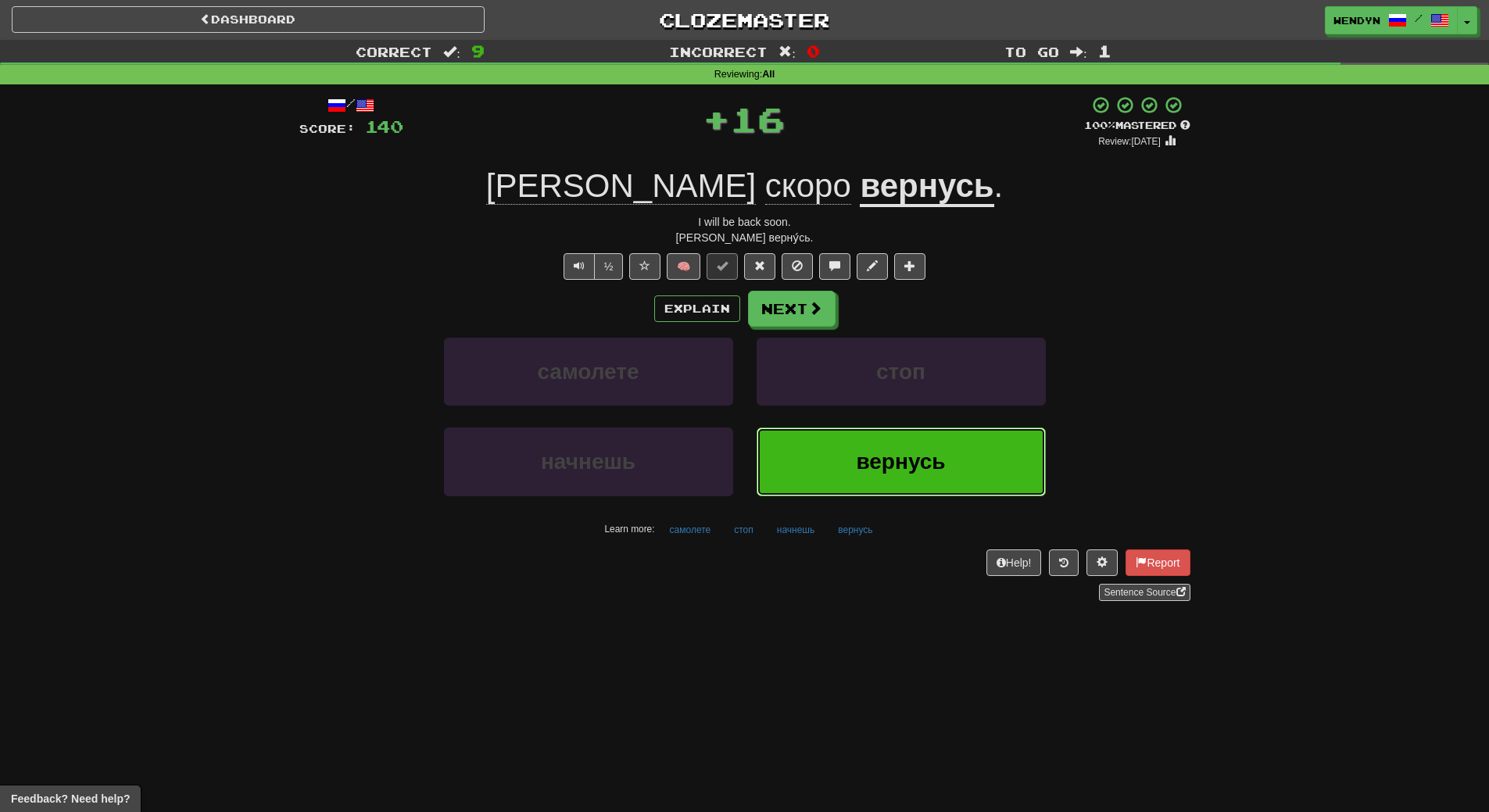
click at [889, 461] on span "вернусь" at bounding box center [900, 462] width 89 height 24
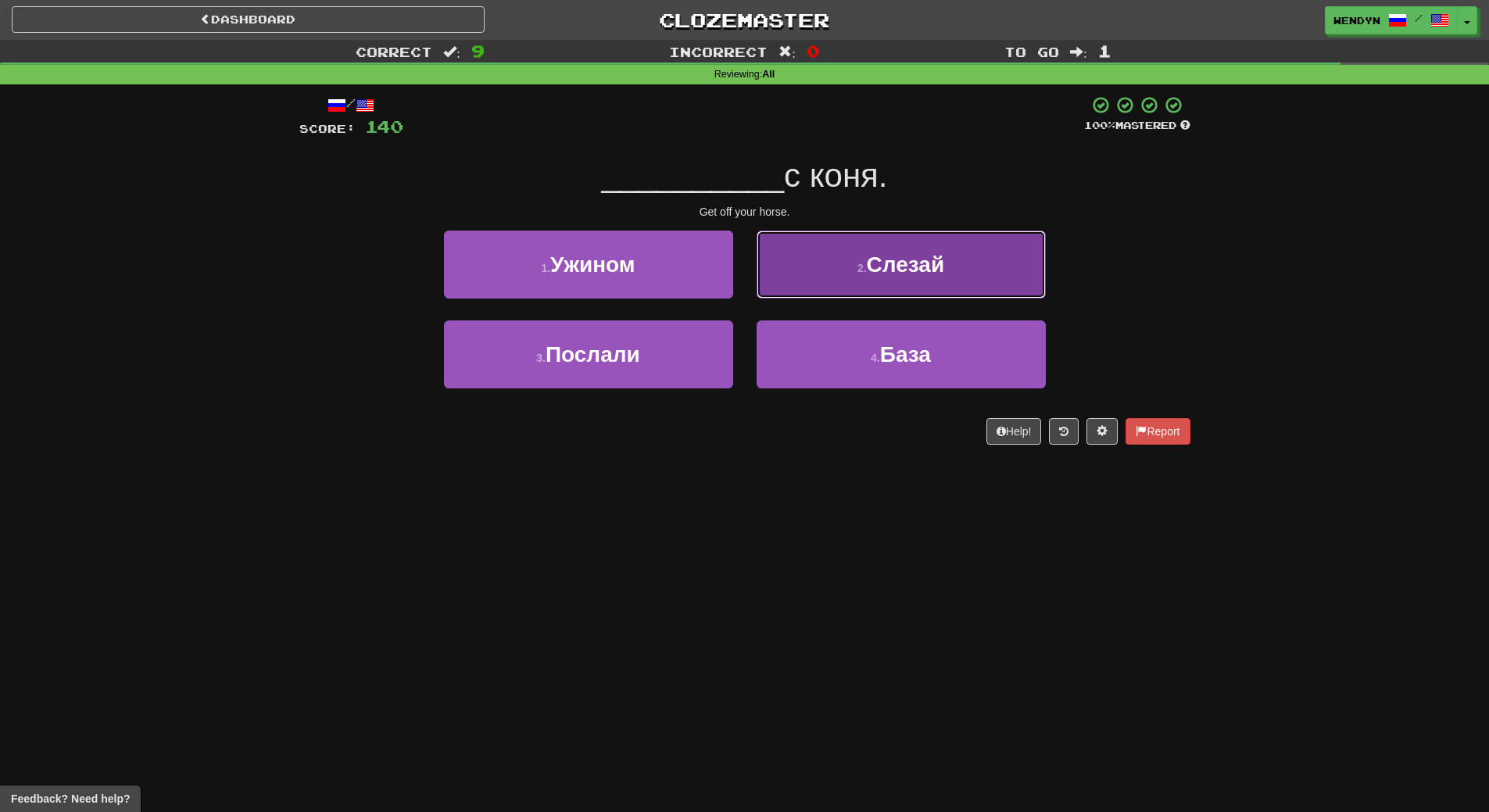
click at [956, 244] on button "2 . Слезай" at bounding box center [901, 265] width 289 height 68
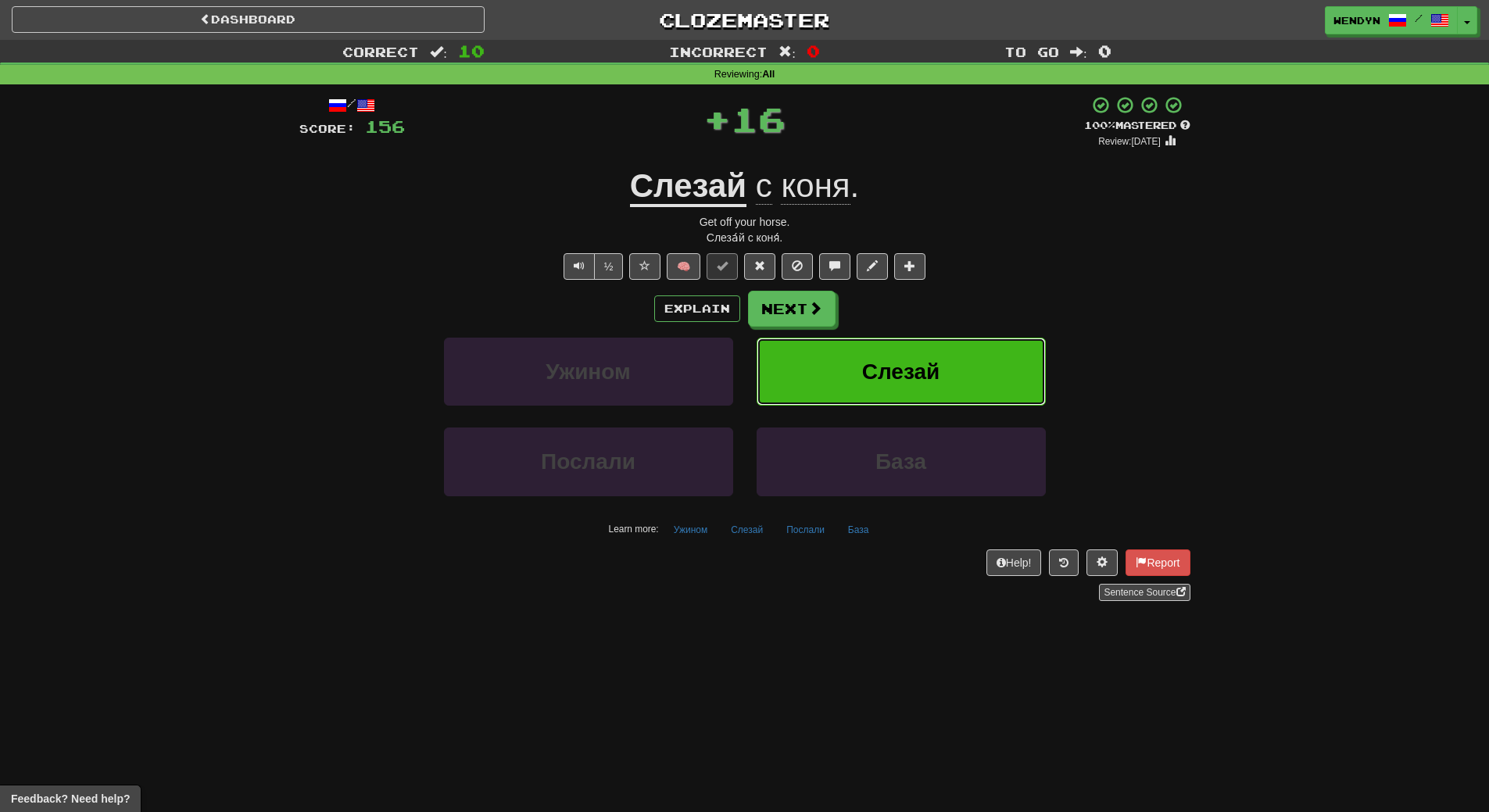
click at [934, 344] on button "Слезай" at bounding box center [901, 372] width 289 height 68
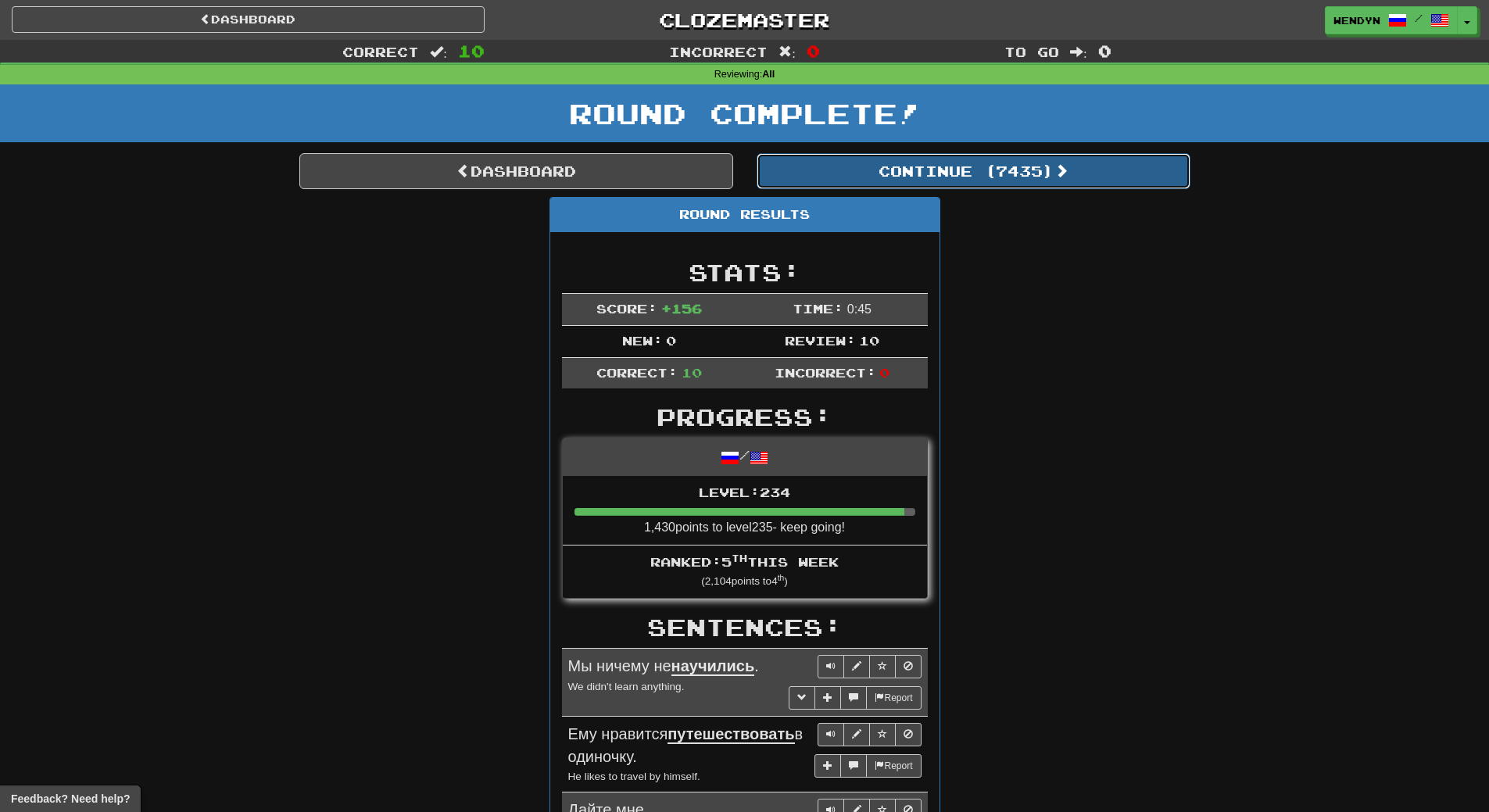
click at [1009, 179] on button "Continue ( 7435 )" at bounding box center [973, 171] width 433 height 36
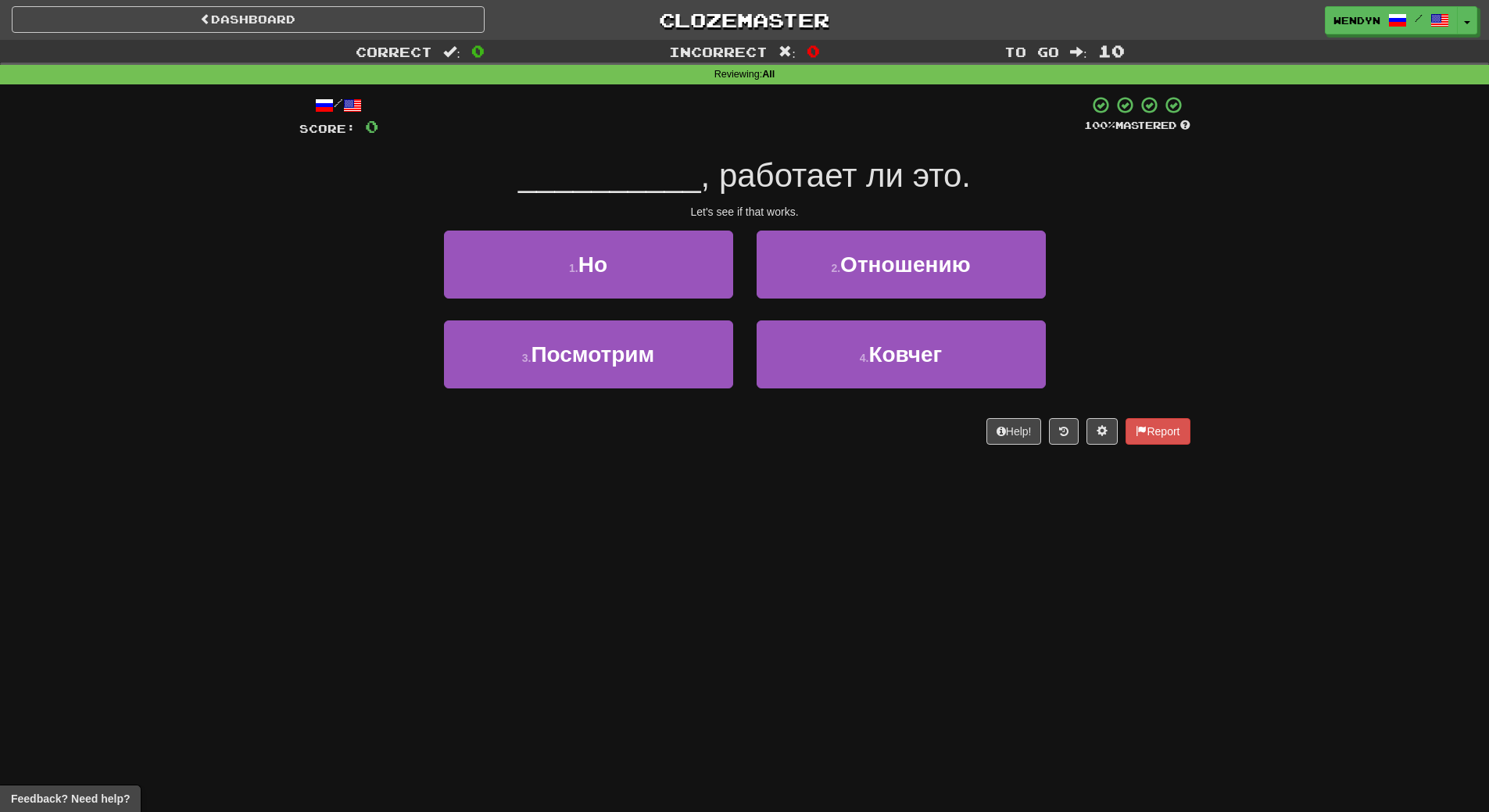
click at [721, 390] on div "3 . Посмотрим" at bounding box center [589, 365] width 313 height 90
click at [721, 390] on div "3 . Посмотрим" at bounding box center [589, 365] width 313 height 90
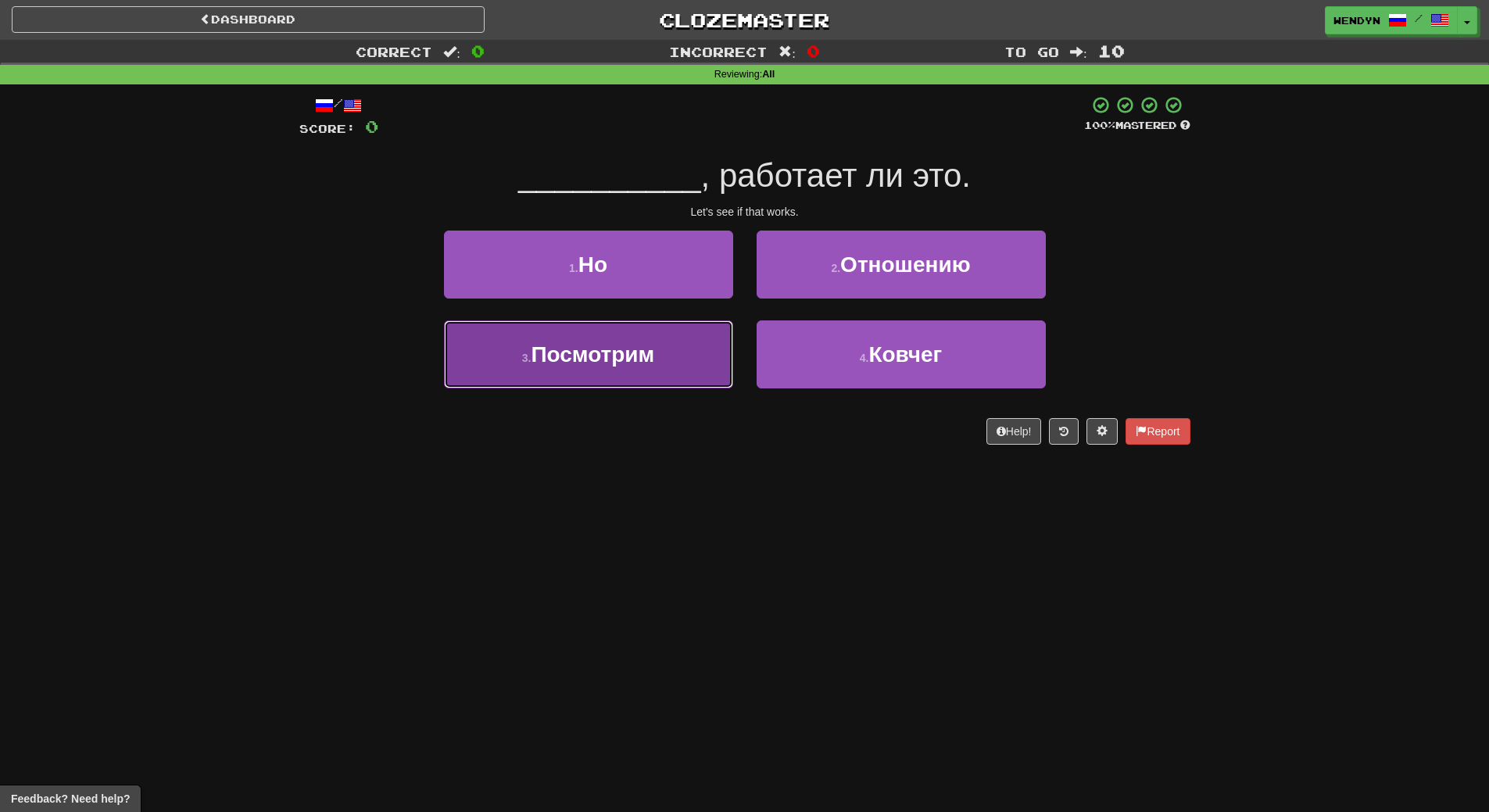
click at [707, 362] on button "3 . Посмотрим" at bounding box center [588, 355] width 289 height 68
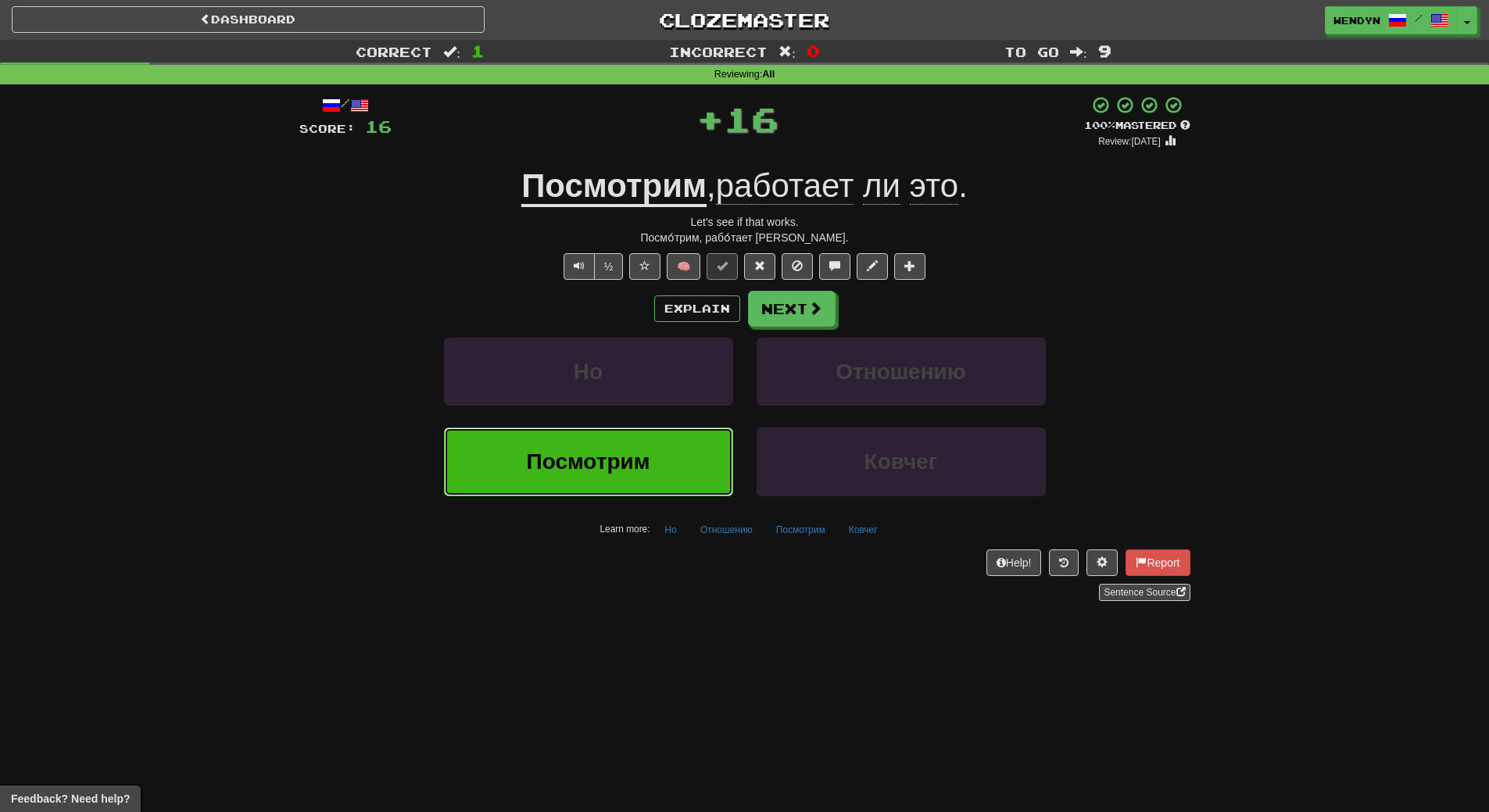
click at [678, 465] on button "Посмотрим" at bounding box center [588, 462] width 289 height 68
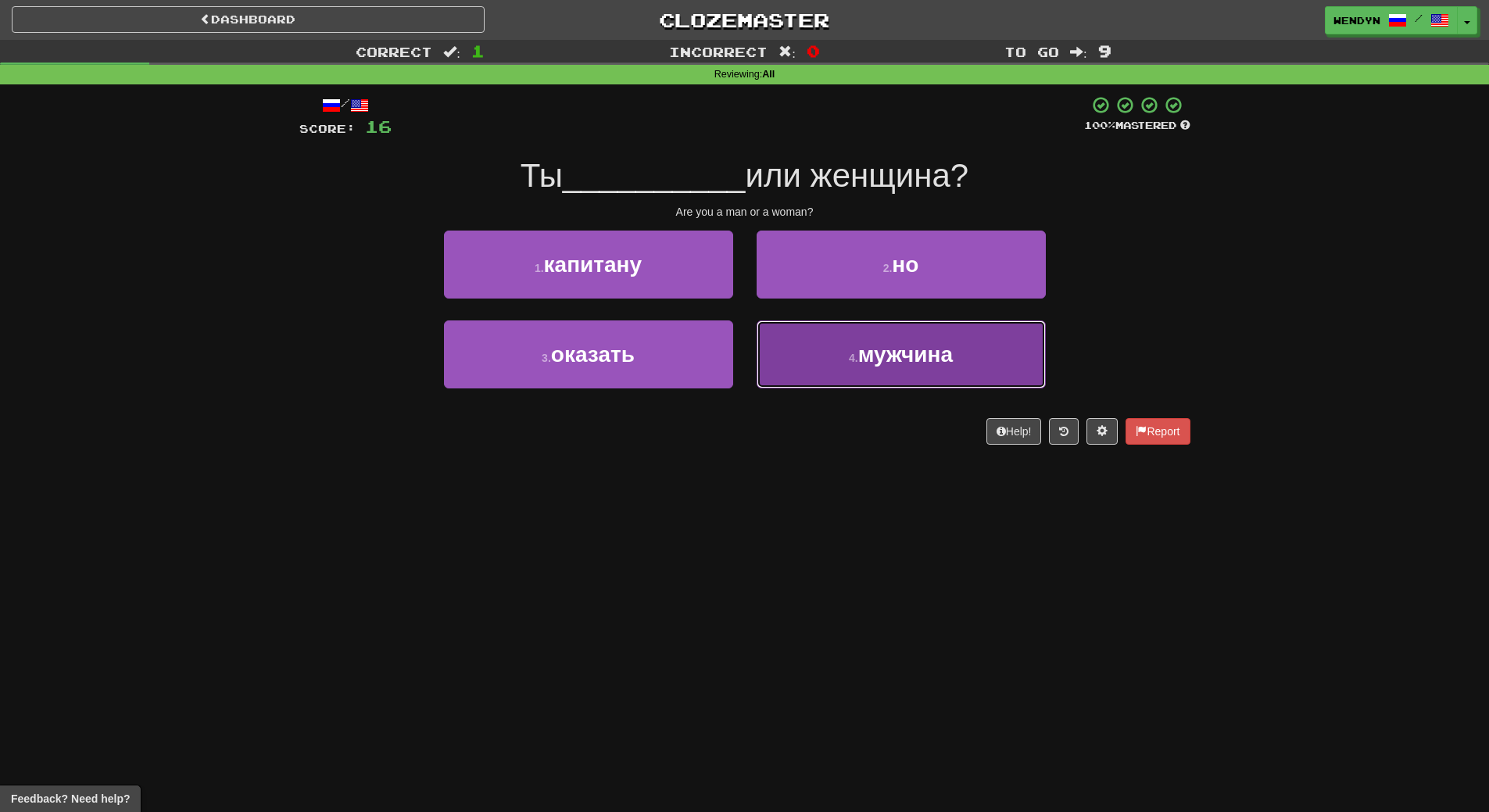
click at [933, 344] on span "мужчина" at bounding box center [905, 354] width 95 height 24
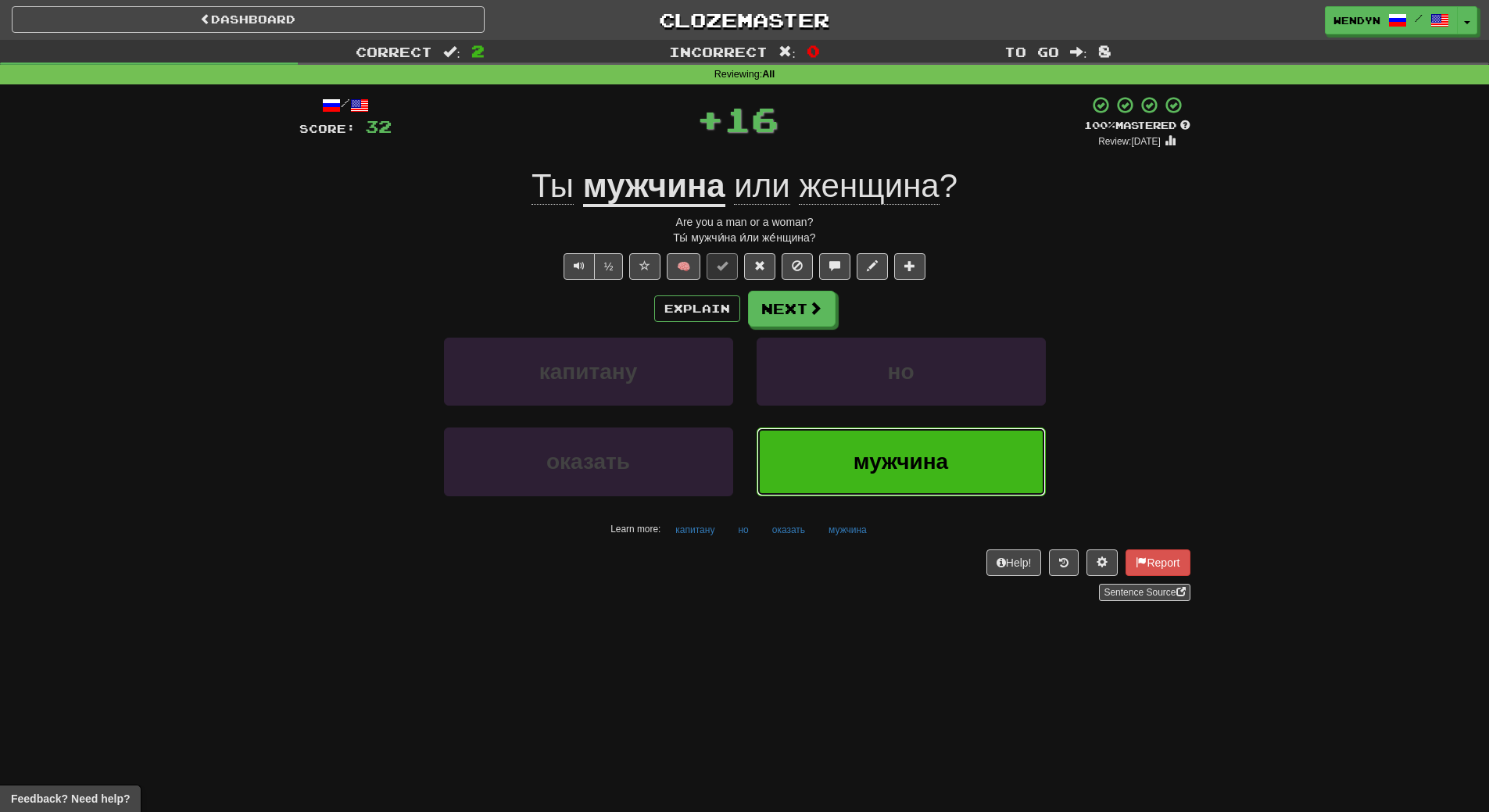
click at [935, 446] on button "мужчина" at bounding box center [901, 462] width 289 height 68
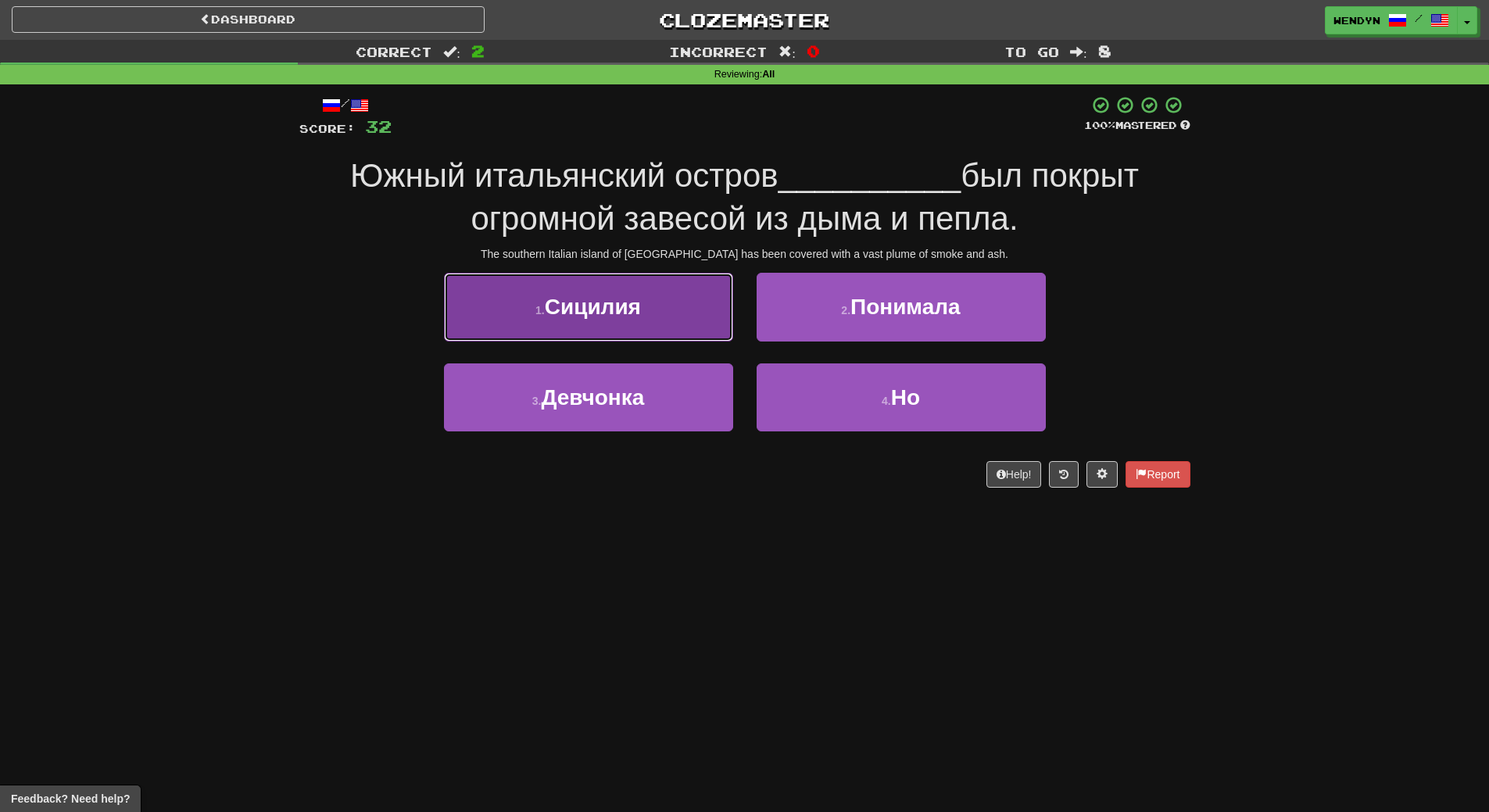
click at [674, 333] on button "1 . Сицилия" at bounding box center [588, 307] width 289 height 68
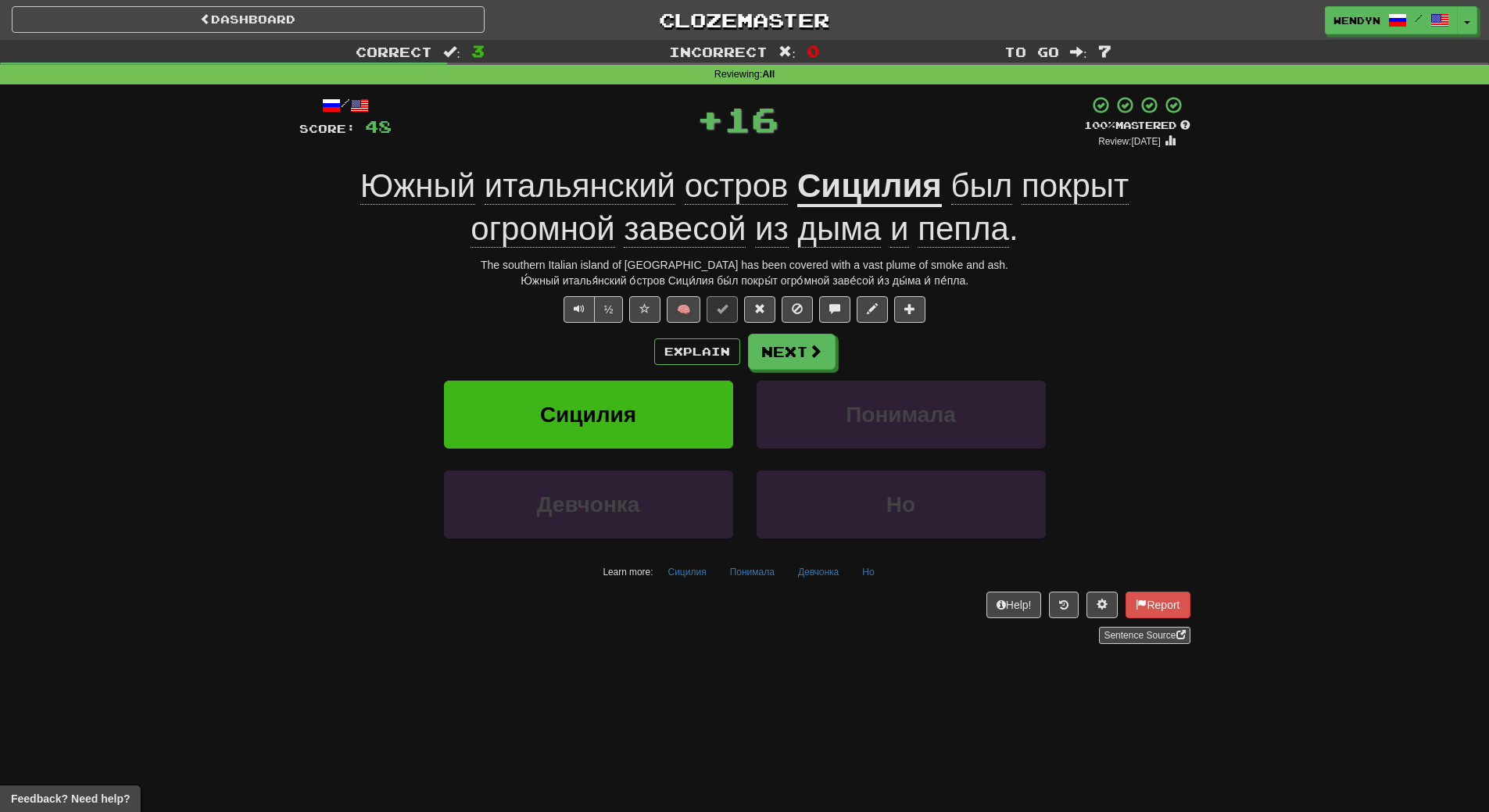
click at [674, 333] on div "Explain Next" at bounding box center [744, 351] width 891 height 36
click at [671, 406] on button "Сицилия" at bounding box center [588, 415] width 289 height 68
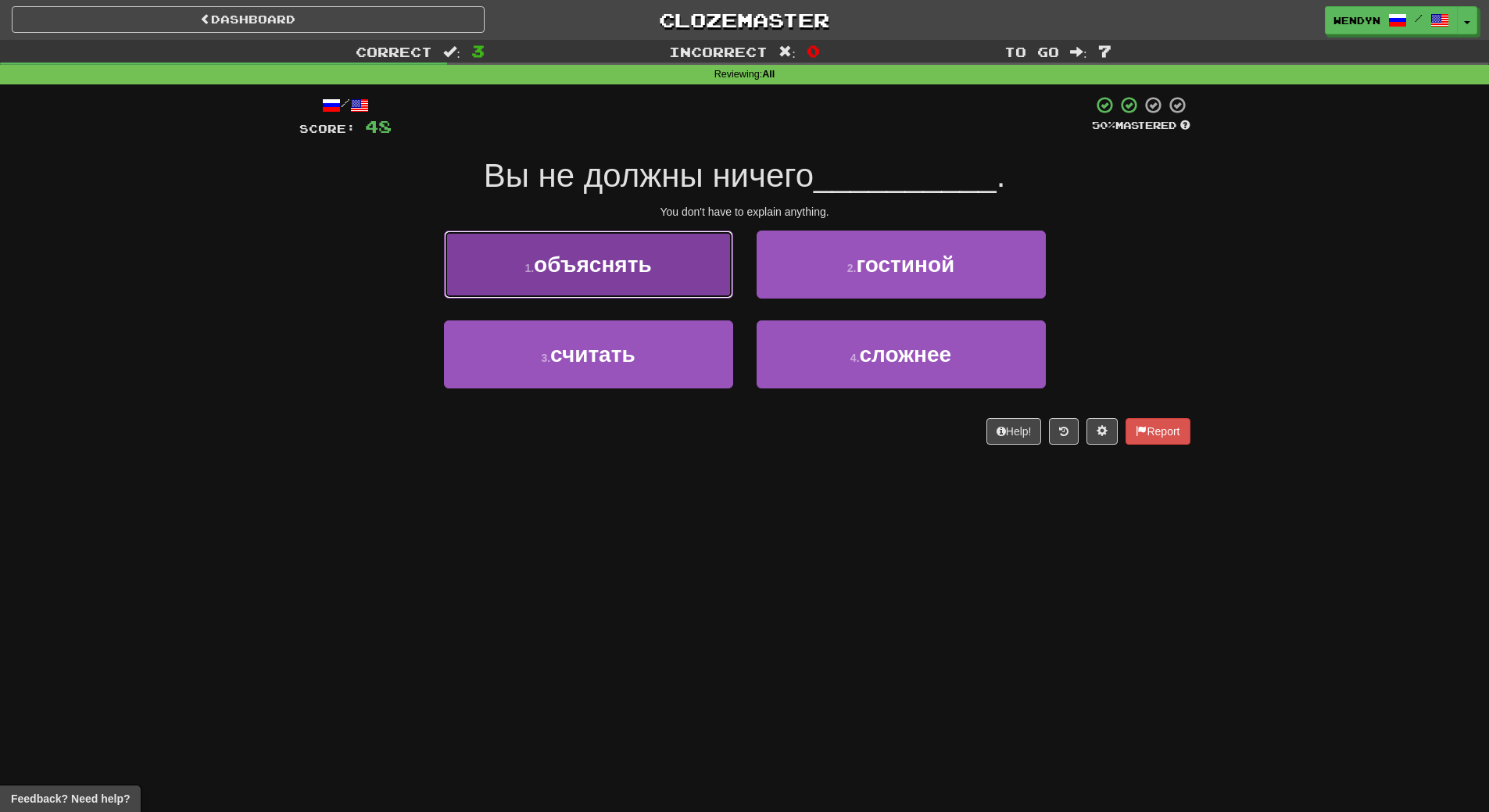
click at [662, 279] on button "1 . объяснять" at bounding box center [588, 265] width 289 height 68
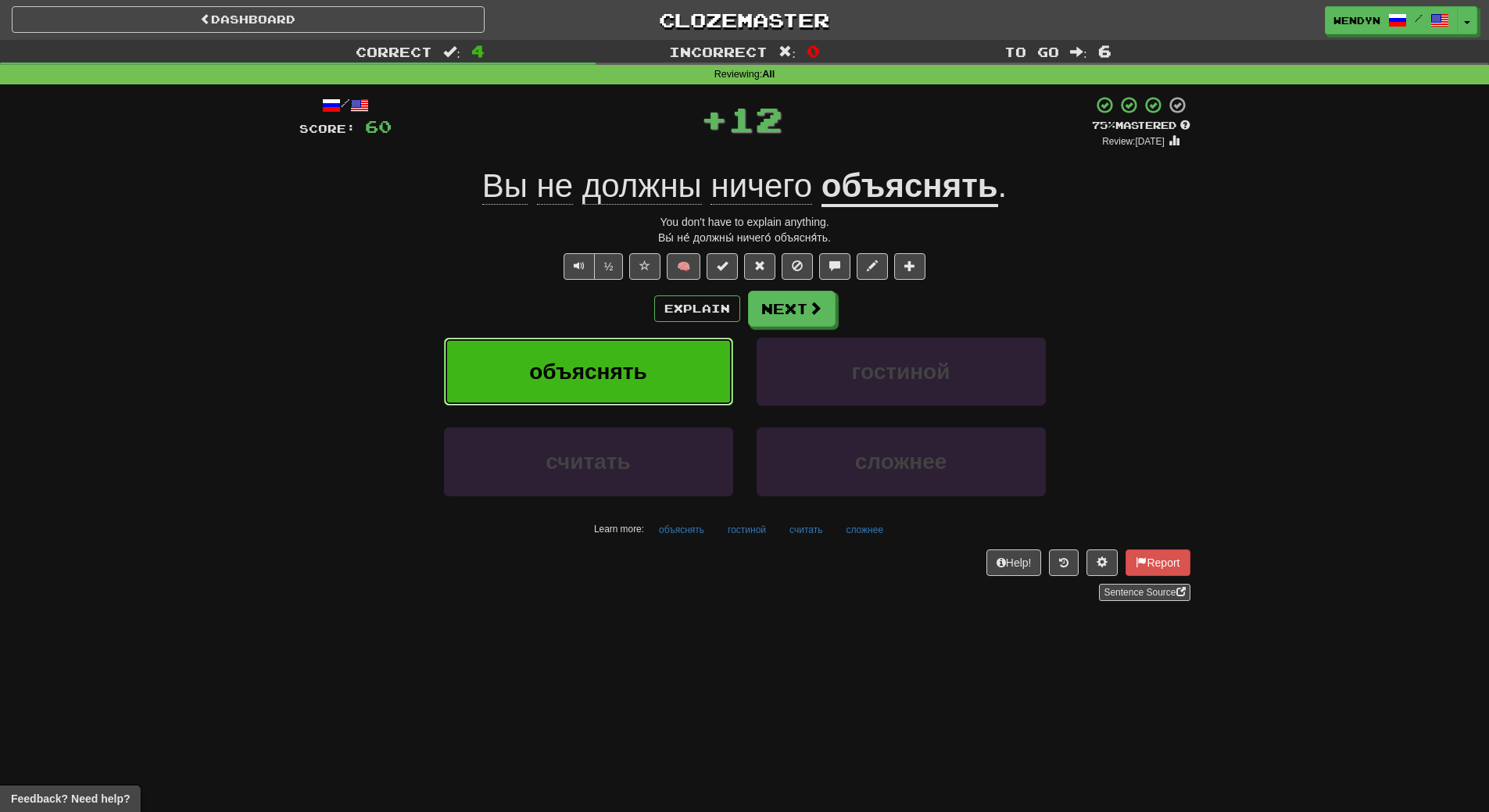
click at [662, 356] on button "объяснять" at bounding box center [588, 372] width 289 height 68
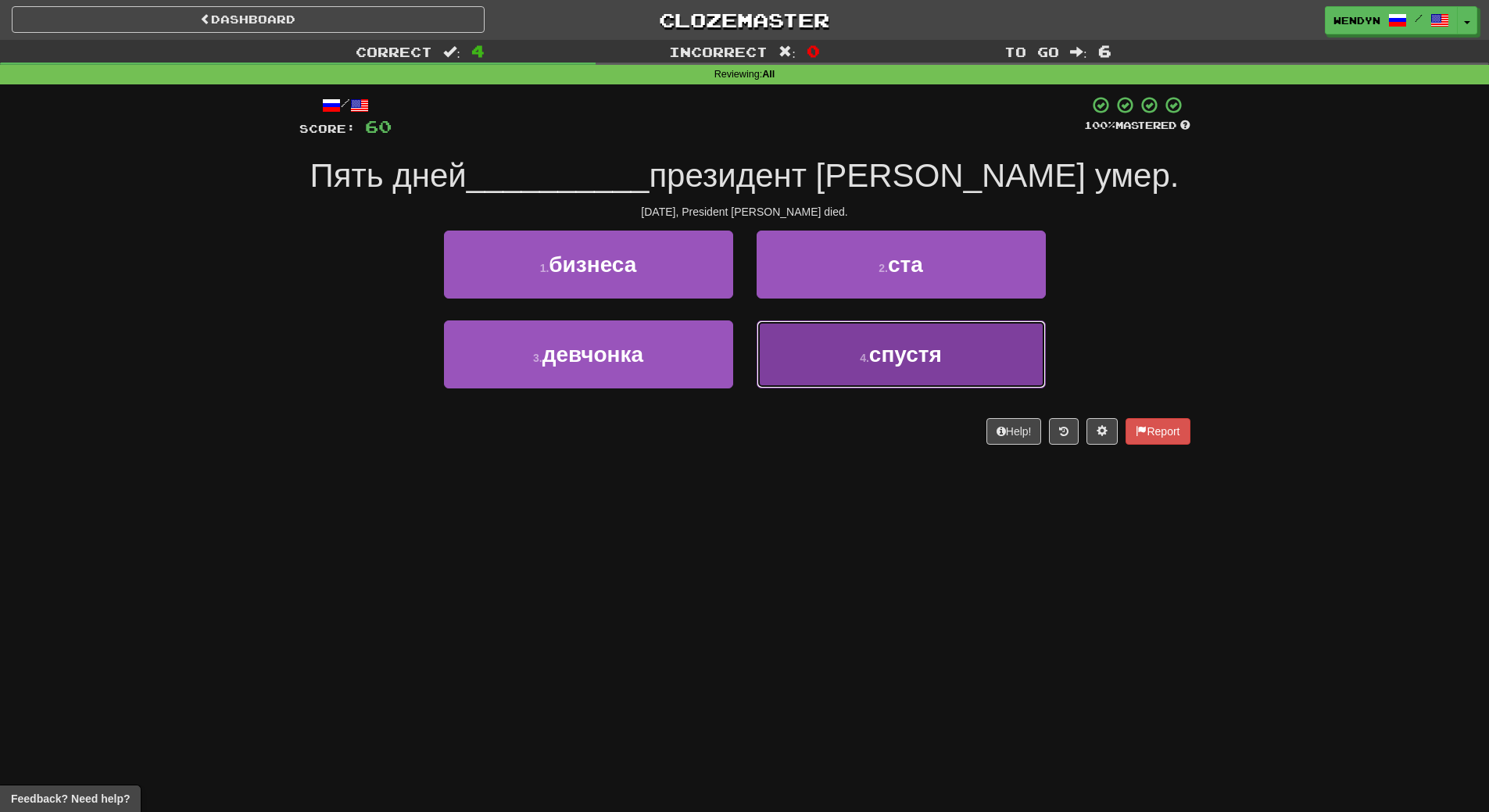
click at [911, 331] on button "4 . спустя" at bounding box center [901, 355] width 289 height 68
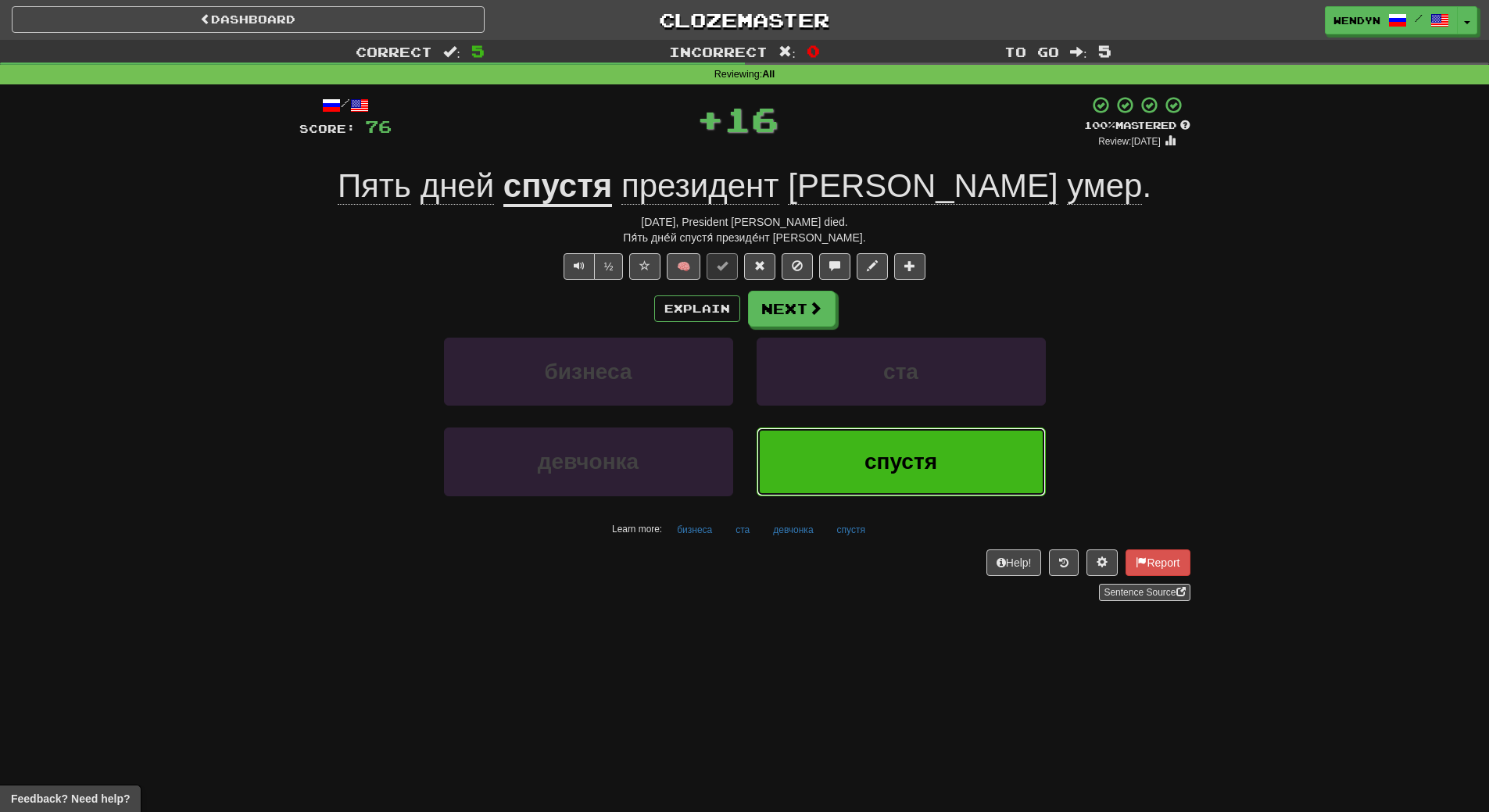
click at [908, 434] on button "спустя" at bounding box center [901, 462] width 289 height 68
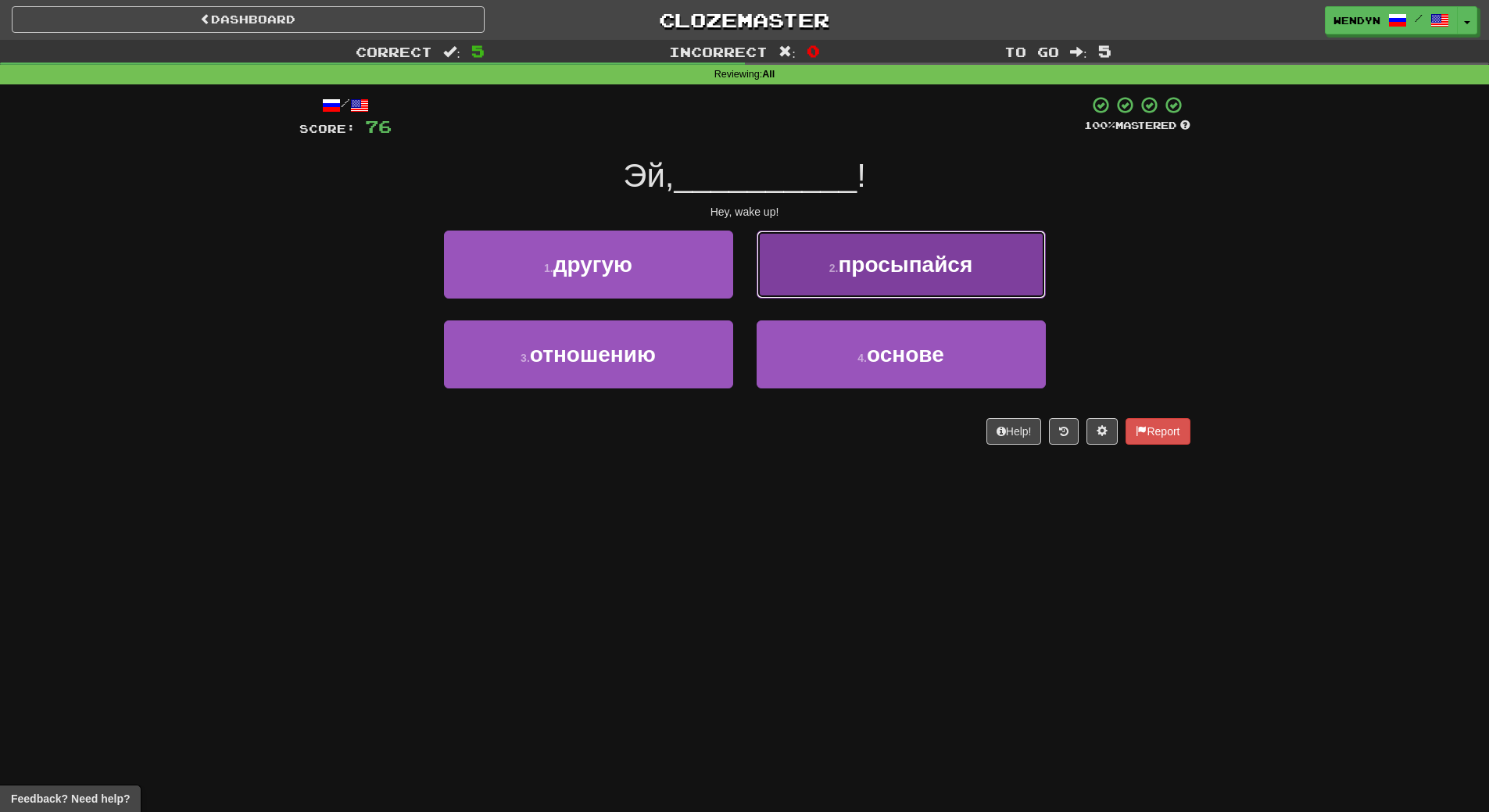
click at [926, 297] on button "2 . просыпайся" at bounding box center [901, 265] width 289 height 68
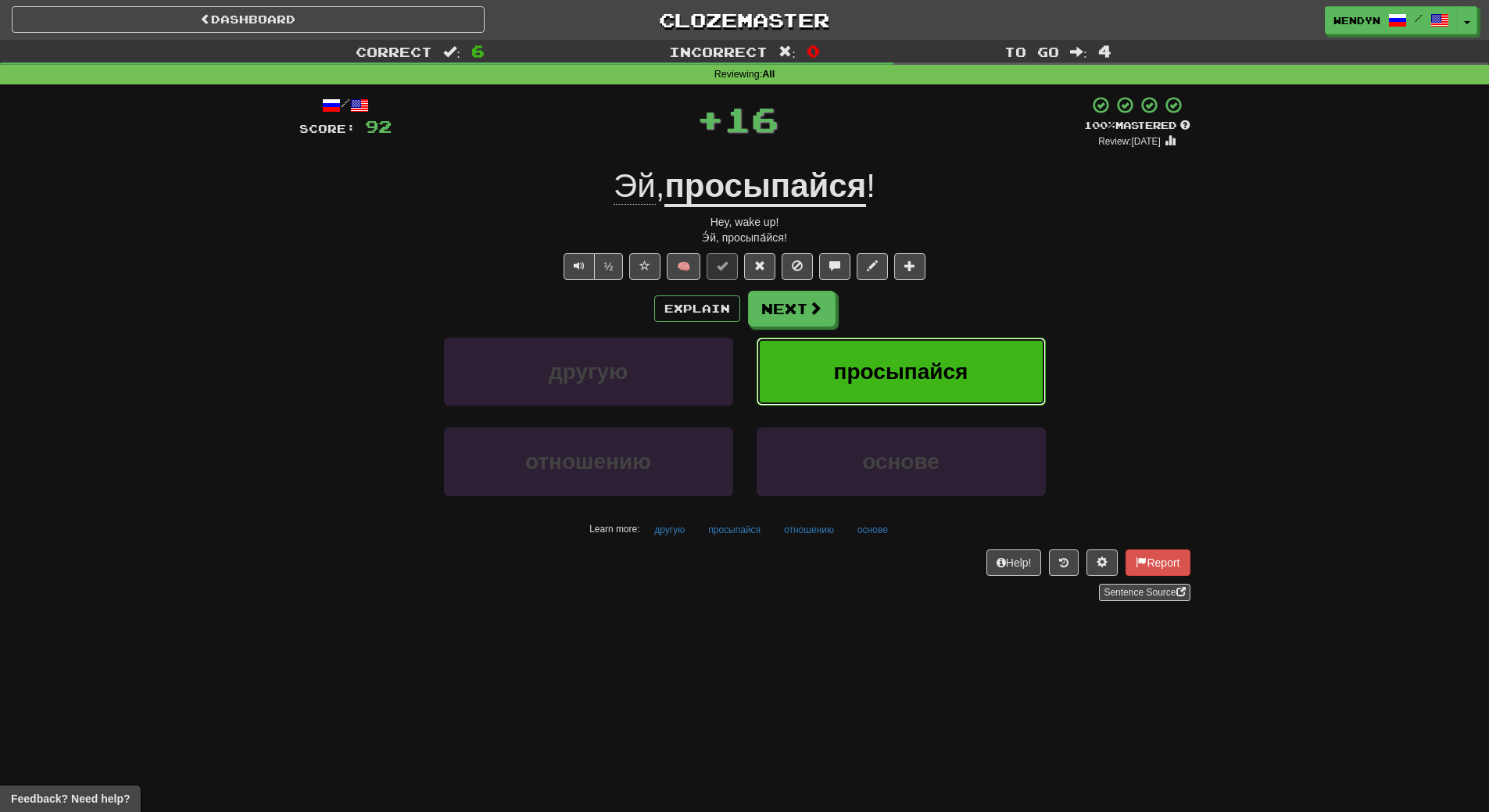
click at [903, 380] on span "просыпайся" at bounding box center [901, 372] width 134 height 24
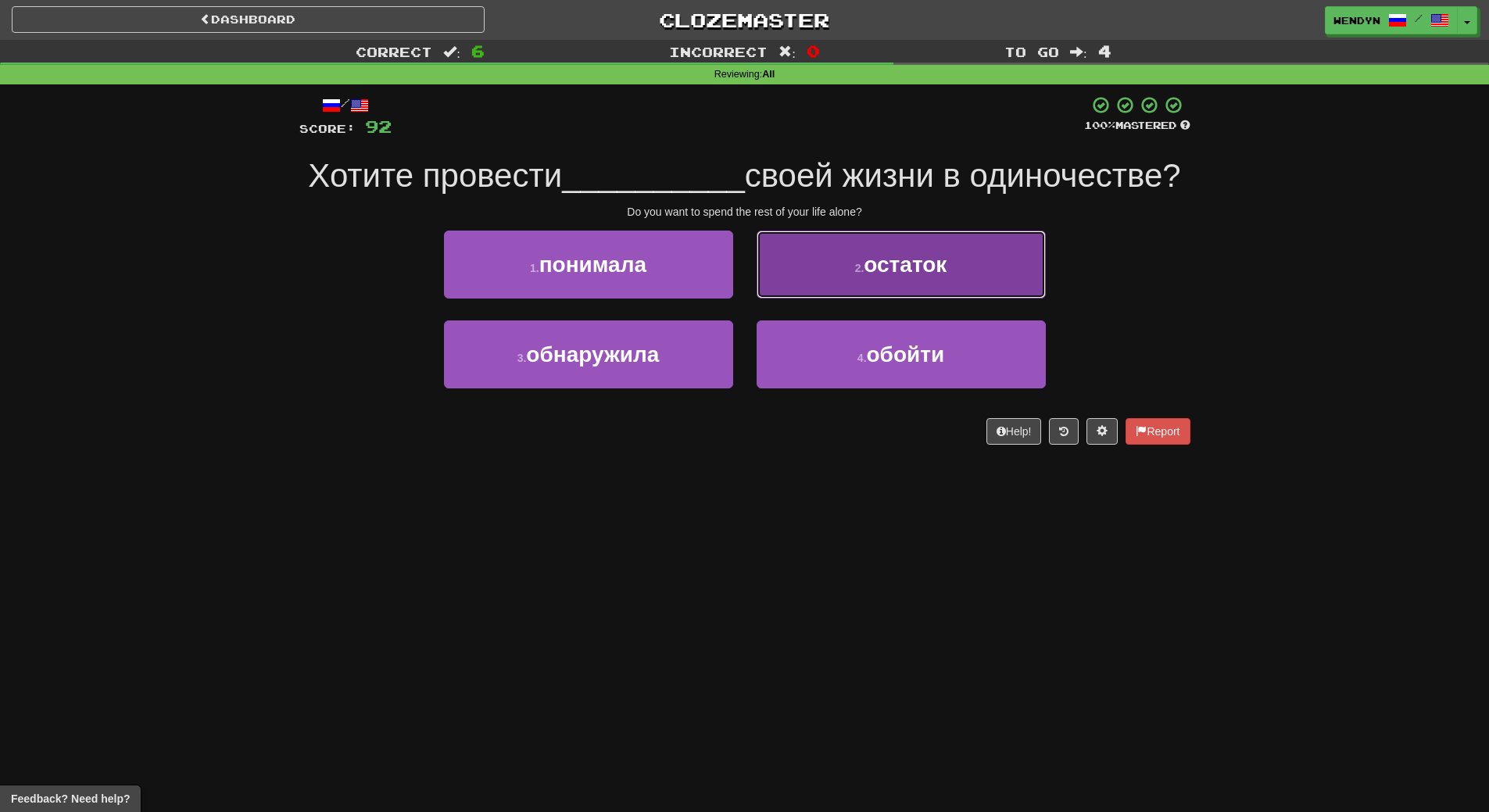
click at [926, 287] on button "2 . остаток" at bounding box center [901, 265] width 289 height 68
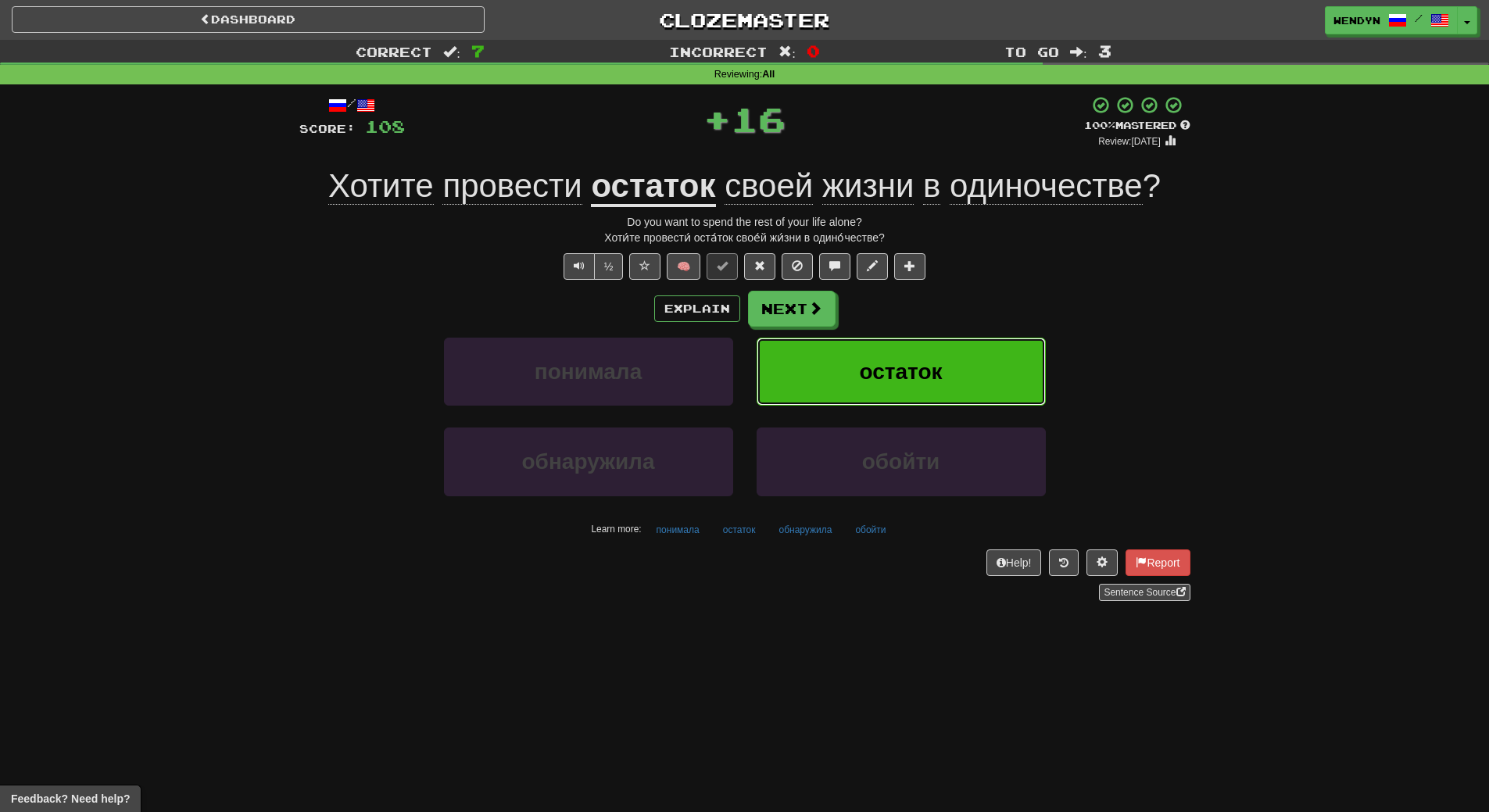
click at [909, 397] on button "остаток" at bounding box center [901, 372] width 289 height 68
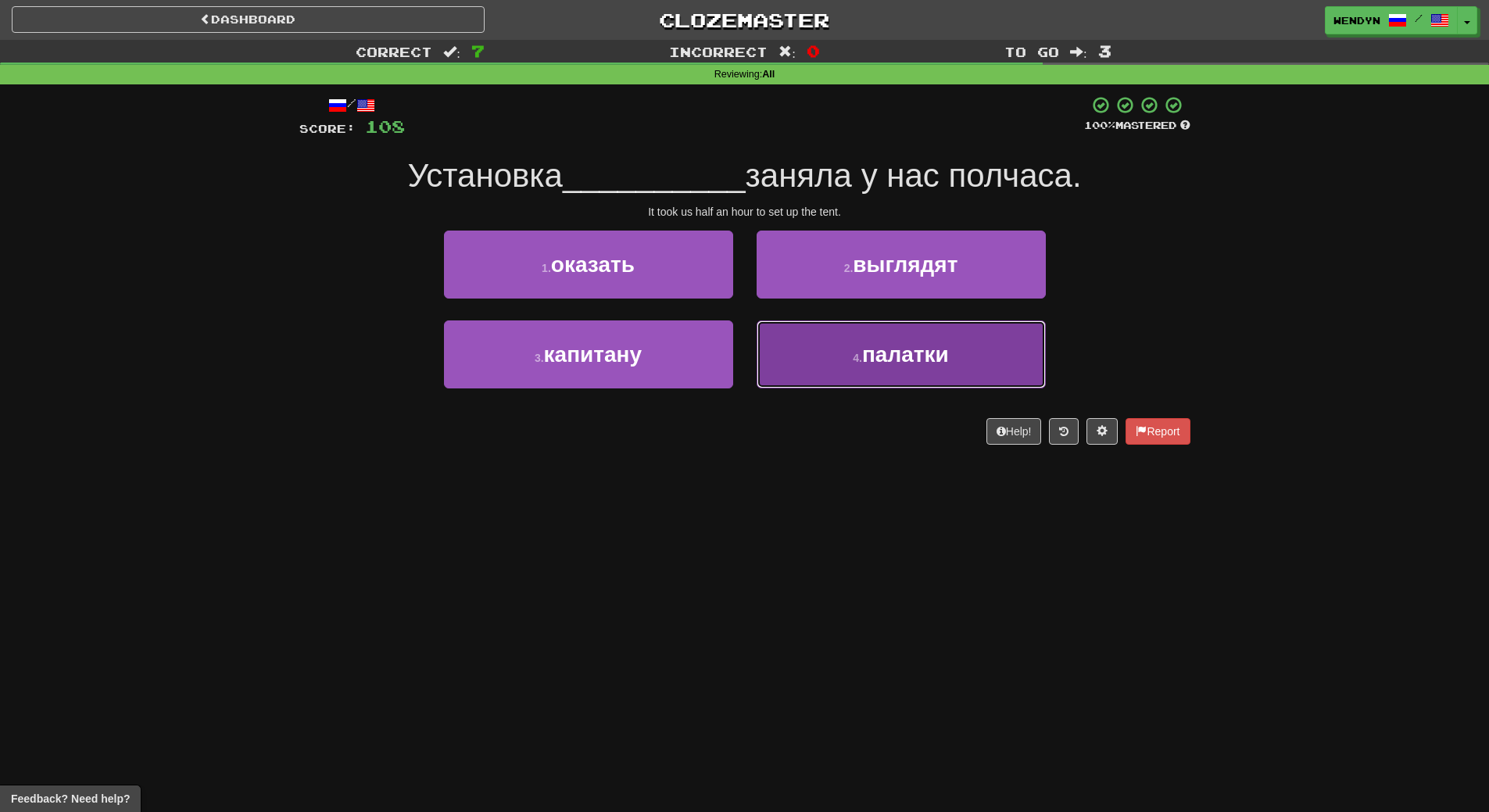
click at [927, 368] on button "4 . палатки" at bounding box center [901, 355] width 289 height 68
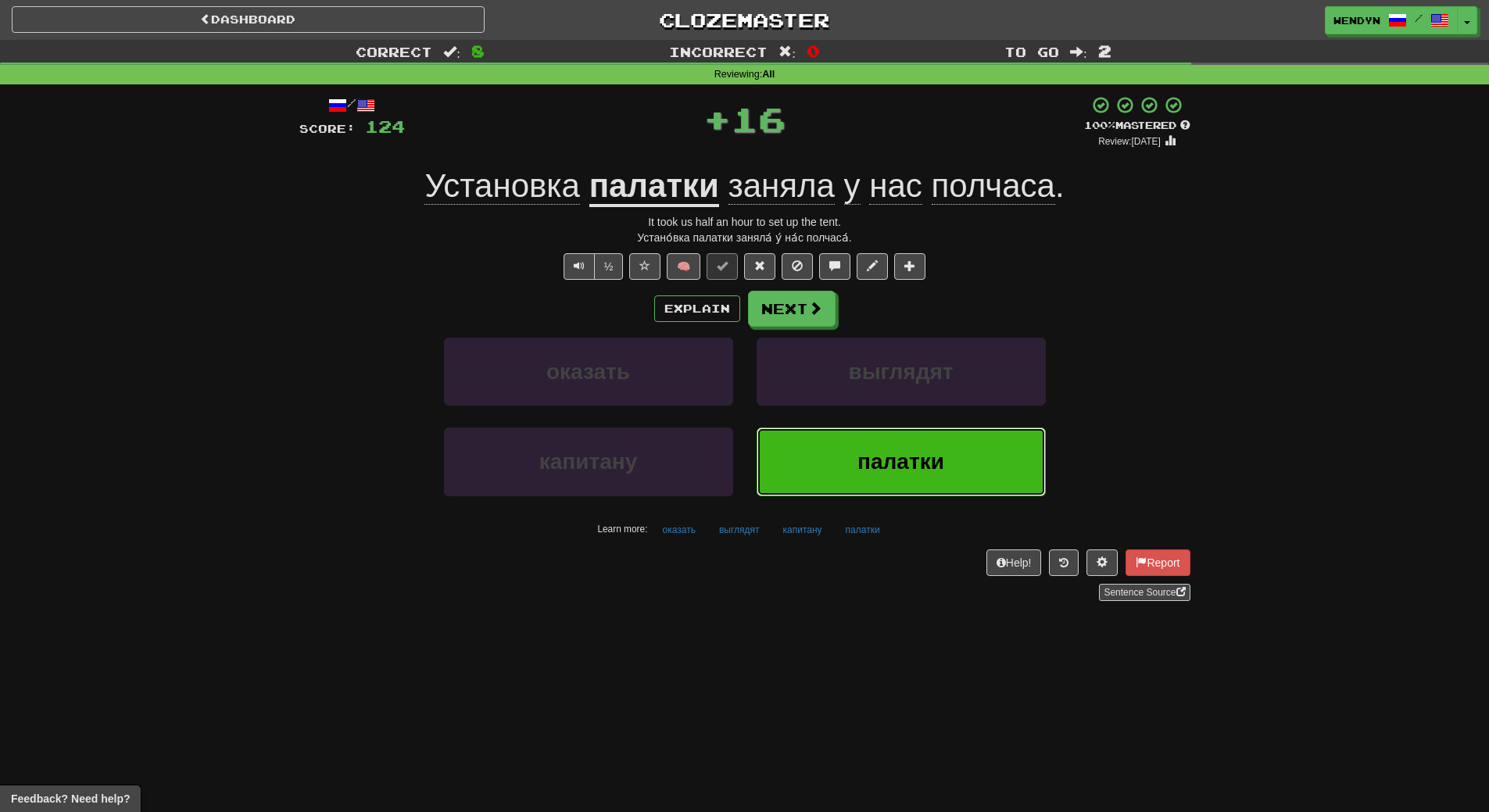
click at [923, 481] on button "палатки" at bounding box center [901, 462] width 289 height 68
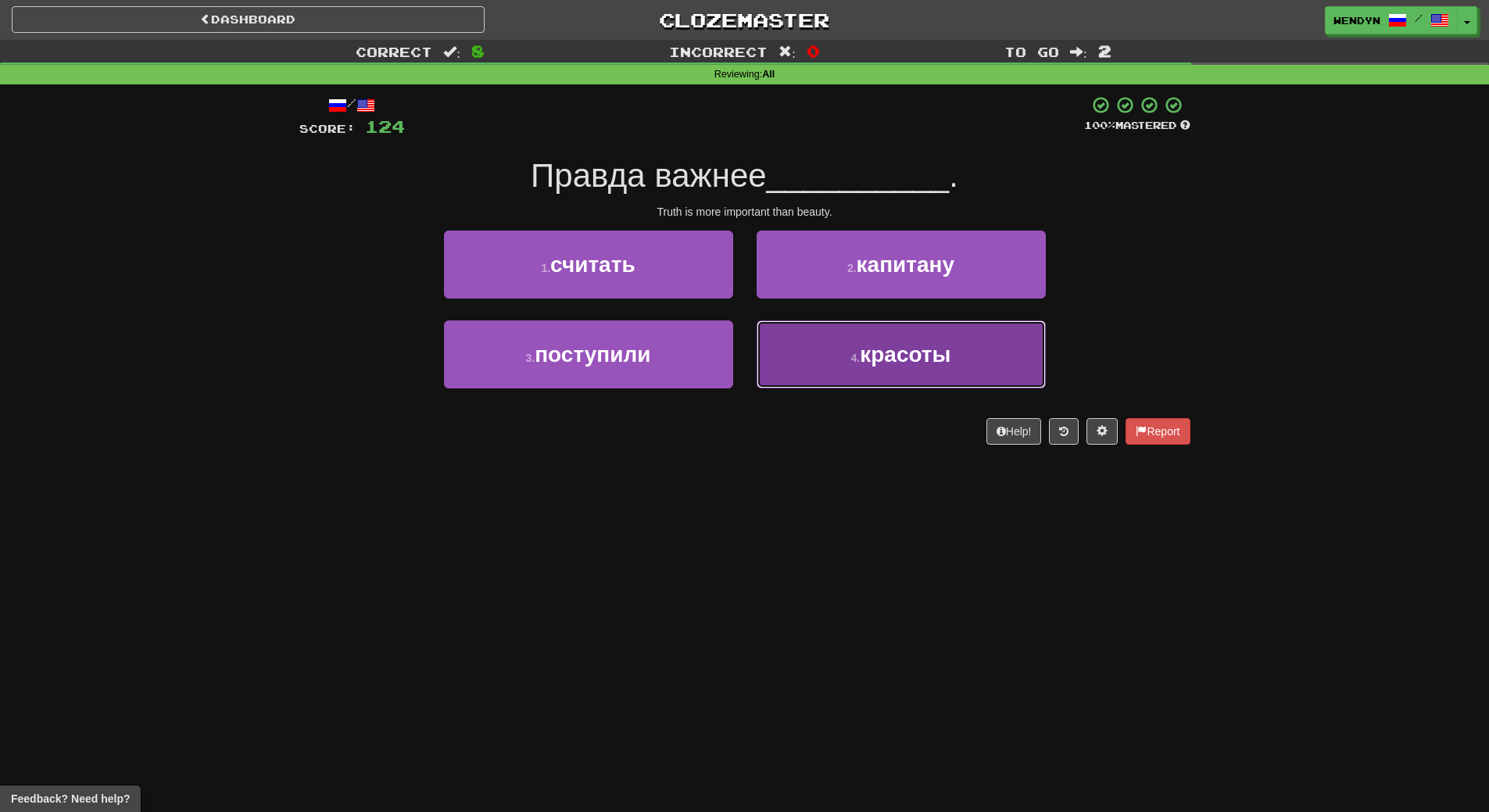
click at [898, 380] on button "4 . красоты" at bounding box center [901, 355] width 289 height 68
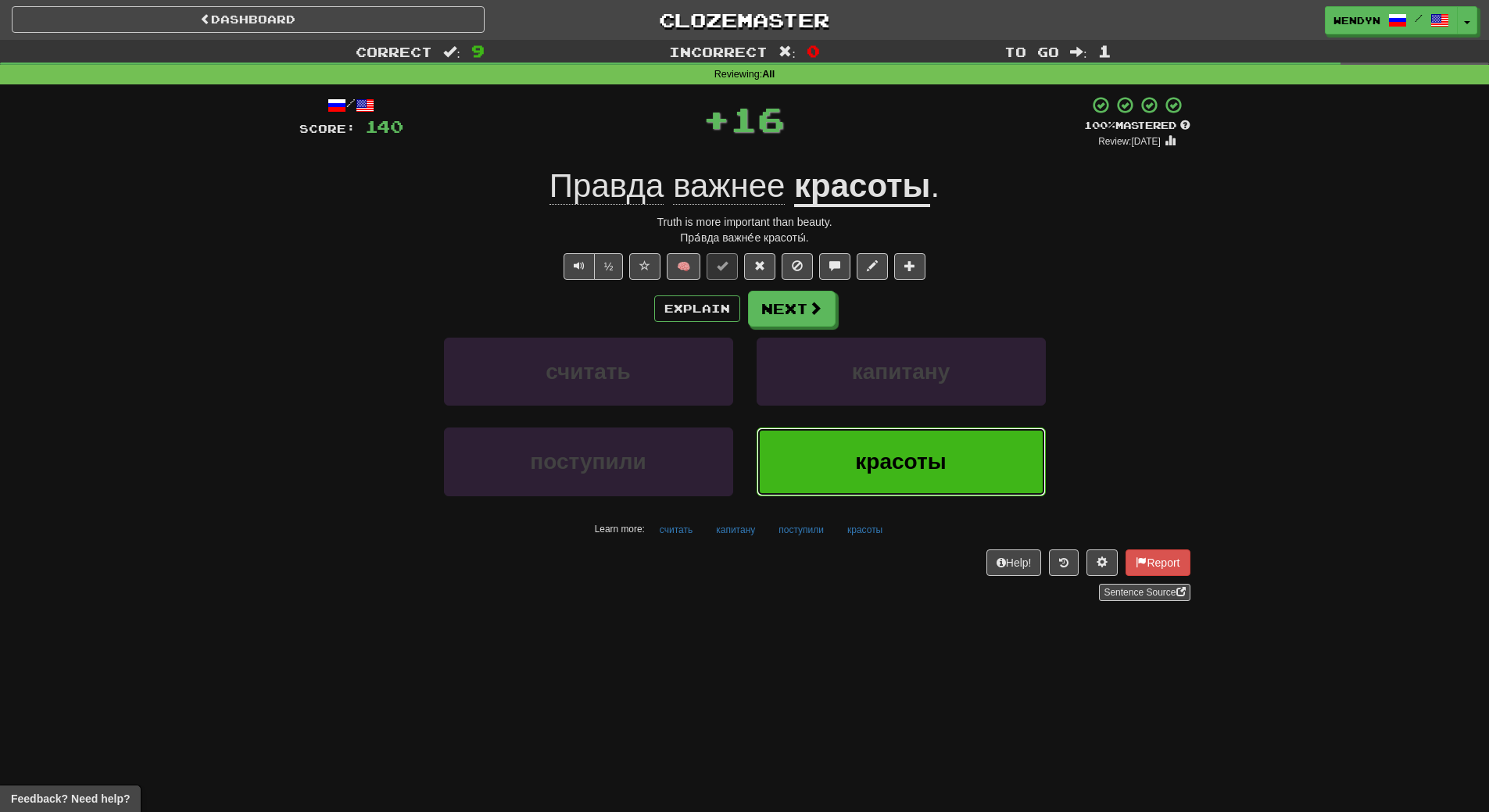
click at [897, 457] on span "красоты" at bounding box center [900, 462] width 91 height 24
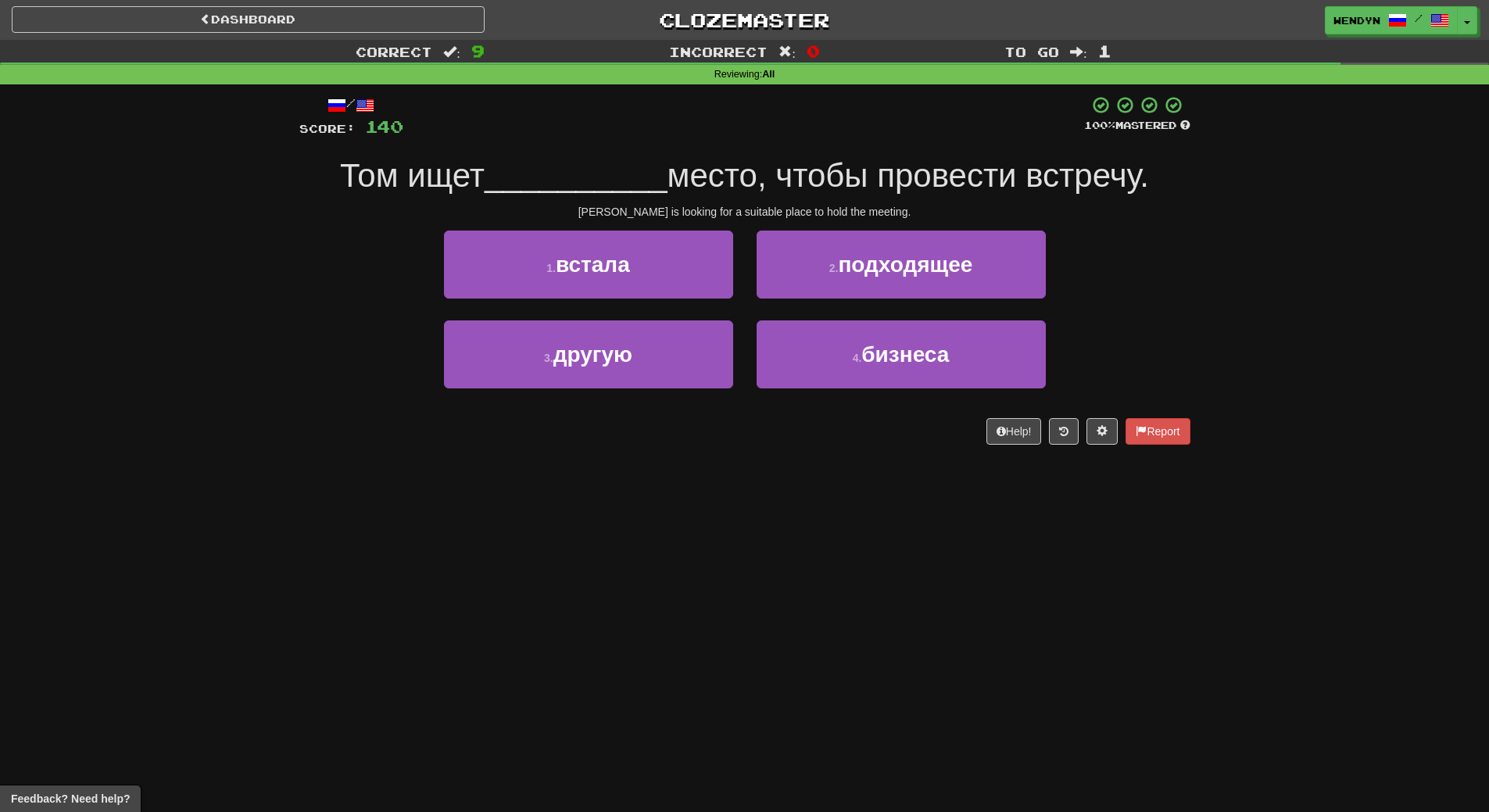
click at [927, 311] on div "2 . подходящее" at bounding box center [901, 275] width 313 height 90
click at [931, 302] on div "2 . подходящее" at bounding box center [901, 275] width 313 height 90
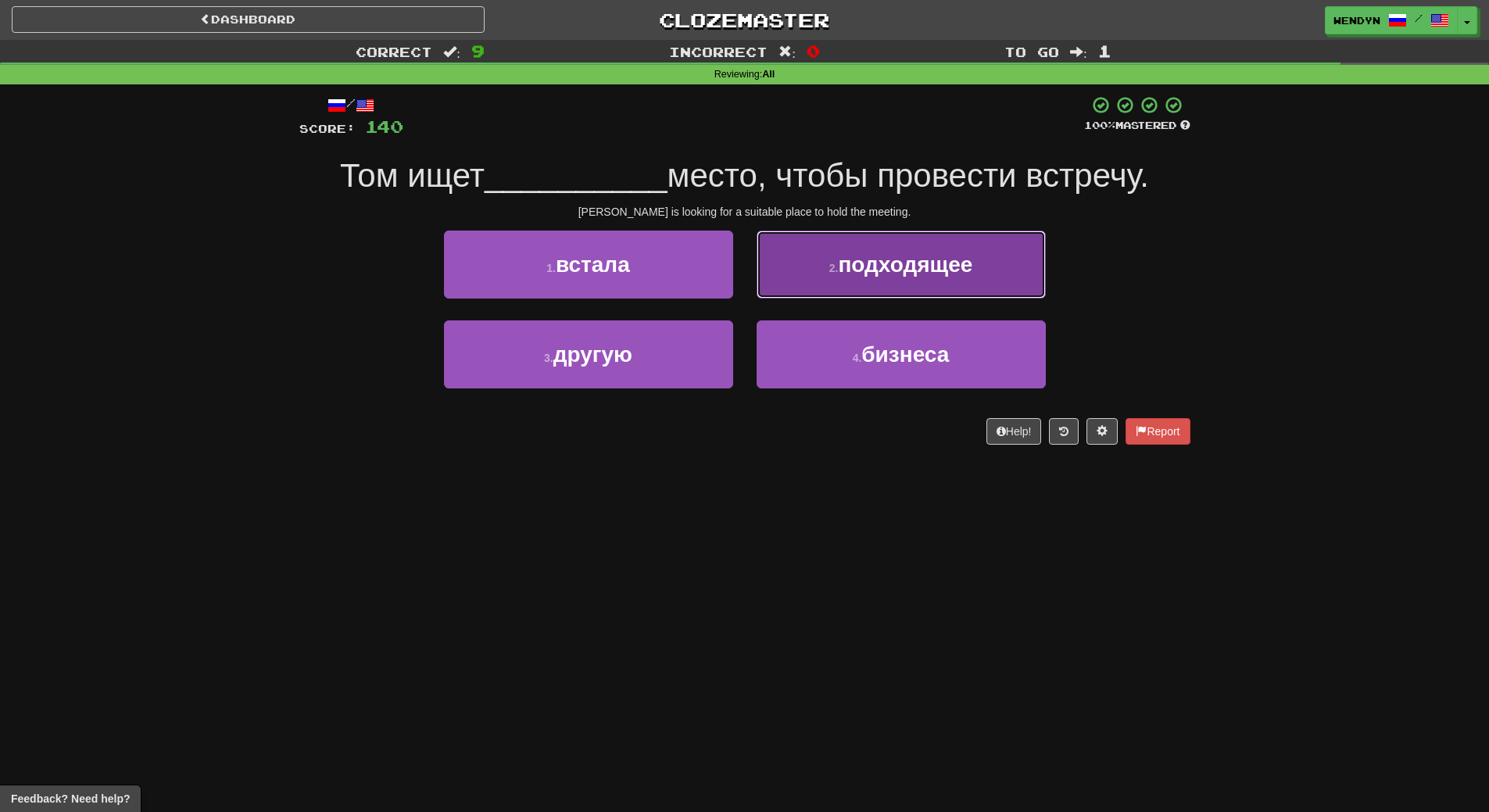
click at [935, 275] on span "подходящее" at bounding box center [904, 264] width 134 height 24
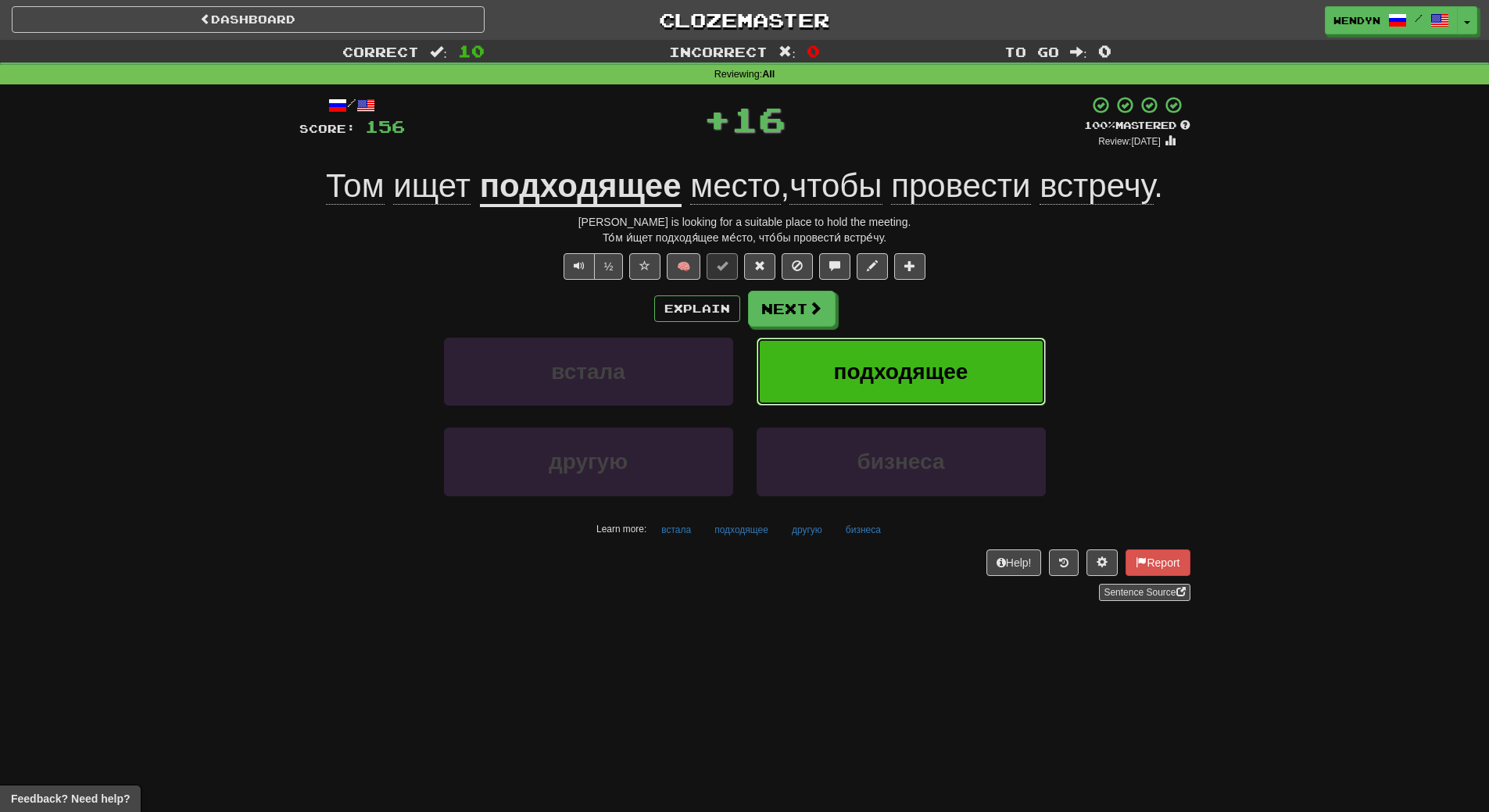
click at [942, 356] on button "подходящее" at bounding box center [901, 372] width 289 height 68
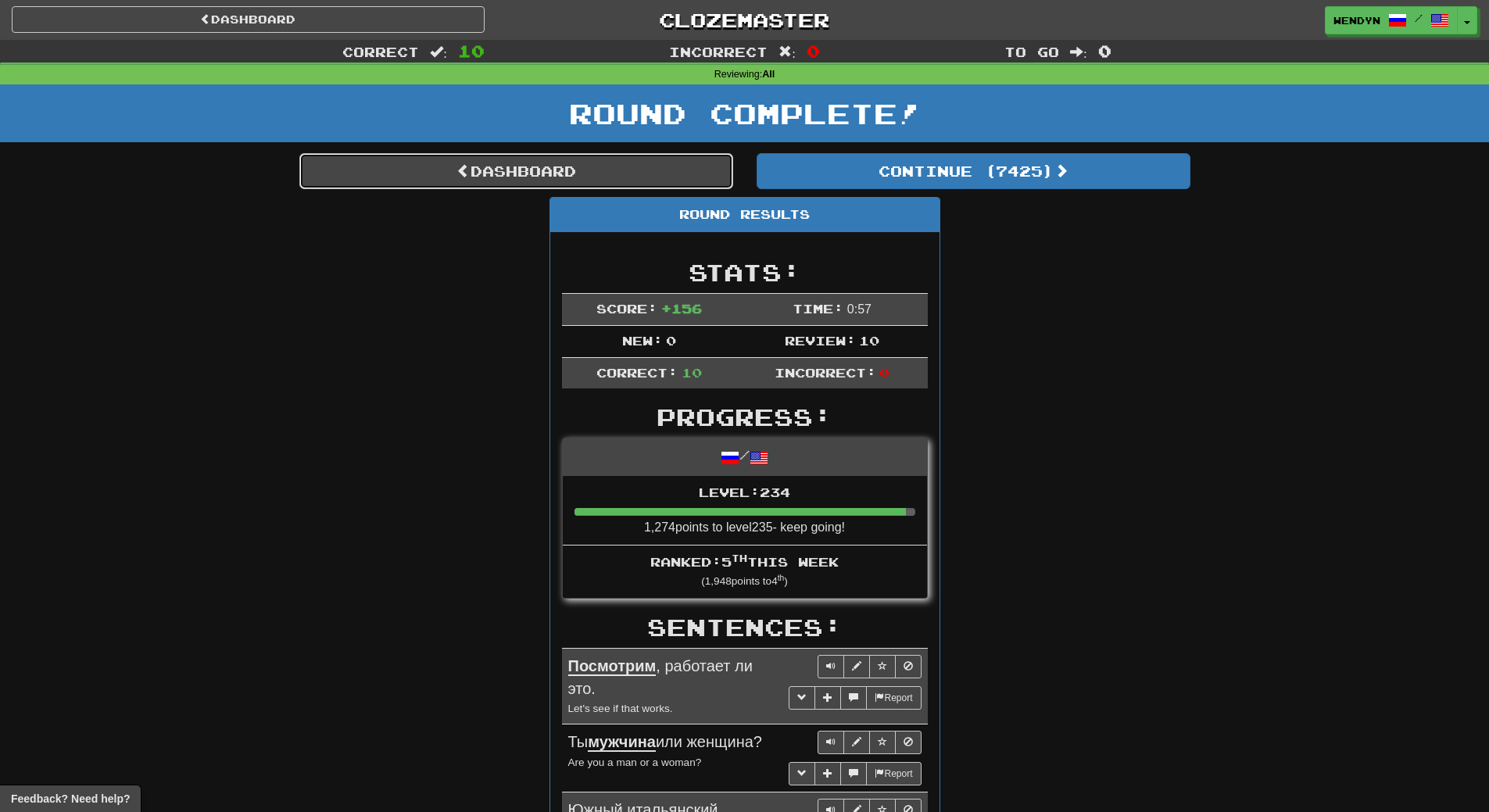
click at [637, 175] on link "Dashboard" at bounding box center [515, 171] width 433 height 36
